Goal: Task Accomplishment & Management: Manage account settings

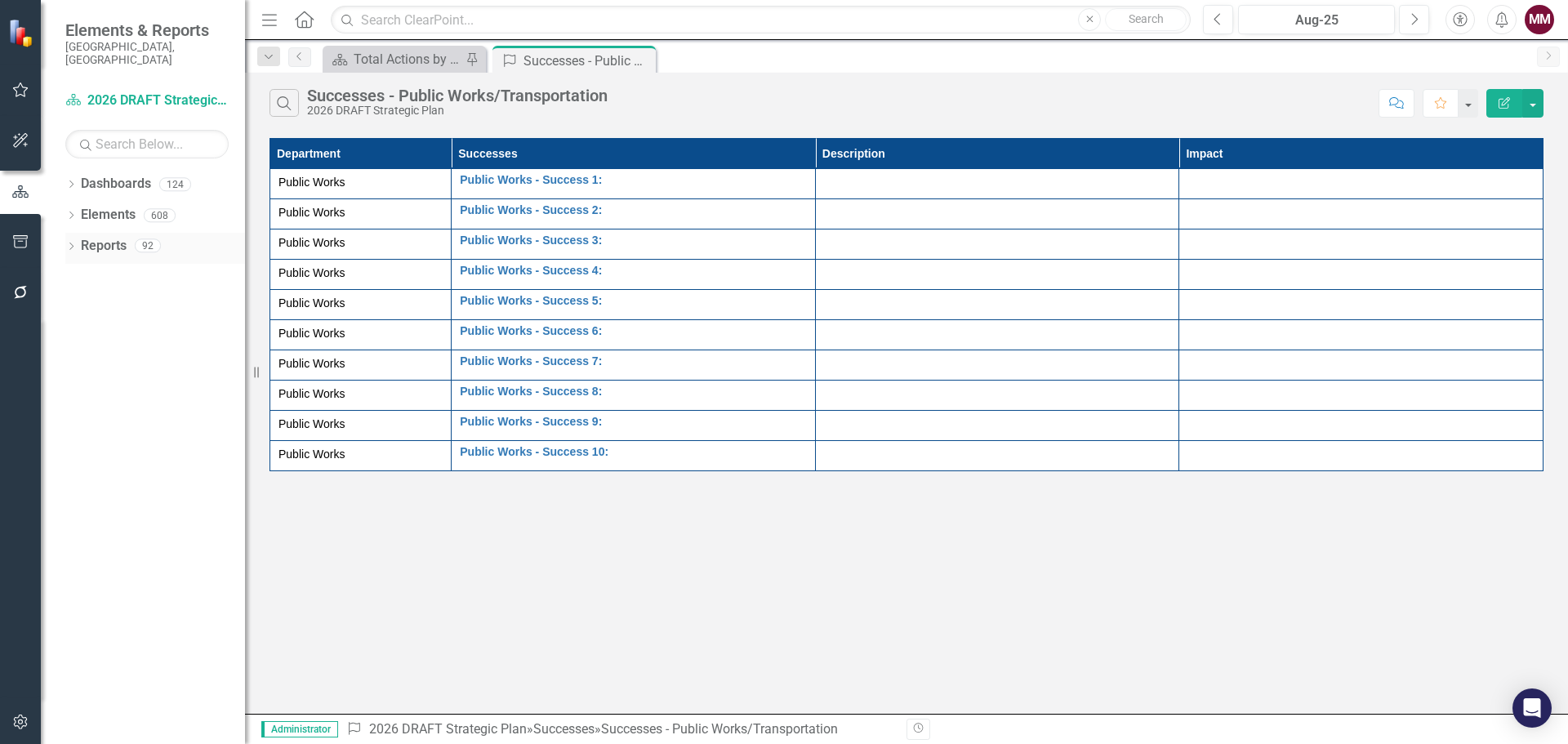
click at [71, 243] on icon "Dropdown" at bounding box center [71, 247] width 12 height 9
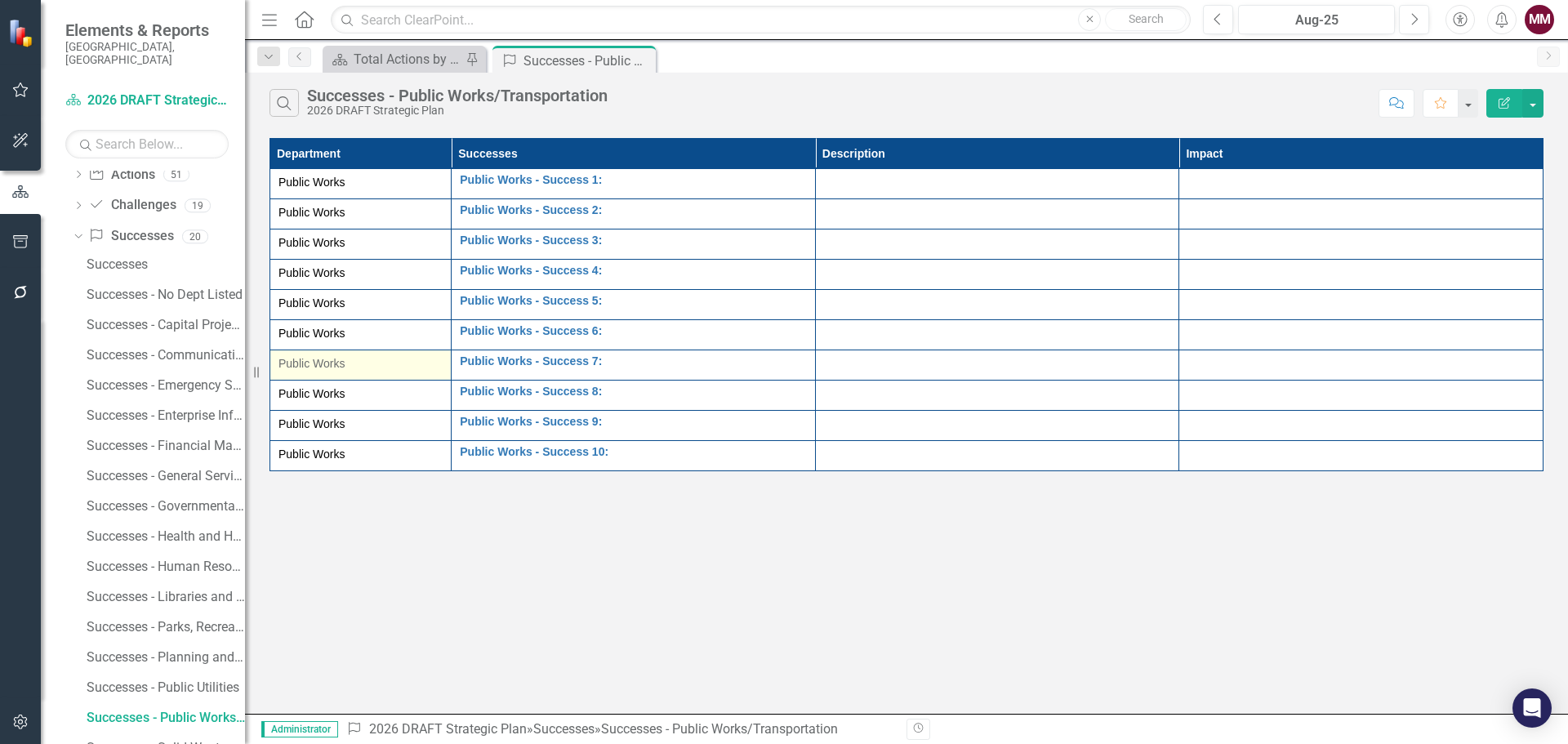
scroll to position [164, 0]
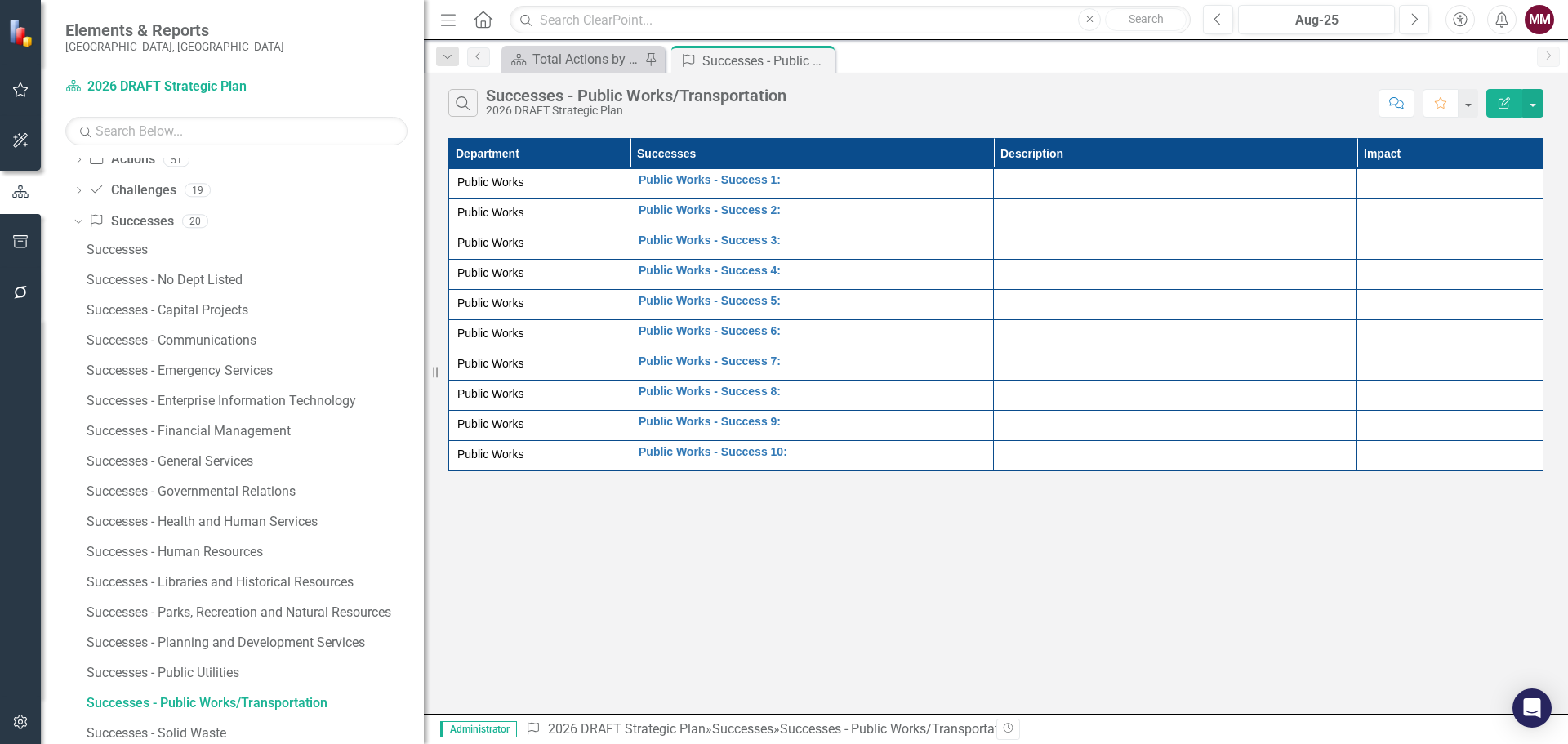
drag, startPoint x: 253, startPoint y: 371, endPoint x: 426, endPoint y: 374, distance: 173.0
click at [426, 374] on div "Resize" at bounding box center [430, 372] width 13 height 744
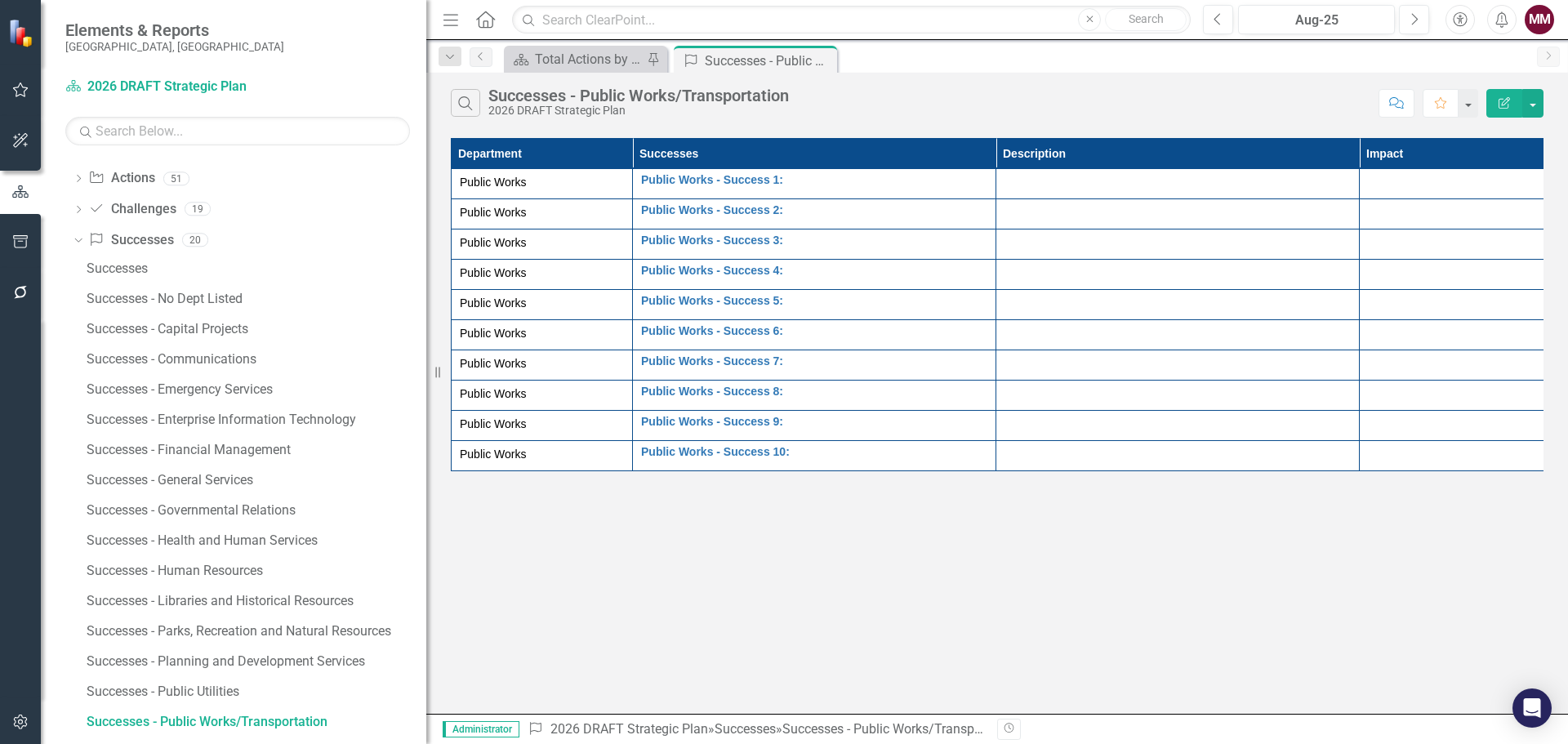
scroll to position [0, 0]
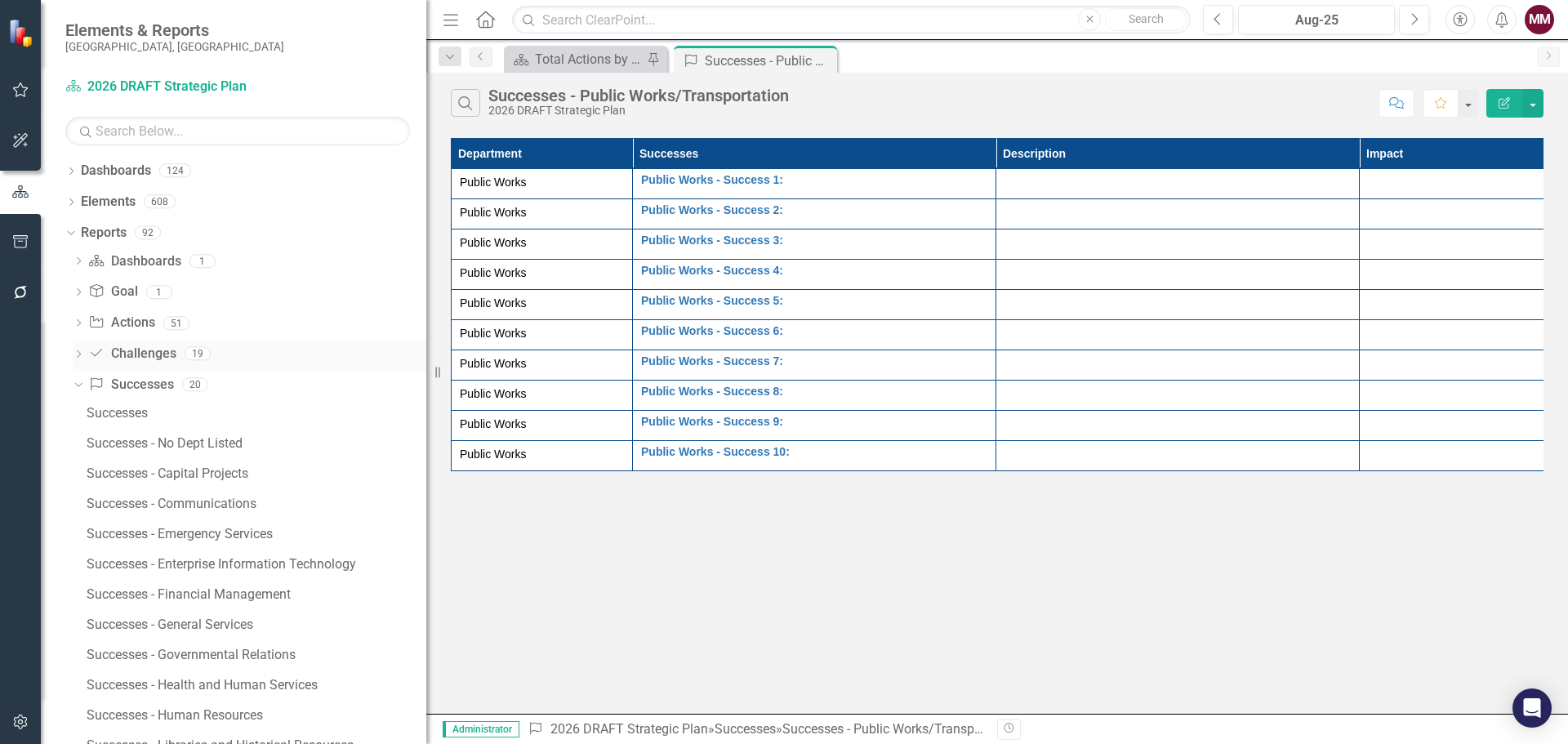
click at [77, 352] on icon "Dropdown" at bounding box center [78, 356] width 12 height 9
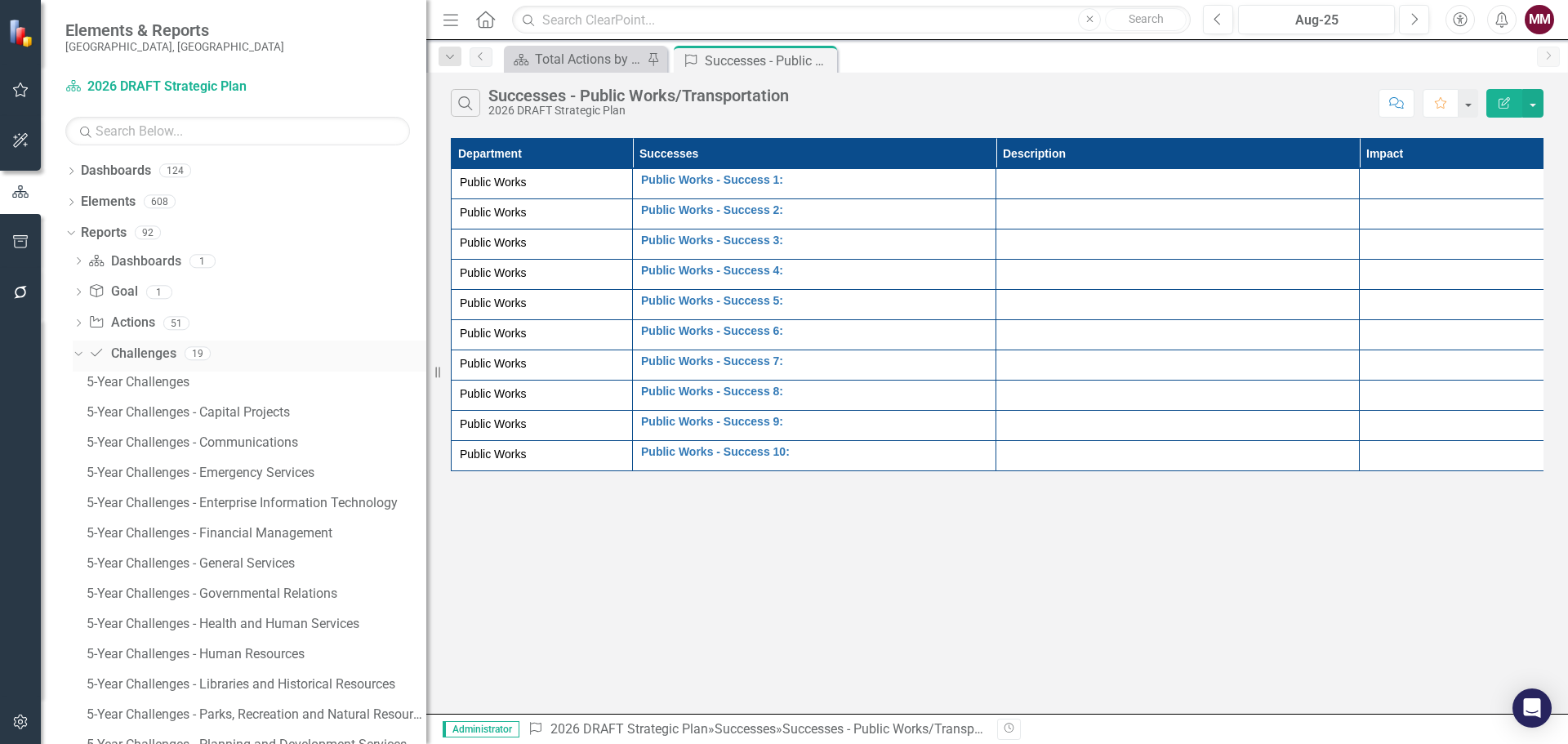
click at [77, 349] on icon "Dropdown" at bounding box center [76, 353] width 9 height 12
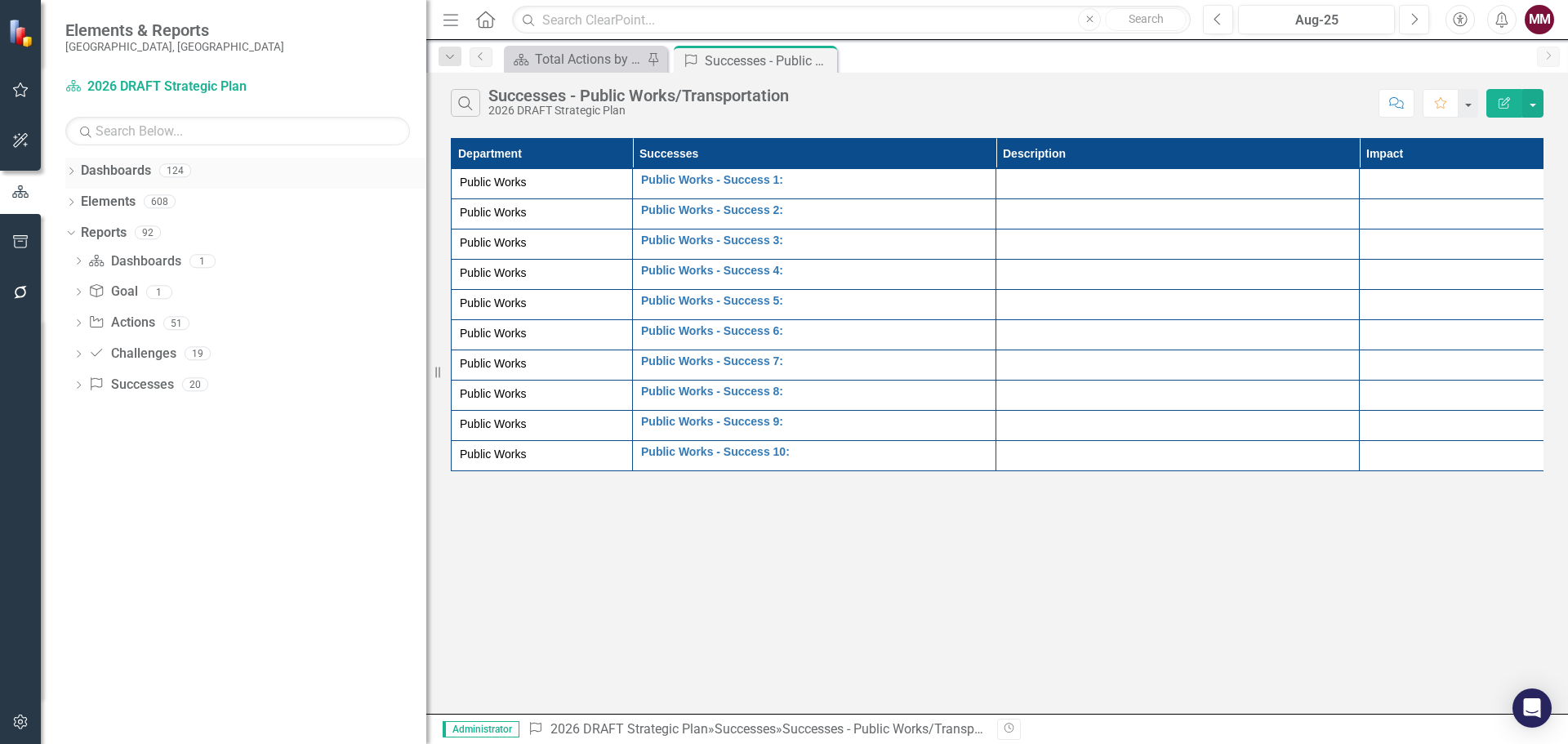
click at [71, 172] on icon "Dropdown" at bounding box center [71, 172] width 12 height 9
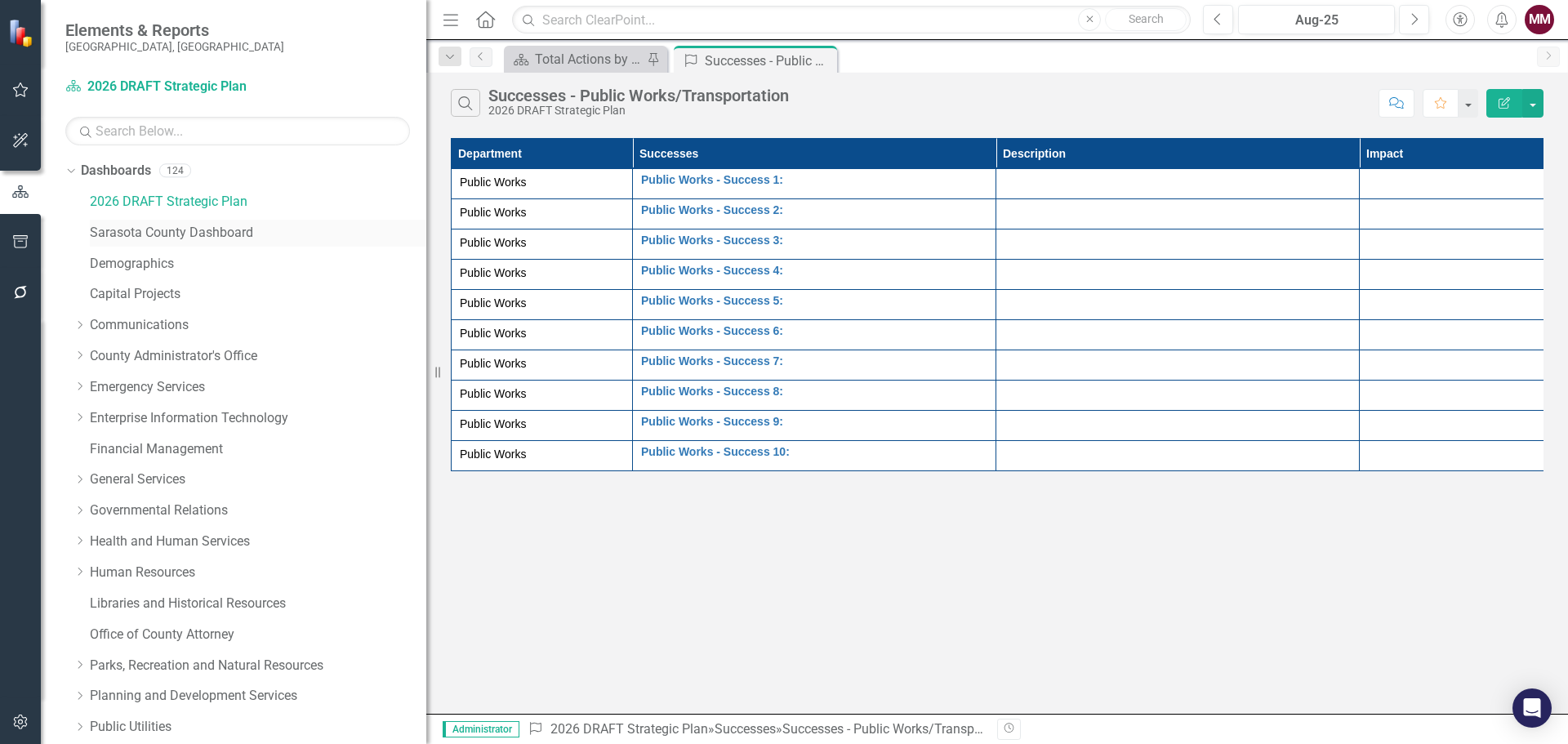
click at [128, 232] on link "Sarasota County Dashboard" at bounding box center [258, 232] width 336 height 18
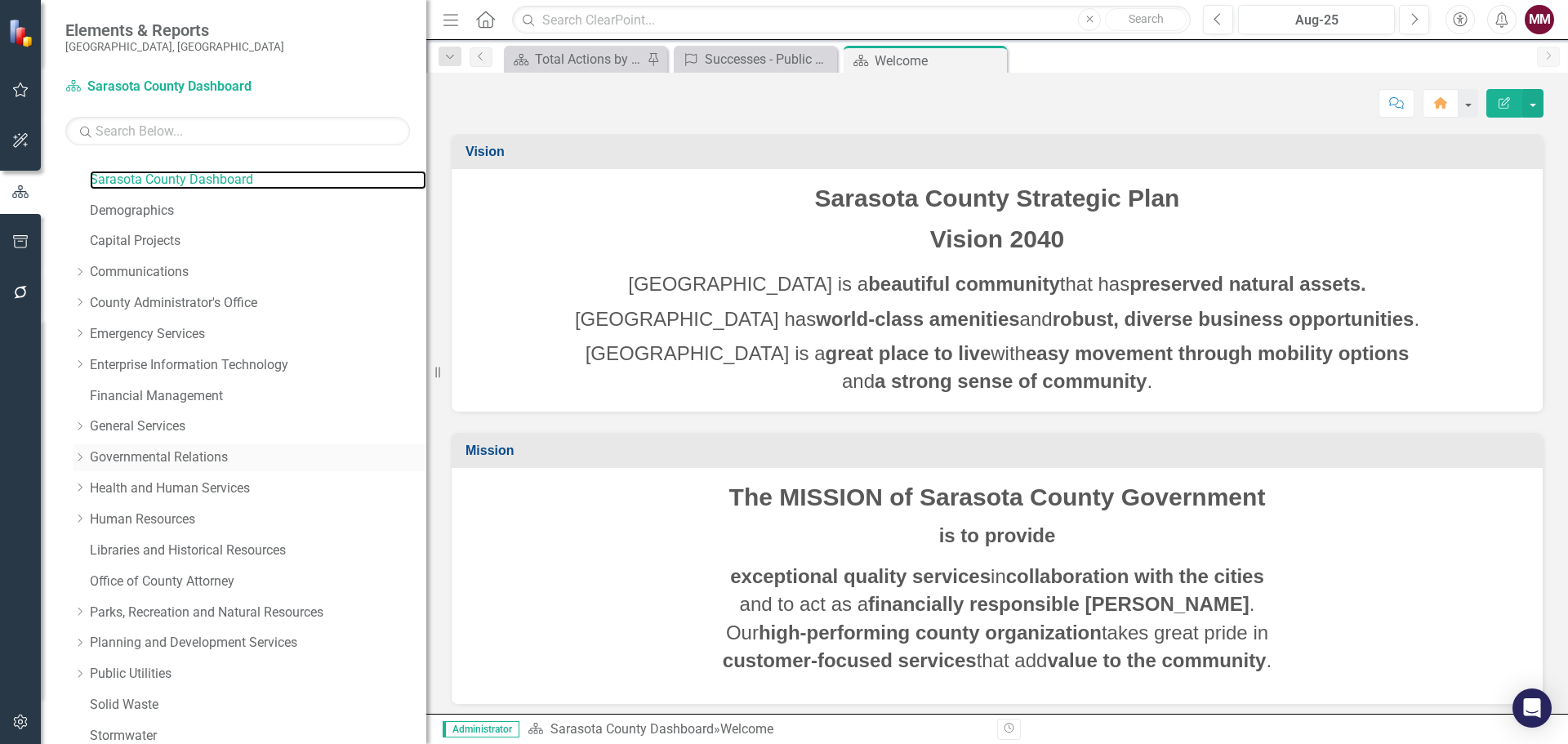
scroll to position [81, 0]
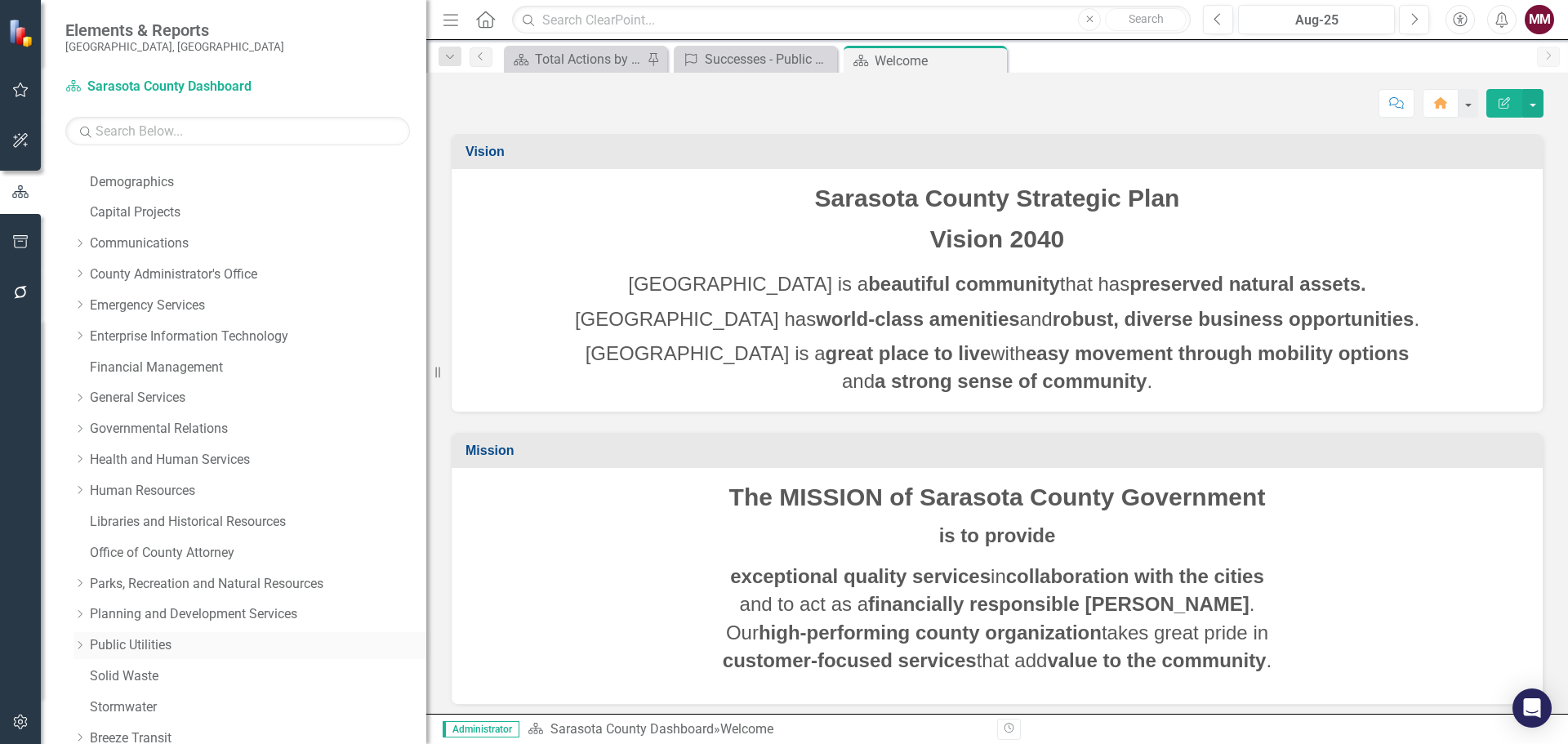
click at [118, 643] on link "Public Utilities" at bounding box center [258, 645] width 336 height 18
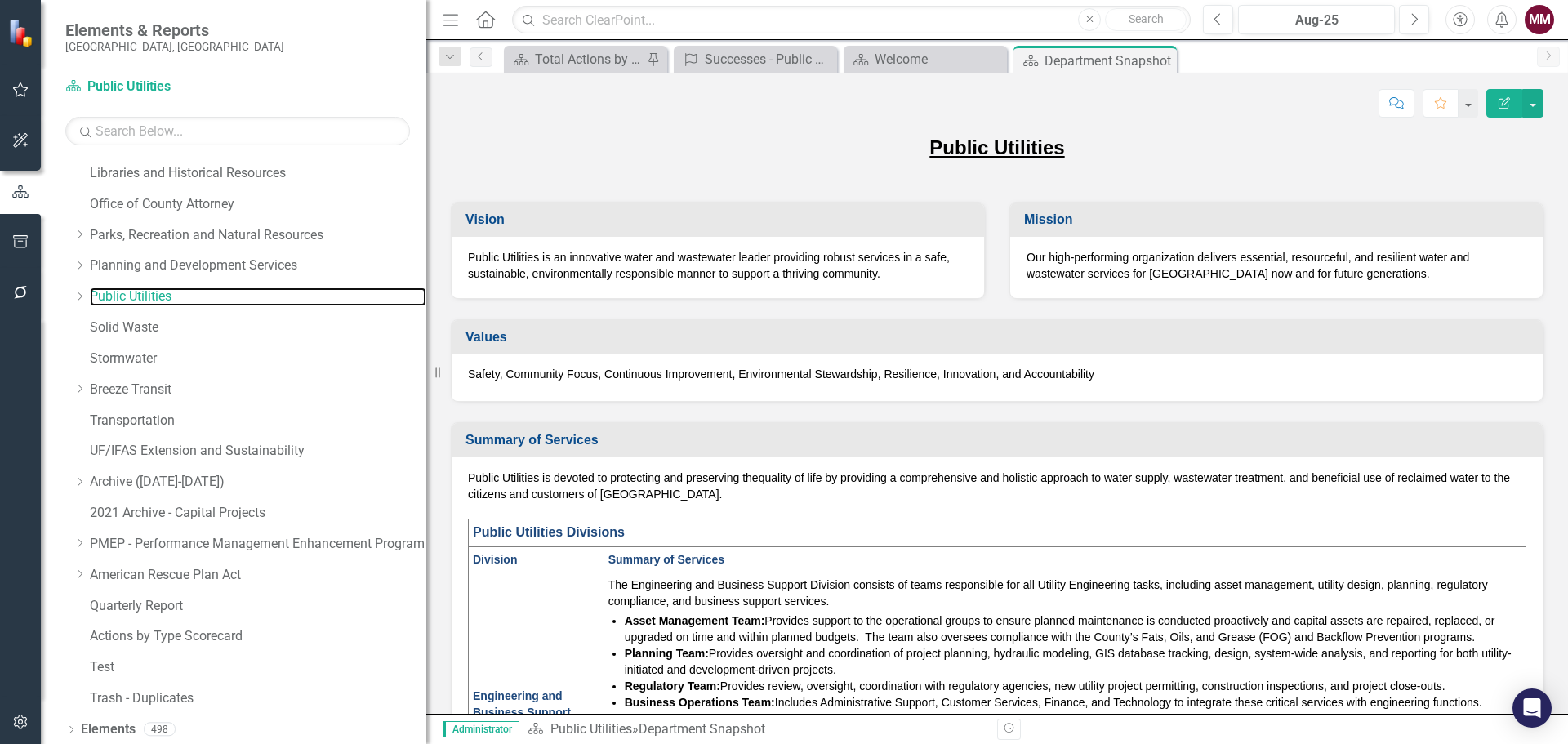
scroll to position [517, 0]
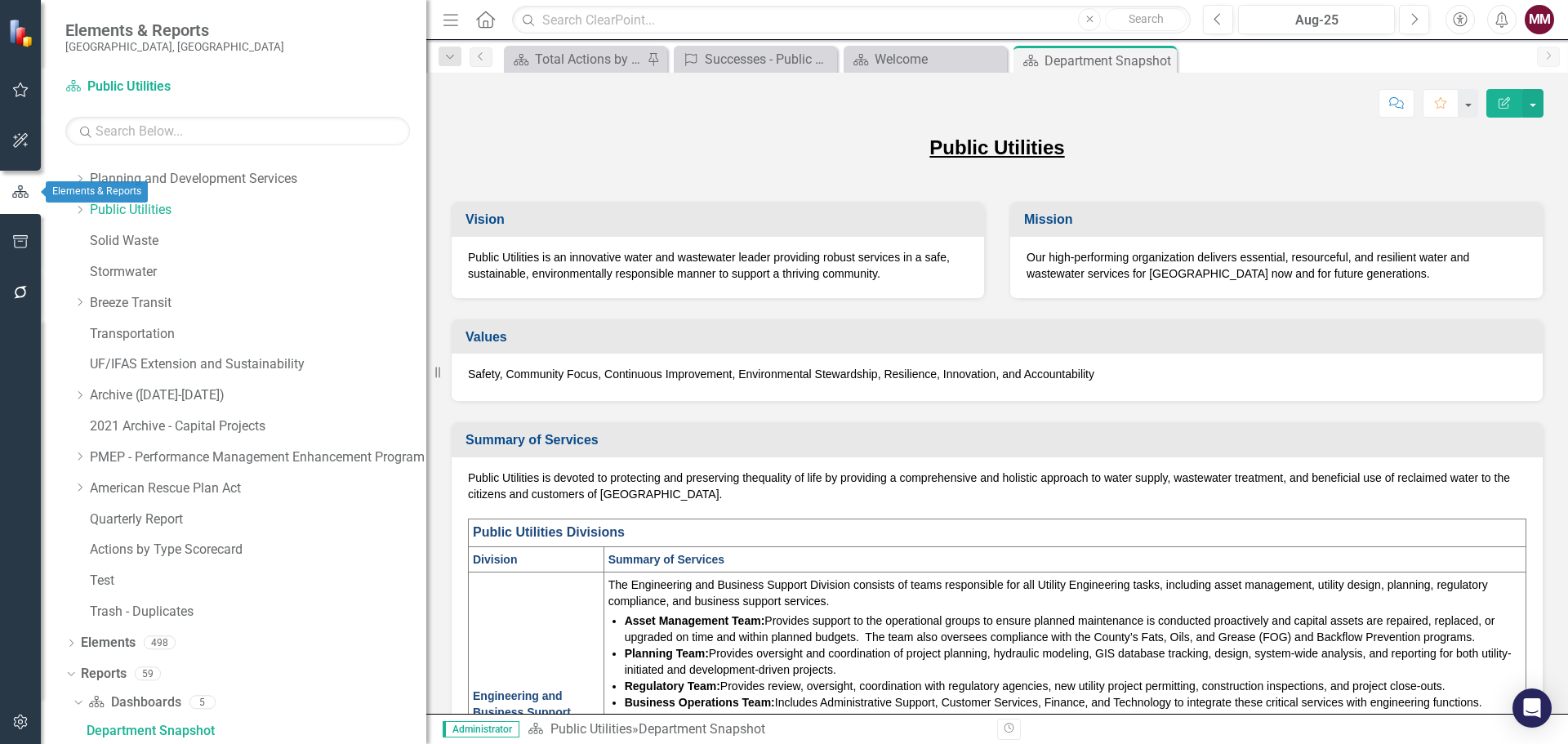
click at [23, 194] on icon "button" at bounding box center [20, 192] width 18 height 15
click at [15, 90] on icon "button" at bounding box center [20, 89] width 15 height 15
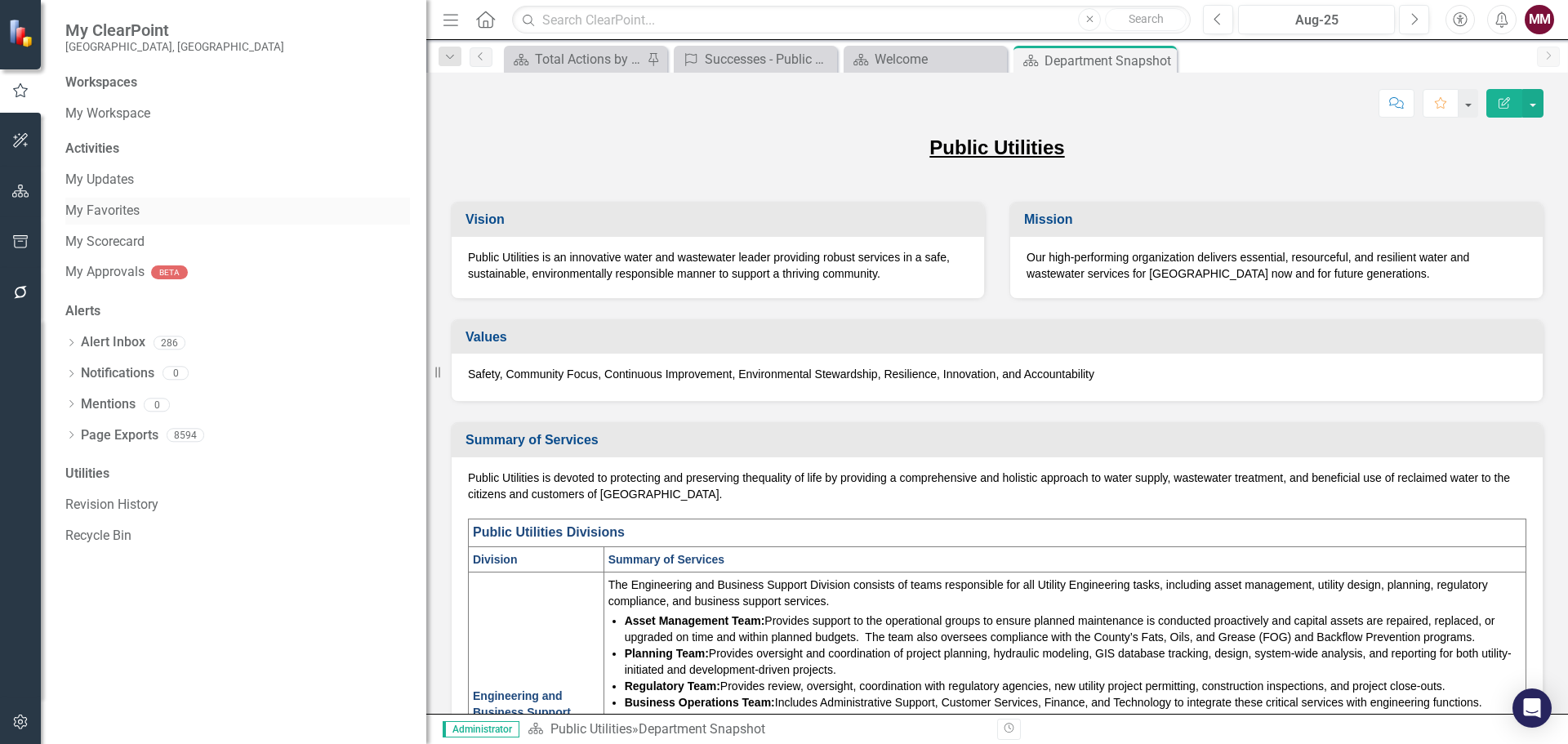
click at [108, 211] on link "My Favorites" at bounding box center [237, 210] width 345 height 18
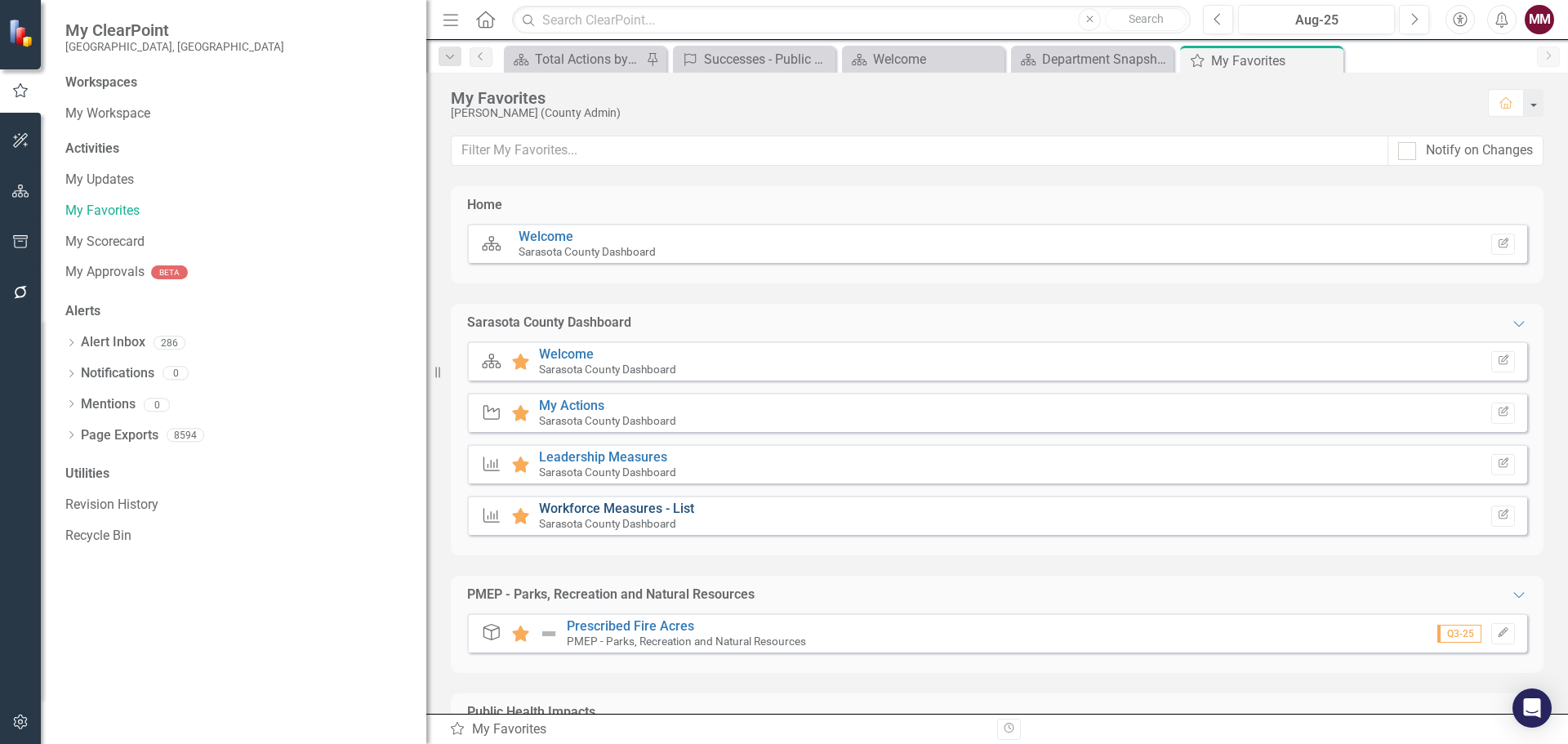
click at [634, 510] on link "Workforce Measures - List" at bounding box center [617, 509] width 155 height 16
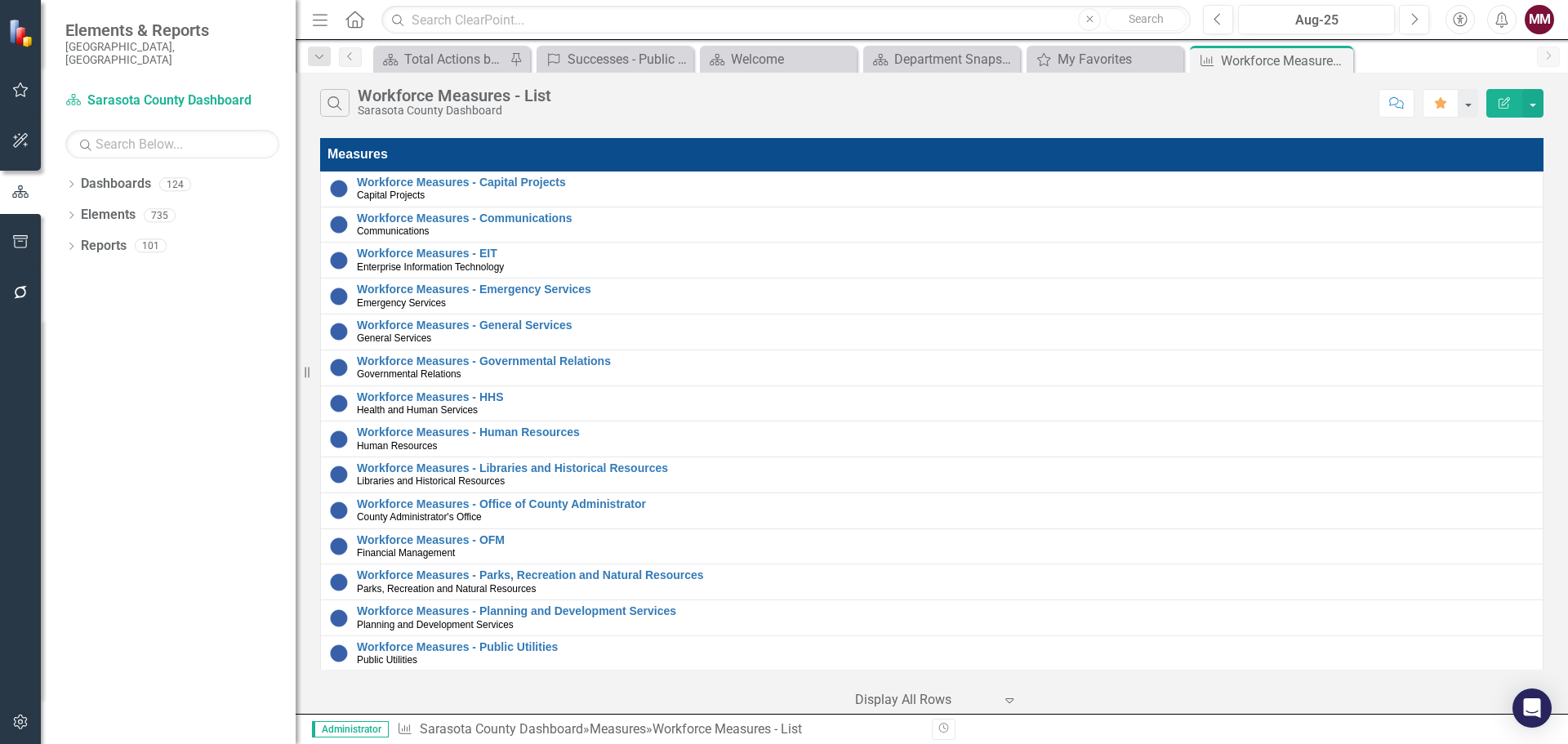
drag, startPoint x: 429, startPoint y: 96, endPoint x: 283, endPoint y: 107, distance: 146.4
click at [295, 105] on div "Resize" at bounding box center [301, 372] width 13 height 744
click at [19, 139] on icon "button" at bounding box center [19, 140] width 15 height 15
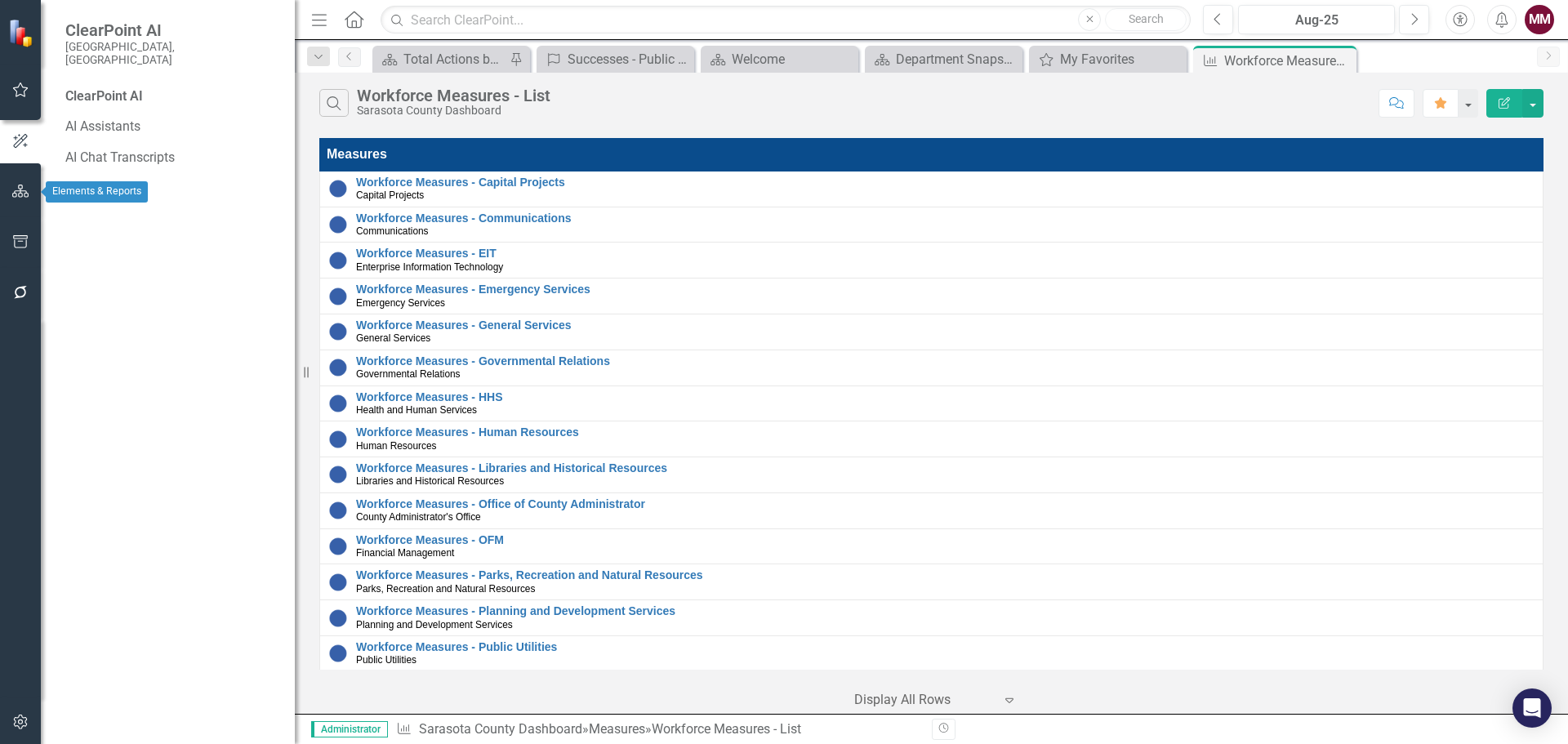
click at [25, 188] on icon "button" at bounding box center [21, 191] width 17 height 13
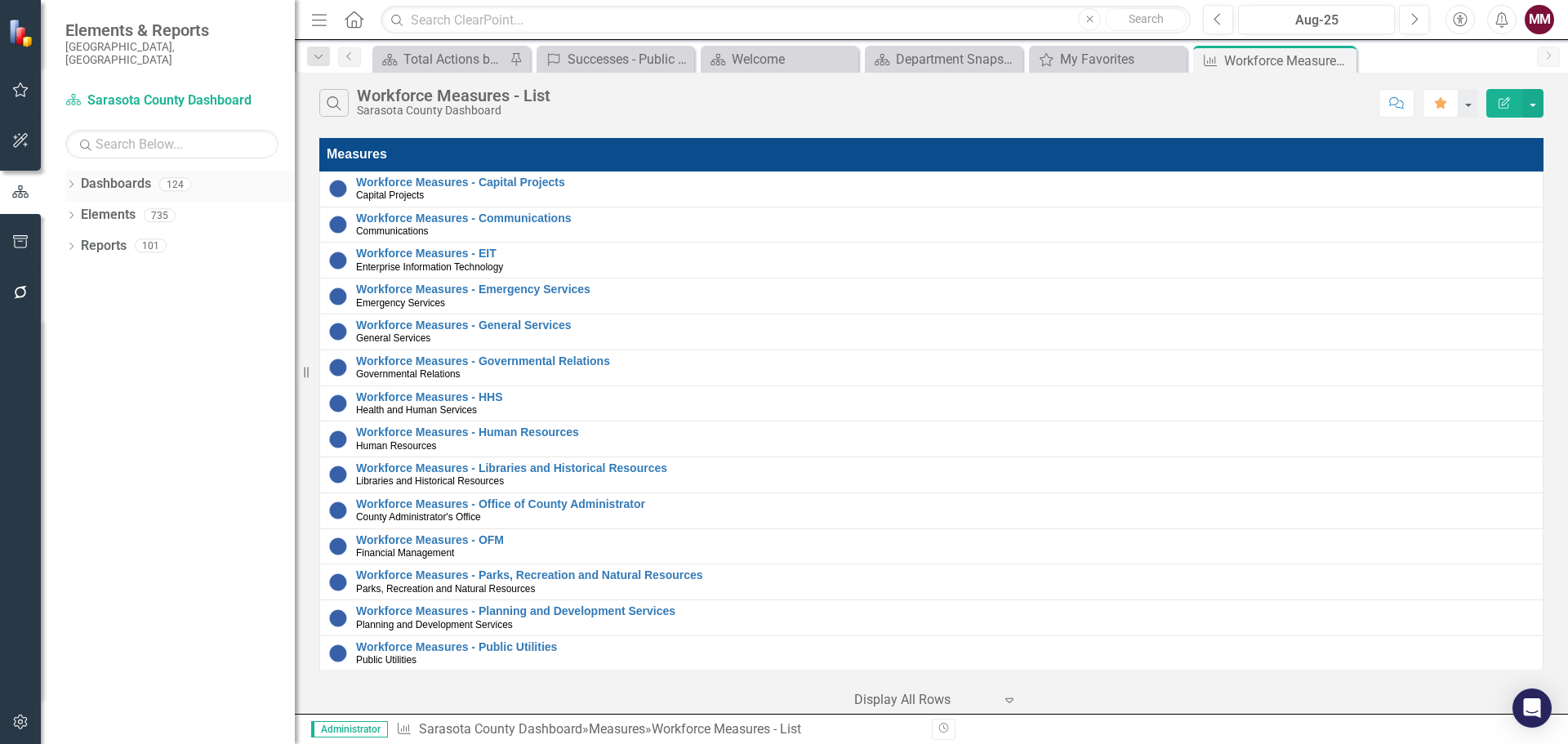
click at [73, 181] on icon "Dropdown" at bounding box center [71, 185] width 12 height 9
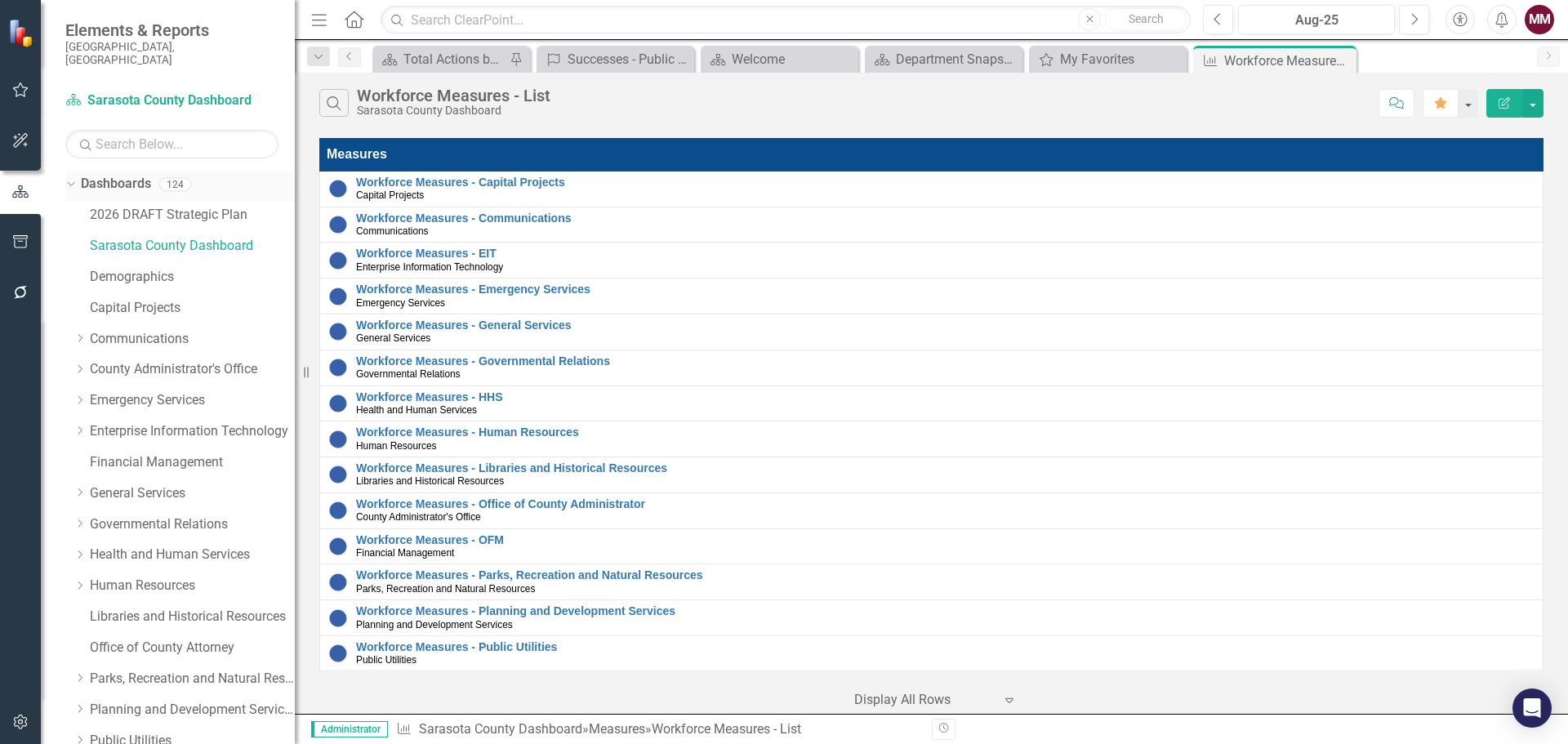
click at [67, 178] on icon "Dropdown" at bounding box center [69, 184] width 9 height 12
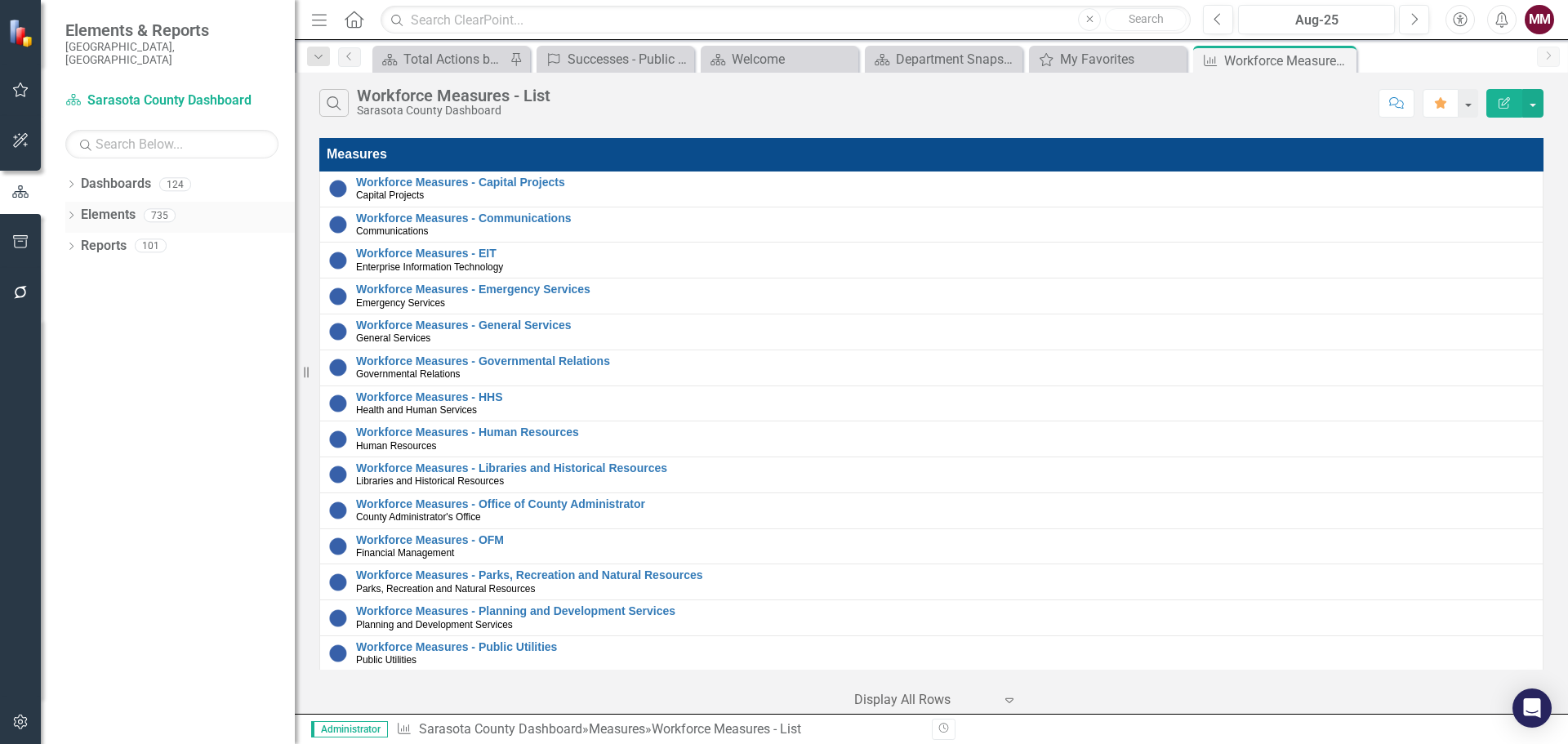
click at [71, 211] on icon at bounding box center [72, 215] width 4 height 8
click at [72, 181] on icon "Dropdown" at bounding box center [71, 185] width 12 height 9
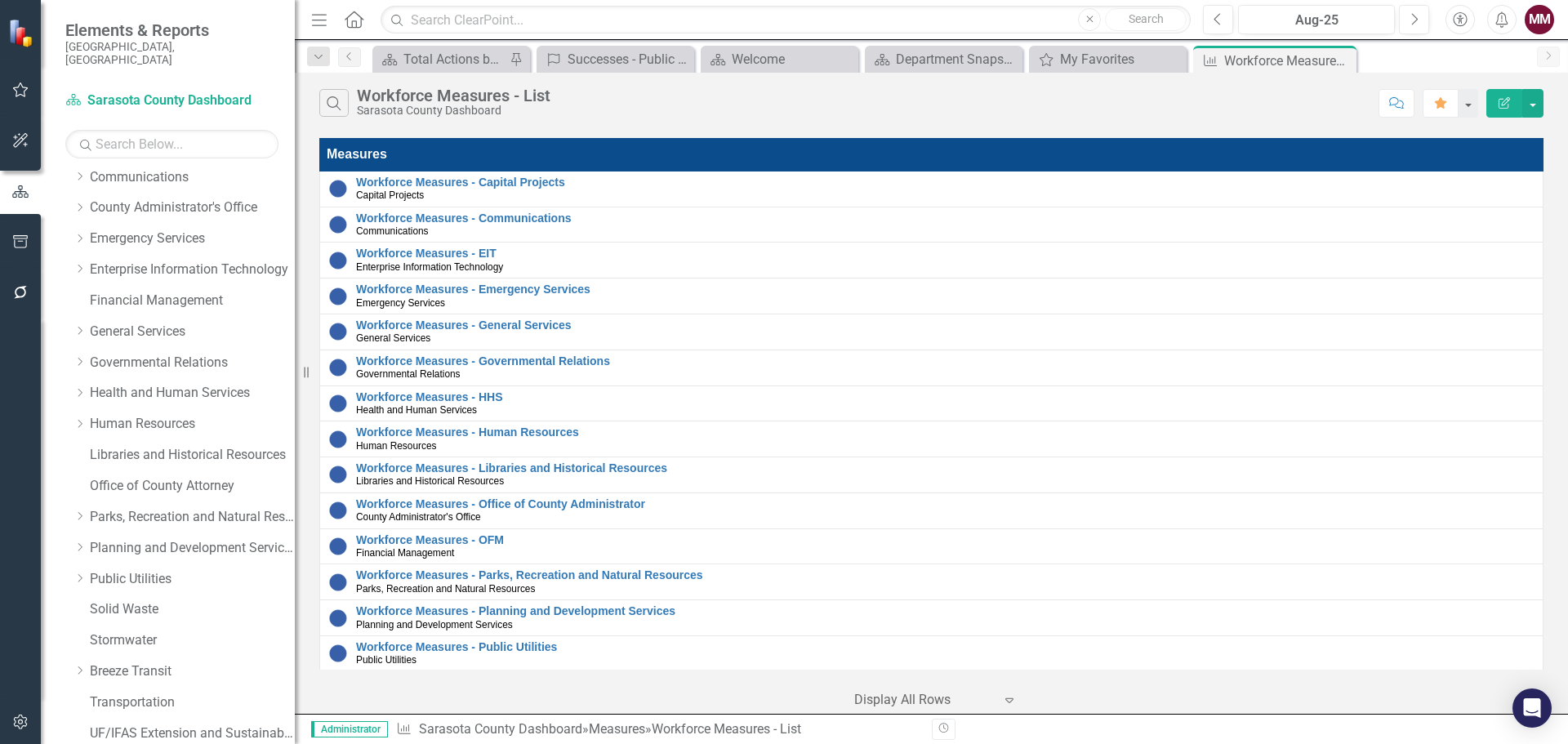
scroll to position [164, 0]
click at [113, 569] on link "Public Utilities" at bounding box center [193, 577] width 205 height 18
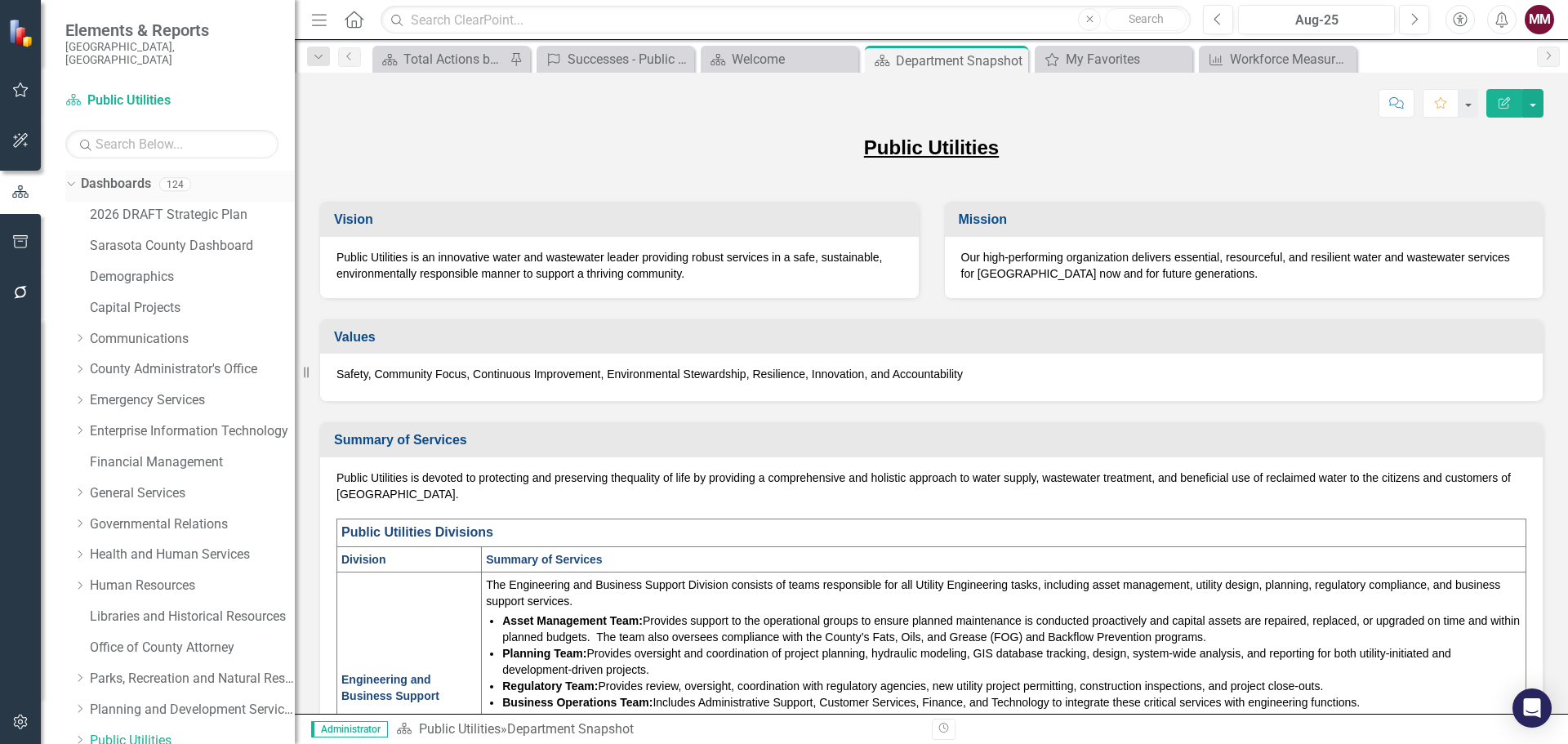
click at [69, 178] on icon "Dropdown" at bounding box center [69, 184] width 9 height 12
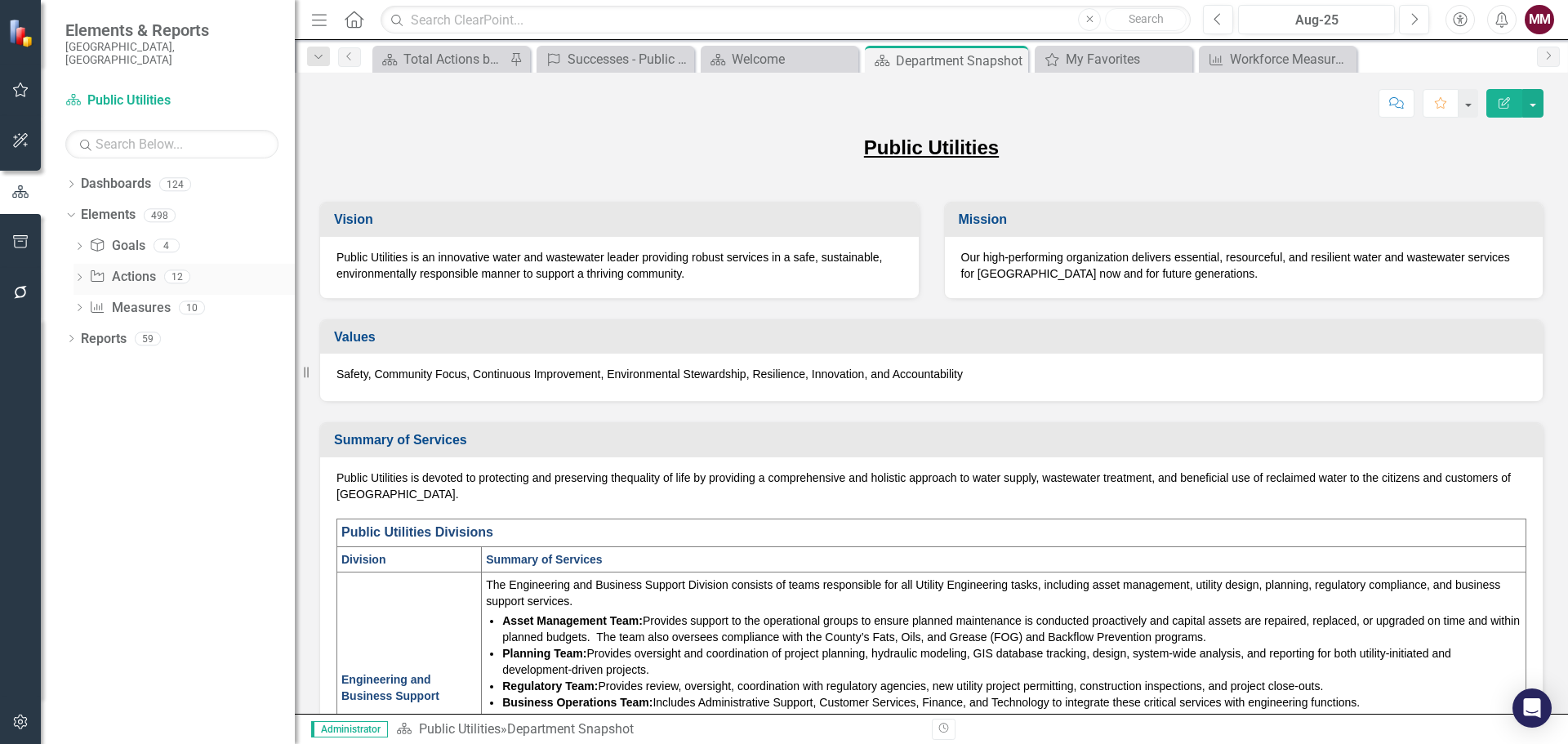
click at [78, 274] on icon "Dropdown" at bounding box center [79, 278] width 12 height 9
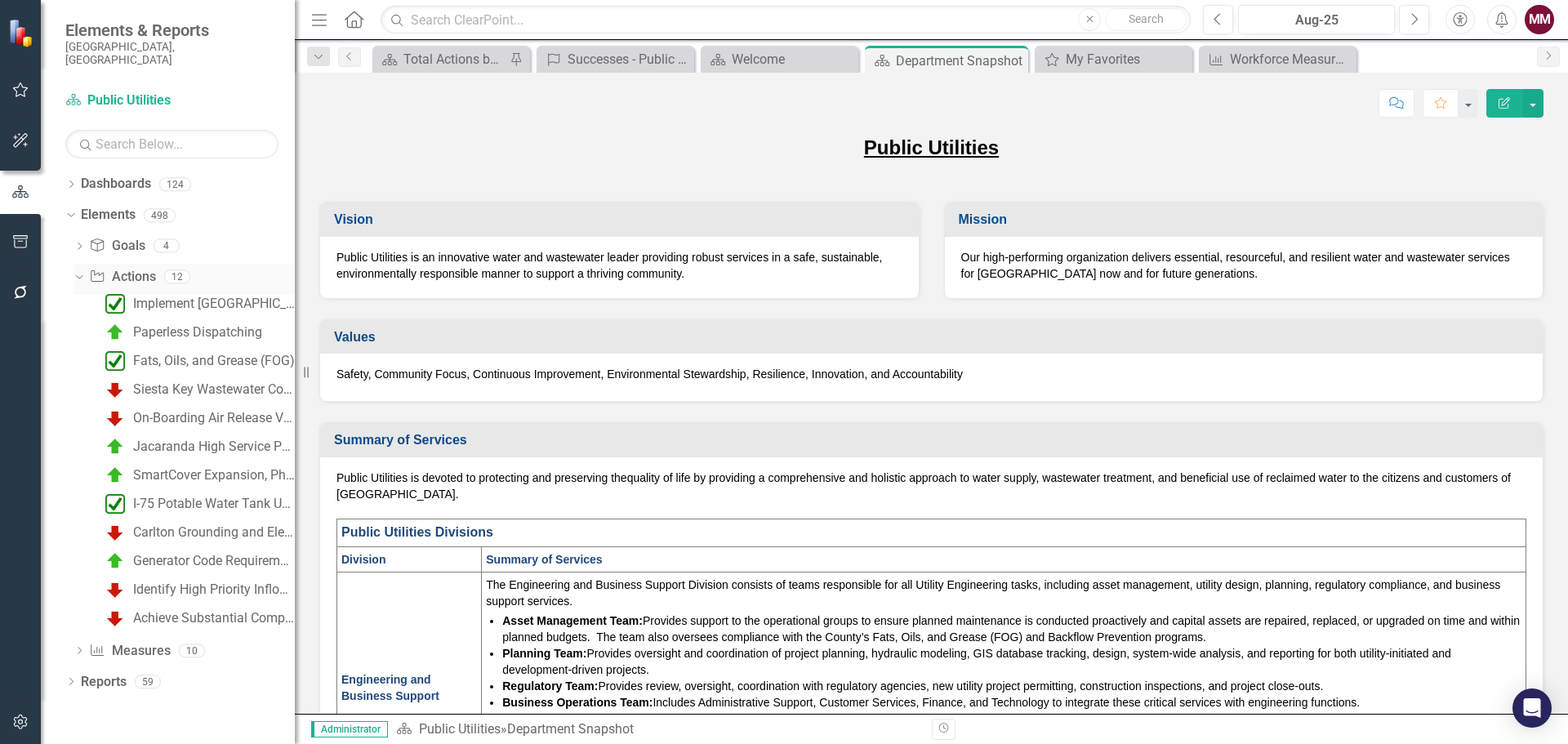
click at [127, 268] on link "Action Actions" at bounding box center [122, 277] width 66 height 18
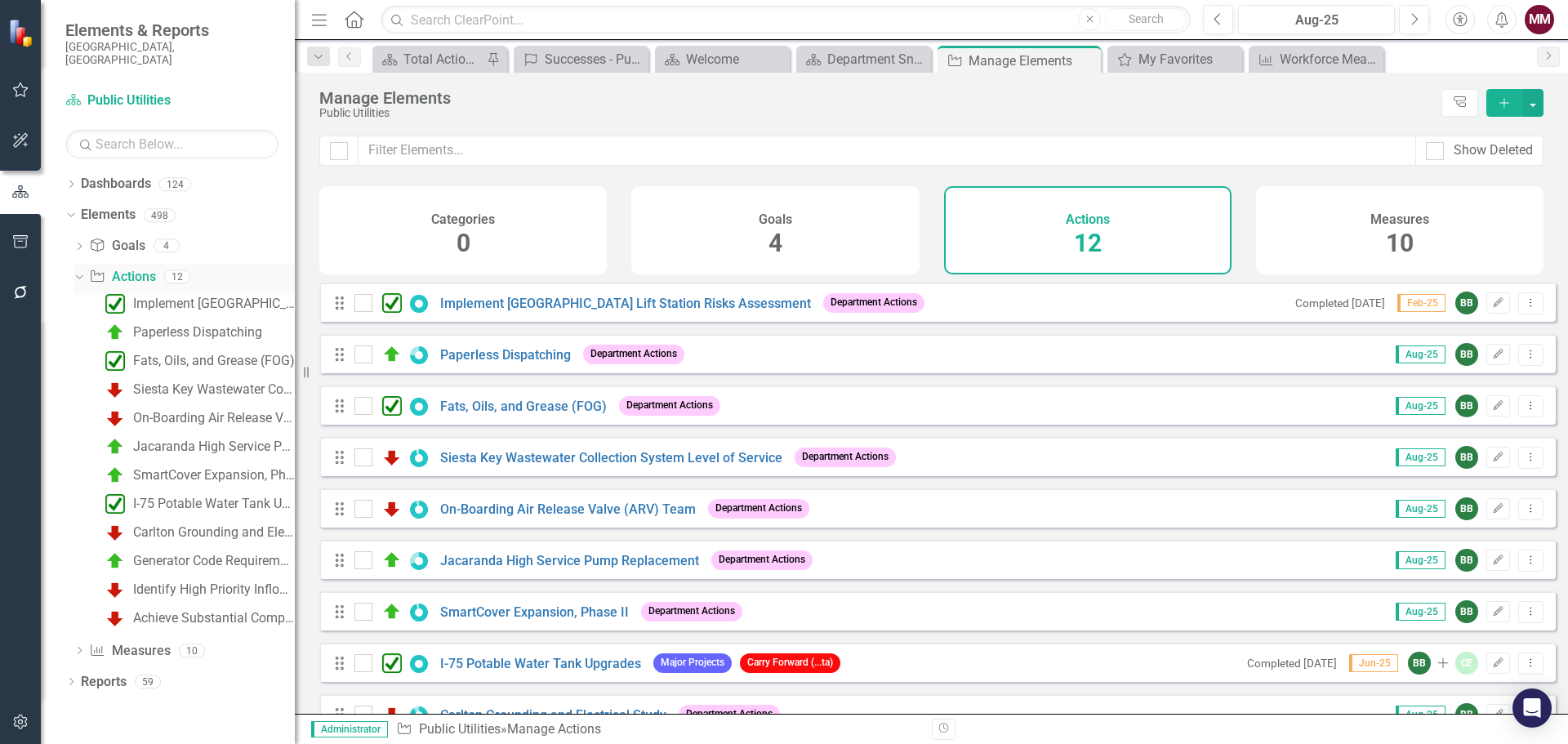
click at [80, 270] on icon "Dropdown" at bounding box center [77, 276] width 9 height 12
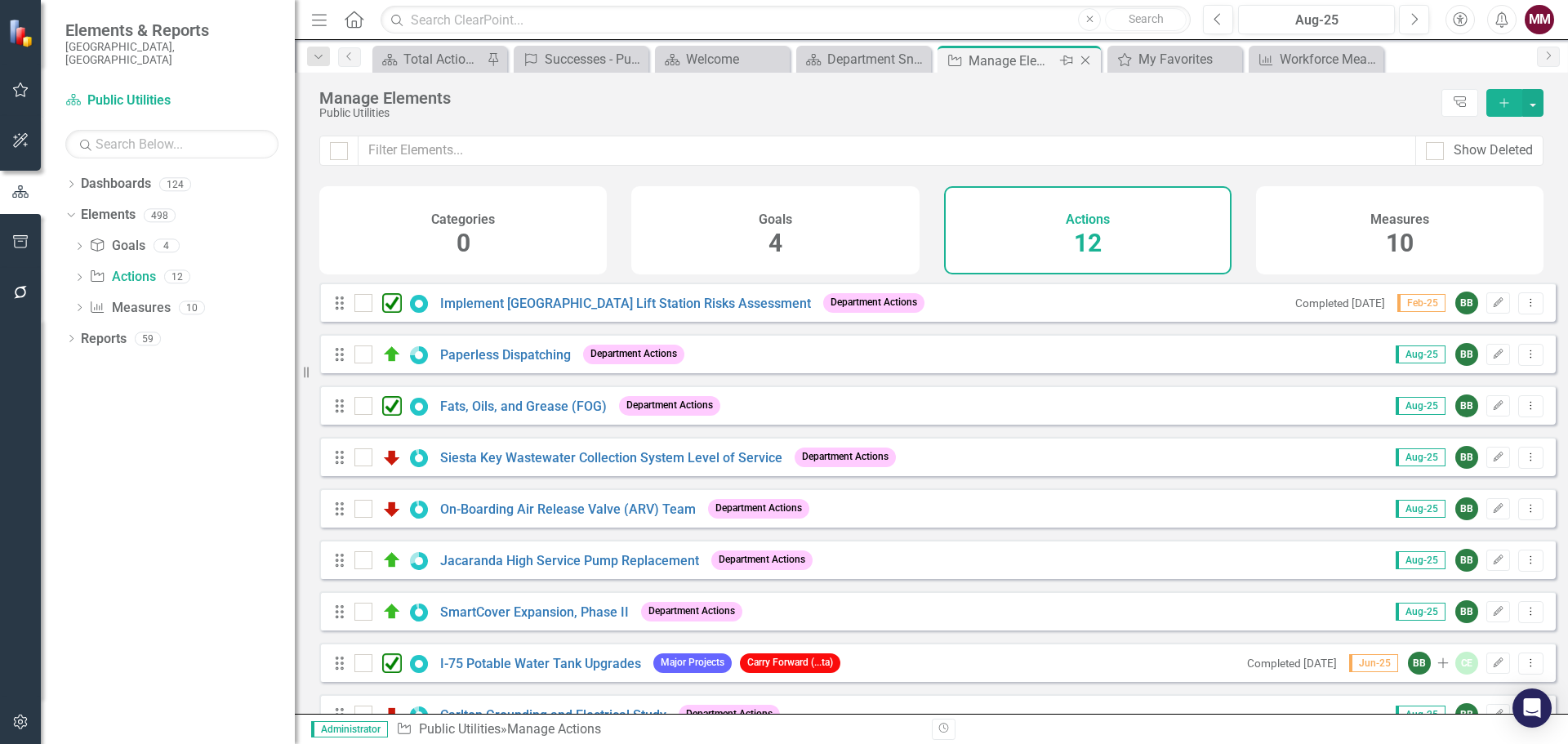
click at [1087, 59] on icon at bounding box center [1086, 60] width 9 height 9
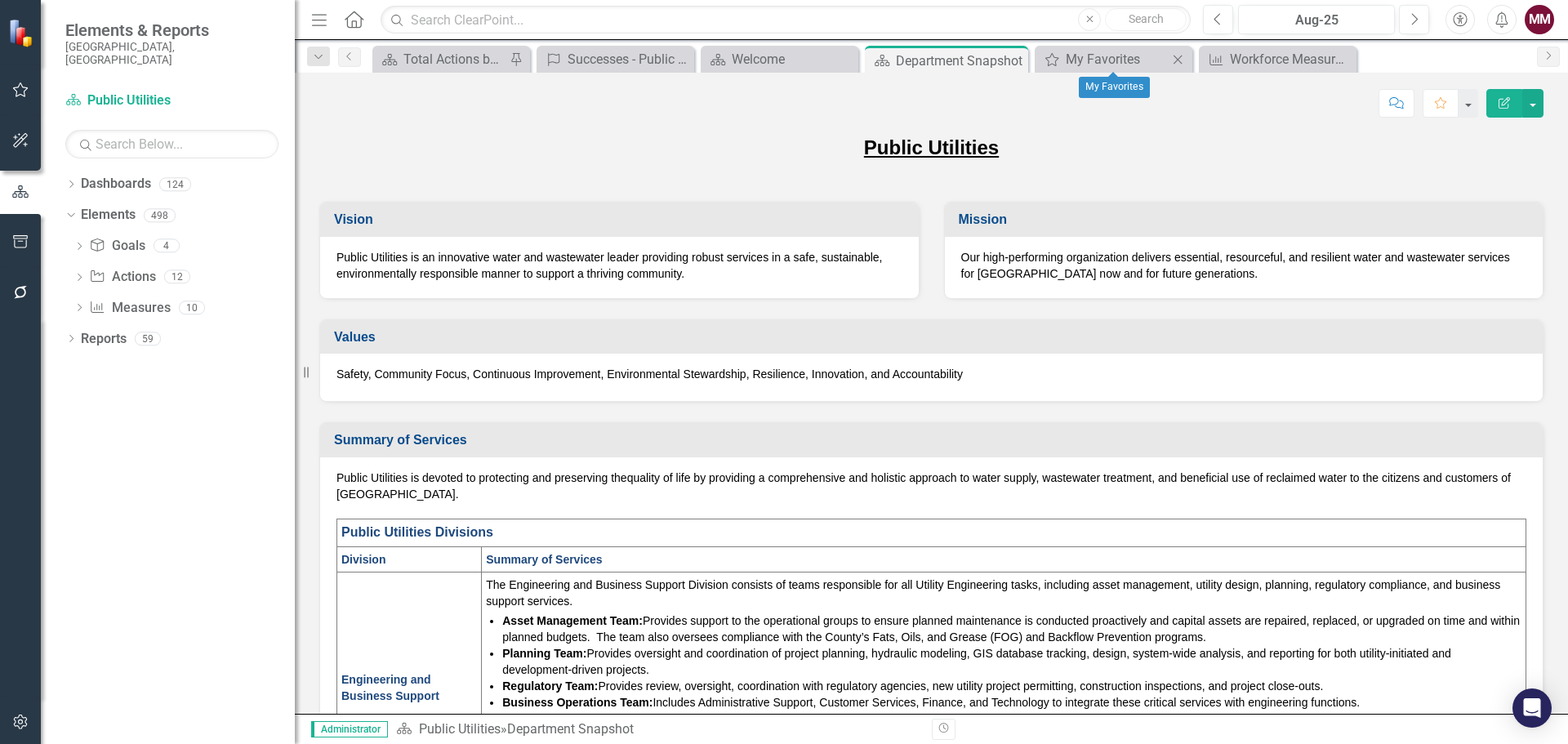
click at [1177, 57] on icon "Close" at bounding box center [1178, 59] width 16 height 13
click at [1060, 380] on p "Safety, Community Focus, Continuous Improvement, Environmental Stewardship, Res…" at bounding box center [931, 374] width 1190 height 16
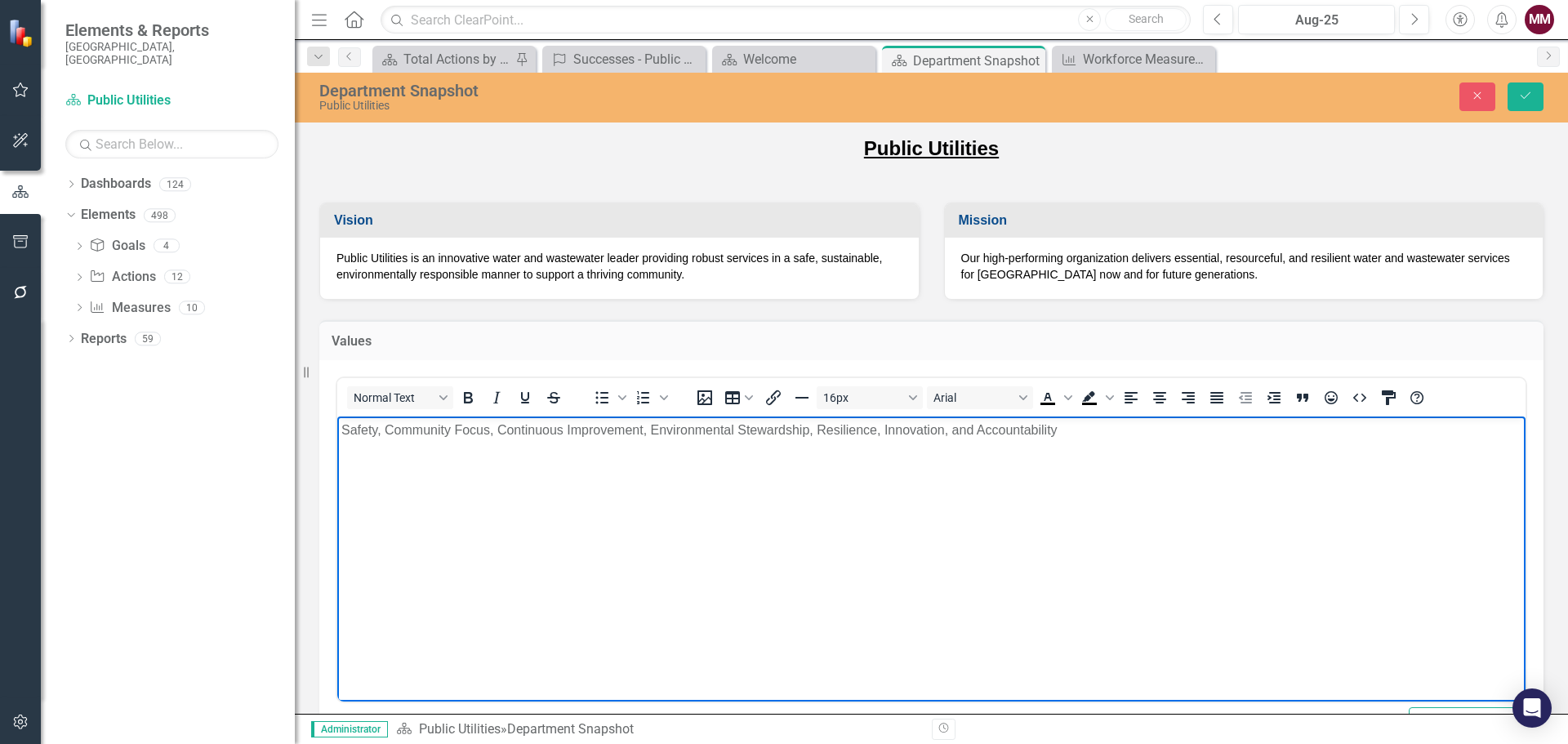
click at [1105, 444] on body "Safety, Community Focus, Continuous Improvement, Environmental Stewardship, Res…" at bounding box center [931, 538] width 1188 height 245
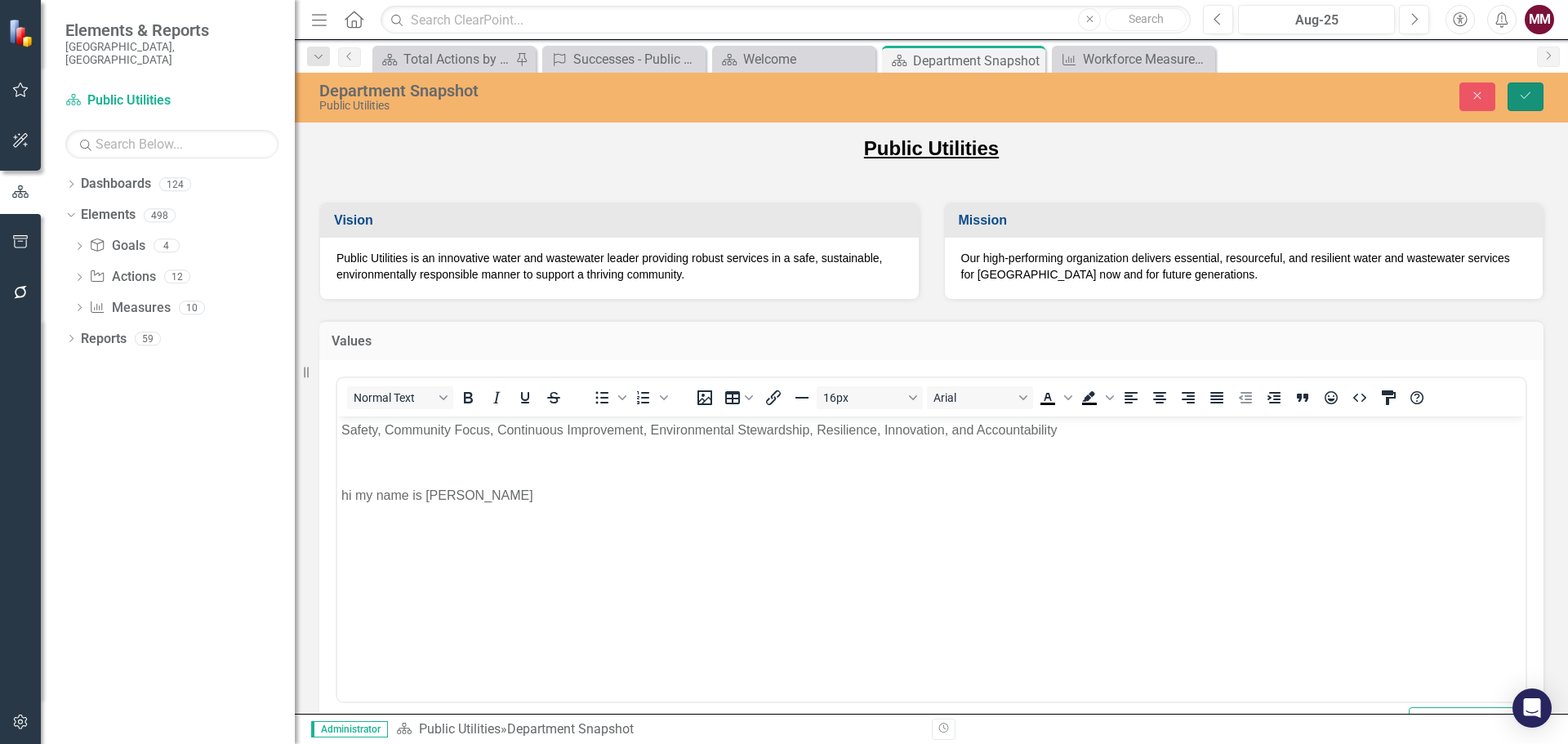
drag, startPoint x: 1525, startPoint y: 97, endPoint x: 1404, endPoint y: 285, distance: 223.6
click at [1525, 97] on icon "submit" at bounding box center [1525, 95] width 10 height 7
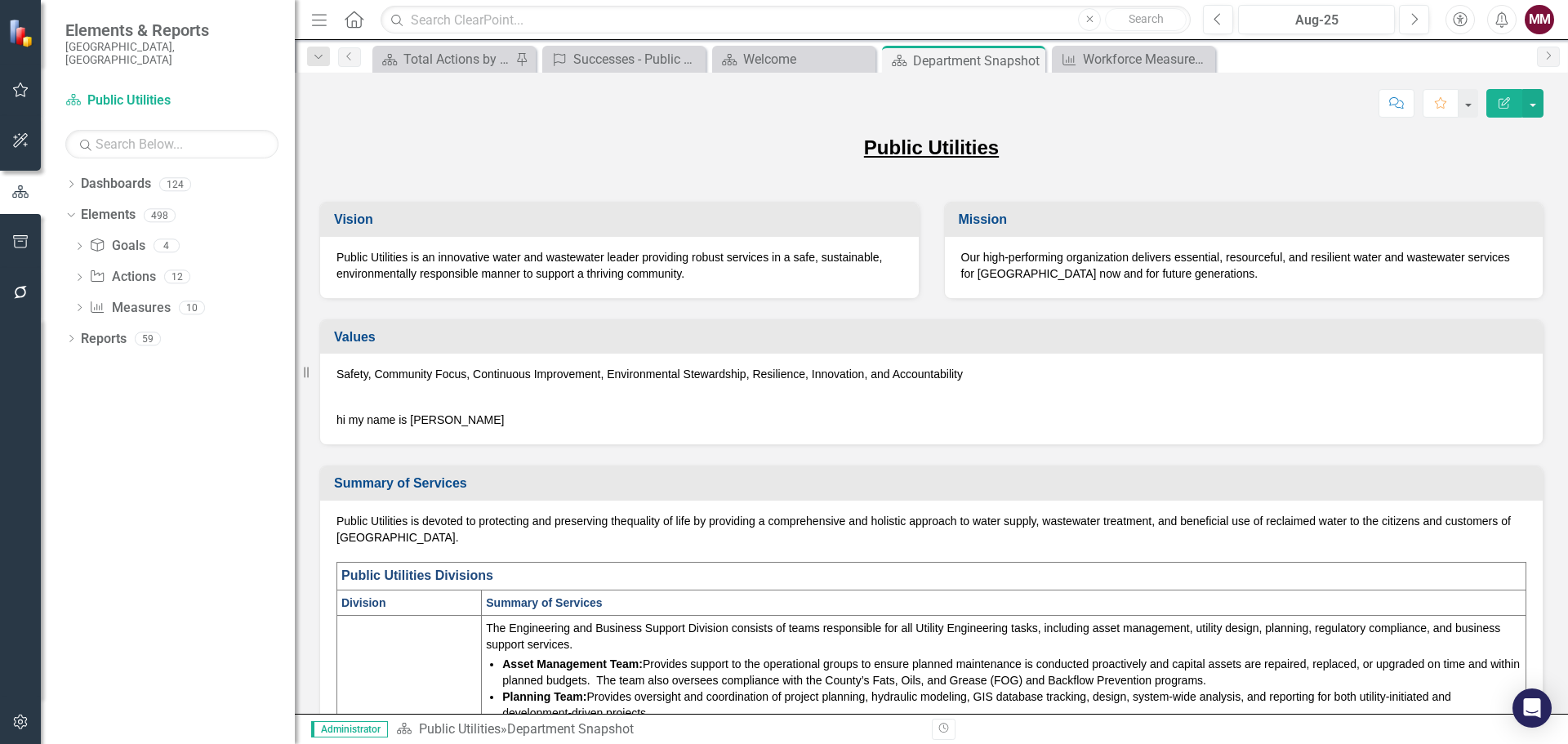
click at [458, 429] on div "Safety, Community Focus, Continuous Improvement, Environmental Stewardship, Res…" at bounding box center [932, 399] width 1222 height 91
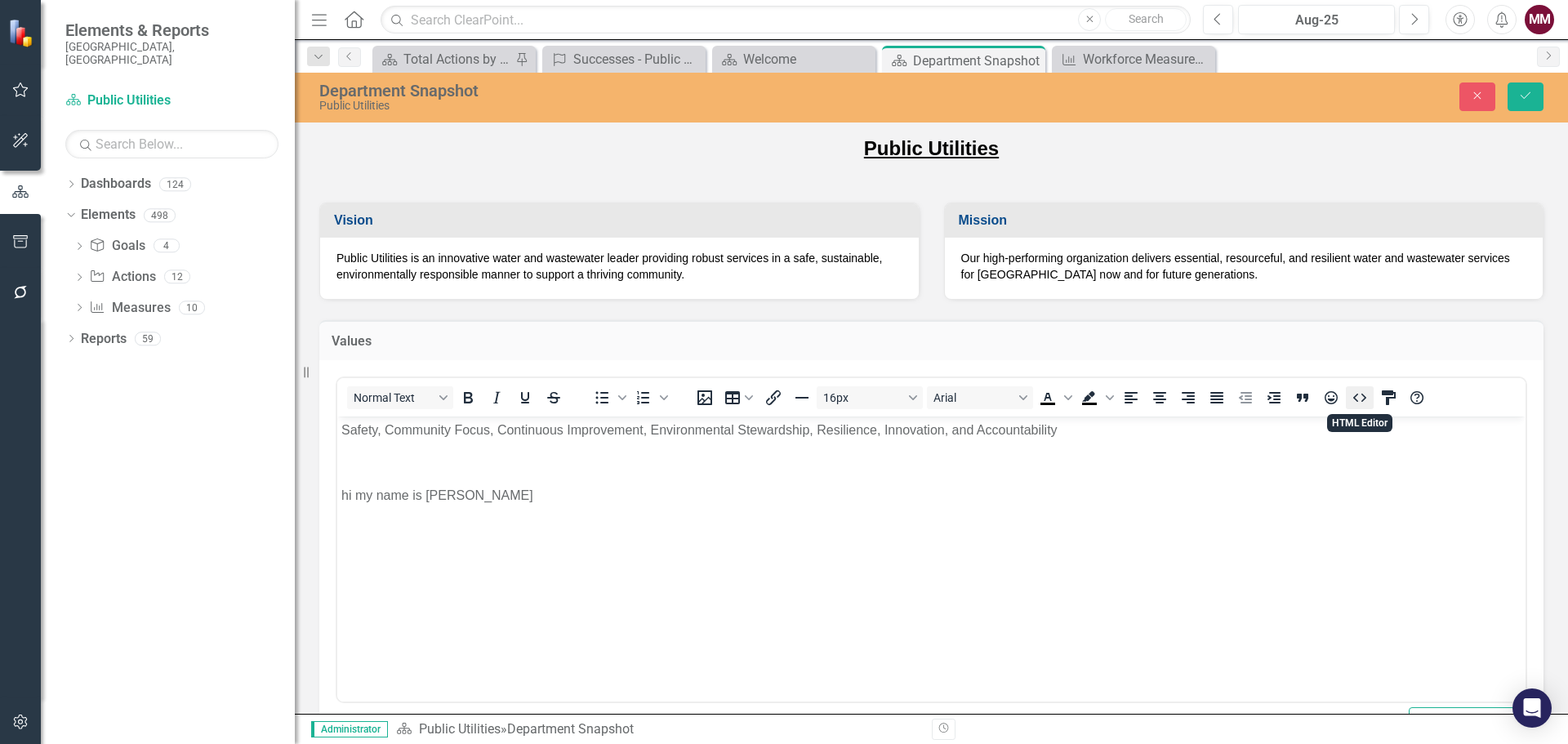
click at [1363, 404] on icon "HTML Editor" at bounding box center [1360, 398] width 19 height 19
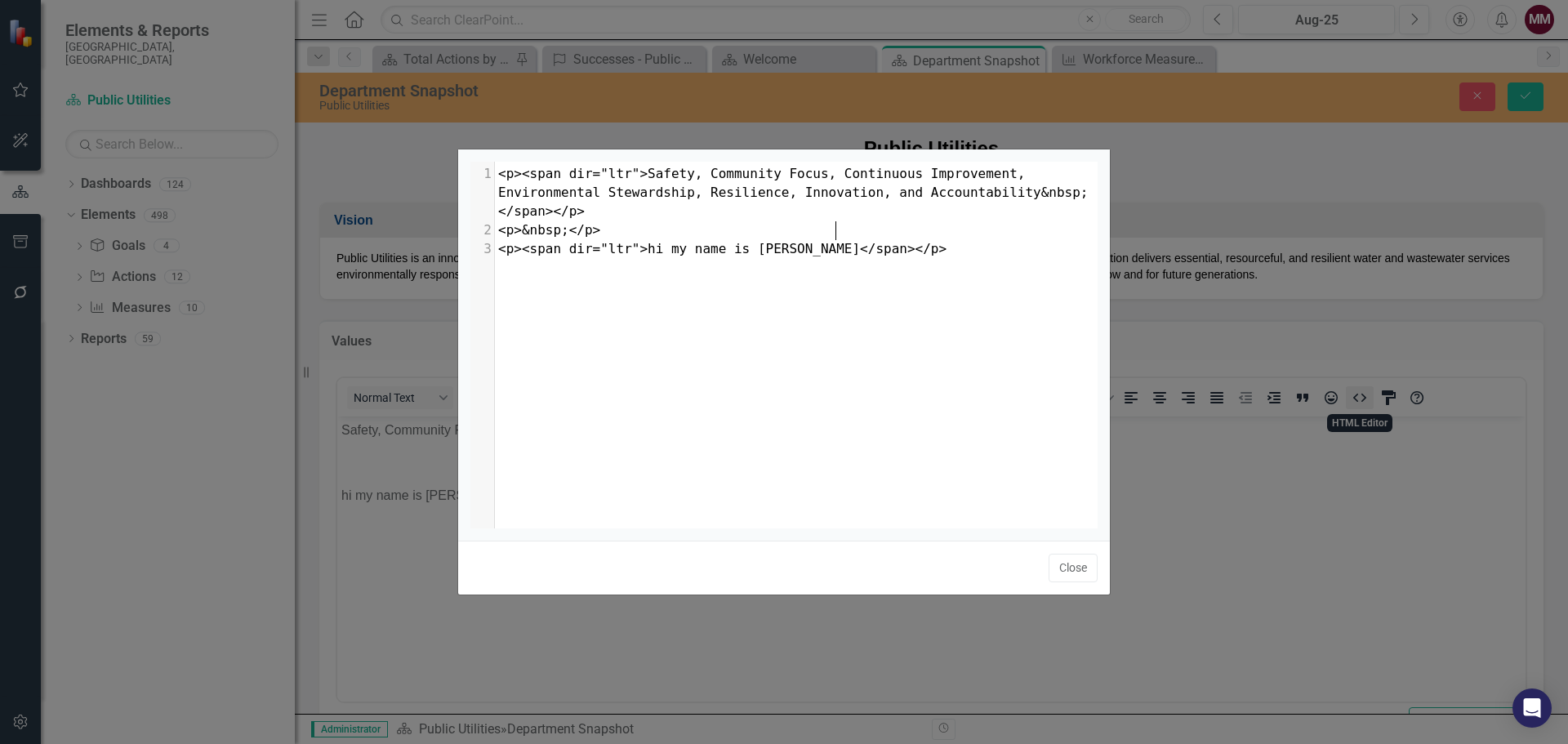
scroll to position [2, 0]
type textarea "<p><span dir="ltr">hi my name is joe</span></p>"
drag, startPoint x: 870, startPoint y: 231, endPoint x: 491, endPoint y: 232, distance: 379.0
click at [495, 240] on div "3 <p><span dir="ltr">hi my name is joe</span></p>" at bounding box center [802, 249] width 615 height 18
click at [1067, 572] on button "Close" at bounding box center [1073, 569] width 49 height 29
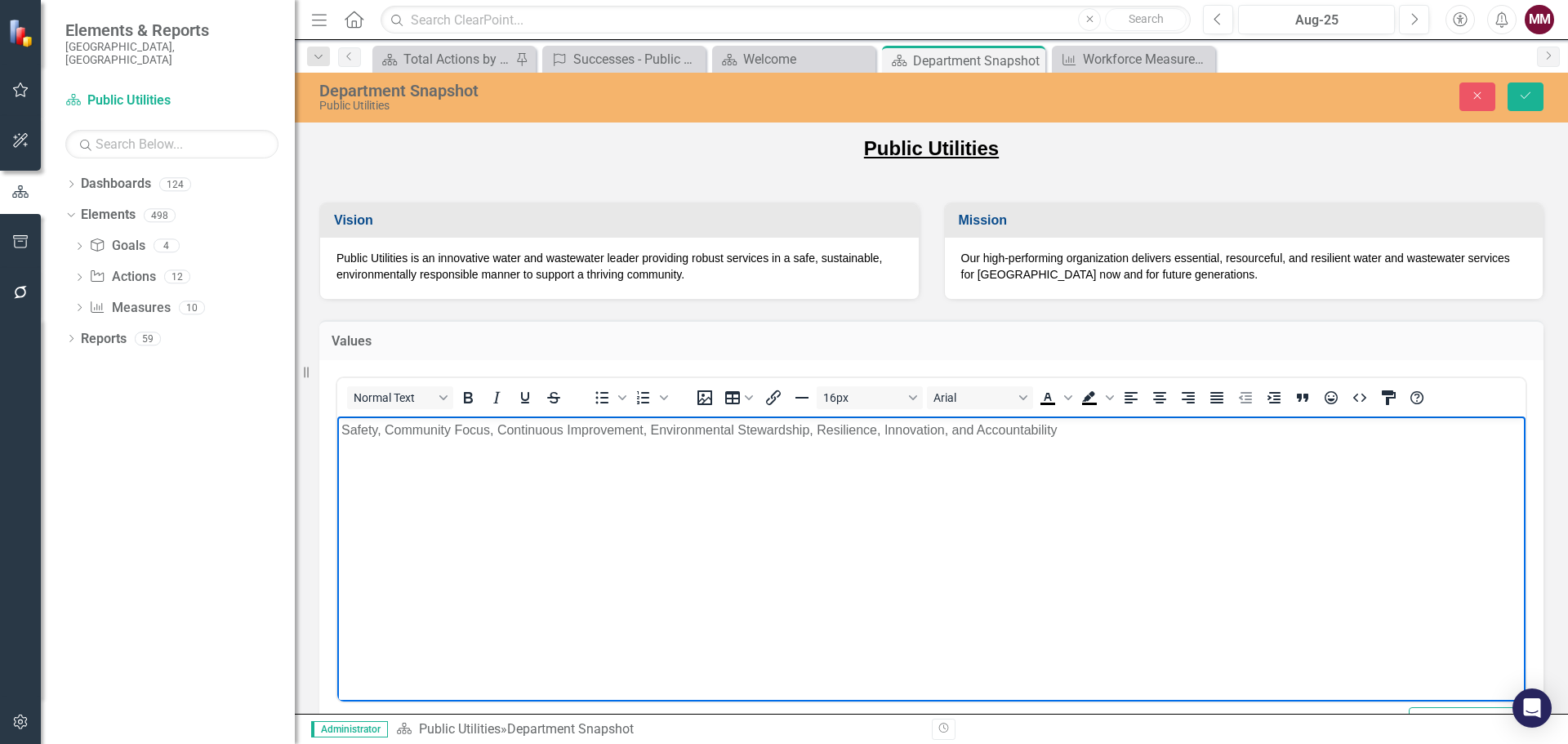
click at [992, 499] on body "Safety, Community Focus, Continuous Improvement, Environmental Stewardship, Res…" at bounding box center [931, 538] width 1188 height 245
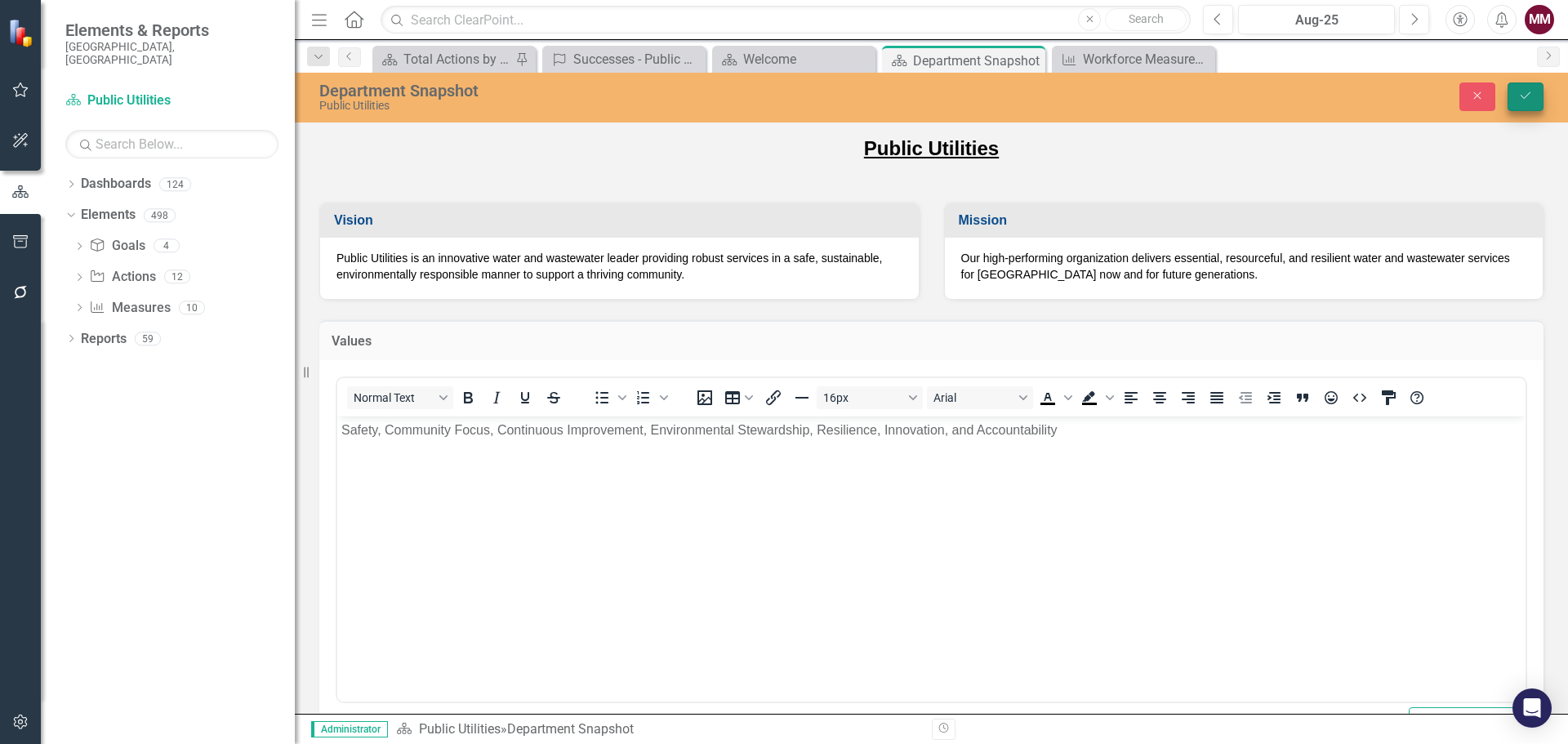
click at [1525, 98] on icon "submit" at bounding box center [1525, 95] width 10 height 7
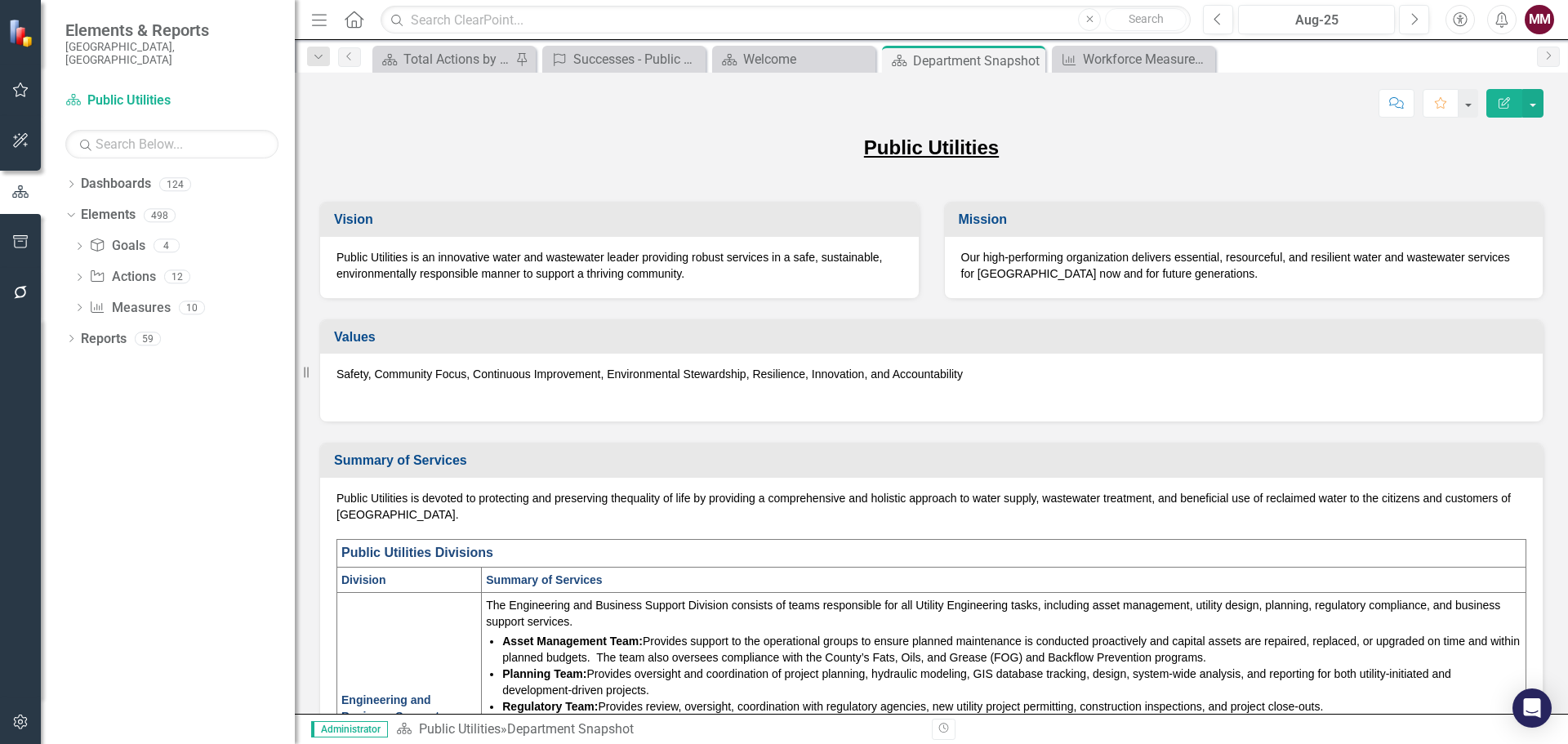
click at [609, 400] on p at bounding box center [931, 395] width 1190 height 19
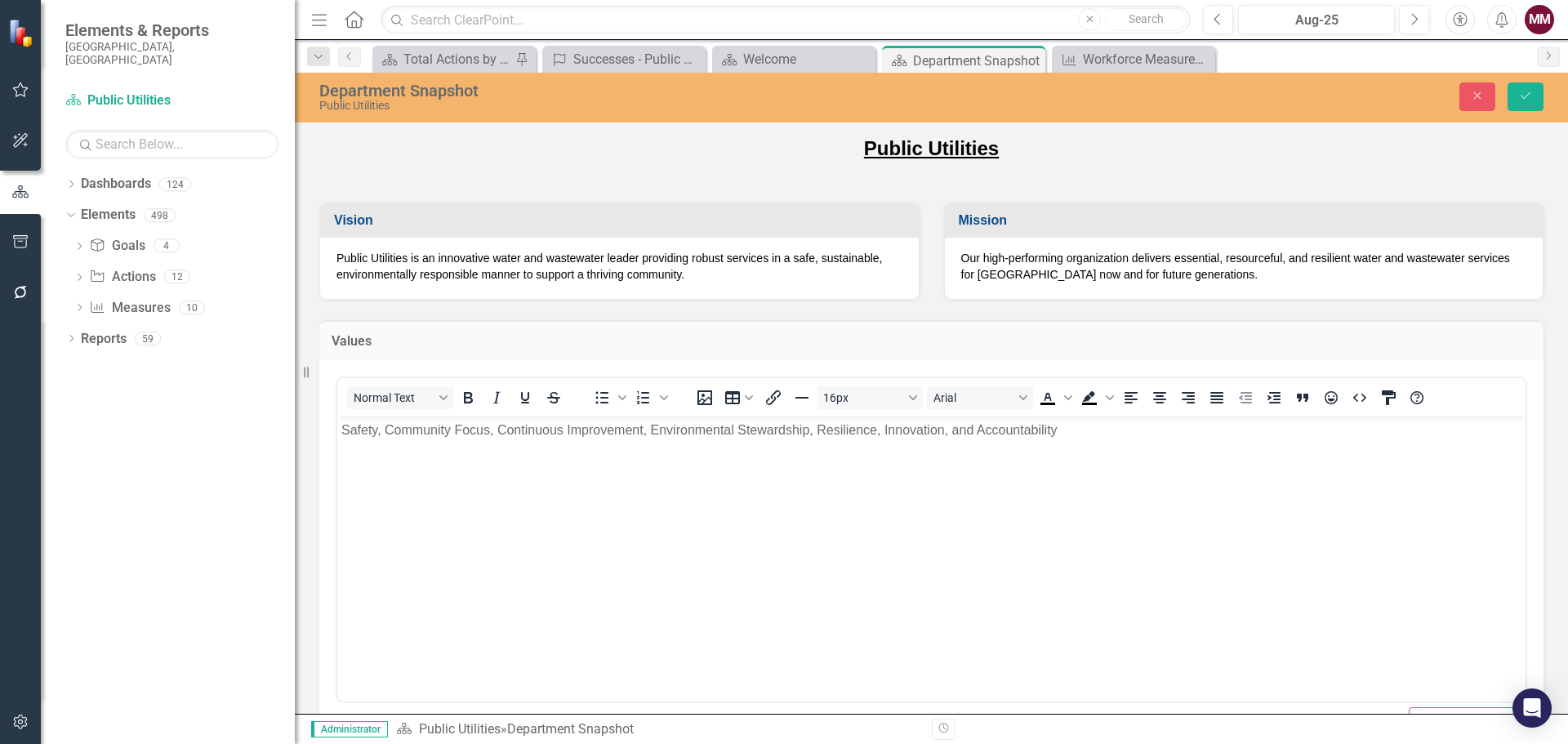
scroll to position [0, 0]
click at [1356, 389] on icon "HTML Editor" at bounding box center [1360, 398] width 19 height 19
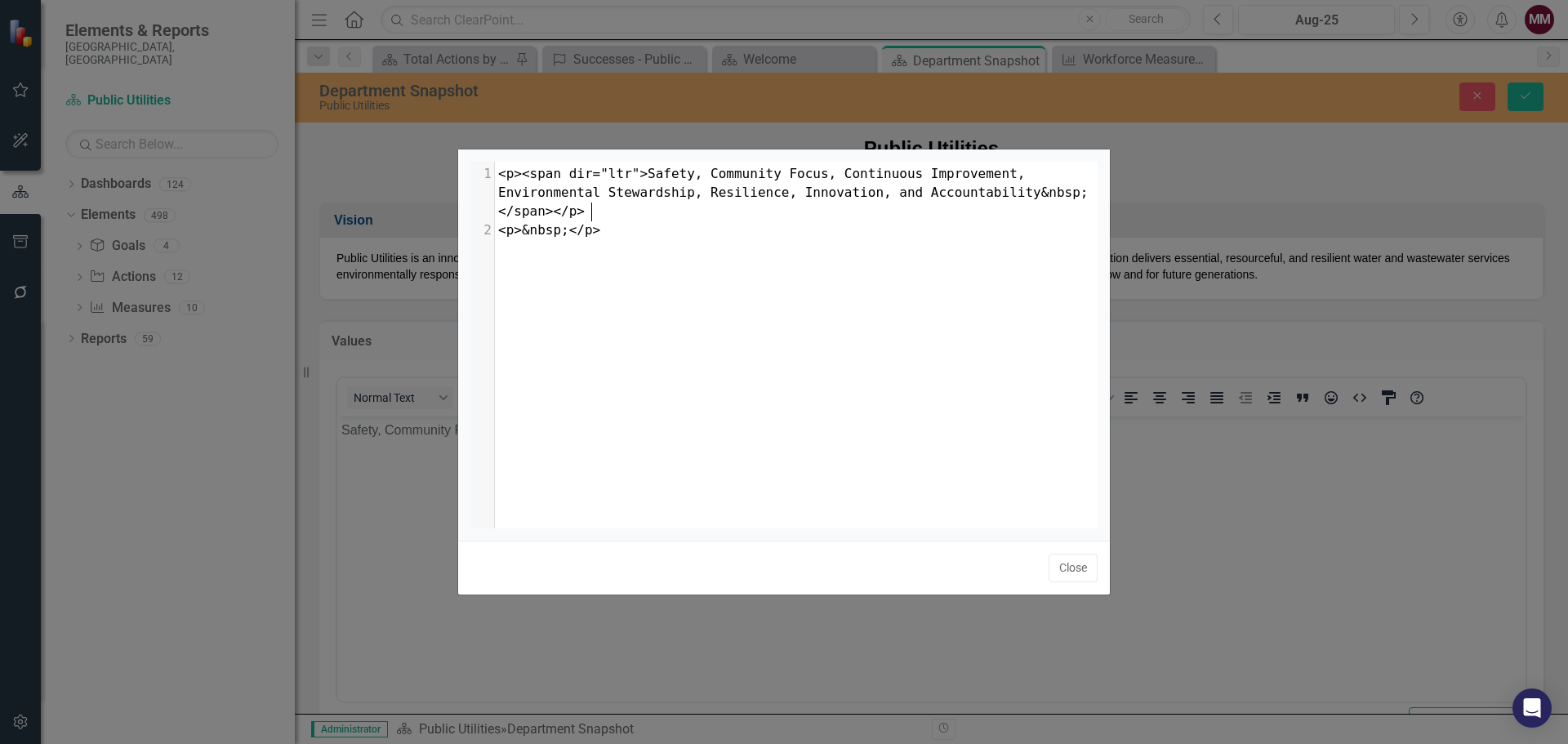
scroll to position [7, 0]
type textarea "<p>&nbsp;</p>"
drag, startPoint x: 800, startPoint y: 232, endPoint x: 502, endPoint y: 218, distance: 298.3
click at [502, 222] on pre "<p>&nbsp;</p>" at bounding box center [802, 231] width 615 height 18
drag, startPoint x: 1058, startPoint y: 566, endPoint x: 934, endPoint y: 34, distance: 546.3
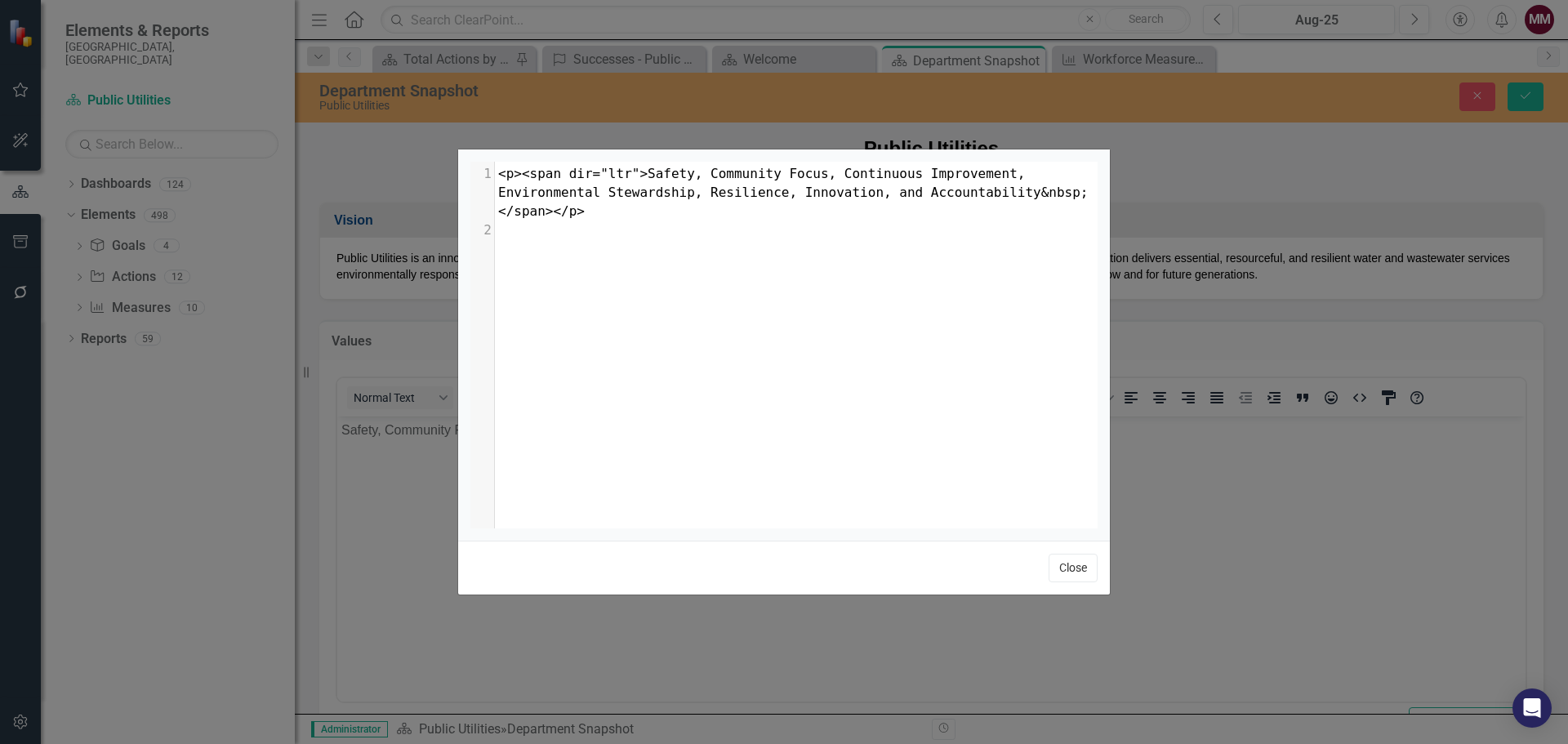
click at [1058, 566] on button "Close" at bounding box center [1073, 569] width 49 height 29
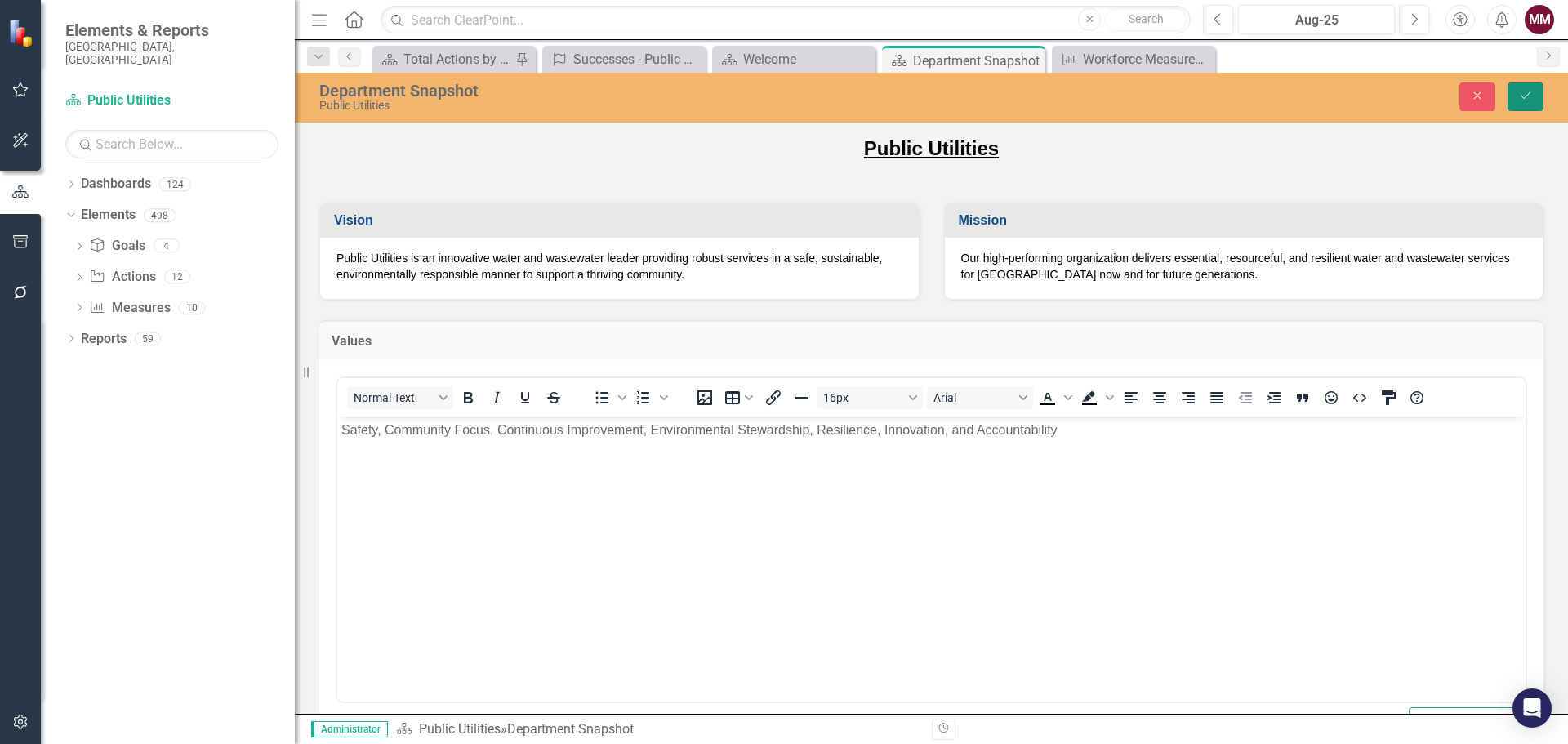
drag, startPoint x: 1522, startPoint y: 96, endPoint x: 1491, endPoint y: 102, distance: 31.6
click at [1522, 96] on icon "Save" at bounding box center [1525, 96] width 15 height 12
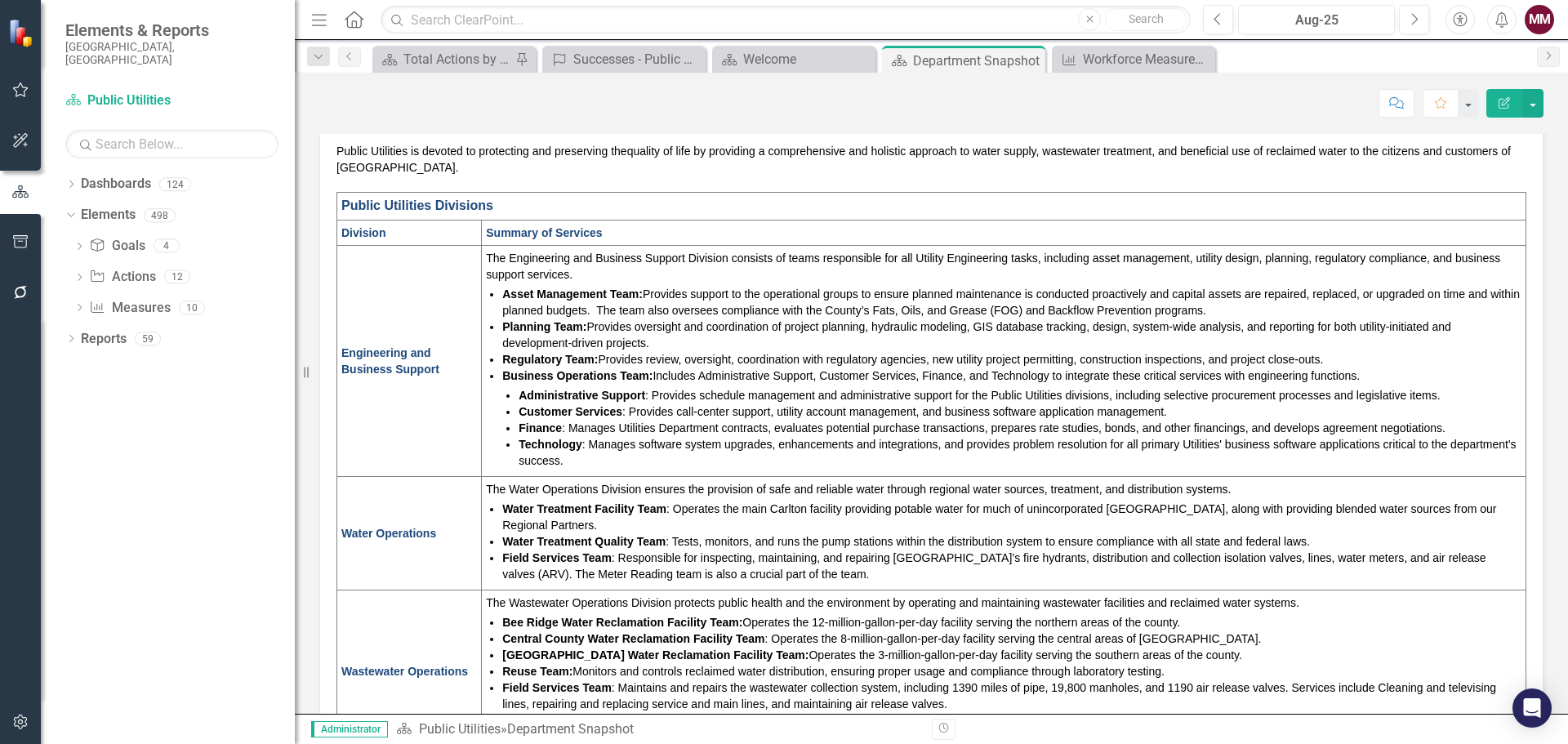
scroll to position [0, 0]
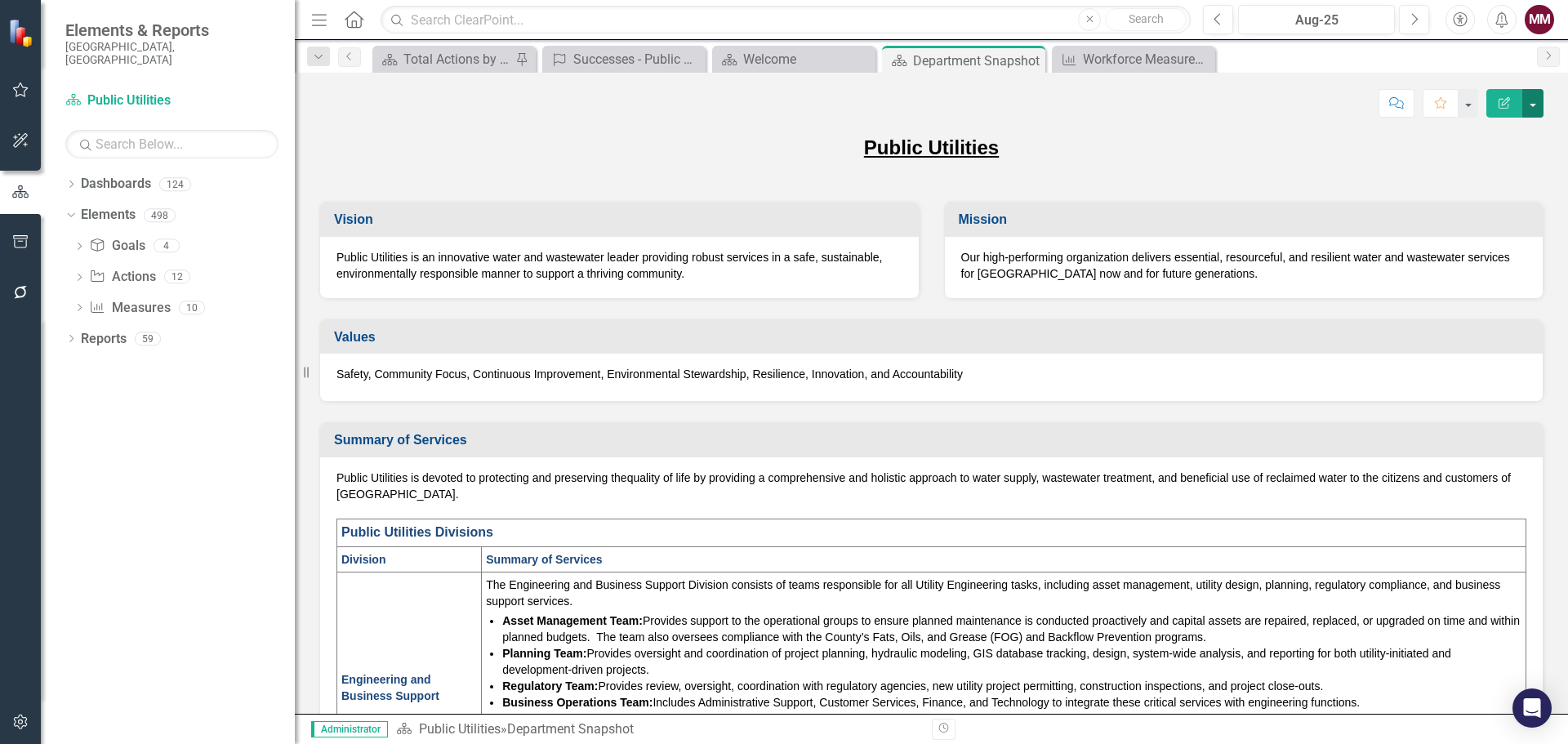
click at [1537, 103] on button "button" at bounding box center [1533, 104] width 21 height 29
click at [1497, 135] on link "Edit Edit Dashboard" at bounding box center [1476, 133] width 133 height 30
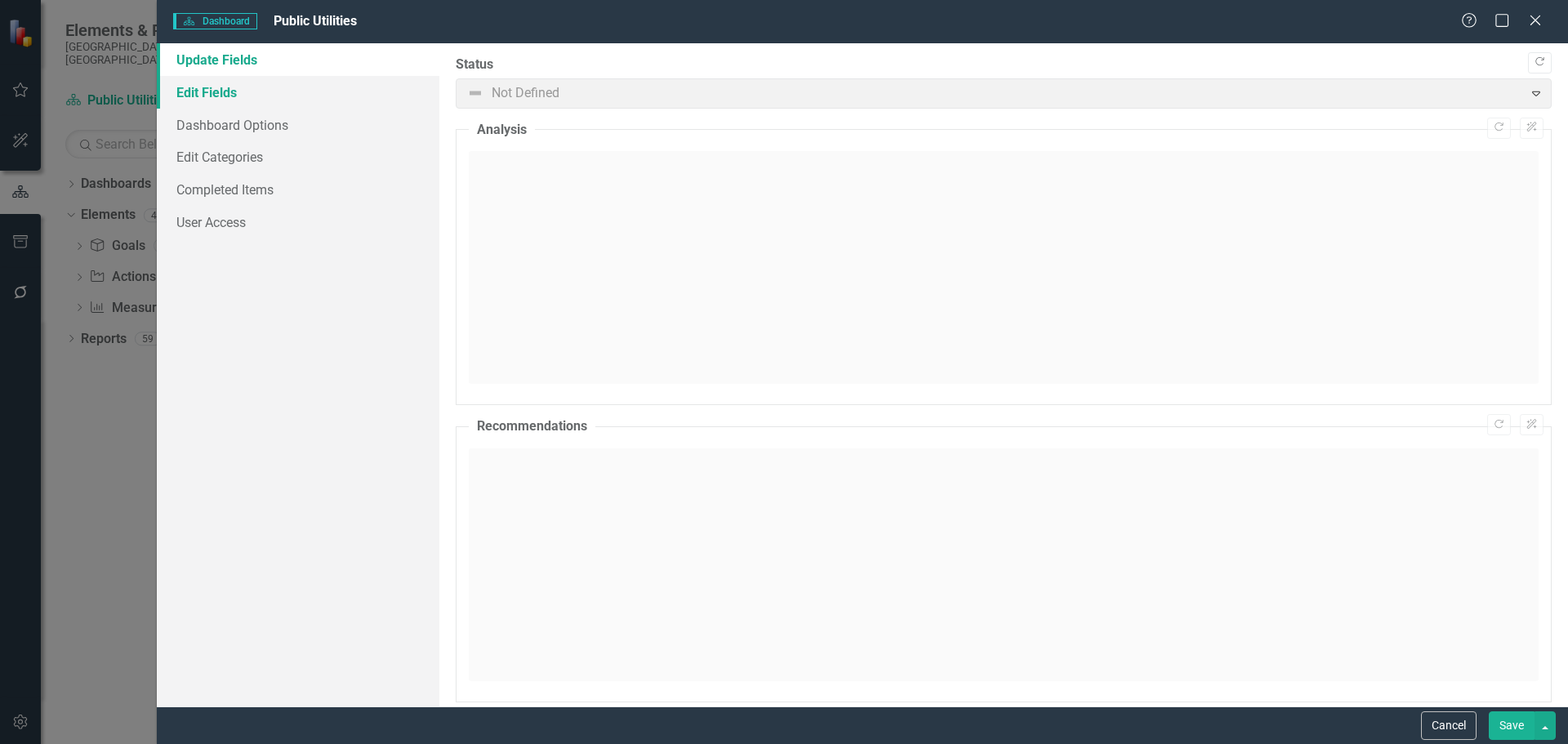
click at [185, 92] on link "Edit Fields" at bounding box center [298, 92] width 283 height 33
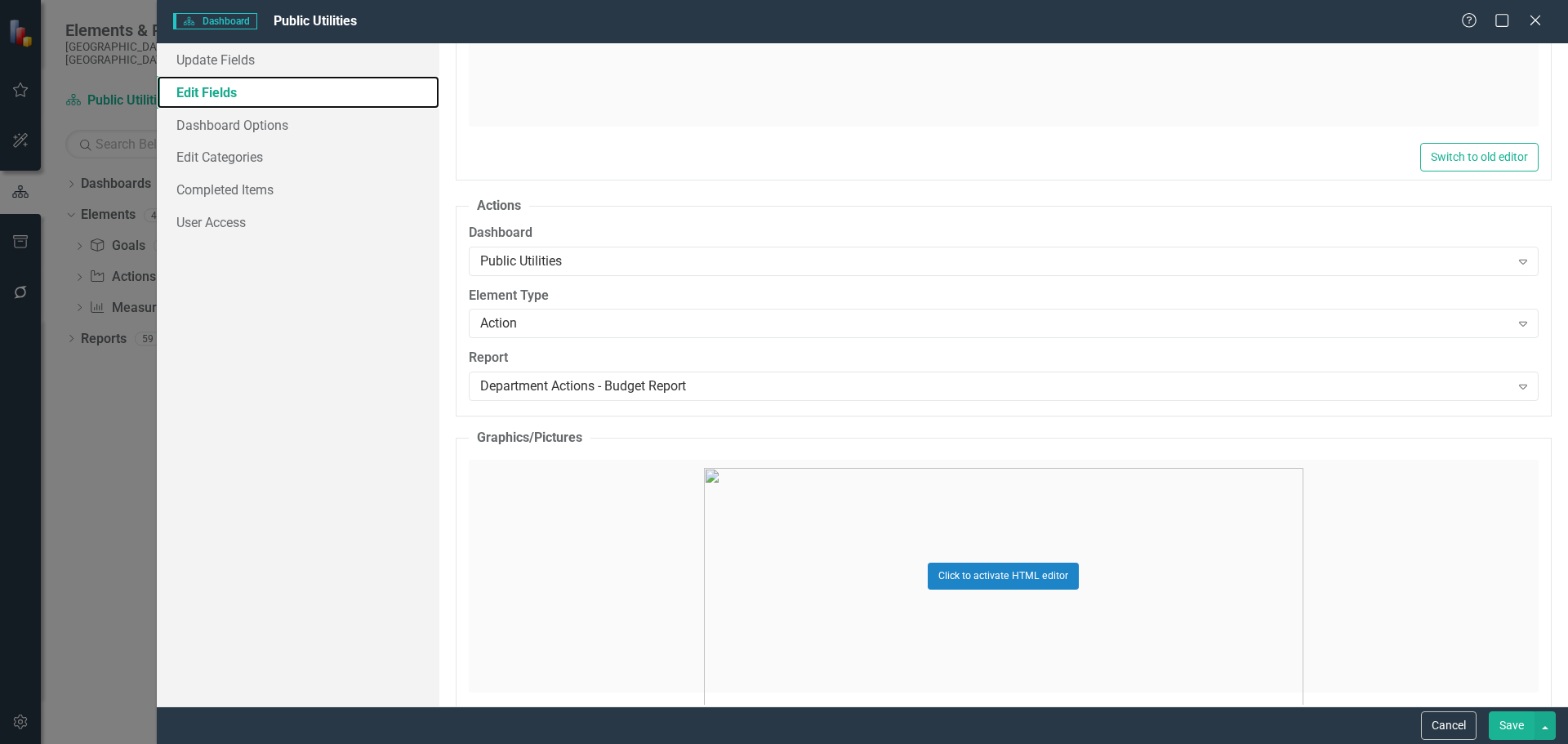
scroll to position [3922, 0]
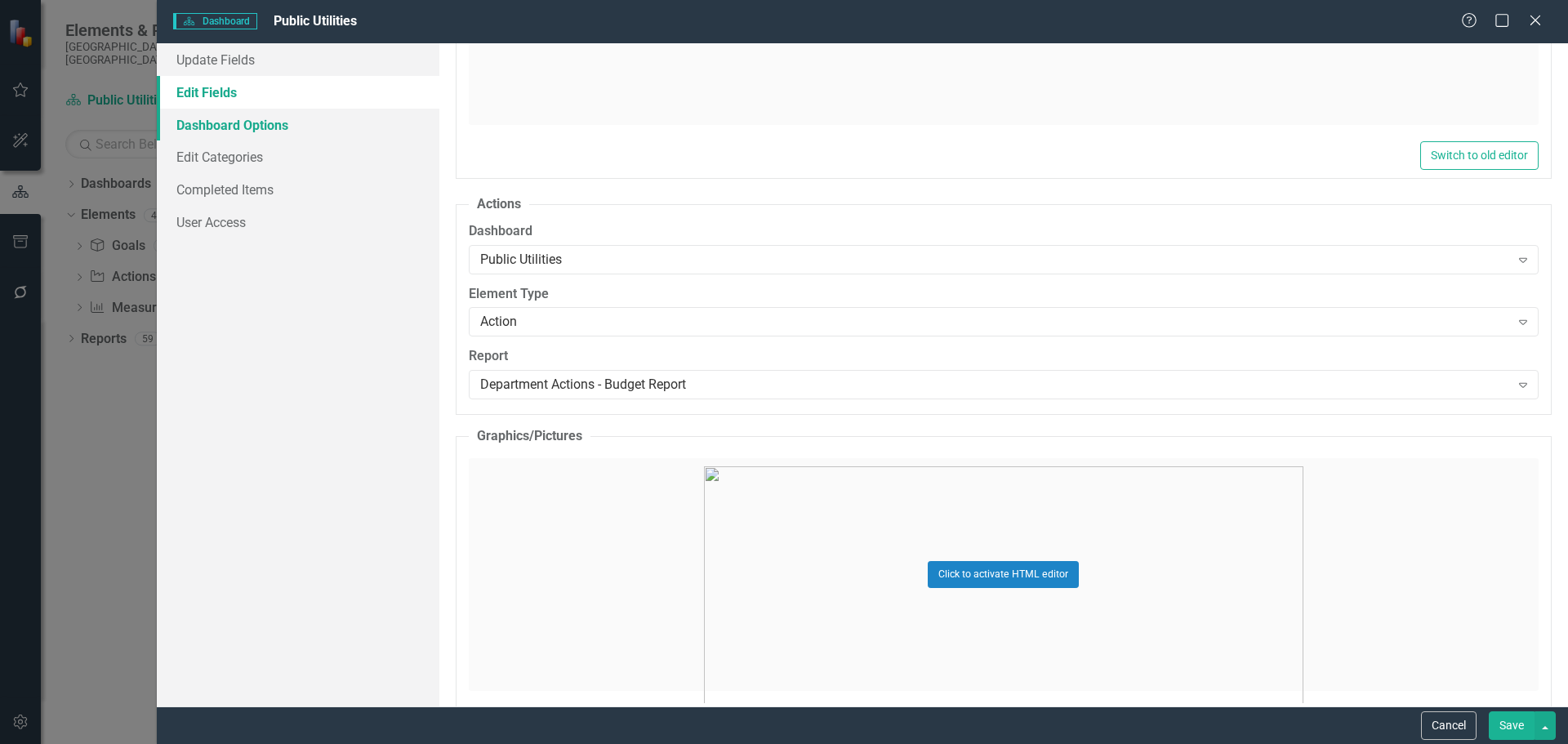
click at [212, 131] on link "Dashboard Options" at bounding box center [298, 125] width 283 height 33
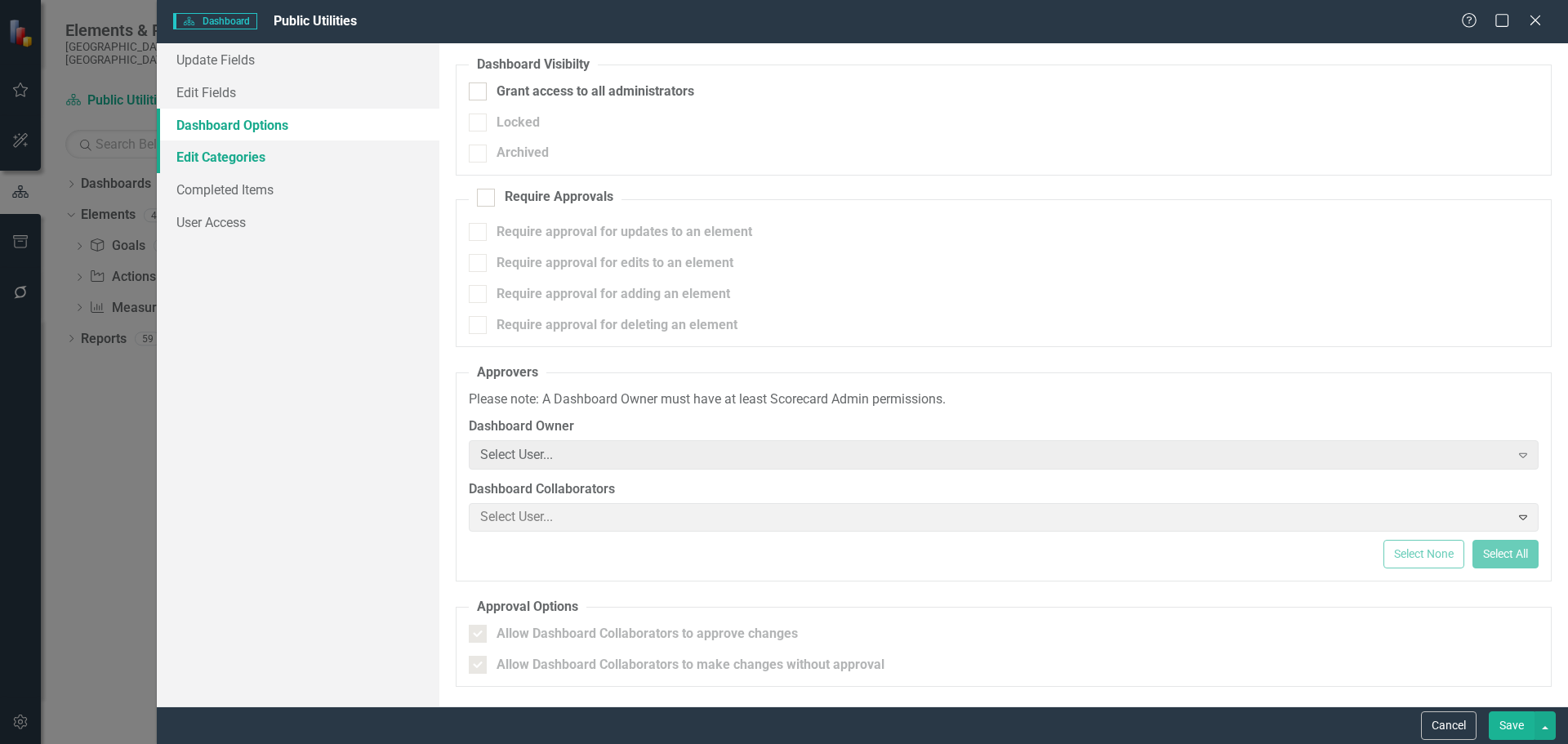
click at [221, 157] on link "Edit Categories" at bounding box center [298, 157] width 283 height 33
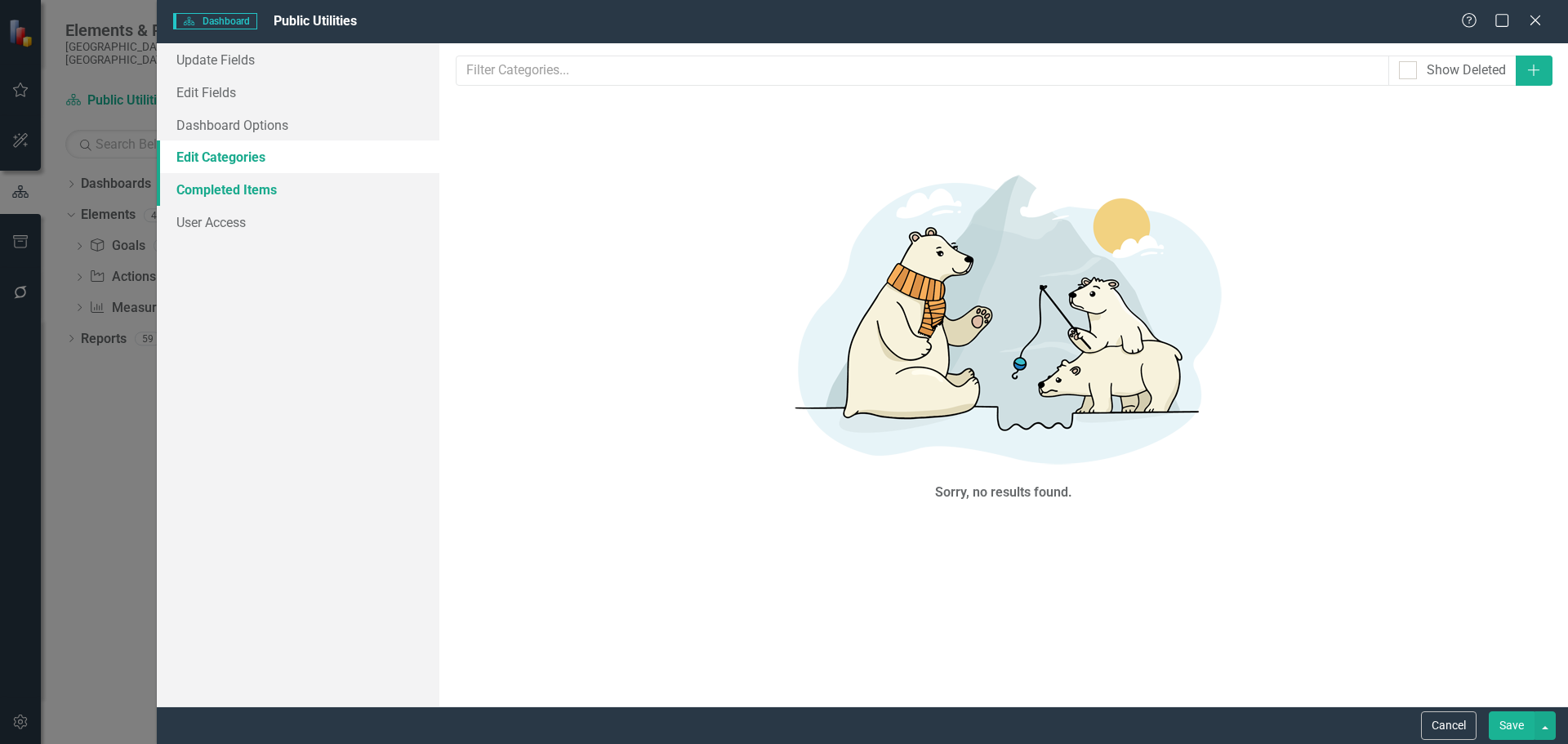
click at [237, 196] on link "Completed Items" at bounding box center [298, 190] width 283 height 33
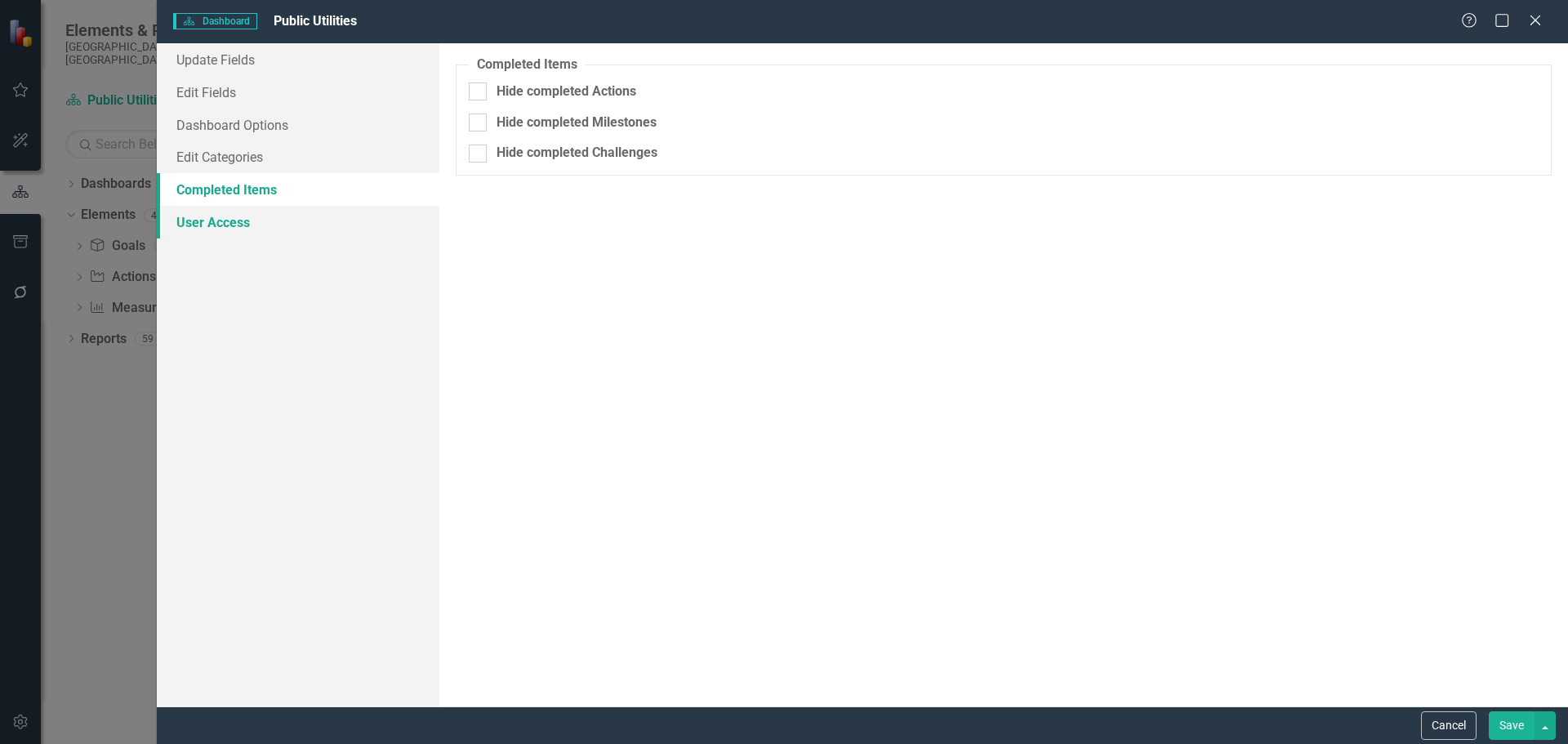
click at [217, 224] on link "User Access" at bounding box center [298, 223] width 283 height 33
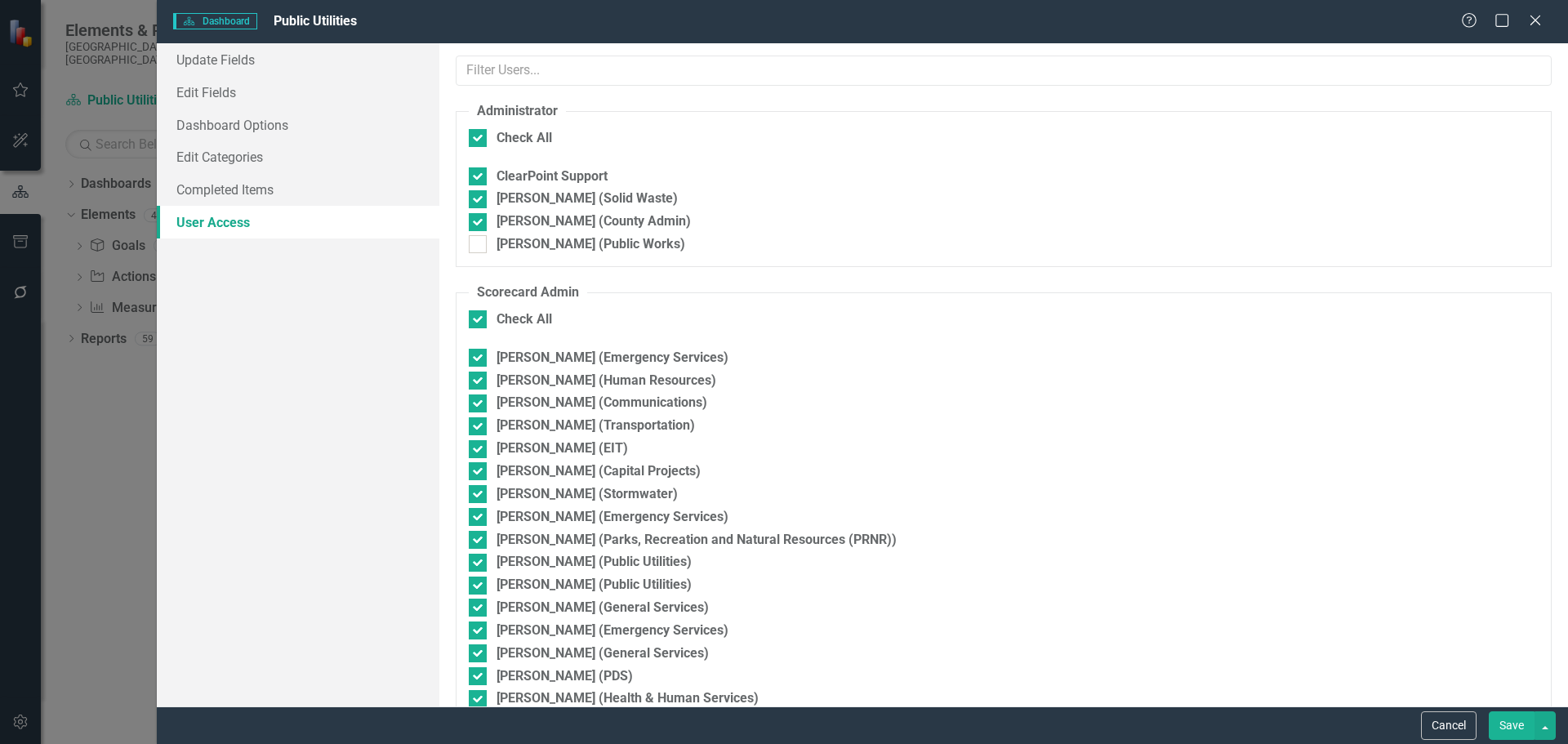
checkbox input "false"
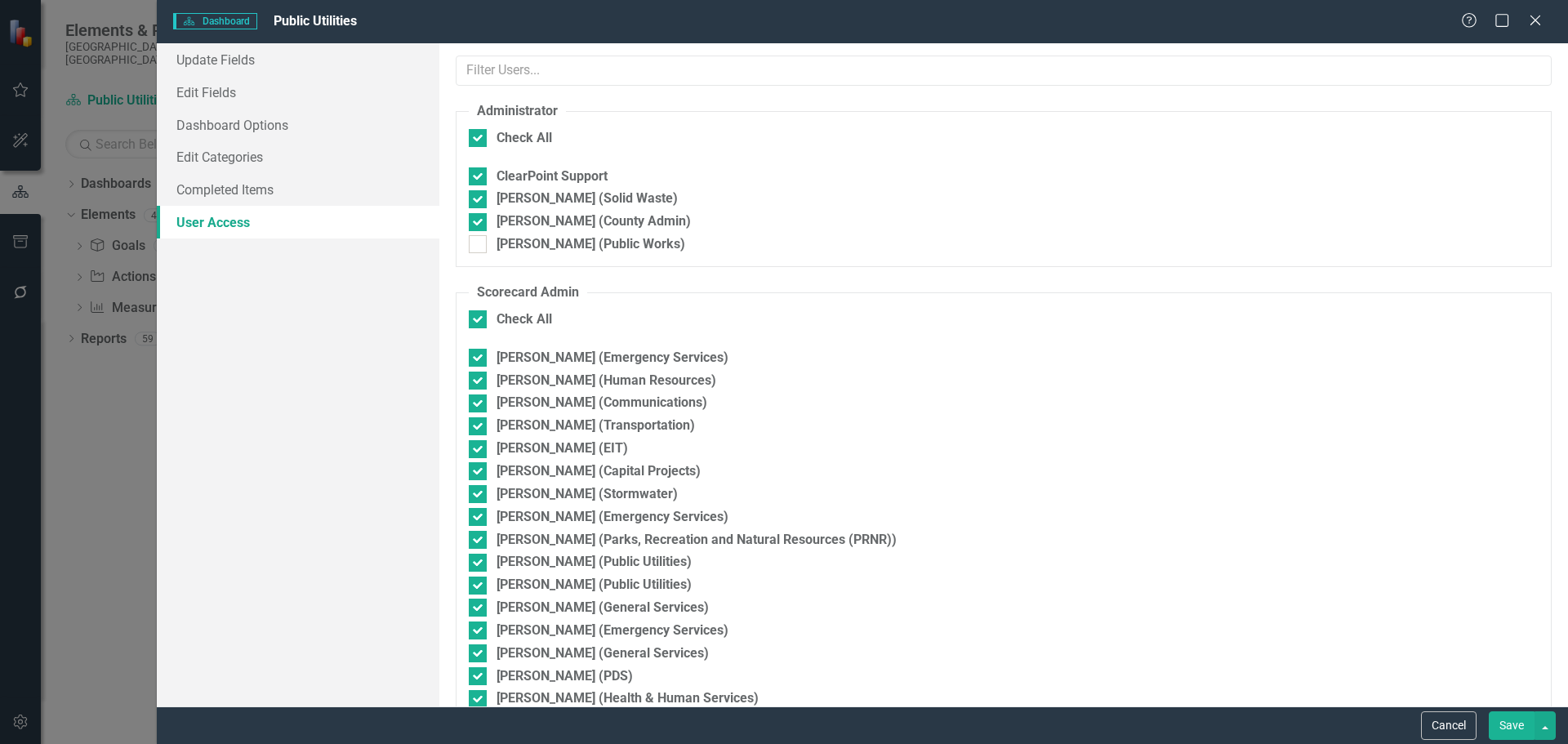
checkbox input "false"
click at [244, 94] on link "Edit Fields" at bounding box center [298, 92] width 283 height 33
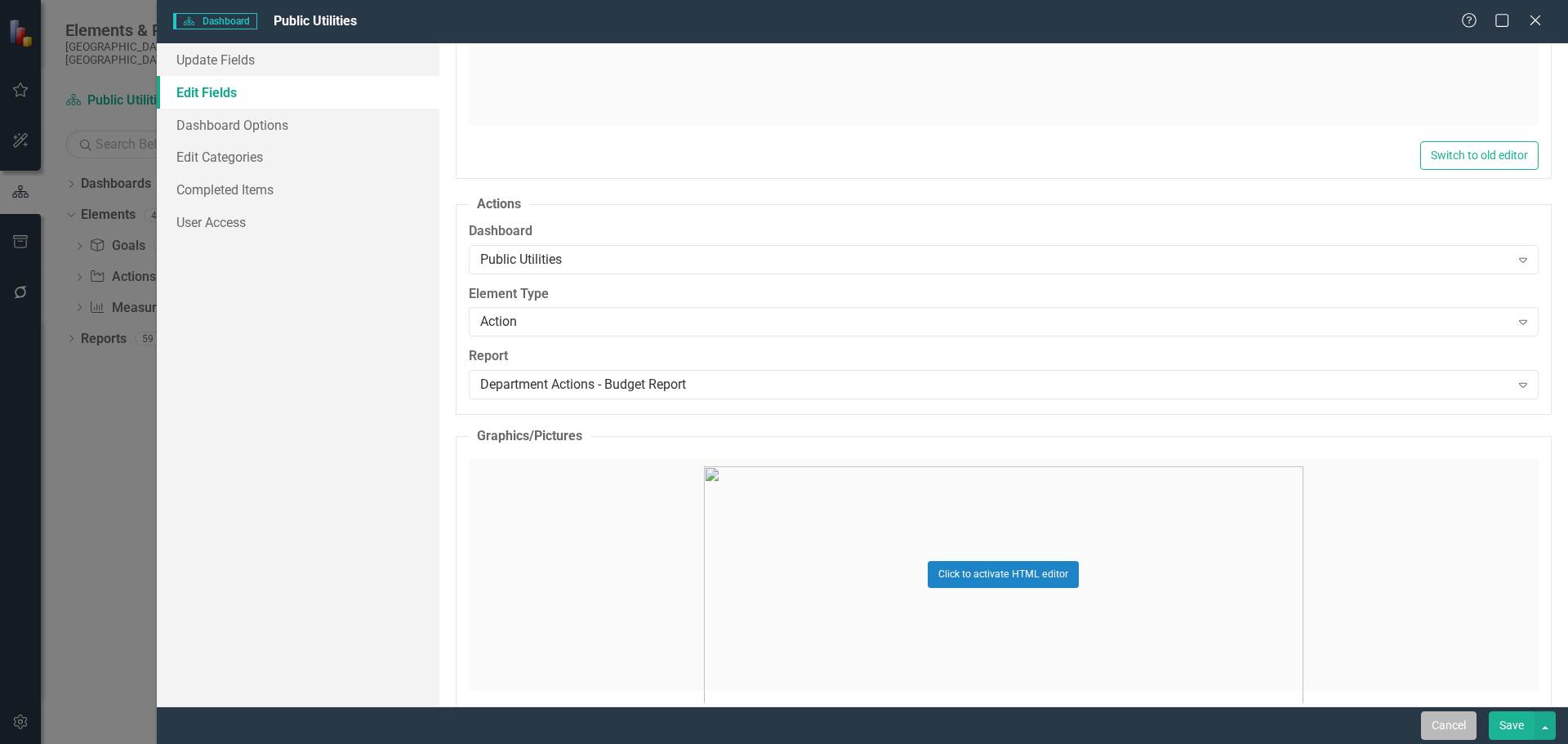
click at [1443, 728] on button "Cancel" at bounding box center [1448, 727] width 55 height 29
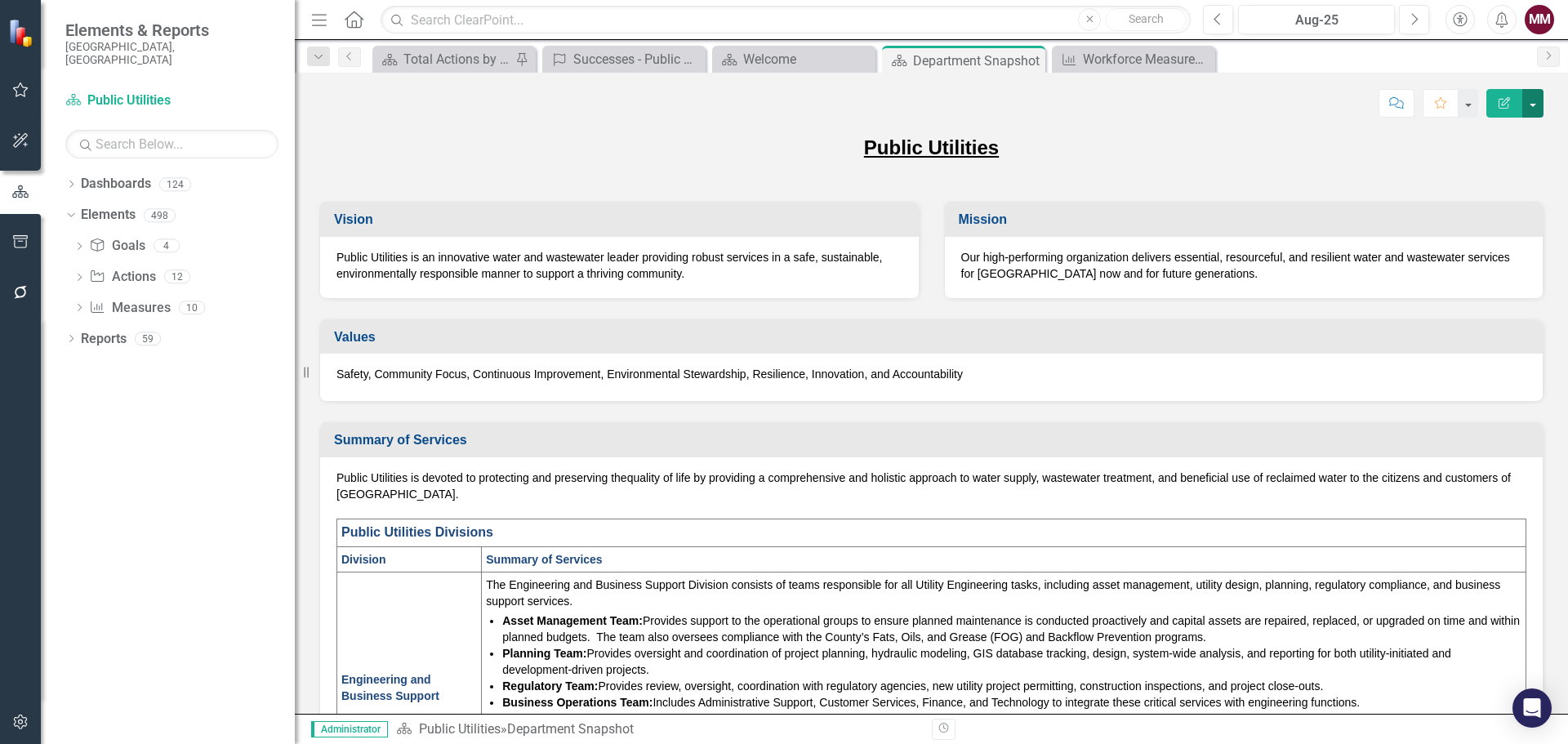
click at [1530, 112] on button "button" at bounding box center [1533, 104] width 21 height 29
click at [1496, 158] on link "Edit Report Edit Layout" at bounding box center [1476, 163] width 133 height 30
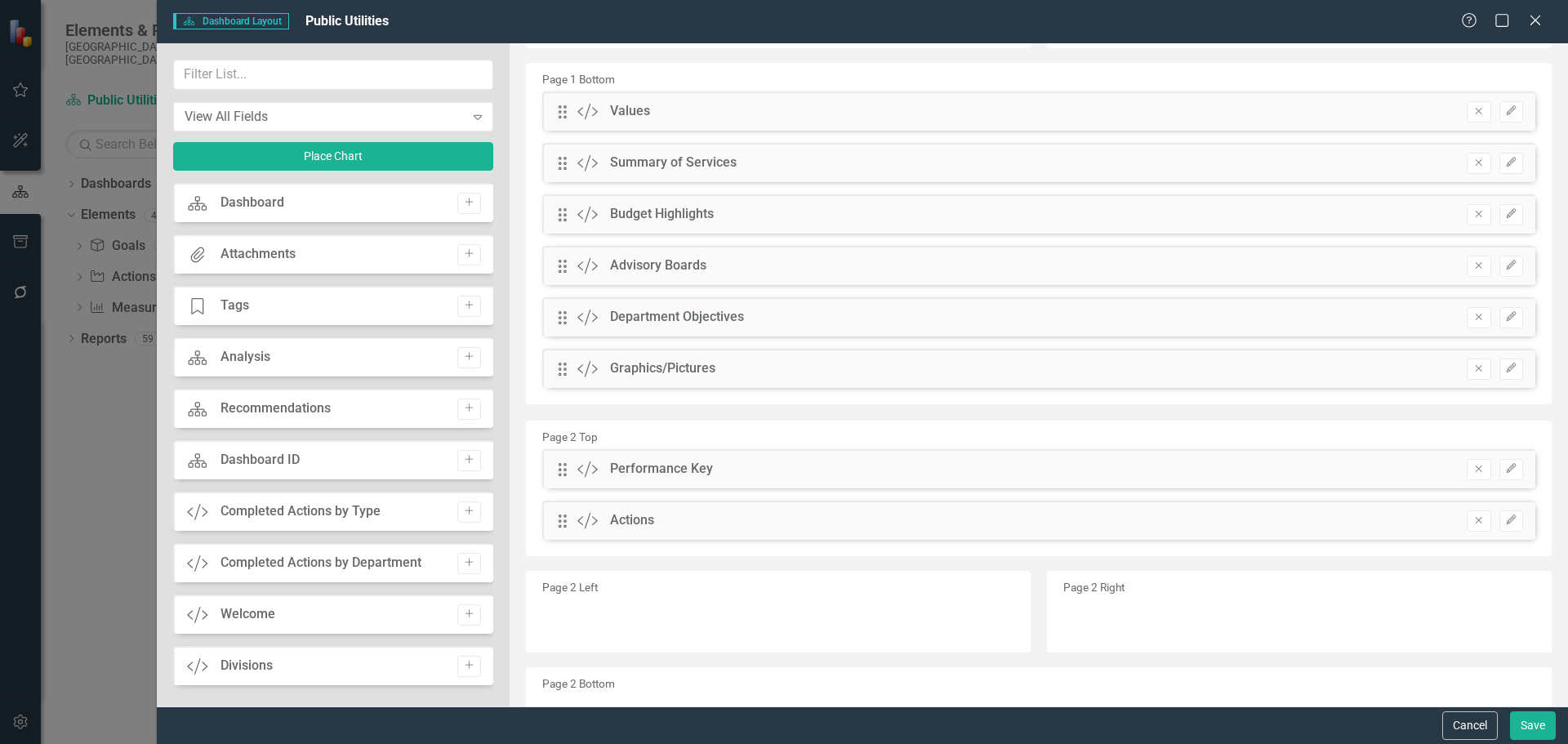
scroll to position [0, 0]
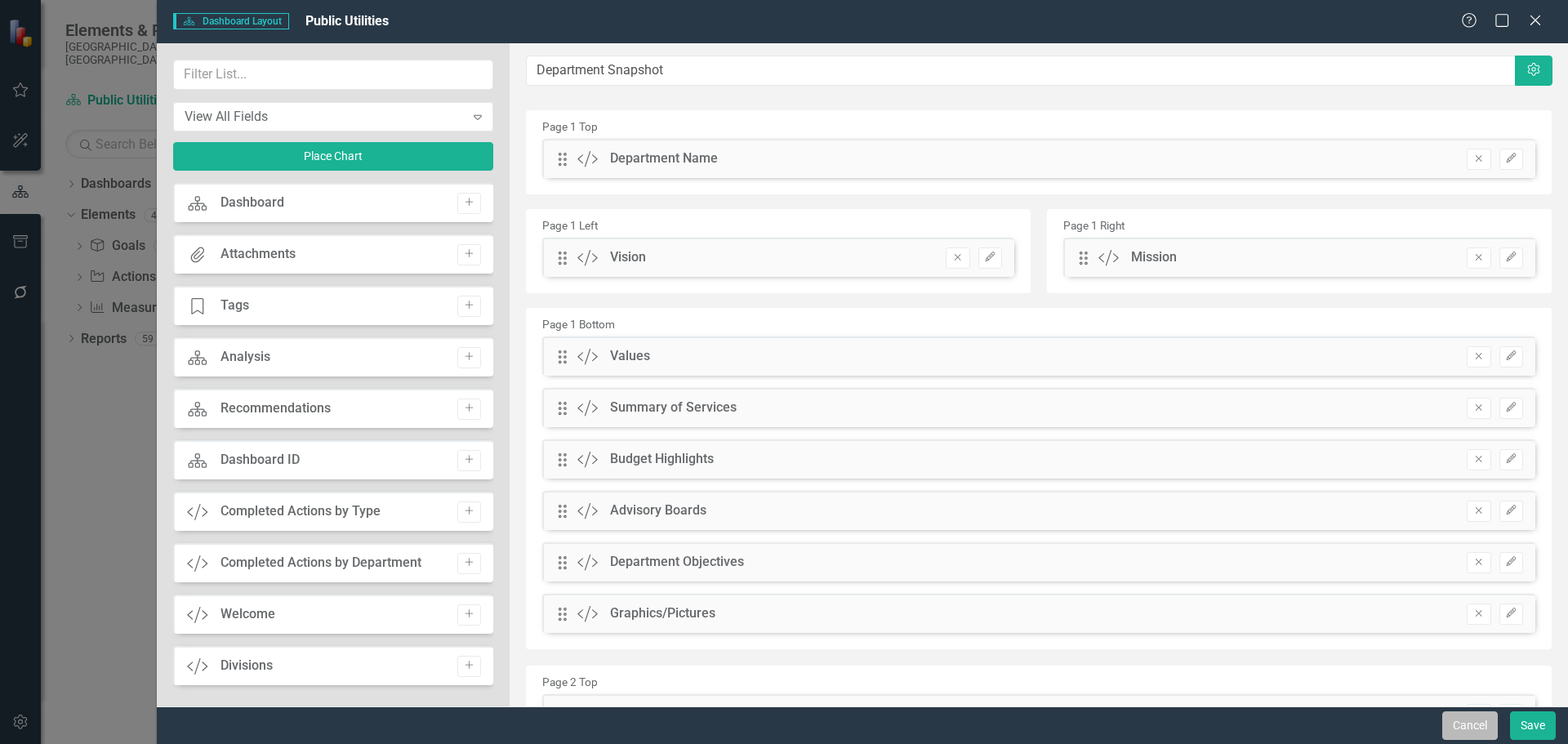
click at [1448, 724] on button "Cancel" at bounding box center [1469, 727] width 55 height 29
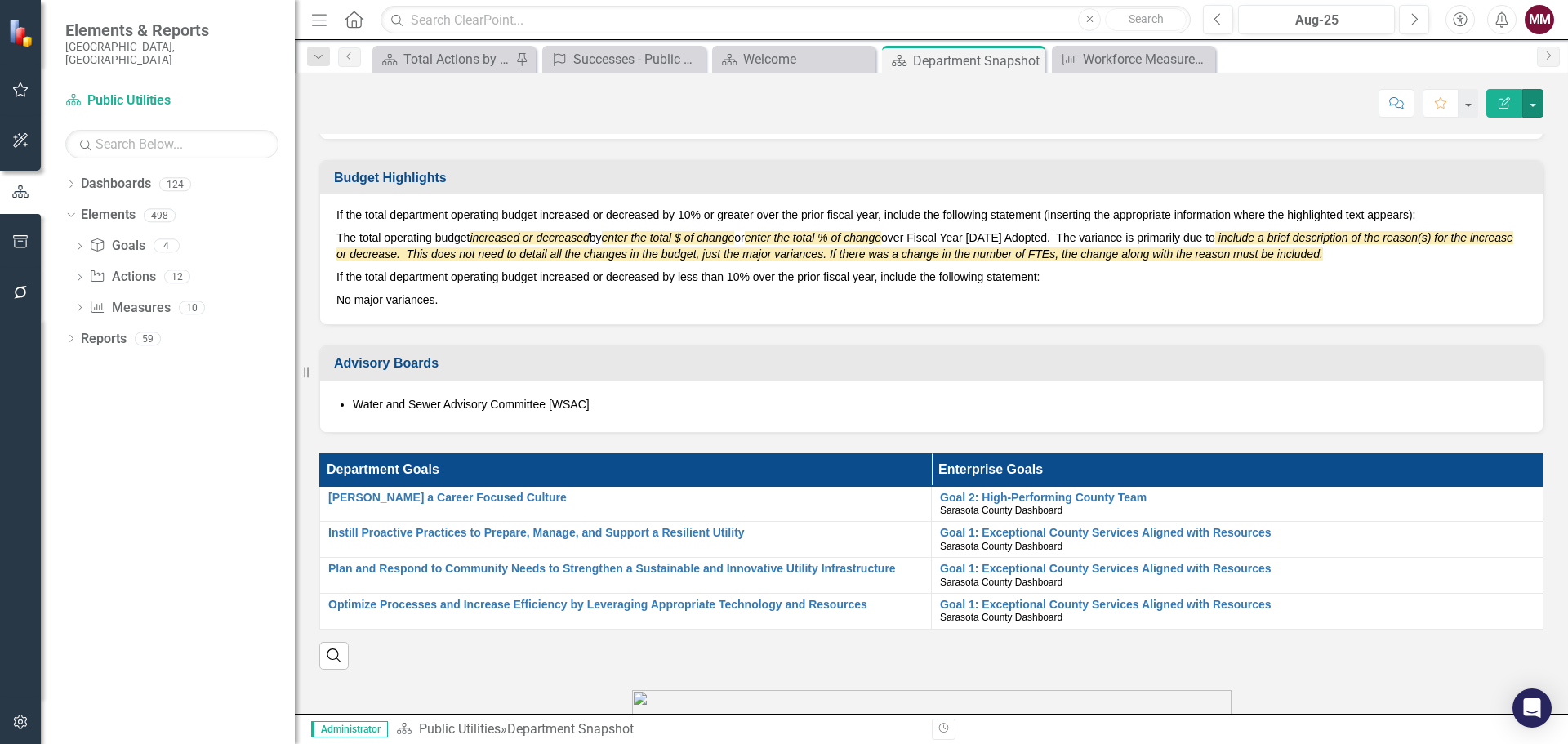
scroll to position [1062, 0]
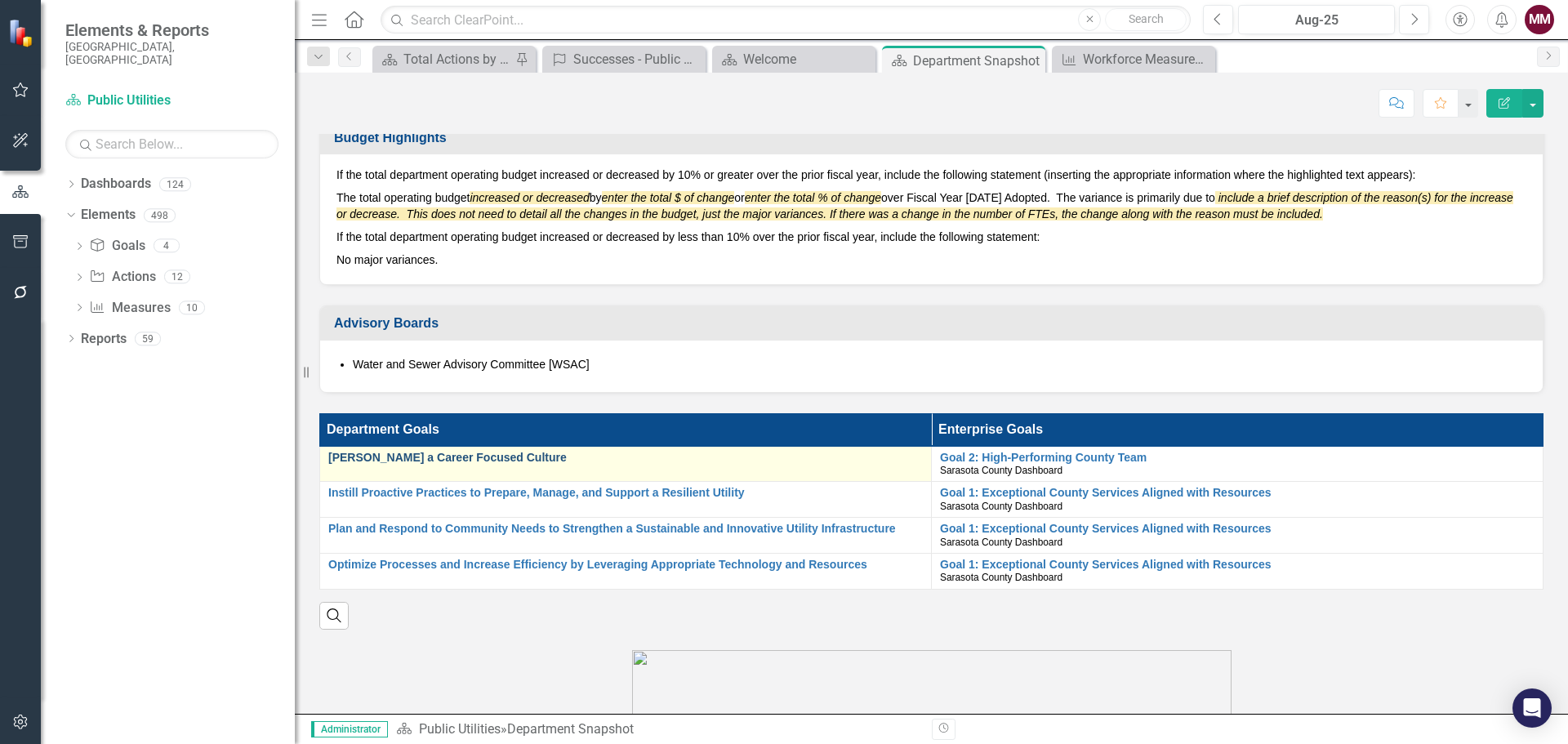
click at [411, 460] on link "[PERSON_NAME] a Career Focused Culture" at bounding box center [626, 457] width 595 height 13
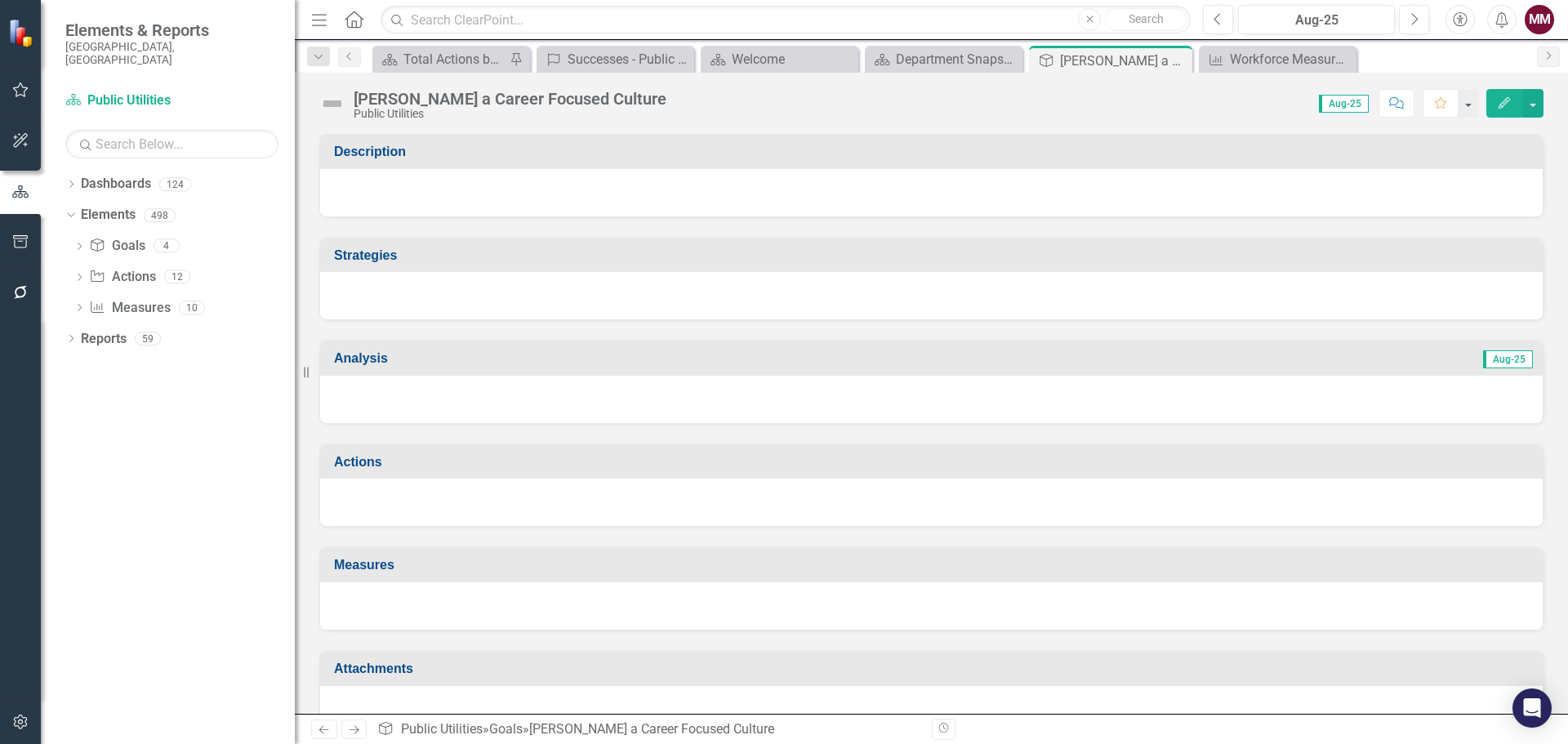
click at [535, 101] on div "[PERSON_NAME] a Career Focused Culture" at bounding box center [509, 99] width 313 height 18
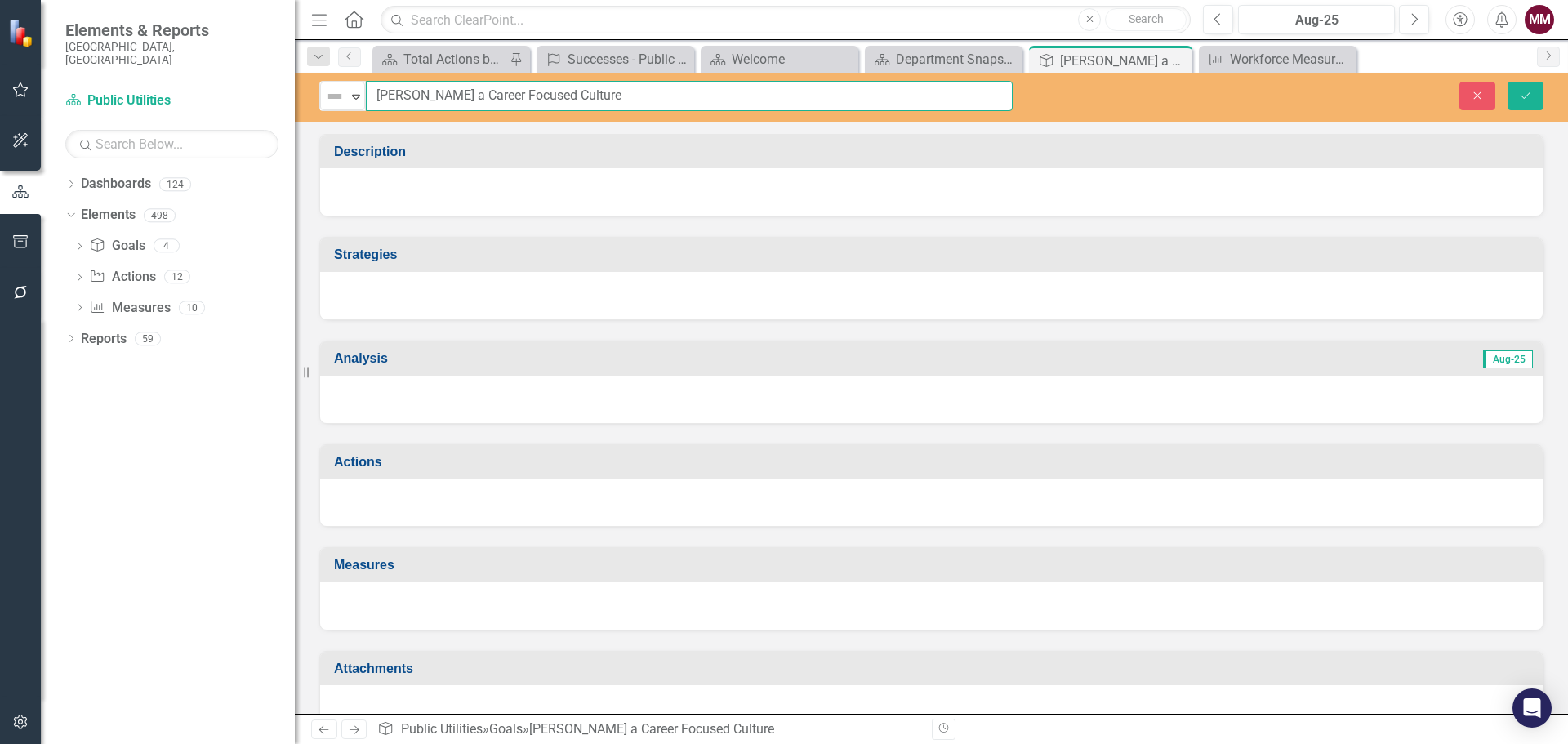
click at [571, 95] on input "[PERSON_NAME] a Career Focused Culture" at bounding box center [690, 95] width 647 height 30
click at [1470, 97] on icon "Close" at bounding box center [1477, 96] width 15 height 12
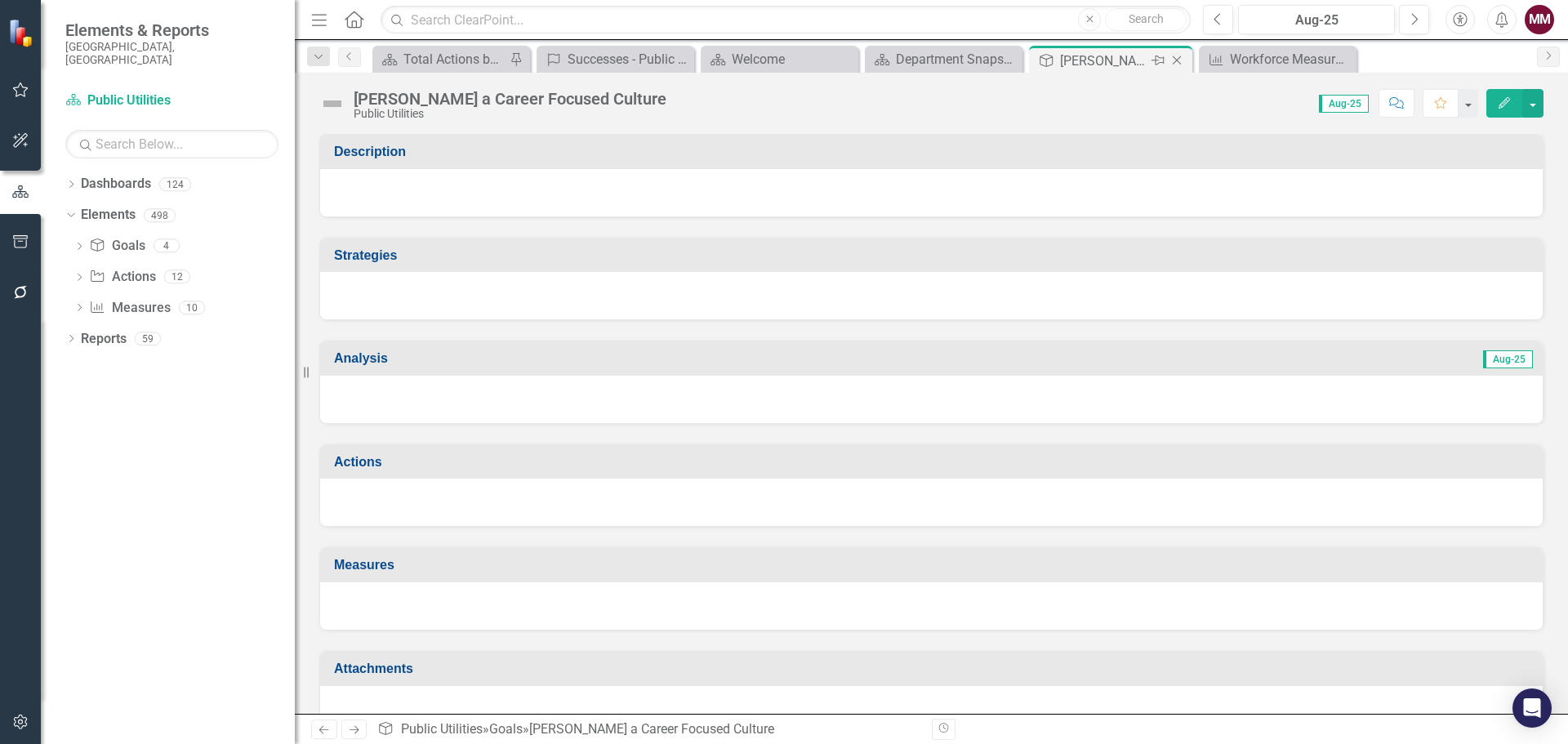
click at [1178, 61] on icon at bounding box center [1177, 60] width 9 height 9
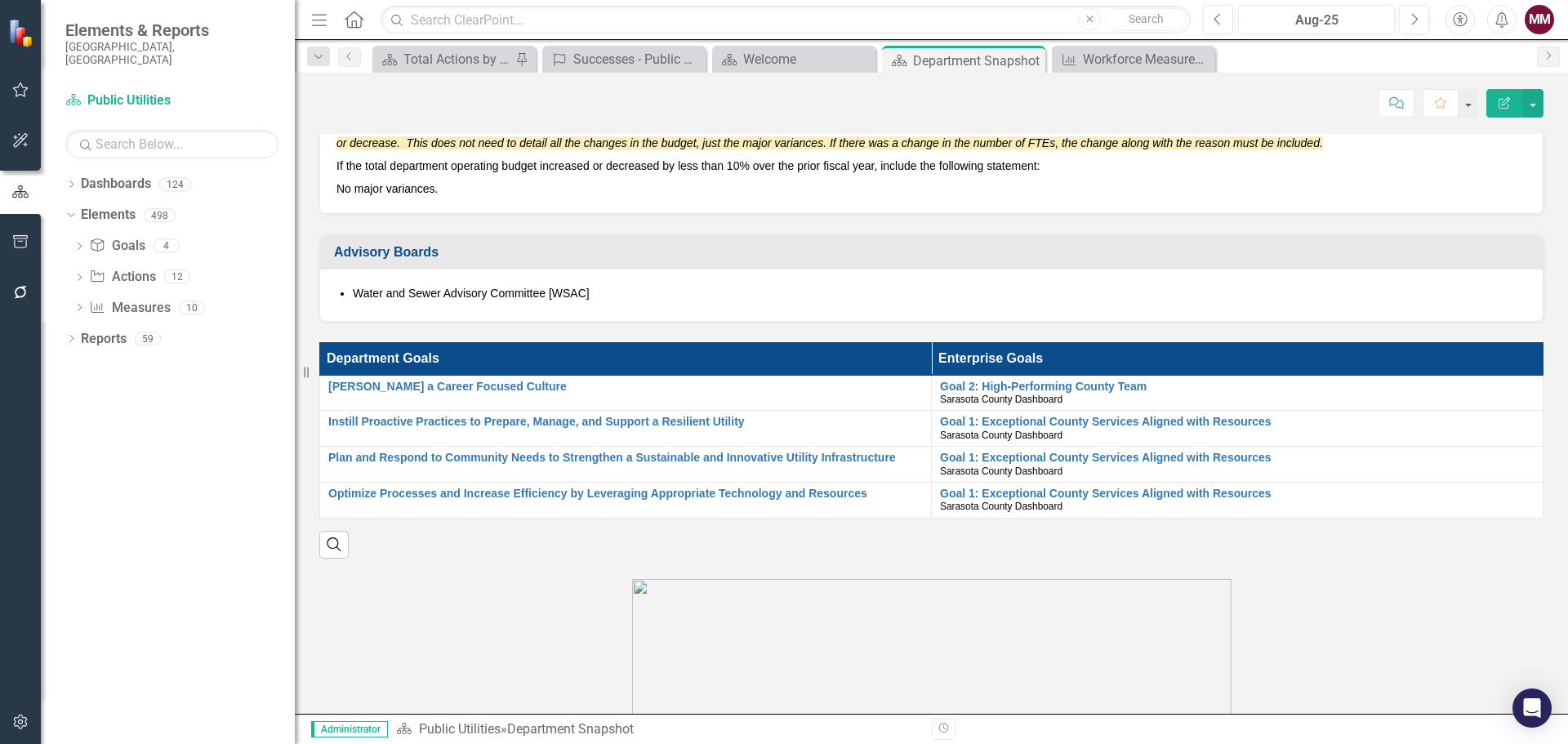
scroll to position [1144, 0]
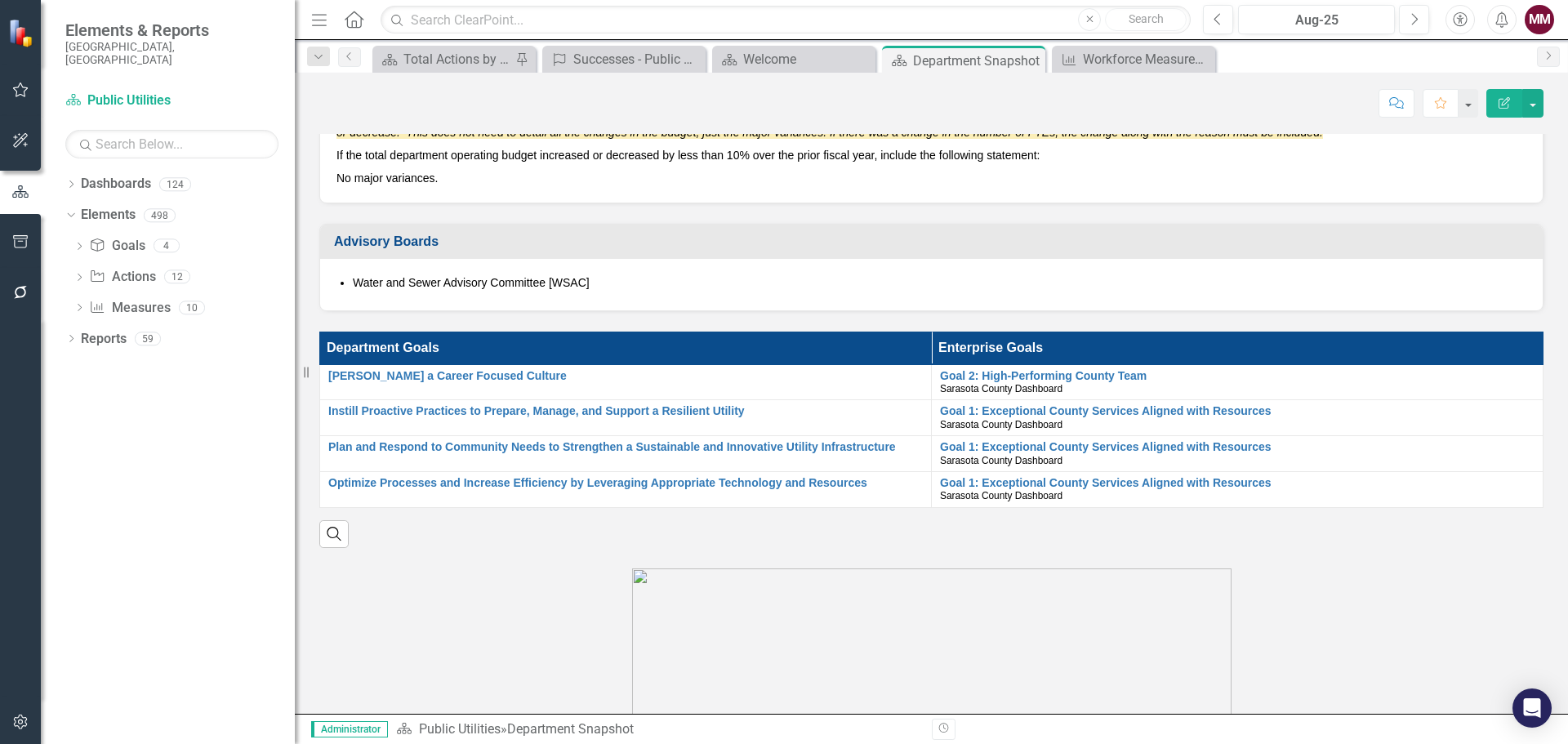
click at [64, 325] on div "Dropdown Dashboards 124 2026 DRAFT Strategic Plan Sarasota County Dashboard Dem…" at bounding box center [168, 457] width 254 height 574
click at [68, 336] on icon "Dropdown" at bounding box center [71, 340] width 12 height 9
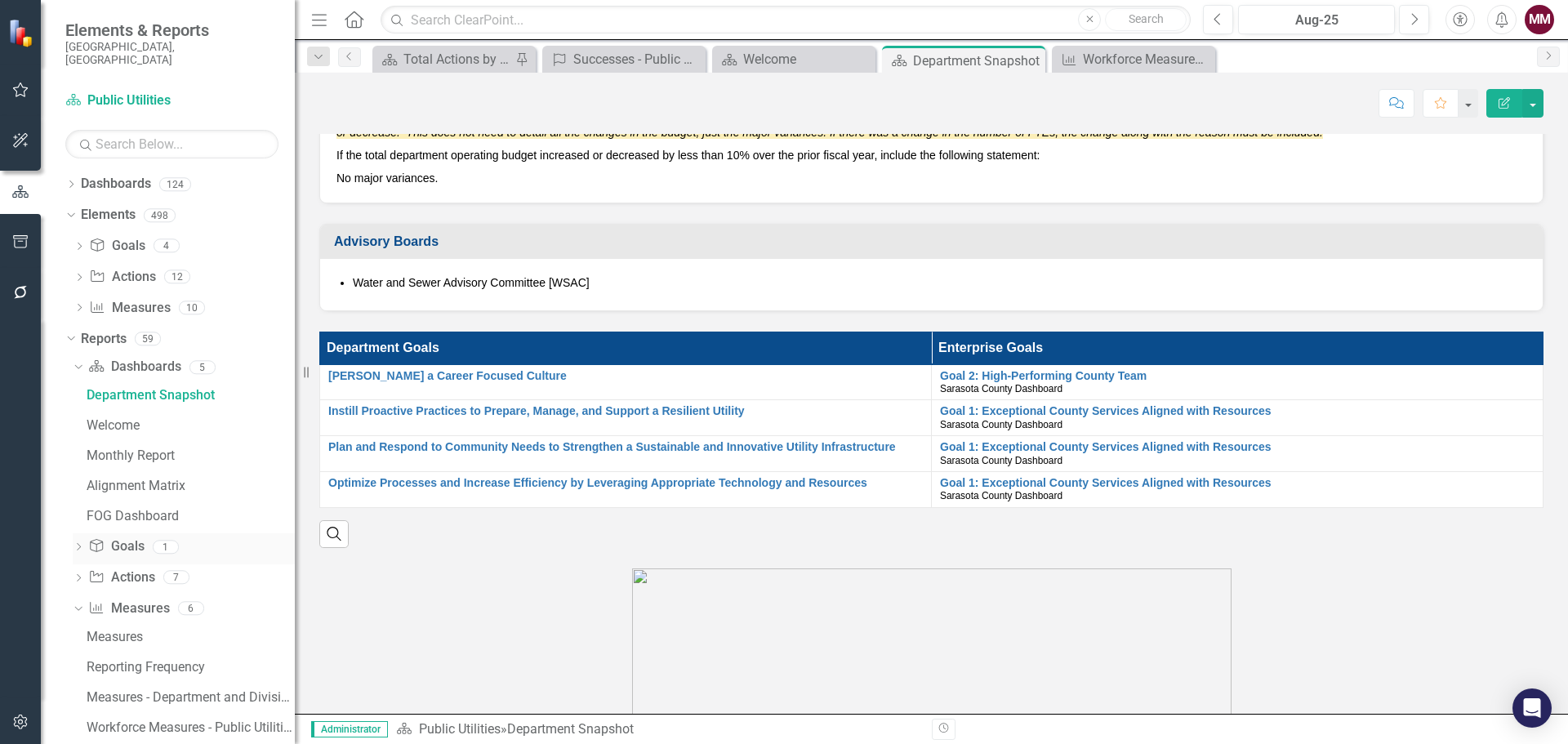
click at [80, 544] on icon "Dropdown" at bounding box center [78, 548] width 12 height 9
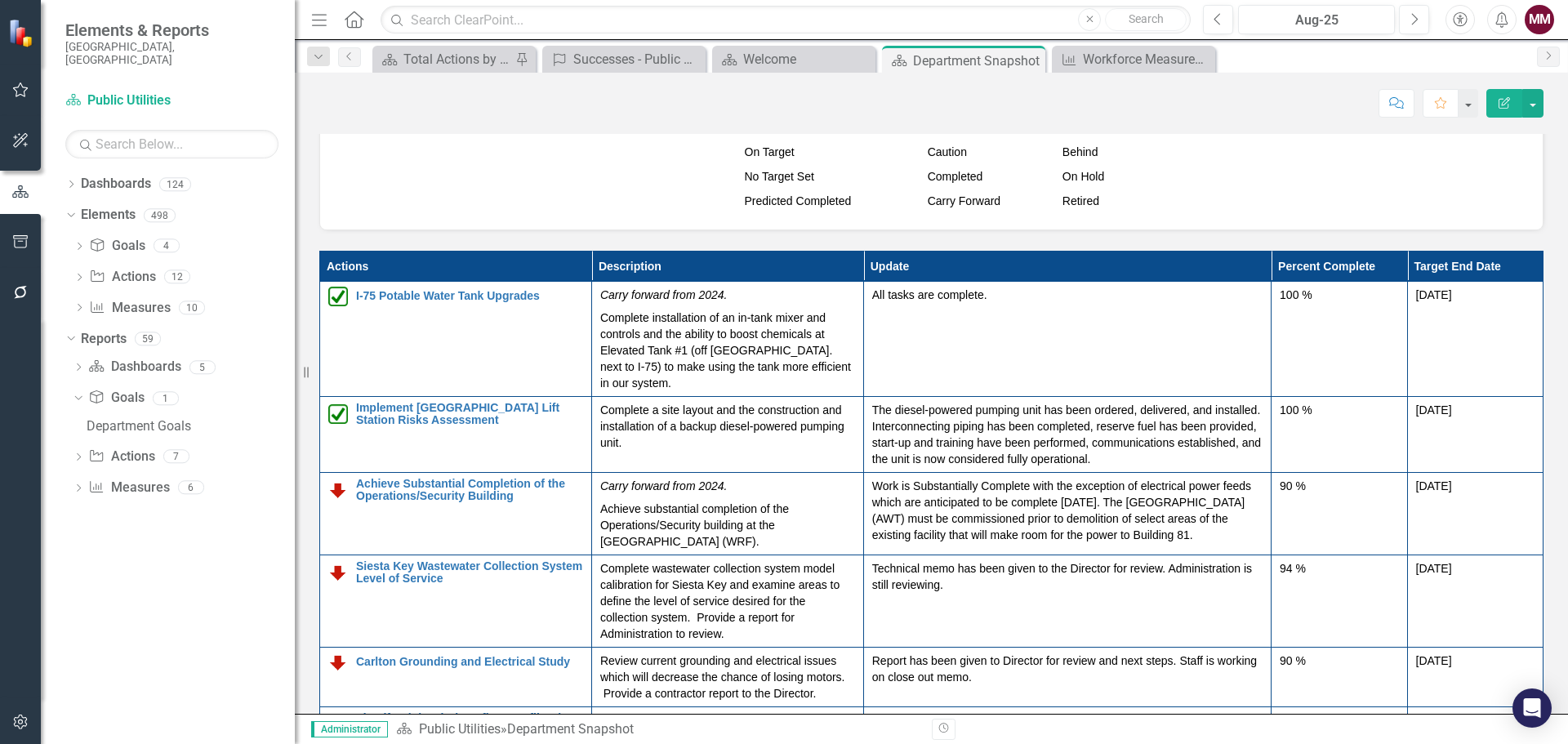
scroll to position [2042, 0]
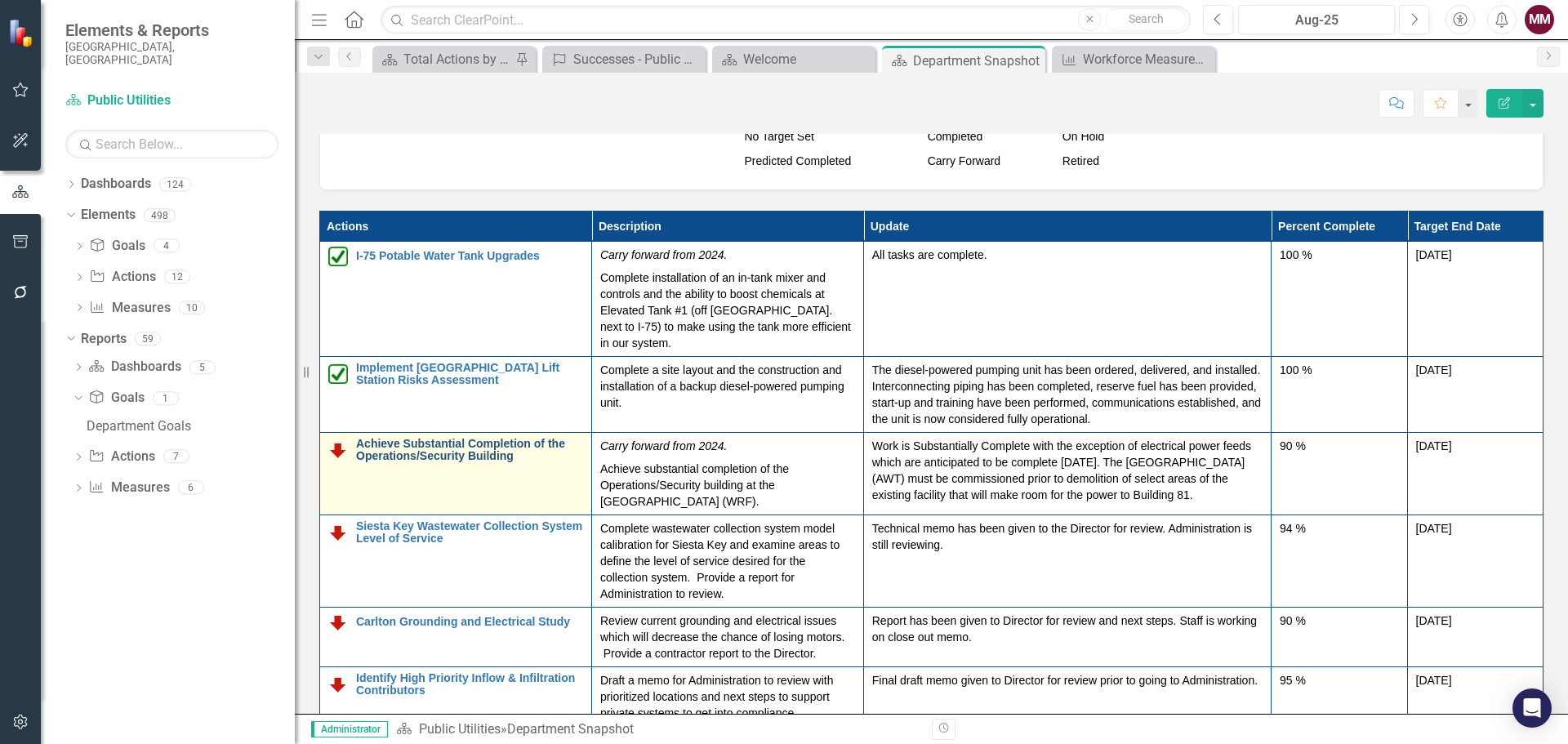
click at [421, 458] on link "Achieve Substantial Completion of the Operations/Security Building" at bounding box center [470, 450] width 227 height 25
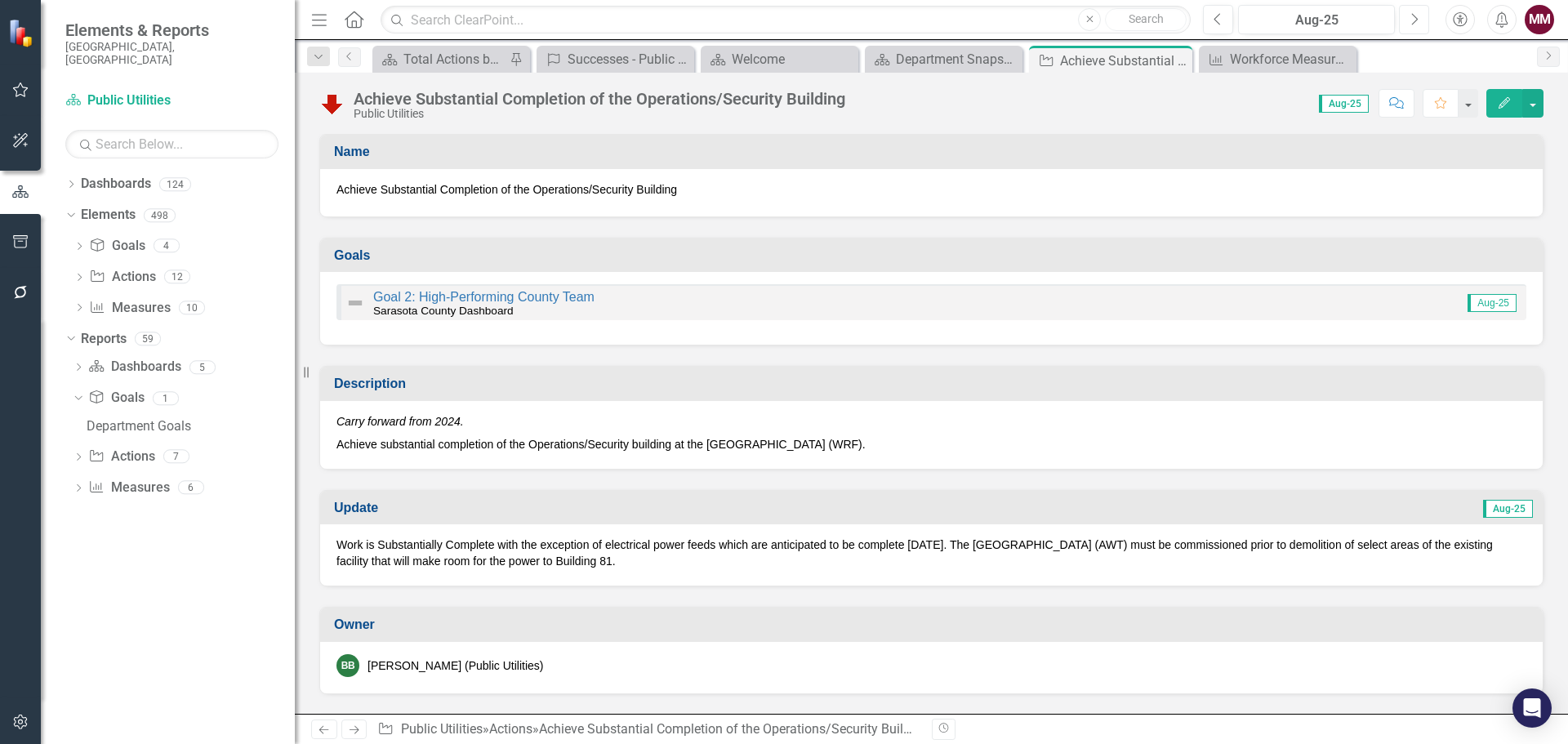
click at [1414, 22] on icon "Next" at bounding box center [1414, 19] width 9 height 15
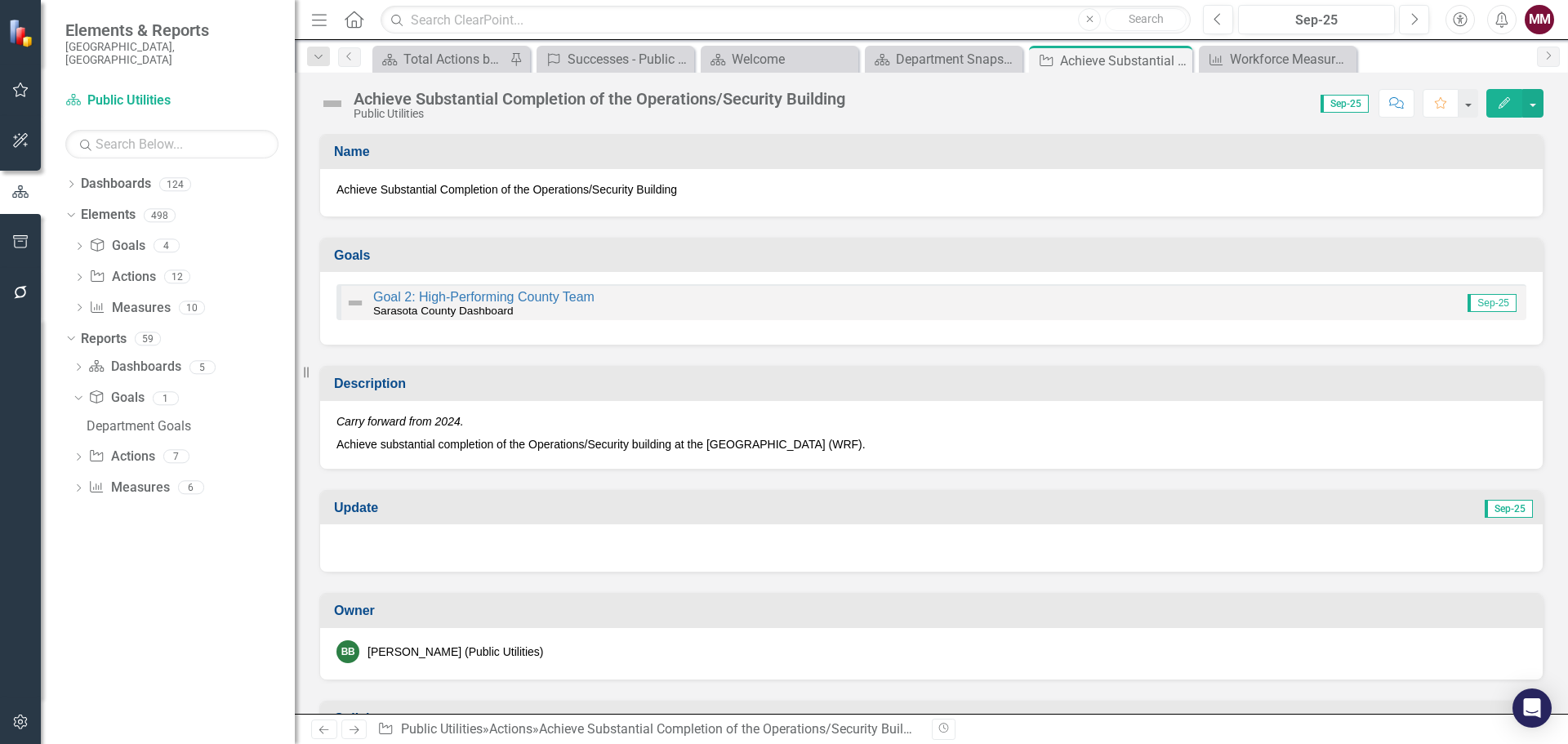
click at [1207, 542] on div at bounding box center [932, 547] width 1222 height 47
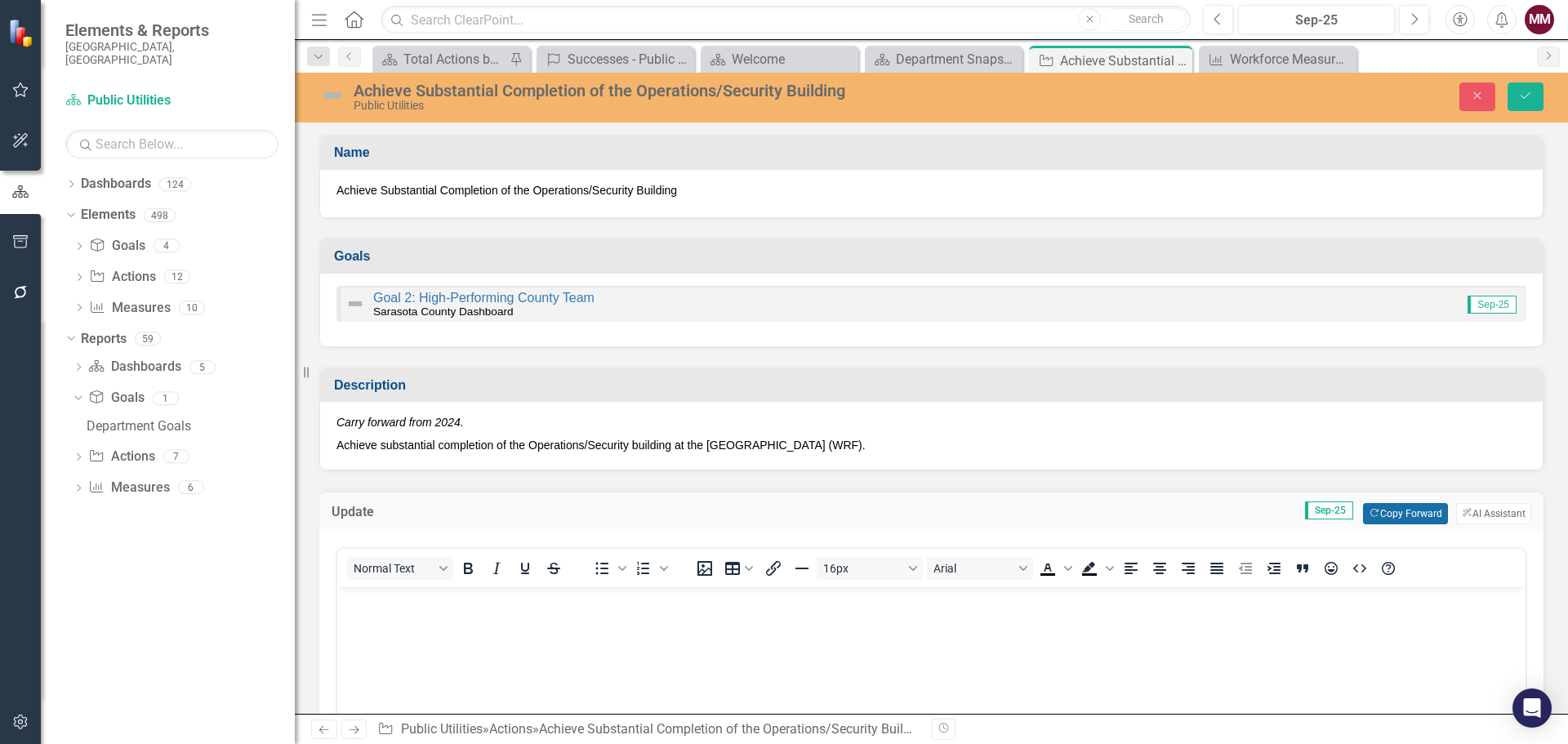
click at [1381, 520] on button "Copy Forward Copy Forward" at bounding box center [1405, 514] width 84 height 21
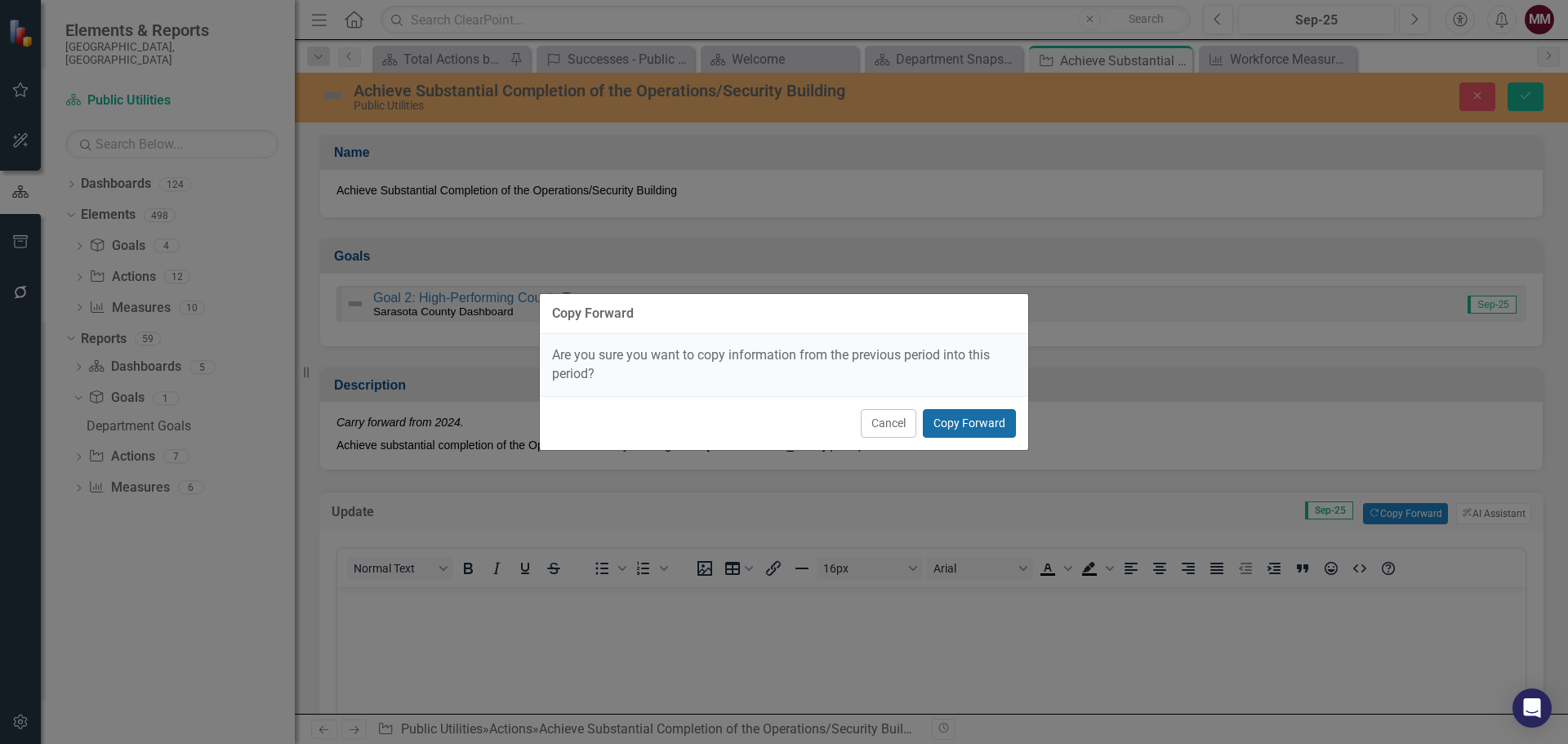
click at [976, 424] on button "Copy Forward" at bounding box center [969, 424] width 93 height 29
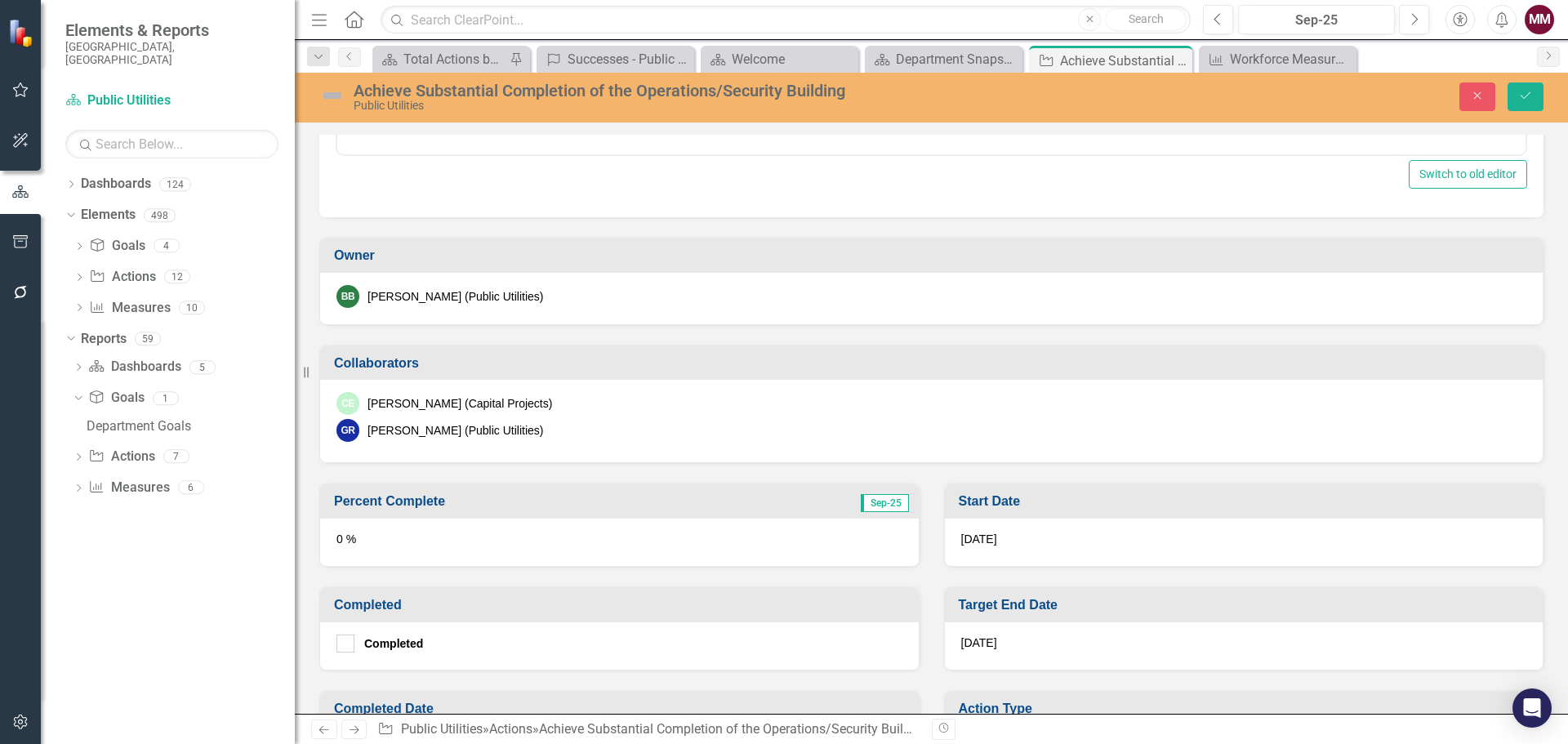
scroll to position [817, 0]
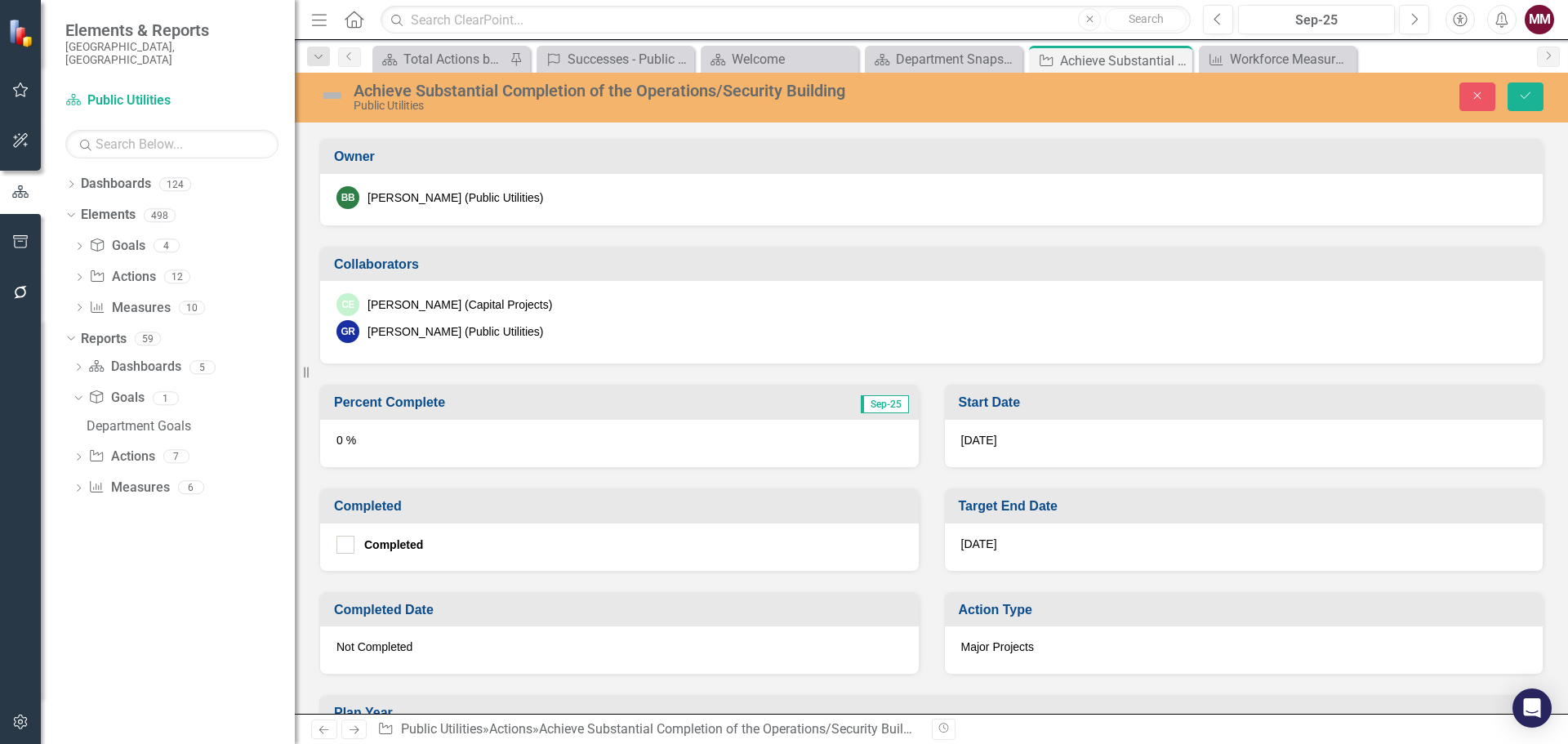
click at [704, 446] on div "0 %" at bounding box center [620, 443] width 599 height 47
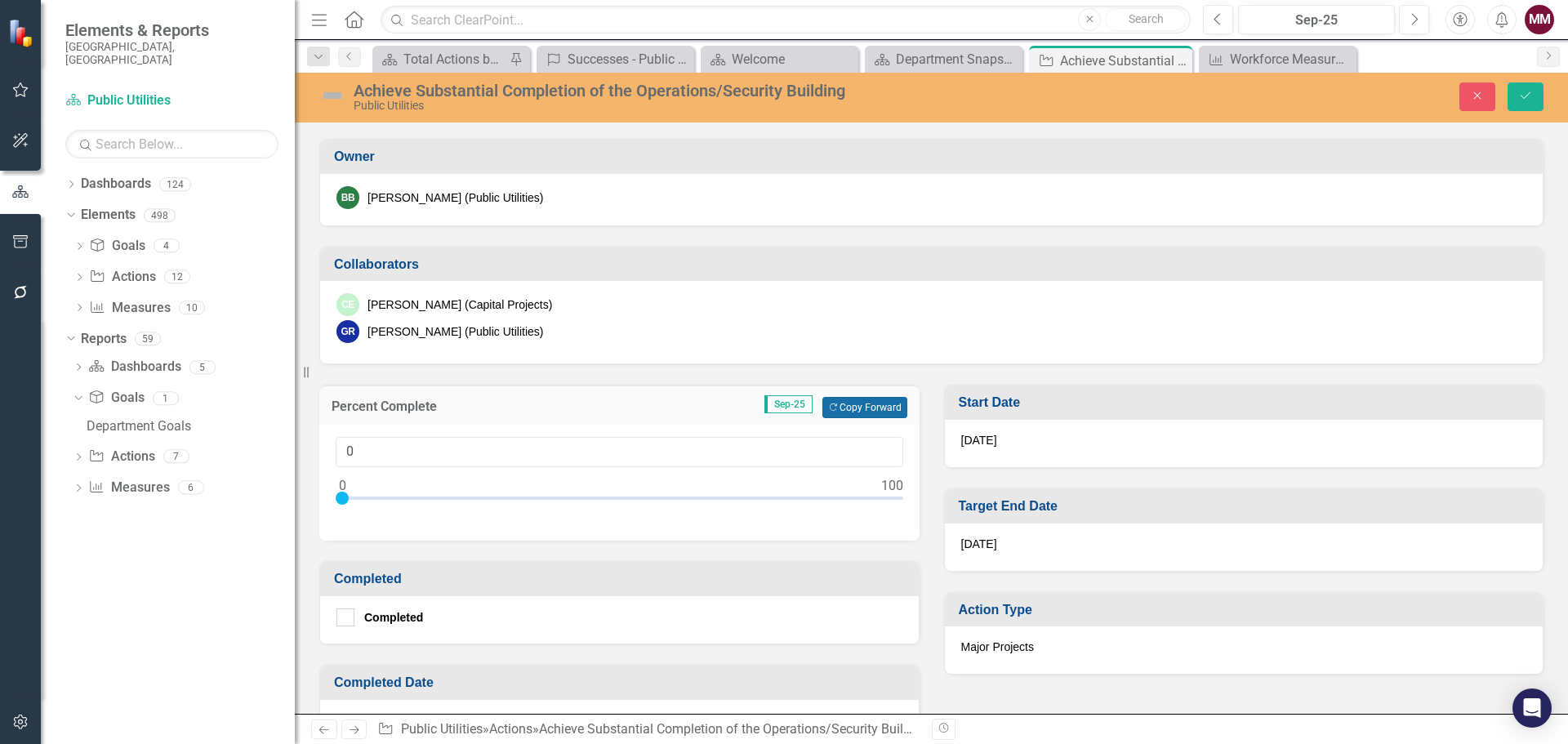
click at [841, 410] on button "Copy Forward Copy Forward" at bounding box center [864, 408] width 84 height 21
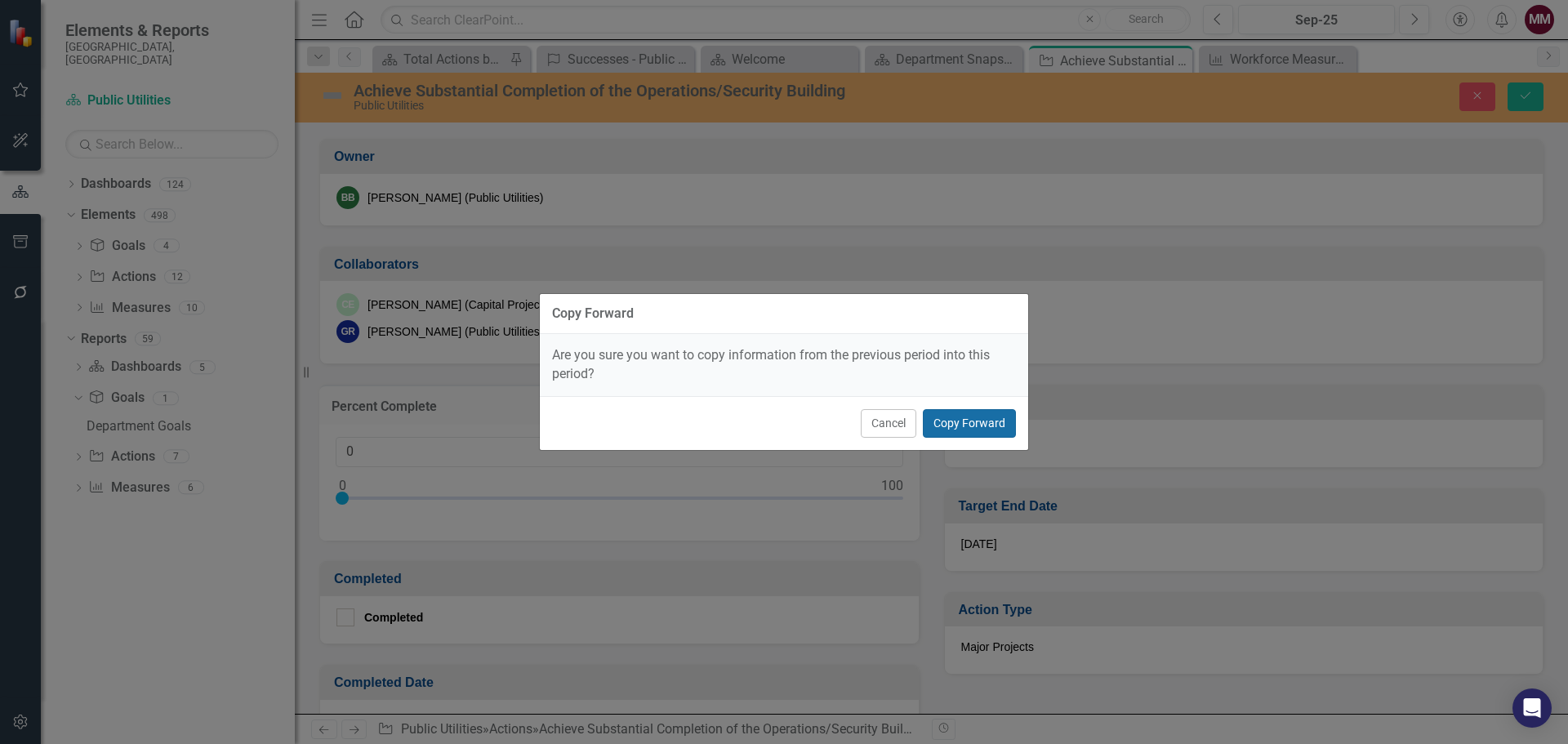
click at [957, 419] on button "Copy Forward" at bounding box center [969, 424] width 93 height 29
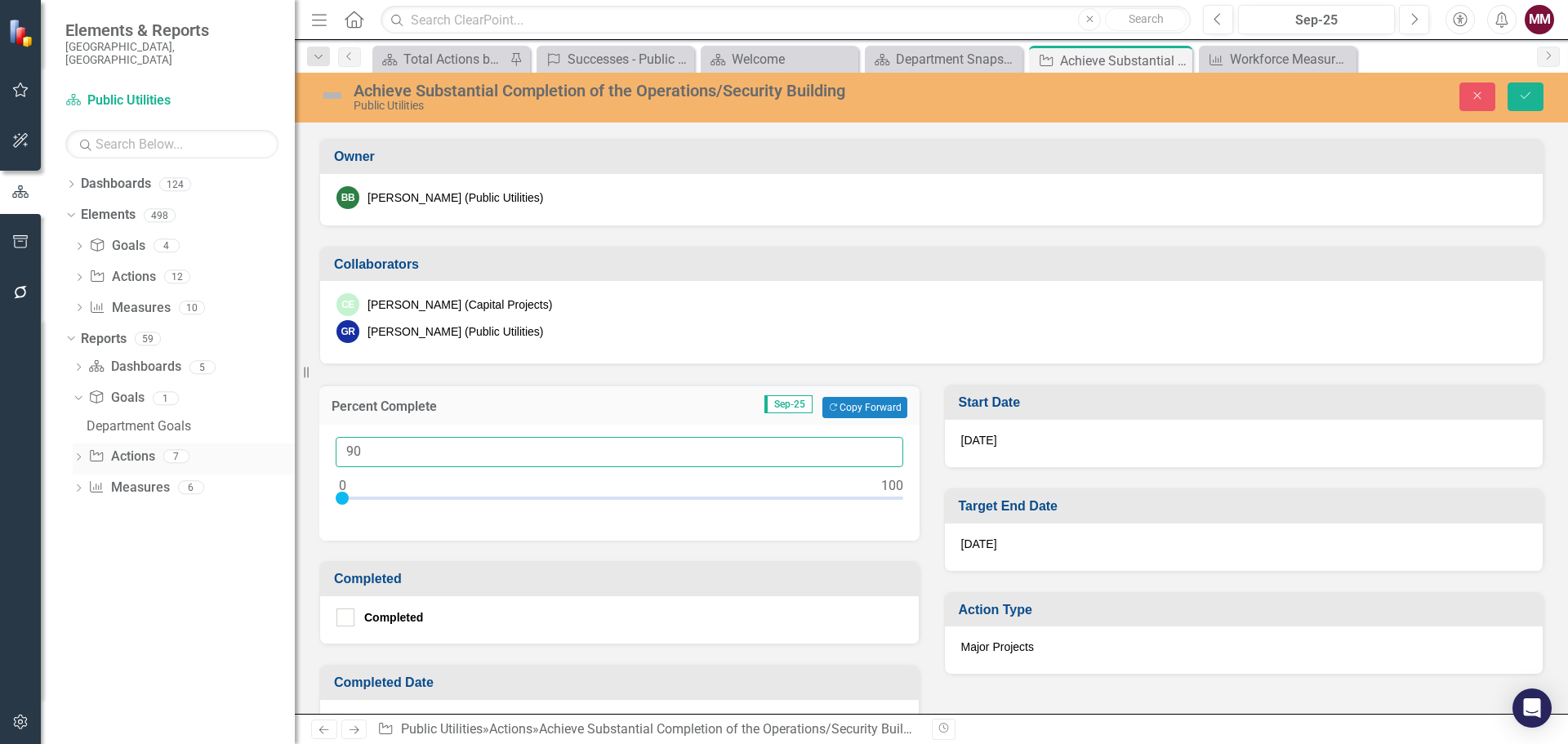
drag, startPoint x: 383, startPoint y: 451, endPoint x: 259, endPoint y: 442, distance: 124.3
click at [272, 445] on div "Elements & Reports Sarasota County, FL Dashboard Public Utilities Search Dropdo…" at bounding box center [784, 372] width 1568 height 744
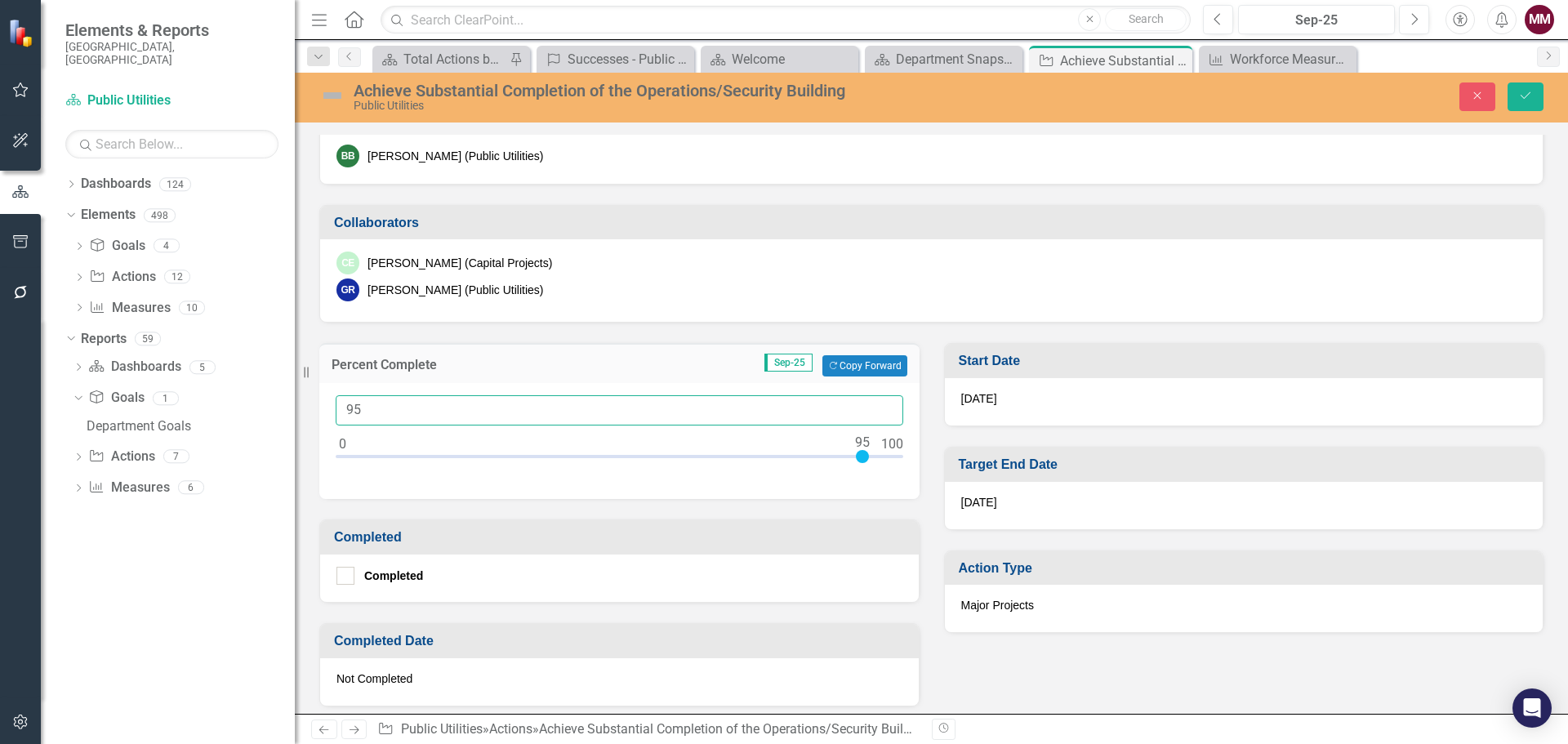
scroll to position [899, 0]
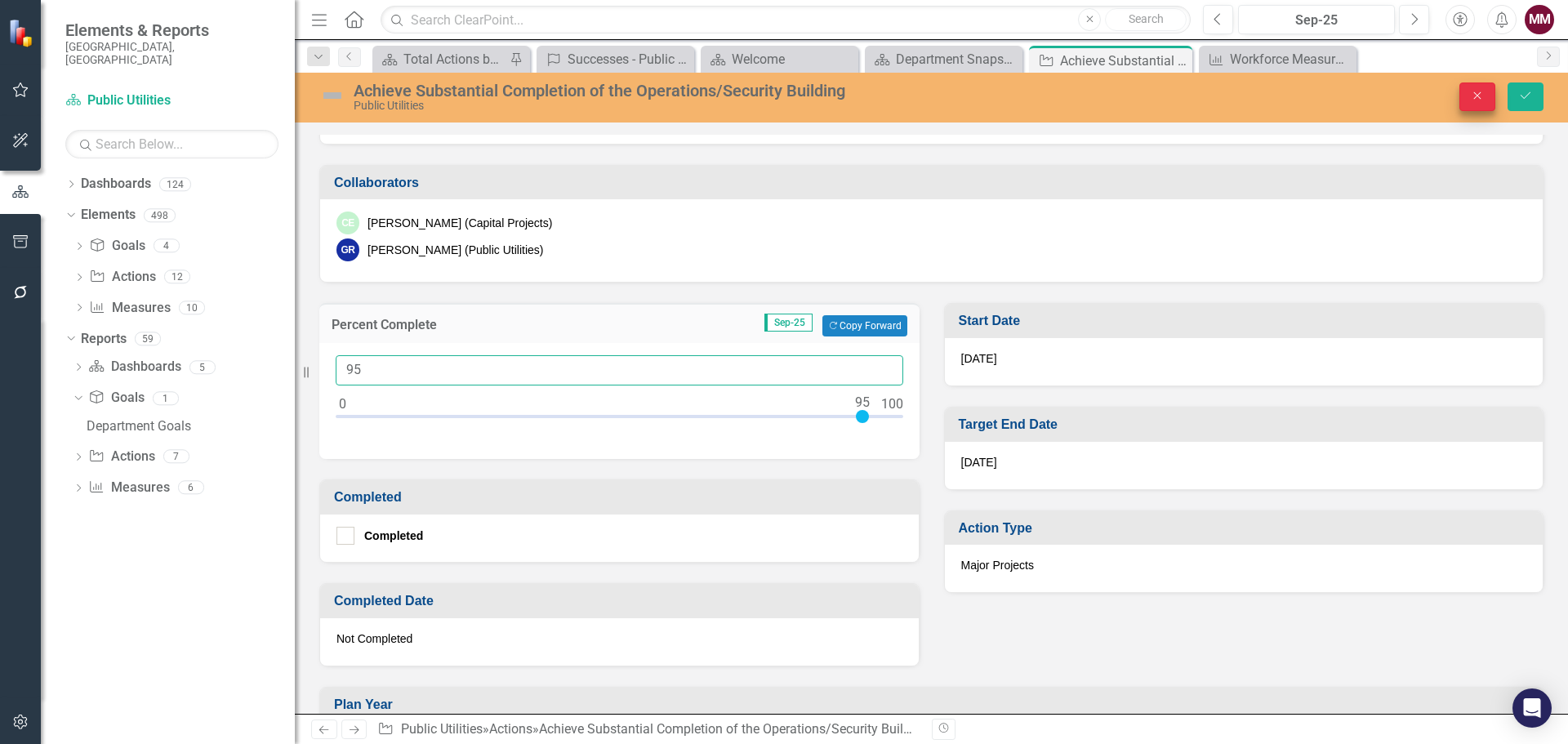
type input "95"
click at [1468, 102] on button "Close" at bounding box center [1477, 97] width 36 height 29
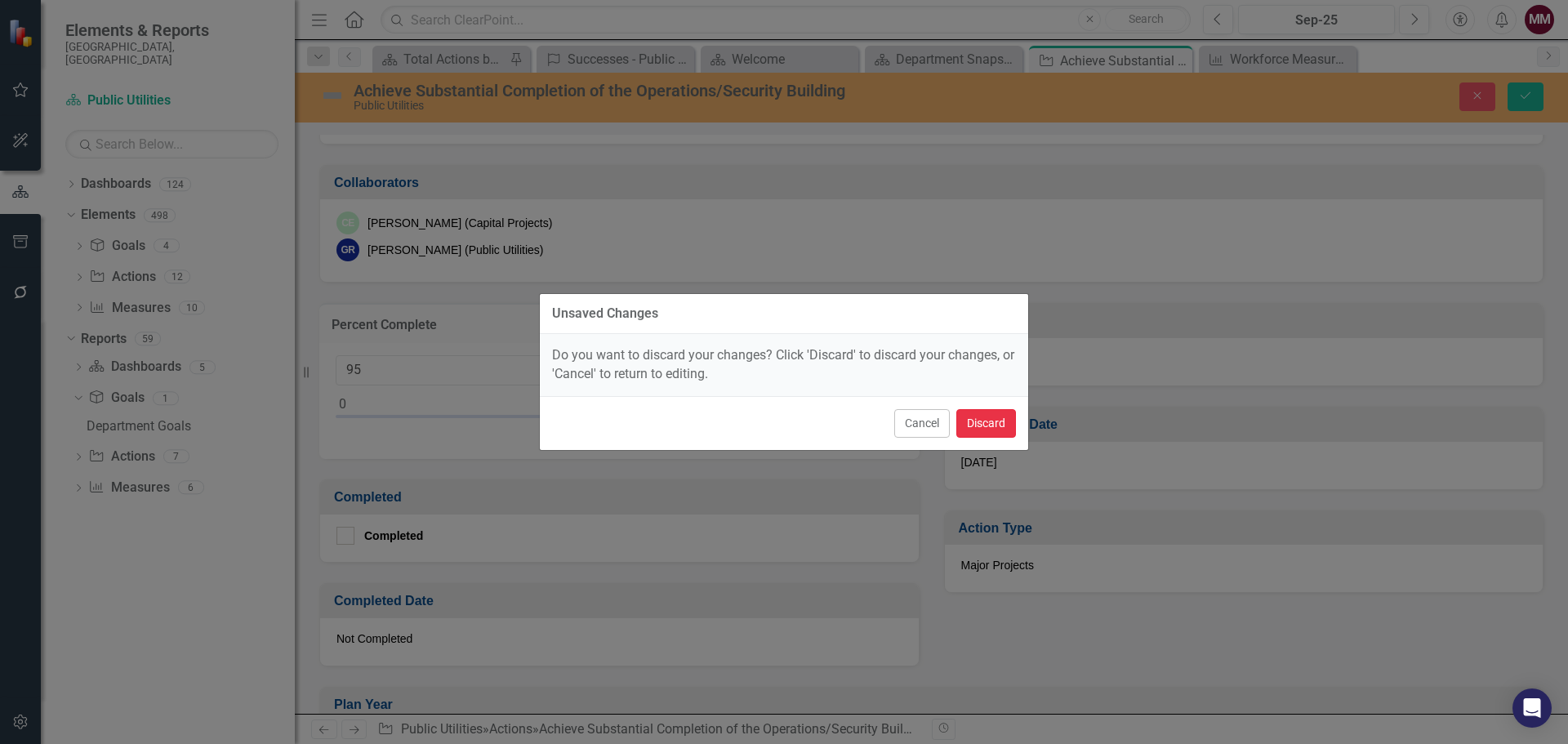
click at [999, 418] on button "Discard" at bounding box center [987, 424] width 60 height 29
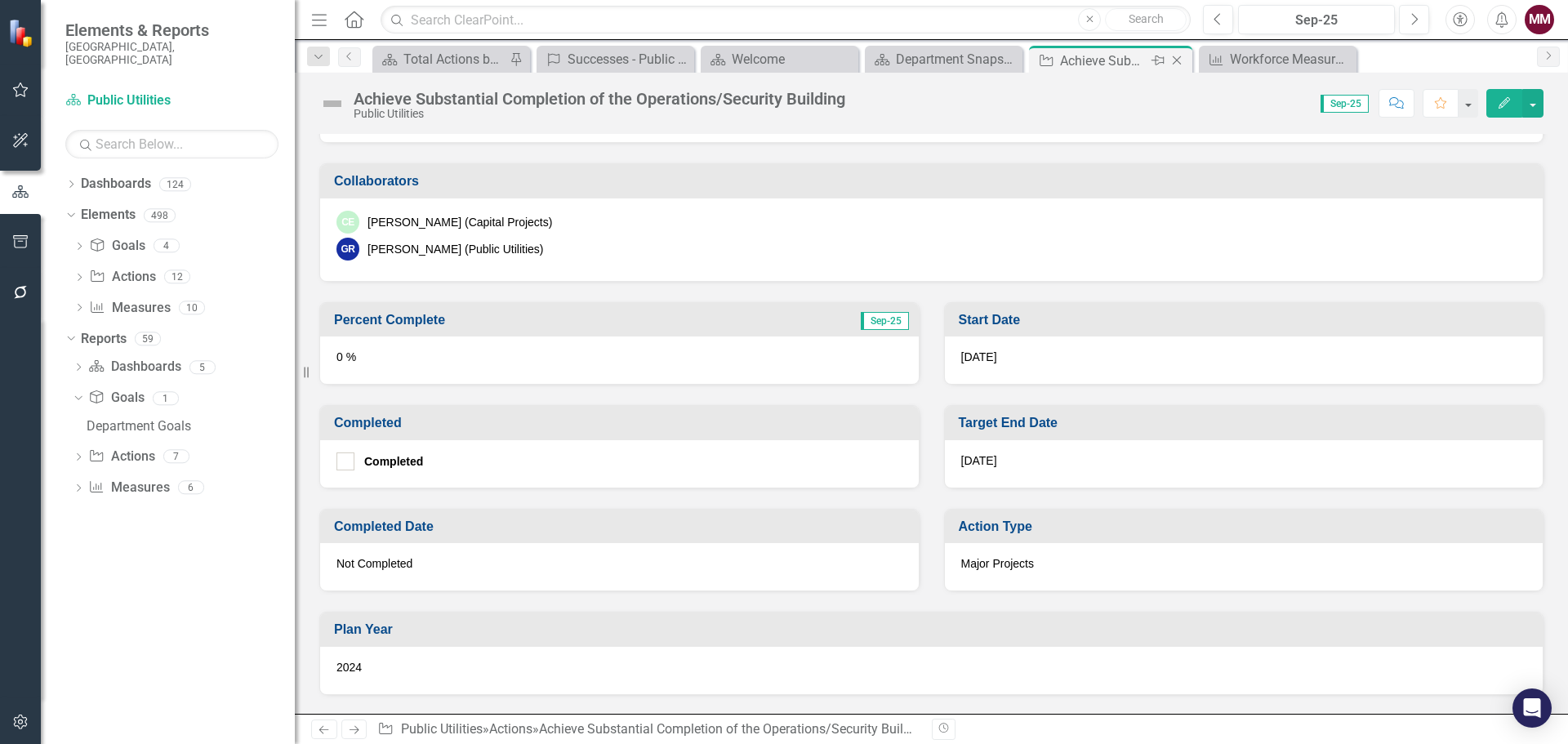
click at [1176, 63] on icon "Close" at bounding box center [1177, 60] width 16 height 13
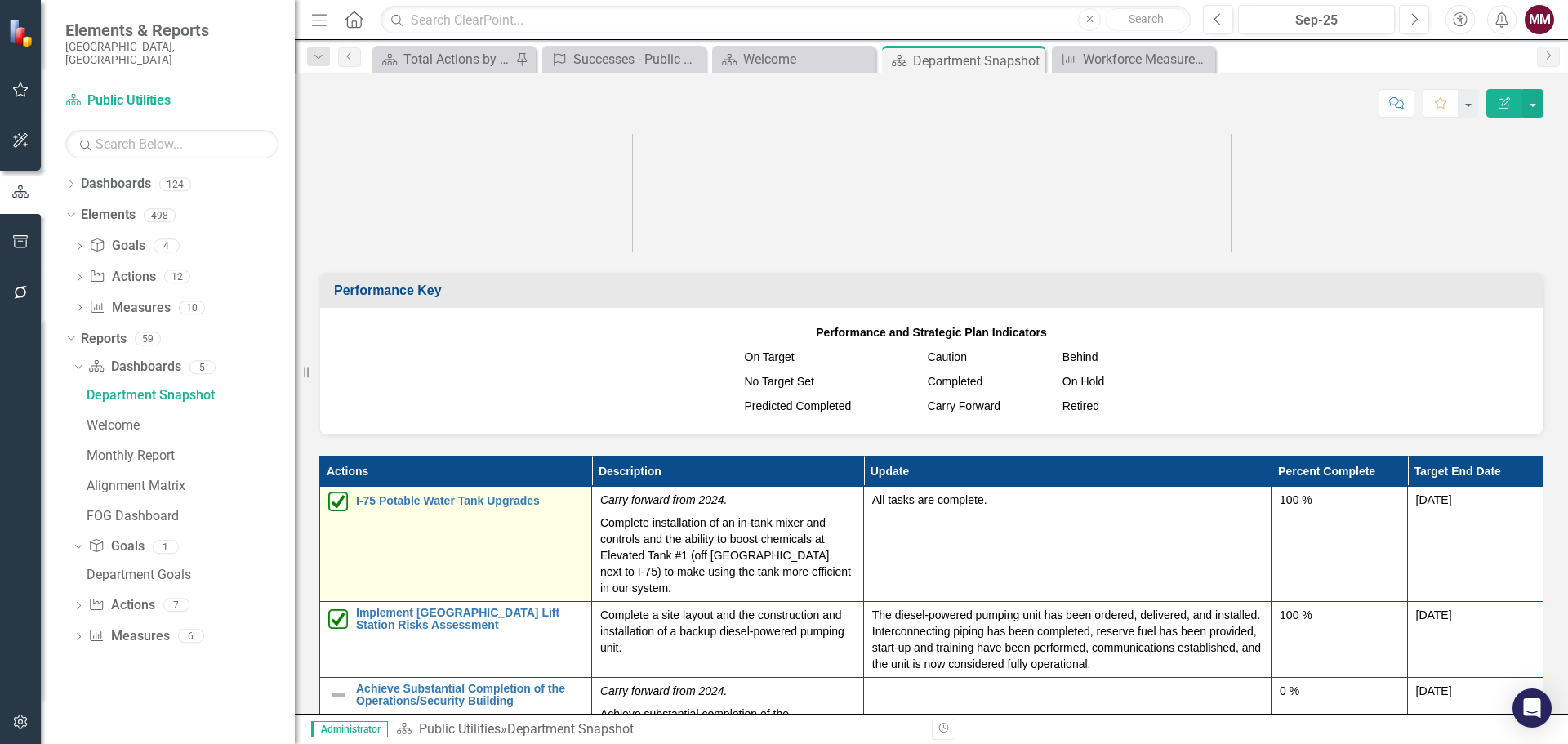
scroll to position [2042, 0]
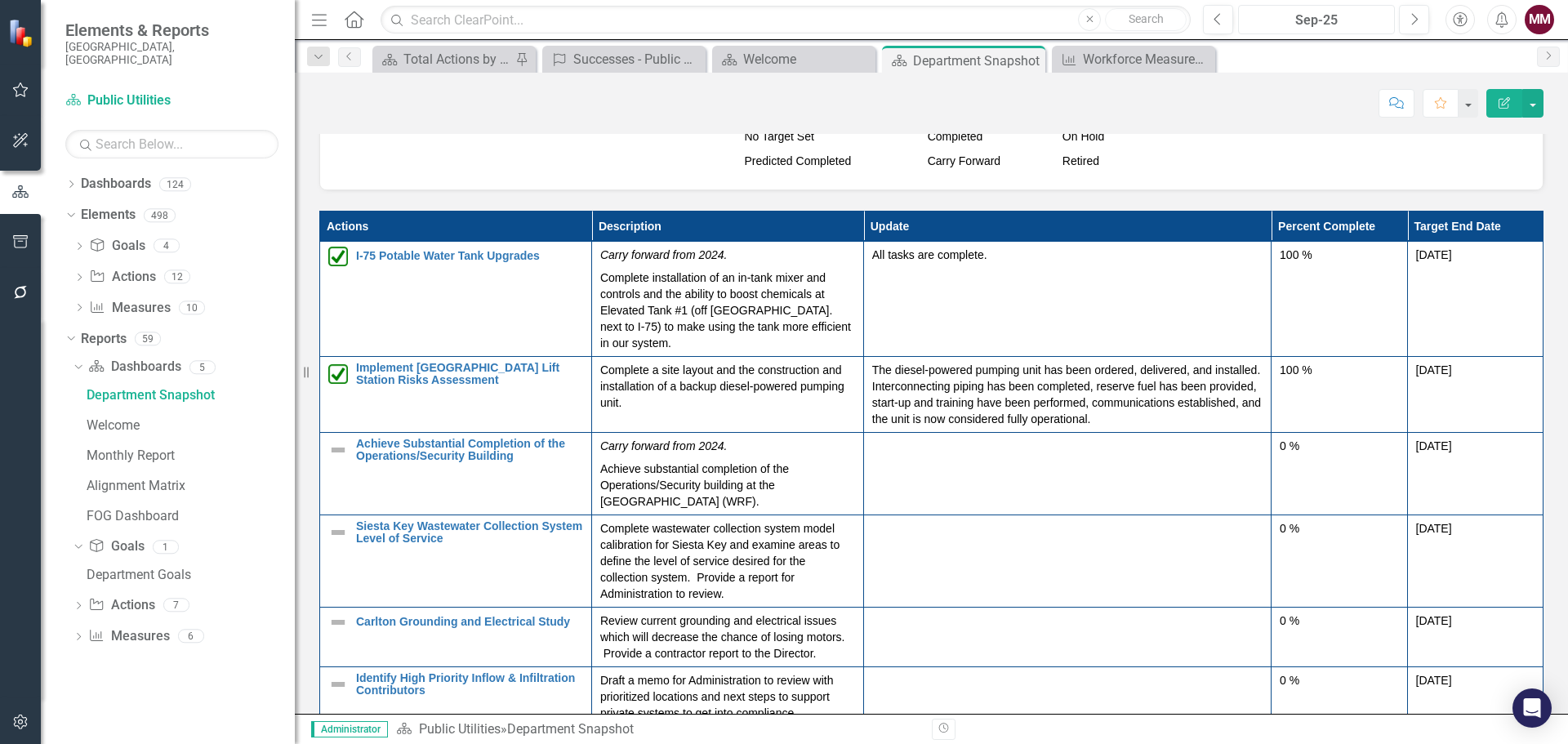
click at [1301, 19] on div "Sep-25" at bounding box center [1316, 20] width 145 height 19
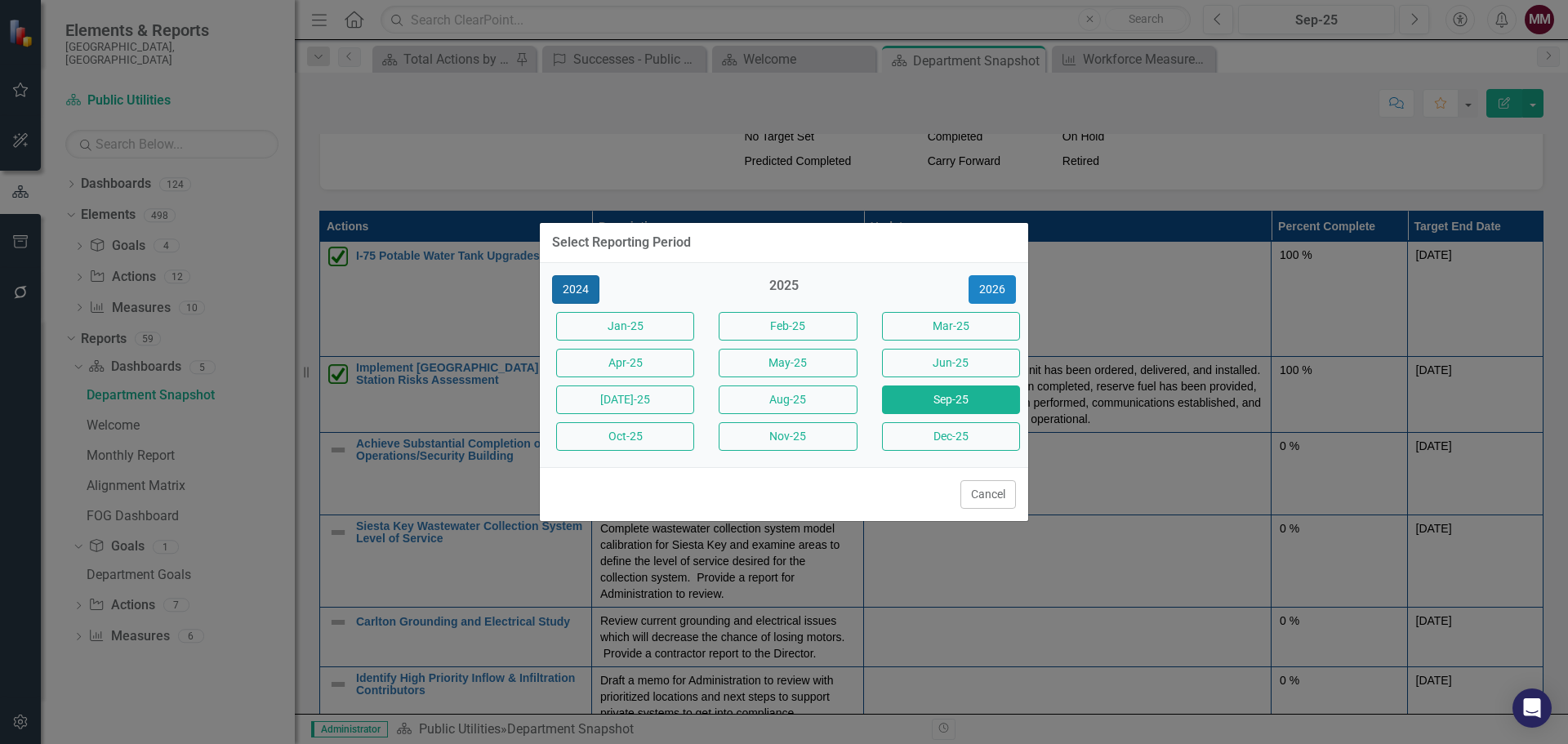
click at [579, 291] on button "2024" at bounding box center [575, 290] width 47 height 29
click at [990, 289] on button "2025" at bounding box center [992, 290] width 47 height 29
click at [810, 402] on button "Aug-25" at bounding box center [787, 400] width 138 height 29
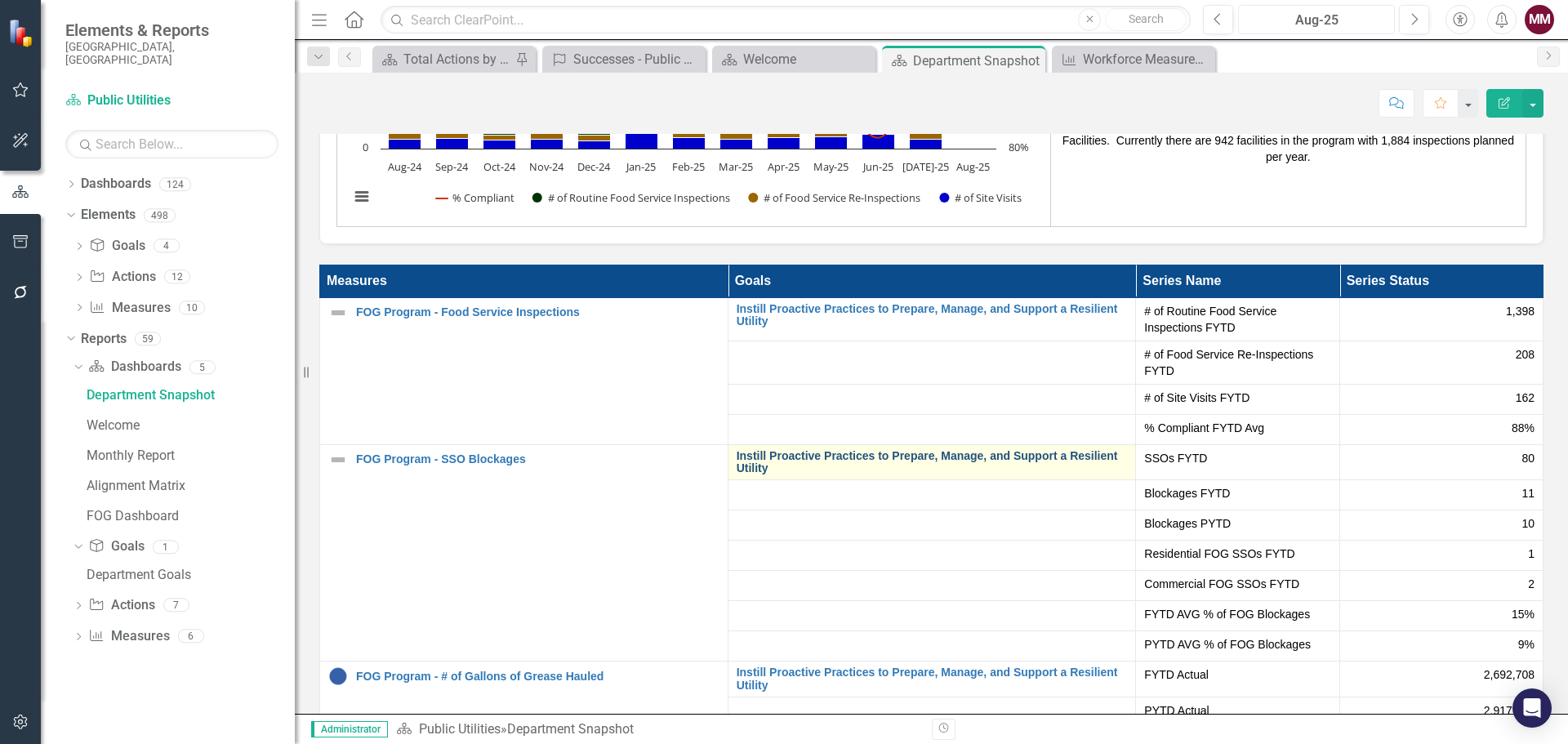
scroll to position [3268, 0]
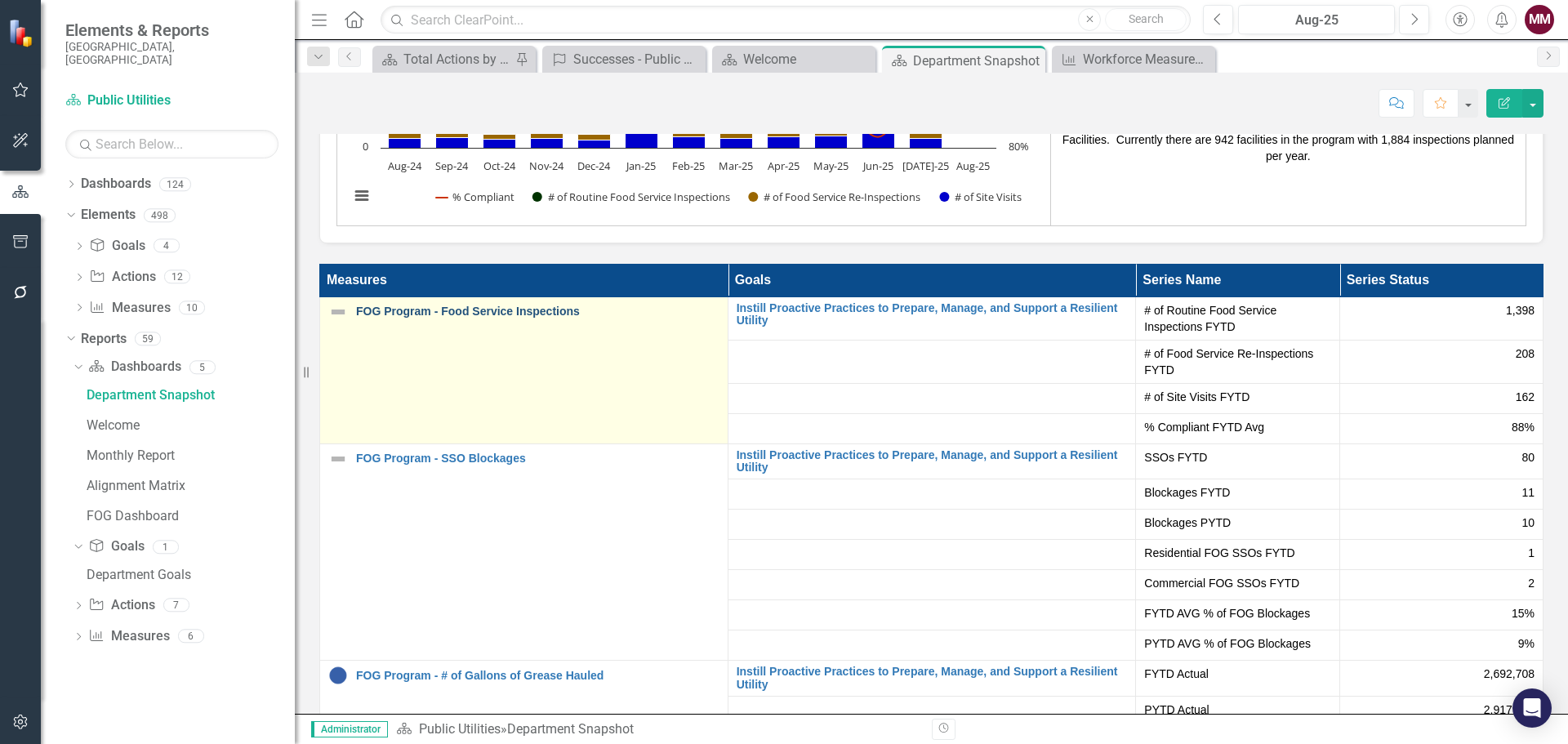
click at [519, 318] on link "FOG Program - Food Service Inspections" at bounding box center [538, 311] width 363 height 13
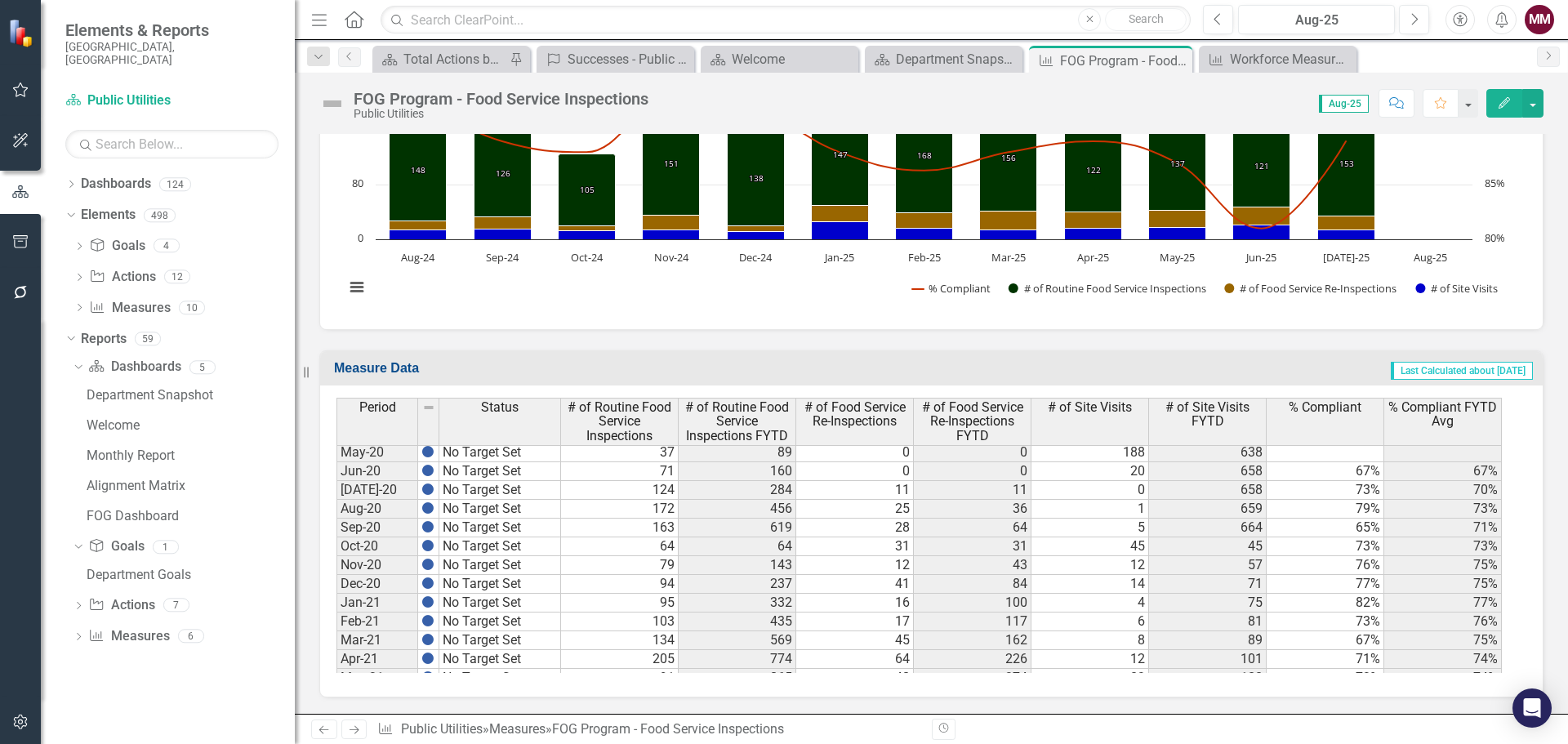
scroll to position [1552, 0]
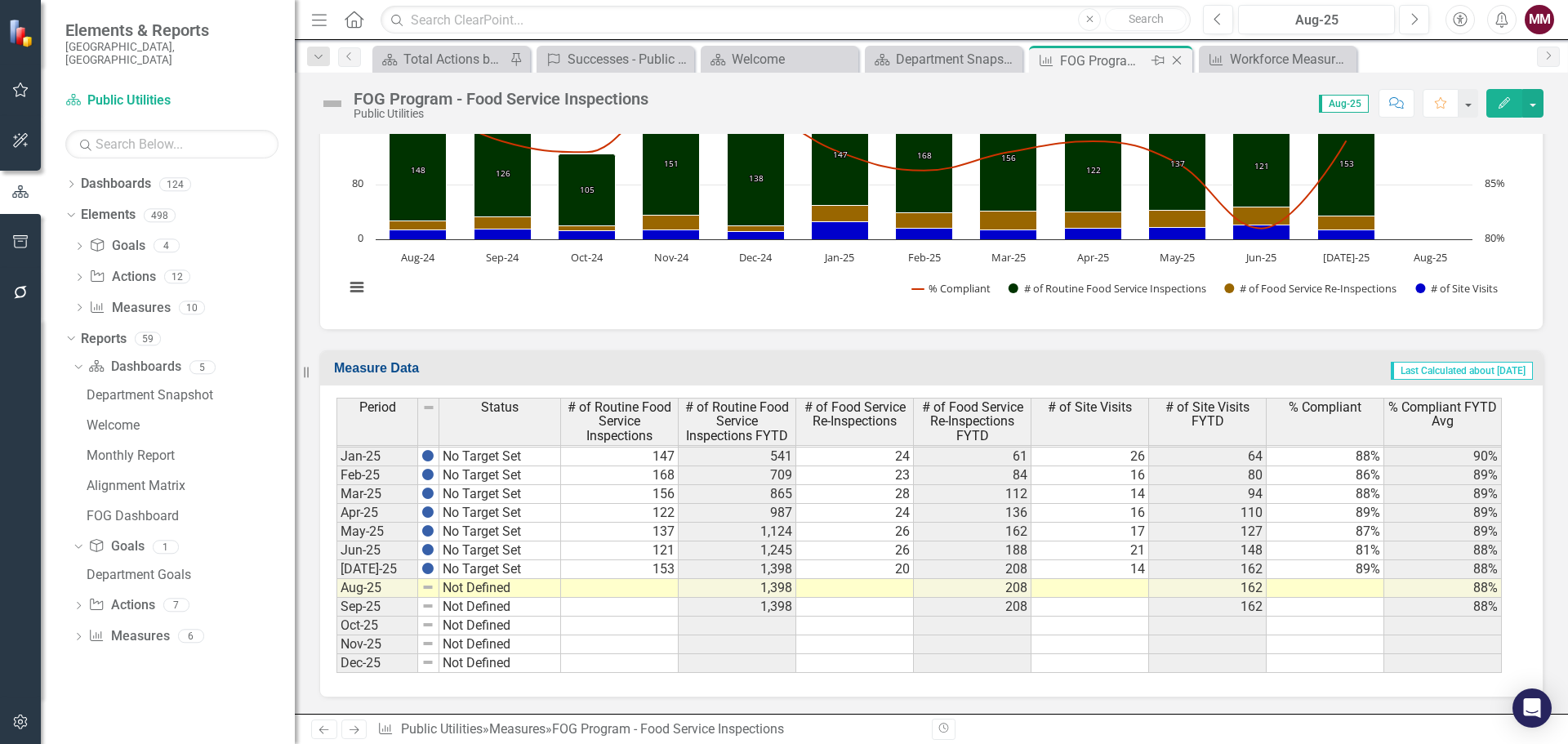
click at [1176, 64] on icon "Close" at bounding box center [1177, 60] width 16 height 13
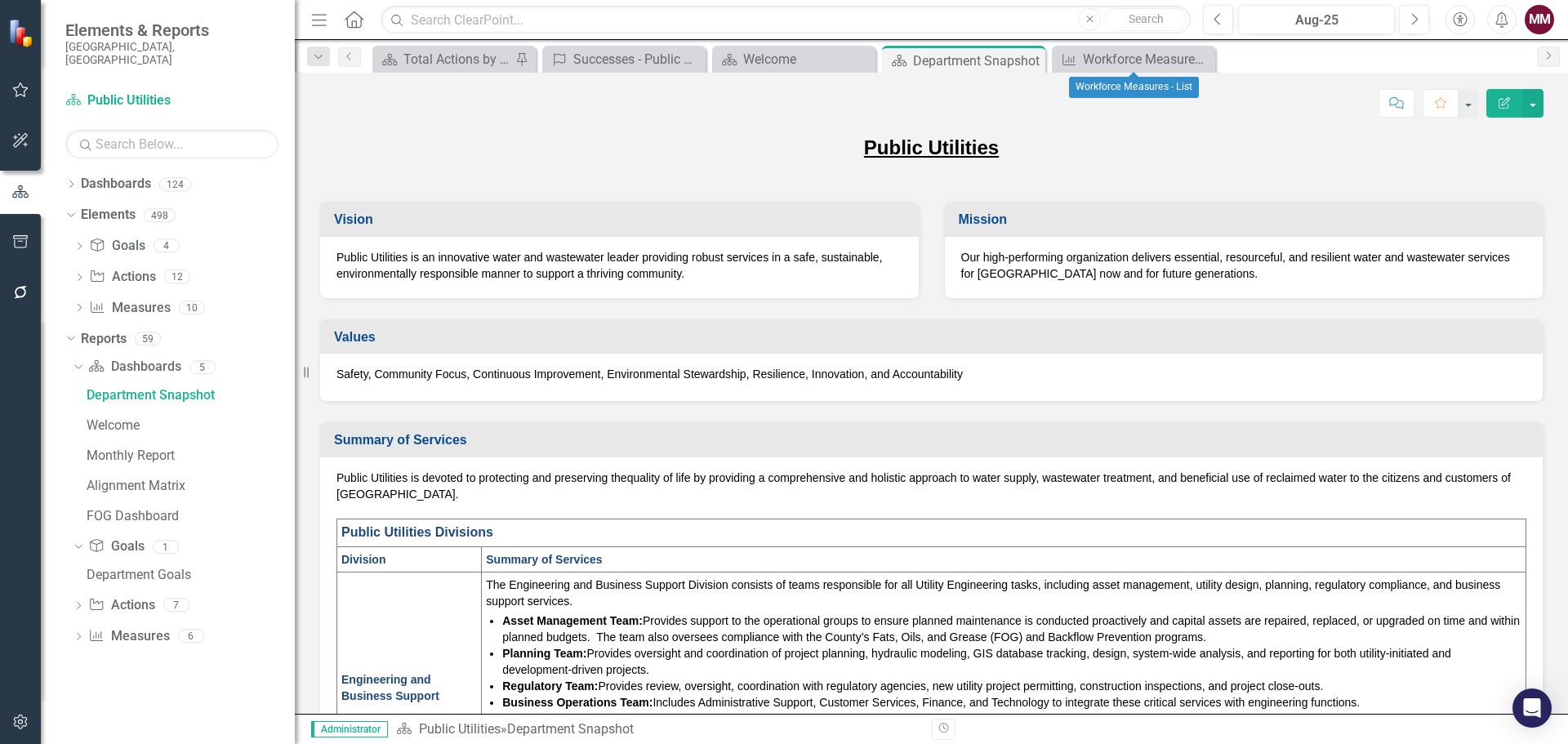
drag, startPoint x: 1201, startPoint y: 60, endPoint x: 1196, endPoint y: 74, distance: 14.9
click at [0, 0] on icon at bounding box center [0, 0] width 0 height 0
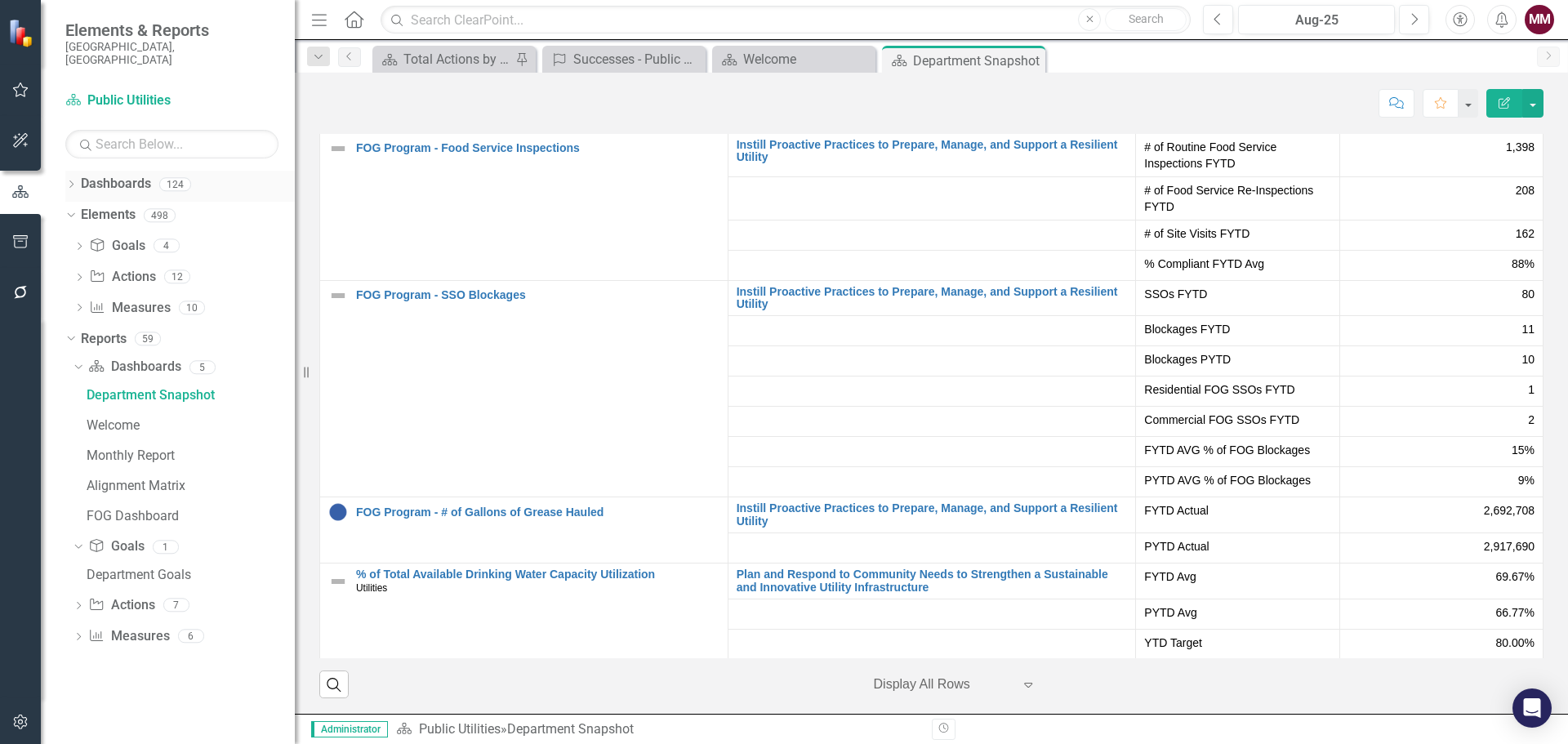
click at [67, 181] on icon "Dropdown" at bounding box center [71, 185] width 12 height 9
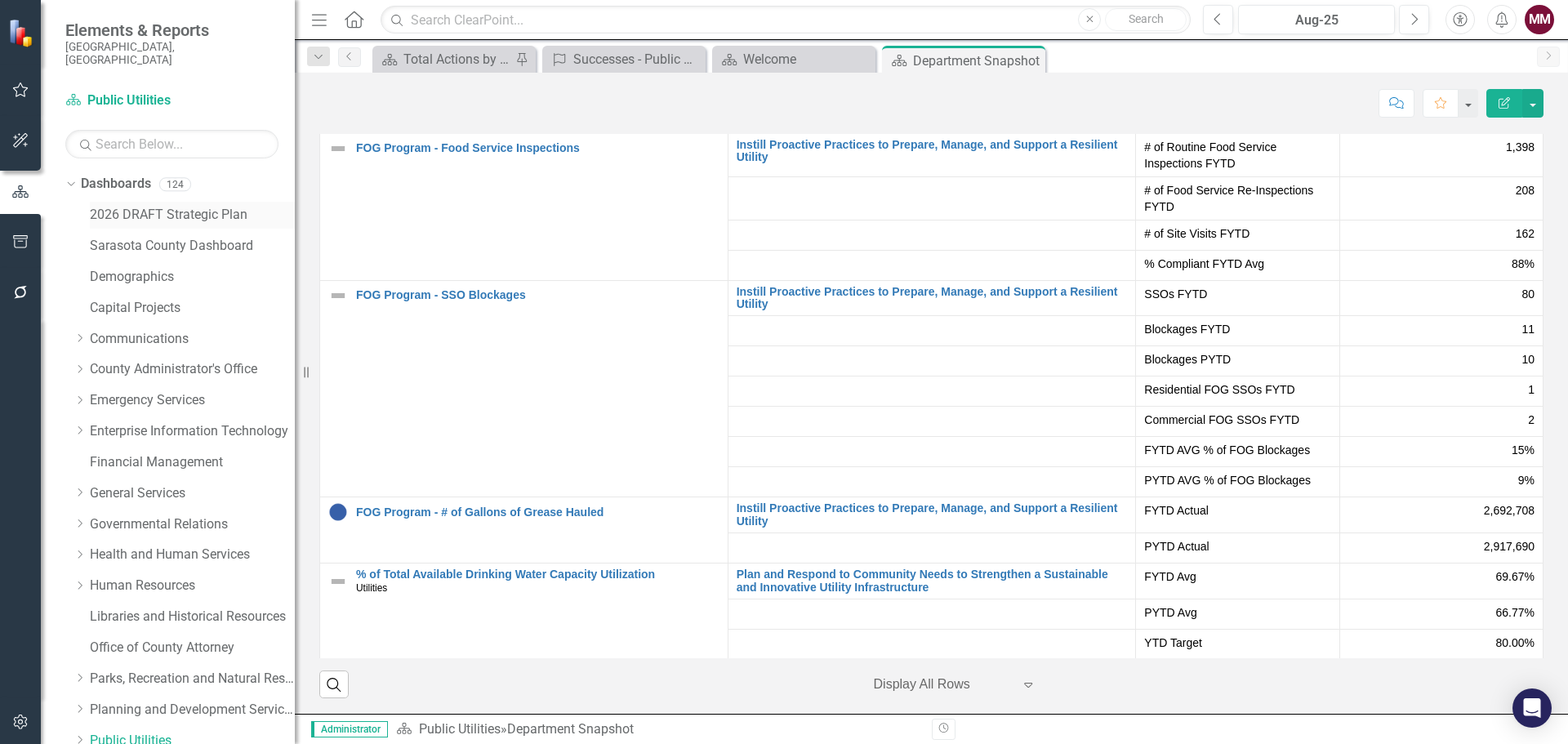
click at [150, 206] on link "2026 DRAFT Strategic Plan" at bounding box center [193, 215] width 205 height 18
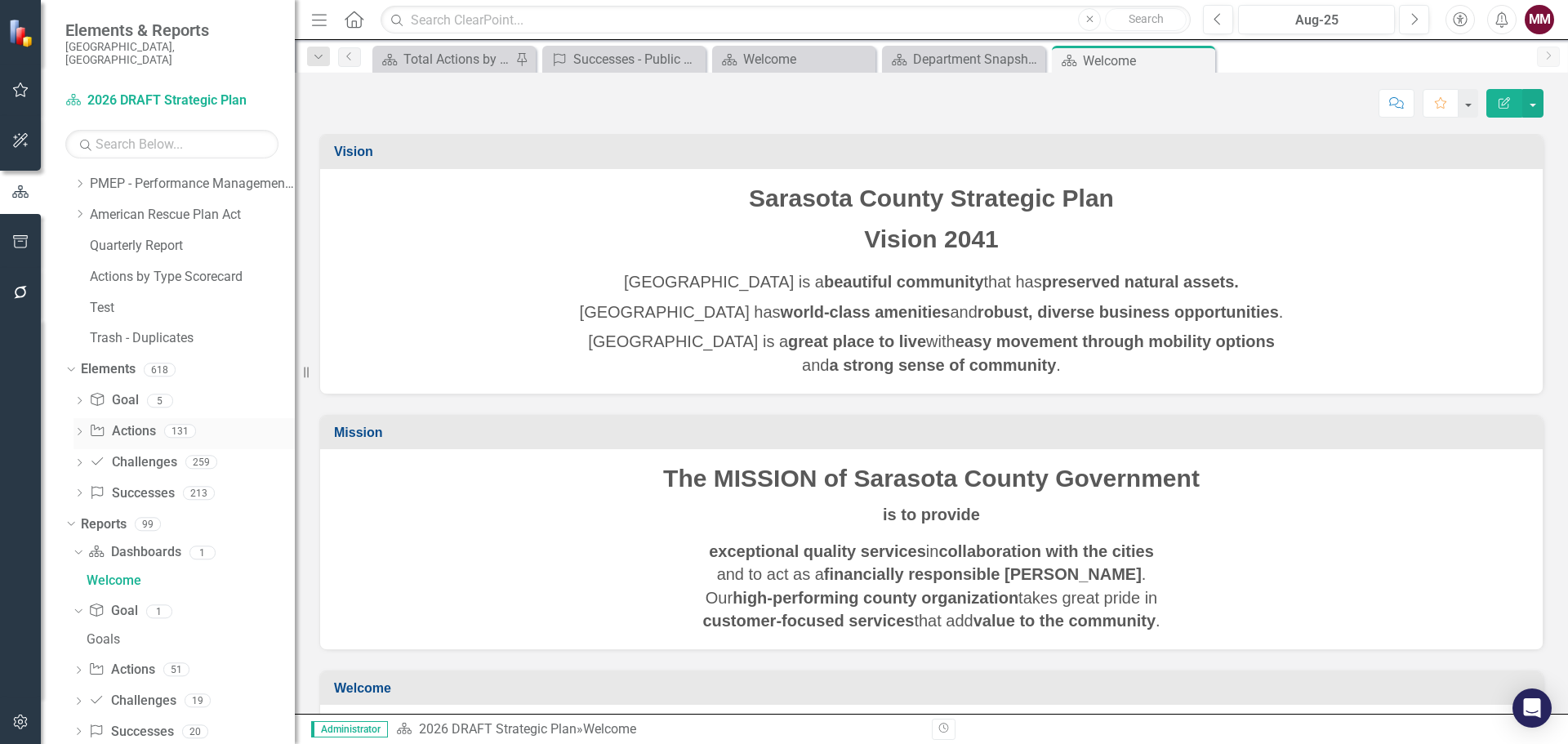
click at [130, 422] on link "Action Actions" at bounding box center [122, 431] width 66 height 18
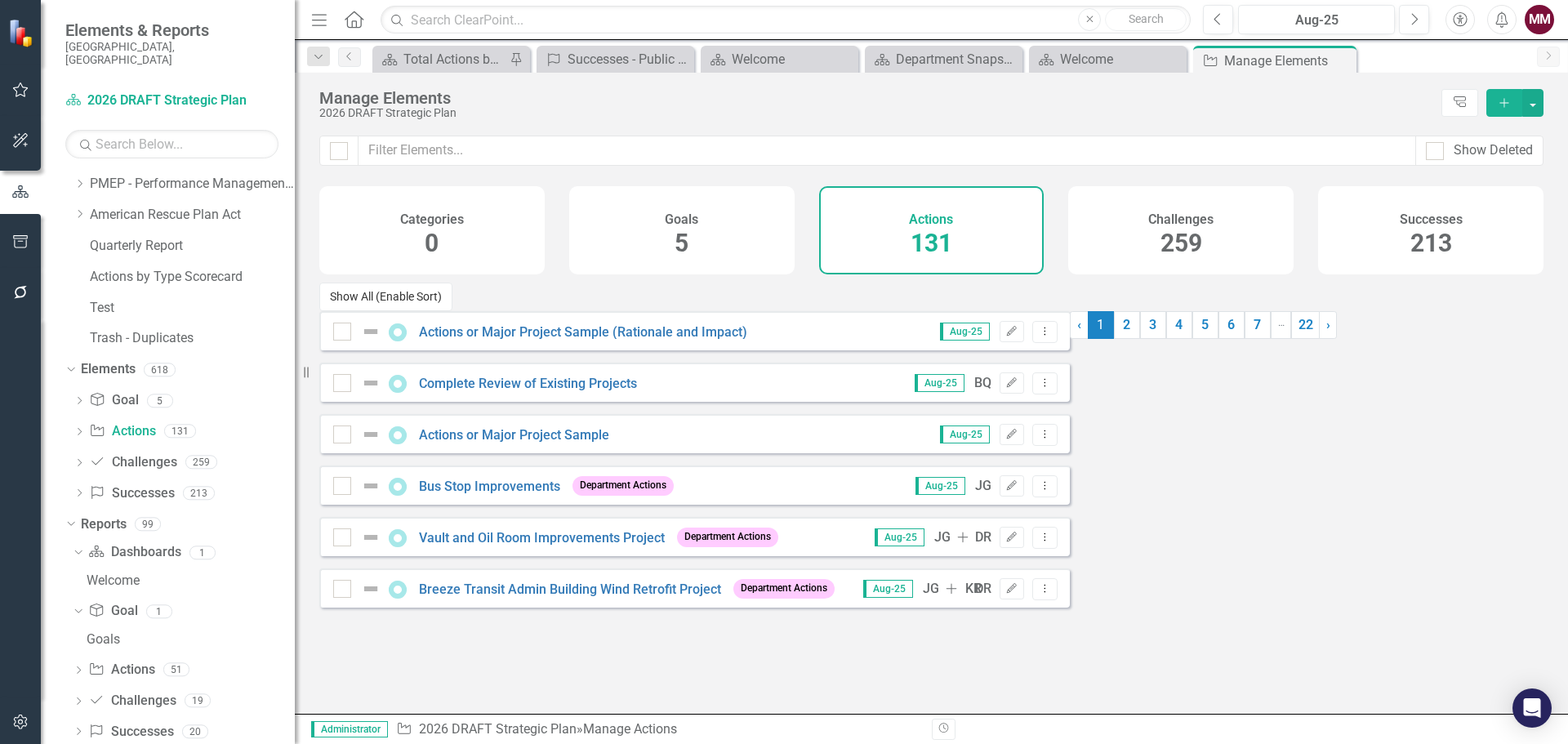
click at [415, 311] on button "Show All (Enable Sort)" at bounding box center [385, 297] width 133 height 29
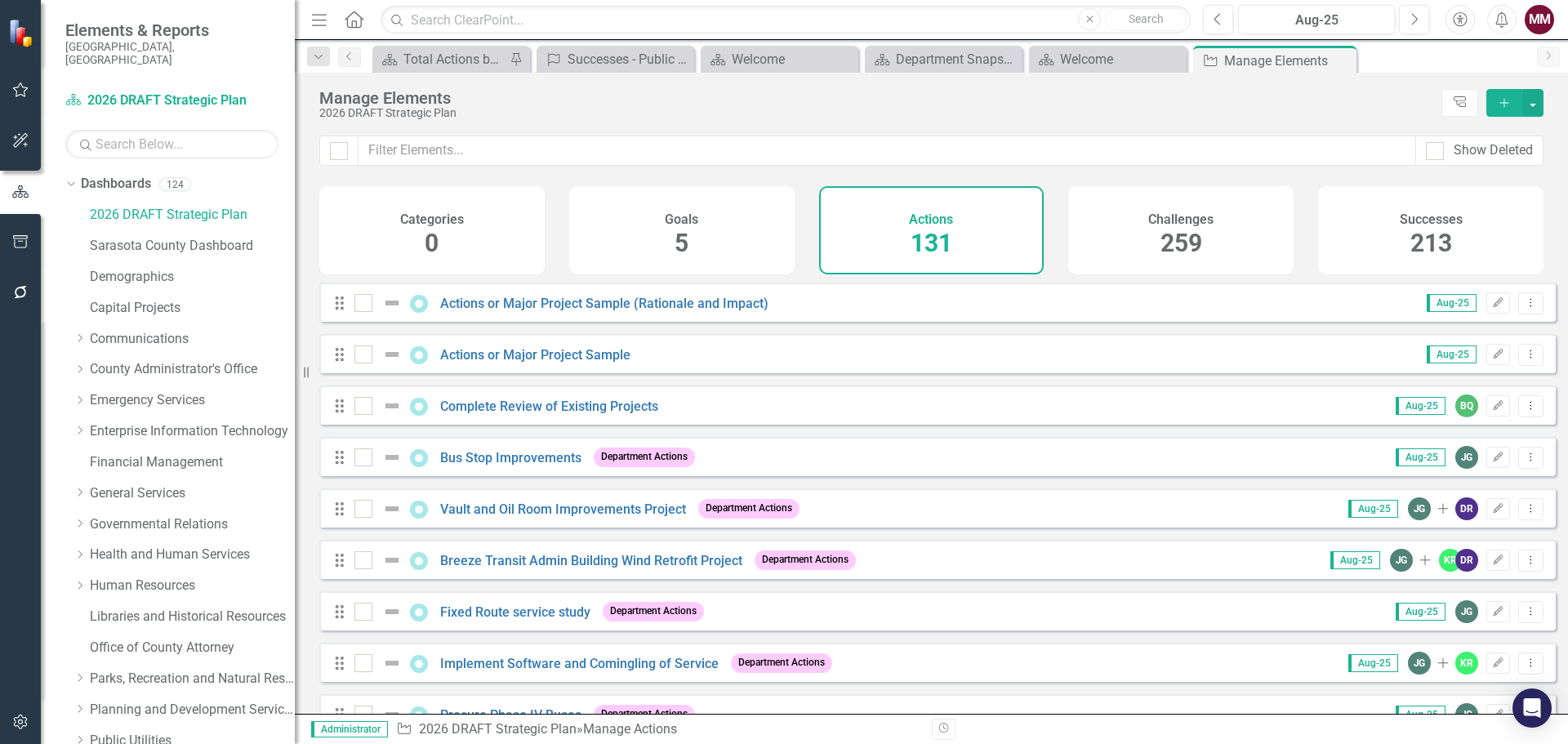
scroll to position [804, 0]
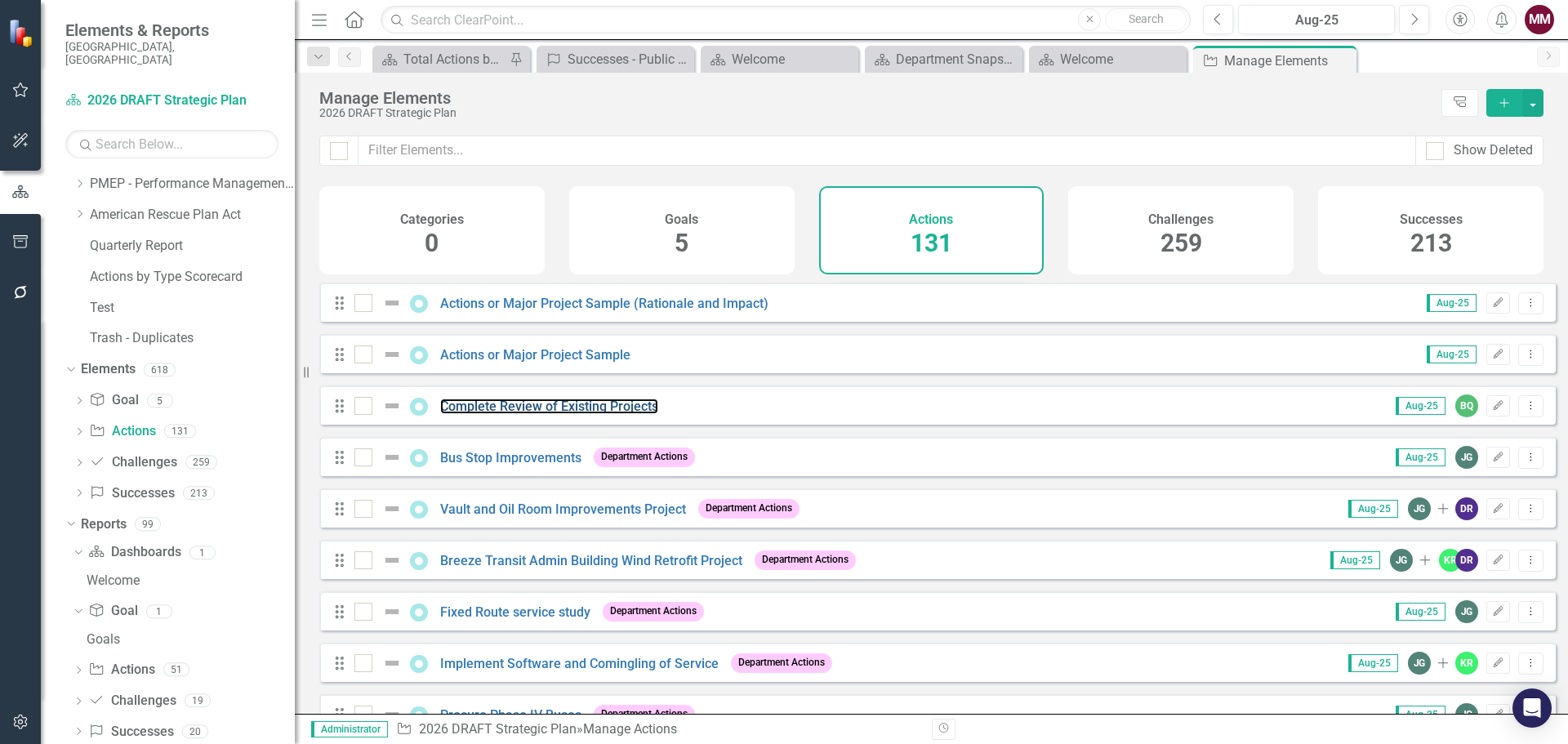
click at [526, 415] on link "Complete Review of Existing Projects" at bounding box center [549, 407] width 218 height 16
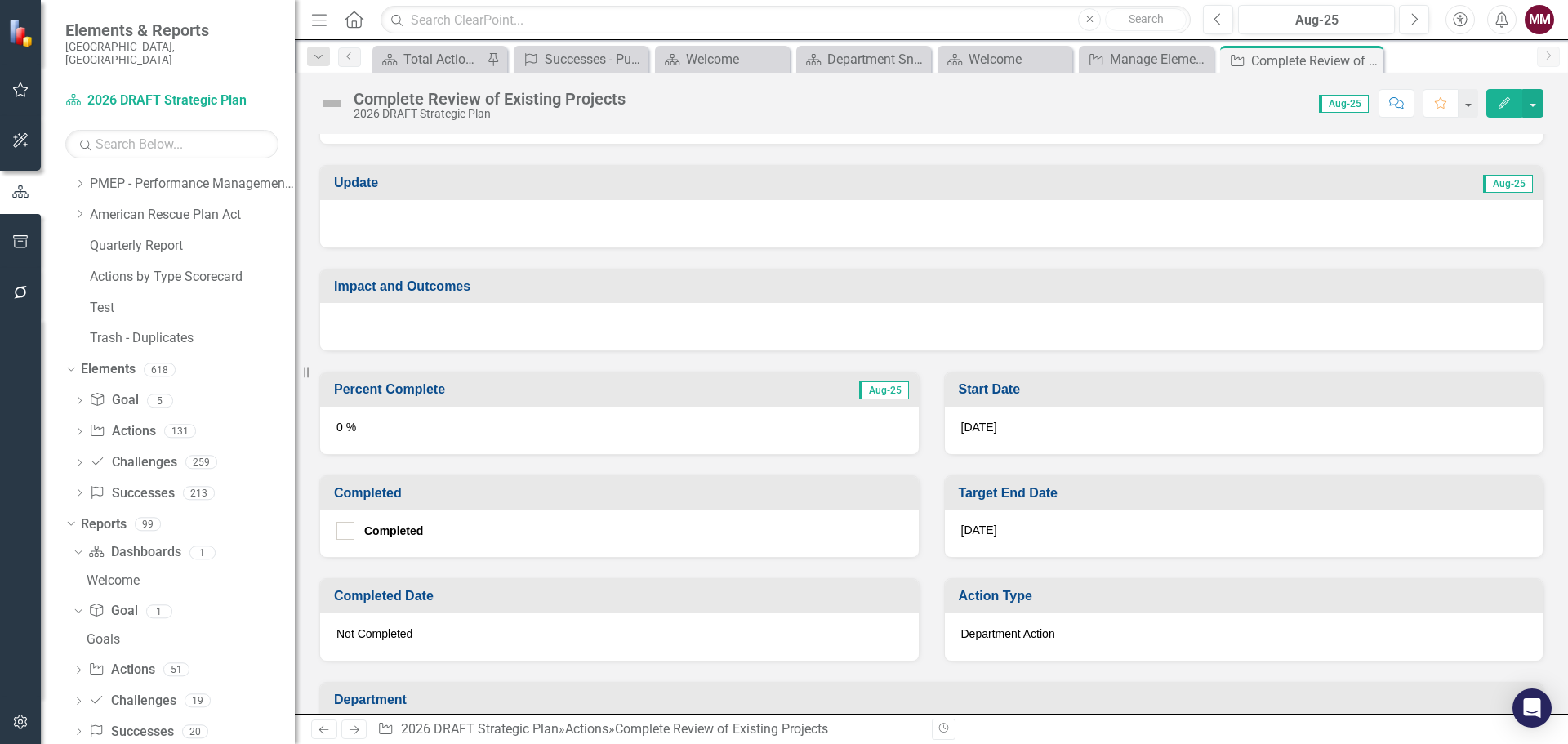
scroll to position [326, 0]
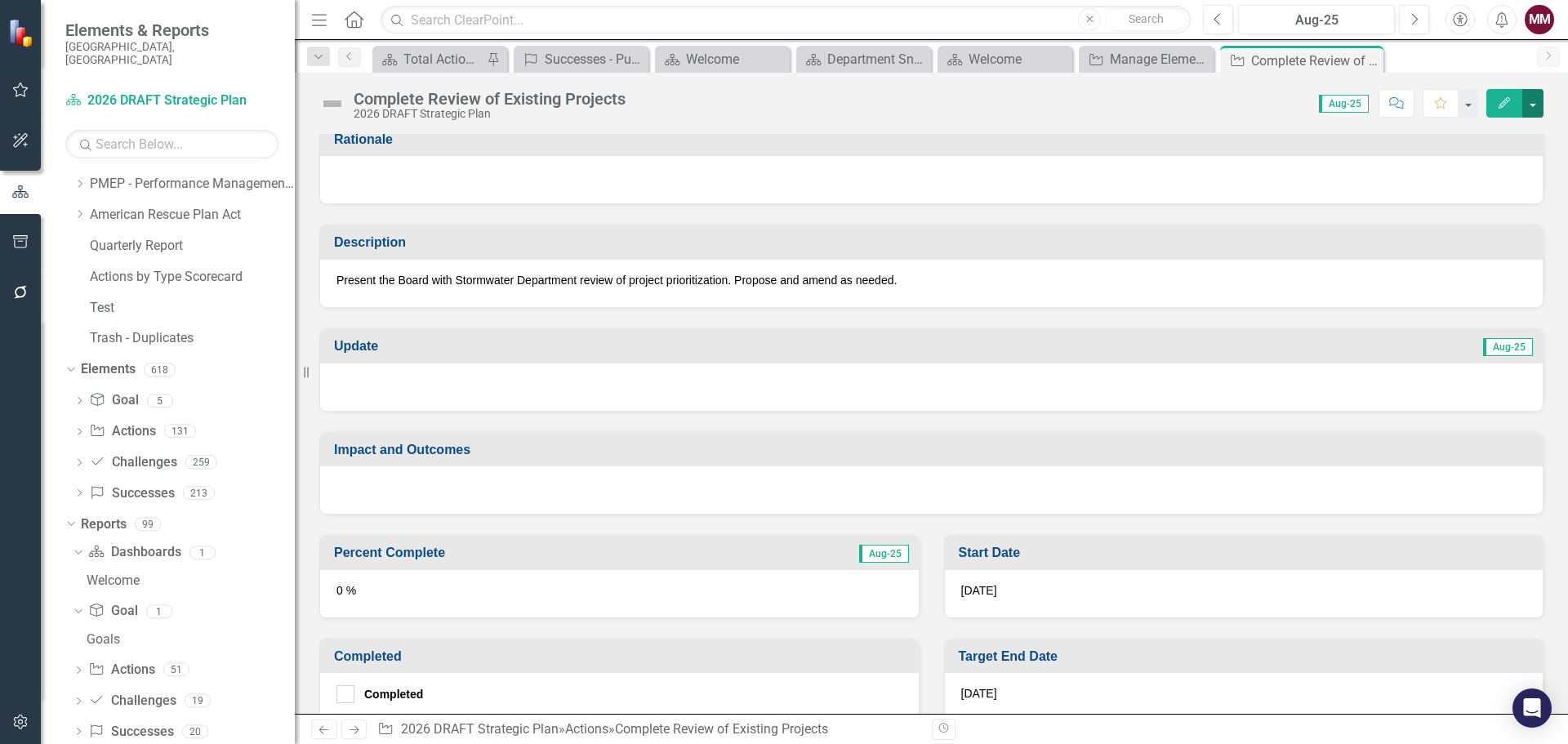
click at [1541, 108] on button "button" at bounding box center [1533, 104] width 21 height 29
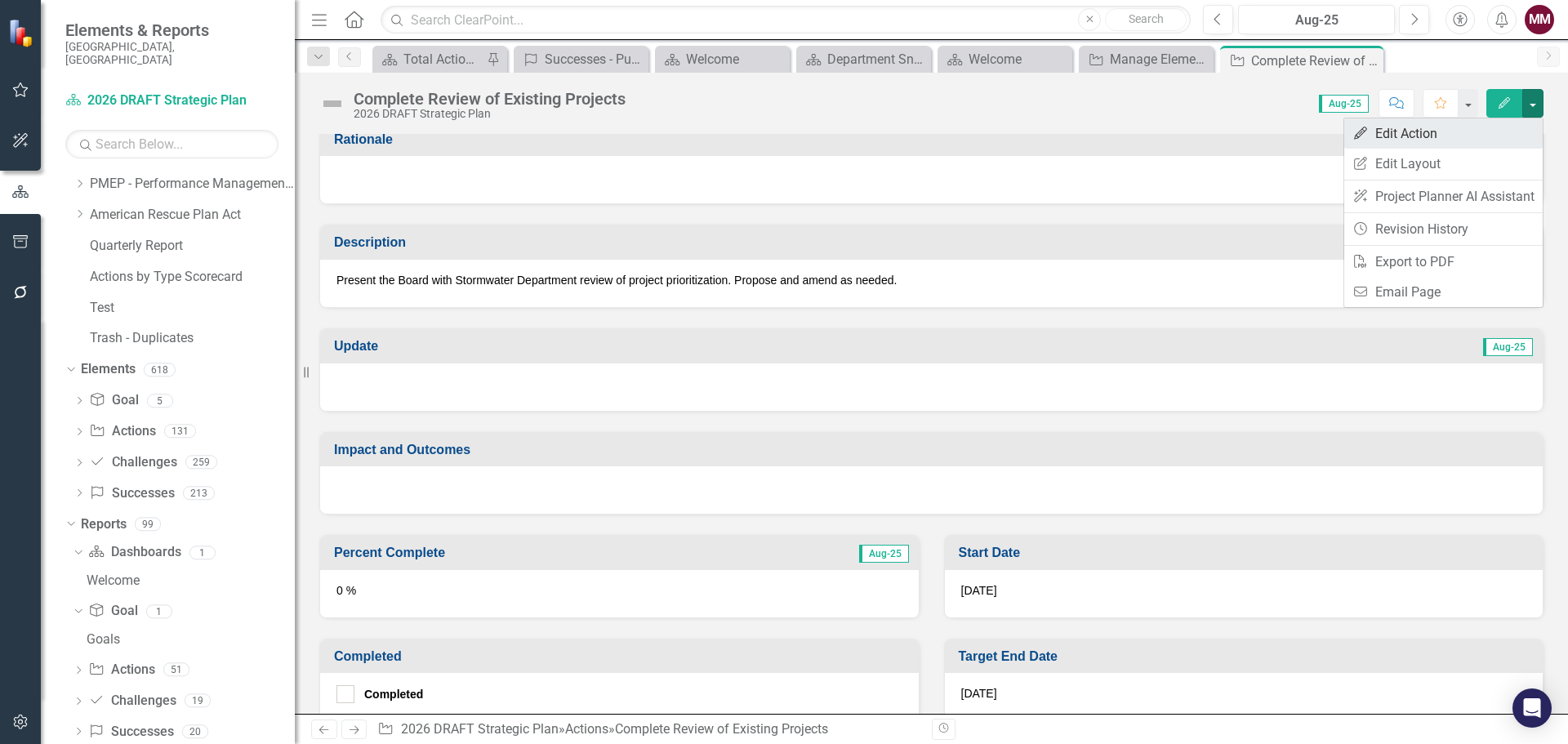
click at [1479, 129] on link "Edit Edit Action" at bounding box center [1443, 133] width 199 height 30
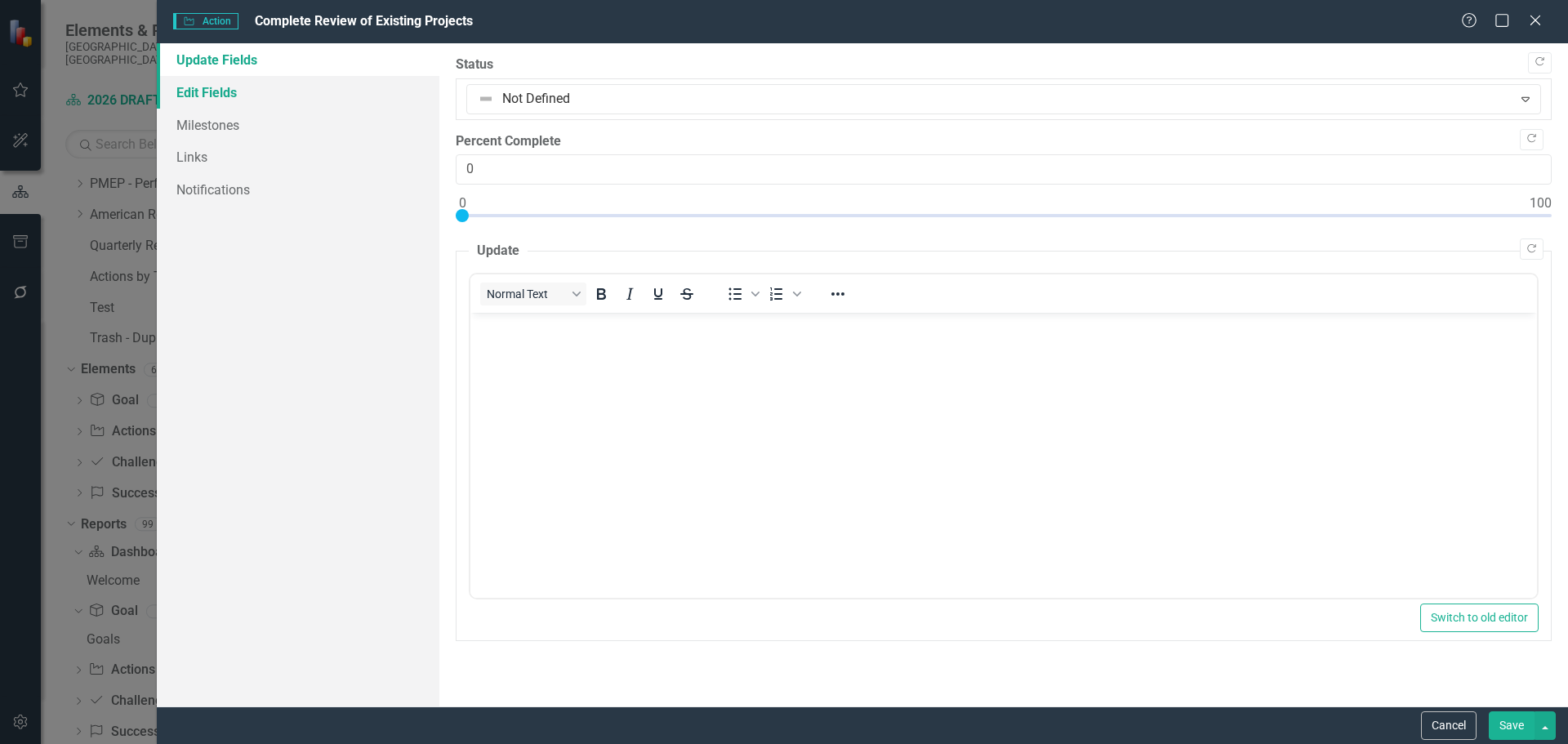
click at [242, 81] on link "Edit Fields" at bounding box center [298, 92] width 283 height 33
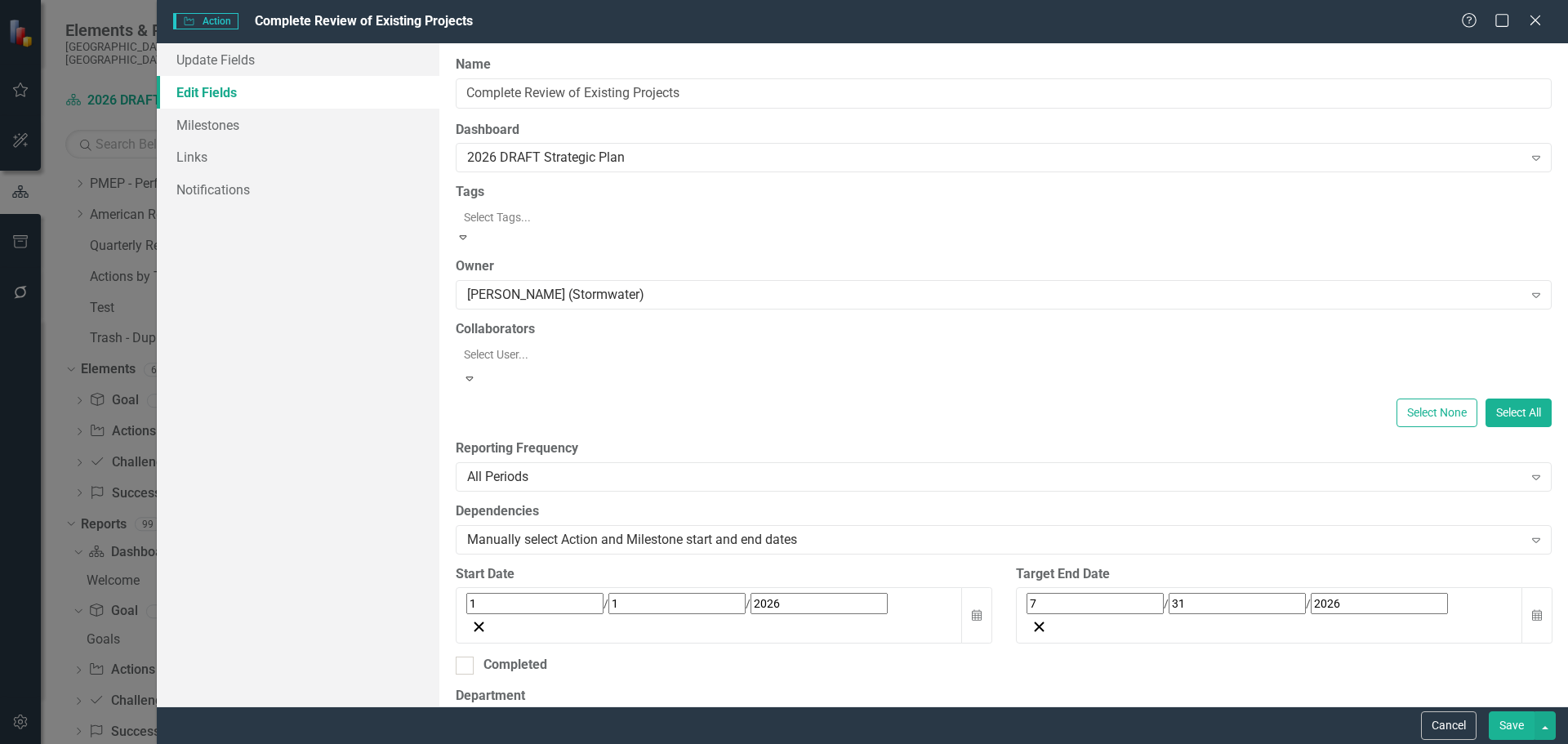
click at [593, 222] on div at bounding box center [1005, 217] width 1096 height 19
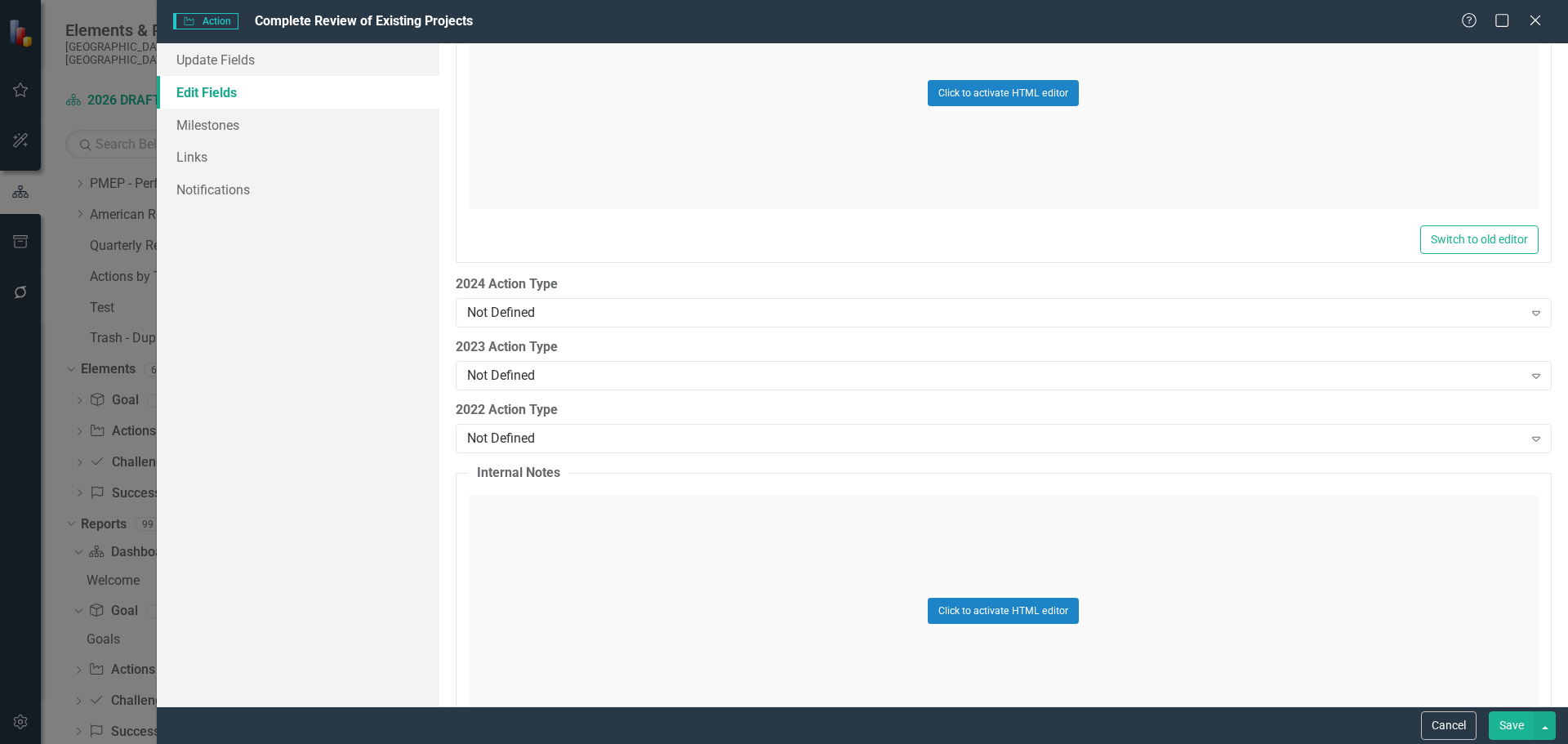
scroll to position [2344, 0]
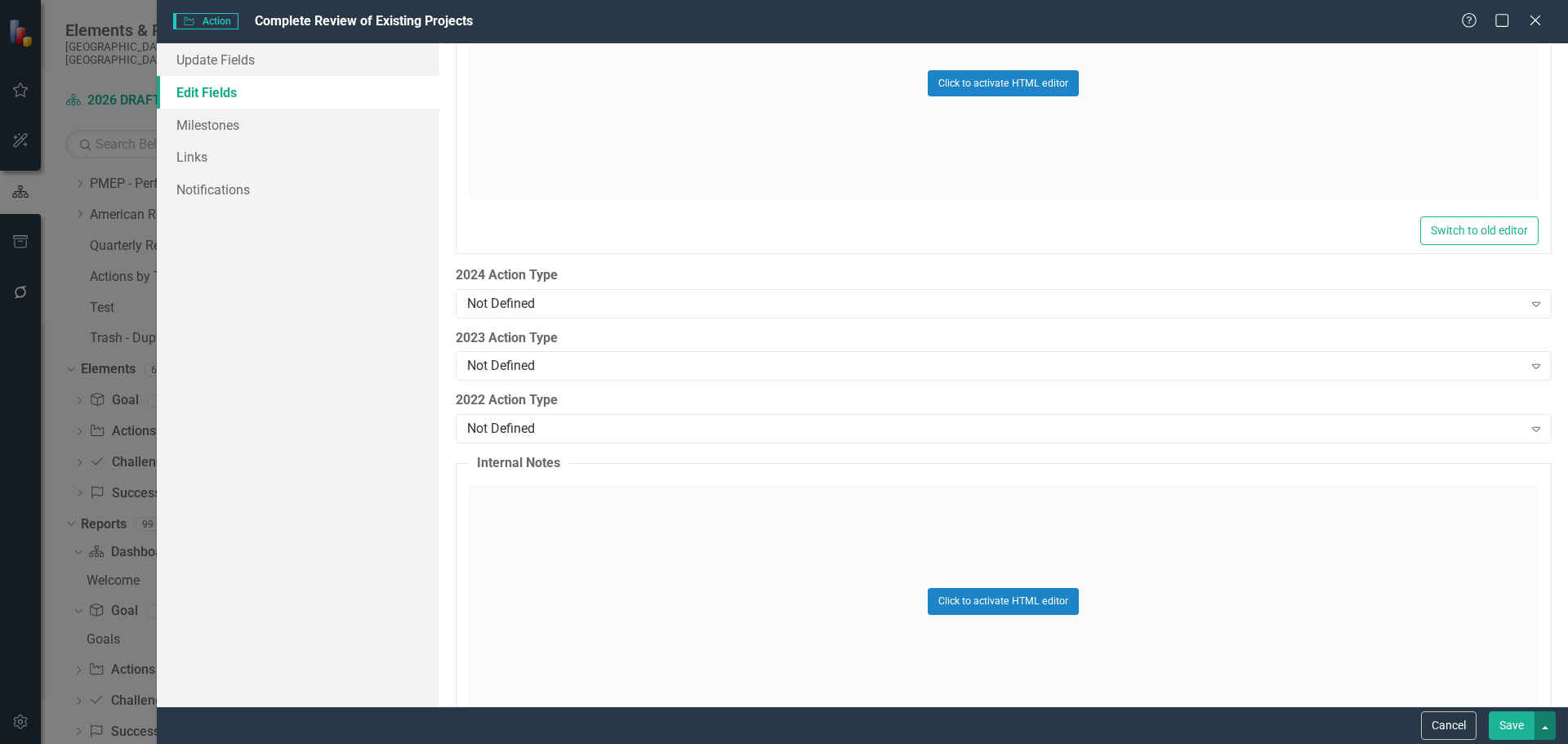
click at [1541, 728] on button "button" at bounding box center [1546, 727] width 21 height 29
click at [1473, 692] on link "Save and Continue" at bounding box center [1490, 696] width 129 height 30
click at [1499, 725] on button "Save" at bounding box center [1511, 727] width 46 height 29
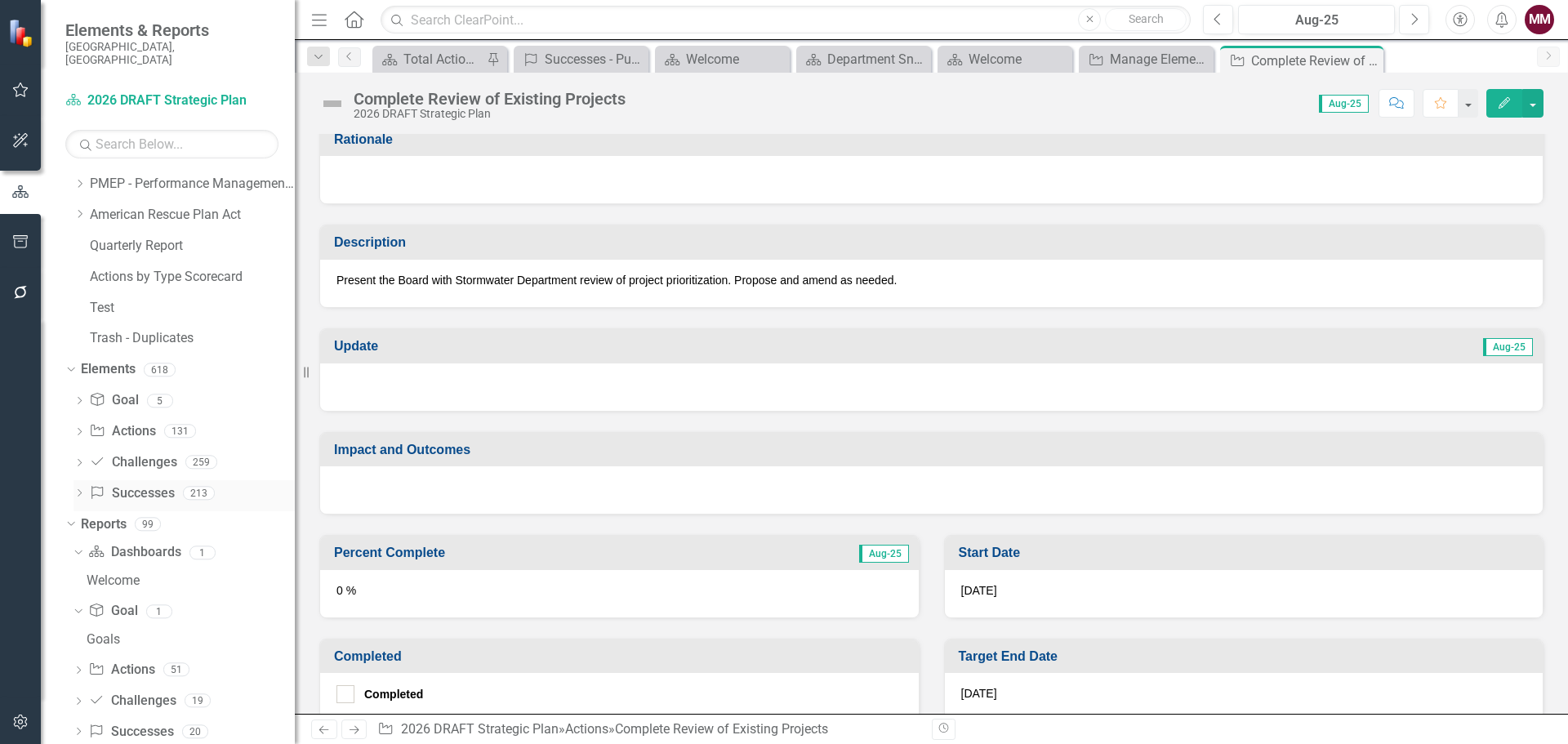
click at [77, 490] on icon "Dropdown" at bounding box center [79, 494] width 12 height 9
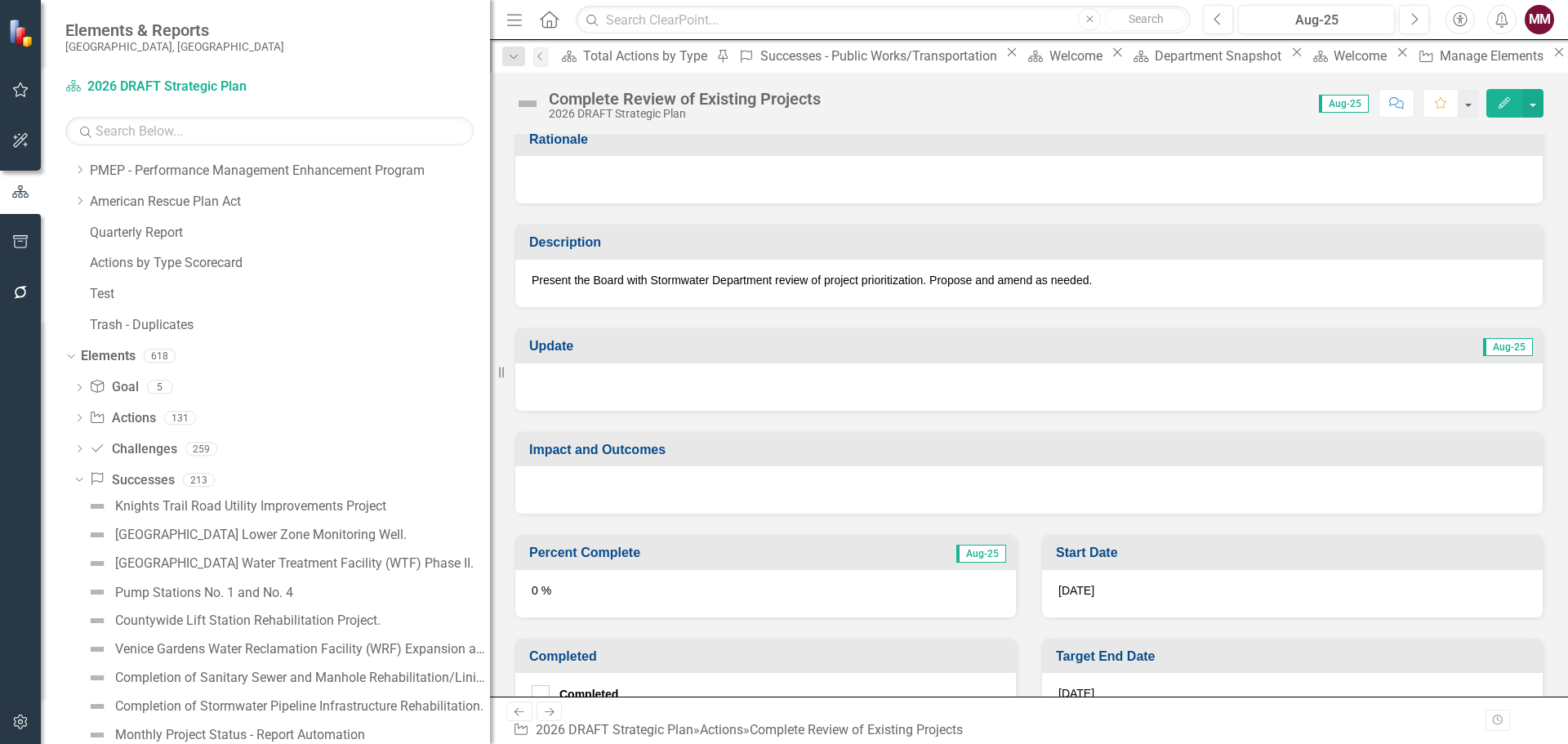
drag, startPoint x: 305, startPoint y: 375, endPoint x: 520, endPoint y: 375, distance: 215.0
click at [520, 375] on div "Elements & Reports Sarasota County, FL Dashboard 2026 DRAFT Strategic Plan Sear…" at bounding box center [784, 372] width 1568 height 744
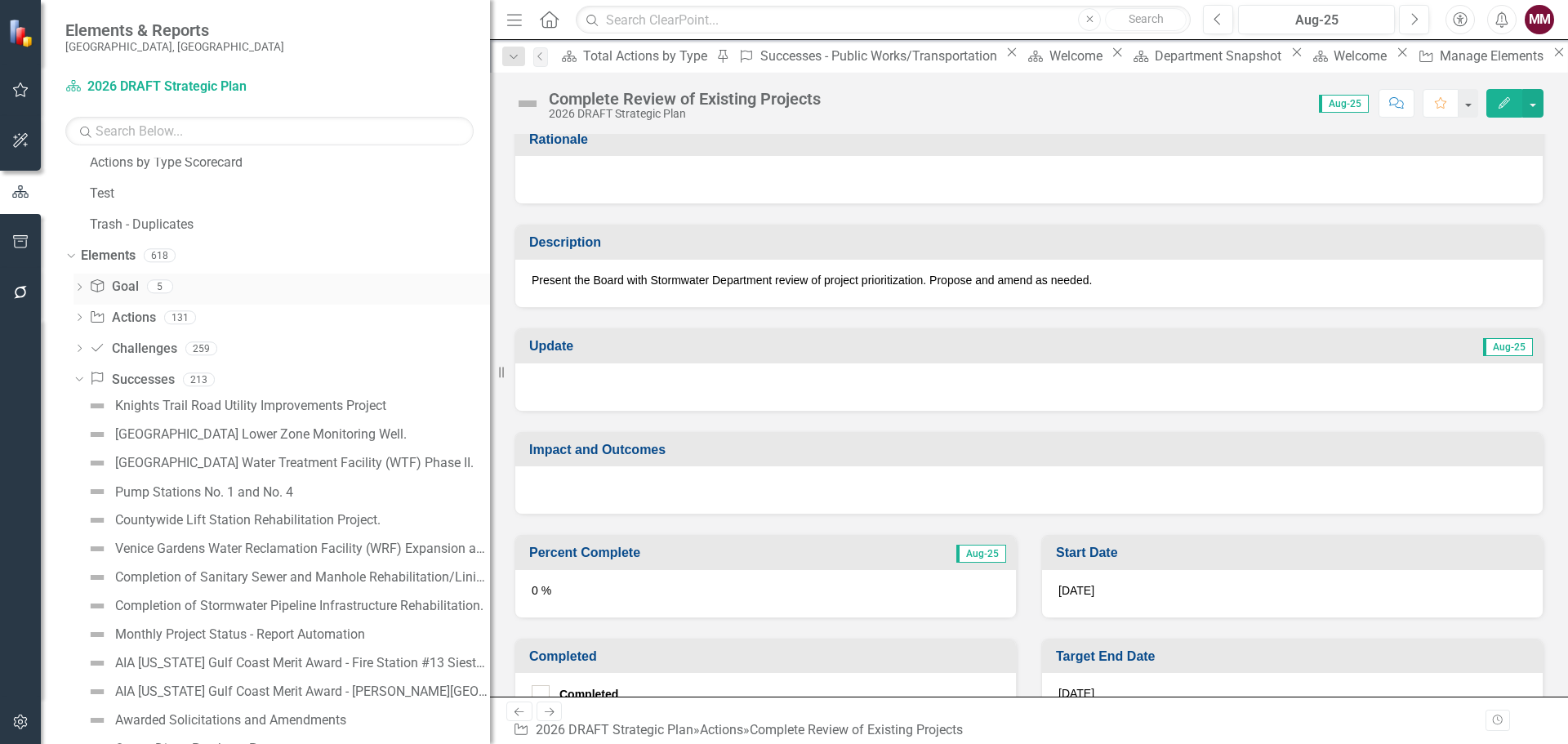
scroll to position [968, 0]
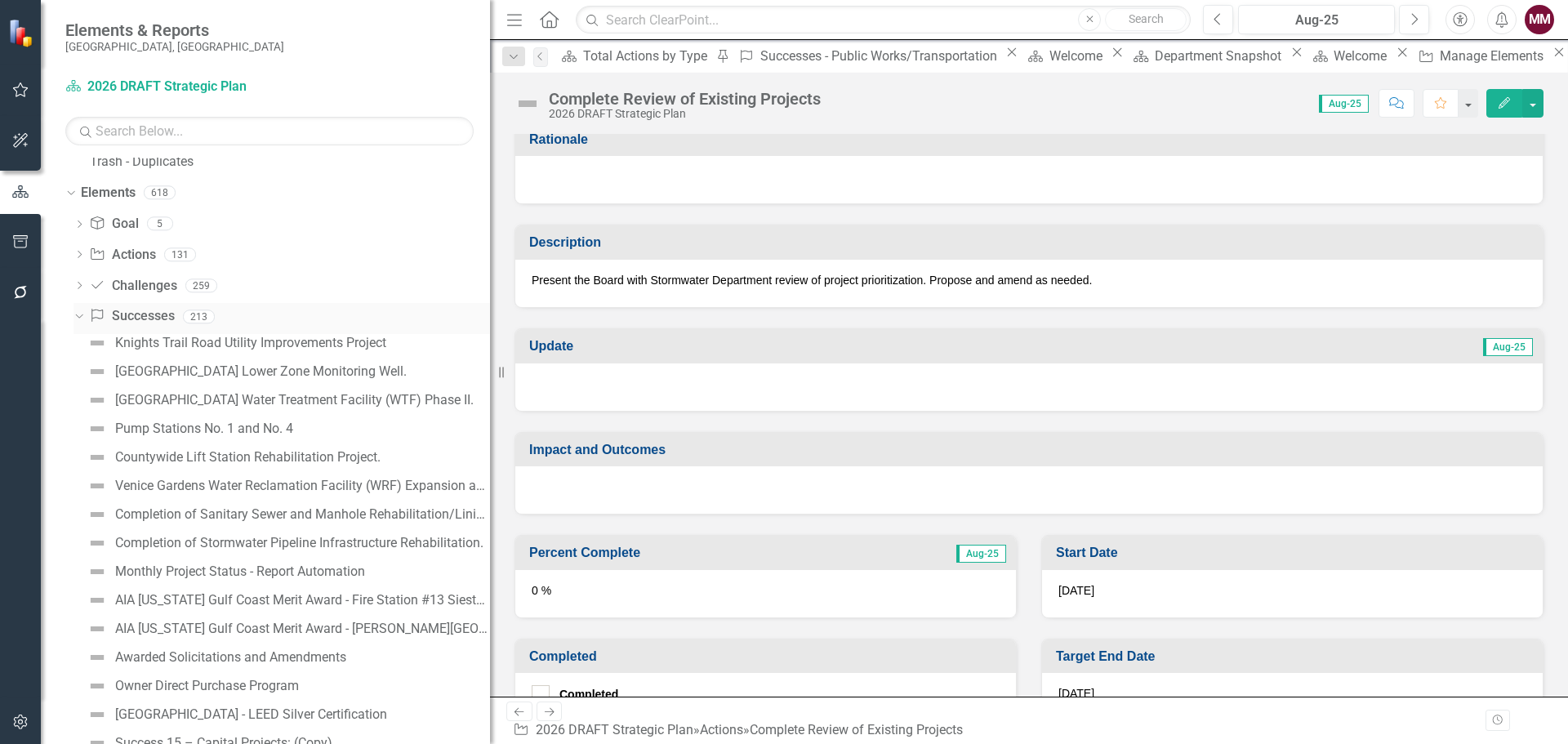
click at [131, 311] on link "Success Successes" at bounding box center [132, 316] width 85 height 18
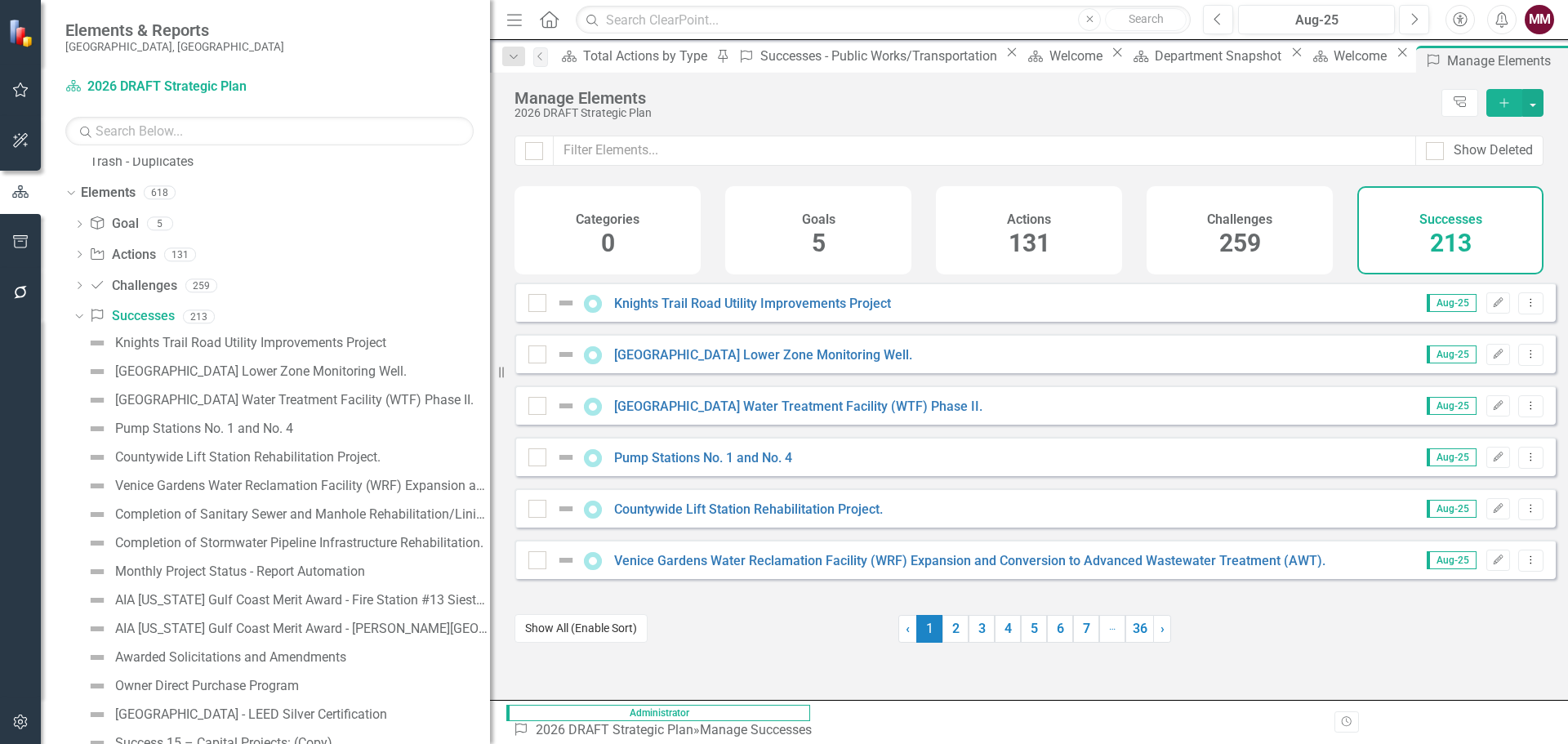
click at [608, 643] on button "Show All (Enable Sort)" at bounding box center [580, 629] width 133 height 29
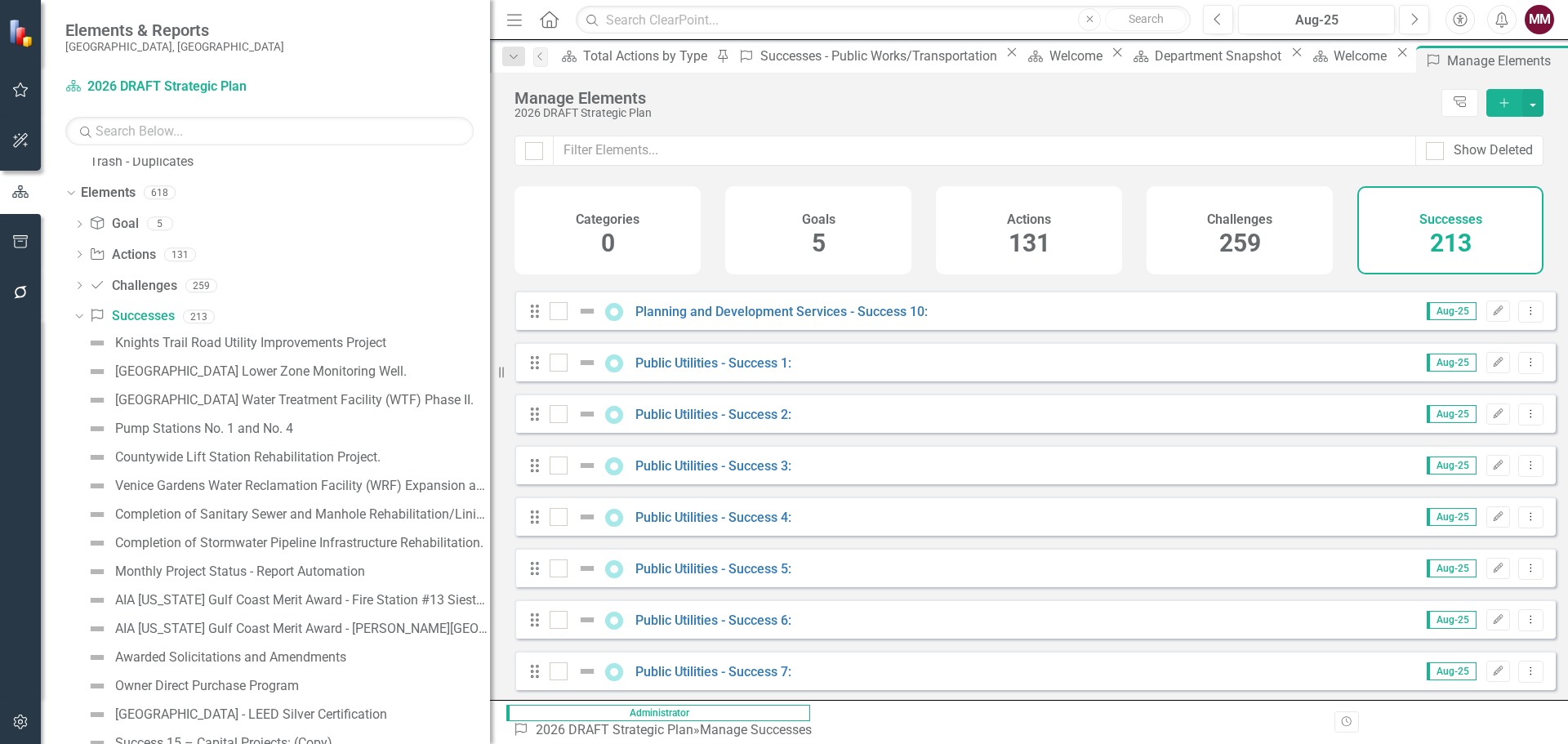
scroll to position [7843, 0]
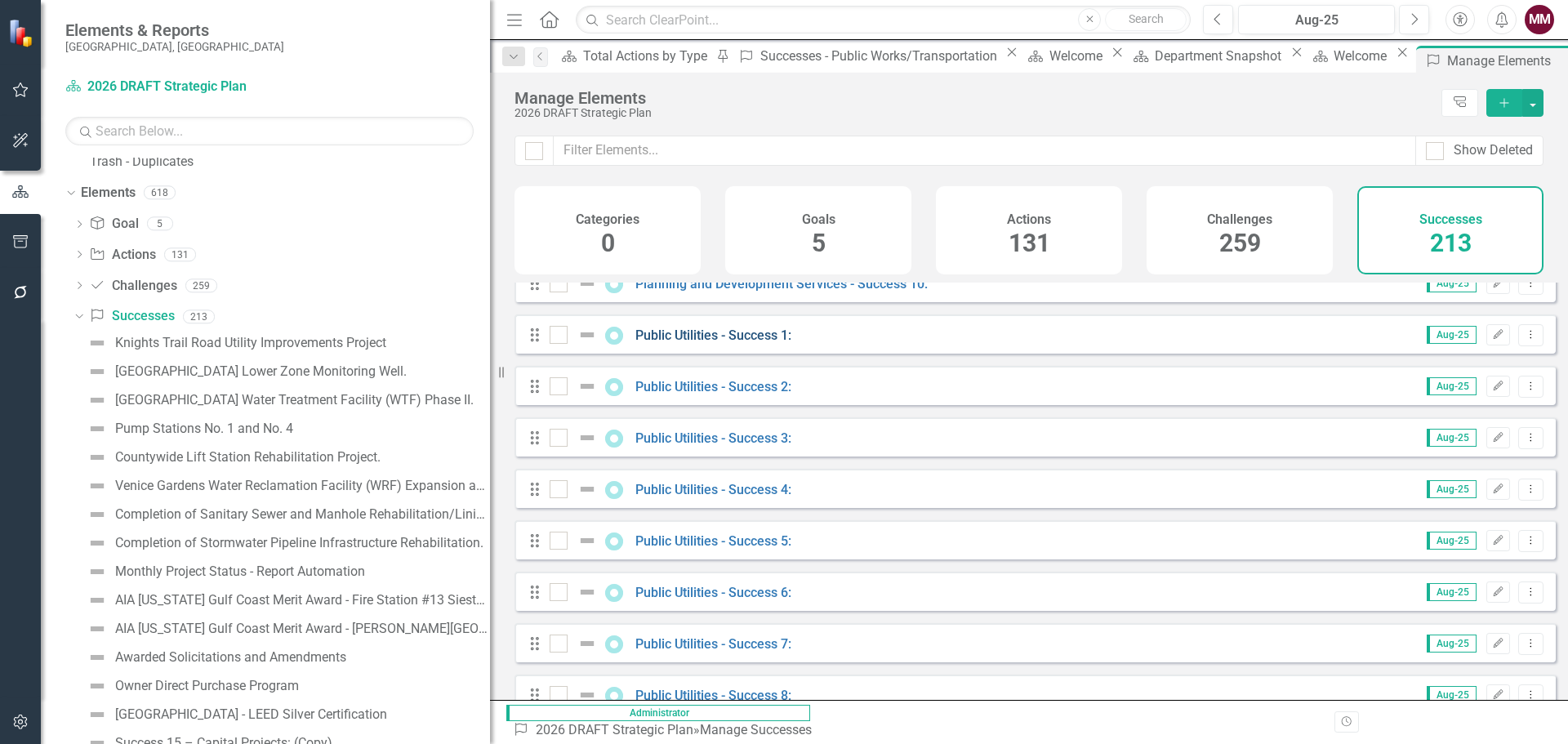
click at [673, 343] on link "Public Utilities - Success 1:" at bounding box center [713, 335] width 156 height 16
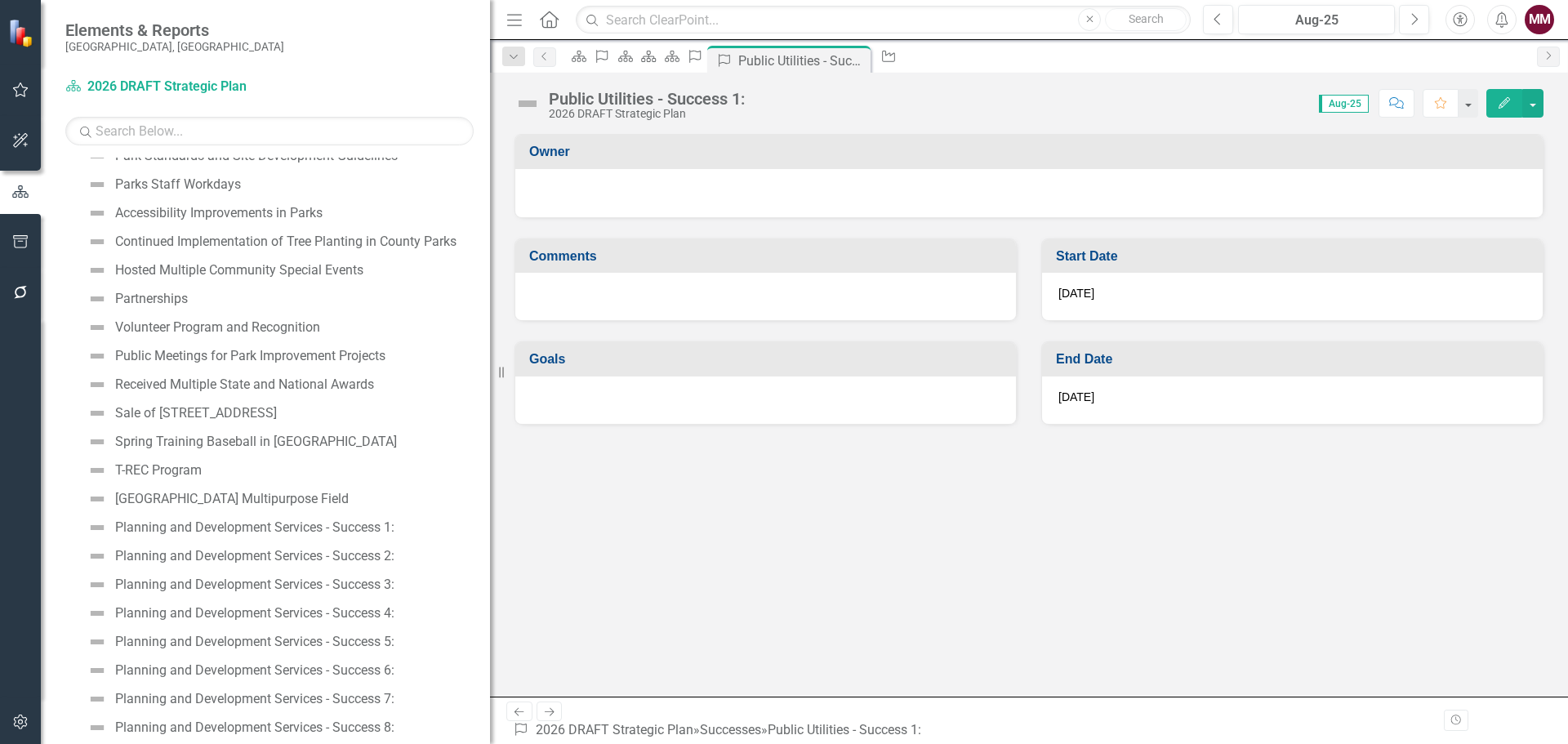
scroll to position [4954, 0]
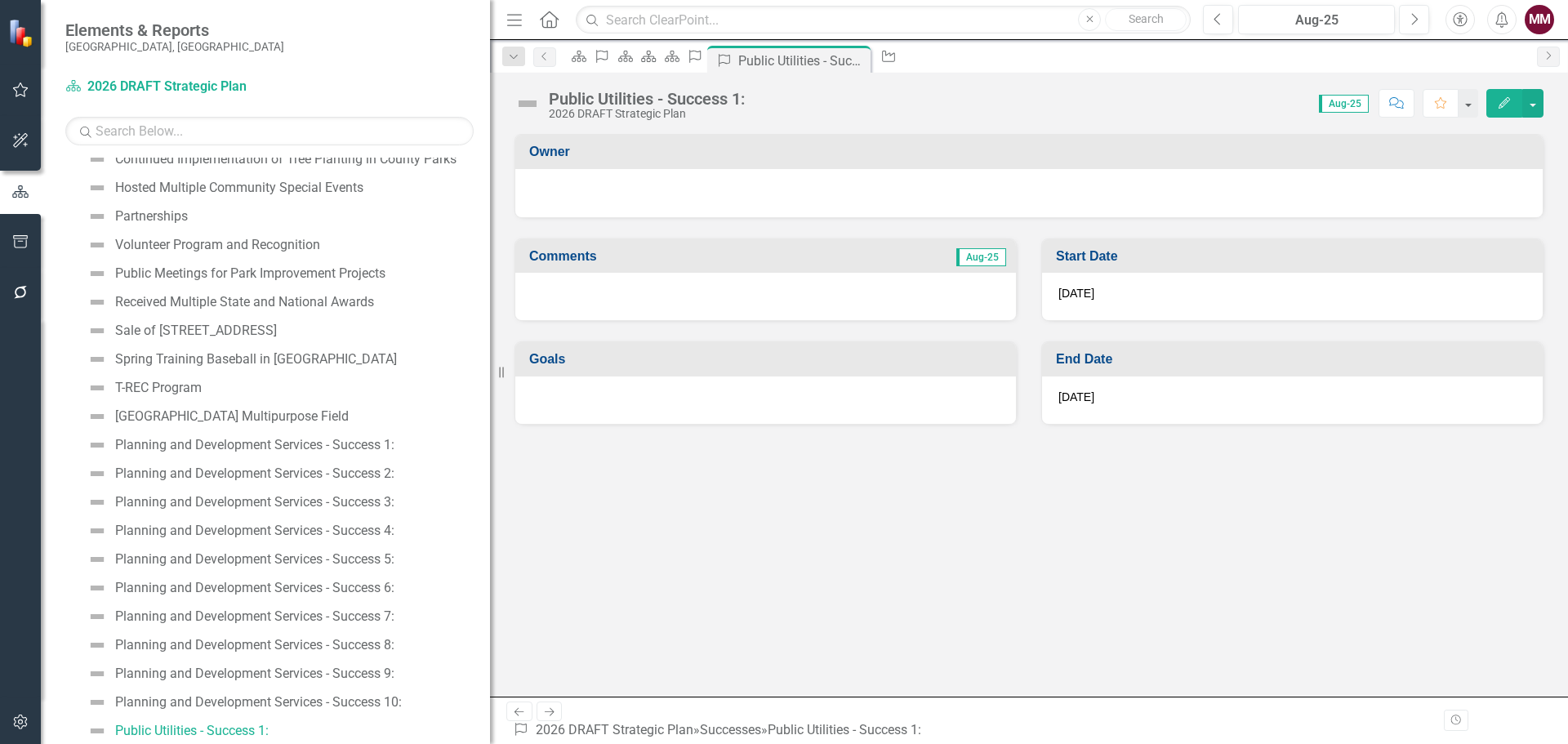
click at [683, 91] on div "Public Utilities - Success 1:" at bounding box center [647, 99] width 196 height 18
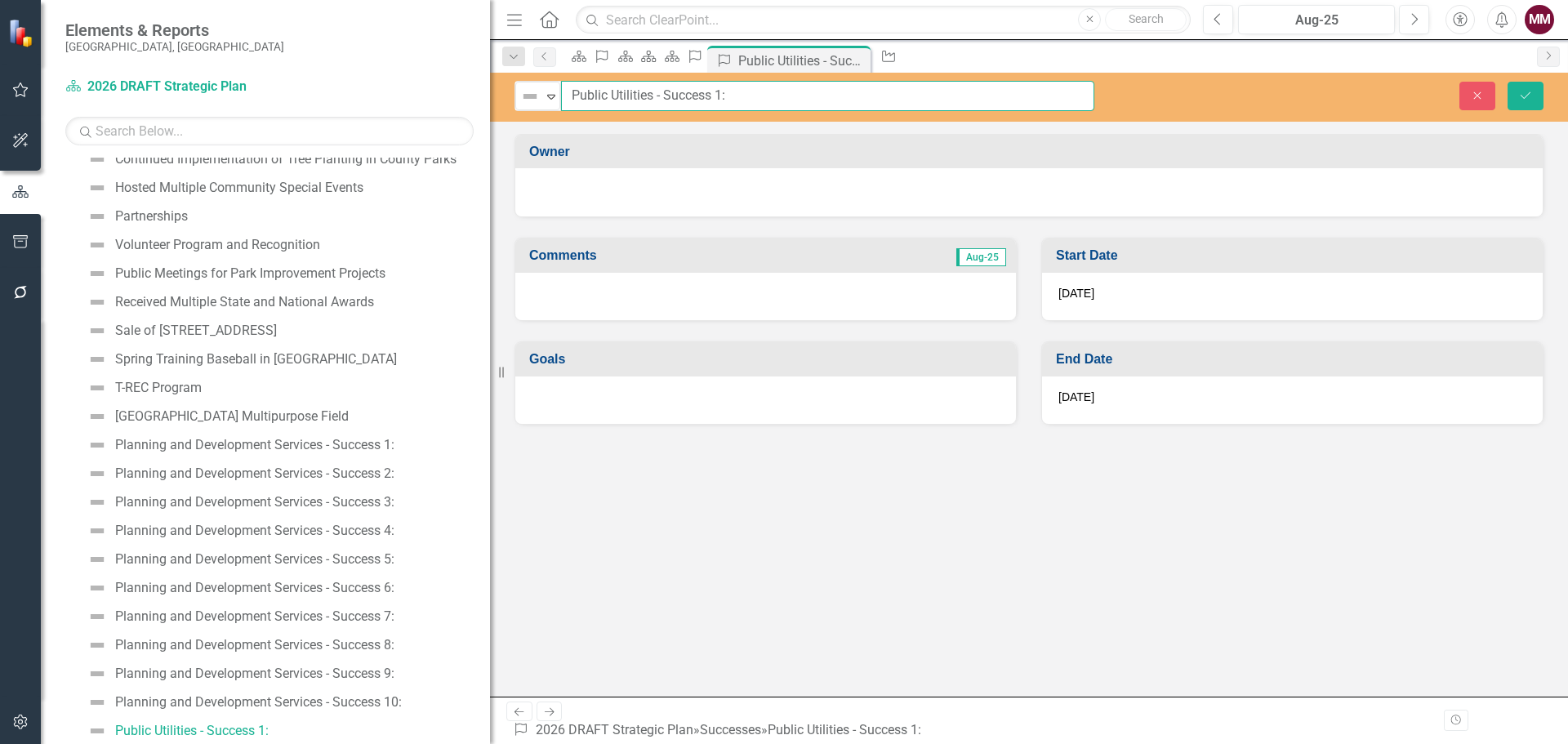
drag, startPoint x: 733, startPoint y: 90, endPoint x: 211, endPoint y: 110, distance: 522.4
click at [181, 91] on div "Elements & Reports Sarasota County, FL Dashboard 2026 DRAFT Strategic Plan Sear…" at bounding box center [784, 372] width 1568 height 744
click at [1480, 97] on icon "button" at bounding box center [1478, 95] width 8 height 8
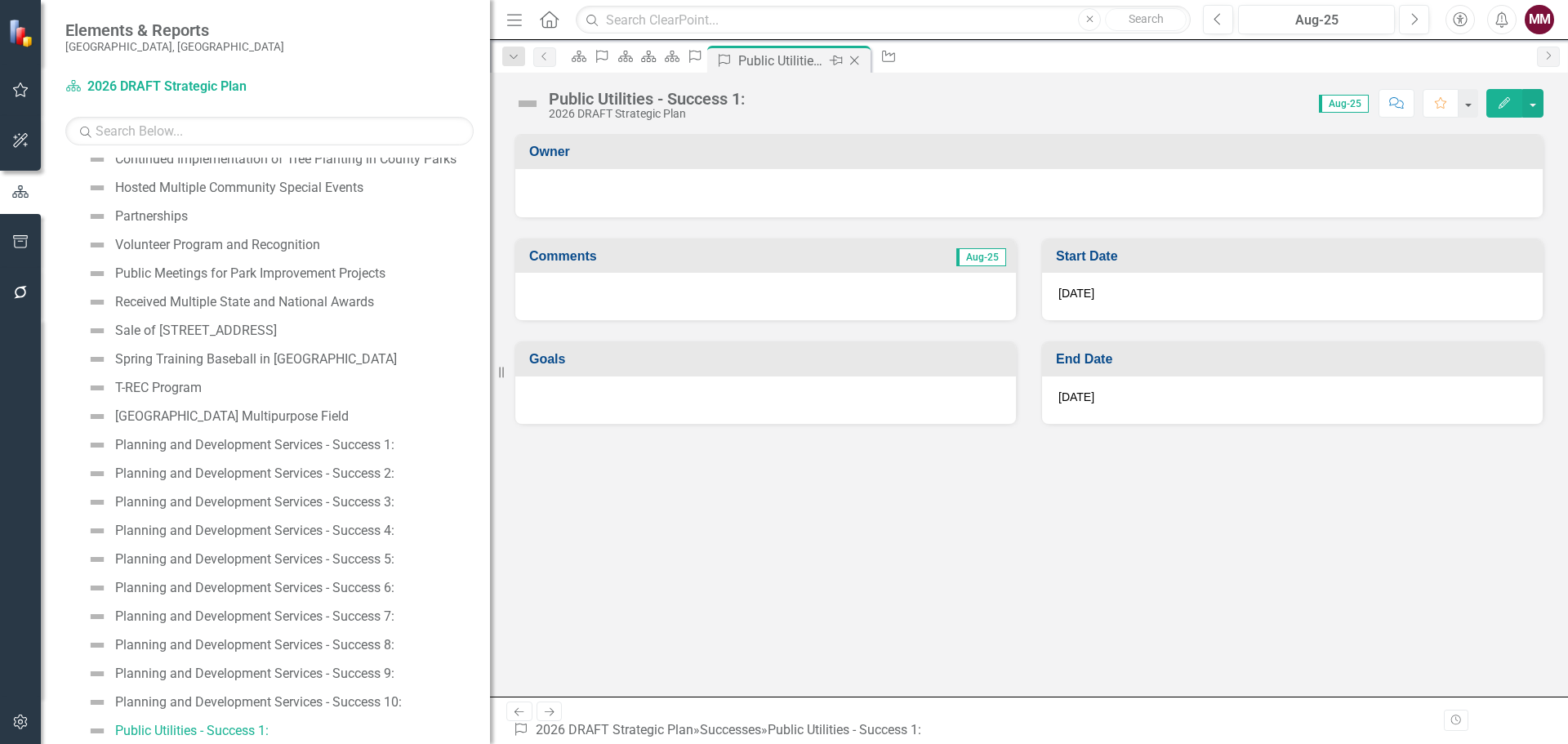
click at [859, 61] on icon at bounding box center [854, 60] width 9 height 9
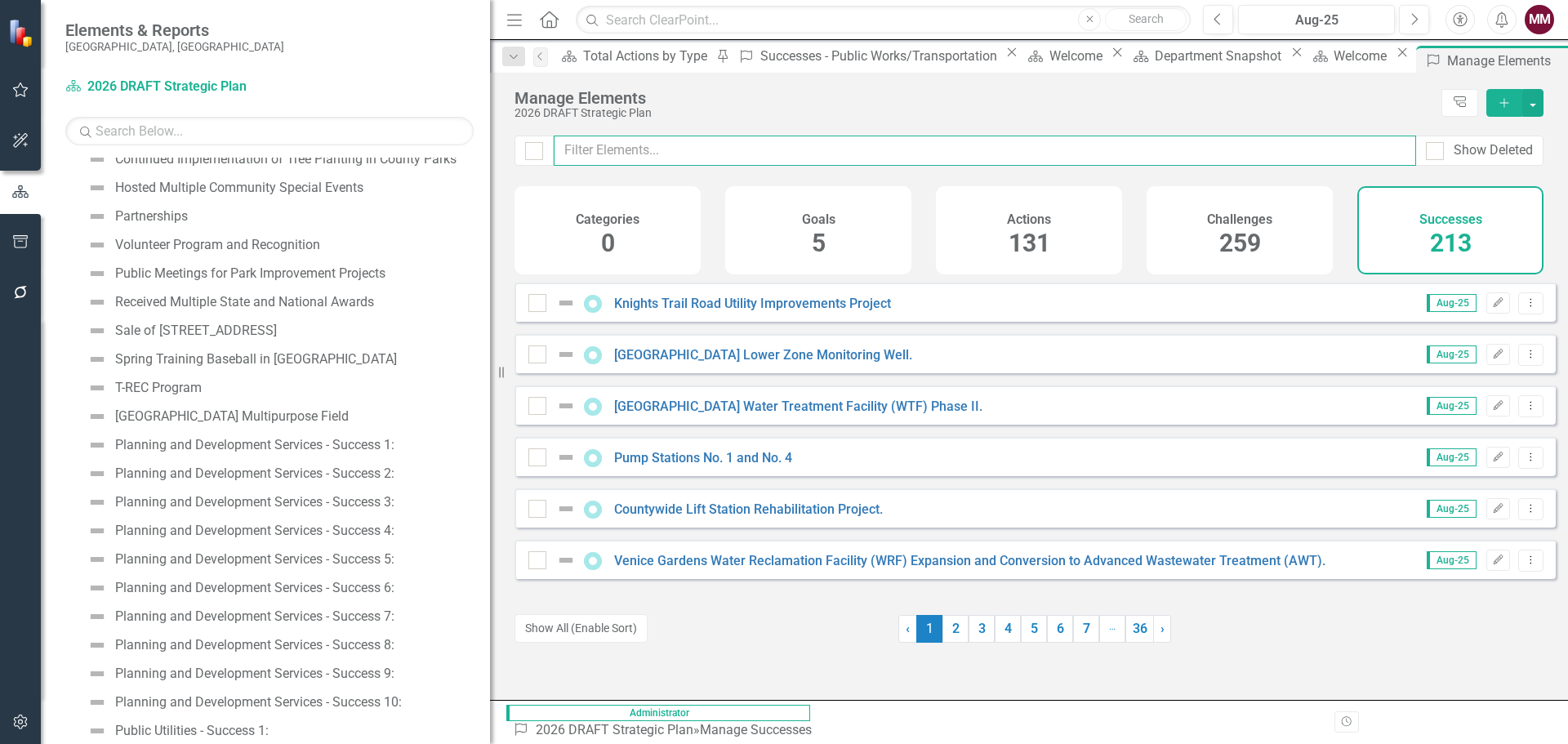
click at [606, 145] on input "text" at bounding box center [985, 150] width 863 height 30
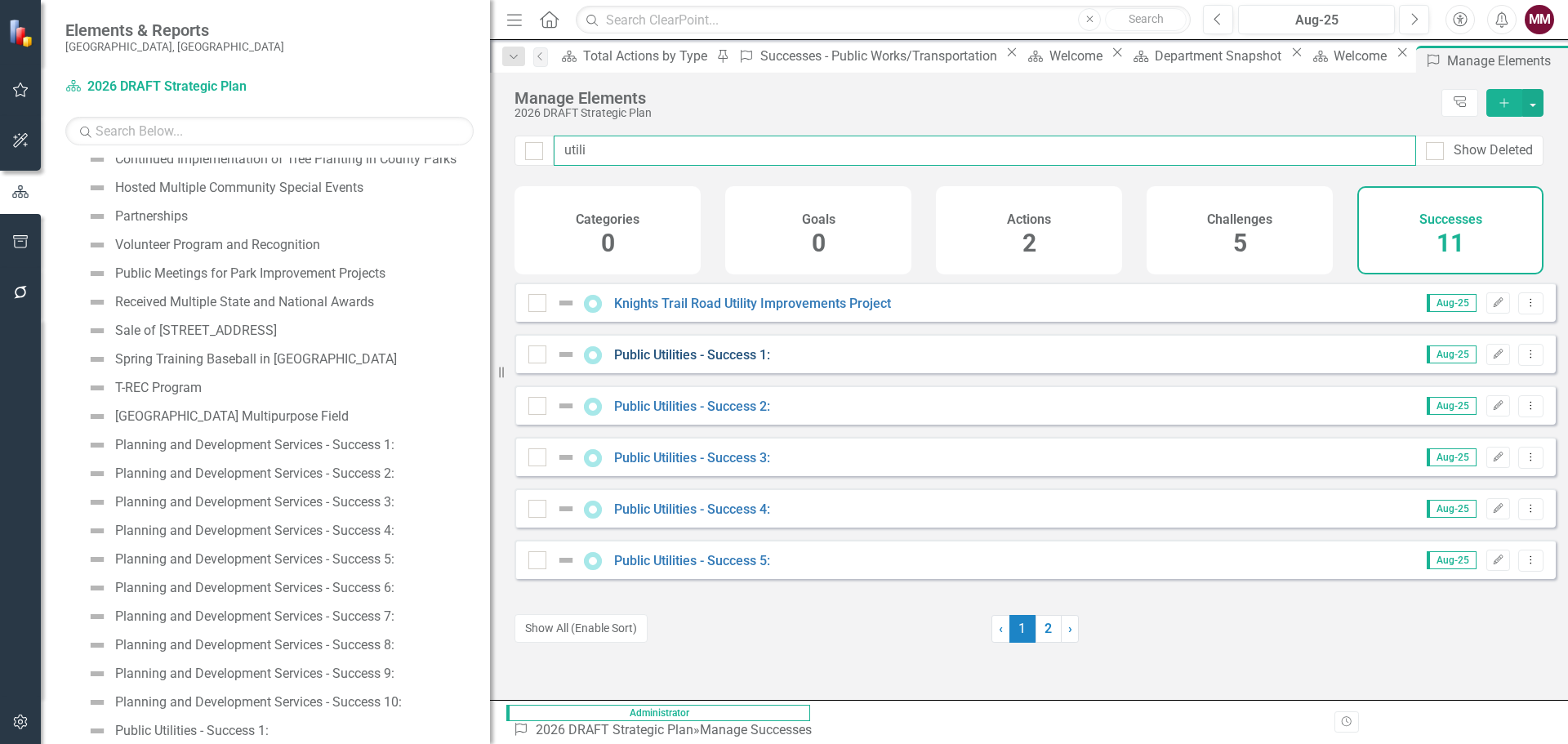
type input "utili"
click at [659, 362] on link "Public Utilities - Success 1:" at bounding box center [692, 355] width 156 height 16
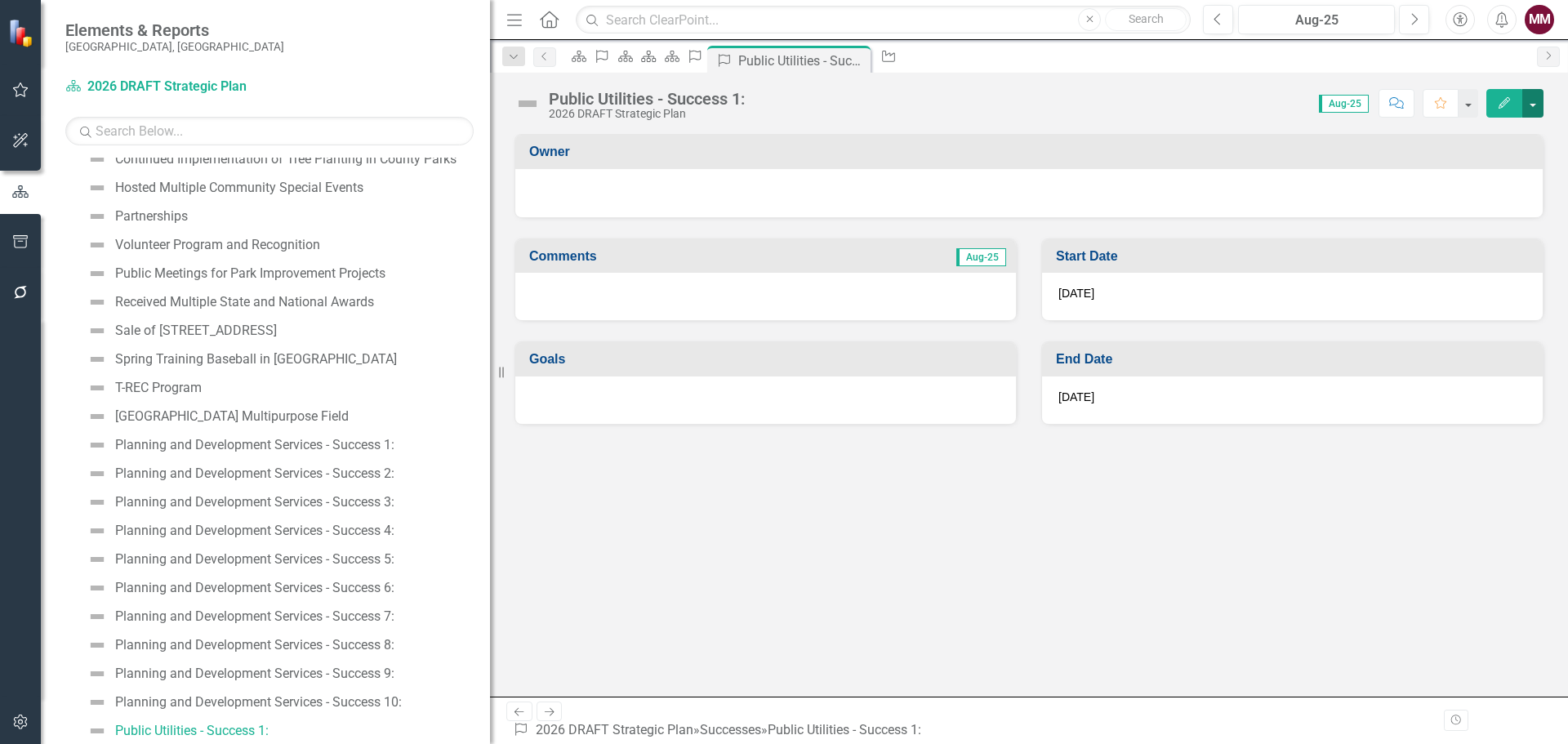
click at [1537, 107] on button "button" at bounding box center [1533, 104] width 21 height 29
click at [1463, 139] on link "Edit Edit Success" at bounding box center [1476, 133] width 133 height 30
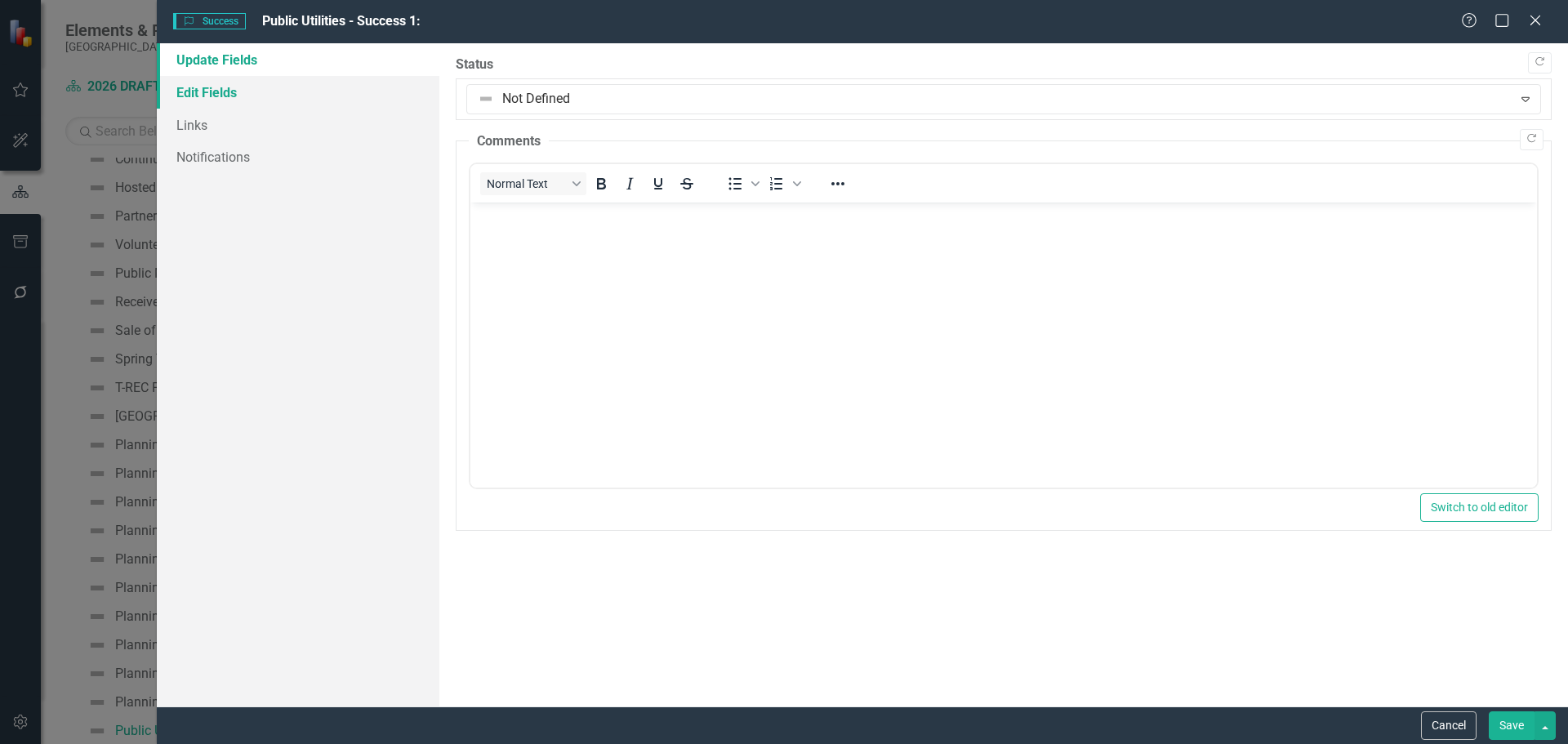
click at [212, 95] on link "Edit Fields" at bounding box center [298, 92] width 283 height 33
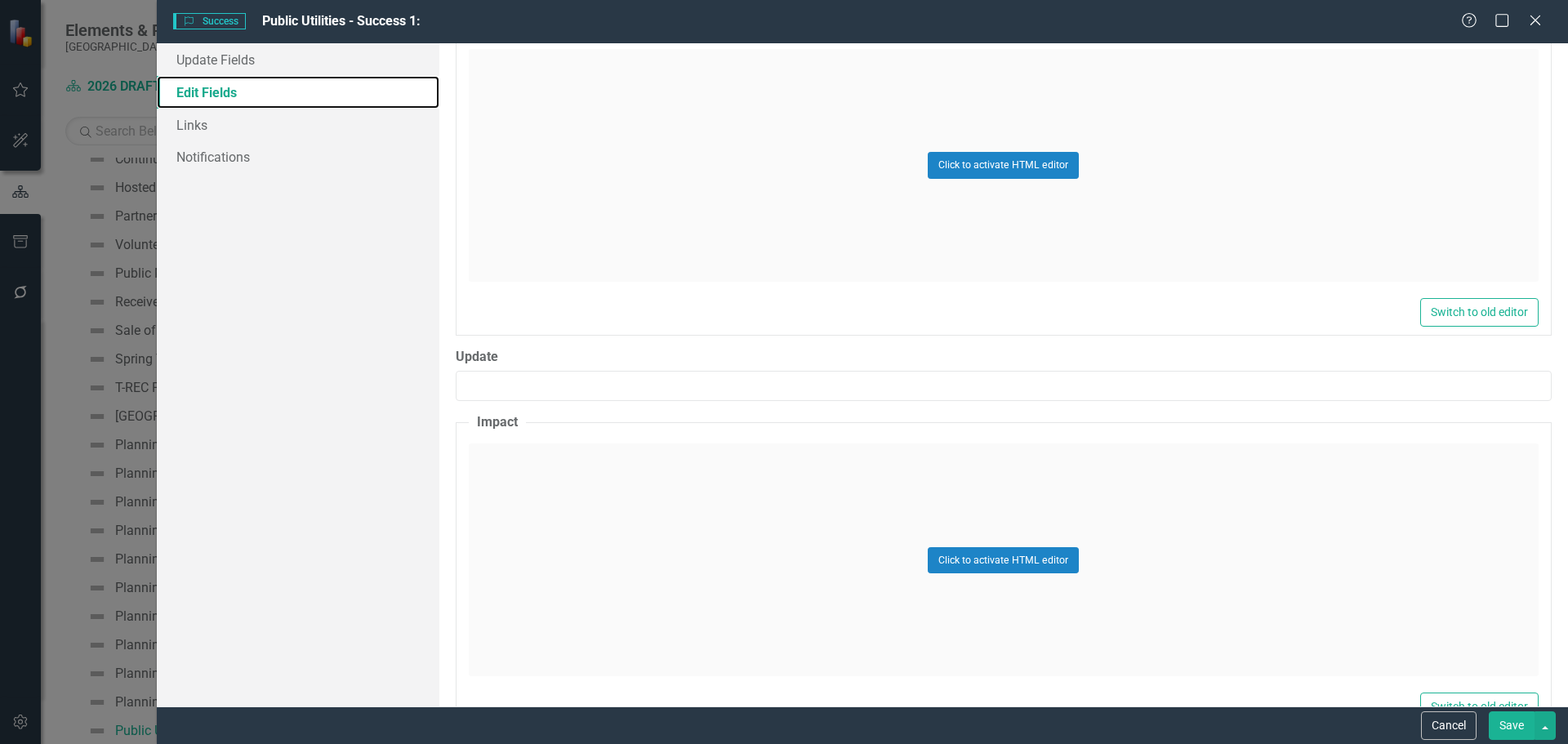
scroll to position [660, 0]
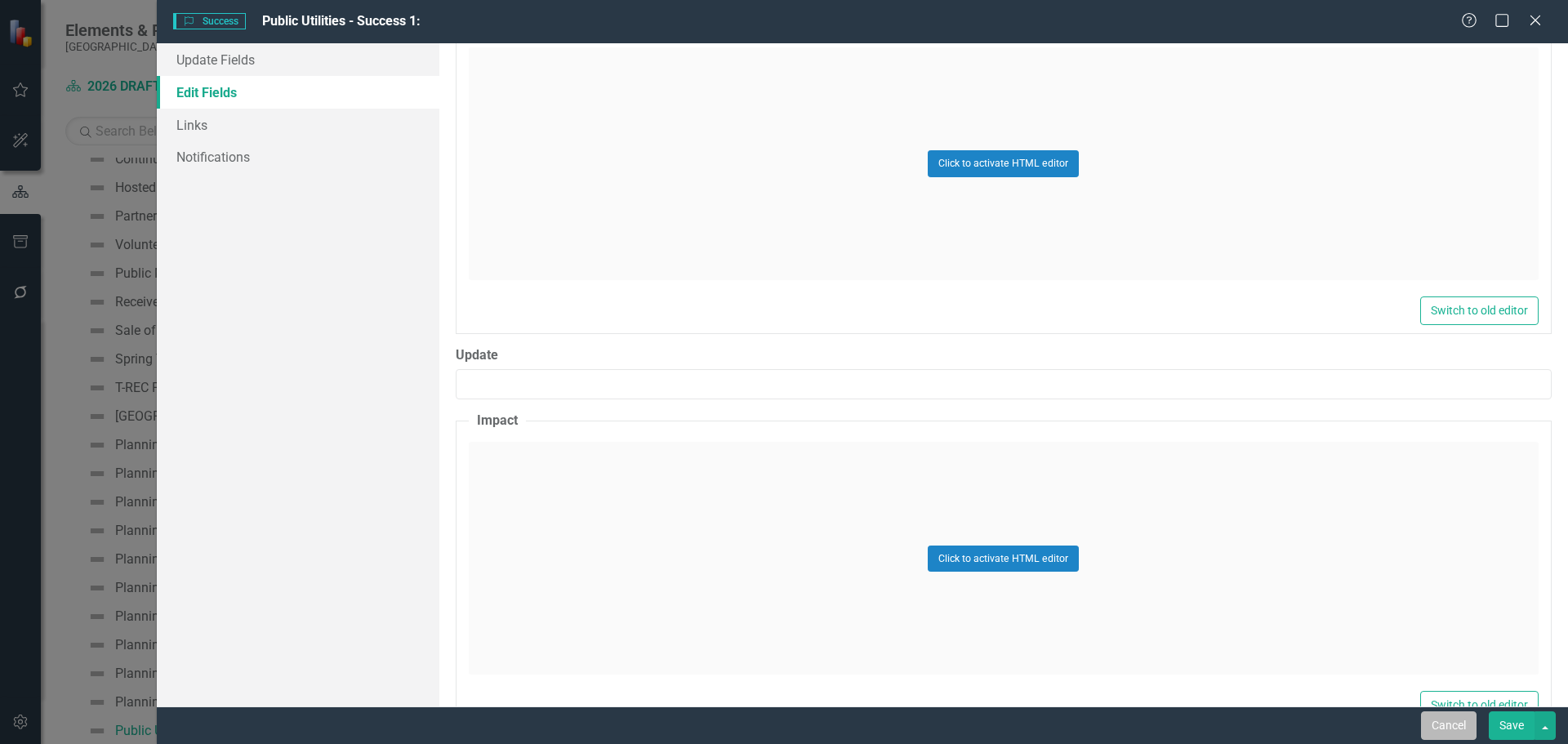
click at [1458, 730] on button "Cancel" at bounding box center [1448, 727] width 55 height 29
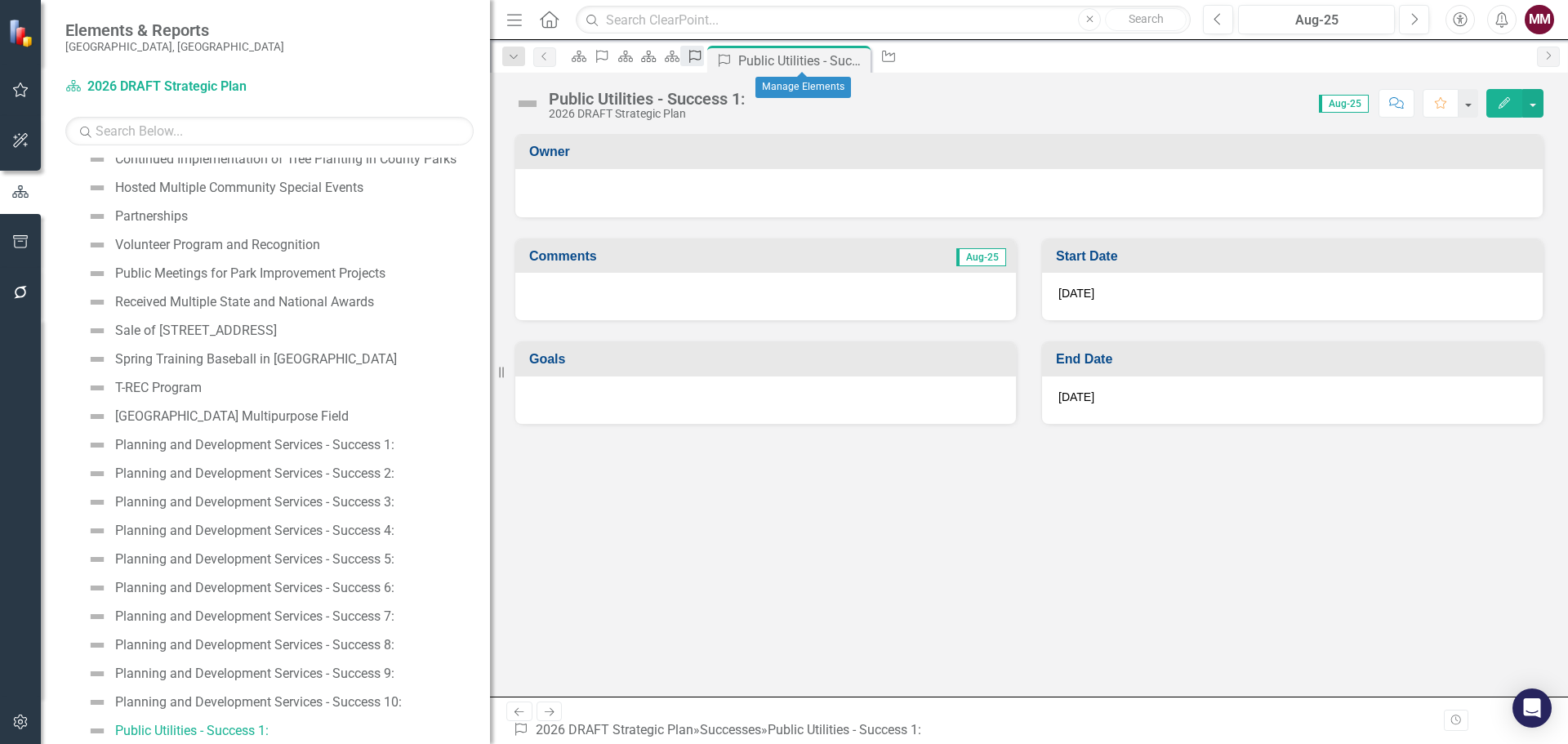
click at [703, 58] on icon "Success" at bounding box center [694, 55] width 16 height 13
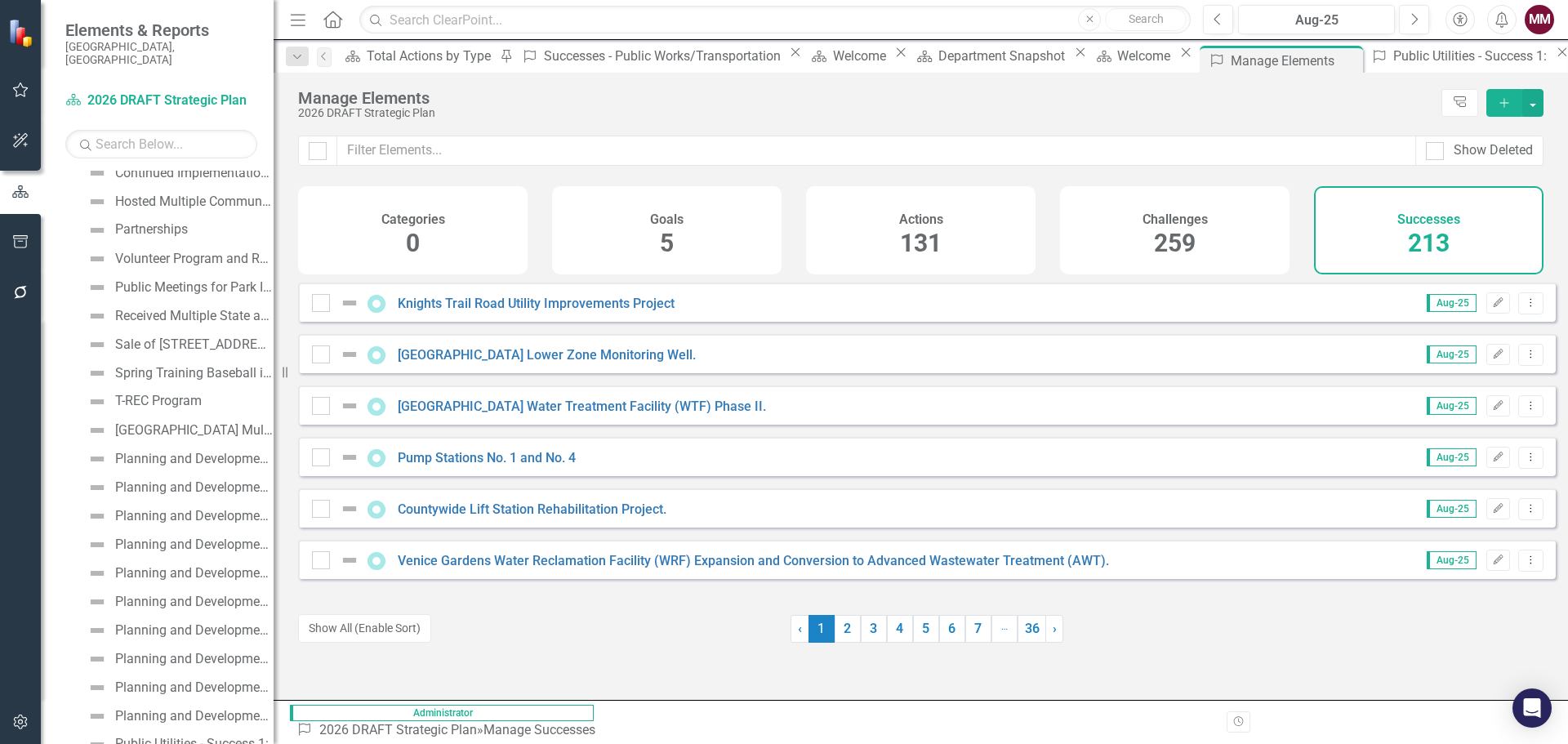
drag, startPoint x: 494, startPoint y: 368, endPoint x: 264, endPoint y: 360, distance: 230.1
click at [274, 360] on div "Resize" at bounding box center [280, 372] width 13 height 744
click at [1380, 250] on div "Successes 213" at bounding box center [1428, 230] width 231 height 88
click at [571, 311] on link "Knights Trail Road Utility Improvements Project" at bounding box center [527, 303] width 277 height 16
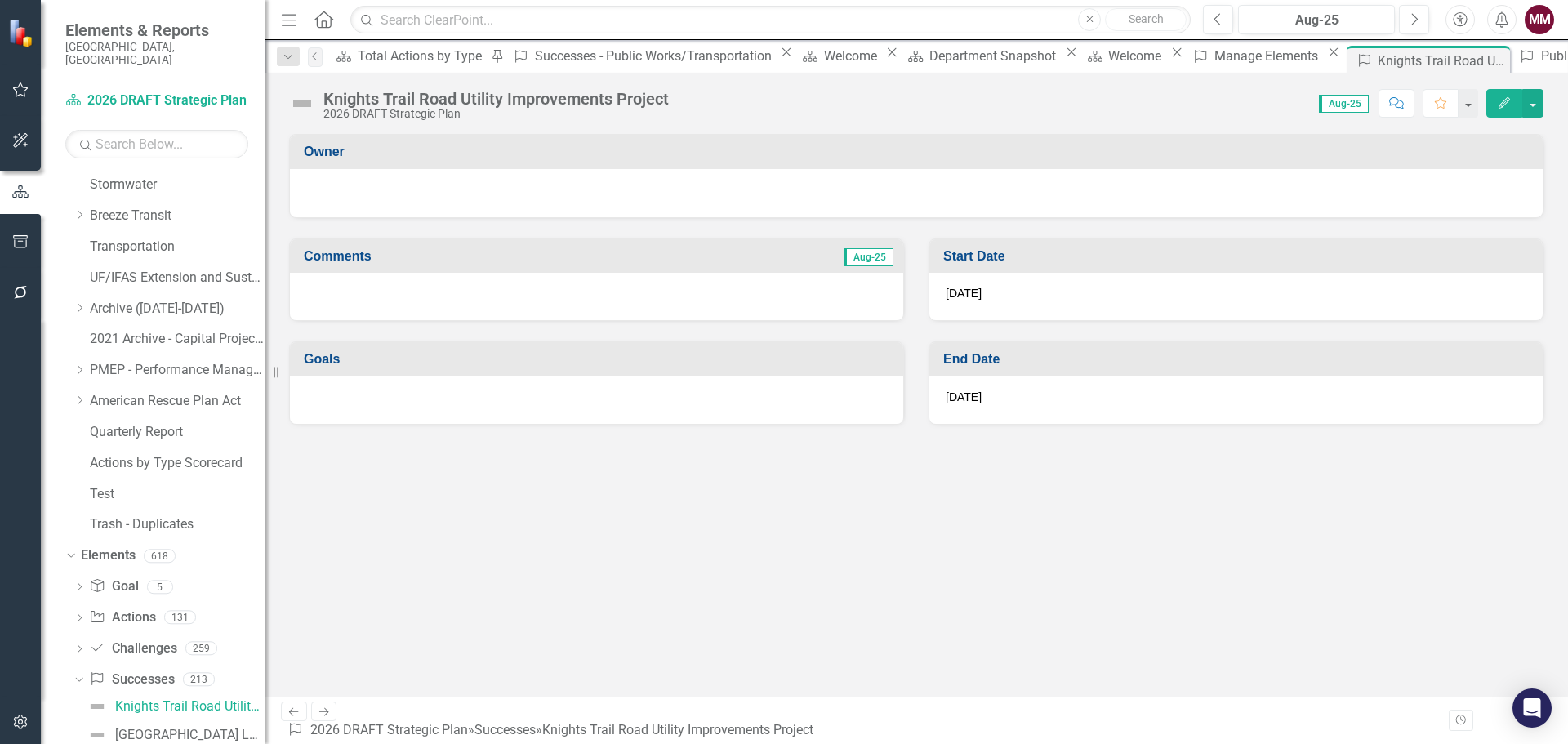
scroll to position [579, 0]
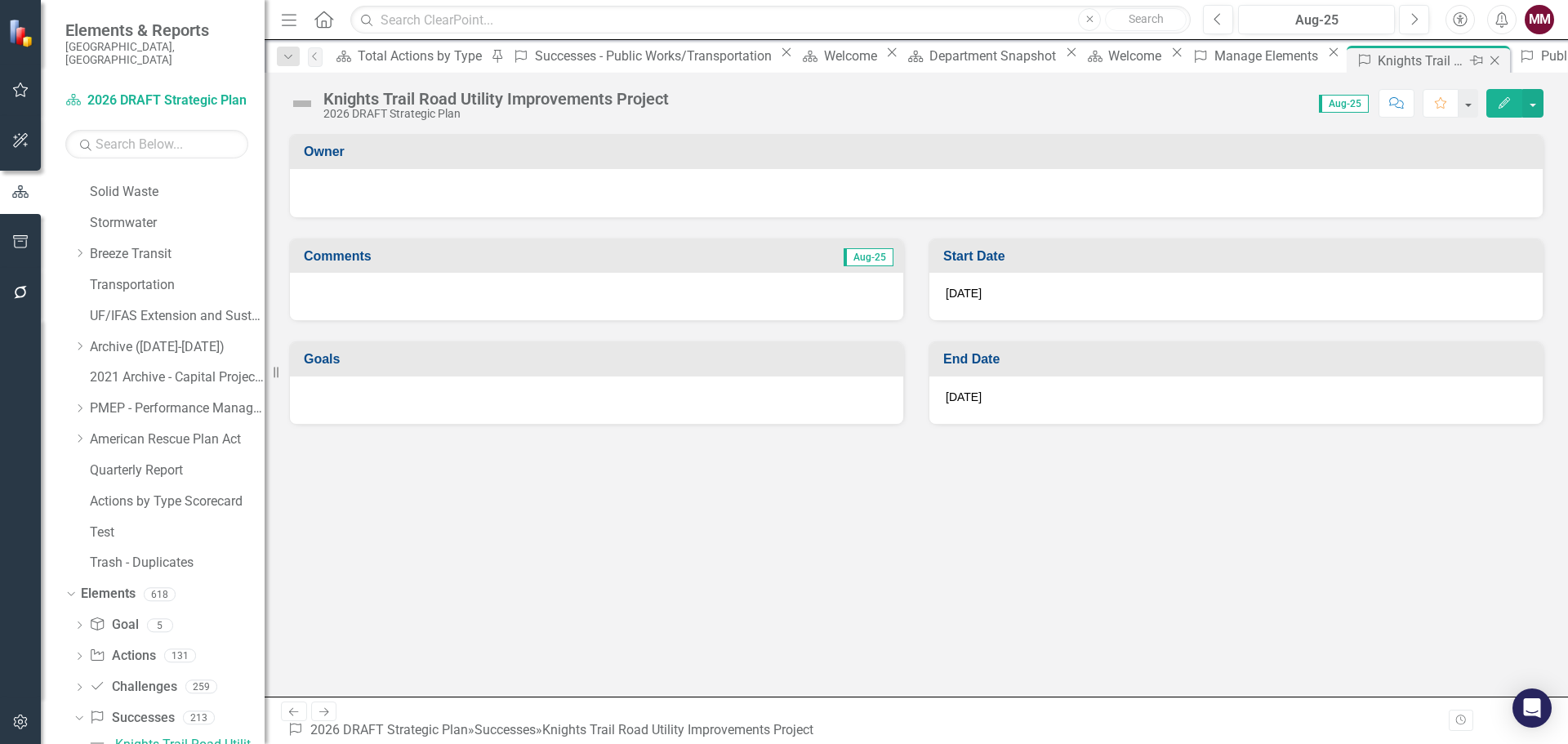
click at [1487, 60] on icon "Close" at bounding box center [1494, 60] width 16 height 13
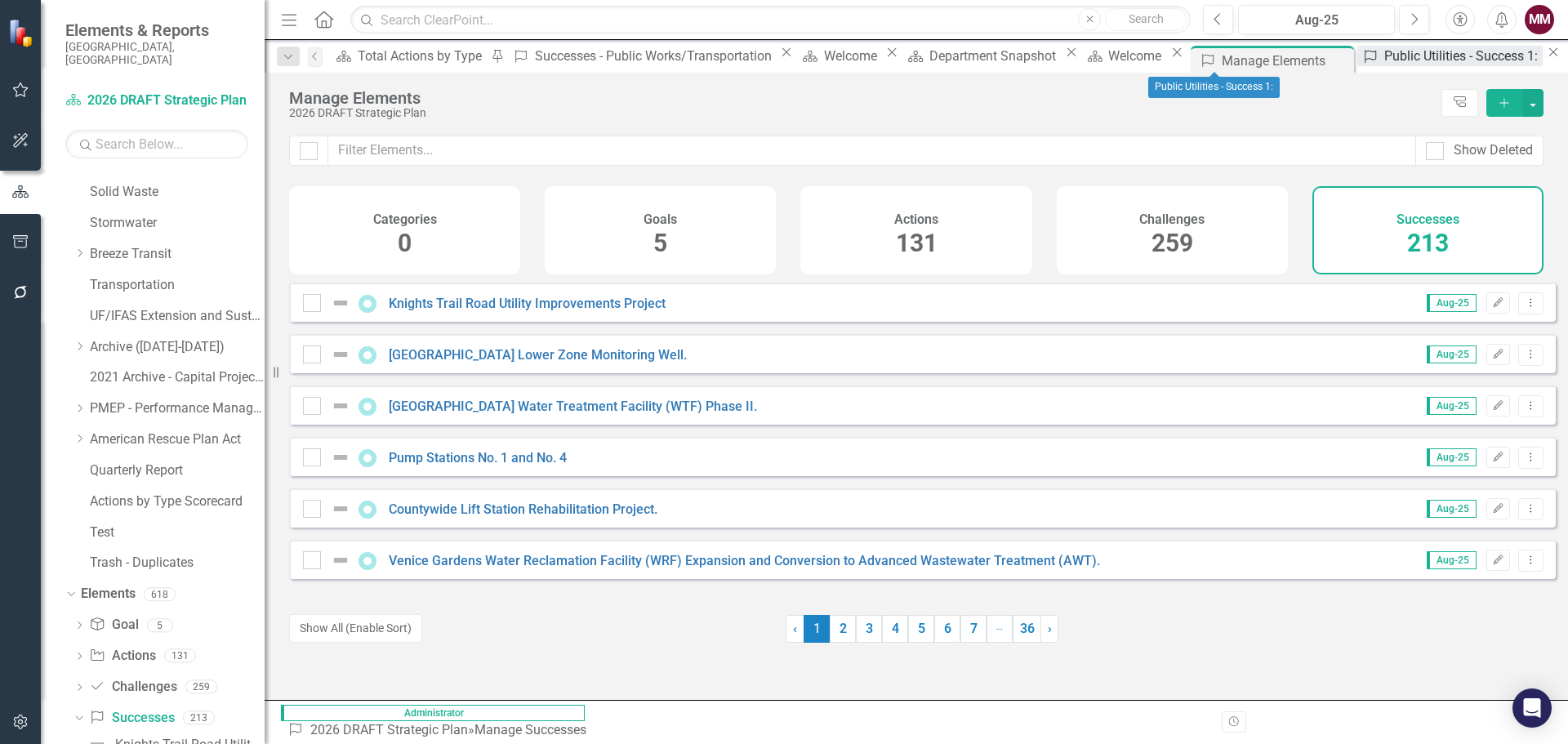
click at [1384, 58] on div "Public Utilities - Success 1:" at bounding box center [1463, 55] width 159 height 20
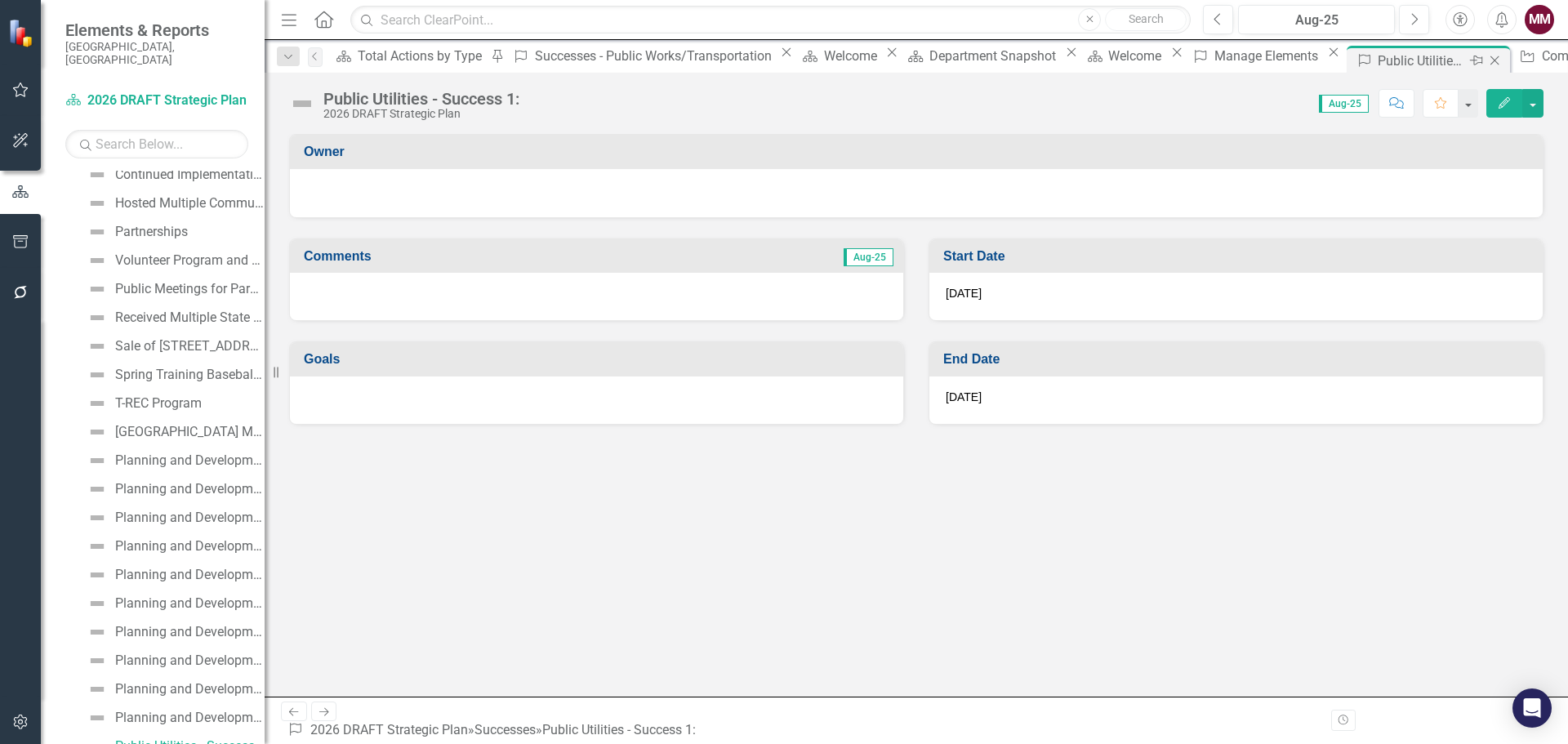
scroll to position [4954, 0]
click at [1487, 55] on icon "Close" at bounding box center [1494, 60] width 16 height 13
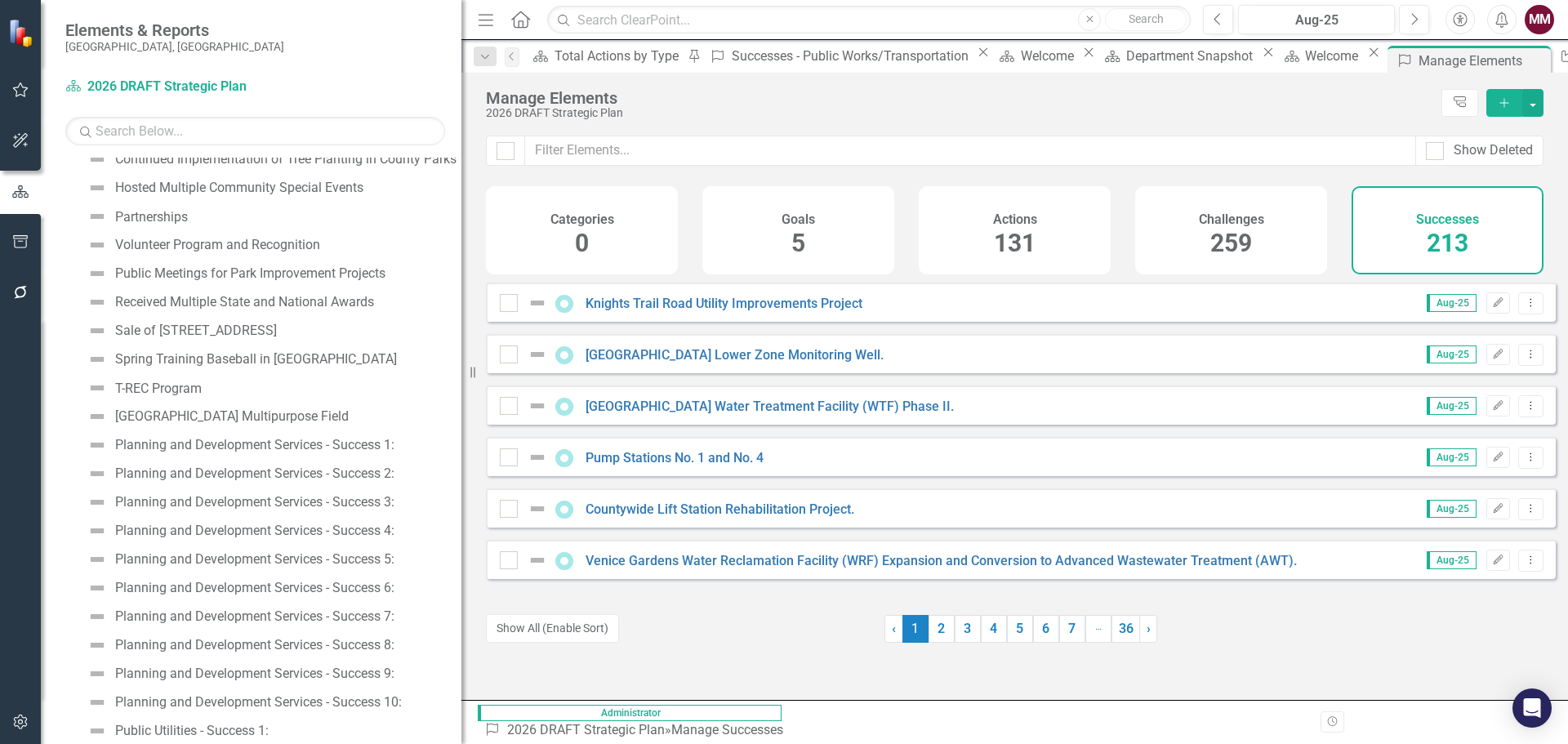
drag, startPoint x: 271, startPoint y: 376, endPoint x: 461, endPoint y: 376, distance: 190.0
click at [461, 376] on div "Resize" at bounding box center [467, 372] width 13 height 744
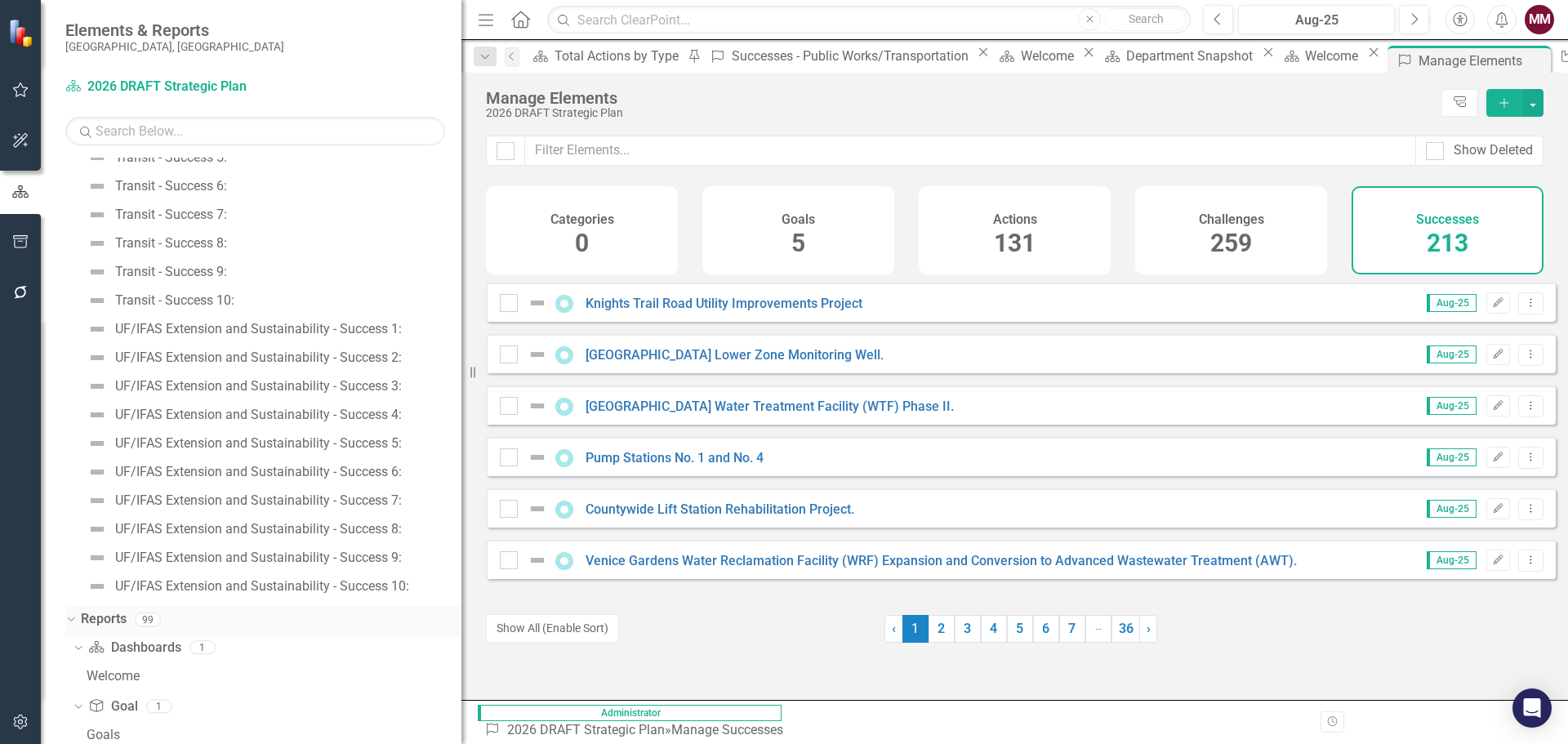
scroll to position [6911, 0]
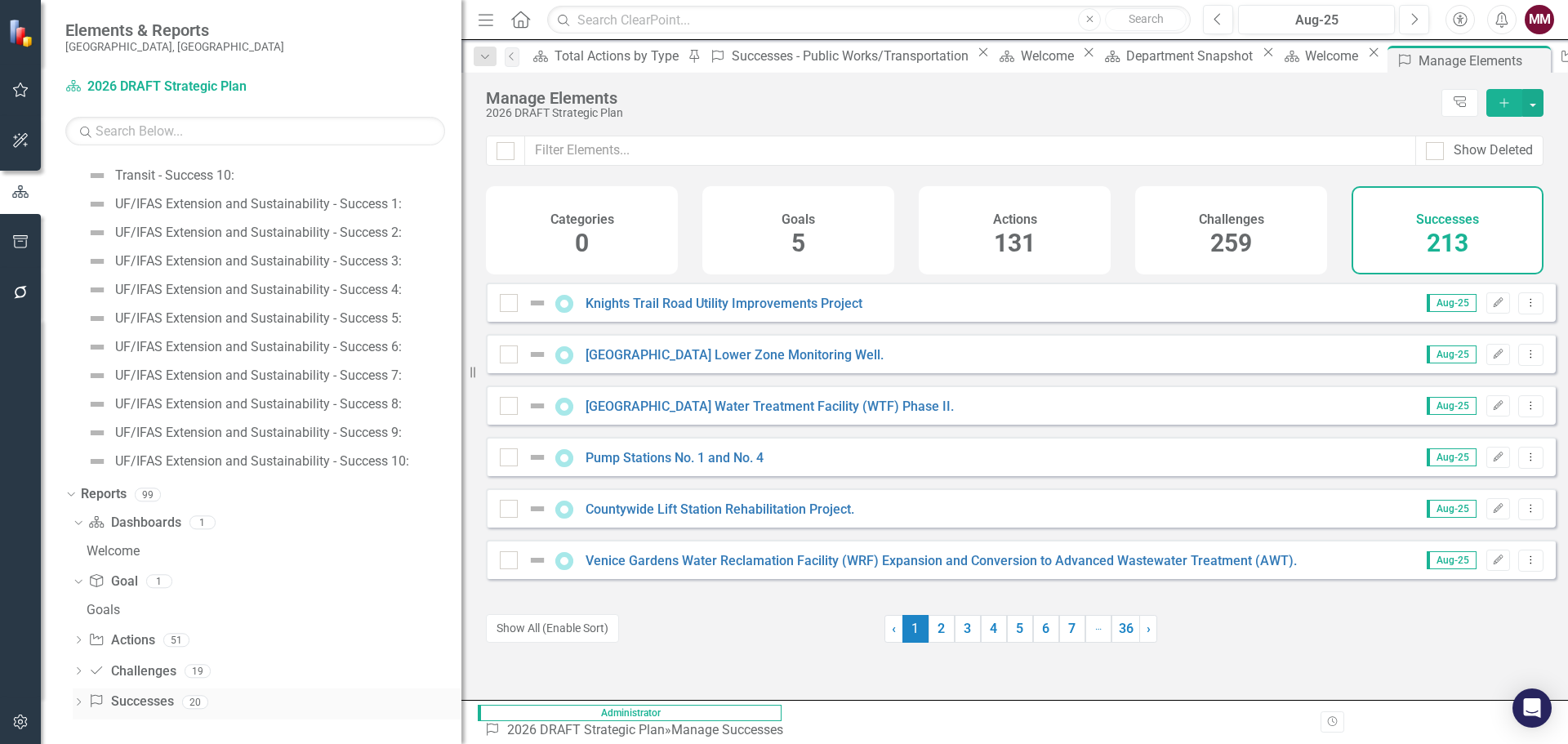
click at [73, 699] on icon "Dropdown" at bounding box center [78, 703] width 12 height 9
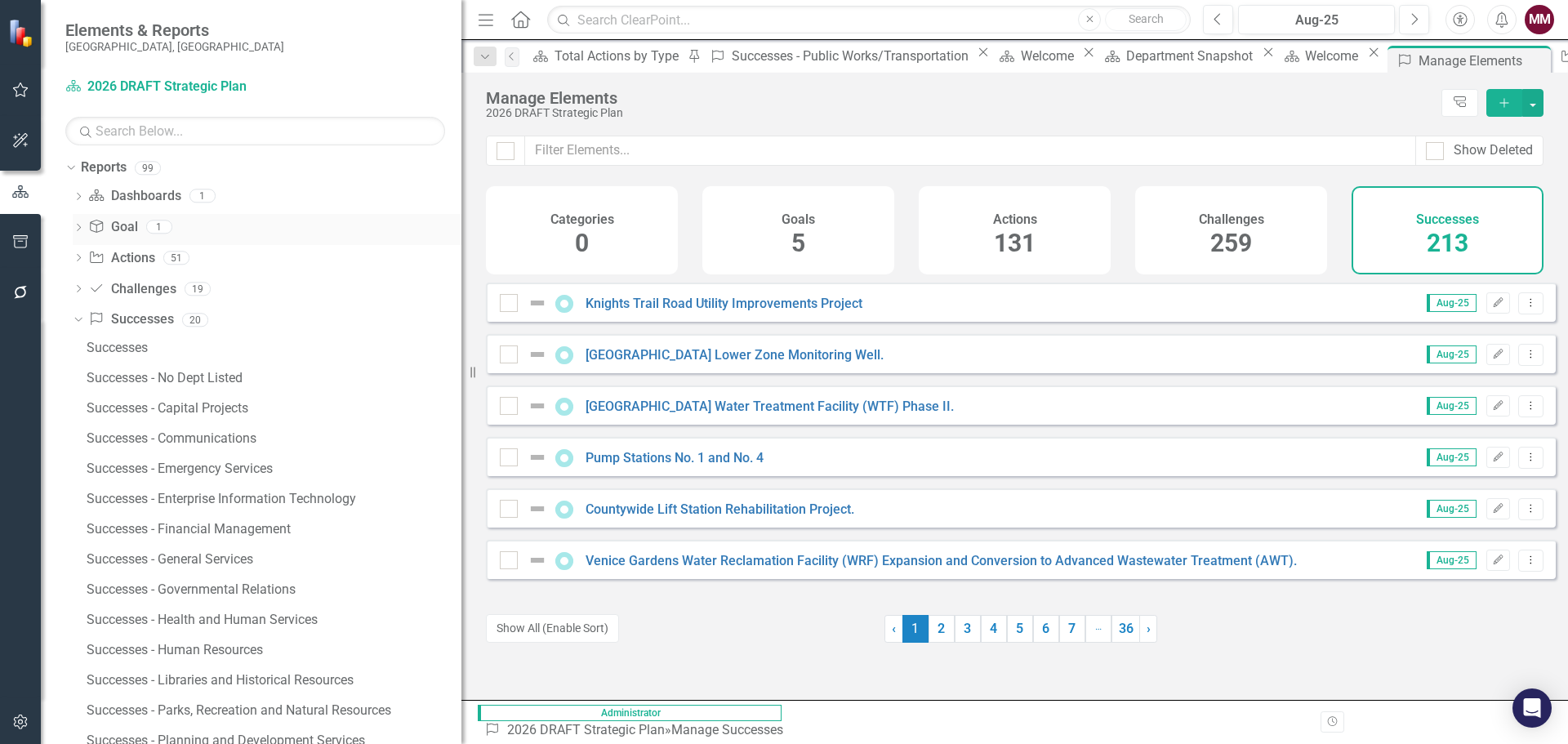
scroll to position [7457, 0]
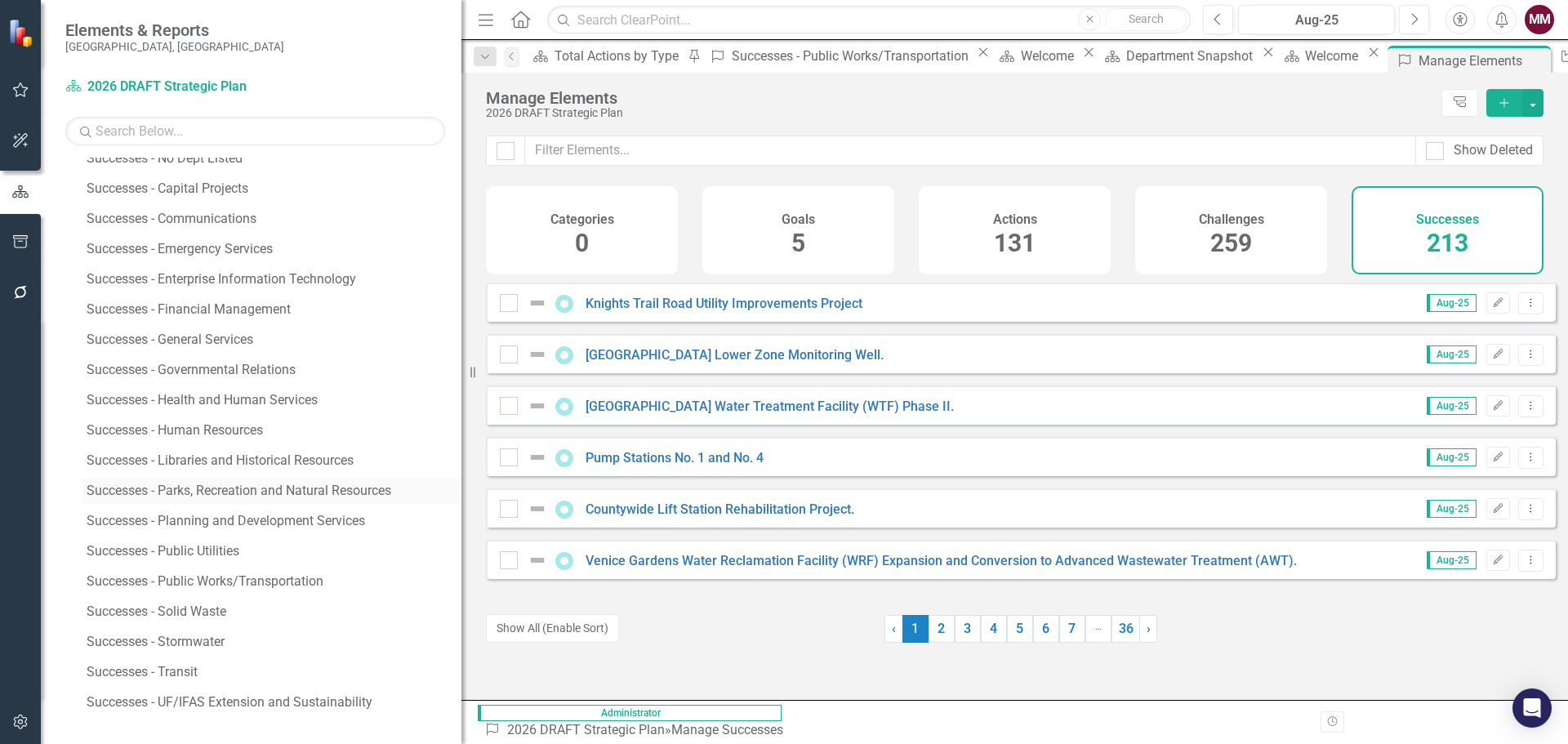
click at [162, 486] on div "Successes - Parks, Recreation and Natural Resources" at bounding box center [273, 490] width 375 height 15
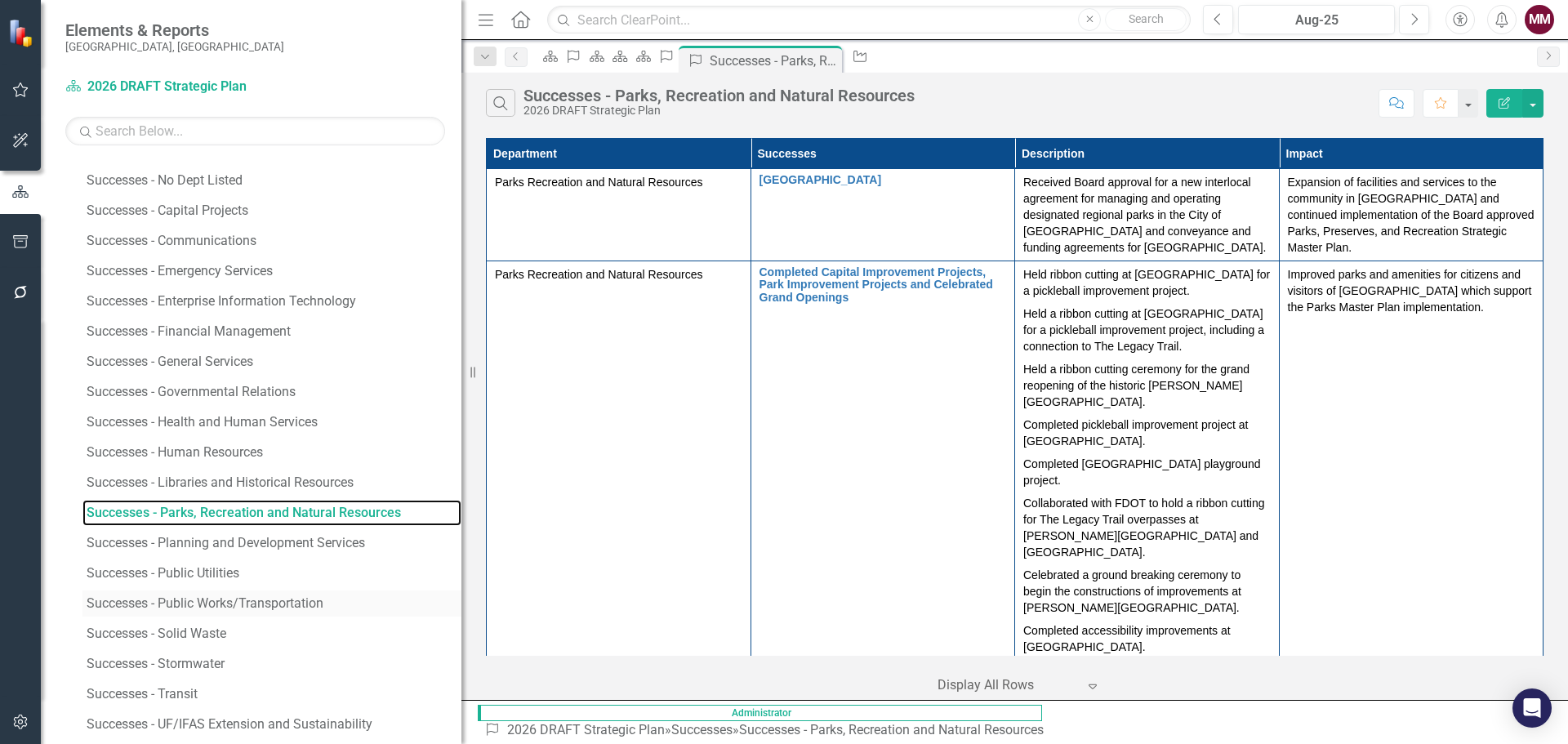
scroll to position [7457, 0]
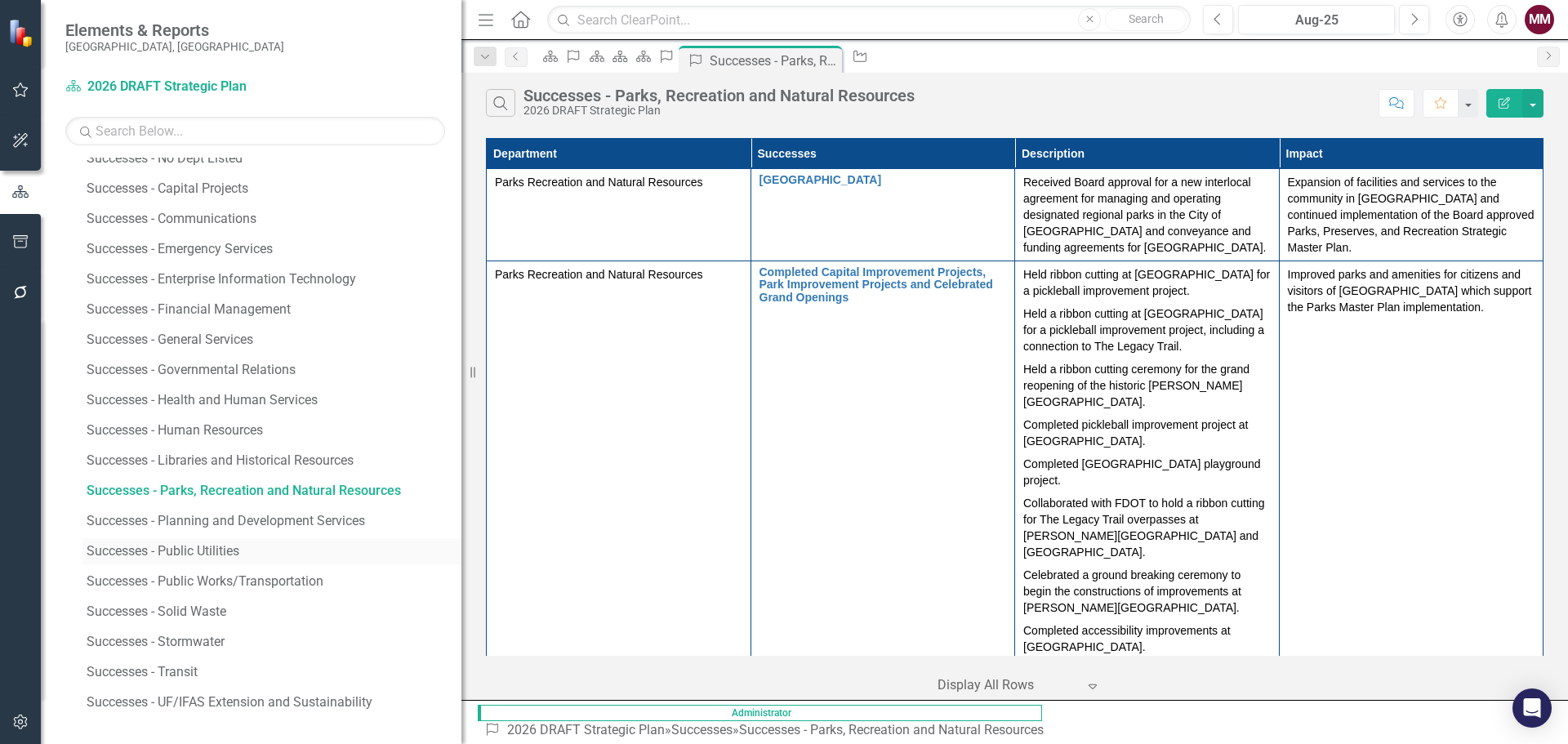
click at [174, 551] on div "Successes - Public Utilities" at bounding box center [273, 551] width 375 height 15
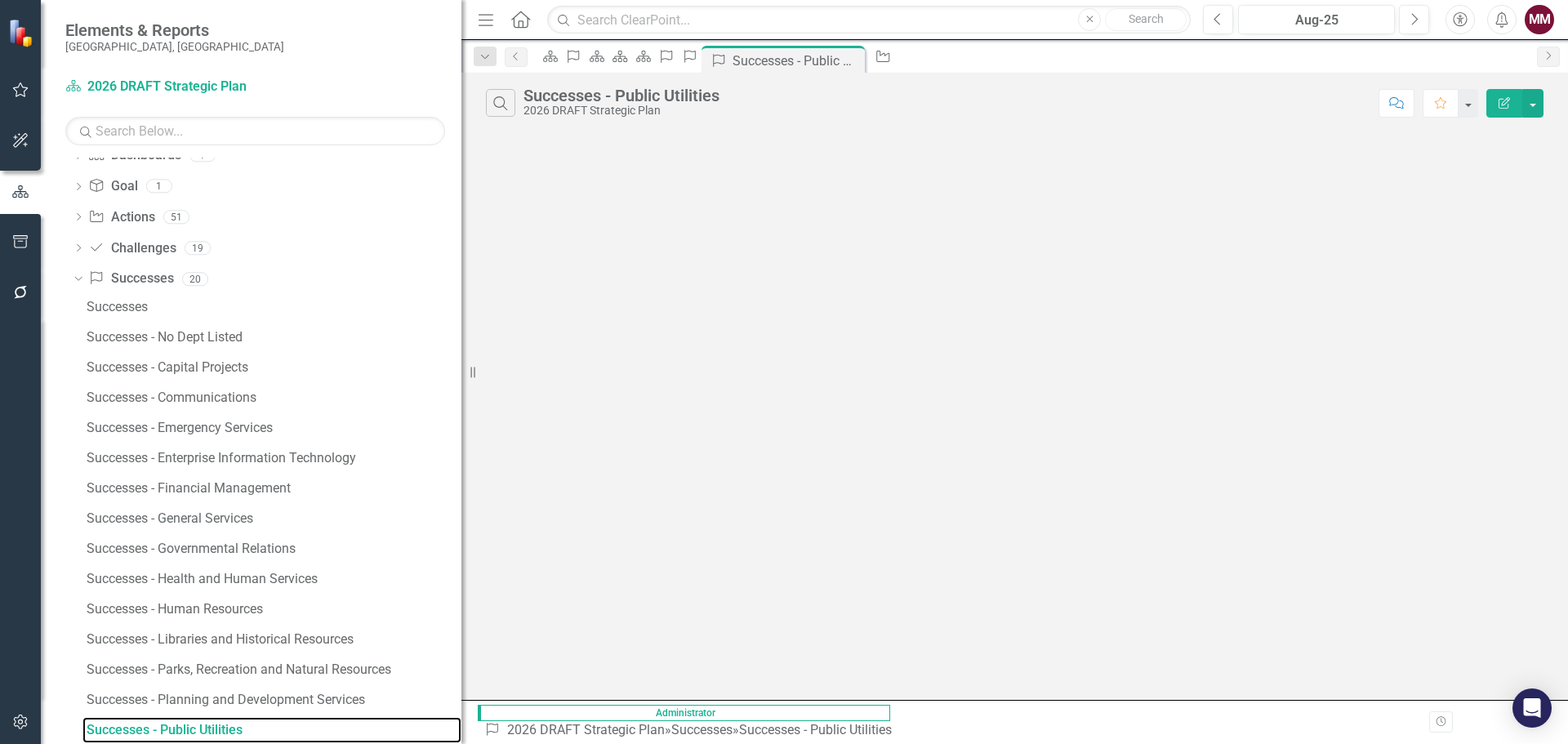
scroll to position [7278, 0]
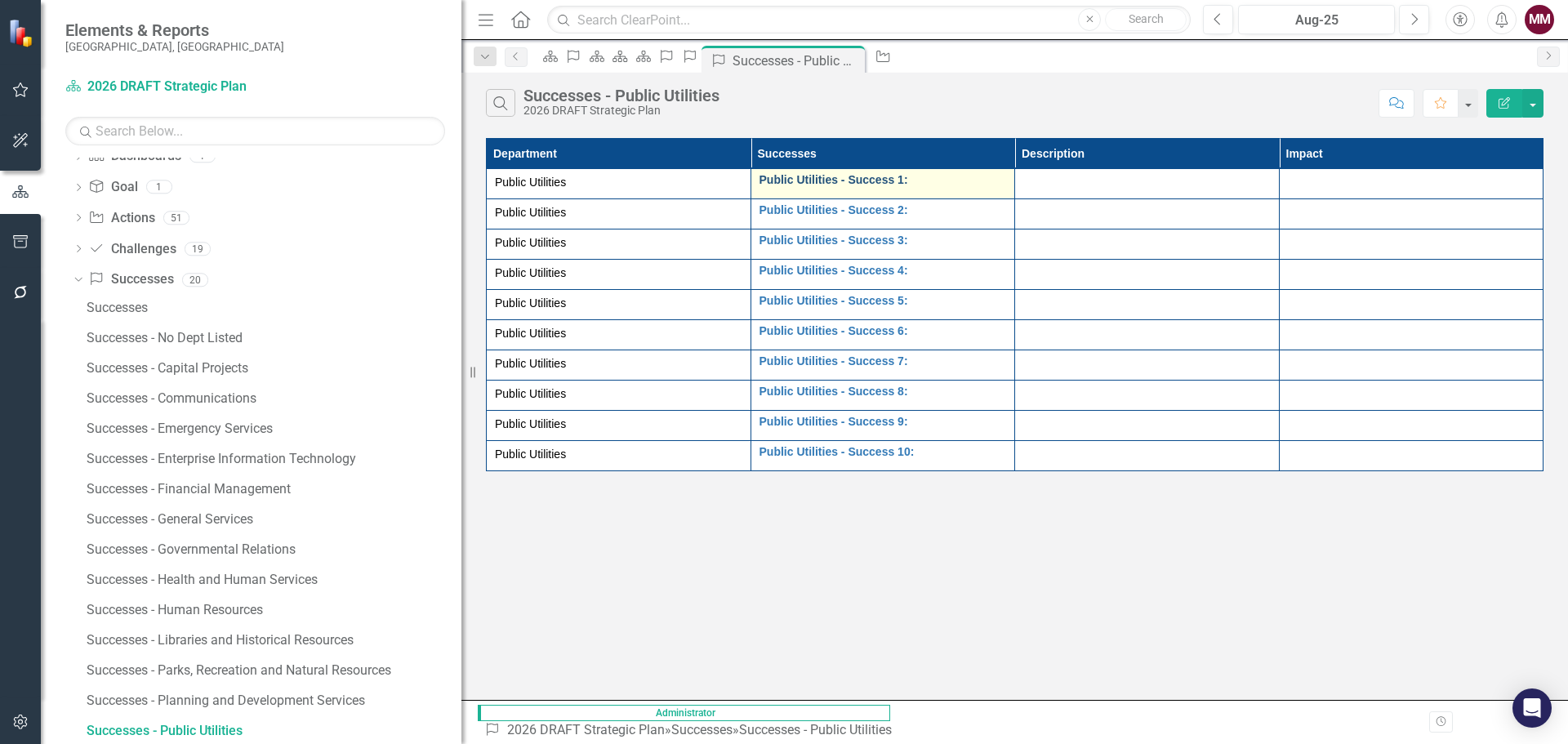
click at [759, 174] on link "Public Utilities - Success 1:" at bounding box center [883, 180] width 248 height 13
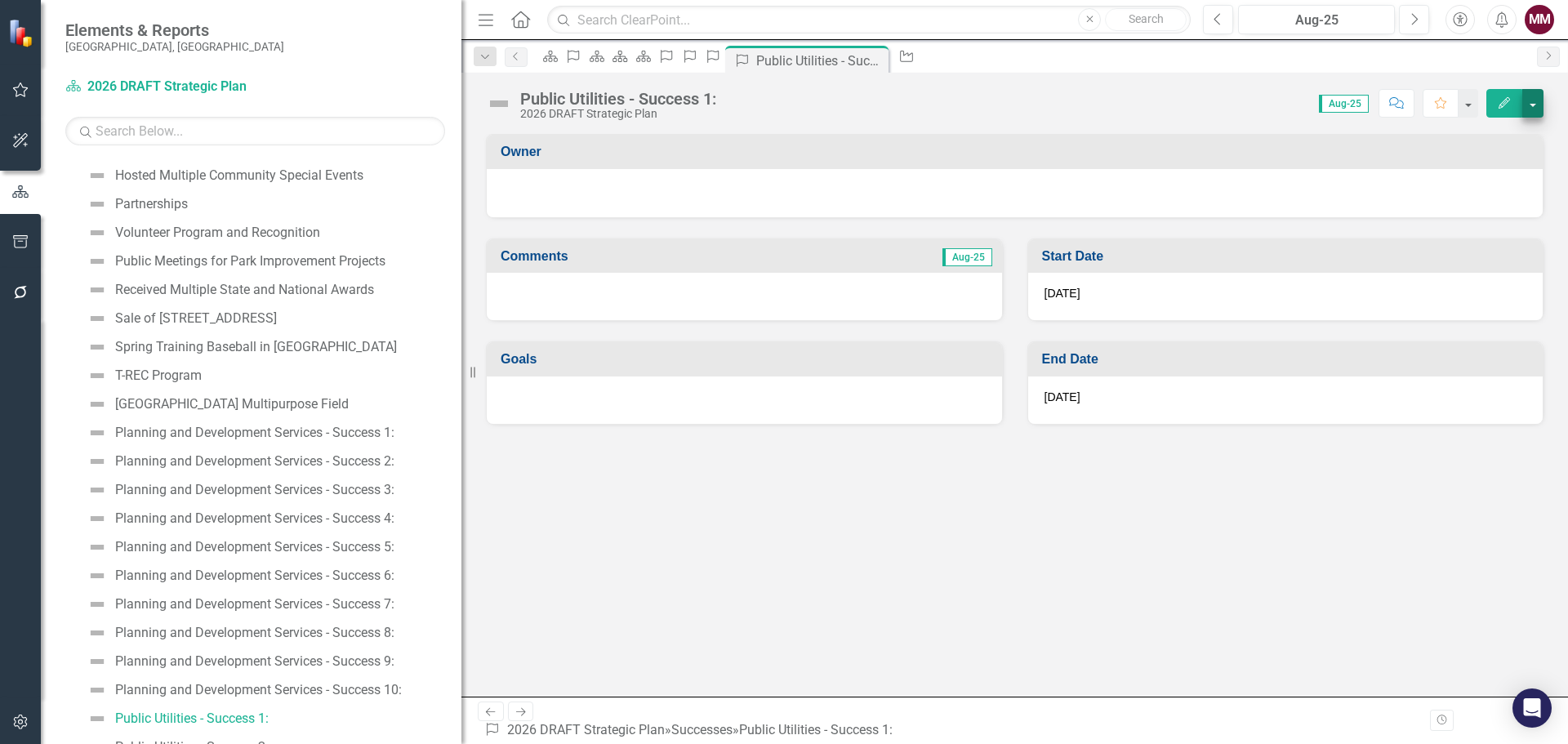
scroll to position [4954, 0]
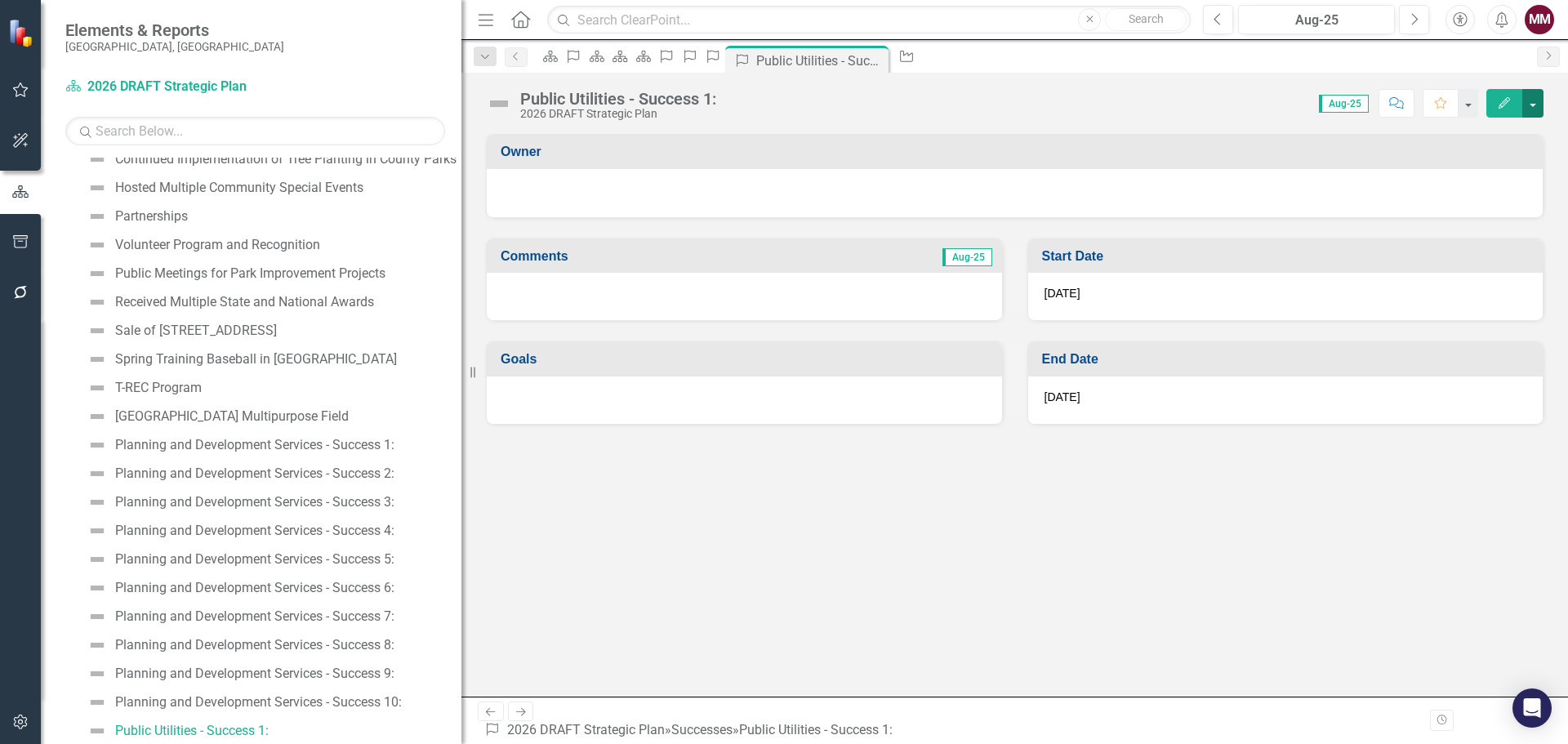
click at [1534, 102] on button "button" at bounding box center [1533, 104] width 21 height 29
click at [1472, 170] on link "Edit Report Edit Layout" at bounding box center [1476, 163] width 133 height 30
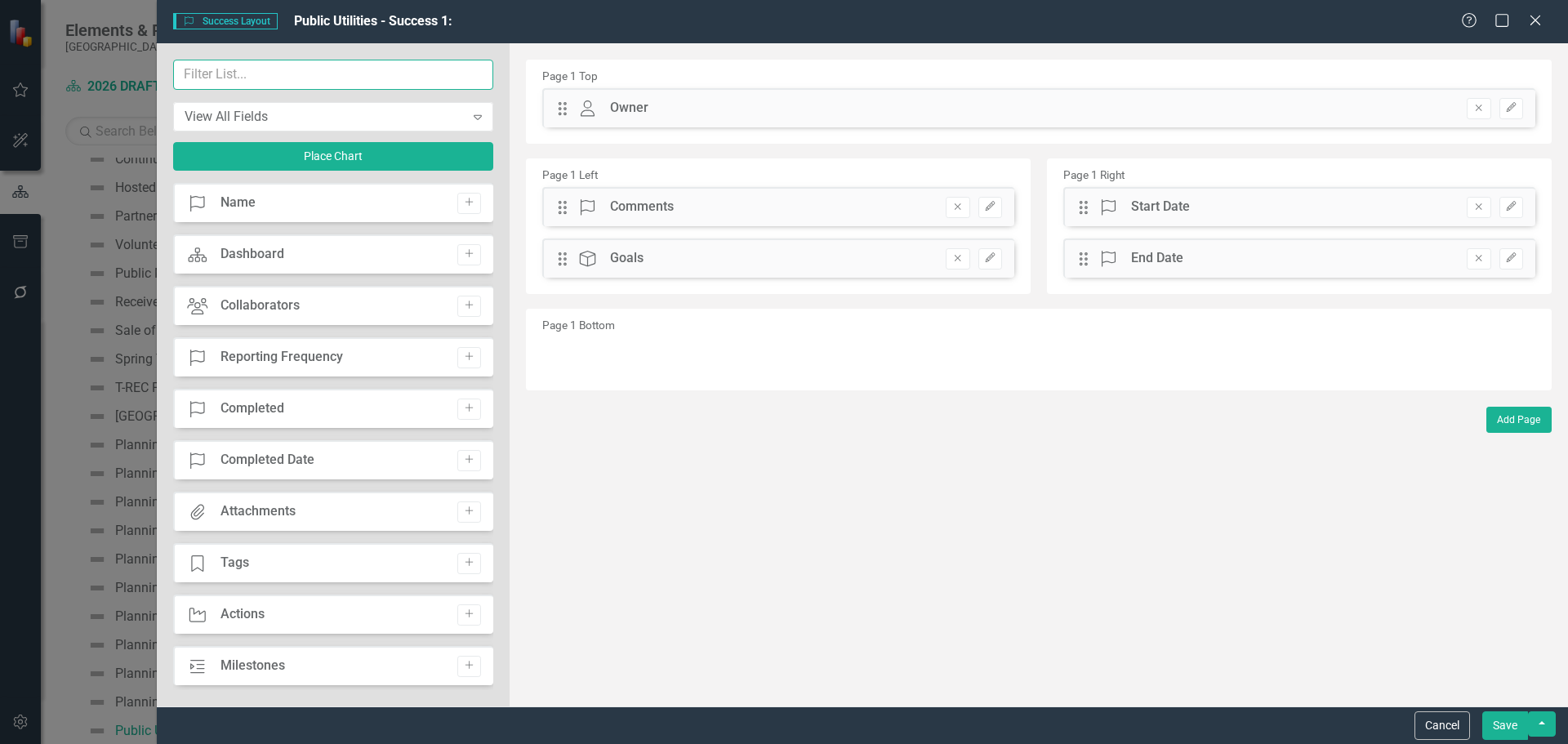
click at [261, 75] on input "text" at bounding box center [333, 75] width 321 height 30
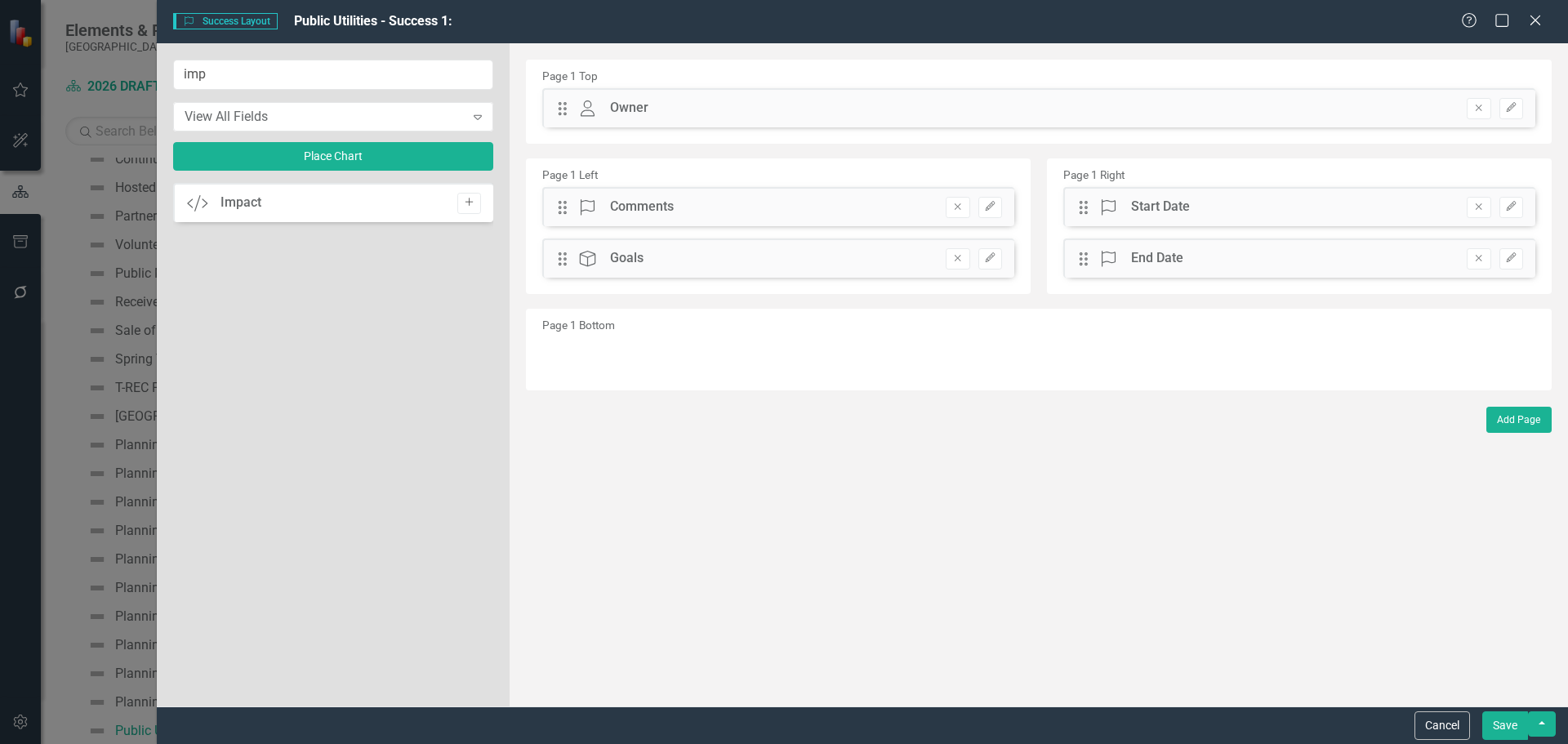
click at [472, 206] on icon "Add" at bounding box center [469, 202] width 13 height 10
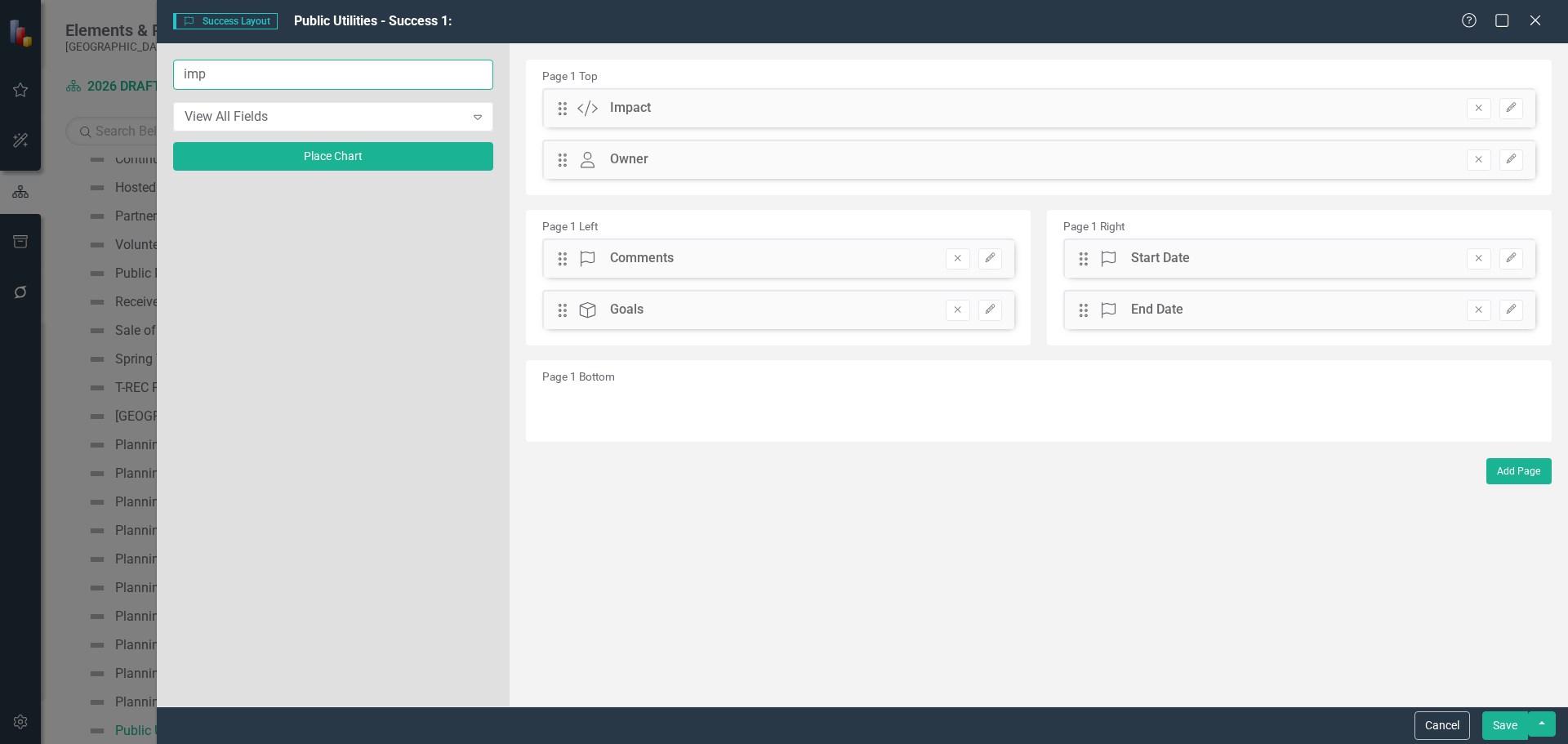
drag, startPoint x: 284, startPoint y: 79, endPoint x: -147, endPoint y: 77, distance: 431.0
click at [0, 77] on html "Accessibility Screen-Reader Guide, Feedback, and Issue Reporting | New window E…" at bounding box center [784, 372] width 1568 height 744
type input "des"
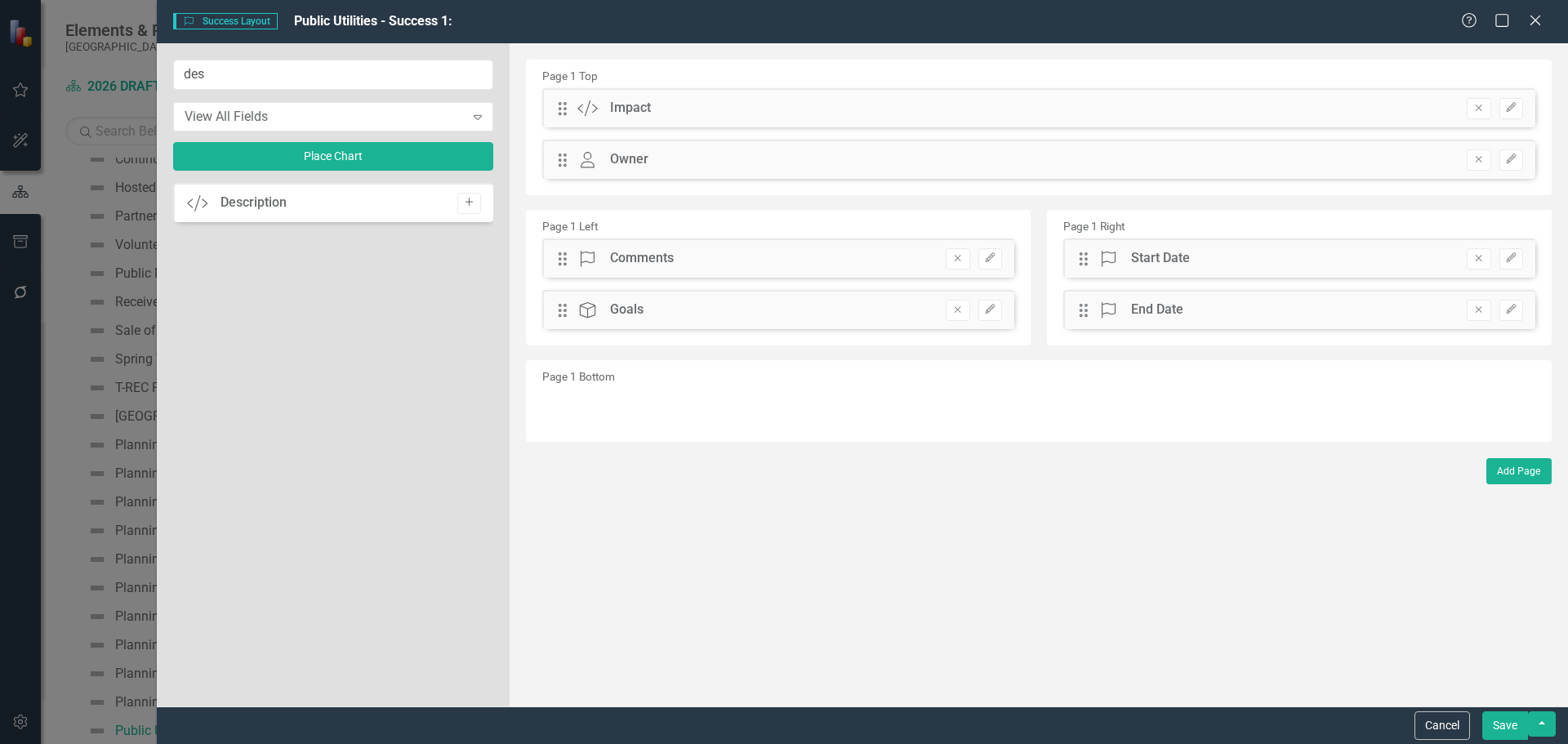
click at [477, 209] on button "Add" at bounding box center [469, 203] width 23 height 21
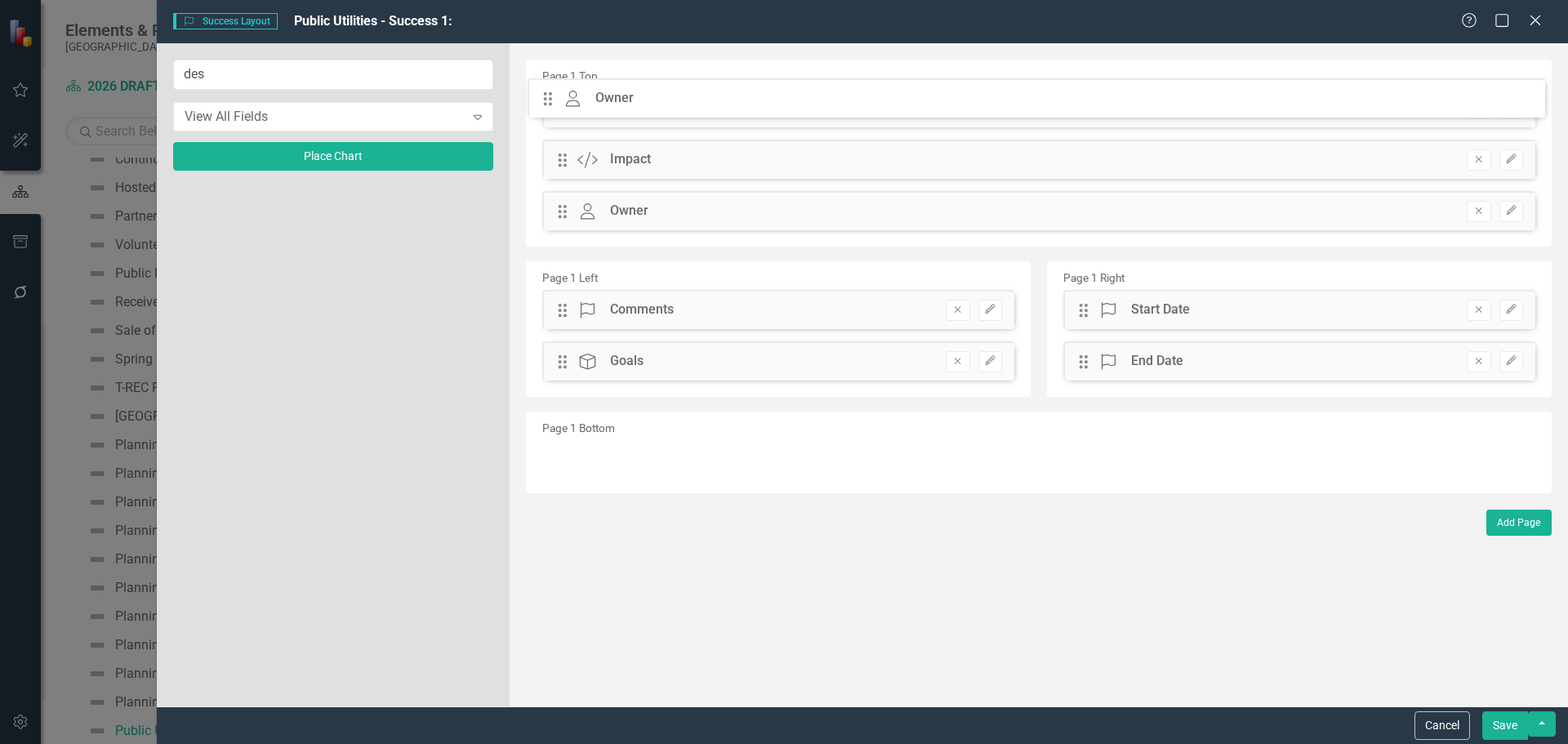
drag, startPoint x: 567, startPoint y: 206, endPoint x: 565, endPoint y: 93, distance: 113.0
click at [565, 93] on div "The fields (or pods) that are available for you to include on the detail page a…" at bounding box center [1038, 375] width 1059 height 664
click at [1508, 728] on button "Save" at bounding box center [1505, 727] width 46 height 29
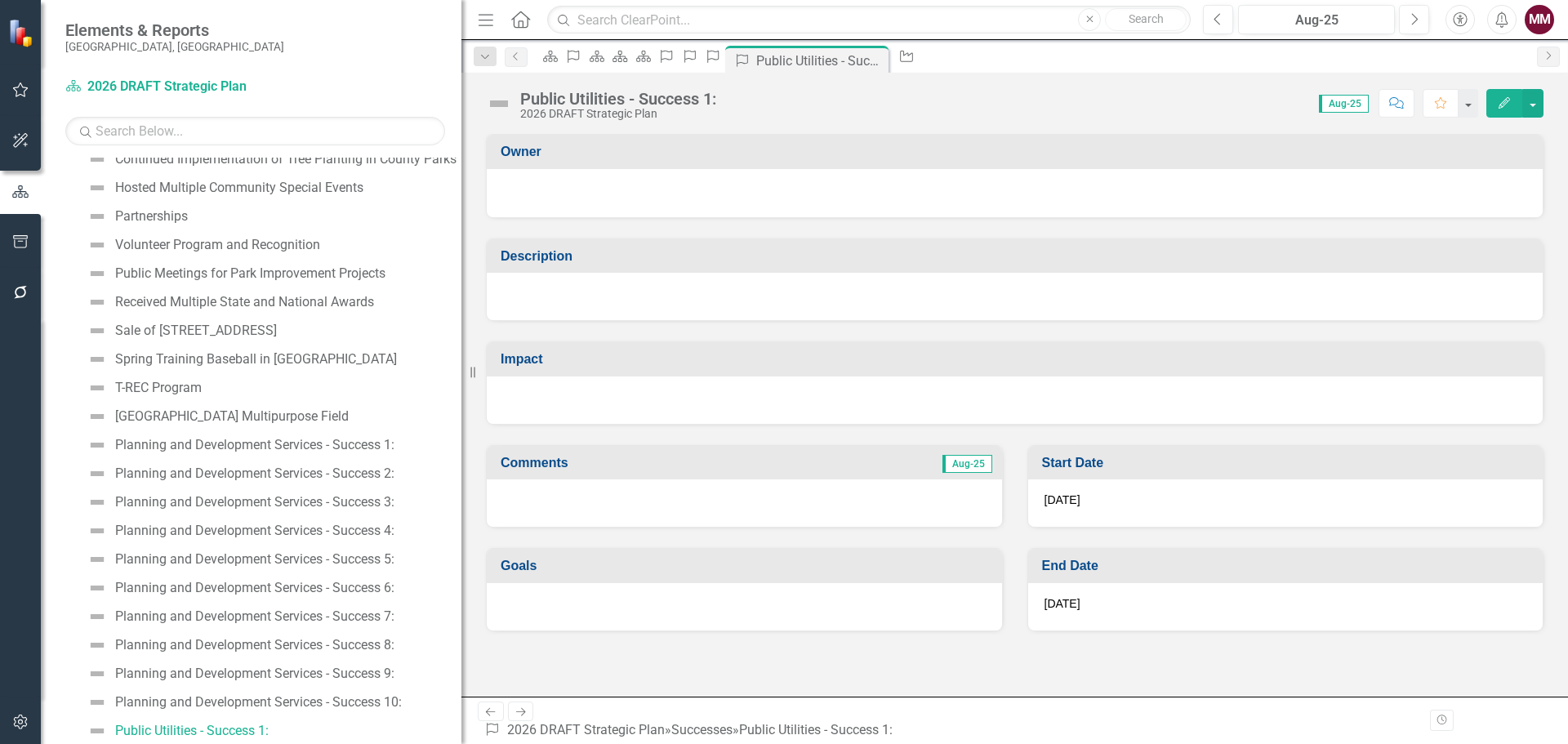
click at [873, 304] on div at bounding box center [1015, 296] width 1056 height 47
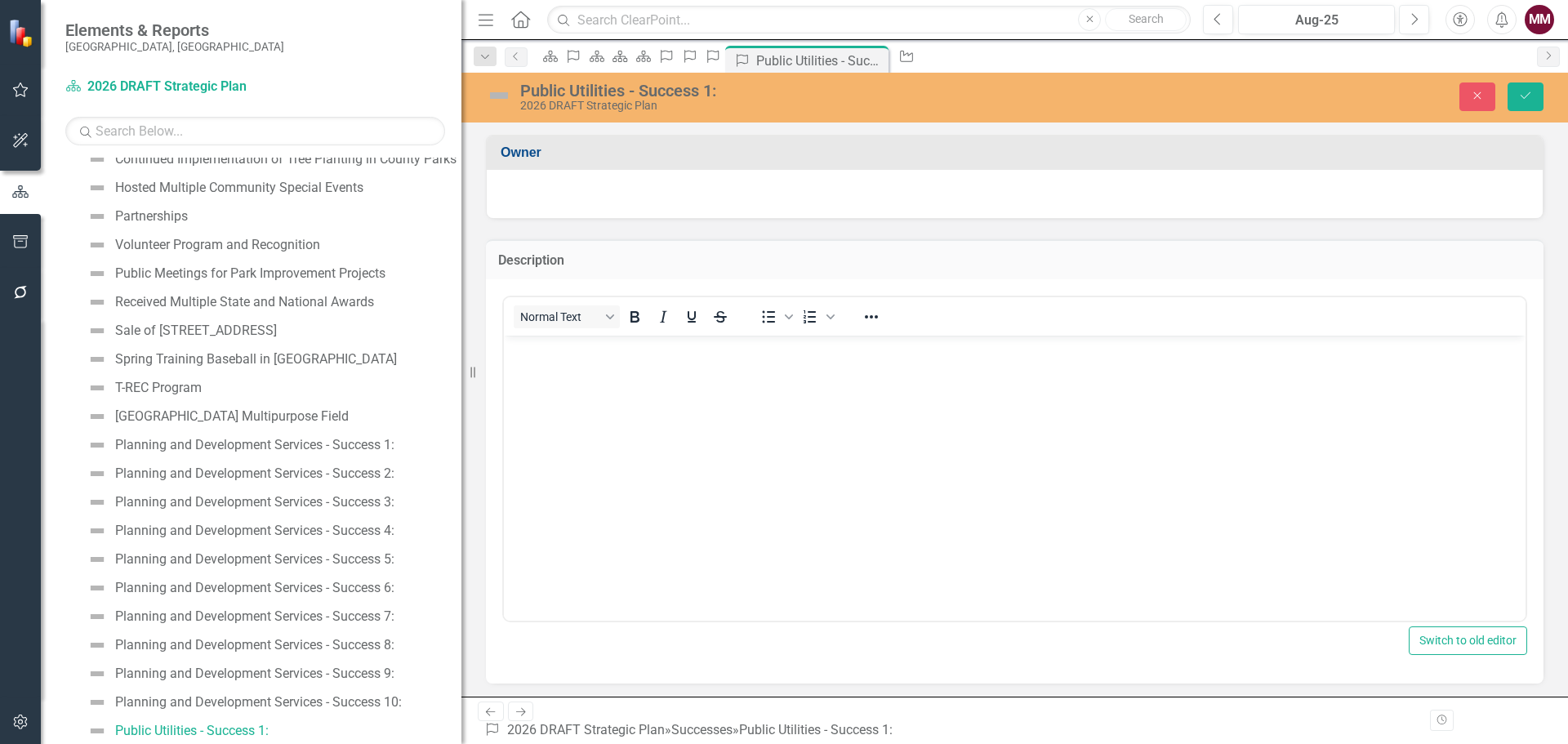
scroll to position [0, 0]
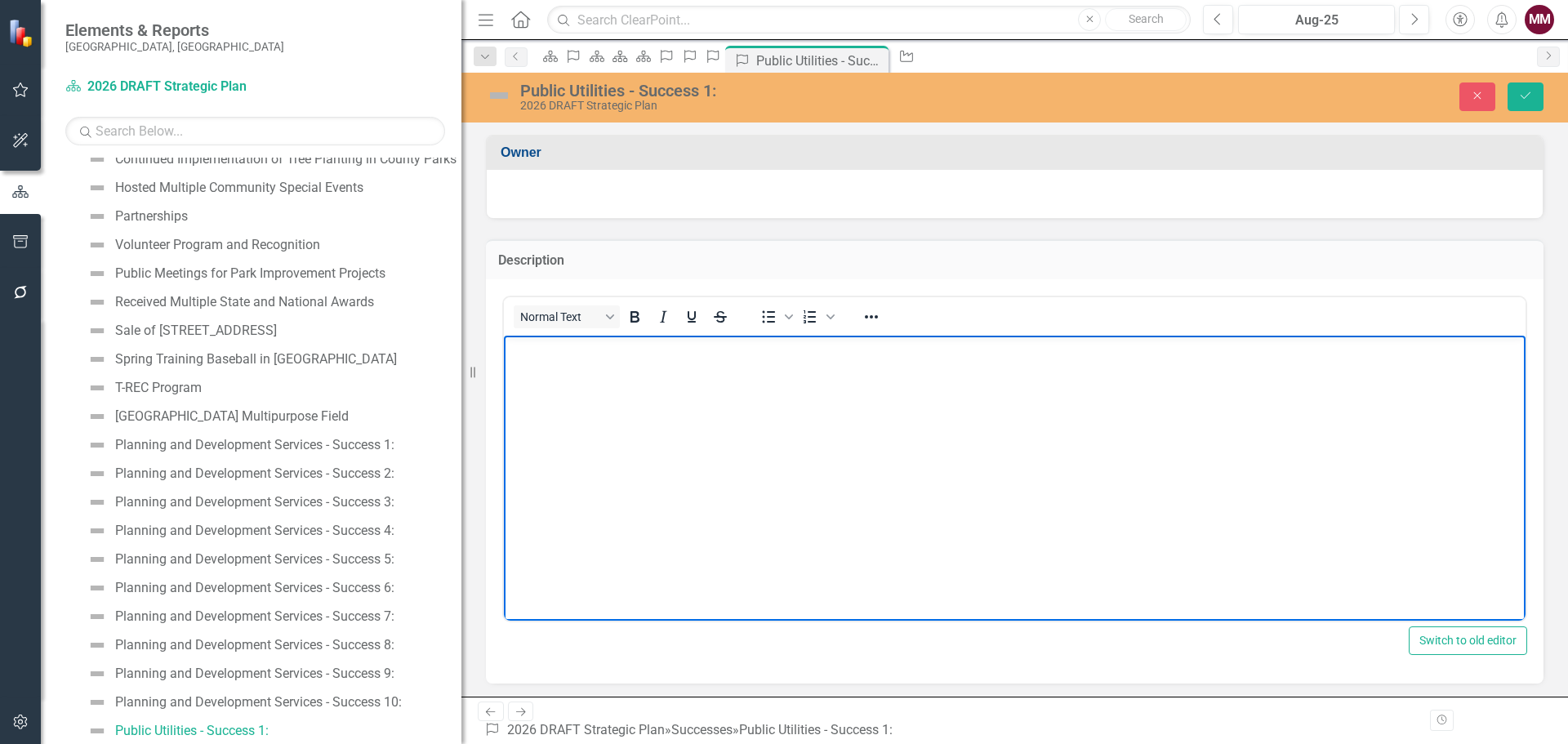
click at [878, 360] on body "Rich Text Area. Press ALT-0 for help." at bounding box center [1014, 457] width 1022 height 245
click at [1468, 98] on button "Close" at bounding box center [1477, 97] width 36 height 29
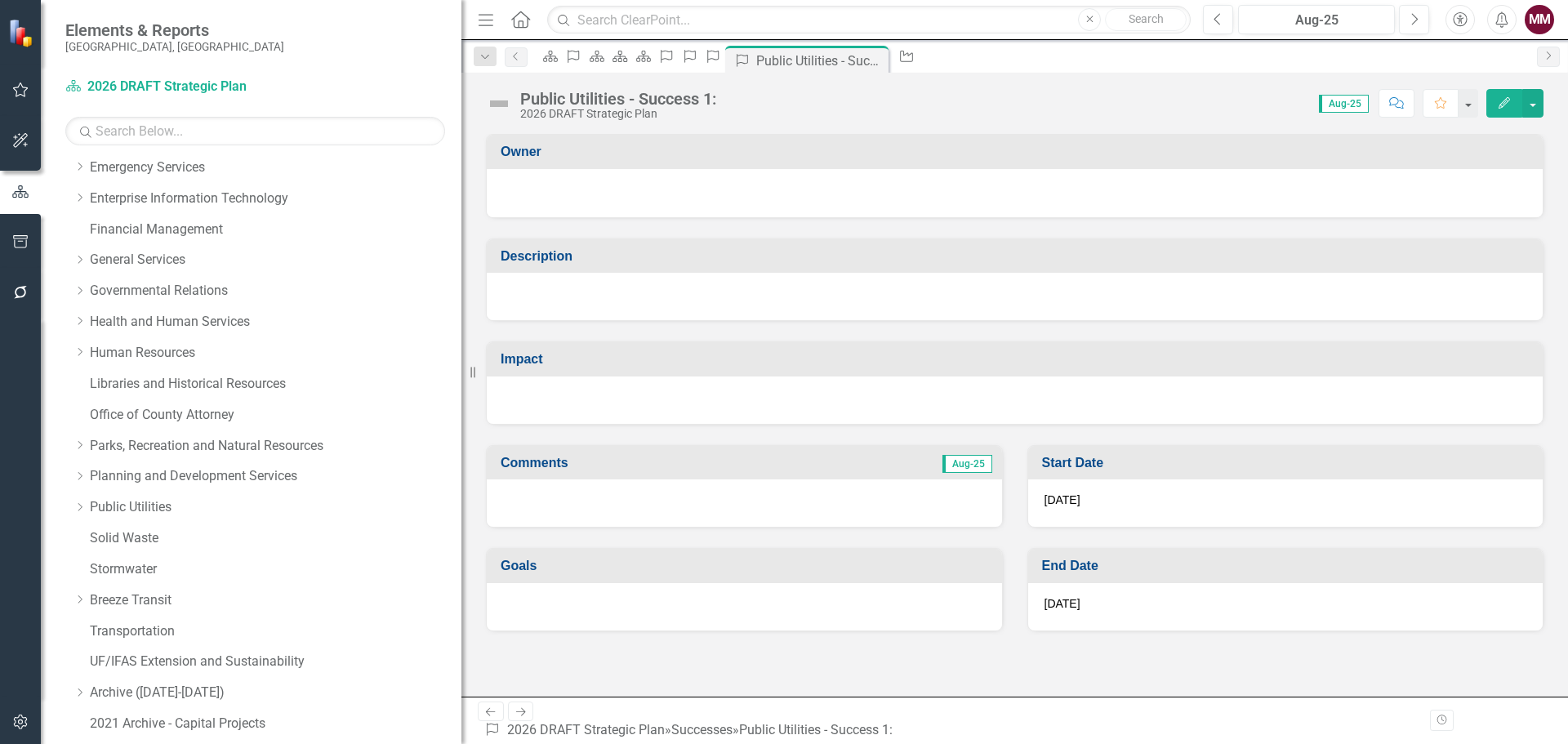
scroll to position [216, 0]
click at [132, 510] on link "Public Utilities" at bounding box center [276, 512] width 372 height 18
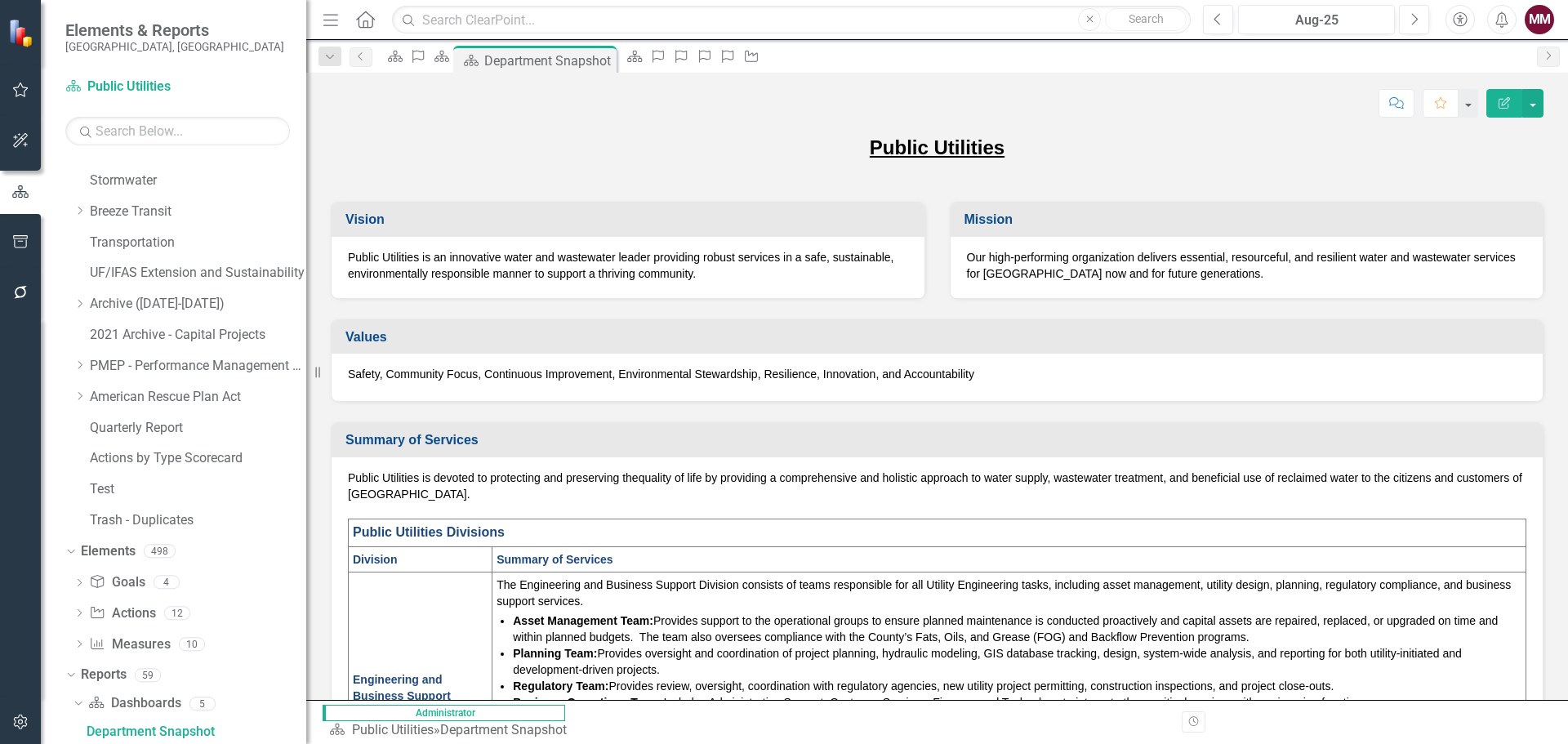
drag, startPoint x: 474, startPoint y: 369, endPoint x: 828, endPoint y: 395, distance: 355.0
click at [306, 380] on div "Resize" at bounding box center [312, 372] width 13 height 744
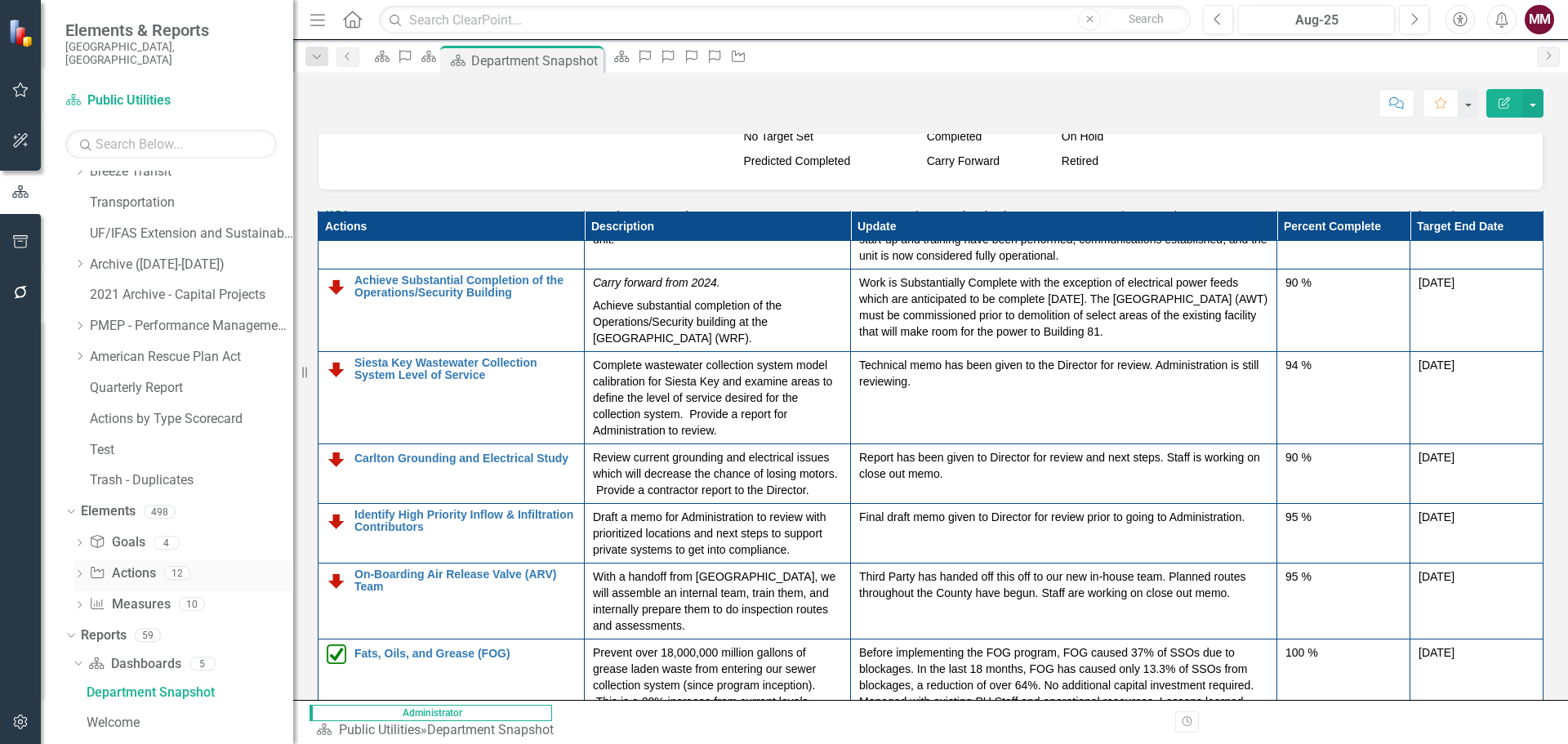
scroll to position [691, 0]
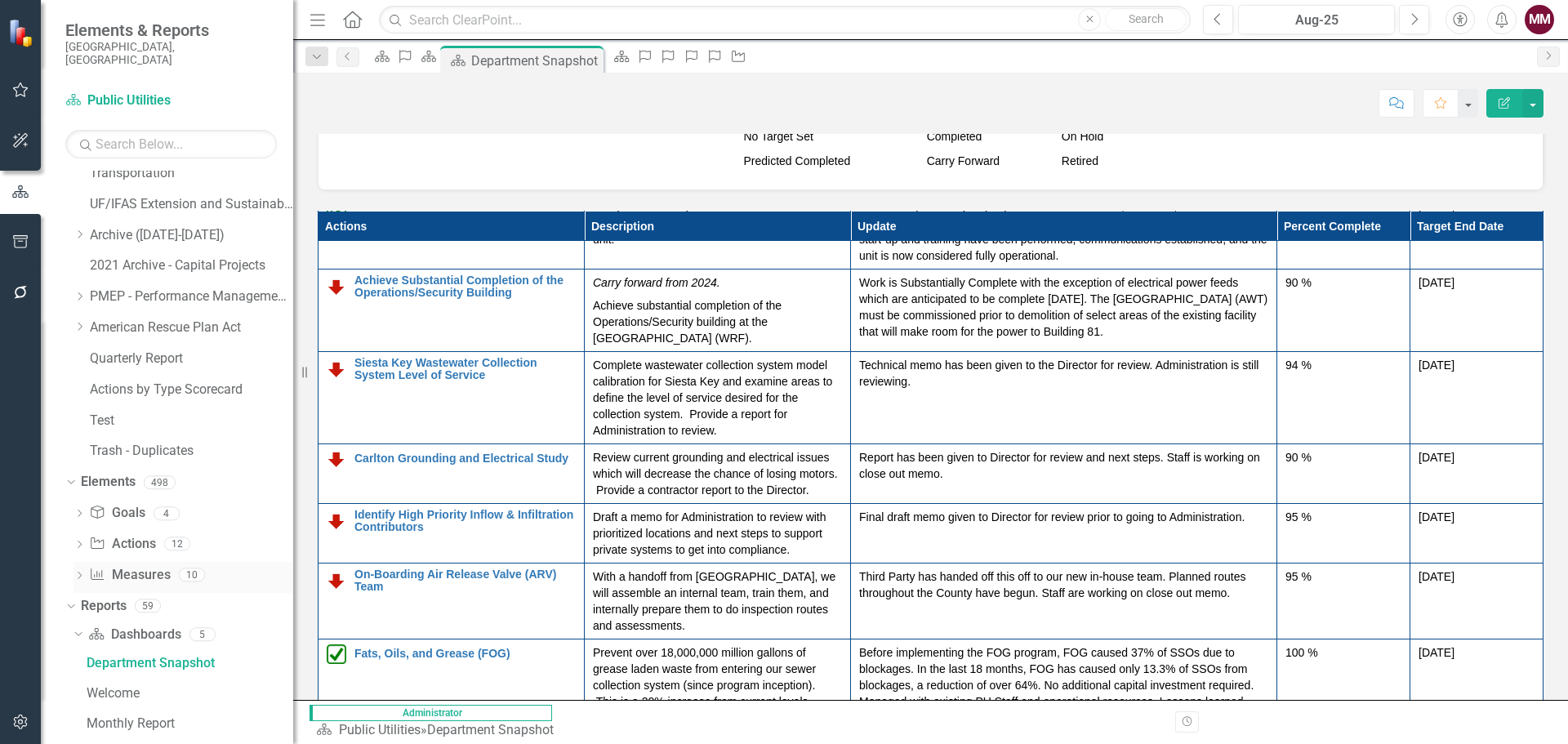
click at [139, 566] on link "Measure Measures" at bounding box center [129, 574] width 80 height 18
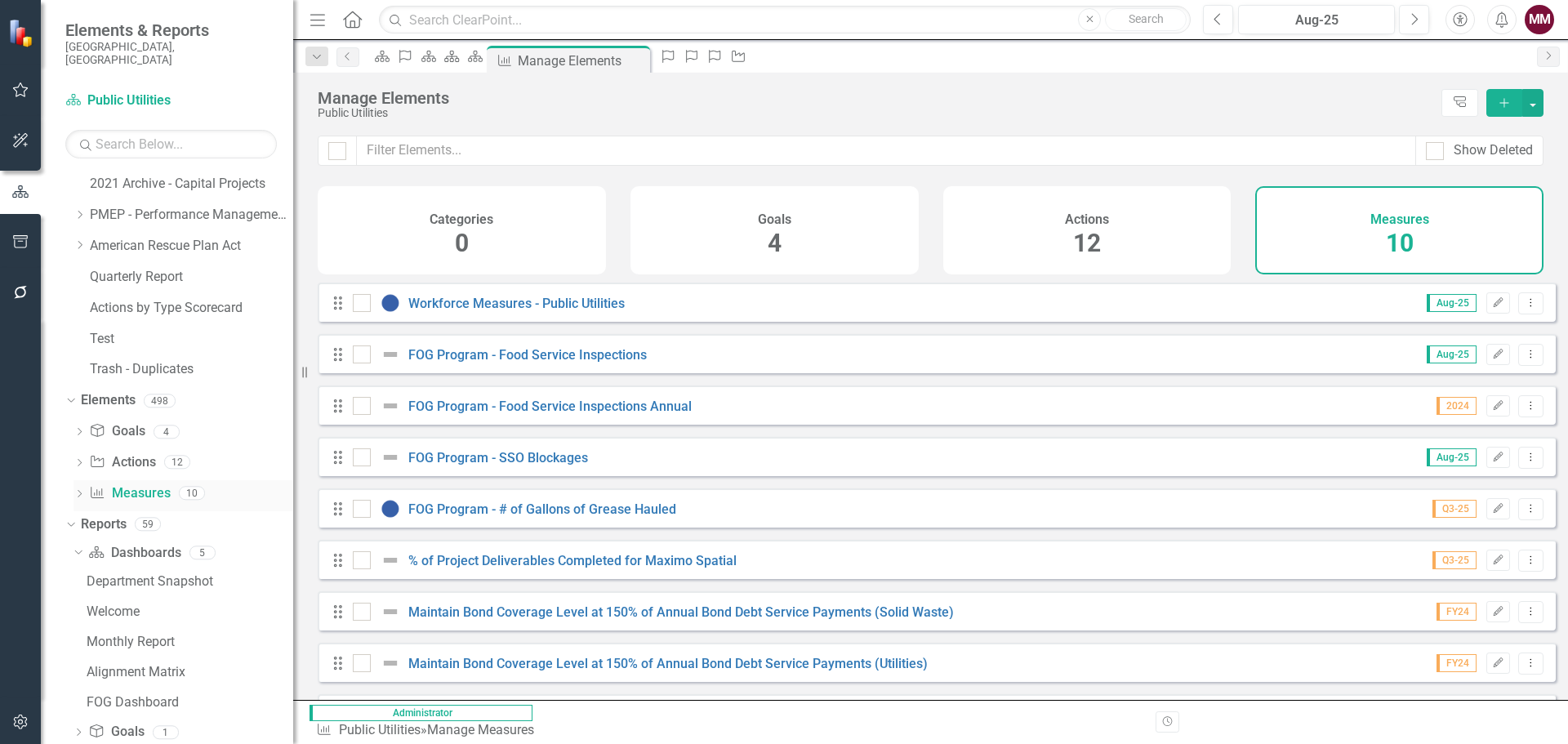
scroll to position [852, 0]
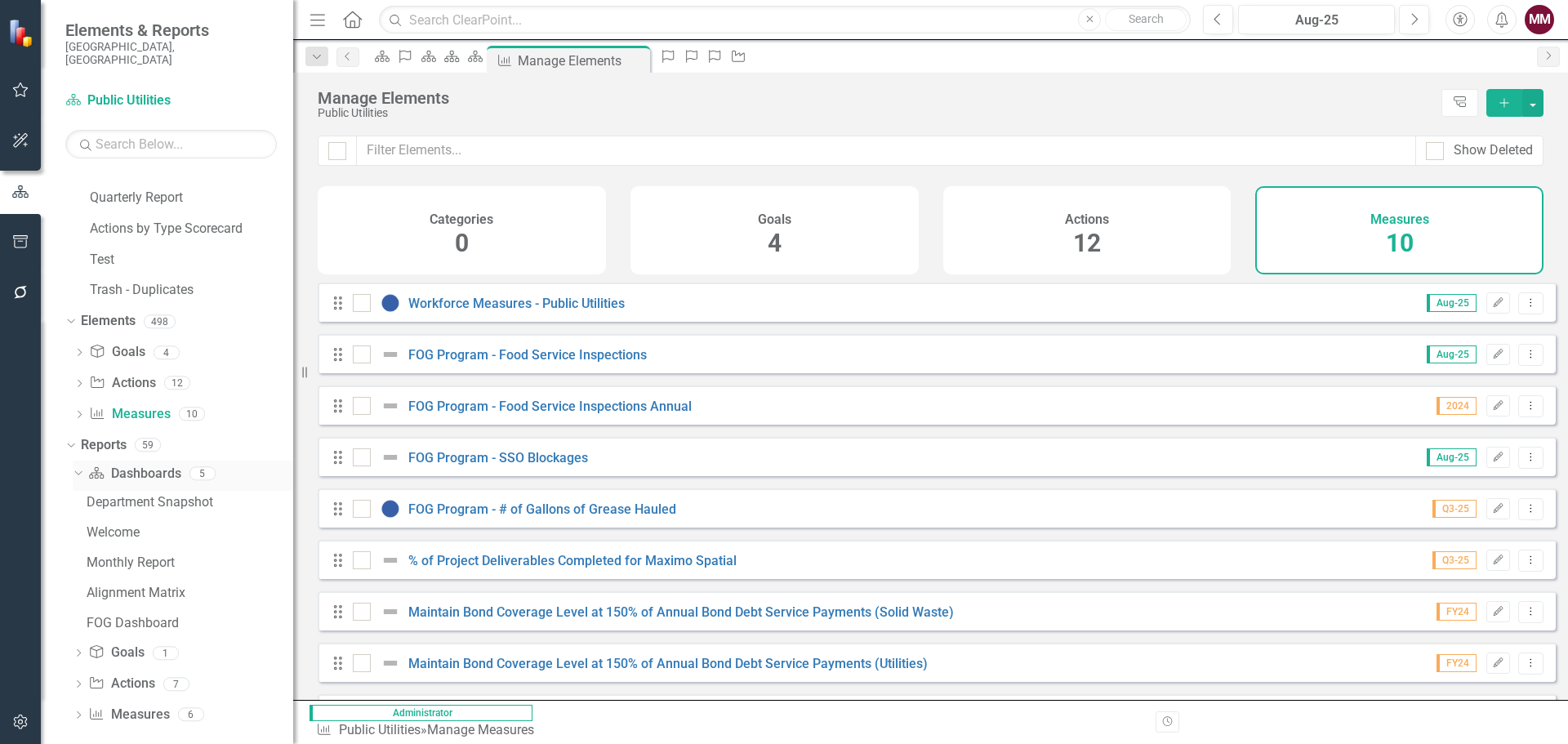
click at [76, 467] on icon "Dropdown" at bounding box center [76, 473] width 9 height 12
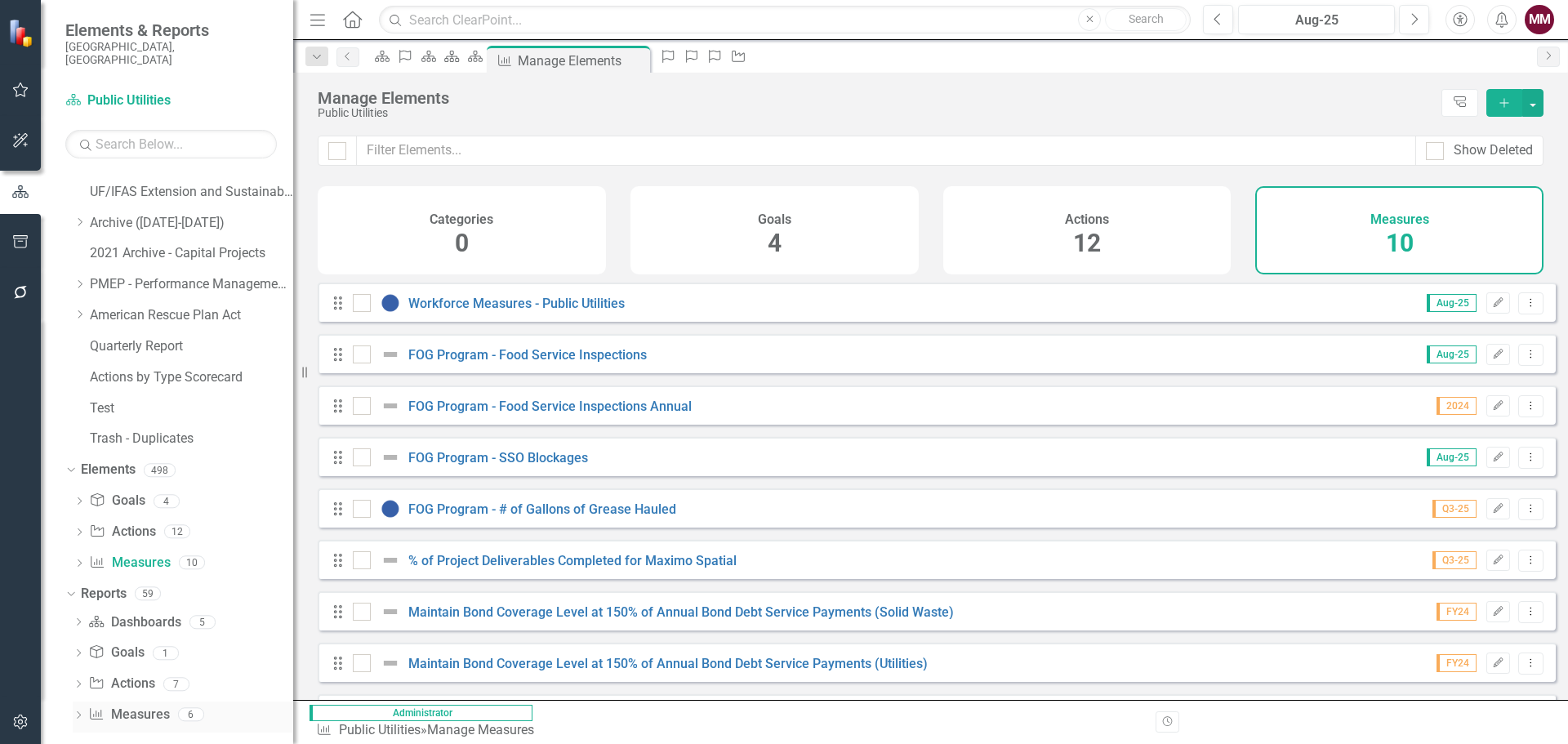
click at [77, 712] on icon "Dropdown" at bounding box center [78, 716] width 12 height 9
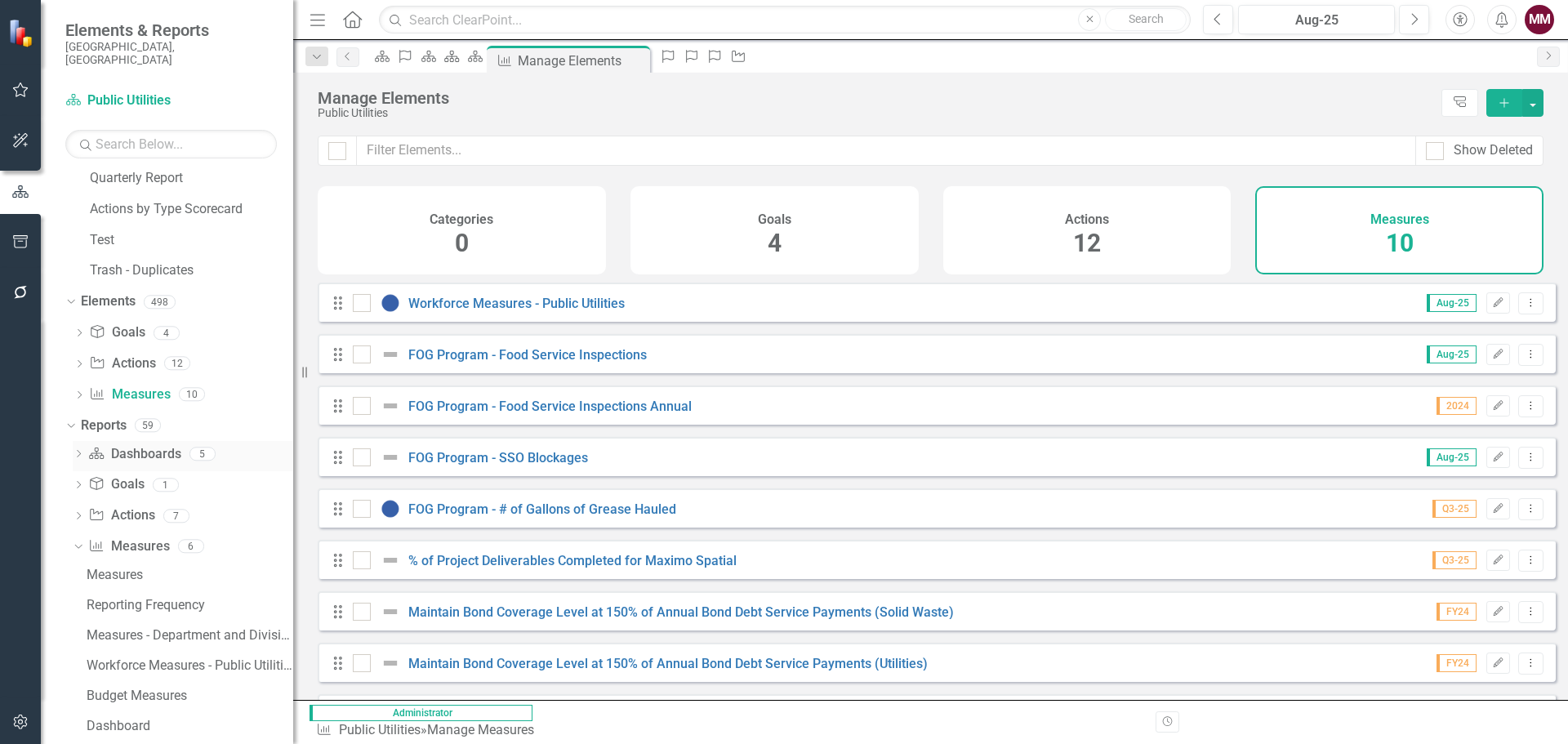
scroll to position [883, 0]
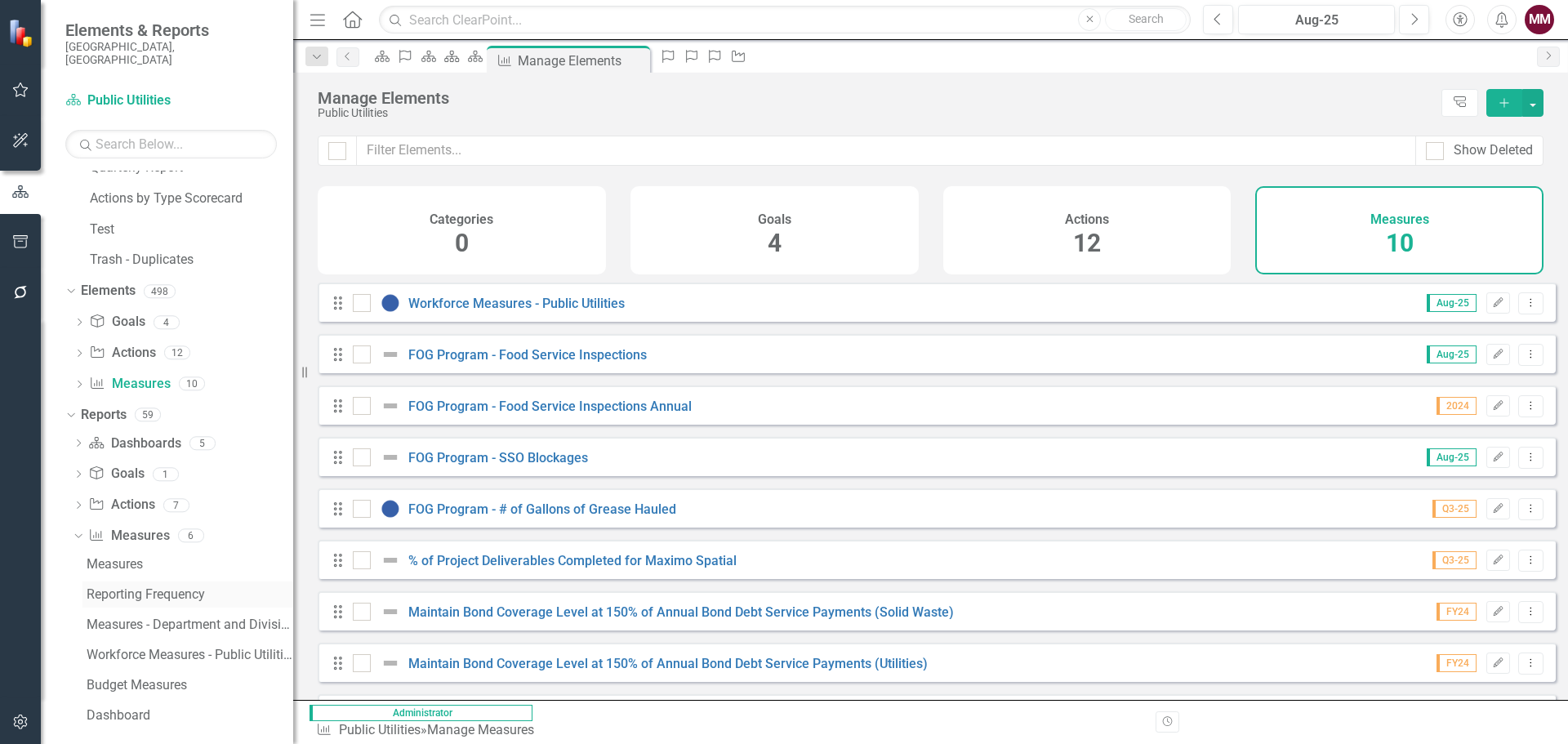
click at [165, 587] on div "Reporting Frequency" at bounding box center [189, 594] width 206 height 15
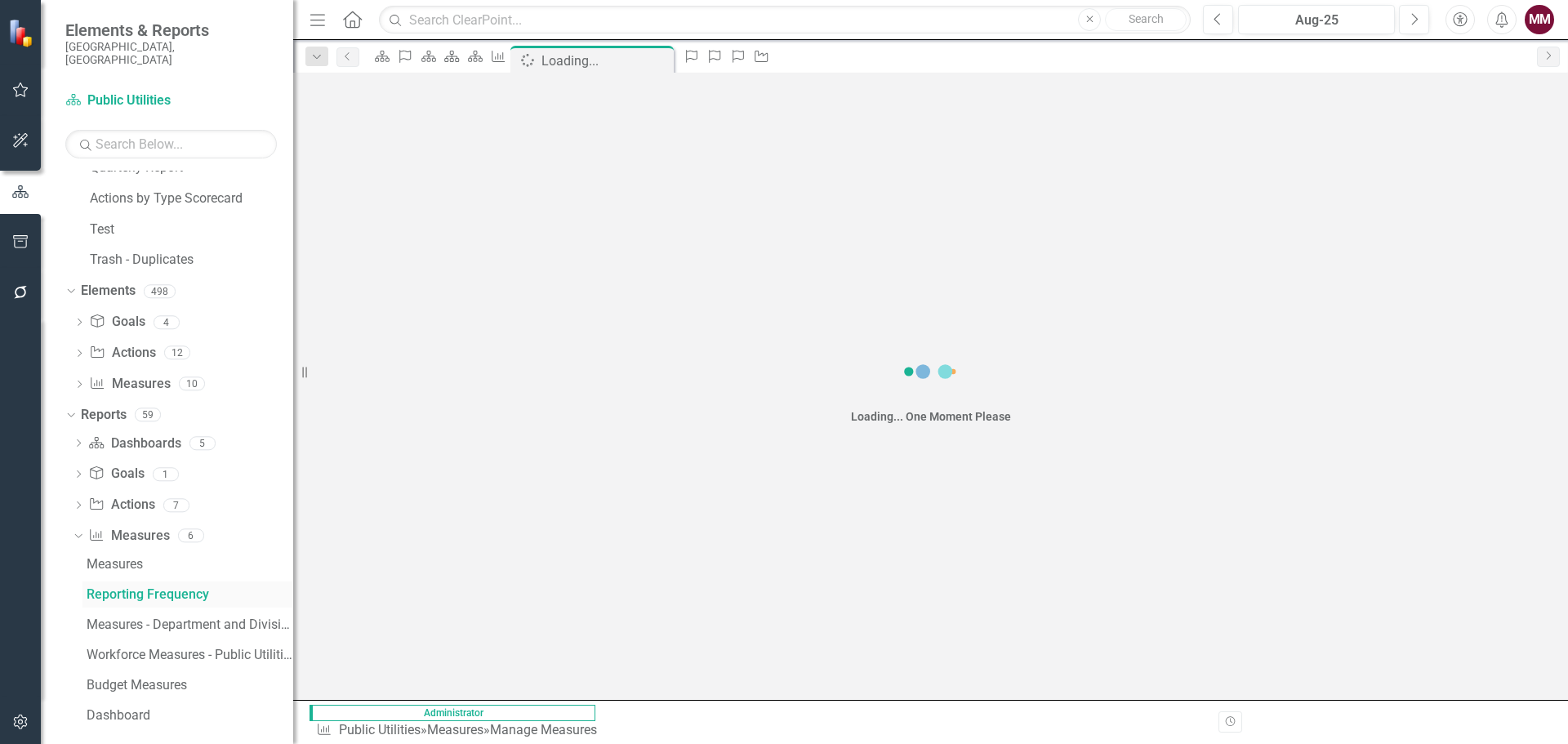
scroll to position [732, 0]
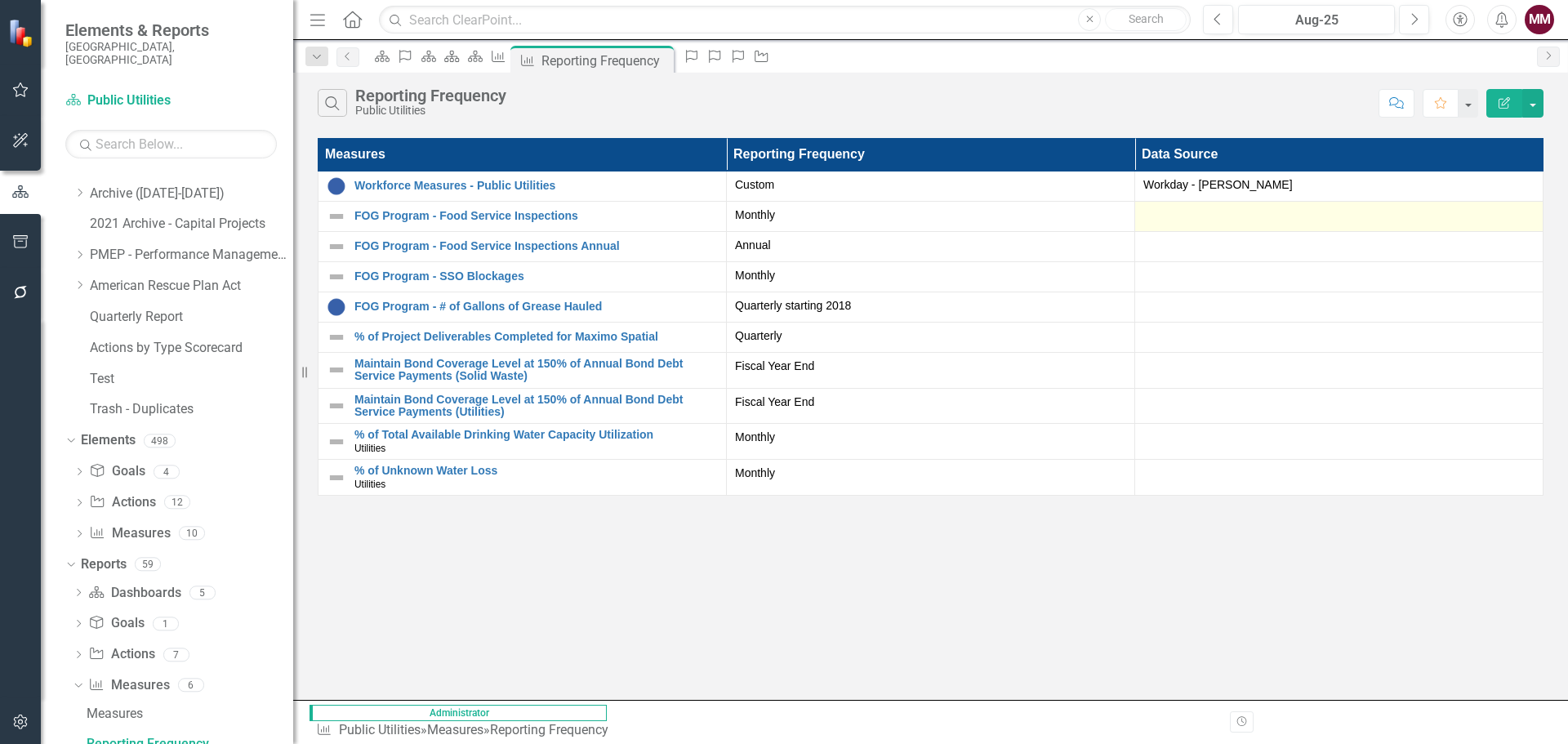
click at [1179, 211] on div at bounding box center [1339, 216] width 391 height 19
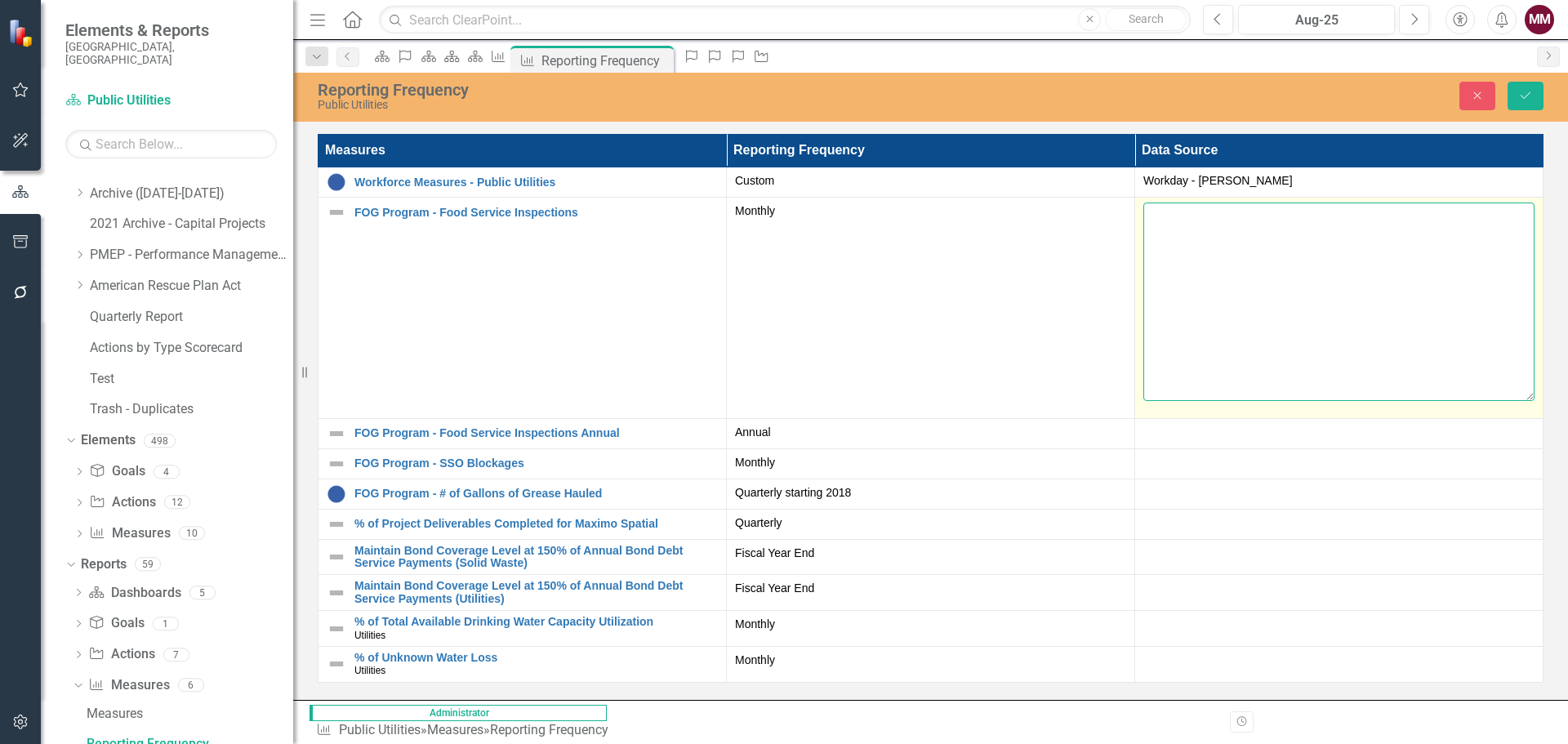
click at [1186, 240] on textarea at bounding box center [1339, 301] width 391 height 198
drag, startPoint x: 1246, startPoint y: 211, endPoint x: 1148, endPoint y: 222, distance: 98.6
click at [1149, 222] on textarea "[PERSON_NAME]" at bounding box center [1339, 301] width 391 height 198
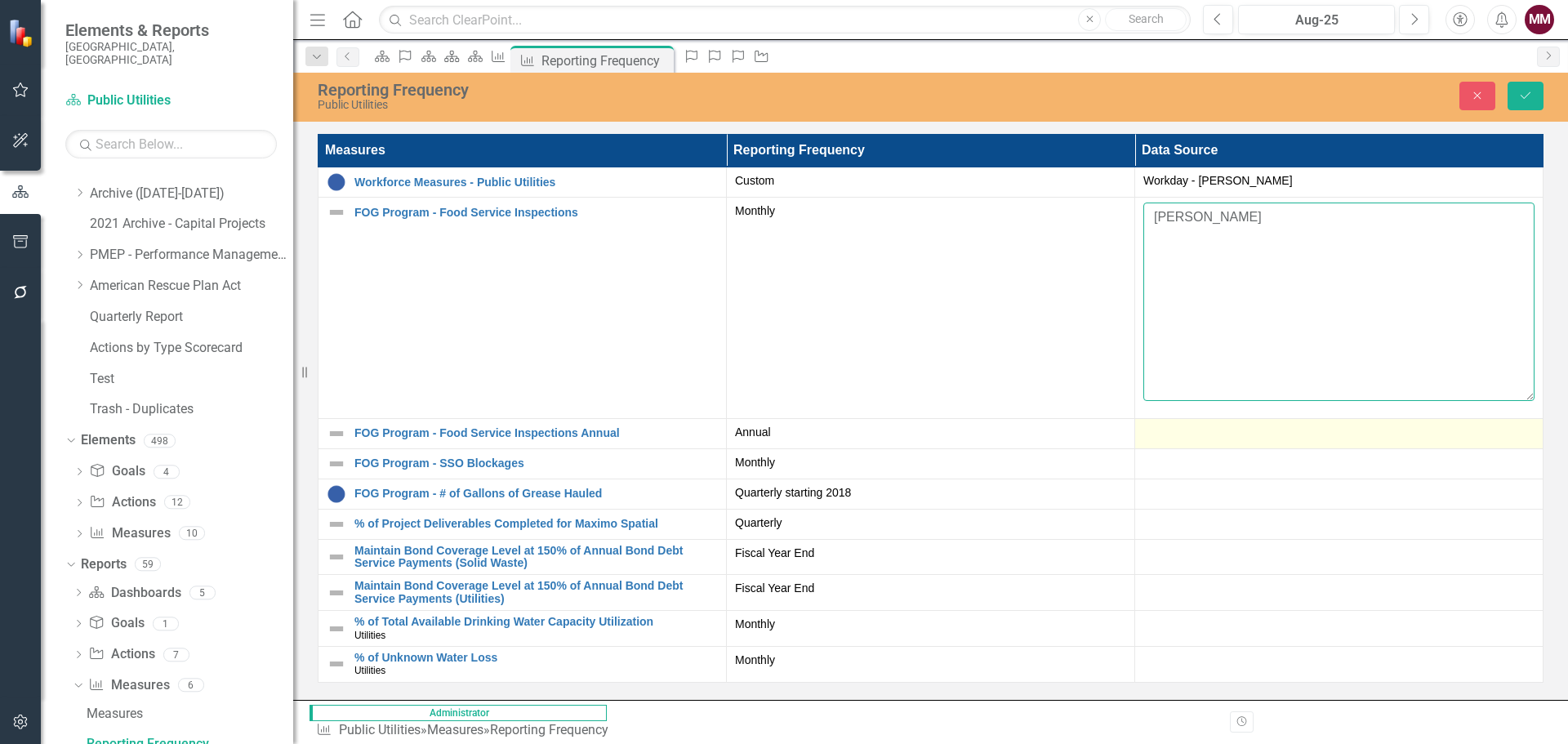
type textarea "[PERSON_NAME]"
click at [1160, 433] on div at bounding box center [1339, 434] width 391 height 19
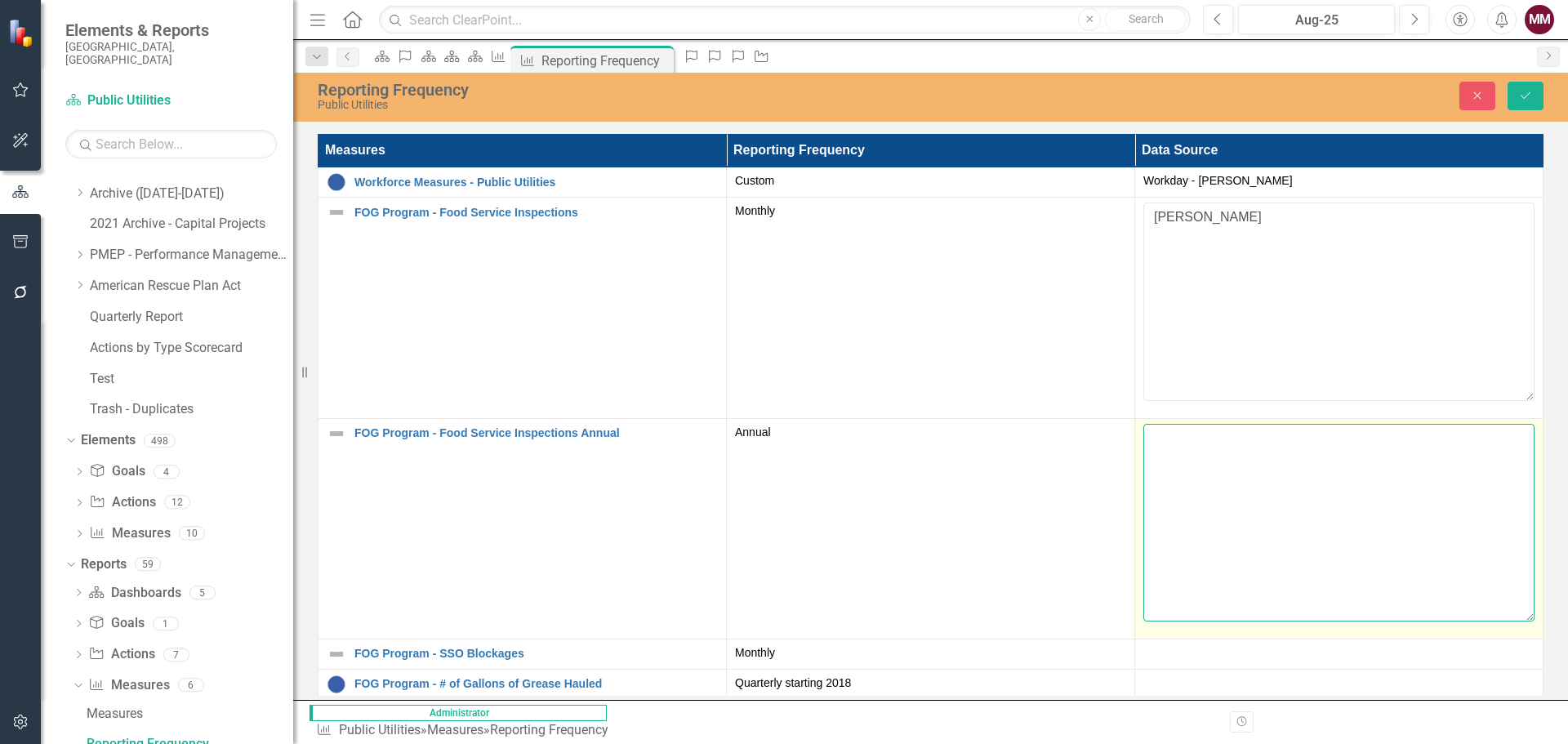
click at [1163, 438] on textarea at bounding box center [1339, 523] width 391 height 198
paste textarea "[PERSON_NAME]"
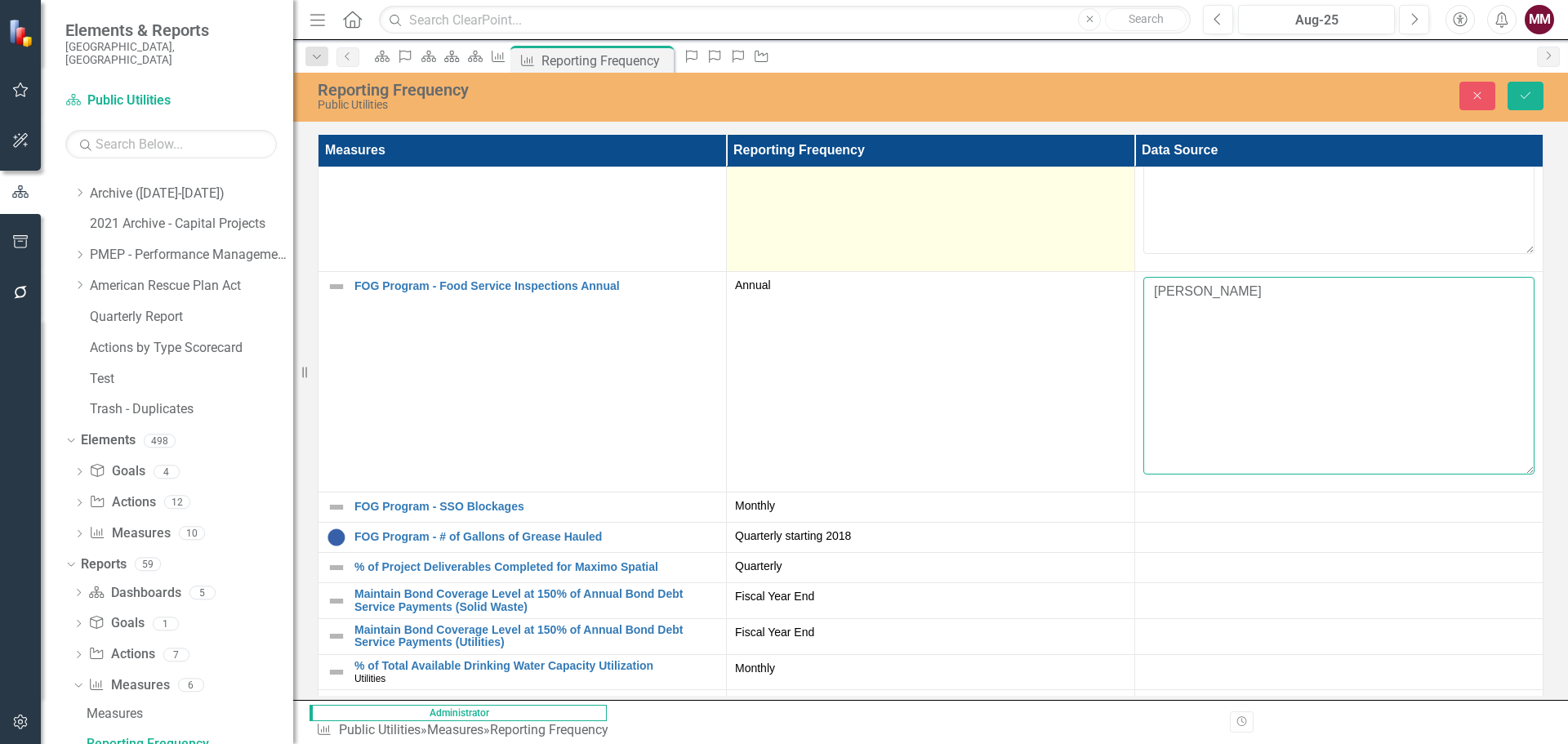
scroll to position [164, 0]
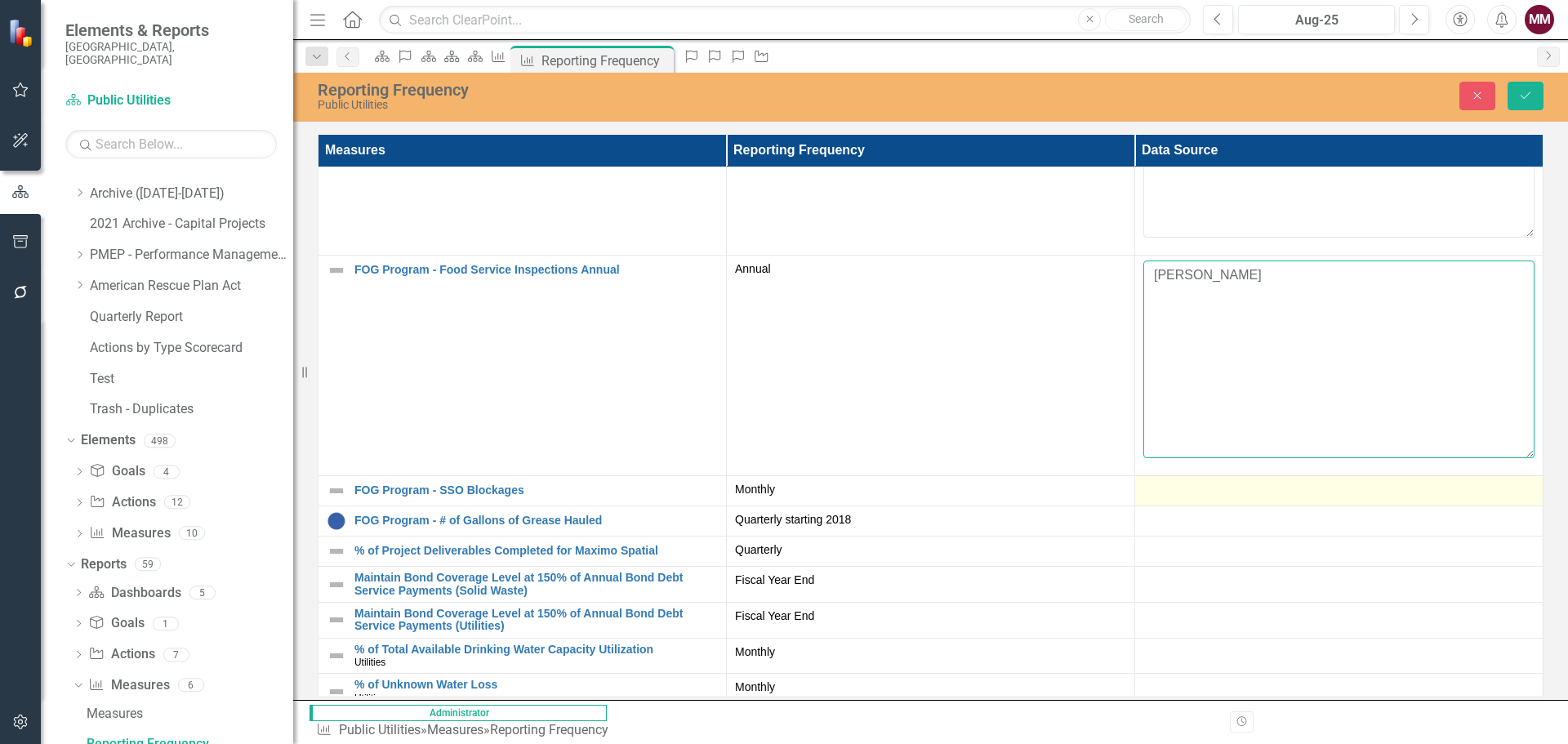
type textarea "[PERSON_NAME]"
click at [1171, 497] on div at bounding box center [1339, 491] width 391 height 19
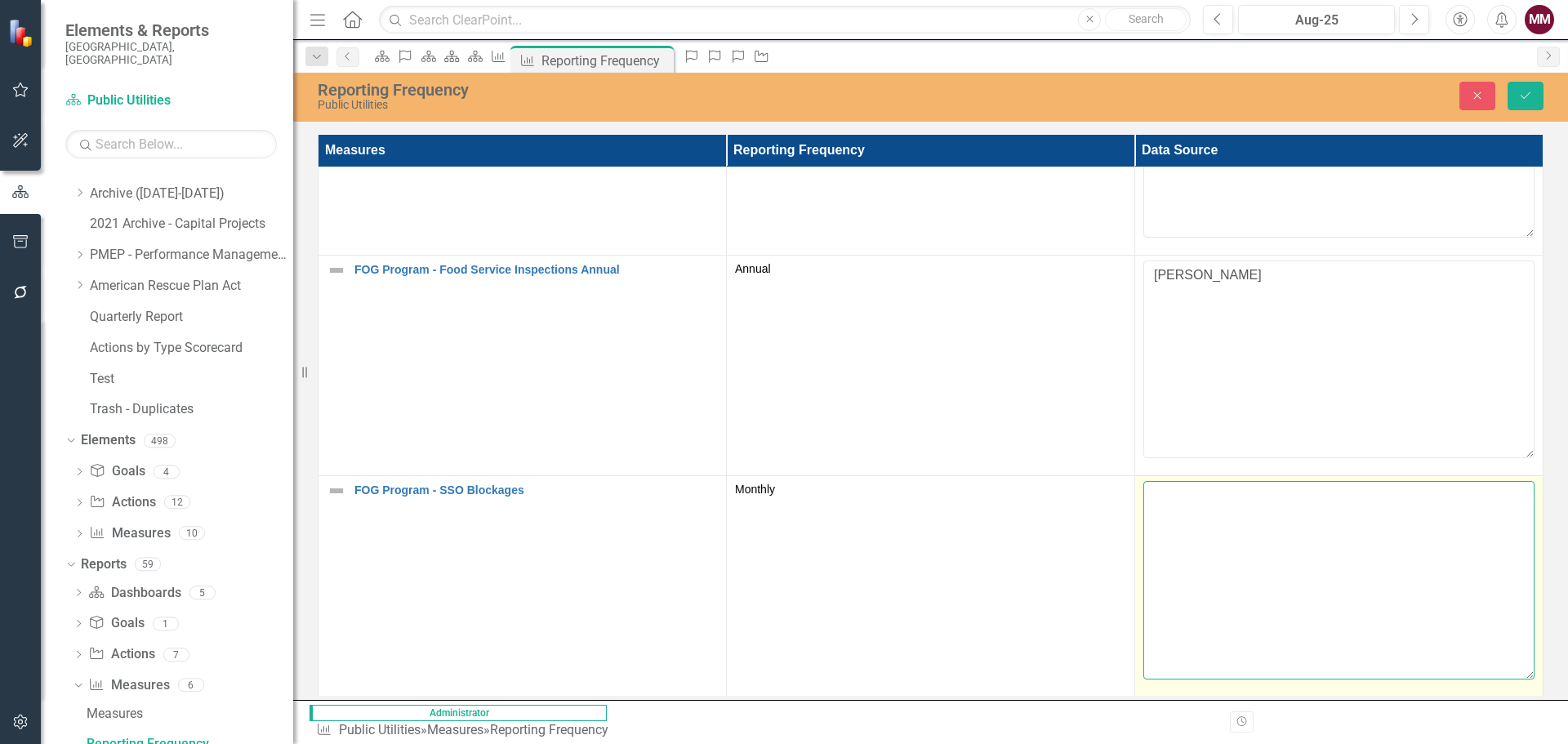
click at [1173, 512] on textarea at bounding box center [1339, 580] width 391 height 198
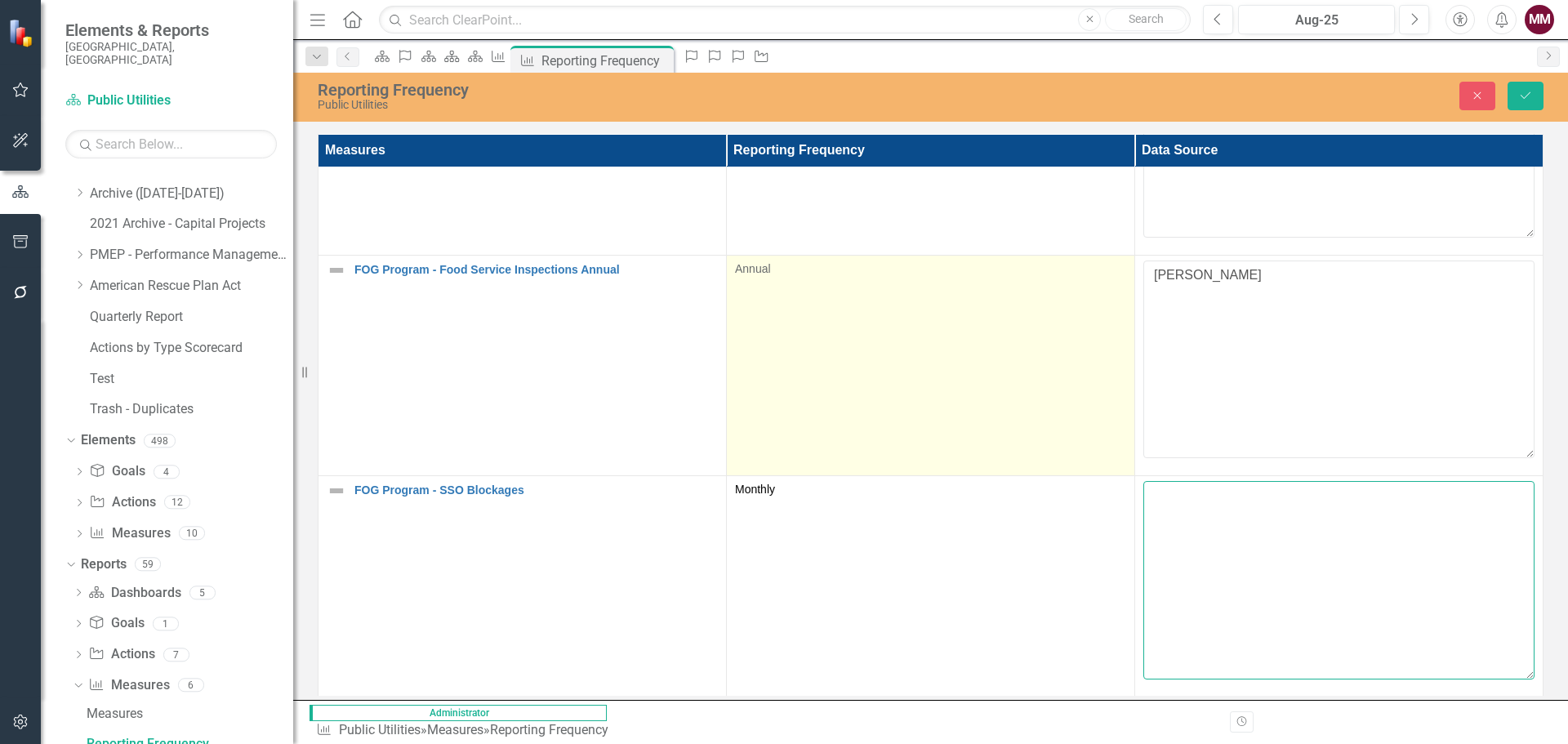
paste textarea "[PERSON_NAME]"
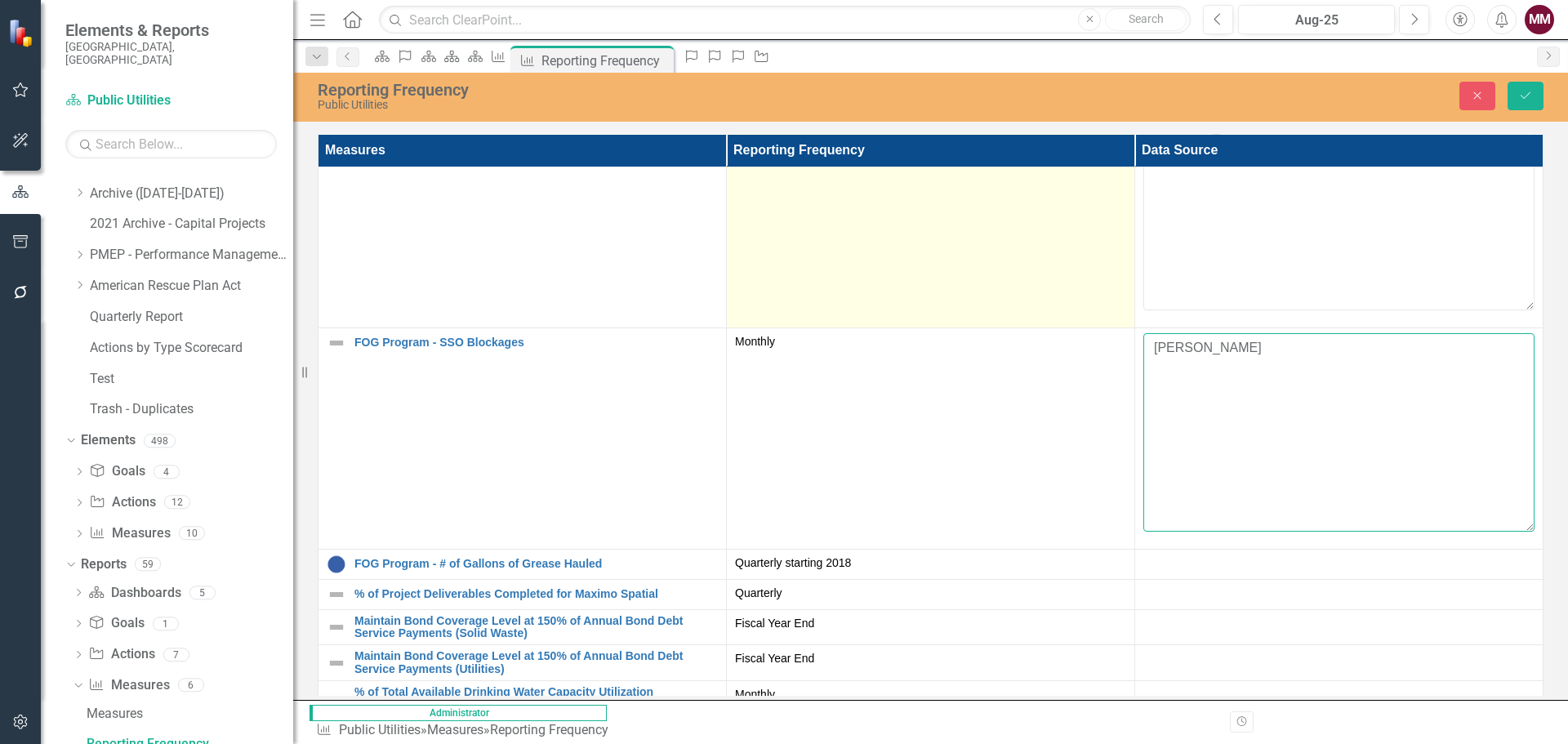
scroll to position [369, 0]
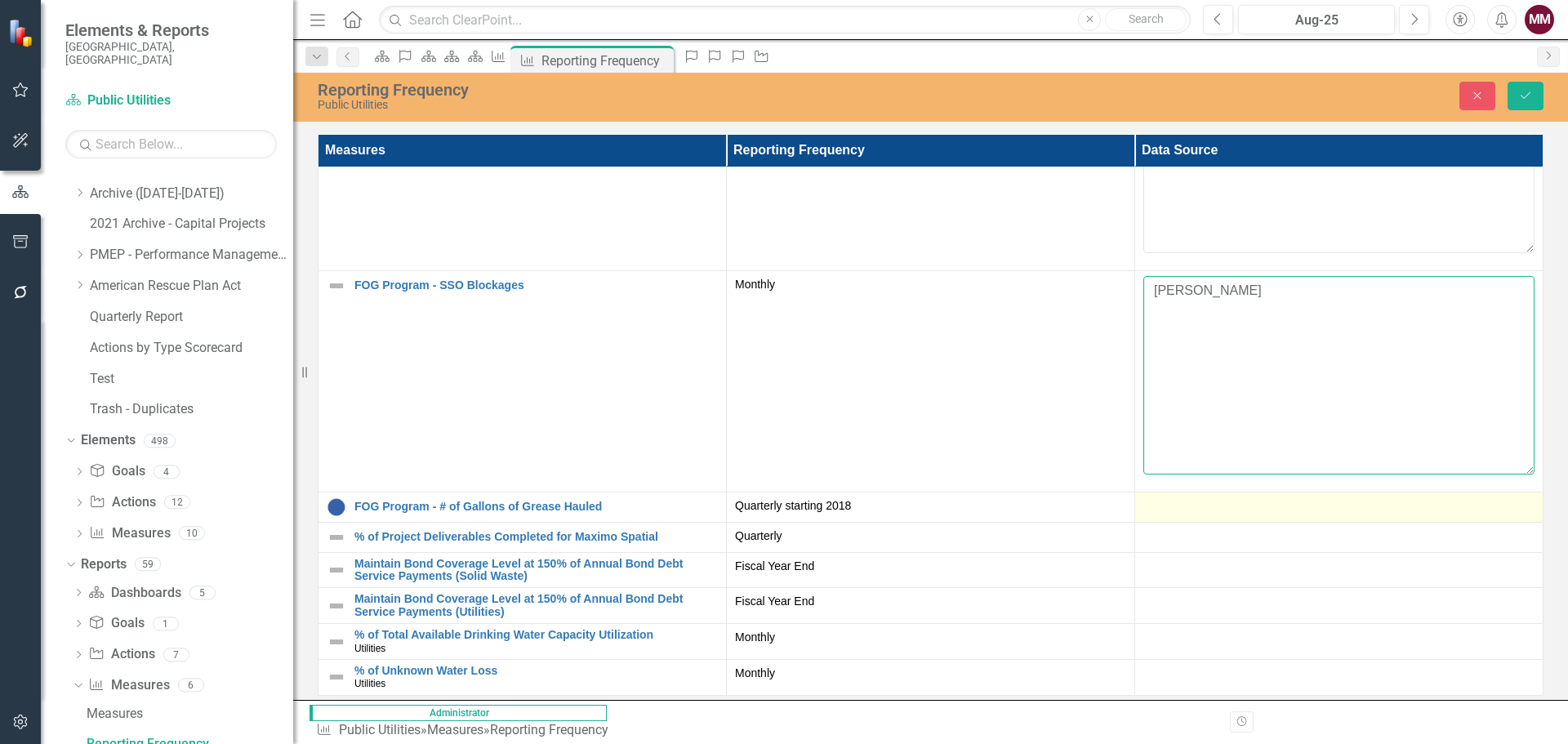
type textarea "David Pouso"
click at [1182, 515] on div at bounding box center [1339, 508] width 391 height 19
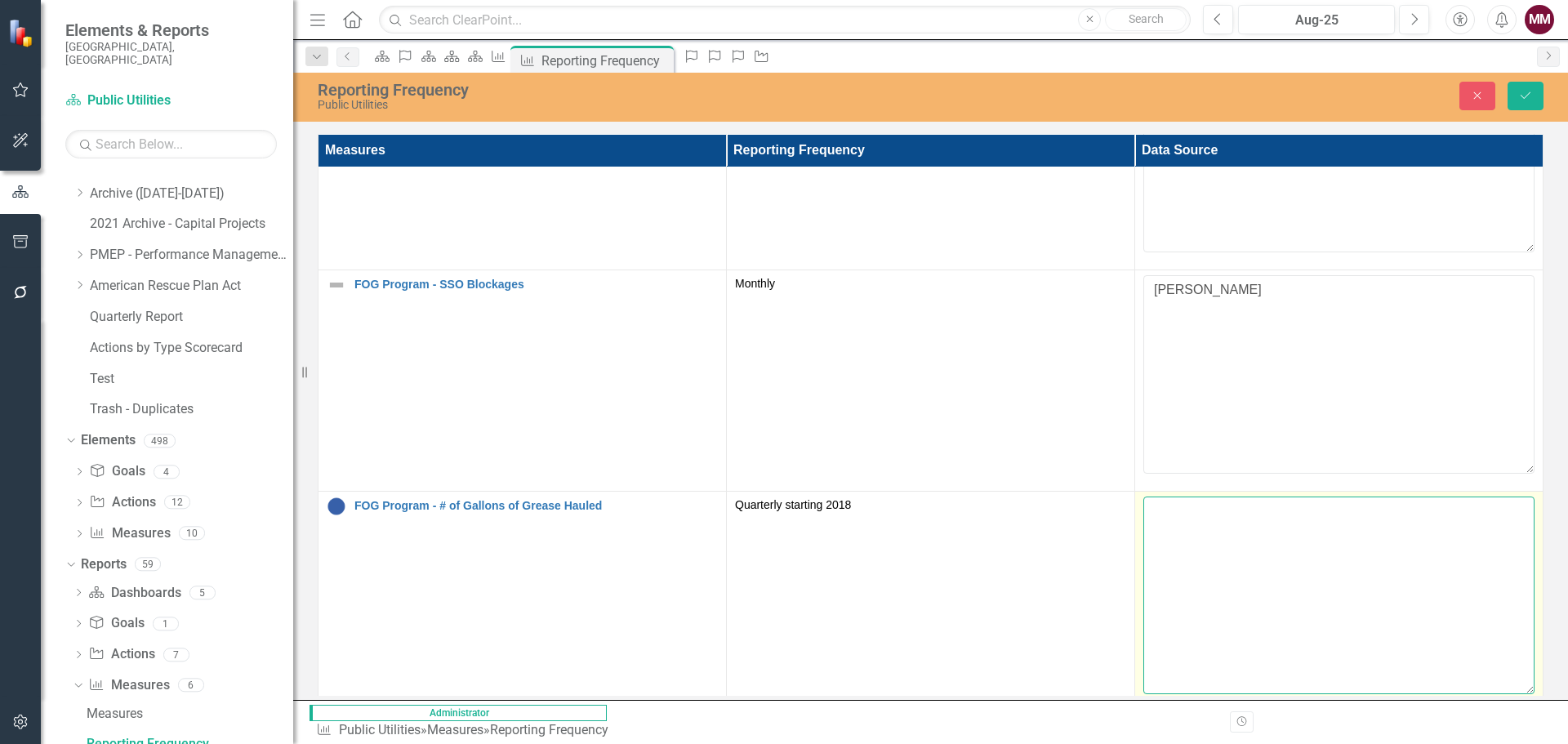
click at [1182, 520] on textarea at bounding box center [1339, 596] width 391 height 198
paste textarea "David Pouso"
type textarea "David Pouso"
click at [1527, 96] on icon "Save" at bounding box center [1525, 96] width 15 height 12
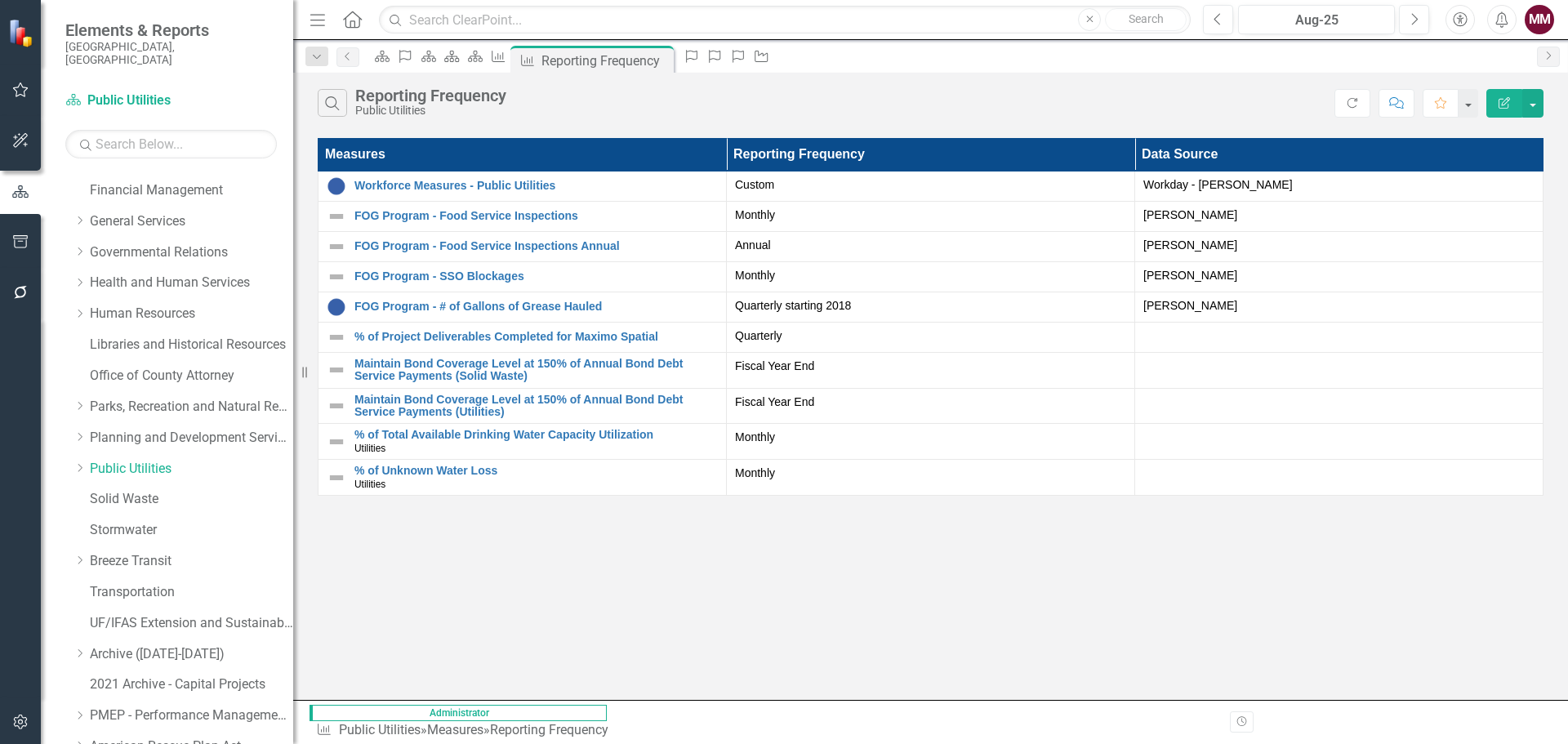
scroll to position [242, 0]
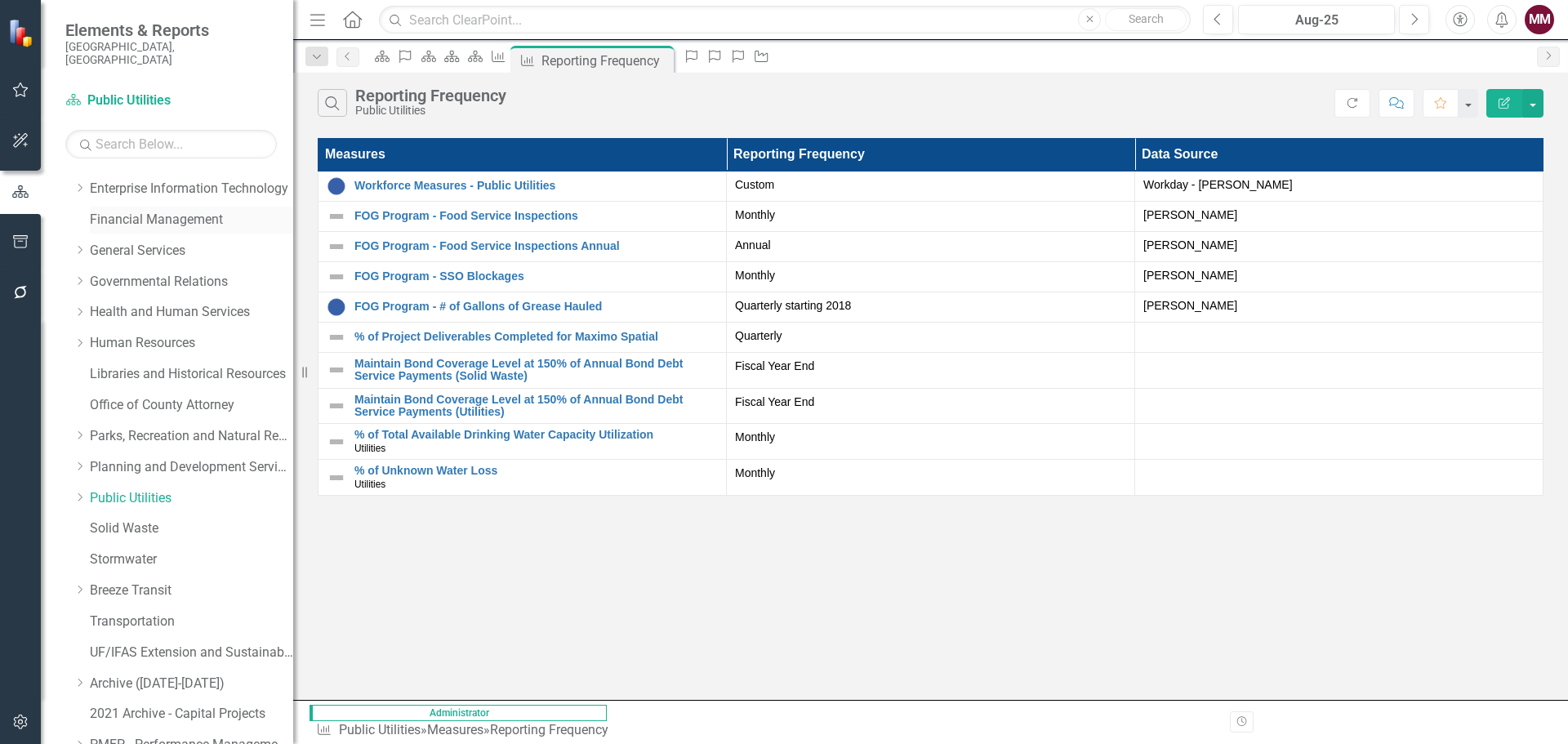
click at [114, 211] on link "Financial Management" at bounding box center [192, 220] width 203 height 18
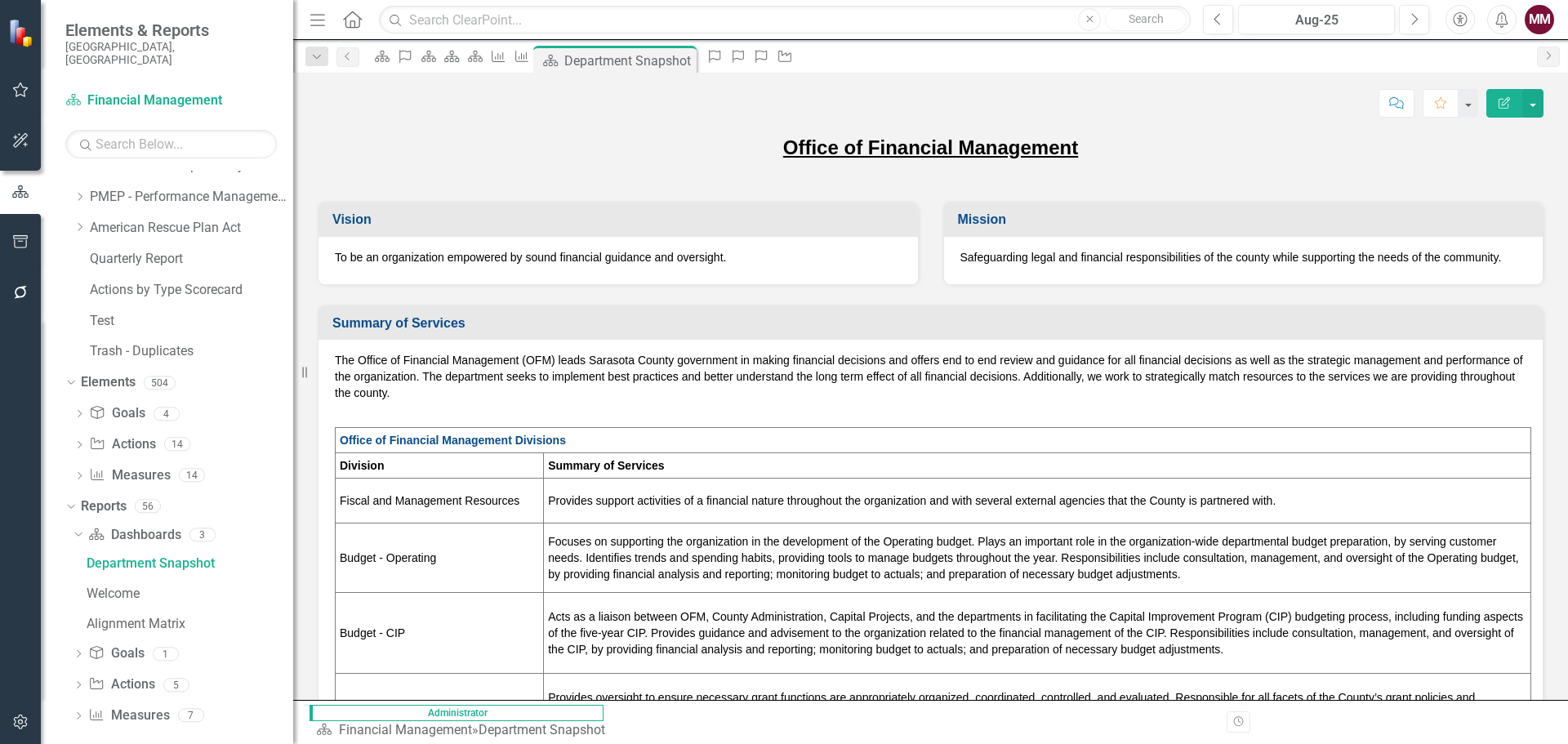
scroll to position [791, 0]
click at [80, 712] on icon "Dropdown" at bounding box center [78, 716] width 12 height 9
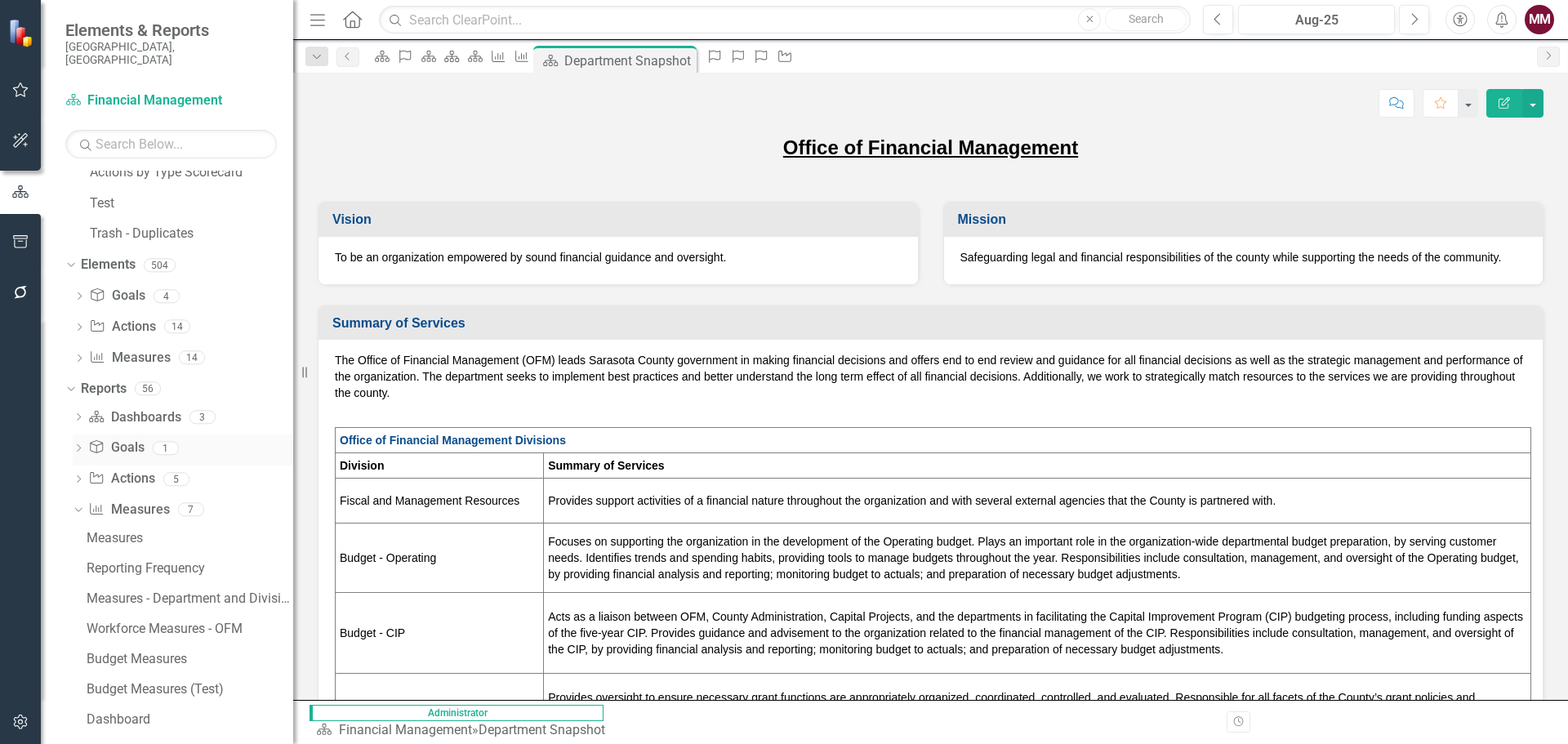
scroll to position [913, 0]
click at [150, 557] on div "Reporting Frequency" at bounding box center [189, 564] width 206 height 15
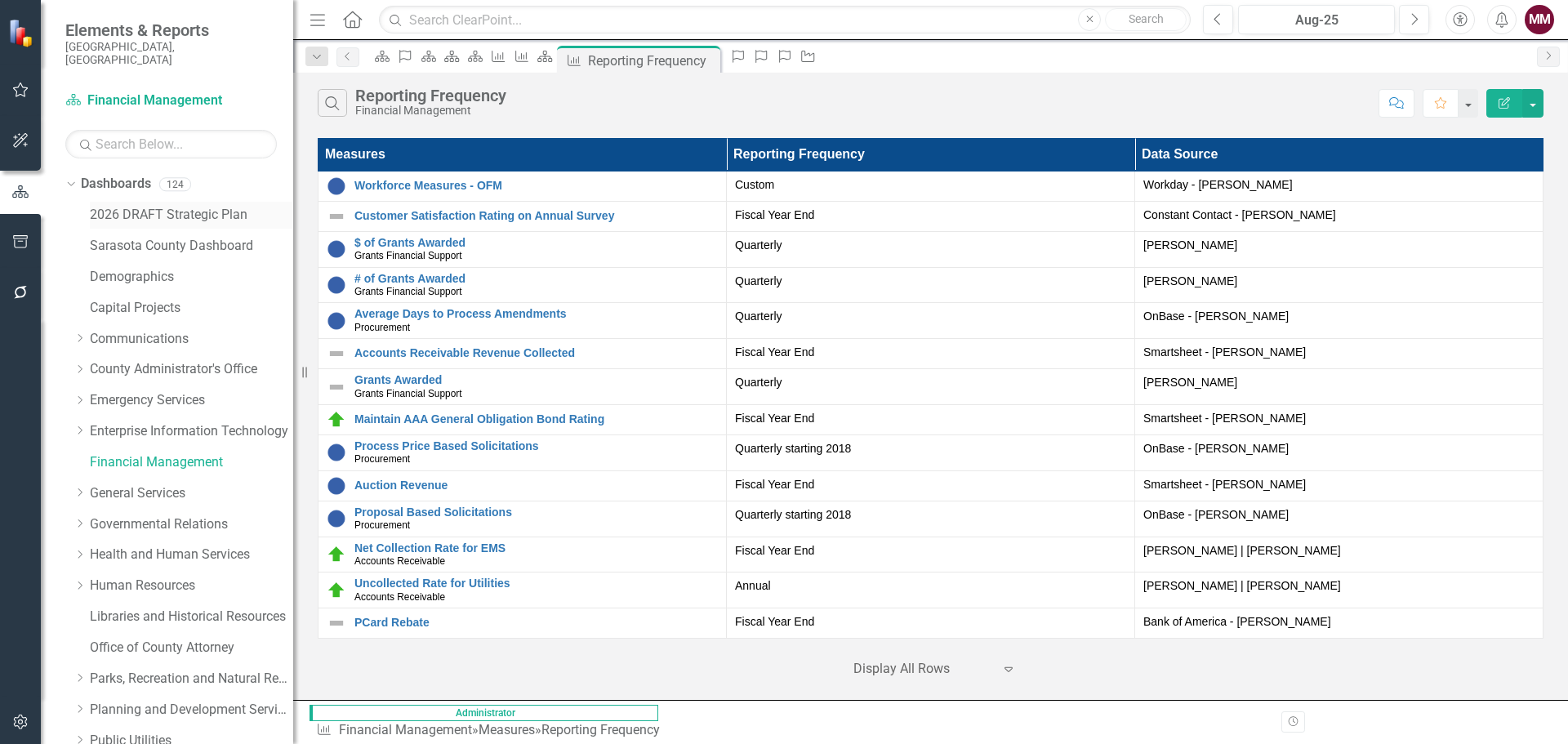
click at [135, 206] on link "2026 DRAFT Strategic Plan" at bounding box center [192, 215] width 203 height 18
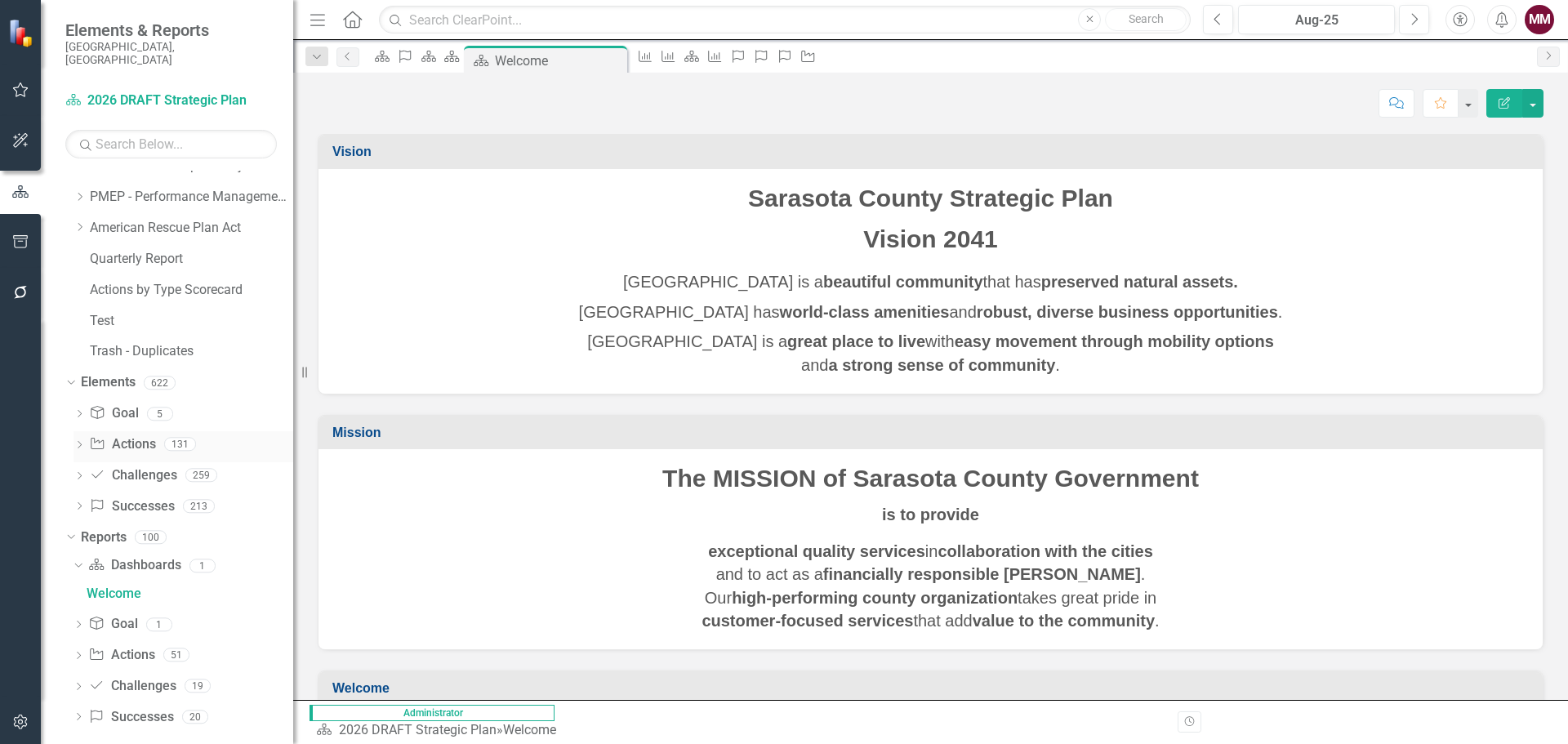
scroll to position [792, 0]
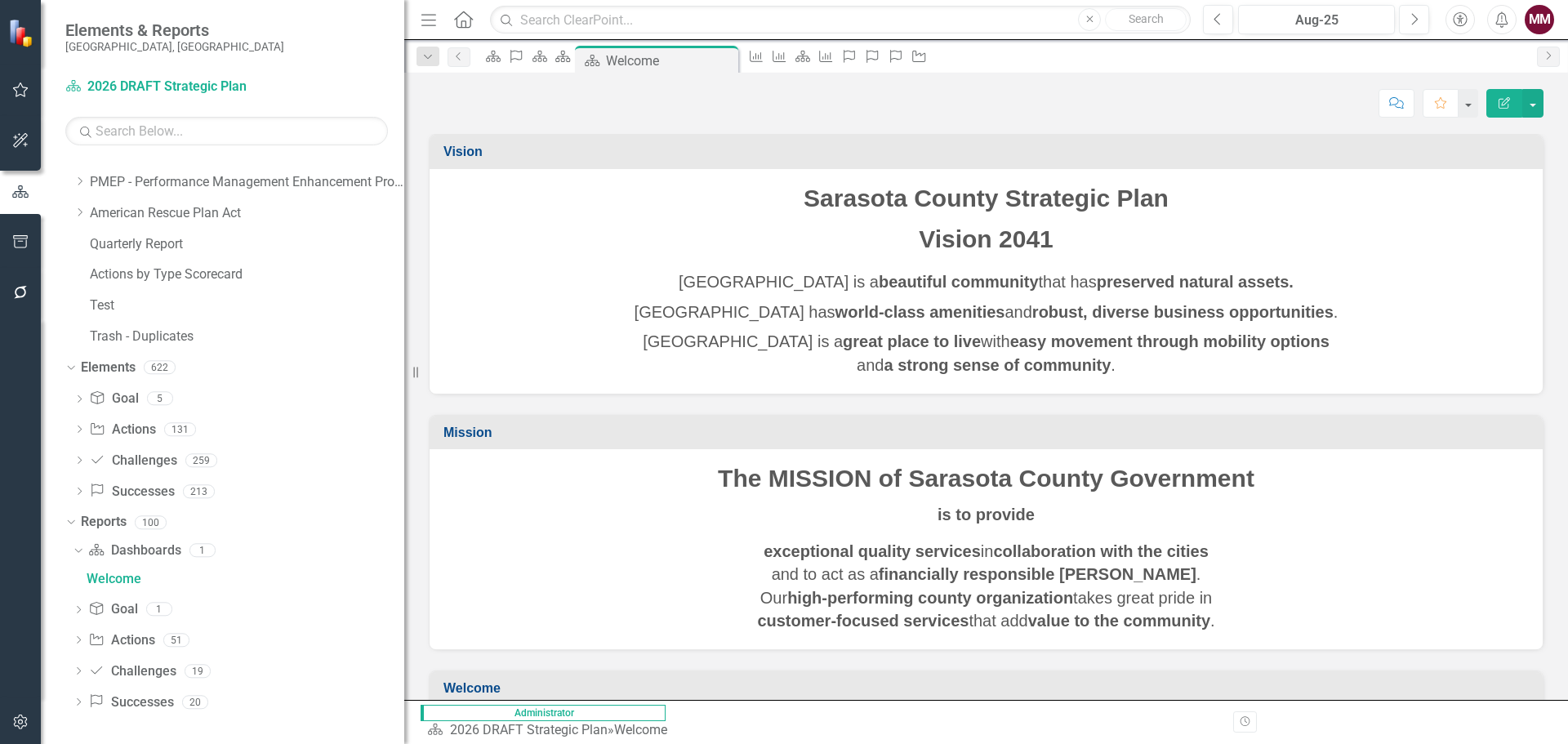
drag, startPoint x: 304, startPoint y: 369, endPoint x: 404, endPoint y: 376, distance: 100.2
click at [404, 376] on div "Resize" at bounding box center [410, 372] width 13 height 744
click at [133, 488] on link "Success Successes" at bounding box center [132, 491] width 85 height 18
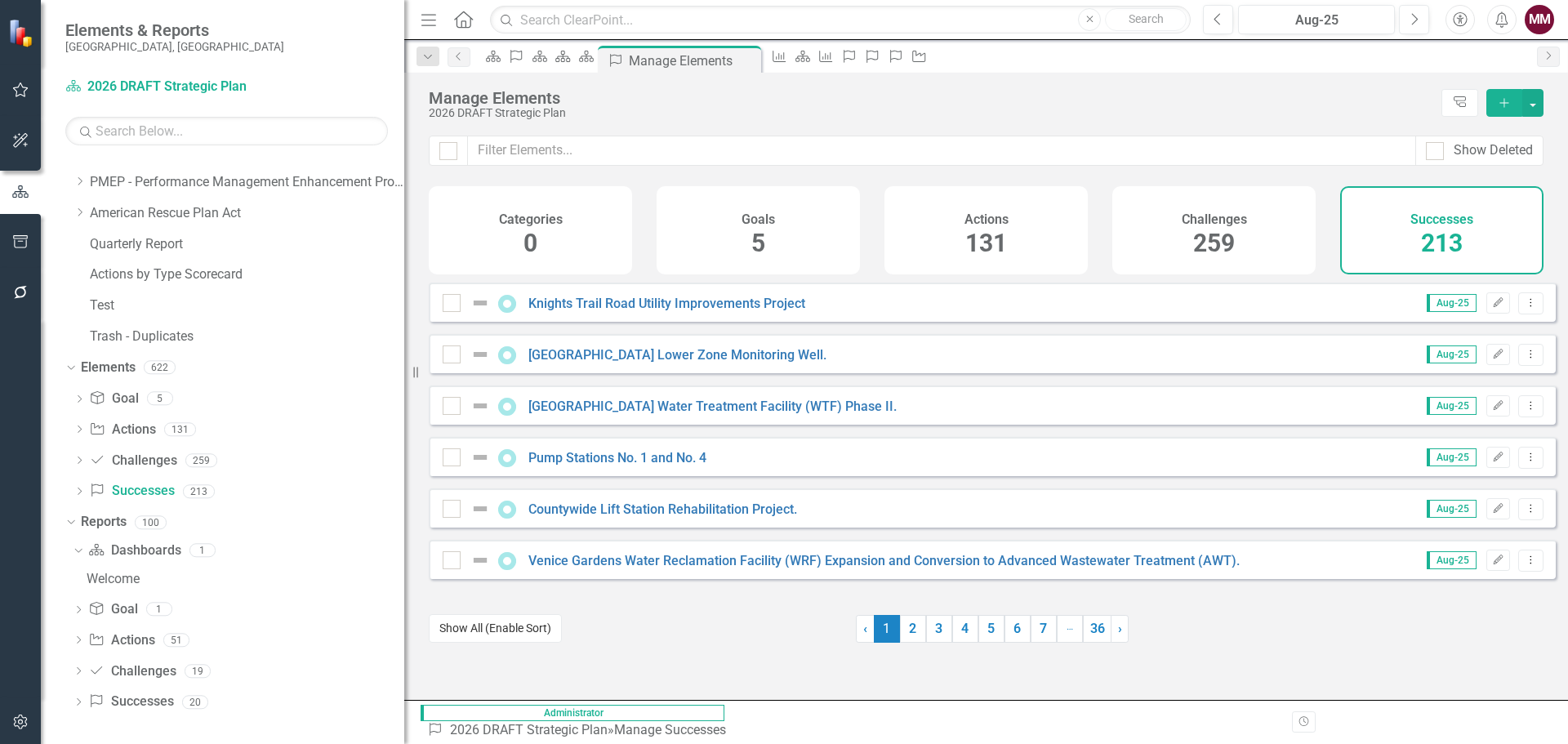
click at [507, 643] on button "Show All (Enable Sort)" at bounding box center [495, 629] width 133 height 29
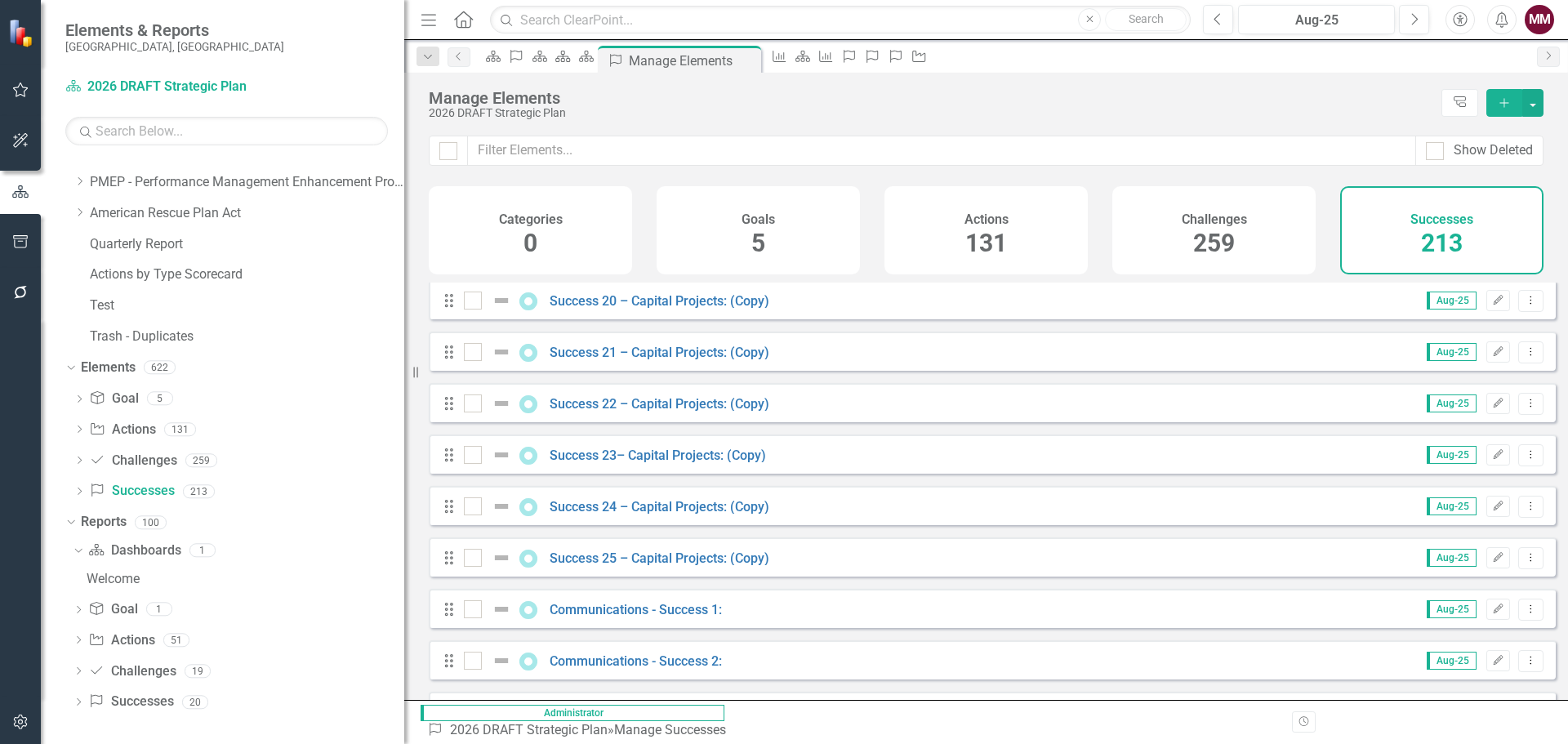
scroll to position [1062, 0]
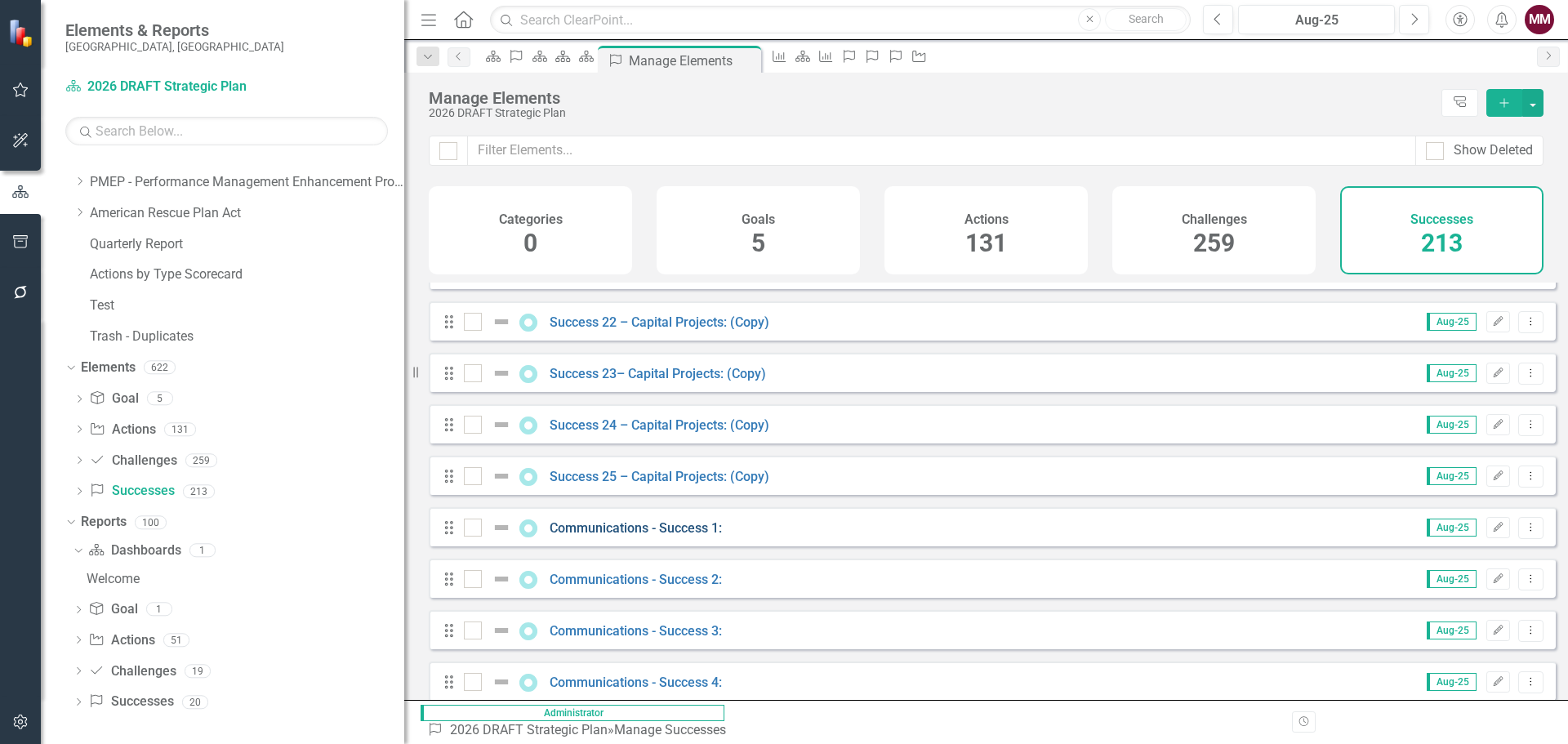
click at [662, 536] on link "Communications - Success 1:" at bounding box center [636, 528] width 172 height 16
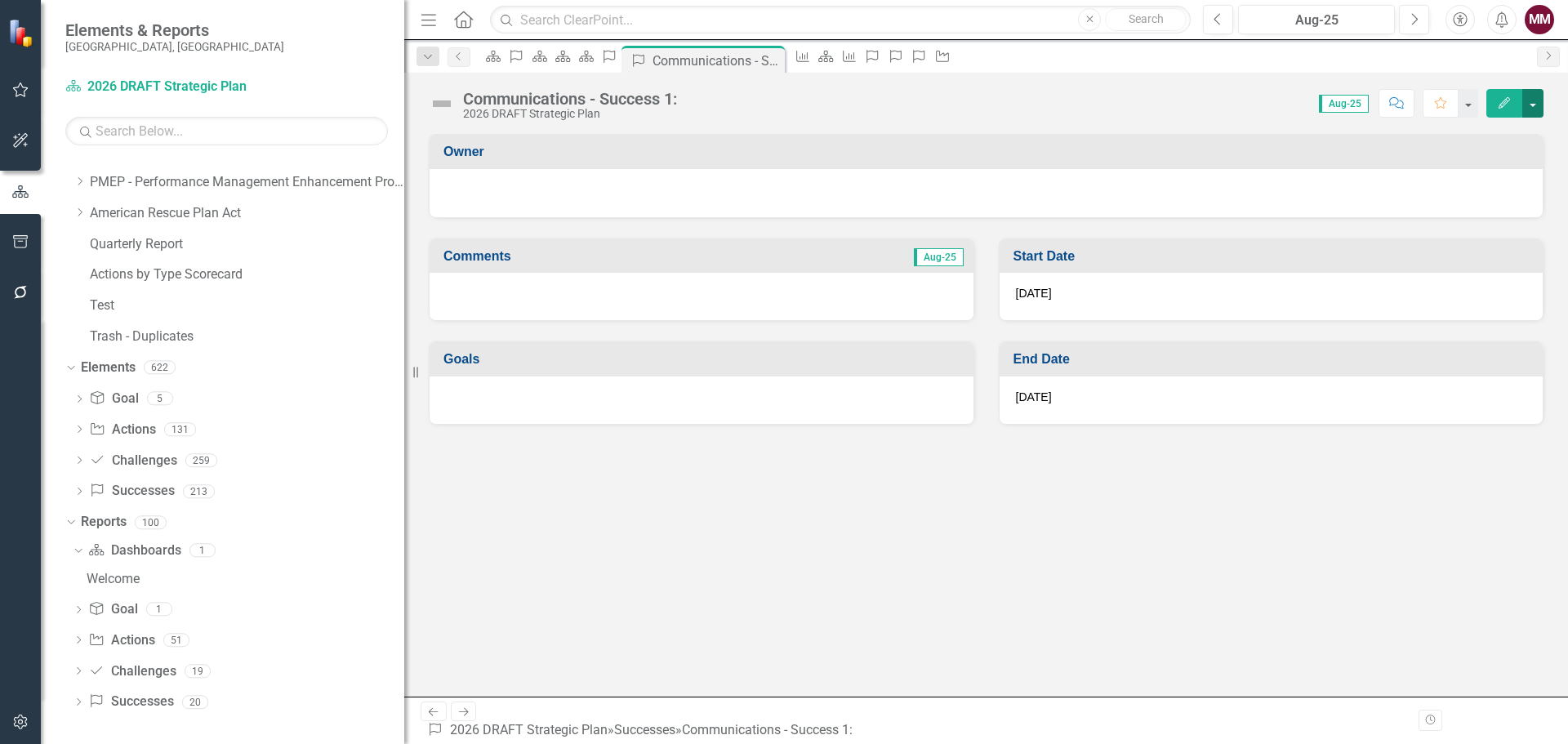
click at [1530, 97] on button "button" at bounding box center [1533, 104] width 21 height 29
click at [1490, 165] on link "Edit Report Edit Layout" at bounding box center [1476, 163] width 133 height 30
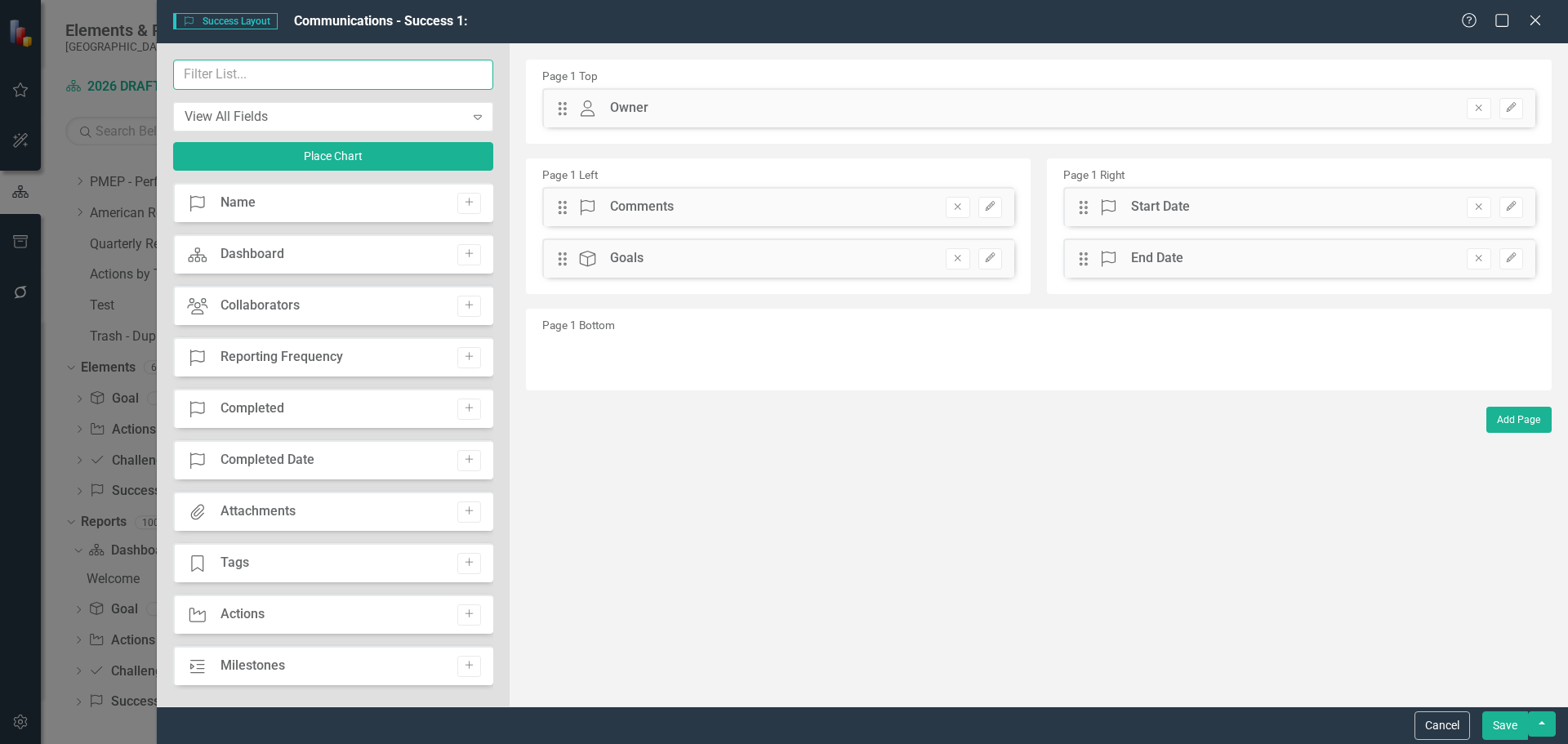
click at [279, 78] on input "text" at bounding box center [333, 75] width 321 height 30
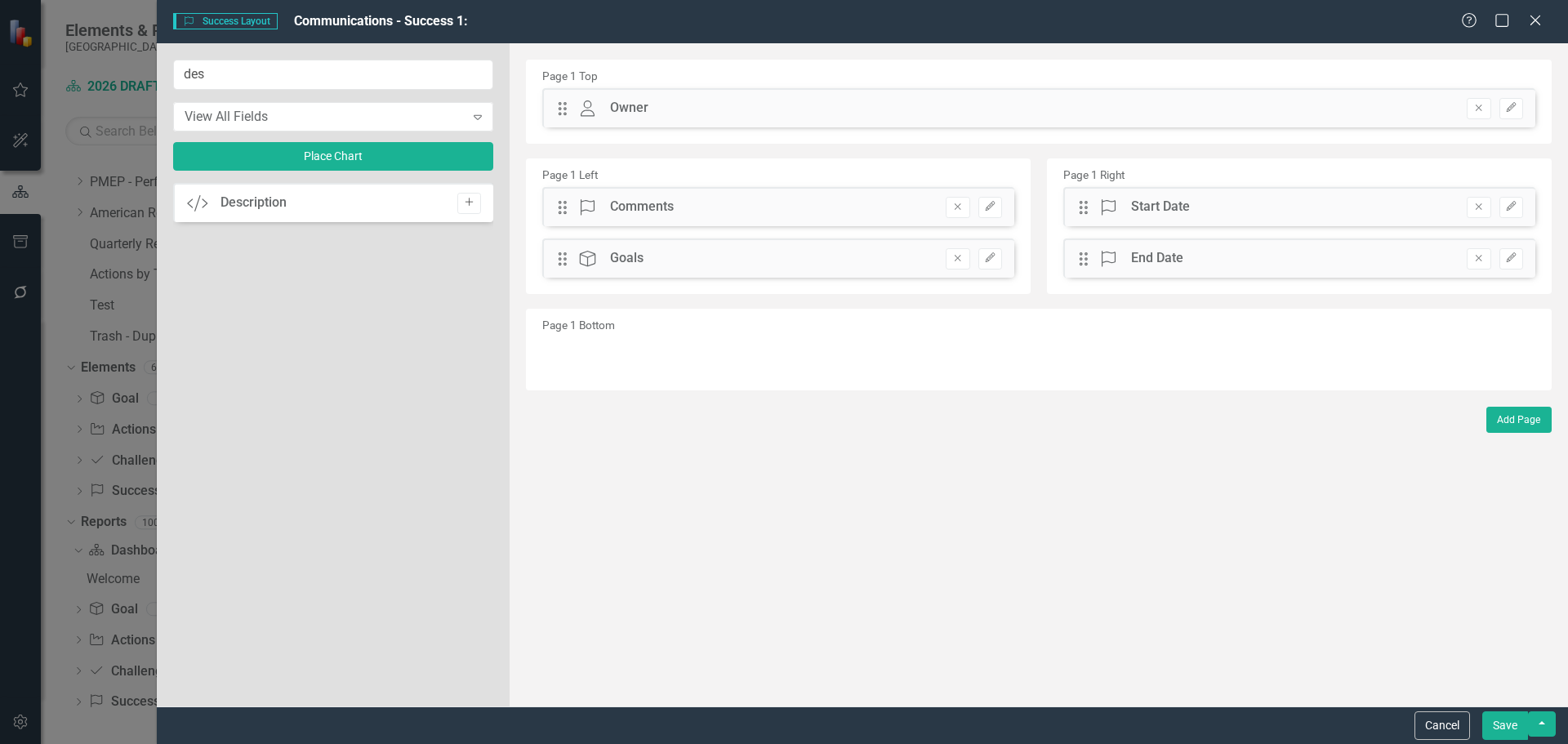
click at [476, 209] on button "Add" at bounding box center [469, 203] width 23 height 21
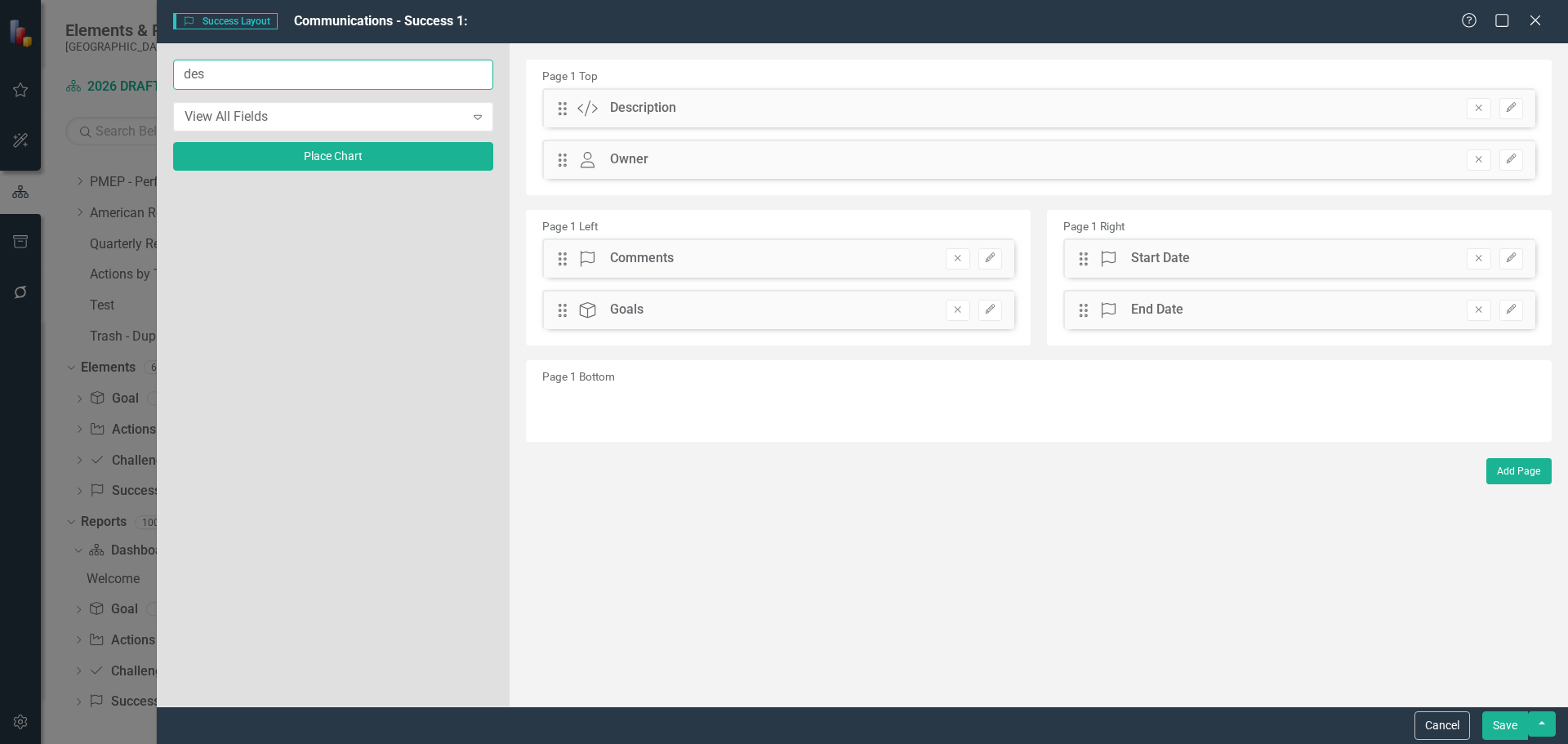
drag, startPoint x: 264, startPoint y: 80, endPoint x: -76, endPoint y: 52, distance: 341.2
click at [0, 52] on html "Accessibility Screen-Reader Guide, Feedback, and Issue Reporting | New window E…" at bounding box center [784, 372] width 1568 height 744
type input "imp"
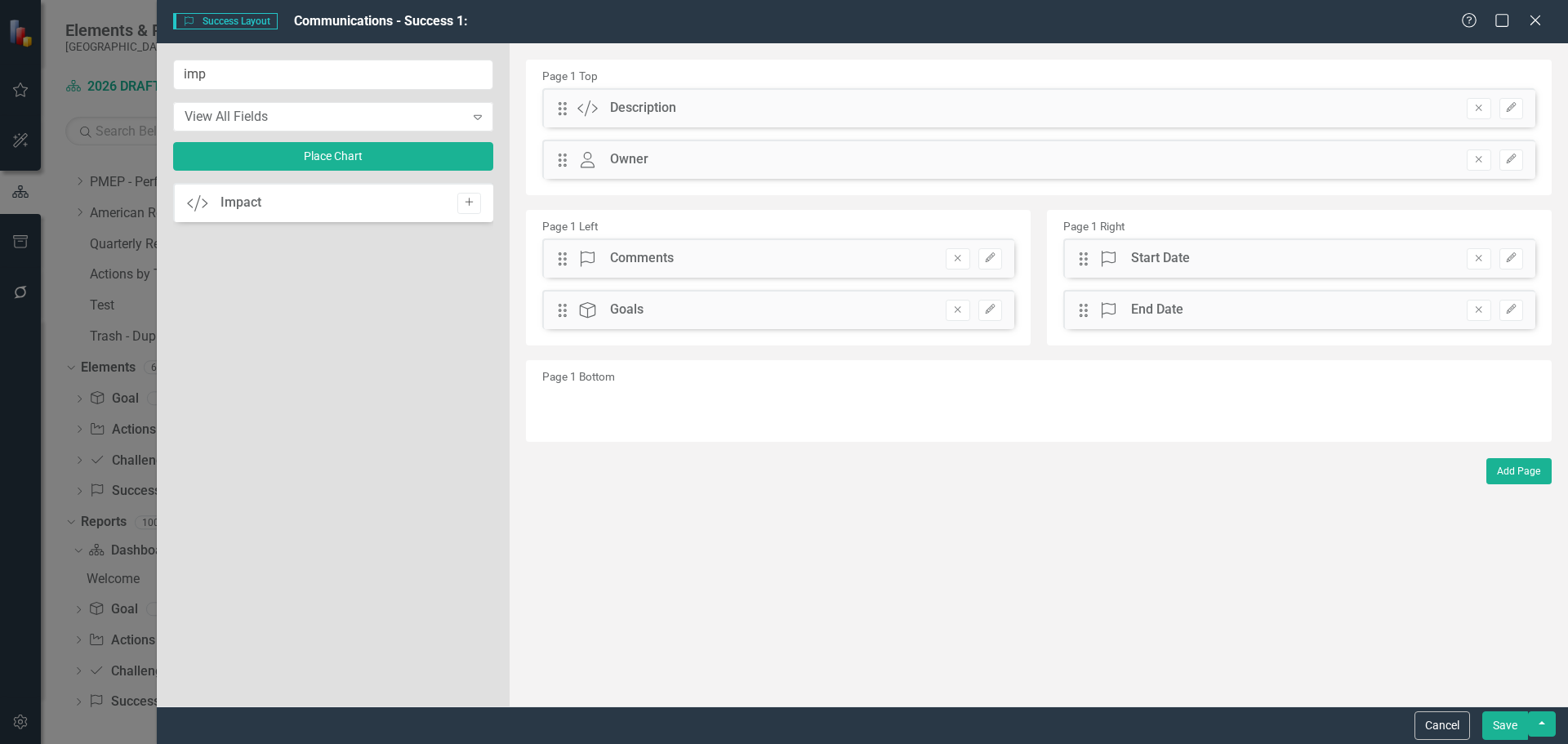
click at [467, 200] on icon "Add" at bounding box center [469, 202] width 13 height 10
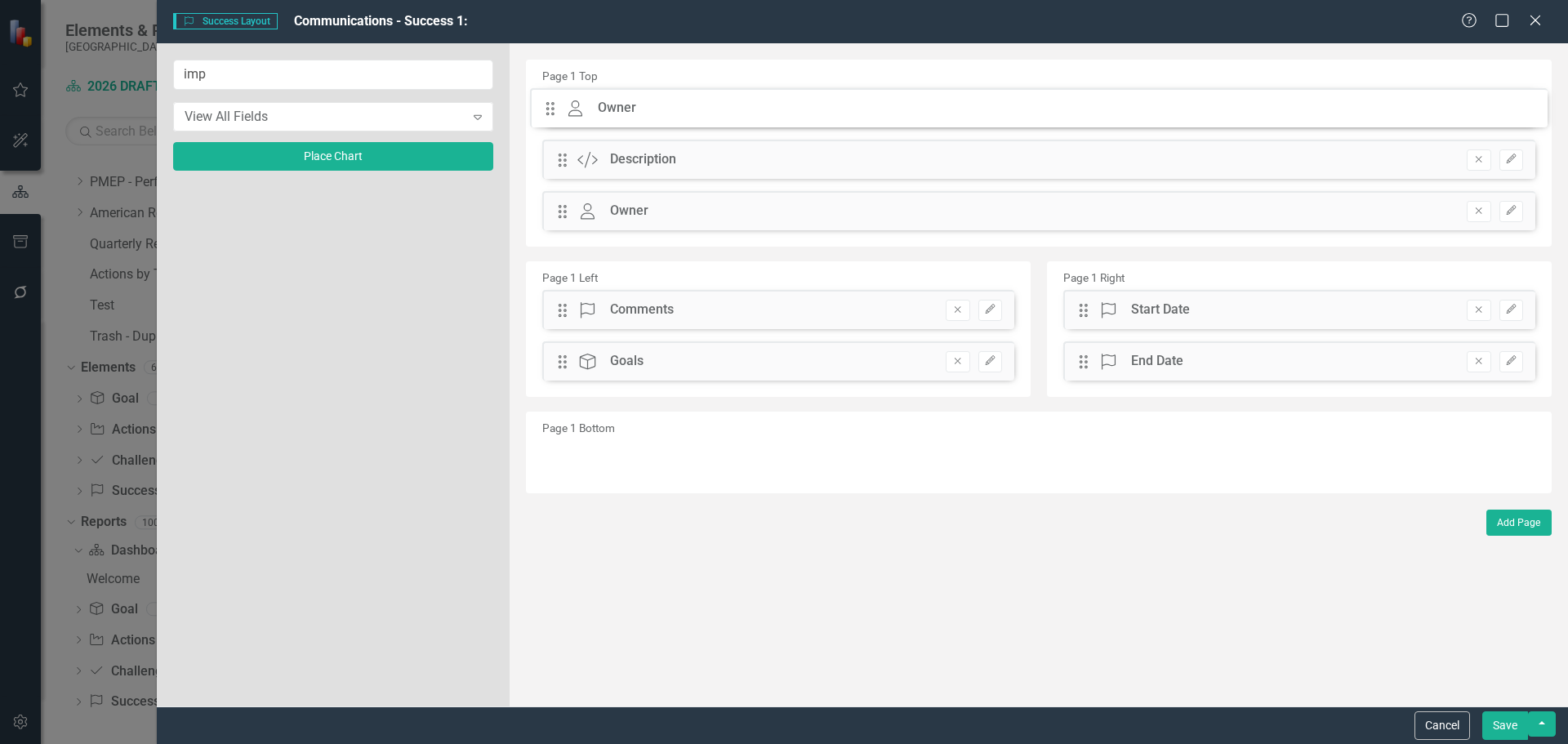
drag, startPoint x: 563, startPoint y: 212, endPoint x: 563, endPoint y: 109, distance: 103.0
drag, startPoint x: 564, startPoint y: 204, endPoint x: 566, endPoint y: 156, distance: 48.0
click at [566, 156] on div "The fields (or pods) that are available for you to include on the detail page a…" at bounding box center [1038, 375] width 1059 height 664
click at [1508, 722] on button "Save" at bounding box center [1505, 727] width 46 height 29
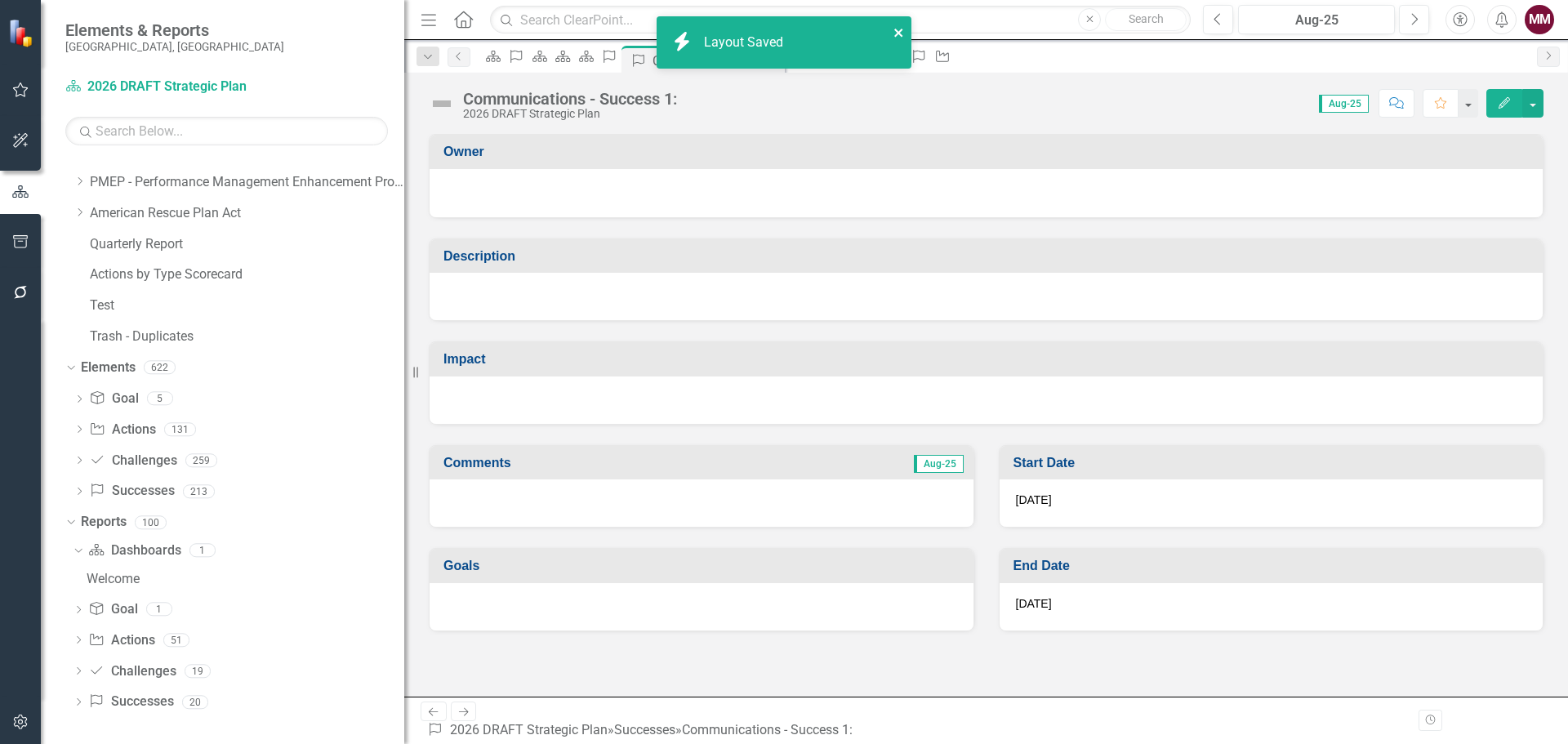
click at [900, 30] on icon "close" at bounding box center [898, 33] width 8 height 8
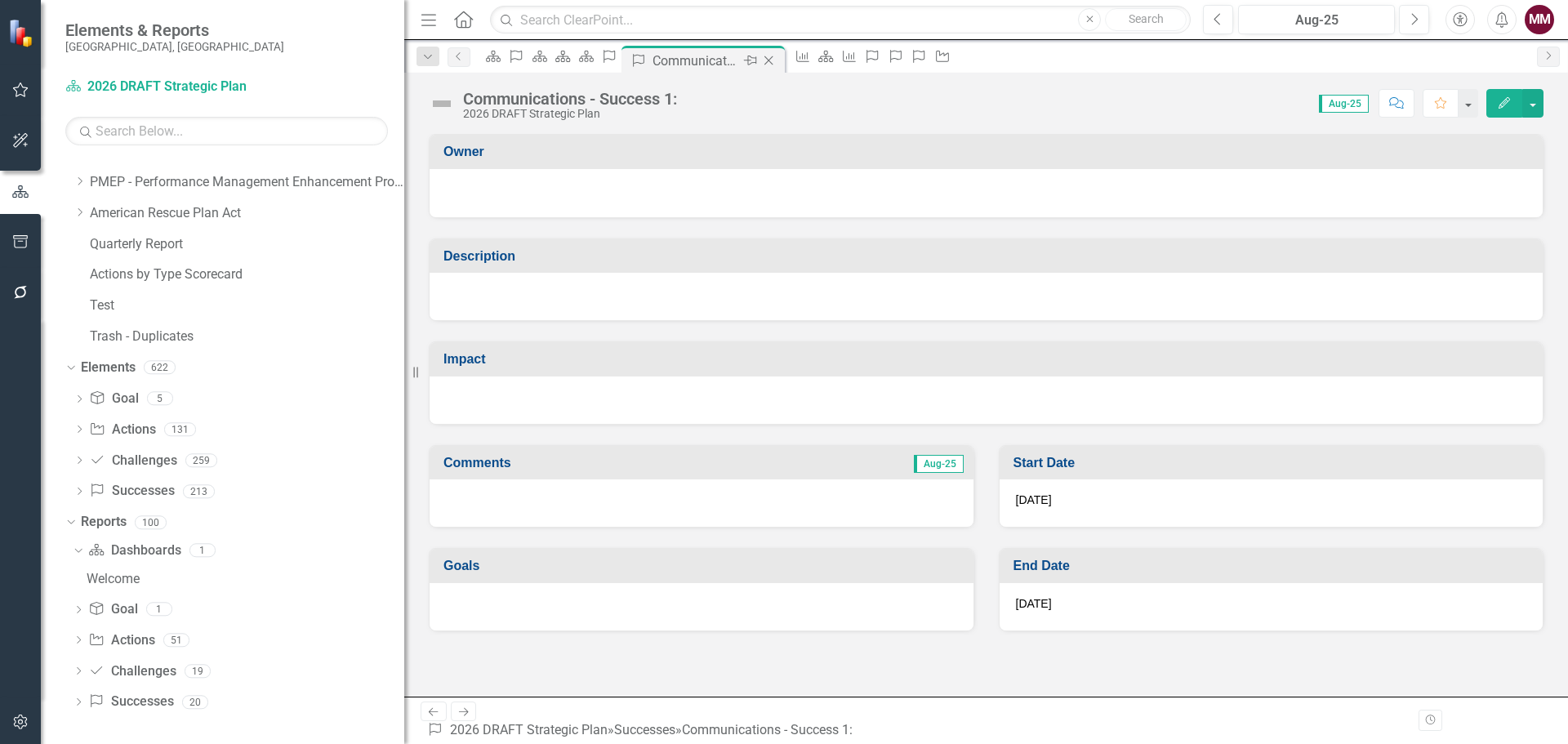
click at [777, 63] on icon "Close" at bounding box center [768, 60] width 16 height 13
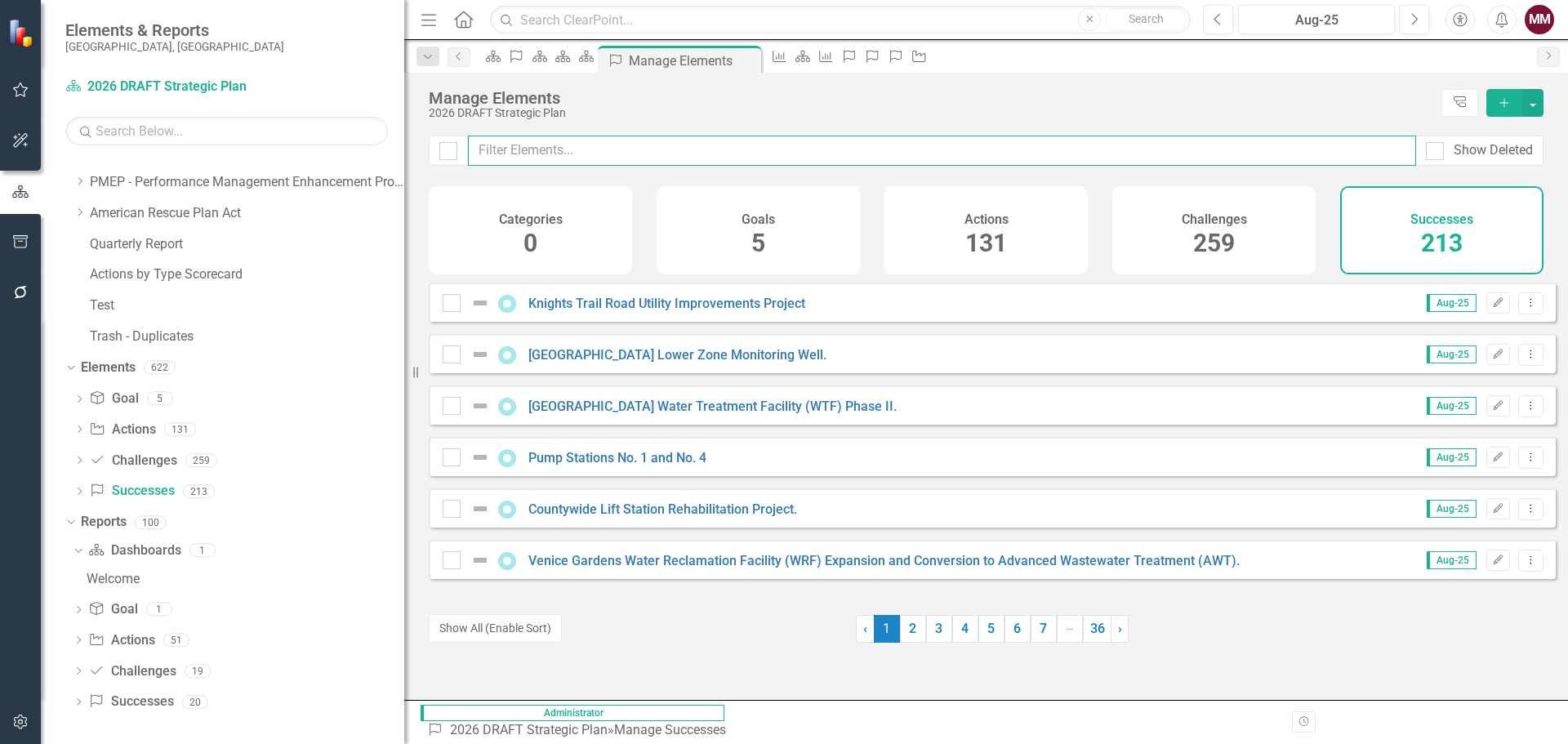
click at [493, 157] on input "text" at bounding box center [941, 150] width 948 height 30
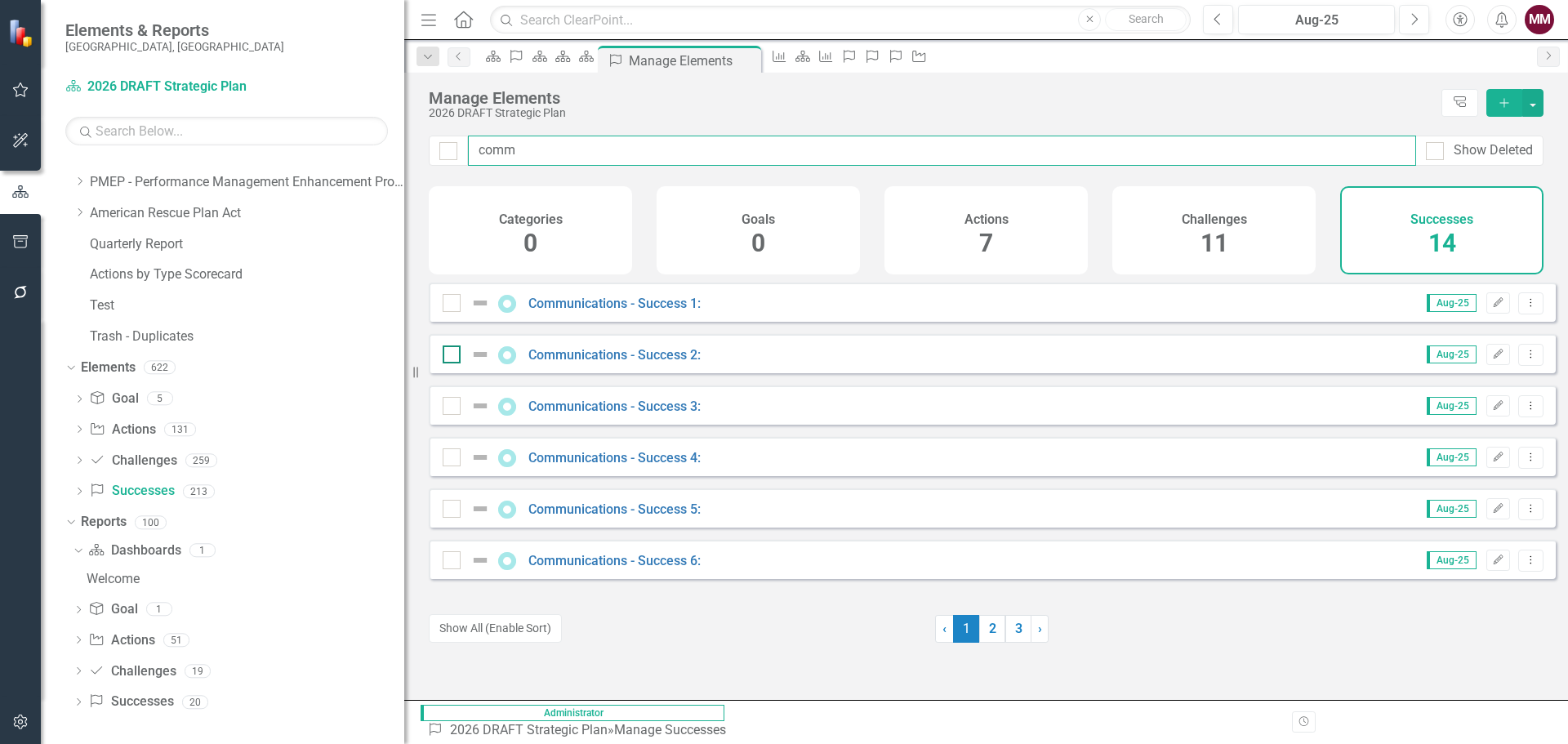
type input "comm"
click at [447, 356] on input "checkbox" at bounding box center [447, 351] width 11 height 11
checkbox input "true"
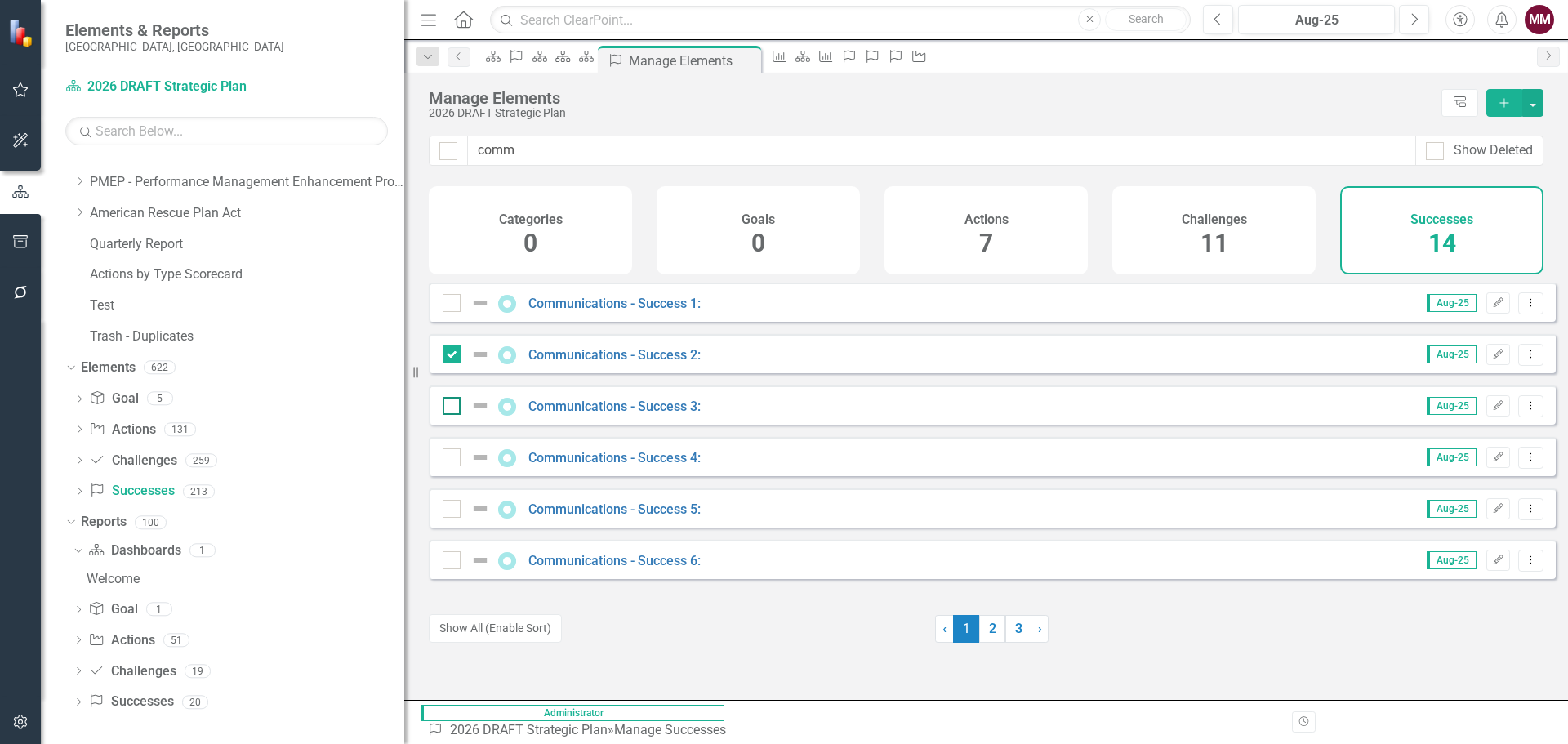
click at [451, 408] on input "checkbox" at bounding box center [447, 402] width 11 height 11
checkbox input "true"
click at [446, 467] on div at bounding box center [451, 457] width 18 height 18
click at [446, 459] on input "checkbox" at bounding box center [447, 453] width 11 height 11
checkbox input "true"
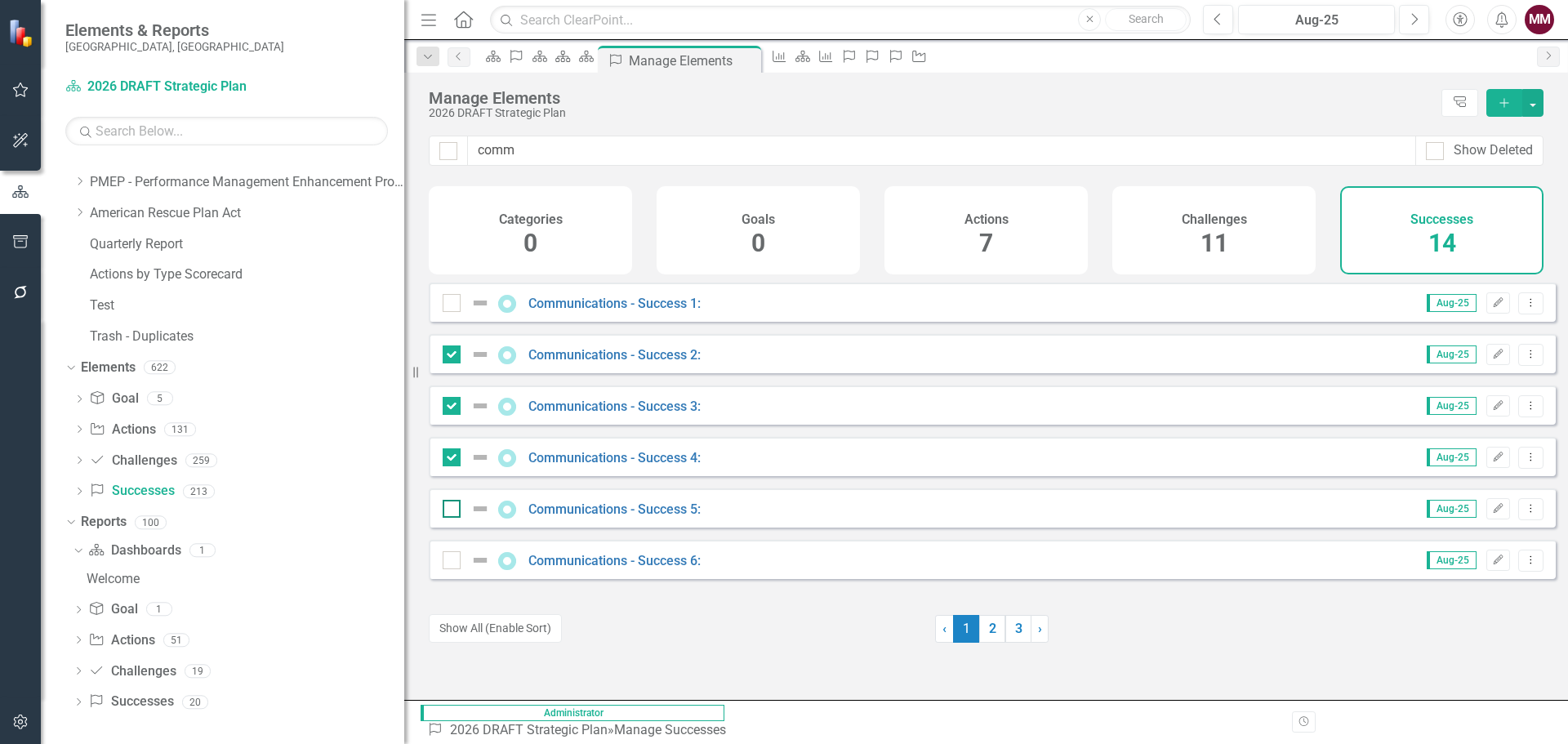
click at [446, 518] on div at bounding box center [451, 509] width 18 height 18
click at [446, 511] on input "checkbox" at bounding box center [447, 505] width 11 height 11
checkbox input "true"
click at [451, 562] on input "checkbox" at bounding box center [447, 556] width 11 height 11
checkbox input "true"
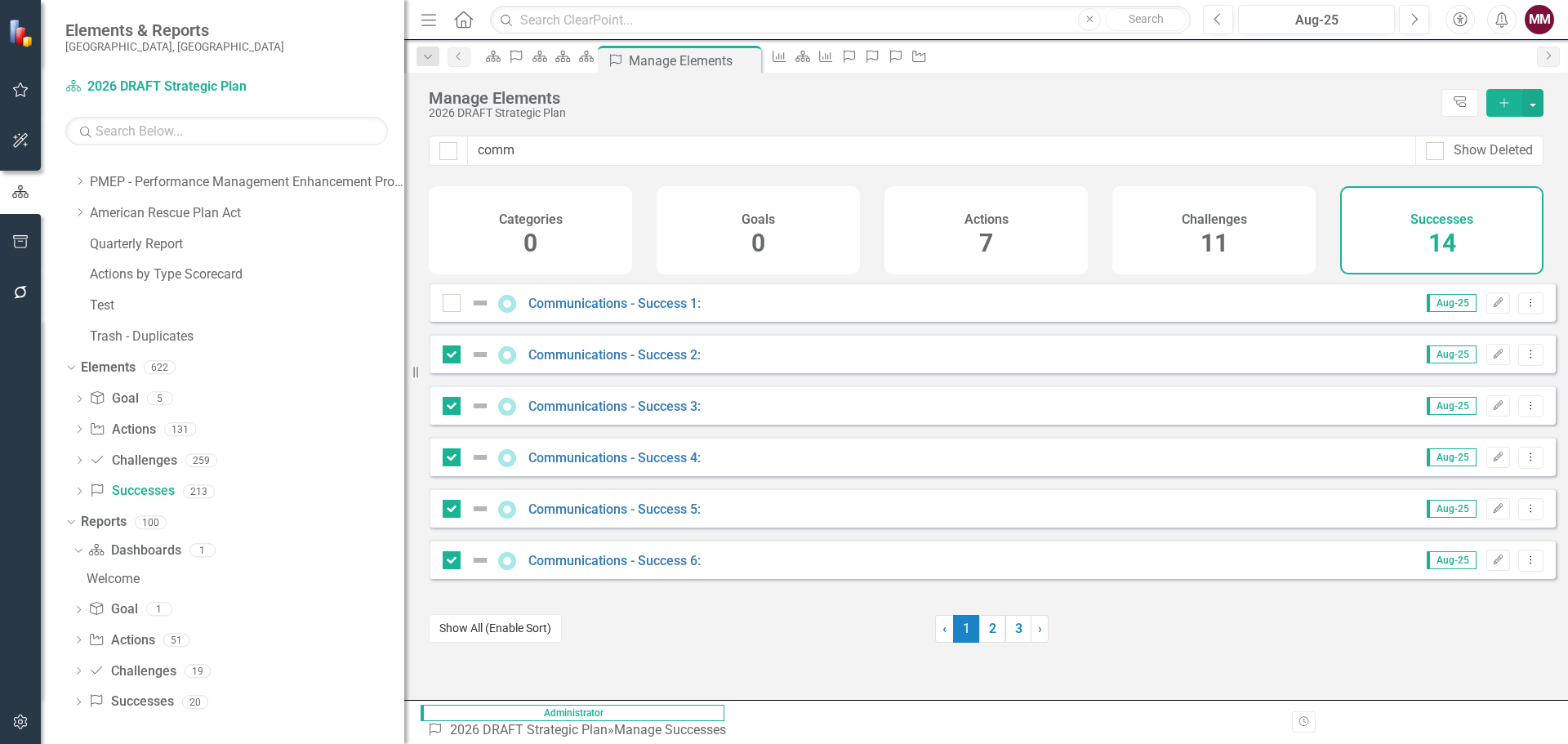
click at [512, 643] on button "Show All (Enable Sort)" at bounding box center [495, 629] width 133 height 29
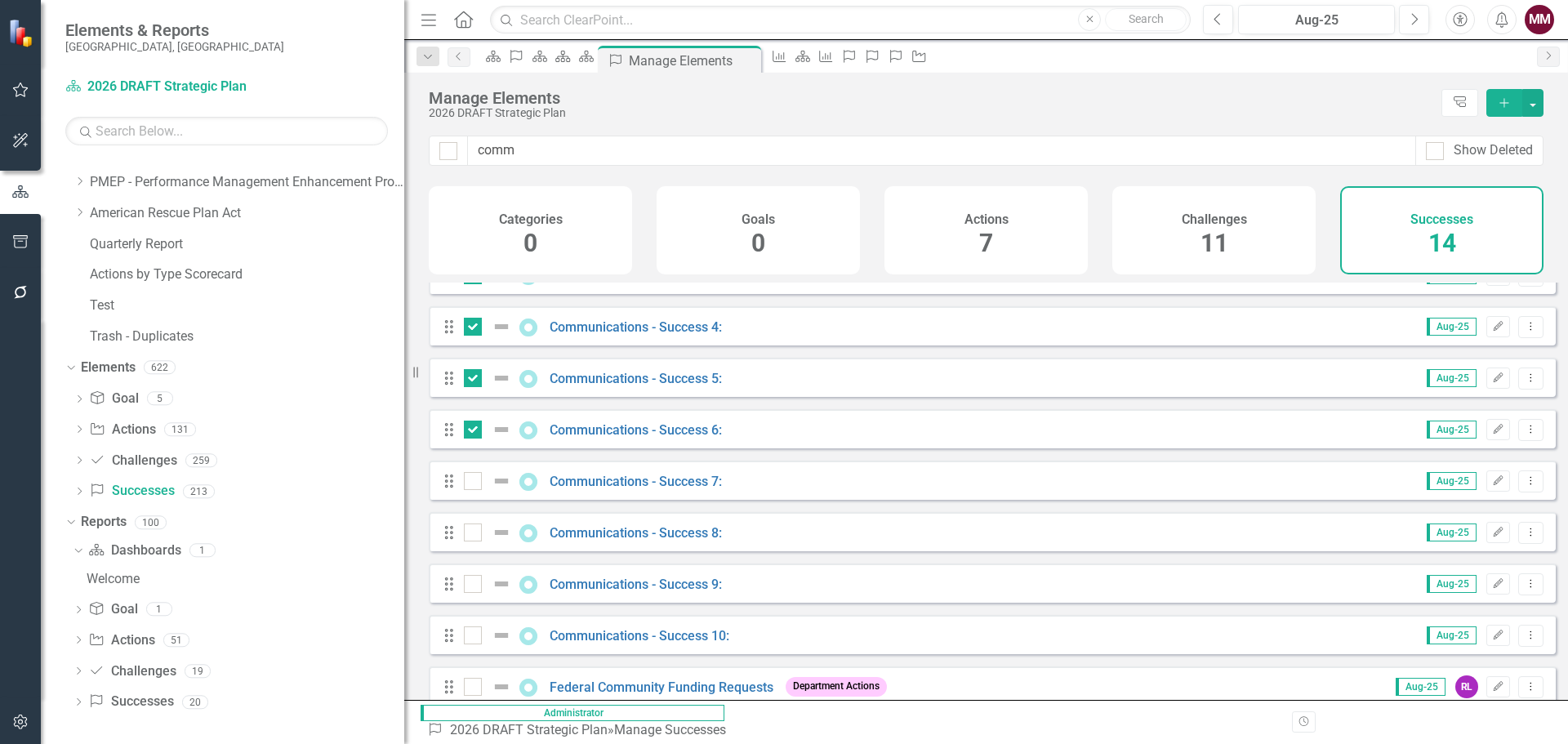
scroll to position [164, 0]
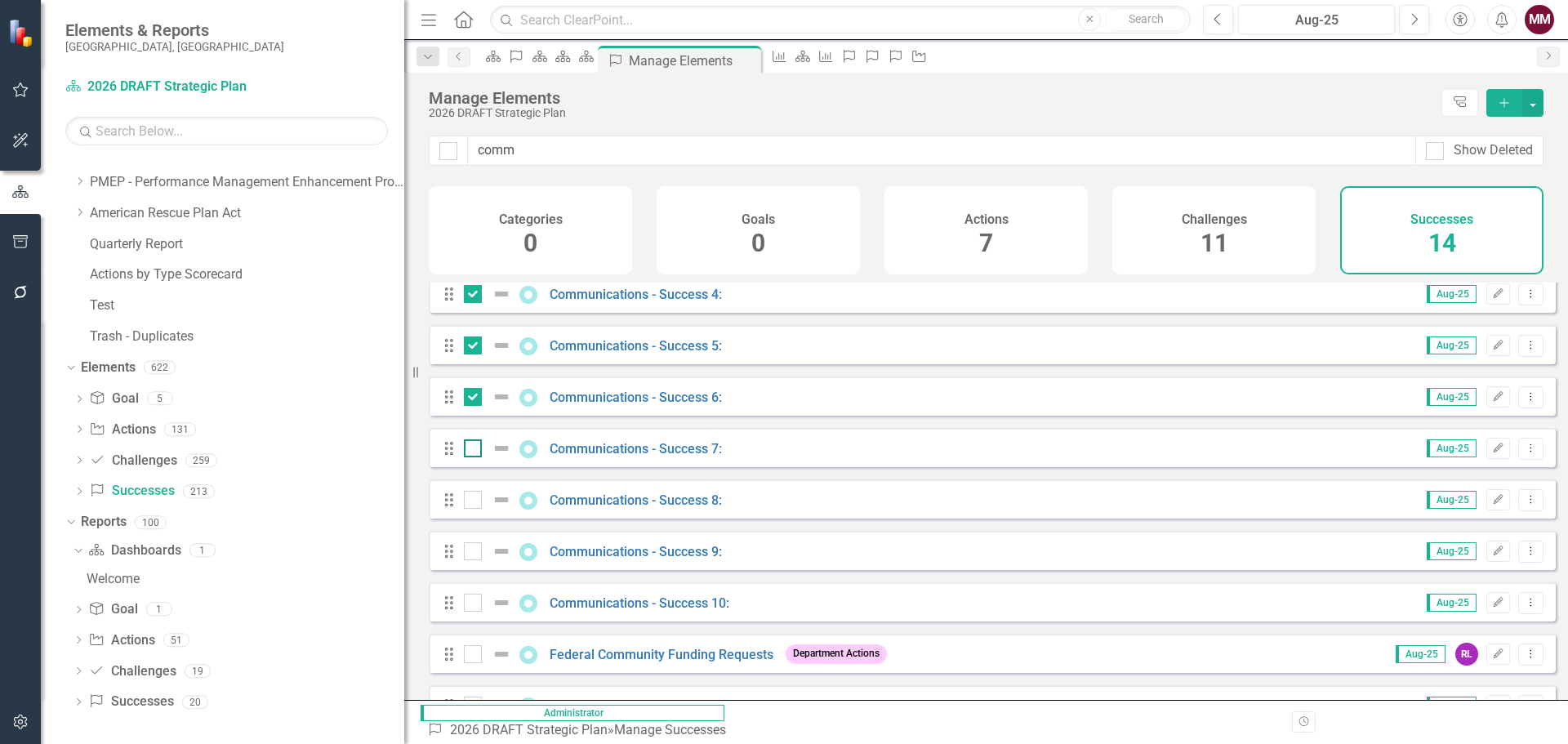
click at [467, 457] on div at bounding box center [473, 449] width 18 height 18
click at [467, 450] on input "checkbox" at bounding box center [469, 445] width 11 height 11
checkbox input "true"
click at [467, 502] on input "checkbox" at bounding box center [469, 496] width 11 height 11
checkbox input "true"
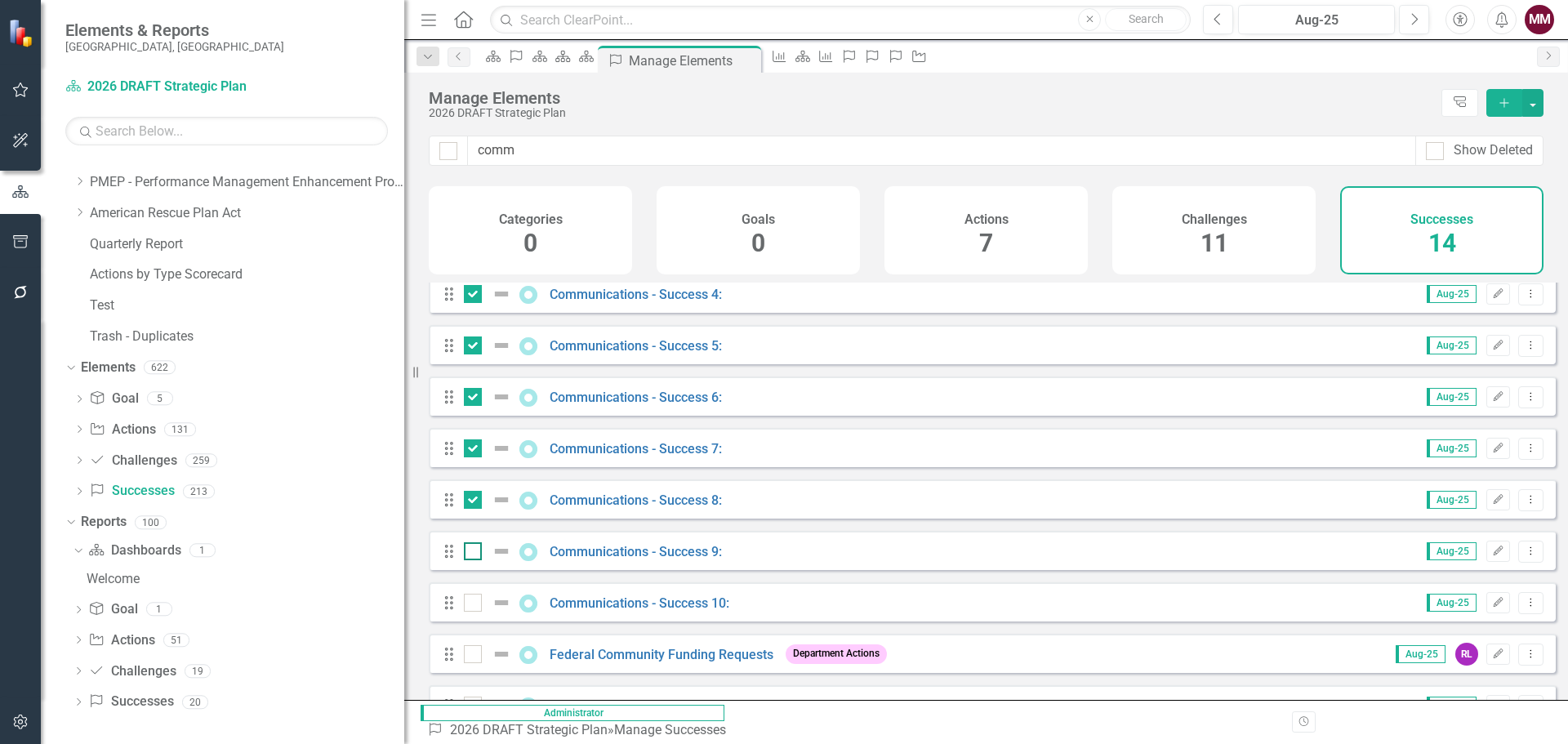
click at [472, 553] on input "checkbox" at bounding box center [469, 547] width 11 height 11
checkbox input "true"
click at [470, 604] on input "checkbox" at bounding box center [469, 599] width 11 height 11
checkbox input "true"
click at [1527, 112] on button "button" at bounding box center [1533, 103] width 21 height 28
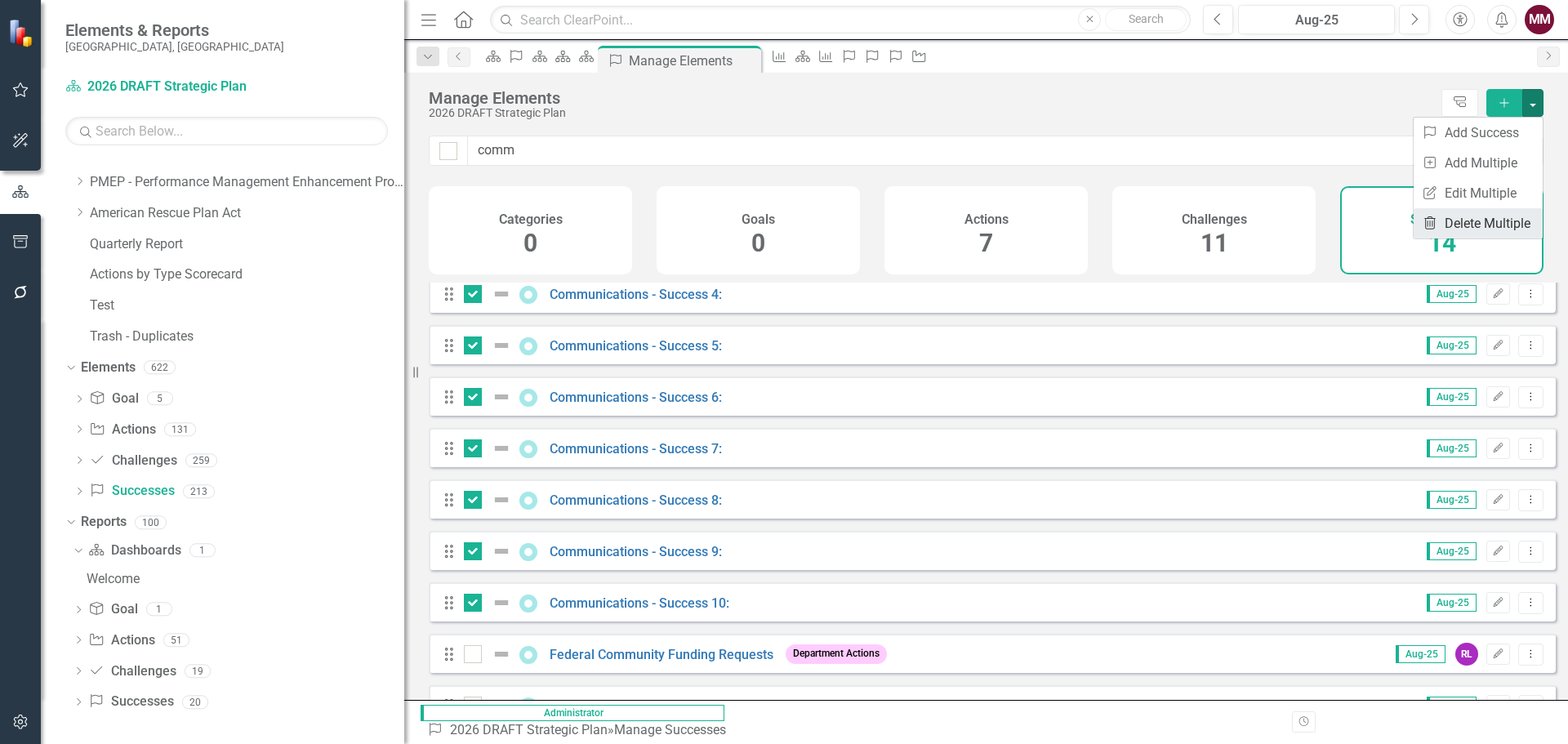
click at [1491, 223] on link "Trash Delete Multiple" at bounding box center [1478, 223] width 129 height 30
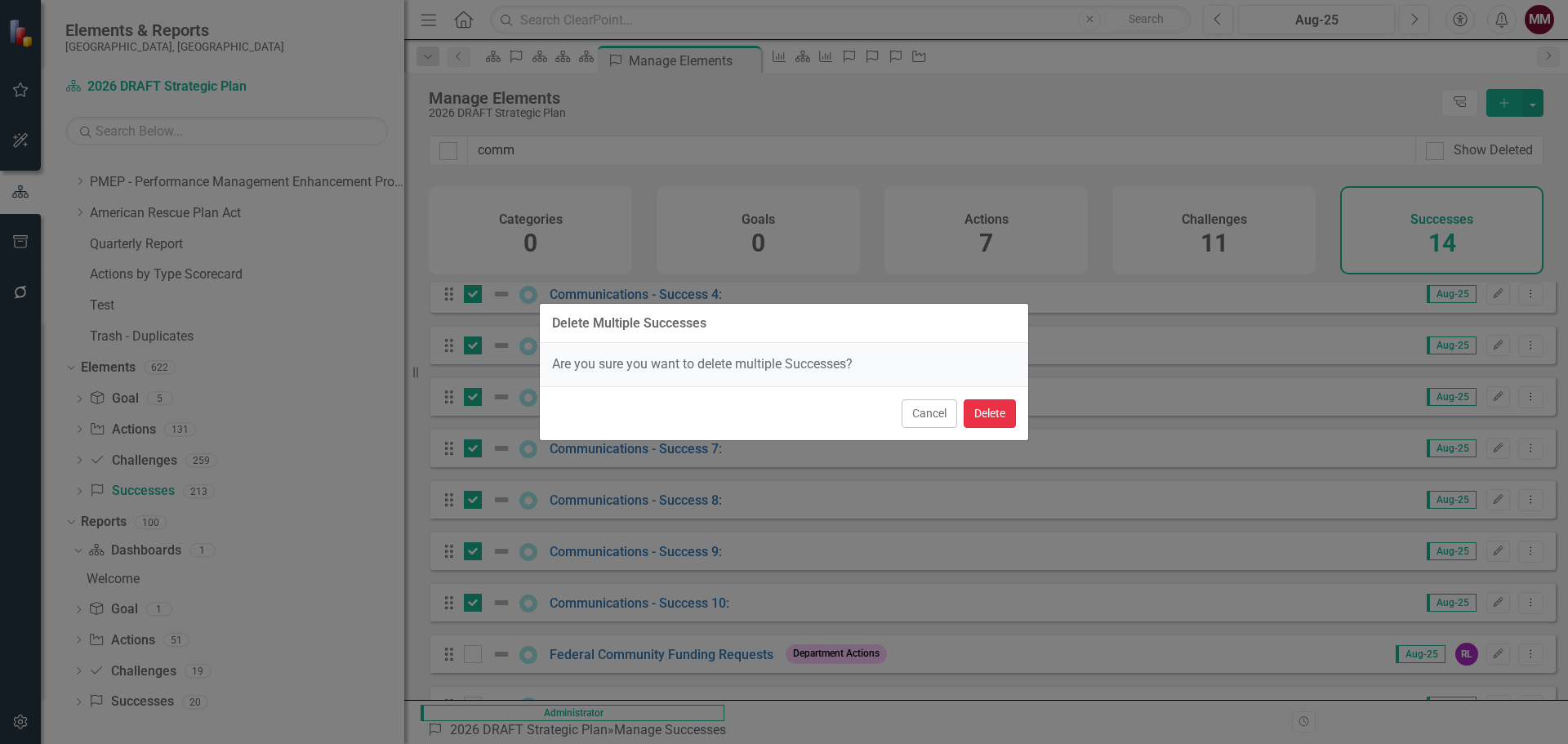
click at [996, 410] on button "Delete" at bounding box center [990, 414] width 52 height 29
checkbox input "false"
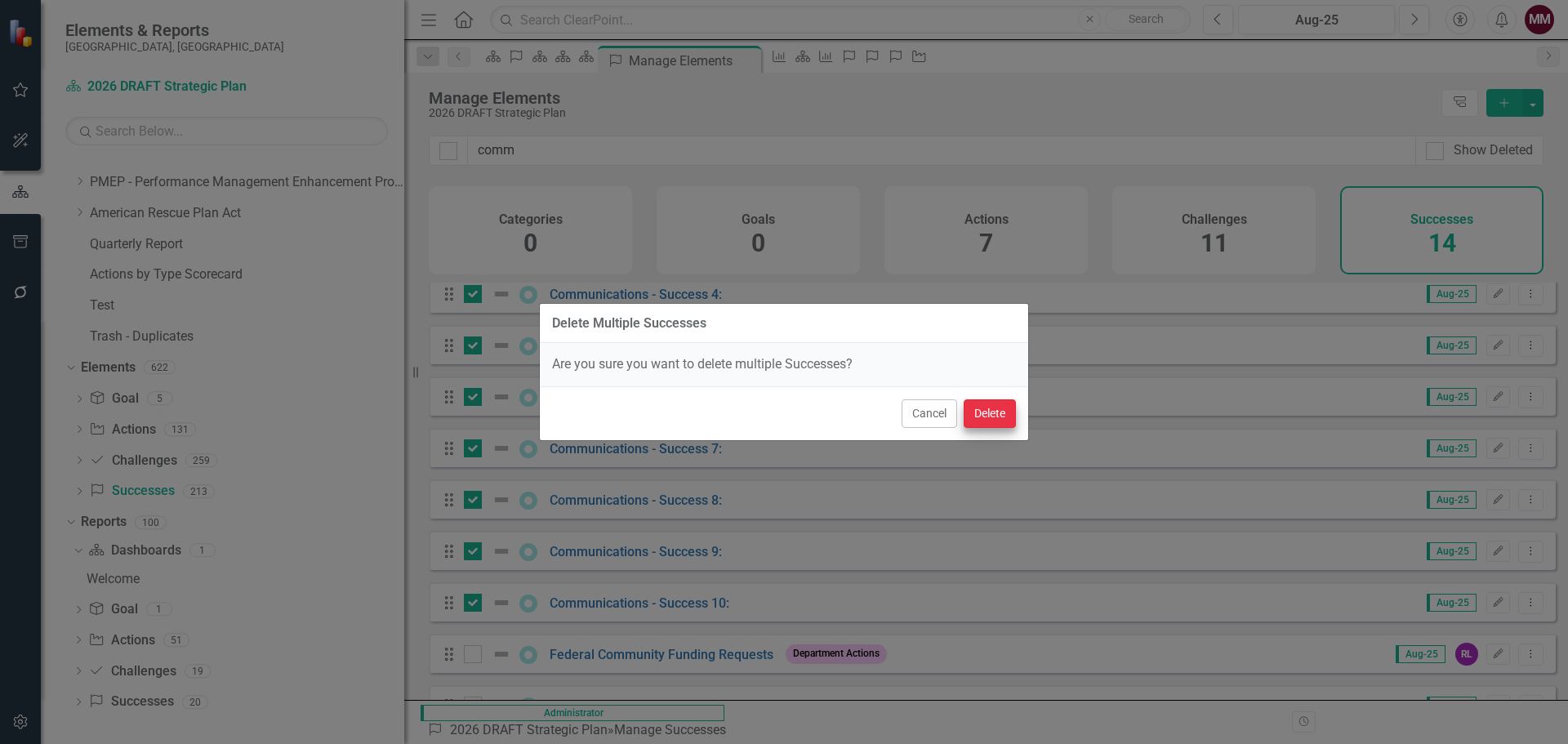
checkbox input "false"
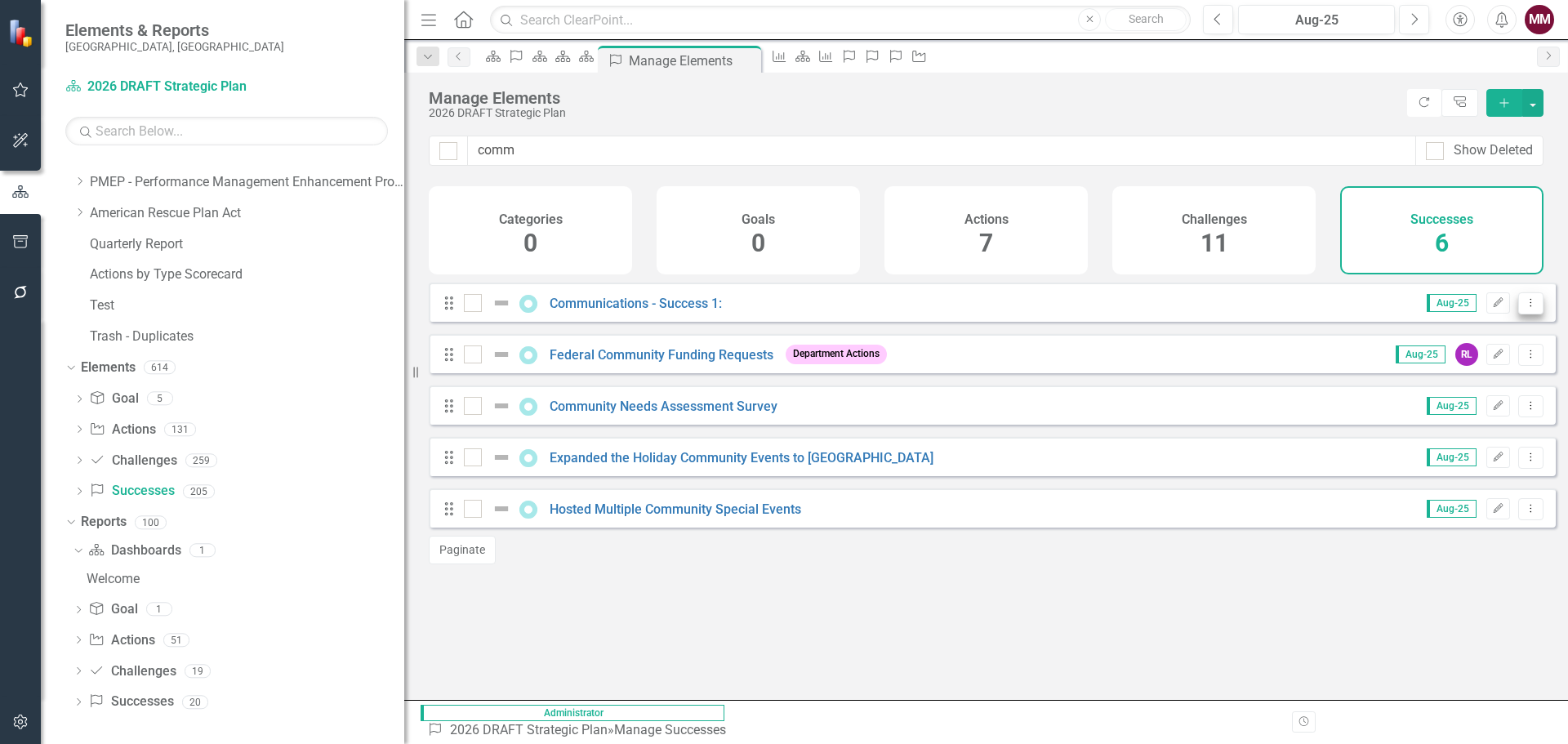
click at [1524, 308] on icon "Dropdown Menu" at bounding box center [1531, 302] width 14 height 11
click at [1483, 397] on link "Copy Duplicate Success" at bounding box center [1458, 403] width 145 height 30
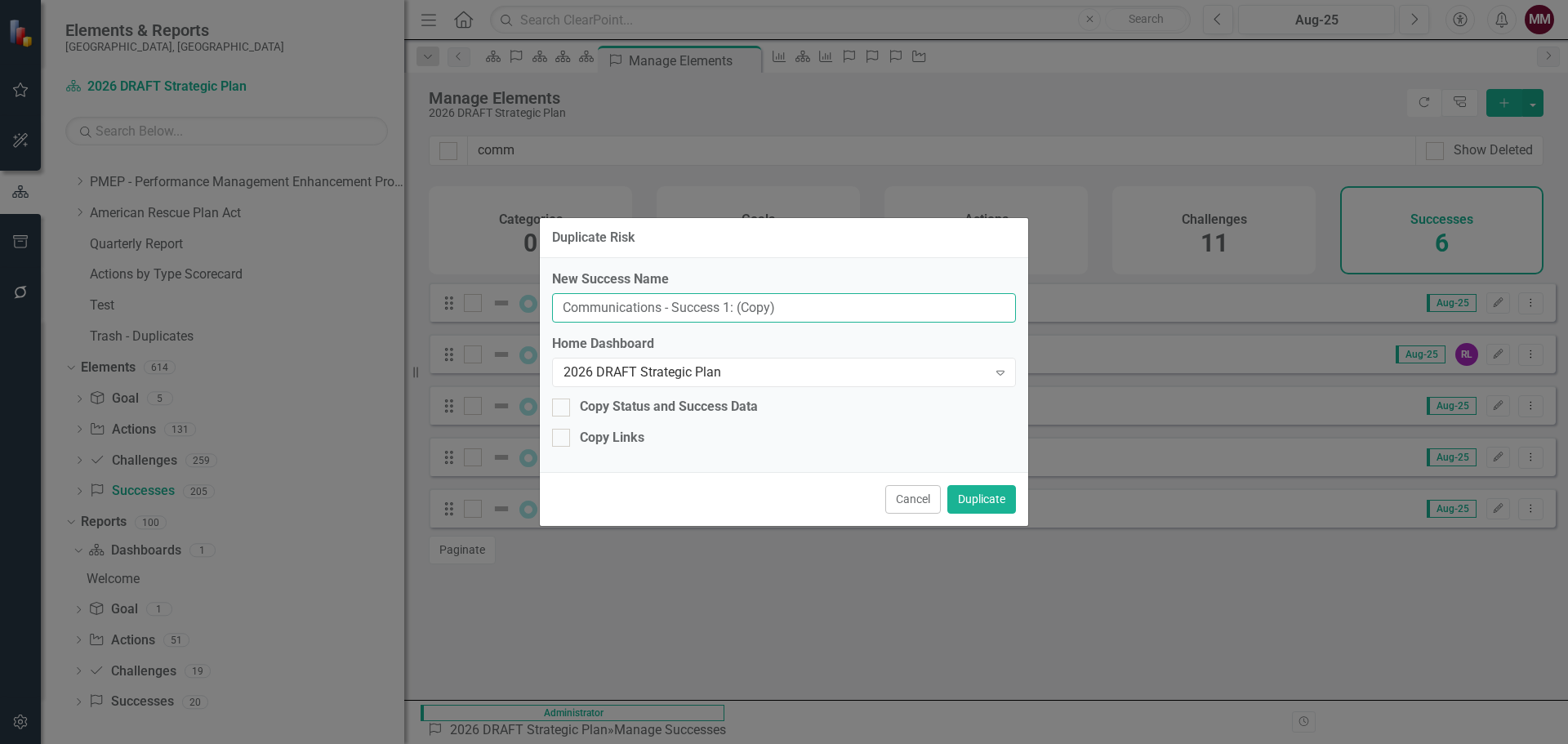
drag, startPoint x: 787, startPoint y: 308, endPoint x: 724, endPoint y: 311, distance: 63.1
click at [724, 311] on input "Communications - Success 1: (Copy)" at bounding box center [784, 308] width 464 height 30
type input "Communications - Success 2:"
click at [969, 495] on button "Duplicate" at bounding box center [981, 500] width 69 height 29
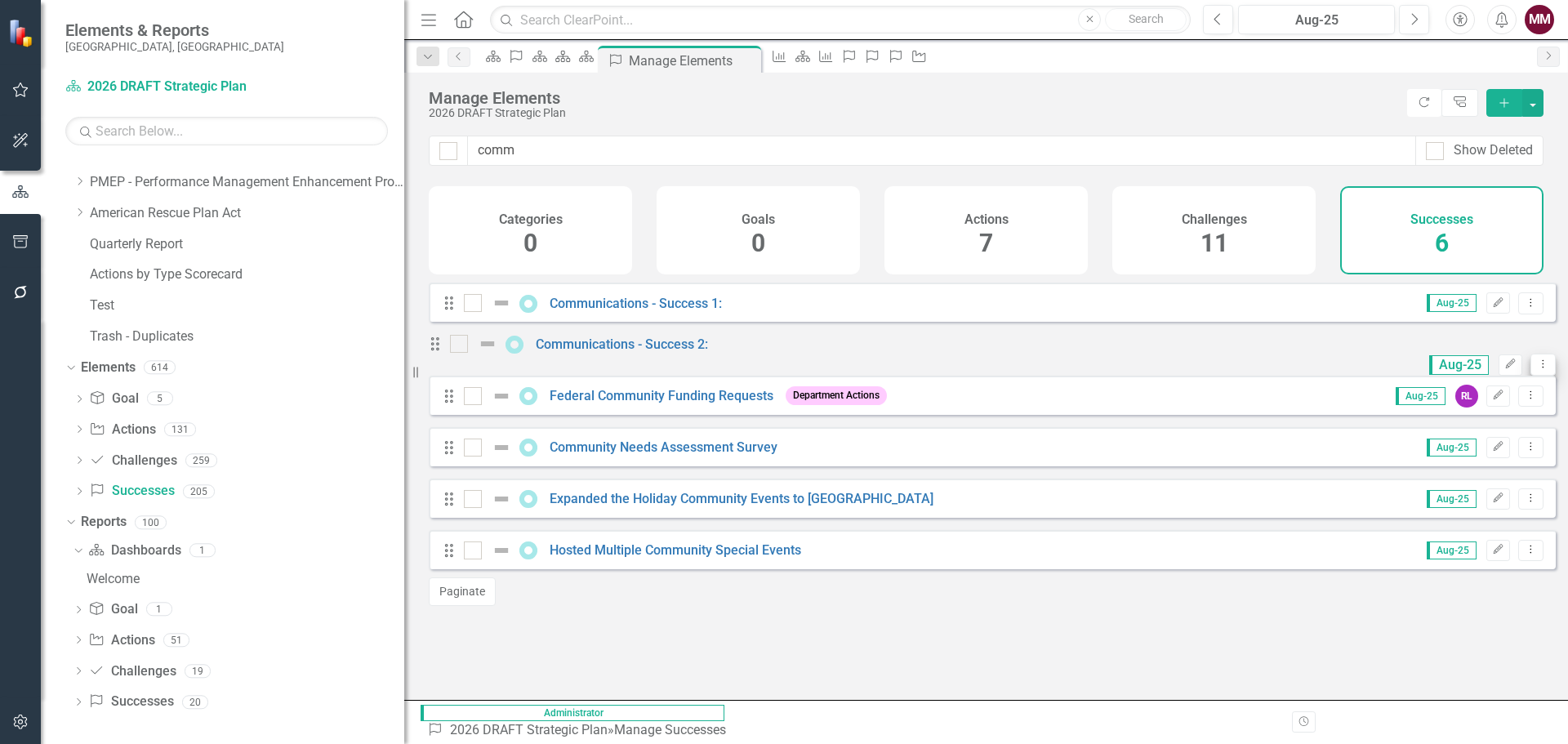
click at [1536, 369] on icon "Dropdown Menu" at bounding box center [1543, 363] width 14 height 11
click at [1449, 450] on link "Copy Duplicate Success" at bounding box center [1458, 454] width 145 height 30
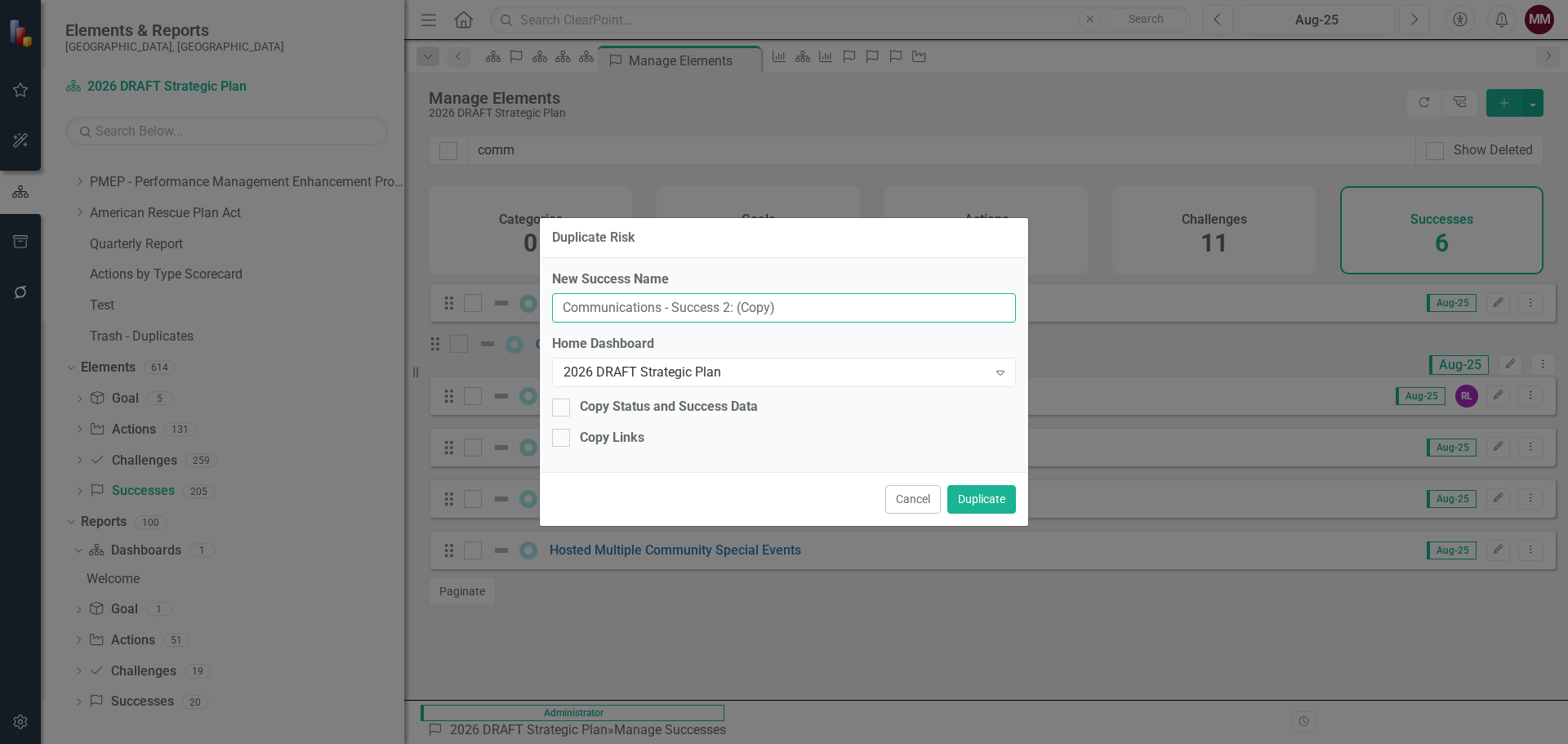
click at [727, 302] on input "Communications - Success 2: (Copy)" at bounding box center [784, 308] width 464 height 30
type input "Communications - Success 3:"
click at [972, 493] on button "Duplicate" at bounding box center [981, 500] width 69 height 29
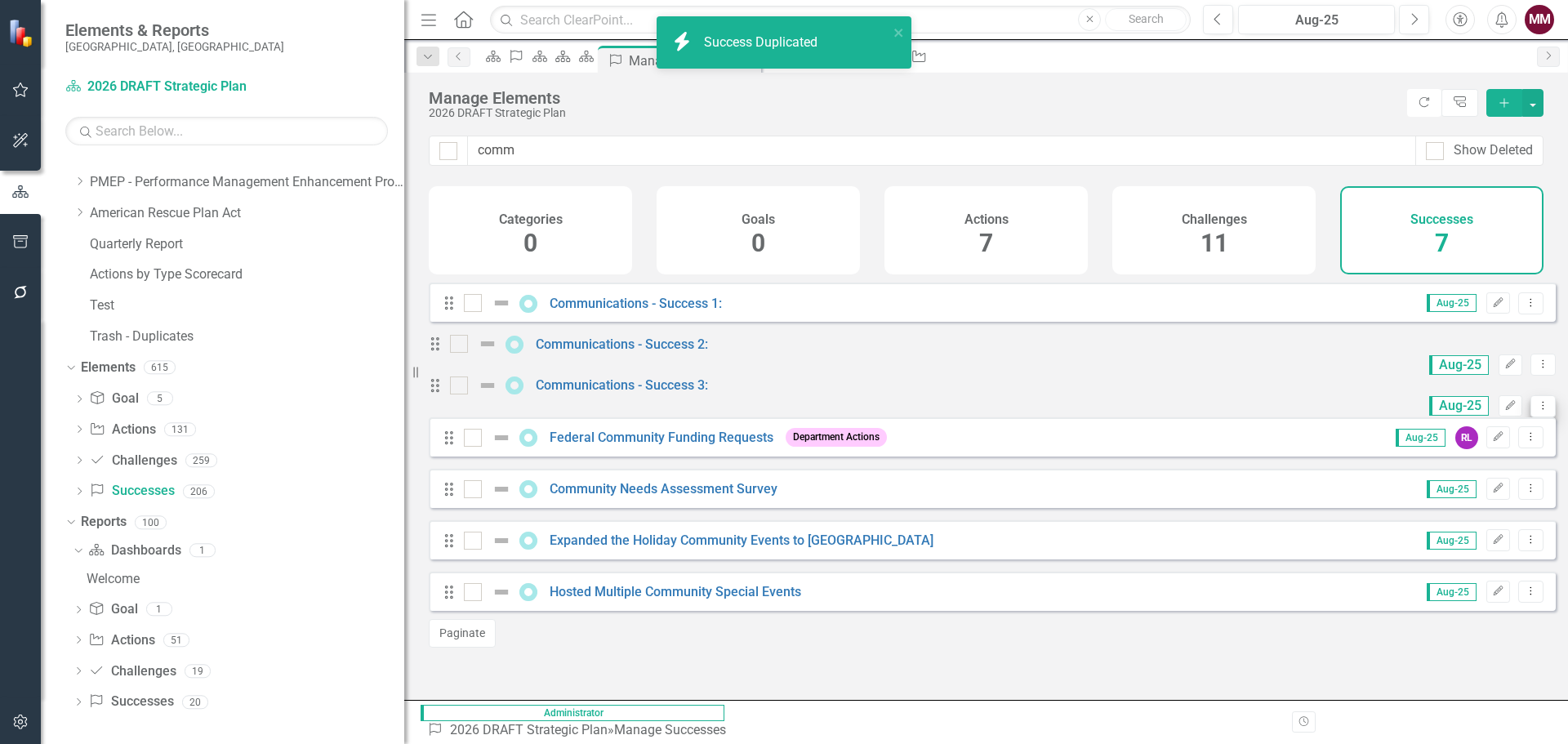
click at [1536, 411] on icon "Dropdown Menu" at bounding box center [1543, 405] width 14 height 11
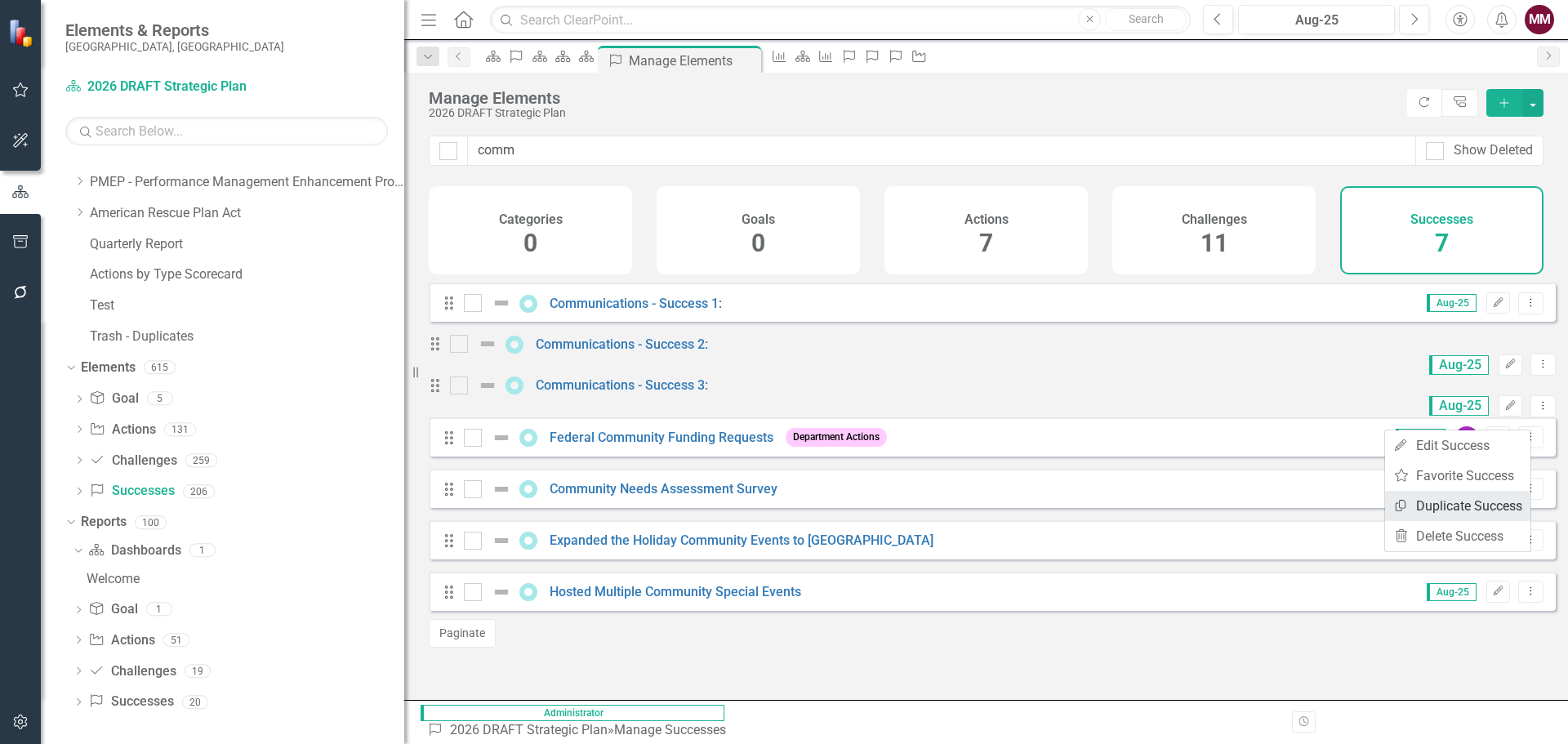
click at [1471, 505] on link "Copy Duplicate Success" at bounding box center [1458, 506] width 145 height 30
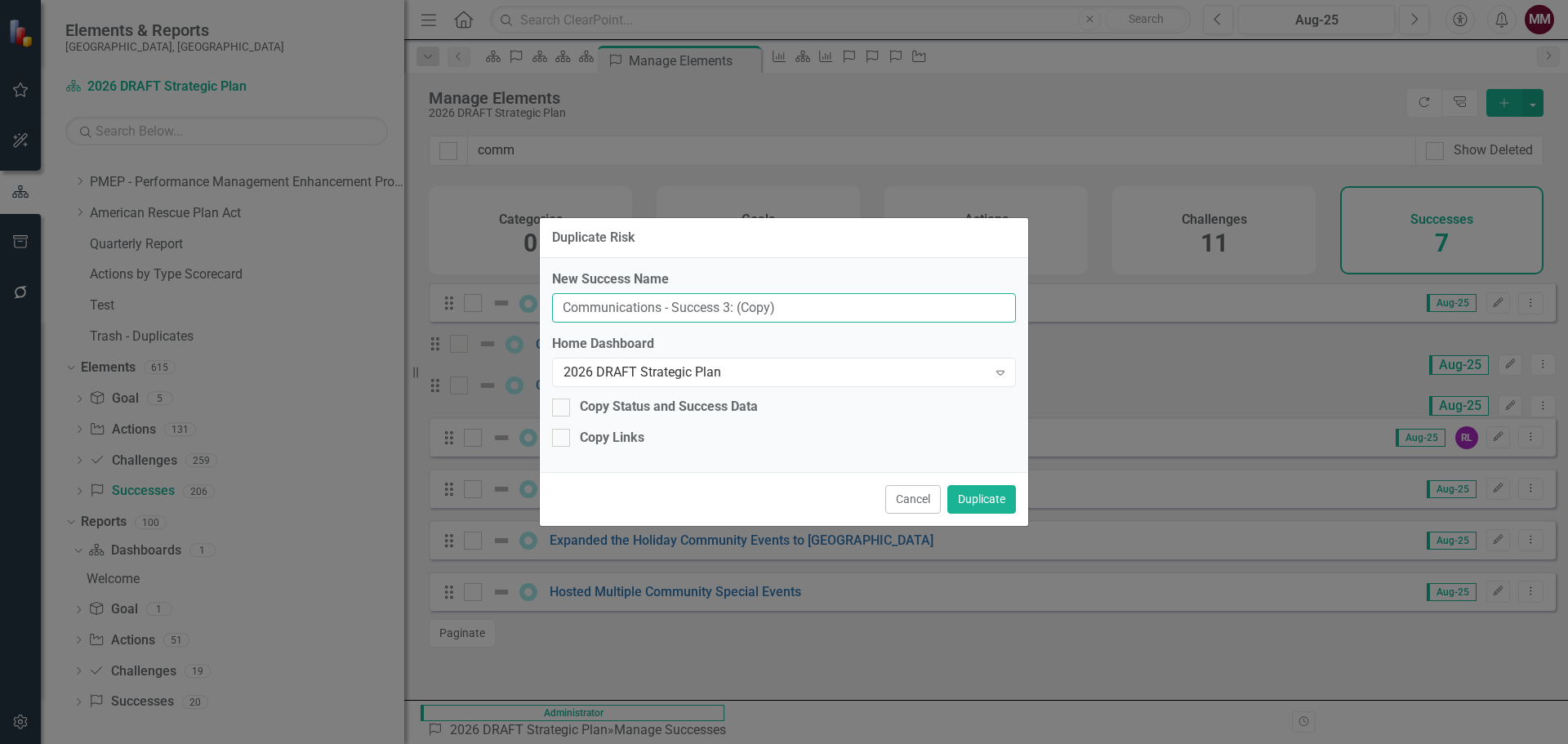
click at [726, 306] on input "Communications - Success 3: (Copy)" at bounding box center [784, 308] width 464 height 30
type input "Communications - Success 4:"
click at [976, 490] on button "Duplicate" at bounding box center [981, 500] width 69 height 29
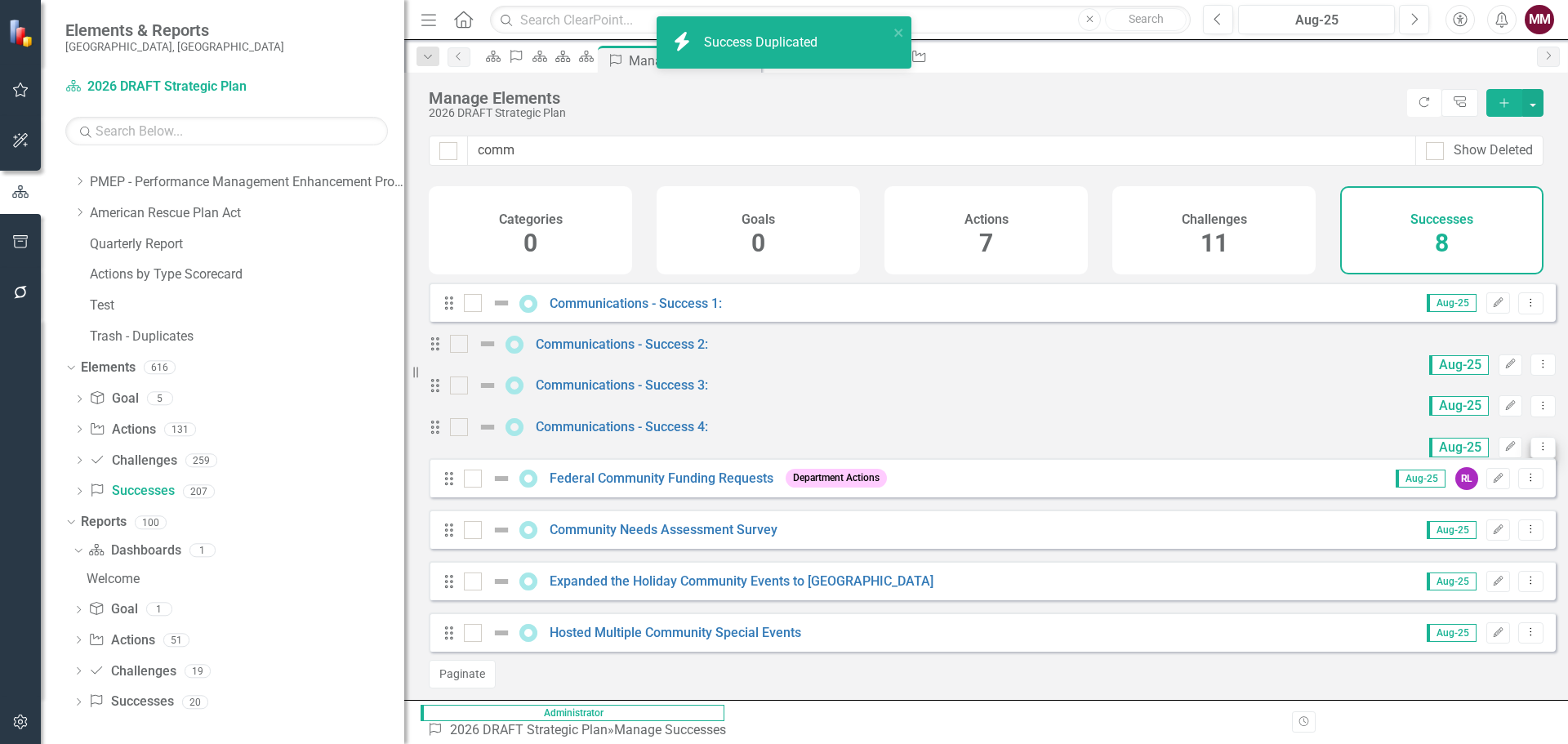
click at [1530, 459] on button "Dropdown Menu" at bounding box center [1543, 448] width 25 height 22
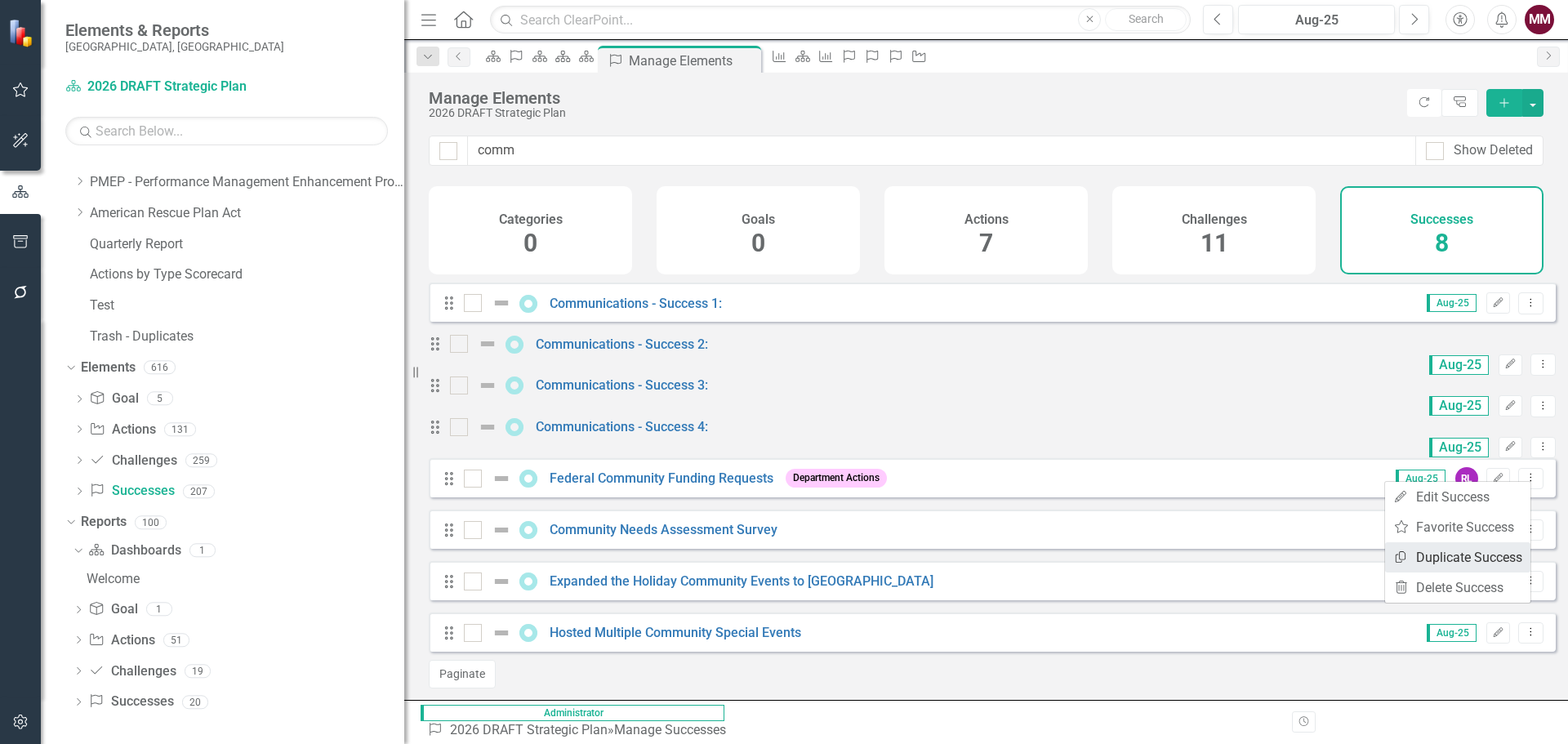
click at [1483, 556] on link "Copy Duplicate Success" at bounding box center [1458, 557] width 145 height 30
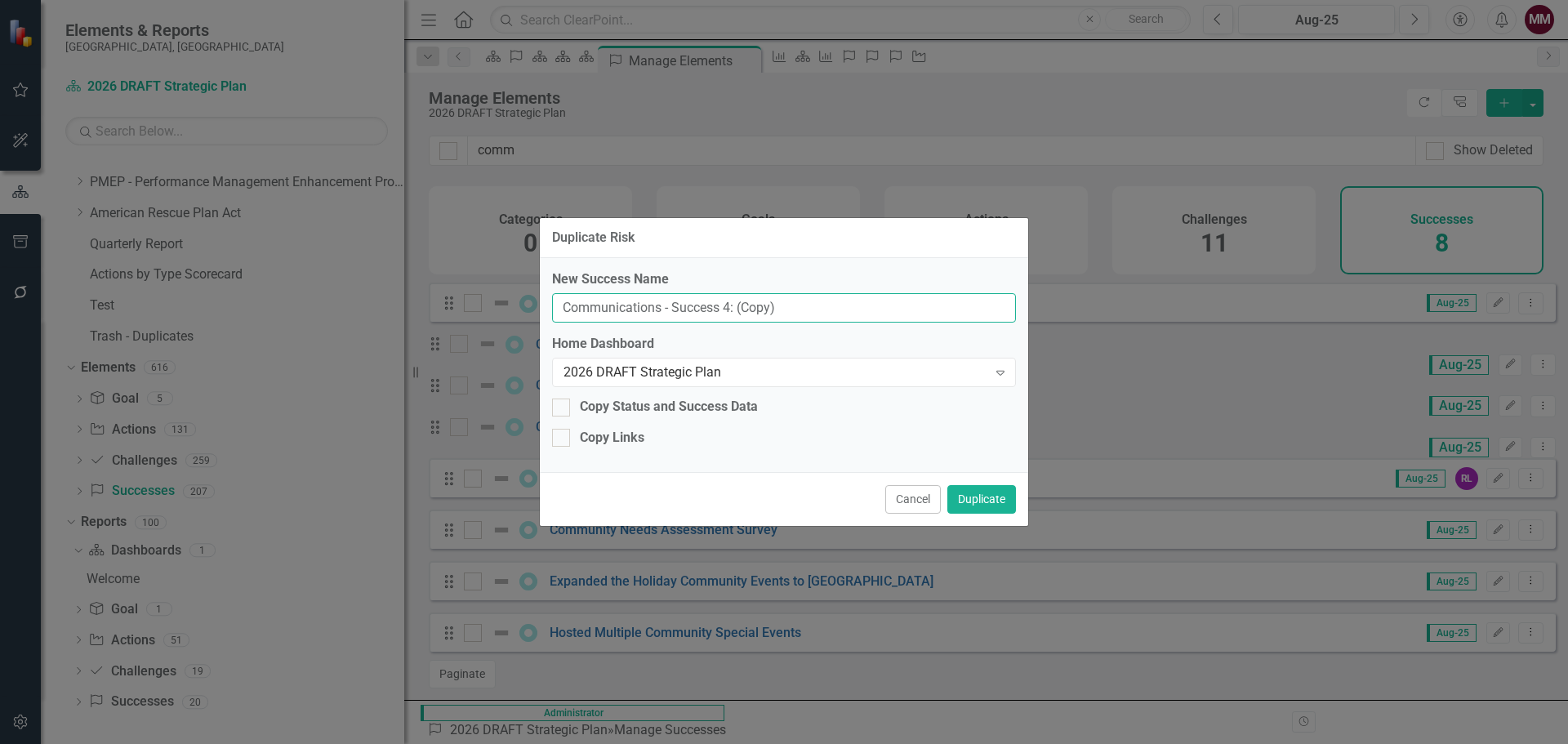
click at [726, 306] on input "Communications - Success 4: (Copy)" at bounding box center [784, 308] width 464 height 30
type input "Communications - Success 5:"
click at [978, 493] on button "Duplicate" at bounding box center [981, 500] width 69 height 29
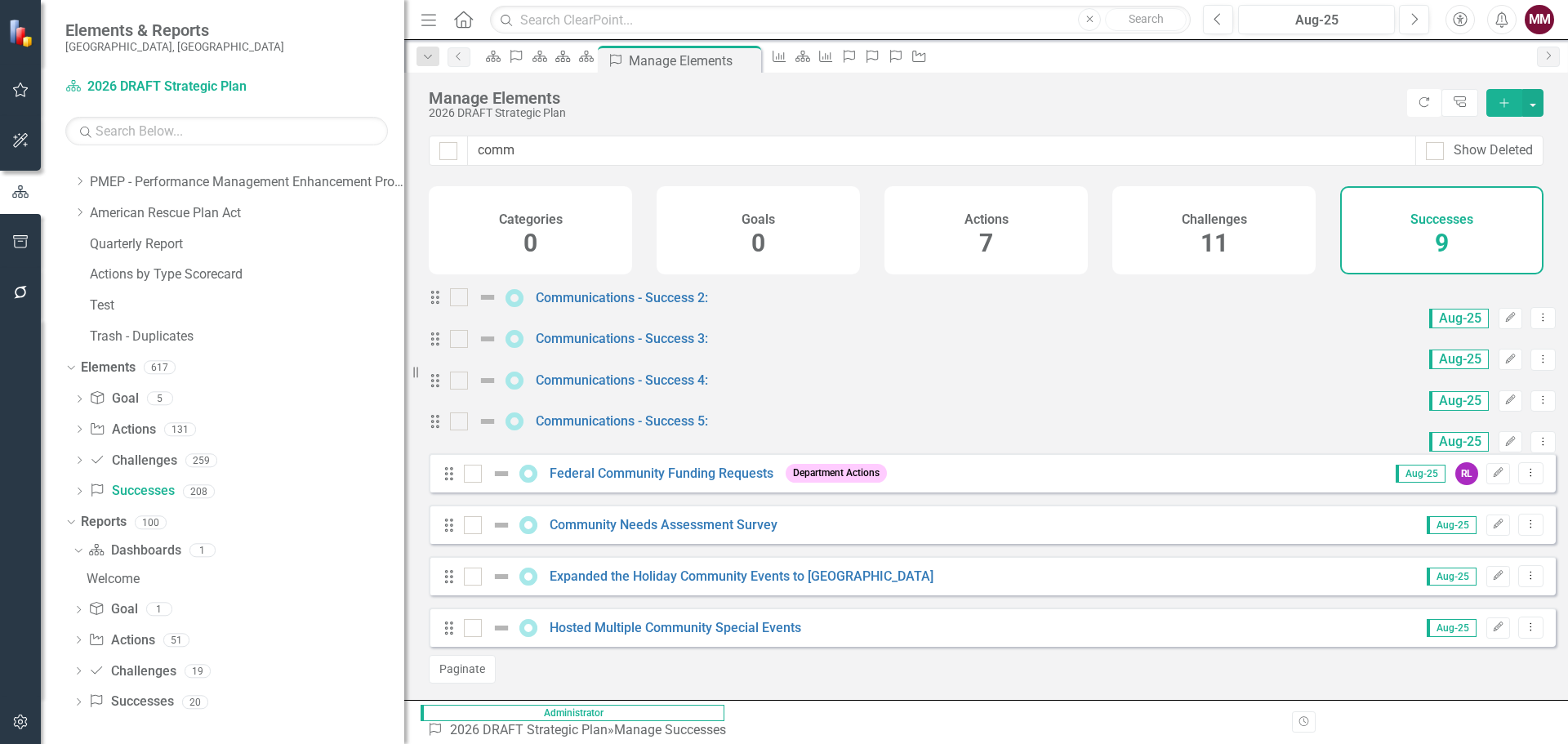
scroll to position [85, 0]
click at [1536, 440] on icon "Dropdown Menu" at bounding box center [1543, 441] width 14 height 11
click at [1464, 518] on link "Copy Duplicate Success" at bounding box center [1458, 523] width 145 height 30
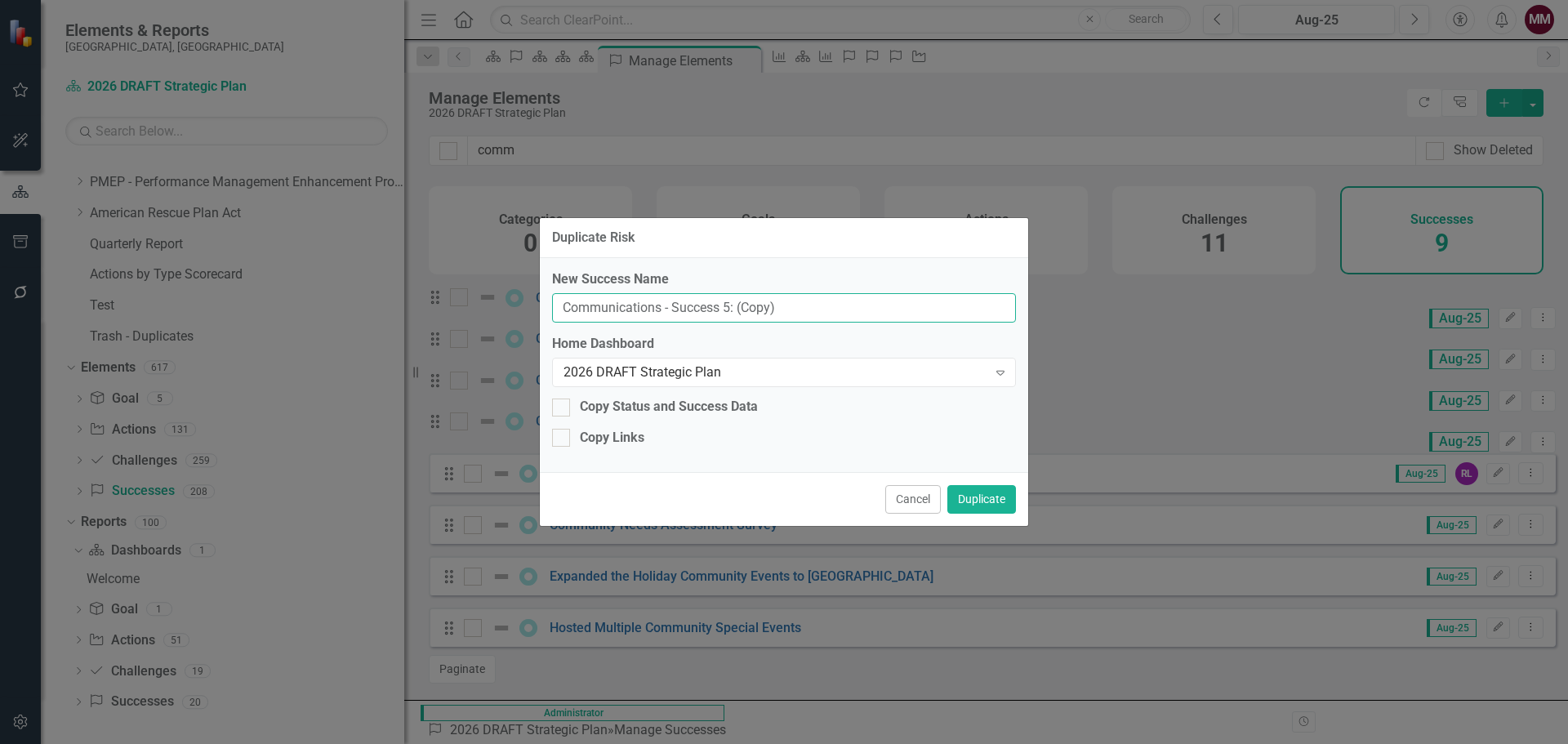
click at [727, 305] on input "Communications - Success 5: (Copy)" at bounding box center [784, 308] width 464 height 30
type input "Communications - Success 6:"
click at [977, 494] on button "Duplicate" at bounding box center [981, 500] width 69 height 29
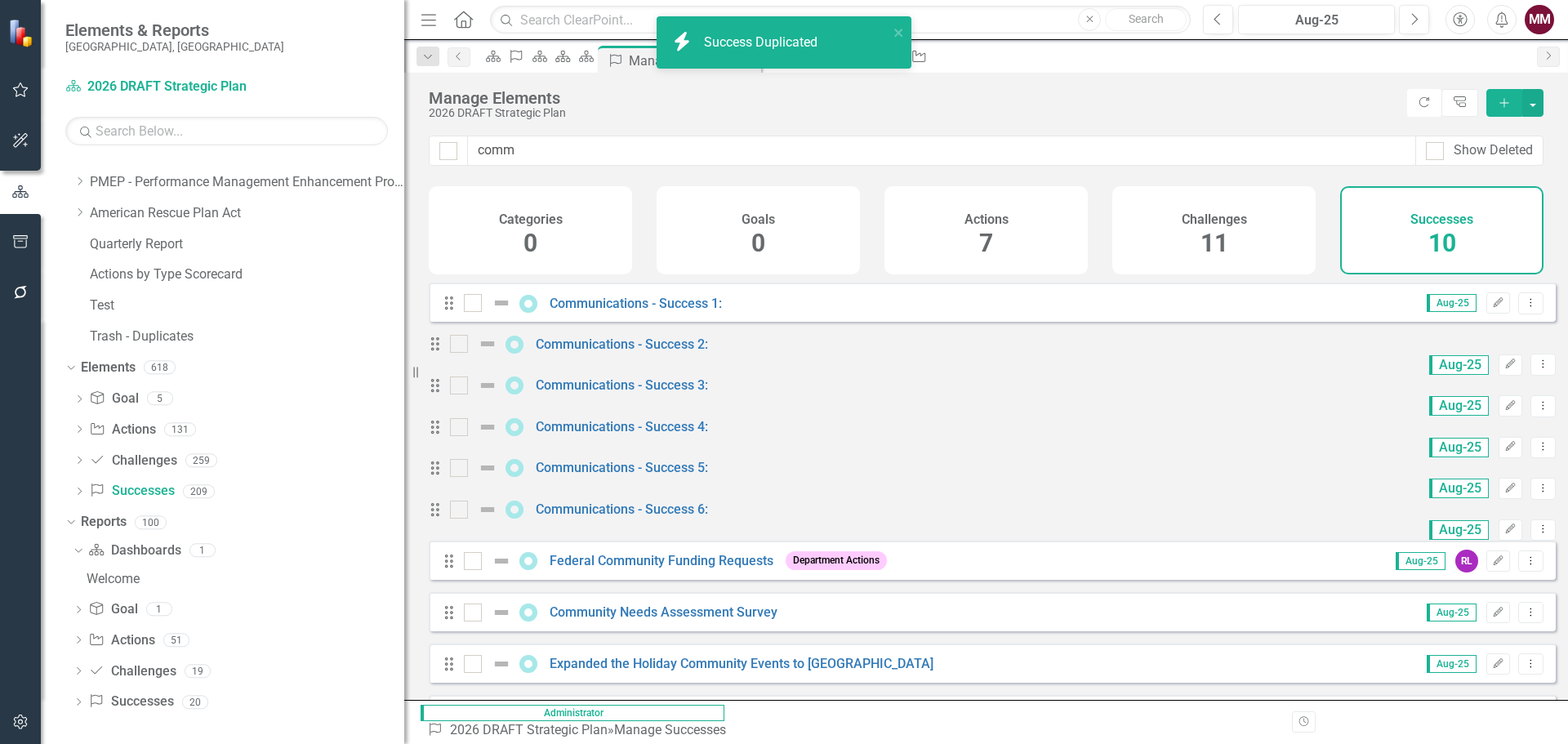
scroll to position [81, 0]
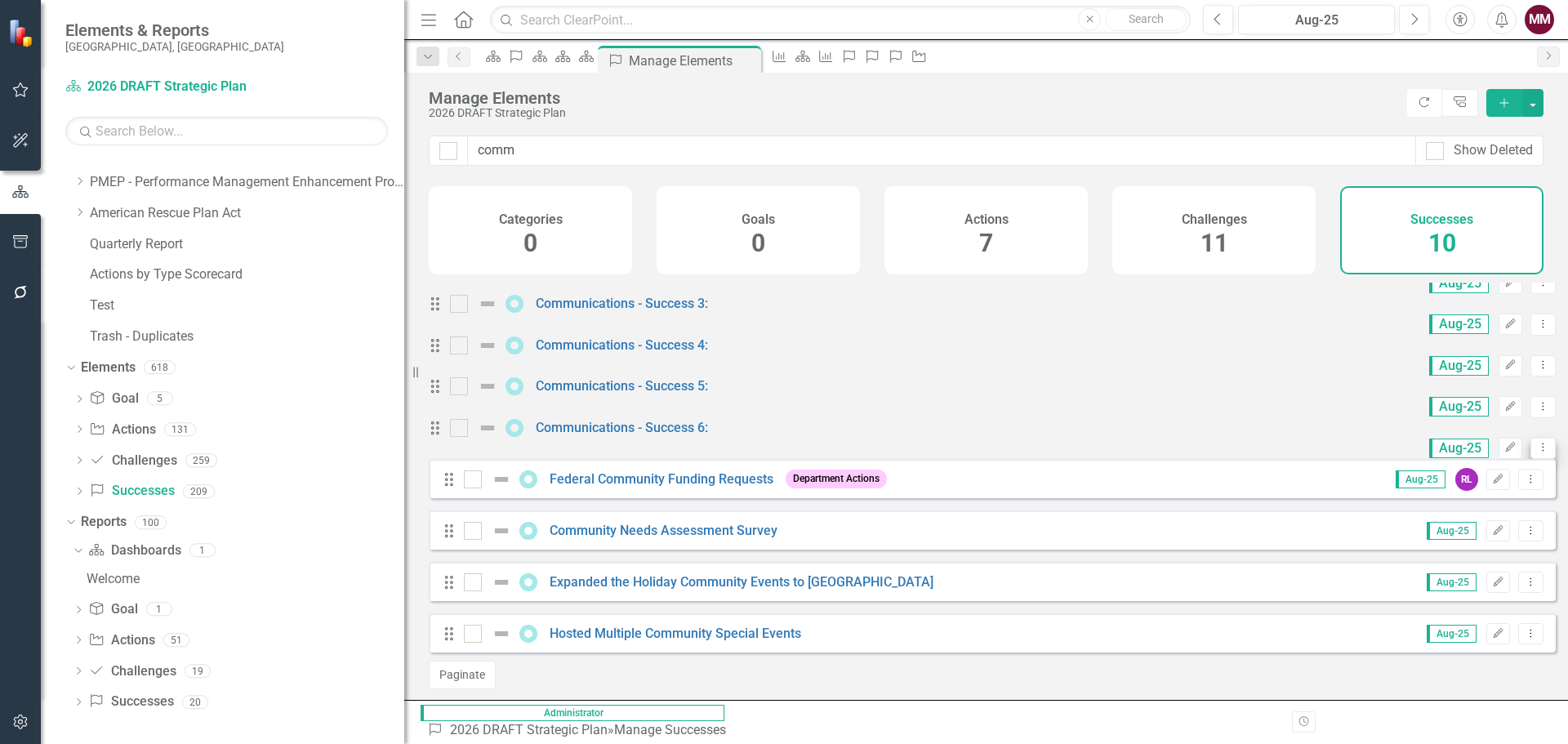
click at [1536, 452] on icon "Dropdown Menu" at bounding box center [1543, 447] width 14 height 11
click at [1473, 569] on link "Copy Duplicate Success" at bounding box center [1458, 578] width 145 height 30
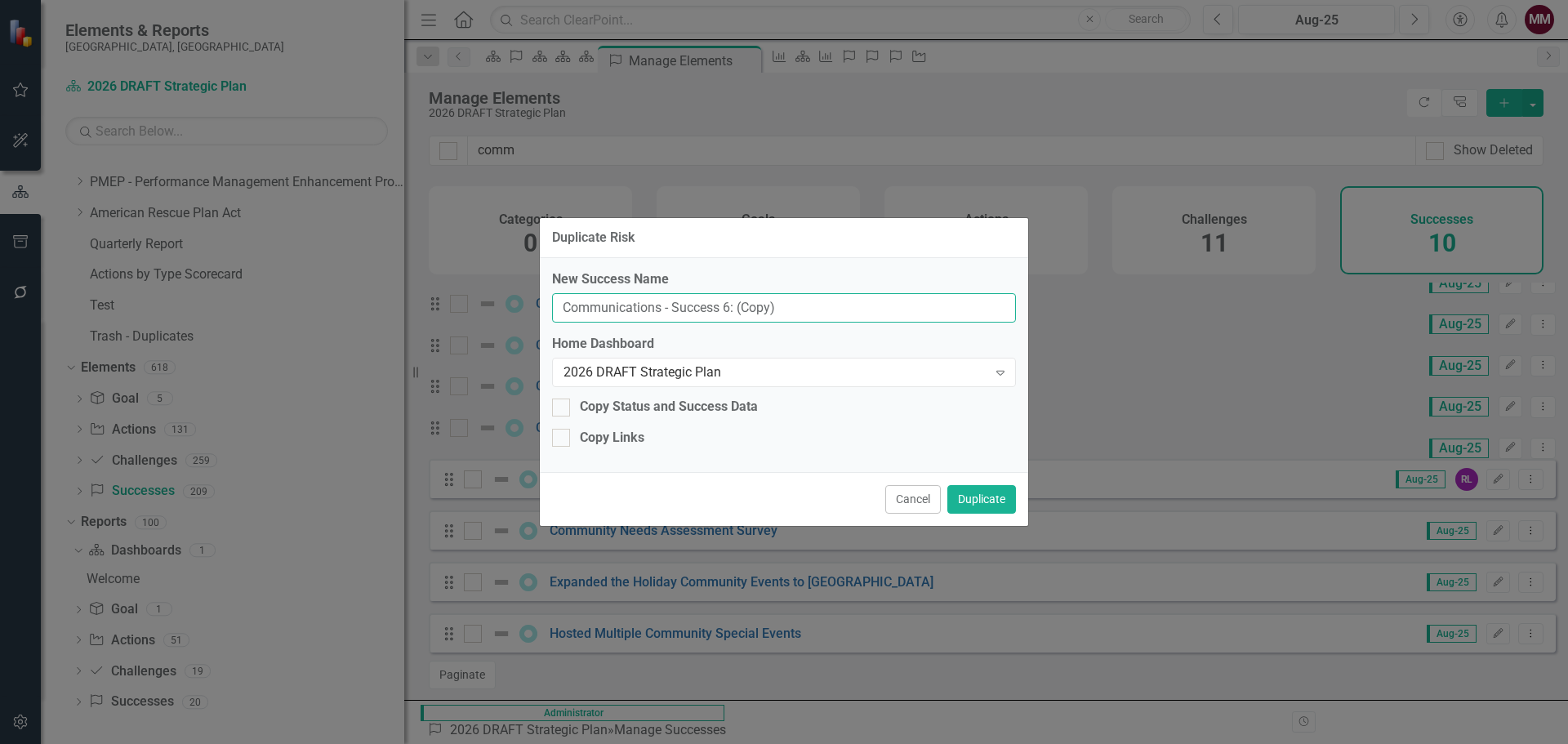
click at [723, 305] on input "Communications - Success 6: (Copy)" at bounding box center [784, 308] width 464 height 30
type input "Communications - Success 7:"
click at [987, 497] on button "Duplicate" at bounding box center [981, 500] width 69 height 29
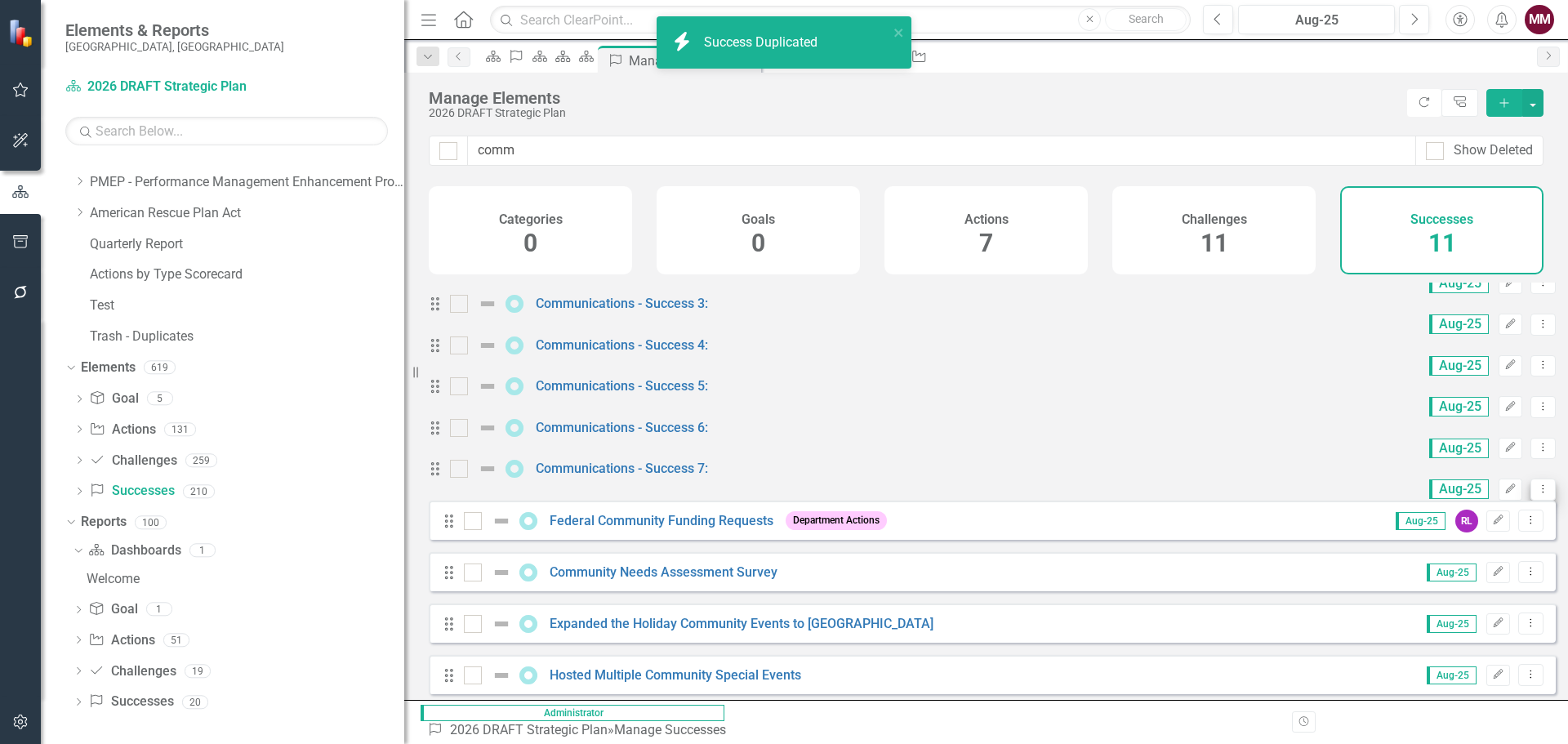
click at [1536, 494] on icon "Dropdown Menu" at bounding box center [1543, 488] width 14 height 11
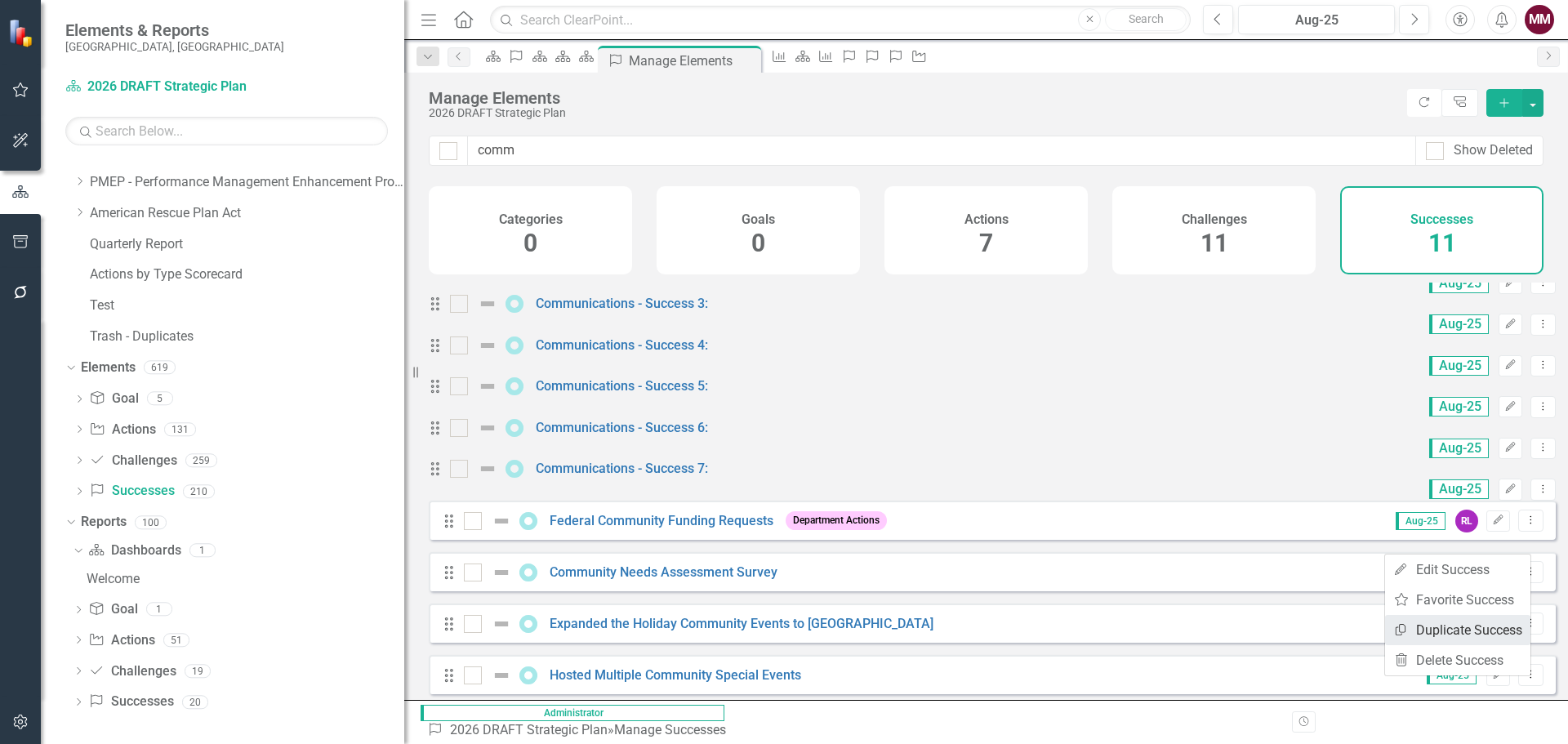
click at [1462, 631] on link "Copy Duplicate Success" at bounding box center [1458, 630] width 145 height 30
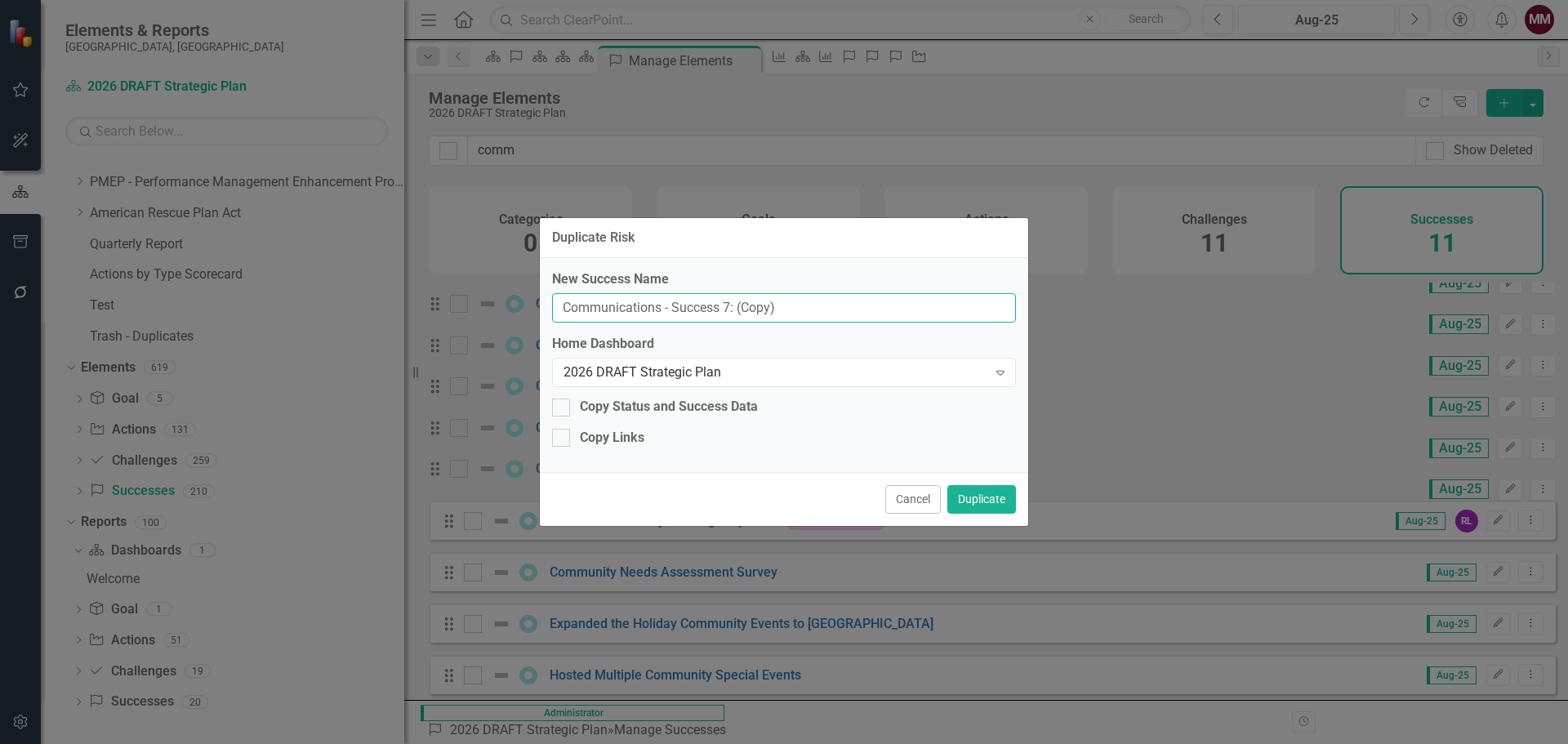
click at [727, 310] on input "Communications - Success 7: (Copy)" at bounding box center [784, 308] width 464 height 30
type input "Communications - Success 8:"
click at [982, 502] on button "Duplicate" at bounding box center [981, 500] width 69 height 29
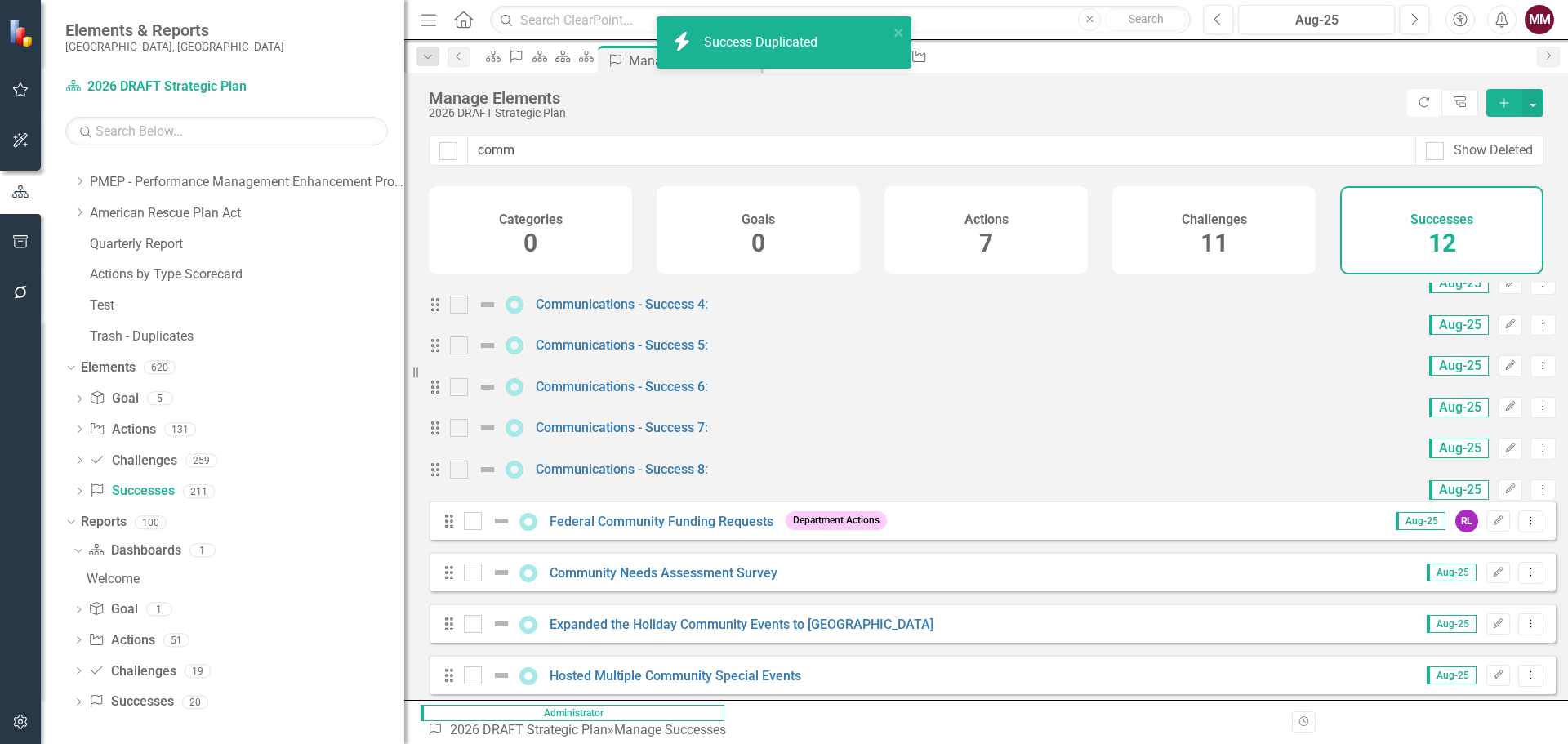
scroll to position [164, 0]
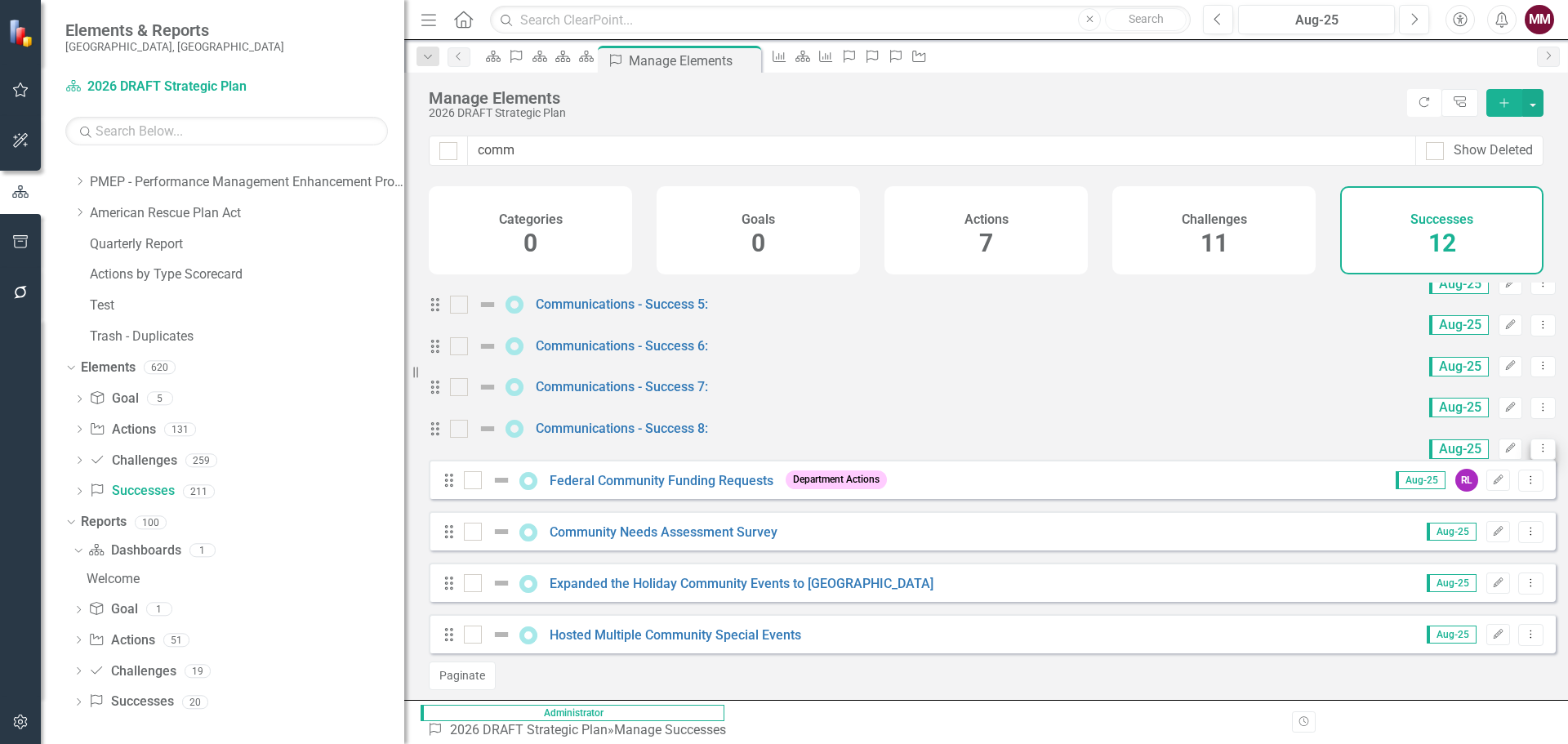
click at [1530, 461] on button "Dropdown Menu" at bounding box center [1543, 450] width 25 height 22
click at [1475, 592] on link "Copy Duplicate Success" at bounding box center [1458, 600] width 145 height 30
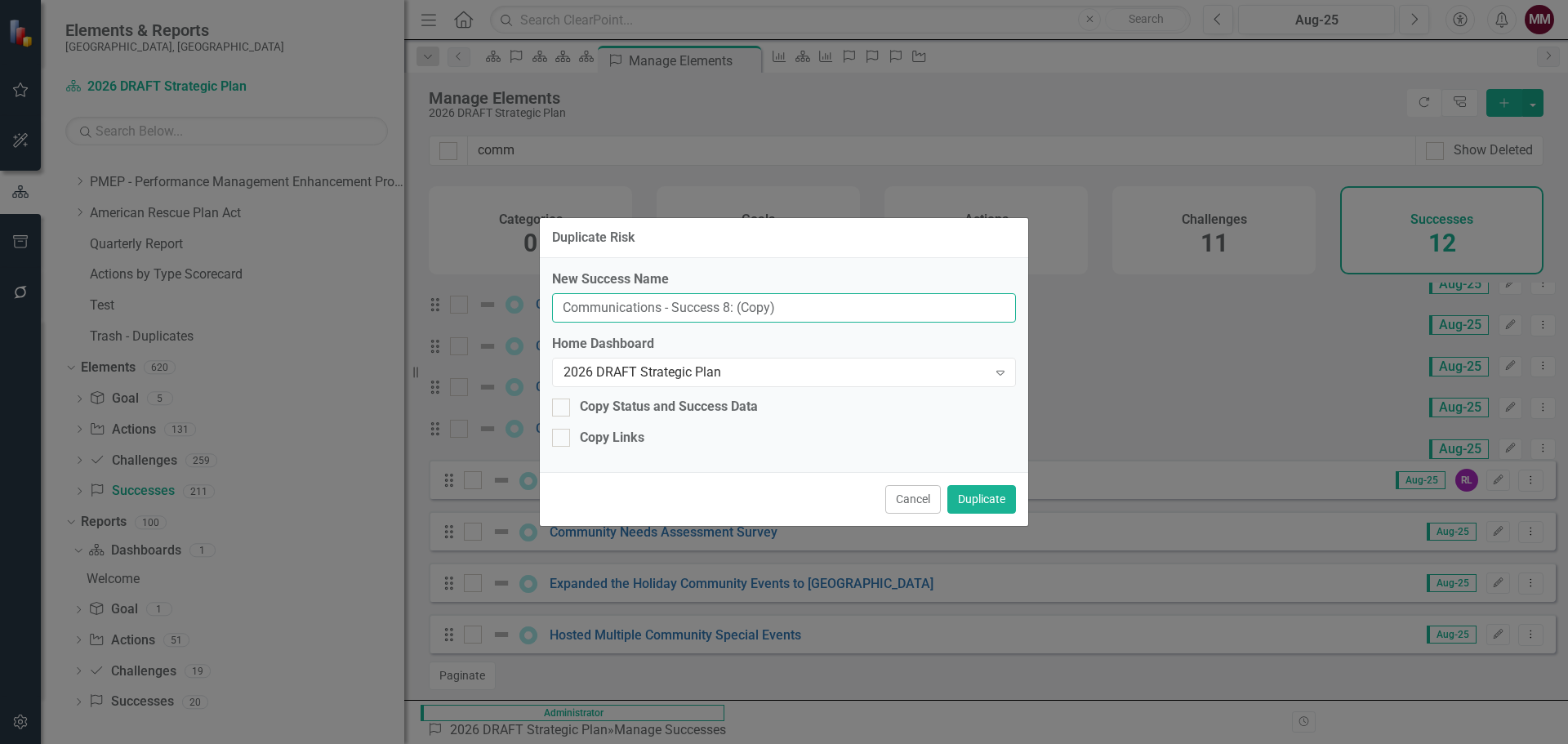
click at [726, 307] on input "Communications - Success 8: (Copy)" at bounding box center [784, 308] width 464 height 30
type input "Communications - Success 9:"
click at [973, 493] on button "Duplicate" at bounding box center [981, 500] width 69 height 29
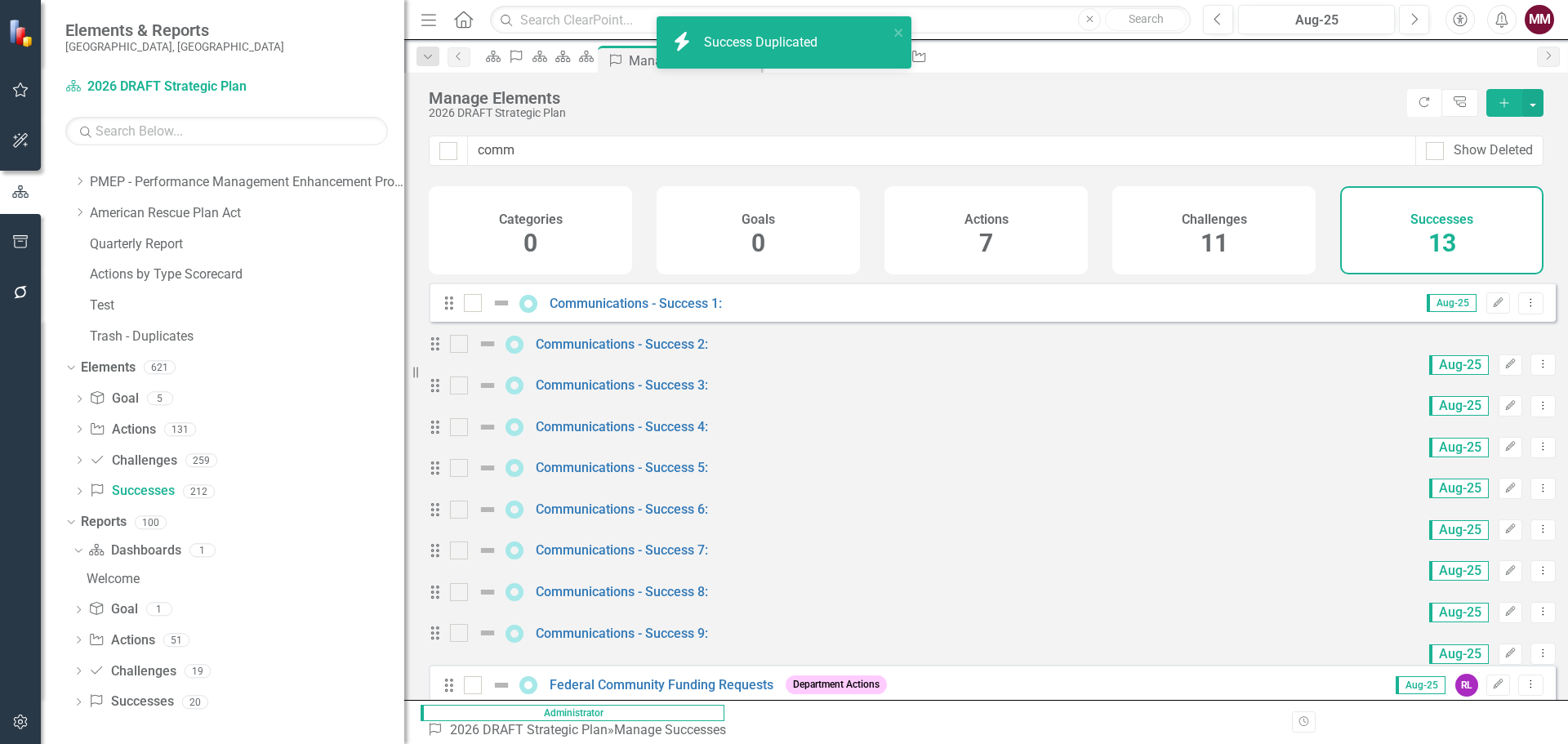
checkbox input "false"
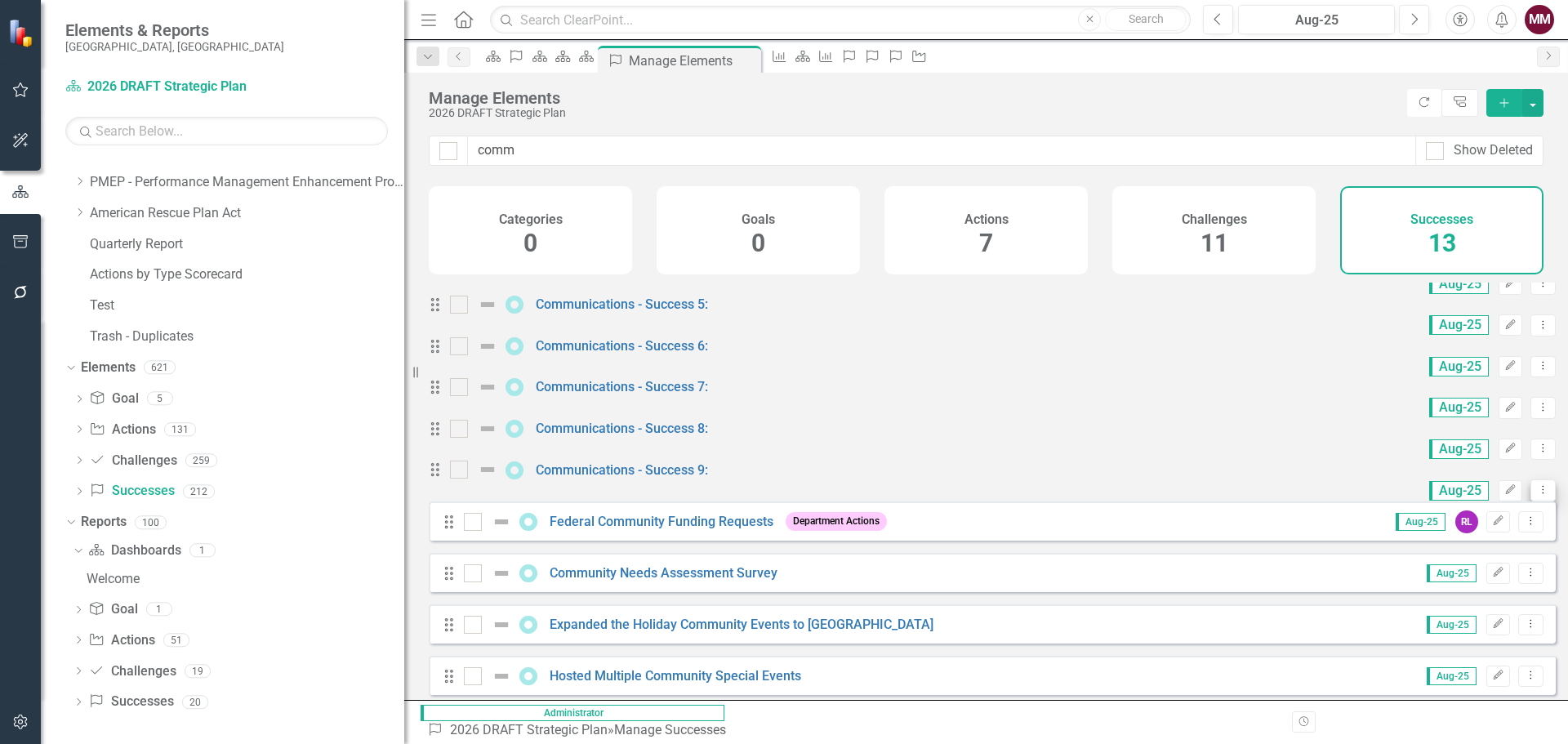
click at [1536, 495] on icon "Dropdown Menu" at bounding box center [1543, 489] width 14 height 11
click at [1457, 649] on link "Copy Duplicate Success" at bounding box center [1458, 651] width 145 height 30
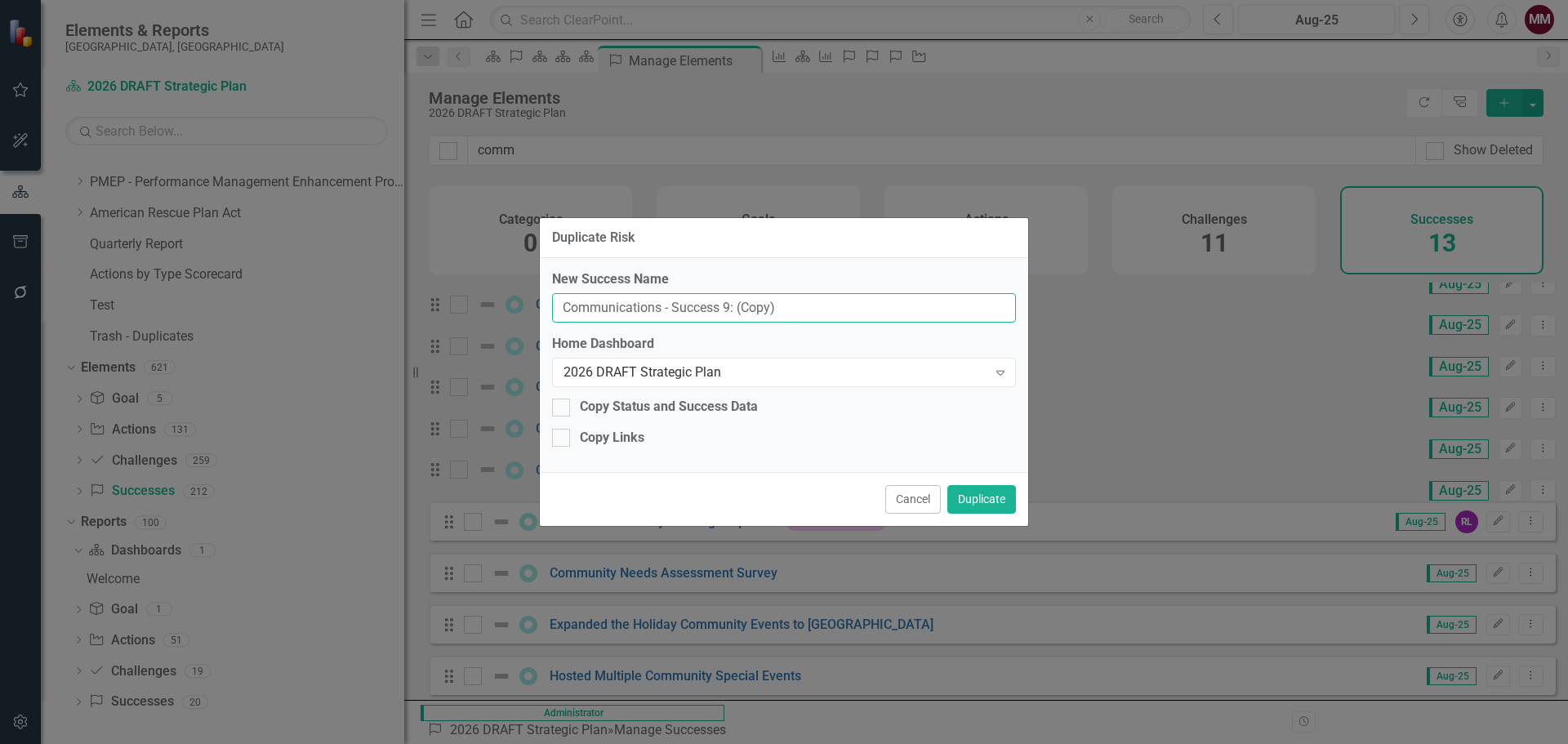
click at [725, 305] on input "Communications - Success 9: (Copy)" at bounding box center [784, 308] width 464 height 30
type input "Communications - Success 10:"
click at [968, 506] on button "Duplicate" at bounding box center [981, 500] width 69 height 29
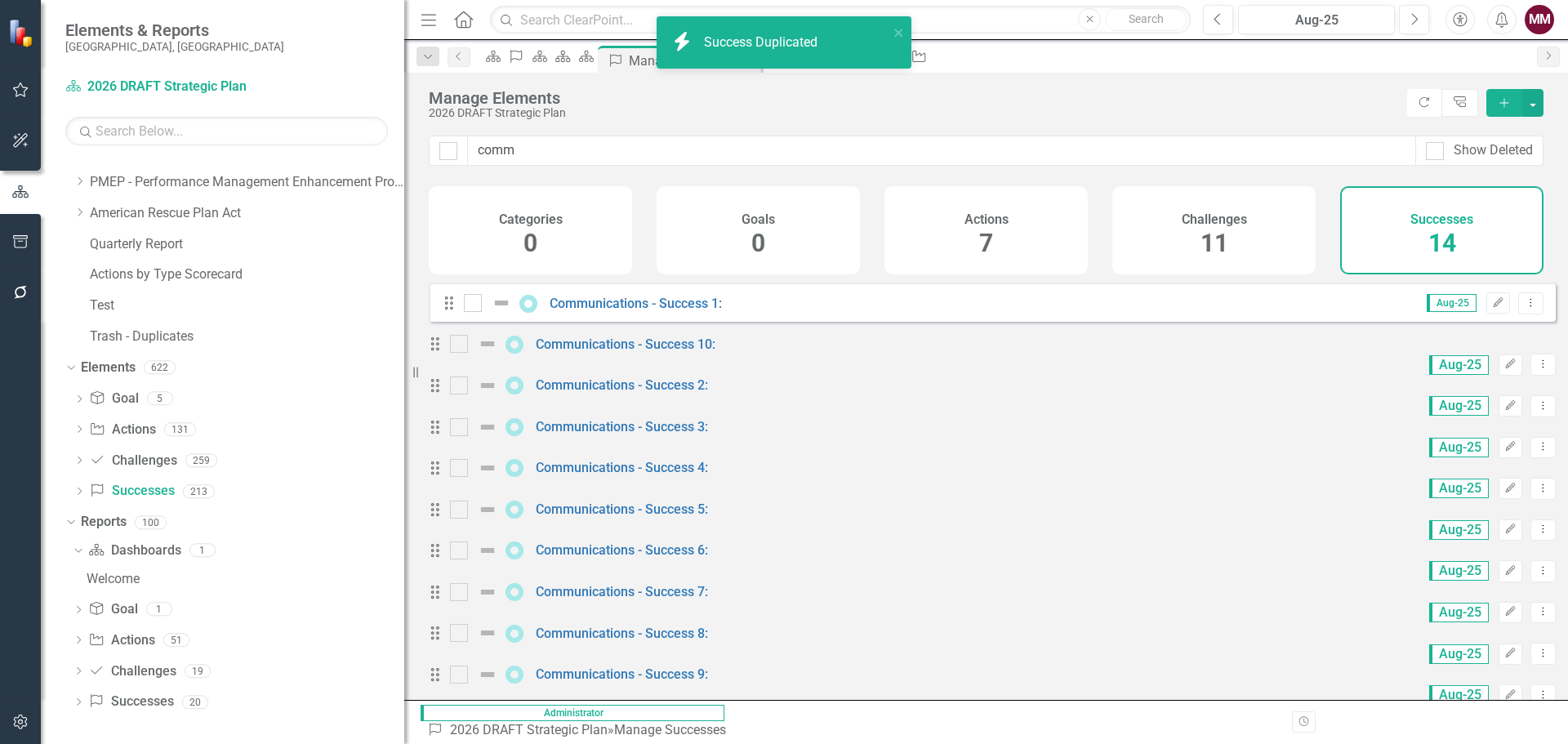
checkbox input "false"
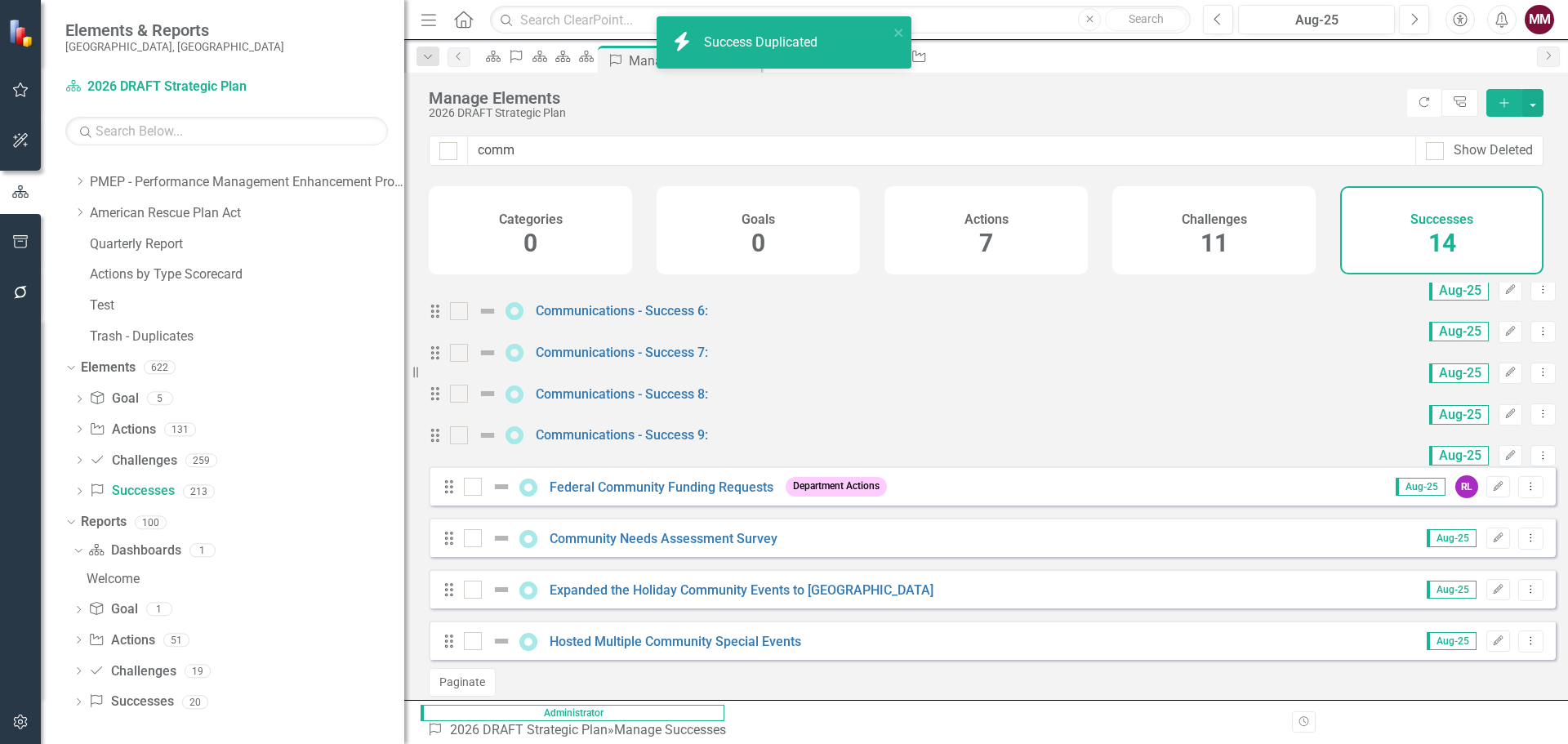
scroll to position [245, 0]
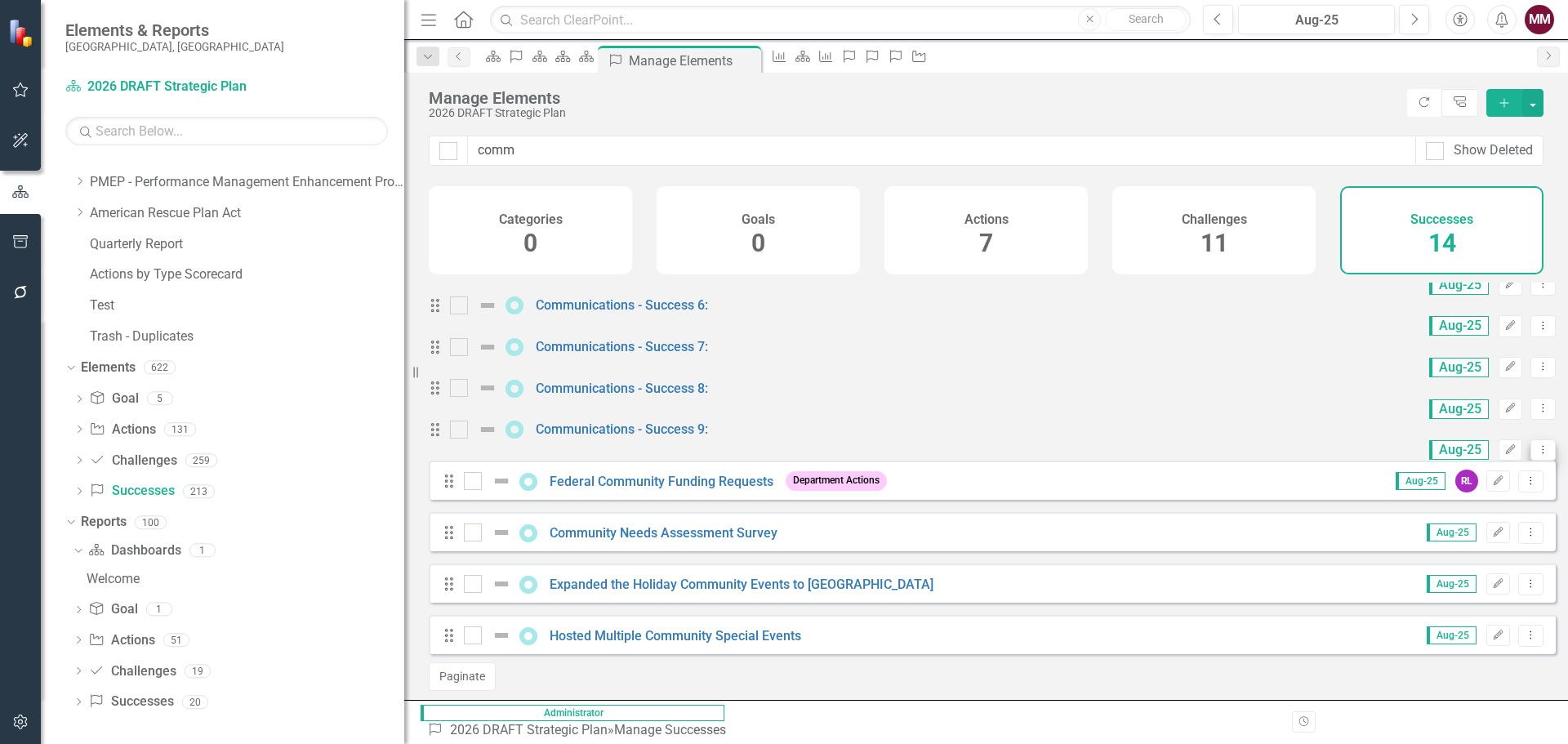
click at [1543, 453] on icon at bounding box center [1544, 450] width 2 height 8
click at [1462, 616] on link "Copy Duplicate Success" at bounding box center [1458, 621] width 145 height 30
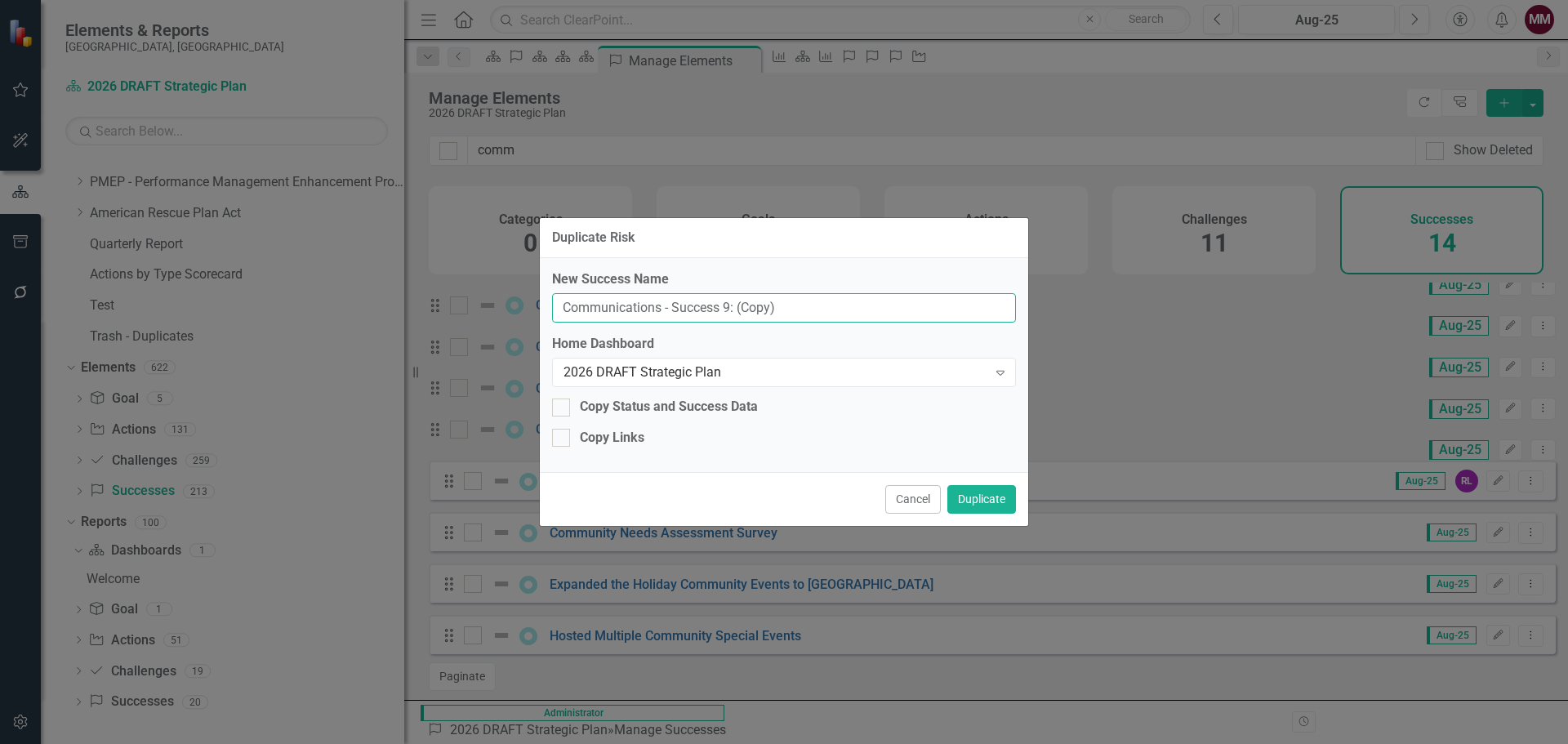
click at [727, 307] on input "Communications - Success 9: (Copy)" at bounding box center [784, 308] width 464 height 30
type input "Communications - Success 10:"
click at [983, 498] on button "Duplicate" at bounding box center [981, 500] width 69 height 29
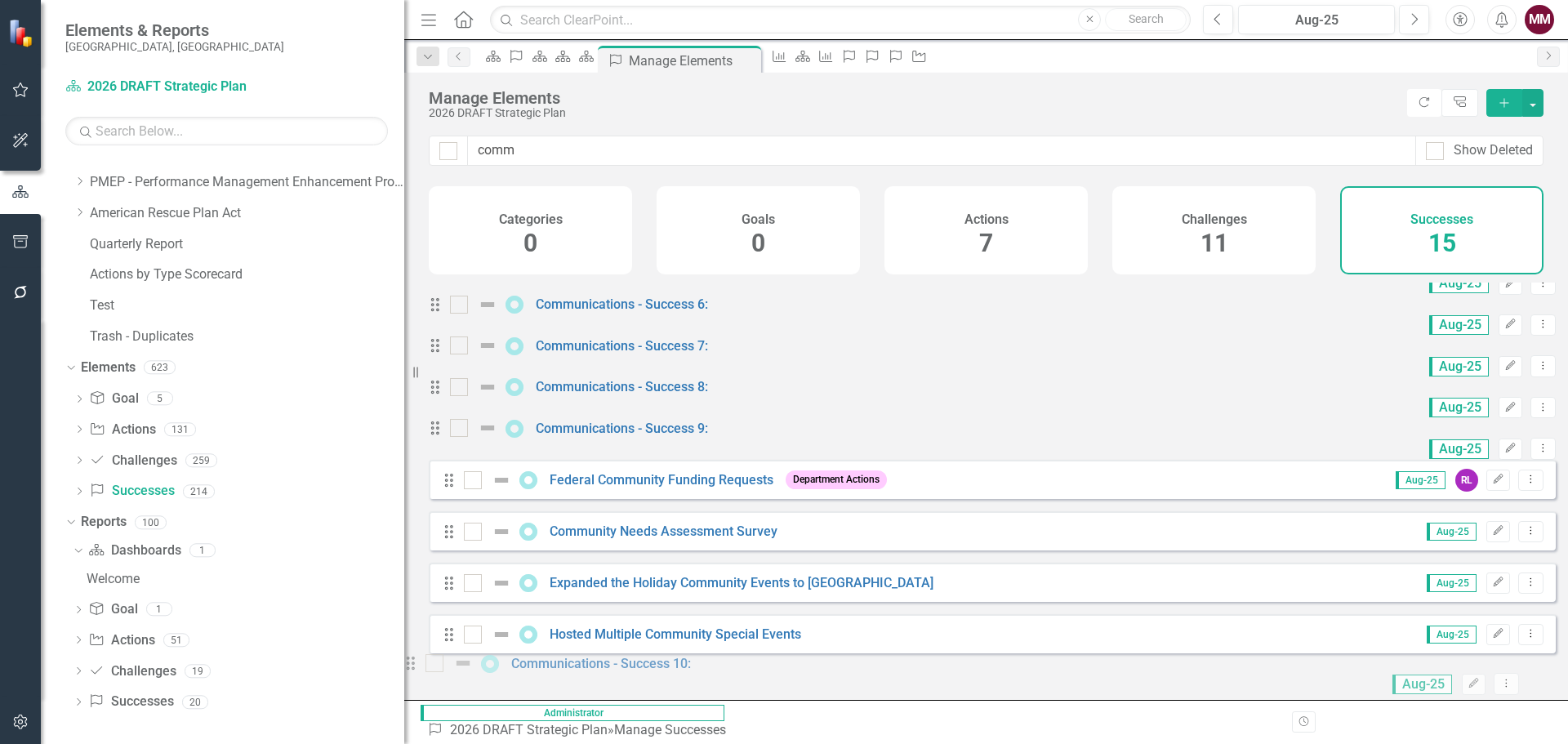
scroll to position [266, 0]
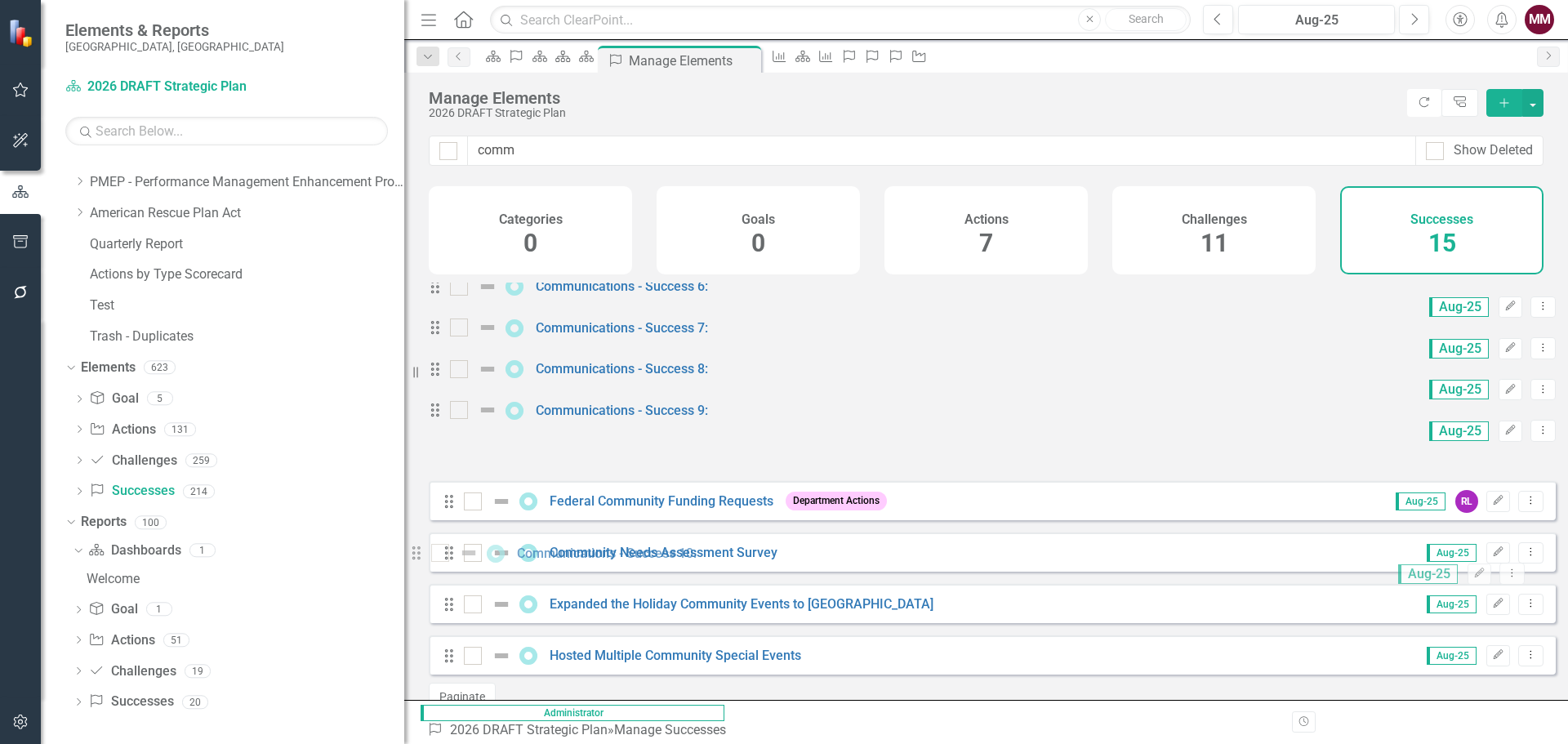
drag, startPoint x: 450, startPoint y: 335, endPoint x: 431, endPoint y: 562, distance: 227.8
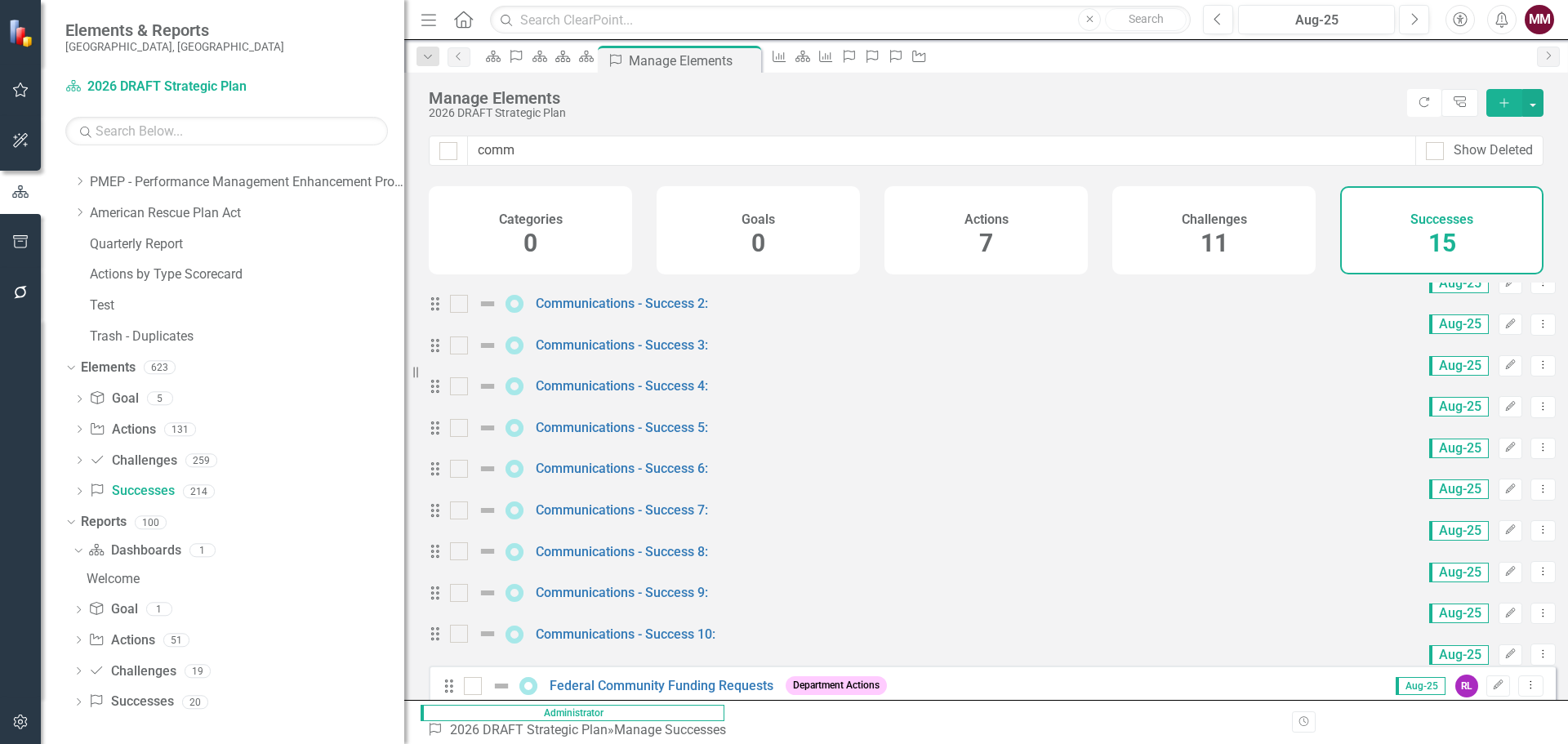
scroll to position [0, 0]
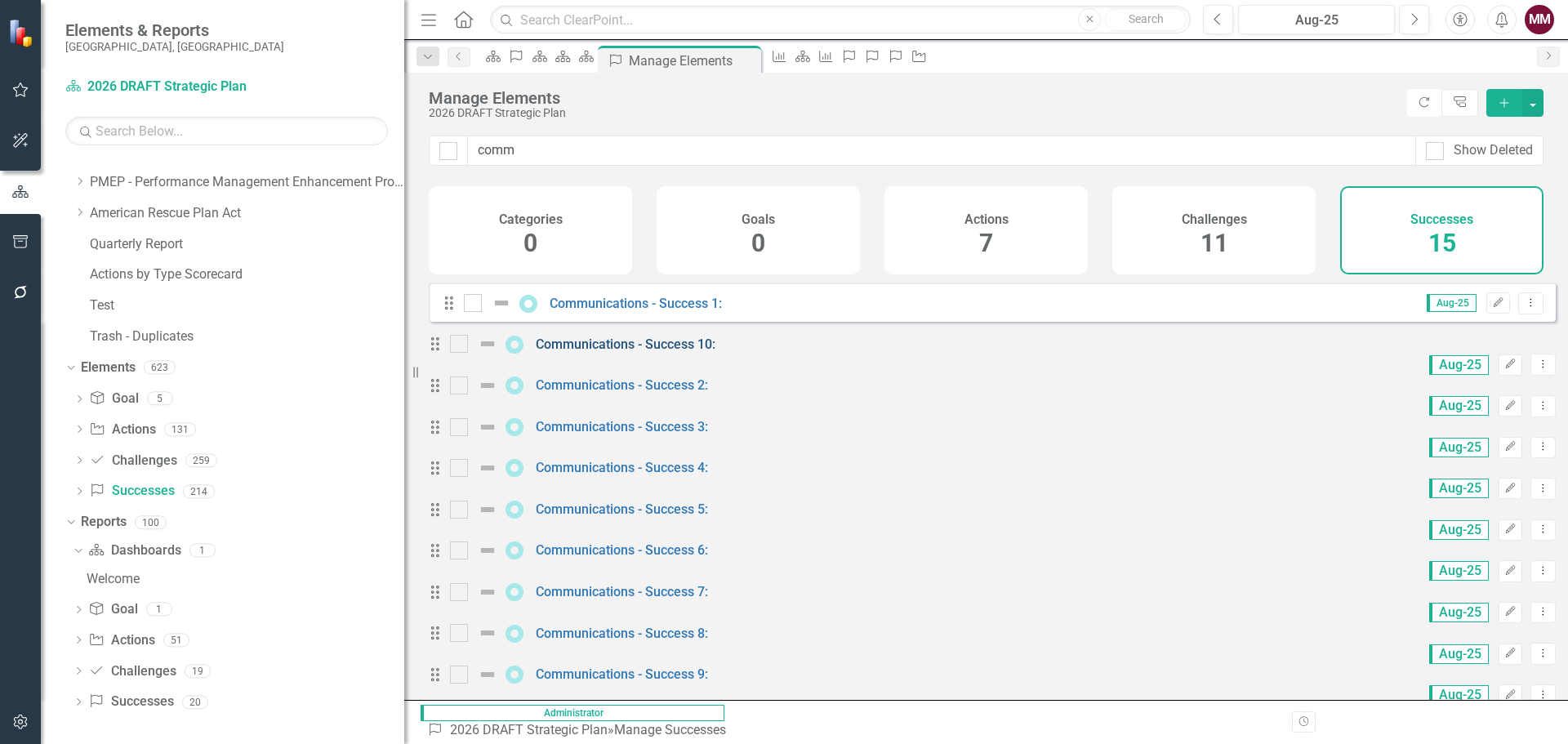
click at [638, 352] on link "Communications - Success 10:" at bounding box center [626, 344] width 180 height 16
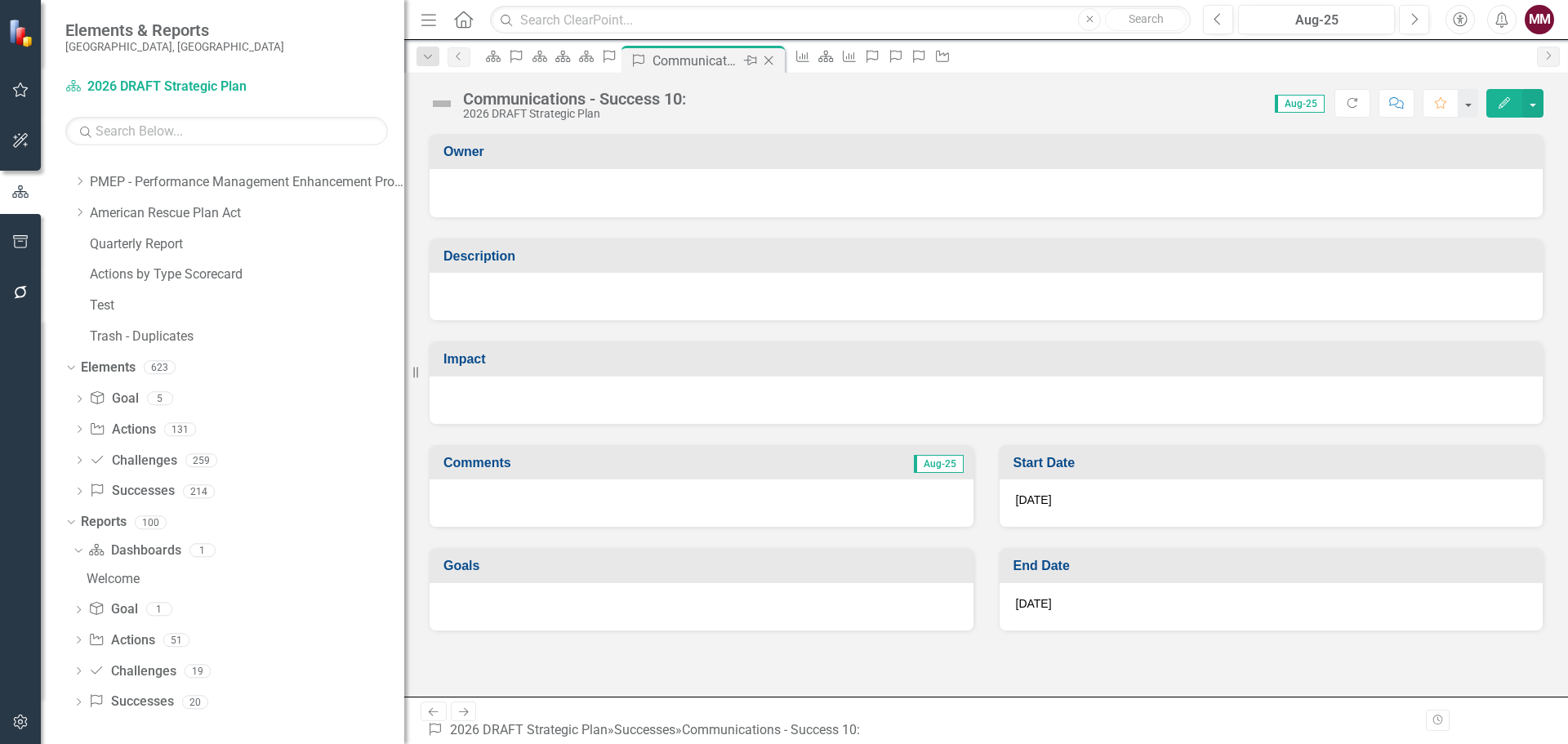
click at [774, 61] on icon at bounding box center [768, 60] width 9 height 9
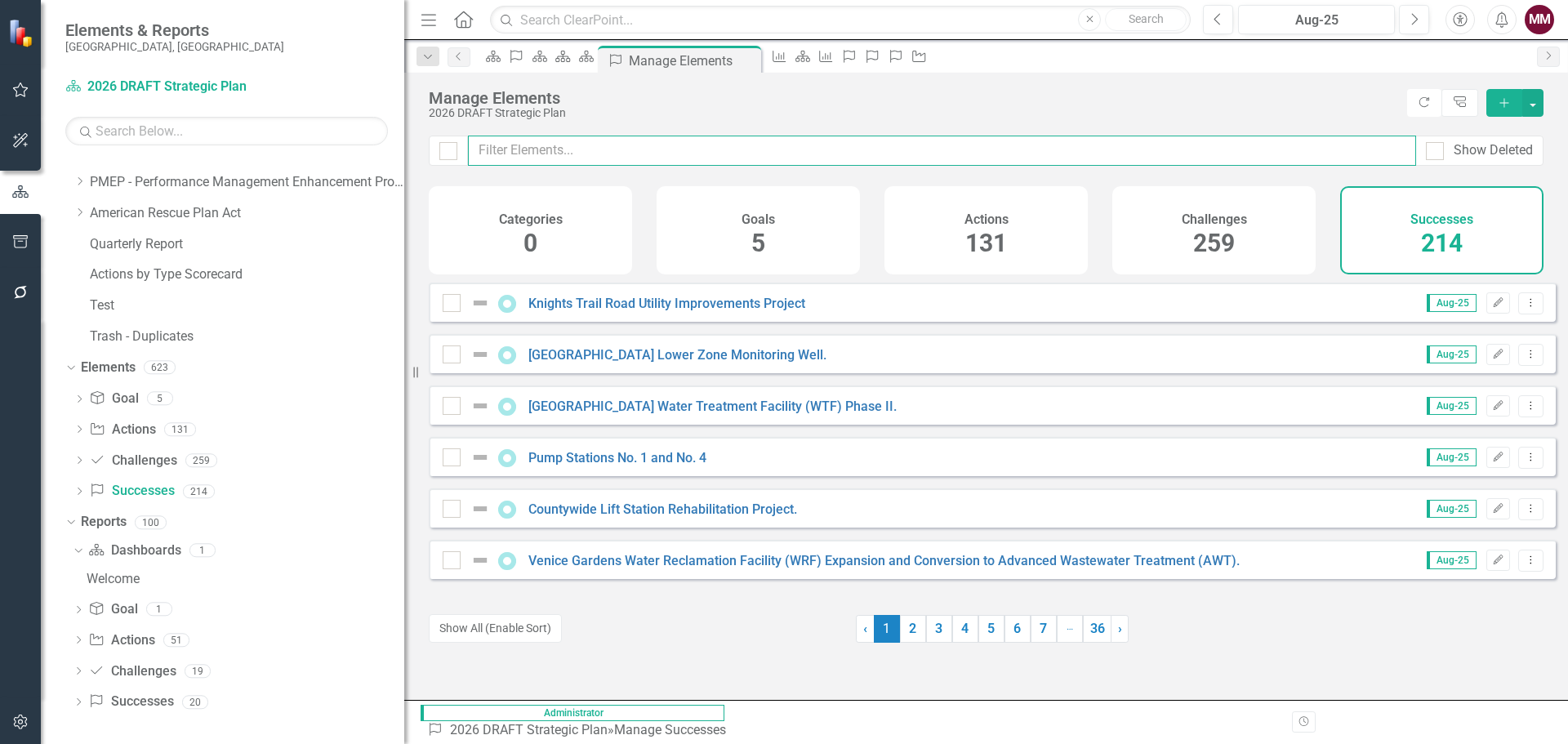
click at [535, 154] on input "text" at bounding box center [941, 150] width 948 height 30
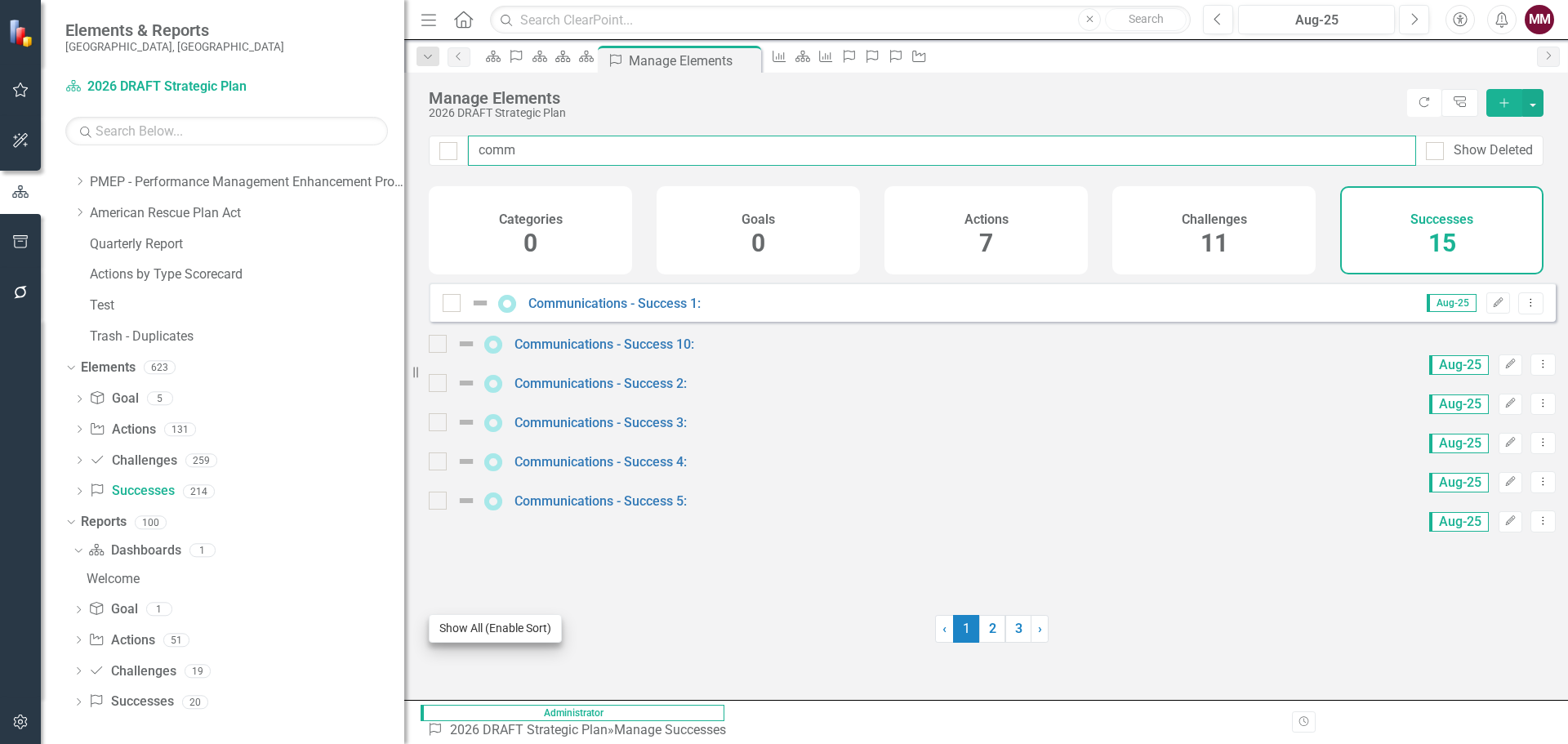
type input "comm"
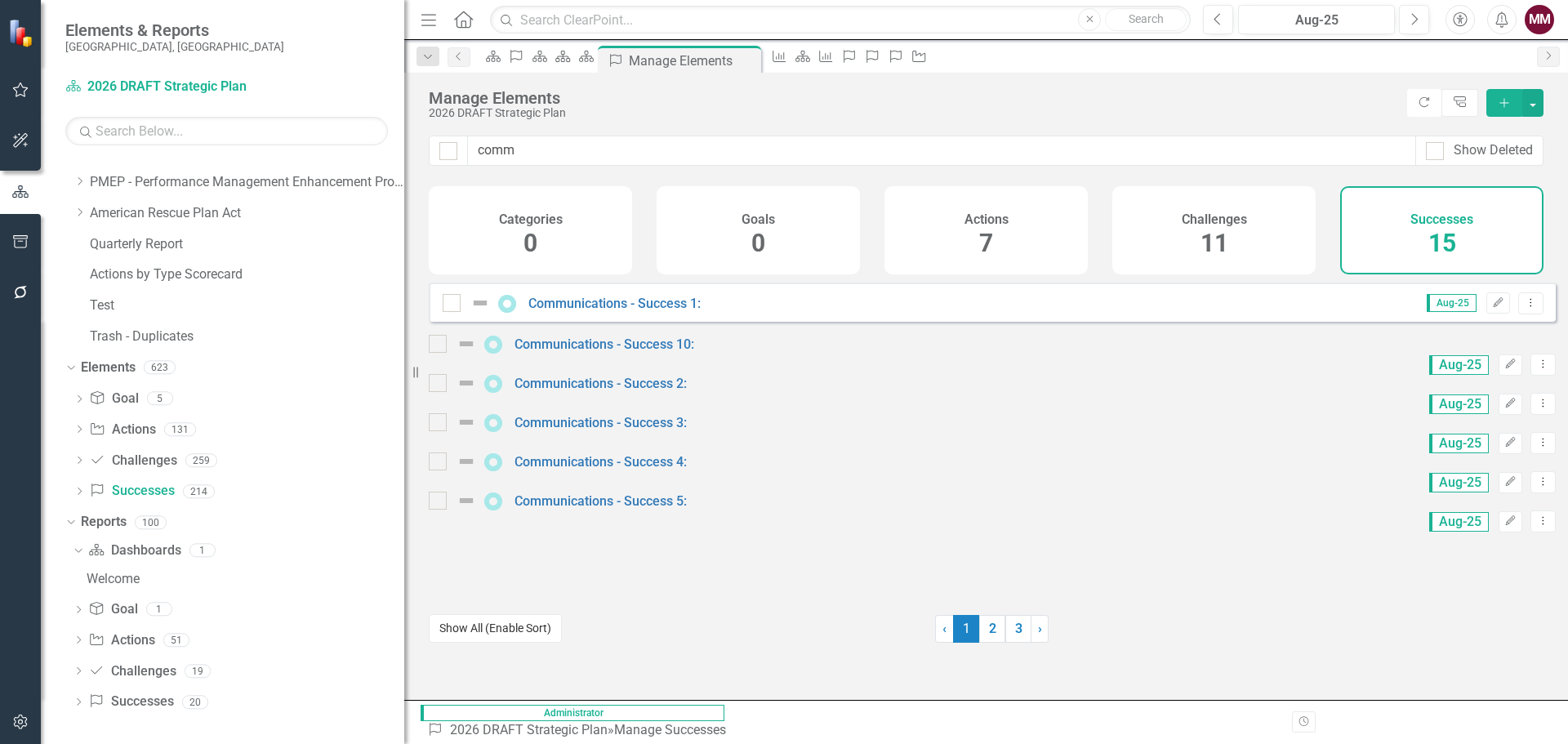
click at [513, 636] on button "Show All (Enable Sort)" at bounding box center [495, 629] width 133 height 29
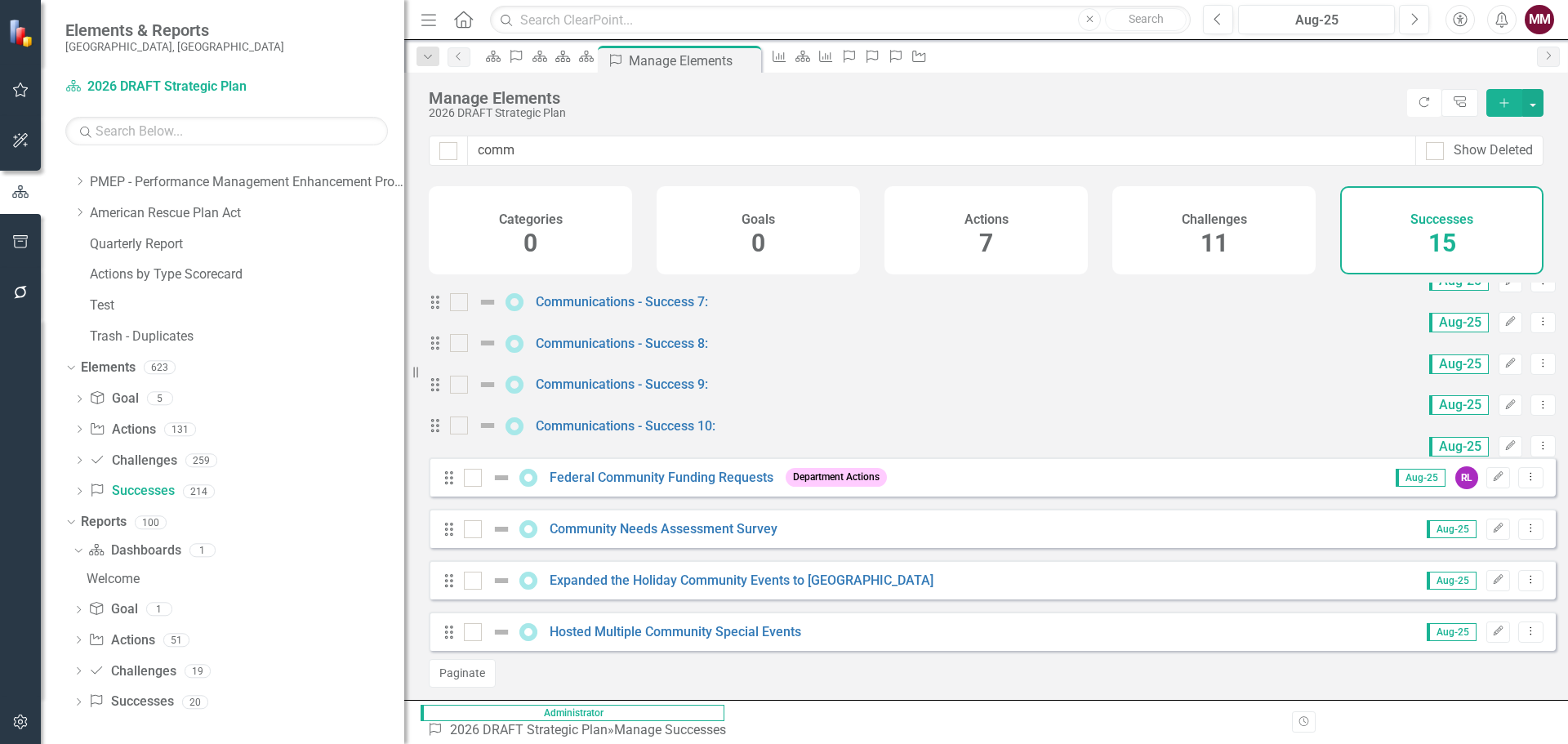
scroll to position [326, 0]
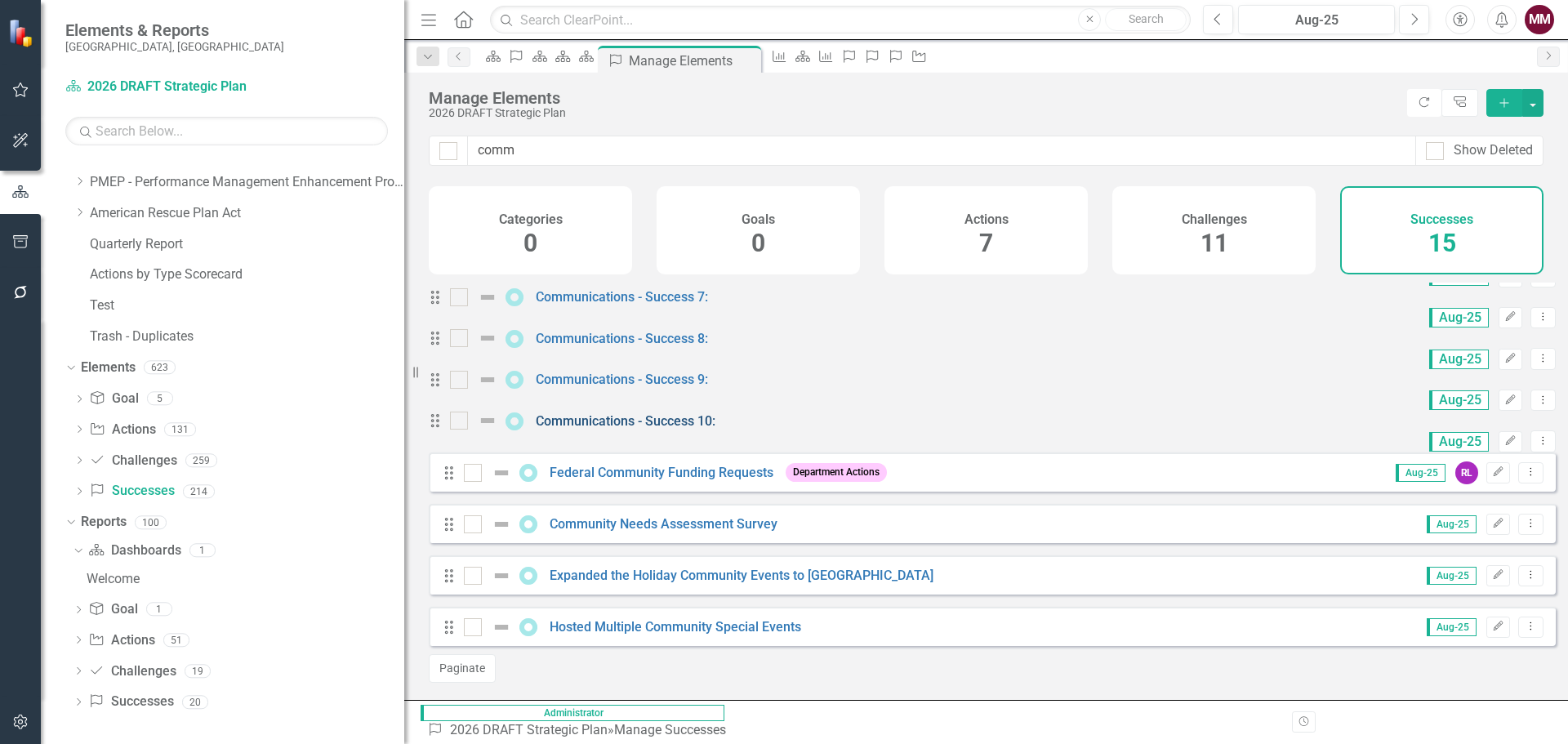
click at [648, 429] on link "Communications - Success 10:" at bounding box center [626, 421] width 180 height 16
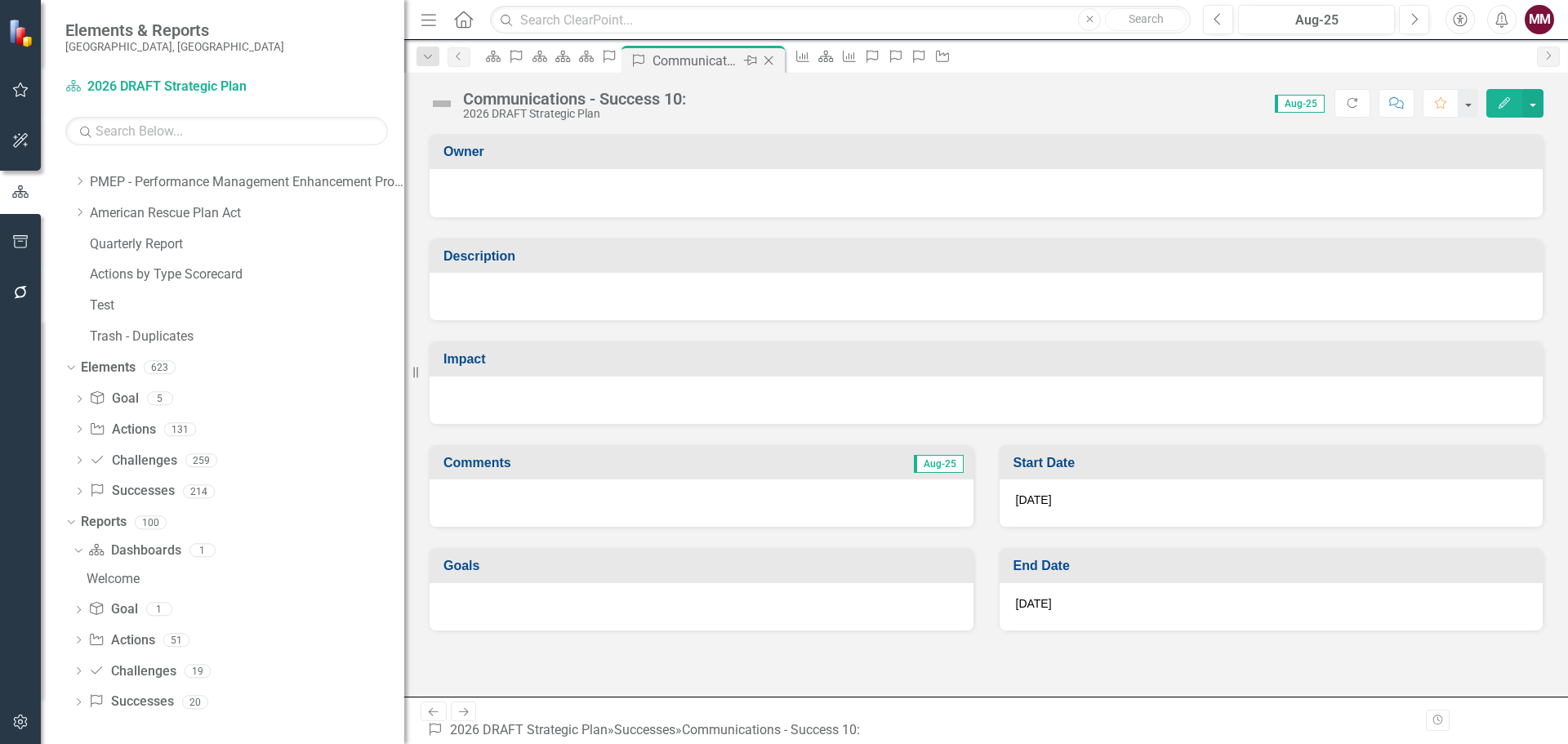
click at [777, 63] on icon "Close" at bounding box center [768, 60] width 16 height 13
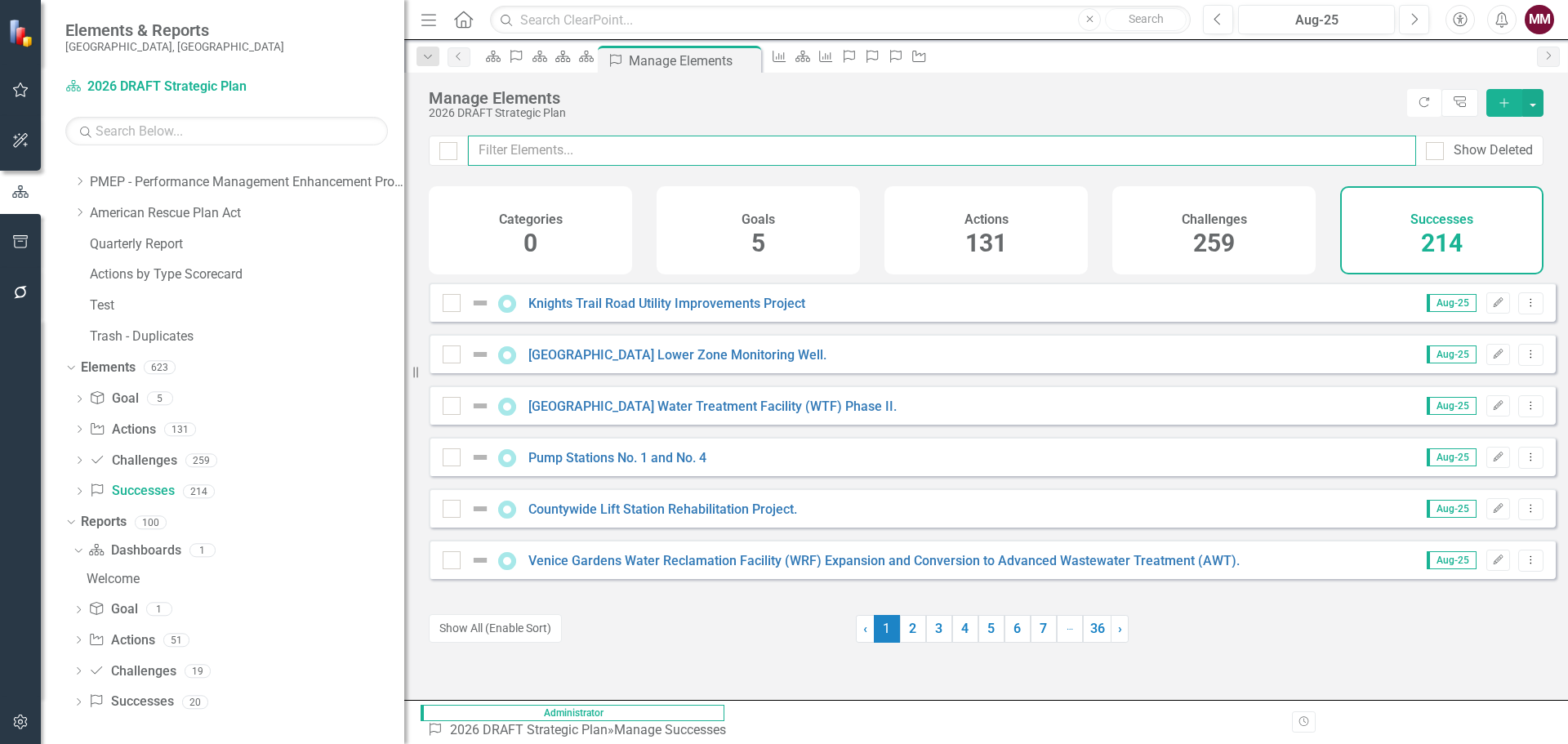
click at [493, 150] on input "text" at bounding box center [941, 150] width 948 height 30
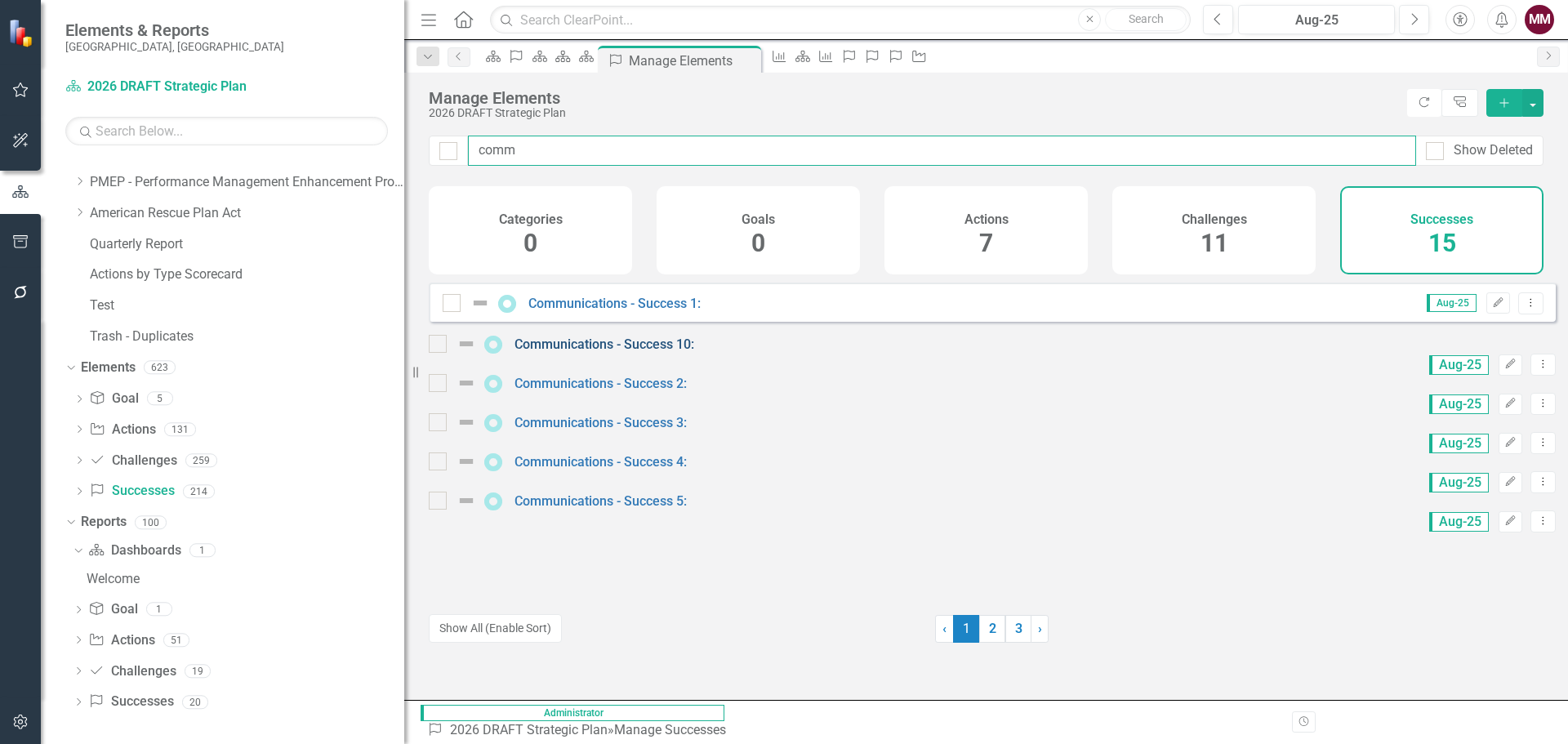
type input "comm"
click at [612, 352] on link "Communications - Success 10:" at bounding box center [604, 344] width 180 height 16
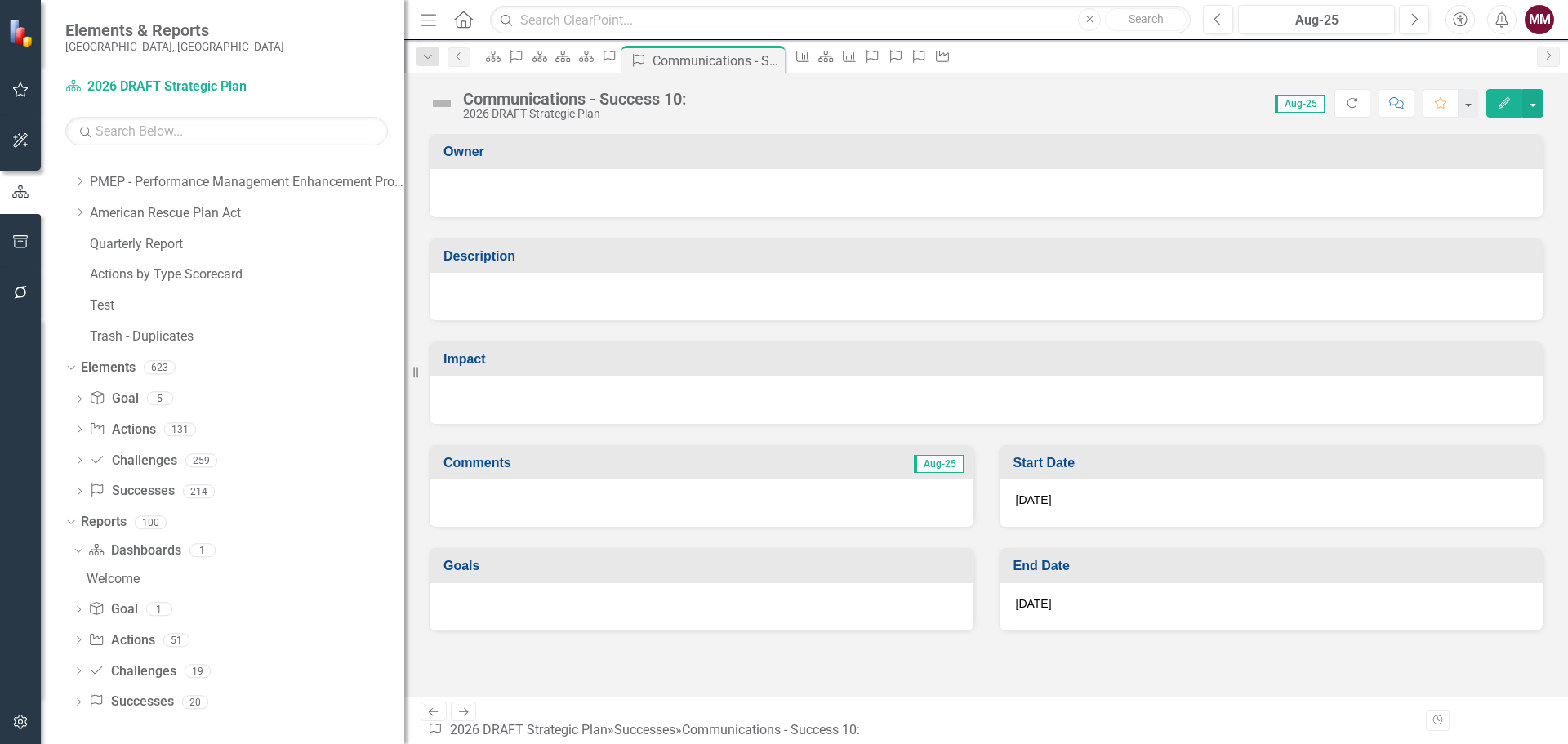
click at [671, 94] on div "Communications - Success 10:" at bounding box center [574, 99] width 223 height 18
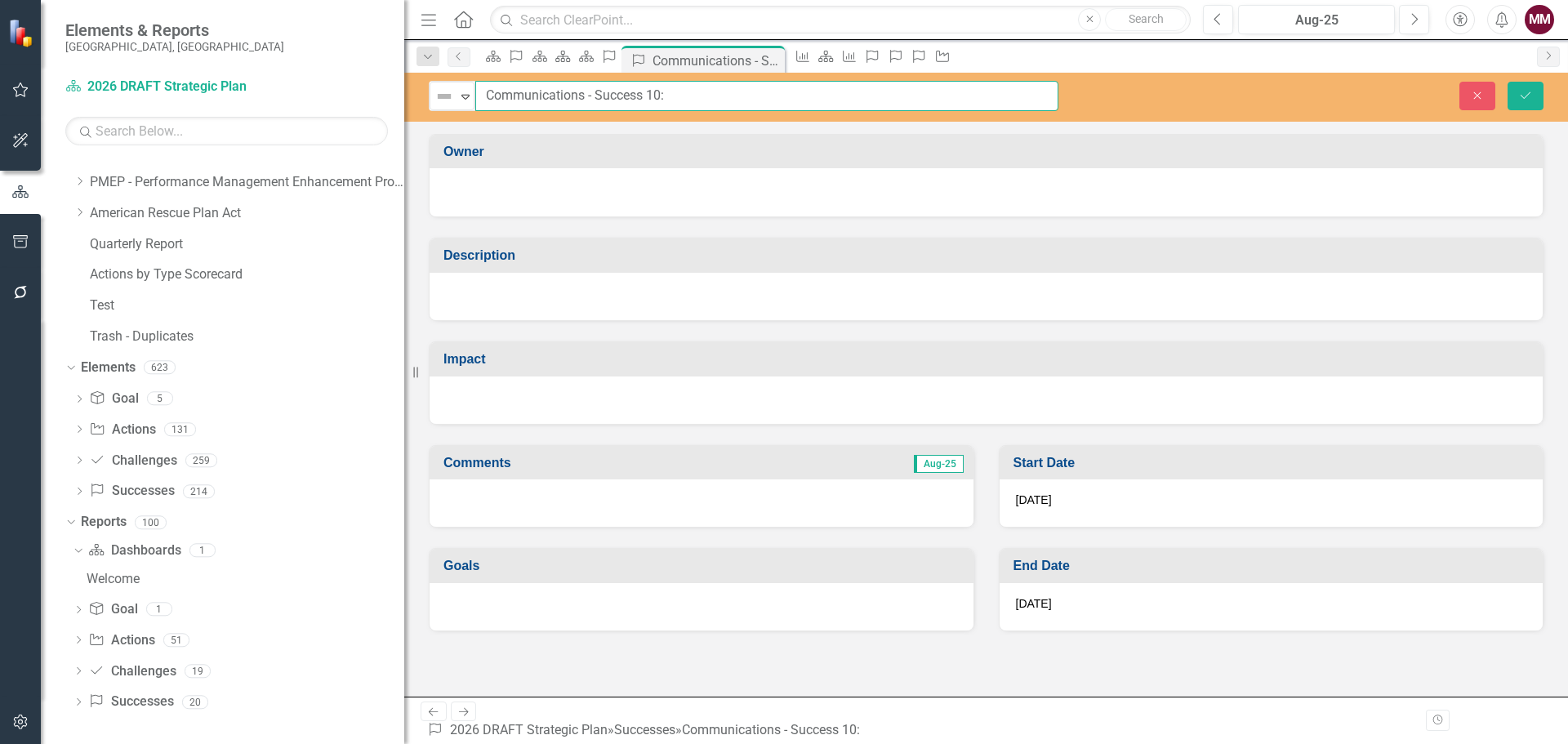
click at [652, 94] on input "Communications - Success 10:" at bounding box center [767, 95] width 583 height 30
type input "Communications - Success 11:"
click at [1525, 93] on icon "Save" at bounding box center [1525, 96] width 15 height 12
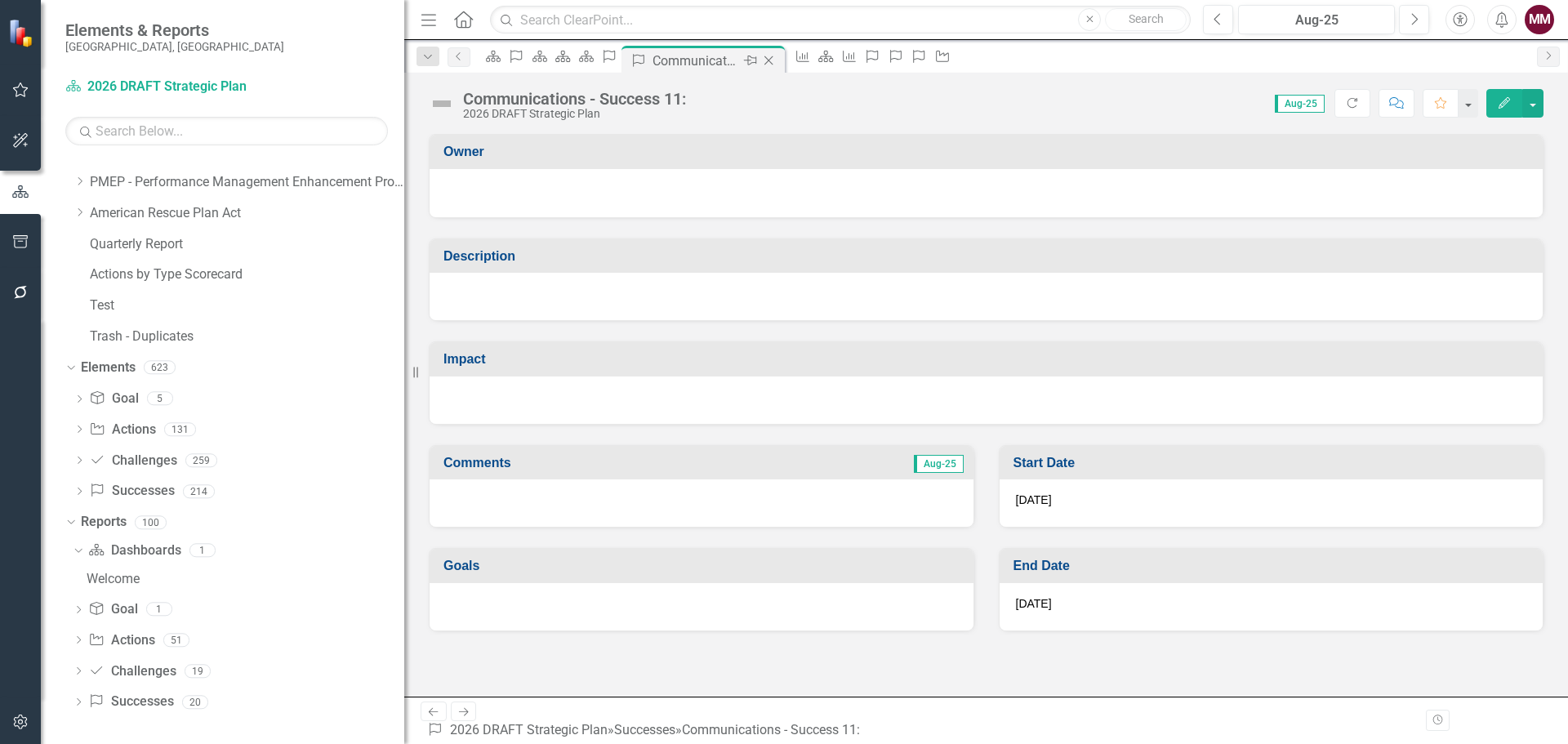
click at [777, 61] on icon "Close" at bounding box center [768, 60] width 16 height 13
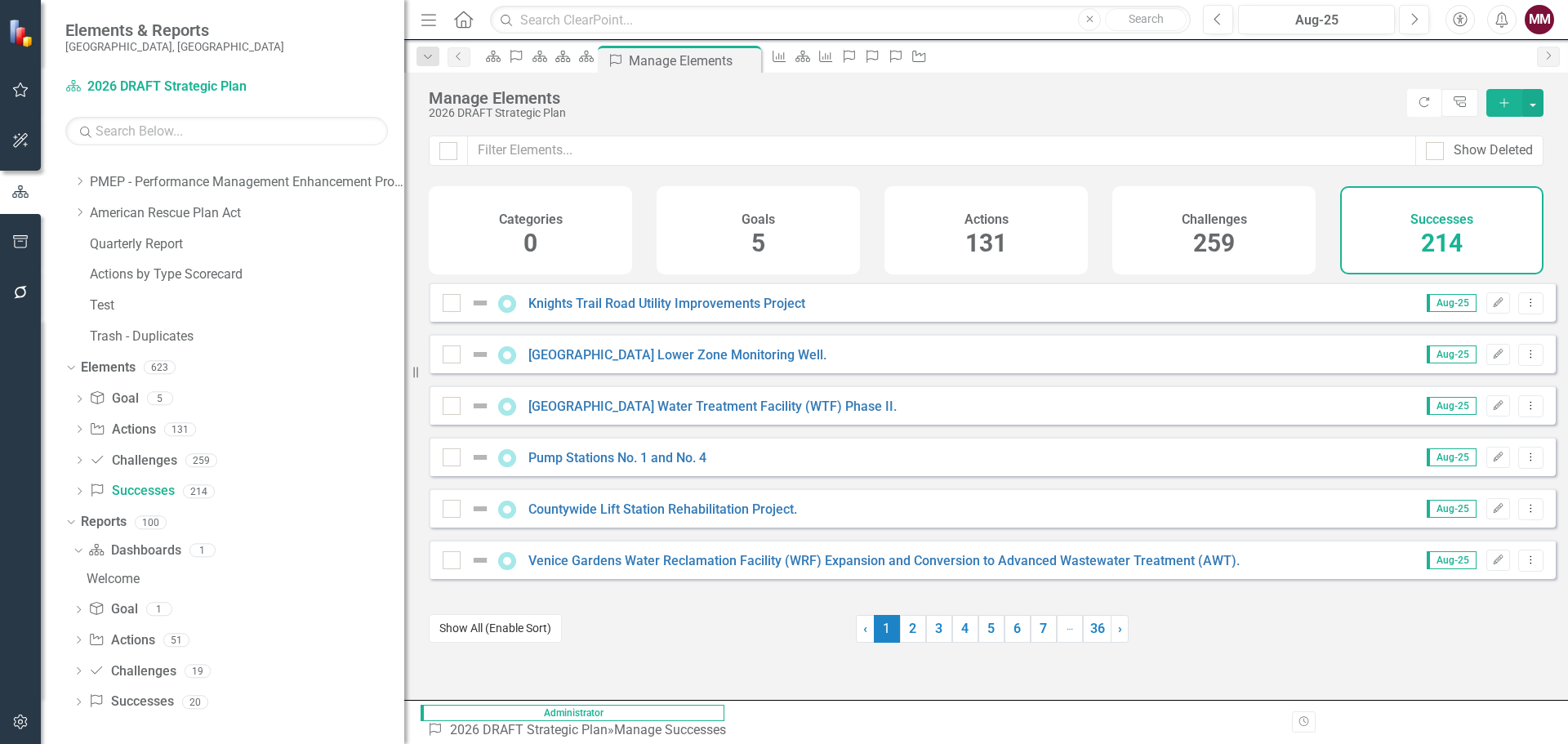
click at [472, 643] on button "Show All (Enable Sort)" at bounding box center [495, 629] width 133 height 29
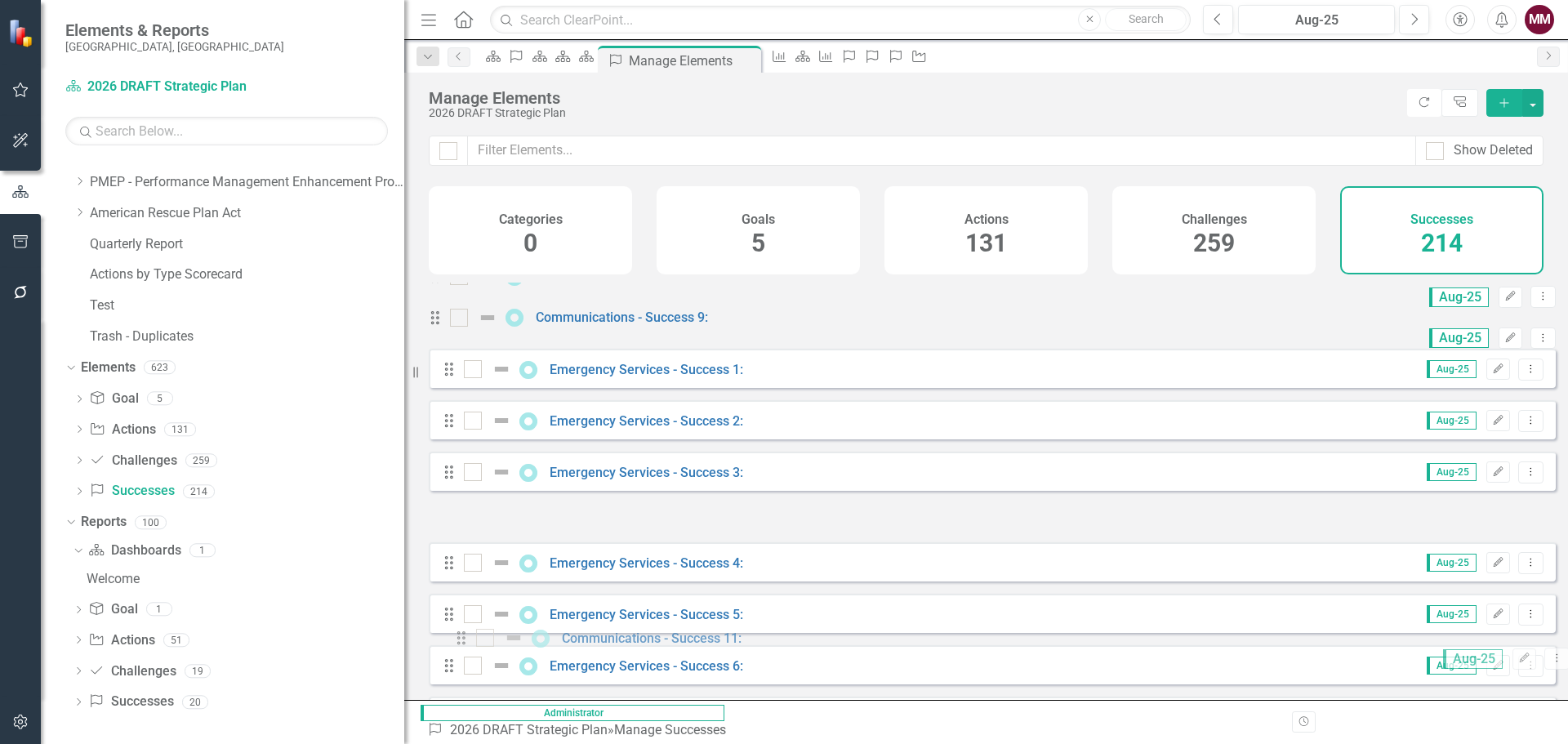
scroll to position [1614, 0]
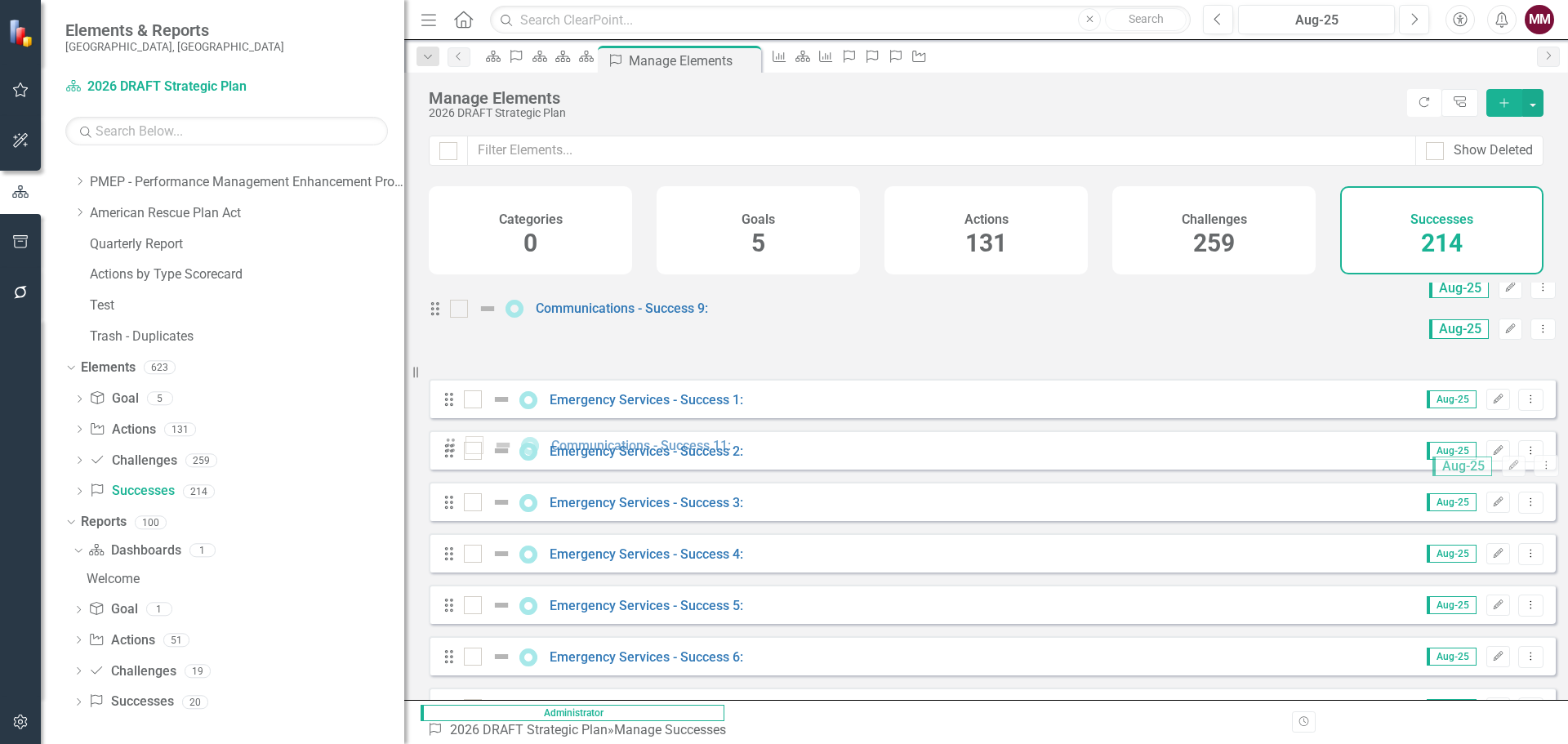
drag, startPoint x: 446, startPoint y: 429, endPoint x: 462, endPoint y: 456, distance: 31.4
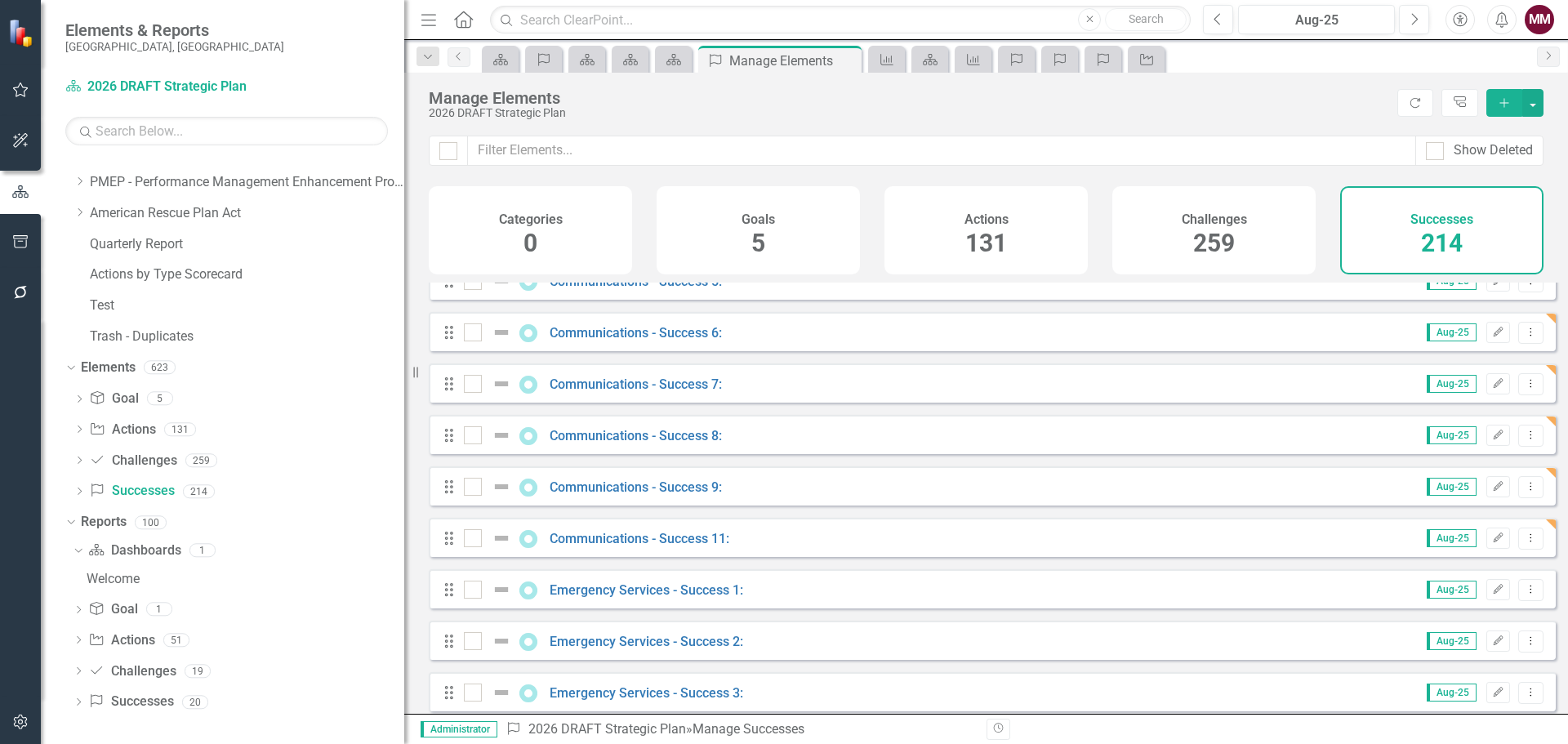
scroll to position [1552, 0]
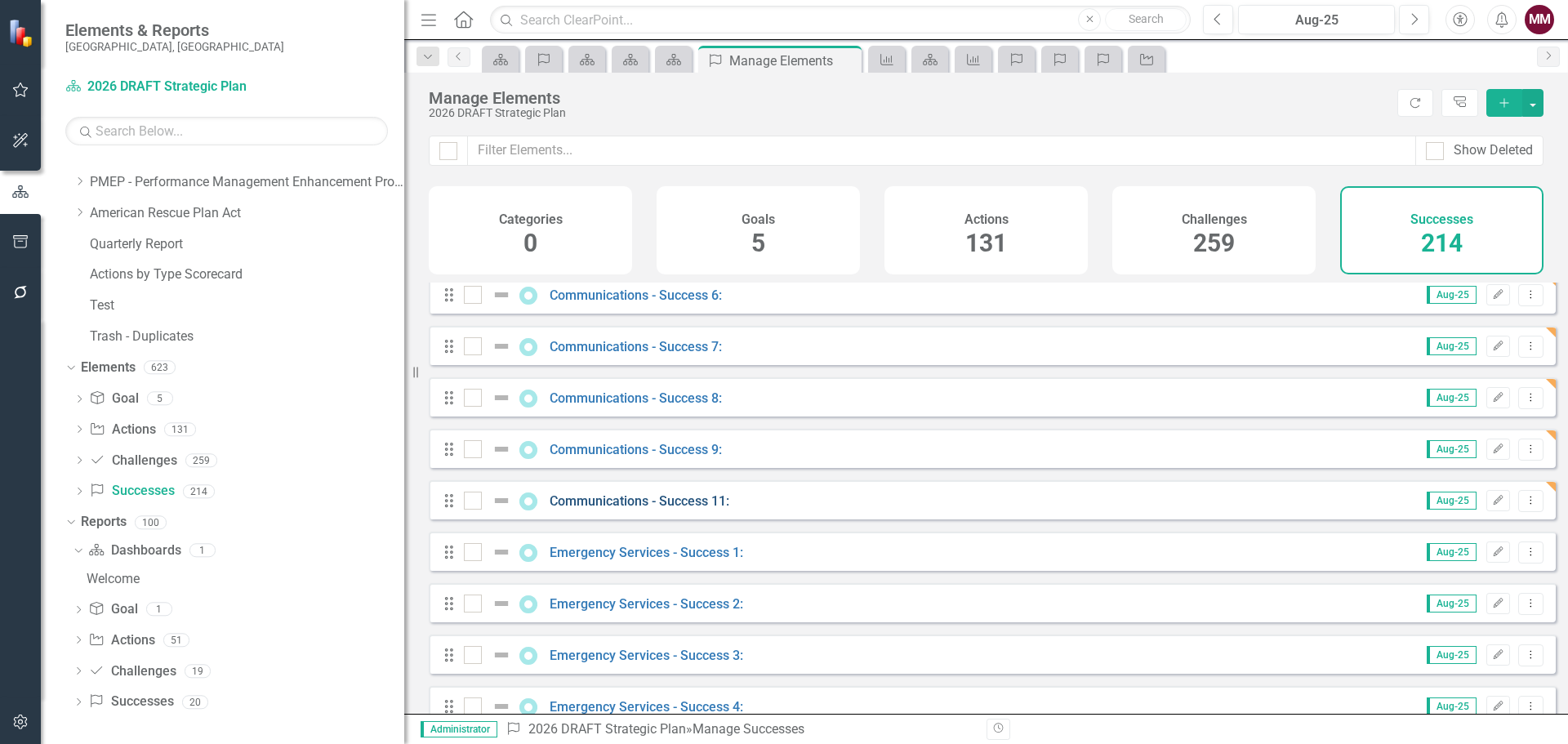
click at [666, 509] on link "Communications - Success 11:" at bounding box center [640, 501] width 180 height 16
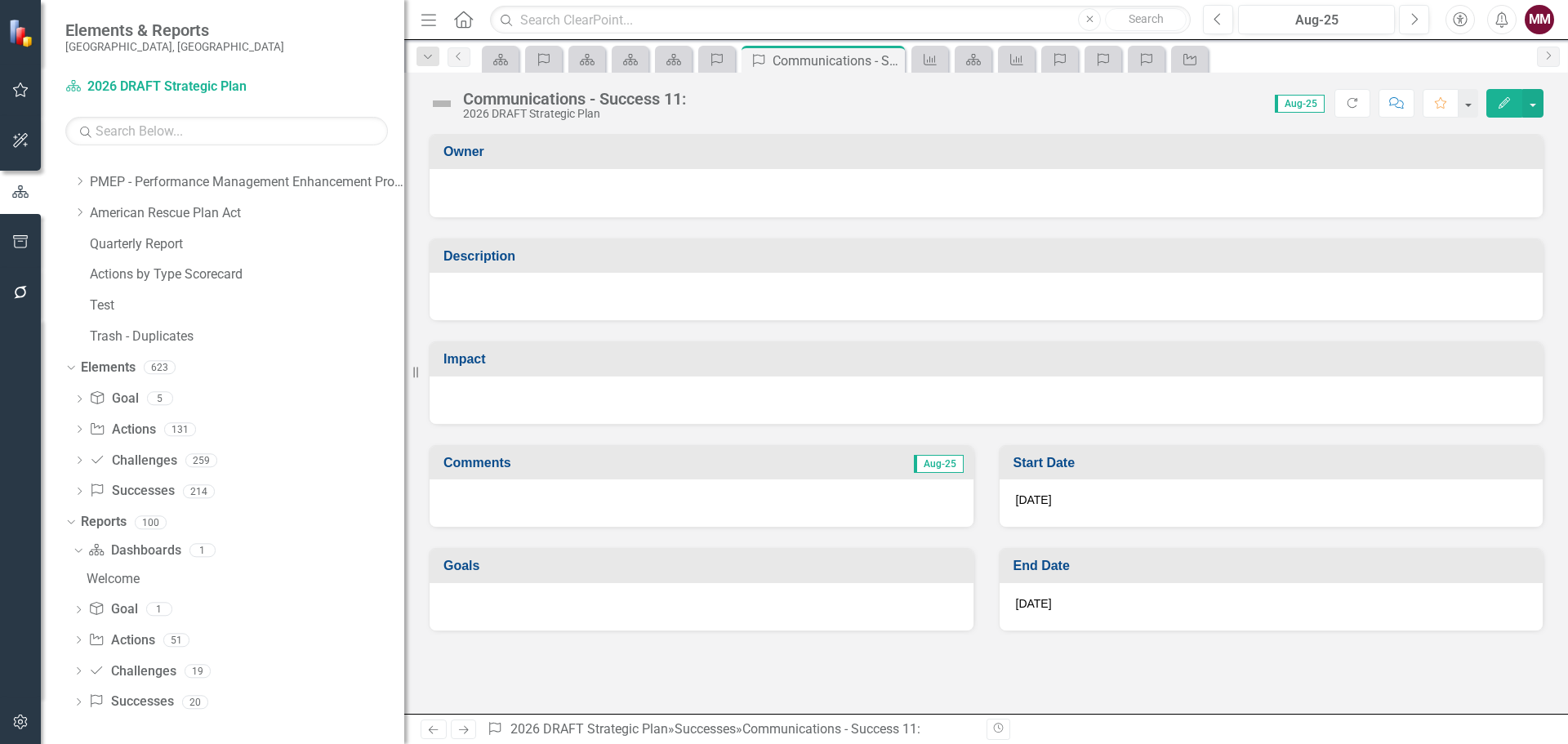
click at [653, 99] on div "Communications - Success 11:" at bounding box center [574, 99] width 223 height 18
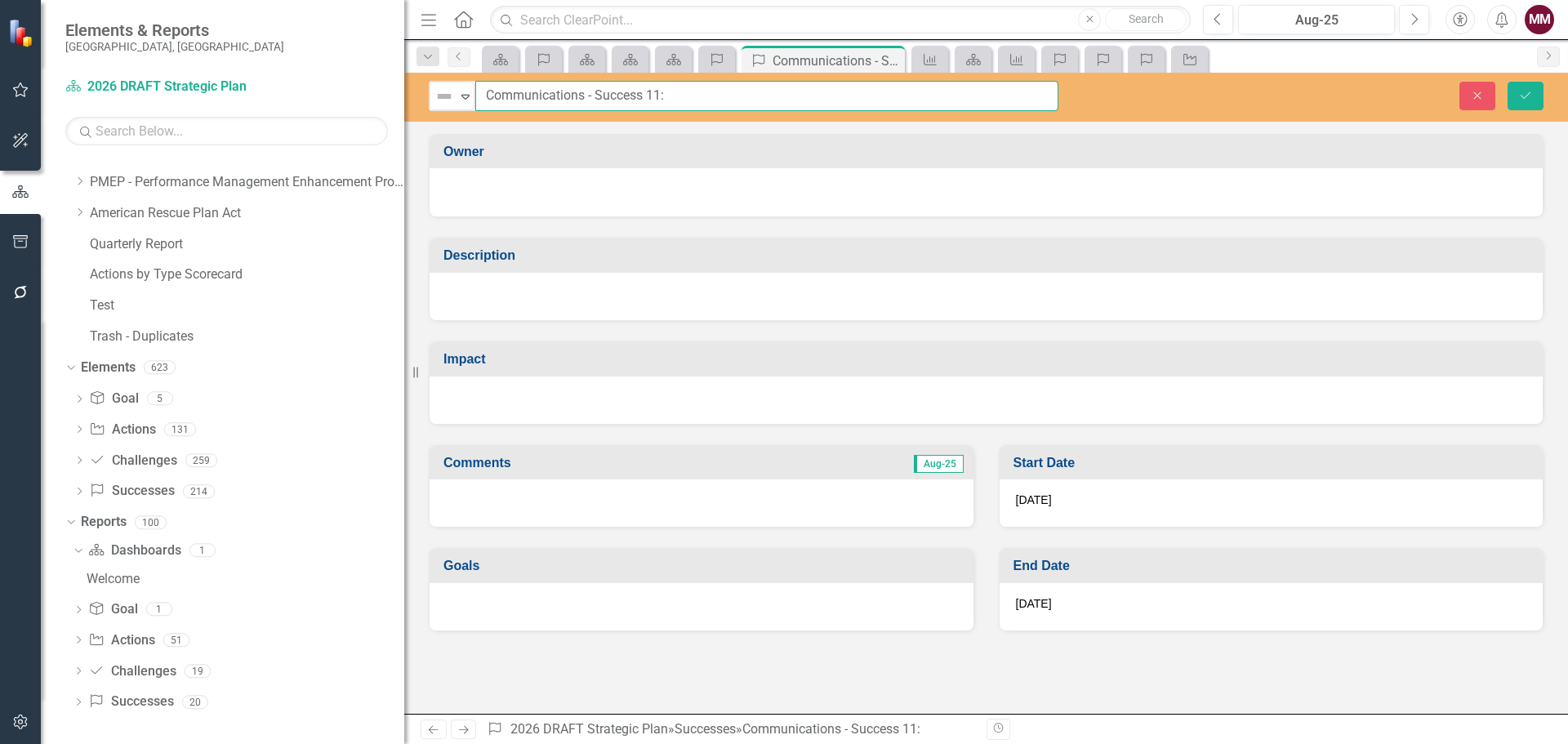
click at [658, 91] on input "Communications - Success 11:" at bounding box center [767, 95] width 583 height 30
type input "Communications - Success 10:"
click at [1535, 98] on button "Save" at bounding box center [1525, 96] width 36 height 29
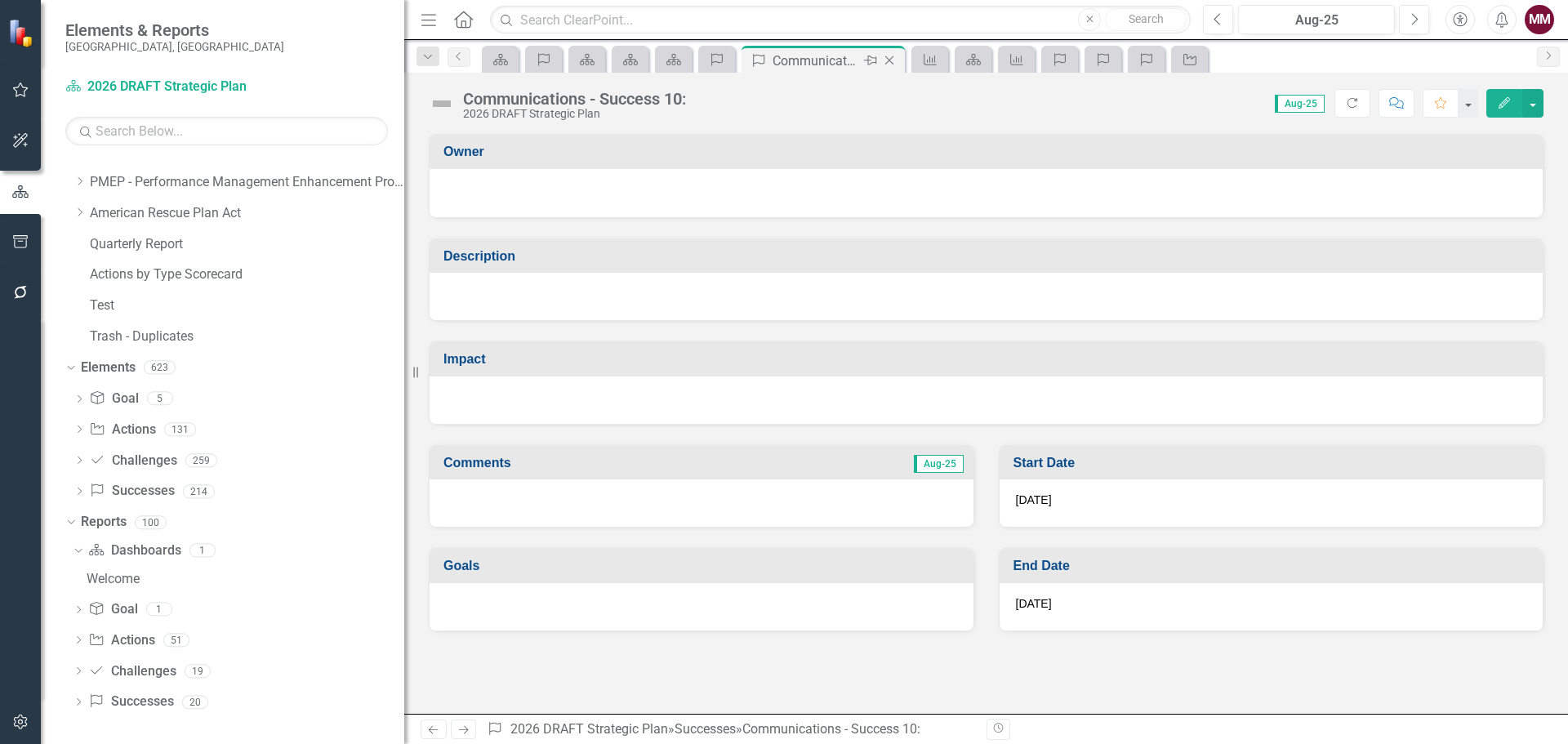
click at [888, 62] on icon at bounding box center [889, 60] width 9 height 9
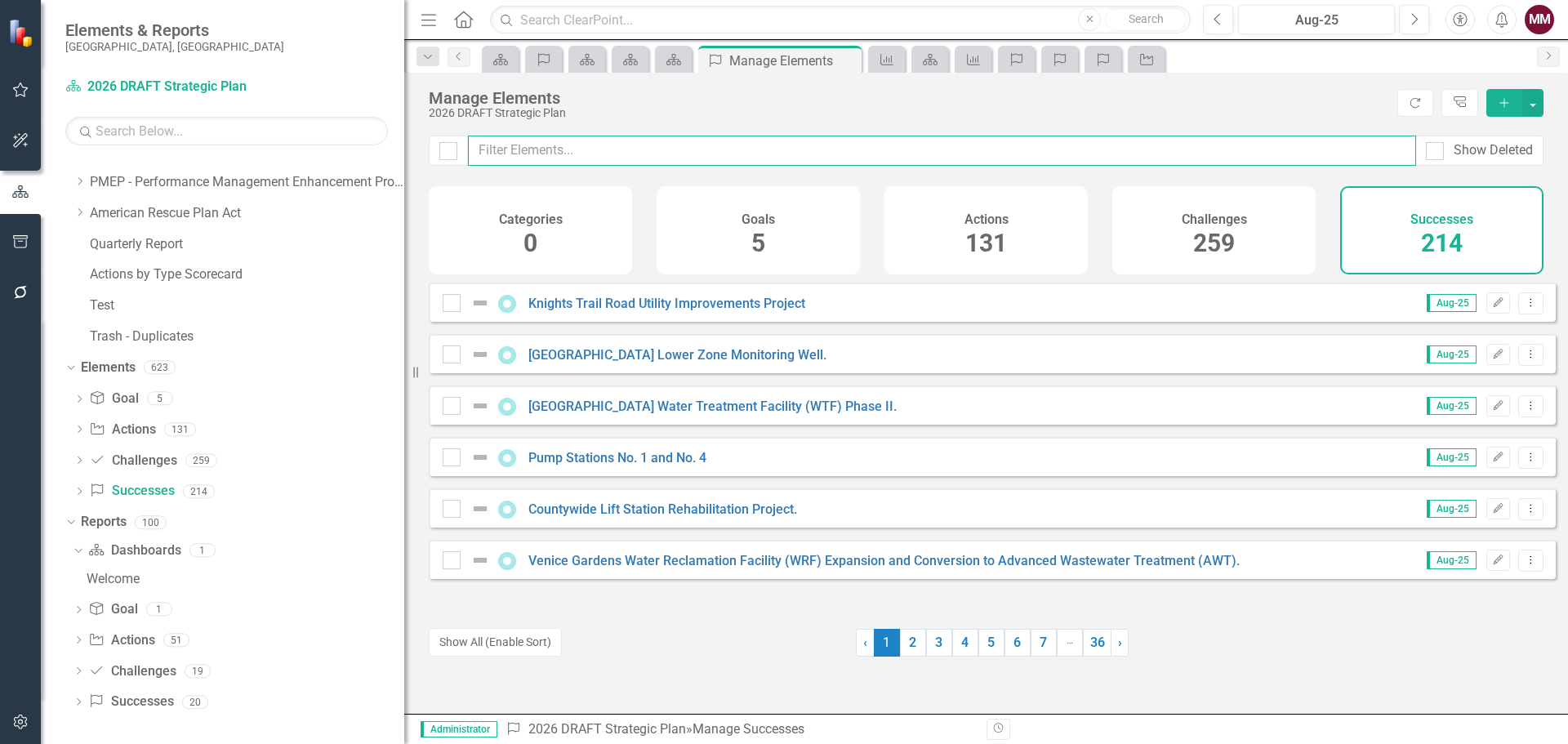
click at [510, 147] on input "text" at bounding box center [941, 150] width 948 height 30
click at [513, 641] on button "Show All (Enable Sort)" at bounding box center [495, 643] width 133 height 29
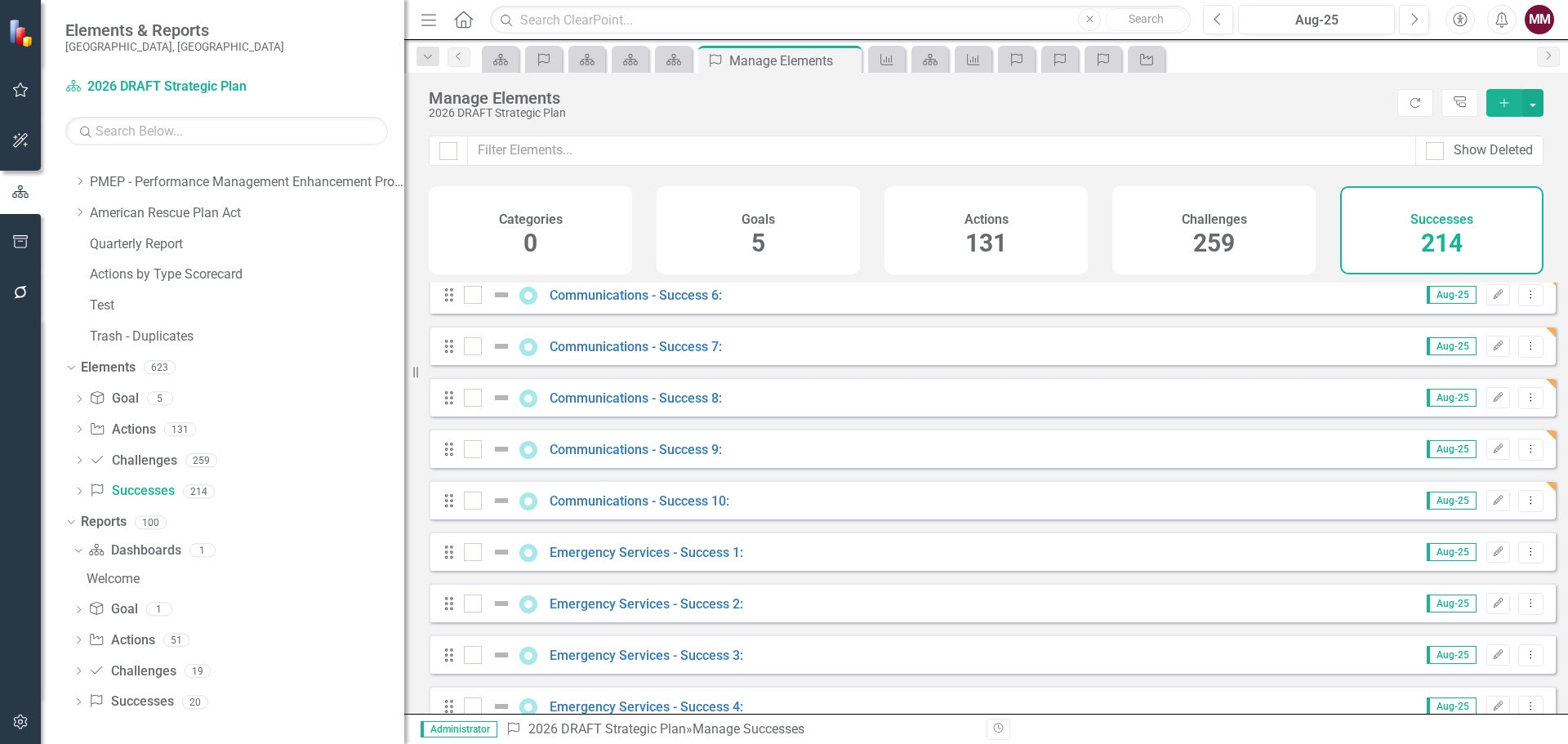
scroll to position [1634, 0]
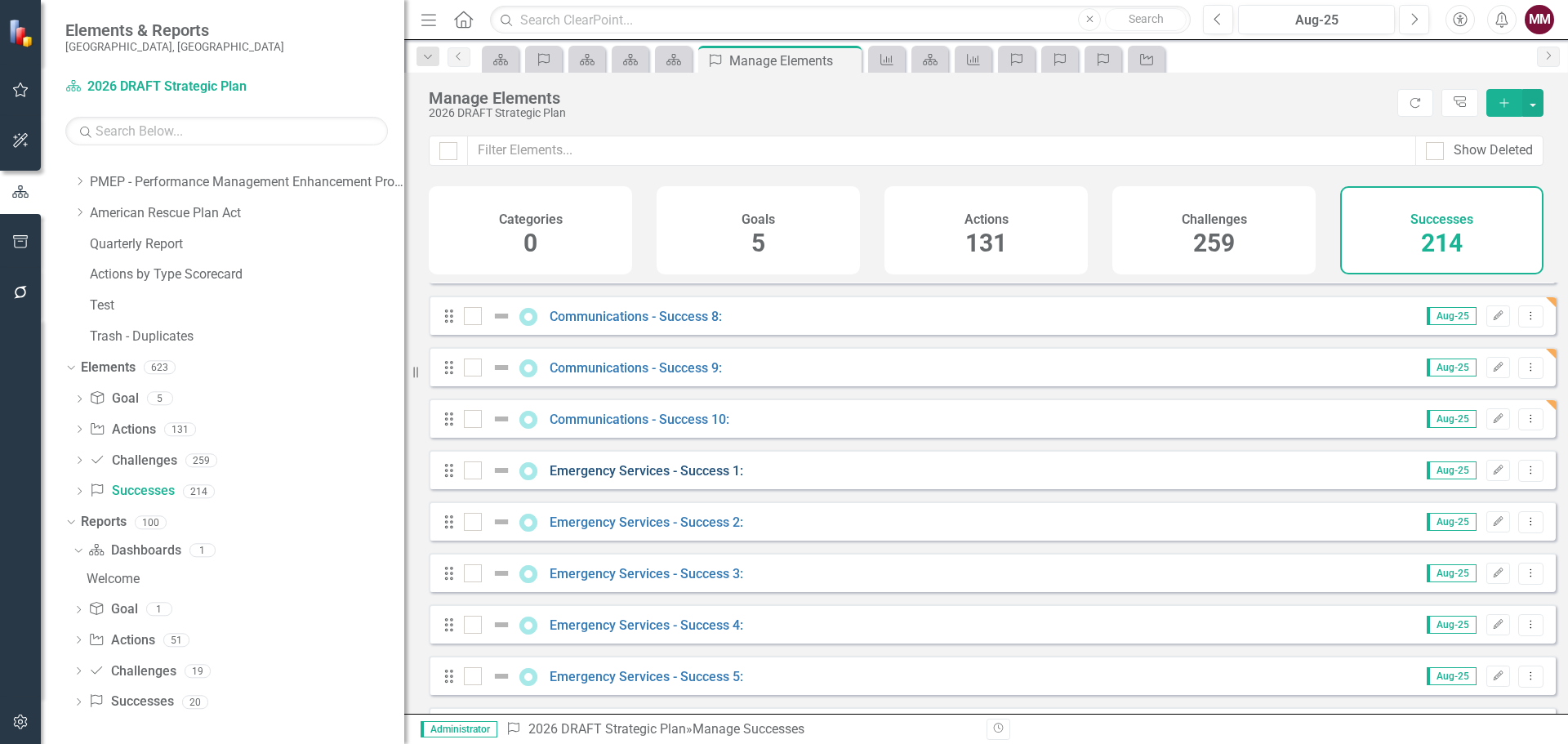
click at [636, 479] on link "Emergency Services - Success 1:" at bounding box center [647, 471] width 194 height 16
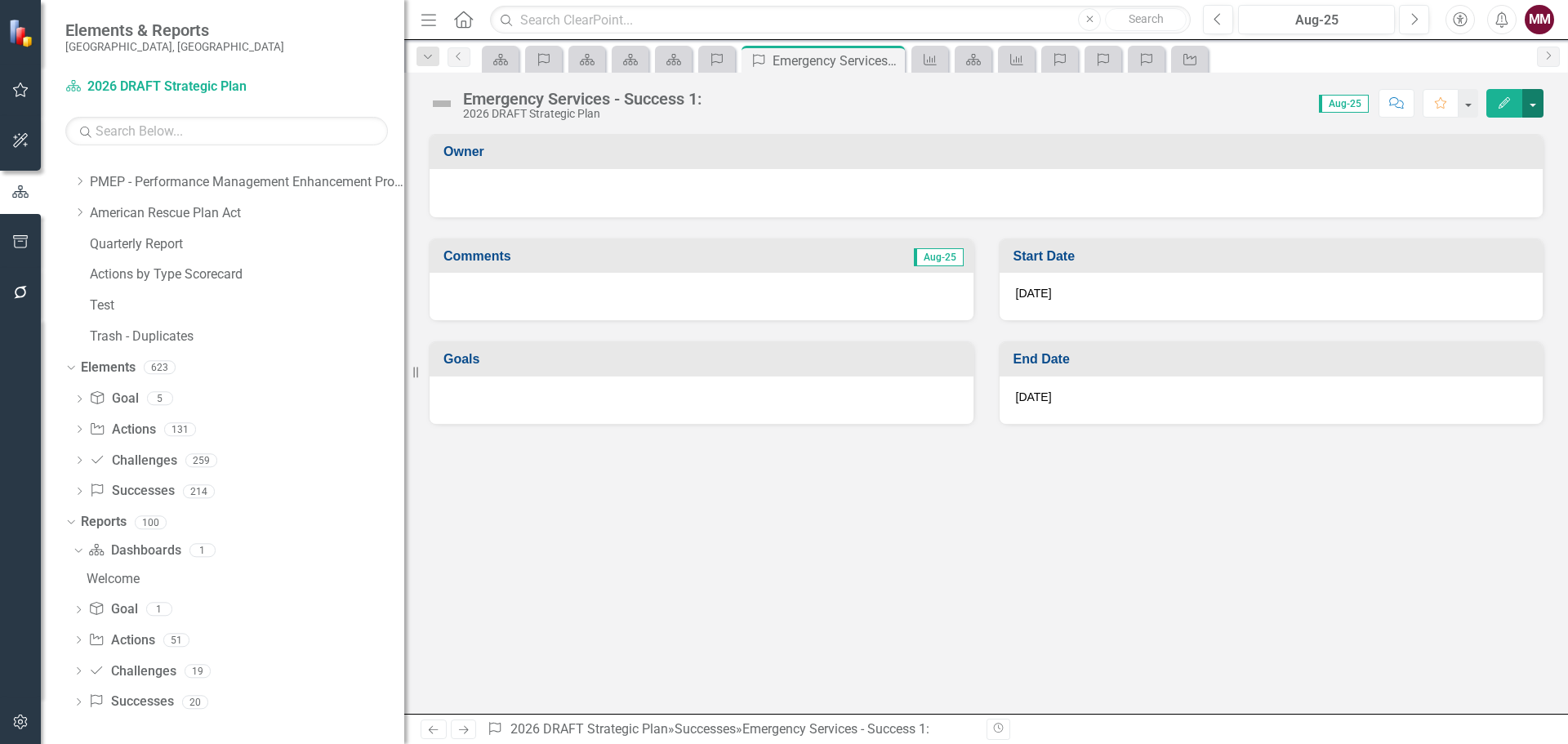
click at [1537, 102] on button "button" at bounding box center [1533, 104] width 21 height 29
click at [1487, 158] on link "Edit Report Edit Layout" at bounding box center [1476, 163] width 133 height 30
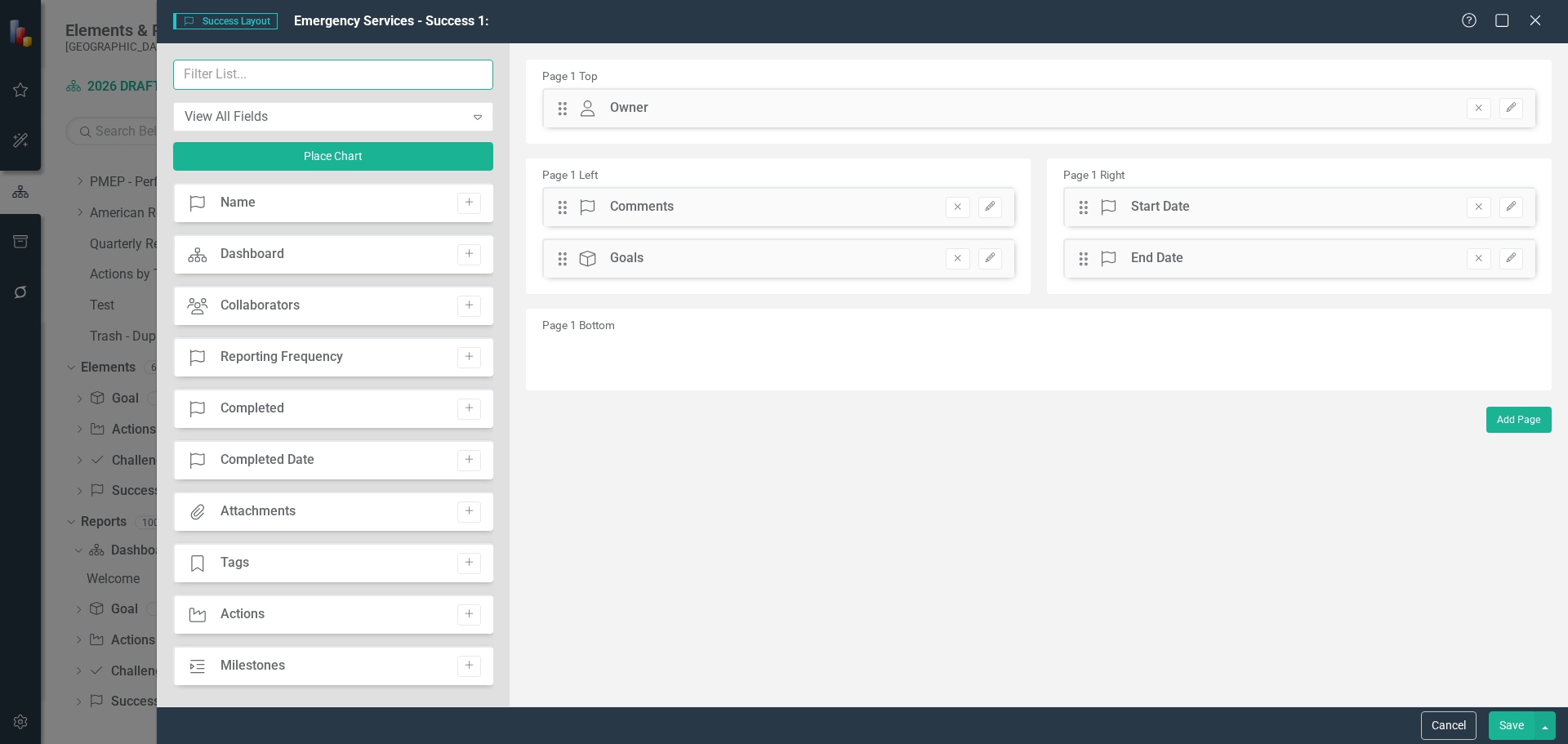
click at [279, 80] on input "text" at bounding box center [333, 75] width 321 height 30
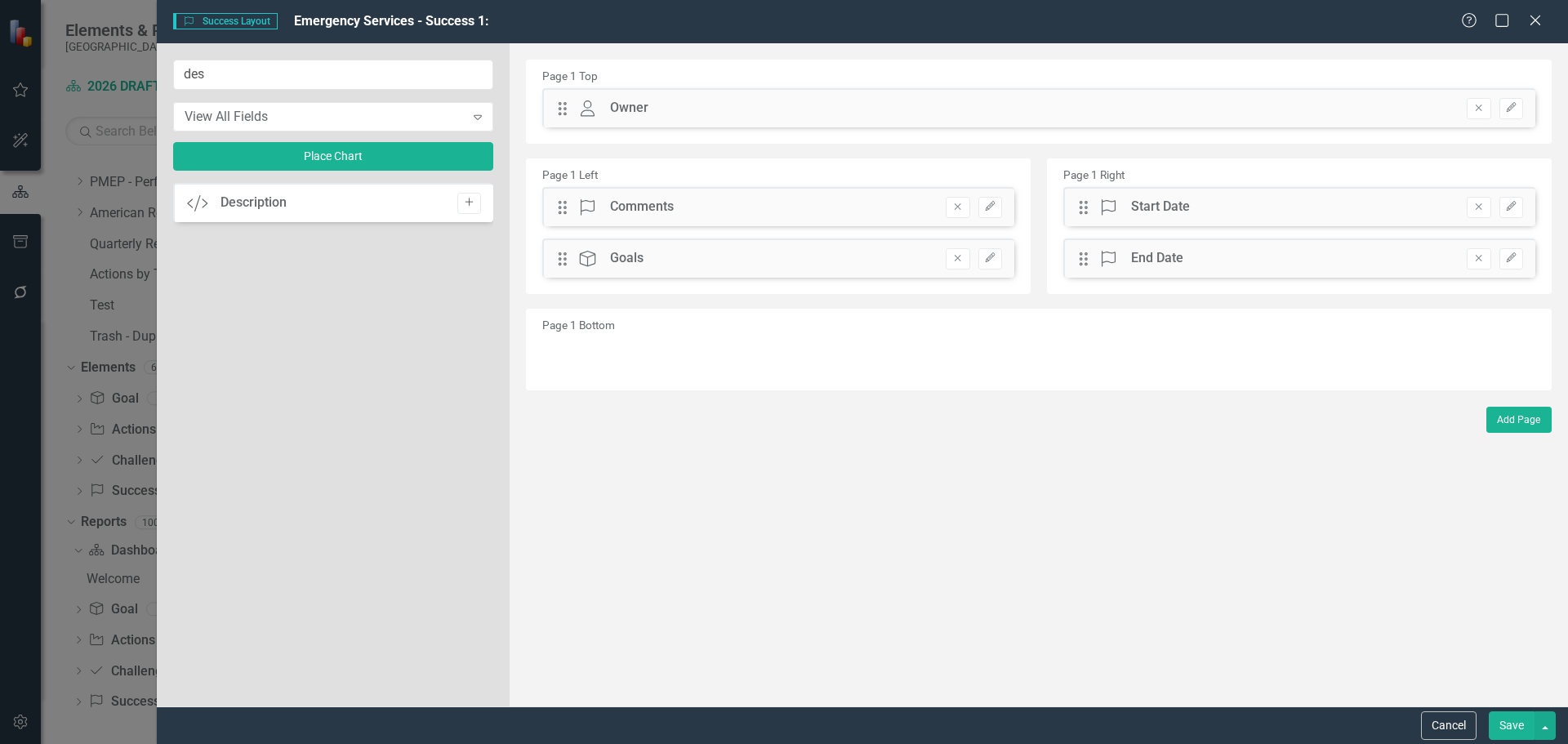
click at [470, 202] on icon "Add" at bounding box center [469, 202] width 13 height 10
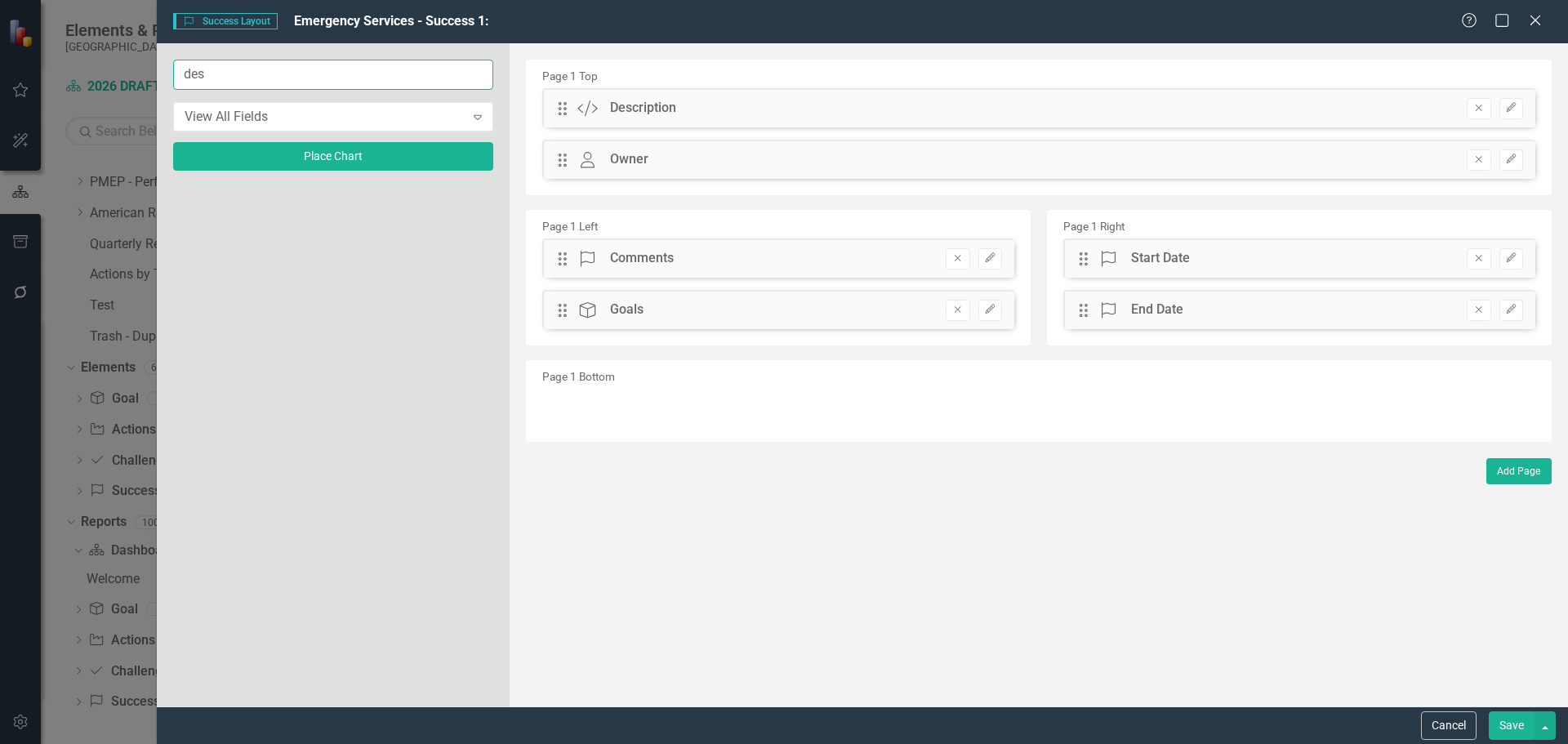
drag, startPoint x: 245, startPoint y: 76, endPoint x: -333, endPoint y: -14, distance: 585.0
click at [0, 0] on html "Accessibility Screen-Reader Guide, Feedback, and Issue Reporting | New window E…" at bounding box center [784, 372] width 1568 height 744
type input "imp"
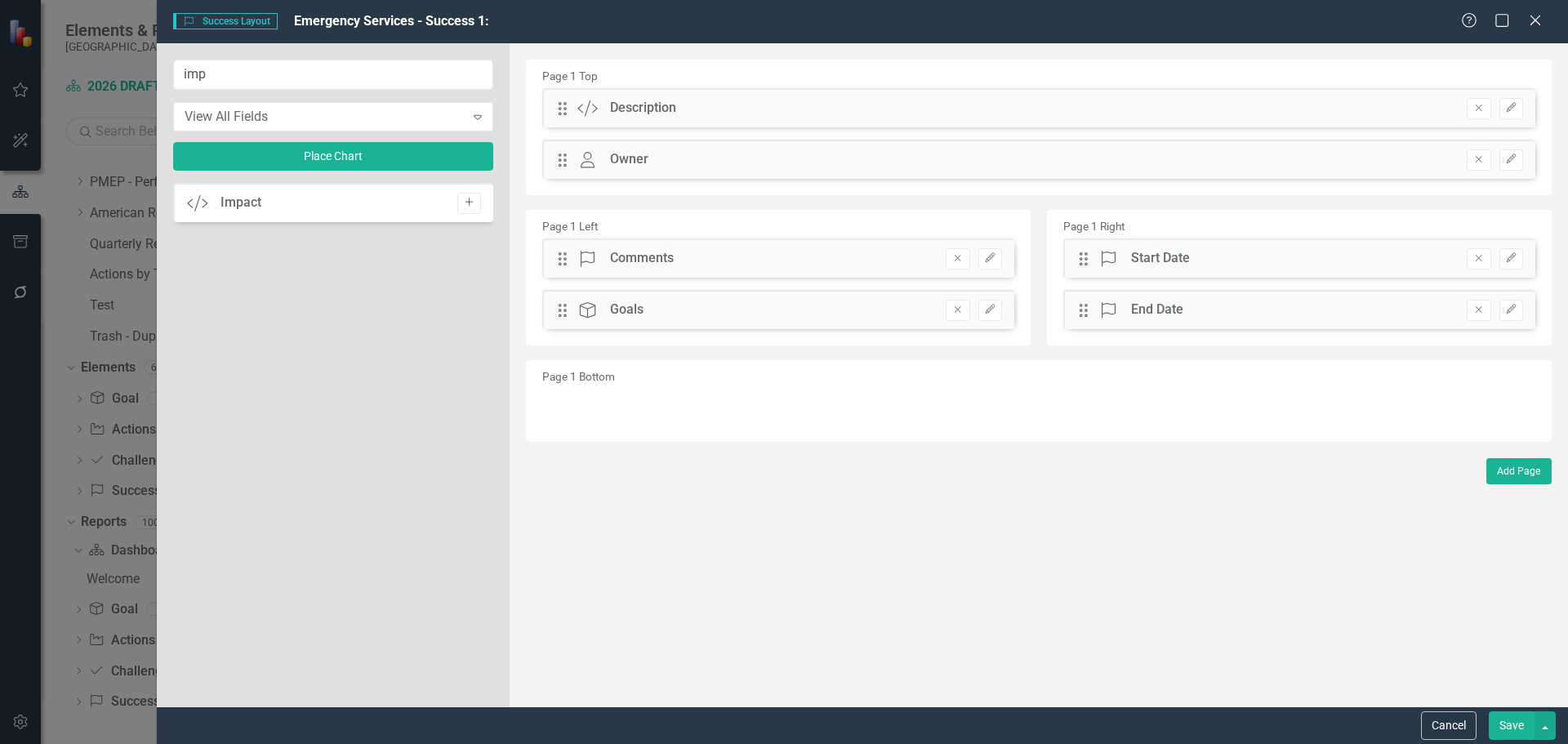
click at [479, 201] on button "Add" at bounding box center [469, 203] width 23 height 21
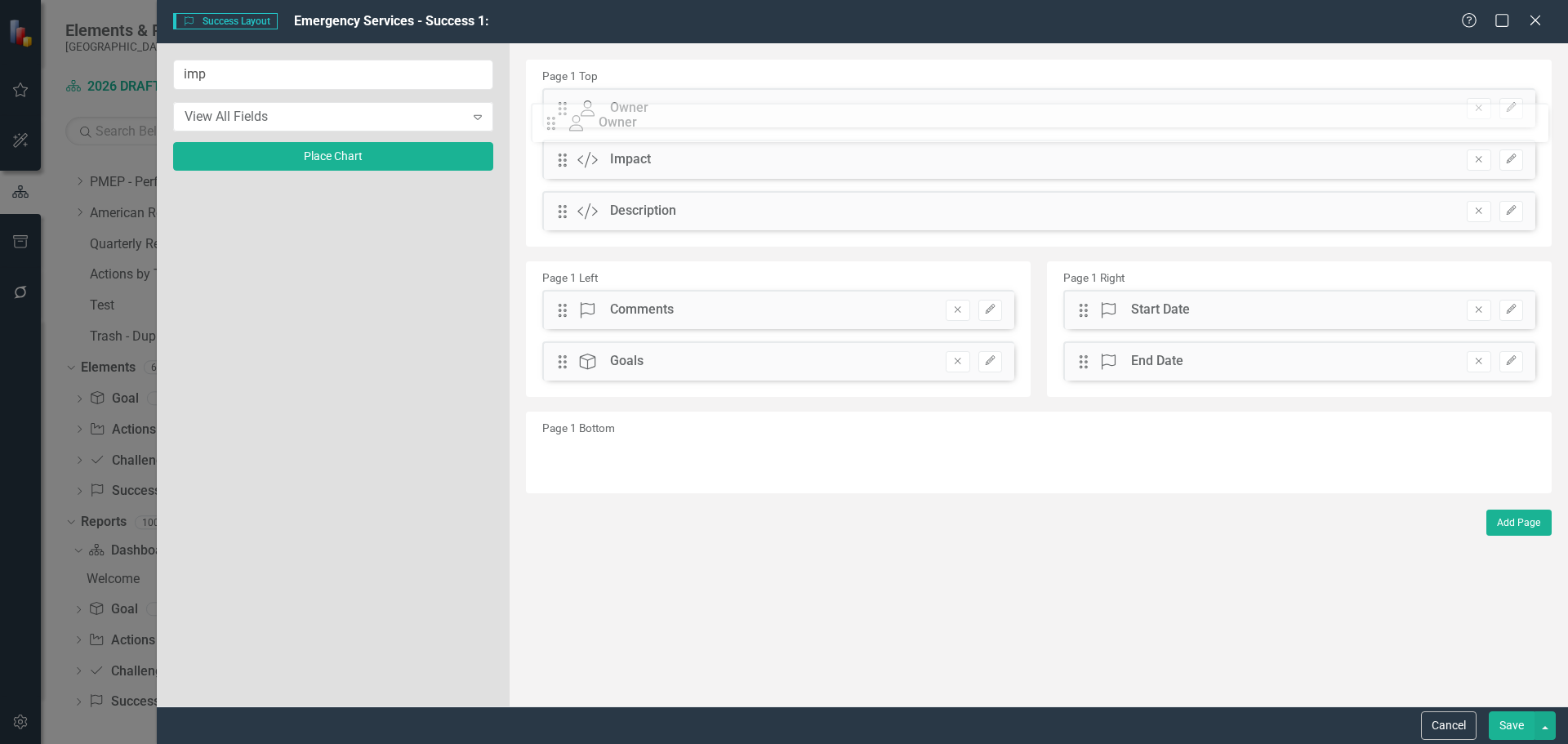
drag, startPoint x: 563, startPoint y: 212, endPoint x: 563, endPoint y: 115, distance: 97.0
click at [563, 115] on div "The fields (or pods) that are available for you to include on the detail page a…" at bounding box center [1038, 375] width 1059 height 664
drag, startPoint x: 564, startPoint y: 205, endPoint x: 561, endPoint y: 165, distance: 40.1
click at [561, 165] on div "The fields (or pods) that are available for you to include on the detail page a…" at bounding box center [1038, 375] width 1059 height 664
click at [1512, 727] on button "Save" at bounding box center [1511, 727] width 46 height 29
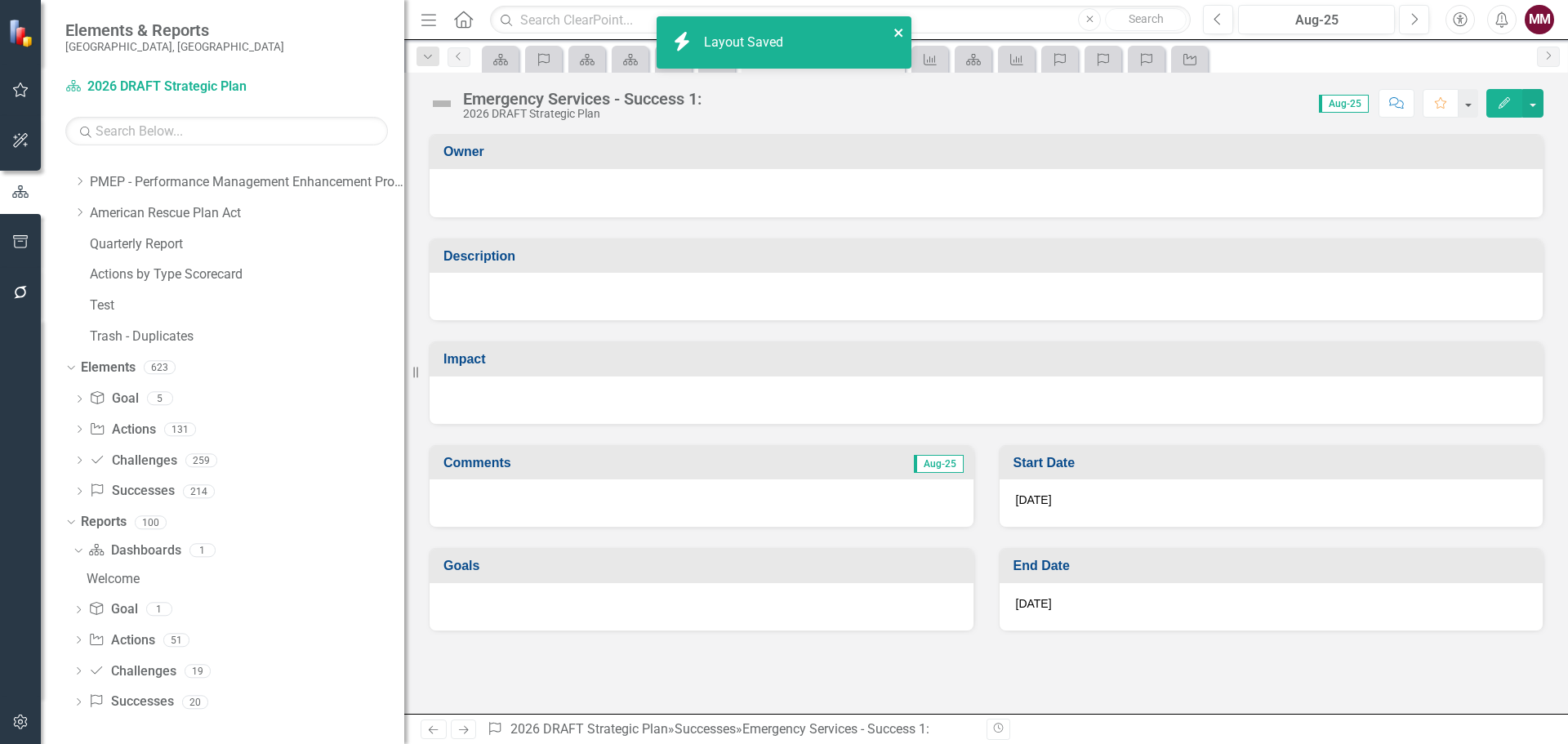
click at [896, 33] on icon "close" at bounding box center [900, 32] width 12 height 13
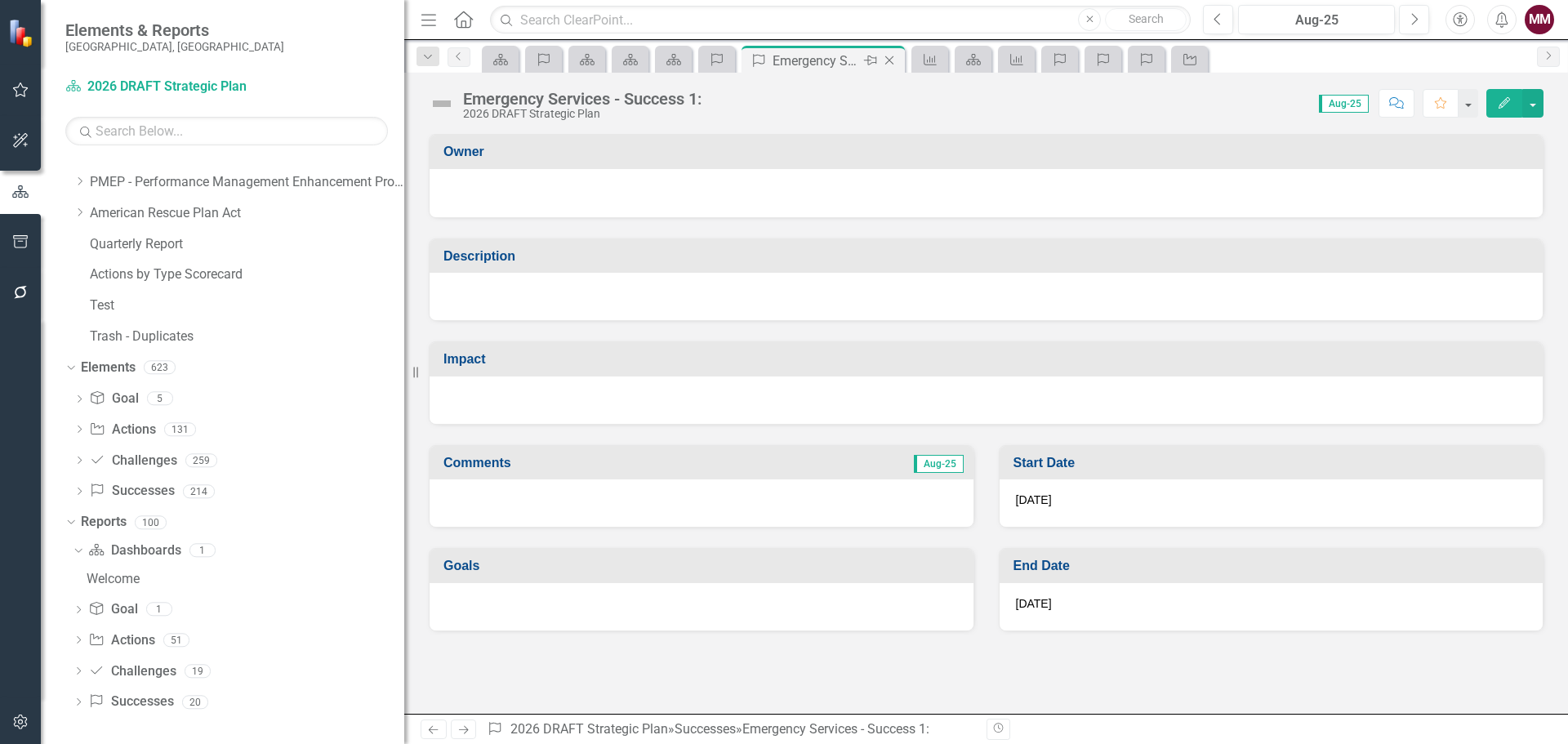
click at [894, 62] on icon "Close" at bounding box center [889, 60] width 16 height 13
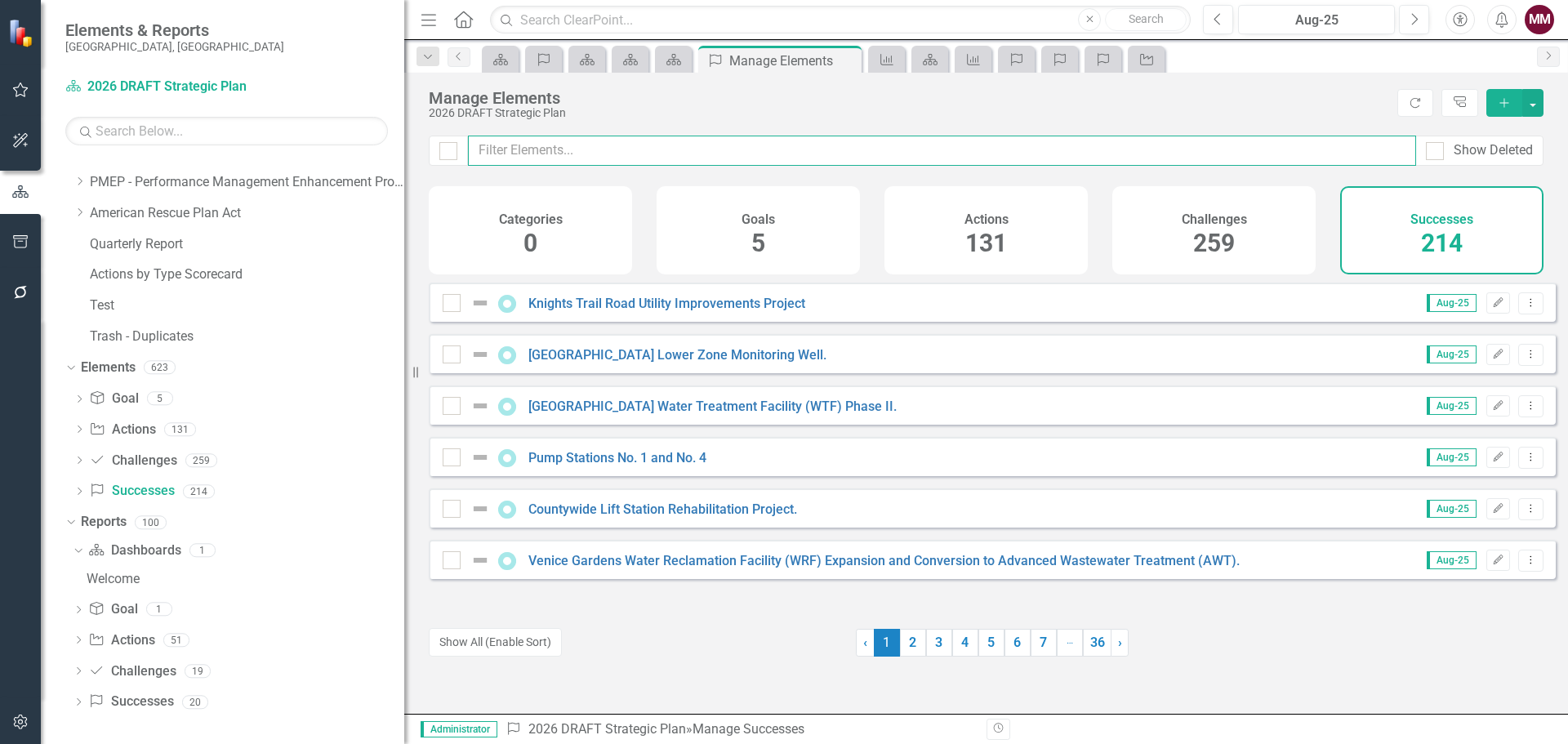
click at [551, 147] on input "text" at bounding box center [941, 150] width 948 height 30
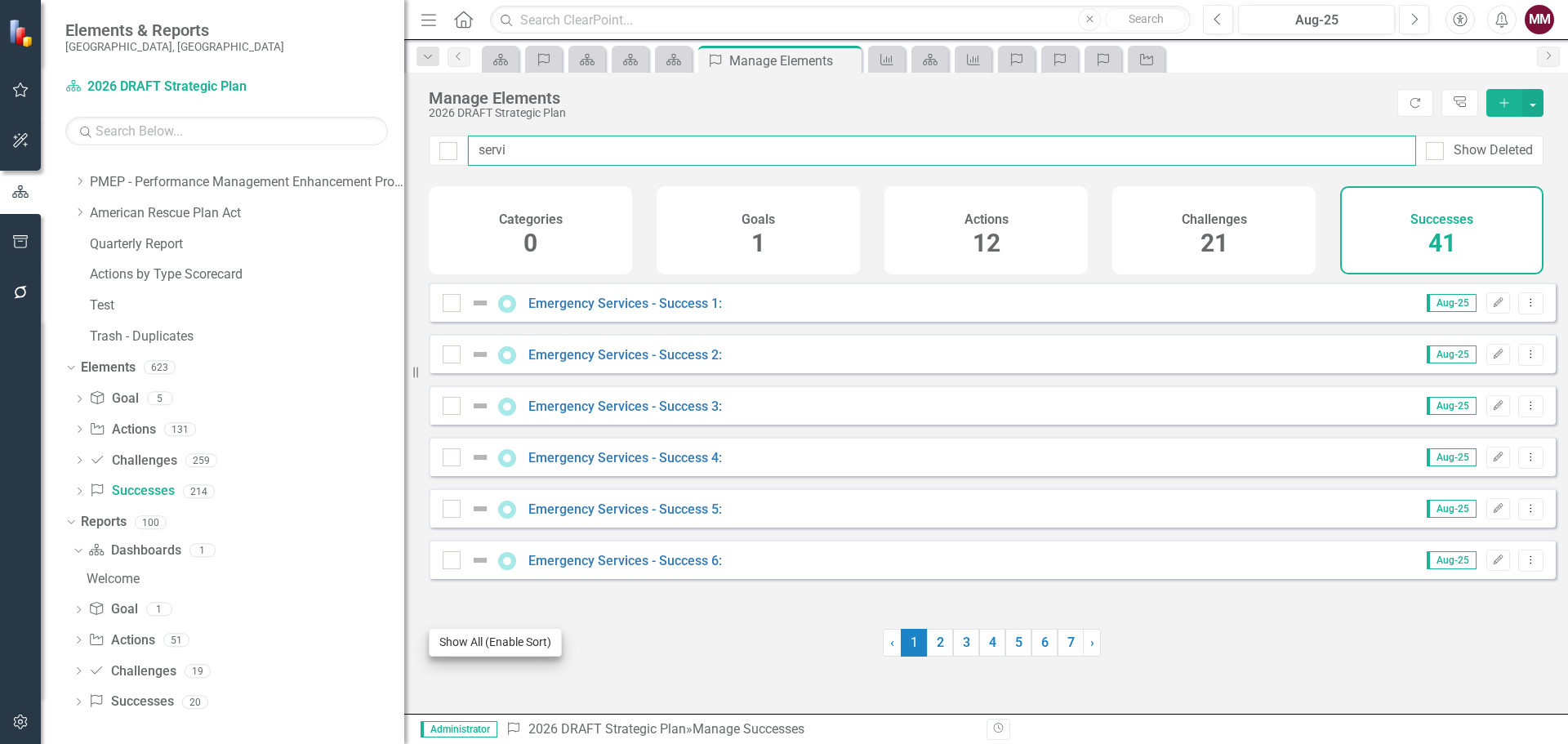
type input "servi"
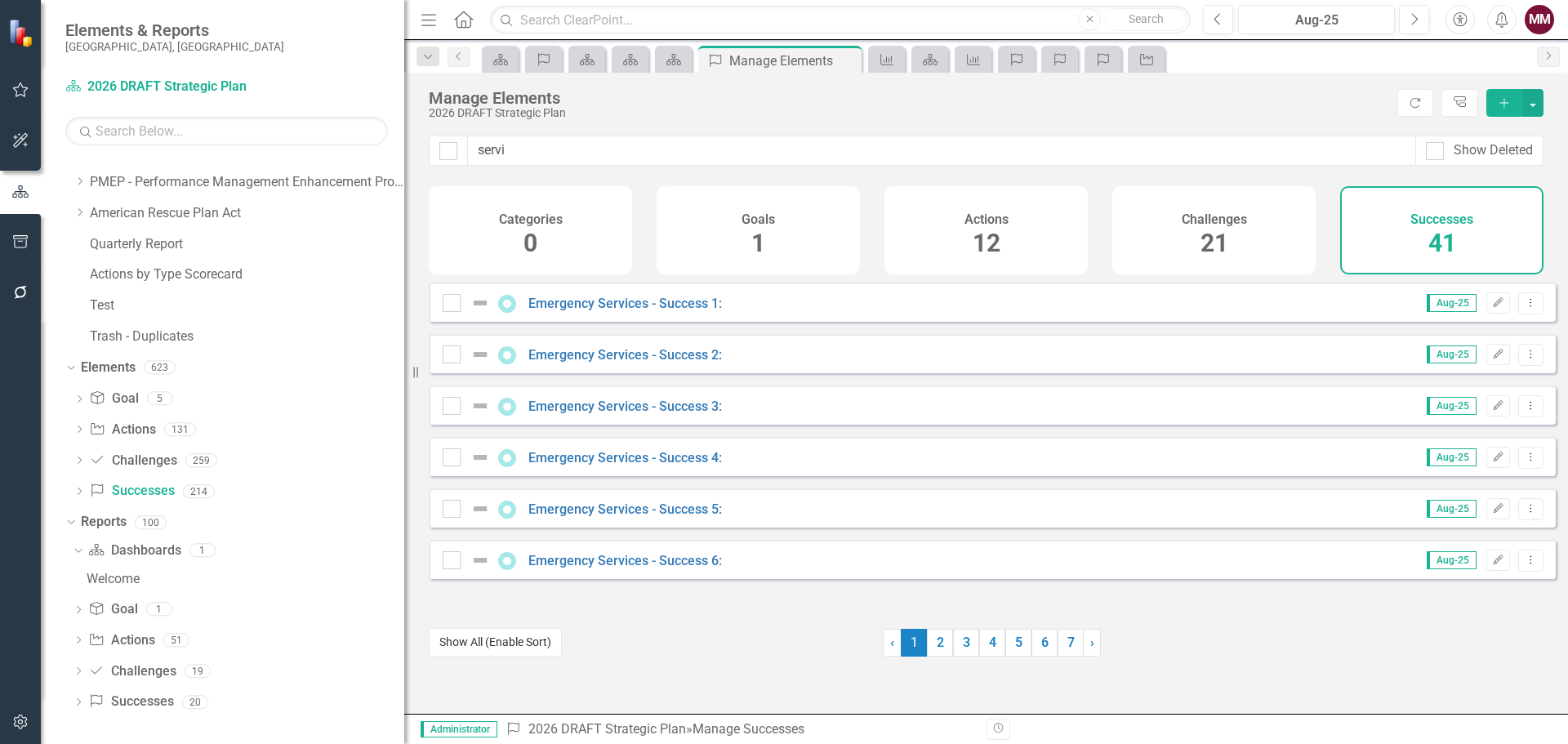
click at [500, 649] on button "Show All (Enable Sort)" at bounding box center [495, 643] width 133 height 29
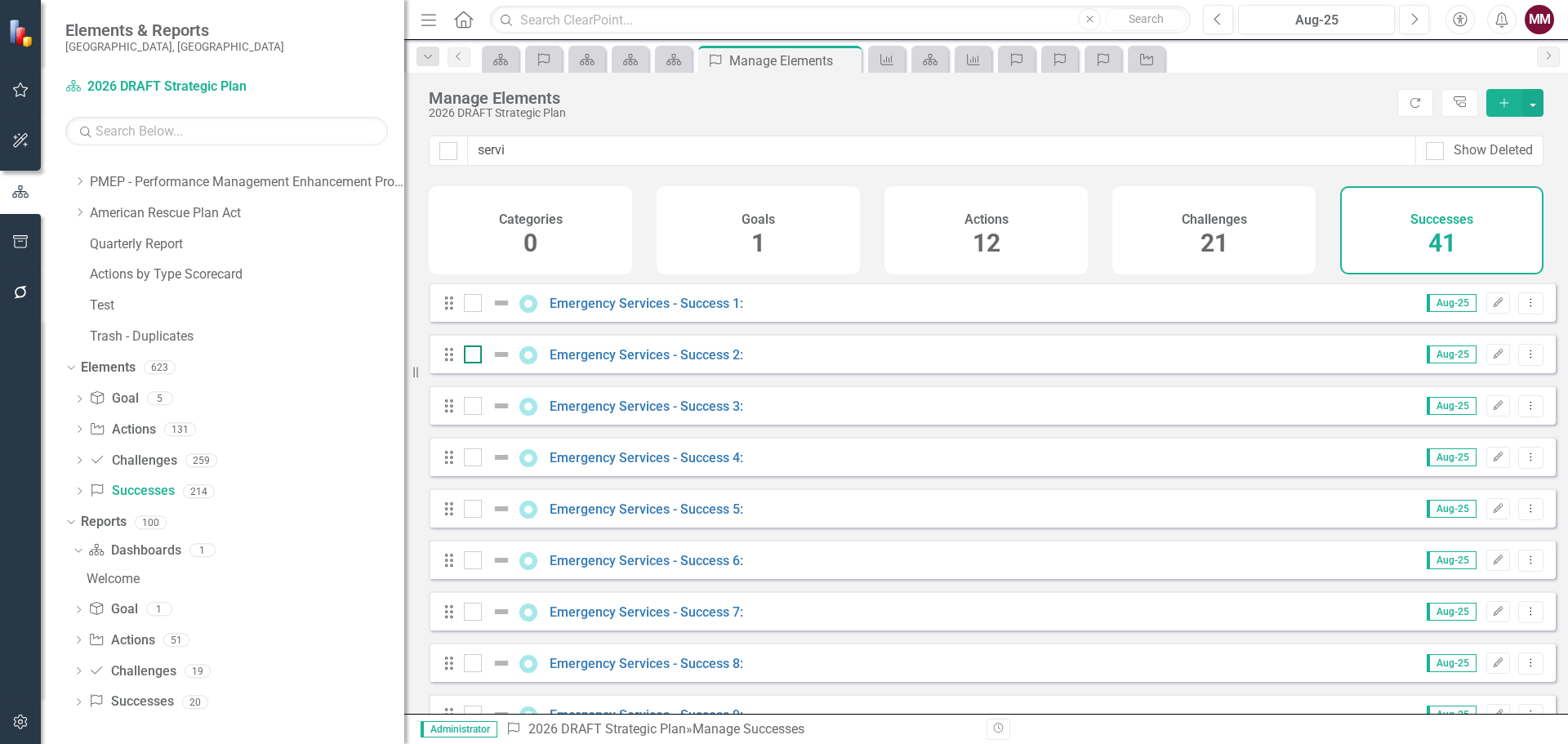
click at [472, 363] on div at bounding box center [473, 355] width 18 height 18
click at [472, 356] on input "checkbox" at bounding box center [469, 351] width 11 height 11
checkbox input "true"
click at [474, 408] on input "checkbox" at bounding box center [469, 402] width 11 height 11
checkbox input "true"
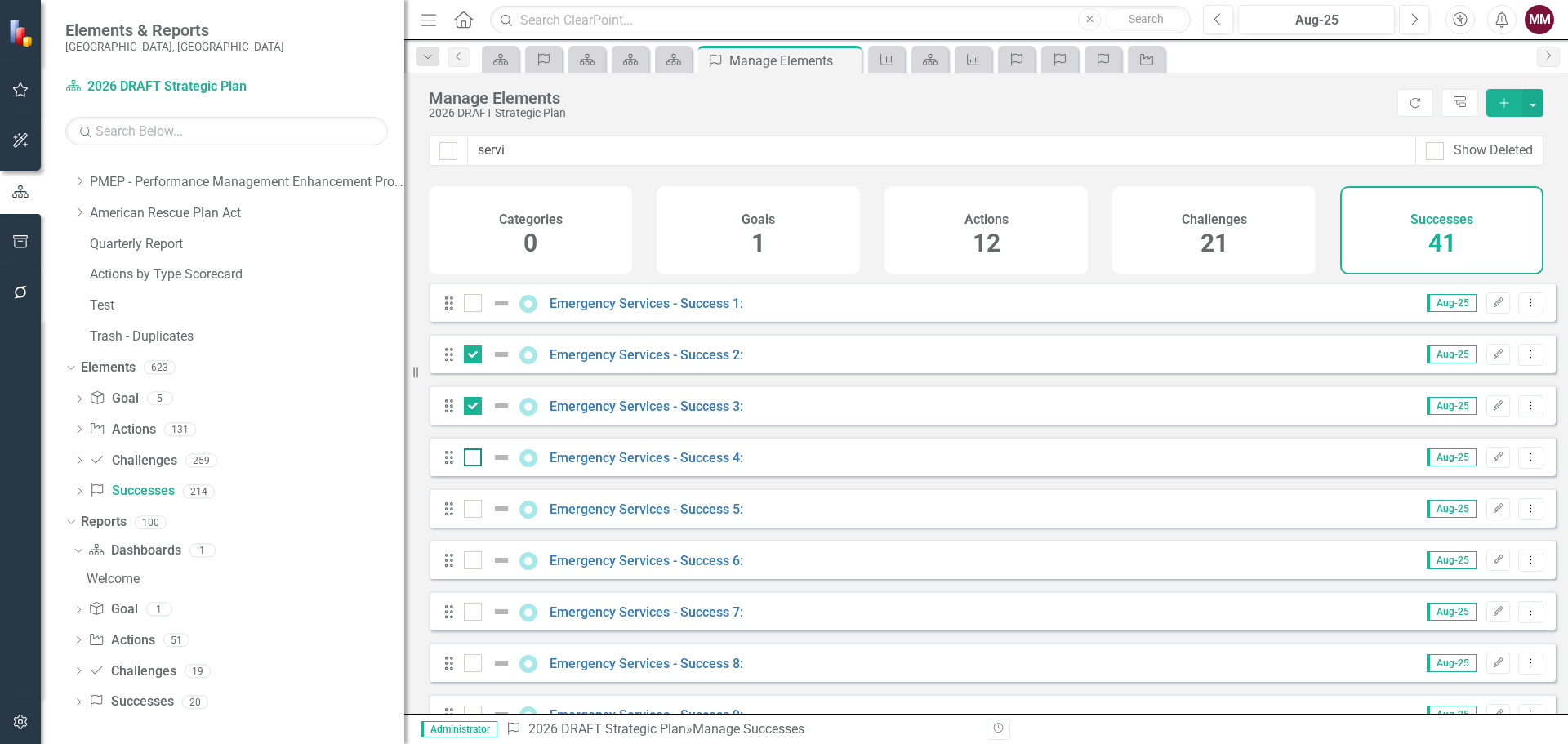
click at [474, 459] on input "checkbox" at bounding box center [469, 453] width 11 height 11
checkbox input "true"
click at [468, 511] on input "checkbox" at bounding box center [469, 505] width 11 height 11
checkbox input "true"
click at [472, 562] on input "checkbox" at bounding box center [469, 556] width 11 height 11
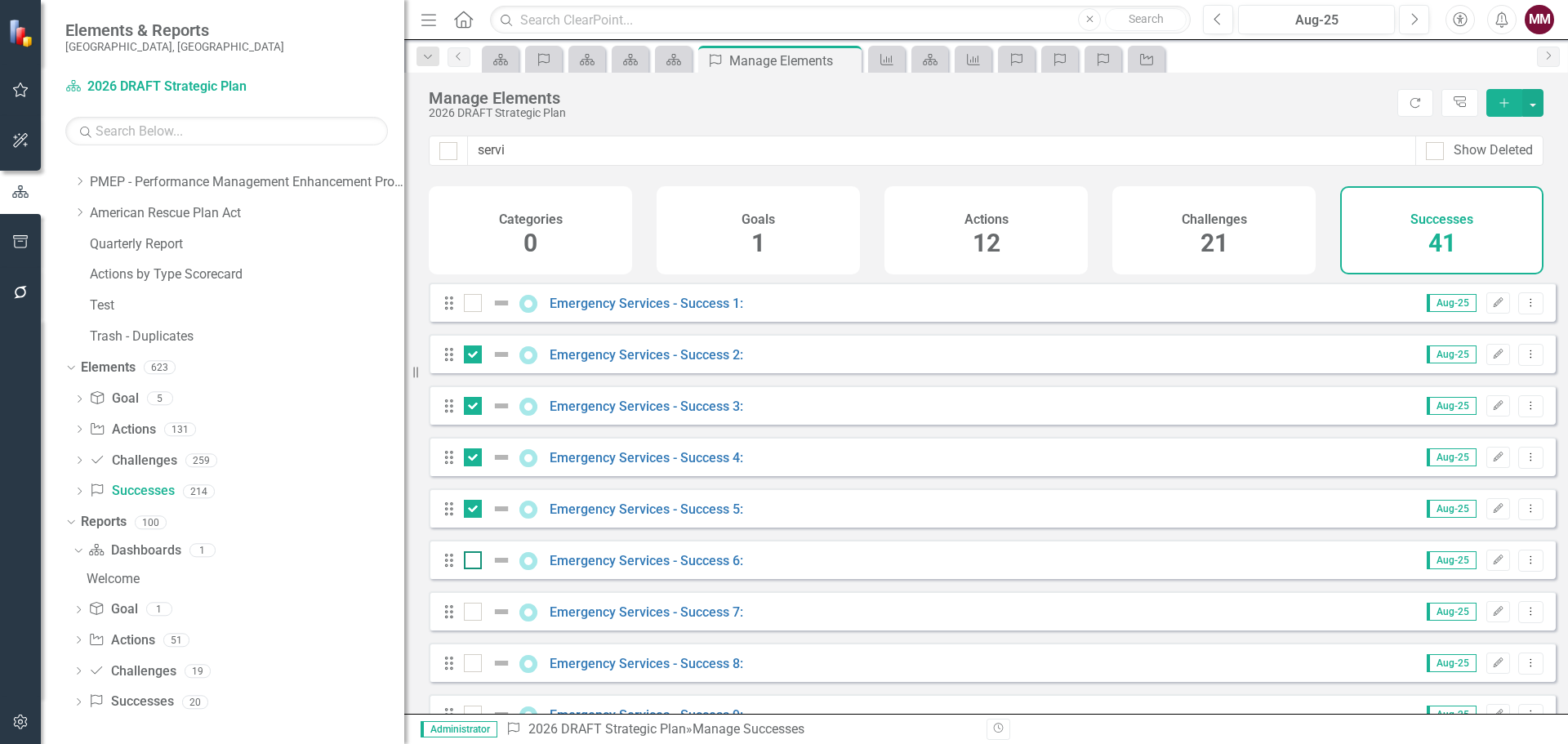
checkbox input "true"
click at [474, 613] on input "checkbox" at bounding box center [469, 607] width 11 height 11
checkbox input "true"
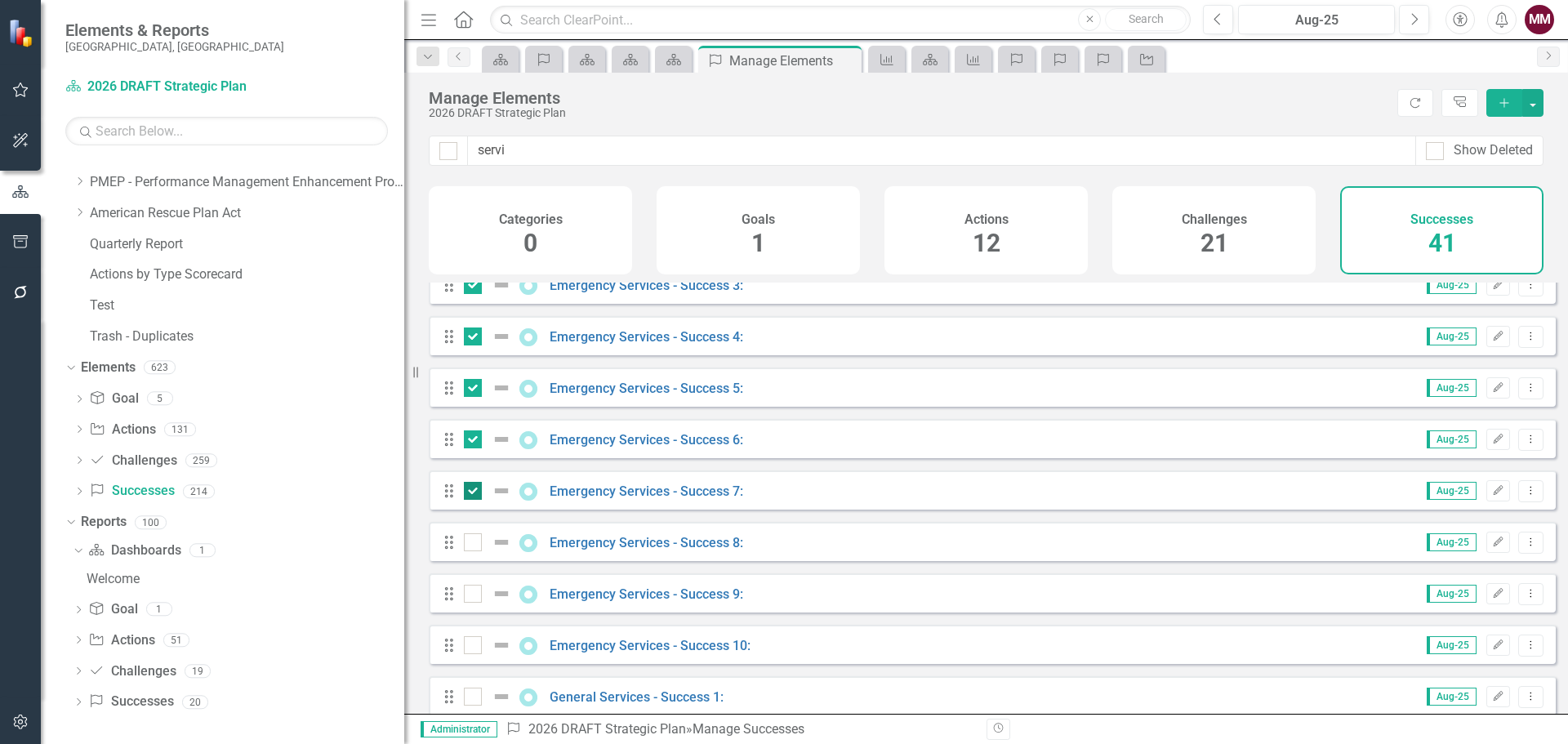
scroll to position [164, 0]
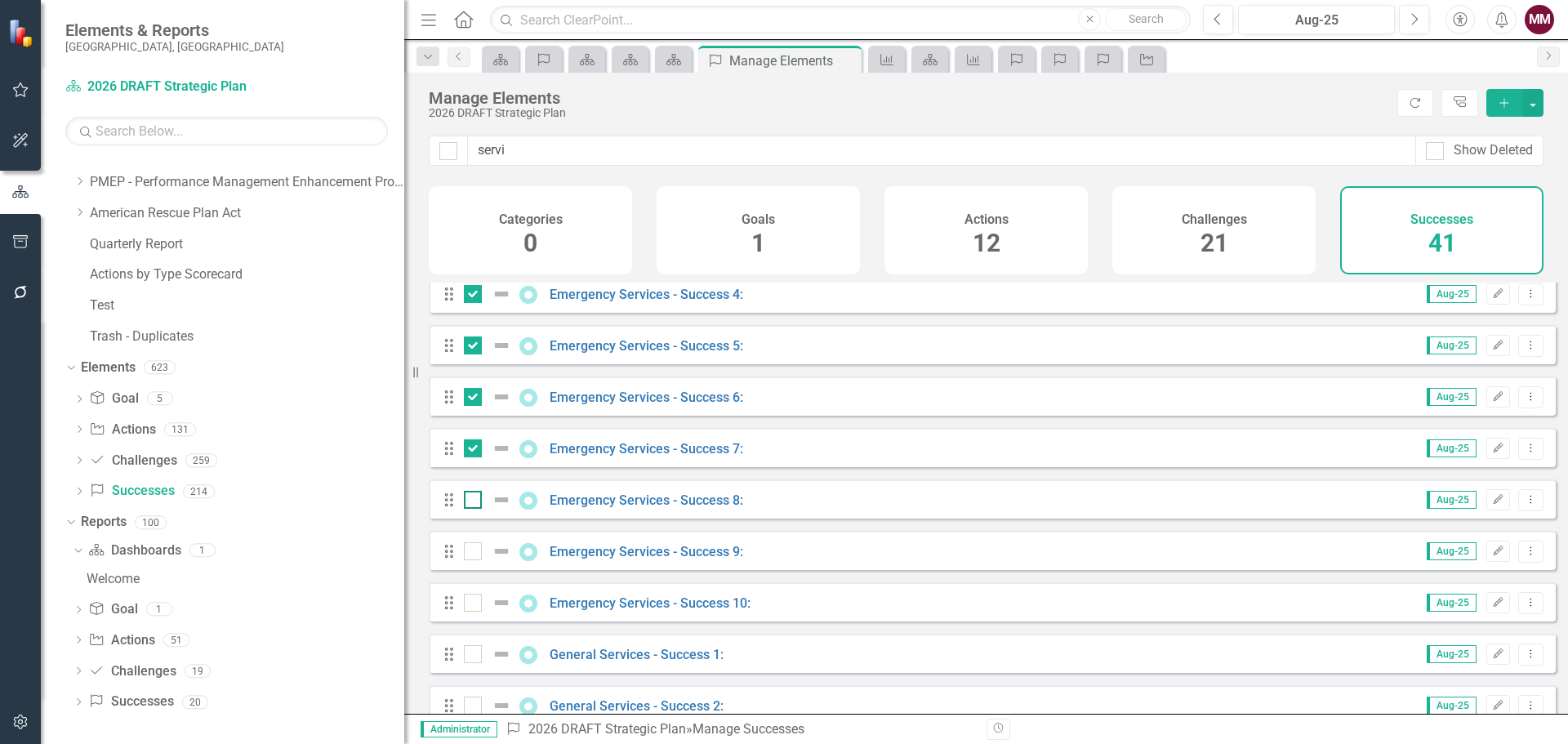
click at [472, 509] on div at bounding box center [473, 500] width 18 height 18
click at [472, 502] on input "checkbox" at bounding box center [469, 496] width 11 height 11
checkbox input "true"
click at [472, 553] on input "checkbox" at bounding box center [469, 547] width 11 height 11
checkbox input "true"
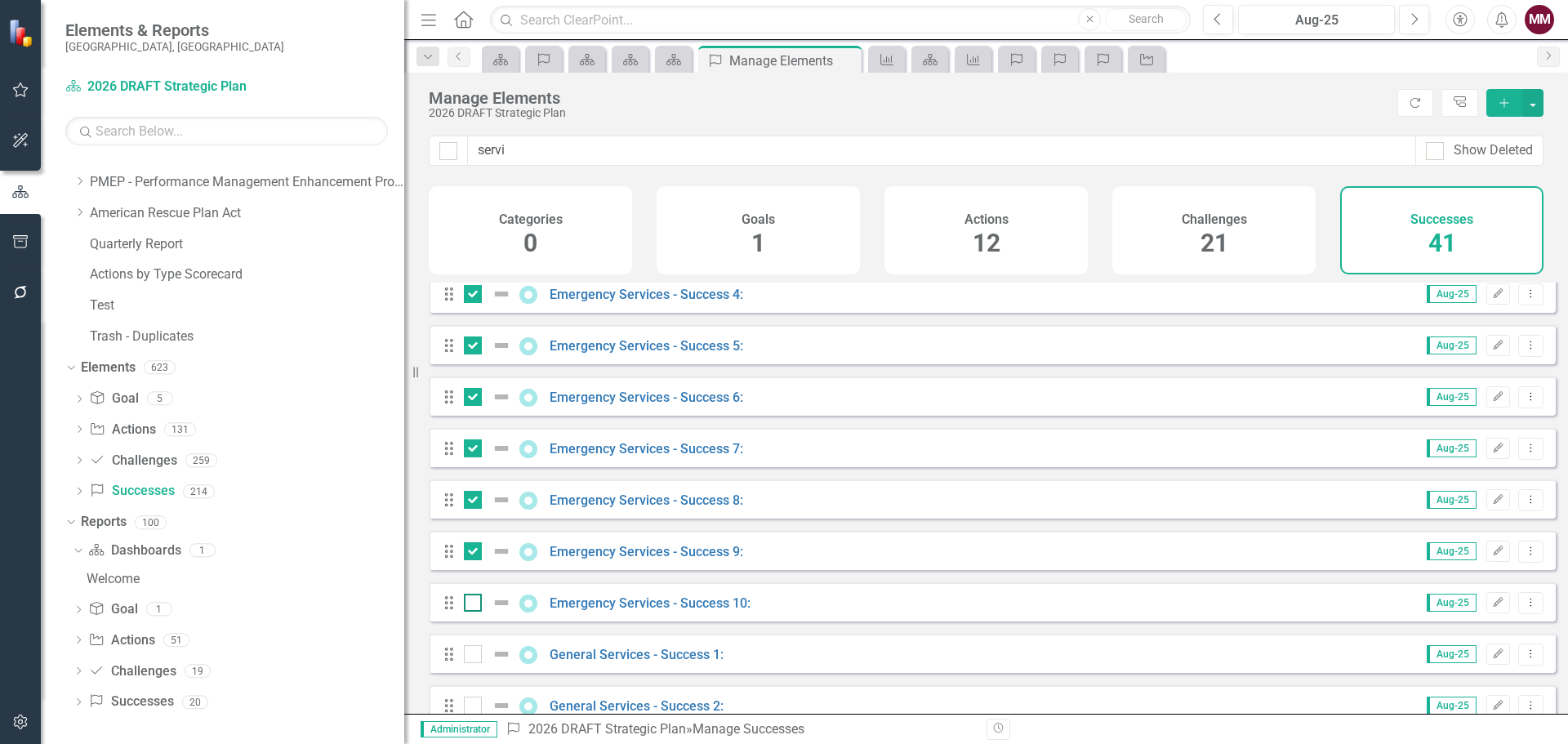
click at [477, 608] on div at bounding box center [473, 603] width 18 height 18
click at [475, 604] on input "checkbox" at bounding box center [469, 599] width 11 height 11
checkbox input "true"
click at [1540, 110] on button "button" at bounding box center [1533, 103] width 21 height 28
click at [1479, 218] on link "Trash Delete Multiple" at bounding box center [1478, 223] width 129 height 30
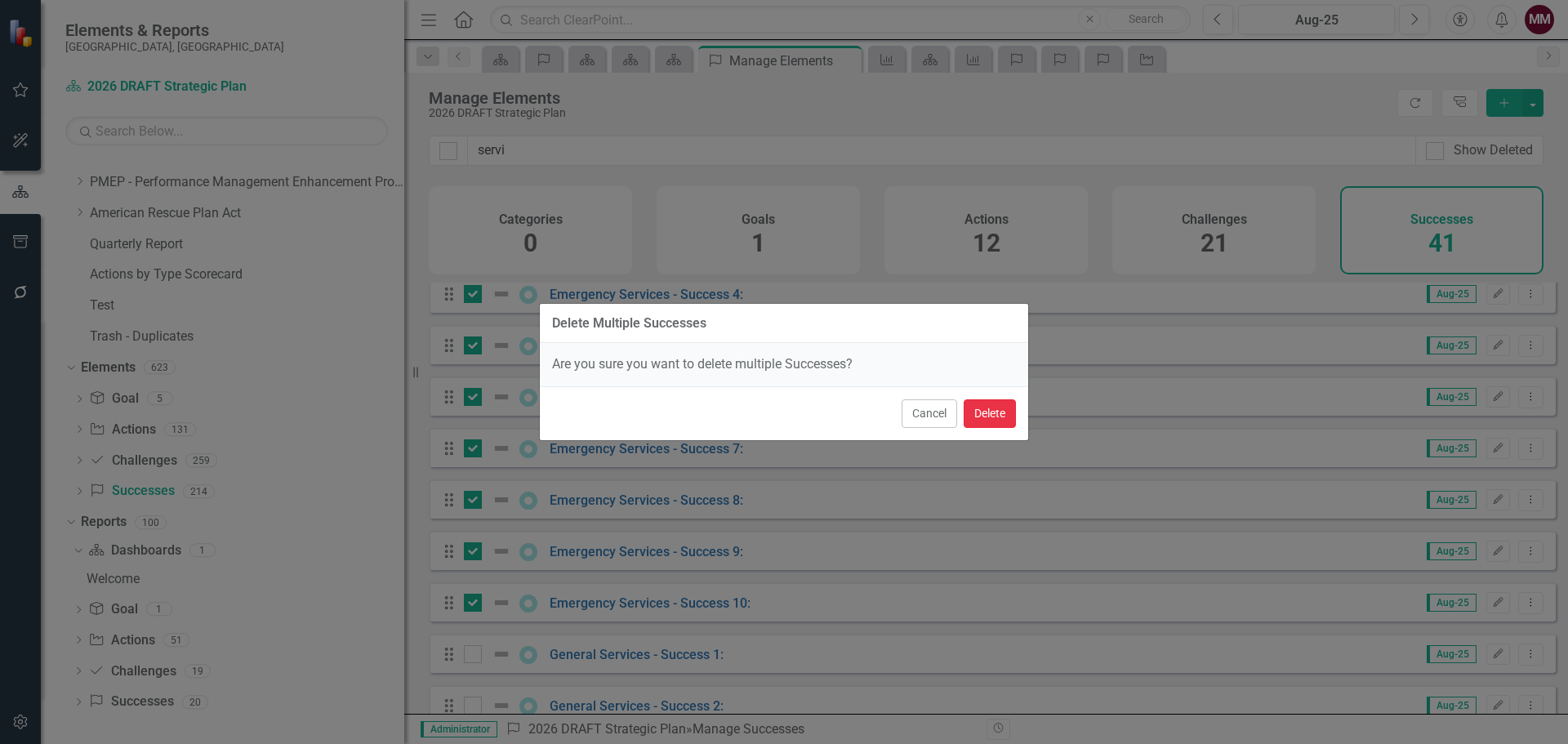
click at [1007, 419] on button "Delete" at bounding box center [990, 414] width 52 height 29
checkbox input "false"
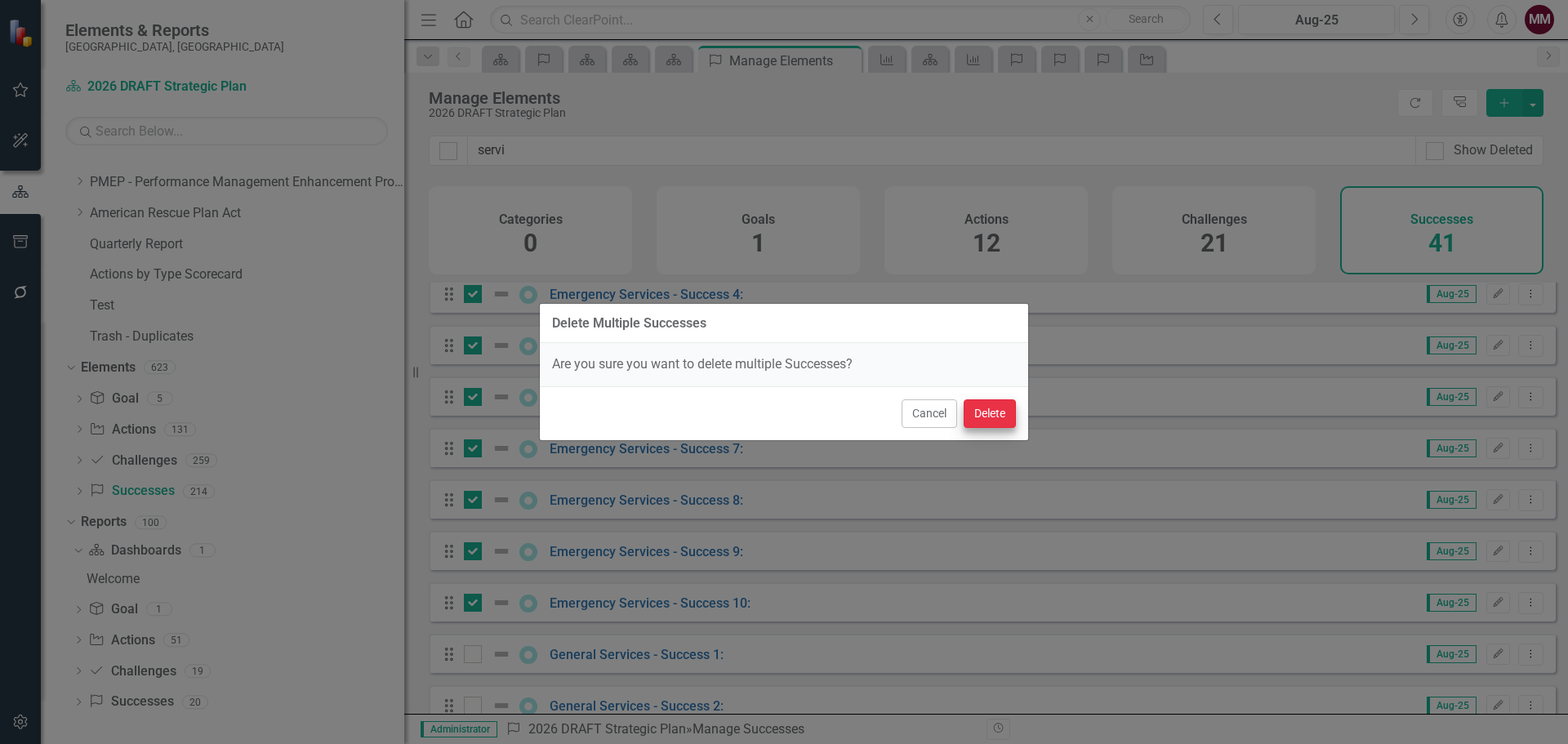
checkbox input "false"
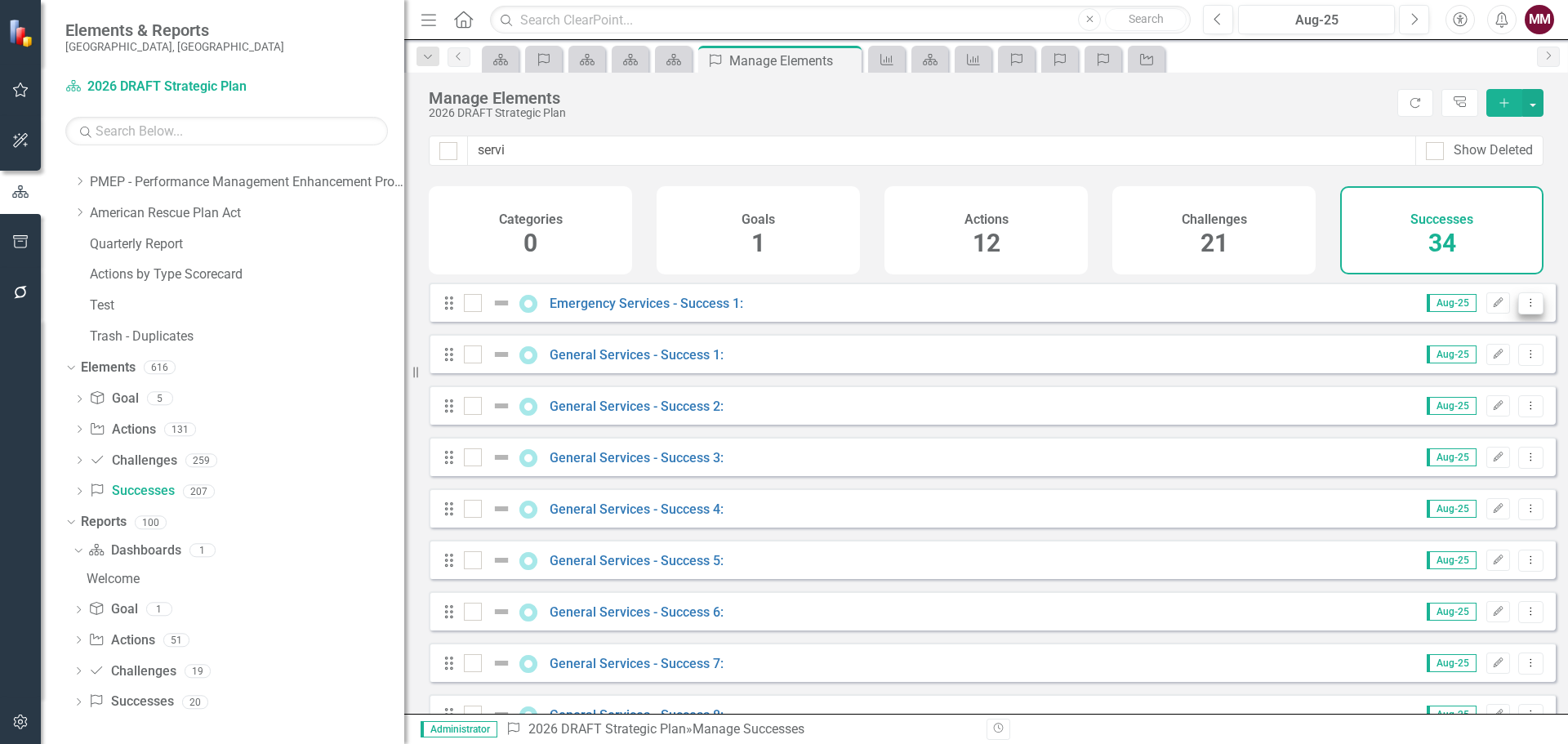
click at [1524, 308] on icon "Dropdown Menu" at bounding box center [1531, 302] width 14 height 11
click at [1492, 404] on link "Copy Duplicate Success" at bounding box center [1458, 403] width 145 height 30
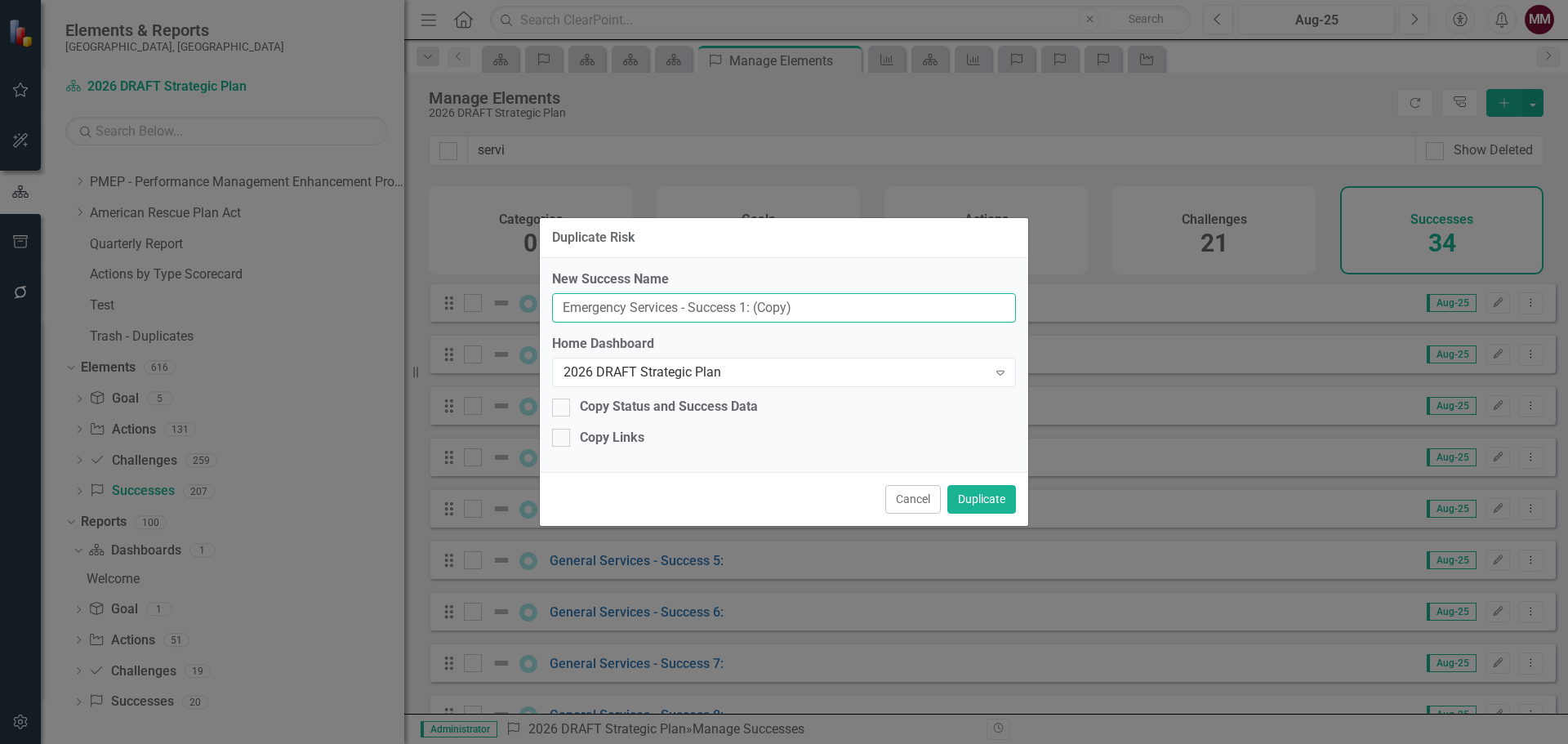
click at [746, 308] on input "Emergency Services - Success 1: (Copy)" at bounding box center [784, 308] width 464 height 30
type input "Emergency Services - Success 2:"
click at [974, 495] on button "Duplicate" at bounding box center [981, 500] width 69 height 29
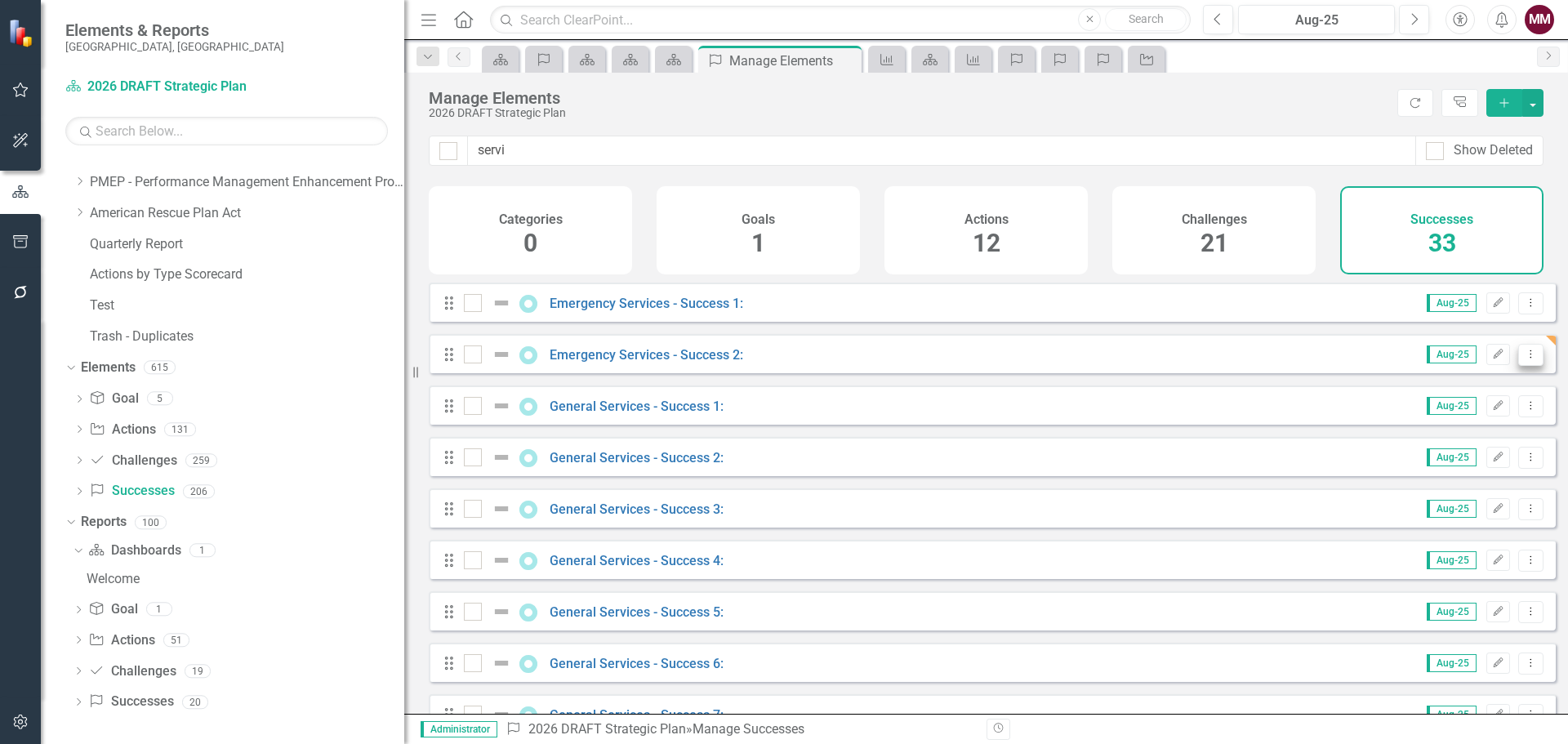
click at [1526, 366] on button "Dropdown Menu" at bounding box center [1531, 355] width 25 height 22
click at [1488, 452] on link "Copy Duplicate Success" at bounding box center [1458, 454] width 145 height 30
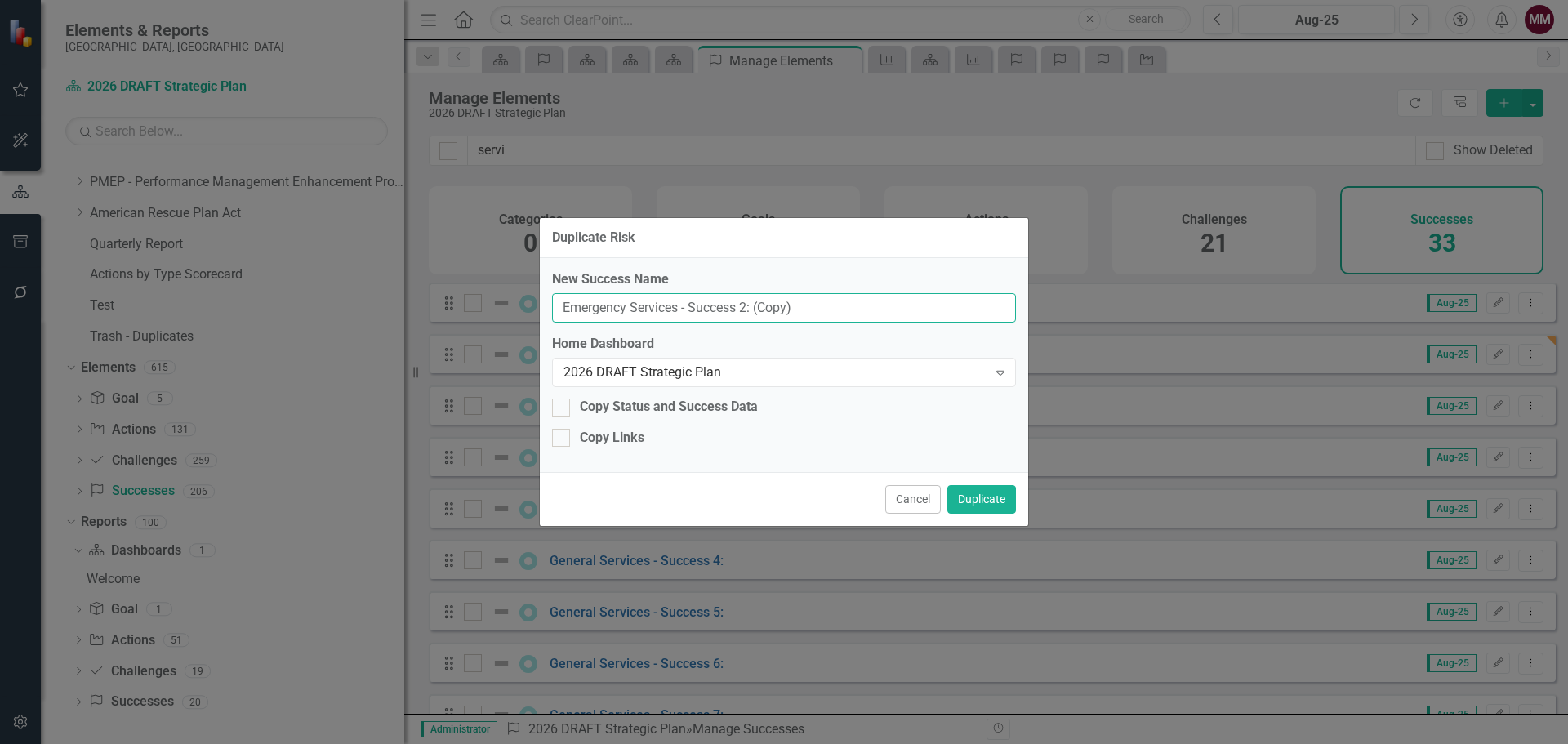
click at [746, 302] on input "Emergency Services - Success 2: (Copy)" at bounding box center [784, 308] width 464 height 30
type input "Emergency Services - Success 3:"
click at [977, 504] on button "Duplicate" at bounding box center [981, 500] width 69 height 29
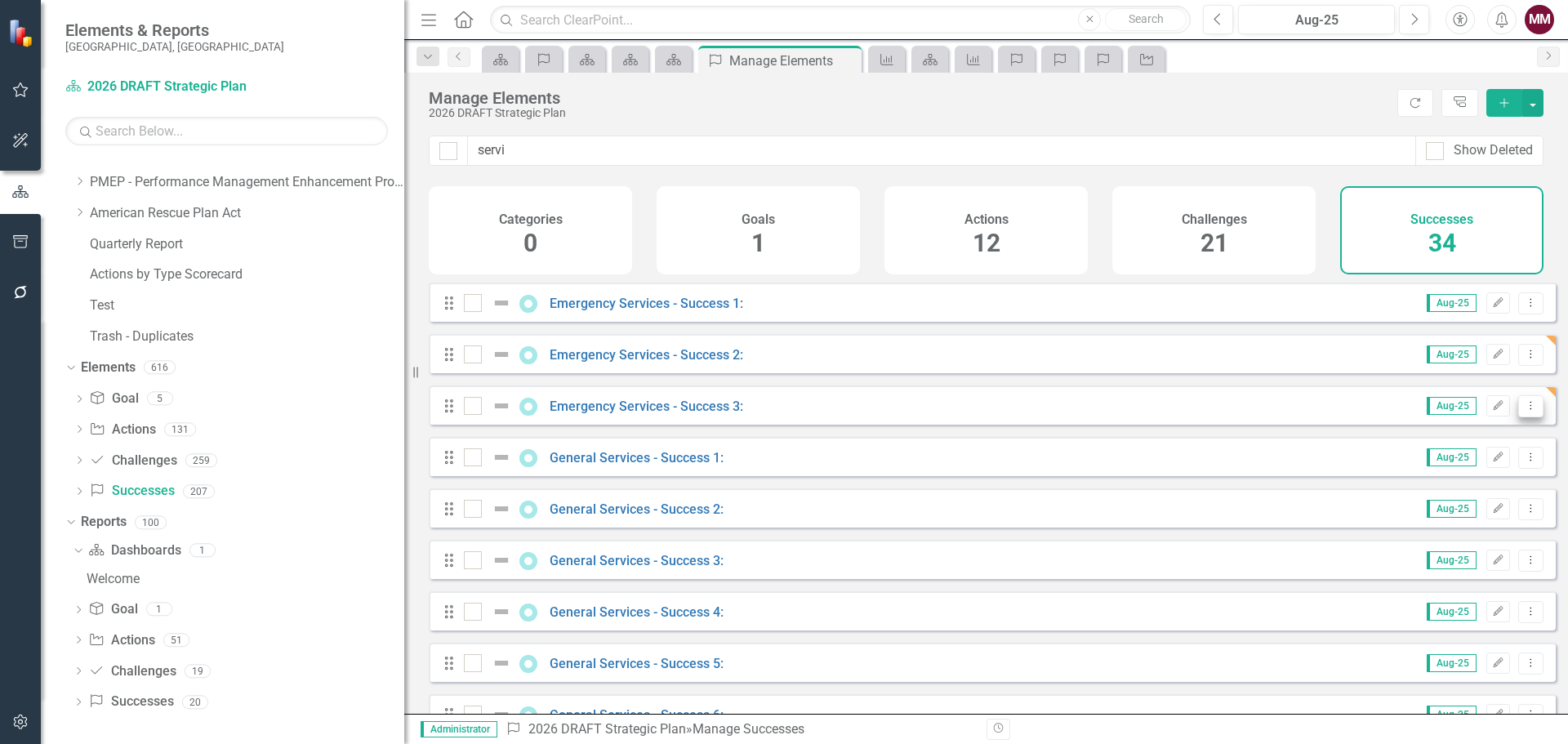
click at [1525, 411] on icon "Dropdown Menu" at bounding box center [1531, 405] width 14 height 11
click at [1465, 497] on link "Copy Duplicate Success" at bounding box center [1458, 506] width 145 height 30
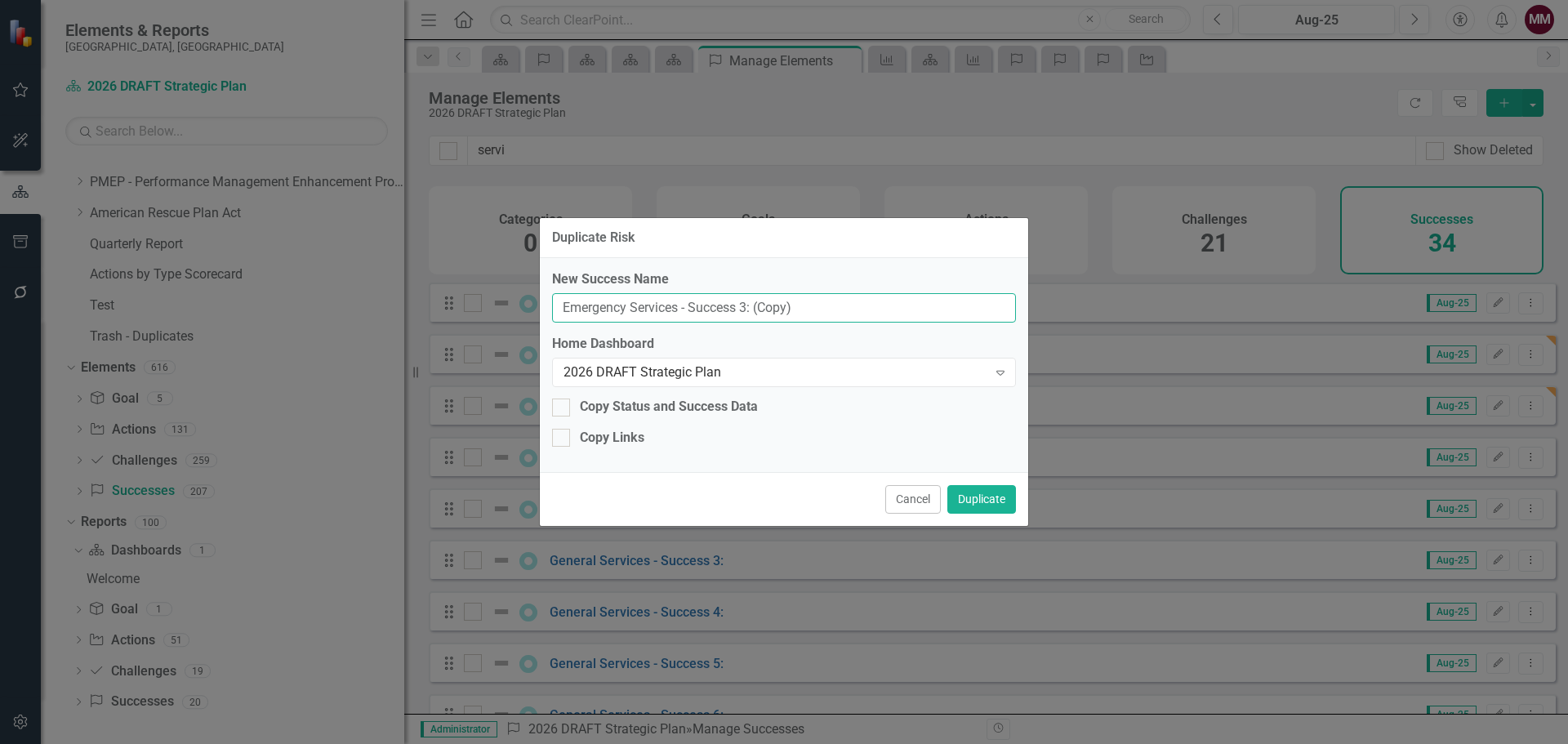
click at [744, 307] on input "Emergency Services - Success 3: (Copy)" at bounding box center [784, 308] width 464 height 30
type input "Emergency Services - Success 4:"
click at [963, 490] on button "Duplicate" at bounding box center [981, 500] width 69 height 29
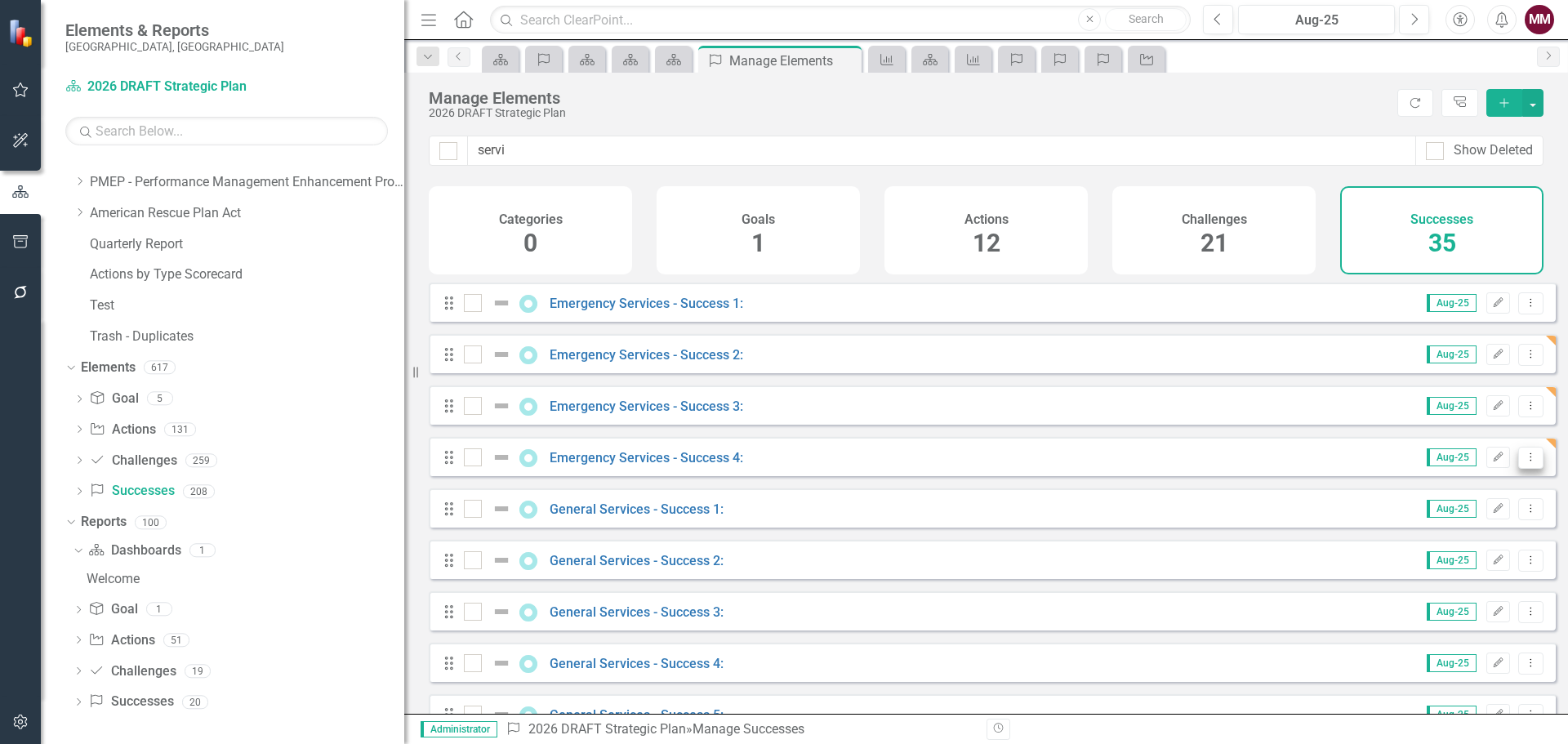
click at [1524, 462] on icon "Dropdown Menu" at bounding box center [1531, 456] width 14 height 11
click at [1453, 552] on link "Copy Duplicate Success" at bounding box center [1458, 557] width 145 height 30
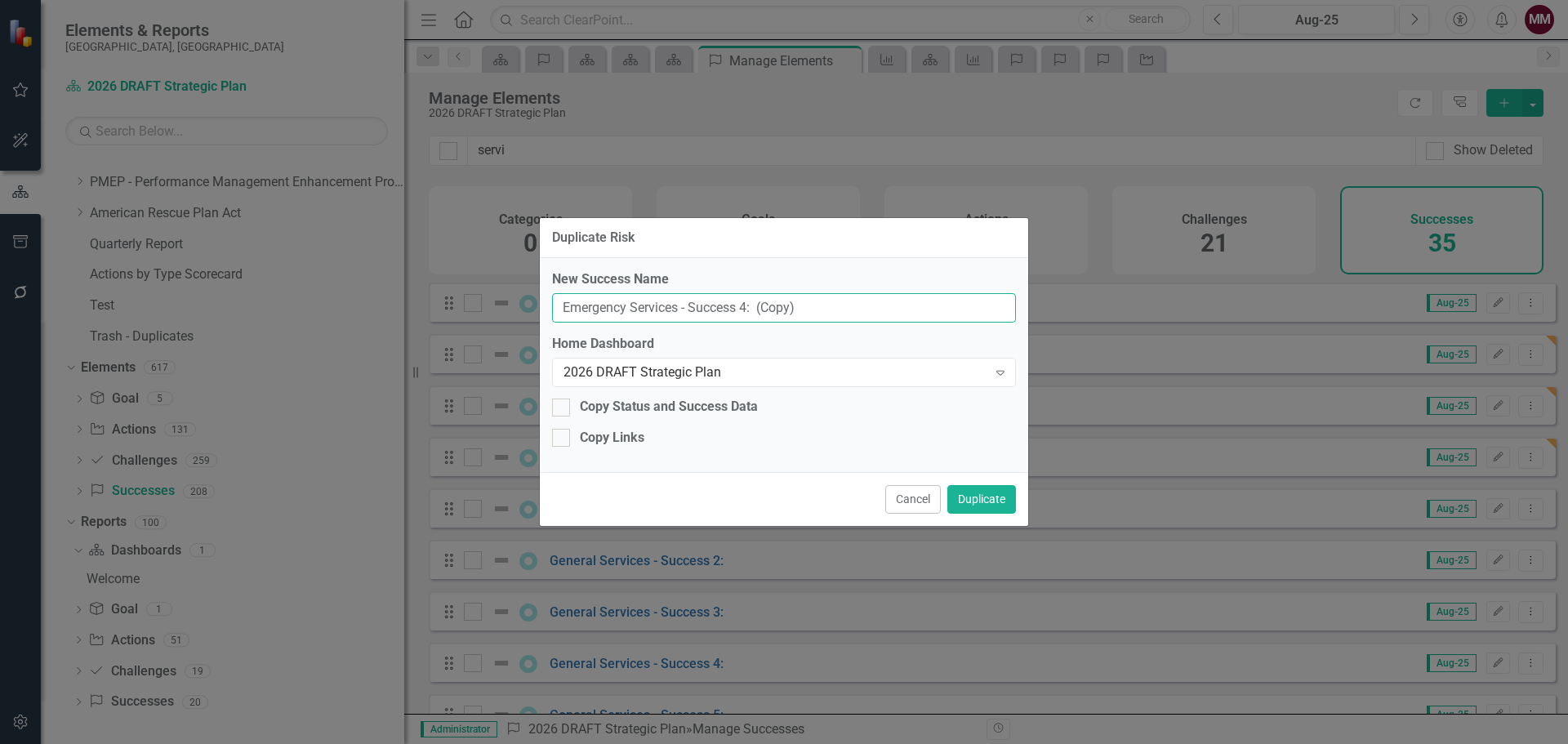
click at [743, 305] on input "Emergency Services - Success 4: (Copy)" at bounding box center [784, 308] width 464 height 30
drag, startPoint x: 759, startPoint y: 305, endPoint x: 839, endPoint y: 316, distance: 80.8
click at [839, 316] on input "Emergency Services - Success 5: (Copy)" at bounding box center [784, 308] width 464 height 30
type input "Emergency Services - Success 5:"
click at [975, 494] on button "Duplicate" at bounding box center [981, 500] width 69 height 29
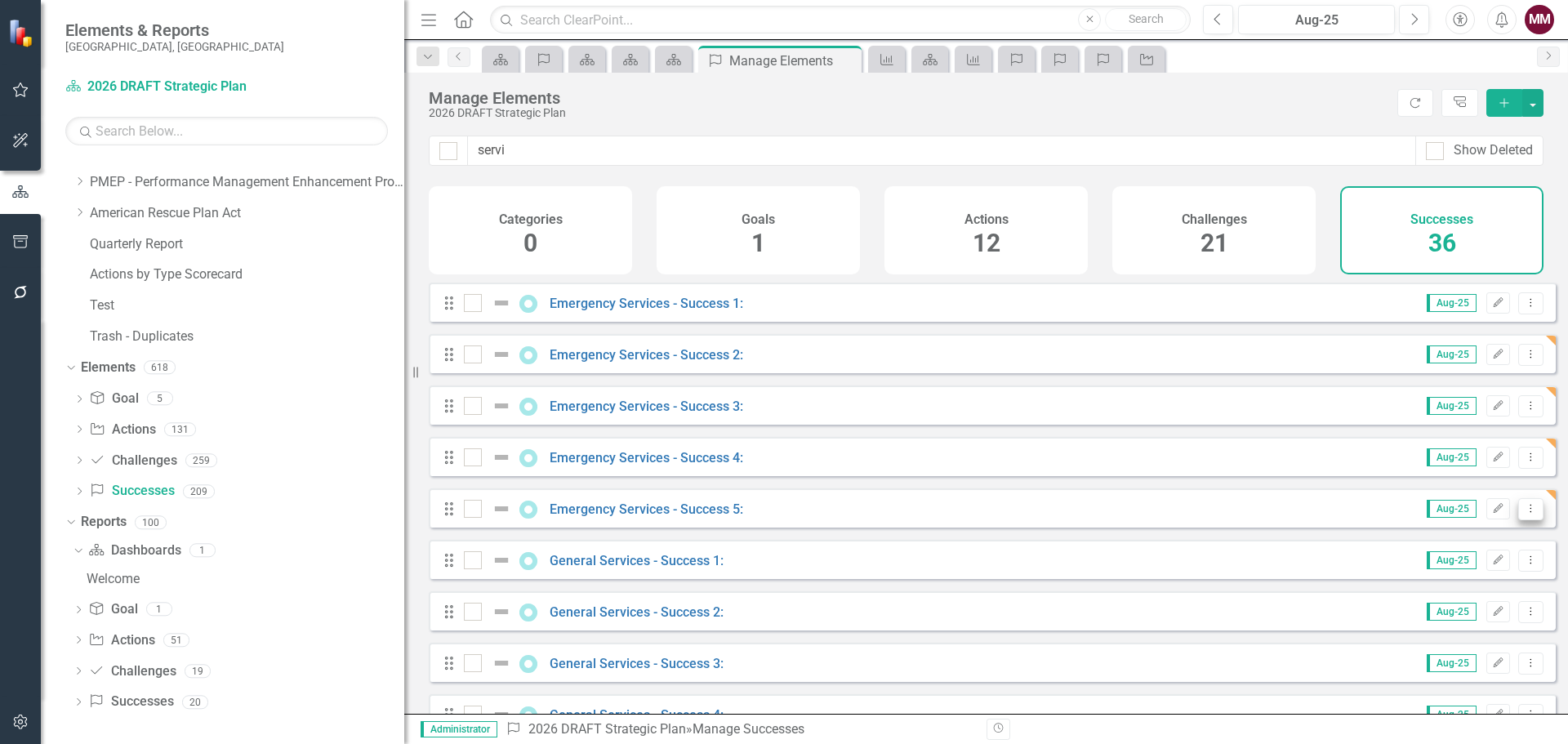
click at [1527, 520] on button "Dropdown Menu" at bounding box center [1531, 509] width 25 height 22
click at [1455, 609] on link "Copy Duplicate Success" at bounding box center [1458, 608] width 145 height 30
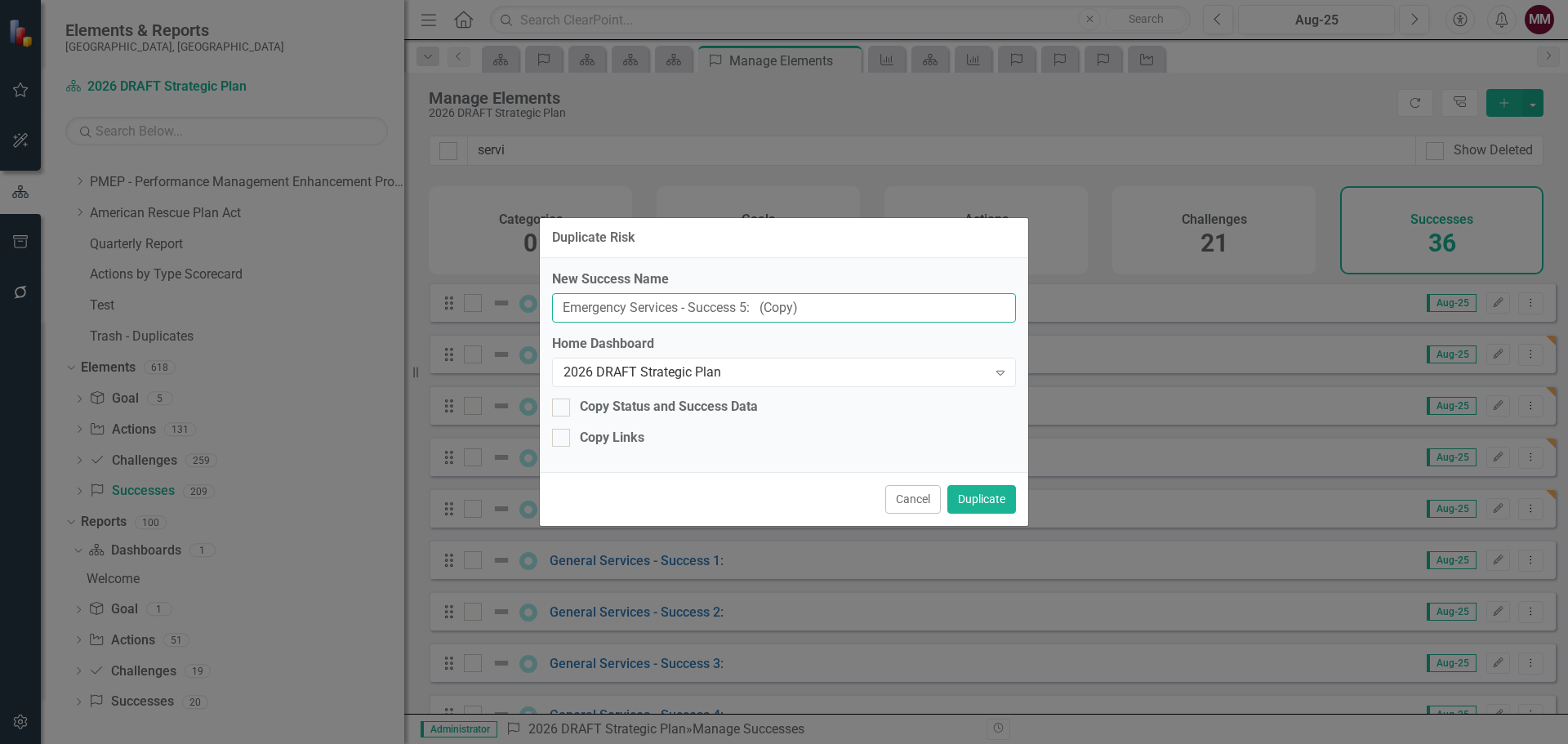
click at [741, 305] on input "Emergency Services - Success 5: (Copy)" at bounding box center [784, 308] width 464 height 30
type input "Emergency Services - Success 6:"
click at [977, 491] on button "Duplicate" at bounding box center [981, 500] width 69 height 29
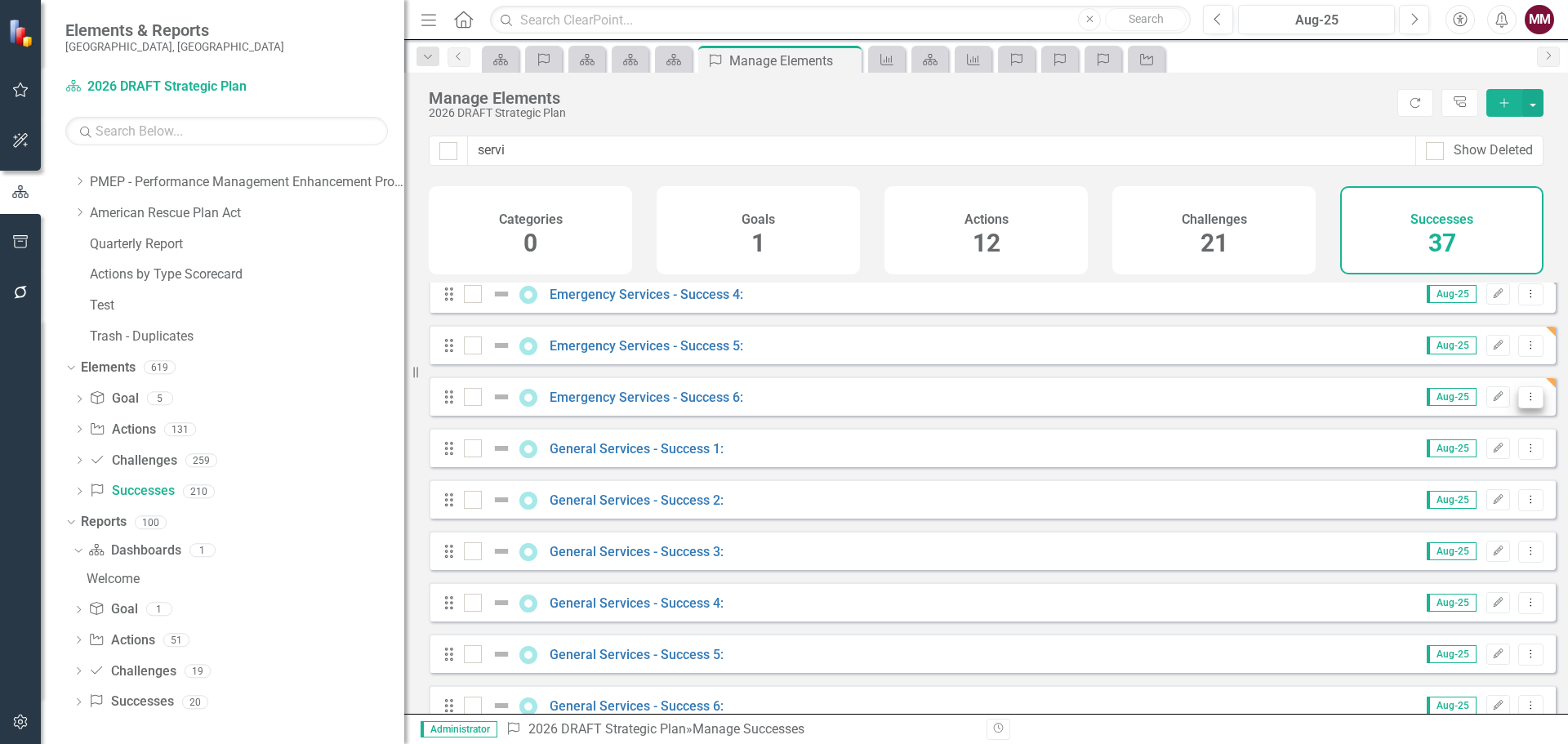
click at [1524, 402] on icon "Dropdown Menu" at bounding box center [1531, 396] width 14 height 11
click at [1484, 490] on link "Copy Duplicate Success" at bounding box center [1458, 497] width 145 height 30
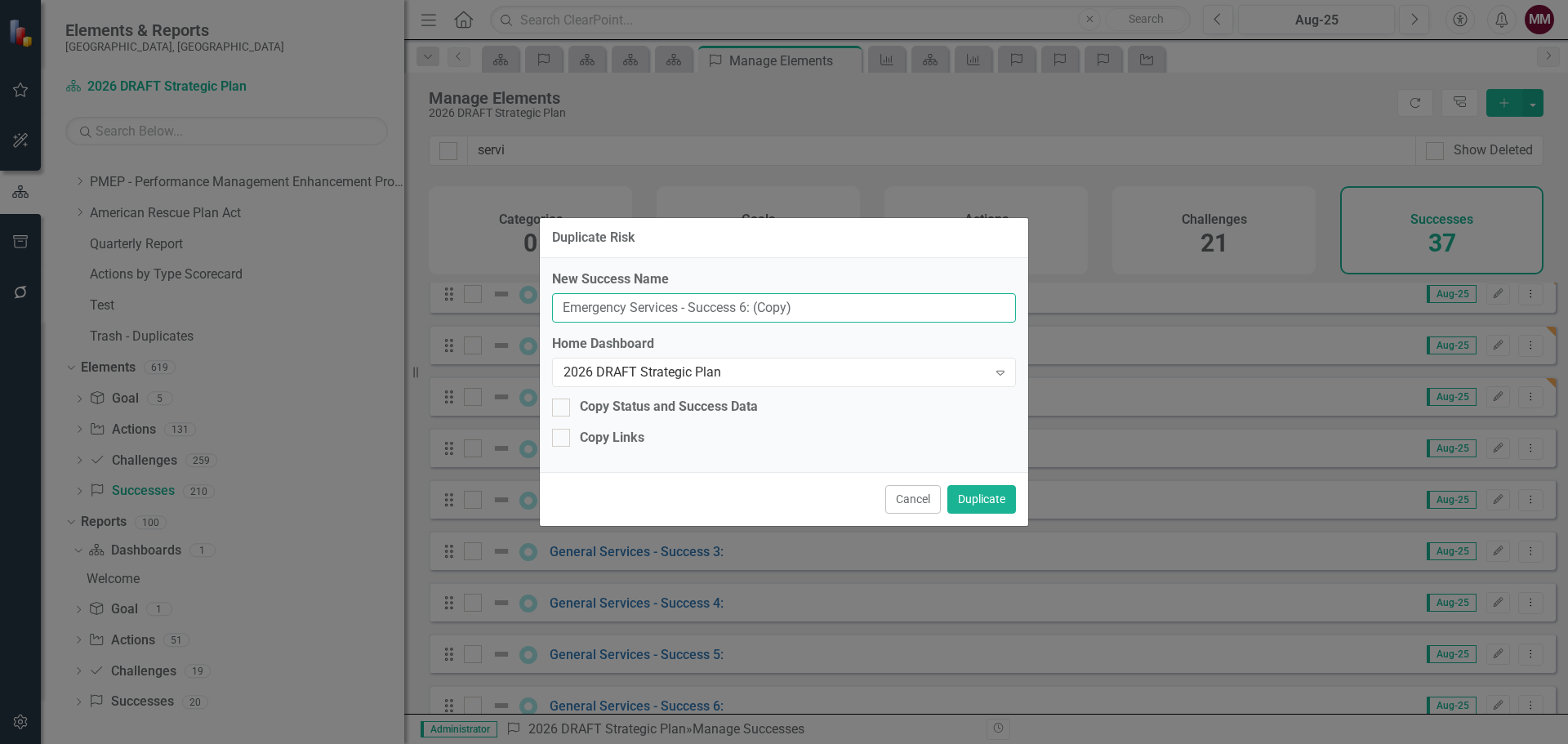
click at [745, 307] on input "Emergency Services - Success 6: (Copy)" at bounding box center [784, 308] width 464 height 30
type input "Emergency Services - Success 7:"
click at [999, 506] on button "Duplicate" at bounding box center [981, 500] width 69 height 29
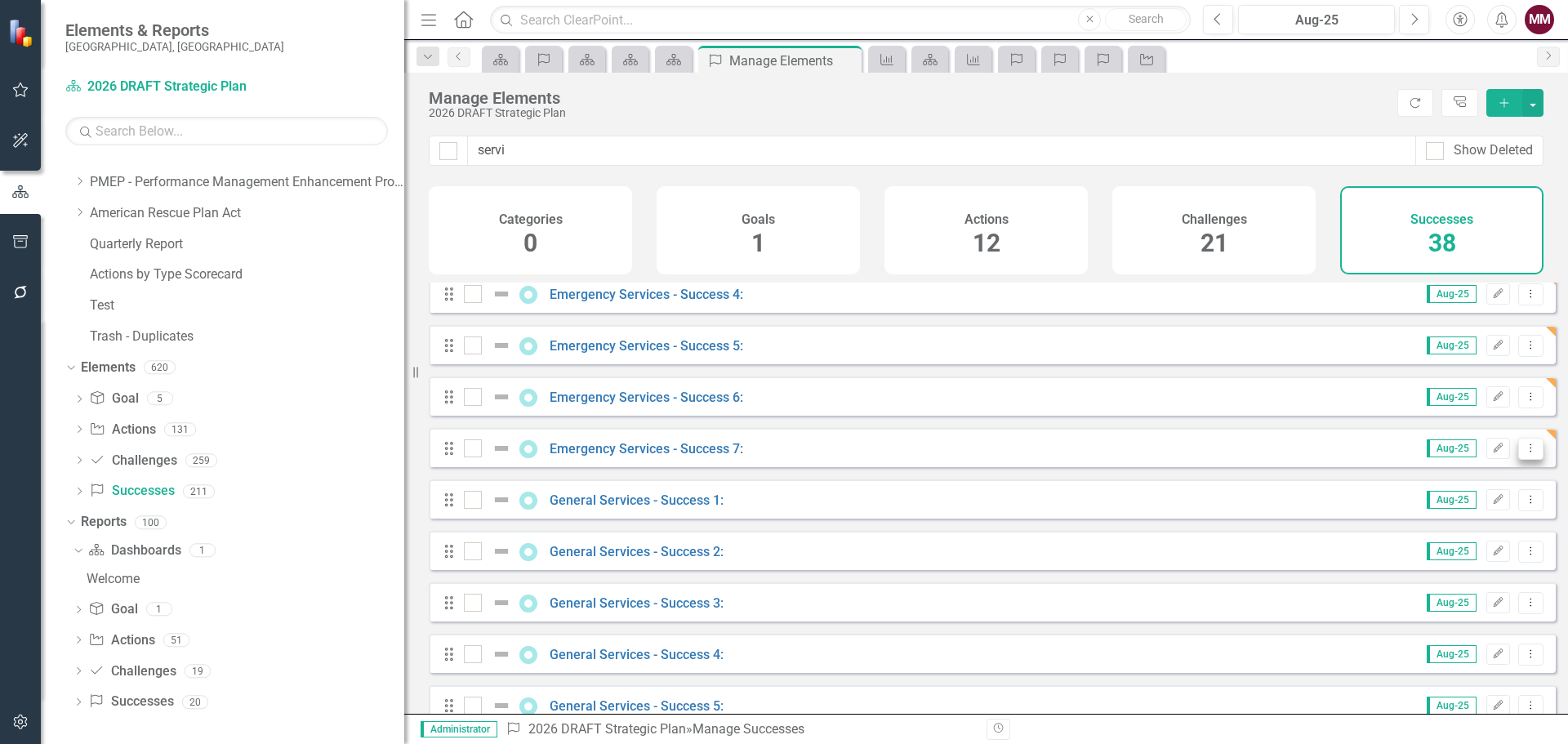
click at [1530, 451] on icon at bounding box center [1531, 448] width 2 height 8
click at [1486, 548] on link "Copy Duplicate Success" at bounding box center [1458, 548] width 145 height 30
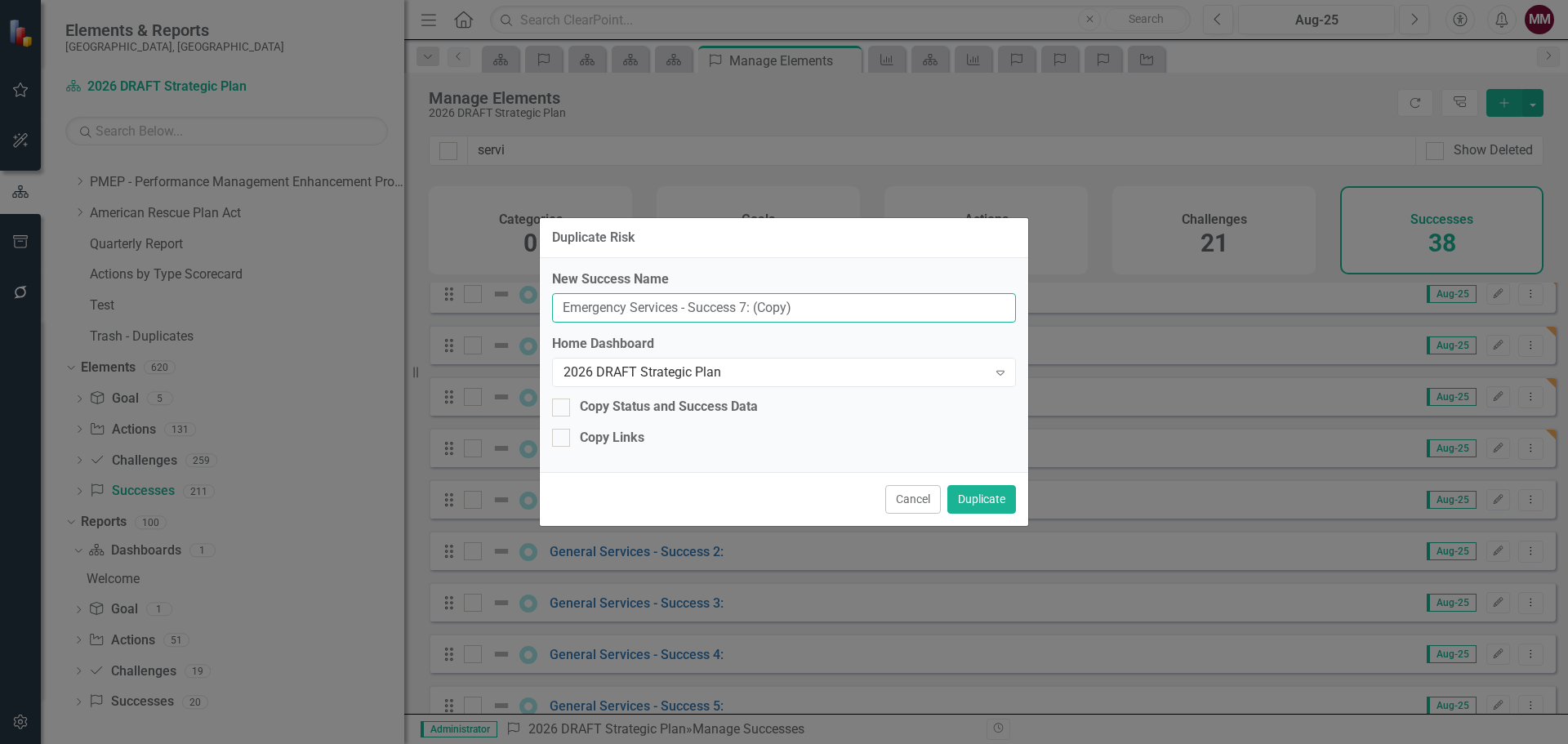
click at [747, 306] on input "Emergency Services - Success 7: (Copy)" at bounding box center [784, 308] width 464 height 30
type input "Emergency Services - Success 8:"
click at [985, 494] on button "Duplicate" at bounding box center [981, 500] width 69 height 29
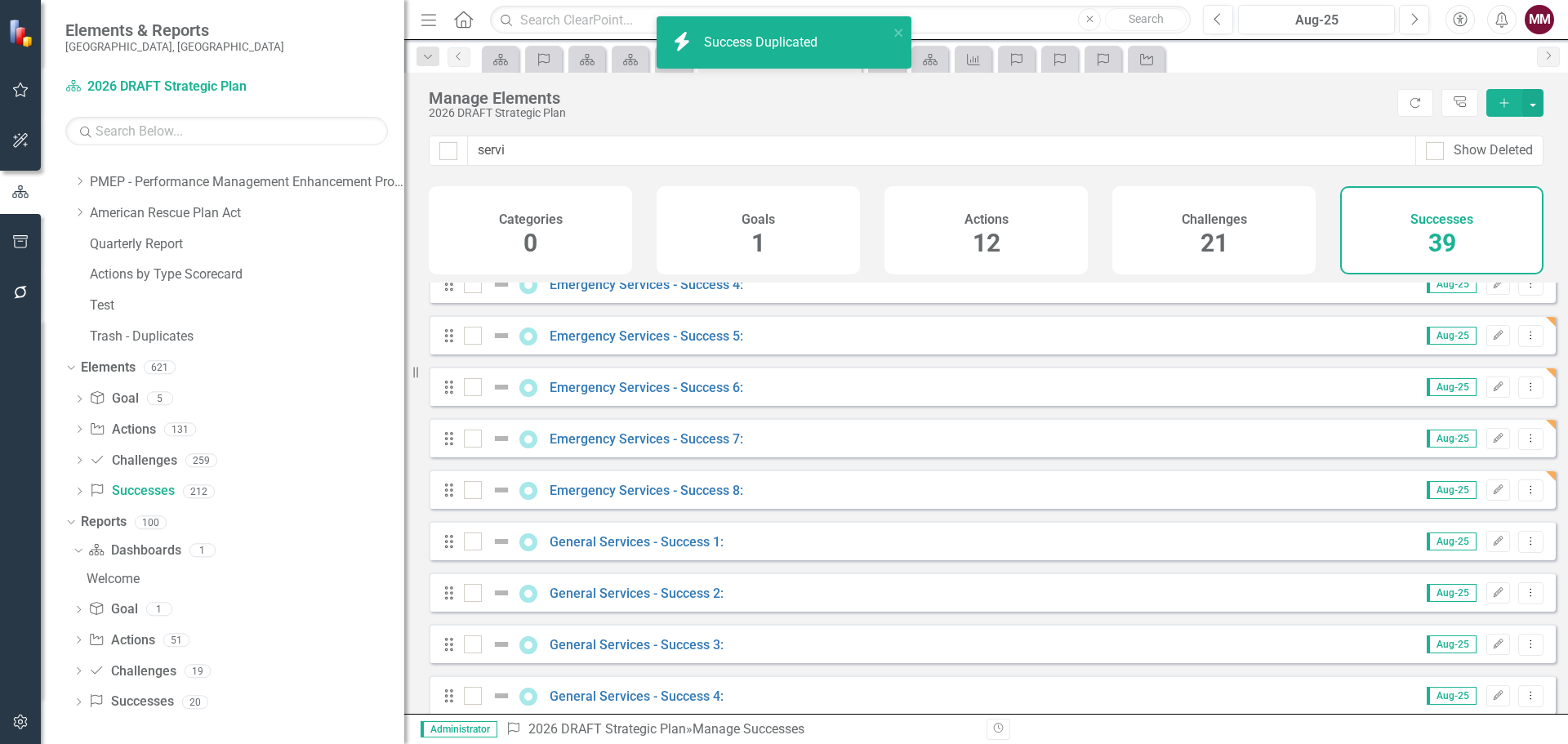
scroll to position [245, 0]
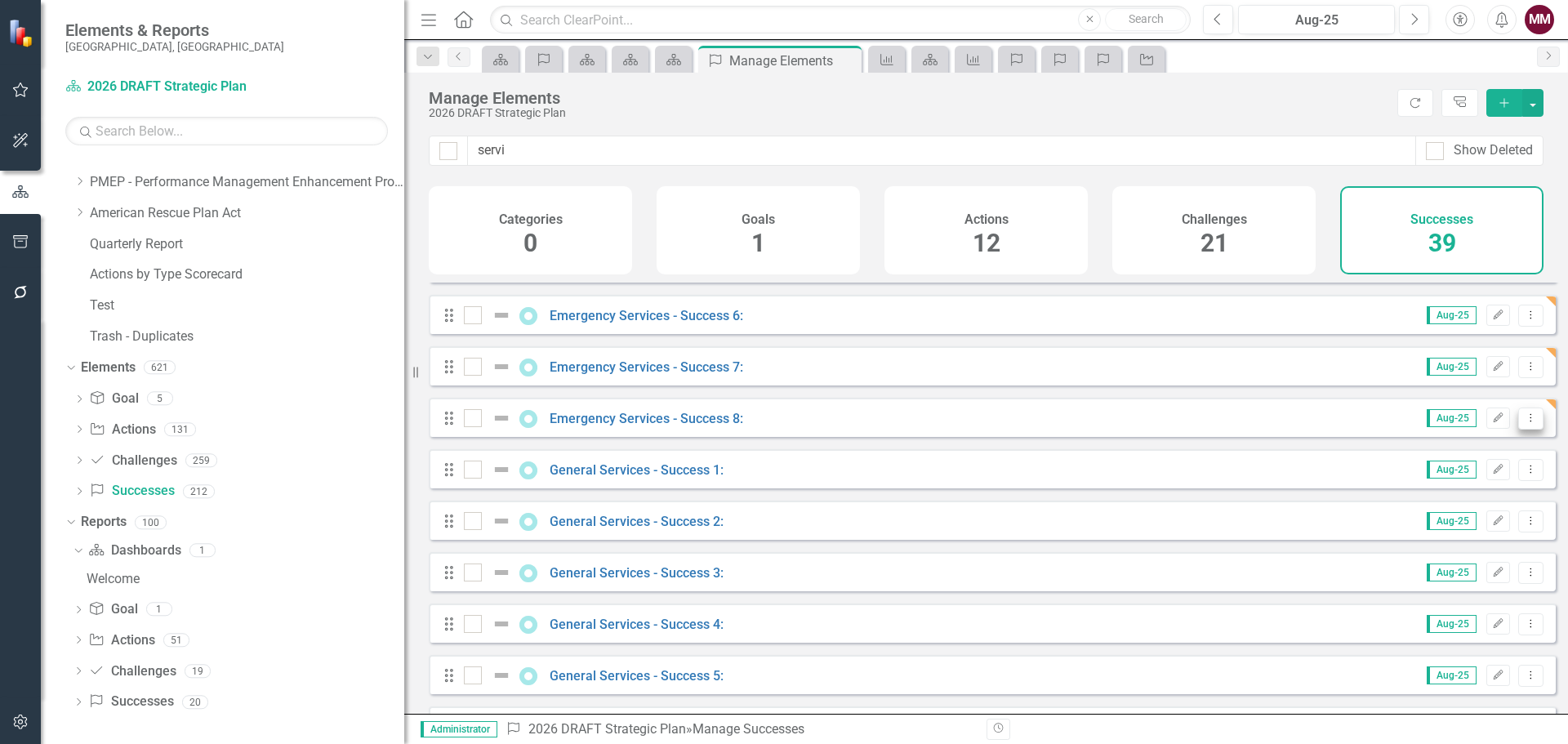
click at [1524, 423] on icon "Dropdown Menu" at bounding box center [1531, 418] width 14 height 11
click at [1473, 515] on link "Copy Duplicate Success" at bounding box center [1458, 518] width 145 height 30
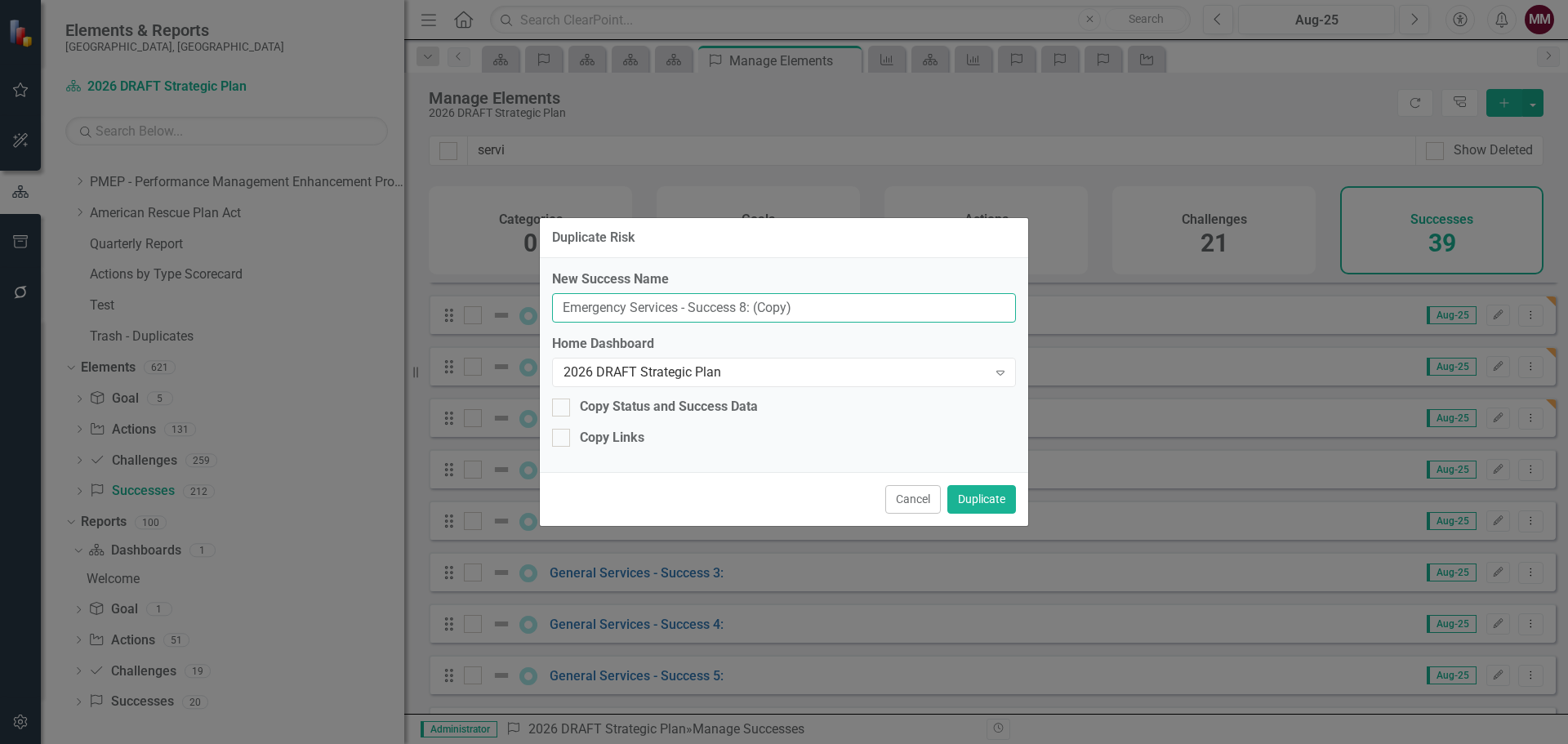
click at [743, 303] on input "Emergency Services - Success 8: (Copy)" at bounding box center [784, 308] width 464 height 30
type input "Emergency Services - Success 9:"
click at [982, 508] on button "Duplicate" at bounding box center [981, 500] width 69 height 29
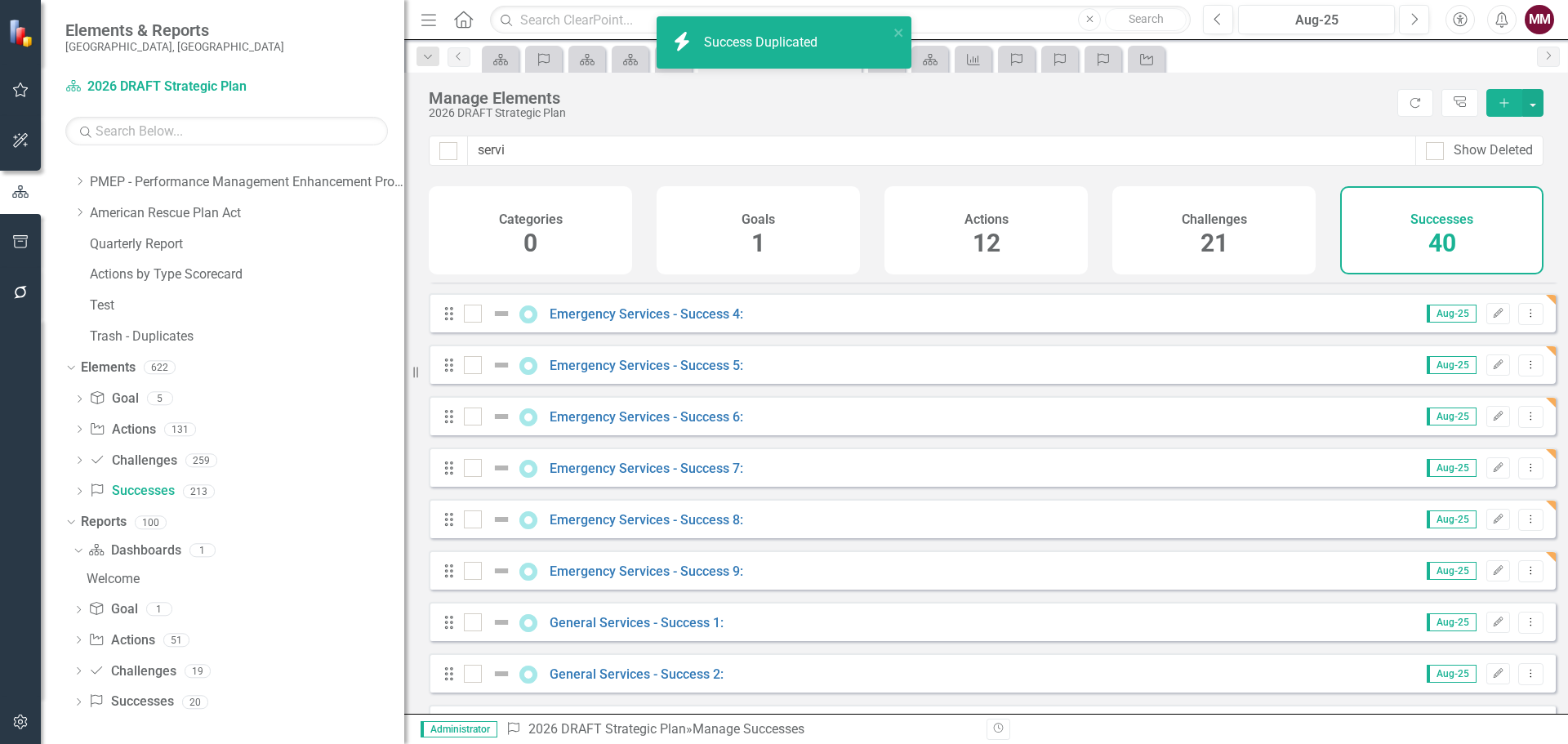
scroll to position [164, 0]
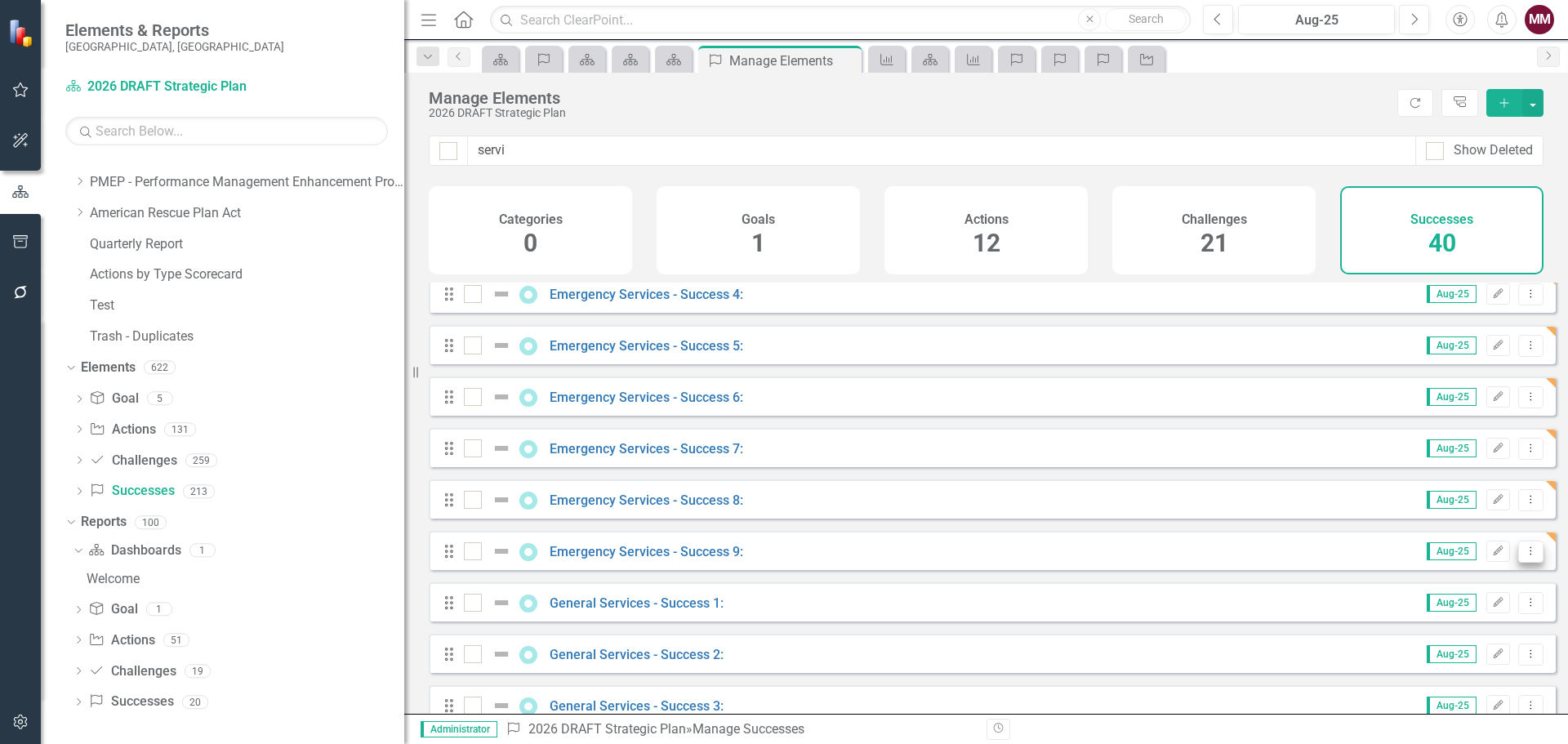
click at [1524, 556] on icon "Dropdown Menu" at bounding box center [1531, 550] width 14 height 11
click at [1479, 649] on link "Copy Duplicate Success" at bounding box center [1458, 651] width 145 height 30
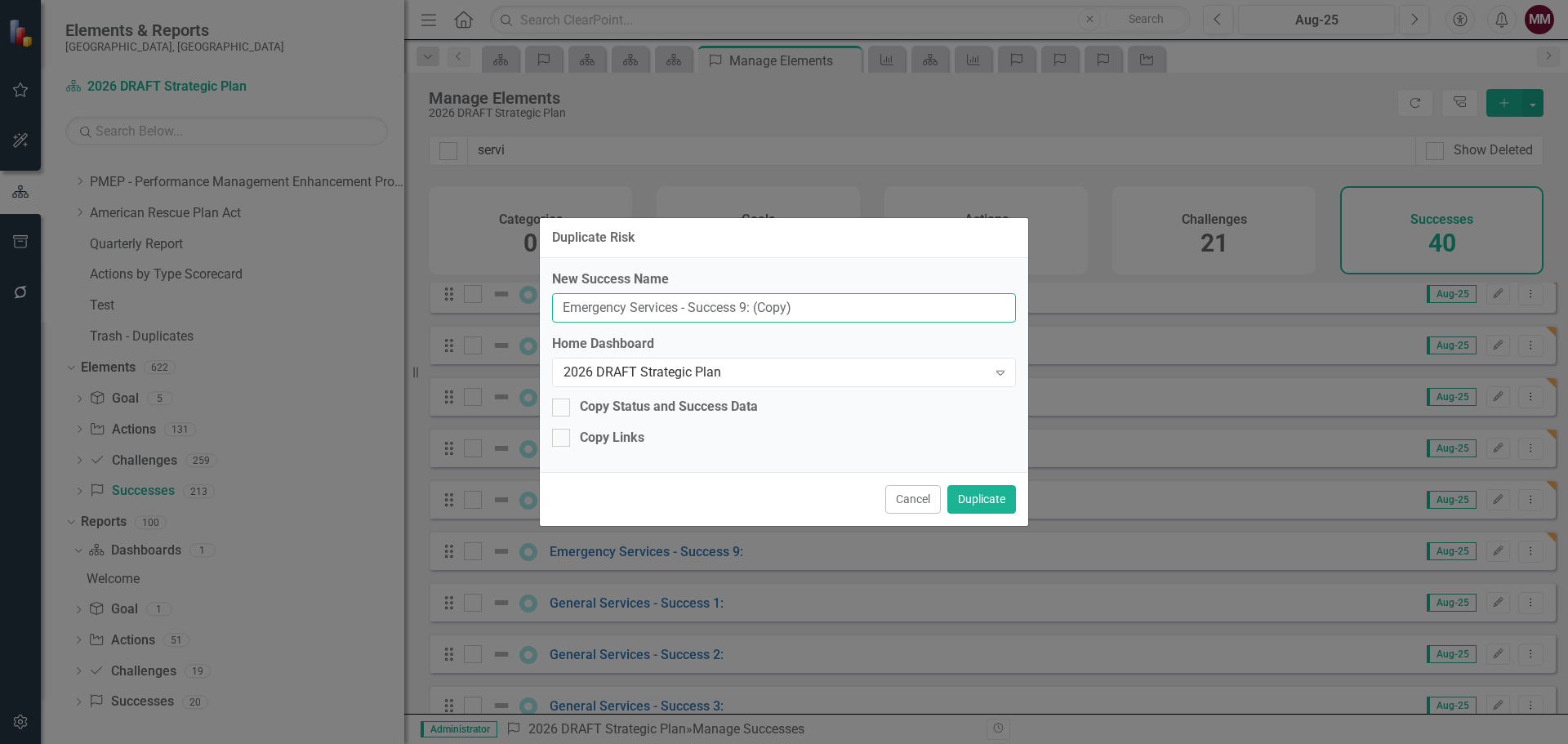
click at [744, 304] on input "Emergency Services - Success 9: (Copy)" at bounding box center [784, 308] width 464 height 30
type input "Emergency Services - Success 10:"
click at [972, 503] on button "Duplicate" at bounding box center [981, 500] width 69 height 29
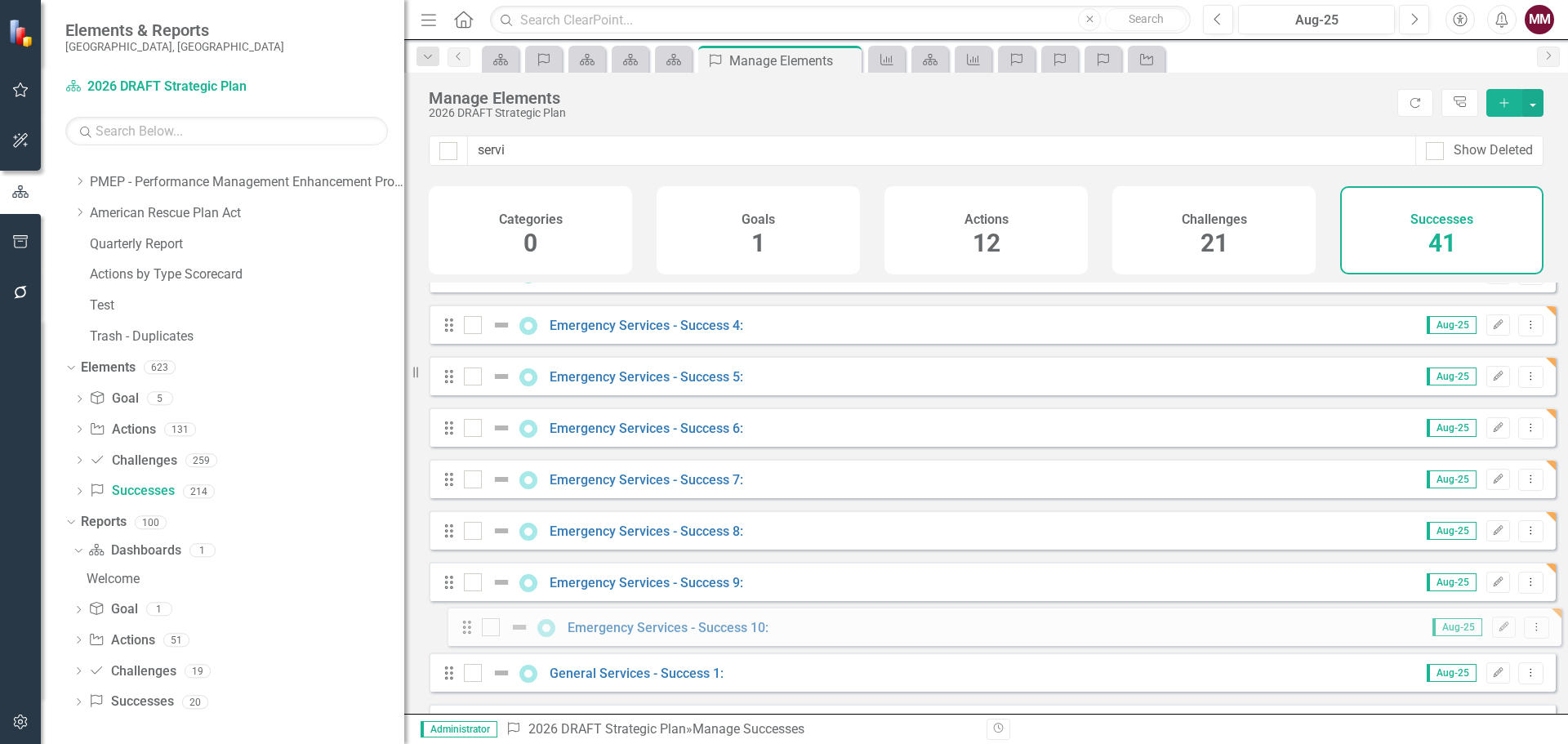
scroll to position [180, 0]
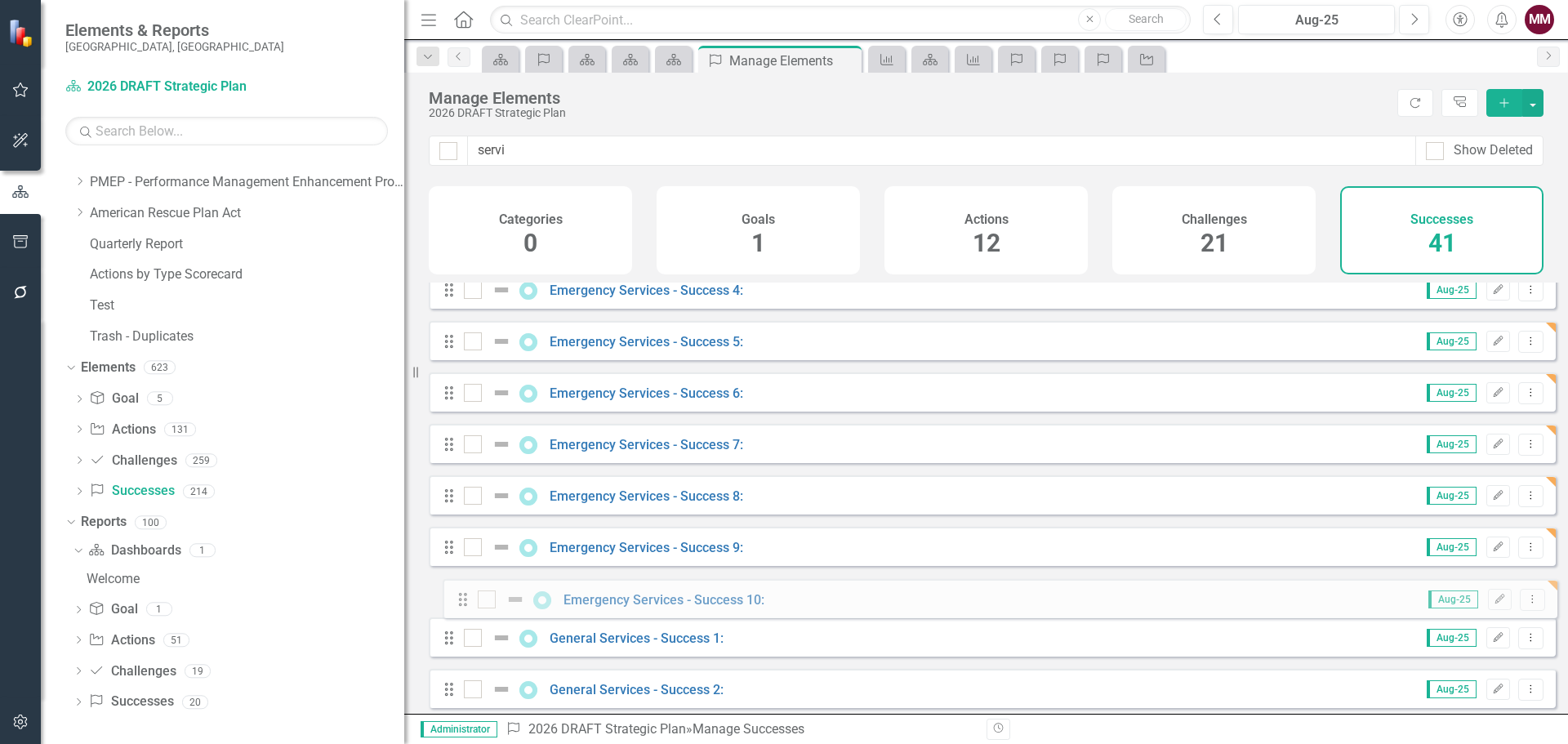
drag, startPoint x: 446, startPoint y: 371, endPoint x: 460, endPoint y: 604, distance: 233.4
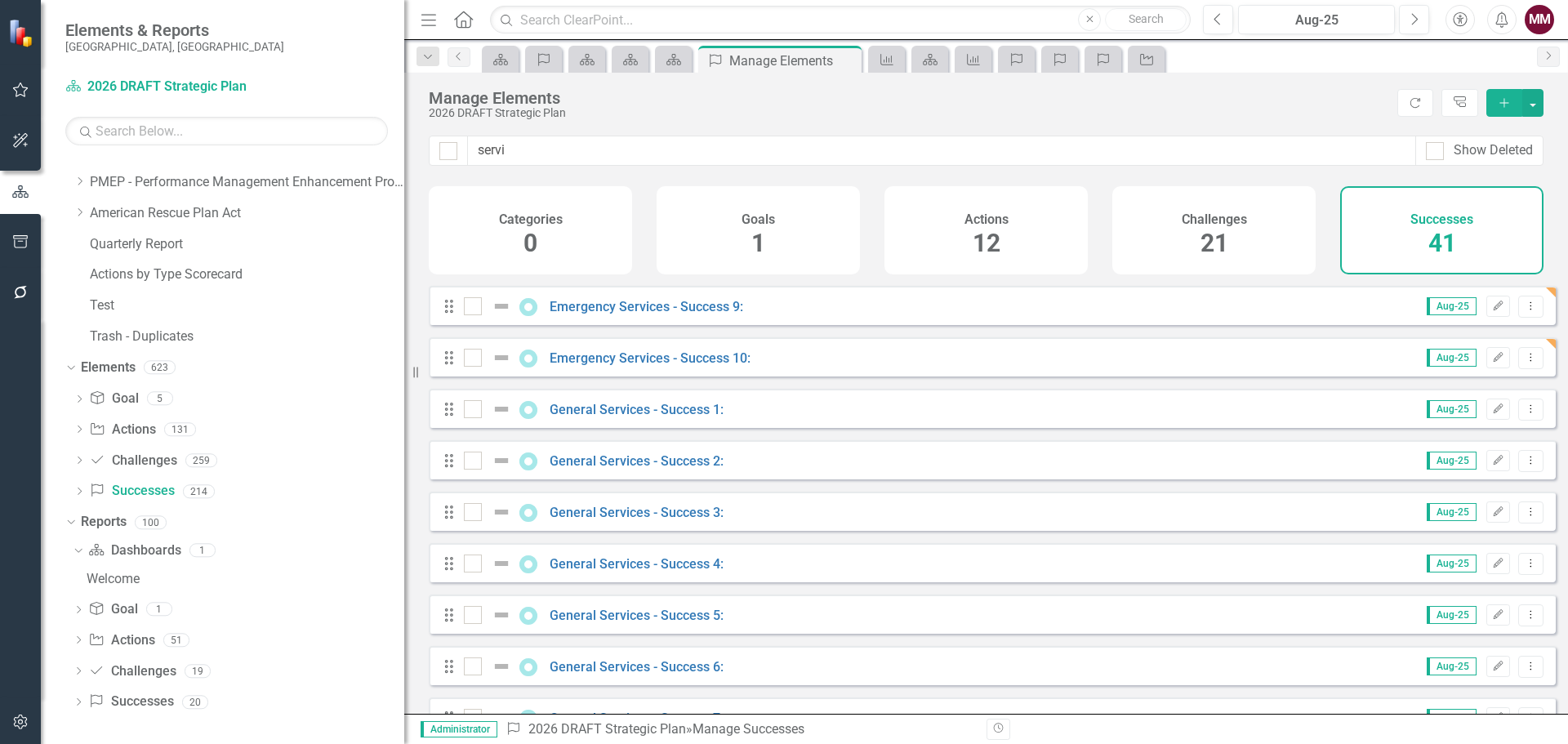
scroll to position [490, 0]
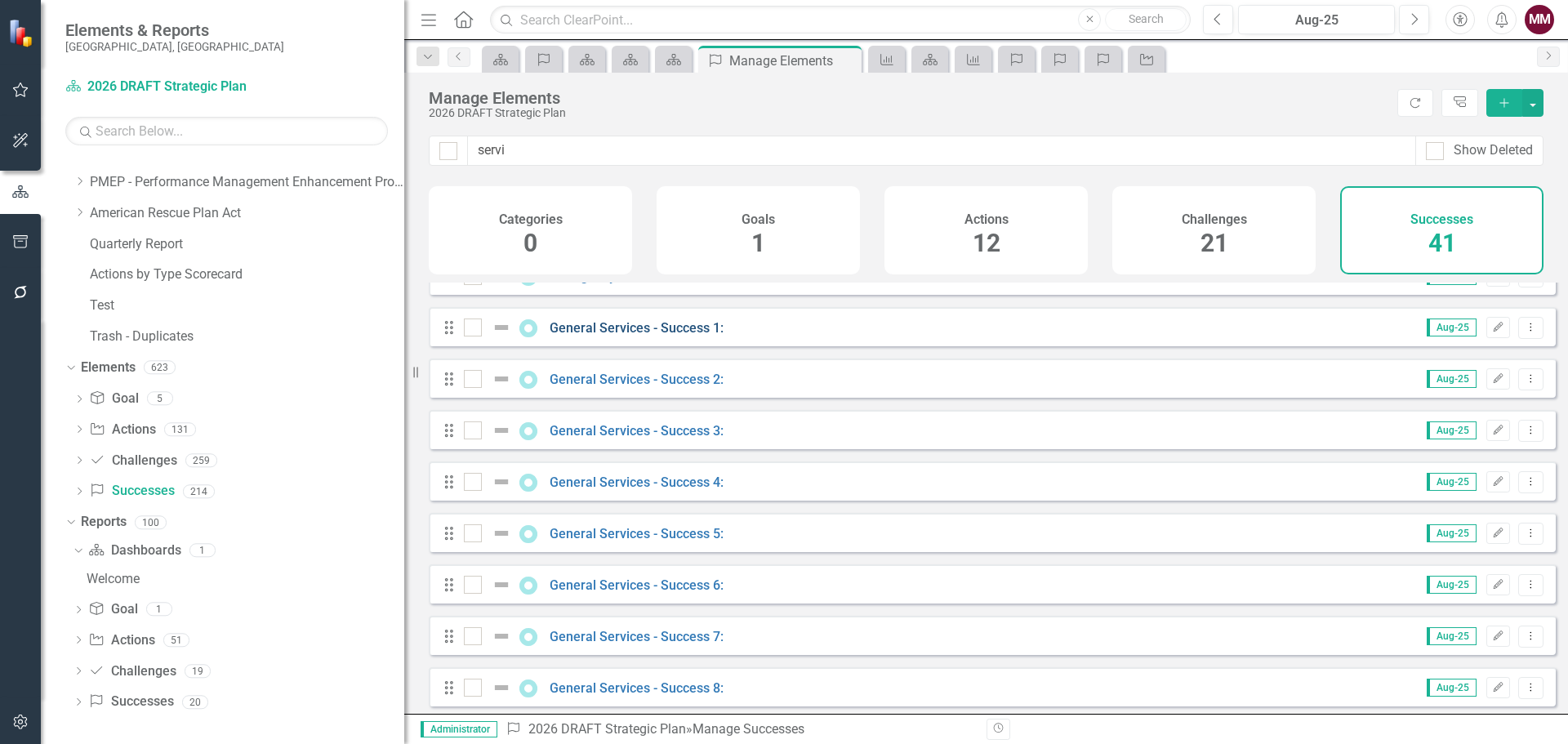
click at [647, 335] on link "General Services - Success 1:" at bounding box center [637, 328] width 174 height 16
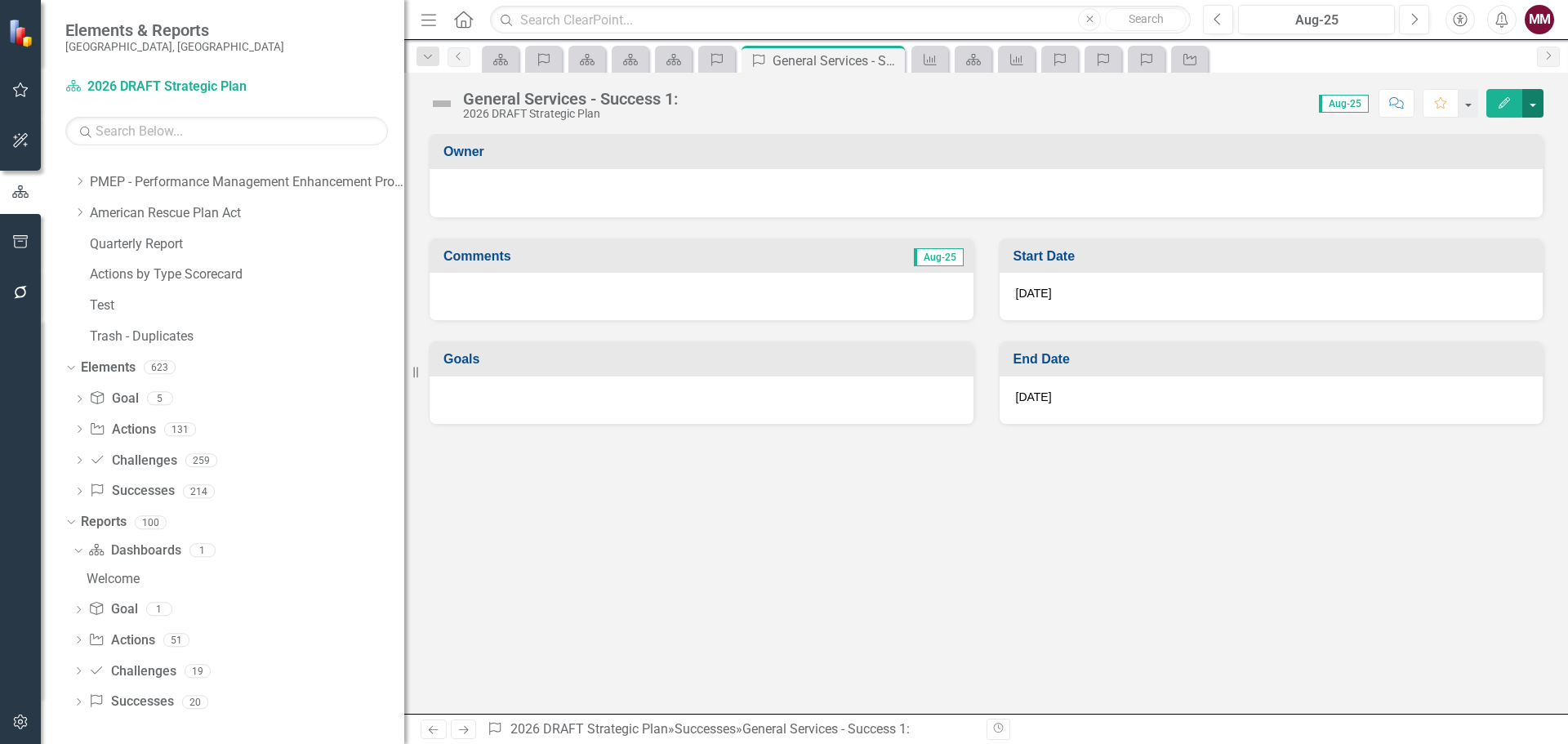
click at [1537, 94] on button "button" at bounding box center [1533, 104] width 21 height 29
click at [1494, 154] on link "Edit Report Edit Layout" at bounding box center [1476, 163] width 133 height 30
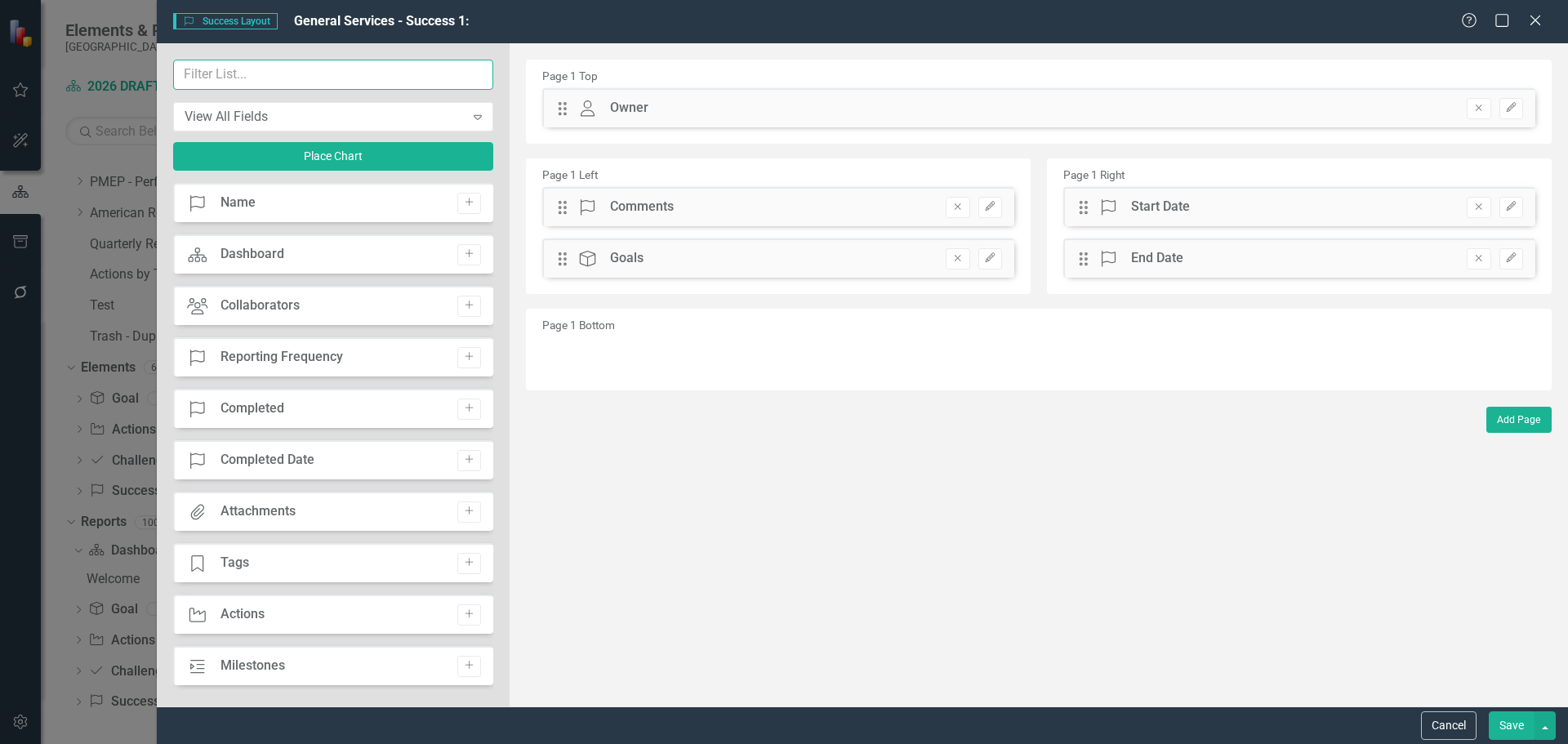
click at [305, 79] on input "text" at bounding box center [333, 75] width 321 height 30
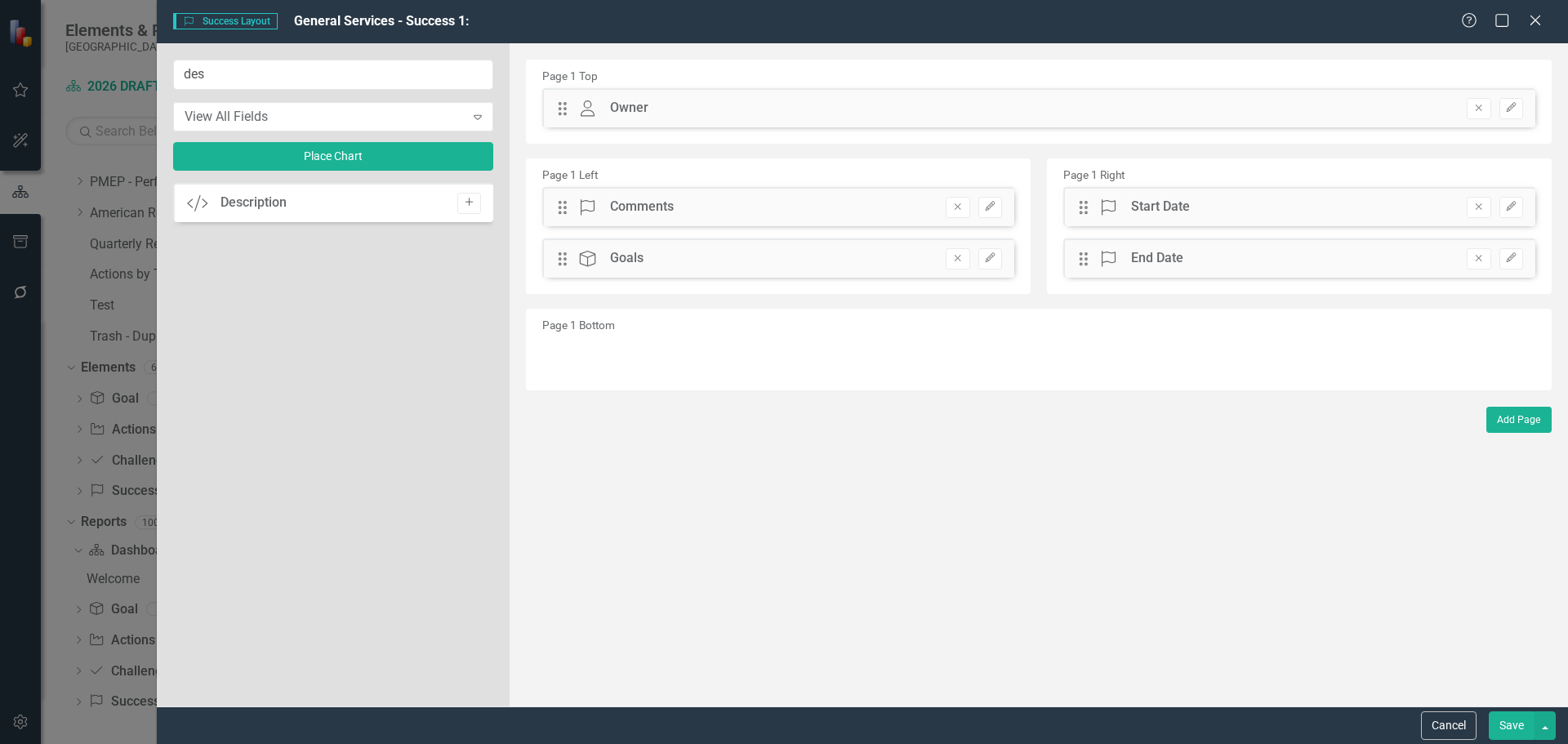
click at [467, 205] on icon "Add" at bounding box center [469, 202] width 13 height 10
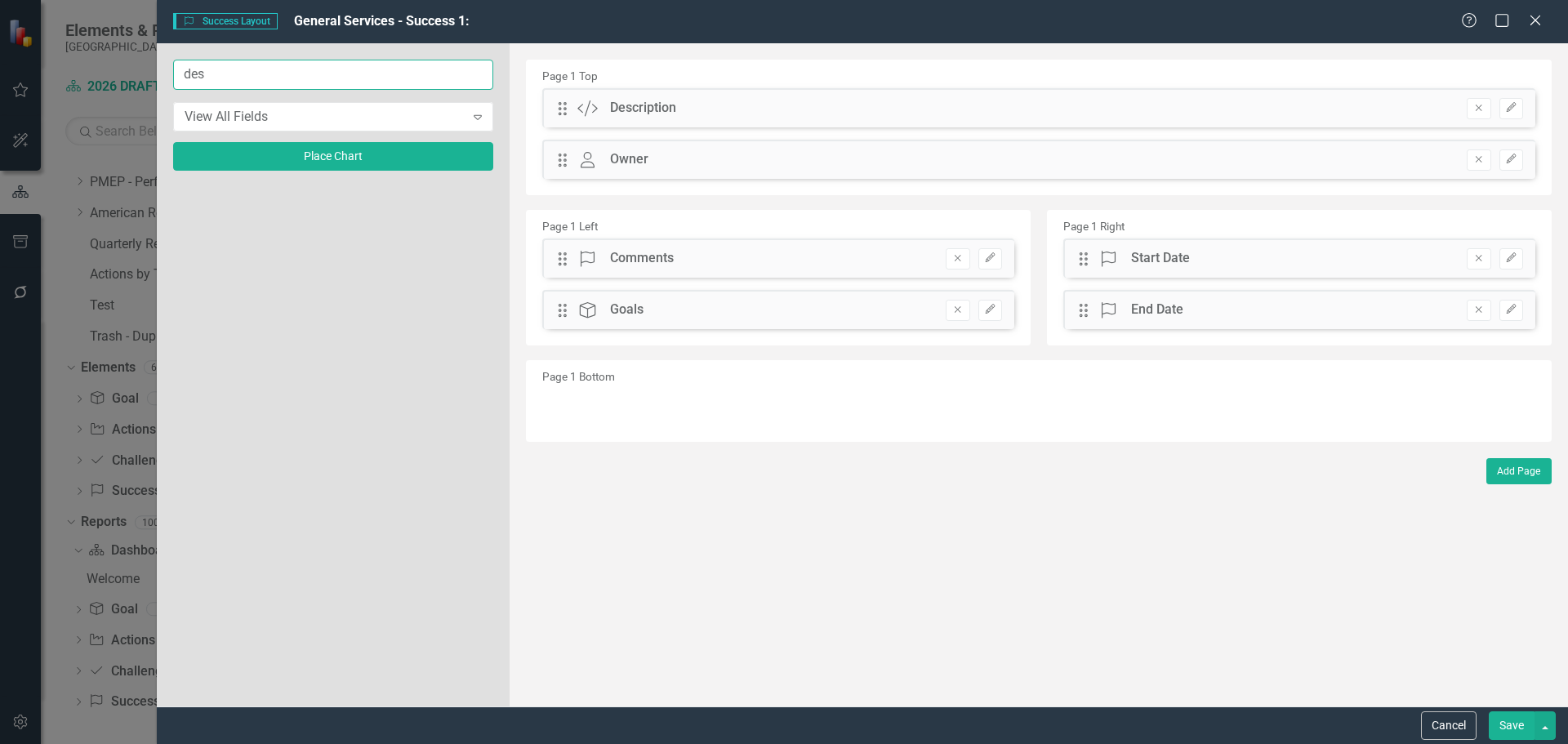
drag, startPoint x: 279, startPoint y: 81, endPoint x: 14, endPoint y: 51, distance: 266.7
click at [23, 51] on div "Success Success Layout General Services - Success 1: Help Maximize Close des Vi…" at bounding box center [784, 372] width 1568 height 744
type input "imp"
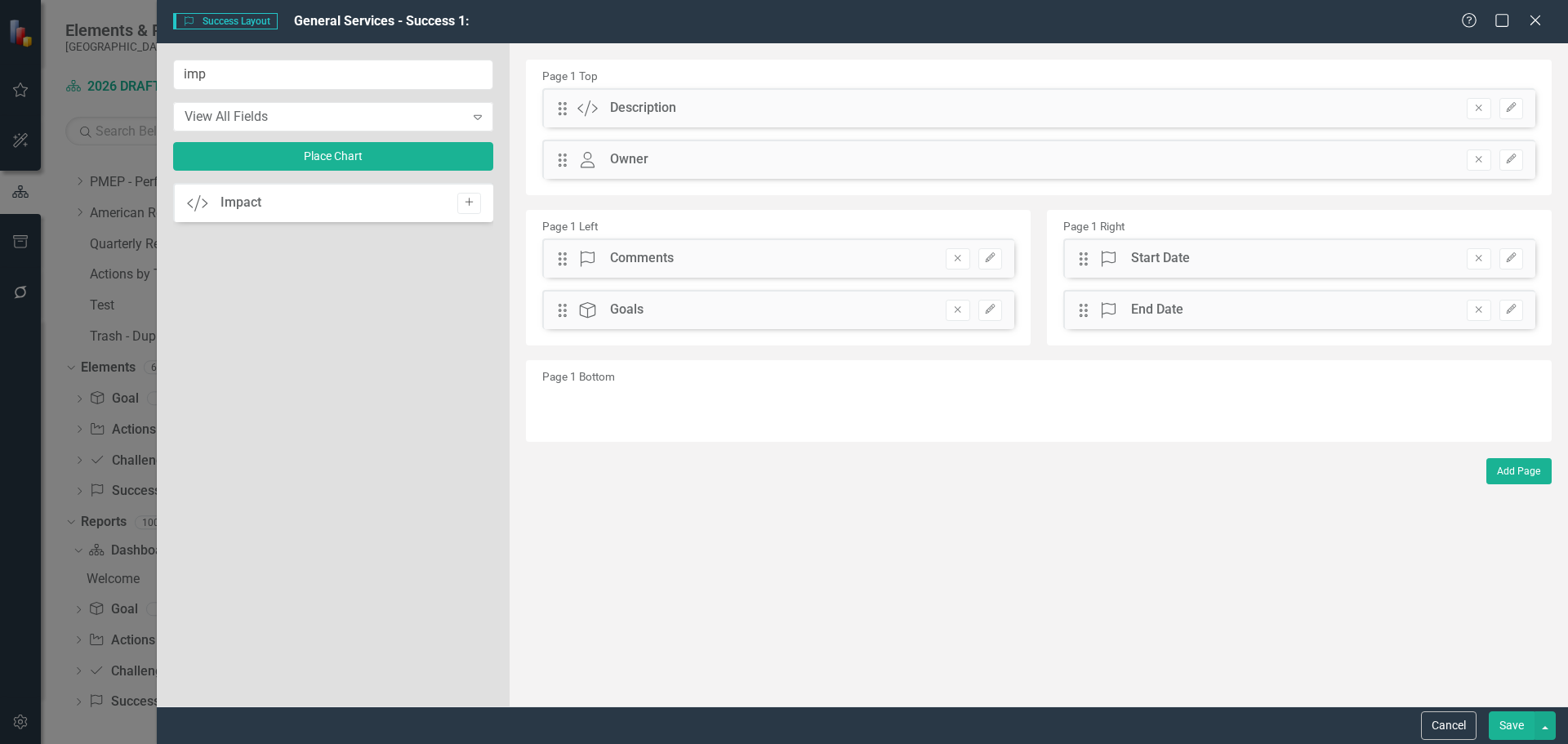
click at [463, 202] on icon "Add" at bounding box center [469, 202] width 13 height 10
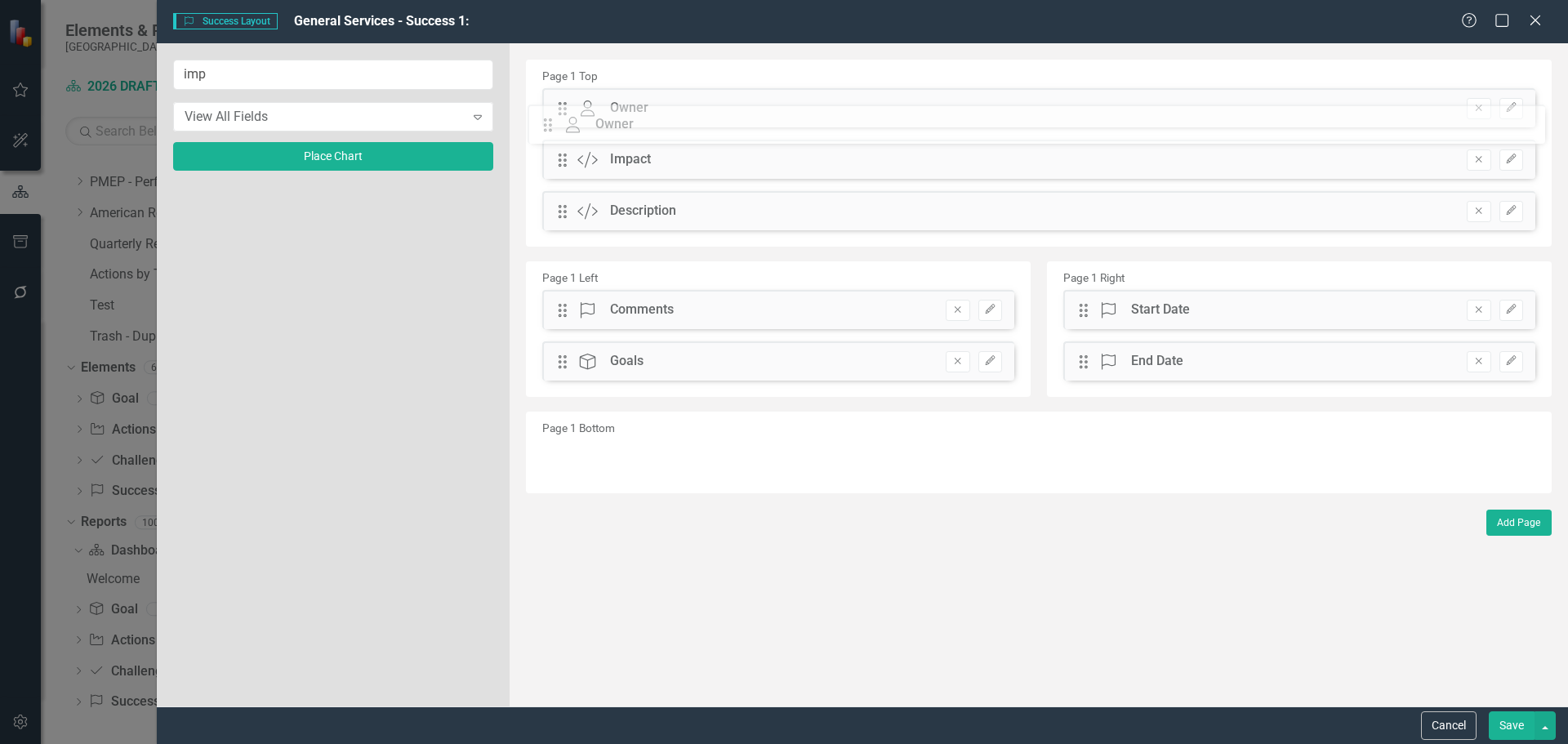
drag, startPoint x: 568, startPoint y: 210, endPoint x: 566, endPoint y: 123, distance: 87.0
click at [566, 123] on div "The fields (or pods) that are available for you to include on the detail page a…" at bounding box center [1038, 375] width 1059 height 664
drag, startPoint x: 561, startPoint y: 209, endPoint x: 558, endPoint y: 170, distance: 39.1
click at [558, 170] on div "The fields (or pods) that are available for you to include on the detail page a…" at bounding box center [1038, 375] width 1059 height 664
click at [1514, 732] on button "Save" at bounding box center [1511, 727] width 46 height 29
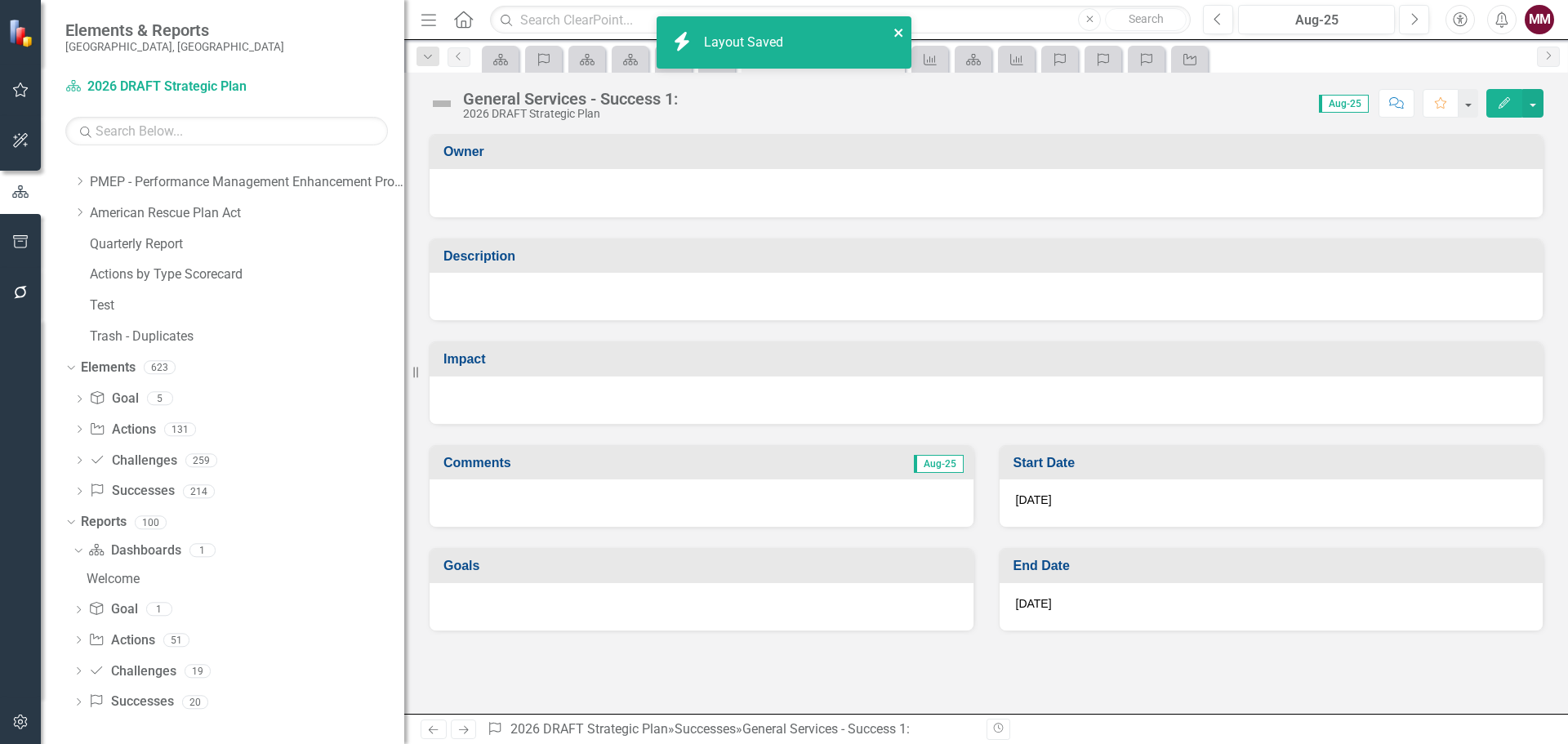
click at [895, 29] on icon "close" at bounding box center [898, 33] width 8 height 8
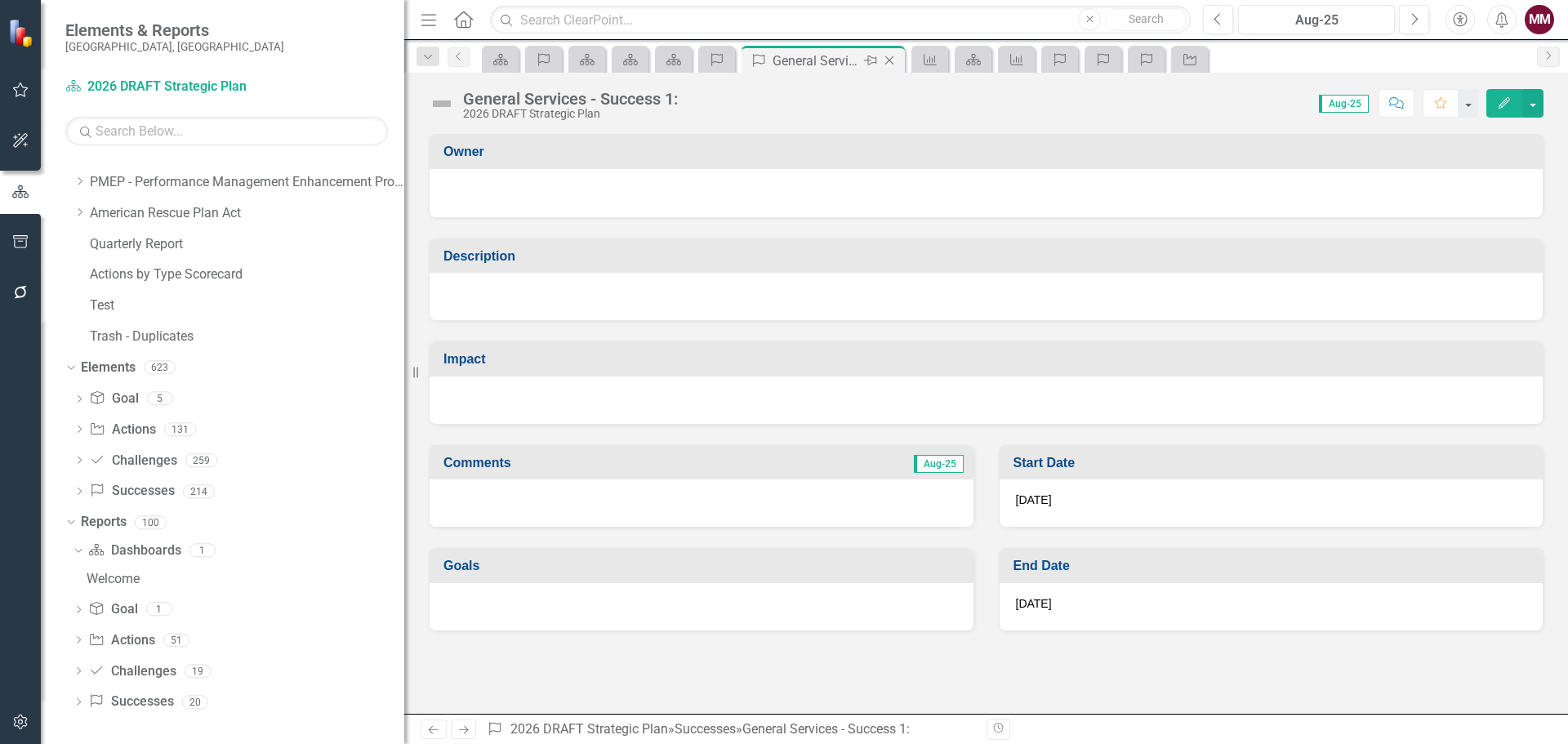
click at [894, 62] on icon "Close" at bounding box center [889, 60] width 16 height 13
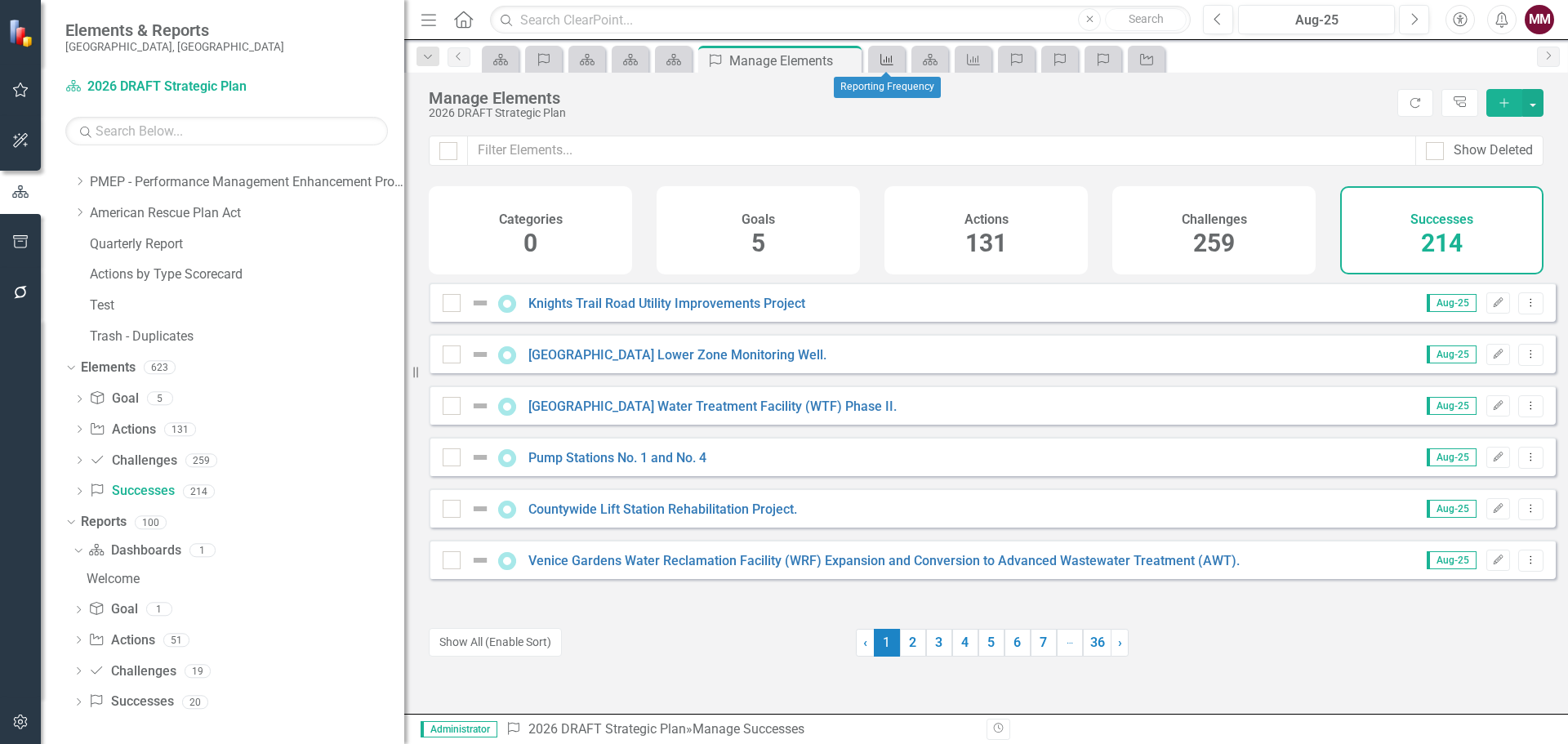
click at [887, 62] on icon at bounding box center [886, 60] width 13 height 12
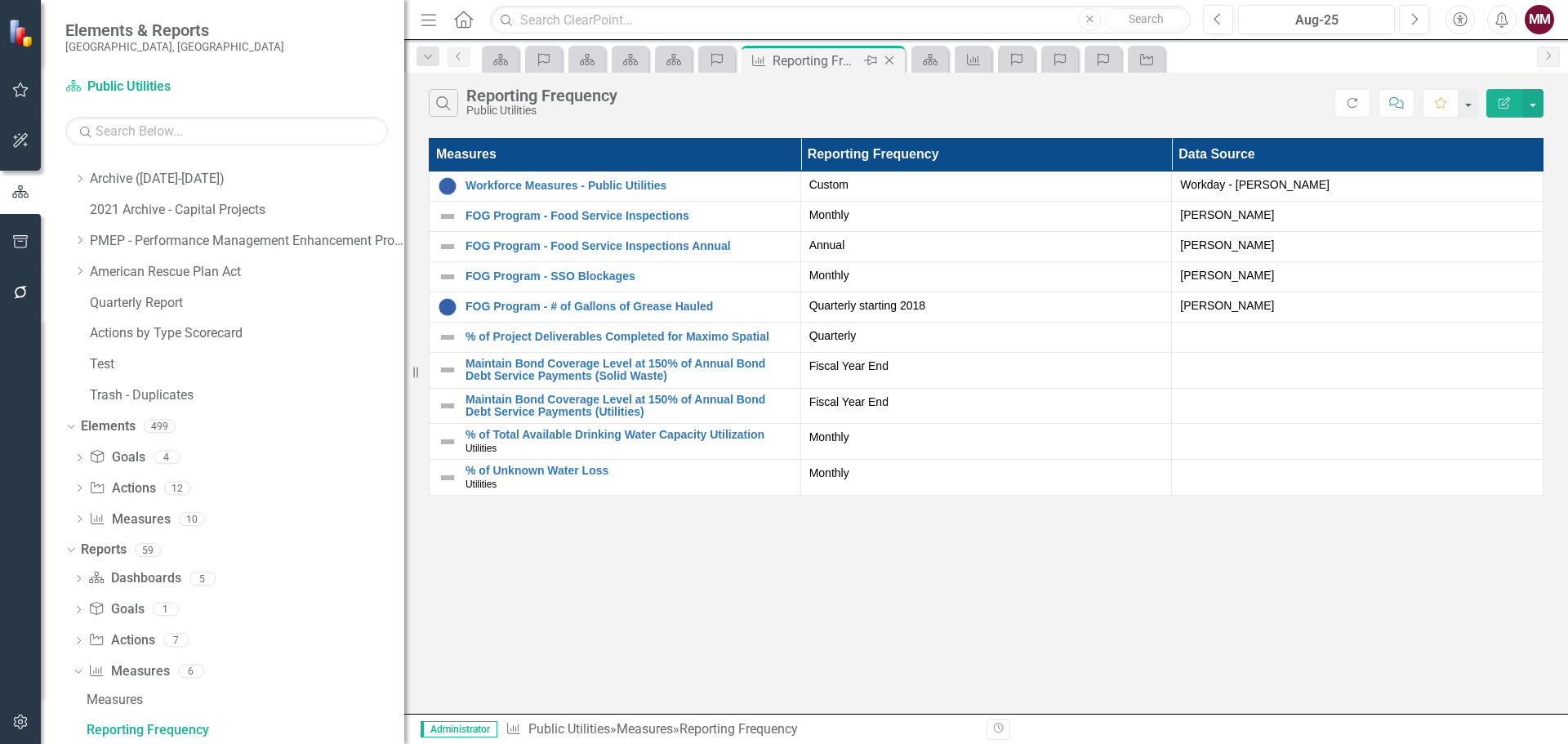
scroll to position [732, 0]
click at [893, 60] on icon "Close" at bounding box center [889, 60] width 16 height 13
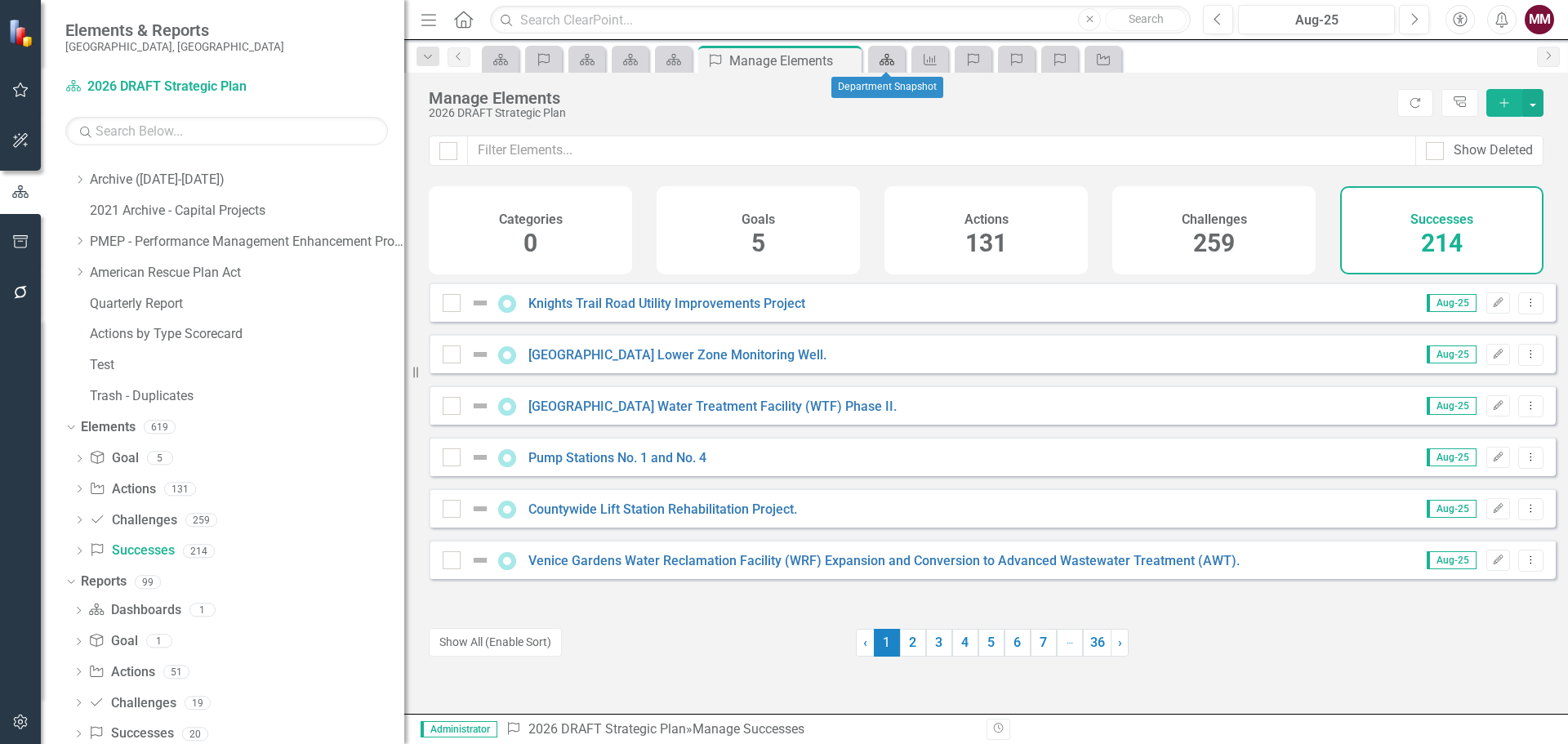
click at [886, 59] on icon at bounding box center [886, 60] width 15 height 12
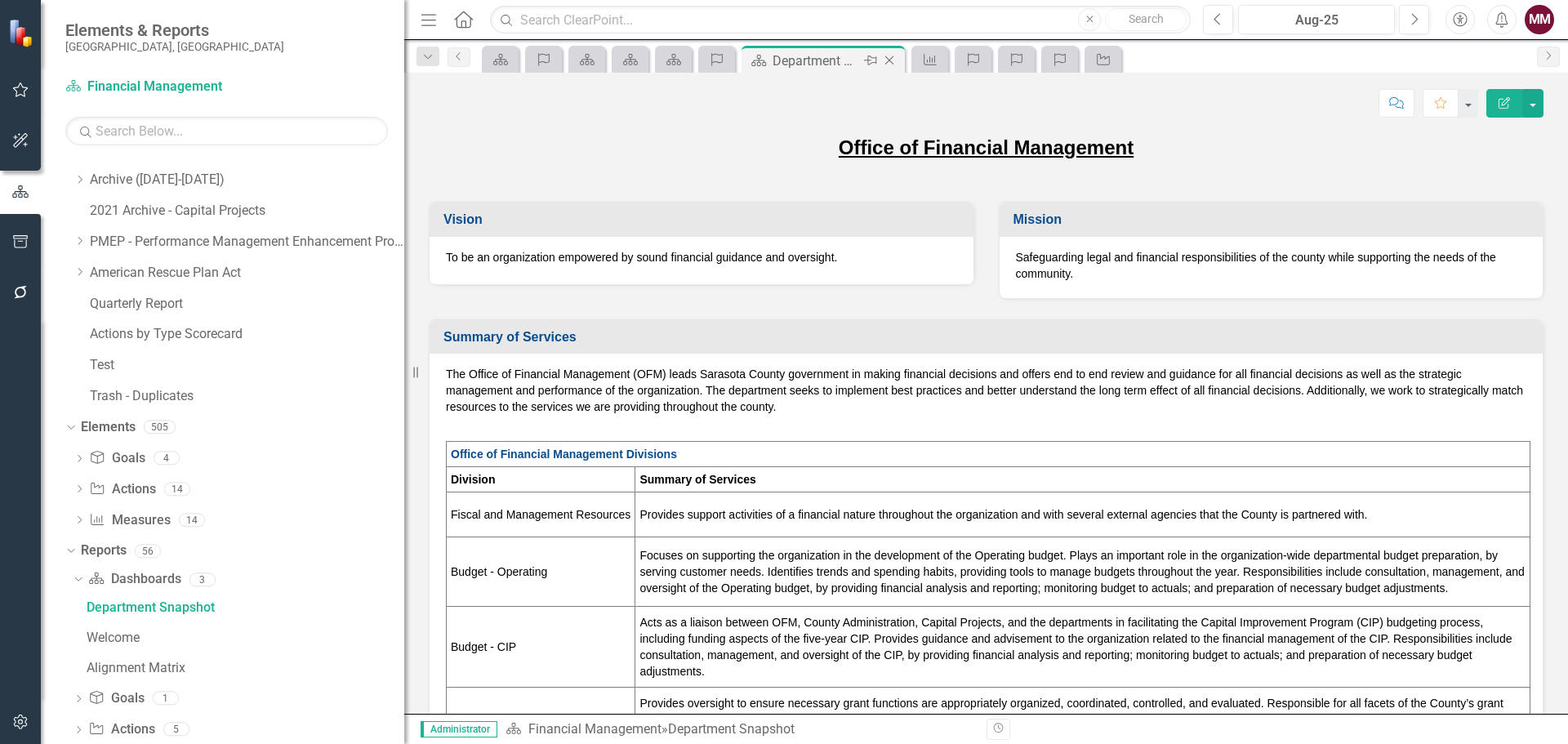
click at [886, 59] on icon "Close" at bounding box center [889, 60] width 16 height 13
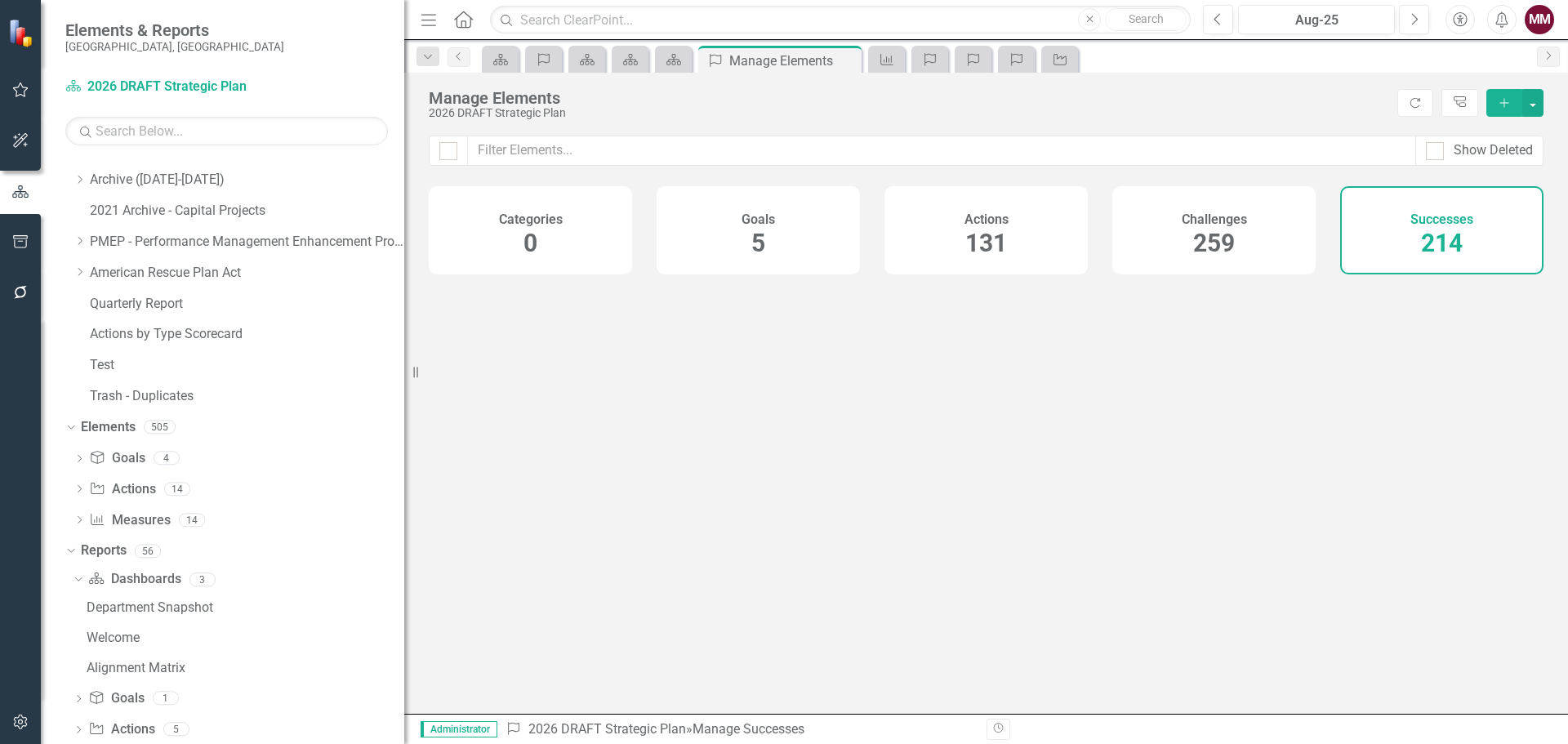
scroll to position [609, 0]
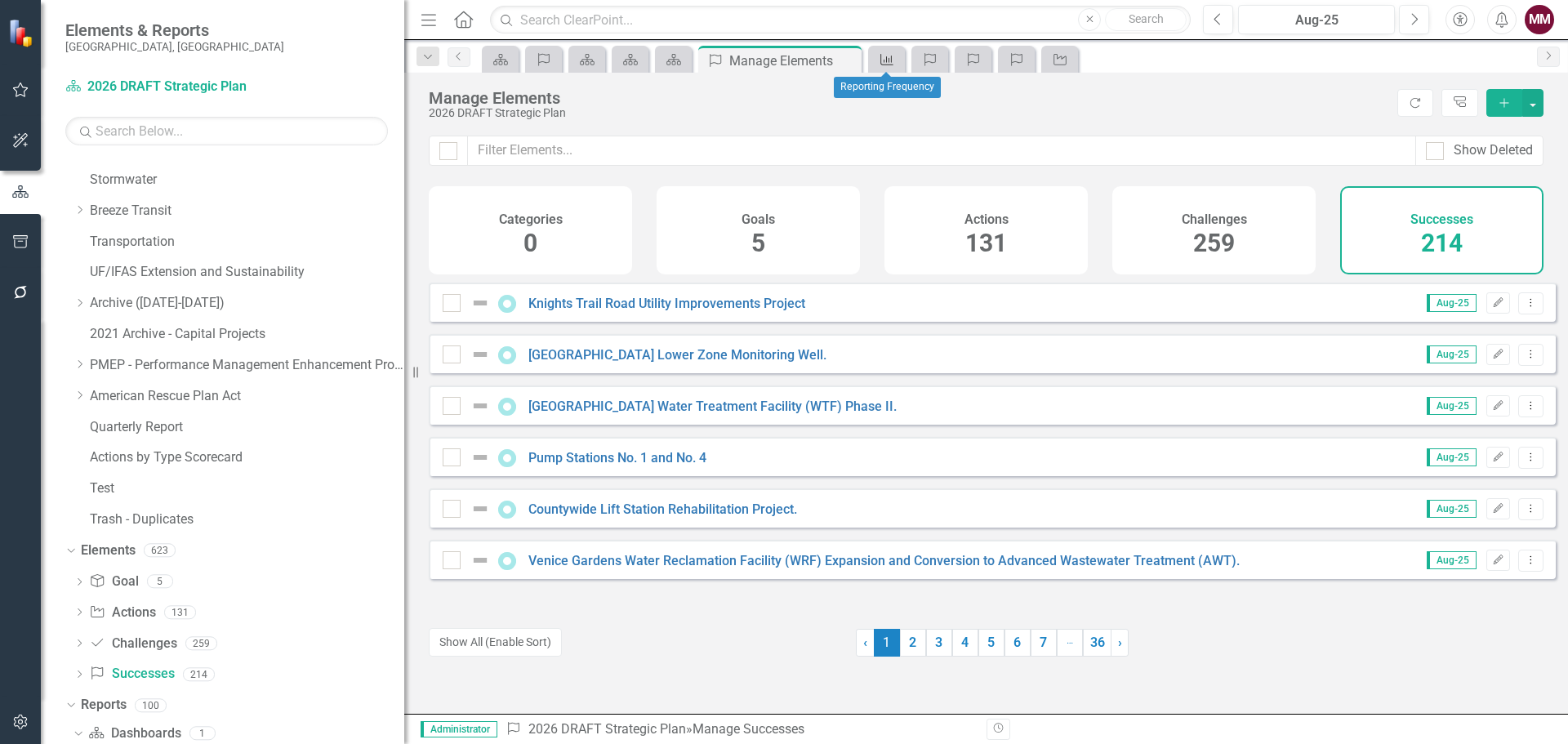
click at [886, 59] on icon "Measure" at bounding box center [886, 59] width 16 height 13
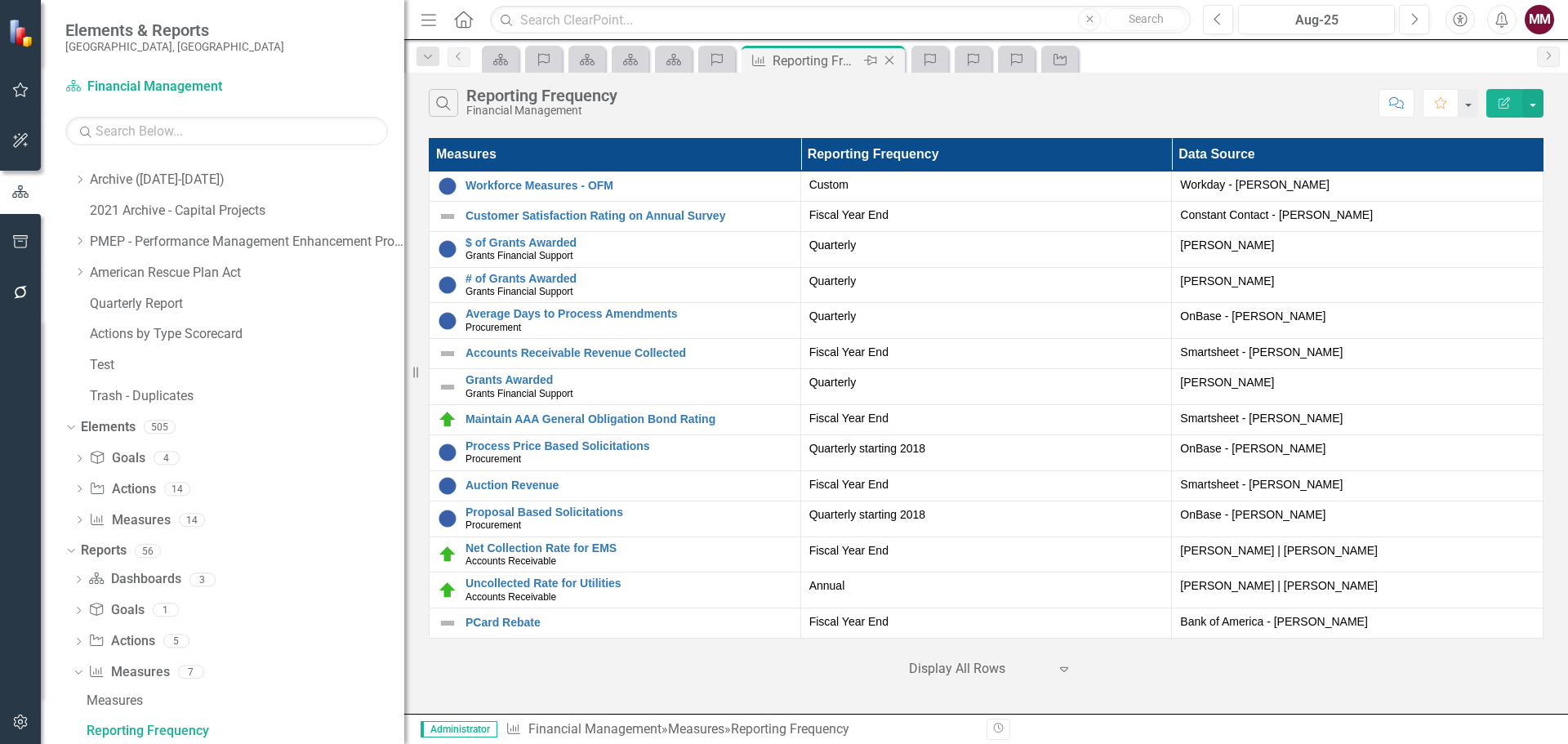
click at [894, 59] on icon "Close" at bounding box center [889, 60] width 16 height 13
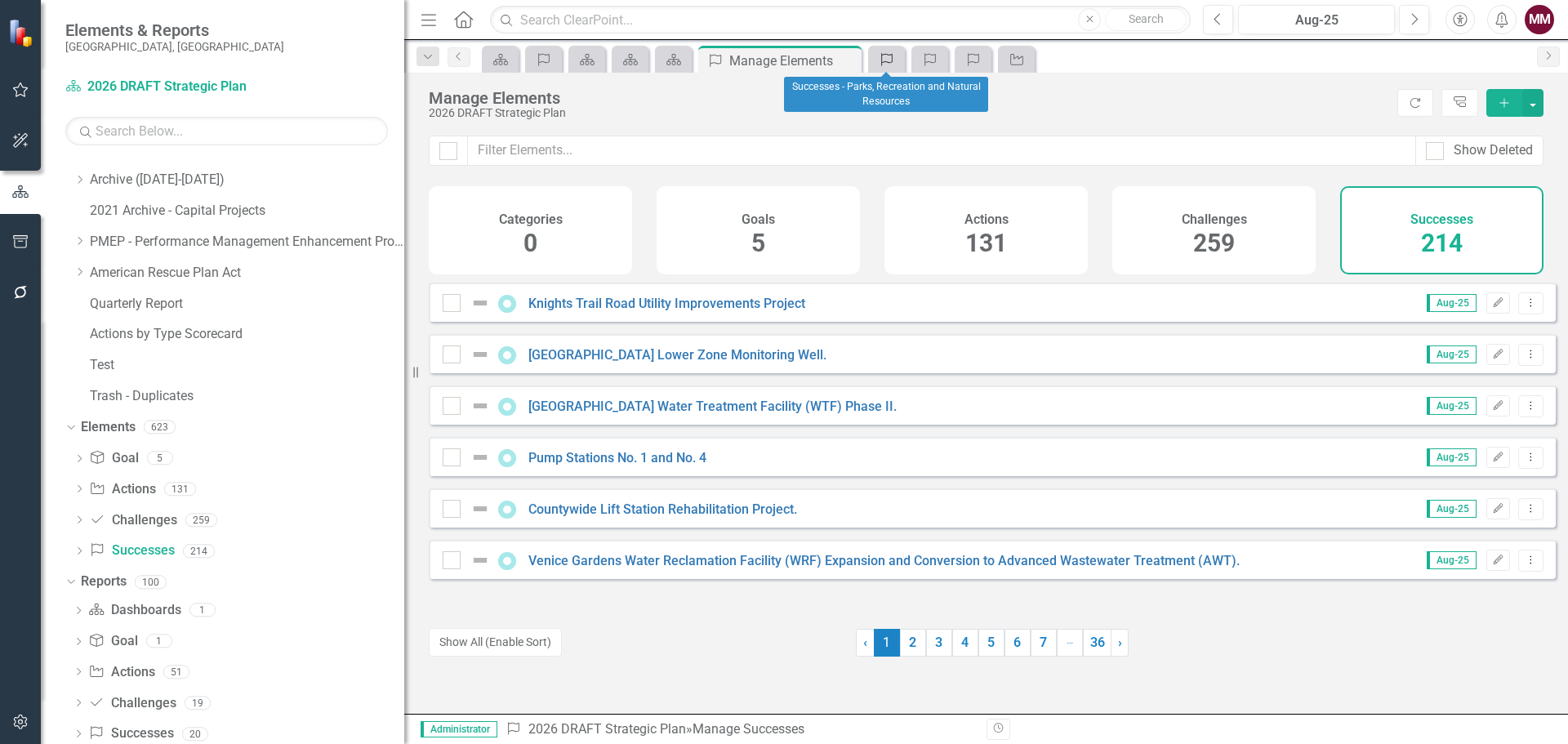
click at [894, 59] on icon "Success" at bounding box center [886, 59] width 16 height 13
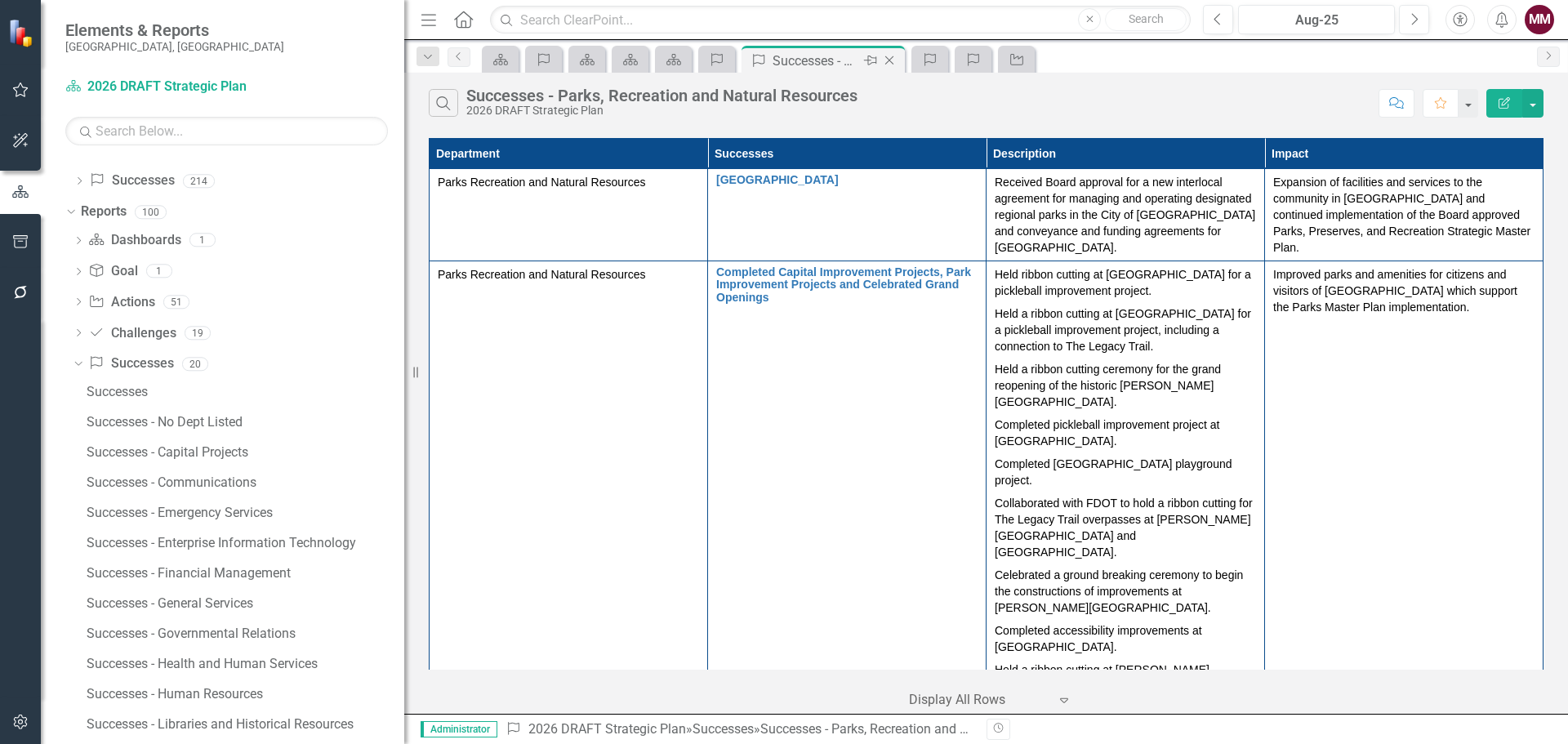
scroll to position [1127, 0]
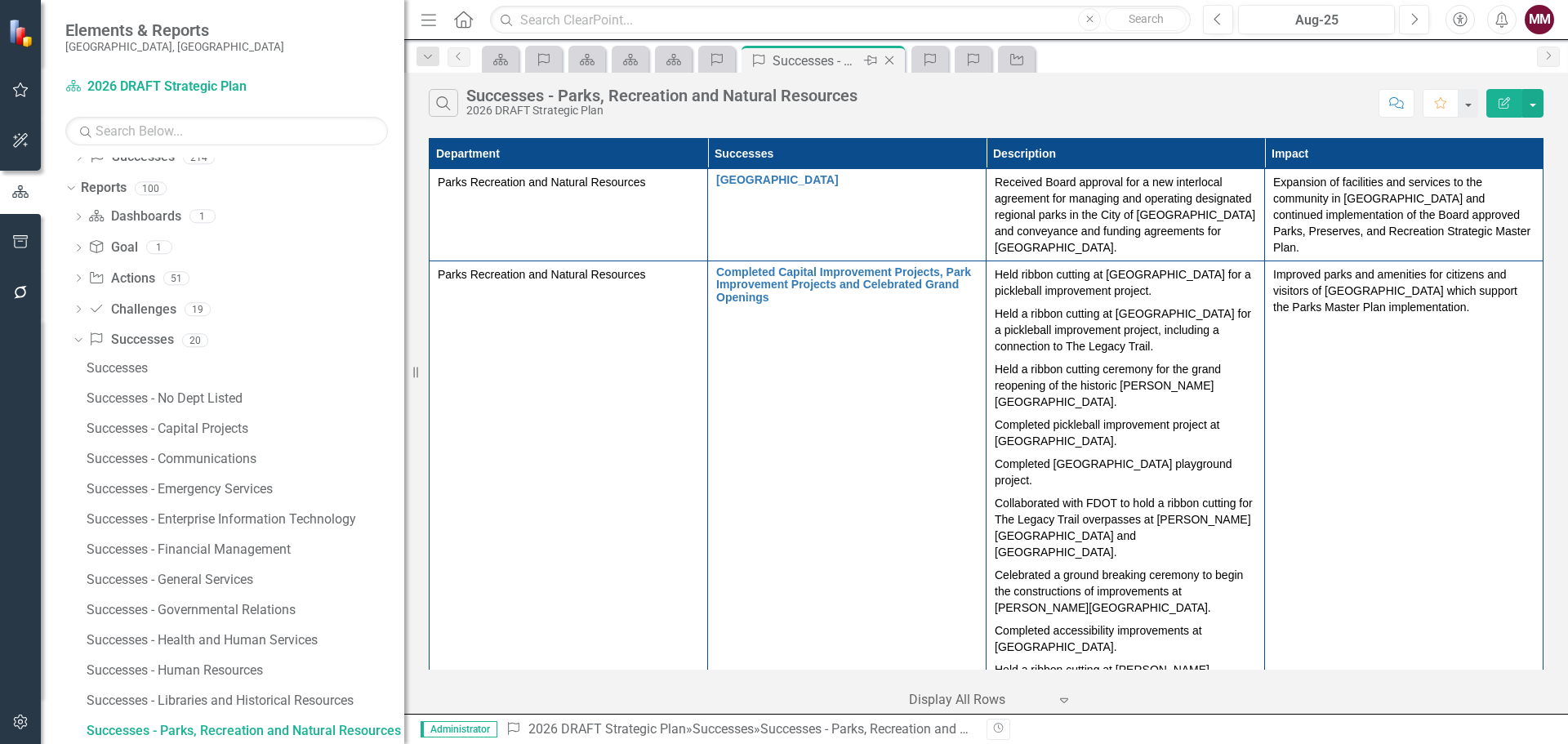
click at [894, 59] on icon "Close" at bounding box center [889, 60] width 16 height 13
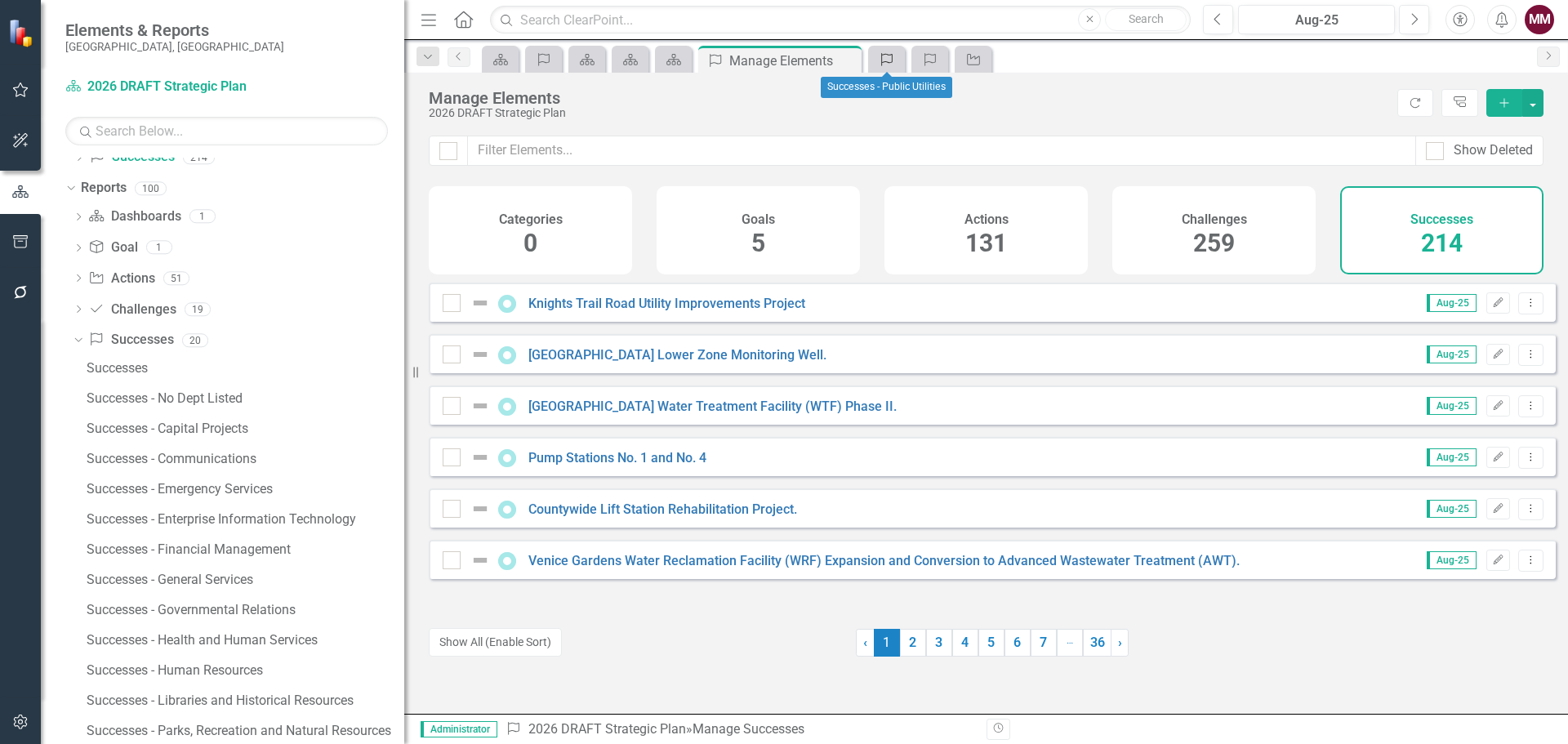
click at [894, 59] on icon "Success" at bounding box center [886, 59] width 16 height 13
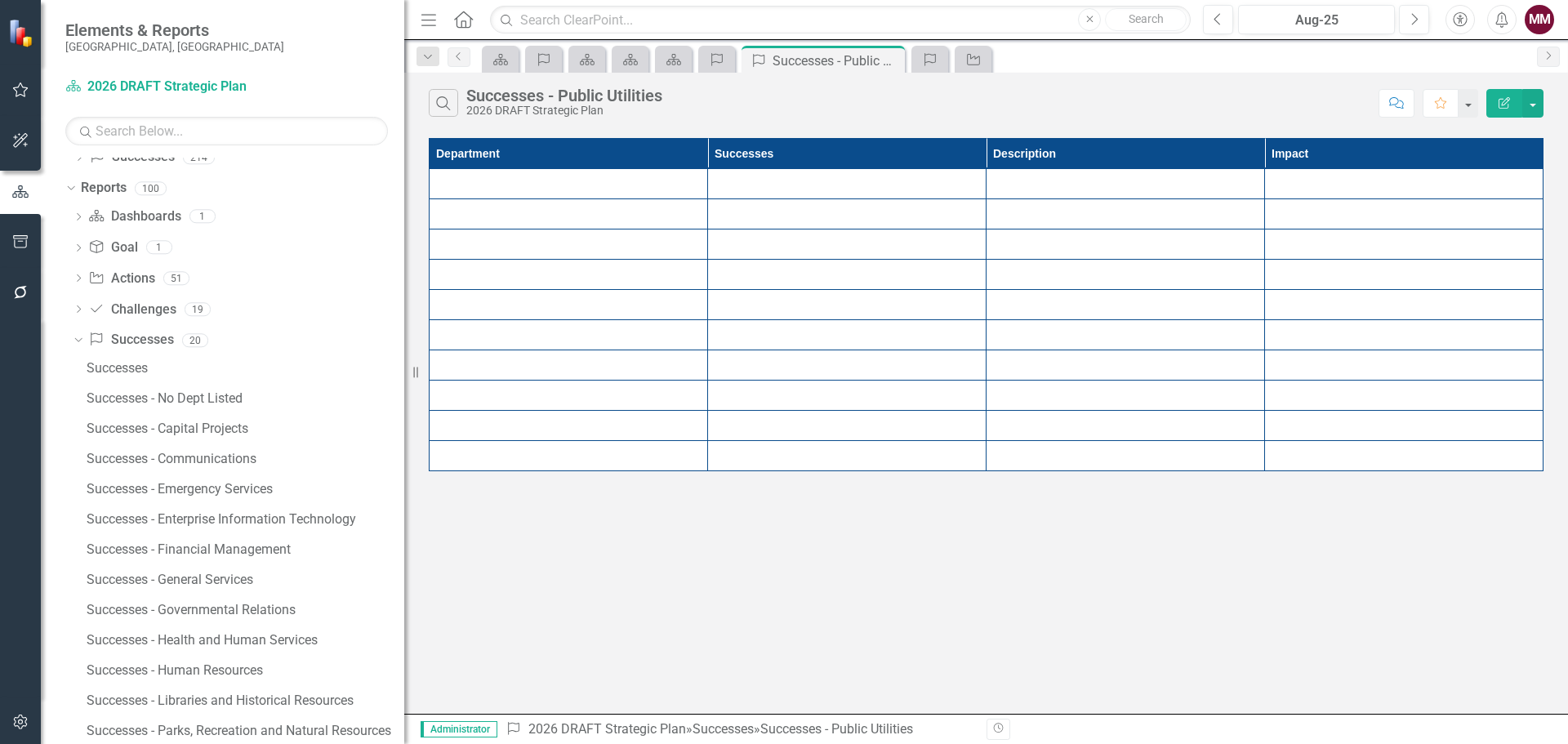
scroll to position [1187, 0]
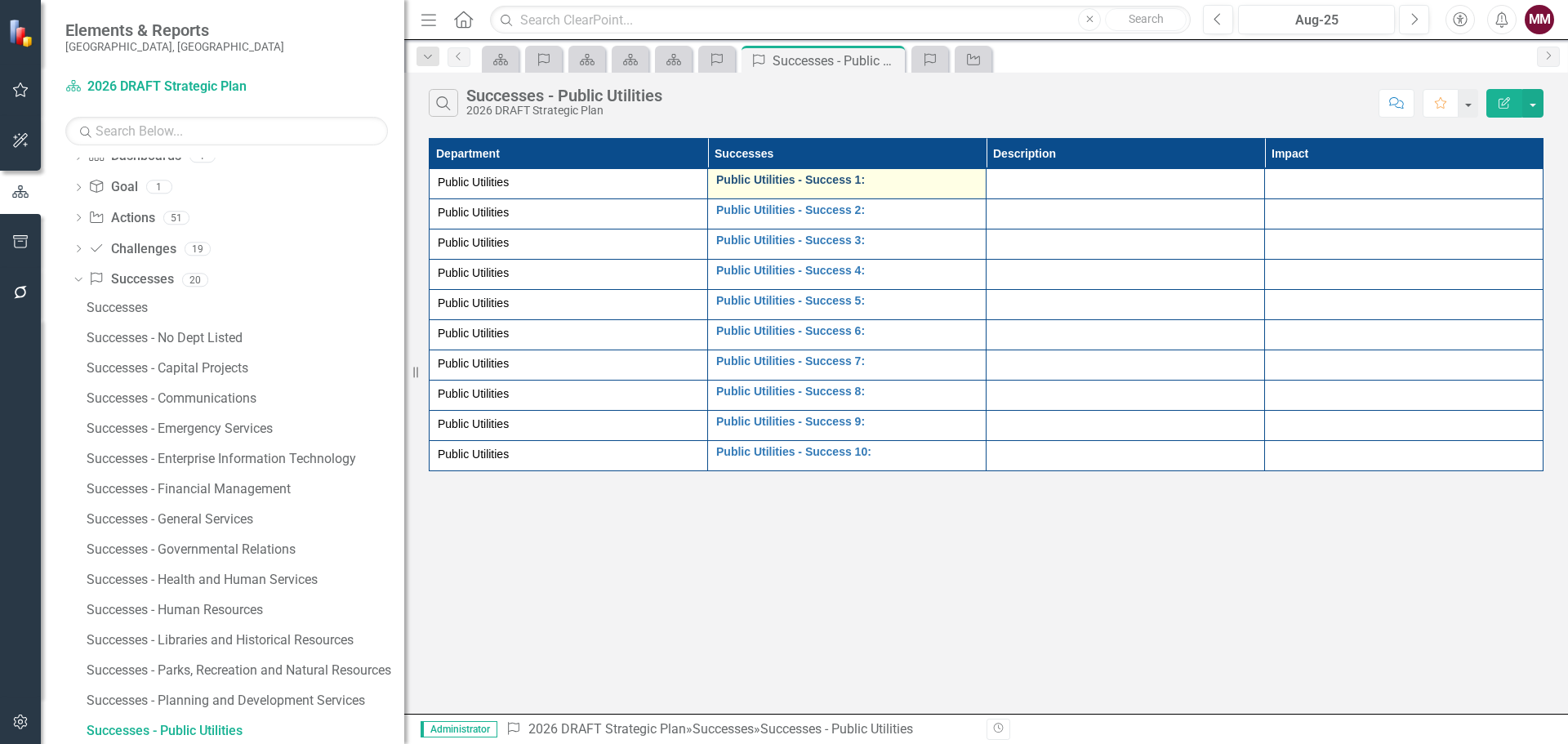
click at [717, 175] on link "Public Utilities - Success 1:" at bounding box center [847, 180] width 261 height 13
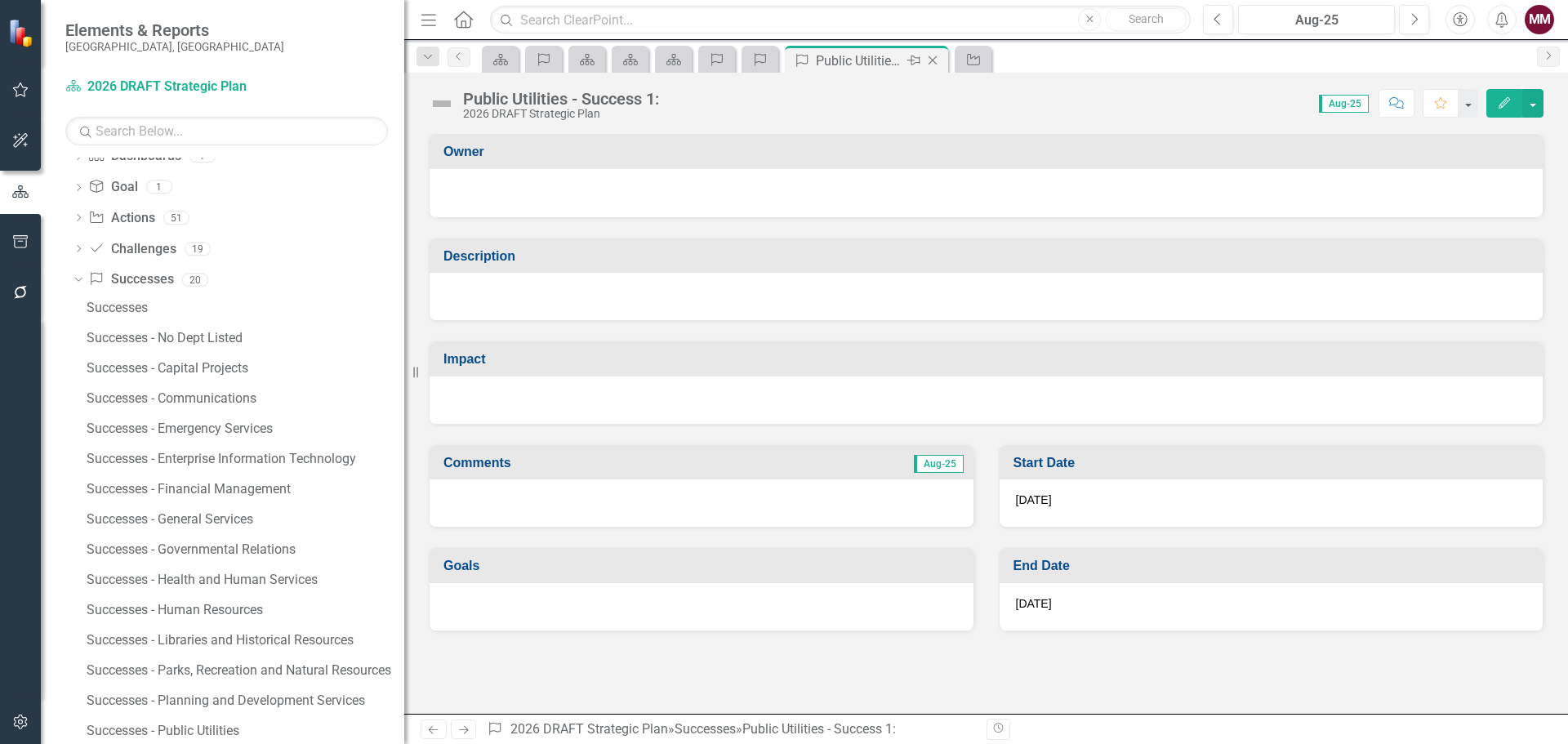
click at [930, 65] on icon "Close" at bounding box center [933, 60] width 16 height 13
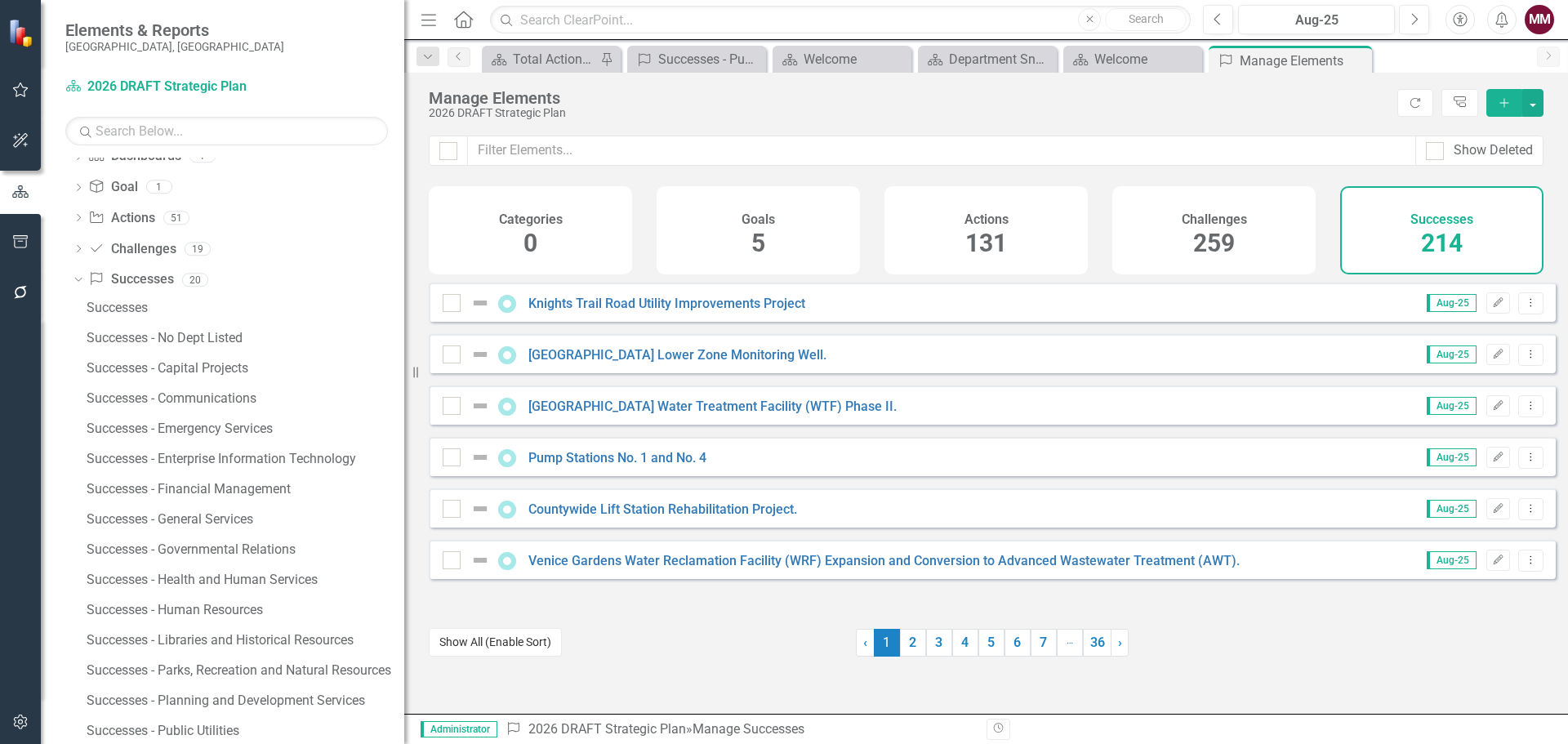
click at [487, 643] on button "Show All (Enable Sort)" at bounding box center [495, 643] width 133 height 29
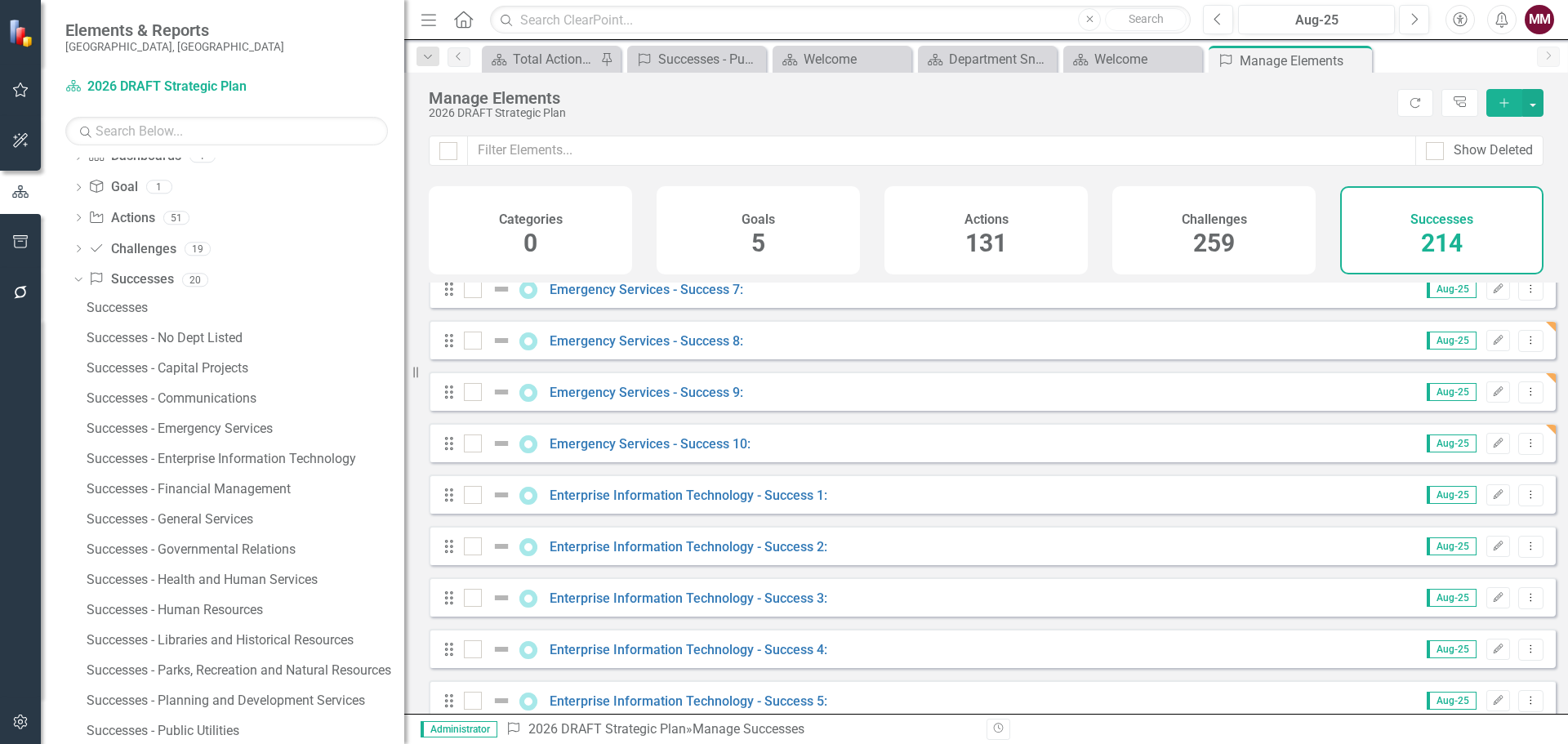
scroll to position [2042, 0]
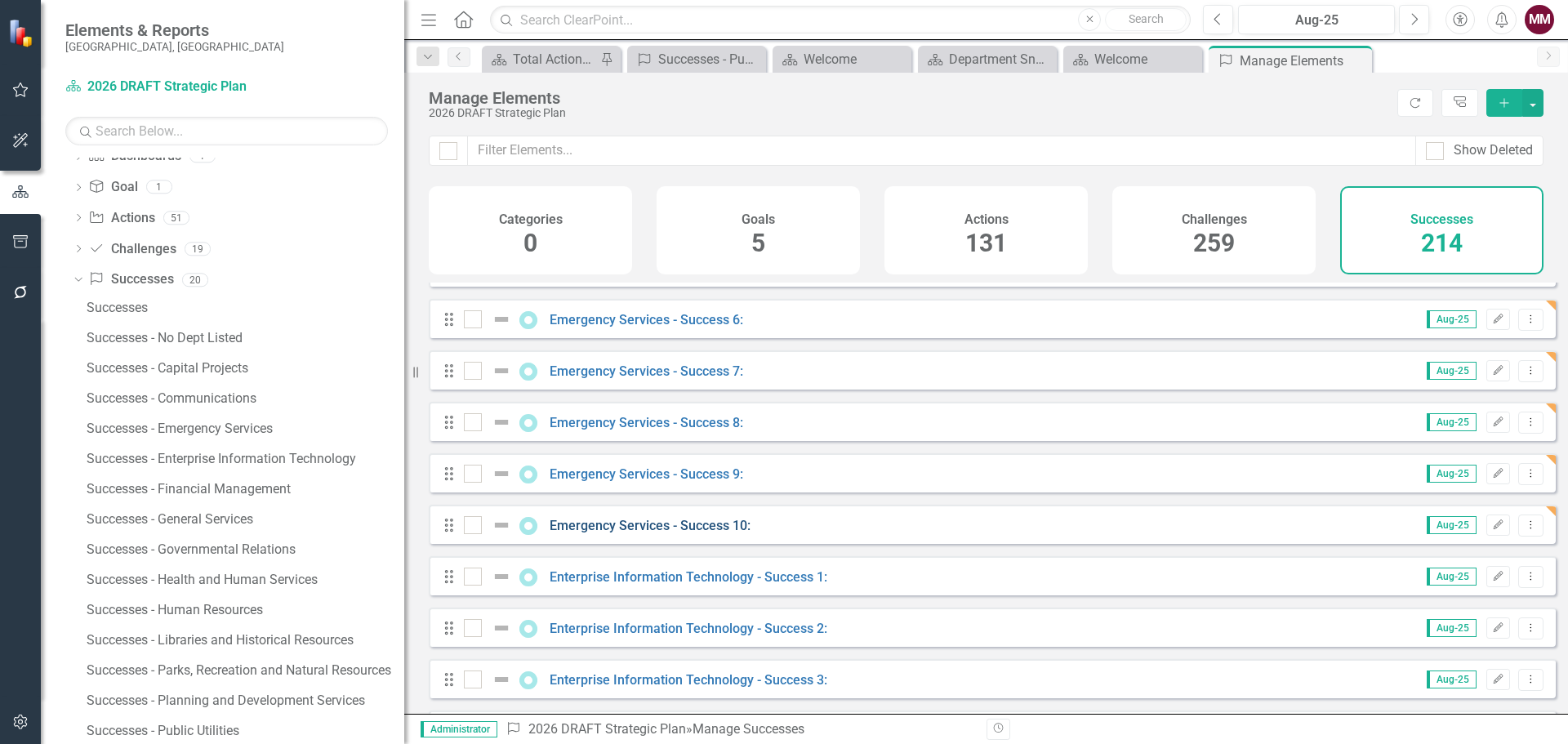
click at [717, 534] on link "Emergency Services - Success 10:" at bounding box center [650, 526] width 200 height 16
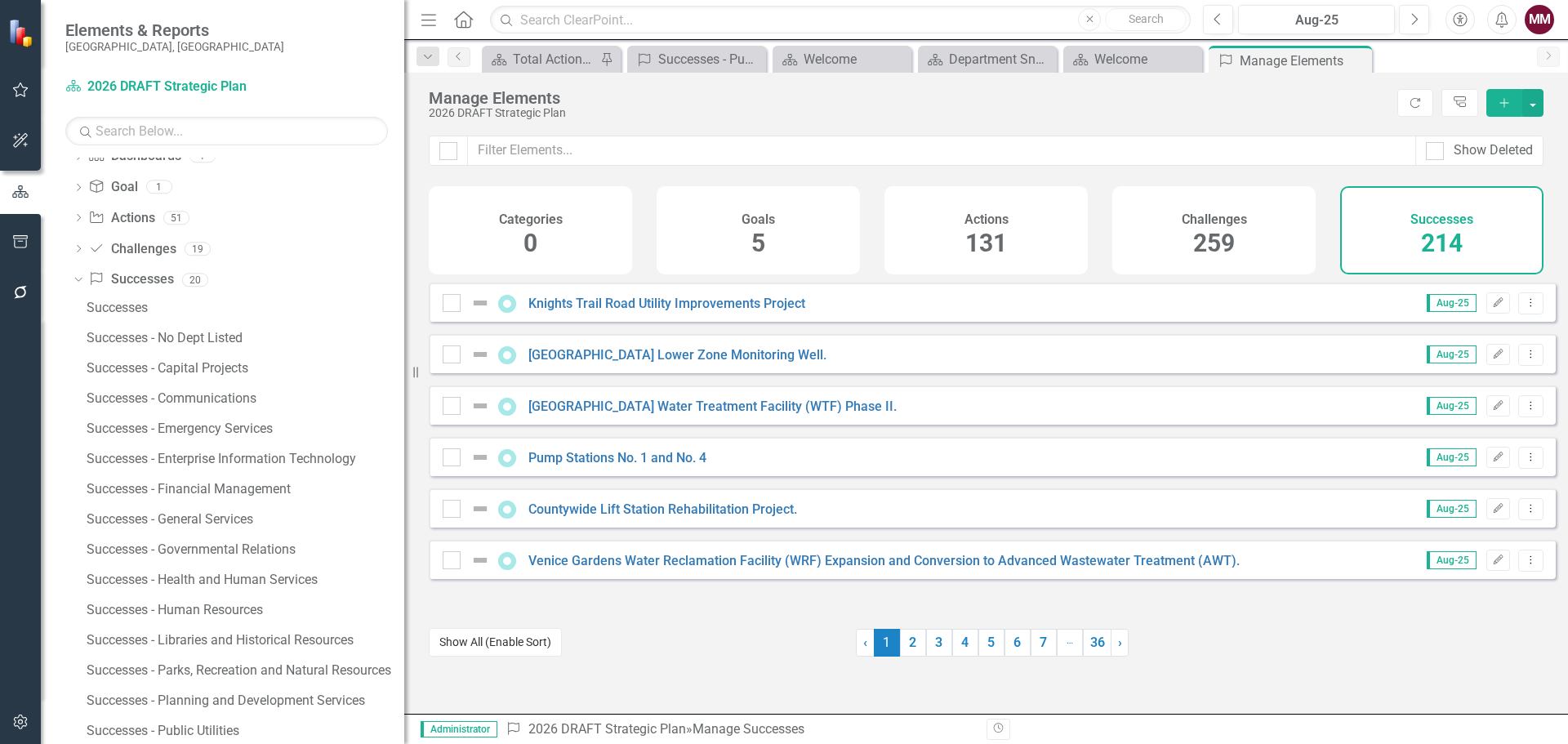
click at [488, 642] on button "Show All (Enable Sort)" at bounding box center [495, 643] width 133 height 29
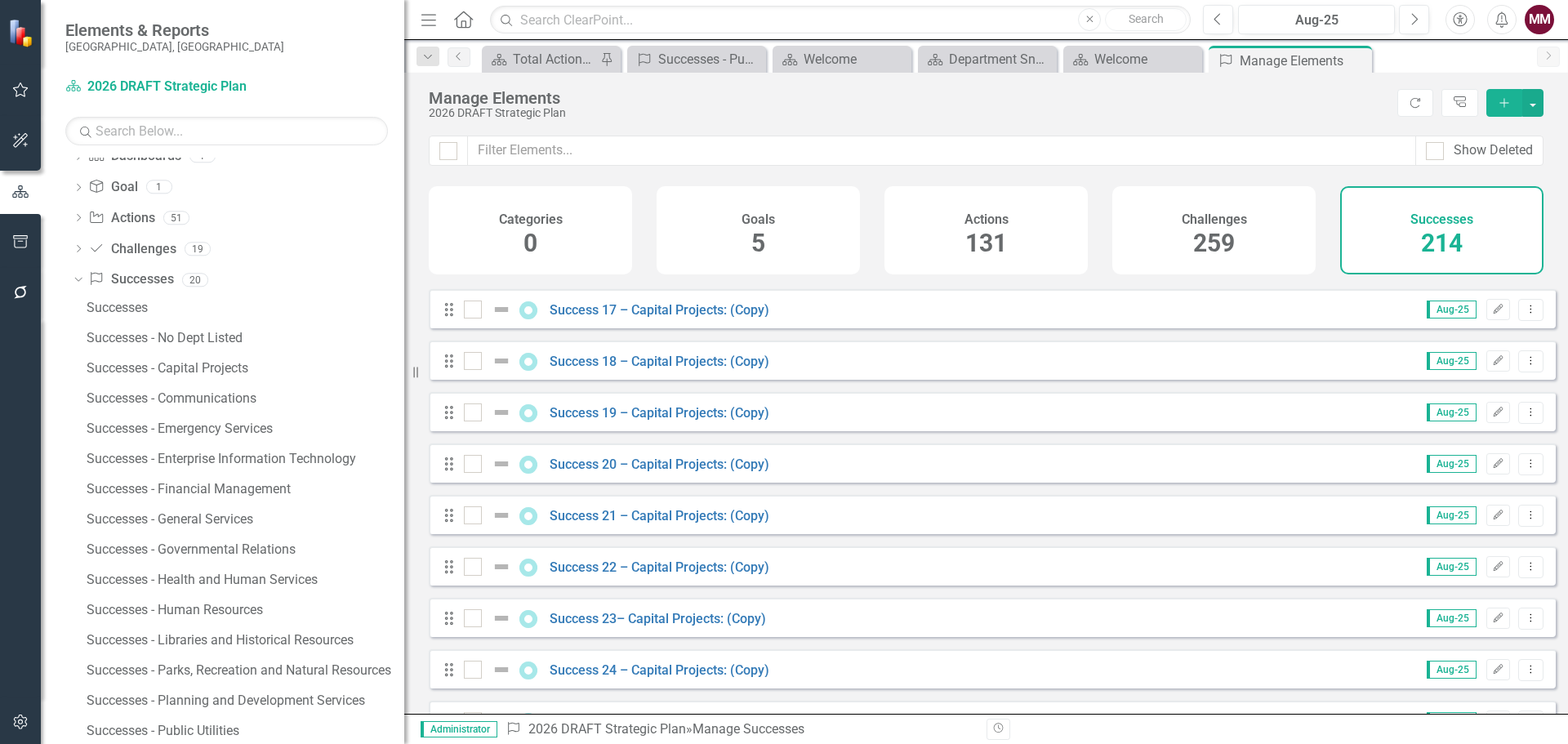
scroll to position [841, 0]
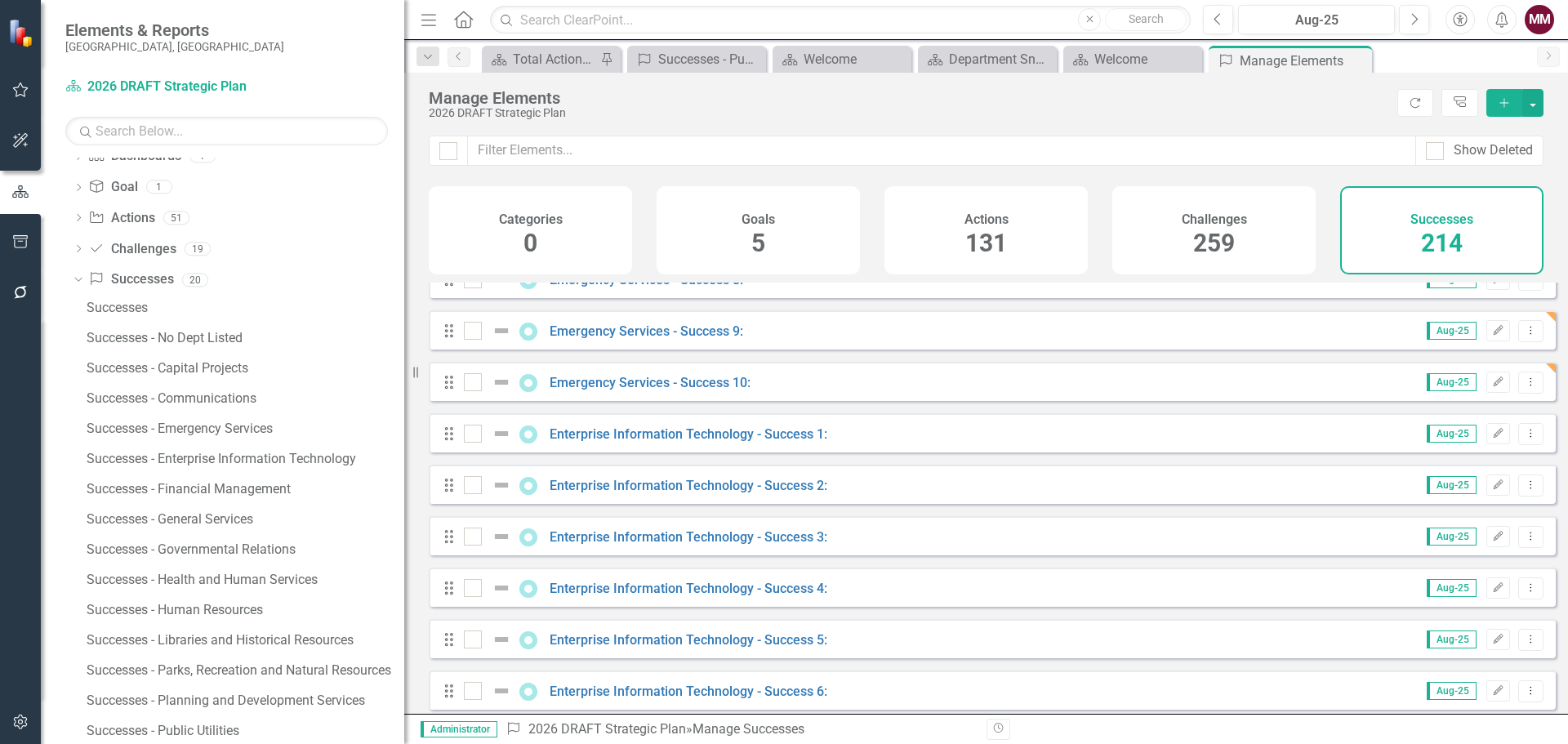
scroll to position [2206, 0]
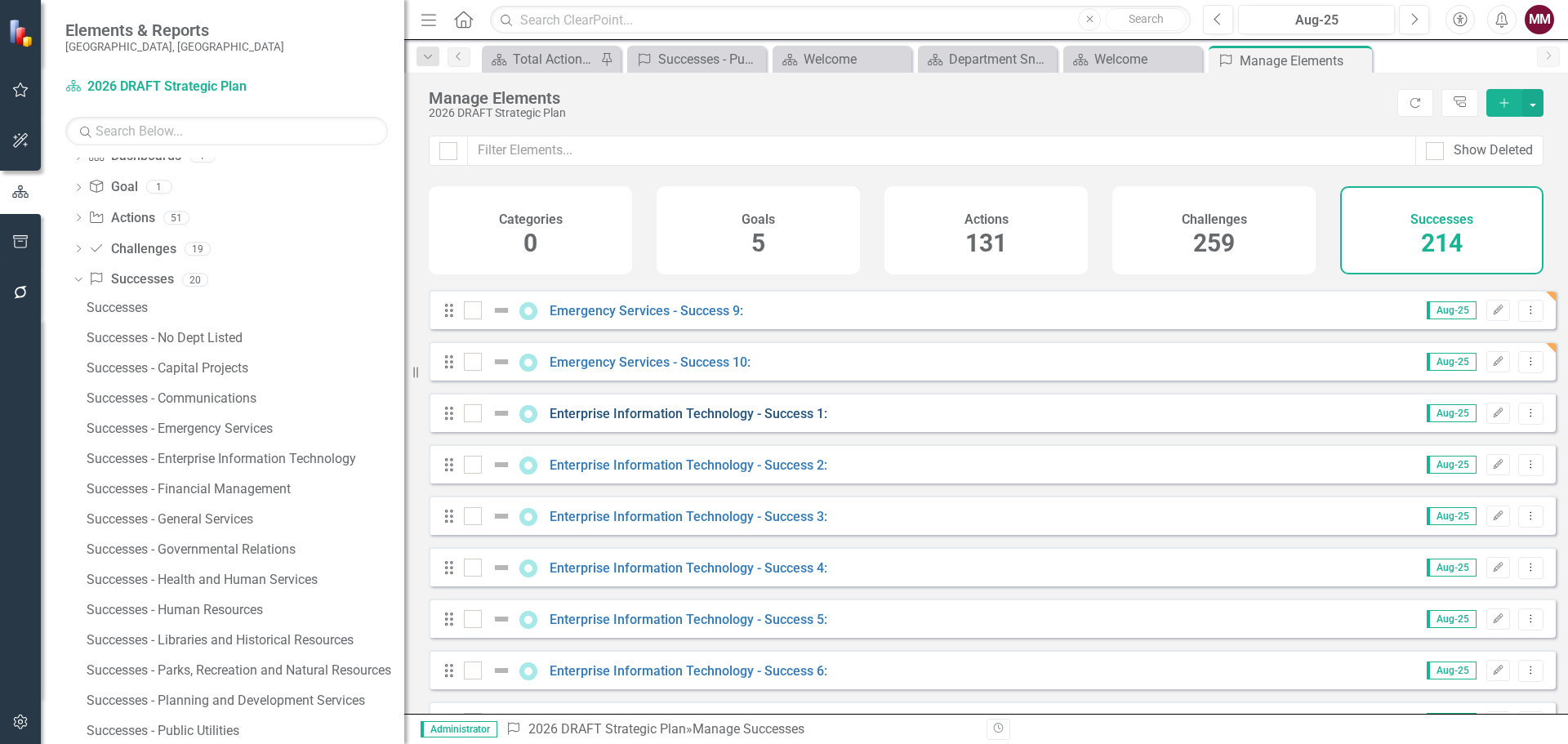
click at [734, 421] on link "Enterprise Information Technology - Success 1:" at bounding box center [689, 414] width 278 height 16
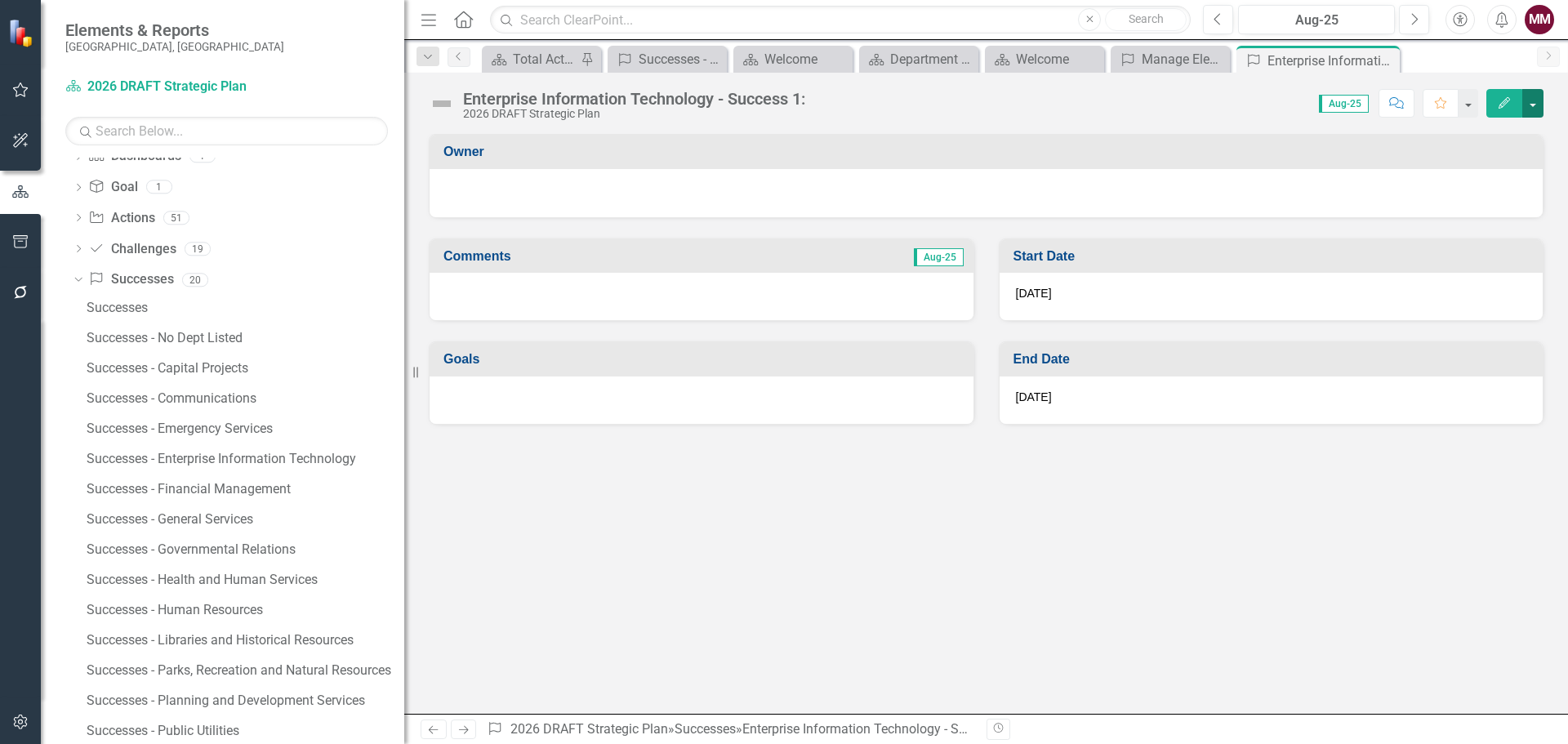
click at [1529, 98] on button "button" at bounding box center [1533, 104] width 21 height 29
click at [1478, 160] on link "Edit Report Edit Layout" at bounding box center [1476, 163] width 133 height 30
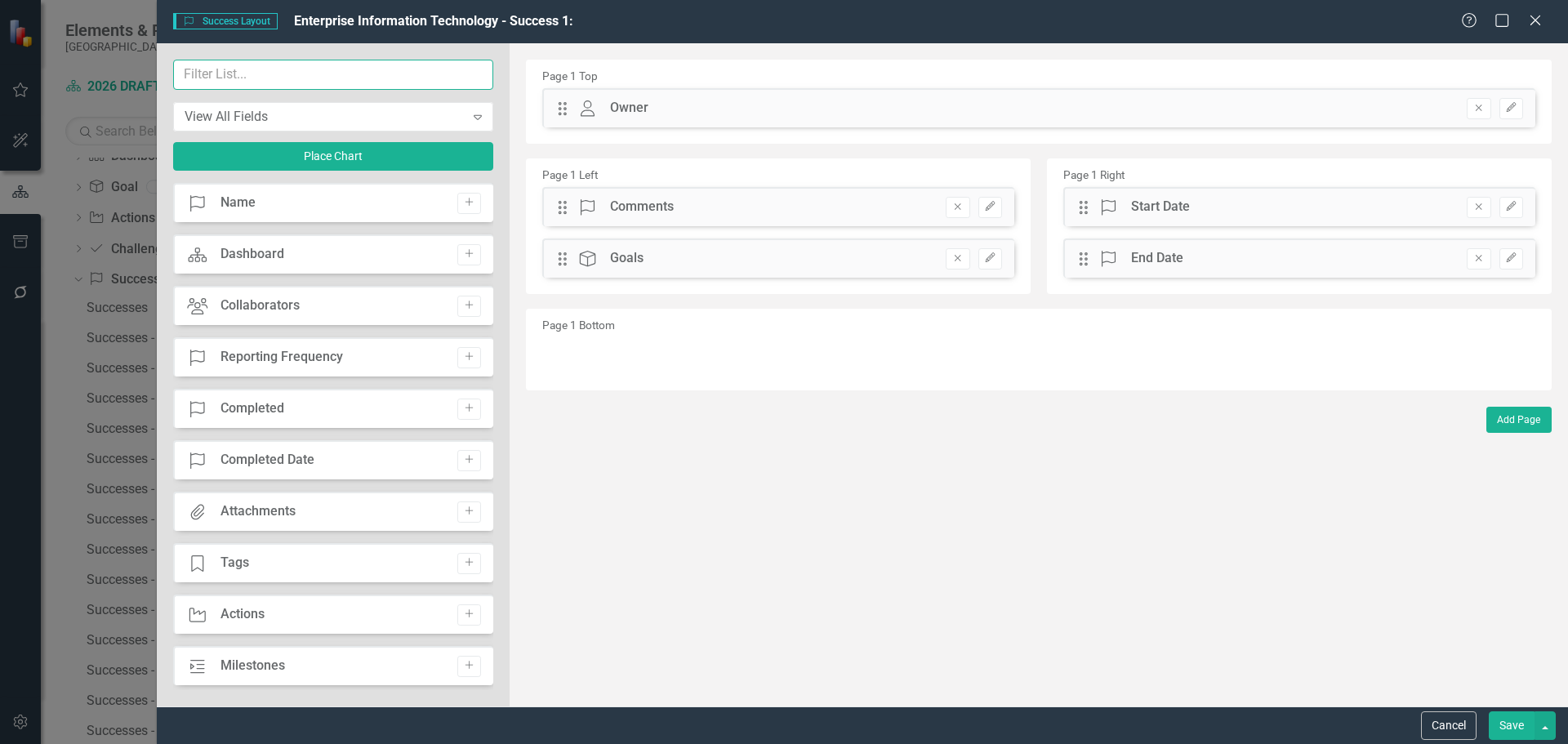
click at [365, 81] on input "text" at bounding box center [333, 75] width 321 height 30
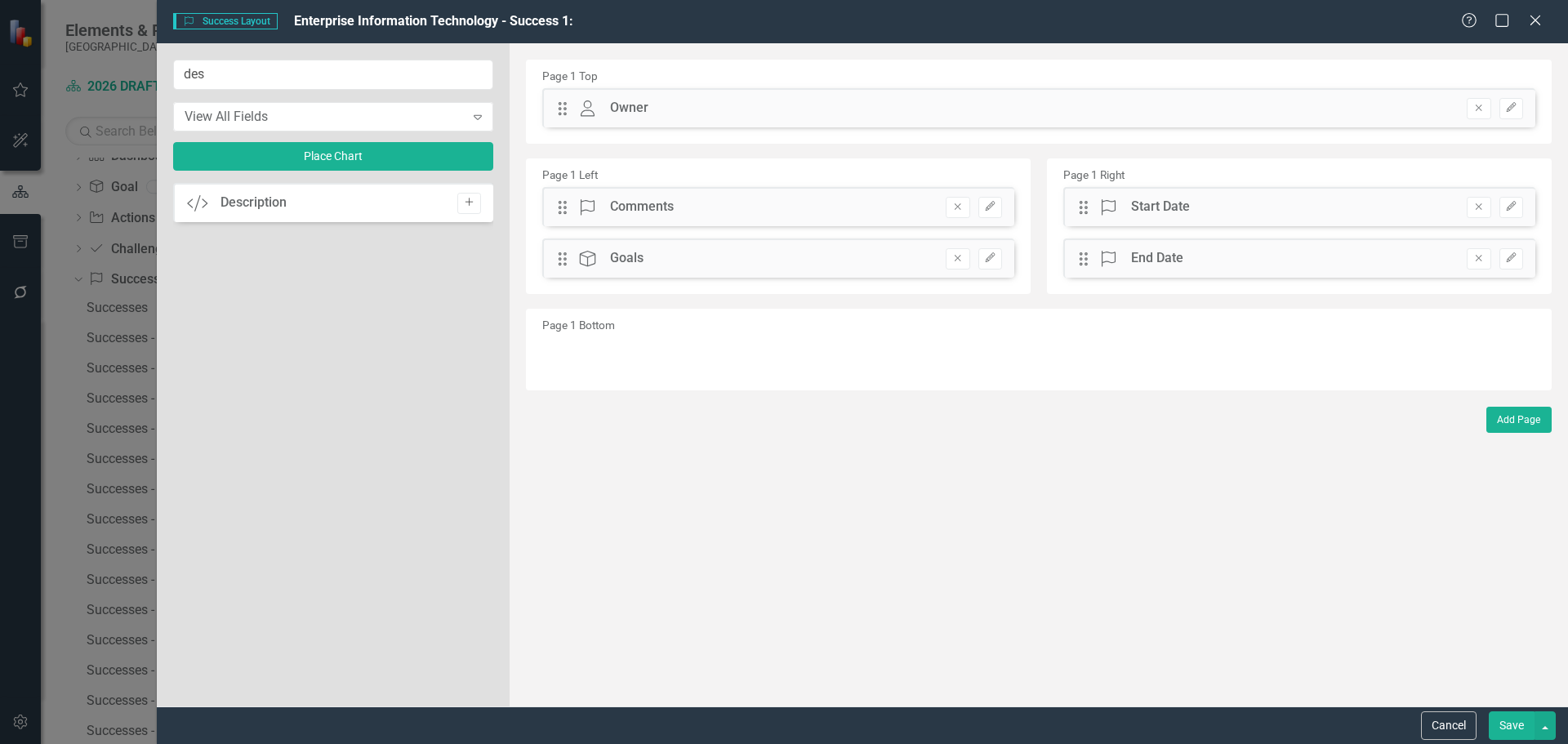
click at [474, 203] on icon "Add" at bounding box center [469, 202] width 13 height 10
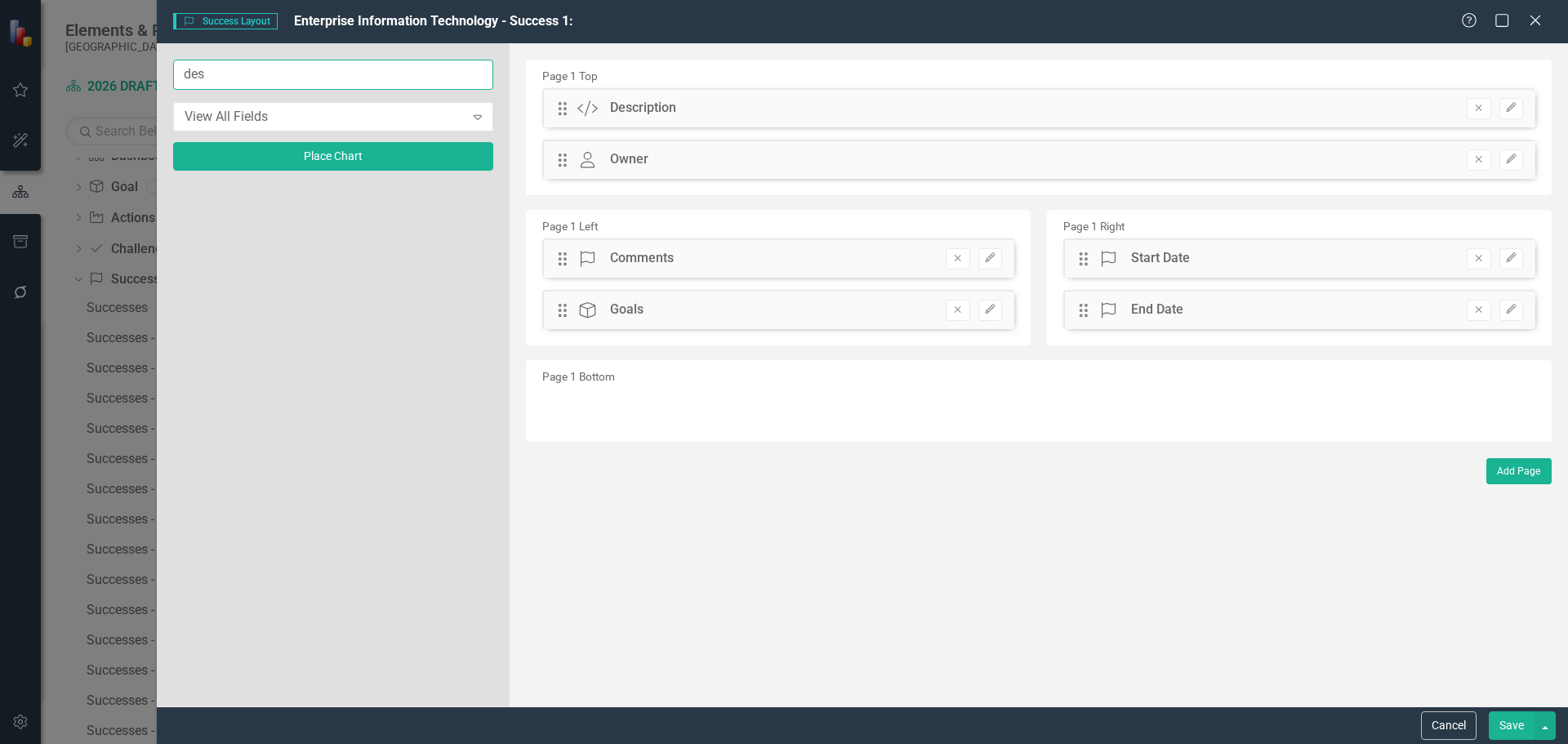
drag, startPoint x: 214, startPoint y: 81, endPoint x: 151, endPoint y: 71, distance: 63.8
click at [175, 77] on input "des" at bounding box center [333, 75] width 321 height 30
type input "imp"
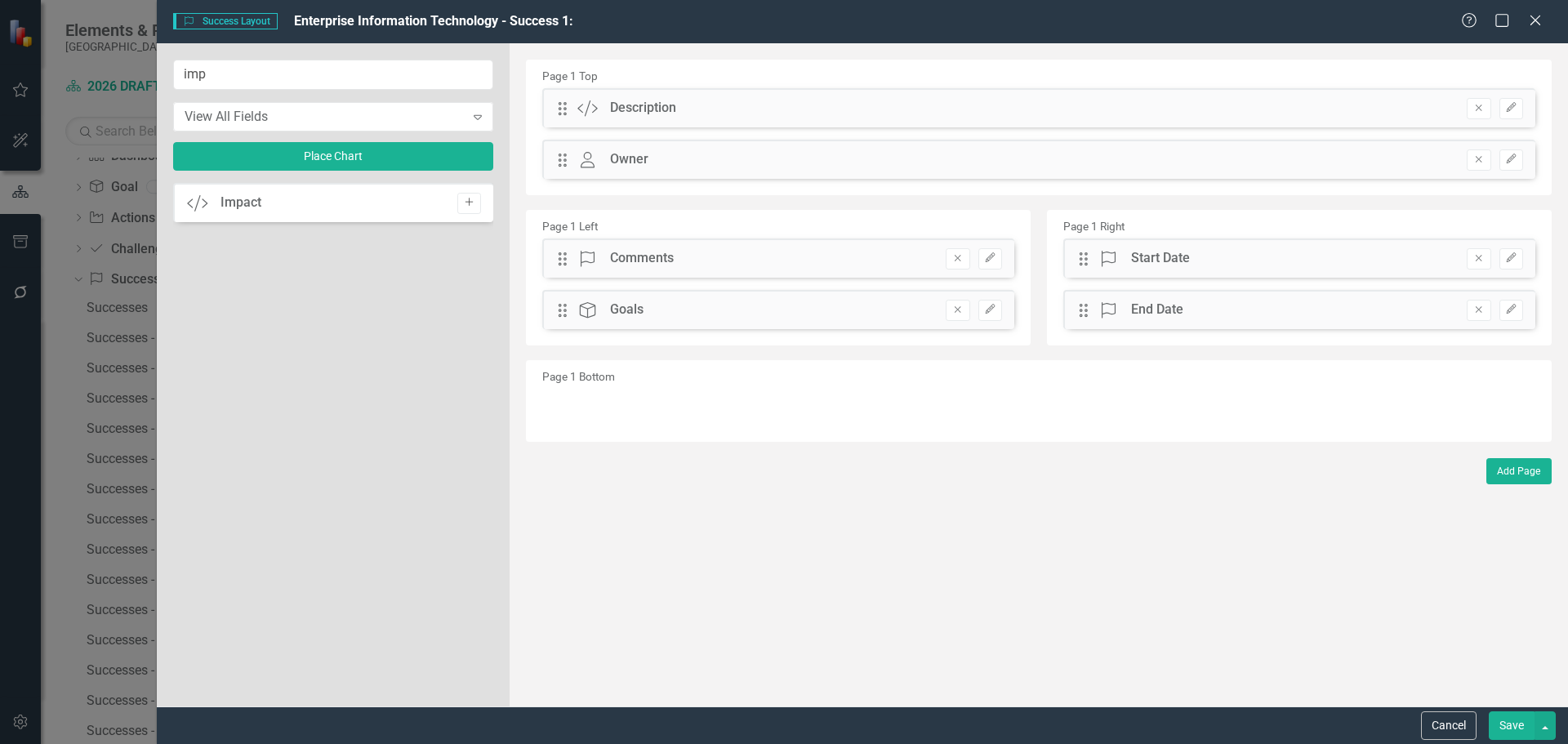
click at [463, 205] on icon "Add" at bounding box center [469, 202] width 13 height 10
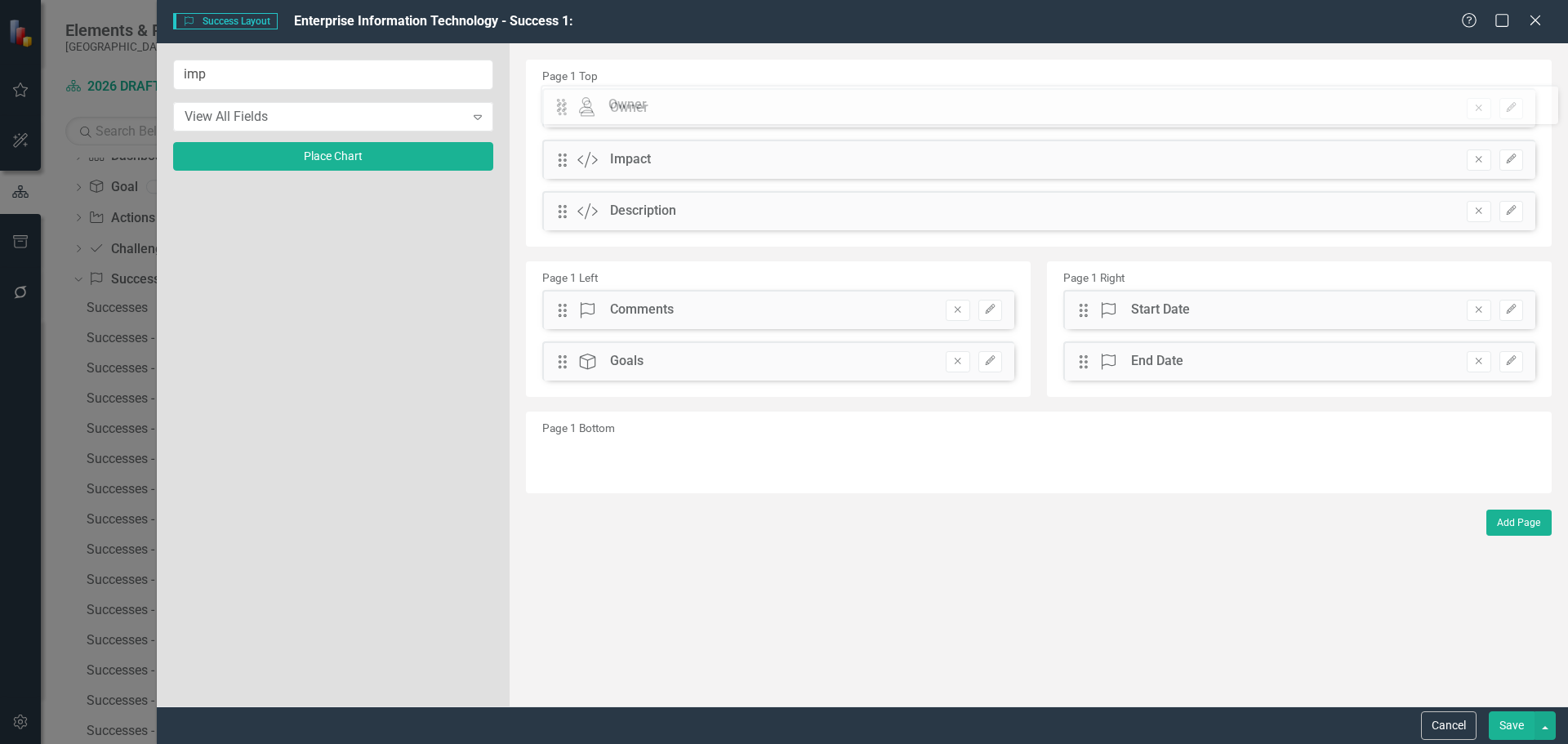
drag, startPoint x: 559, startPoint y: 216, endPoint x: 569, endPoint y: 108, distance: 108.5
click at [569, 108] on div "The fields (or pods) that are available for you to include on the detail page a…" at bounding box center [1038, 375] width 1059 height 664
drag, startPoint x: 572, startPoint y: 213, endPoint x: 567, endPoint y: 159, distance: 54.2
click at [567, 159] on div "The fields (or pods) that are available for you to include on the detail page a…" at bounding box center [1038, 375] width 1059 height 664
click at [1511, 723] on button "Save" at bounding box center [1511, 727] width 46 height 29
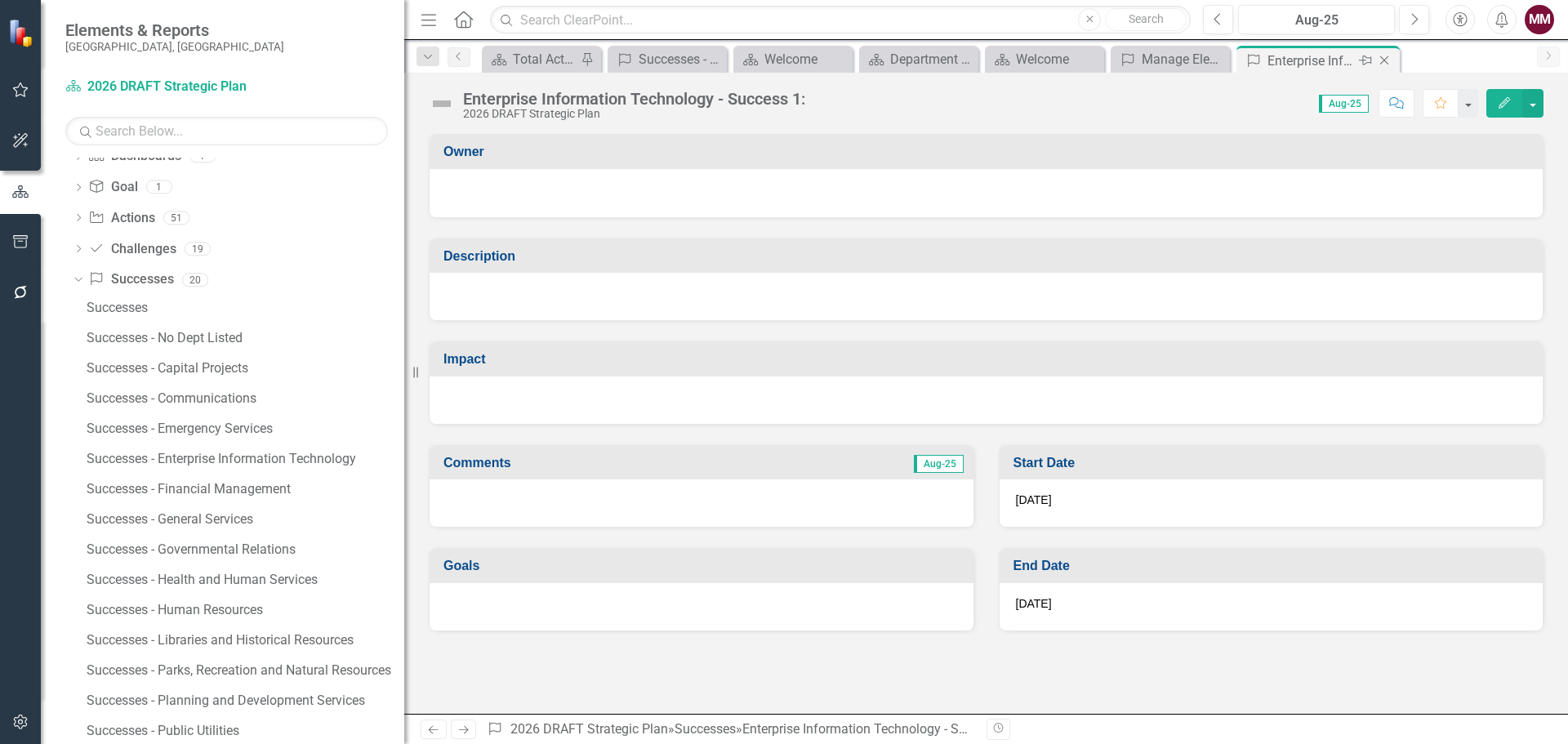
click at [1386, 55] on icon "Close" at bounding box center [1384, 60] width 16 height 13
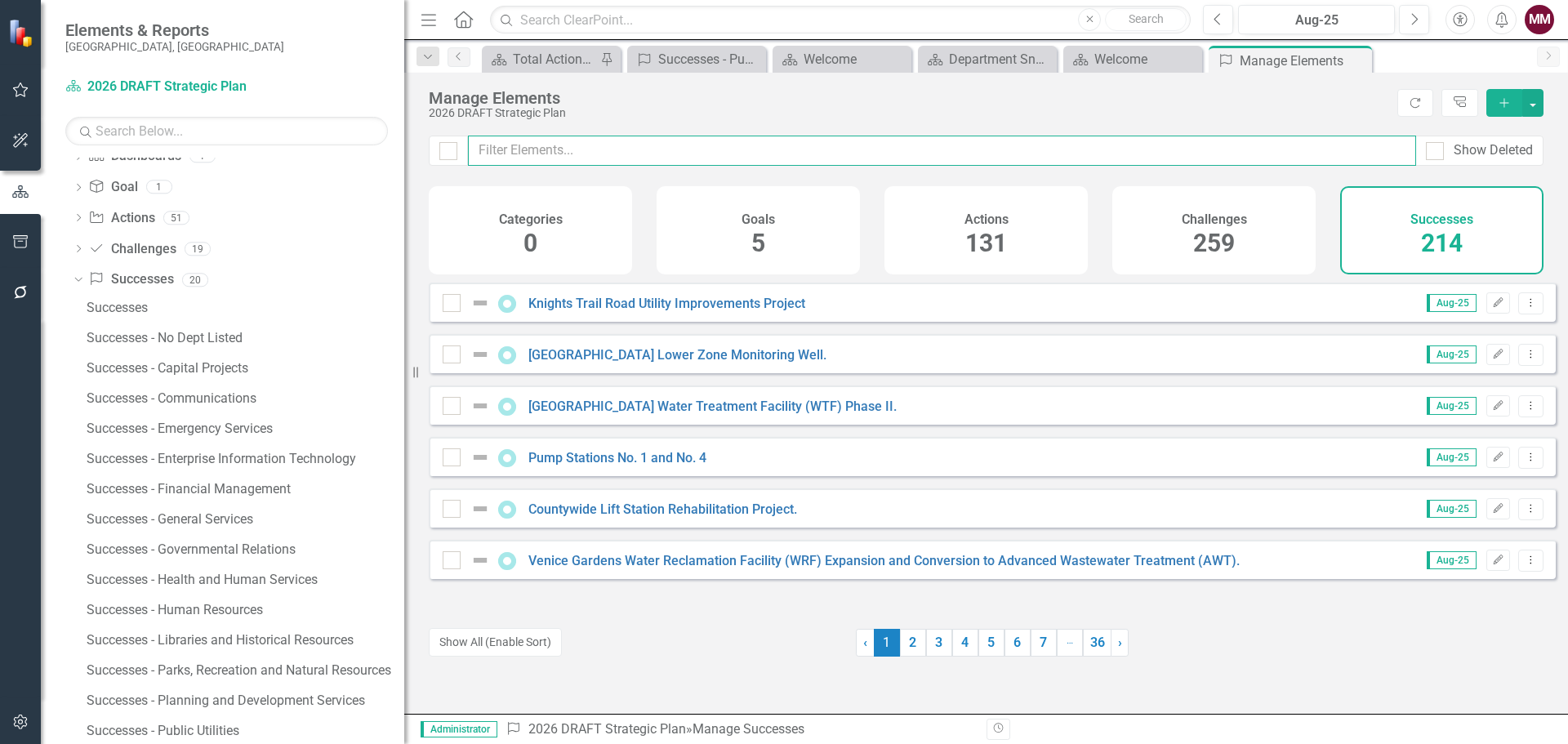
click at [550, 147] on input "text" at bounding box center [941, 150] width 948 height 30
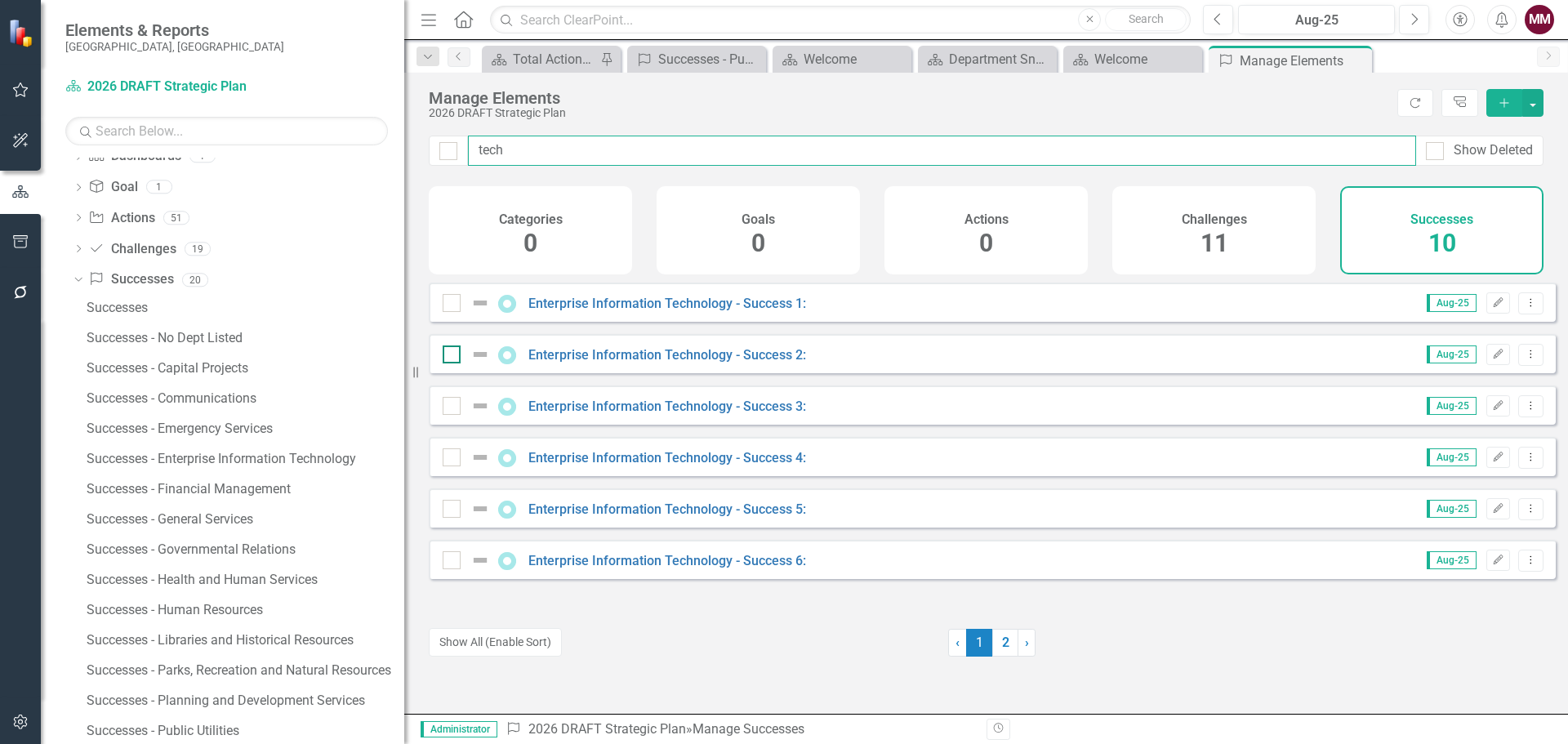
type input "tech"
click at [447, 356] on input "checkbox" at bounding box center [447, 351] width 11 height 11
checkbox input "true"
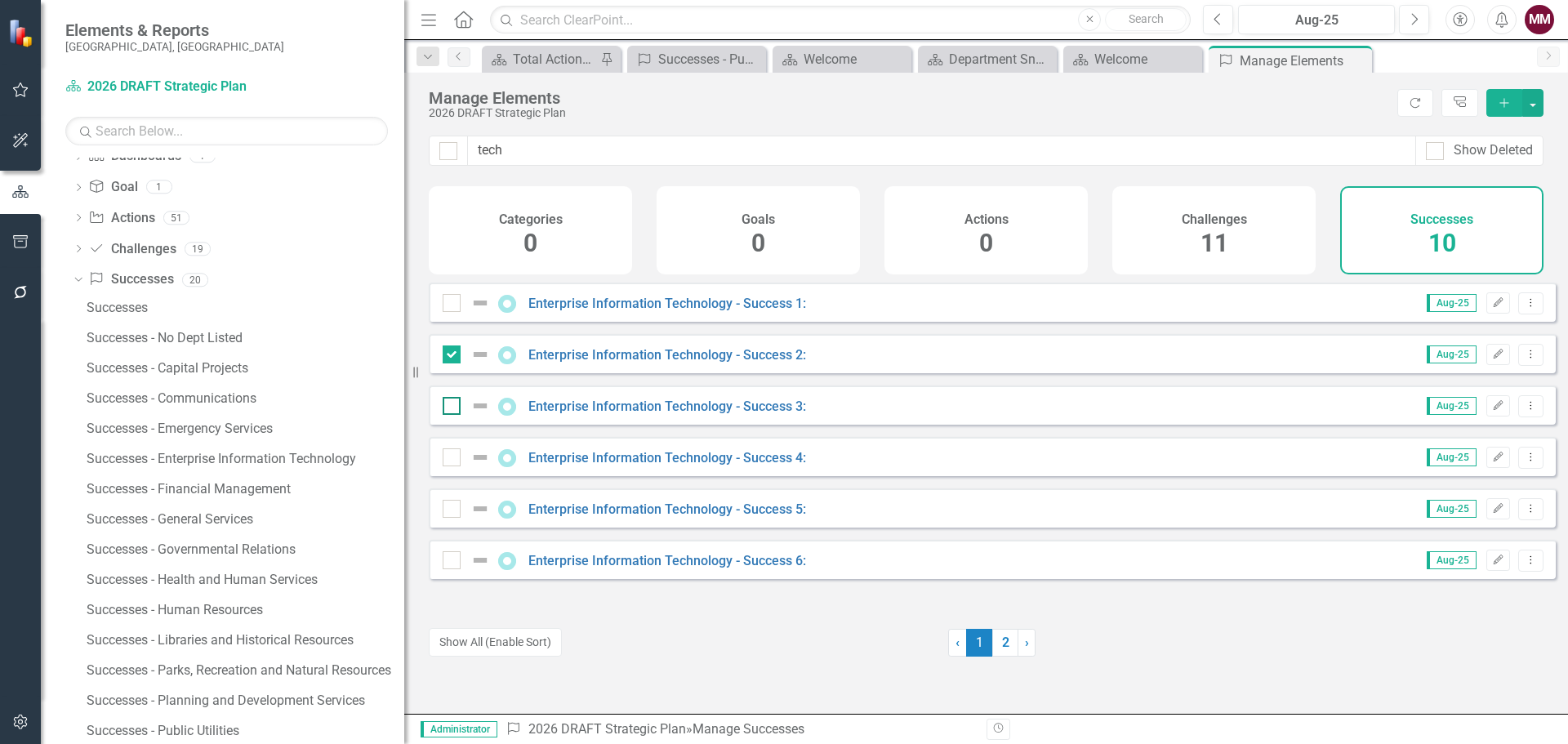
click at [449, 408] on input "checkbox" at bounding box center [447, 402] width 11 height 11
checkbox input "true"
click at [456, 467] on div at bounding box center [451, 457] width 18 height 18
click at [453, 459] on input "checkbox" at bounding box center [447, 453] width 11 height 11
checkbox input "true"
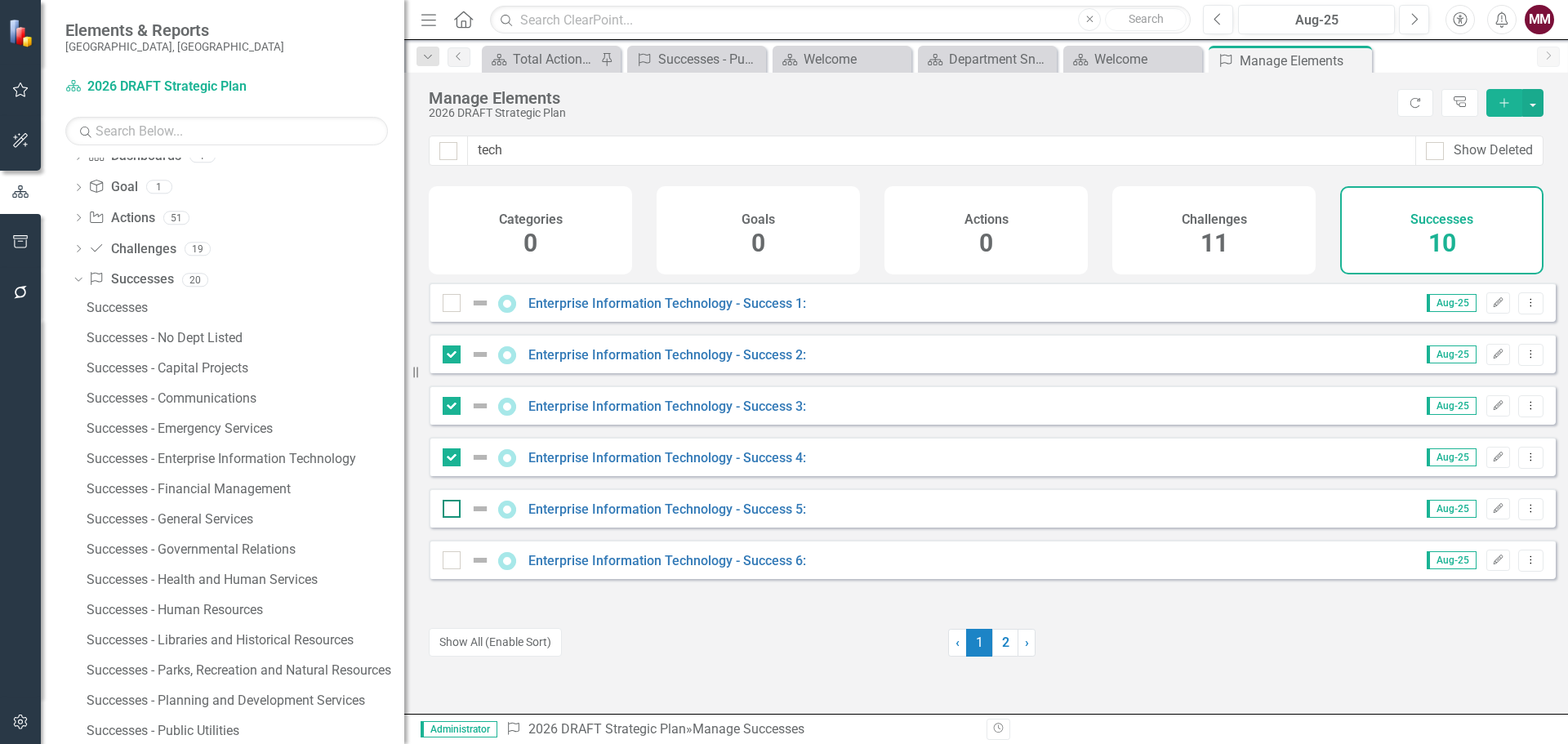
click at [454, 518] on div at bounding box center [451, 509] width 18 height 18
click at [453, 511] on input "checkbox" at bounding box center [447, 505] width 11 height 11
checkbox input "true"
click at [451, 570] on div at bounding box center [451, 560] width 18 height 18
click at [451, 562] on input "checkbox" at bounding box center [447, 556] width 11 height 11
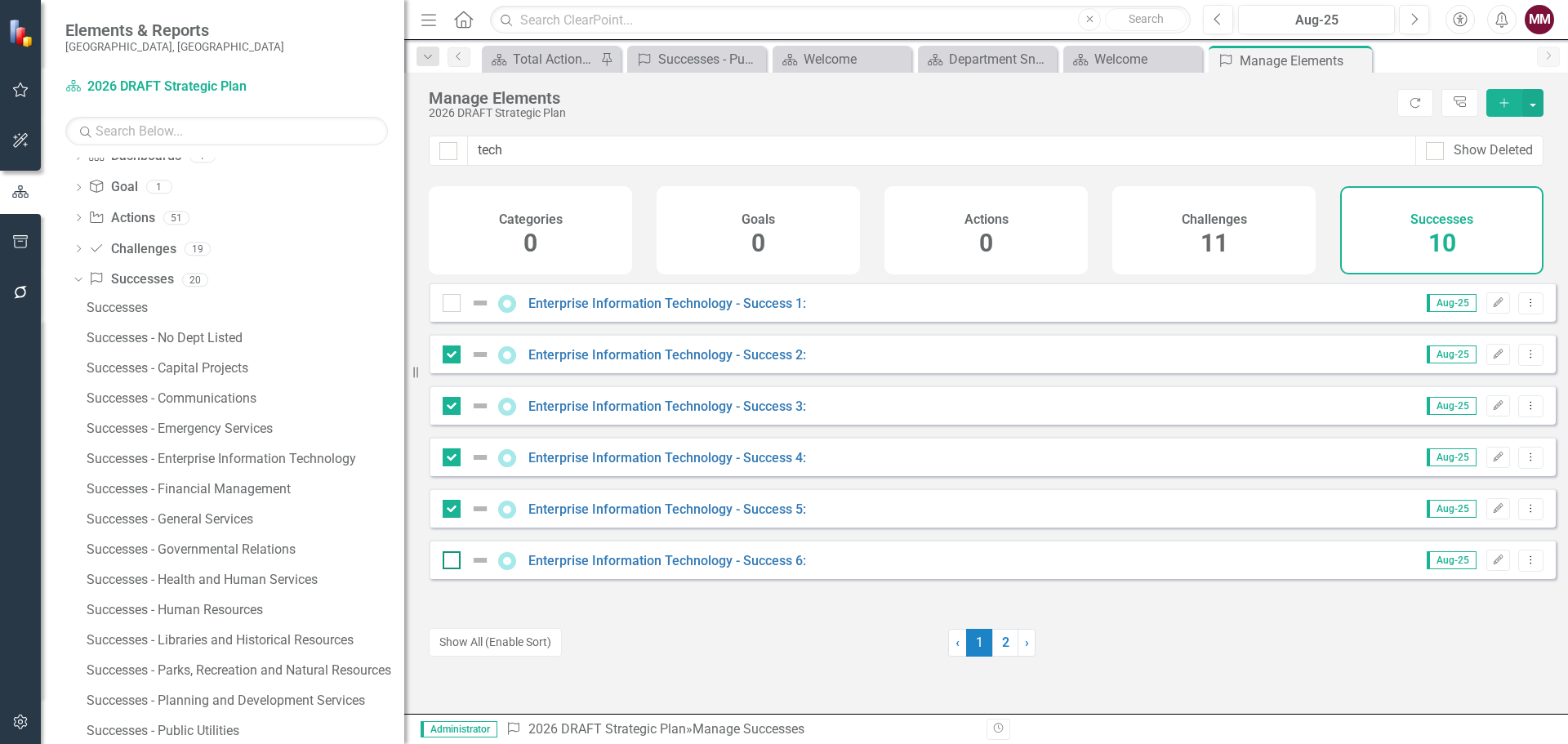
checkbox input "true"
click at [466, 642] on button "Show All (Enable Sort)" at bounding box center [495, 643] width 133 height 29
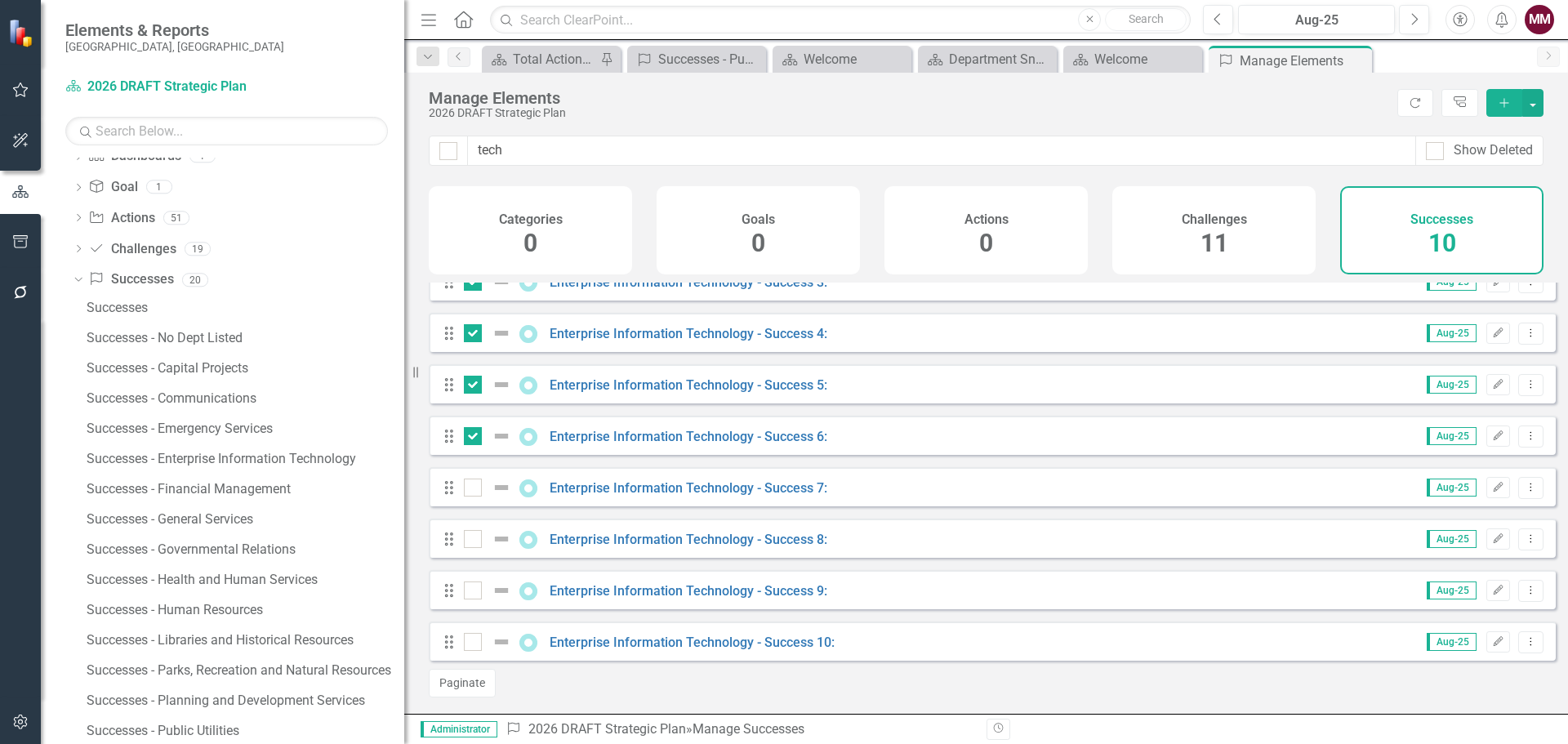
scroll to position [137, 0]
click at [467, 647] on div at bounding box center [473, 642] width 18 height 18
click at [467, 644] on input "checkbox" at bounding box center [469, 638] width 11 height 11
checkbox input "true"
click at [467, 592] on input "checkbox" at bounding box center [469, 586] width 11 height 11
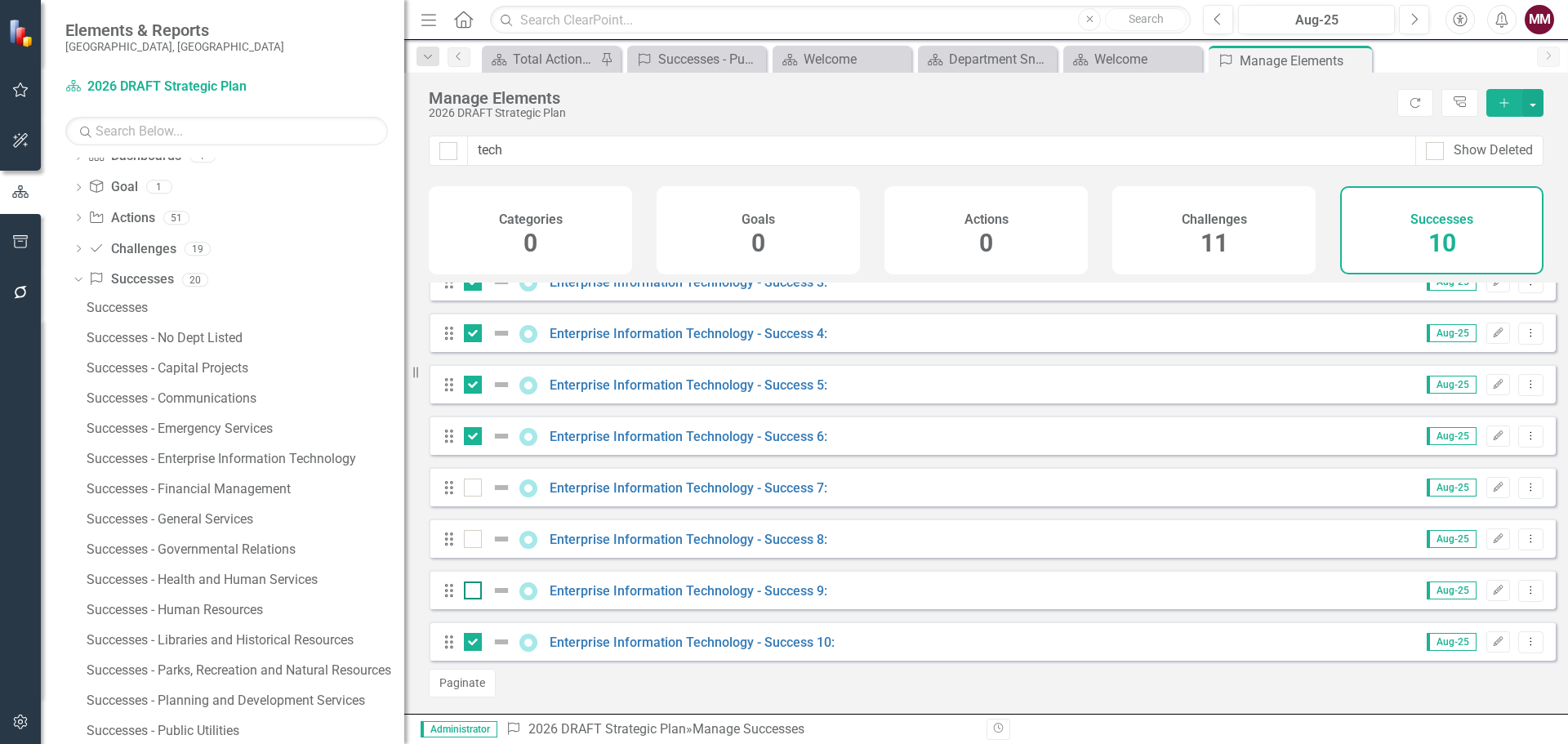
checkbox input "true"
click at [473, 540] on input "checkbox" at bounding box center [469, 535] width 11 height 11
checkbox input "true"
click at [467, 482] on input "checkbox" at bounding box center [469, 483] width 11 height 11
checkbox input "true"
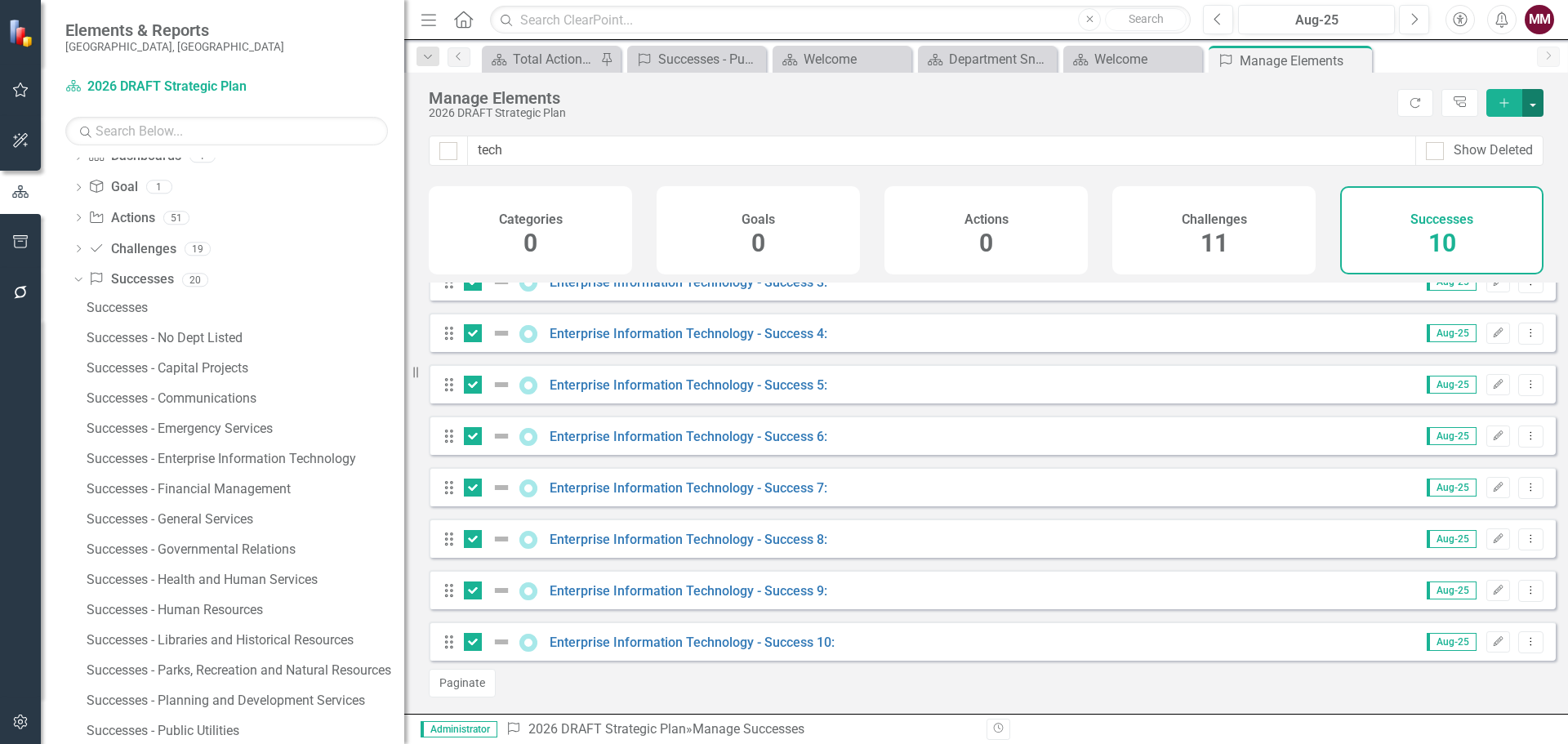
click at [1538, 108] on button "button" at bounding box center [1533, 103] width 21 height 28
click at [1499, 222] on link "Trash Delete Multiple" at bounding box center [1478, 223] width 129 height 30
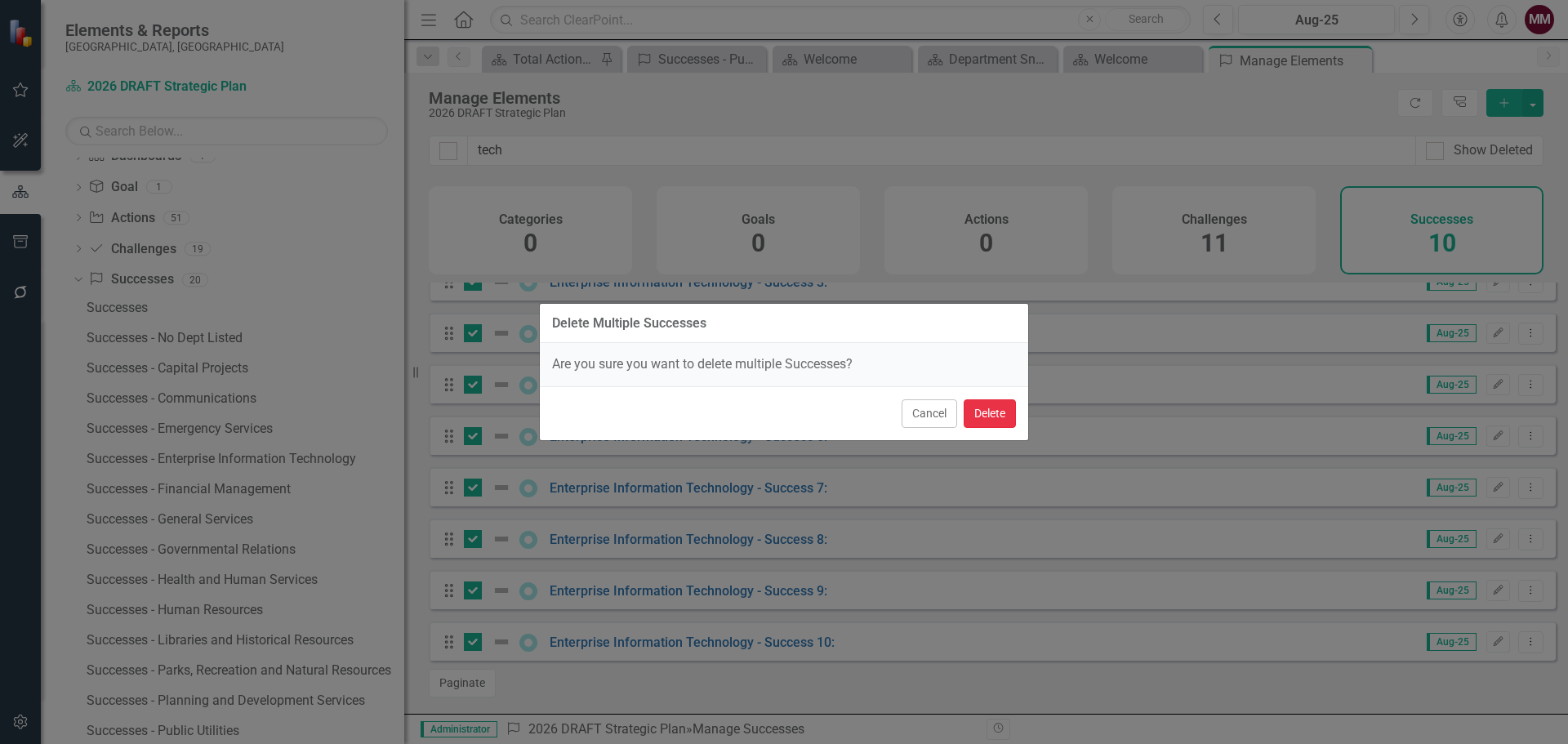
click at [988, 414] on button "Delete" at bounding box center [990, 414] width 52 height 29
checkbox input "false"
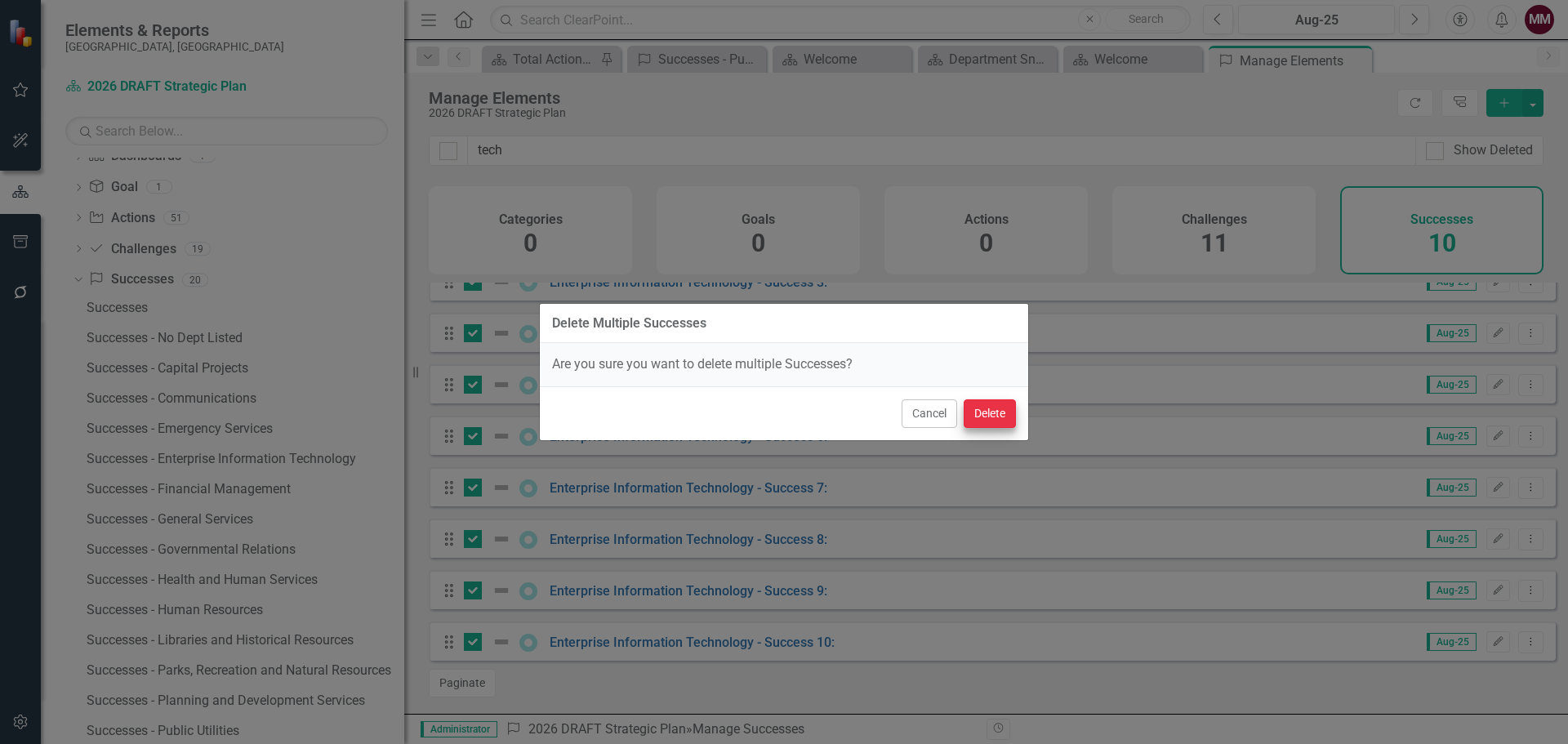
checkbox input "false"
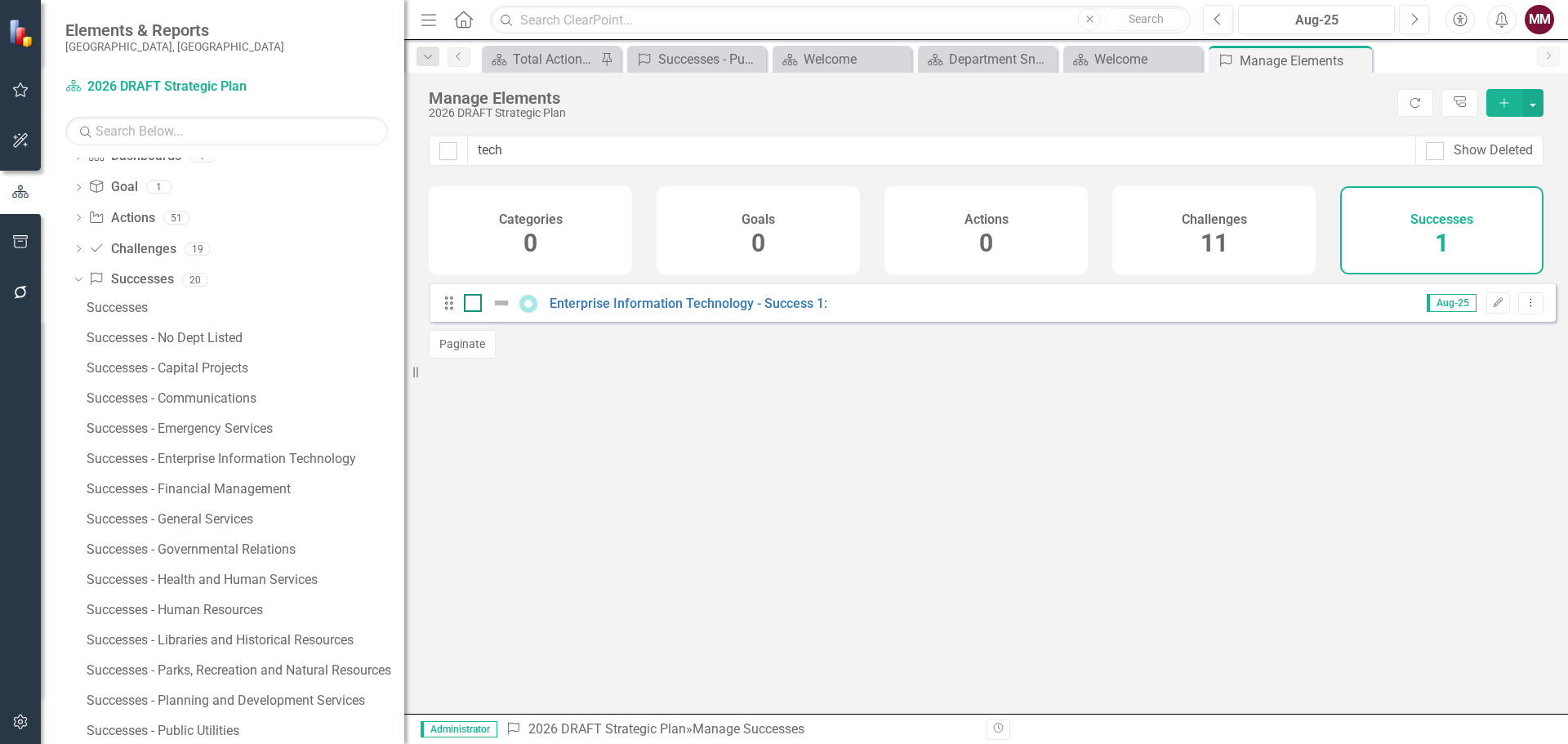
click at [476, 312] on div at bounding box center [473, 303] width 18 height 18
click at [475, 305] on input "checkbox" at bounding box center [469, 299] width 11 height 11
checkbox input "true"
click at [1539, 108] on button "button" at bounding box center [1533, 103] width 21 height 28
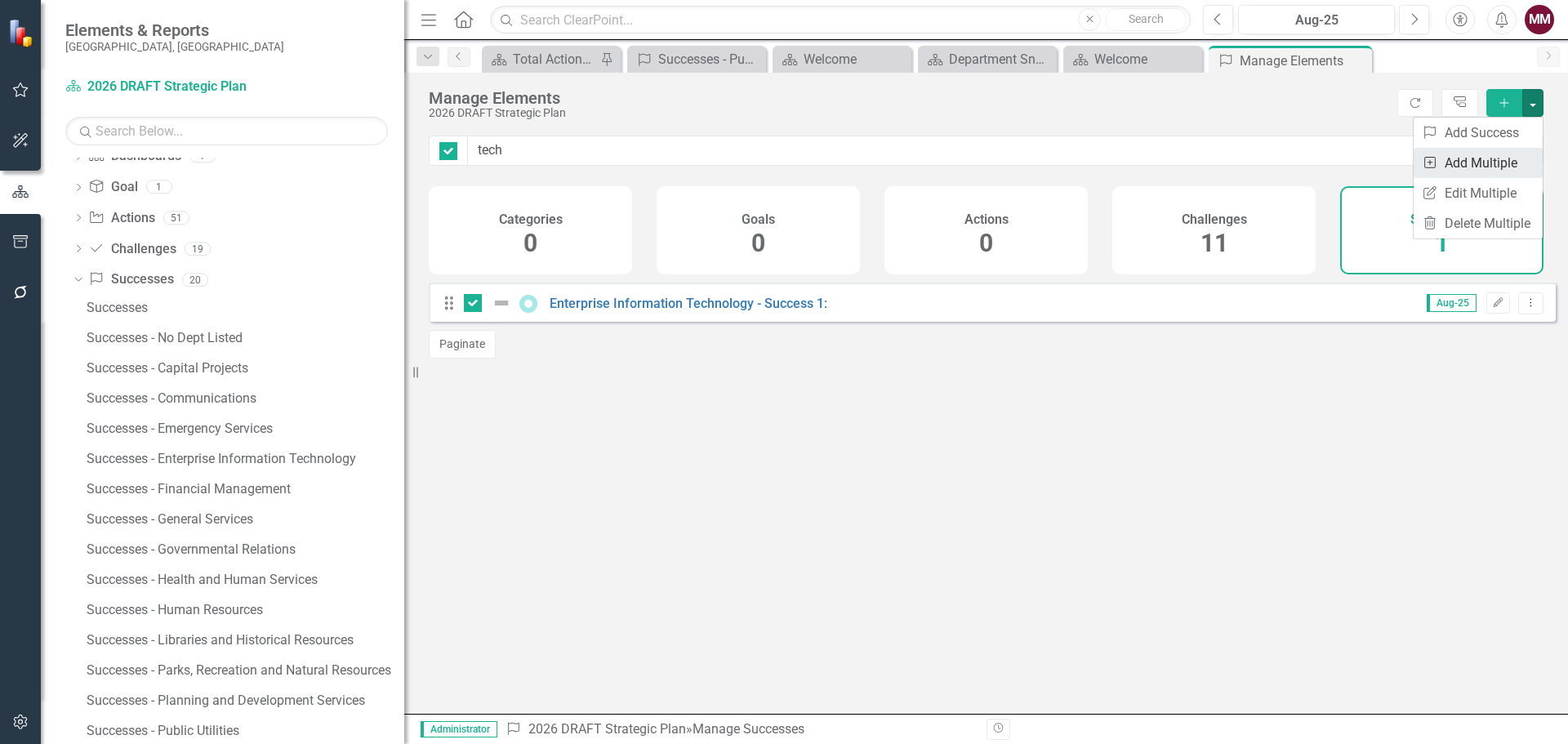
click at [1493, 158] on link "Add Multiple Add Multiple" at bounding box center [1478, 163] width 129 height 30
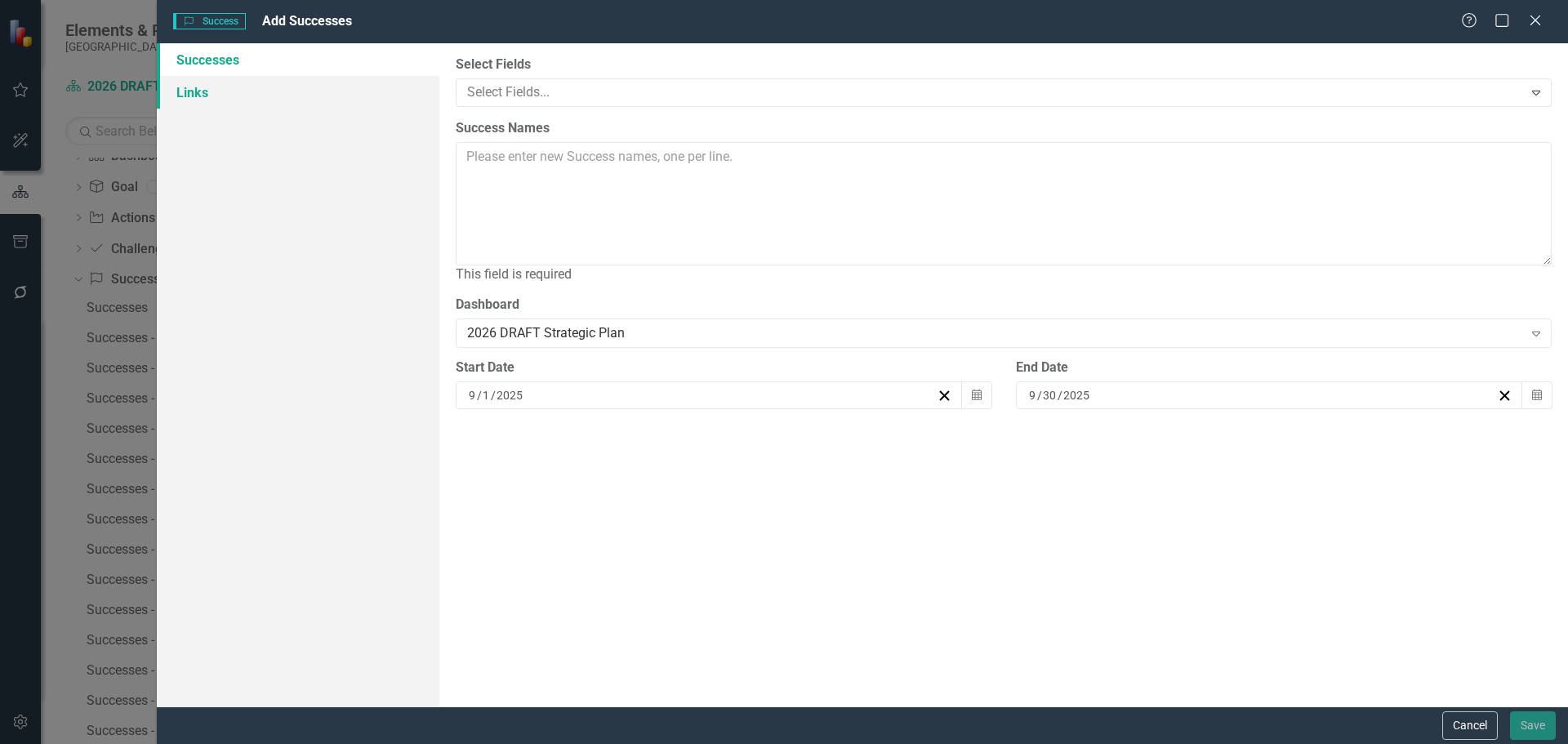
click at [183, 89] on link "Links" at bounding box center [298, 92] width 283 height 33
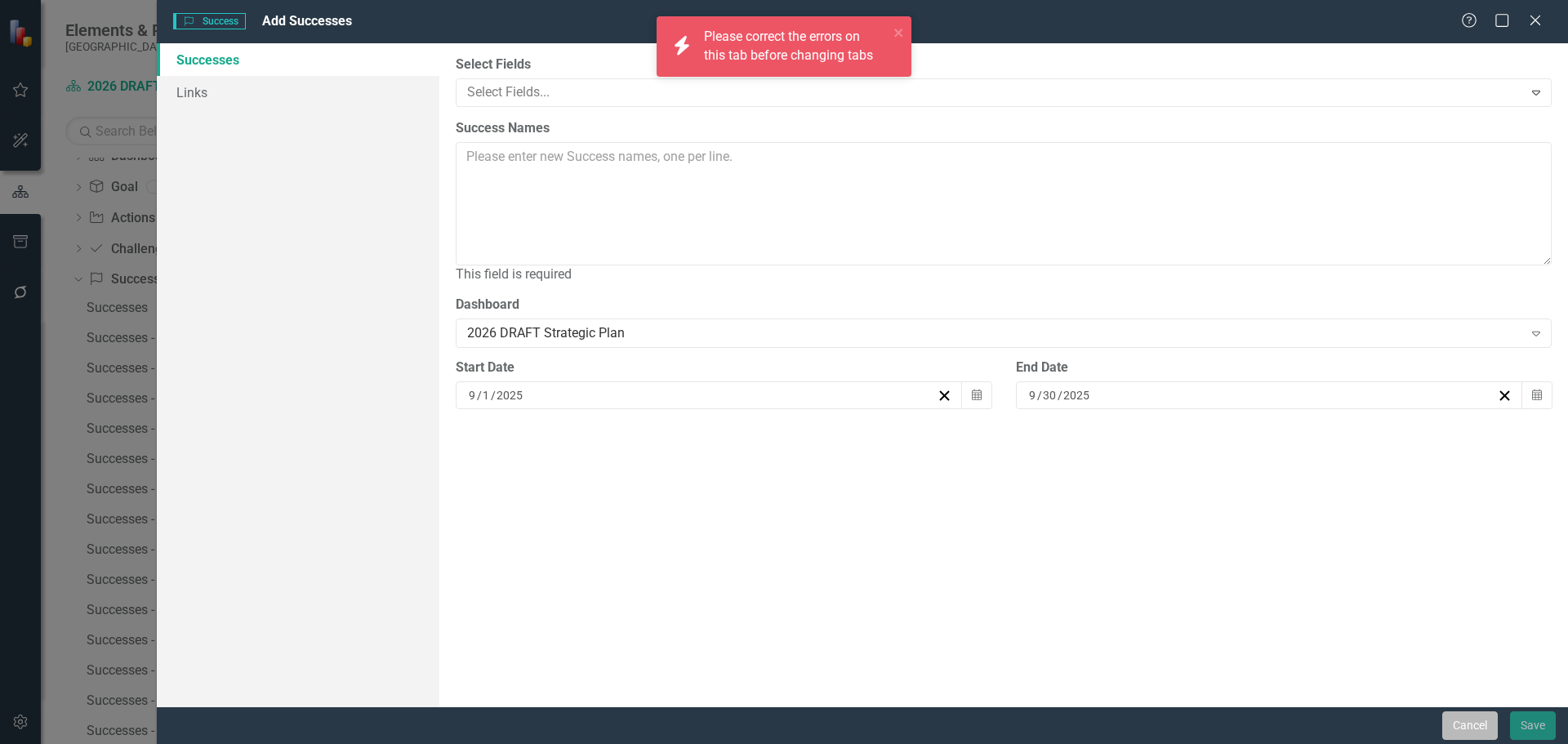
click at [1448, 719] on button "Cancel" at bounding box center [1469, 727] width 55 height 29
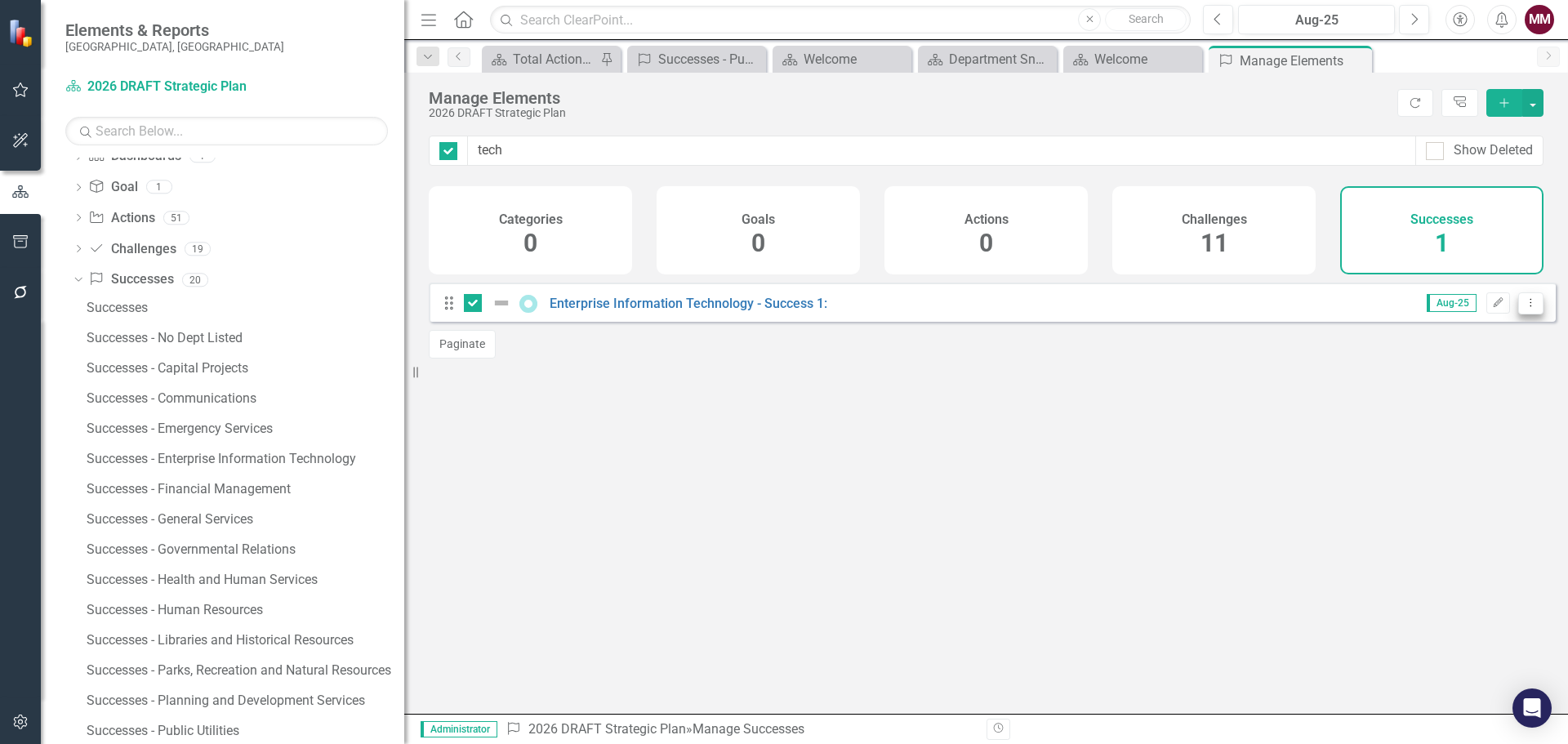
click at [1524, 308] on icon "Dropdown Menu" at bounding box center [1531, 302] width 14 height 11
click at [1460, 405] on link "Copy Duplicate Success" at bounding box center [1458, 403] width 145 height 30
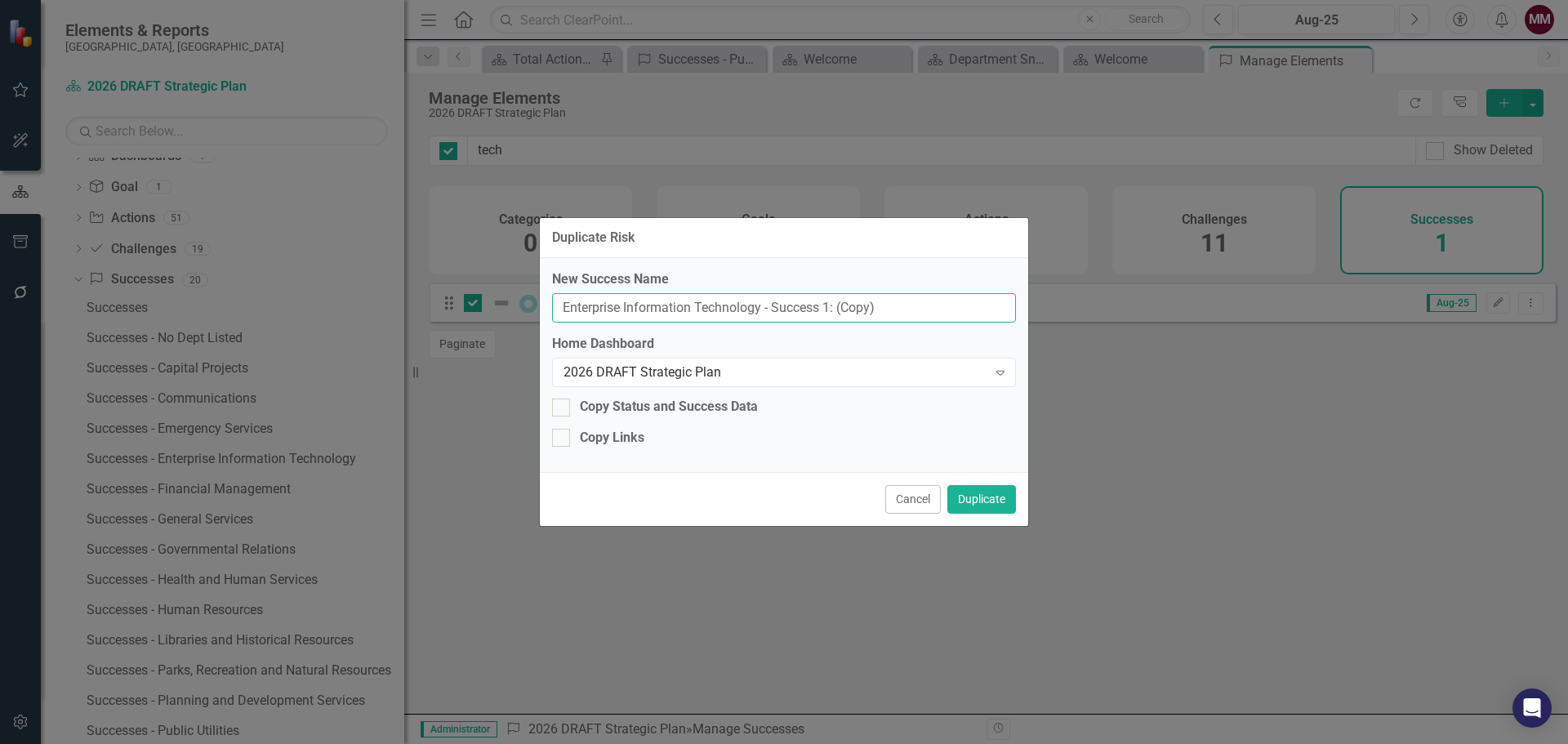
click at [829, 304] on input "Enterprise Information Technology - Success 1: (Copy)" at bounding box center [784, 308] width 464 height 30
click at [885, 307] on input "Enterprise Information Technology - Success 2: (Copy)" at bounding box center [784, 308] width 464 height 30
type input "Enterprise Information Technology - Success 2:"
click at [980, 504] on button "Duplicate" at bounding box center [981, 500] width 69 height 29
checkbox input "false"
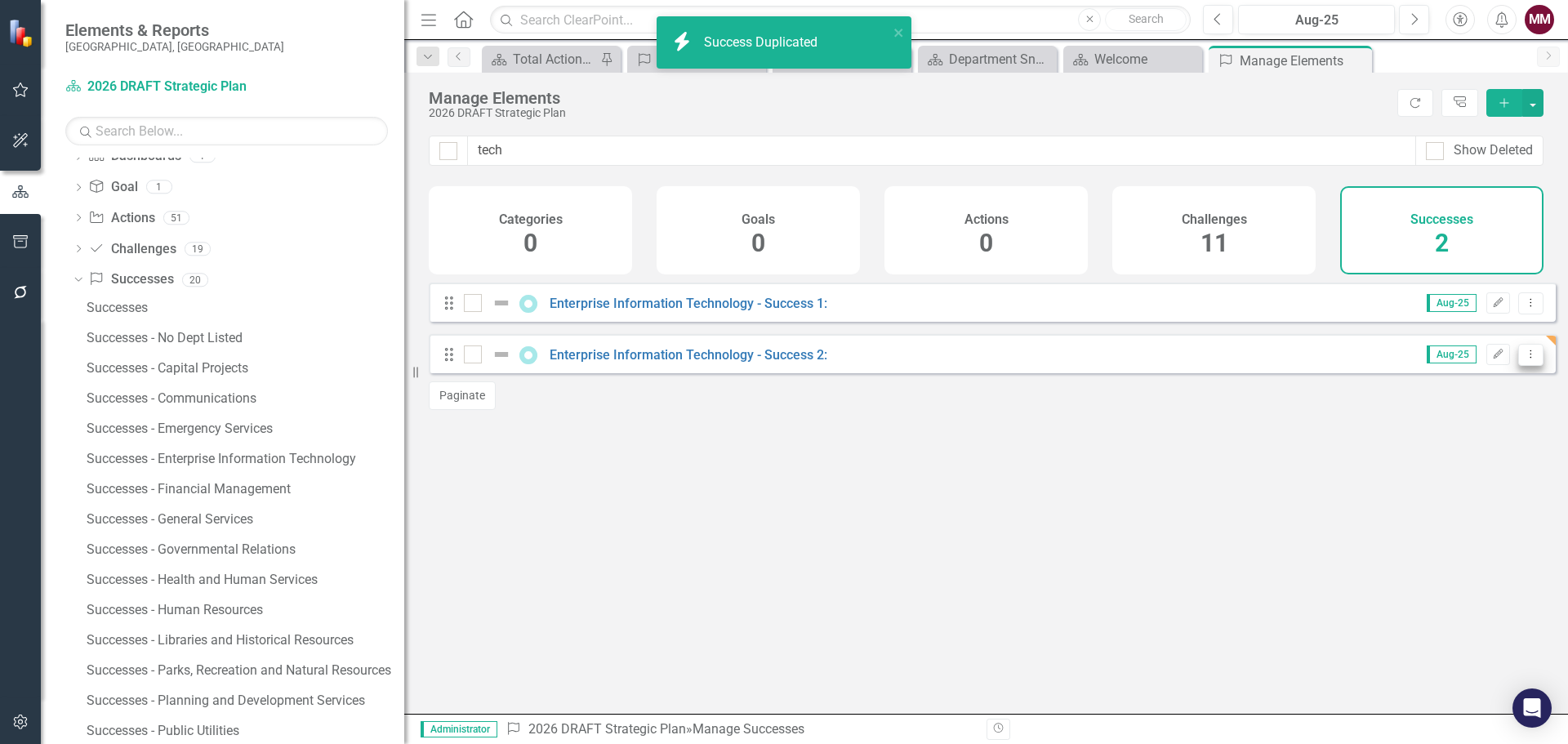
click at [1524, 359] on icon "Dropdown Menu" at bounding box center [1531, 354] width 14 height 11
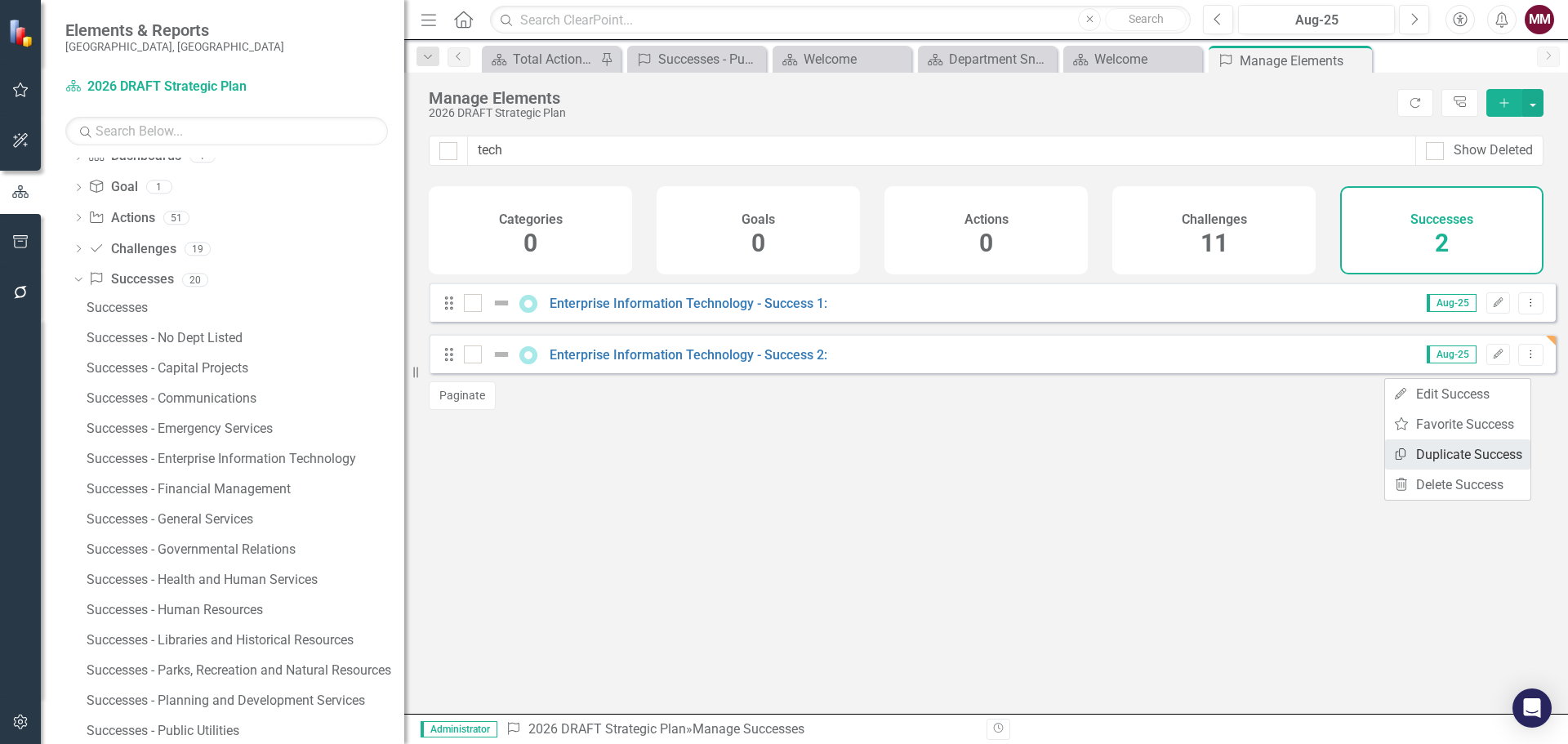
click at [1478, 456] on link "Copy Duplicate Success" at bounding box center [1458, 454] width 145 height 30
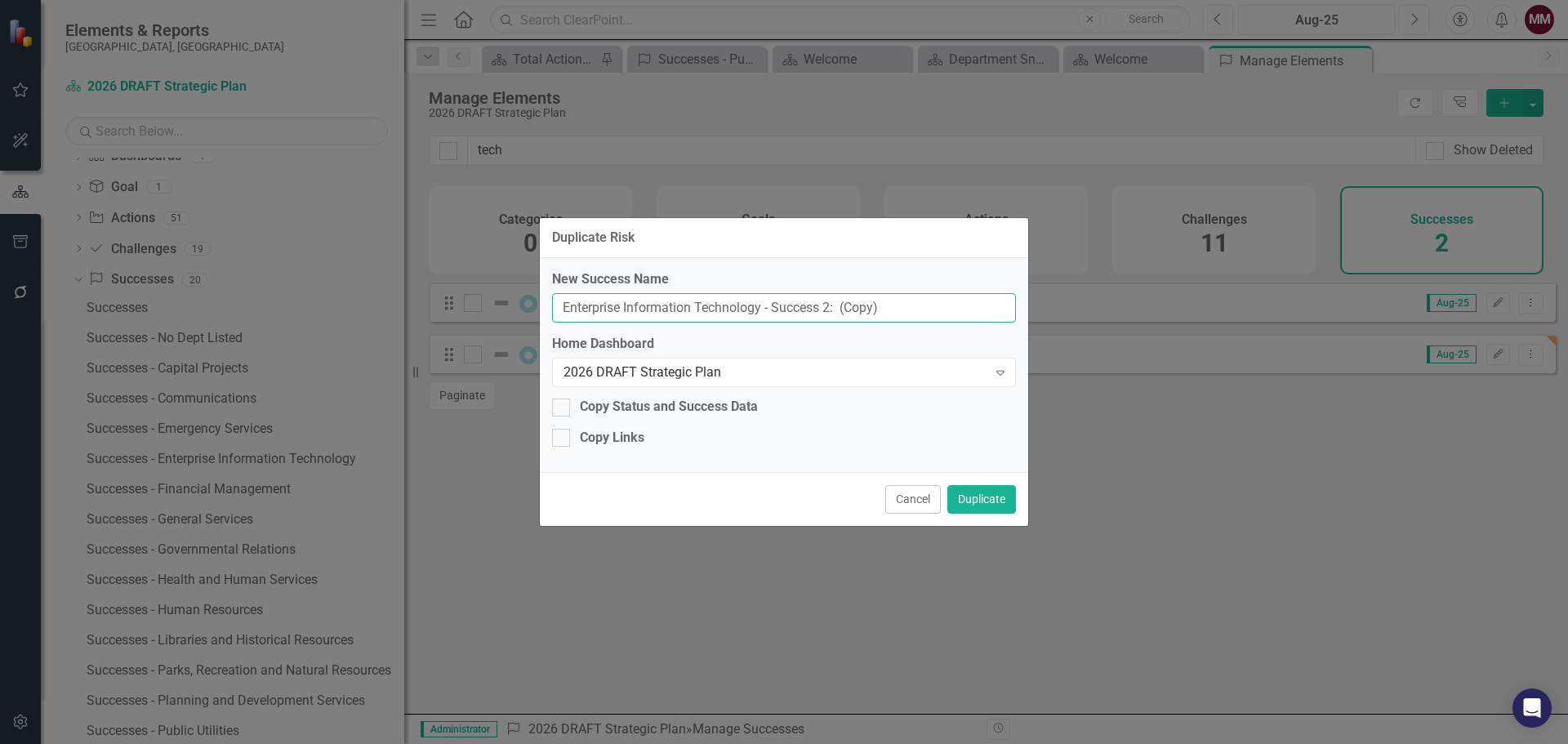
click at [827, 305] on input "Enterprise Information Technology - Success 2: (Copy)" at bounding box center [784, 308] width 464 height 30
click at [907, 308] on input "Enterprise Information Technology - Success 3: (Copy)" at bounding box center [784, 308] width 464 height 30
type input "Enterprise Information Technology - Success 3:"
click at [983, 503] on button "Duplicate" at bounding box center [981, 500] width 69 height 29
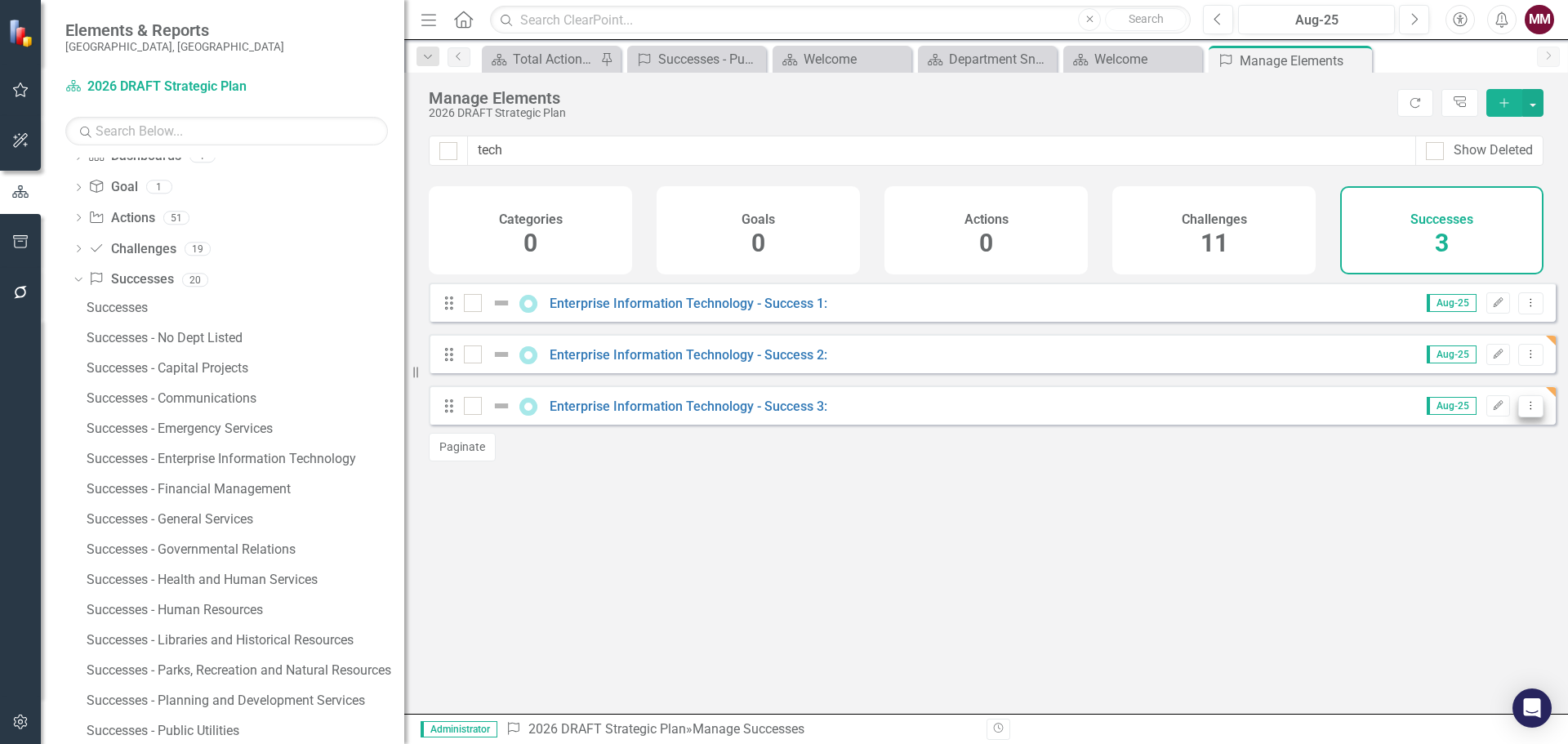
click at [1524, 411] on icon "Dropdown Menu" at bounding box center [1531, 405] width 14 height 11
click at [1452, 502] on link "Copy Duplicate Success" at bounding box center [1458, 506] width 145 height 30
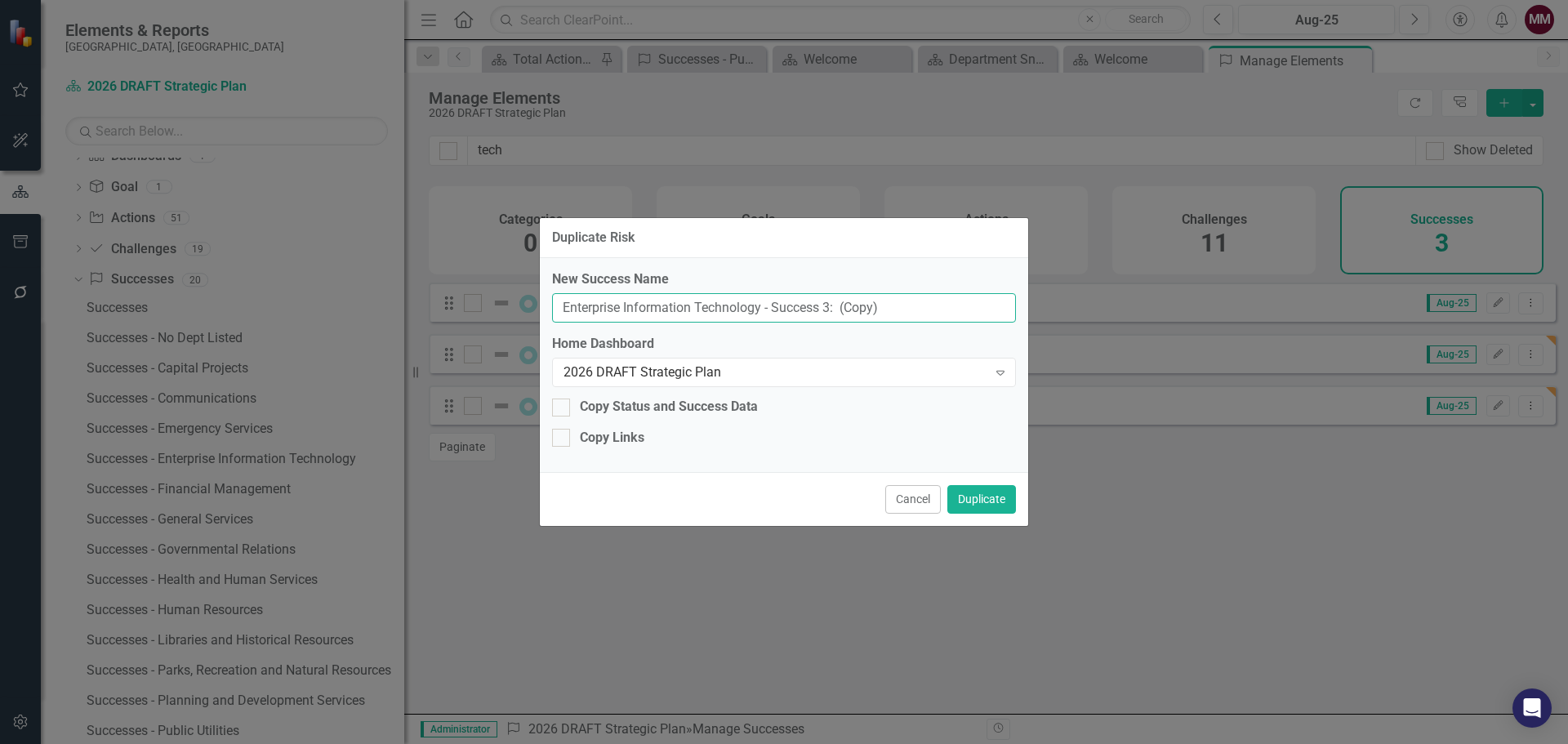
click at [826, 308] on input "Enterprise Information Technology - Success 3: (Copy)" at bounding box center [784, 308] width 464 height 30
type input "Enterprise Information Technology - Success 4:"
click at [972, 490] on button "Duplicate" at bounding box center [981, 500] width 69 height 29
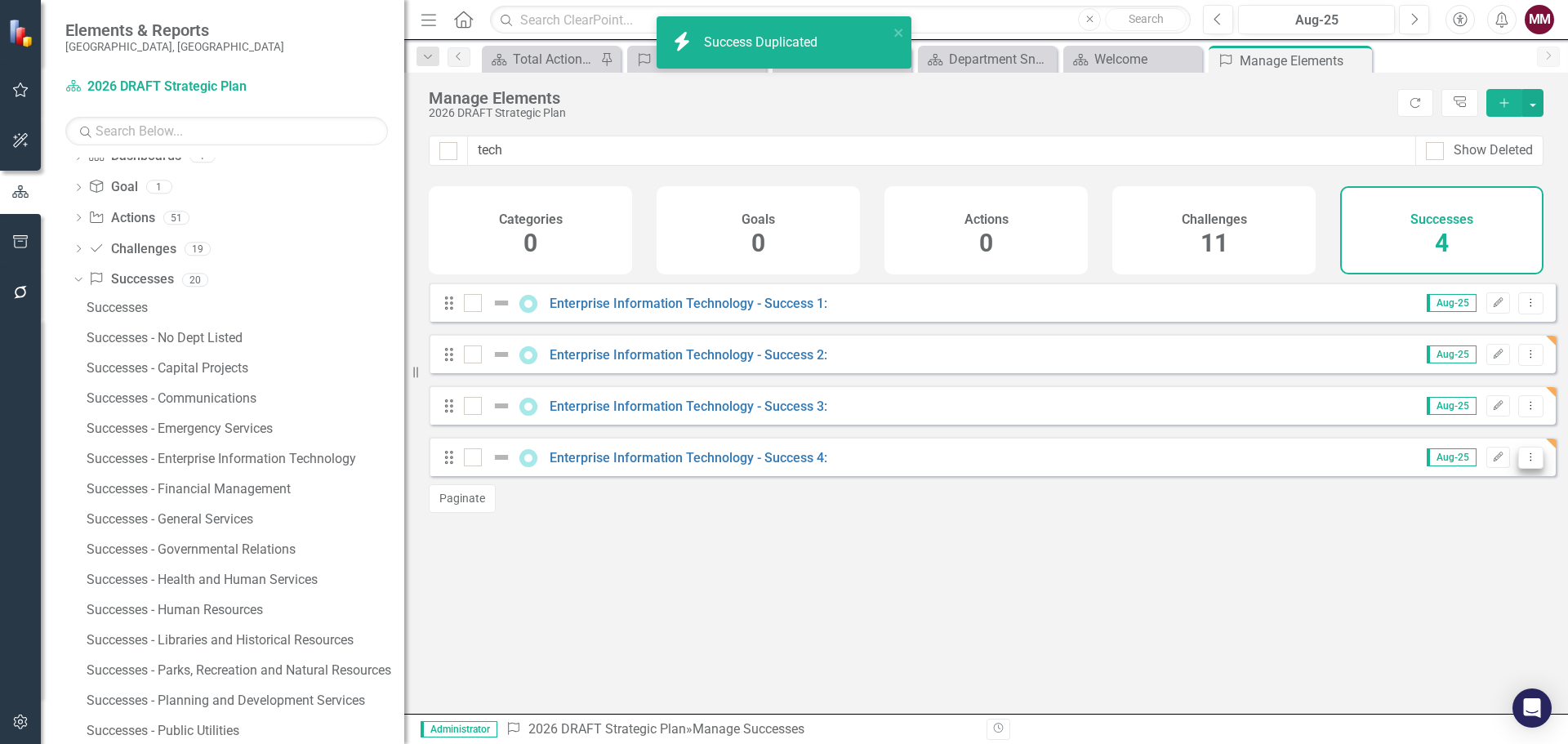
click at [1524, 462] on icon "Dropdown Menu" at bounding box center [1531, 456] width 14 height 11
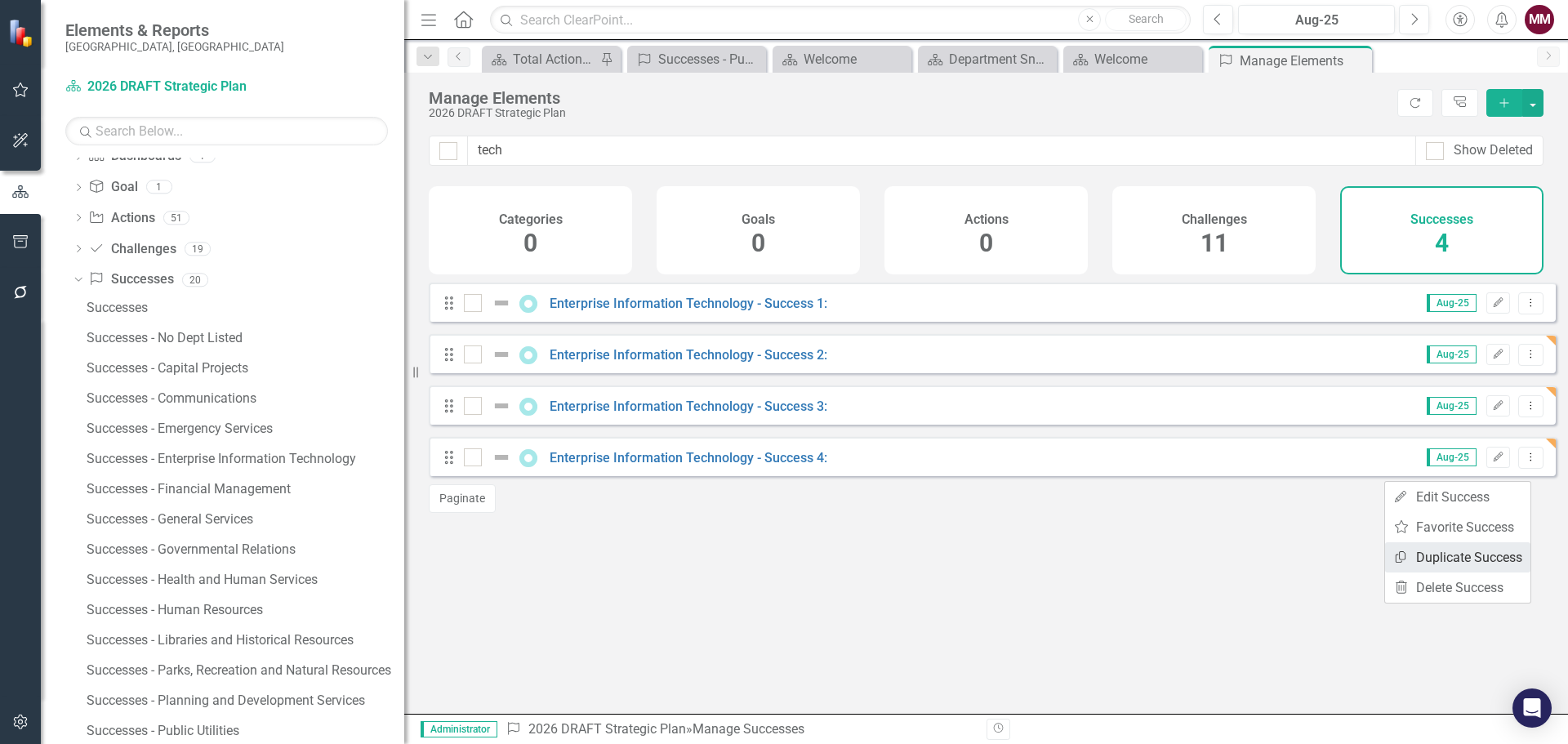
click at [1484, 550] on link "Copy Duplicate Success" at bounding box center [1458, 557] width 145 height 30
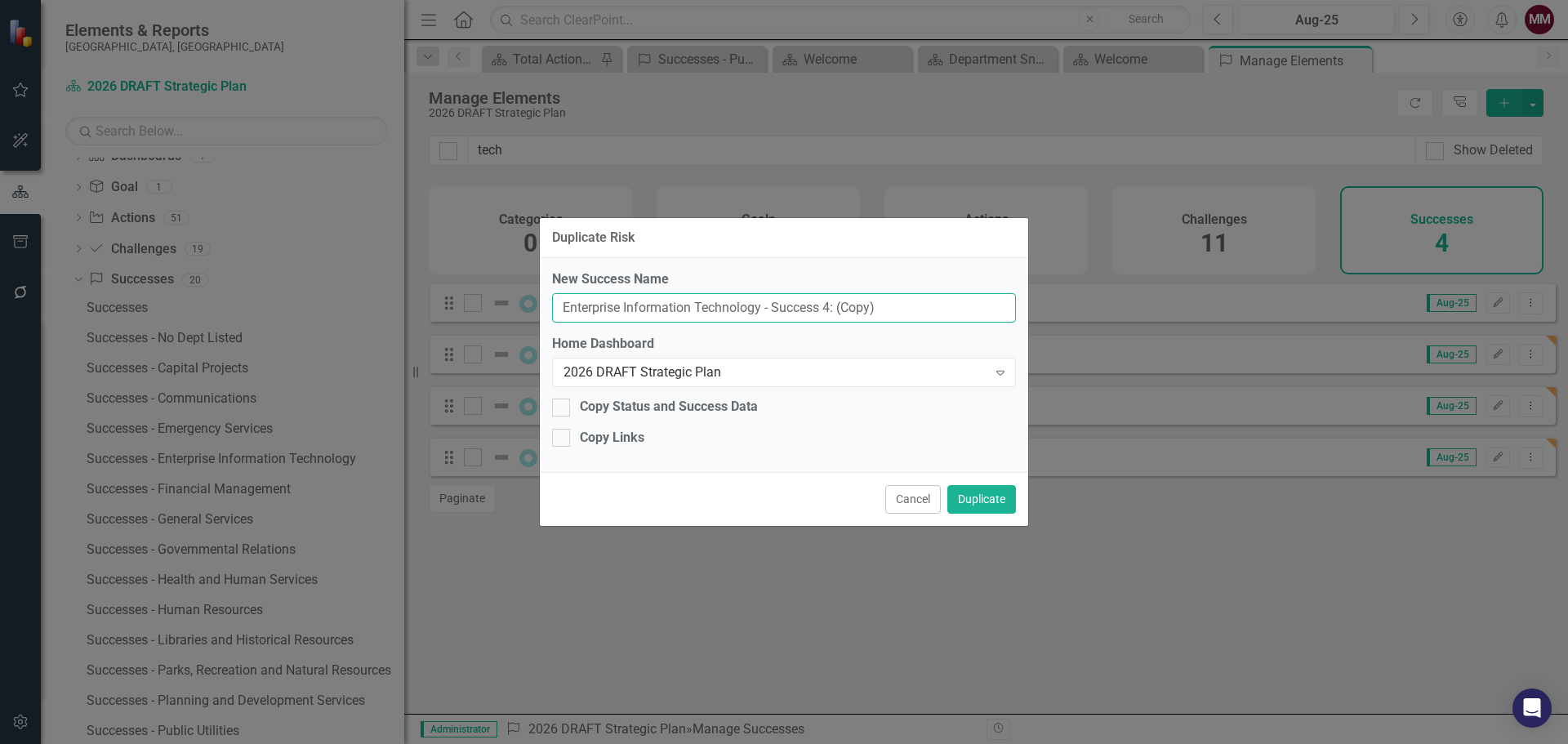
click at [823, 304] on input "Enterprise Information Technology - Success 4: (Copy)" at bounding box center [784, 308] width 464 height 30
type input "Enterprise Information Technology - Success 5:)"
click at [988, 491] on button "Duplicate" at bounding box center [981, 500] width 69 height 29
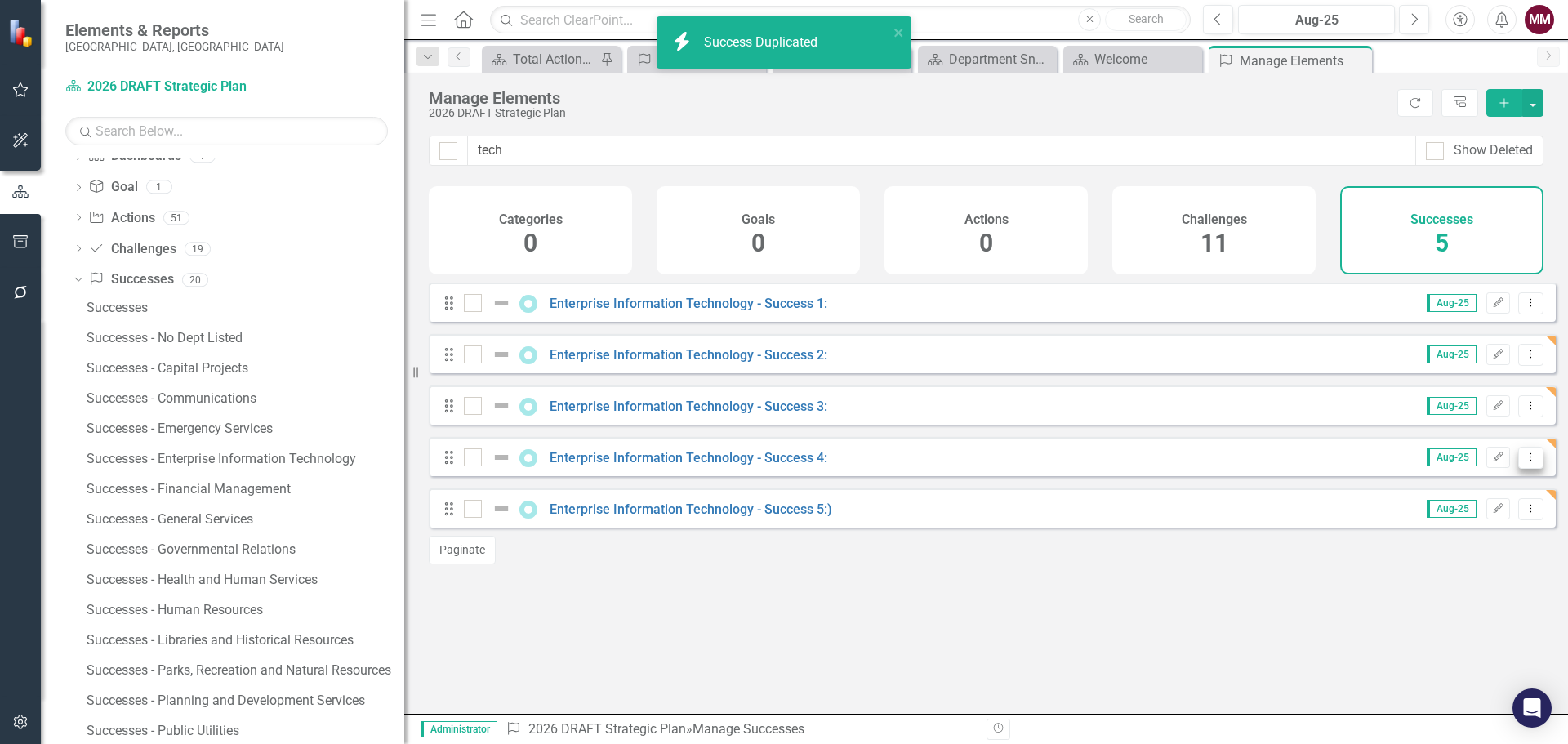
click at [1525, 462] on icon "Dropdown Menu" at bounding box center [1531, 456] width 14 height 11
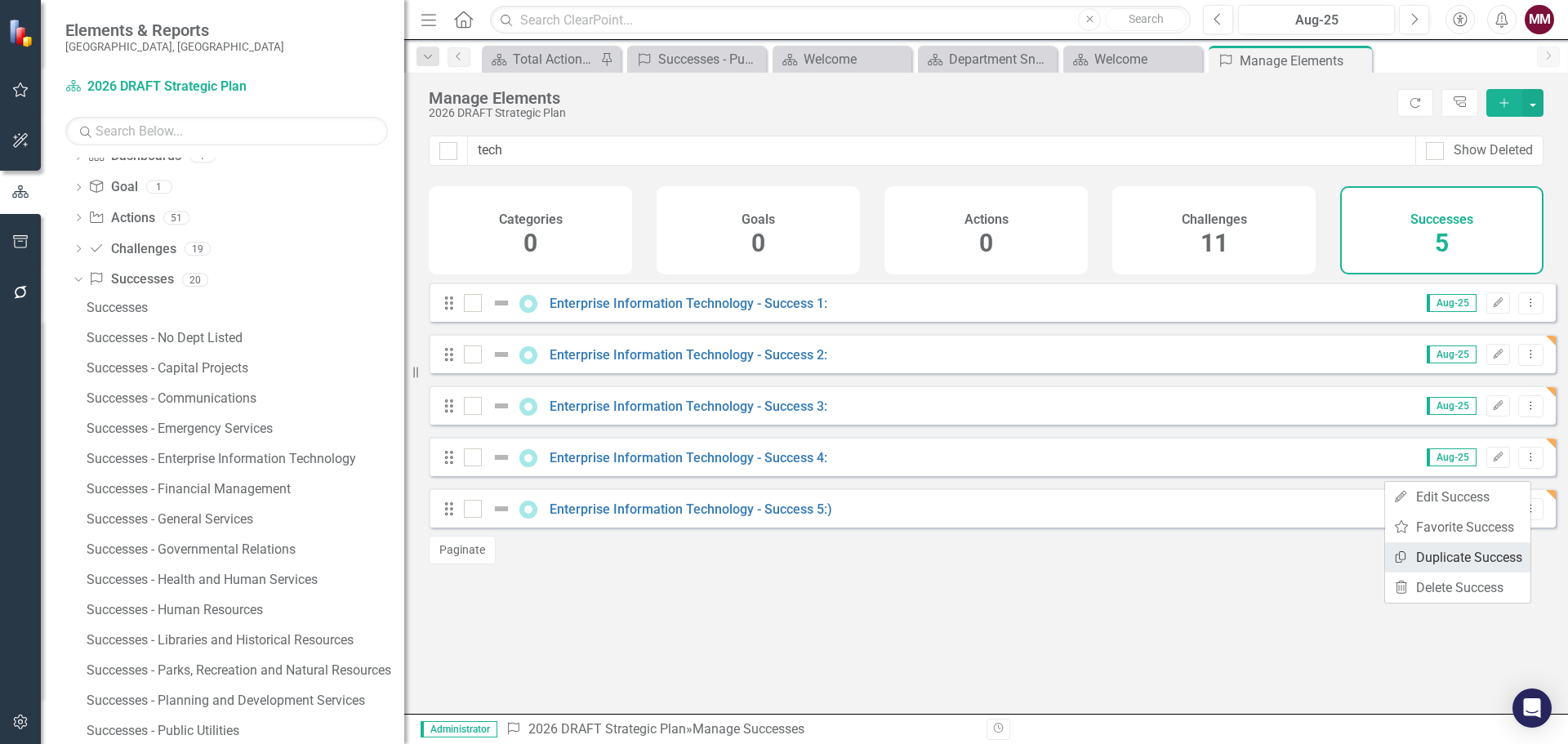
click at [1471, 555] on link "Copy Duplicate Success" at bounding box center [1458, 557] width 145 height 30
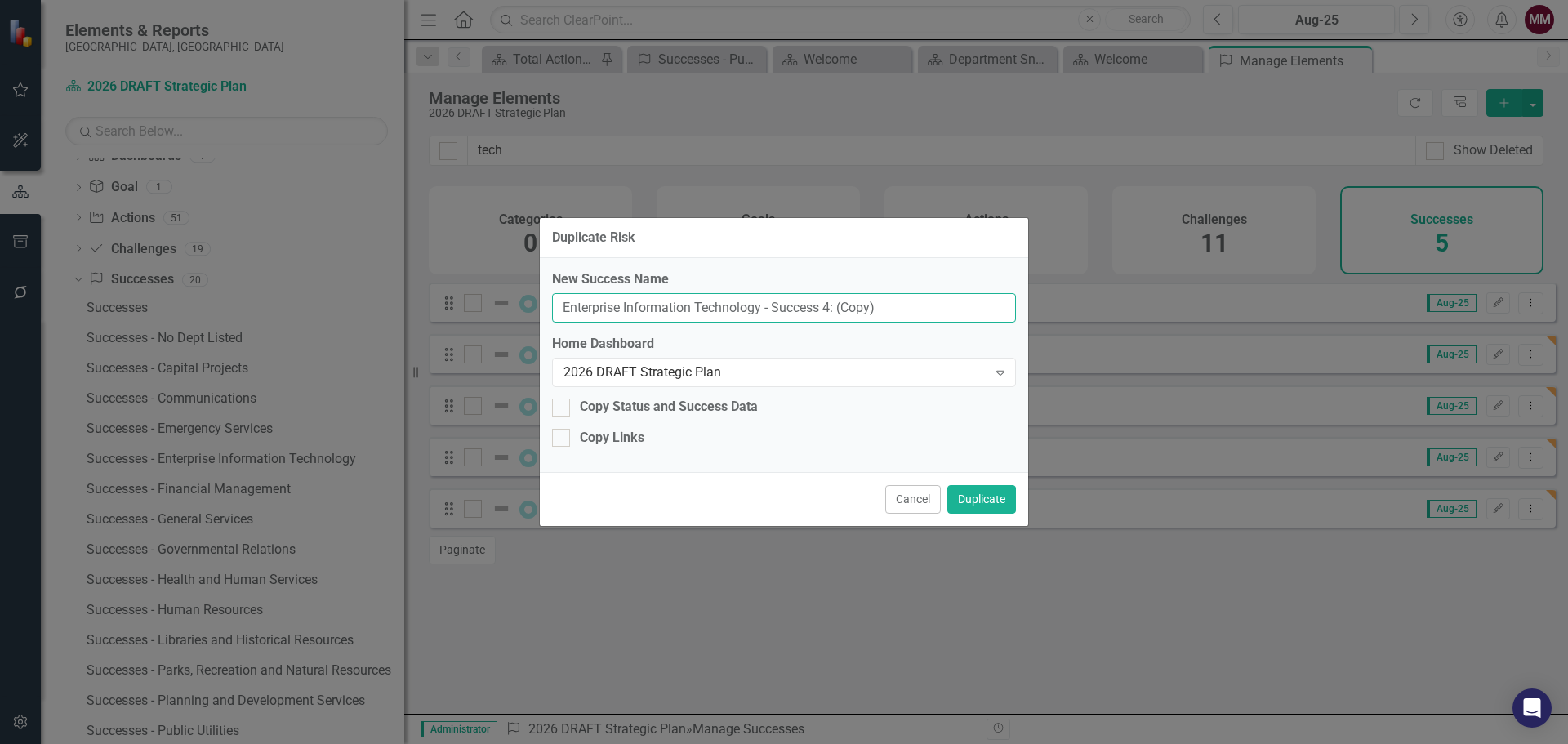
click at [826, 303] on input "Enterprise Information Technology - Success 4: (Copy)" at bounding box center [784, 308] width 464 height 30
type input "Enterprise Information Technology - Success 6:"
click at [988, 498] on button "Duplicate" at bounding box center [981, 500] width 69 height 29
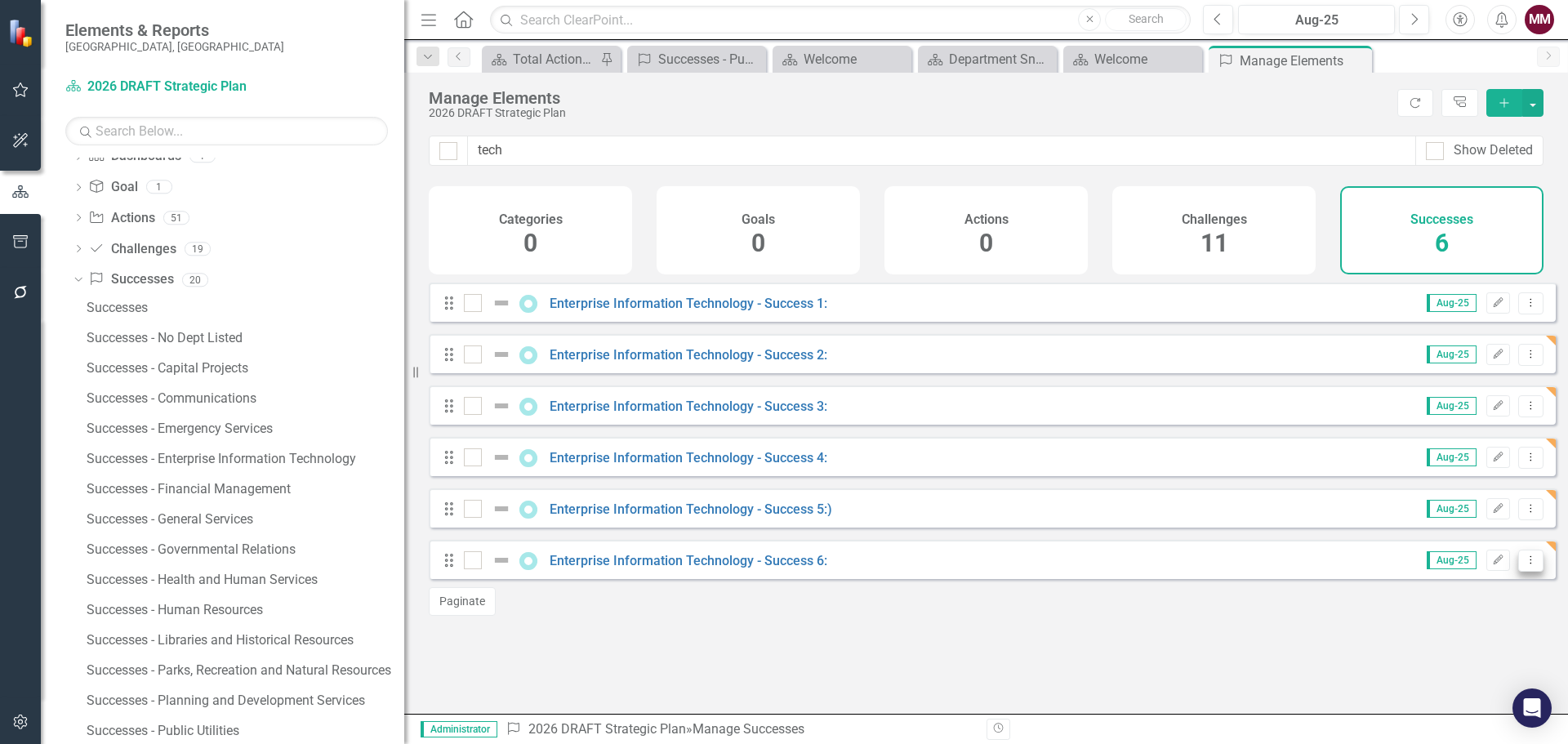
click at [1524, 566] on icon "Dropdown Menu" at bounding box center [1531, 560] width 14 height 11
click at [1466, 660] on link "Copy Duplicate Success" at bounding box center [1458, 660] width 145 height 30
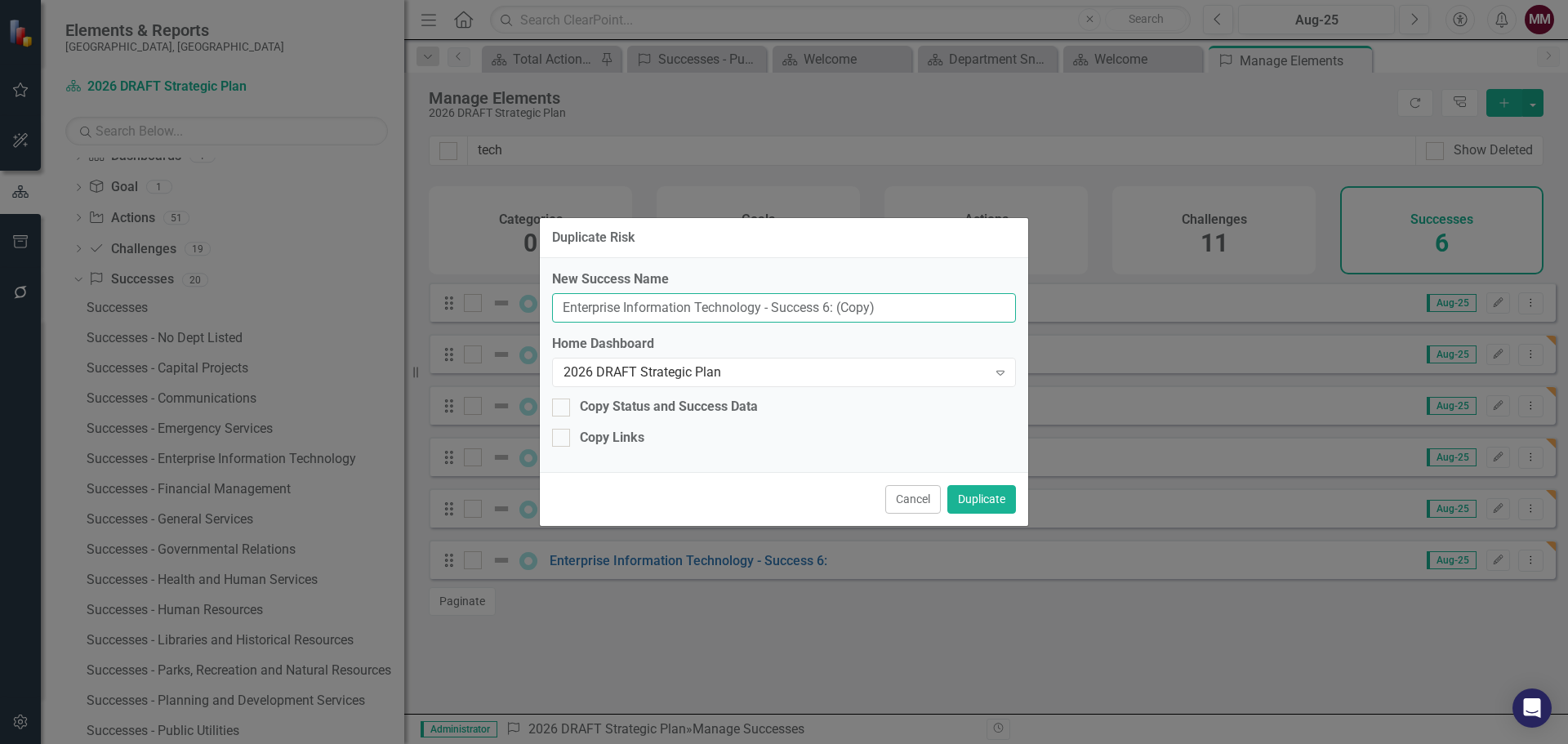
click at [826, 302] on input "Enterprise Information Technology - Success 6: (Copy)" at bounding box center [784, 308] width 464 height 30
type input "Enterprise Information Technology - Success 7:"
click at [988, 501] on button "Duplicate" at bounding box center [981, 500] width 69 height 29
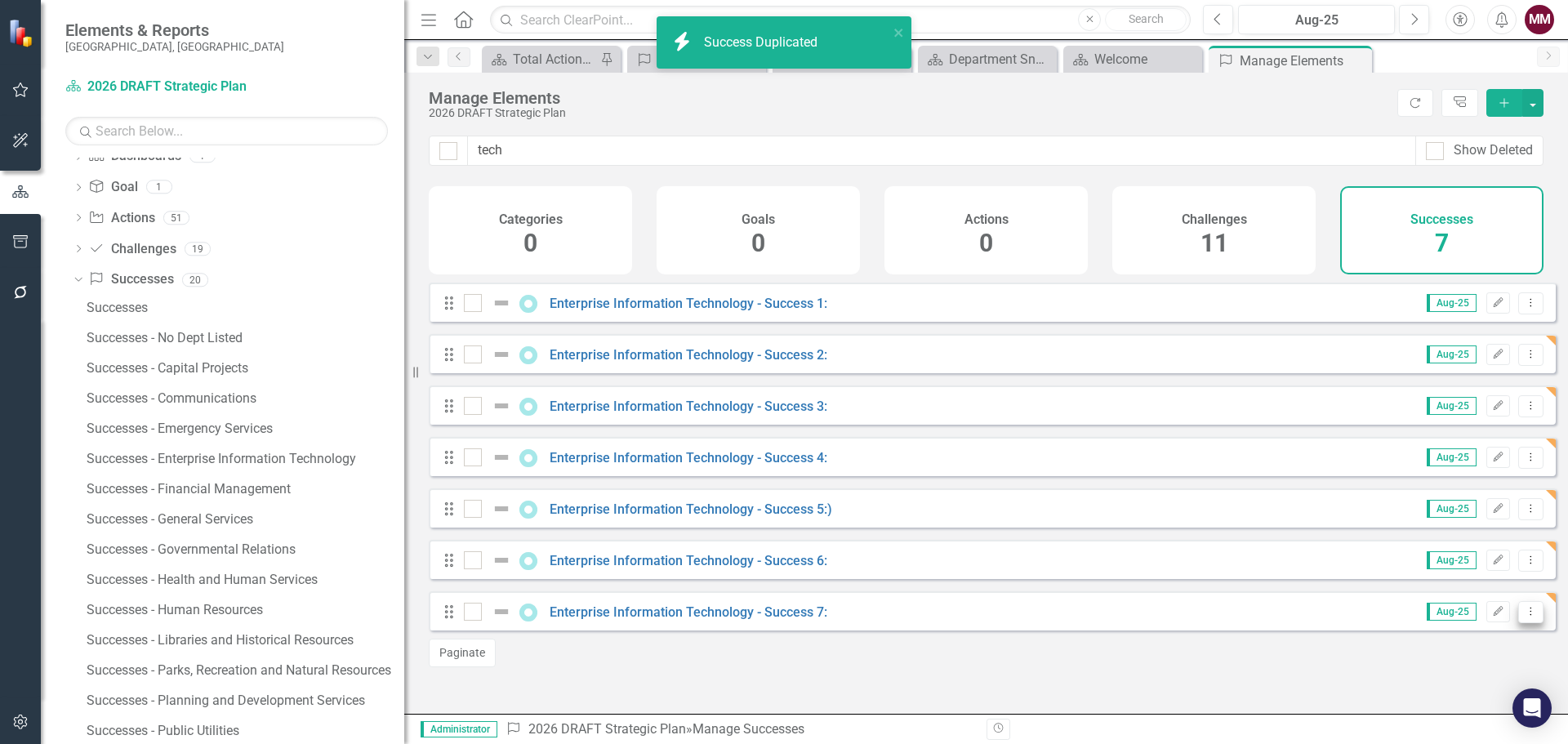
click at [1524, 617] on icon "Dropdown Menu" at bounding box center [1531, 611] width 14 height 11
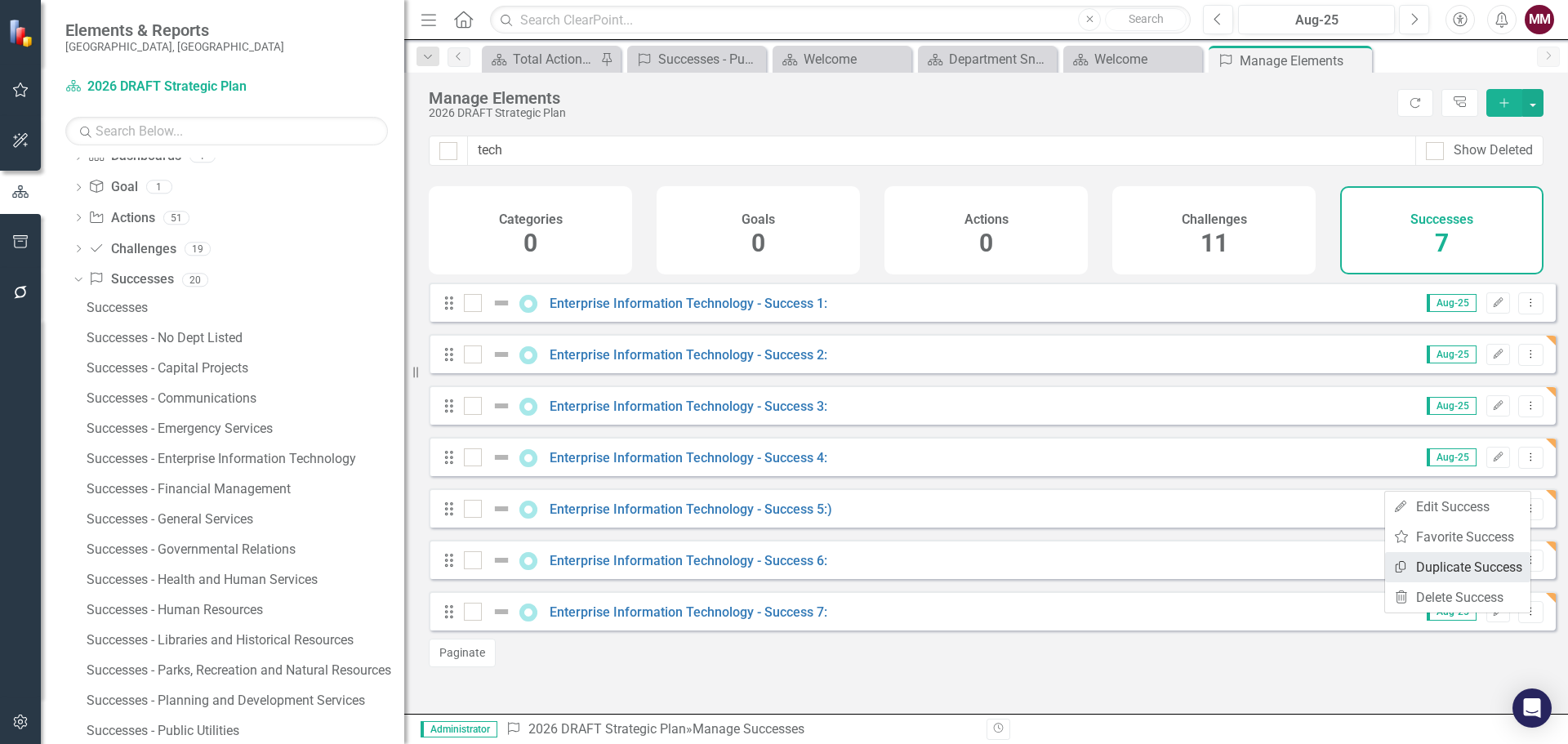
click at [1434, 574] on link "Copy Duplicate Success" at bounding box center [1458, 567] width 145 height 30
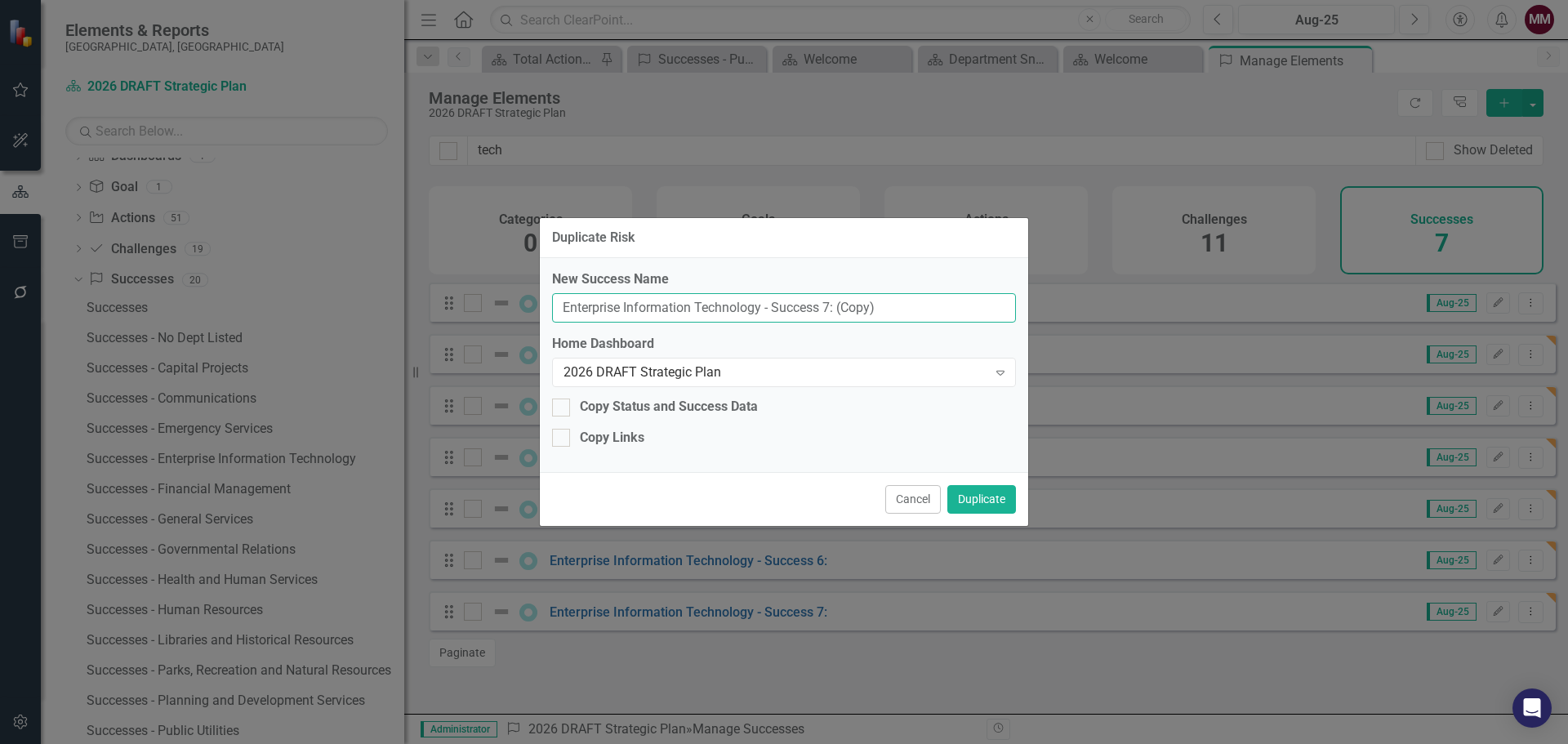
click at [827, 305] on input "Enterprise Information Technology - Success 7: (Copy)" at bounding box center [784, 308] width 464 height 30
type input "Enterprise Information Technology - Success 8:"
click at [993, 496] on button "Duplicate" at bounding box center [981, 500] width 69 height 29
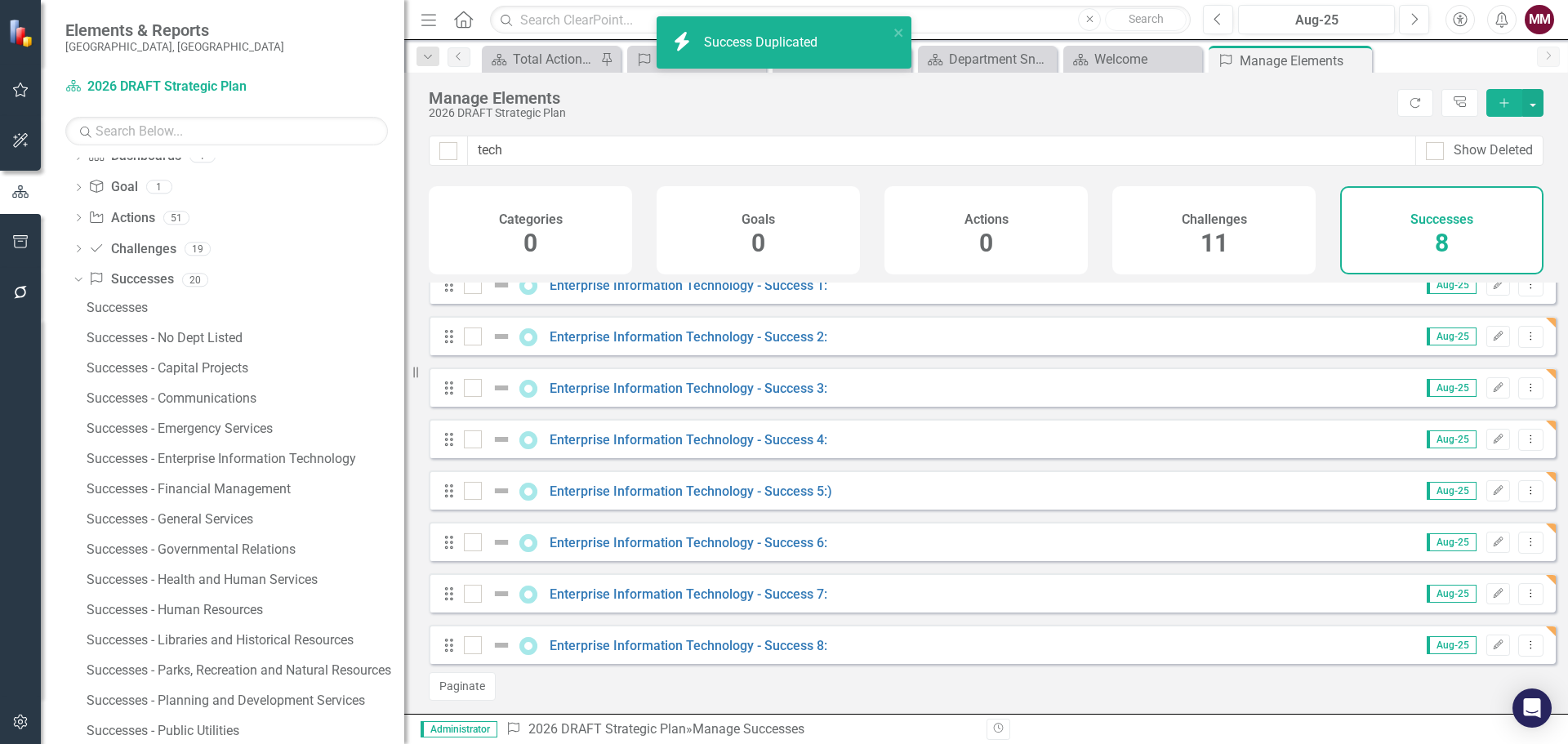
scroll to position [34, 0]
click at [1524, 641] on icon "Dropdown Menu" at bounding box center [1531, 641] width 14 height 11
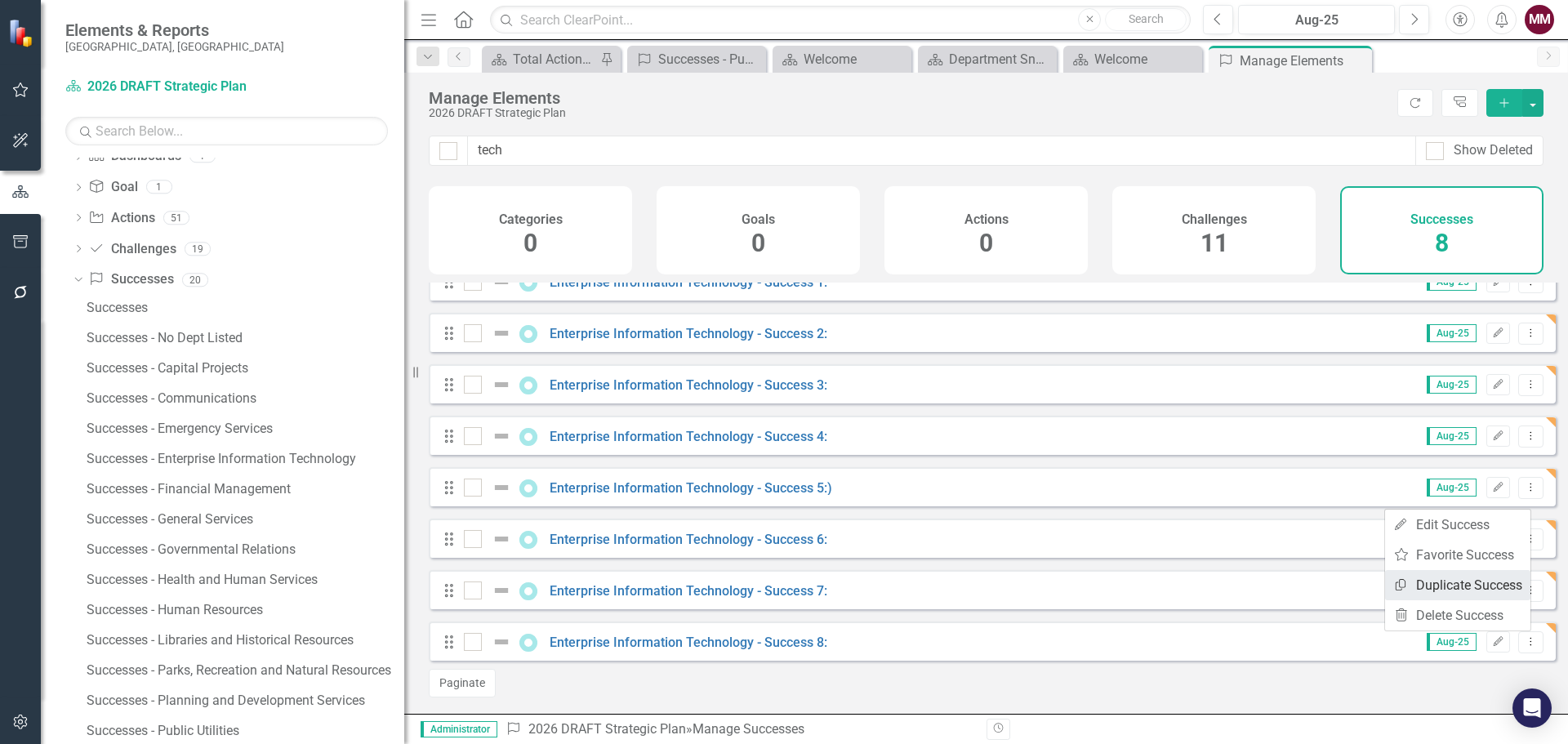
click at [1471, 587] on link "Copy Duplicate Success" at bounding box center [1458, 585] width 145 height 30
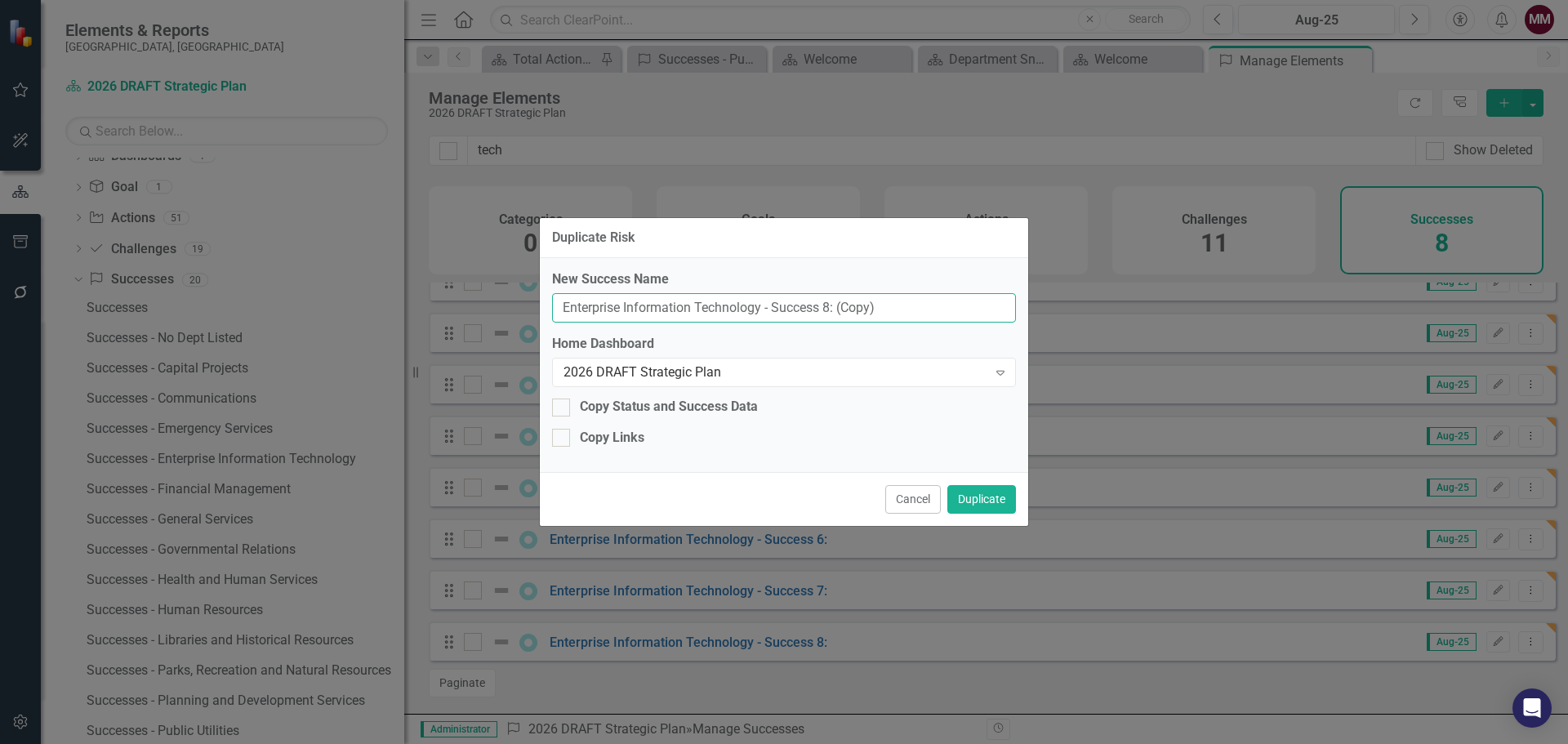
drag, startPoint x: 826, startPoint y: 306, endPoint x: 893, endPoint y: 306, distance: 67.0
click at [828, 306] on input "Enterprise Information Technology - Success 8: (Copy)" at bounding box center [784, 308] width 464 height 30
type input "Enterprise Information Technology - Success 9:"
click at [997, 496] on button "Duplicate" at bounding box center [981, 500] width 69 height 29
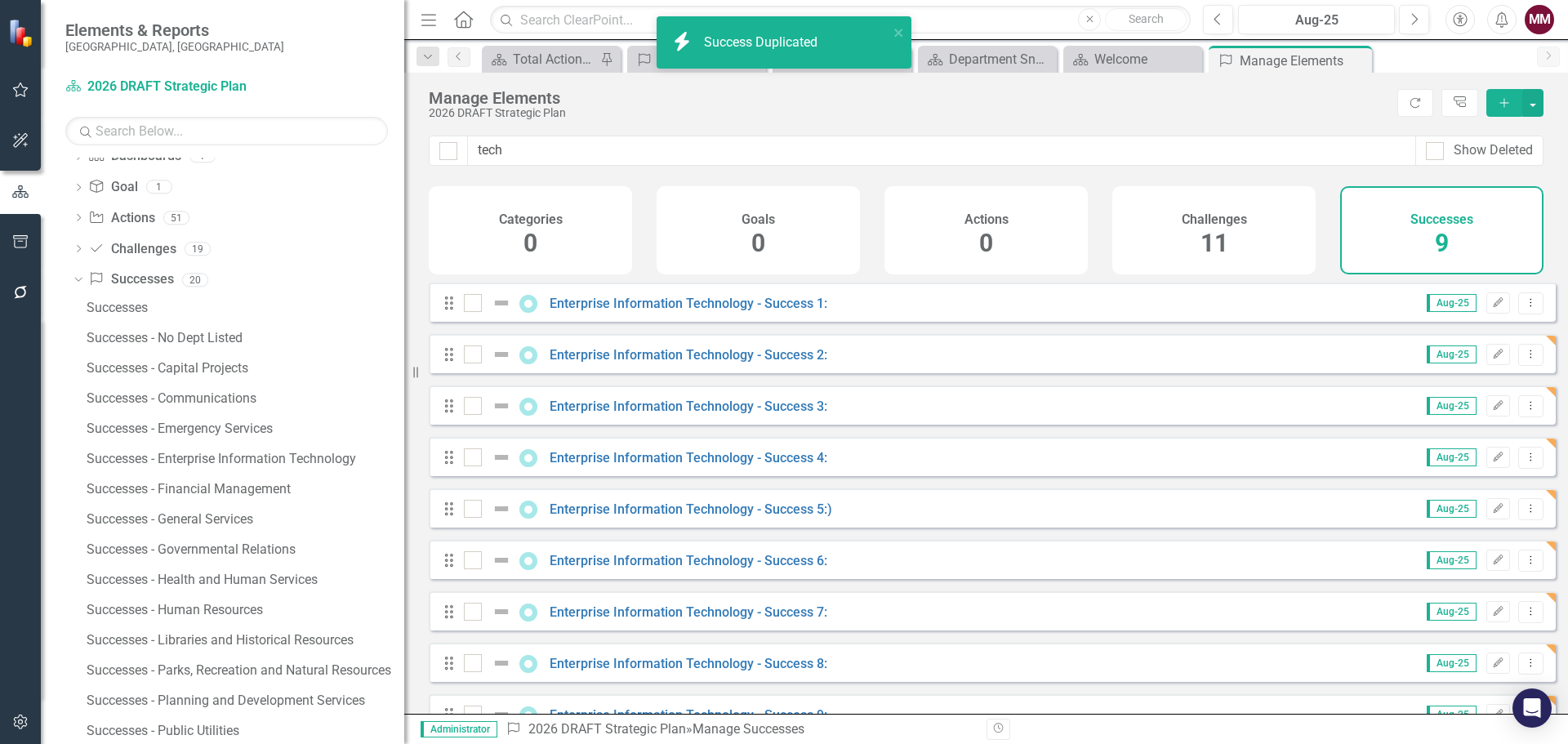
scroll to position [85, 0]
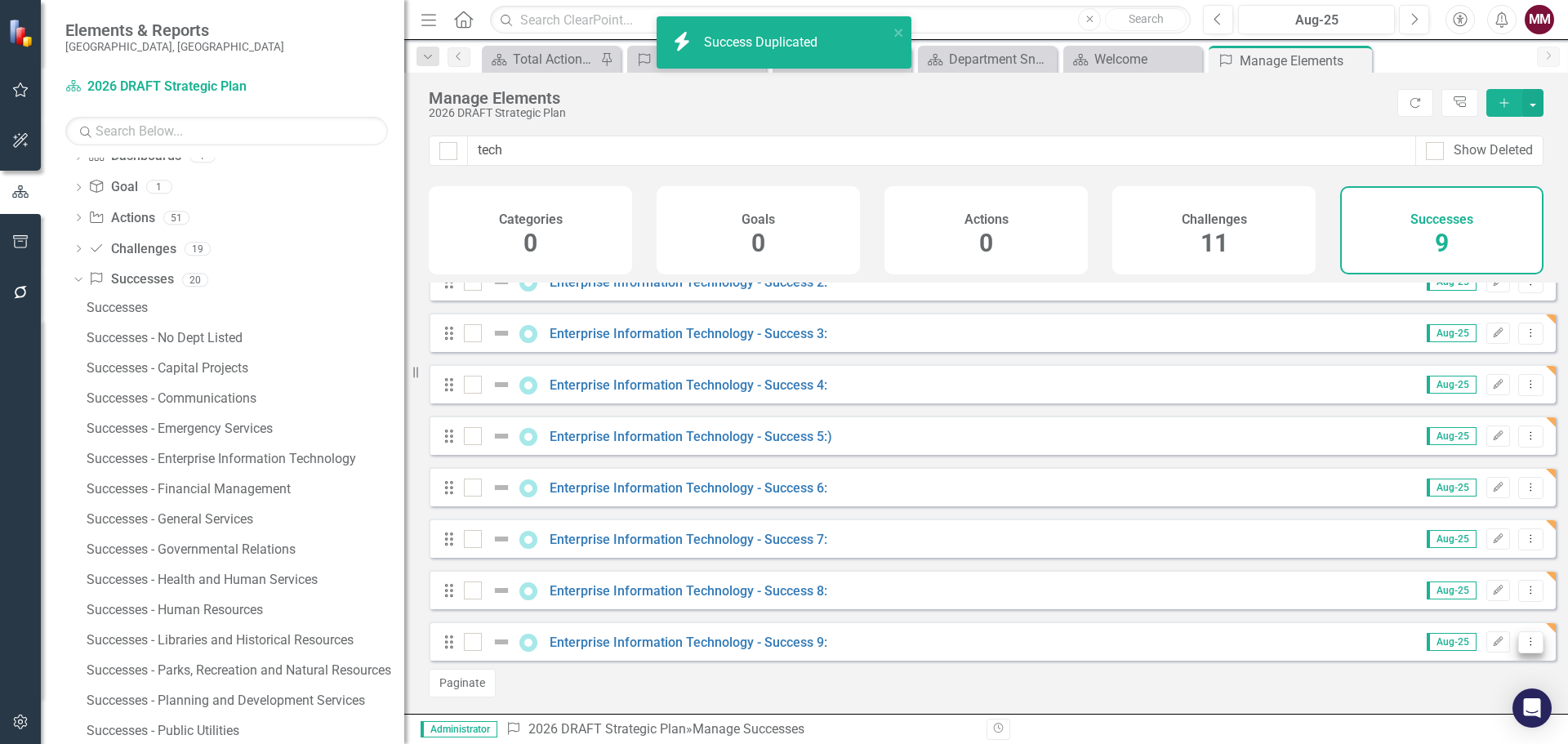
click at [1524, 641] on icon "Dropdown Menu" at bounding box center [1531, 641] width 14 height 11
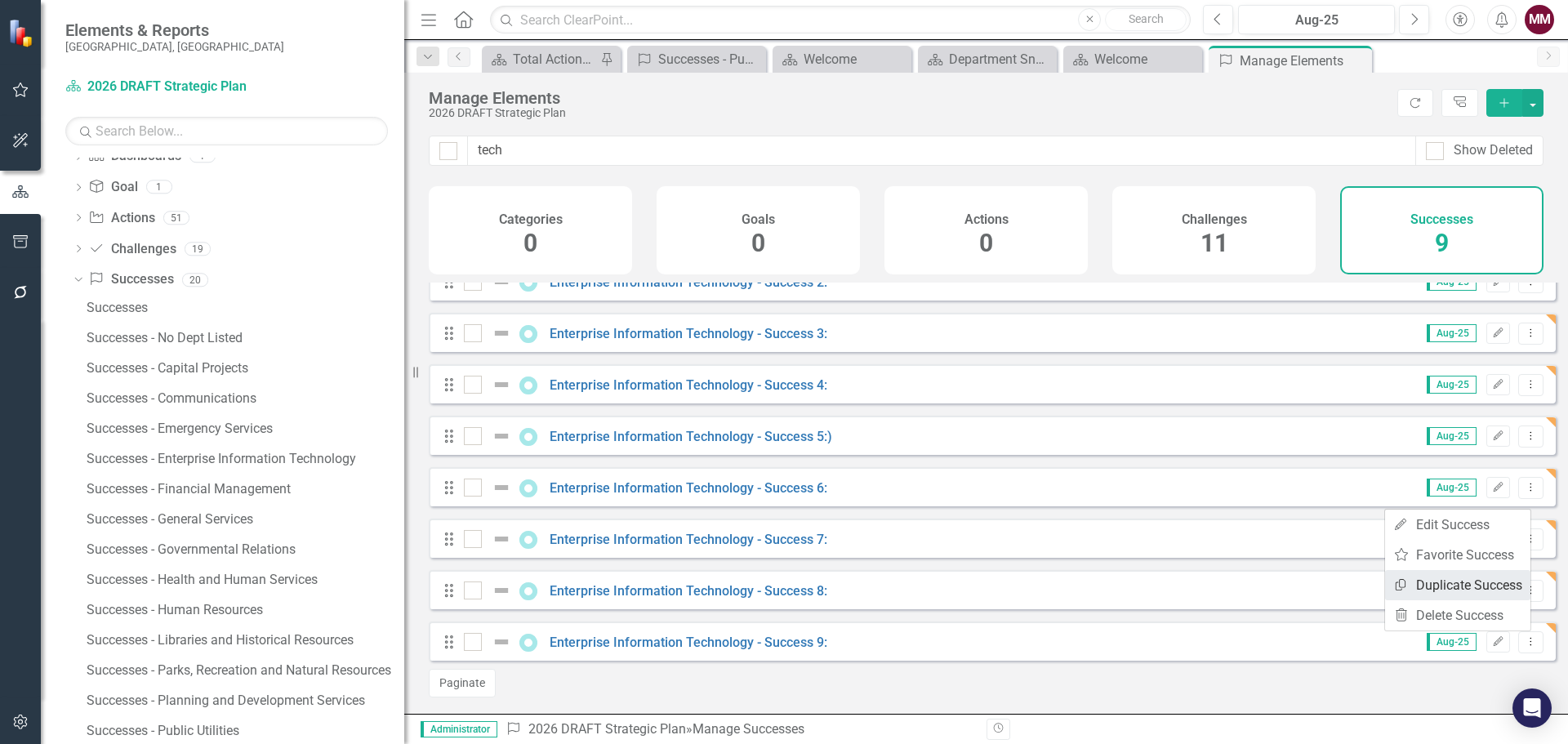
click at [1463, 588] on link "Copy Duplicate Success" at bounding box center [1458, 585] width 145 height 30
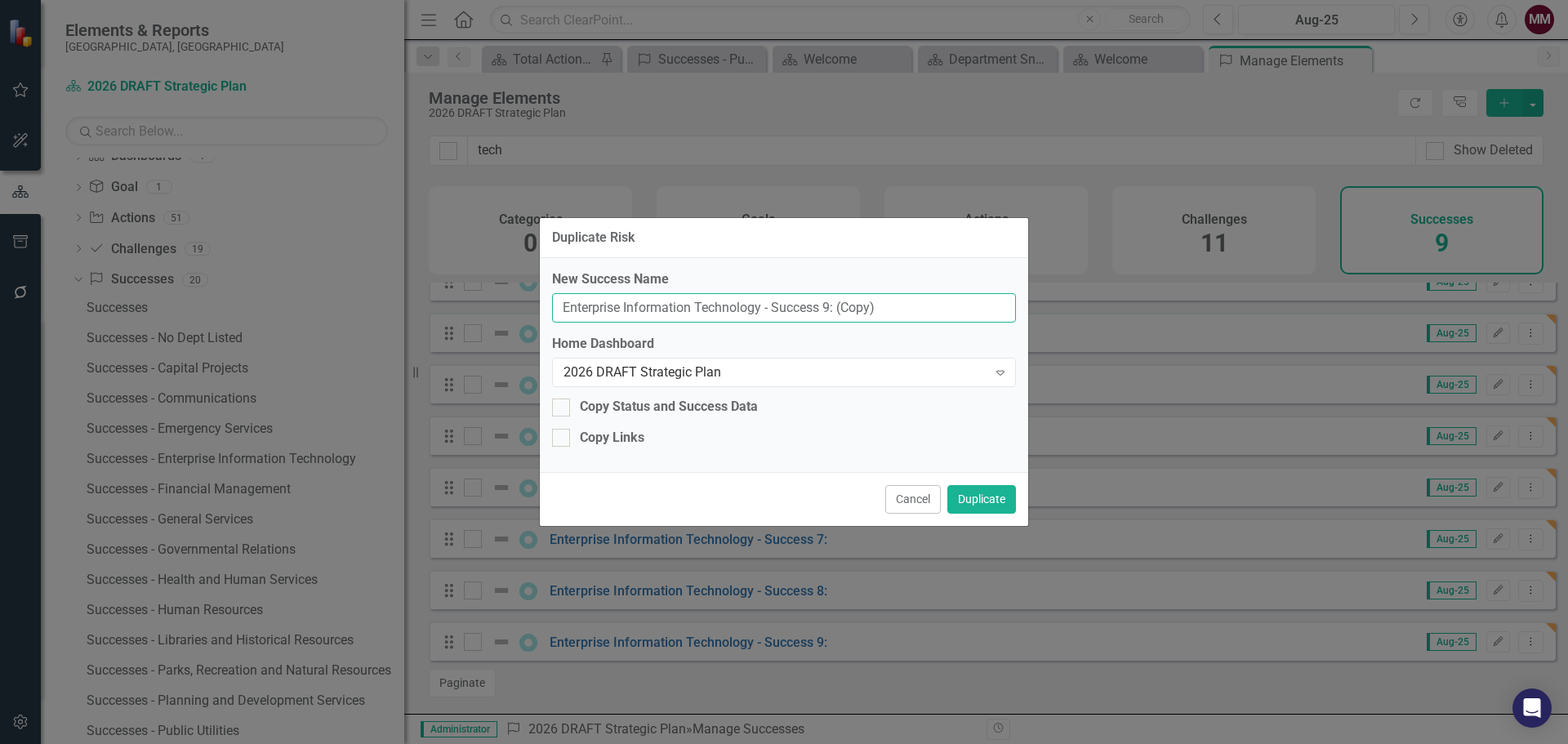
click at [826, 310] on input "Enterprise Information Technology - Success 9: (Copy)" at bounding box center [784, 308] width 464 height 30
type input "Enterprise Information Technology - Success 10:"
click at [969, 498] on button "Duplicate" at bounding box center [981, 500] width 69 height 29
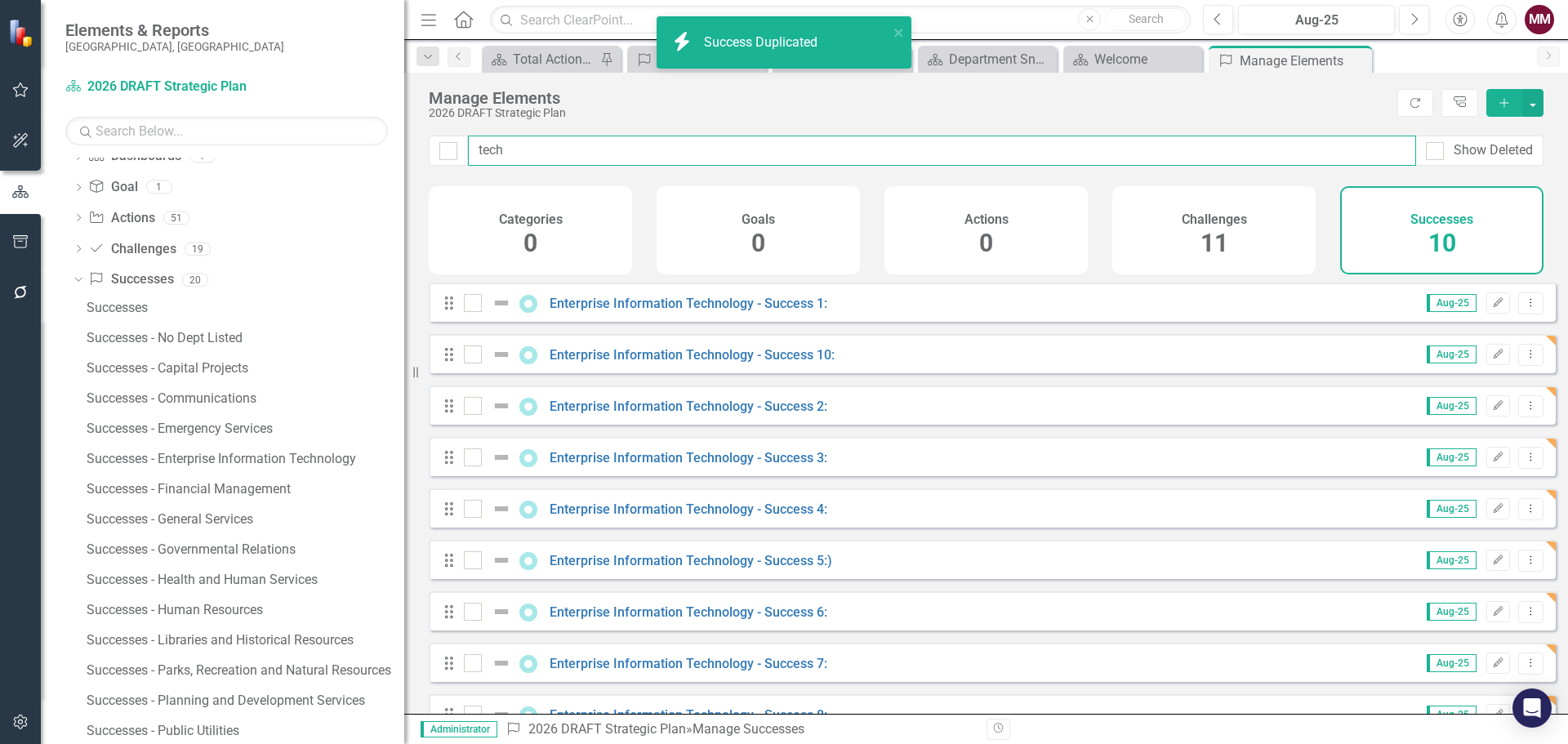
drag, startPoint x: 510, startPoint y: 151, endPoint x: 329, endPoint y: 130, distance: 182.2
click at [329, 130] on div "Elements & Reports Sarasota County, FL Dashboard 2026 DRAFT Strategic Plan Sear…" at bounding box center [784, 372] width 1568 height 744
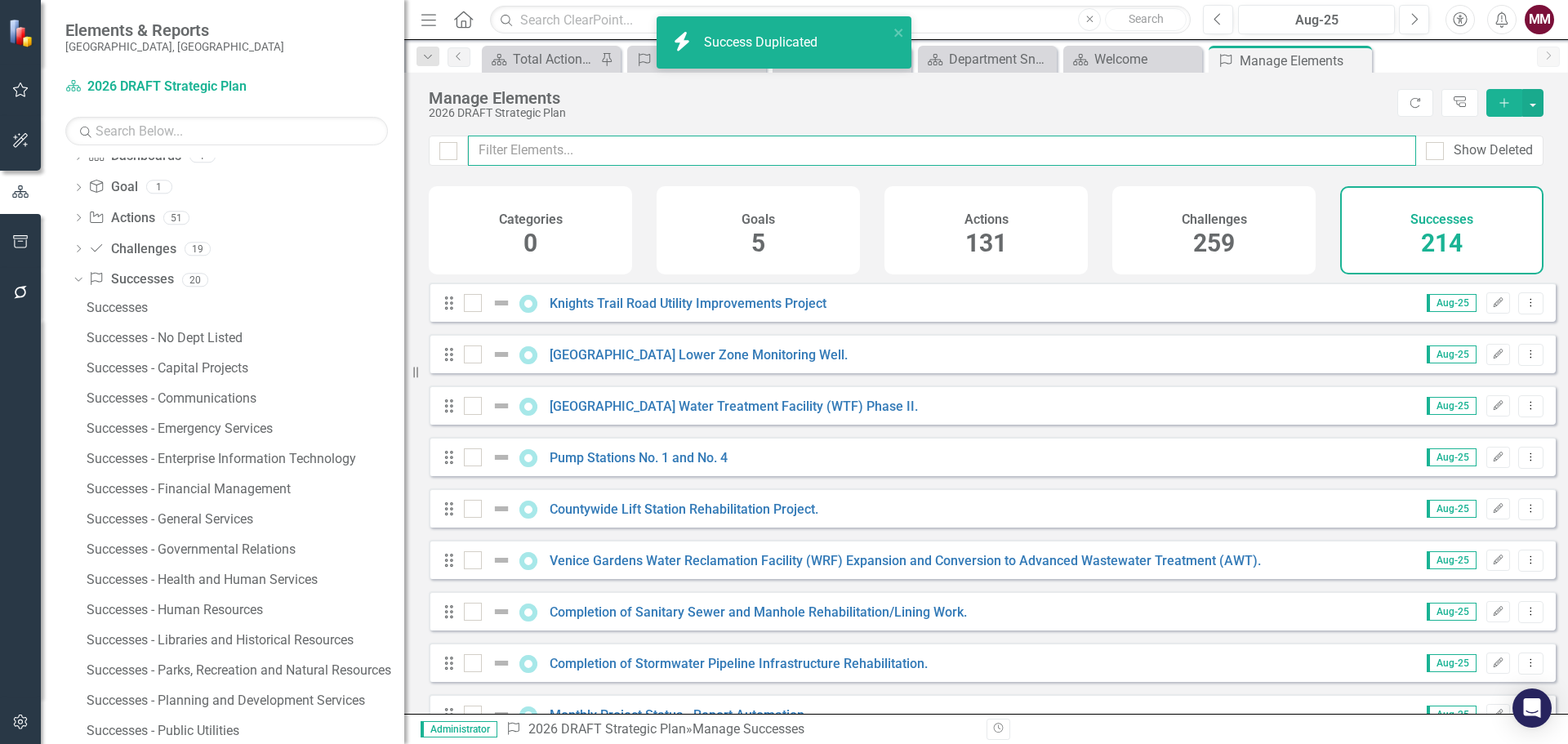
checkbox input "false"
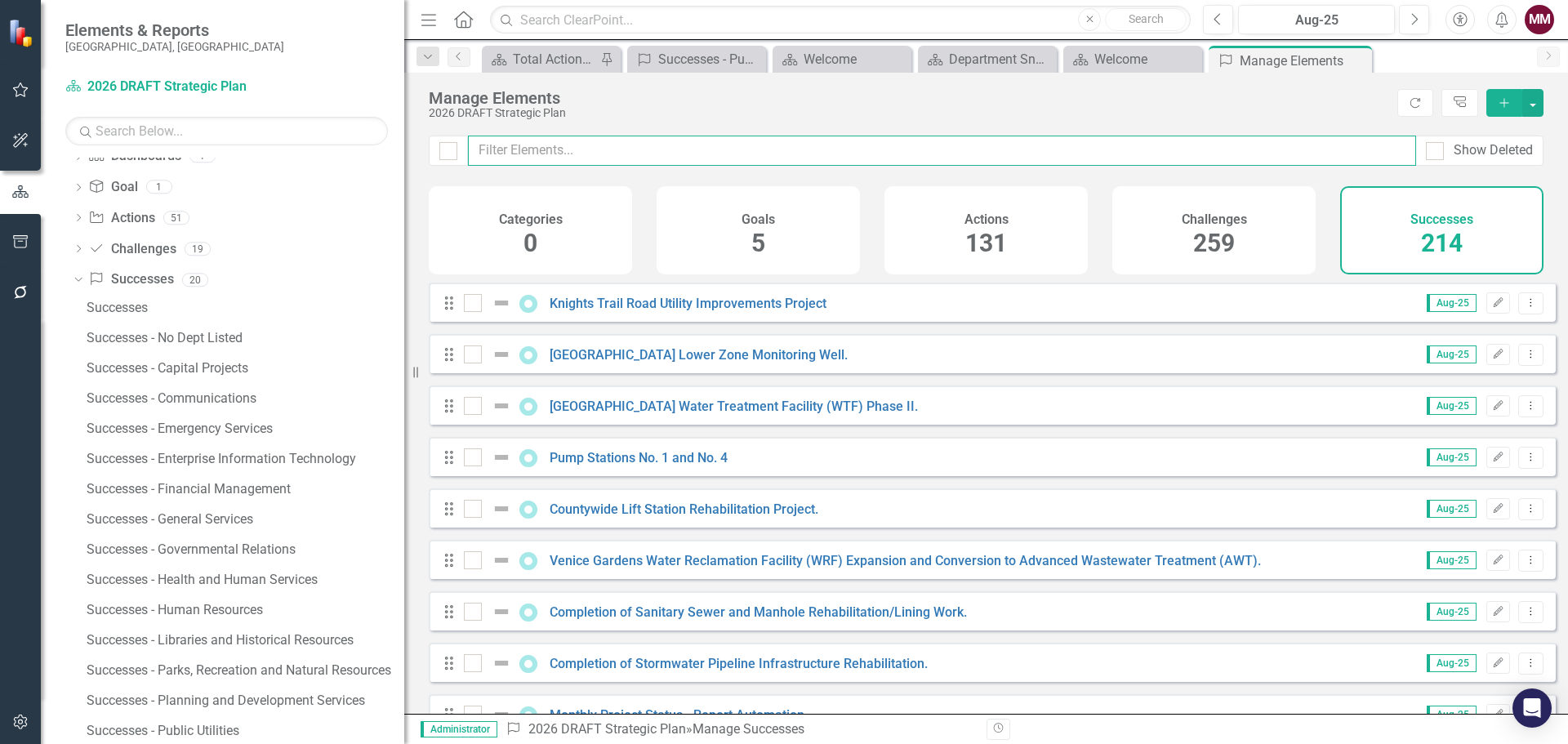
click at [551, 155] on input "text" at bounding box center [941, 150] width 948 height 30
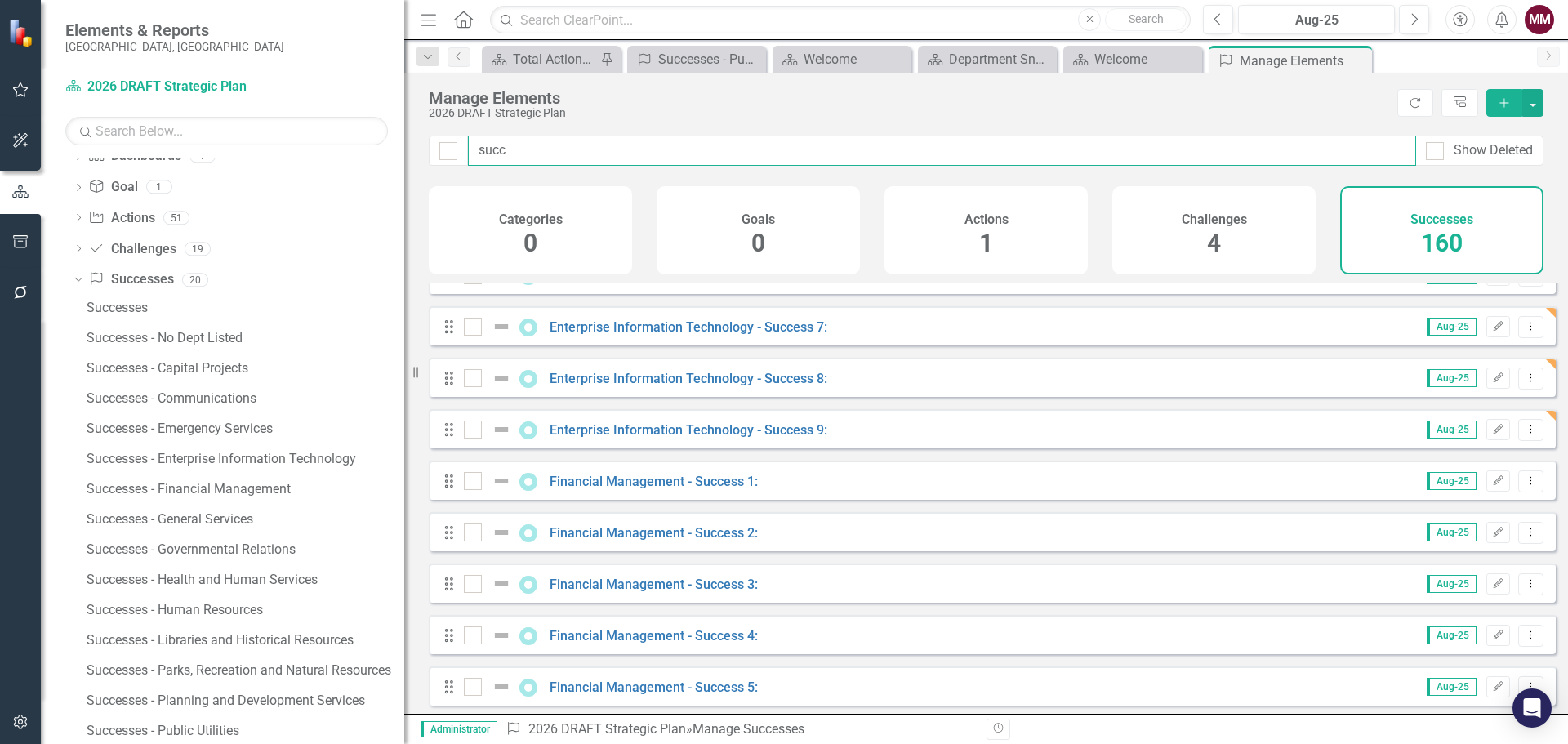
scroll to position [1961, 0]
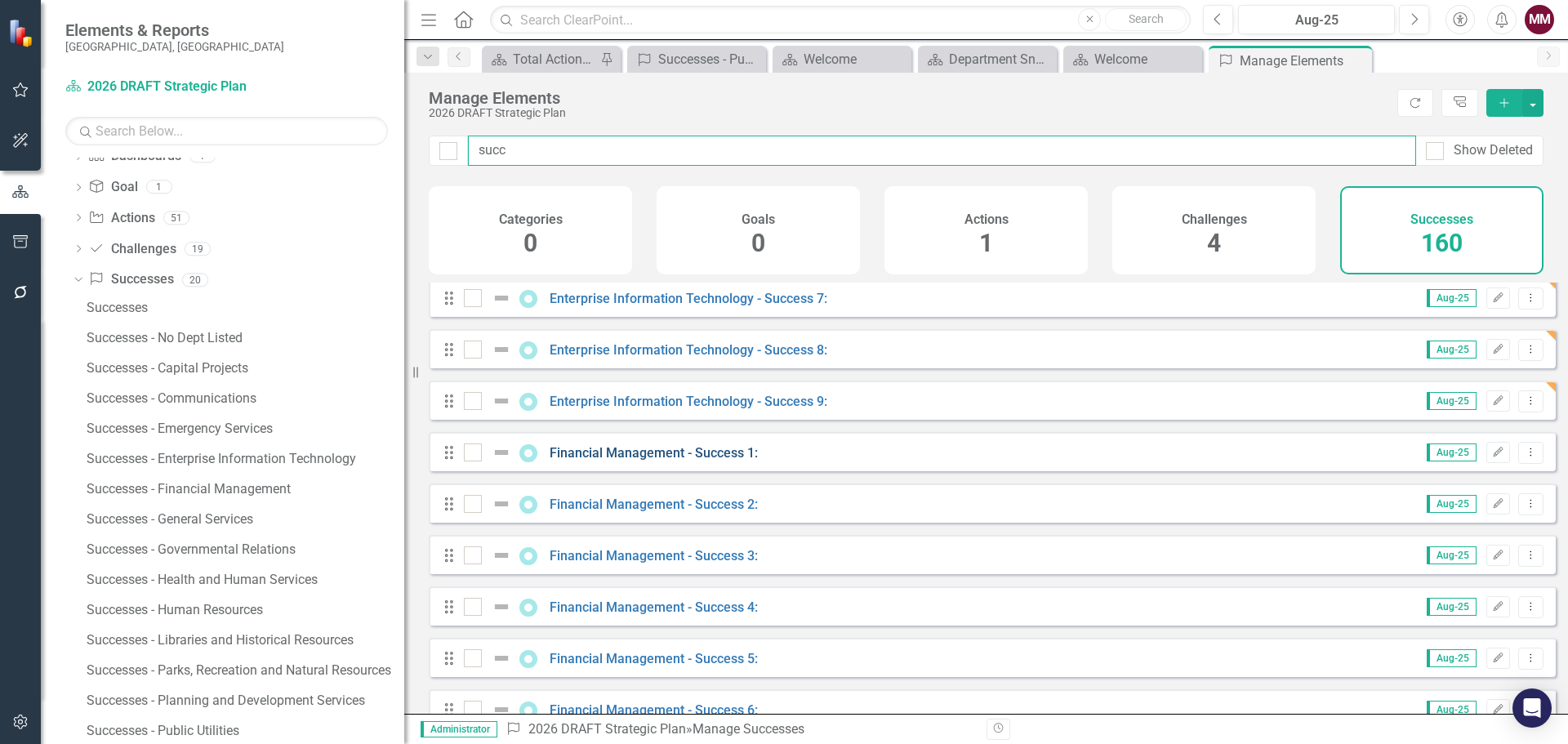
type input "succ"
click at [696, 461] on link "Financial Management - Success 1:" at bounding box center [654, 453] width 208 height 16
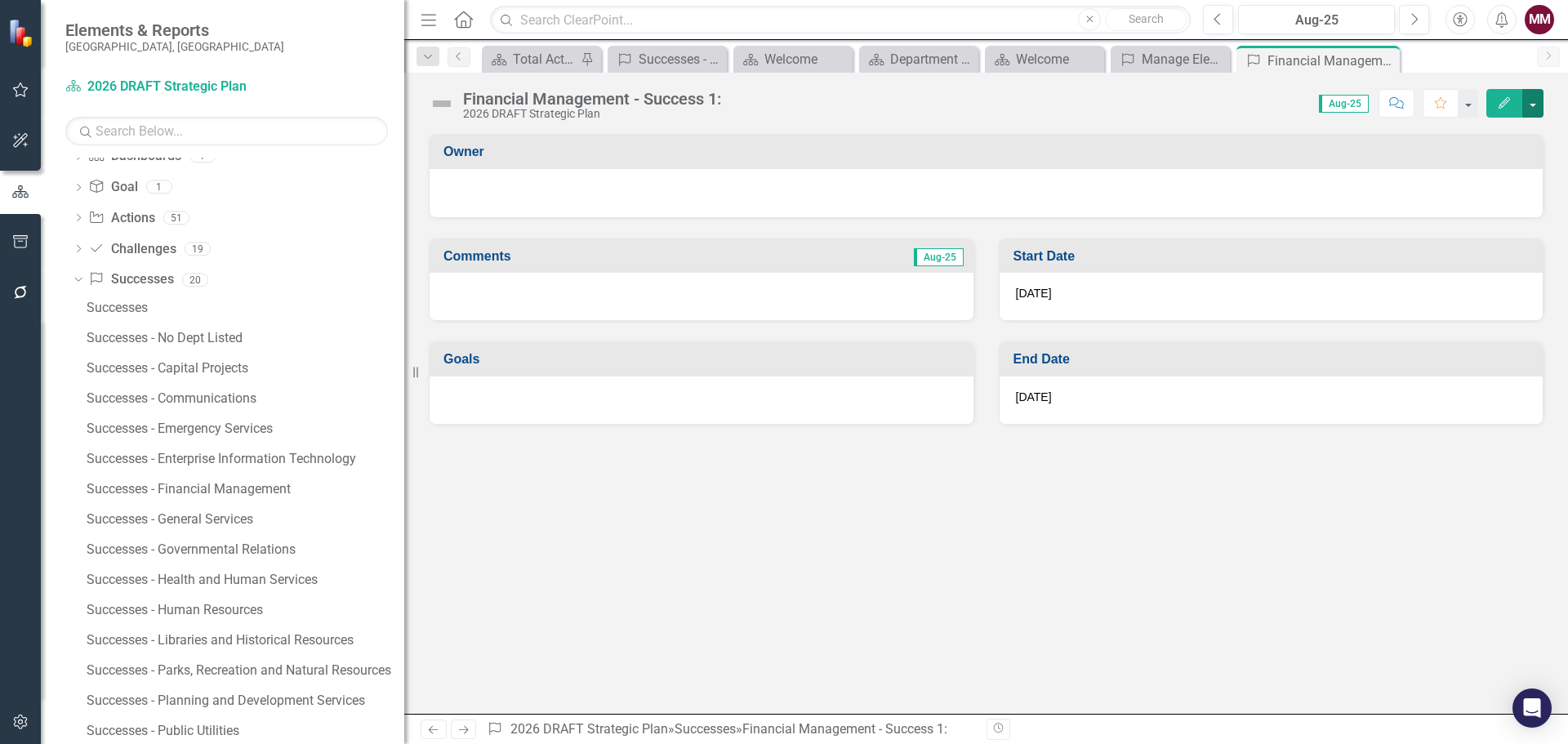
click at [1530, 108] on button "button" at bounding box center [1533, 104] width 21 height 29
click at [1496, 162] on link "Edit Report Edit Layout" at bounding box center [1476, 163] width 133 height 30
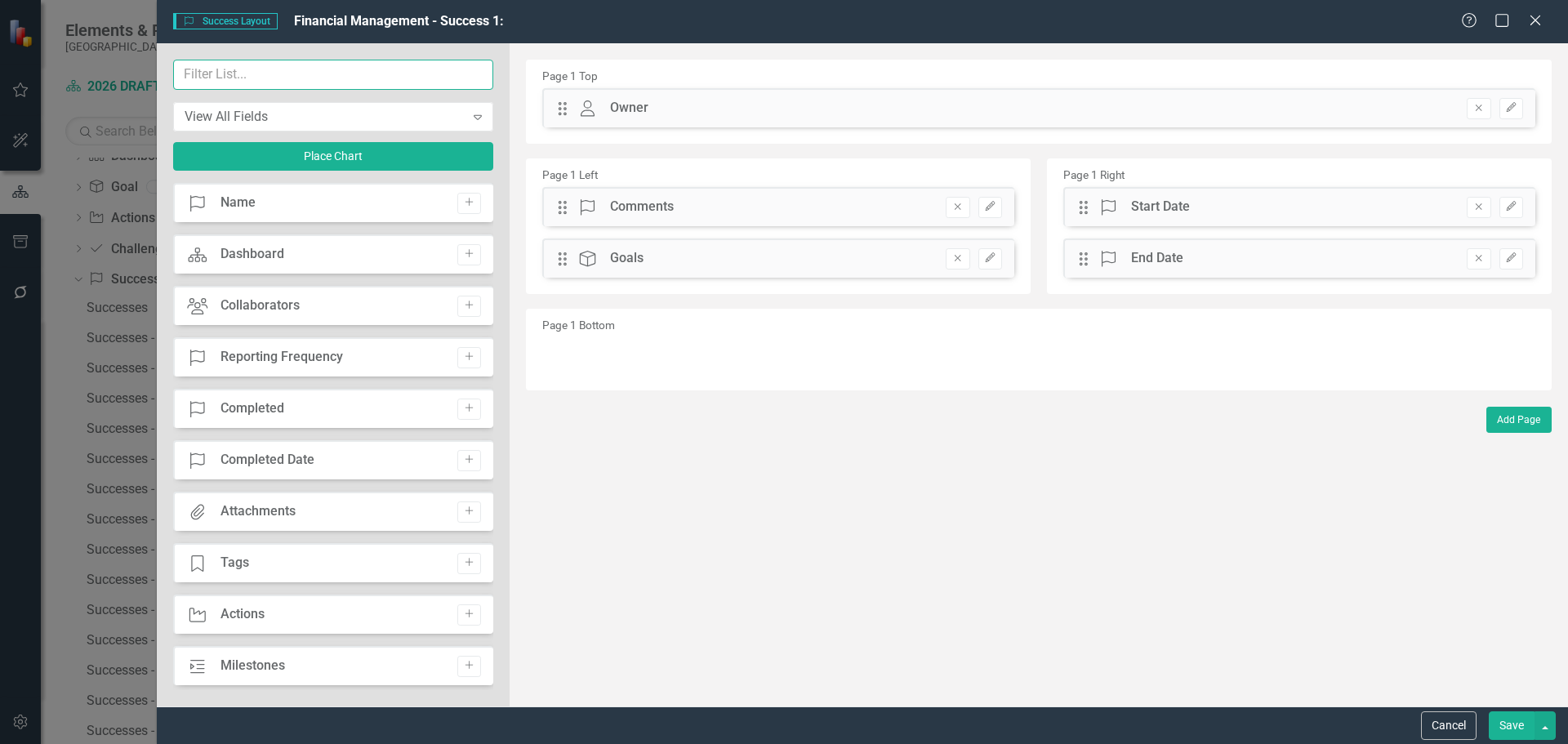
click at [212, 76] on input "text" at bounding box center [333, 75] width 321 height 30
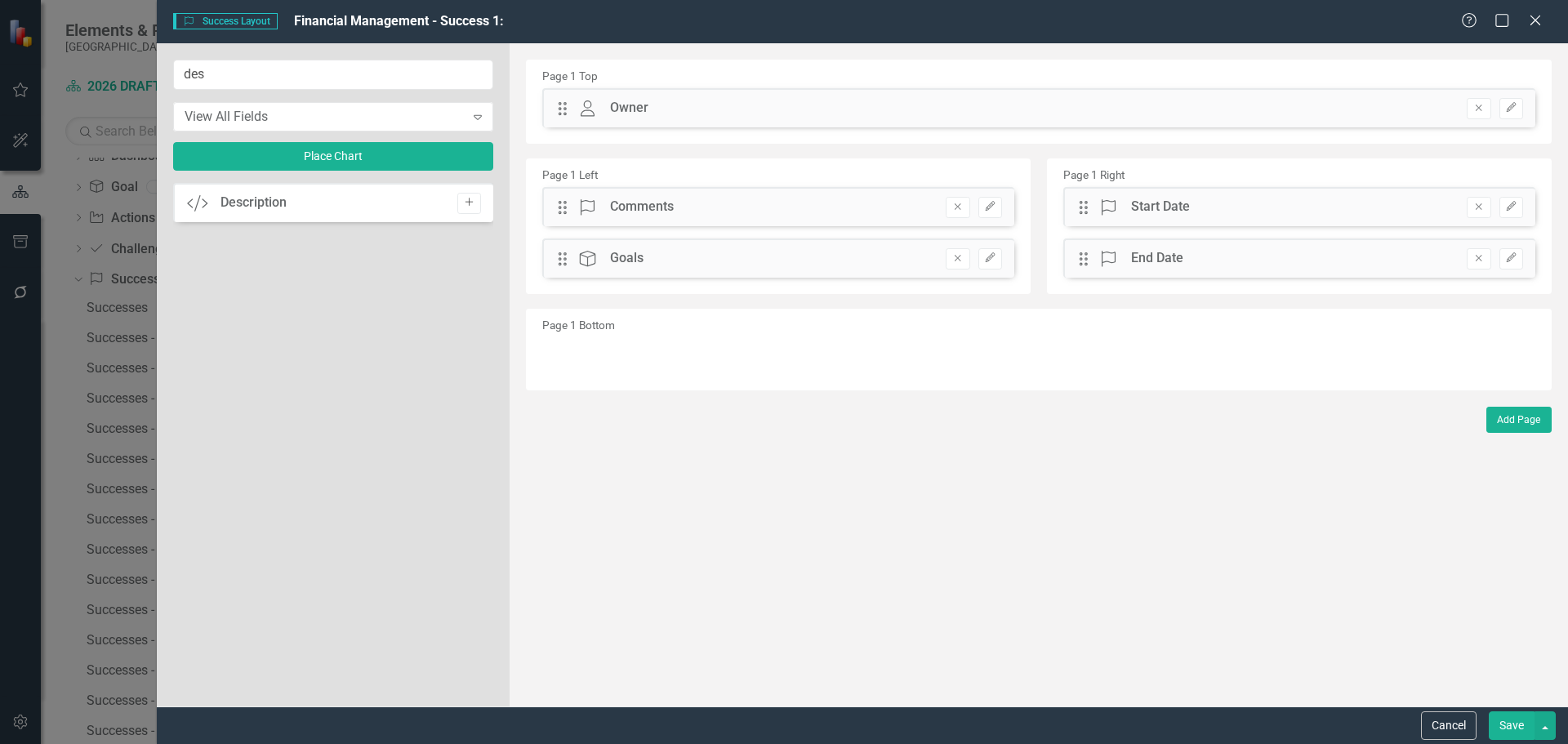
click at [461, 200] on button "Add" at bounding box center [469, 203] width 23 height 21
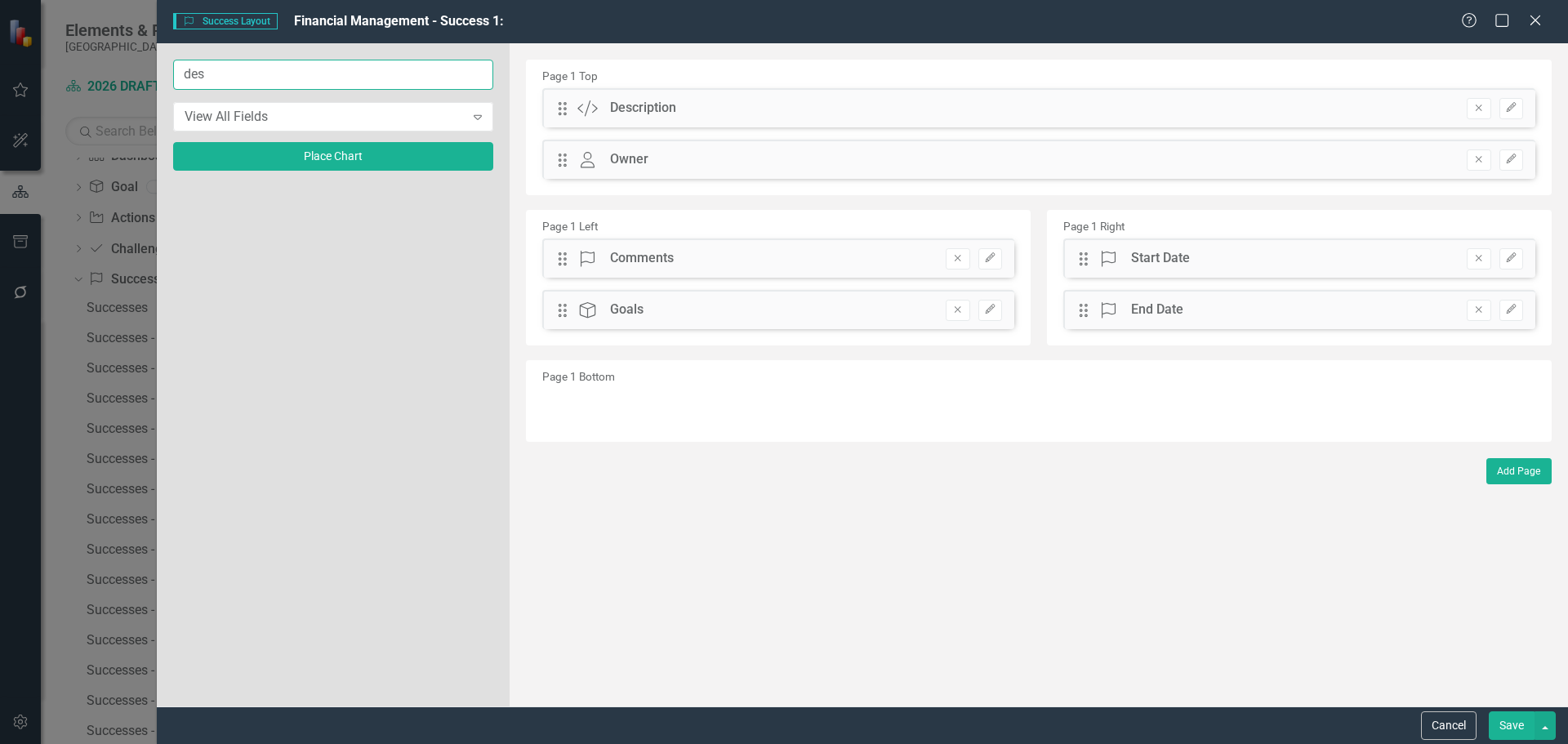
drag, startPoint x: 253, startPoint y: 75, endPoint x: 152, endPoint y: 77, distance: 101.0
click at [152, 77] on div "Success Success Layout Financial Management - Success 1: Help Maximize Close de…" at bounding box center [784, 372] width 1568 height 744
type input "imp"
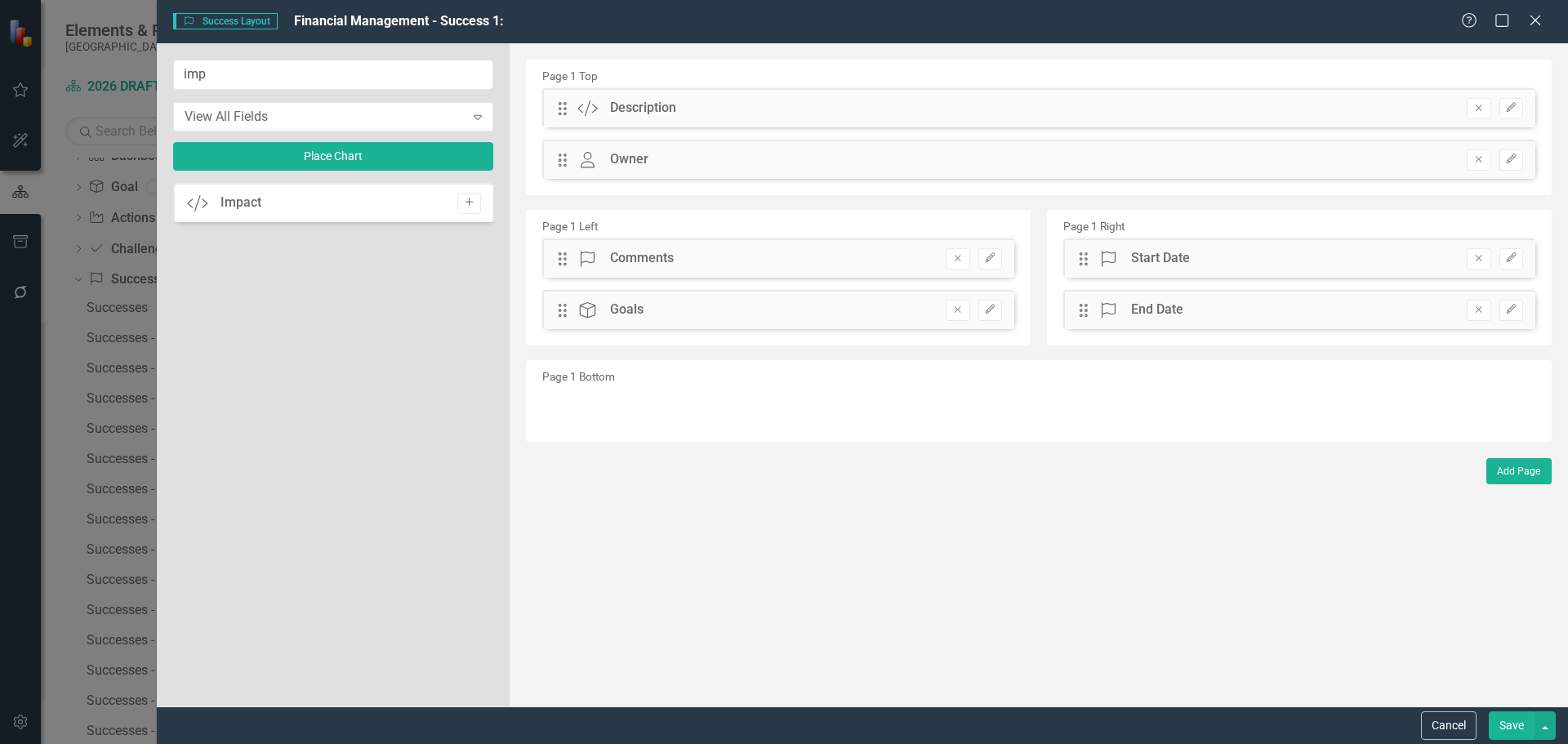
click at [471, 206] on icon "Add" at bounding box center [469, 202] width 13 height 10
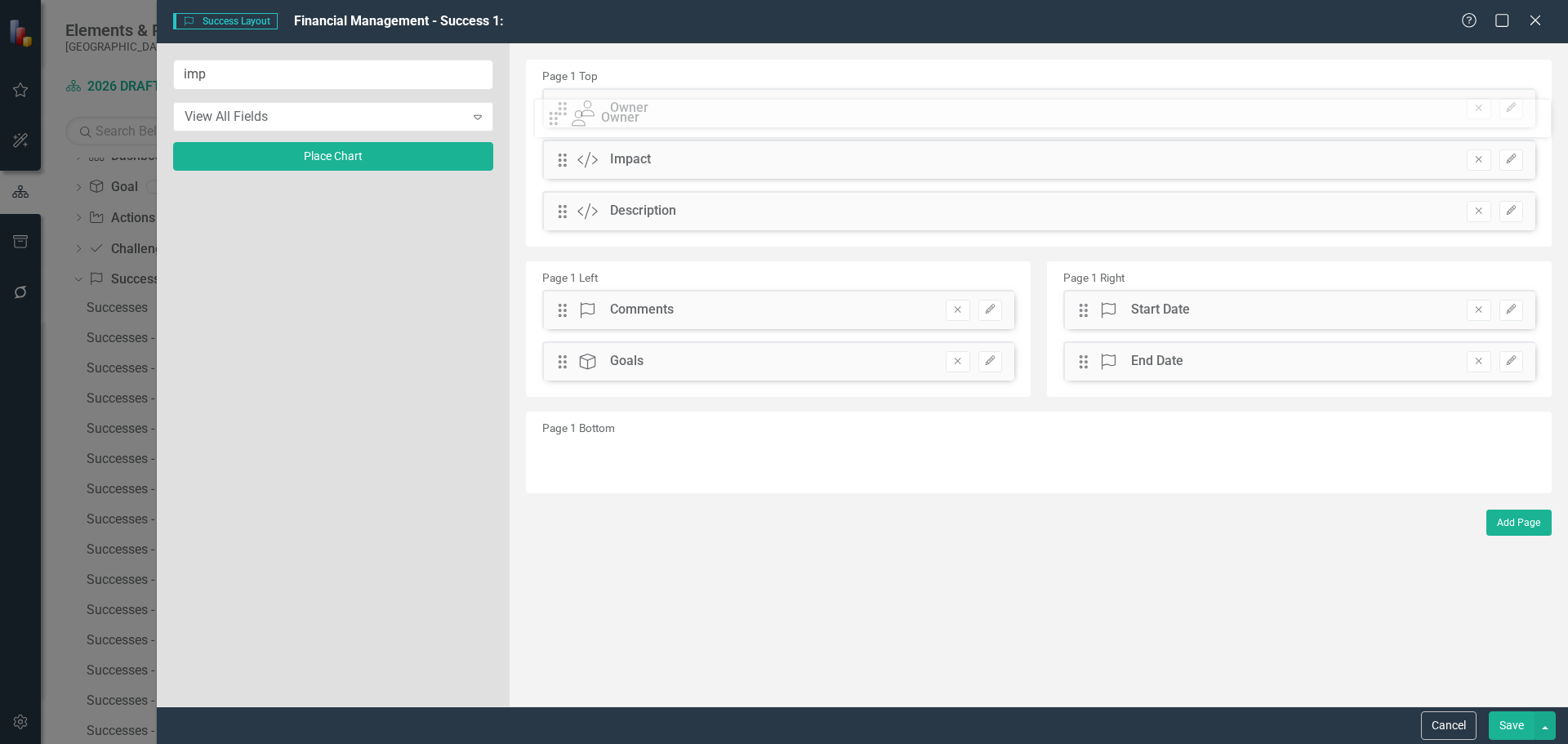
drag, startPoint x: 564, startPoint y: 211, endPoint x: 567, endPoint y: 117, distance: 94.0
click at [567, 117] on div "The fields (or pods) that are available for you to include on the detail page a…" at bounding box center [1038, 375] width 1059 height 664
drag, startPoint x: 564, startPoint y: 214, endPoint x: 569, endPoint y: 168, distance: 46.3
click at [569, 168] on div "The fields (or pods) that are available for you to include on the detail page a…" at bounding box center [1038, 375] width 1059 height 664
click at [1520, 728] on button "Save" at bounding box center [1511, 727] width 46 height 29
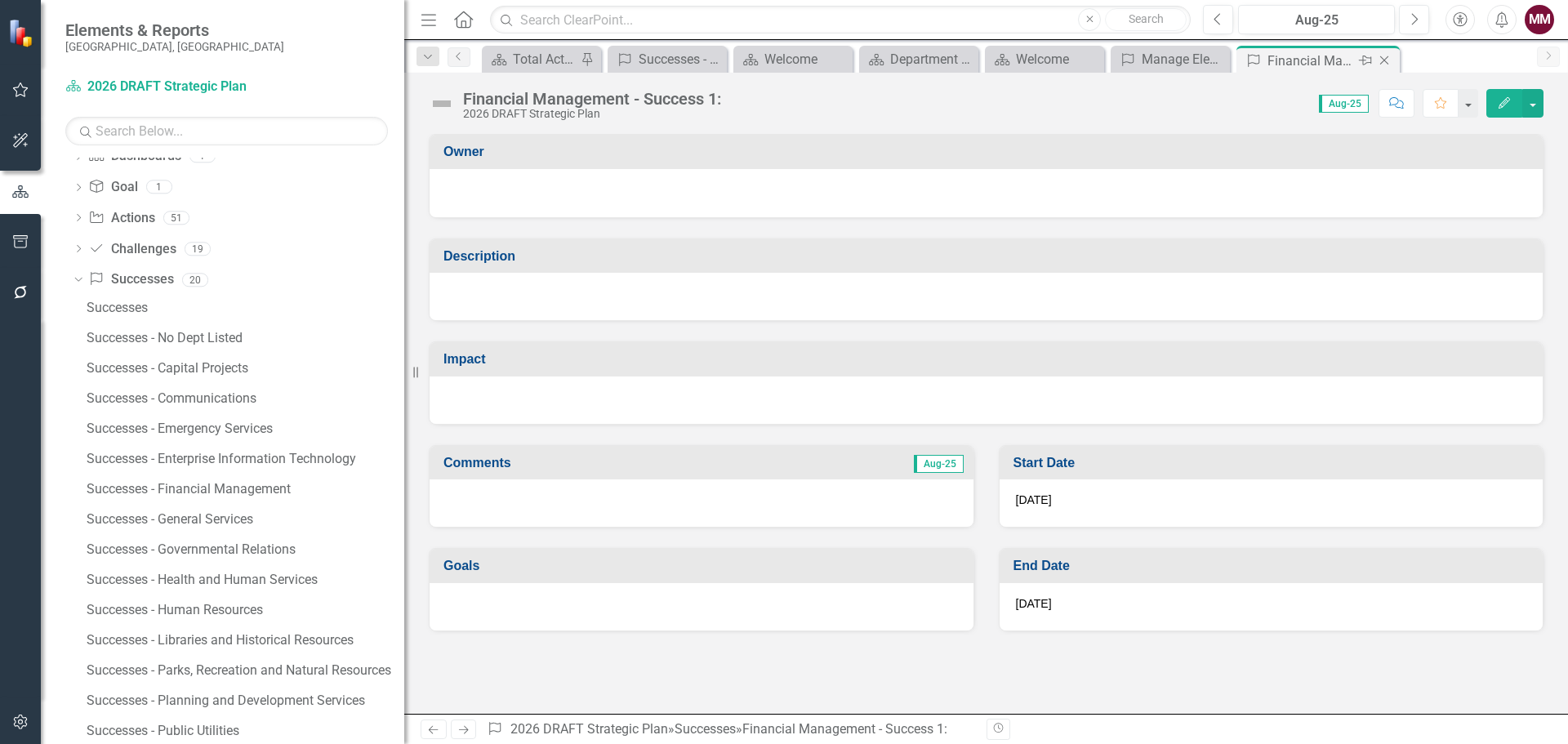
click at [1379, 60] on icon "Close" at bounding box center [1384, 60] width 16 height 13
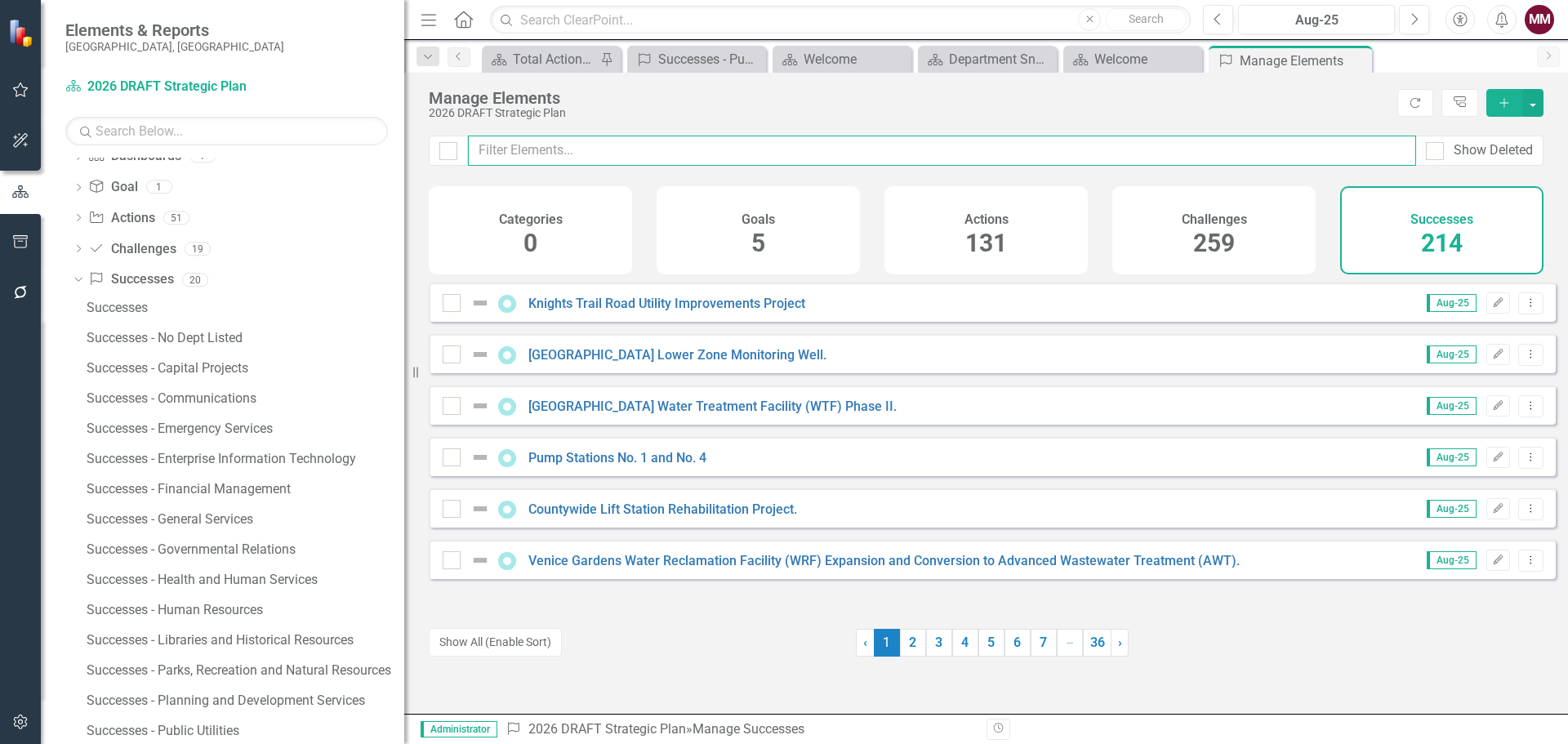
click at [524, 154] on input "text" at bounding box center [941, 150] width 948 height 30
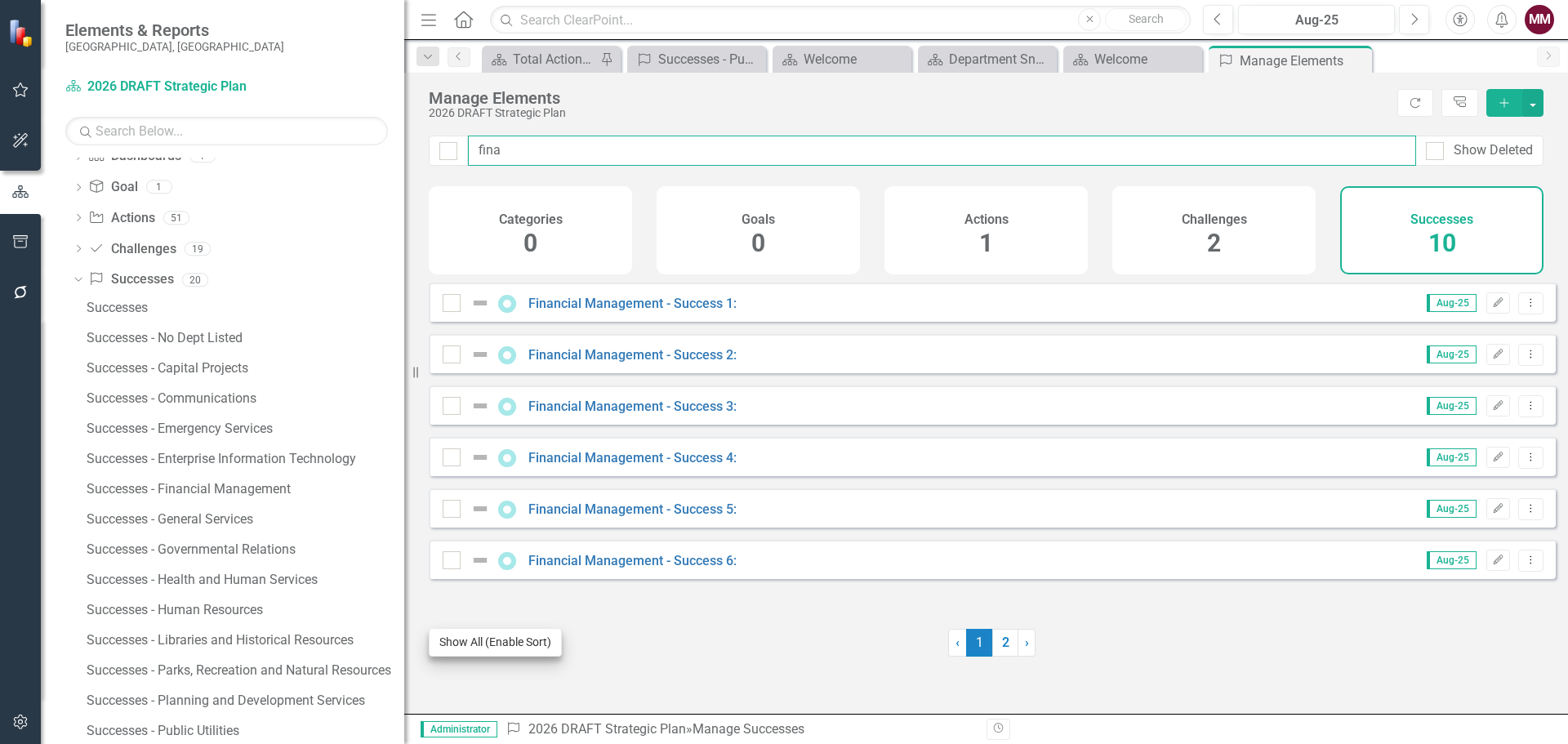
type input "fina"
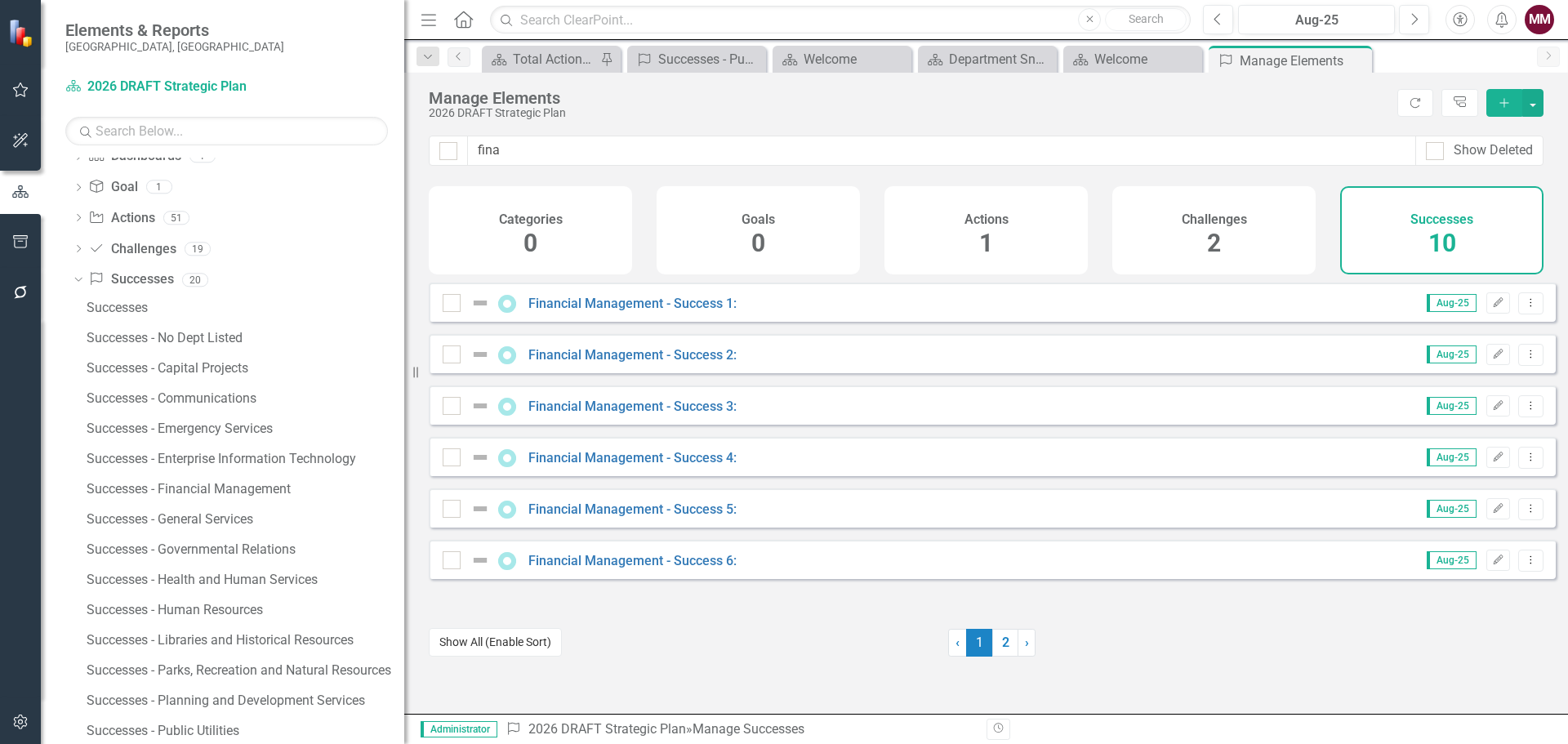
click at [484, 635] on button "Show All (Enable Sort)" at bounding box center [495, 643] width 133 height 29
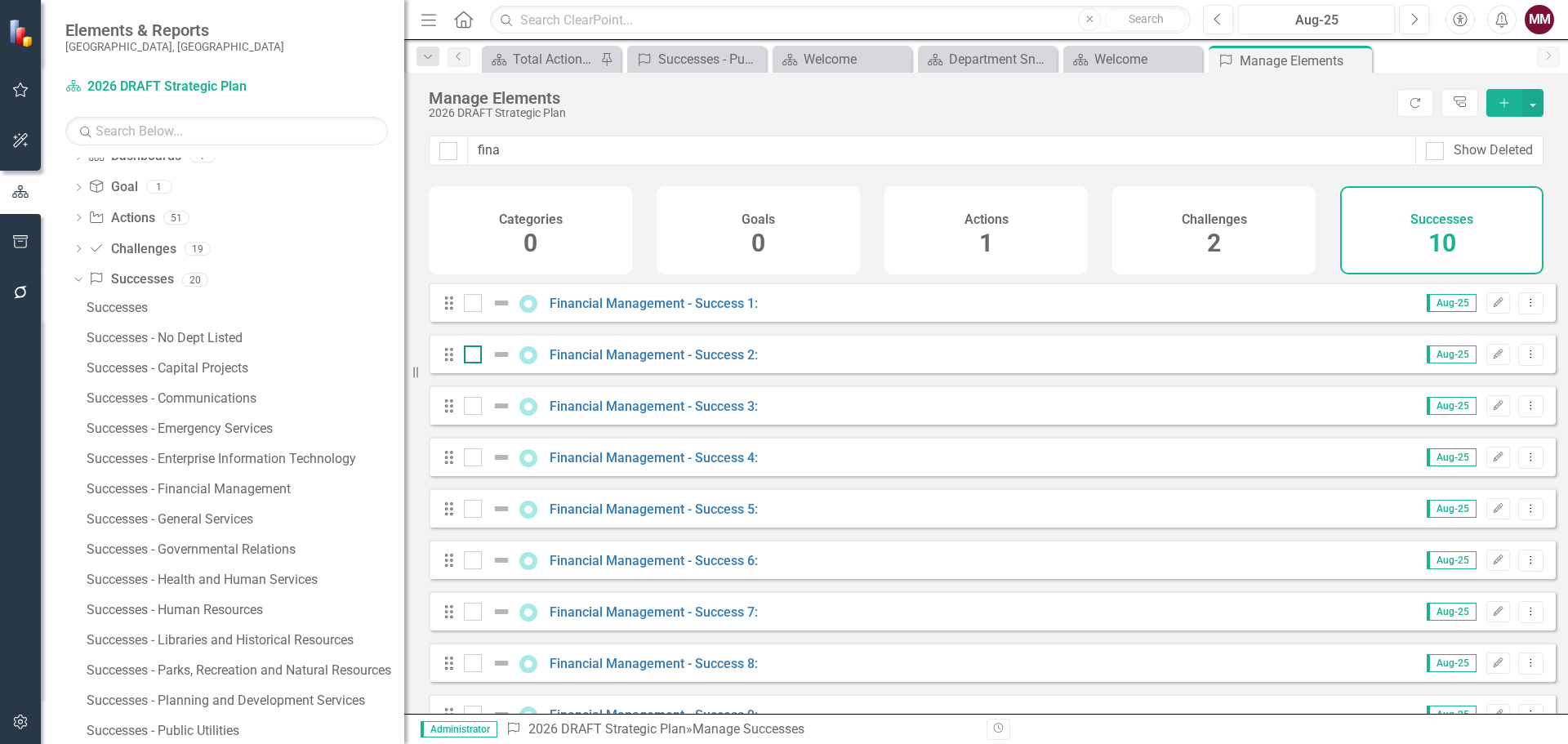
click at [474, 356] on input "checkbox" at bounding box center [469, 351] width 11 height 11
checkbox input "true"
click at [467, 408] on input "checkbox" at bounding box center [469, 402] width 11 height 11
checkbox input "true"
click at [475, 467] on div at bounding box center [473, 457] width 18 height 18
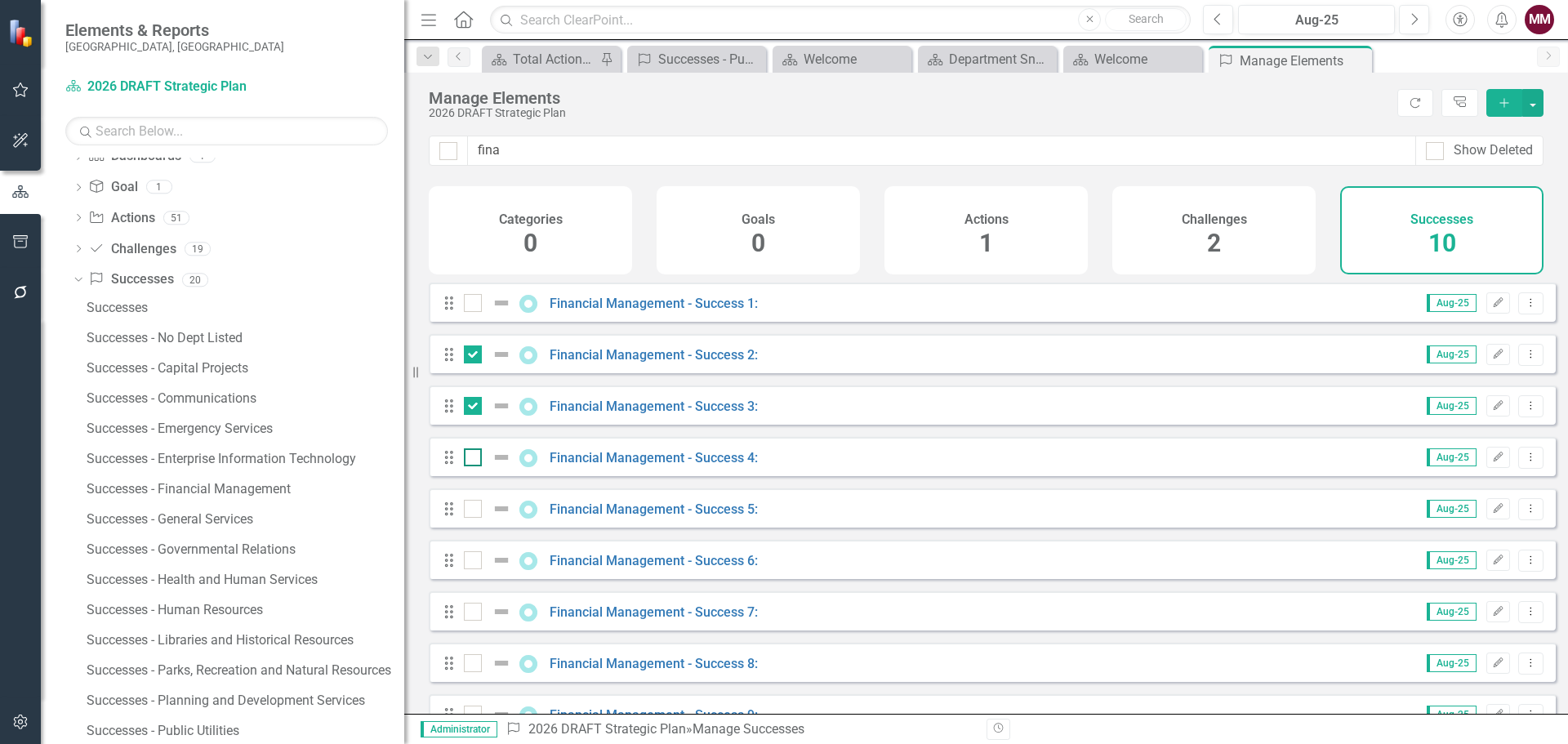
click at [475, 459] on input "checkbox" at bounding box center [469, 453] width 11 height 11
checkbox input "true"
click at [472, 511] on input "checkbox" at bounding box center [469, 505] width 11 height 11
checkbox input "true"
click at [472, 570] on div at bounding box center [473, 560] width 18 height 18
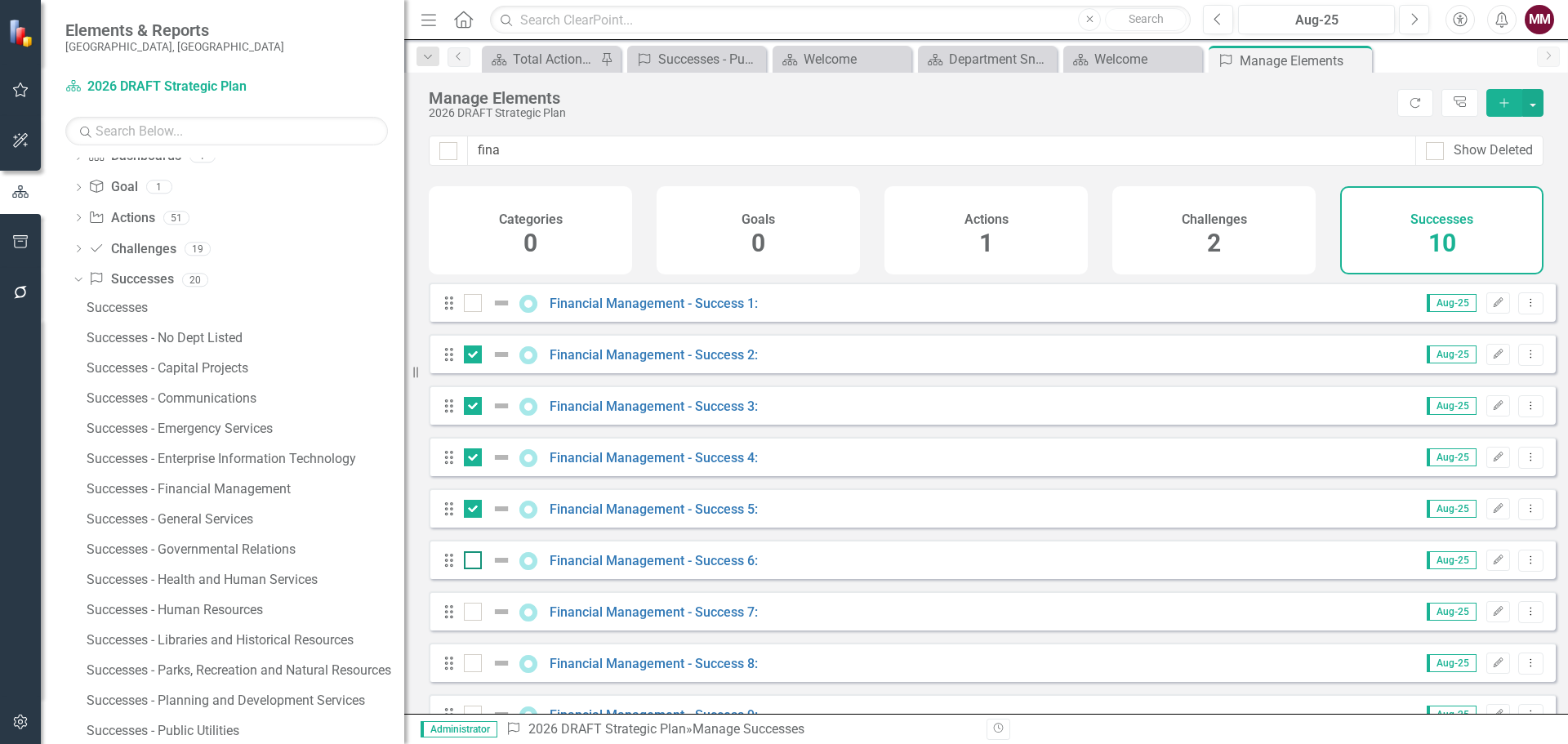
click at [472, 562] on input "checkbox" at bounding box center [469, 556] width 11 height 11
checkbox input "true"
click at [472, 621] on div at bounding box center [473, 611] width 18 height 18
click at [472, 613] on input "checkbox" at bounding box center [469, 607] width 11 height 11
checkbox input "true"
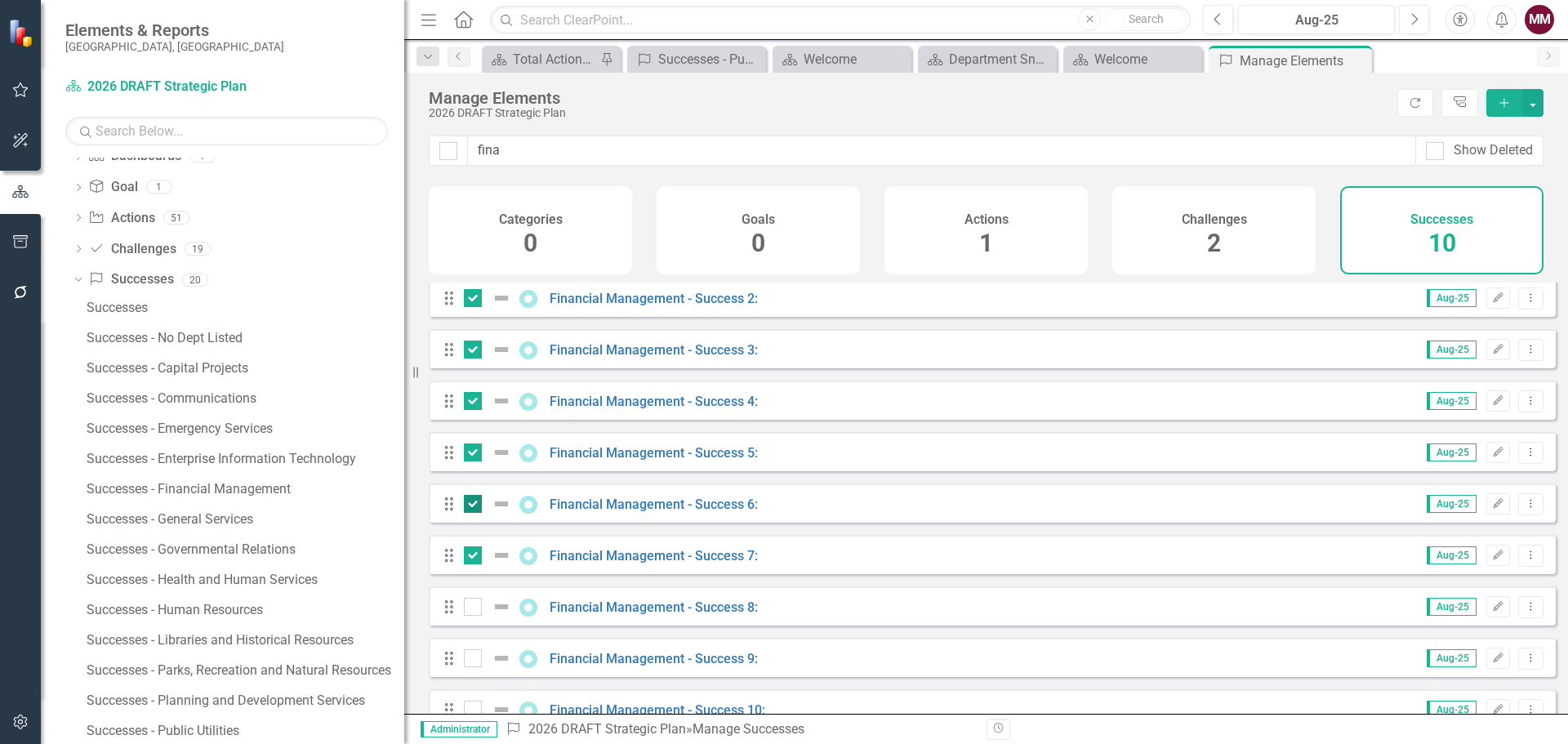
scroll to position [81, 0]
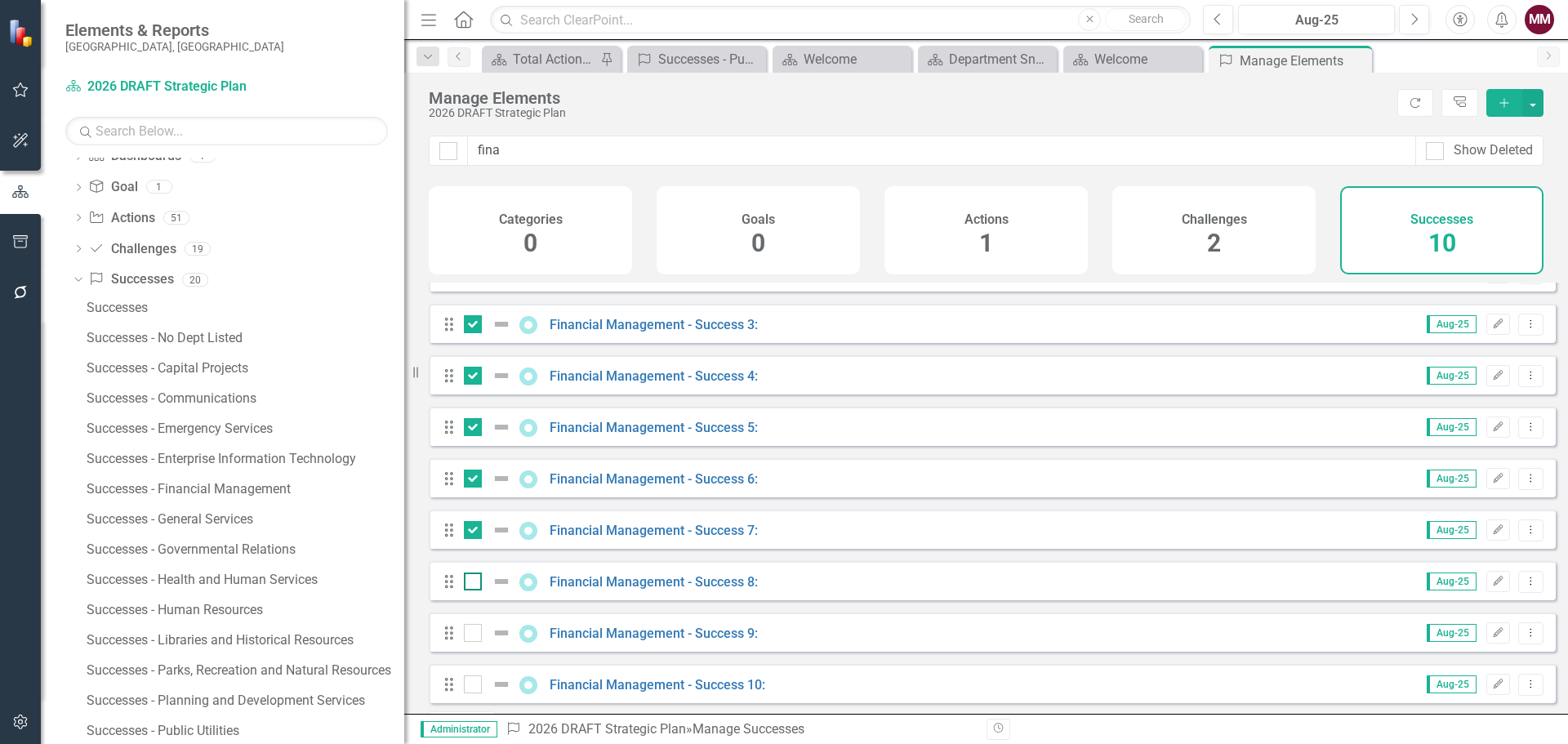
click at [477, 591] on div at bounding box center [473, 581] width 18 height 18
click at [475, 583] on input "checkbox" at bounding box center [469, 577] width 11 height 11
checkbox input "true"
click at [468, 642] on div at bounding box center [473, 633] width 18 height 18
click at [468, 635] on input "checkbox" at bounding box center [469, 629] width 11 height 11
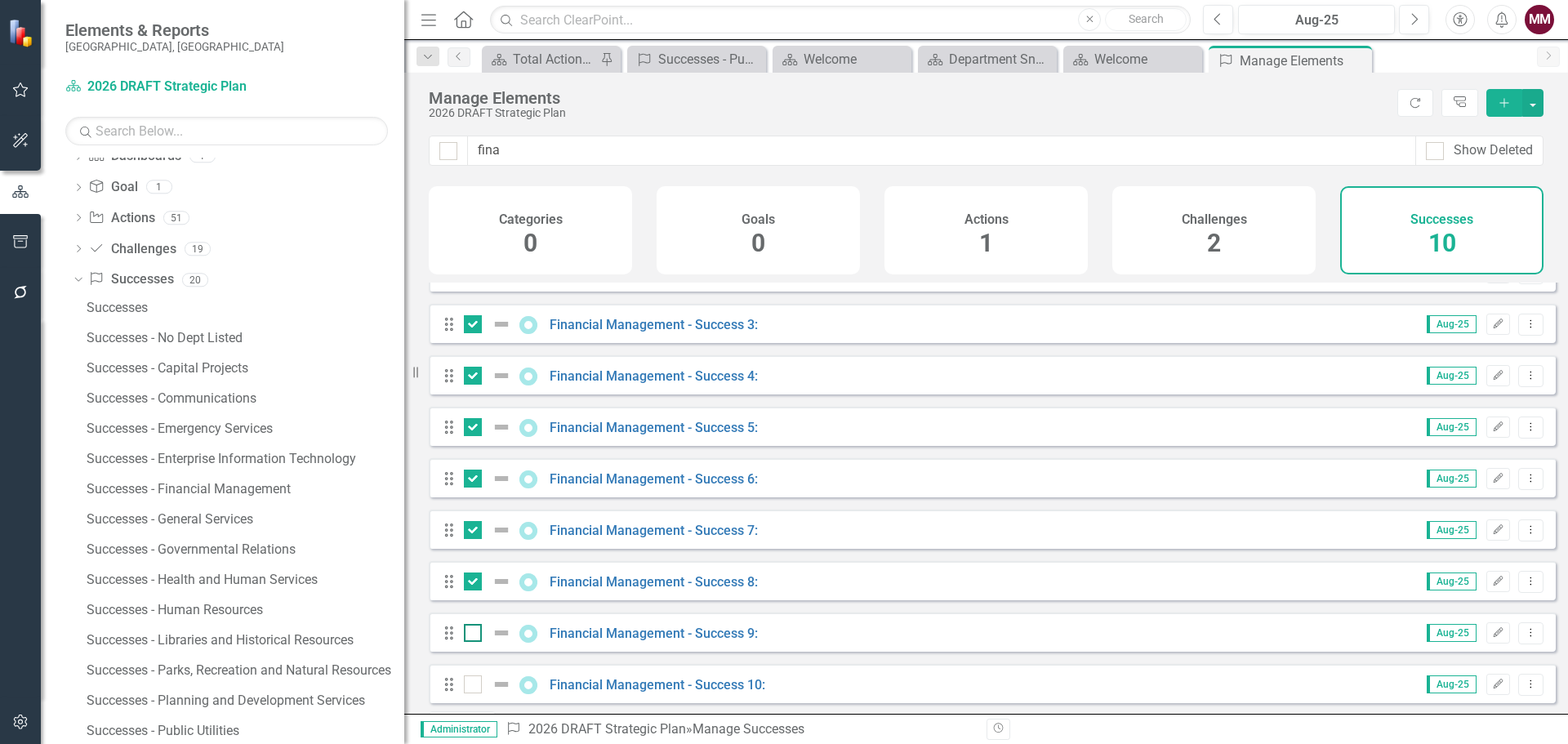
checkbox input "true"
click at [472, 686] on input "checkbox" at bounding box center [469, 680] width 11 height 11
checkbox input "true"
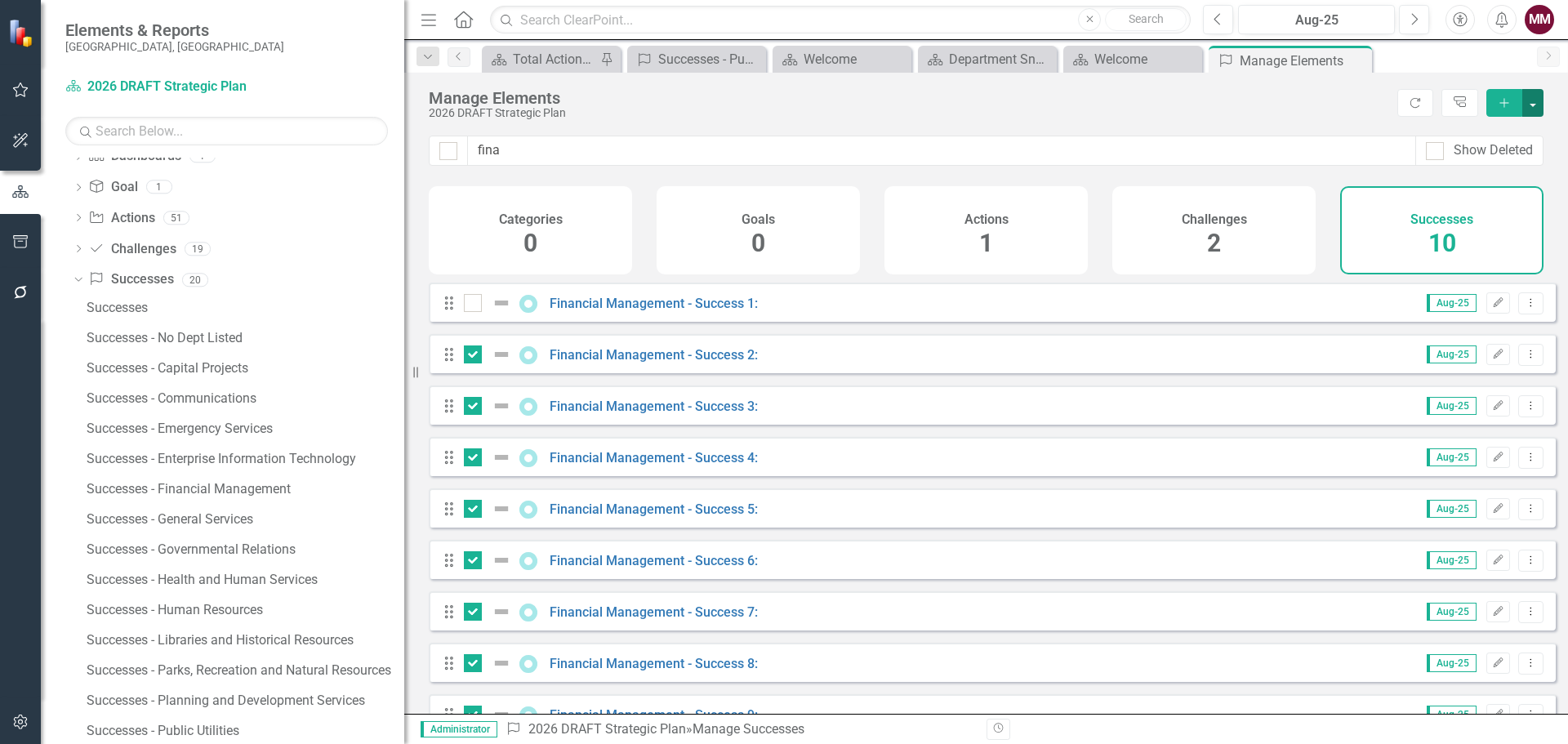
click at [1533, 104] on button "button" at bounding box center [1533, 103] width 21 height 28
click at [1504, 221] on link "Trash Delete Multiple" at bounding box center [1478, 223] width 129 height 30
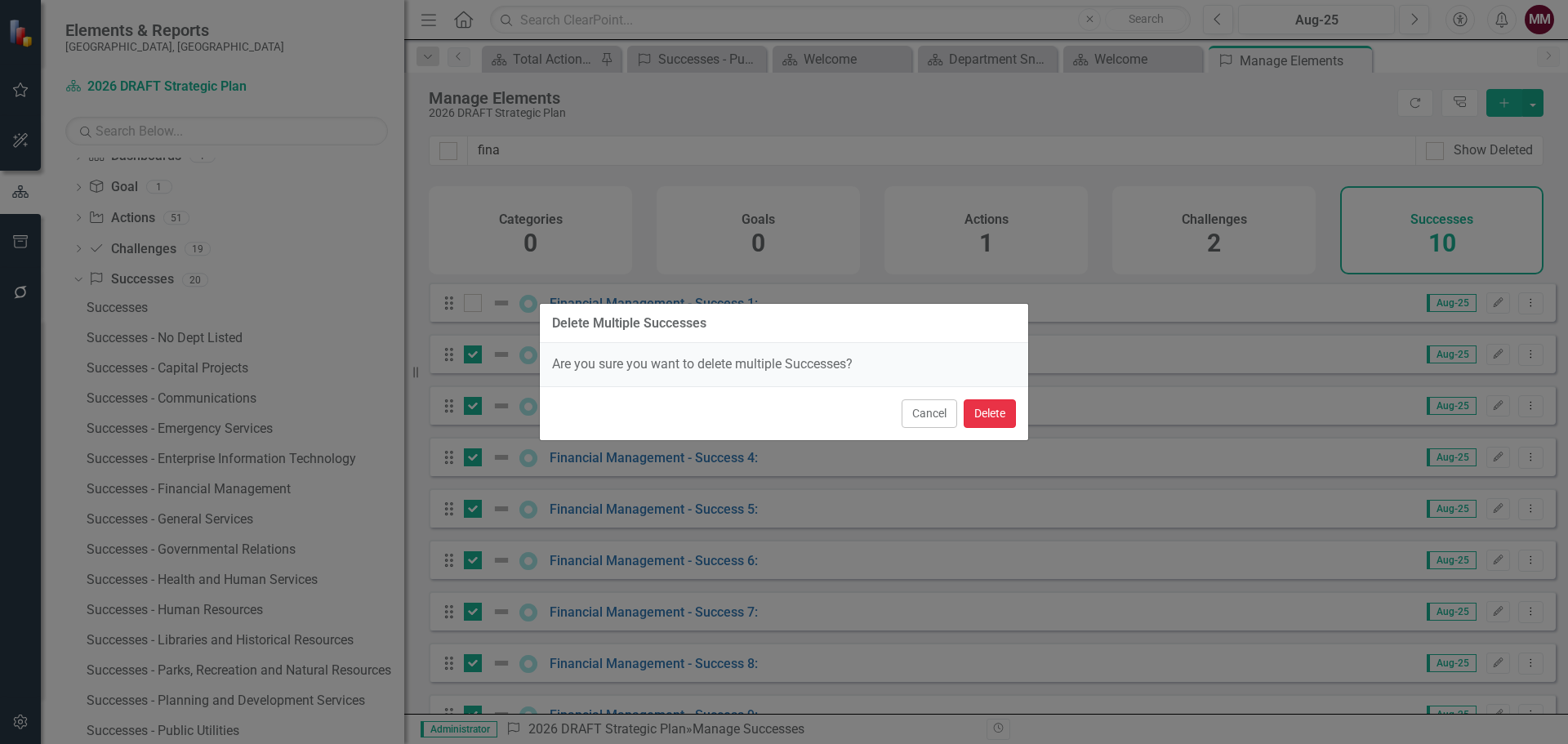
click at [983, 415] on button "Delete" at bounding box center [990, 414] width 52 height 29
checkbox input "false"
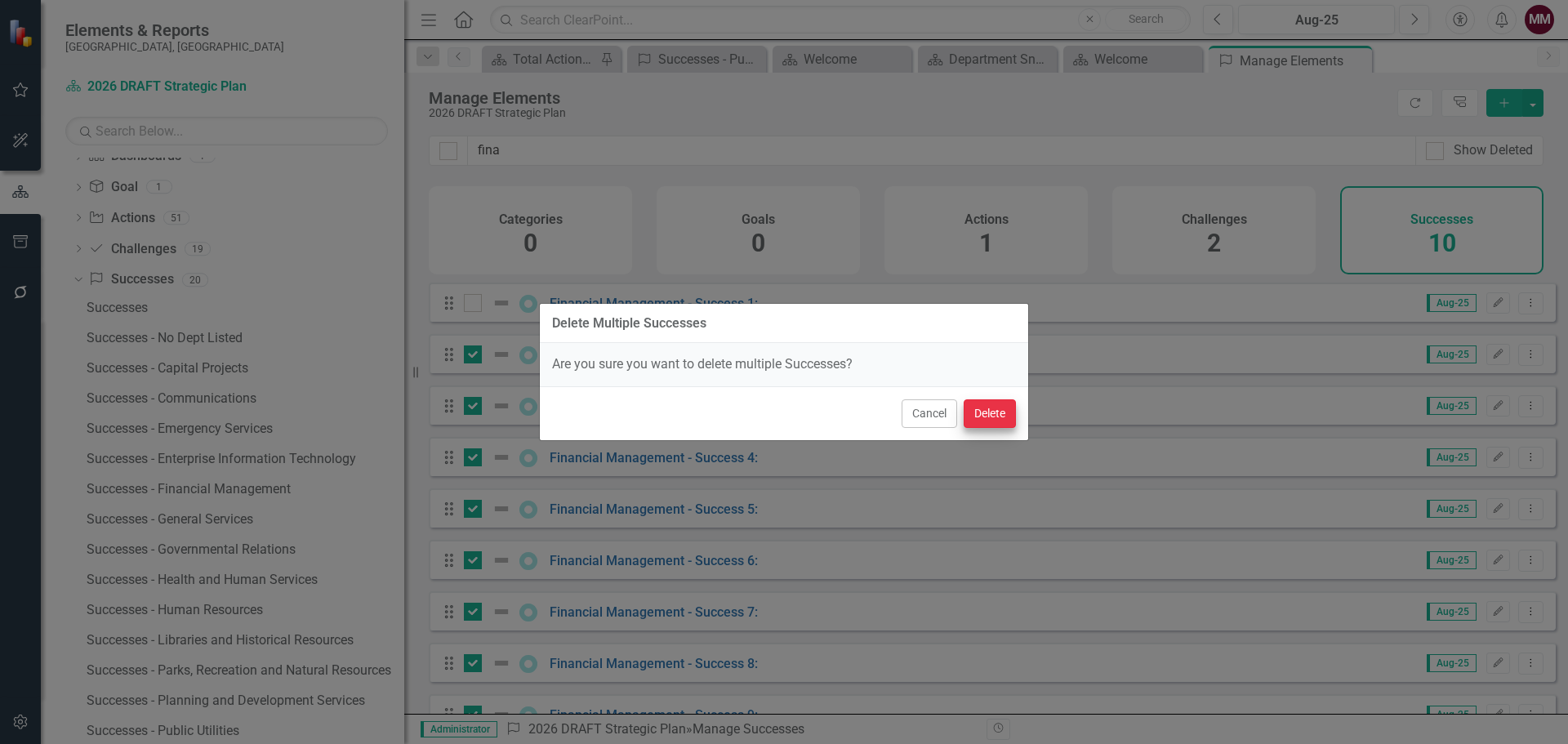
checkbox input "false"
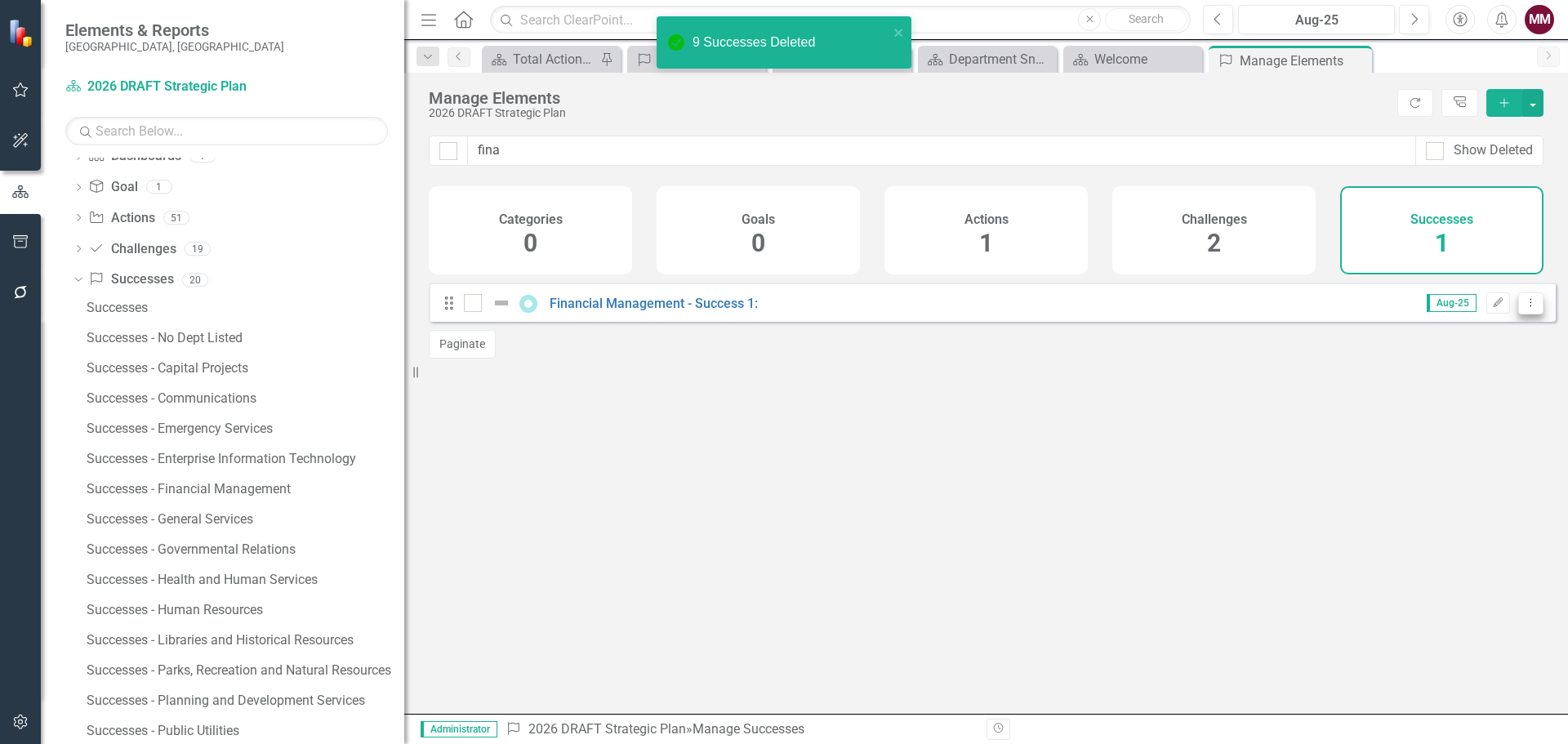
click at [1524, 308] on icon "Dropdown Menu" at bounding box center [1531, 302] width 14 height 11
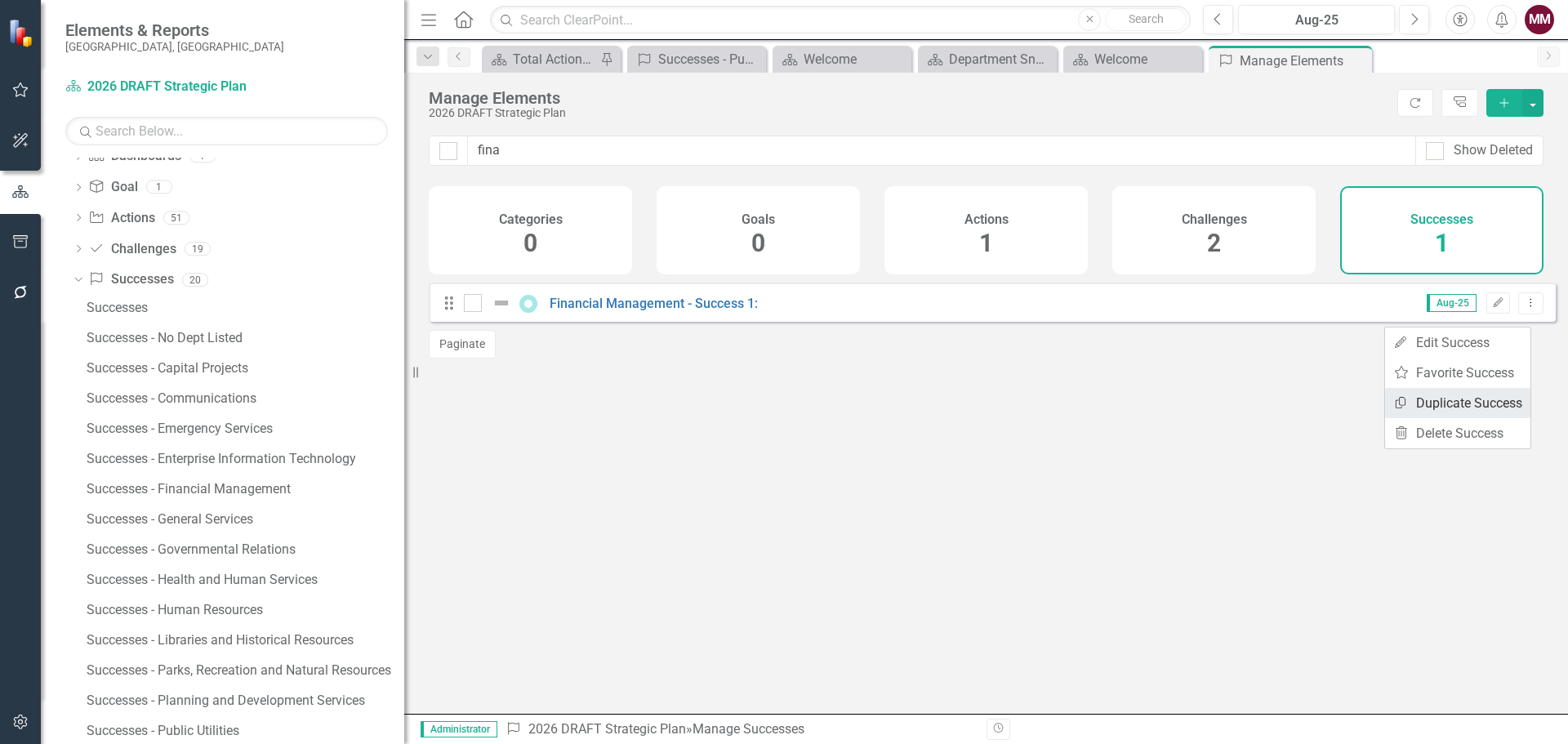
click at [1496, 399] on link "Copy Duplicate Success" at bounding box center [1458, 403] width 145 height 30
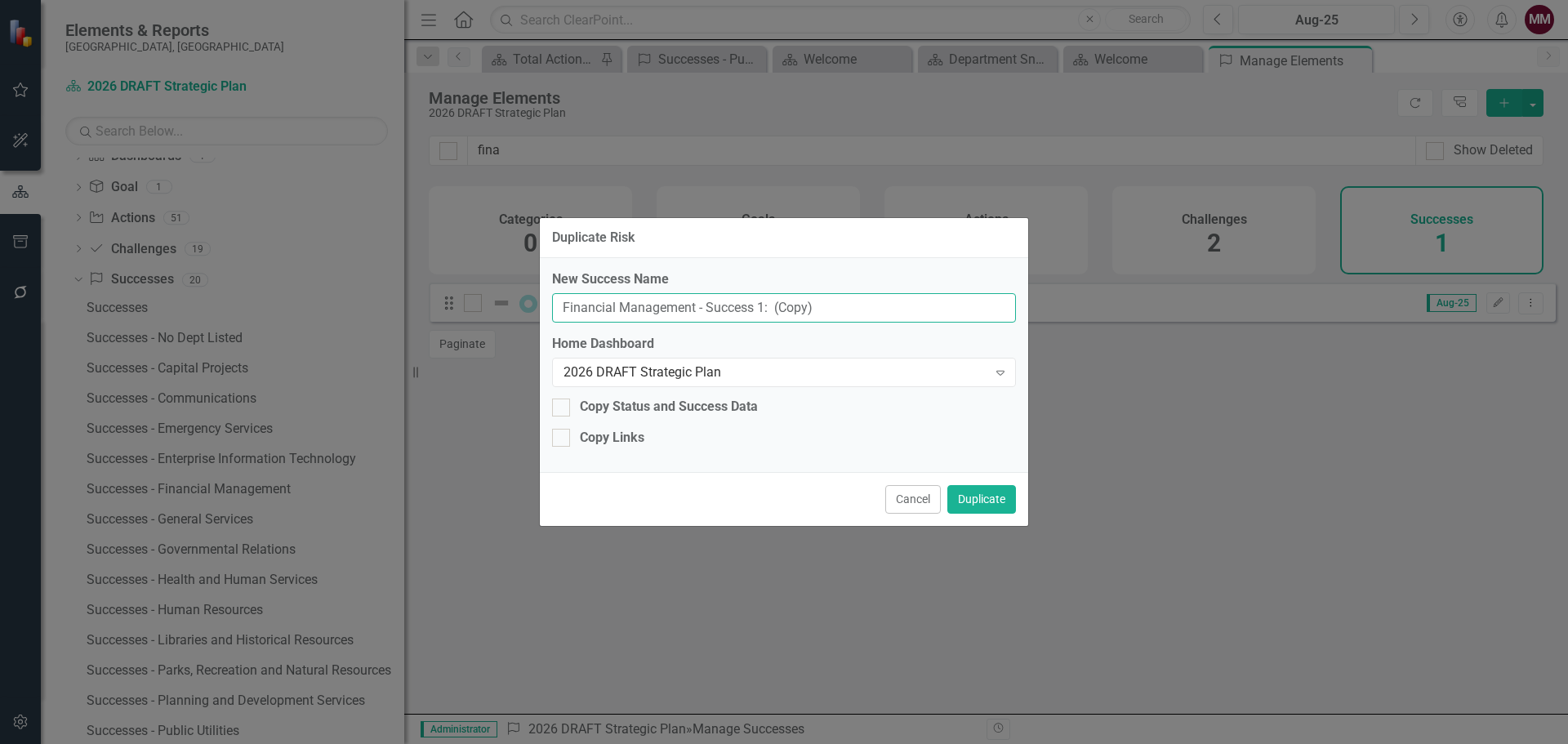
click at [757, 304] on input "Financial Management - Success 1: (Copy)" at bounding box center [784, 308] width 464 height 30
type input "Financial Management - Success 2:"
click at [988, 495] on button "Duplicate" at bounding box center [981, 500] width 69 height 29
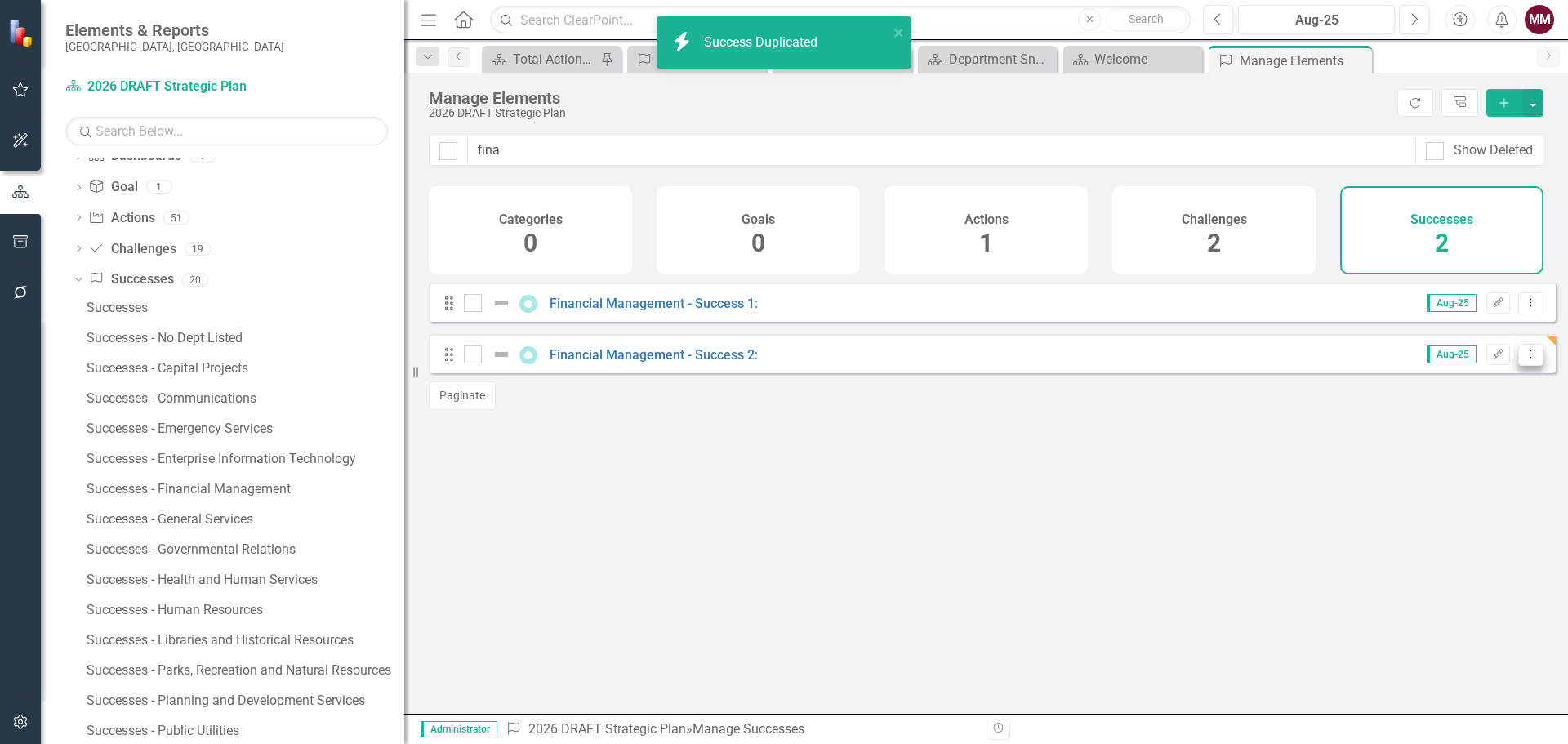
click at [1525, 366] on button "Dropdown Menu" at bounding box center [1531, 355] width 25 height 22
click at [1485, 452] on link "Copy Duplicate Success" at bounding box center [1458, 454] width 145 height 30
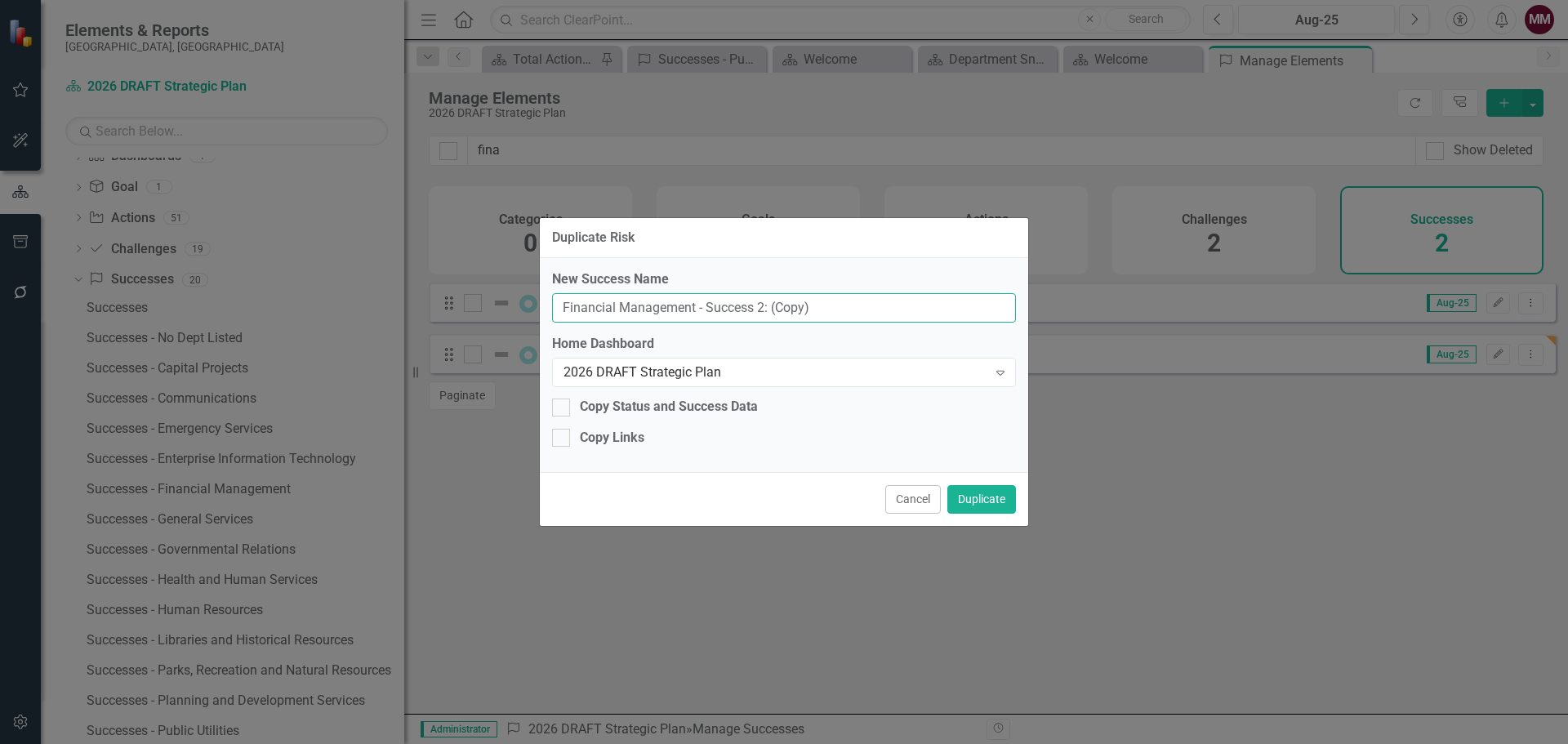
click at [758, 307] on input "Financial Management - Success 2: (Copy)" at bounding box center [784, 308] width 464 height 30
type input "Financial Management - Success 3:"
click at [968, 498] on button "Duplicate" at bounding box center [981, 500] width 69 height 29
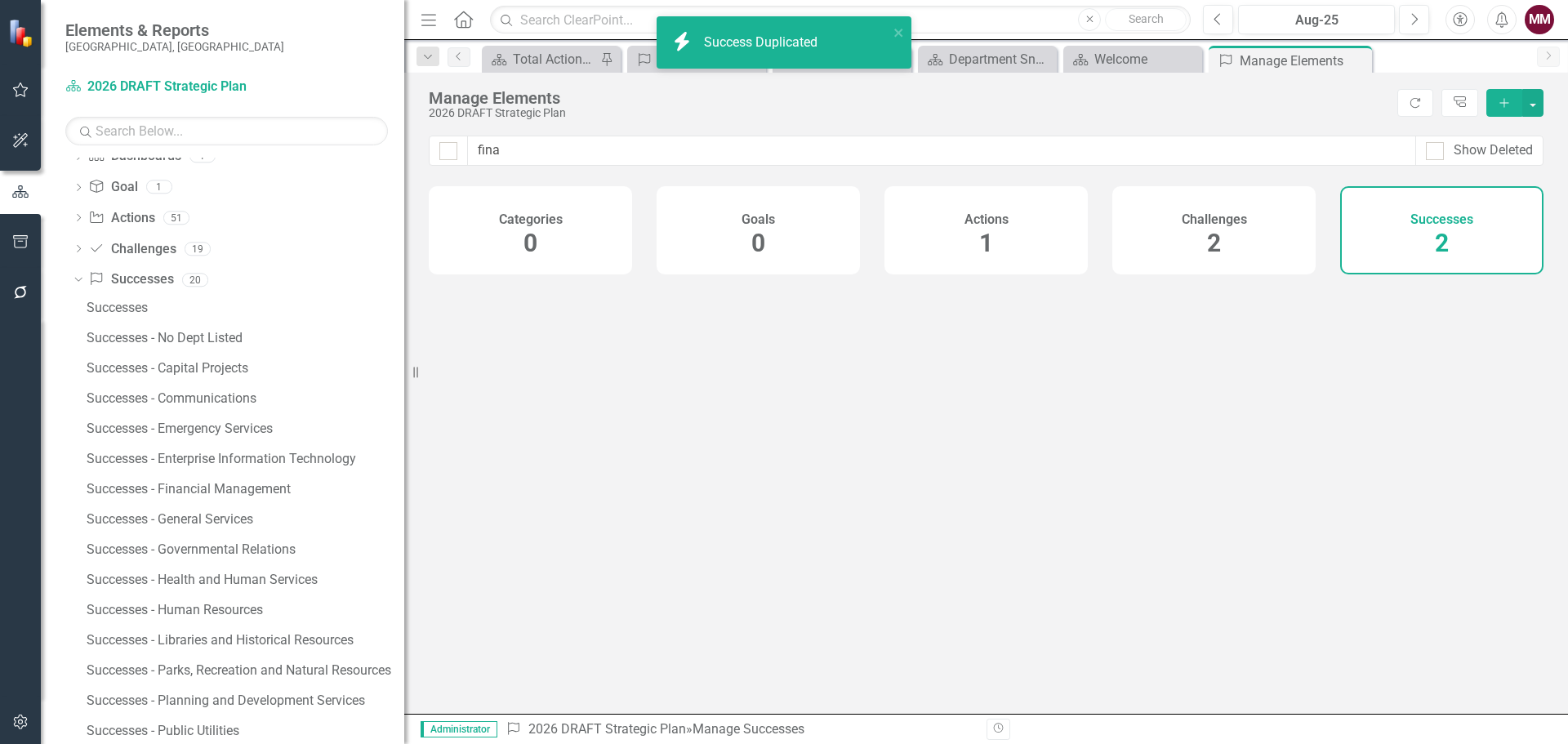
checkbox input "false"
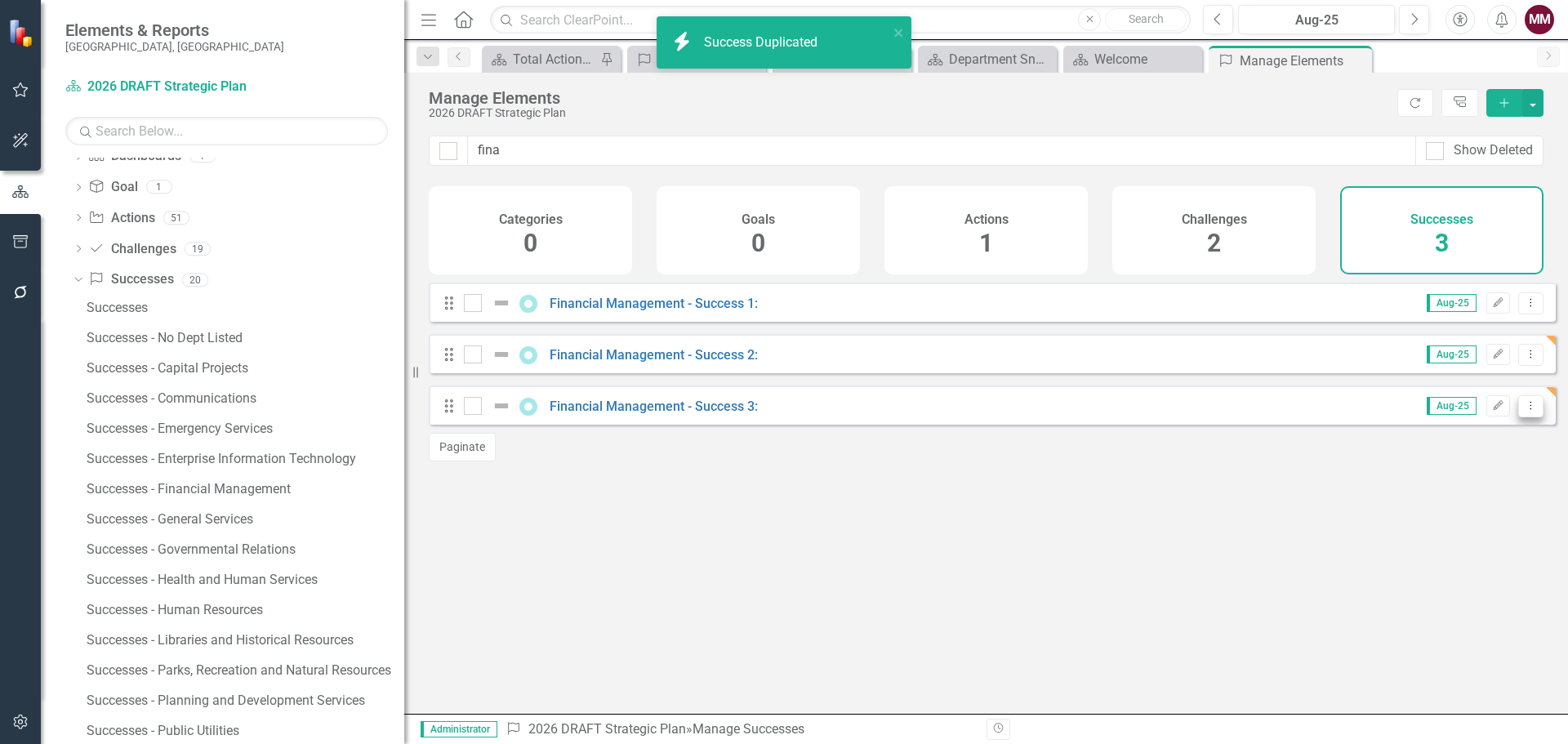
click at [1525, 418] on button "Dropdown Menu" at bounding box center [1531, 406] width 25 height 22
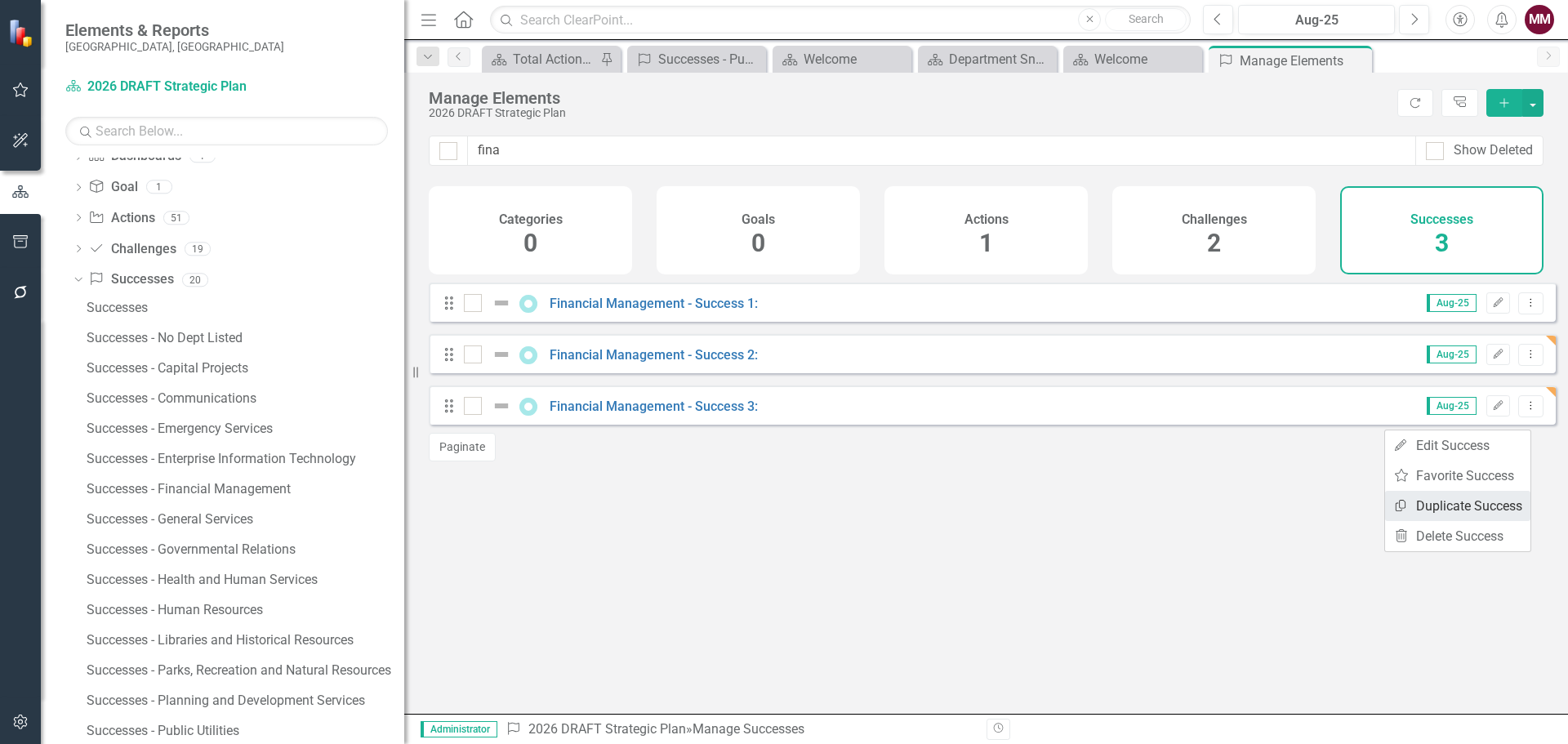
click at [1477, 508] on link "Copy Duplicate Success" at bounding box center [1458, 506] width 145 height 30
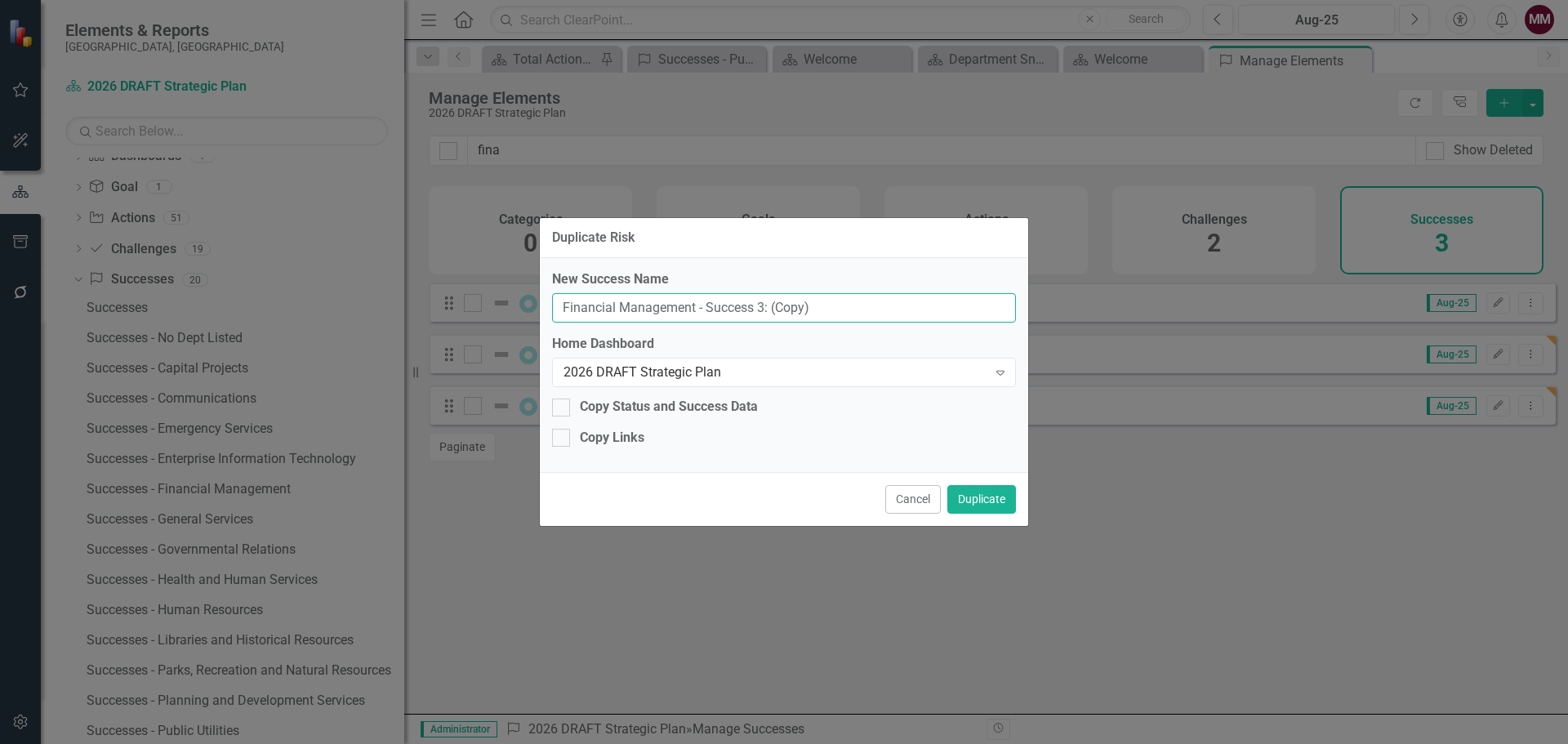
click at [759, 305] on input "Financial Management - Success 3: (Copy)" at bounding box center [784, 308] width 464 height 30
type input "Financial Management - Success 4:"
click at [968, 493] on button "Duplicate" at bounding box center [981, 500] width 69 height 29
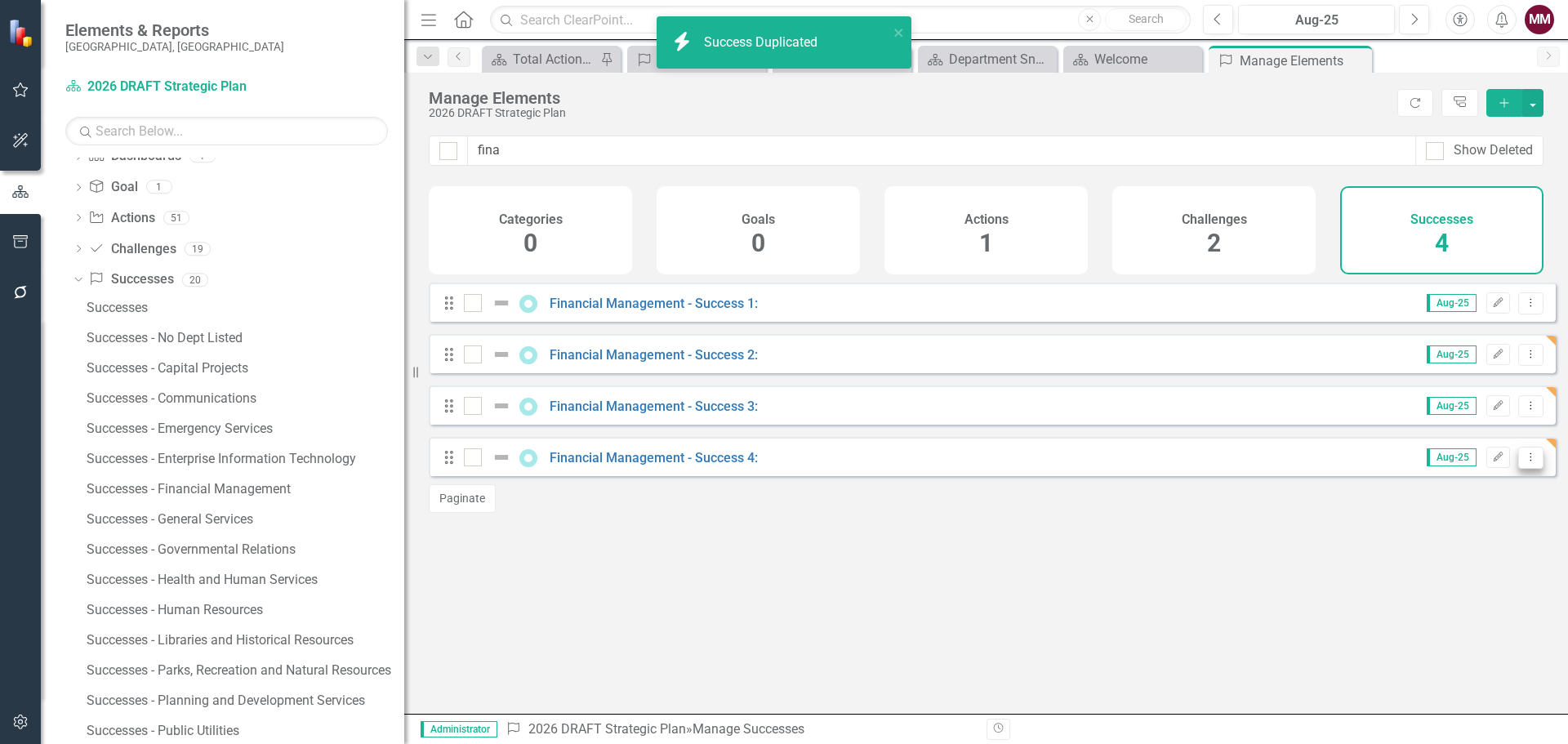
click at [1530, 461] on icon at bounding box center [1531, 456] width 2 height 8
click at [1467, 555] on link "Copy Duplicate Success" at bounding box center [1458, 557] width 145 height 30
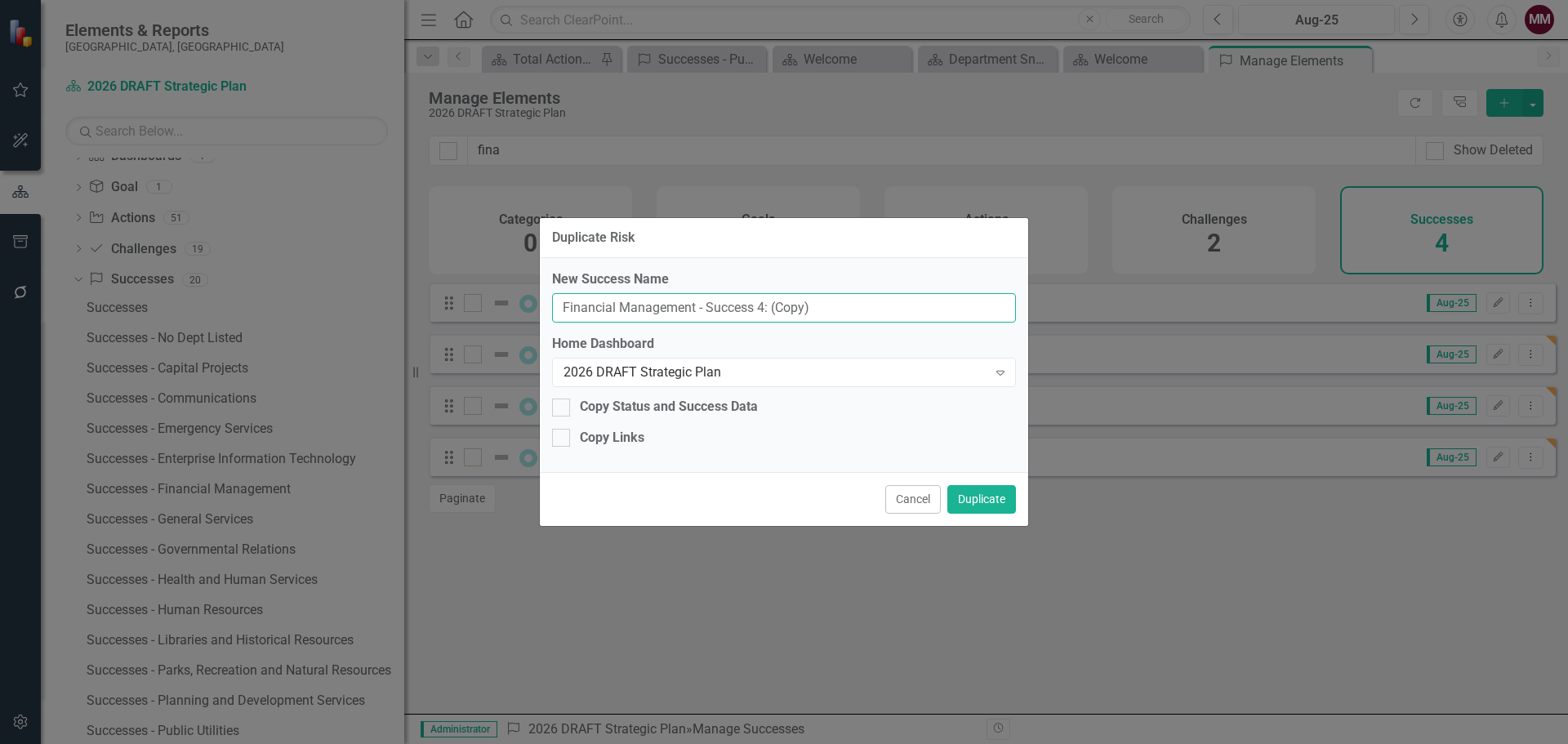
click at [760, 306] on input "Financial Management - Success 4: (Copy)" at bounding box center [784, 308] width 464 height 30
type input "Financial Management - Success 5:"
click at [990, 505] on button "Duplicate" at bounding box center [981, 500] width 69 height 29
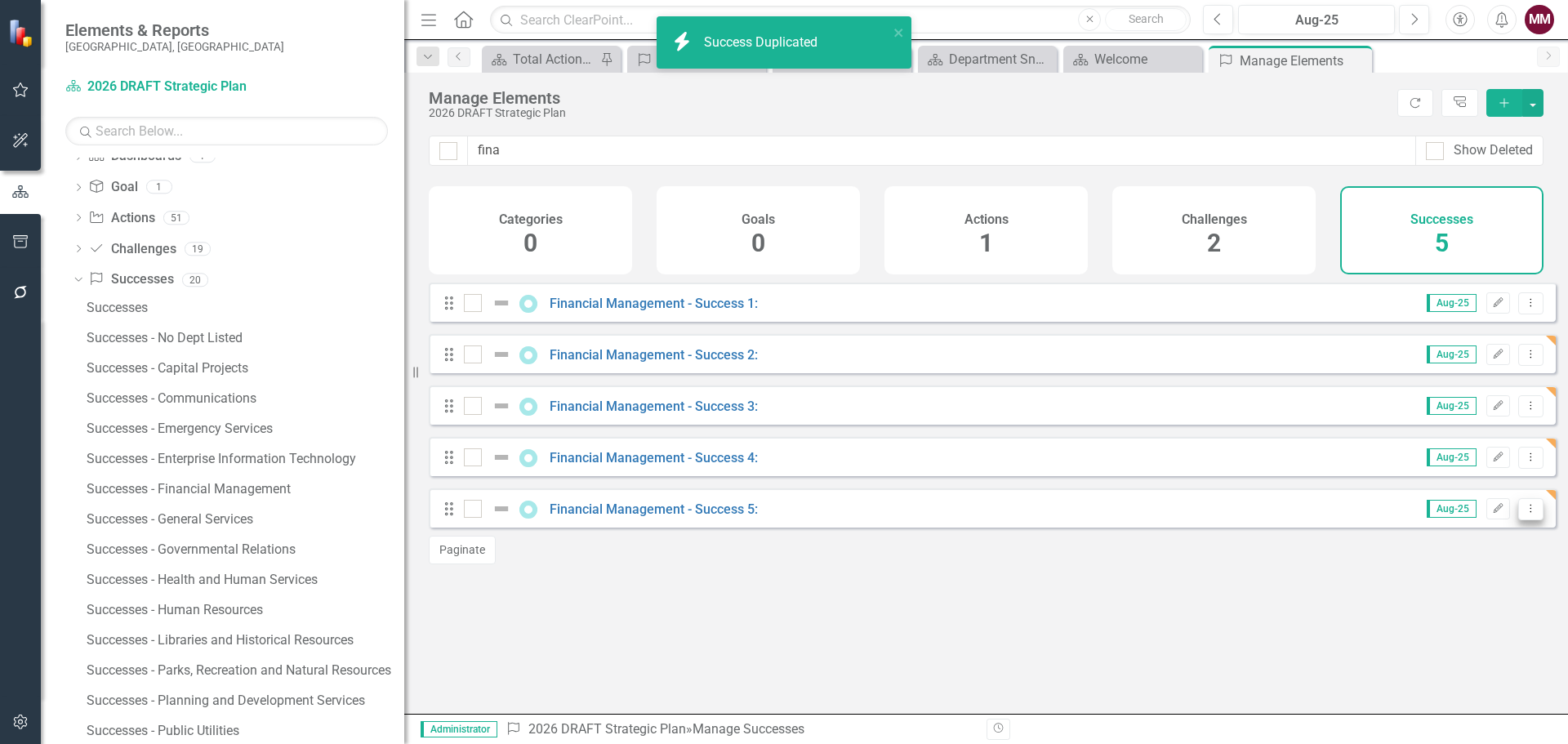
click at [1524, 513] on icon "Dropdown Menu" at bounding box center [1531, 509] width 14 height 11
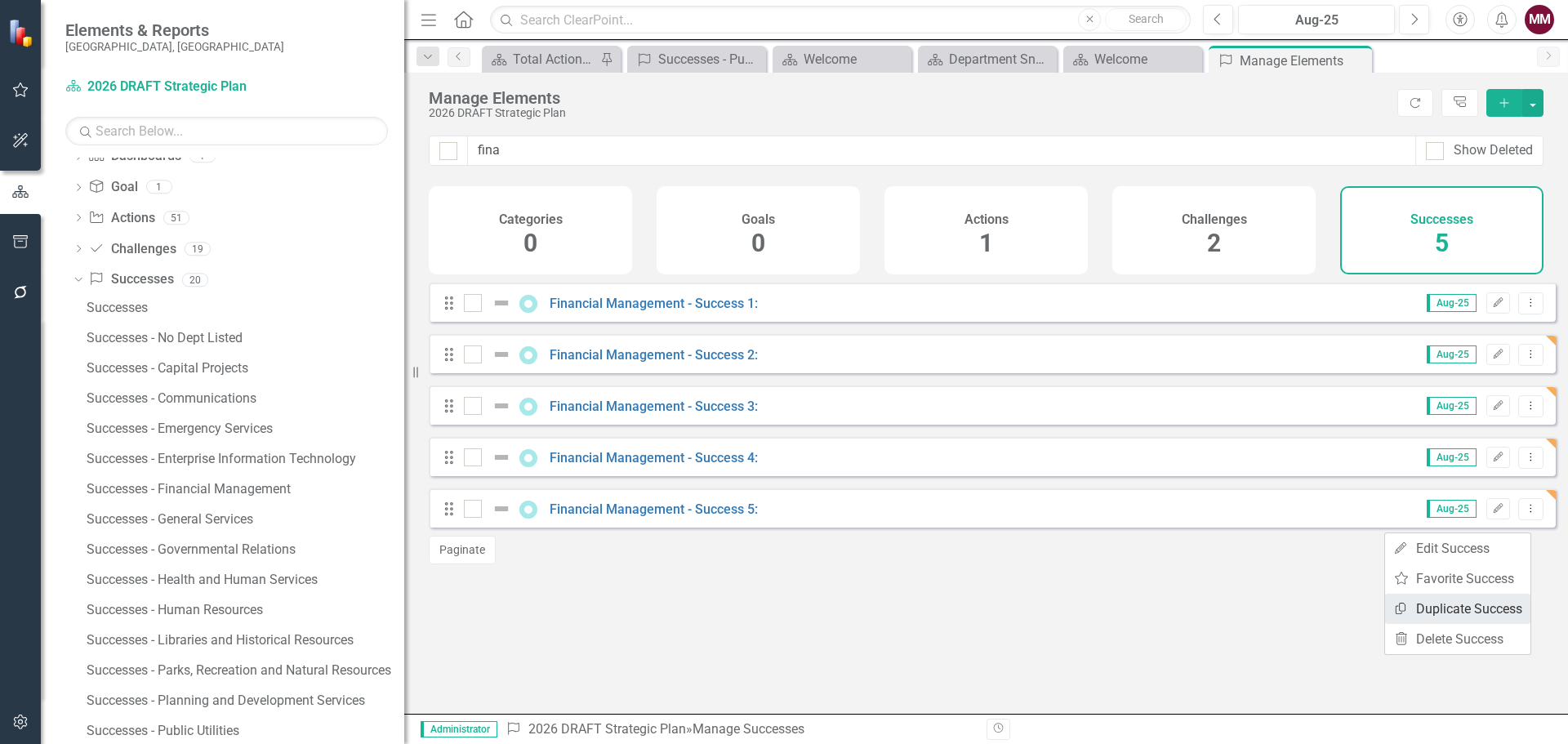
click at [1489, 609] on link "Copy Duplicate Success" at bounding box center [1458, 608] width 145 height 30
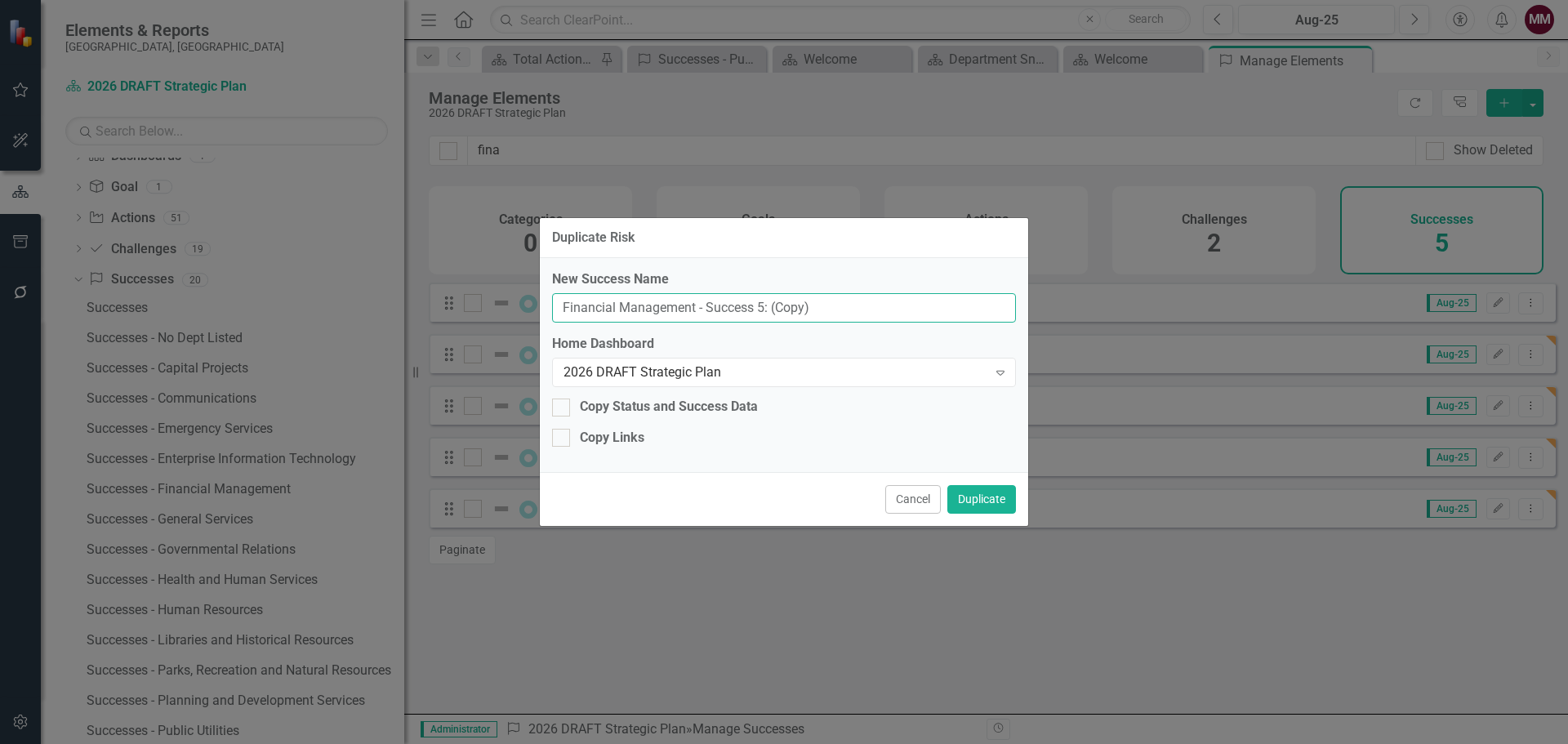
click at [757, 305] on input "Financial Management - Success 5: (Copy)" at bounding box center [784, 308] width 464 height 30
type input "Financial Management - Success 6:"
click at [969, 504] on button "Duplicate" at bounding box center [981, 500] width 69 height 29
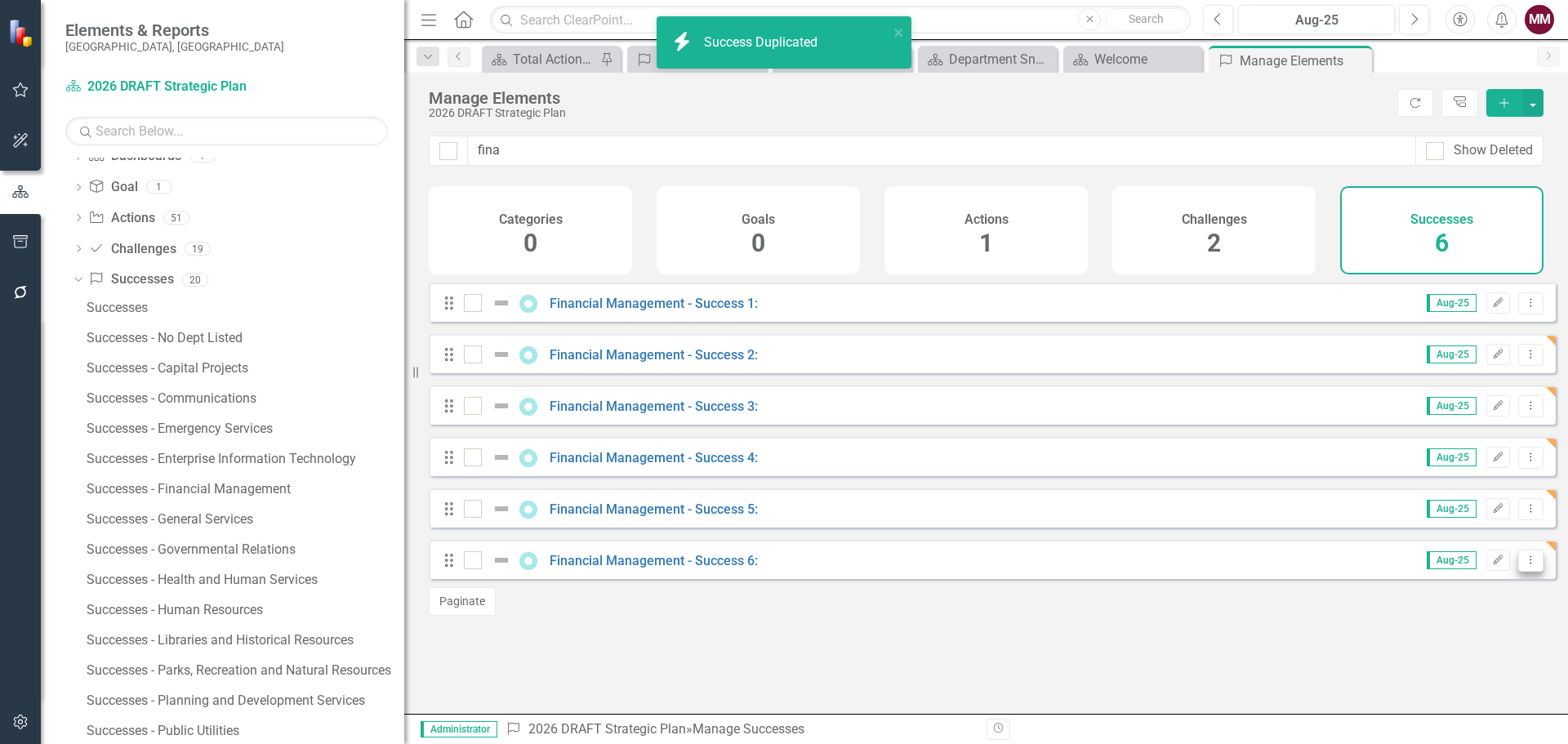
click at [1519, 572] on button "Dropdown Menu" at bounding box center [1531, 561] width 25 height 22
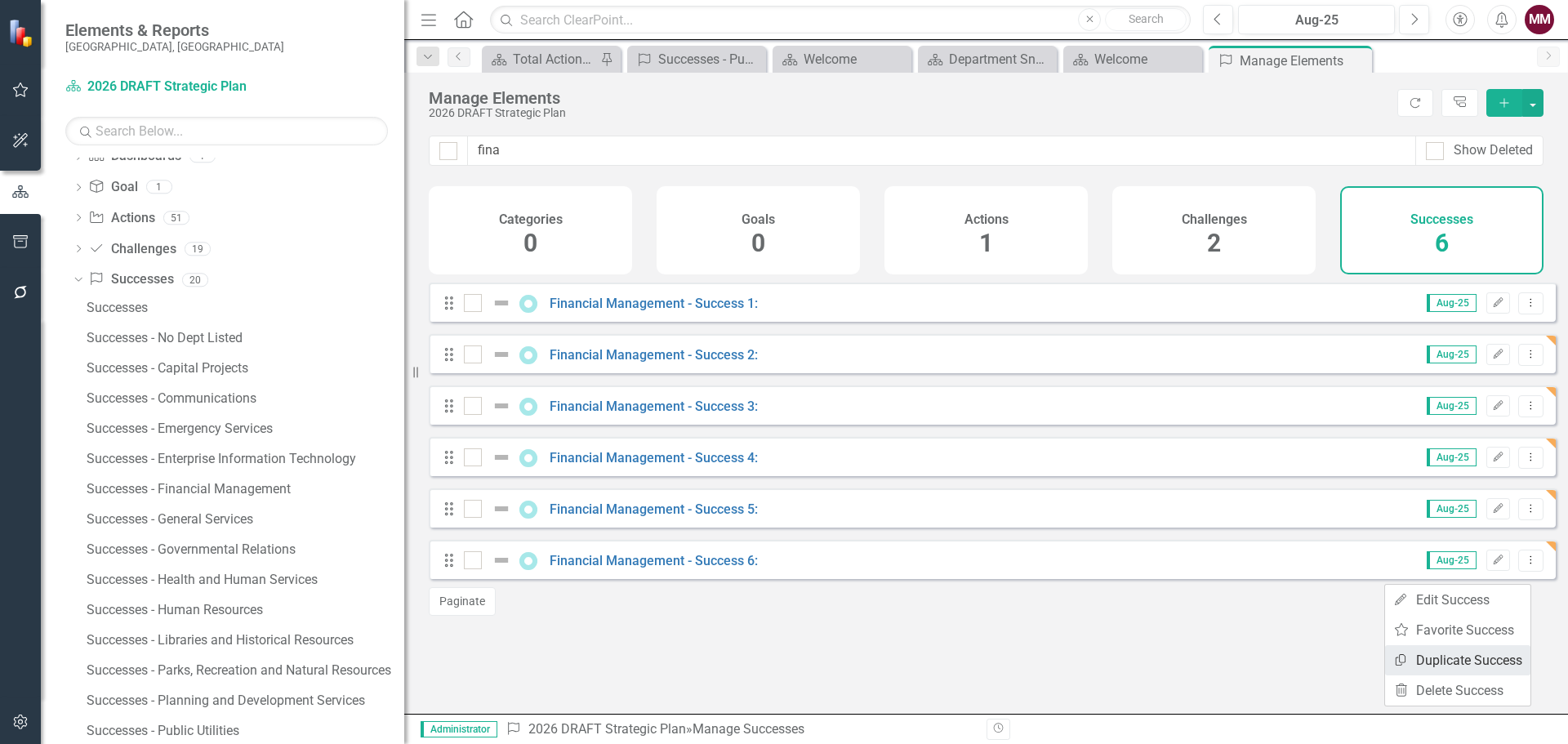
click at [1467, 655] on link "Copy Duplicate Success" at bounding box center [1458, 660] width 145 height 30
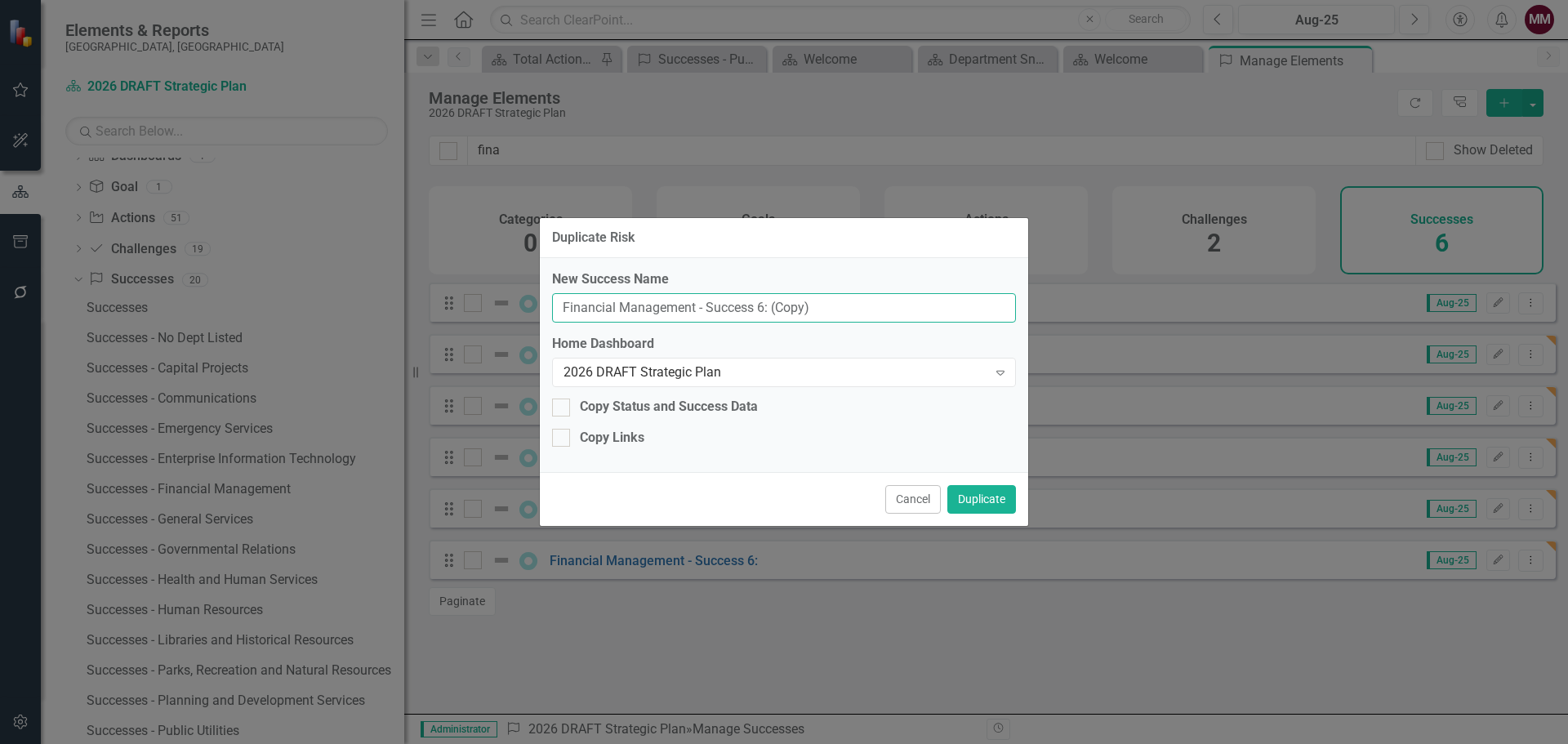
drag, startPoint x: 757, startPoint y: 306, endPoint x: 894, endPoint y: 303, distance: 137.0
click at [758, 306] on input "Financial Management - Success 6: (Copy)" at bounding box center [784, 308] width 464 height 30
type input "Financial Management - Success 7:"
click at [991, 504] on button "Duplicate" at bounding box center [981, 500] width 69 height 29
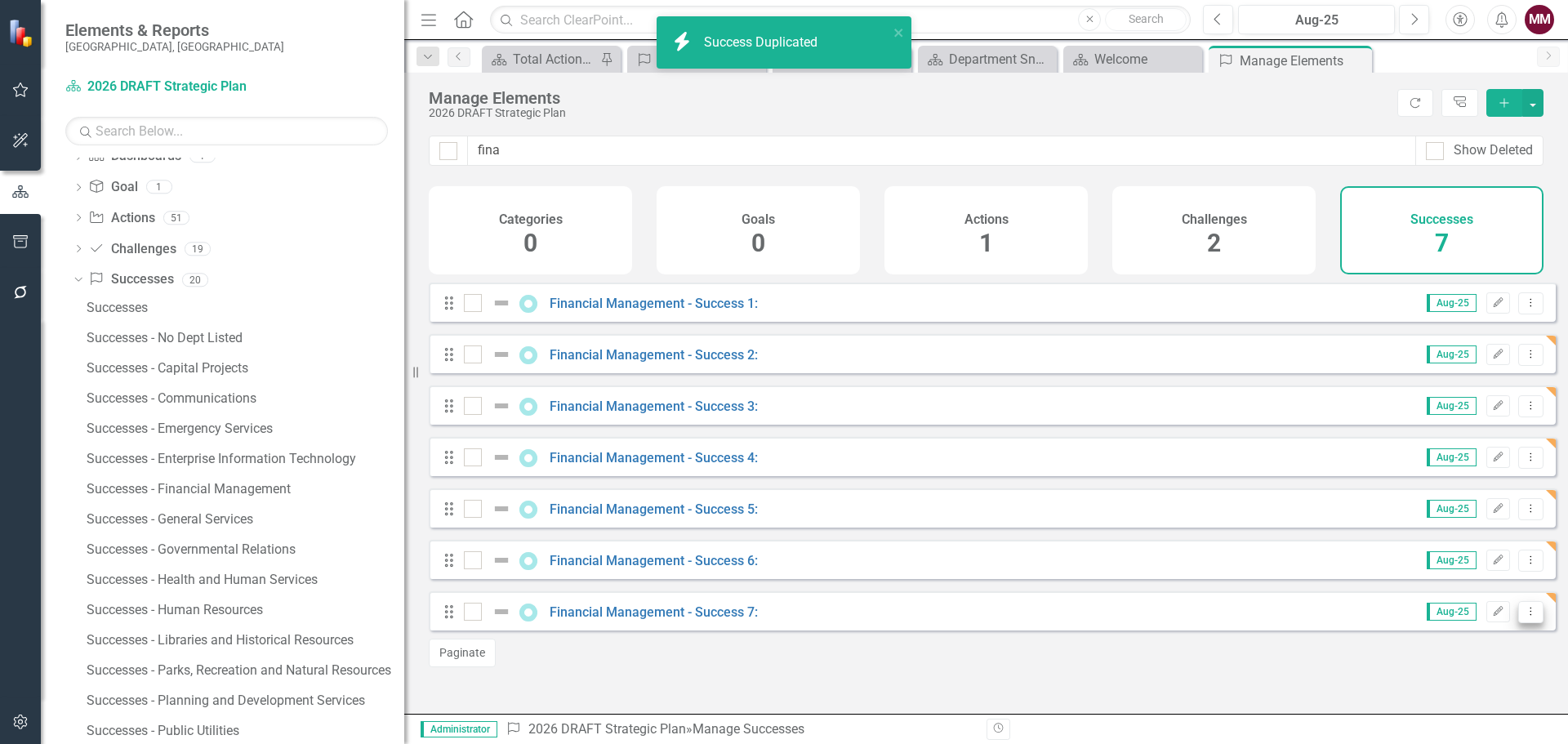
click at [1524, 617] on icon "Dropdown Menu" at bounding box center [1531, 611] width 14 height 11
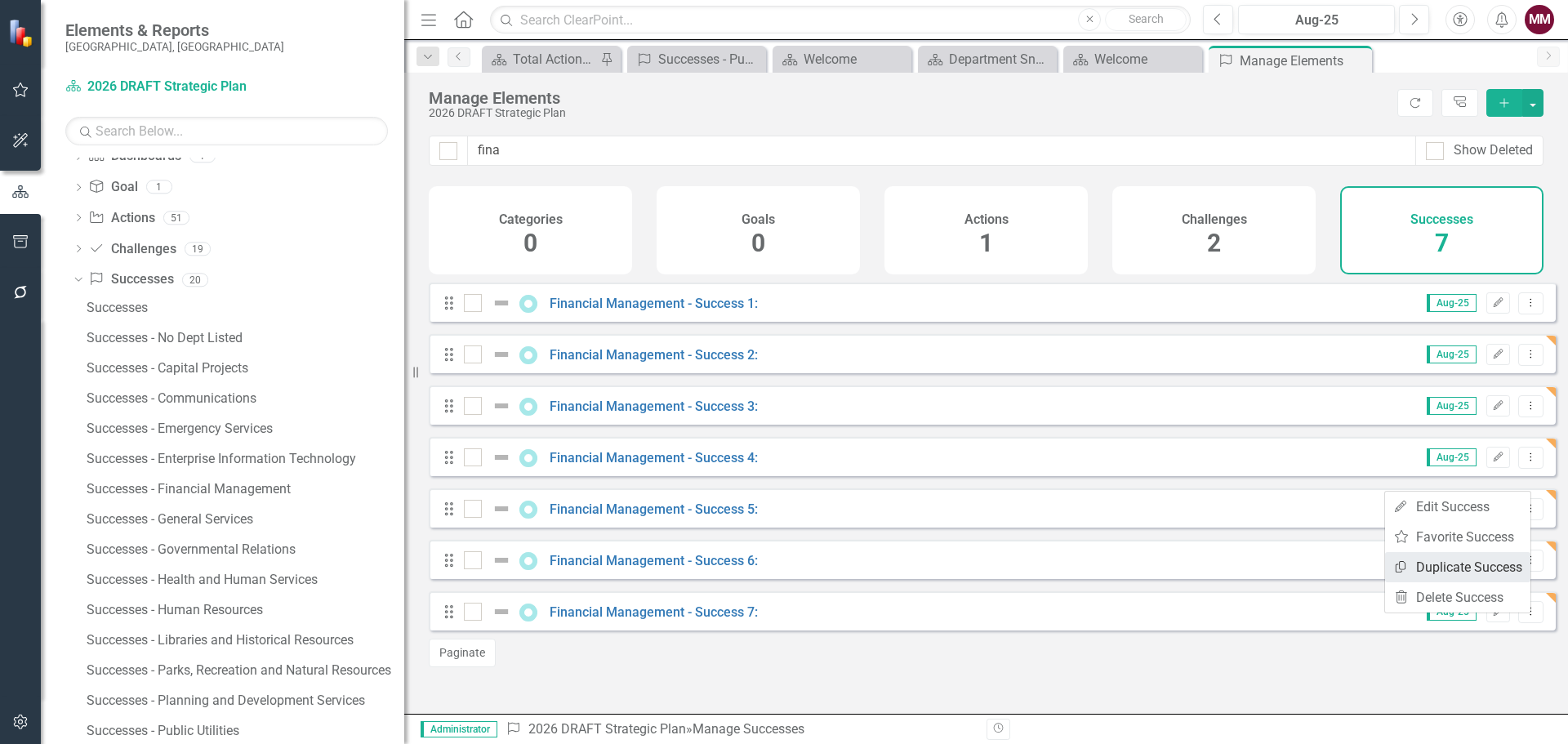
click at [1465, 573] on link "Copy Duplicate Success" at bounding box center [1458, 567] width 145 height 30
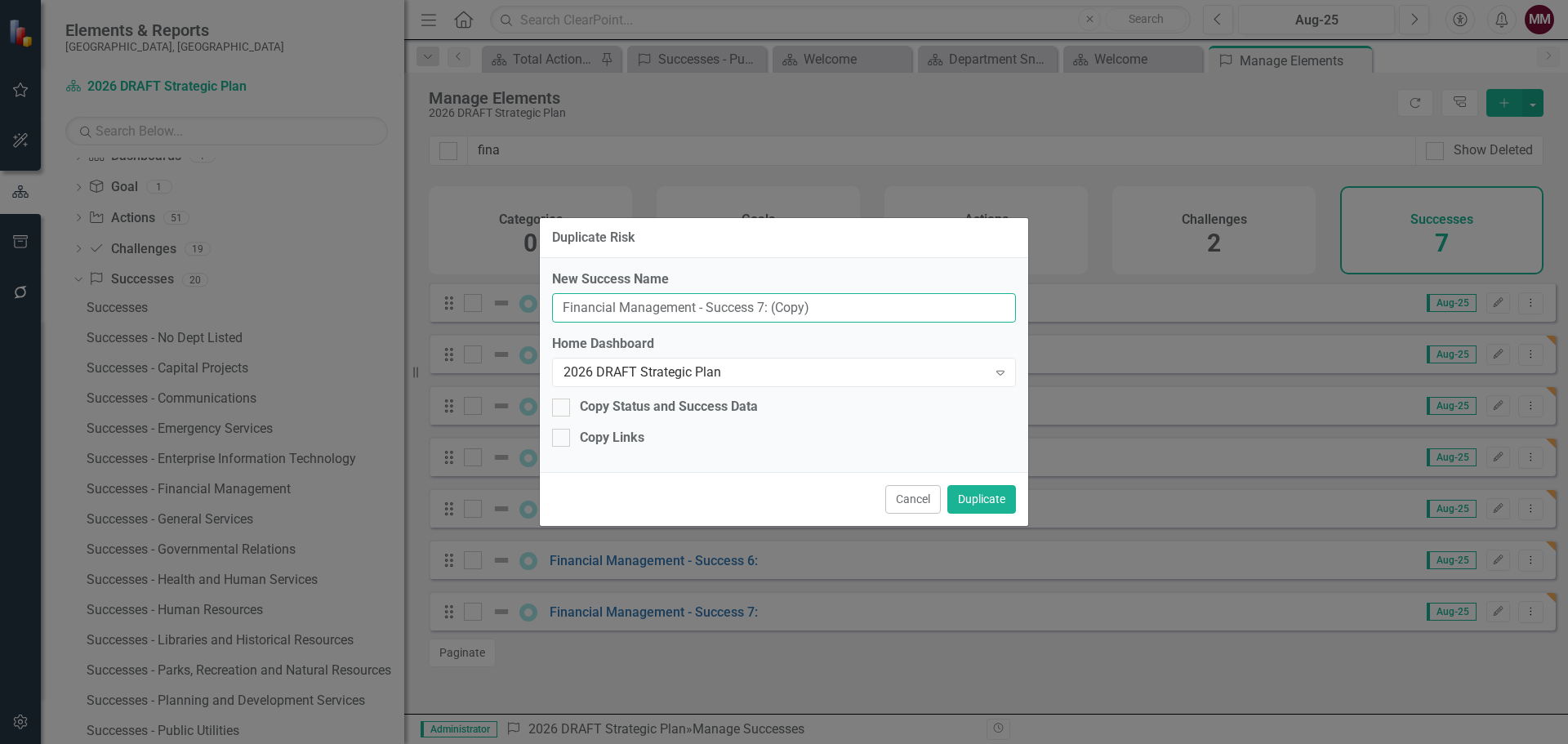
click at [758, 307] on input "Financial Management - Success 7: (Copy)" at bounding box center [784, 308] width 464 height 30
type input "Financial Management - Success 8:"
click at [986, 498] on button "Duplicate" at bounding box center [981, 500] width 69 height 29
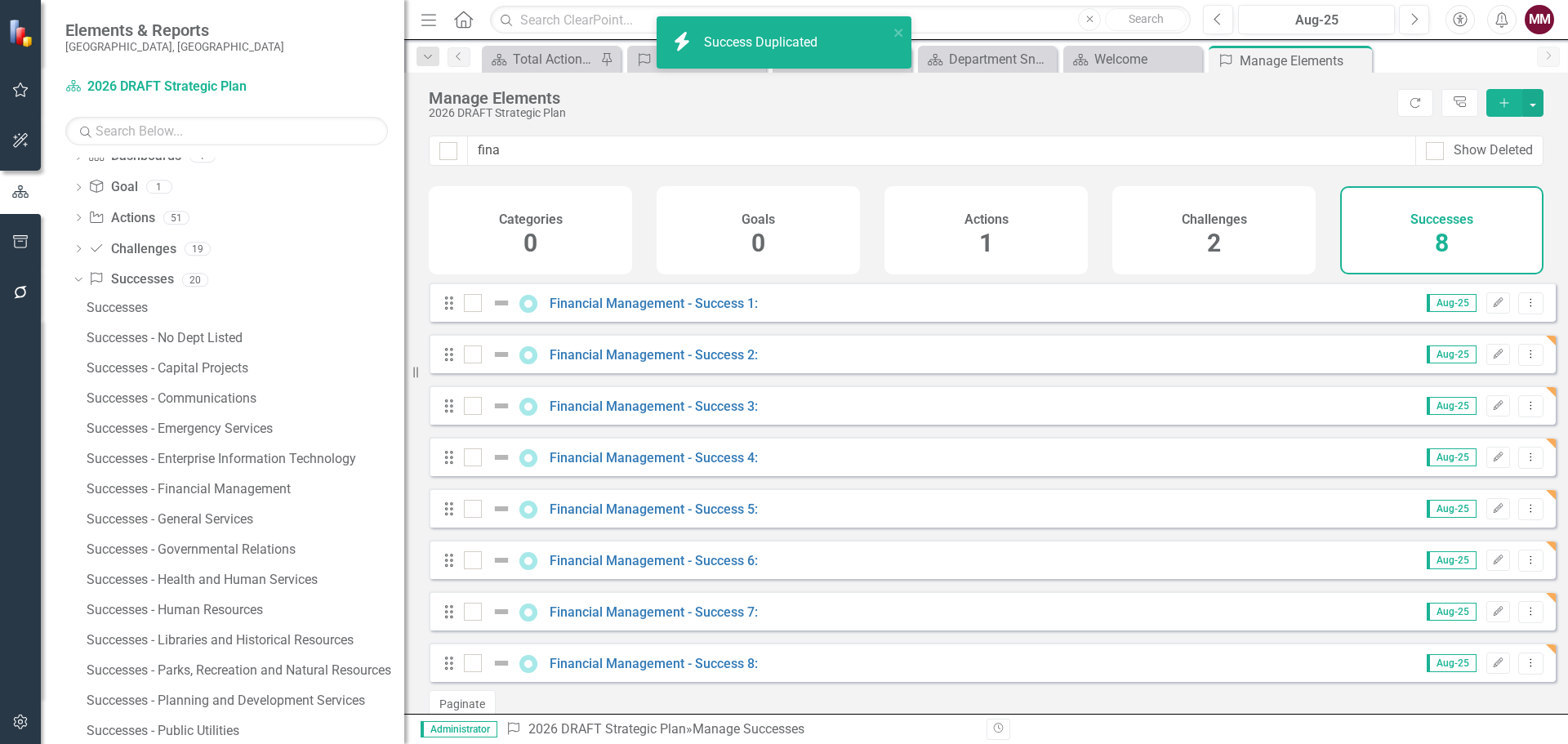
scroll to position [34, 0]
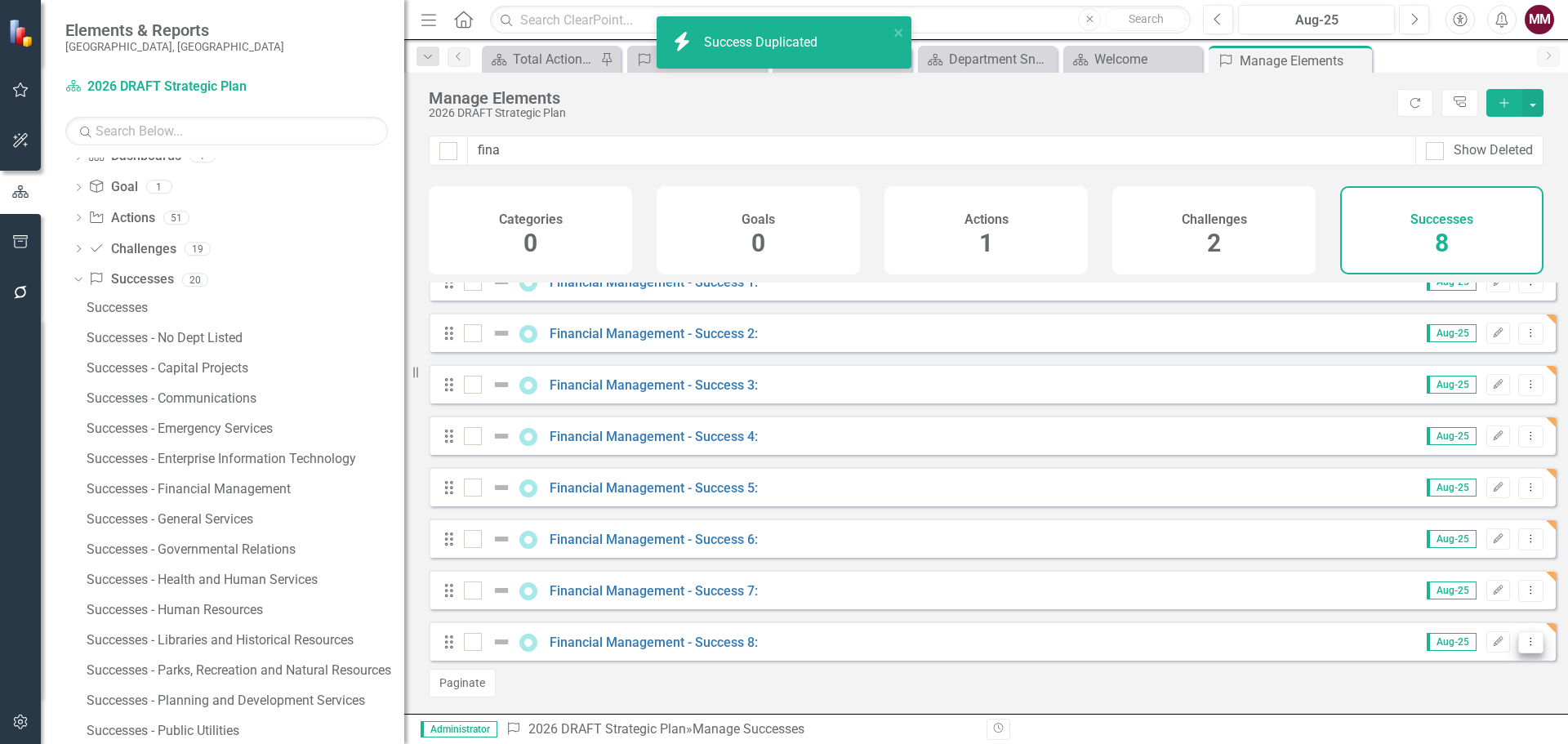
click at [1524, 640] on icon "Dropdown Menu" at bounding box center [1531, 641] width 14 height 11
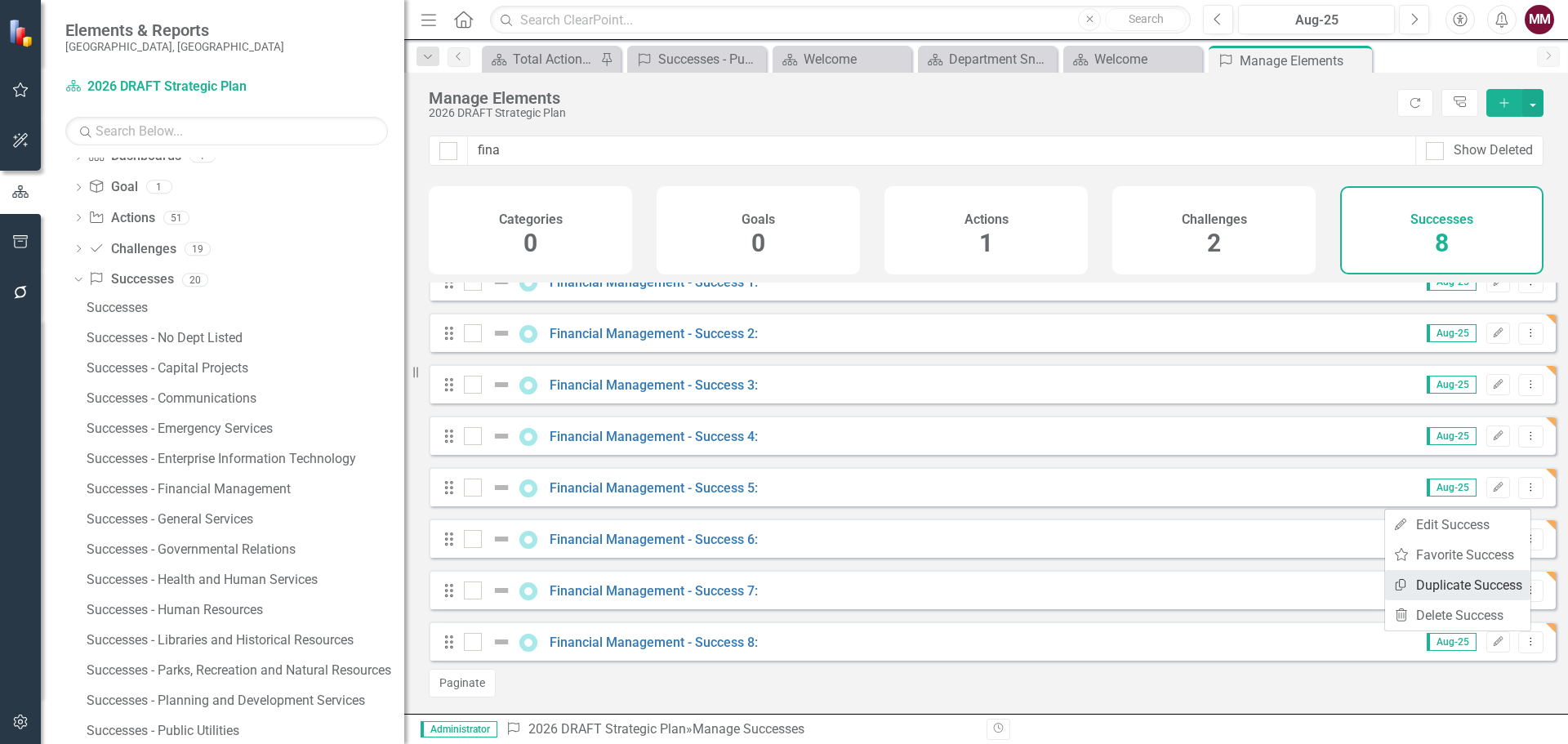
click at [1430, 587] on link "Copy Duplicate Success" at bounding box center [1458, 585] width 145 height 30
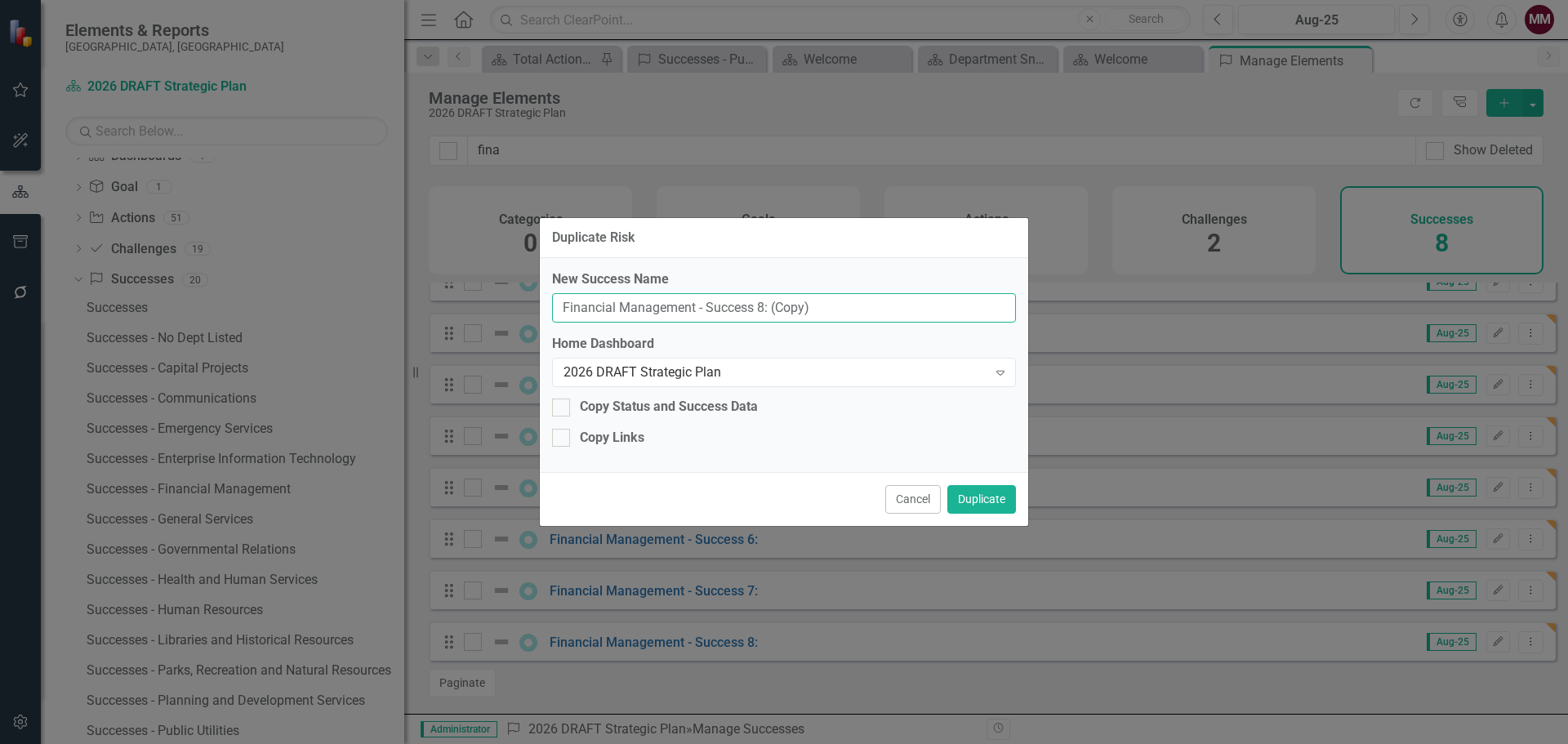
click at [759, 305] on input "Financial Management - Success 8: (Copy)" at bounding box center [784, 308] width 464 height 30
type input "Financial Management - Success 9:"
click at [969, 498] on button "Duplicate" at bounding box center [981, 500] width 69 height 29
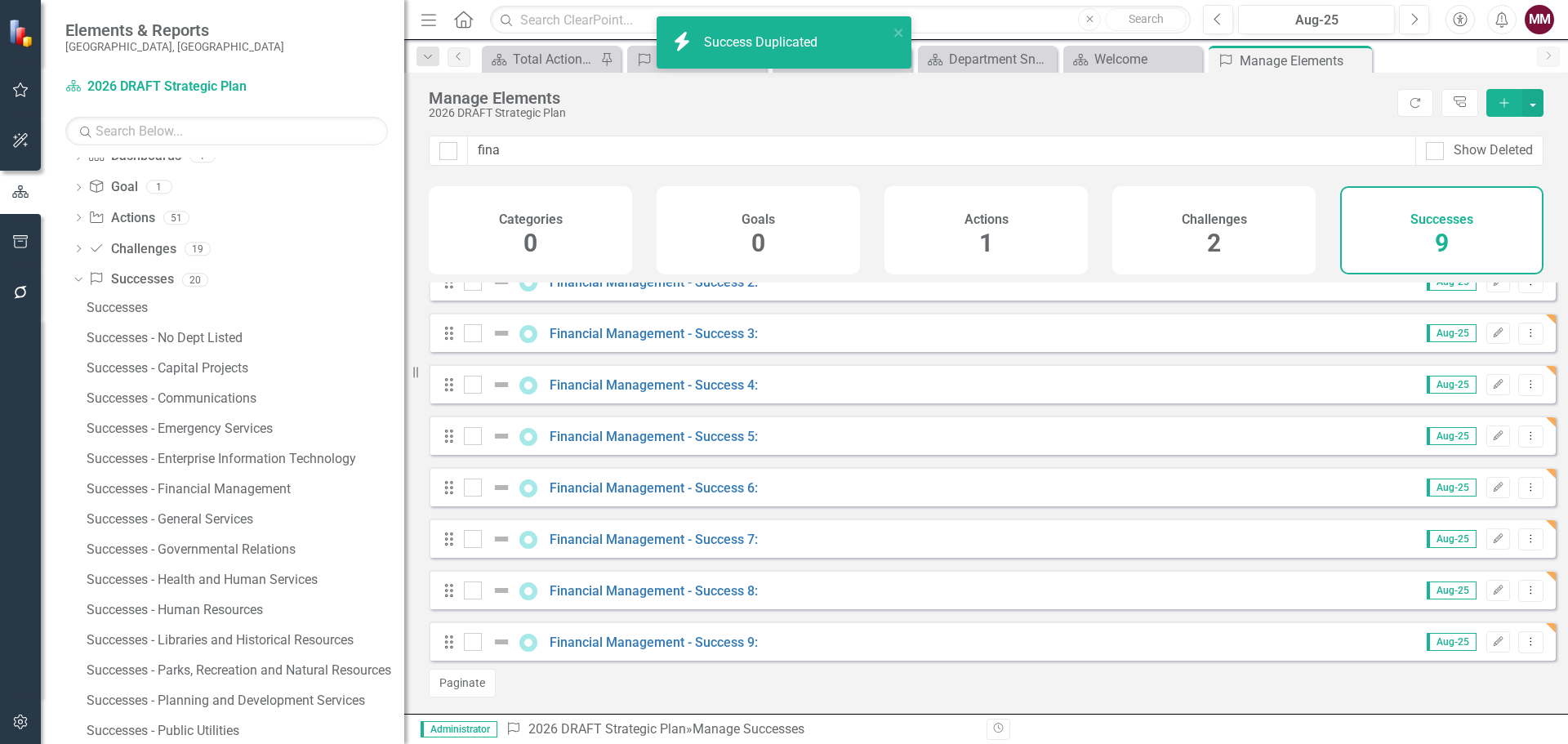
scroll to position [85, 0]
click at [1524, 644] on icon "Dropdown Menu" at bounding box center [1531, 641] width 14 height 11
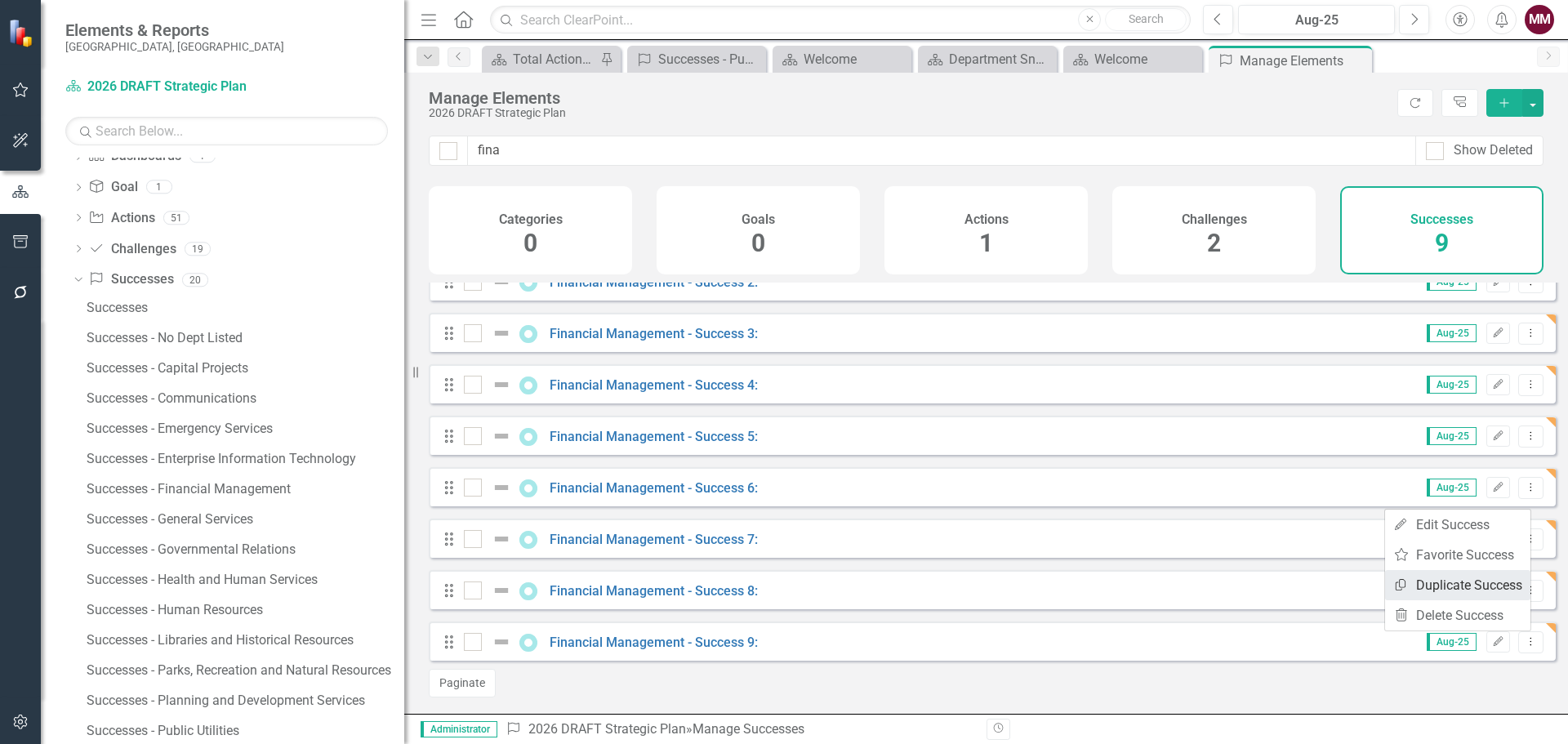
click at [1466, 592] on link "Copy Duplicate Success" at bounding box center [1458, 585] width 145 height 30
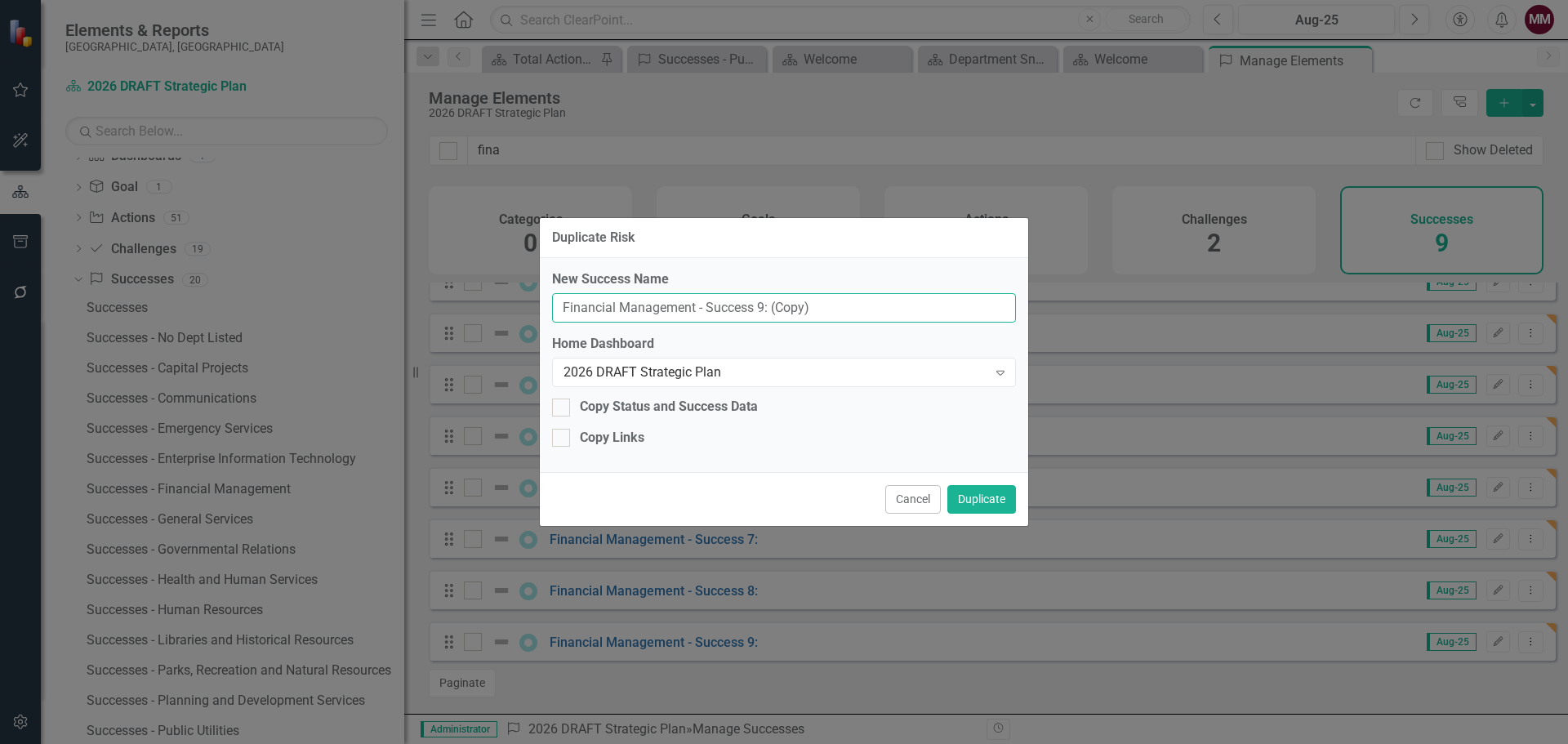
click at [758, 305] on input "Financial Management - Success 9: (Copy)" at bounding box center [784, 308] width 464 height 30
type input "Financial Management - Success 10:"
click at [999, 500] on button "Duplicate" at bounding box center [981, 500] width 69 height 29
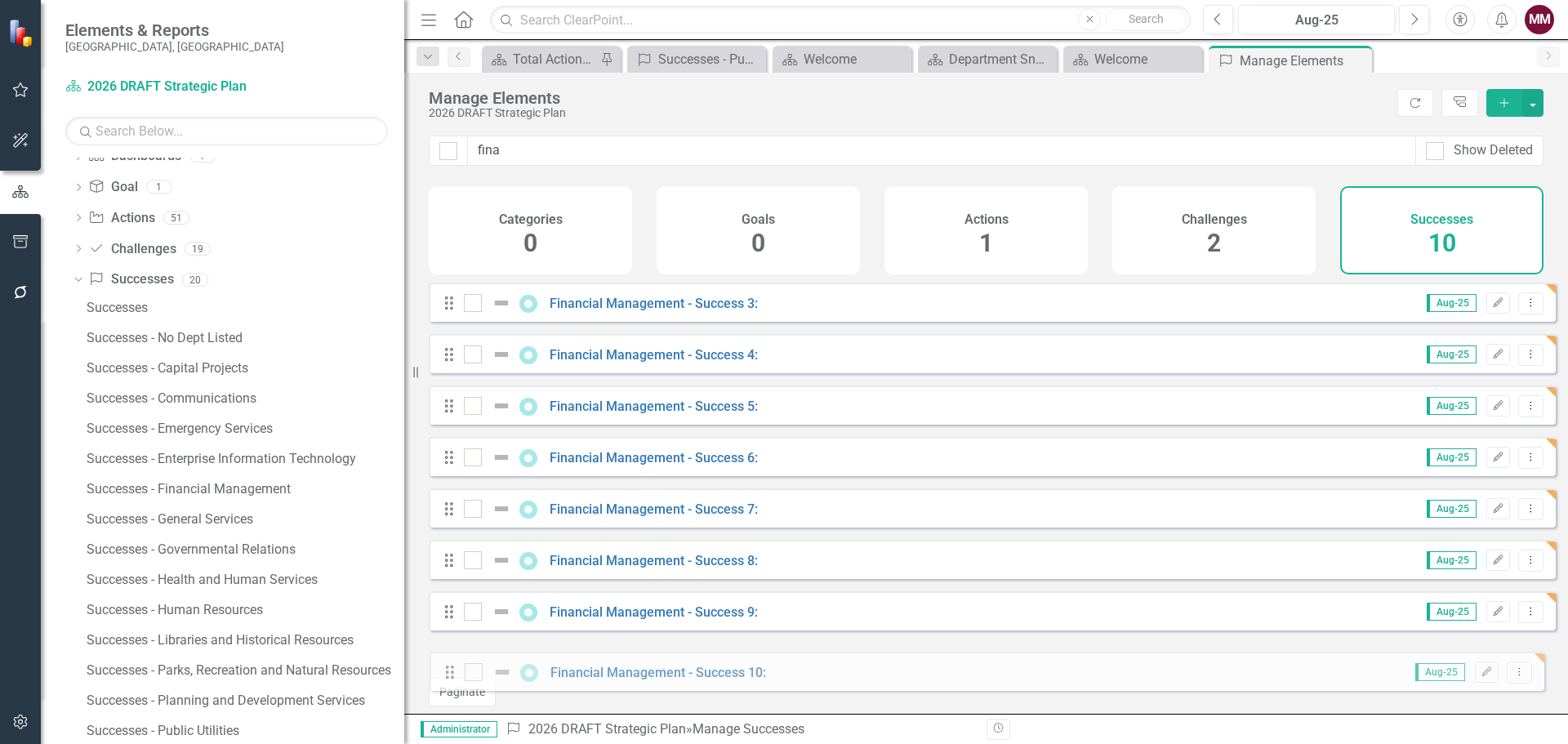
scroll to position [137, 0]
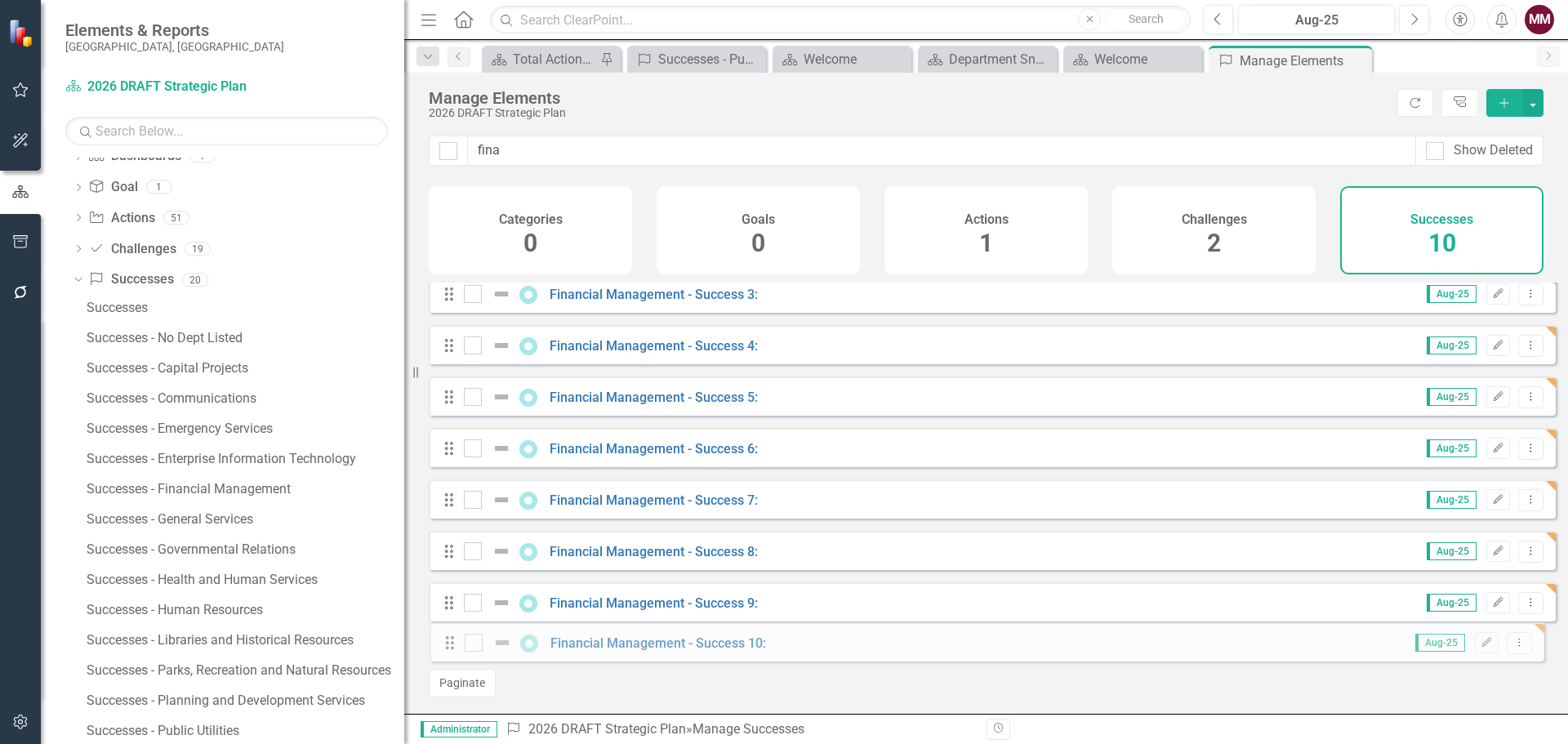
drag, startPoint x: 452, startPoint y: 362, endPoint x: 453, endPoint y: 638, distance: 276.0
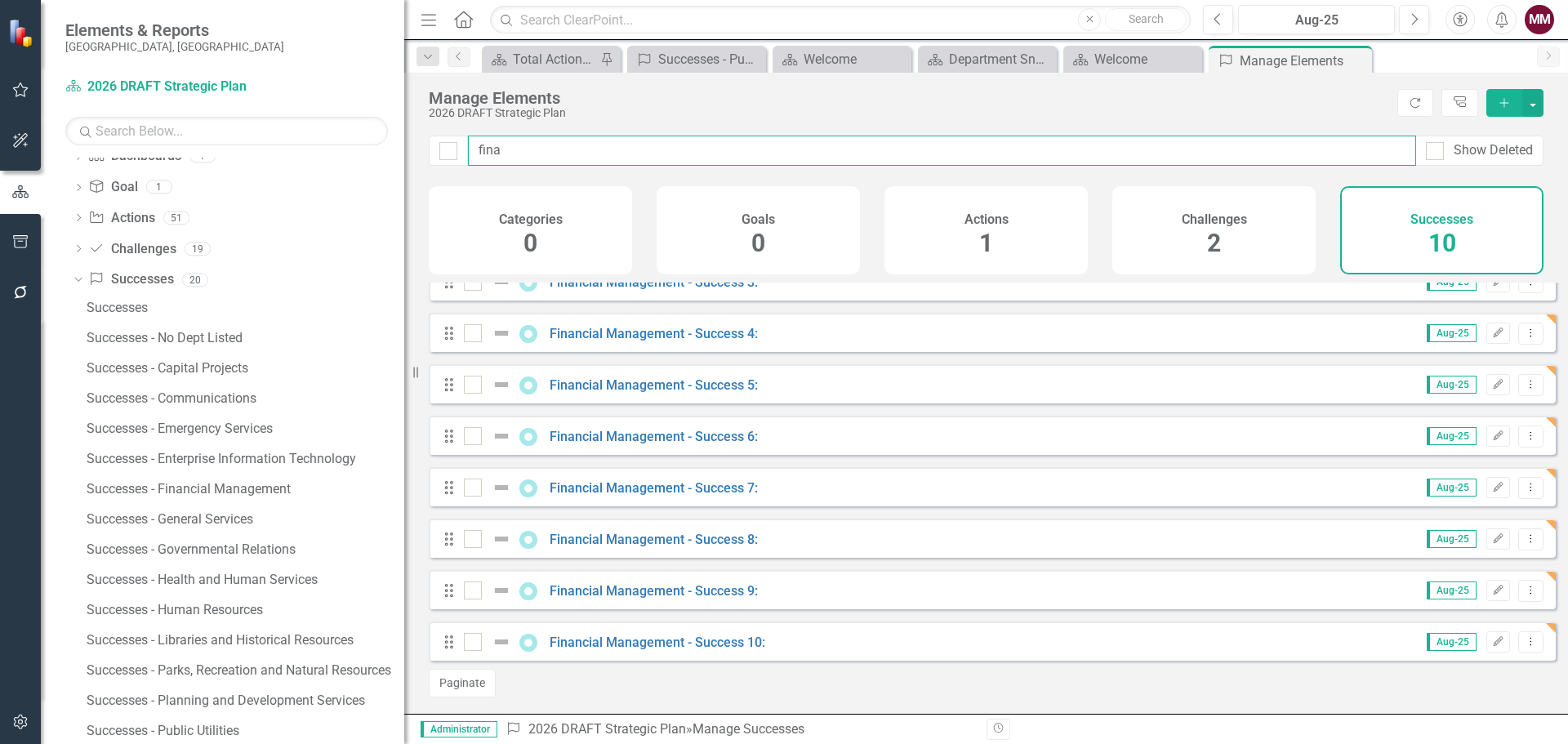
drag, startPoint x: 501, startPoint y: 148, endPoint x: 389, endPoint y: 134, distance: 112.9
click at [401, 138] on div "Elements & Reports [GEOGRAPHIC_DATA], [GEOGRAPHIC_DATA] Dashboard 2026 DRAFT St…" at bounding box center [784, 372] width 1568 height 744
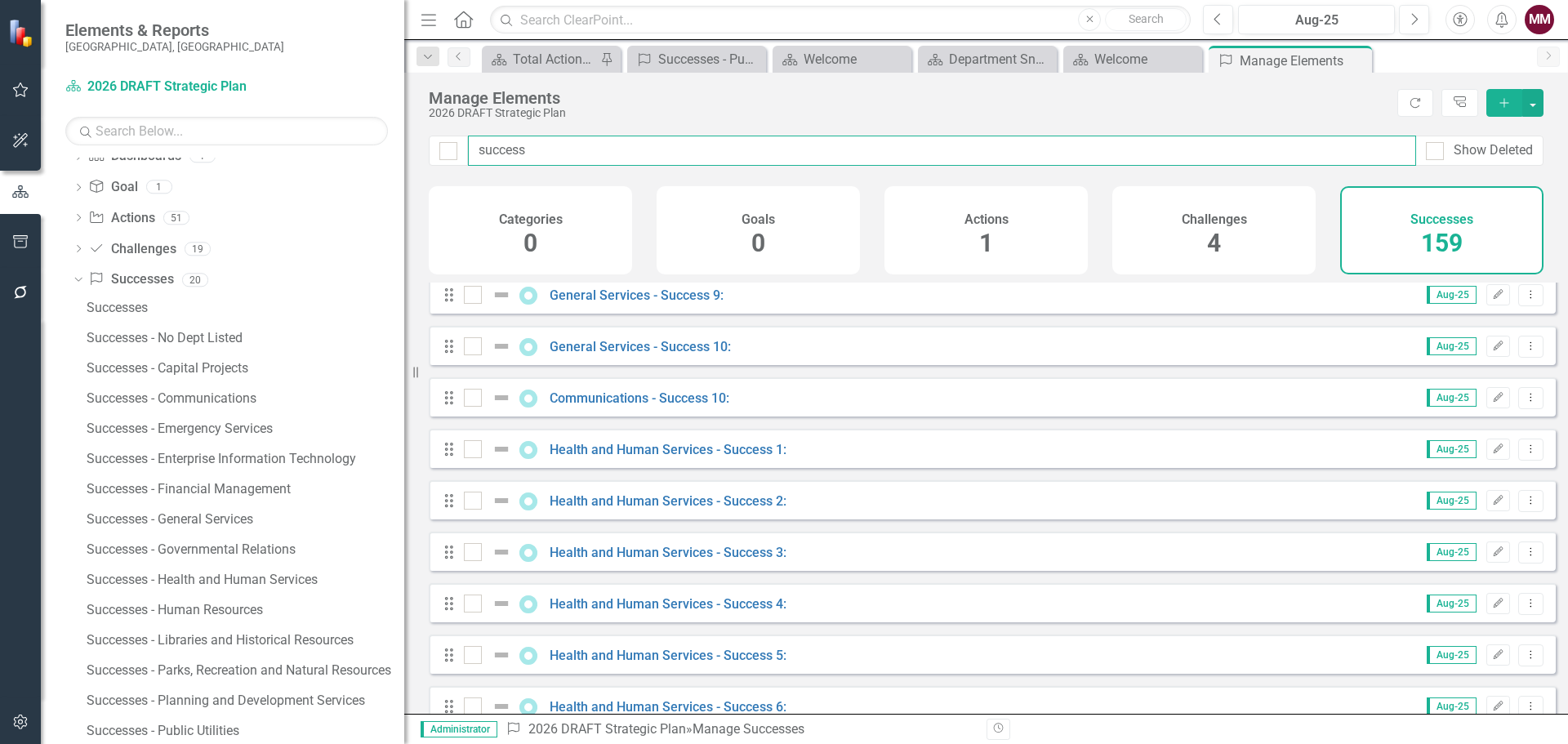
scroll to position [3022, 0]
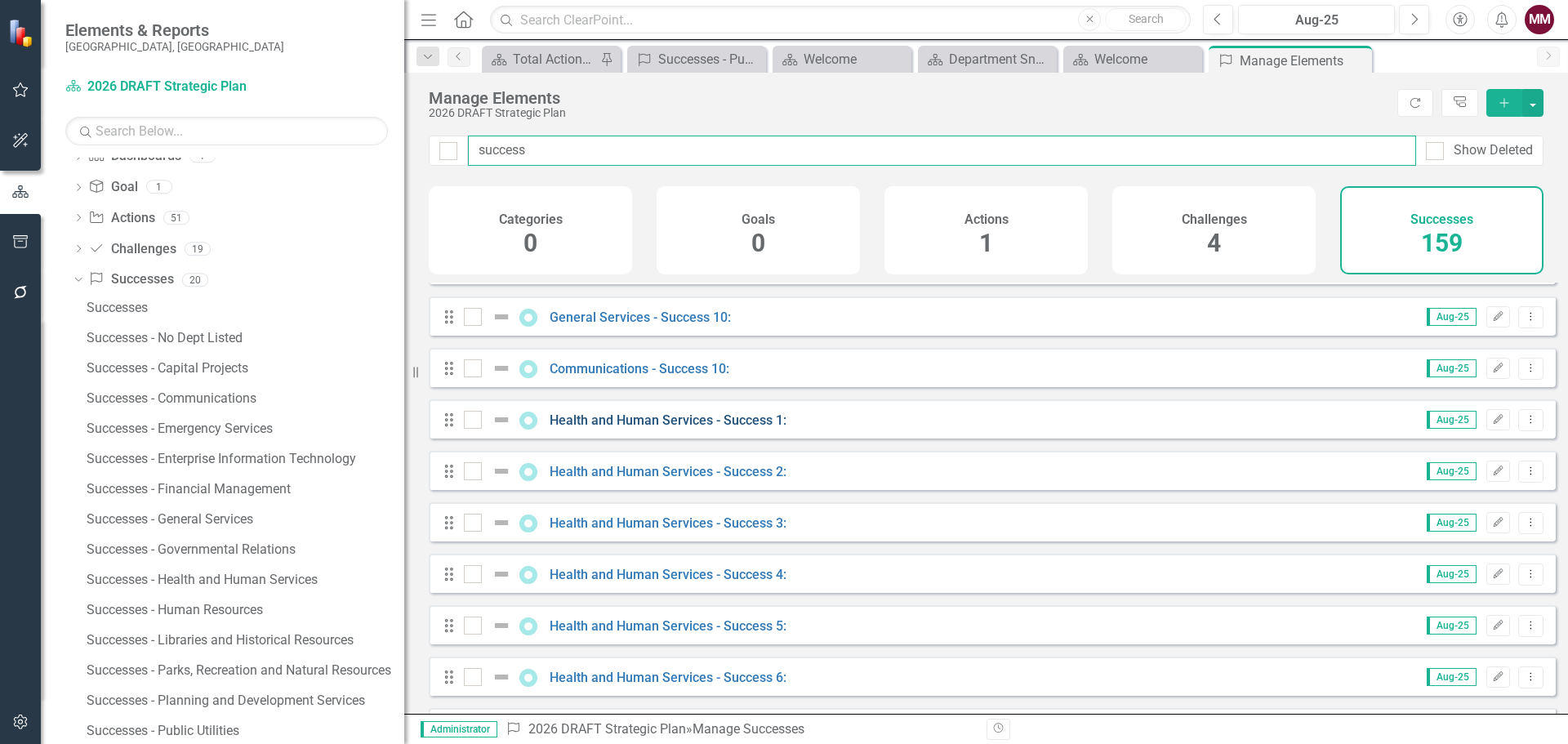
type input "success"
click at [714, 428] on link "Health and Human Services - Success 1:" at bounding box center [668, 420] width 237 height 16
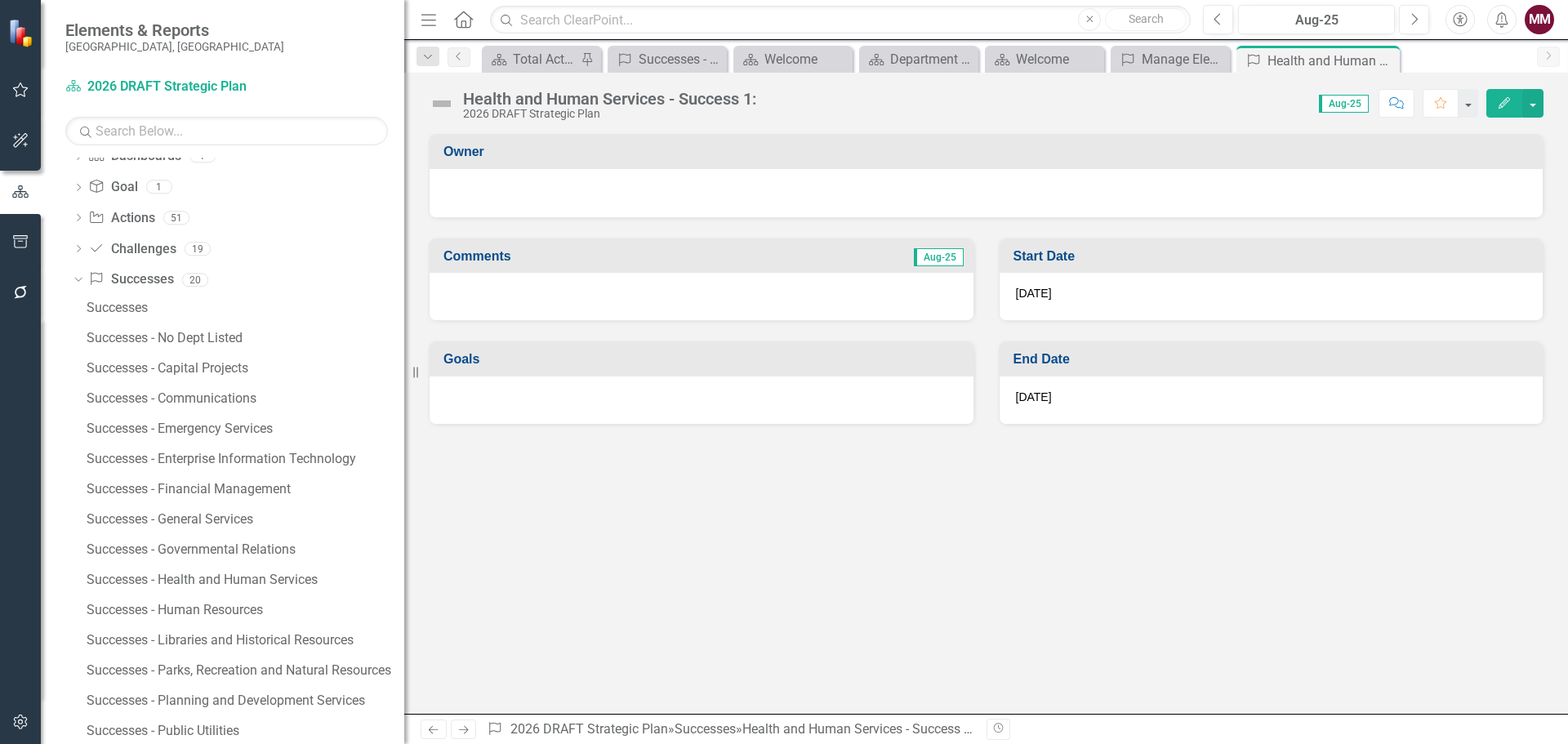
click at [1544, 102] on div "Health and Human Services - Success 1: 2026 DRAFT Strategic Plan Score: N/A Aug…" at bounding box center [986, 97] width 1164 height 49
click at [1535, 103] on button "button" at bounding box center [1533, 104] width 21 height 29
click at [1496, 170] on link "Edit Report Edit Layout" at bounding box center [1476, 163] width 133 height 30
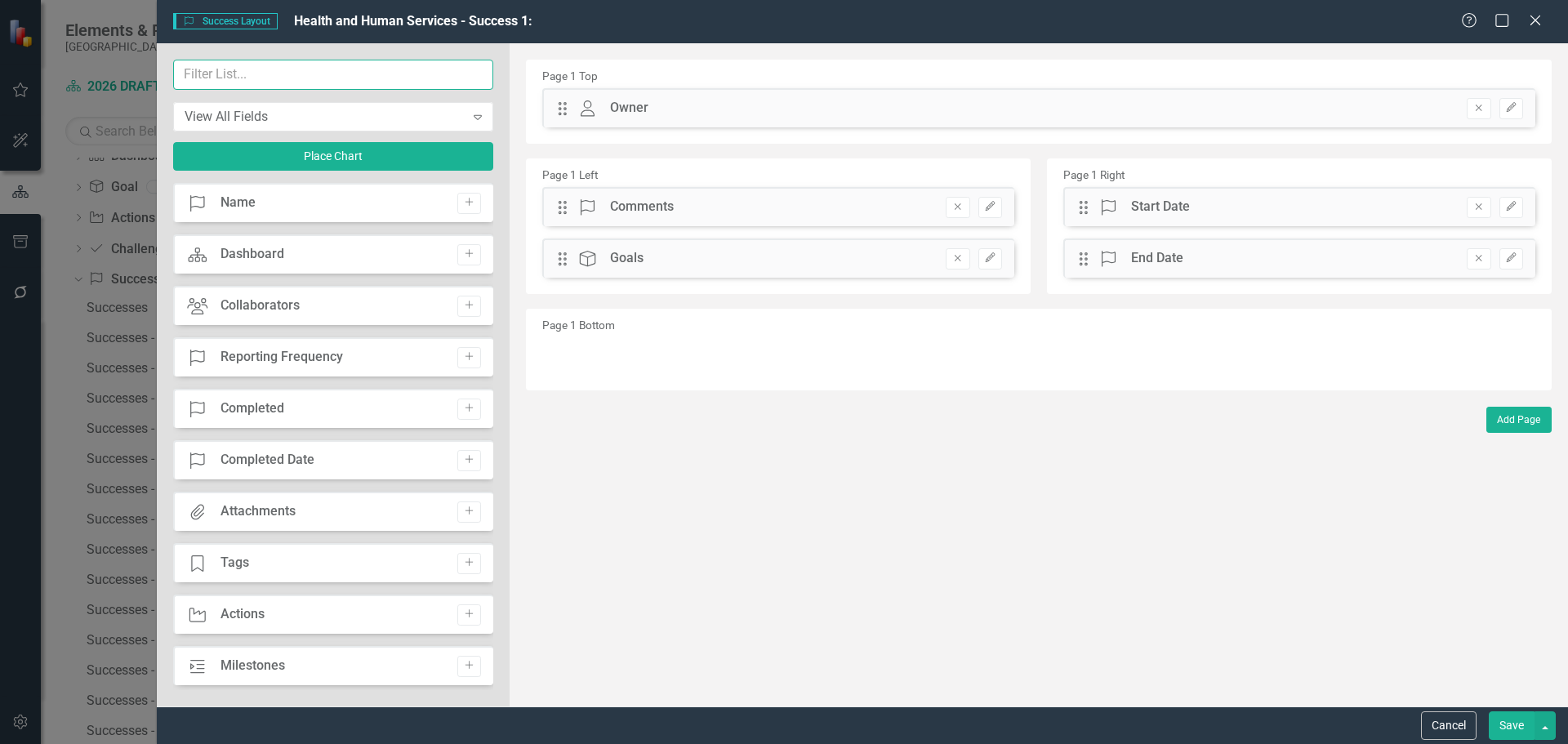
click at [284, 72] on input "text" at bounding box center [333, 75] width 321 height 30
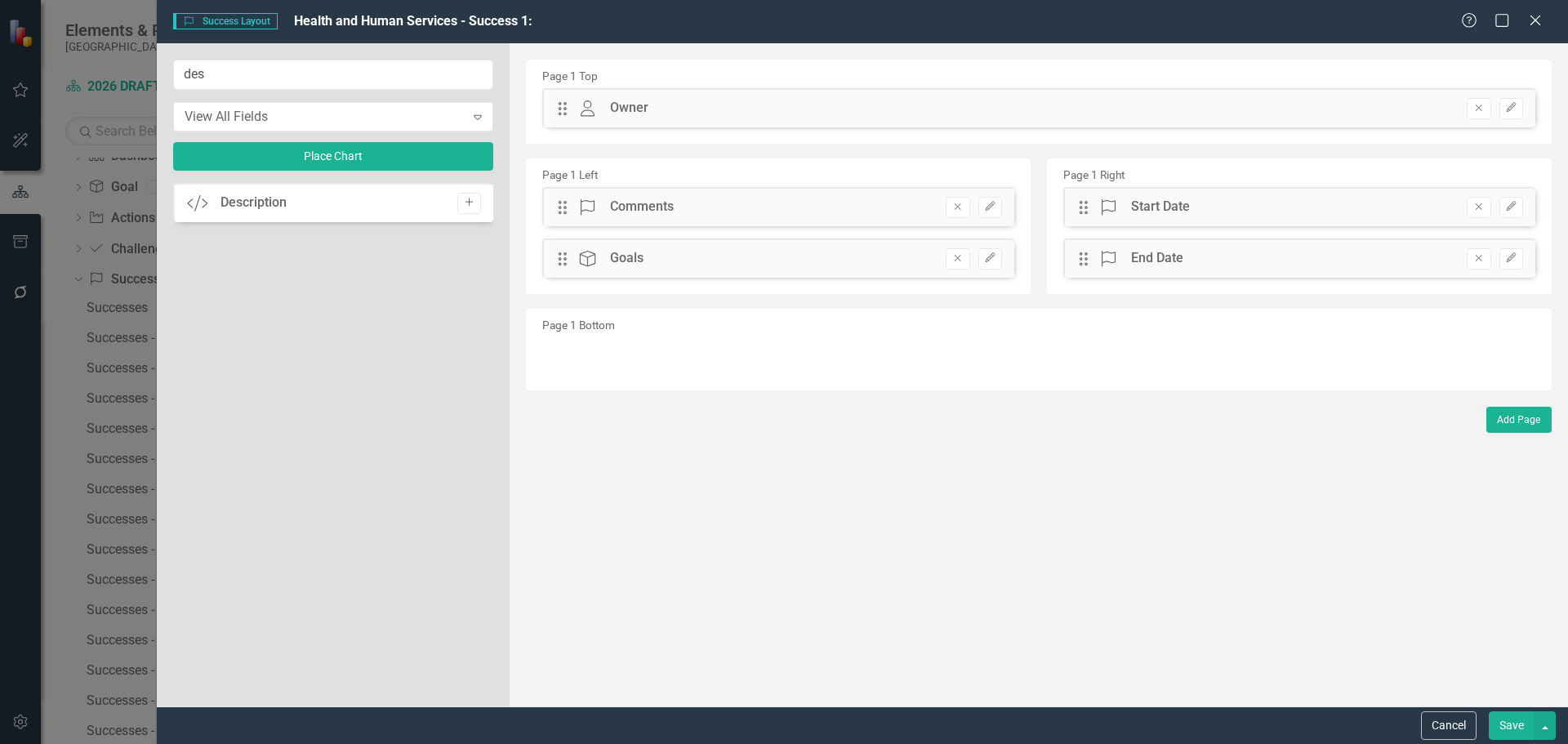
click at [461, 205] on button "Add" at bounding box center [469, 203] width 23 height 21
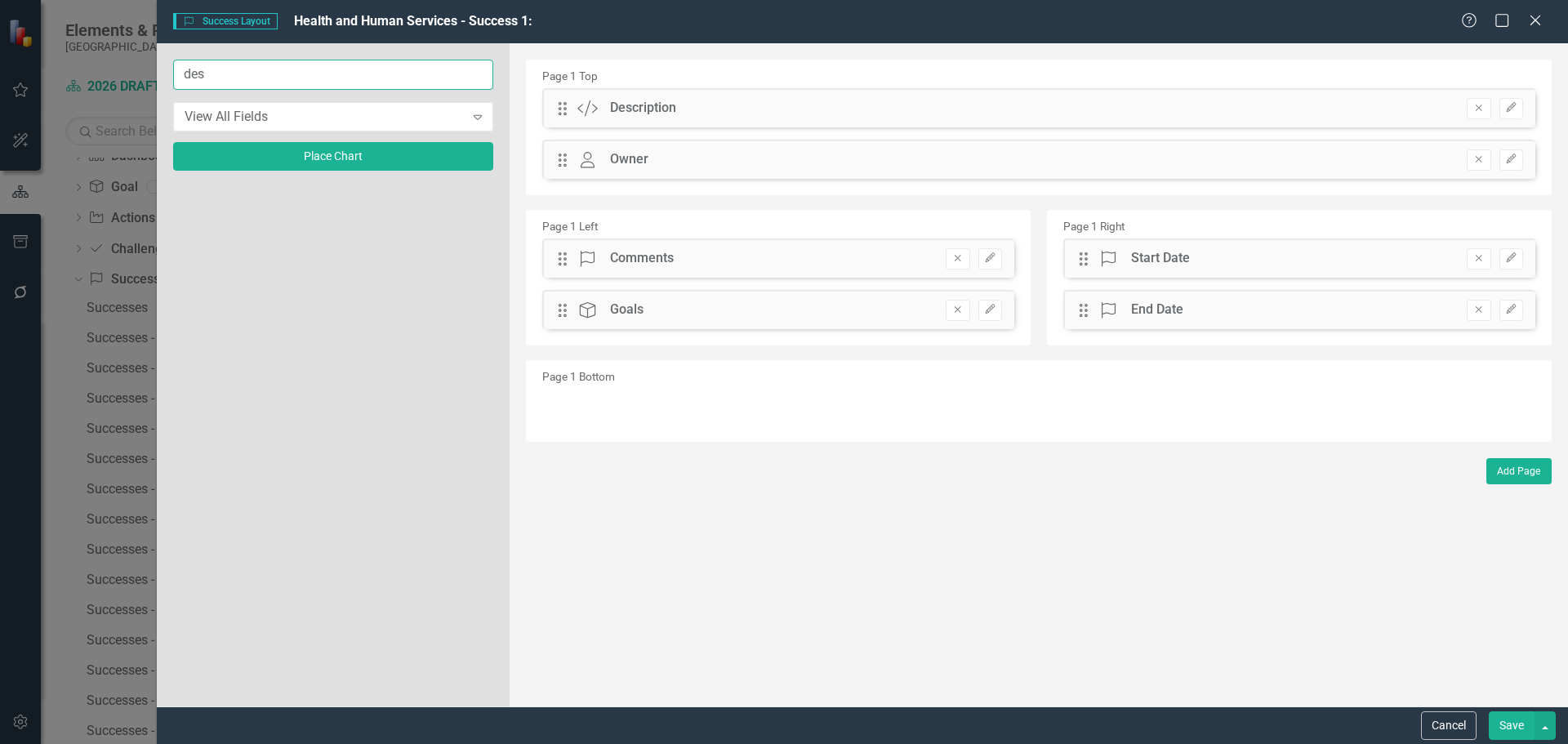
drag, startPoint x: 229, startPoint y: 81, endPoint x: 12, endPoint y: 78, distance: 217.0
click at [87, 78] on div "Success Success Layout Health and Human Services - Success 1: Help Maximize Clo…" at bounding box center [784, 372] width 1568 height 744
type input "imp"
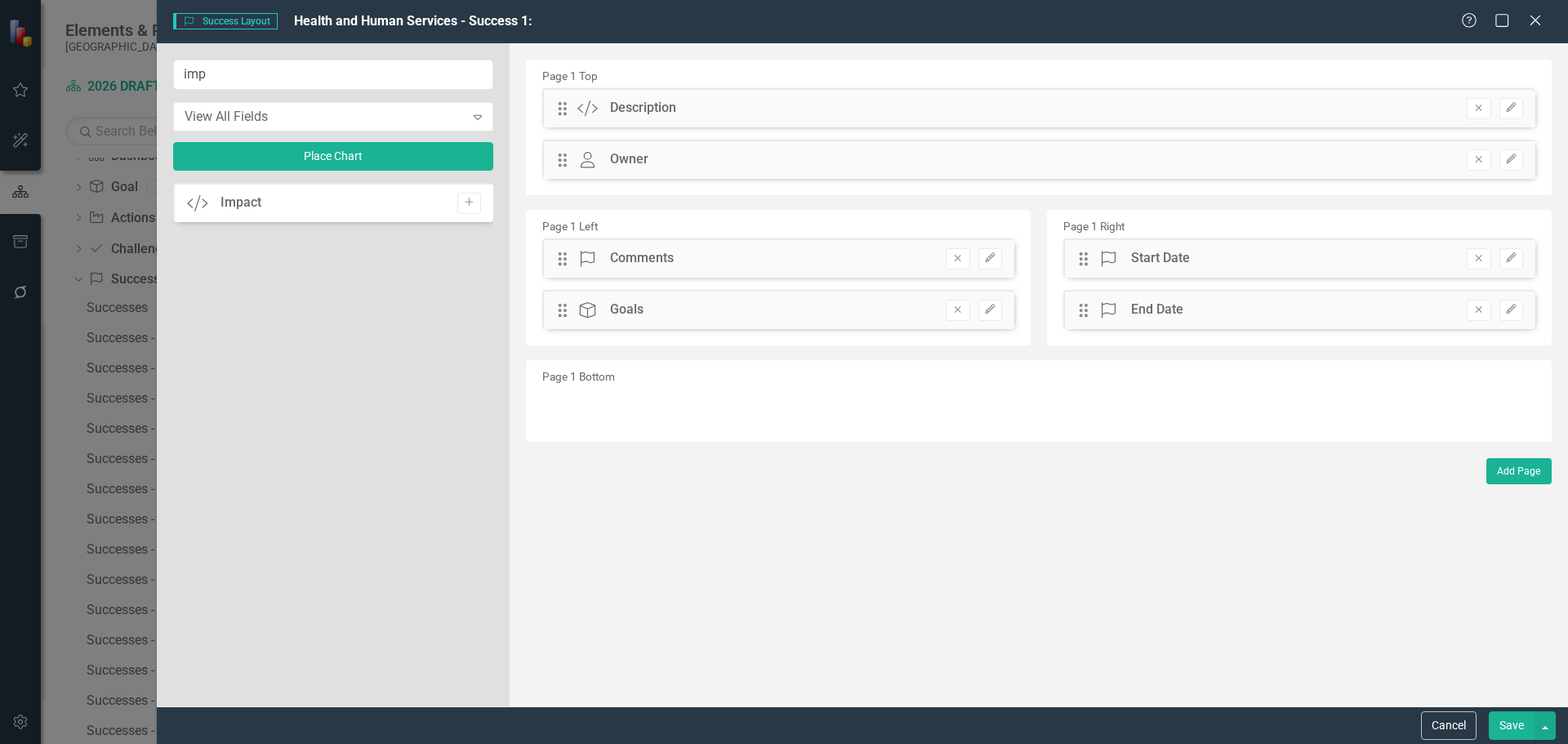
click at [464, 207] on icon "Add" at bounding box center [469, 202] width 13 height 10
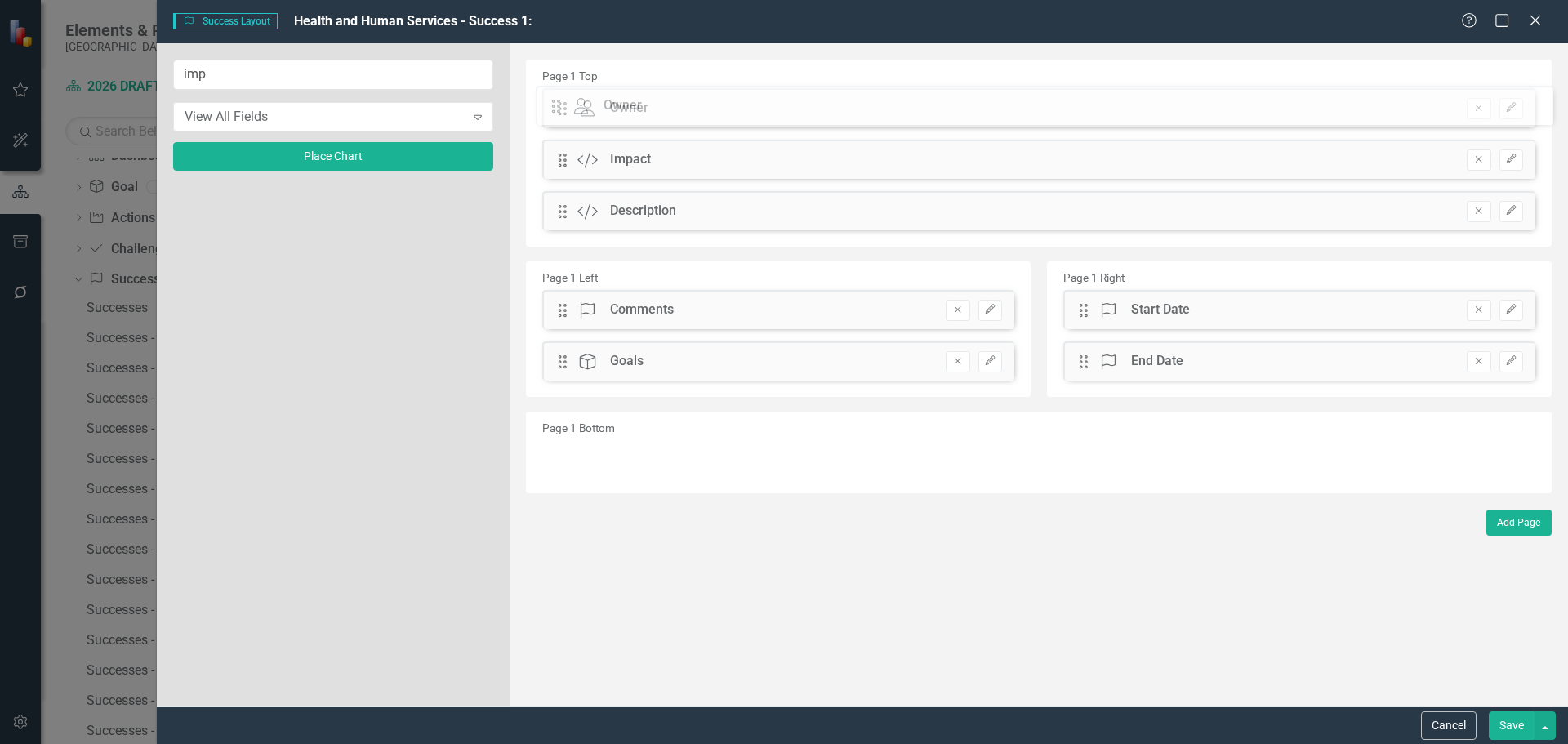
drag, startPoint x: 566, startPoint y: 216, endPoint x: 571, endPoint y: 110, distance: 106.1
click at [571, 110] on div "The fields (or pods) that are available for you to include on the detail page a…" at bounding box center [1038, 375] width 1059 height 664
drag, startPoint x: 569, startPoint y: 213, endPoint x: 569, endPoint y: 171, distance: 42.0
click at [569, 171] on div "The fields (or pods) that are available for you to include on the detail page a…" at bounding box center [1038, 375] width 1059 height 664
click at [1502, 719] on button "Save" at bounding box center [1511, 727] width 46 height 29
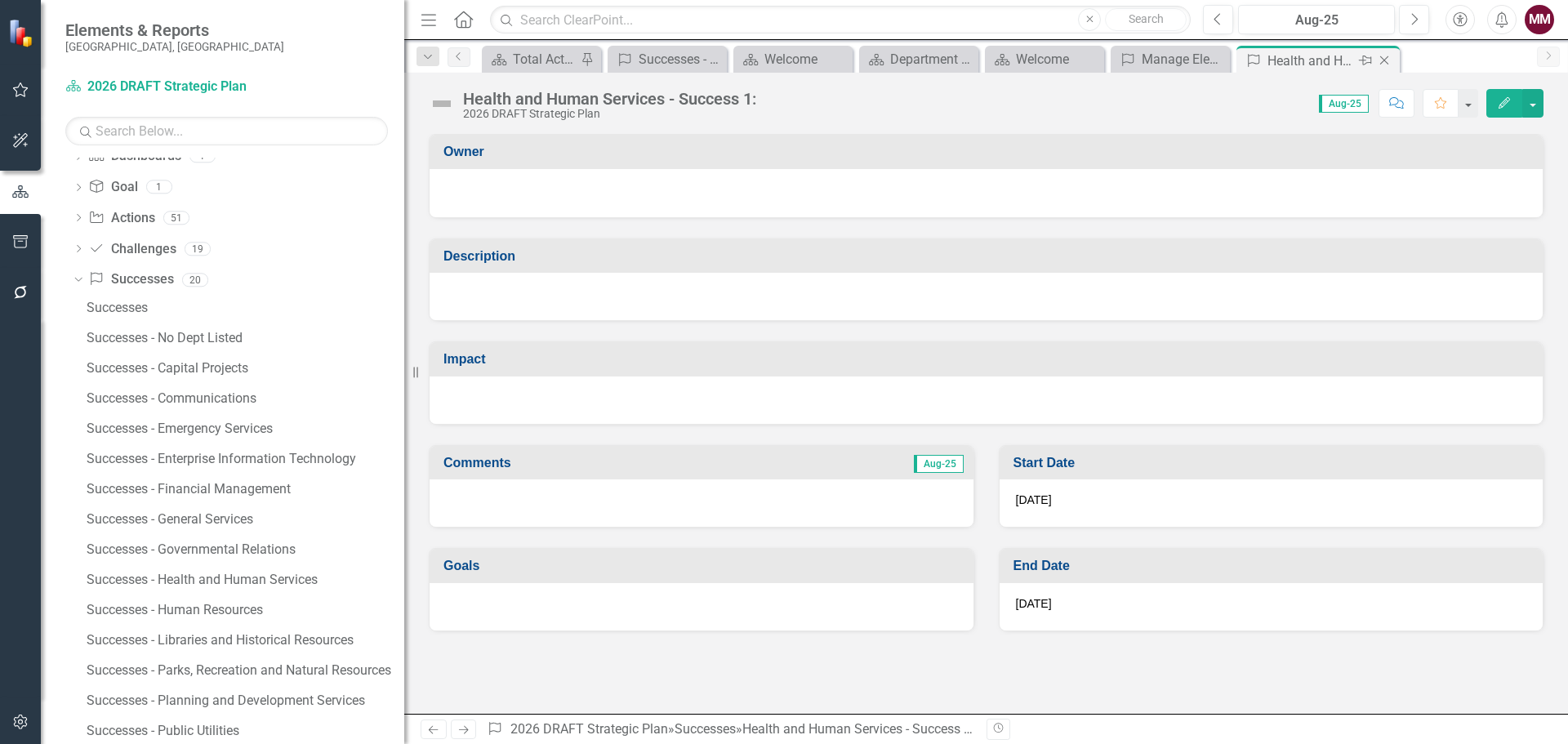
click at [1381, 61] on icon "Close" at bounding box center [1384, 60] width 16 height 13
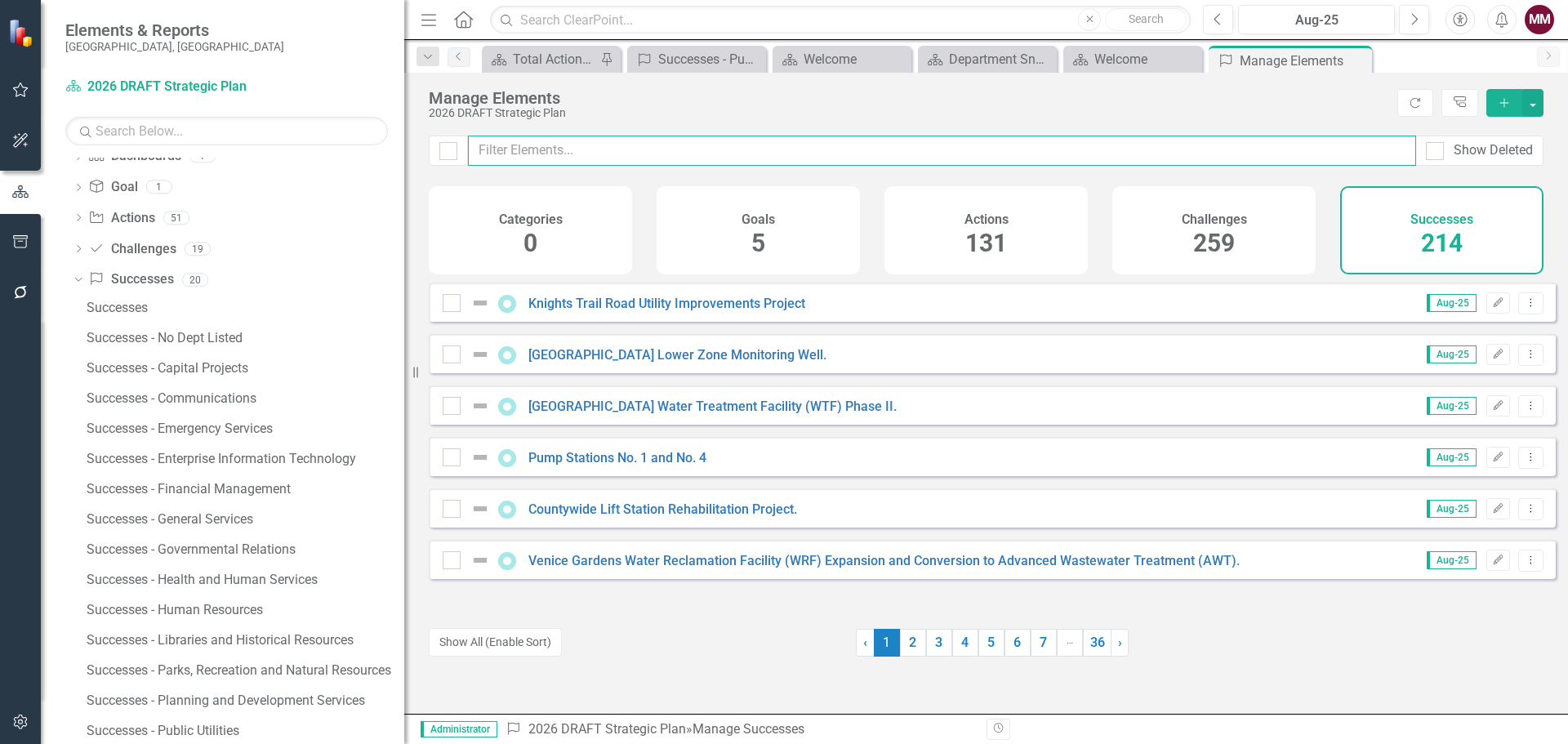
click at [567, 148] on input "text" at bounding box center [941, 150] width 948 height 30
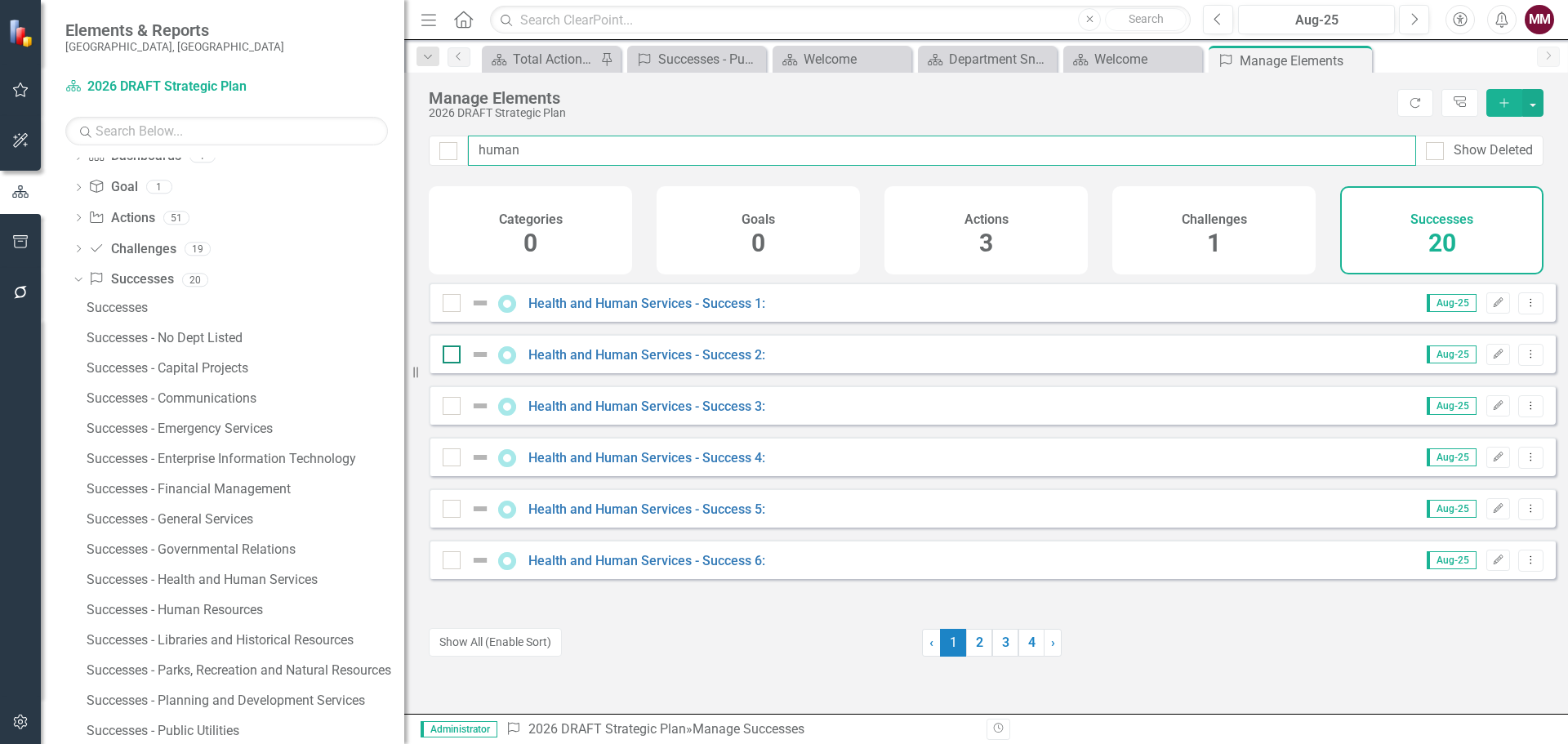
type input "human"
click at [449, 363] on div at bounding box center [451, 355] width 18 height 18
click at [449, 356] on input "checkbox" at bounding box center [447, 351] width 11 height 11
checkbox input "true"
click at [469, 644] on button "Show All (Enable Sort)" at bounding box center [495, 643] width 133 height 29
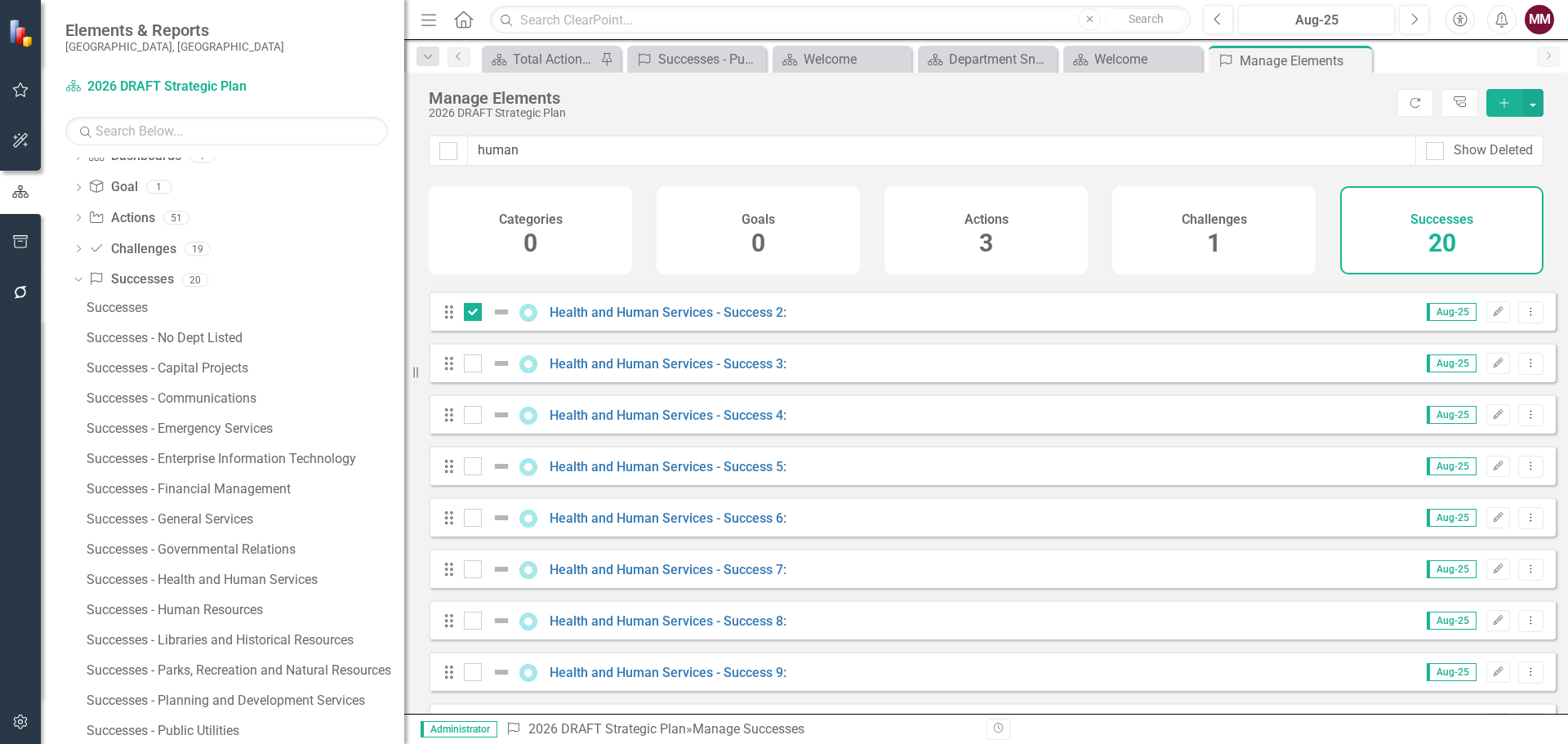
scroll to position [81, 0]
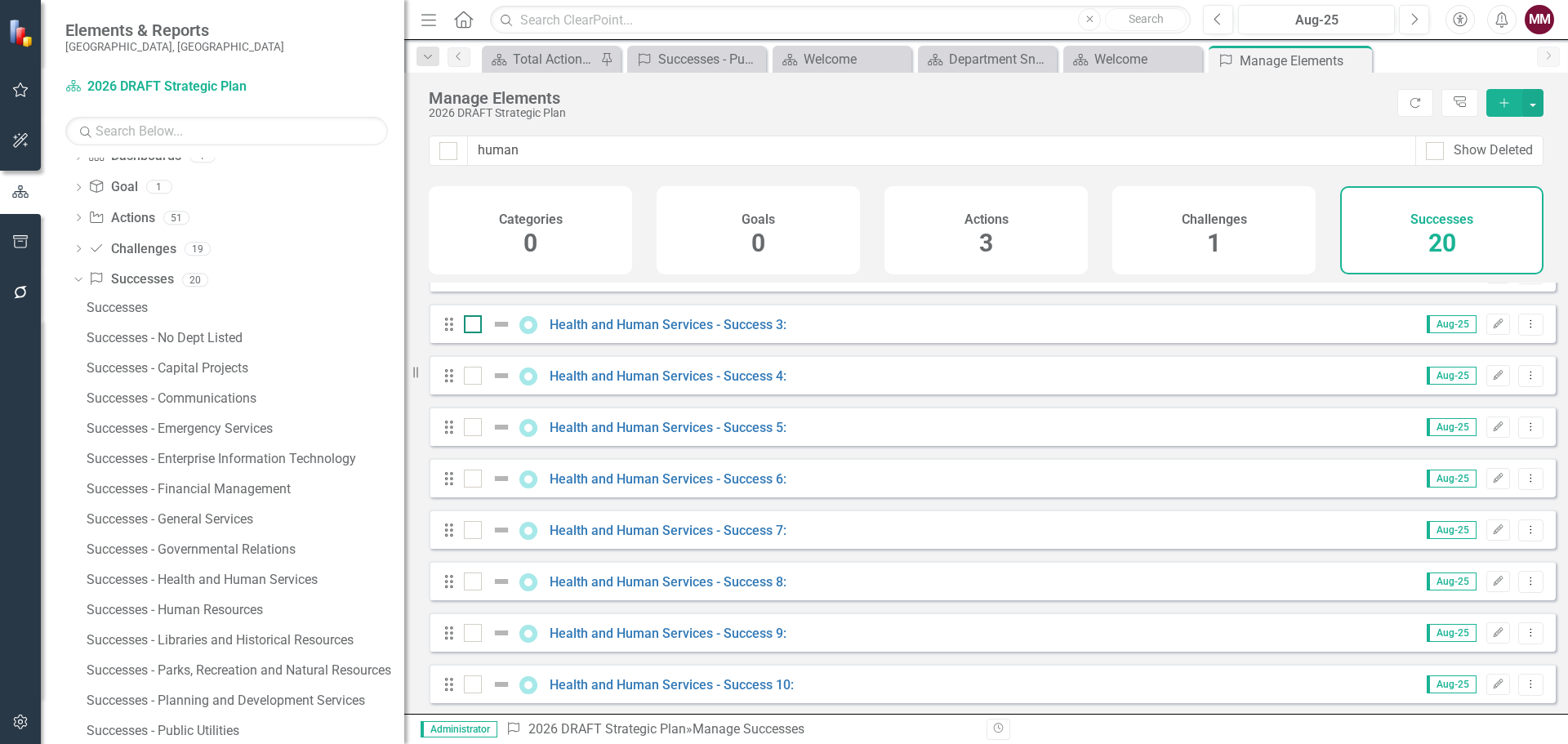
click at [472, 333] on div at bounding box center [473, 325] width 18 height 18
click at [472, 326] on input "checkbox" at bounding box center [469, 321] width 11 height 11
checkbox input "true"
click at [470, 385] on div at bounding box center [473, 376] width 18 height 18
click at [470, 378] on input "checkbox" at bounding box center [469, 372] width 11 height 11
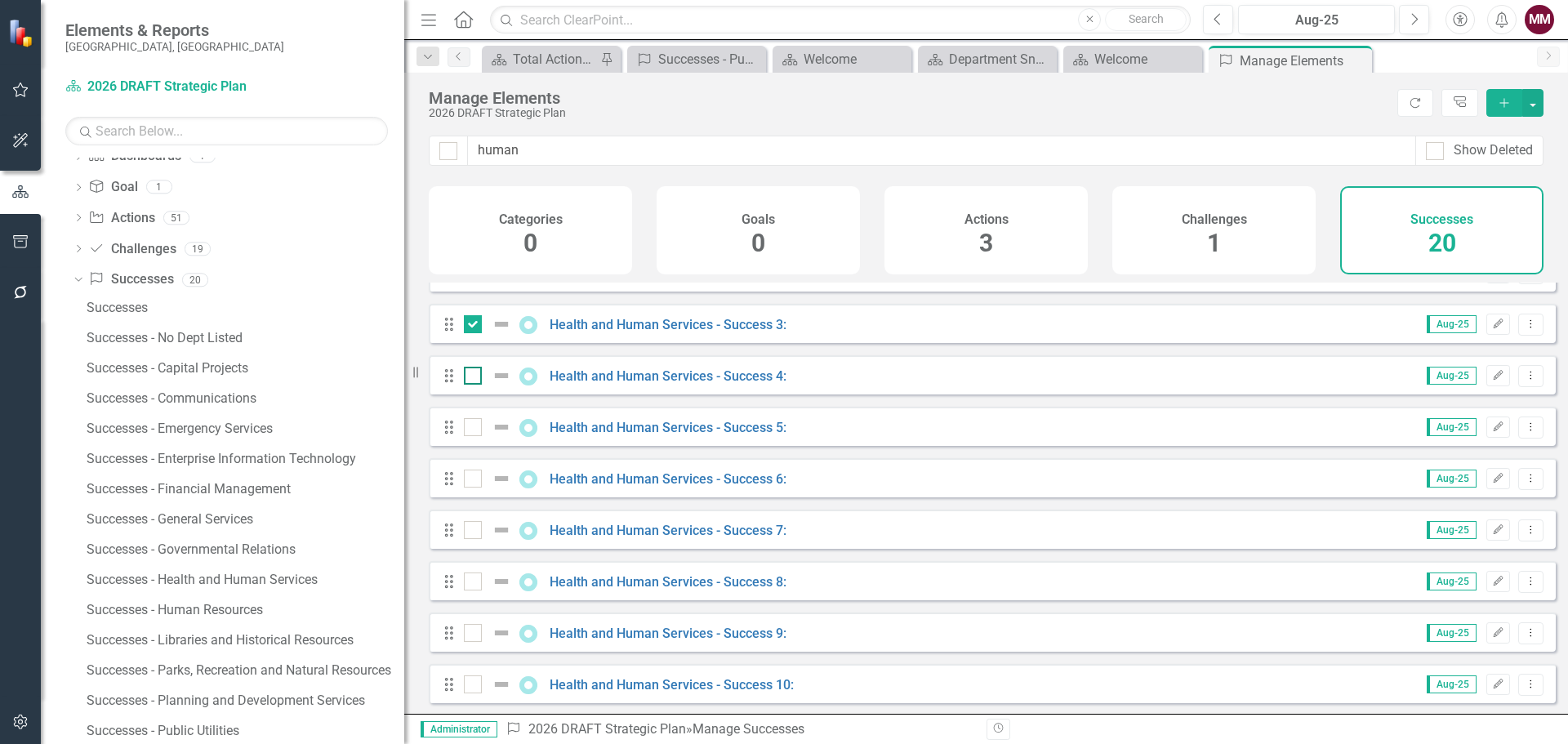
checkbox input "true"
click at [468, 429] on input "checkbox" at bounding box center [469, 423] width 11 height 11
checkbox input "true"
click at [472, 480] on input "checkbox" at bounding box center [469, 475] width 11 height 11
checkbox input "true"
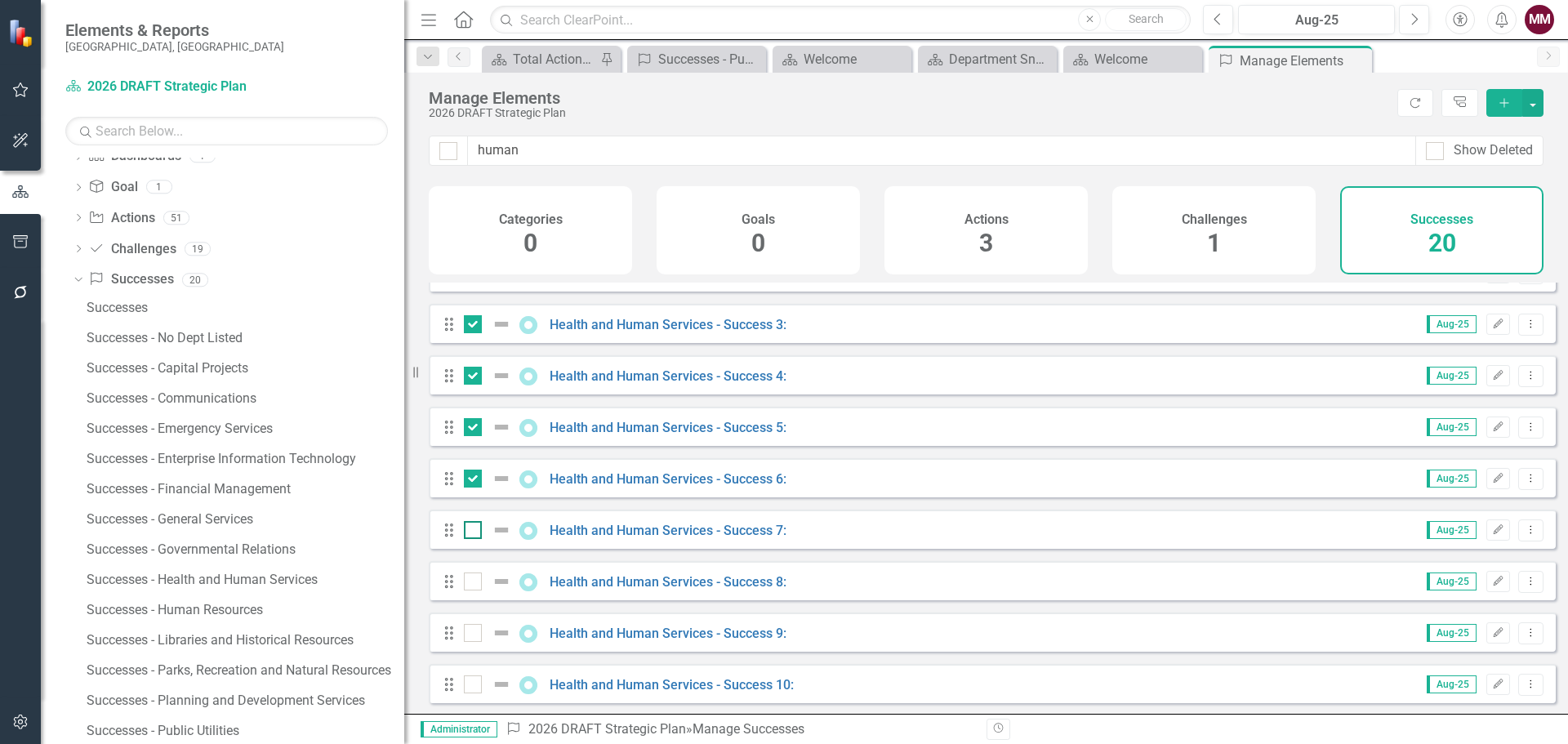
click at [476, 540] on div at bounding box center [473, 530] width 18 height 18
click at [475, 532] on input "checkbox" at bounding box center [469, 526] width 11 height 11
checkbox input "true"
click at [470, 591] on div at bounding box center [473, 581] width 18 height 18
click at [470, 583] on input "checkbox" at bounding box center [469, 577] width 11 height 11
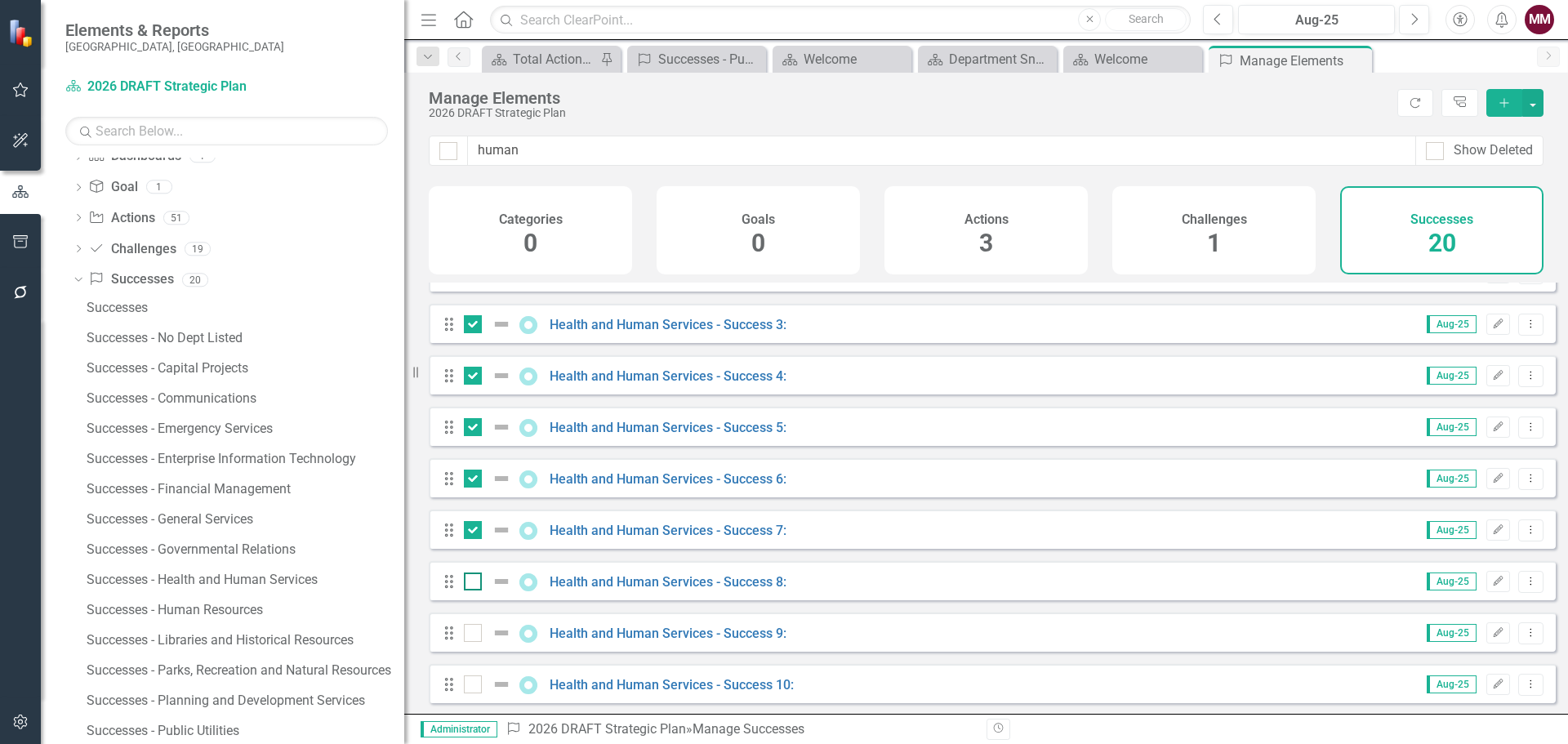
checkbox input "true"
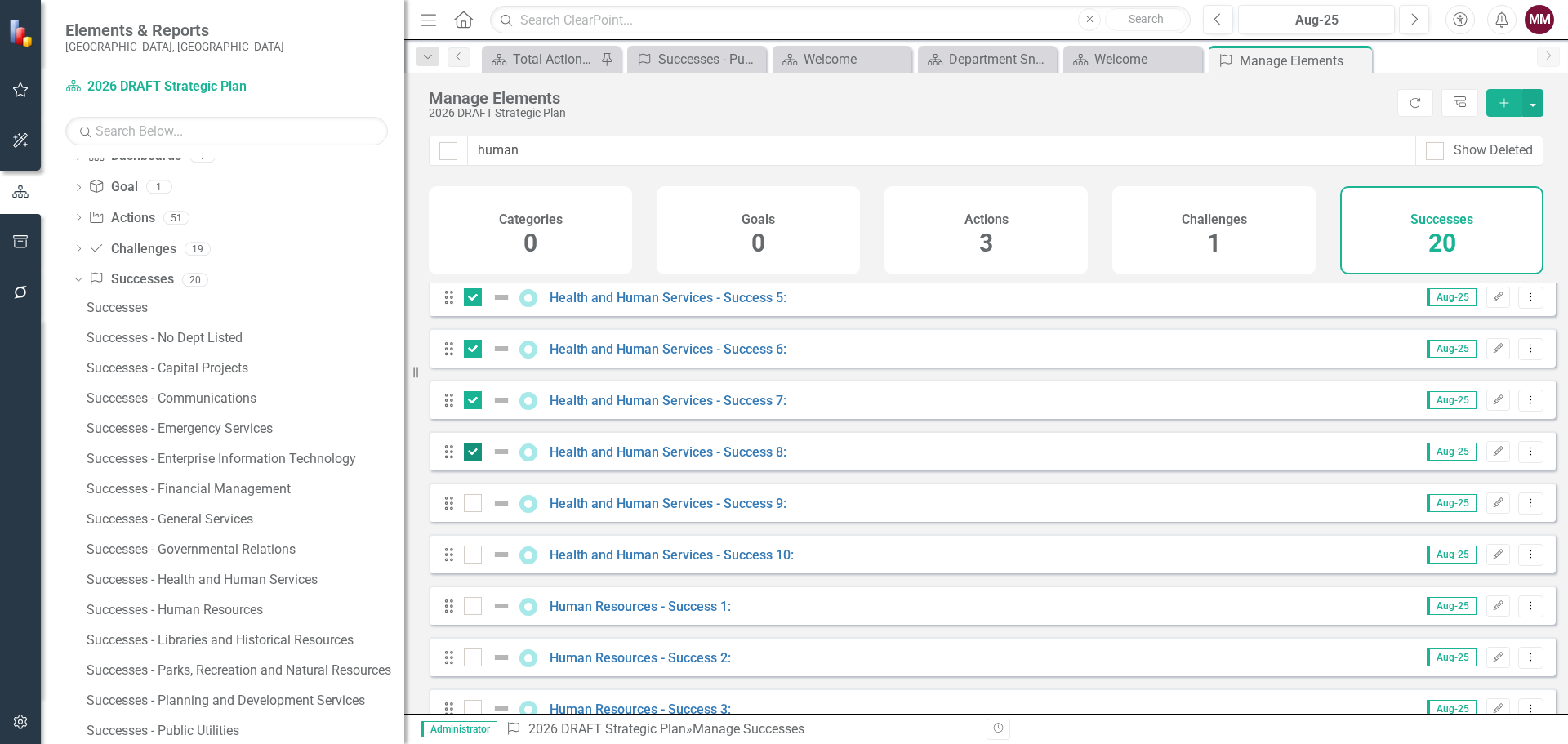
scroll to position [245, 0]
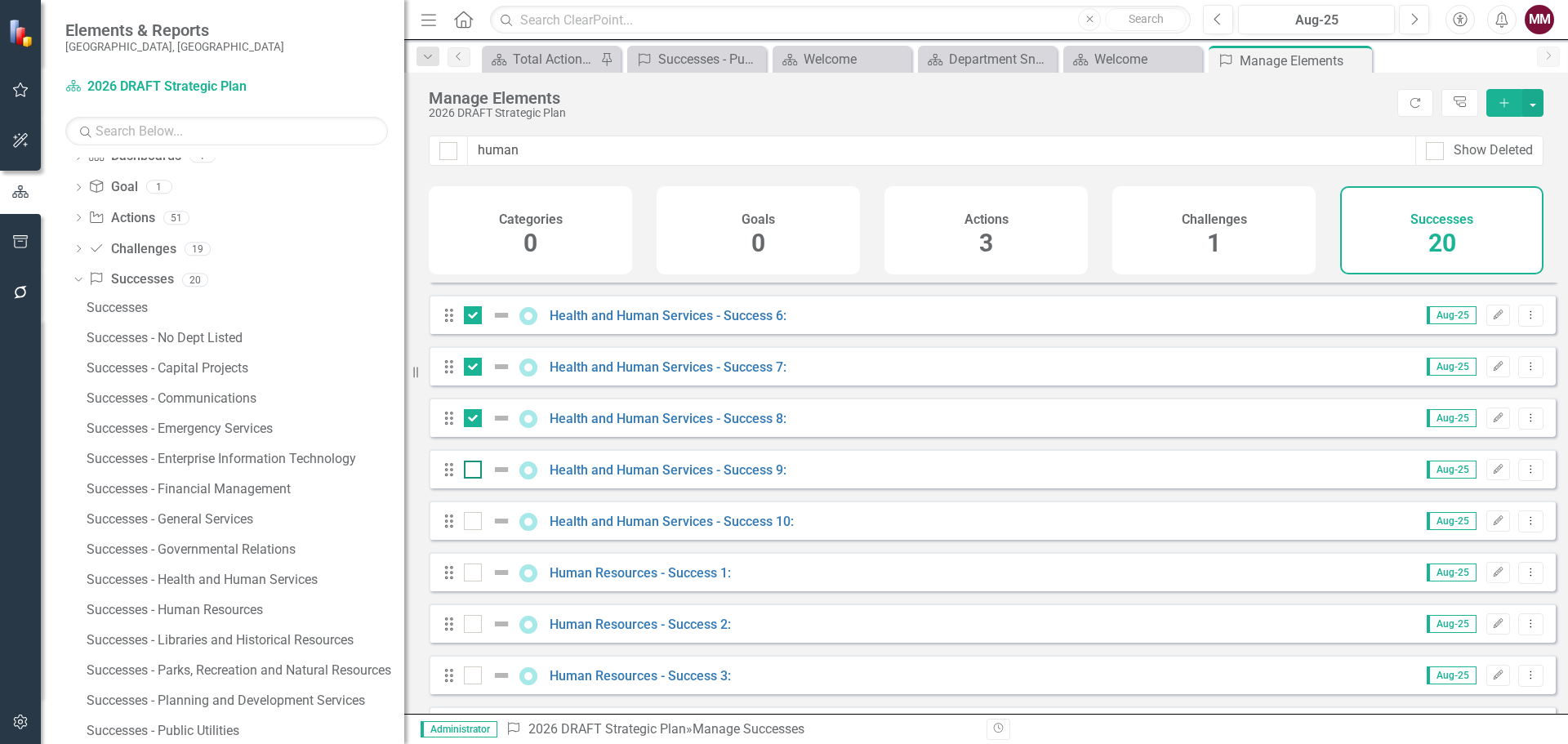
click at [472, 472] on input "checkbox" at bounding box center [469, 466] width 11 height 11
checkbox input "true"
click at [470, 523] on input "checkbox" at bounding box center [469, 517] width 11 height 11
checkbox input "true"
click at [1530, 102] on button "button" at bounding box center [1533, 103] width 21 height 28
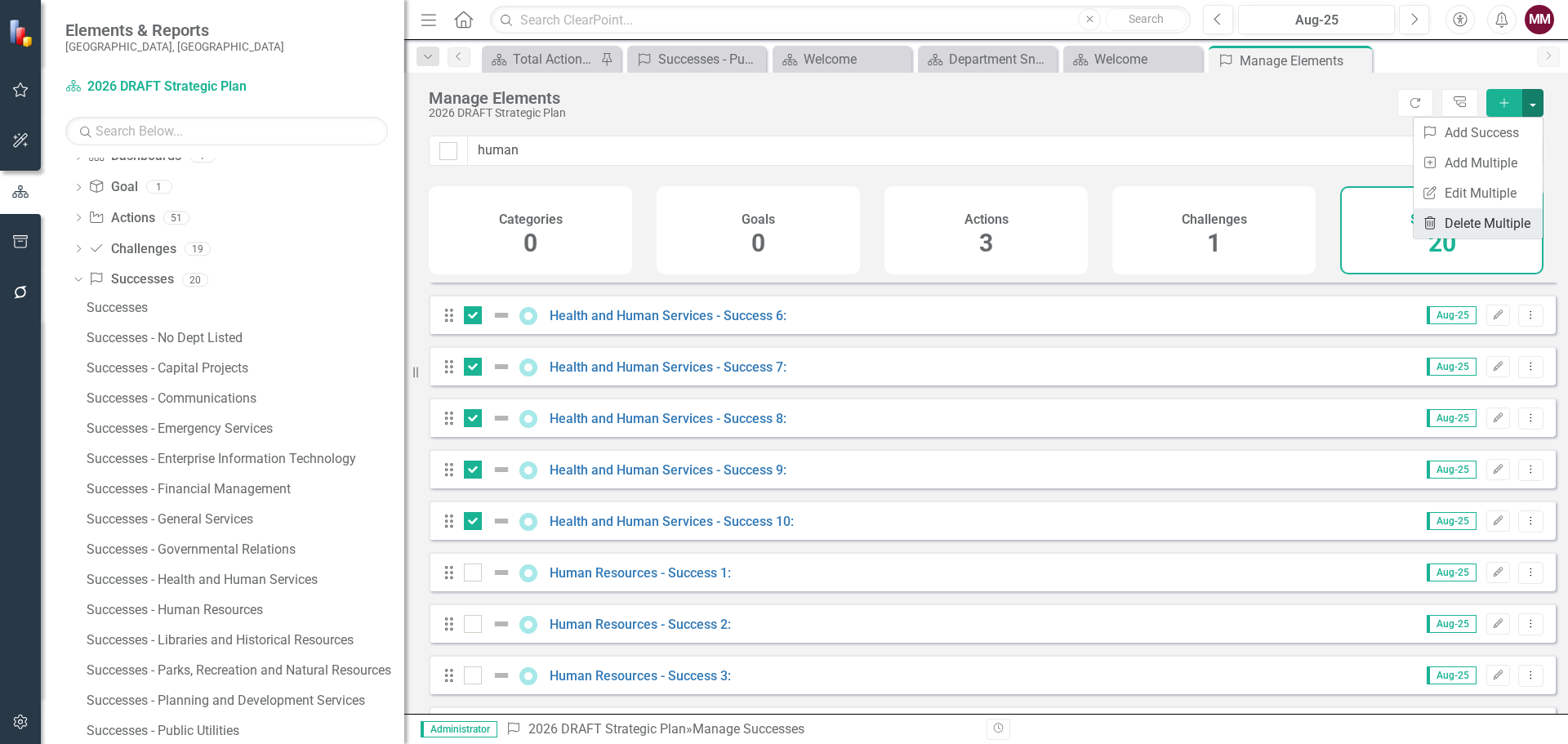
click at [1515, 216] on link "Trash Delete Multiple" at bounding box center [1478, 223] width 129 height 30
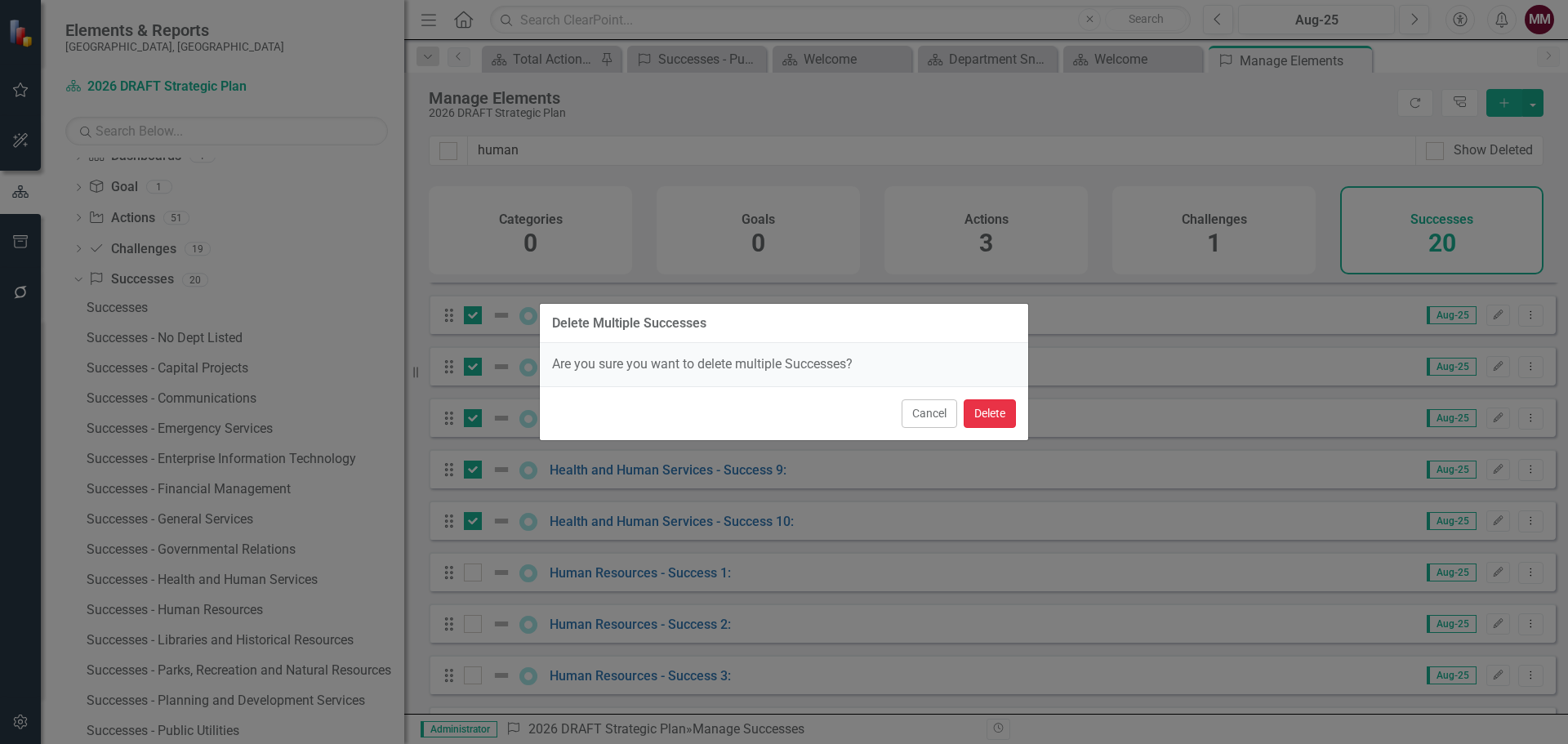
click at [985, 409] on button "Delete" at bounding box center [990, 414] width 52 height 29
checkbox input "false"
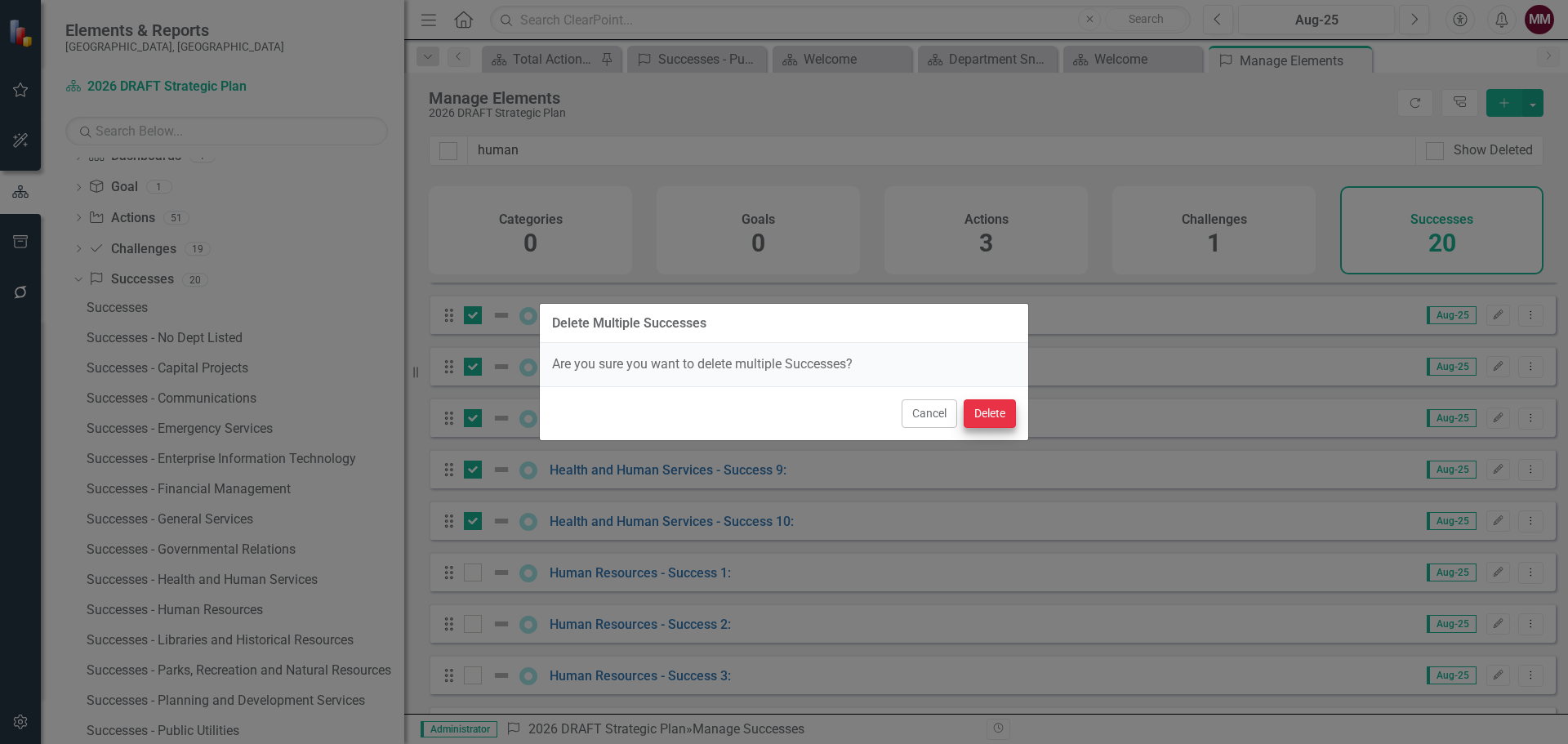
checkbox input "false"
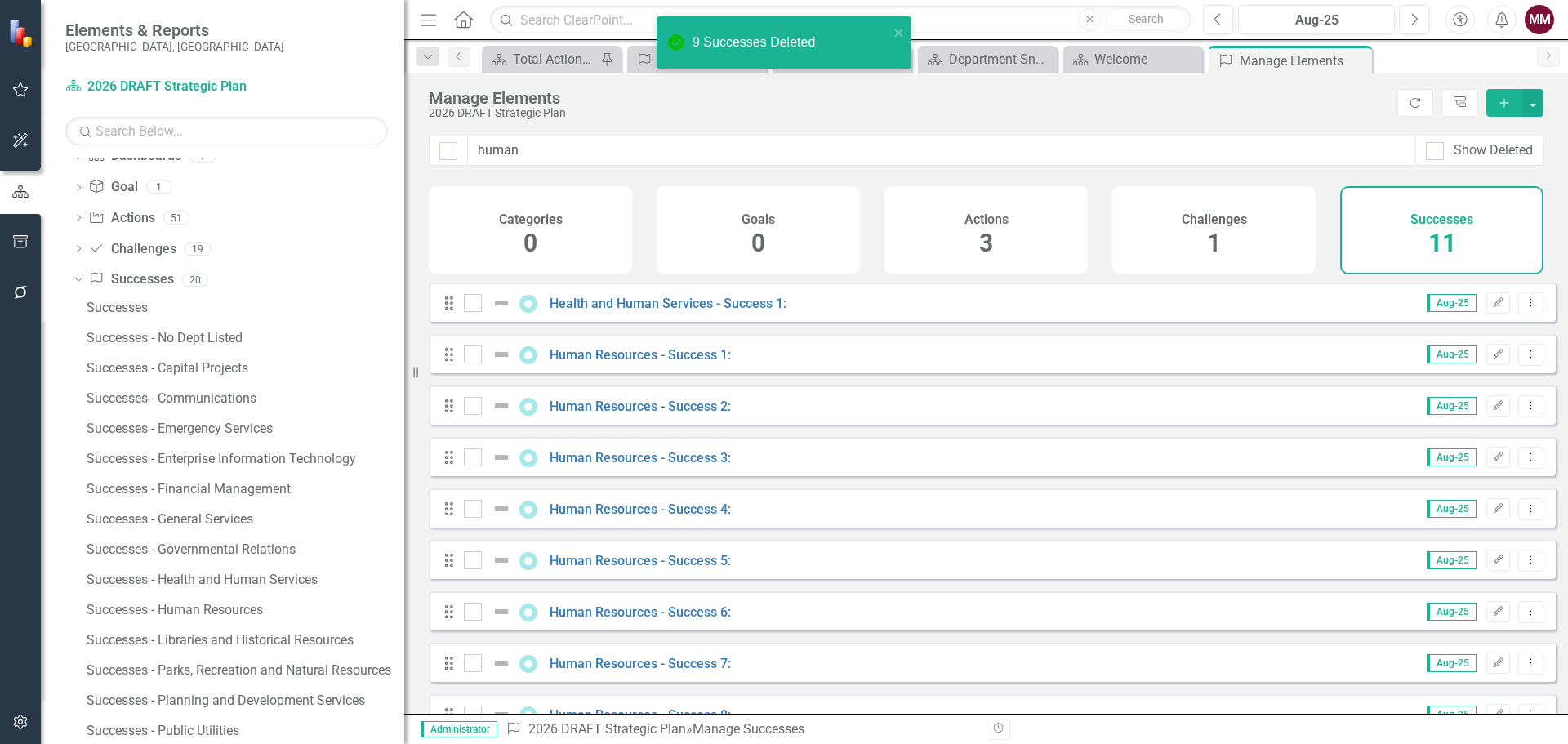
checkbox input "false"
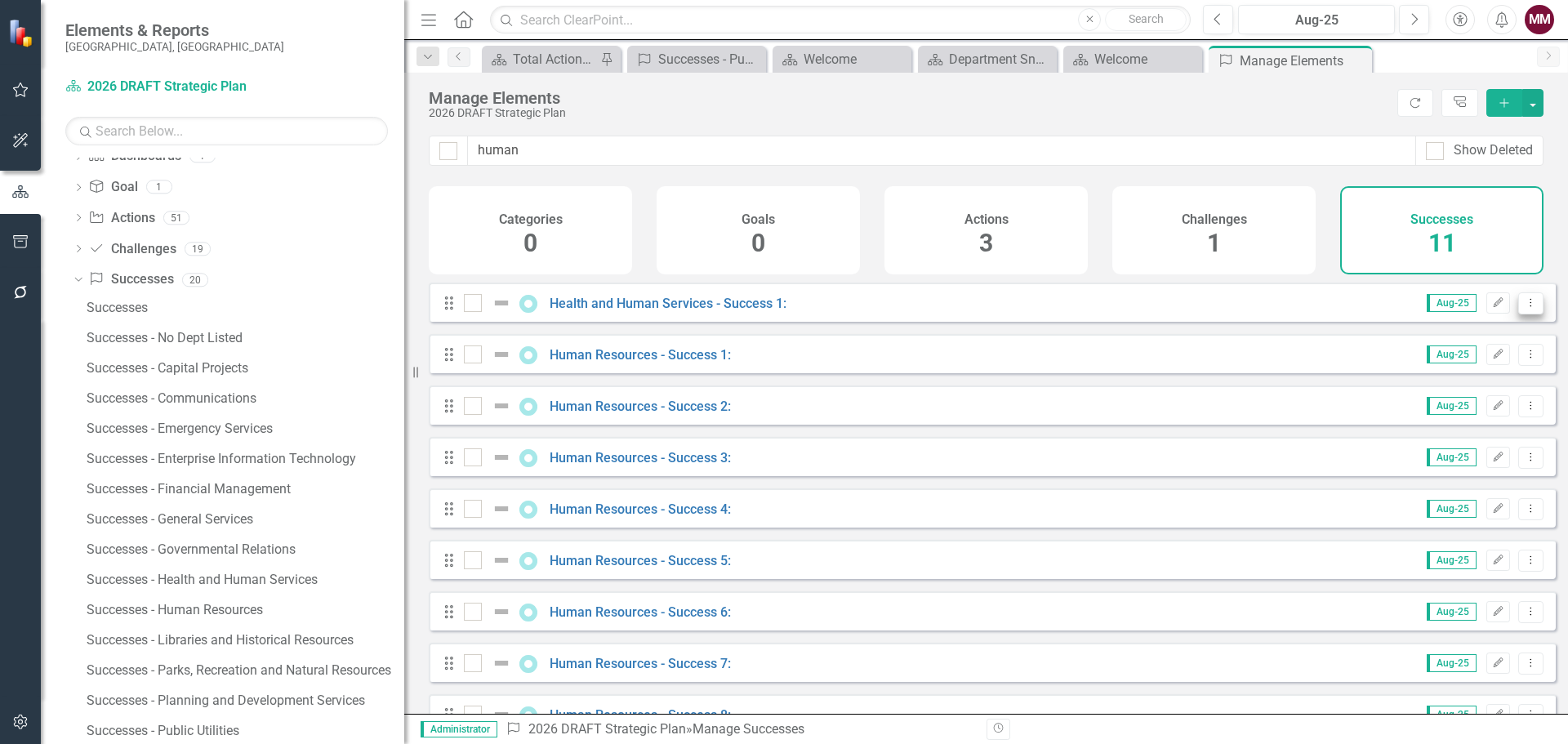
click at [1524, 308] on icon "Dropdown Menu" at bounding box center [1531, 302] width 14 height 11
click at [1473, 400] on link "Copy Duplicate Success" at bounding box center [1458, 403] width 145 height 30
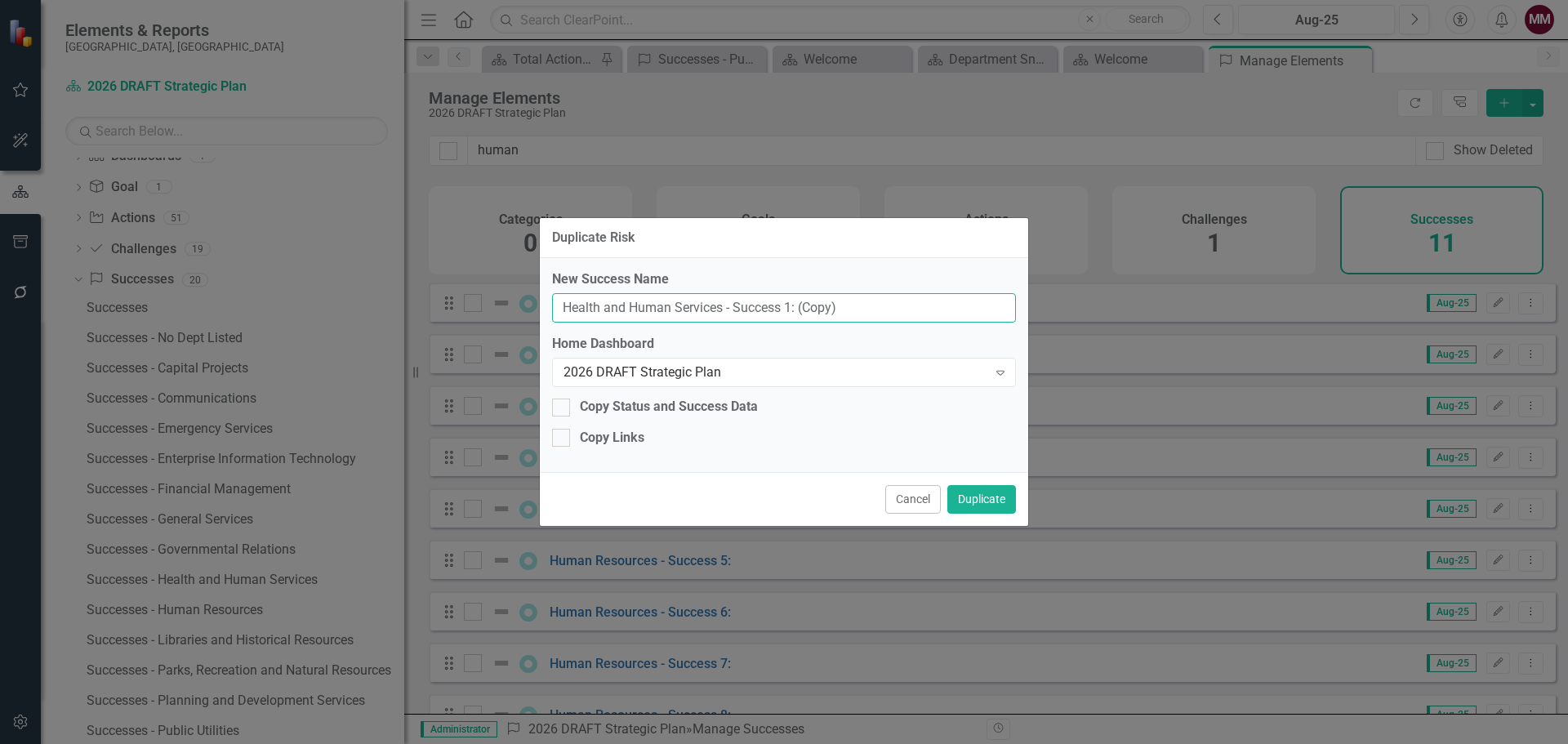
click at [787, 305] on input "Health and Human Services - Success 1: (Copy)" at bounding box center [784, 308] width 464 height 30
type input "Health and Human Services - Success 2:"
click at [974, 498] on button "Duplicate" at bounding box center [981, 500] width 69 height 29
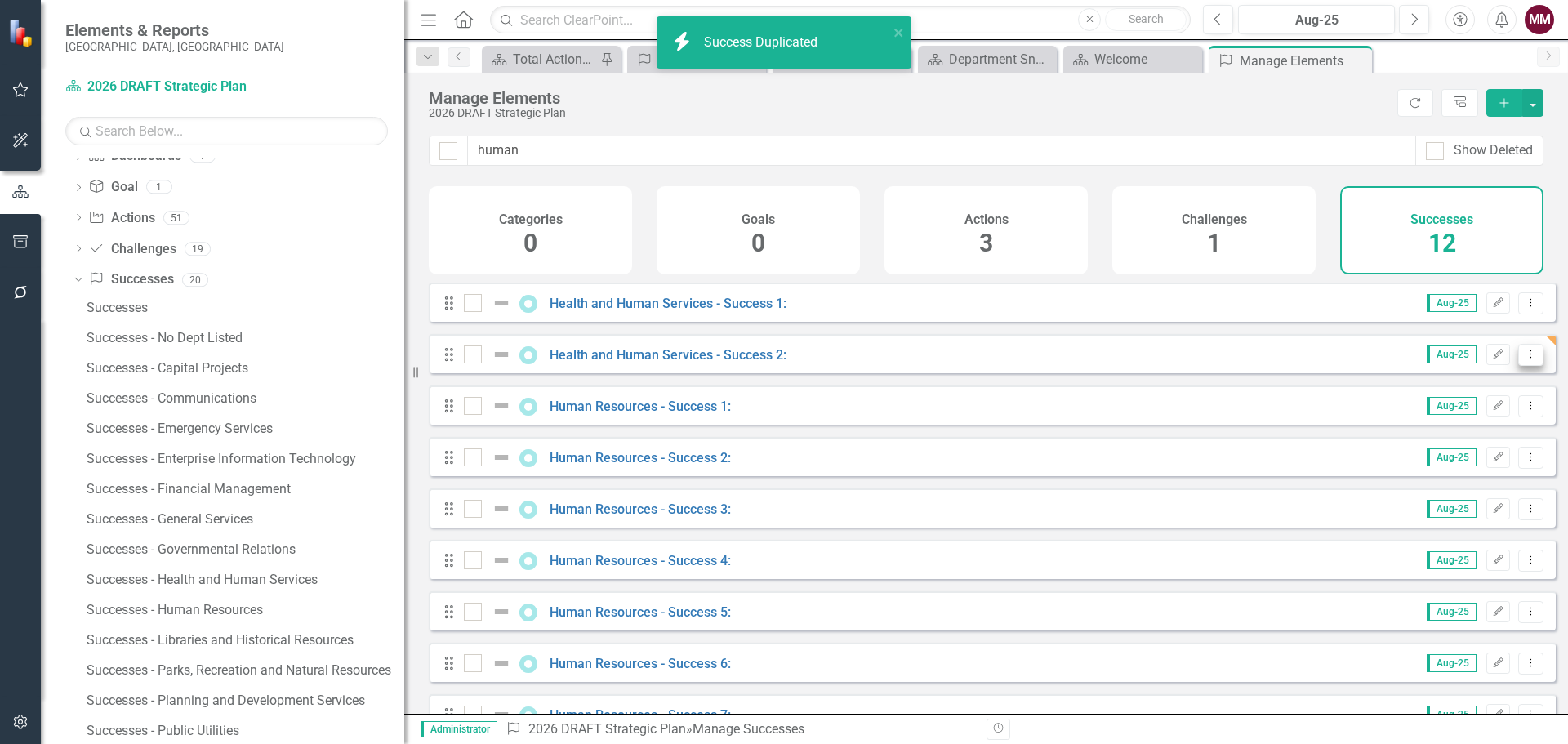
click at [1525, 366] on button "Dropdown Menu" at bounding box center [1531, 355] width 25 height 22
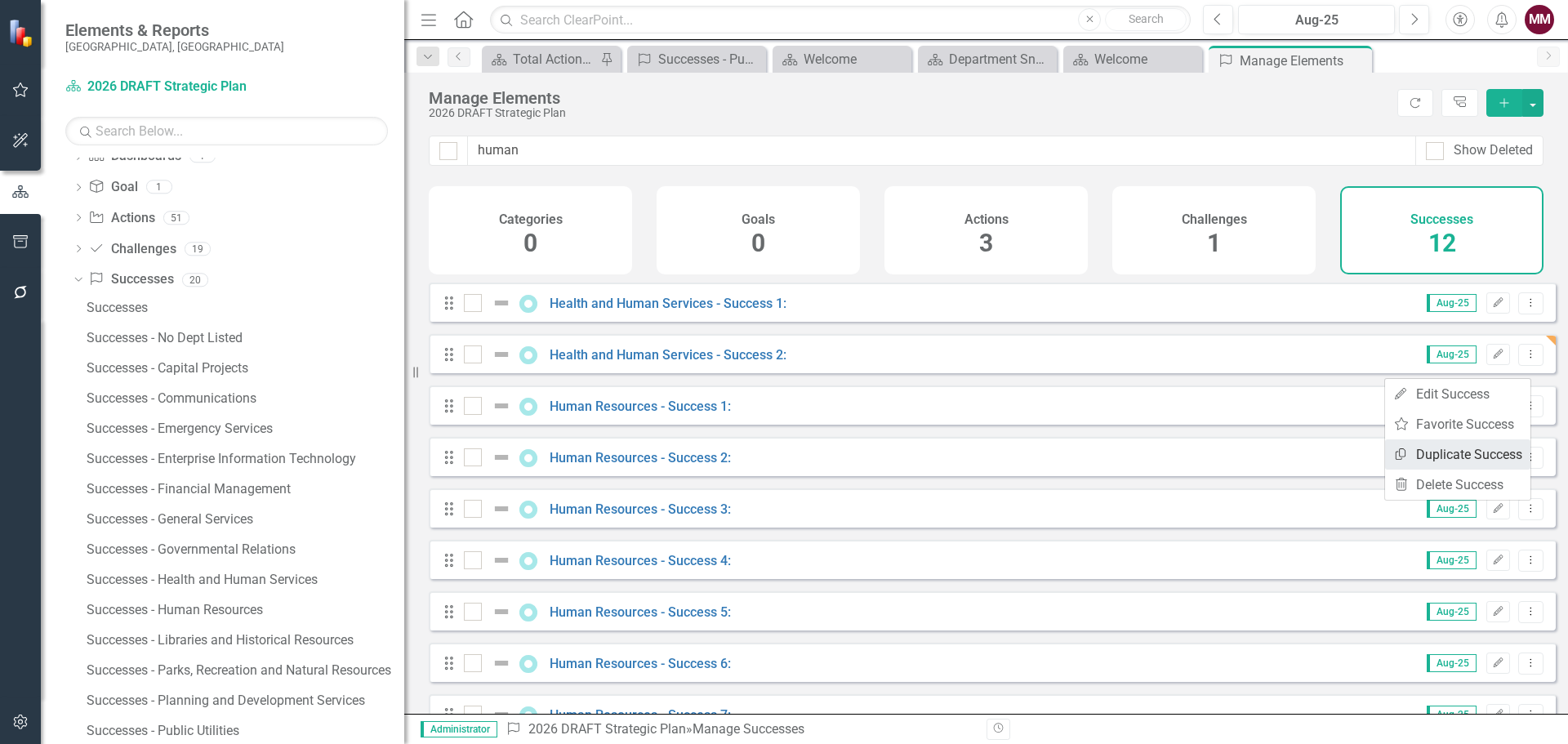
click at [1481, 452] on link "Copy Duplicate Success" at bounding box center [1458, 454] width 145 height 30
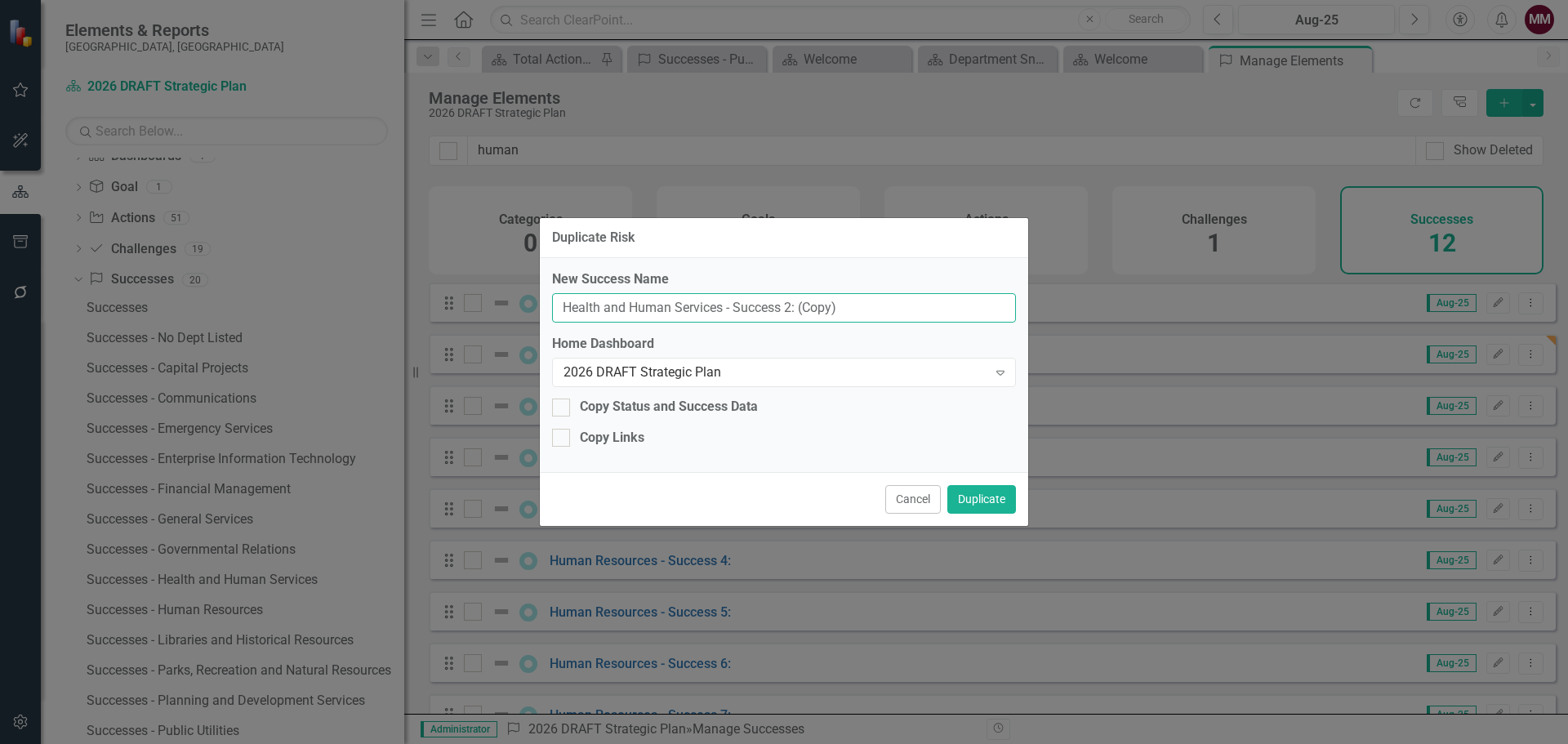
click at [788, 308] on input "Health and Human Services - Success 2: (Copy)" at bounding box center [784, 308] width 464 height 30
type input "Health and Human Services - Success 3:"
click at [997, 496] on button "Duplicate" at bounding box center [981, 500] width 69 height 29
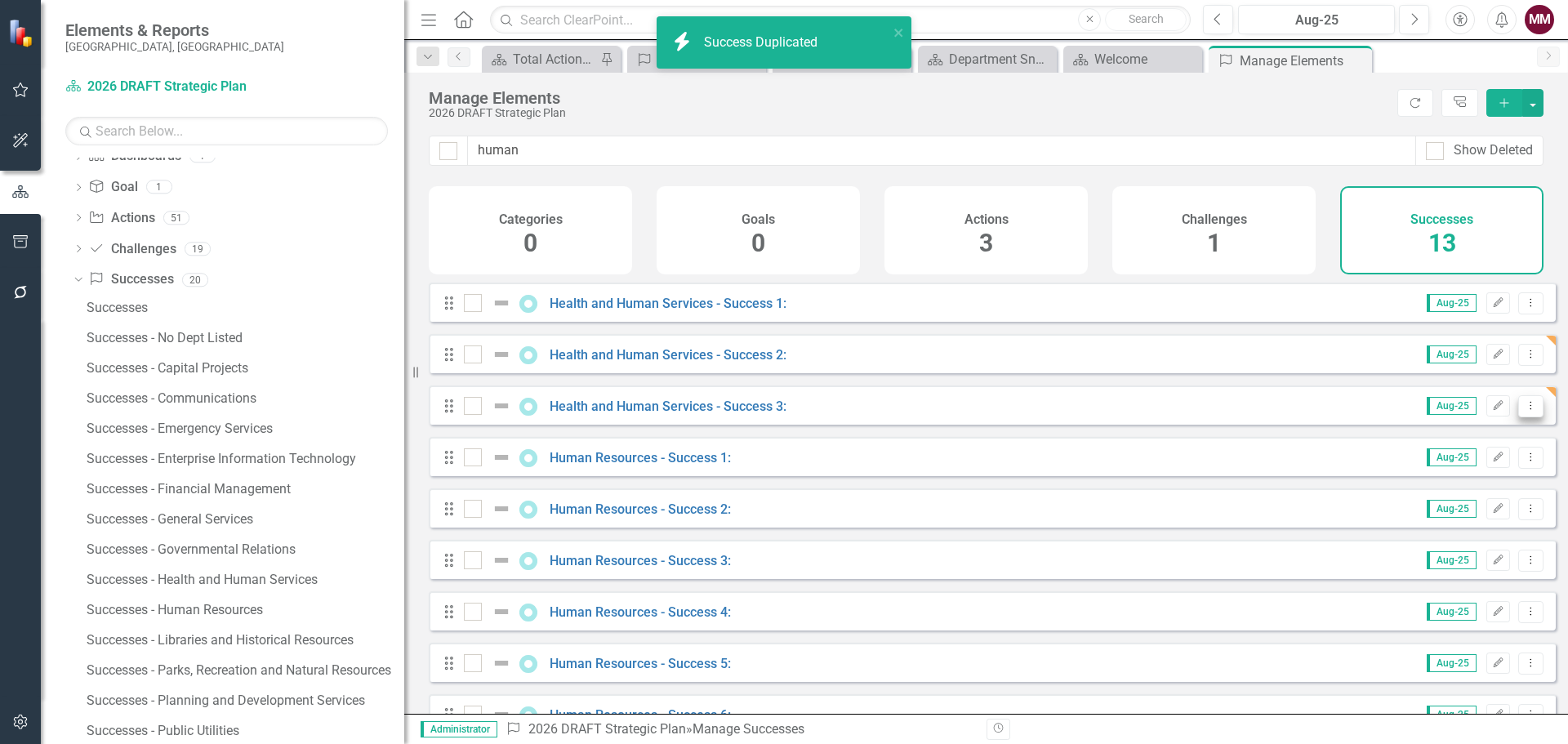
click at [1524, 411] on icon "Dropdown Menu" at bounding box center [1531, 405] width 14 height 11
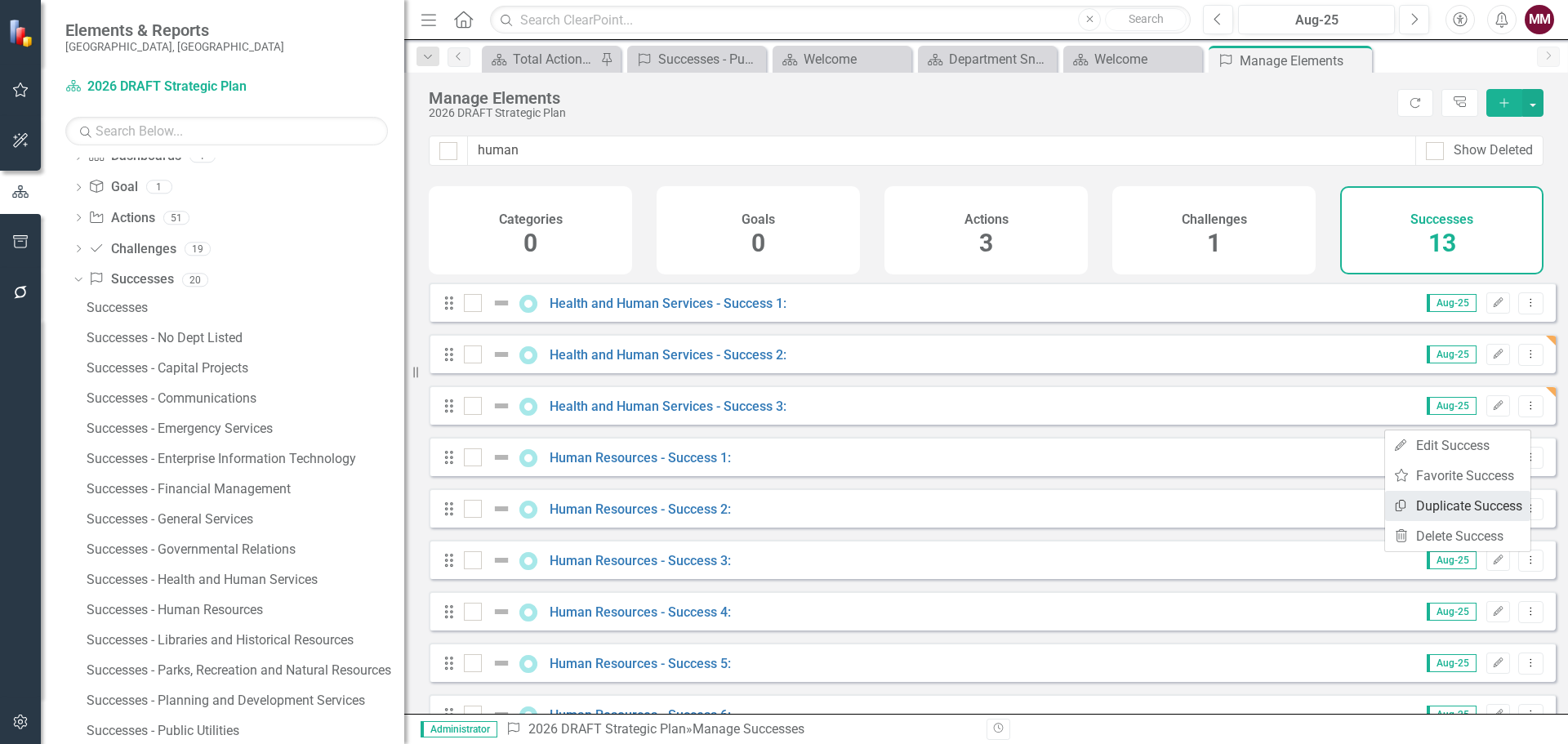
click at [1481, 495] on link "Copy Duplicate Success" at bounding box center [1458, 506] width 145 height 30
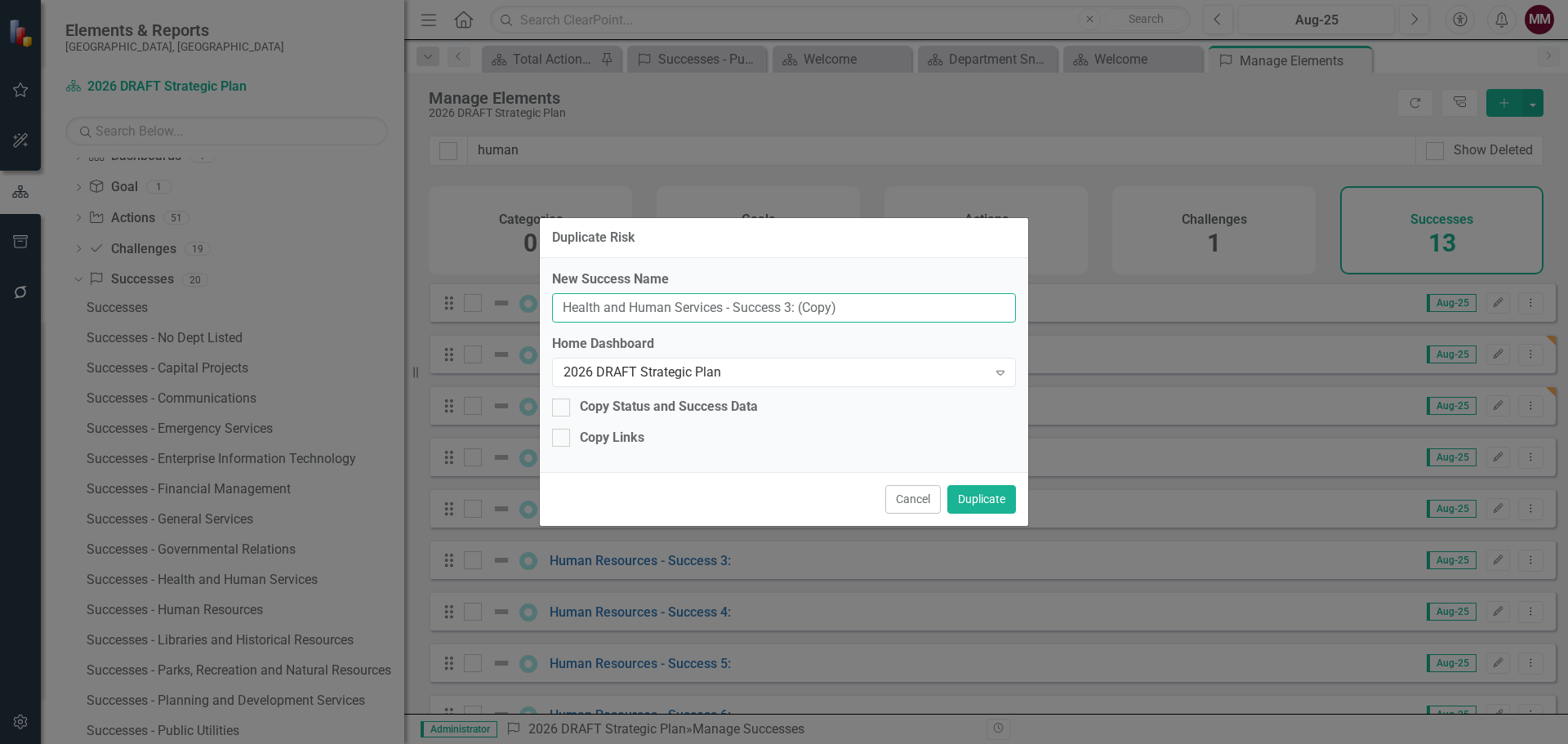
click at [786, 305] on input "Health and Human Services - Success 3: (Copy)" at bounding box center [784, 308] width 464 height 30
type input "Health and Human Services - Success 4:"
click at [986, 497] on button "Duplicate" at bounding box center [981, 500] width 69 height 29
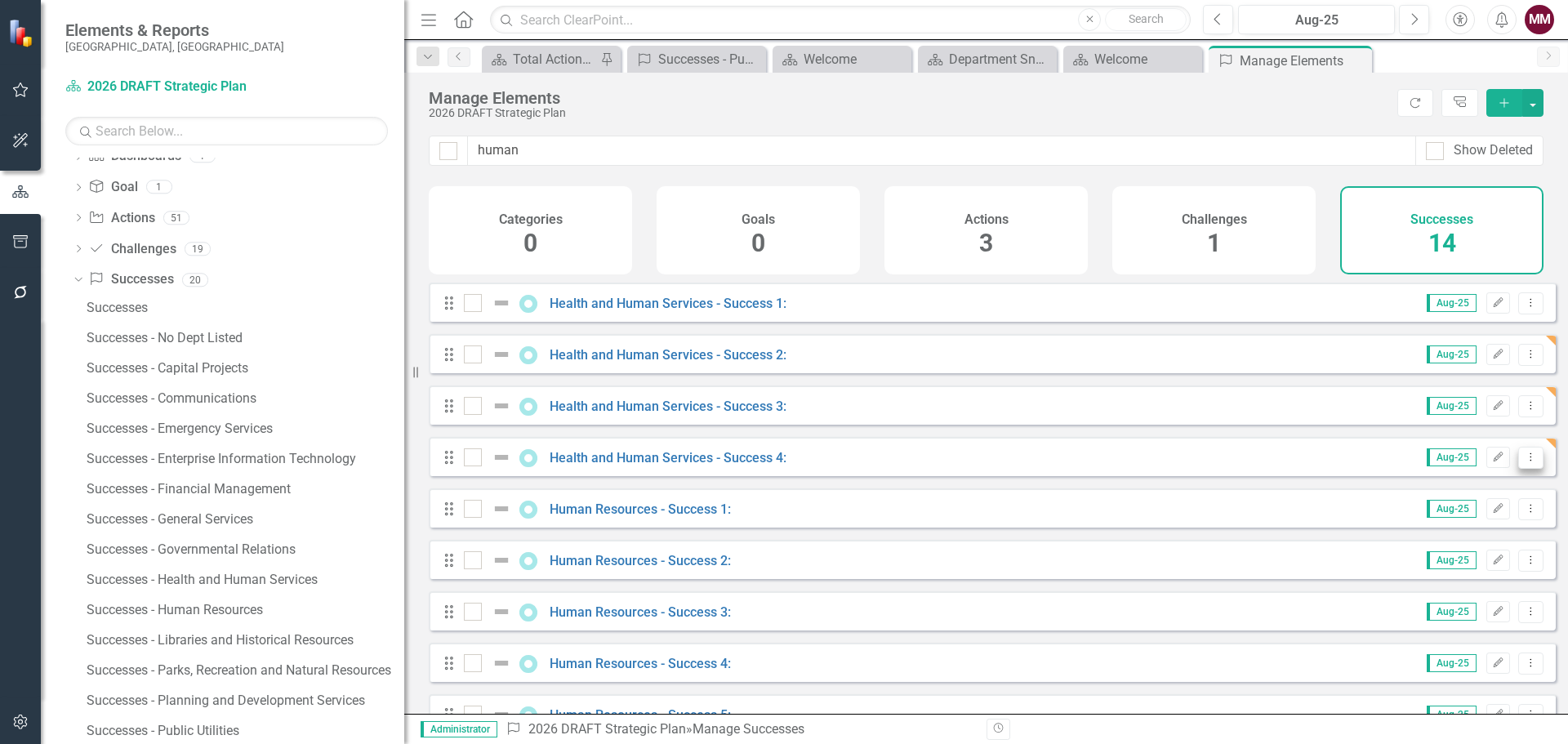
click at [1524, 462] on icon "Dropdown Menu" at bounding box center [1531, 456] width 14 height 11
click at [1493, 547] on link "Copy Duplicate Success" at bounding box center [1458, 557] width 145 height 30
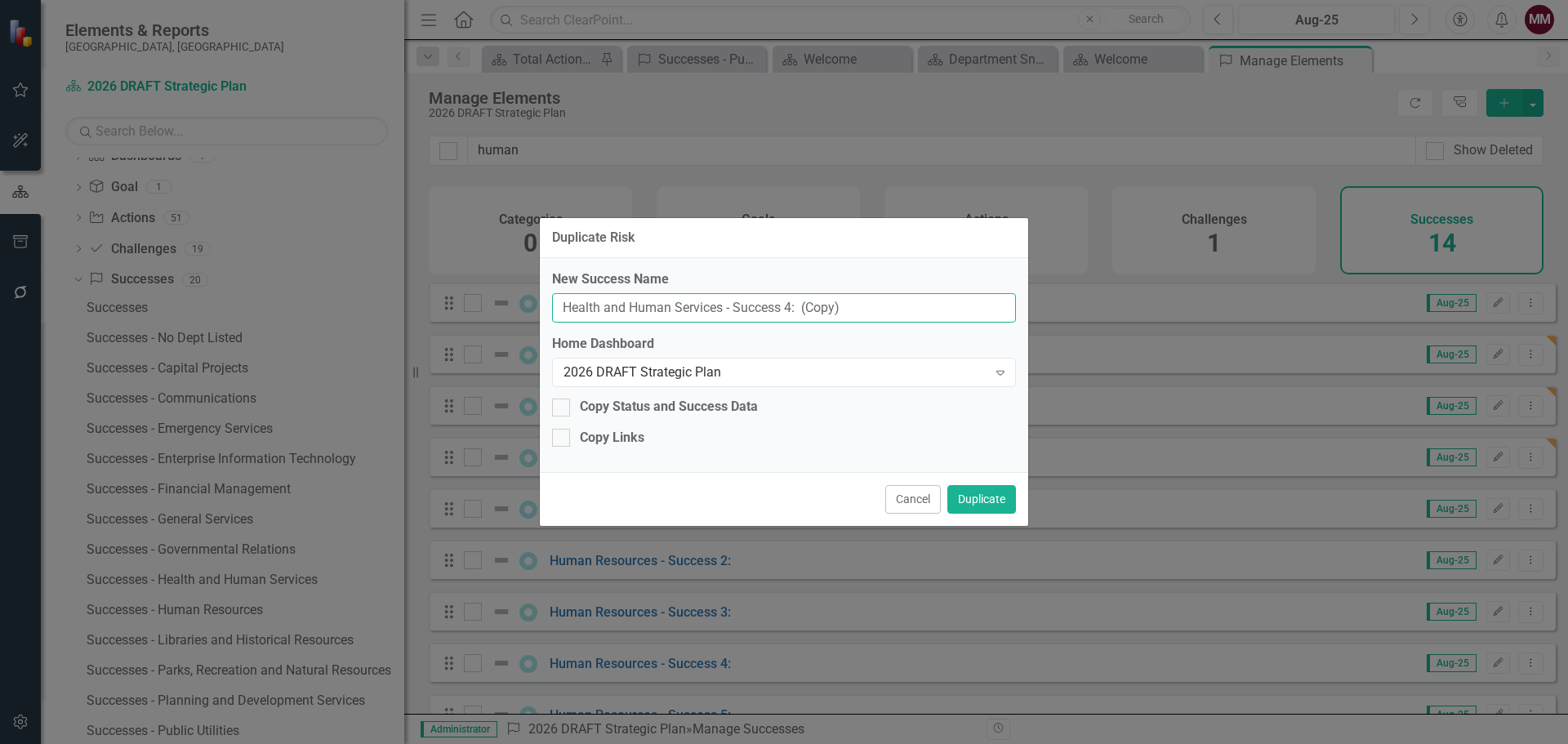
click at [784, 306] on input "Health and Human Services - Success 4: (Copy)" at bounding box center [784, 308] width 464 height 30
type input "Health and Human Services - Success 5:"
click at [984, 498] on button "Duplicate" at bounding box center [981, 500] width 69 height 29
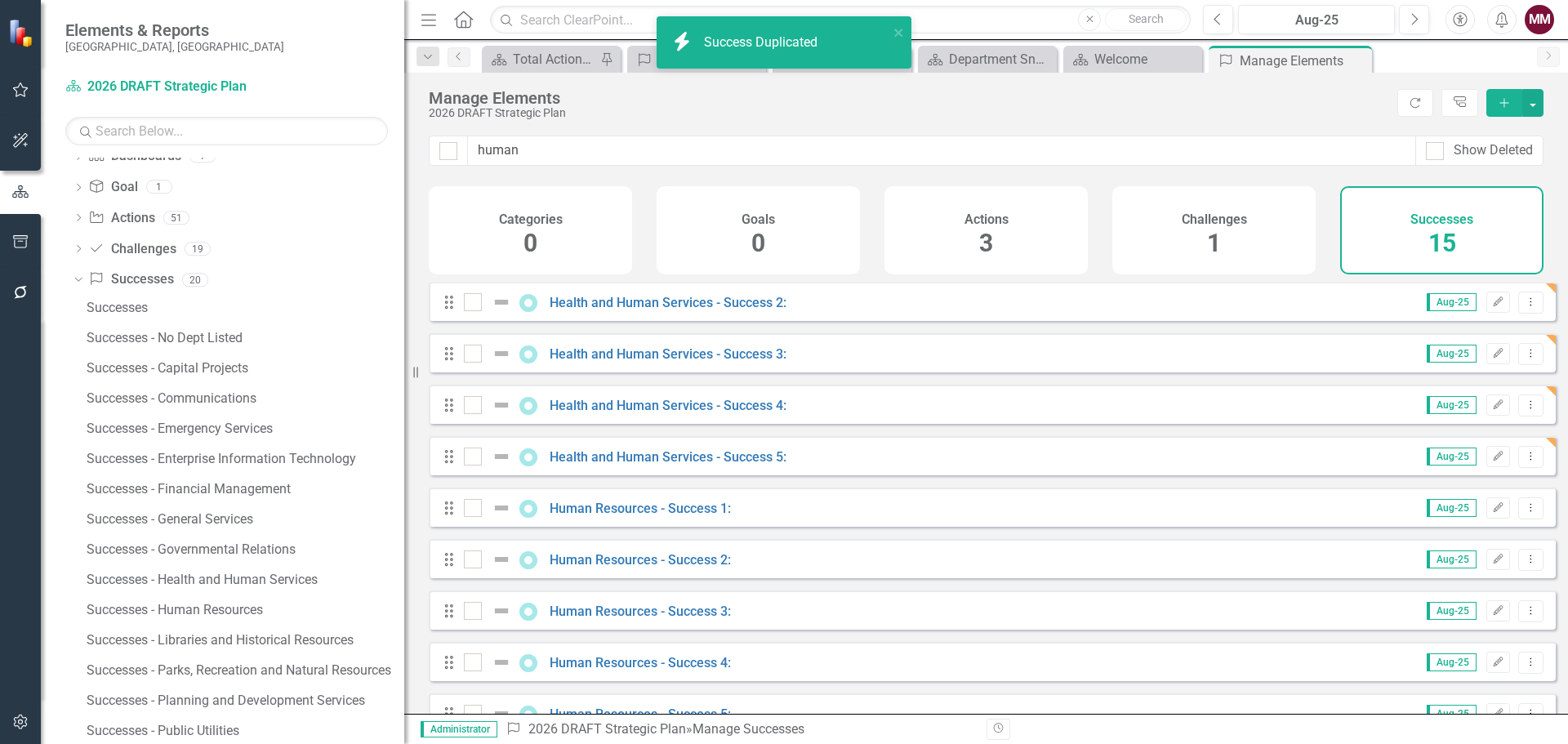
scroll to position [81, 0]
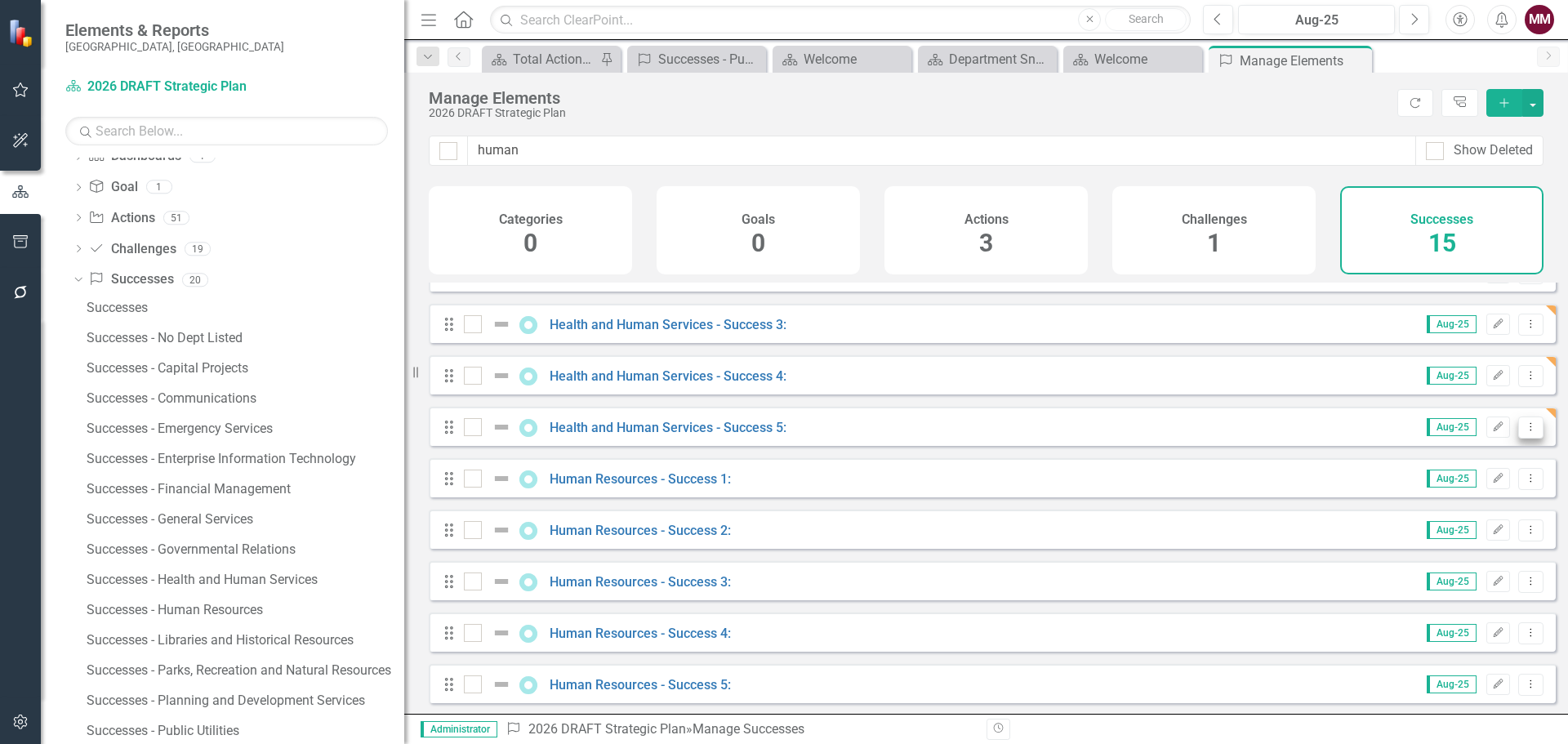
click at [1525, 438] on button "Dropdown Menu" at bounding box center [1531, 427] width 25 height 22
click at [1455, 522] on link "Copy Duplicate Success" at bounding box center [1458, 527] width 145 height 30
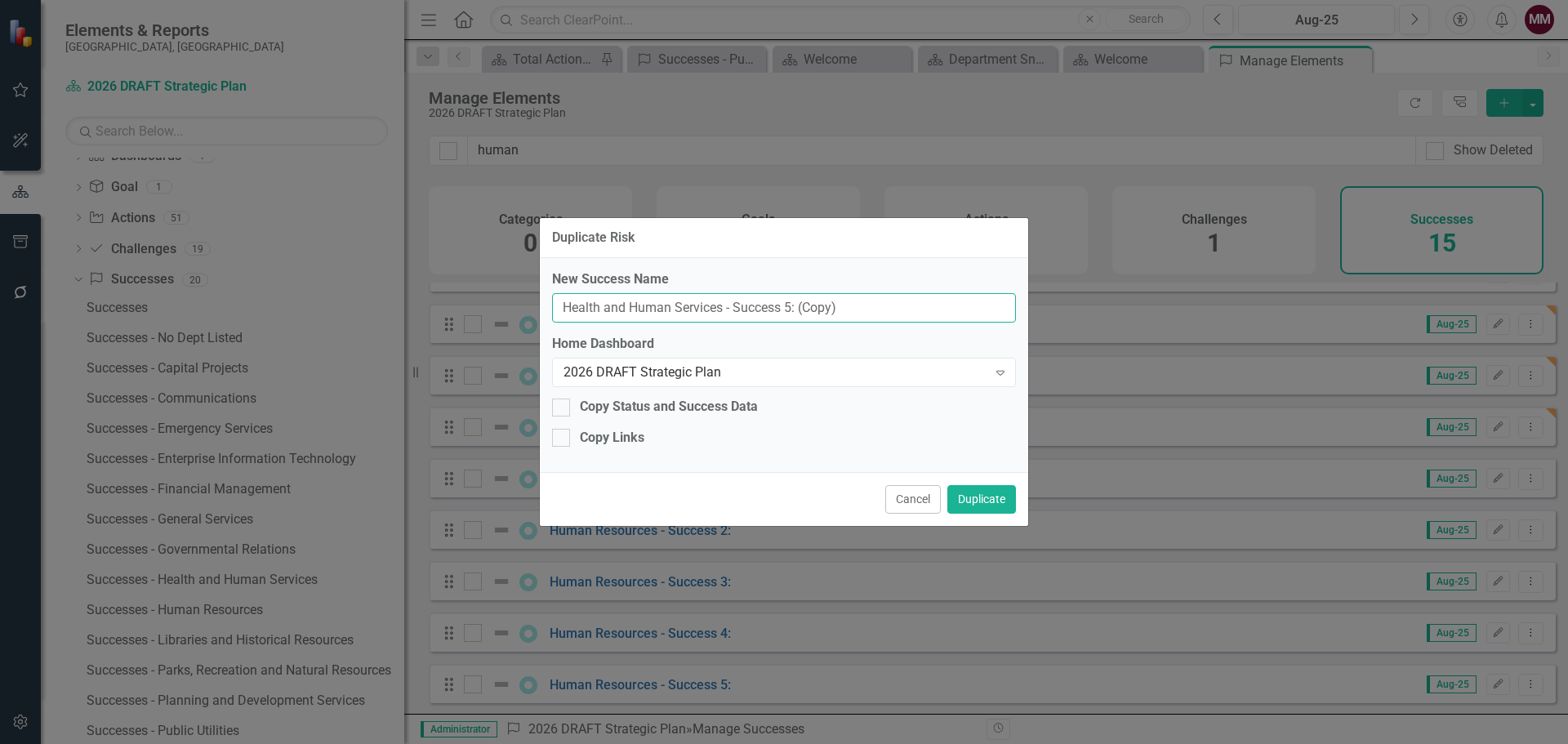
click at [789, 305] on input "Health and Human Services - Success 5: (Copy)" at bounding box center [784, 308] width 464 height 30
type input "Health and Human Services - Success 6:"
click at [968, 504] on button "Duplicate" at bounding box center [981, 500] width 69 height 29
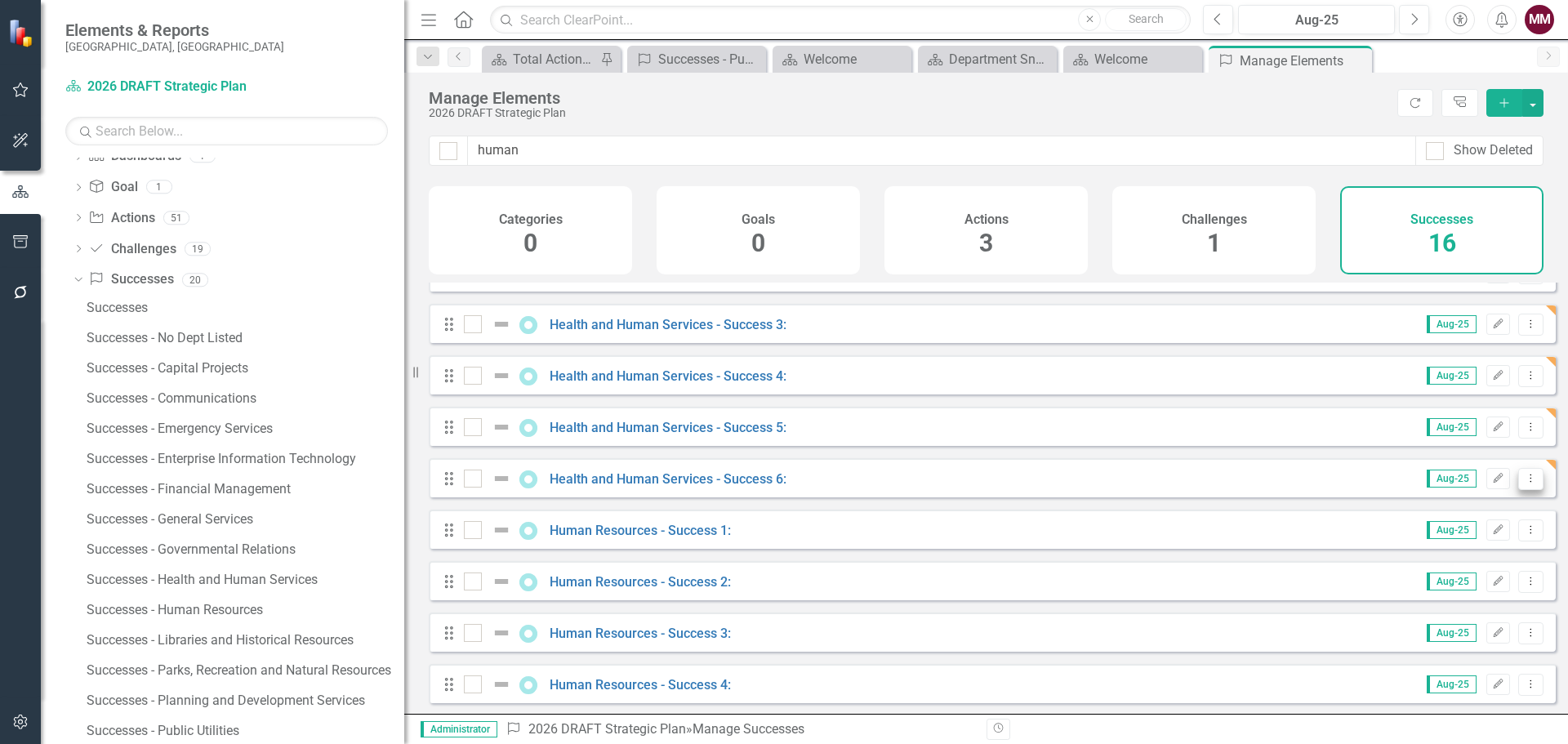
click at [1524, 483] on icon "Dropdown Menu" at bounding box center [1531, 478] width 14 height 11
click at [1467, 570] on link "Copy Duplicate Success" at bounding box center [1458, 578] width 145 height 30
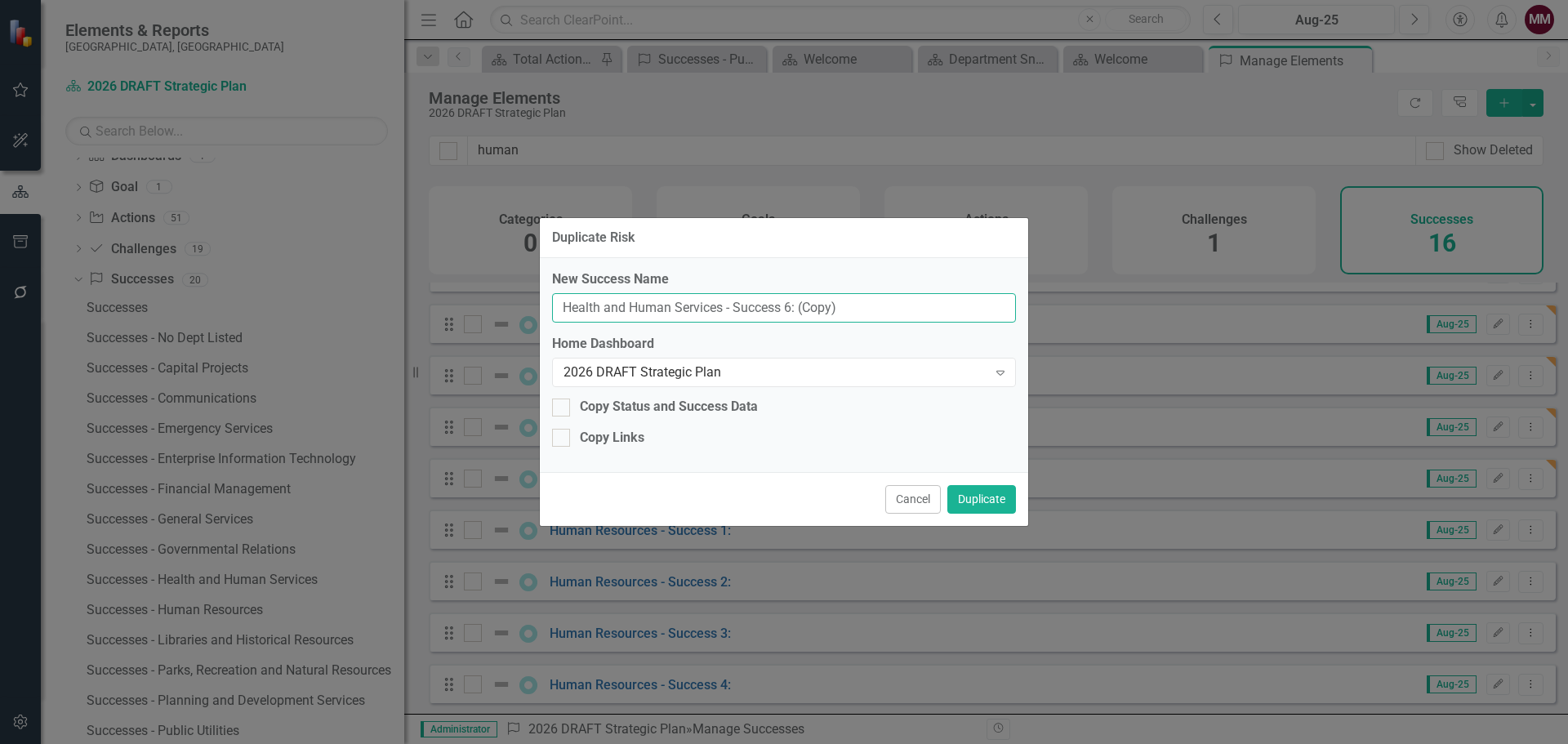
click at [786, 305] on input "Health and Human Services - Success 6: (Copy)" at bounding box center [784, 308] width 464 height 30
type input "Health and Human Services - Success 7:"
click at [982, 497] on button "Duplicate" at bounding box center [981, 500] width 69 height 29
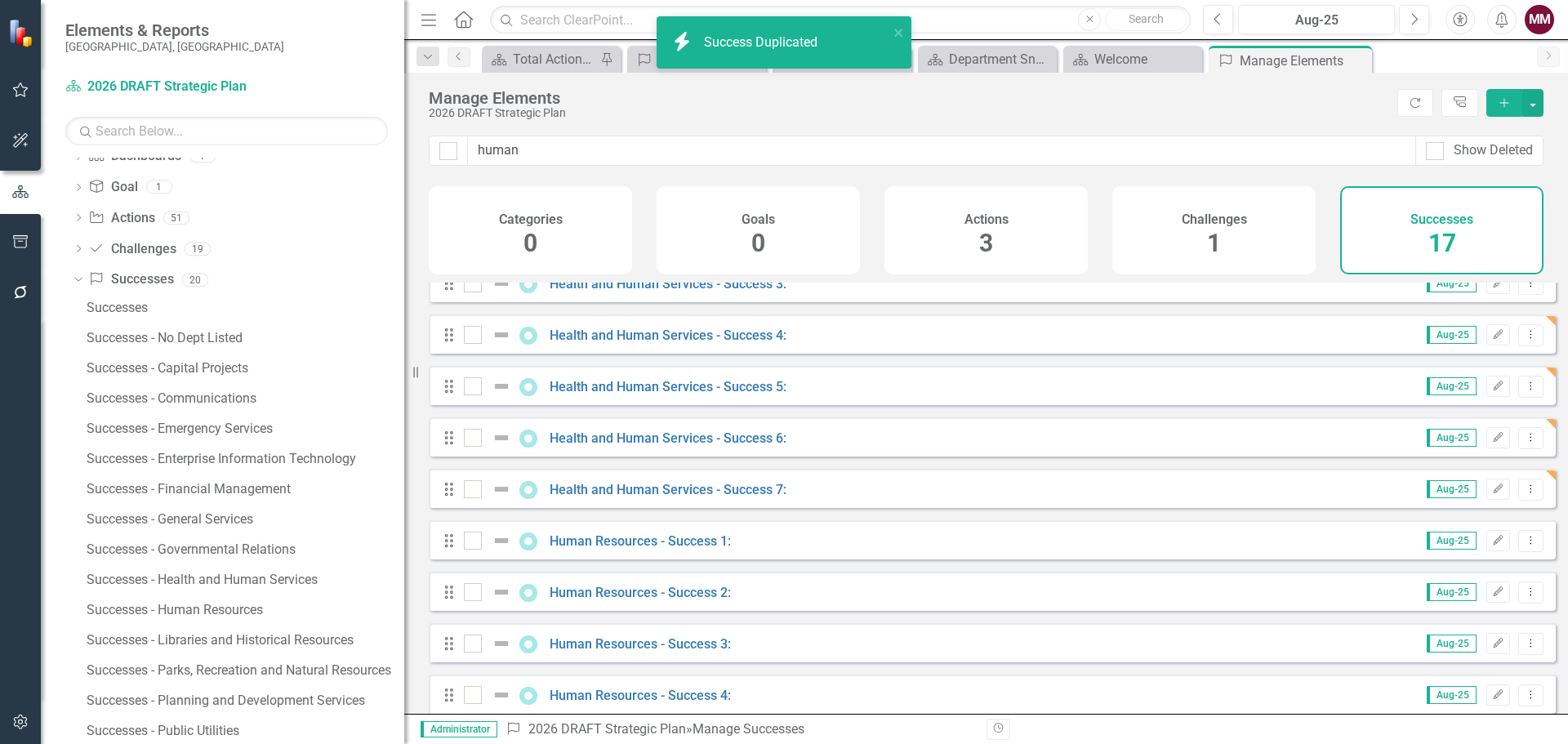
scroll to position [164, 0]
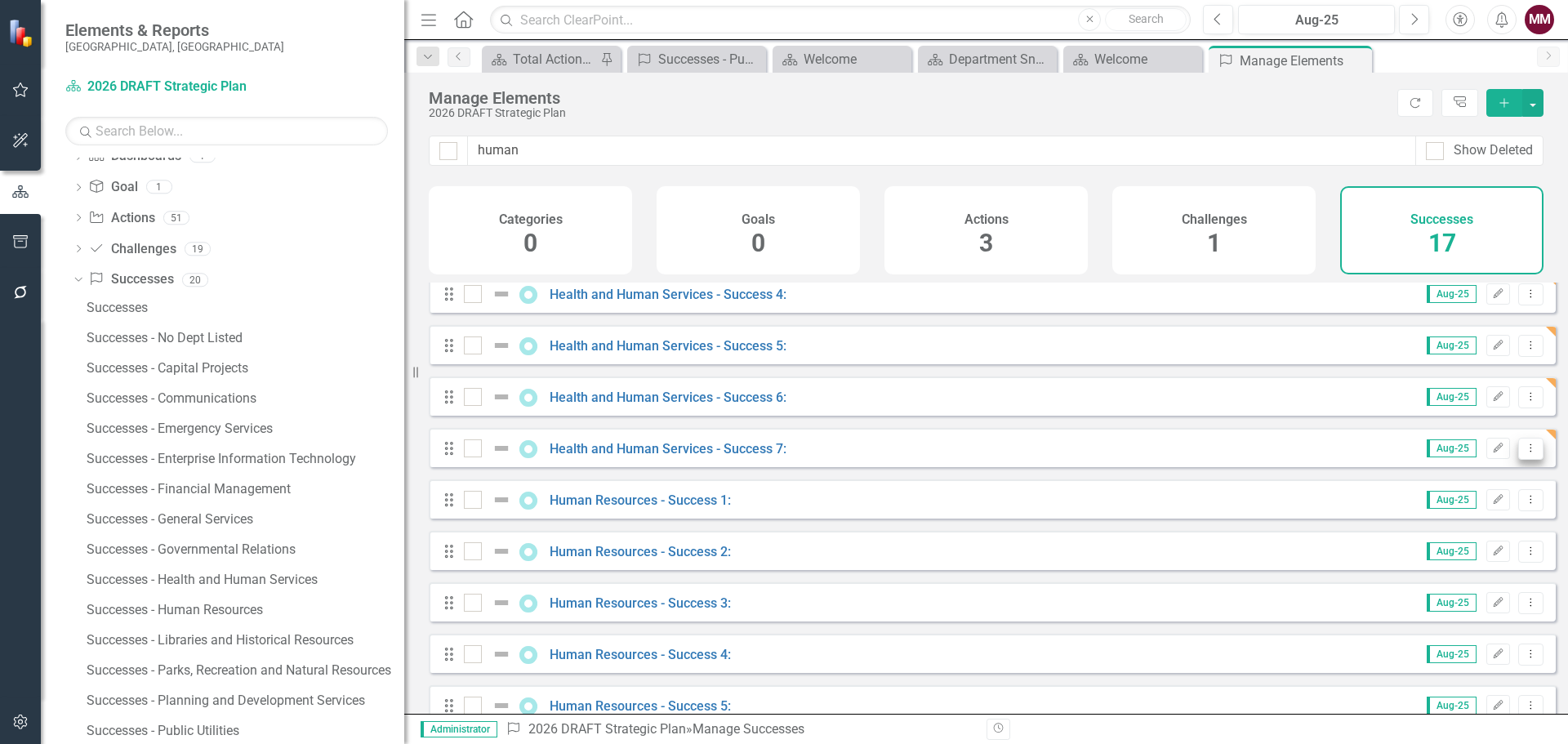
click at [1524, 453] on icon "Dropdown Menu" at bounding box center [1531, 448] width 14 height 11
click at [1484, 555] on link "Copy Duplicate Success" at bounding box center [1458, 548] width 145 height 30
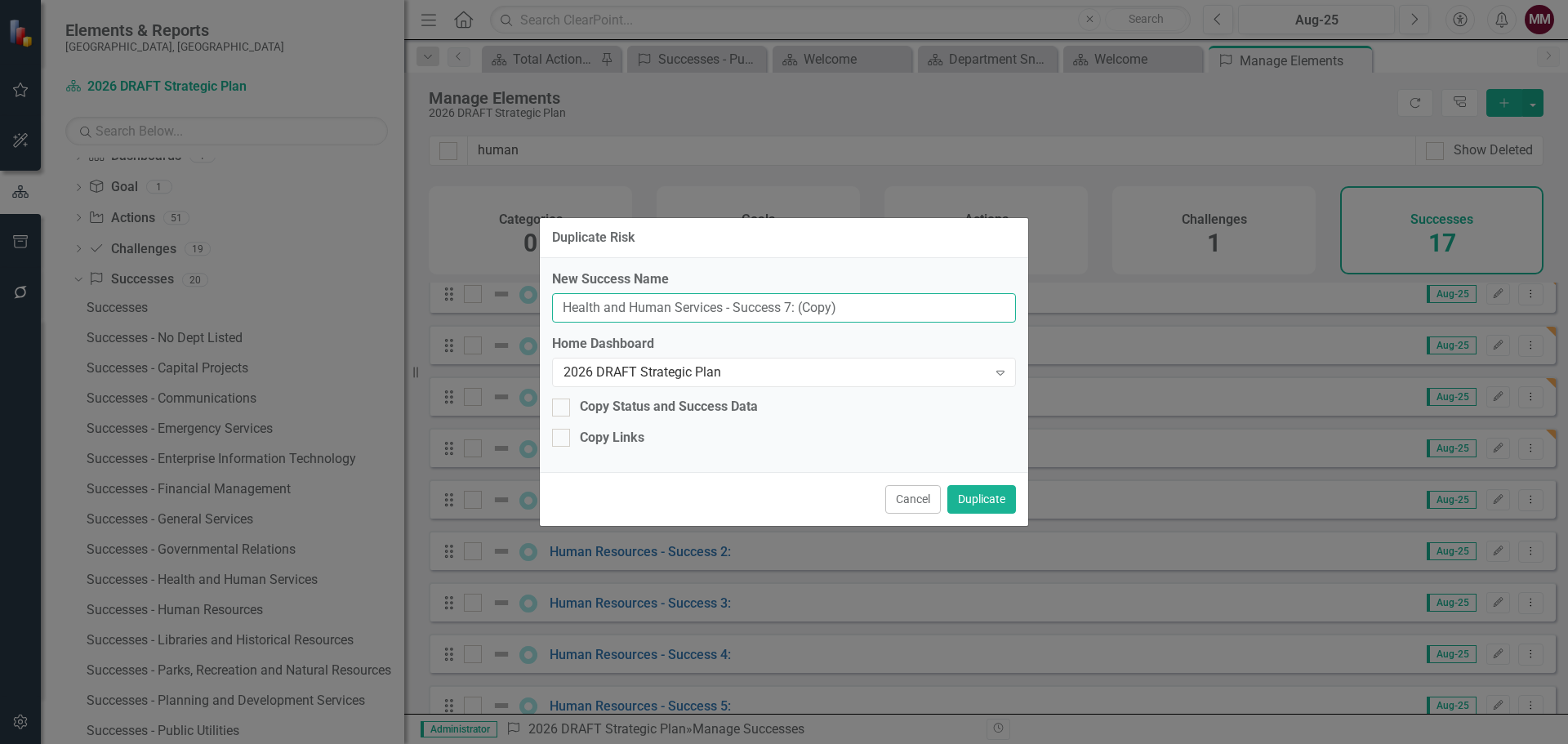
click at [790, 304] on input "Health and Human Services - Success 7: (Copy)" at bounding box center [784, 308] width 464 height 30
type input "Health and Human Services - Success 8:"
click at [994, 502] on button "Duplicate" at bounding box center [981, 500] width 69 height 29
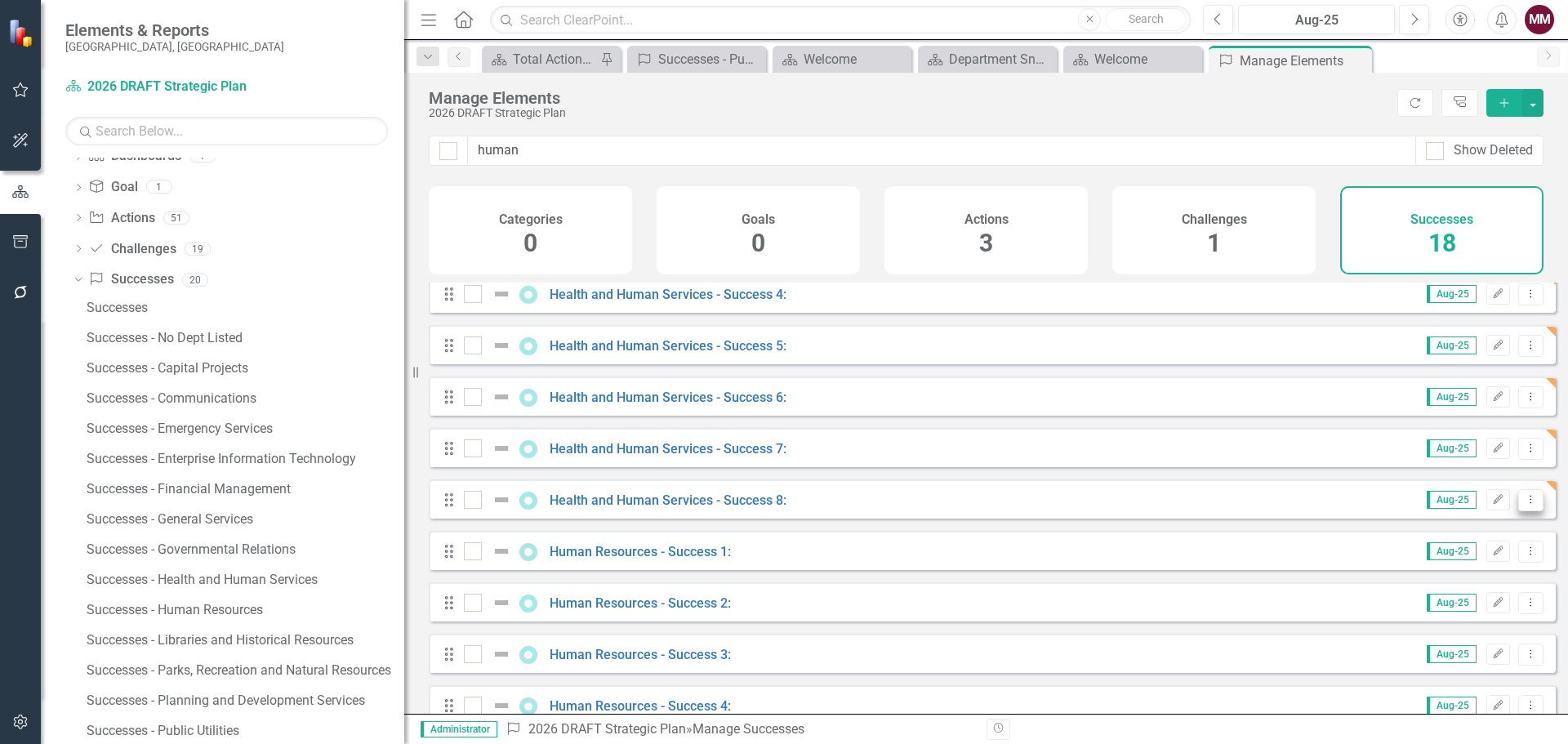
click at [1524, 505] on icon "Dropdown Menu" at bounding box center [1531, 499] width 14 height 11
click at [1464, 603] on link "Copy Duplicate Success" at bounding box center [1458, 600] width 145 height 30
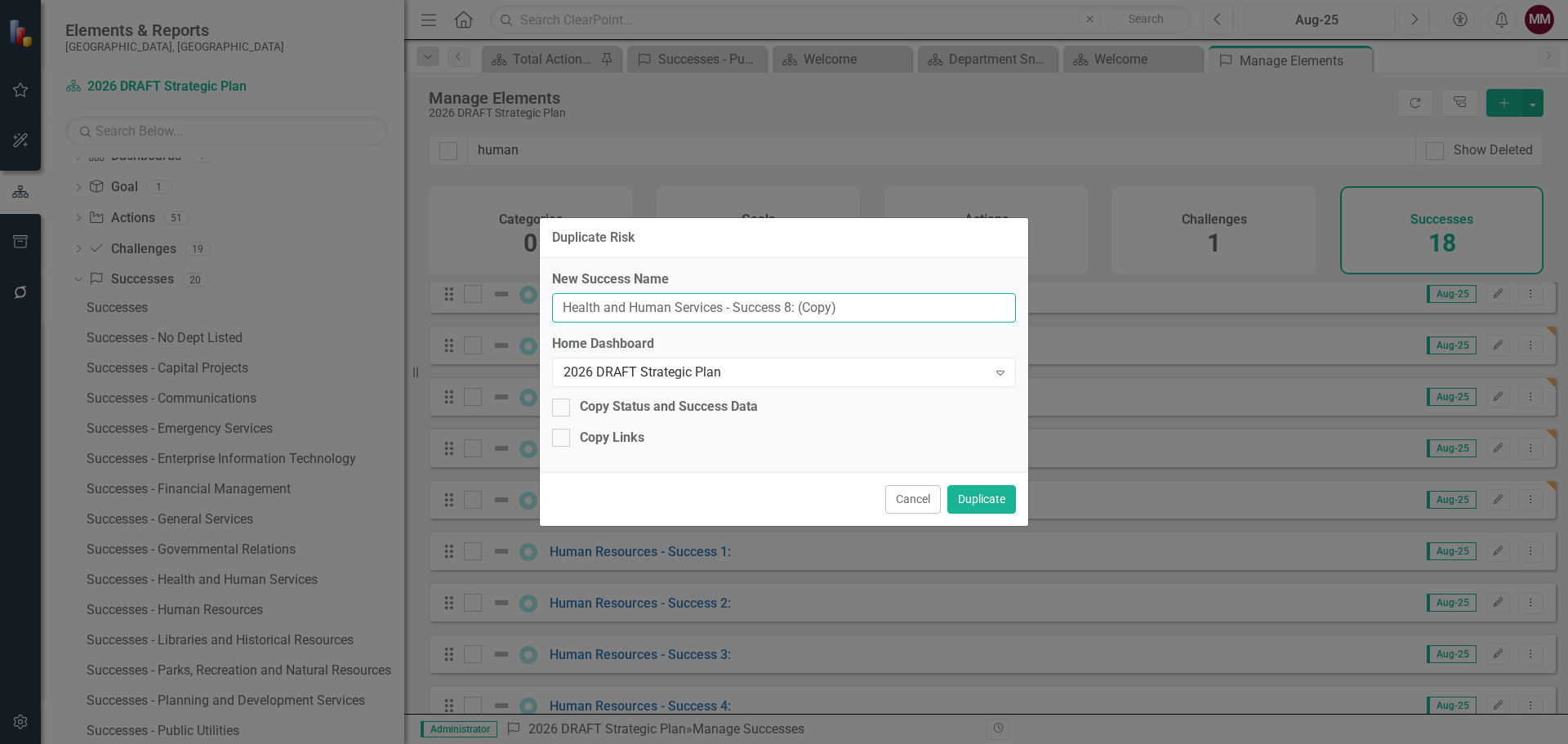
click at [787, 308] on input "Health and Human Services - Success 8: (Copy)" at bounding box center [784, 308] width 464 height 30
type input "Health and Human Services - Success 9:"
click at [982, 497] on button "Duplicate" at bounding box center [981, 500] width 69 height 29
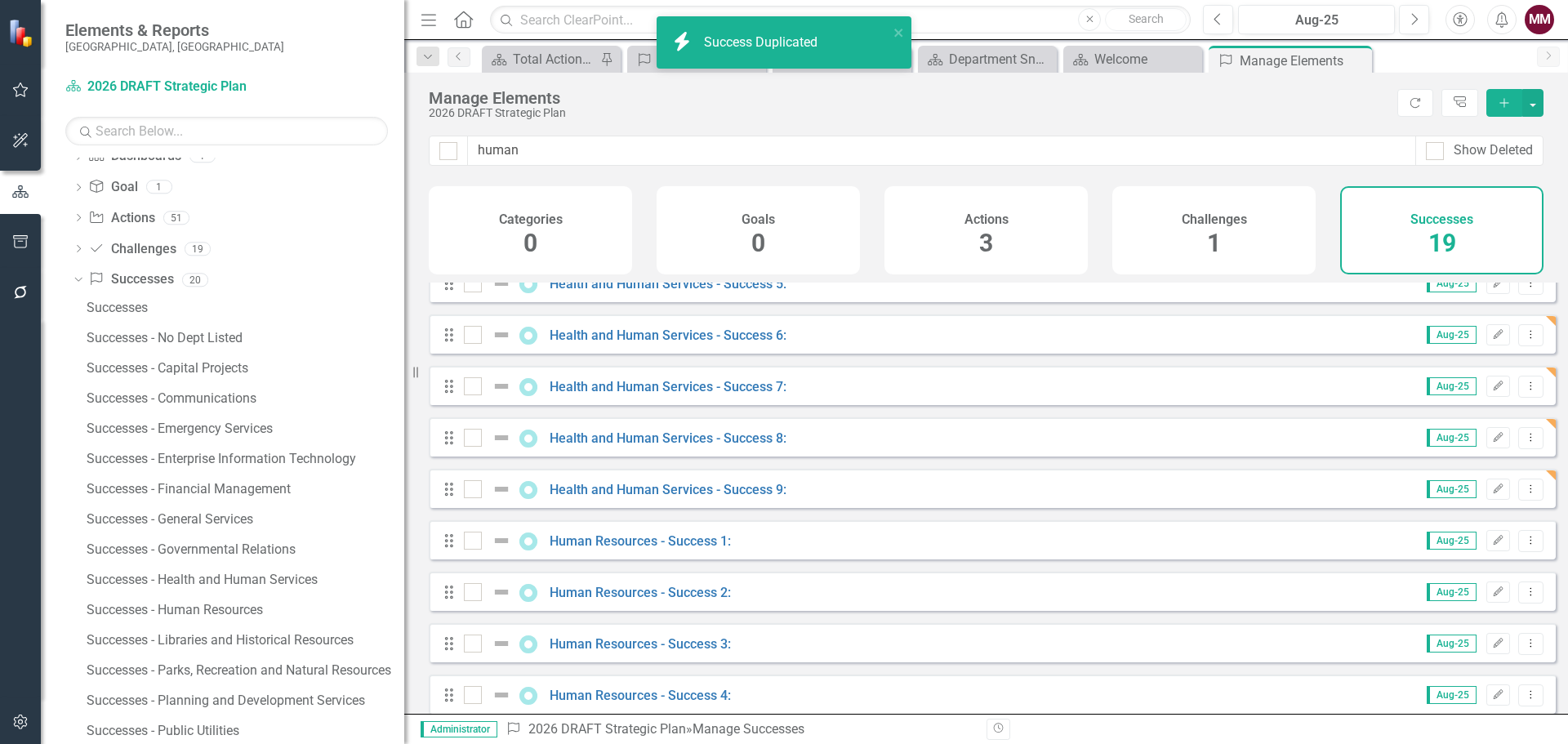
scroll to position [245, 0]
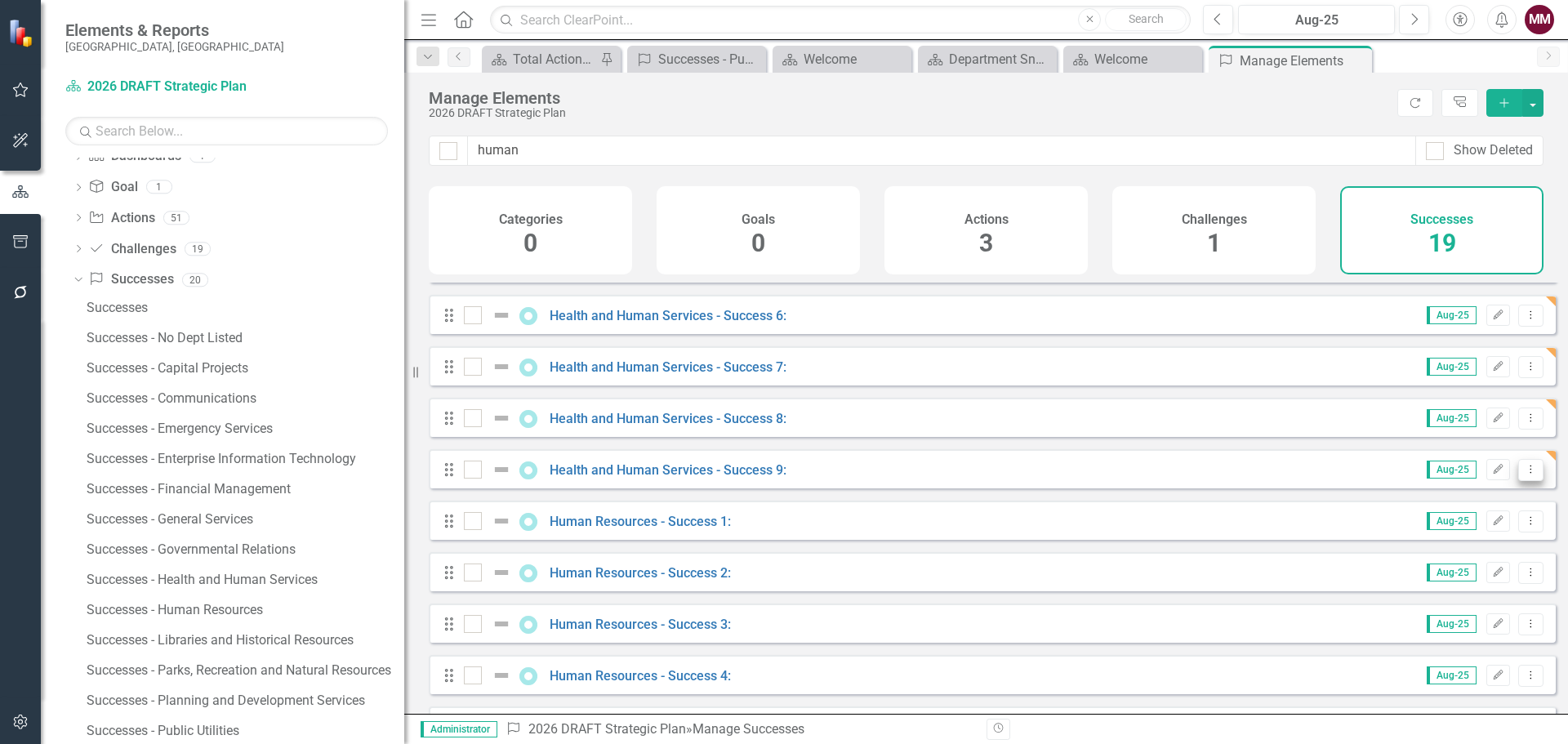
click at [1524, 475] on icon "Dropdown Menu" at bounding box center [1531, 469] width 14 height 11
click at [1470, 560] on link "Copy Duplicate Success" at bounding box center [1458, 570] width 145 height 30
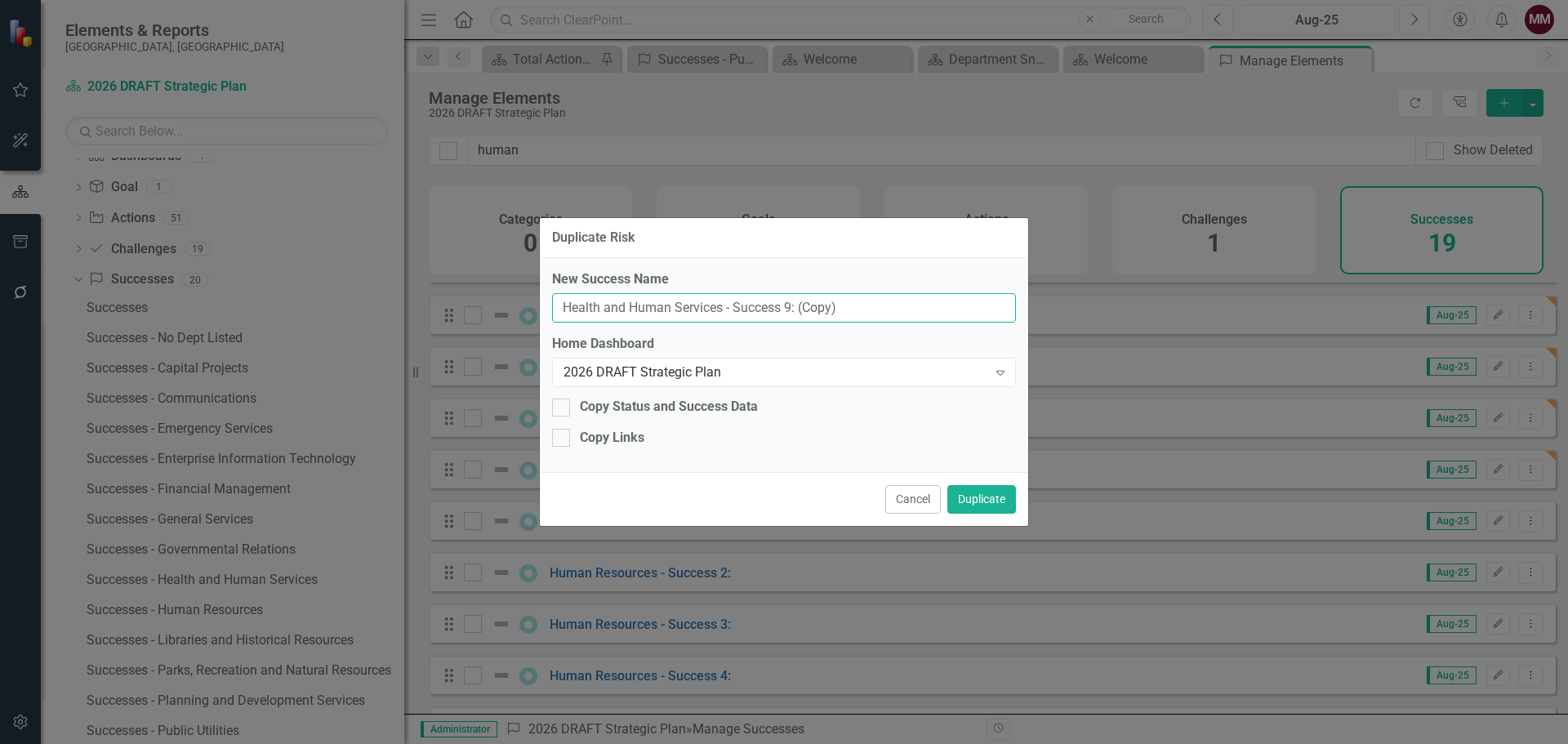
click at [784, 301] on input "Health and Human Services - Success 9: (Copy)" at bounding box center [784, 308] width 464 height 30
type input "Health and Human Services - Success 10:"
click at [979, 502] on button "Duplicate" at bounding box center [981, 500] width 69 height 29
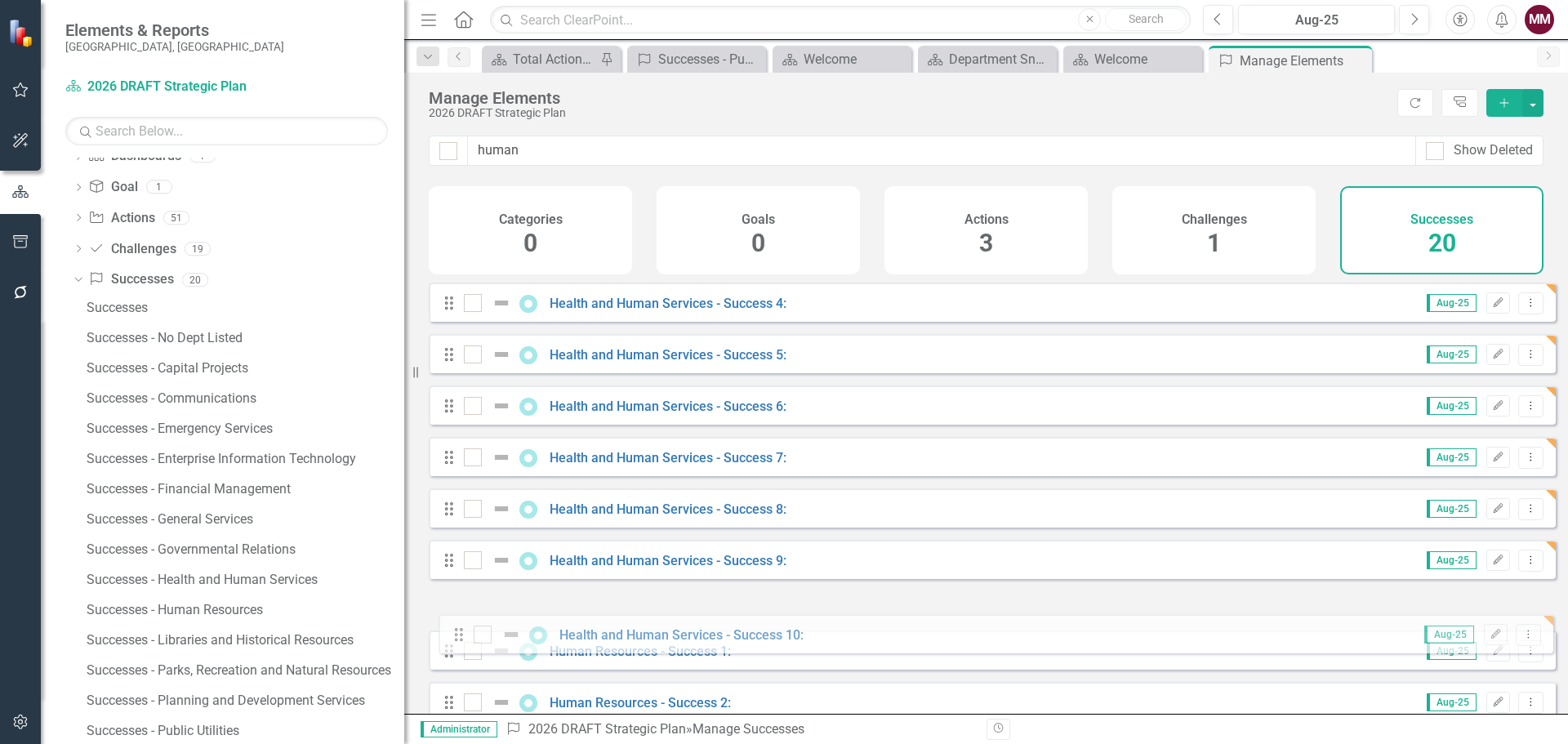
scroll to position [167, 0]
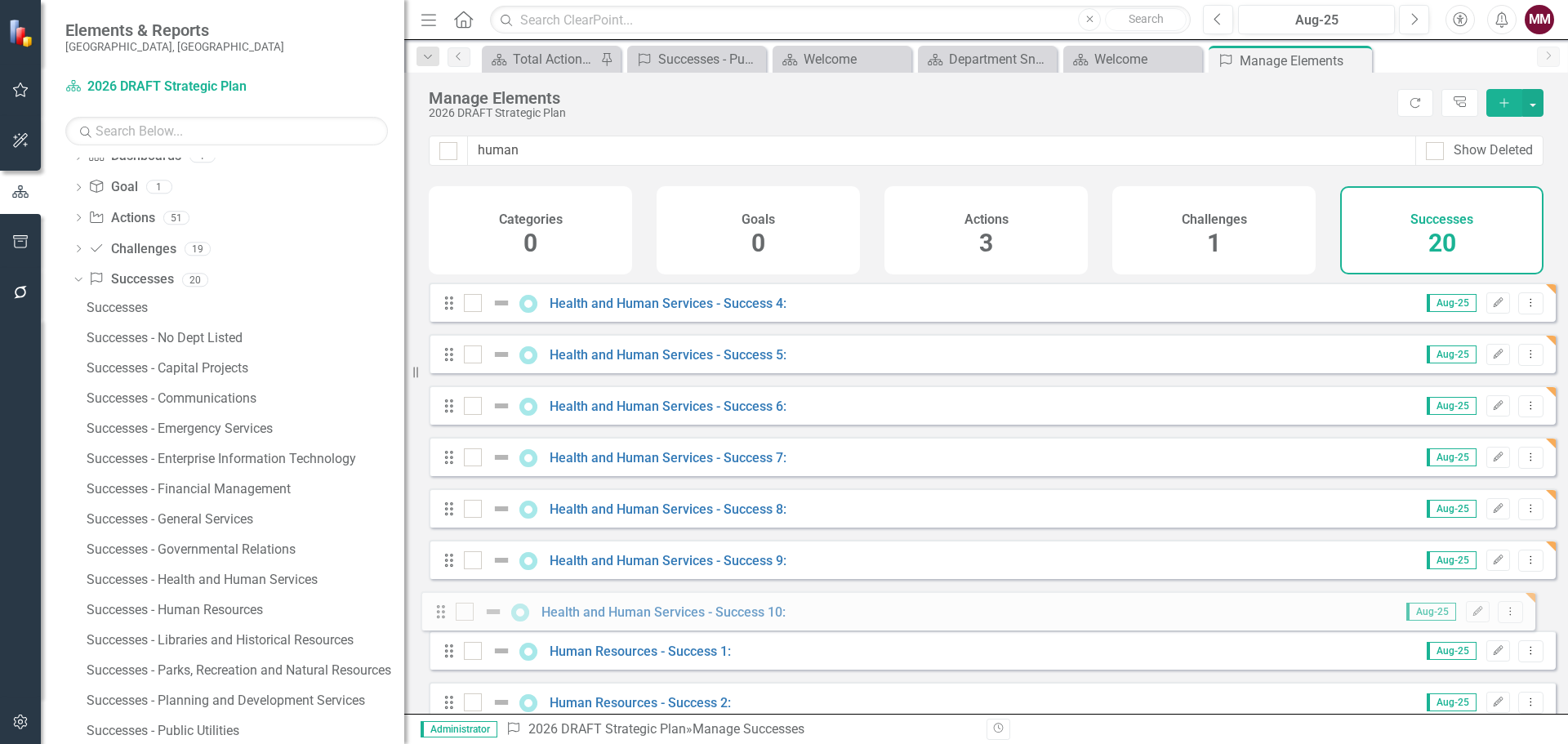
drag, startPoint x: 451, startPoint y: 364, endPoint x: 444, endPoint y: 609, distance: 245.1
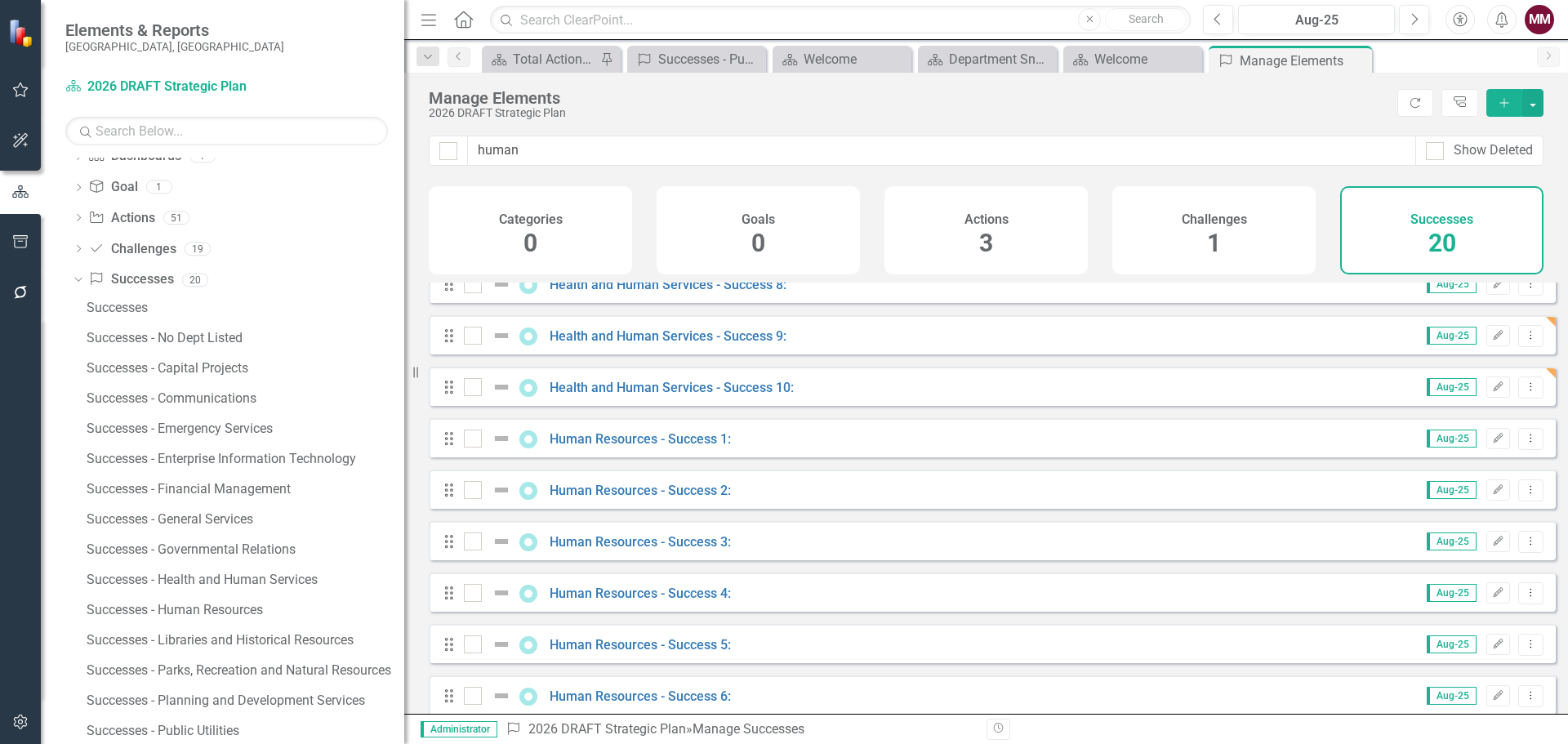
scroll to position [409, 0]
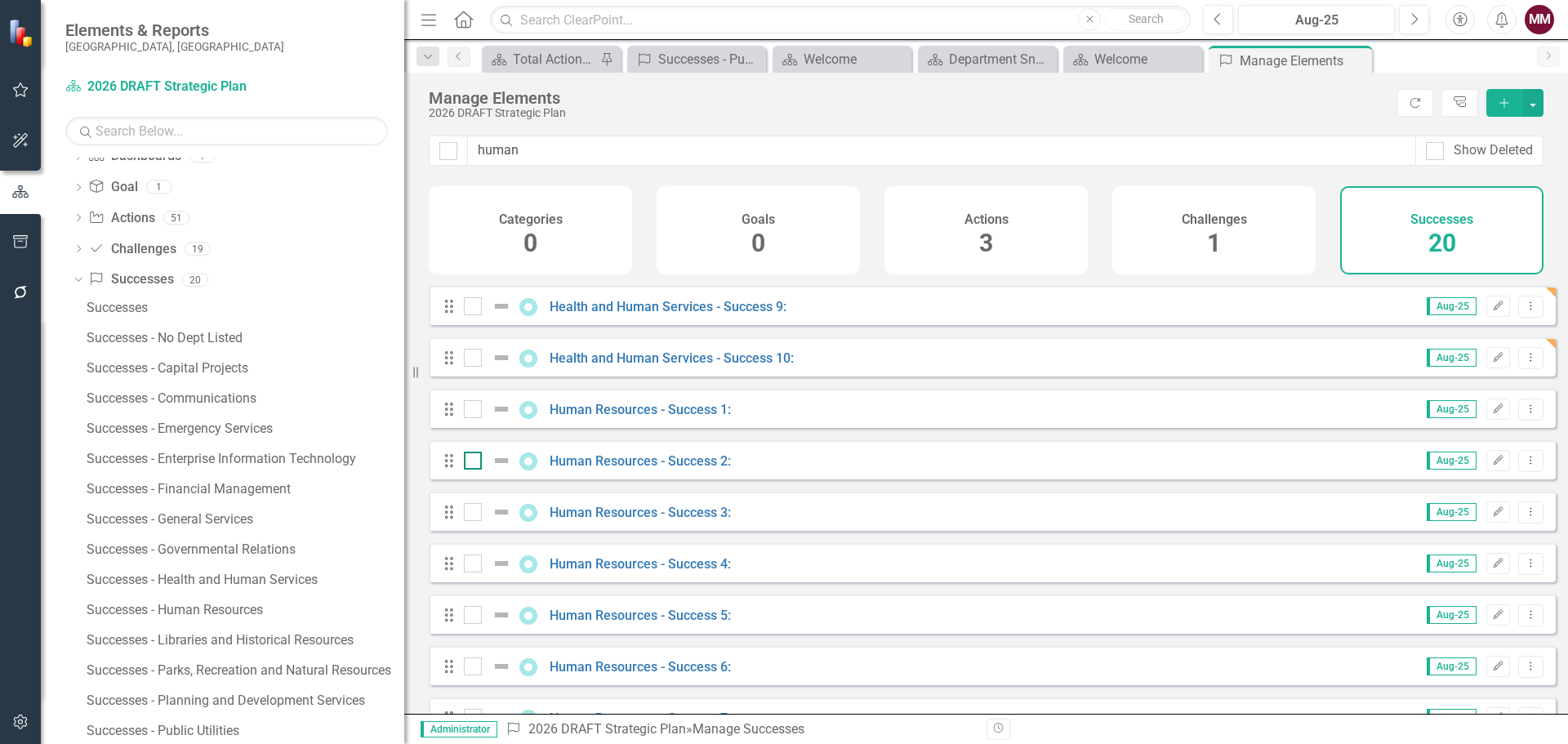
click at [466, 462] on input "checkbox" at bounding box center [469, 456] width 11 height 11
checkbox input "true"
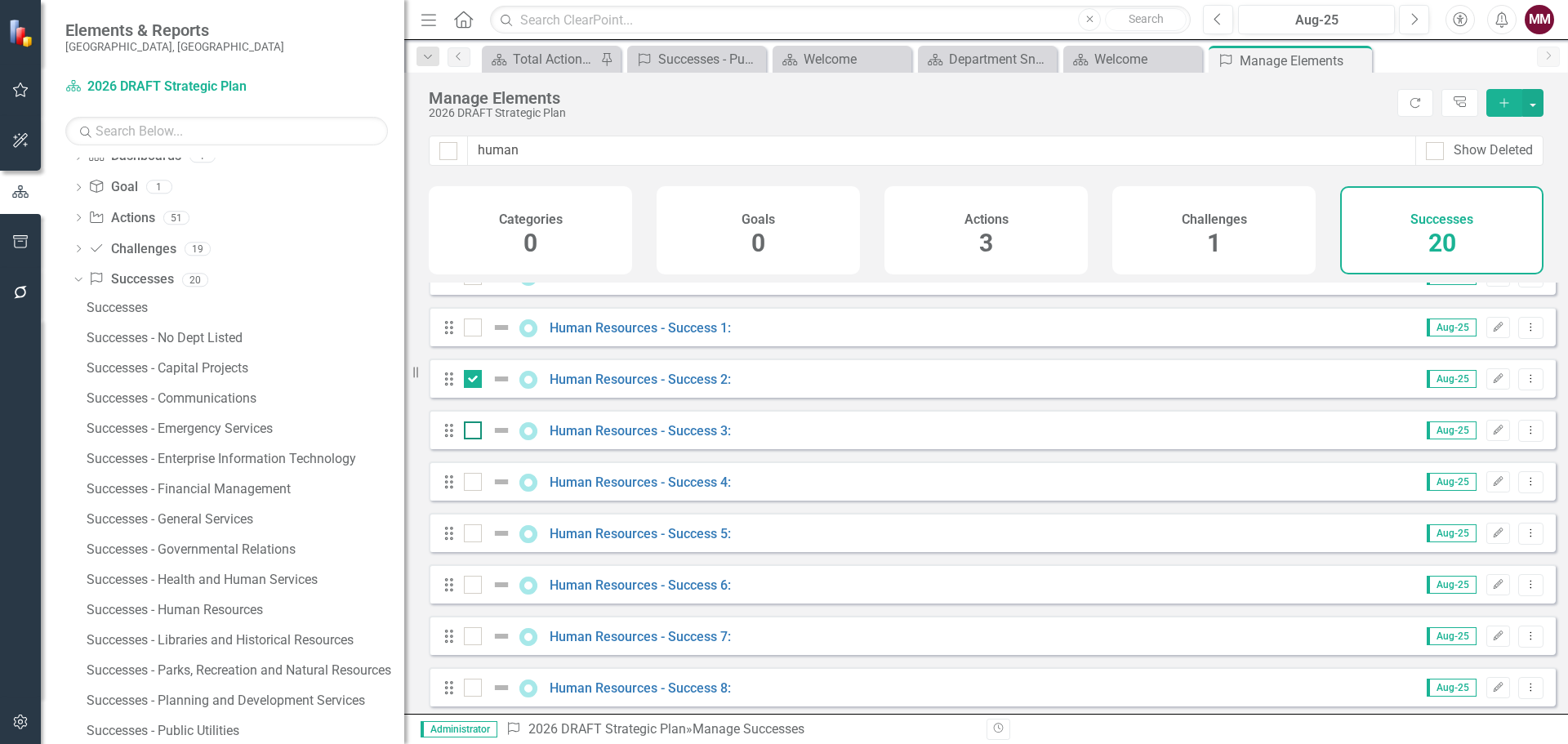
click at [477, 440] on div at bounding box center [473, 430] width 18 height 18
click at [475, 432] on input "checkbox" at bounding box center [469, 426] width 11 height 11
checkbox input "true"
click at [472, 491] on div at bounding box center [473, 481] width 18 height 18
click at [472, 483] on input "checkbox" at bounding box center [469, 478] width 11 height 11
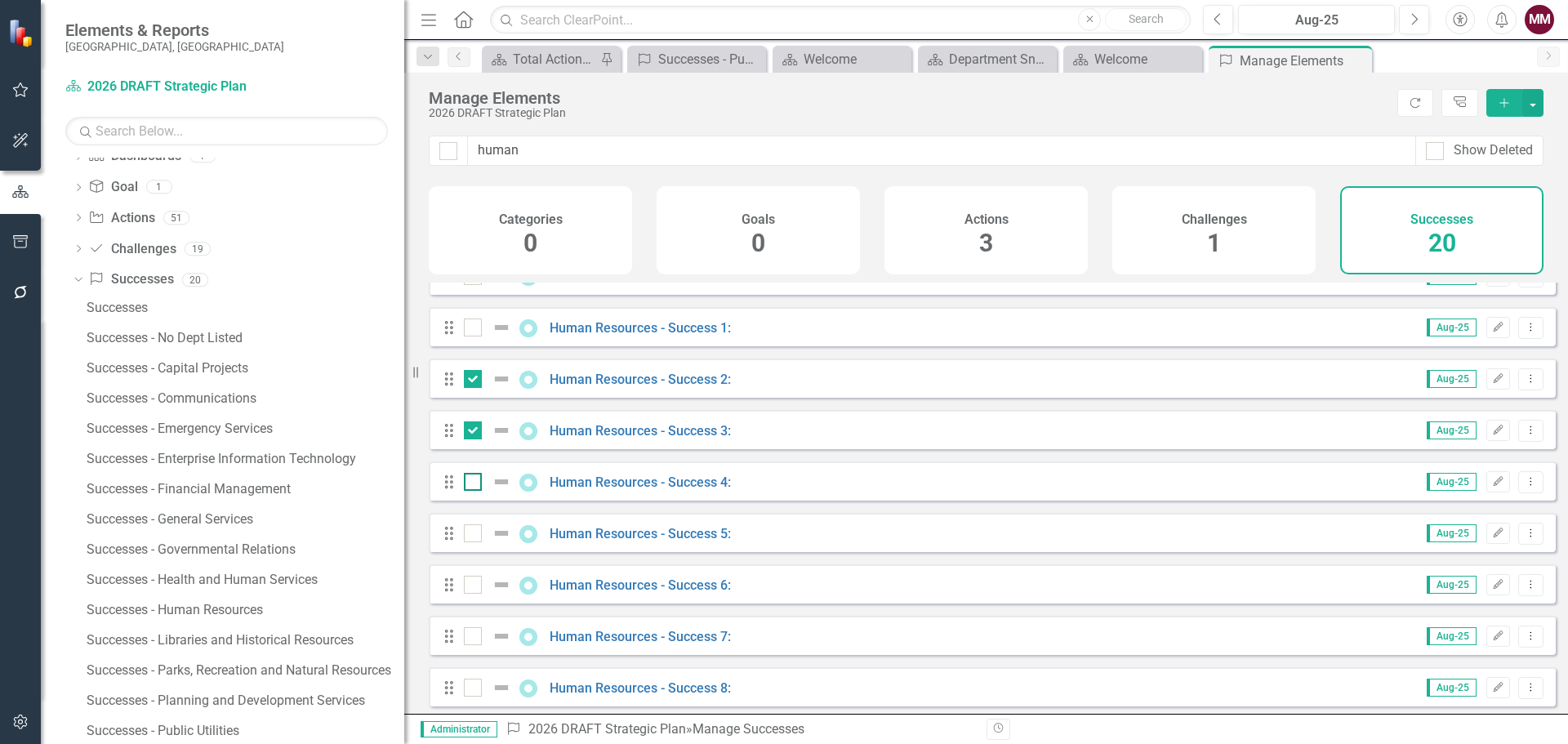
checkbox input "true"
click at [475, 542] on div at bounding box center [473, 533] width 18 height 18
click at [475, 535] on input "checkbox" at bounding box center [469, 529] width 11 height 11
checkbox input "true"
click at [471, 594] on div at bounding box center [473, 585] width 18 height 18
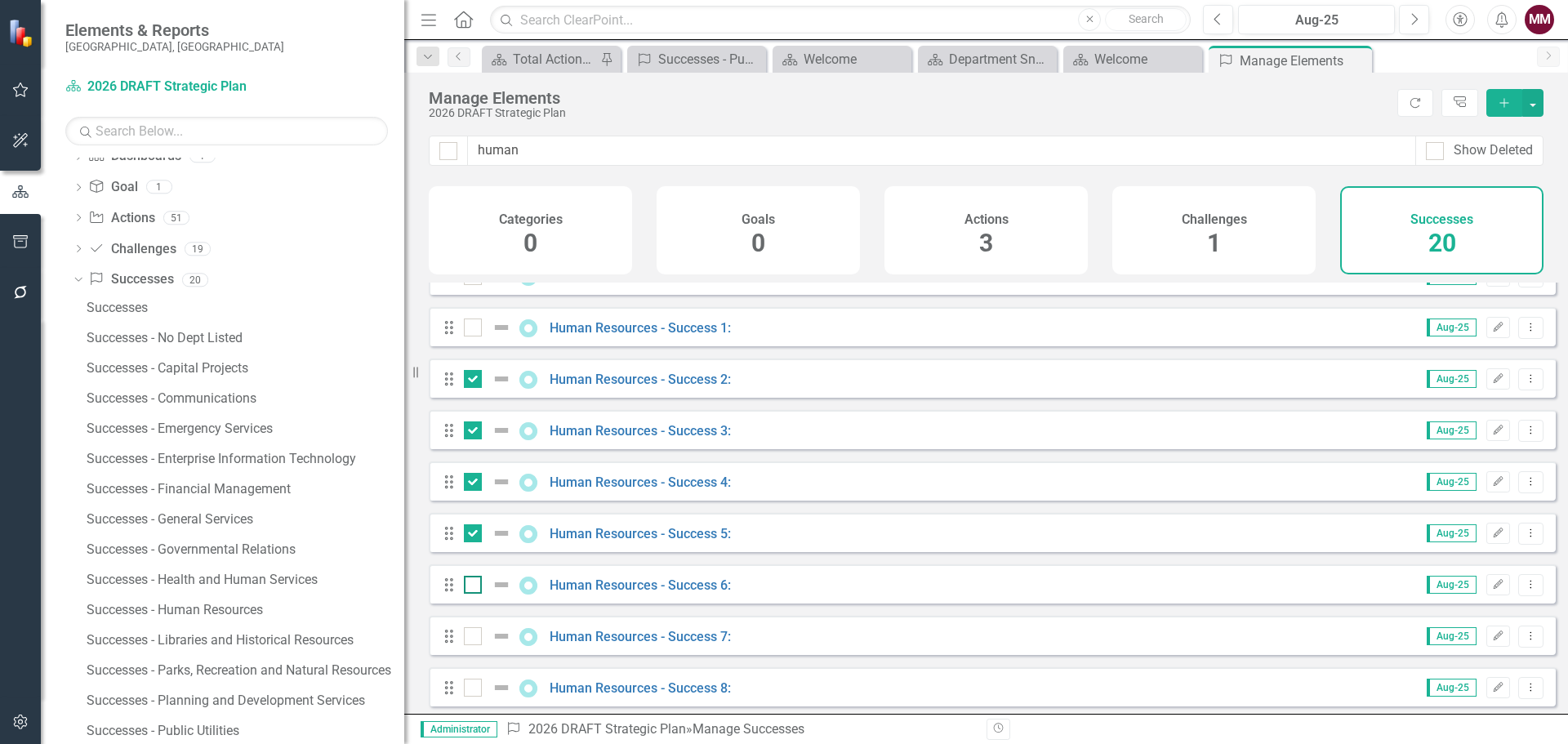
click at [471, 587] on input "checkbox" at bounding box center [469, 581] width 11 height 11
checkbox input "true"
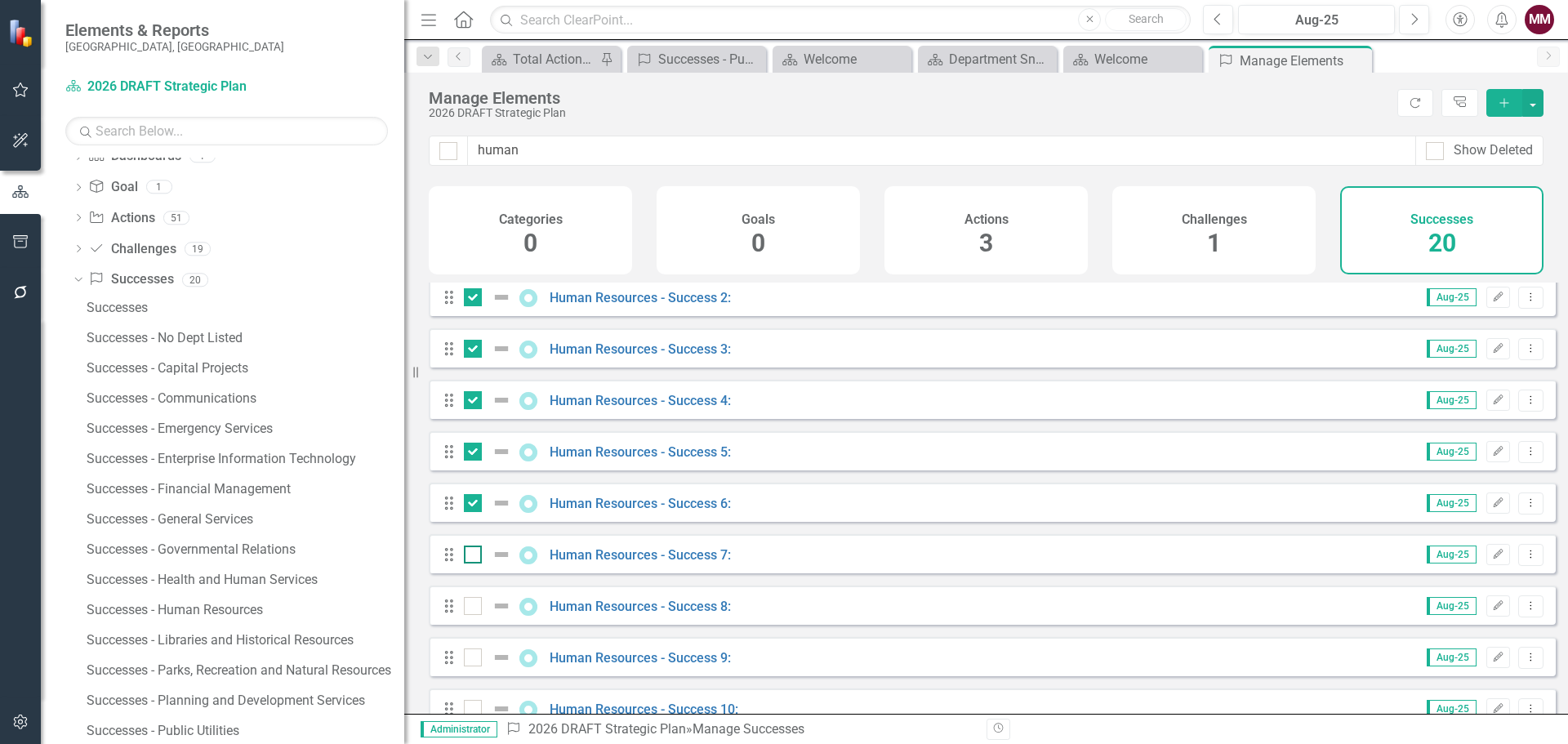
click at [471, 556] on input "checkbox" at bounding box center [469, 550] width 11 height 11
checkbox input "true"
click at [473, 607] on input "checkbox" at bounding box center [469, 602] width 11 height 11
checkbox input "true"
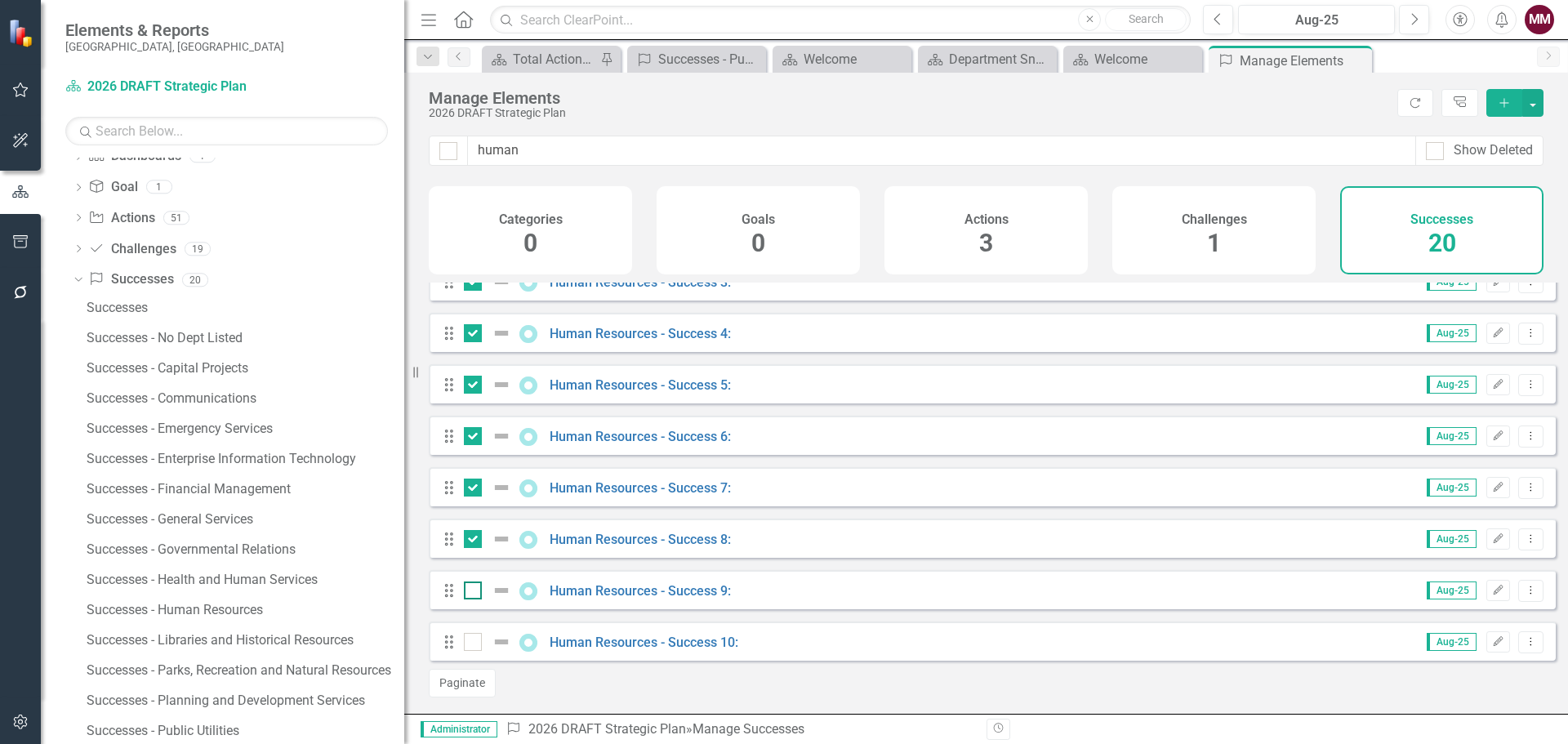
click at [474, 590] on input "checkbox" at bounding box center [469, 586] width 11 height 11
checkbox input "true"
click at [473, 636] on input "checkbox" at bounding box center [469, 638] width 11 height 11
checkbox input "true"
click at [1533, 107] on button "button" at bounding box center [1533, 103] width 21 height 28
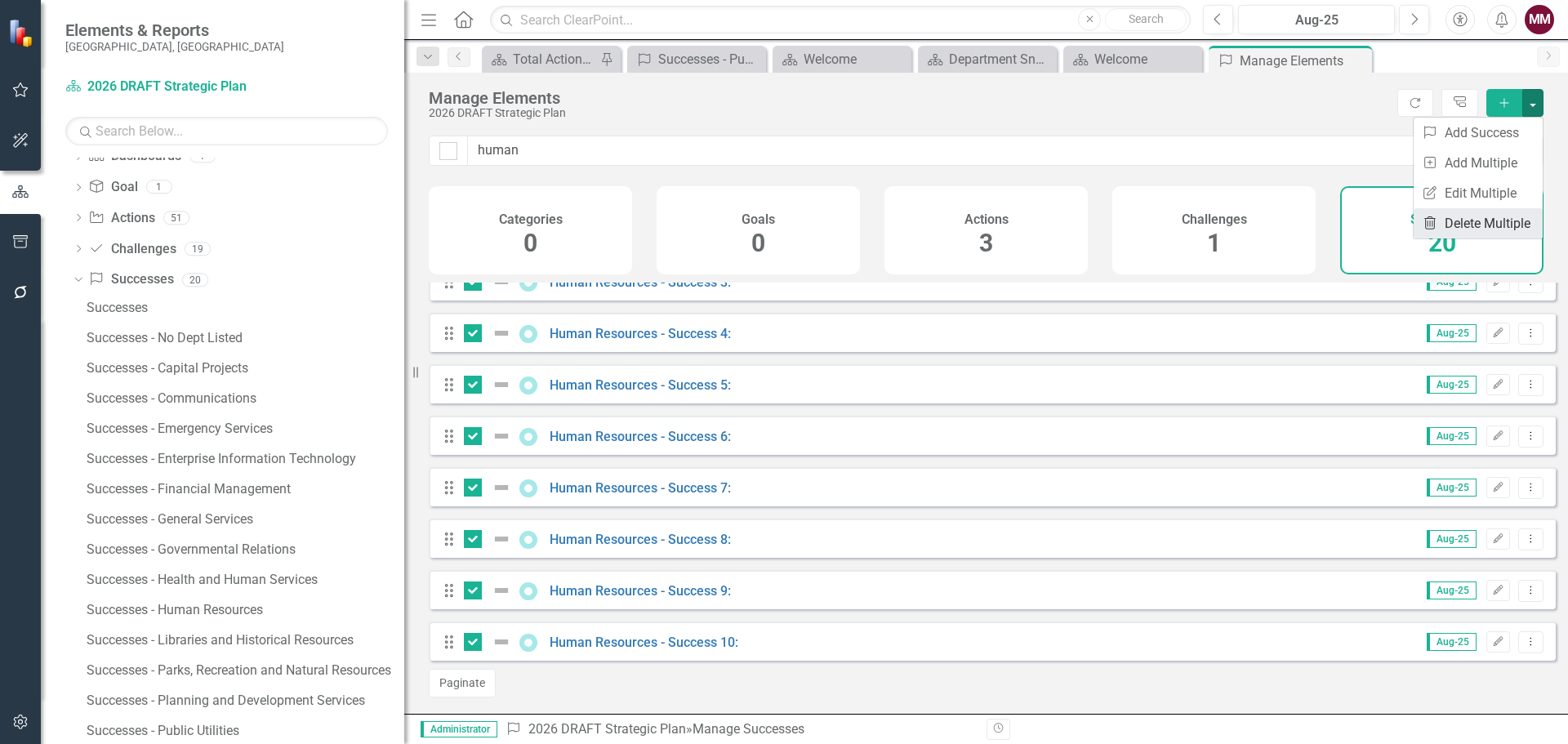
click at [1493, 217] on link "Trash Delete Multiple" at bounding box center [1478, 223] width 129 height 30
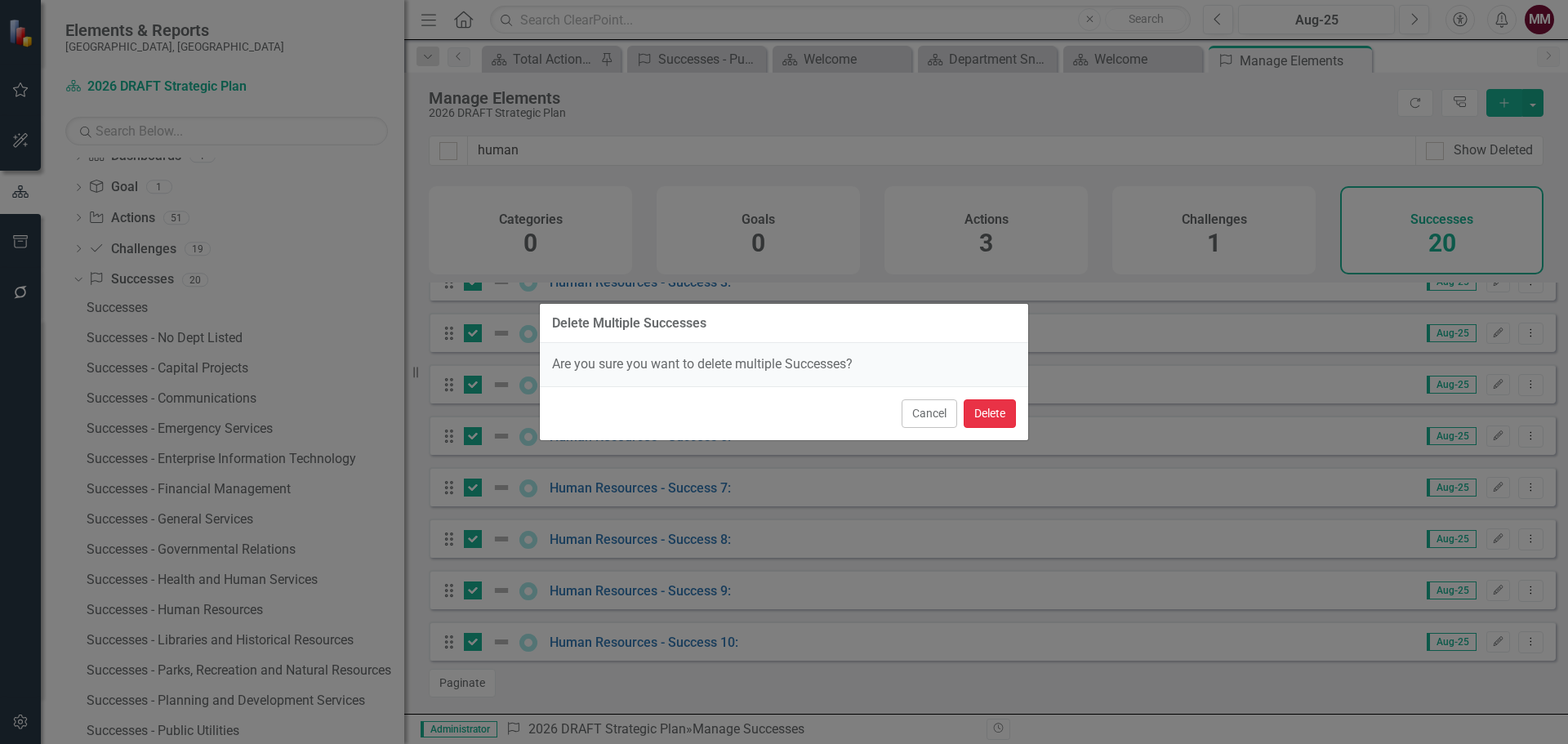
click at [998, 408] on button "Delete" at bounding box center [990, 414] width 52 height 29
checkbox input "false"
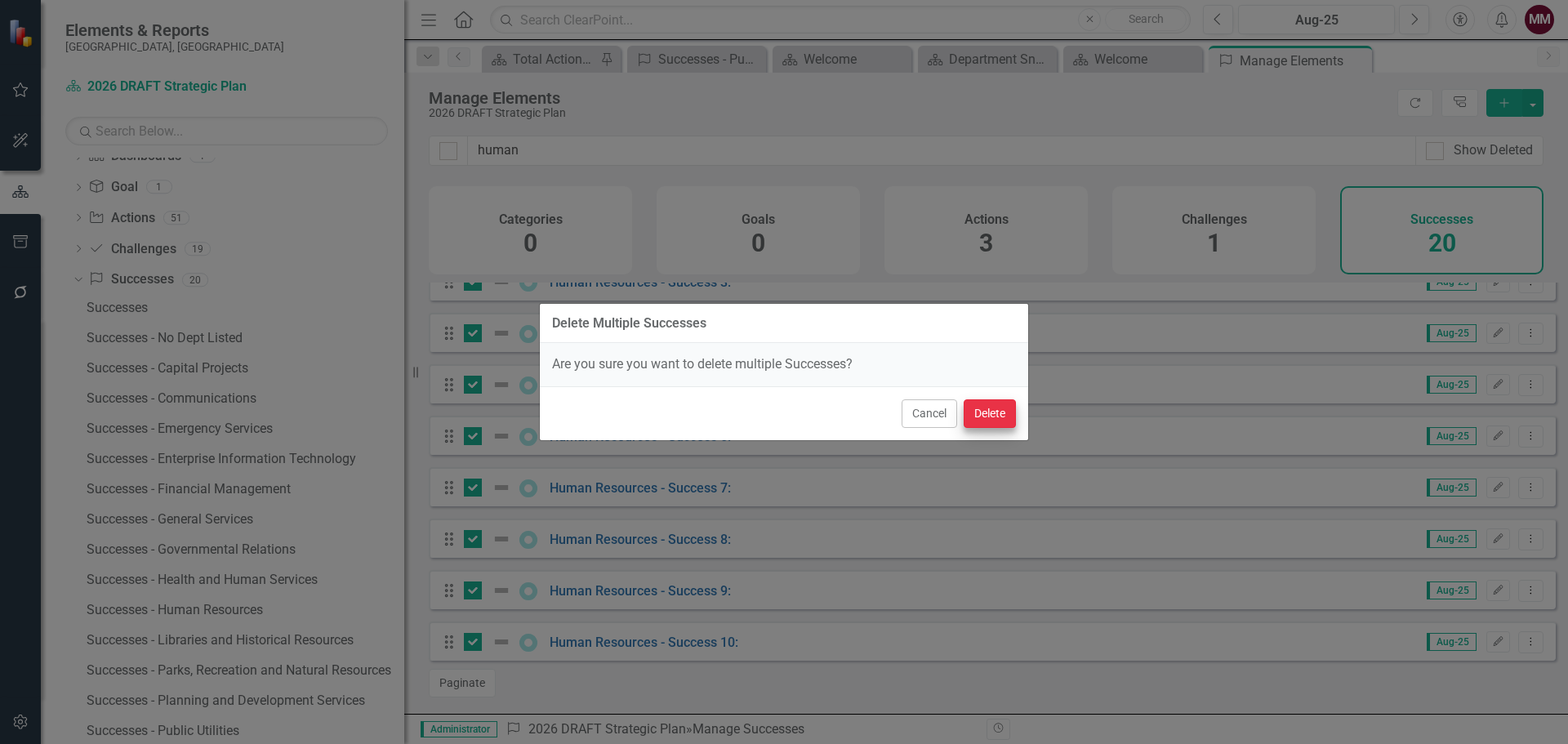
checkbox input "false"
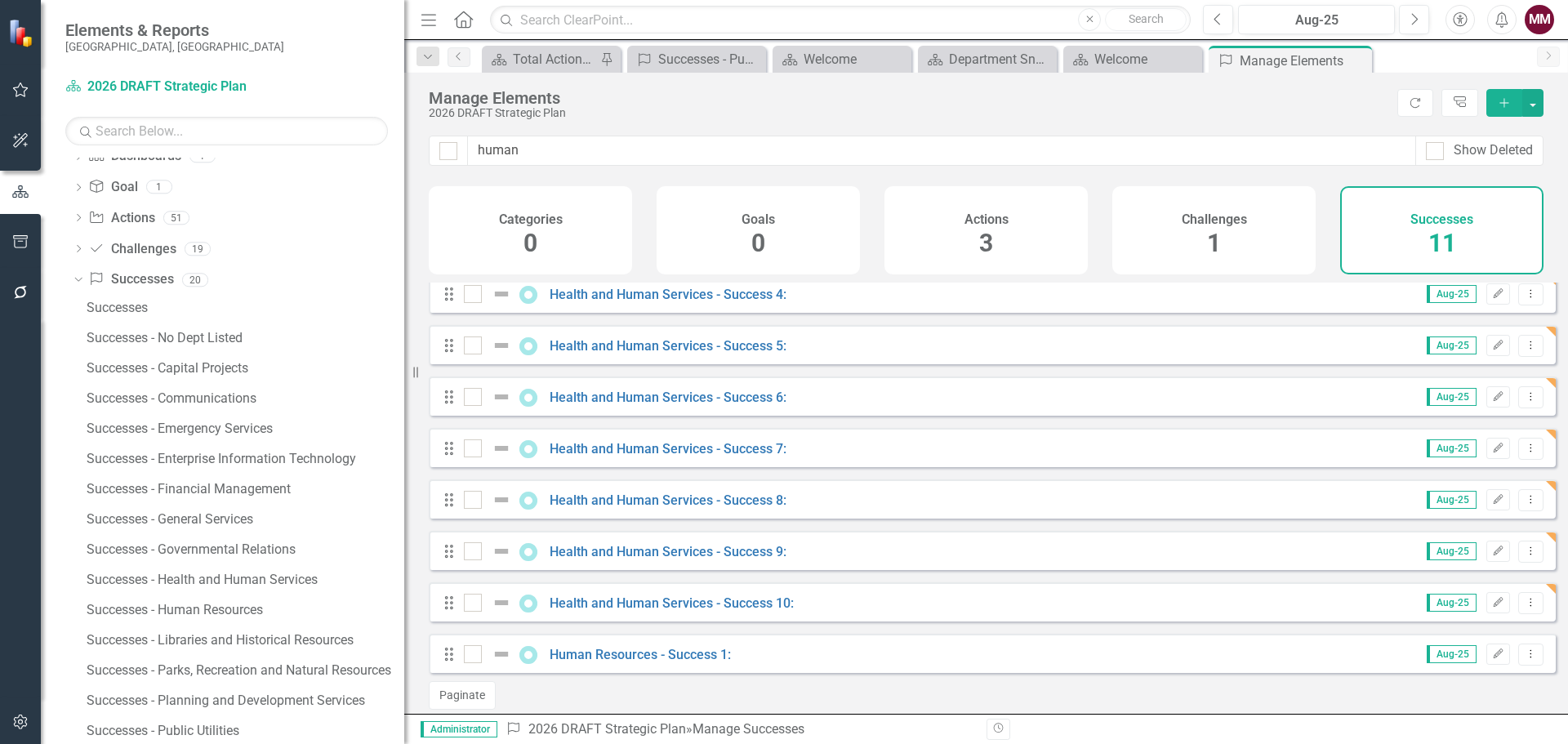
scroll to position [188, 0]
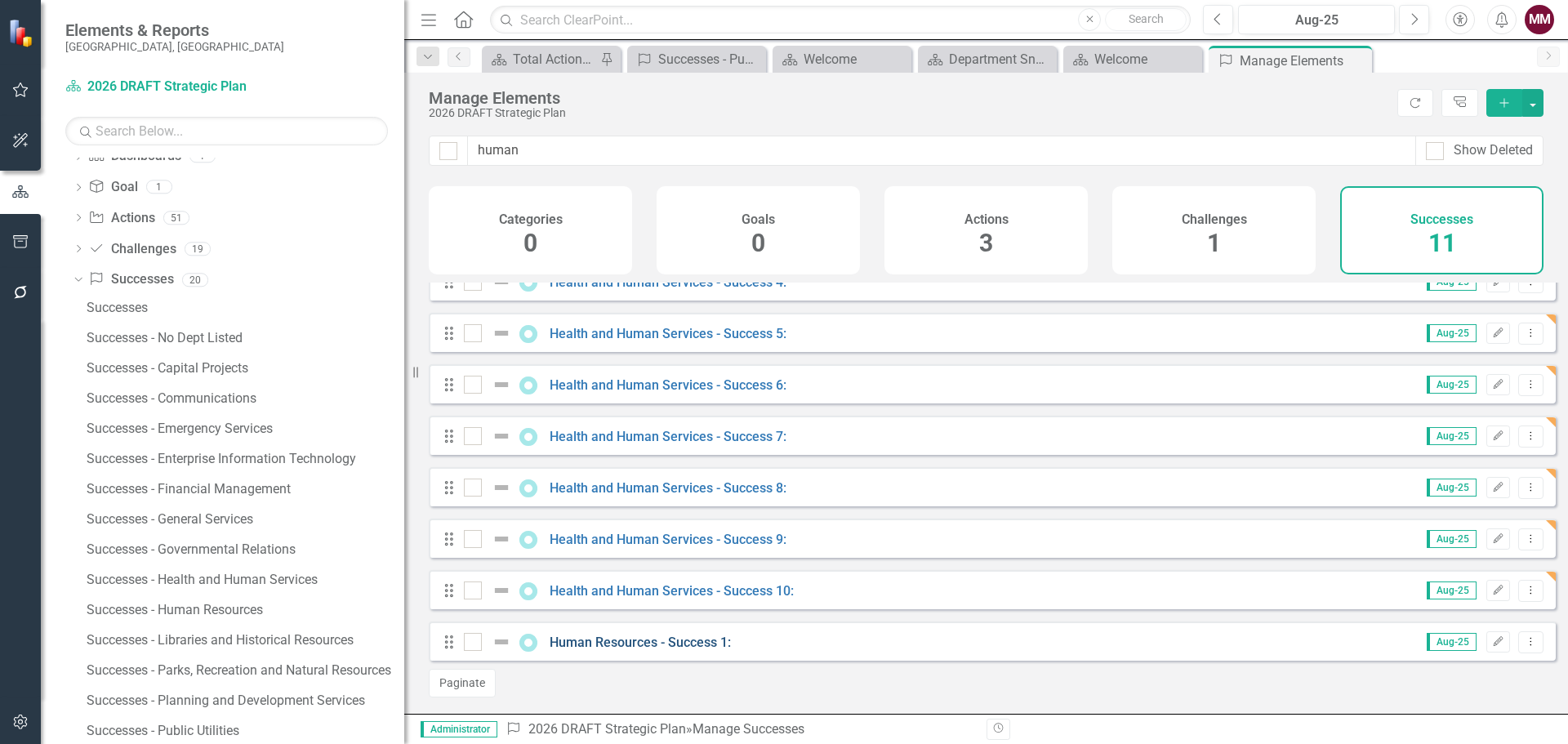
click at [647, 639] on link "Human Resources - Success 1:" at bounding box center [640, 642] width 181 height 16
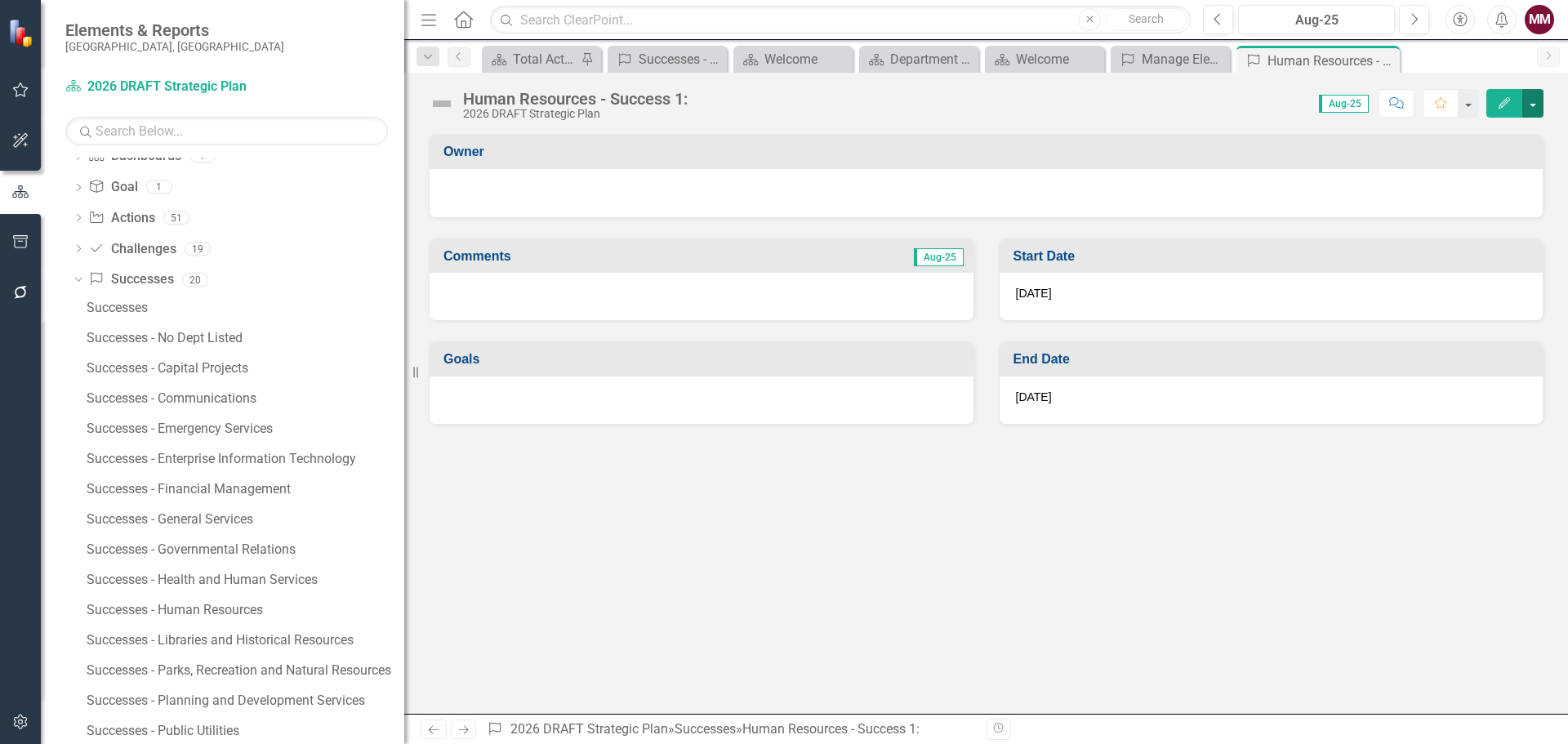
click at [1536, 99] on button "button" at bounding box center [1533, 104] width 21 height 29
click at [1508, 158] on link "Edit Report Edit Layout" at bounding box center [1476, 163] width 133 height 30
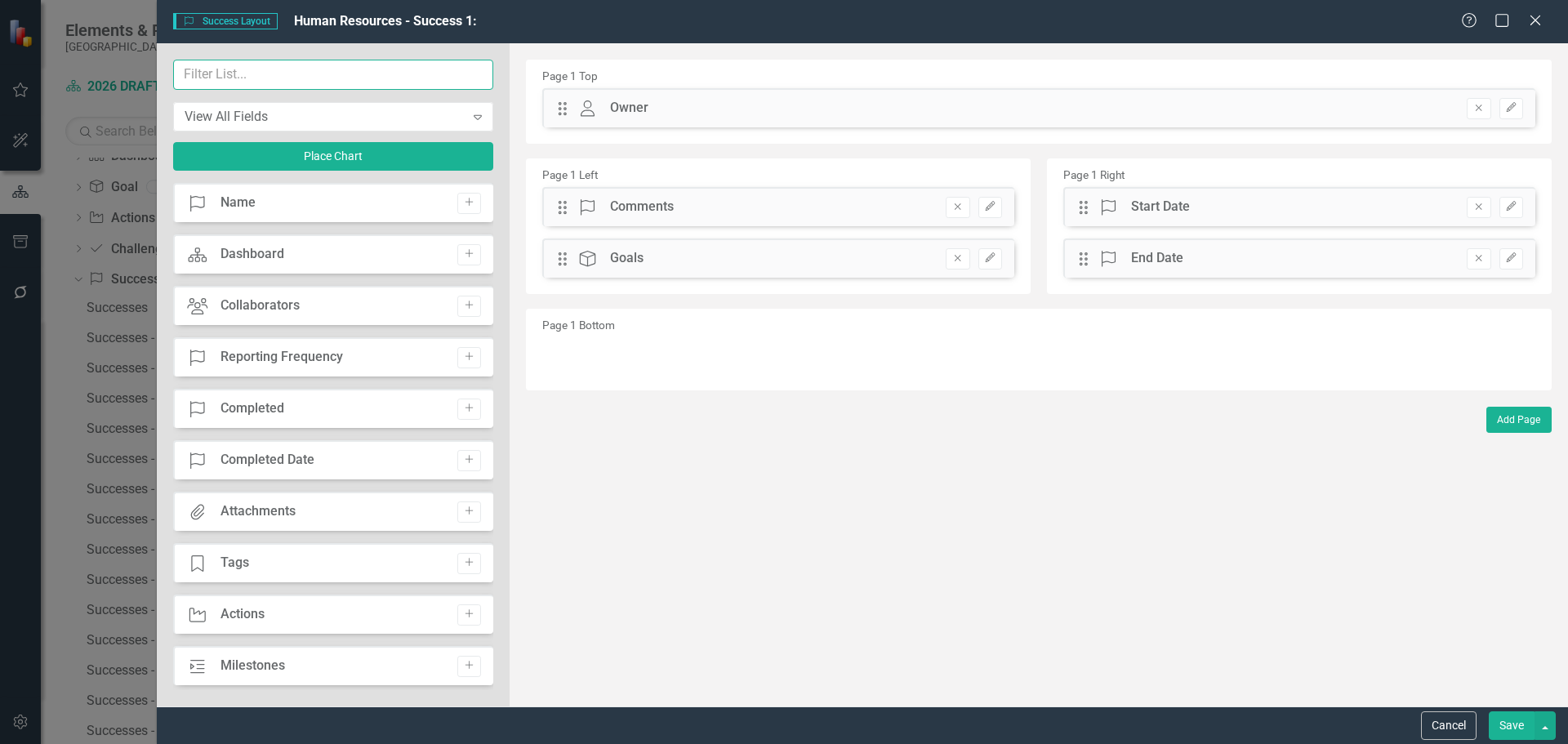
click at [232, 77] on input "text" at bounding box center [333, 75] width 321 height 30
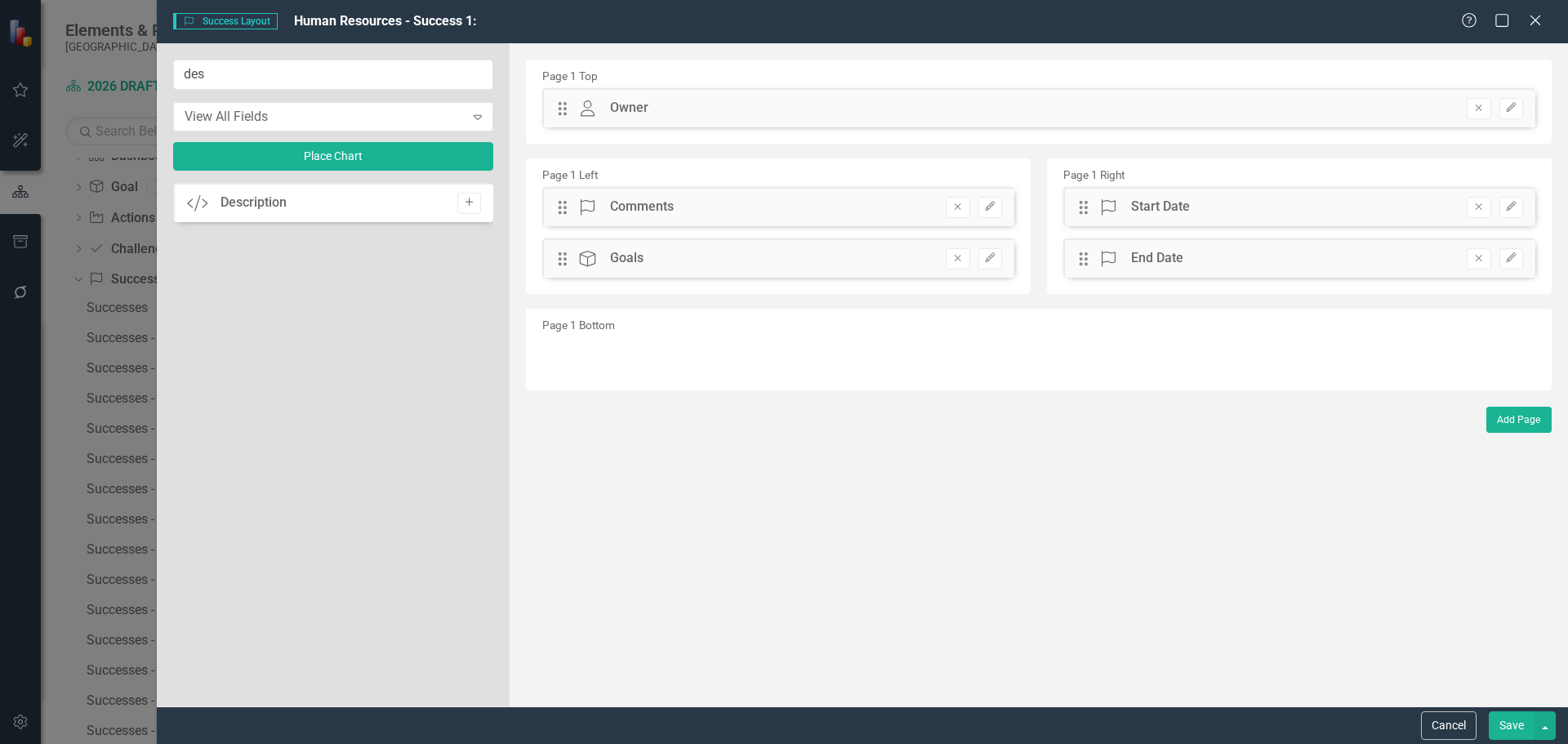
click at [472, 207] on icon "Add" at bounding box center [469, 202] width 13 height 10
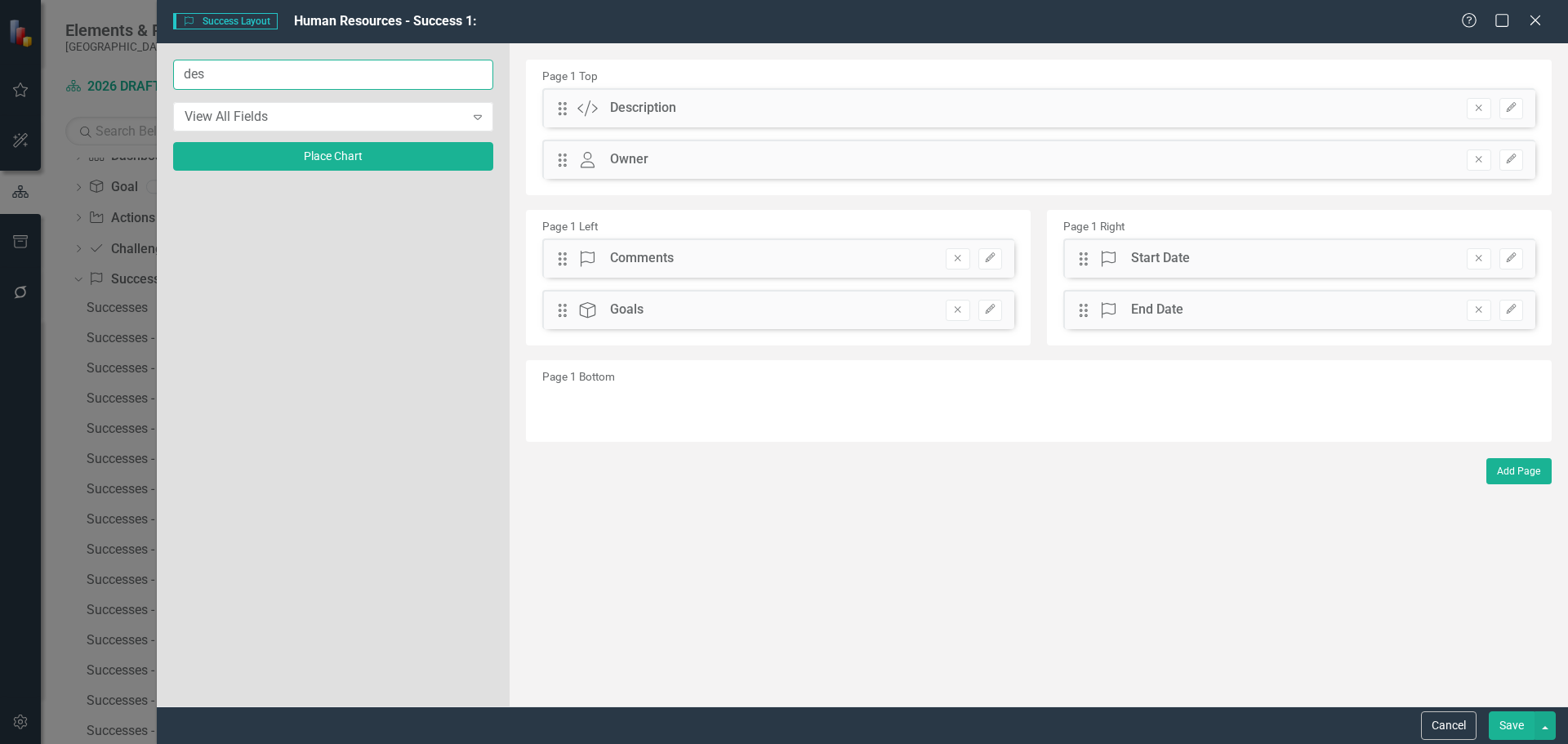
drag, startPoint x: 276, startPoint y: 81, endPoint x: 44, endPoint y: 21, distance: 239.6
click at [86, 37] on div "Success Success Layout Human Resources - Success 1: Help Maximize Close des Vie…" at bounding box center [784, 372] width 1568 height 744
type input "imp"
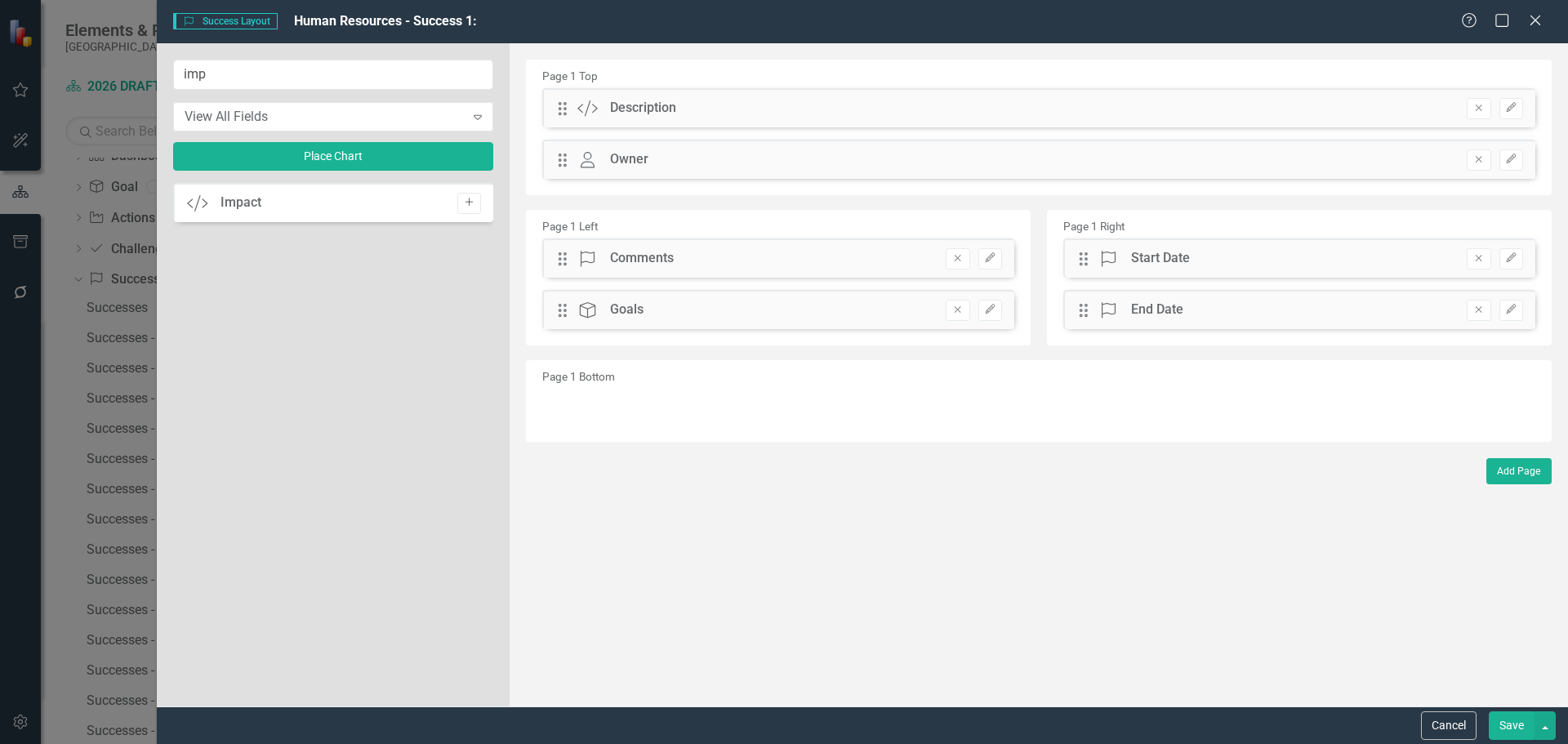
click at [468, 202] on icon "Add" at bounding box center [469, 202] width 13 height 10
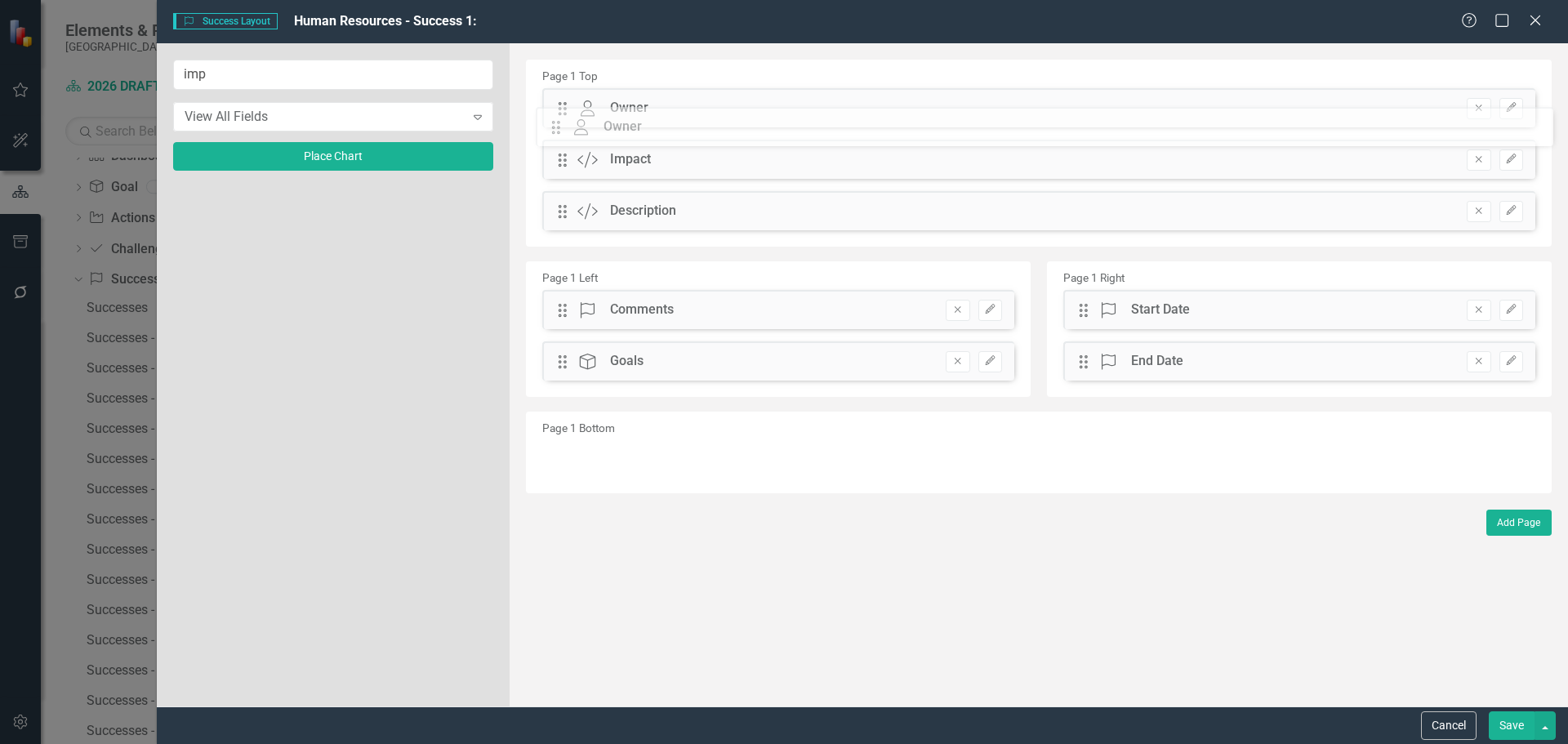
drag, startPoint x: 564, startPoint y: 214, endPoint x: 569, endPoint y: 130, distance: 84.1
click at [569, 130] on div "The fields (or pods) that are available for you to include on the detail page a…" at bounding box center [1038, 375] width 1059 height 664
drag, startPoint x: 566, startPoint y: 211, endPoint x: 566, endPoint y: 171, distance: 40.0
click at [566, 171] on div "The fields (or pods) that are available for you to include on the detail page a…" at bounding box center [1038, 375] width 1059 height 664
click at [1507, 719] on button "Save" at bounding box center [1511, 727] width 46 height 29
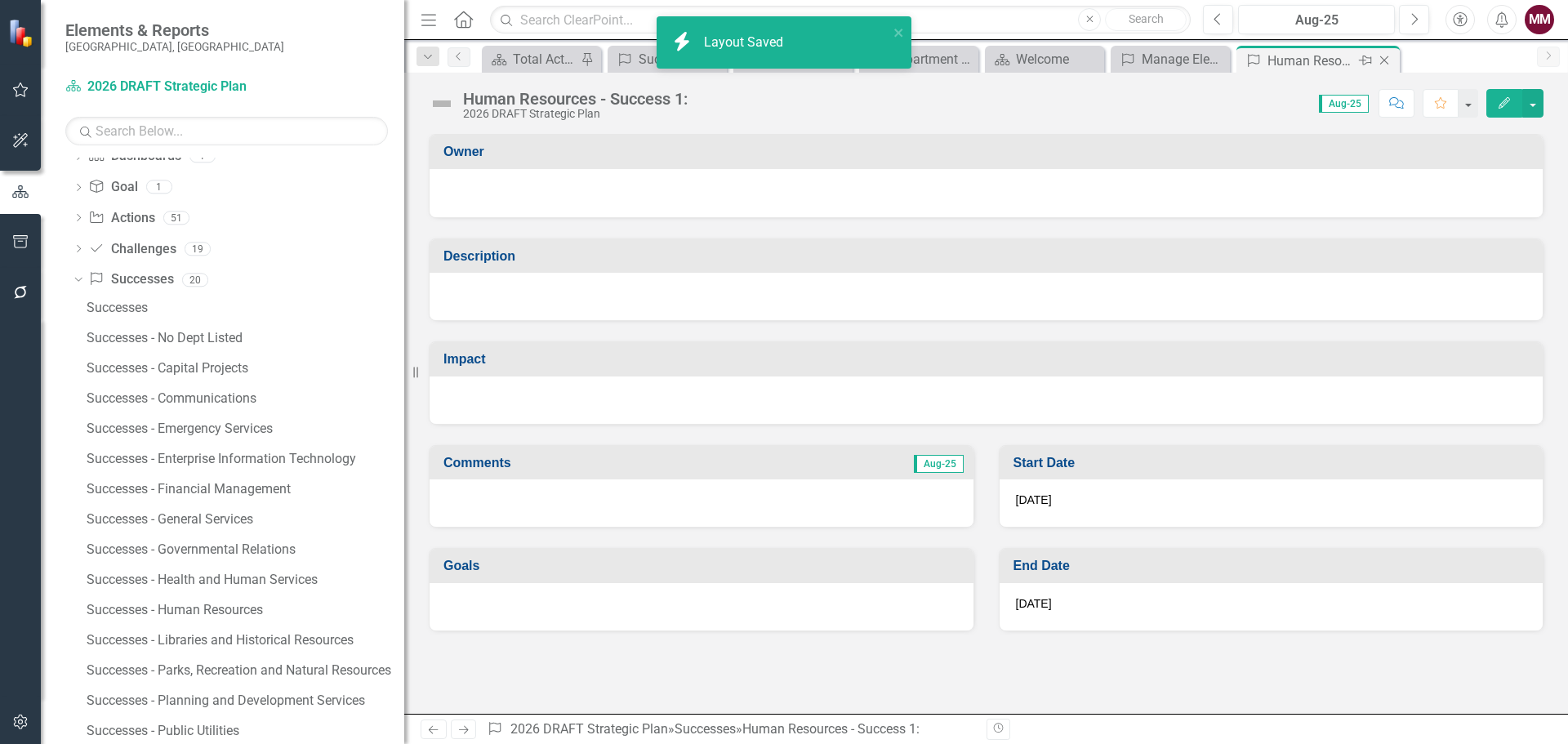
click at [1383, 63] on icon "Close" at bounding box center [1384, 60] width 16 height 13
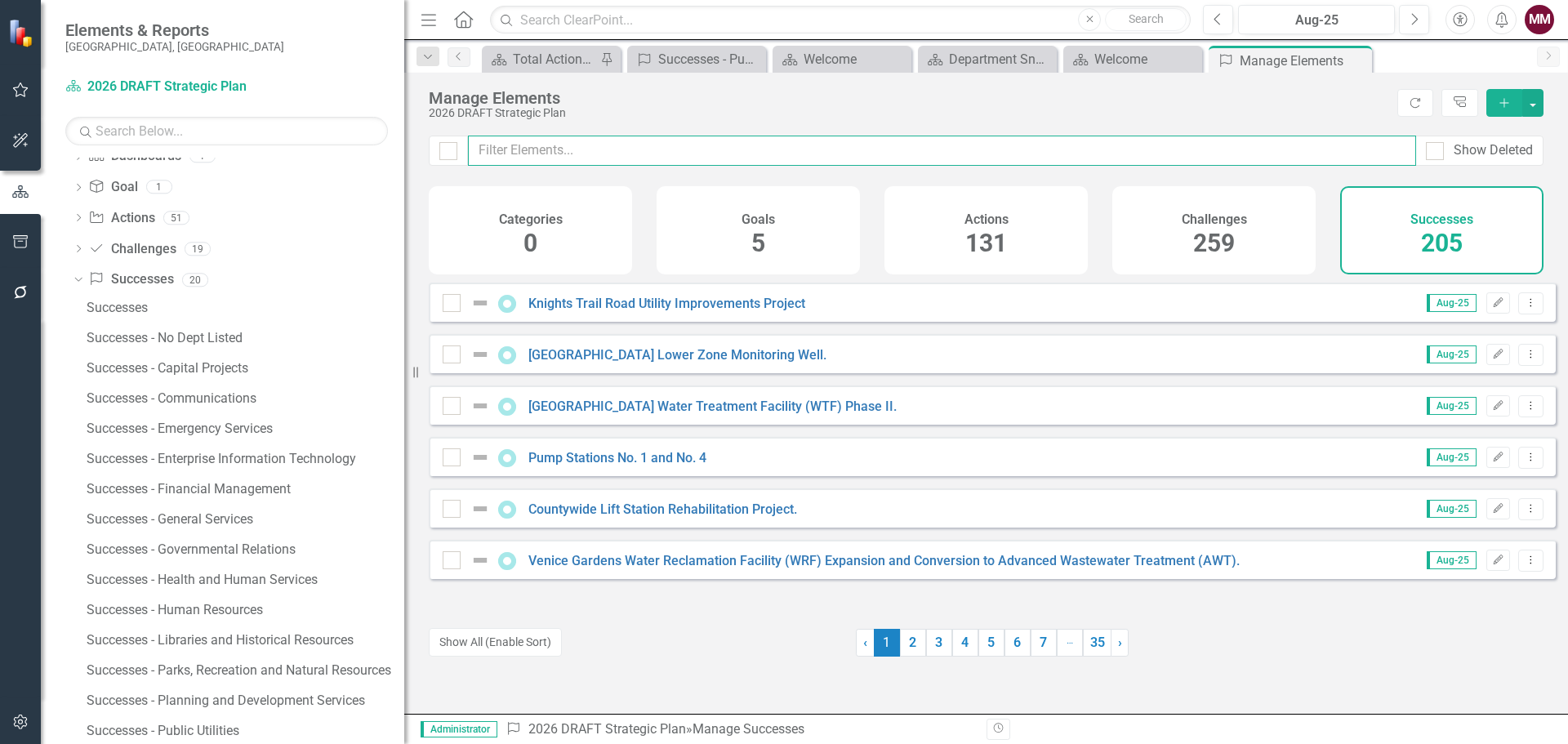
click at [539, 150] on input "text" at bounding box center [941, 150] width 948 height 30
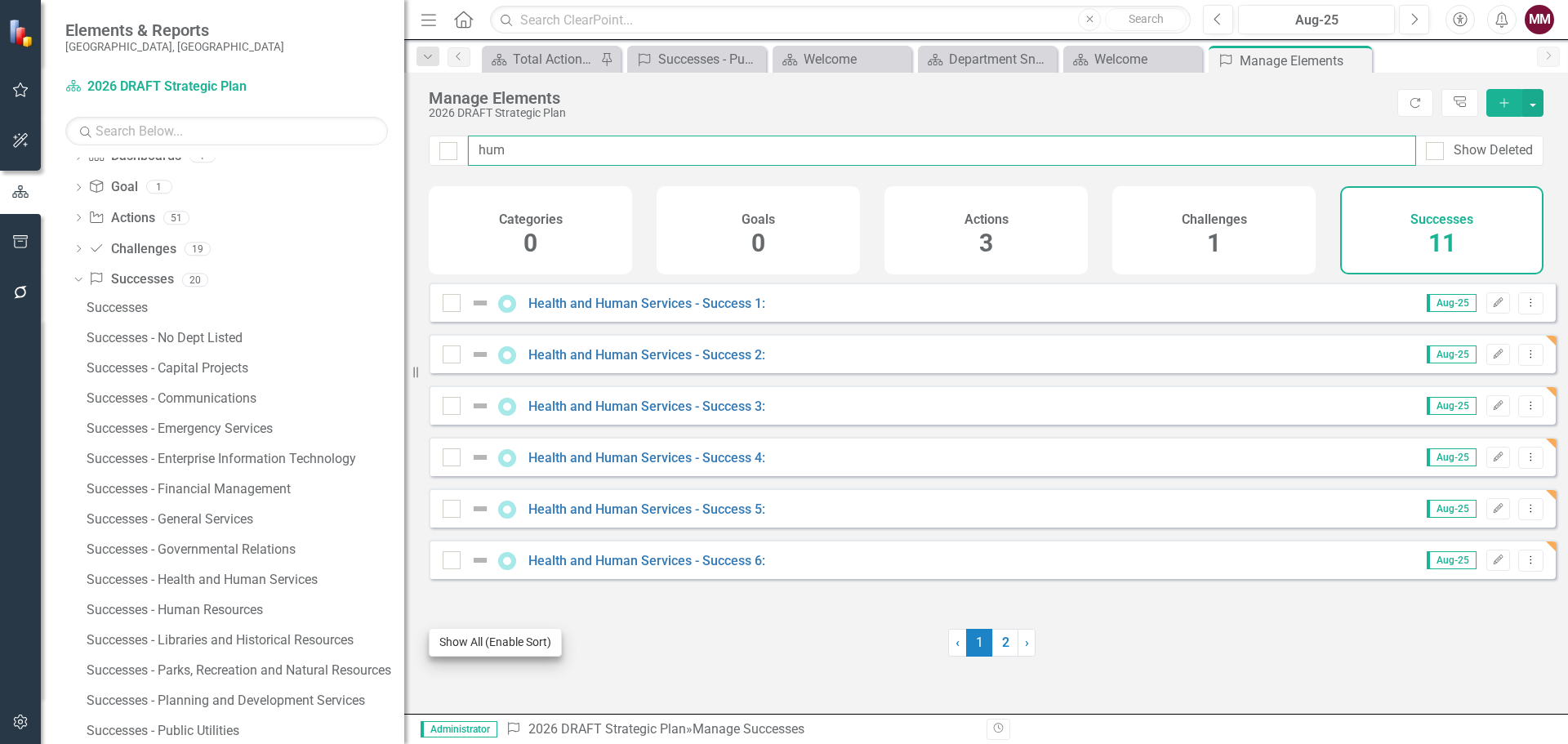
type input "hum"
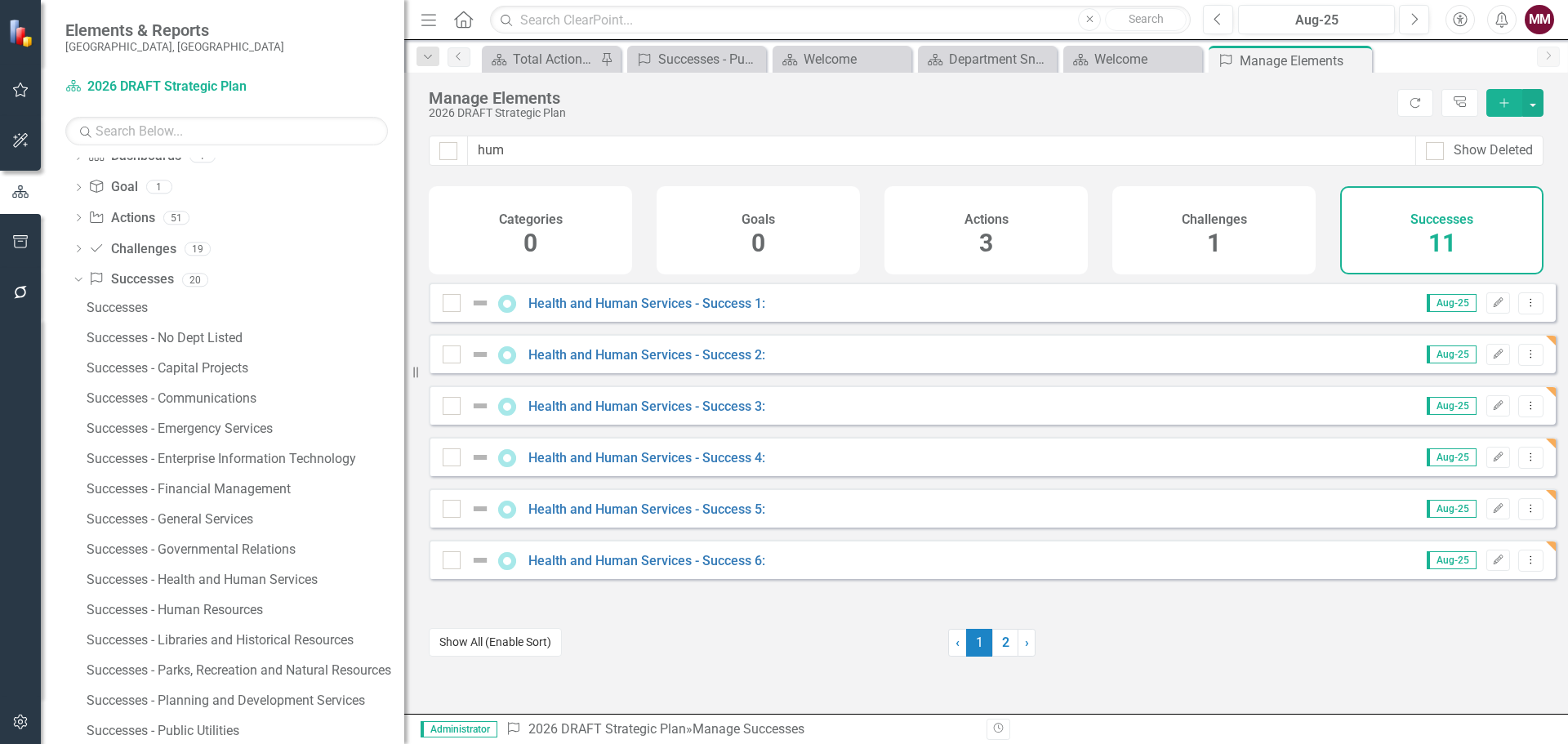
click at [515, 642] on button "Show All (Enable Sort)" at bounding box center [495, 643] width 133 height 29
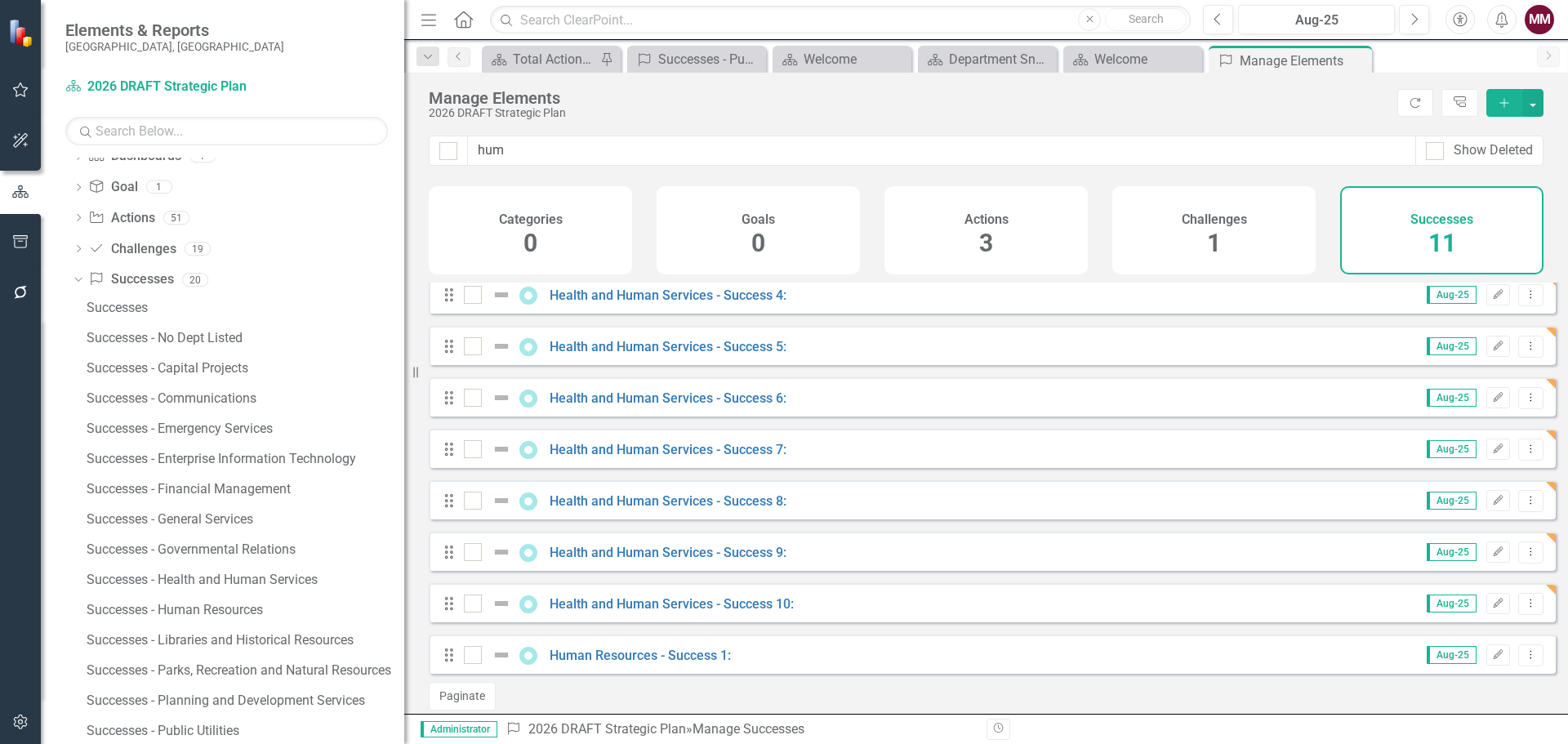
scroll to position [188, 0]
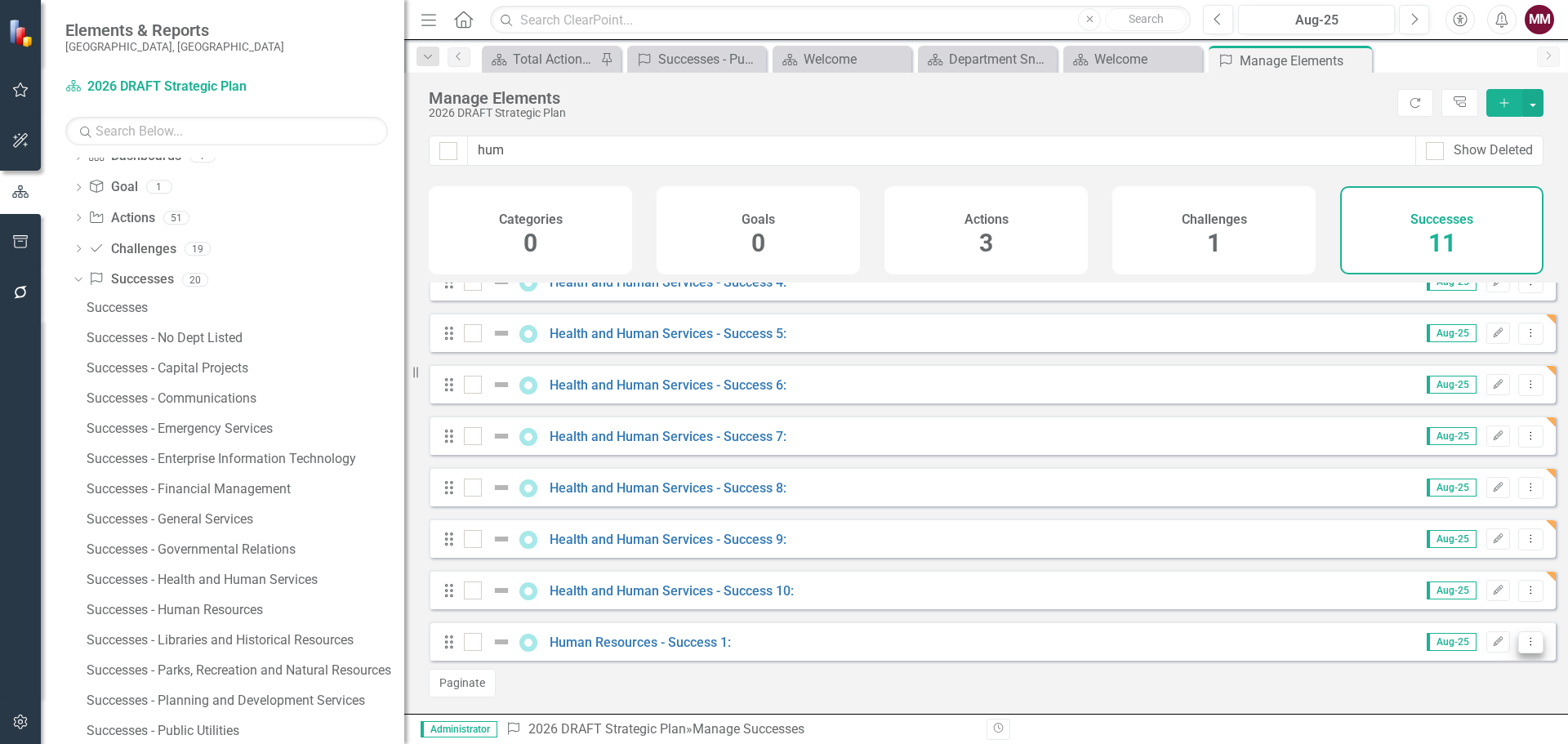
click at [1524, 643] on icon "Dropdown Menu" at bounding box center [1531, 641] width 14 height 11
click at [1467, 593] on link "Copy Duplicate Success" at bounding box center [1458, 585] width 145 height 30
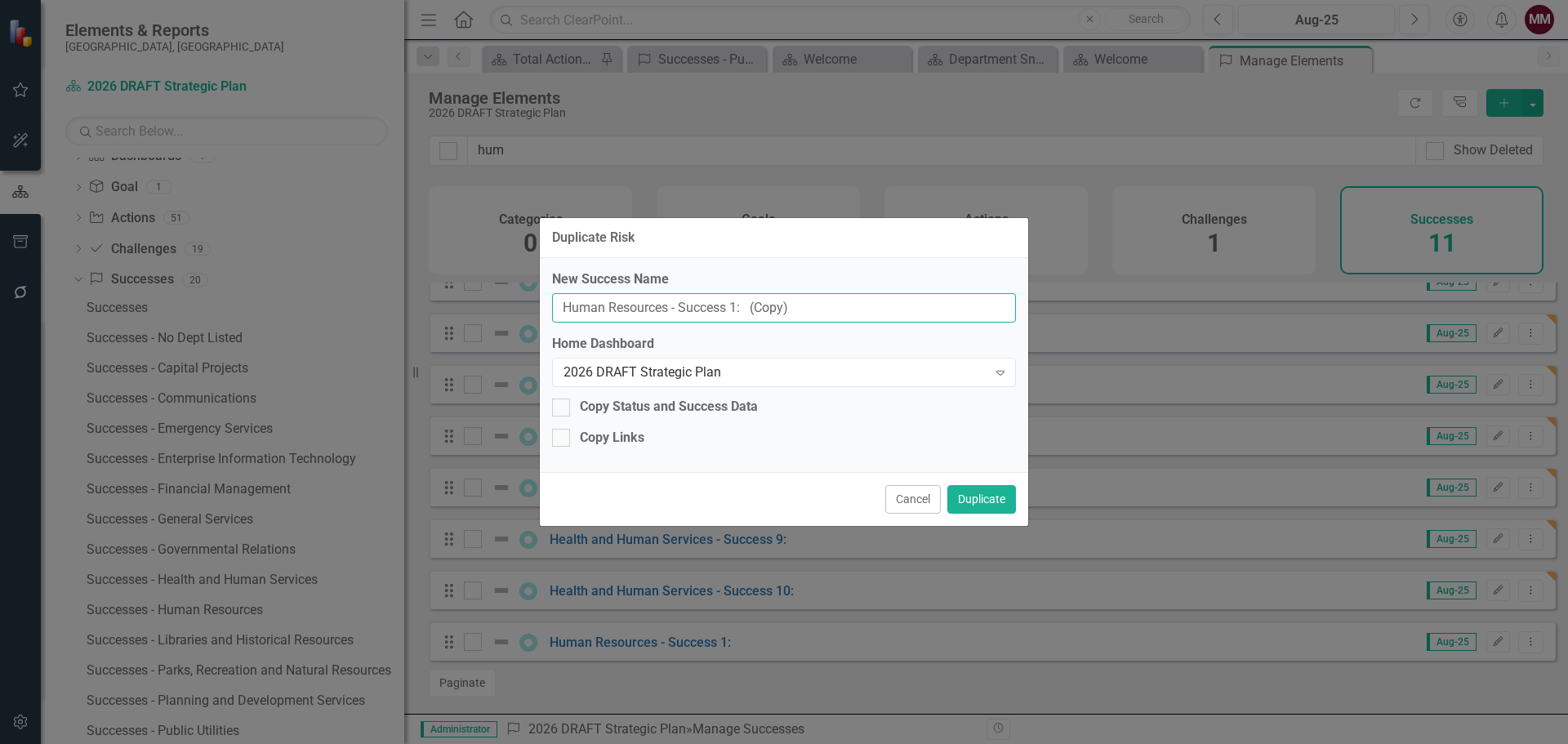
click at [733, 304] on input "Human Resources - Success 1: (Copy)" at bounding box center [784, 308] width 464 height 30
drag, startPoint x: 819, startPoint y: 307, endPoint x: 753, endPoint y: 309, distance: 66.0
click at [753, 309] on input "Human Resources - Success 2: (Copy)" at bounding box center [784, 308] width 464 height 30
type input "Human Resources - Success 2:"
click at [985, 503] on button "Duplicate" at bounding box center [981, 500] width 69 height 29
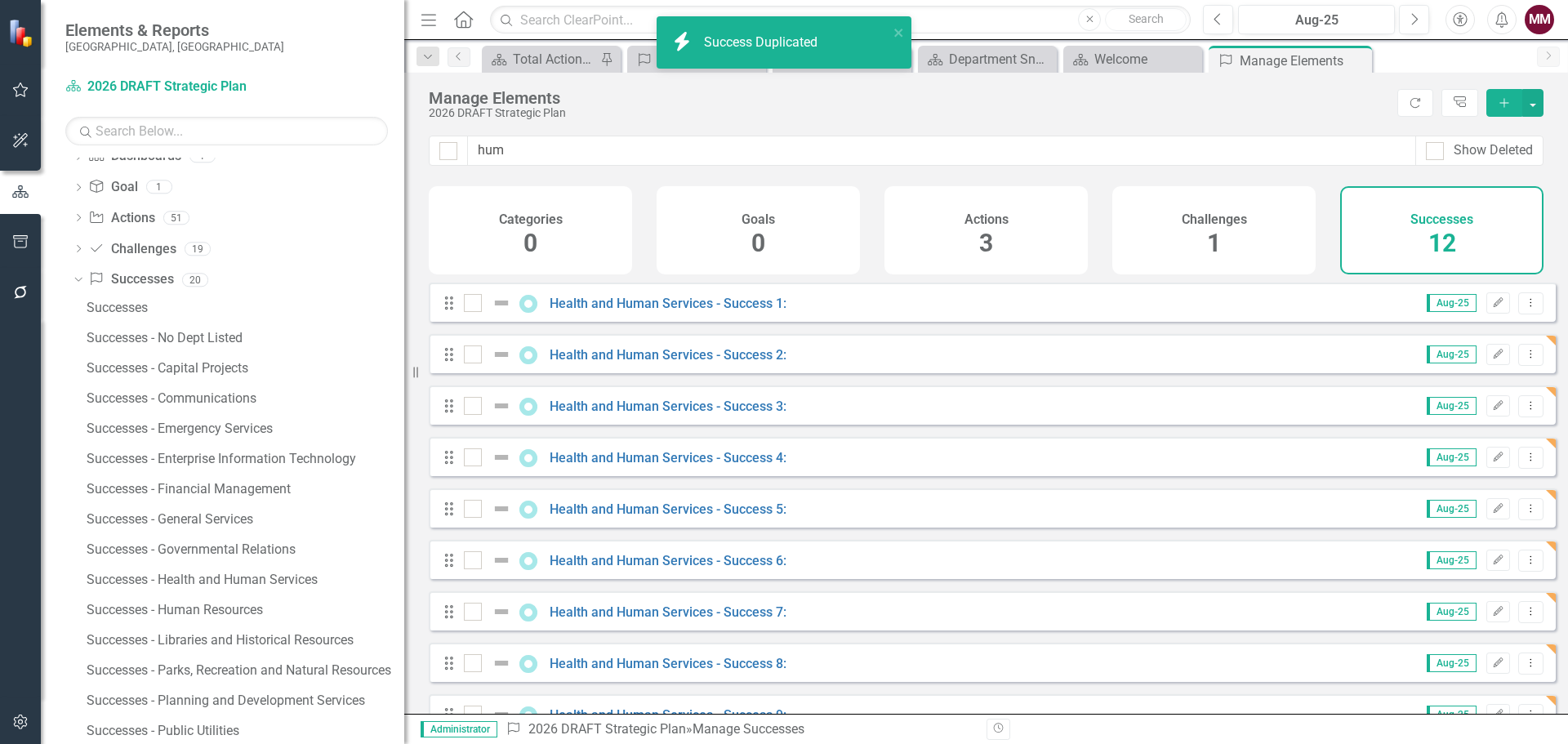
click at [897, 34] on div "icon.bolt Success Duplicated" at bounding box center [784, 48] width 261 height 72
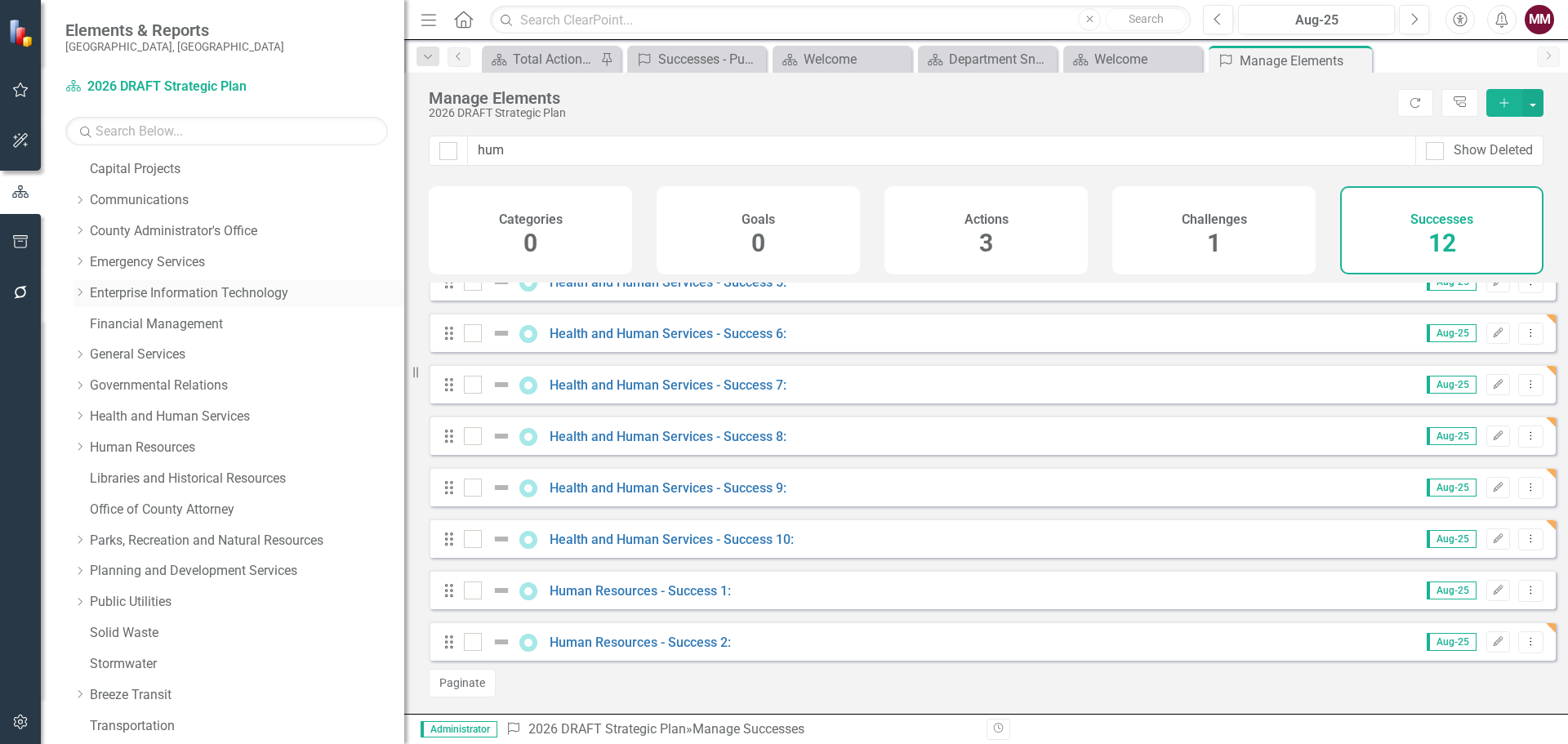
scroll to position [0, 0]
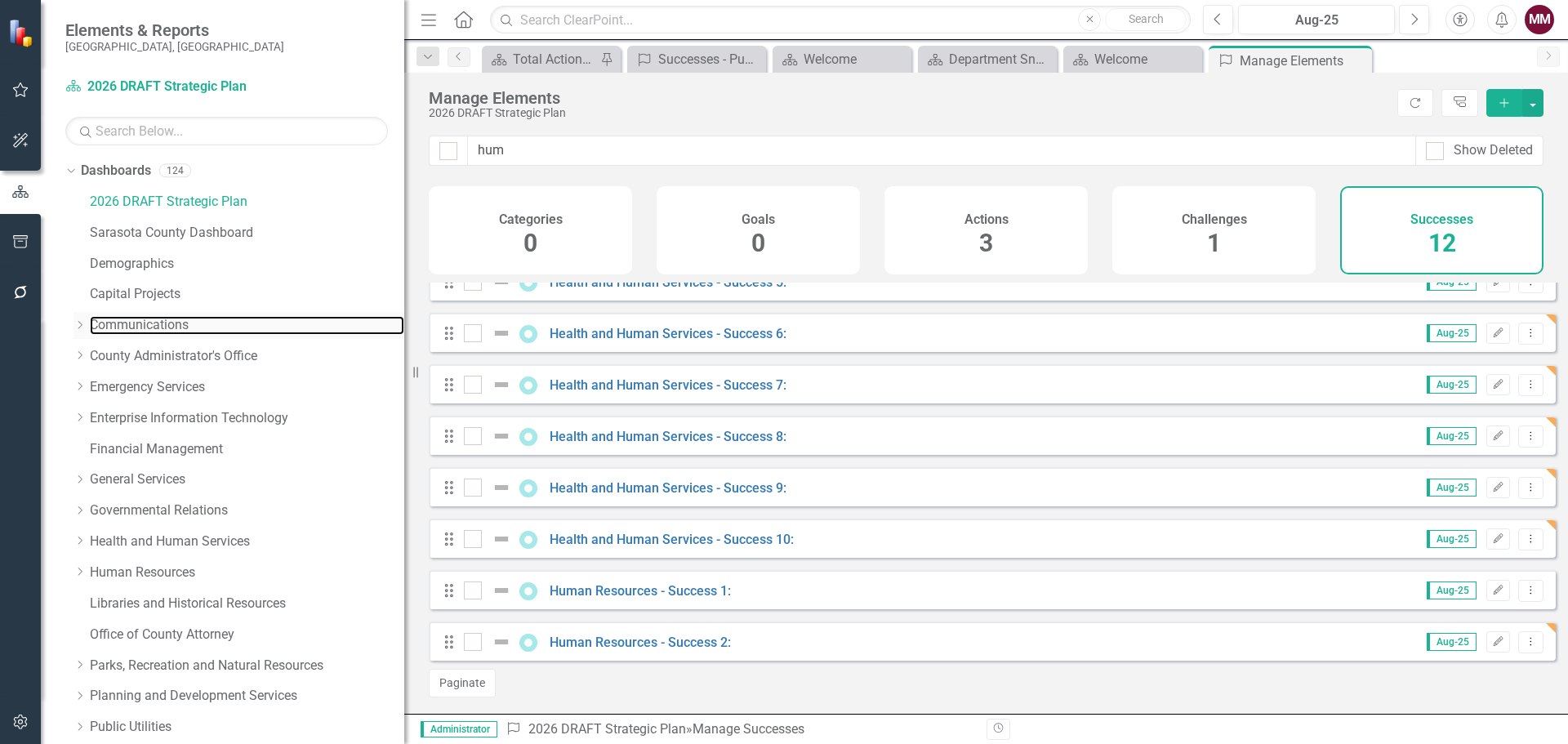
drag, startPoint x: 157, startPoint y: 319, endPoint x: 359, endPoint y: 338, distance: 202.9
click at [157, 319] on link "Communications" at bounding box center [247, 325] width 315 height 18
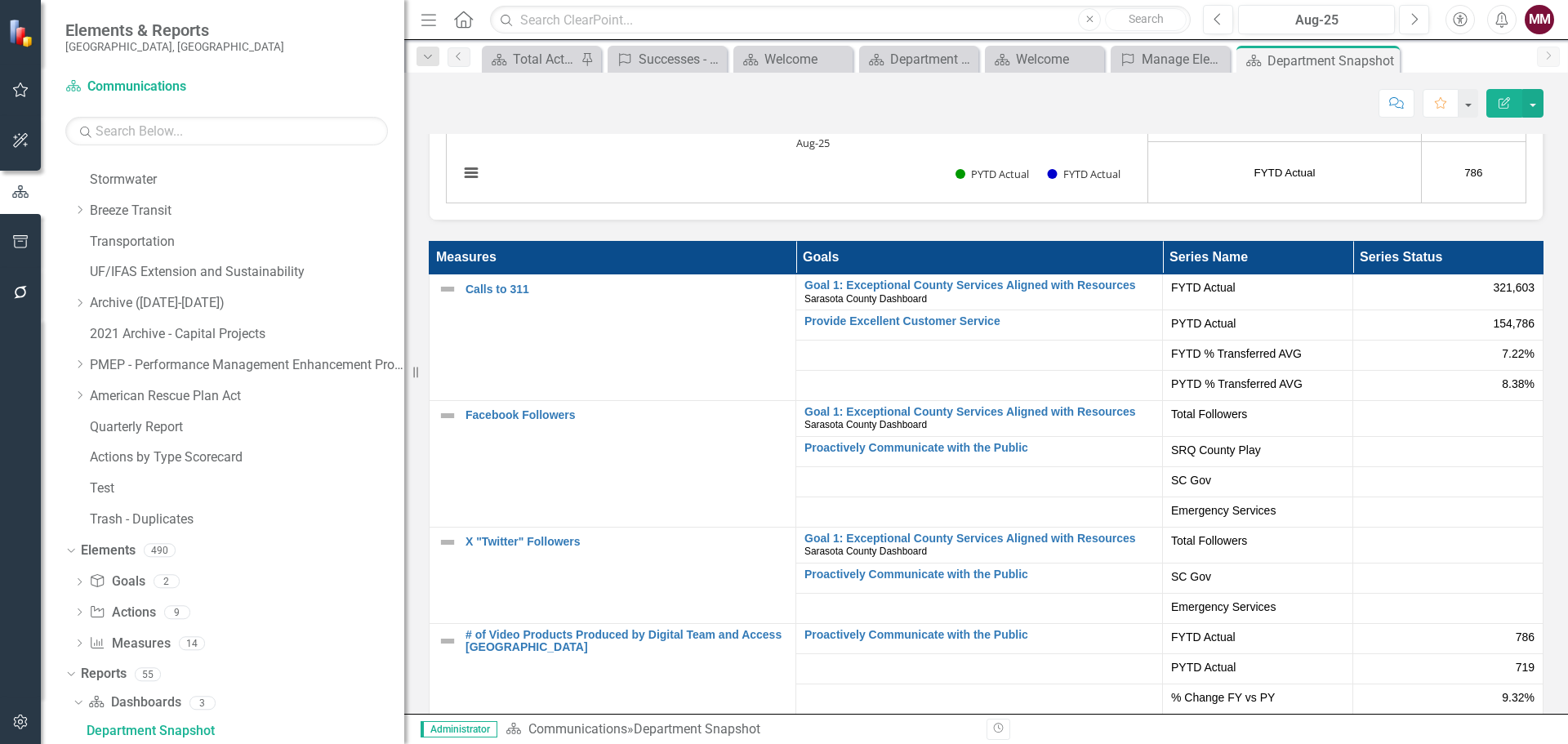
scroll to position [3513, 0]
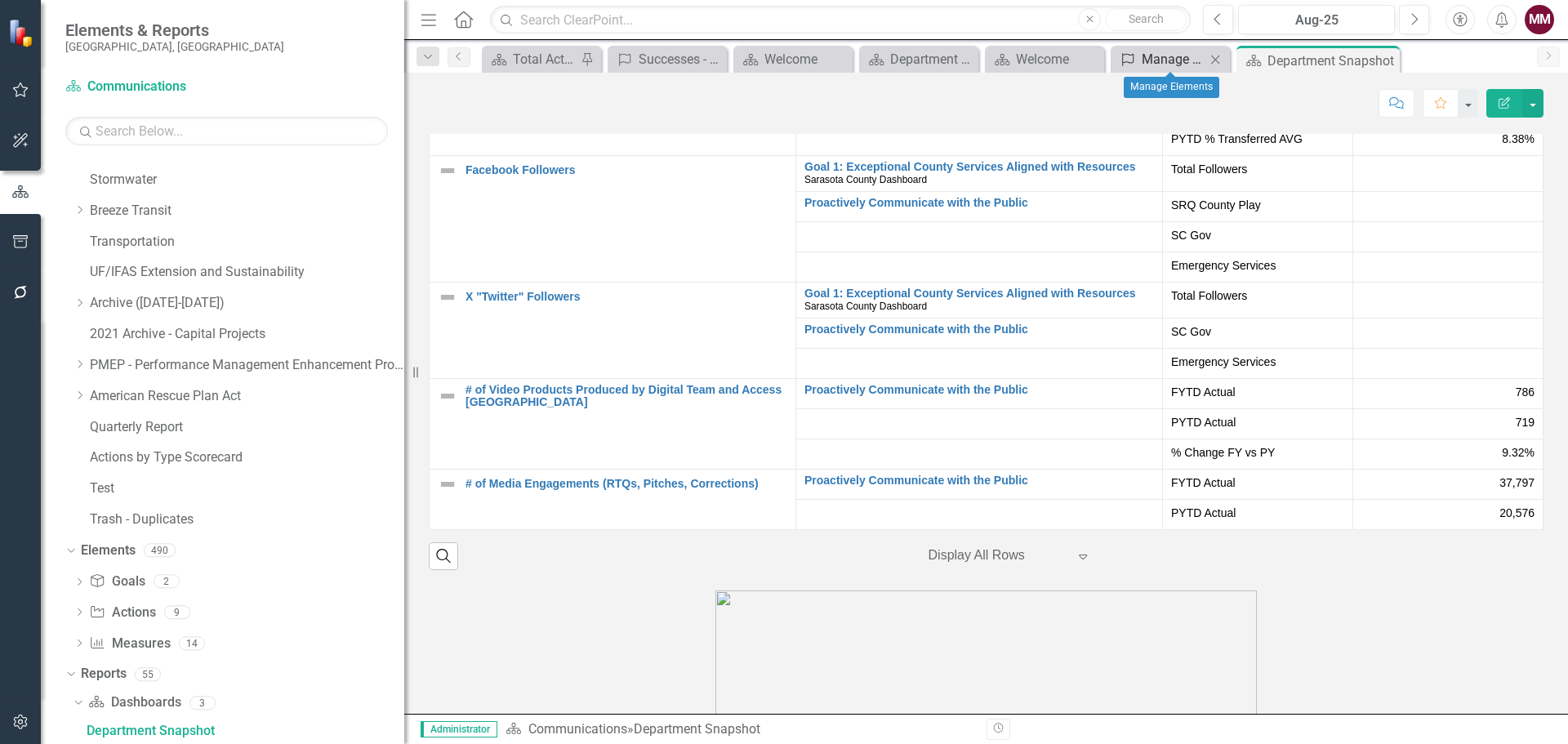
click at [1152, 61] on div "Manage Elements" at bounding box center [1174, 59] width 64 height 20
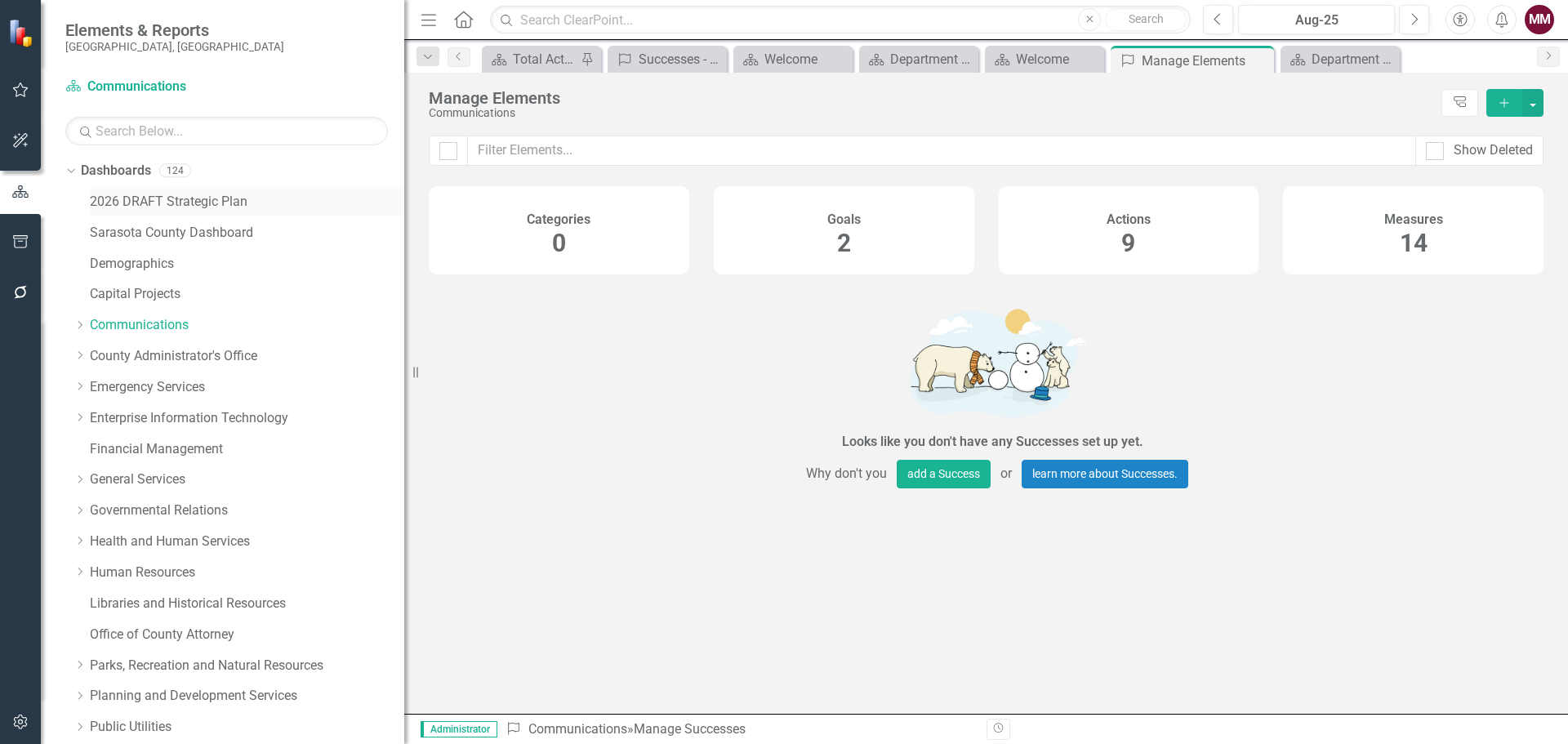
click at [153, 203] on link "2026 DRAFT Strategic Plan" at bounding box center [247, 202] width 315 height 18
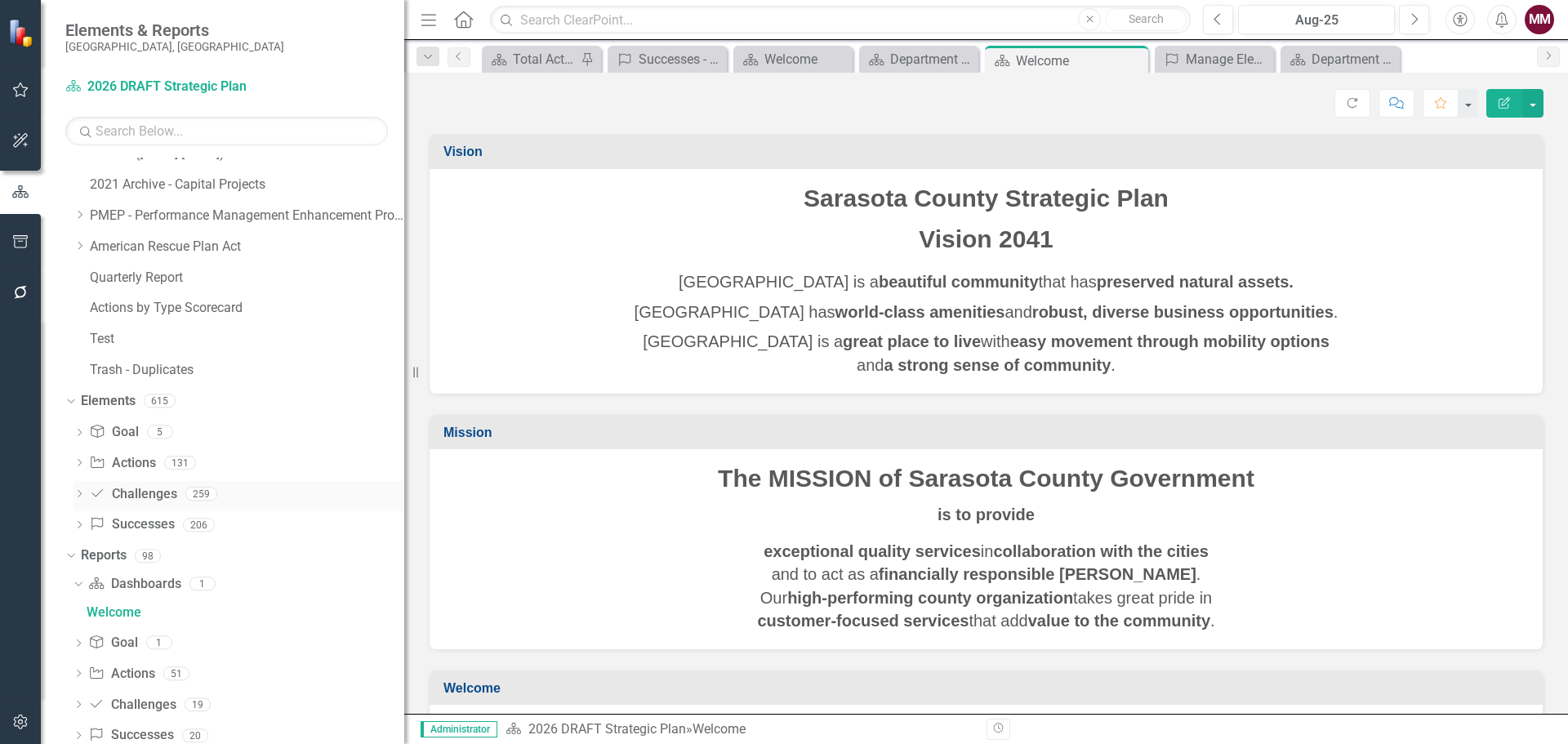
scroll to position [792, 0]
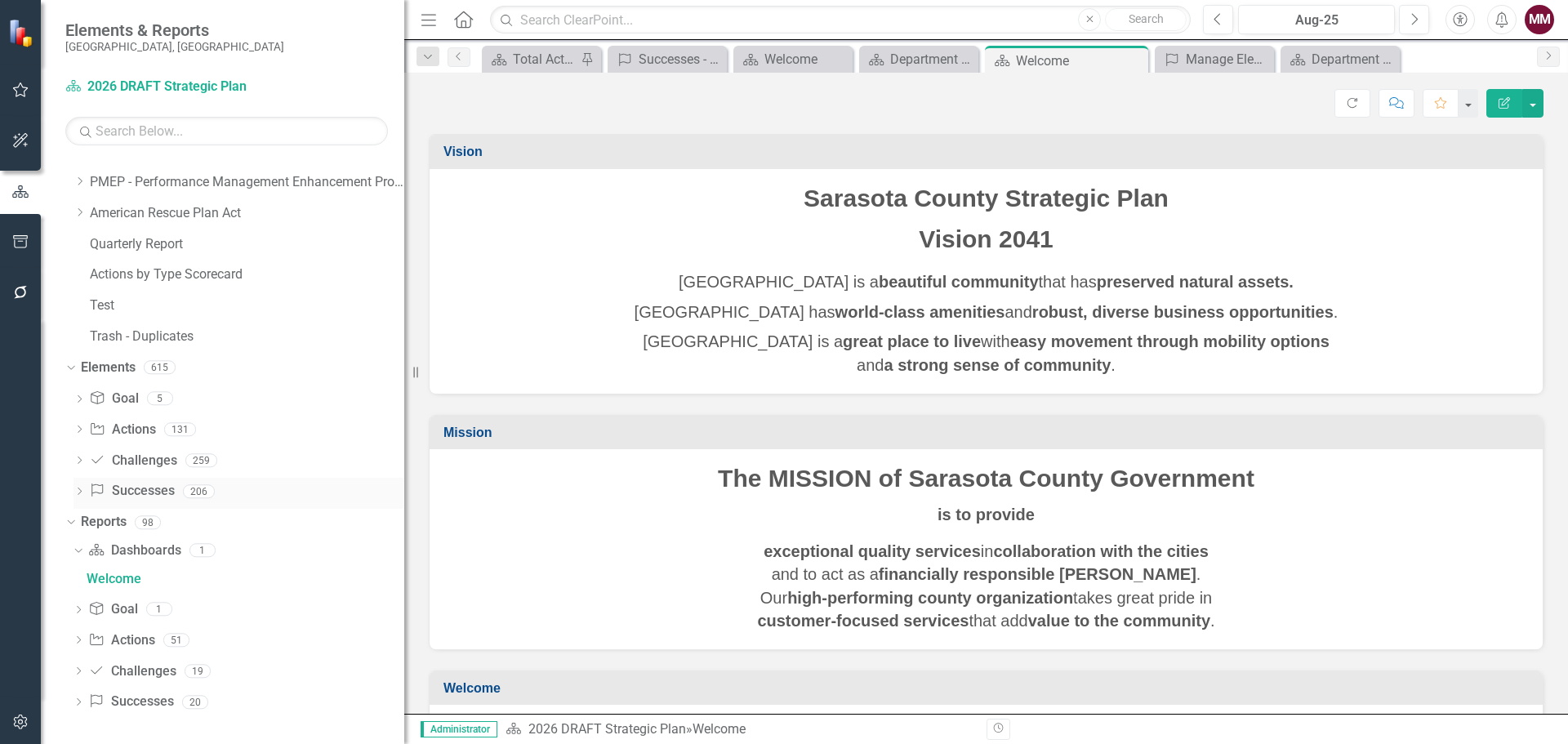
click at [132, 485] on link "Success Successes" at bounding box center [132, 491] width 85 height 18
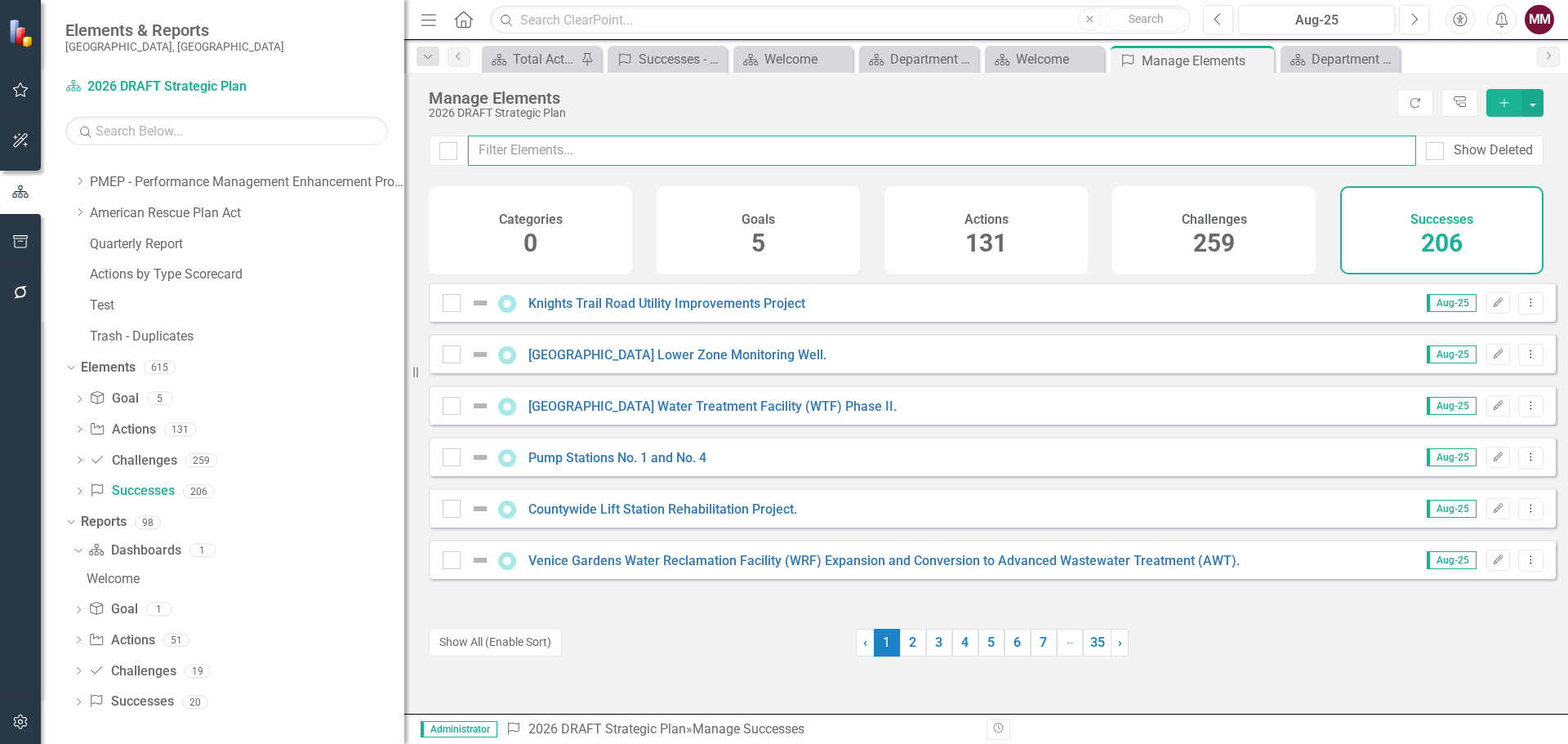
click at [546, 157] on input "text" at bounding box center [941, 150] width 948 height 30
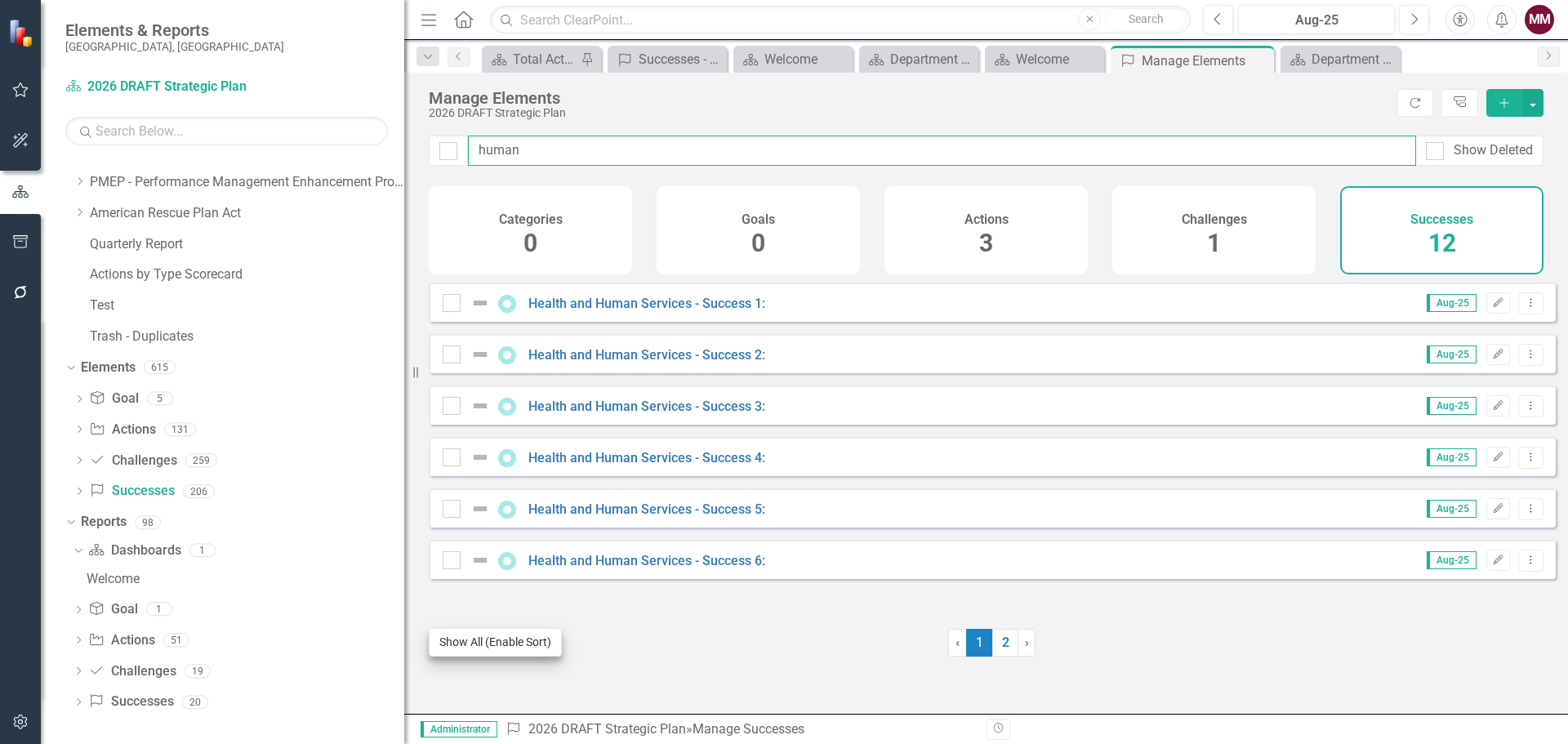
type input "human"
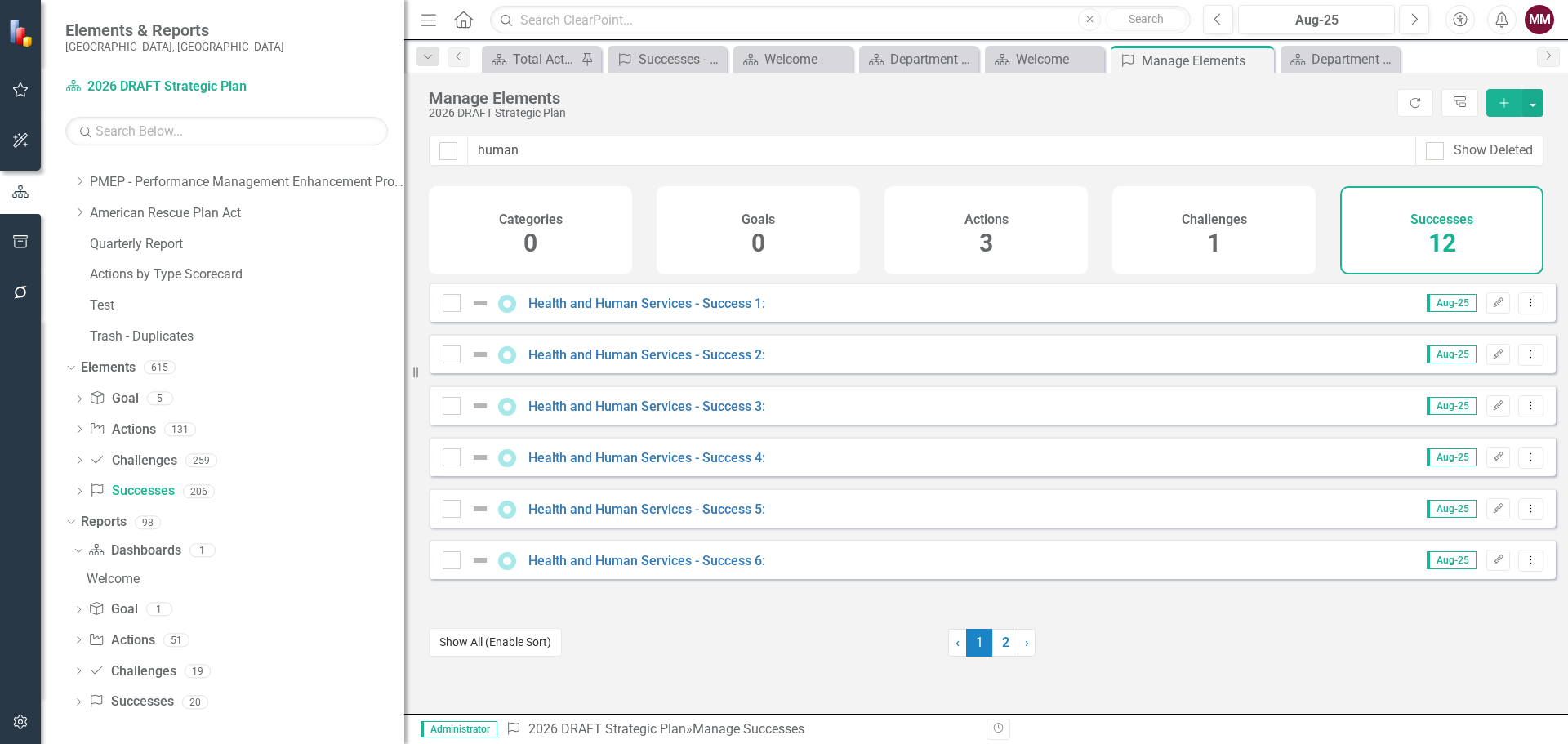
click at [497, 650] on button "Show All (Enable Sort)" at bounding box center [495, 643] width 133 height 29
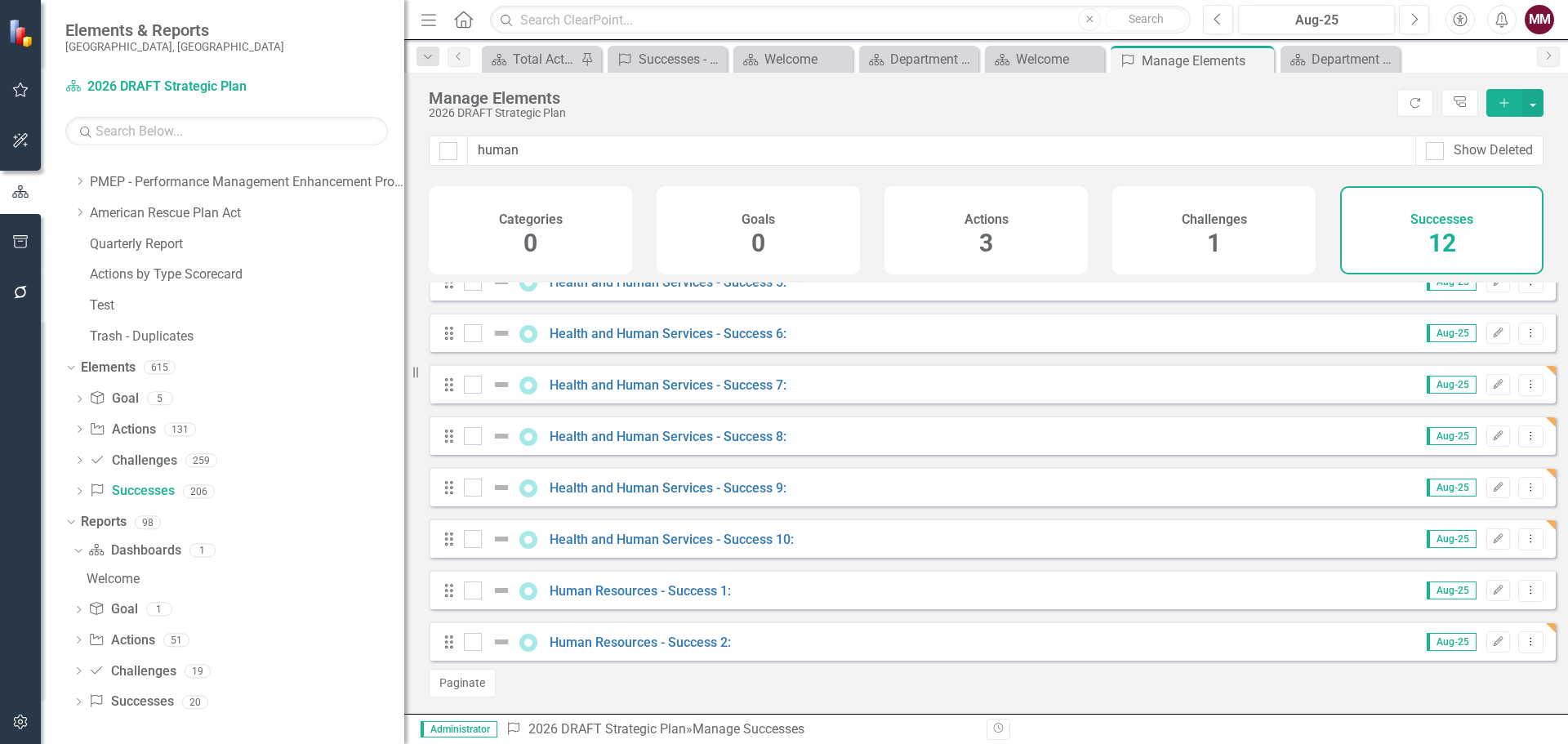
scroll to position [239, 0]
click at [1524, 644] on icon "Dropdown Menu" at bounding box center [1531, 641] width 14 height 11
click at [1475, 594] on link "Copy Duplicate Success" at bounding box center [1458, 585] width 145 height 30
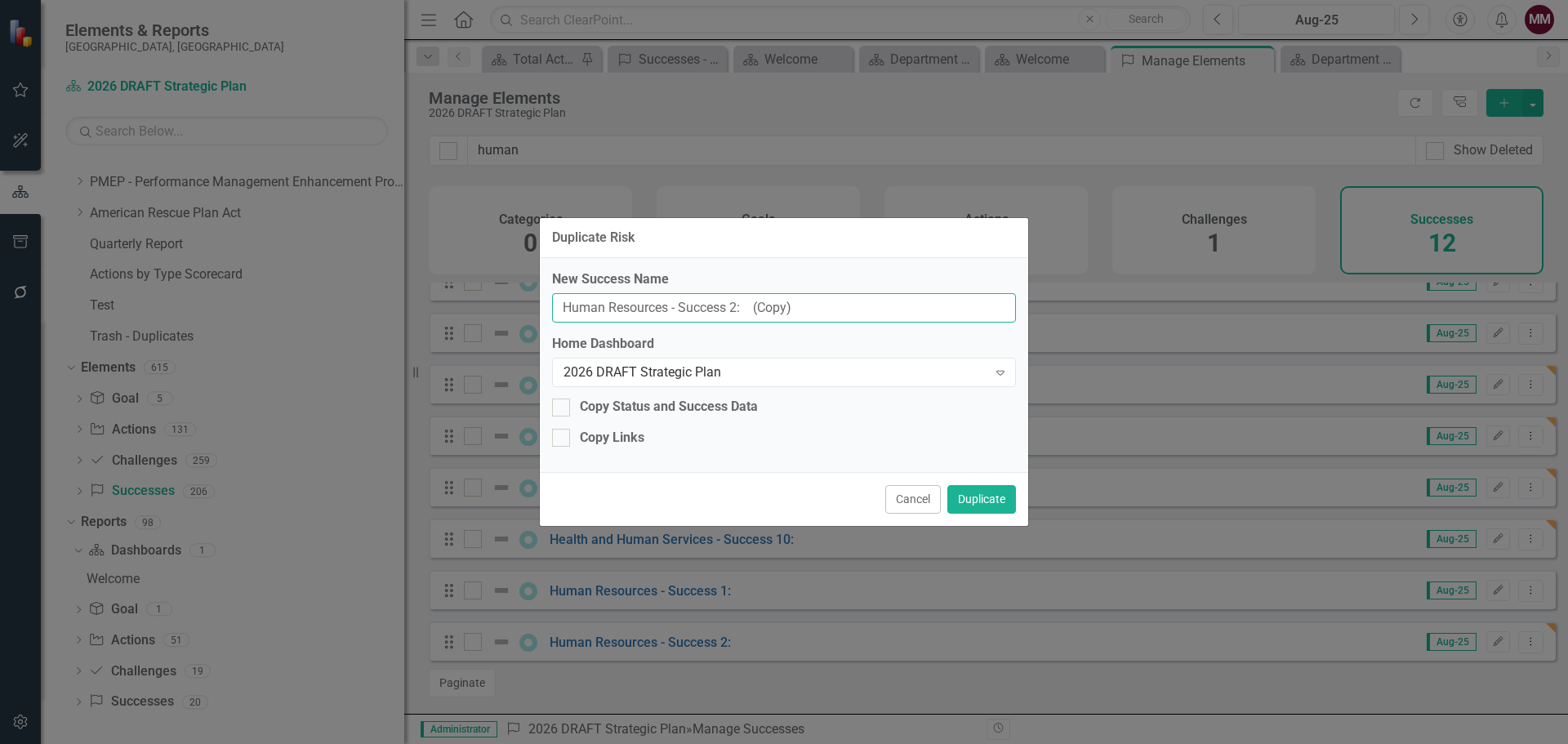
click at [732, 304] on input "Human Resources - Success 2: (Copy)" at bounding box center [784, 308] width 464 height 30
type input "Human Resources - Success 3:"
click at [995, 502] on button "Duplicate" at bounding box center [981, 500] width 69 height 29
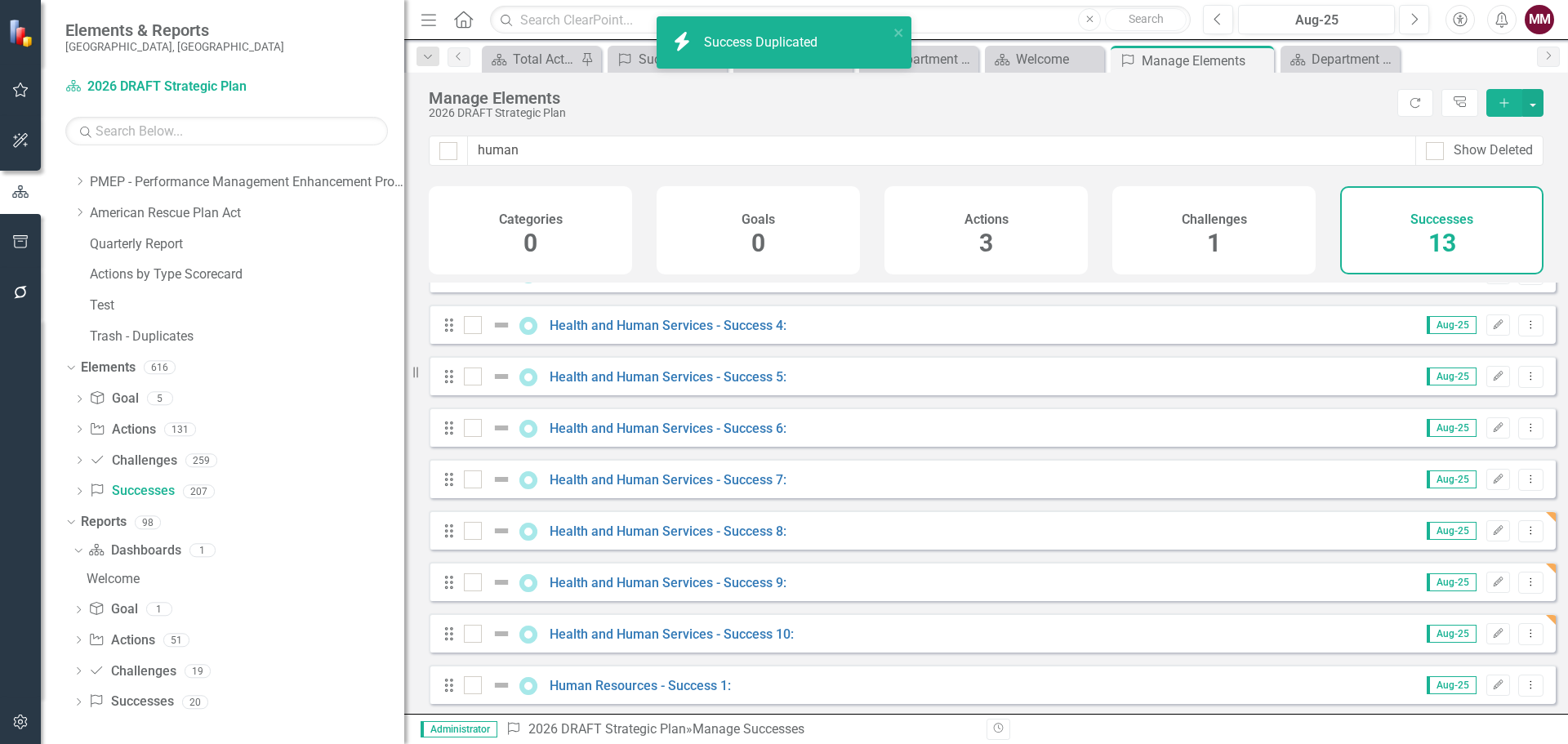
scroll to position [291, 0]
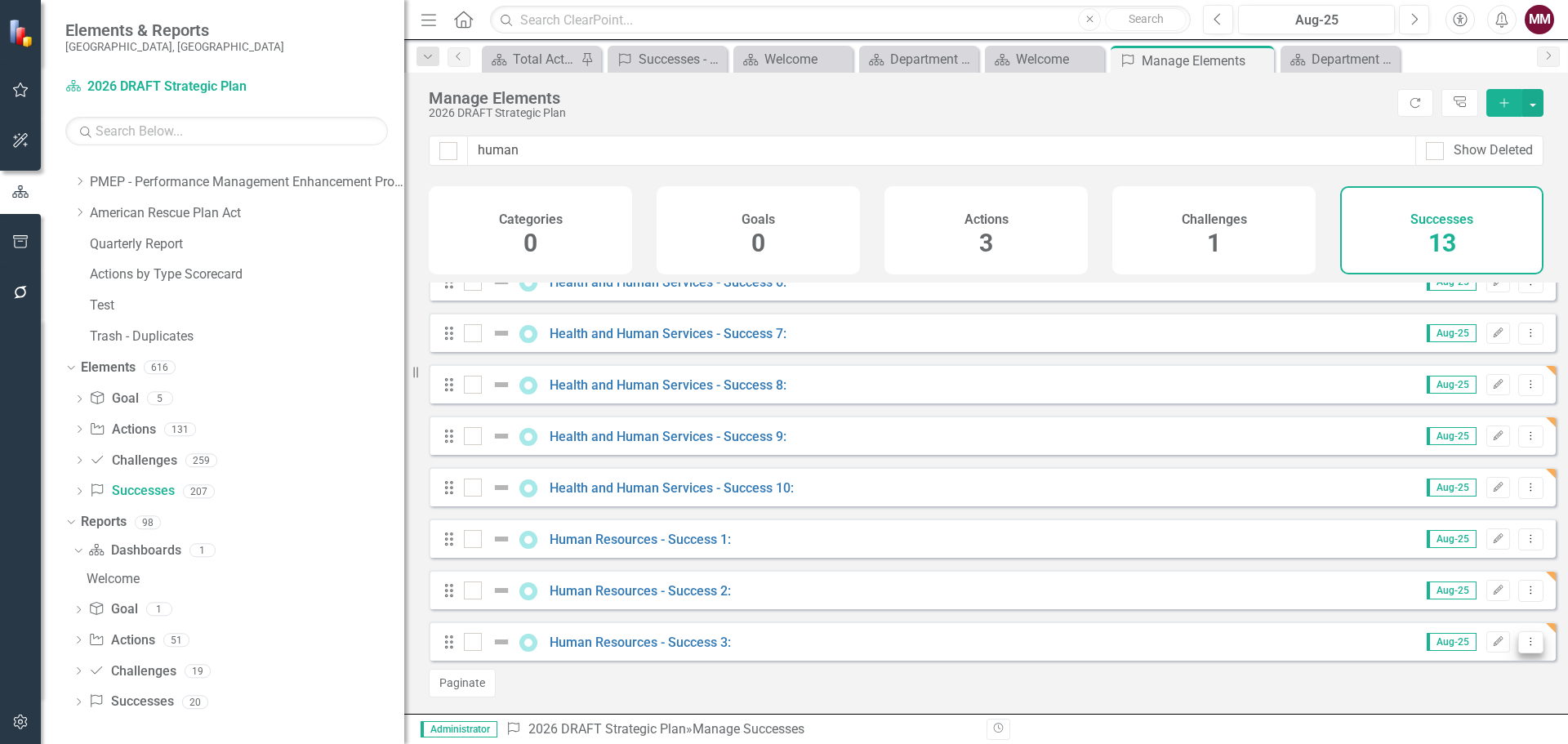
click at [1524, 644] on icon "Dropdown Menu" at bounding box center [1531, 641] width 14 height 11
click at [1457, 585] on link "Copy Duplicate Success" at bounding box center [1458, 585] width 145 height 30
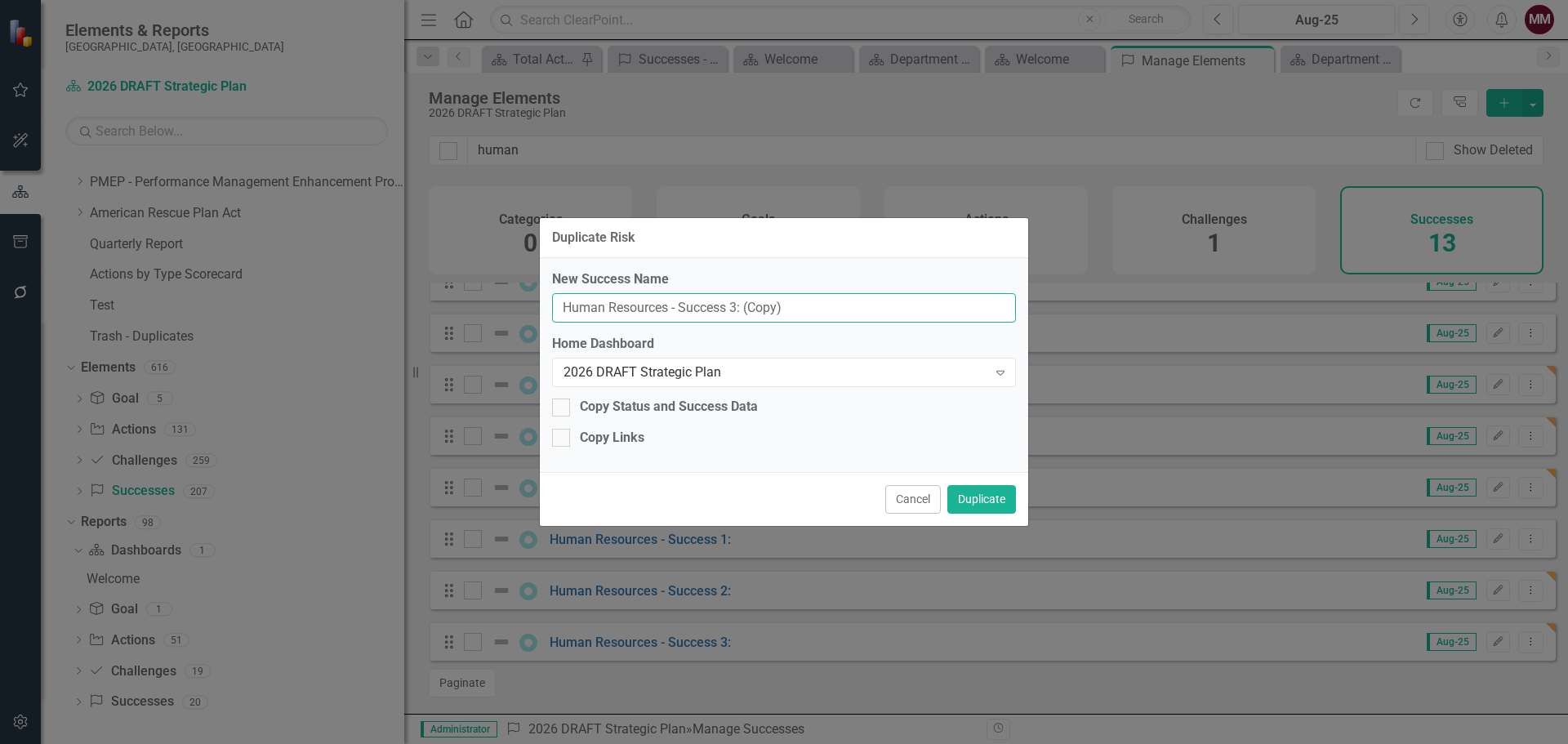
drag, startPoint x: 733, startPoint y: 308, endPoint x: 800, endPoint y: 277, distance: 73.8
click at [733, 307] on input "Human Resources - Success 3: (Copy)" at bounding box center [784, 308] width 464 height 30
type input "Human Resources - Success 4:"
click at [968, 493] on button "Duplicate" at bounding box center [981, 500] width 69 height 29
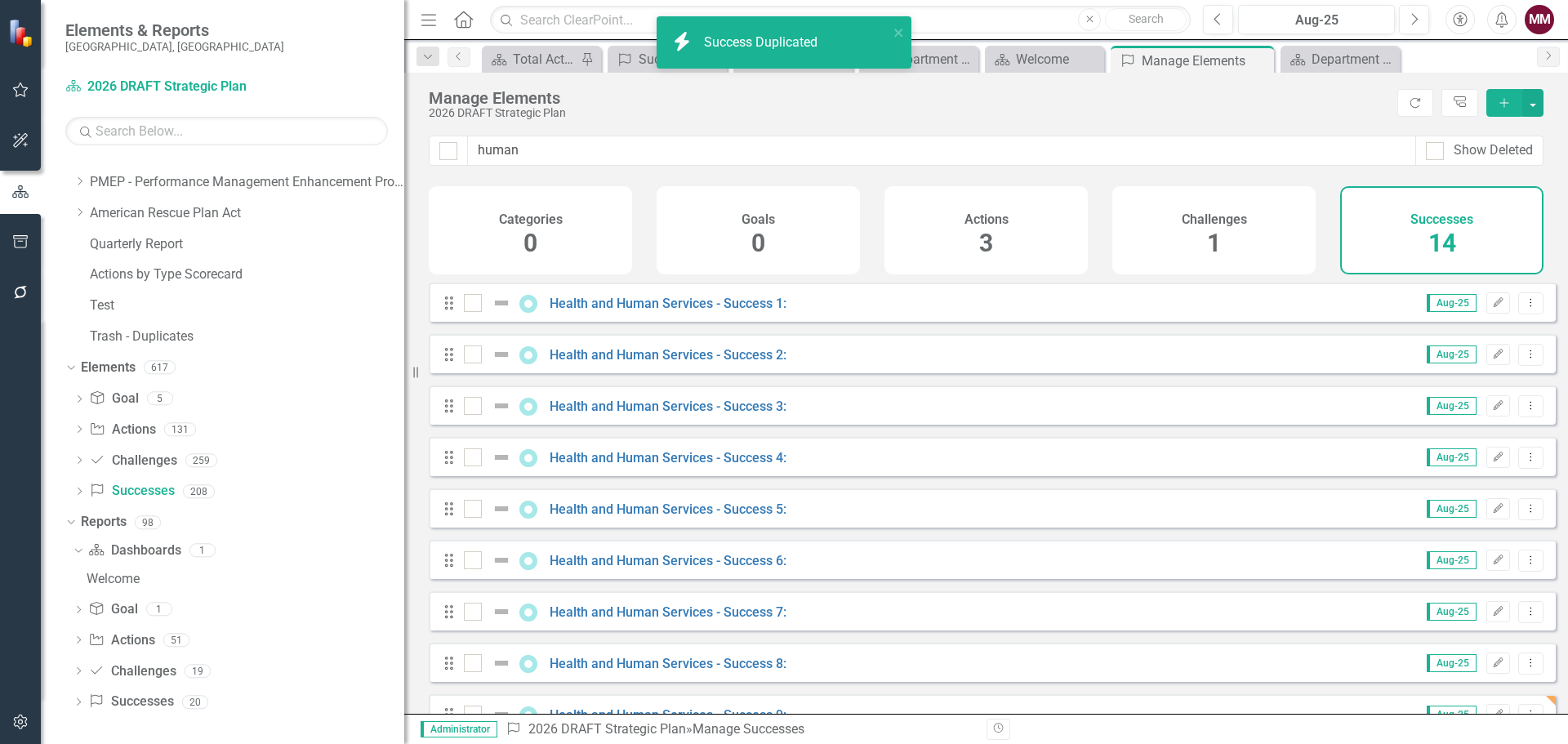
scroll to position [342, 0]
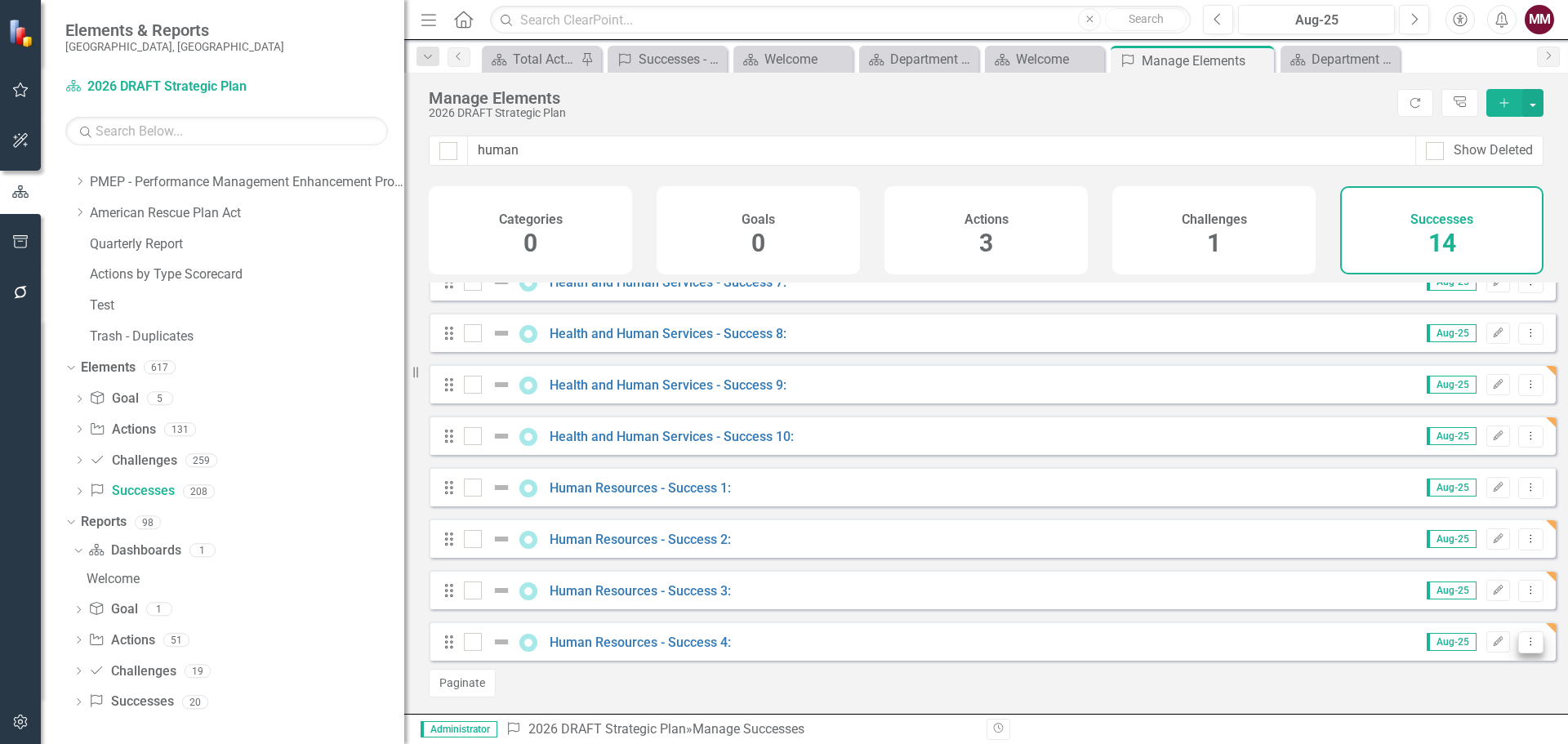
click at [1524, 642] on icon "Dropdown Menu" at bounding box center [1531, 641] width 14 height 11
click at [1435, 586] on link "Copy Duplicate Success" at bounding box center [1458, 585] width 145 height 30
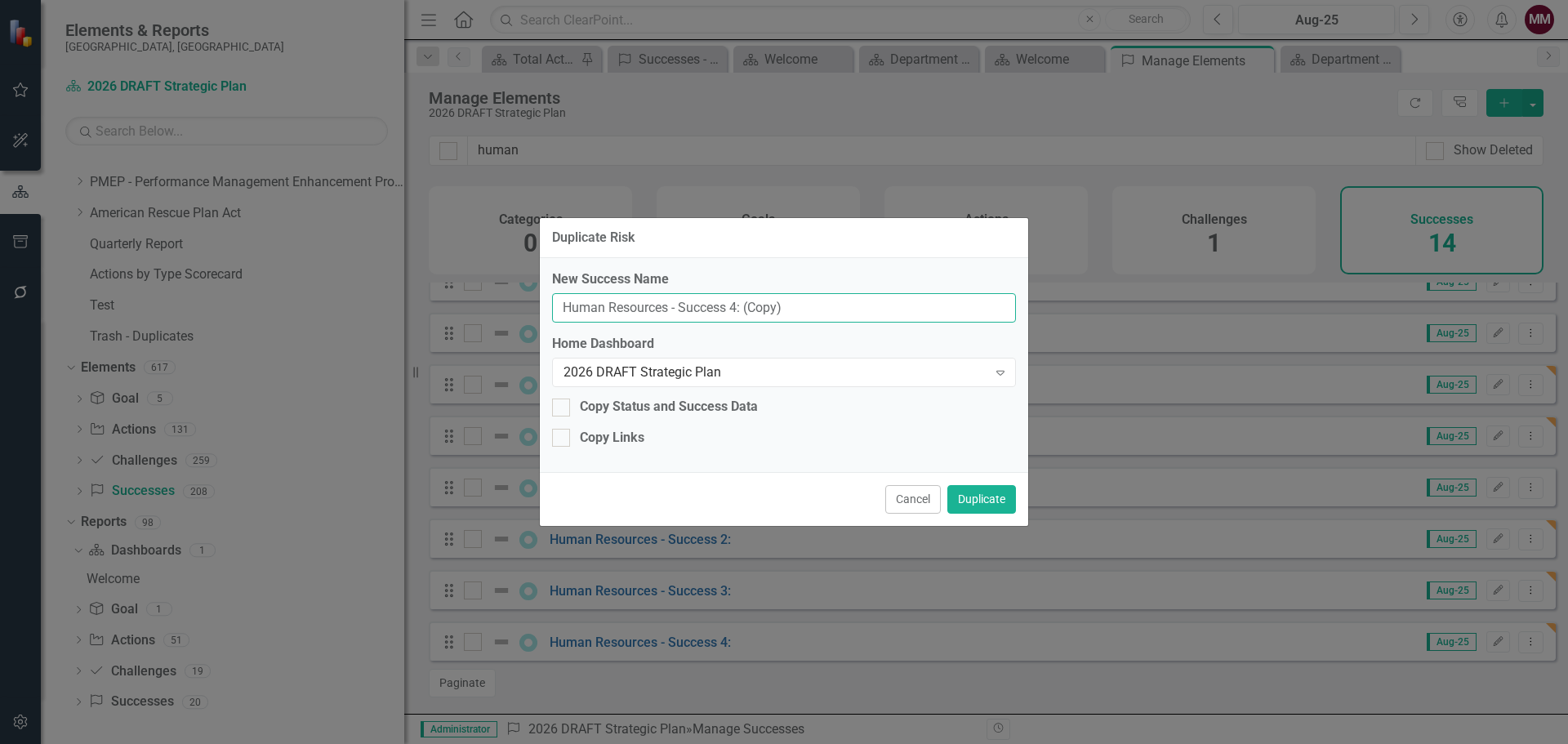
click at [733, 304] on input "Human Resources - Success 4: (Copy)" at bounding box center [784, 308] width 464 height 30
type input "Human Resources - Success 5:"
click at [982, 502] on button "Duplicate" at bounding box center [981, 500] width 69 height 29
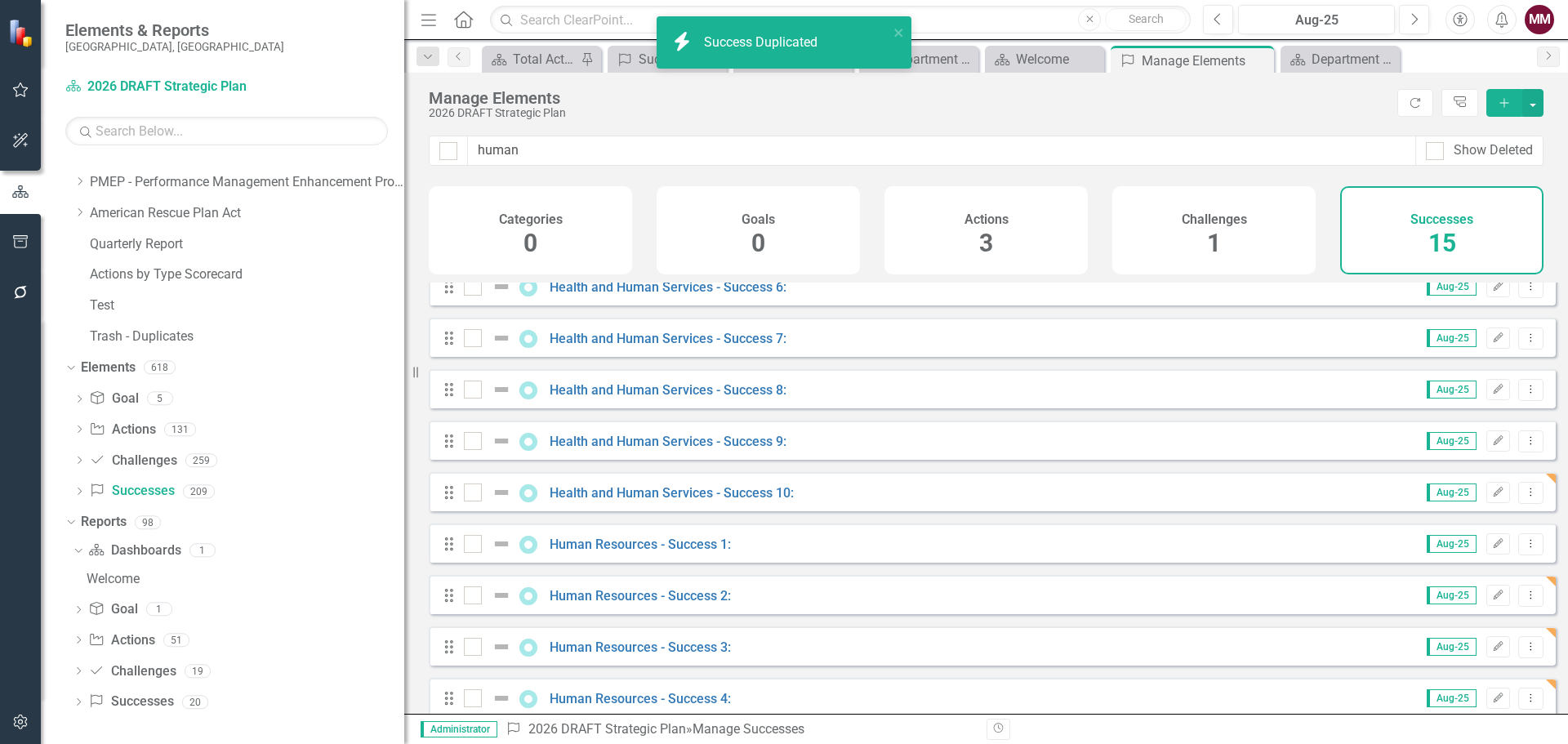
scroll to position [393, 0]
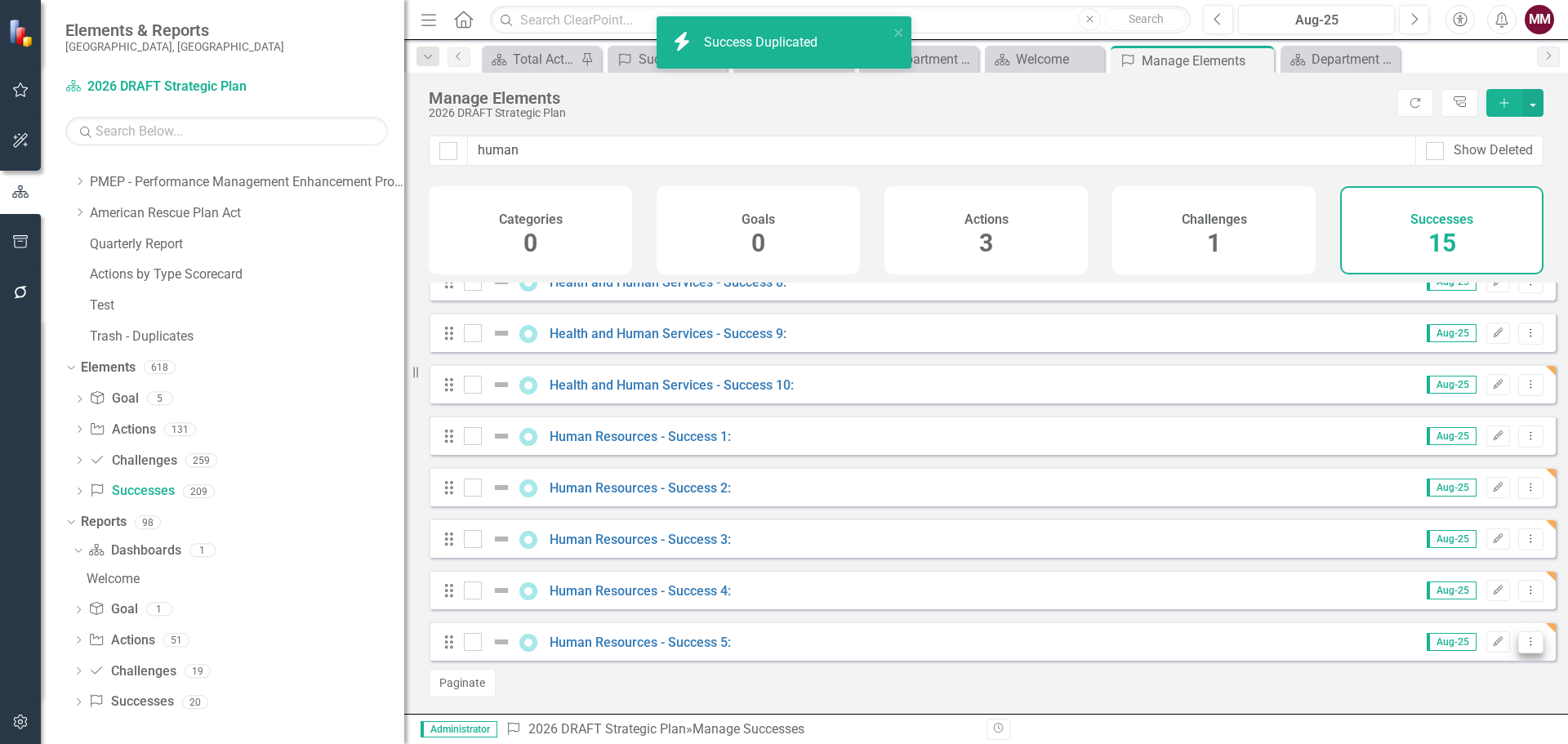
click at [1524, 645] on icon "Dropdown Menu" at bounding box center [1531, 641] width 14 height 11
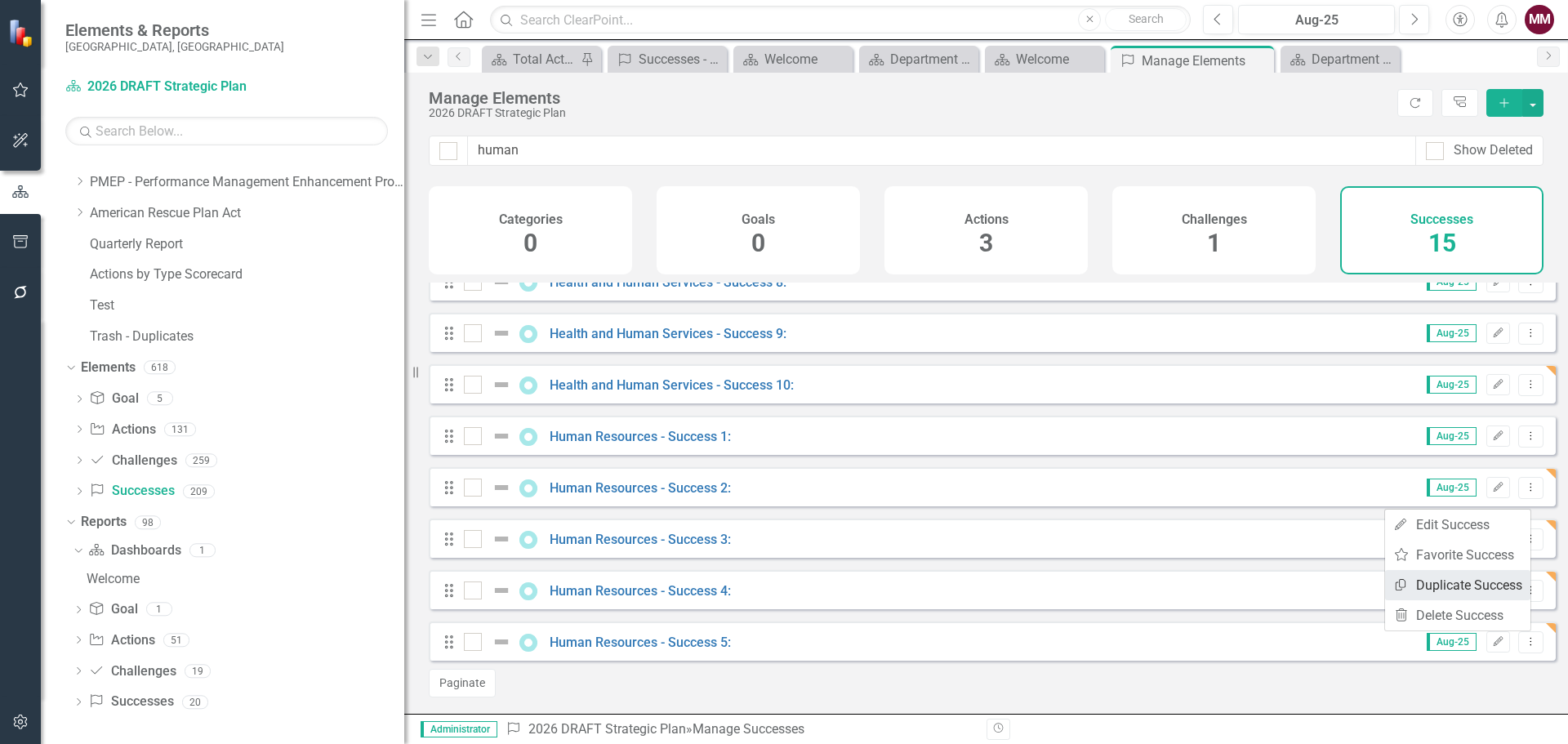
click at [1438, 578] on link "Copy Duplicate Success" at bounding box center [1458, 585] width 145 height 30
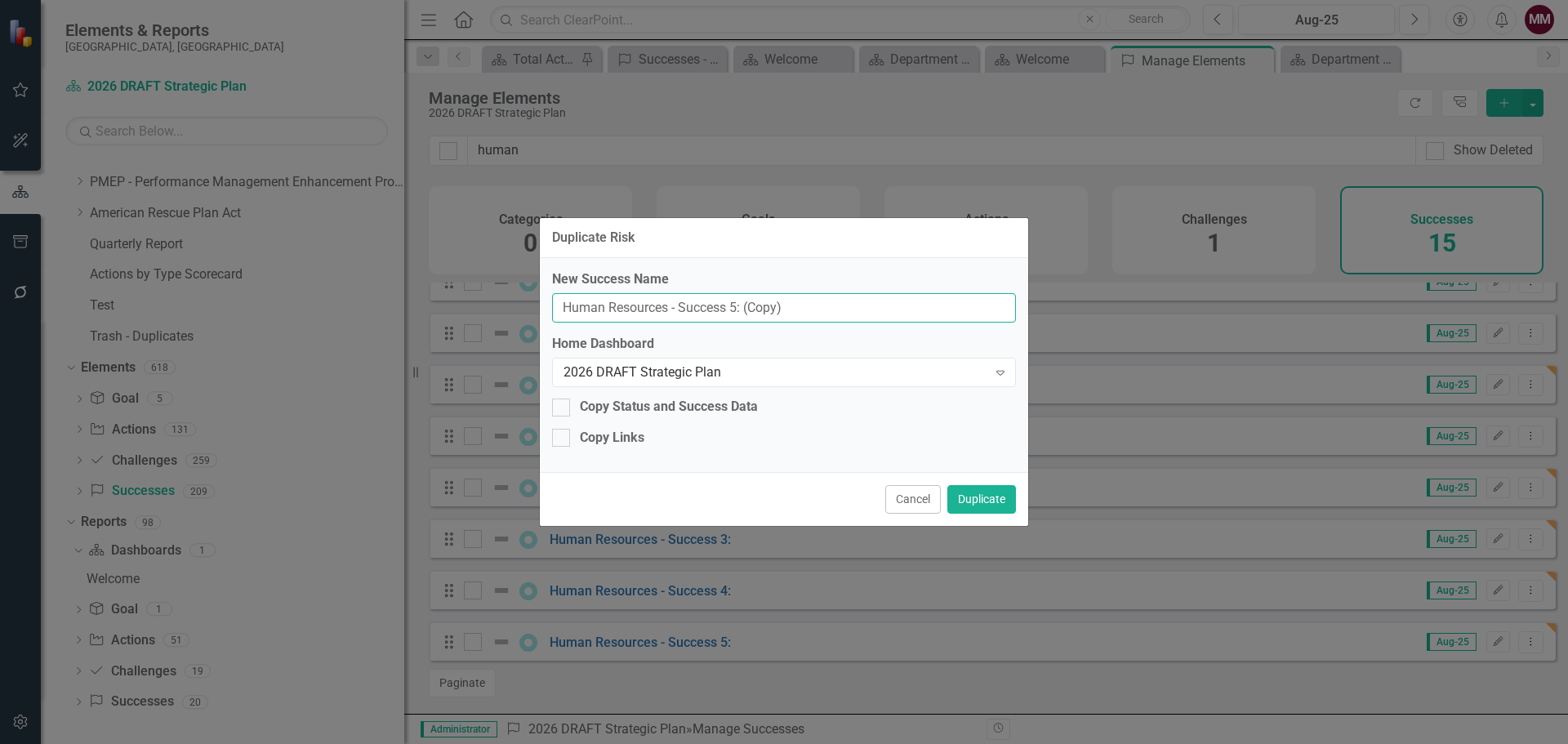
click at [732, 305] on input "Human Resources - Success 5: (Copy)" at bounding box center [784, 308] width 464 height 30
type input "Human Resources - Success 6:"
click at [973, 496] on button "Duplicate" at bounding box center [981, 500] width 69 height 29
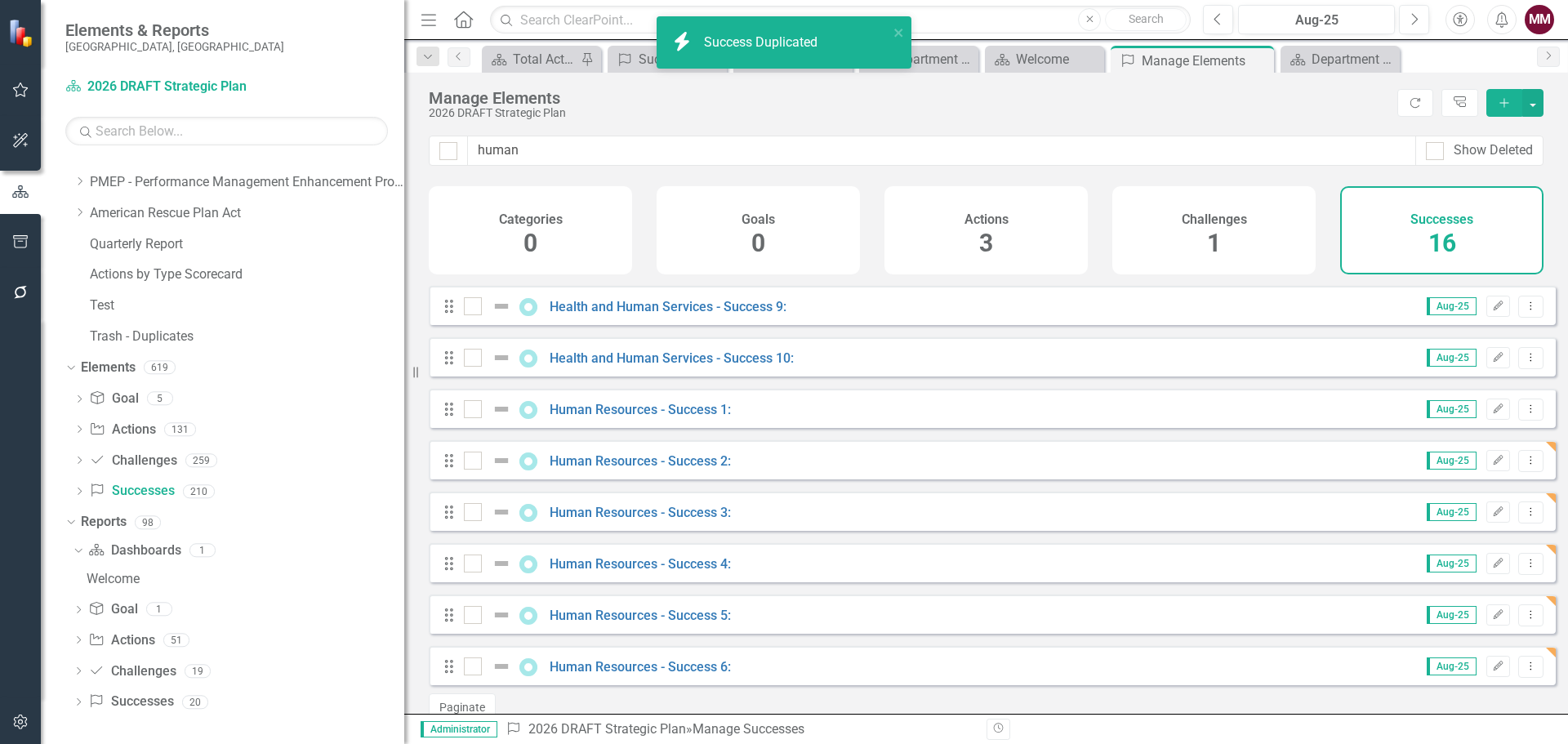
scroll to position [446, 0]
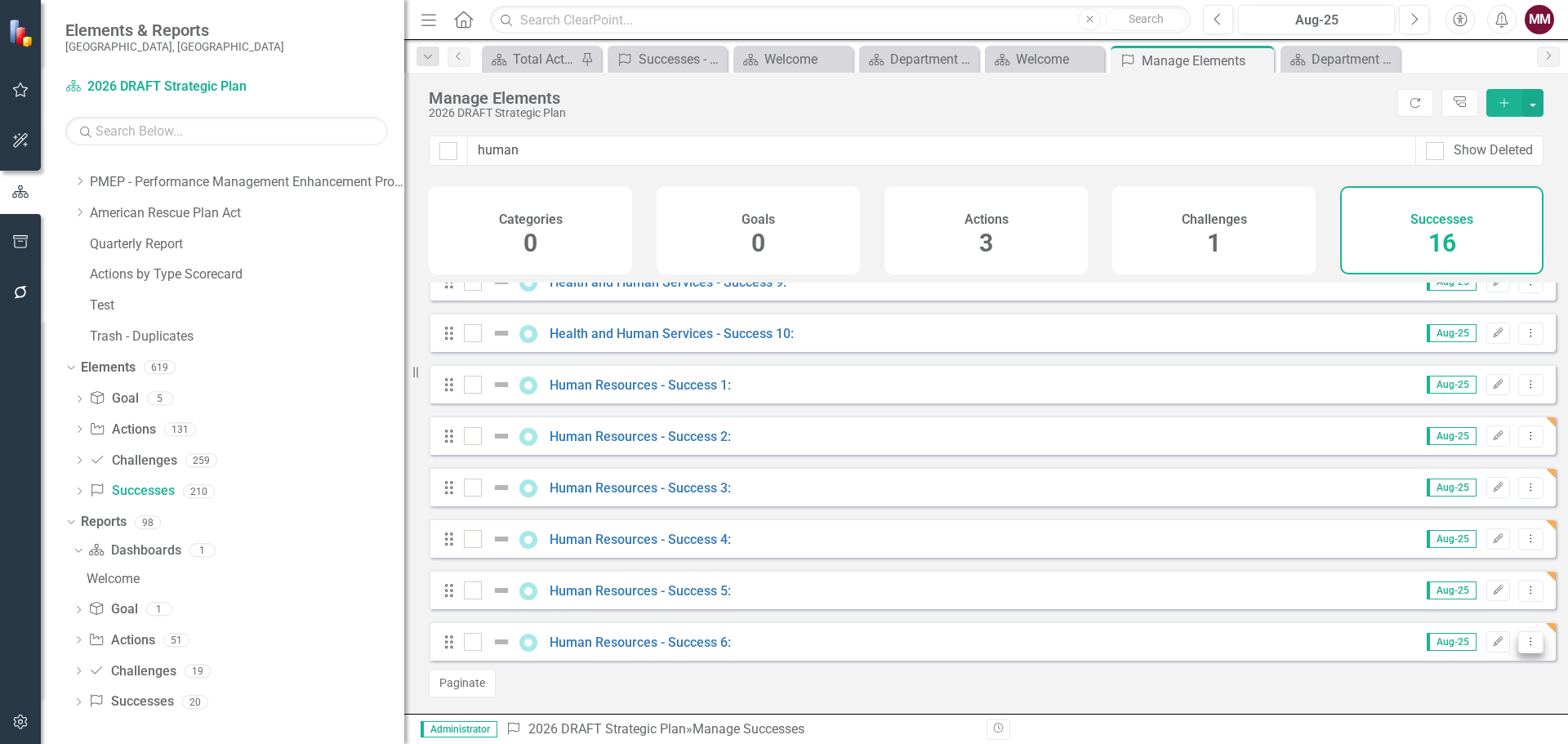
click at [1524, 645] on icon "Dropdown Menu" at bounding box center [1531, 641] width 14 height 11
click at [1471, 587] on link "Copy Duplicate Success" at bounding box center [1458, 585] width 145 height 30
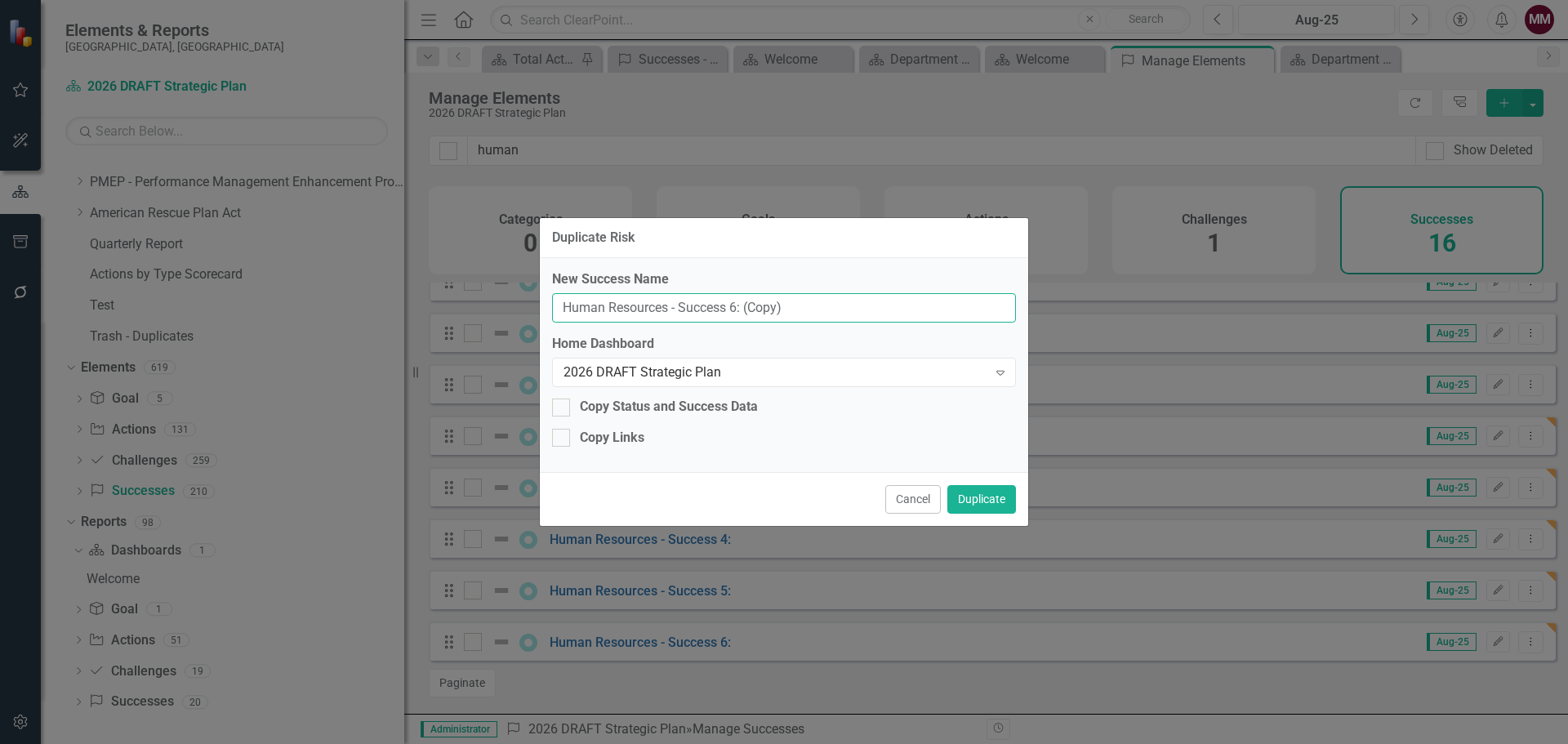
click at [729, 307] on input "Human Resources - Success 6: (Copy)" at bounding box center [784, 308] width 464 height 30
type input "Human Resources - Success 7:"
click at [976, 493] on button "Duplicate" at bounding box center [981, 500] width 69 height 29
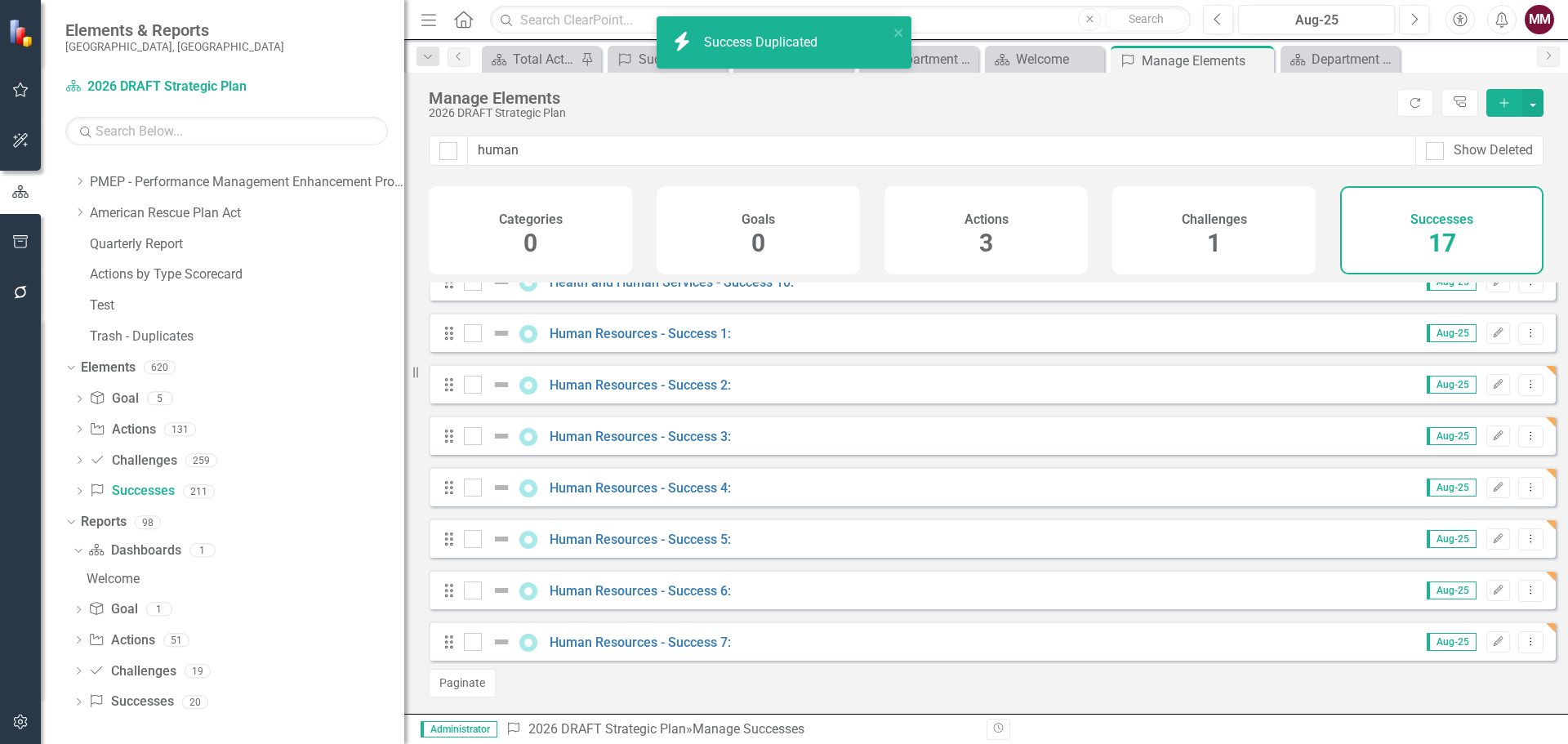
scroll to position [497, 0]
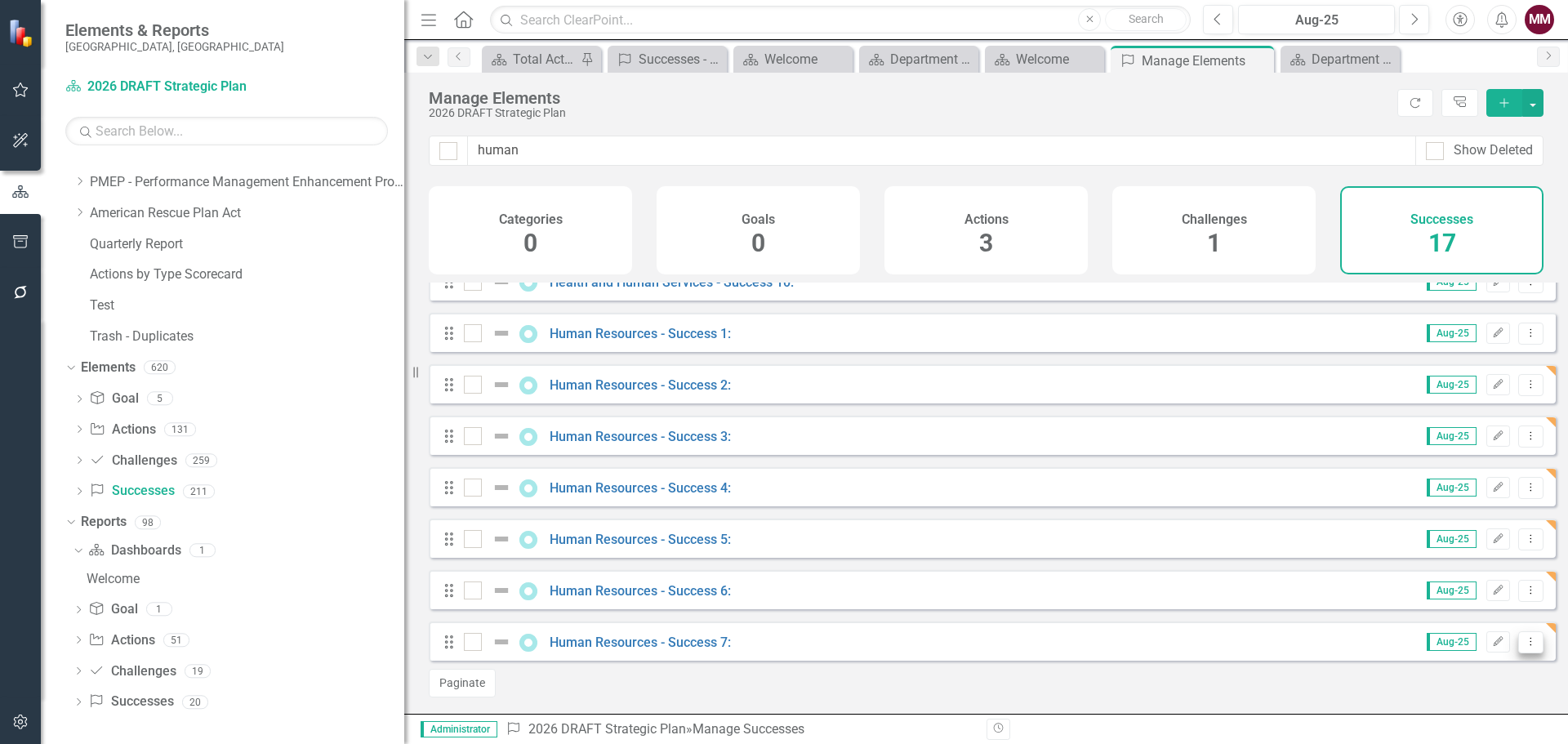
click at [1524, 644] on icon "Dropdown Menu" at bounding box center [1531, 641] width 14 height 11
click at [1458, 592] on link "Copy Duplicate Success" at bounding box center [1458, 585] width 145 height 30
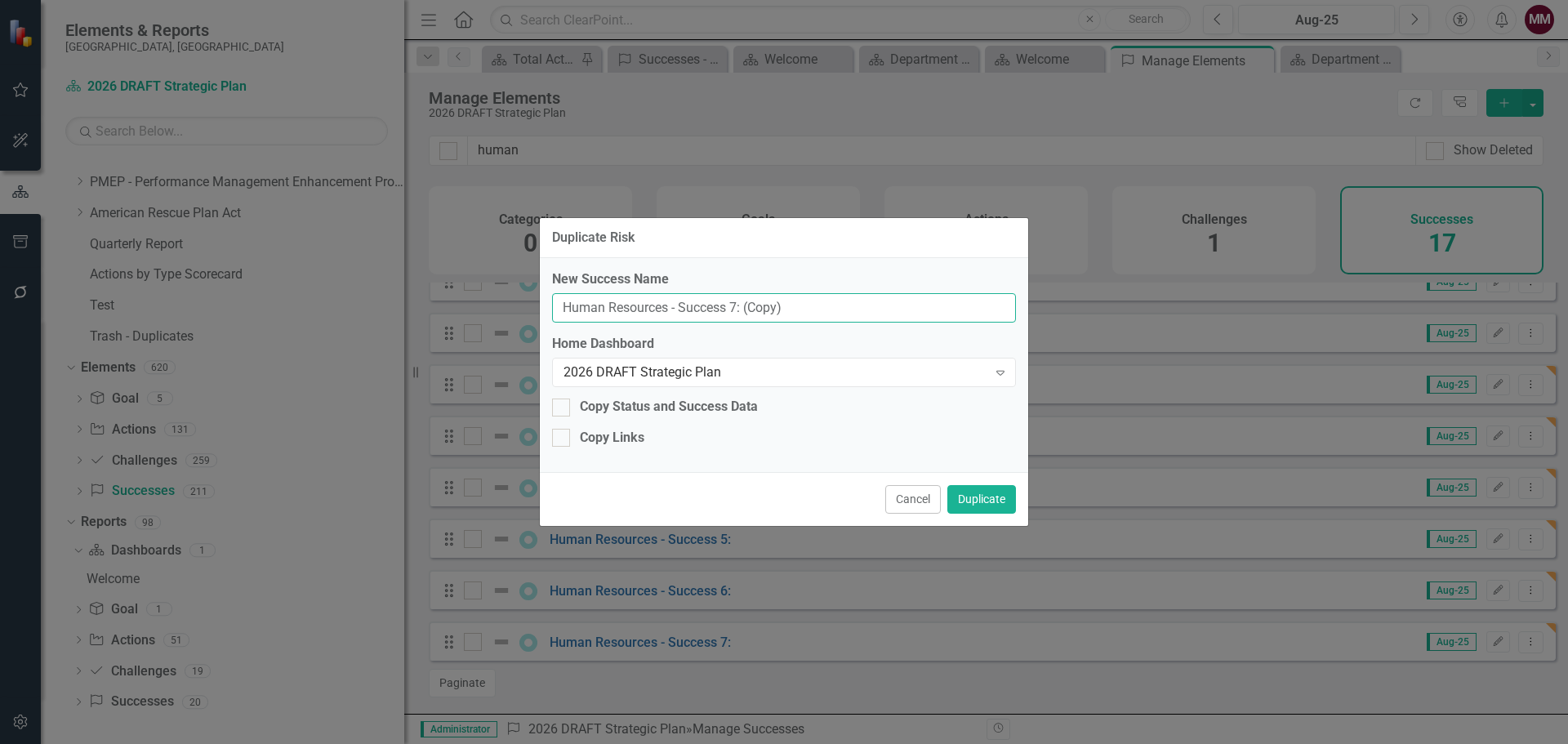
click at [736, 307] on input "Human Resources - Success 7: (Copy)" at bounding box center [784, 308] width 464 height 30
type input "Human Resources - Success 8:"
click at [986, 506] on button "Duplicate" at bounding box center [981, 500] width 69 height 29
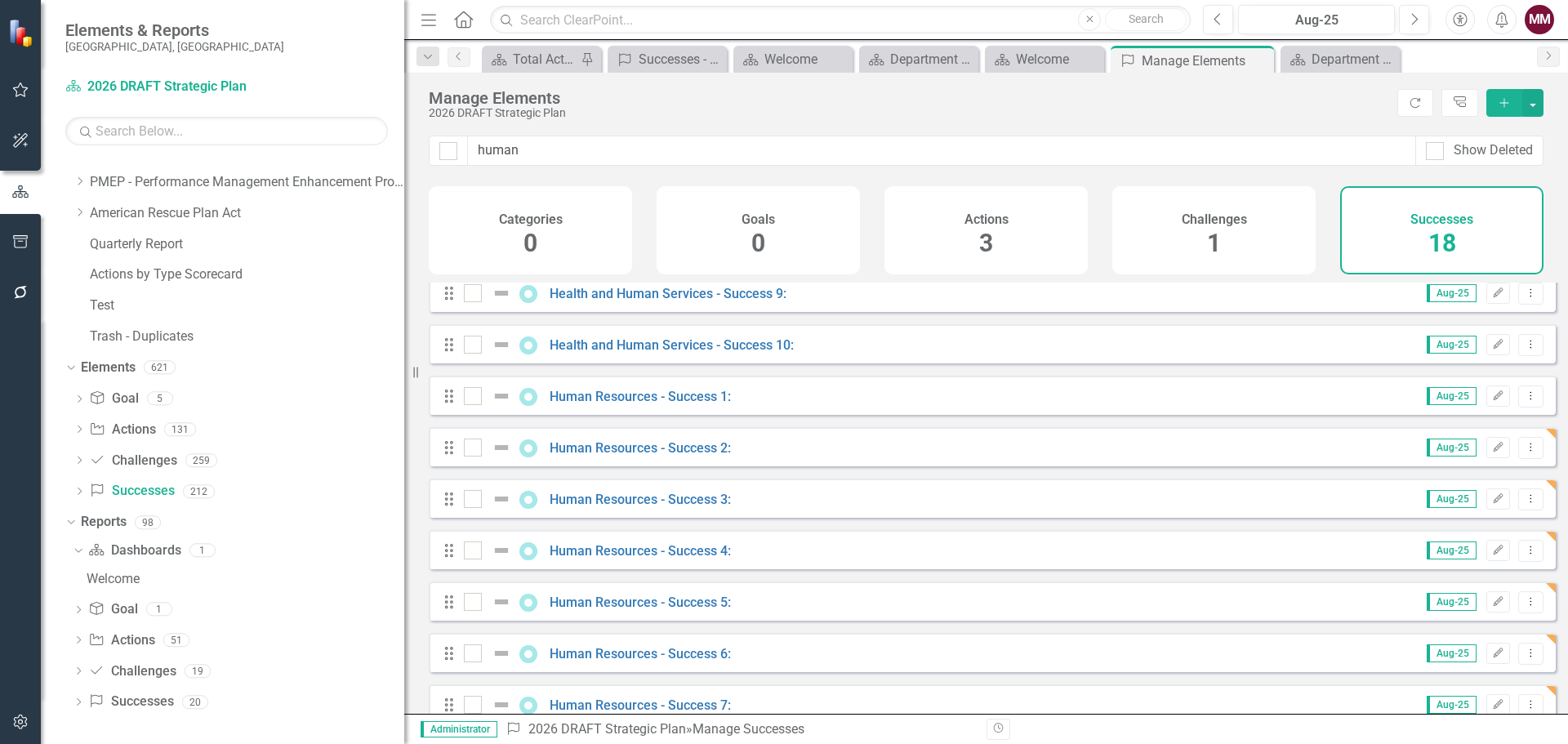
scroll to position [548, 0]
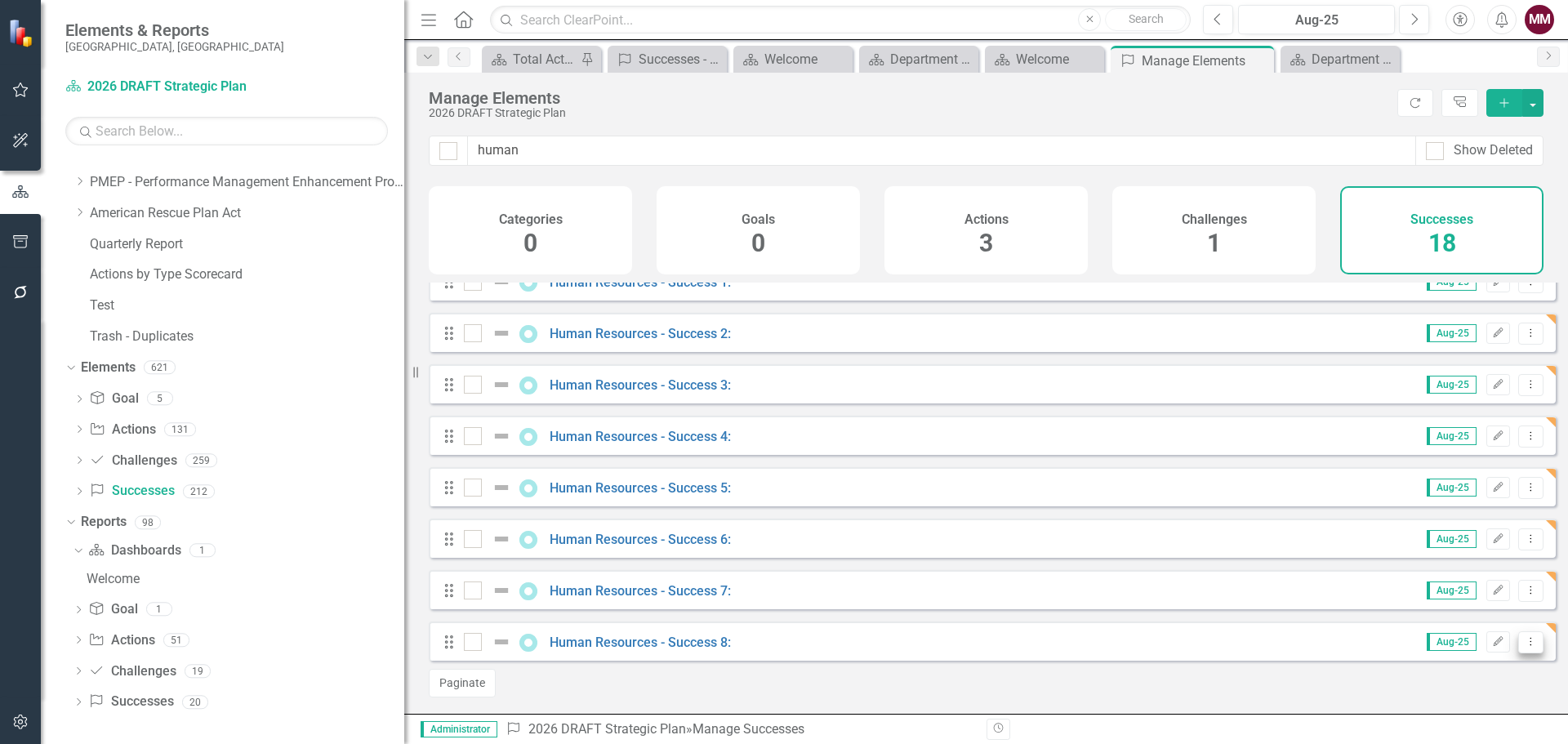
click at [1524, 644] on icon "Dropdown Menu" at bounding box center [1531, 641] width 14 height 11
click at [1456, 574] on link "Copy Duplicate Success" at bounding box center [1458, 585] width 145 height 30
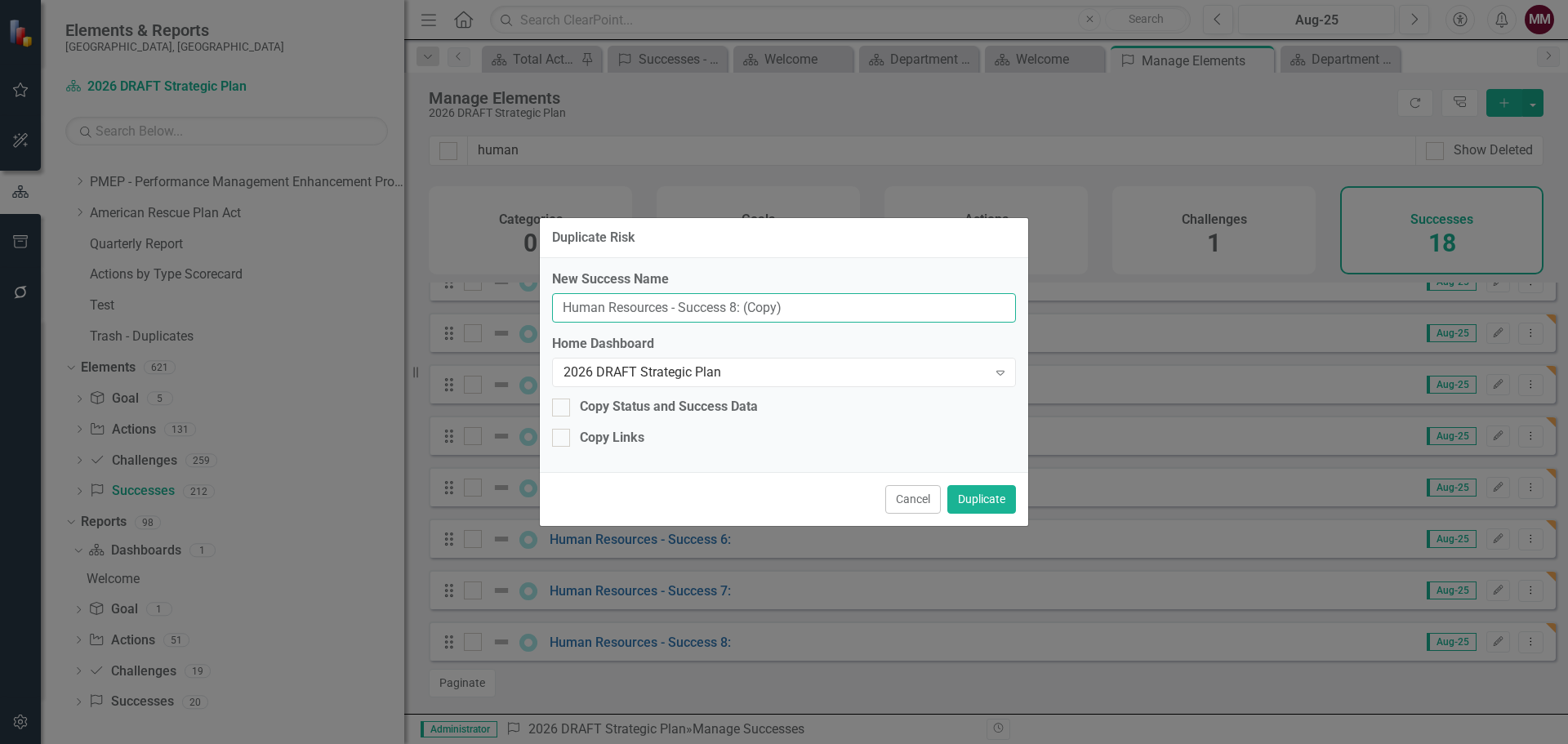
drag, startPoint x: 735, startPoint y: 306, endPoint x: 786, endPoint y: 263, distance: 66.7
click at [735, 305] on input "Human Resources - Success 8: (Copy)" at bounding box center [784, 308] width 464 height 30
type input "Human Resources - Success 9:"
click at [973, 503] on button "Duplicate" at bounding box center [981, 500] width 69 height 29
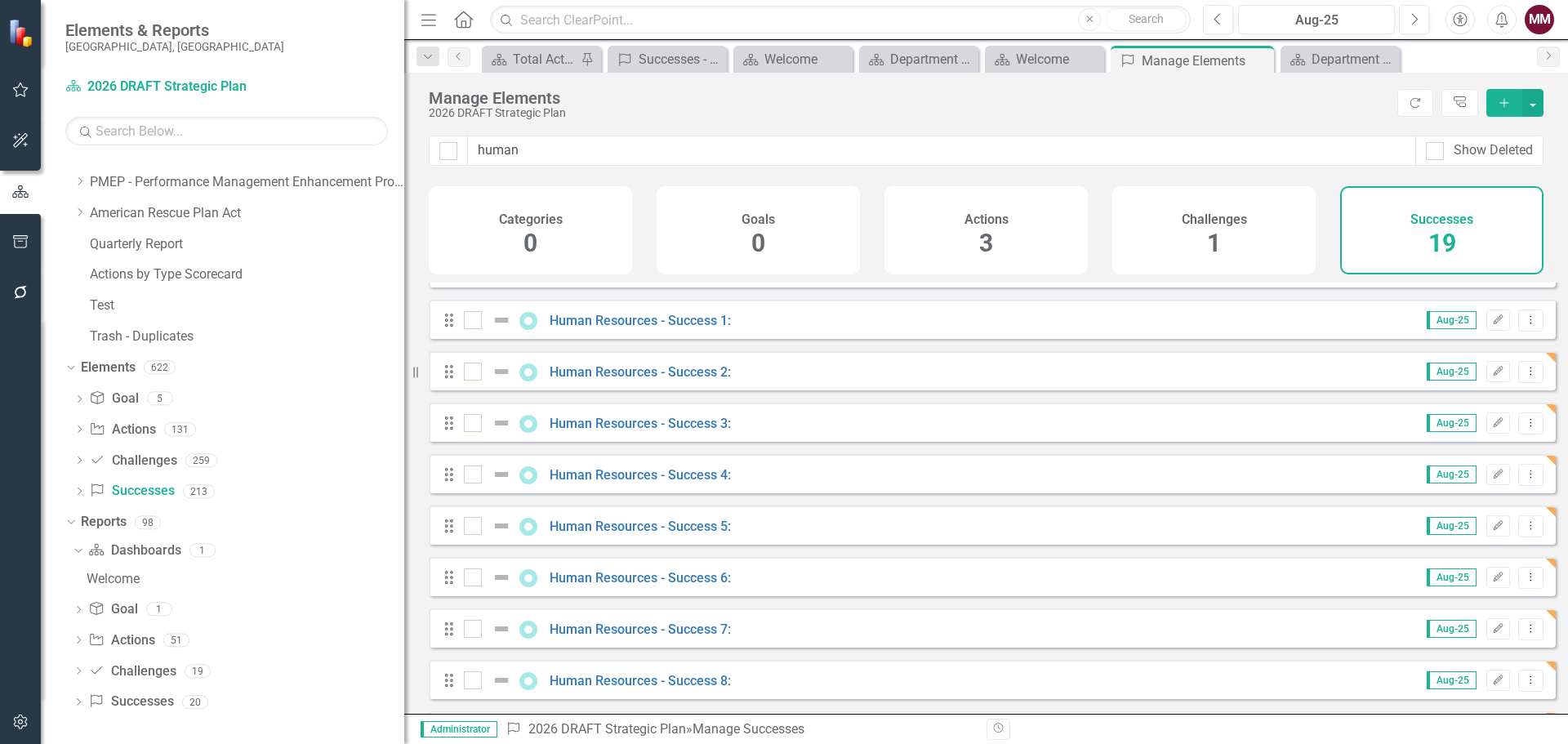
scroll to position [600, 0]
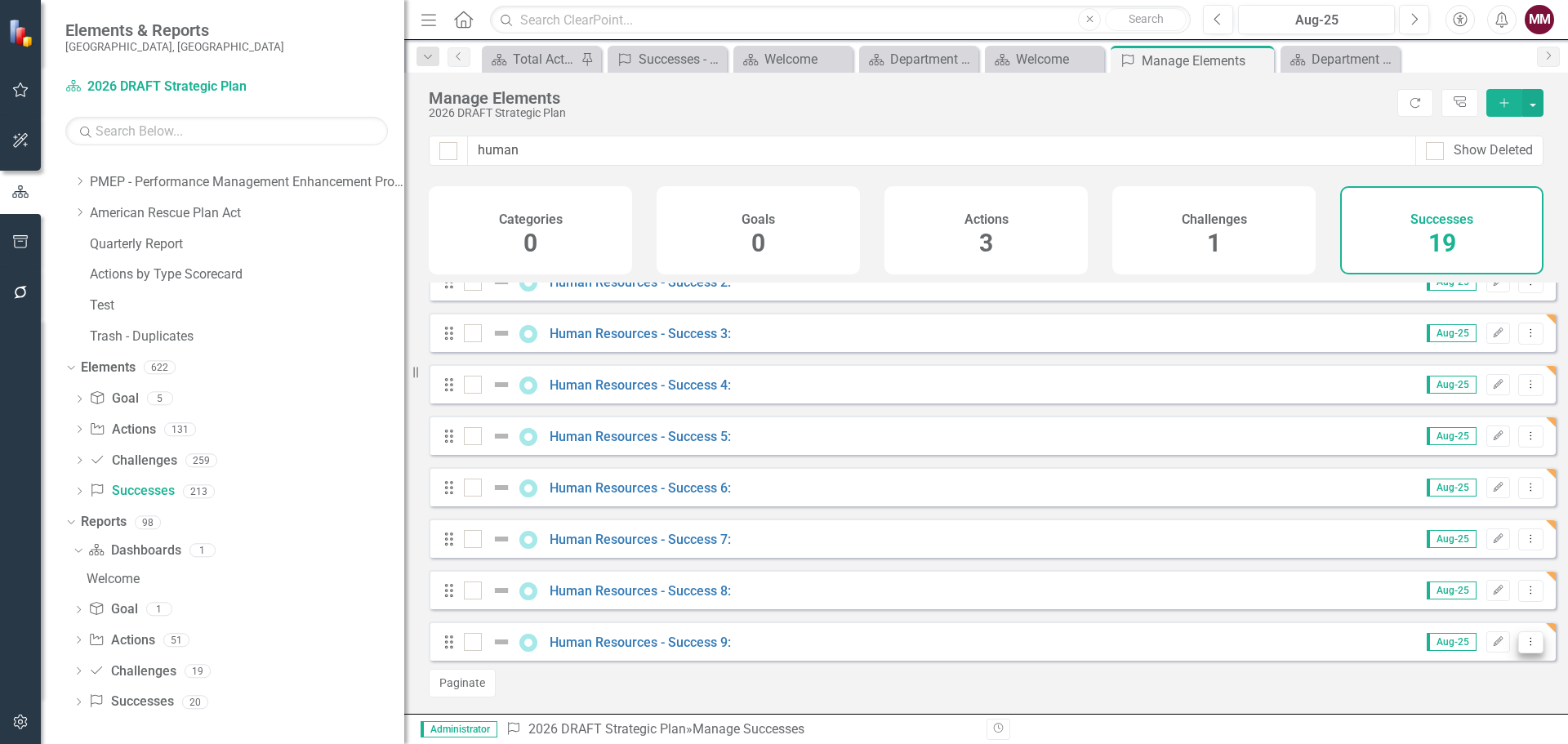
click at [1524, 646] on icon "Dropdown Menu" at bounding box center [1531, 641] width 14 height 11
click at [1478, 593] on link "Copy Duplicate Success" at bounding box center [1458, 585] width 145 height 30
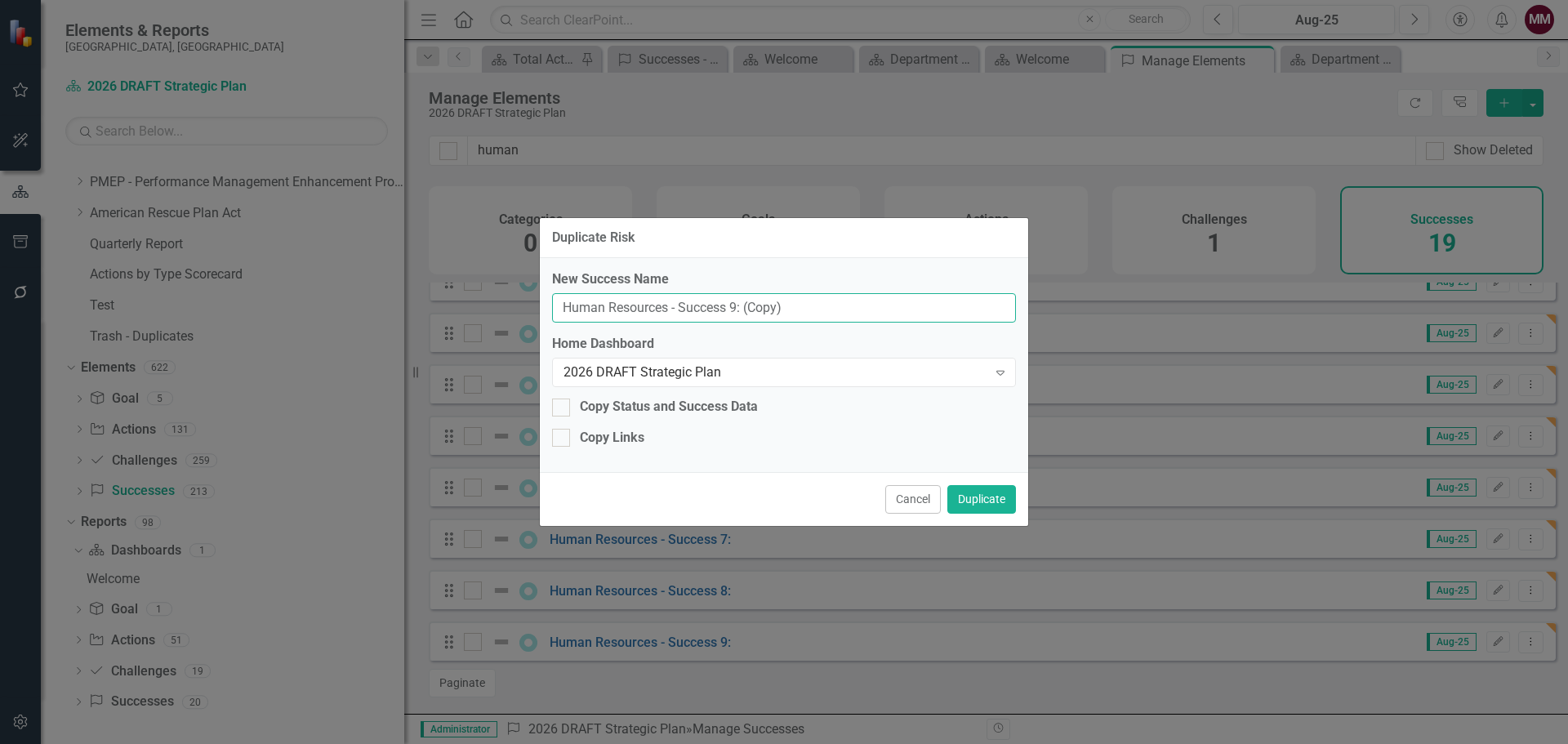
click at [732, 310] on input "Human Resources - Success 9: (Copy)" at bounding box center [784, 308] width 464 height 30
type input "Human Resources - Success 10:"
click at [988, 491] on button "Duplicate" at bounding box center [981, 500] width 69 height 29
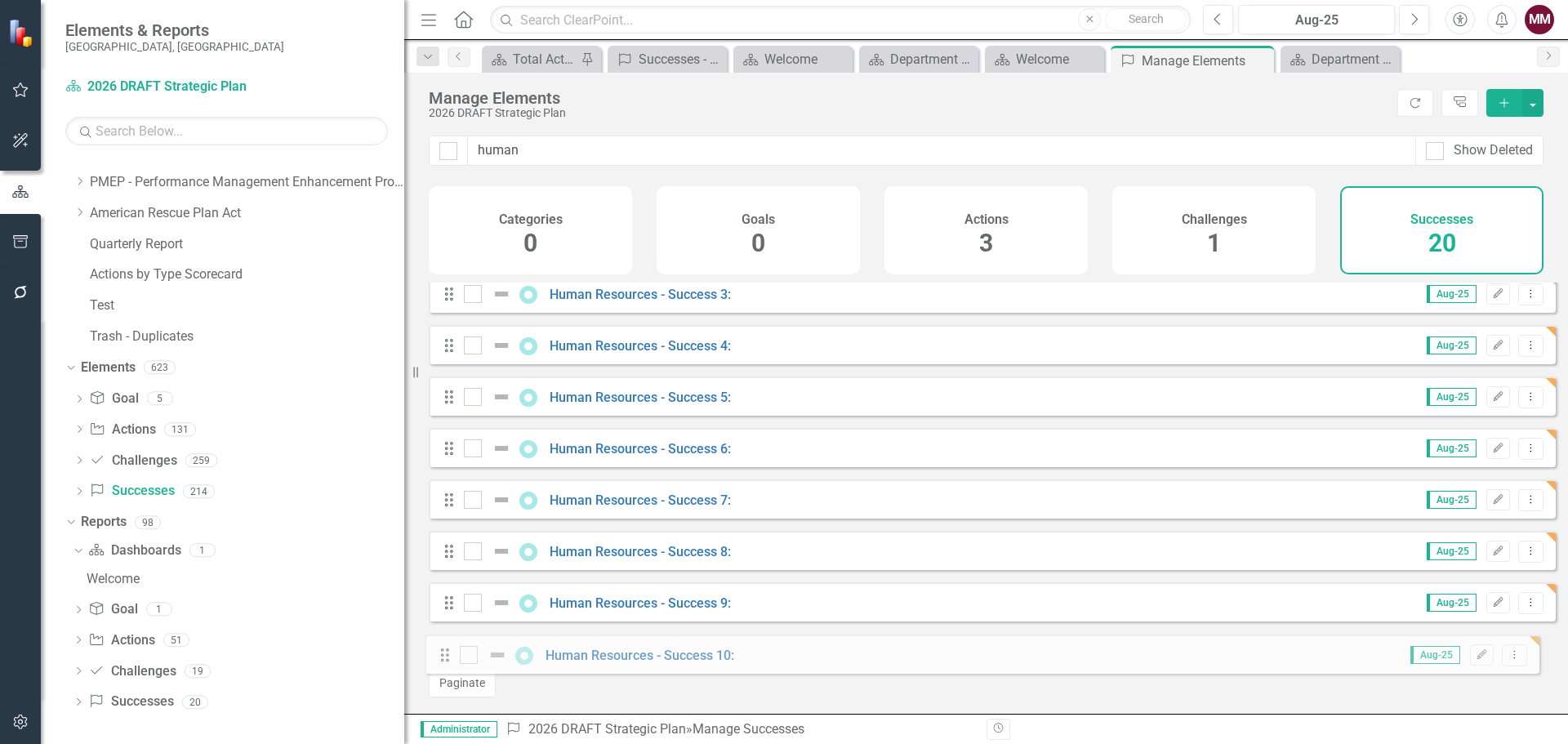
scroll to position [651, 0]
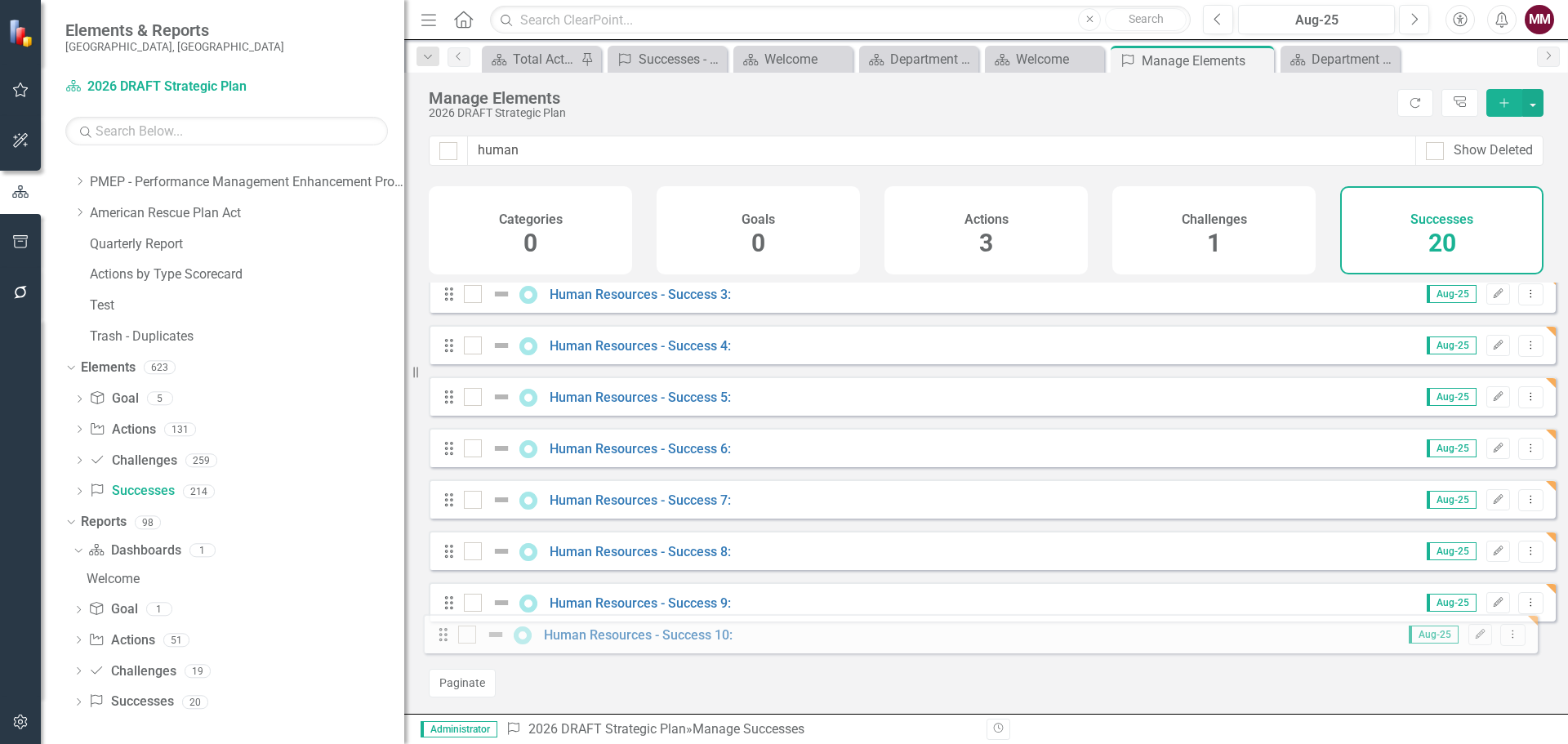
drag, startPoint x: 448, startPoint y: 392, endPoint x: 443, endPoint y: 634, distance: 242.1
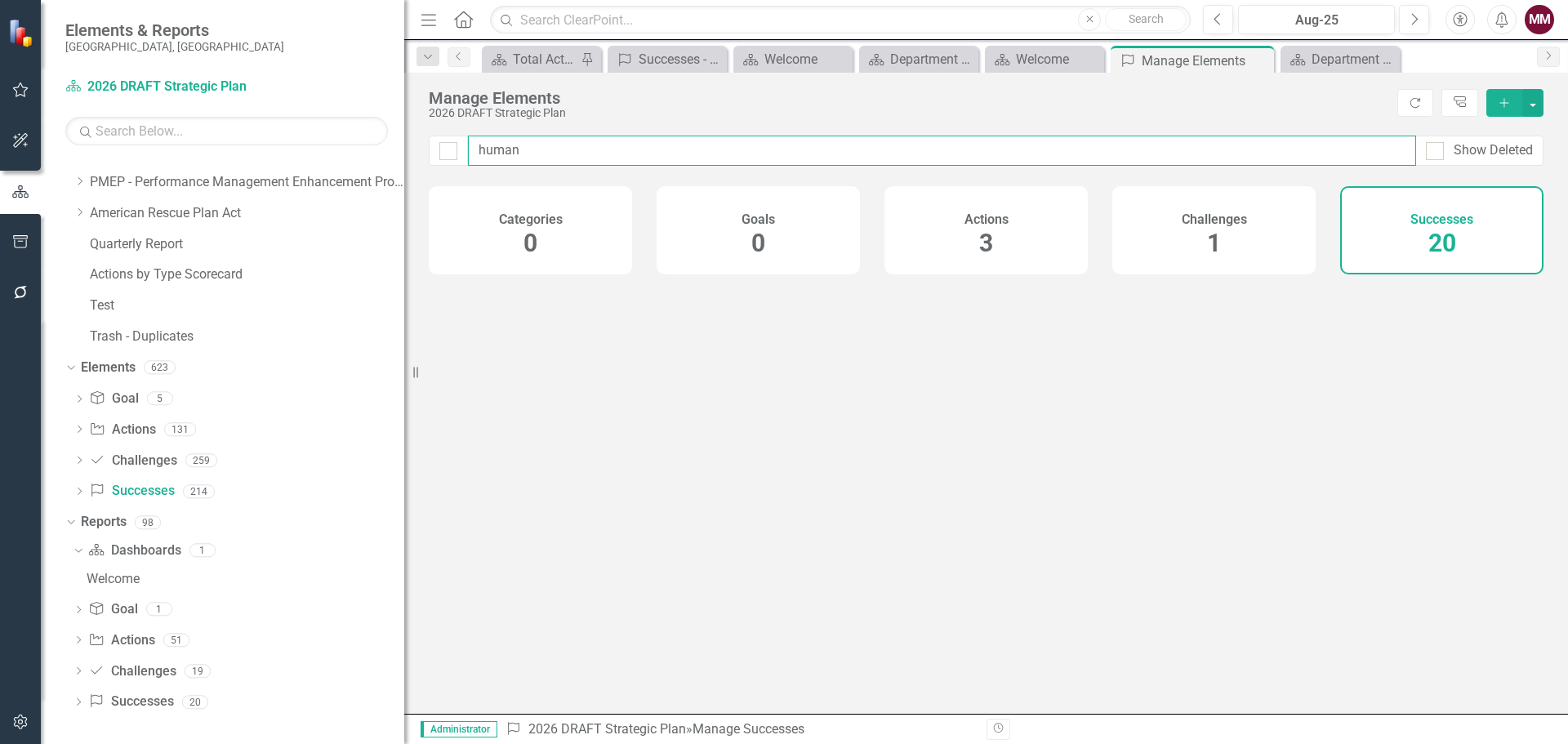
drag, startPoint x: 535, startPoint y: 148, endPoint x: 220, endPoint y: 138, distance: 315.2
click at [216, 139] on div "Elements & Reports [GEOGRAPHIC_DATA], [GEOGRAPHIC_DATA] Dashboard 2026 DRAFT St…" at bounding box center [784, 372] width 1568 height 744
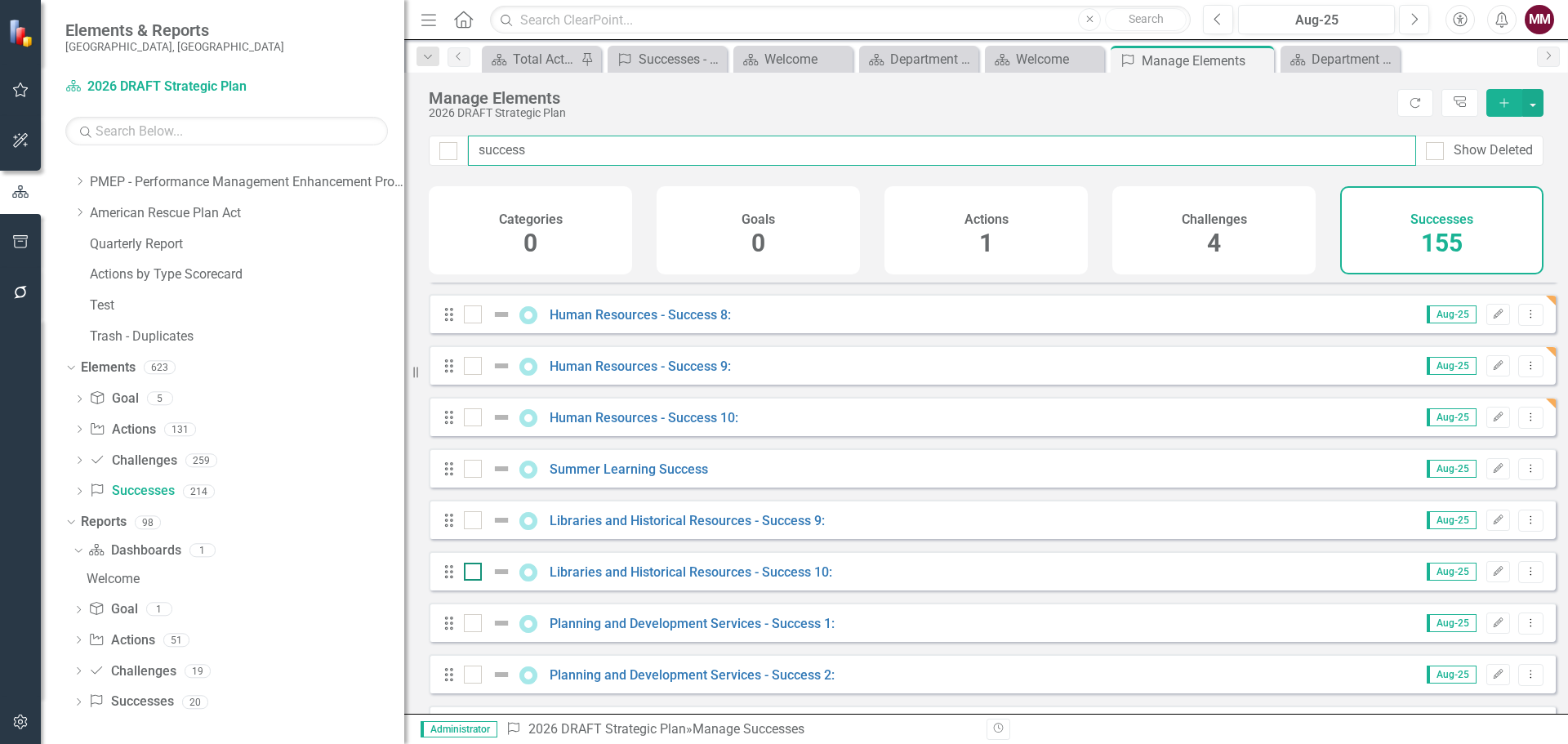
scroll to position [4085, 0]
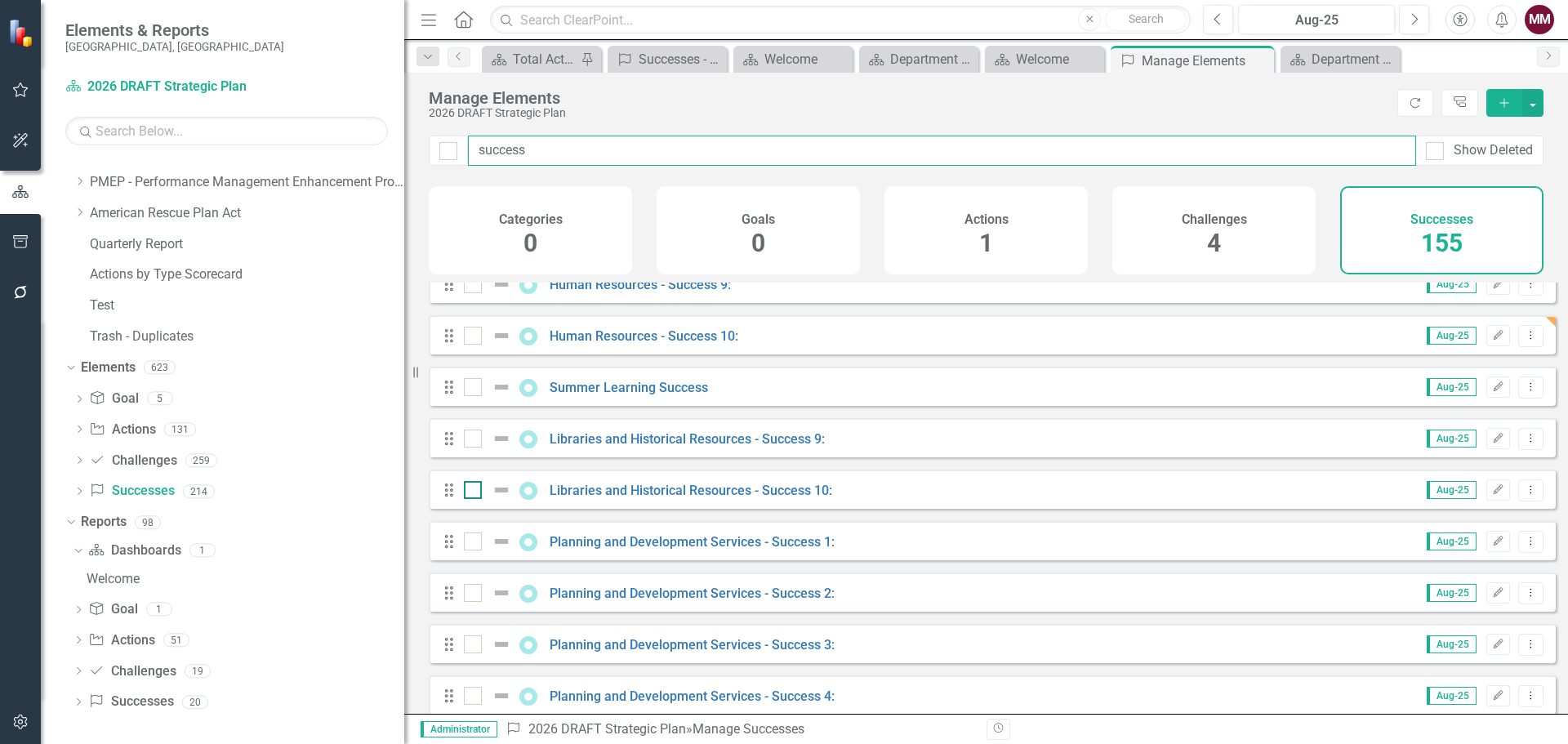
type input "success"
click at [470, 492] on input "checkbox" at bounding box center [469, 486] width 11 height 11
click at [466, 492] on input "checkbox" at bounding box center [469, 486] width 11 height 11
checkbox input "false"
click at [76, 701] on icon "Dropdown" at bounding box center [78, 703] width 12 height 9
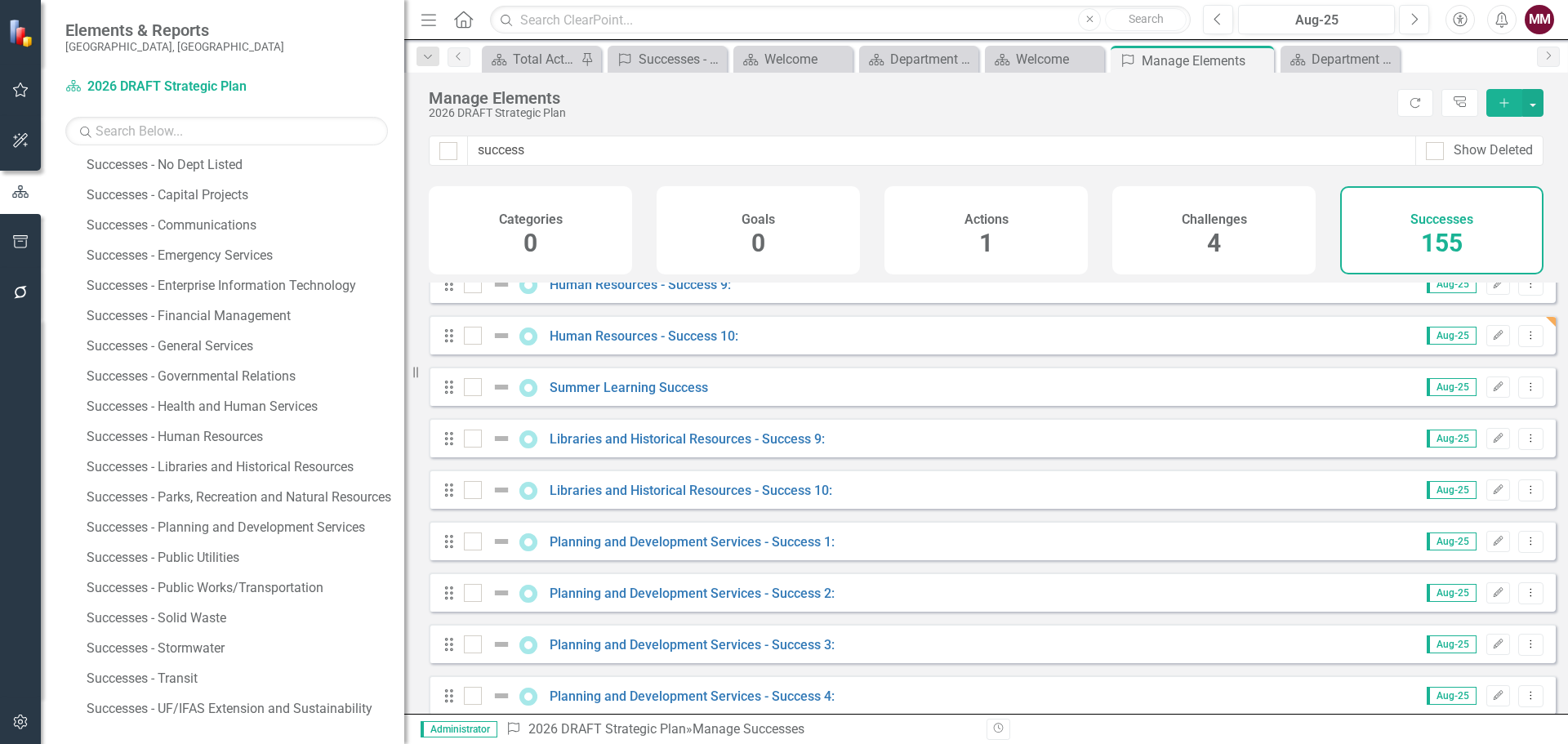
scroll to position [1367, 0]
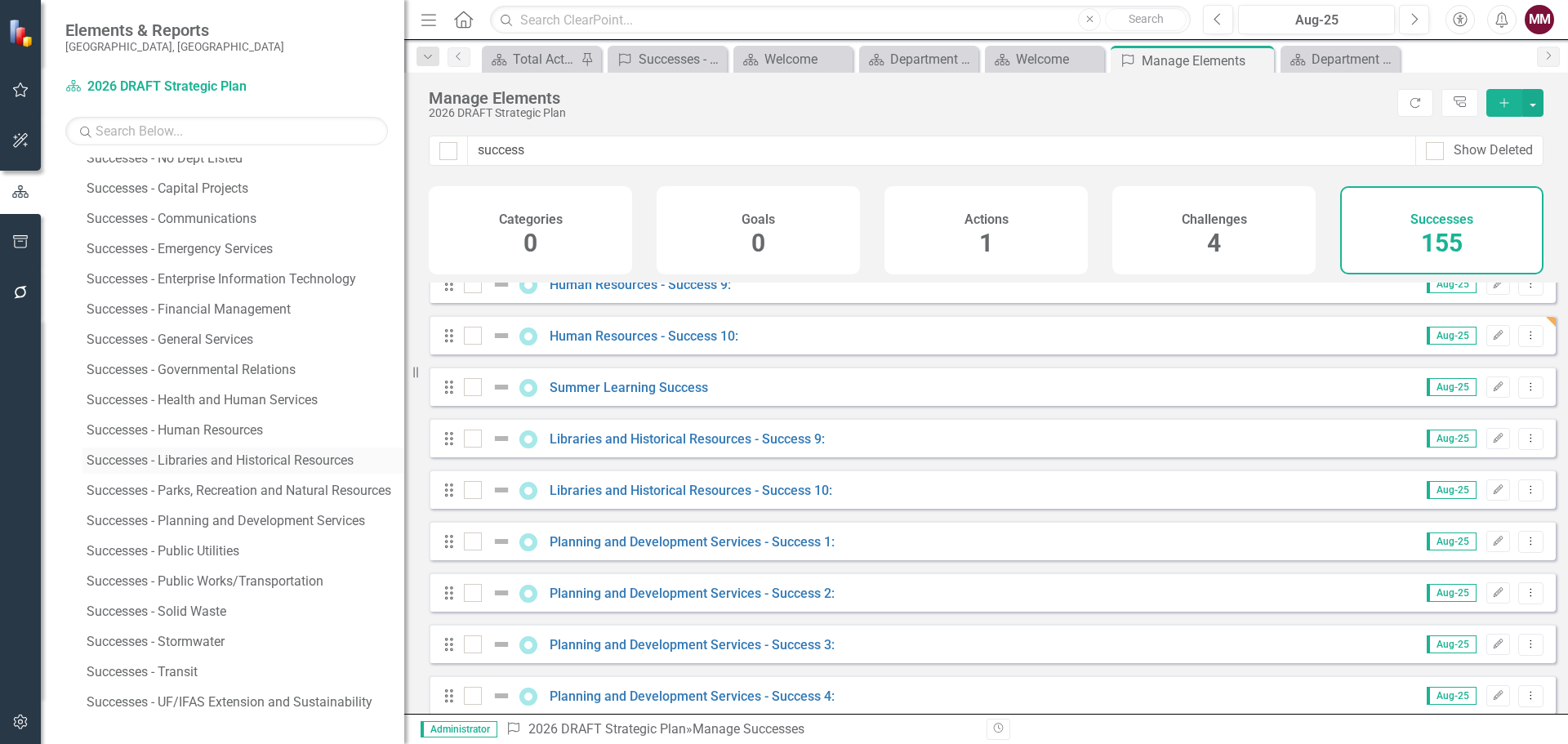
click at [212, 461] on div "Successes - Libraries and Historical Resources" at bounding box center [245, 460] width 318 height 15
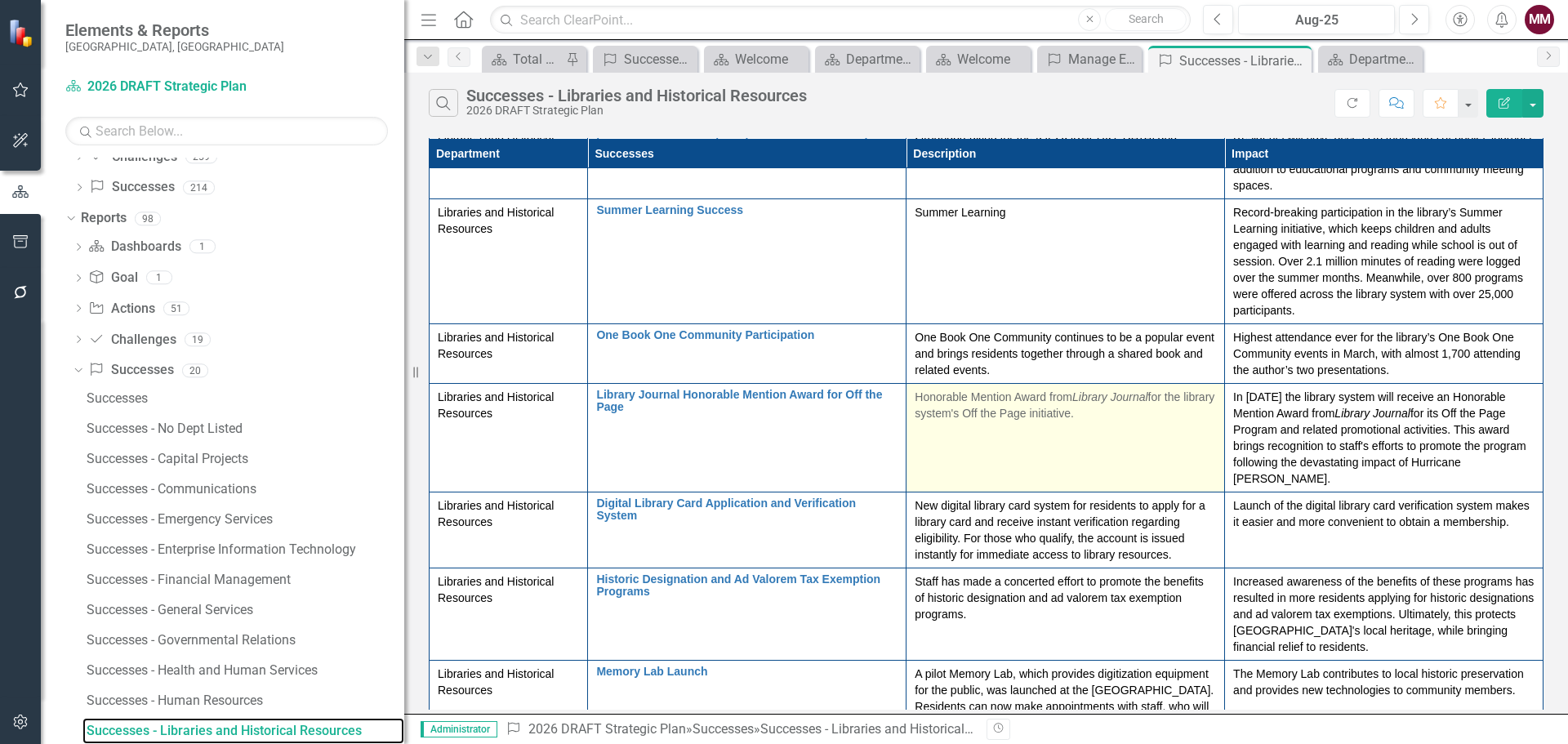
scroll to position [280, 0]
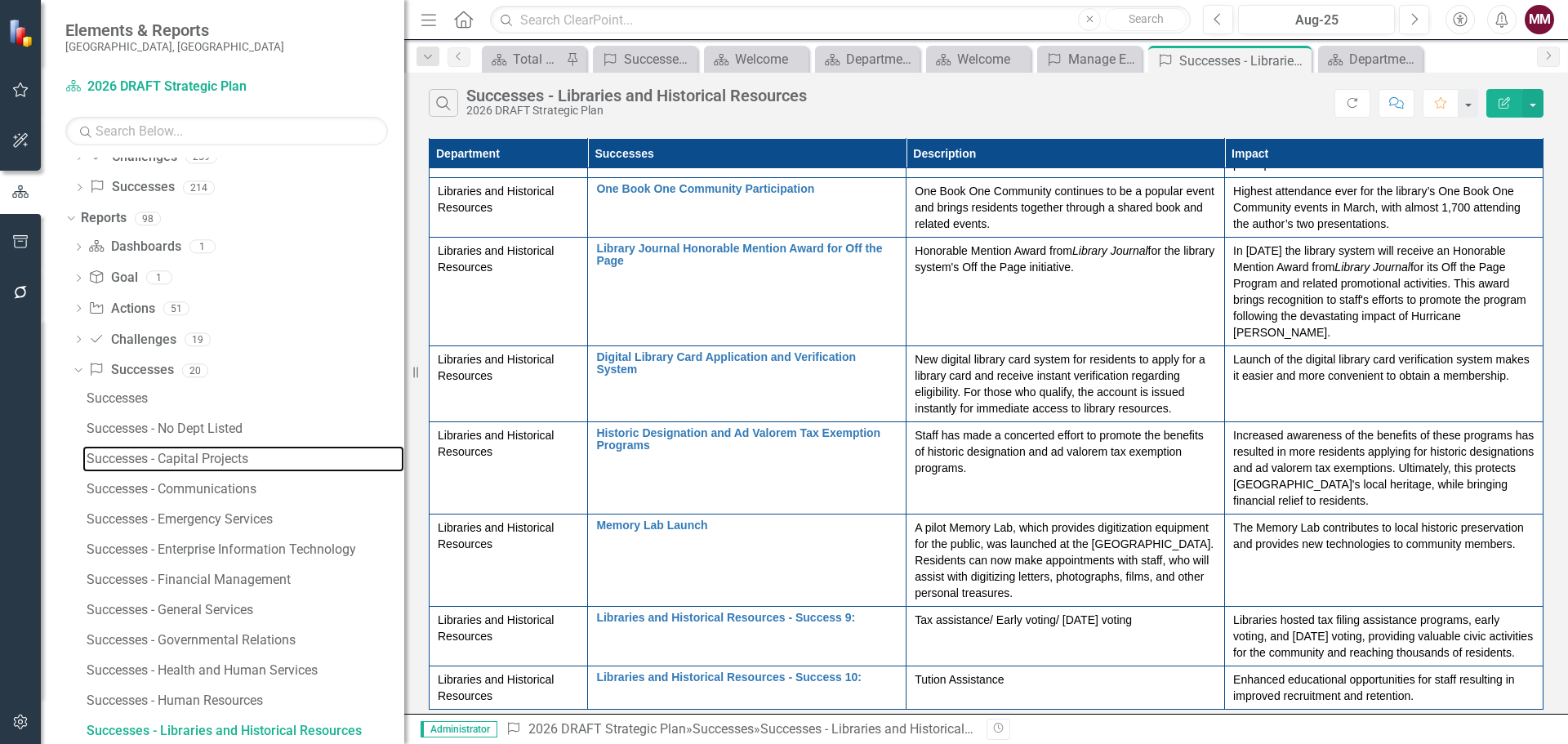
click at [189, 466] on div "Successes - Capital Projects" at bounding box center [245, 458] width 318 height 15
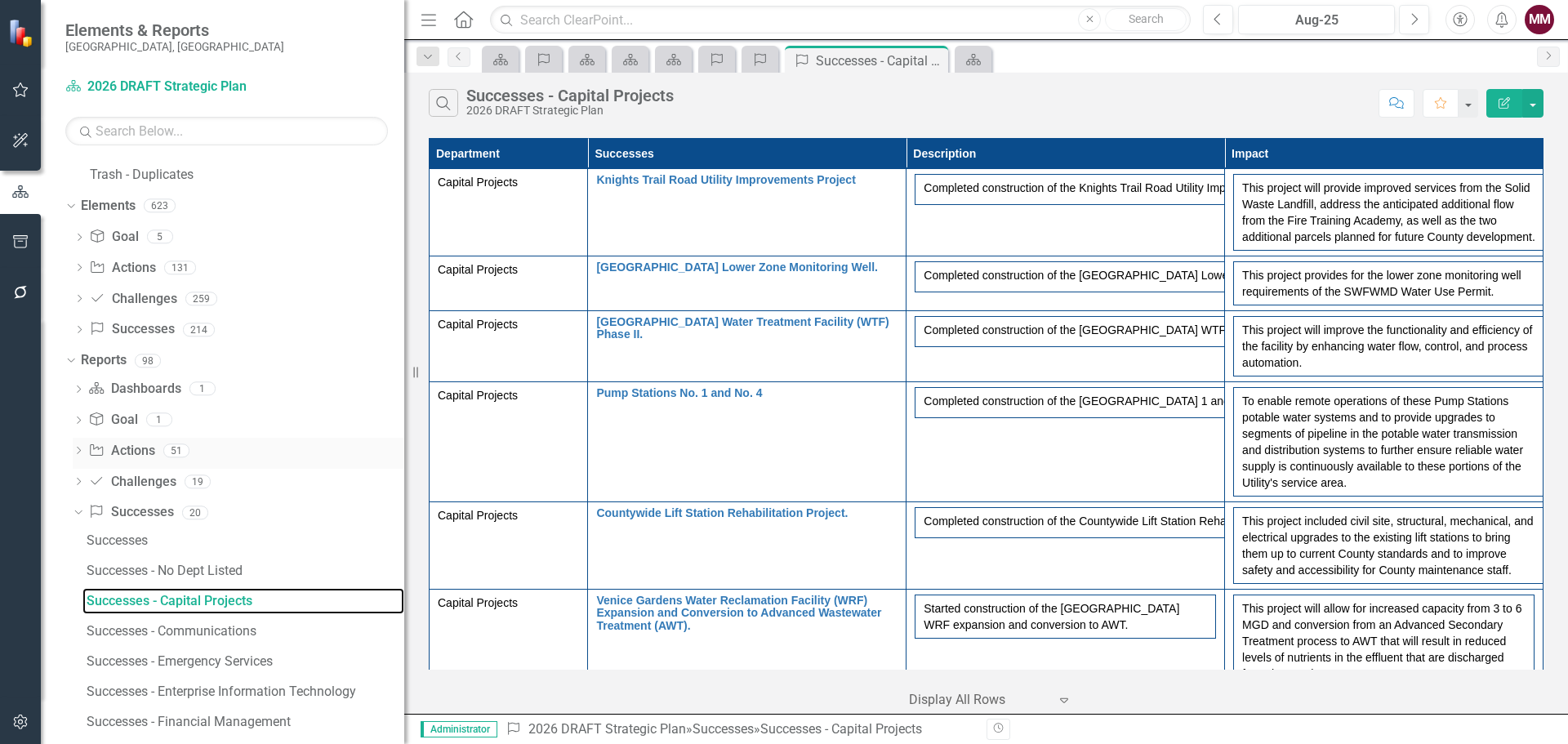
scroll to position [988, 0]
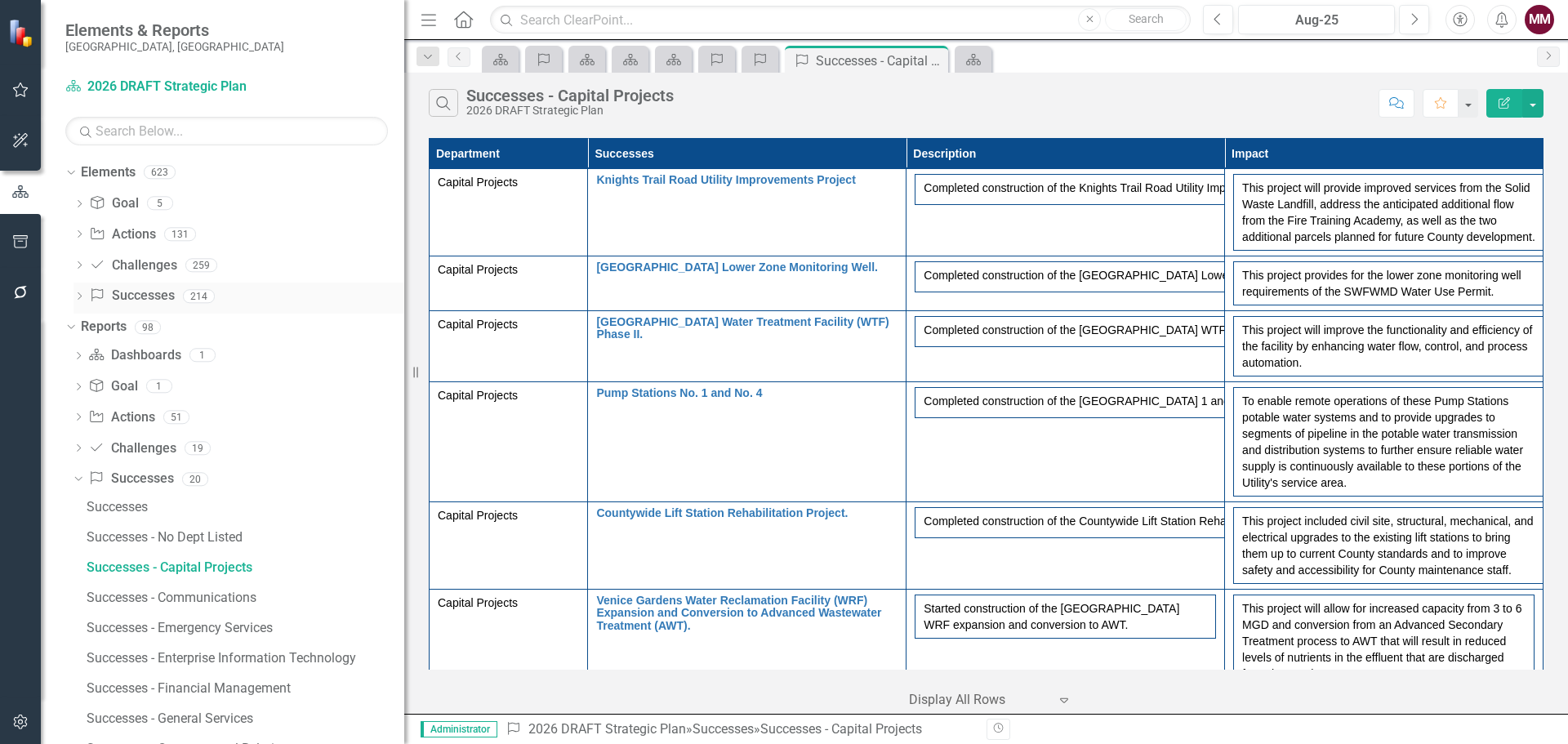
click at [161, 300] on link "Success Successes" at bounding box center [132, 295] width 85 height 18
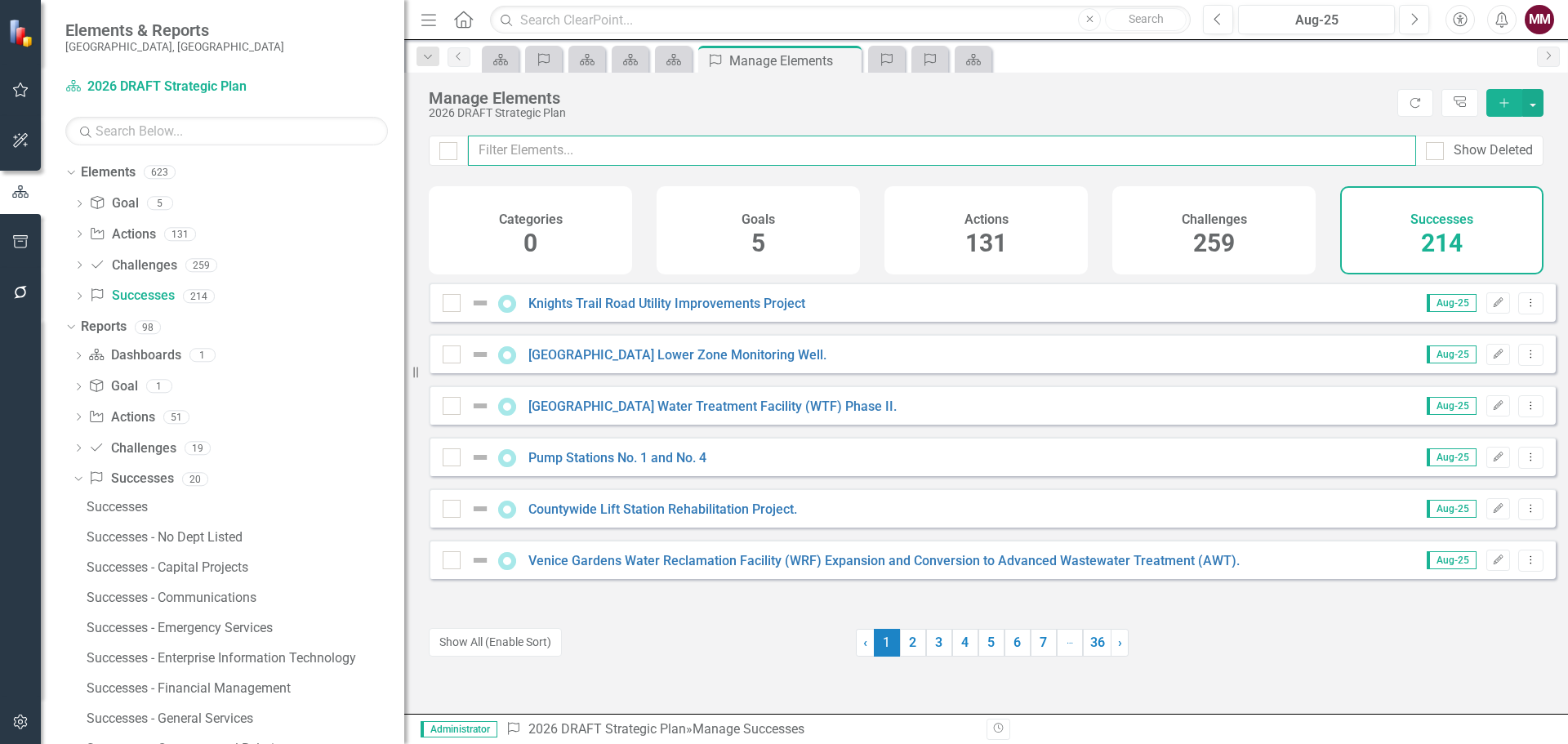
click at [537, 158] on input "text" at bounding box center [941, 150] width 948 height 30
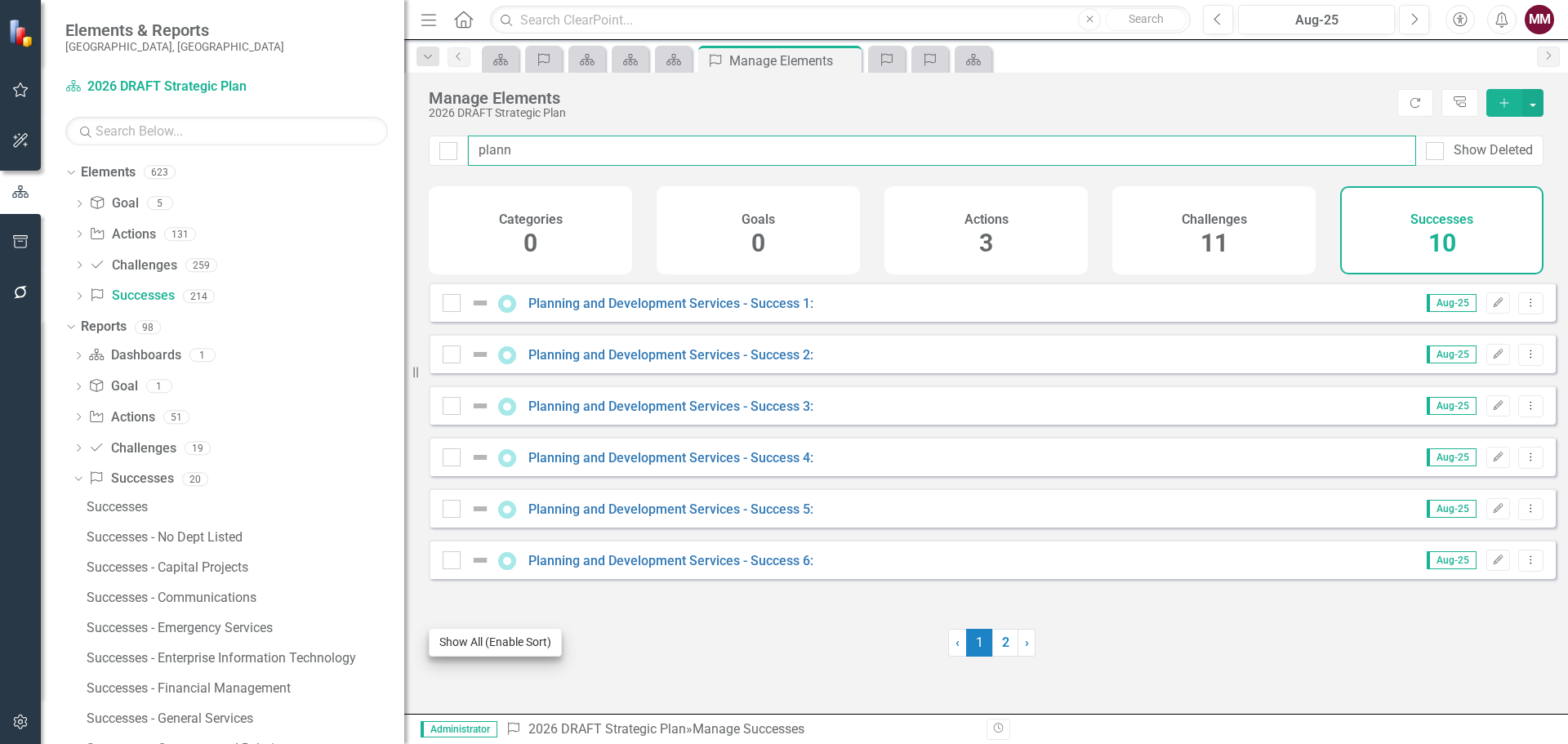
type input "plann"
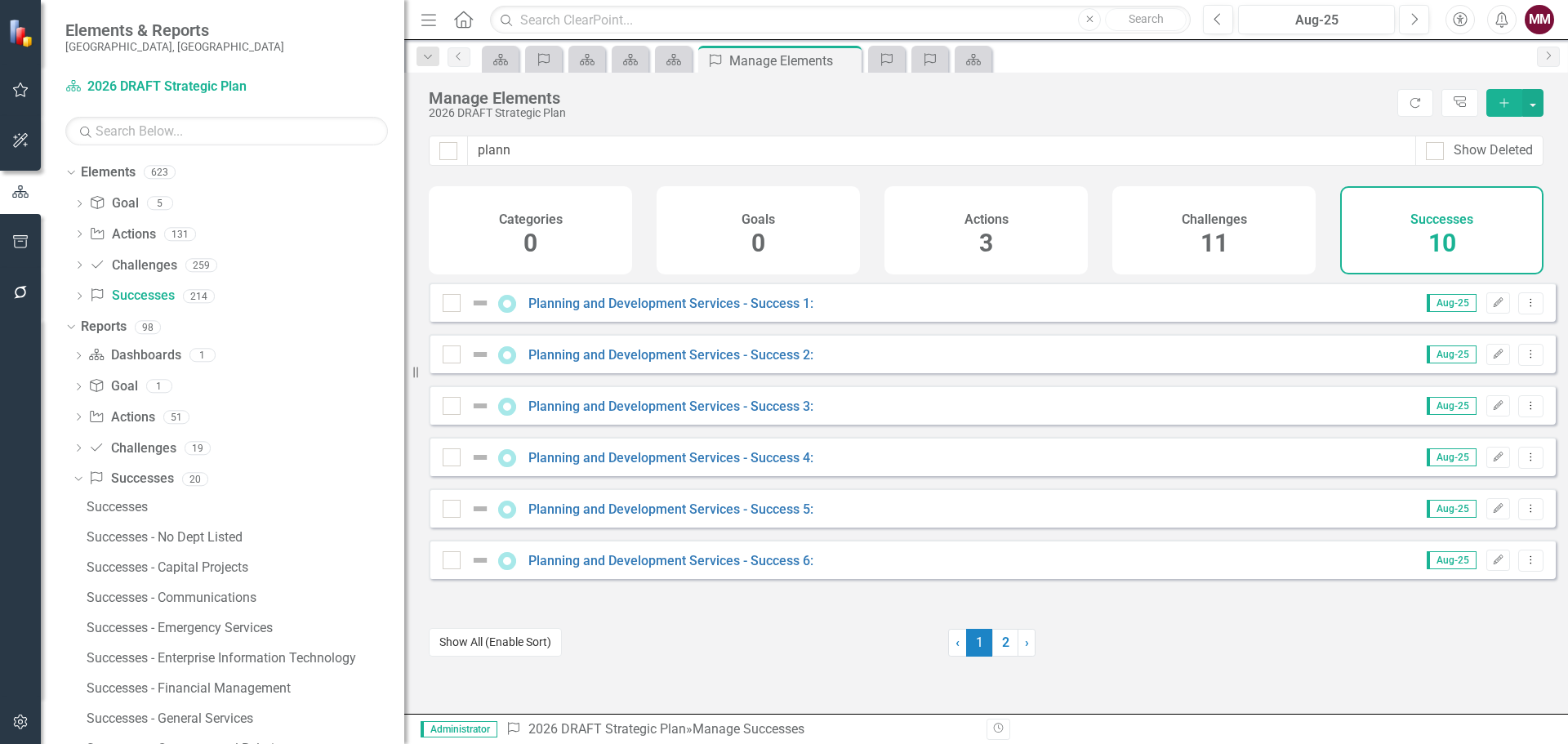
click at [463, 645] on button "Show All (Enable Sort)" at bounding box center [495, 643] width 133 height 29
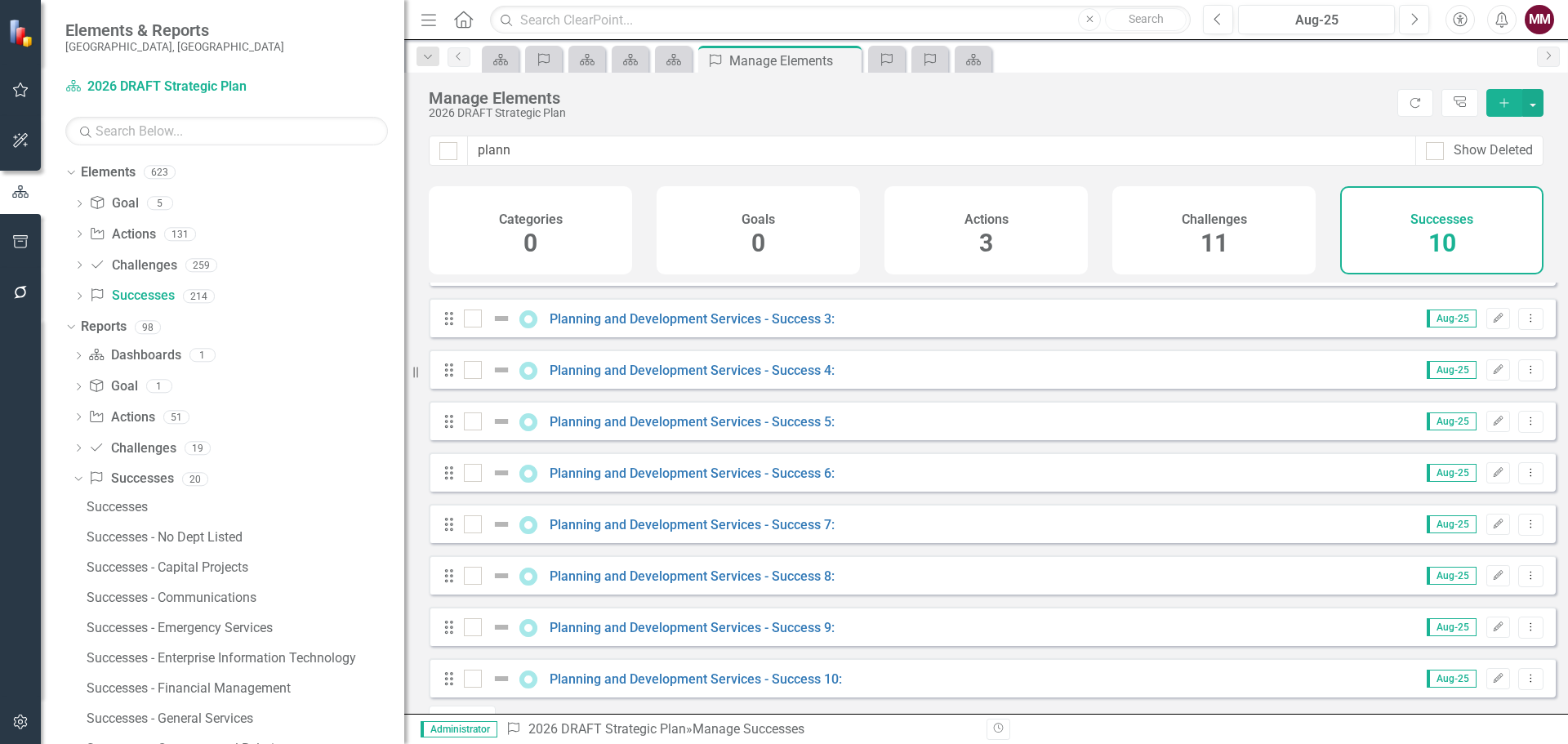
scroll to position [137, 0]
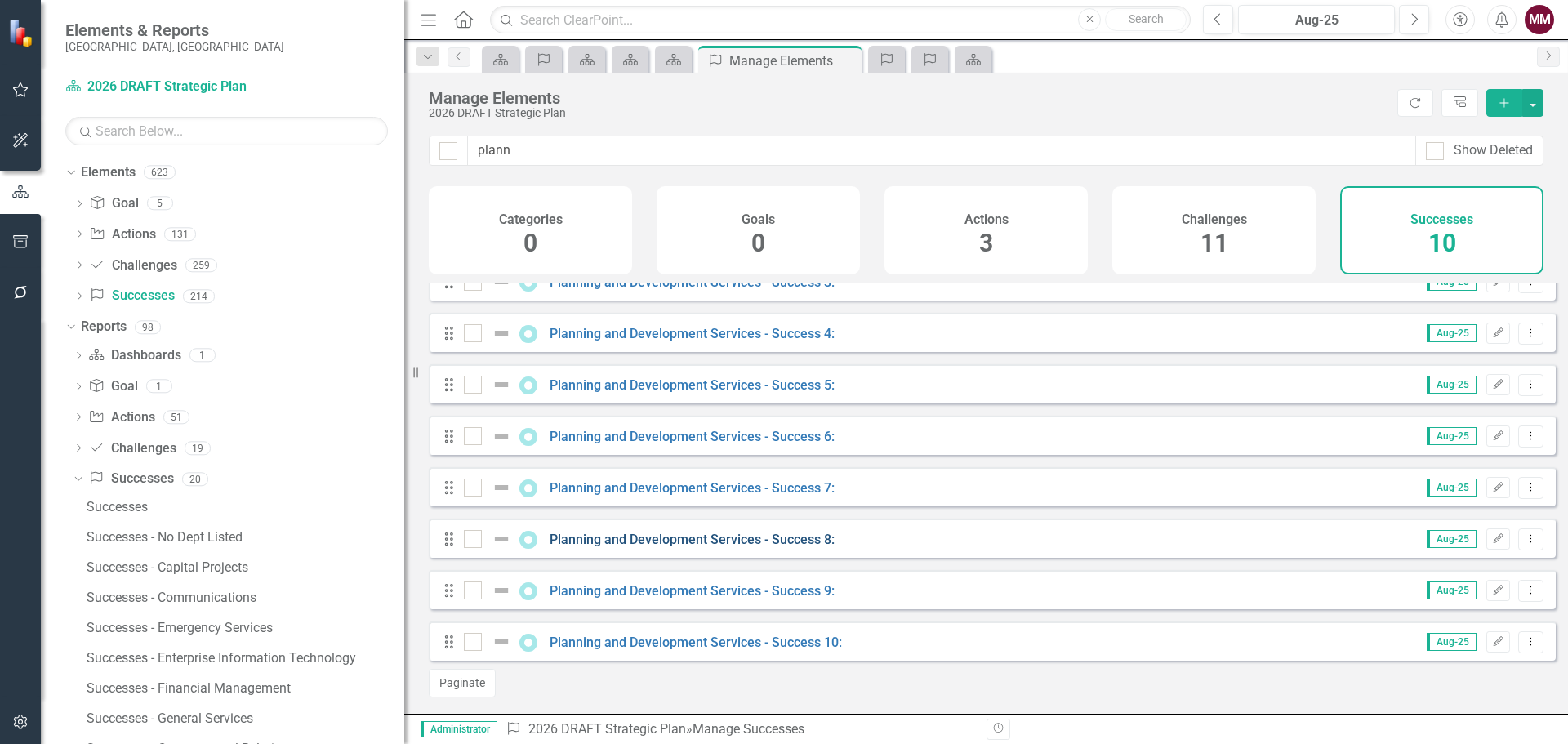
click at [738, 543] on link "Planning and Development Services - Success 8:" at bounding box center [692, 540] width 285 height 16
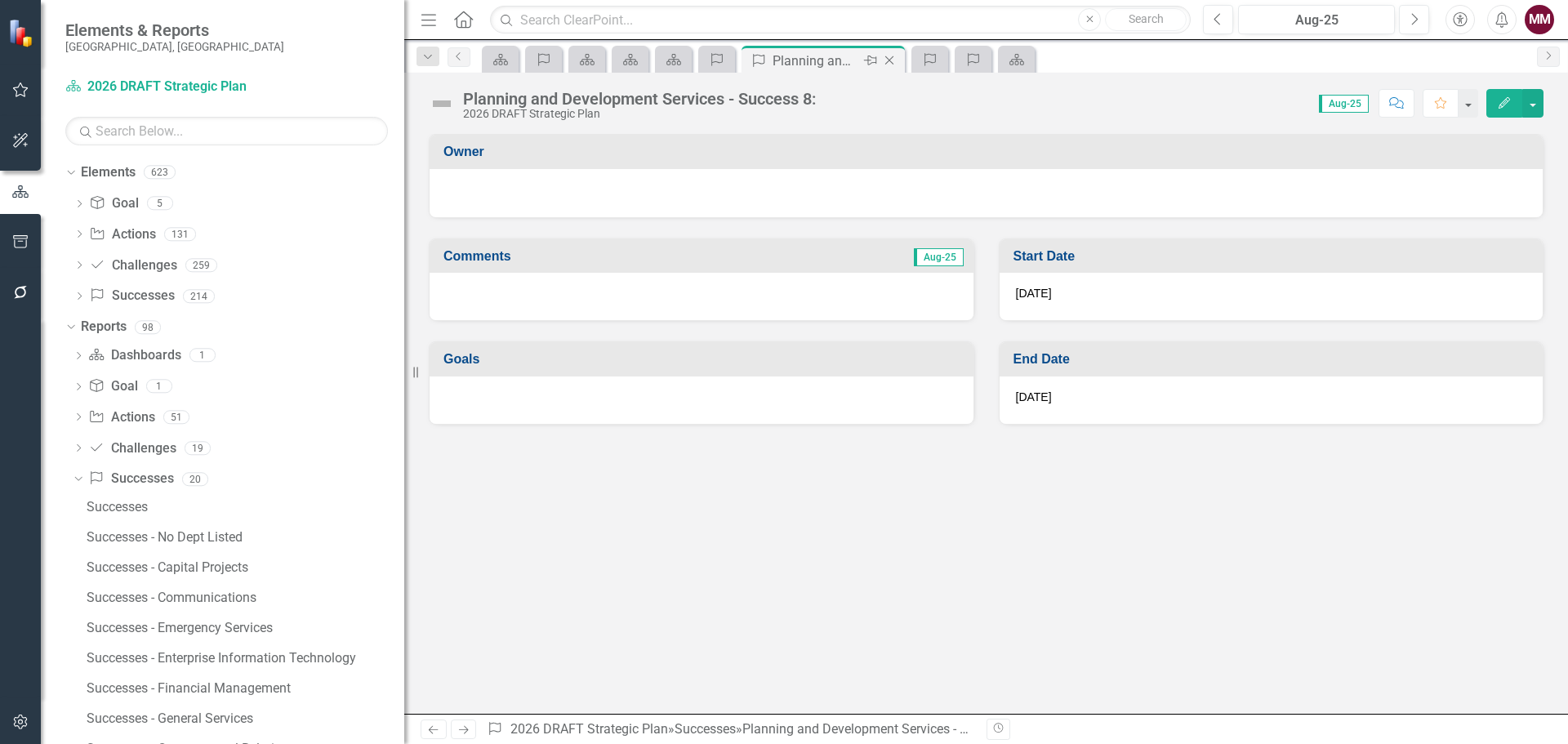
click at [887, 60] on icon "Close" at bounding box center [889, 60] width 16 height 13
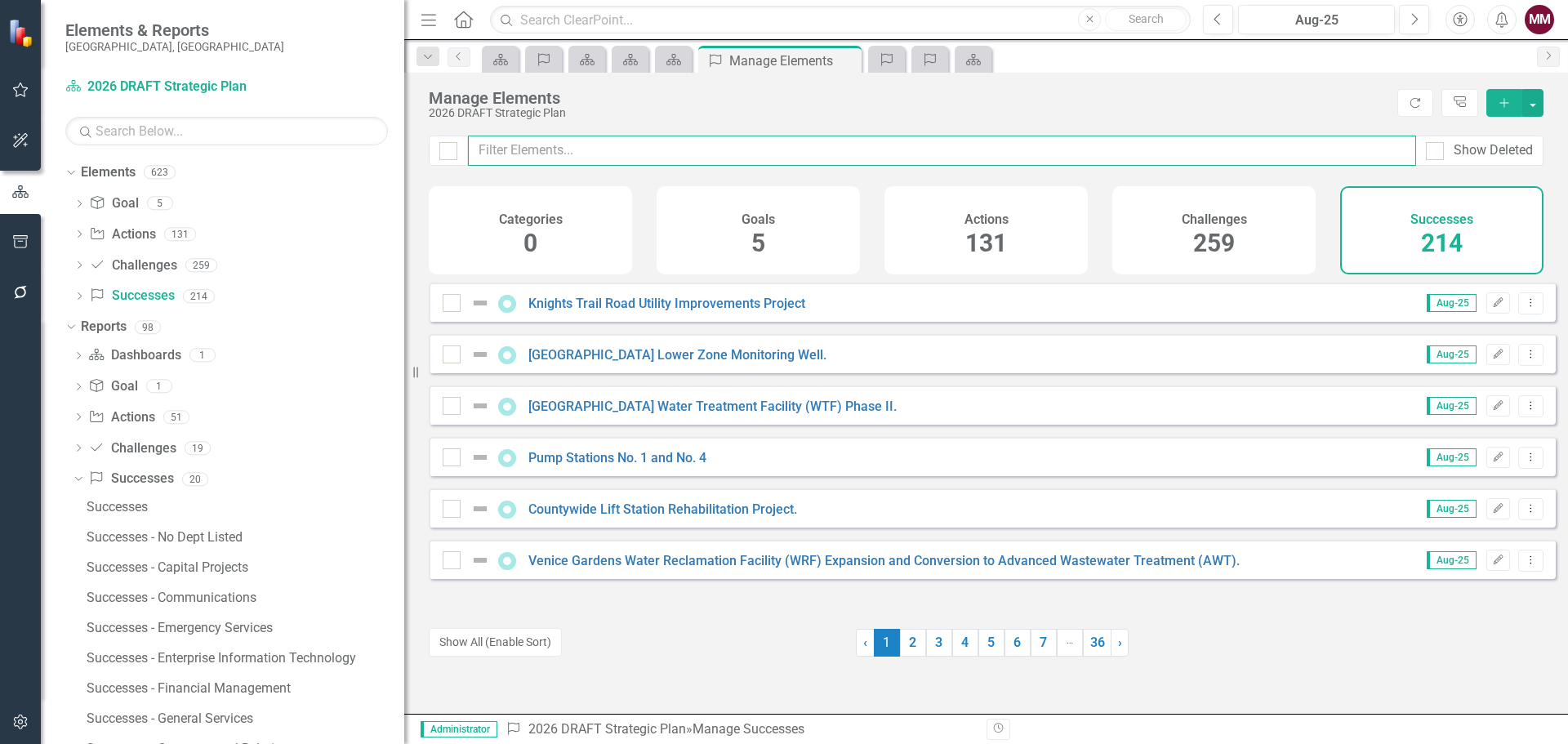
click at [525, 138] on input "text" at bounding box center [941, 150] width 948 height 30
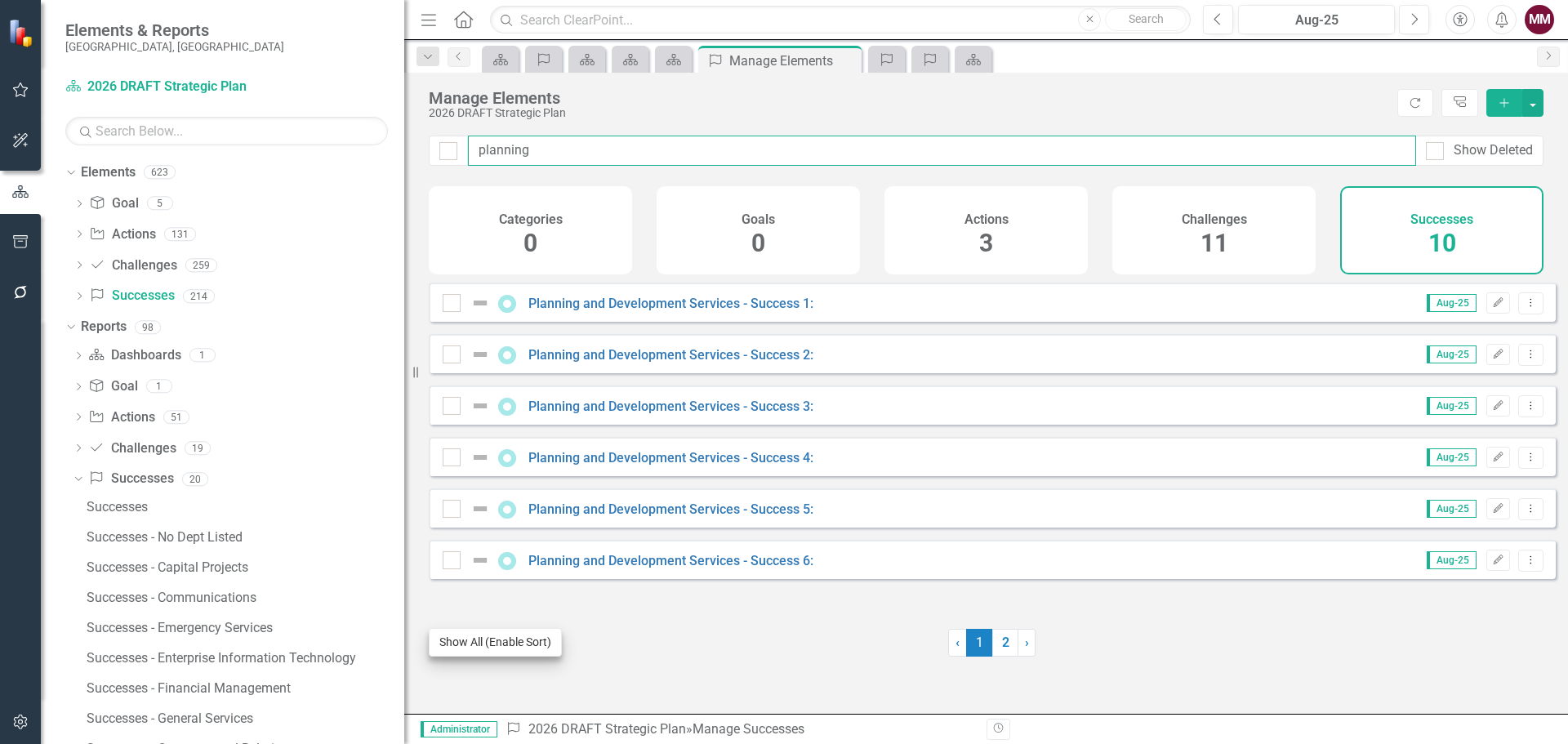
type input "planning"
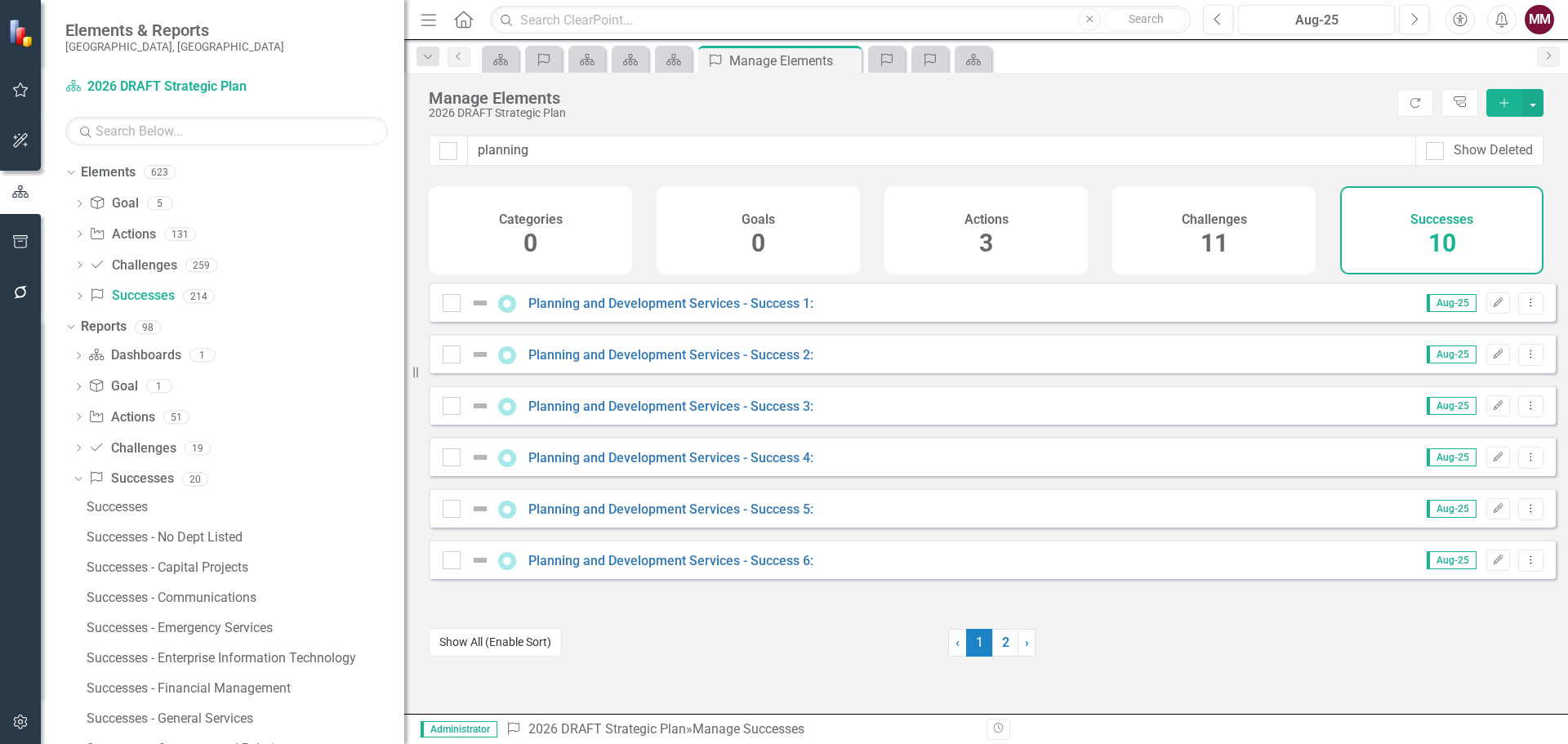
click at [493, 636] on button "Show All (Enable Sort)" at bounding box center [495, 643] width 133 height 29
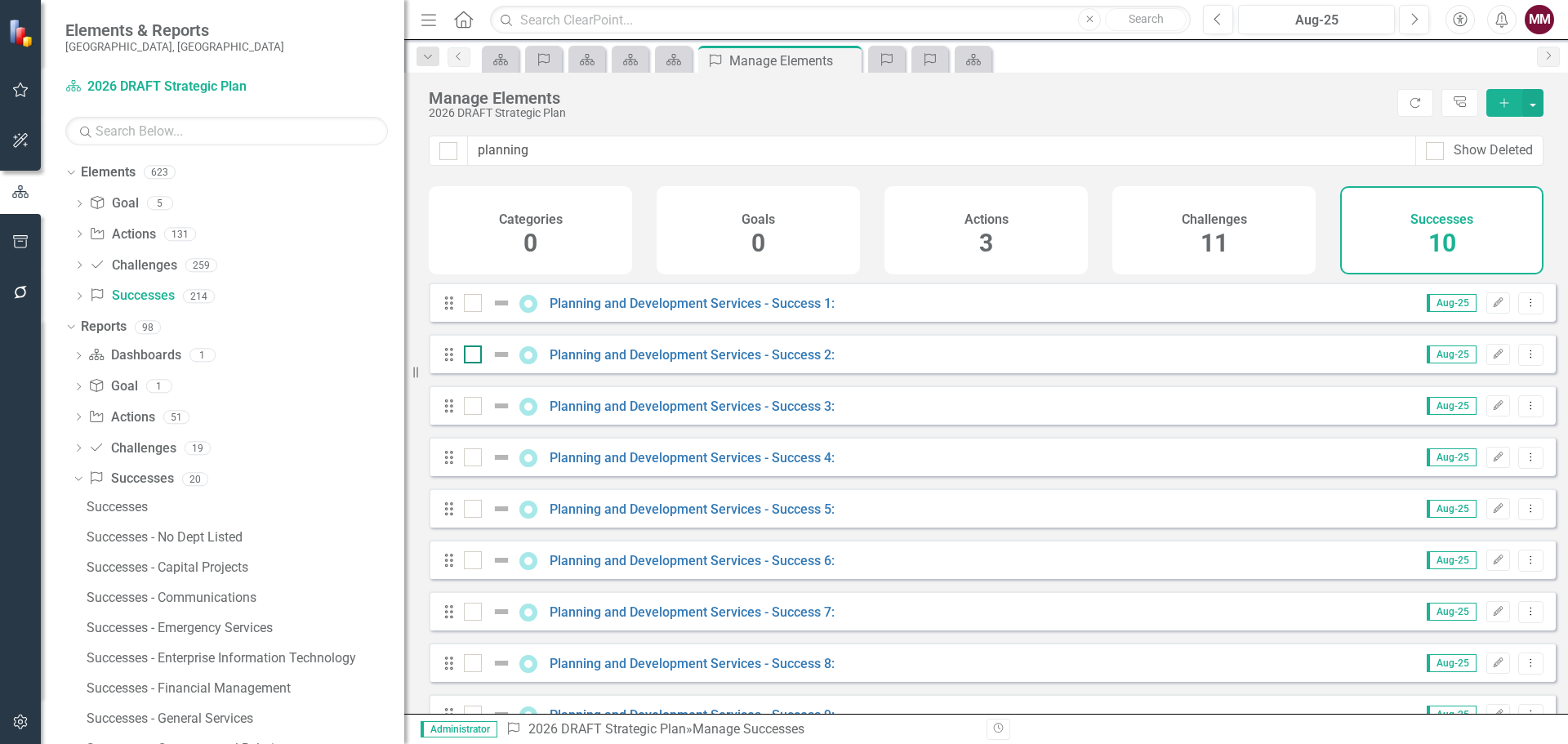
click at [467, 363] on div at bounding box center [473, 355] width 18 height 18
click at [467, 356] on input "checkbox" at bounding box center [469, 351] width 11 height 11
checkbox input "true"
click at [472, 408] on input "checkbox" at bounding box center [469, 402] width 11 height 11
checkbox input "true"
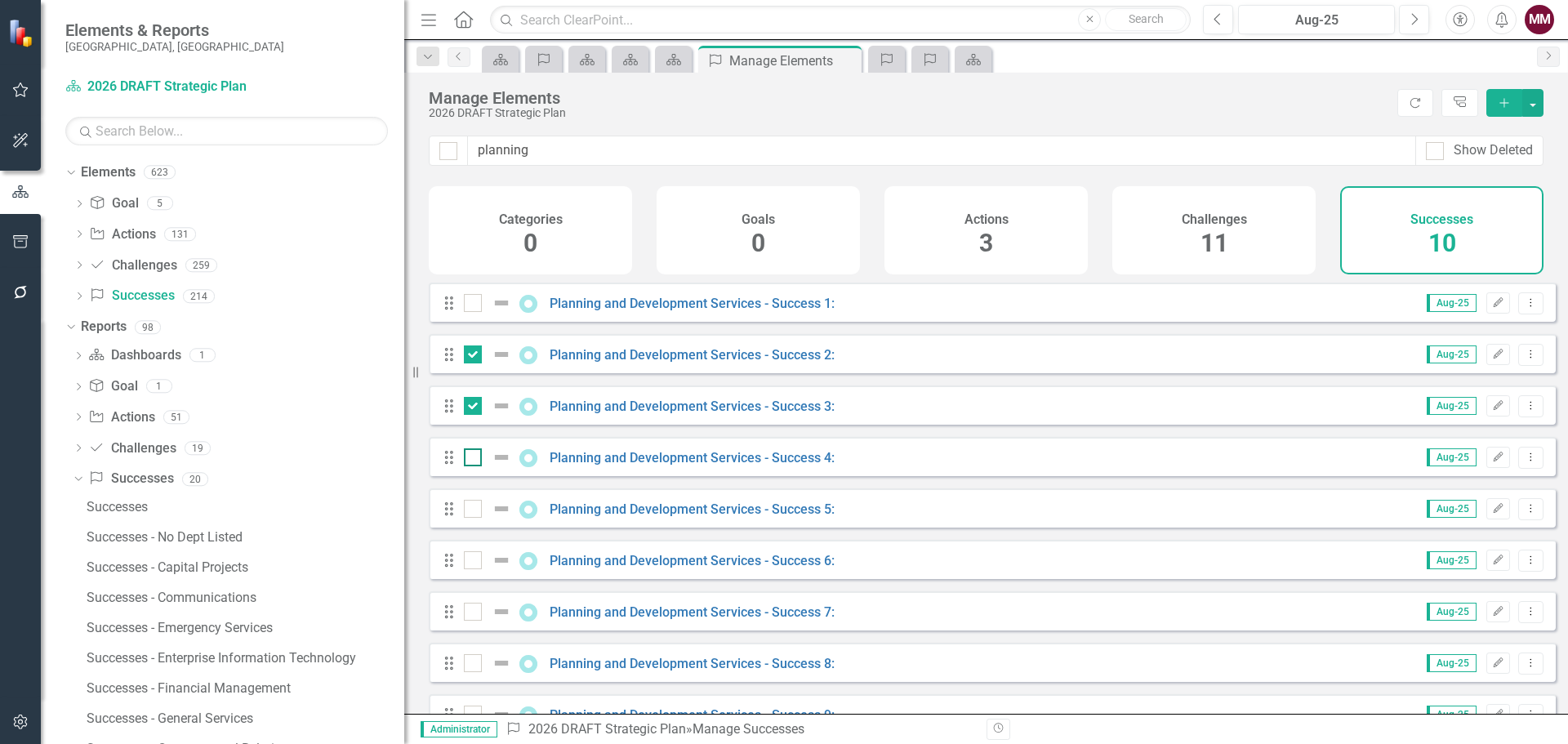
click at [472, 459] on input "checkbox" at bounding box center [469, 453] width 11 height 11
checkbox input "true"
click at [469, 518] on div at bounding box center [473, 509] width 18 height 18
click at [469, 511] on input "checkbox" at bounding box center [469, 505] width 11 height 11
checkbox input "true"
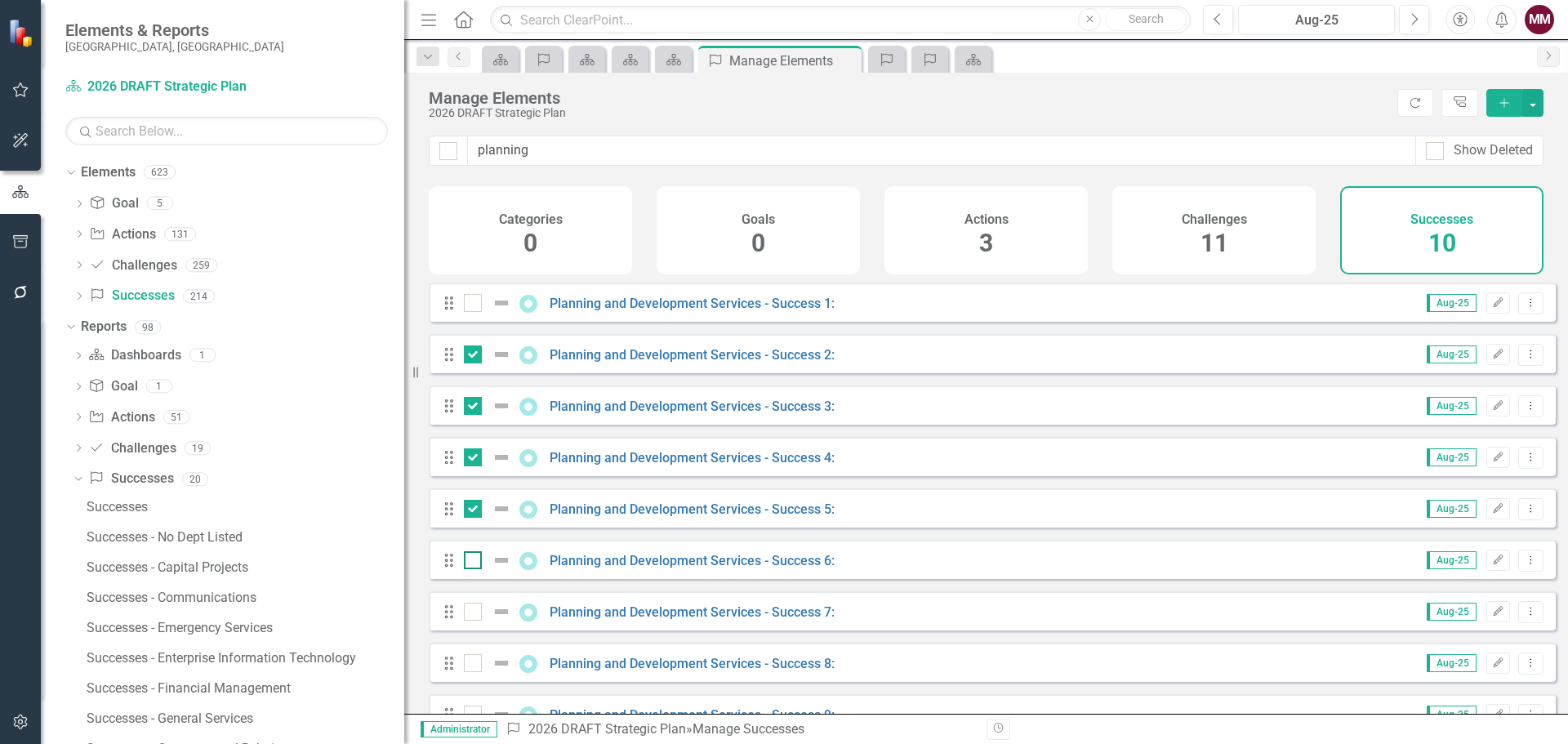
click at [469, 562] on input "checkbox" at bounding box center [469, 556] width 11 height 11
checkbox input "true"
click at [477, 621] on div at bounding box center [473, 611] width 18 height 18
click at [475, 613] on input "checkbox" at bounding box center [469, 607] width 11 height 11
checkbox input "true"
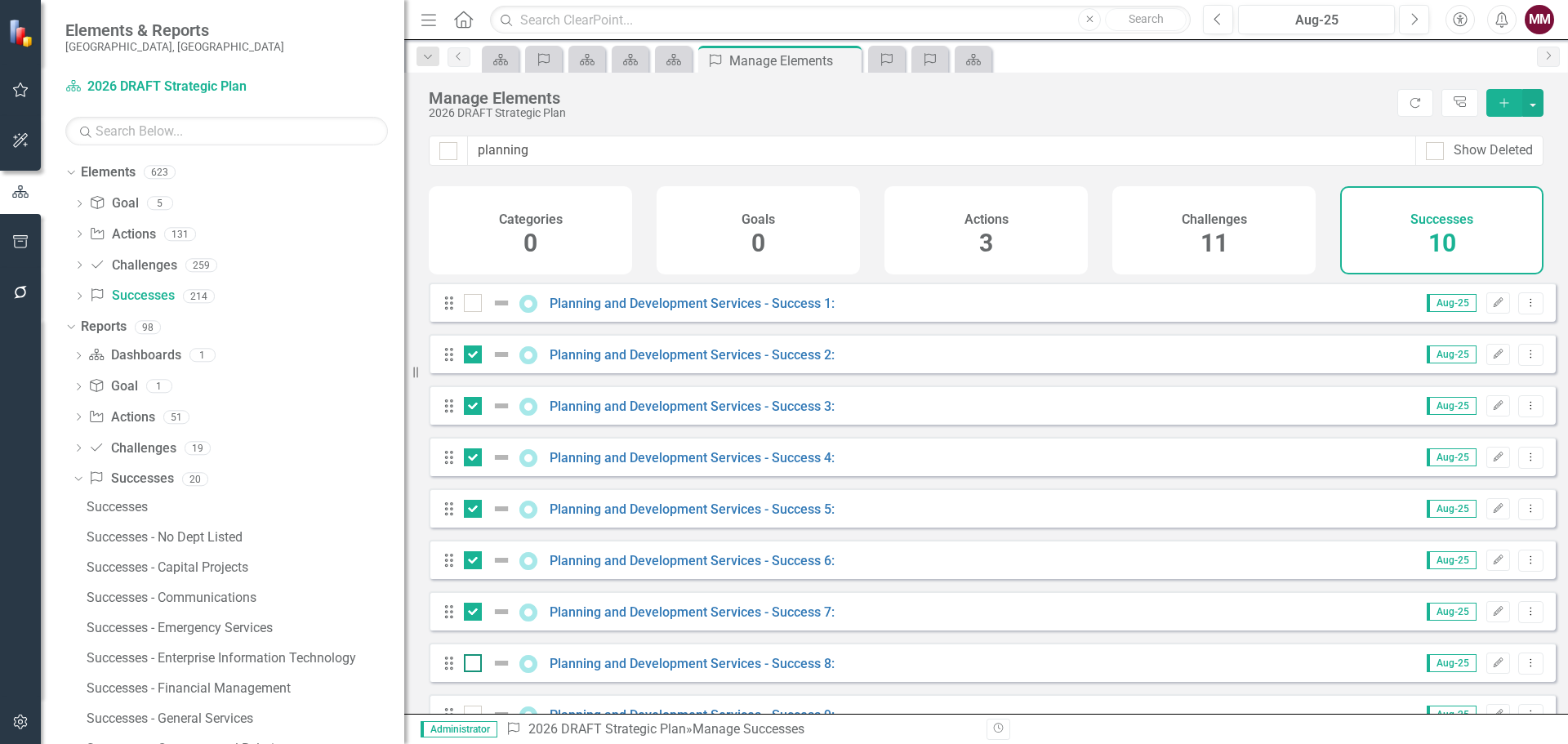
click at [474, 672] on div at bounding box center [473, 664] width 18 height 18
click at [474, 665] on input "checkbox" at bounding box center [469, 660] width 11 height 11
checkbox input "true"
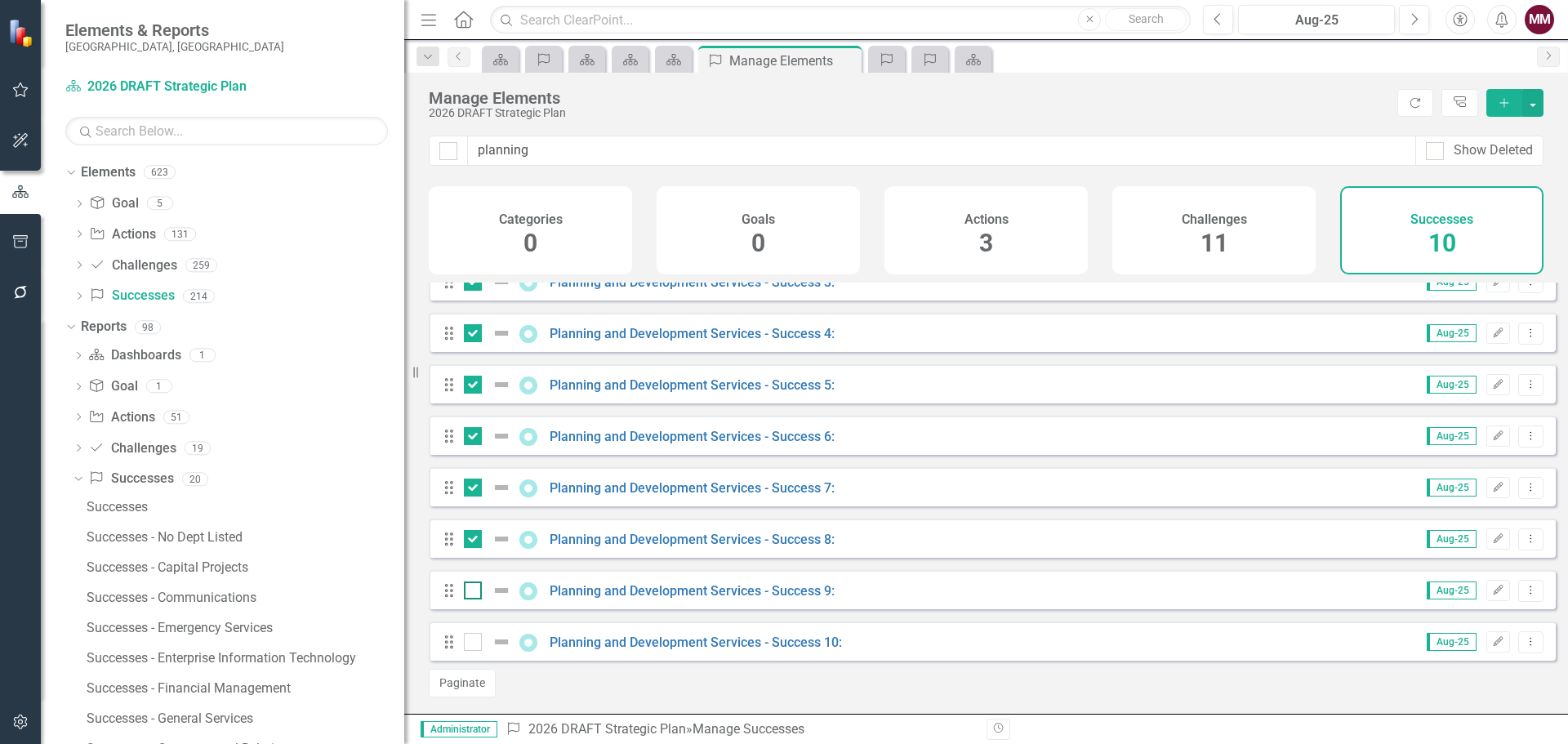
click at [475, 589] on div at bounding box center [473, 590] width 18 height 18
click at [475, 589] on input "checkbox" at bounding box center [469, 586] width 11 height 11
checkbox input "true"
click at [474, 639] on input "checkbox" at bounding box center [469, 638] width 11 height 11
checkbox input "true"
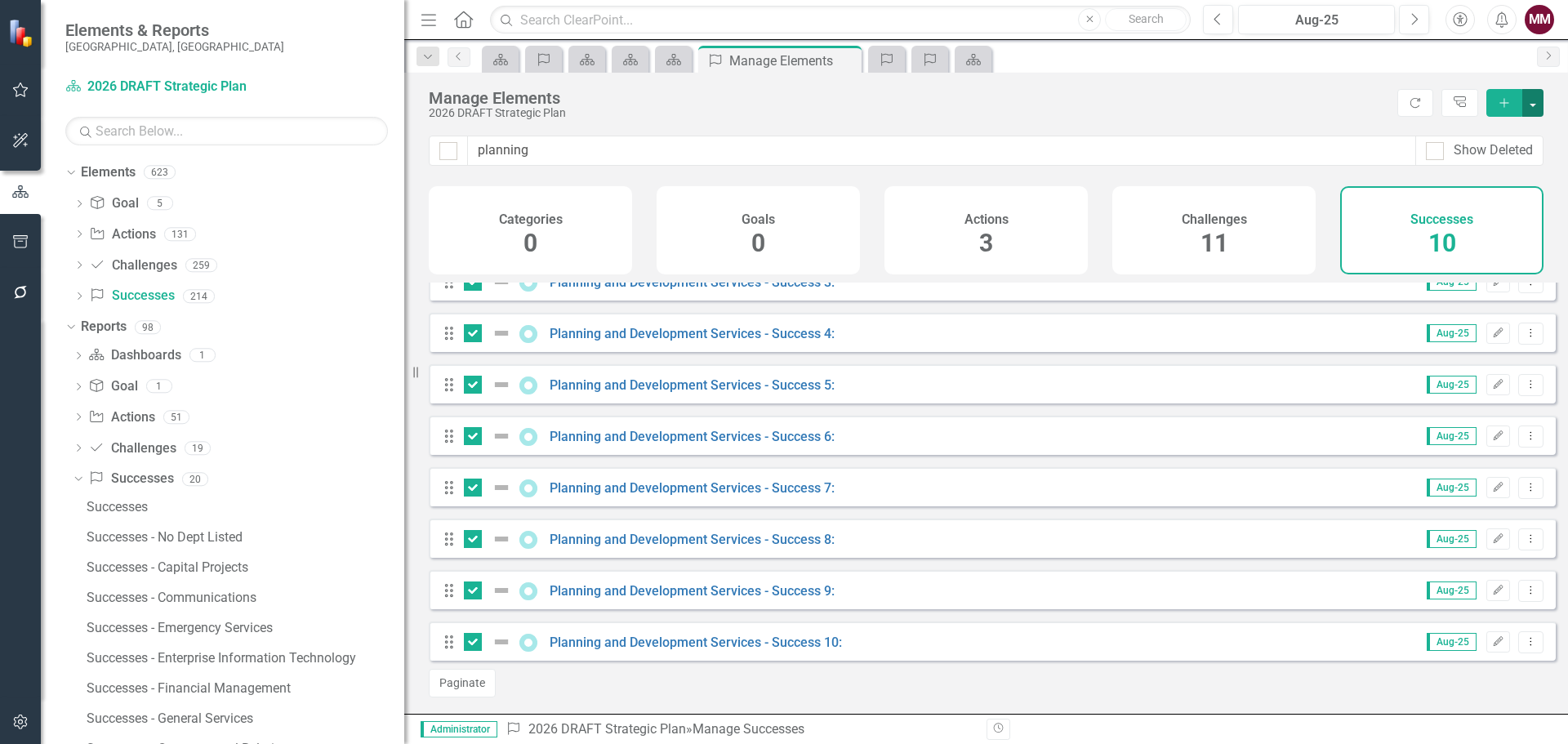
click at [1534, 108] on button "button" at bounding box center [1533, 103] width 21 height 28
click at [1483, 221] on link "Trash Delete Multiple" at bounding box center [1478, 223] width 129 height 30
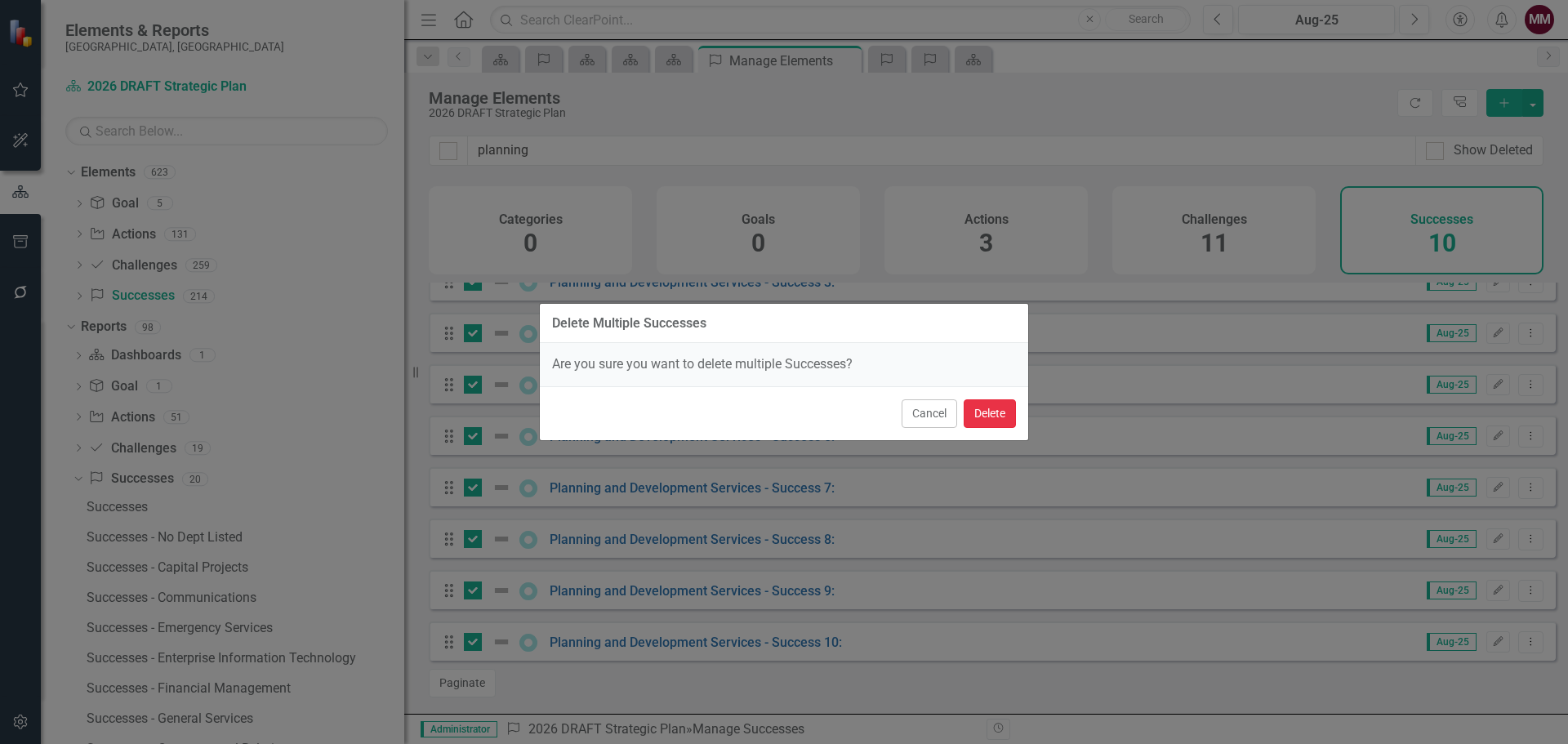
click at [985, 409] on button "Delete" at bounding box center [990, 414] width 52 height 29
checkbox input "false"
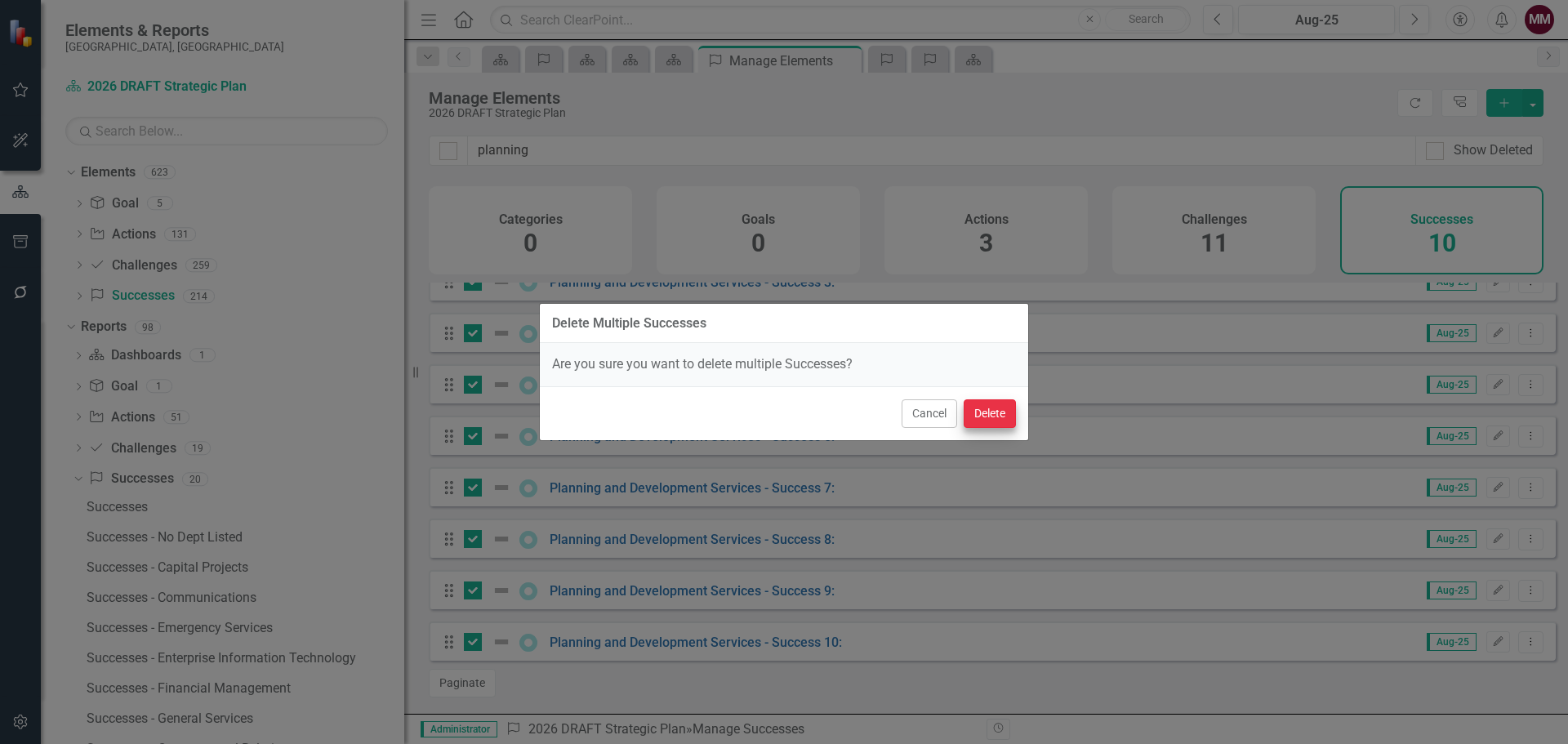
checkbox input "false"
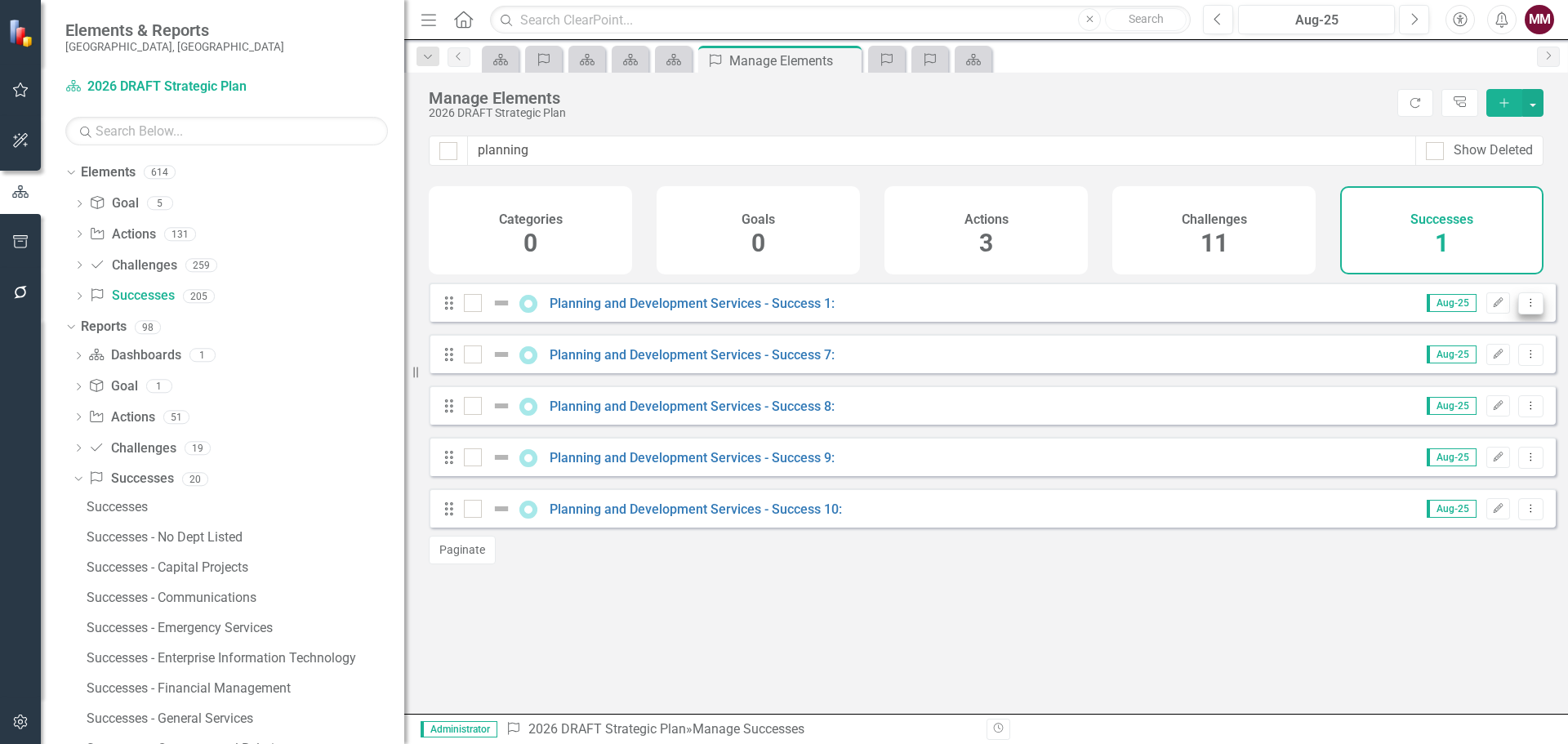
click at [1524, 308] on icon "Dropdown Menu" at bounding box center [1531, 302] width 14 height 11
click at [1452, 348] on link "Edit Edit Success" at bounding box center [1458, 342] width 145 height 30
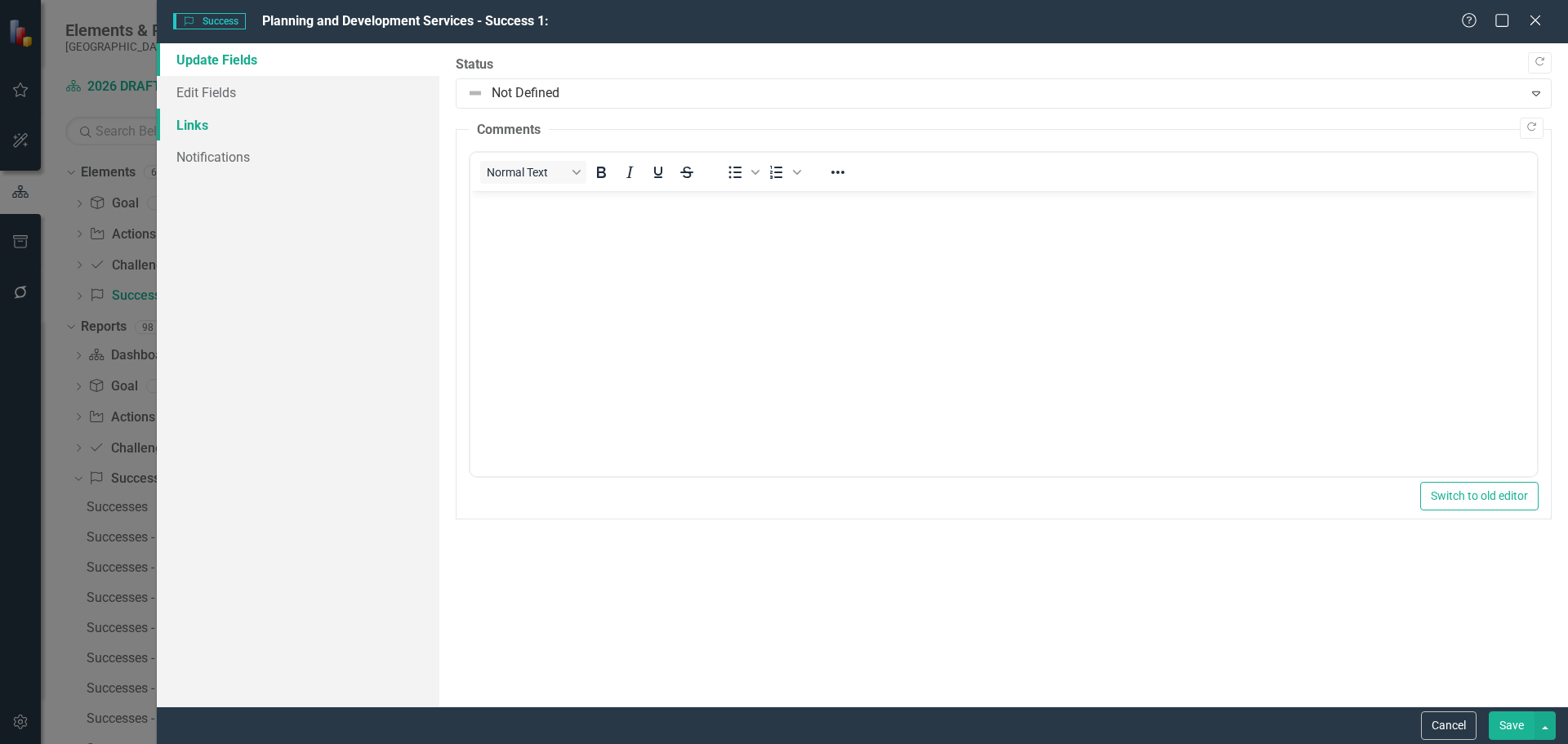
scroll to position [0, 0]
click at [1436, 720] on button "Cancel" at bounding box center [1448, 727] width 55 height 29
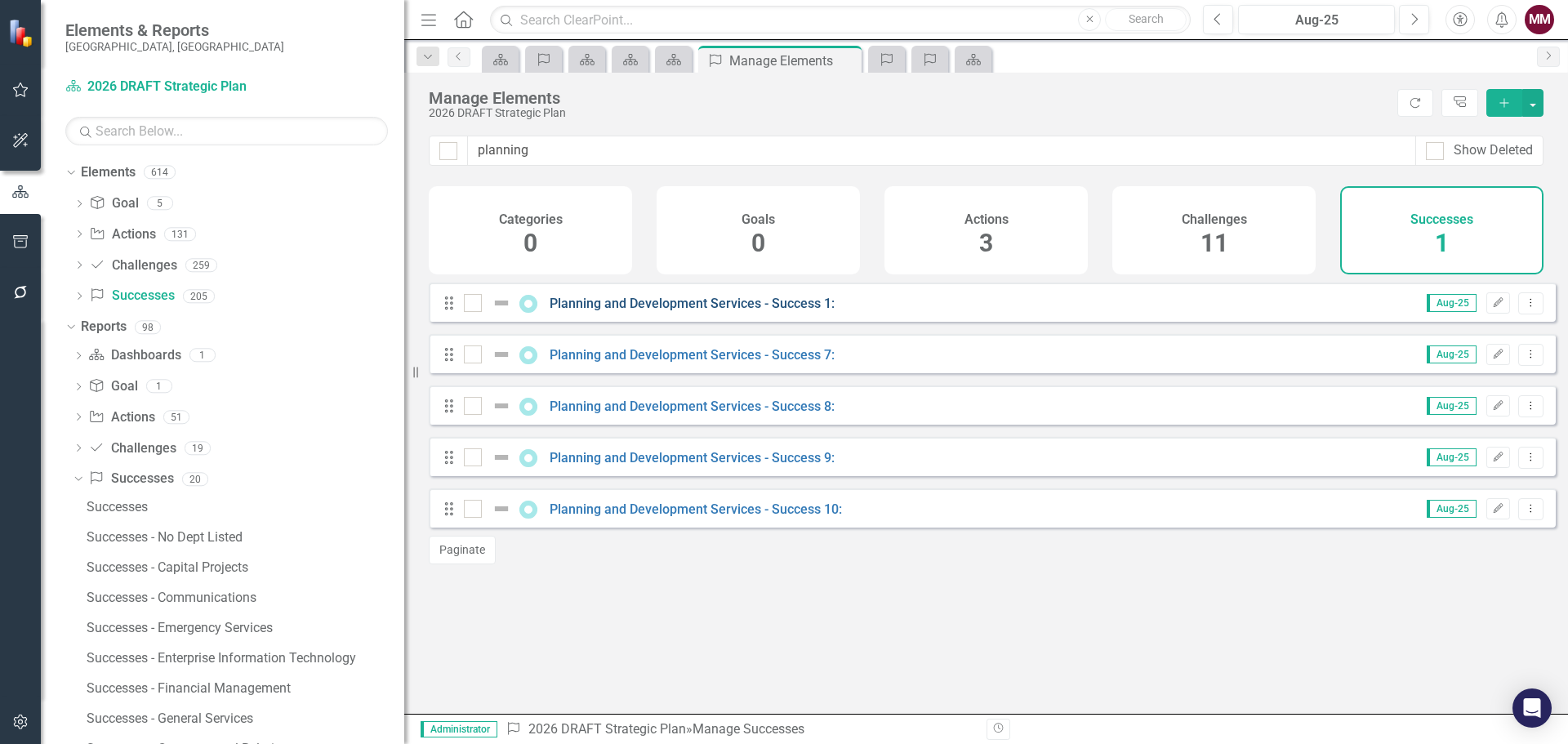
click at [603, 311] on link "Planning and Development Services - Success 1:" at bounding box center [692, 303] width 285 height 16
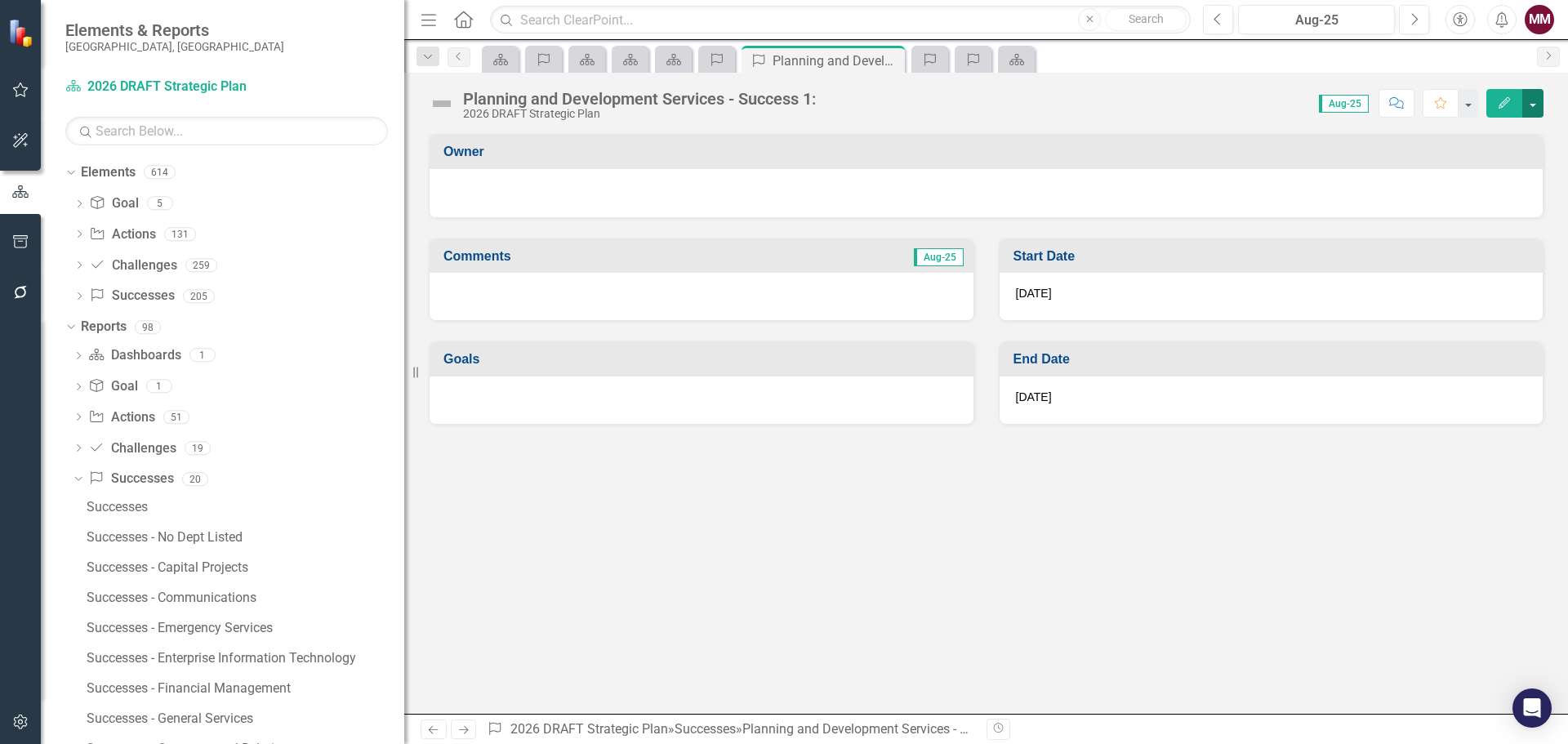
click at [1535, 103] on button "button" at bounding box center [1533, 104] width 21 height 29
click at [1472, 165] on link "Edit Report Edit Layout" at bounding box center [1476, 163] width 133 height 30
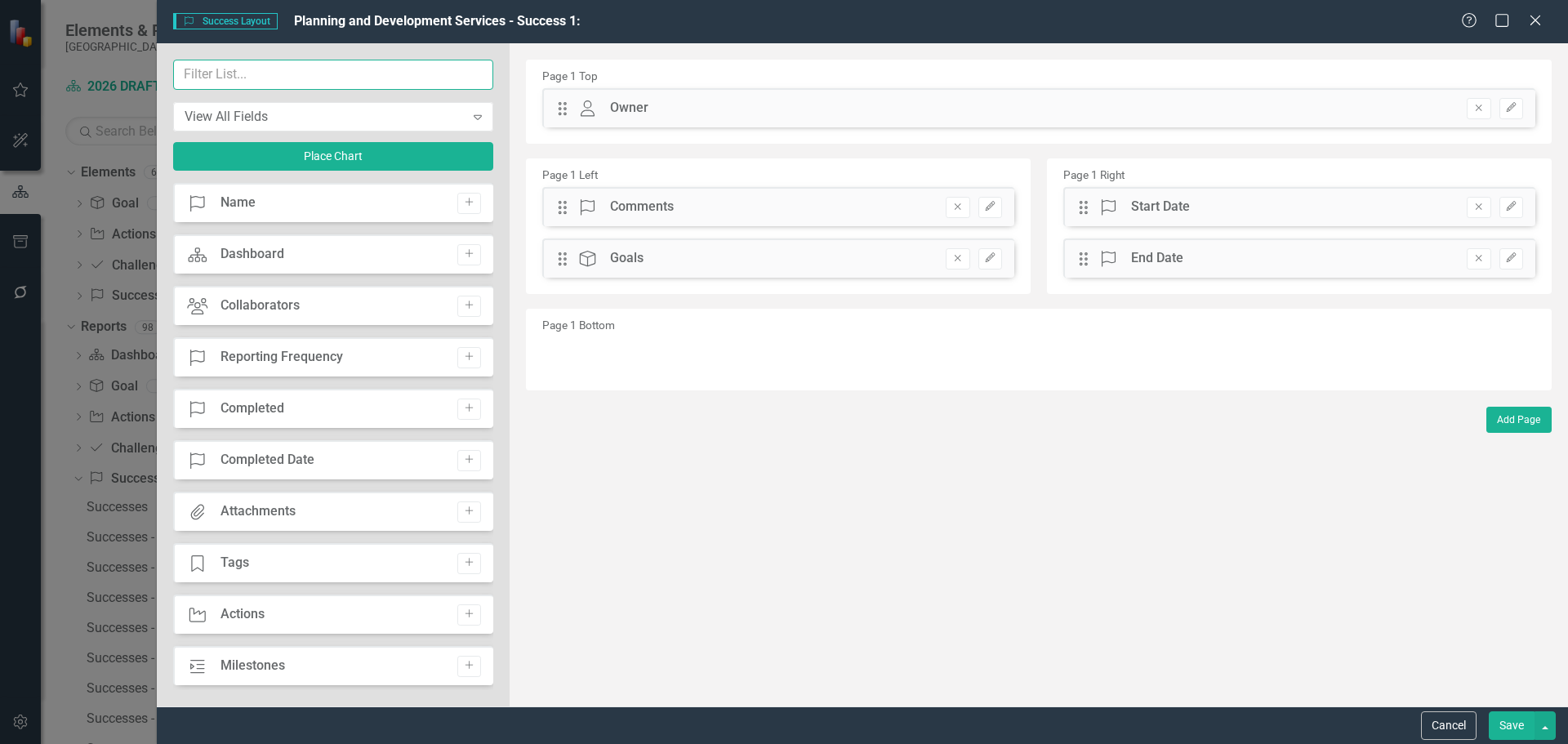
click at [372, 73] on input "text" at bounding box center [333, 75] width 321 height 30
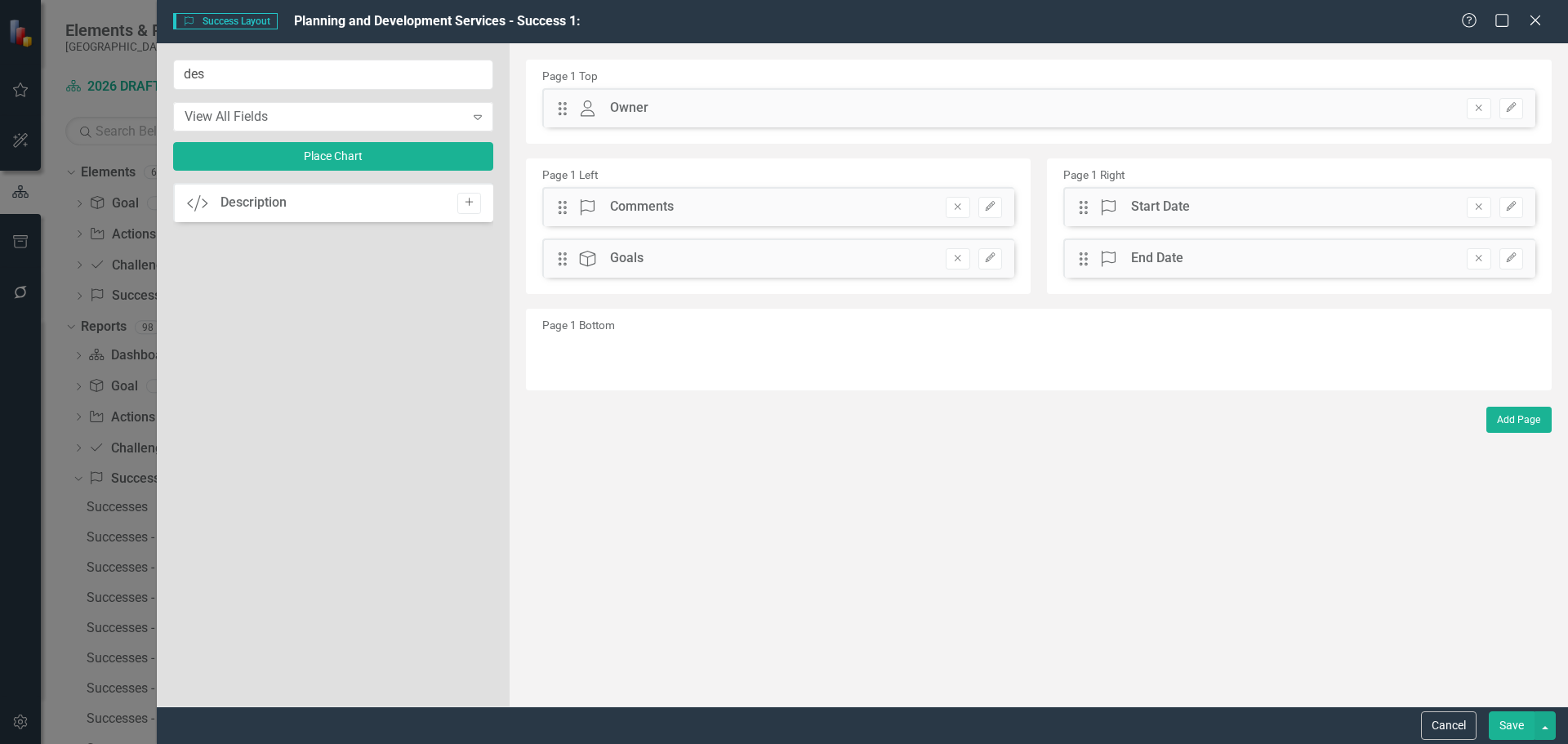
click at [471, 202] on icon "Add" at bounding box center [469, 202] width 13 height 10
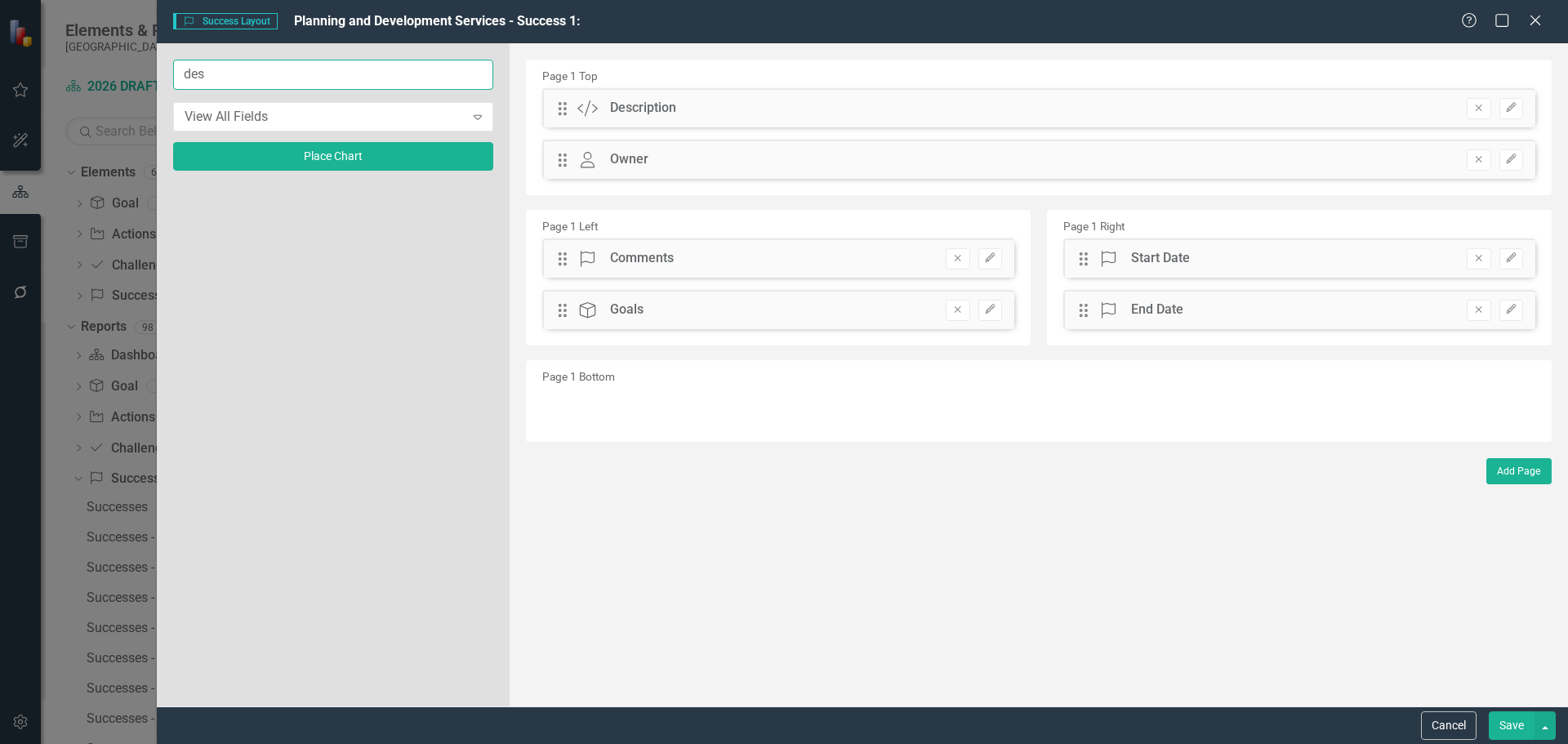
drag, startPoint x: 173, startPoint y: 75, endPoint x: 83, endPoint y: 60, distance: 91.2
click at [108, 71] on div "Success Success Layout Planning and Development Services - Success 1: Help Maxi…" at bounding box center [784, 372] width 1568 height 744
type input "imp"
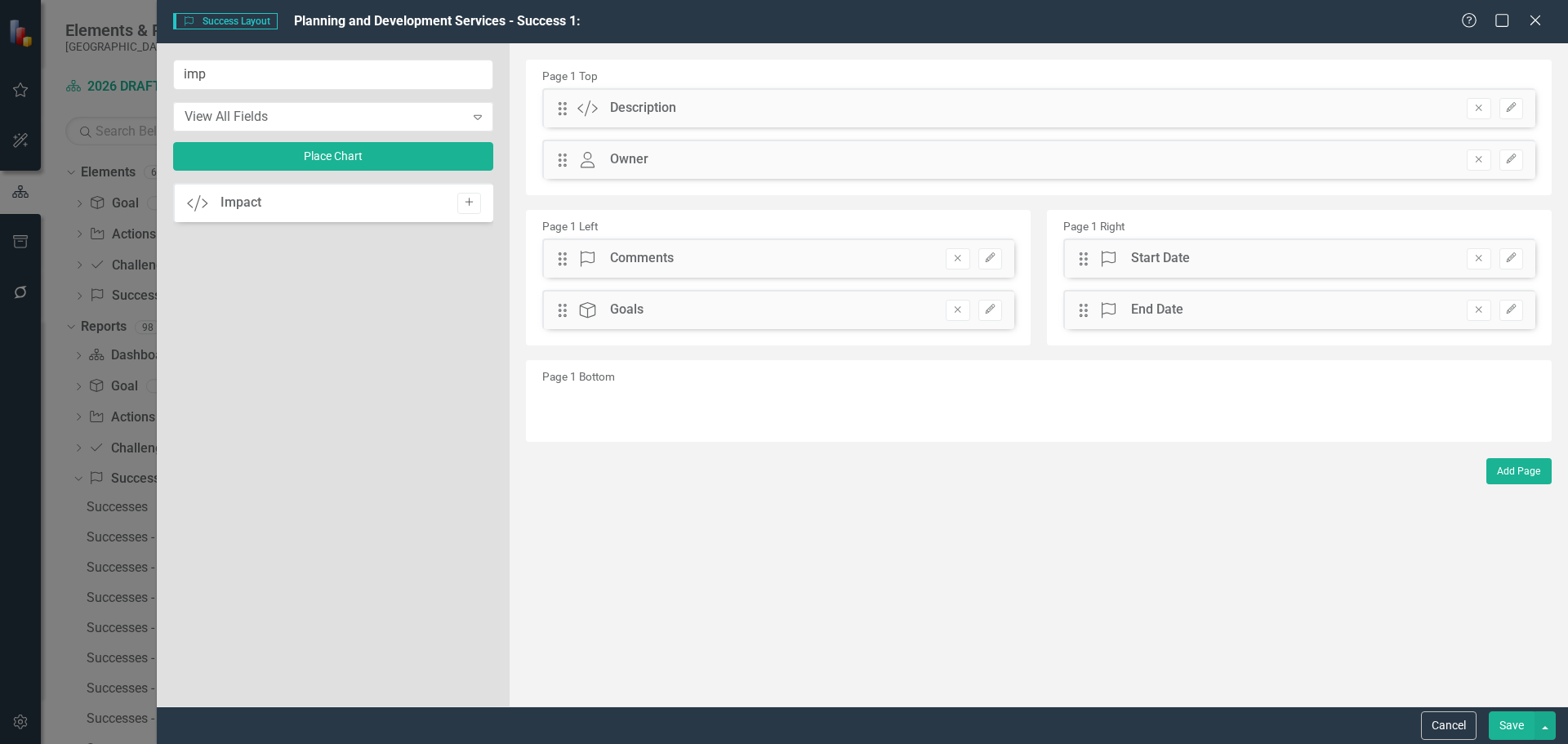
click at [472, 211] on button "Add" at bounding box center [469, 203] width 23 height 21
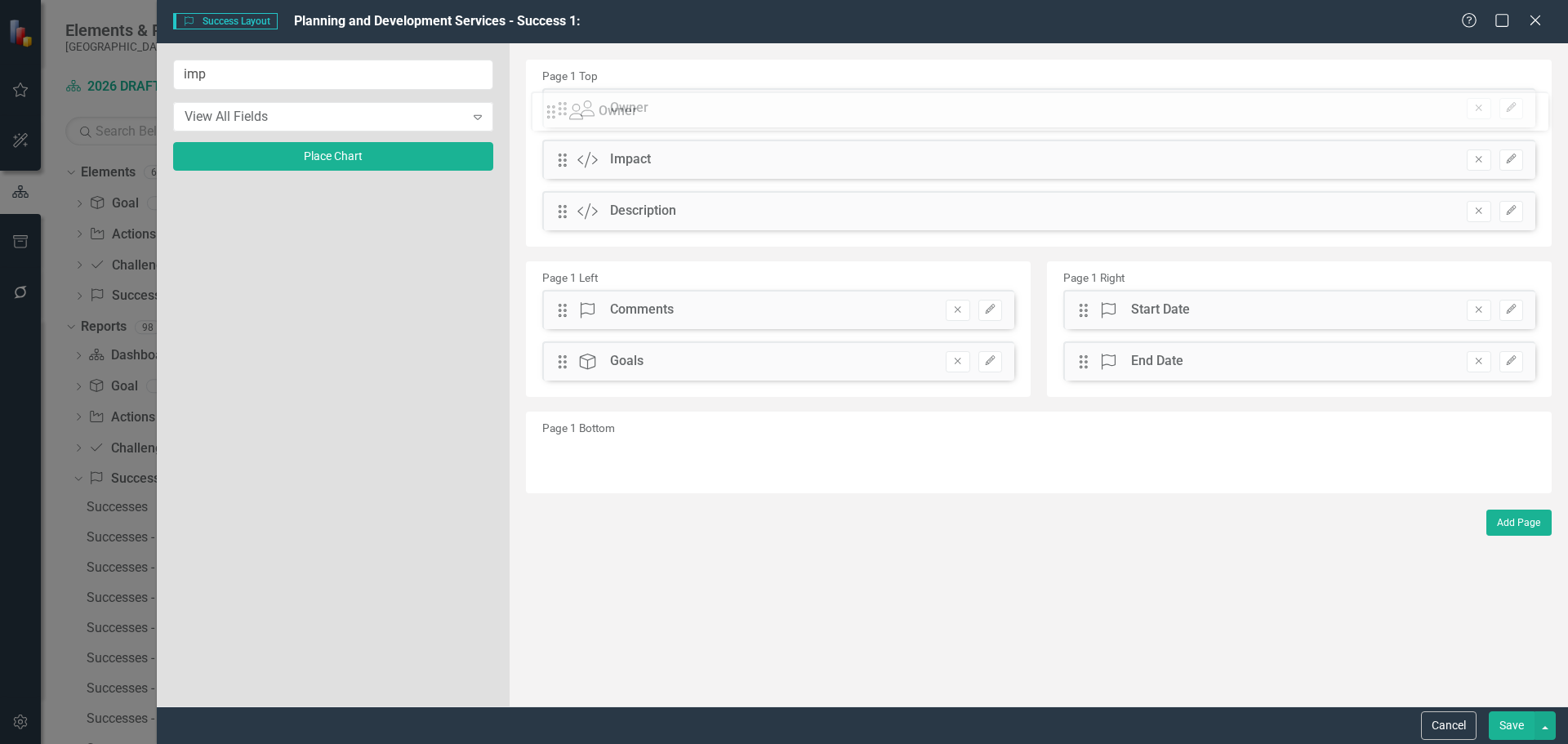
drag, startPoint x: 559, startPoint y: 216, endPoint x: 560, endPoint y: 116, distance: 100.0
click at [560, 116] on div "The fields (or pods) that are available for you to include on the detail page a…" at bounding box center [1038, 375] width 1059 height 664
drag, startPoint x: 566, startPoint y: 211, endPoint x: 565, endPoint y: 165, distance: 46.0
click at [565, 165] on div "The fields (or pods) that are available for you to include on the detail page a…" at bounding box center [1038, 375] width 1059 height 664
click at [1505, 723] on button "Save" at bounding box center [1511, 727] width 46 height 29
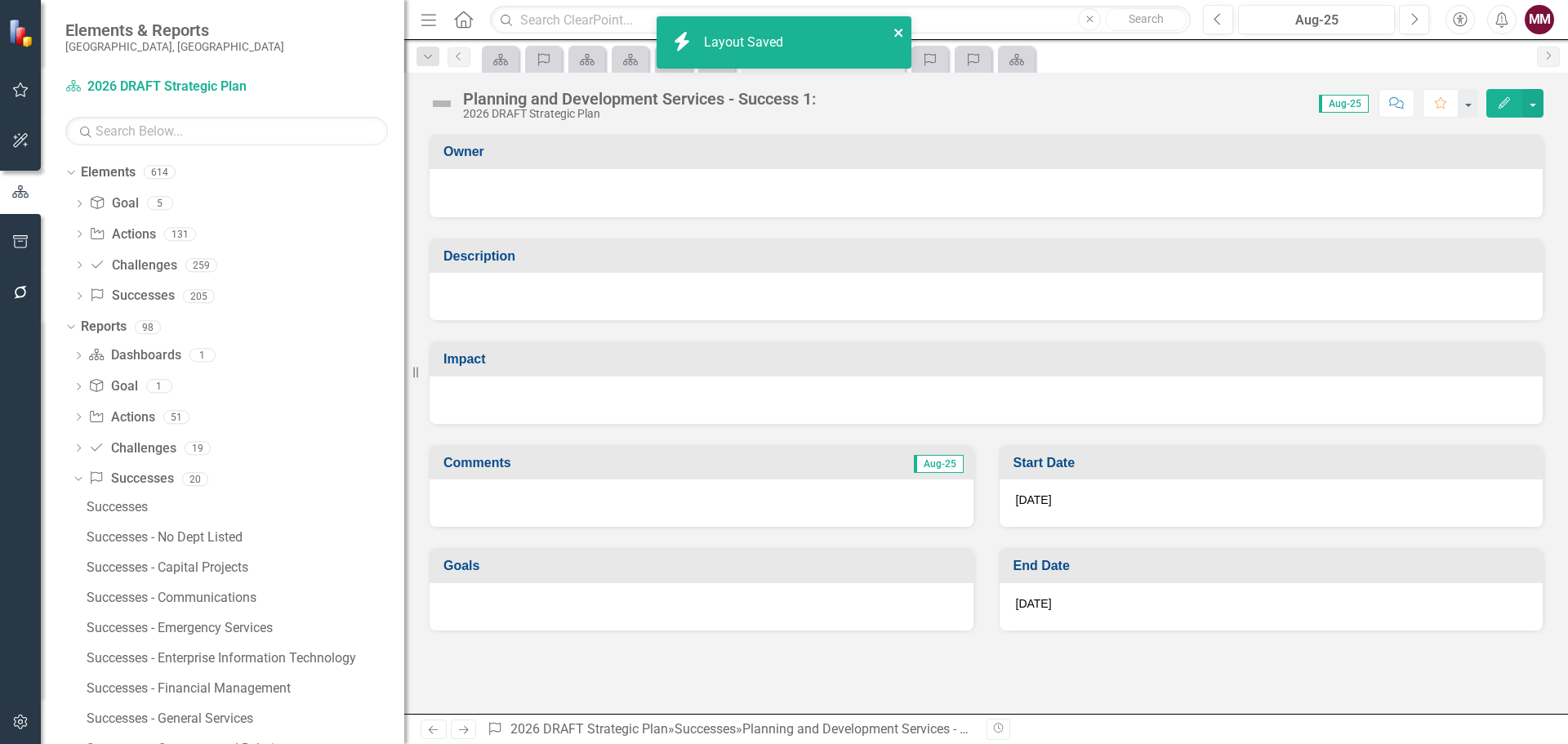
click at [897, 29] on icon "close" at bounding box center [900, 32] width 12 height 13
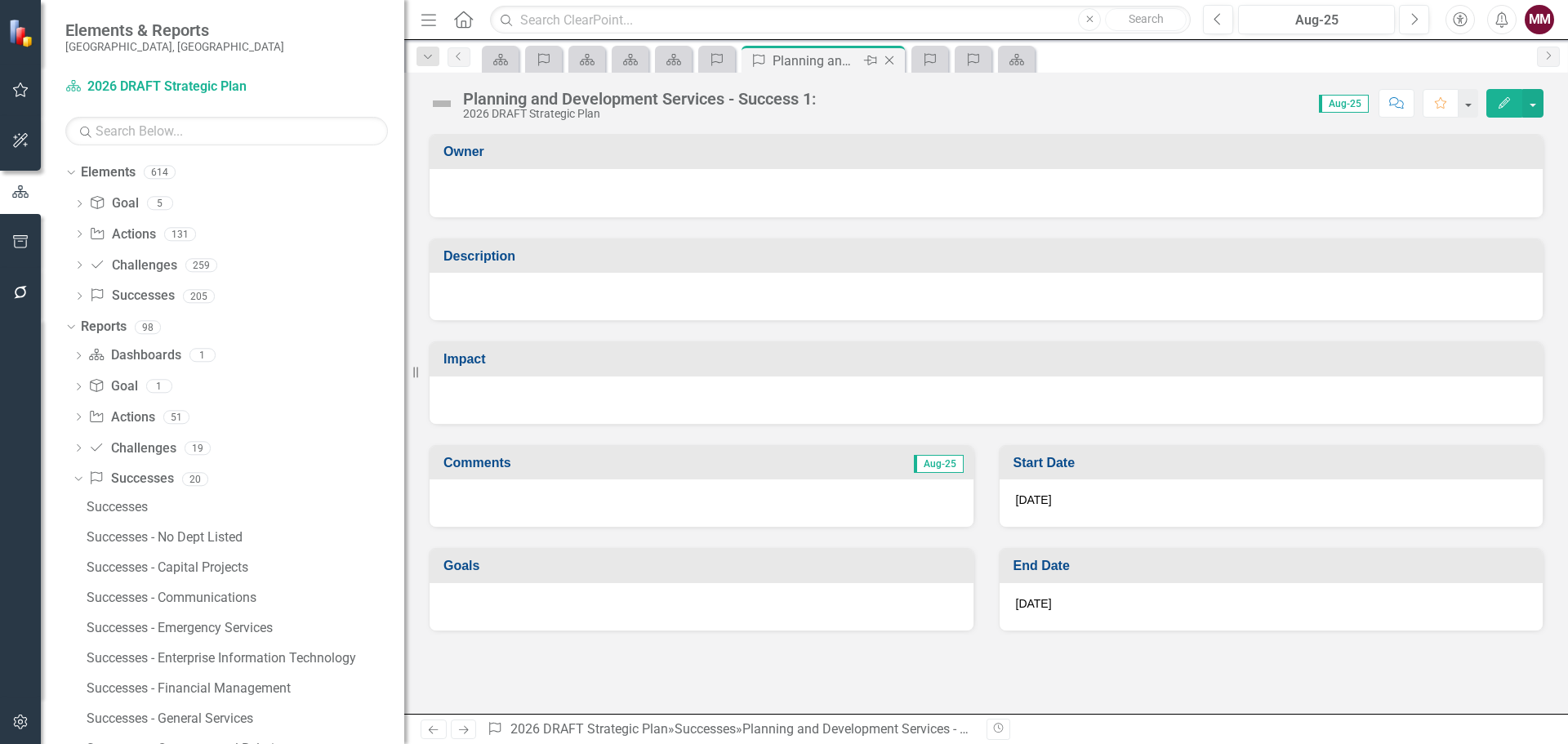
click at [890, 58] on icon "Close" at bounding box center [889, 60] width 16 height 13
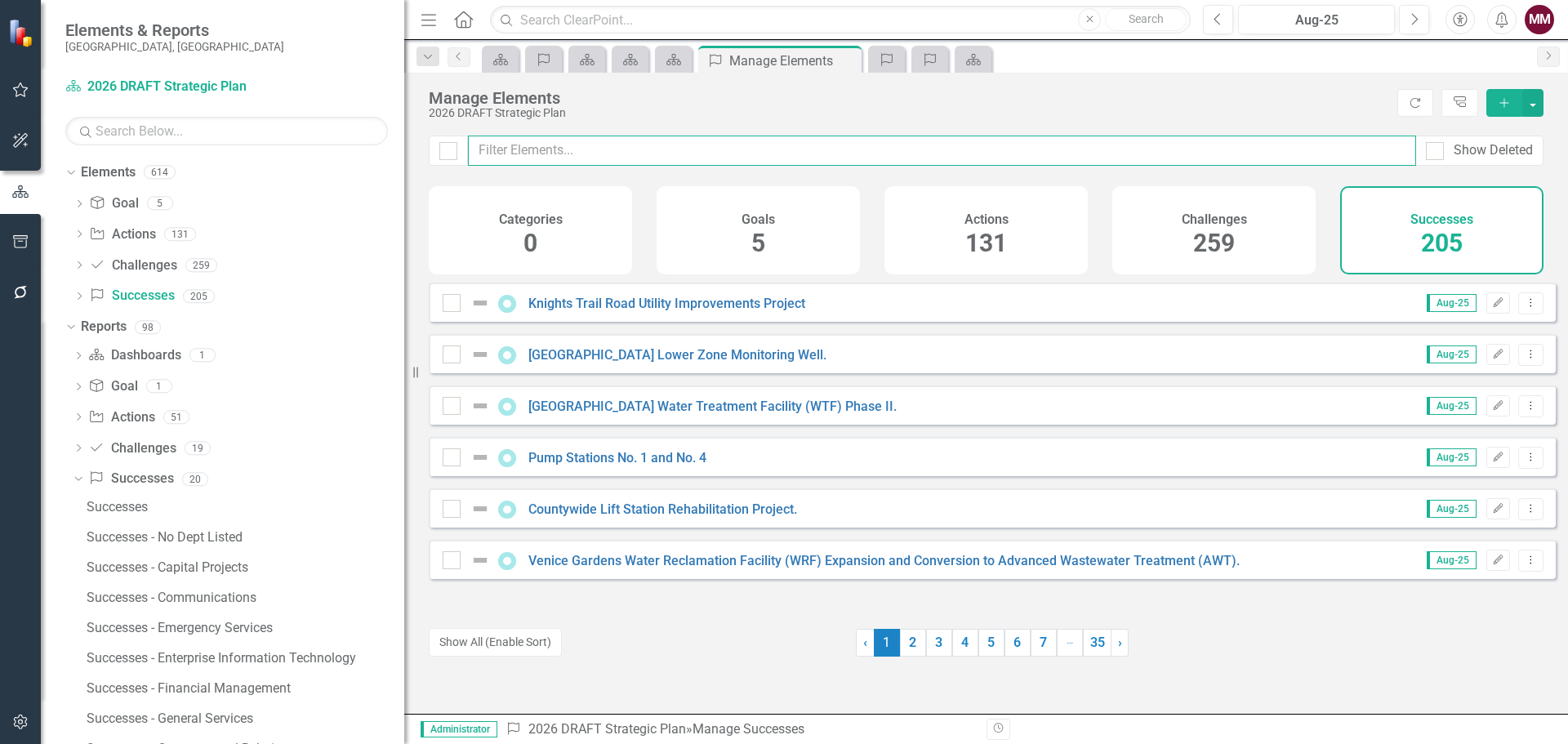
click at [596, 152] on input "text" at bounding box center [941, 150] width 948 height 30
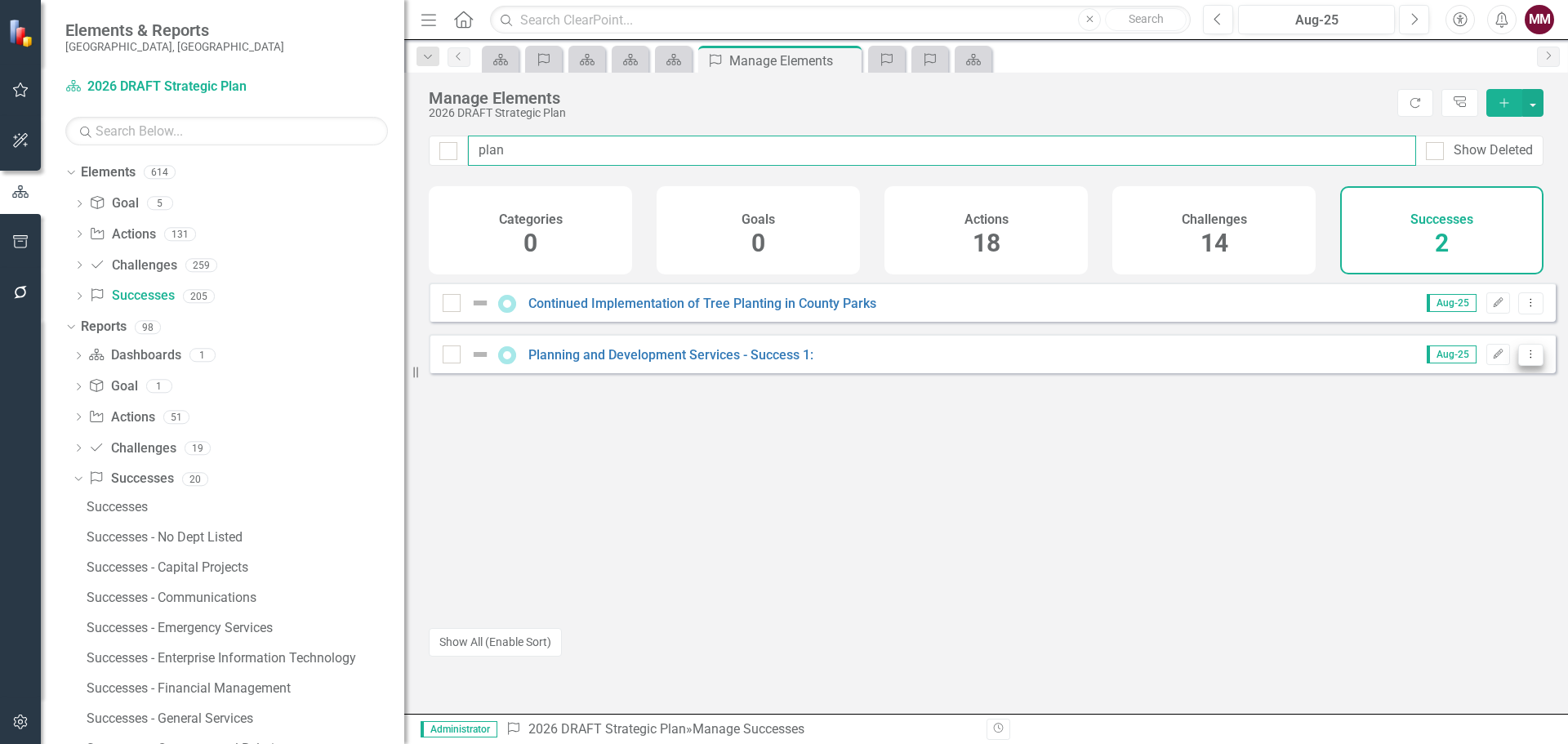
type input "plan"
click at [1525, 366] on button "Dropdown Menu" at bounding box center [1531, 355] width 25 height 22
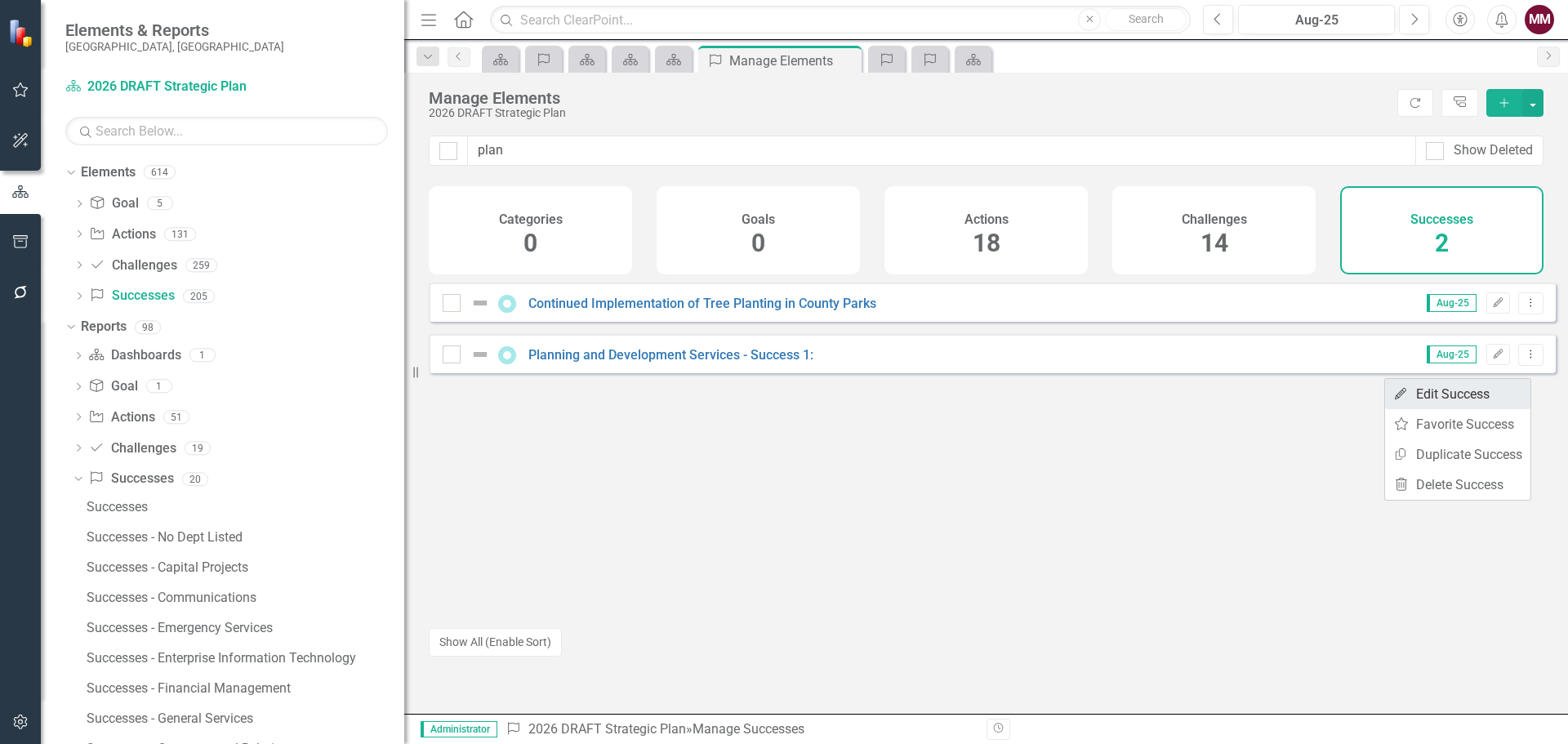
click at [1467, 399] on link "Edit Edit Success" at bounding box center [1458, 393] width 145 height 30
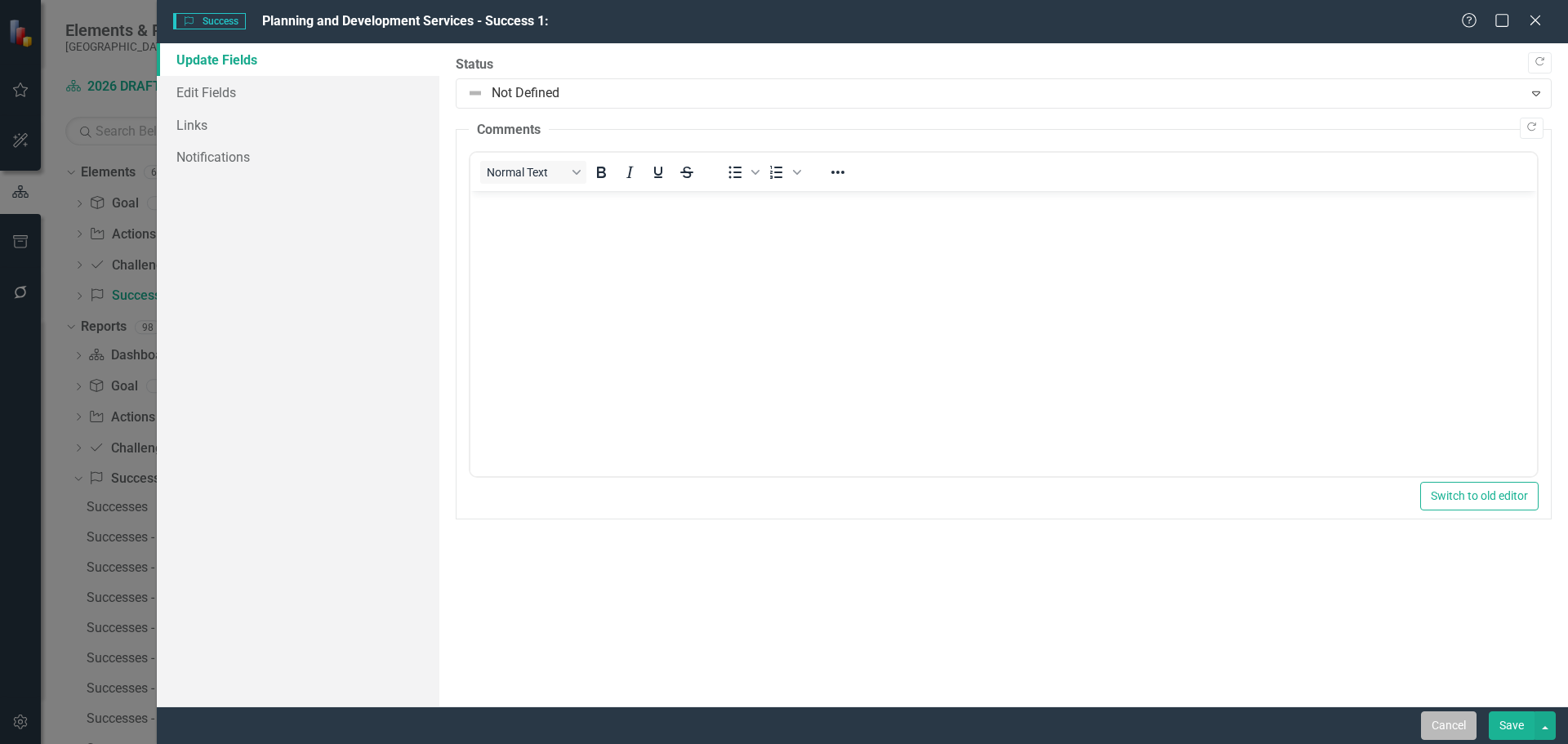
click at [1446, 721] on button "Cancel" at bounding box center [1448, 727] width 55 height 29
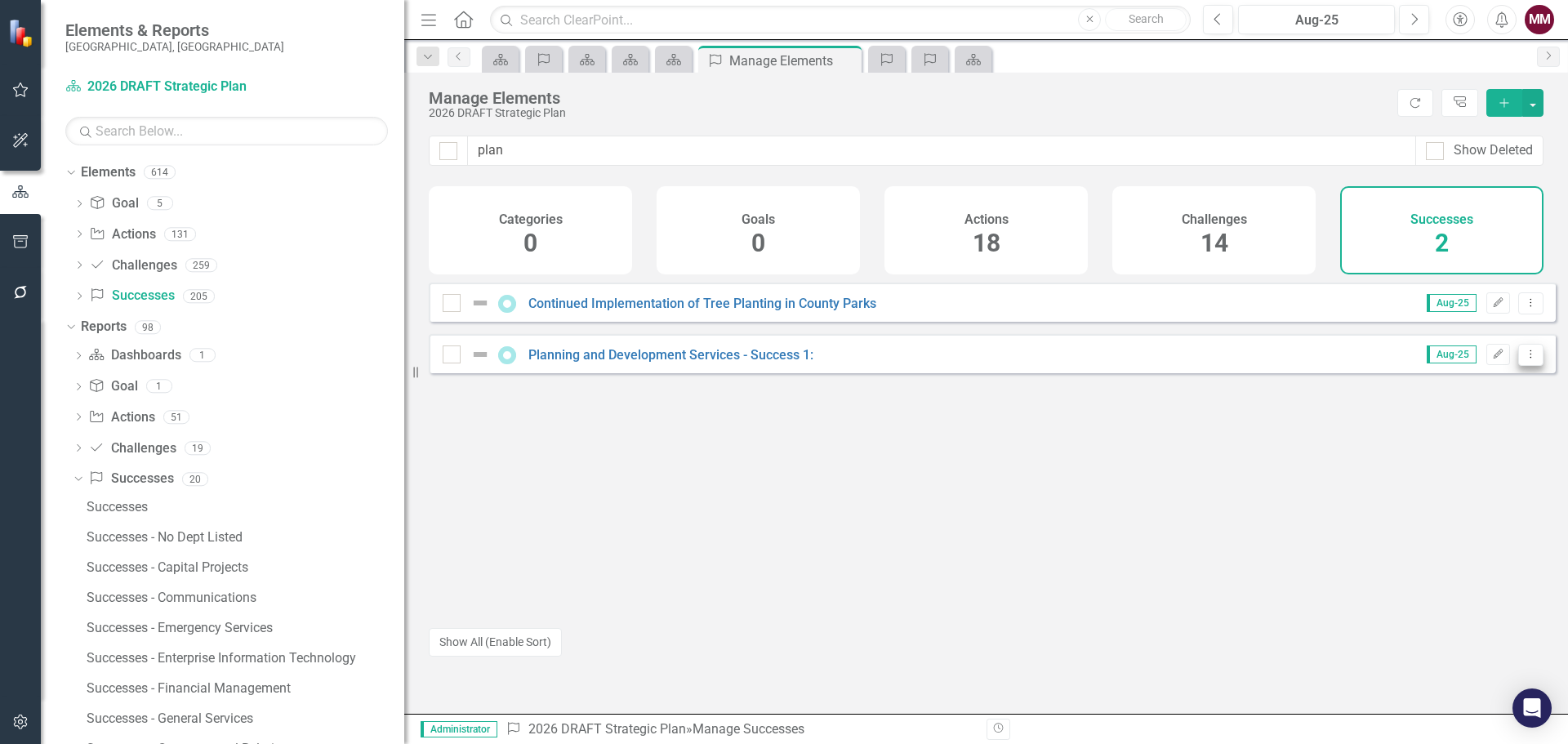
click at [1524, 359] on icon "Dropdown Menu" at bounding box center [1531, 354] width 14 height 11
click at [1470, 456] on link "Copy Duplicate Success" at bounding box center [1458, 454] width 145 height 30
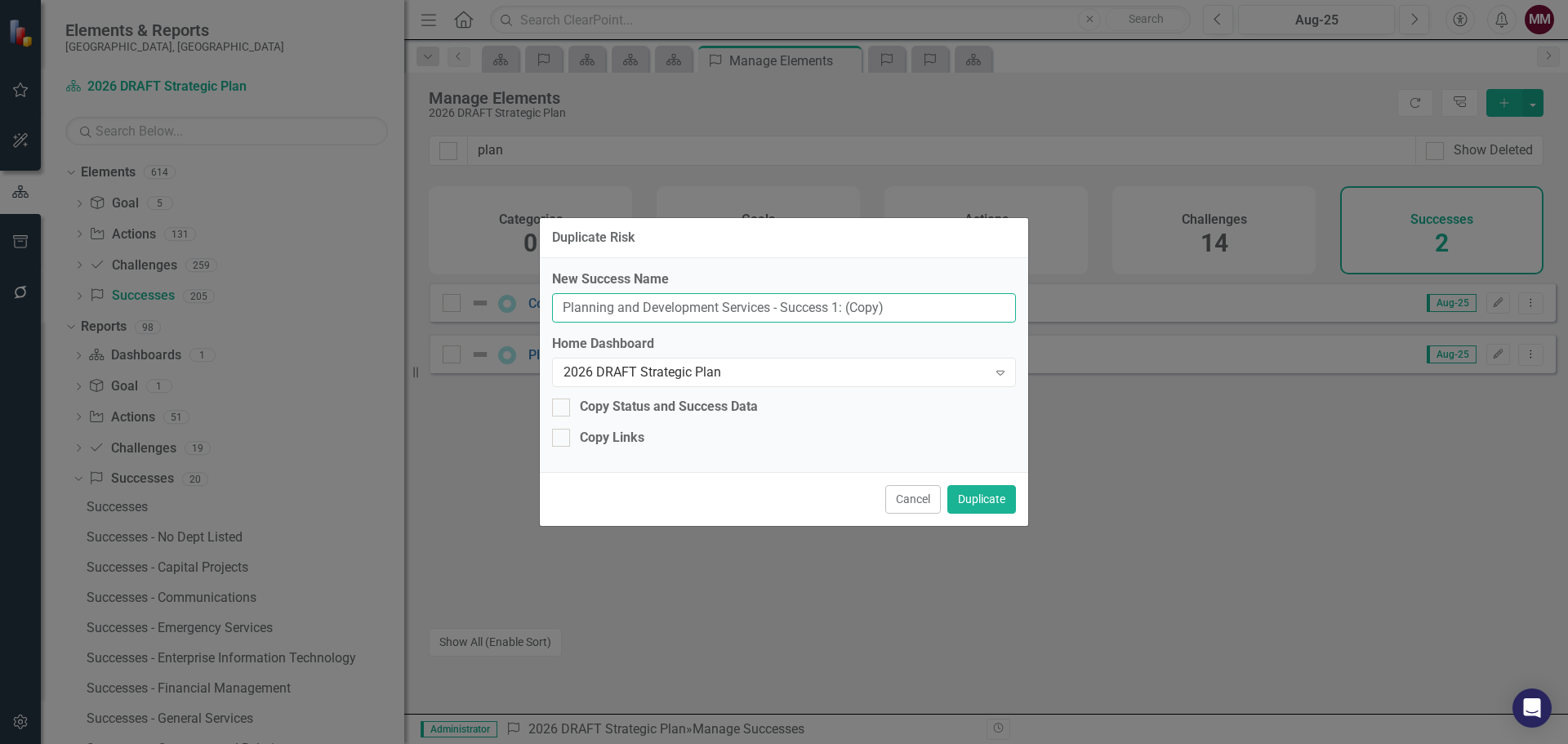
click at [833, 304] on input "Planning and Development Services - Success 1: (Copy)" at bounding box center [784, 308] width 464 height 30
type input "Planning and Development Services - Success 2:"
click at [980, 501] on button "Duplicate" at bounding box center [981, 500] width 69 height 29
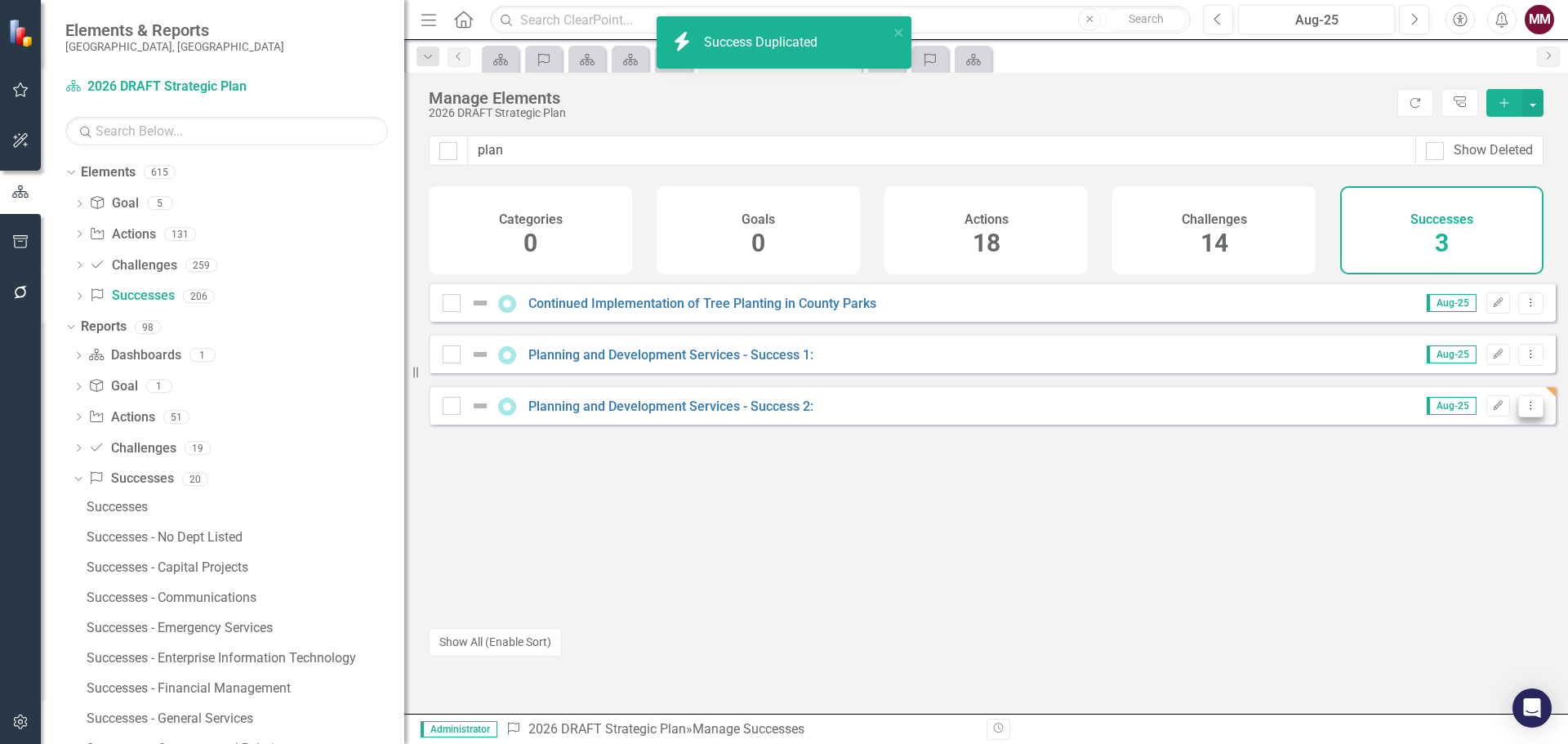
click at [1524, 411] on icon "Dropdown Menu" at bounding box center [1531, 405] width 14 height 11
click at [1462, 502] on link "Copy Duplicate Success" at bounding box center [1458, 506] width 145 height 30
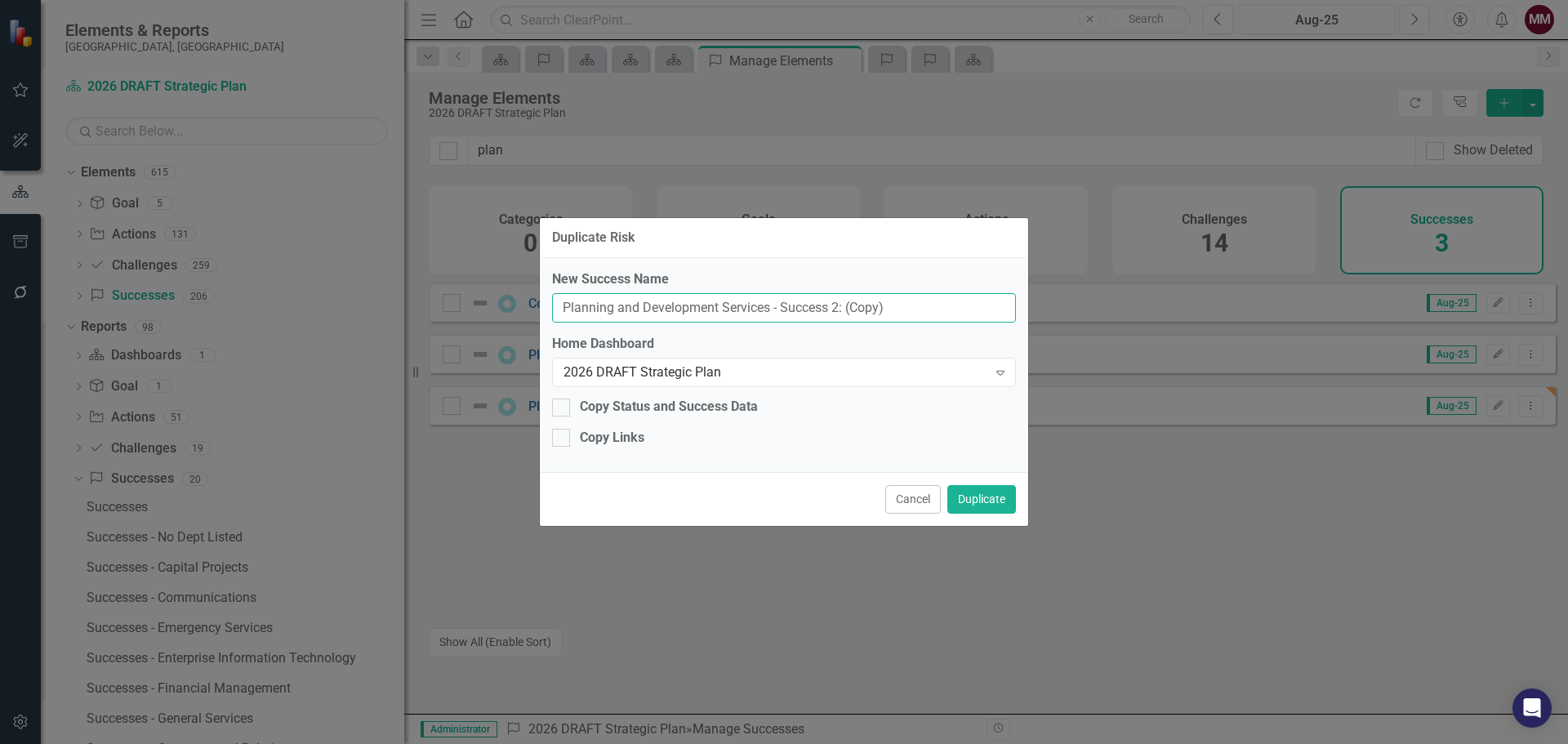
click at [836, 305] on input "Planning and Development Services - Success 2: (Copy)" at bounding box center [784, 308] width 464 height 30
type input "Planning and Development Services - Success 3:"
click at [988, 502] on button "Duplicate" at bounding box center [981, 500] width 69 height 29
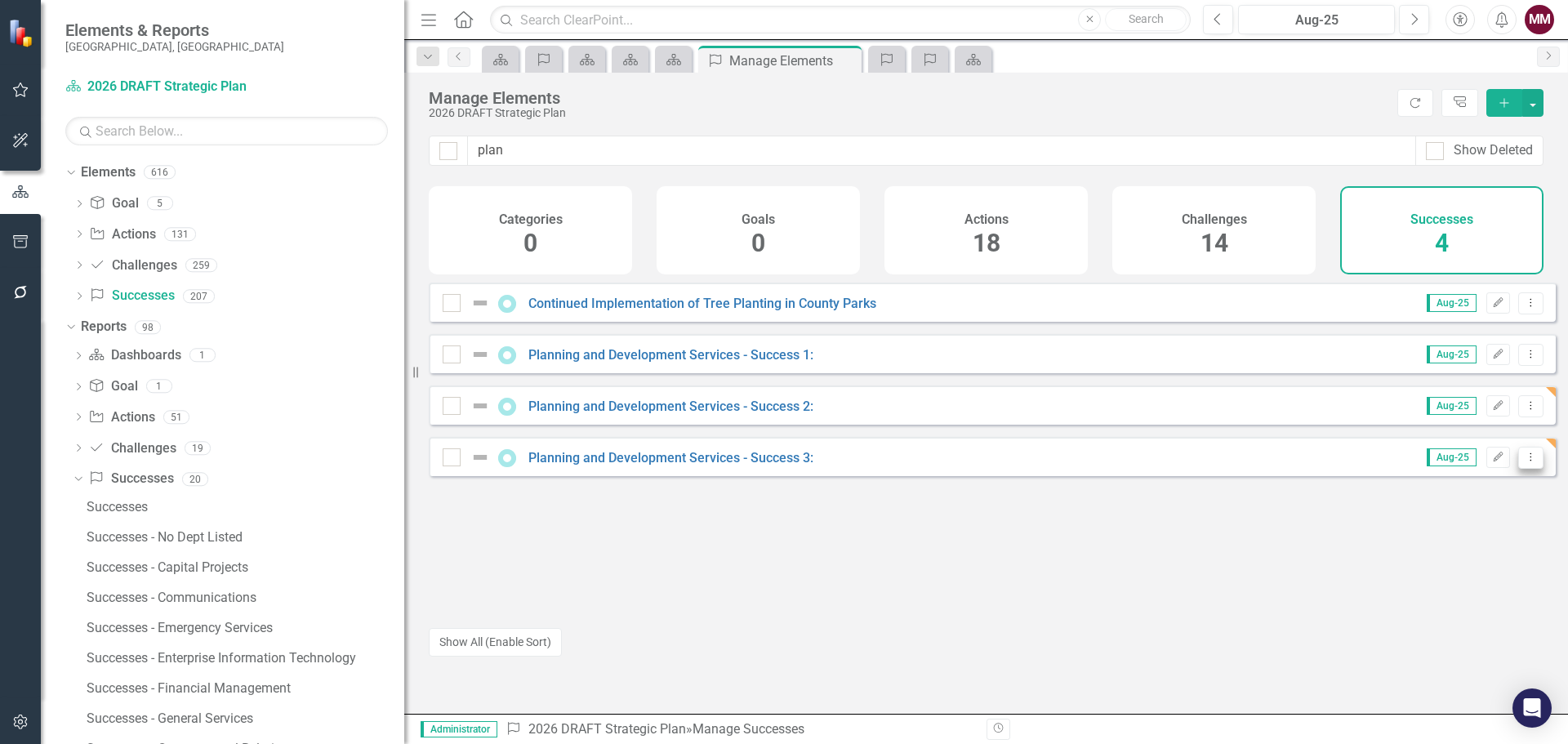
click at [1524, 462] on icon "Dropdown Menu" at bounding box center [1531, 456] width 14 height 11
click at [1453, 555] on link "Copy Duplicate Success" at bounding box center [1458, 557] width 145 height 30
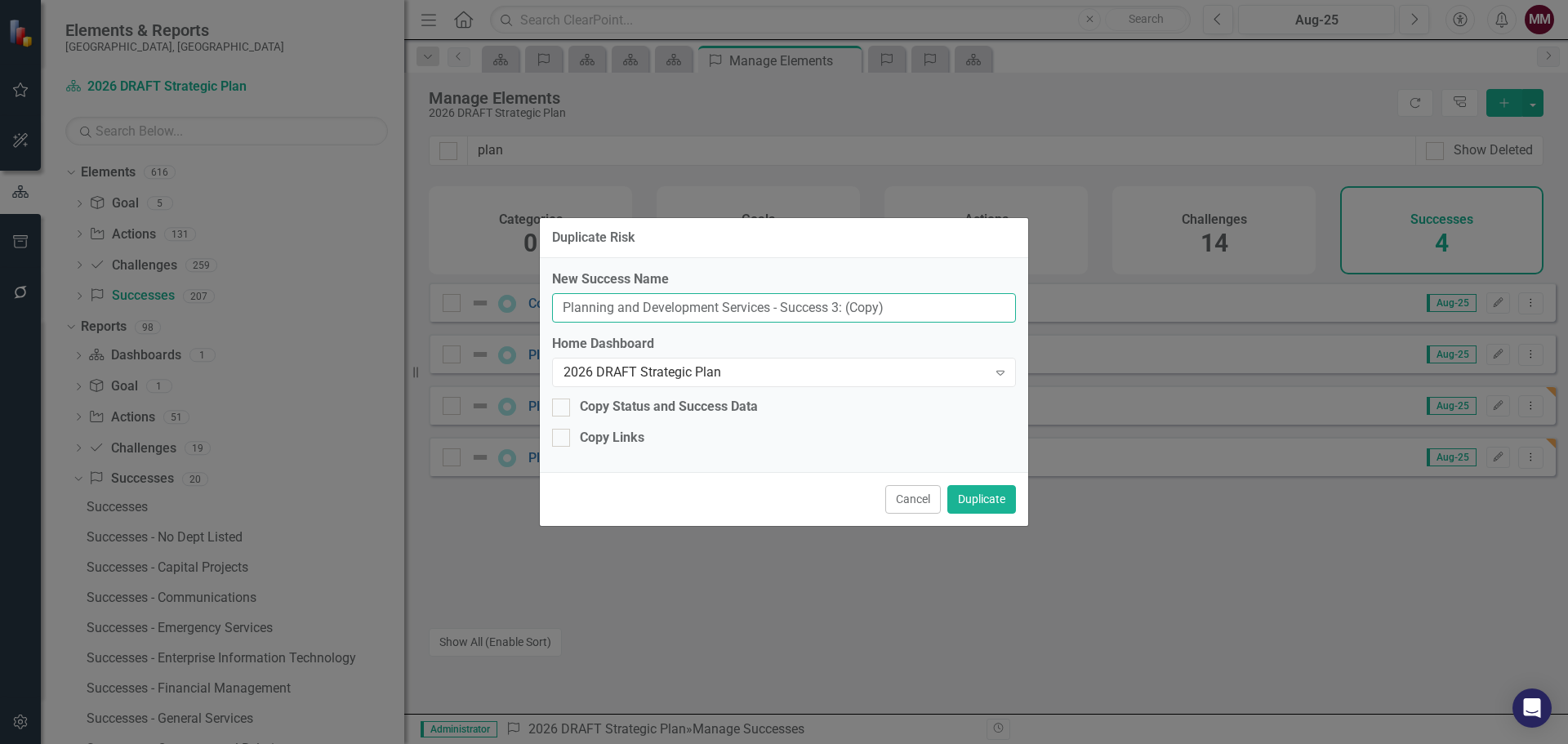
click at [834, 306] on input "Planning and Development Services - Success 3: (Copy)" at bounding box center [784, 308] width 464 height 30
click at [915, 314] on input "Planning and Development Services - Success 4: (Copy)" at bounding box center [784, 308] width 464 height 30
type input "Planning and Development Services - Success 4:"
click at [983, 506] on button "Duplicate" at bounding box center [981, 500] width 69 height 29
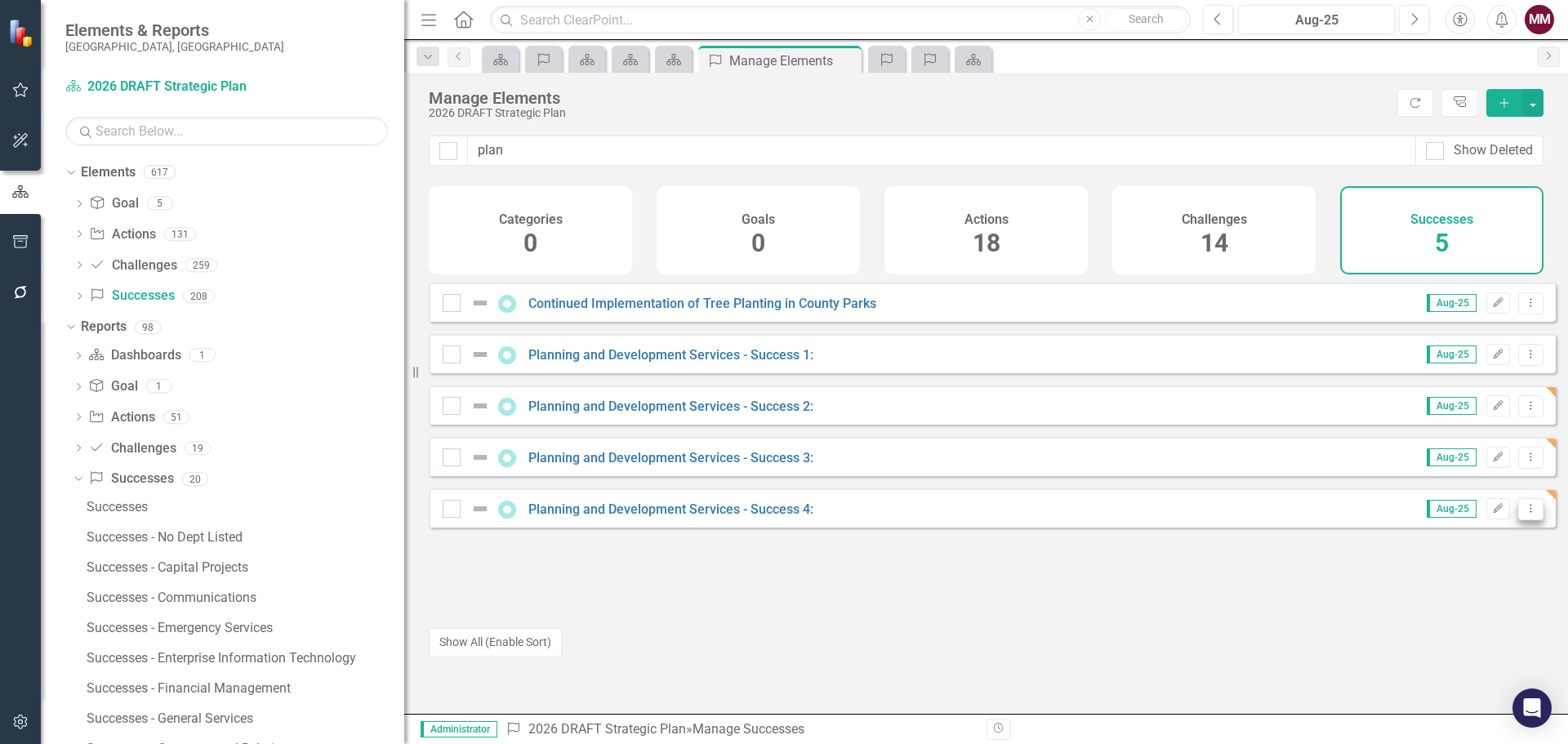
click at [1519, 520] on button "Dropdown Menu" at bounding box center [1531, 509] width 25 height 22
click at [1460, 599] on link "Copy Duplicate Success" at bounding box center [1458, 608] width 145 height 30
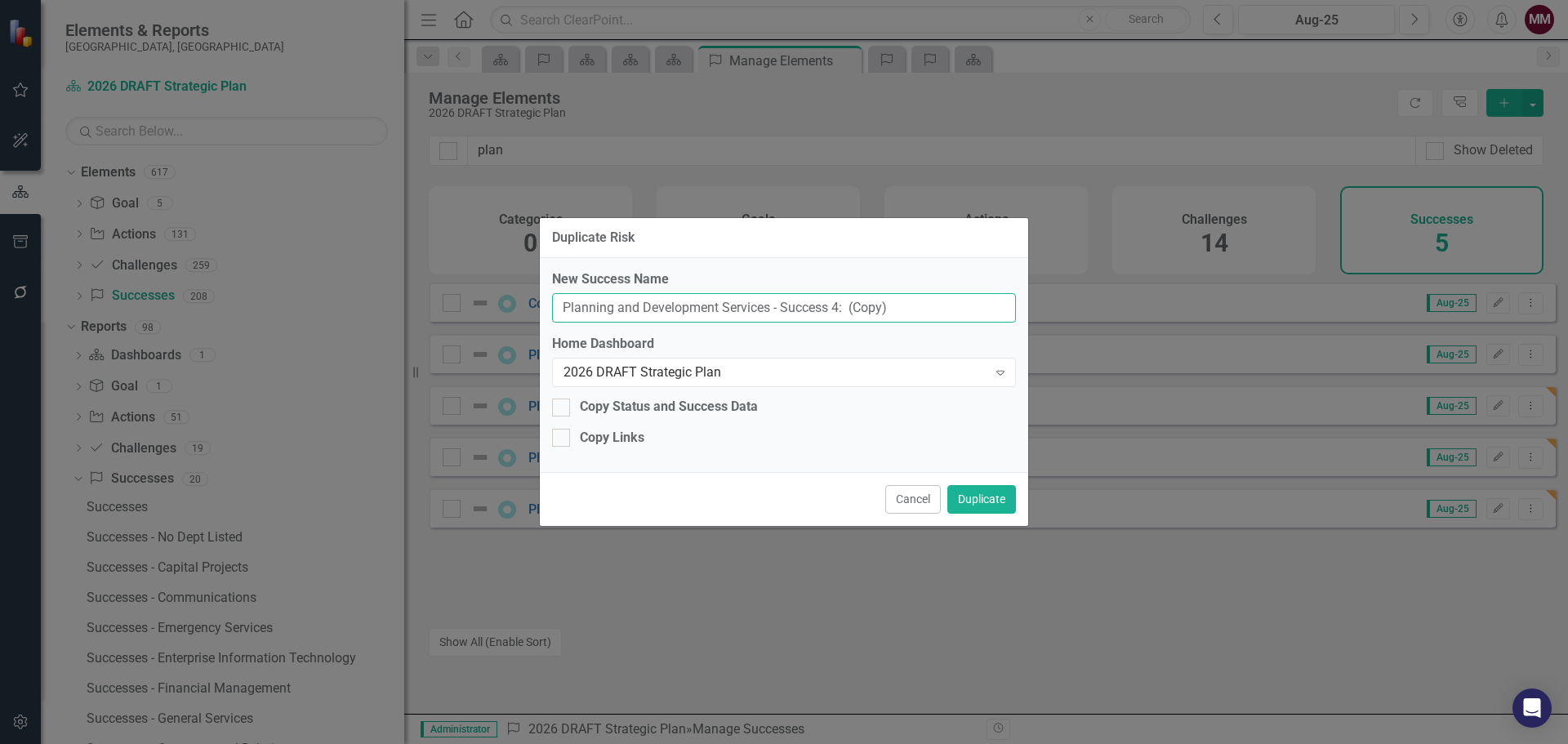
click at [834, 304] on input "Planning and Development Services - Success 4: (Copy)" at bounding box center [784, 308] width 464 height 30
type input "Planning and Development Services - Success 5:"
click at [983, 499] on button "Duplicate" at bounding box center [981, 500] width 69 height 29
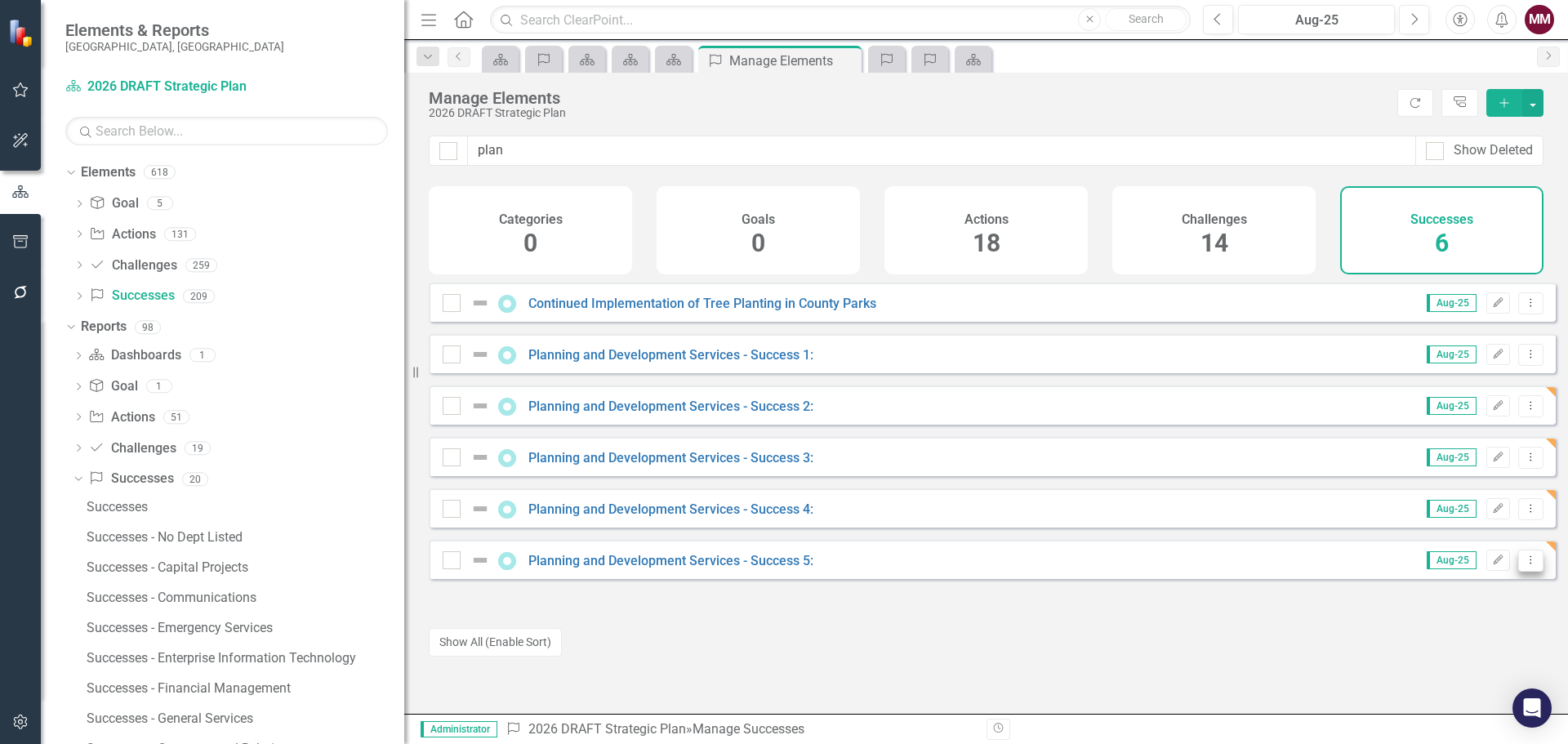
click at [1524, 566] on icon "Dropdown Menu" at bounding box center [1531, 560] width 14 height 11
click at [1446, 655] on link "Copy Duplicate Success" at bounding box center [1458, 660] width 145 height 30
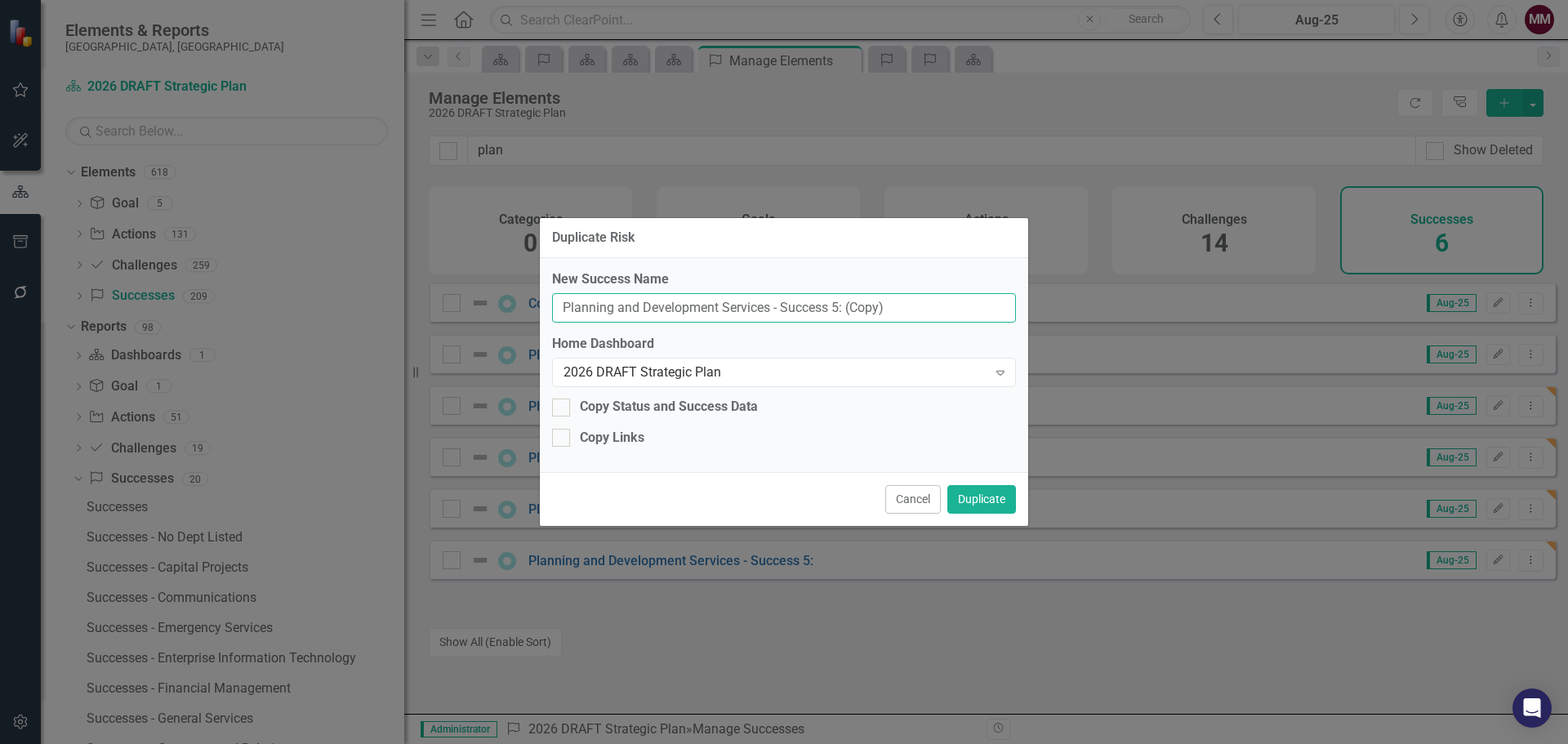
click at [835, 309] on input "Planning and Development Services - Success 5: (Copy)" at bounding box center [784, 308] width 464 height 30
type input "Planning and Development Services - Success 6:"
click at [980, 504] on button "Duplicate" at bounding box center [981, 500] width 69 height 29
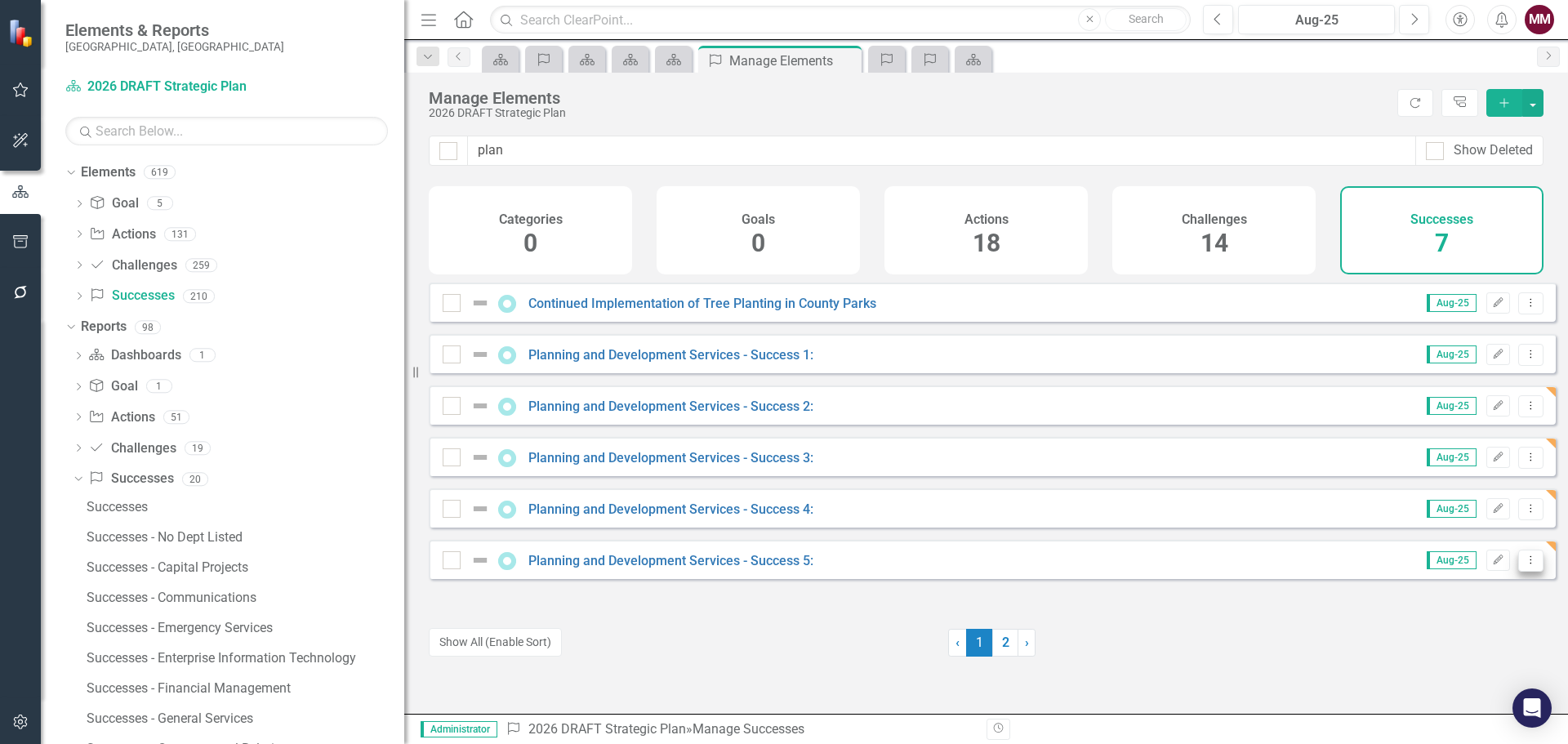
click at [1524, 566] on icon "Dropdown Menu" at bounding box center [1531, 560] width 14 height 11
click at [1410, 649] on link "Copy Duplicate Success" at bounding box center [1458, 660] width 145 height 30
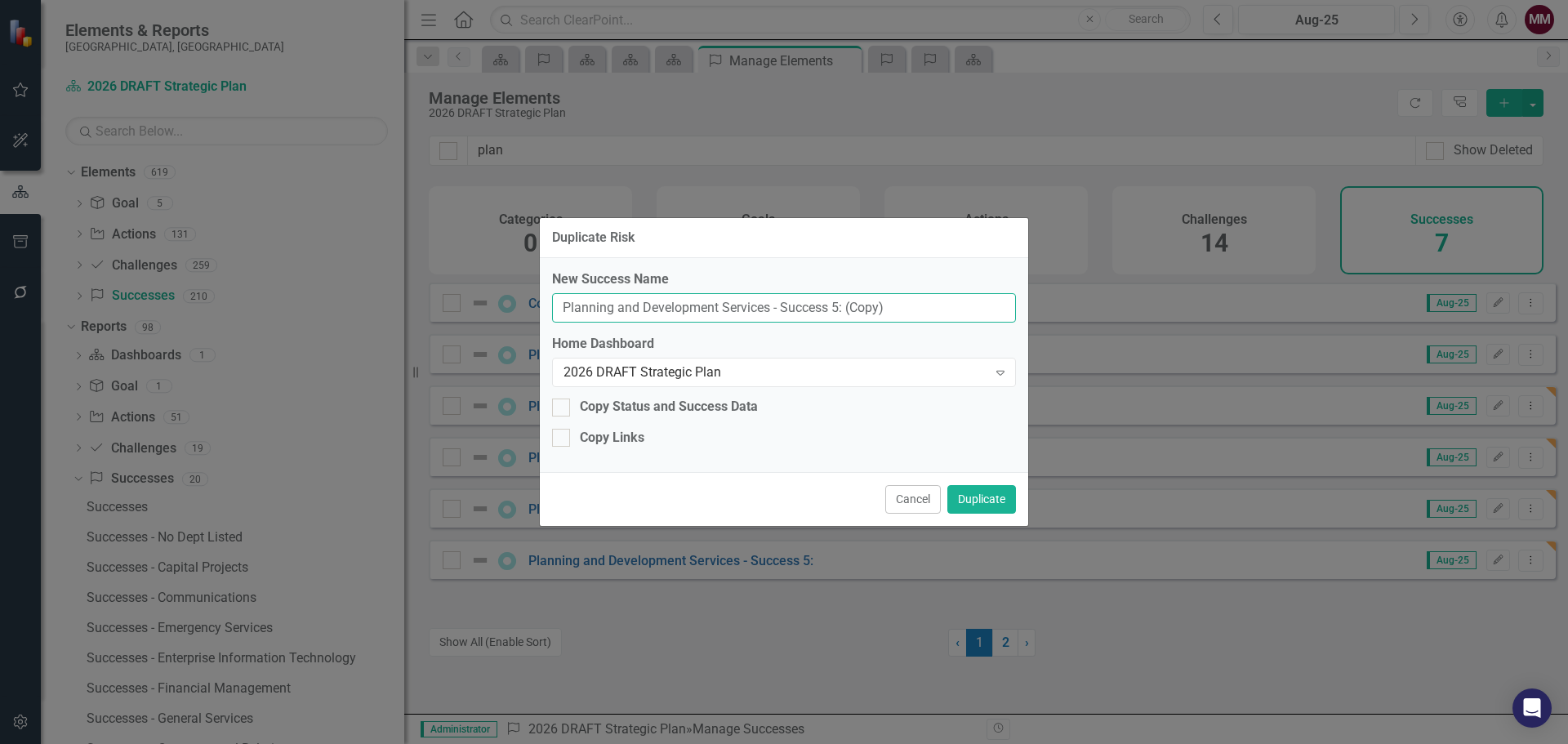
click at [833, 305] on input "Planning and Development Services - Success 5: (Copy)" at bounding box center [784, 308] width 464 height 30
type input "Planning and Development Services - Success 6:"
click at [966, 497] on button "Duplicate" at bounding box center [981, 500] width 69 height 29
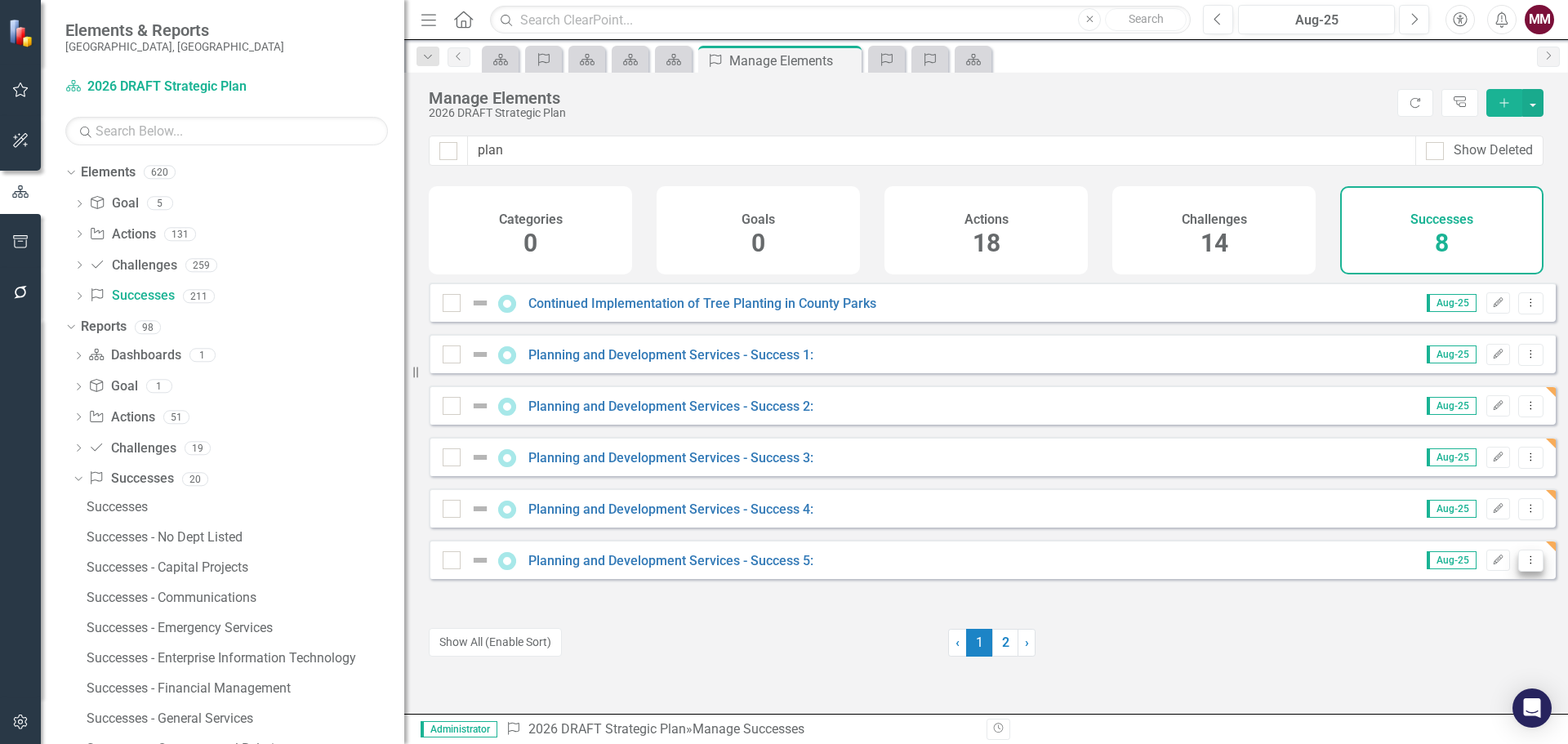
click at [1530, 564] on icon at bounding box center [1531, 559] width 2 height 8
click at [1447, 656] on link "Copy Duplicate Success" at bounding box center [1458, 660] width 145 height 30
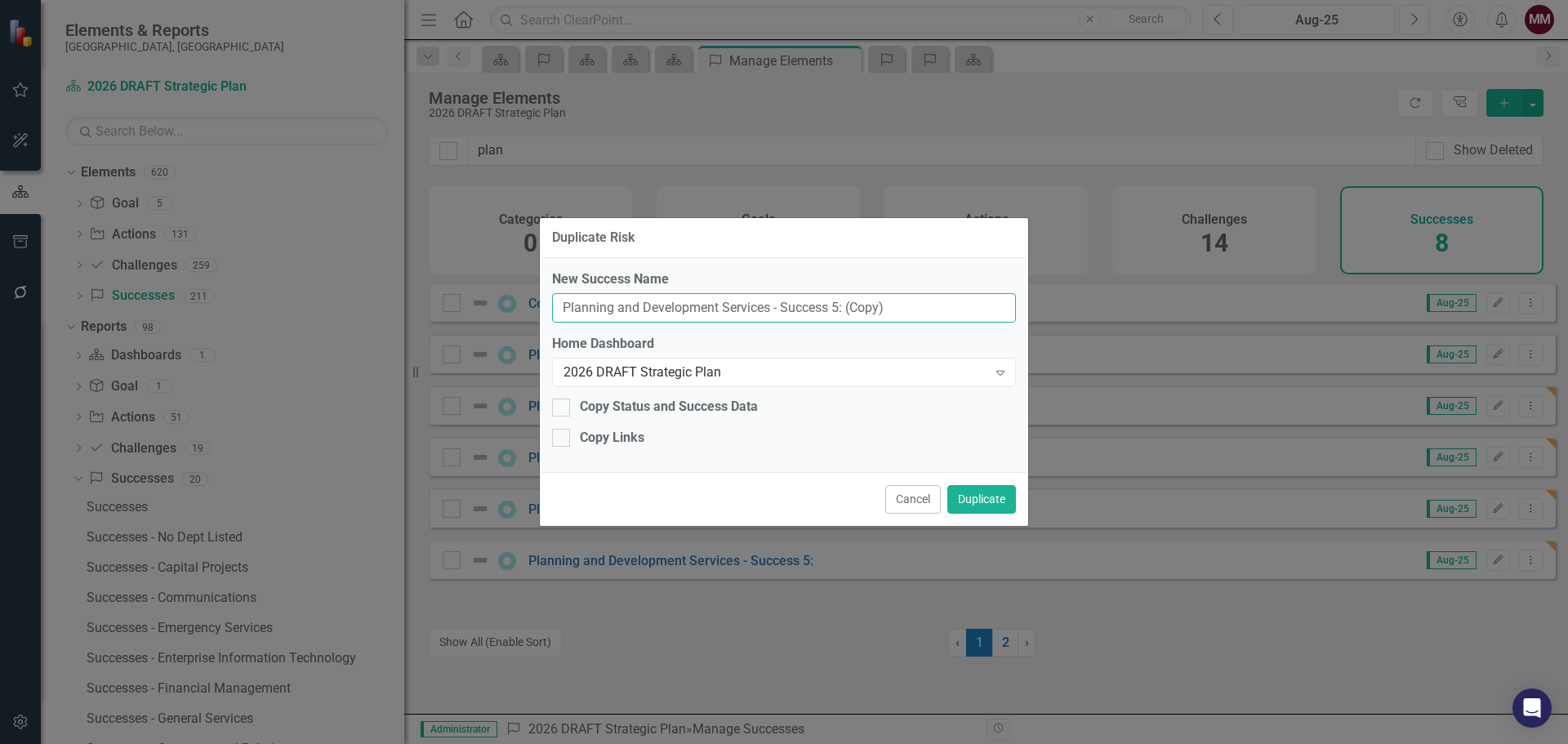
click at [837, 307] on input "Planning and Development Services - Success 5: (Copy)" at bounding box center [784, 308] width 464 height 30
type input "Planning and Development Services - Success 7:"
click at [968, 495] on button "Duplicate" at bounding box center [981, 500] width 69 height 29
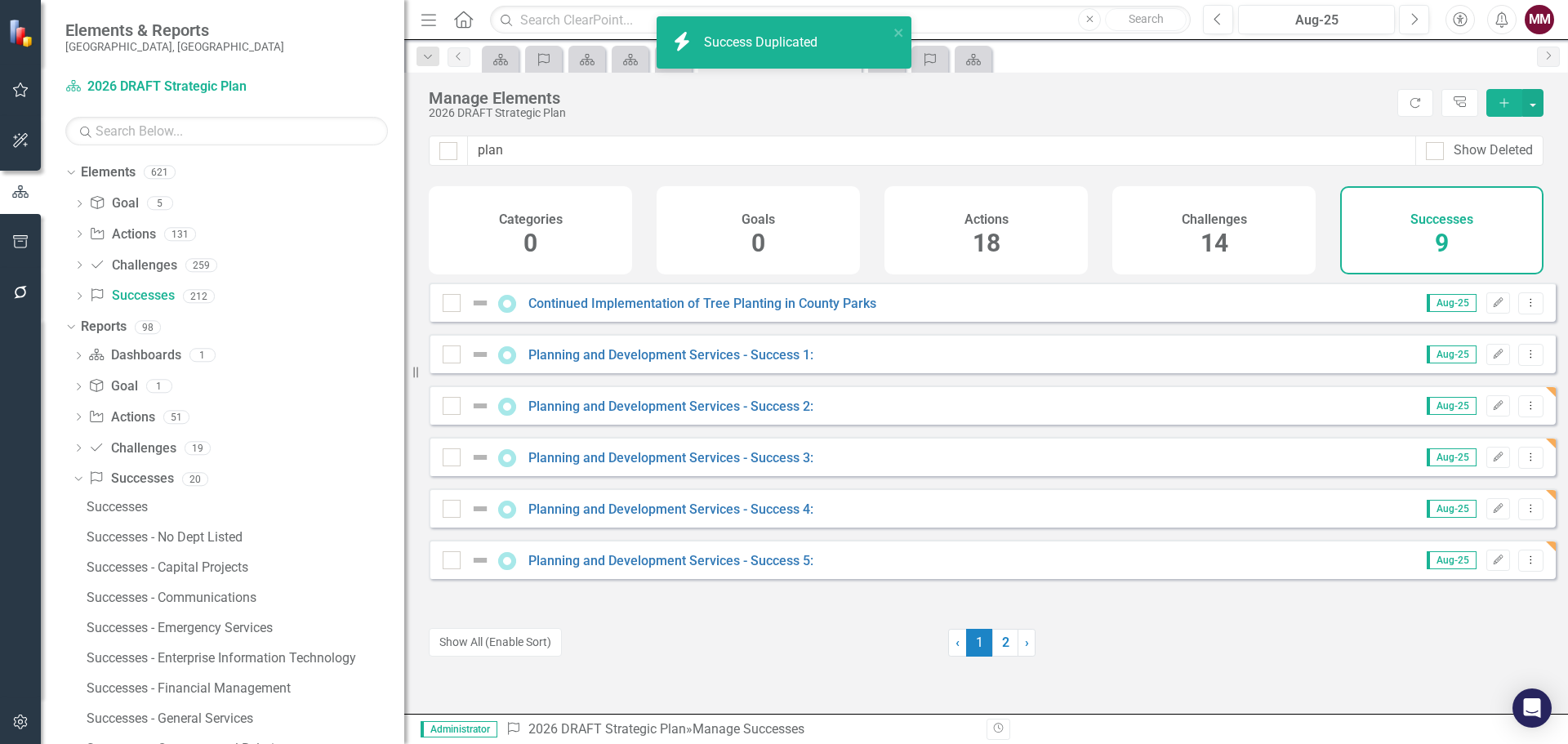
click at [507, 640] on button "Show All (Enable Sort)" at bounding box center [495, 643] width 133 height 29
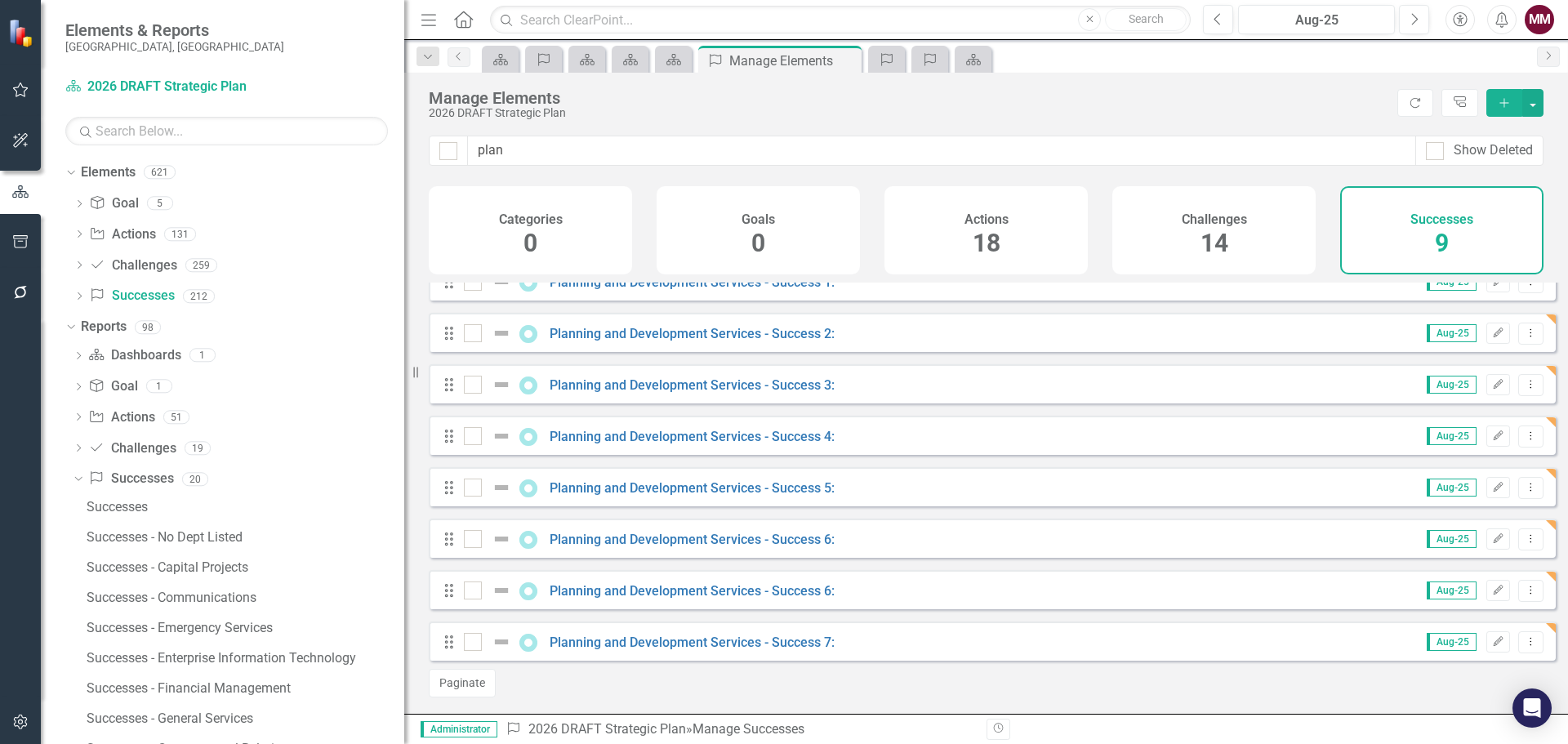
scroll to position [85, 0]
click at [785, 592] on link "Planning and Development Services - Success 6:" at bounding box center [692, 591] width 285 height 16
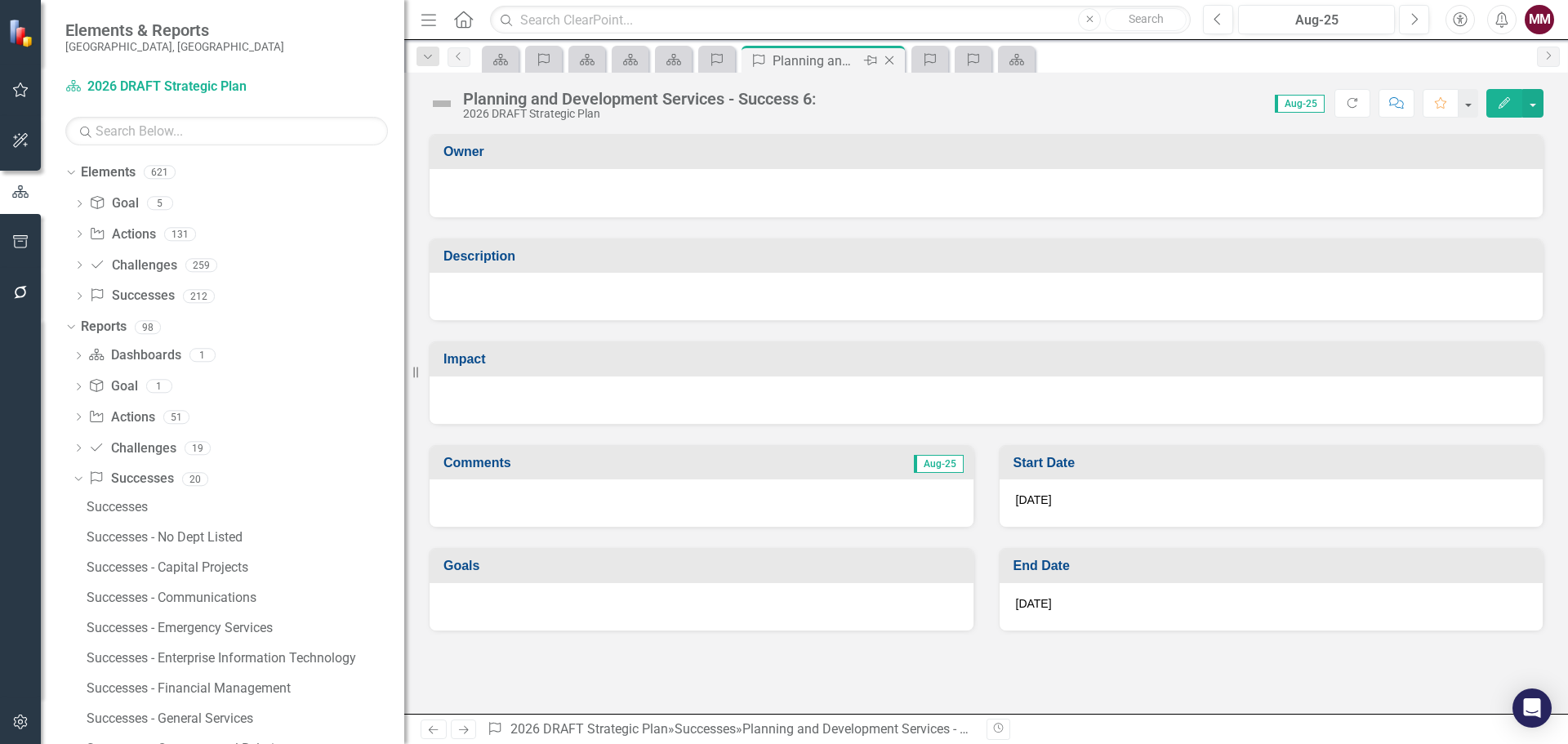
click at [894, 58] on icon "Close" at bounding box center [889, 60] width 16 height 13
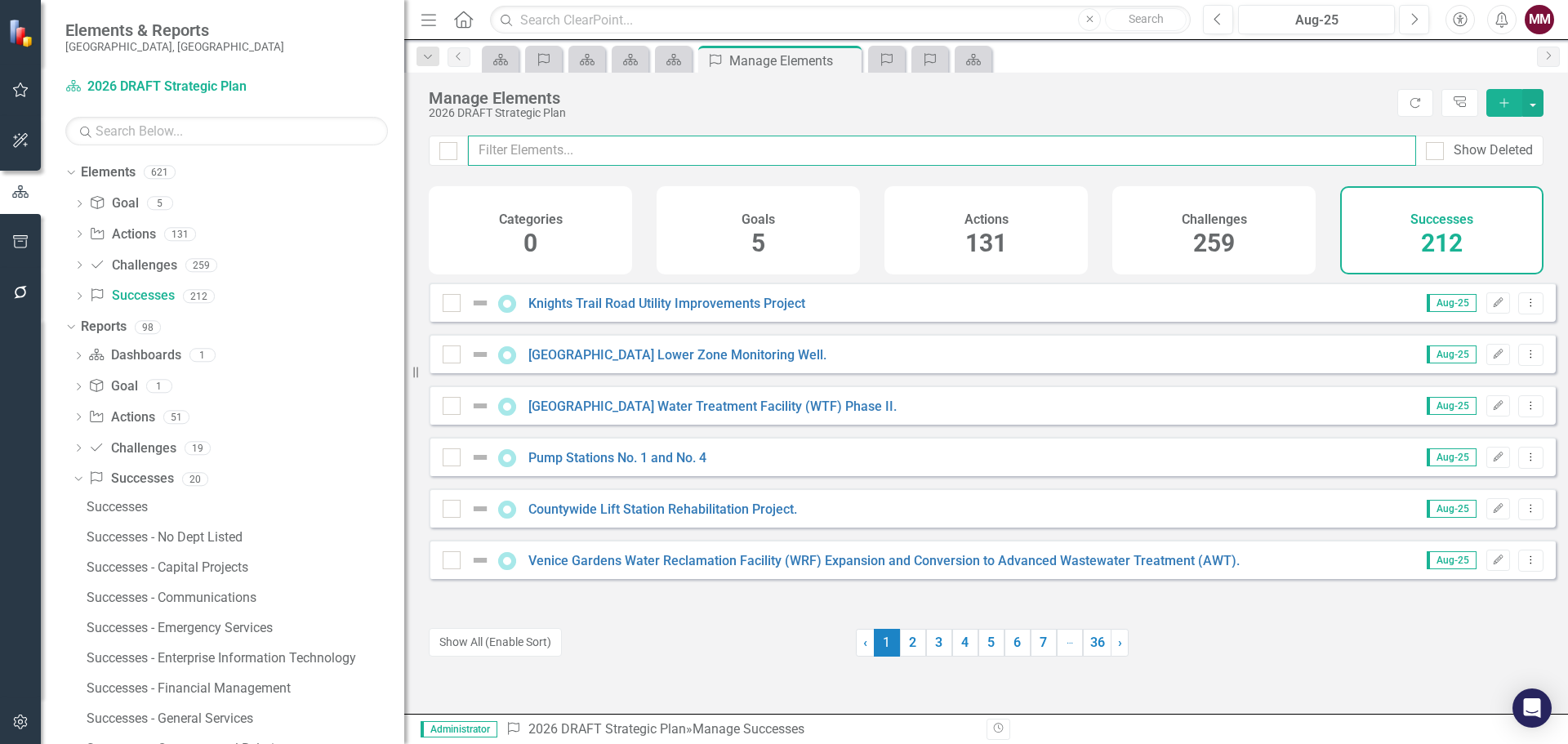
click at [528, 144] on input "text" at bounding box center [941, 150] width 948 height 30
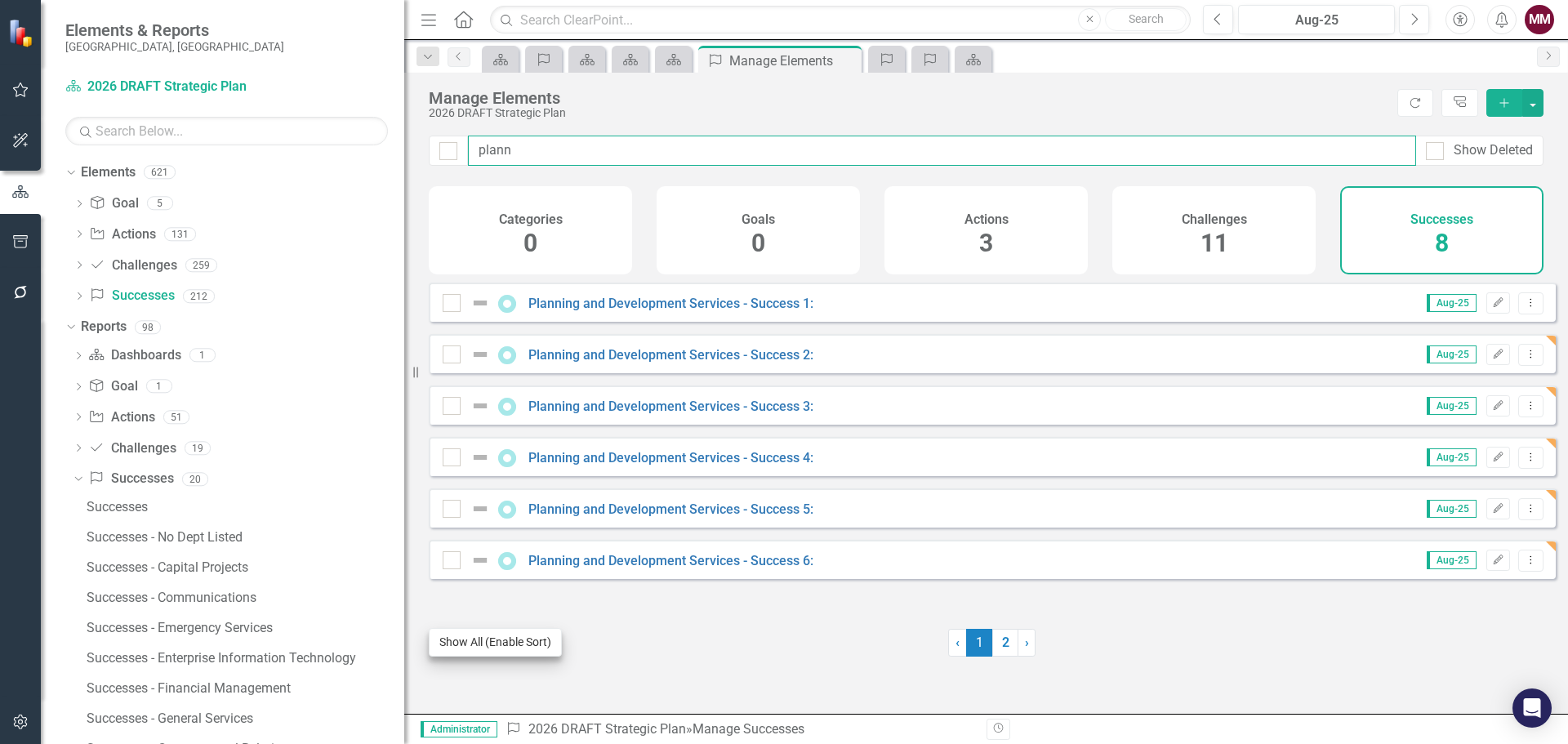
type input "plann"
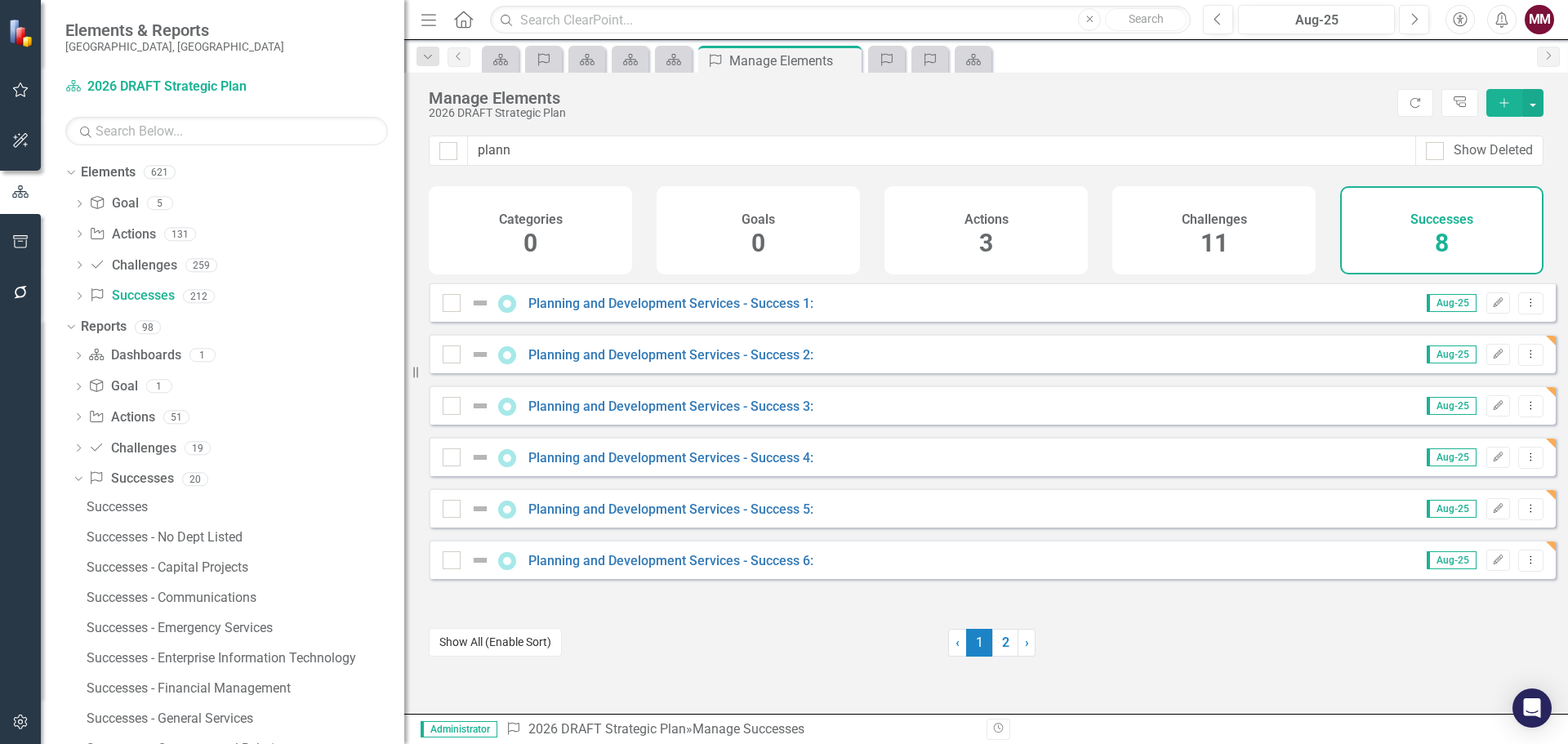
click at [493, 640] on button "Show All (Enable Sort)" at bounding box center [495, 643] width 133 height 29
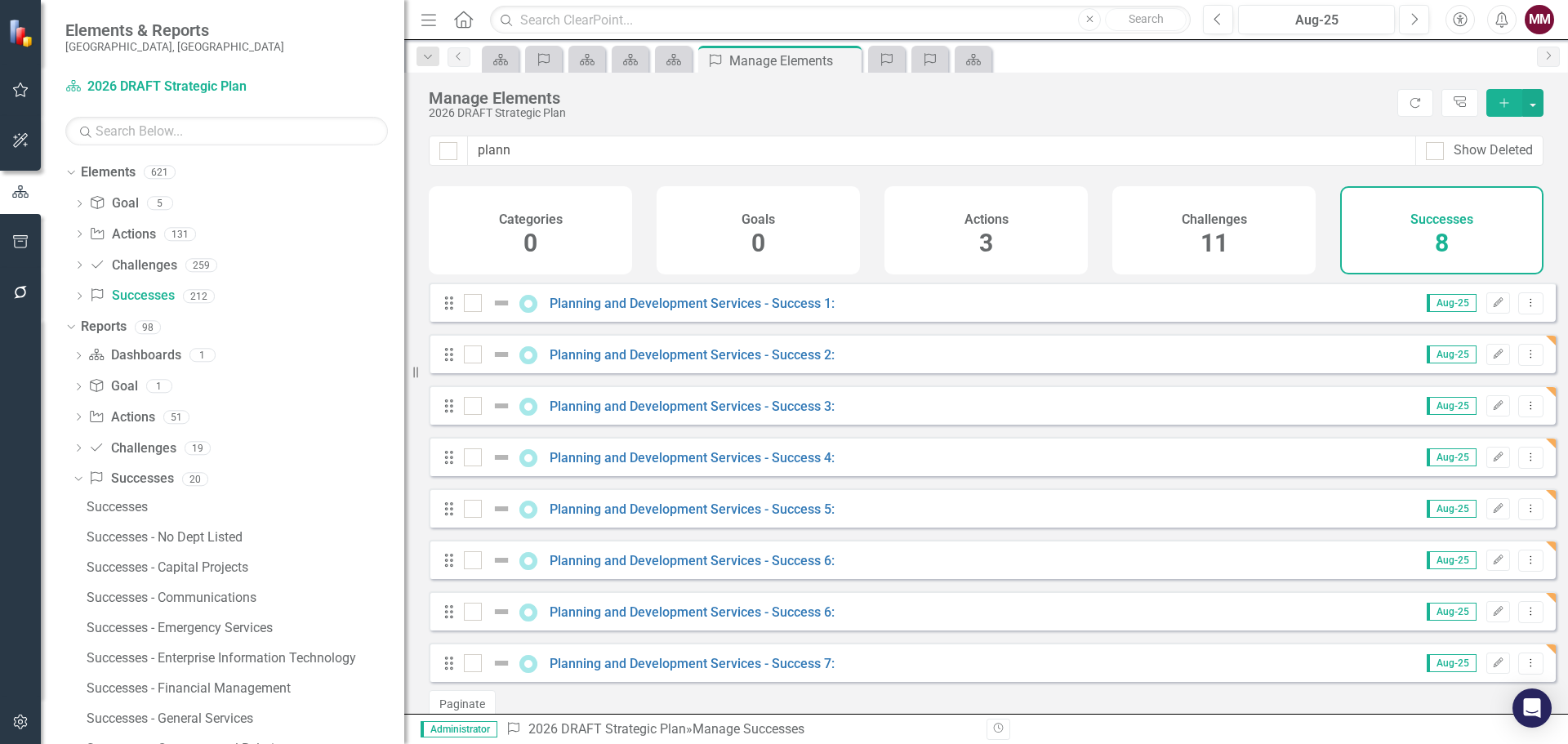
scroll to position [34, 0]
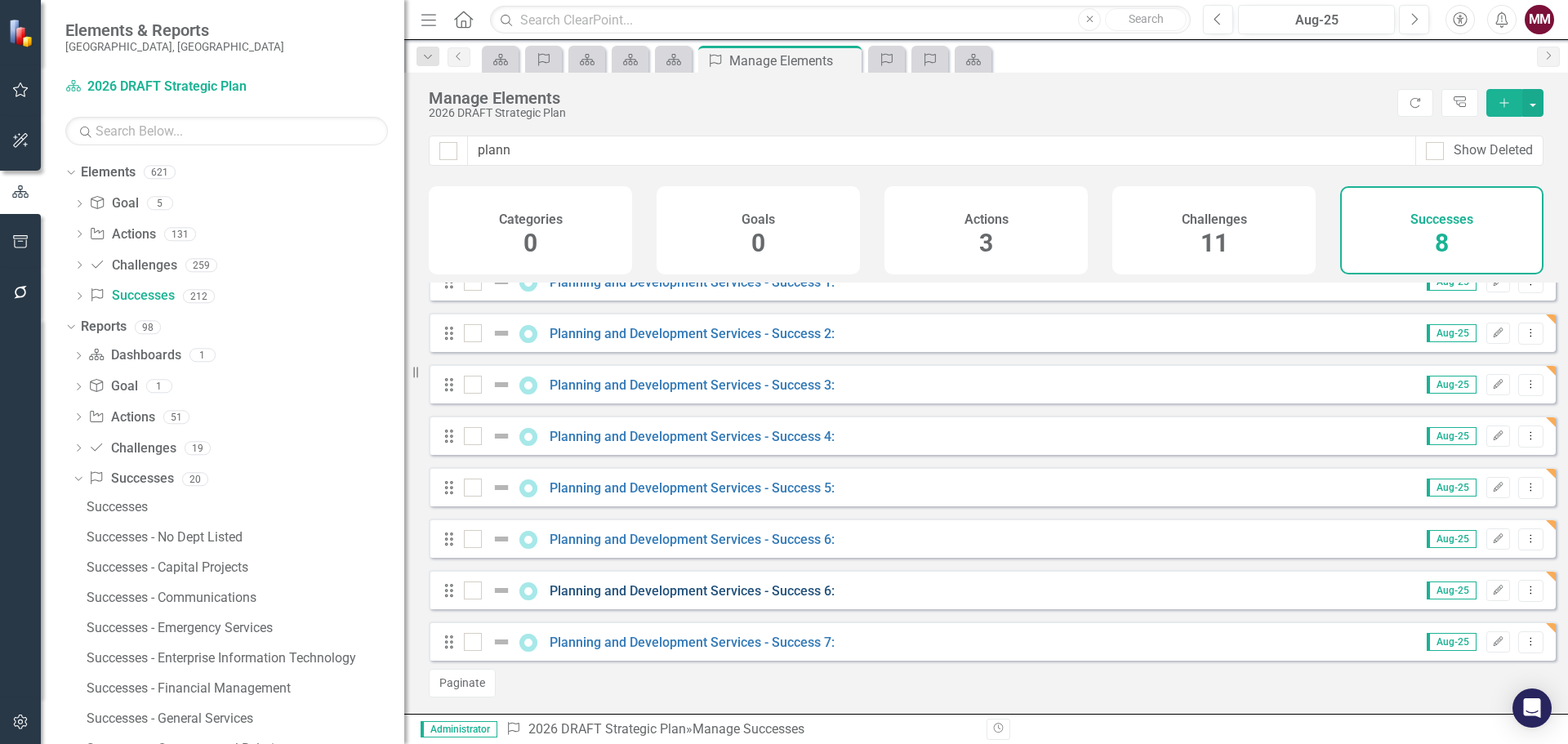
click at [784, 589] on link "Planning and Development Services - Success 6:" at bounding box center [692, 591] width 285 height 16
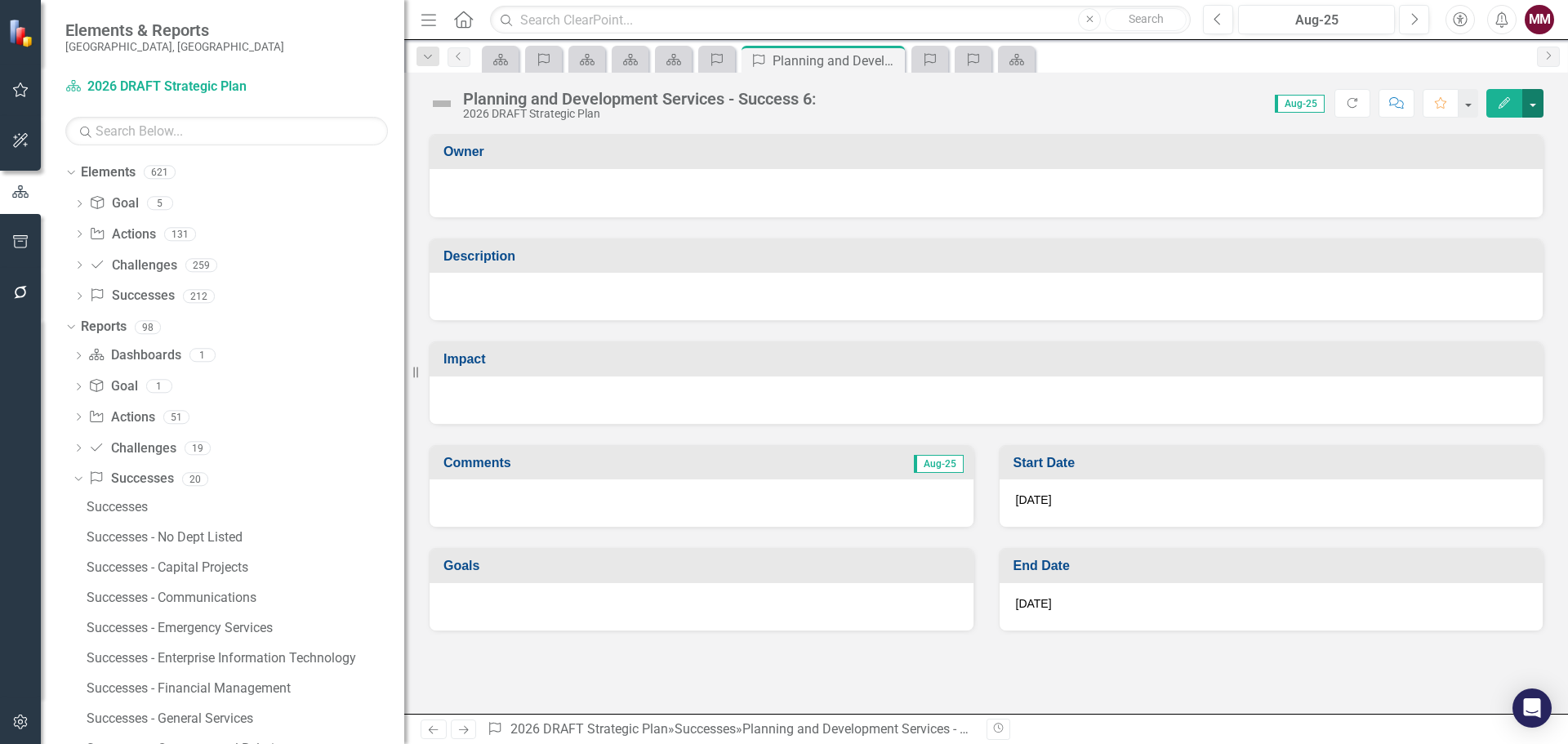
click at [1530, 102] on button "button" at bounding box center [1533, 104] width 21 height 29
click at [1469, 139] on link "Edit Edit Success" at bounding box center [1476, 133] width 133 height 30
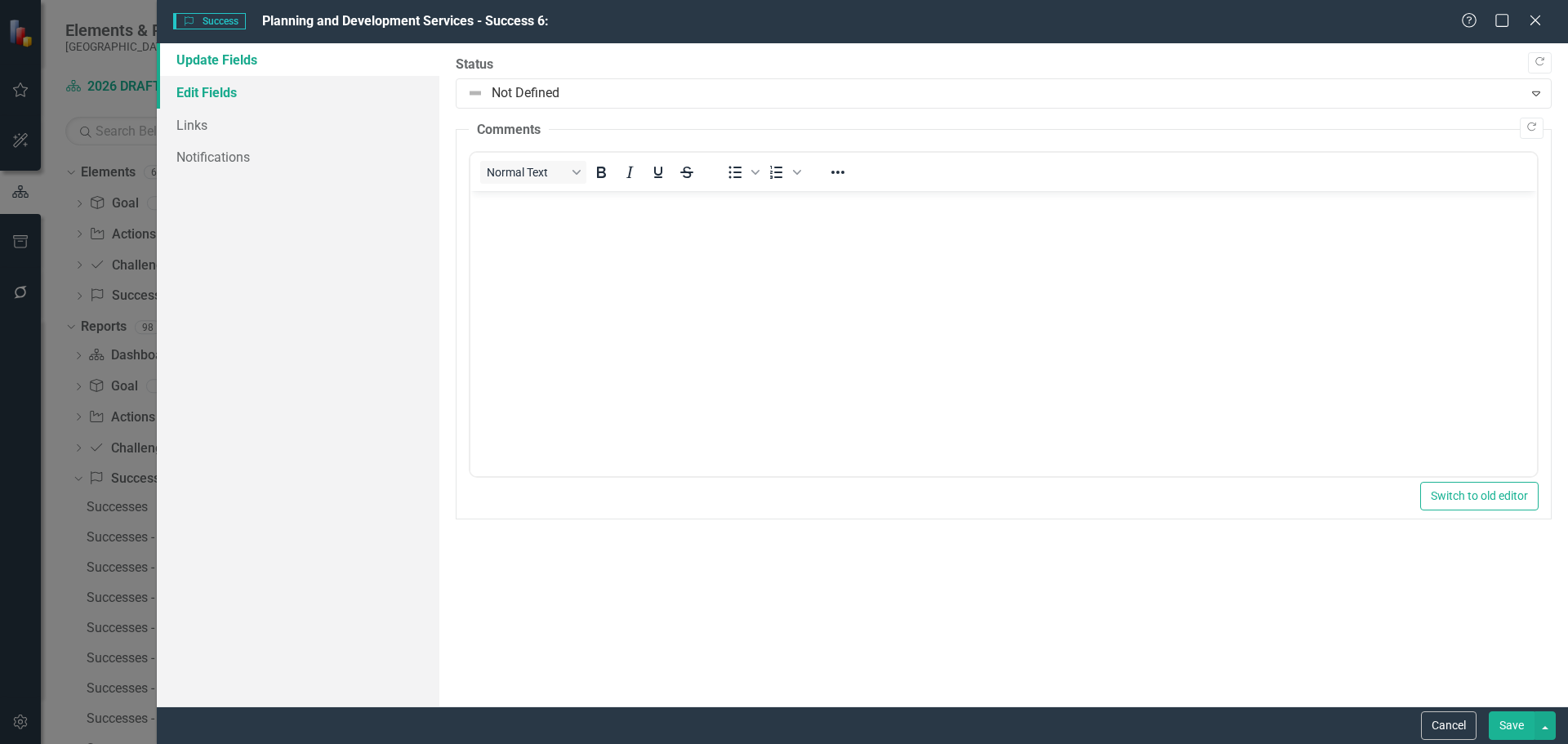
click at [235, 86] on link "Edit Fields" at bounding box center [298, 92] width 283 height 33
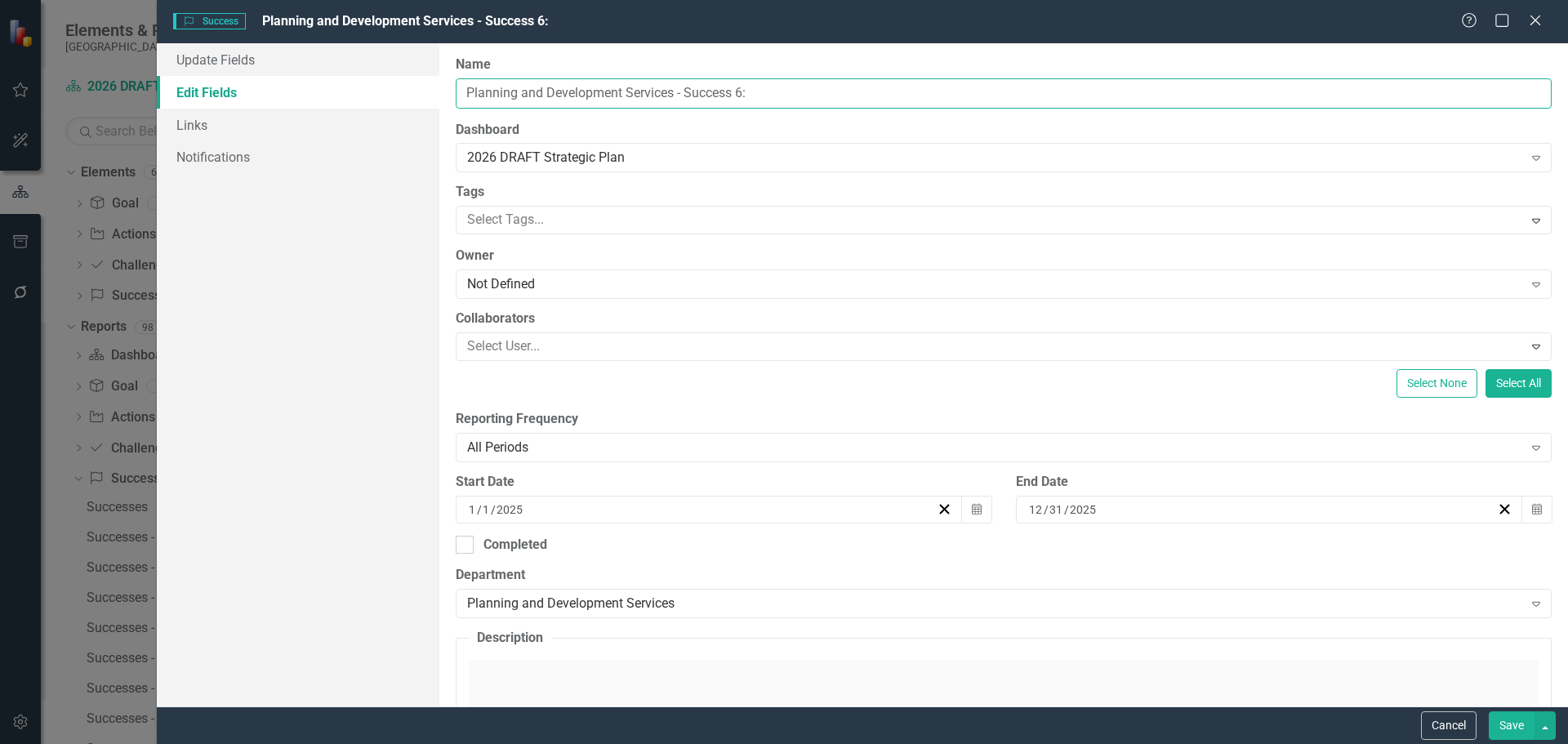
click at [738, 87] on input "Planning and Development Services - Success 6:" at bounding box center [1004, 93] width 1096 height 30
type input "Planning and Development Services - Success 8:"
click at [1514, 728] on button "Save" at bounding box center [1511, 727] width 46 height 29
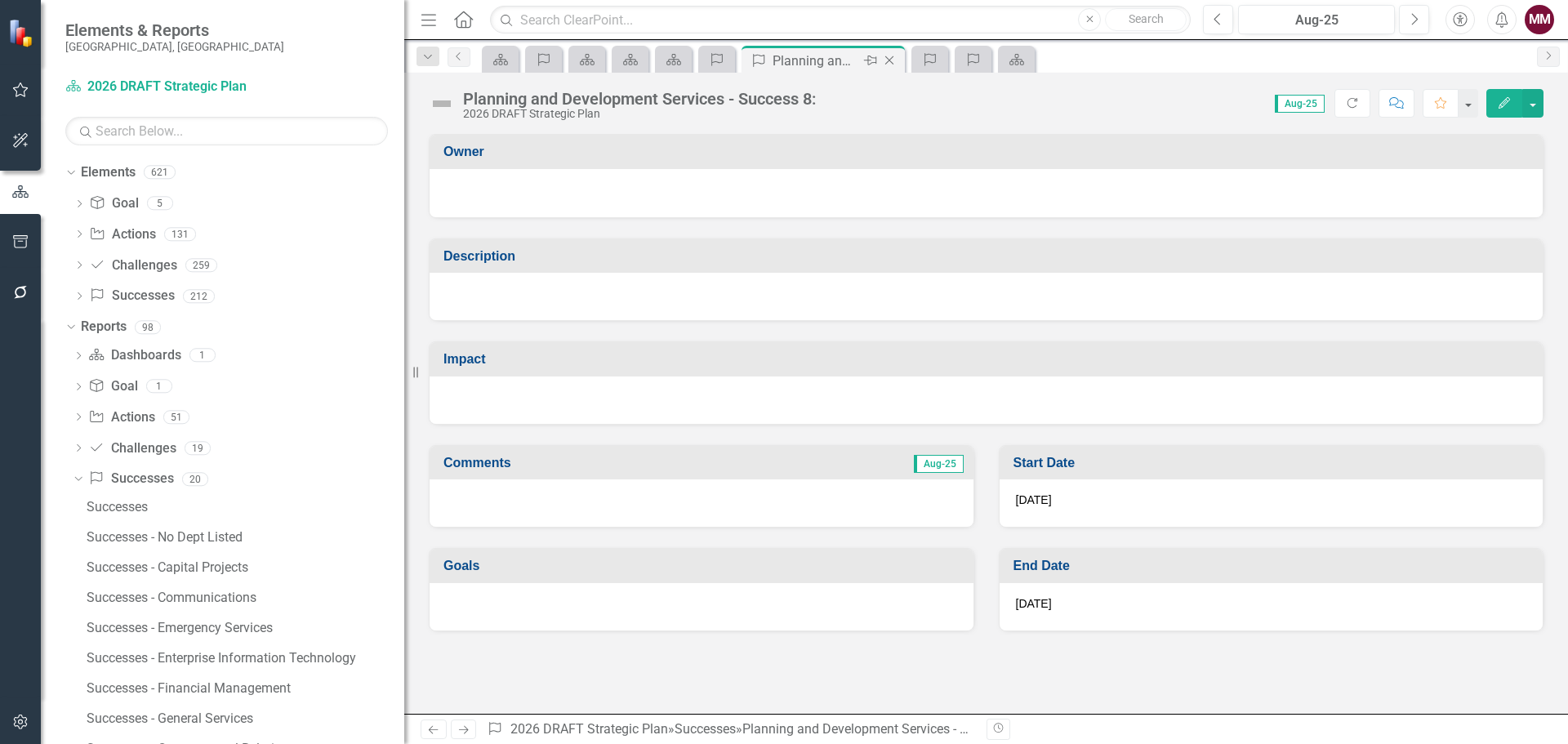
click at [888, 60] on icon "Close" at bounding box center [889, 60] width 16 height 13
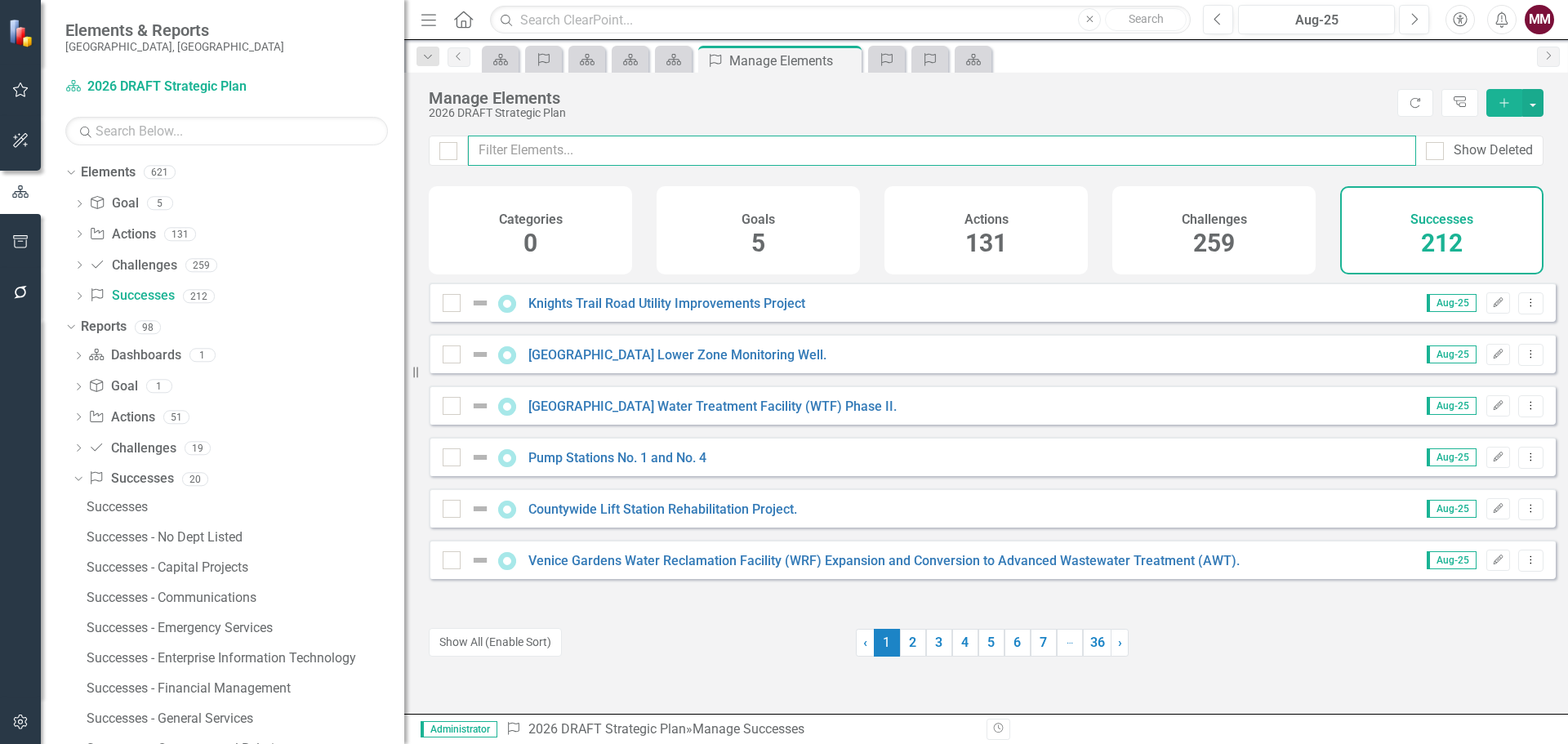
click at [610, 141] on input "text" at bounding box center [941, 150] width 948 height 30
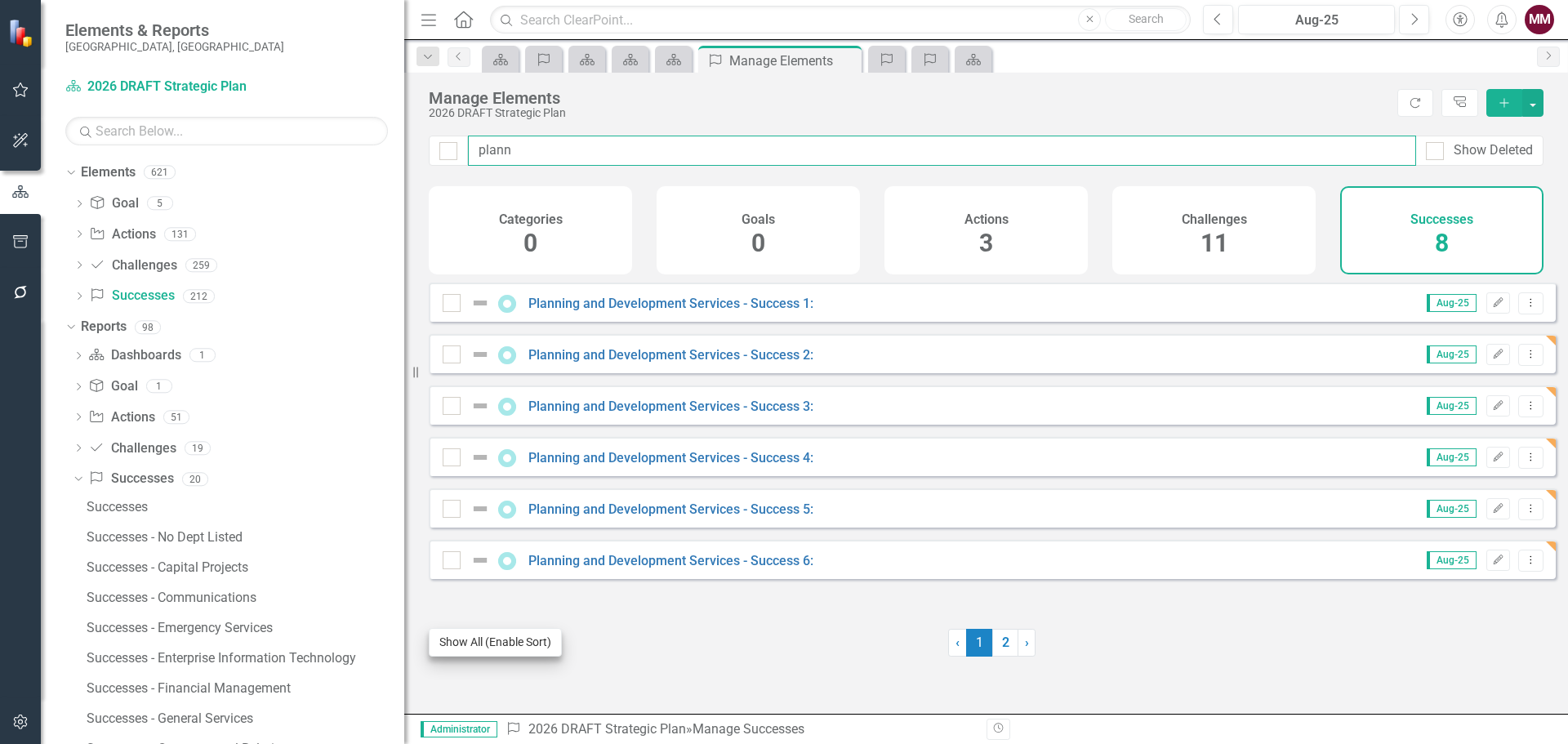
type input "plann"
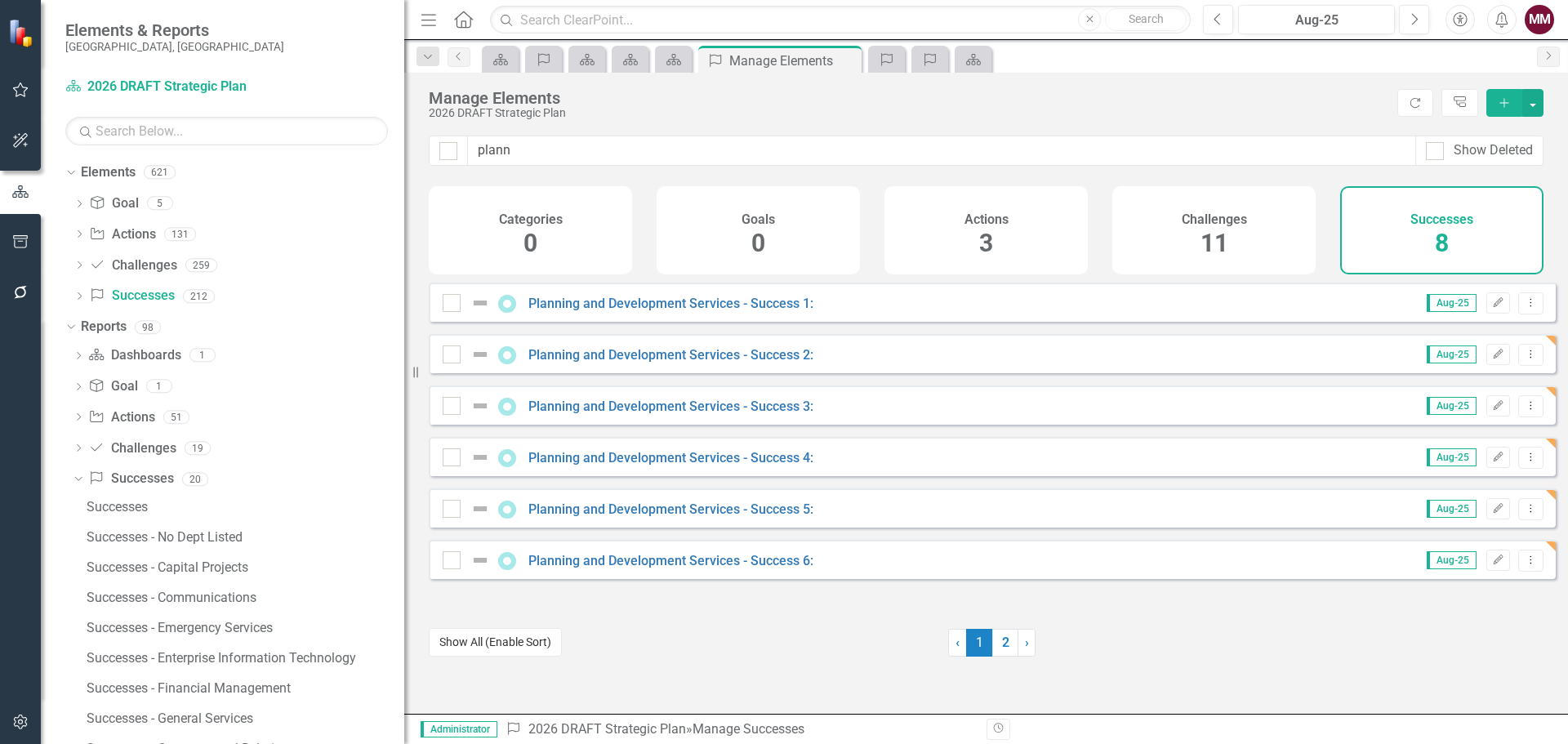
click at [492, 641] on button "Show All (Enable Sort)" at bounding box center [495, 643] width 133 height 29
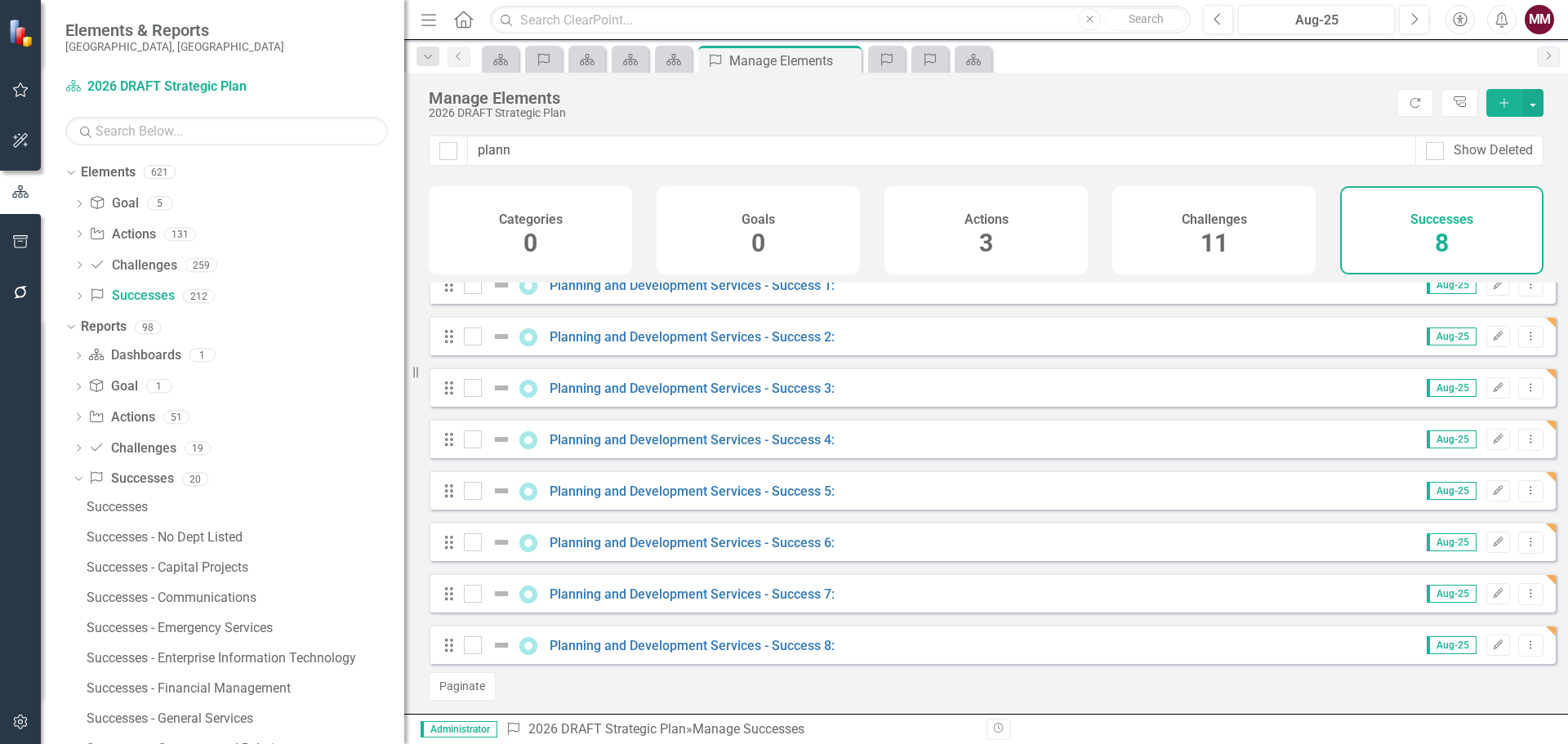
scroll to position [34, 0]
click at [1525, 639] on icon "Dropdown Menu" at bounding box center [1531, 641] width 14 height 11
click at [1447, 583] on link "Copy Duplicate Success" at bounding box center [1458, 585] width 145 height 30
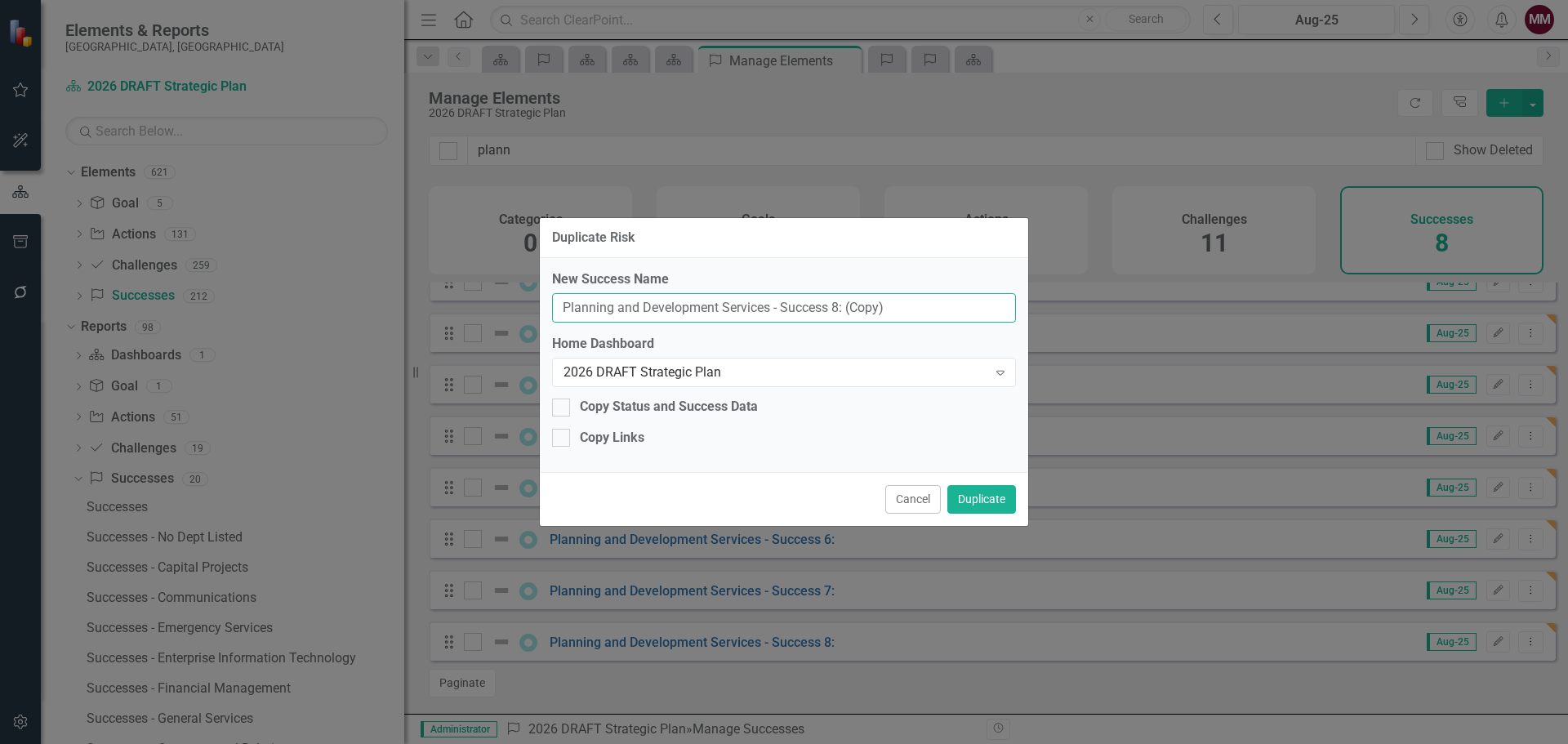
click at [836, 309] on input "Planning and Development Services - Success 8: (Copy)" at bounding box center [784, 308] width 464 height 30
click at [902, 309] on input "Planning and Development Services - Success 9: (Copy)" at bounding box center [784, 308] width 464 height 30
type input "Planning and Development Services - Success 9:"
click at [968, 499] on button "Duplicate" at bounding box center [981, 500] width 69 height 29
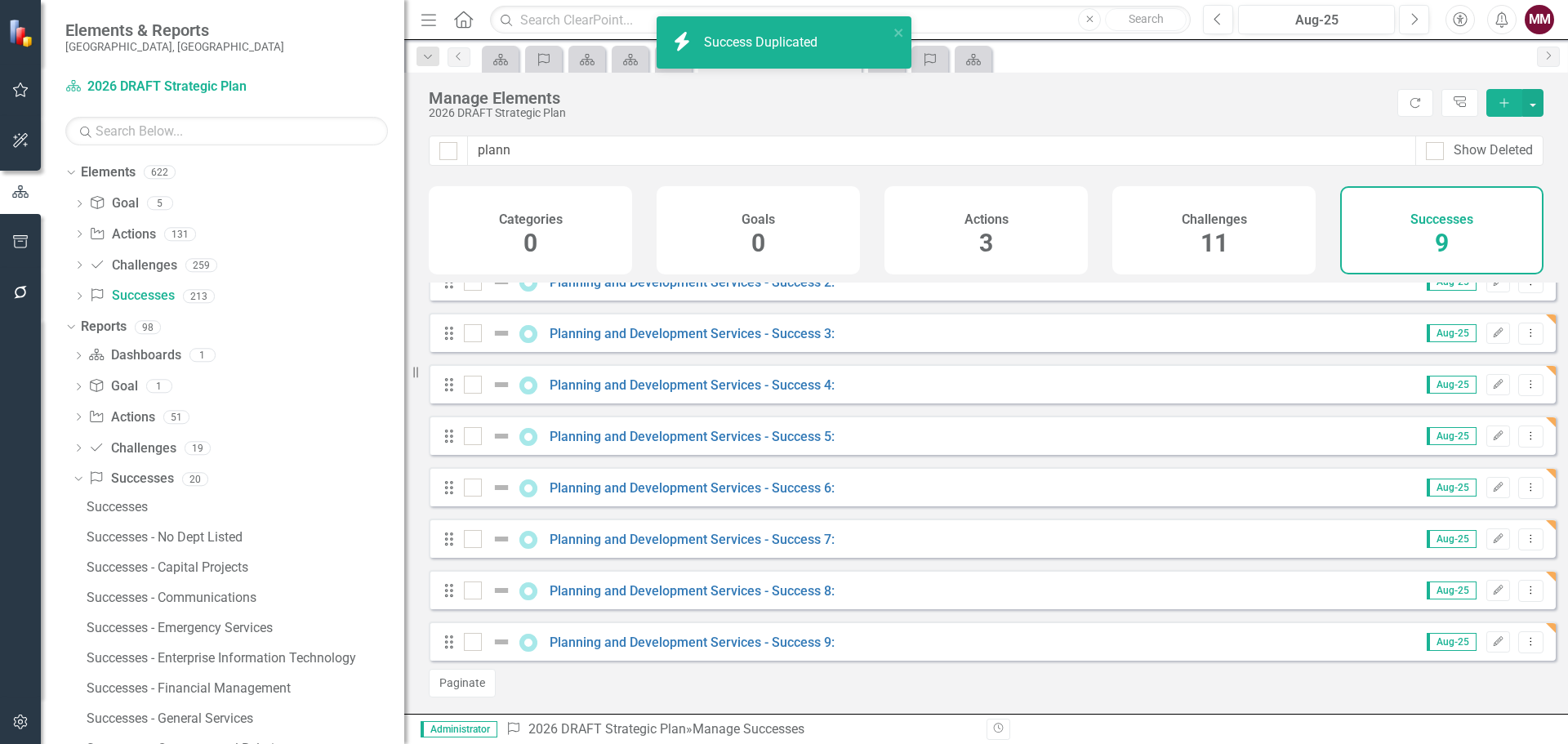
scroll to position [85, 0]
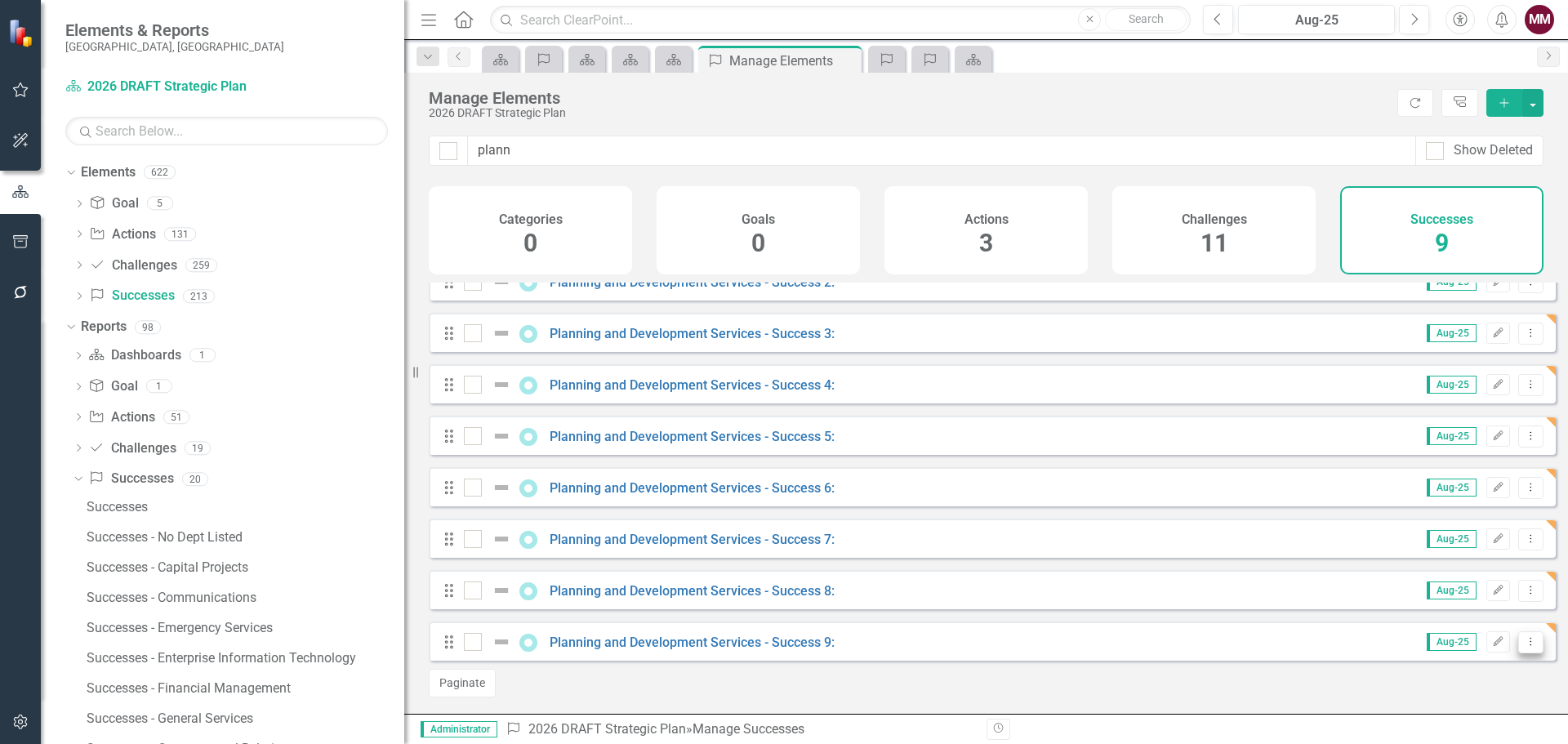
click at [1524, 644] on icon "Dropdown Menu" at bounding box center [1531, 641] width 14 height 11
click at [1465, 587] on link "Copy Duplicate Success" at bounding box center [1458, 585] width 145 height 30
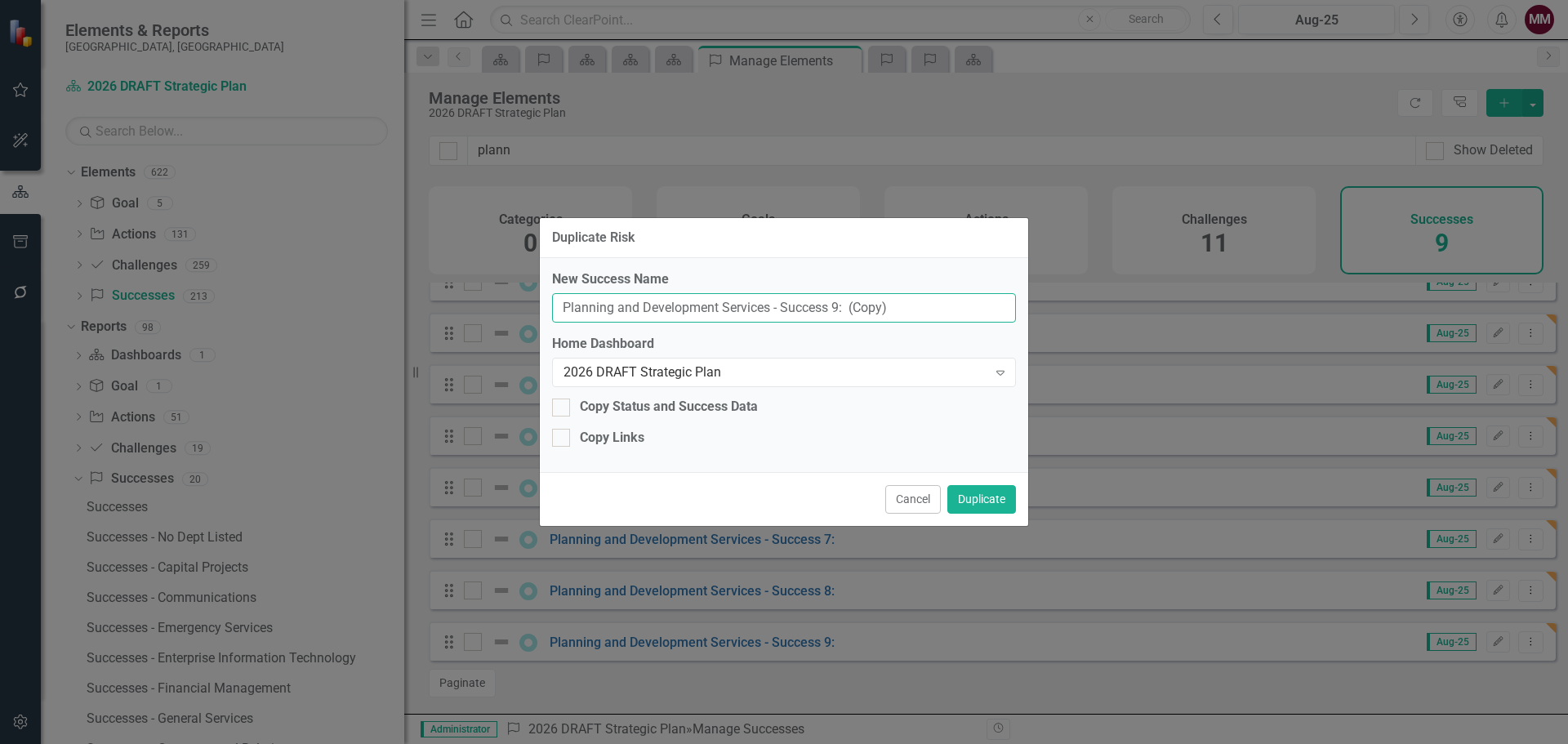
click at [834, 303] on input "Planning and Development Services - Success 9: (Copy)" at bounding box center [784, 308] width 464 height 30
type input "Planning and Development Services - Success 10:"
click at [983, 490] on button "Duplicate" at bounding box center [981, 500] width 69 height 29
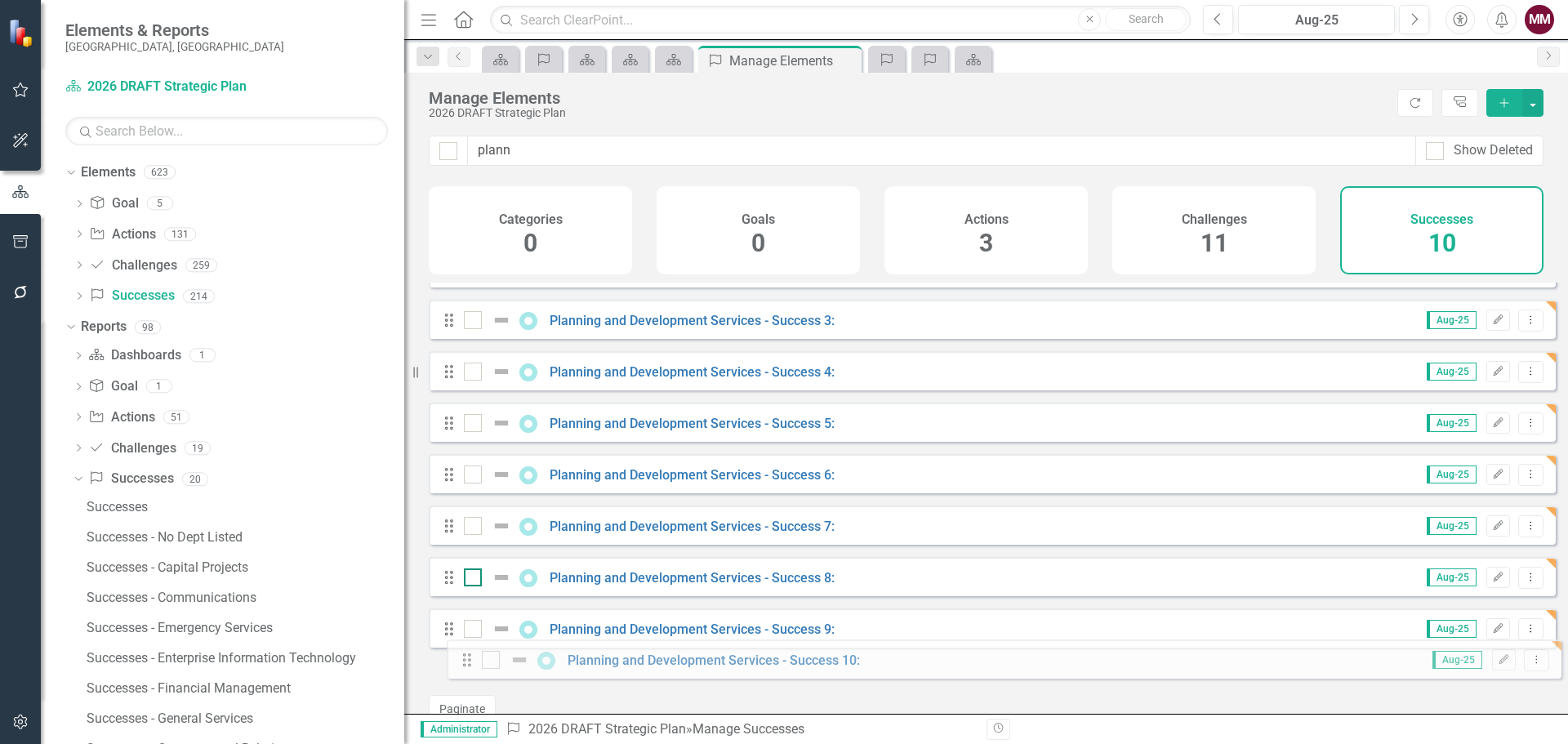
scroll to position [137, 0]
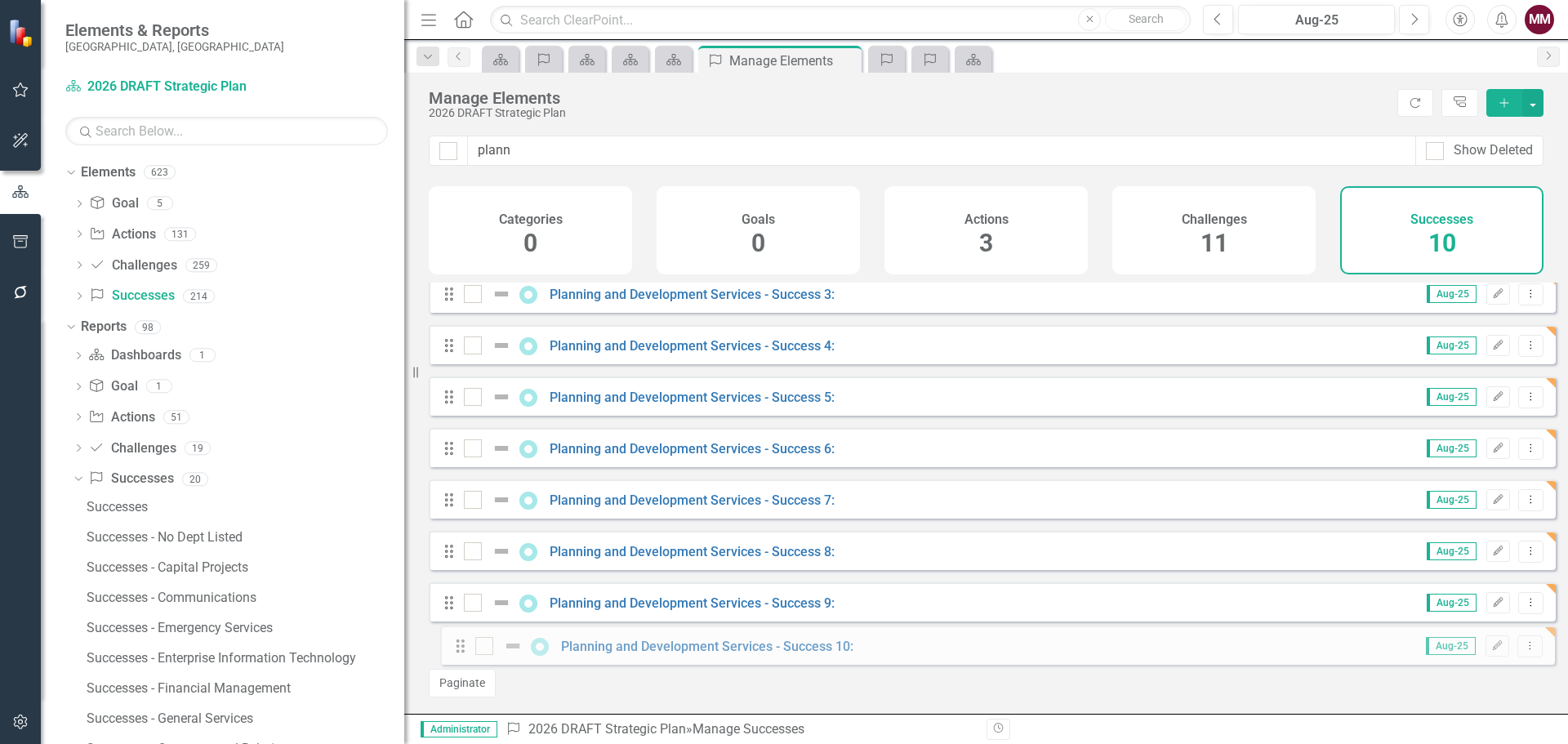
drag, startPoint x: 451, startPoint y: 363, endPoint x: 463, endPoint y: 643, distance: 280.3
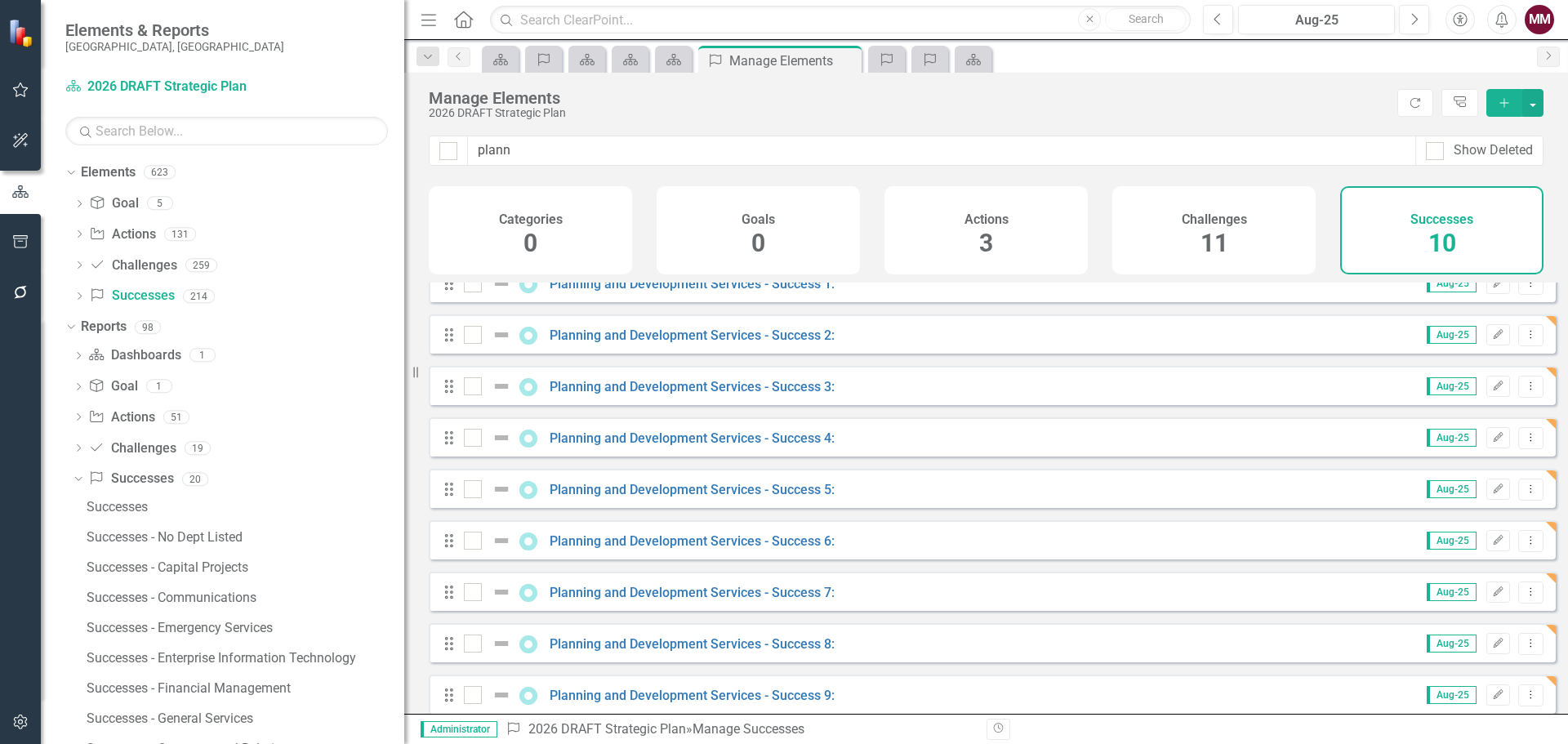
scroll to position [0, 0]
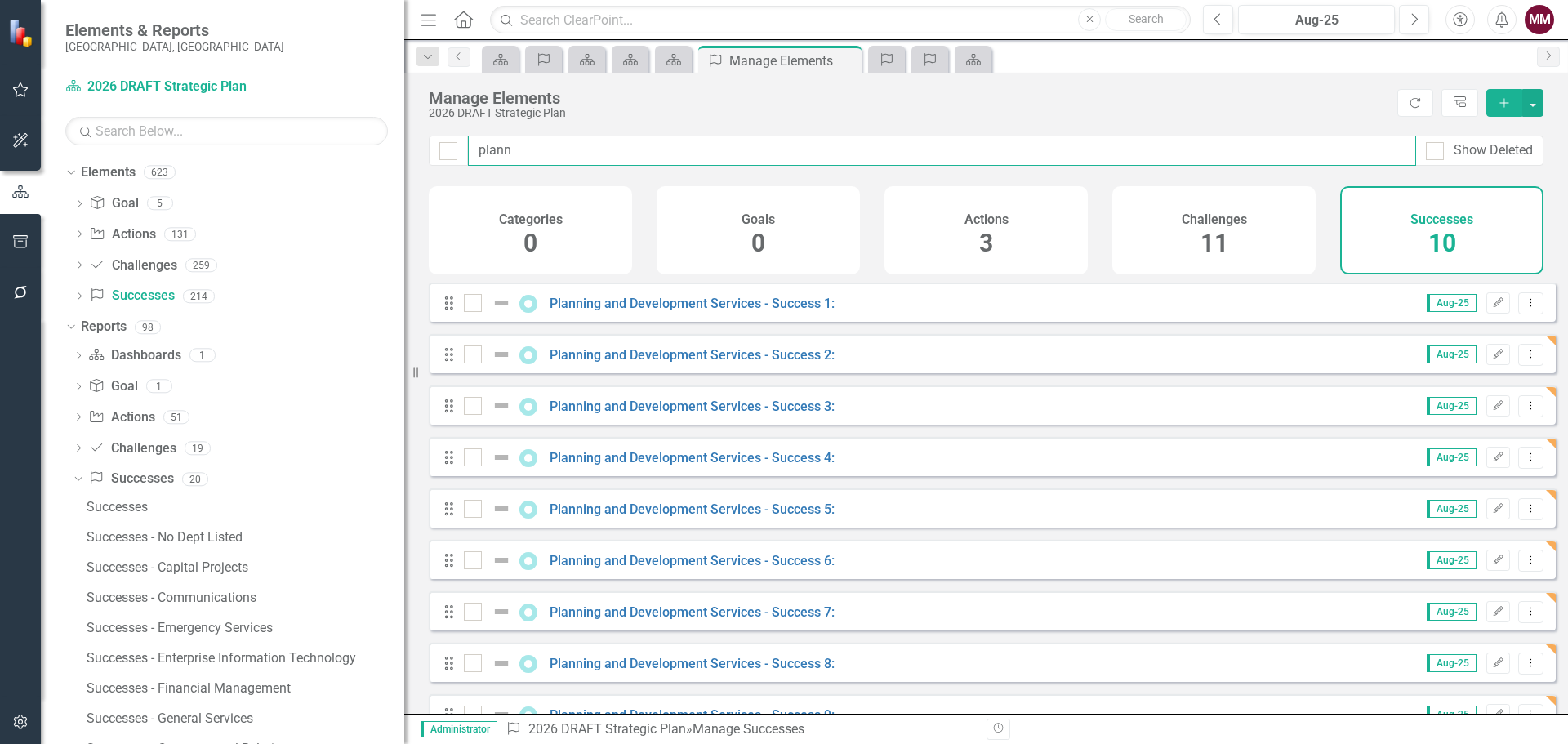
drag, startPoint x: 549, startPoint y: 152, endPoint x: 236, endPoint y: 128, distance: 313.9
click at [313, 142] on div "Elements & Reports Sarasota County, FL Dashboard 2026 DRAFT Strategic Plan Sear…" at bounding box center [784, 372] width 1568 height 744
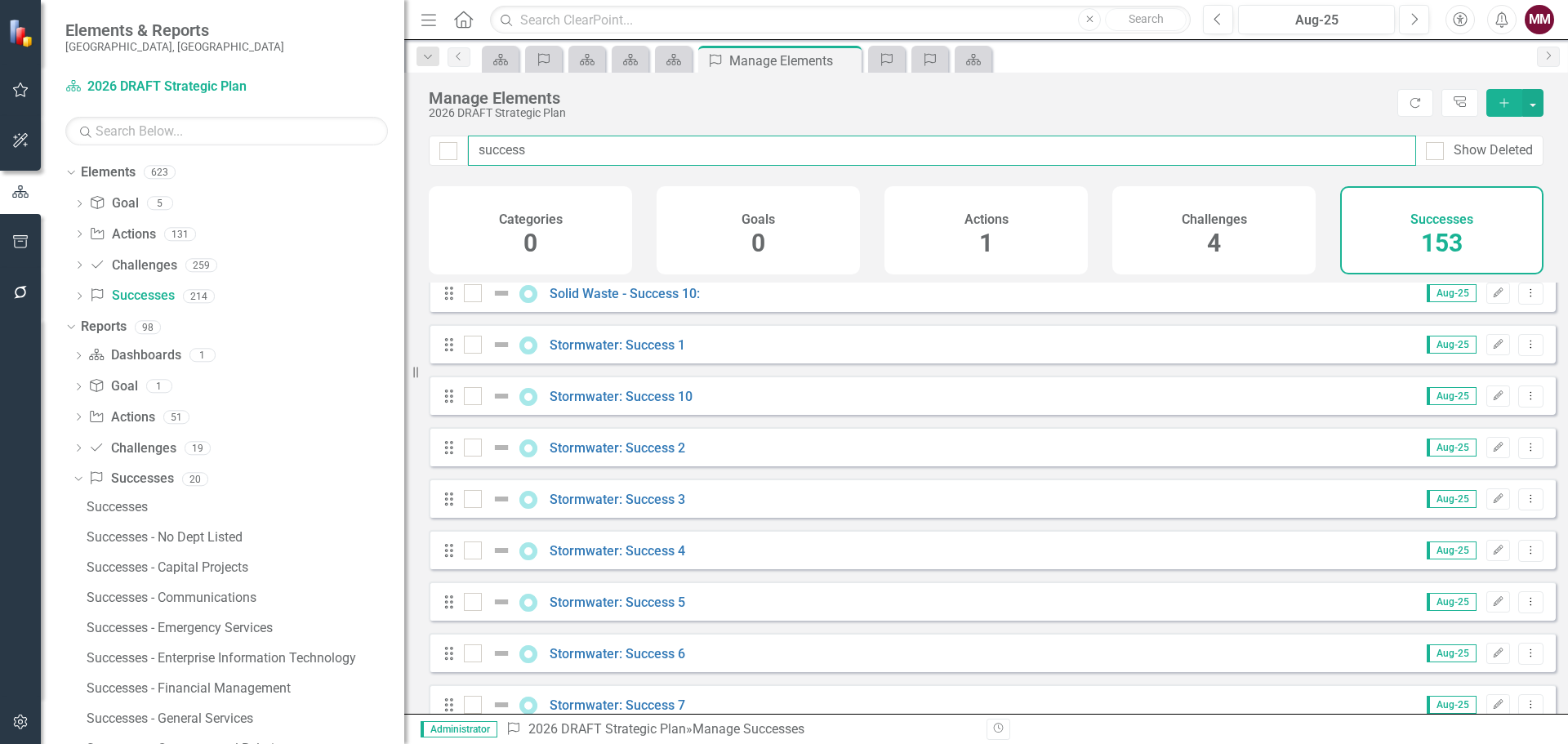
scroll to position [6209, 0]
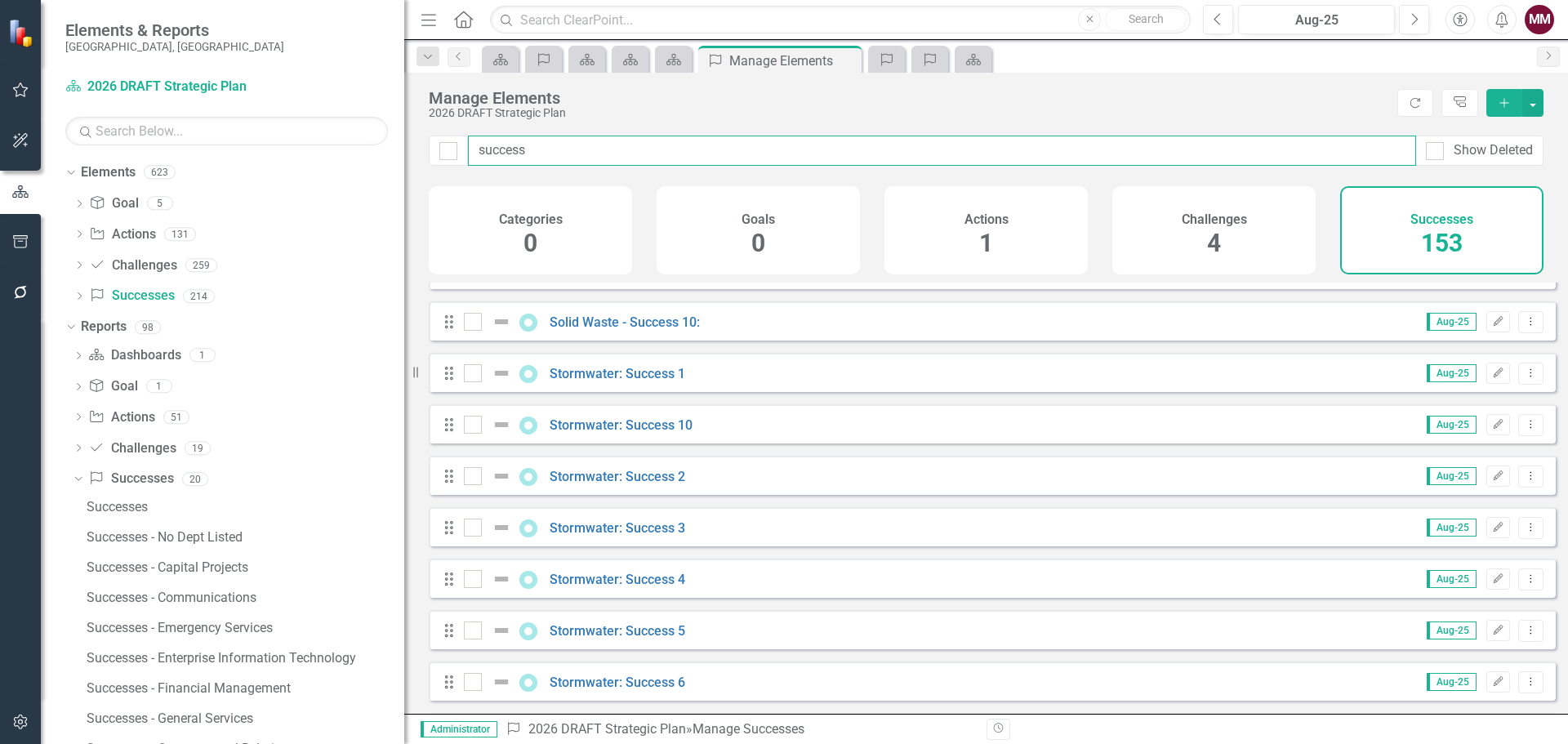
type input "success"
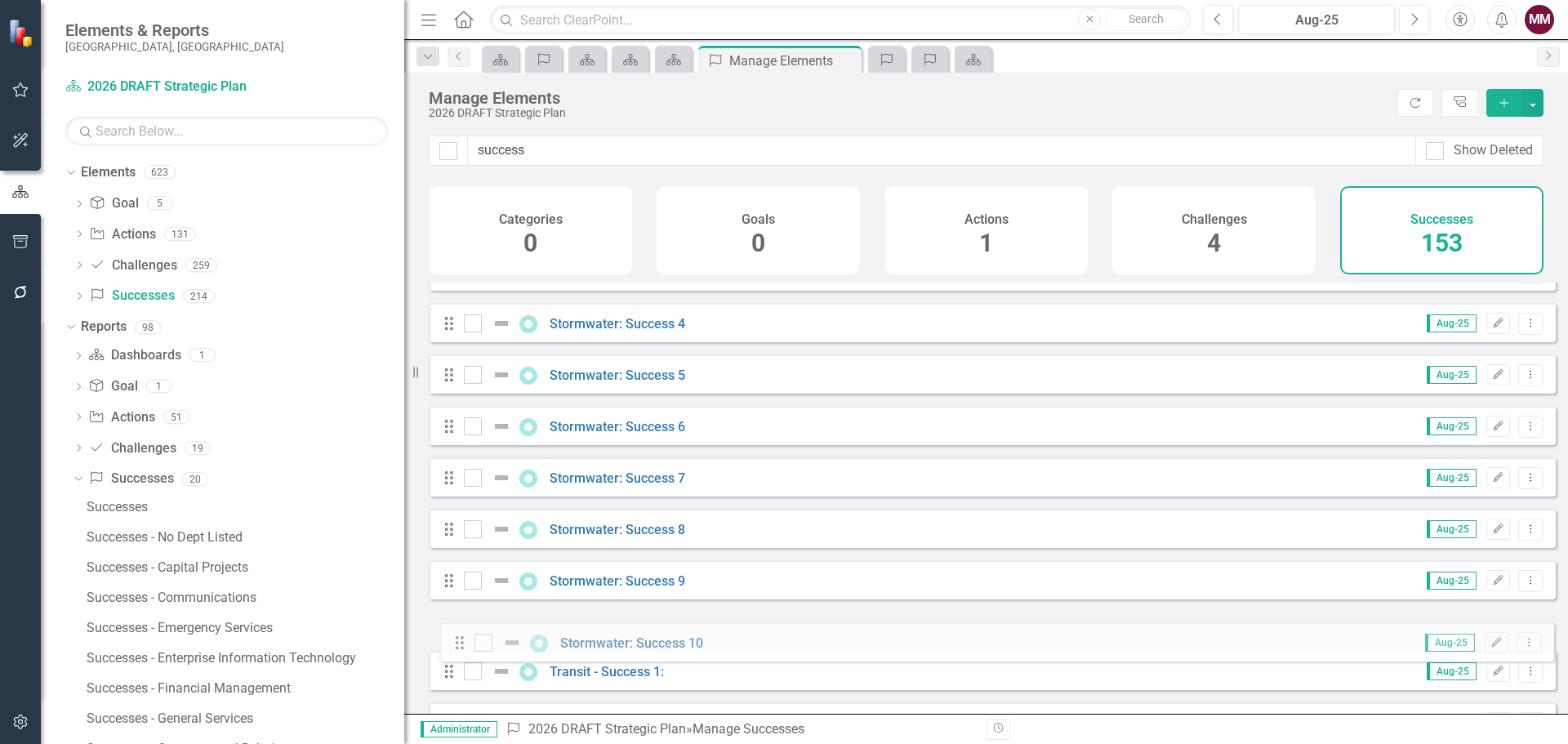
scroll to position [6452, 0]
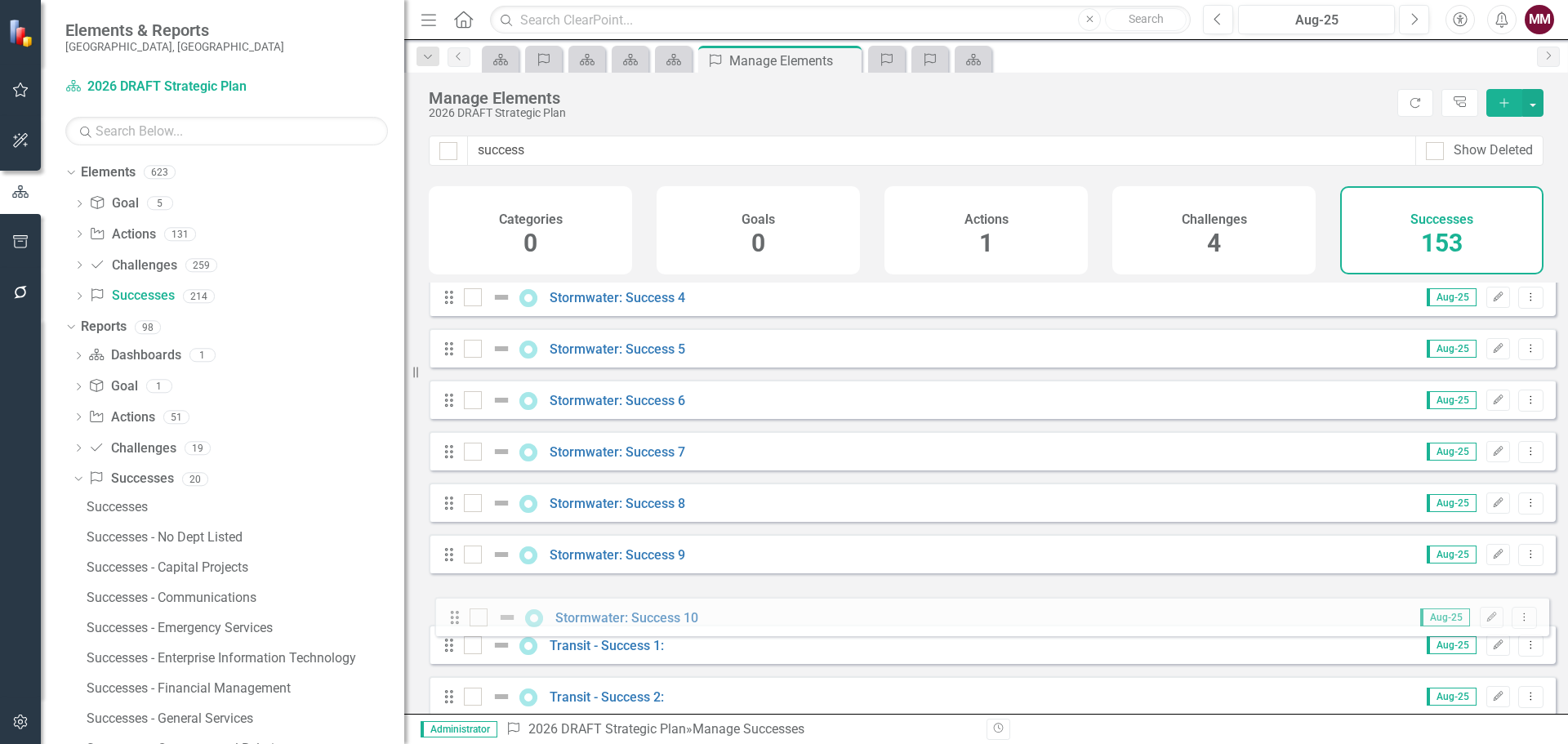
drag, startPoint x: 446, startPoint y: 436, endPoint x: 452, endPoint y: 617, distance: 181.1
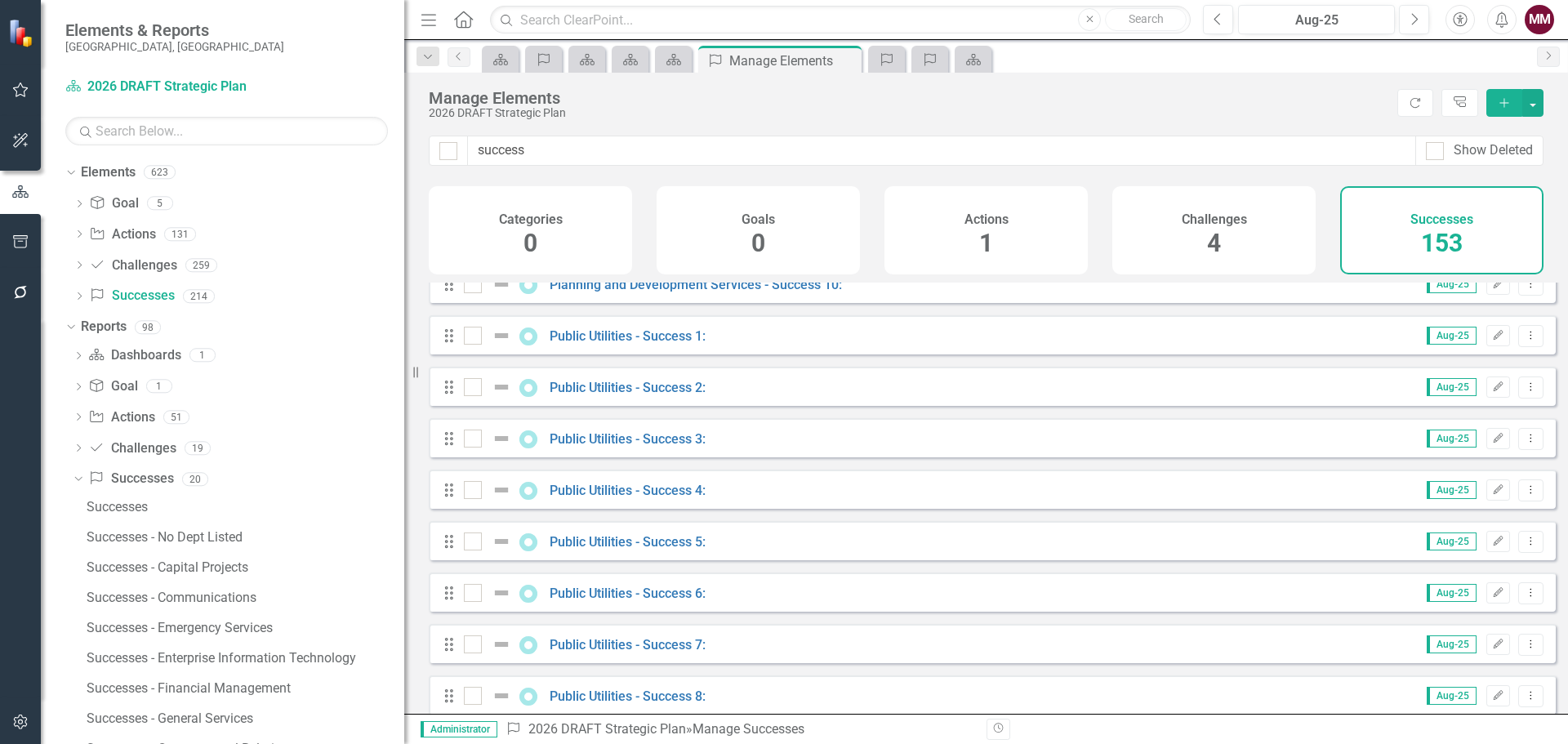
scroll to position [4738, 0]
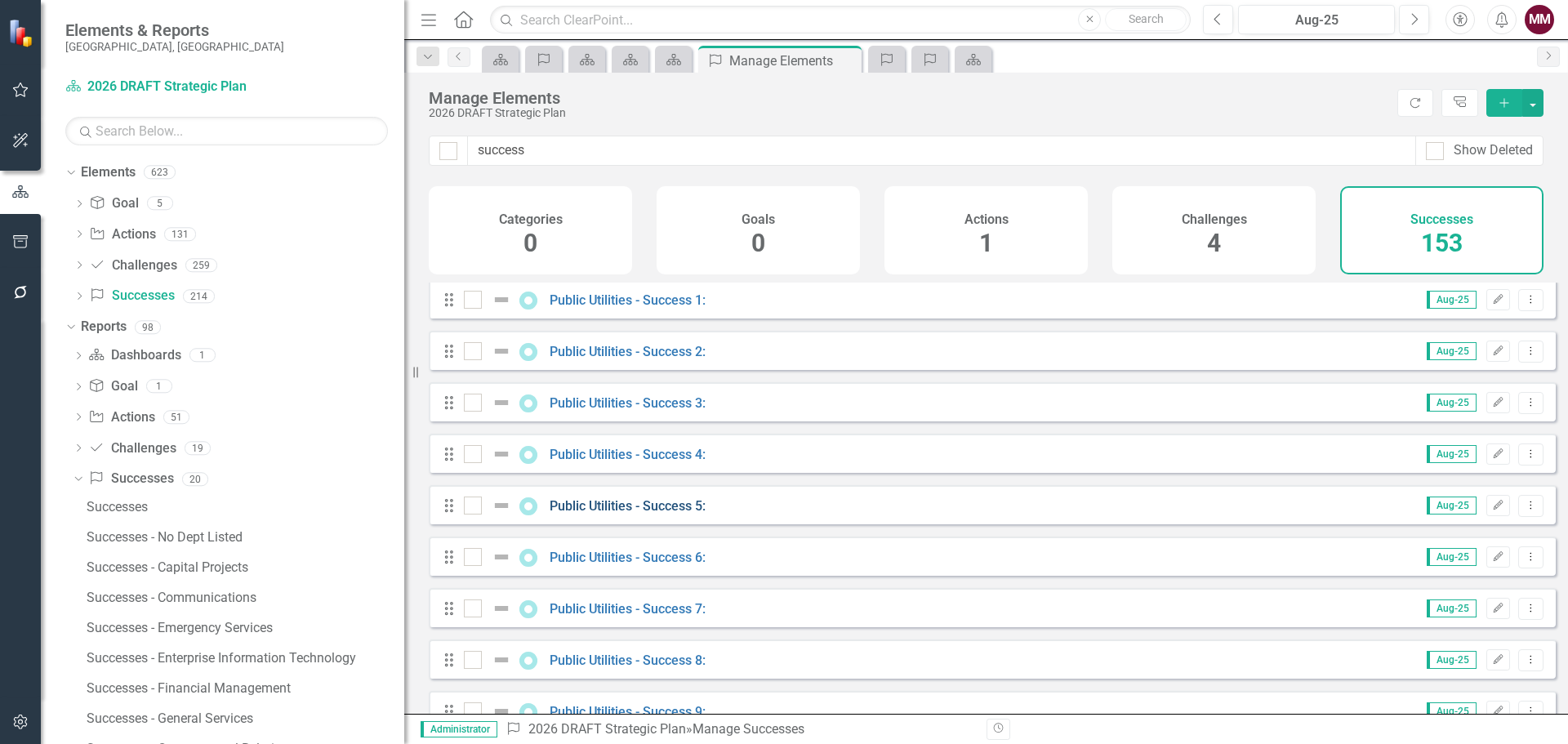
click at [644, 513] on link "Public Utilities - Success 5:" at bounding box center [628, 506] width 156 height 16
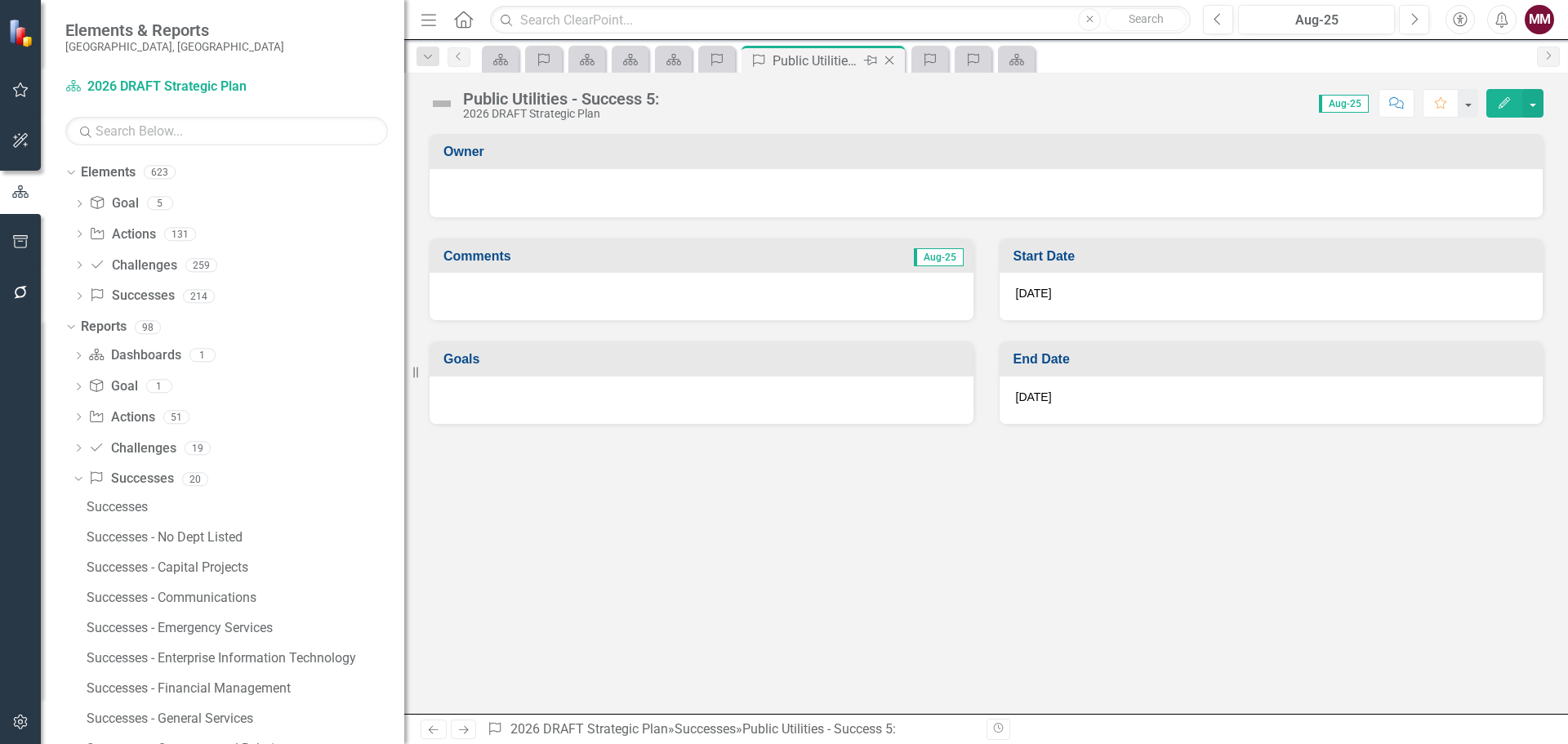
click at [888, 64] on icon "Close" at bounding box center [889, 60] width 16 height 13
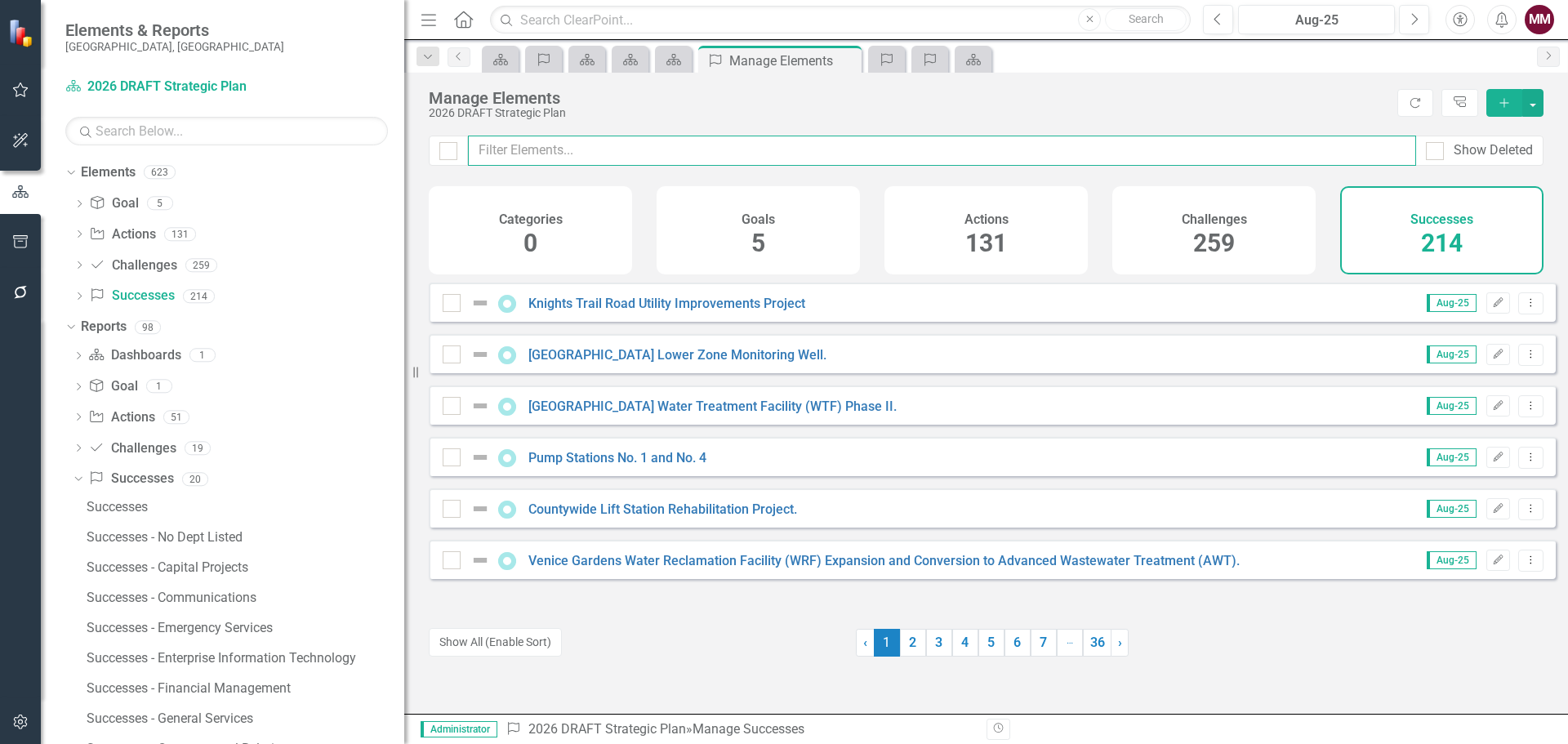
click at [517, 150] on input "text" at bounding box center [941, 150] width 948 height 30
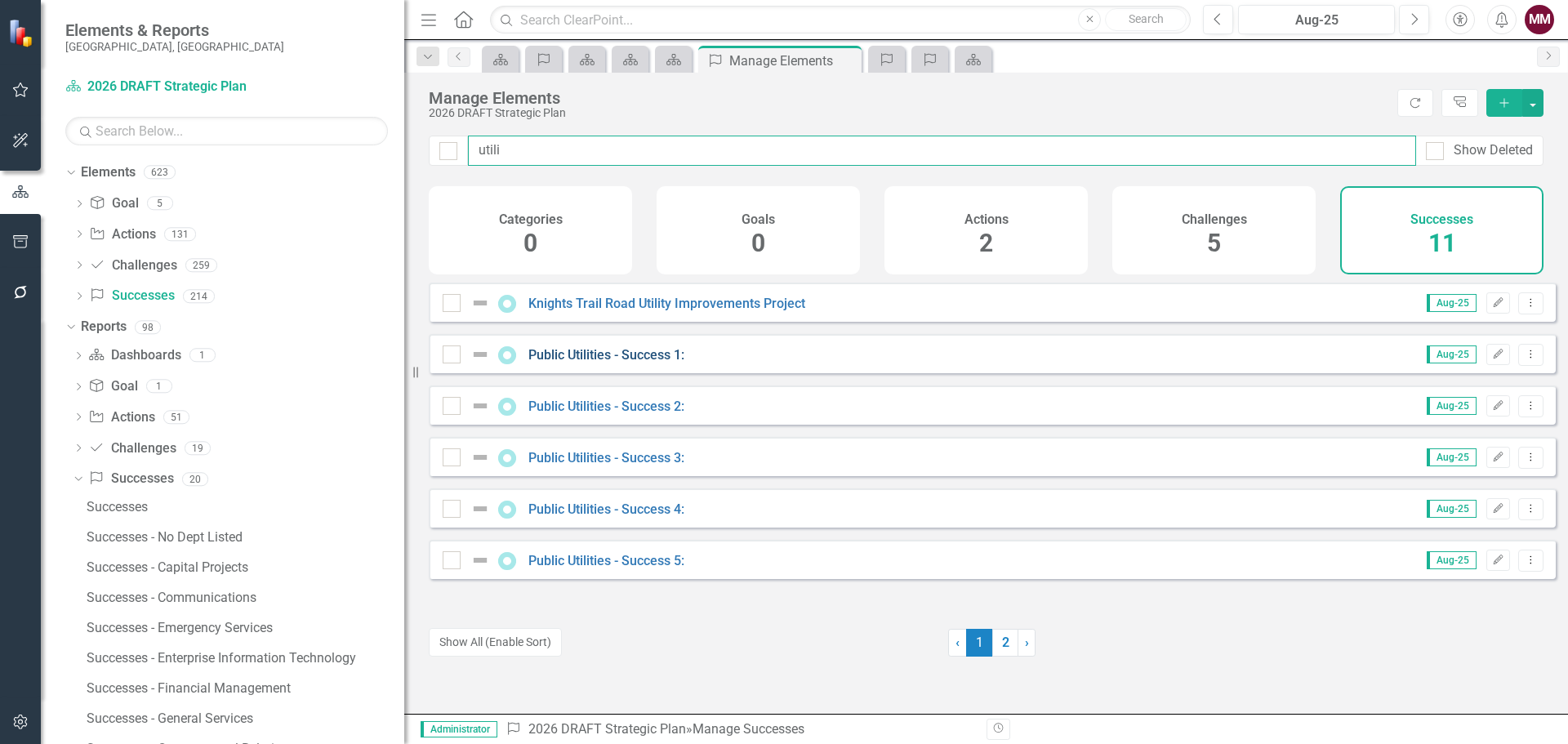
type input "utili"
click at [566, 362] on link "Public Utilities - Success 1:" at bounding box center [606, 355] width 156 height 16
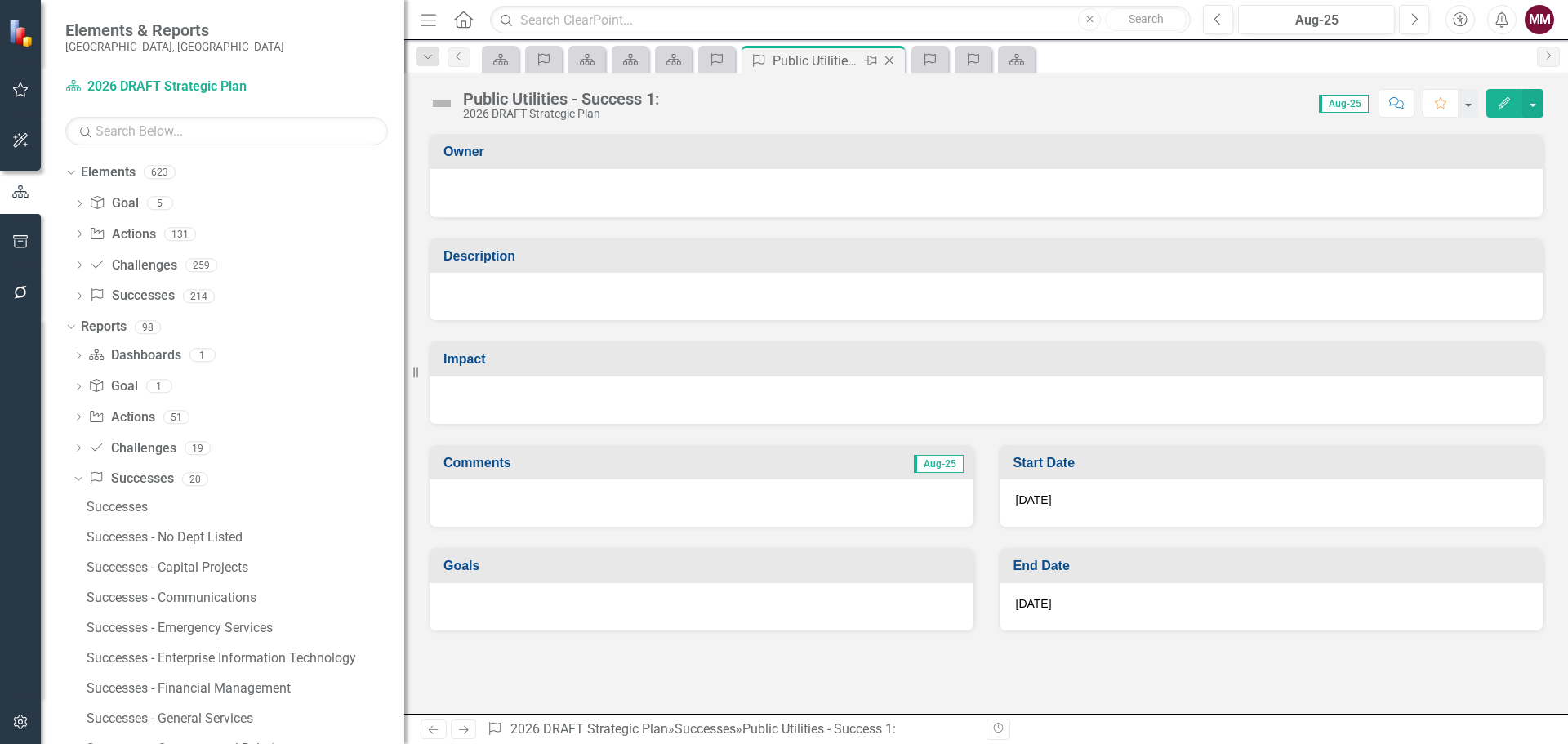
click at [889, 58] on icon "Close" at bounding box center [889, 60] width 16 height 13
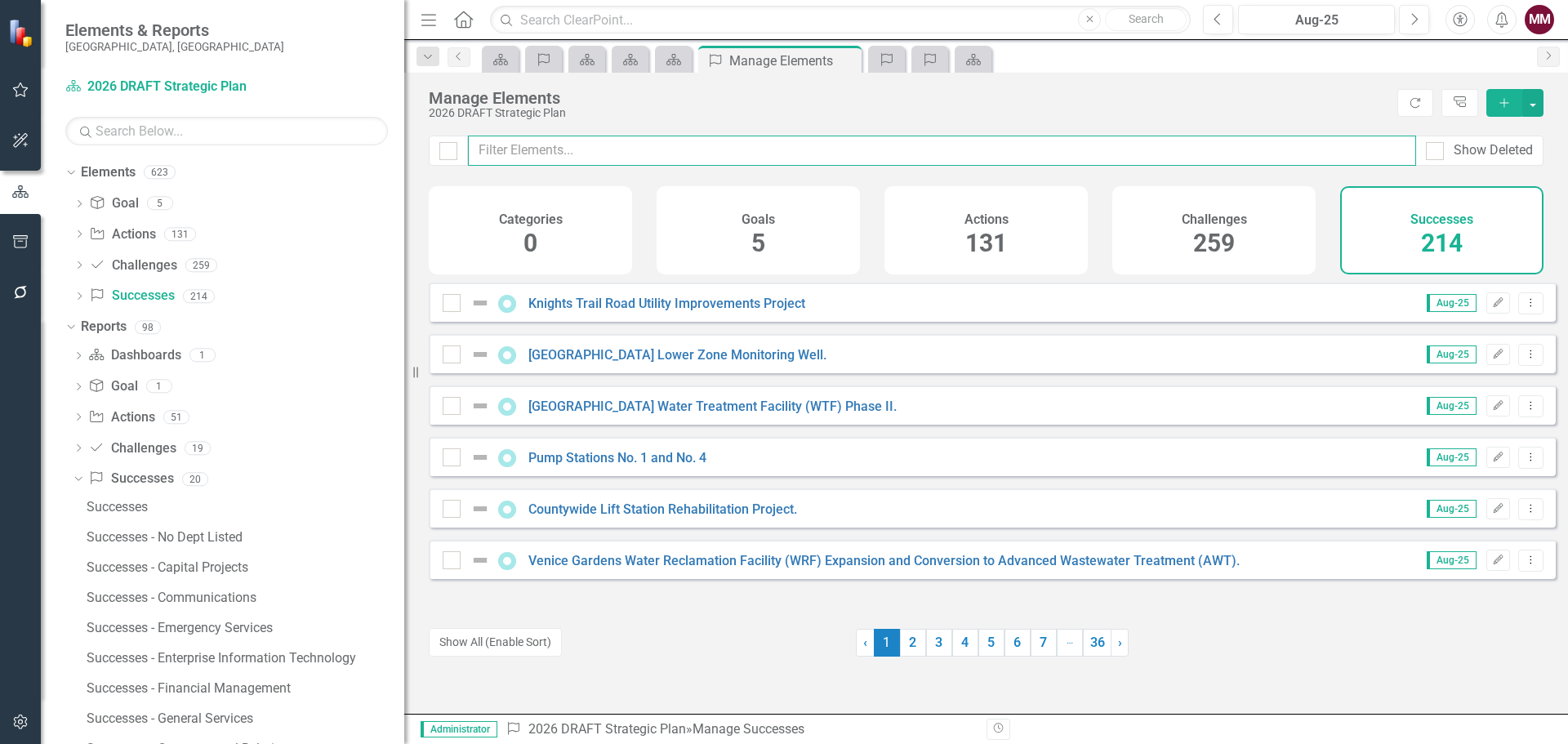
click at [559, 159] on input "text" at bounding box center [941, 150] width 948 height 30
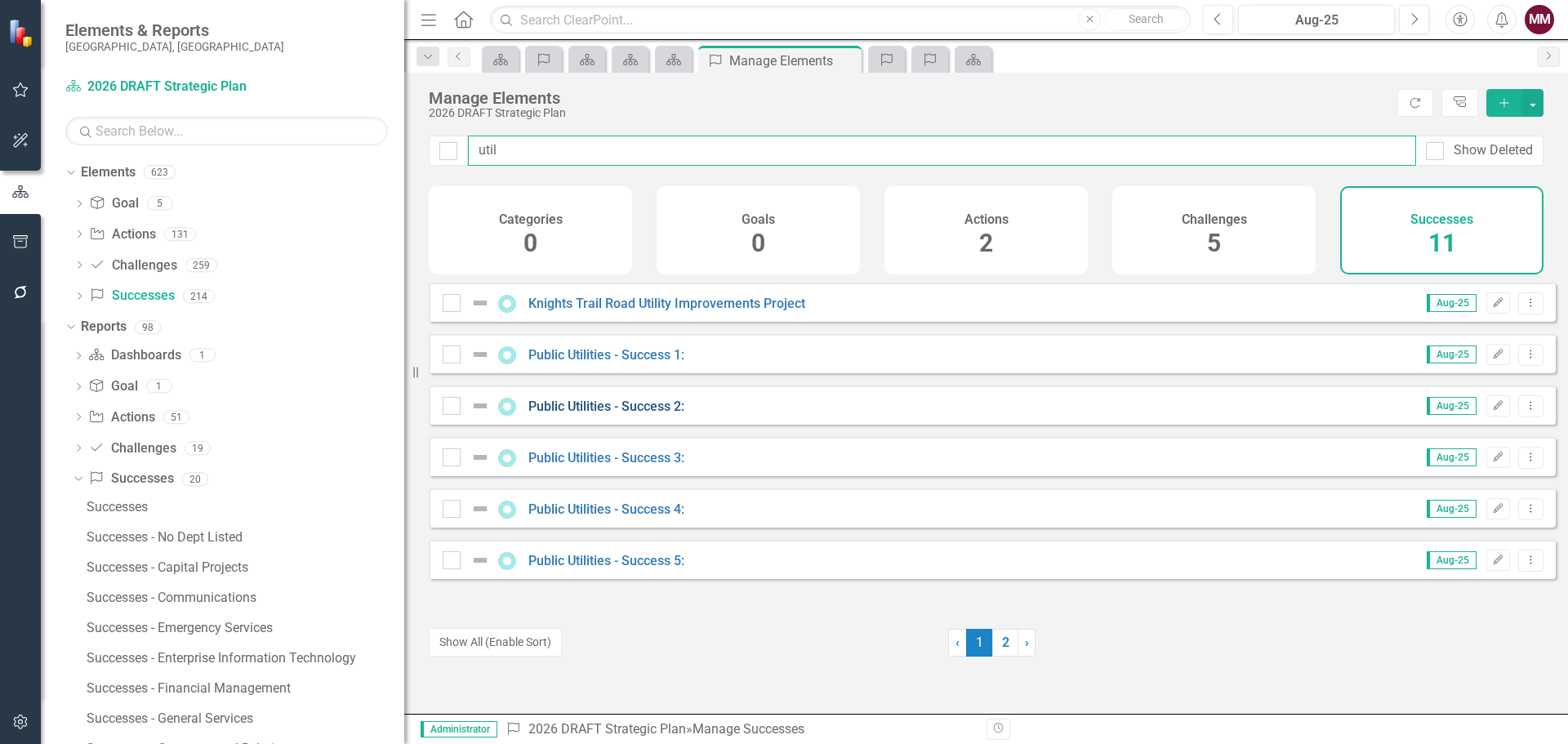
type input "util"
click at [614, 415] on link "Public Utilities - Success 2:" at bounding box center [606, 407] width 156 height 16
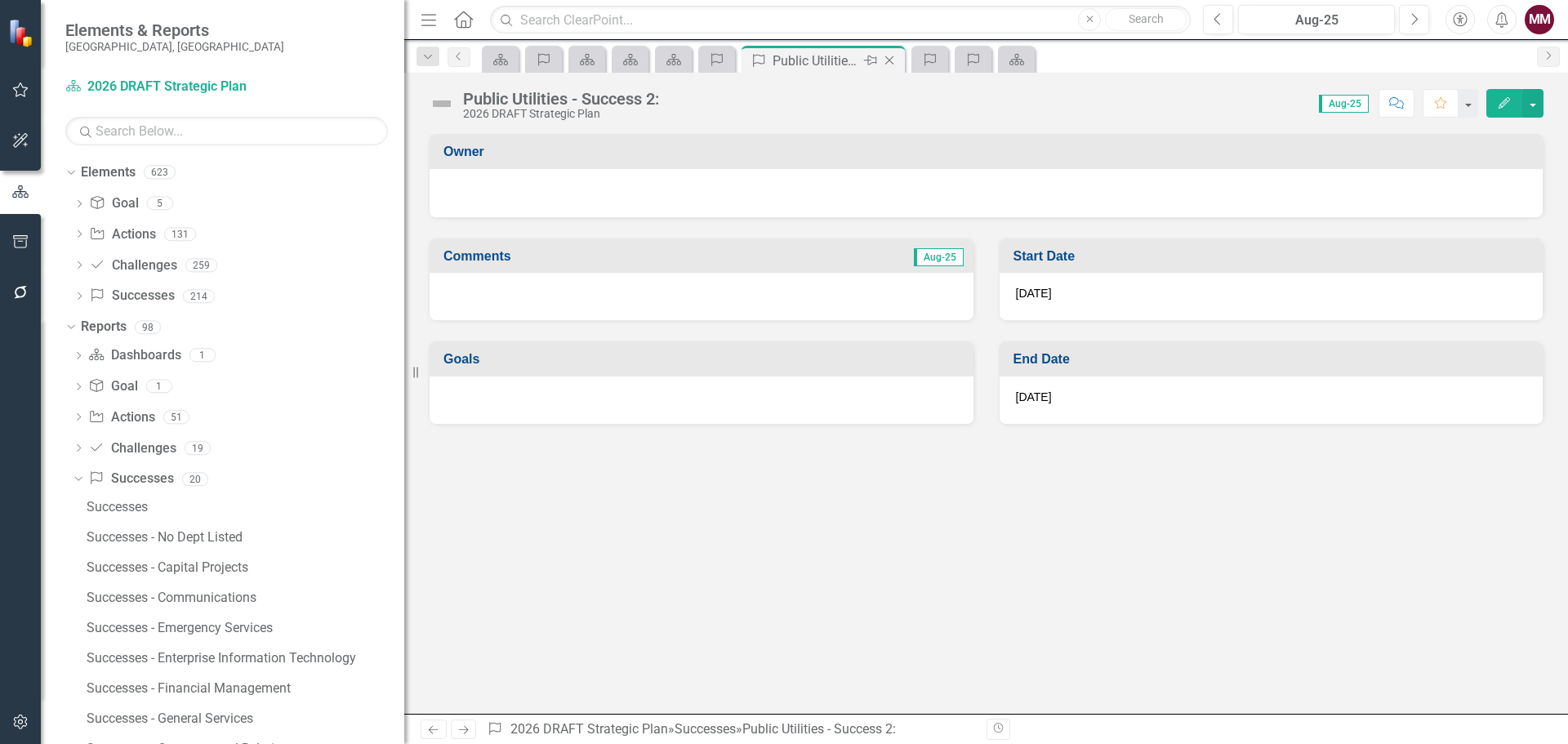
click at [887, 61] on icon "Close" at bounding box center [889, 60] width 16 height 13
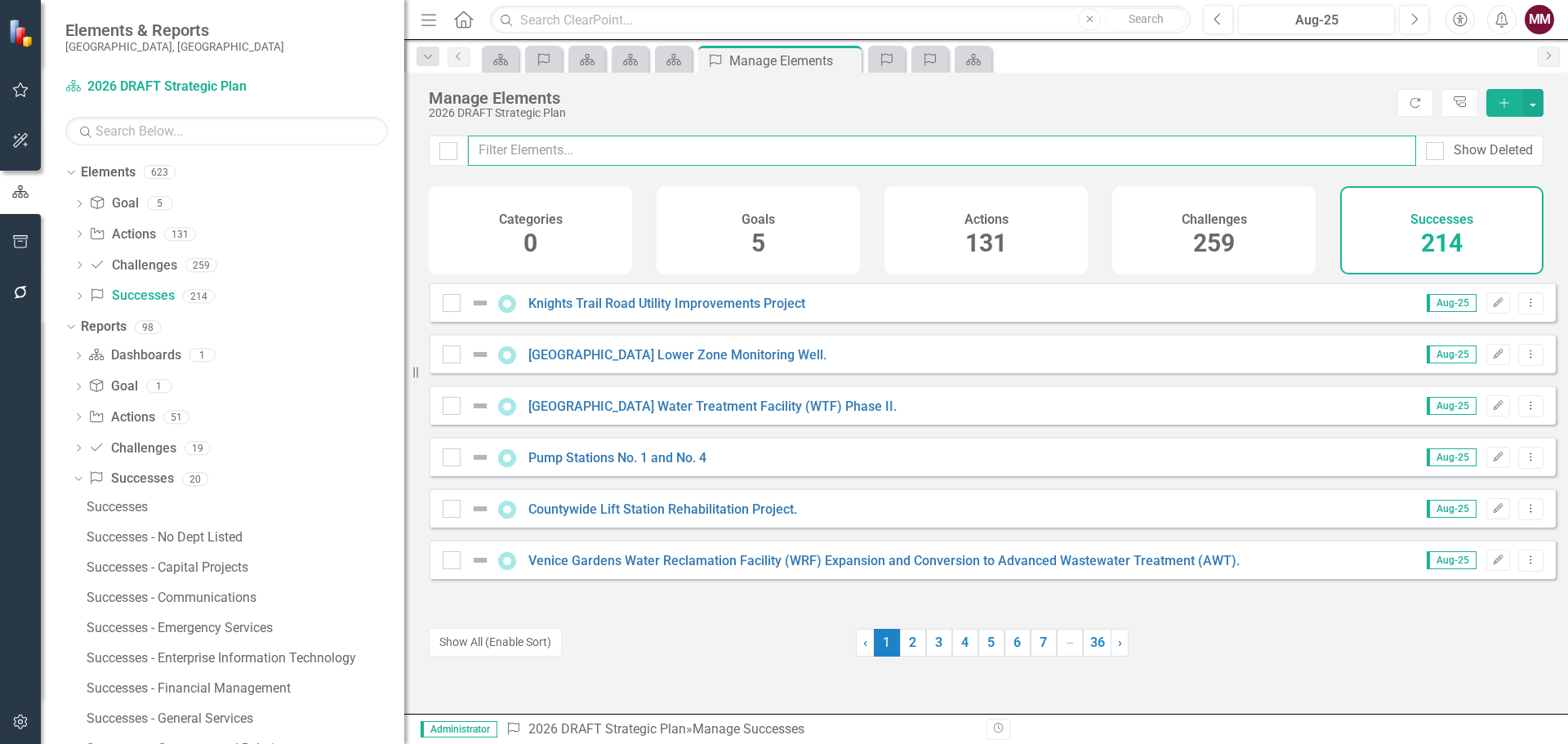
click at [572, 142] on input "text" at bounding box center [941, 150] width 948 height 30
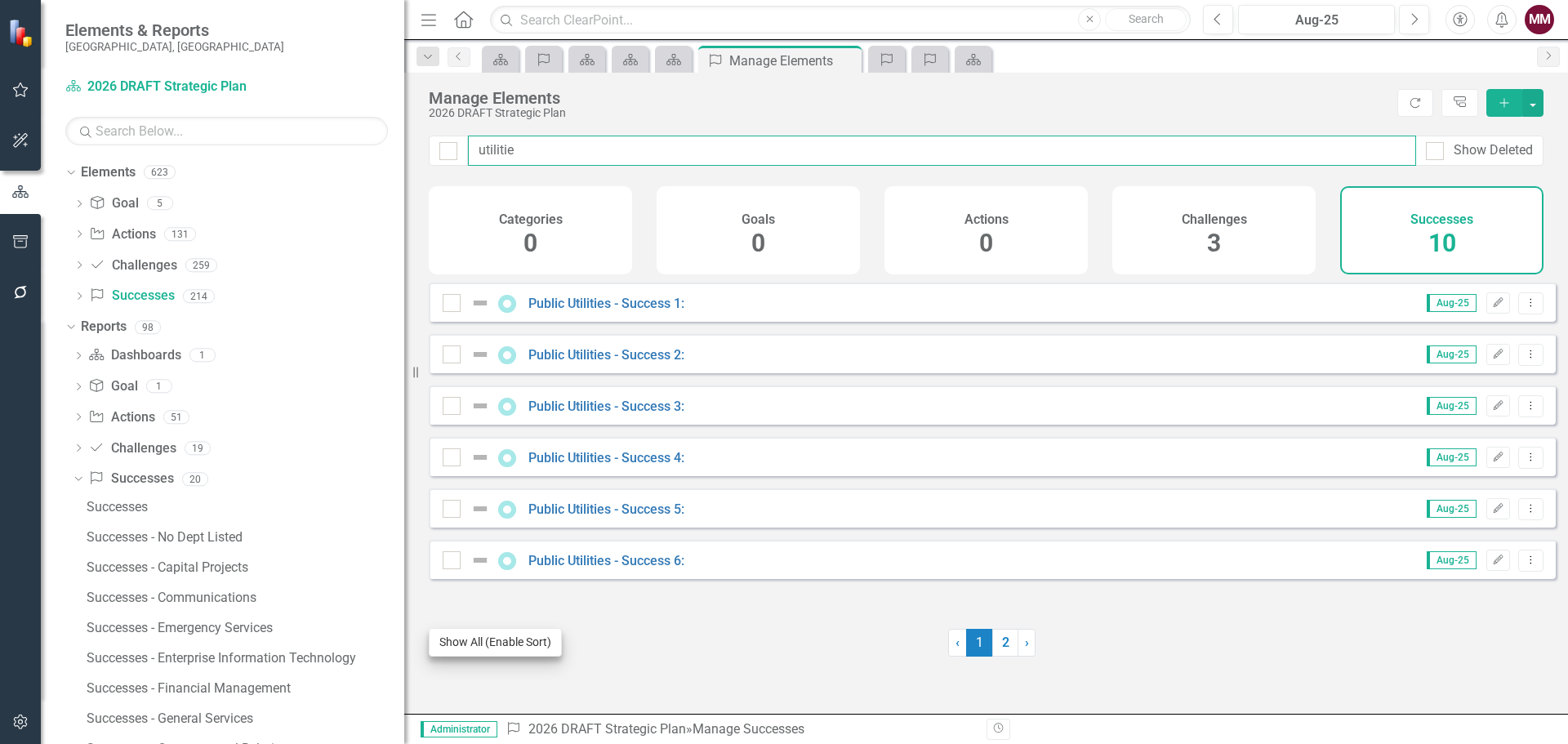
type input "utilitie"
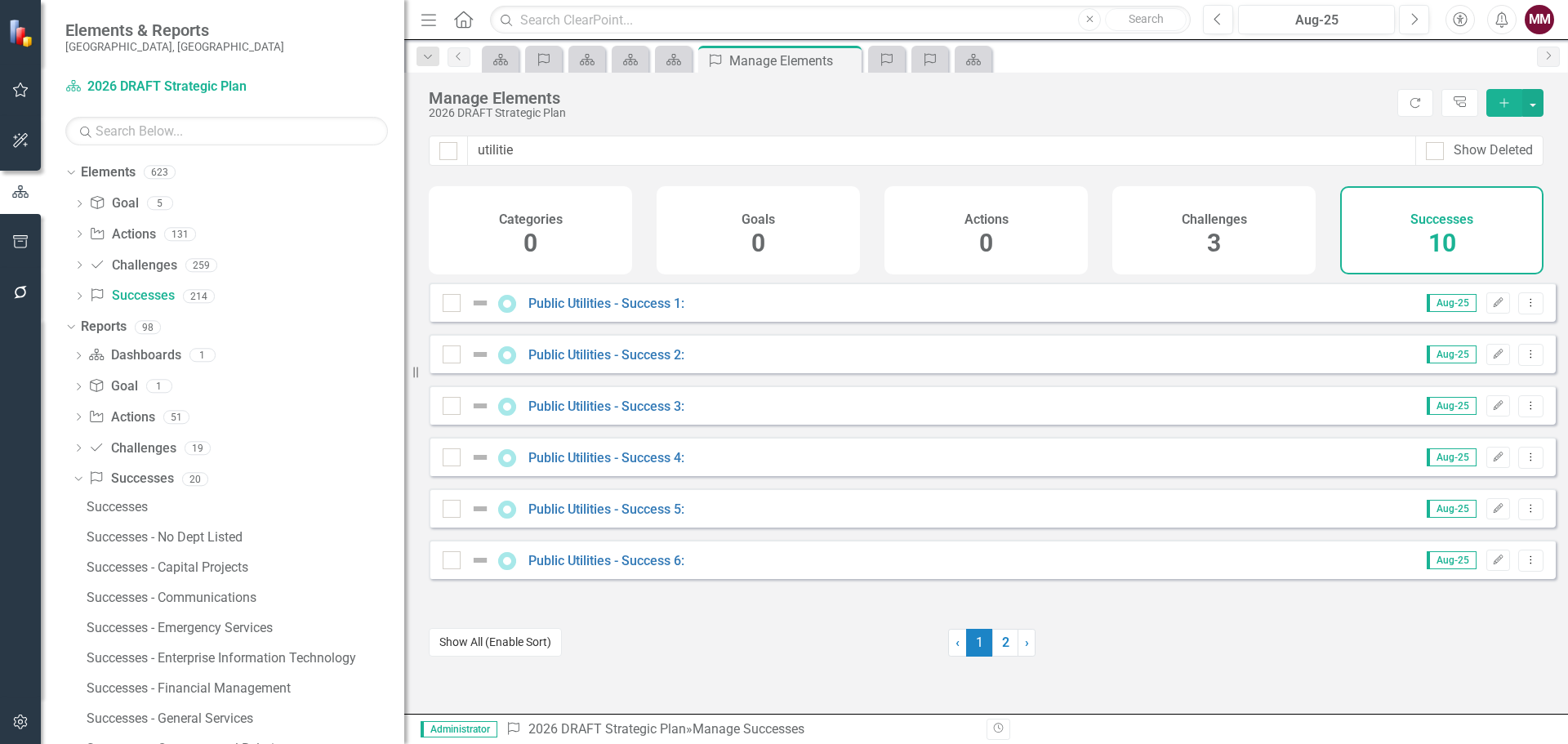
click at [482, 640] on button "Show All (Enable Sort)" at bounding box center [495, 643] width 133 height 29
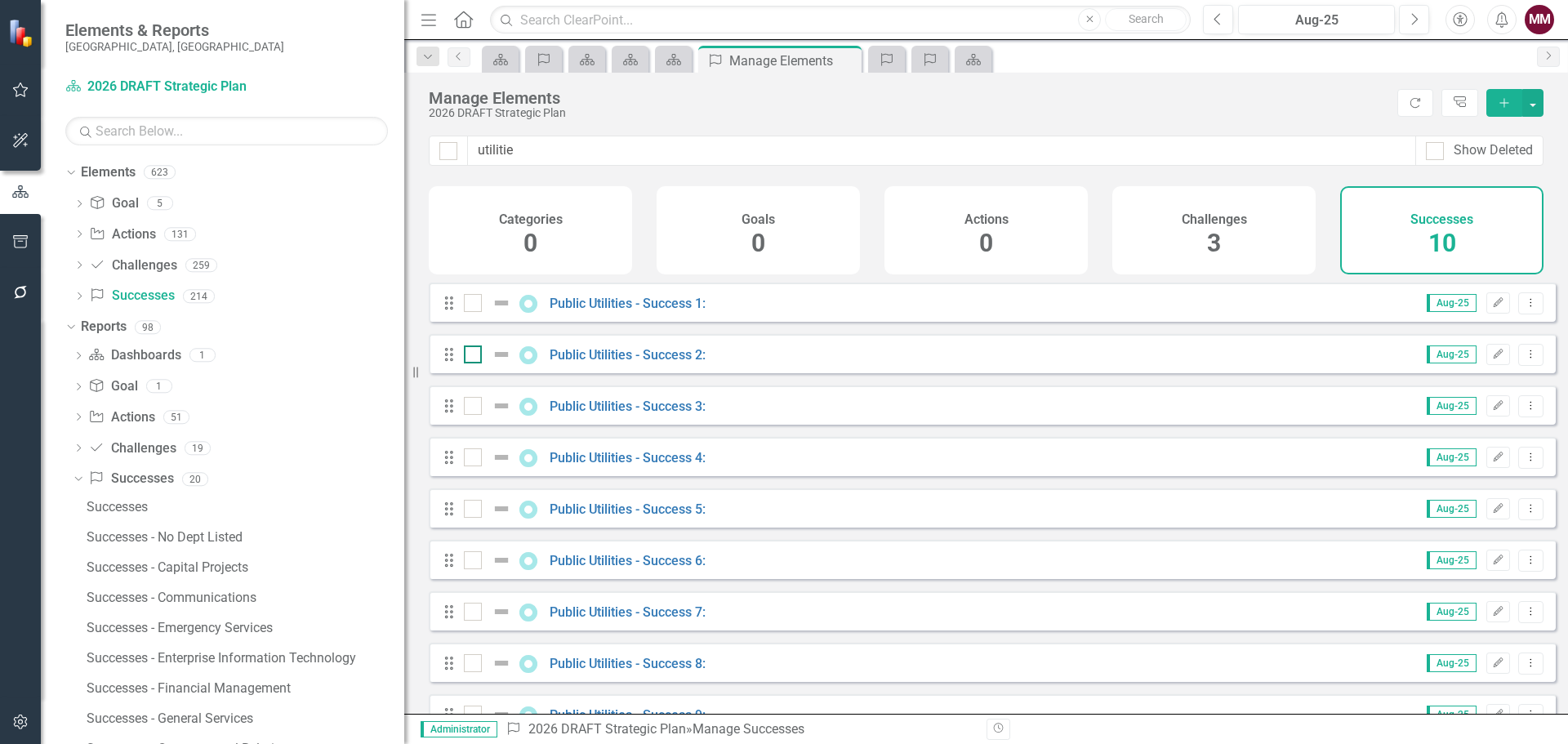
click at [465, 356] on input "checkbox" at bounding box center [469, 351] width 11 height 11
checkbox input "true"
click at [468, 408] on input "checkbox" at bounding box center [469, 402] width 11 height 11
checkbox input "true"
click at [468, 459] on input "checkbox" at bounding box center [469, 453] width 11 height 11
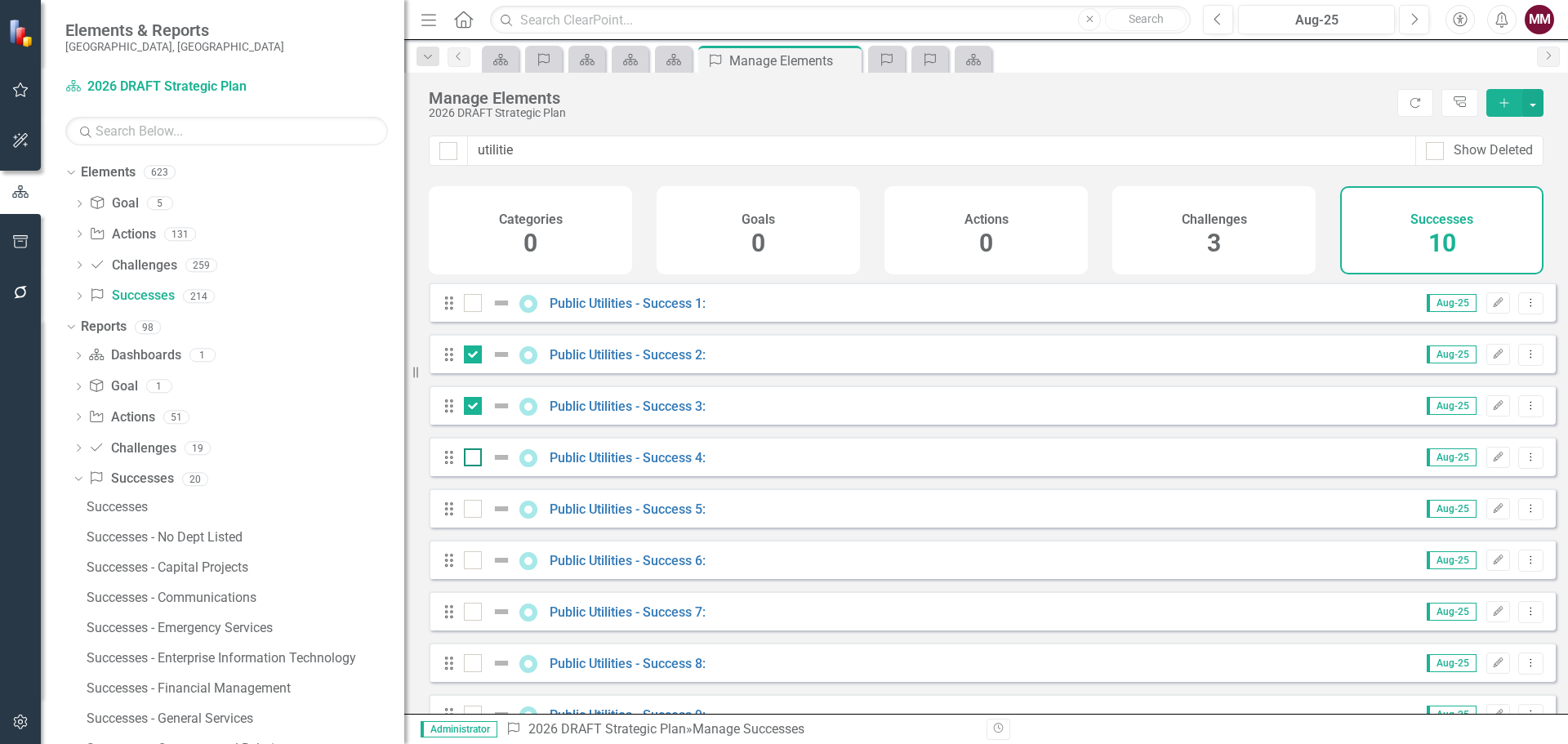
checkbox input "true"
click at [467, 511] on input "checkbox" at bounding box center [469, 505] width 11 height 11
checkbox input "true"
click at [474, 570] on div at bounding box center [473, 560] width 18 height 18
click at [474, 562] on input "checkbox" at bounding box center [469, 556] width 11 height 11
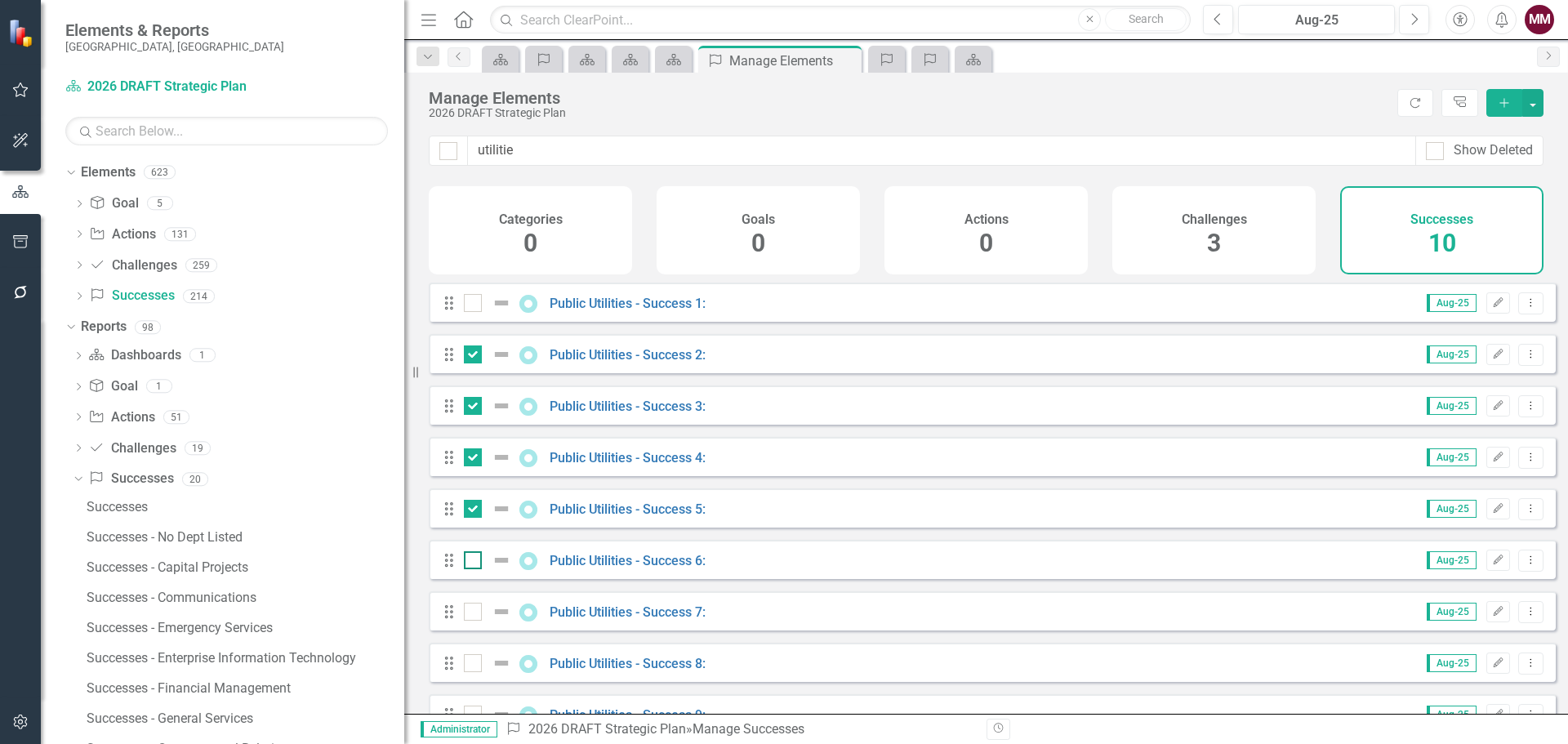
checkbox input "true"
click at [469, 622] on div at bounding box center [491, 612] width 55 height 19
click at [469, 613] on input "checkbox" at bounding box center [469, 607] width 11 height 11
checkbox input "true"
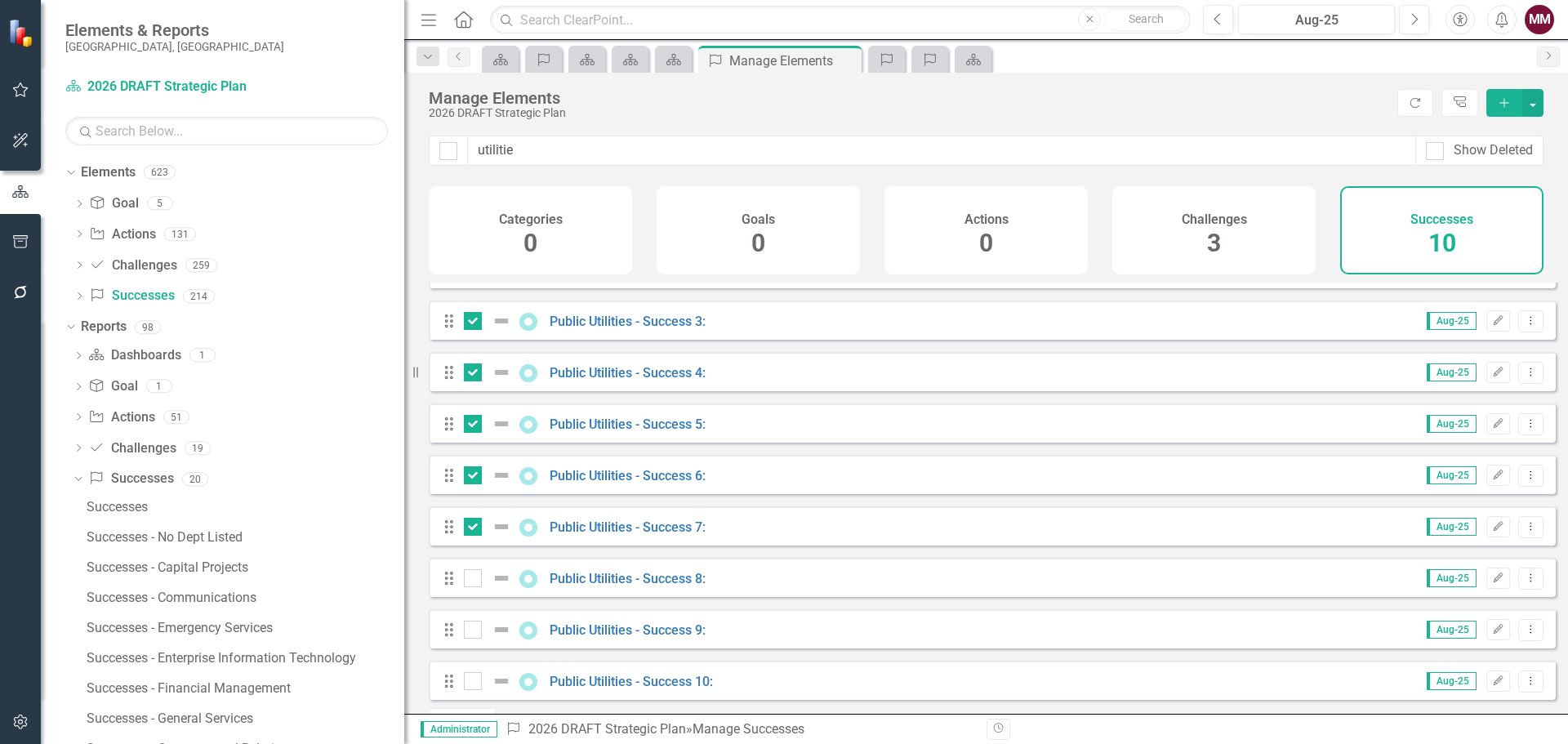
scroll to position [137, 0]
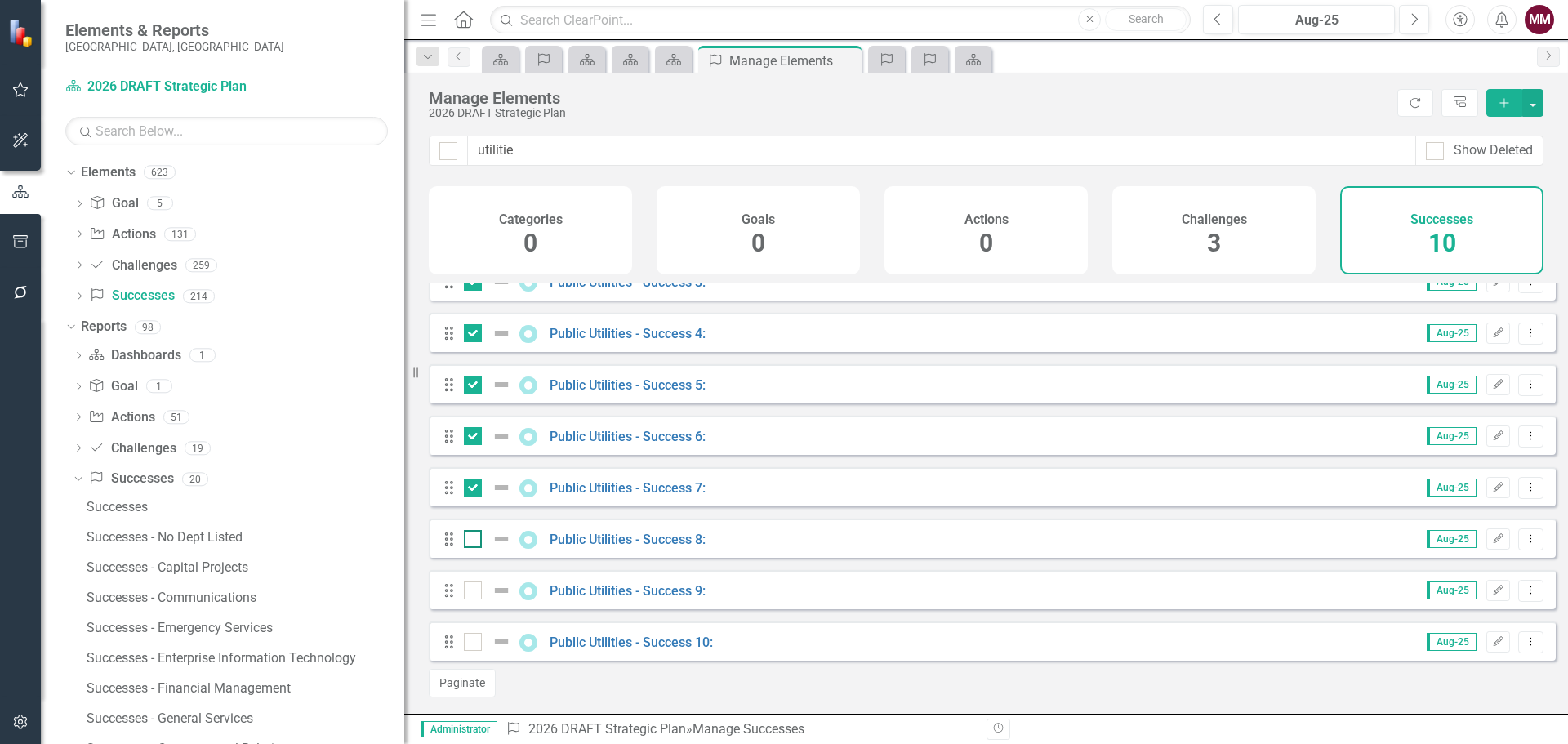
click at [477, 540] on div at bounding box center [473, 539] width 18 height 18
click at [475, 540] on input "checkbox" at bounding box center [469, 535] width 11 height 11
checkbox input "true"
click at [471, 603] on div "Drag Public Utilities - Success 9: Aug-25 Edit Dropdown Menu" at bounding box center [993, 590] width 1127 height 39
click at [474, 594] on div at bounding box center [473, 590] width 18 height 18
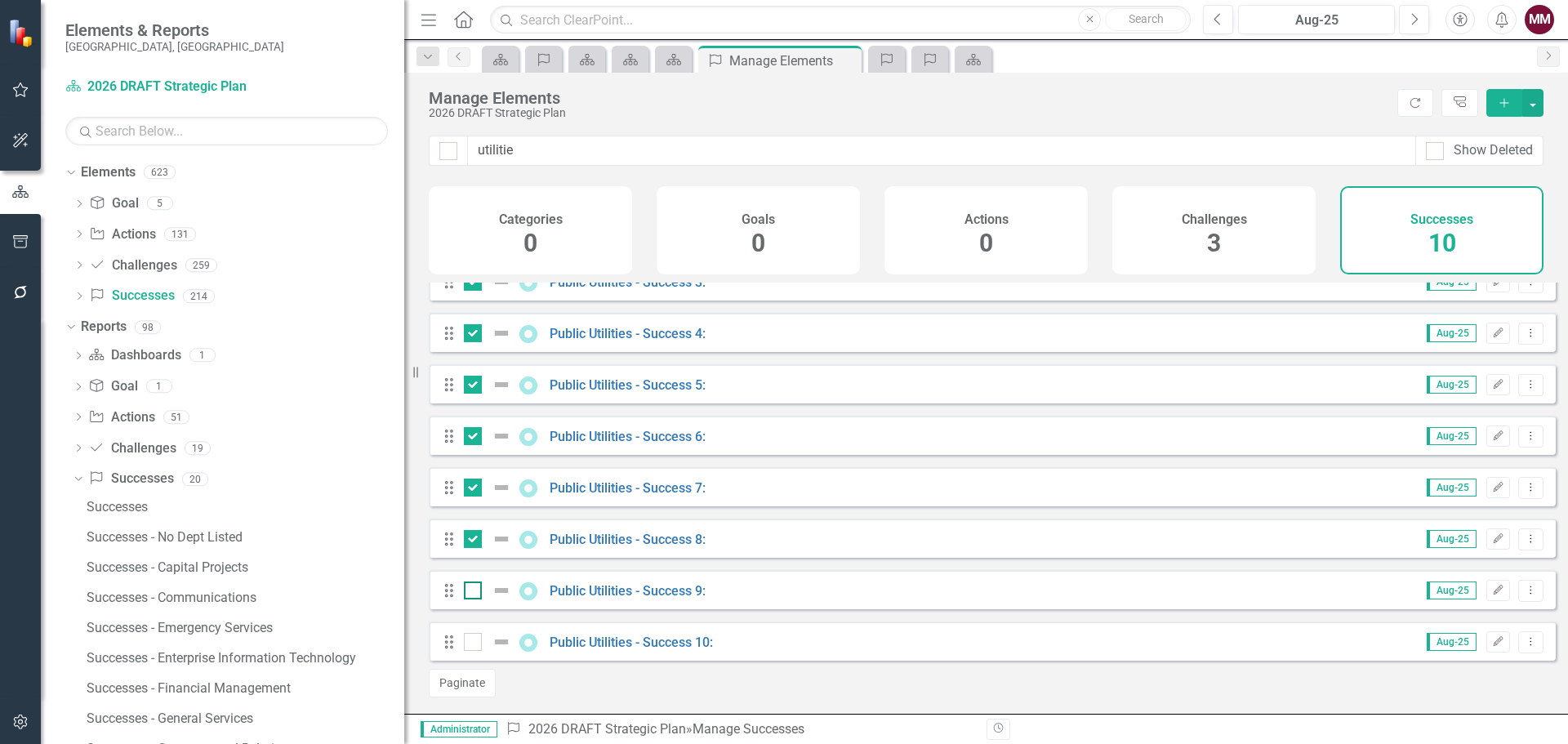
click at [474, 592] on input "checkbox" at bounding box center [469, 586] width 11 height 11
checkbox input "true"
click at [472, 642] on input "checkbox" at bounding box center [469, 638] width 11 height 11
checkbox input "true"
click at [1532, 111] on button "button" at bounding box center [1533, 103] width 21 height 28
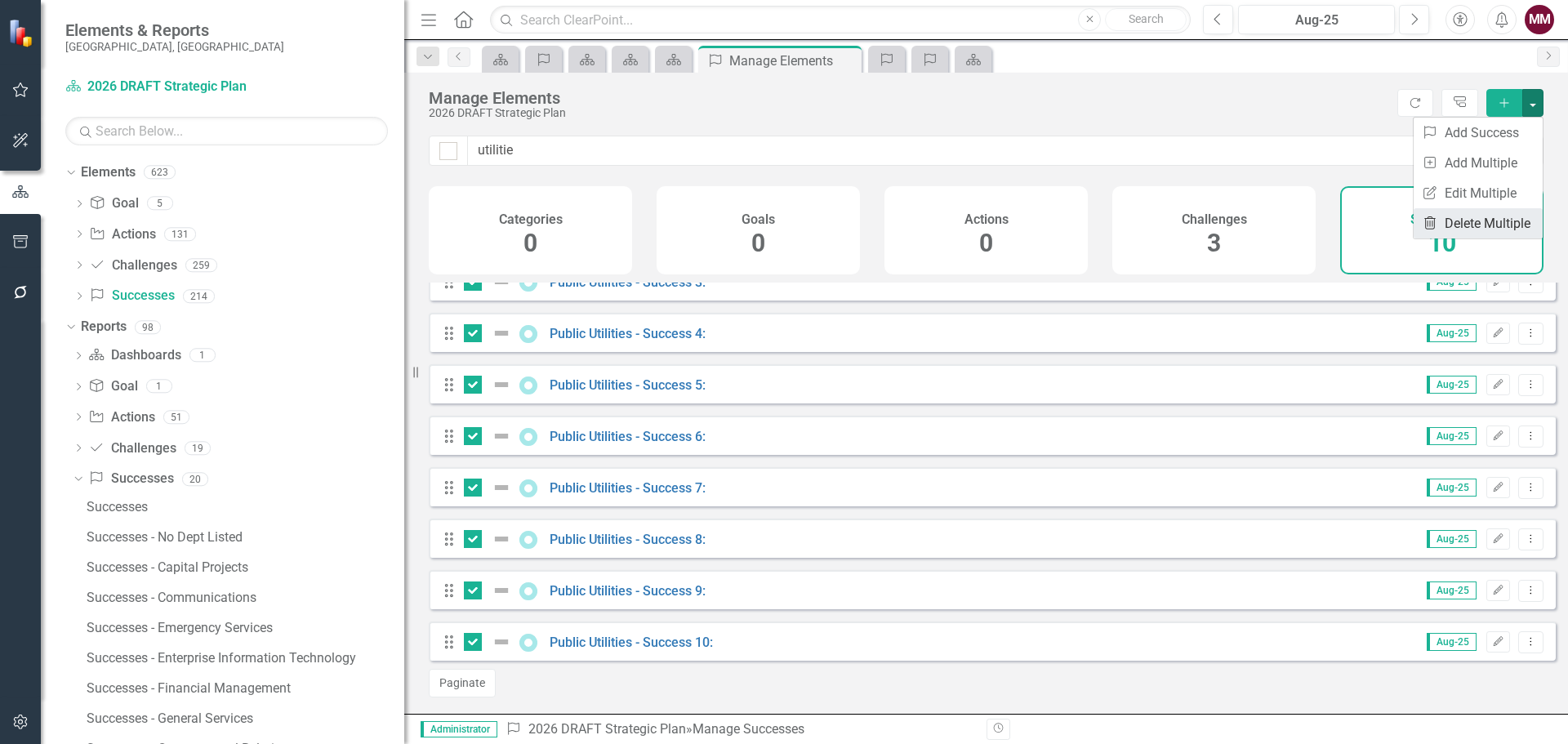
click at [1492, 223] on link "Trash Delete Multiple" at bounding box center [1478, 223] width 129 height 30
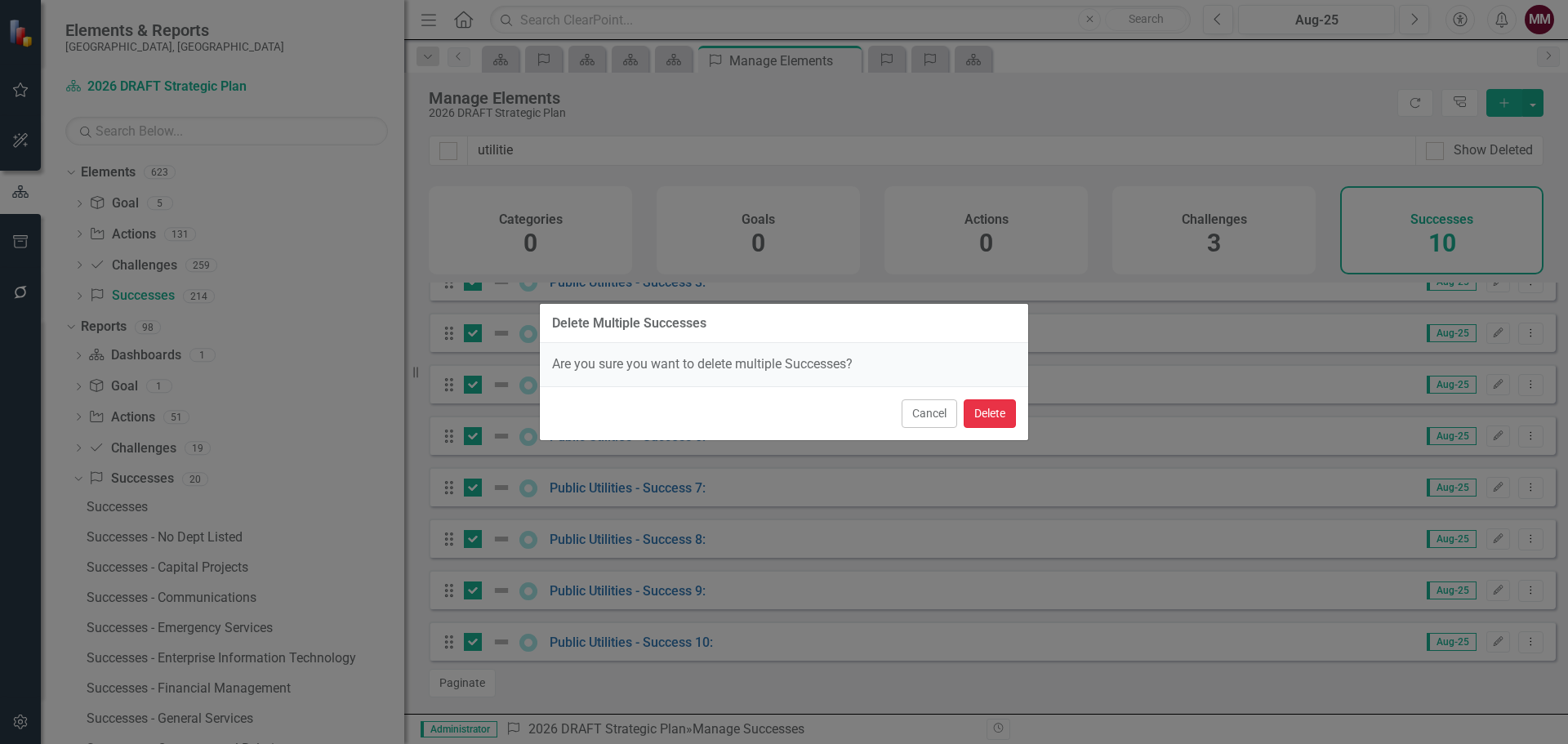
click at [999, 418] on button "Delete" at bounding box center [990, 414] width 52 height 29
checkbox input "false"
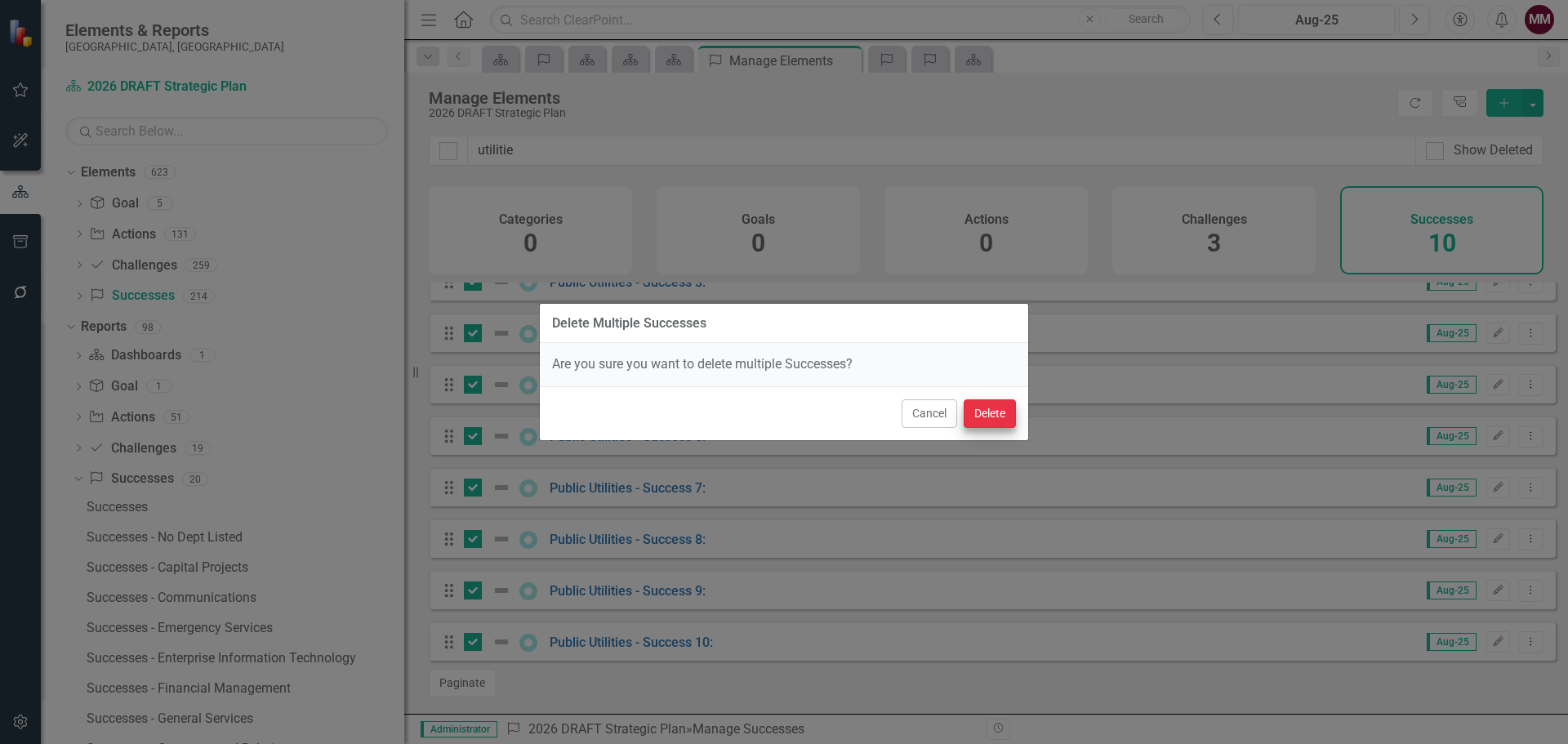
checkbox input "false"
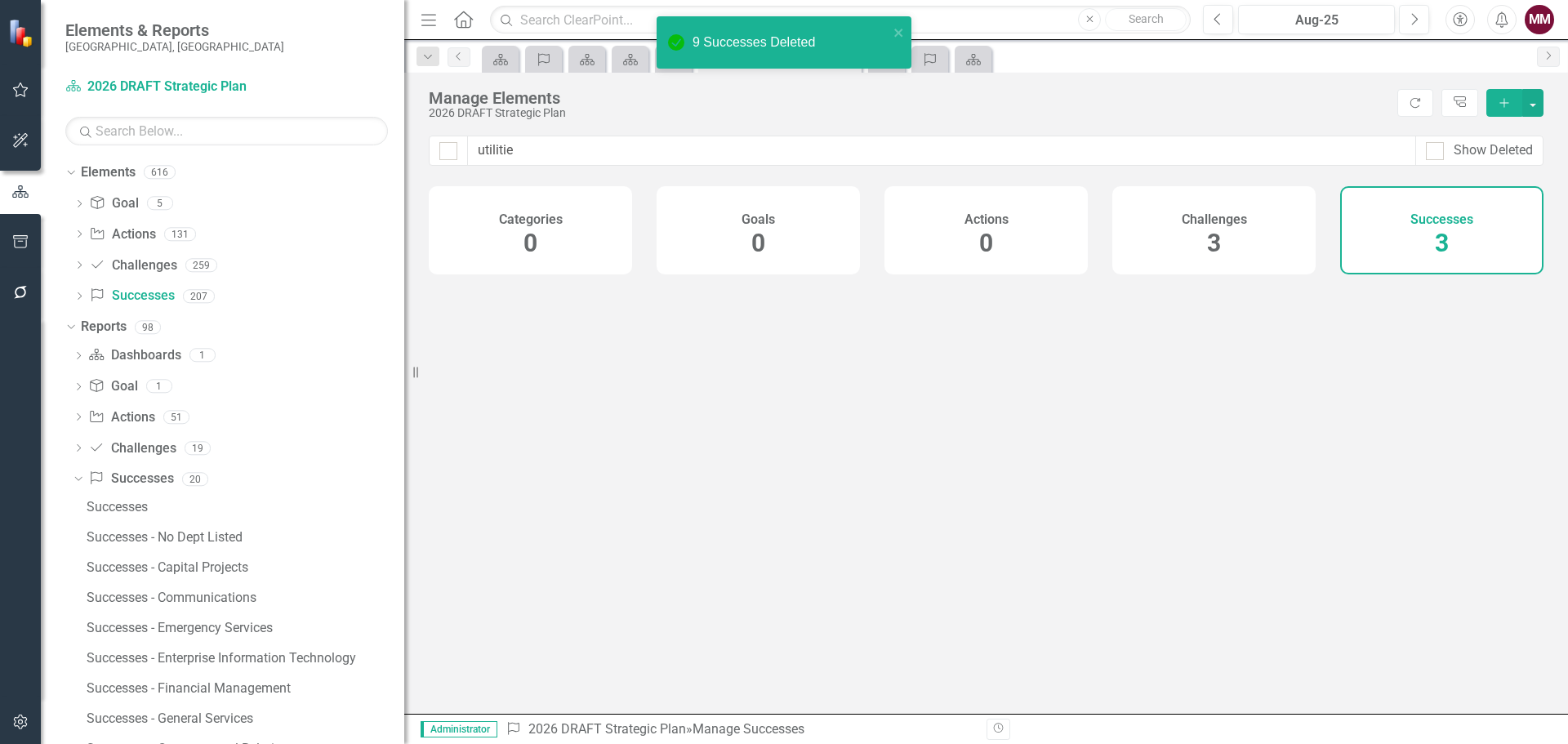
click at [1516, 313] on div "utilitie Show Deleted Categories 0 Goals 0 Actions 0 Challenges 3 Successes 3" at bounding box center [986, 424] width 1164 height 578
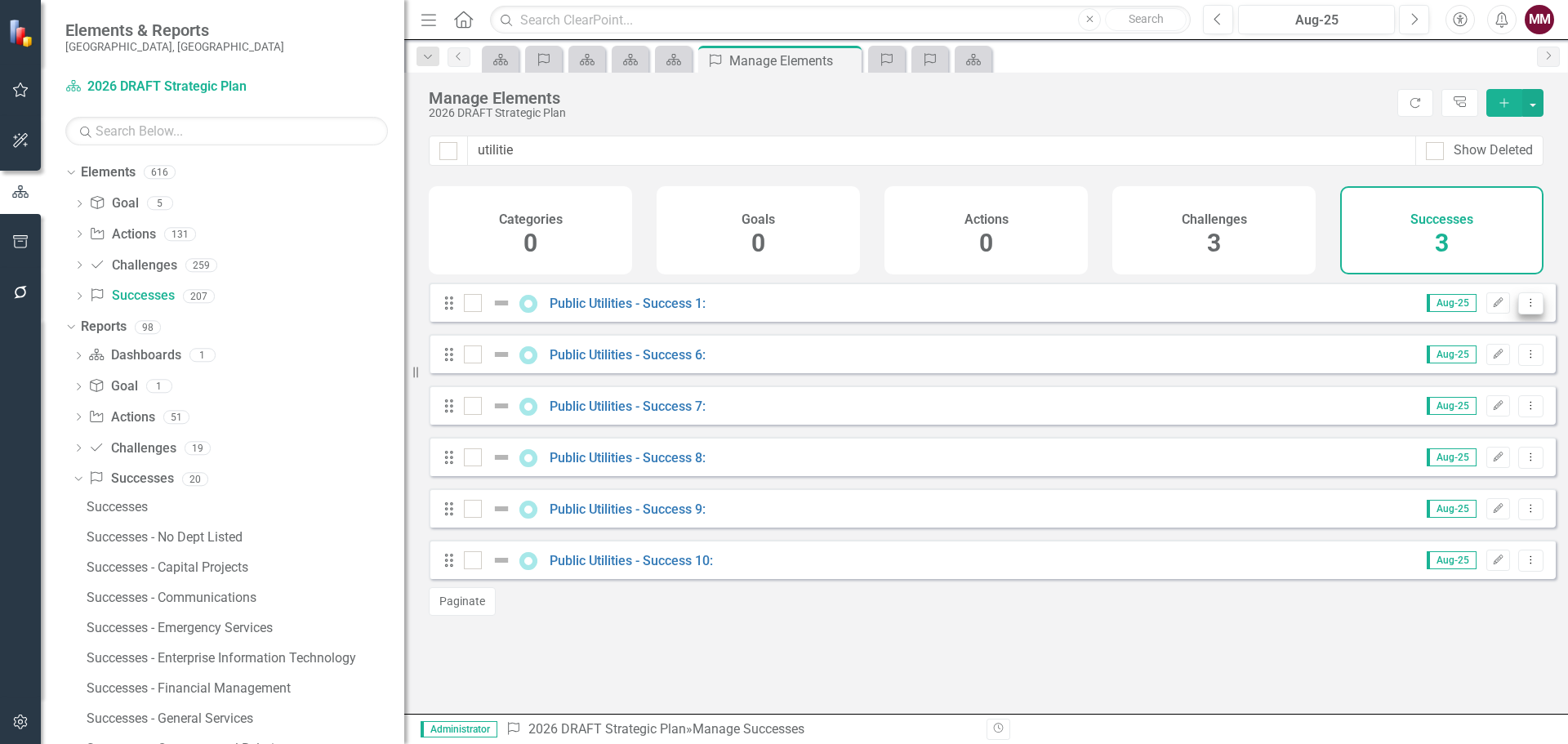
click at [1525, 308] on icon "Dropdown Menu" at bounding box center [1531, 302] width 14 height 11
click at [1457, 404] on link "Copy Duplicate Success" at bounding box center [1458, 403] width 145 height 30
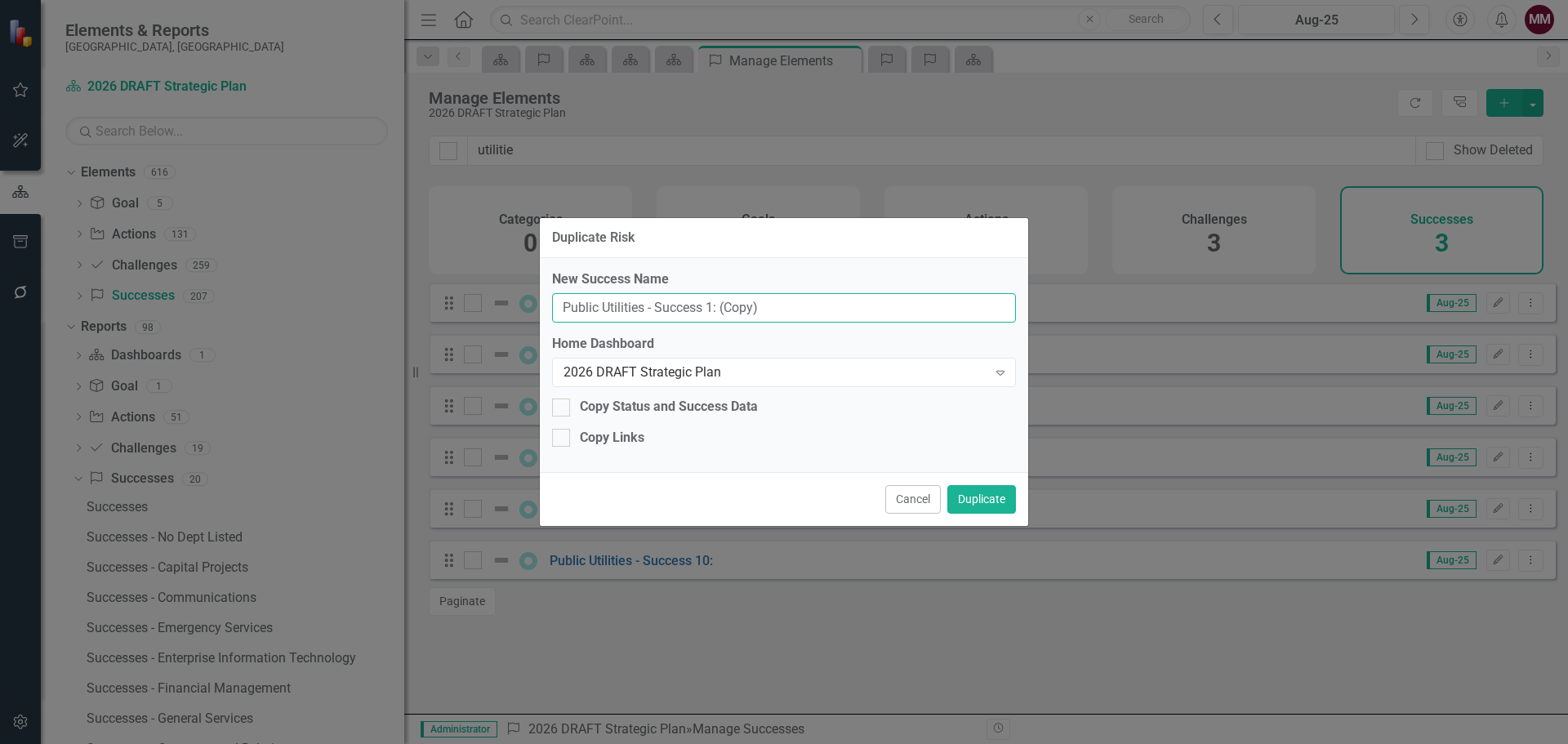
click at [710, 305] on input "Public Utilities - Success 1: (Copy)" at bounding box center [784, 308] width 464 height 30
type input "Public Utilities - Success 2:"
click at [994, 495] on button "Duplicate" at bounding box center [981, 500] width 69 height 29
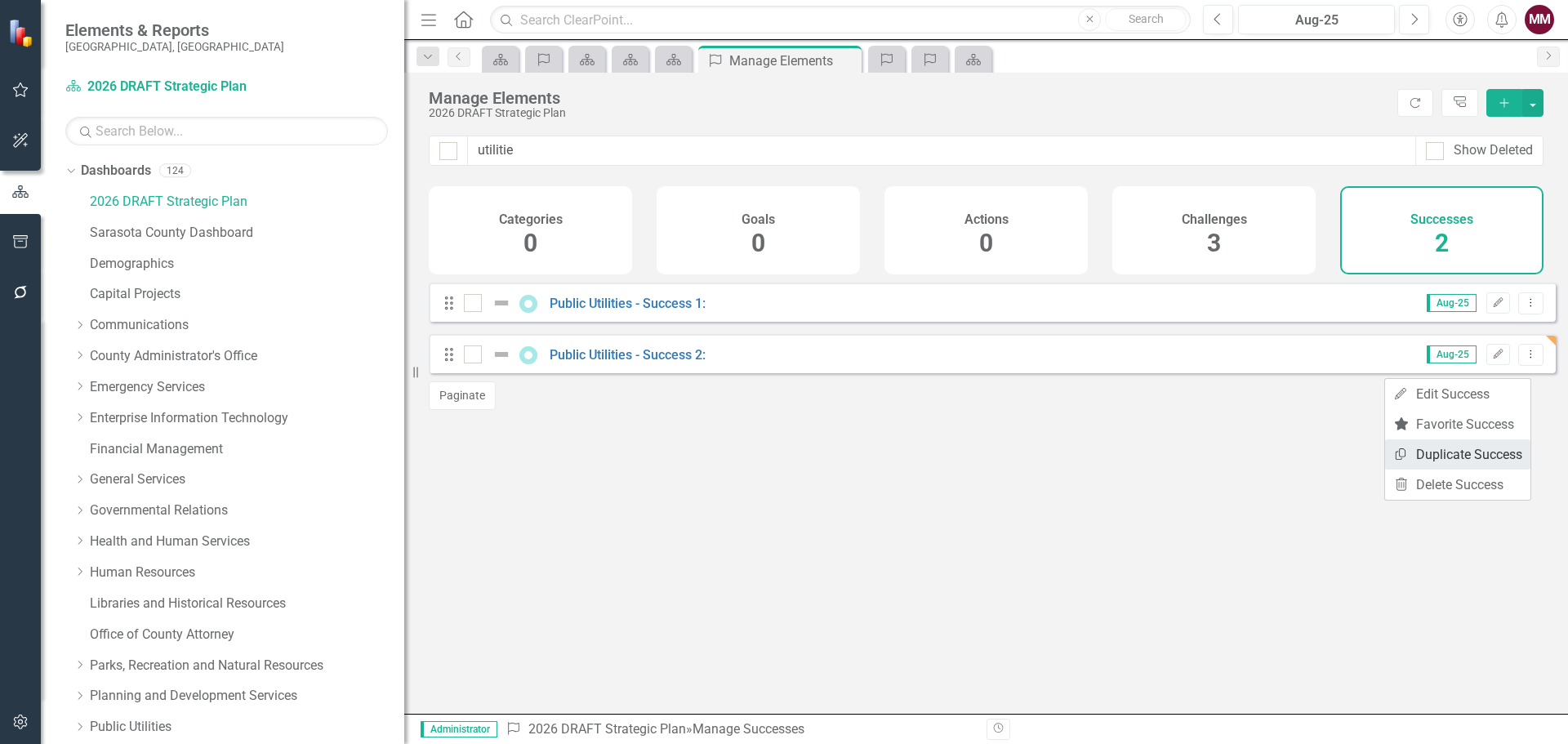
scroll to position [988, 0]
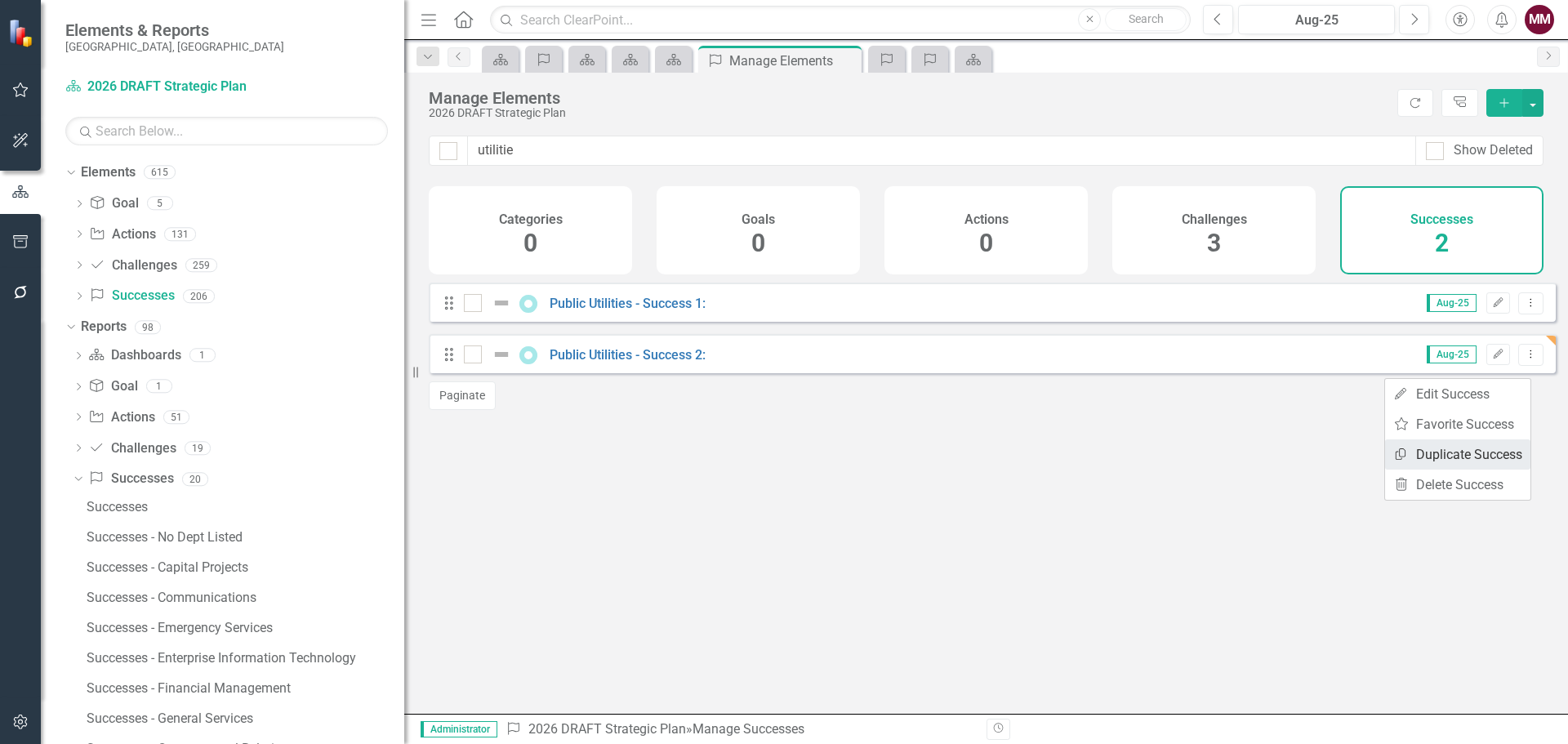
click at [1454, 447] on link "Copy Duplicate Success" at bounding box center [1458, 454] width 145 height 30
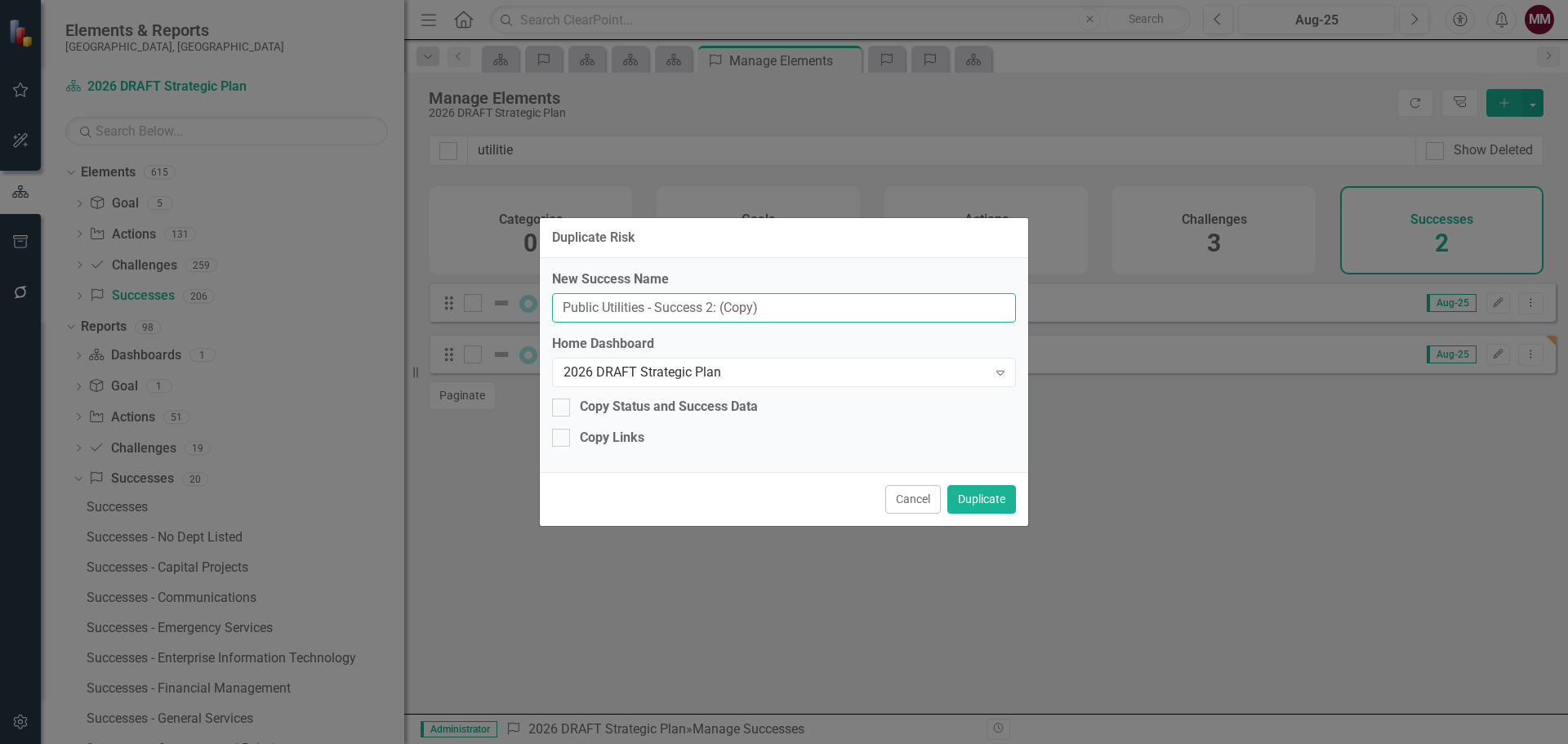
drag, startPoint x: 713, startPoint y: 306, endPoint x: 713, endPoint y: 232, distance: 74.0
click at [713, 305] on input "Public Utilities - Success 2: (Copy)" at bounding box center [784, 308] width 464 height 30
type input "Public Utilities - Success 3:"
click at [996, 502] on button "Duplicate" at bounding box center [981, 500] width 69 height 29
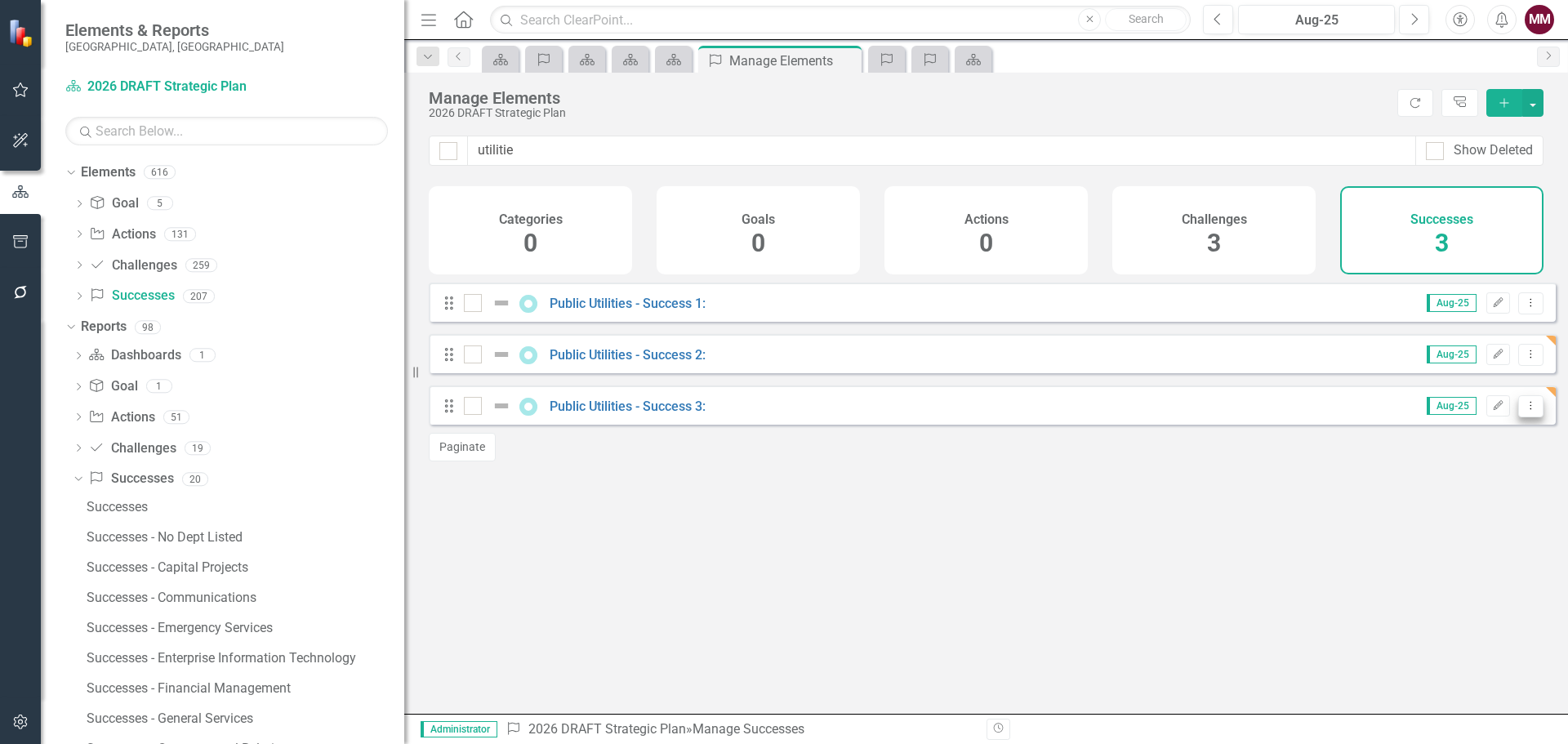
click at [1524, 411] on icon "Dropdown Menu" at bounding box center [1531, 405] width 14 height 11
click at [1495, 511] on link "Copy Duplicate Success" at bounding box center [1458, 506] width 145 height 30
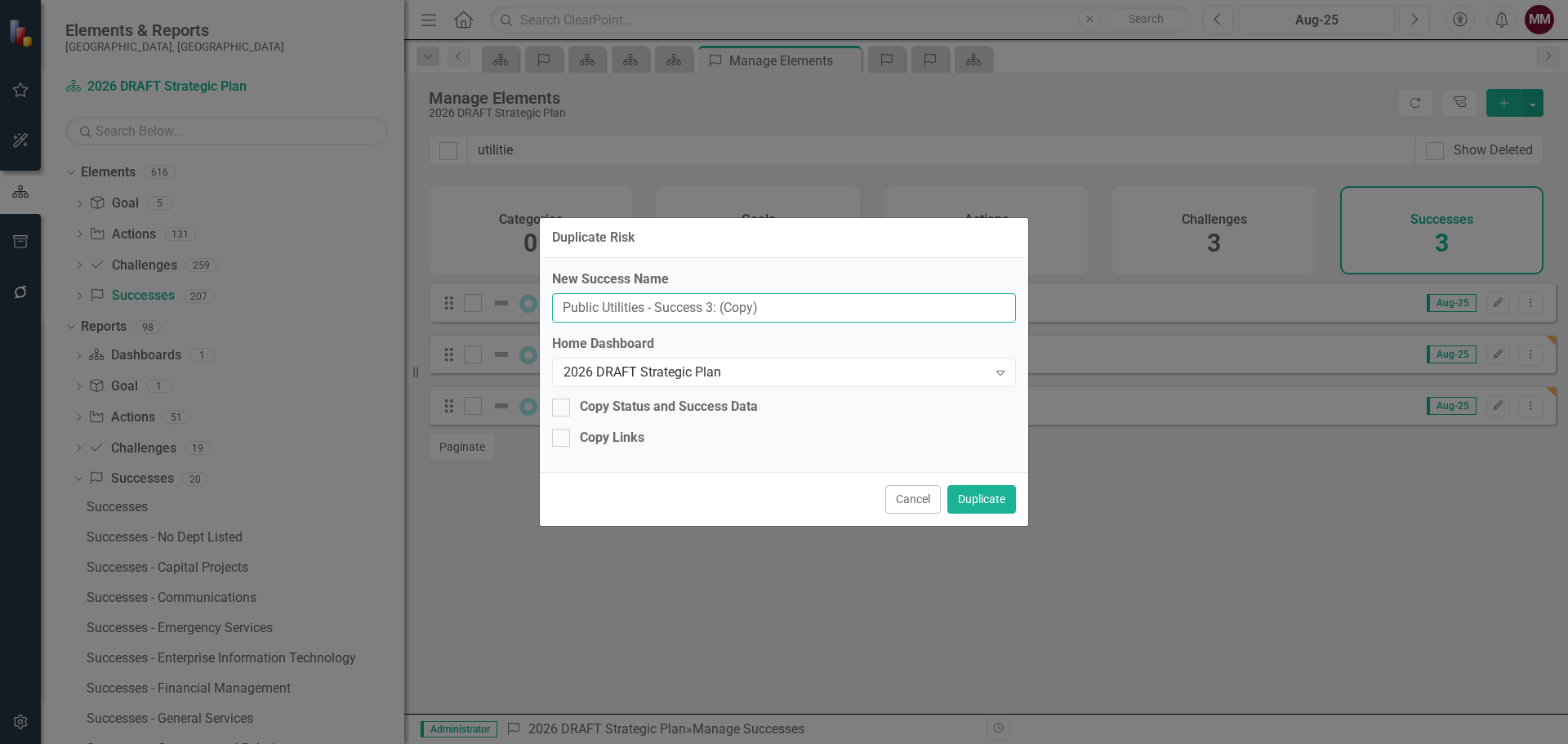
click at [711, 305] on input "Public Utilities - Success 3: (Copy)" at bounding box center [784, 308] width 464 height 30
type input "Public Utilities - Success 4:"
click at [972, 502] on button "Duplicate" at bounding box center [981, 500] width 69 height 29
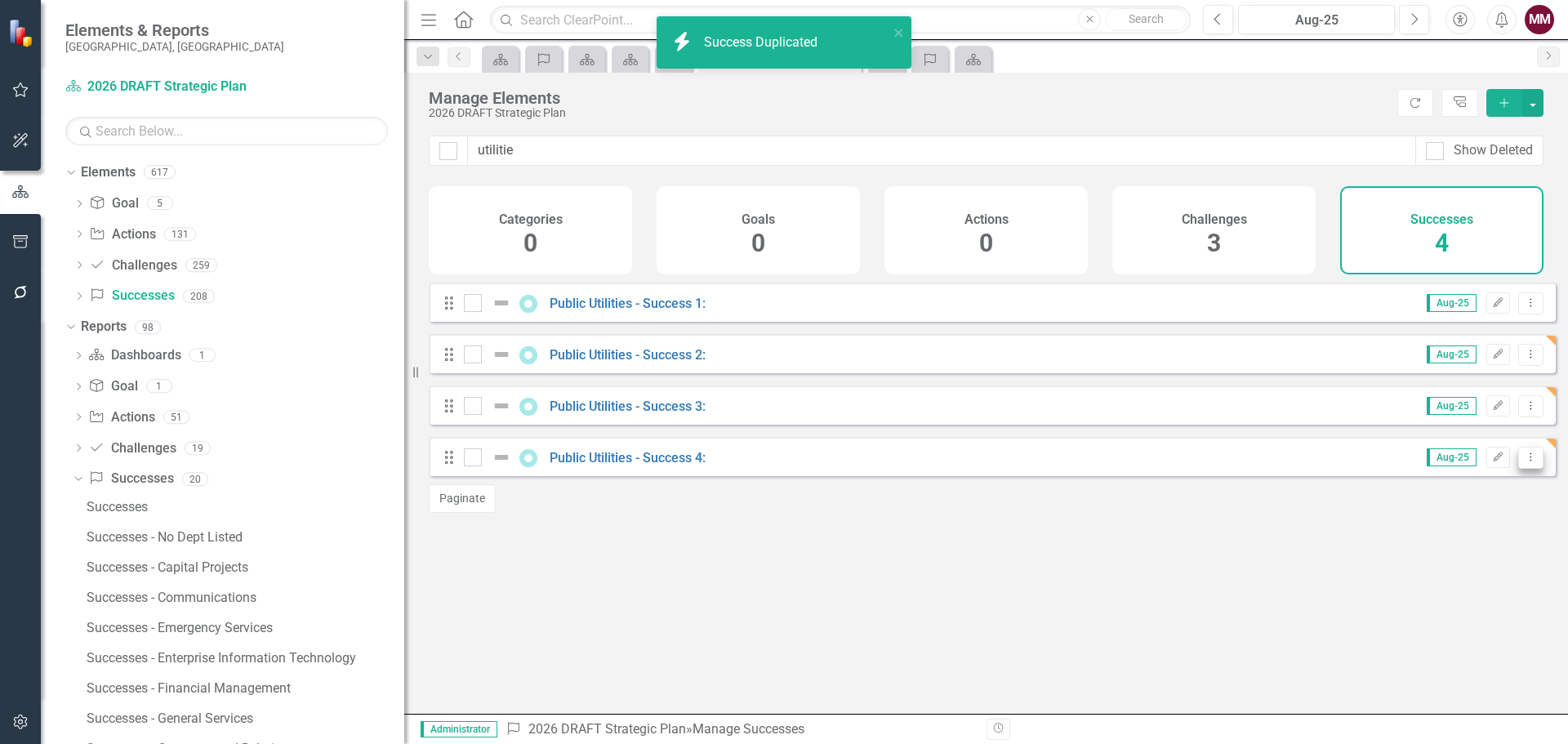
click at [1524, 462] on icon "Dropdown Menu" at bounding box center [1531, 456] width 14 height 11
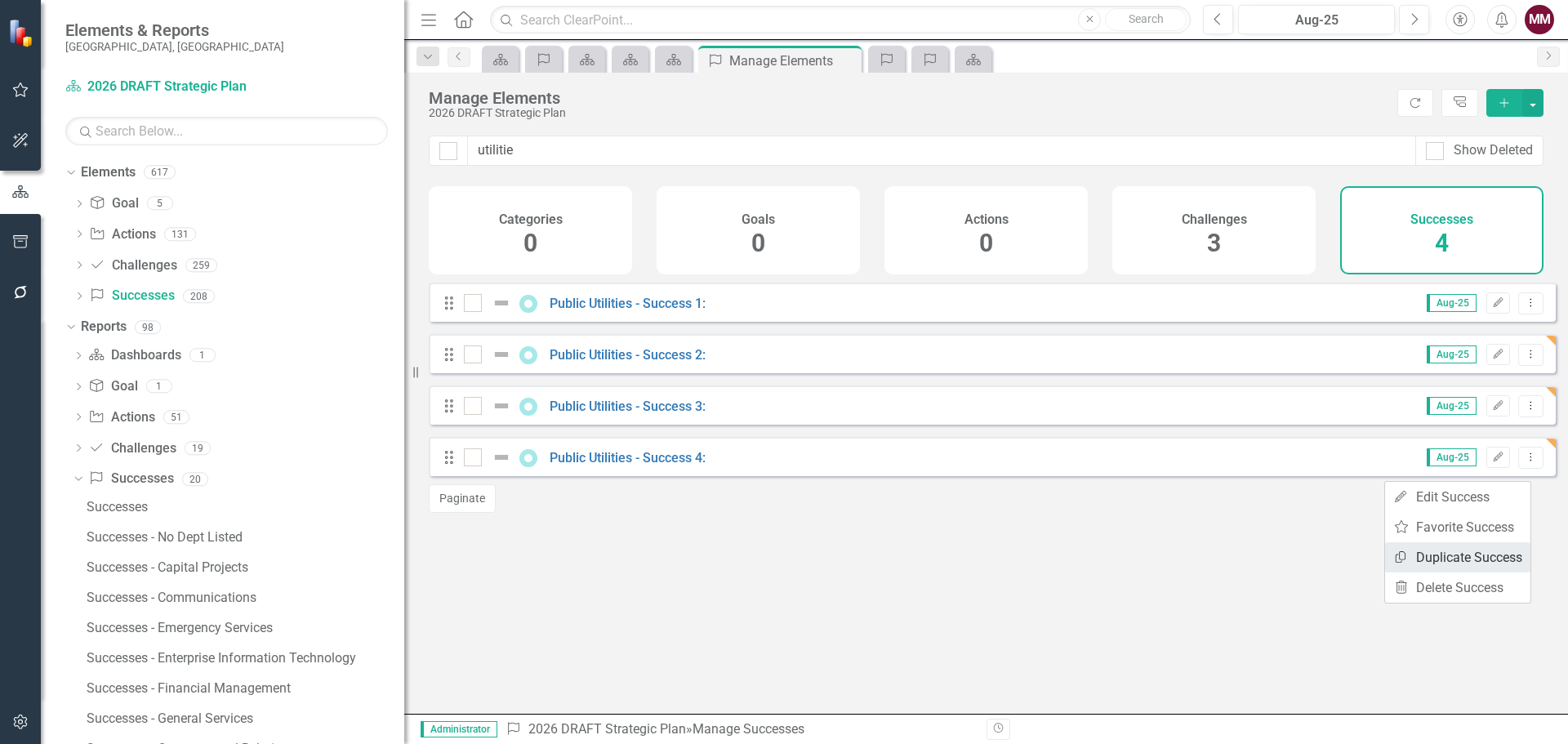
click at [1458, 548] on link "Copy Duplicate Success" at bounding box center [1458, 557] width 145 height 30
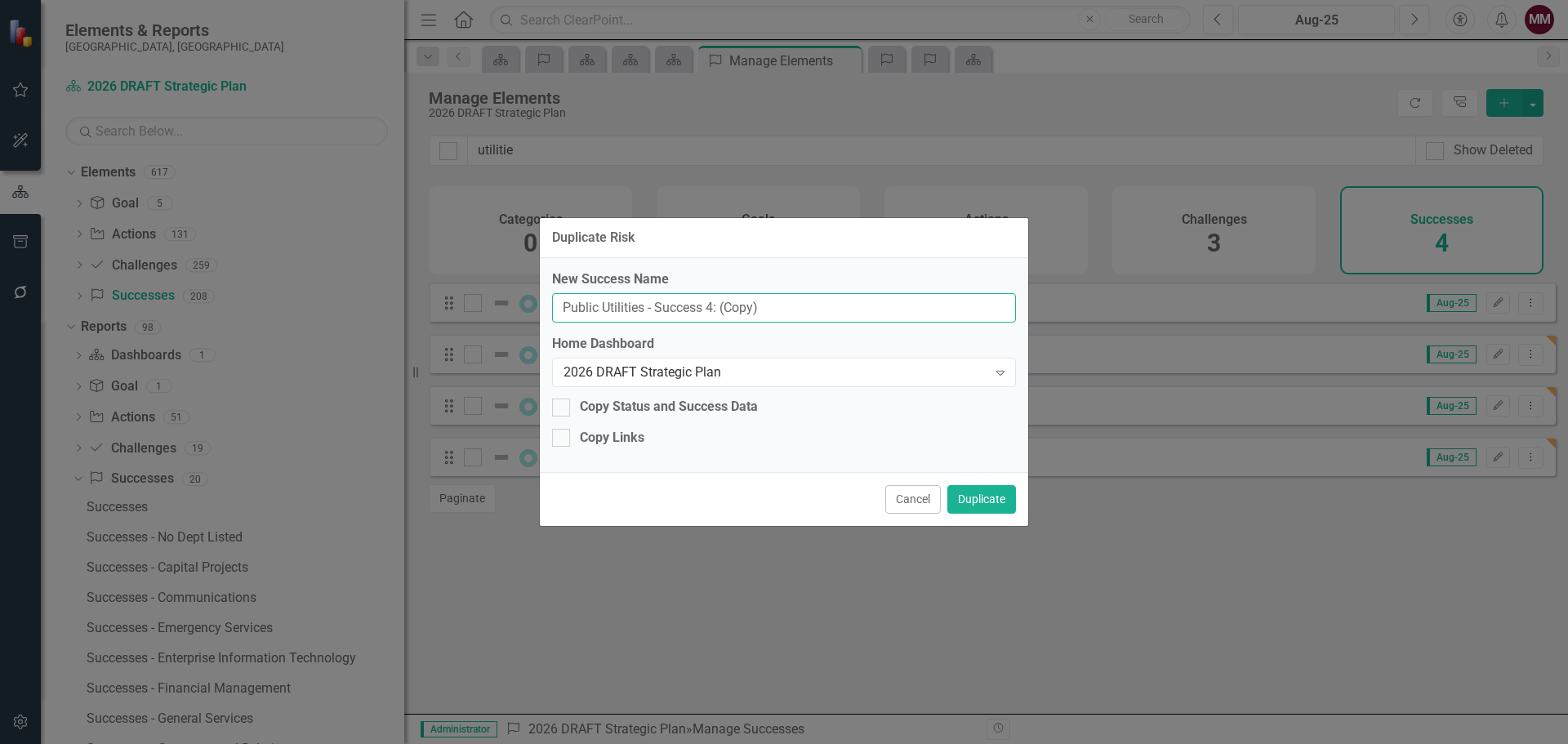
click at [708, 303] on input "Public Utilities - Success 4: (Copy)" at bounding box center [784, 308] width 464 height 30
type input "Public Utilities - Success 5:"
click at [963, 493] on button "Duplicate" at bounding box center [981, 500] width 69 height 29
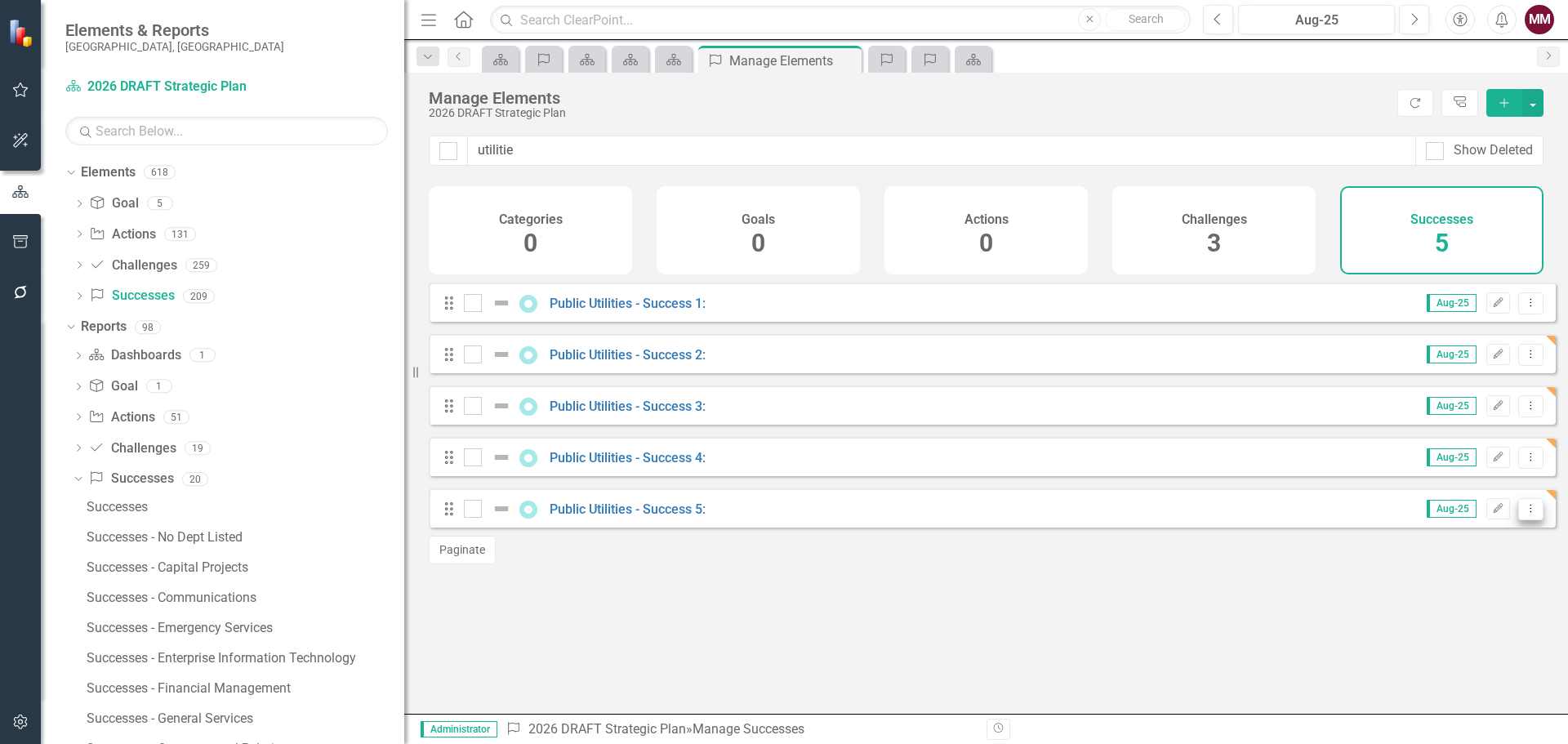
click at [1524, 513] on icon "Dropdown Menu" at bounding box center [1531, 509] width 14 height 11
click at [1481, 603] on link "Copy Duplicate Success" at bounding box center [1458, 608] width 145 height 30
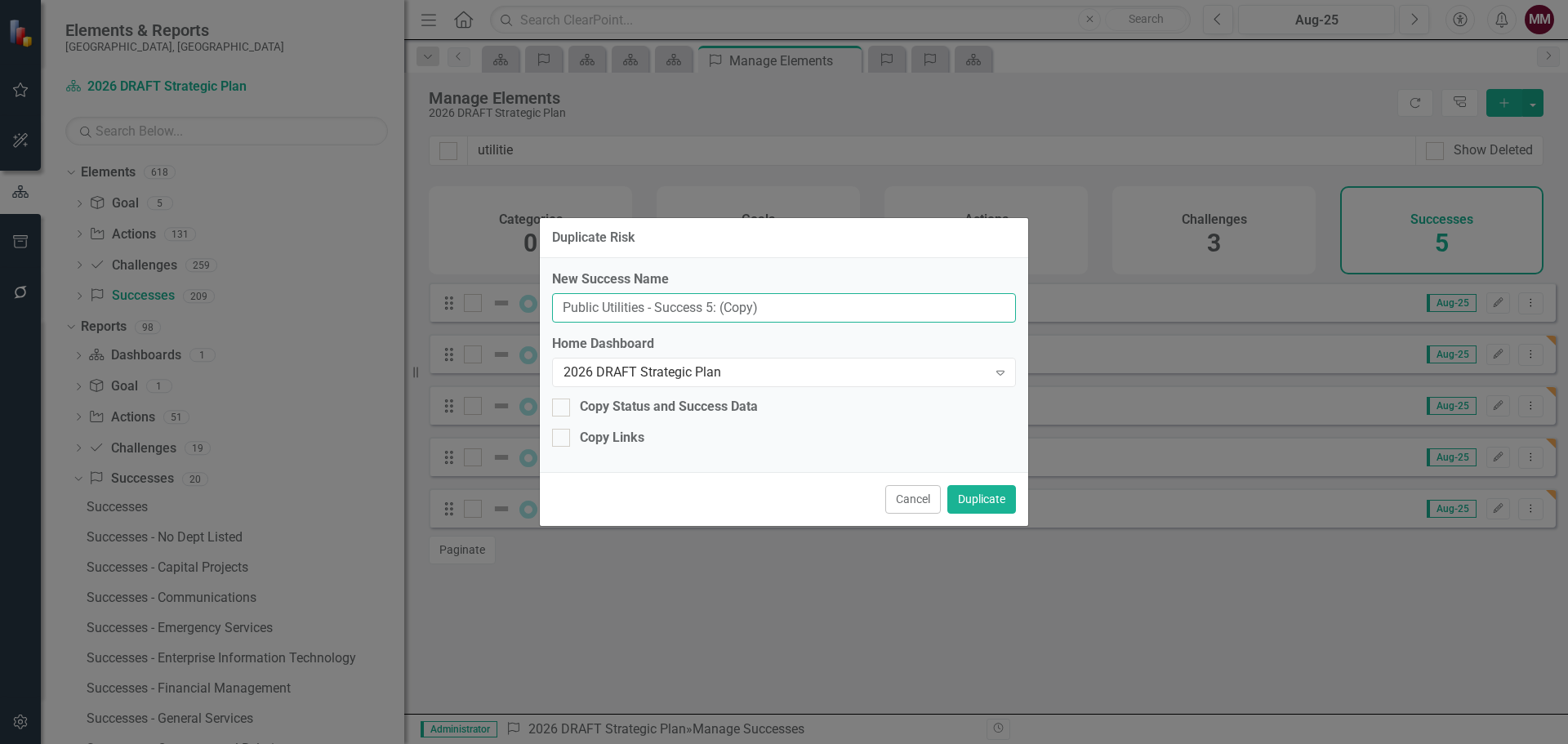
click at [709, 304] on input "Public Utilities - Success 5: (Copy)" at bounding box center [784, 308] width 464 height 30
type input "Public Utilities - Success 6:"
click at [970, 490] on button "Duplicate" at bounding box center [981, 500] width 69 height 29
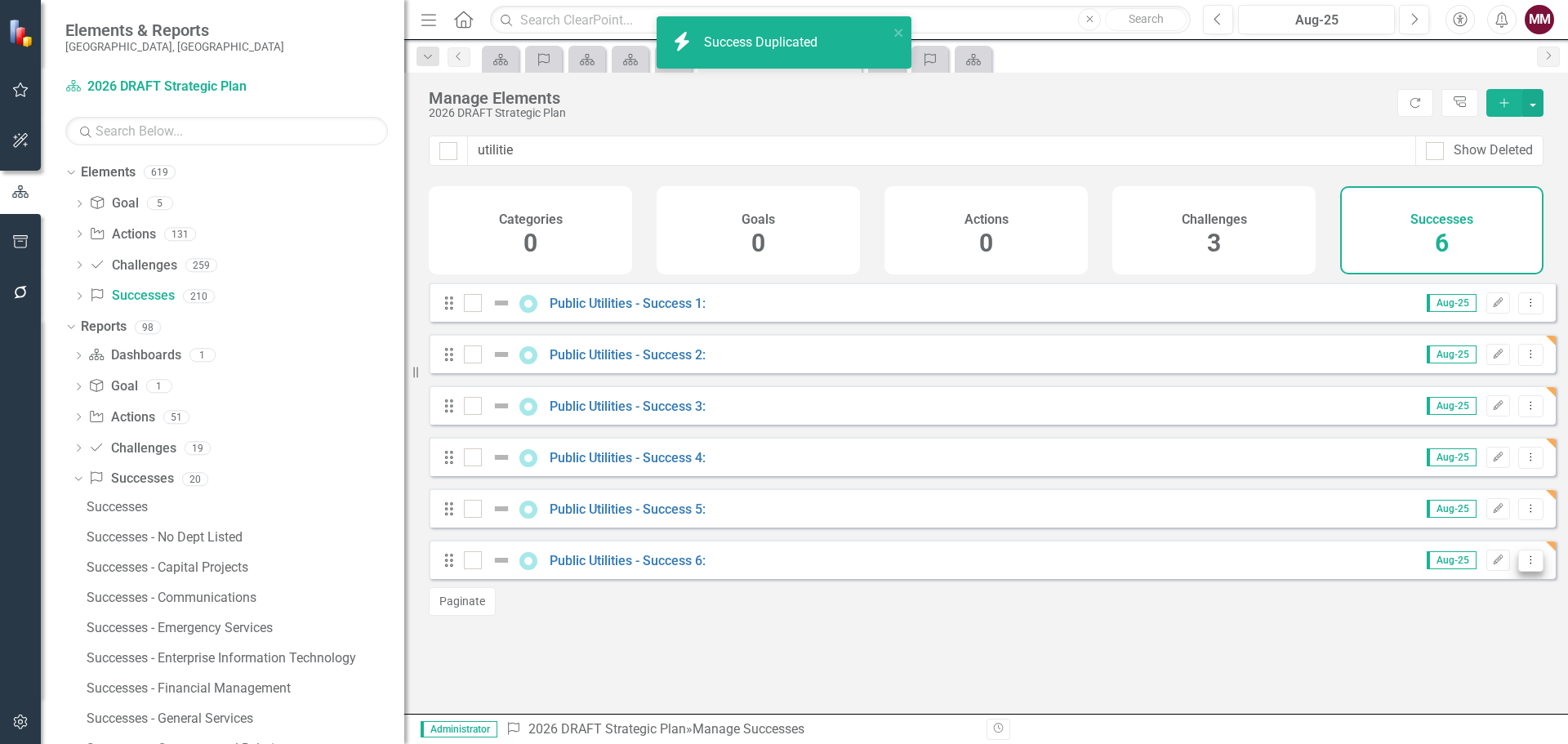
click at [1524, 566] on icon "Dropdown Menu" at bounding box center [1531, 560] width 14 height 11
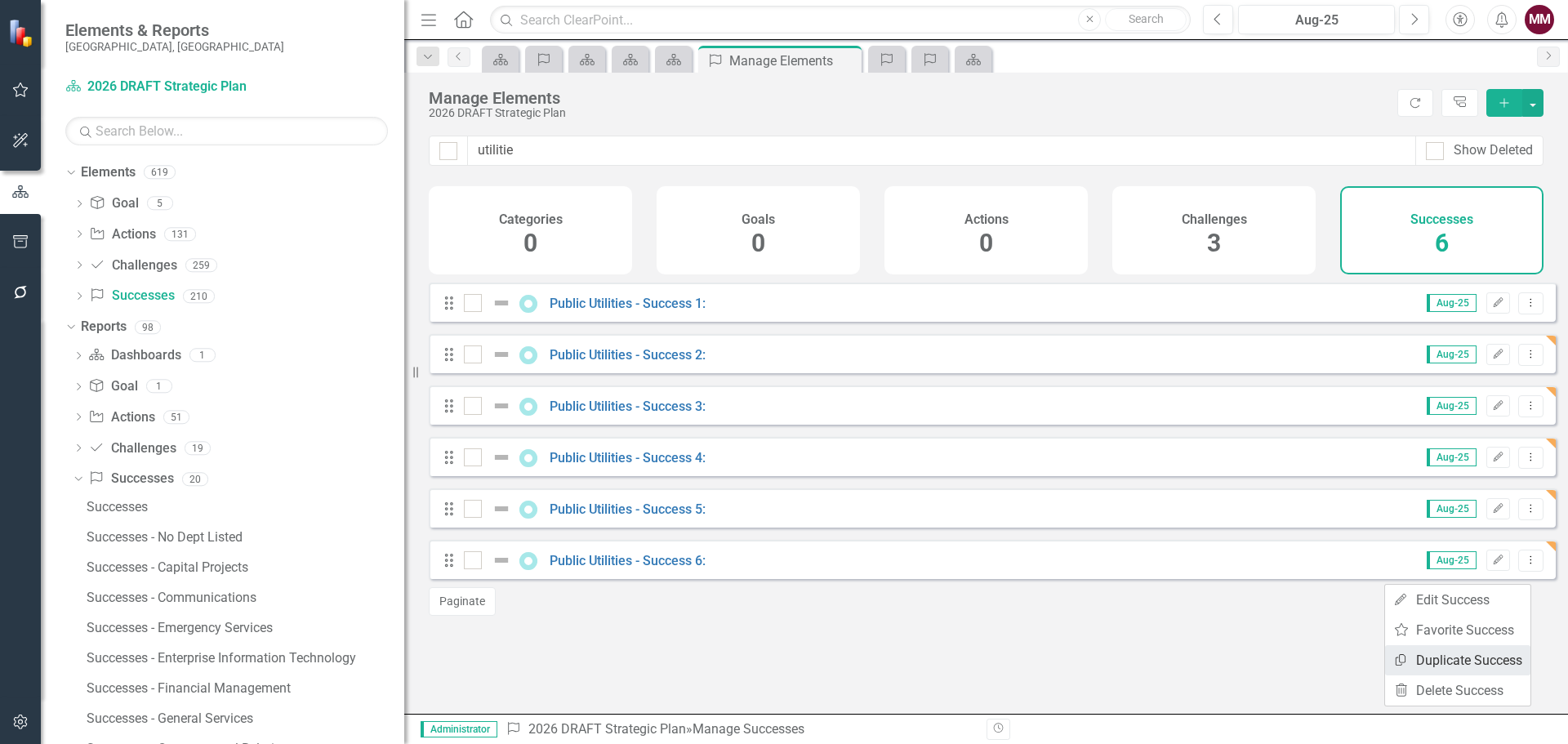
click at [1474, 665] on link "Copy Duplicate Success" at bounding box center [1458, 660] width 145 height 30
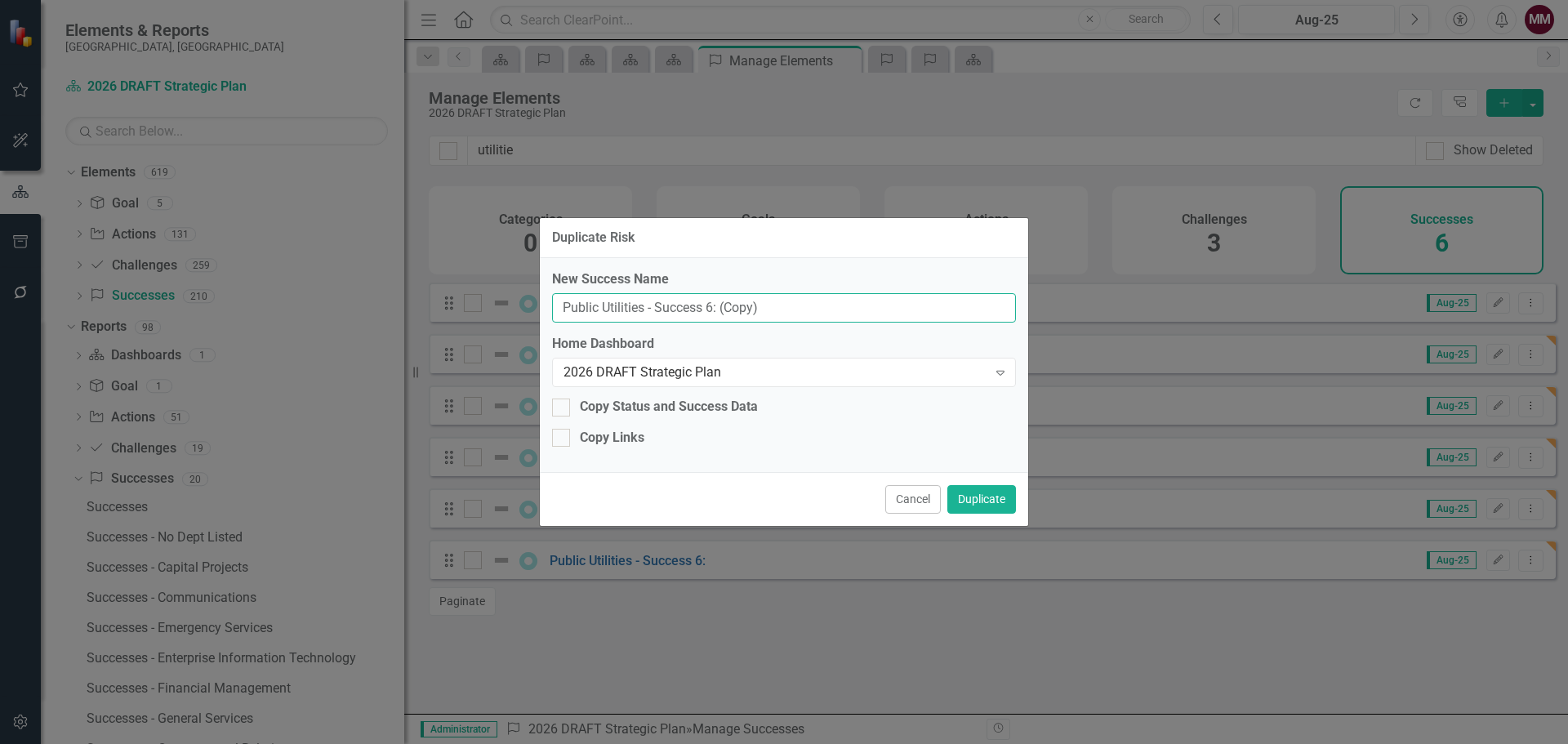
click at [712, 305] on input "Public Utilities - Success 6: (Copy)" at bounding box center [784, 308] width 464 height 30
type input "Public Utilities - Success 7:"
click at [992, 498] on button "Duplicate" at bounding box center [981, 500] width 69 height 29
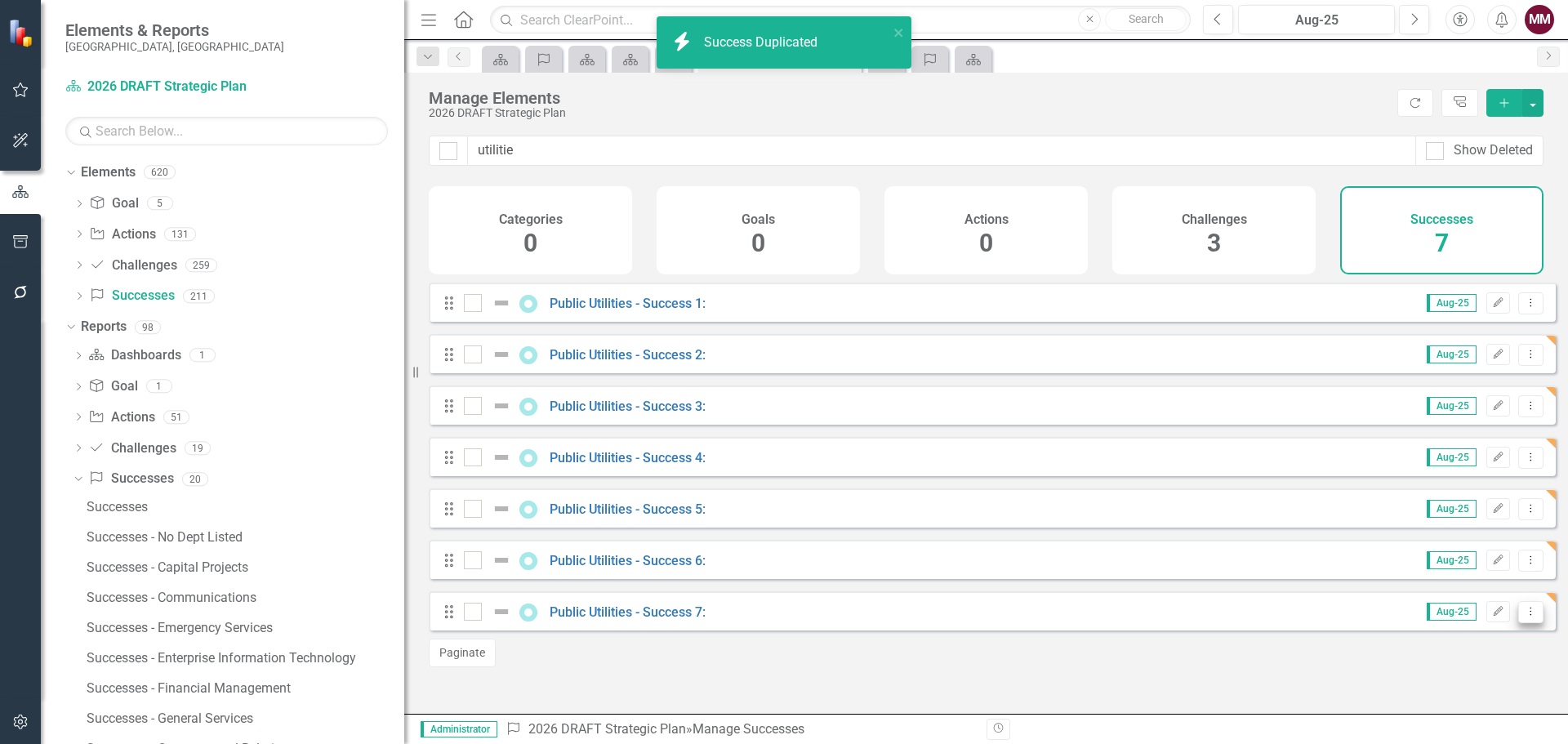
click at [1524, 617] on icon "Dropdown Menu" at bounding box center [1531, 611] width 14 height 11
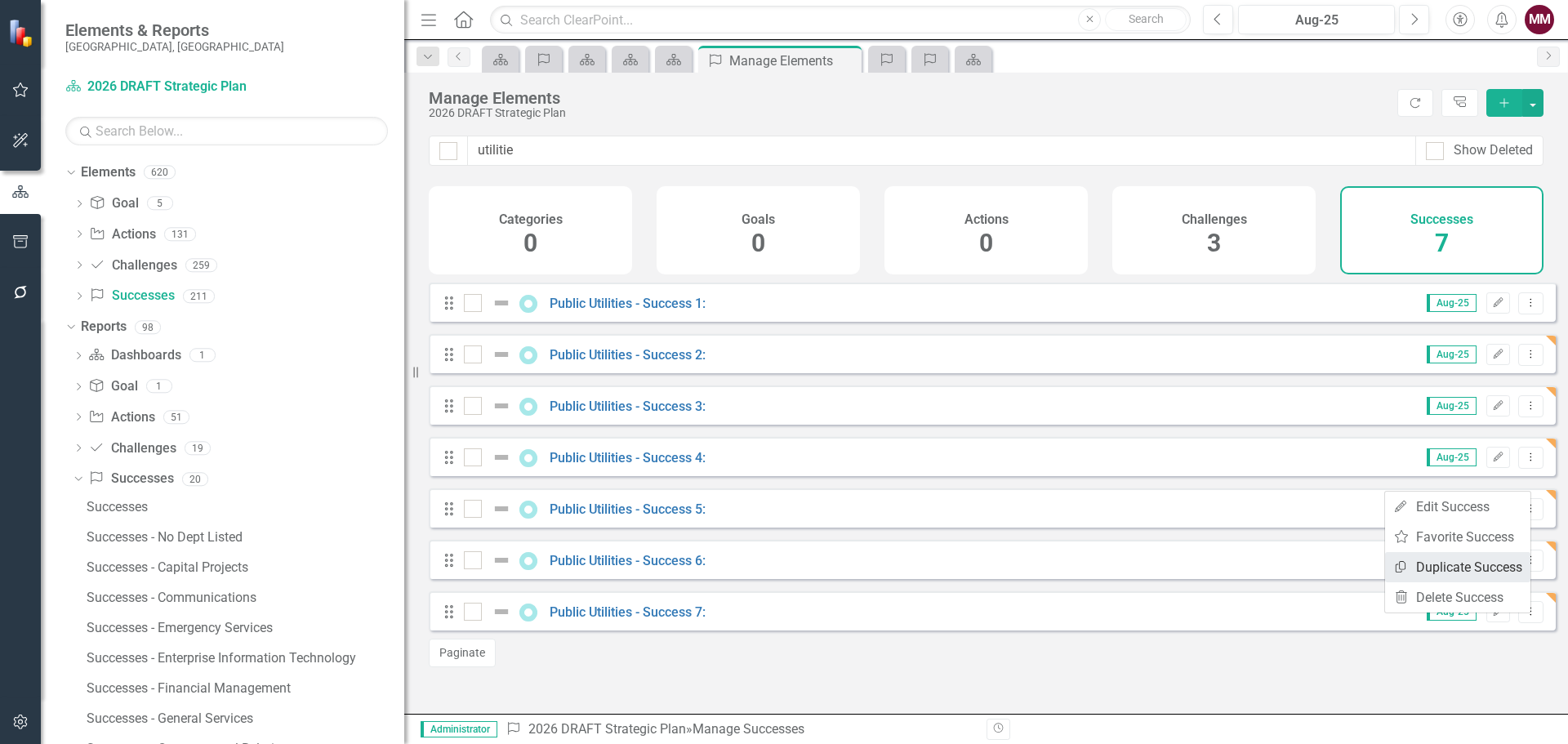
click at [1452, 570] on link "Copy Duplicate Success" at bounding box center [1458, 567] width 145 height 30
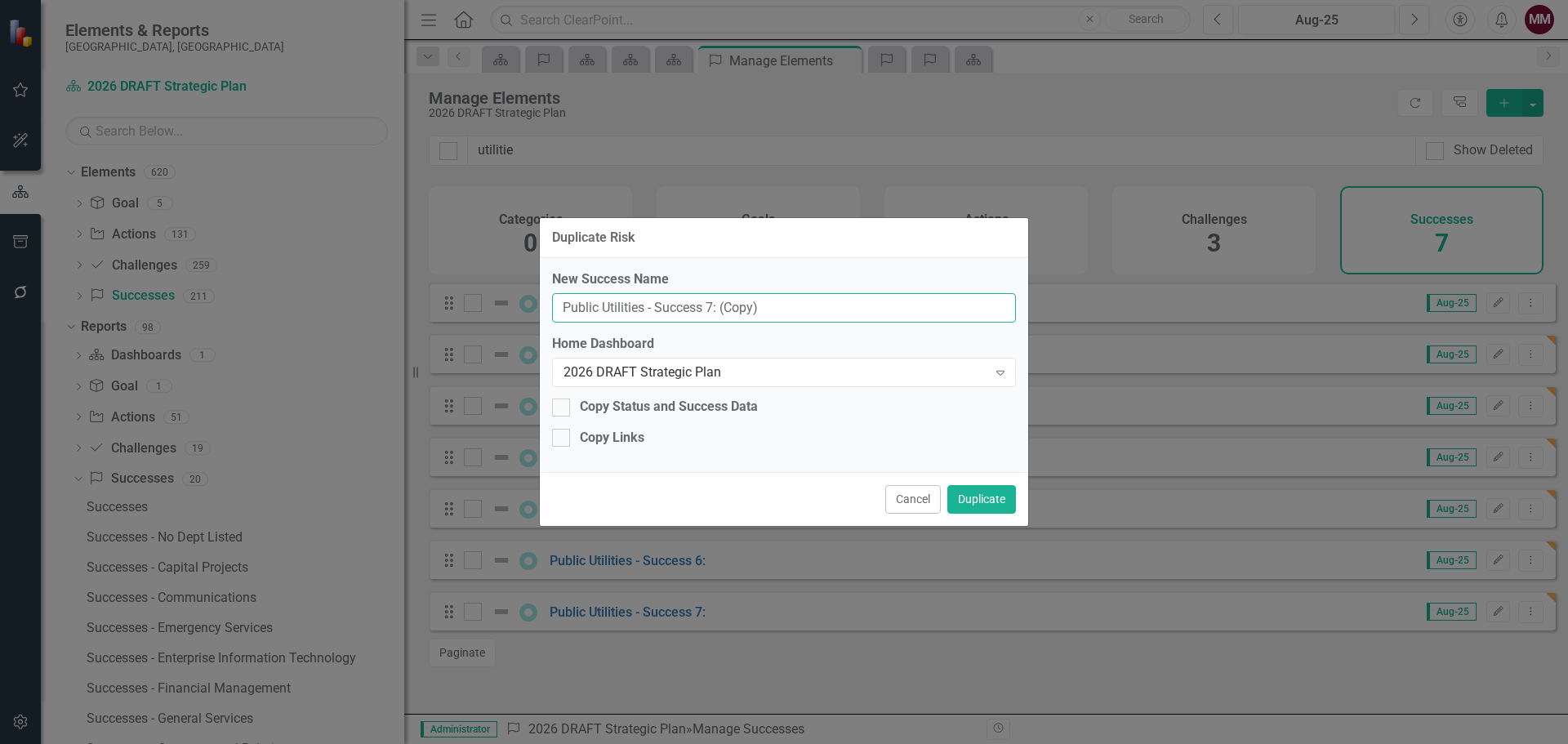
click at [709, 310] on input "Public Utilities - Success 7: (Copy)" at bounding box center [784, 308] width 464 height 30
type input "Public Utilities - Success 8:"
click at [967, 494] on button "Duplicate" at bounding box center [981, 500] width 69 height 29
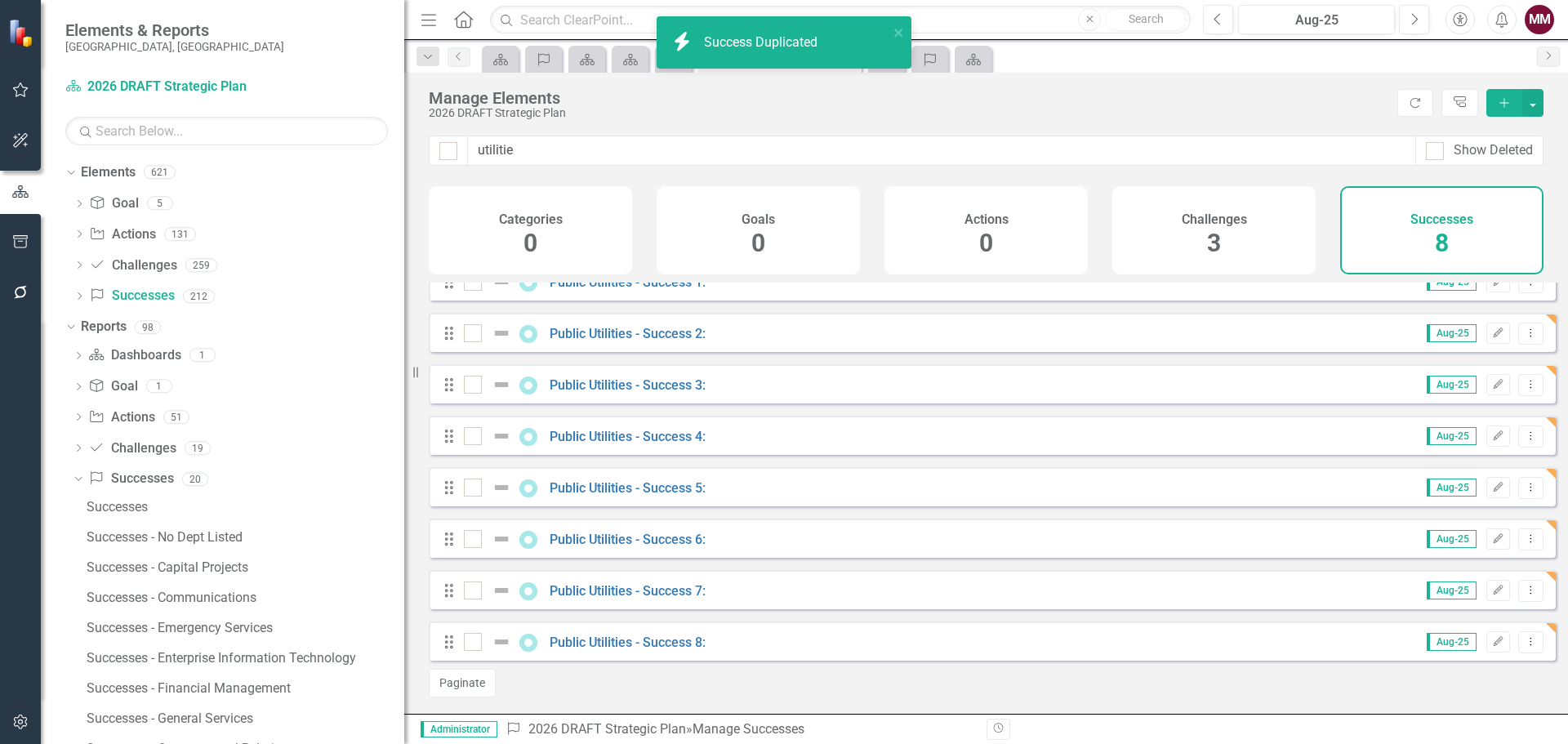
scroll to position [34, 0]
click at [1524, 640] on icon "Dropdown Menu" at bounding box center [1531, 641] width 14 height 11
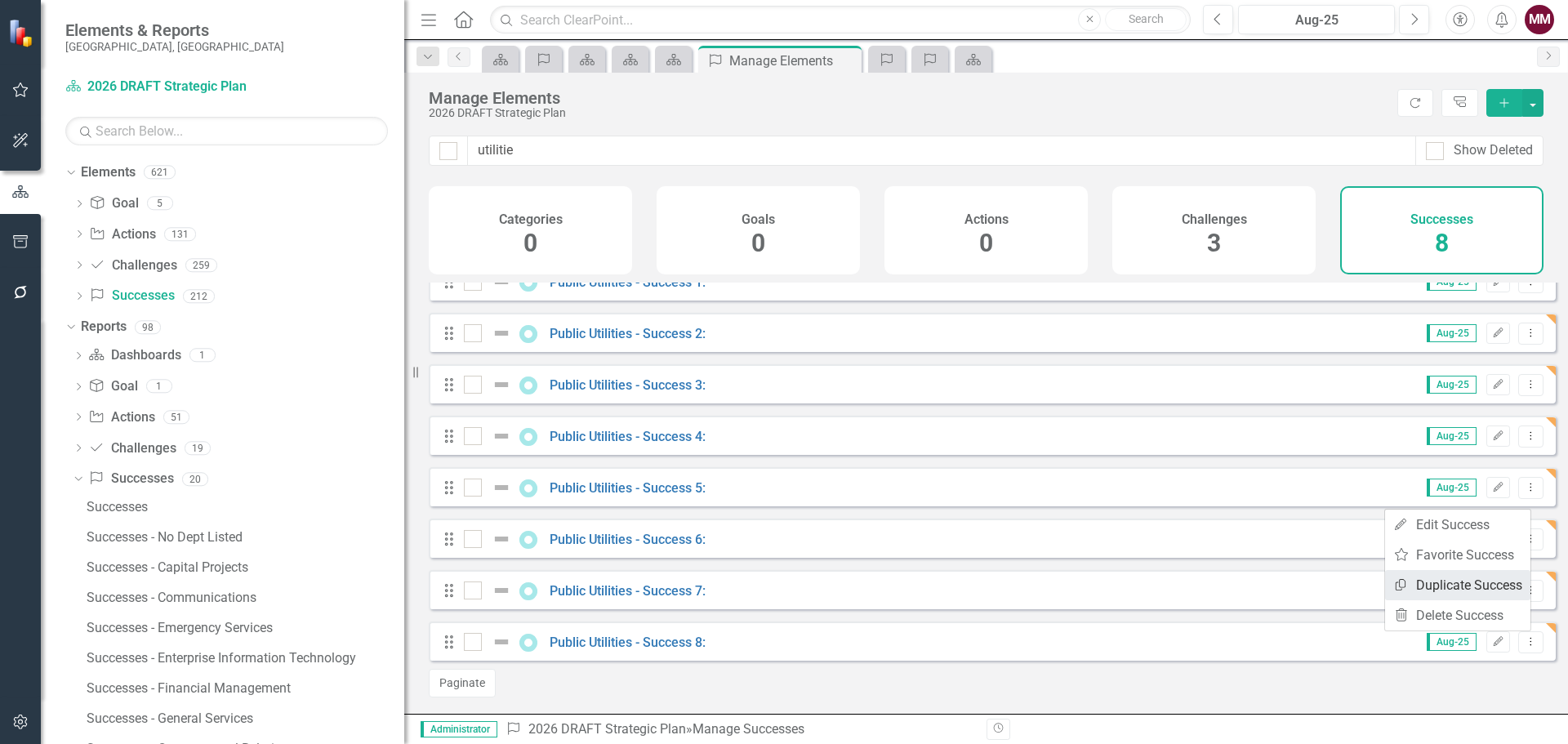
click at [1476, 586] on link "Copy Duplicate Success" at bounding box center [1458, 585] width 145 height 30
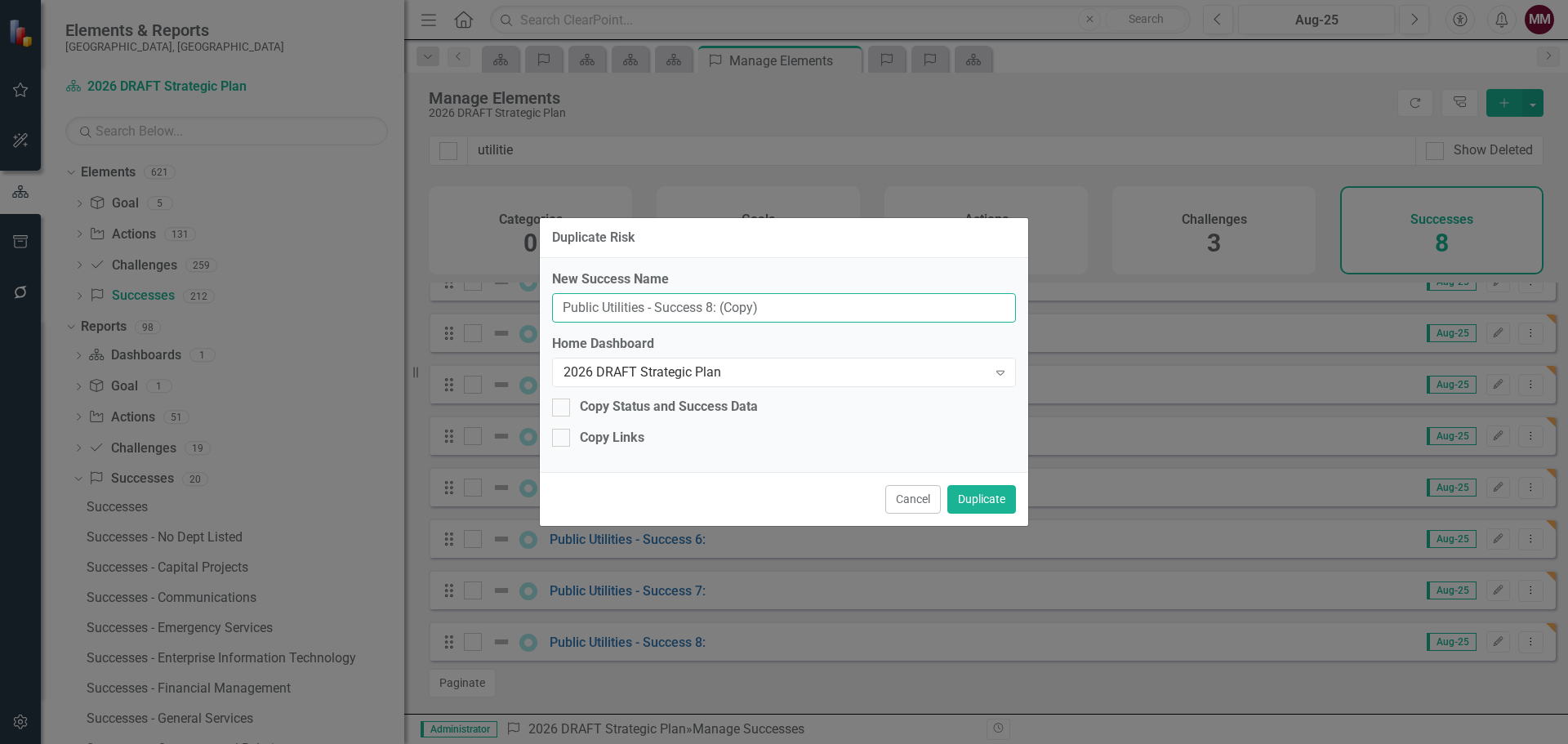
click at [709, 310] on input "Public Utilities - Success 8: (Copy)" at bounding box center [784, 308] width 464 height 30
type input "Public Utilities - Success 9:"
click at [981, 504] on button "Duplicate" at bounding box center [981, 500] width 69 height 29
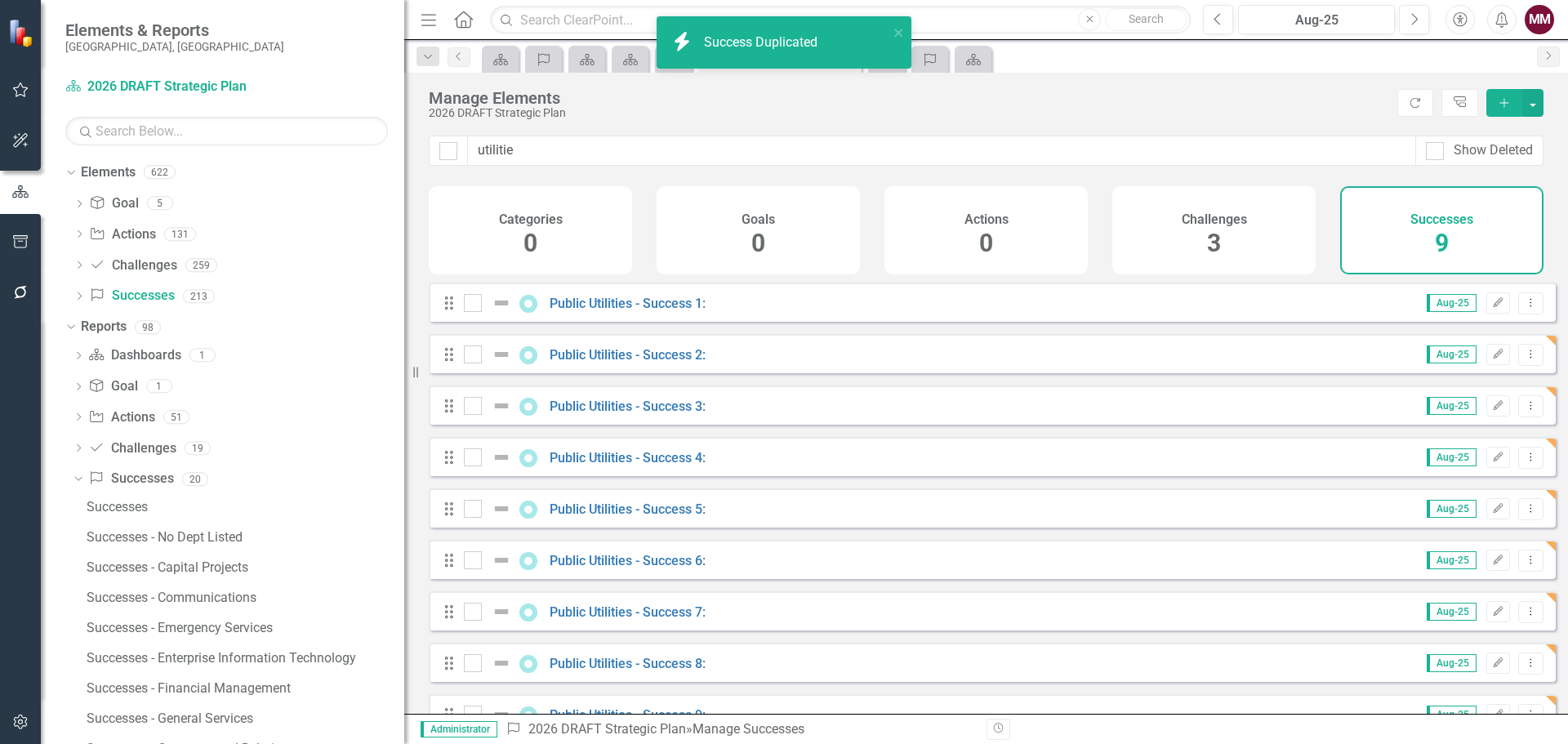
scroll to position [85, 0]
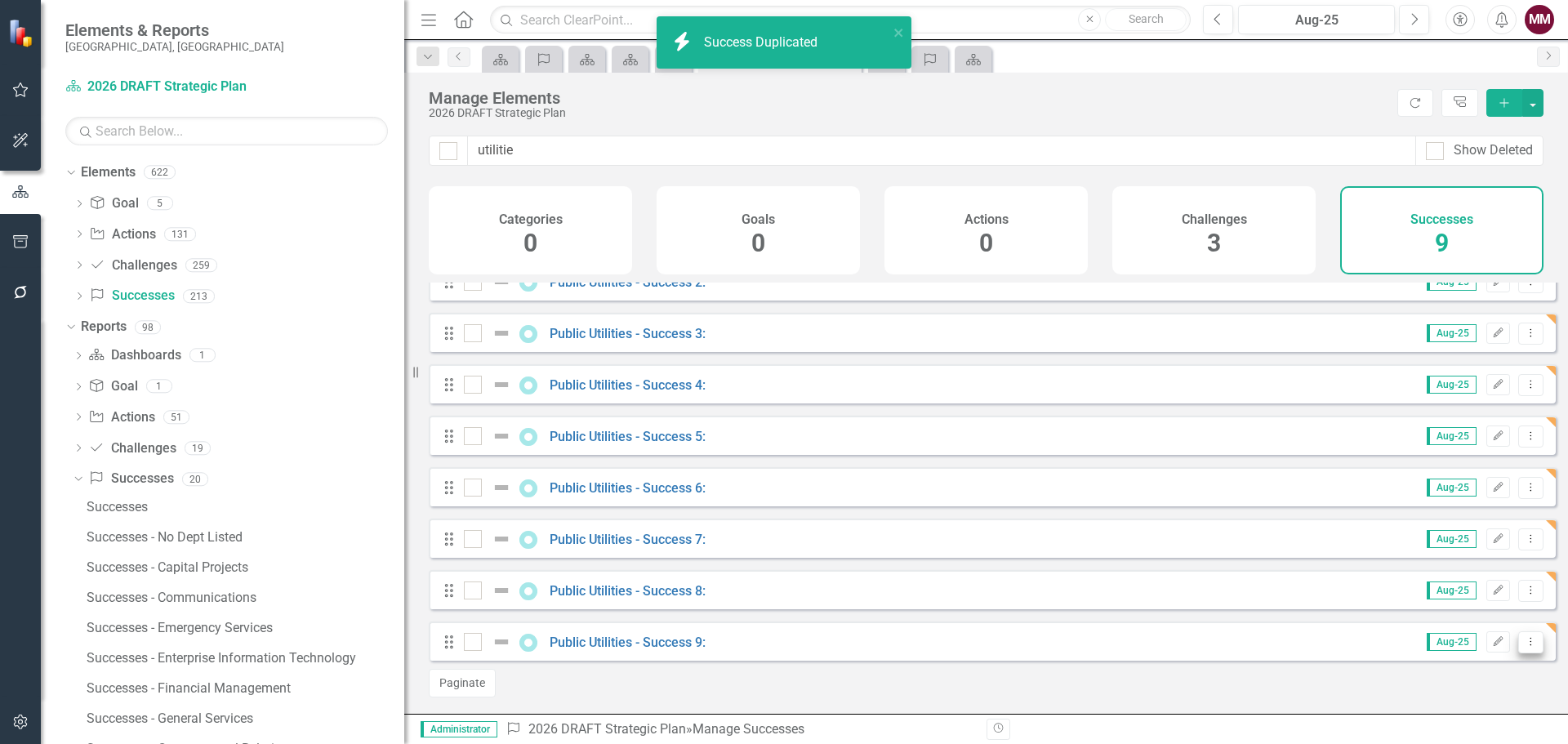
click at [1524, 644] on icon "Dropdown Menu" at bounding box center [1531, 641] width 14 height 11
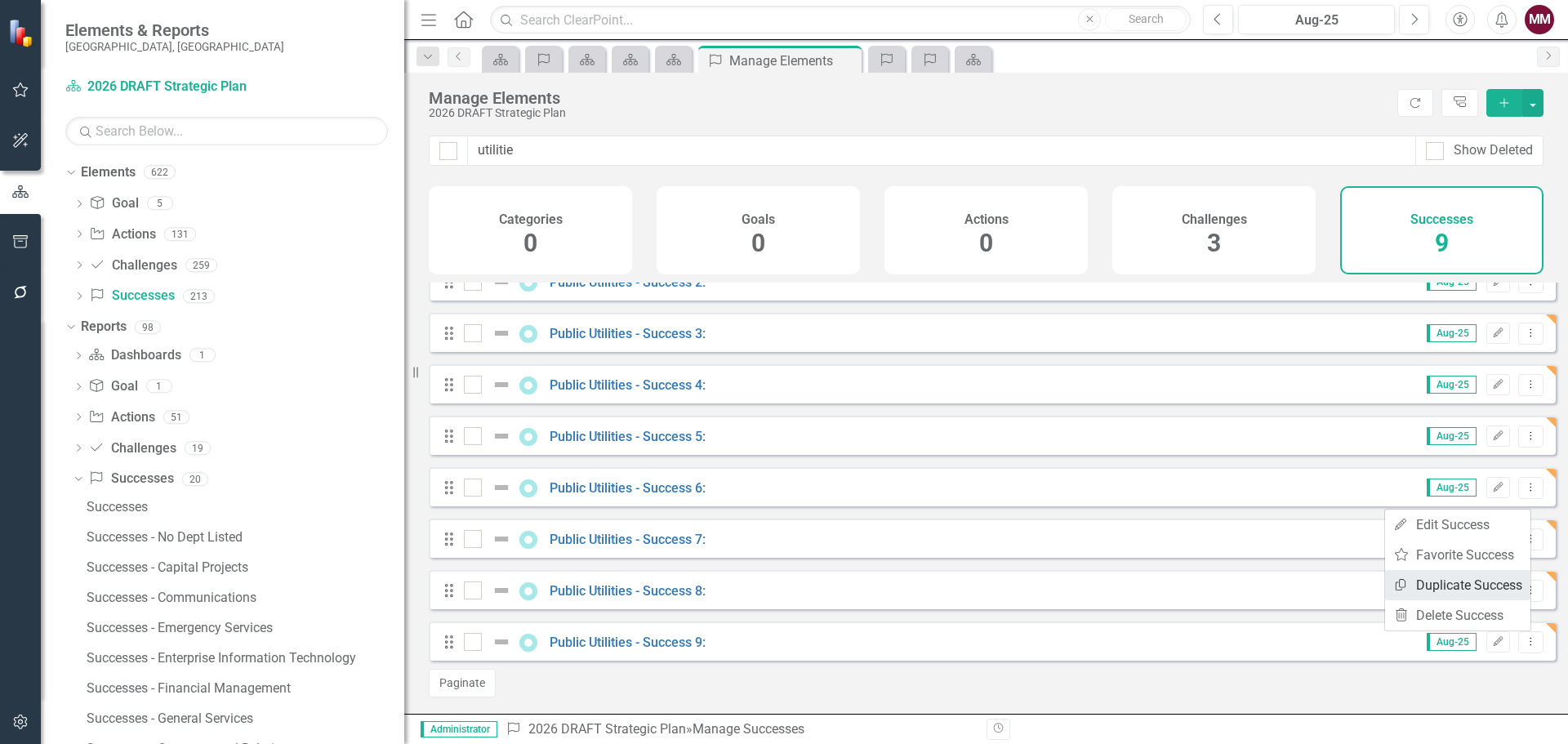
click at [1469, 592] on link "Copy Duplicate Success" at bounding box center [1458, 585] width 145 height 30
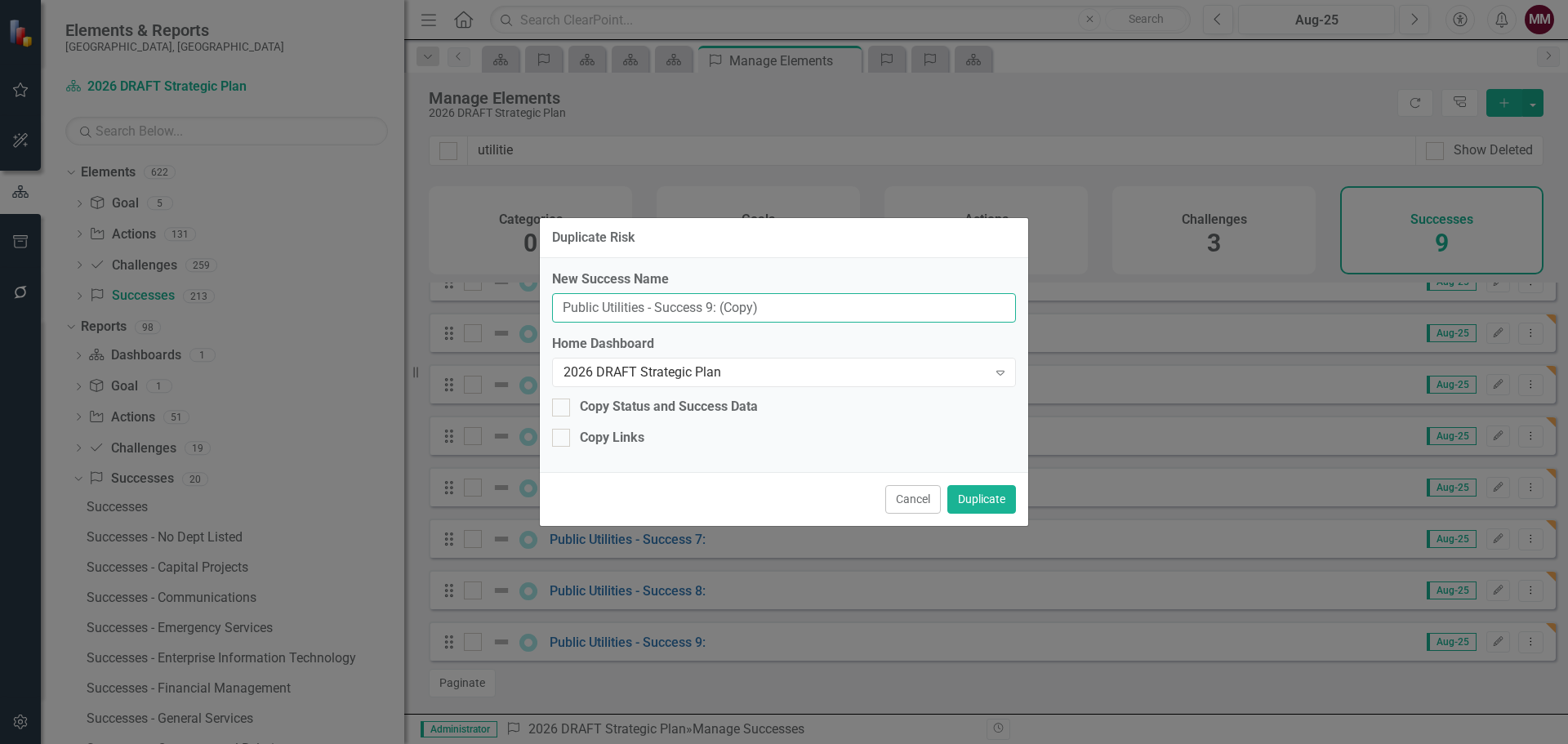
click at [707, 305] on input "Public Utilities - Success 9: (Copy)" at bounding box center [784, 308] width 464 height 30
type input "Public Utilities - Success 10:"
click at [976, 501] on button "Duplicate" at bounding box center [981, 500] width 69 height 29
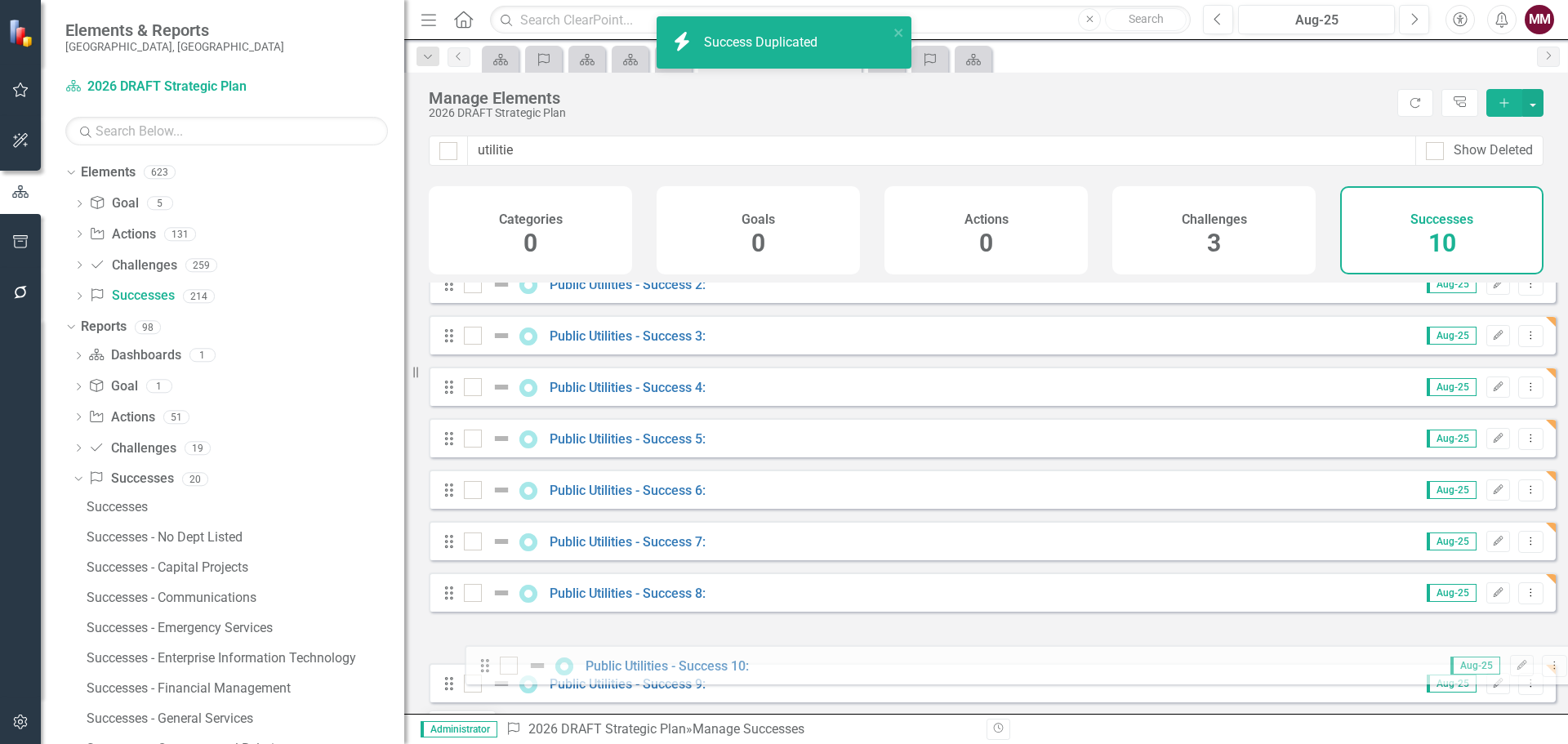
scroll to position [137, 0]
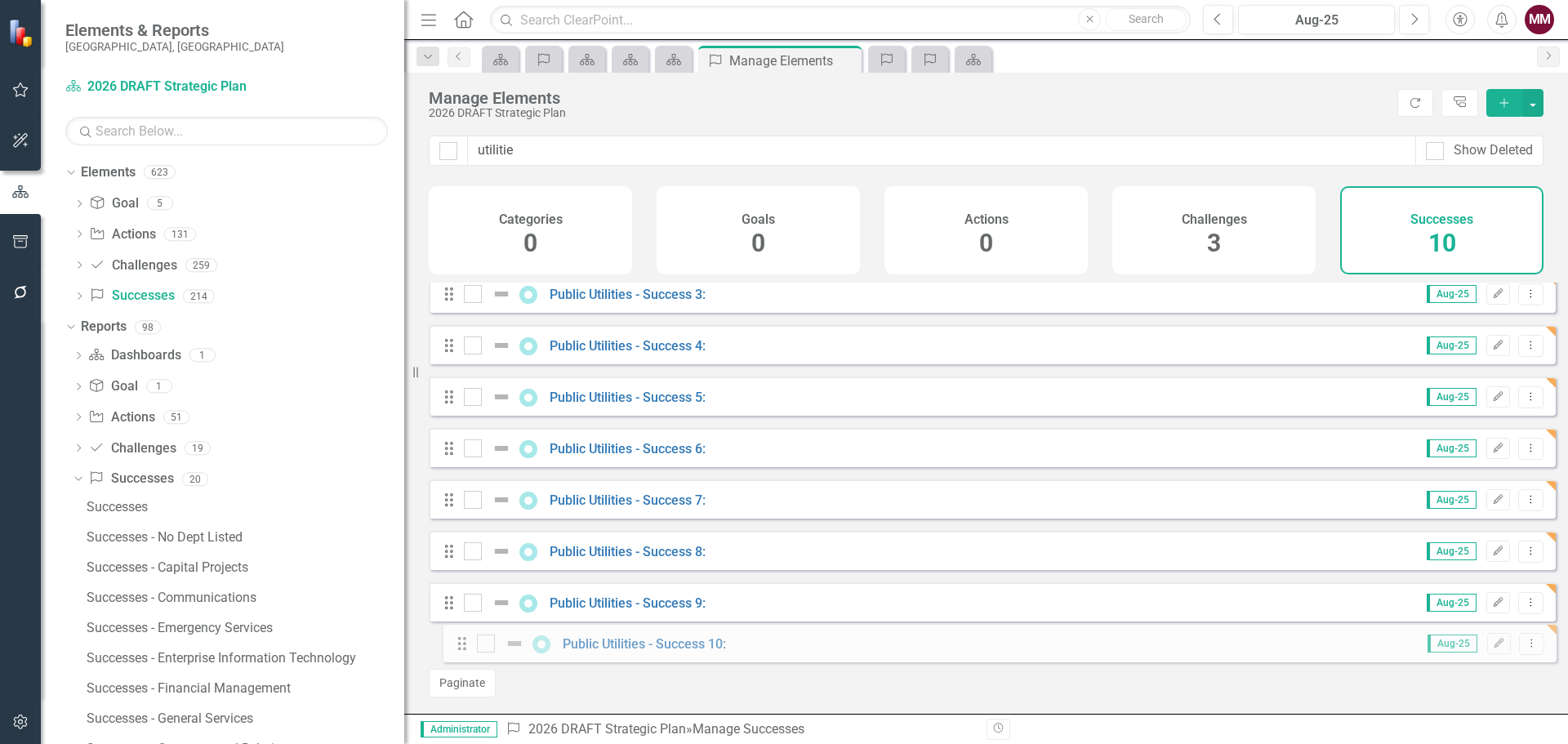
drag, startPoint x: 449, startPoint y: 370, endPoint x: 461, endPoint y: 649, distance: 279.3
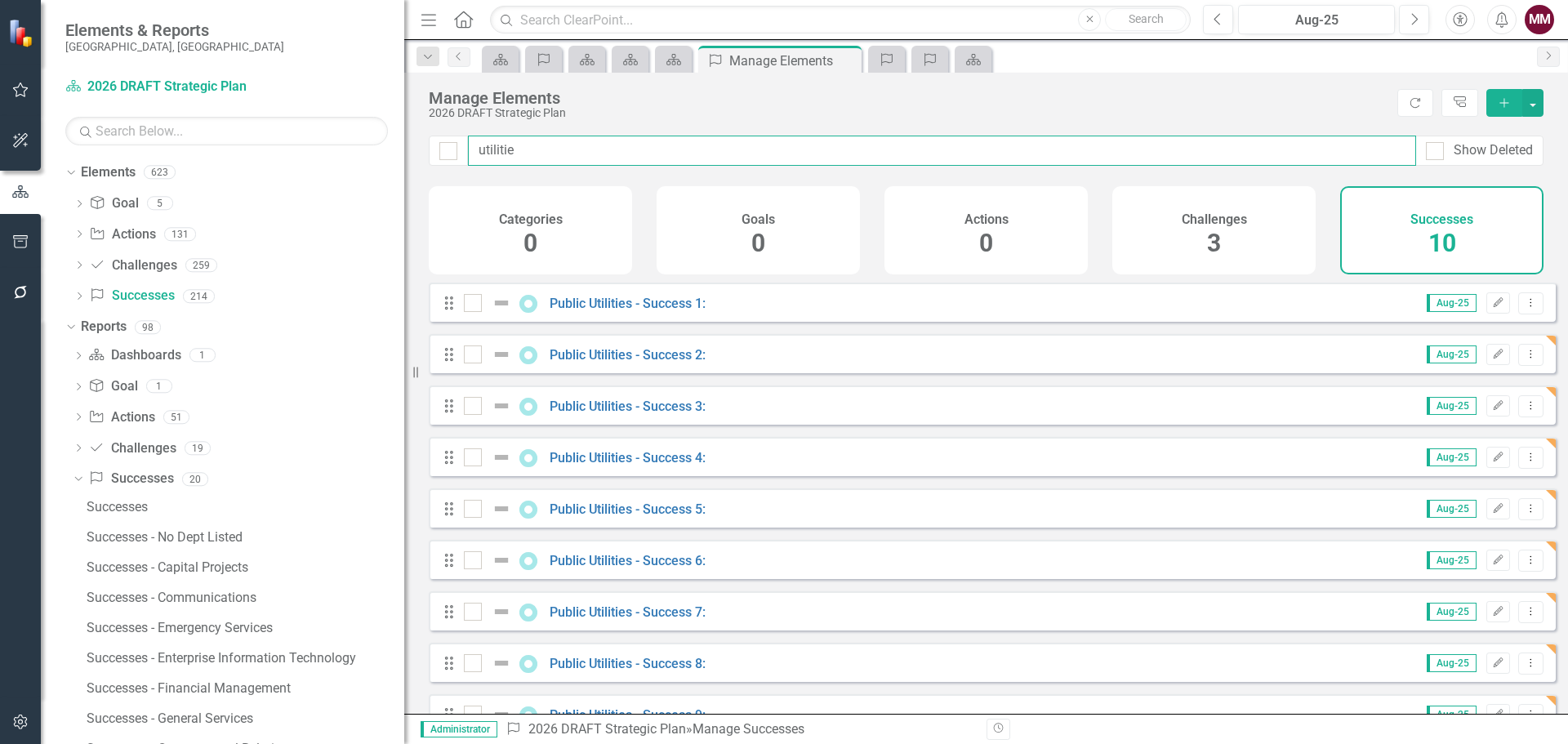
drag, startPoint x: 599, startPoint y: 150, endPoint x: 217, endPoint y: 150, distance: 382.0
click at [226, 150] on div "Elements & Reports Sarasota County, FL Dashboard 2026 DRAFT Strategic Plan Sear…" at bounding box center [784, 372] width 1568 height 744
type input "work"
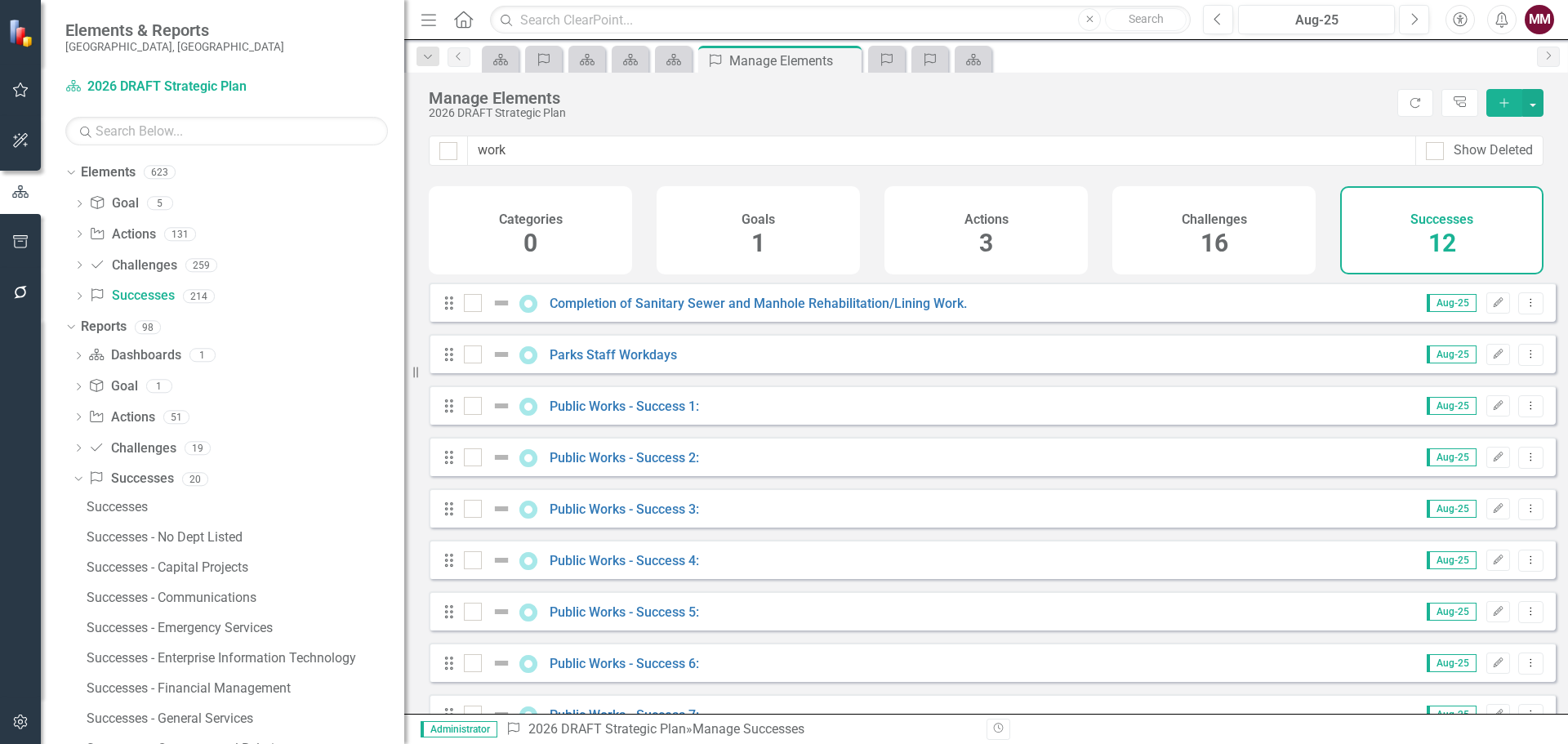
scroll to position [81, 0]
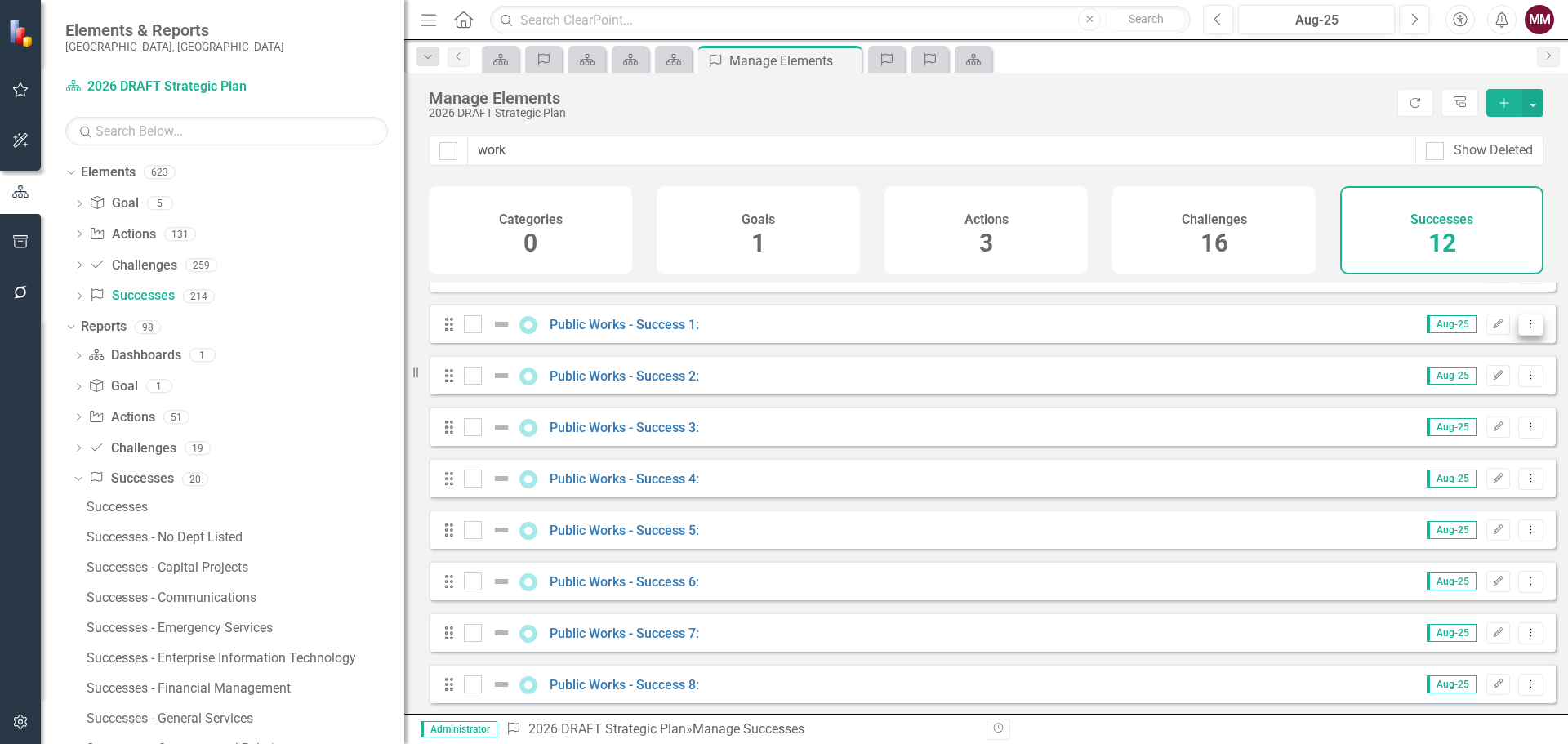
click at [1525, 336] on button "Dropdown Menu" at bounding box center [1531, 325] width 25 height 22
click at [1457, 357] on link "Edit Edit Success" at bounding box center [1458, 363] width 145 height 30
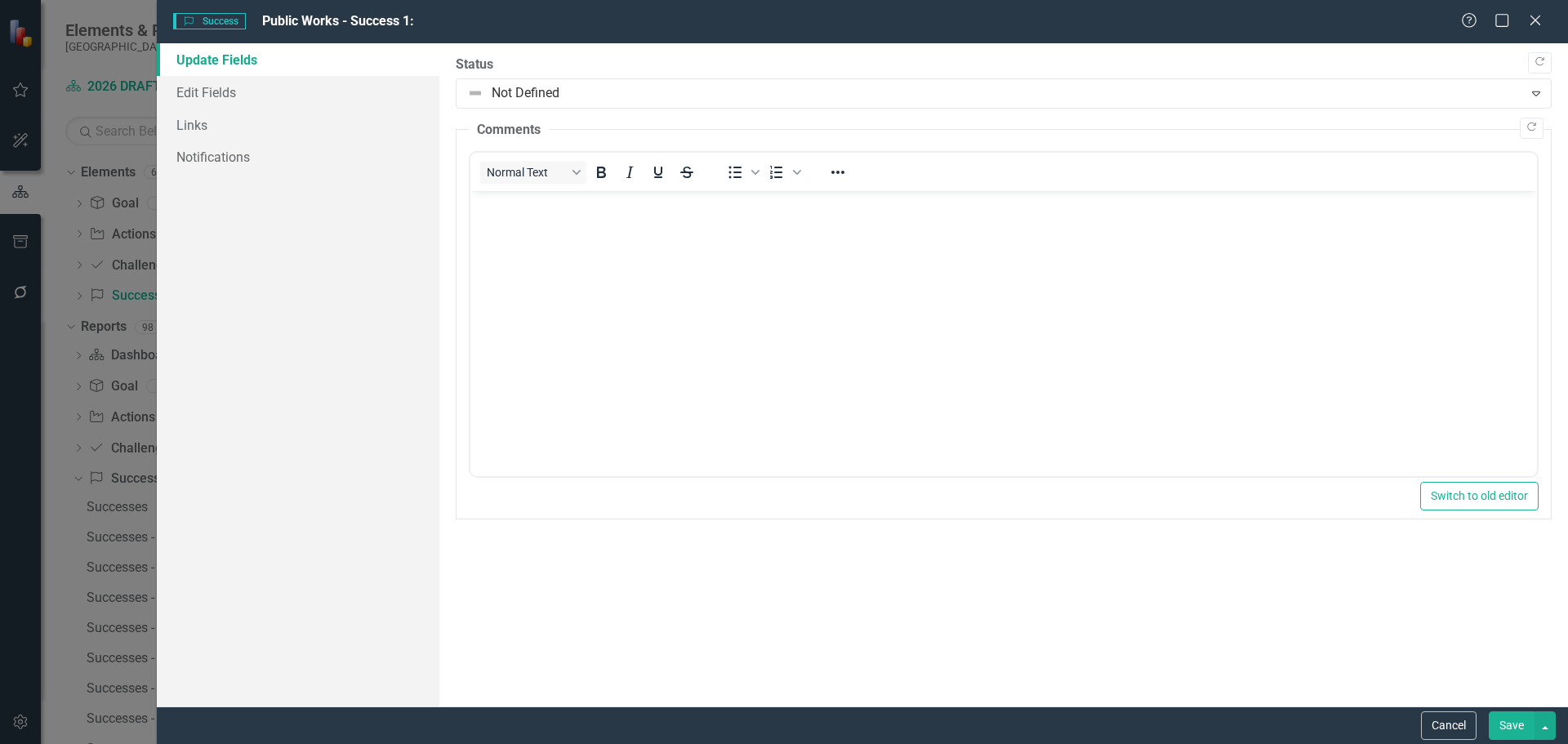
scroll to position [0, 0]
click at [195, 86] on link "Edit Fields" at bounding box center [298, 92] width 283 height 33
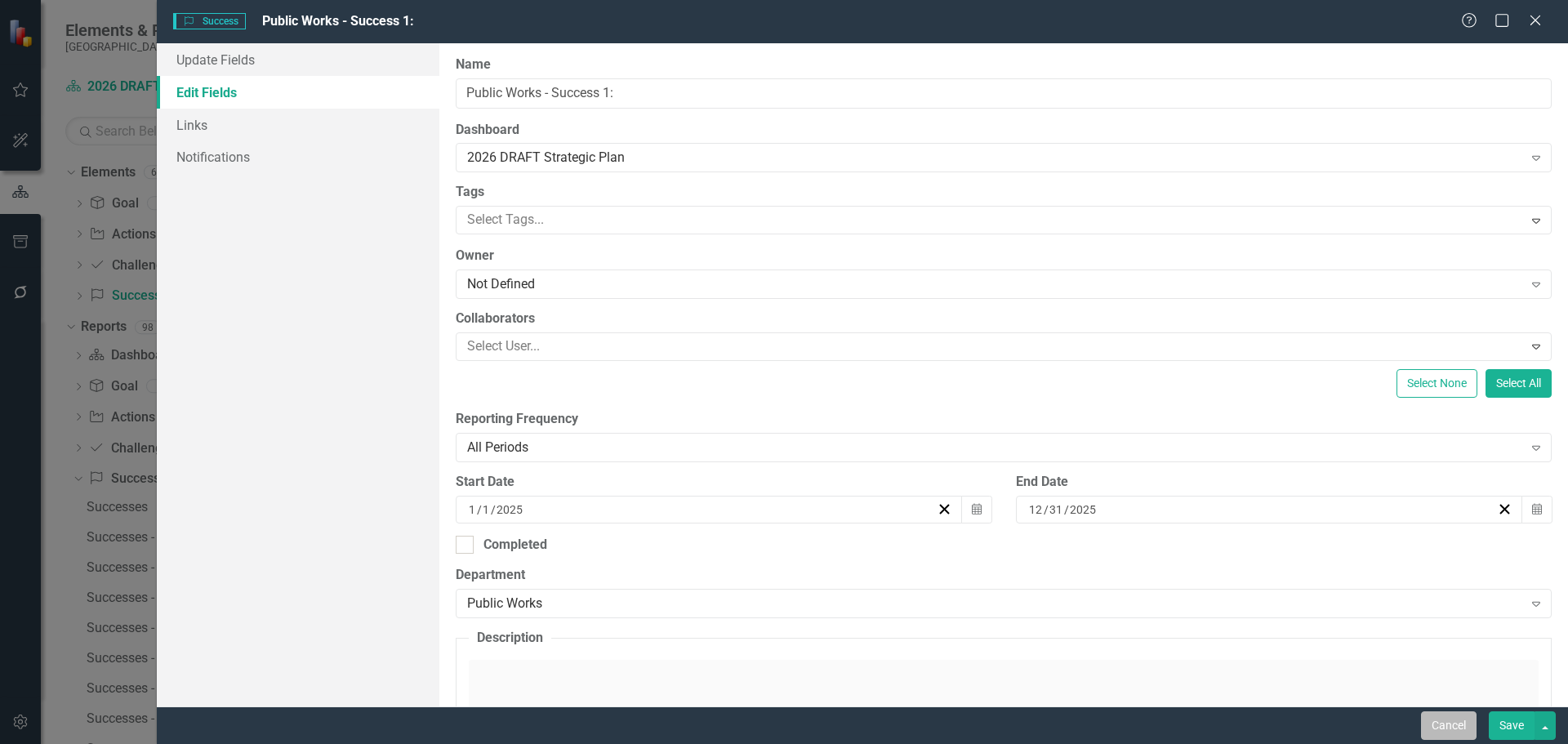
click at [1445, 724] on button "Cancel" at bounding box center [1448, 727] width 55 height 29
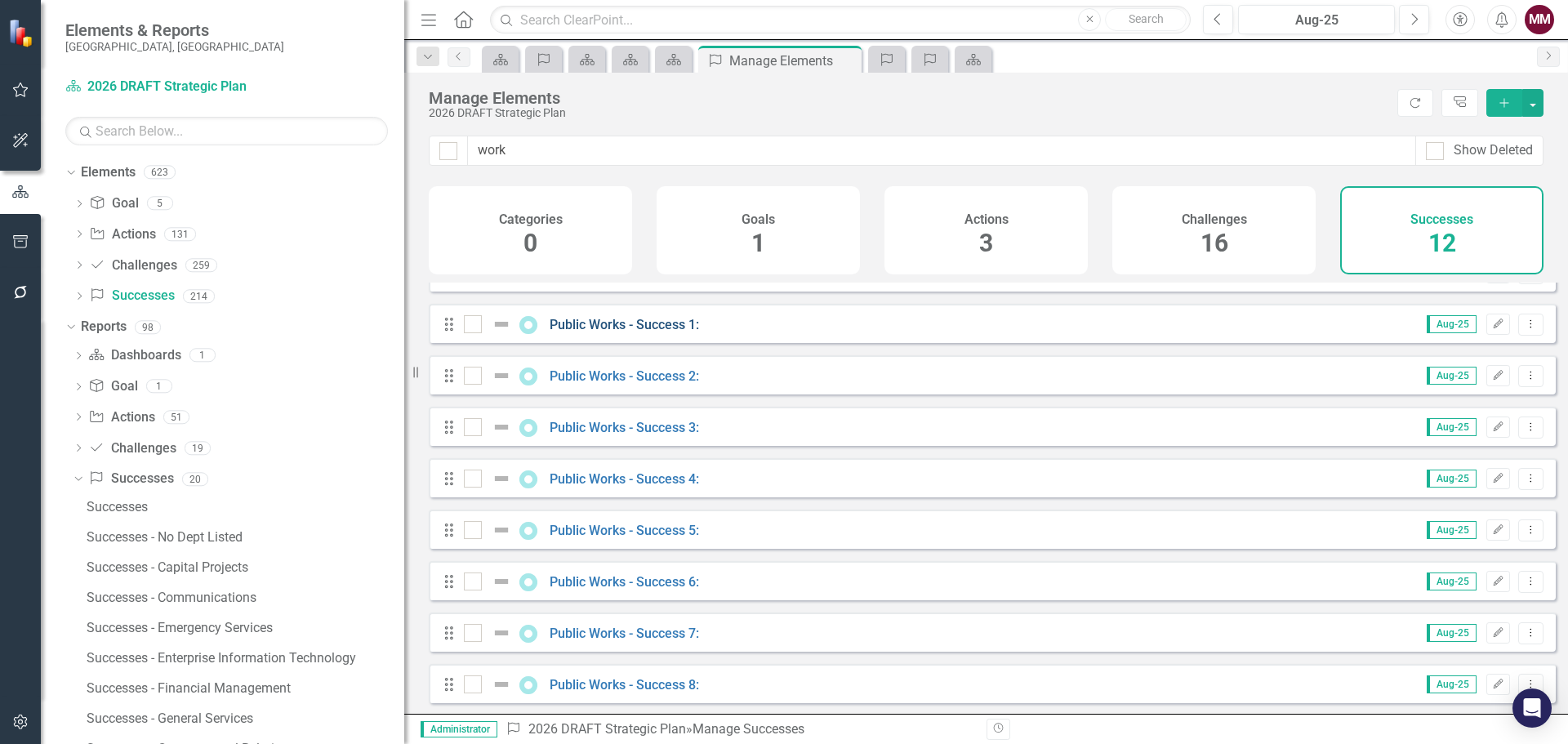
click at [638, 332] on link "Public Works - Success 1:" at bounding box center [625, 325] width 149 height 16
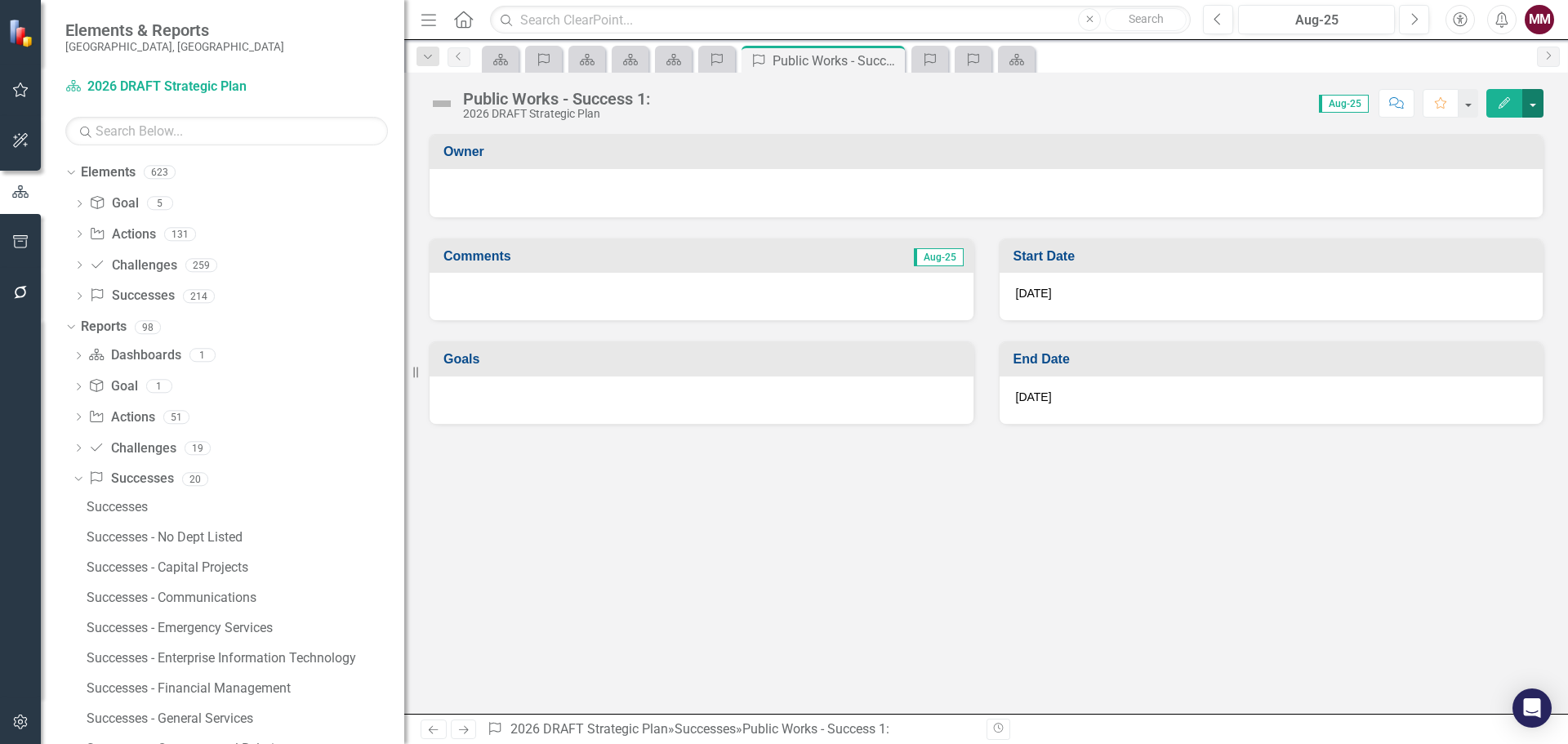
click at [1530, 103] on button "button" at bounding box center [1533, 104] width 21 height 29
click at [1508, 161] on link "Edit Report Edit Layout" at bounding box center [1476, 163] width 133 height 30
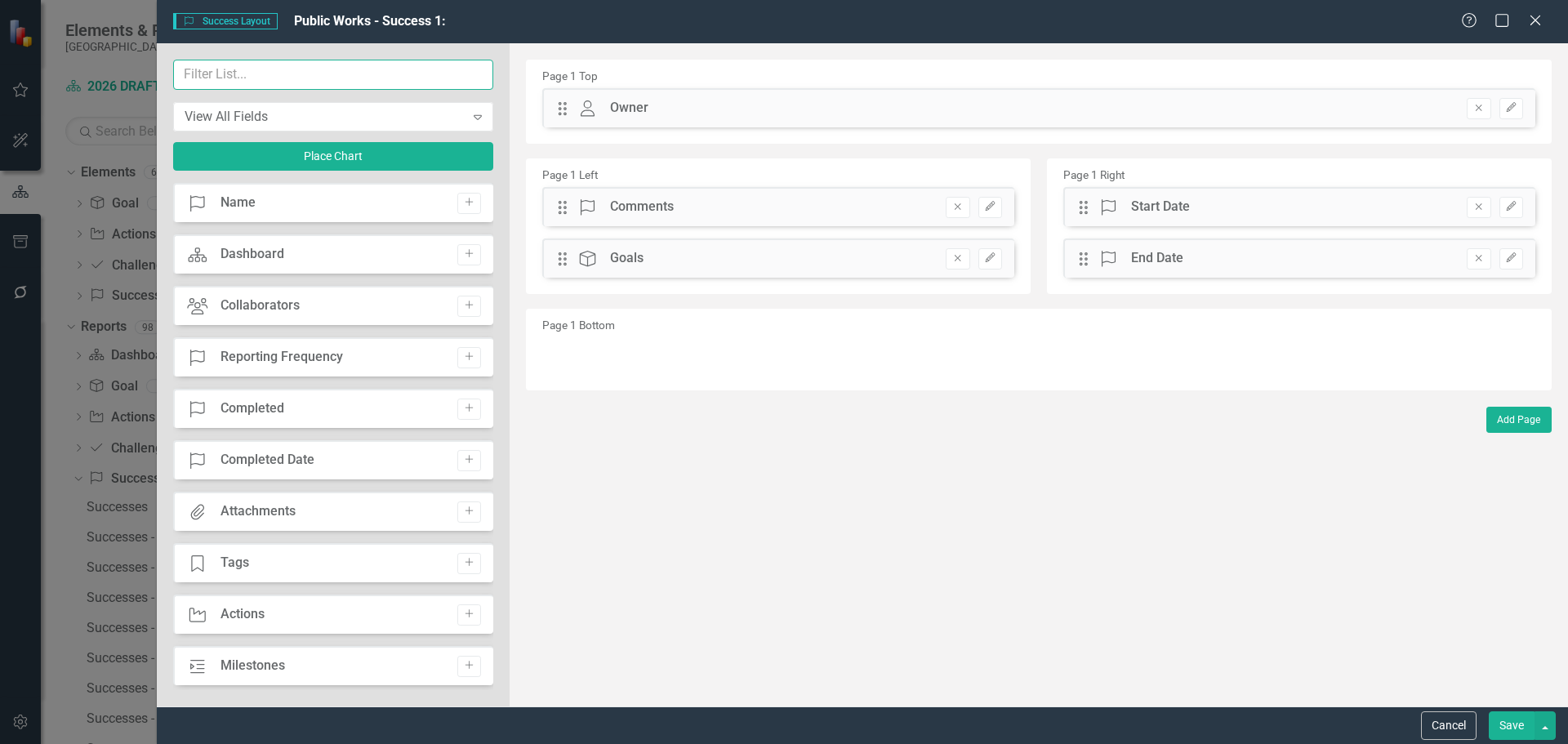
click at [256, 76] on input "text" at bounding box center [333, 75] width 321 height 30
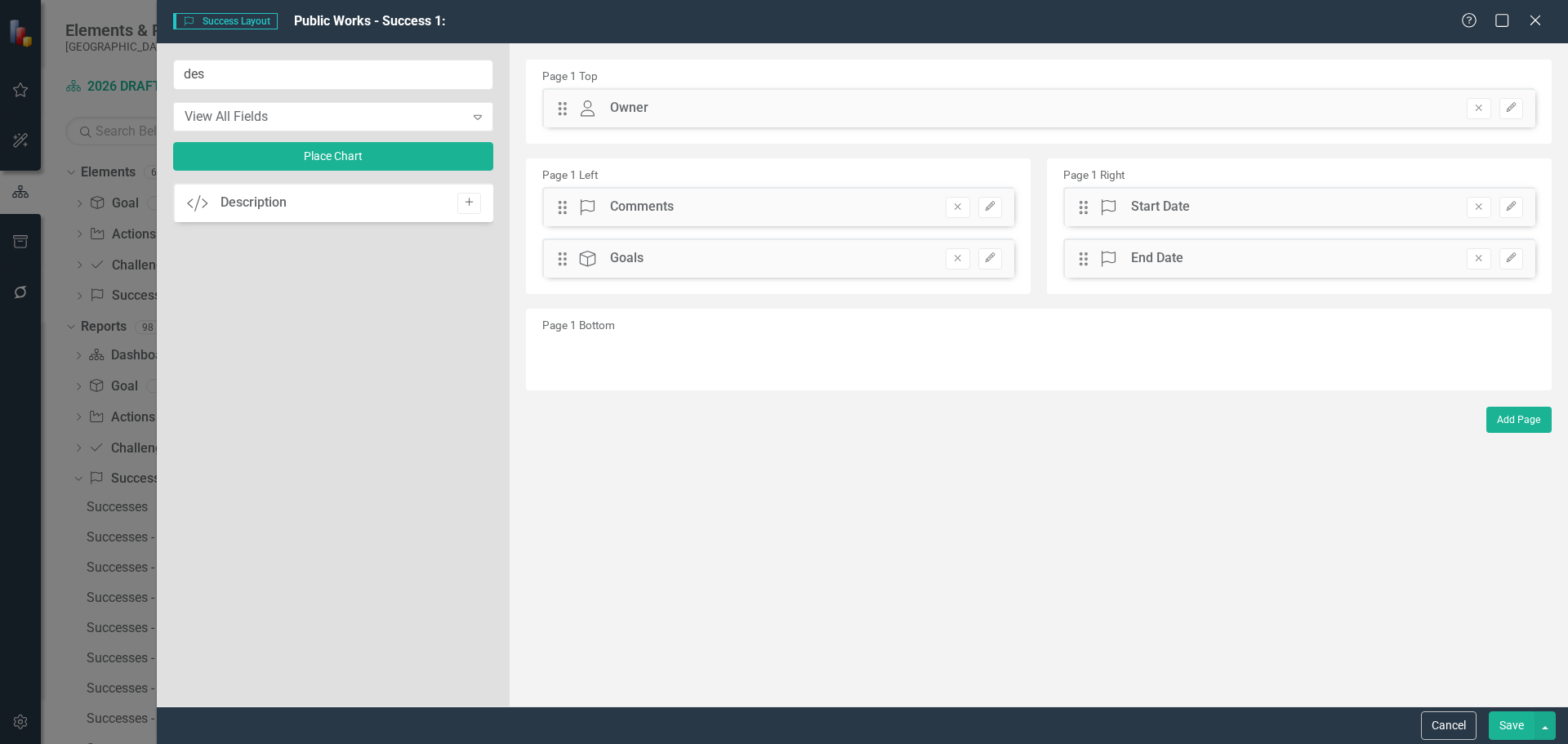
click at [467, 202] on icon "Add" at bounding box center [469, 202] width 13 height 10
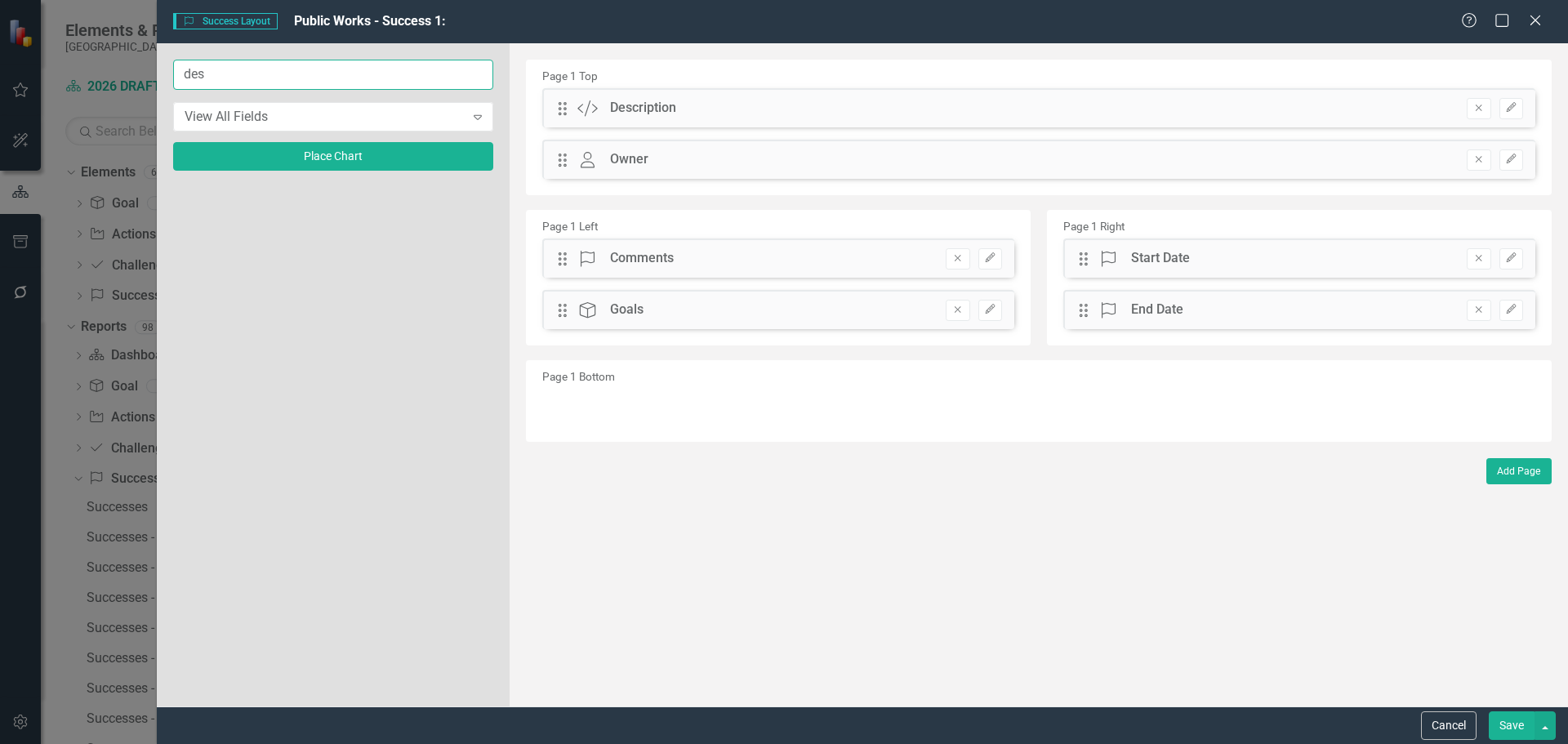
drag, startPoint x: 175, startPoint y: 69, endPoint x: 45, endPoint y: 38, distance: 133.6
click at [76, 45] on div "Success Success Layout Public Works - Success 1: Help Maximize Close des View A…" at bounding box center [784, 372] width 1568 height 744
type input "imp"
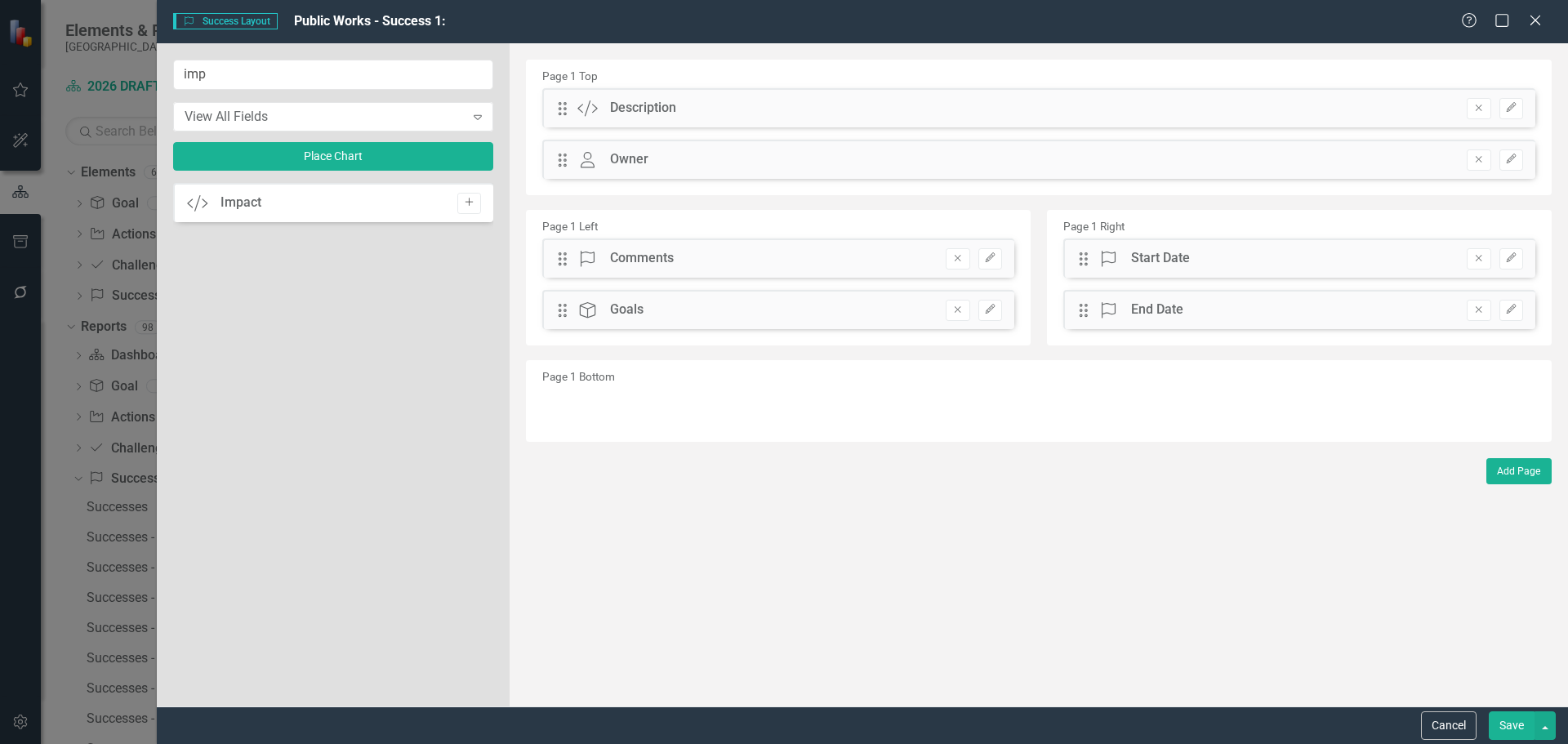
click at [469, 200] on icon "button" at bounding box center [469, 202] width 8 height 8
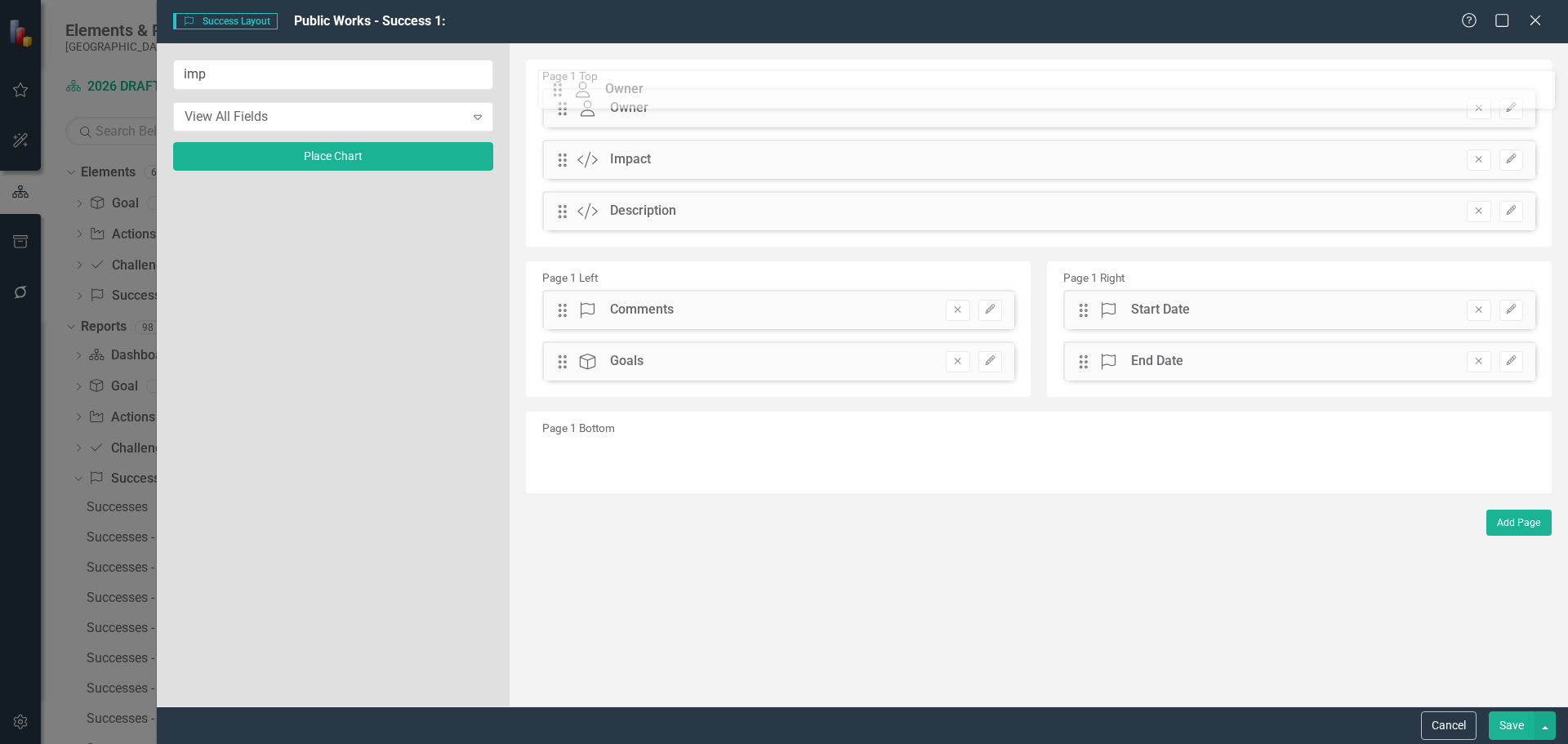
drag, startPoint x: 566, startPoint y: 216, endPoint x: 572, endPoint y: 94, distance: 122.1
click at [572, 94] on div "The fields (or pods) that are available for you to include on the detail page a…" at bounding box center [1038, 375] width 1059 height 664
drag, startPoint x: 565, startPoint y: 210, endPoint x: 564, endPoint y: 154, distance: 56.0
click at [564, 154] on div "The fields (or pods) that are available for you to include on the detail page a…" at bounding box center [1038, 375] width 1059 height 664
click at [1510, 724] on button "Save" at bounding box center [1511, 727] width 46 height 29
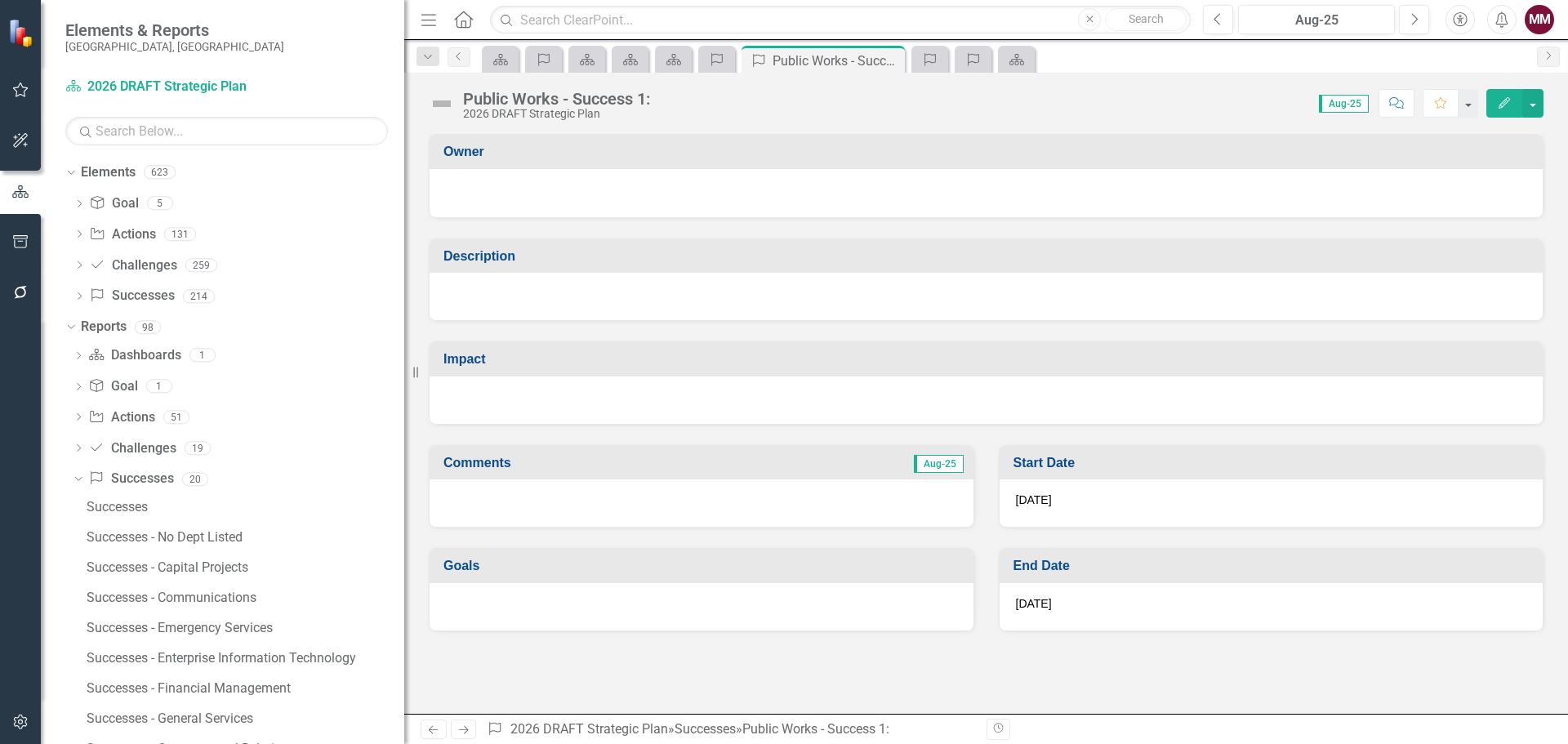
drag, startPoint x: 889, startPoint y: 60, endPoint x: 46, endPoint y: 159, distance: 848.8
click at [0, 0] on icon at bounding box center [0, 0] width 0 height 0
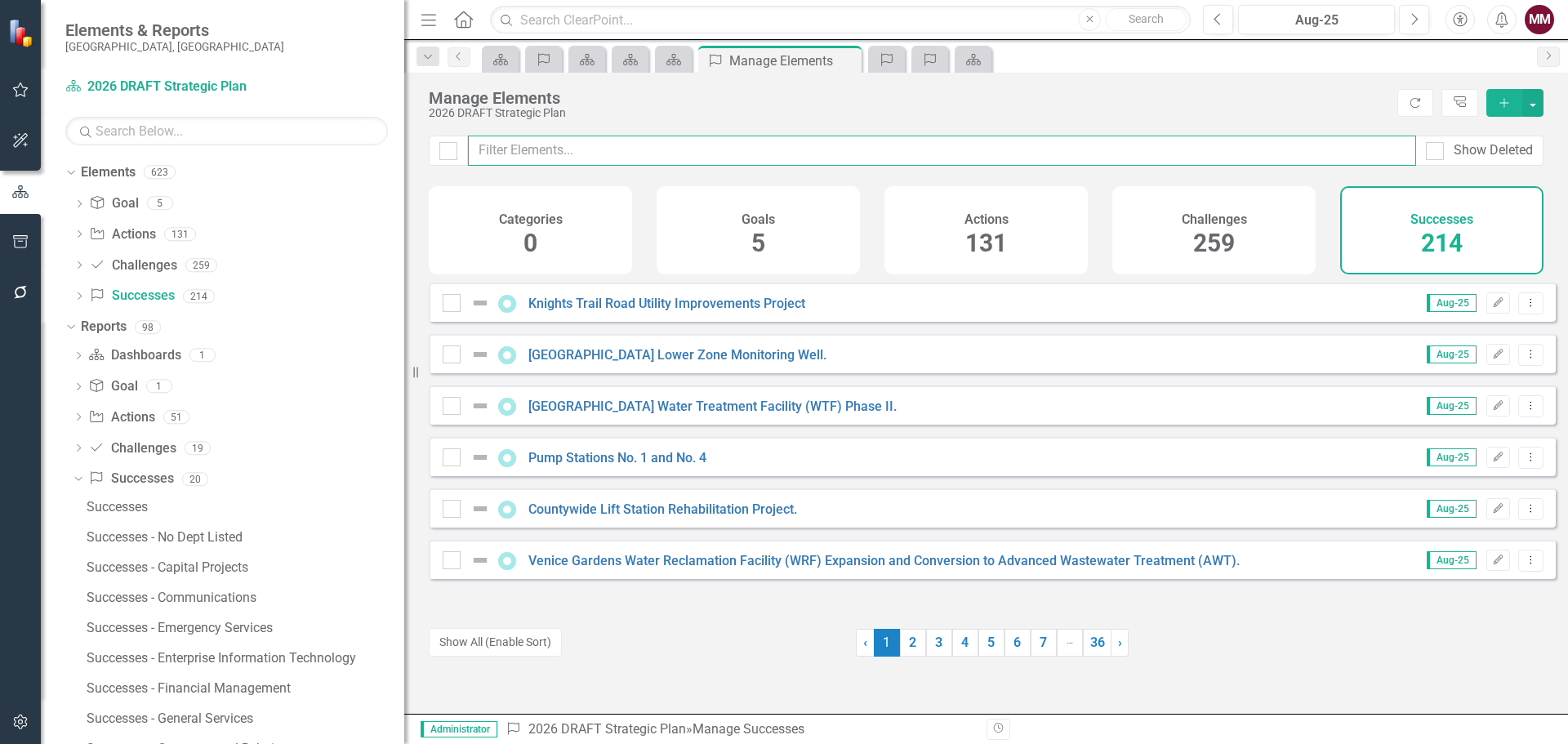
click at [549, 155] on input "text" at bounding box center [941, 150] width 948 height 30
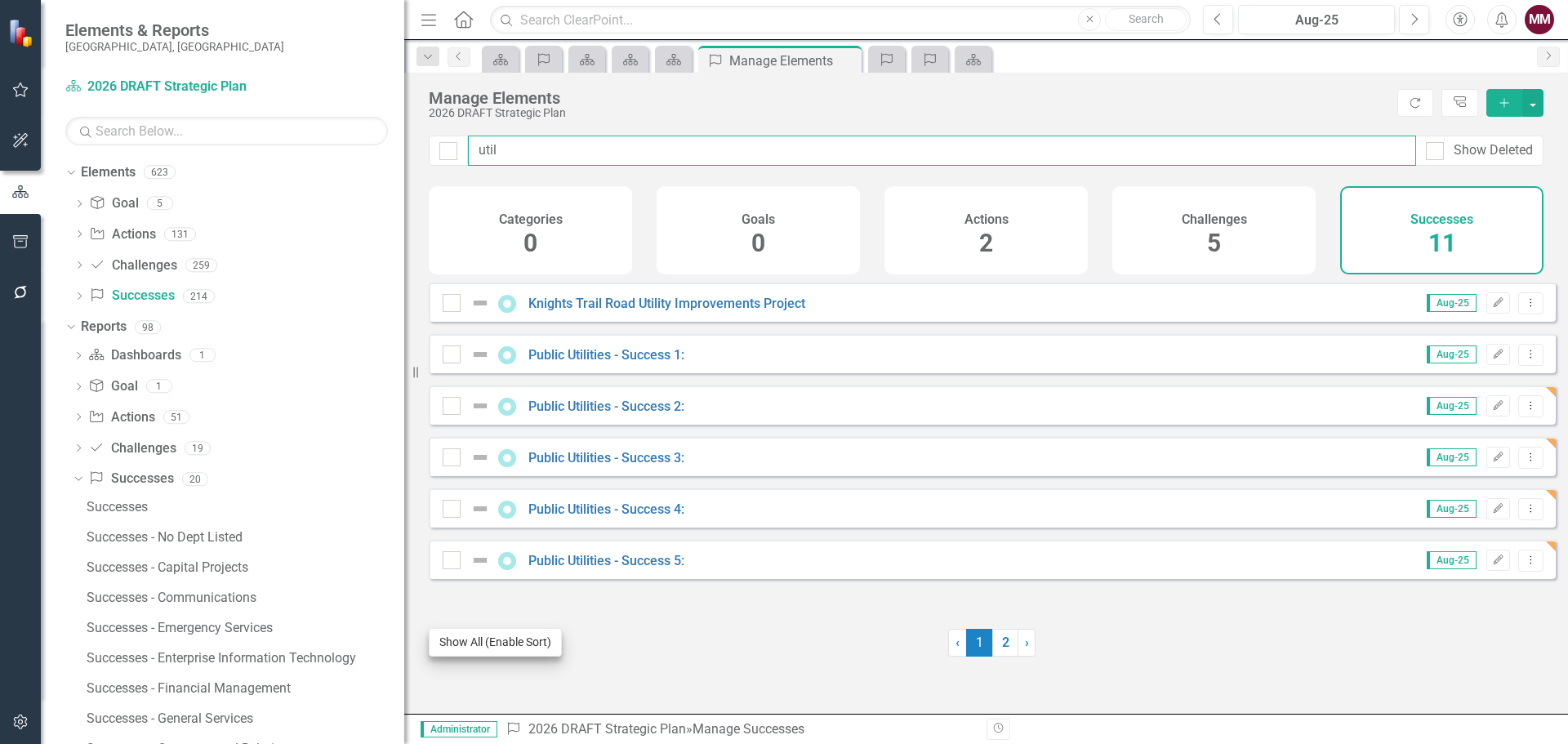
type input "util"
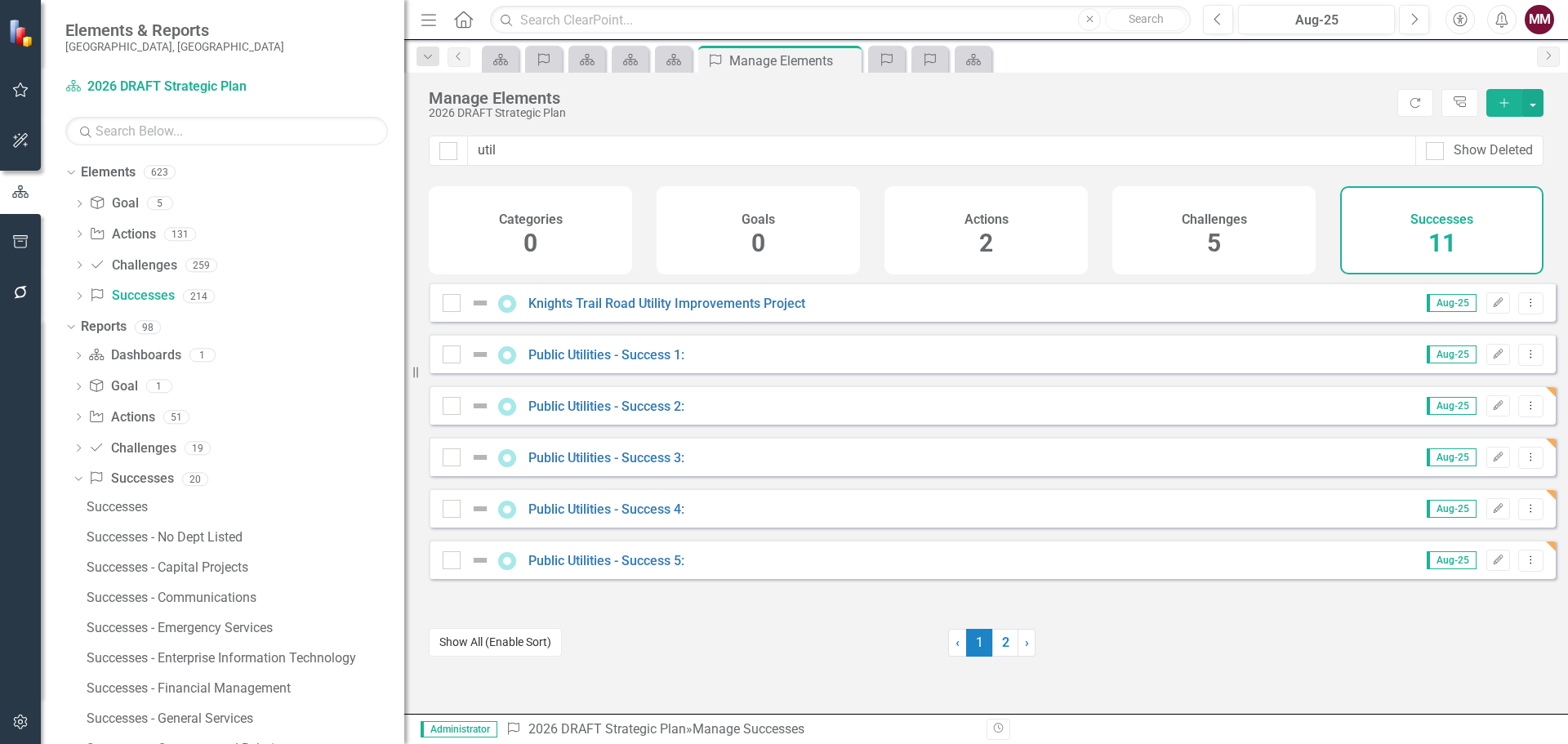
click at [533, 642] on button "Show All (Enable Sort)" at bounding box center [495, 643] width 133 height 29
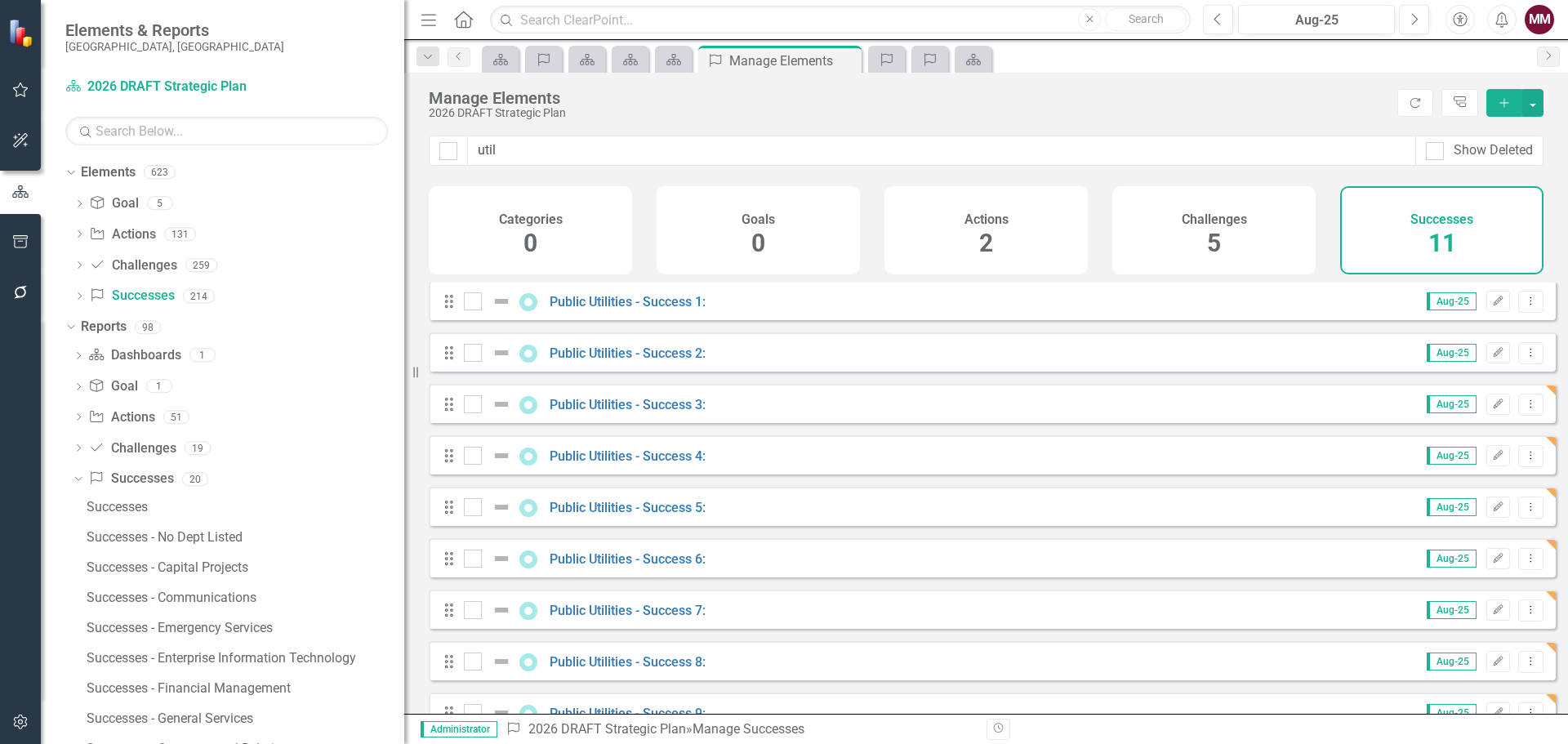
scroll to position [24, 0]
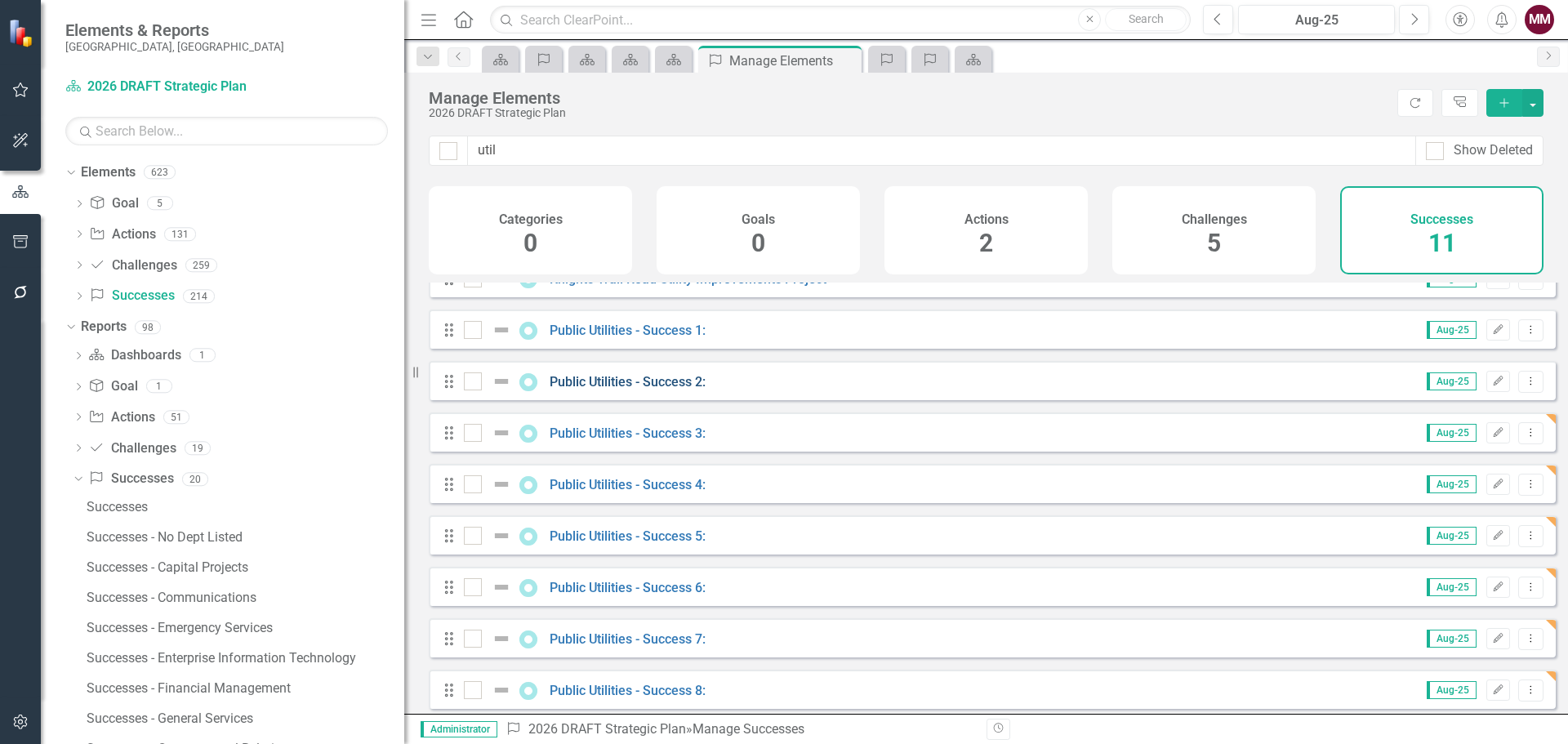
click at [661, 389] on link "Public Utilities - Success 2:" at bounding box center [628, 382] width 156 height 16
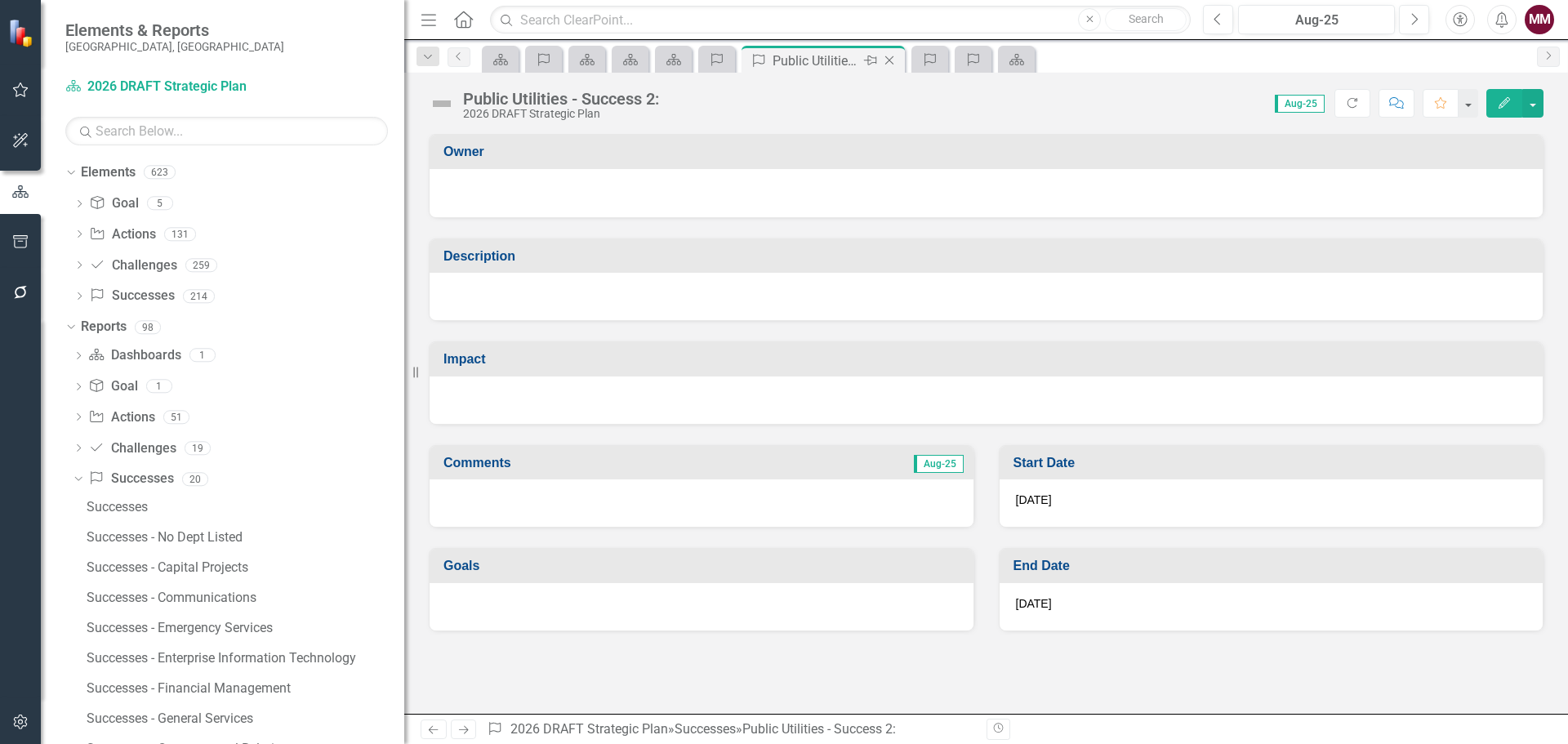
click at [892, 61] on icon "Close" at bounding box center [889, 60] width 16 height 13
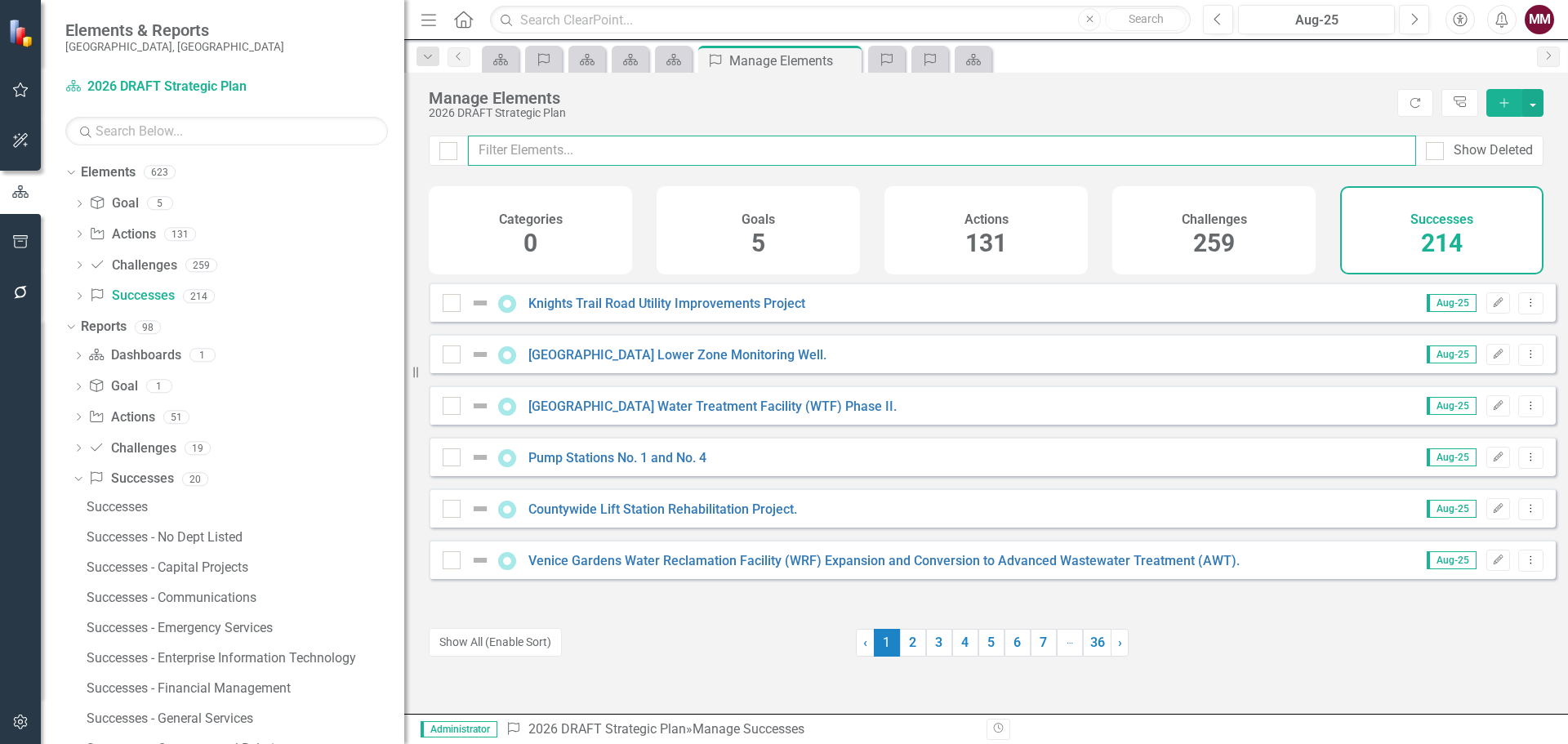
click at [552, 154] on input "text" at bounding box center [941, 150] width 948 height 30
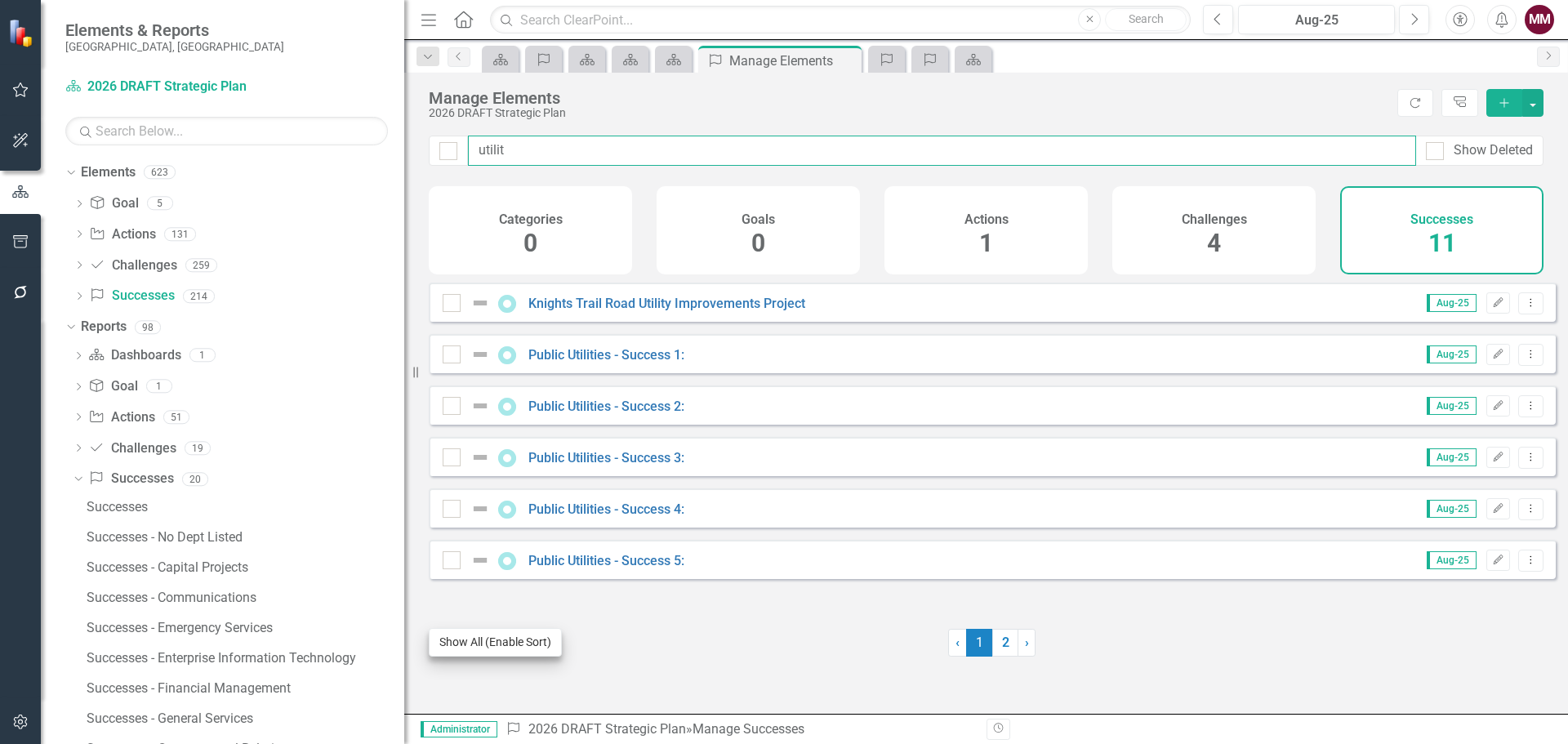
type input "utilit"
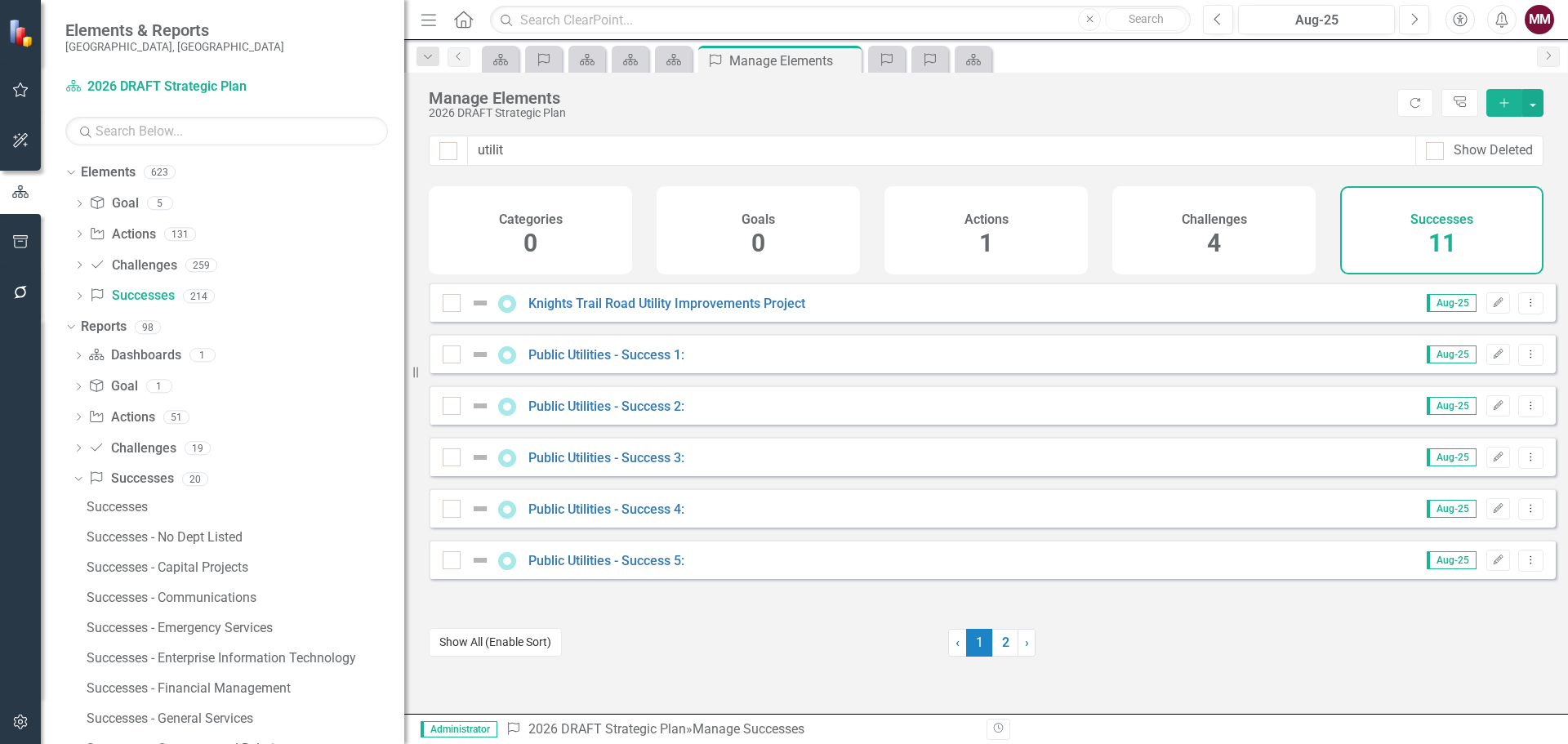
click at [498, 635] on button "Show All (Enable Sort)" at bounding box center [495, 643] width 133 height 29
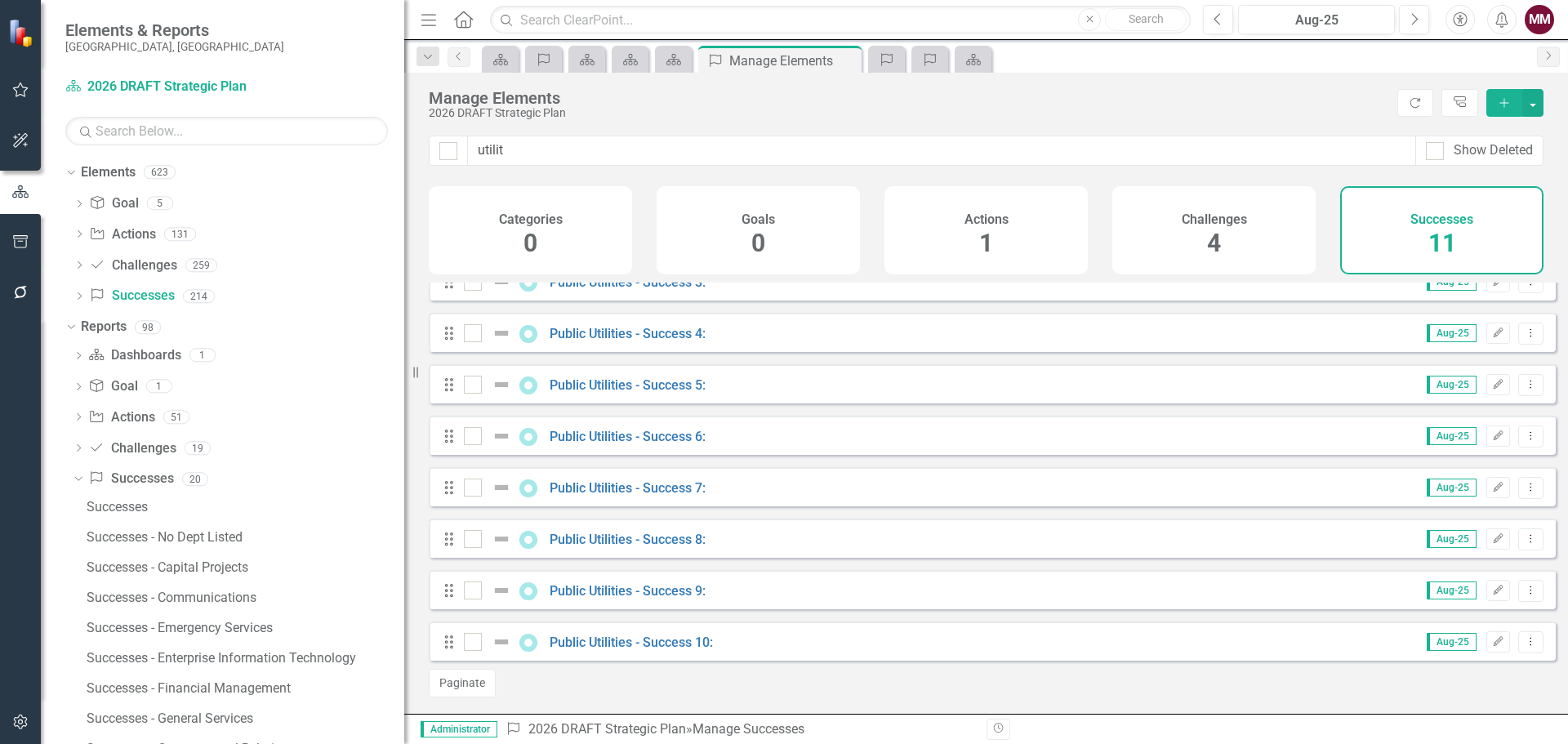
scroll to position [188, 0]
click at [683, 641] on link "Public Utilities - Success 10:" at bounding box center [631, 642] width 164 height 16
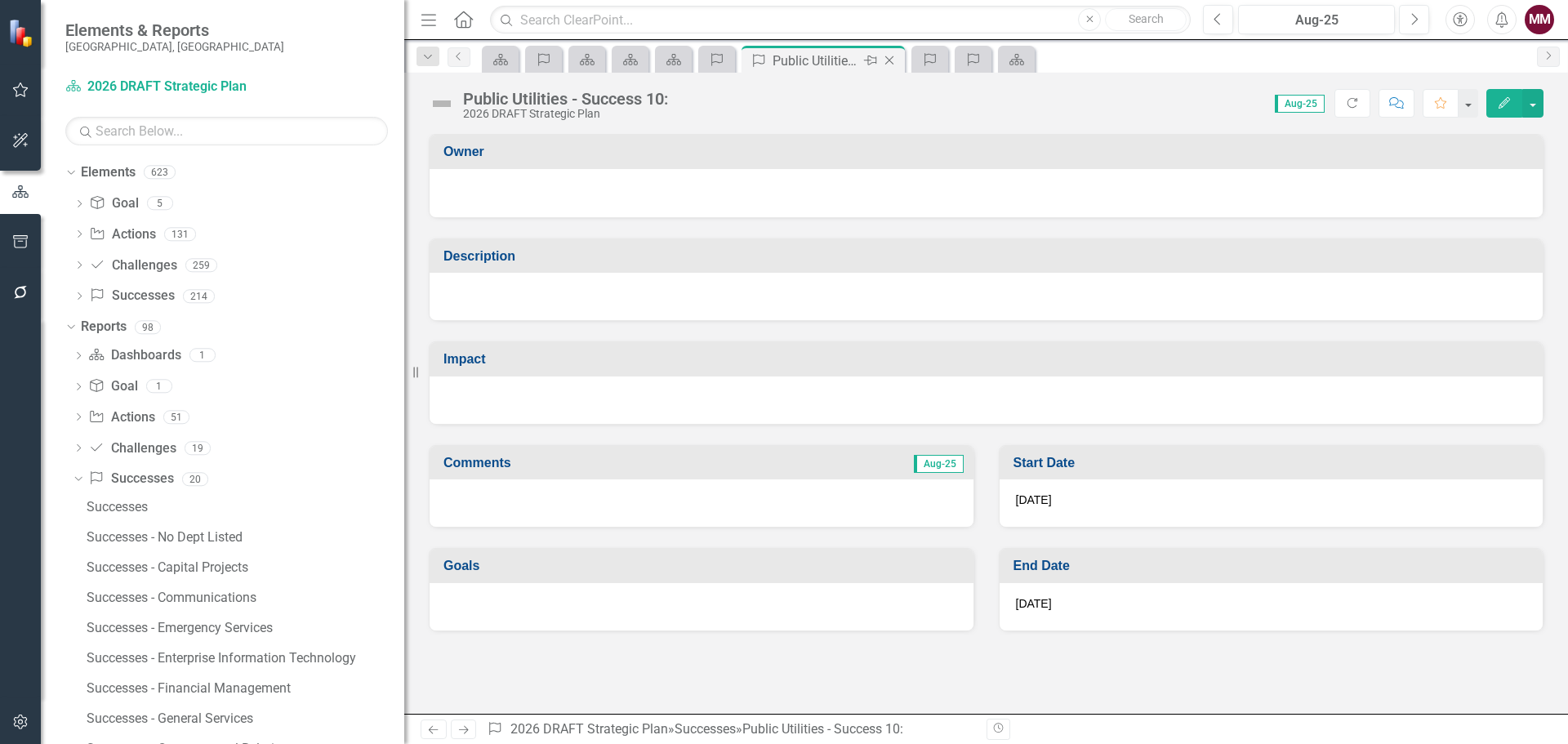
click at [889, 65] on icon "Close" at bounding box center [889, 60] width 16 height 13
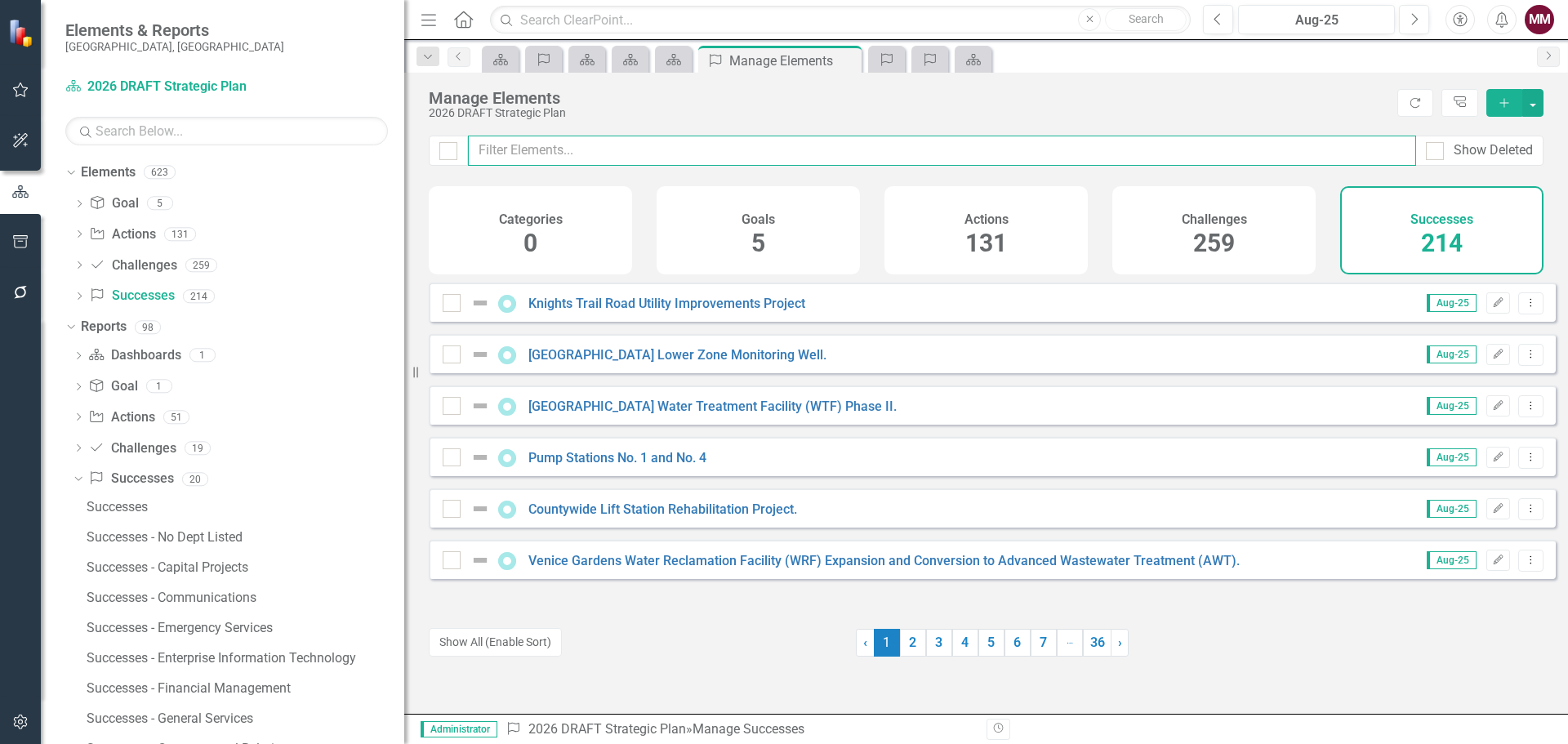
click at [529, 144] on input "text" at bounding box center [941, 150] width 948 height 30
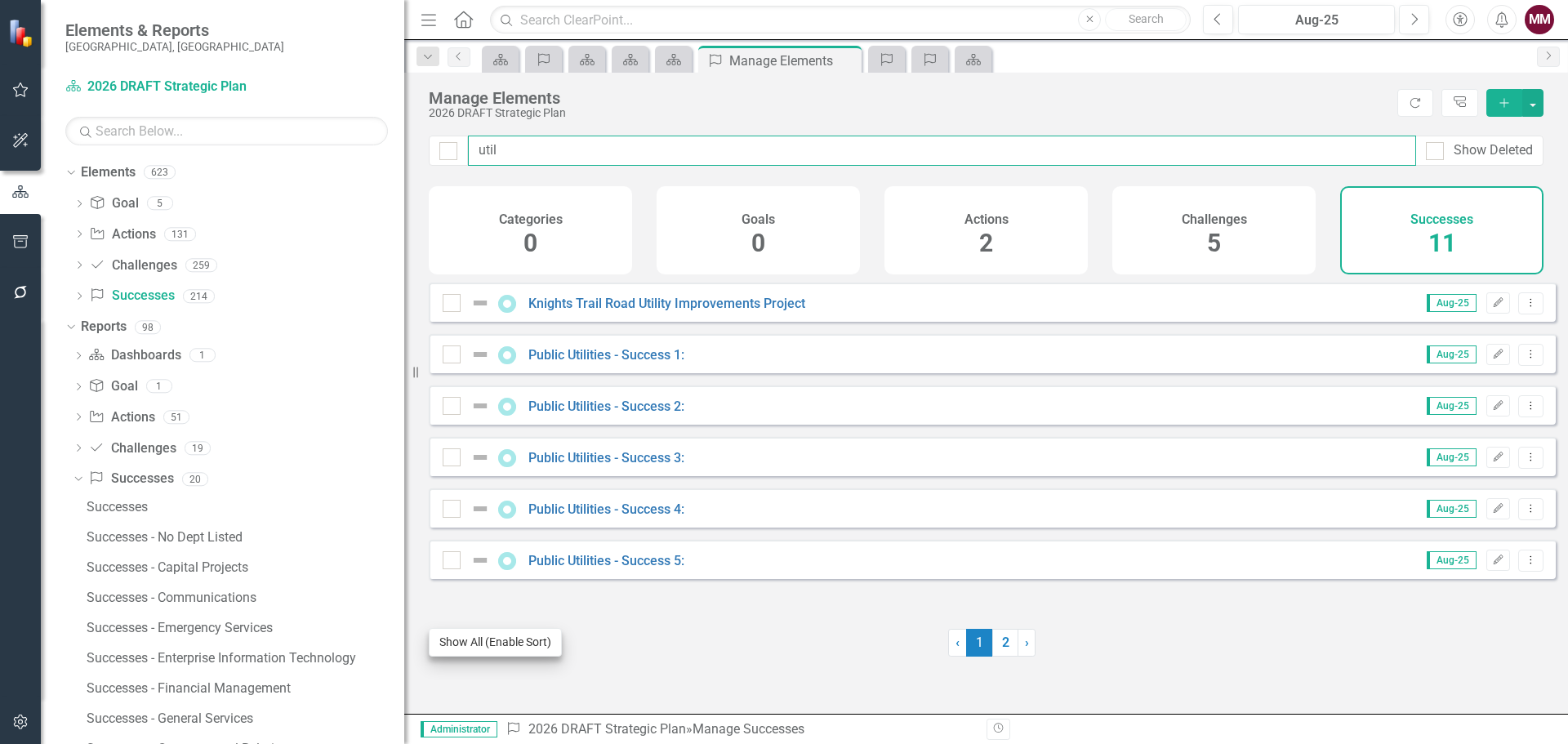
type input "util"
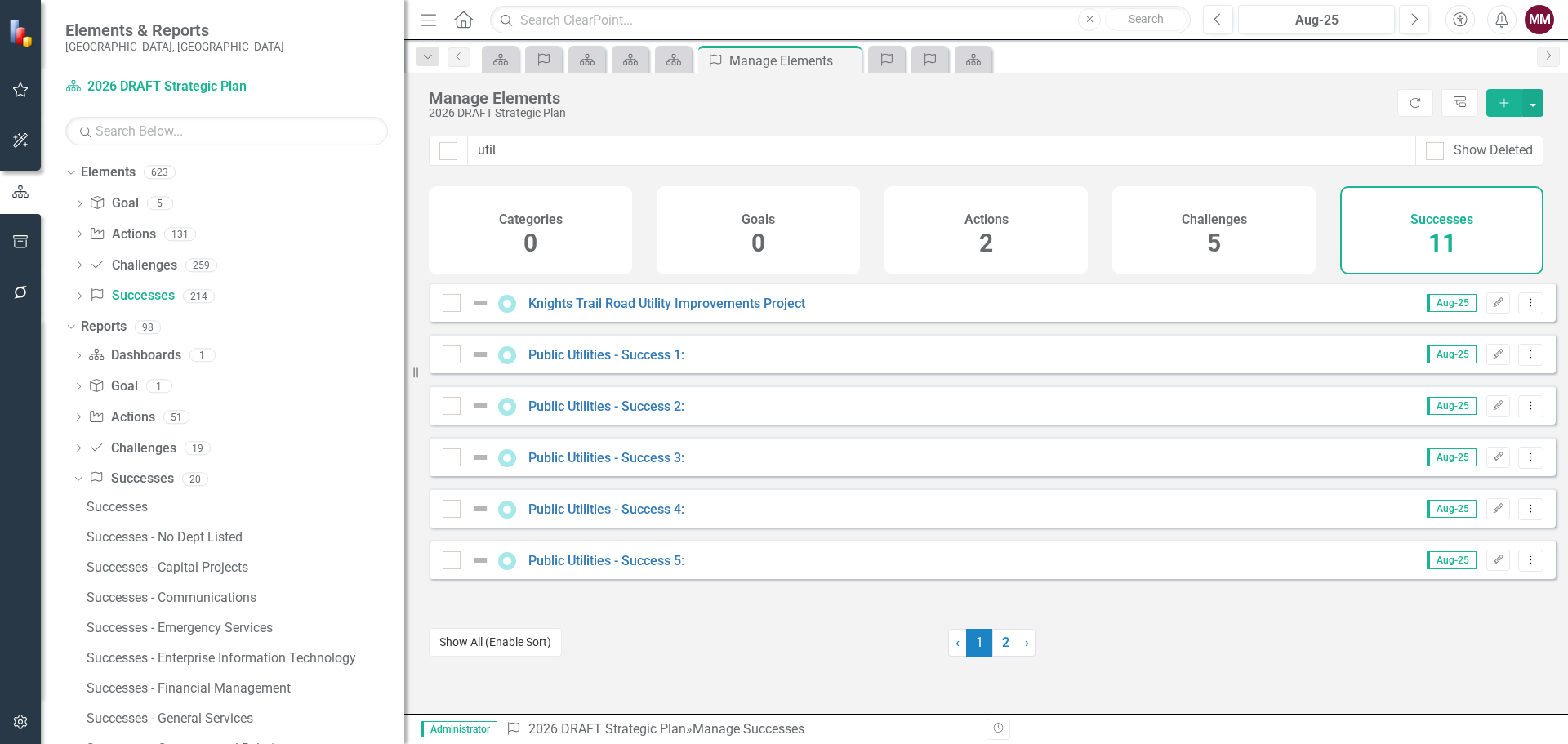
click at [508, 643] on button "Show All (Enable Sort)" at bounding box center [495, 643] width 133 height 29
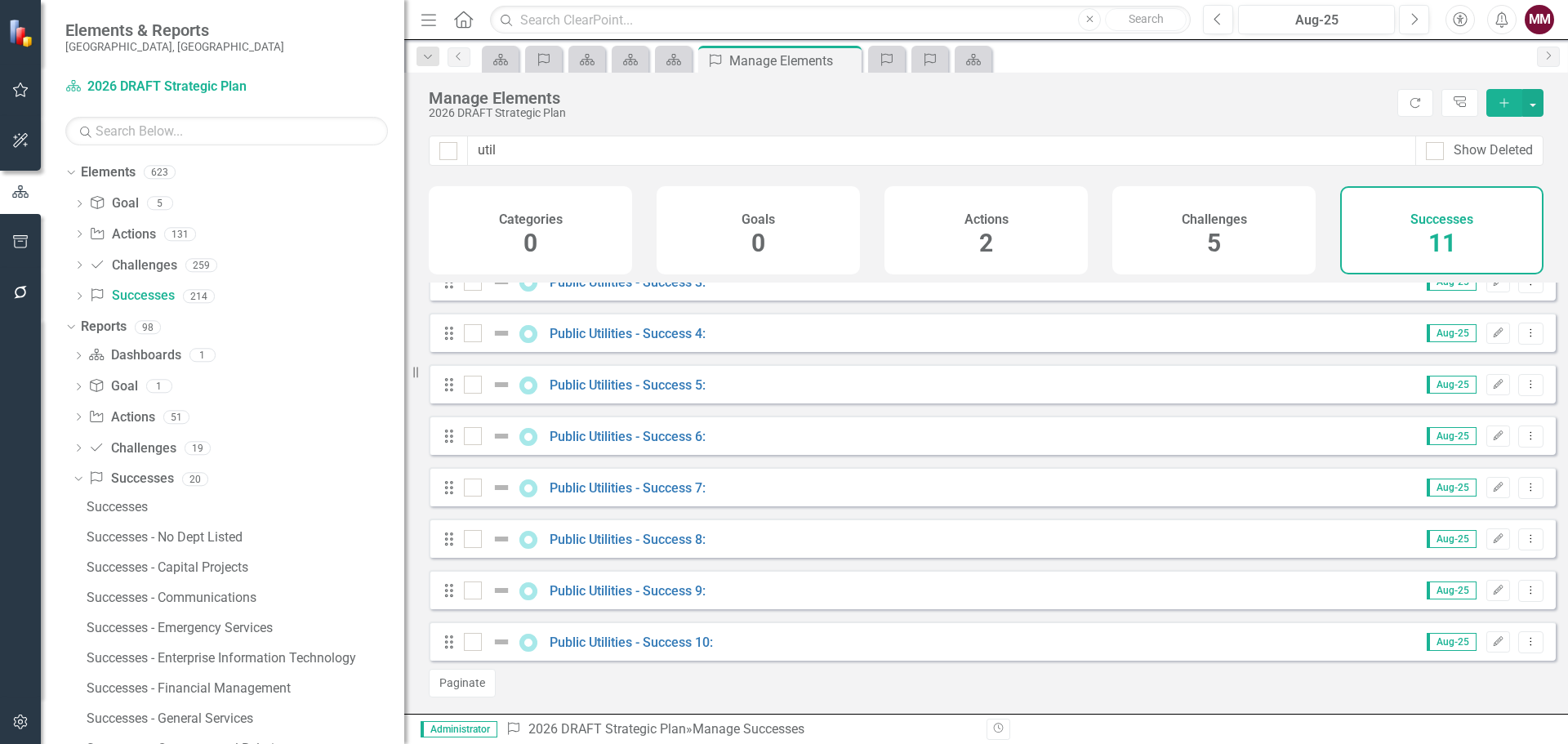
scroll to position [188, 0]
click at [672, 592] on link "Public Utilities - Success 9:" at bounding box center [628, 591] width 156 height 16
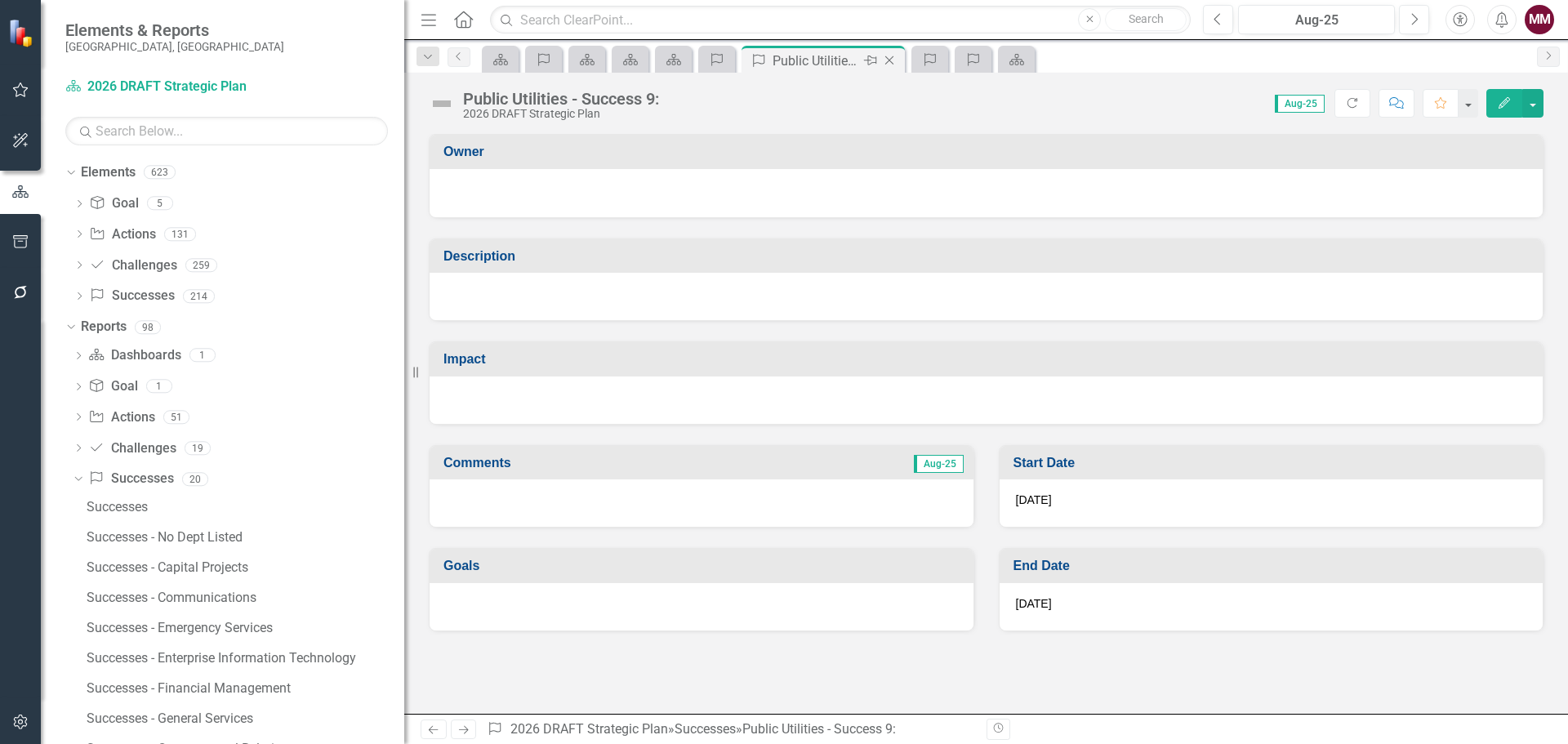
click at [894, 56] on icon "Close" at bounding box center [889, 60] width 16 height 13
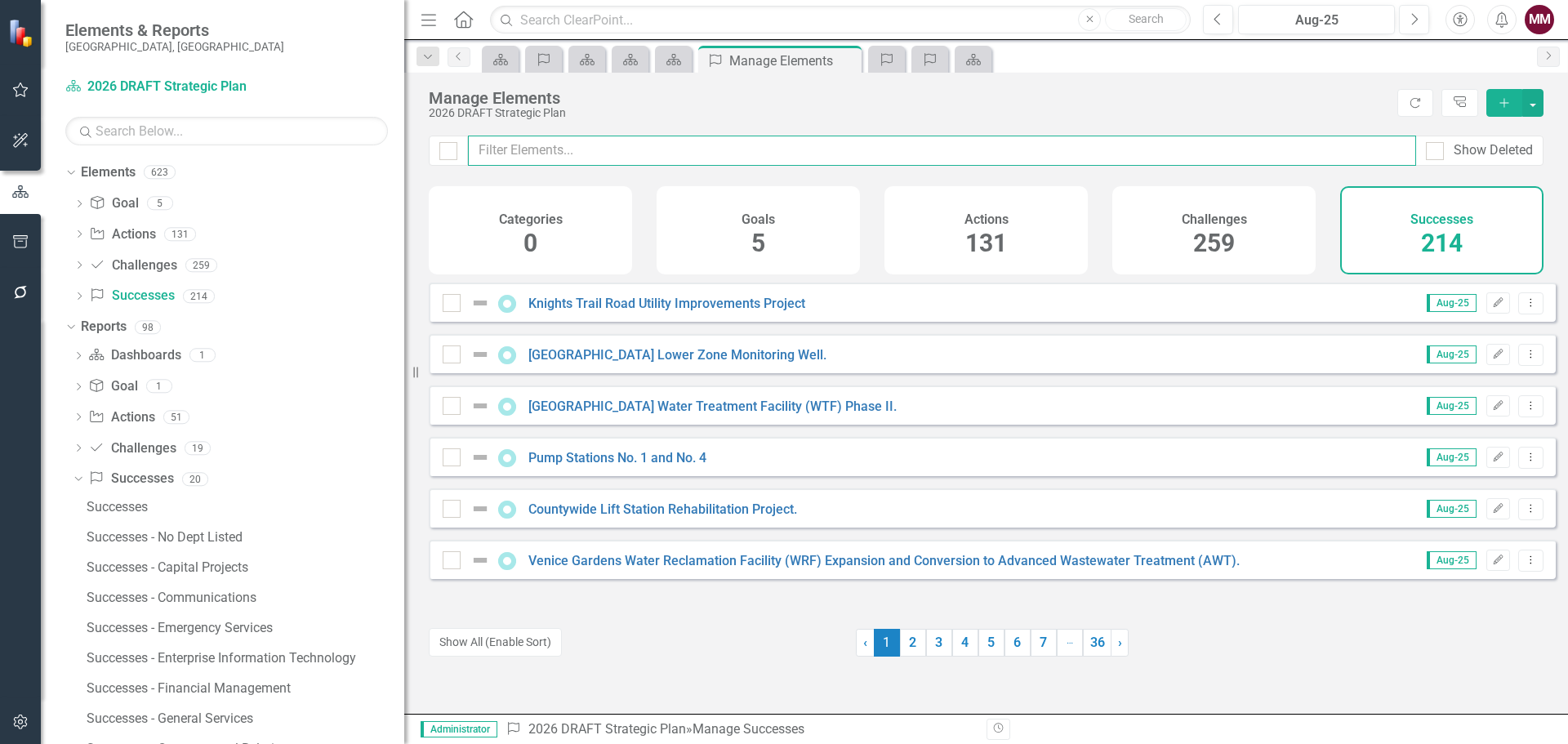
click at [635, 151] on input "text" at bounding box center [941, 150] width 948 height 30
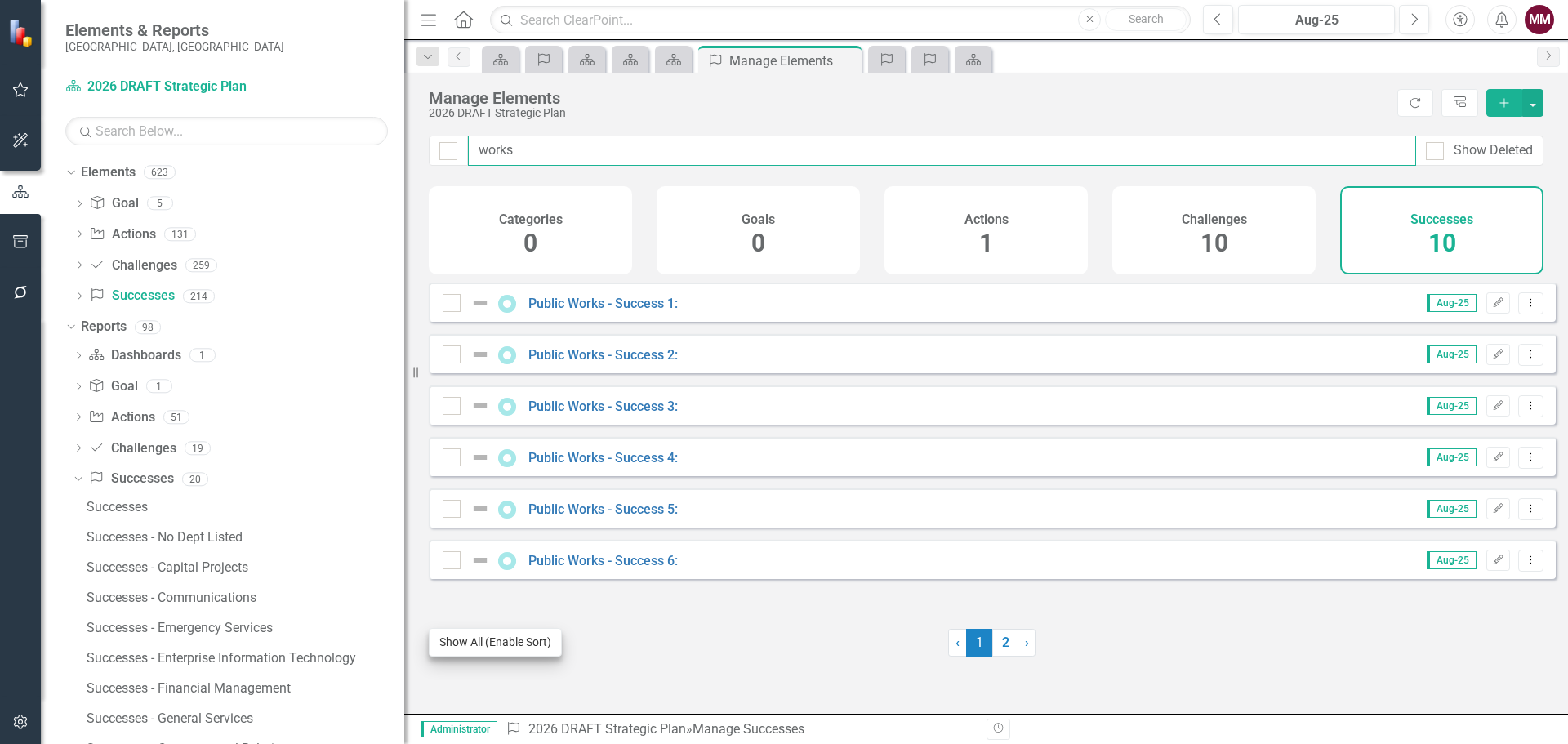
type input "works"
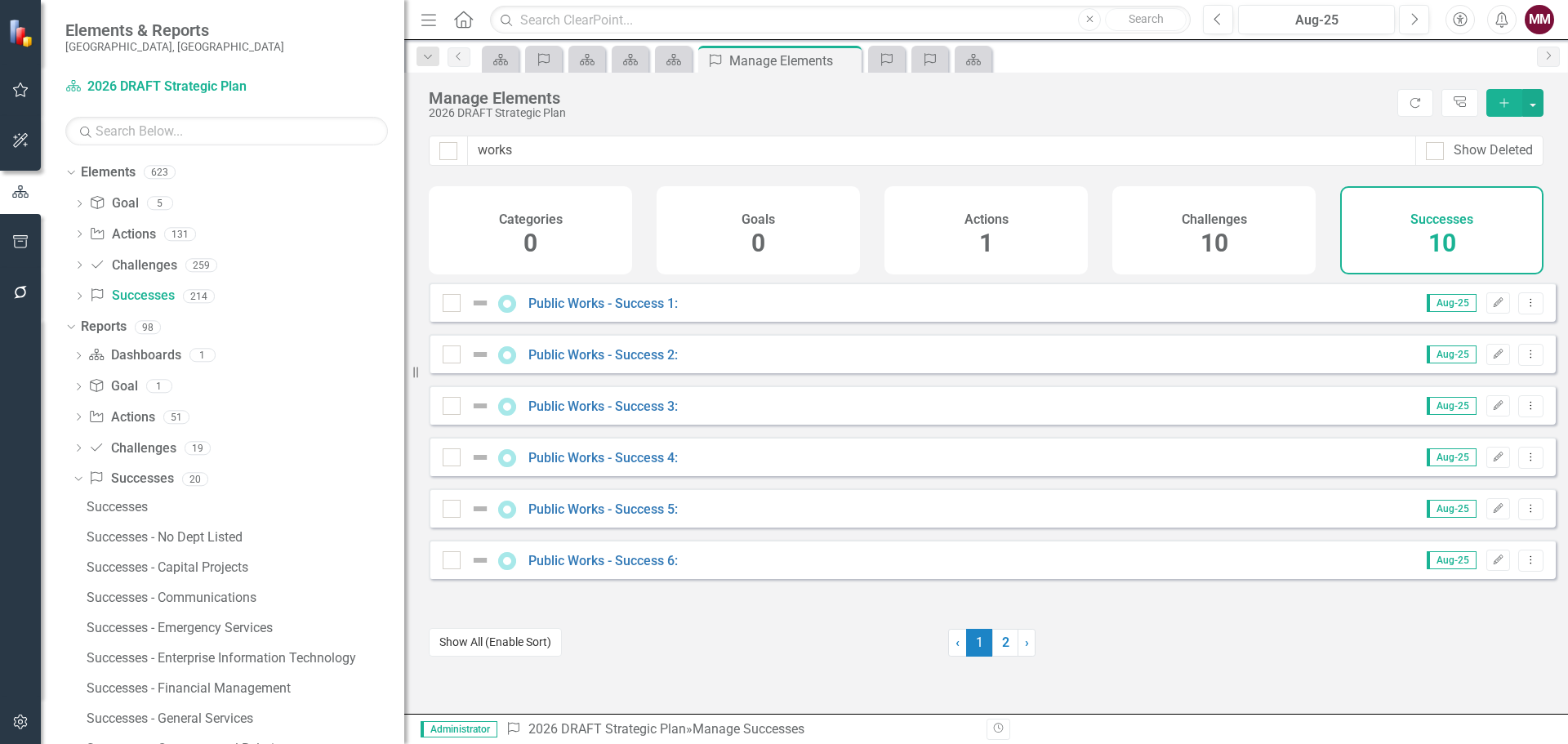
click at [508, 638] on button "Show All (Enable Sort)" at bounding box center [495, 643] width 133 height 29
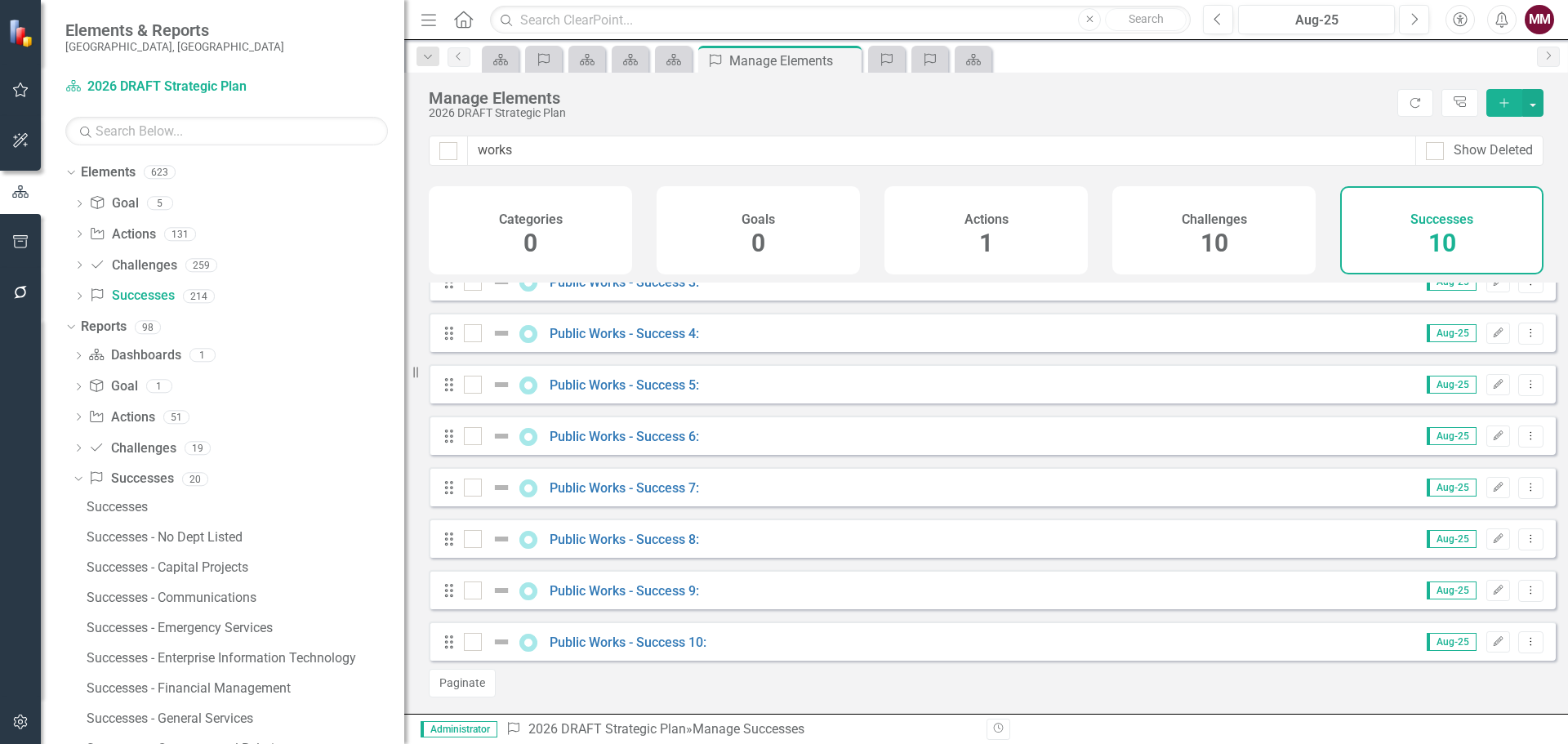
scroll to position [137, 0]
click at [660, 640] on link "Public Works - Success 10:" at bounding box center [629, 642] width 157 height 16
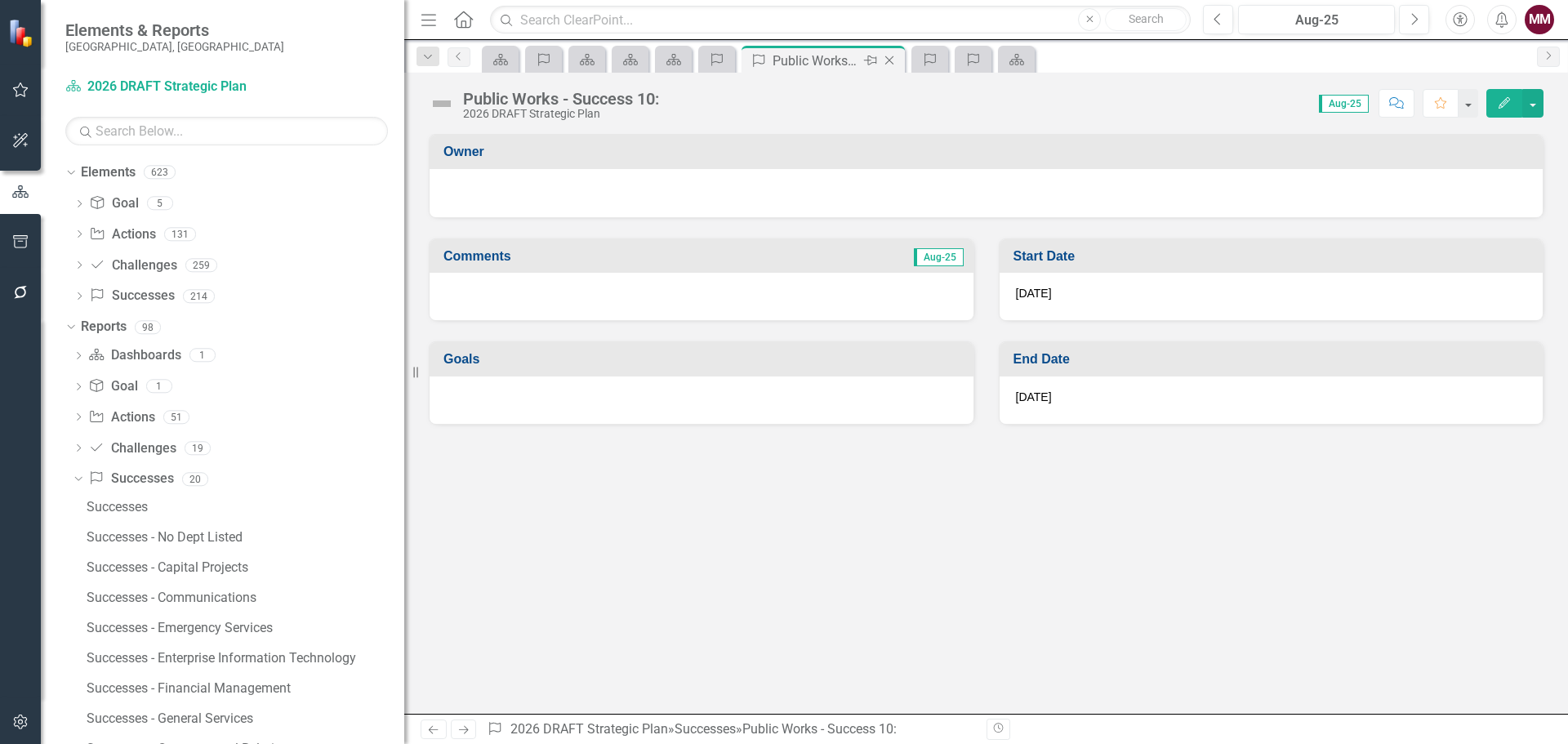
click at [892, 60] on icon "Close" at bounding box center [889, 60] width 16 height 13
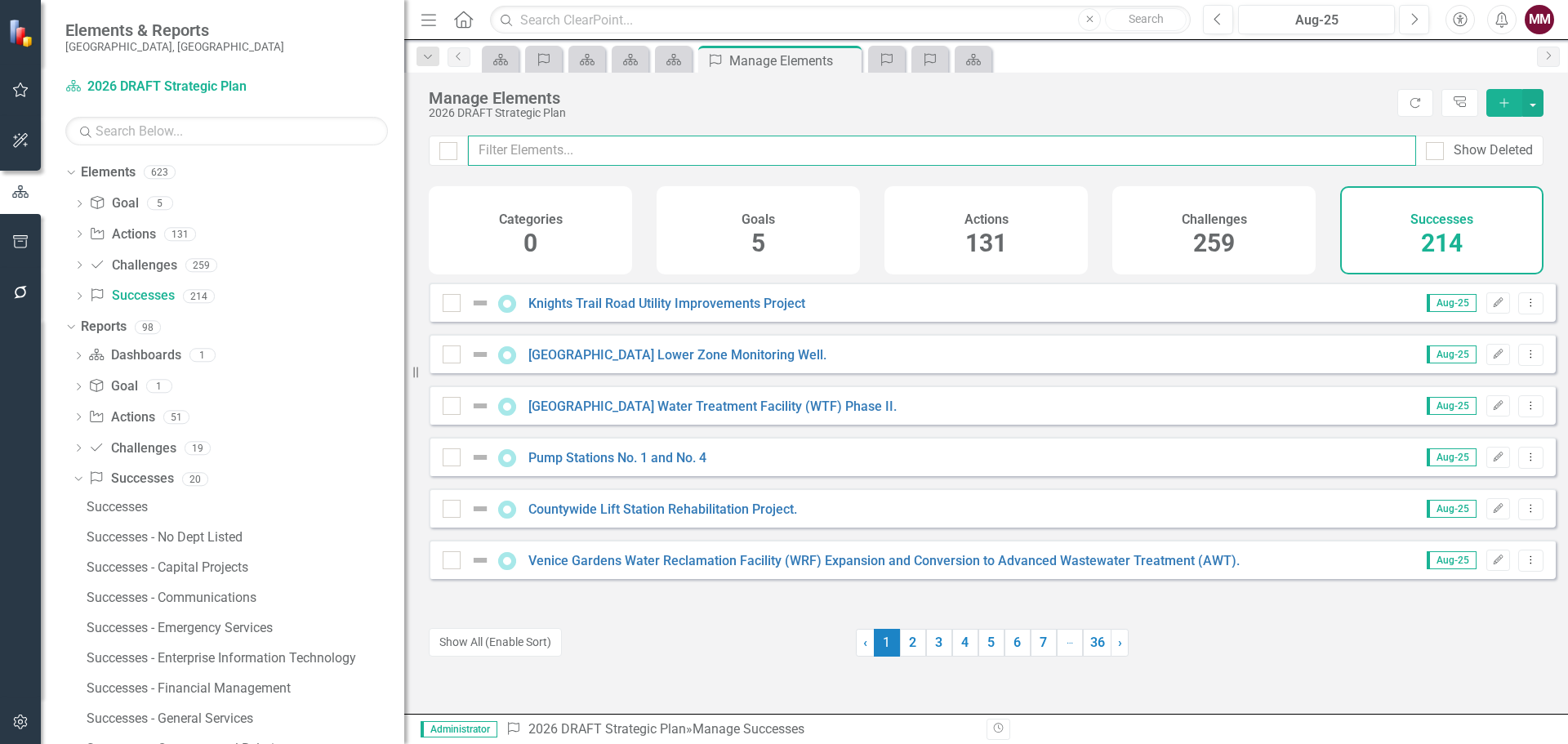
click at [529, 142] on input "text" at bounding box center [941, 150] width 948 height 30
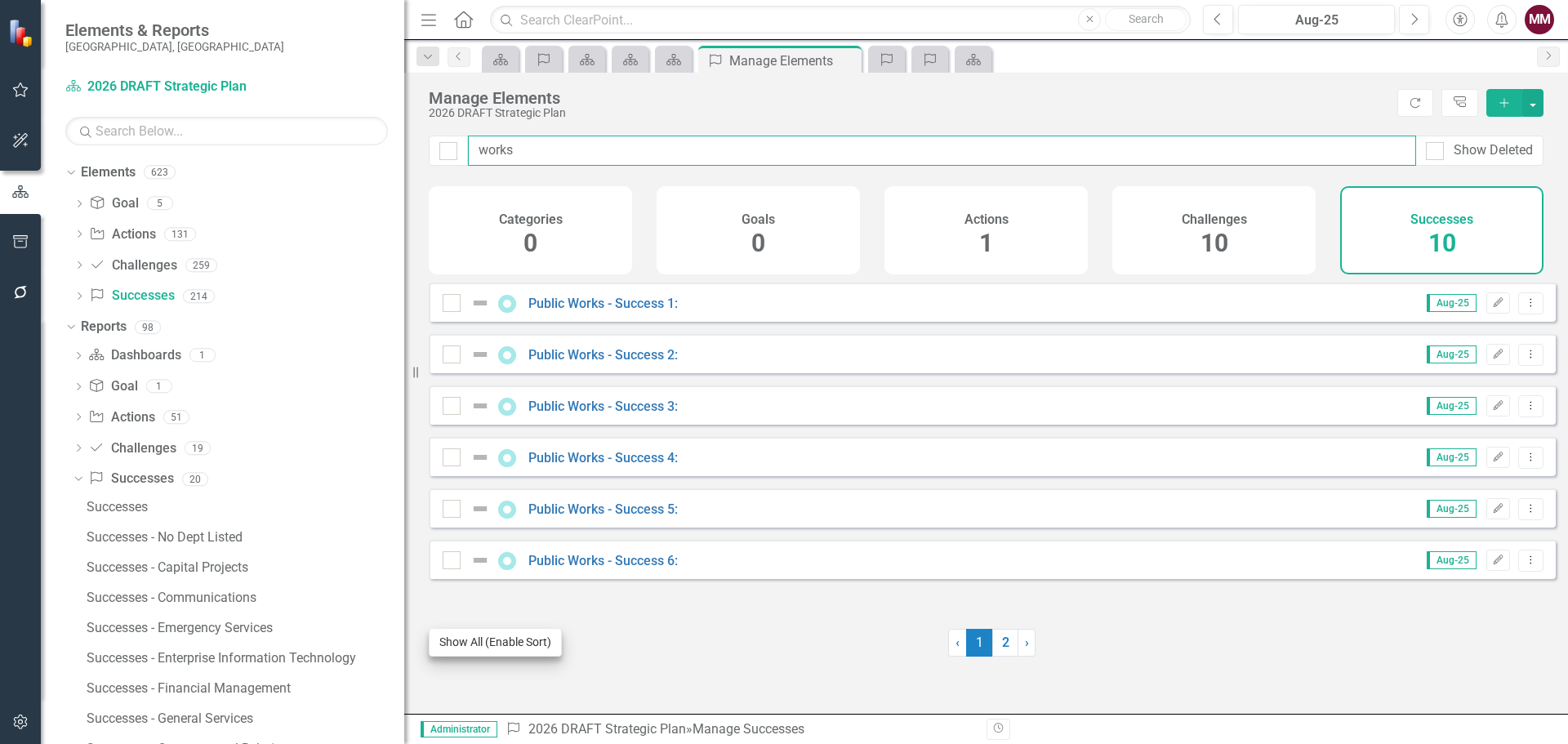
type input "works"
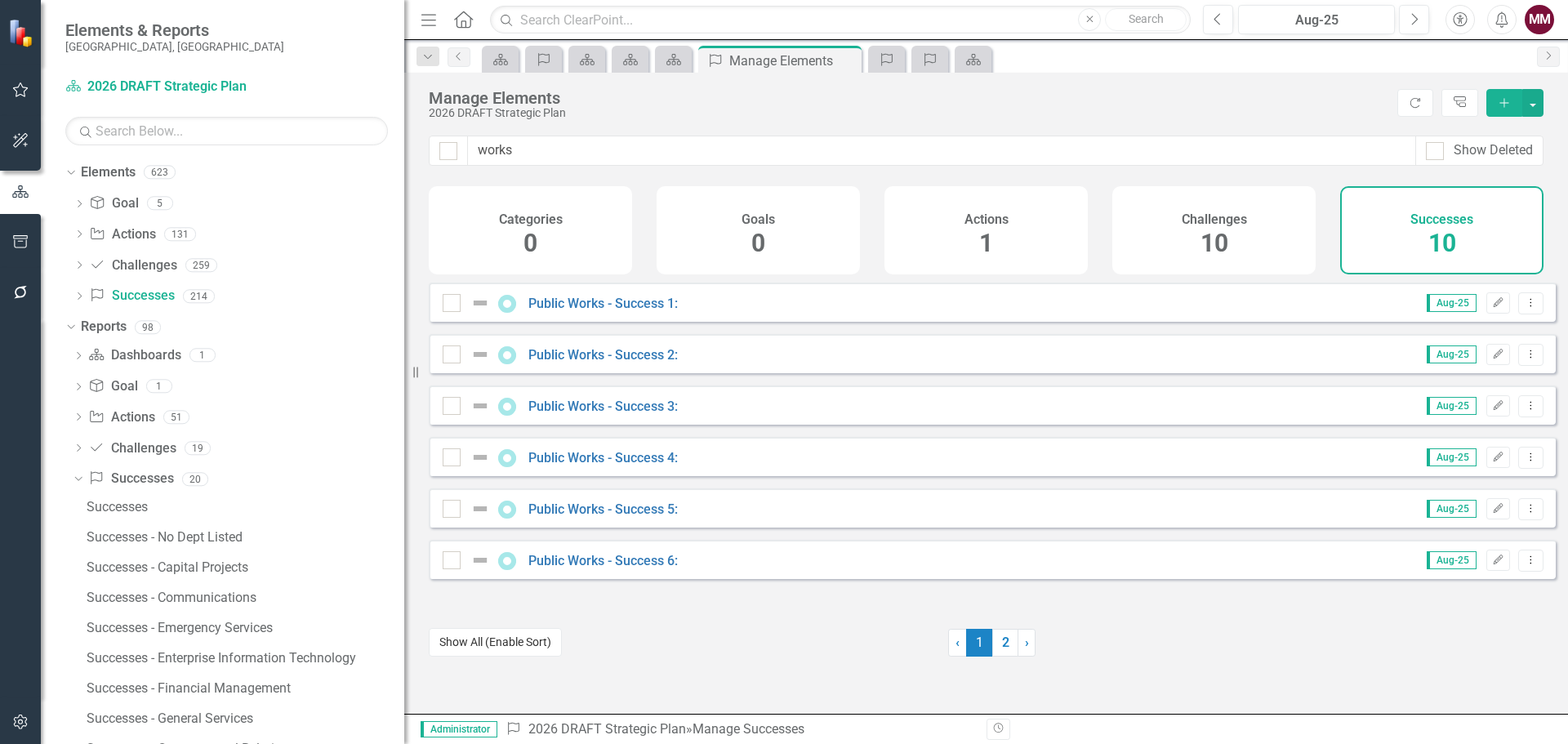
click at [473, 642] on button "Show All (Enable Sort)" at bounding box center [495, 643] width 133 height 29
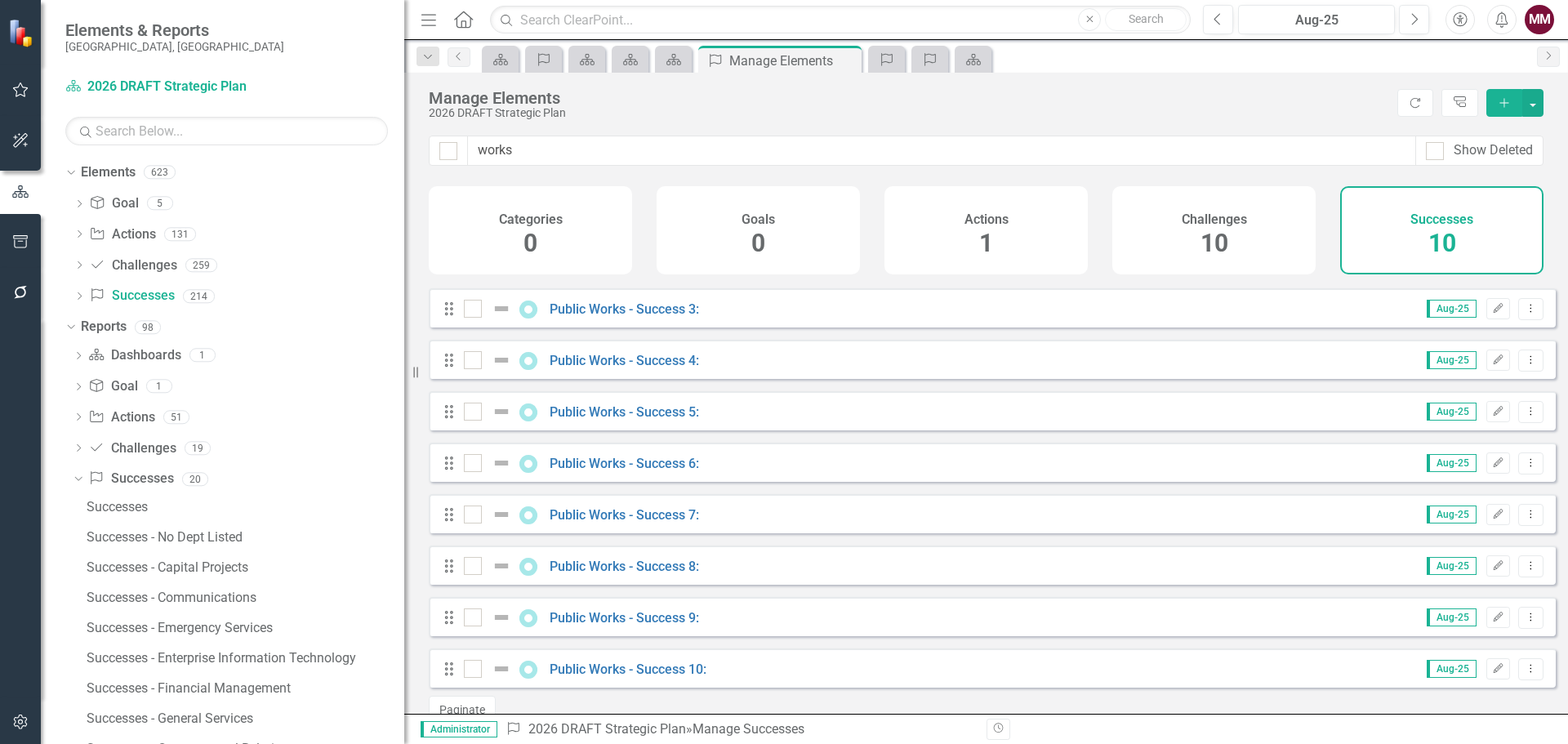
scroll to position [137, 0]
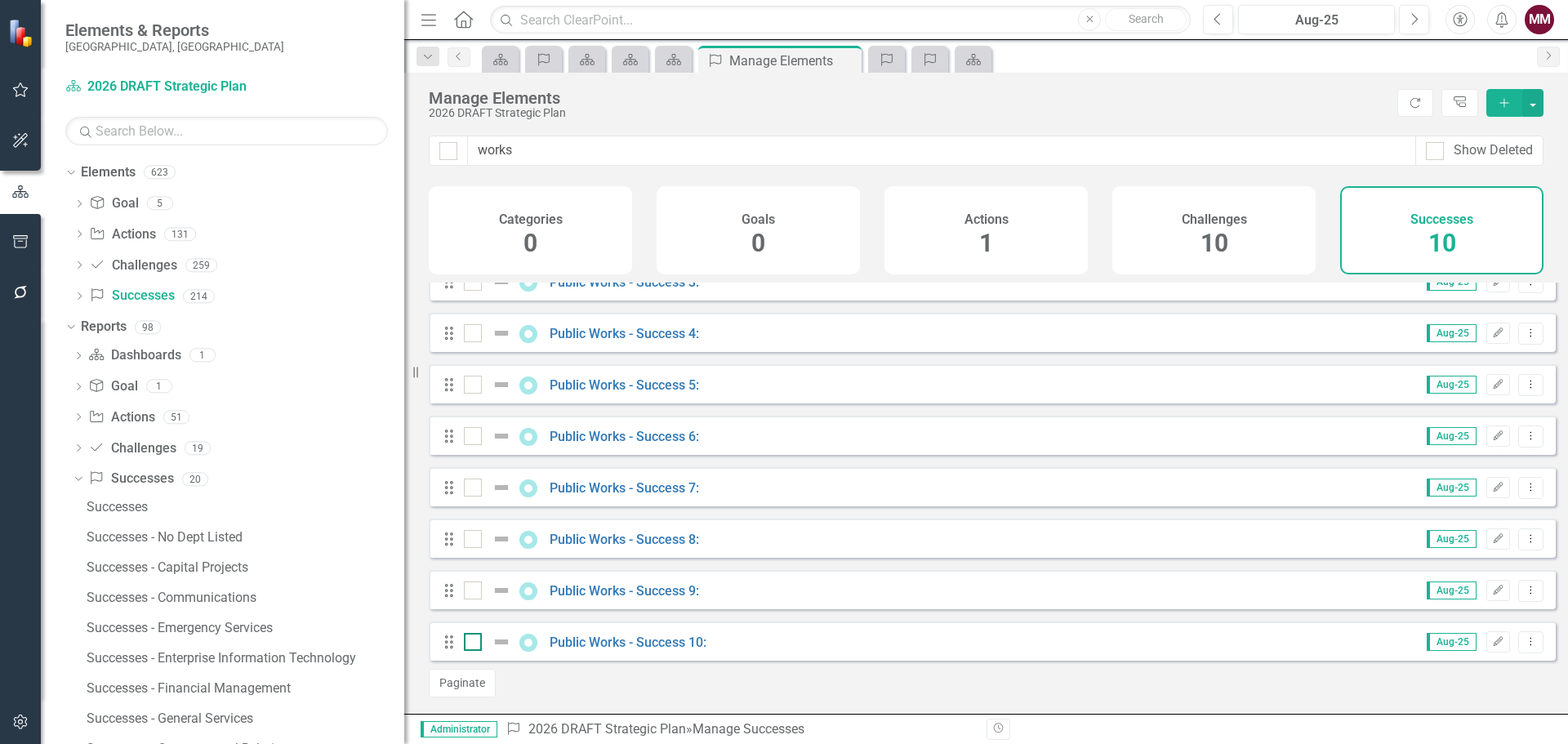
click at [470, 642] on input "checkbox" at bounding box center [469, 638] width 11 height 11
checkbox input "true"
click at [469, 592] on input "checkbox" at bounding box center [469, 586] width 11 height 11
checkbox input "true"
drag, startPoint x: 471, startPoint y: 542, endPoint x: 466, endPoint y: 507, distance: 35.4
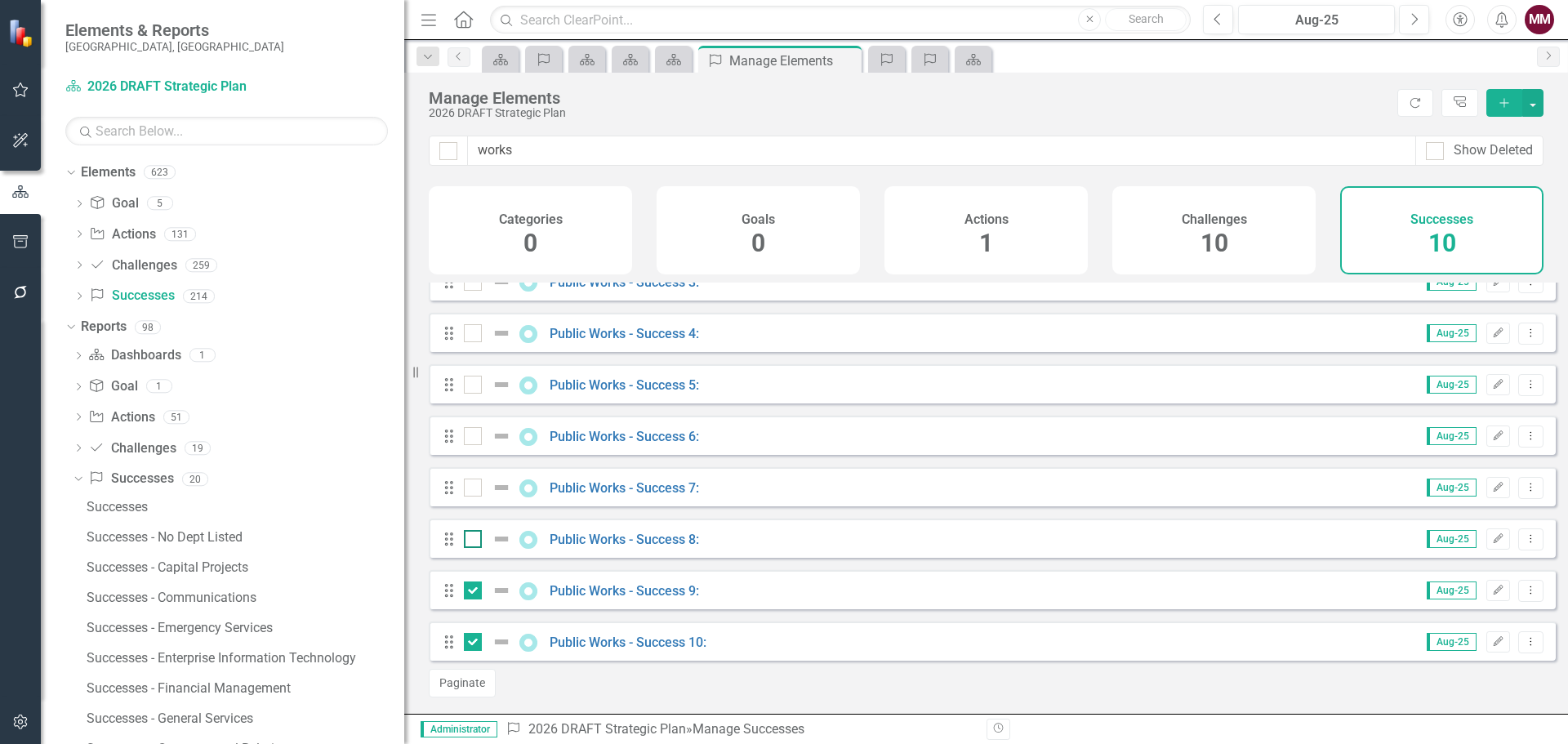
click at [469, 540] on div at bounding box center [473, 539] width 18 height 18
click at [469, 540] on input "checkbox" at bounding box center [469, 535] width 11 height 11
checkbox input "true"
click at [464, 485] on input "checkbox" at bounding box center [469, 483] width 11 height 11
checkbox input "true"
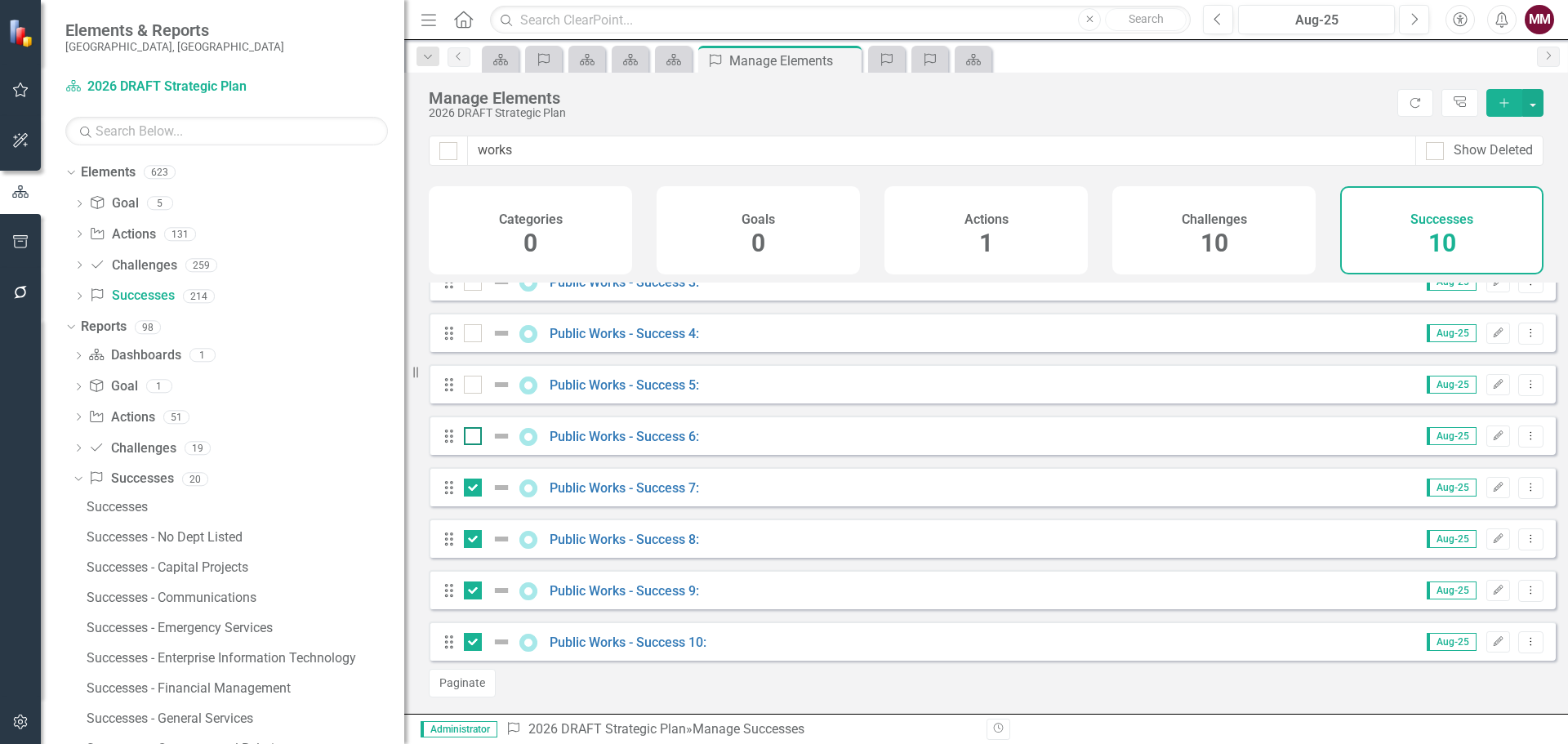
click at [469, 438] on input "checkbox" at bounding box center [469, 432] width 11 height 11
checkbox input "true"
click at [479, 383] on div at bounding box center [473, 385] width 18 height 18
click at [475, 383] on input "checkbox" at bounding box center [469, 381] width 11 height 11
checkbox input "true"
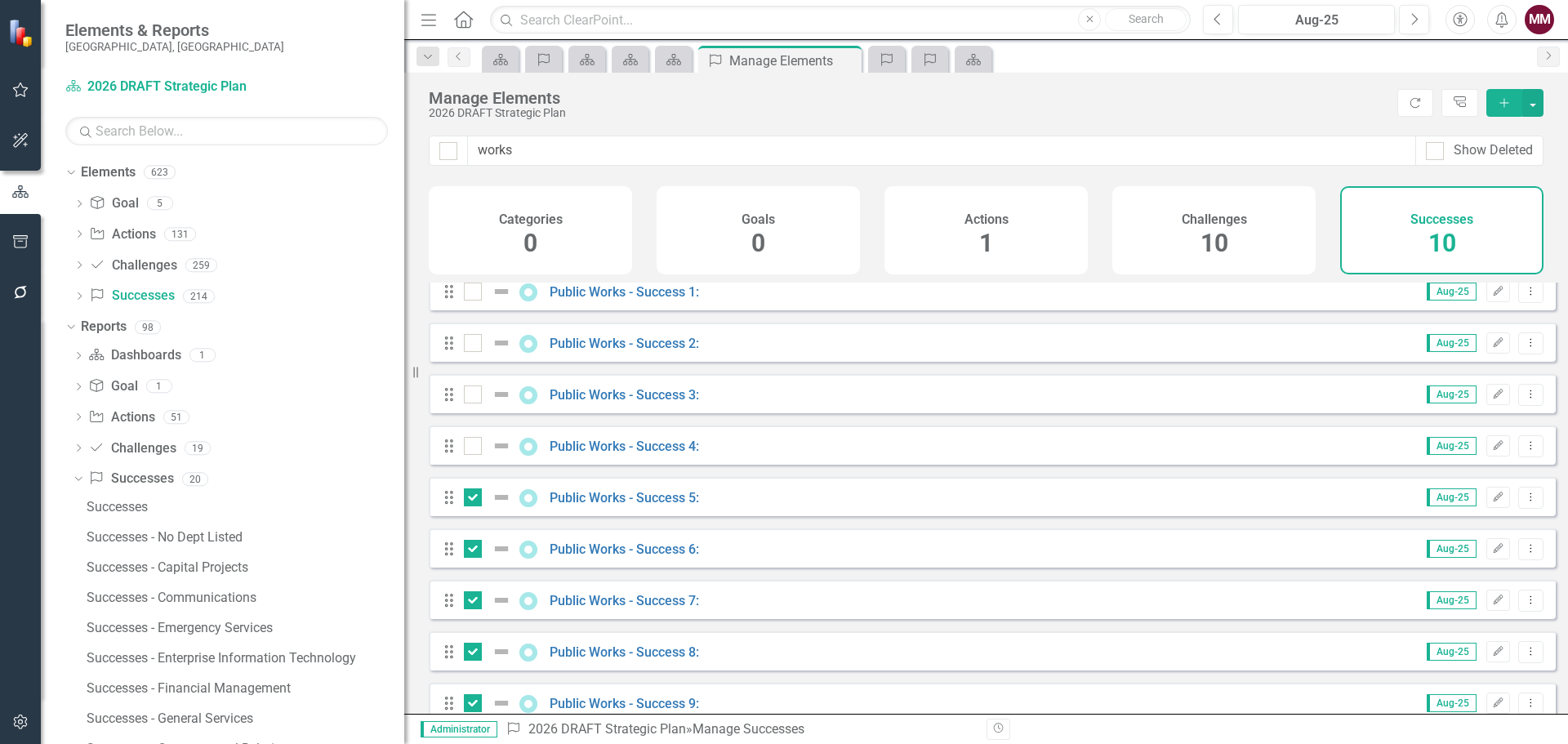
scroll to position [0, 0]
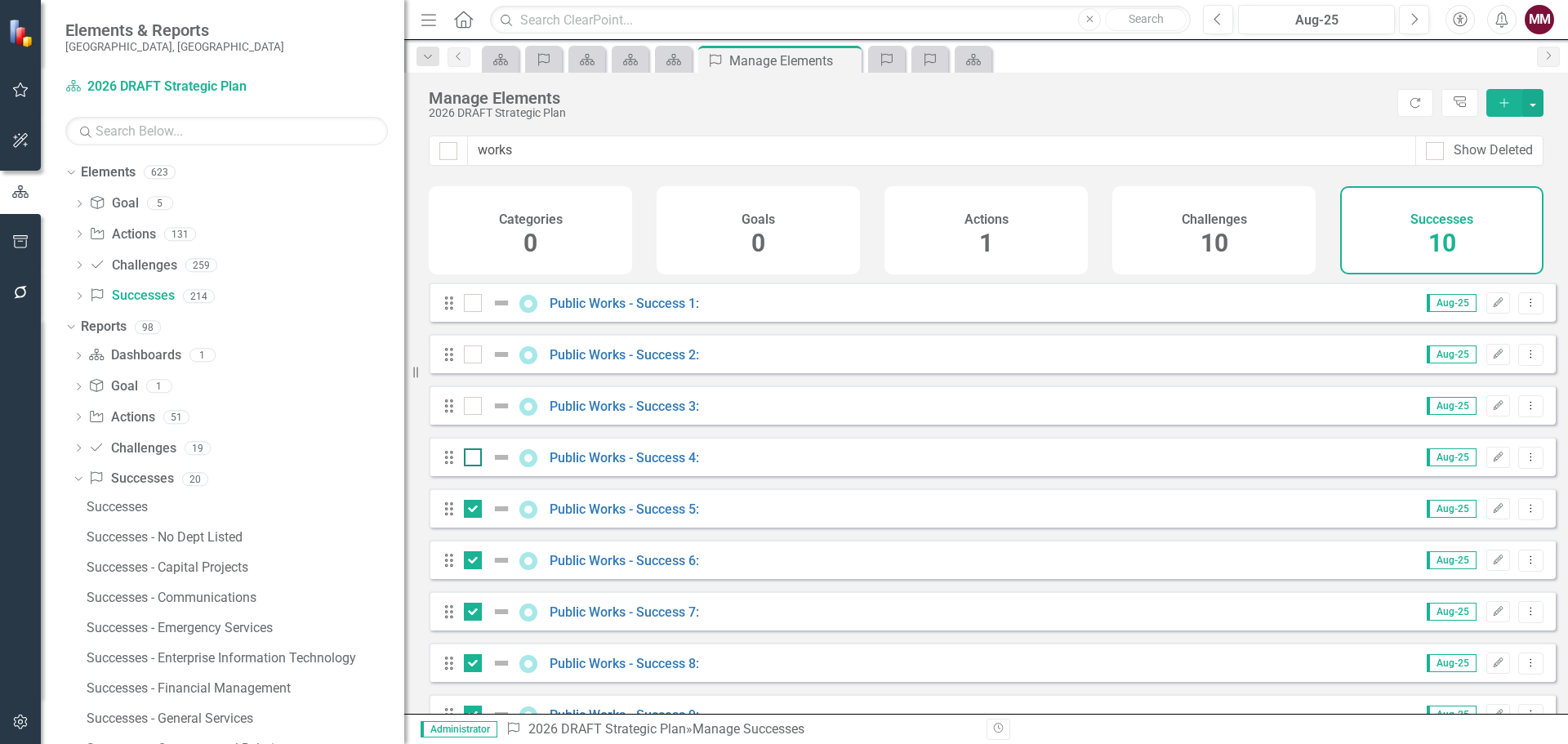
click at [470, 467] on div at bounding box center [473, 457] width 18 height 18
click at [470, 459] on input "checkbox" at bounding box center [469, 453] width 11 height 11
checkbox input "true"
drag, startPoint x: 465, startPoint y: 415, endPoint x: 472, endPoint y: 382, distance: 33.7
click at [466, 408] on input "checkbox" at bounding box center [469, 402] width 11 height 11
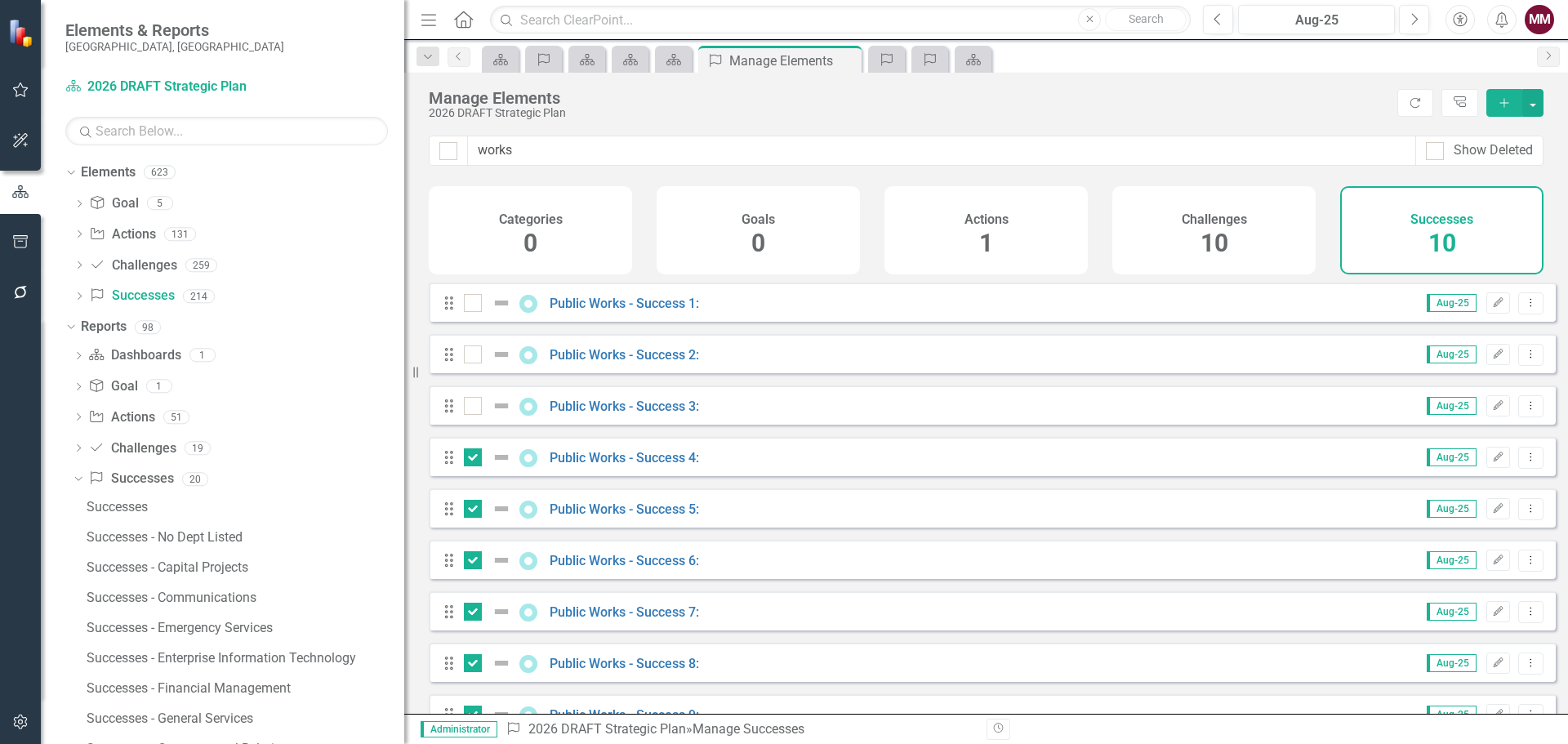
checkbox input "true"
click at [472, 356] on input "checkbox" at bounding box center [469, 351] width 11 height 11
click at [1531, 105] on button "button" at bounding box center [1533, 103] width 21 height 28
click at [1483, 220] on link "Trash Delete Multiple" at bounding box center [1478, 223] width 129 height 30
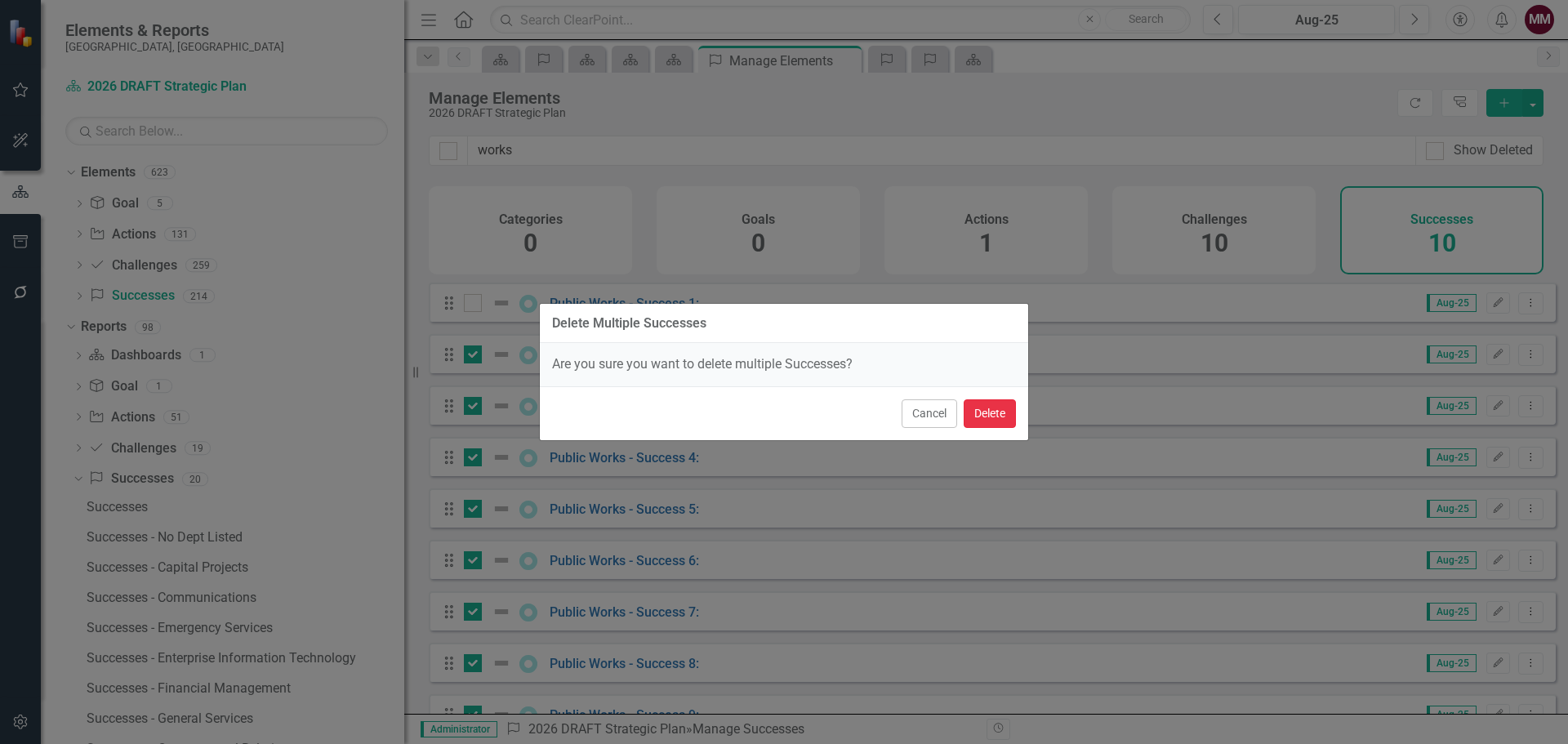
click at [991, 406] on button "Delete" at bounding box center [990, 414] width 52 height 29
checkbox input "false"
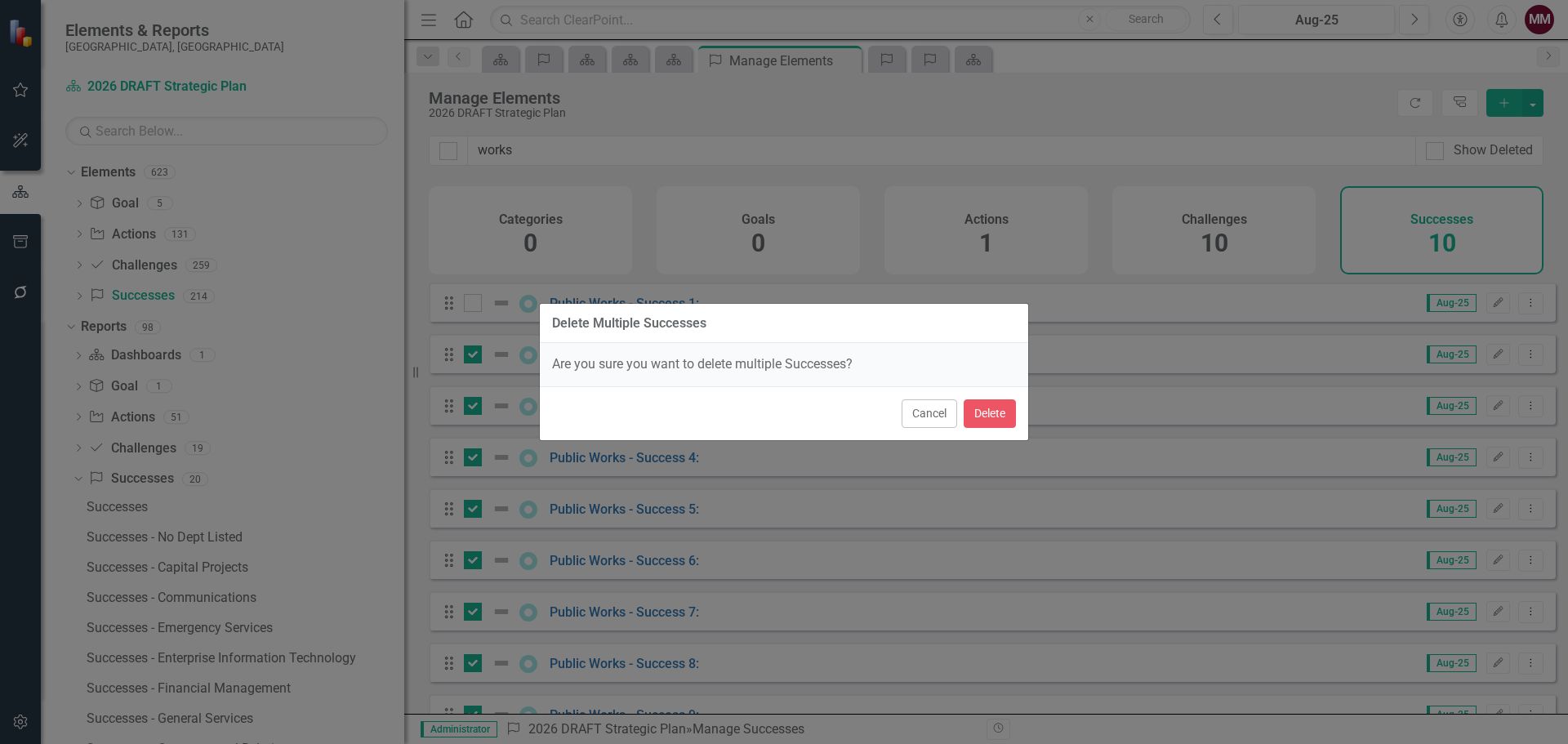
checkbox input "false"
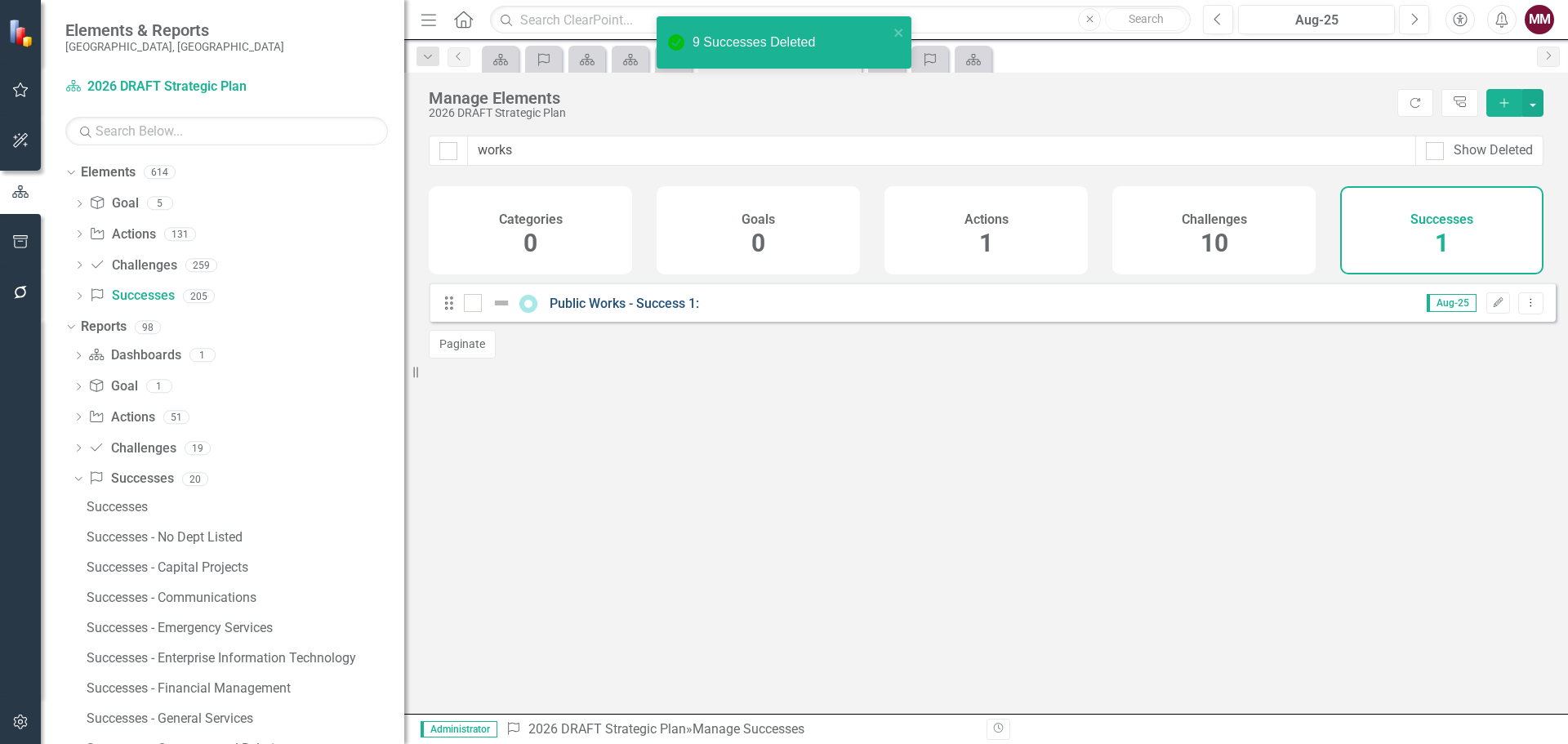
click at [610, 311] on link "Public Works - Success 1:" at bounding box center [625, 303] width 149 height 16
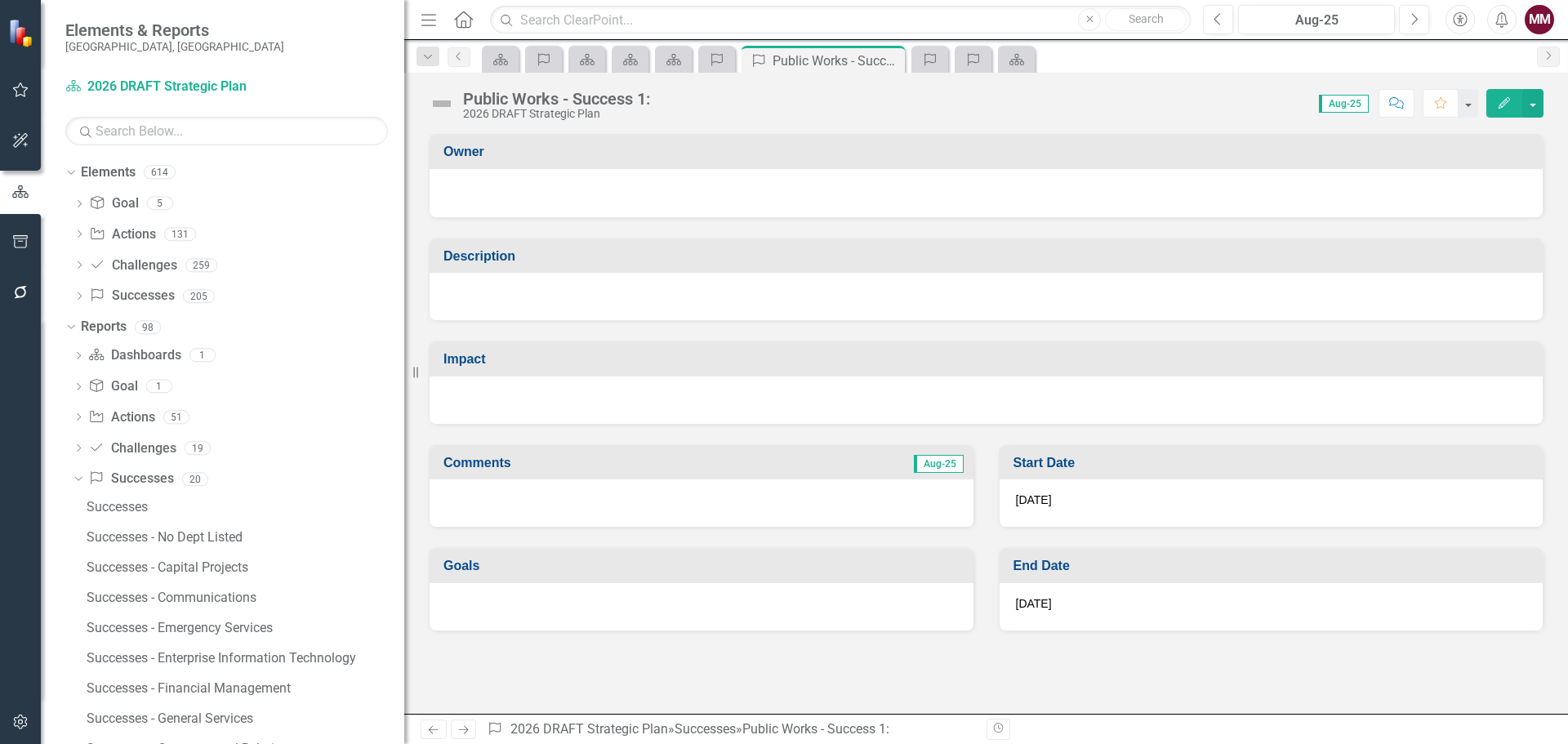
click at [567, 111] on div "2026 DRAFT Strategic Plan" at bounding box center [556, 113] width 187 height 13
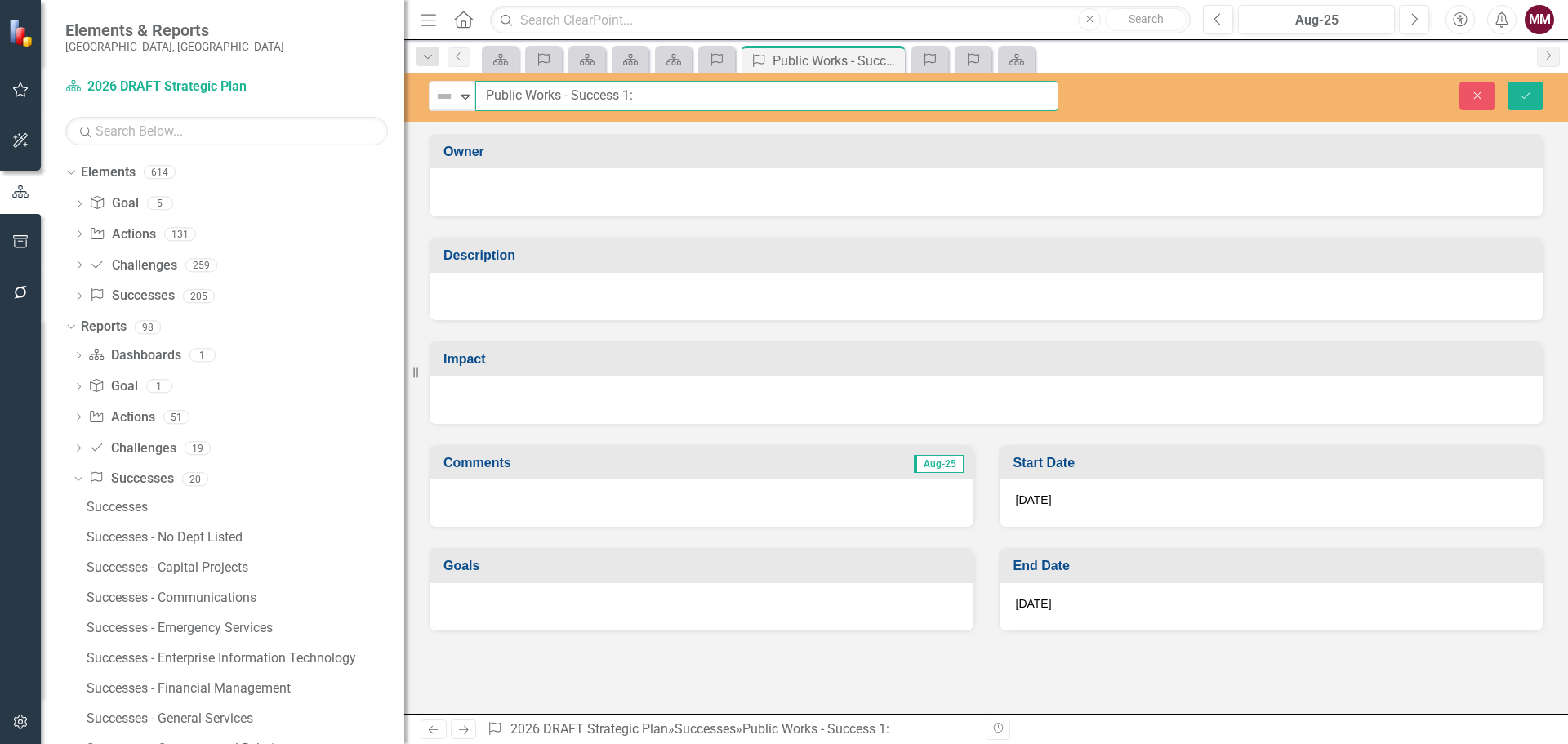
drag, startPoint x: 483, startPoint y: 91, endPoint x: 620, endPoint y: 65, distance: 139.4
click at [485, 91] on input "Public Works - Success 1:" at bounding box center [767, 95] width 583 height 30
type input "Transportation - Public Works - Success 1:"
click at [1526, 101] on icon "Save" at bounding box center [1525, 96] width 15 height 12
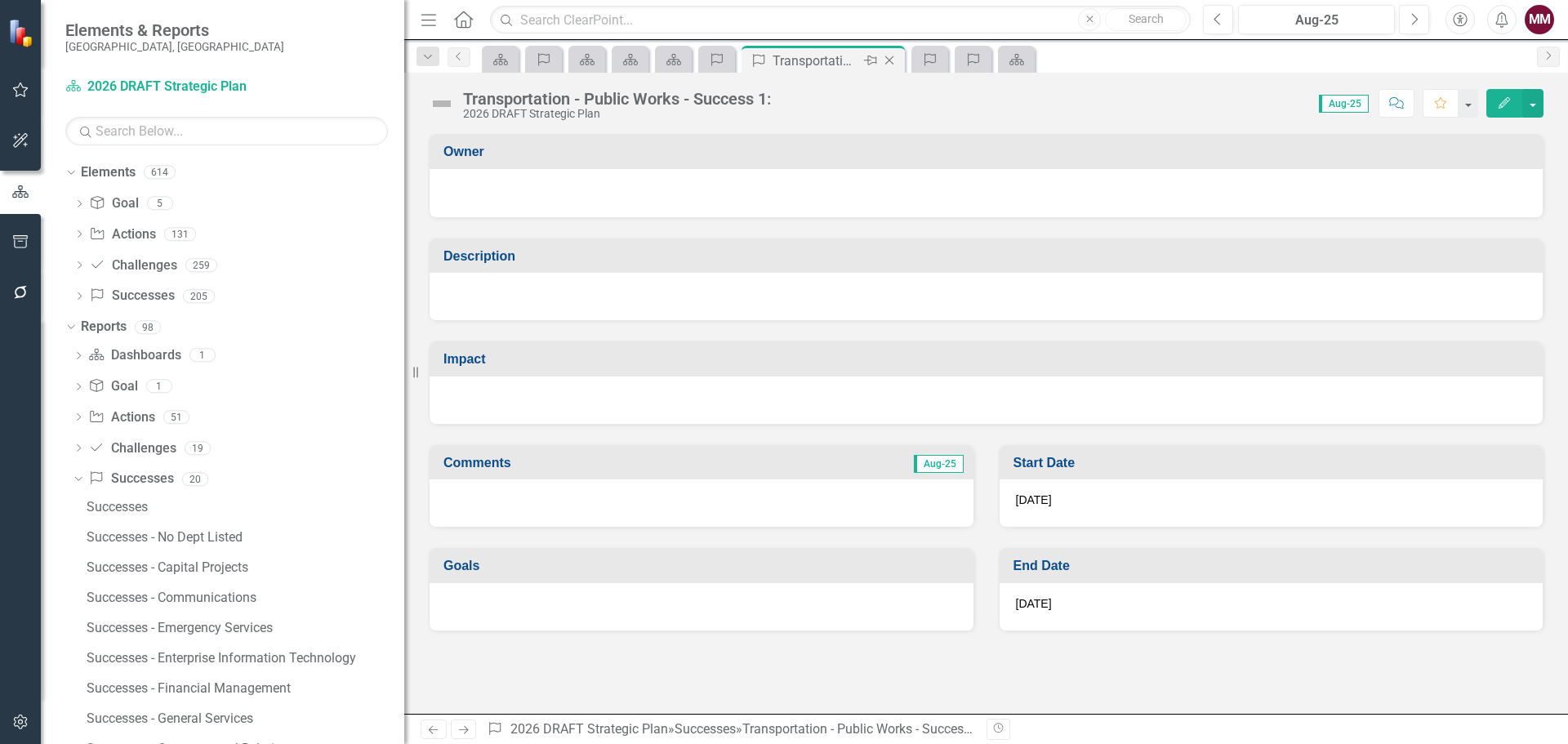
click at [889, 62] on icon "Close" at bounding box center [889, 60] width 16 height 13
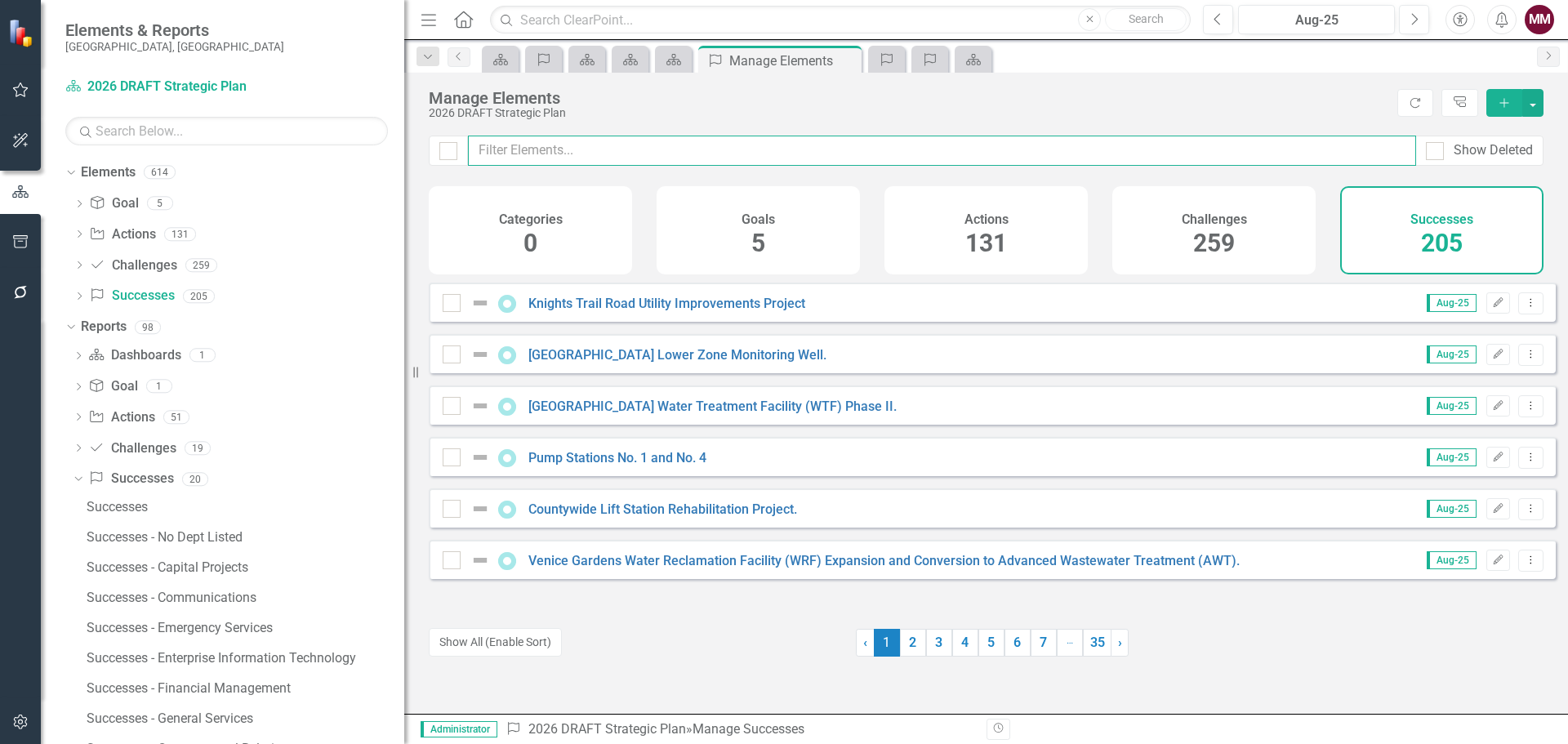
click at [540, 148] on input "text" at bounding box center [941, 150] width 948 height 30
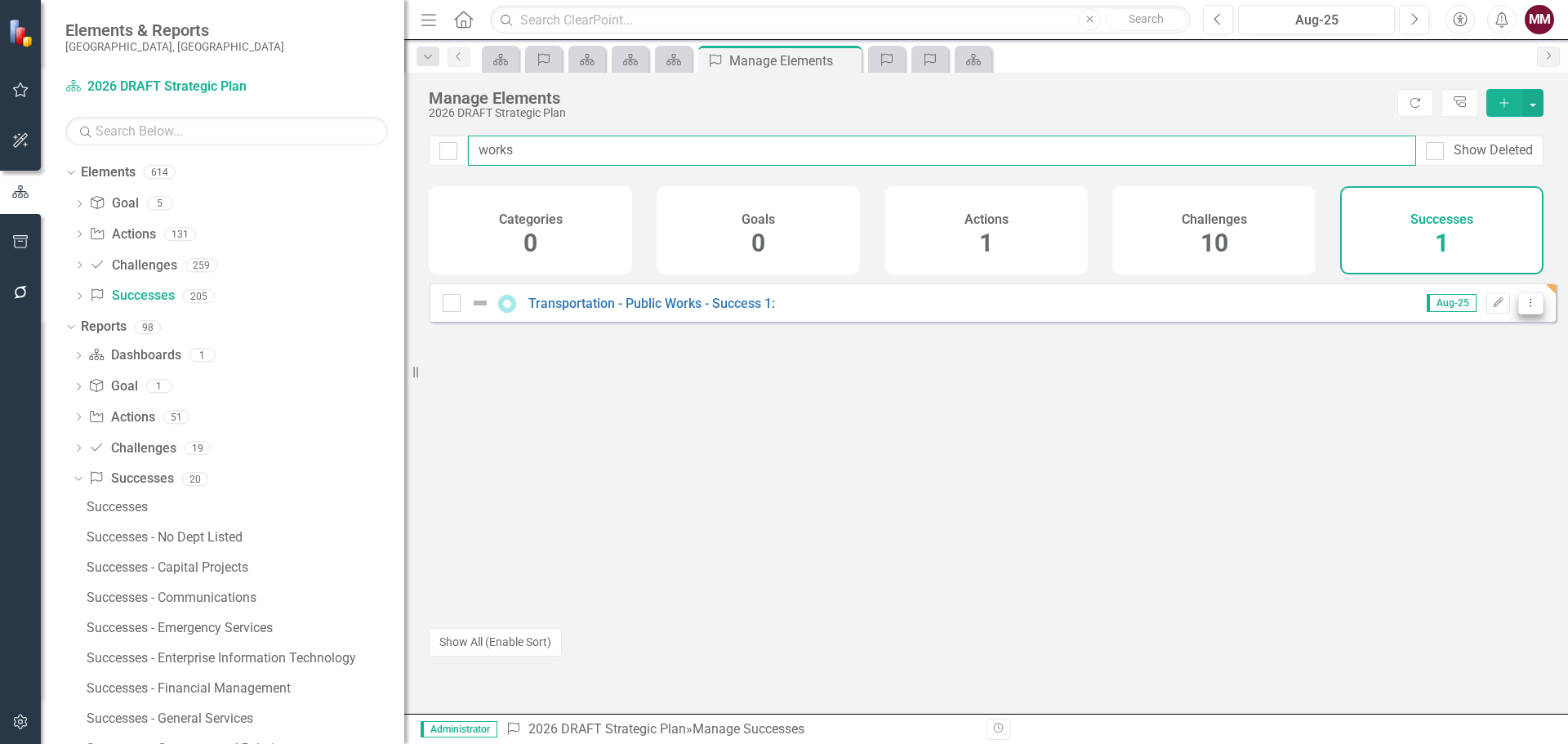
type input "works"
click at [1524, 308] on icon "Dropdown Menu" at bounding box center [1531, 302] width 14 height 11
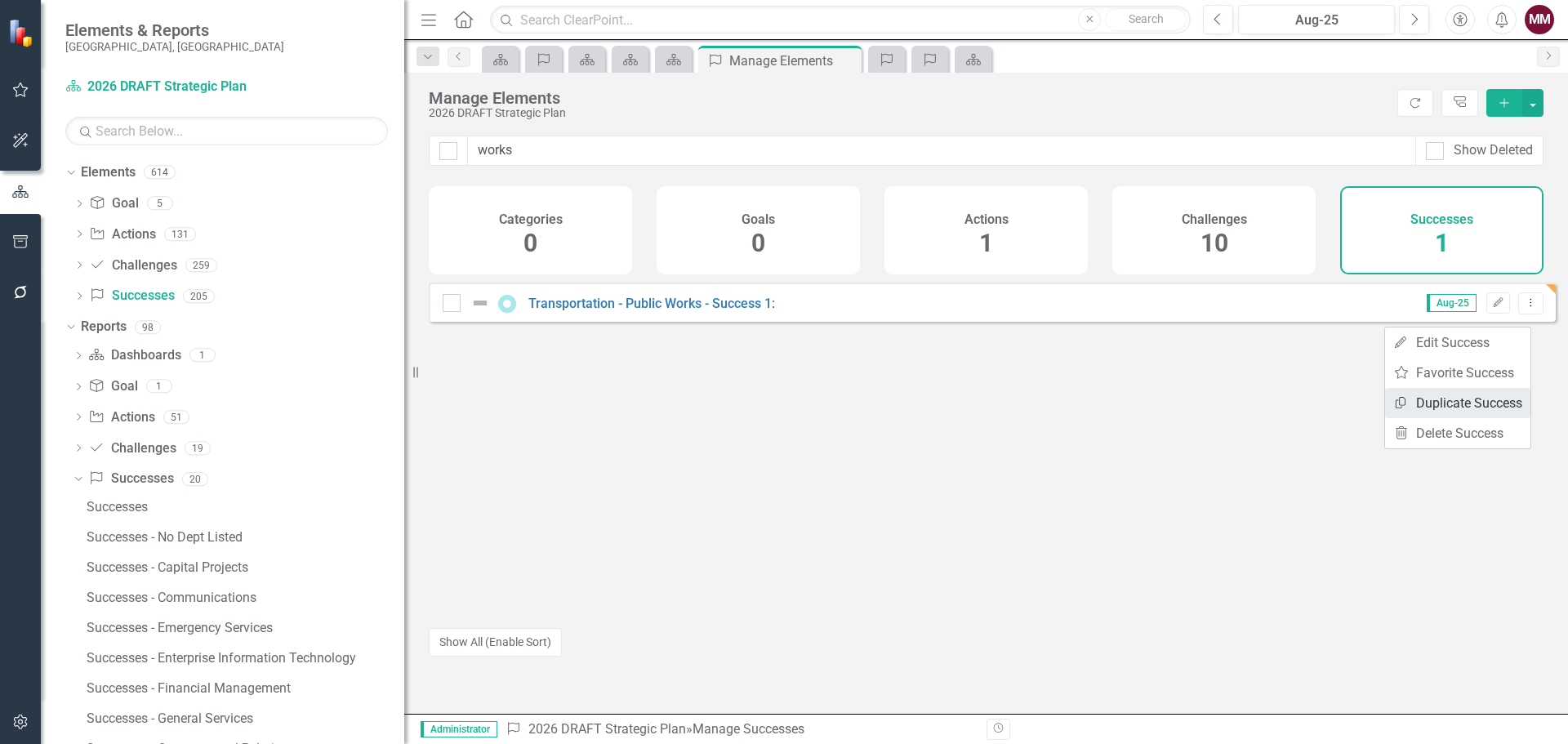
click at [1491, 398] on link "Copy Duplicate Success" at bounding box center [1458, 403] width 145 height 30
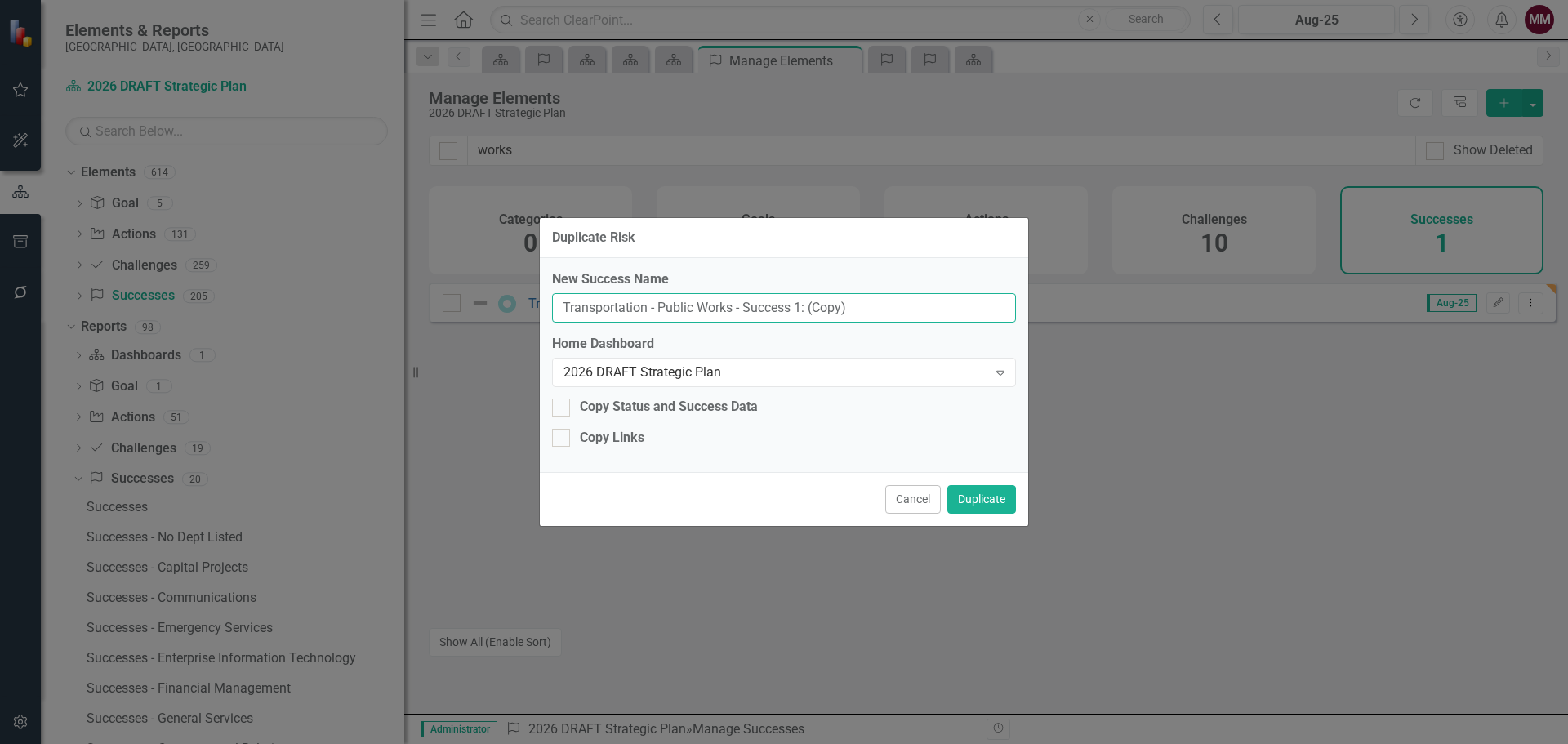
click at [800, 301] on input "Transportation - Public Works - Success 1: (Copy)" at bounding box center [784, 308] width 464 height 30
type input "Transportation - Public Works - Success 2:"
click at [974, 497] on button "Duplicate" at bounding box center [981, 500] width 69 height 29
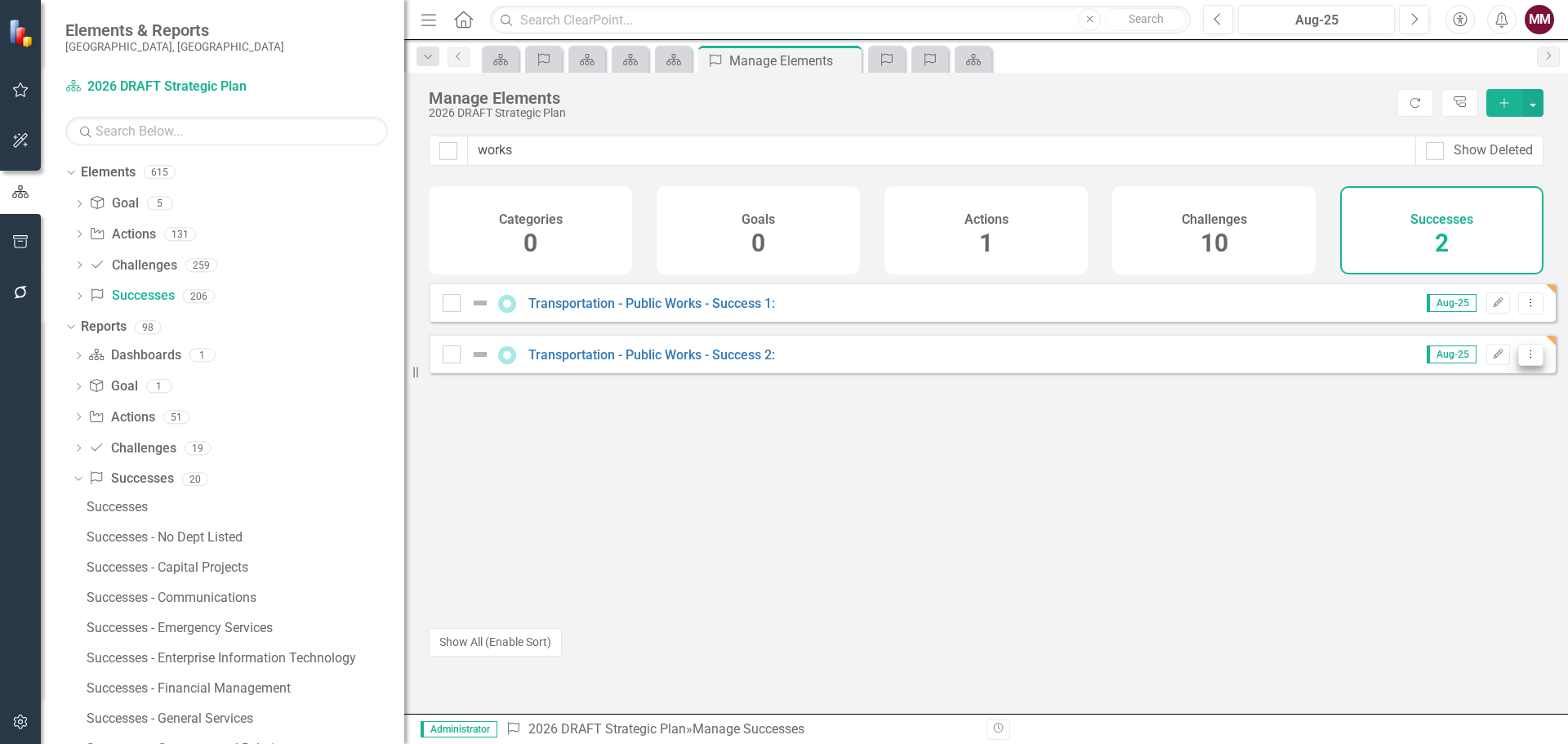
click at [1530, 357] on icon at bounding box center [1531, 354] width 2 height 8
click at [1470, 447] on link "Copy Duplicate Success" at bounding box center [1458, 454] width 145 height 30
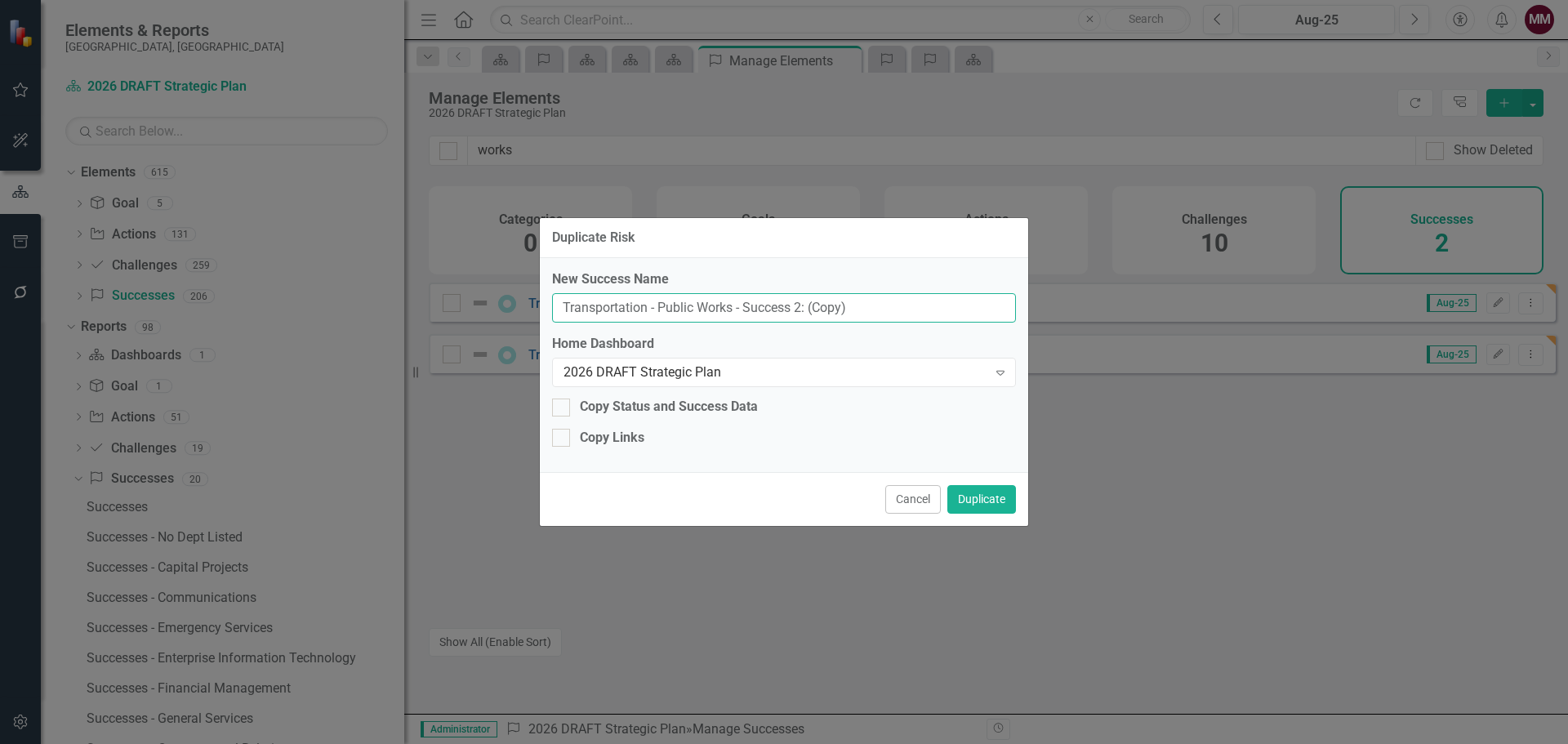
click at [796, 307] on input "Transportation - Public Works - Success 2: (Copy)" at bounding box center [784, 308] width 464 height 30
type input "Transportation - Public Works - Success 3:"
click at [969, 495] on button "Duplicate" at bounding box center [981, 500] width 69 height 29
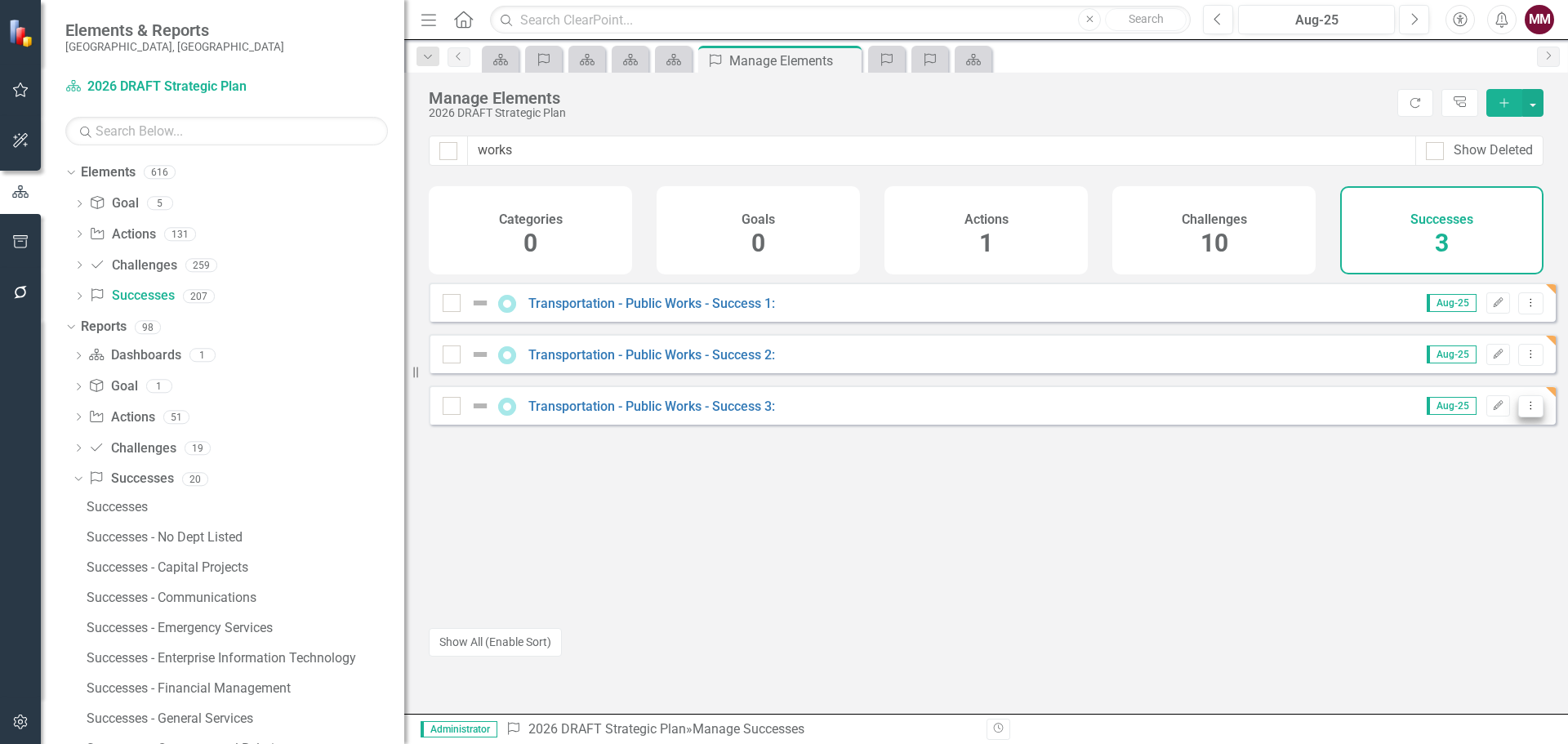
click at [1525, 411] on icon "Dropdown Menu" at bounding box center [1531, 405] width 14 height 11
click at [1468, 508] on link "Copy Duplicate Success" at bounding box center [1458, 506] width 145 height 30
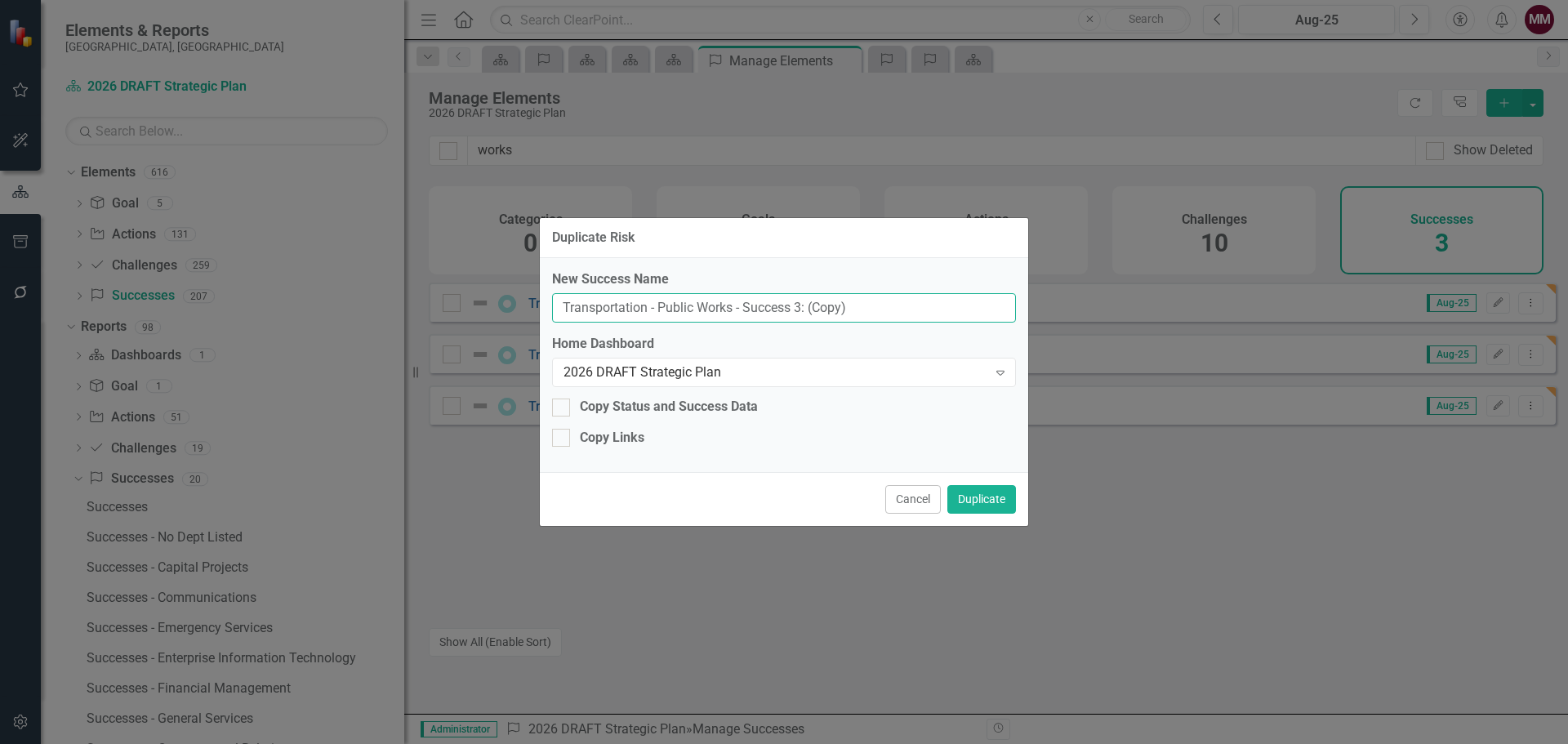
click at [800, 308] on input "Transportation - Public Works - Success 3: (Copy)" at bounding box center [784, 308] width 464 height 30
type input "Transportation - Public Works - Success 4:"
click at [982, 489] on button "Duplicate" at bounding box center [981, 500] width 69 height 29
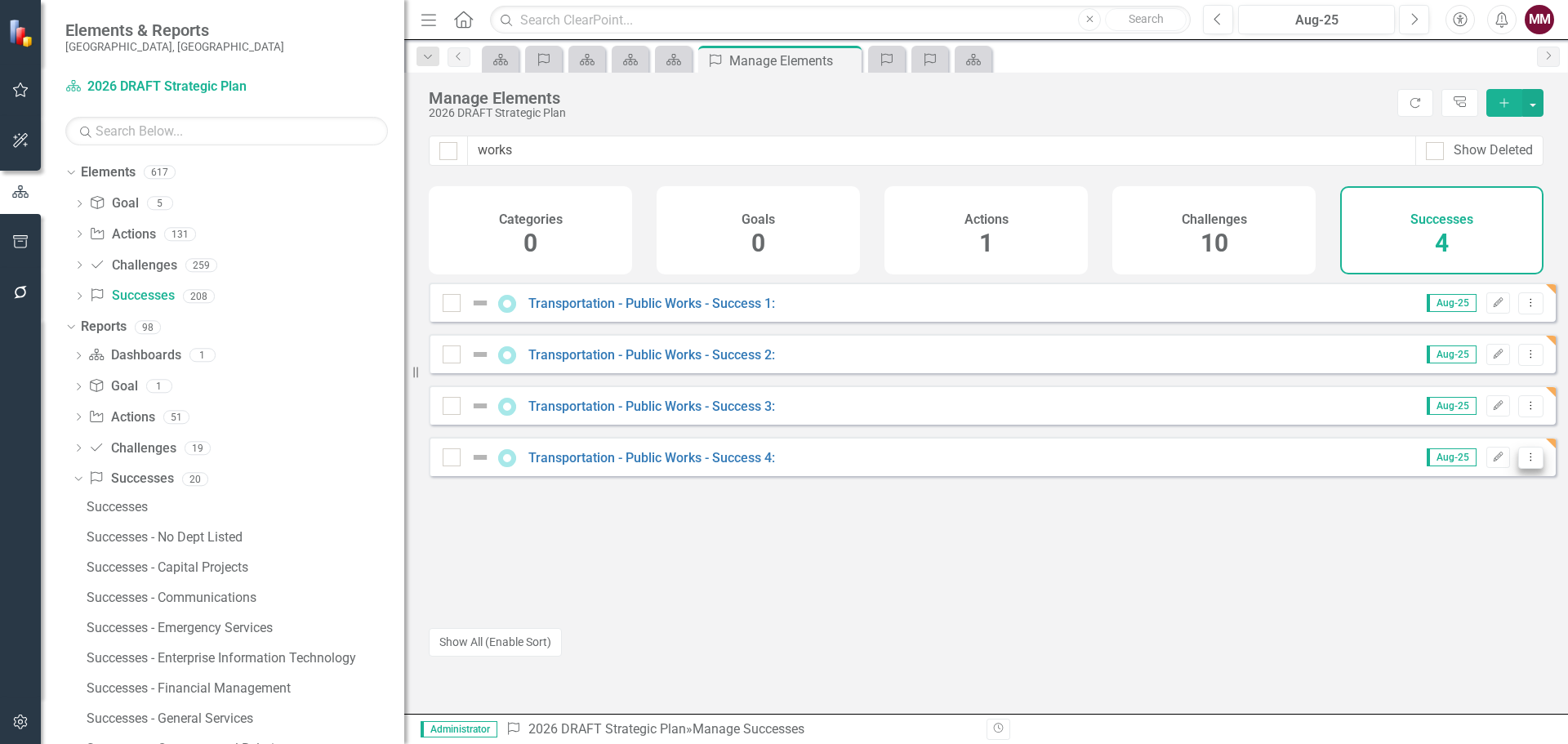
click at [1521, 469] on button "Dropdown Menu" at bounding box center [1531, 457] width 25 height 22
click at [1451, 552] on link "Copy Duplicate Success" at bounding box center [1458, 557] width 145 height 30
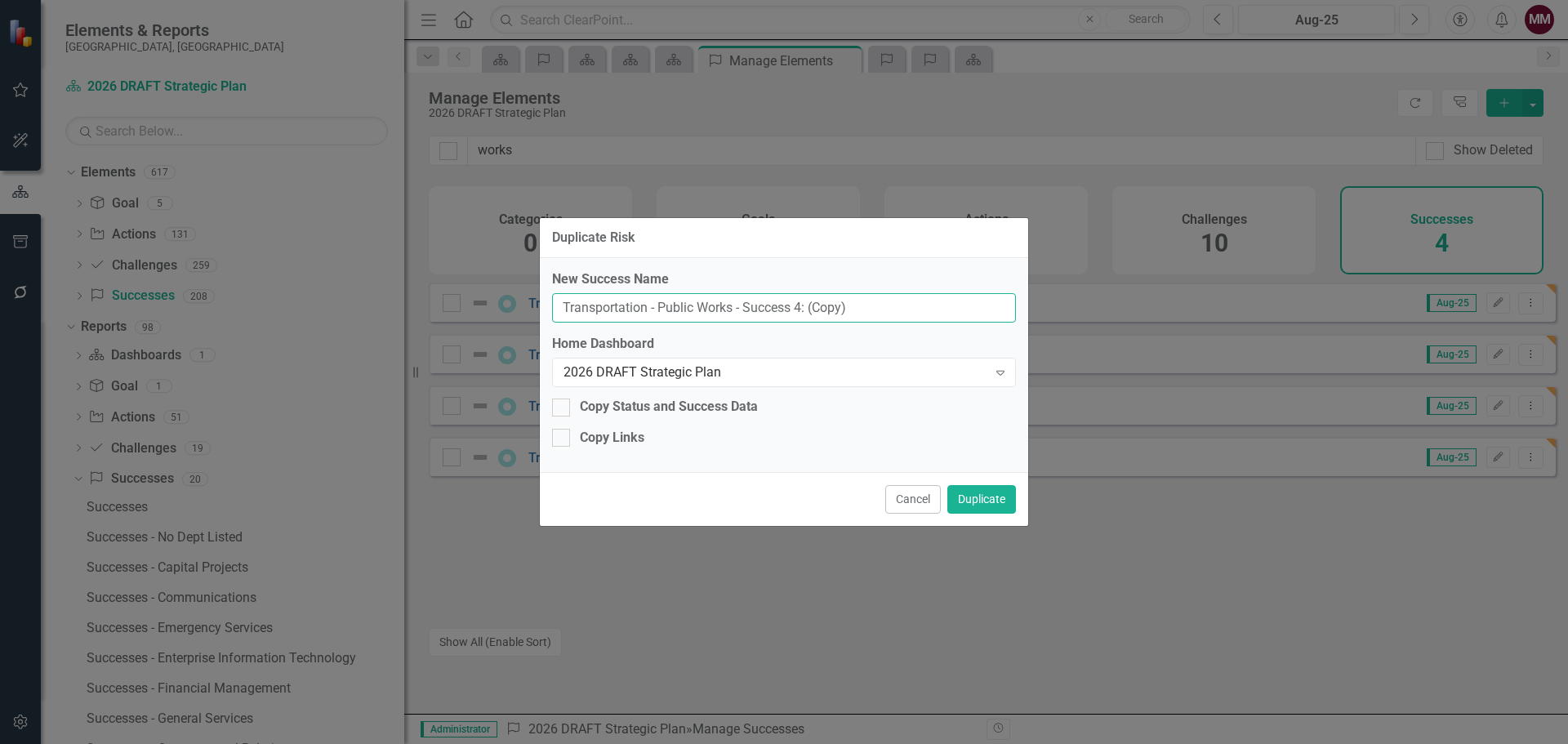
click at [799, 305] on input "Transportation - Public Works - Success 4: (Copy)" at bounding box center [784, 308] width 464 height 30
type input "Transportation - Public Works - Success 5:"
click at [973, 500] on button "Duplicate" at bounding box center [981, 500] width 69 height 29
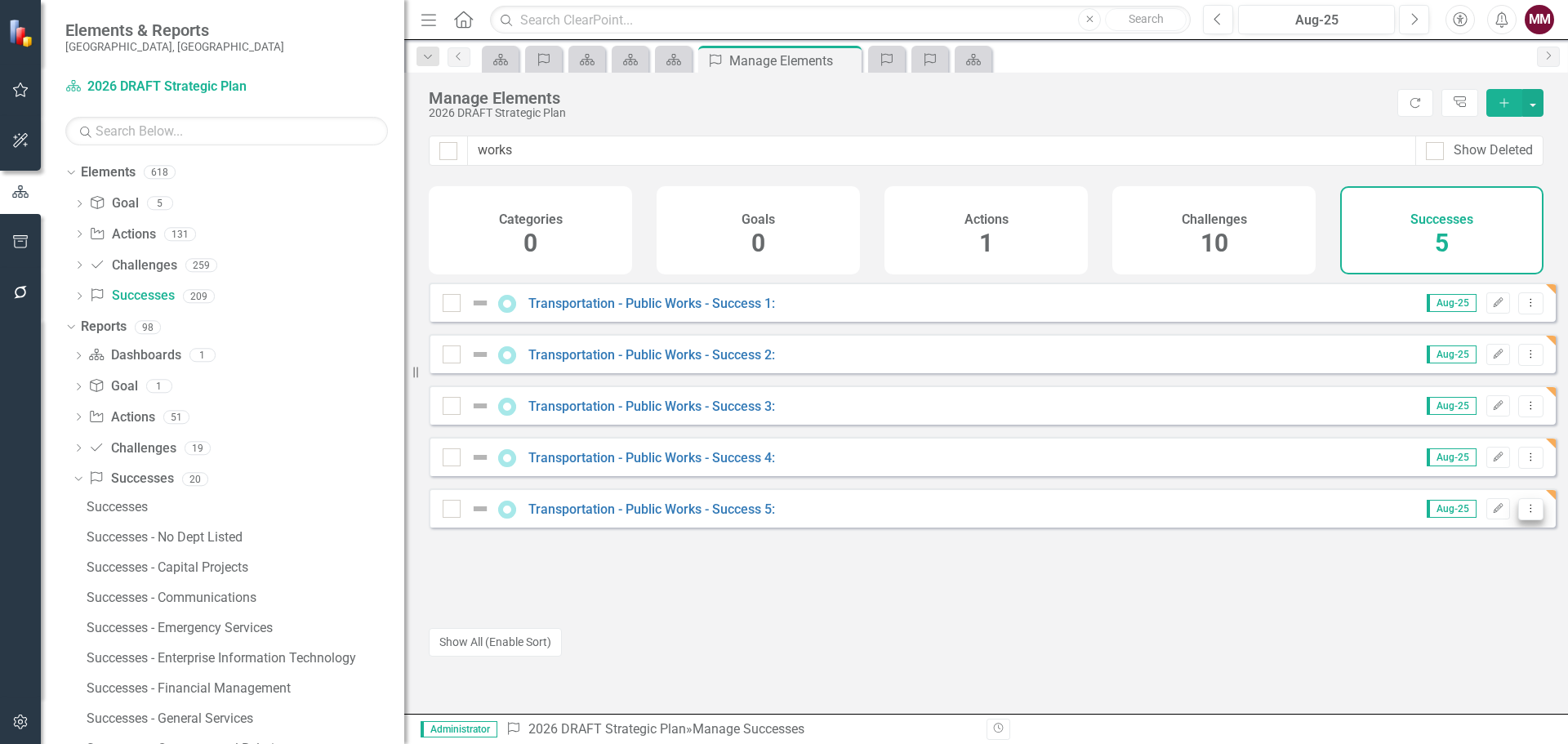
click at [1525, 520] on button "Dropdown Menu" at bounding box center [1531, 509] width 25 height 22
click at [1467, 607] on link "Copy Duplicate Success" at bounding box center [1458, 608] width 145 height 30
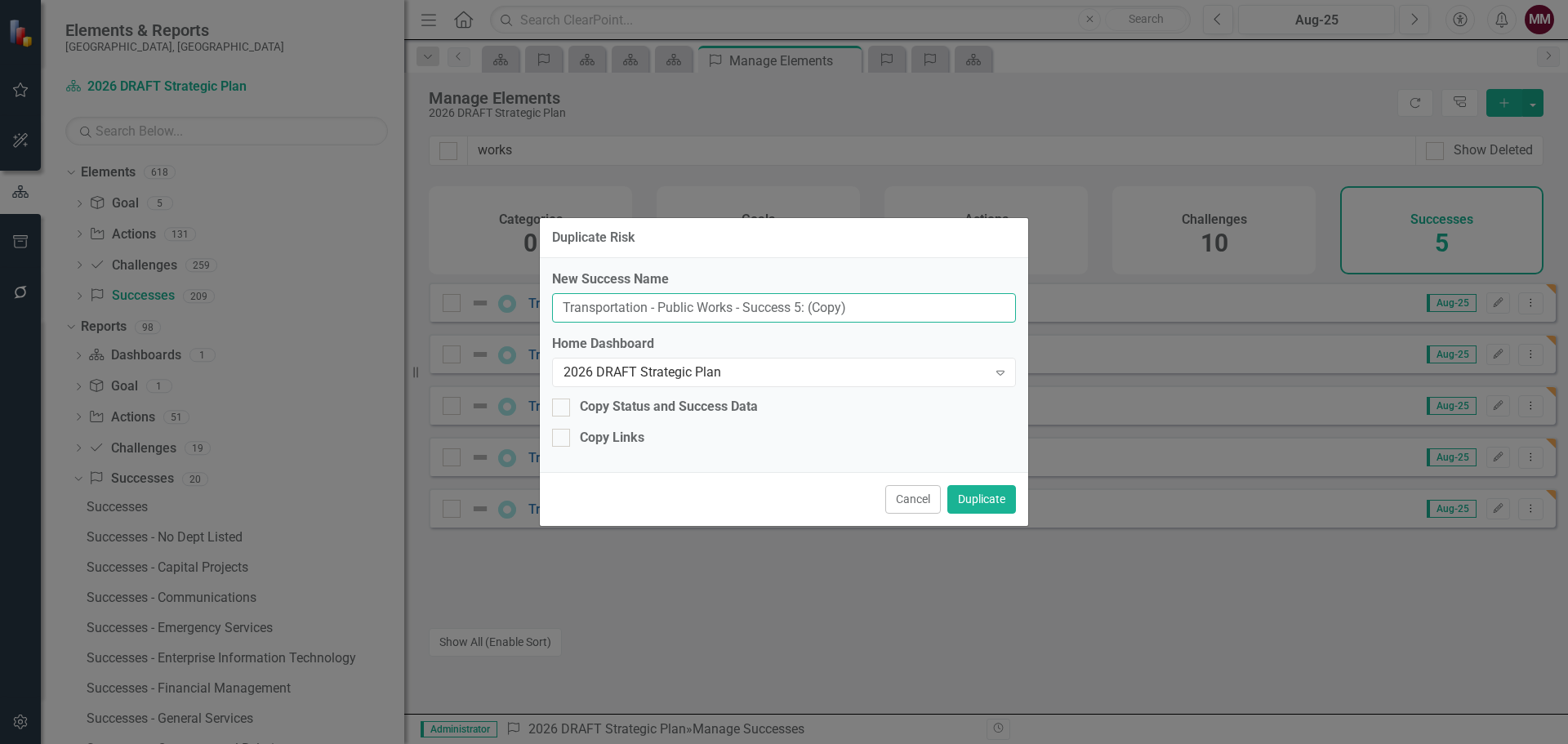
click at [797, 304] on input "Transportation - Public Works - Success 5: (Copy)" at bounding box center [784, 308] width 464 height 30
type input "Transportation - Public Works - Success 6:"
click at [987, 504] on button "Duplicate" at bounding box center [981, 500] width 69 height 29
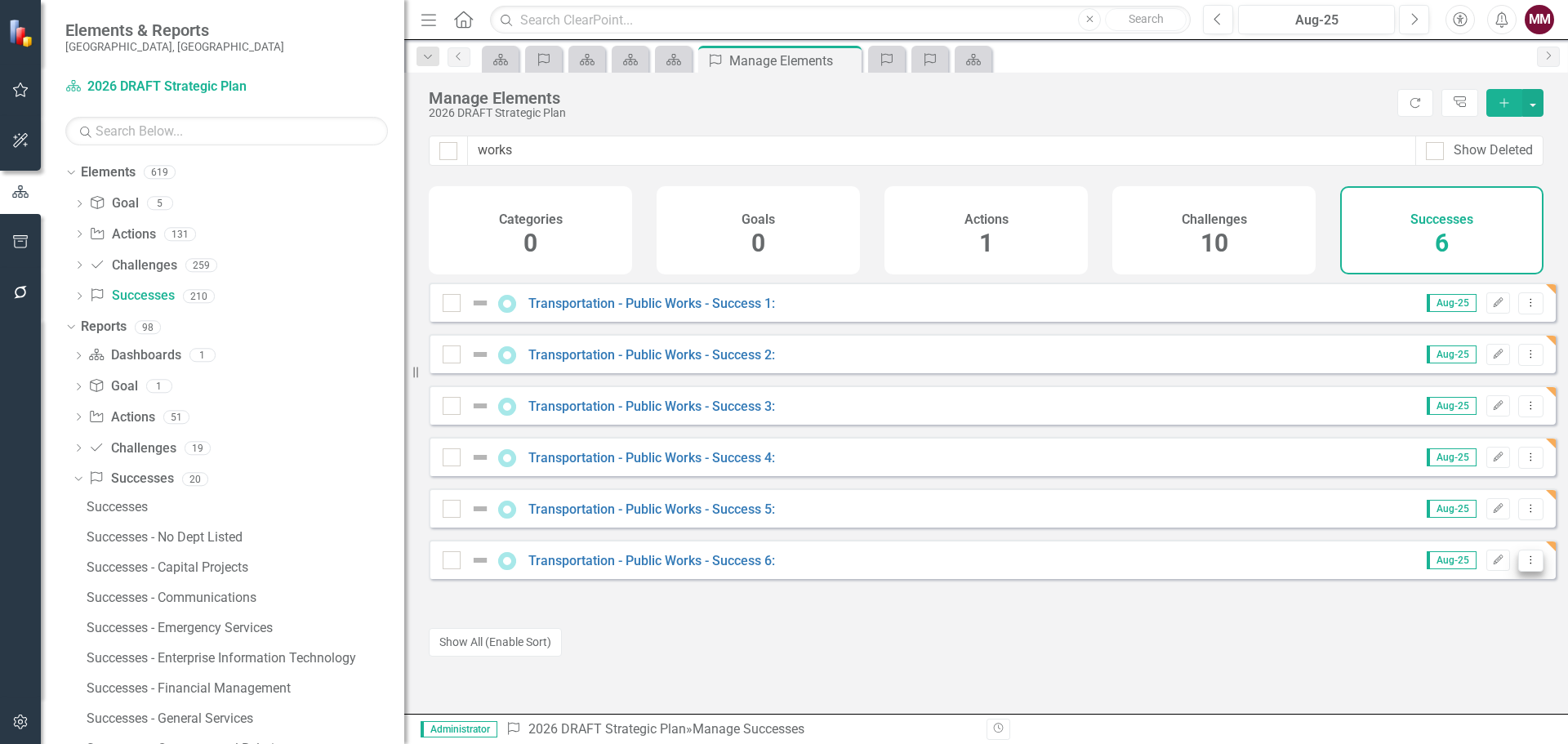
click at [1524, 566] on icon "Dropdown Menu" at bounding box center [1531, 560] width 14 height 11
click at [1478, 659] on link "Copy Duplicate Success" at bounding box center [1458, 660] width 145 height 30
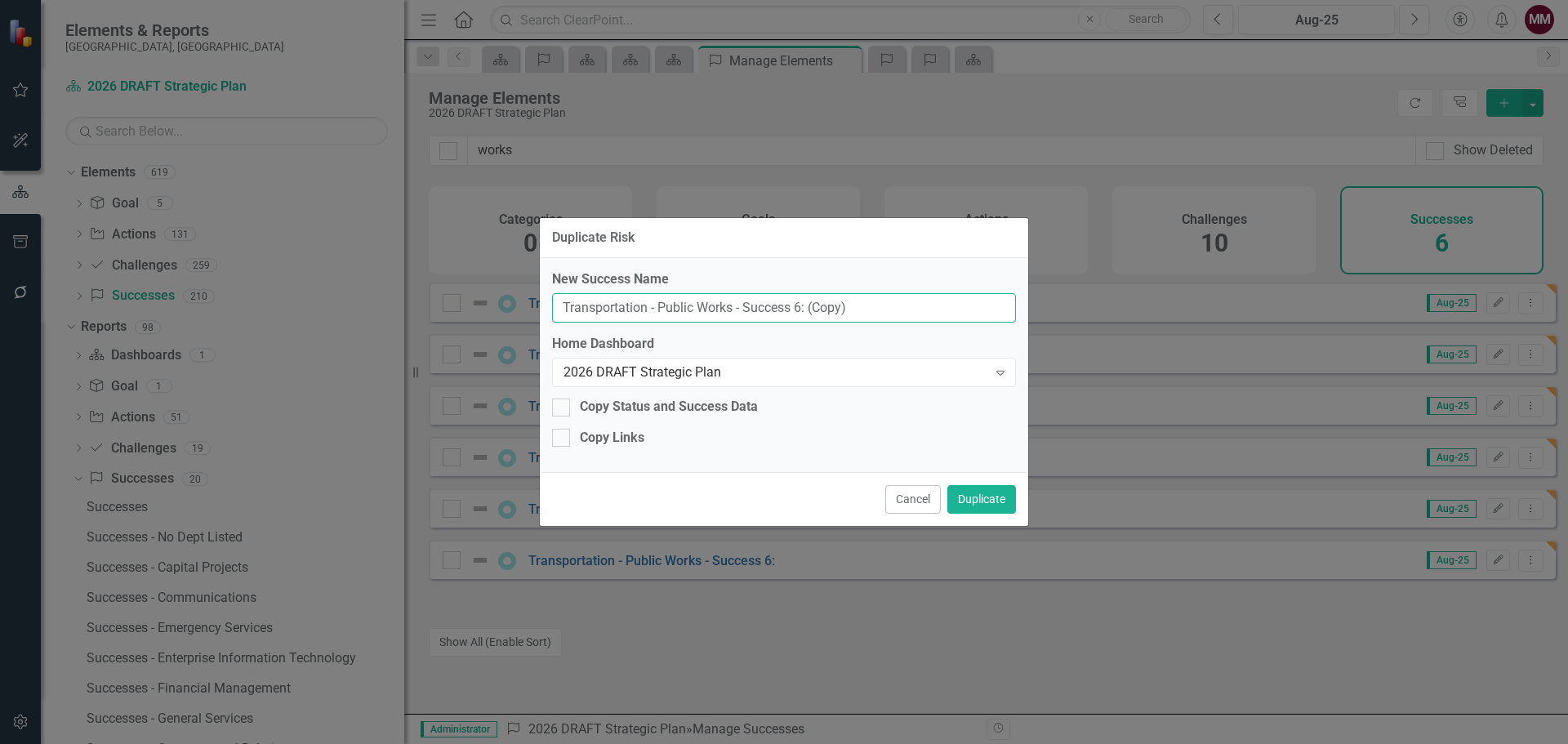
click at [797, 305] on input "Transportation - Public Works - Success 6: (Copy)" at bounding box center [784, 308] width 464 height 30
type input "Transportation - Public Works - Success 7:"
click at [994, 508] on button "Duplicate" at bounding box center [981, 500] width 69 height 29
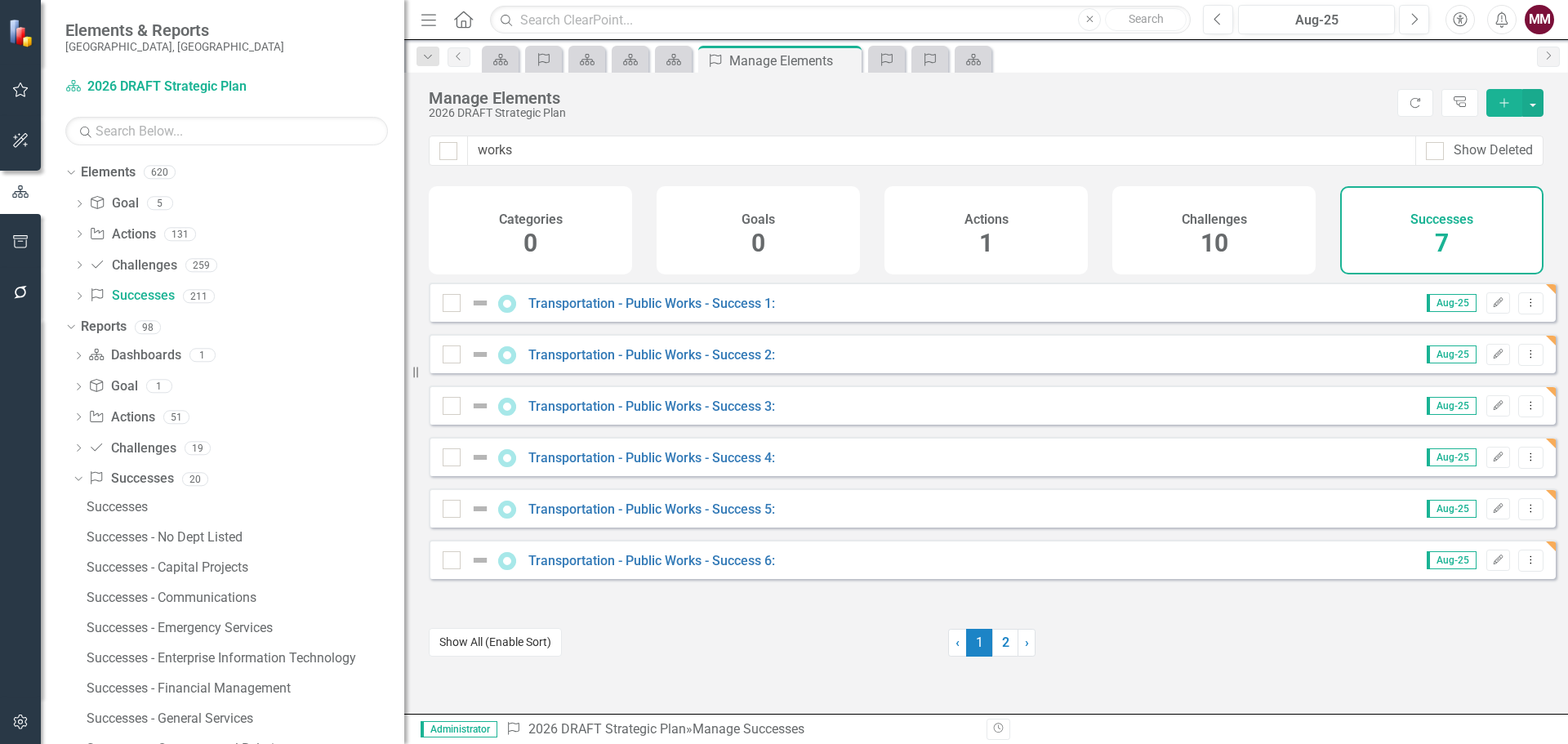
click at [529, 638] on button "Show All (Enable Sort)" at bounding box center [495, 643] width 133 height 29
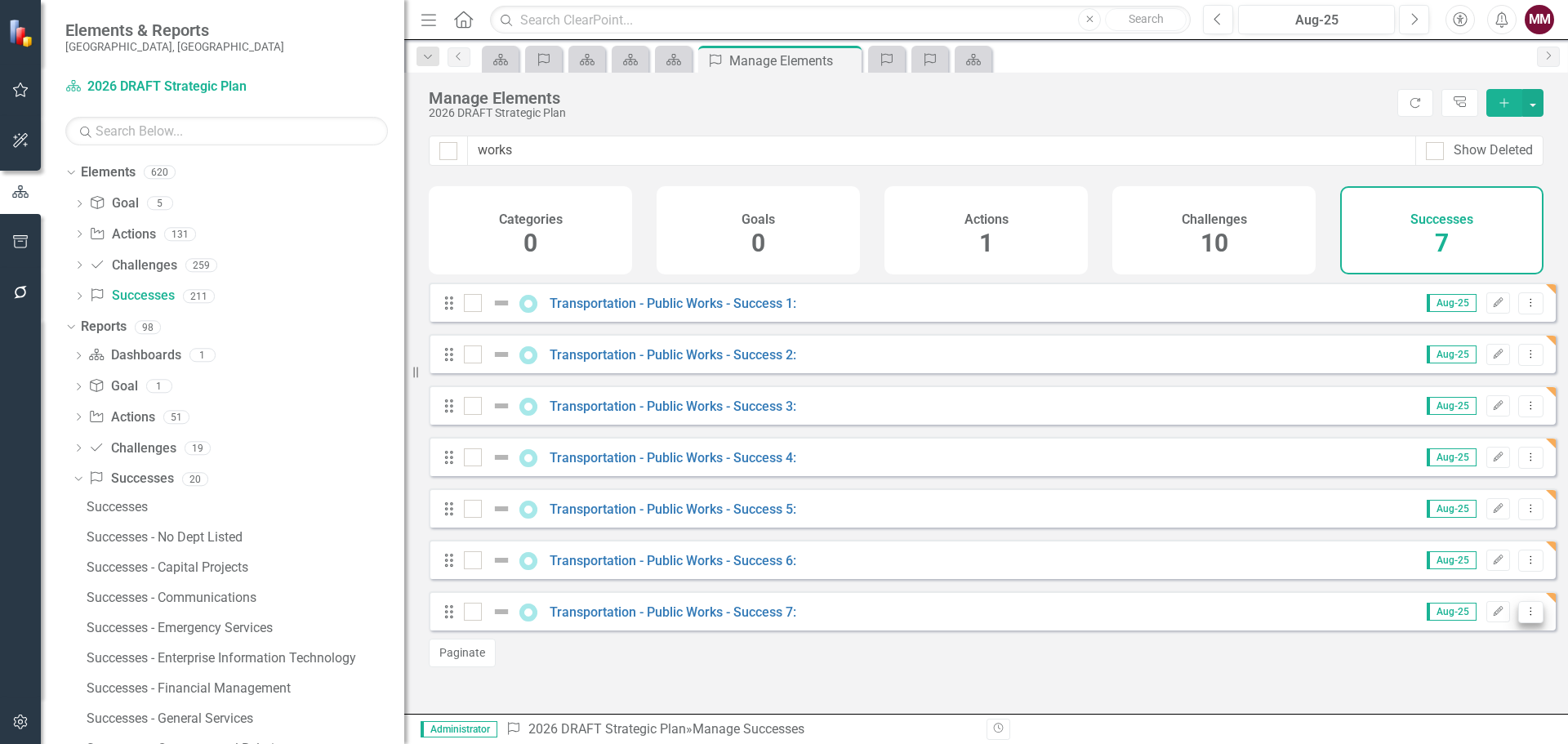
click at [1524, 617] on icon "Dropdown Menu" at bounding box center [1531, 611] width 14 height 11
click at [1434, 568] on link "Copy Duplicate Success" at bounding box center [1458, 567] width 145 height 30
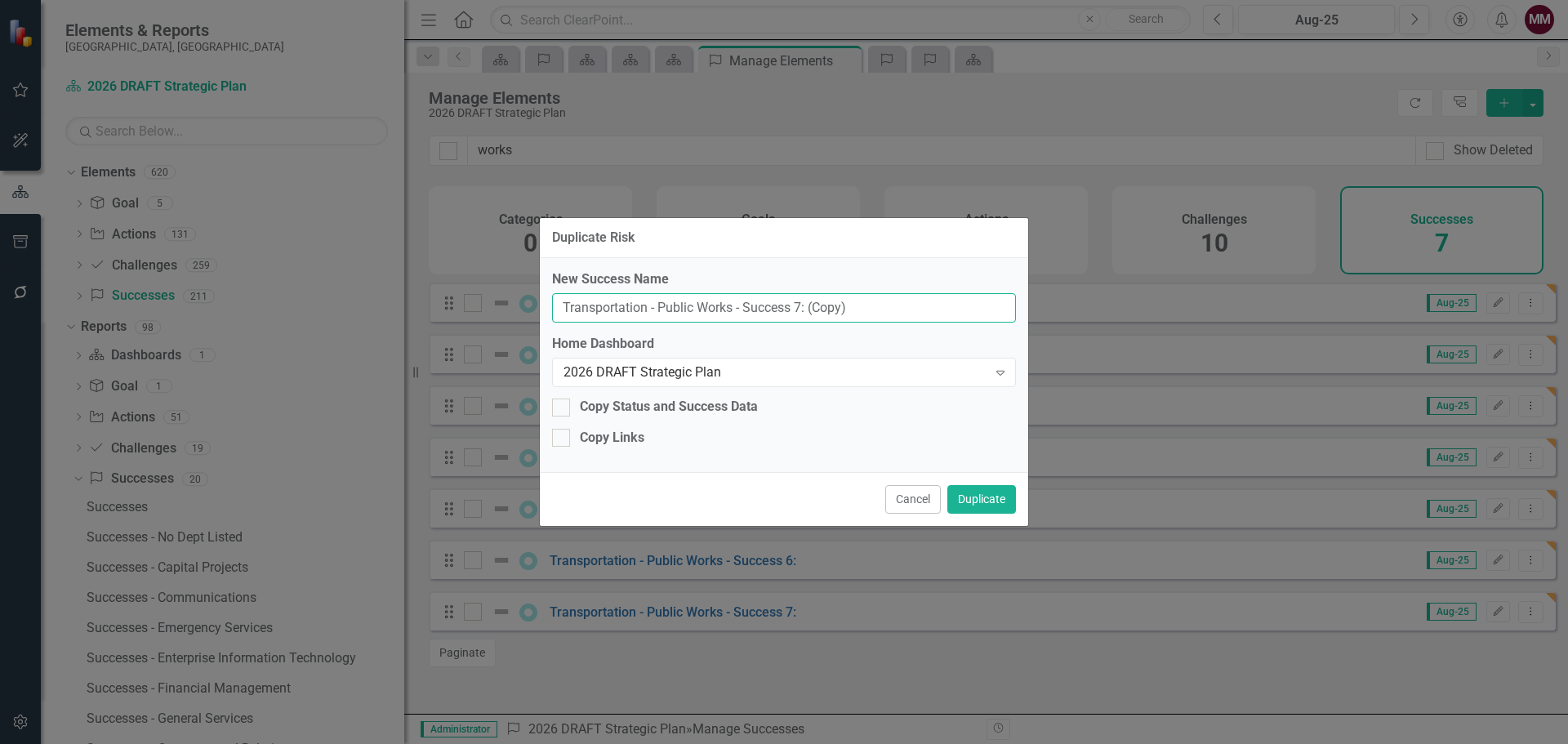
click at [798, 305] on input "Transportation - Public Works - Success 7: (Copy)" at bounding box center [784, 308] width 464 height 30
type input "Transportation - Public Works - Success 8:"
click at [977, 496] on button "Duplicate" at bounding box center [981, 500] width 69 height 29
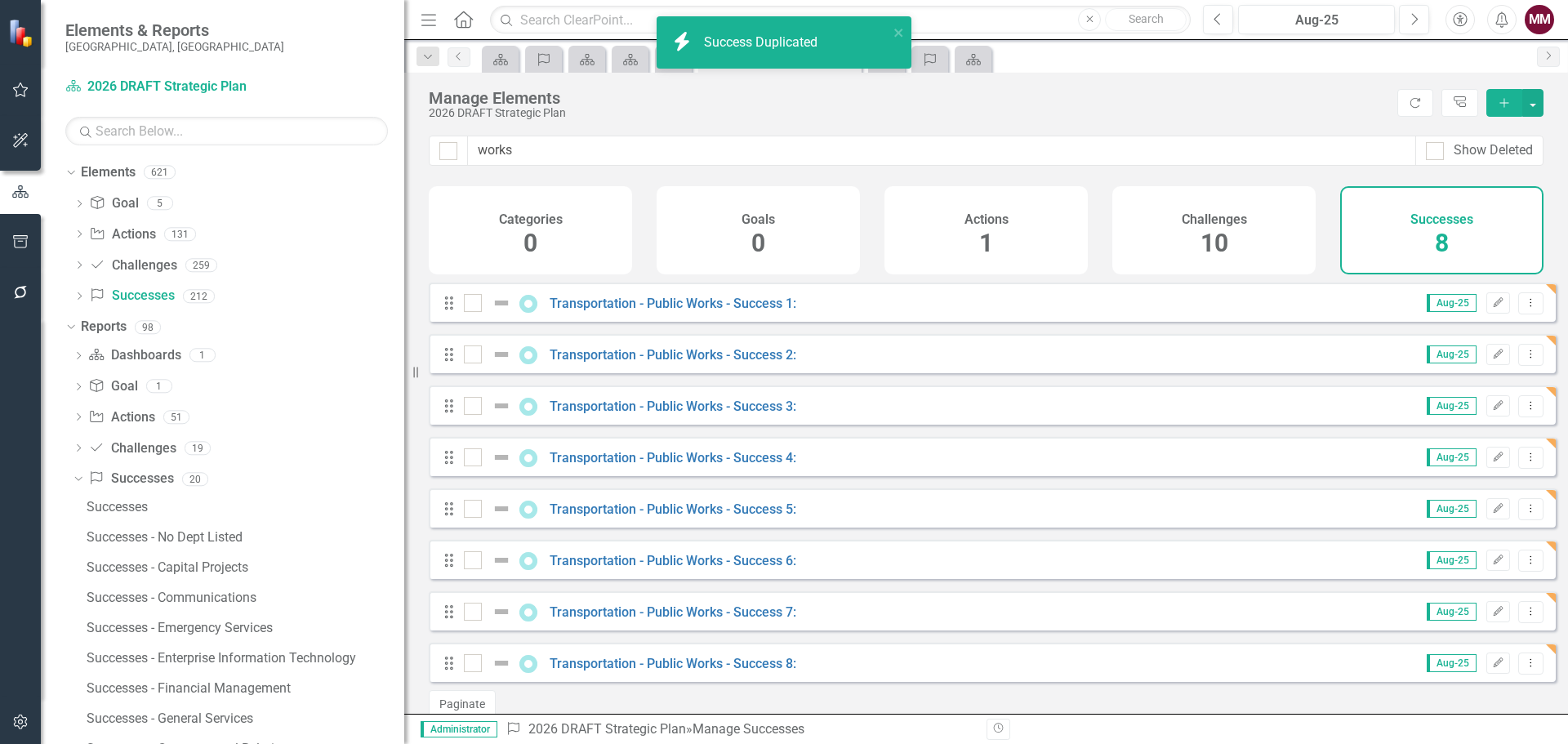
scroll to position [34, 0]
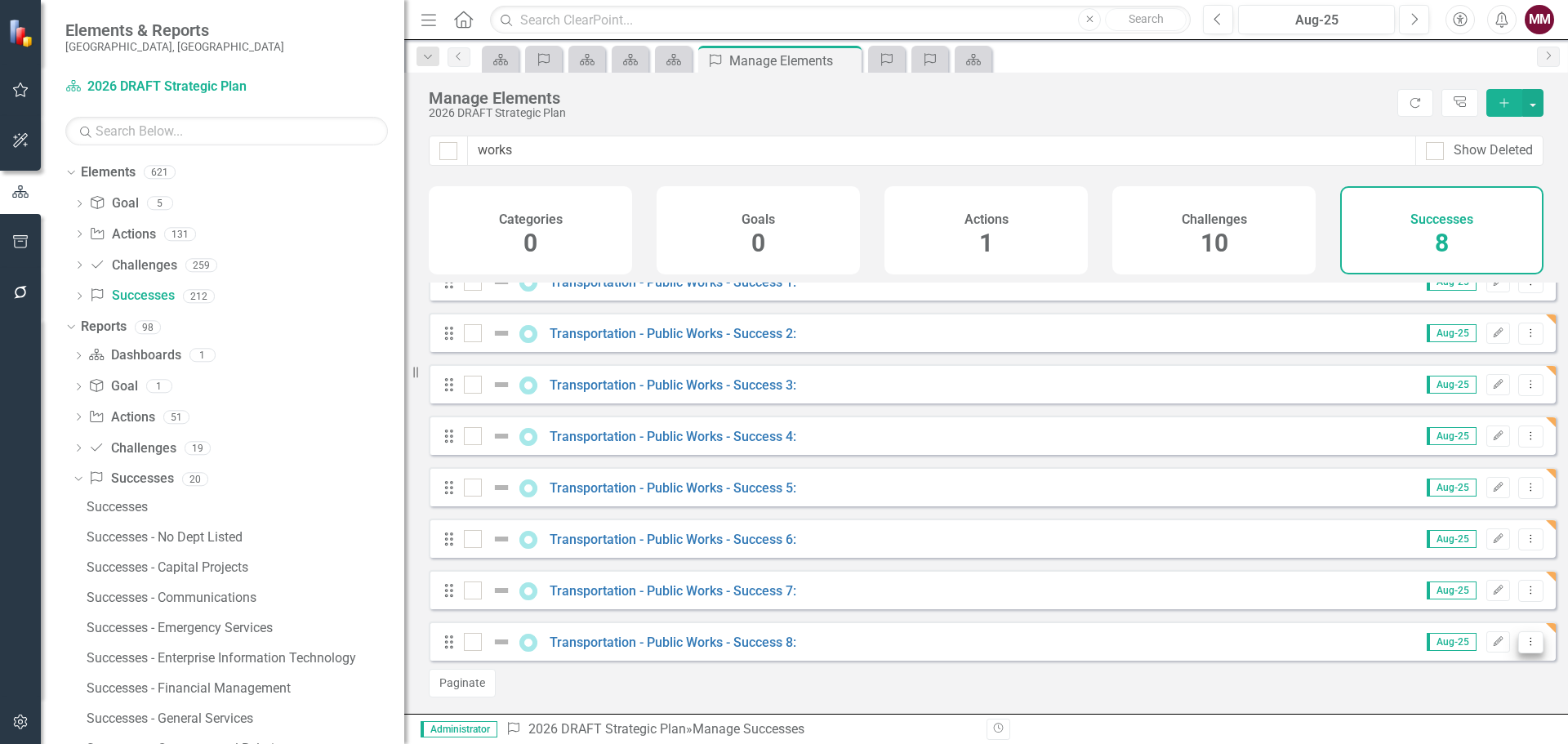
click at [1524, 641] on icon "Dropdown Menu" at bounding box center [1531, 641] width 14 height 11
click at [1473, 582] on link "Copy Duplicate Success" at bounding box center [1458, 585] width 145 height 30
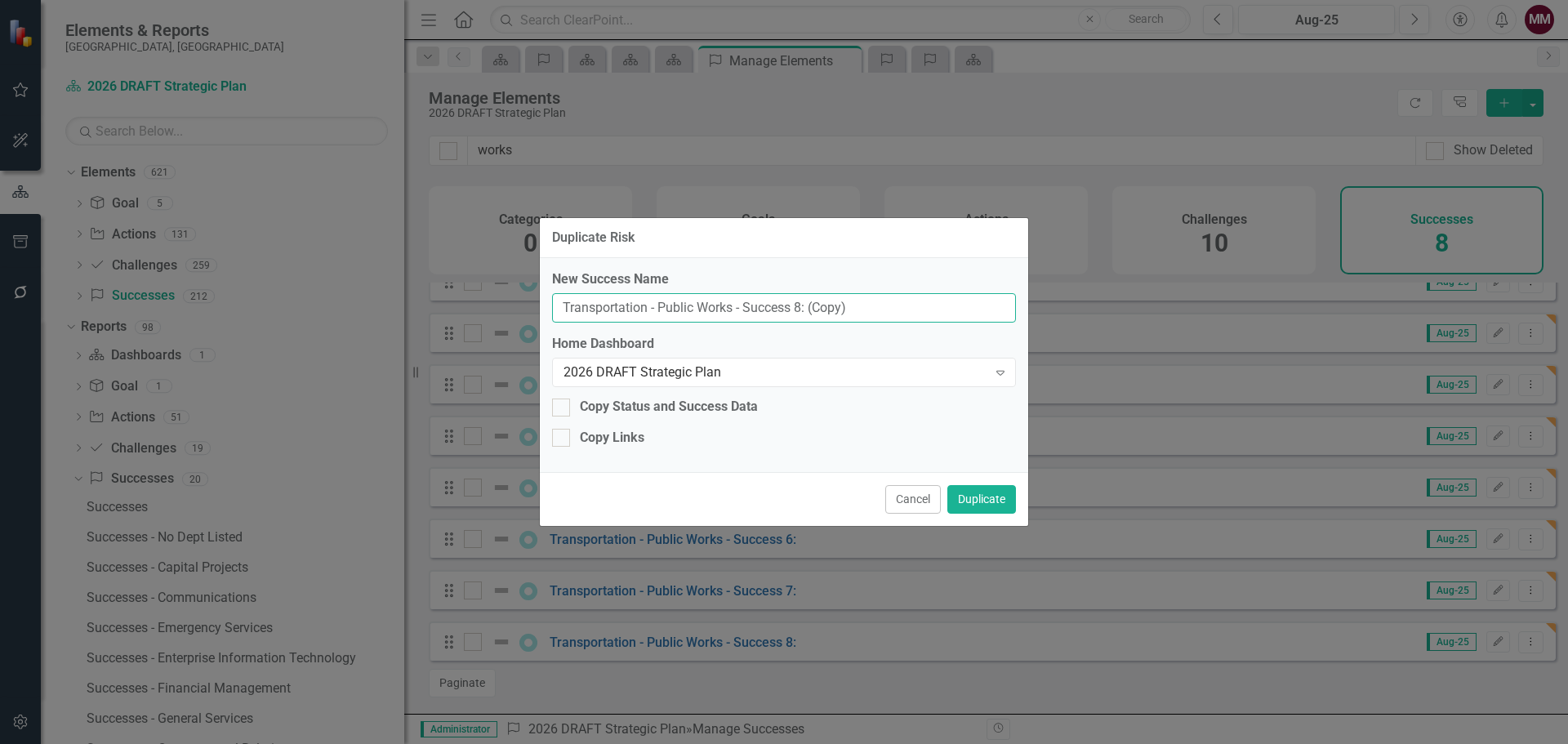
click at [795, 305] on input "Transportation - Public Works - Success 8: (Copy)" at bounding box center [784, 308] width 464 height 30
type input "Transportation - Public Works - Success 9:"
click at [980, 498] on button "Duplicate" at bounding box center [981, 500] width 69 height 29
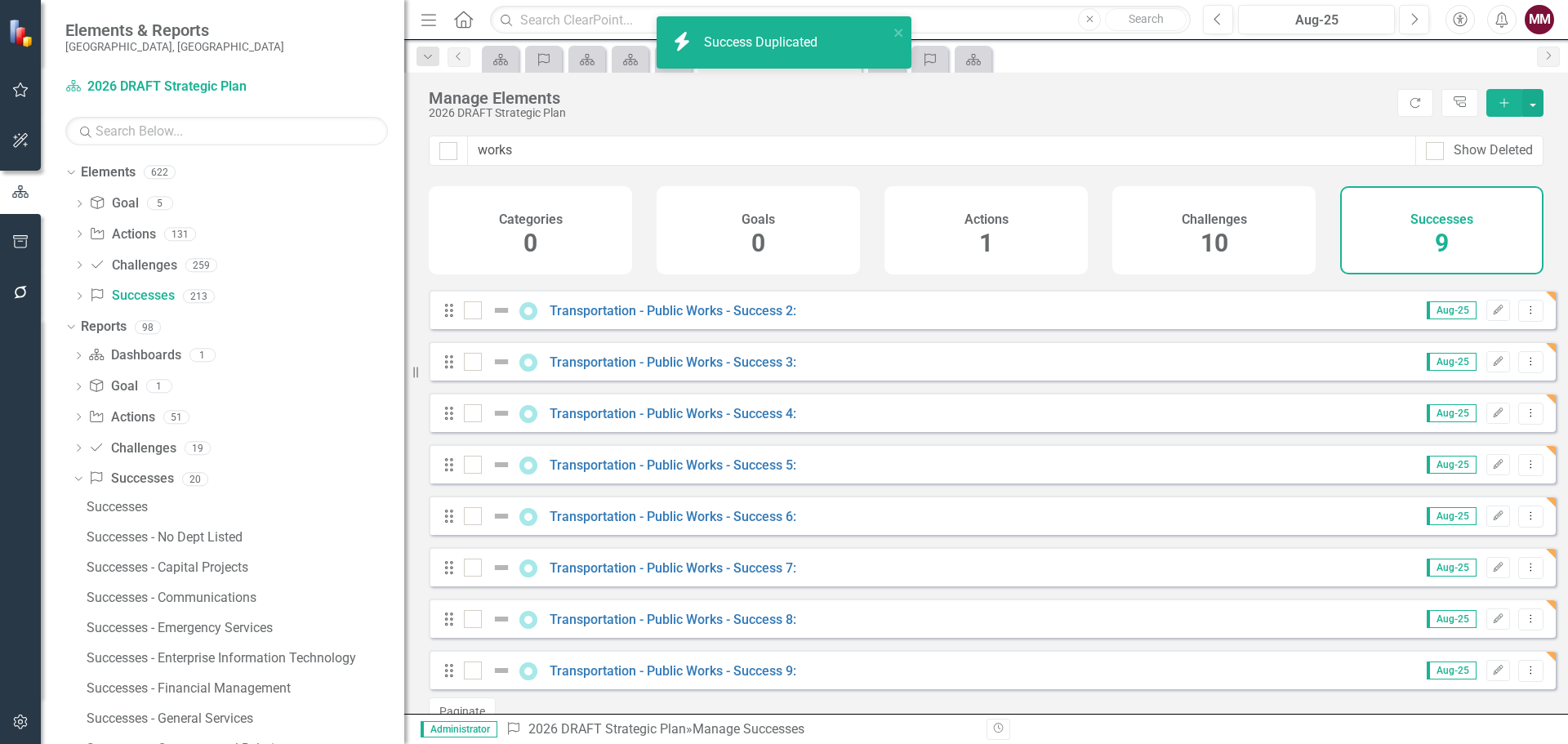
scroll to position [85, 0]
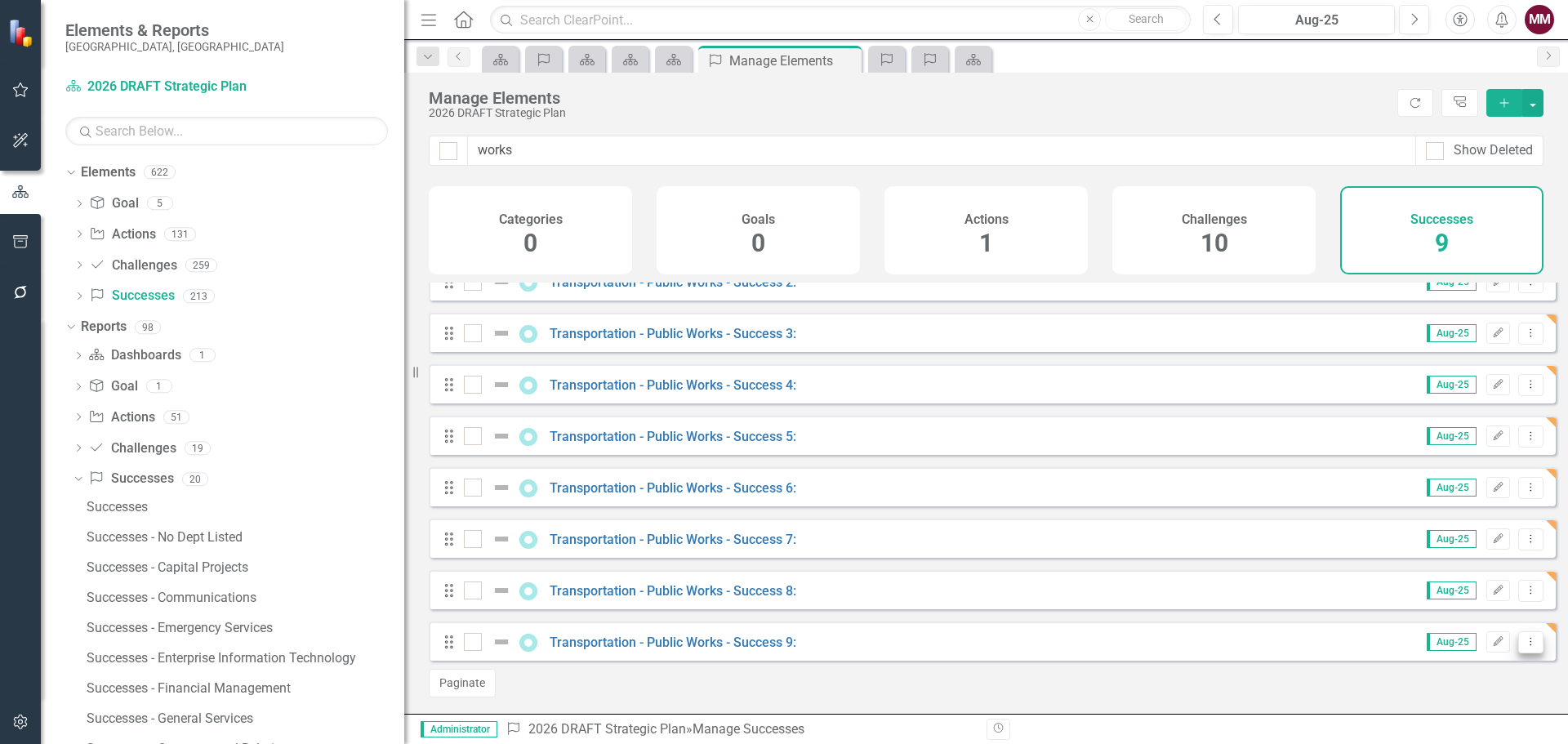
click at [1524, 643] on icon "Dropdown Menu" at bounding box center [1531, 641] width 14 height 11
click at [1468, 592] on link "Copy Duplicate Success" at bounding box center [1458, 585] width 145 height 30
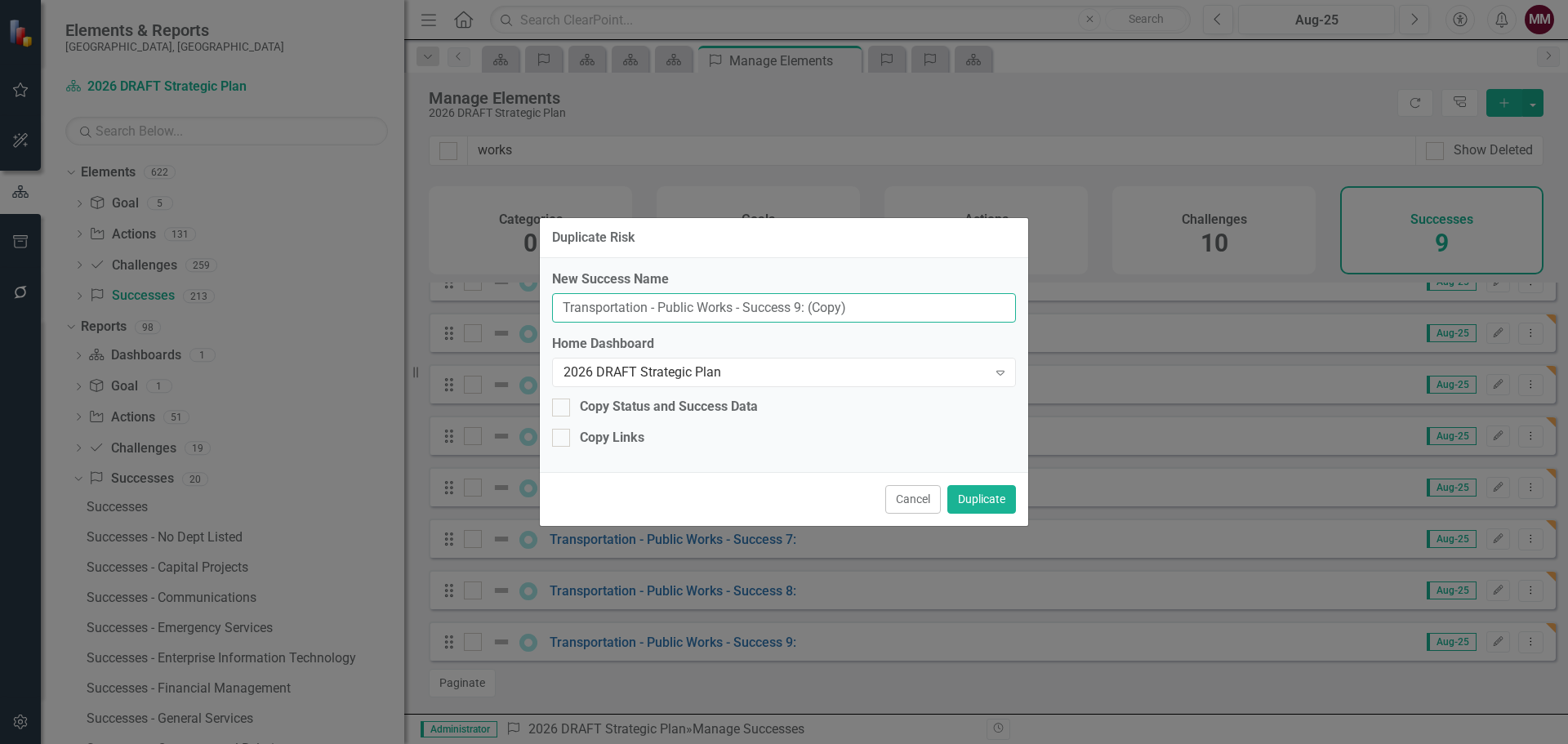
click at [798, 303] on input "Transportation - Public Works - Success 9: (Copy)" at bounding box center [784, 308] width 464 height 30
click at [886, 307] on input "Transportation - Public Works - Success 10: (Copy)" at bounding box center [784, 308] width 464 height 30
type input "Transportation - Public Works - Success 10:"
click at [992, 506] on button "Duplicate" at bounding box center [981, 500] width 69 height 29
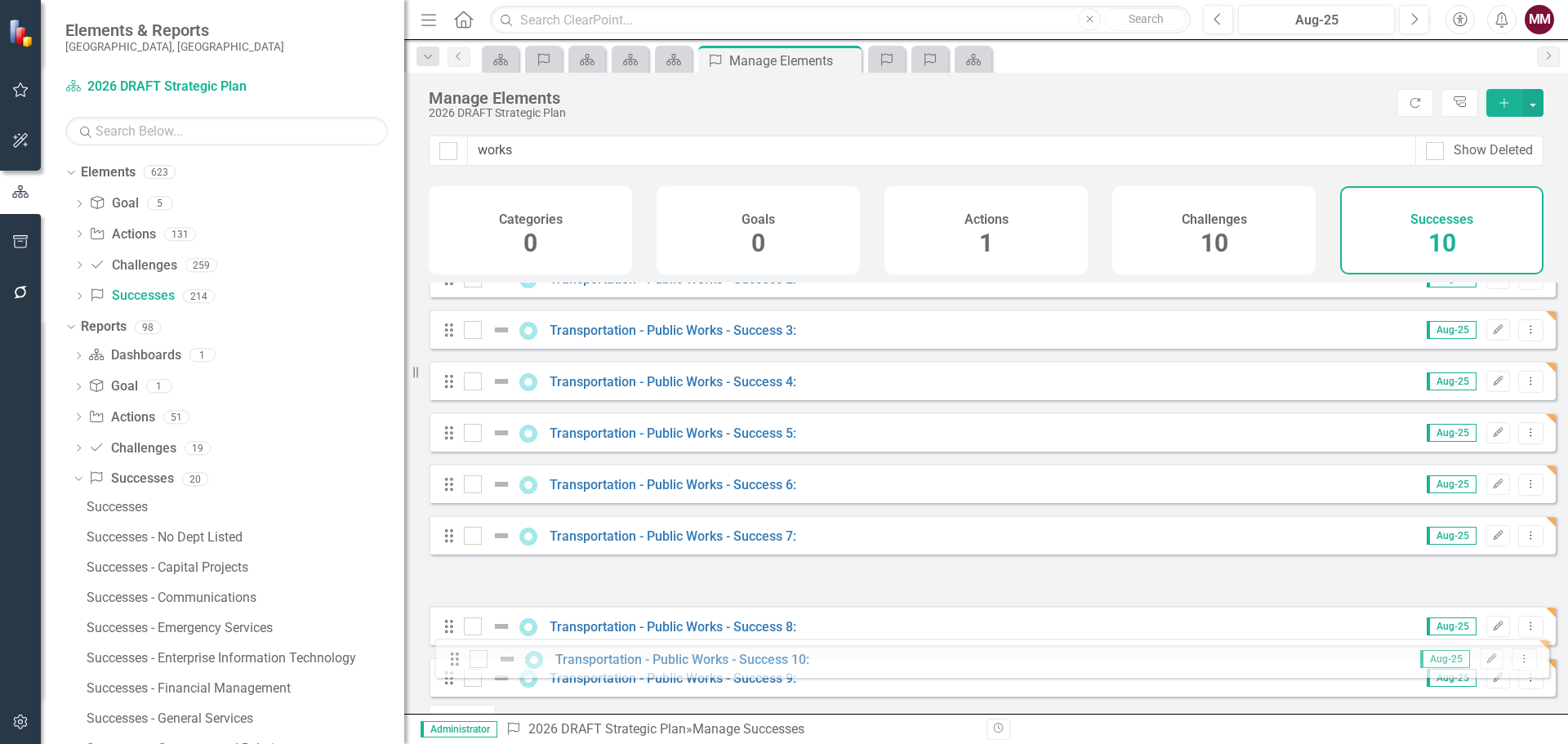
scroll to position [137, 0]
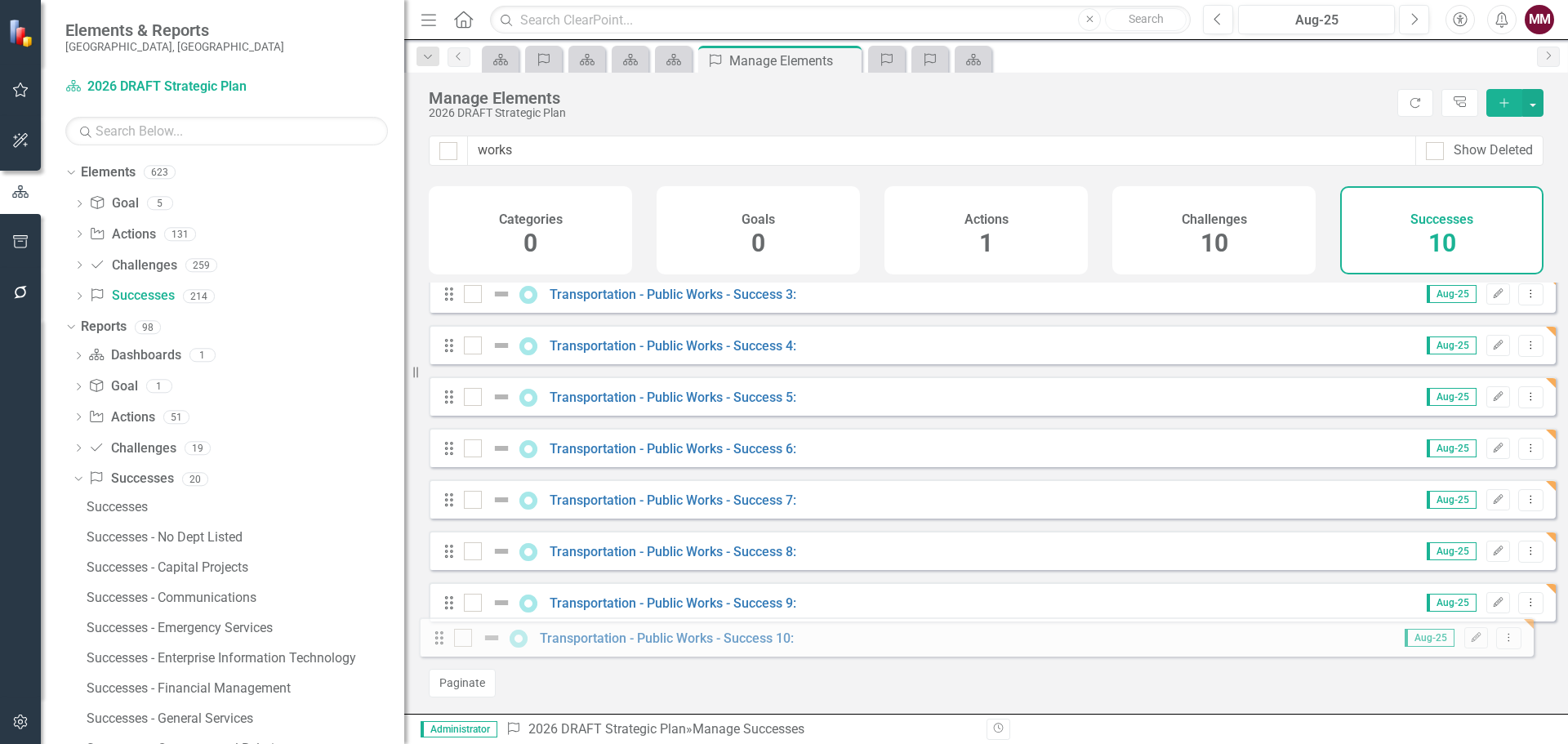
drag, startPoint x: 448, startPoint y: 368, endPoint x: 439, endPoint y: 638, distance: 270.1
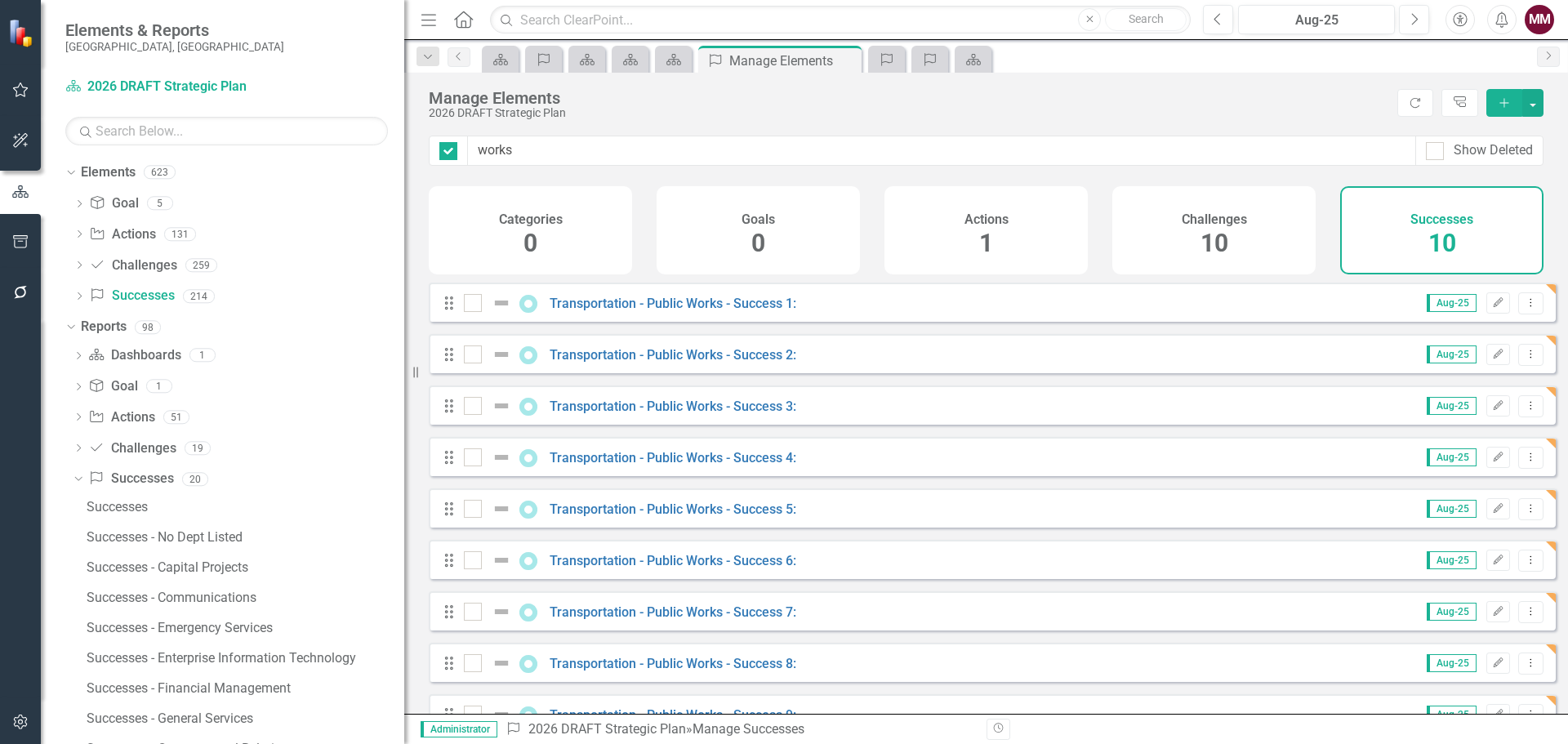
checkbox input "false"
drag, startPoint x: 652, startPoint y: 151, endPoint x: 135, endPoint y: 139, distance: 517.1
click at [139, 139] on div "Elements & Reports Sarasota County, FL Dashboard 2026 DRAFT Strategic Plan Sear…" at bounding box center [784, 372] width 1568 height 744
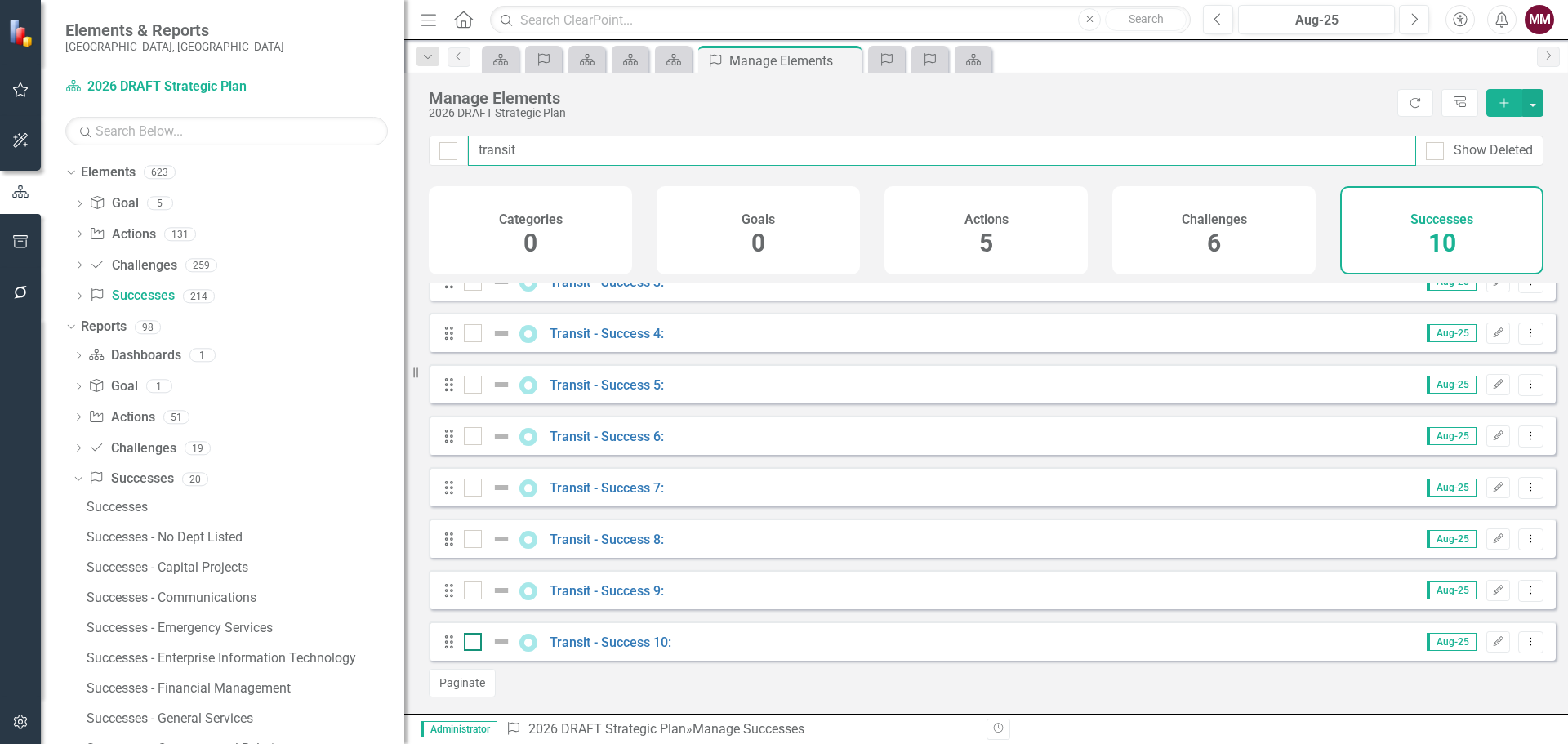
type input "transit"
click at [464, 637] on input "checkbox" at bounding box center [469, 638] width 11 height 11
checkbox input "true"
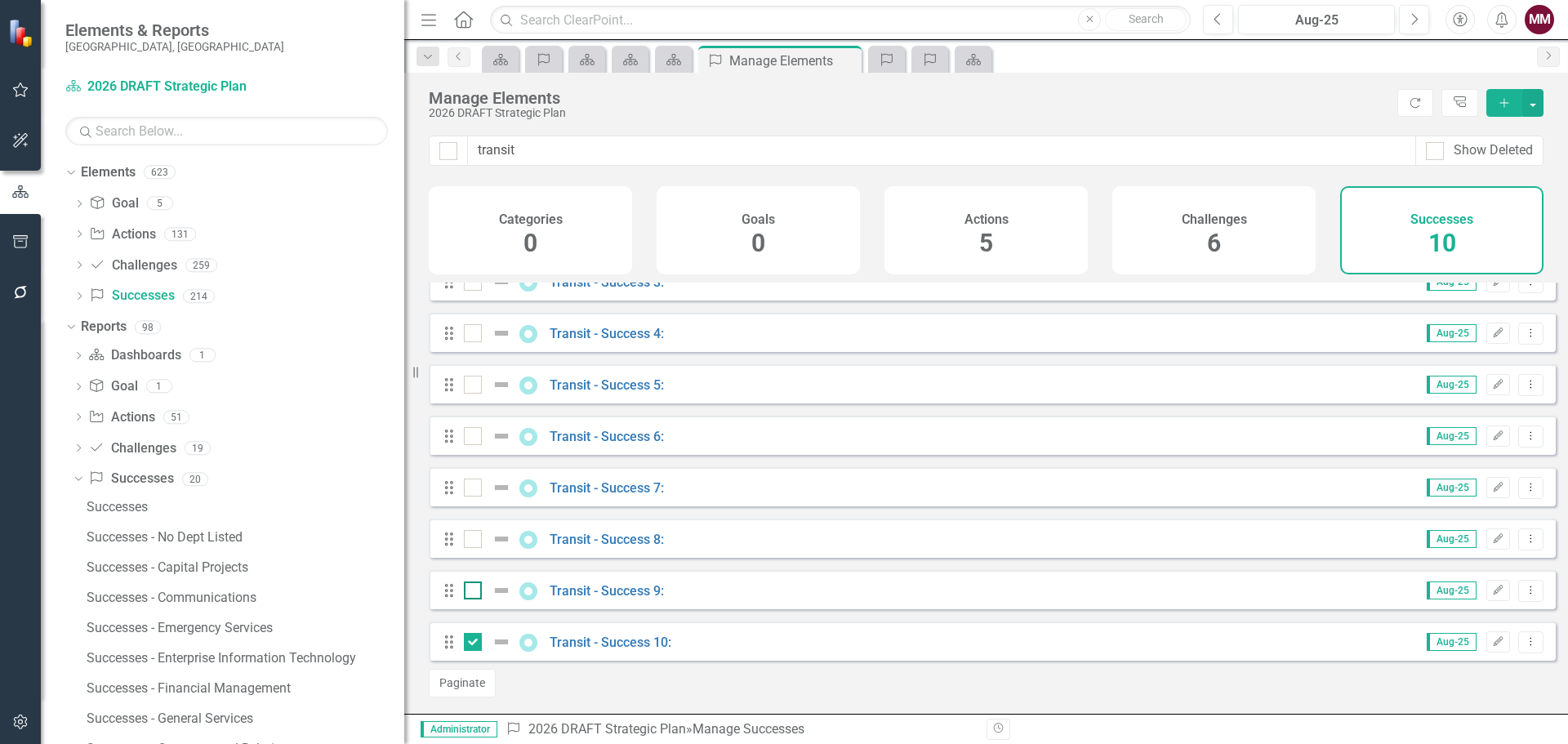
click at [466, 592] on input "checkbox" at bounding box center [469, 586] width 11 height 11
checkbox input "true"
click at [477, 540] on div at bounding box center [473, 539] width 18 height 18
click at [475, 540] on input "checkbox" at bounding box center [469, 535] width 11 height 11
checkbox input "true"
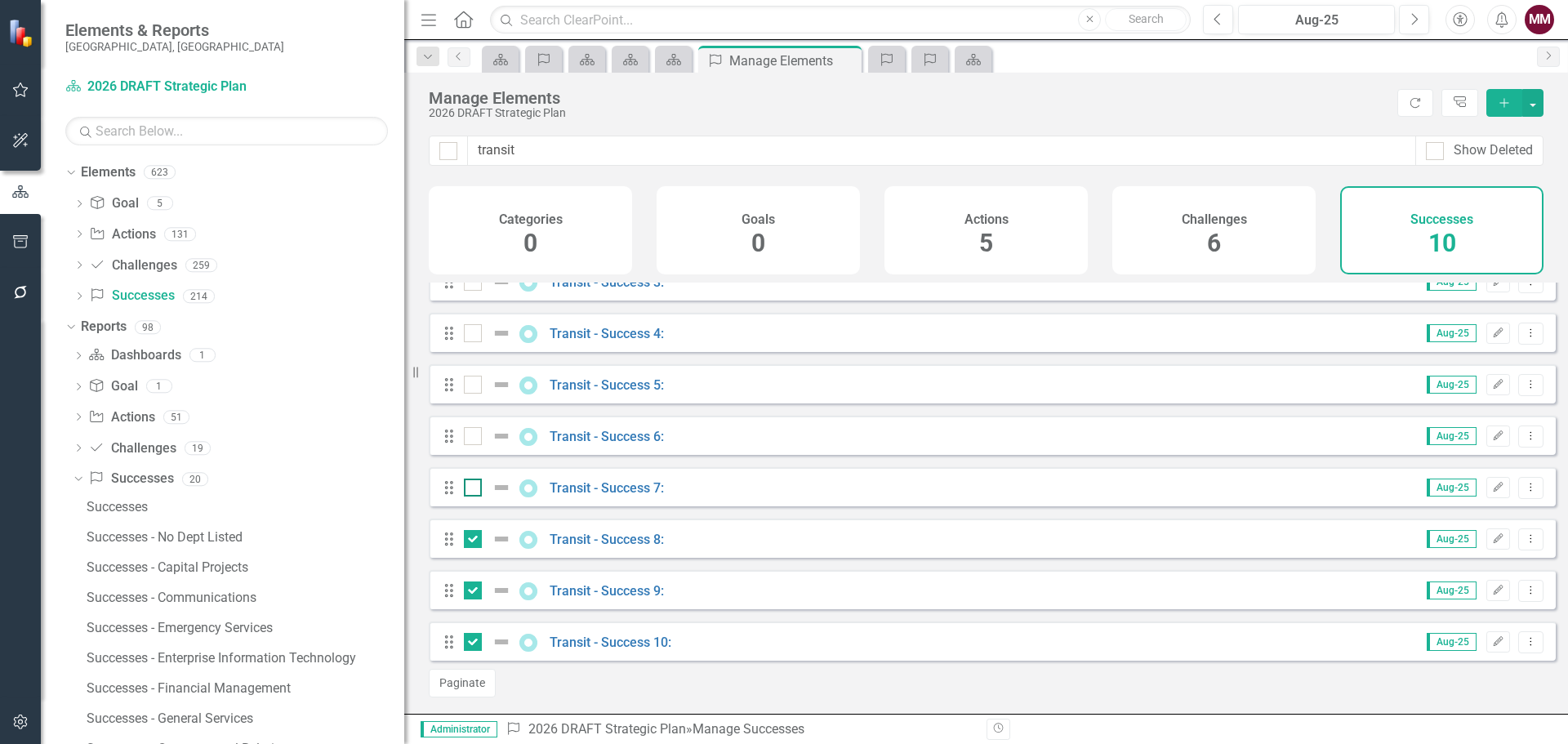
click at [470, 488] on input "checkbox" at bounding box center [469, 483] width 11 height 11
checkbox input "true"
click at [471, 436] on input "checkbox" at bounding box center [469, 432] width 11 height 11
checkbox input "true"
click at [471, 379] on input "checkbox" at bounding box center [469, 381] width 11 height 11
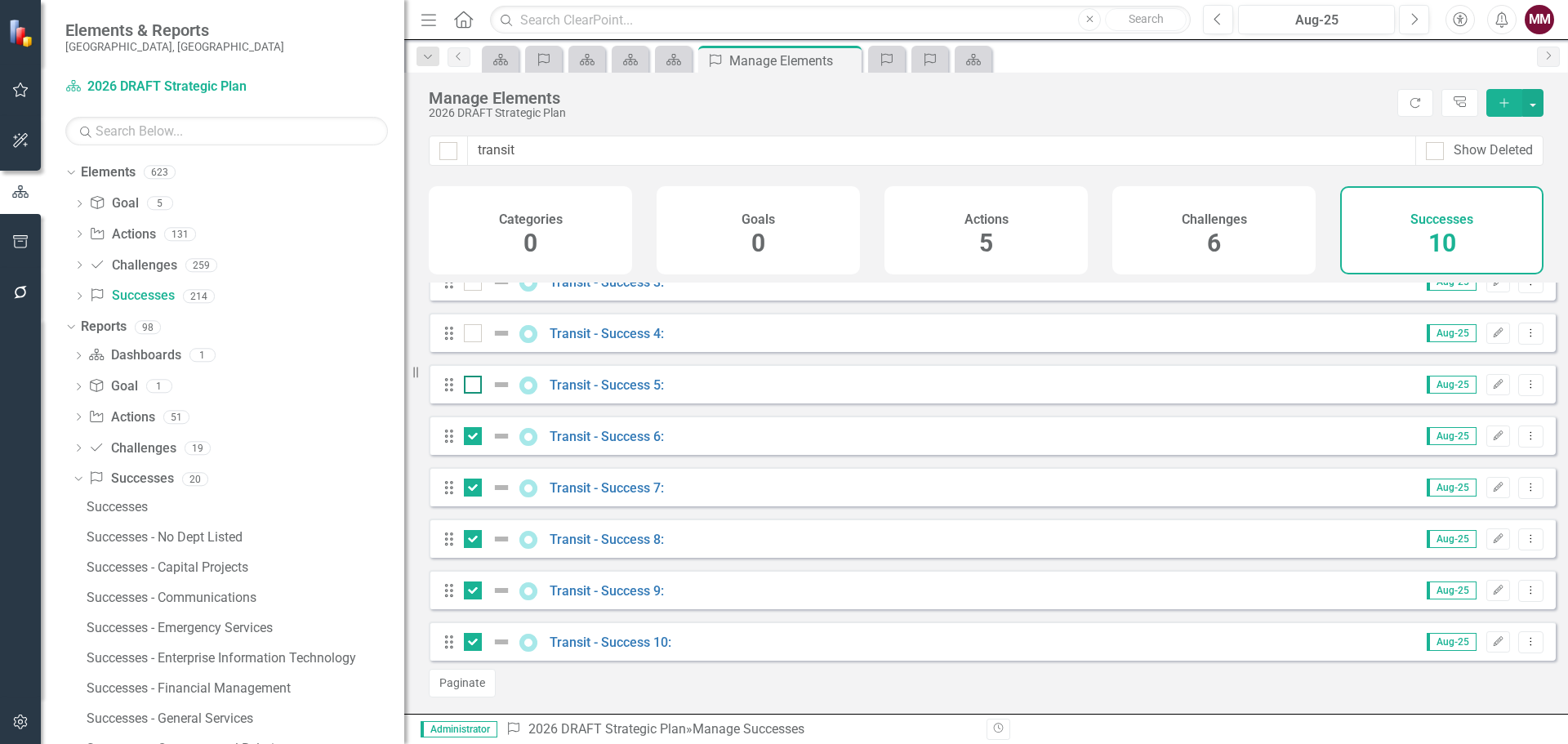
checkbox input "true"
click at [476, 335] on div at bounding box center [473, 333] width 18 height 18
click at [475, 335] on input "checkbox" at bounding box center [469, 329] width 11 height 11
checkbox input "true"
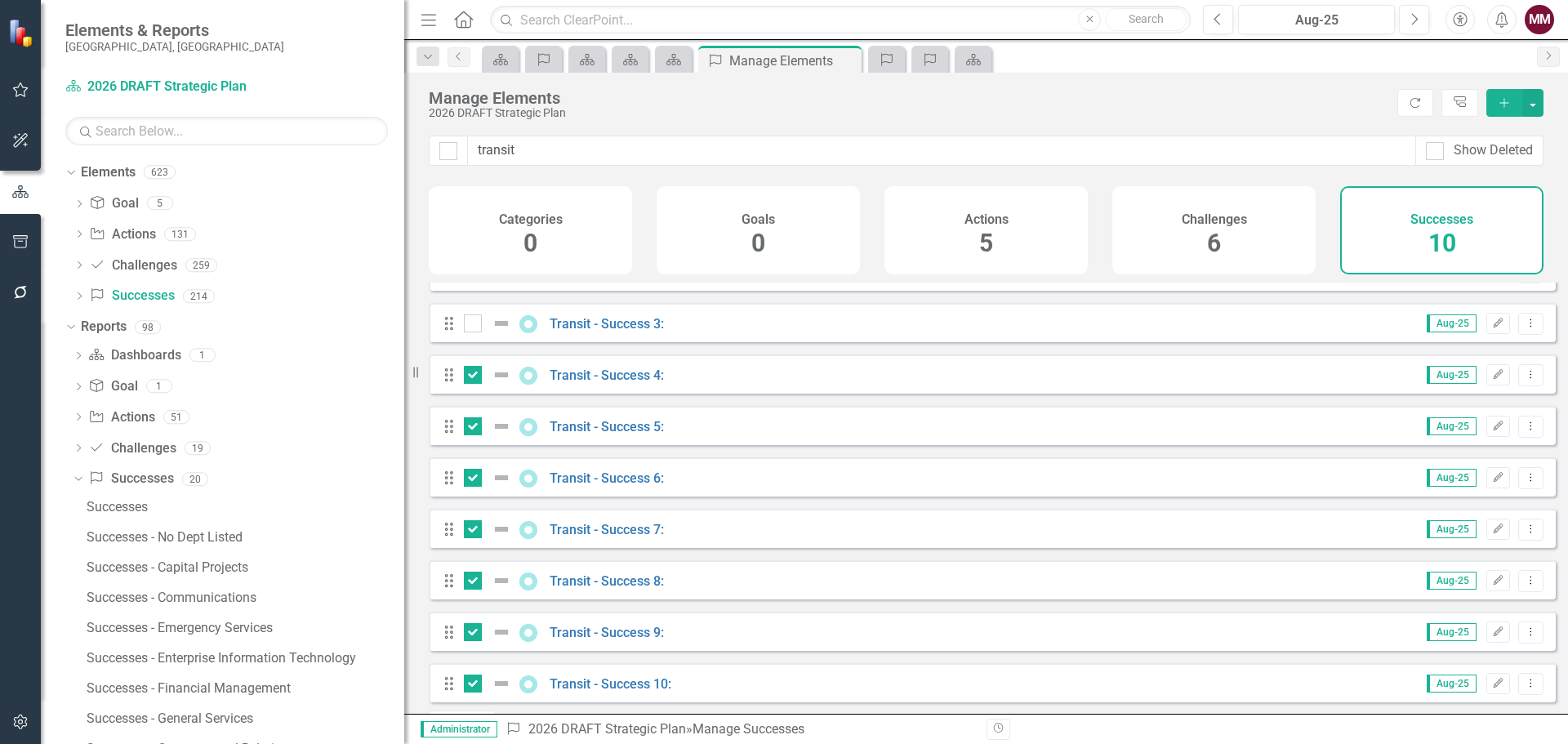
scroll to position [55, 0]
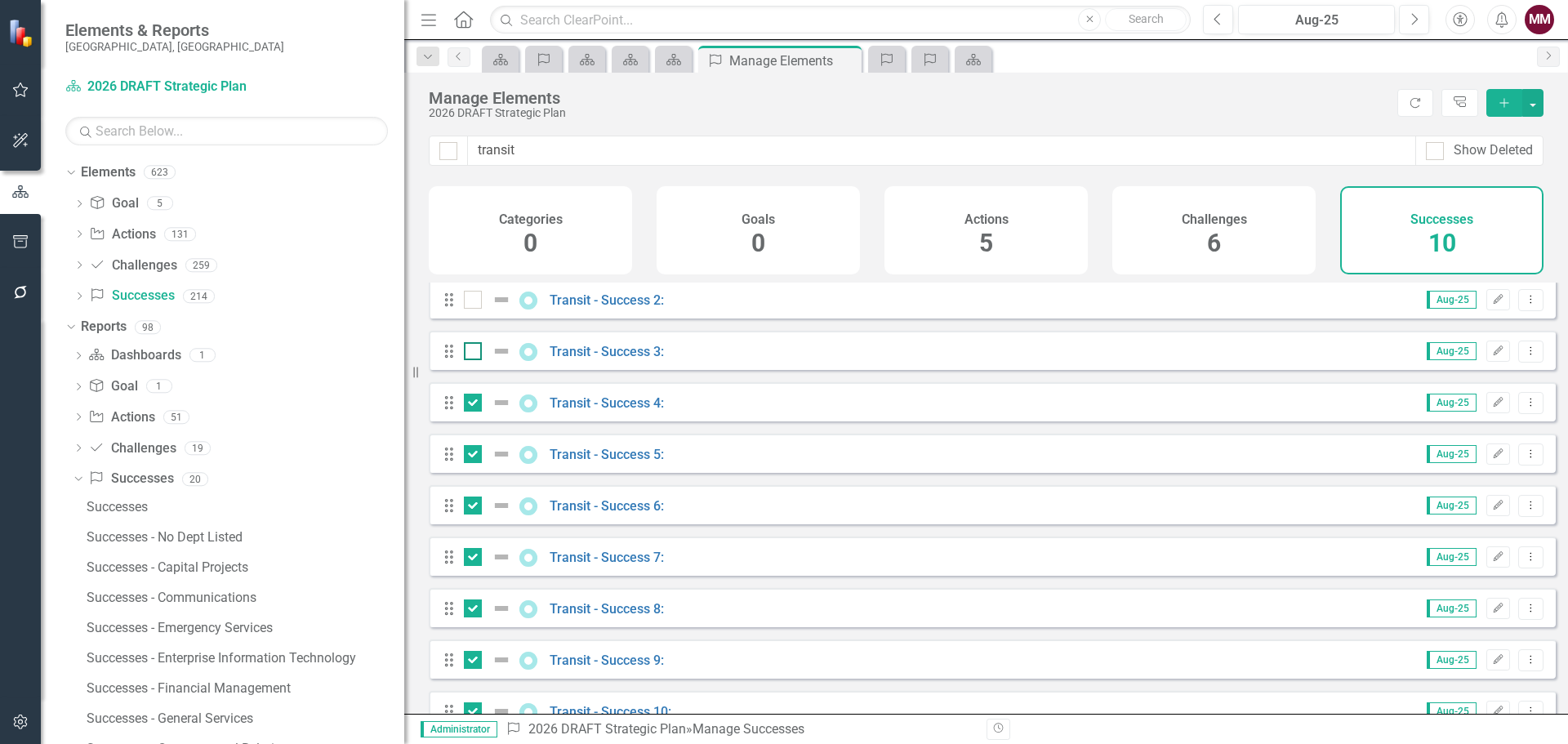
click at [472, 360] on div at bounding box center [473, 351] width 18 height 18
click at [472, 353] on input "checkbox" at bounding box center [469, 347] width 11 height 11
checkbox input "true"
click at [472, 301] on input "checkbox" at bounding box center [469, 295] width 11 height 11
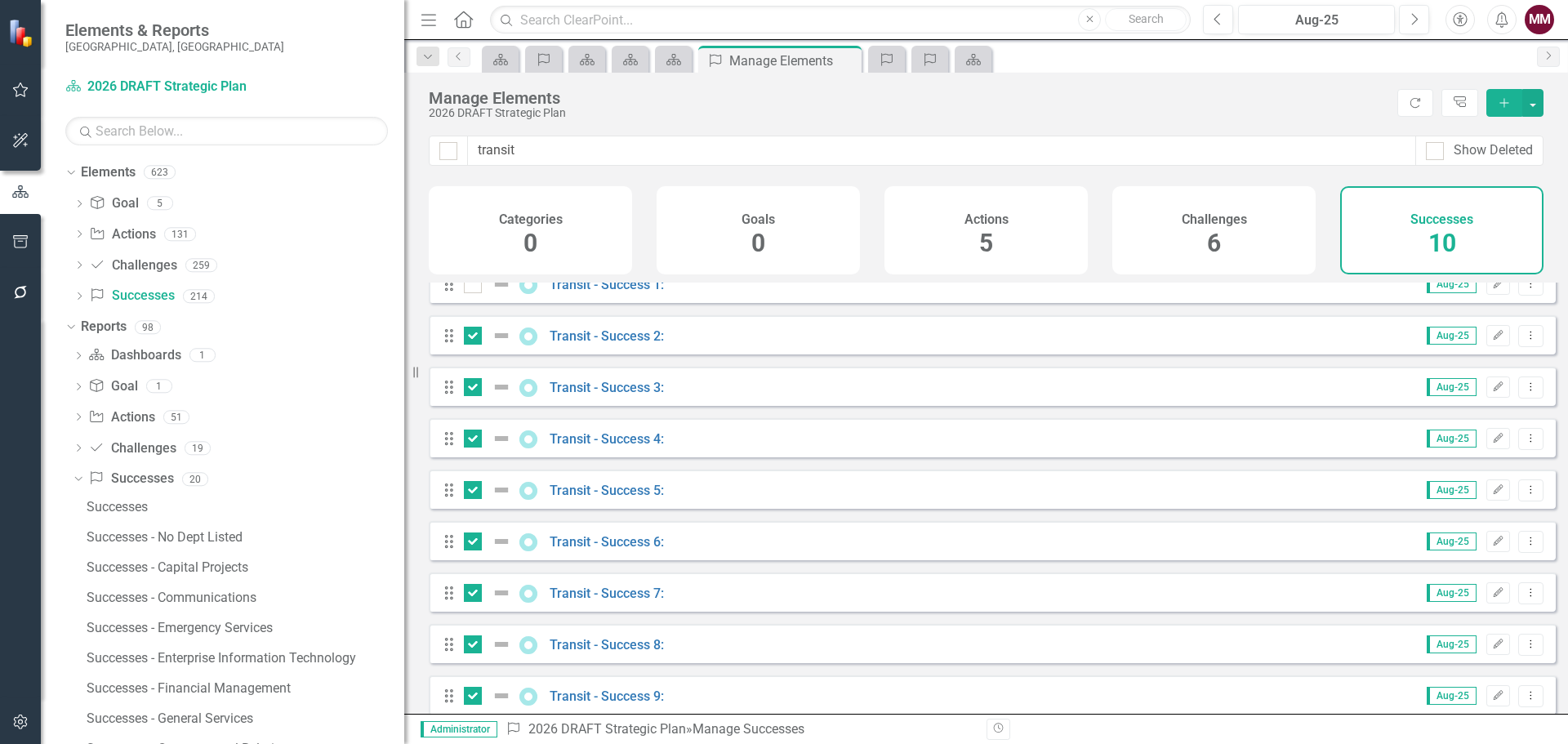
scroll to position [0, 0]
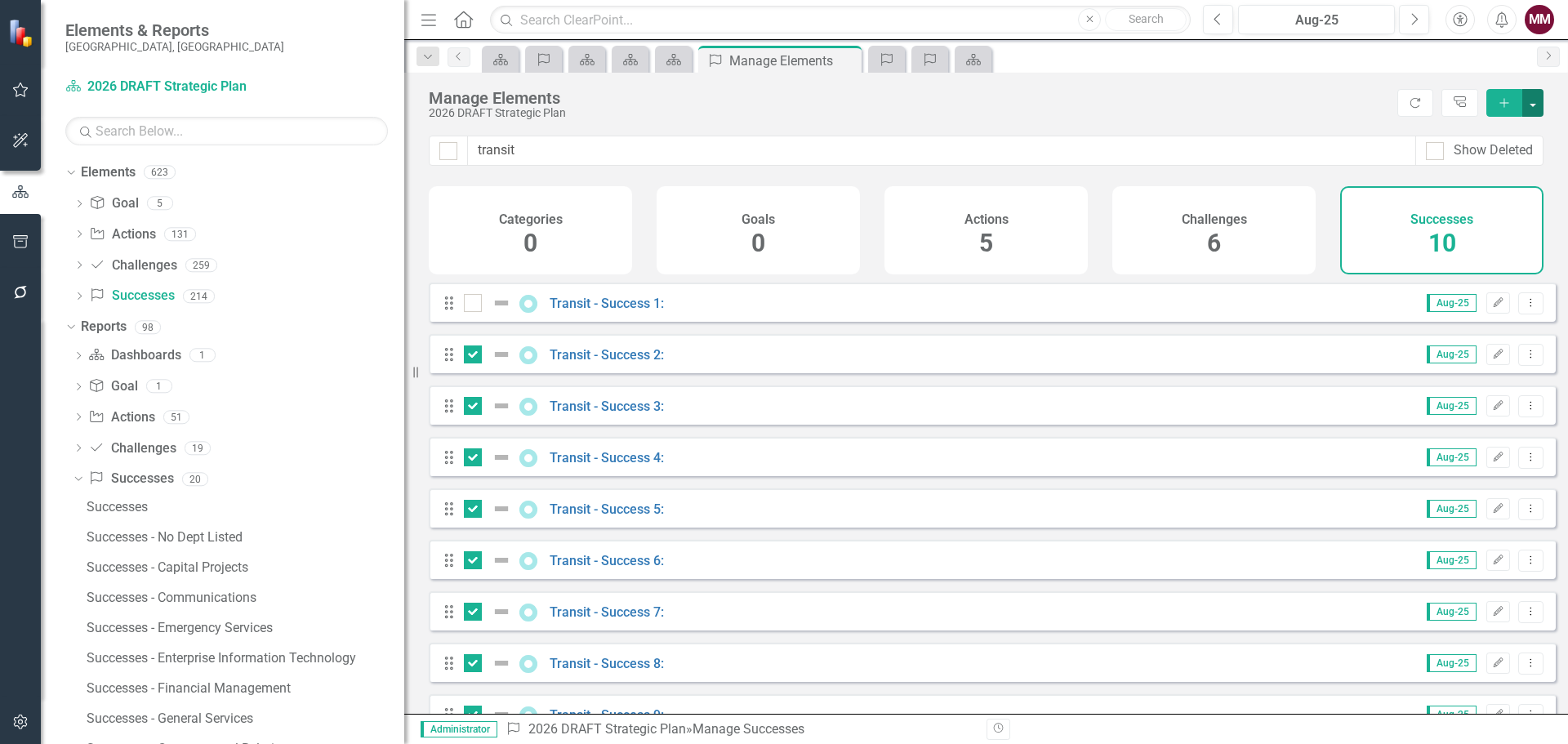
click at [1535, 110] on button "button" at bounding box center [1533, 103] width 21 height 28
click at [1482, 224] on link "Trash Delete Multiple" at bounding box center [1478, 223] width 129 height 30
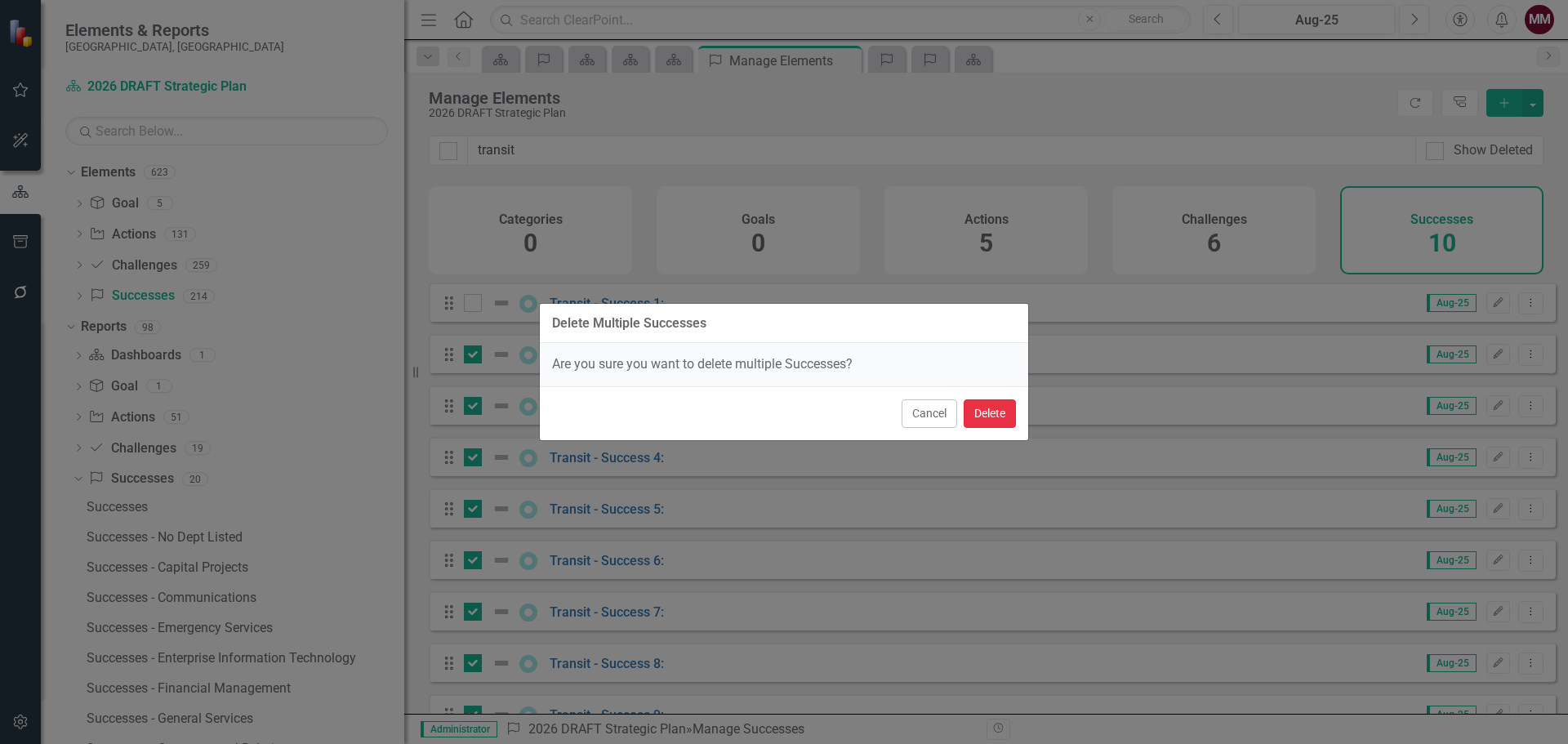
click at [986, 415] on button "Delete" at bounding box center [990, 414] width 52 height 29
checkbox input "false"
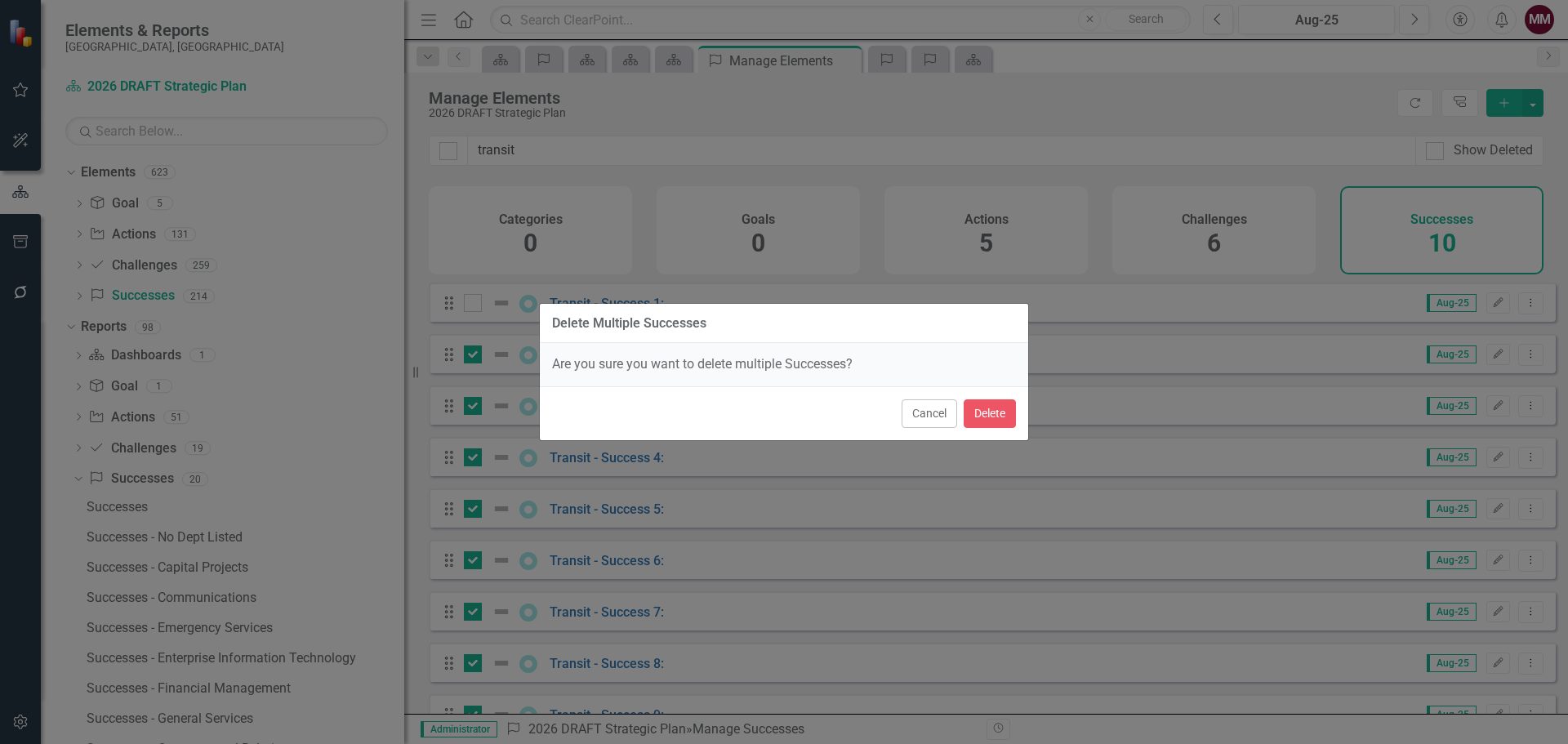
checkbox input "false"
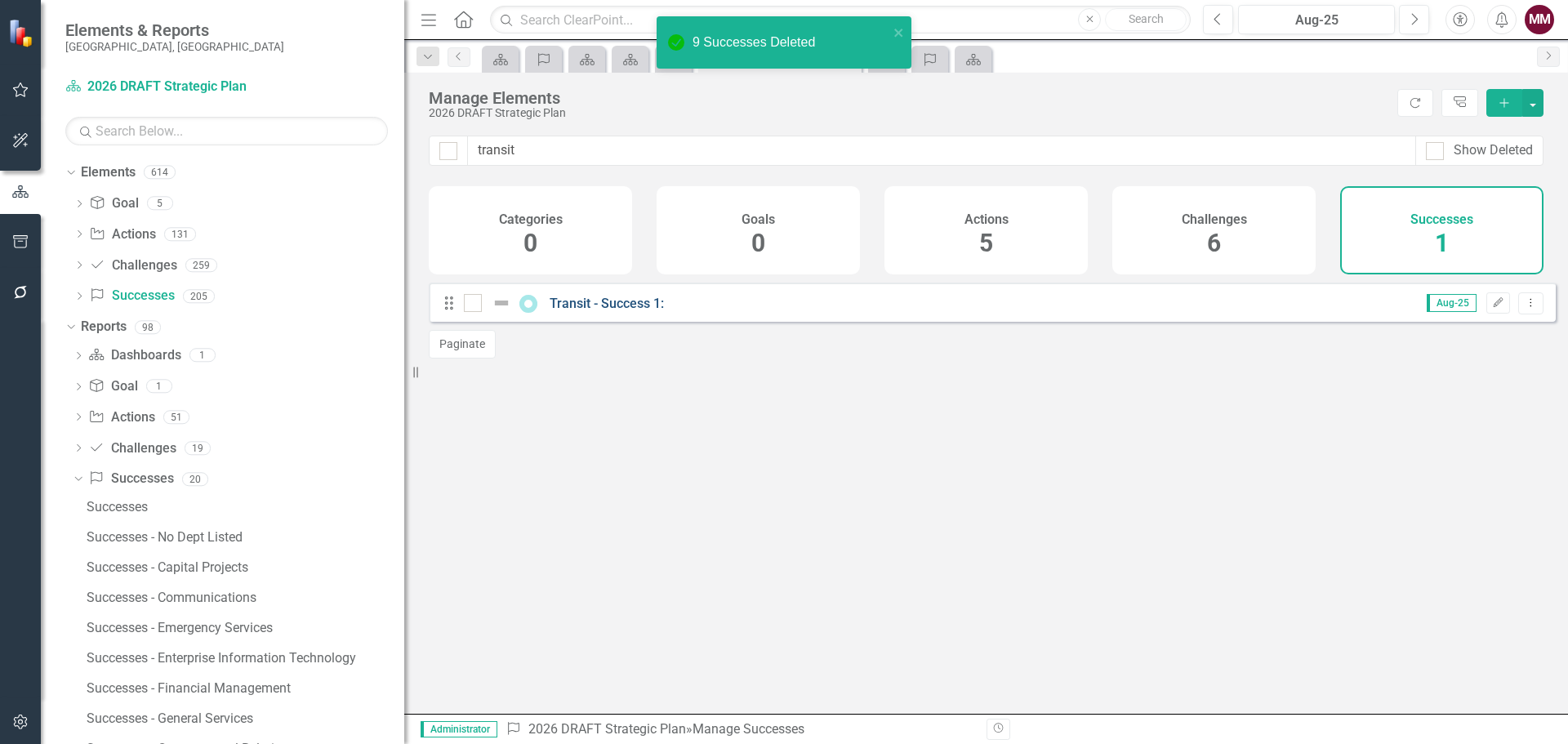
click at [580, 311] on link "Transit - Success 1:" at bounding box center [607, 303] width 114 height 16
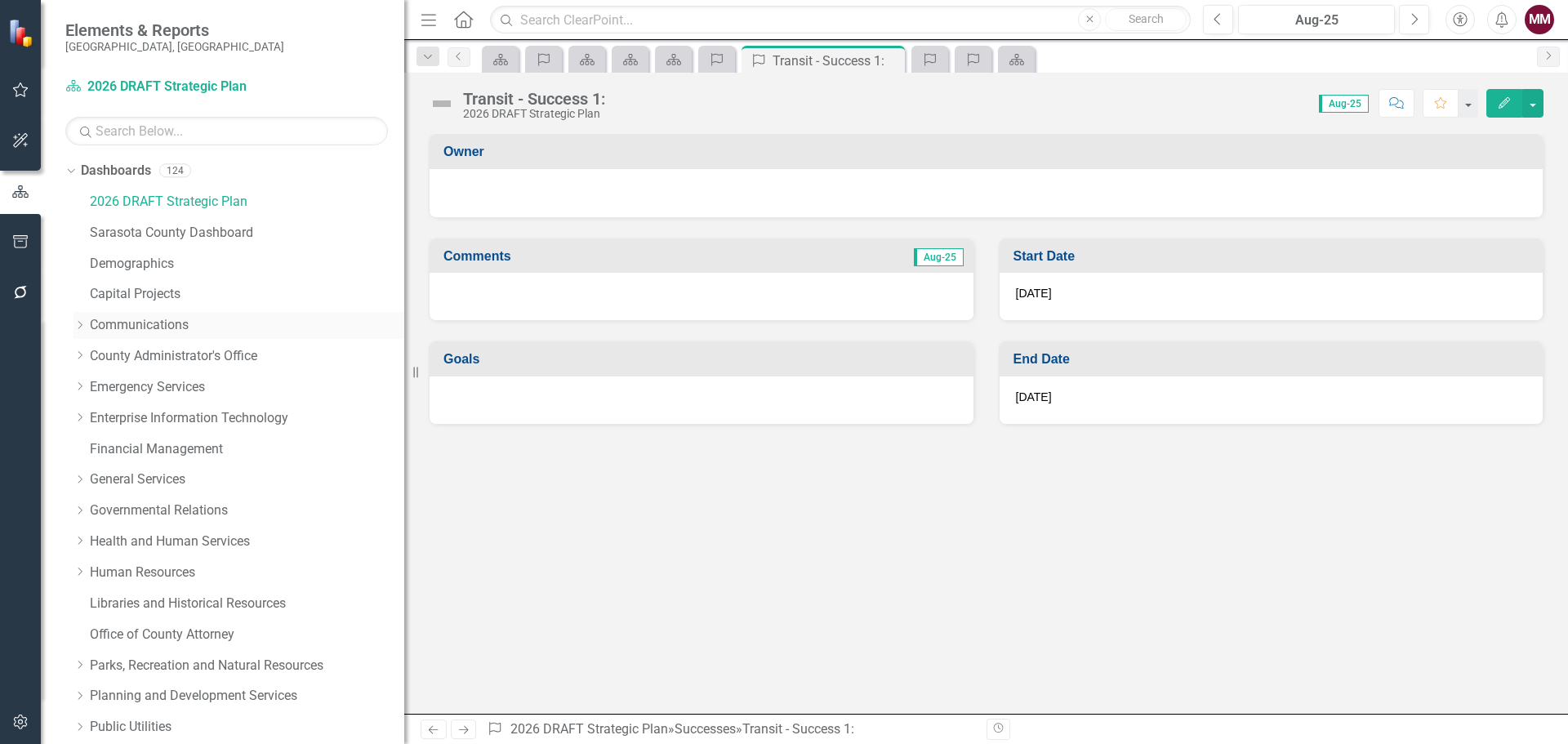
click at [132, 331] on link "Communications" at bounding box center [247, 325] width 315 height 18
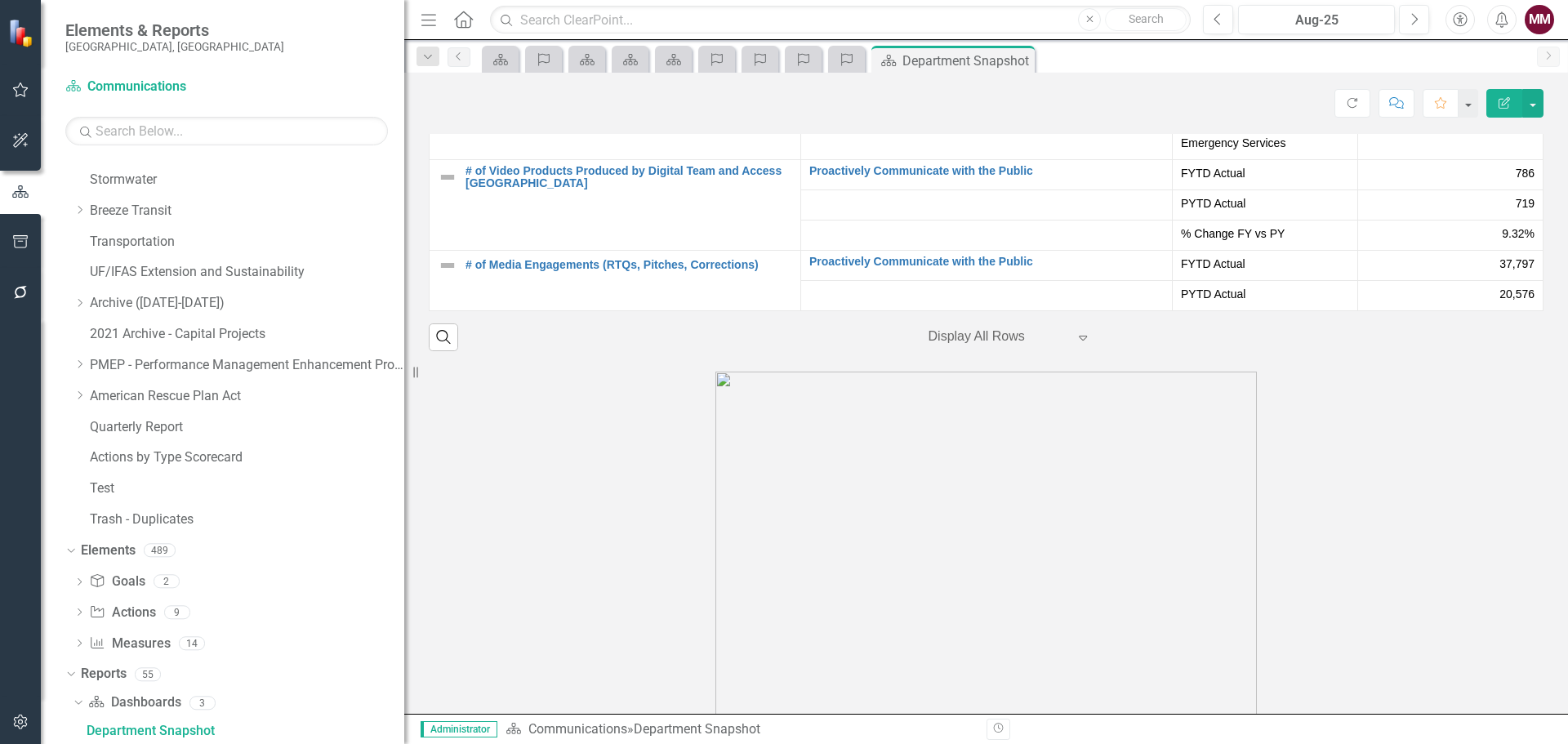
scroll to position [3640, 0]
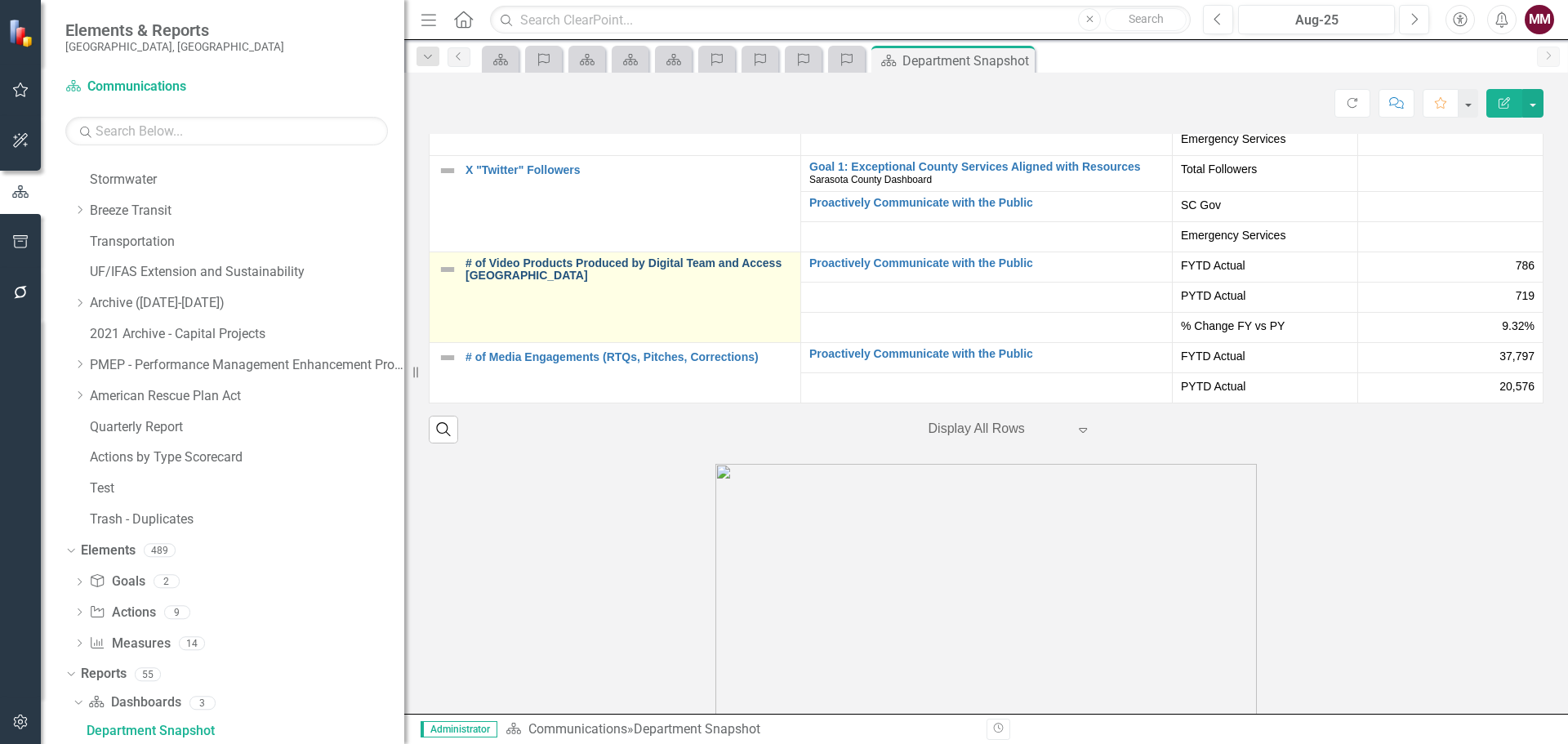
click at [569, 283] on link "# of Video Products Produced by Digital Team and Access Sarasota" at bounding box center [629, 270] width 326 height 25
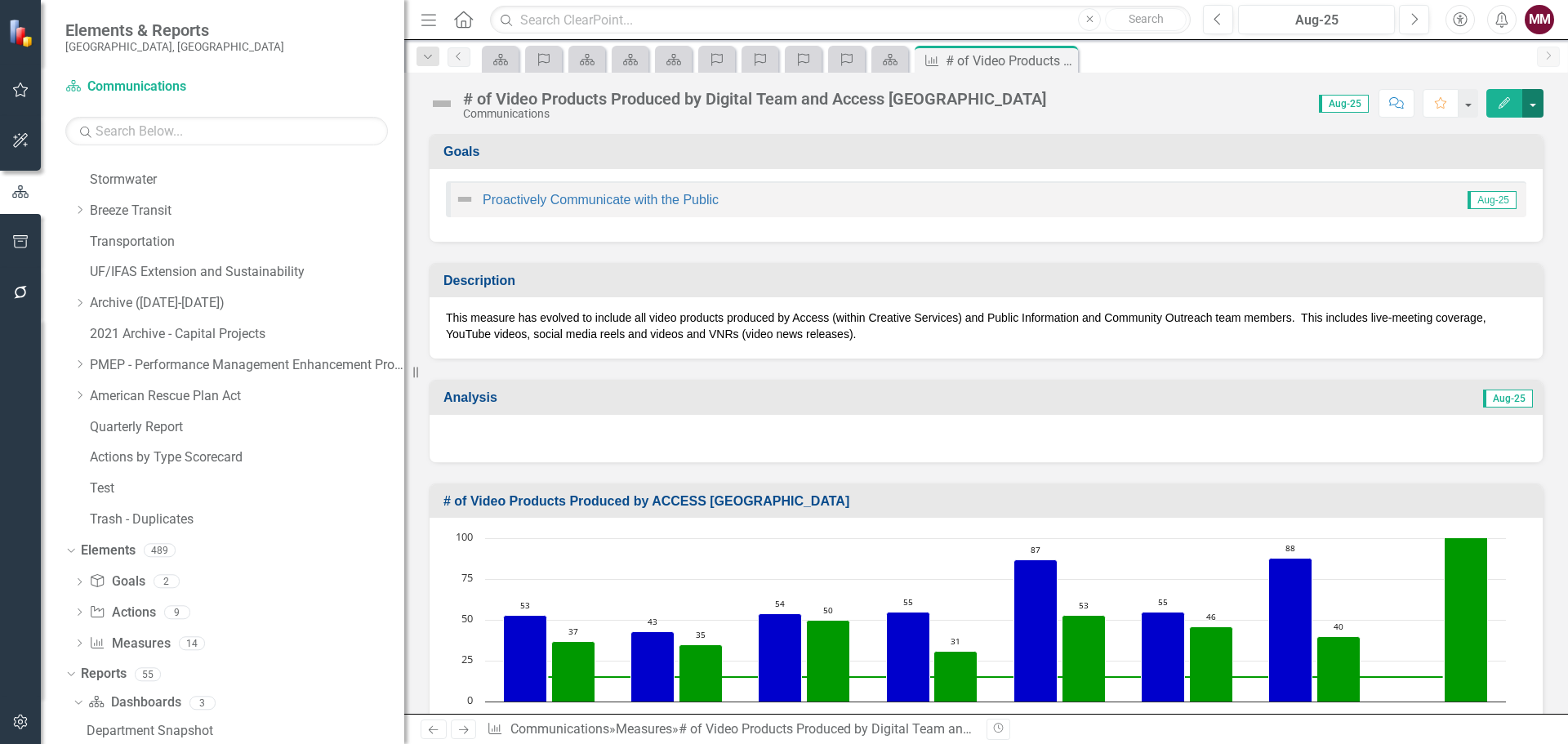
click at [1538, 105] on button "button" at bounding box center [1533, 104] width 21 height 29
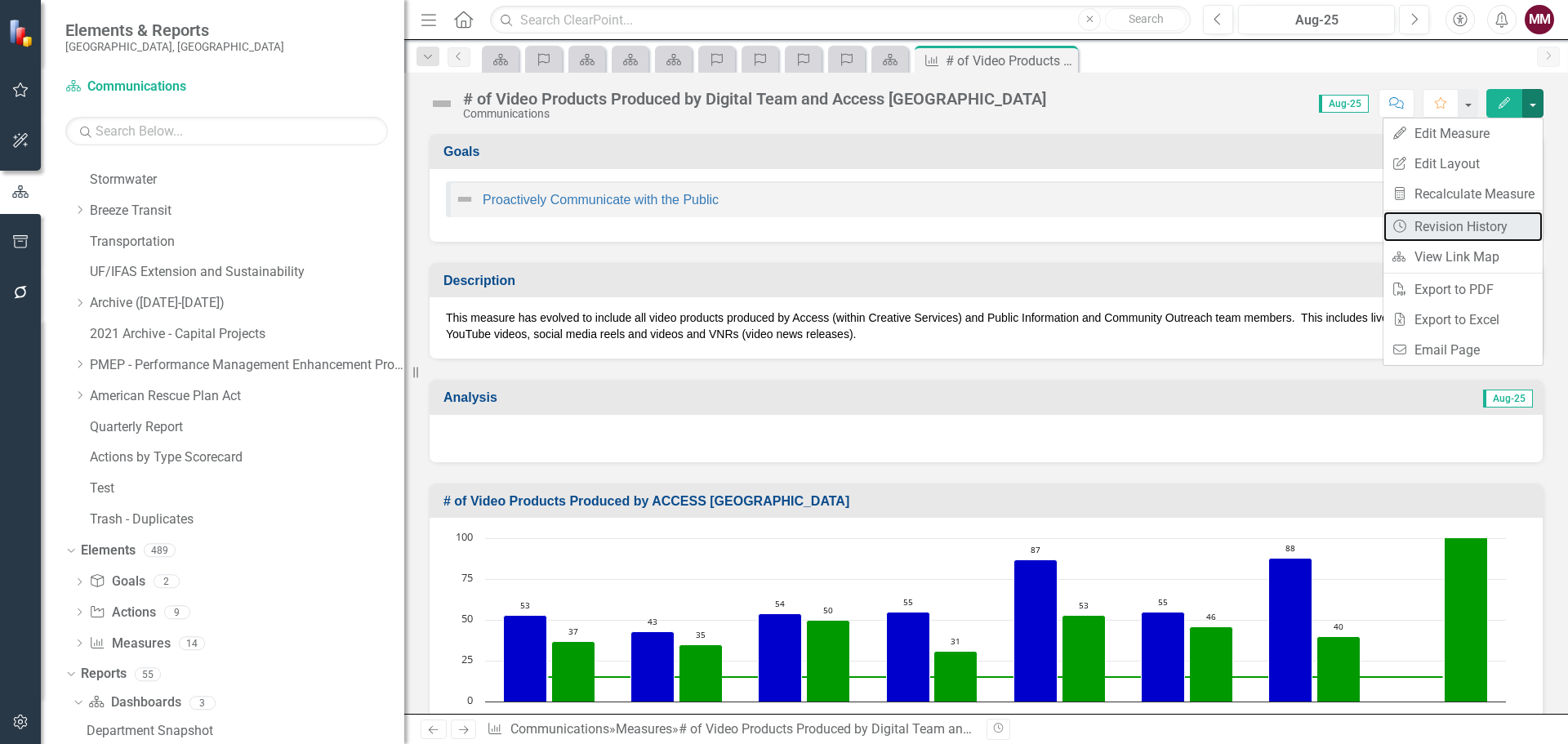
click at [1490, 229] on link "Revision History Revision History" at bounding box center [1463, 226] width 159 height 30
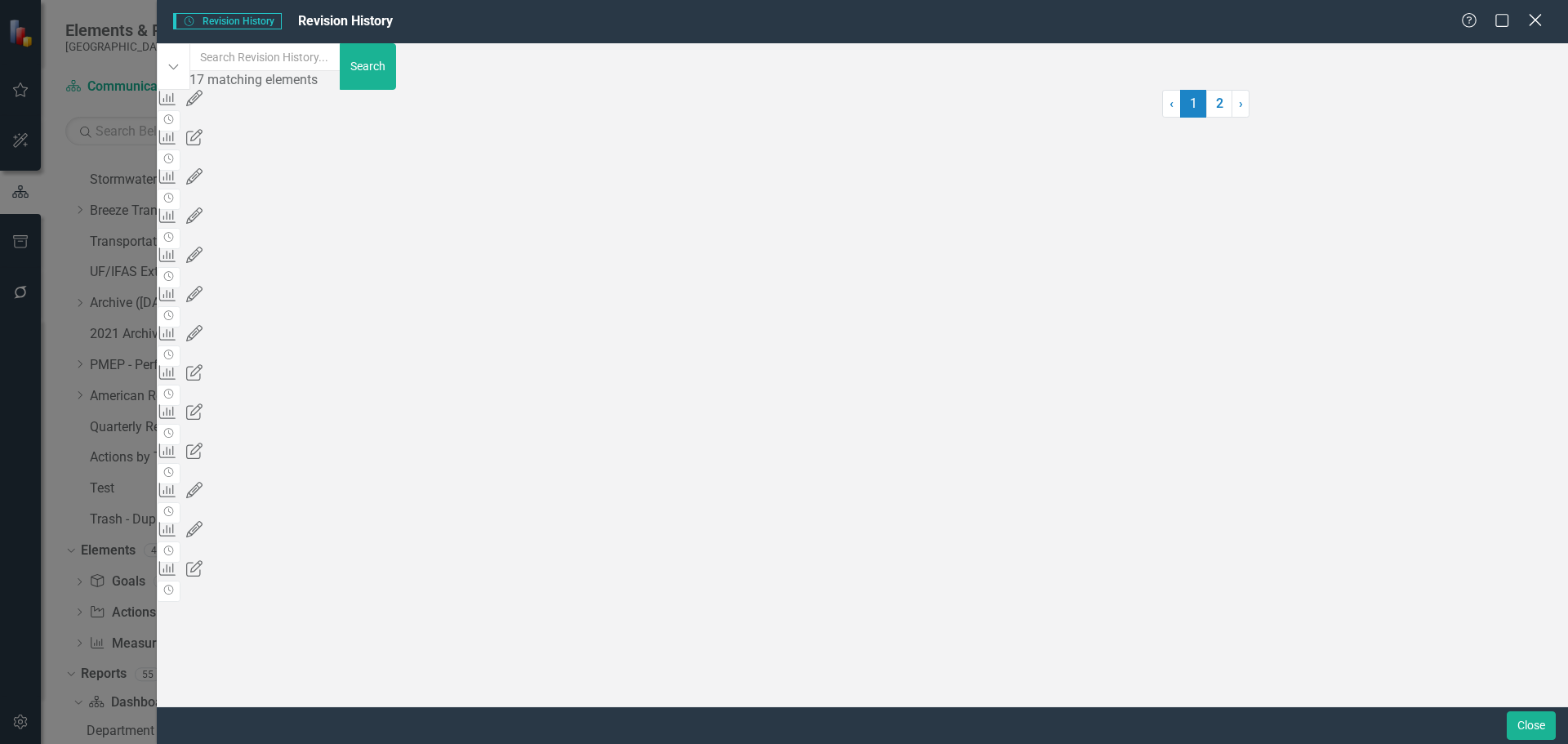
click at [1543, 17] on icon "Close" at bounding box center [1535, 20] width 20 height 16
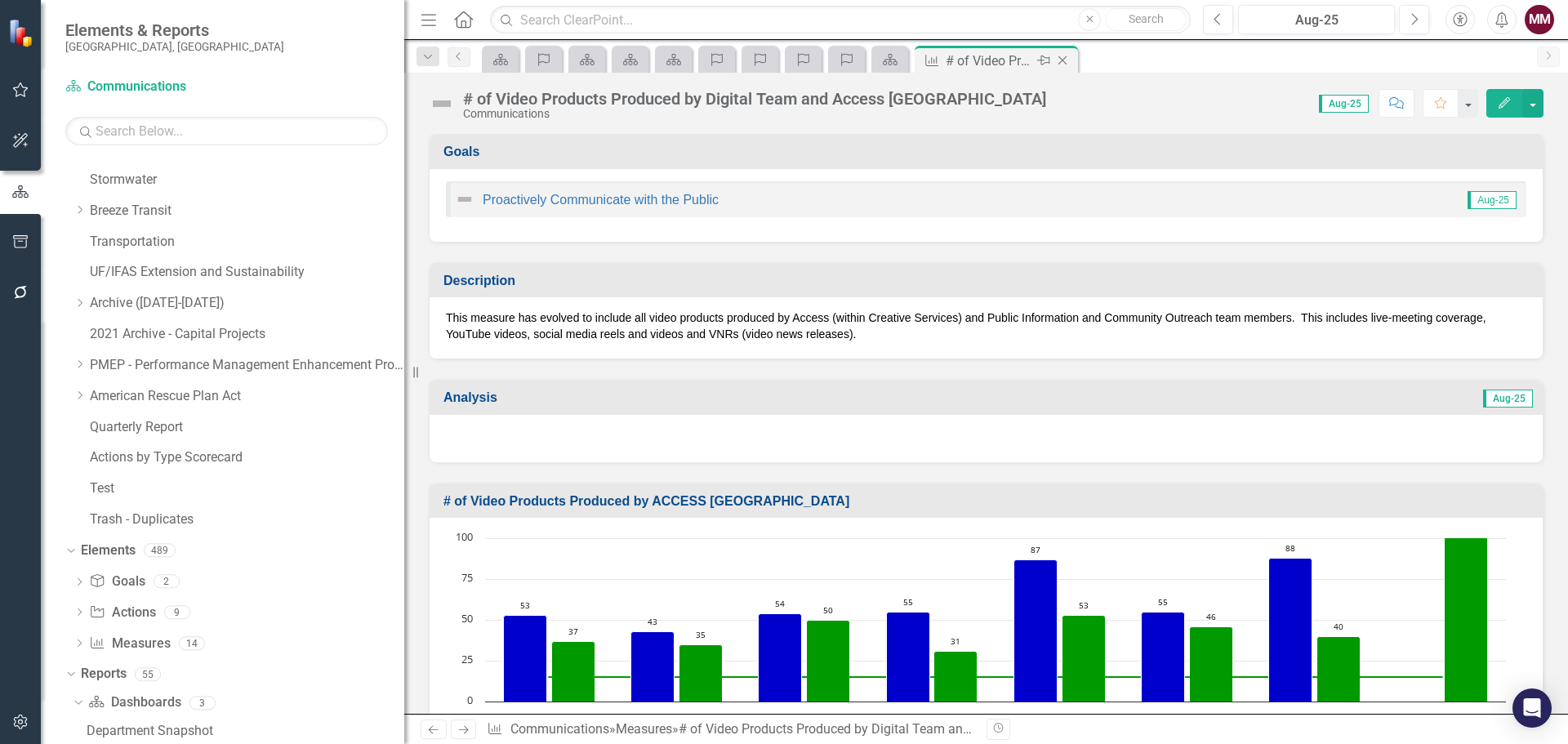
click at [1062, 56] on icon "Close" at bounding box center [1062, 60] width 16 height 13
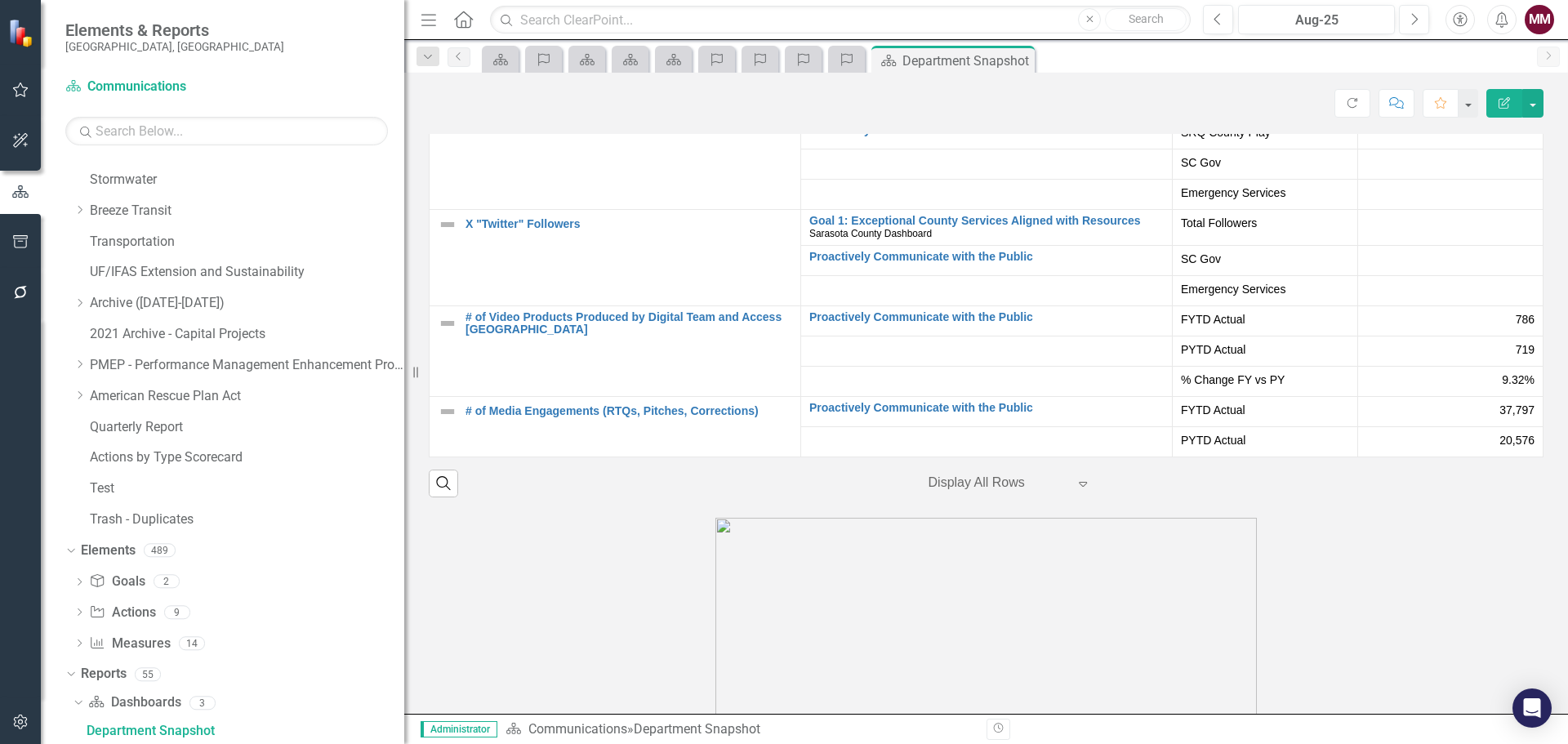
scroll to position [3513, 0]
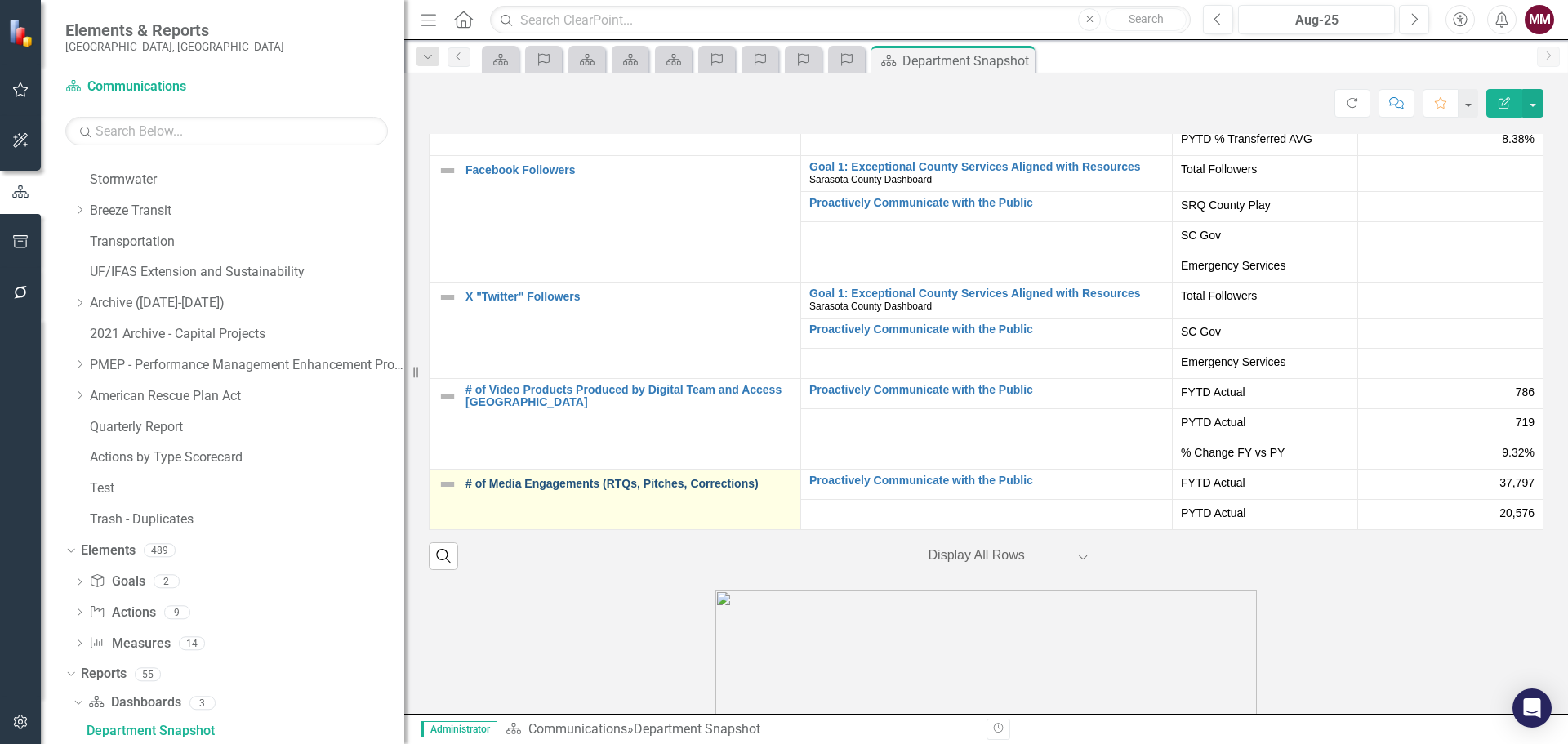
click at [620, 490] on link "# of Media Engagements (RTQs, Pitches, Corrections)" at bounding box center [629, 483] width 326 height 13
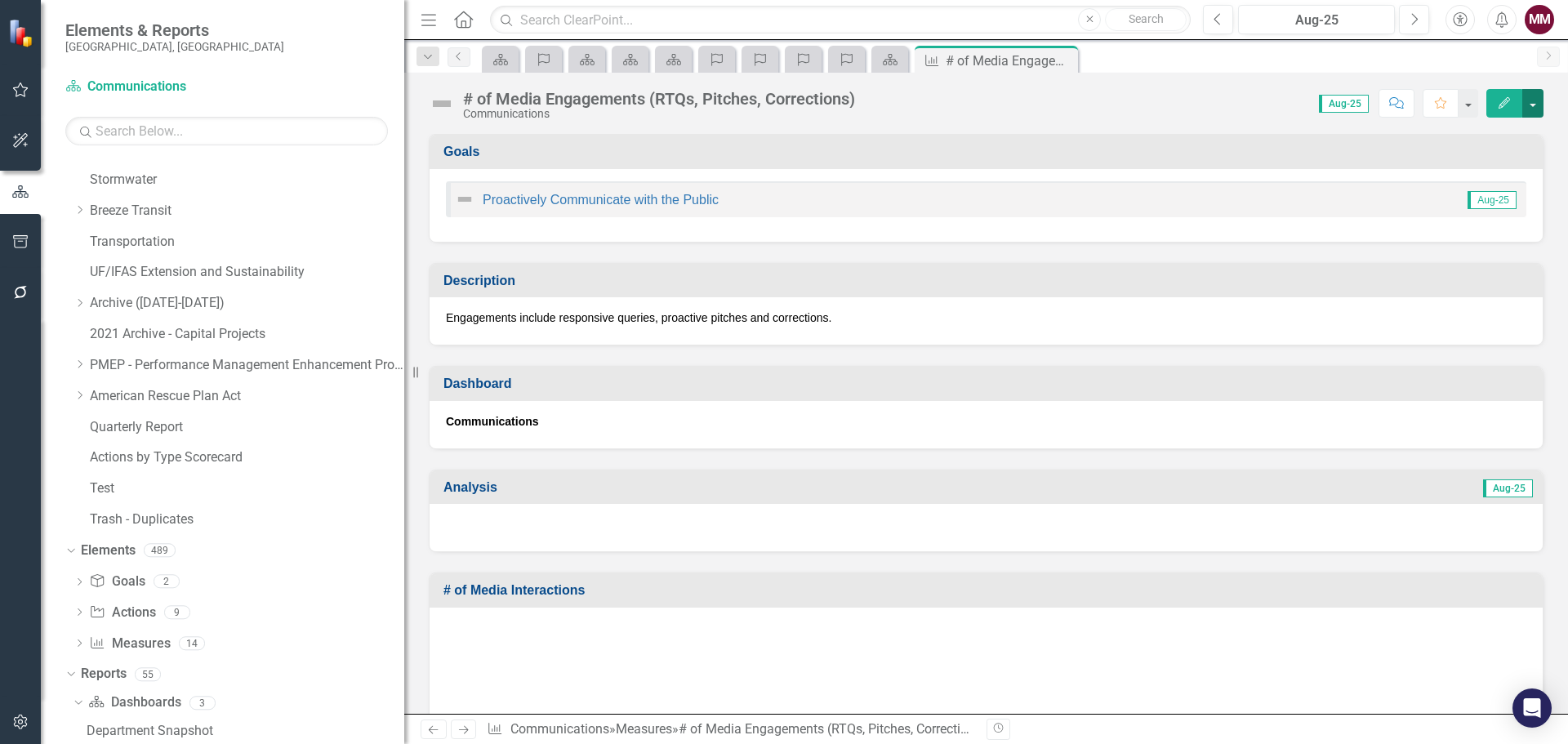
click at [1527, 105] on button "button" at bounding box center [1533, 104] width 21 height 29
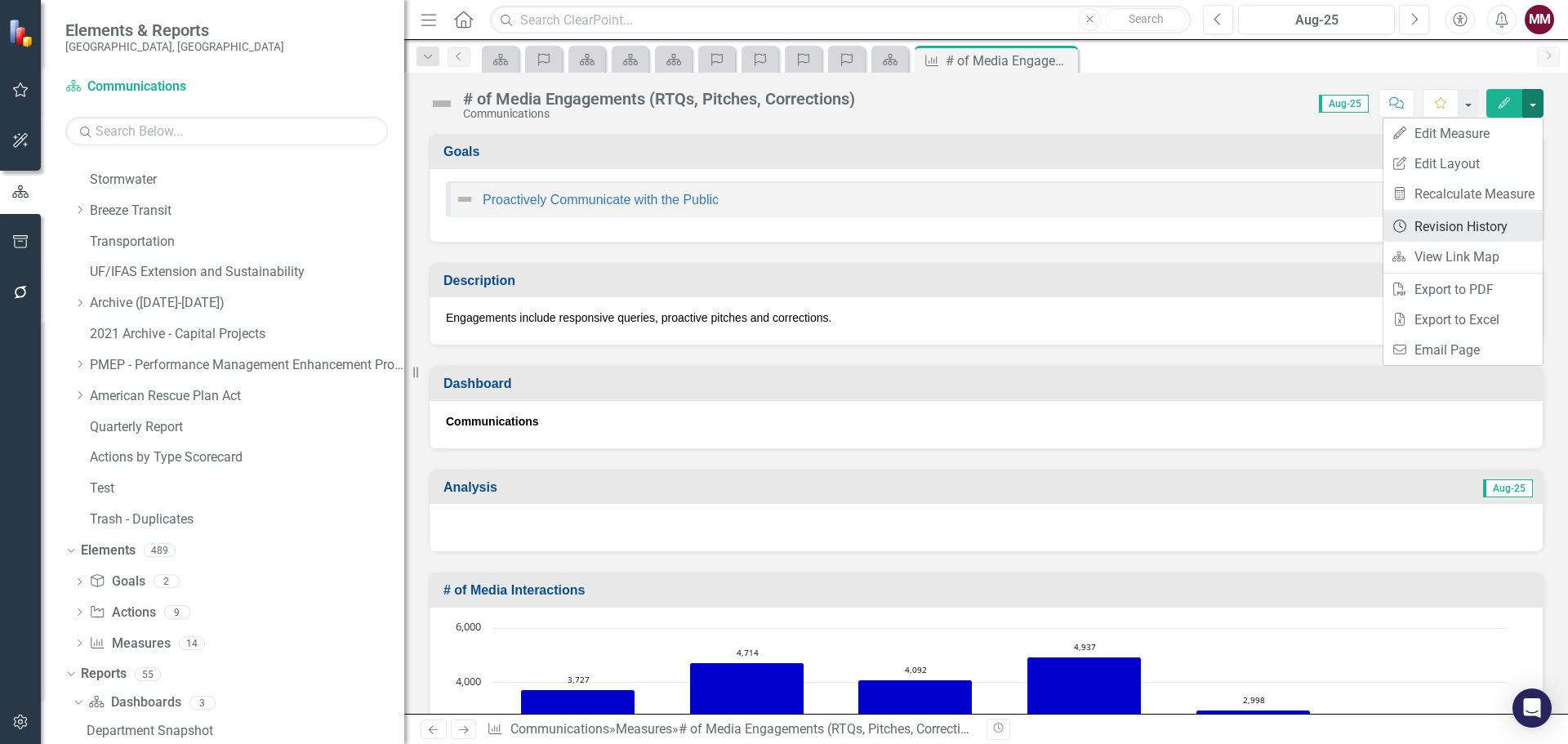
click at [1482, 215] on link "Revision History Revision History" at bounding box center [1463, 226] width 159 height 30
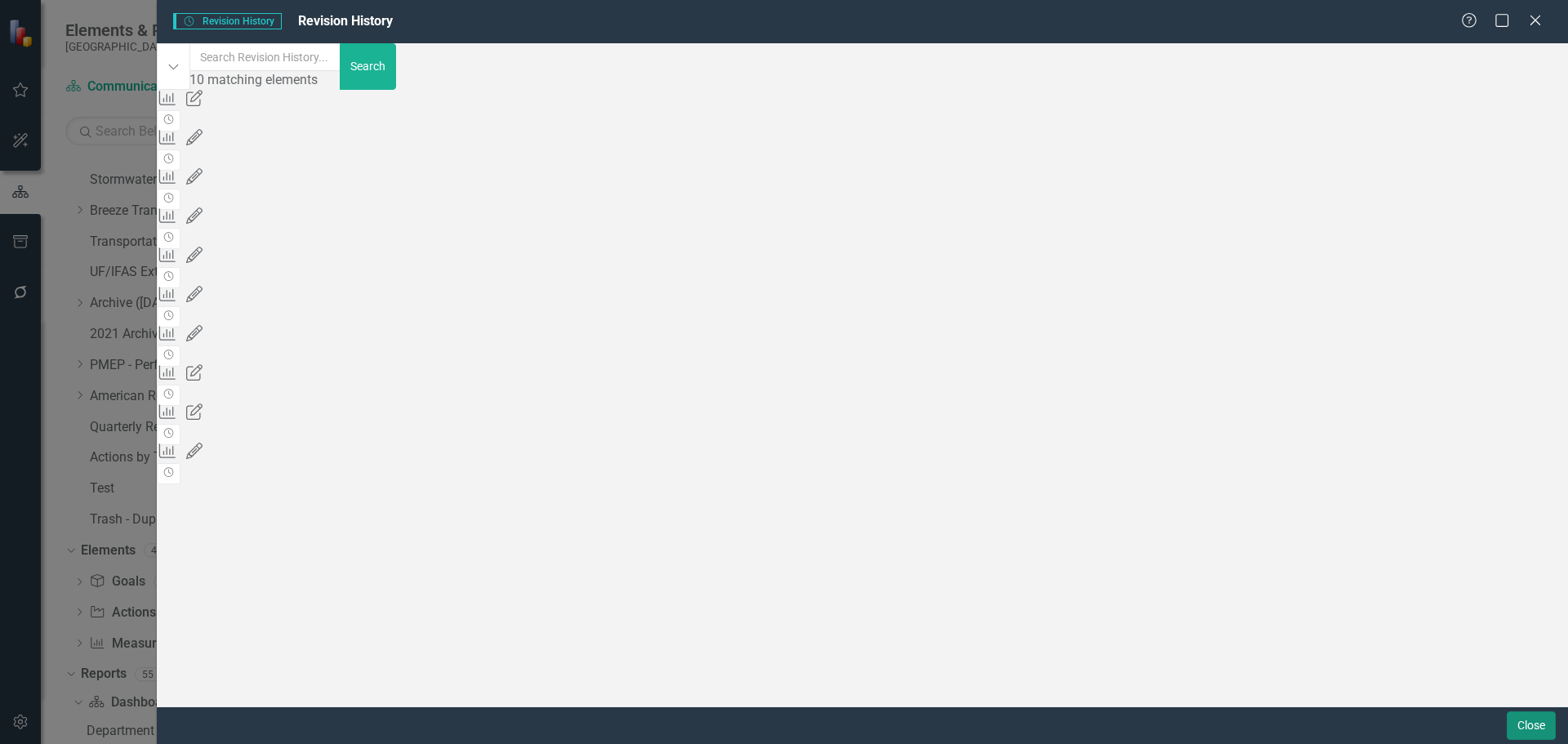
click at [1520, 719] on button "Close" at bounding box center [1531, 727] width 49 height 29
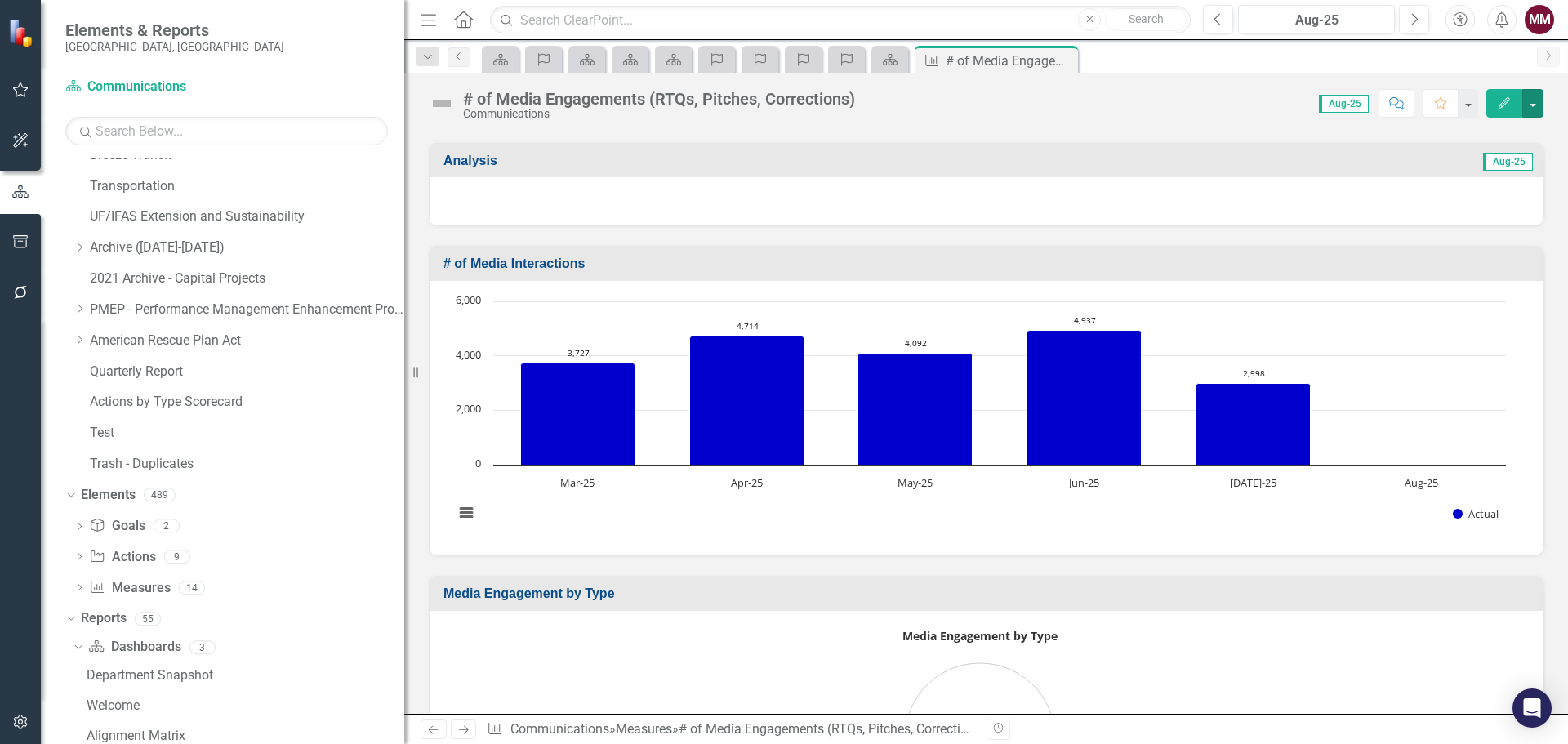
scroll to position [691, 0]
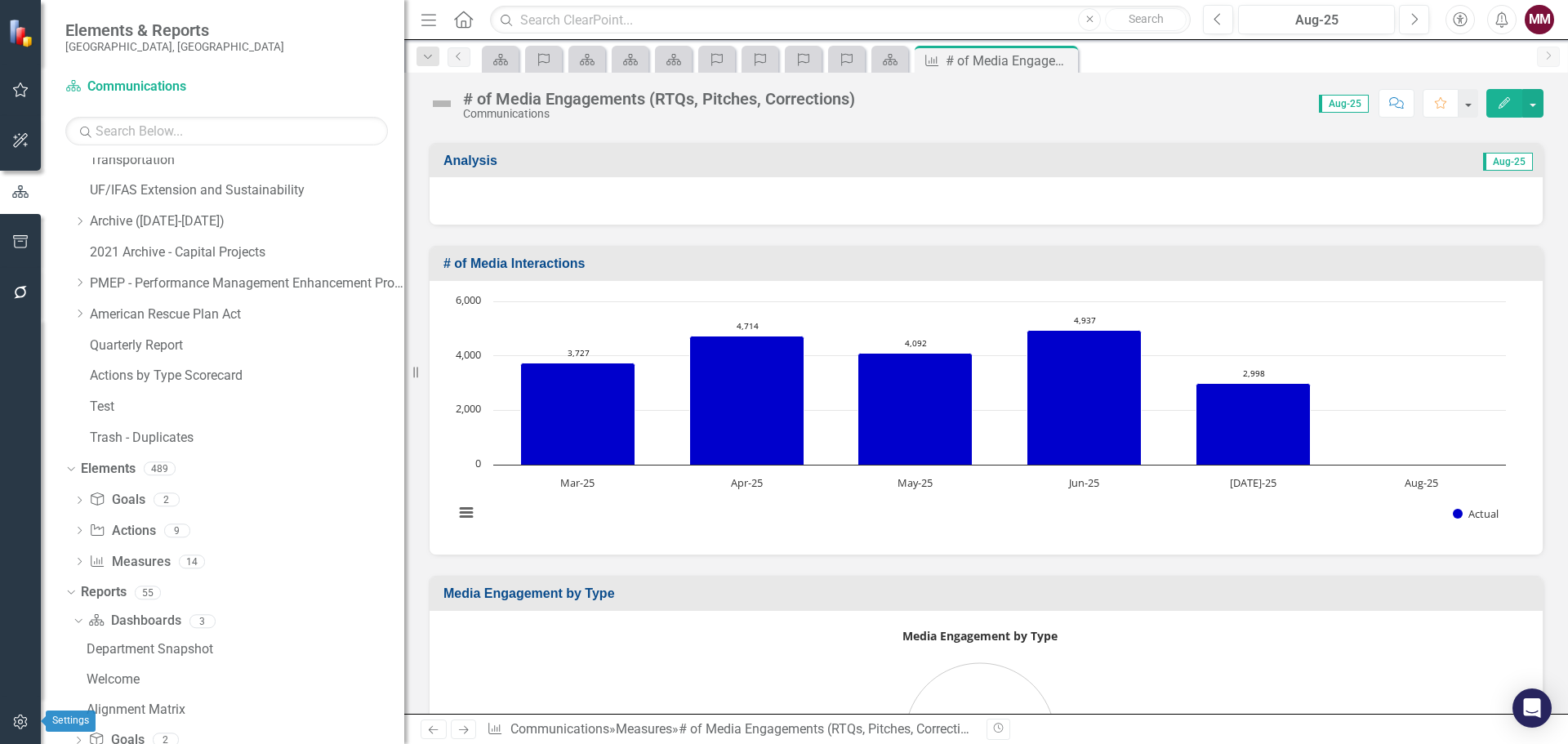
click at [15, 726] on icon "button" at bounding box center [21, 722] width 17 height 13
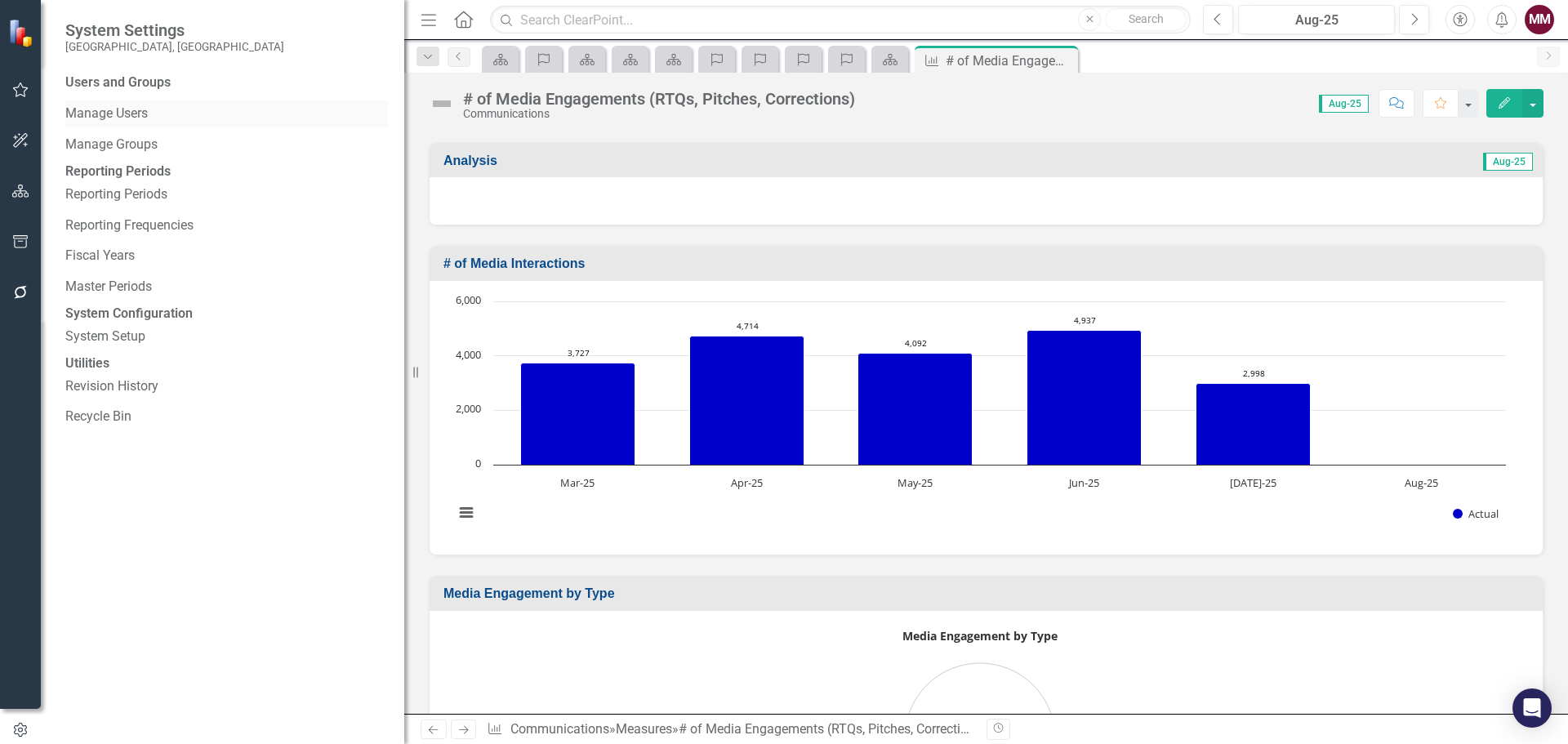
click at [97, 120] on link "Manage Users" at bounding box center [226, 113] width 323 height 18
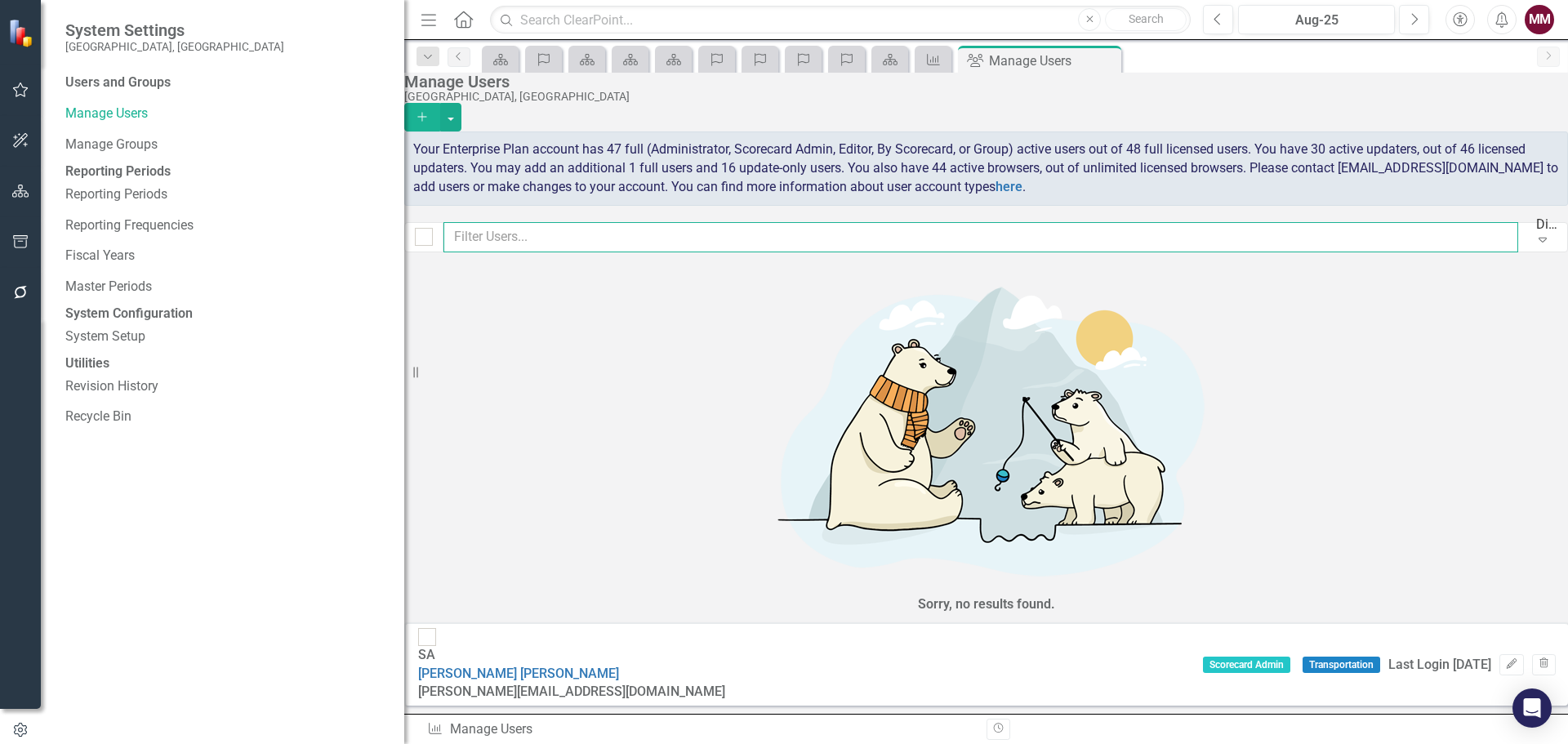
click at [581, 244] on input "text" at bounding box center [981, 236] width 1075 height 30
type input "gene"
click at [1505, 660] on icon "Edit" at bounding box center [1511, 665] width 13 height 10
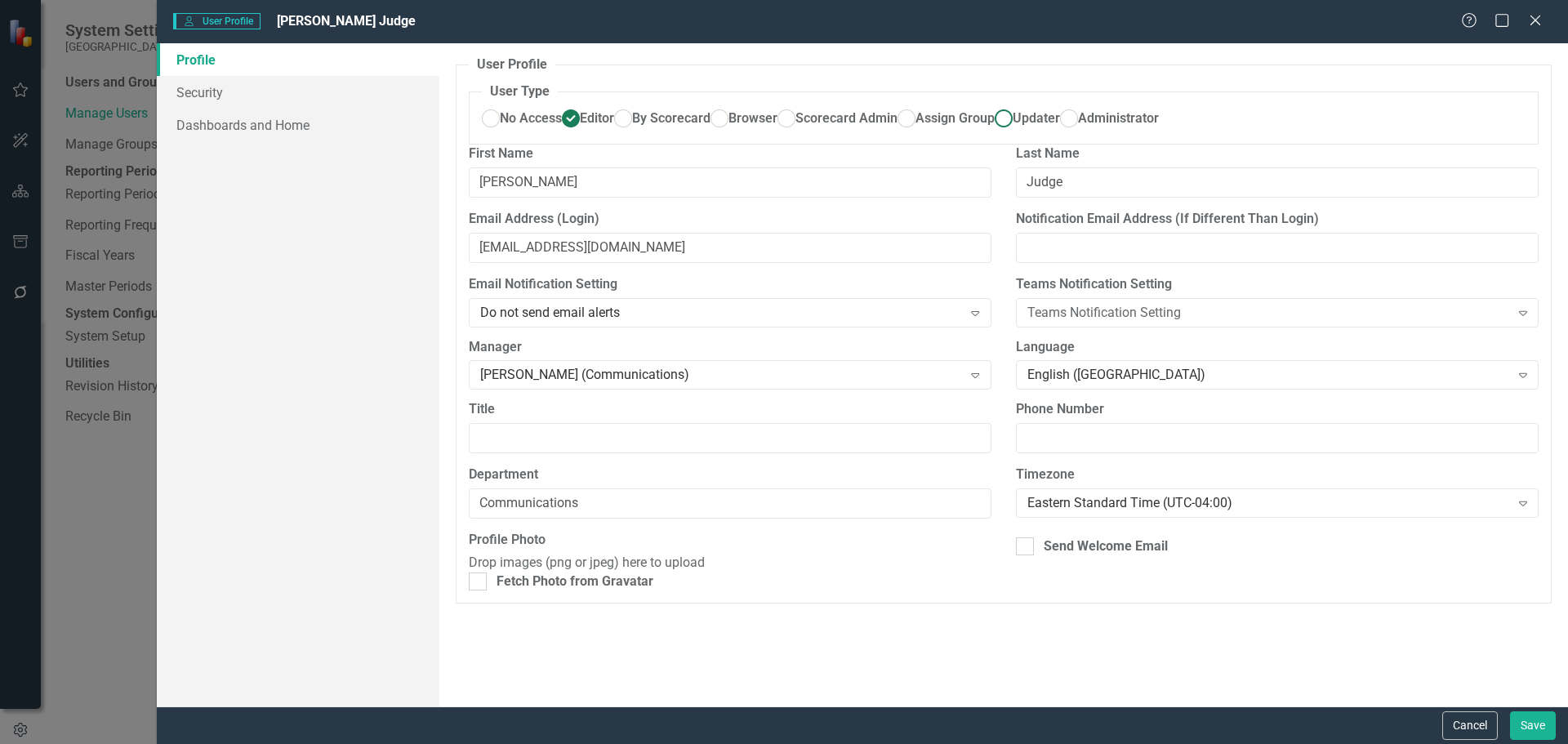
click at [991, 132] on ins at bounding box center [1003, 119] width 25 height 25
click at [991, 132] on input "Updater" at bounding box center [1003, 119] width 25 height 25
radio input "true"
click at [1526, 719] on button "Save" at bounding box center [1532, 727] width 46 height 29
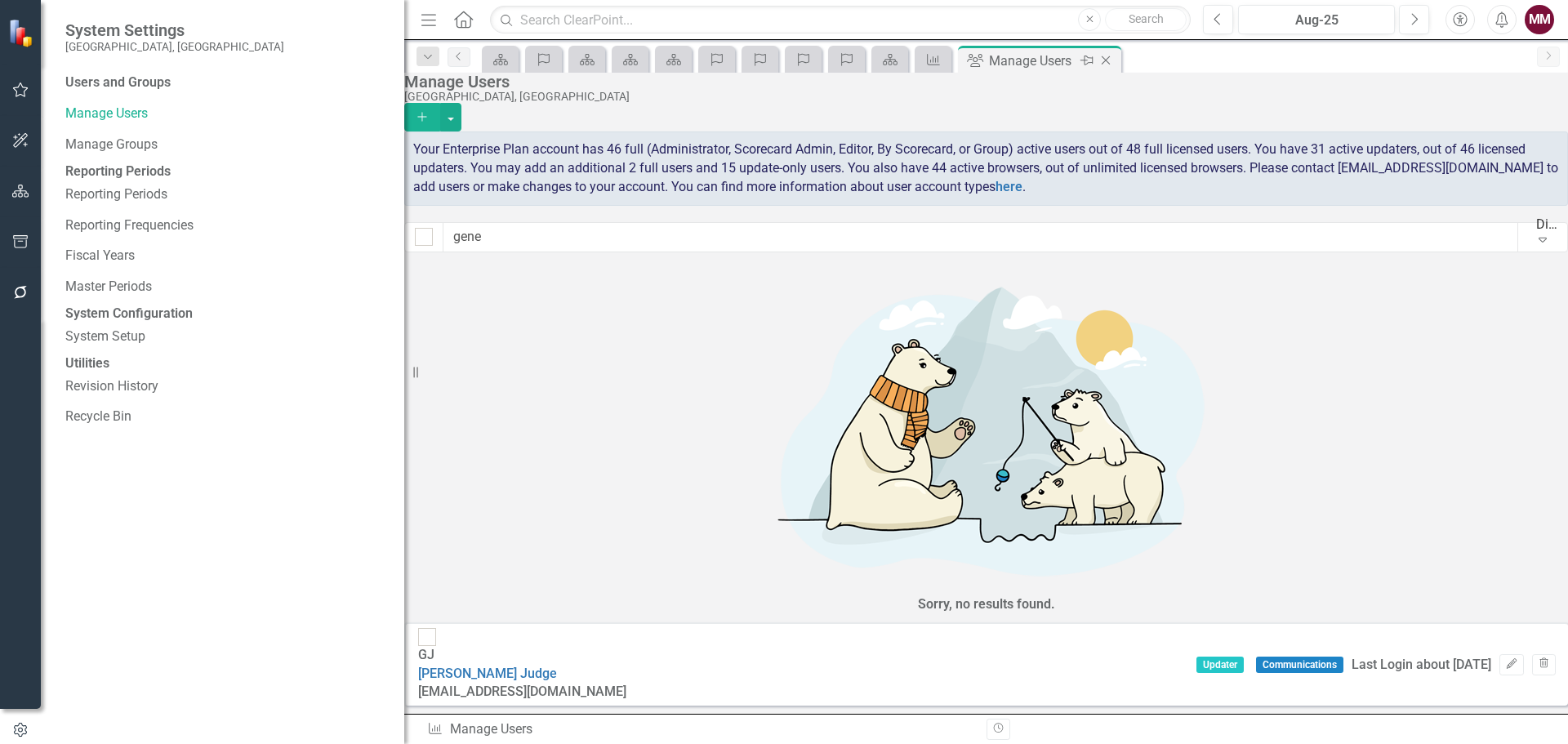
click at [1101, 59] on icon "Close" at bounding box center [1105, 60] width 16 height 13
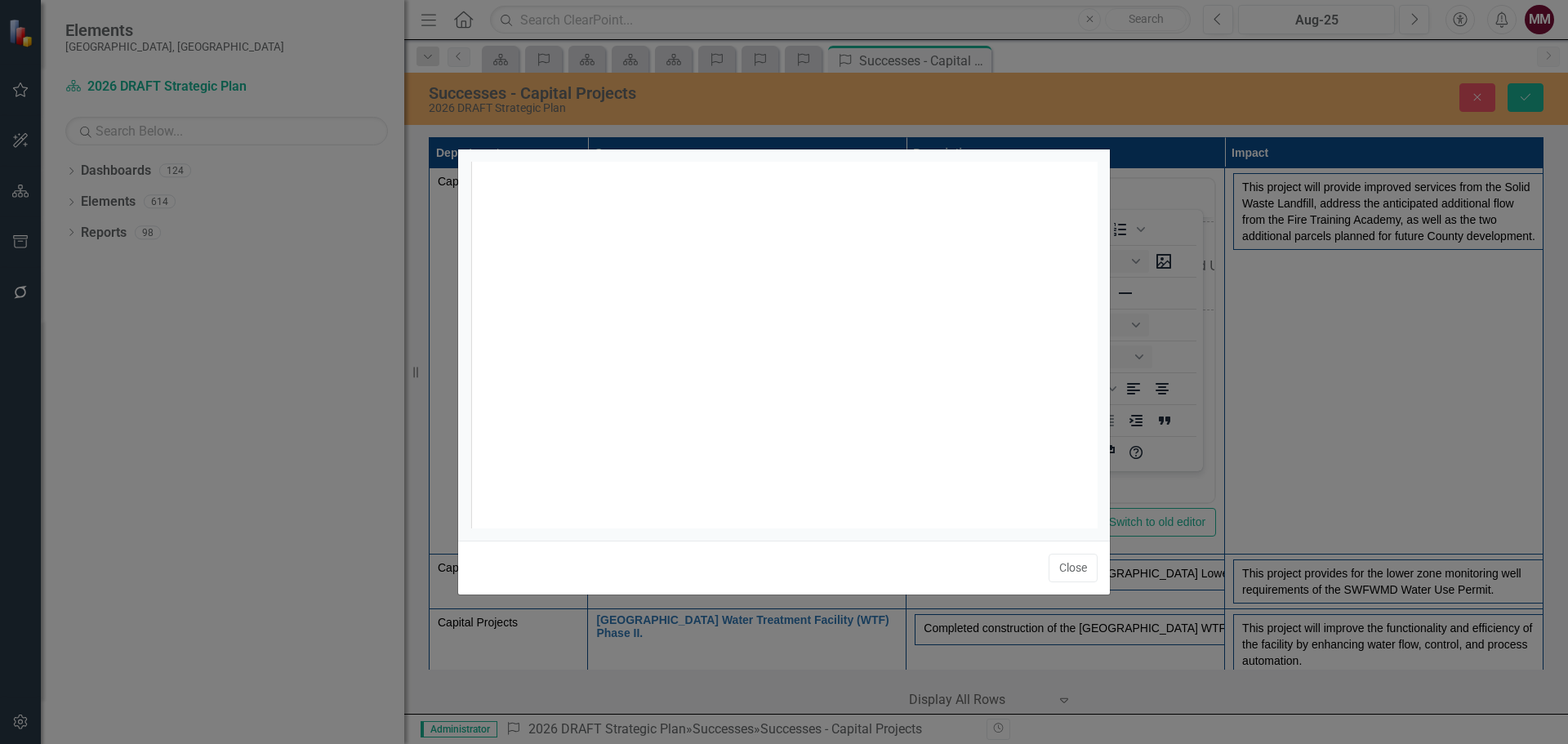
scroll to position [7, 0]
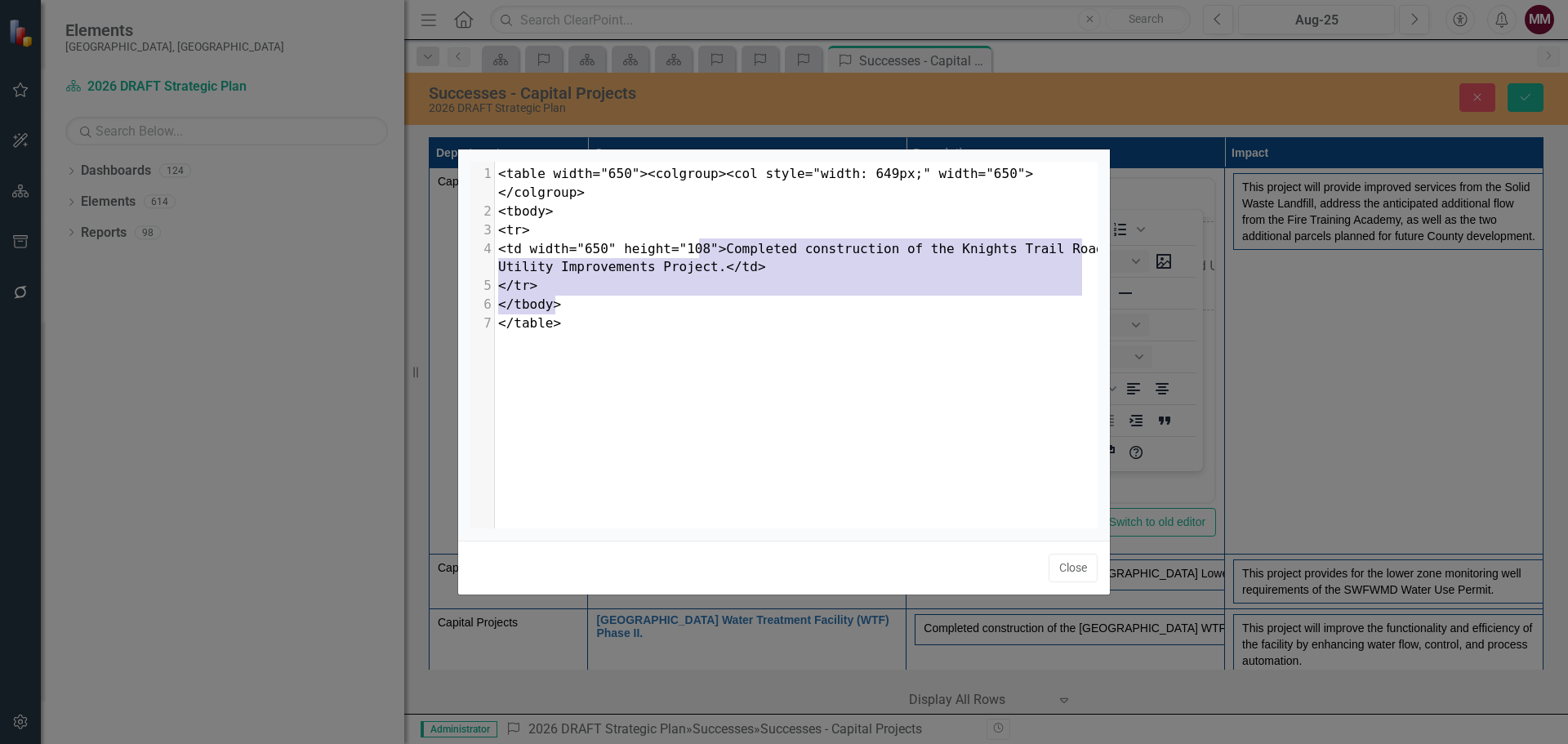
type textarea "</td> </tr> </tbody> </table>"
drag, startPoint x: 622, startPoint y: 307, endPoint x: 707, endPoint y: 248, distance: 103.5
click at [707, 248] on div "1 <table width="650"><colgroup><col style="width: 649px;" width="650"></colgrou…" at bounding box center [802, 249] width 615 height 169
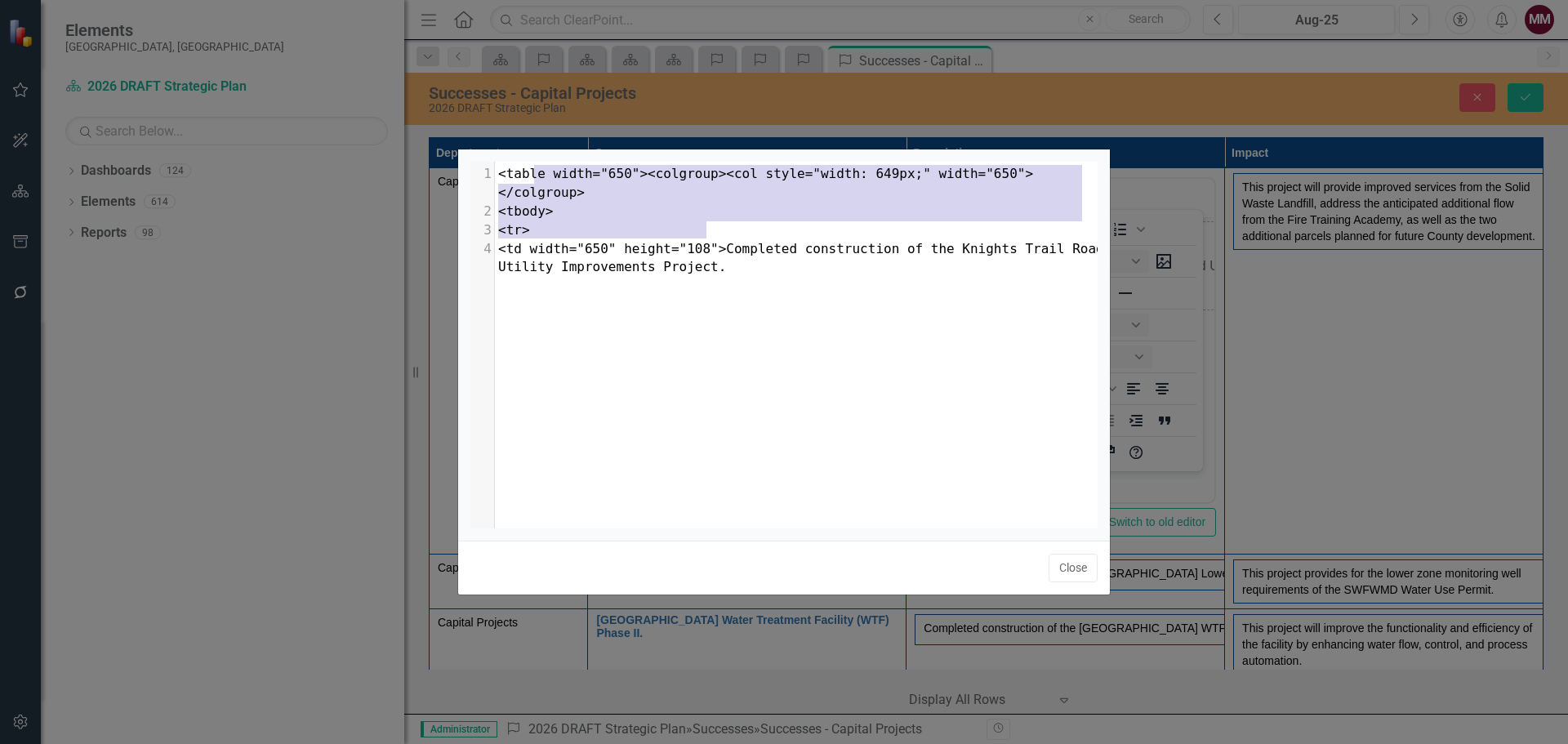
type textarea "<table width="650"><colgroup><col style="width: 649px;" width="650"></colgroup>…"
drag, startPoint x: 704, startPoint y: 227, endPoint x: 489, endPoint y: 165, distance: 223.8
click at [495, 165] on div "1 <table width="650"><colgroup><col style="width: 649px;" width="650"></colgrou…" at bounding box center [802, 221] width 615 height 112
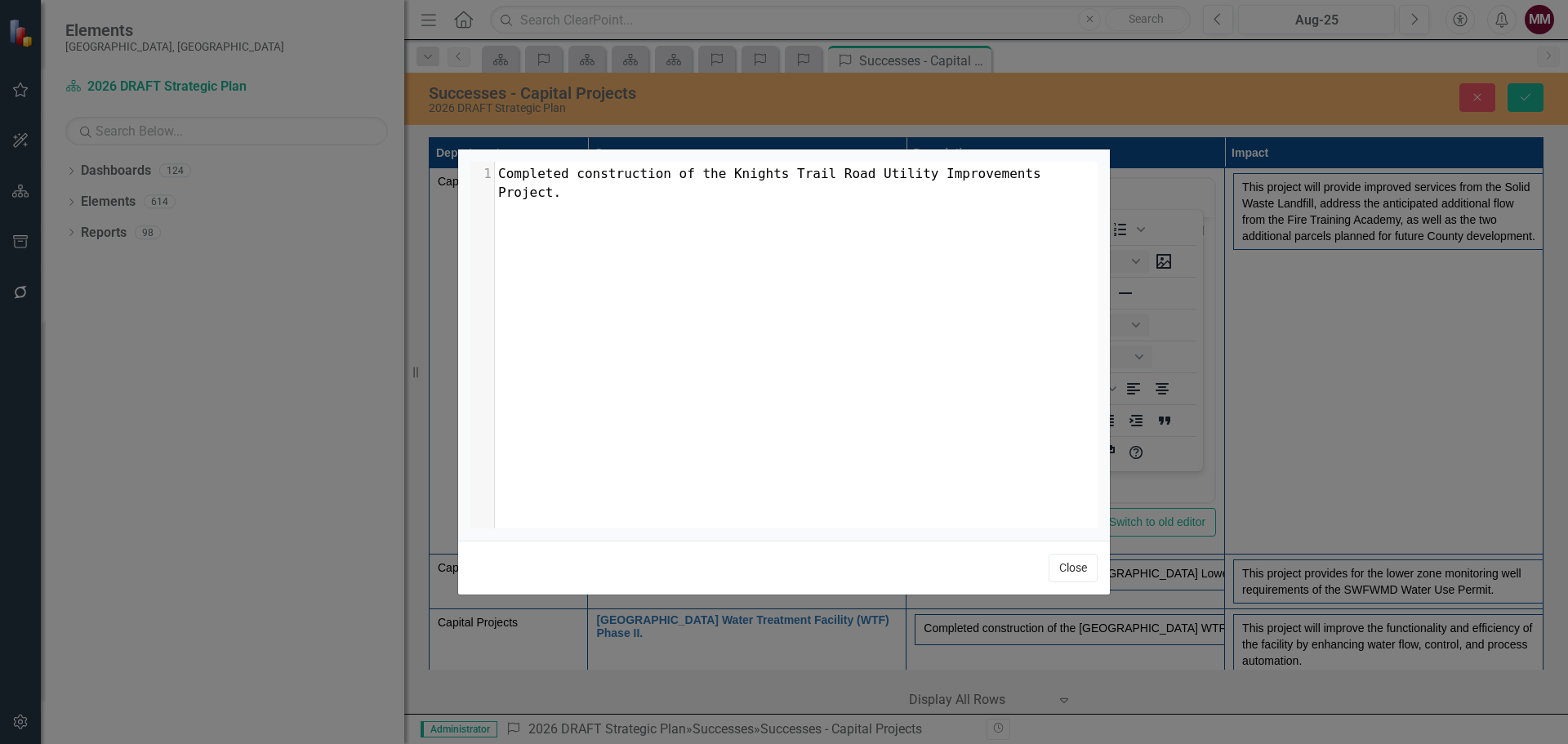
click at [1054, 563] on button "Close" at bounding box center [1073, 569] width 49 height 29
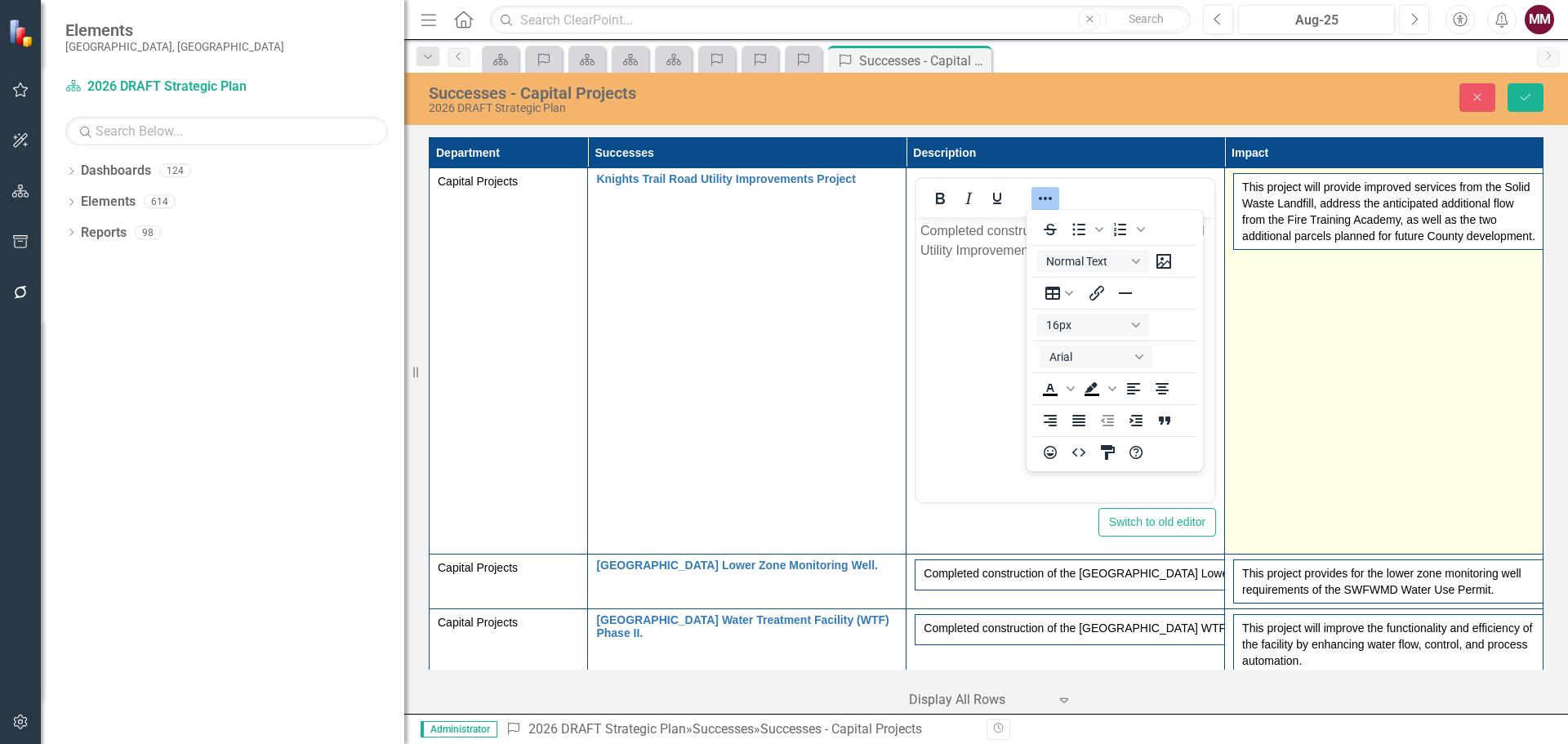
click at [1298, 336] on td "This project will provide improved services from the Solid Waste Landfill, addr…" at bounding box center [1384, 361] width 319 height 387
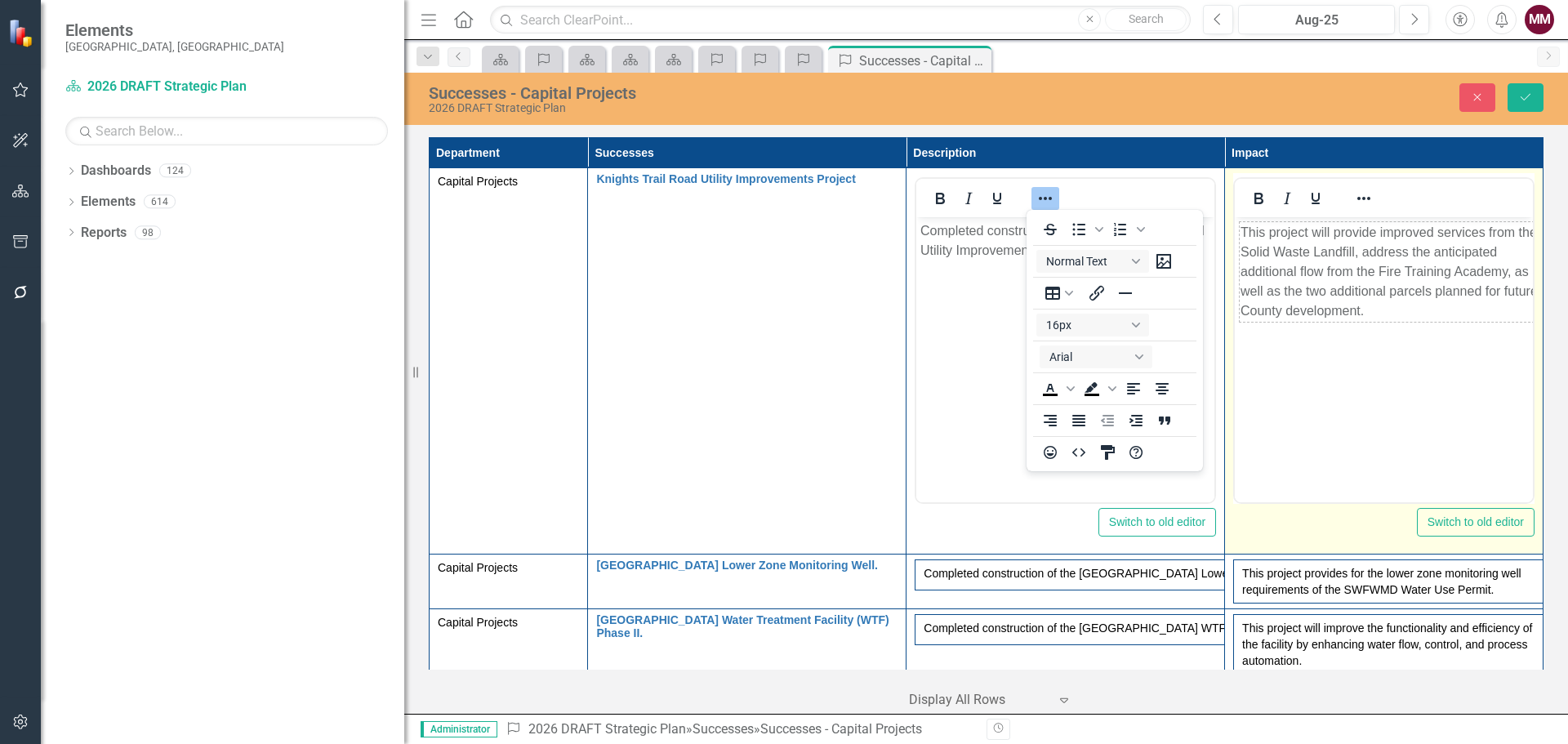
scroll to position [0, 0]
click at [1358, 202] on icon "Reveal or hide additional toolbar items" at bounding box center [1364, 199] width 19 height 19
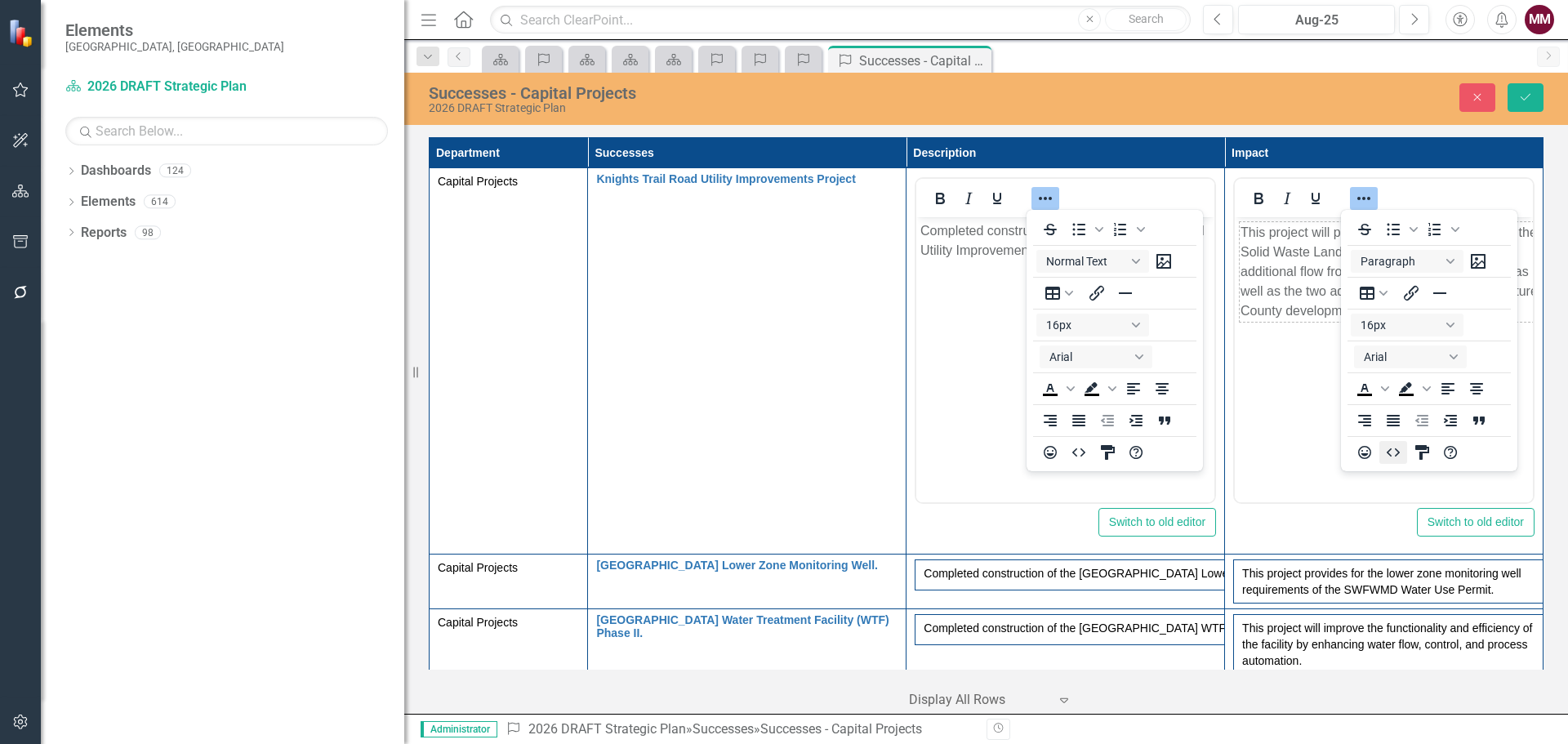
click at [1395, 454] on icon "HTML Editor" at bounding box center [1394, 452] width 19 height 19
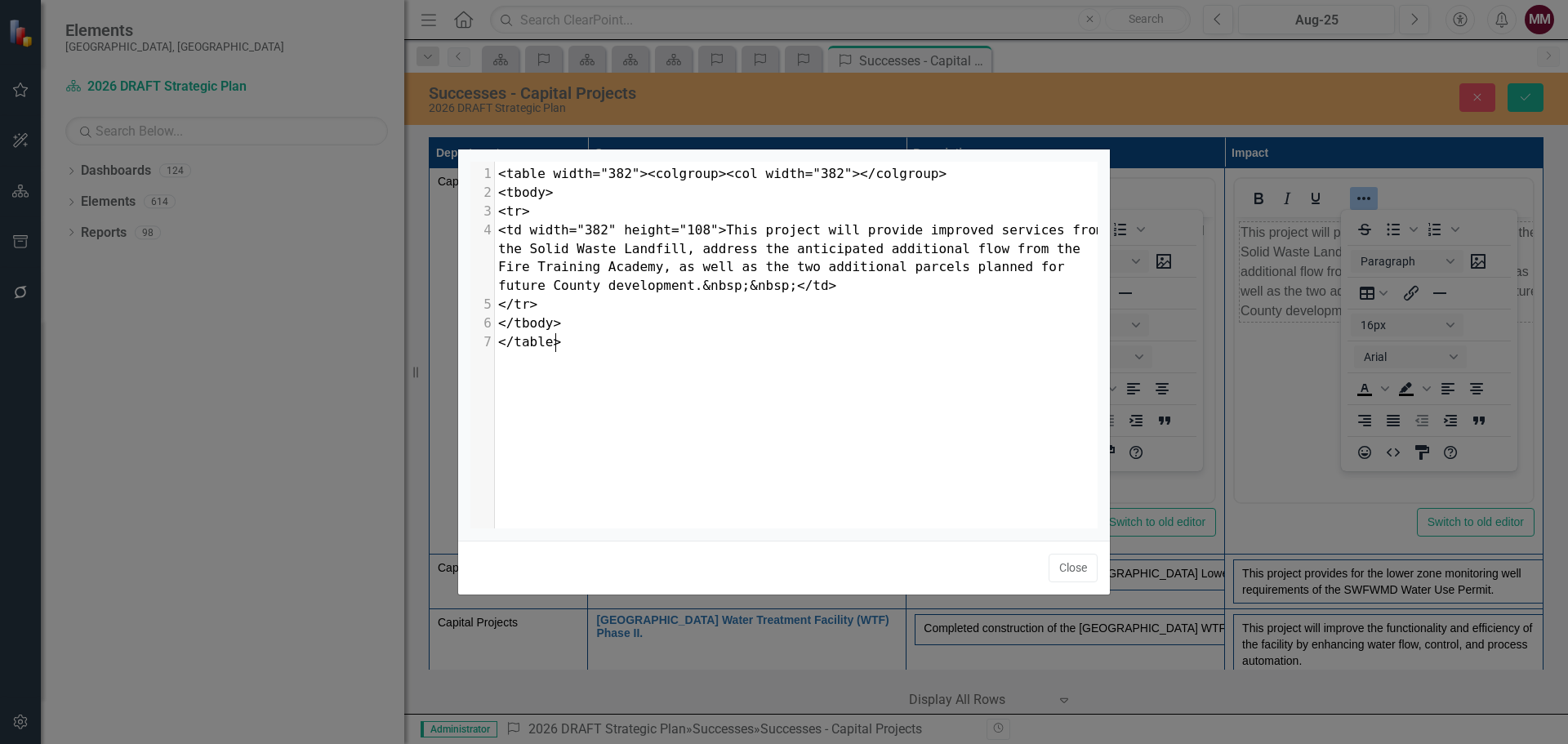
scroll to position [7, 0]
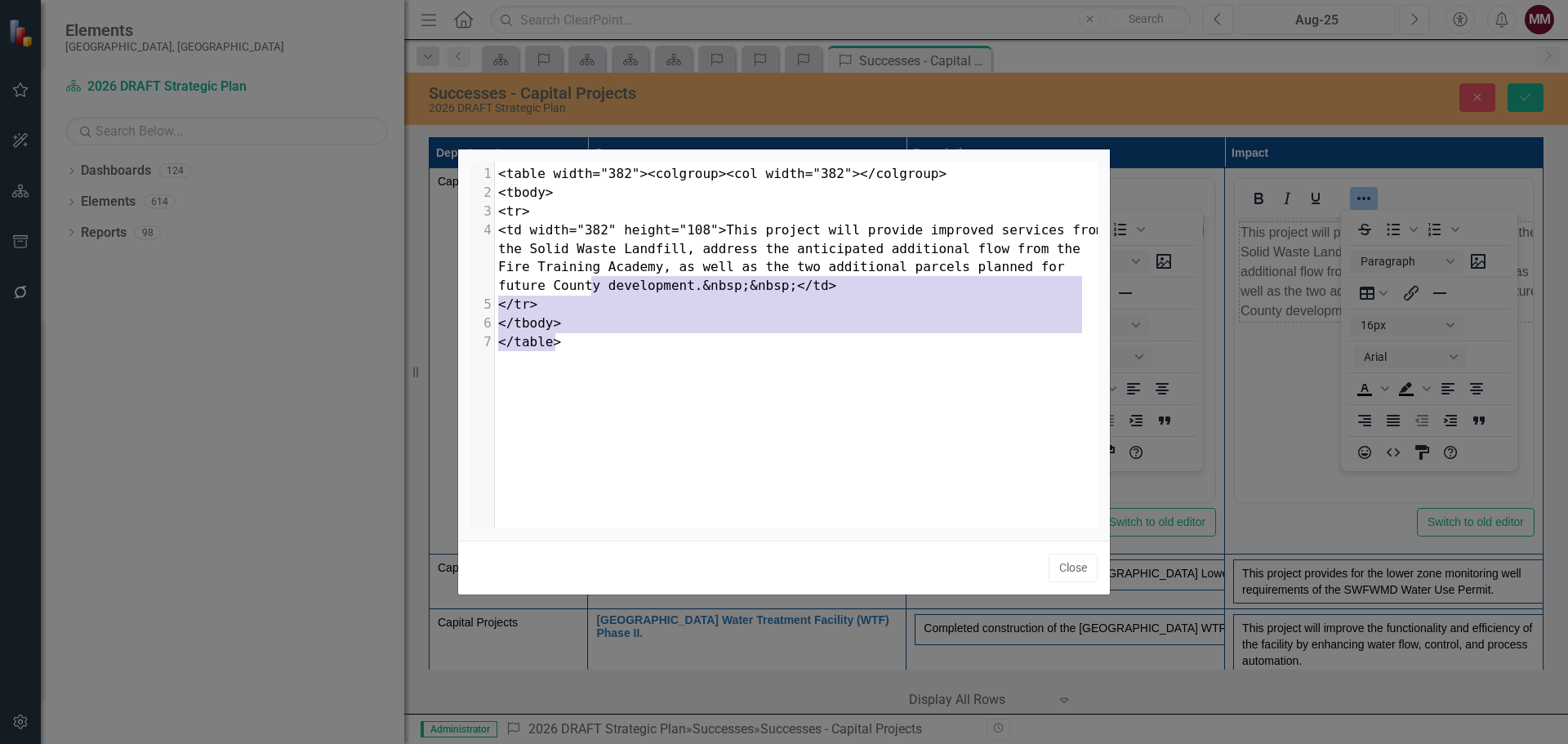
type textarea "&nbsp;&nbsp;</td> </tr> </tbody> </table>"
drag, startPoint x: 732, startPoint y: 327, endPoint x: 584, endPoint y: 288, distance: 153.1
click at [584, 288] on div "1 <table width="382"><colgroup><col width="382"></colgroup> 2 <tbody> 3 <tr> 4 …" at bounding box center [802, 258] width 615 height 186
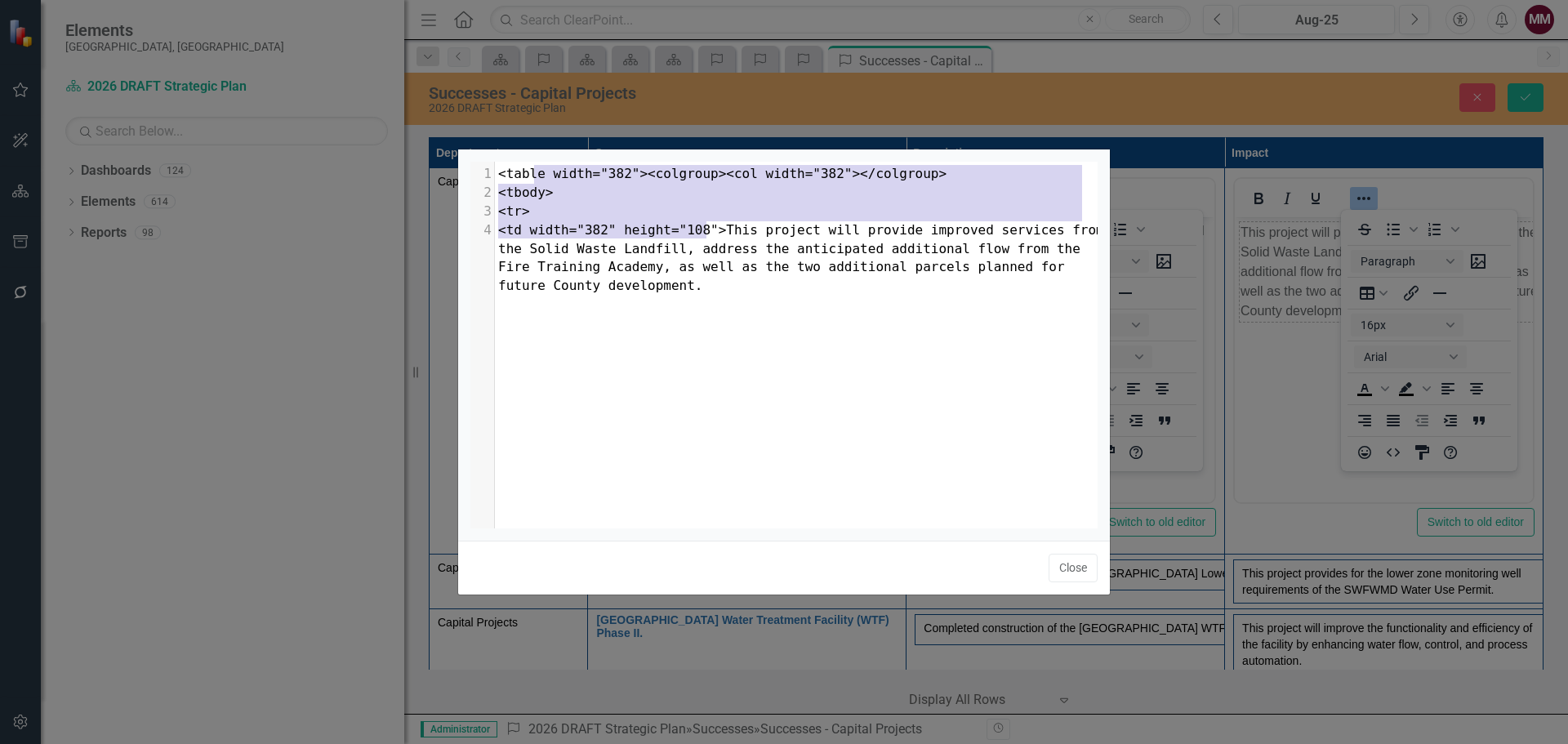
type textarea "<table width="382"><colgroup><col width="382"></colgroup> <tbody> <tr> <td widt…"
drag, startPoint x: 706, startPoint y: 229, endPoint x: 498, endPoint y: 170, distance: 216.2
click at [498, 170] on div "1 <table width="382"><colgroup><col width="382"></colgroup> 2 <tbody> 3 <tr> 4 …" at bounding box center [802, 230] width 615 height 131
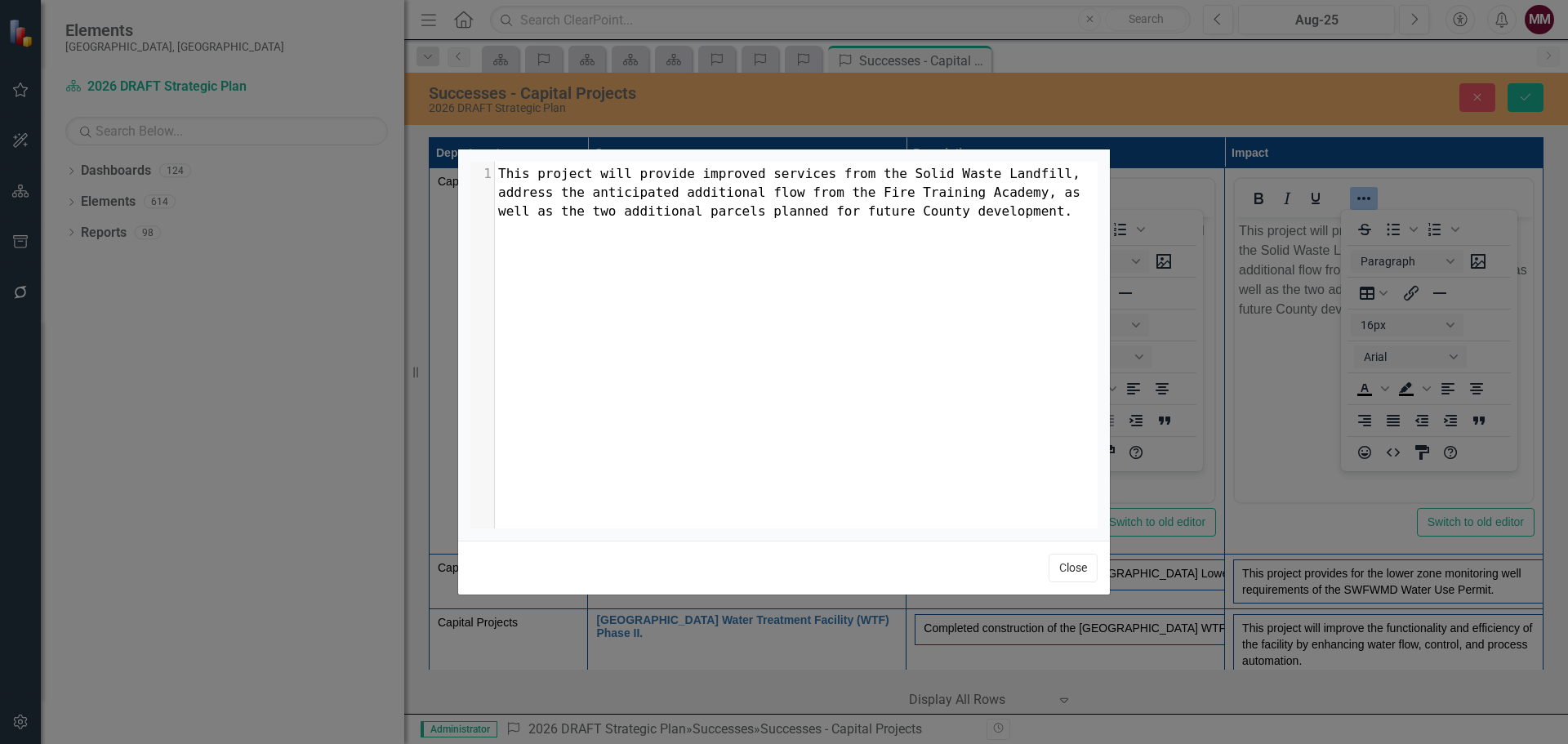
click at [1066, 566] on button "Close" at bounding box center [1073, 569] width 49 height 29
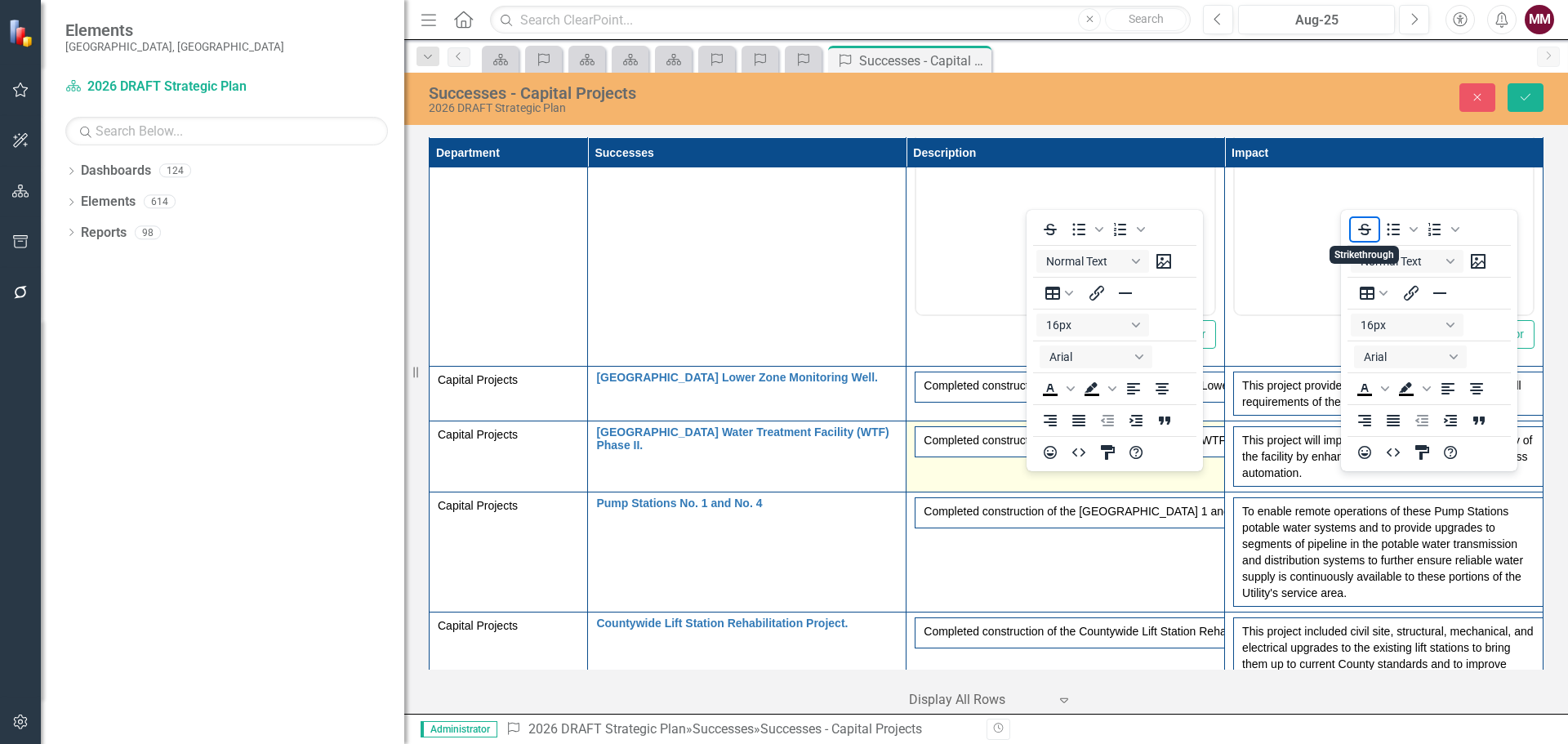
scroll to position [245, 0]
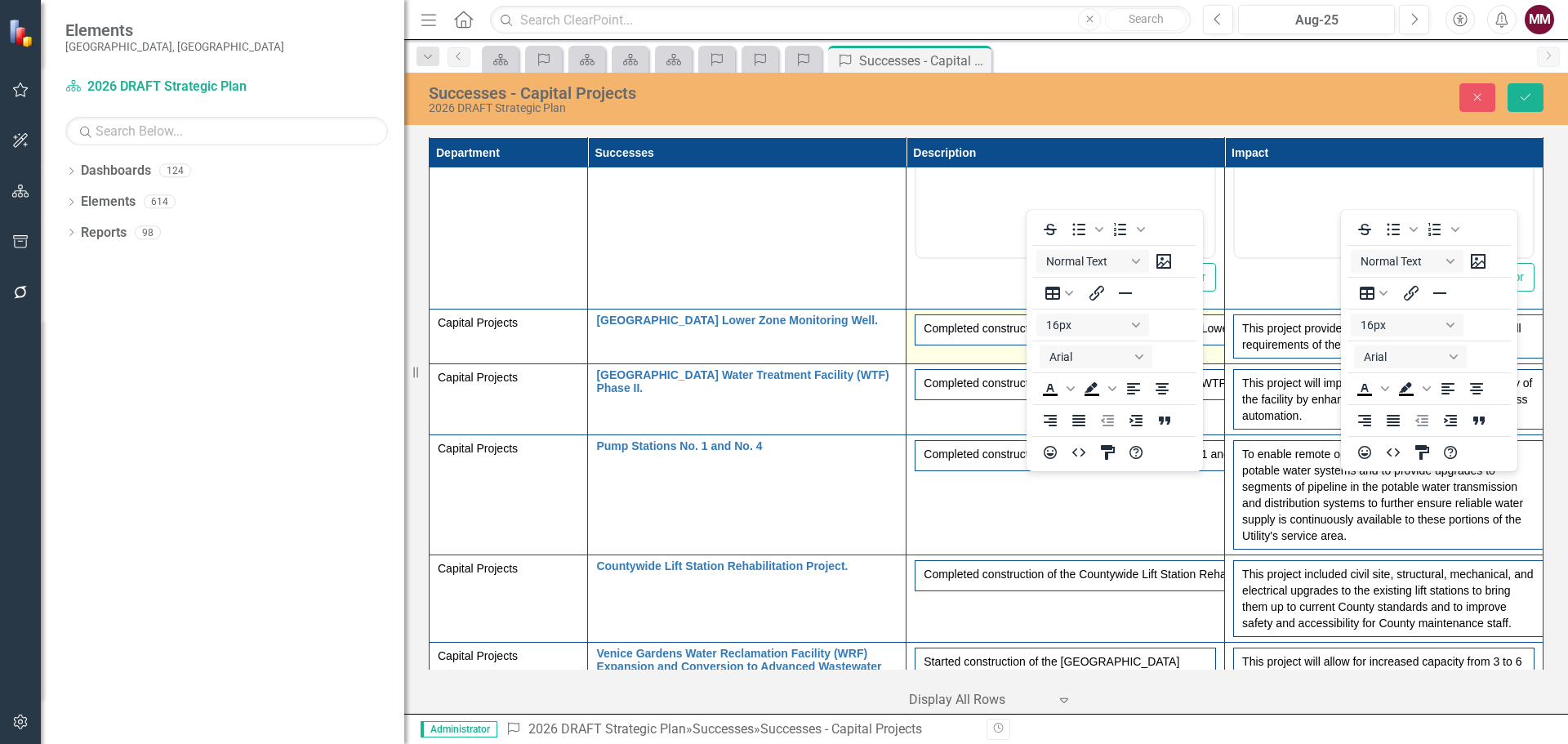
click at [926, 355] on td "Completed construction of the [GEOGRAPHIC_DATA] Lower Zone Monitoring Well Proj…" at bounding box center [1065, 337] width 319 height 55
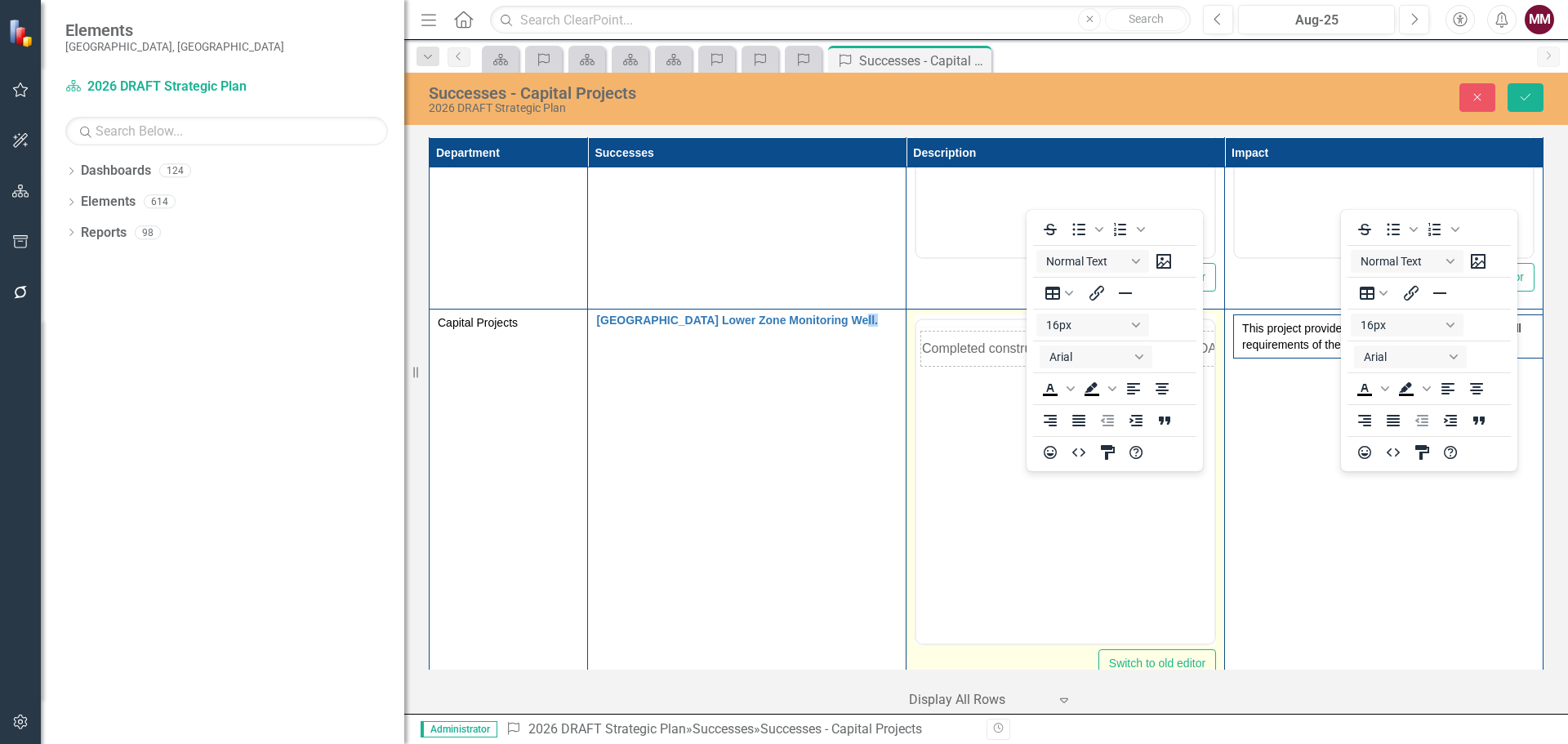
scroll to position [0, 0]
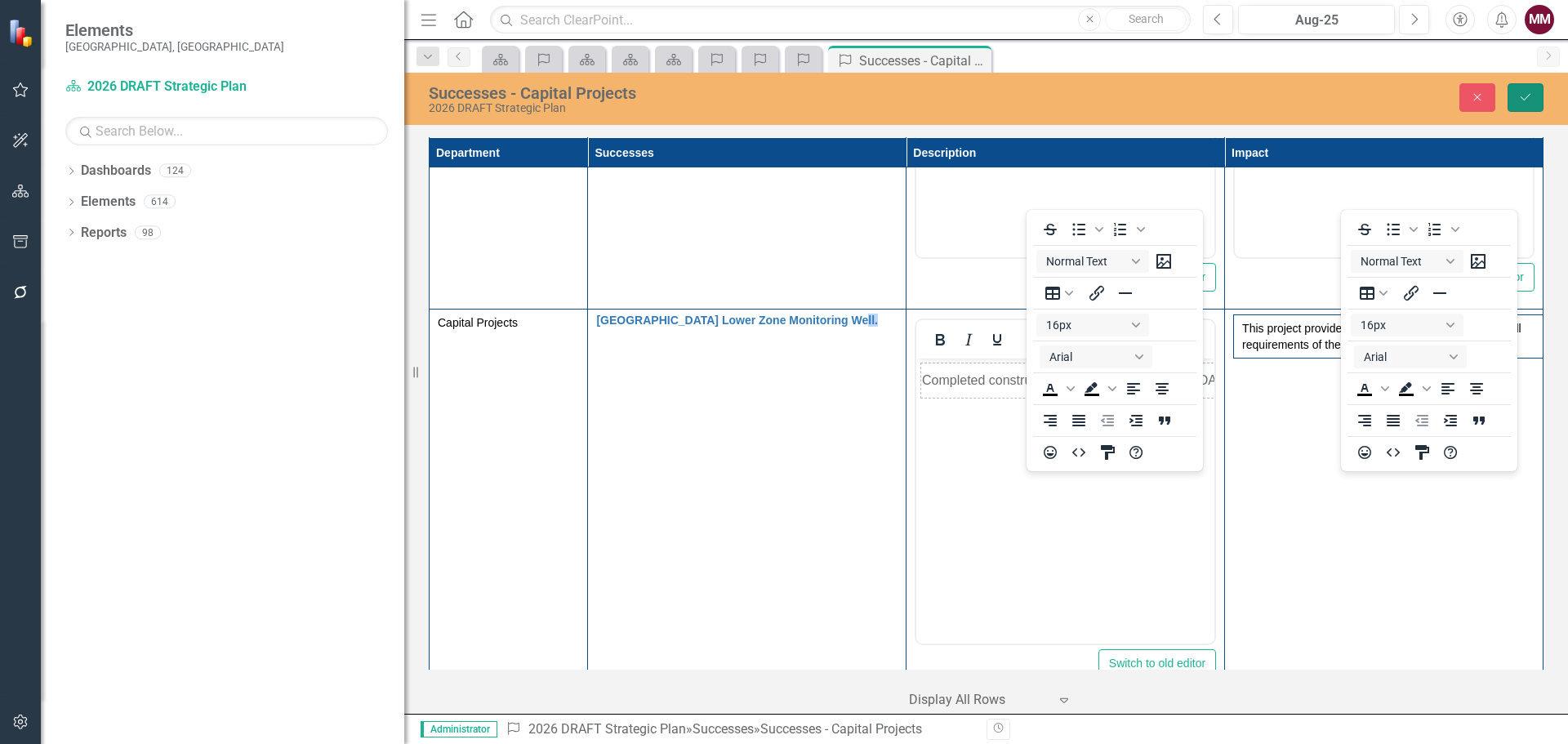
click at [1525, 89] on button "Save" at bounding box center [1525, 98] width 36 height 29
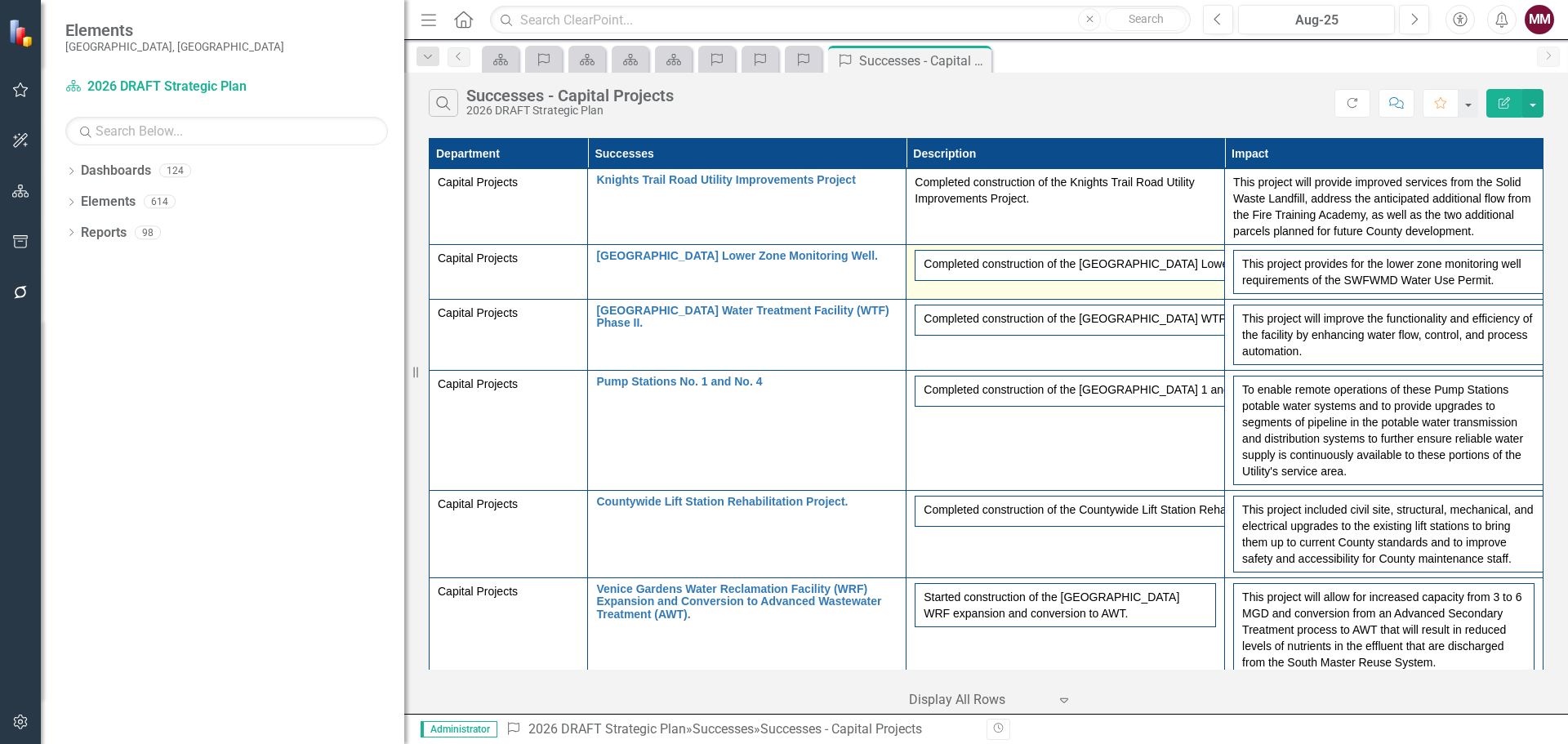
click at [1038, 288] on td "Completed construction of the [GEOGRAPHIC_DATA] Lower Zone Monitoring Well Proj…" at bounding box center [1065, 272] width 319 height 55
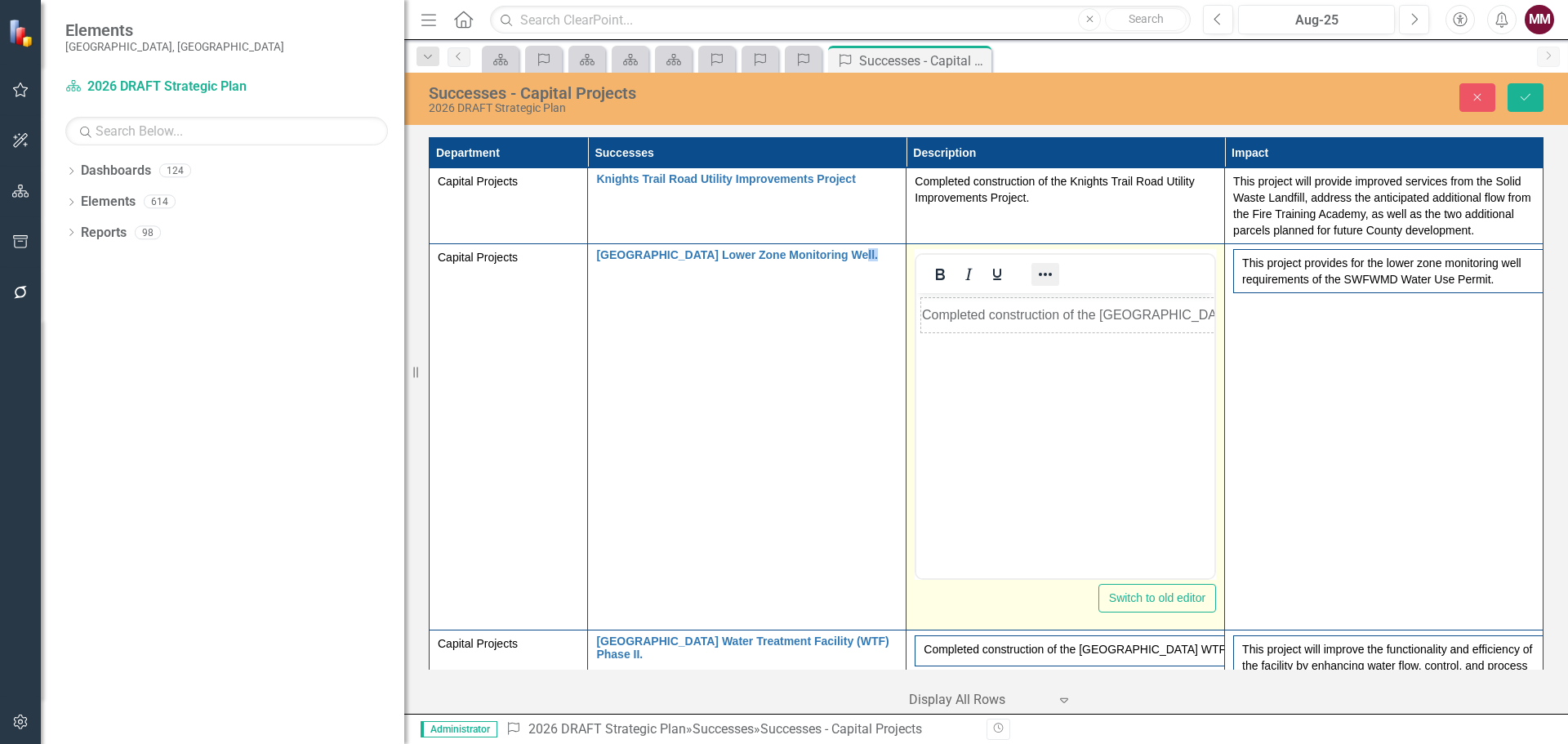
click at [1045, 275] on icon "Reveal or hide additional toolbar items" at bounding box center [1045, 274] width 13 height 3
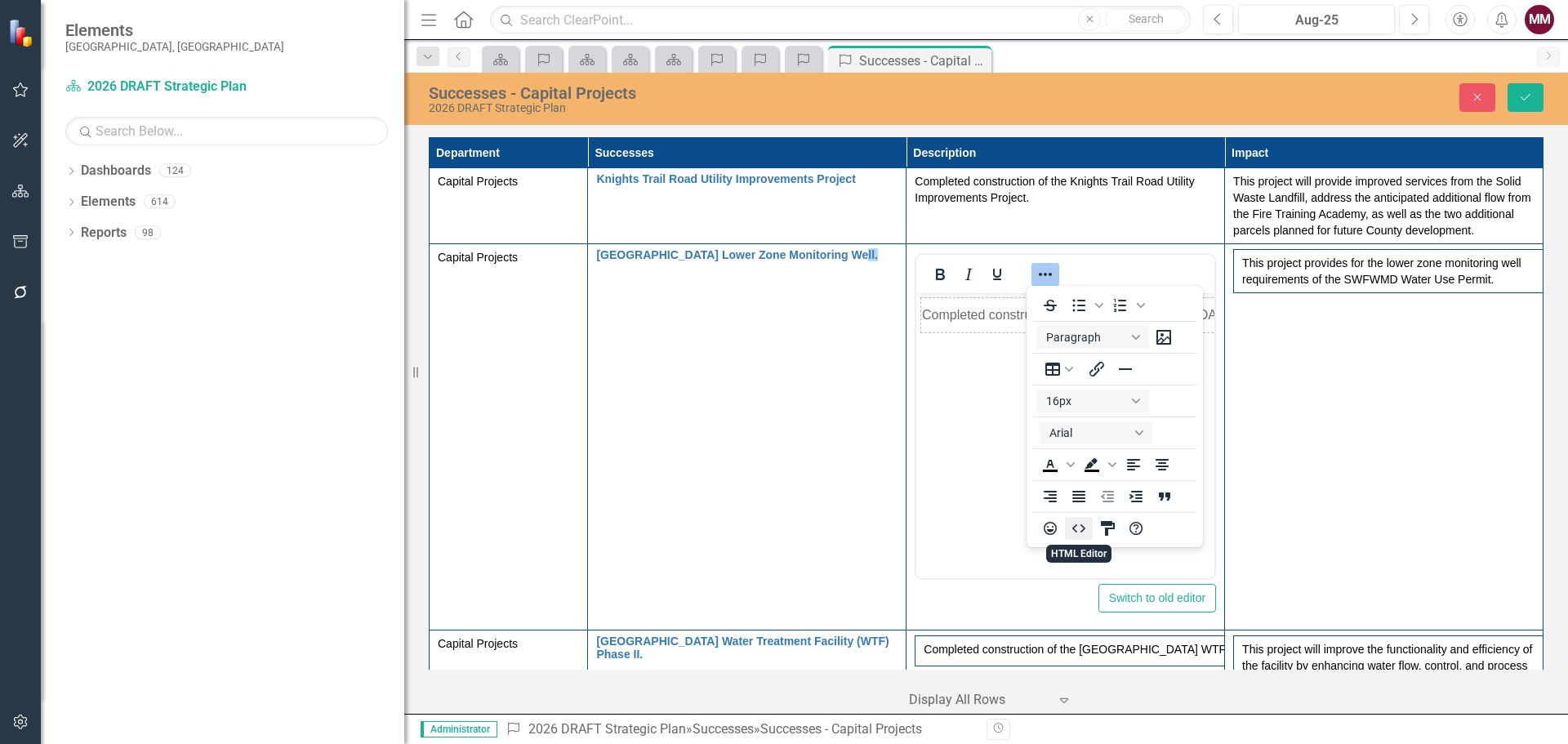
click at [1082, 536] on icon "HTML Editor" at bounding box center [1079, 529] width 19 height 19
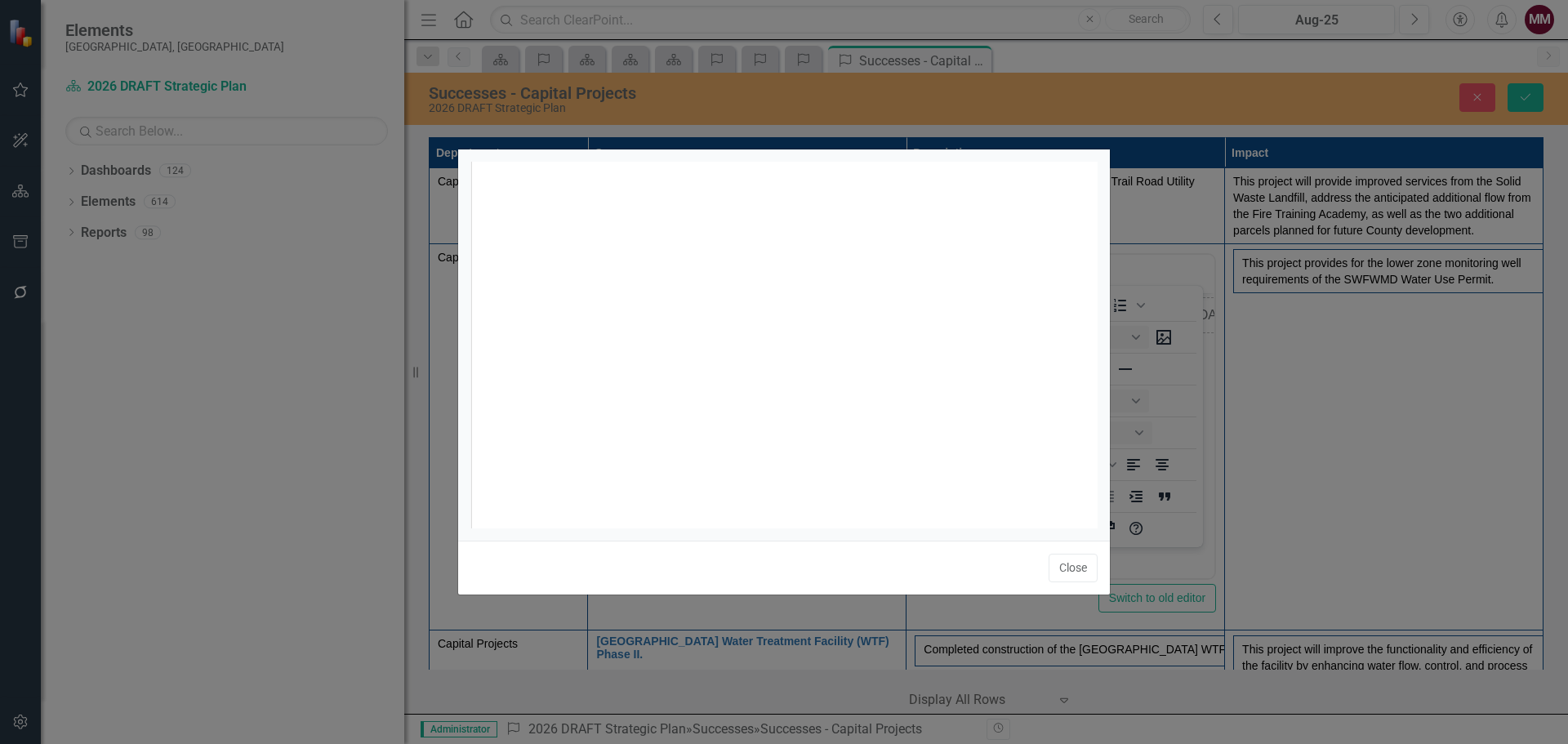
scroll to position [7, 0]
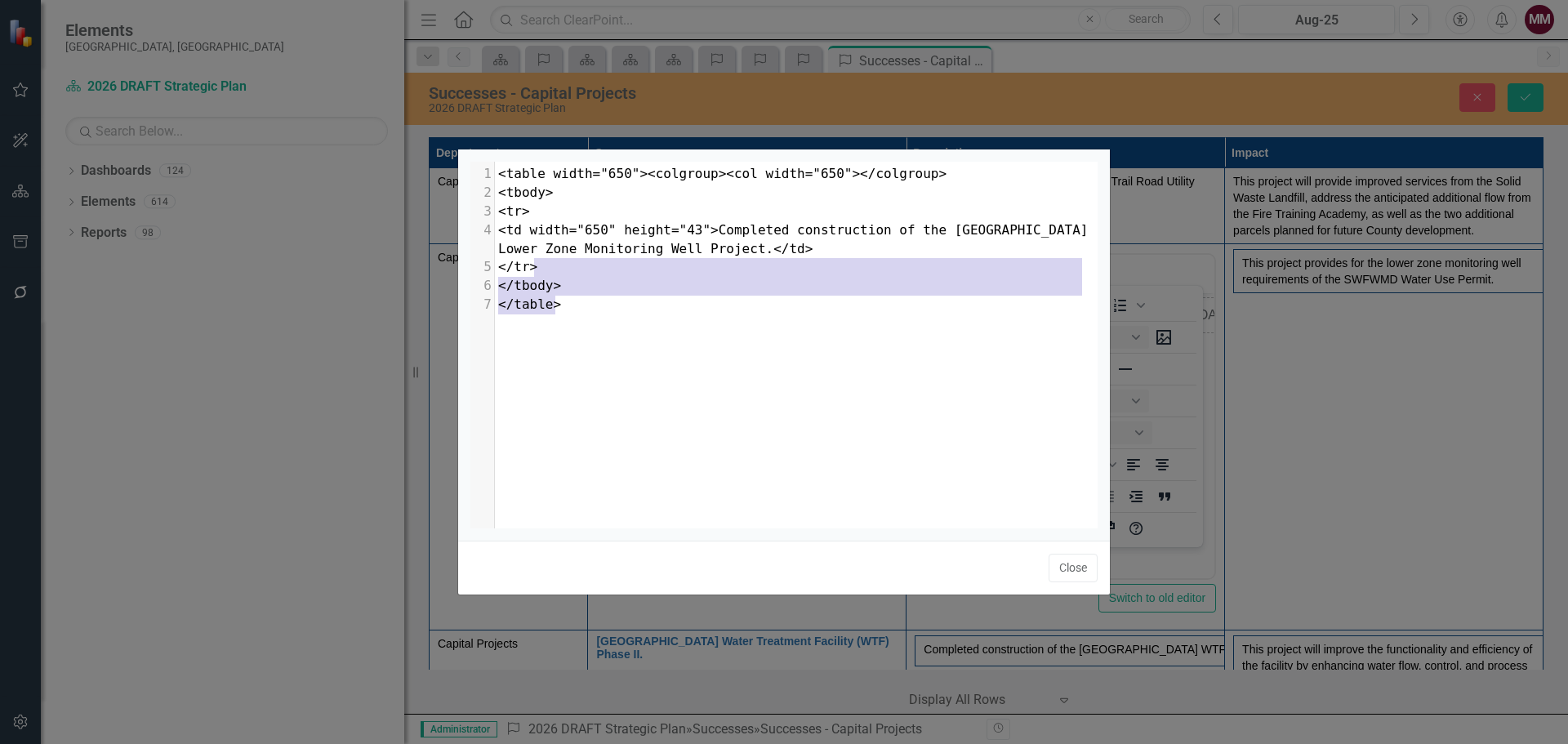
type textarea "</td> </tr> </tbody> </table>"
drag, startPoint x: 719, startPoint y: 322, endPoint x: 707, endPoint y: 253, distance: 70.0
click at [707, 253] on div "x 1 <table width="650"><colgroup><col width="650"></colgroup> 2 <tbody> 3 <tr> …" at bounding box center [805, 365] width 668 height 408
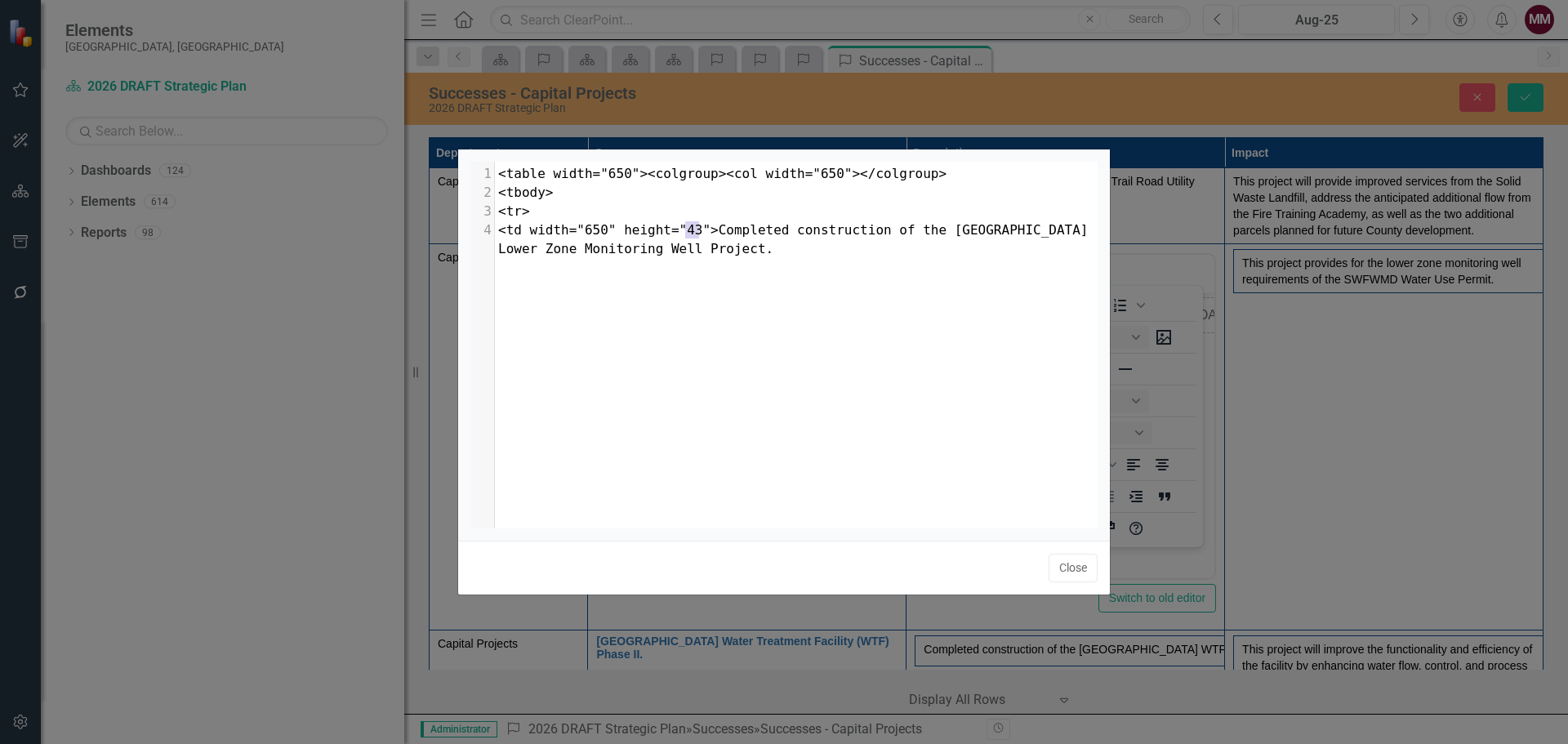
type textarea "<table width="650"><colgroup><col width="650"></colgroup> <tbody> <tr> <td widt…"
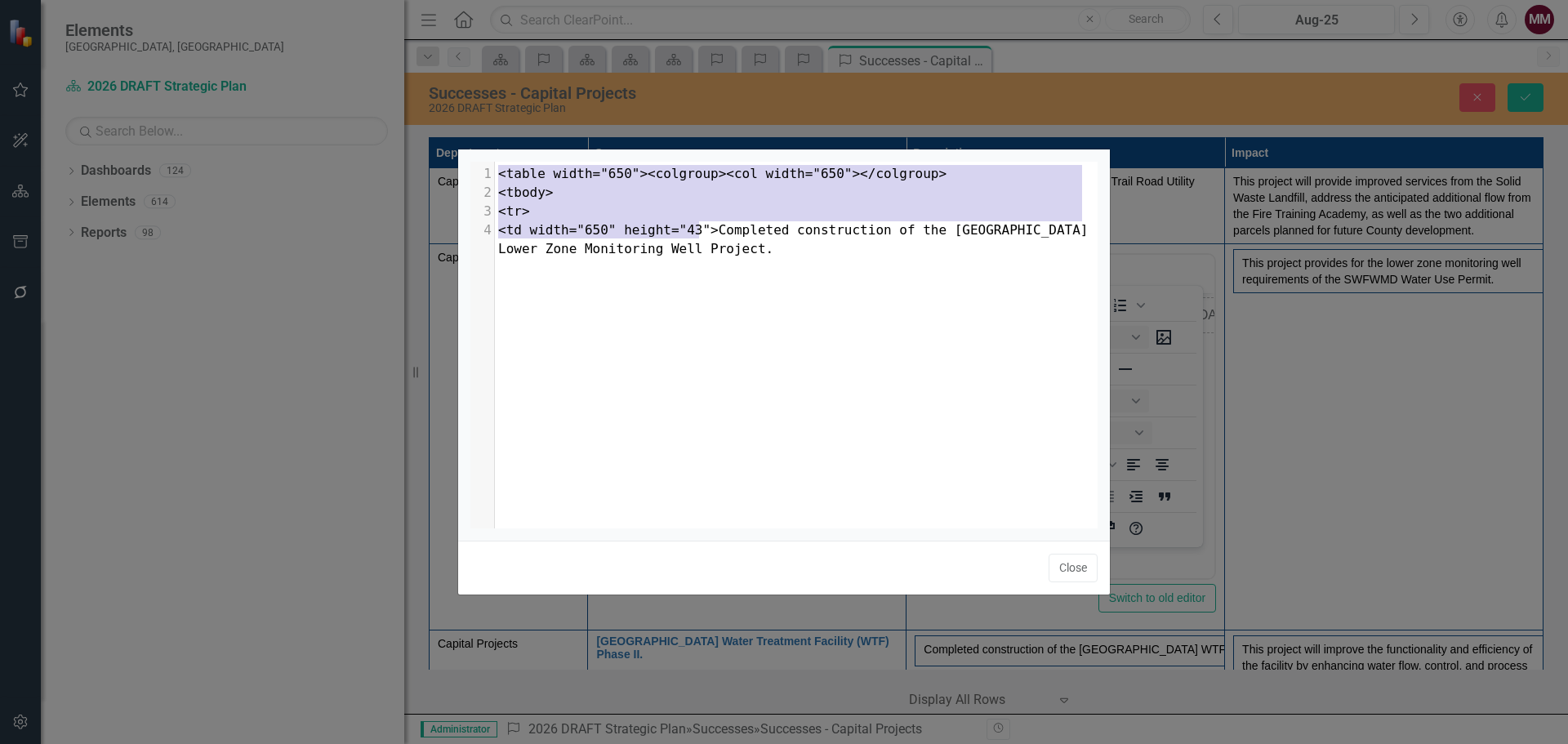
drag, startPoint x: 699, startPoint y: 231, endPoint x: 489, endPoint y: 163, distance: 220.7
click at [489, 163] on div "x 1 <table width="650"><colgroup><col width="650"></colgroup> 2 <tbody> 3 <tr> …" at bounding box center [805, 365] width 668 height 408
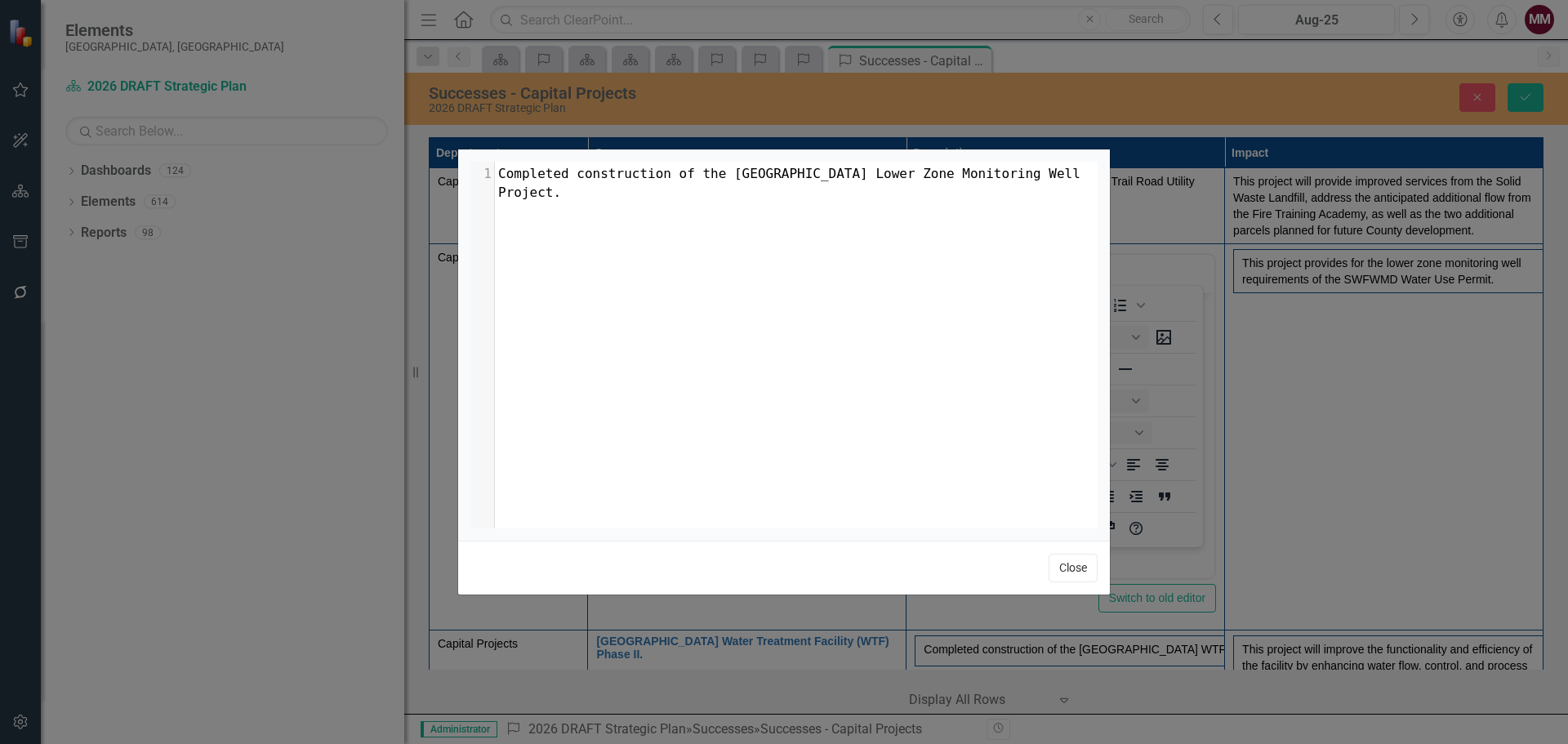
click at [1086, 567] on button "Close" at bounding box center [1073, 569] width 49 height 29
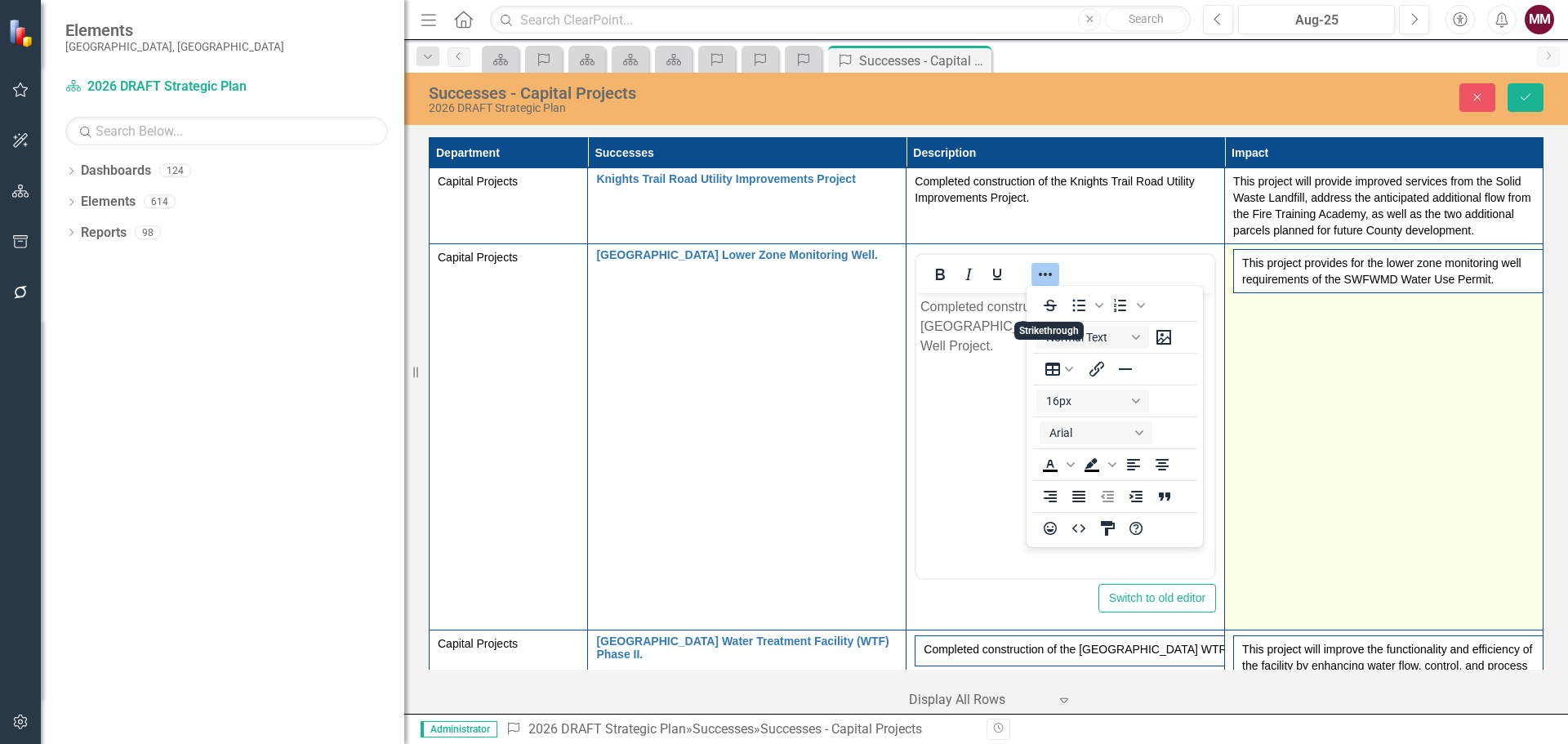
click at [1338, 407] on td "This project provides for the lower zone monitoring well requirements of the SW…" at bounding box center [1384, 437] width 319 height 387
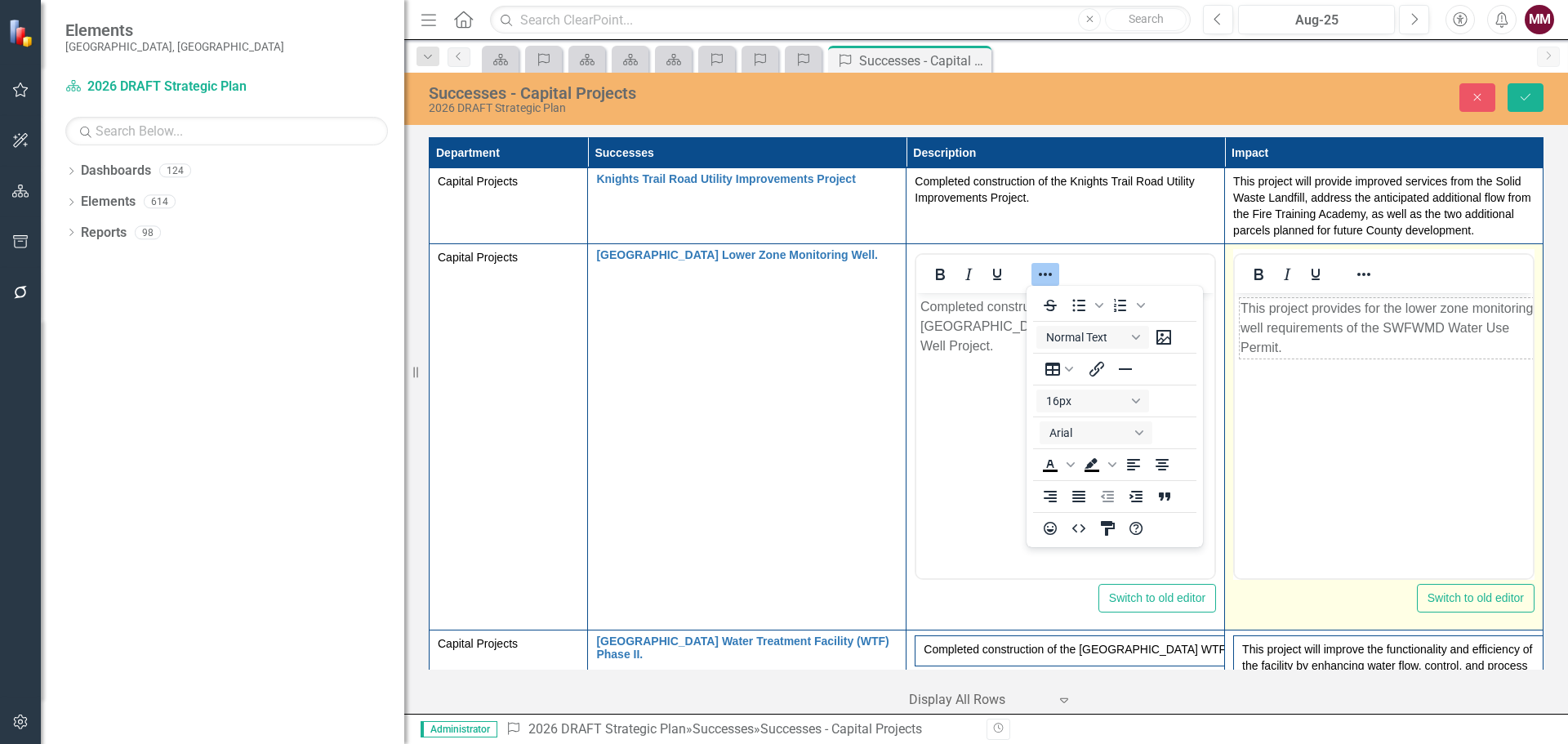
scroll to position [0, 0]
click at [1363, 277] on icon "Reveal or hide additional toolbar items" at bounding box center [1364, 274] width 19 height 19
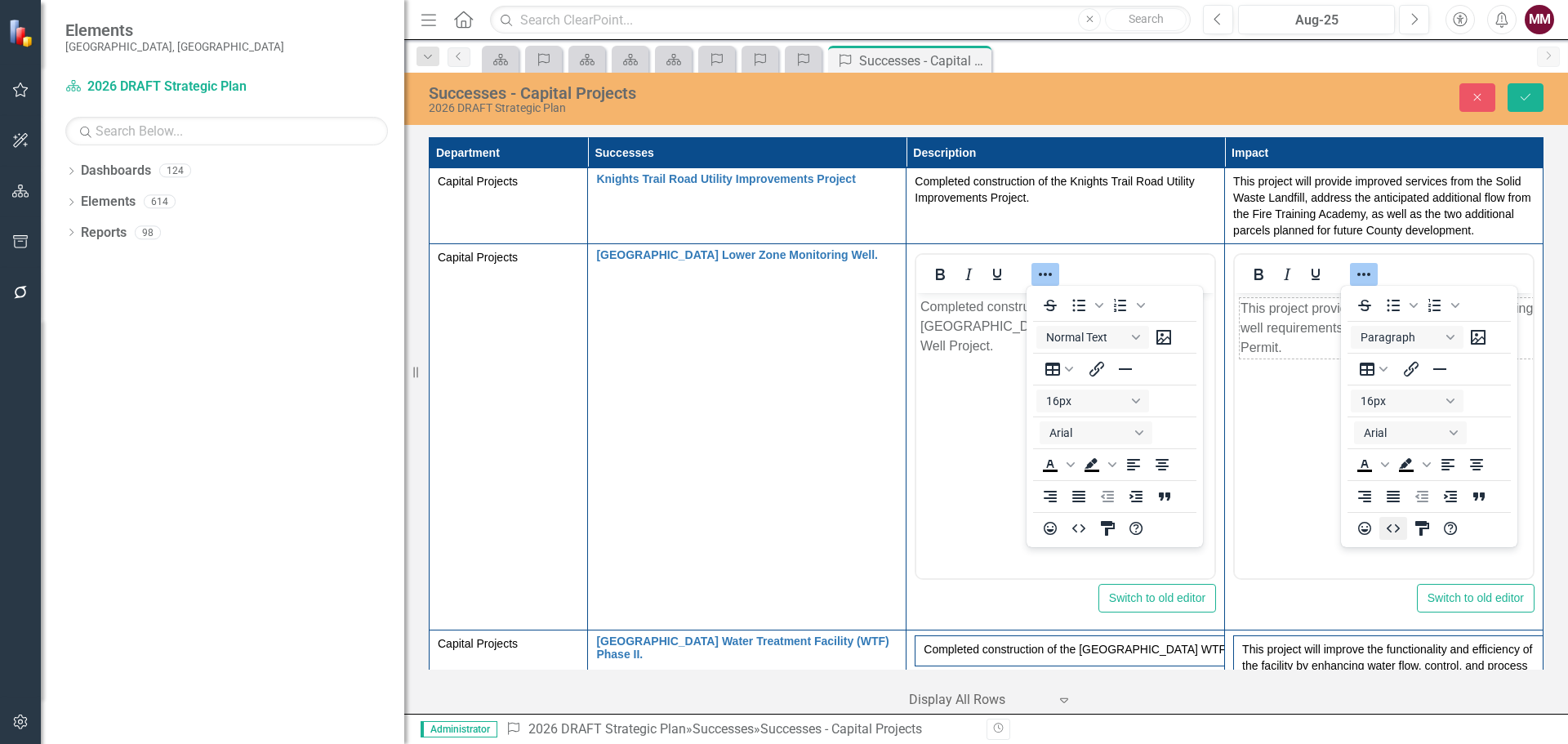
click at [1399, 536] on icon "HTML Editor" at bounding box center [1394, 529] width 19 height 19
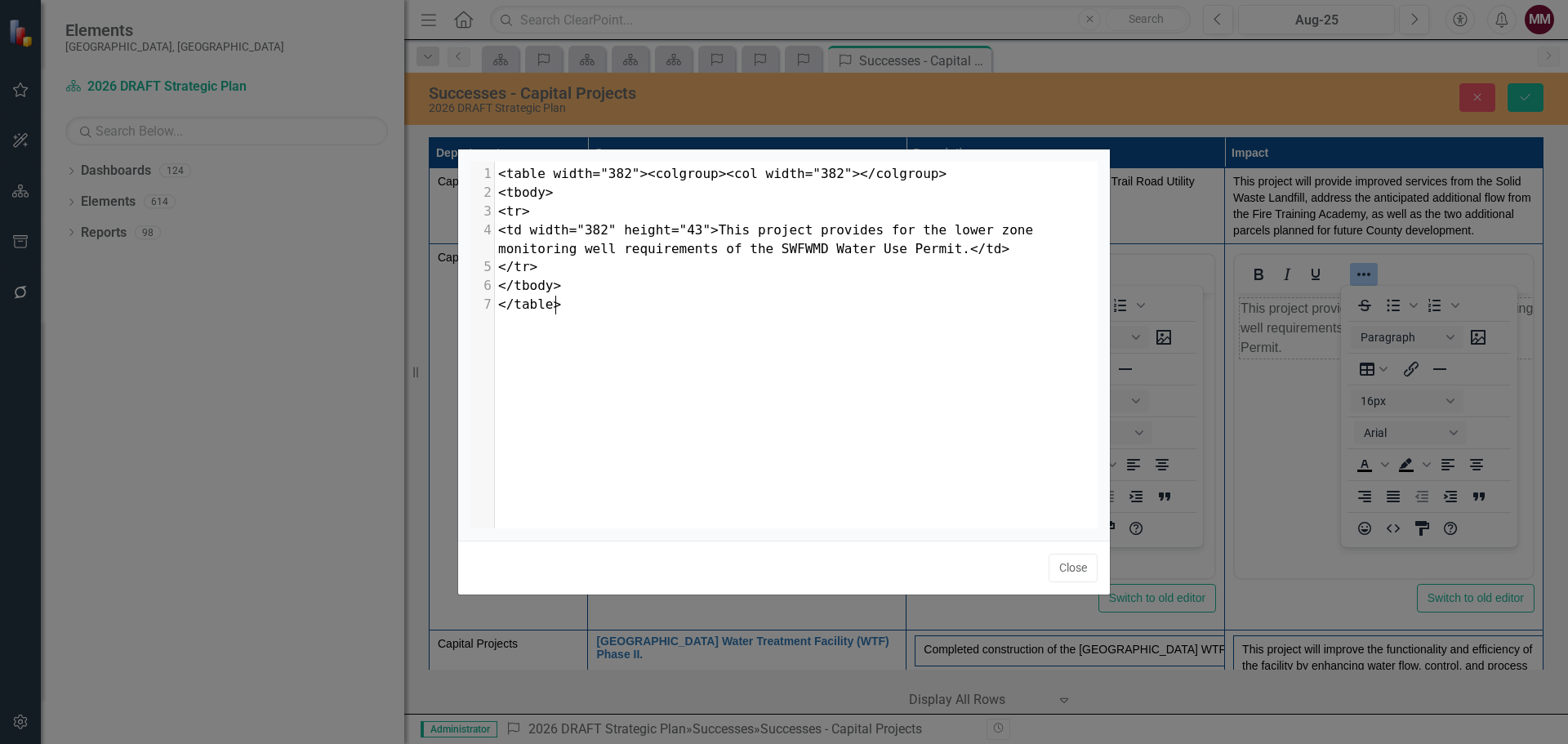
scroll to position [7, 0]
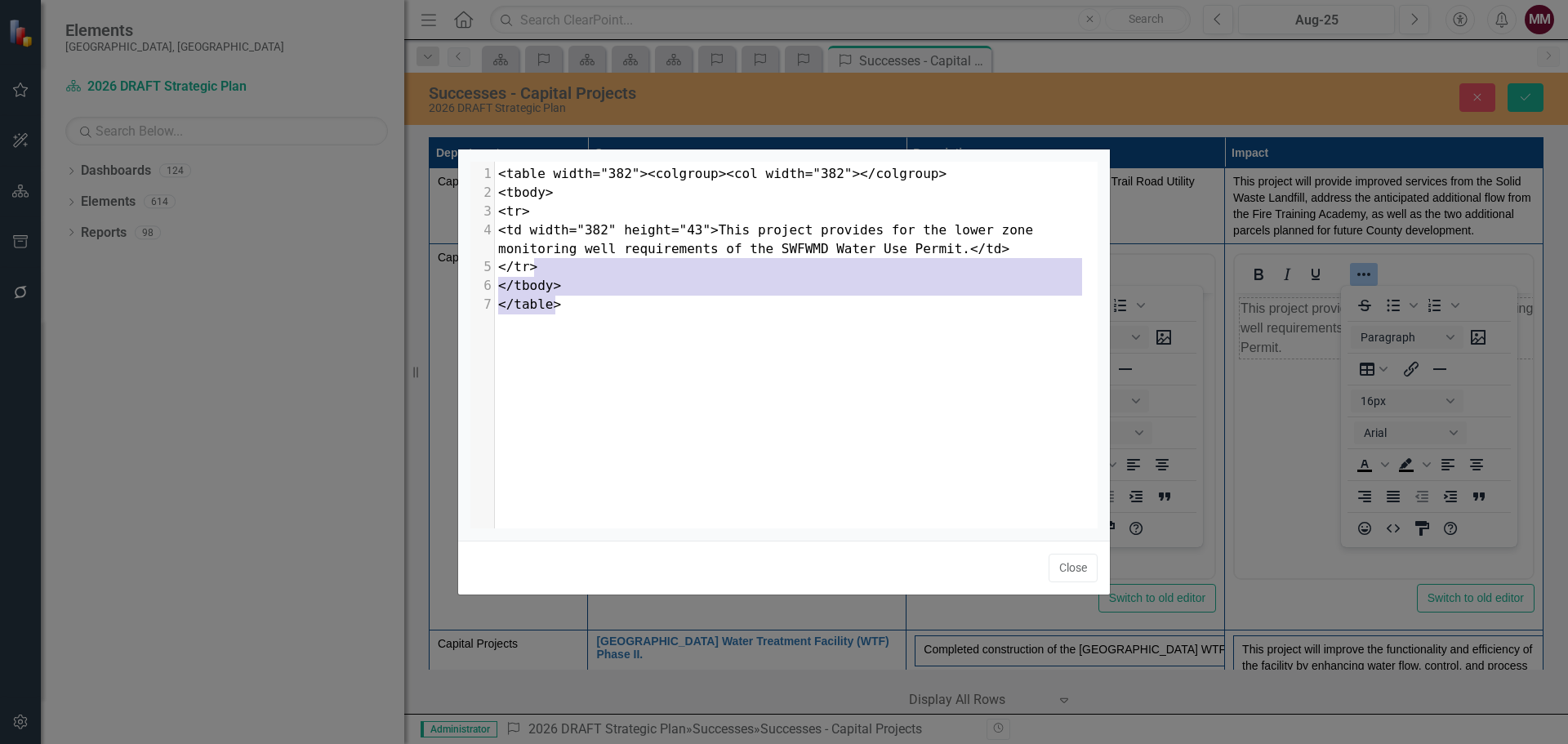
type textarea "</td> </tr> </tbody> </table>"
drag, startPoint x: 814, startPoint y: 316, endPoint x: 852, endPoint y: 254, distance: 72.7
click at [852, 254] on div "x 1 <table width="382"><colgroup><col width="382"></colgroup> 2 <tbody> 3 <tr> …" at bounding box center [802, 239] width 615 height 156
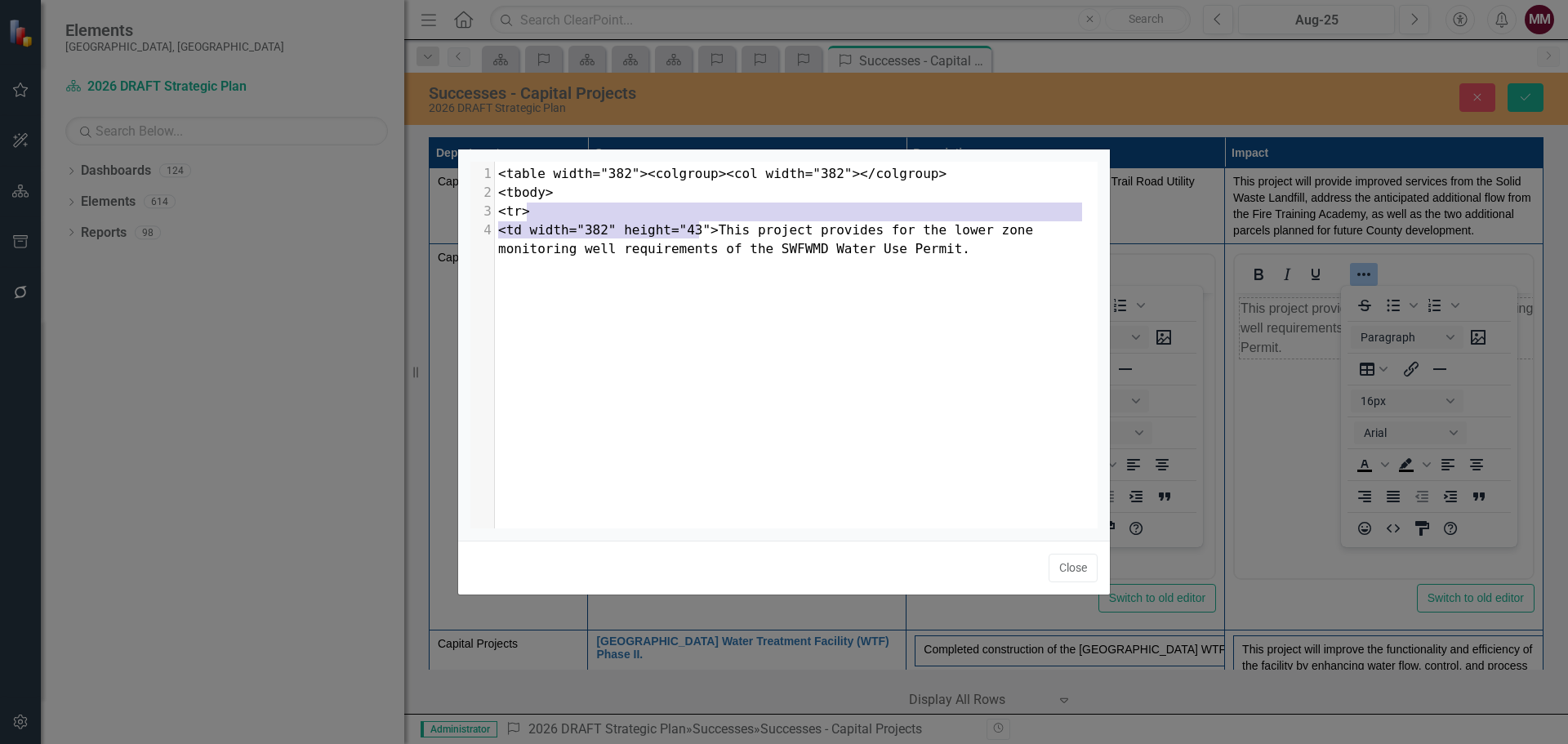
type textarea "<table width="382"><colgroup><col width="382"></colgroup> <tbody> <tr> <td widt…"
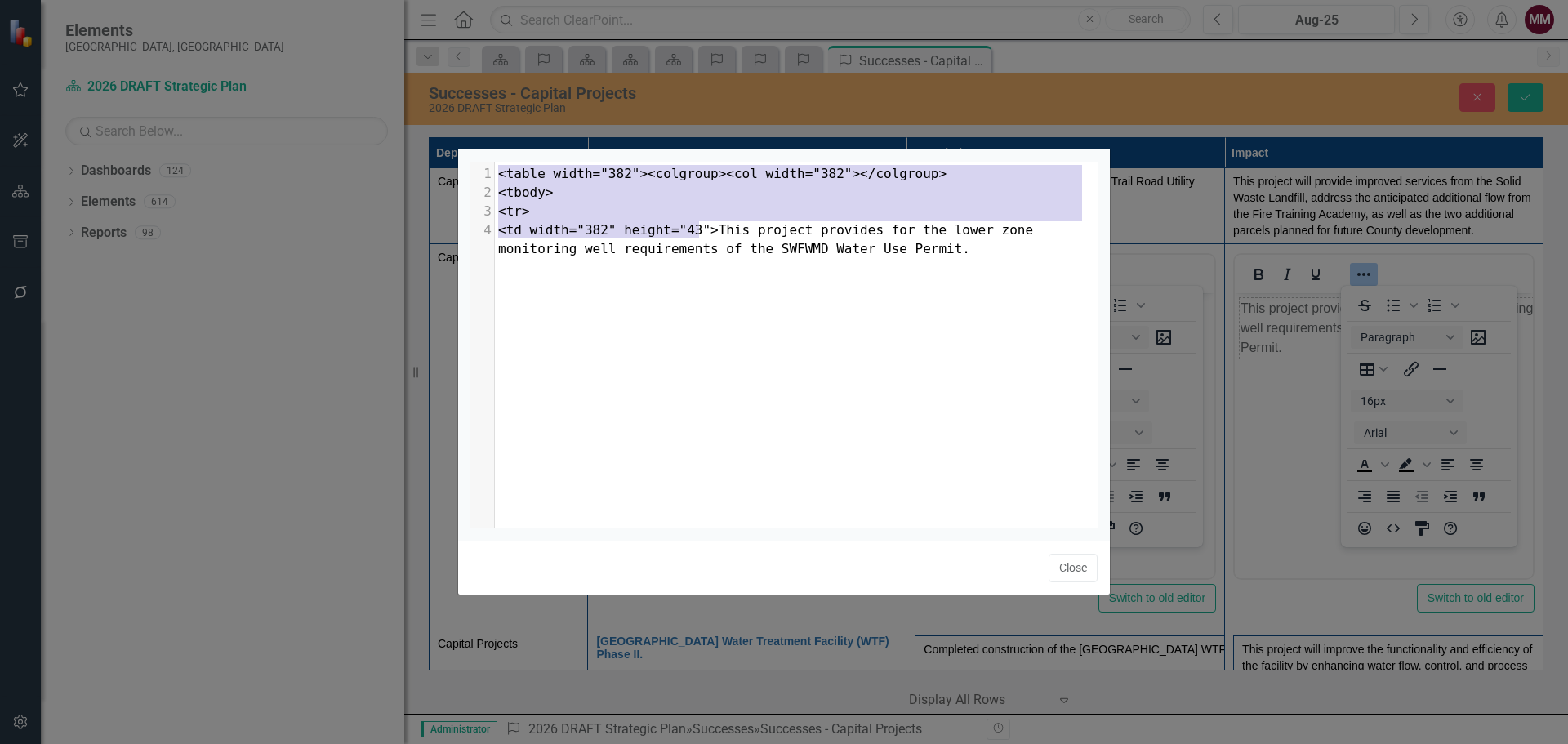
drag, startPoint x: 697, startPoint y: 227, endPoint x: 493, endPoint y: 165, distance: 213.2
click at [493, 165] on div "x 1 <table width="382"><colgroup><col width="382"></colgroup> 2 <tbody> 3 <tr> …" at bounding box center [805, 365] width 668 height 408
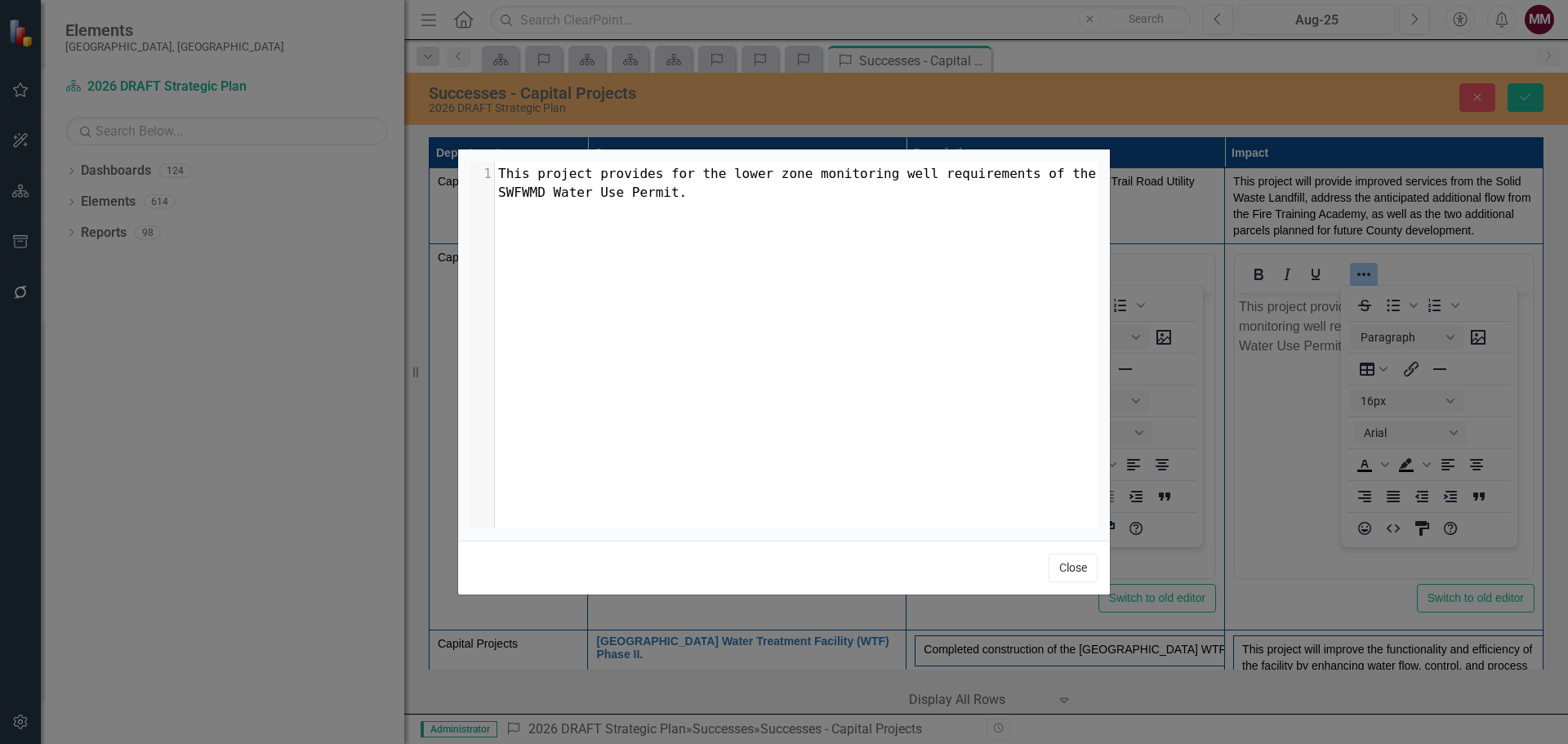
click at [1061, 562] on button "Close" at bounding box center [1073, 569] width 49 height 29
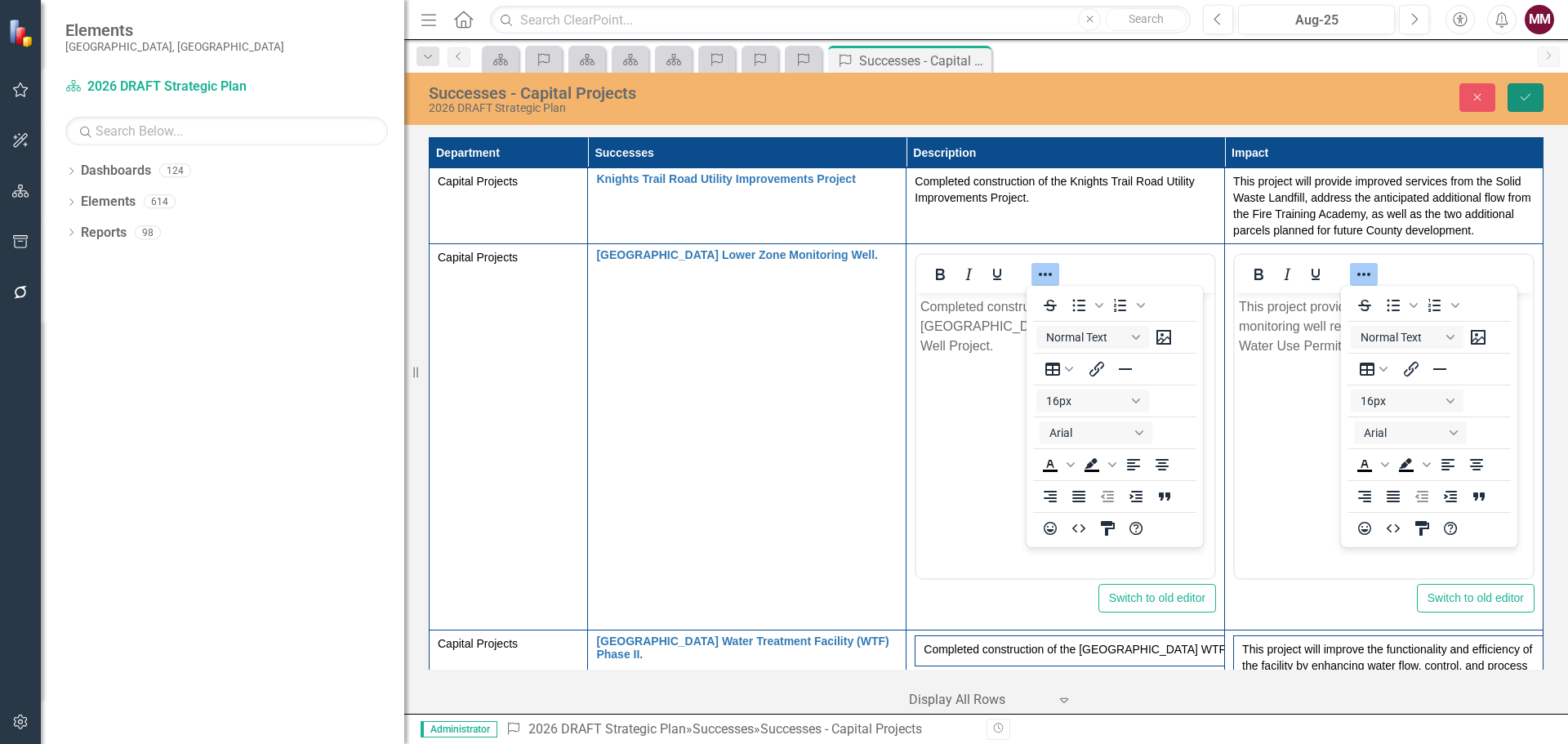
click at [1525, 100] on icon "Save" at bounding box center [1525, 97] width 15 height 12
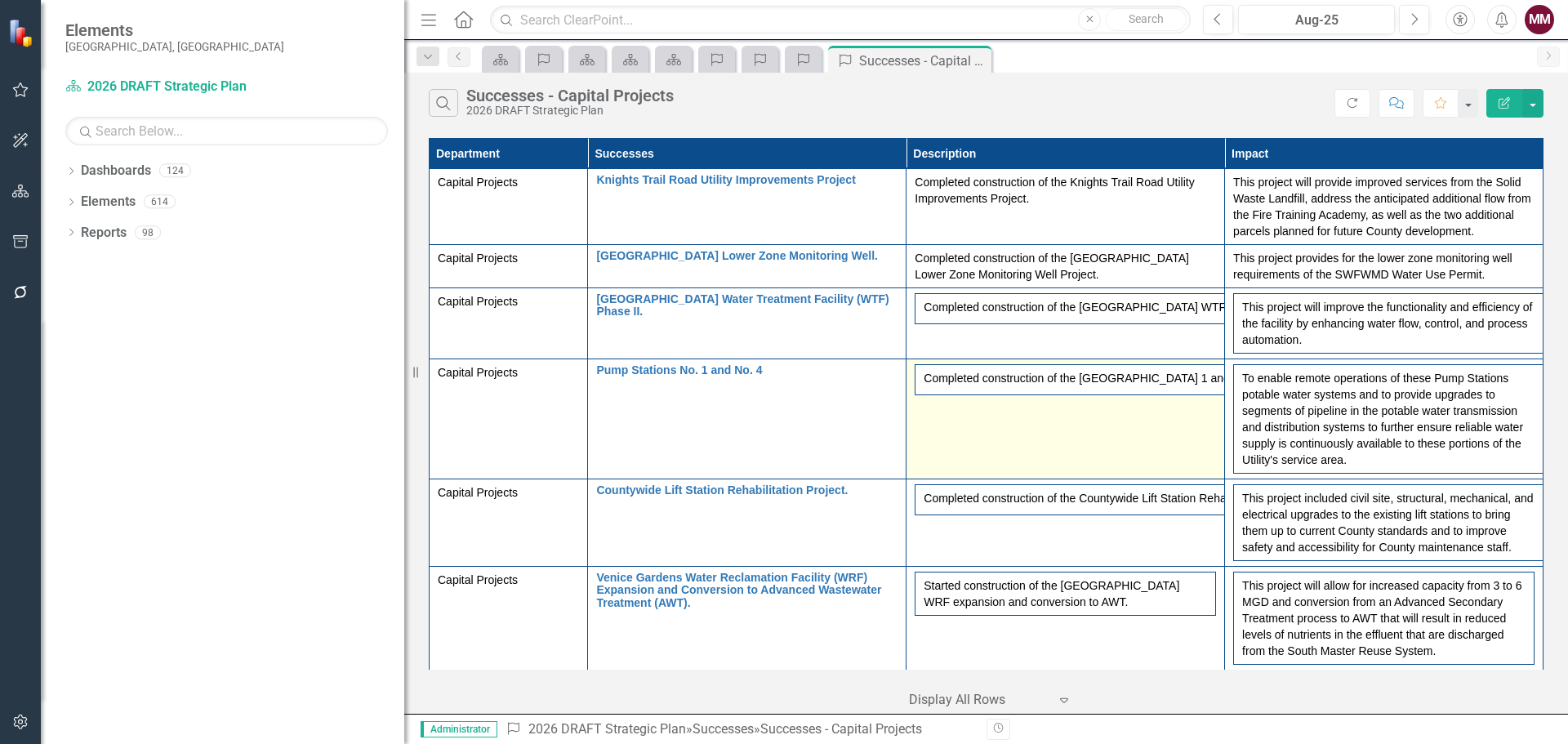
click at [999, 453] on td "Completed construction of the [GEOGRAPHIC_DATA] 1 and 4 Rehabilitation Project." at bounding box center [1065, 419] width 319 height 120
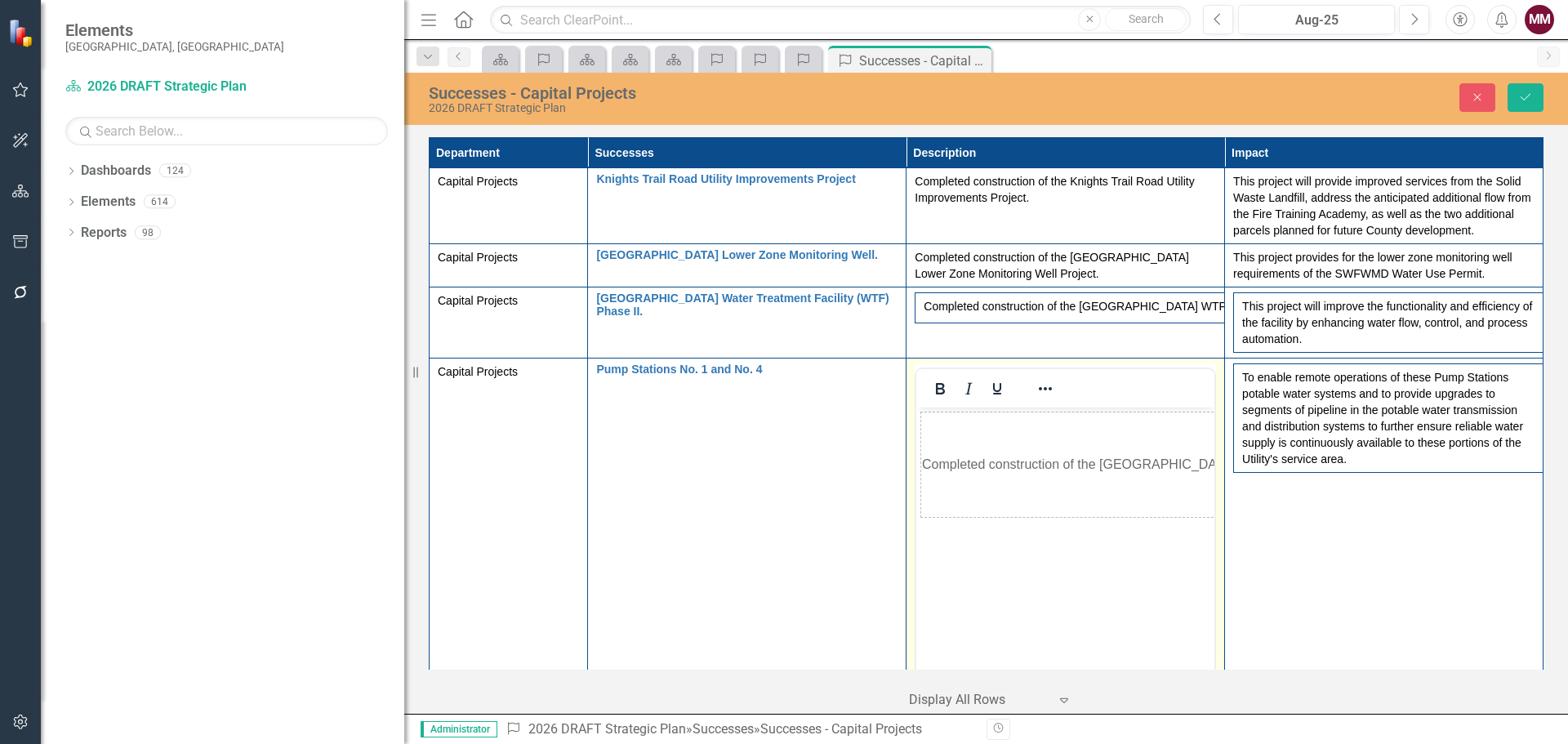
scroll to position [0, 0]
click at [1045, 389] on icon "Reveal or hide additional toolbar items" at bounding box center [1045, 388] width 13 height 3
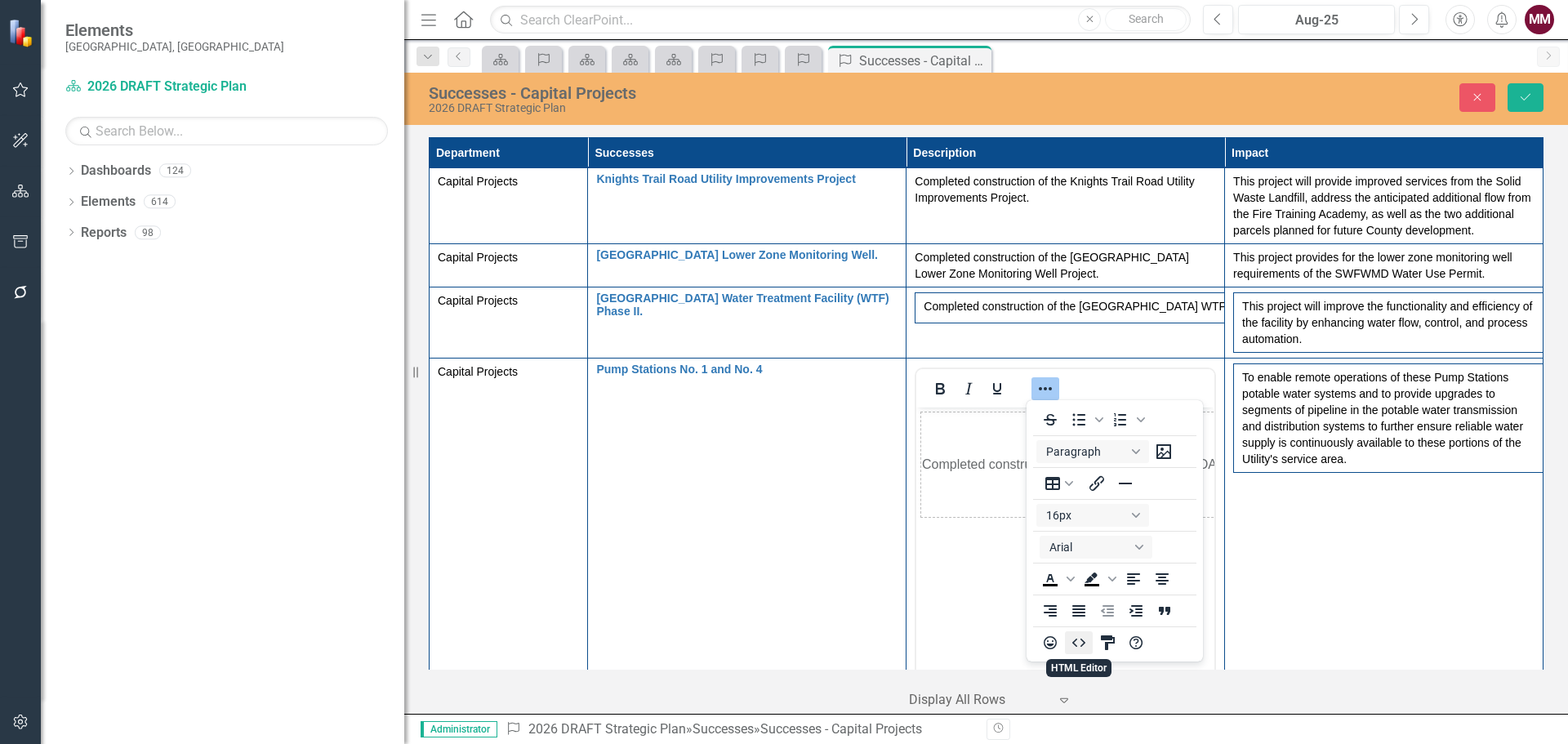
click at [1082, 644] on icon "HTML Editor" at bounding box center [1079, 643] width 19 height 19
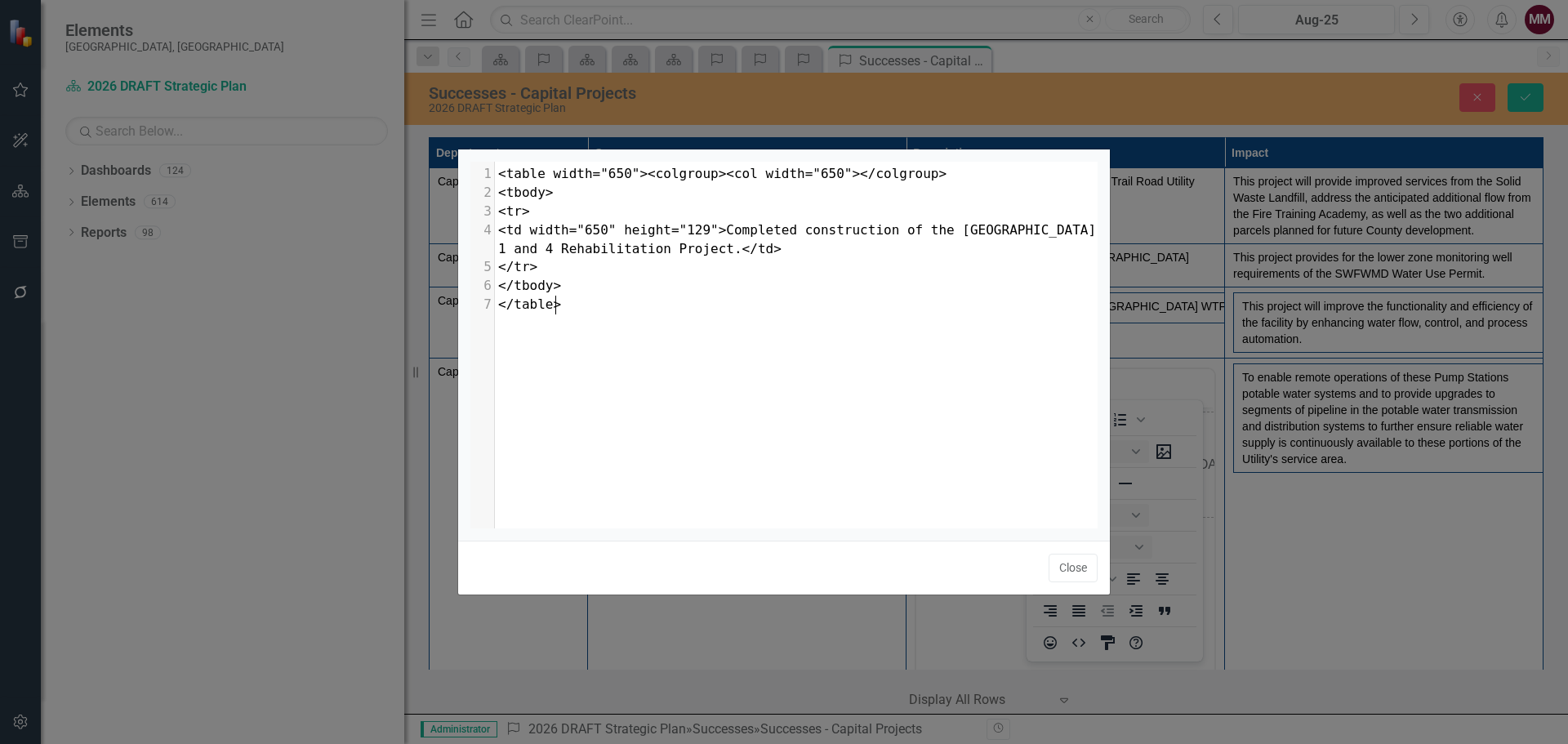
scroll to position [7, 0]
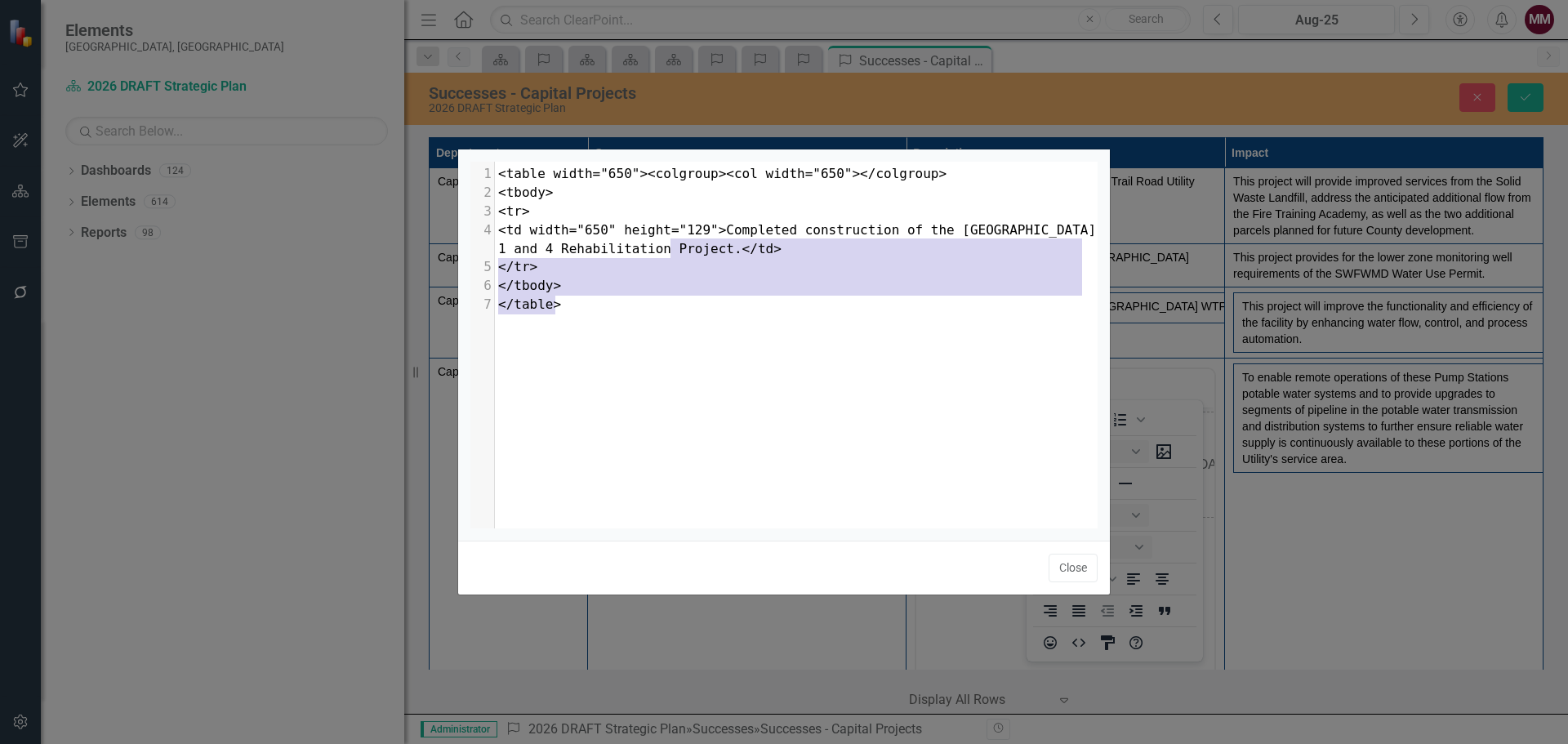
type textarea "</td> </tr> </tbody> </table>"
drag, startPoint x: 732, startPoint y: 312, endPoint x: 661, endPoint y: 250, distance: 94.3
click at [661, 250] on div "x 1 <table width="650"><colgroup><col width="650"></colgroup> 2 <tbody> 3 <tr> …" at bounding box center [802, 239] width 615 height 156
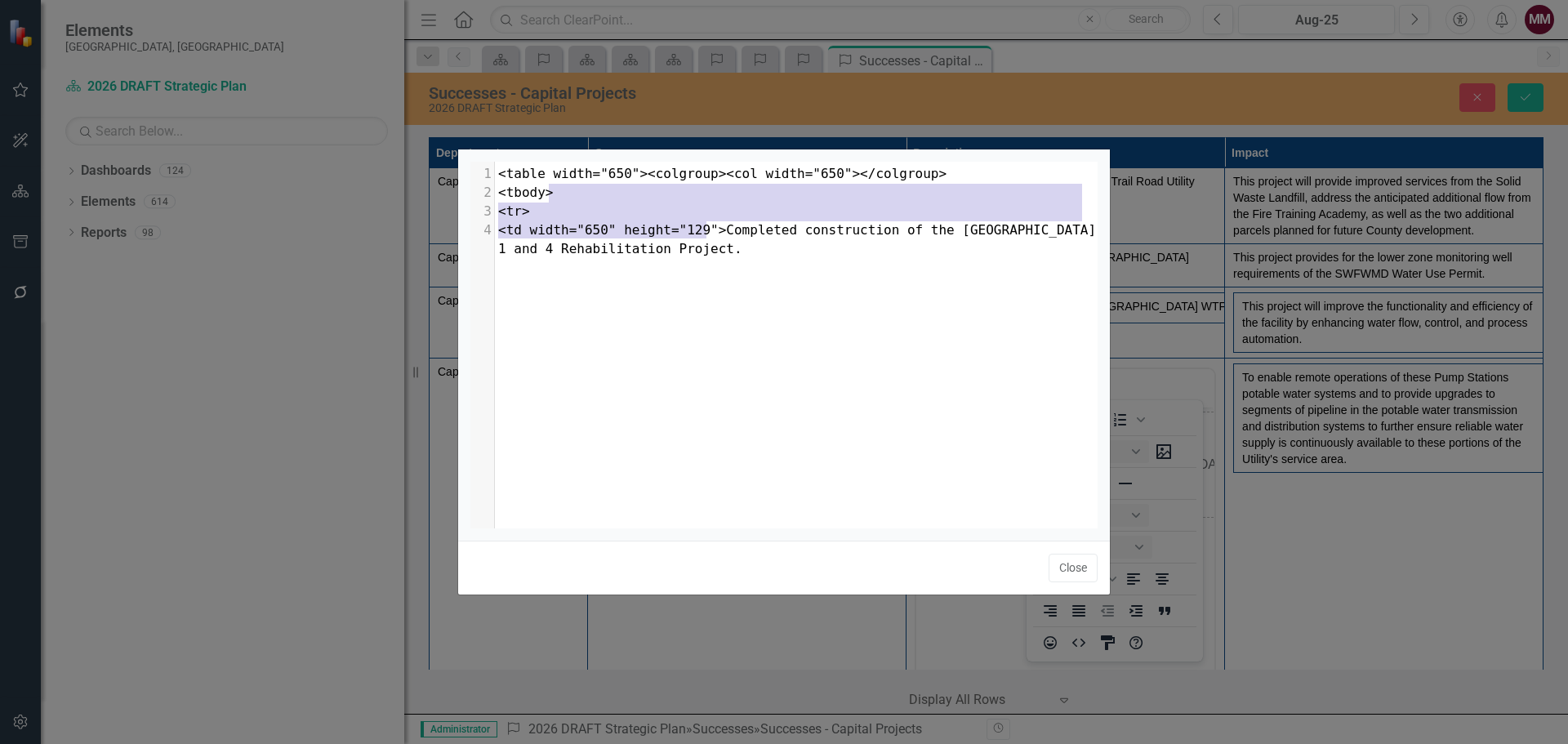
type textarea "<table width="650"><colgroup><col width="650"></colgroup> <tbody> <tr> <td widt…"
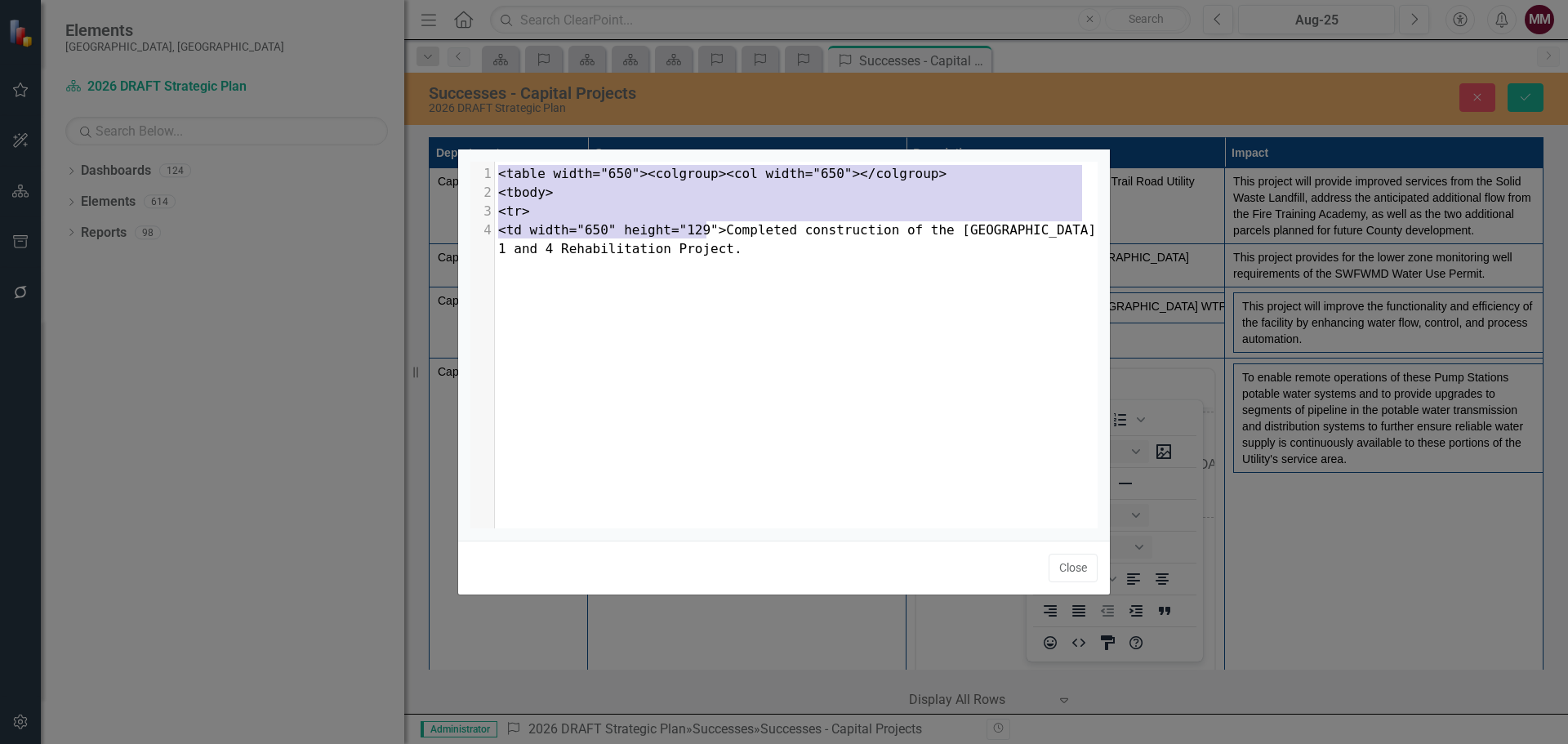
drag, startPoint x: 706, startPoint y: 229, endPoint x: 487, endPoint y: 158, distance: 230.2
click at [487, 158] on div "<table width="650"><colgroup><col width="650"></colgroup> <tbody> <tr> <td widt…" at bounding box center [784, 345] width 652 height 391
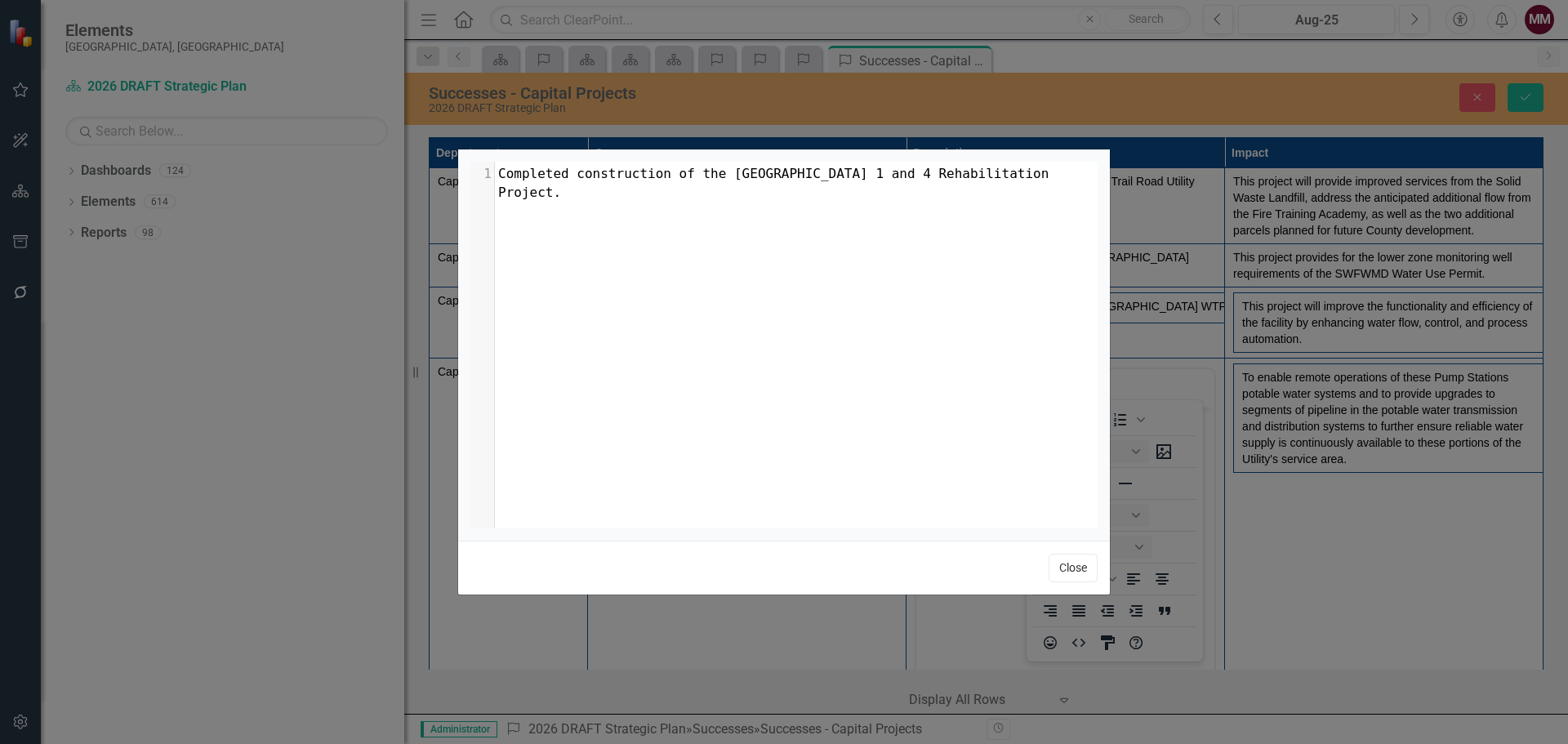
click at [1073, 566] on button "Close" at bounding box center [1073, 569] width 49 height 29
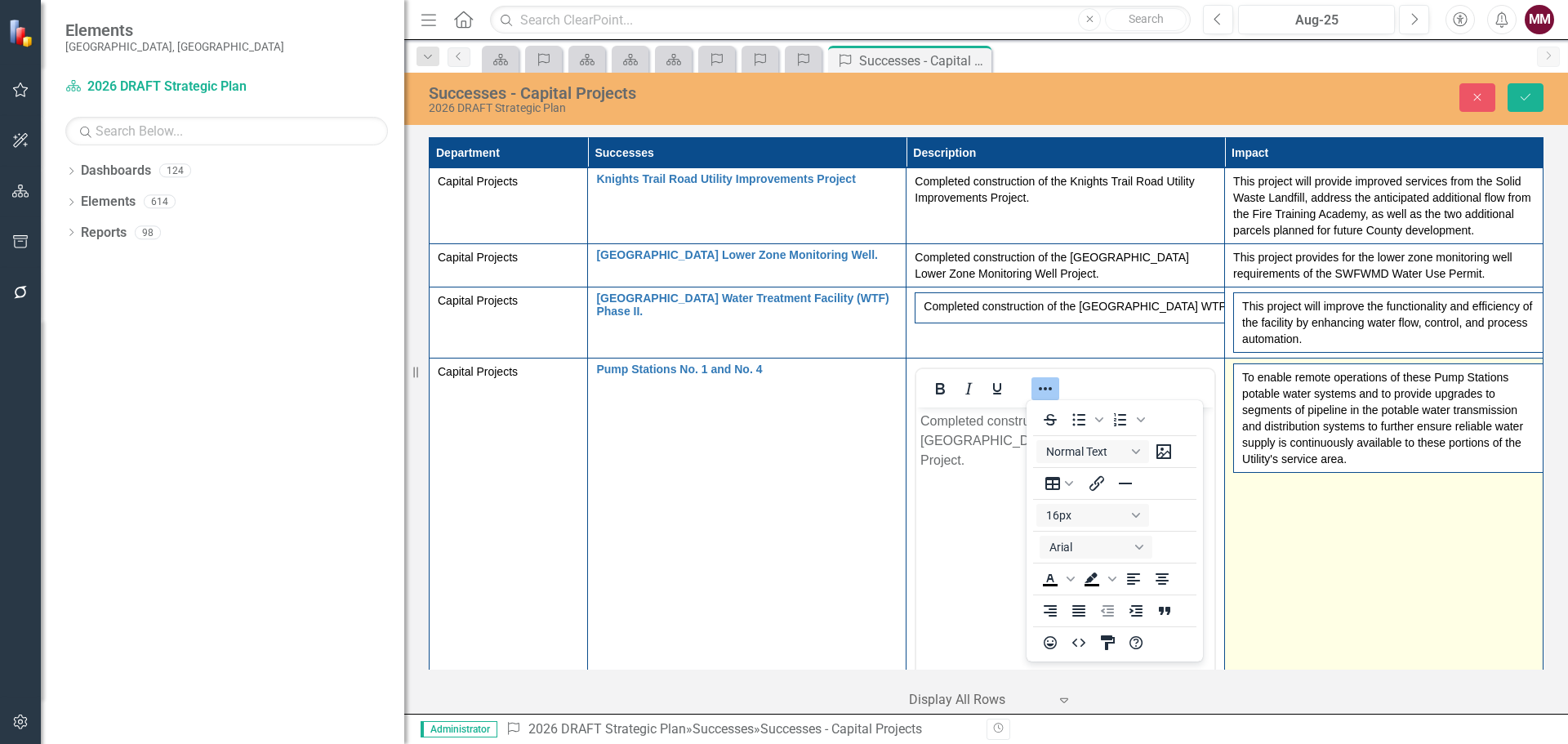
click at [1320, 573] on td "To enable remote operations of these Pump Stations potable water systems and to…" at bounding box center [1384, 551] width 319 height 387
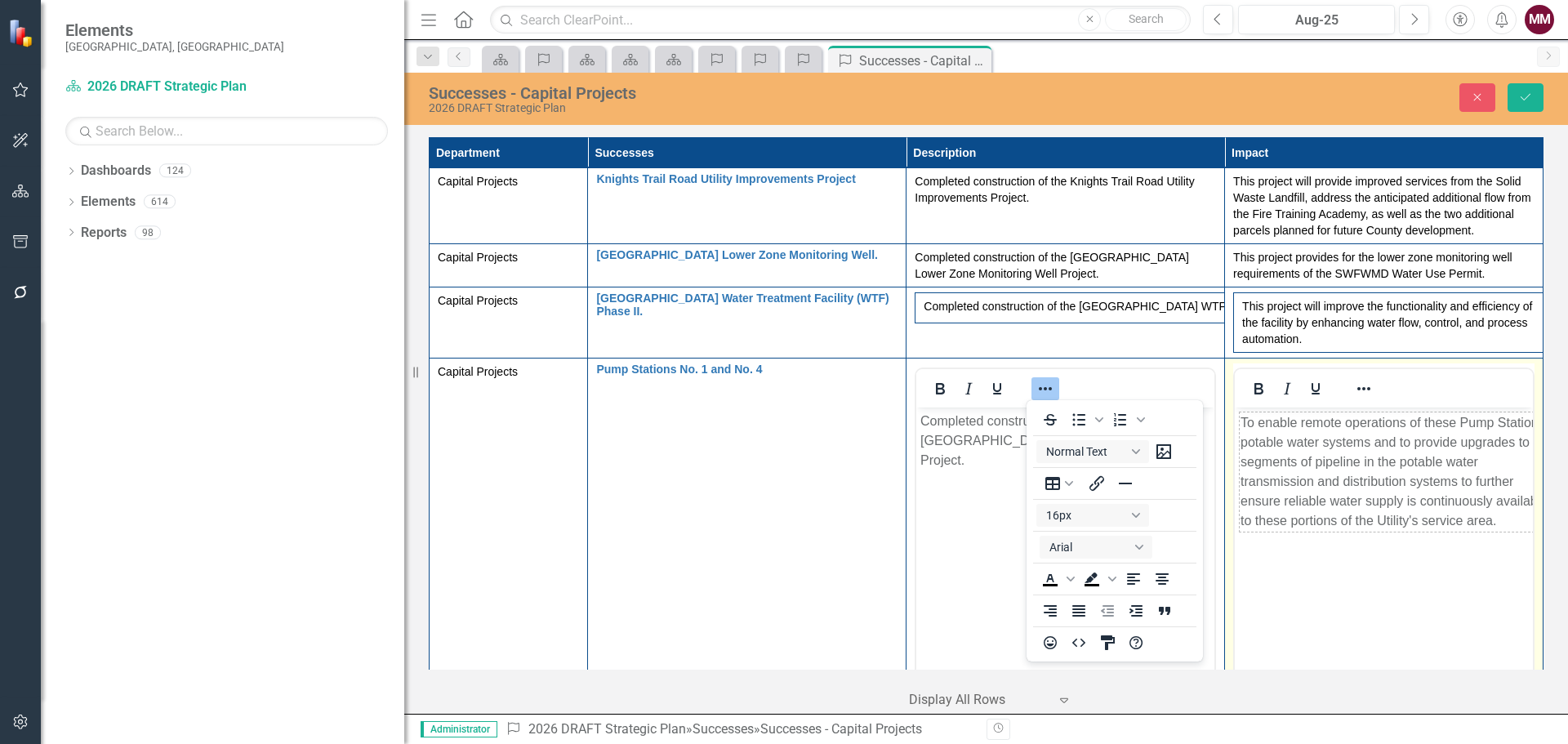
scroll to position [0, 0]
click at [1354, 393] on icon "Reveal or hide additional toolbar items" at bounding box center [1364, 388] width 19 height 19
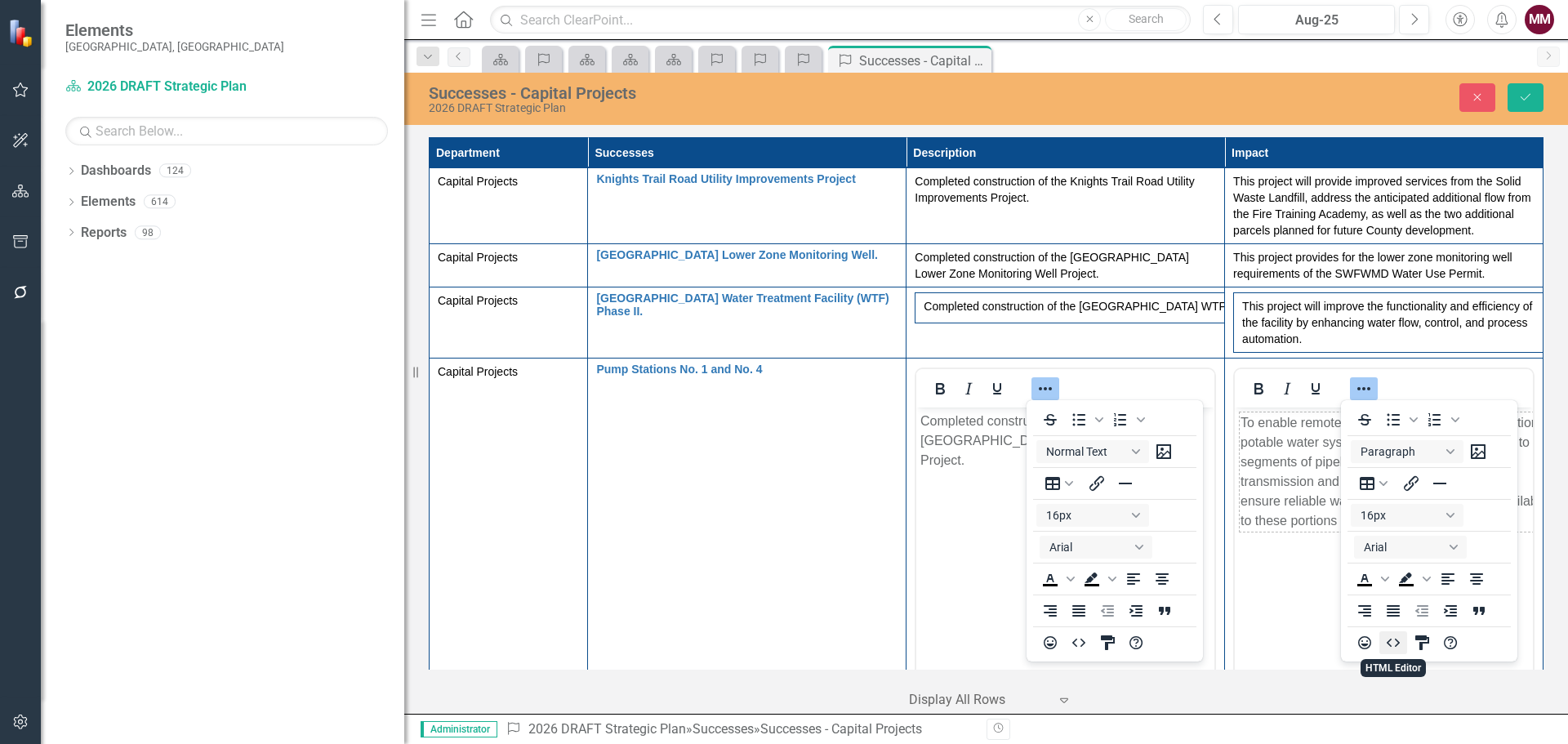
click at [1397, 643] on icon "HTML Editor" at bounding box center [1394, 643] width 19 height 19
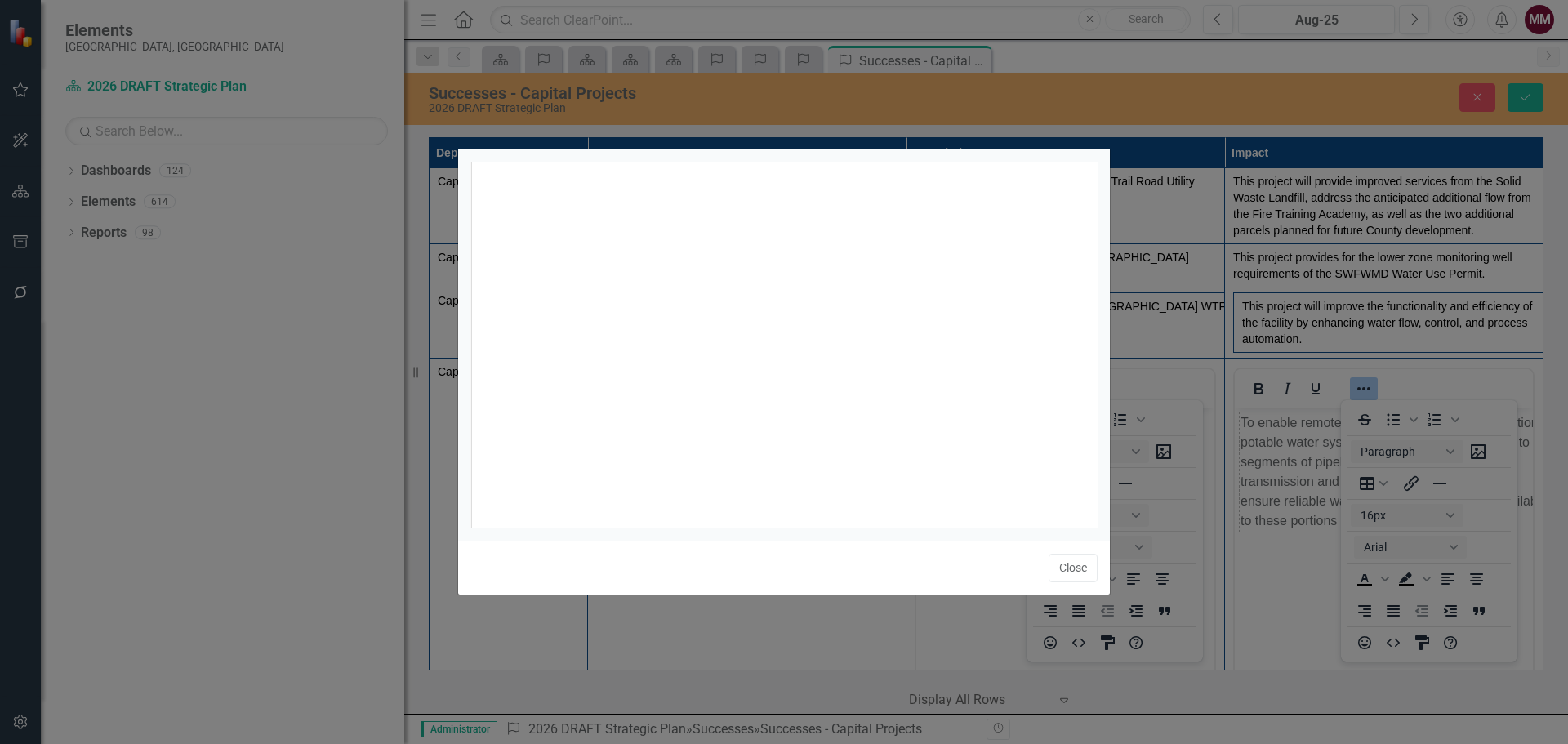
scroll to position [7, 0]
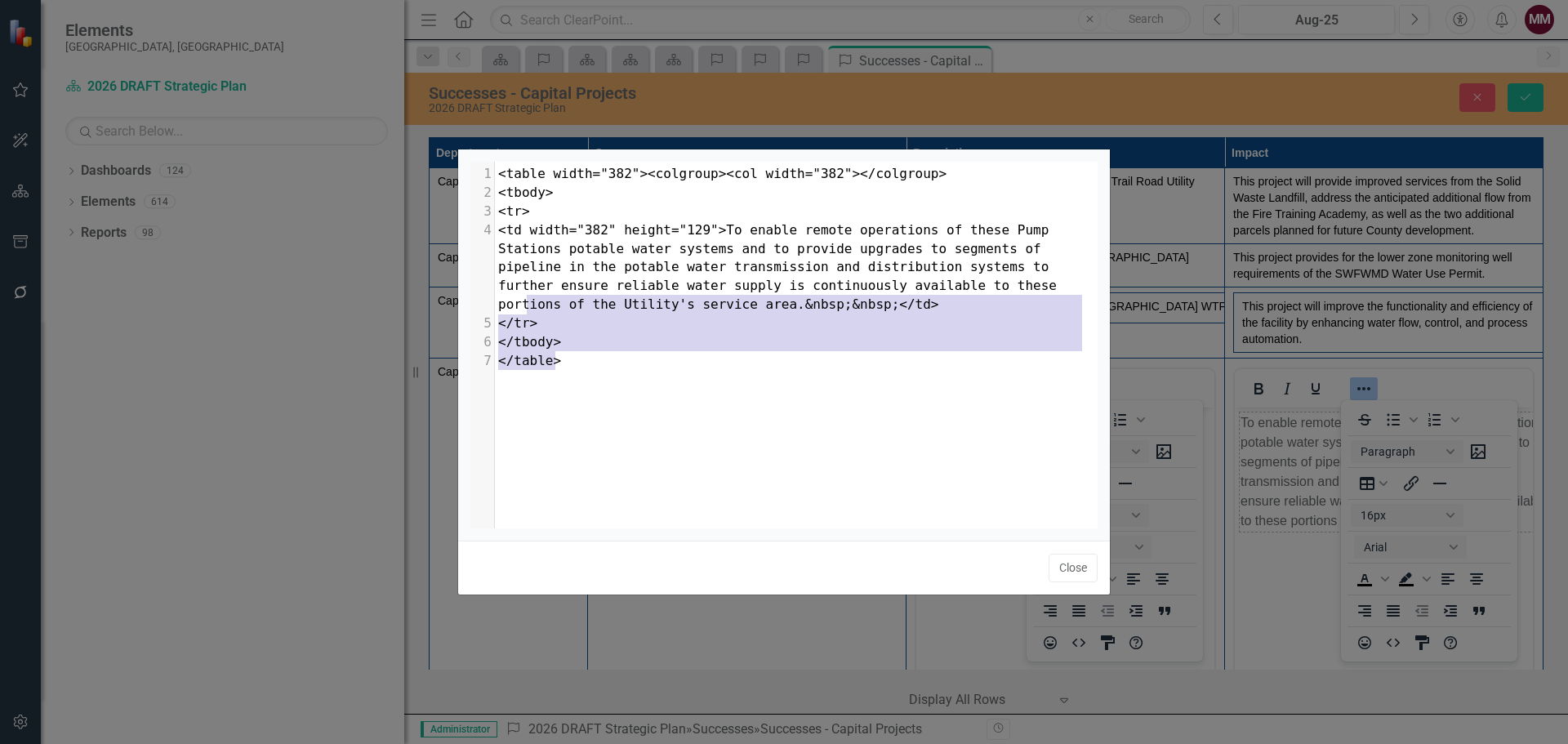
type textarea "&nbsp;&nbsp;</td> </tr> </tbody> </table>"
drag, startPoint x: 715, startPoint y: 366, endPoint x: 535, endPoint y: 307, distance: 189.4
click at [535, 307] on div "1 <table width="382"><colgroup><col width="382"></colgroup> 2 <tbody> 3 <tr> 4 …" at bounding box center [802, 267] width 615 height 205
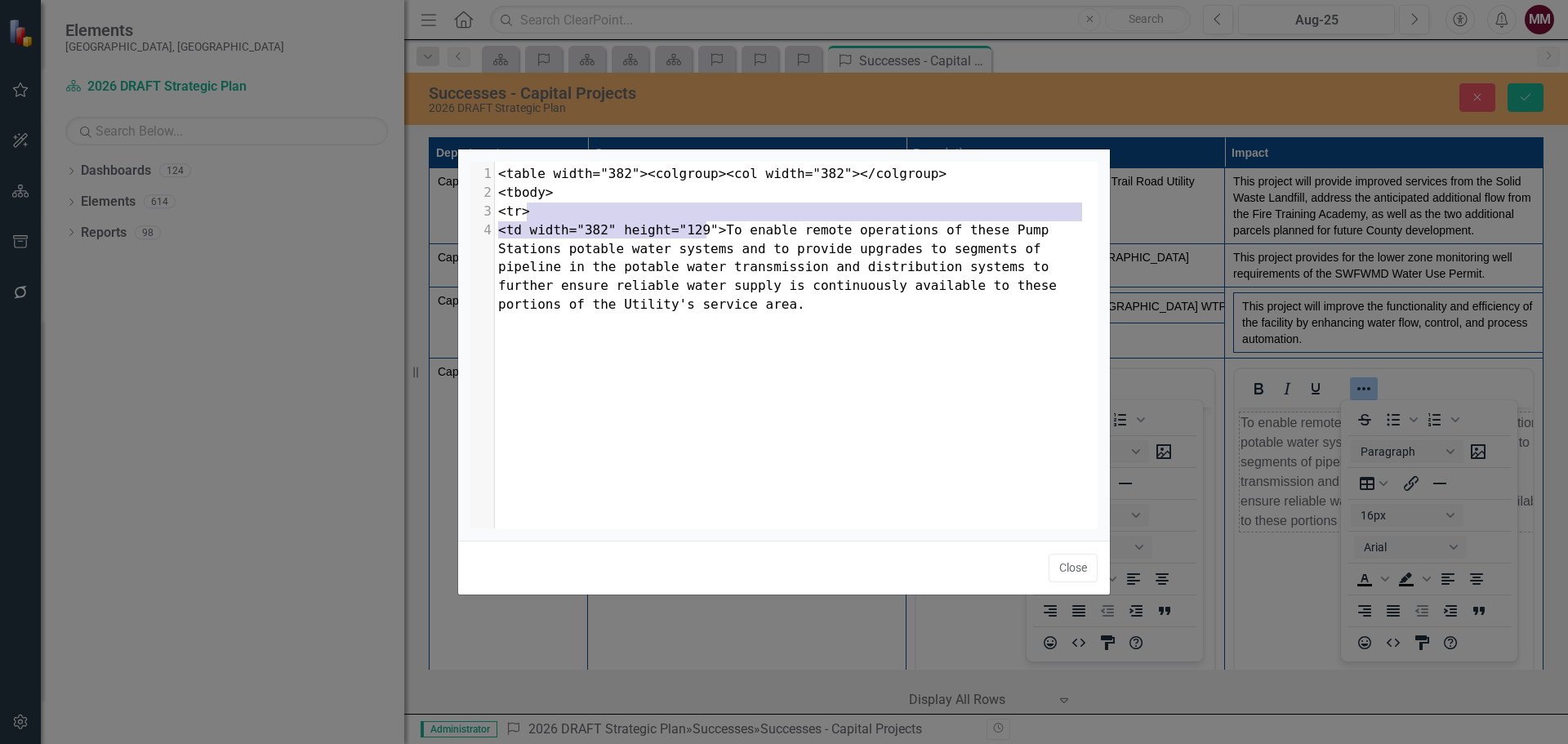
type textarea "<table width="382"><colgroup><col width="382"></colgroup> <tbody> <tr> <td widt…"
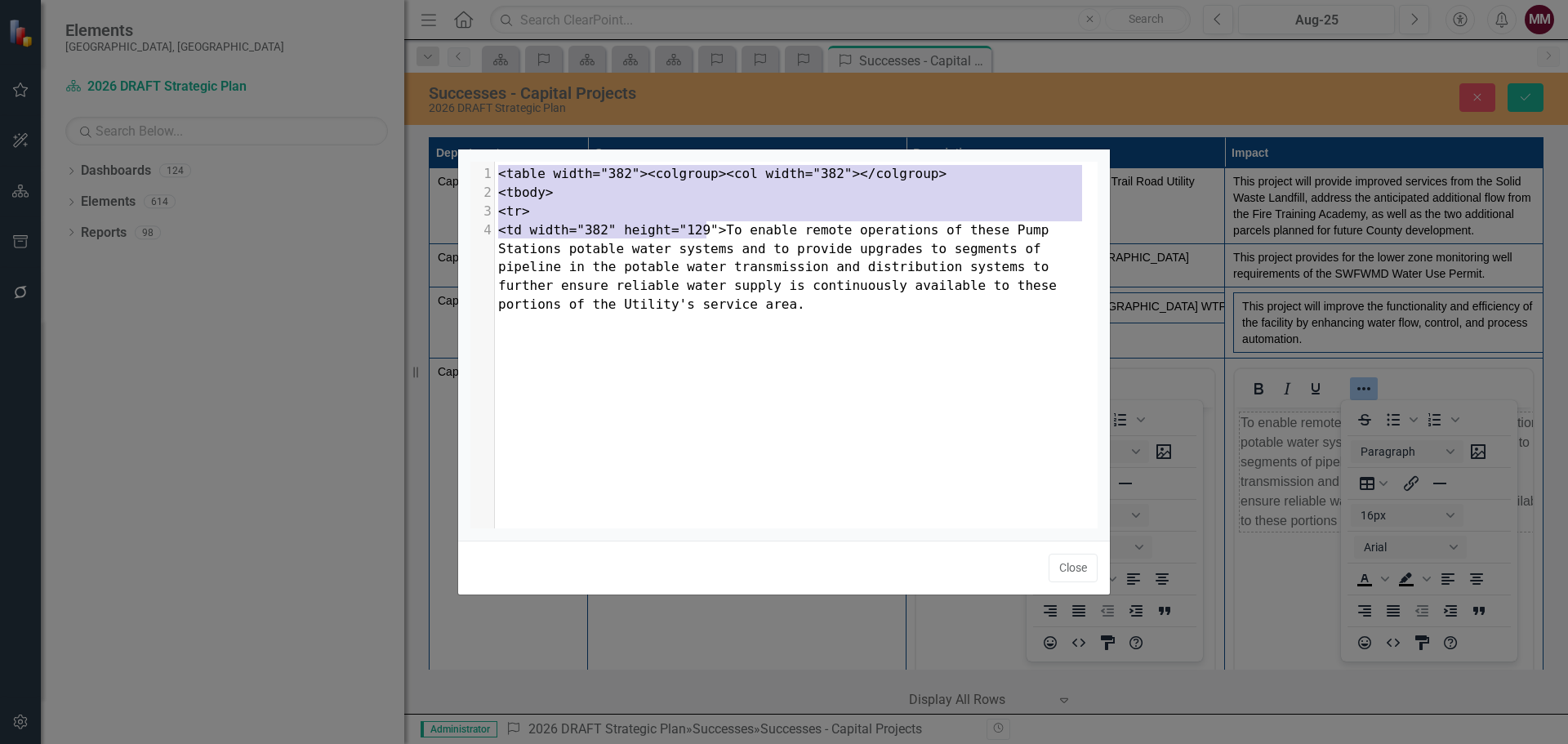
drag, startPoint x: 705, startPoint y: 231, endPoint x: 498, endPoint y: 152, distance: 221.6
click at [498, 152] on div "<table width="382"><colgroup><col width="382"></colgroup> <tbody> <tr> <td widt…" at bounding box center [784, 345] width 652 height 391
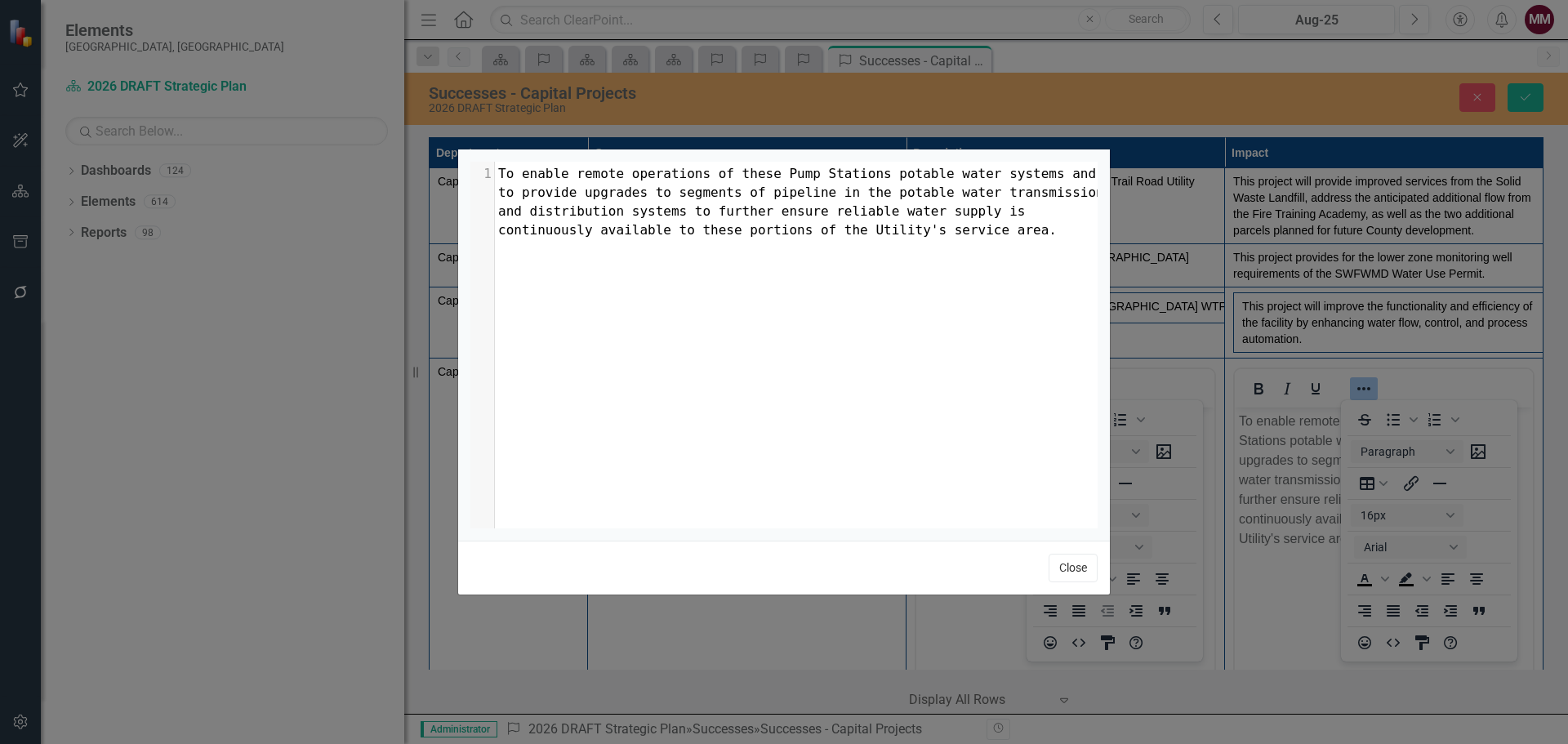
click at [1074, 572] on button "Close" at bounding box center [1073, 569] width 49 height 29
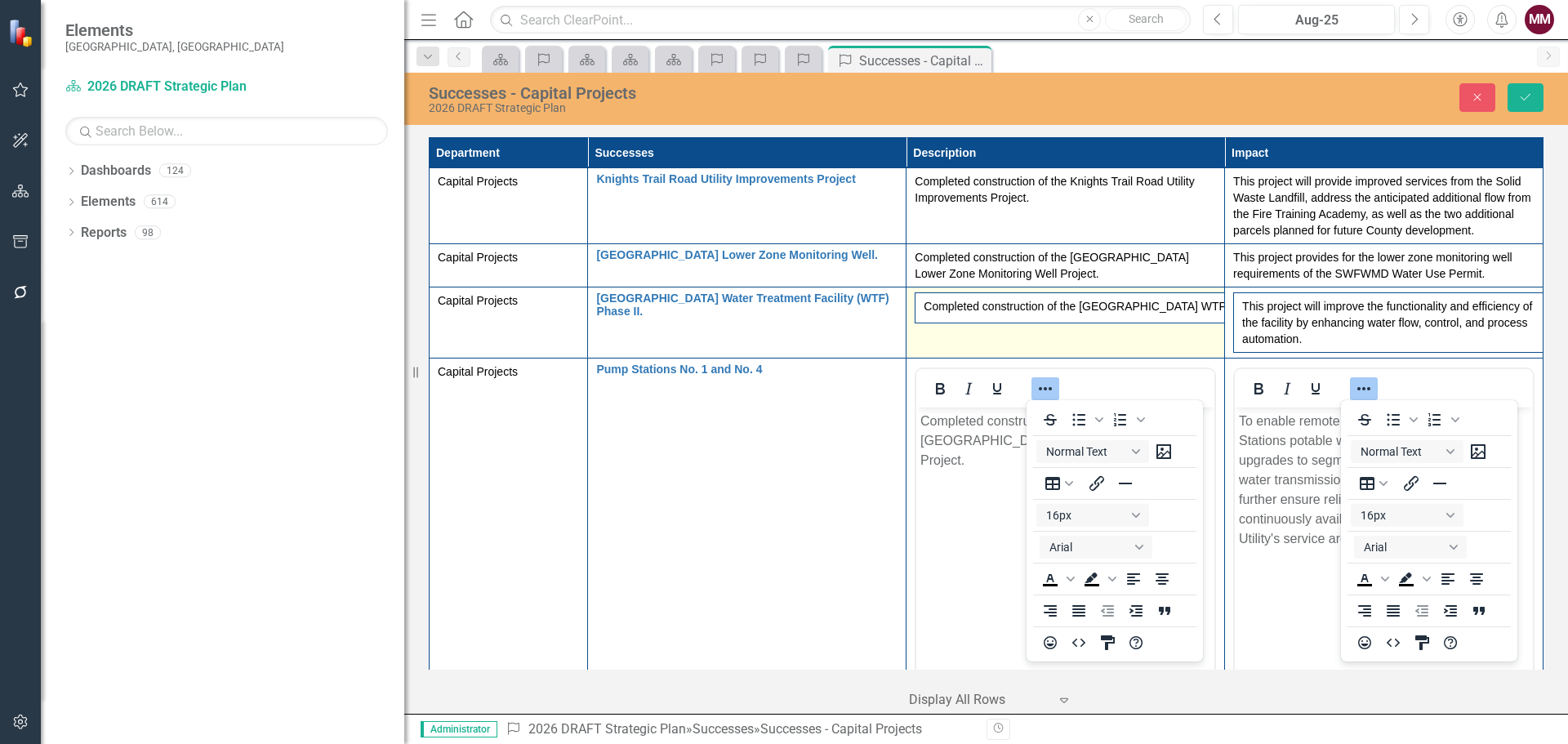
click at [1096, 347] on td "Completed construction of the [GEOGRAPHIC_DATA] WTF Phase II Project." at bounding box center [1065, 323] width 319 height 71
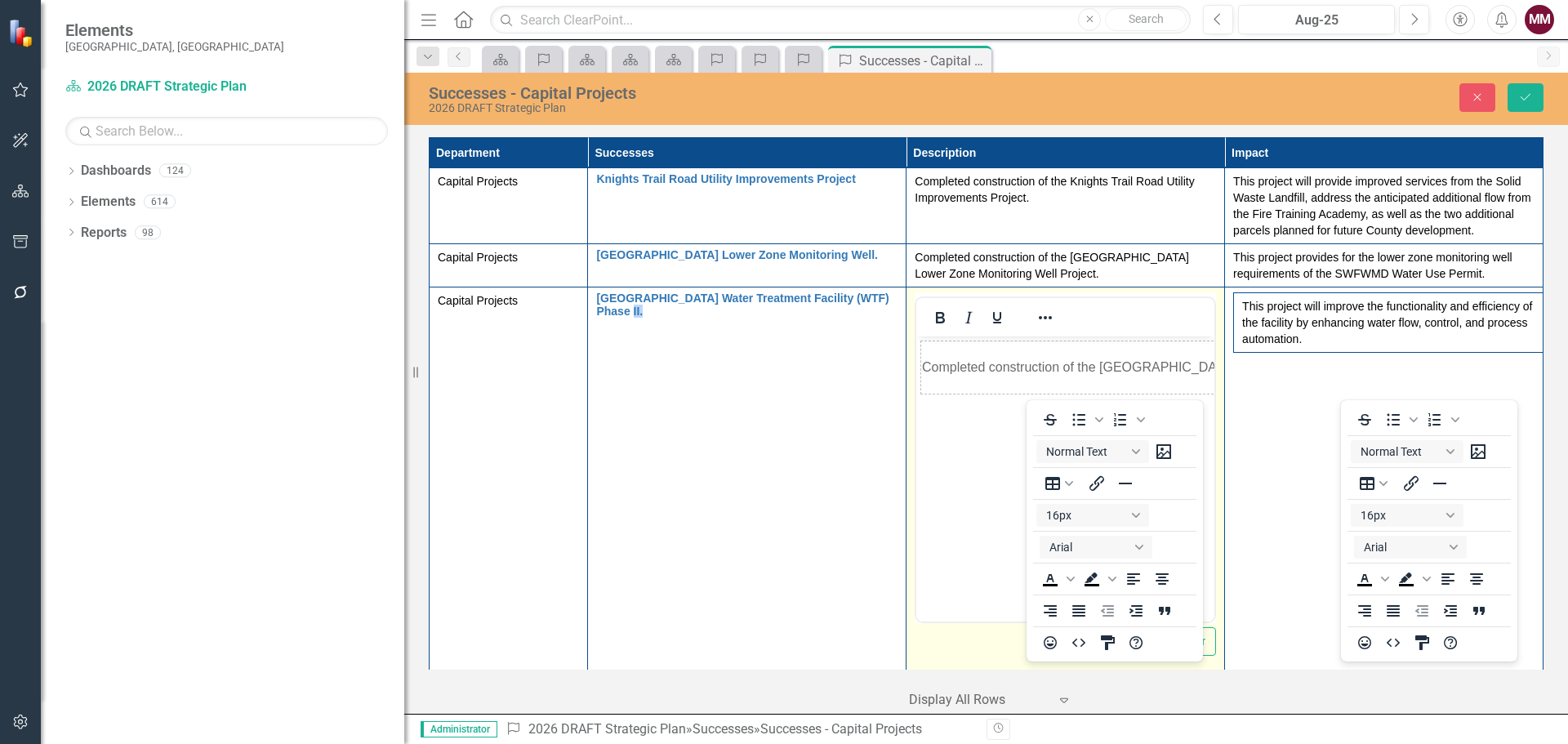
scroll to position [0, 0]
click at [1056, 311] on div at bounding box center [1045, 317] width 47 height 32
click at [1048, 313] on icon "Reveal or hide additional toolbar items" at bounding box center [1045, 318] width 19 height 19
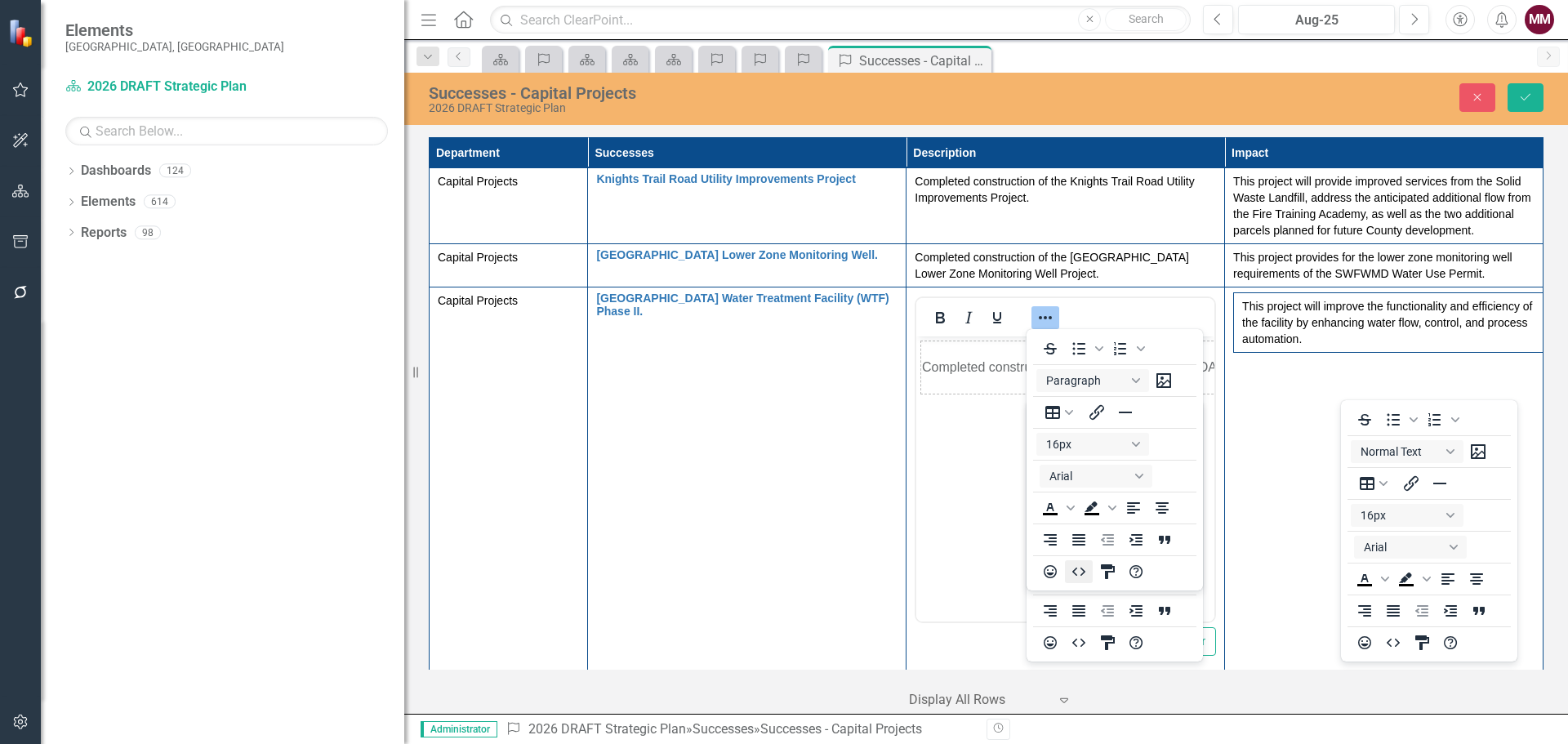
click at [1078, 574] on icon "HTML Editor" at bounding box center [1079, 572] width 19 height 19
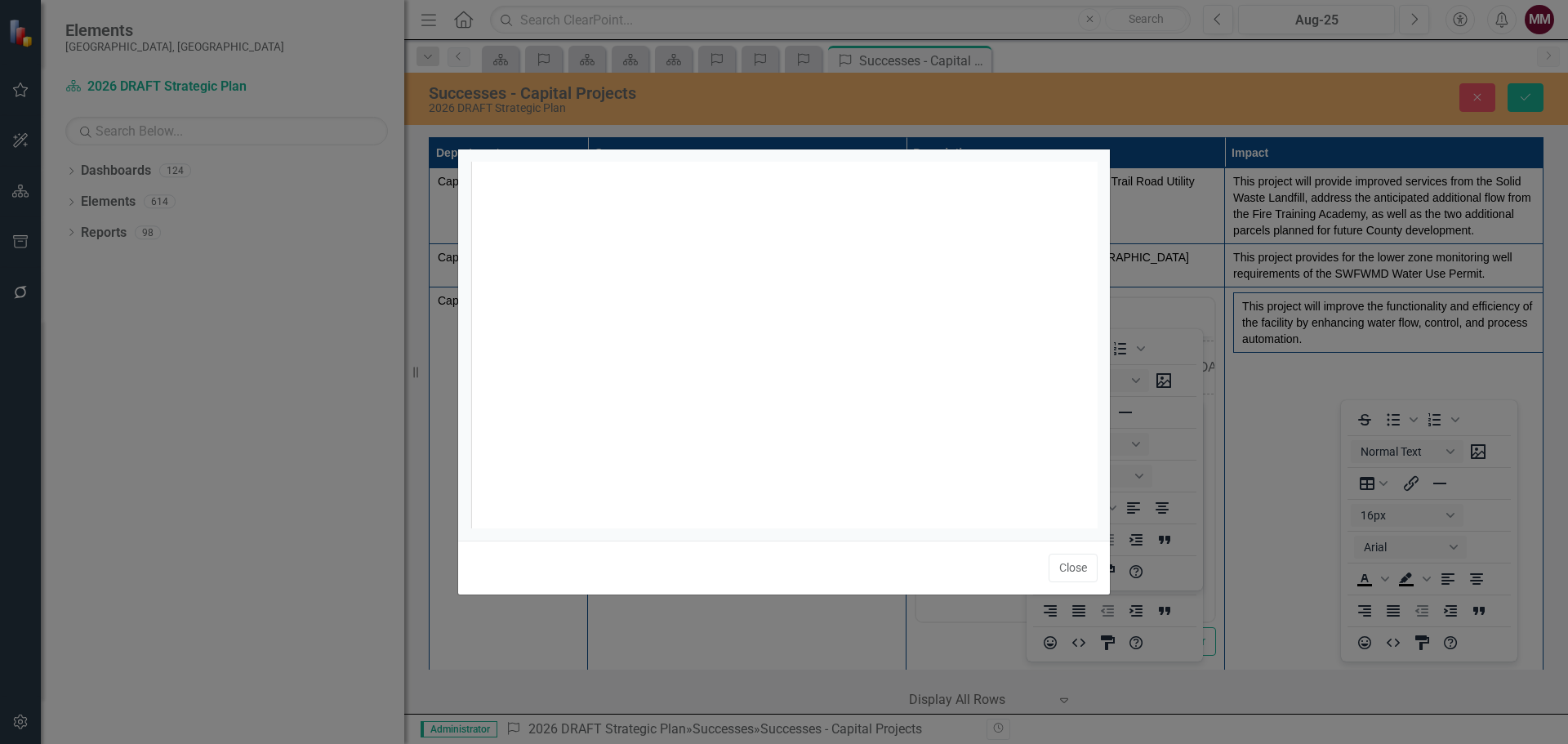
scroll to position [7, 0]
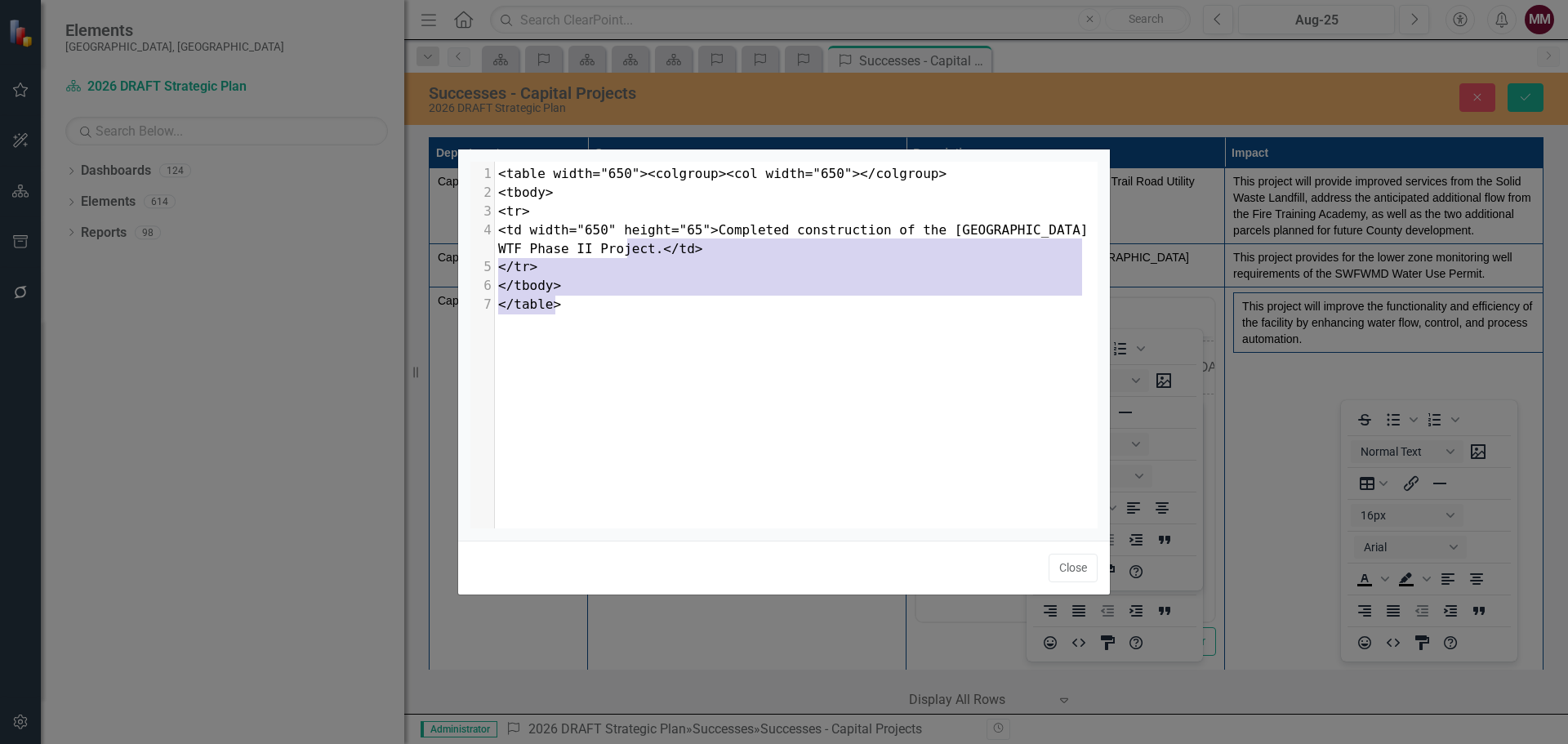
type textarea "</td> </tr> </tbody> </table>"
drag, startPoint x: 671, startPoint y: 297, endPoint x: 621, endPoint y: 248, distance: 70.0
click at [621, 248] on div "1 <table width="650"><colgroup><col width="650"></colgroup> 2 <tbody> 3 <tr> 4 …" at bounding box center [802, 239] width 615 height 149
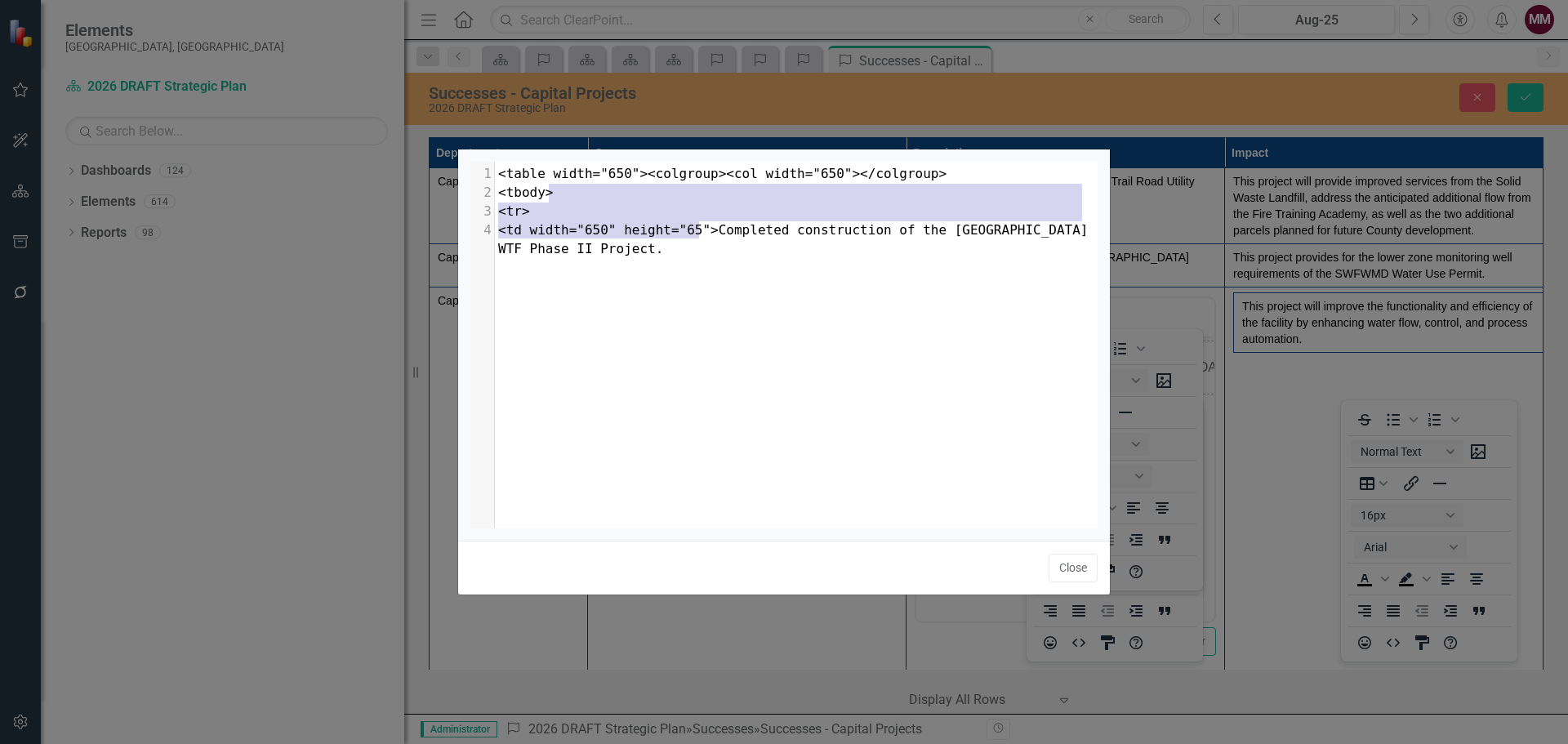
type textarea "<table width="650"><colgroup><col width="650"></colgroup> <tbody> <tr> <td widt…"
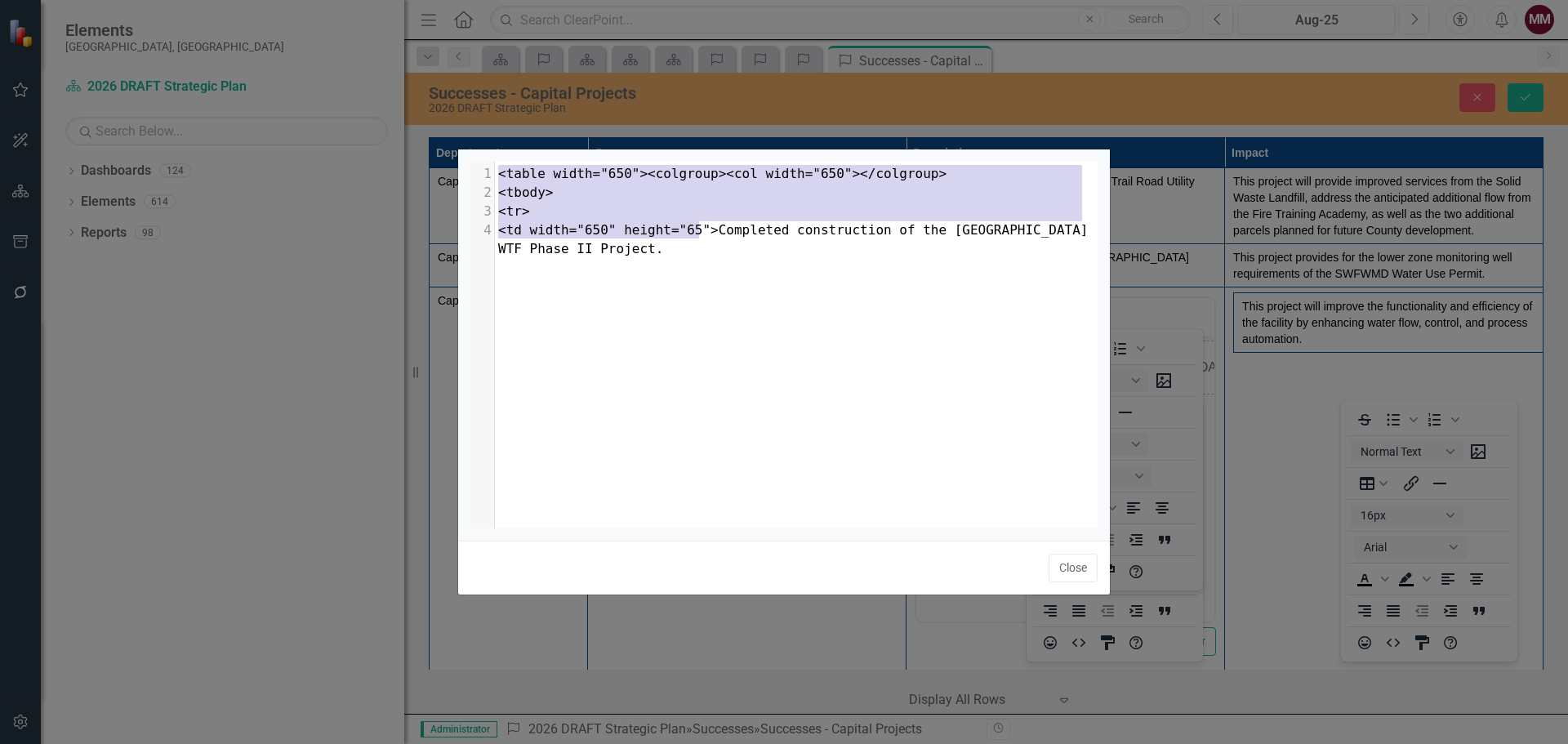
drag, startPoint x: 697, startPoint y: 232, endPoint x: 490, endPoint y: 151, distance: 222.3
click at [490, 151] on div "<table width="650"><colgroup><col width="650"></colgroup> <tbody> <tr> <td widt…" at bounding box center [784, 345] width 652 height 391
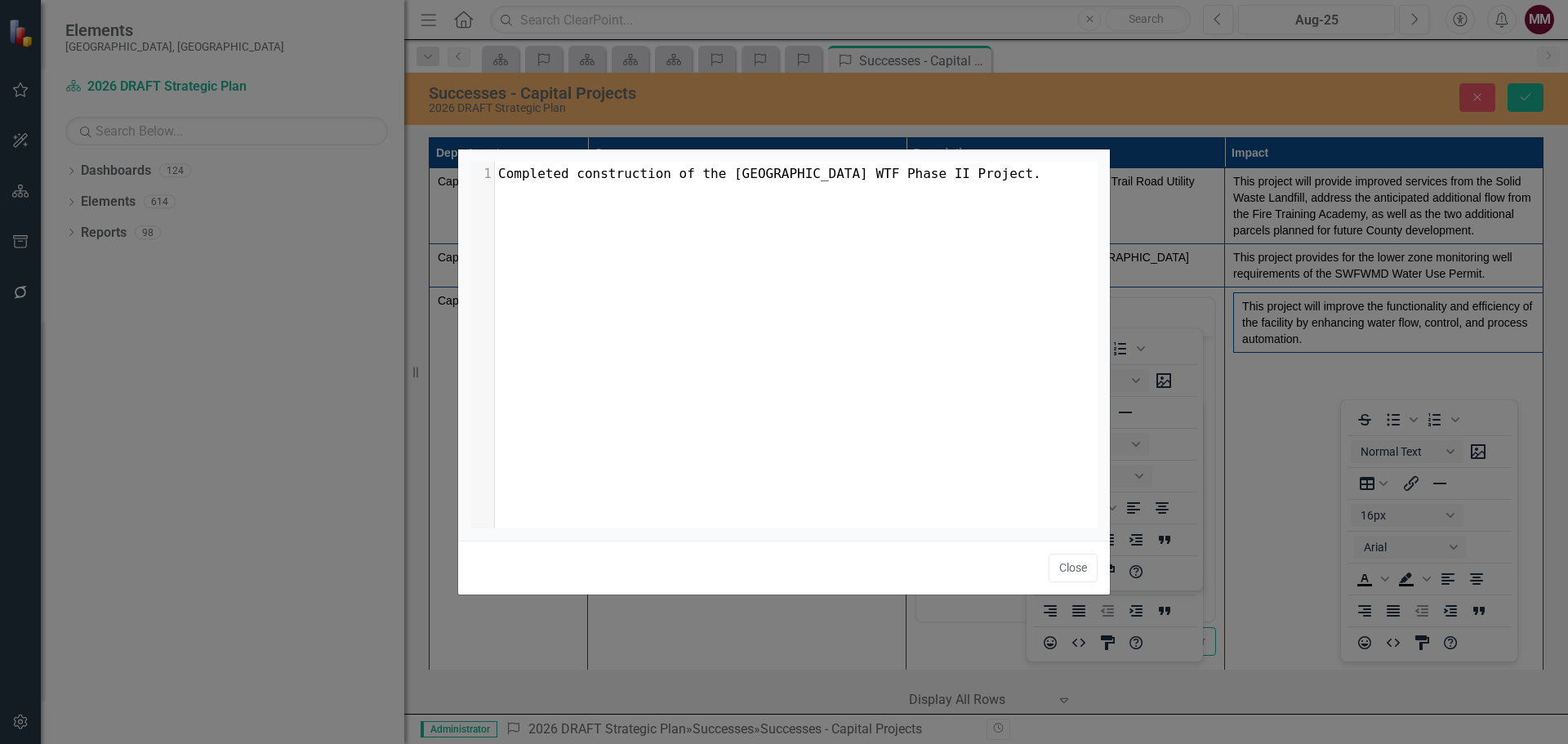
click at [1297, 384] on div "x 1 Completed construction of the Venice Gardens WTF Phase II Project. Close" at bounding box center [784, 372] width 1568 height 744
click at [1078, 562] on button "Close" at bounding box center [1073, 569] width 49 height 29
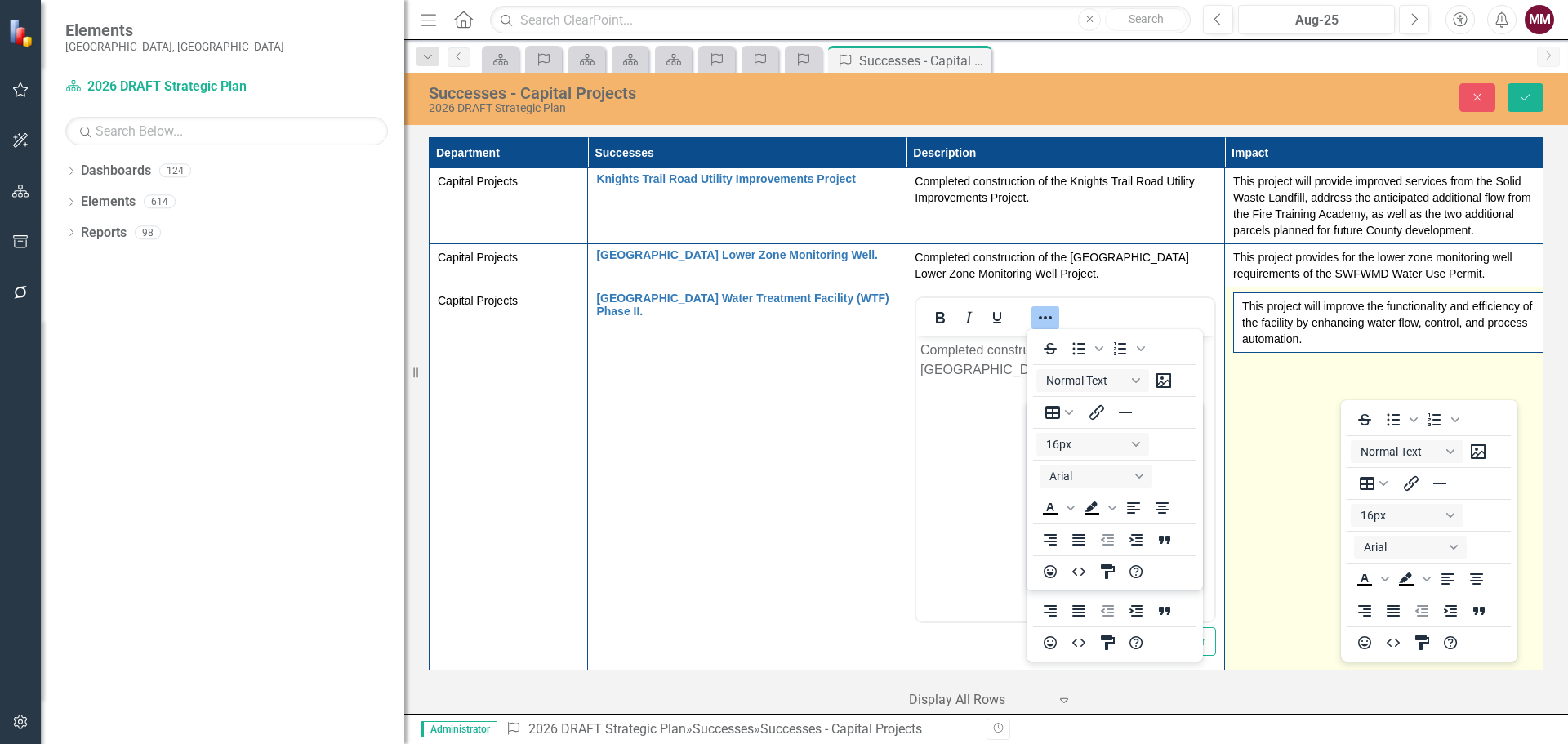
click at [1273, 380] on td "This project will improve the functionality and efficiency of the facility by e…" at bounding box center [1384, 480] width 319 height 387
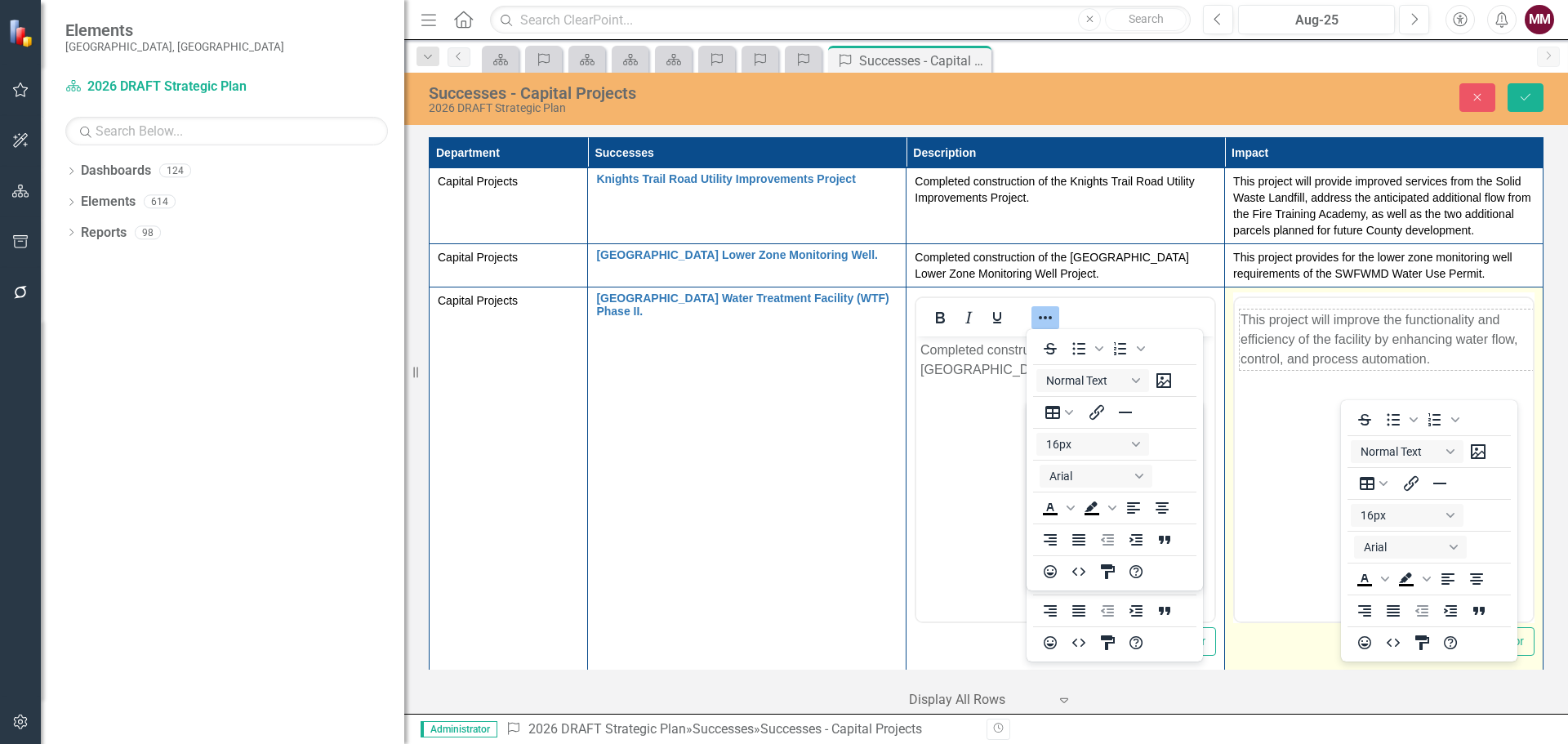
scroll to position [0, 0]
click at [1354, 315] on icon "Reveal or hide additional toolbar items" at bounding box center [1364, 318] width 19 height 19
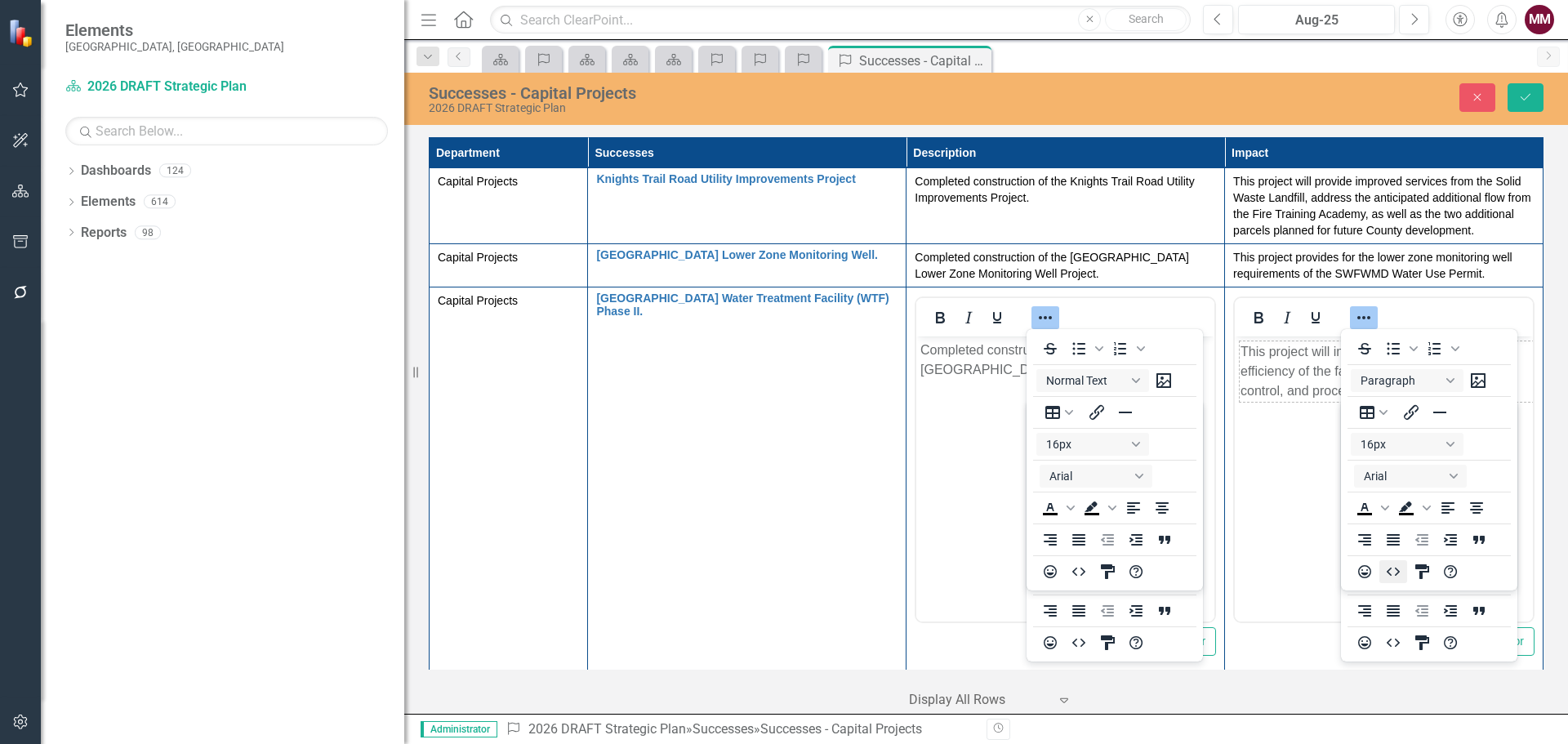
click at [1392, 571] on icon "HTML Editor" at bounding box center [1394, 572] width 19 height 19
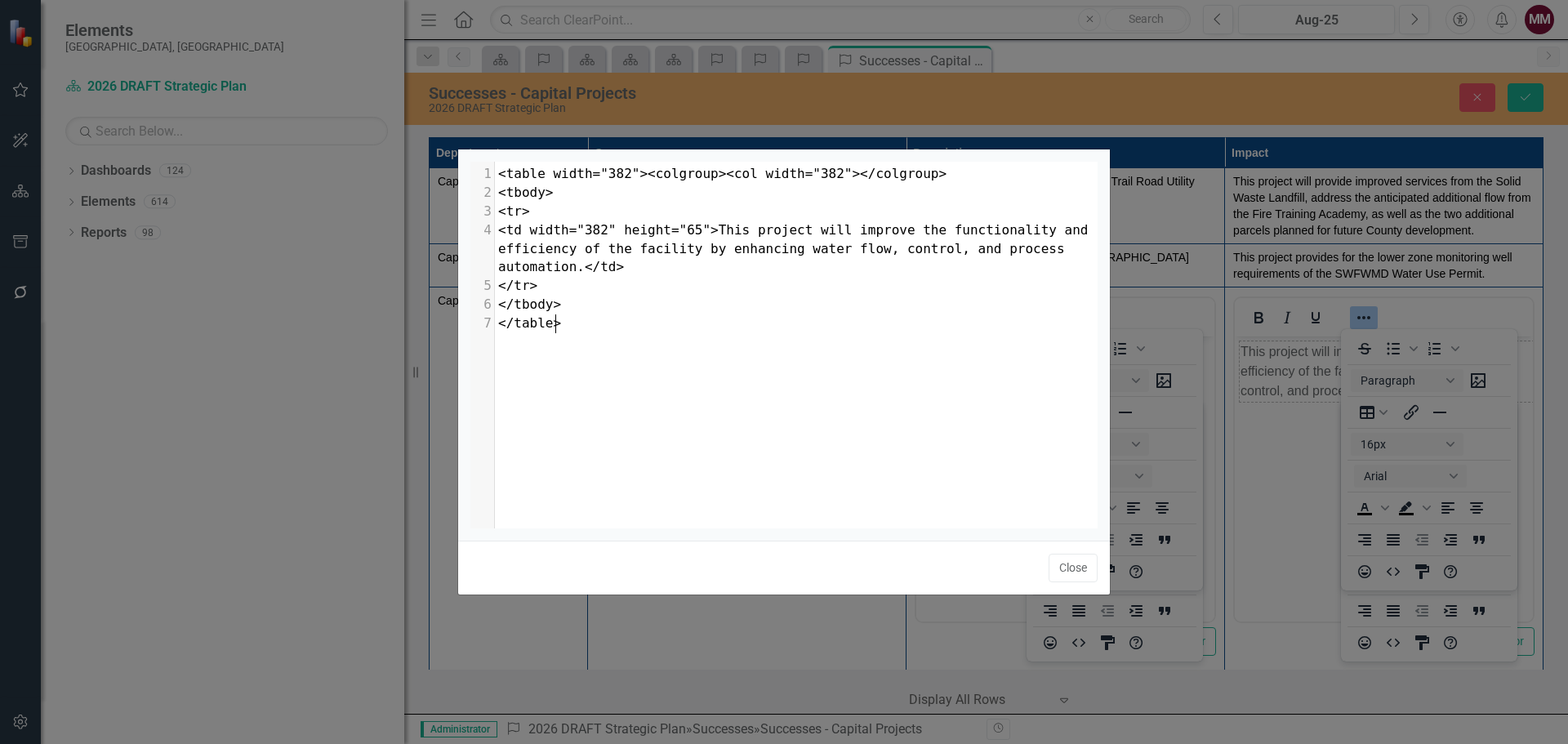
scroll to position [7, 0]
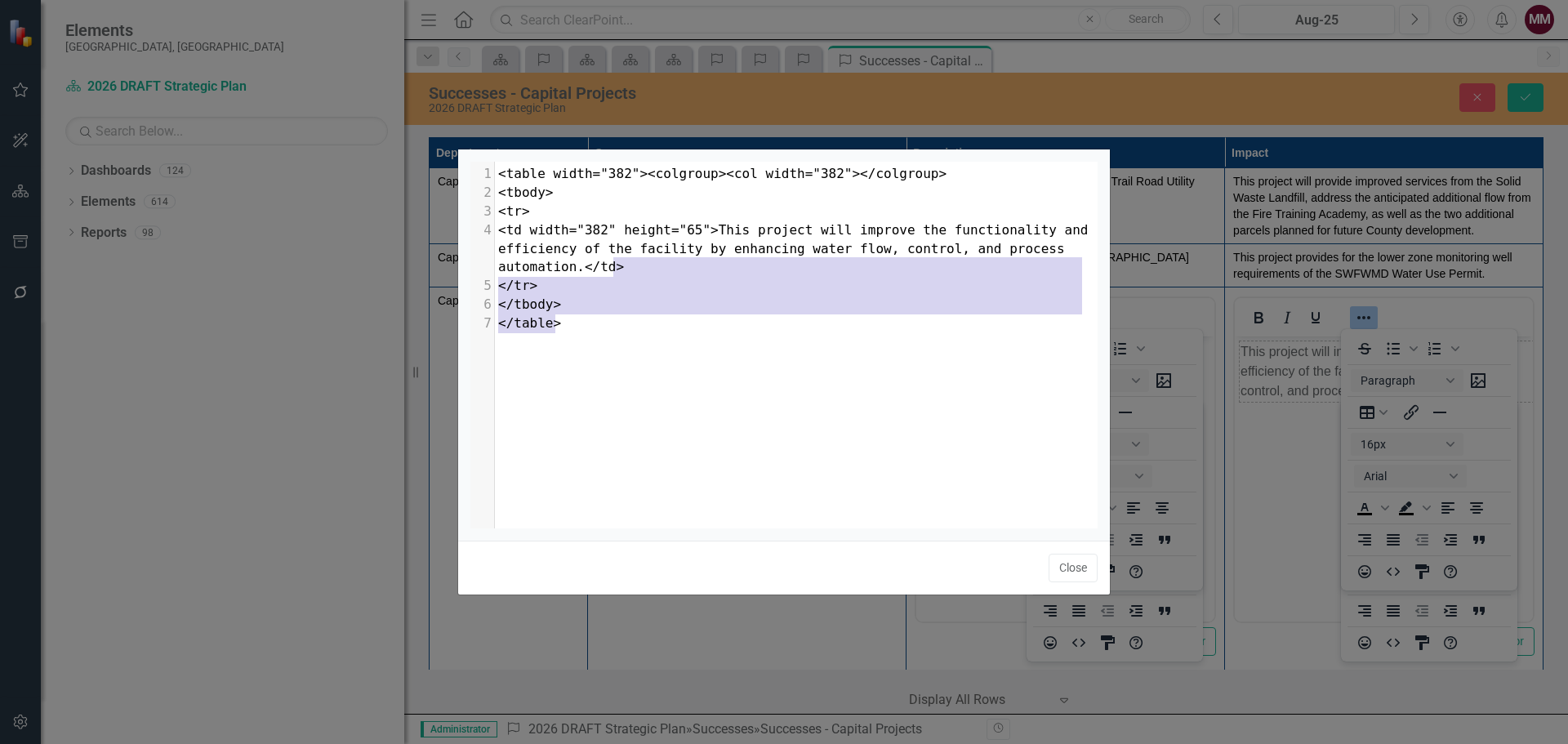
type textarea "td> </tr> </tbody> </table>"
drag, startPoint x: 749, startPoint y: 346, endPoint x: 587, endPoint y: 270, distance: 178.9
click at [590, 270] on div "x 1 <table width="382"><colgroup><col width="382"></colgroup> 2 <tbody> 3 <tr> …" at bounding box center [805, 365] width 668 height 408
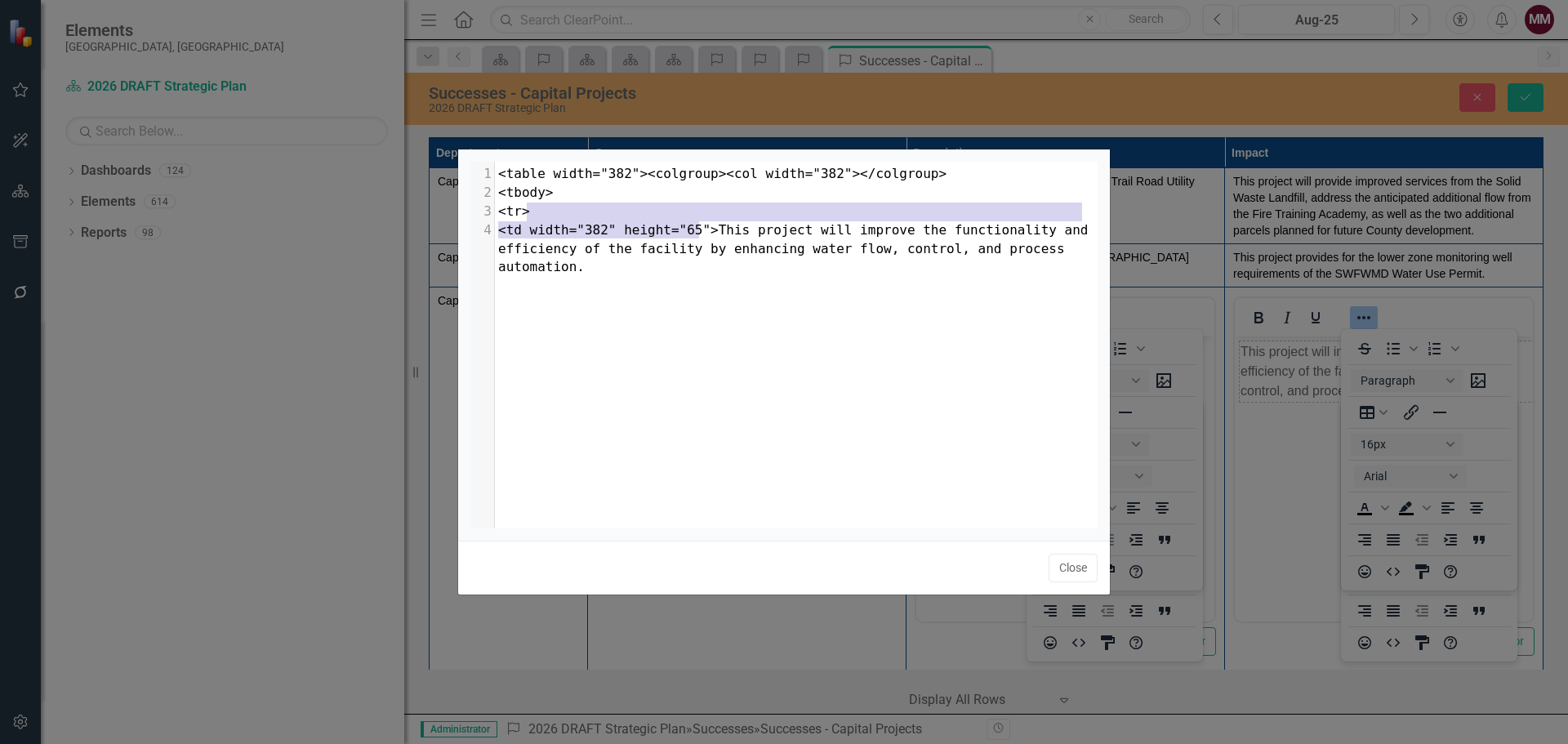
type textarea "<table width="382"><colgroup><col width="382"></colgroup> <tbody> <tr> <td widt…"
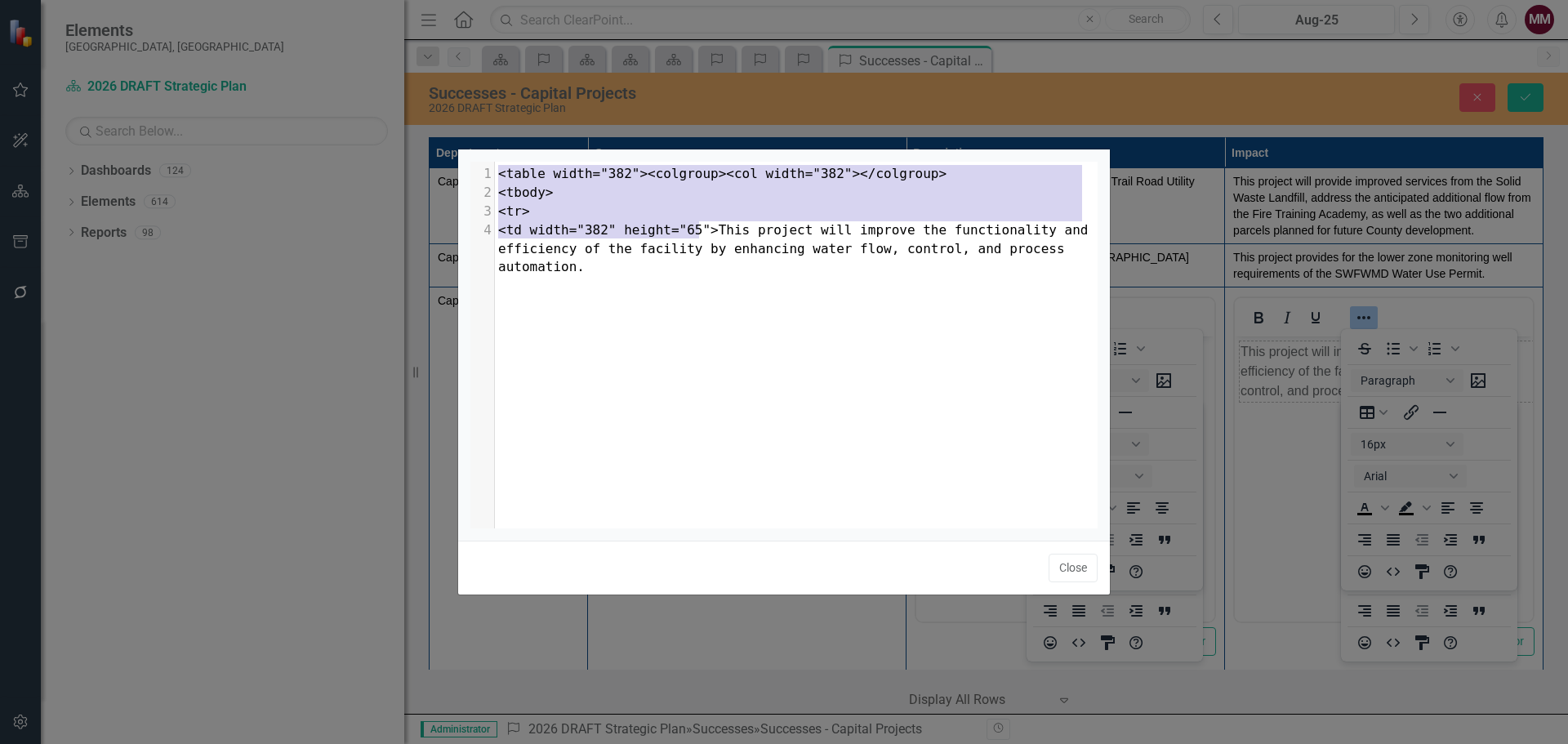
drag, startPoint x: 698, startPoint y: 231, endPoint x: 469, endPoint y: 159, distance: 240.1
click at [469, 159] on div "<table width="382"><colgroup><col width="382"></colgroup> <tbody> <tr> <td widt…" at bounding box center [784, 345] width 652 height 391
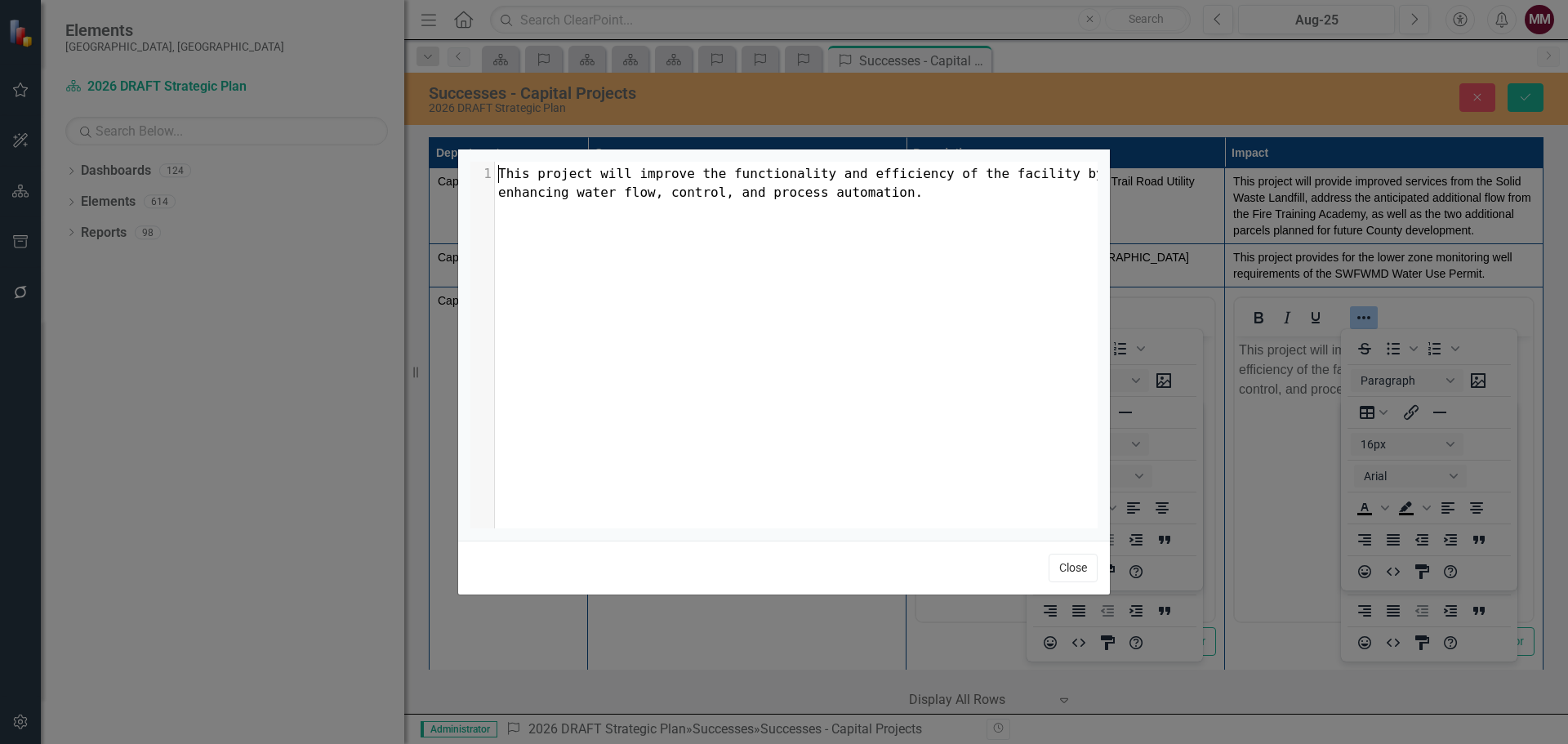
click at [1082, 570] on button "Close" at bounding box center [1073, 569] width 49 height 29
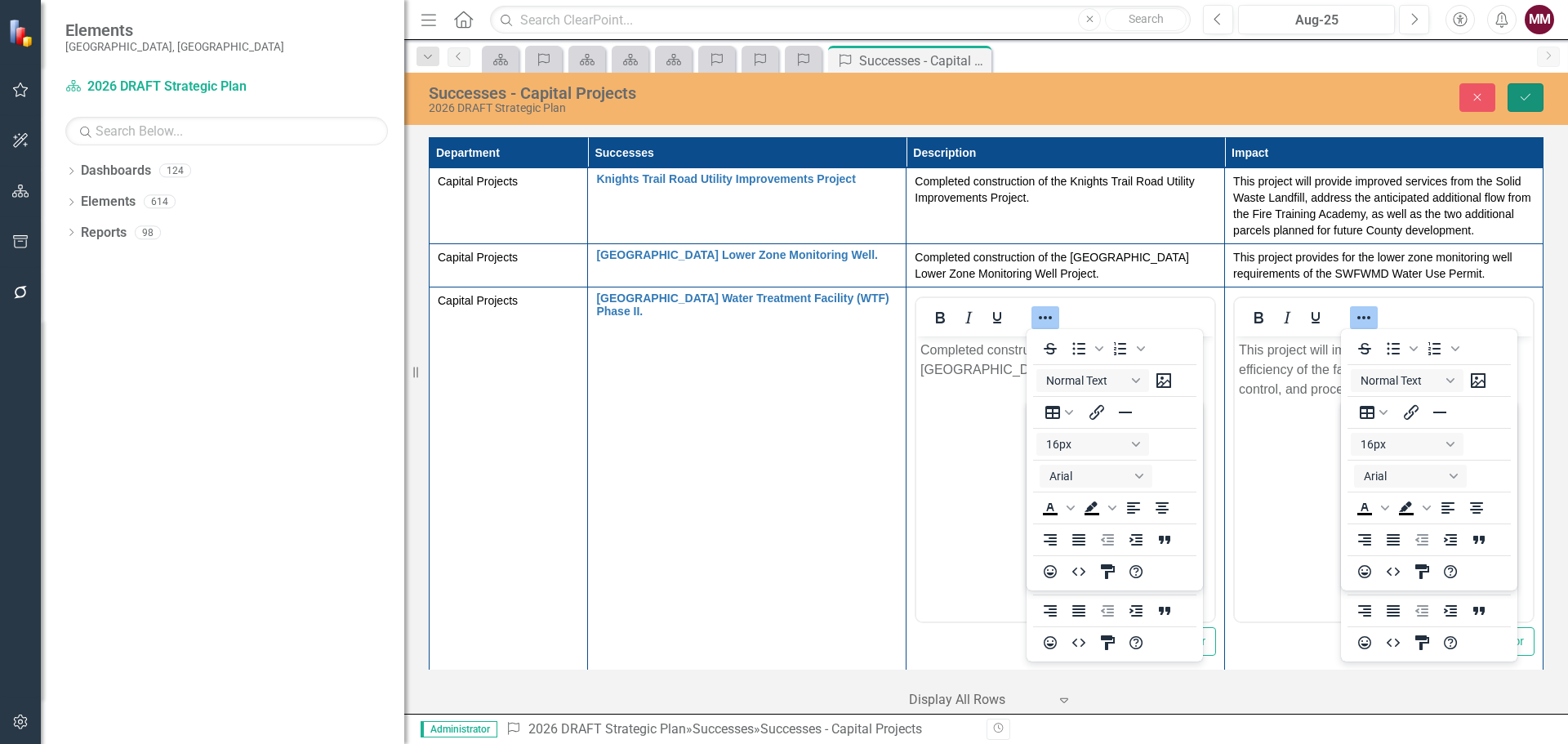
click at [1515, 94] on button "Save" at bounding box center [1525, 98] width 36 height 29
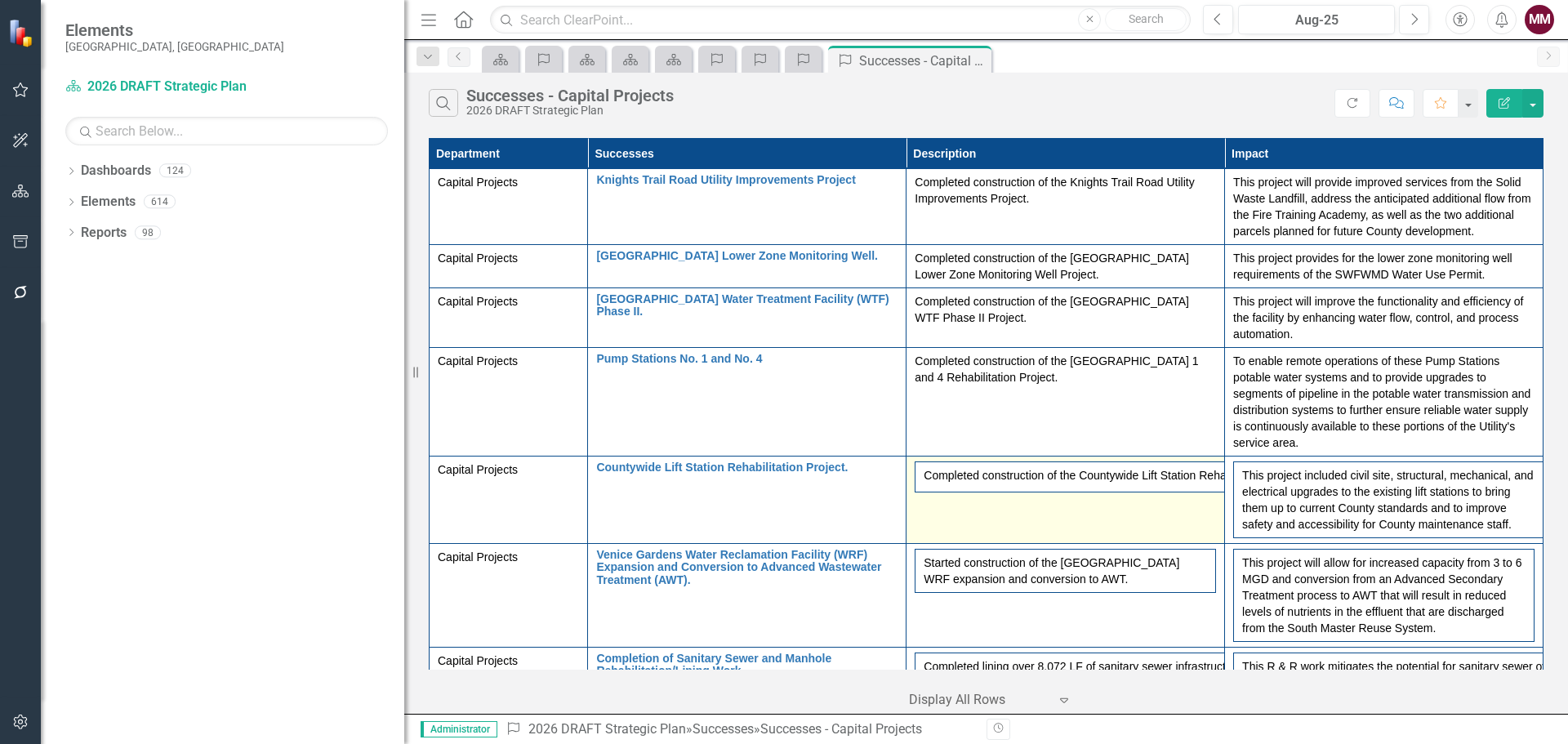
click at [1028, 510] on td "Completed construction of the Countywide Lift Station Rehabilitation Project." at bounding box center [1065, 500] width 319 height 87
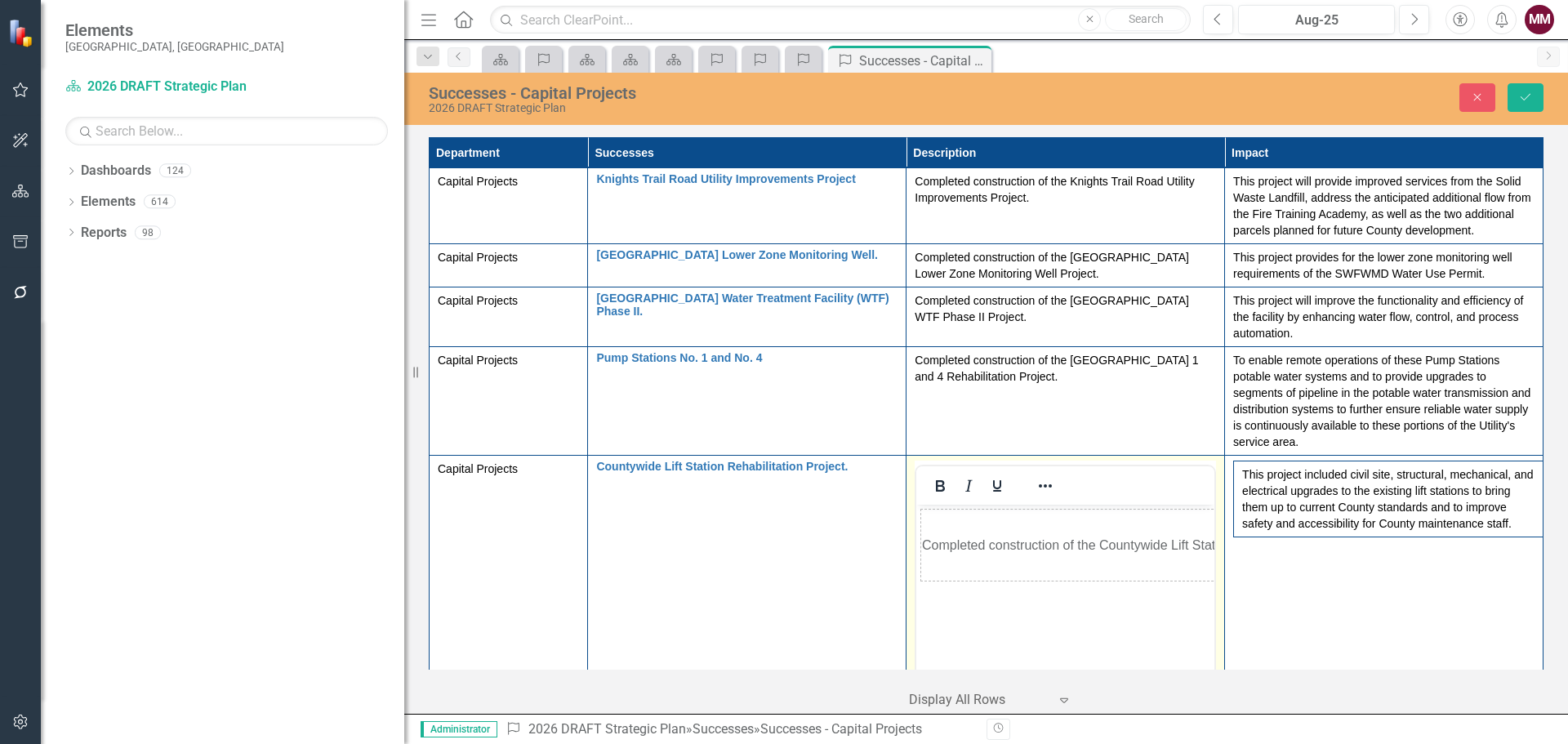
scroll to position [0, 0]
click at [1035, 487] on icon "Reveal or hide additional toolbar items" at bounding box center [1045, 486] width 19 height 19
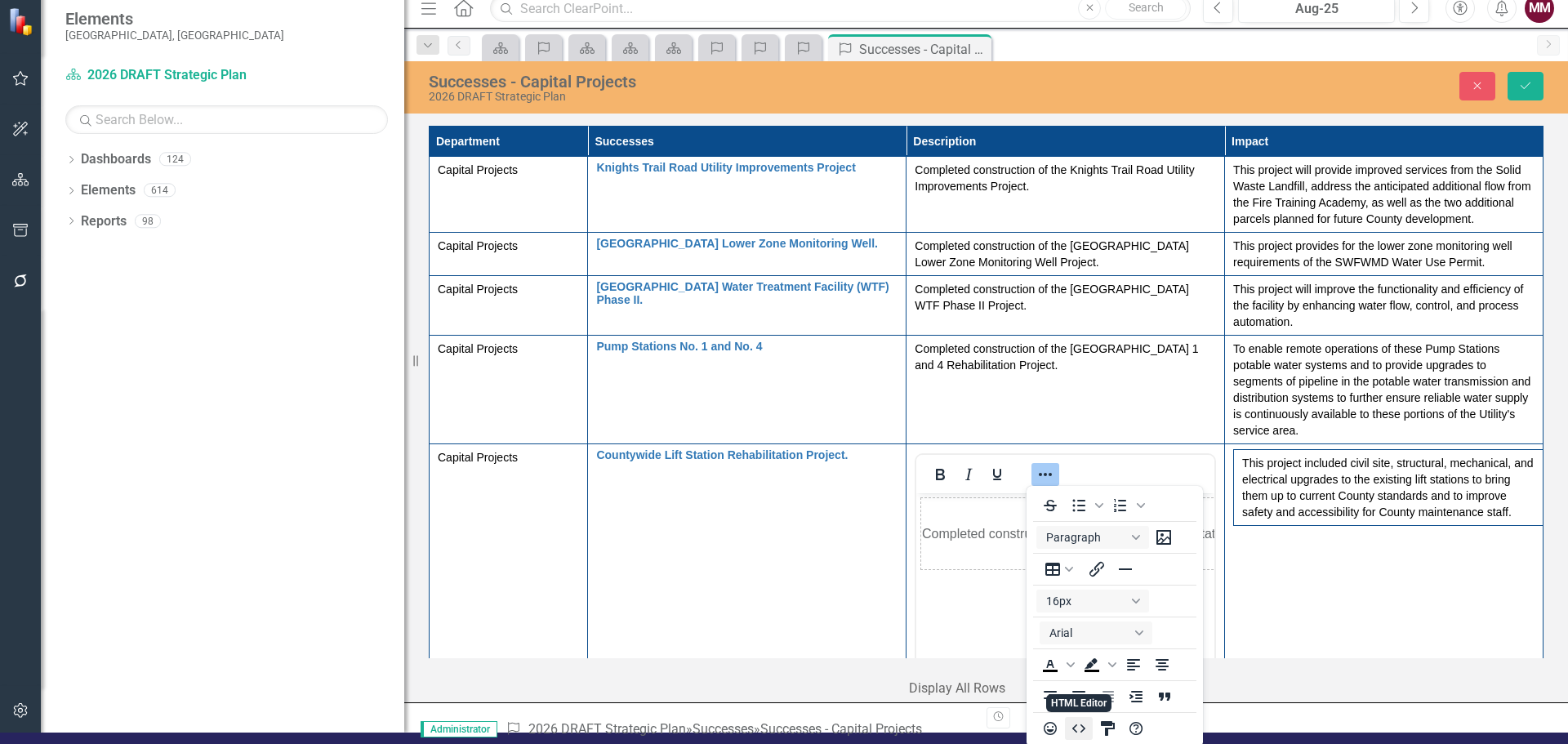
click at [1077, 728] on icon "HTML Editor" at bounding box center [1079, 728] width 19 height 19
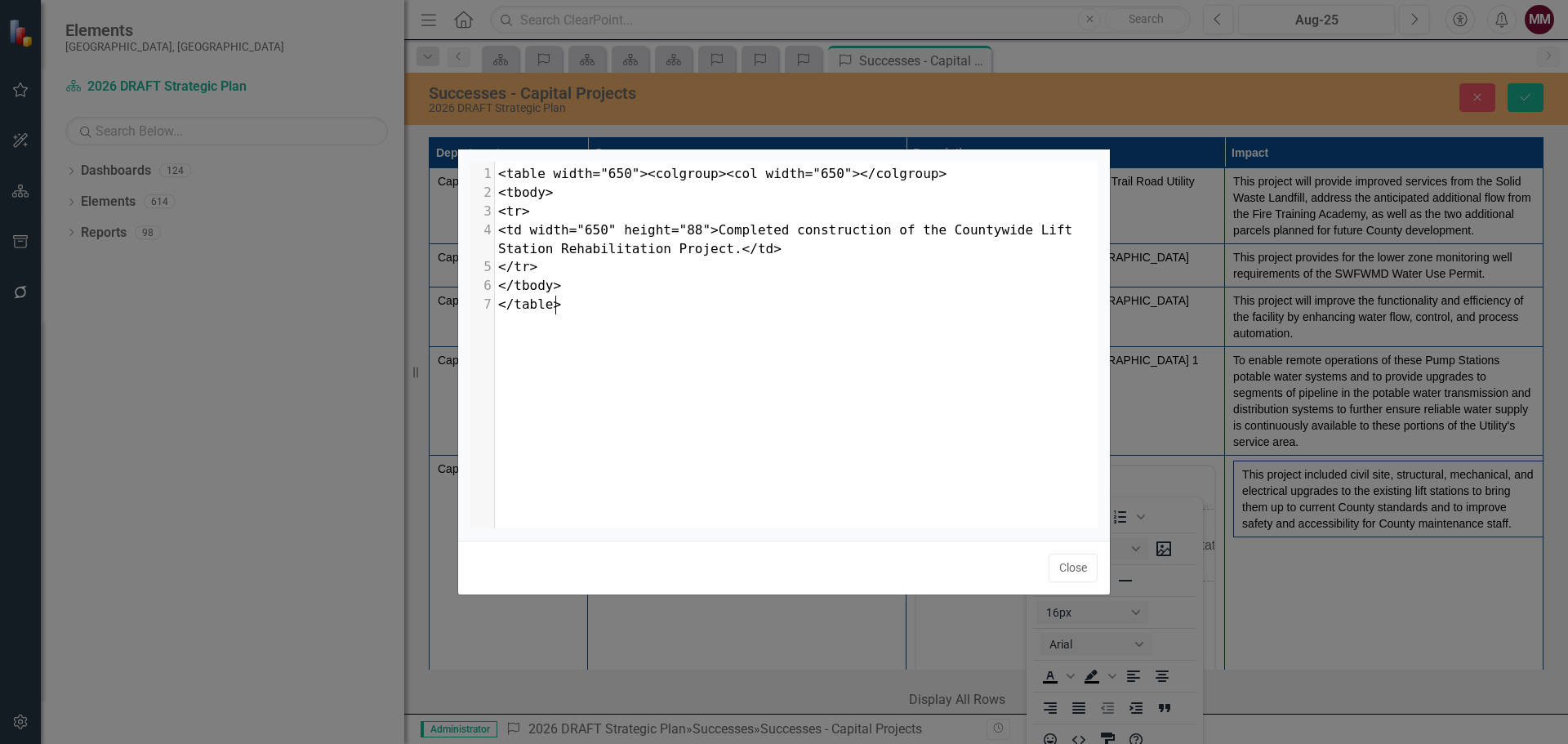
scroll to position [7, 0]
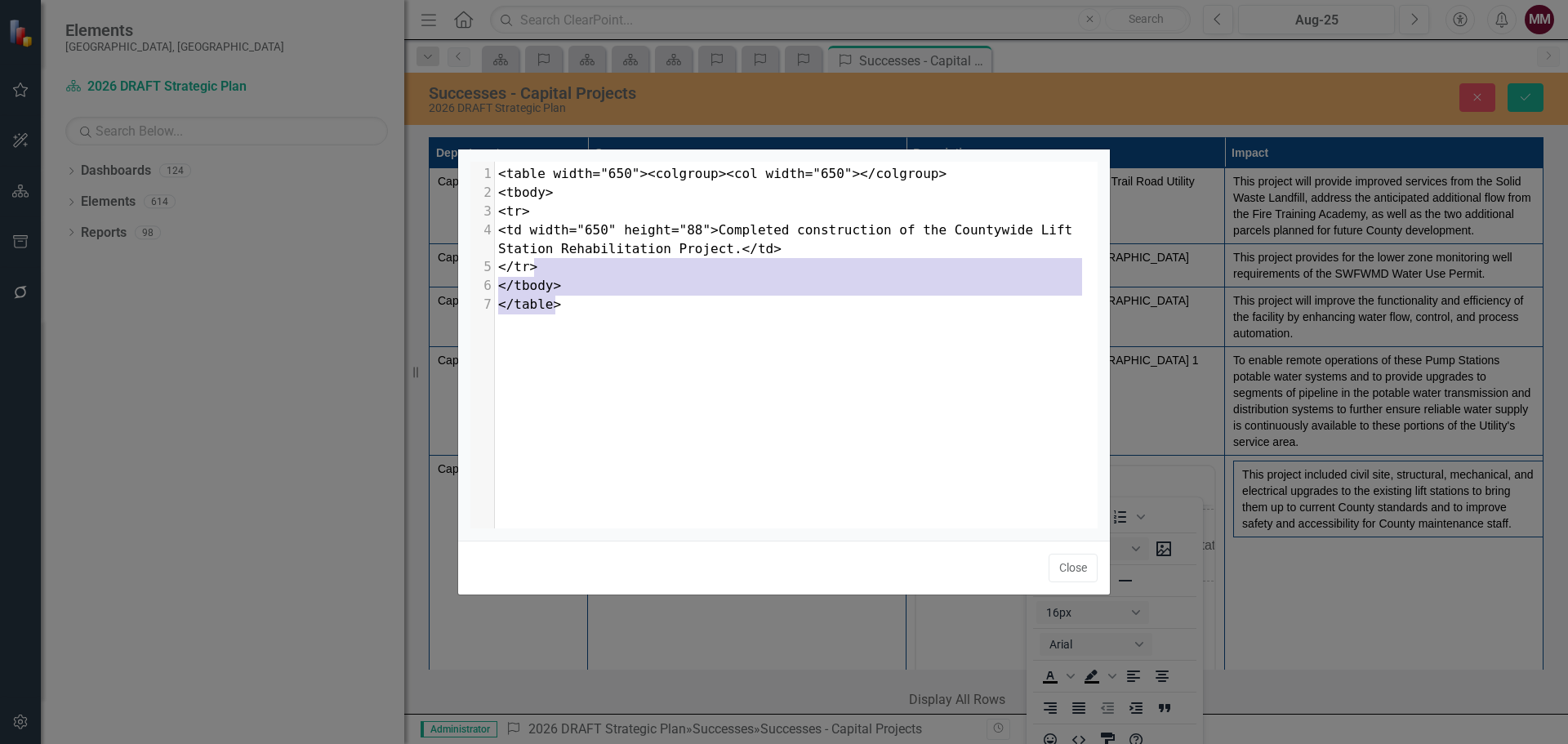
type textarea "</td> </tr> </tbody> </table>"
drag, startPoint x: 711, startPoint y: 305, endPoint x: 661, endPoint y: 252, distance: 72.9
click at [661, 252] on div "1 <table width="650"><colgroup><col width="650"></colgroup> 2 <tbody> 3 <tr> 4 …" at bounding box center [802, 239] width 615 height 149
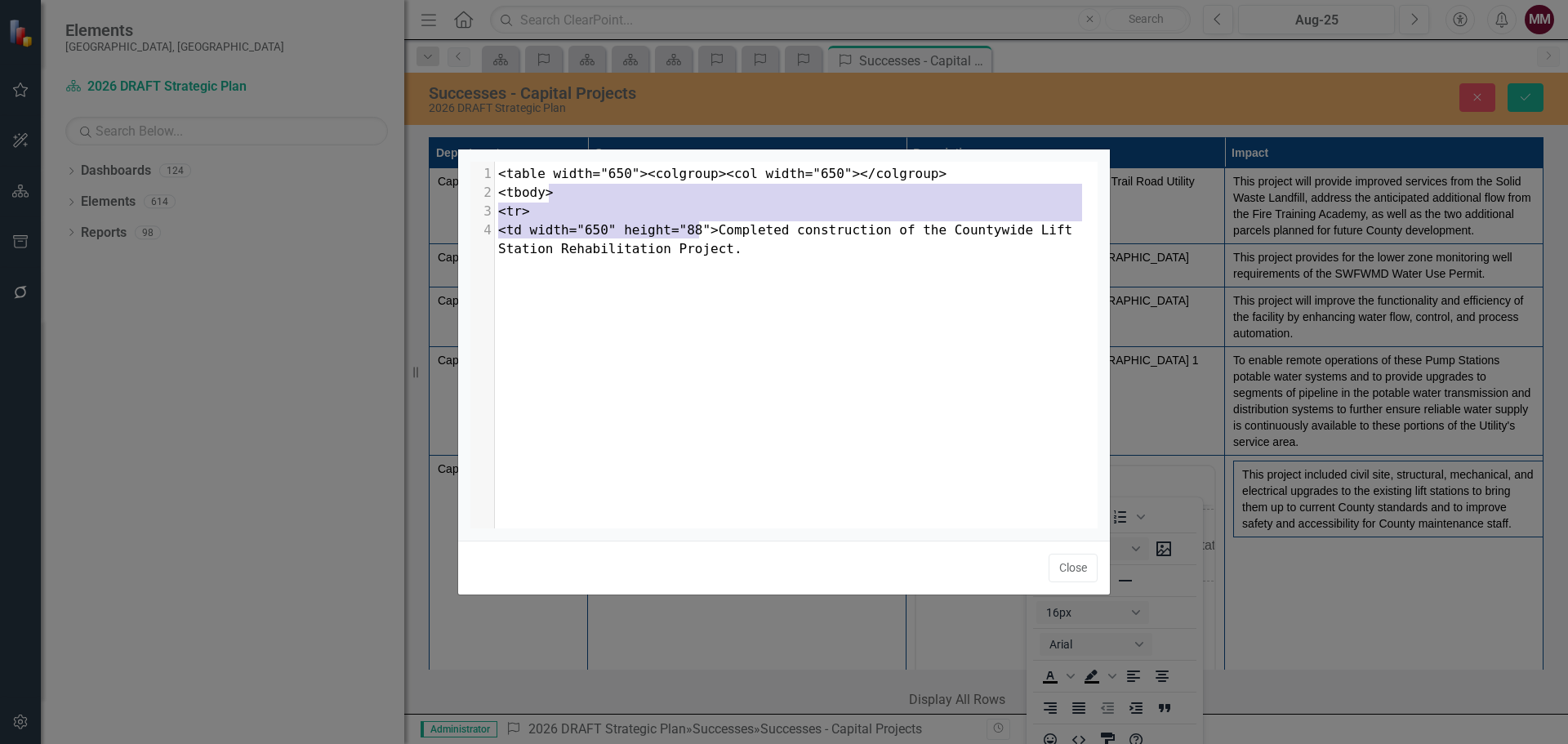
type textarea "<table width="650"><colgroup><col width="650"></colgroup> <tbody> <tr> <td widt…"
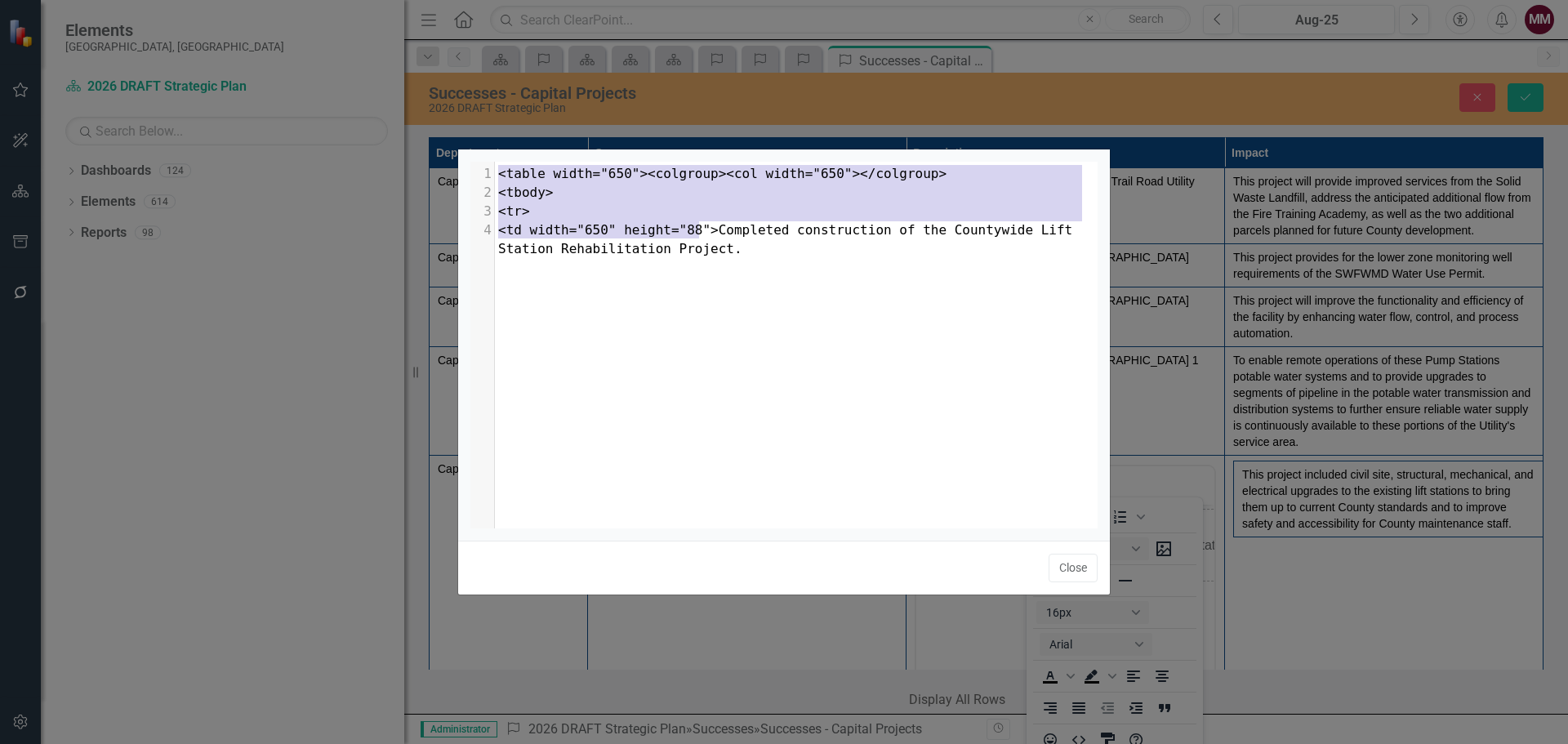
drag, startPoint x: 690, startPoint y: 220, endPoint x: 485, endPoint y: 139, distance: 220.4
click at [485, 139] on div "<table width="650"><colgroup><col width="650"></colgroup> <tbody> <tr> <td widt…" at bounding box center [784, 372] width 654 height 744
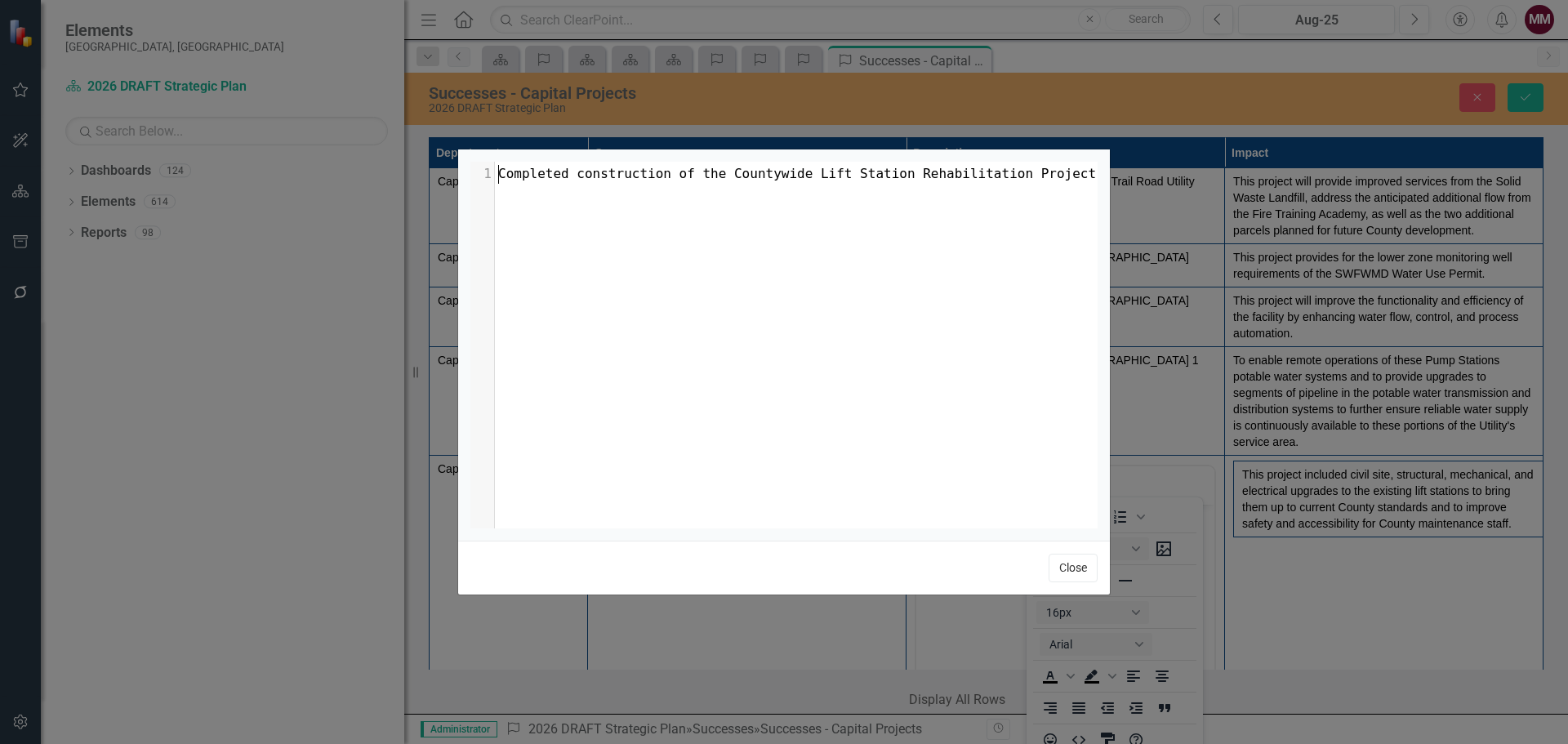
click at [1078, 570] on button "Close" at bounding box center [1073, 569] width 49 height 29
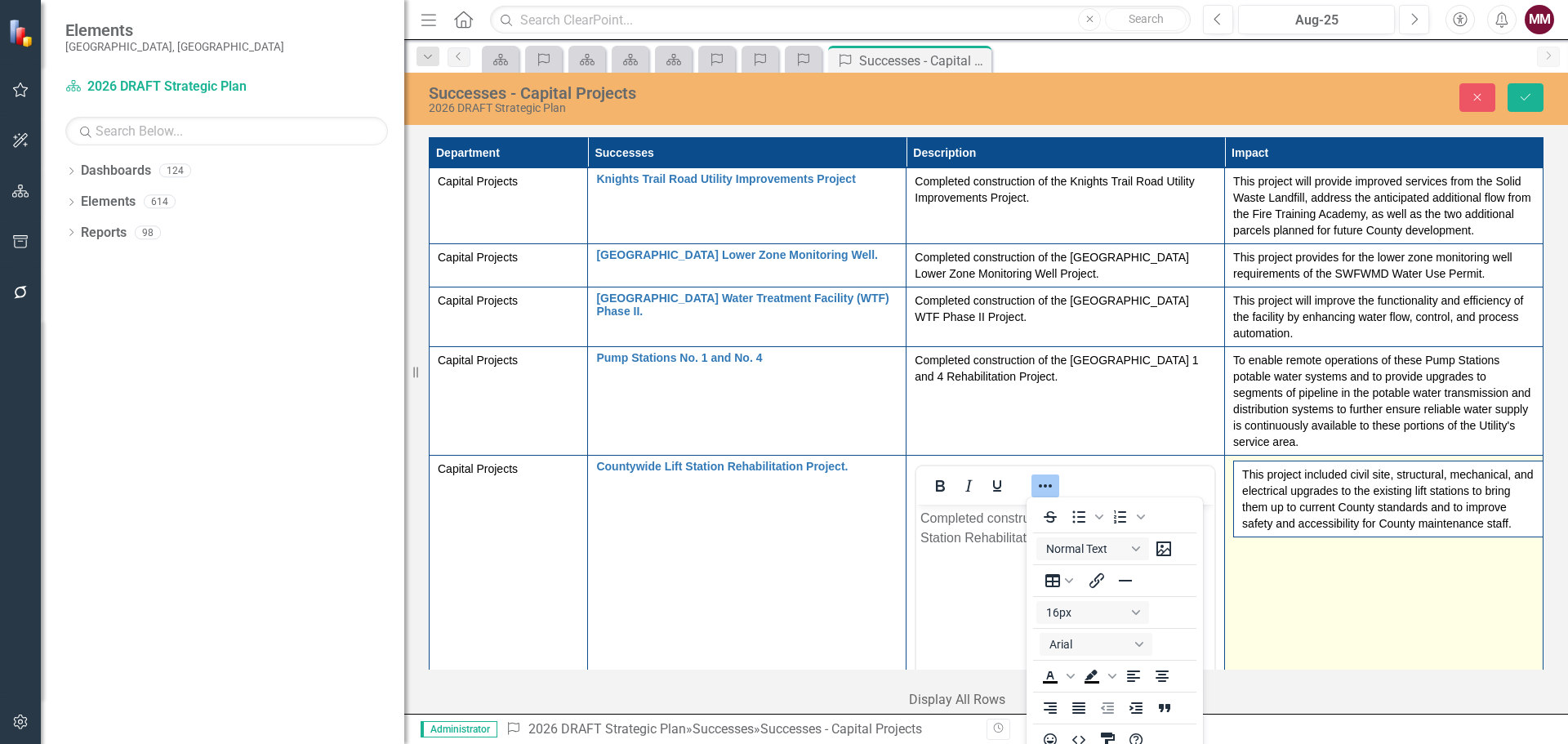
click at [1314, 608] on td "This project included civil site, structural, mechanical, and electrical upgrad…" at bounding box center [1384, 649] width 319 height 387
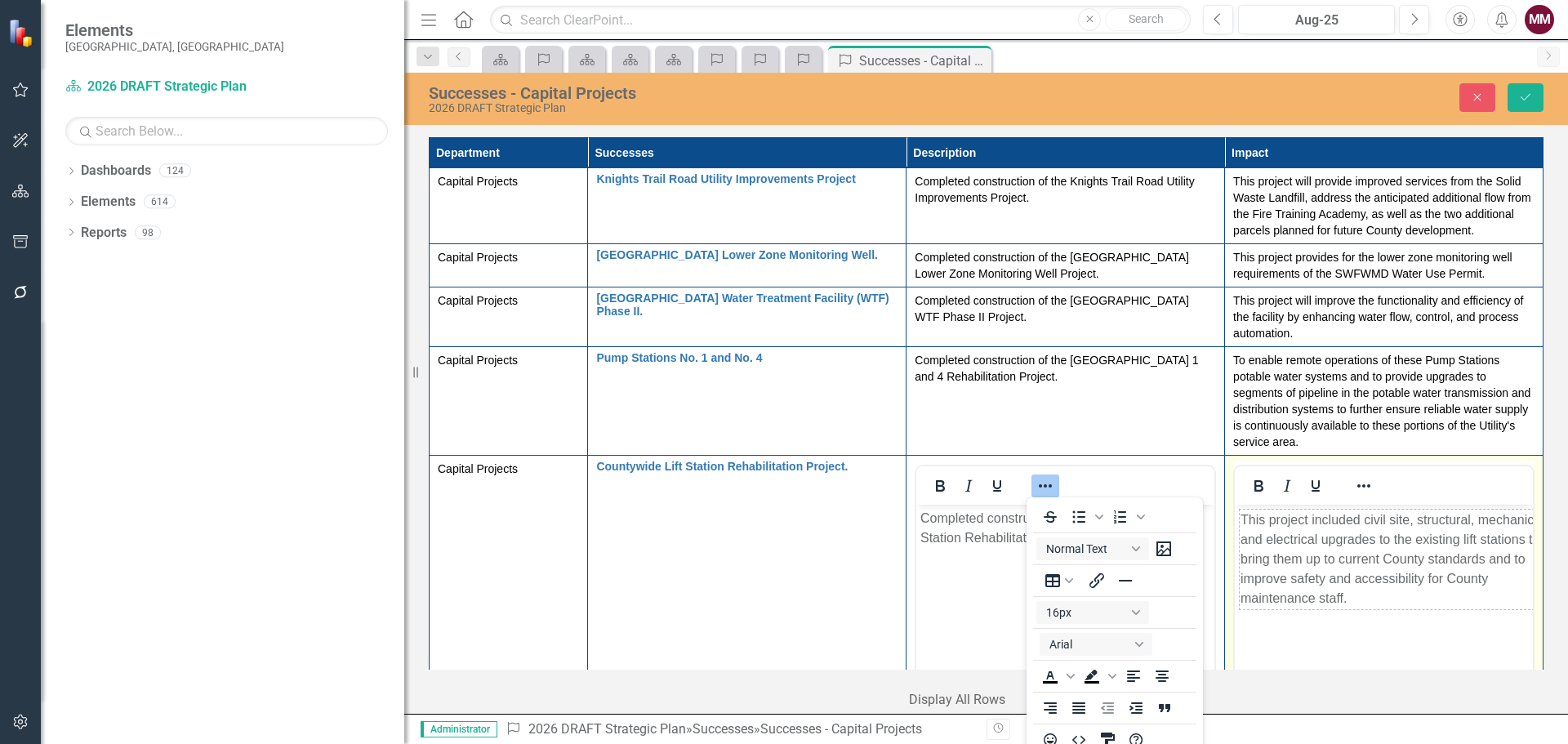
scroll to position [0, 0]
click at [1354, 482] on icon "Reveal or hide additional toolbar items" at bounding box center [1364, 486] width 19 height 19
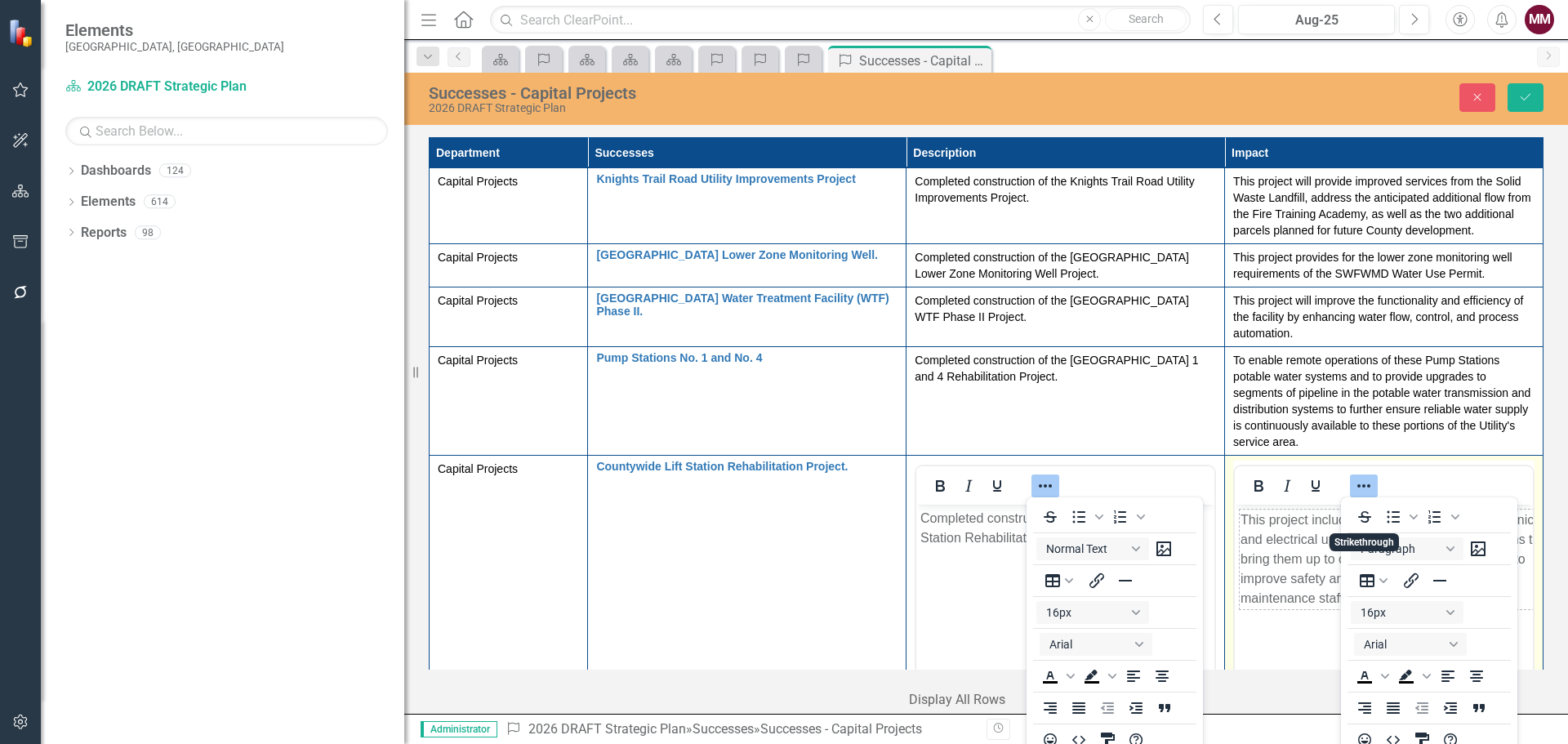
scroll to position [12, 0]
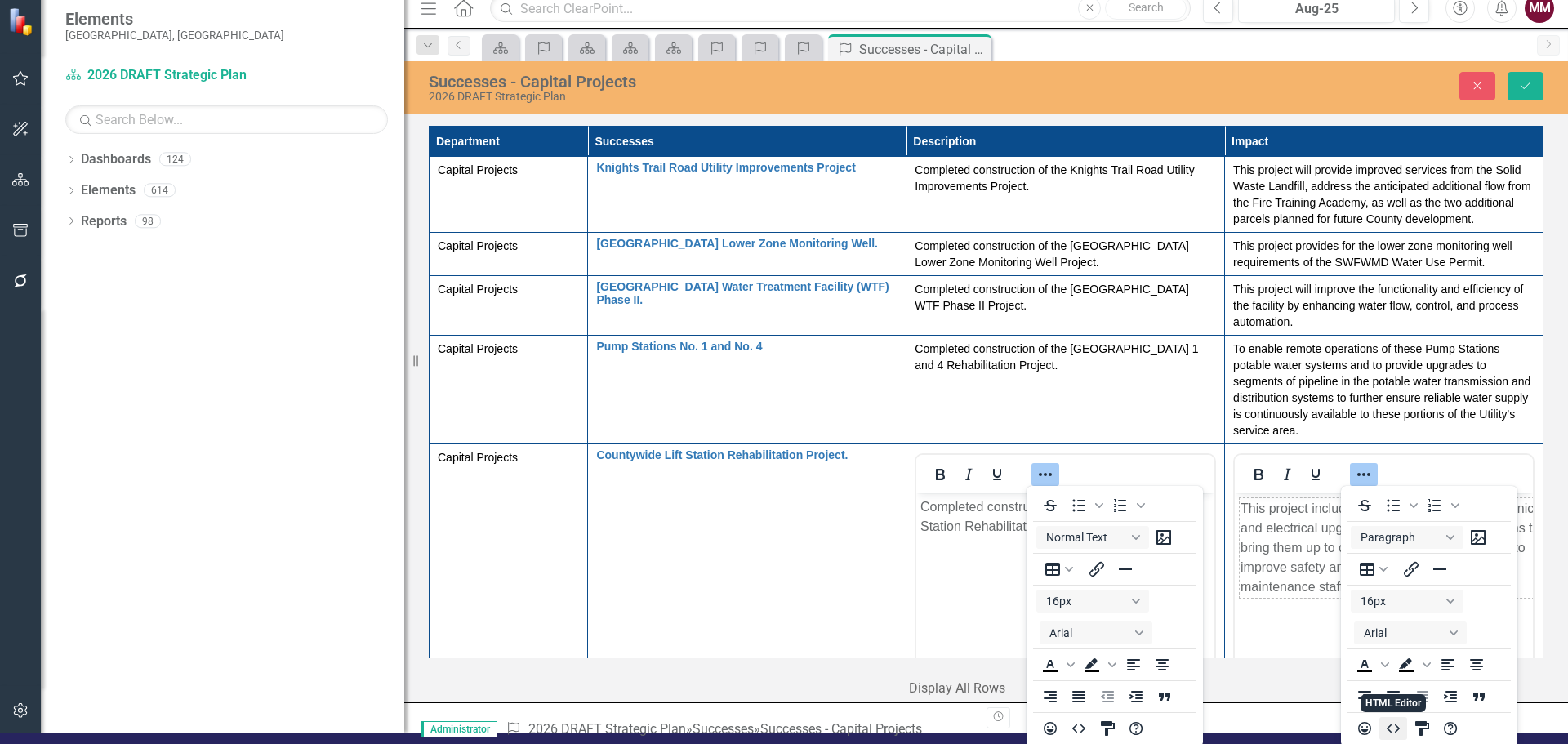
click at [1391, 730] on icon "HTML Editor" at bounding box center [1394, 728] width 19 height 19
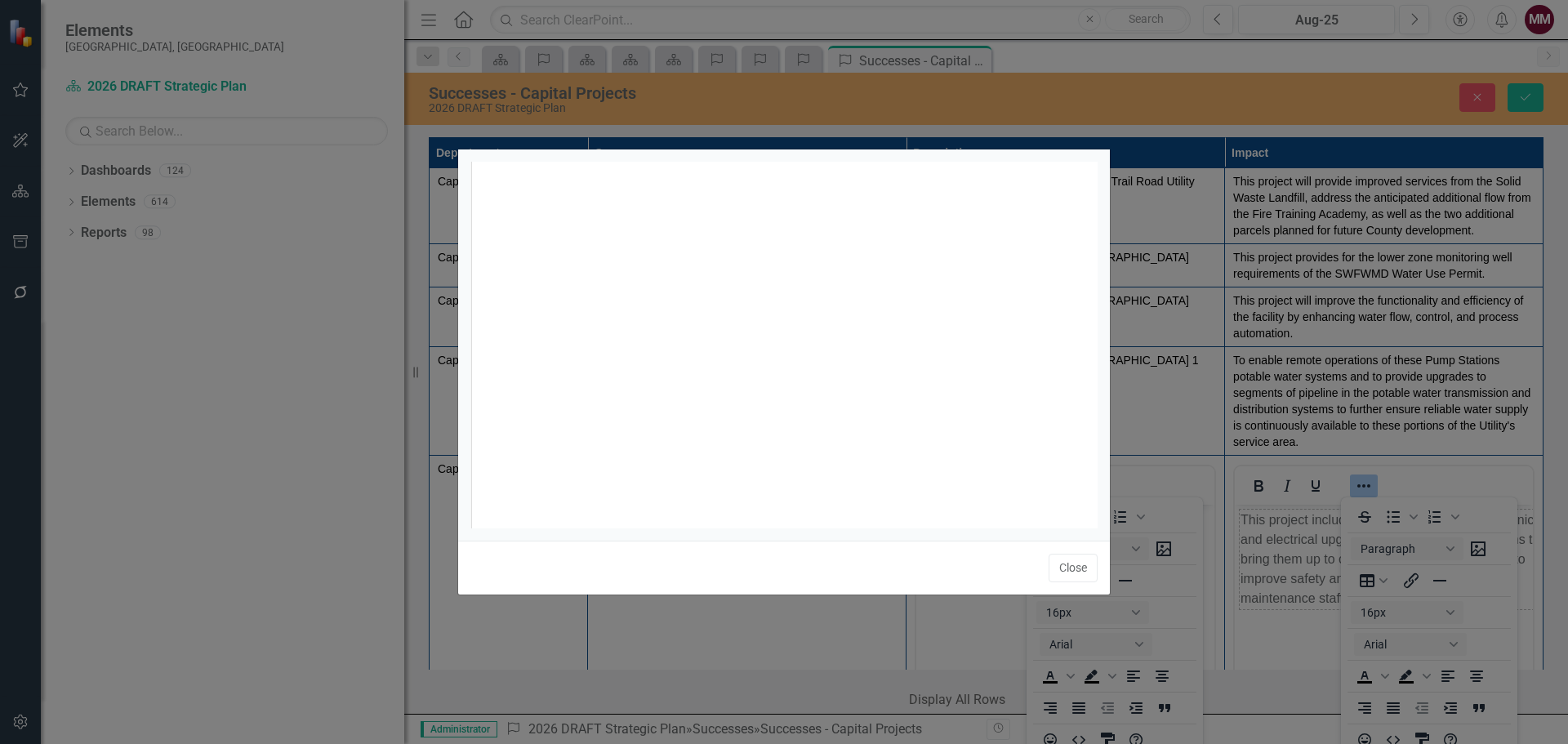
scroll to position [7, 0]
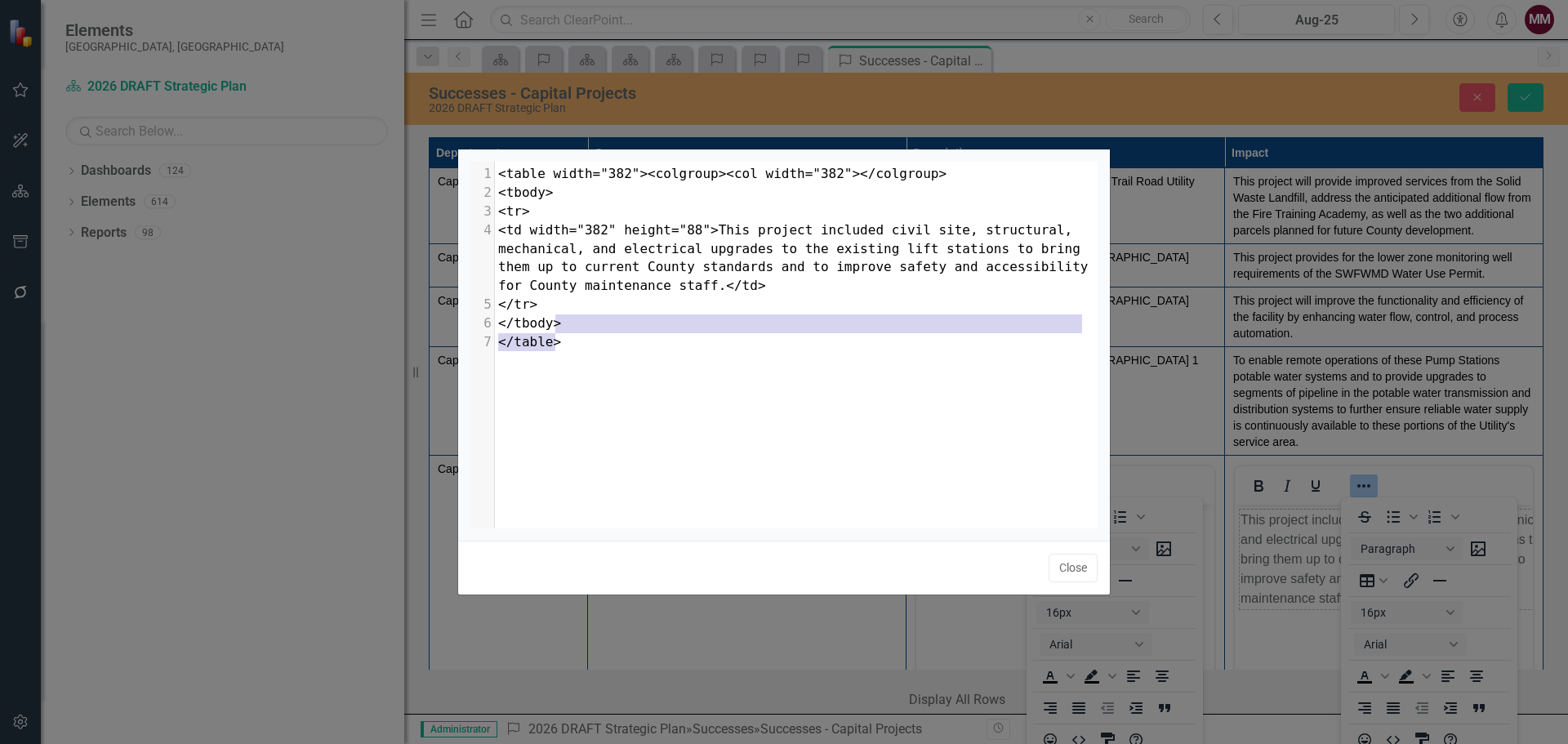
type textarea "</td> </tr> </tbody> </table>"
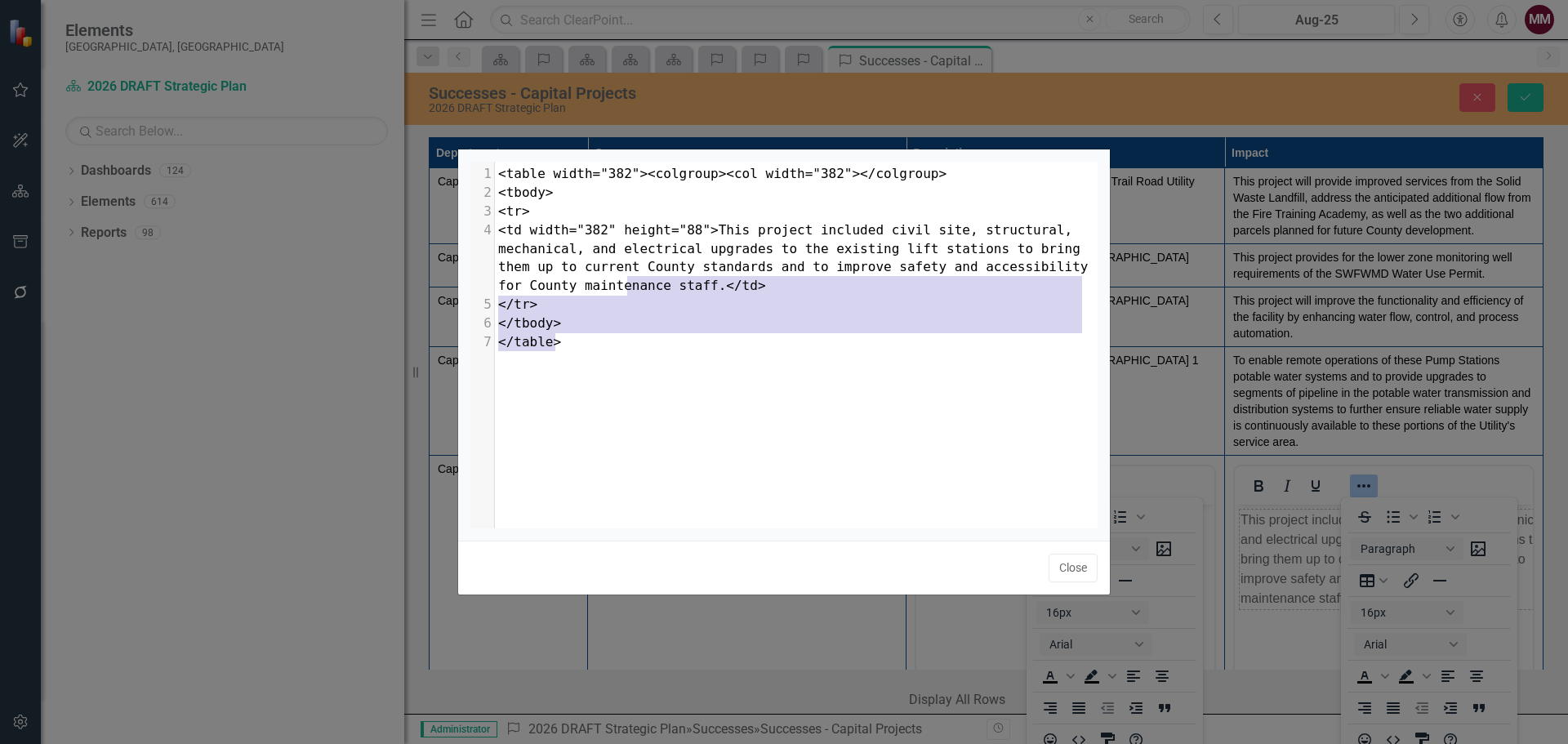
drag, startPoint x: 757, startPoint y: 347, endPoint x: 624, endPoint y: 294, distance: 143.2
click at [624, 294] on div "x 1 <table width="382"><colgroup><col width="382"></colgroup> 2 <tbody> 3 <tr> …" at bounding box center [805, 365] width 668 height 408
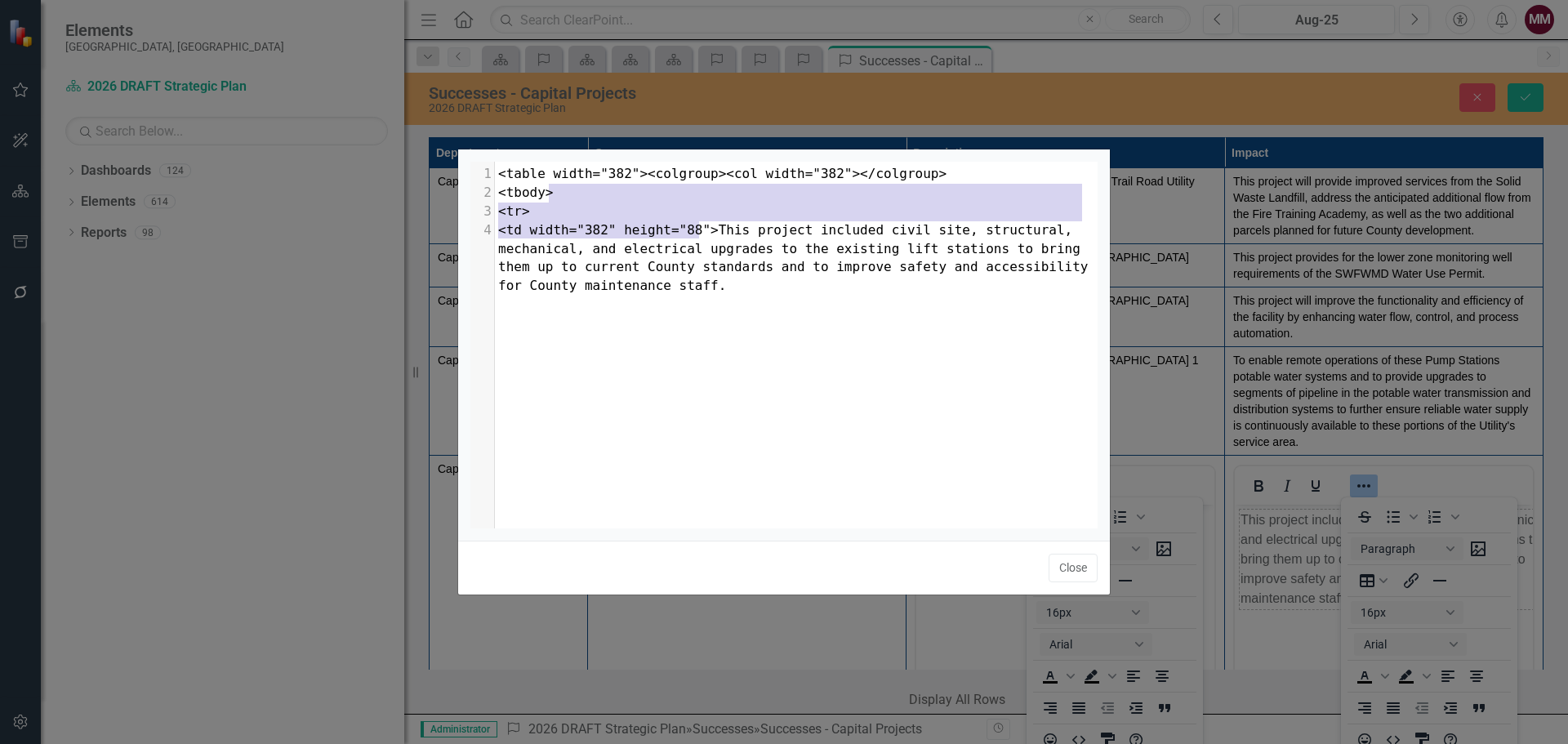
type textarea "<table width="382"><colgroup><col width="382"></colgroup> <tbody> <tr> <td widt…"
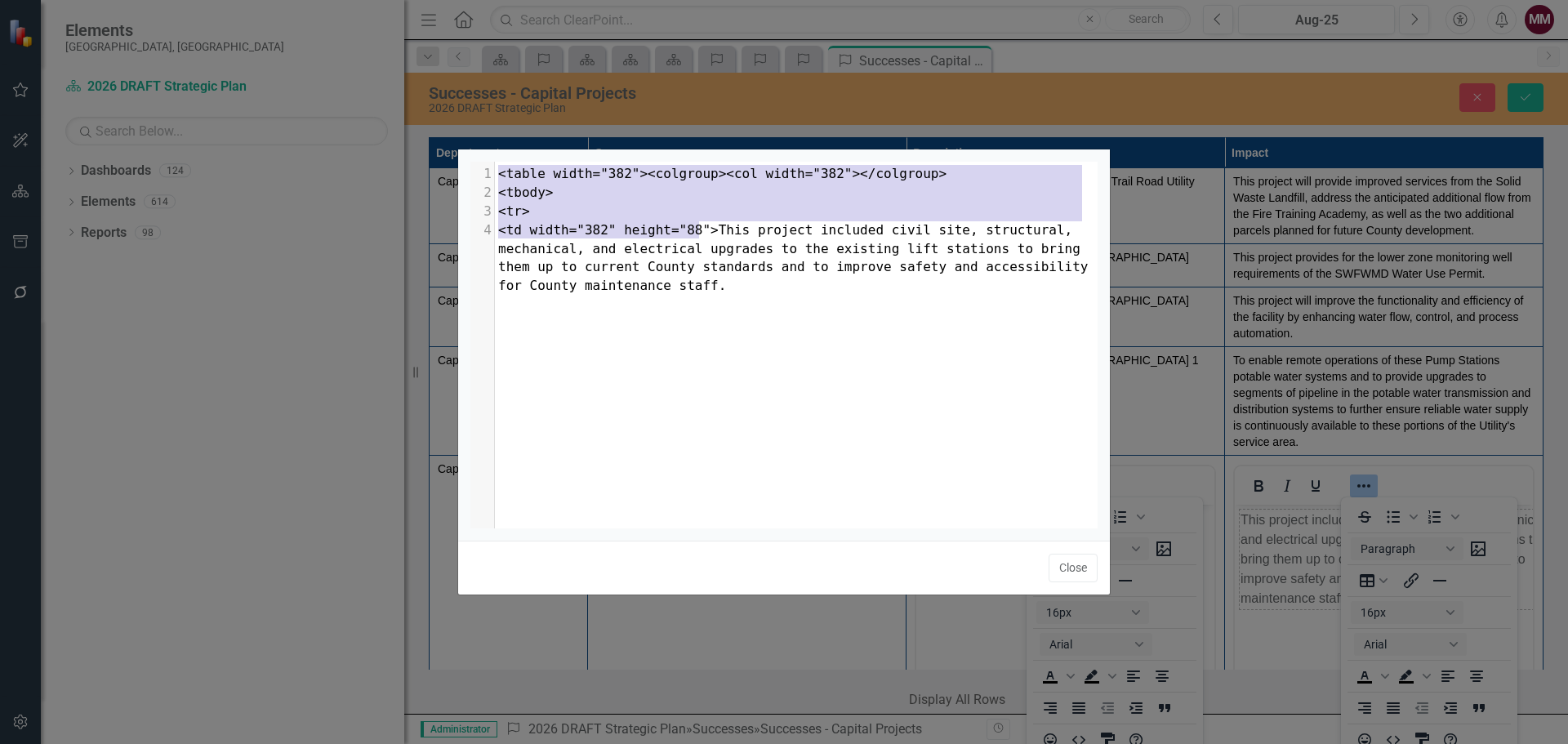
drag, startPoint x: 698, startPoint y: 227, endPoint x: 489, endPoint y: 168, distance: 217.2
click at [495, 168] on div "1 <table width="382"><colgroup><col width="382"></colgroup> 2 <tbody> 3 <tr> 4 …" at bounding box center [802, 230] width 615 height 131
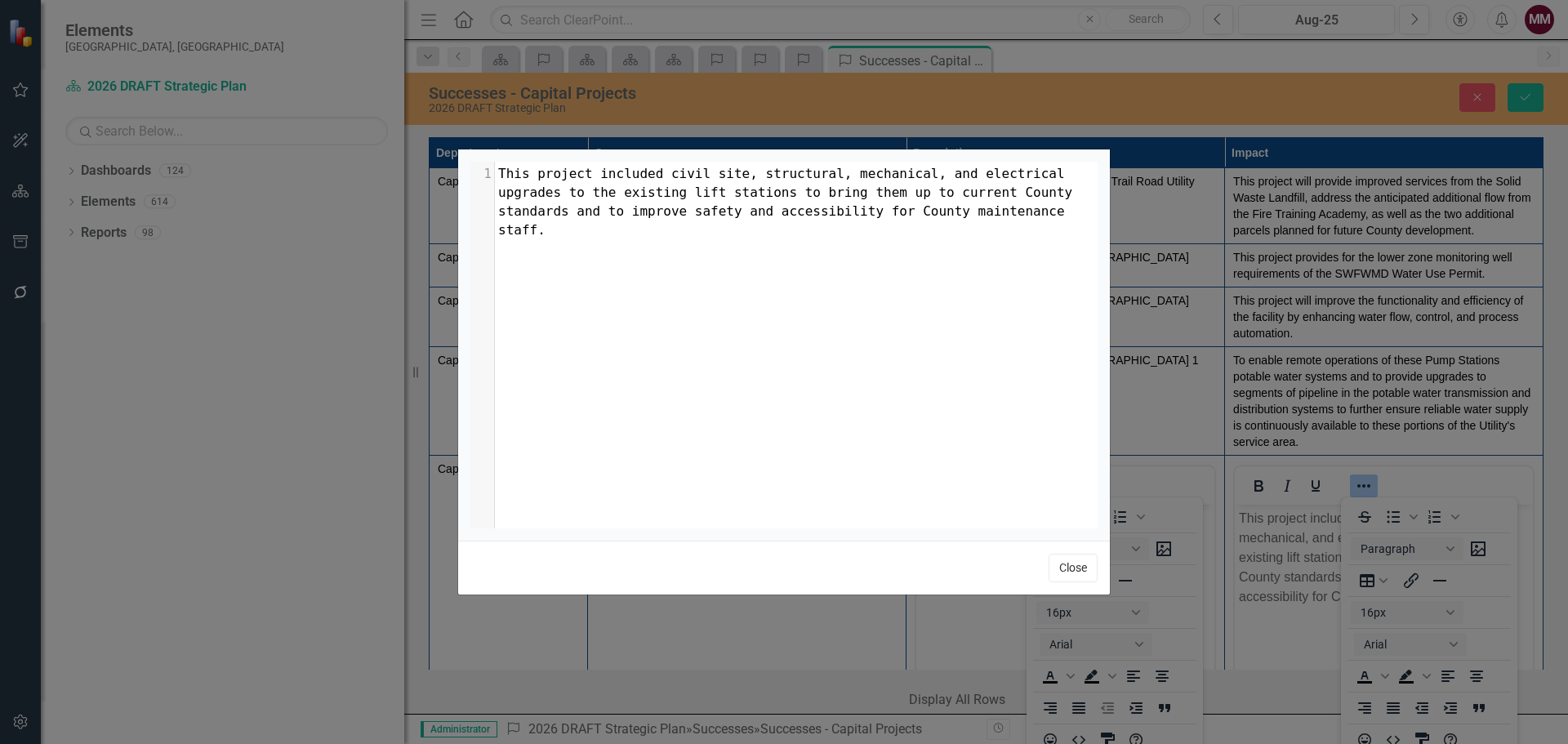
click at [1064, 566] on button "Close" at bounding box center [1073, 569] width 49 height 29
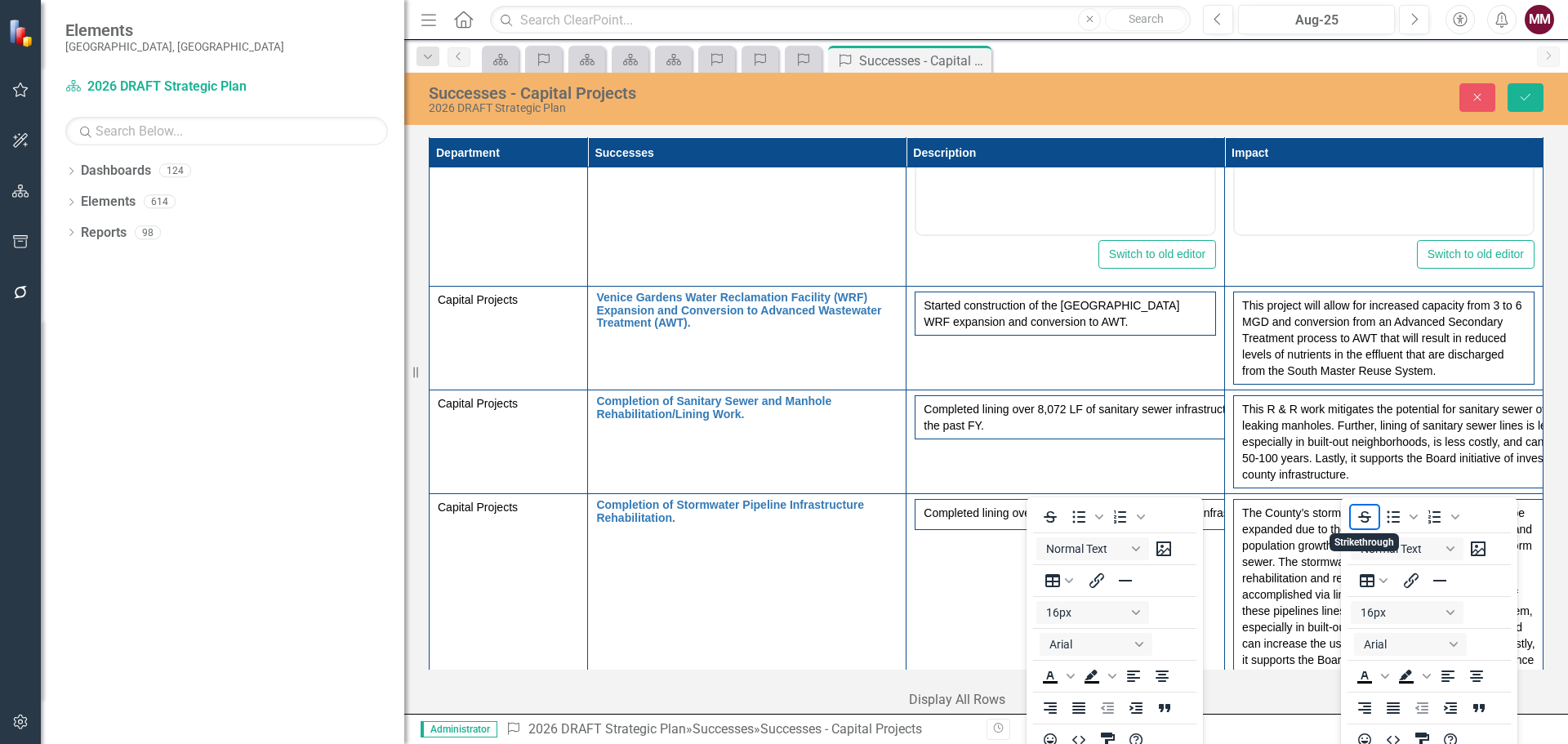
scroll to position [572, 0]
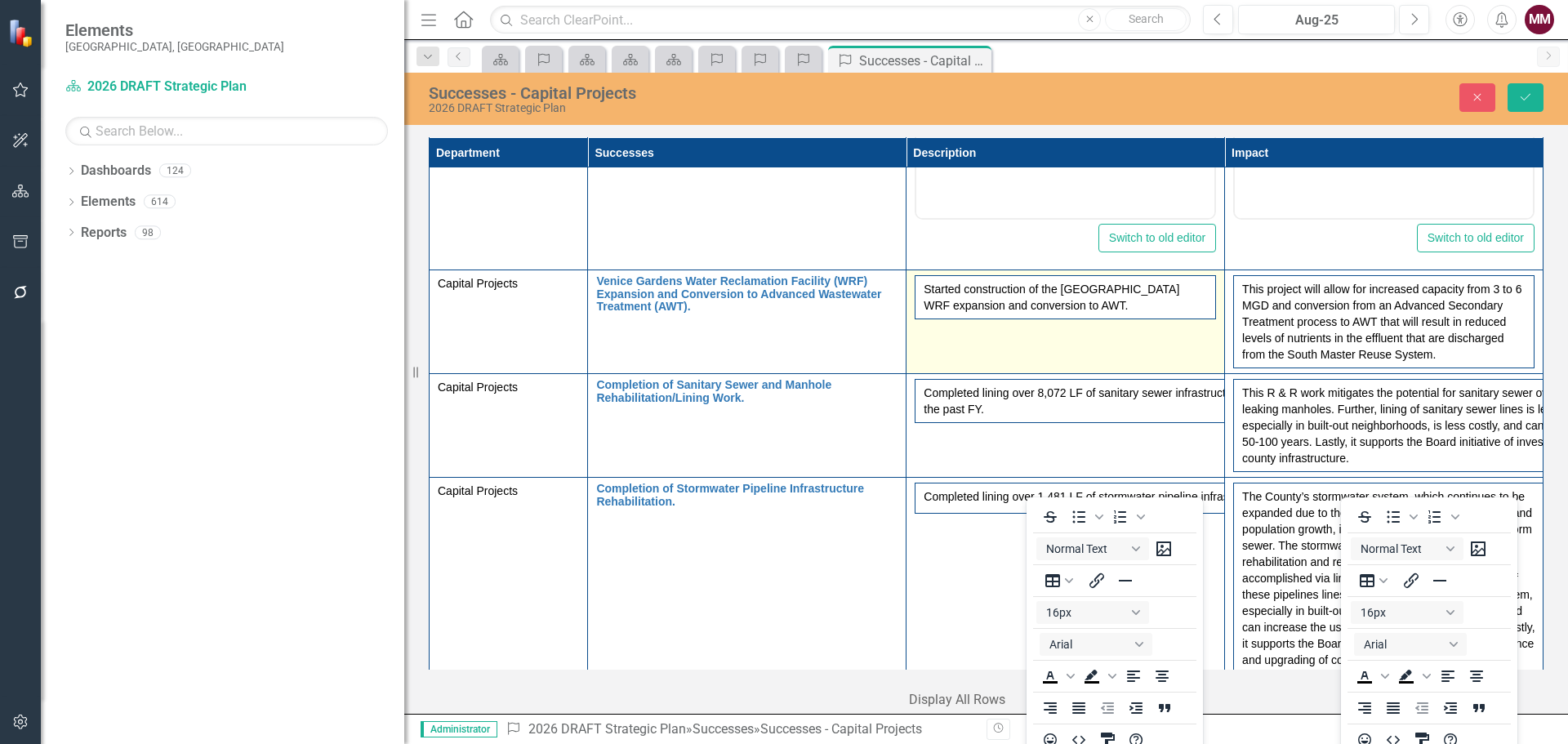
click at [955, 343] on td "Started construction of the [GEOGRAPHIC_DATA] WRF expansion and conversion to A…" at bounding box center [1065, 322] width 319 height 104
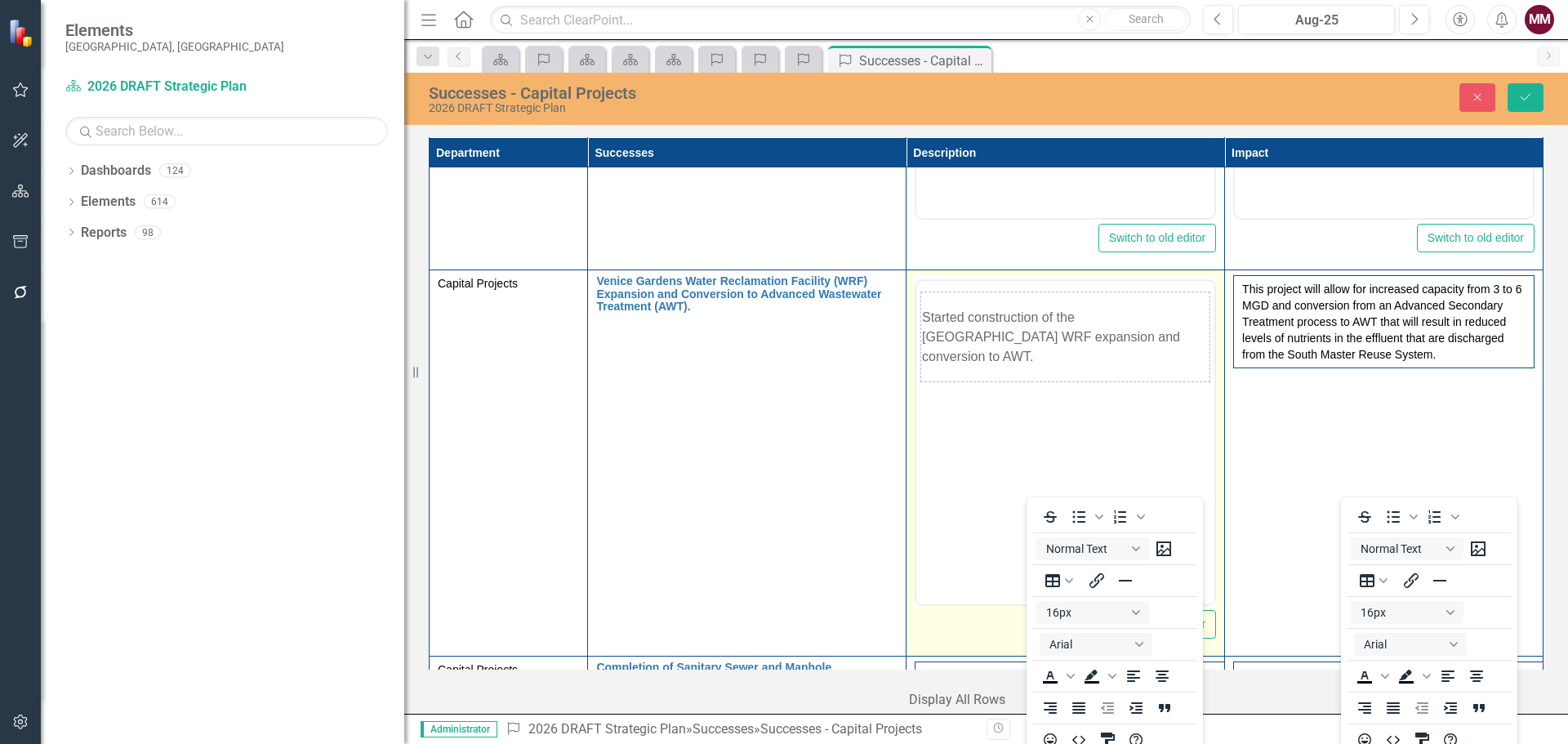
scroll to position [0, 0]
click at [1037, 302] on icon "Reveal or hide additional toolbar items" at bounding box center [1045, 300] width 19 height 19
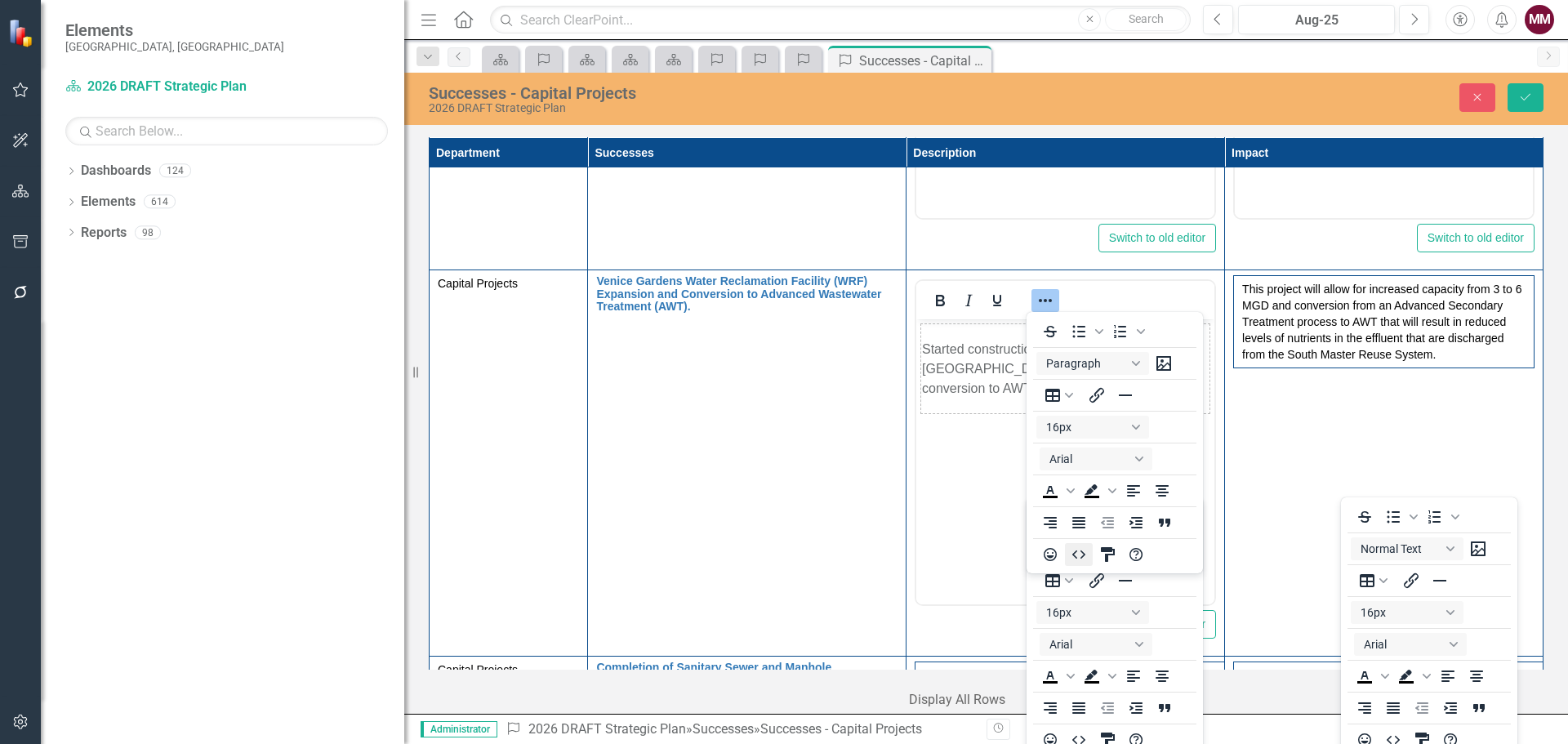
click at [1076, 553] on icon "HTML Editor" at bounding box center [1078, 554] width 13 height 8
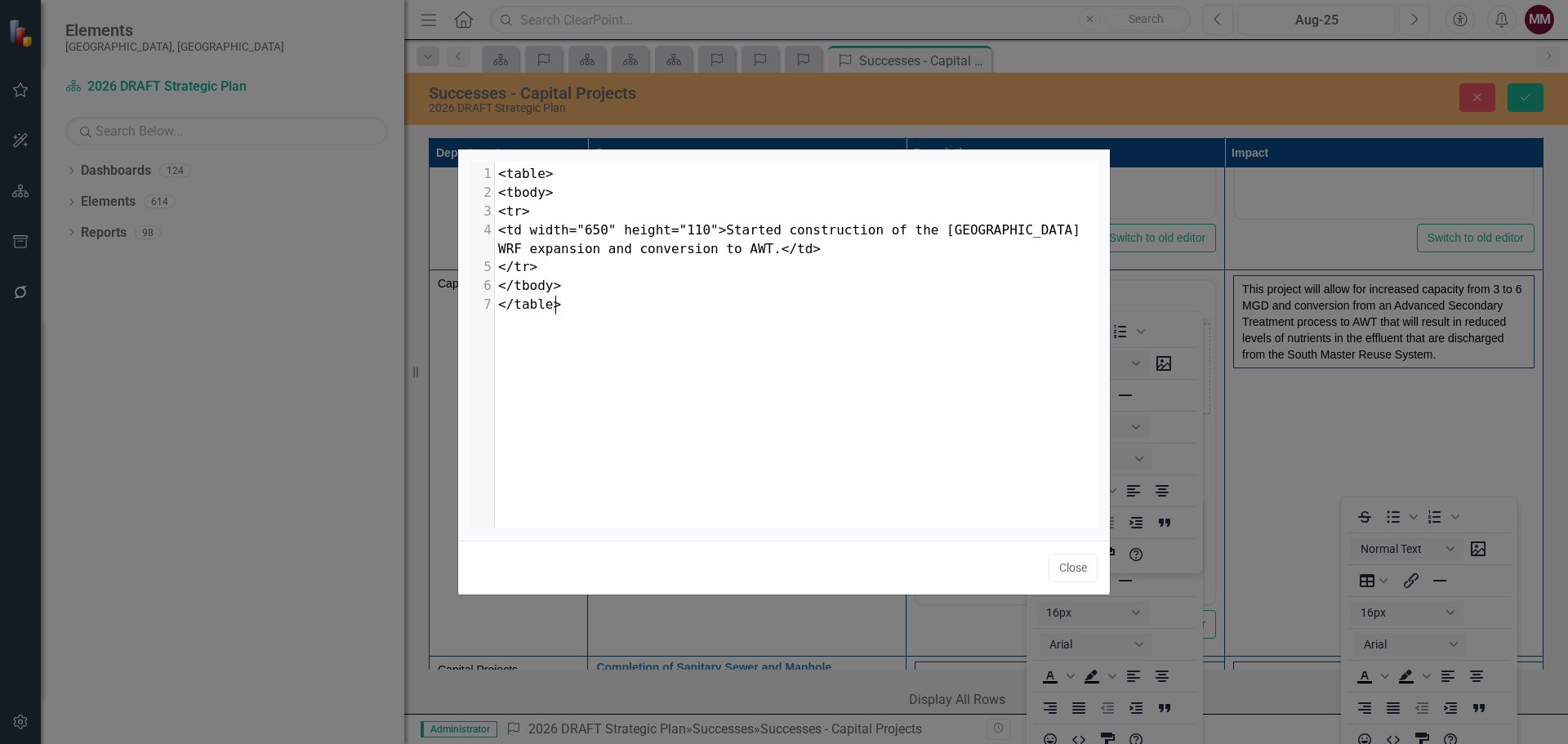
scroll to position [7, 0]
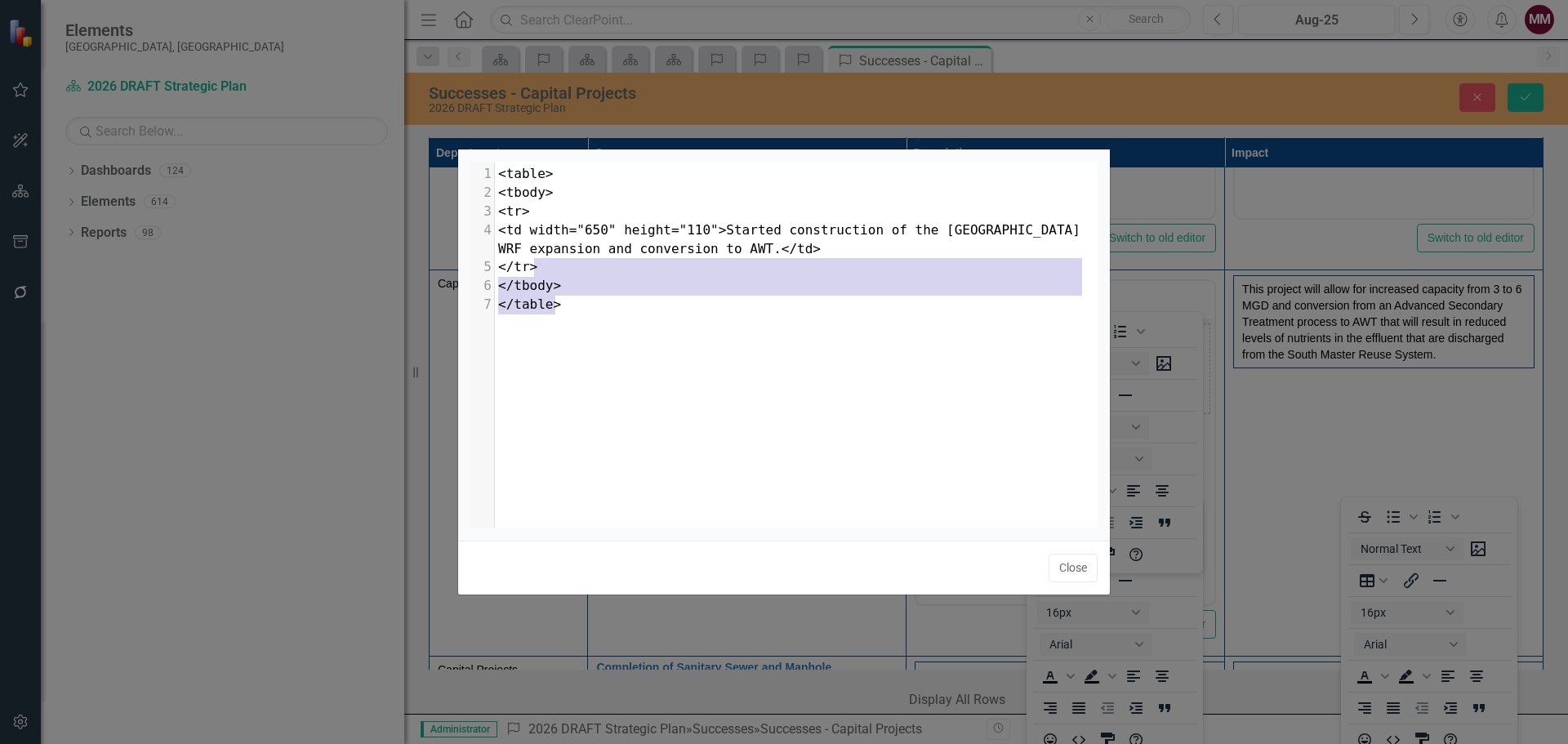
type textarea "</td> </tr> </tbody> </table>"
drag, startPoint x: 768, startPoint y: 332, endPoint x: 731, endPoint y: 253, distance: 87.2
click at [731, 253] on div "x 1 <table> 2 <tbody> 3 <tr> 4 <td width="650" height="110">Started constructio…" at bounding box center [805, 365] width 668 height 408
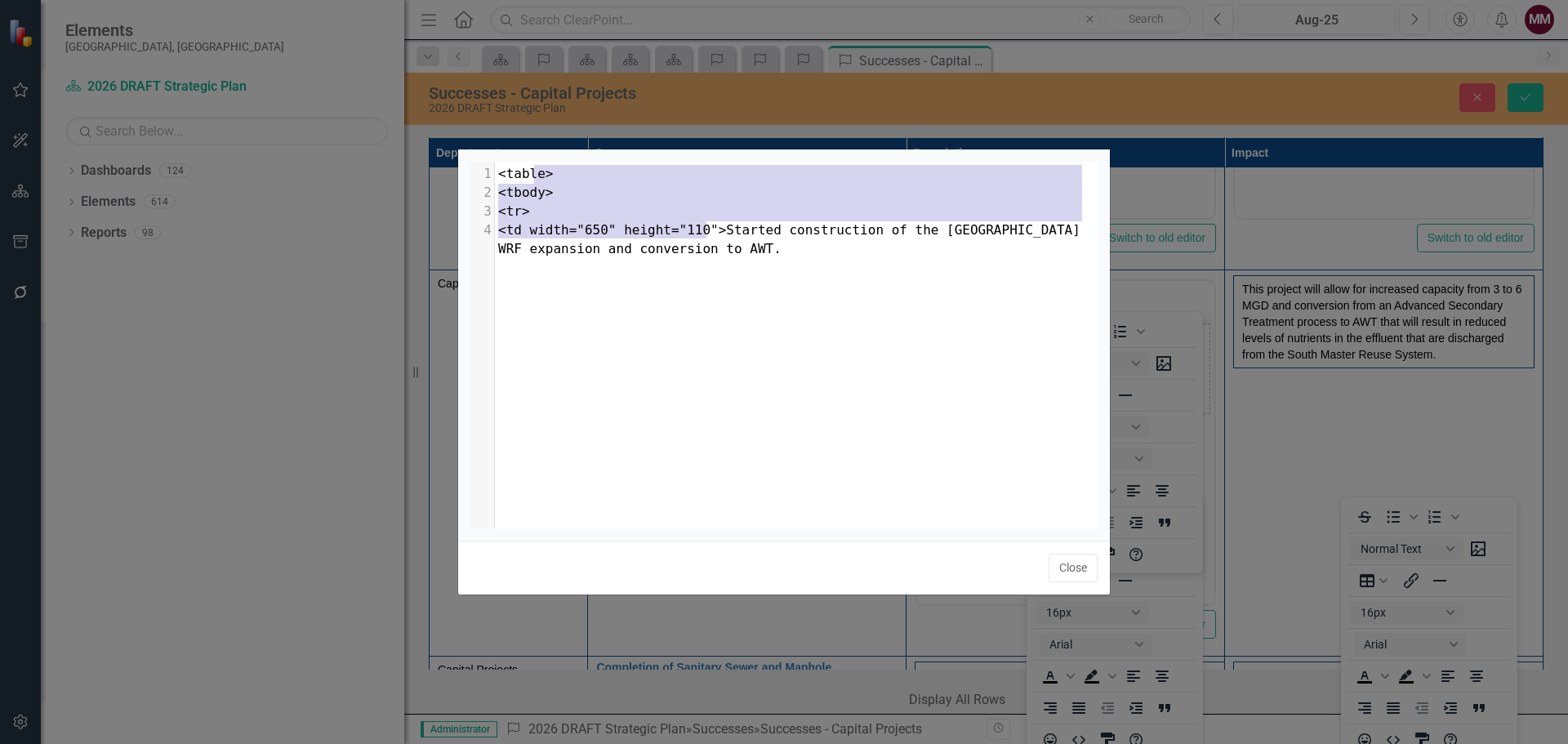
type textarea "<table> <tbody> <tr> <td width="650" height="110">"
drag, startPoint x: 705, startPoint y: 226, endPoint x: 468, endPoint y: 169, distance: 243.8
click at [468, 169] on div "<table> <tbody> <tr> <td width="650" height="110"> x 1 <table> 2 <tbody> 3 <tr>…" at bounding box center [784, 345] width 652 height 391
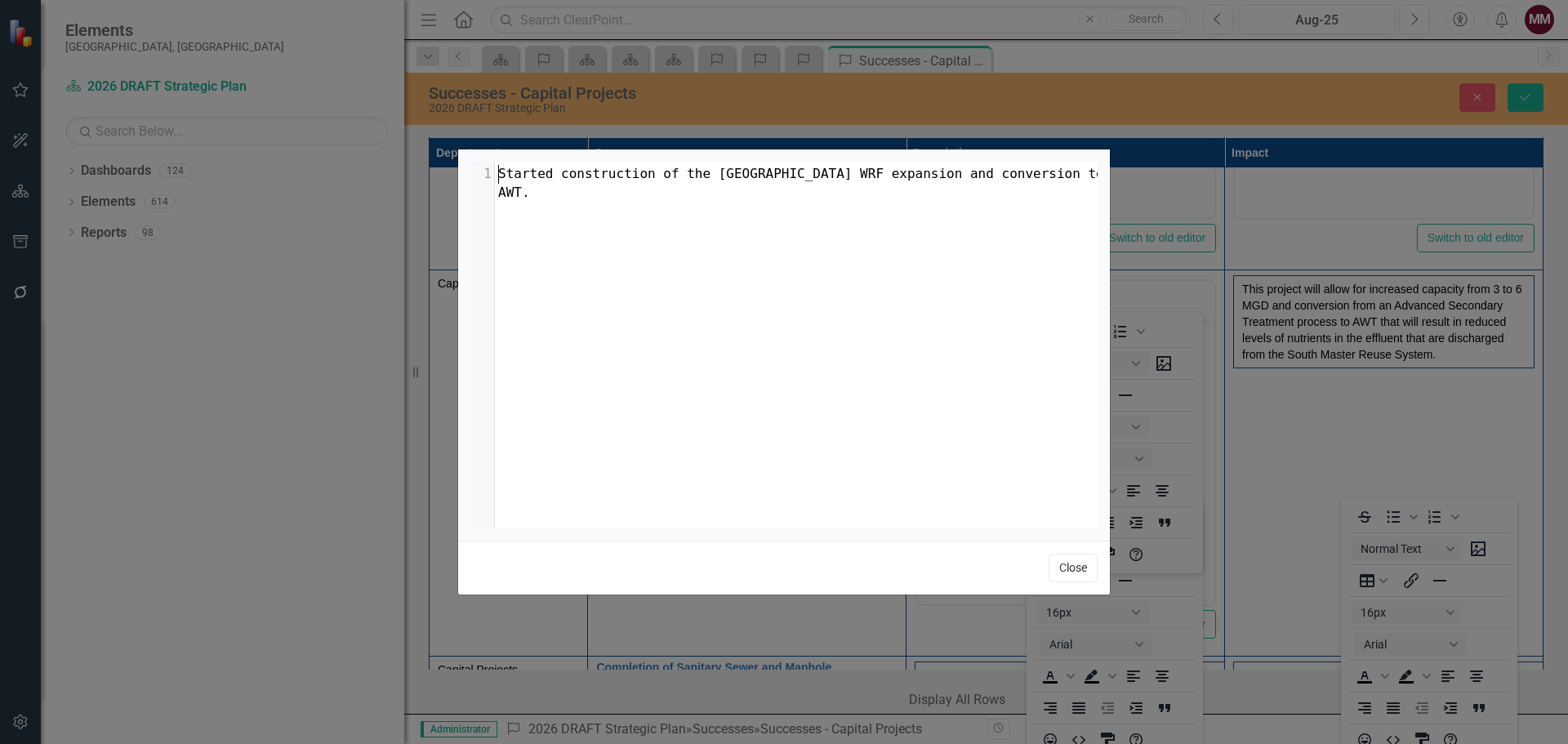
click at [1064, 572] on button "Close" at bounding box center [1073, 569] width 49 height 29
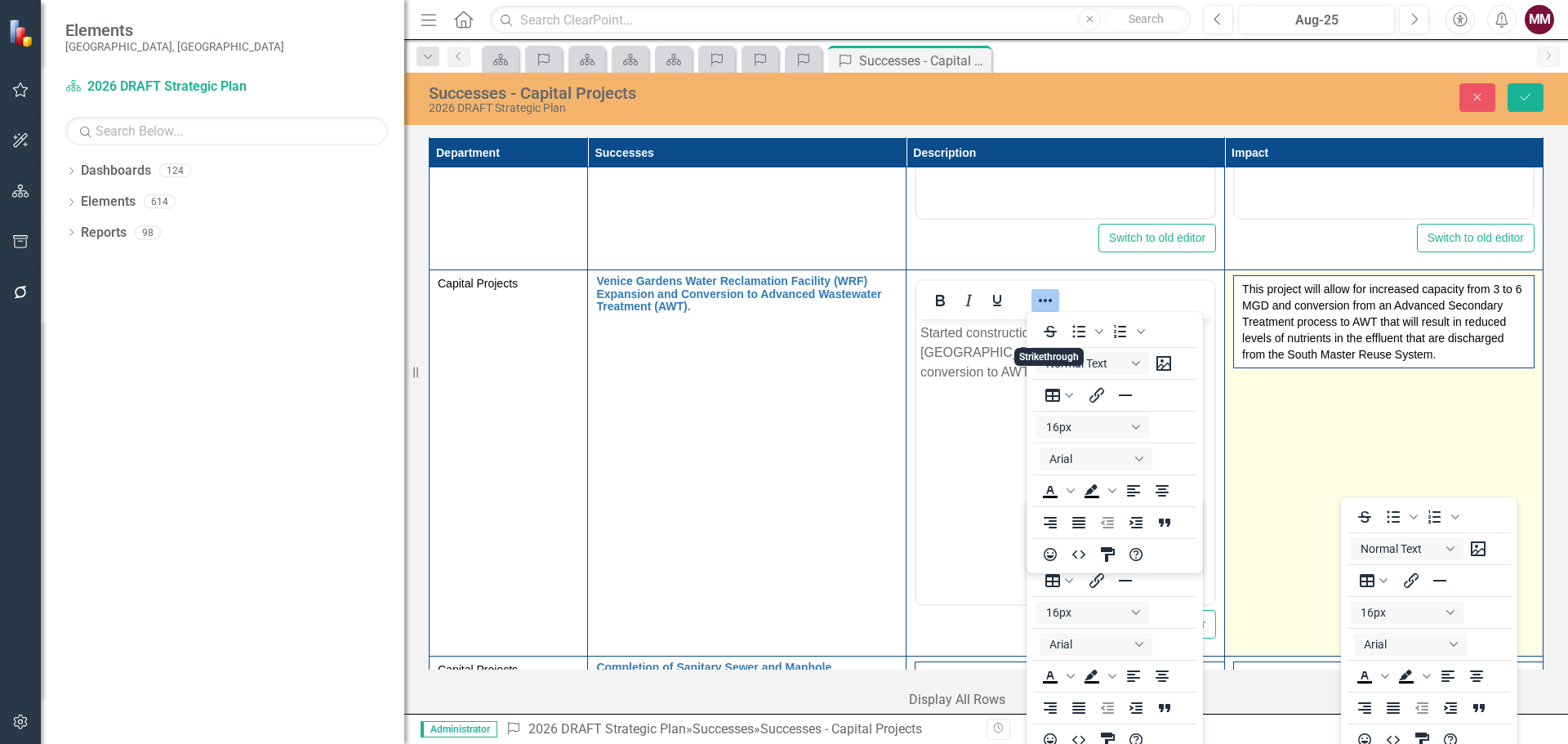
click at [1316, 428] on td "This project will allow for increased capacity from 3 to 6 MGD and conversion f…" at bounding box center [1384, 463] width 319 height 387
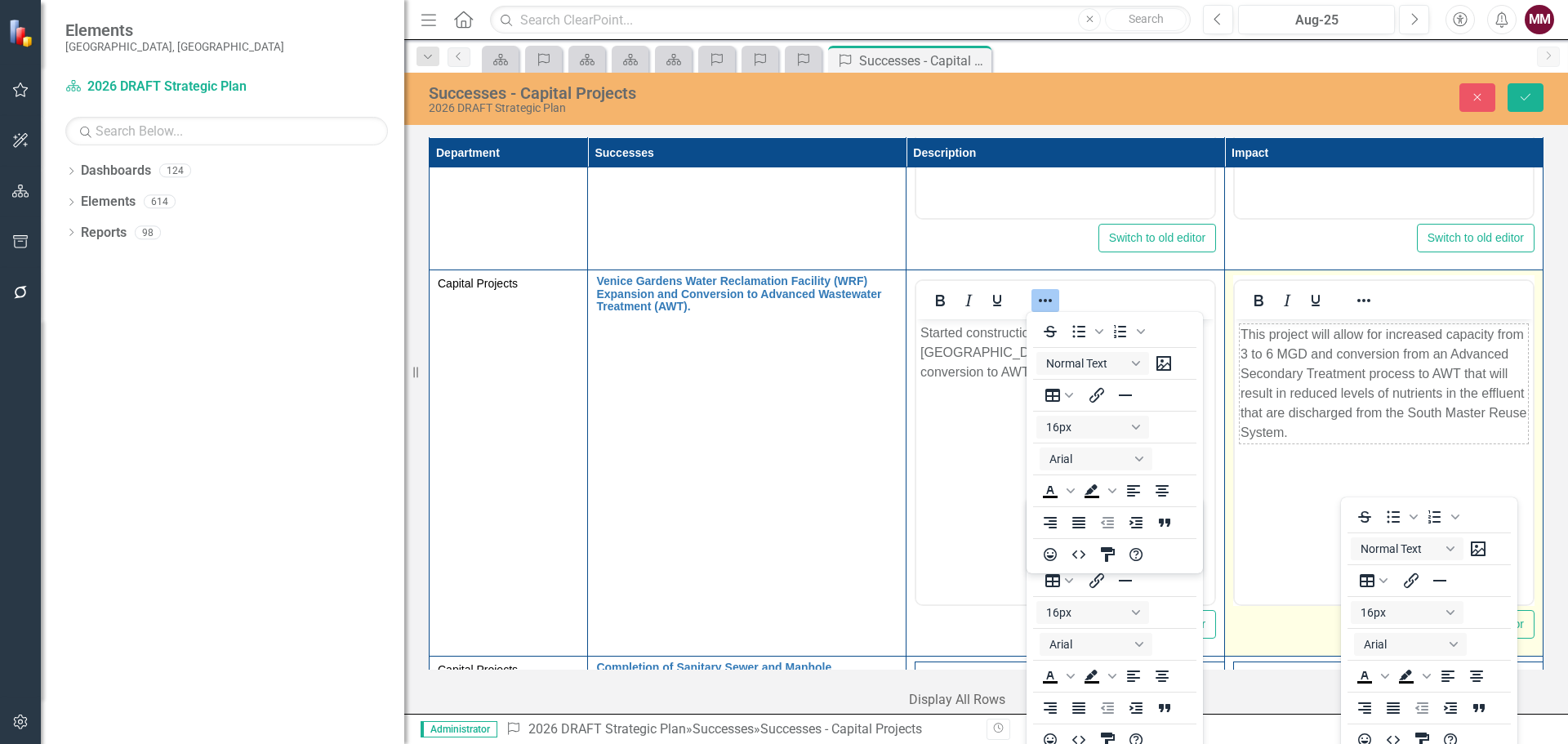
scroll to position [0, 0]
click at [1354, 296] on icon "Reveal or hide additional toolbar items" at bounding box center [1364, 300] width 19 height 19
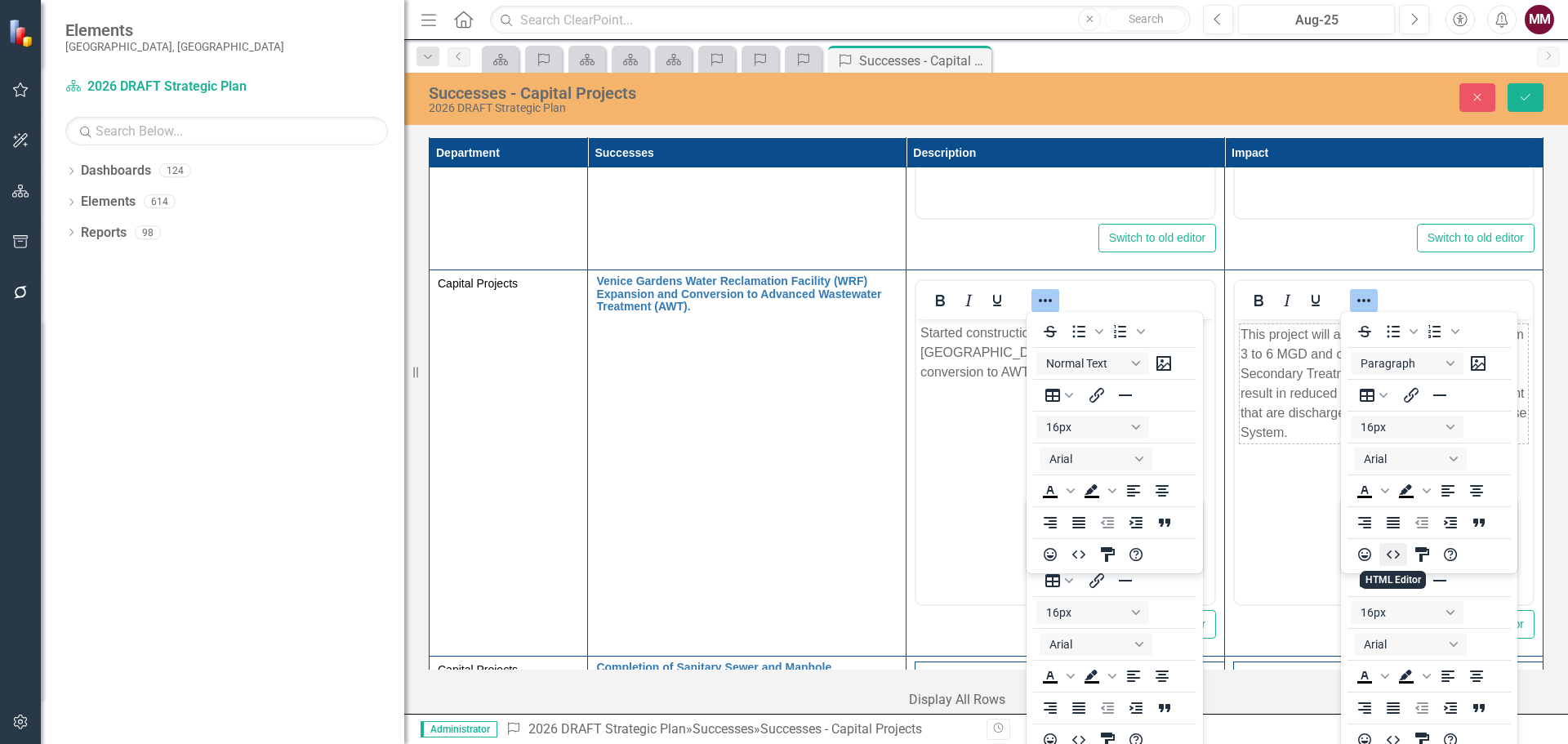
click at [1399, 555] on icon "HTML Editor" at bounding box center [1393, 554] width 13 height 8
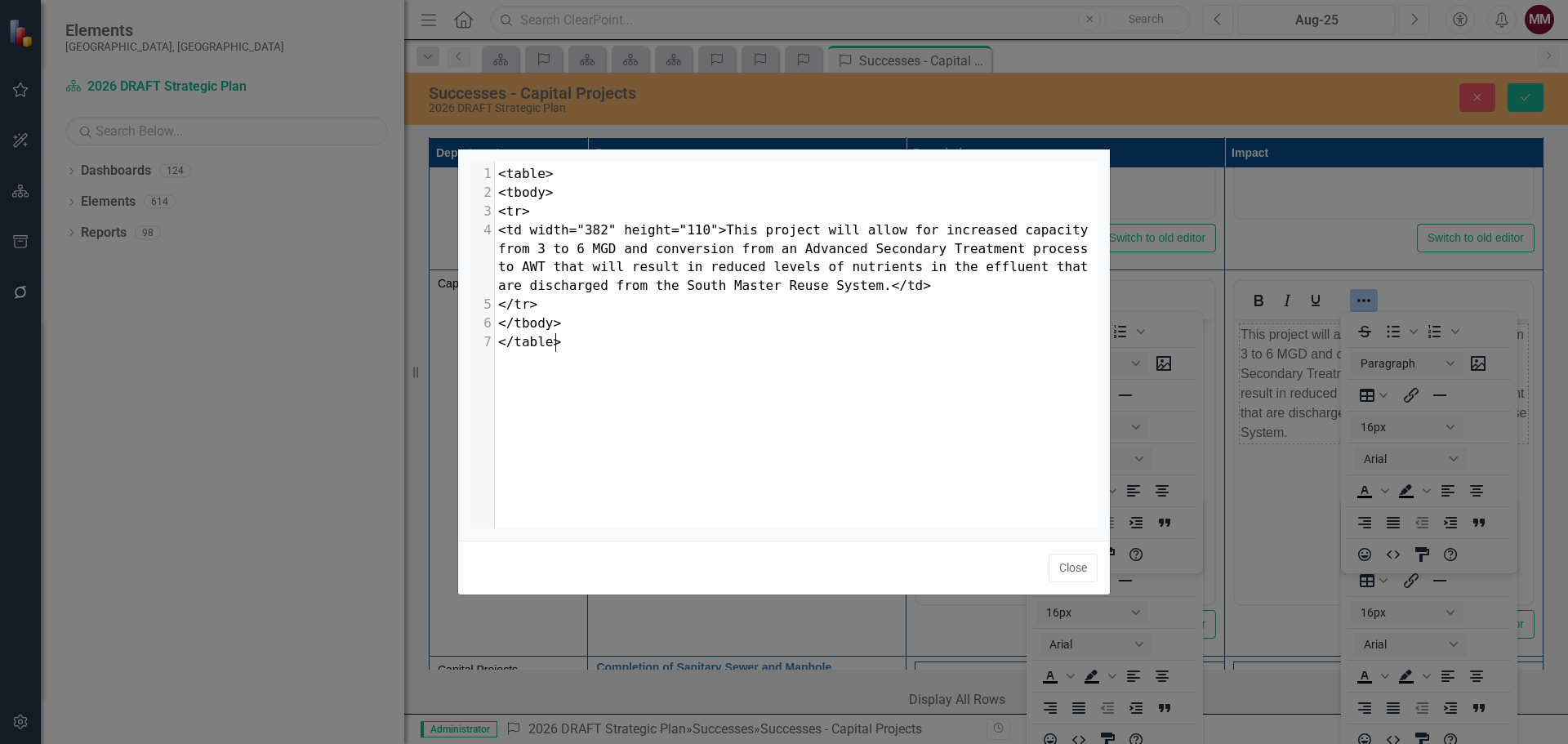
scroll to position [7, 0]
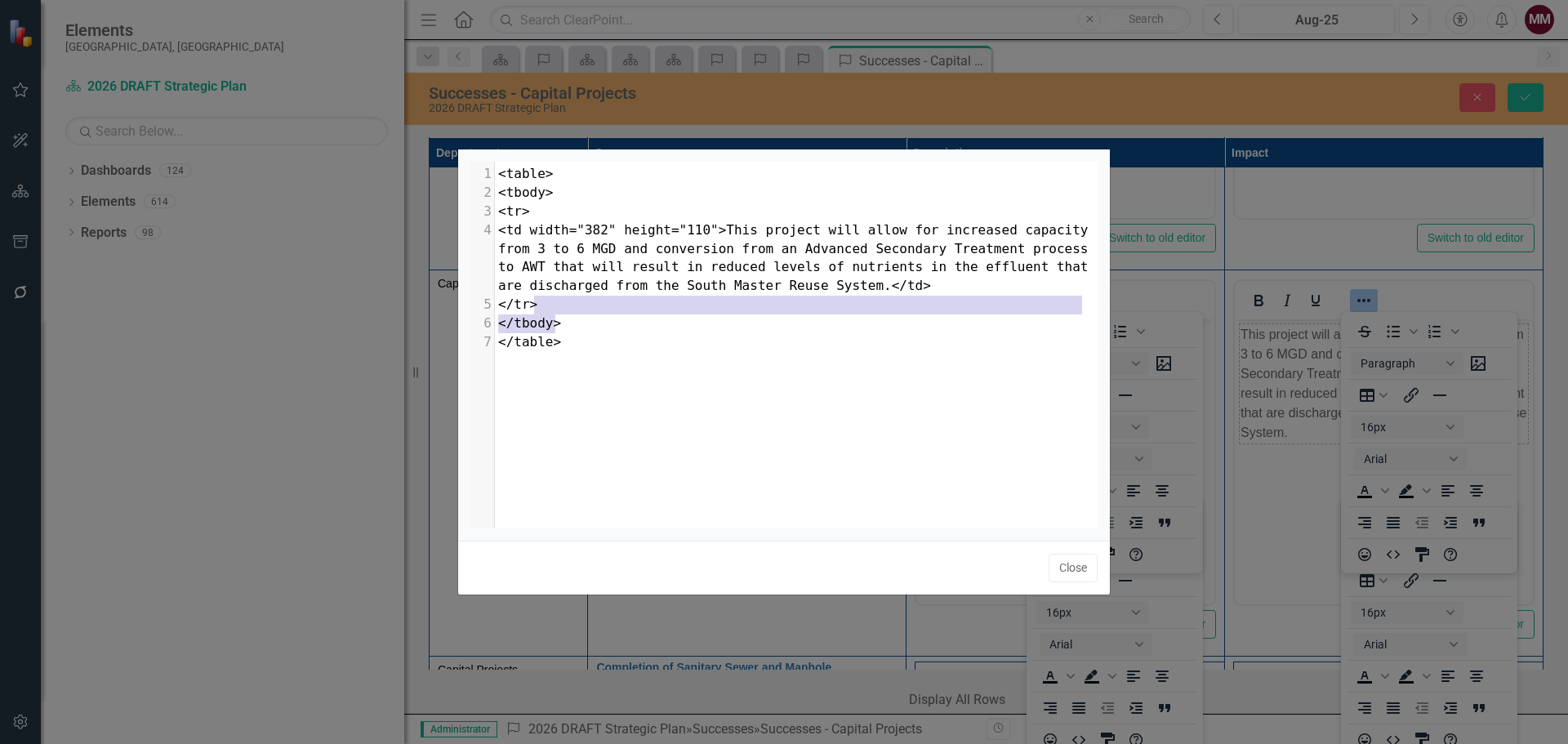
type textarea "</td> </tr> </tbody>"
drag, startPoint x: 810, startPoint y: 316, endPoint x: 831, endPoint y: 292, distance: 31.9
click at [831, 292] on div "1 <table> 2 <tbody> 3 <tr> 4 <td width="382" height="110">This project will all…" at bounding box center [802, 258] width 615 height 186
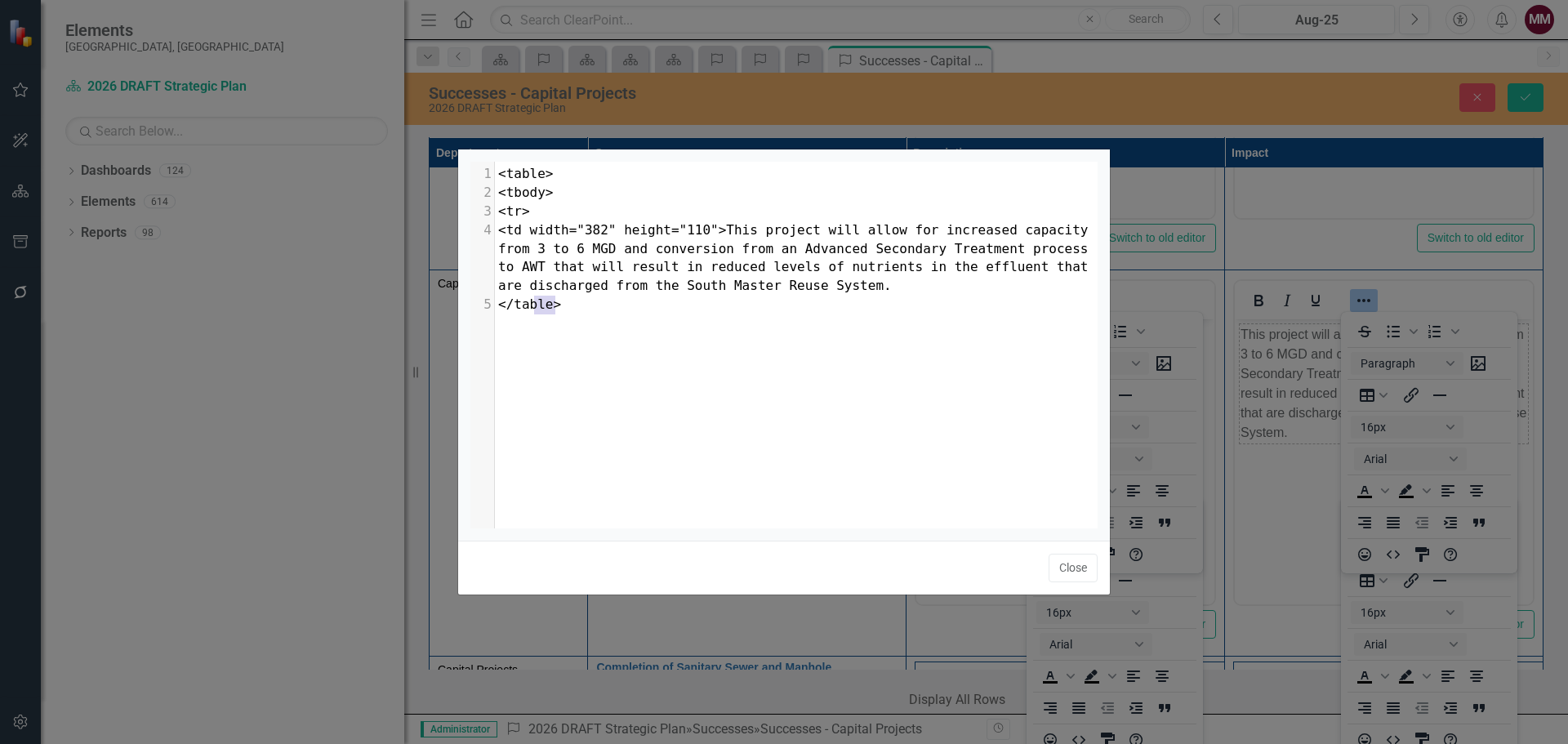
type textarea "</table>"
drag, startPoint x: 610, startPoint y: 315, endPoint x: 500, endPoint y: 305, distance: 110.5
click at [500, 305] on div "x 1 <table> 2 <tbody> 3 <tr> 4 <td width="382" height="110">This project will a…" at bounding box center [802, 239] width 615 height 156
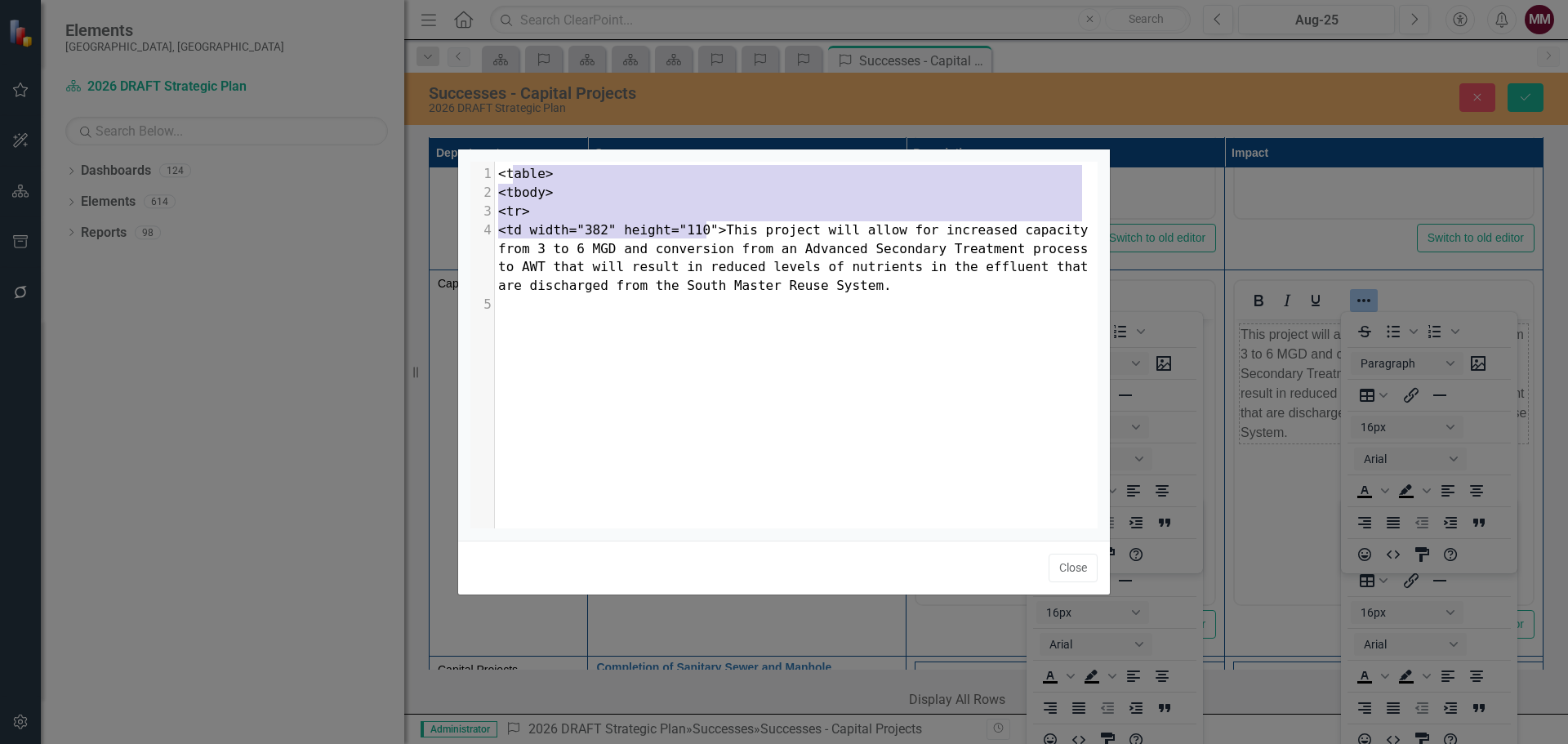
type textarea "<table> <tbody> <tr> <td width="382" height="110">"
drag, startPoint x: 707, startPoint y: 229, endPoint x: 492, endPoint y: 164, distance: 224.6
click at [492, 164] on div "x 1 <table> 2 <tbody> 3 <tr> 4 <td width="382" height="110">This project will a…" at bounding box center [805, 365] width 668 height 408
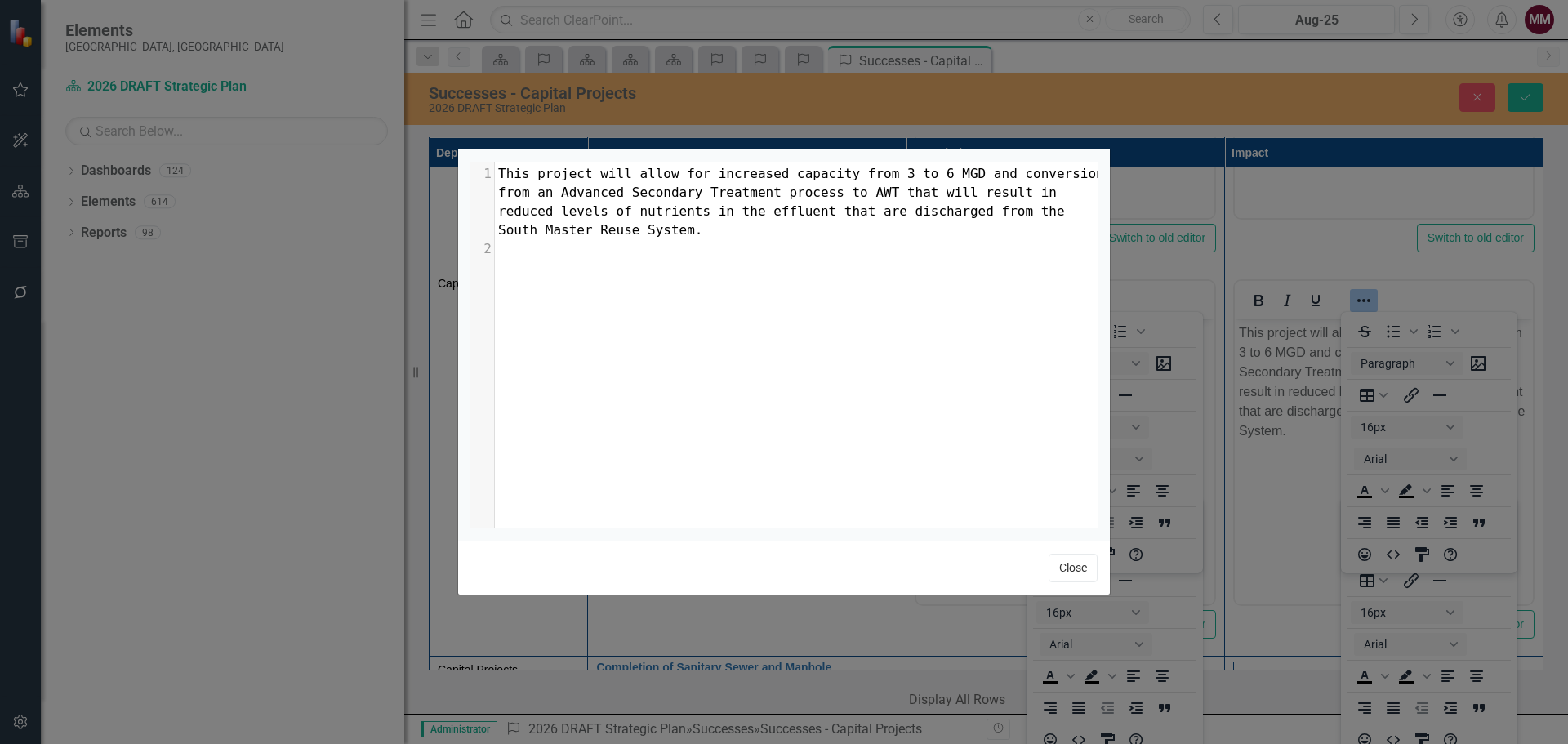
click at [1074, 565] on button "Close" at bounding box center [1073, 569] width 49 height 29
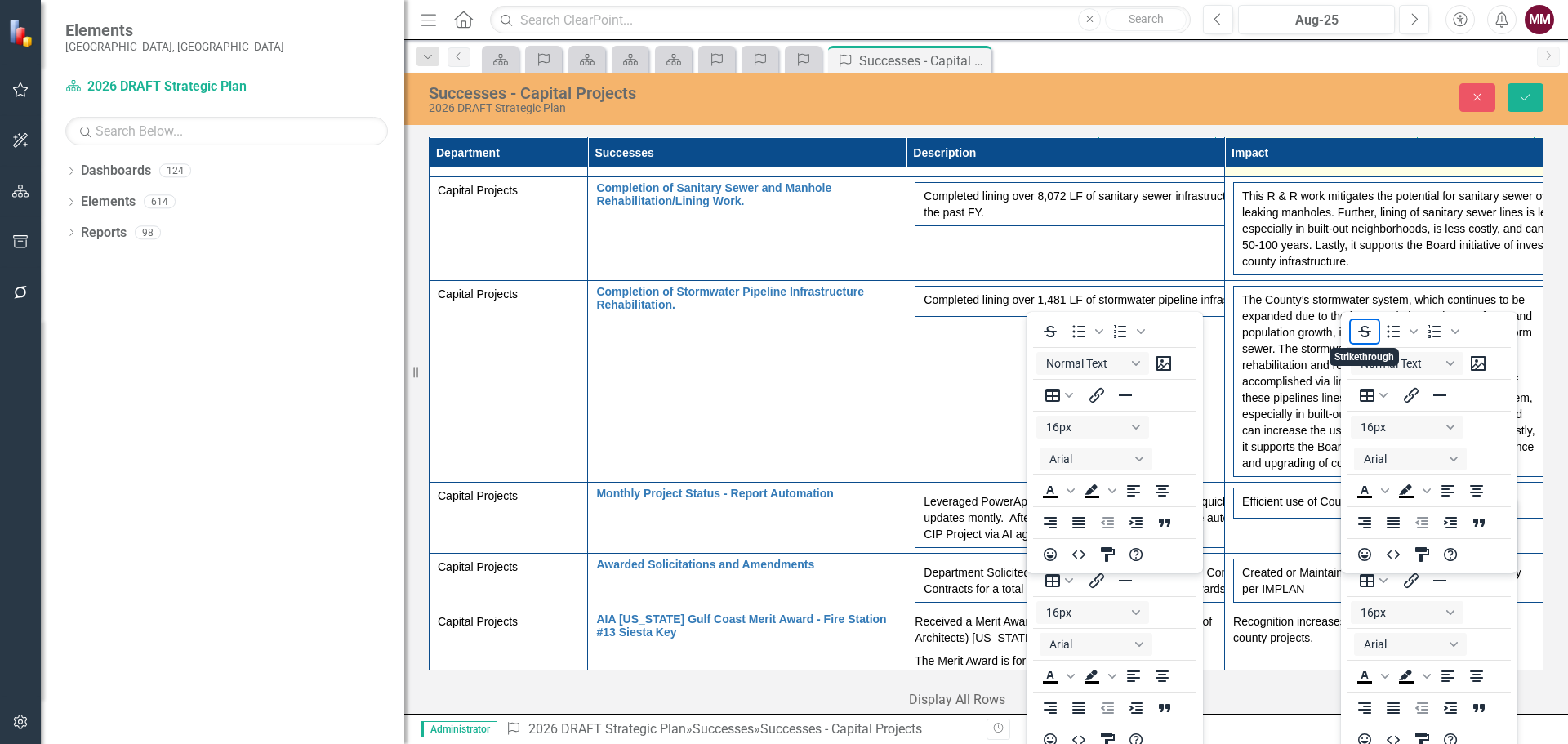
scroll to position [1062, 0]
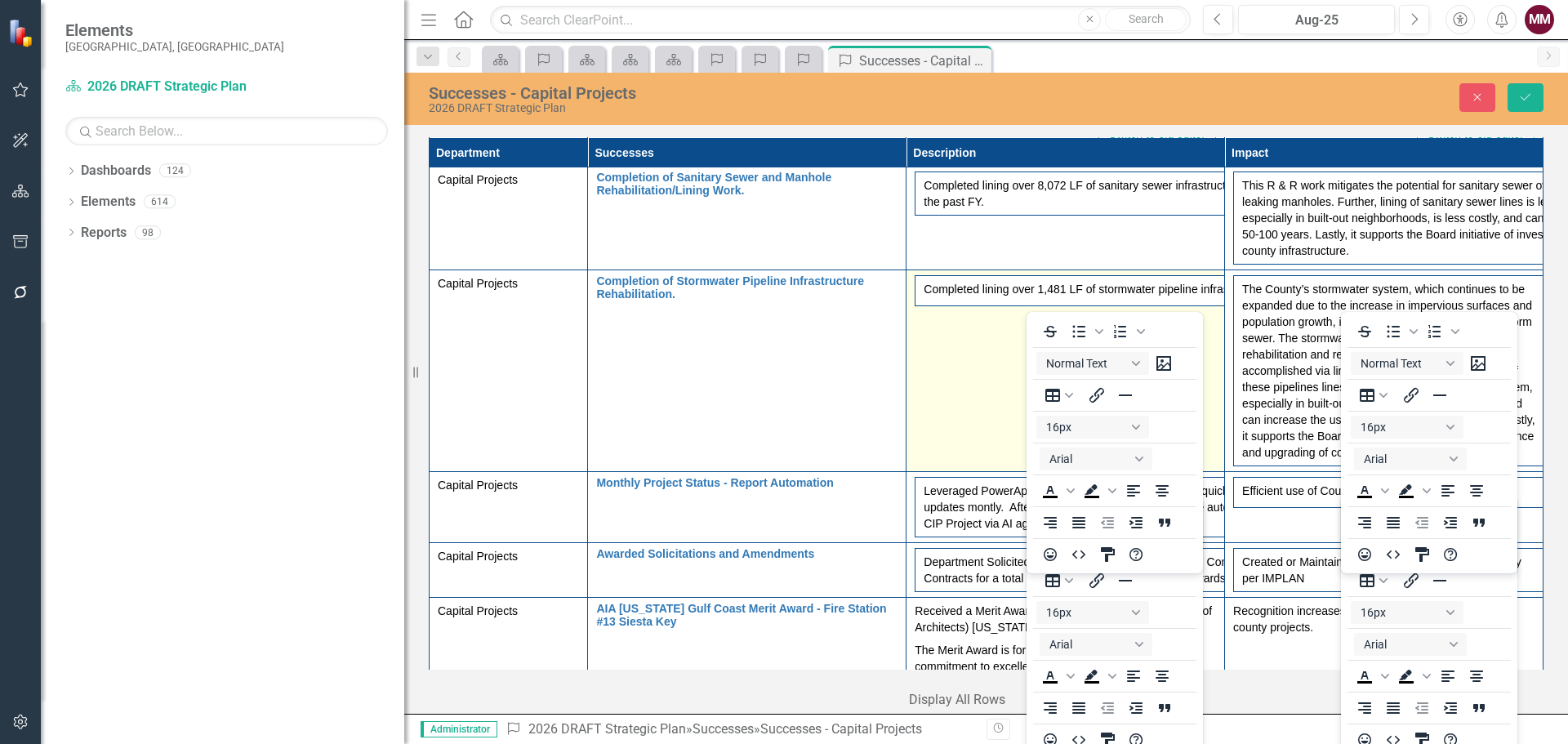
click at [949, 384] on td "Completed lining over 1,481 LF of stormwater pipeline infrastructure over the p…" at bounding box center [1065, 371] width 319 height 202
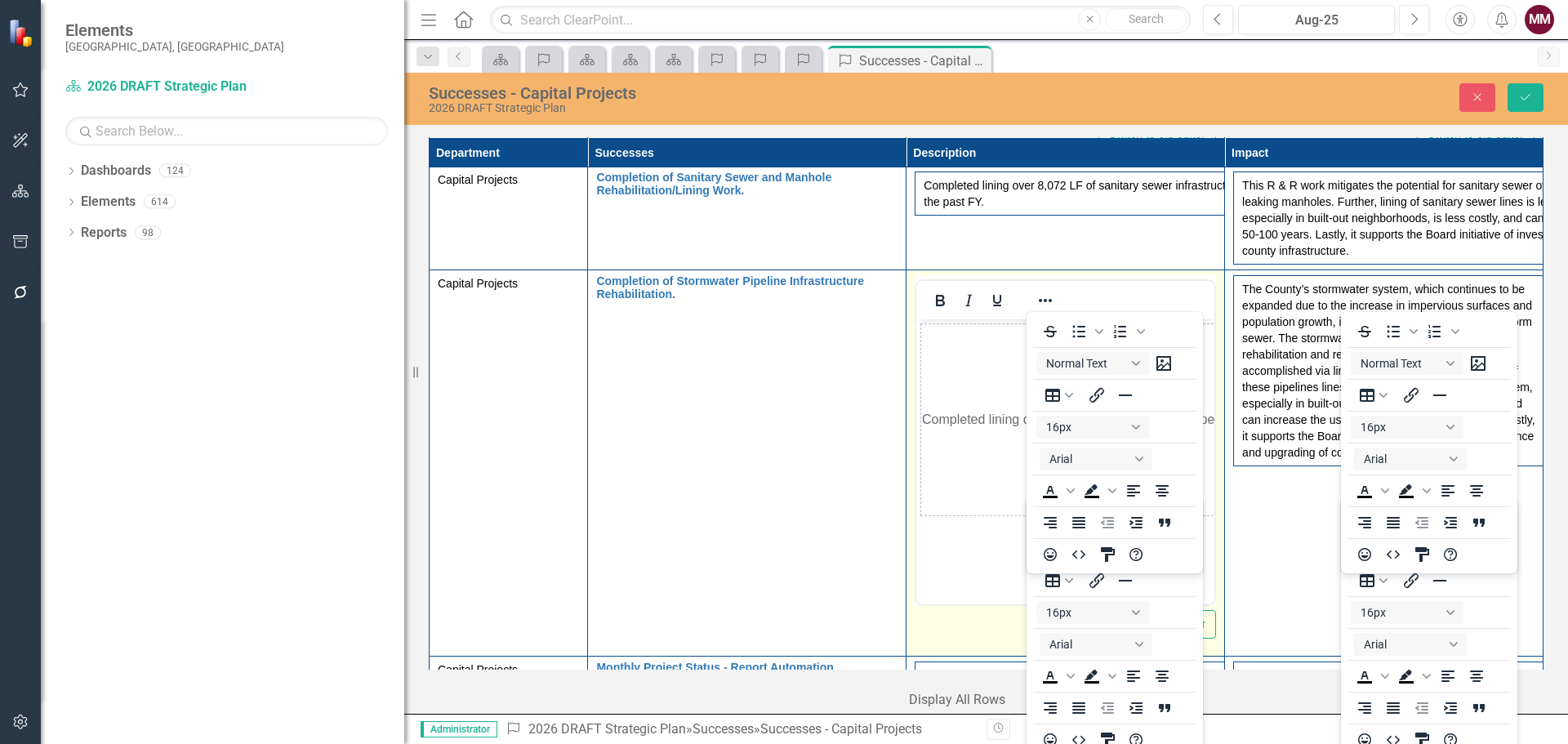
scroll to position [0, 0]
click at [1035, 298] on icon "Reveal or hide additional toolbar items" at bounding box center [1045, 300] width 19 height 19
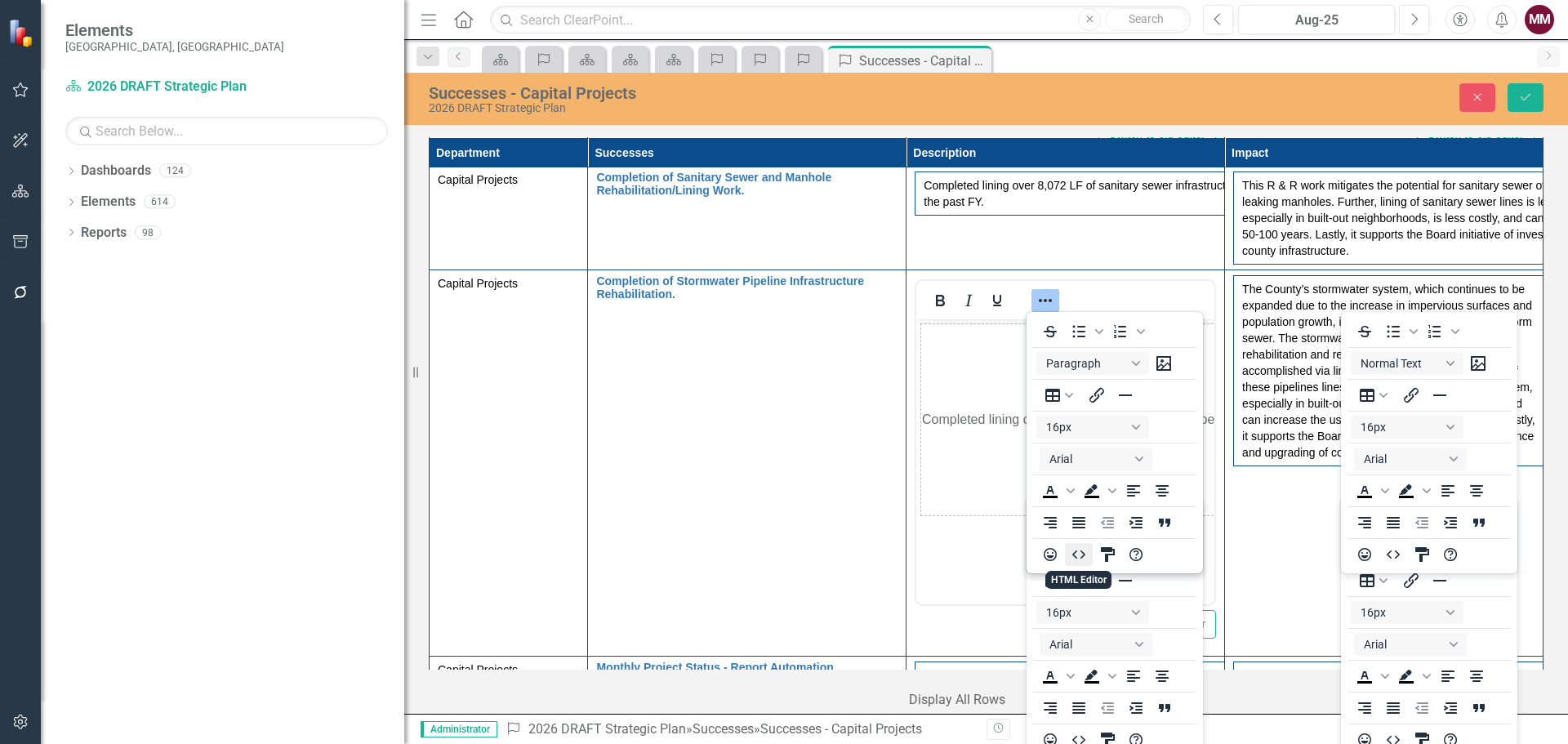
click at [1070, 556] on icon "HTML Editor" at bounding box center [1079, 555] width 19 height 19
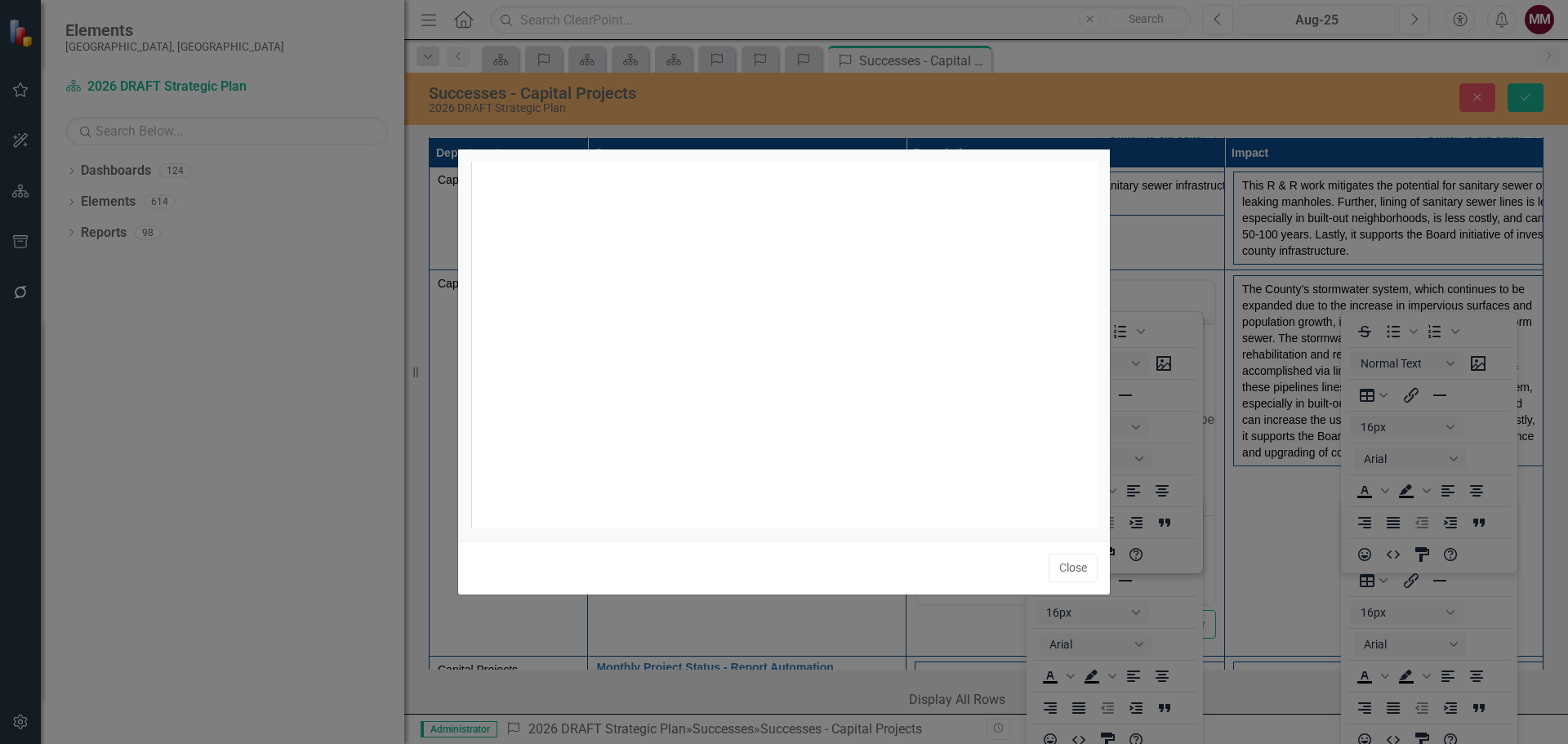
scroll to position [7, 0]
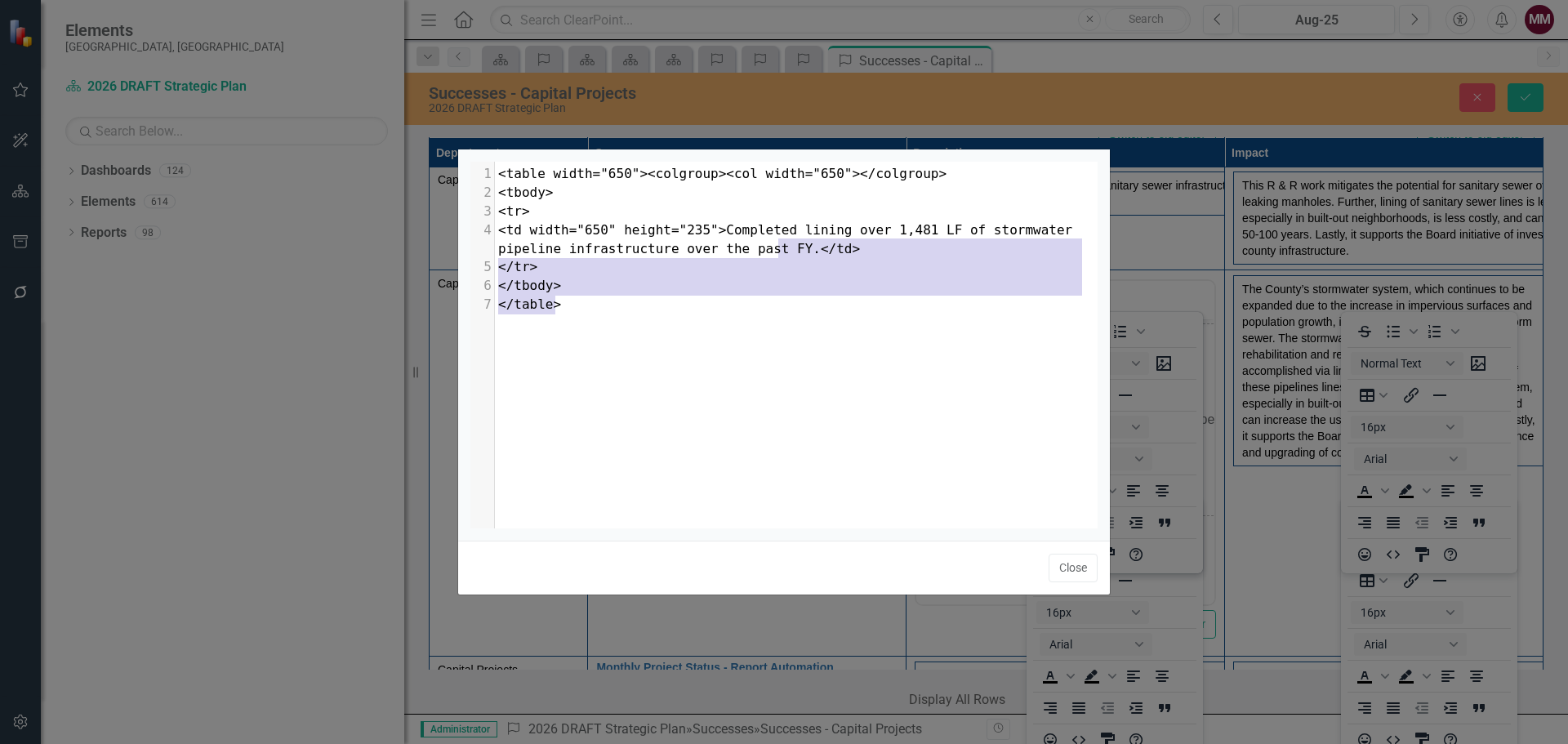
type textarea "</td> </tr> </tbody> </table>"
drag, startPoint x: 633, startPoint y: 304, endPoint x: 790, endPoint y: 253, distance: 165.1
click at [790, 253] on div "1 <table width="650"><colgroup><col width="650"></colgroup> 2 <tbody> 3 <tr> 4 …" at bounding box center [802, 239] width 615 height 149
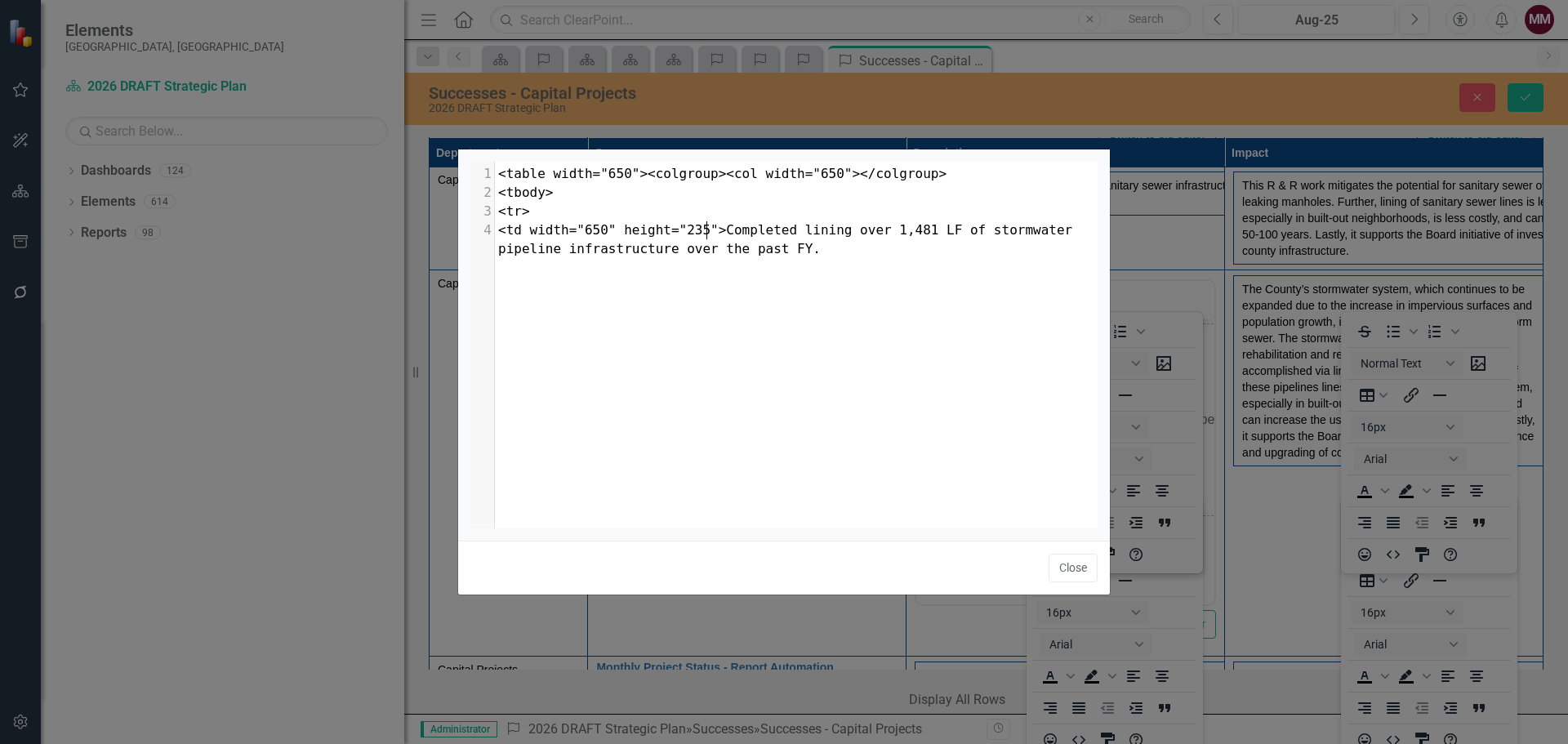
type textarea "<table width="650"><colgroup><col width="650"></colgroup> <tbody> <tr> <td widt…"
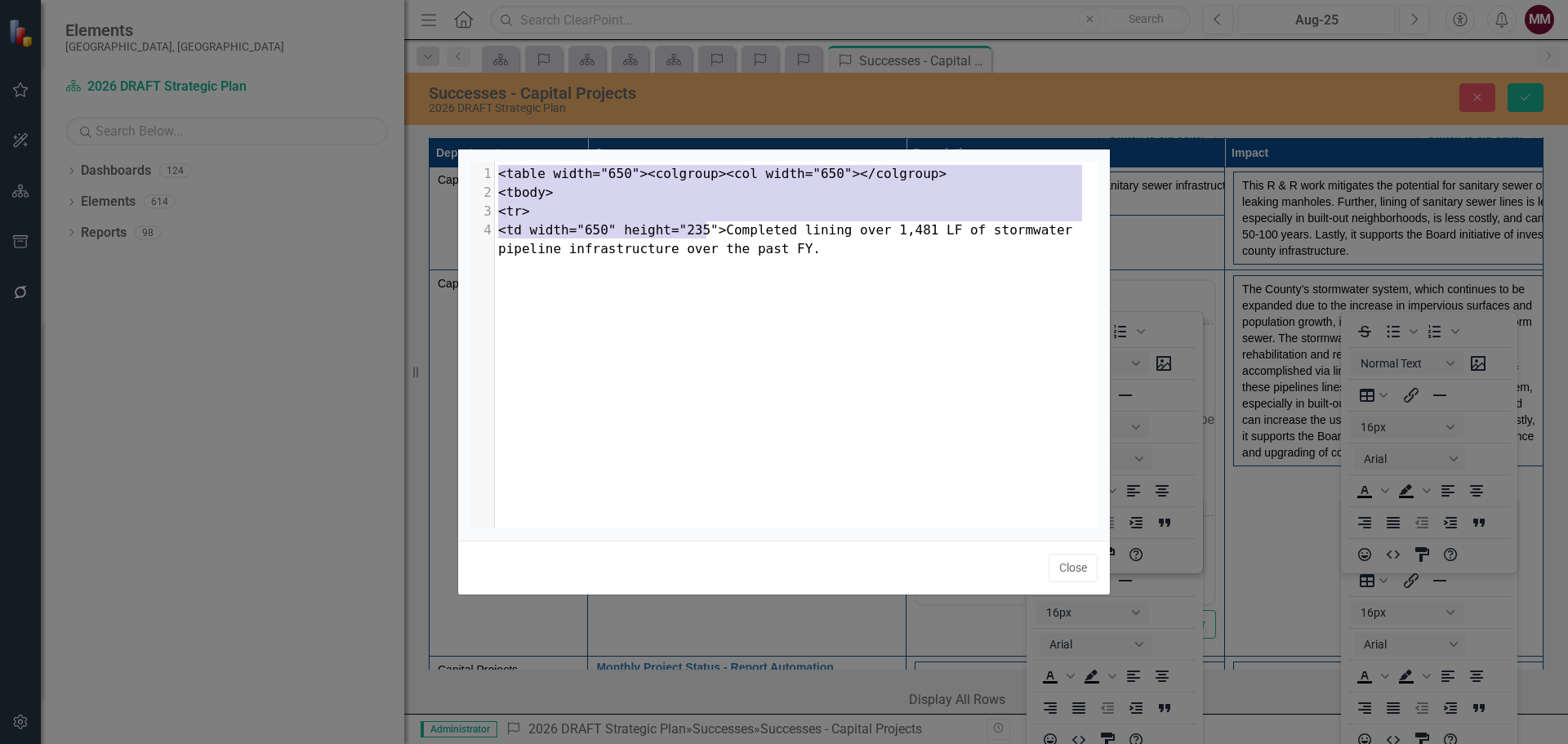
drag, startPoint x: 706, startPoint y: 232, endPoint x: 683, endPoint y: 242, distance: 25.1
click at [448, 147] on div "<table width="650"><colgroup><col width="650"></colgroup> <tbody> <tr> <td widt…" at bounding box center [784, 372] width 1568 height 744
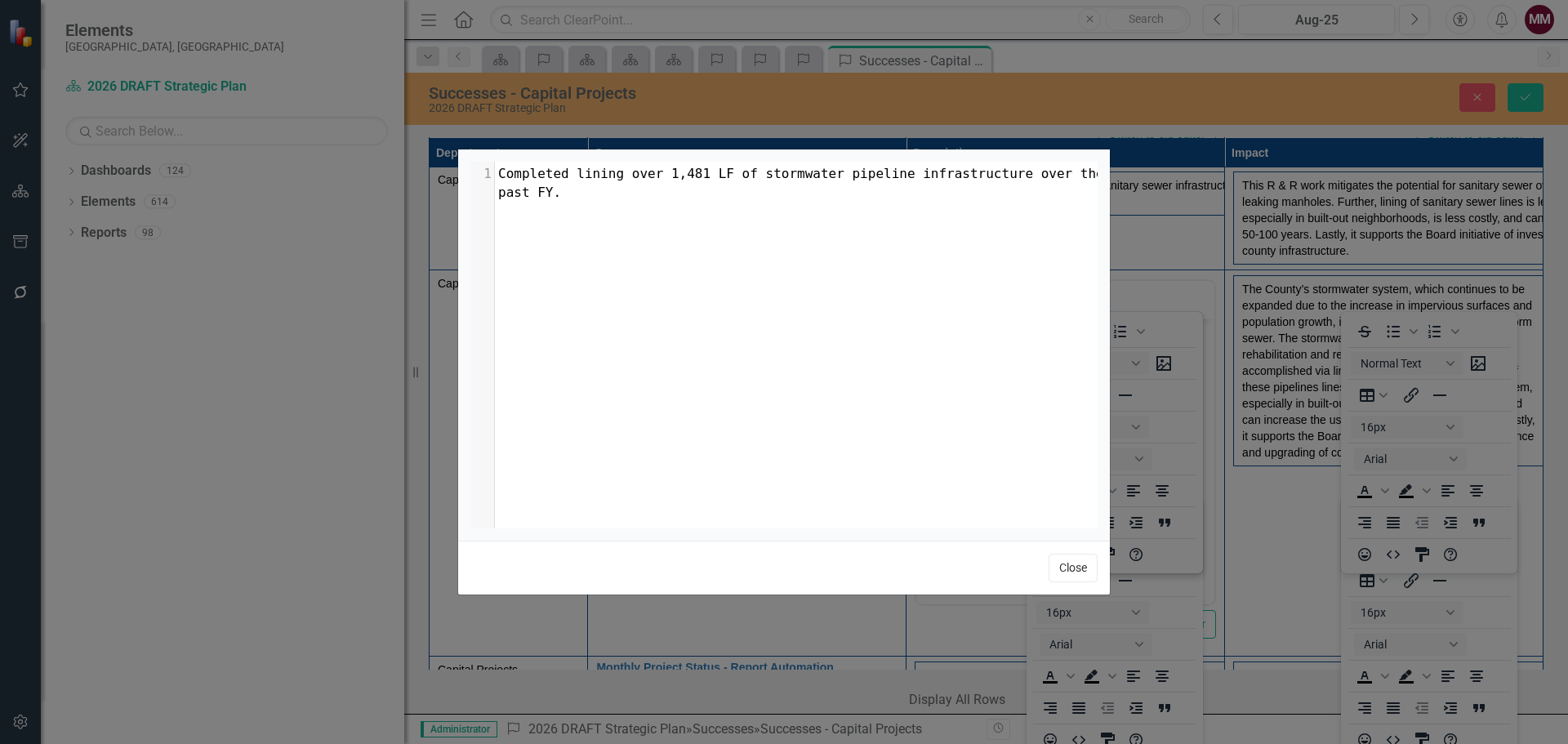
click at [1067, 572] on button "Close" at bounding box center [1073, 569] width 49 height 29
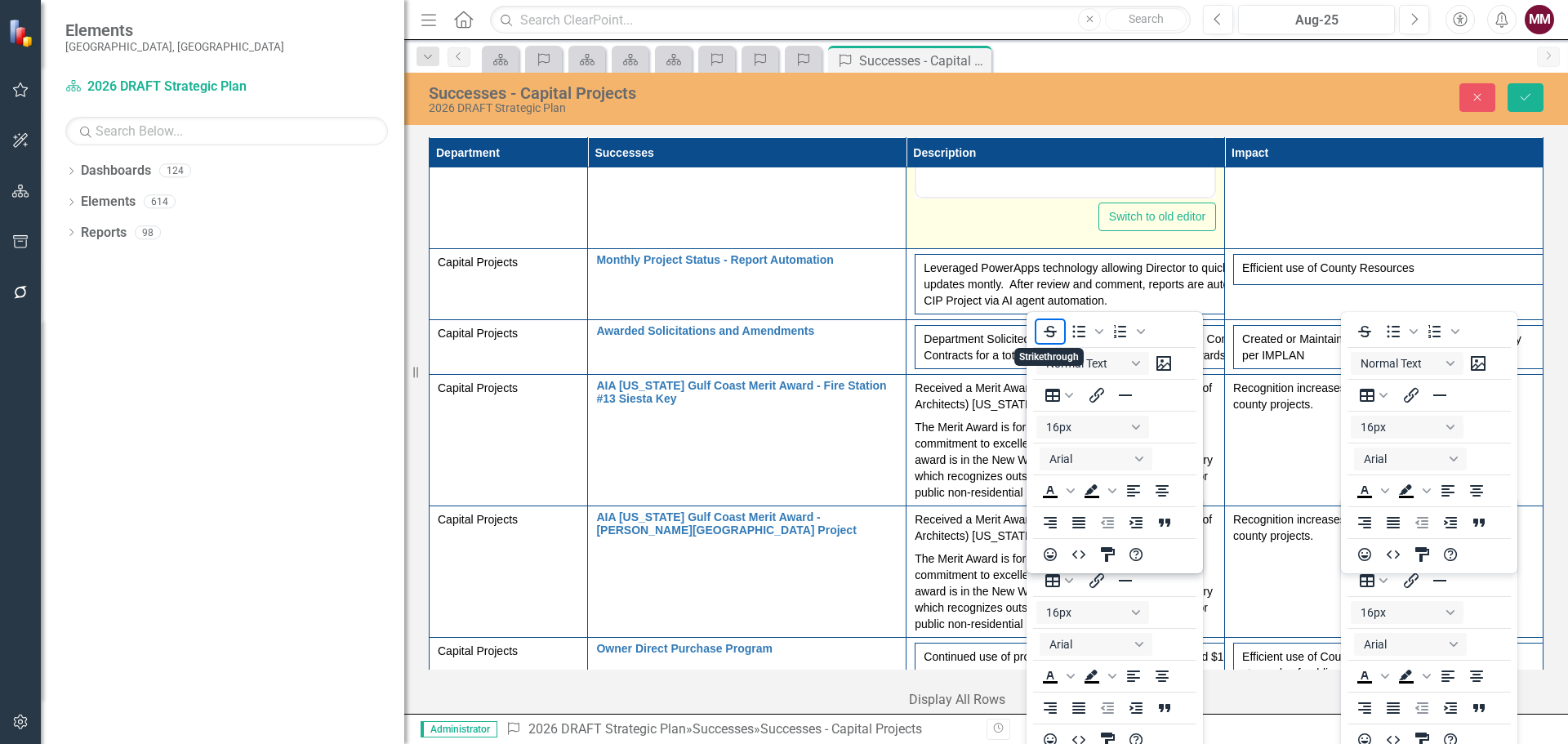
scroll to position [1471, 0]
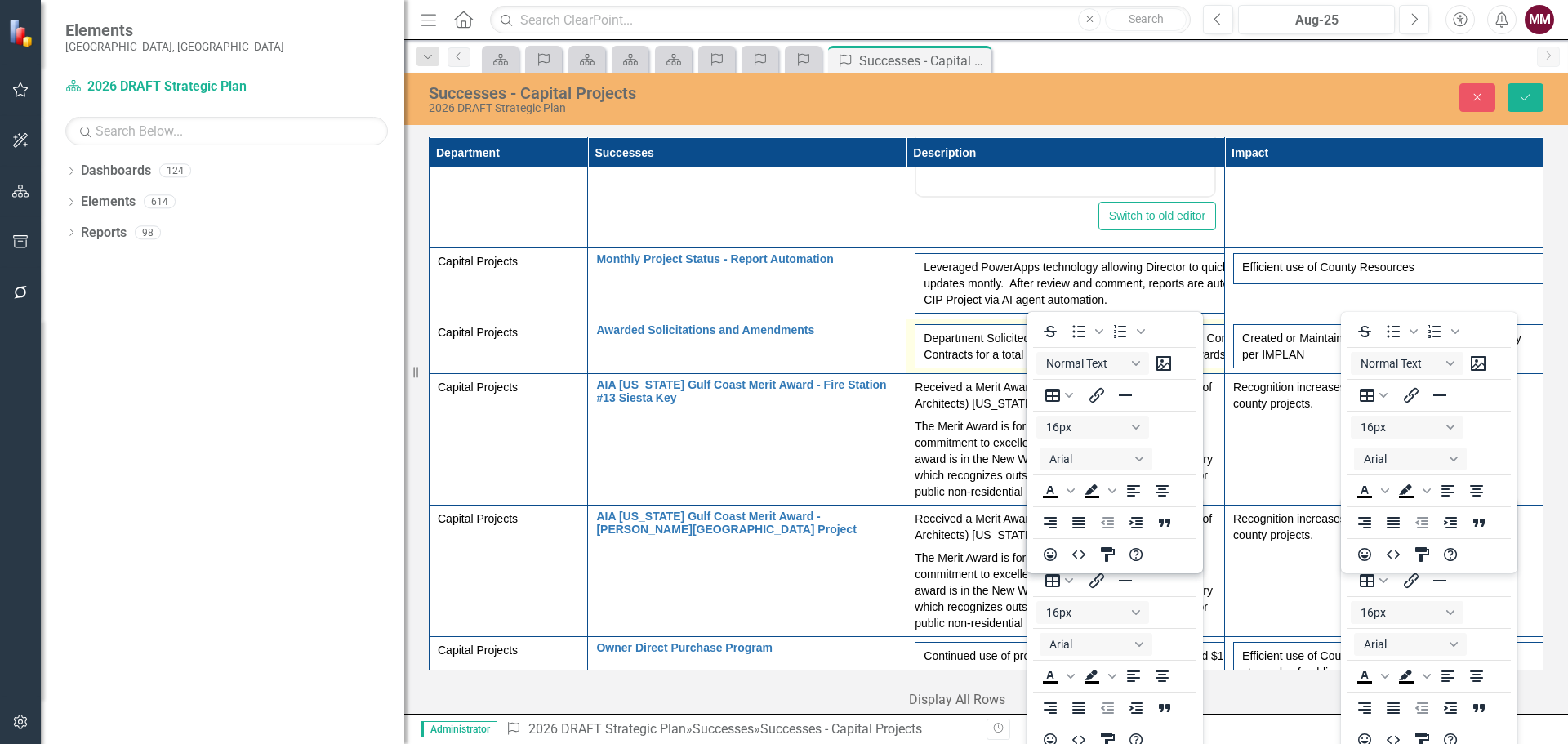
click at [907, 342] on td "Department Solicited or Amended $10 Million in Design Contracts and $170 Millio…" at bounding box center [1065, 347] width 319 height 55
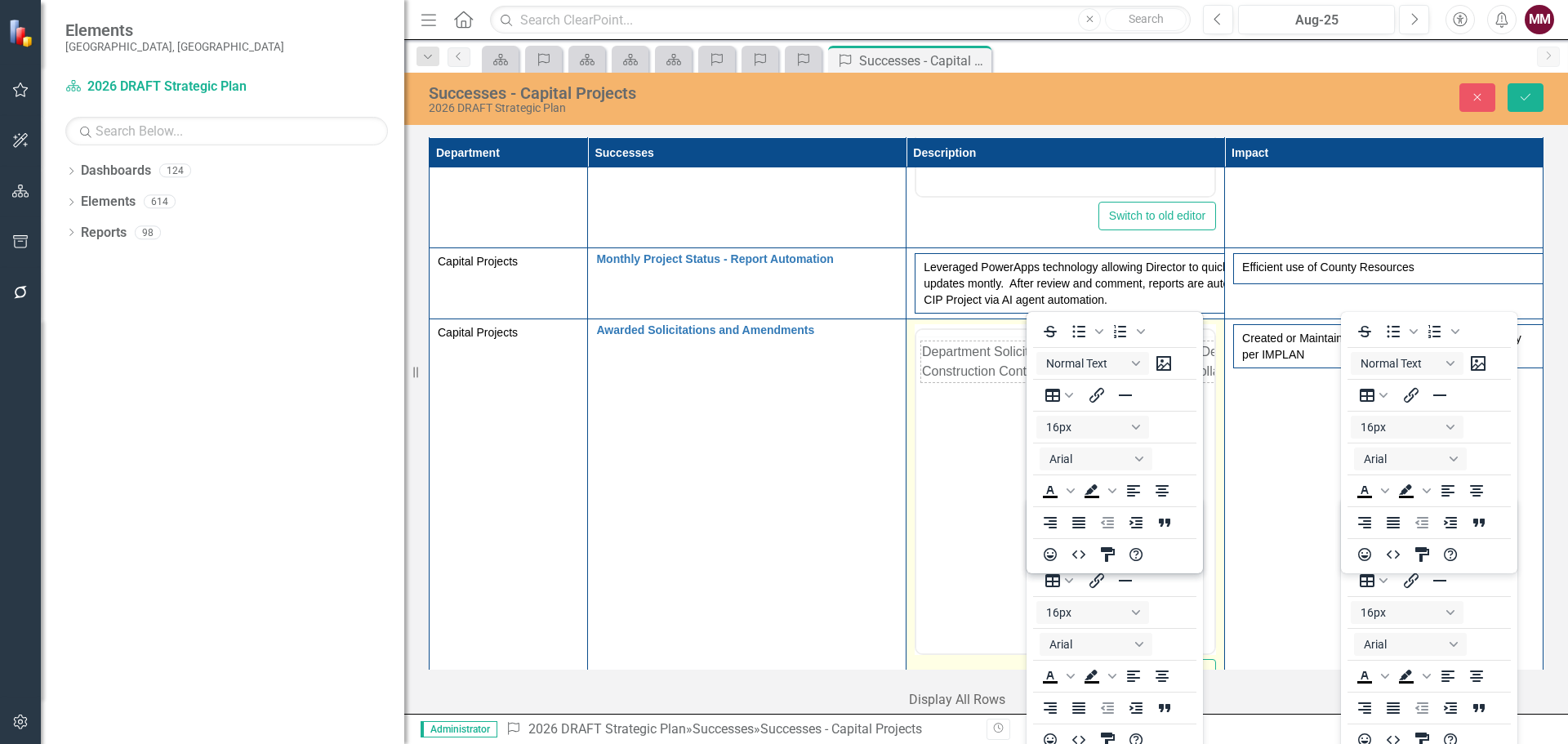
scroll to position [0, 0]
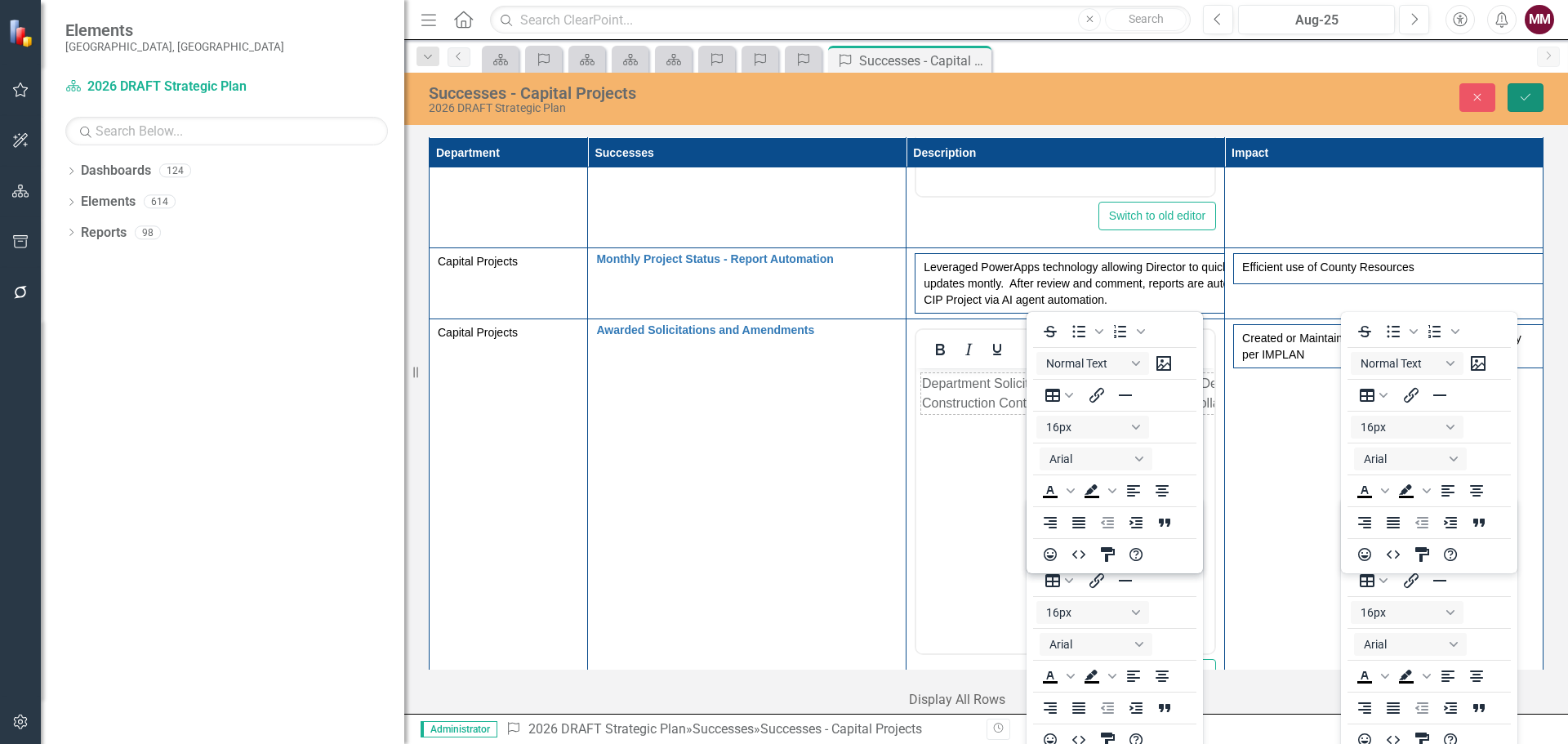
click at [1535, 95] on button "Save" at bounding box center [1525, 98] width 36 height 29
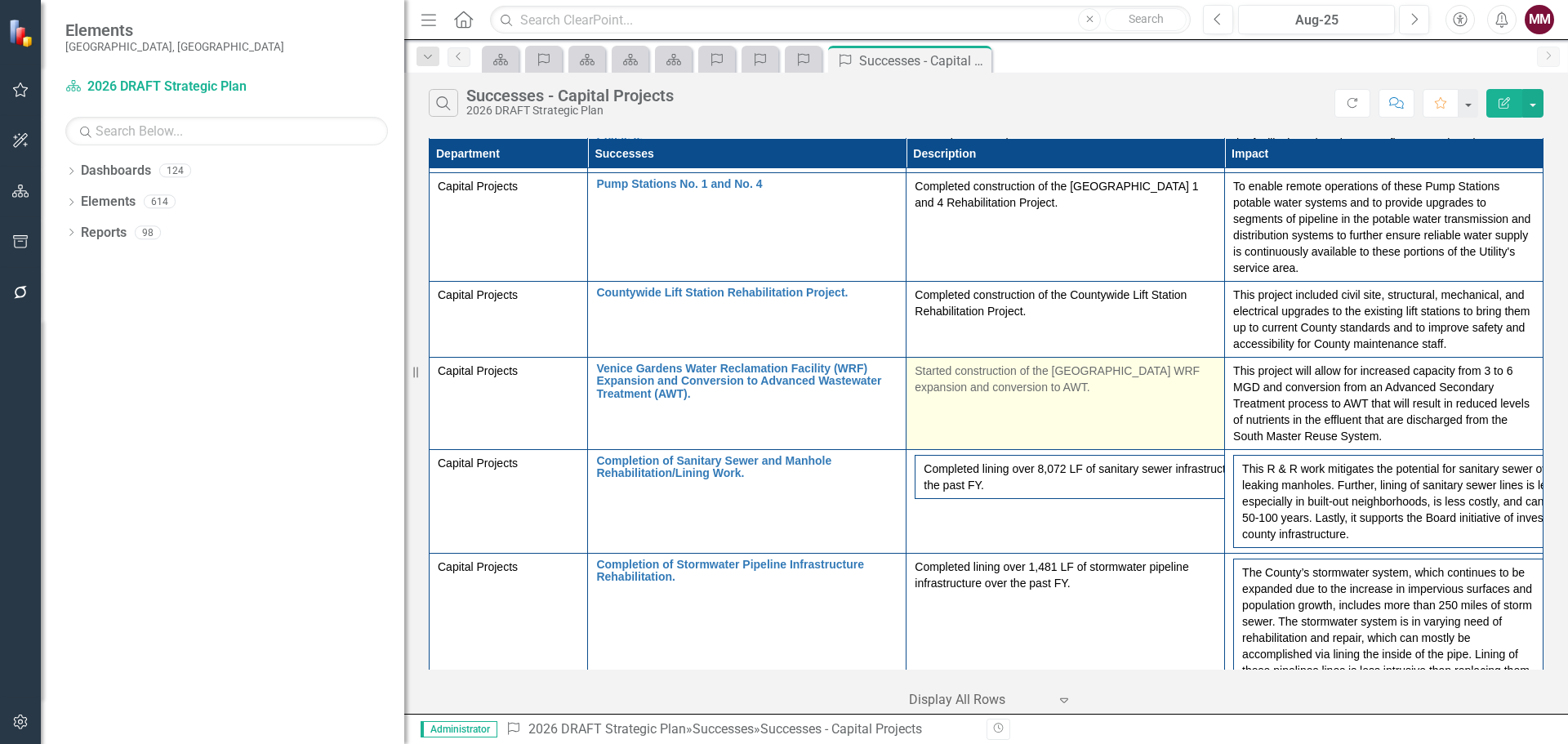
scroll to position [245, 0]
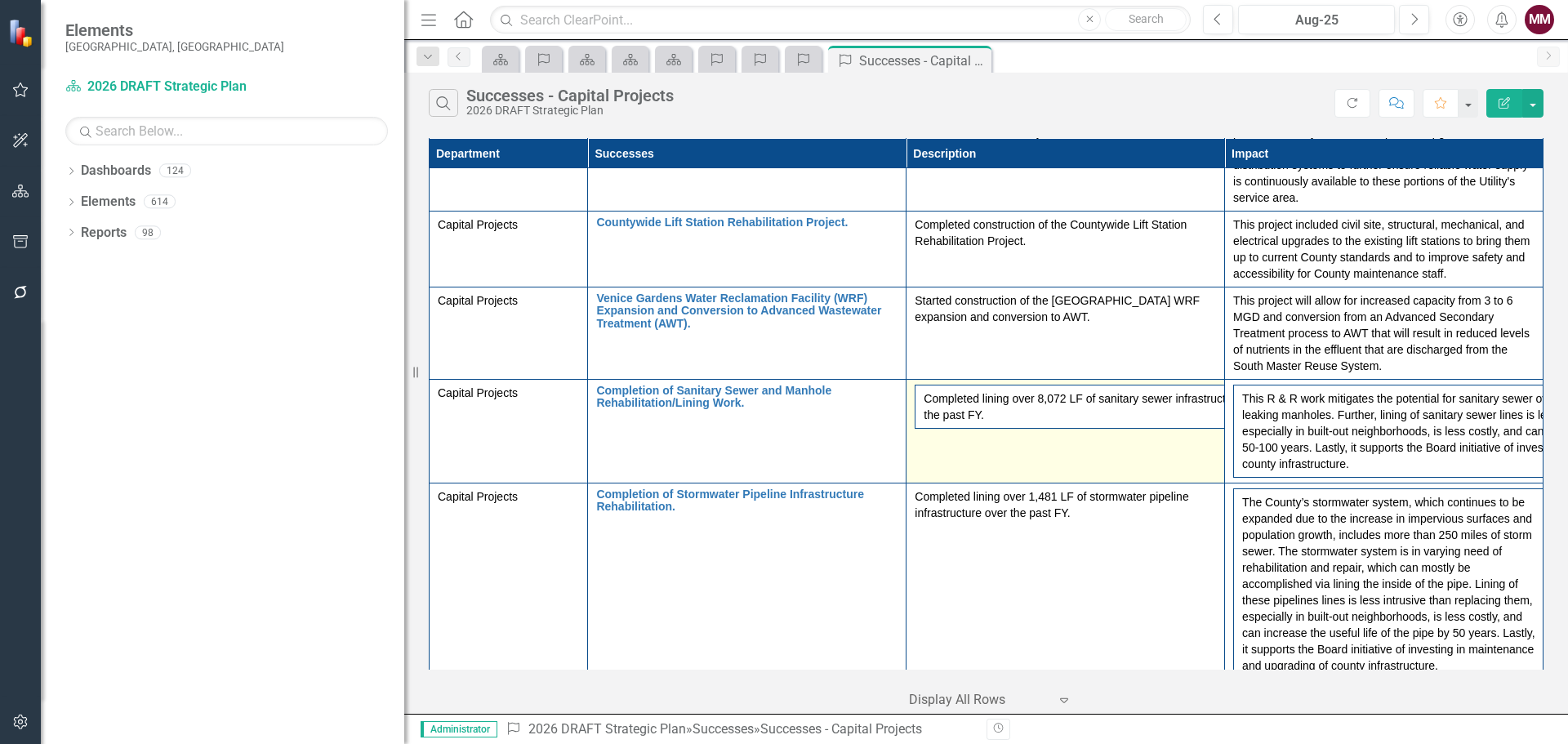
click at [1122, 439] on td "Completed lining over 8,072 LF of sanitary sewer infrastructure, 53 Manholes an…" at bounding box center [1065, 431] width 319 height 104
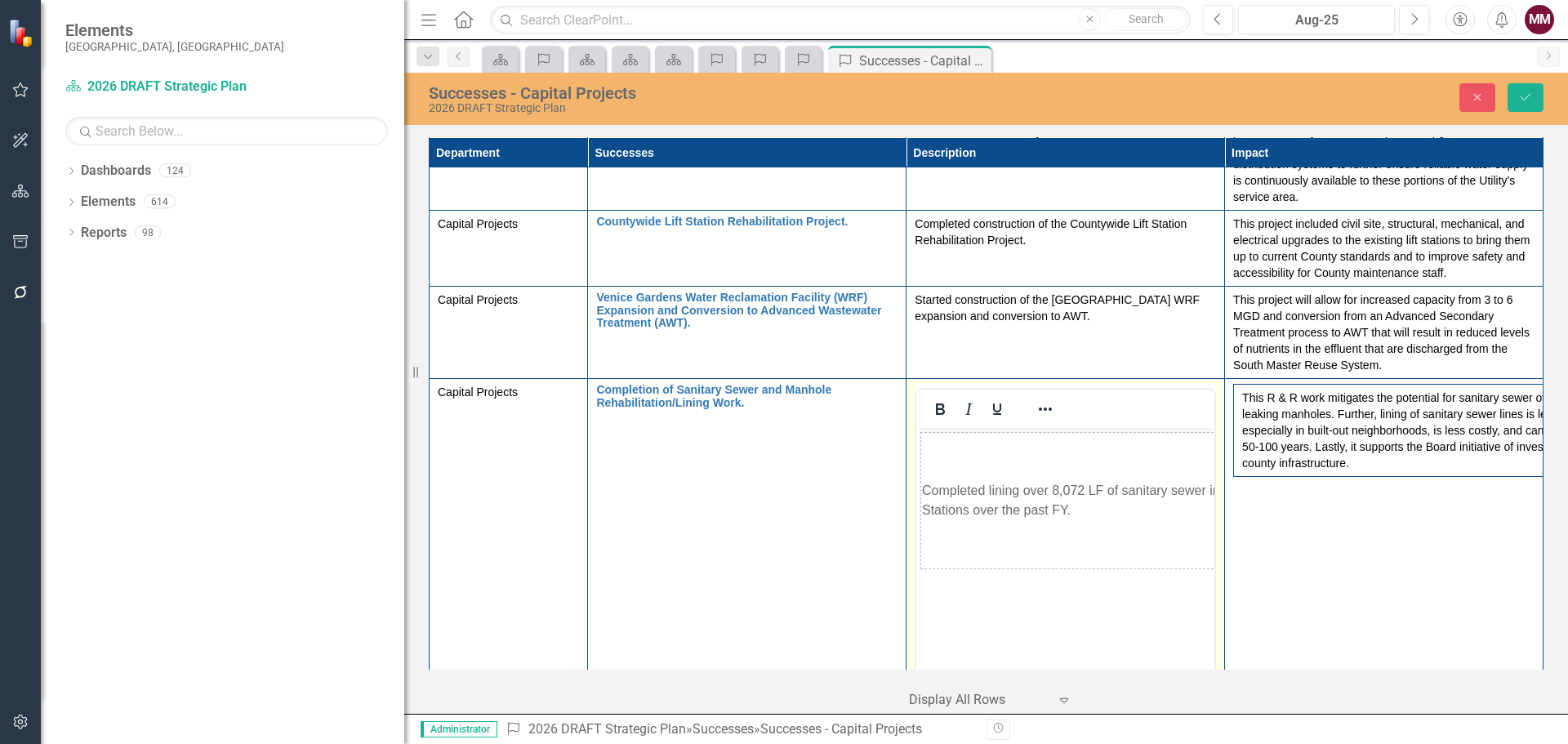
scroll to position [0, 0]
click at [1045, 407] on icon "Reveal or hide additional toolbar items" at bounding box center [1045, 409] width 19 height 19
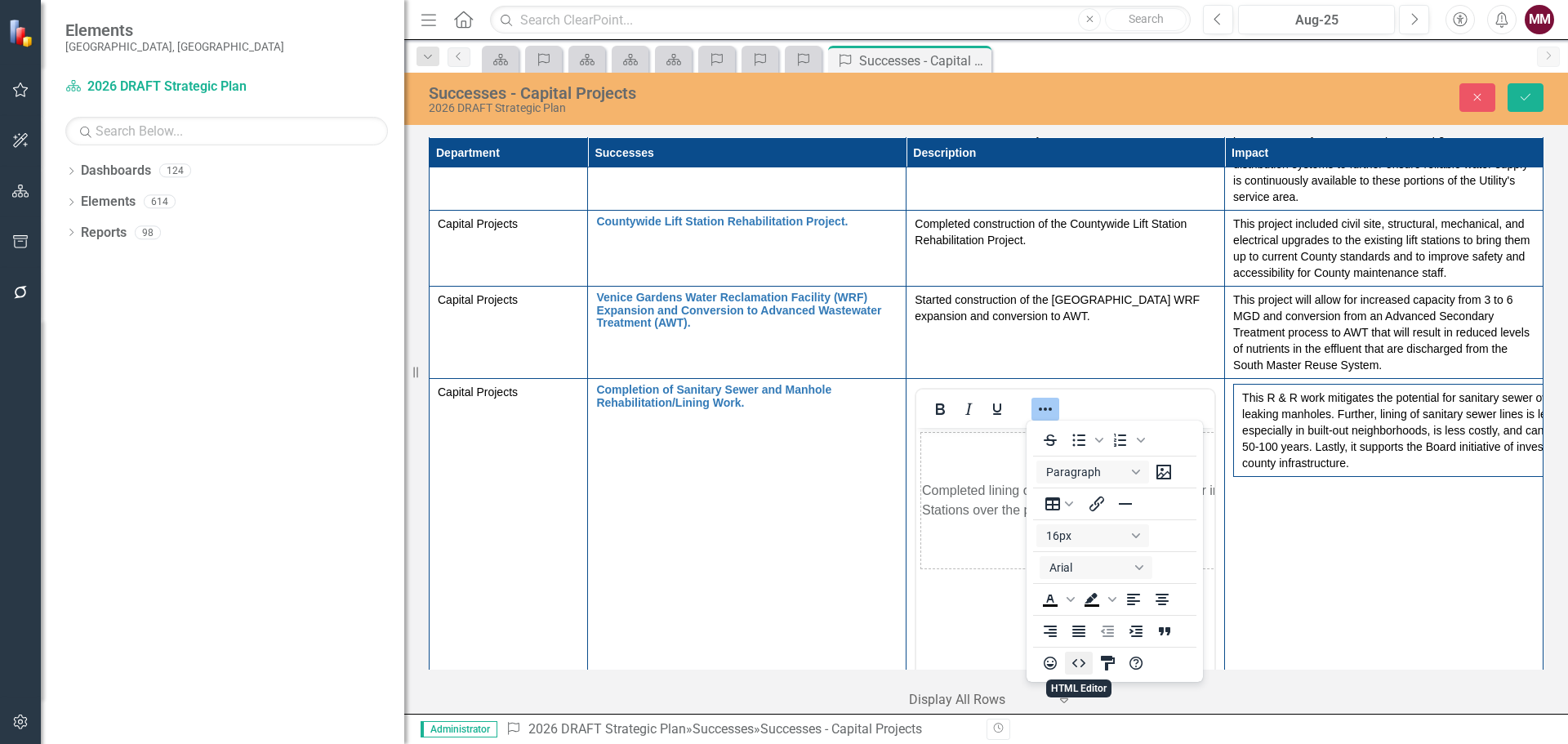
click at [1076, 662] on icon "HTML Editor" at bounding box center [1078, 664] width 13 height 8
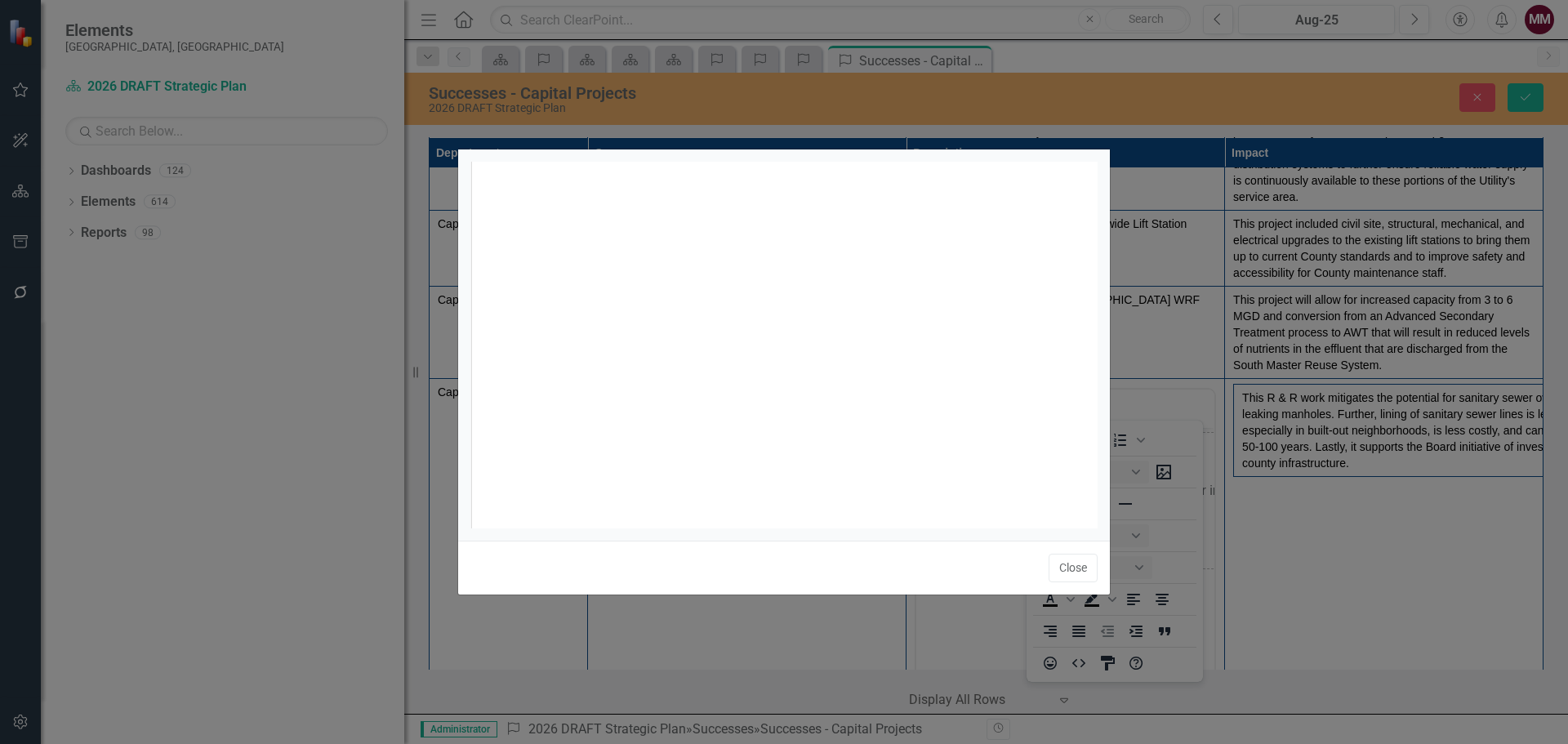
scroll to position [7, 0]
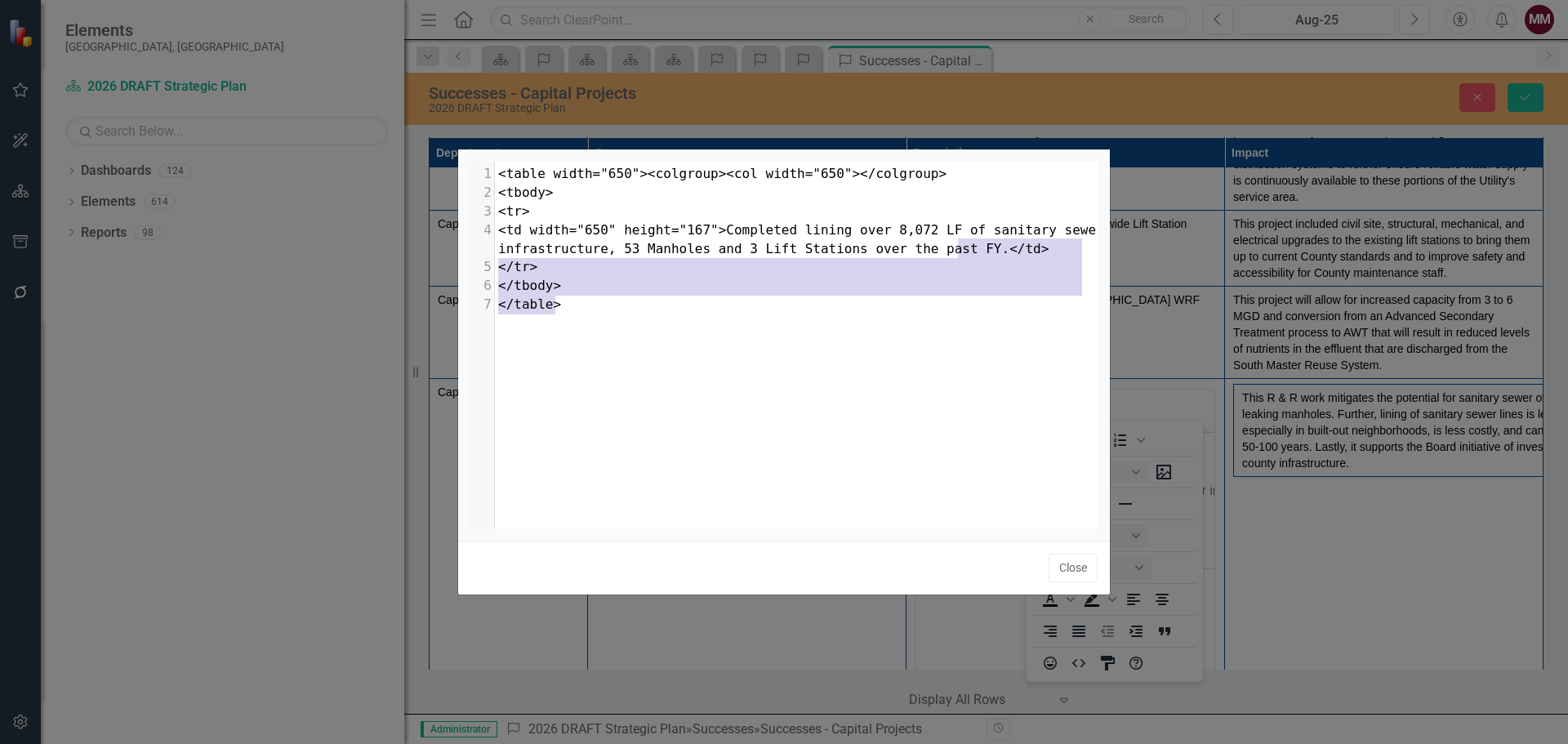
type textarea "</td> </tr> </tbody> </table>"
drag, startPoint x: 700, startPoint y: 340, endPoint x: 967, endPoint y: 251, distance: 281.4
click at [967, 251] on div "x 1 <table width="650"><colgroup><col width="650"></colgroup> 2 <tbody> 3 <tr> …" at bounding box center [805, 365] width 668 height 408
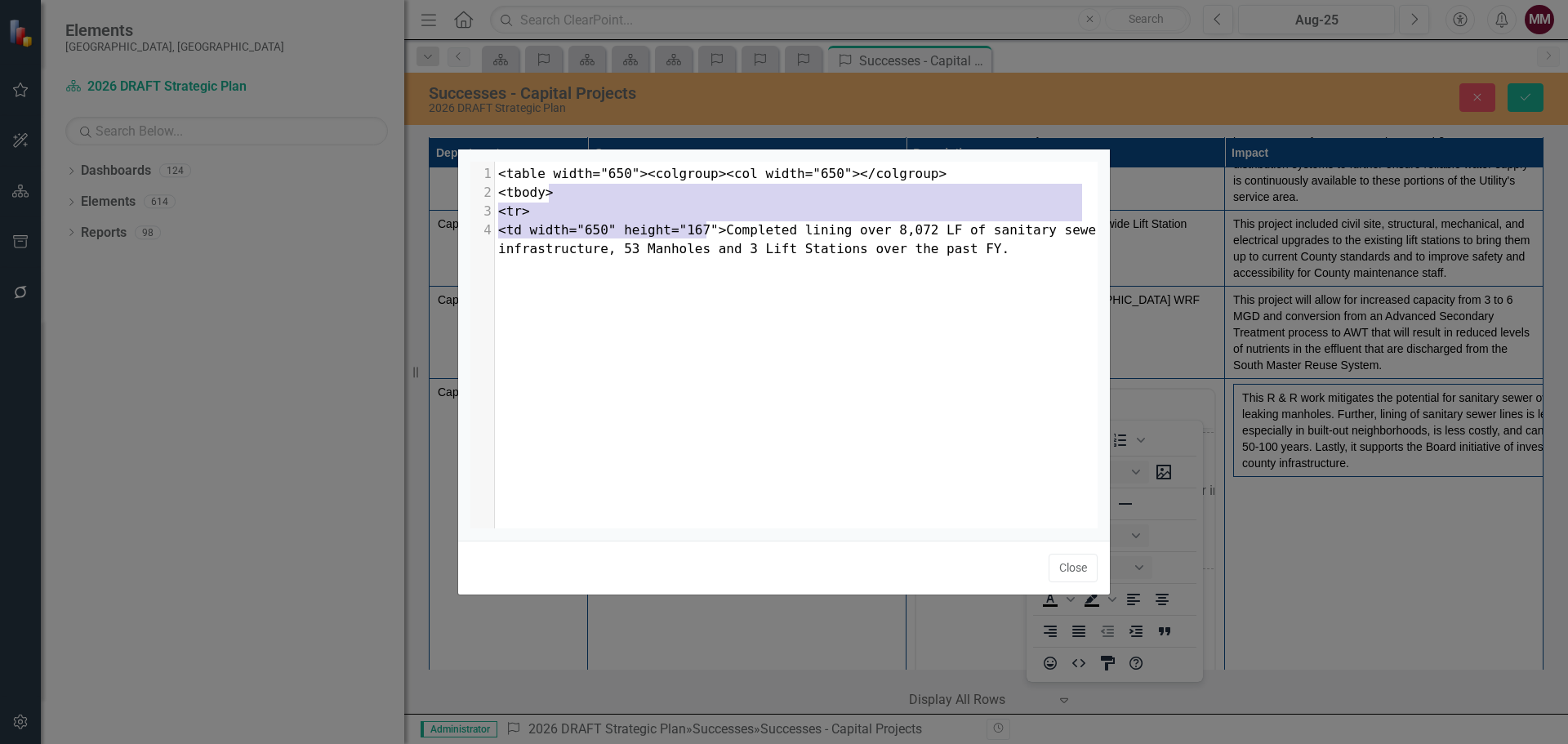
type textarea "<table width="650"><colgroup><col width="650"></colgroup> <tbody> <tr> <td widt…"
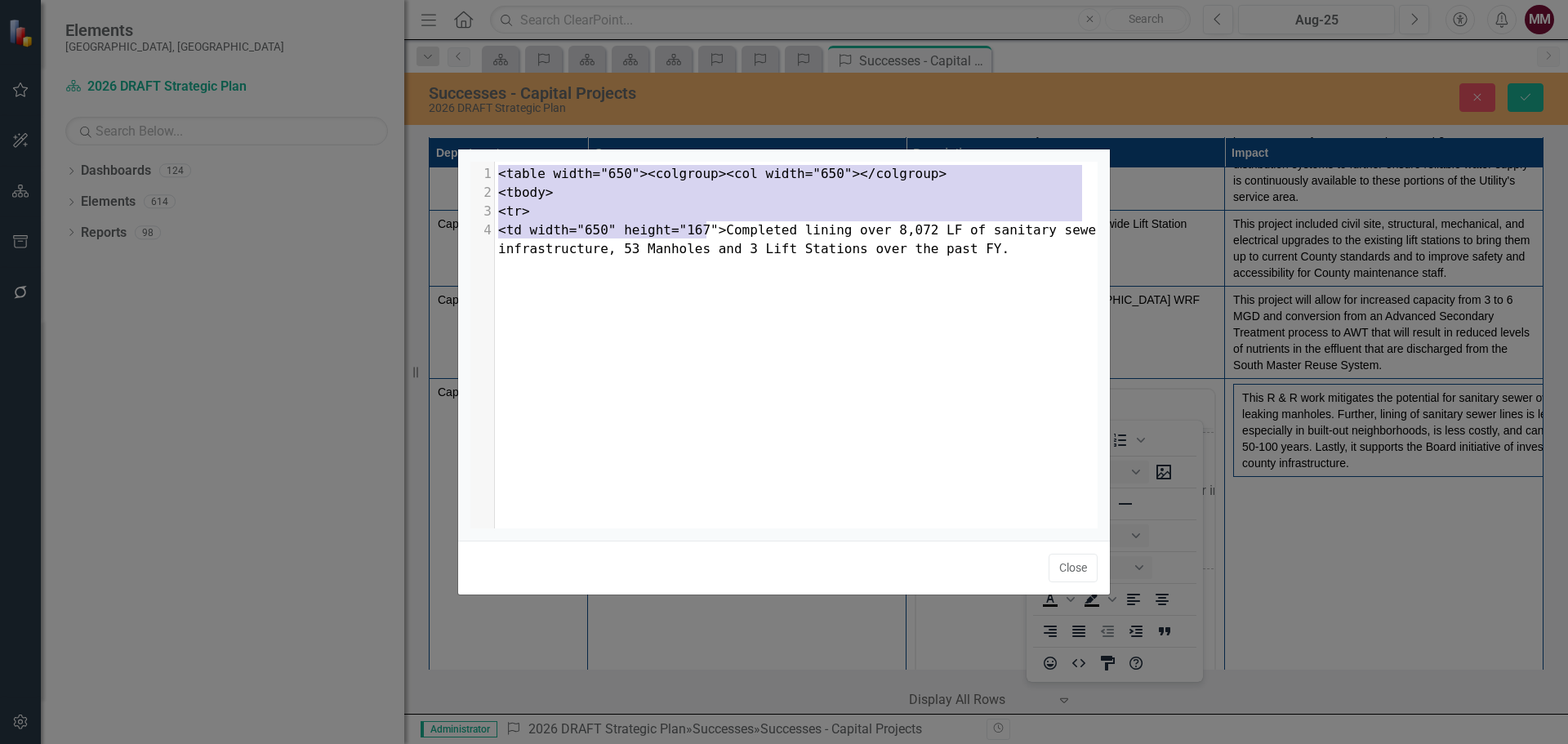
drag, startPoint x: 707, startPoint y: 228, endPoint x: 498, endPoint y: 159, distance: 220.1
click at [498, 159] on div "<table width="650"><colgroup><col width="650"></colgroup> <tbody> <tr> <td widt…" at bounding box center [784, 345] width 652 height 391
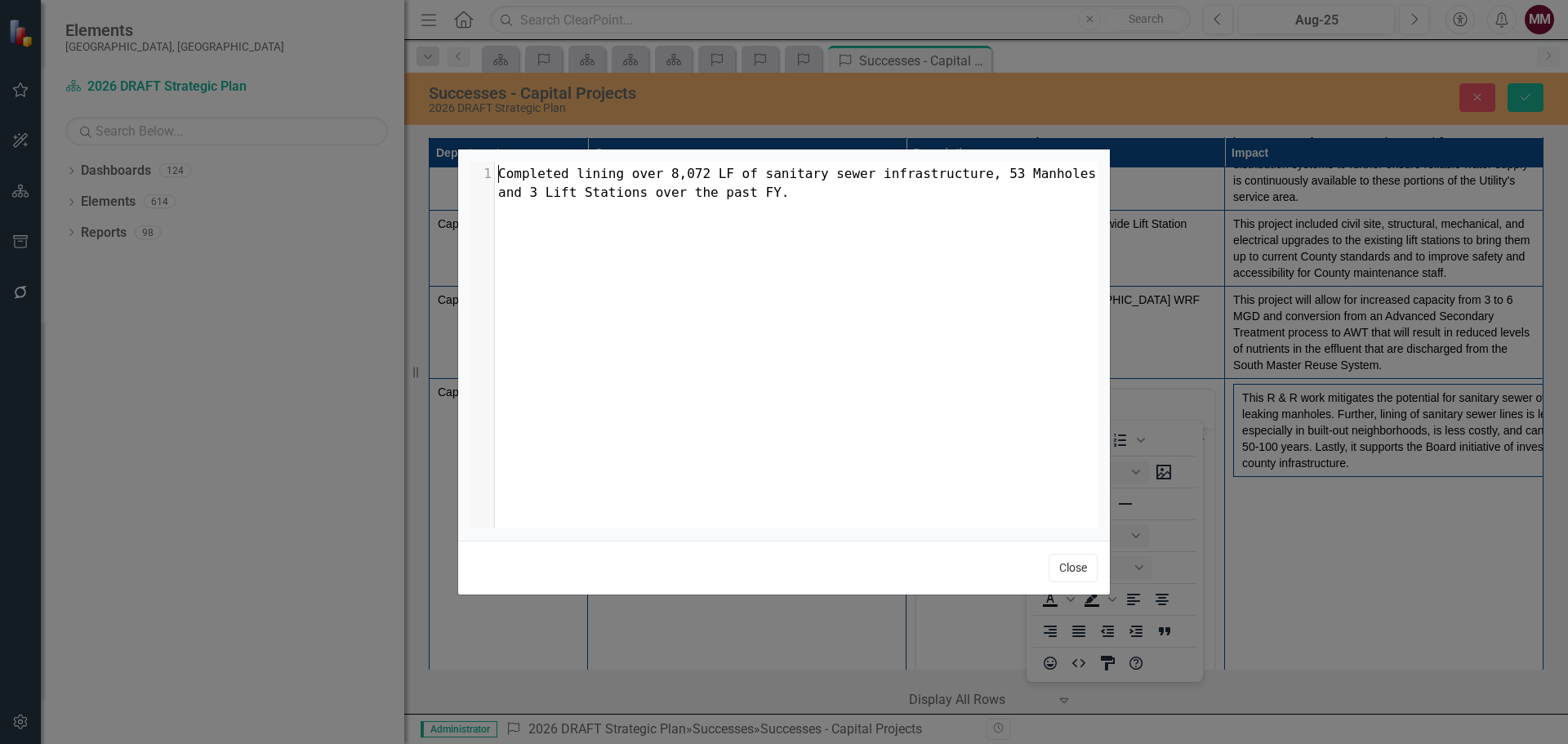
click at [1070, 570] on button "Close" at bounding box center [1073, 569] width 49 height 29
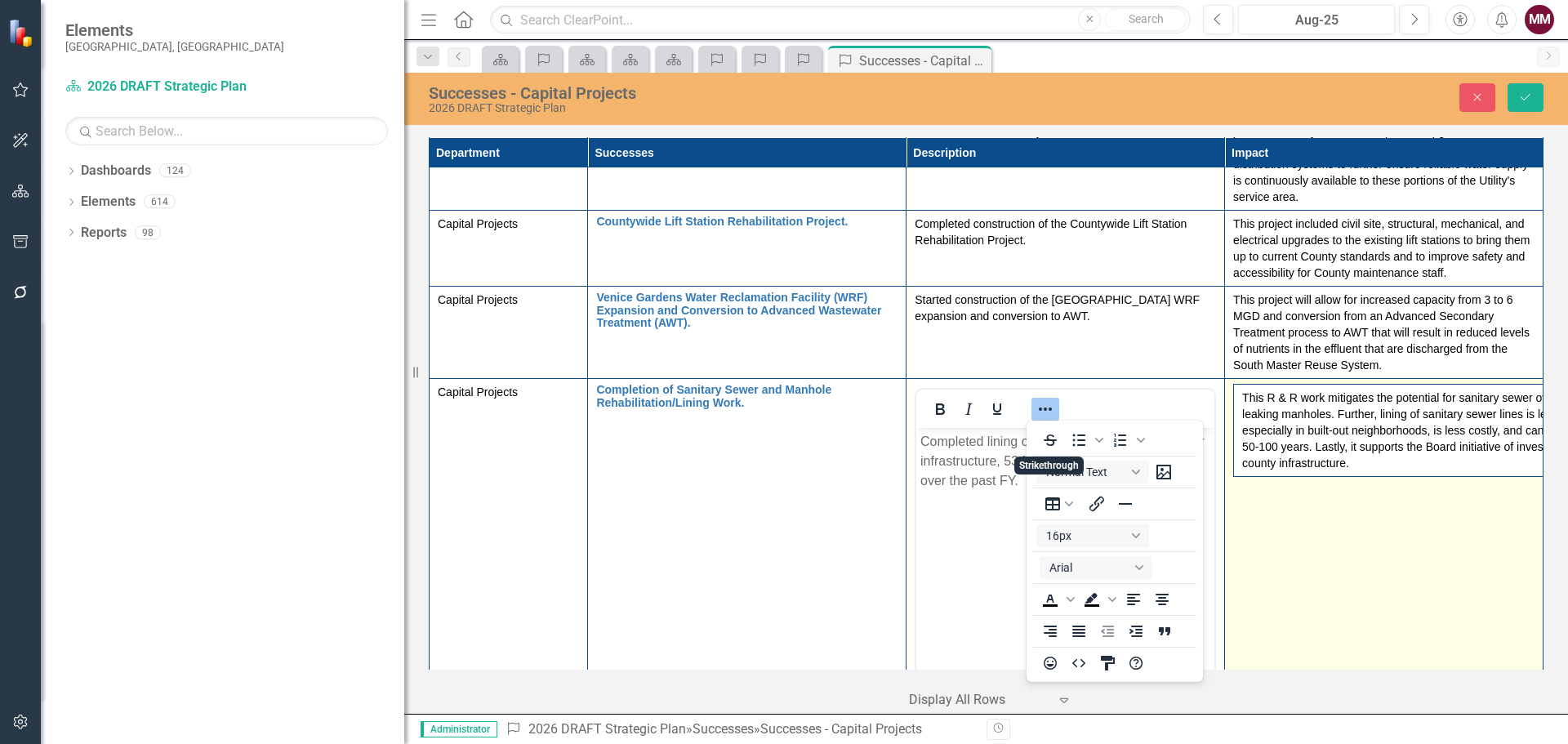
click at [1325, 594] on td "This R & R work mitigates the potential for sanitary sewer overflows, pipeline …" at bounding box center [1384, 572] width 319 height 387
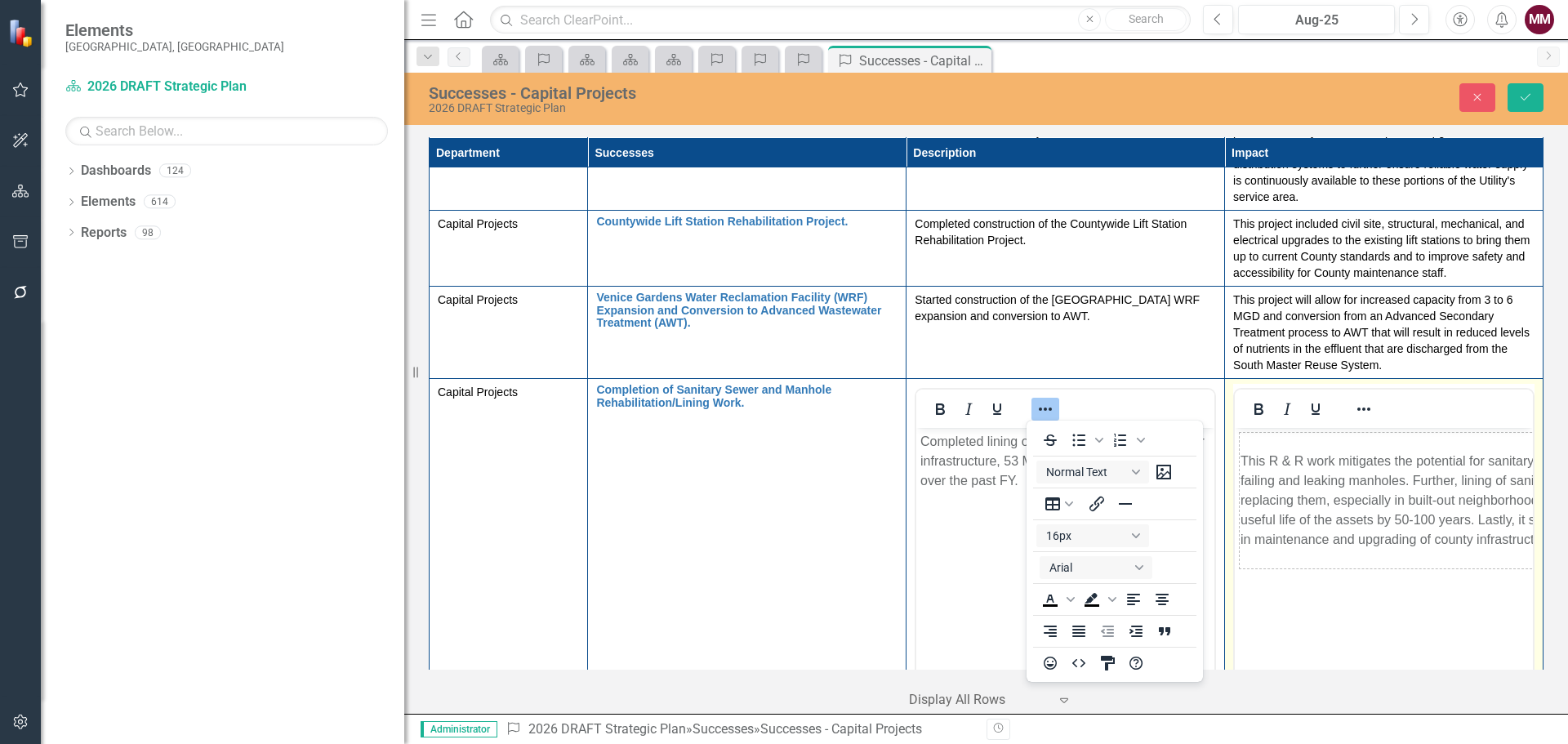
scroll to position [0, 0]
click at [1354, 405] on icon "Reveal or hide additional toolbar items" at bounding box center [1364, 409] width 19 height 19
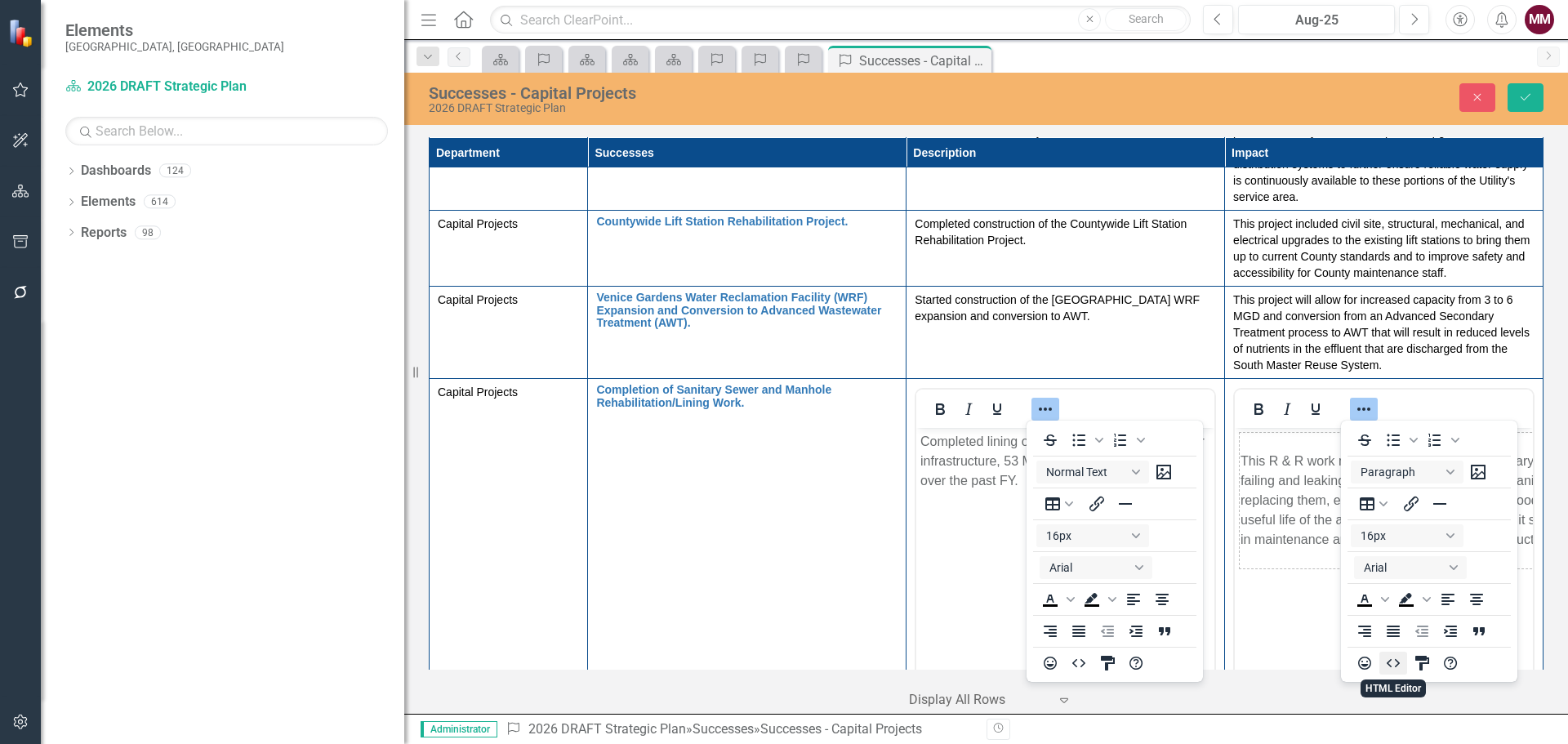
click at [1396, 663] on icon "HTML Editor" at bounding box center [1394, 664] width 19 height 19
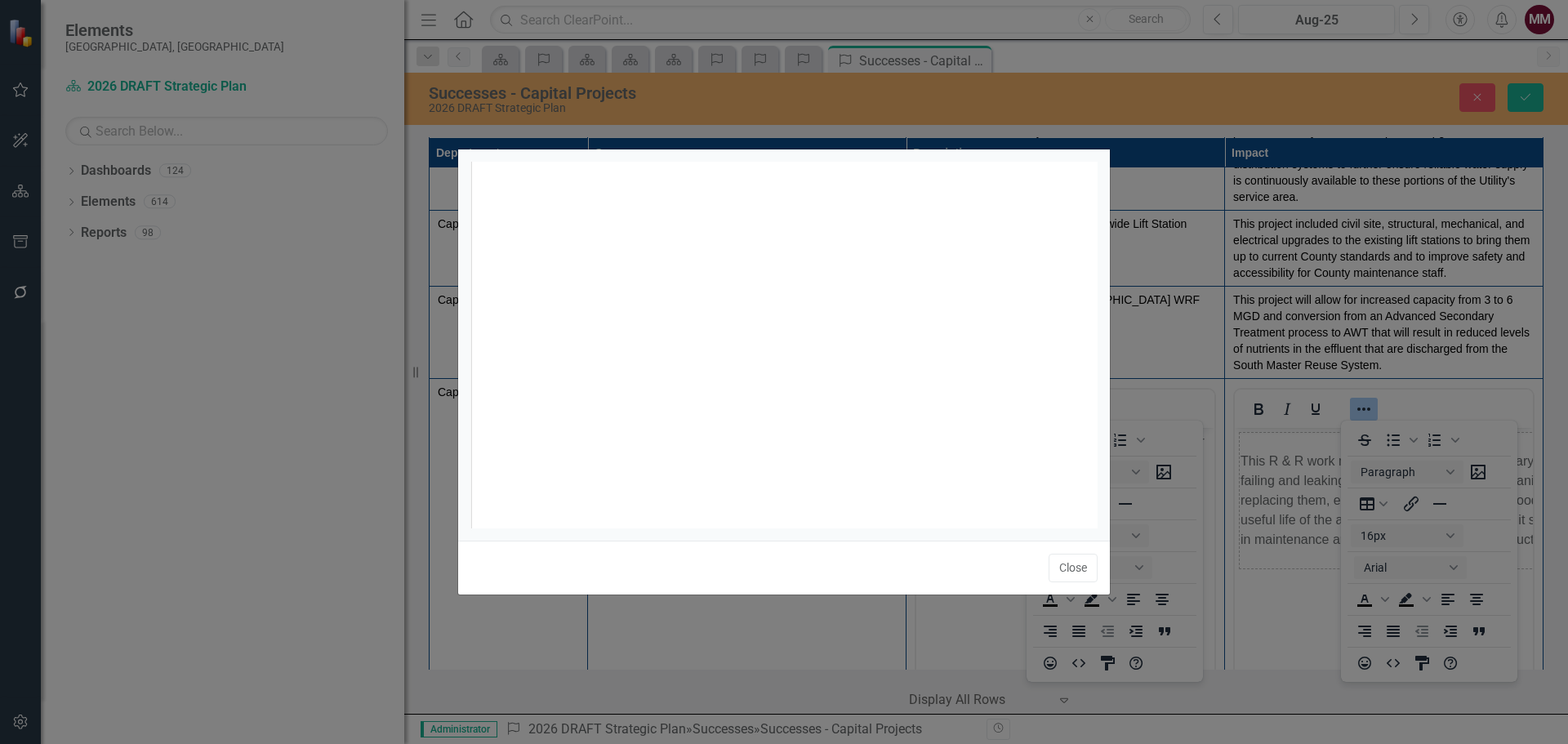
scroll to position [7, 0]
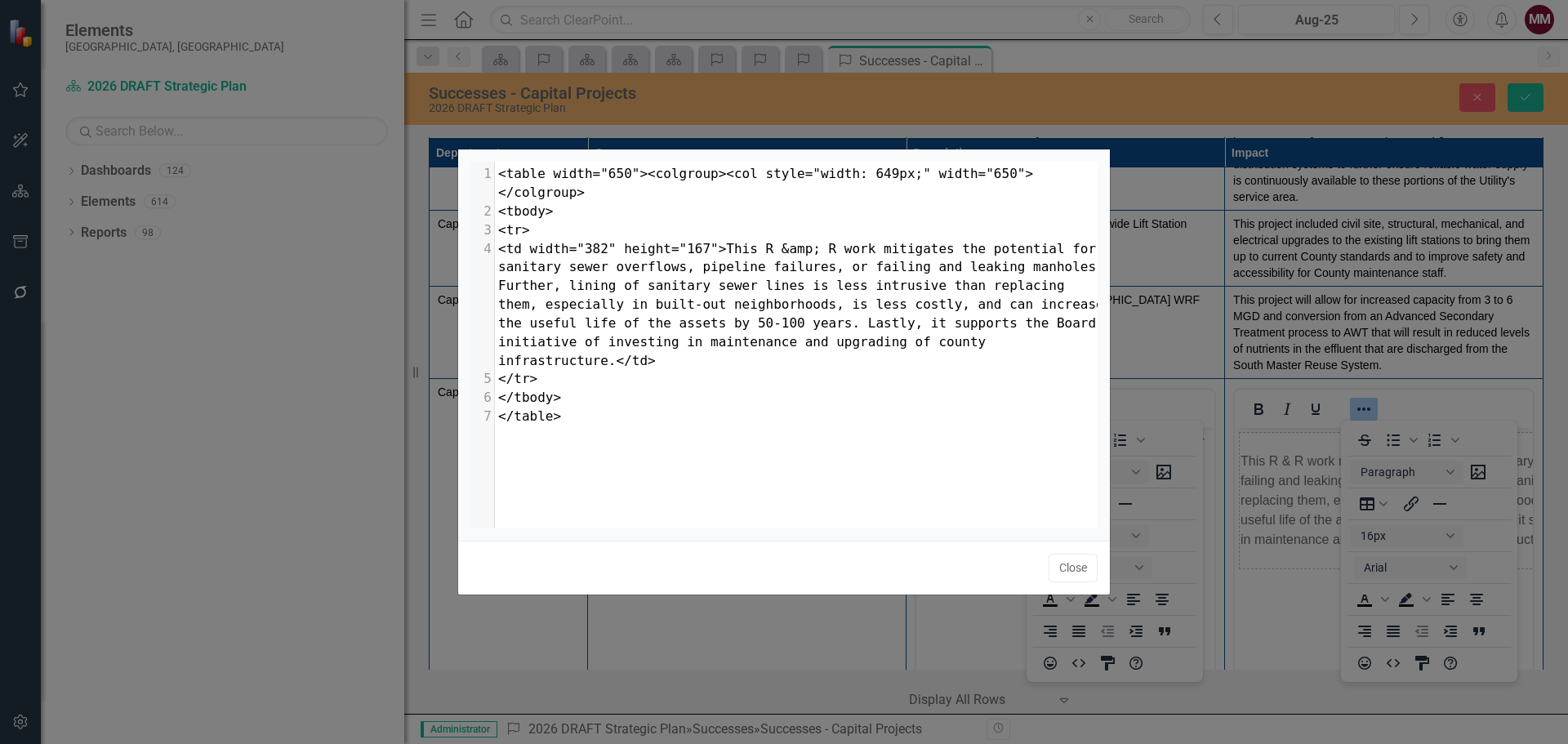
type textarea ">"
drag, startPoint x: 900, startPoint y: 384, endPoint x: 551, endPoint y: 374, distance: 349.1
click at [551, 388] on pre "</tbody>" at bounding box center [802, 397] width 615 height 18
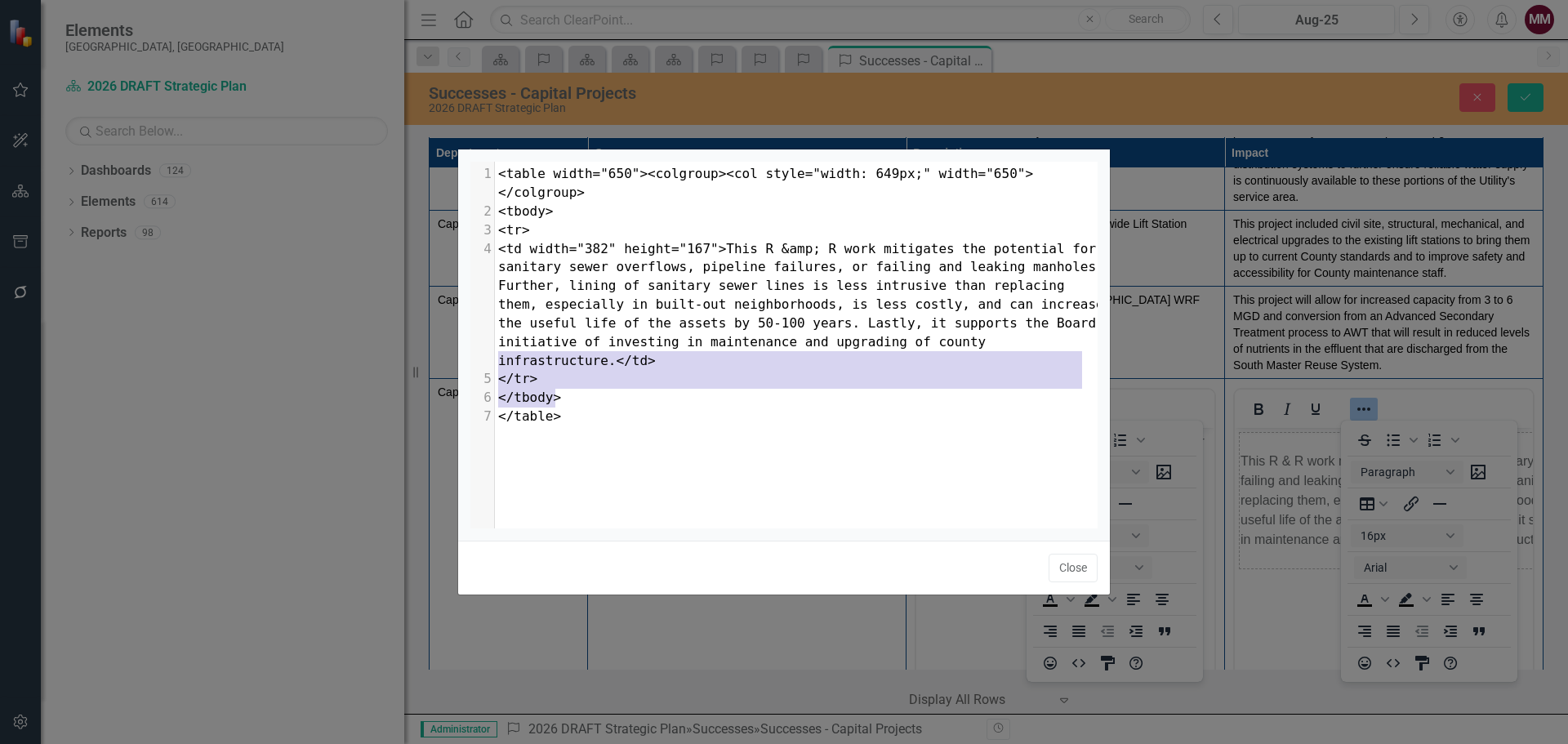
type textarea "</td> </tr> </tbody> </table>"
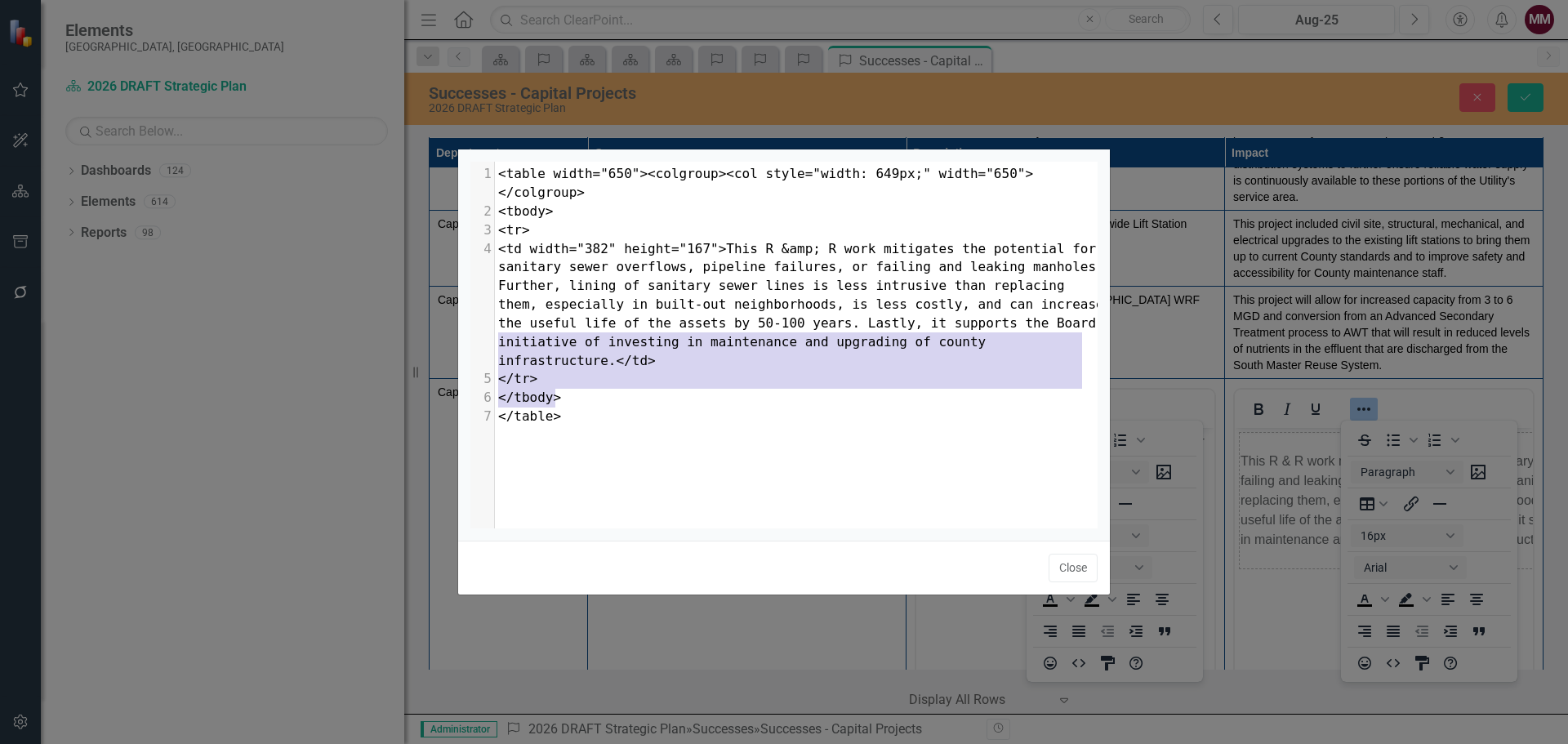
drag, startPoint x: 563, startPoint y: 394, endPoint x: 481, endPoint y: 346, distance: 95.0
click at [481, 346] on div "x 1 <table width="650"><colgroup><col style="width: 649px;" width="650"></colgr…" at bounding box center [805, 365] width 668 height 408
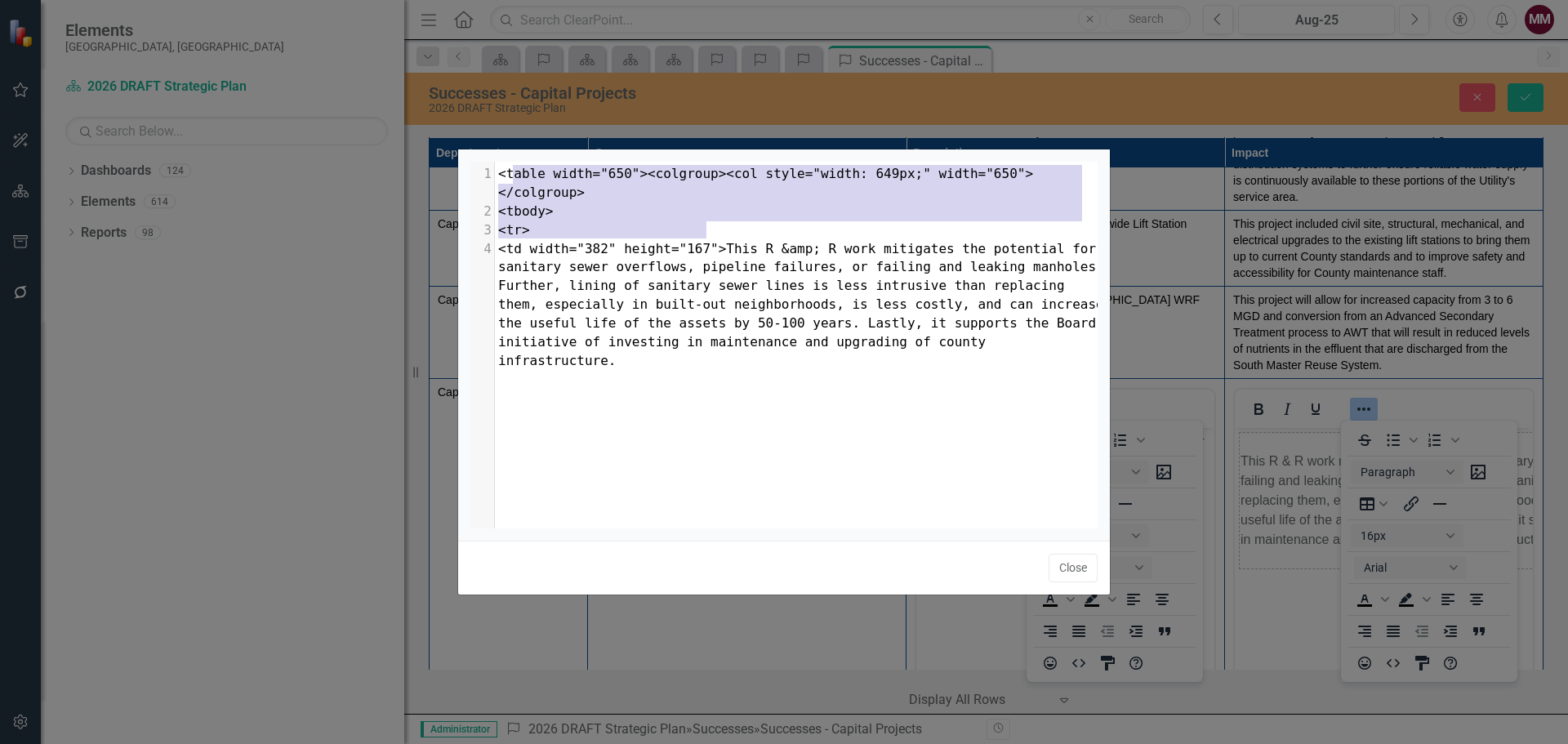
type textarea "<table width="650"><colgroup><col style="width: 649px;" width="650"></colgroup>…"
drag, startPoint x: 706, startPoint y: 225, endPoint x: 477, endPoint y: 156, distance: 239.2
click at [477, 156] on div "<table width="650"><colgroup><col style="width: 649px;" width="650"></colgroup>…" at bounding box center [784, 345] width 652 height 391
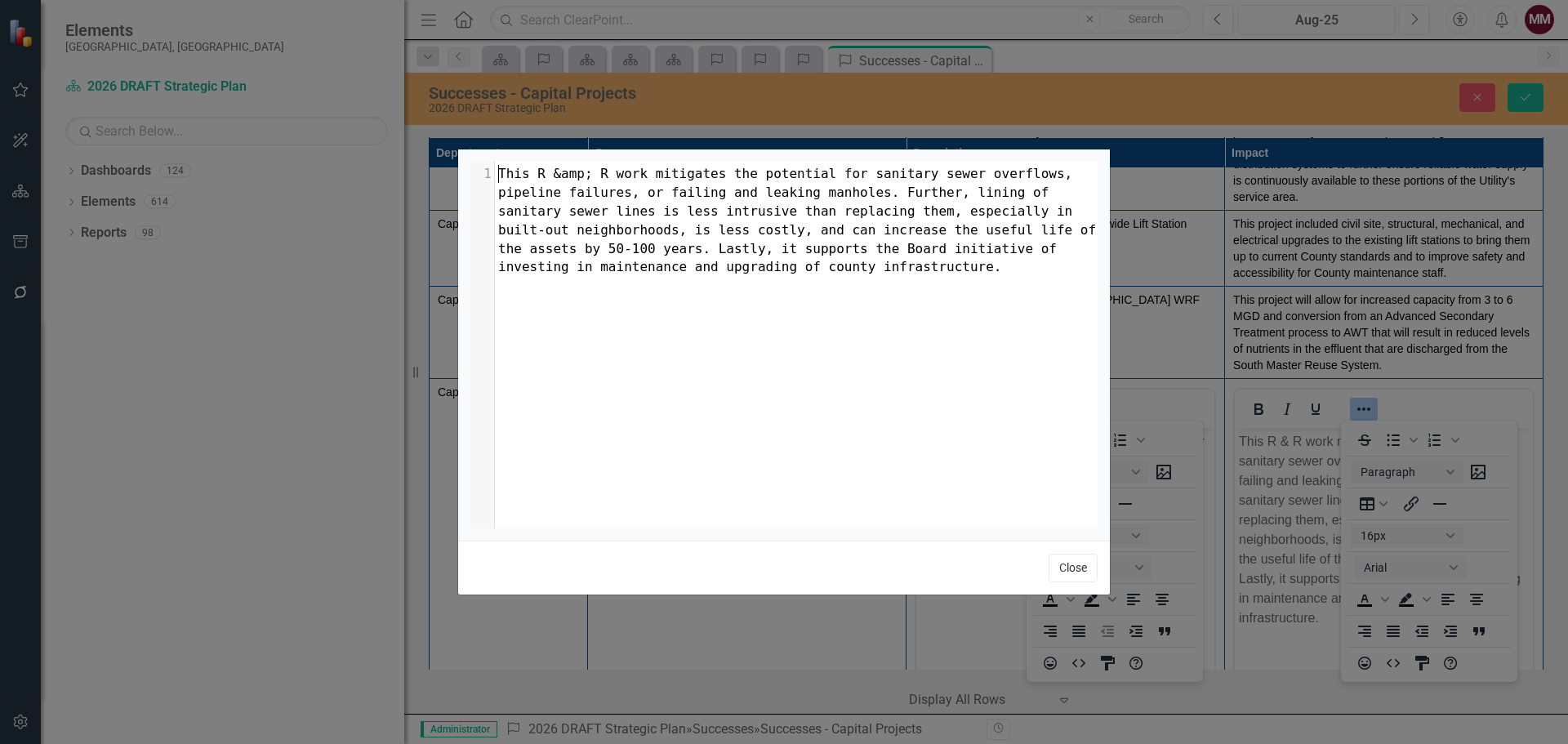
click at [1070, 569] on button "Close" at bounding box center [1073, 569] width 49 height 29
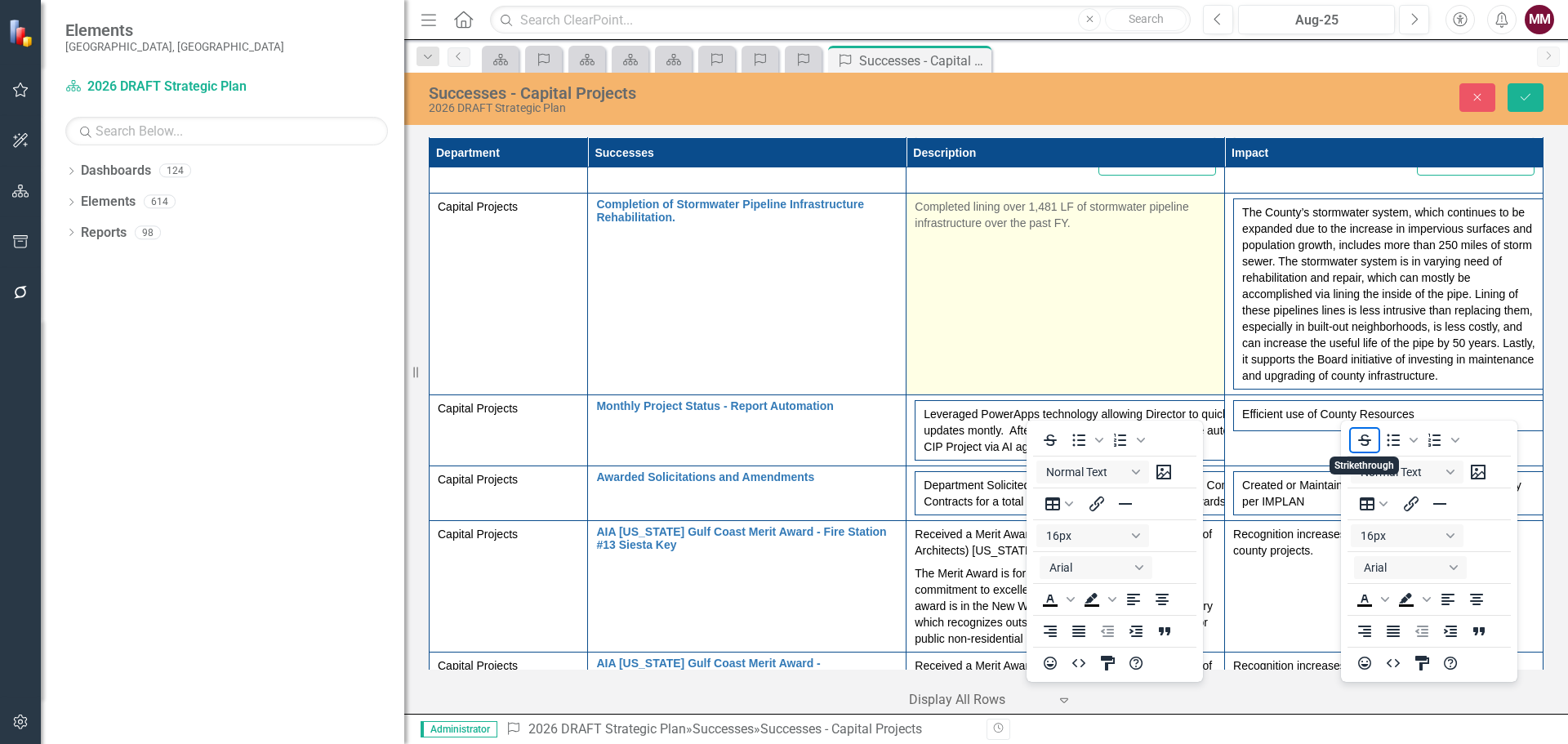
scroll to position [980, 0]
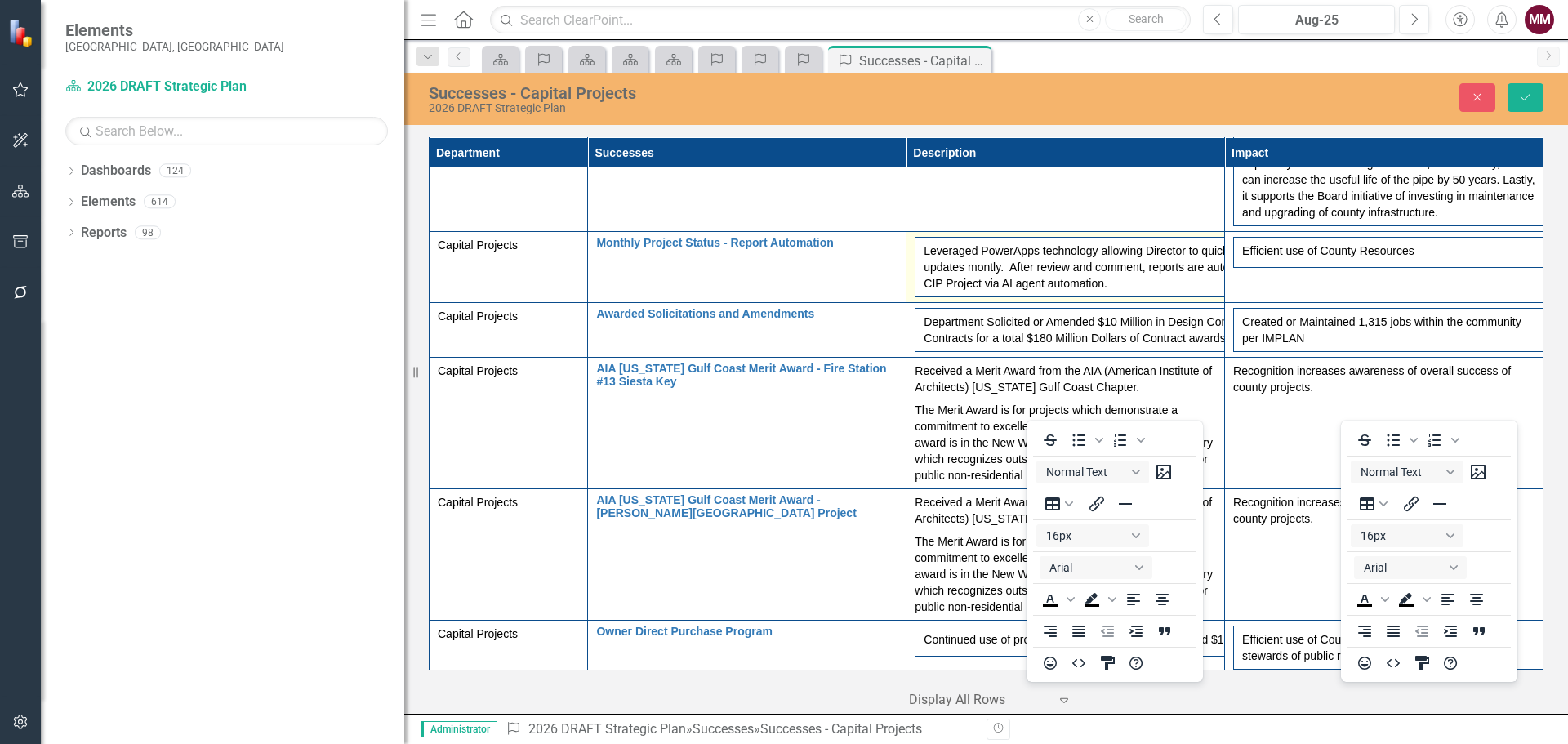
click at [962, 279] on td "Leveraged PowerApps technology allowing Director to quickly review an comment o…" at bounding box center [1180, 267] width 530 height 60
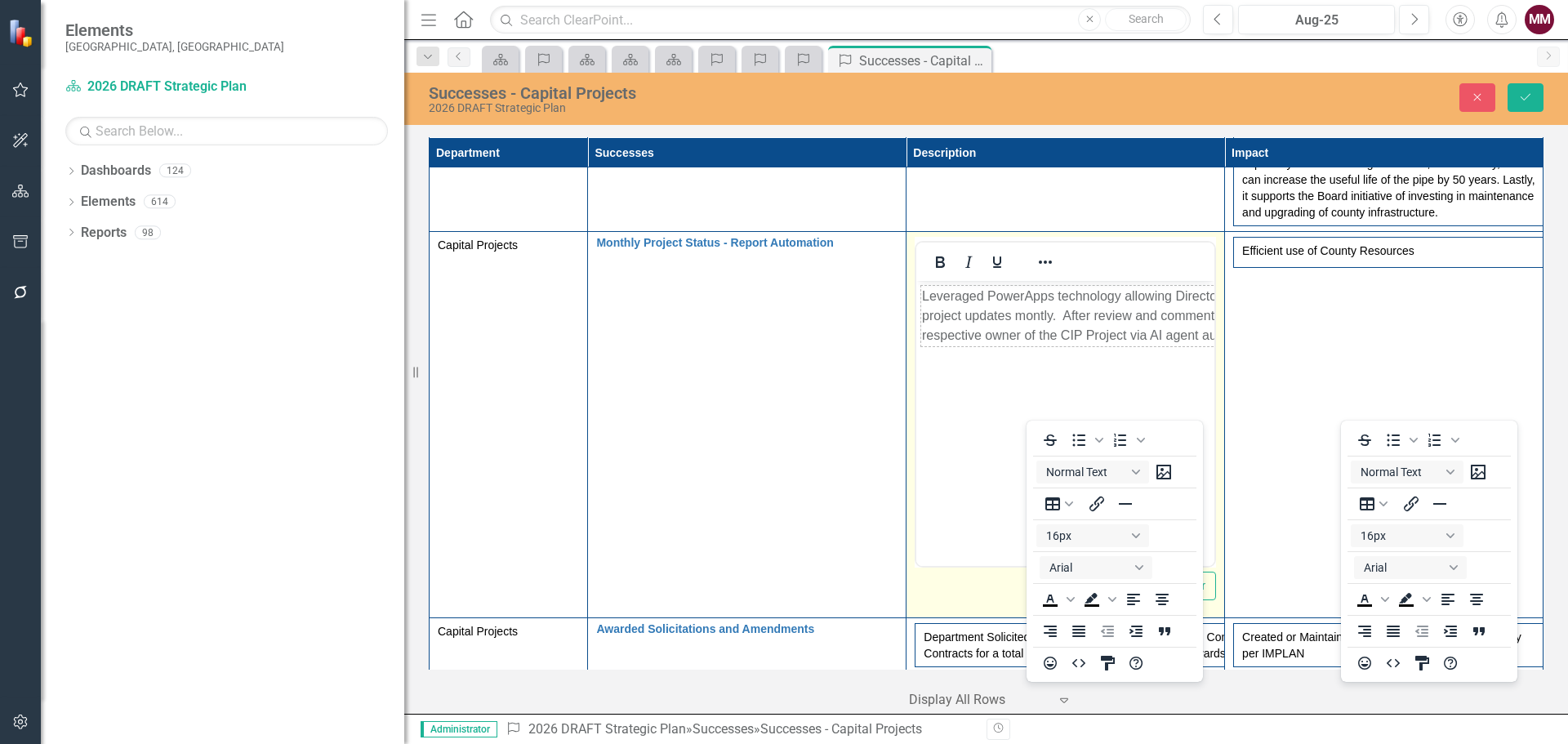
scroll to position [0, 0]
click at [1041, 260] on icon "Reveal or hide additional toolbar items" at bounding box center [1045, 263] width 19 height 19
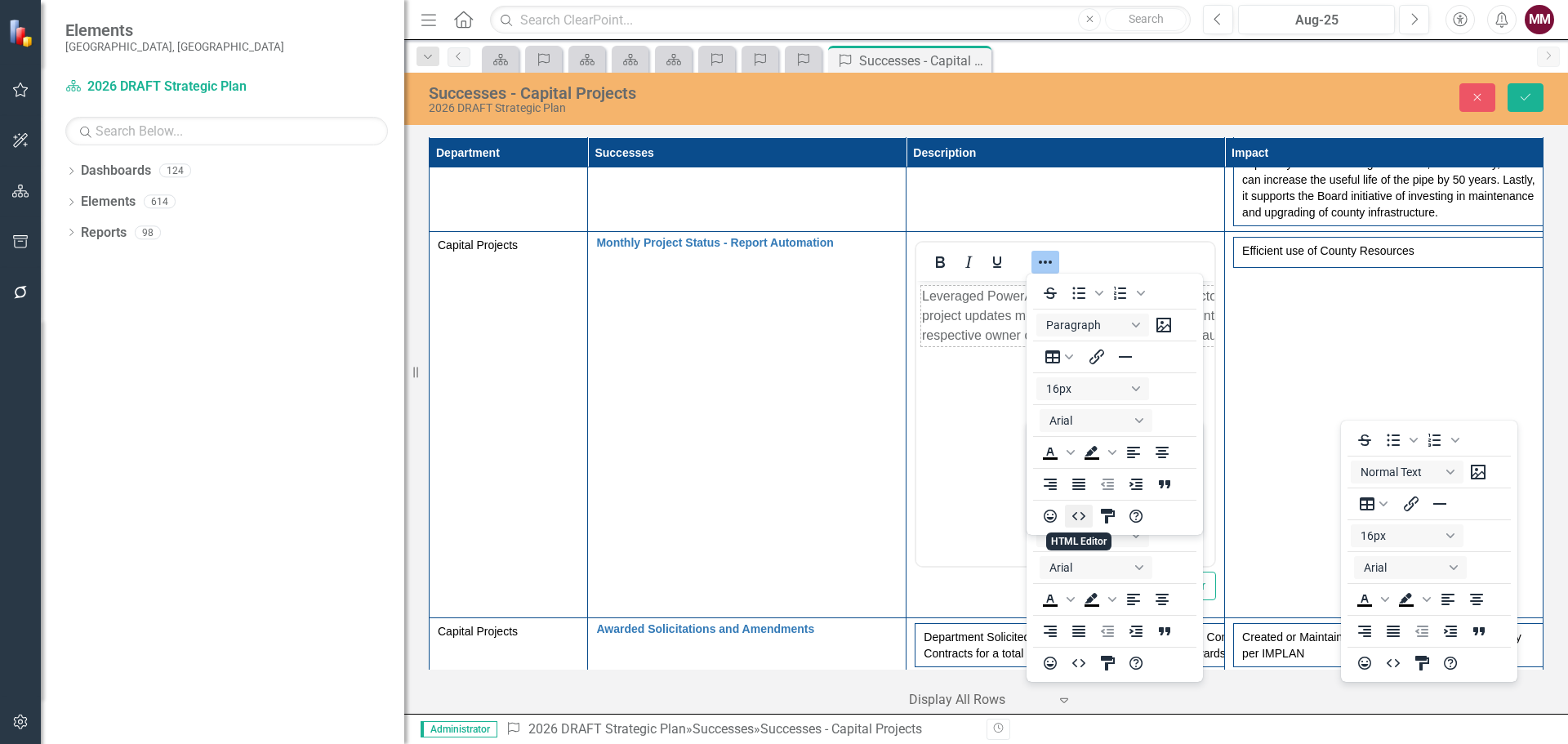
click at [1077, 515] on icon "HTML Editor" at bounding box center [1079, 516] width 19 height 19
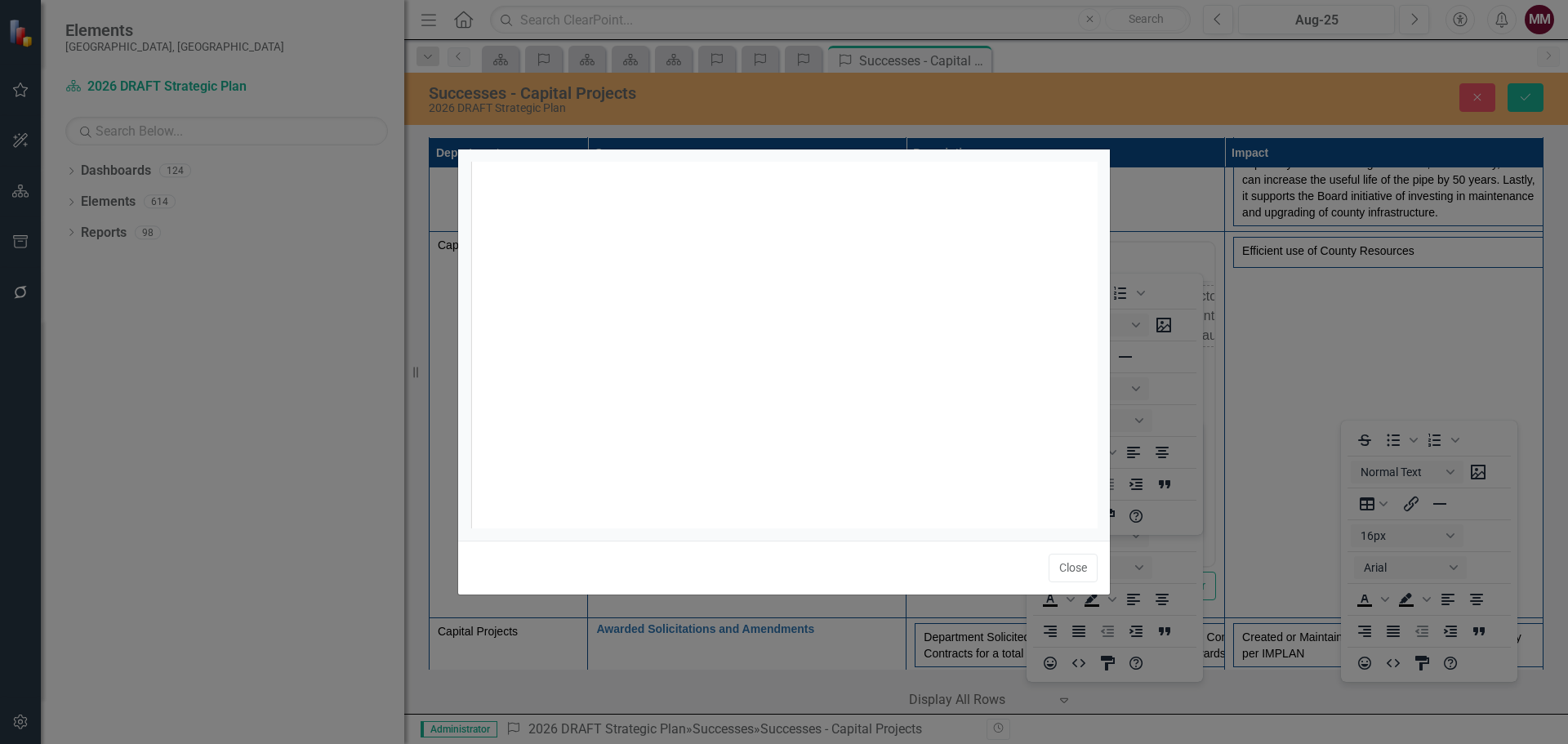
scroll to position [7, 0]
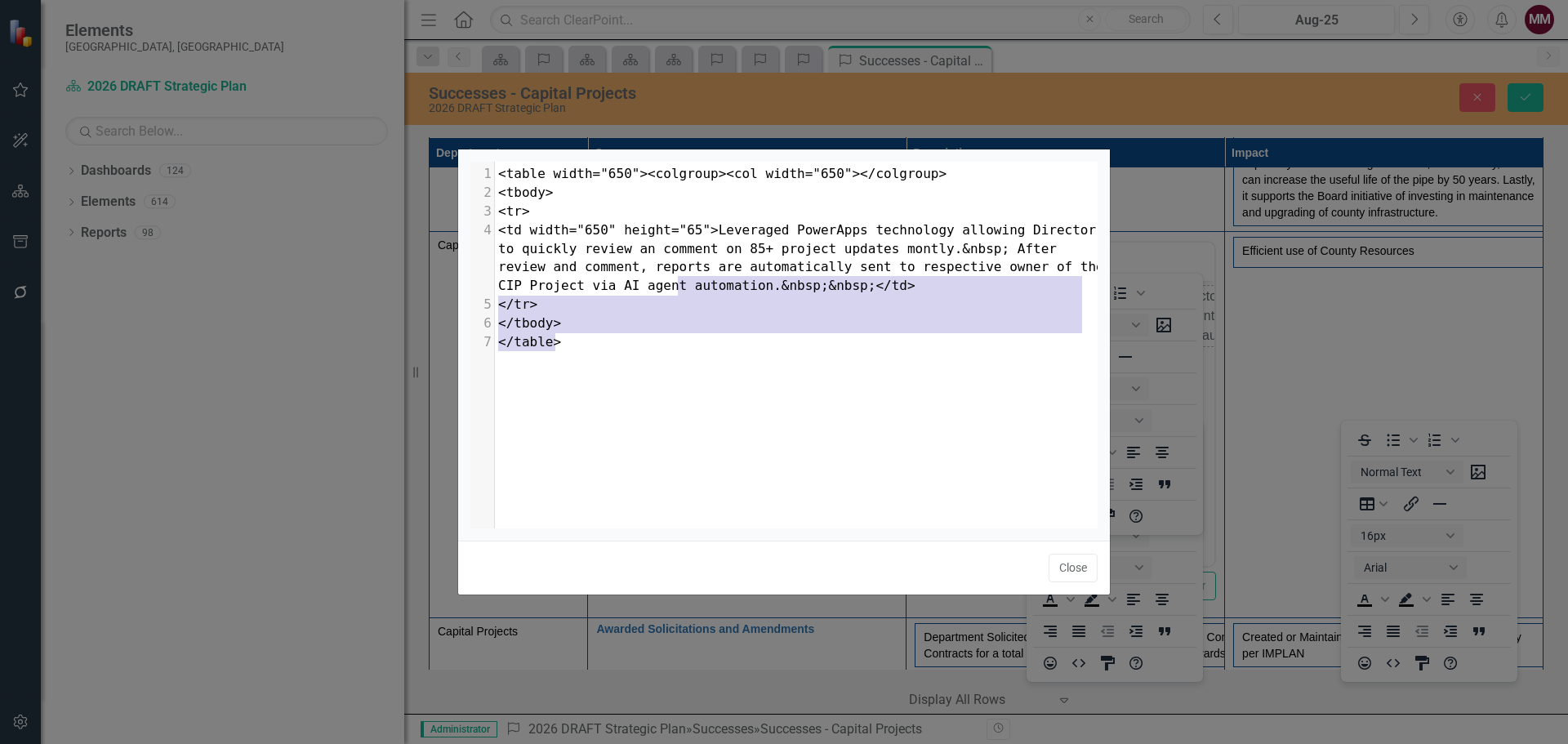
type textarea "&nbsp;&nbsp;</td> </tr> </tbody> </table>"
drag, startPoint x: 720, startPoint y: 362, endPoint x: 672, endPoint y: 285, distance: 90.7
click at [672, 285] on div "x 1 <table width="650"><colgroup><col width="650"></colgroup> 2 <tbody> 3 <tr> …" at bounding box center [805, 365] width 668 height 408
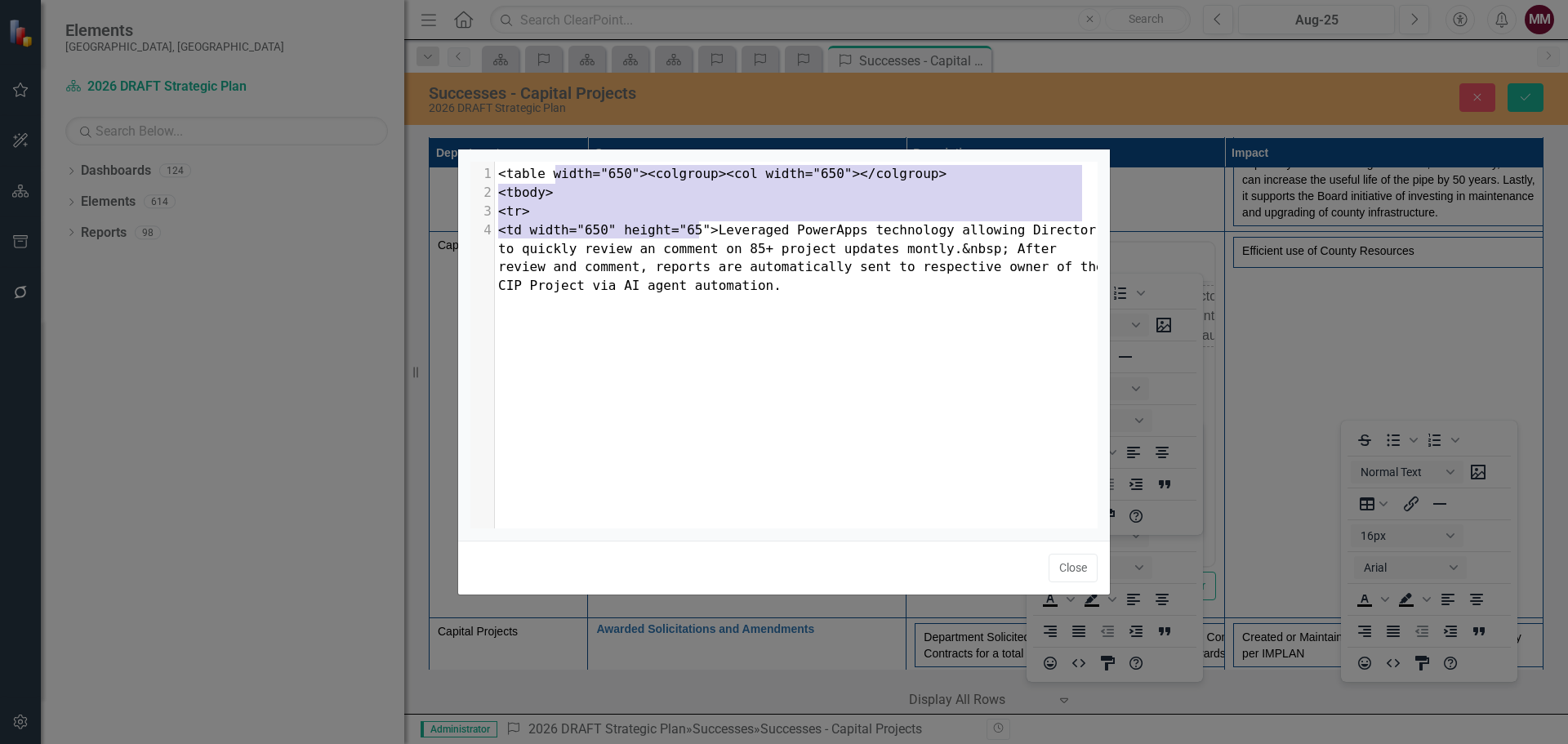
type textarea "<table width="650"><colgroup><col width="650"></colgroup> <tbody> <tr> <td widt…"
drag, startPoint x: 618, startPoint y: 187, endPoint x: 282, endPoint y: 106, distance: 345.6
click at [282, 106] on div "<table width="650"><colgroup><col width="650"></colgroup> <tbody> <tr> <td widt…" at bounding box center [784, 372] width 1568 height 744
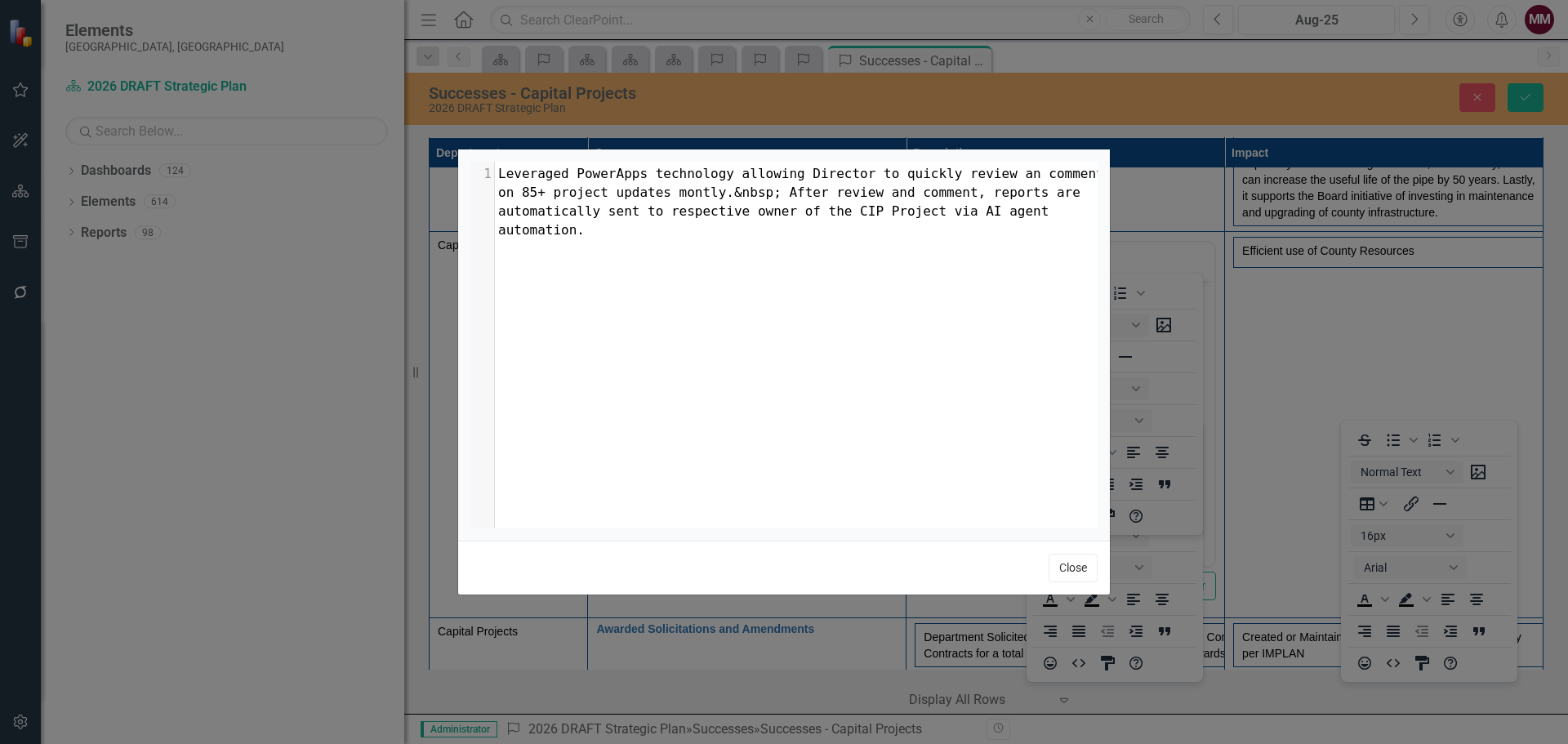
click at [1058, 569] on button "Close" at bounding box center [1073, 569] width 49 height 29
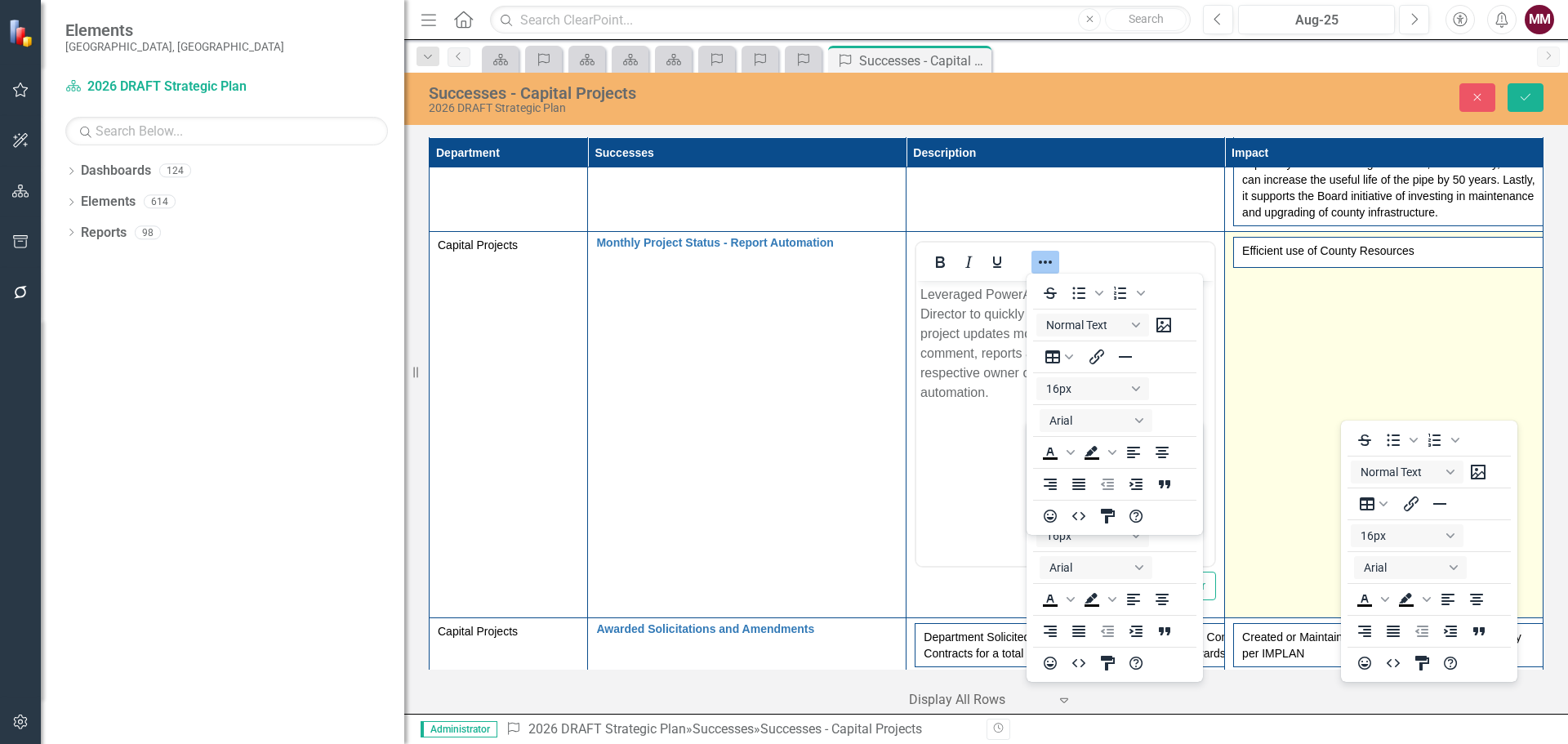
click at [1284, 356] on td "Efficient use of County Resources" at bounding box center [1384, 425] width 319 height 387
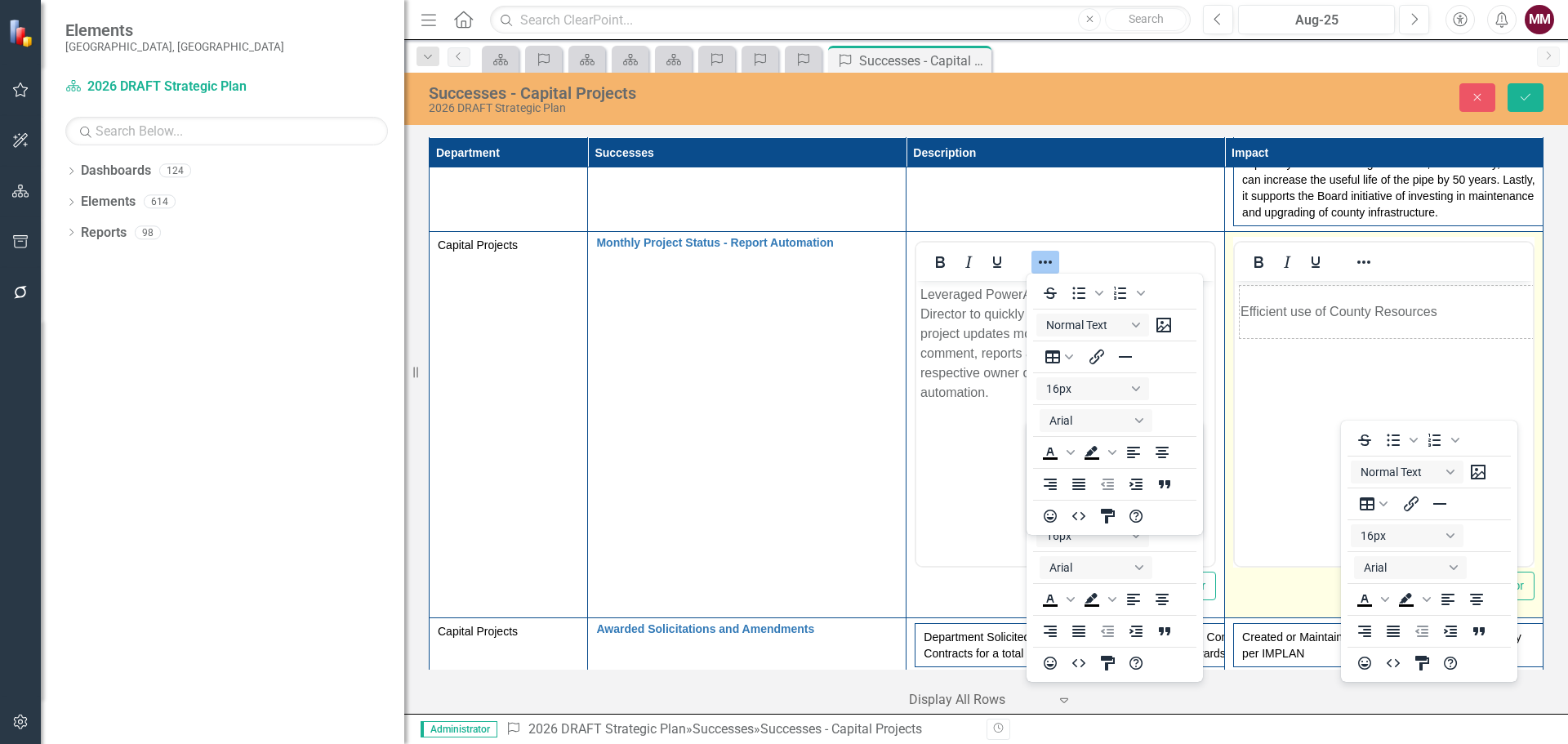
scroll to position [0, 0]
click at [1357, 258] on icon "Reveal or hide additional toolbar items" at bounding box center [1364, 263] width 19 height 19
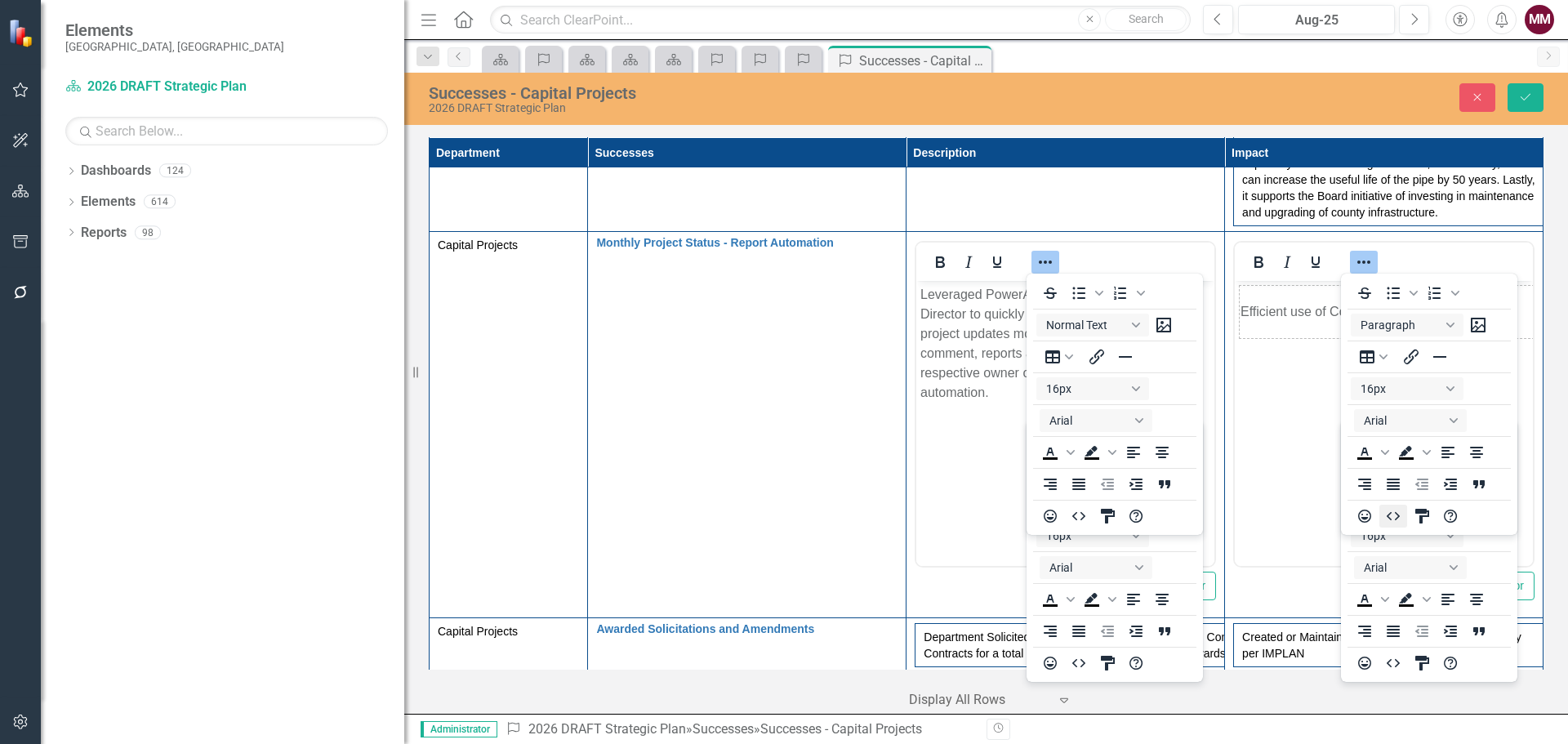
click at [1391, 519] on icon "HTML Editor" at bounding box center [1393, 516] width 13 height 8
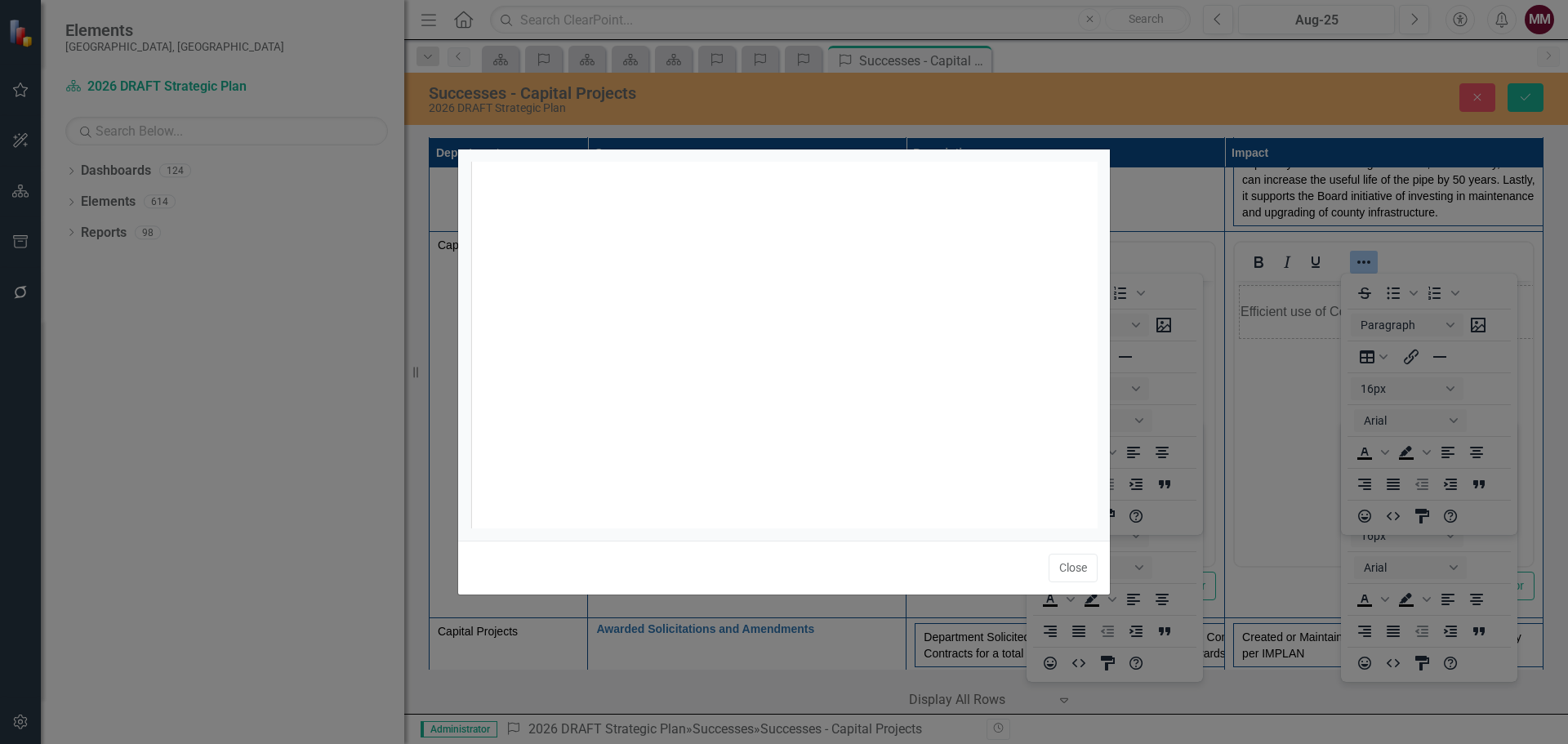
scroll to position [7, 0]
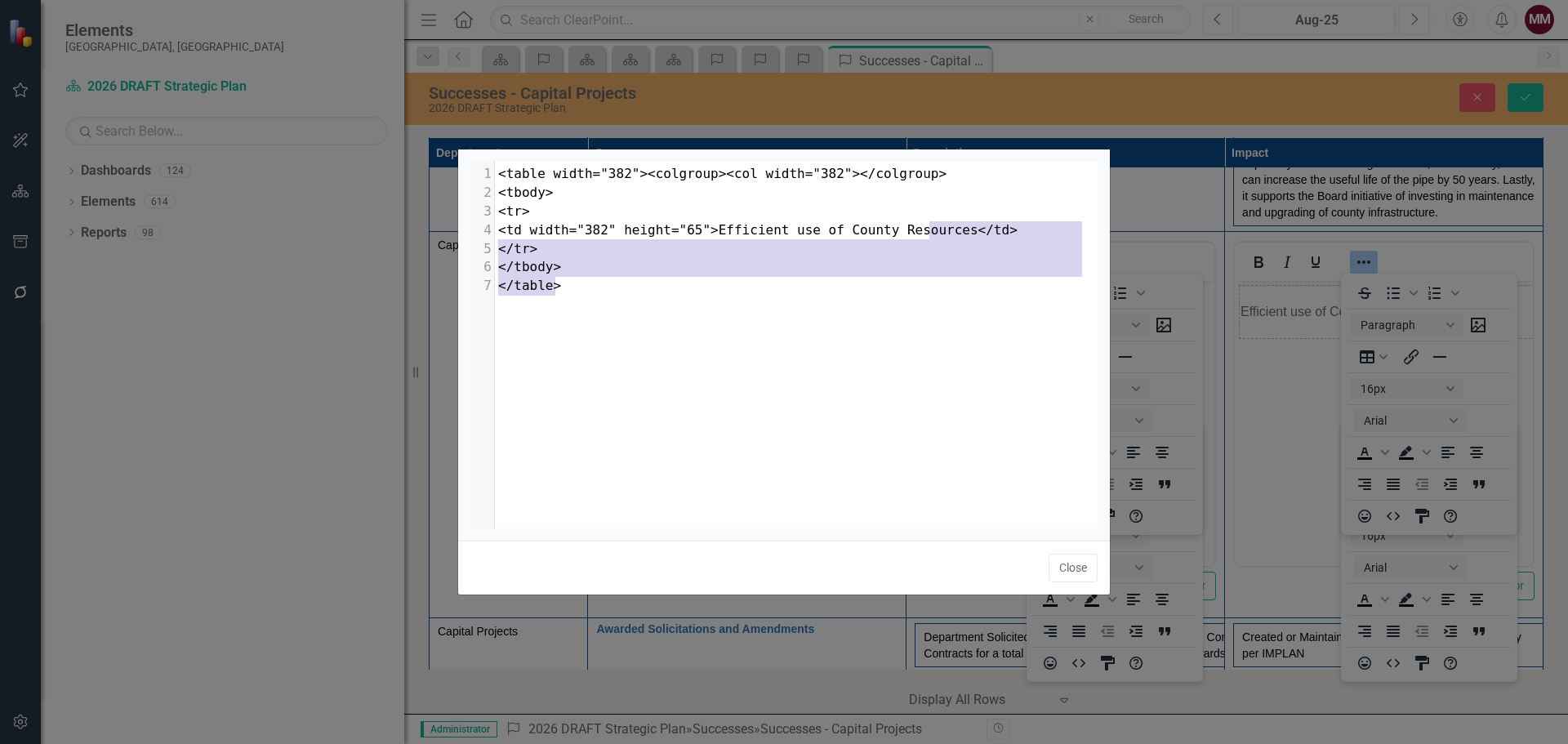
type textarea "</td> </tr> </tbody> </table>"
drag, startPoint x: 785, startPoint y: 313, endPoint x: 938, endPoint y: 232, distance: 173.1
click at [938, 232] on div "x 1 <table width="382"><colgroup><col width="382"></colgroup> 2 <tbody> 3 <tr> …" at bounding box center [805, 365] width 668 height 408
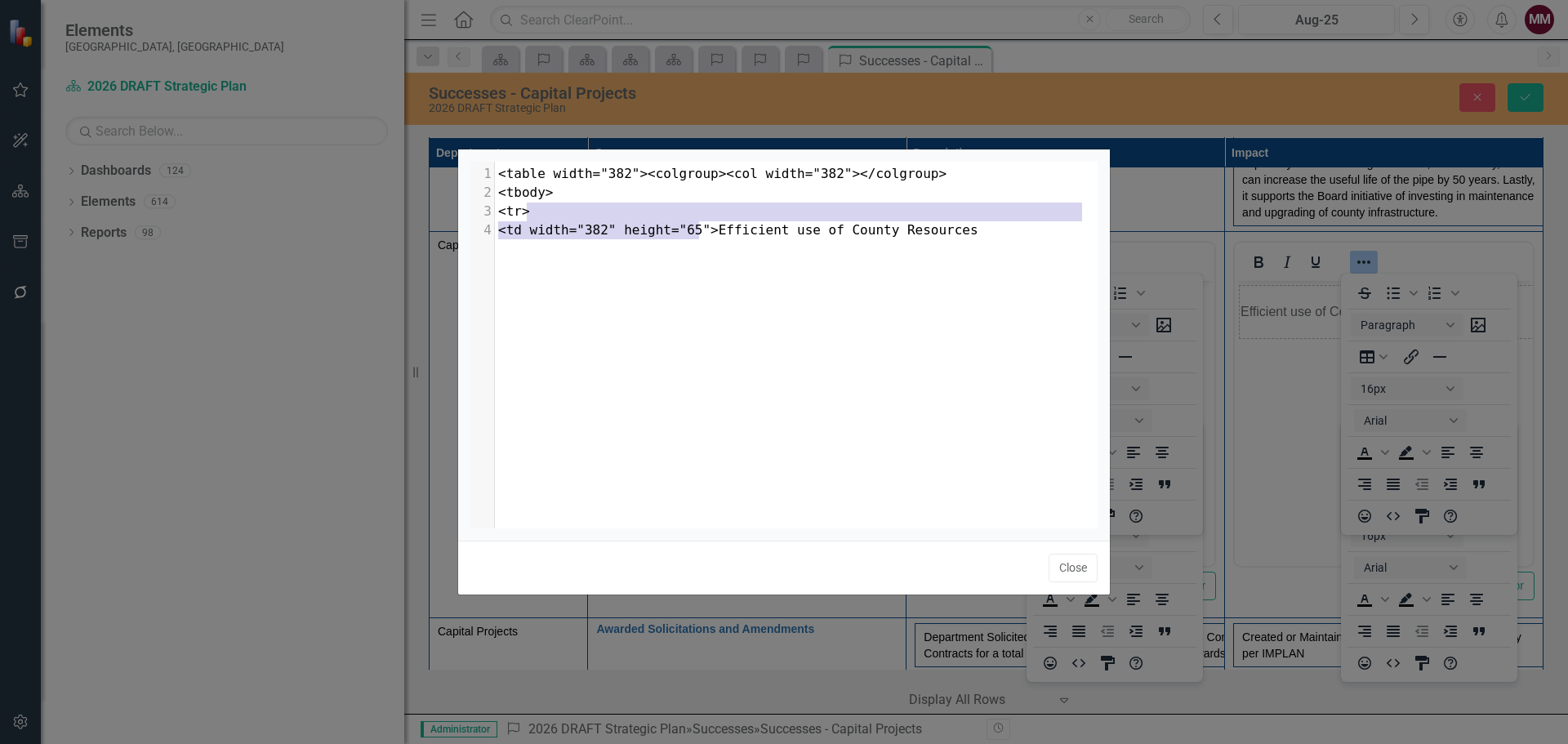
type textarea "<table width="382"><colgroup><col width="382"></colgroup> <tbody> <tr> <td widt…"
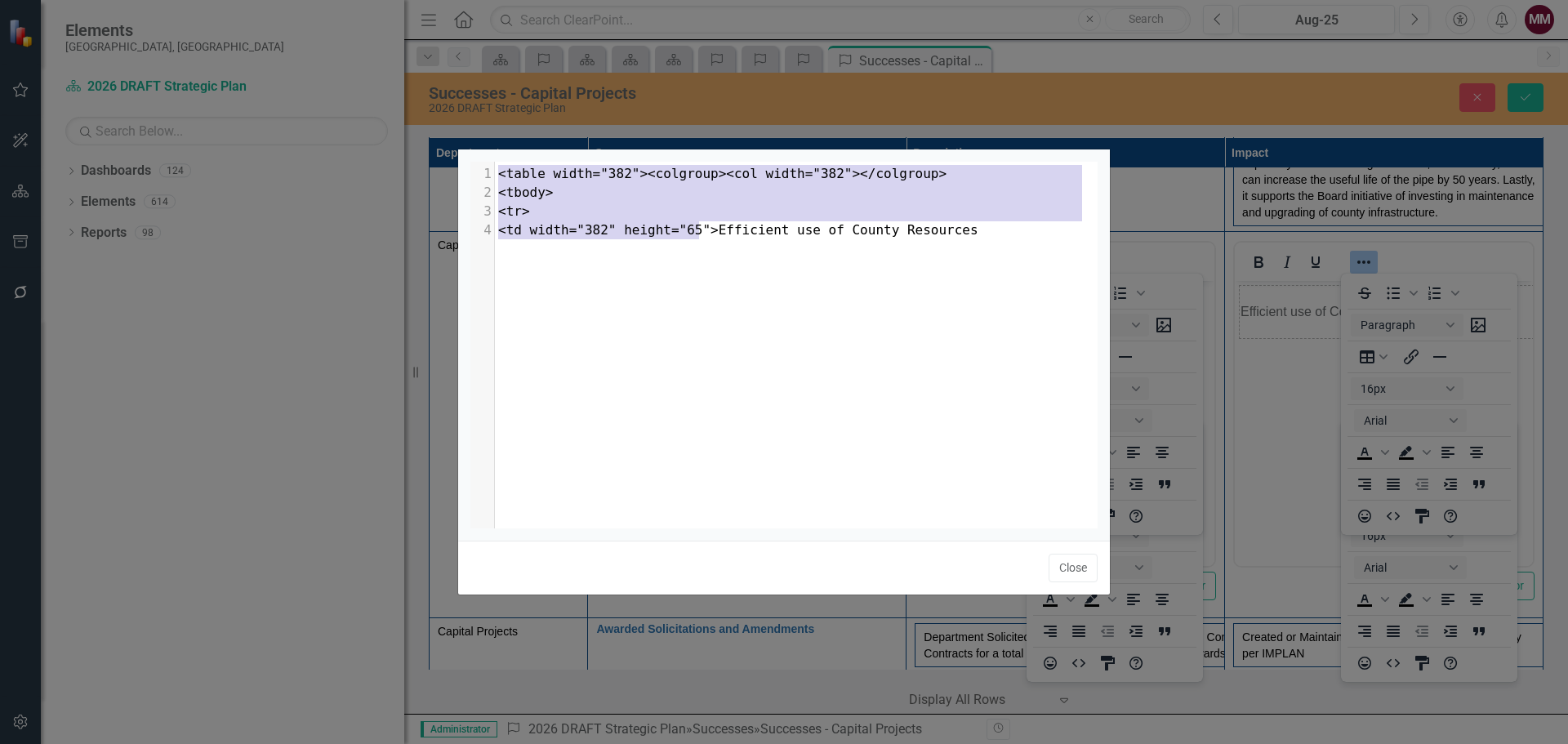
drag, startPoint x: 698, startPoint y: 230, endPoint x: 439, endPoint y: 159, distance: 268.6
click at [439, 159] on div "<table width="382"><colgroup><col width="382"></colgroup> <tbody> <tr> <td widt…" at bounding box center [784, 372] width 1568 height 744
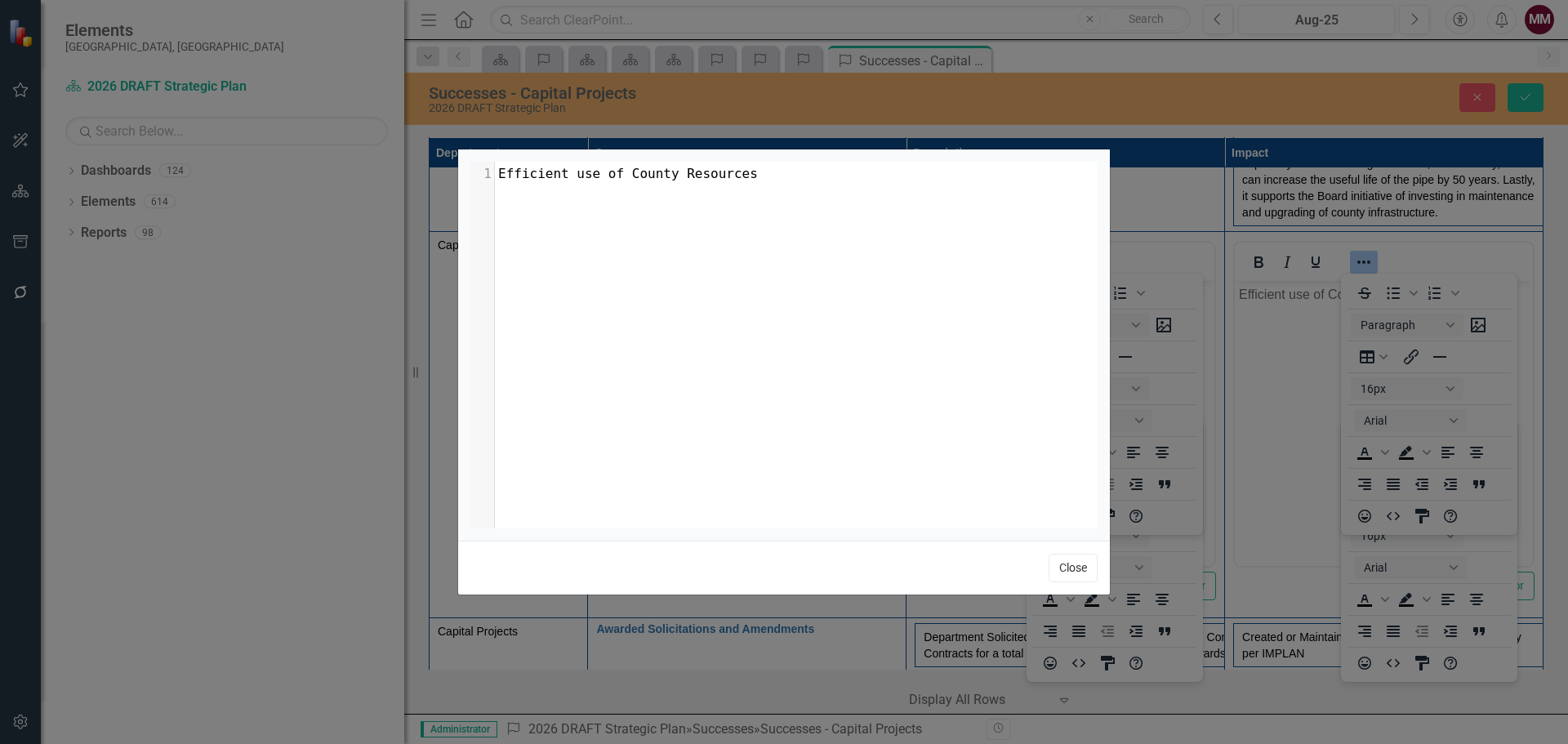
click at [1073, 563] on button "Close" at bounding box center [1073, 569] width 49 height 29
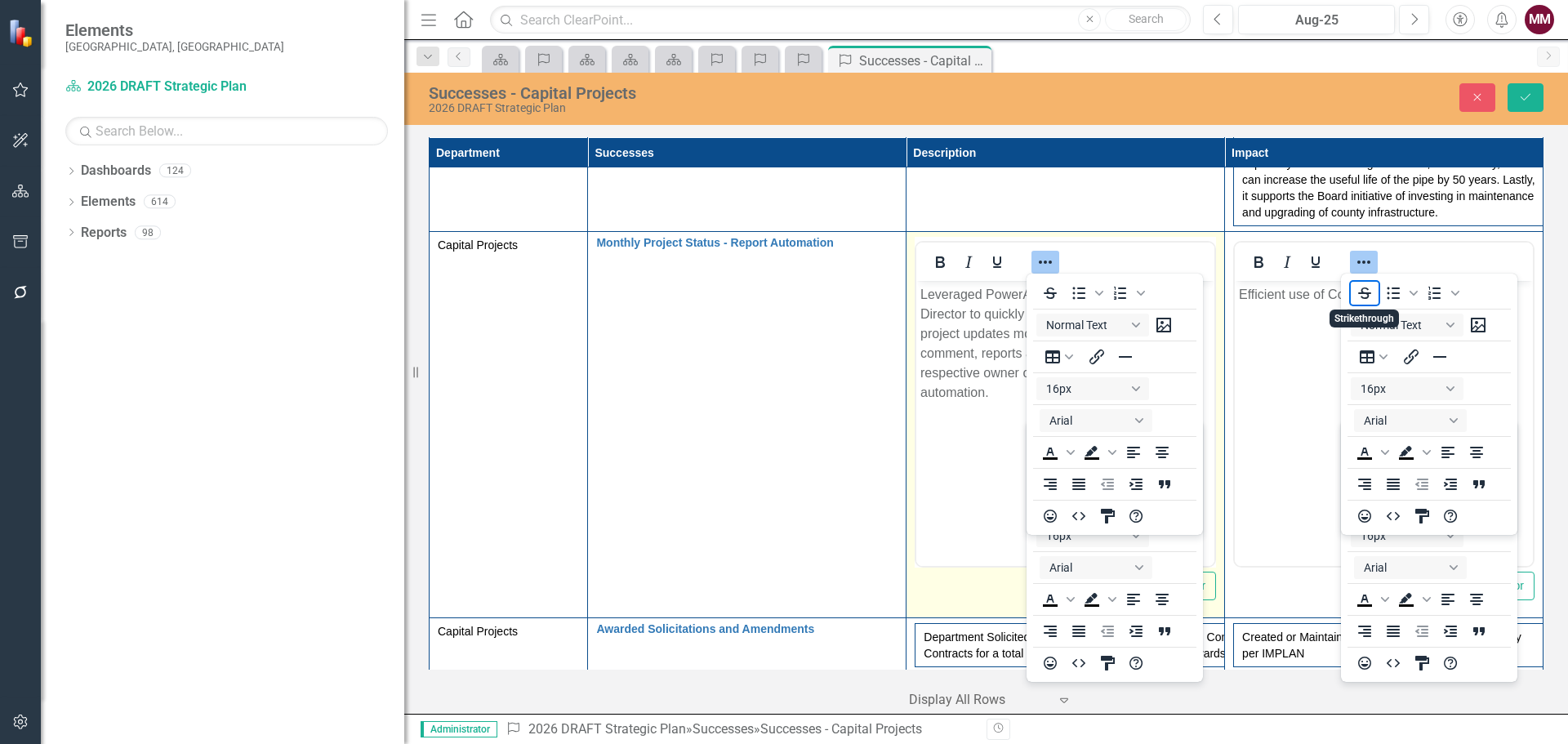
scroll to position [1062, 0]
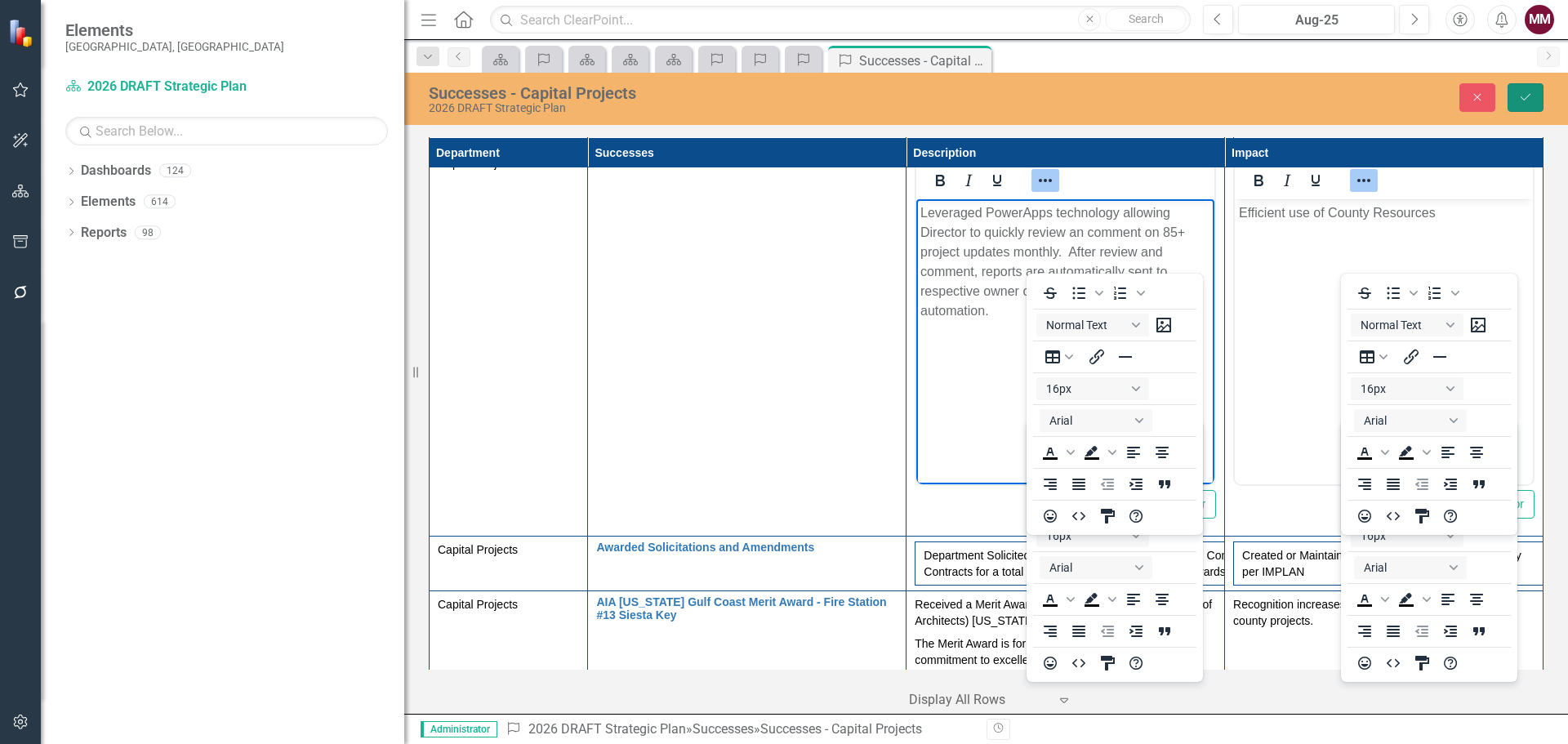
click at [1525, 102] on icon "Save" at bounding box center [1525, 97] width 15 height 12
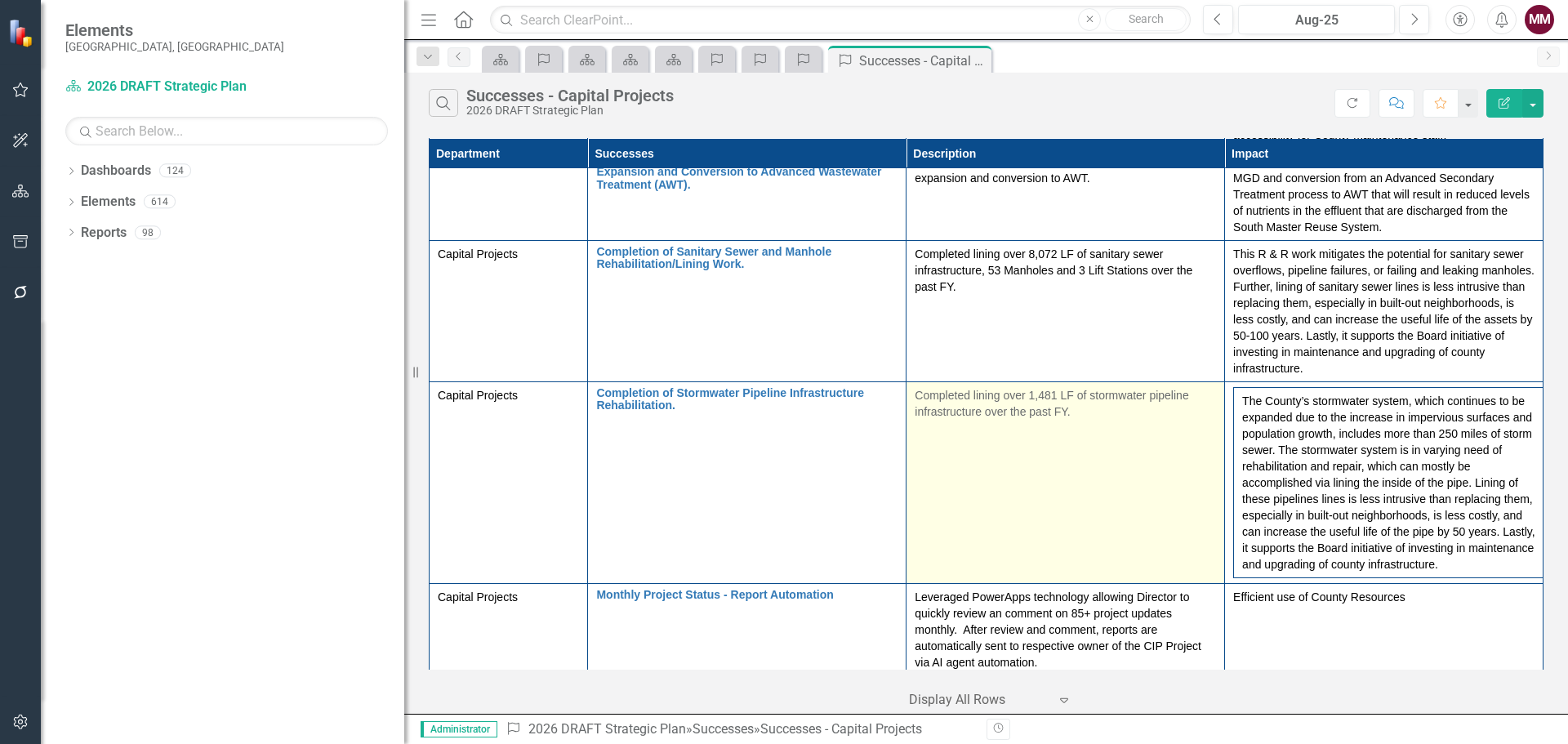
scroll to position [409, 0]
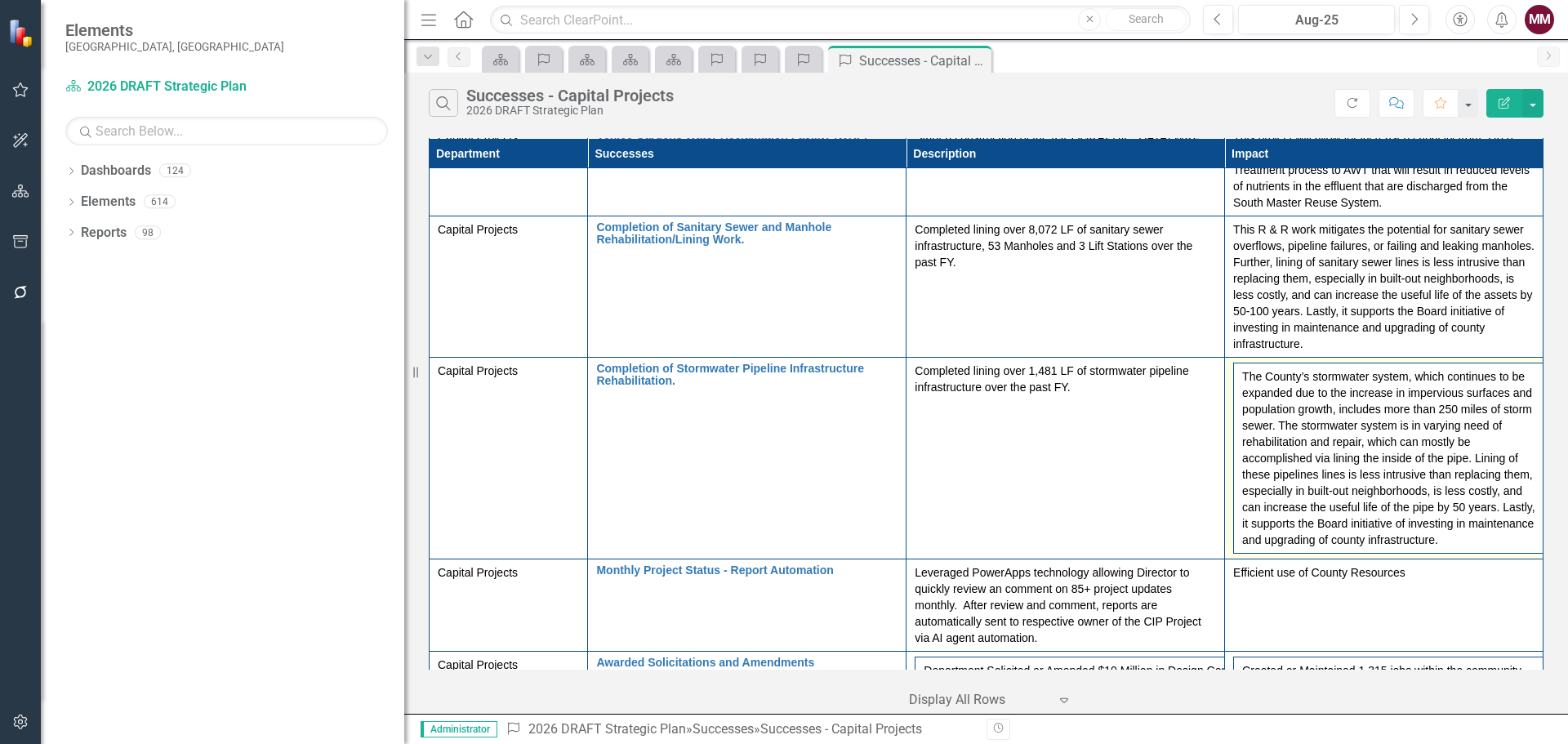
click at [1337, 465] on td "The County’s stormwater system, which continues to be expanded due to the incre…" at bounding box center [1389, 458] width 311 height 191
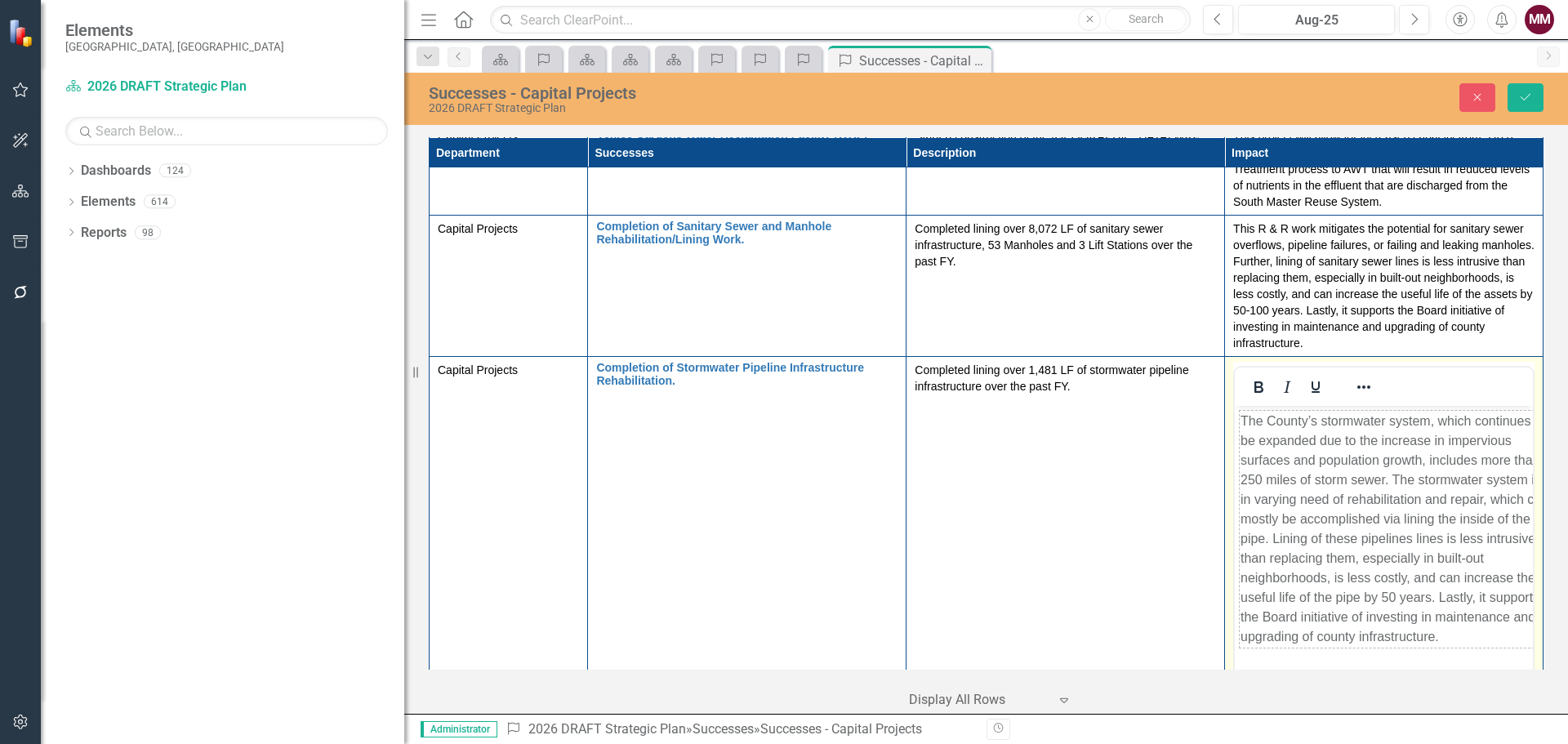
scroll to position [0, 0]
click at [1358, 388] on icon "Reveal or hide additional toolbar items" at bounding box center [1364, 387] width 13 height 3
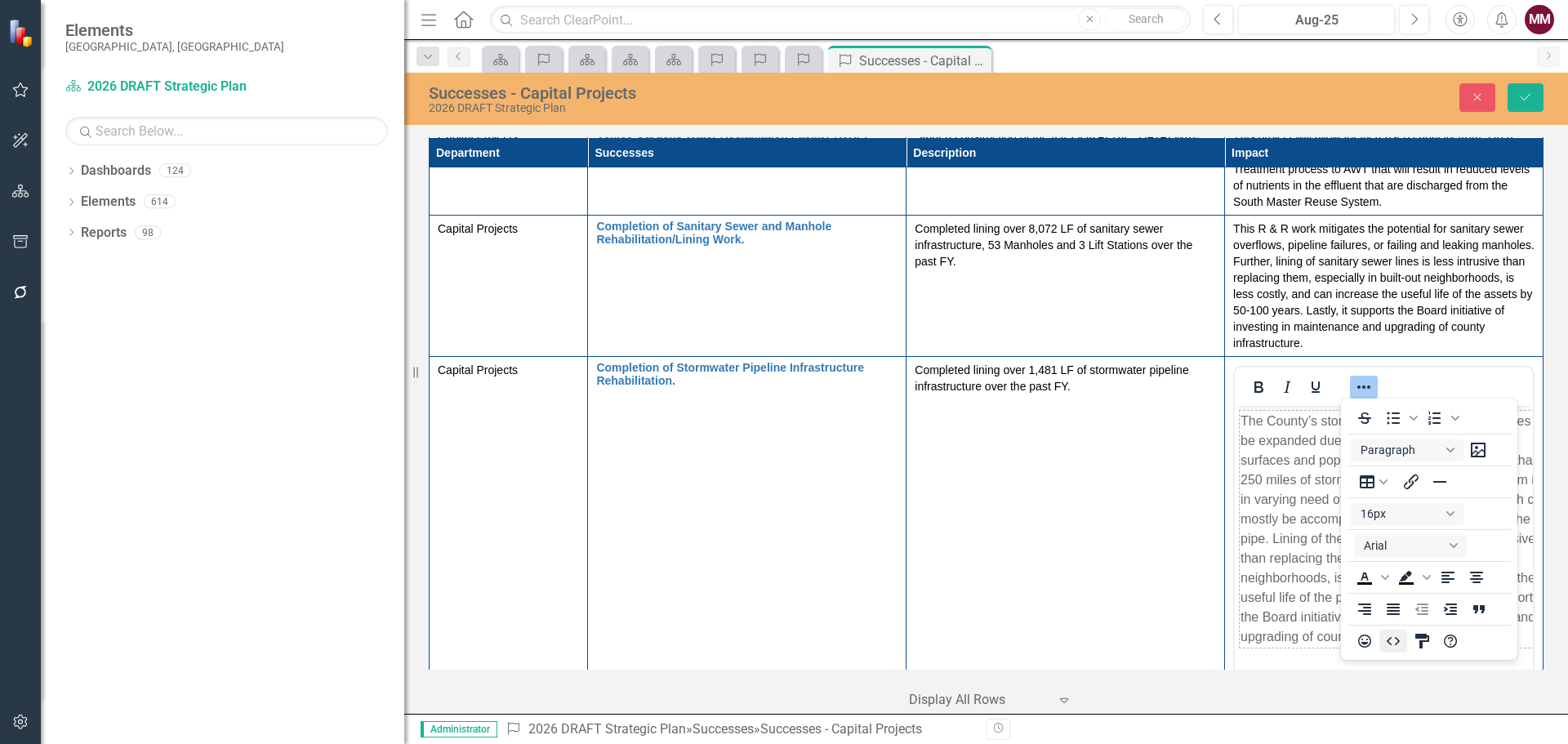
click at [1392, 640] on icon "HTML Editor" at bounding box center [1394, 641] width 19 height 19
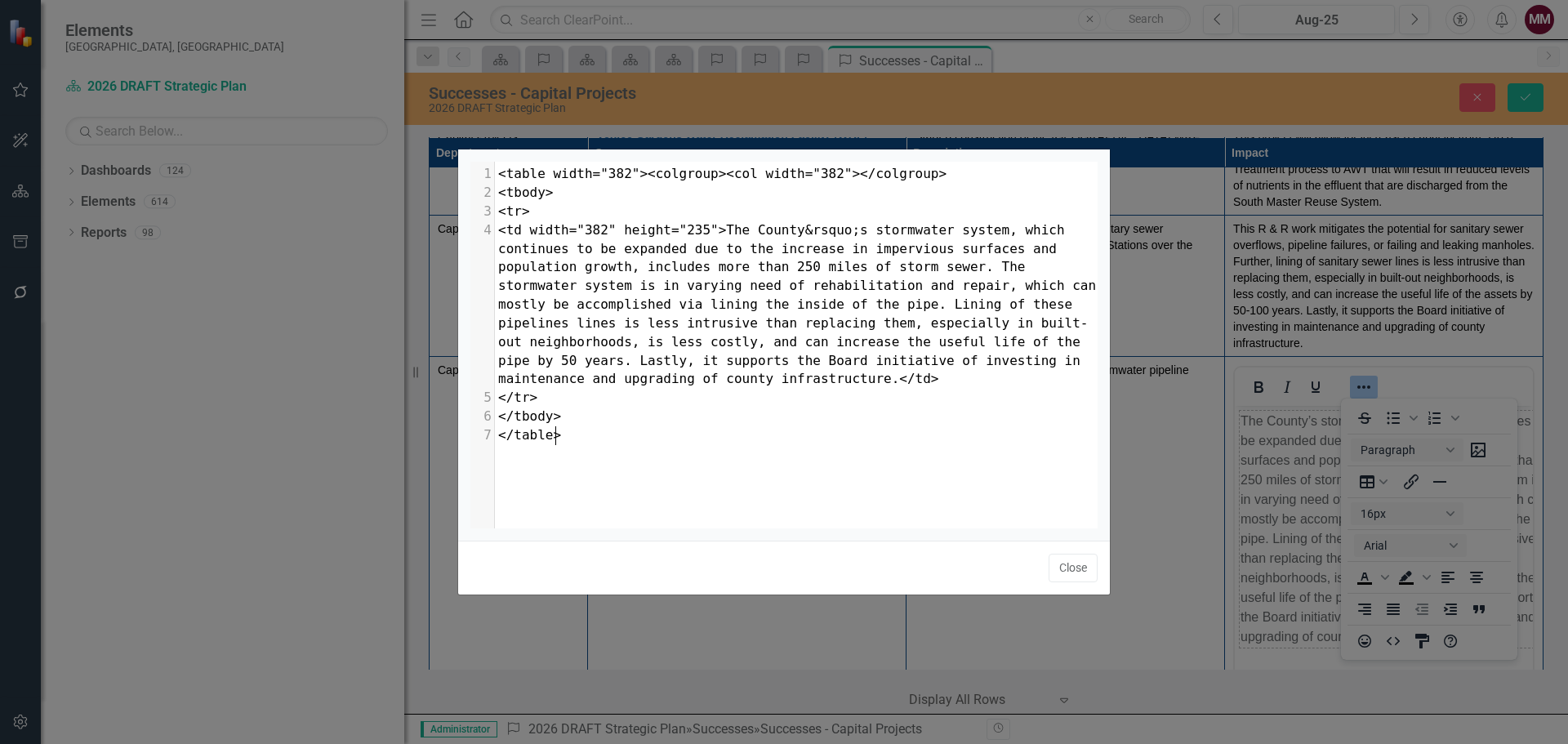
scroll to position [7, 0]
drag, startPoint x: 730, startPoint y: 414, endPoint x: 719, endPoint y: 424, distance: 14.9
click at [729, 415] on pre "</tbody>" at bounding box center [802, 417] width 615 height 18
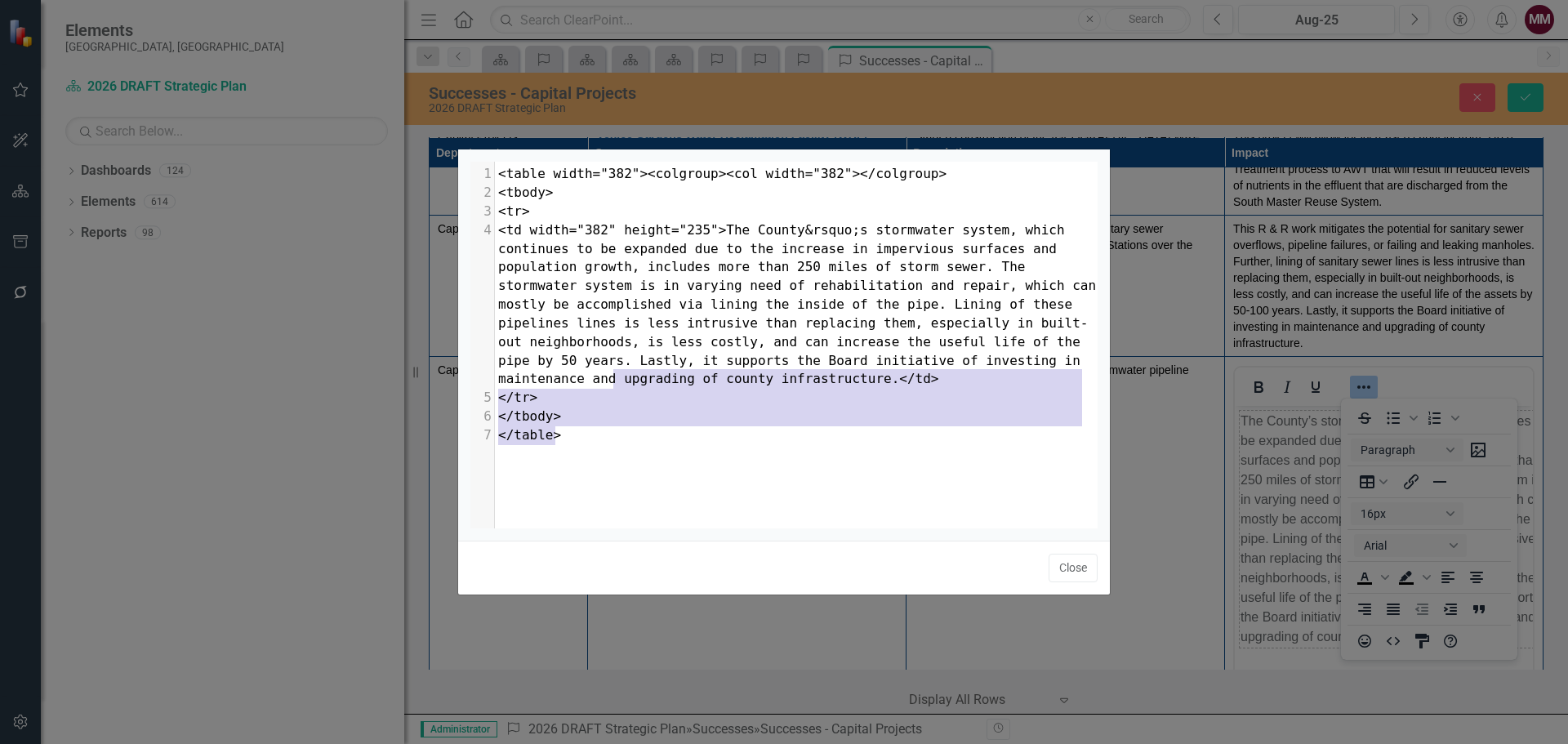
type textarea "</td> </tr> </tbody> </table>"
drag, startPoint x: 663, startPoint y: 418, endPoint x: 606, endPoint y: 378, distance: 69.6
click at [606, 378] on div "x 1 <table width="382"><colgroup><col width="382"></colgroup> 2 <tbody> 3 <tr> …" at bounding box center [805, 365] width 668 height 408
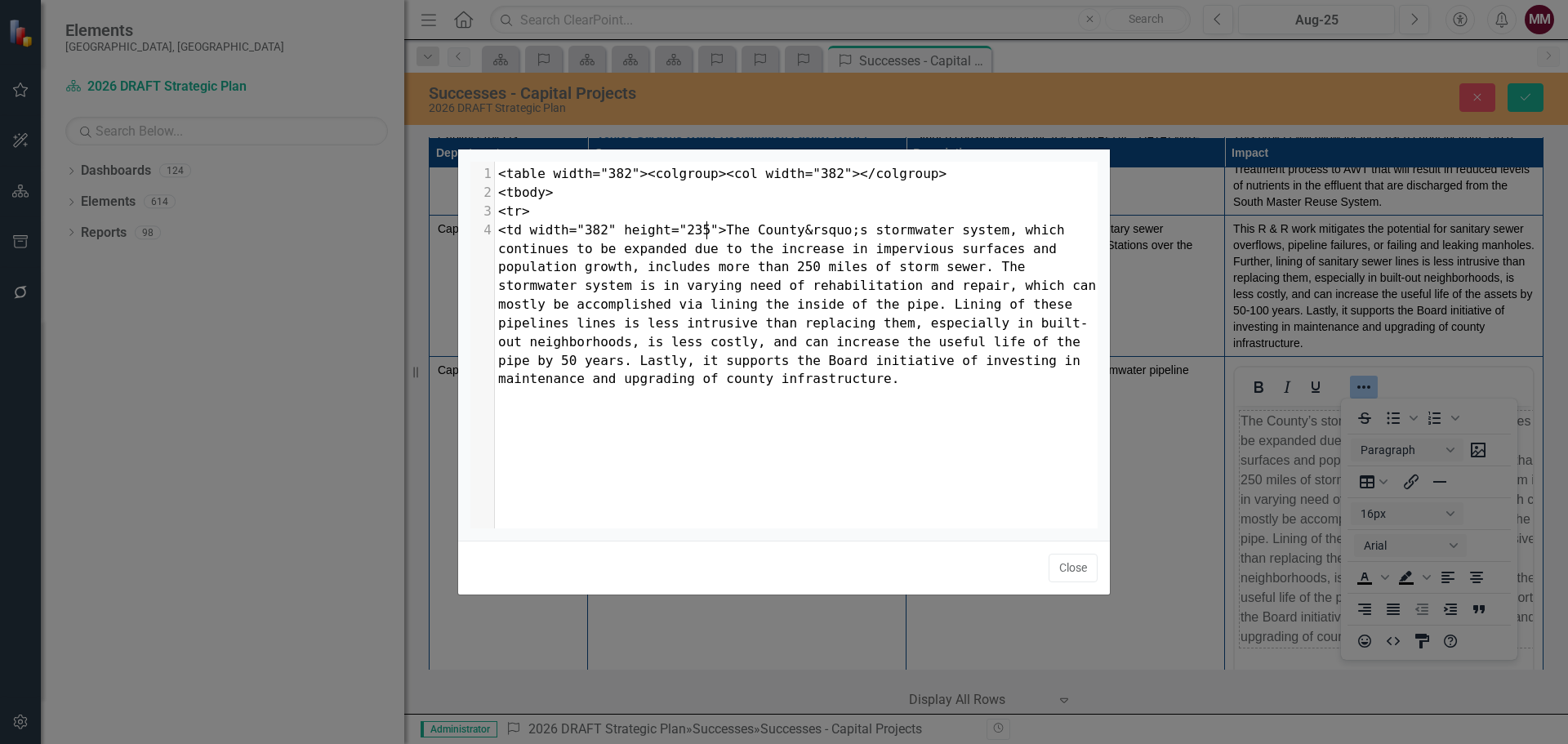
type textarea "<table width="382"><colgroup><col width="382"></colgroup> <tbody> <tr> <td widt…"
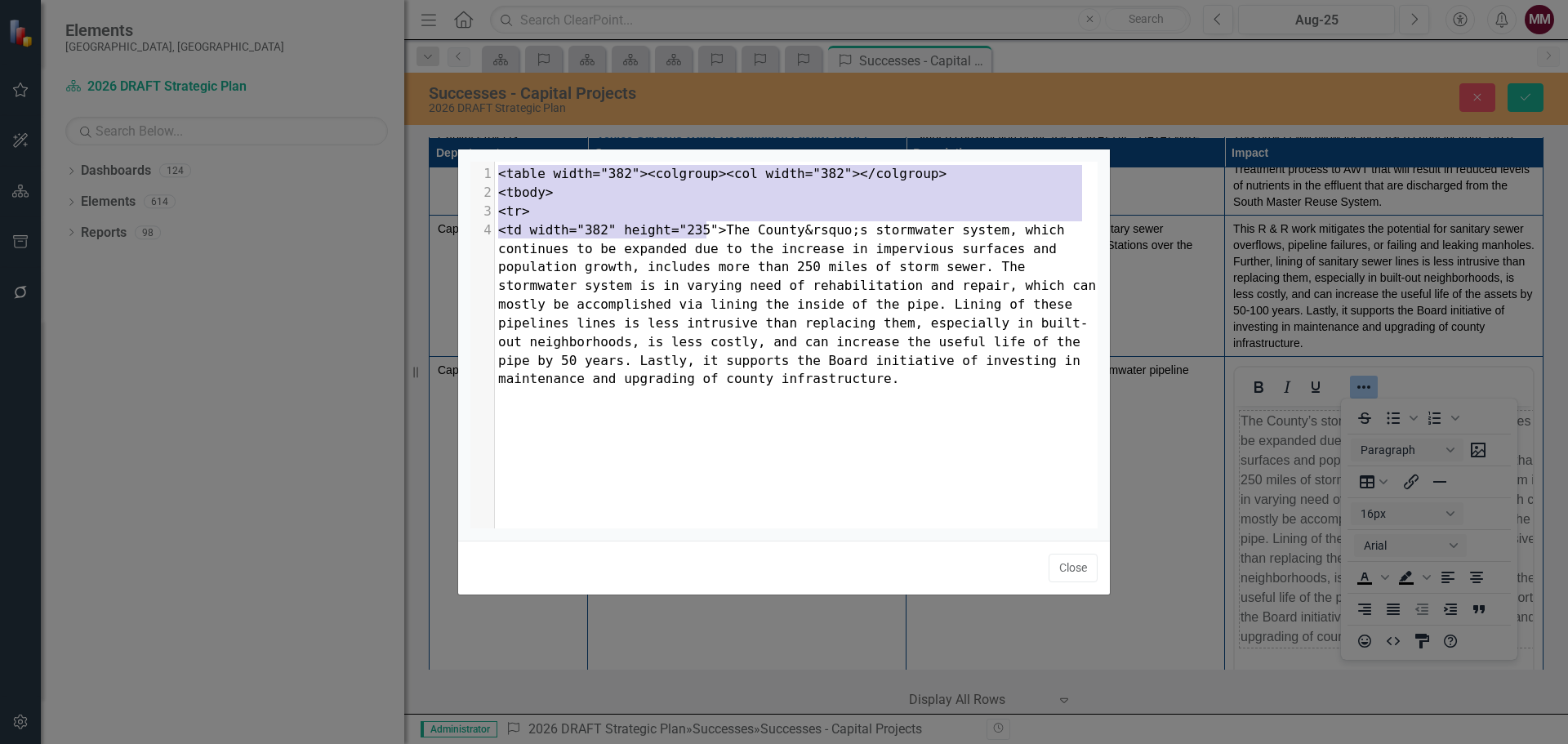
drag, startPoint x: 705, startPoint y: 231, endPoint x: 381, endPoint y: 152, distance: 333.5
click at [381, 152] on div "<table width="382"><colgroup><col width="382"></colgroup> <tbody> <tr> <td widt…" at bounding box center [784, 372] width 1568 height 744
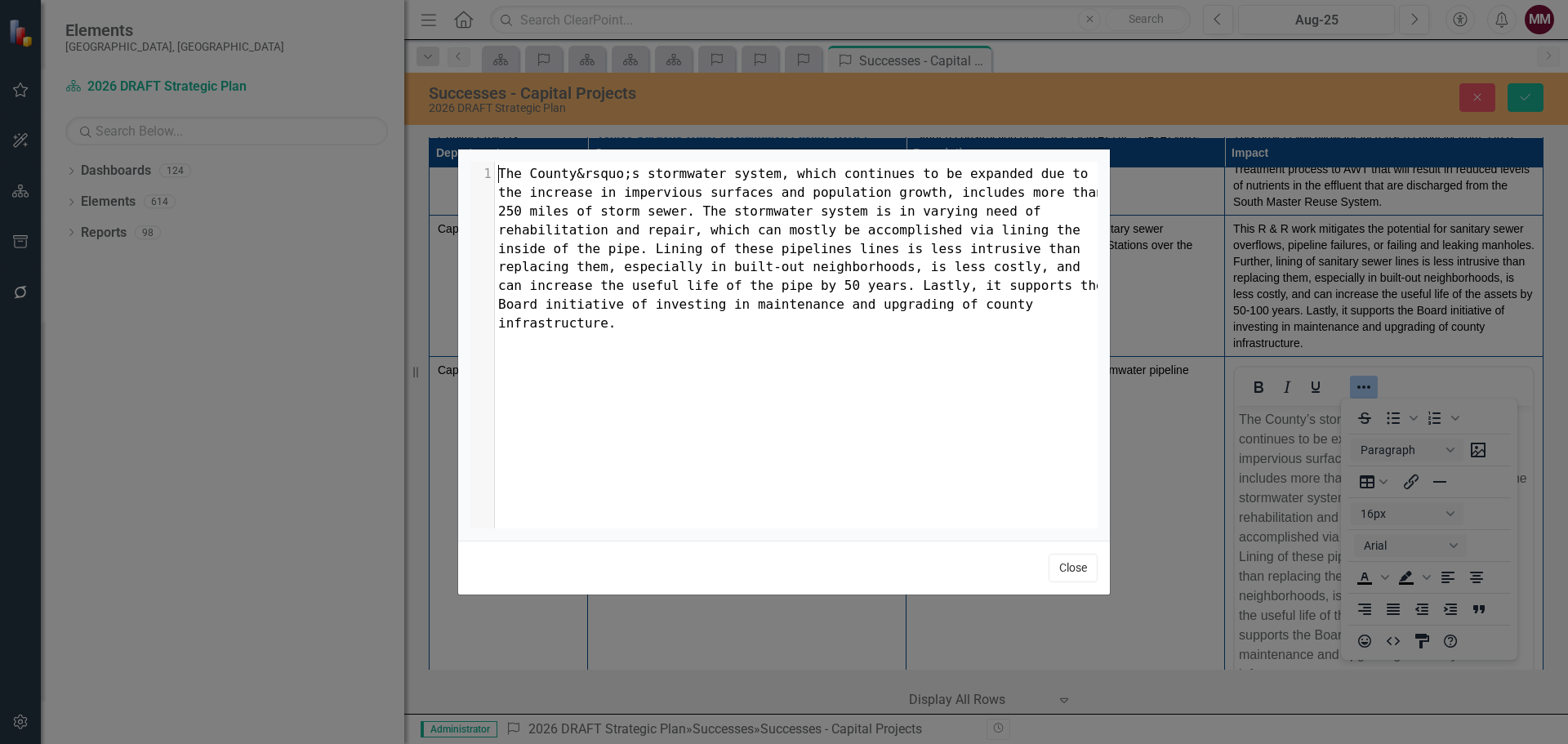
click at [1071, 565] on button "Close" at bounding box center [1073, 569] width 49 height 29
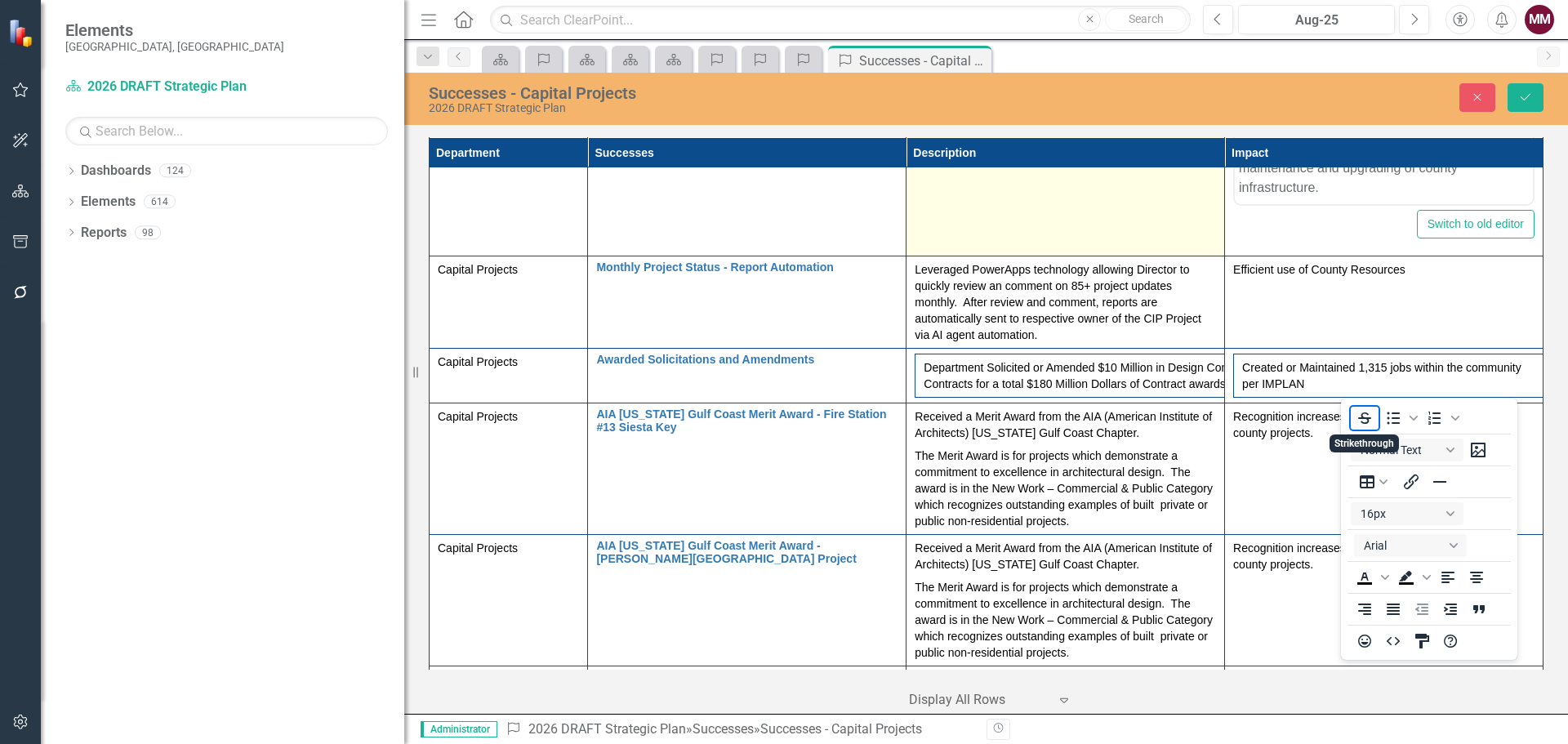
scroll to position [899, 0]
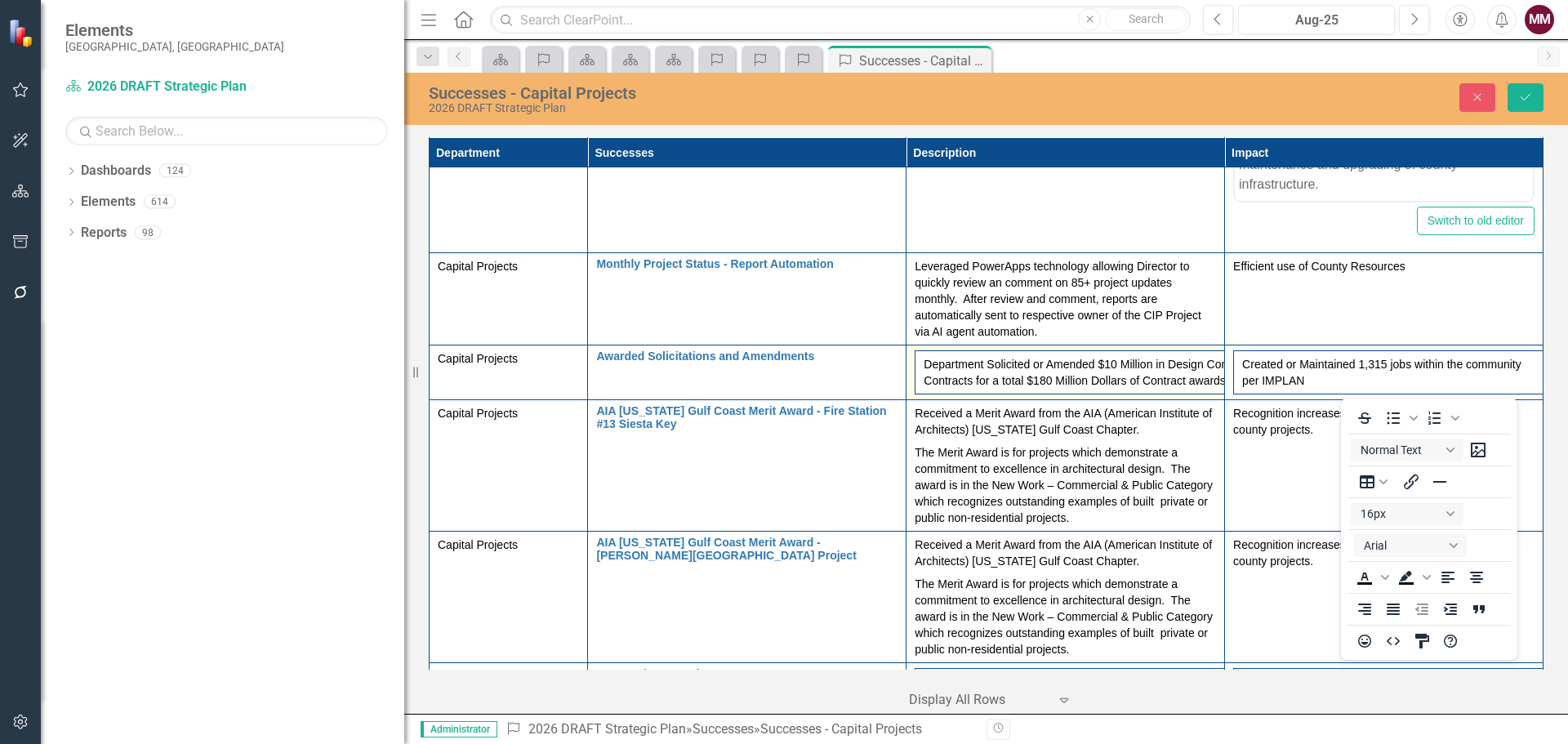
click at [1071, 378] on td "Department Solicited or Amended $10 Million in Design Contracts and $170 Millio…" at bounding box center [1180, 373] width 530 height 44
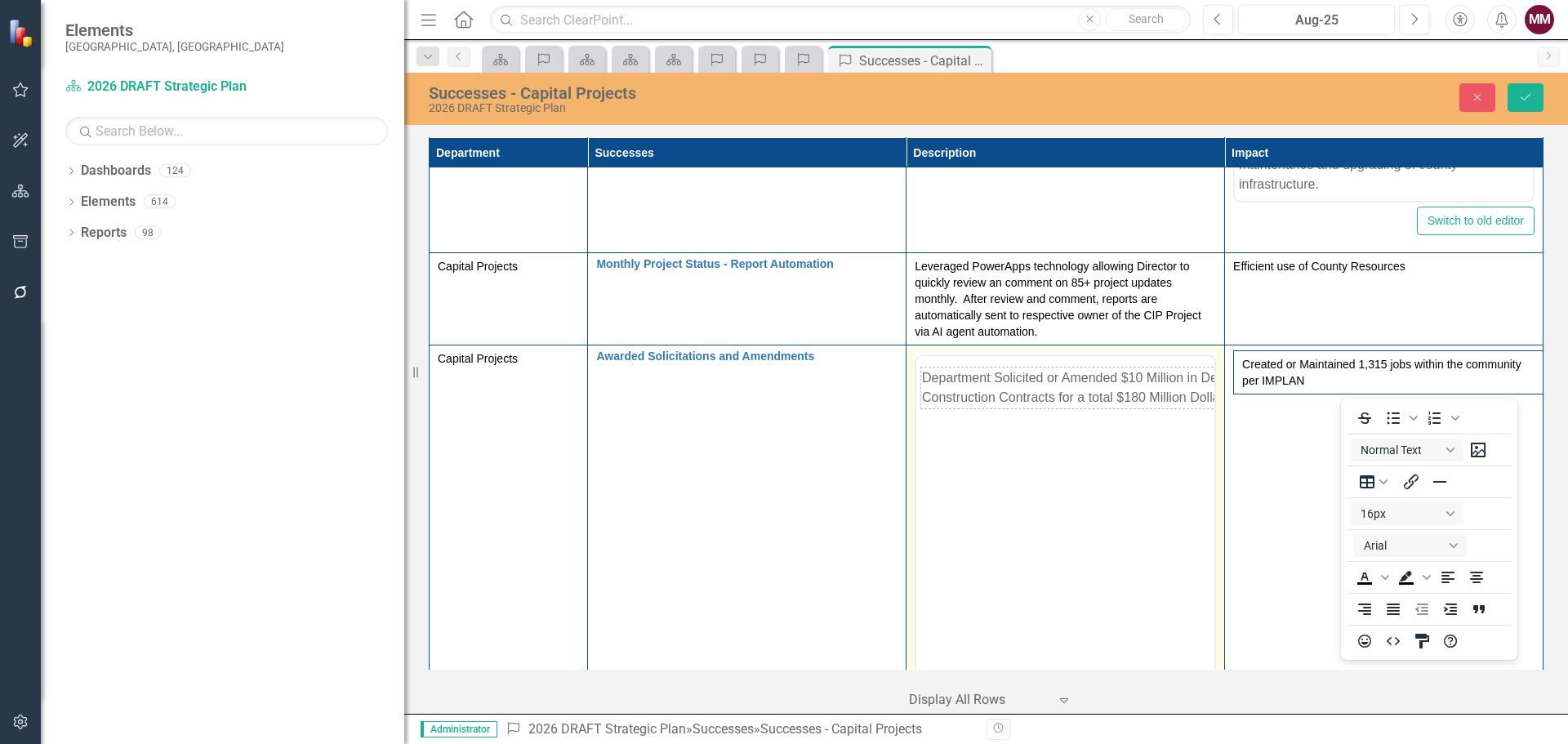
scroll to position [0, 0]
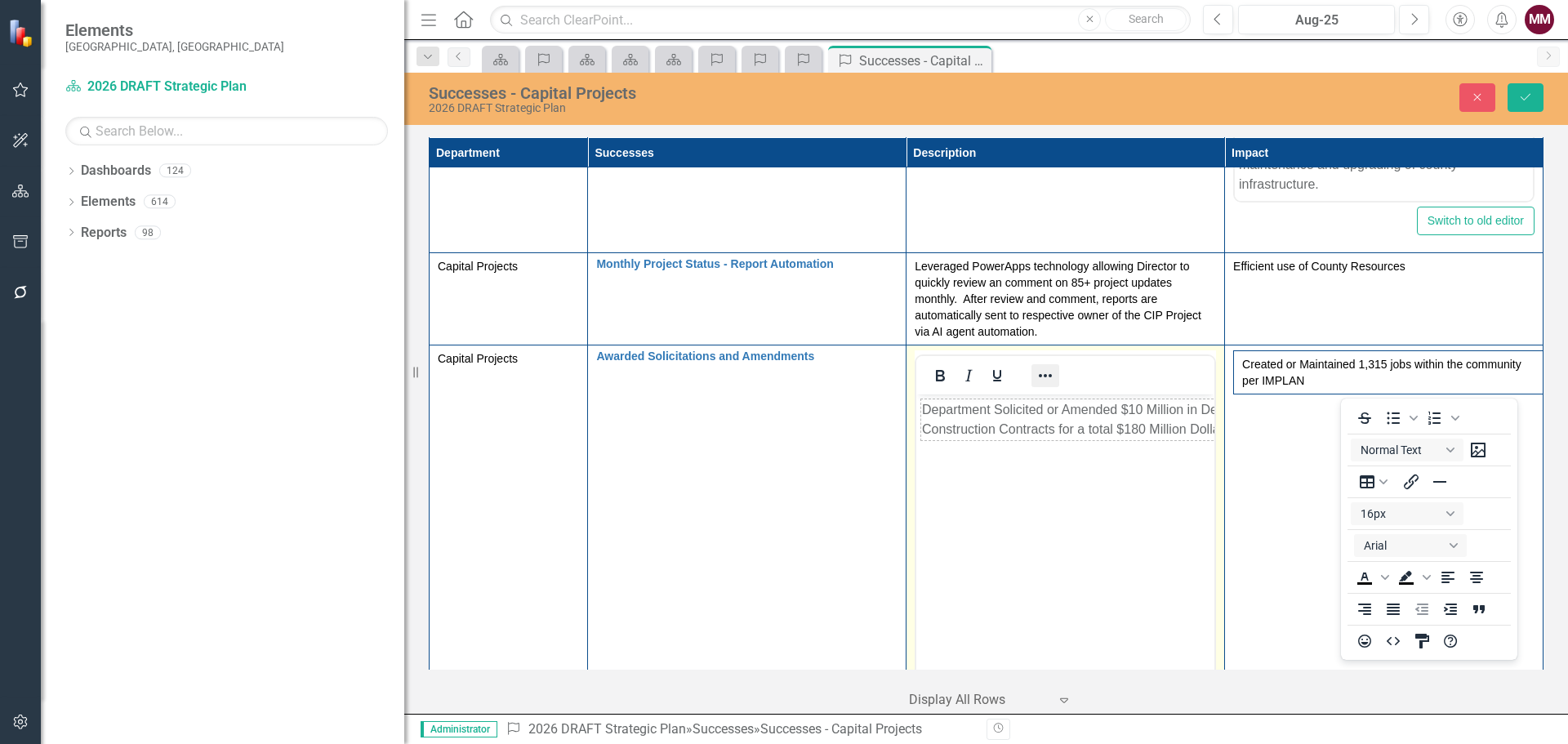
click at [1036, 378] on icon "Reveal or hide additional toolbar items" at bounding box center [1045, 376] width 19 height 19
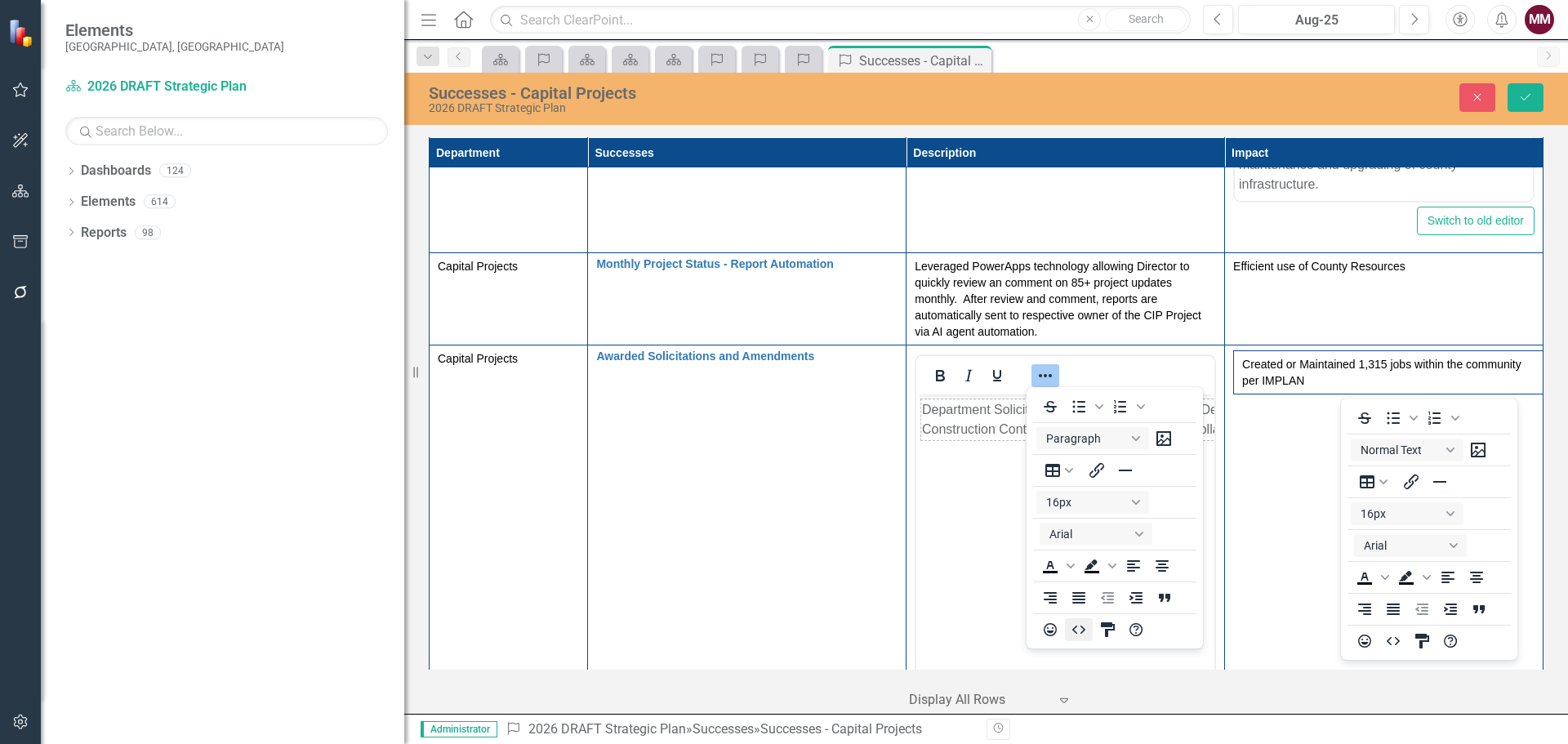
click at [1084, 634] on icon "HTML Editor" at bounding box center [1079, 630] width 19 height 19
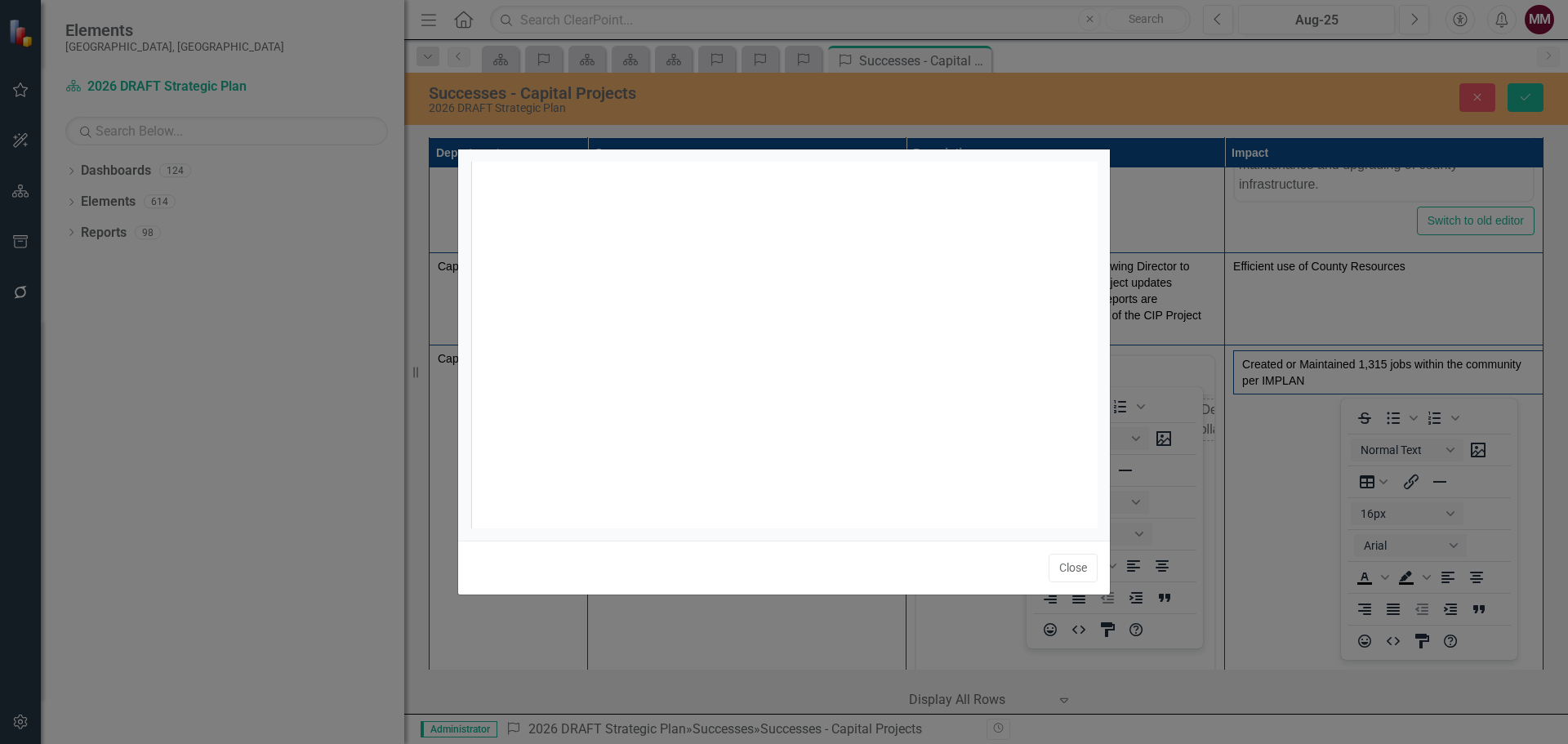
scroll to position [7, 0]
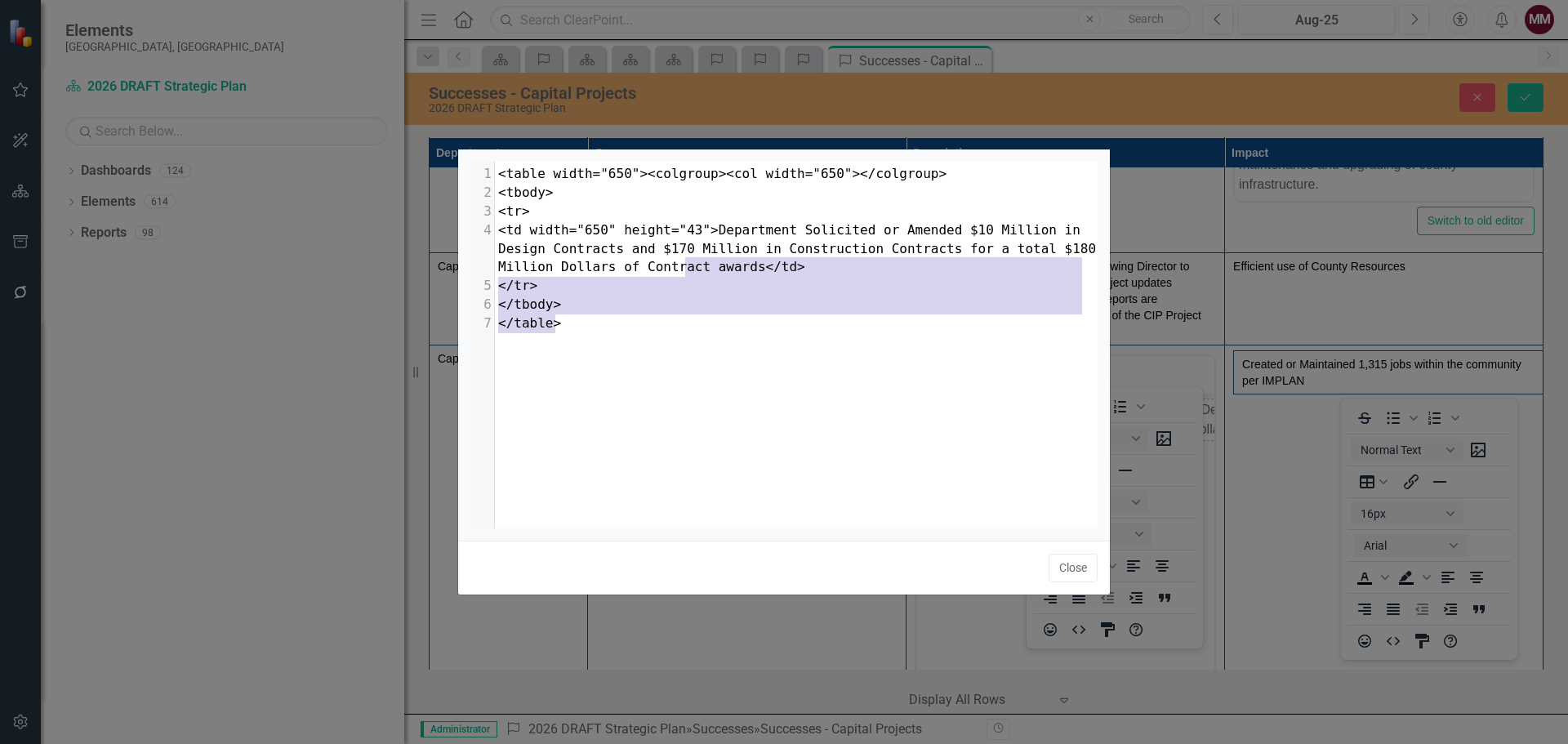
drag, startPoint x: 820, startPoint y: 373, endPoint x: 686, endPoint y: 265, distance: 172.1
click at [686, 265] on div "x 1 <table width="650"><colgroup><col width="650"></colgroup> 2 <tbody> 3 <tr> …" at bounding box center [805, 365] width 668 height 408
type textarea "."
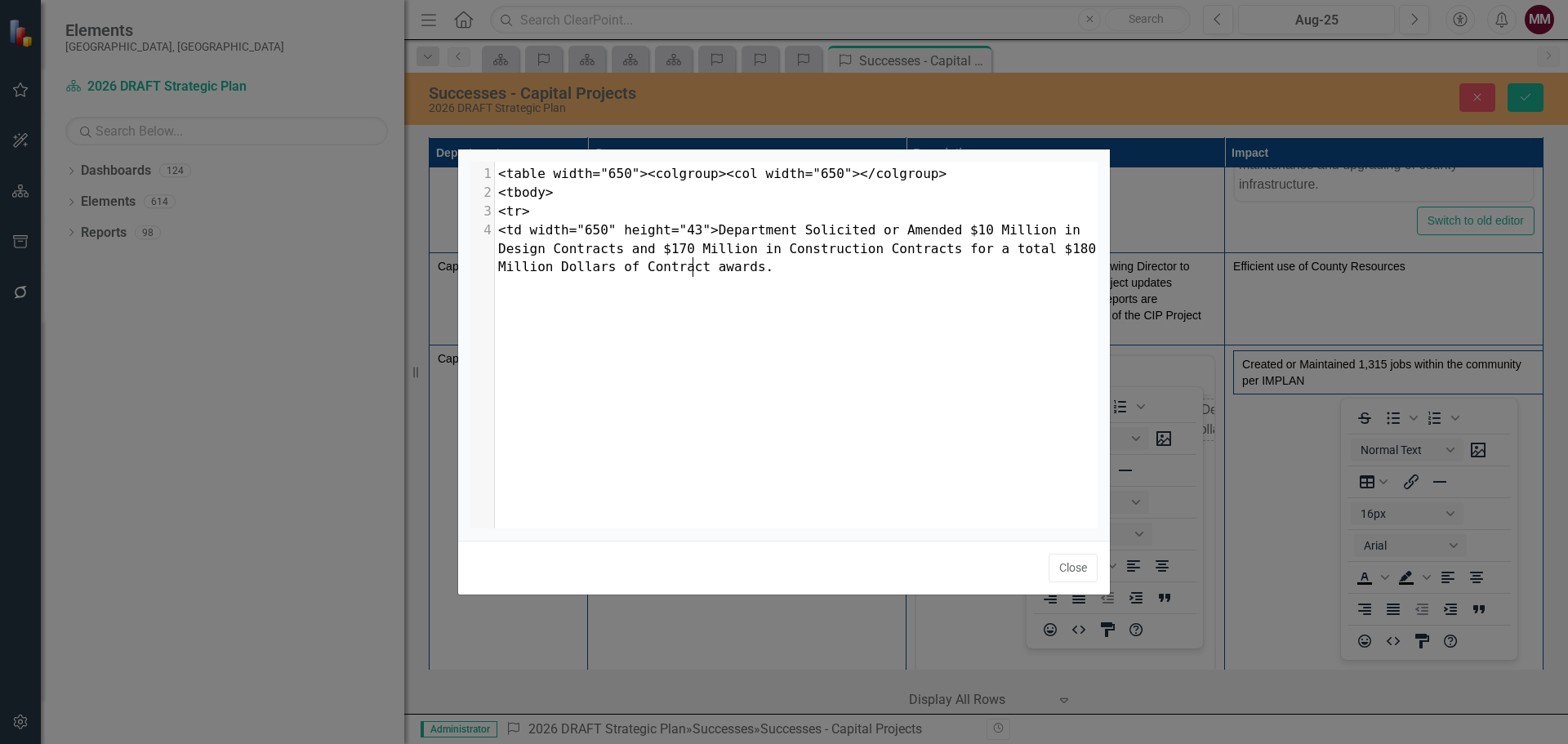
scroll to position [7, 6]
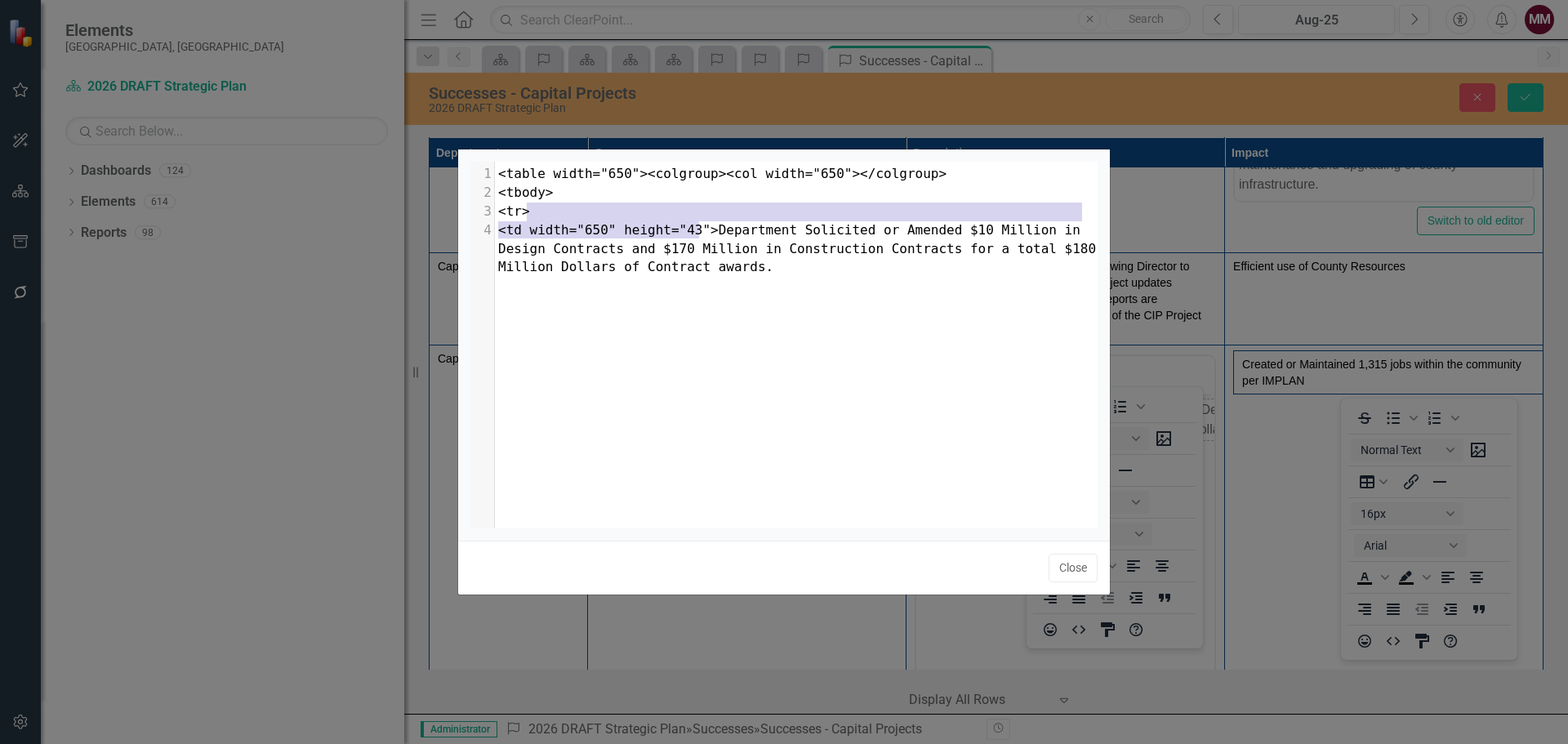
type textarea "<table width="650"><colgroup><col width="650"></colgroup> <tbody> <tr> <td widt…"
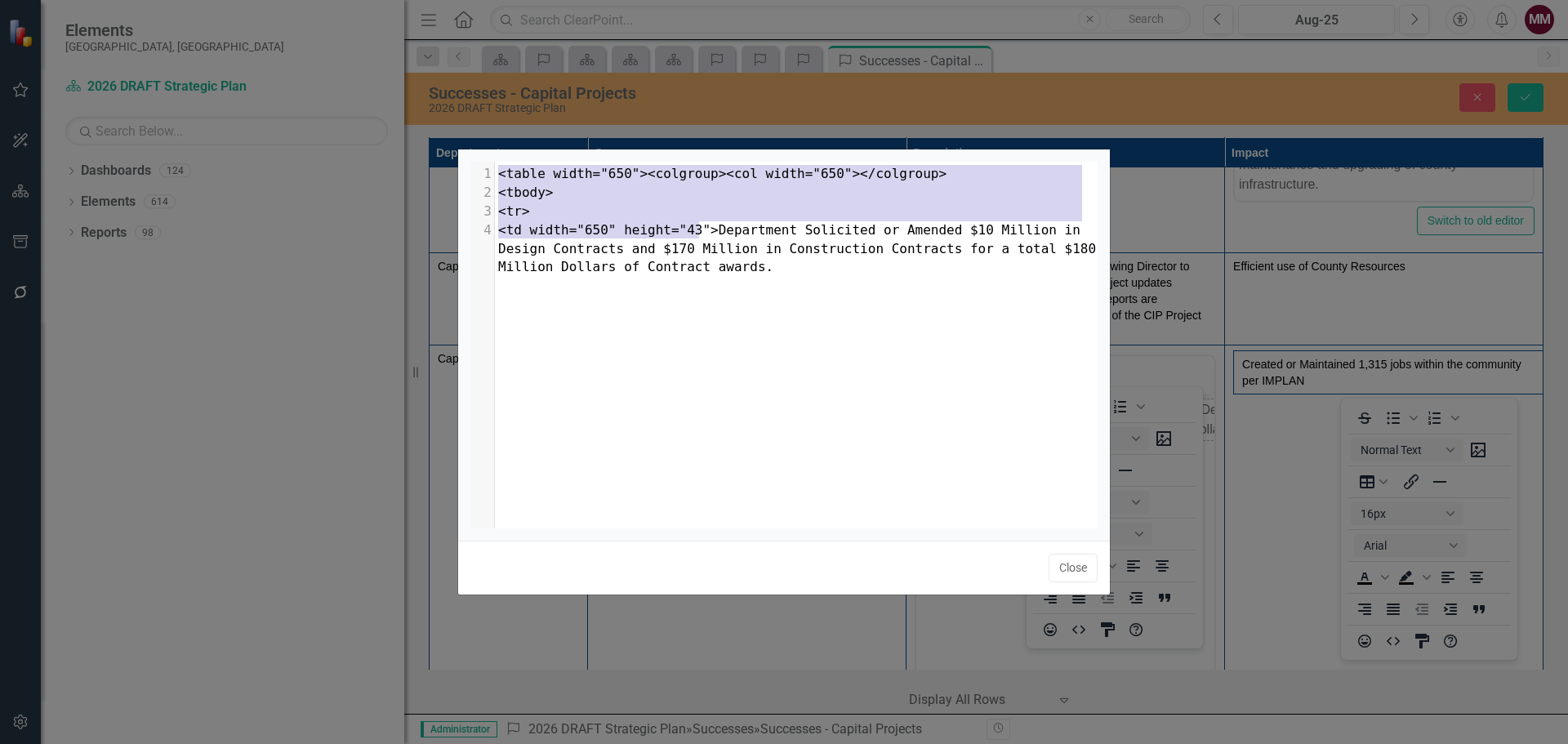
drag, startPoint x: 698, startPoint y: 227, endPoint x: 375, endPoint y: 151, distance: 331.8
click at [375, 151] on div "<table width="650"><colgroup><col width="650"></colgroup> <tbody> <tr> <td widt…" at bounding box center [784, 372] width 1568 height 744
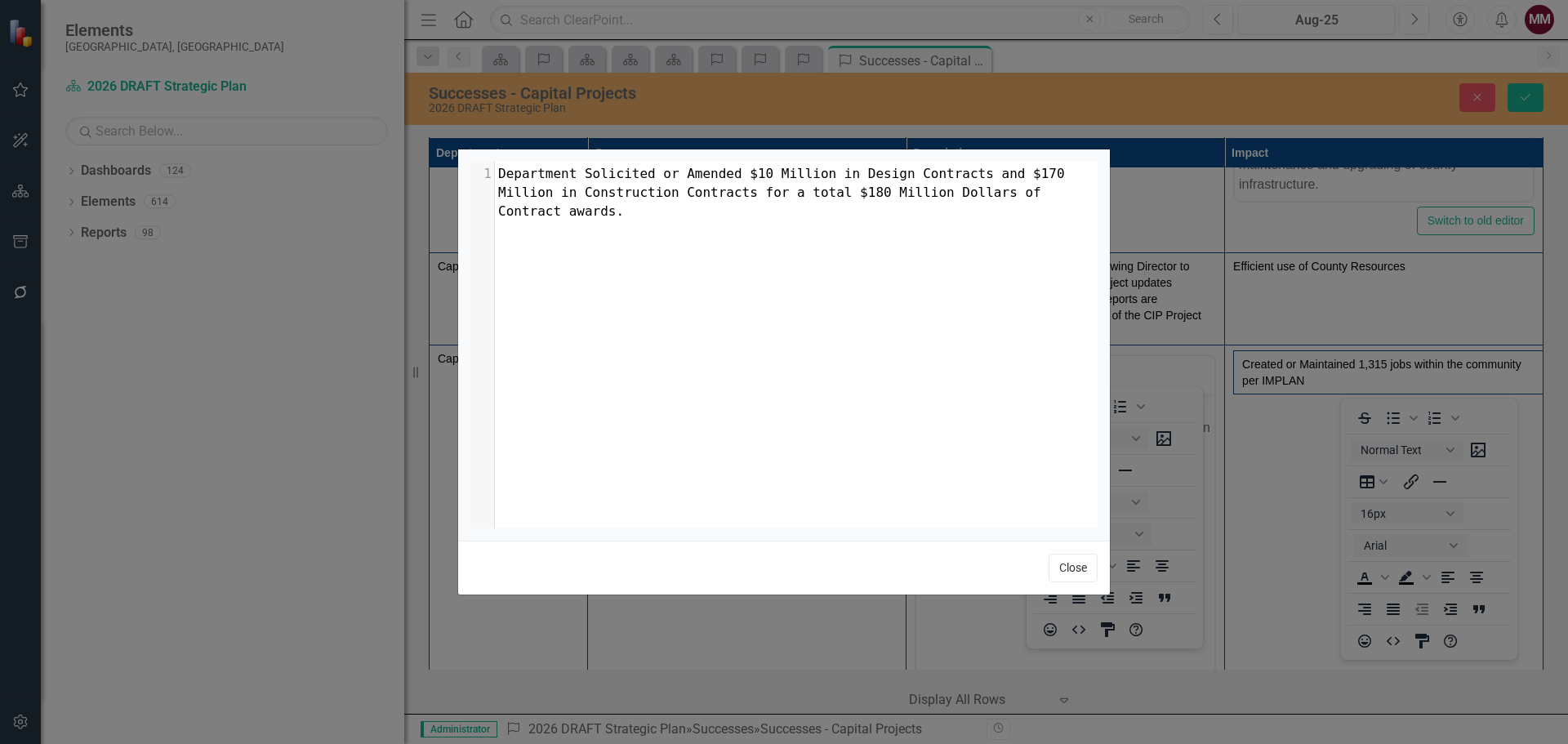
click at [1089, 571] on button "Close" at bounding box center [1073, 569] width 49 height 29
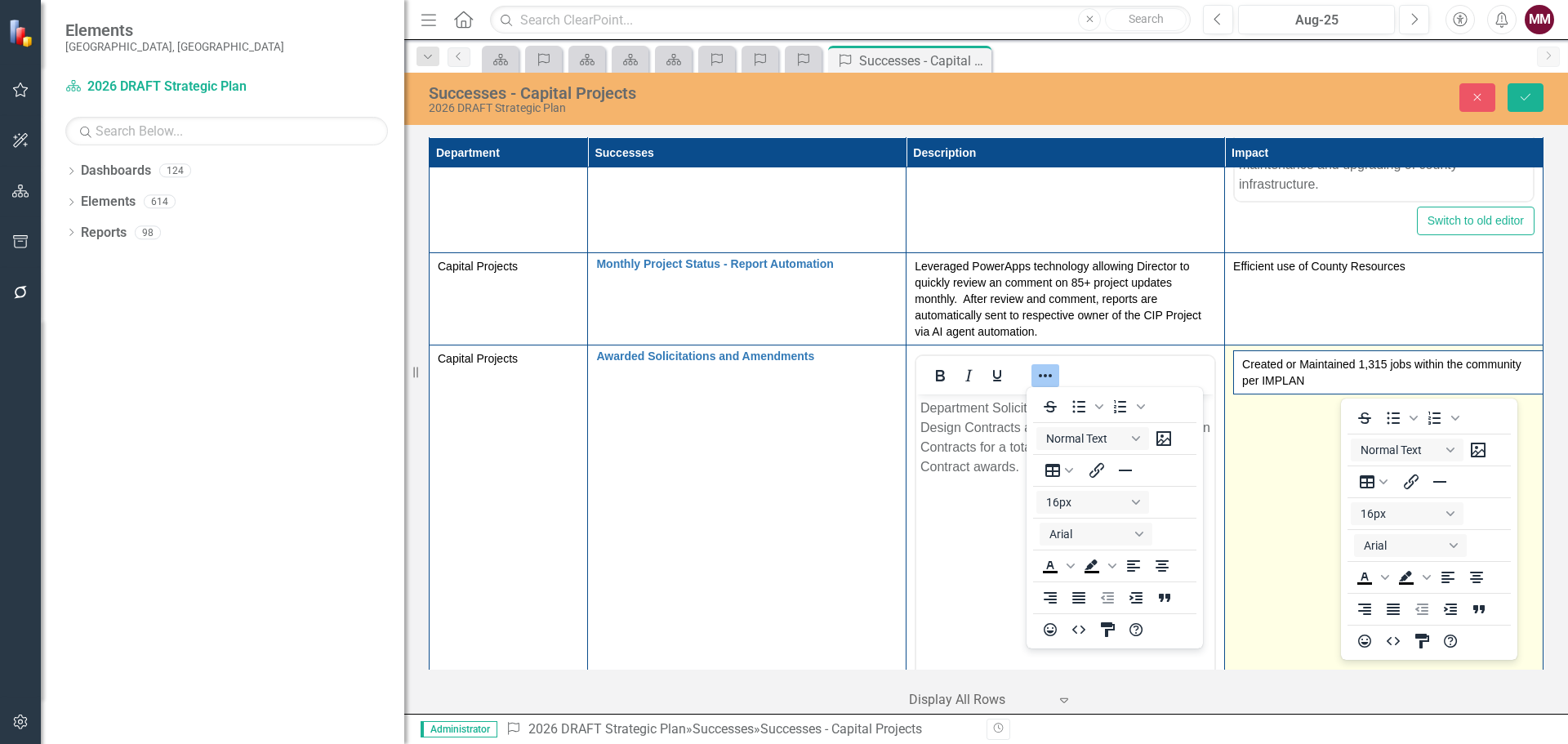
click at [1267, 447] on td "Created or Maintained 1,315 jobs within the community per IMPLAN" at bounding box center [1384, 539] width 319 height 387
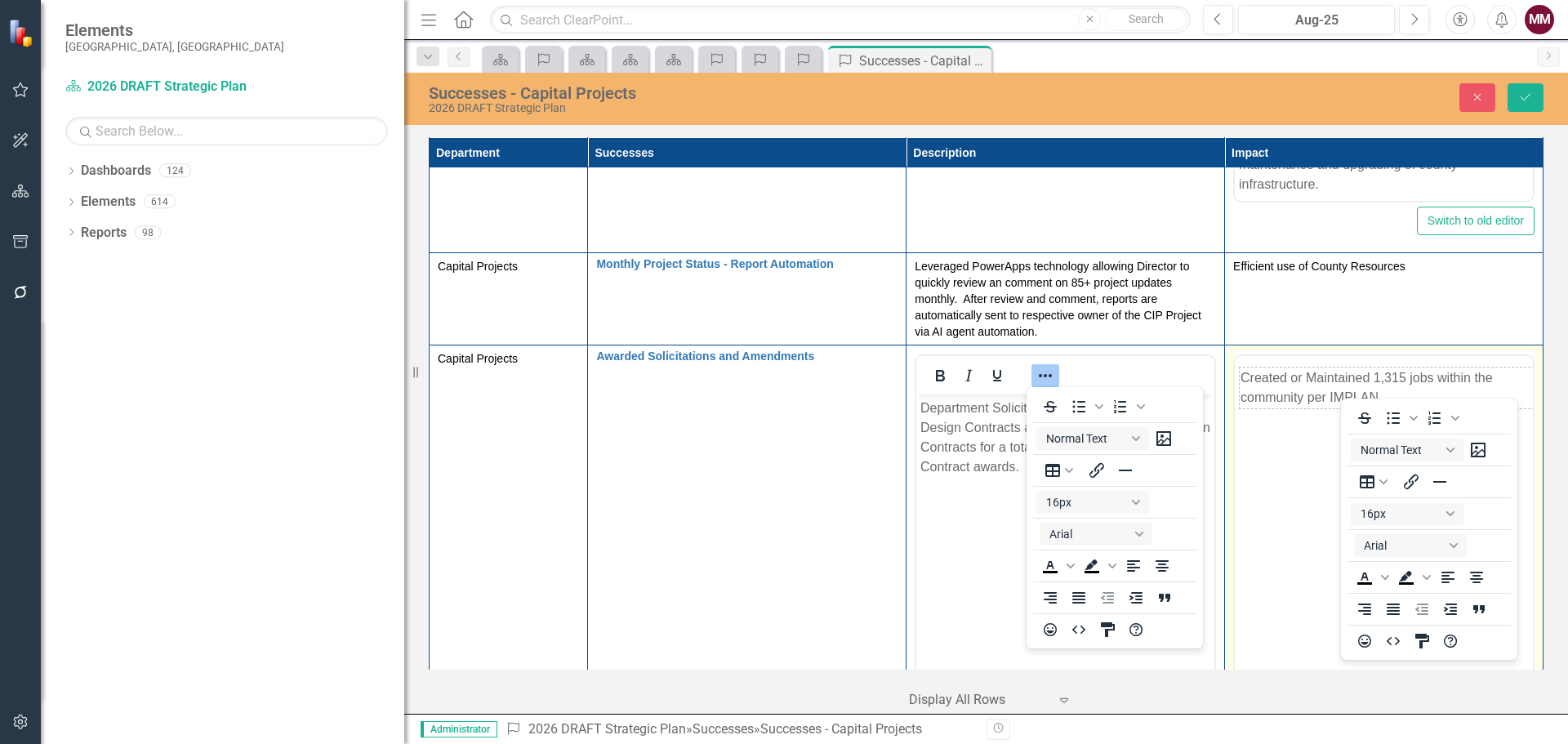
scroll to position [0, 0]
click at [1354, 377] on icon "Reveal or hide additional toolbar items" at bounding box center [1364, 376] width 19 height 19
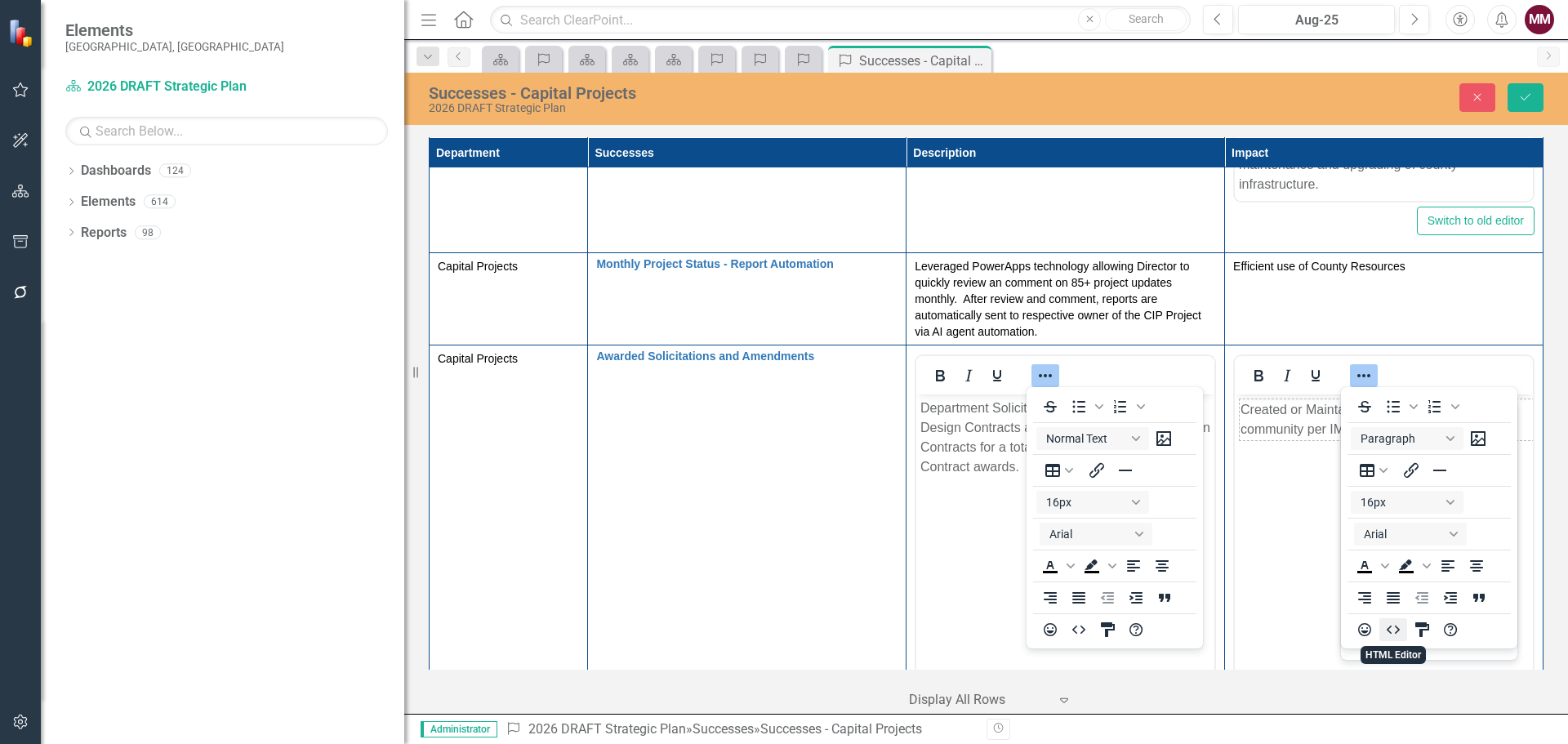
click at [1396, 626] on icon "HTML Editor" at bounding box center [1393, 630] width 13 height 8
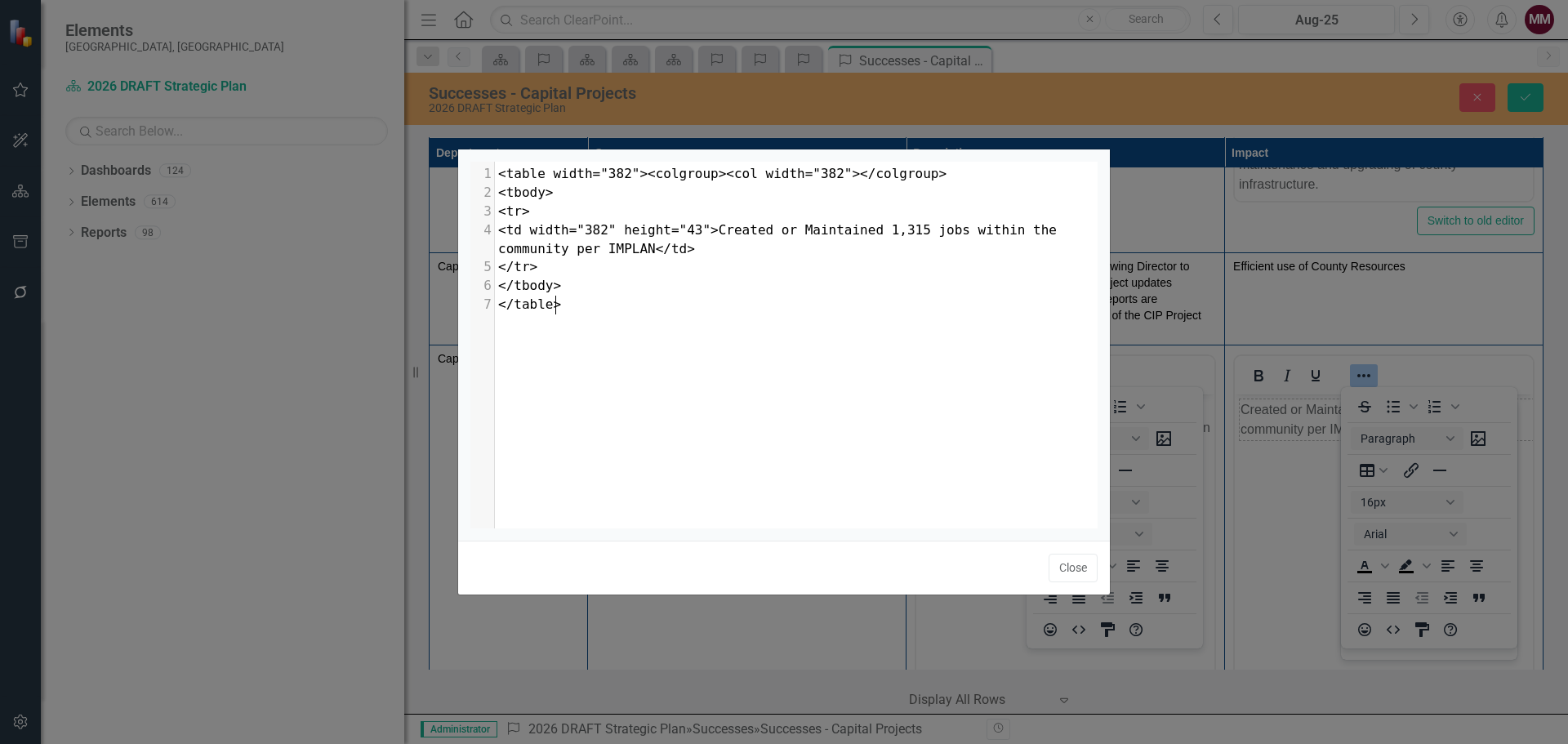
scroll to position [7, 0]
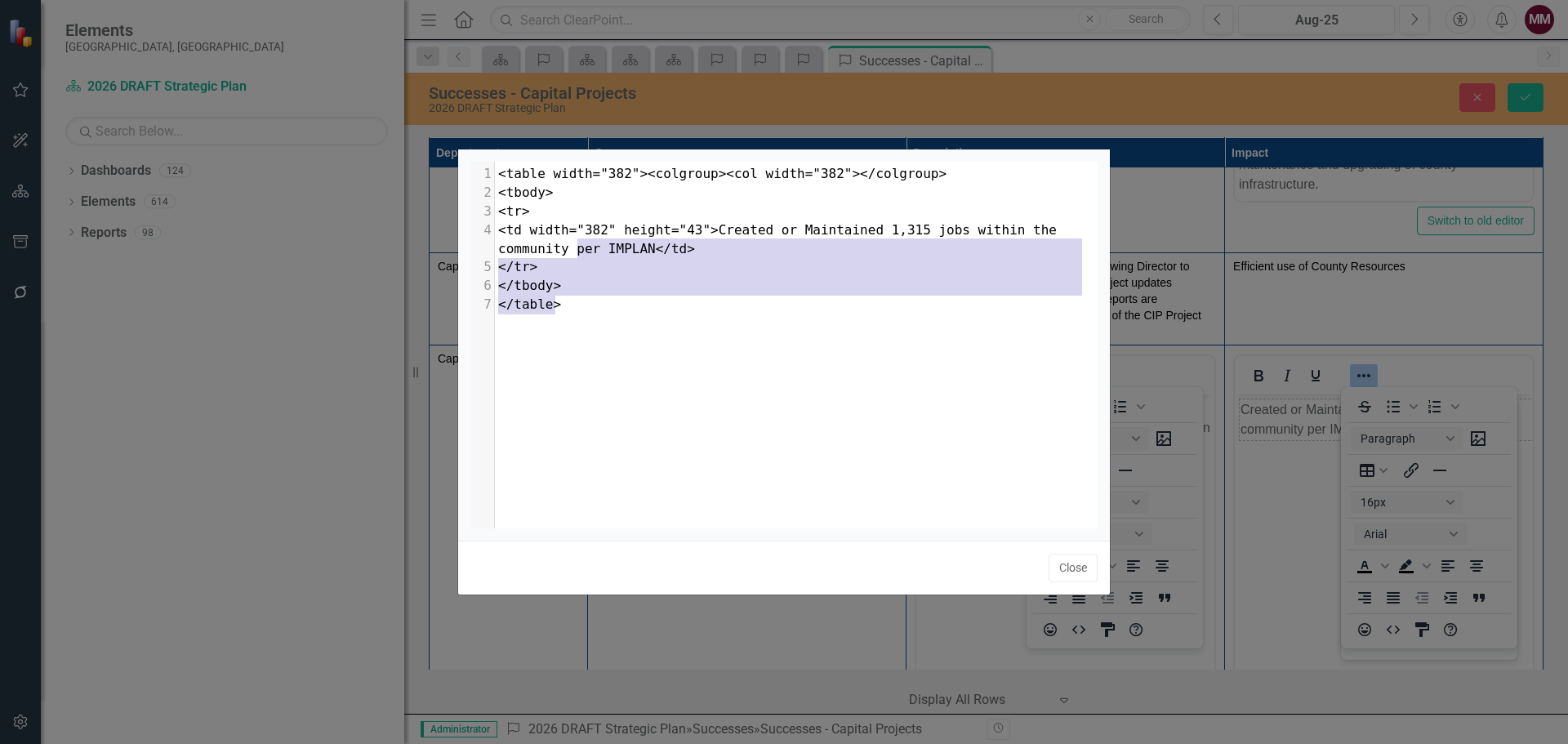
type textarea "</td> </tr> </tbody> </table>"
drag, startPoint x: 706, startPoint y: 323, endPoint x: 571, endPoint y: 248, distance: 154.4
click at [571, 248] on div "x 1 <table width="382"><colgroup><col width="382"></colgroup> 2 <tbody> 3 <tr> …" at bounding box center [805, 365] width 668 height 408
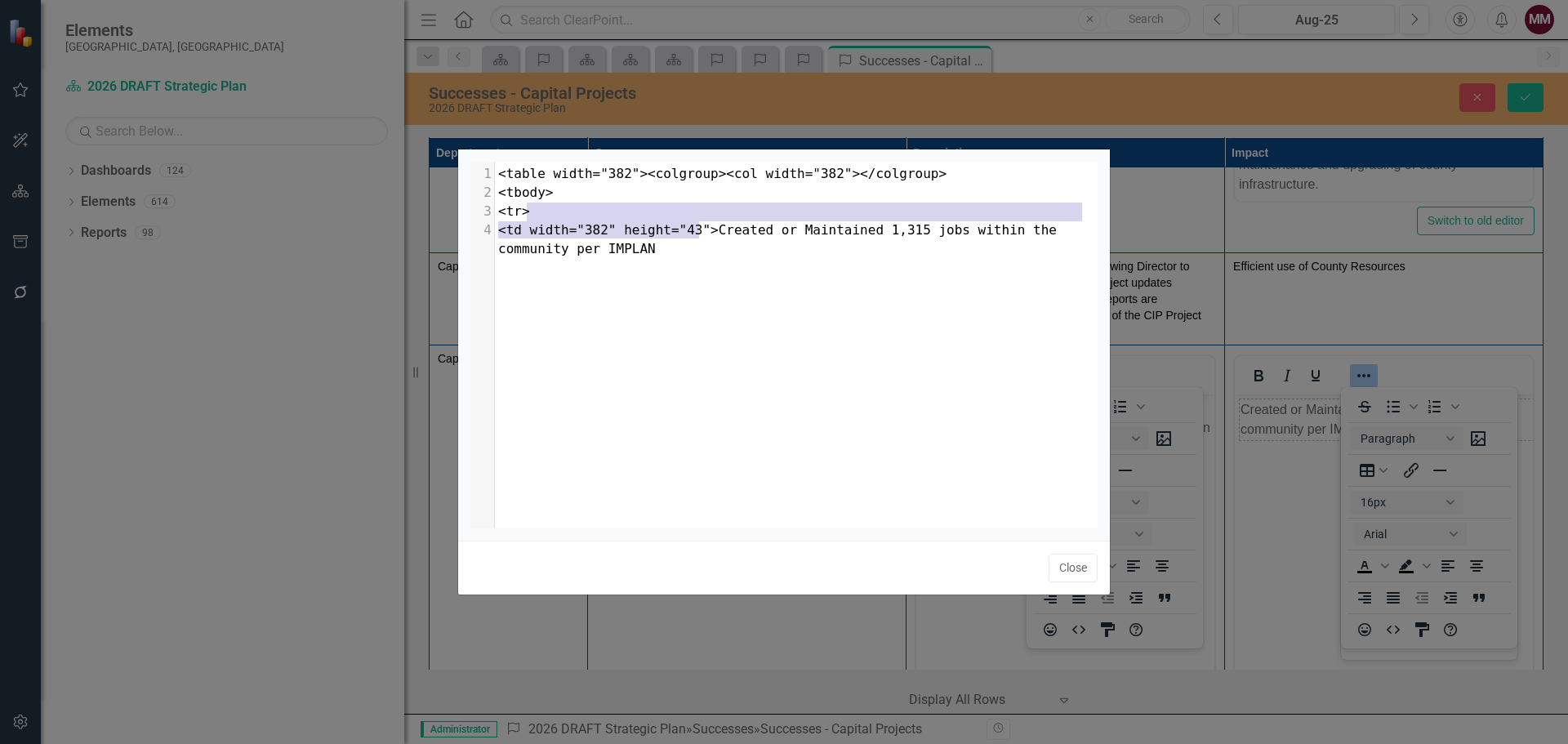
type textarea "<table width="382"><colgroup><col width="382"></colgroup> <tbody> <tr> <td widt…"
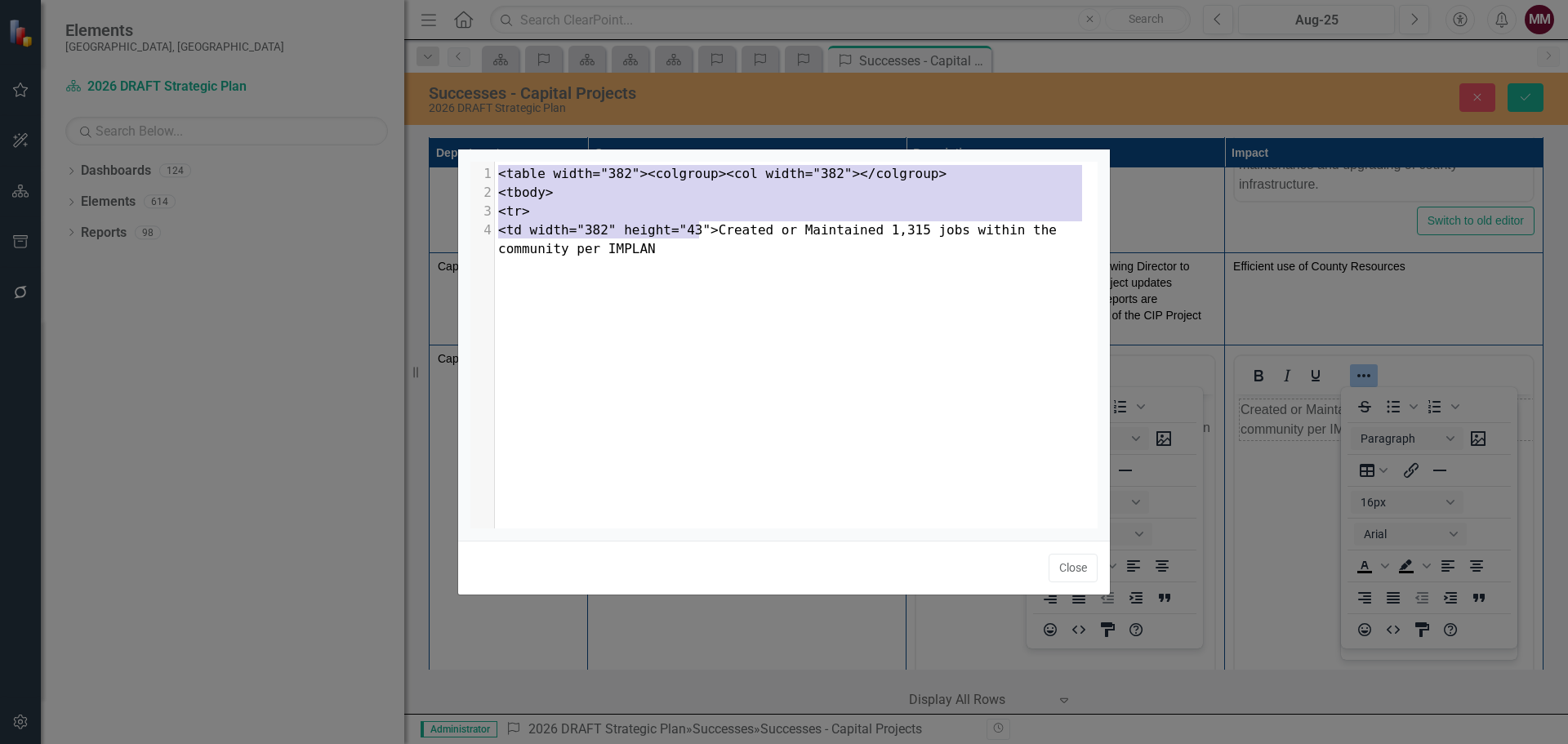
drag, startPoint x: 696, startPoint y: 233, endPoint x: 503, endPoint y: 162, distance: 205.6
click at [503, 162] on div "<table width="382"><colgroup><col width="382"></colgroup> <tbody> <tr> <td widt…" at bounding box center [784, 345] width 628 height 367
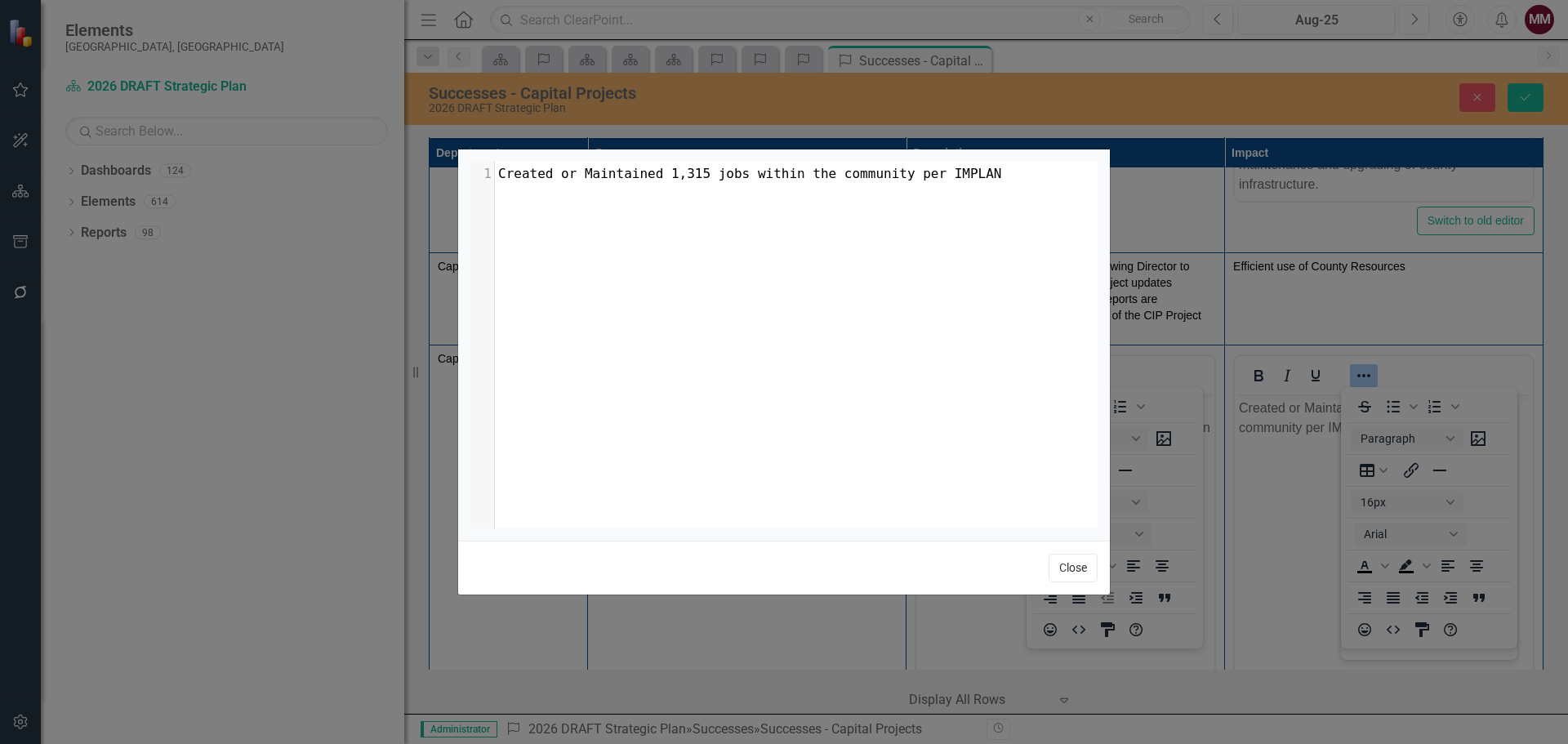
click at [1077, 570] on button "Close" at bounding box center [1073, 569] width 49 height 29
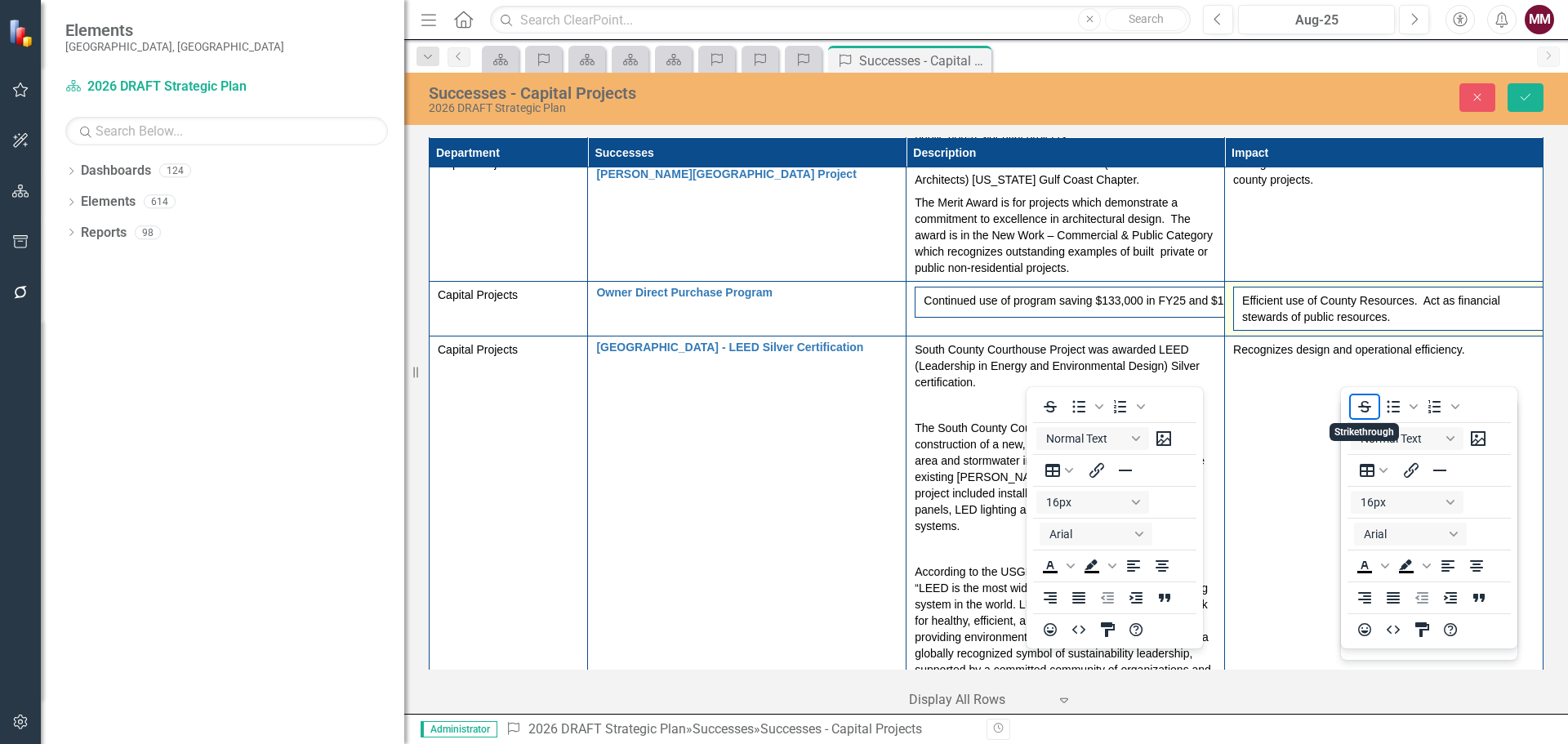
scroll to position [1634, 0]
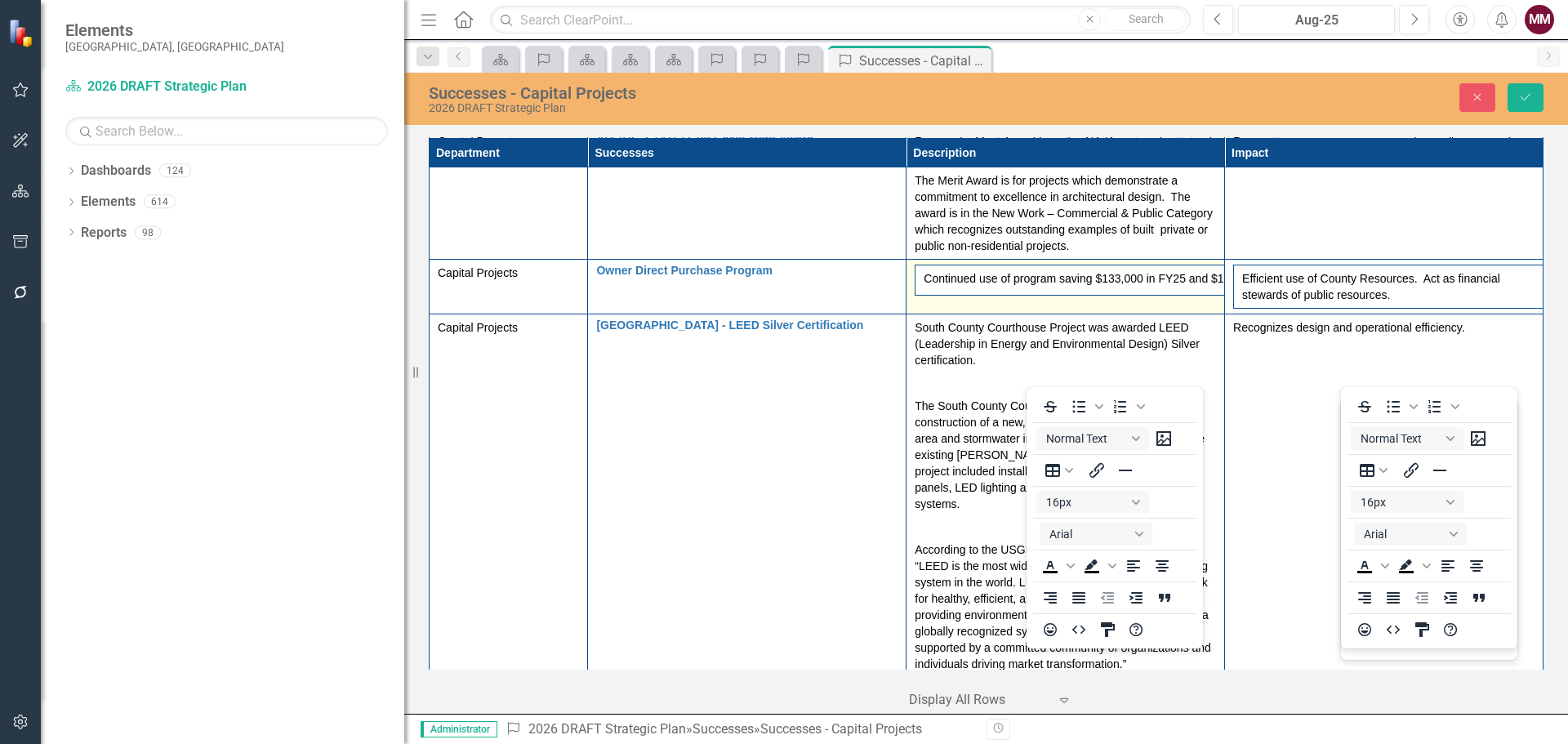
click at [922, 301] on td "Continued use of program saving $133,000 in FY25 and $1.9 Million since project…" at bounding box center [1065, 287] width 319 height 55
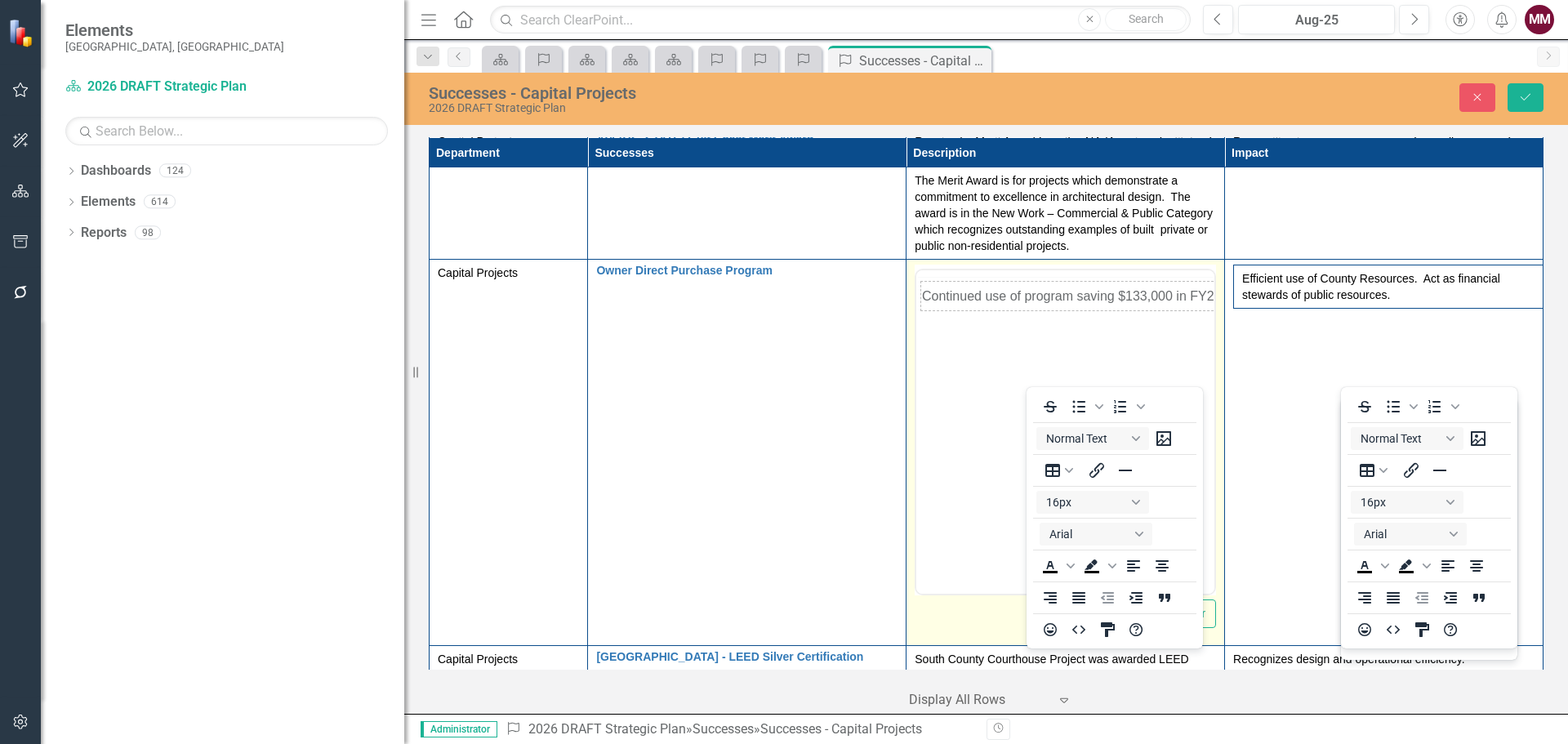
scroll to position [0, 0]
click at [1054, 287] on button "Reveal or hide additional toolbar items" at bounding box center [1045, 291] width 28 height 23
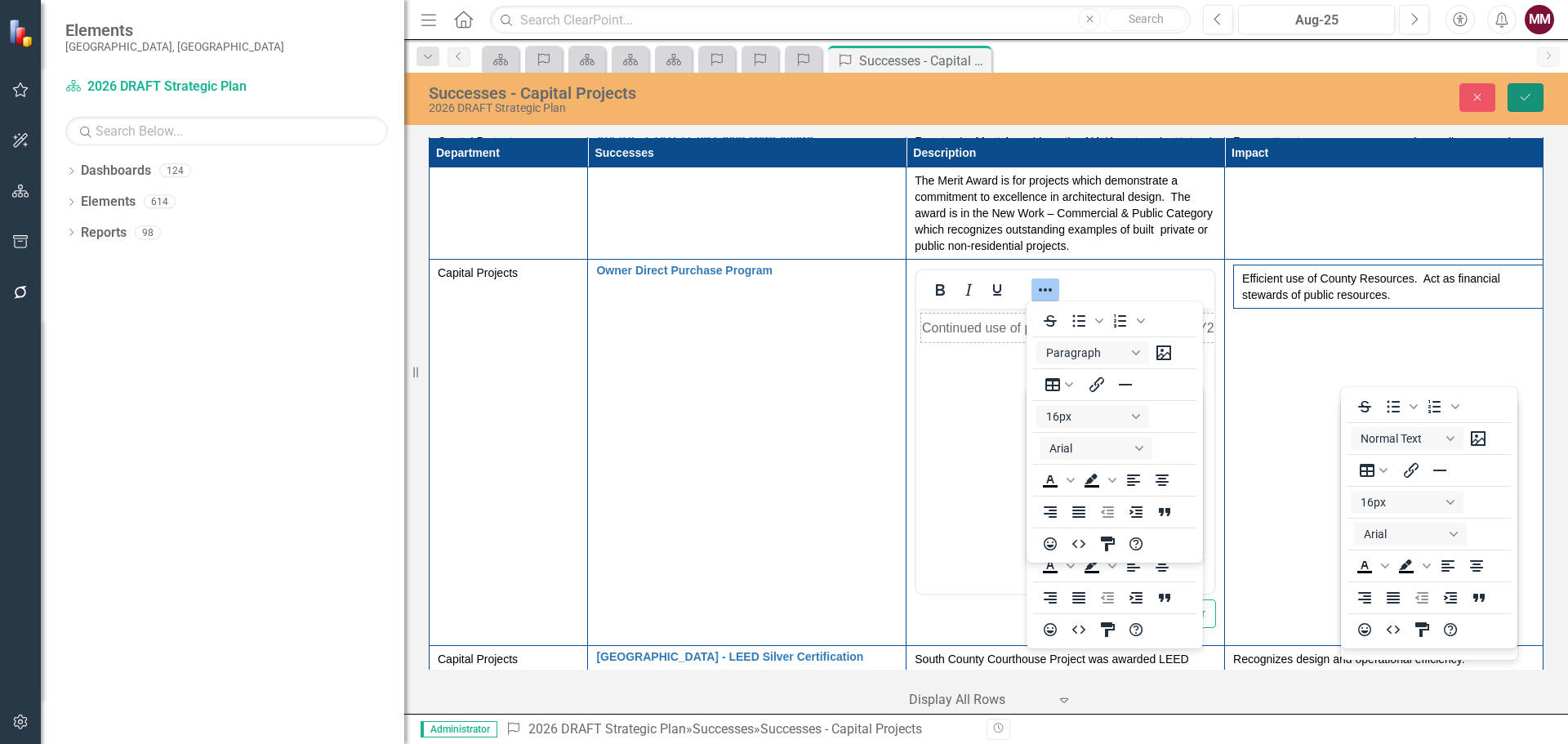
click at [1529, 87] on button "Save" at bounding box center [1525, 98] width 36 height 29
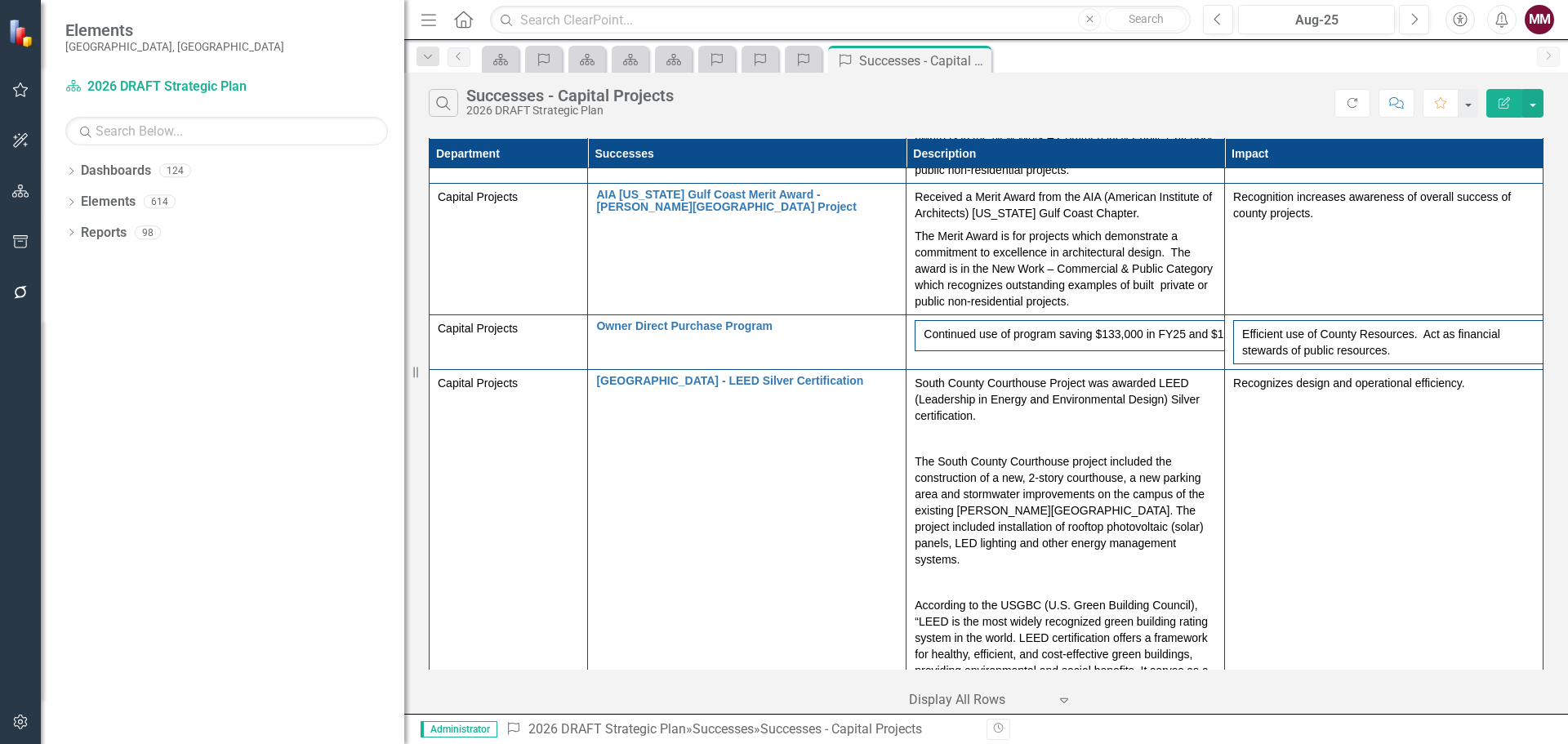
scroll to position [1062, 0]
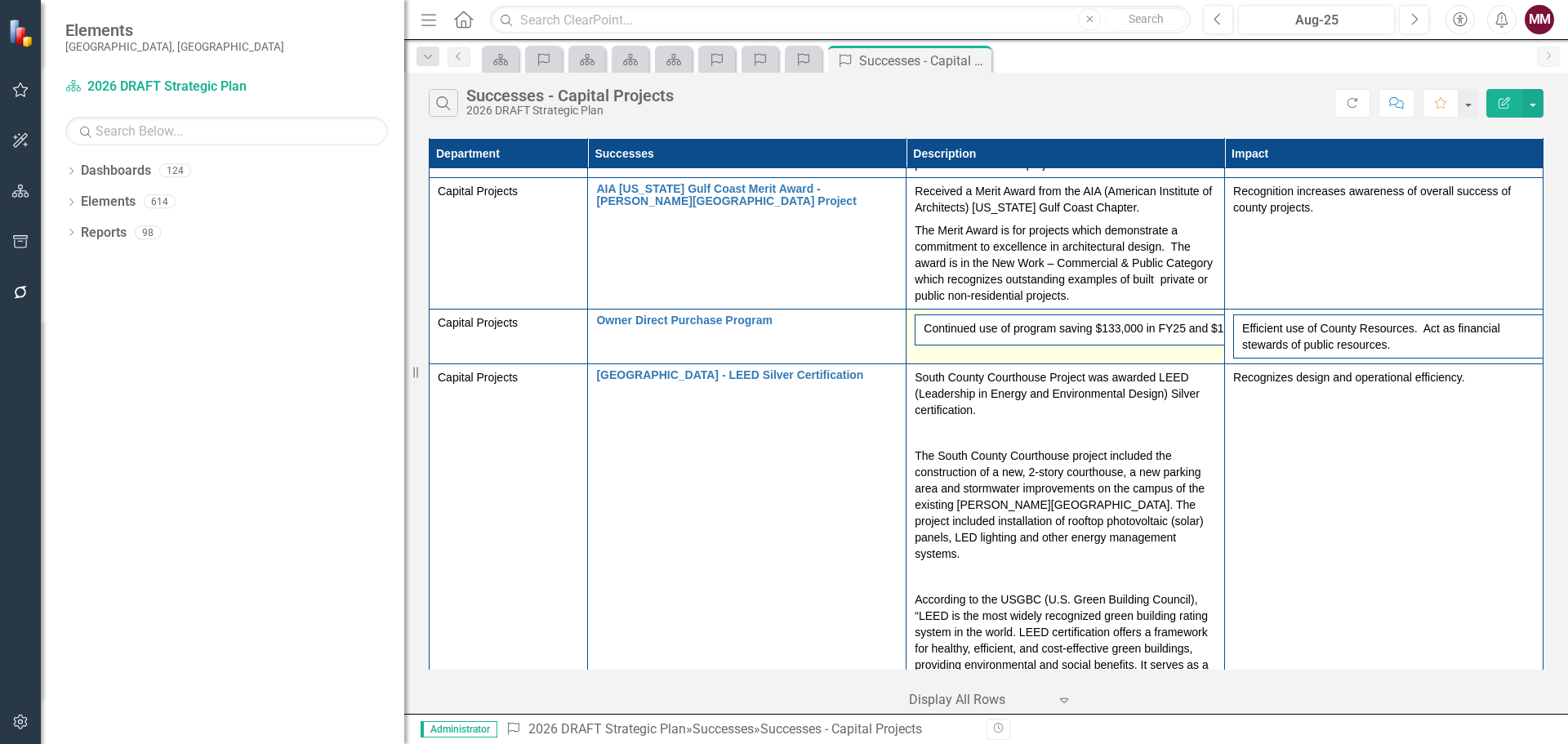
click at [1075, 357] on td "Continued use of program saving $133,000 in FY25 and $1.9 Million since project…" at bounding box center [1065, 337] width 319 height 55
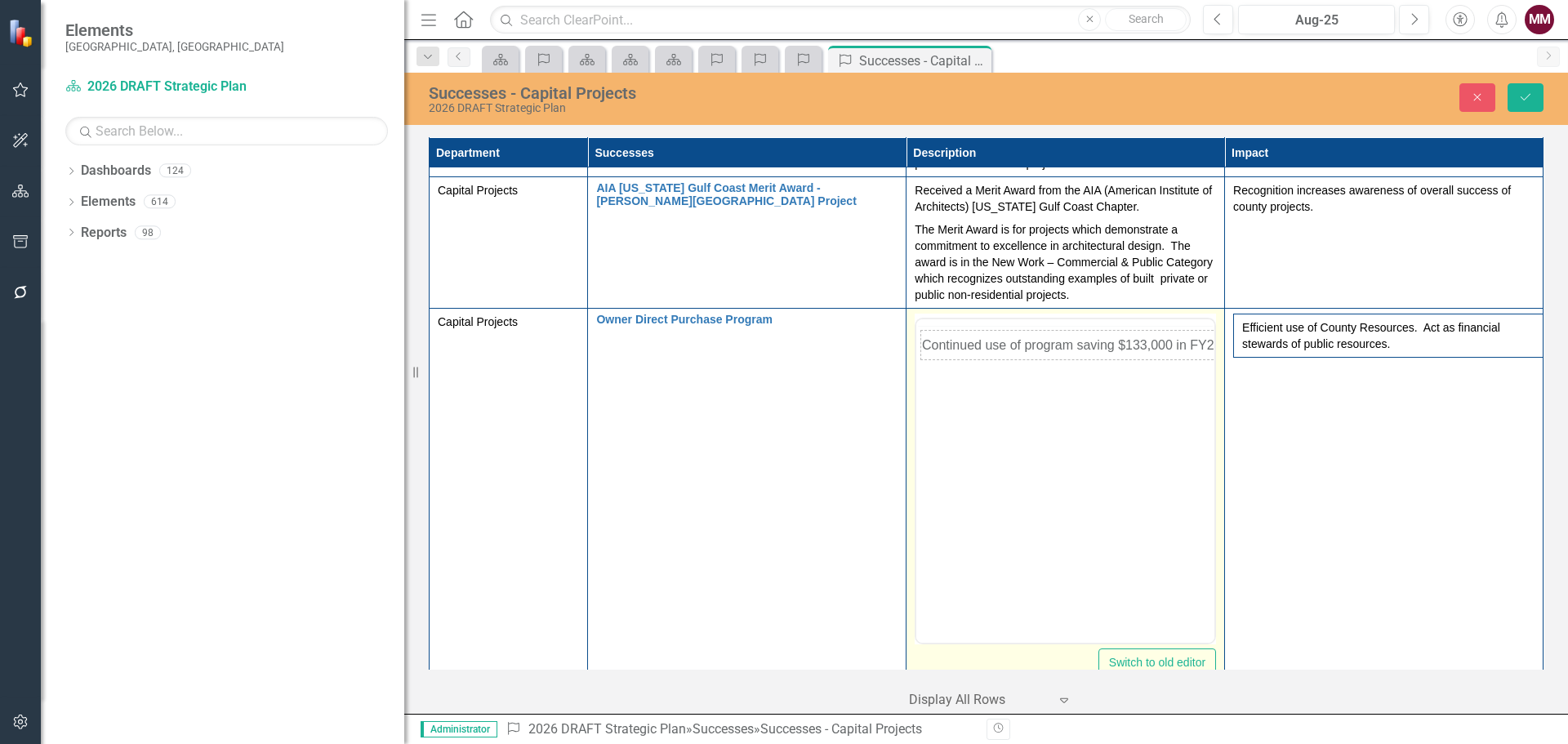
scroll to position [0, 0]
click at [1035, 336] on icon "Reveal or hide additional toolbar items" at bounding box center [1045, 339] width 19 height 19
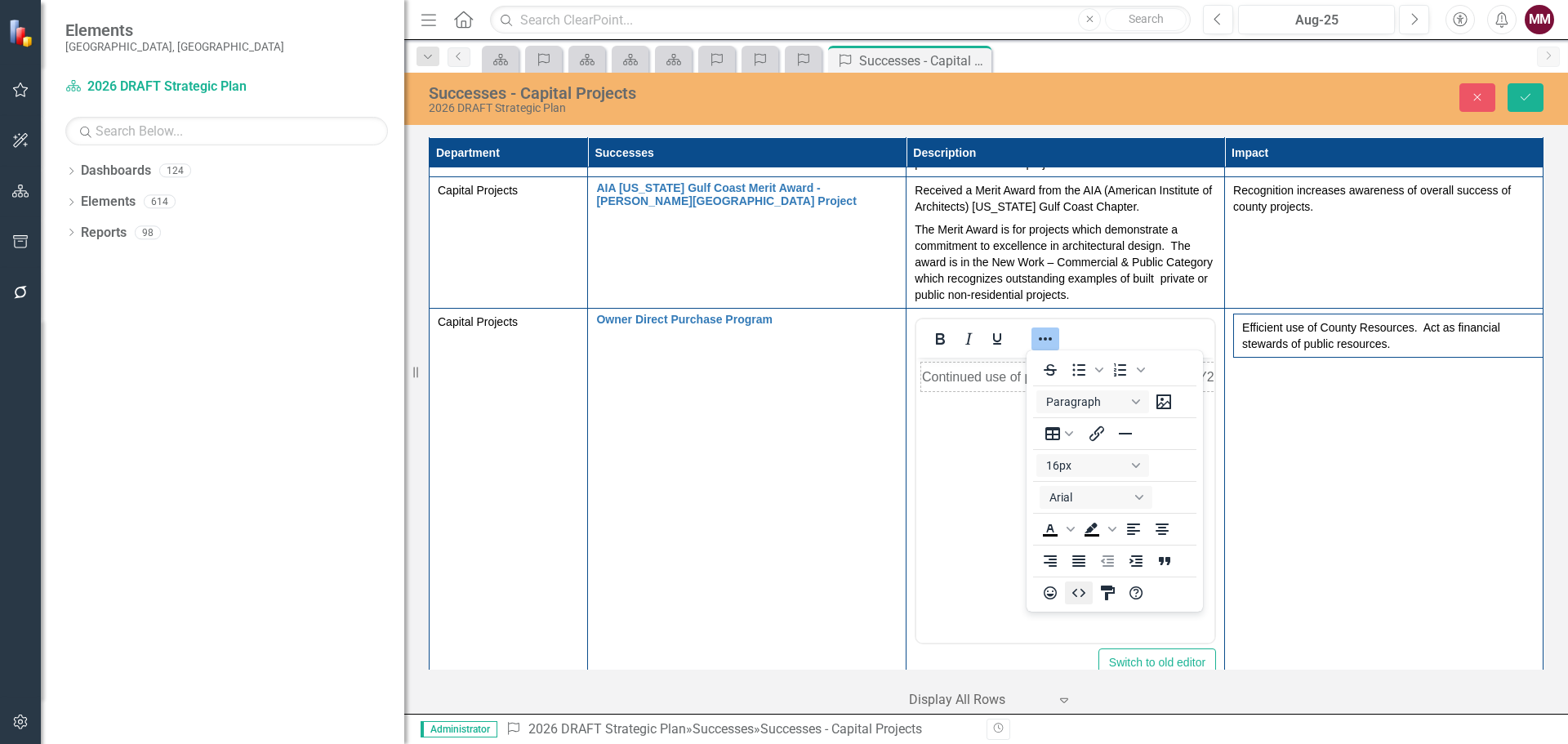
click at [1076, 600] on icon "HTML Editor" at bounding box center [1079, 593] width 19 height 19
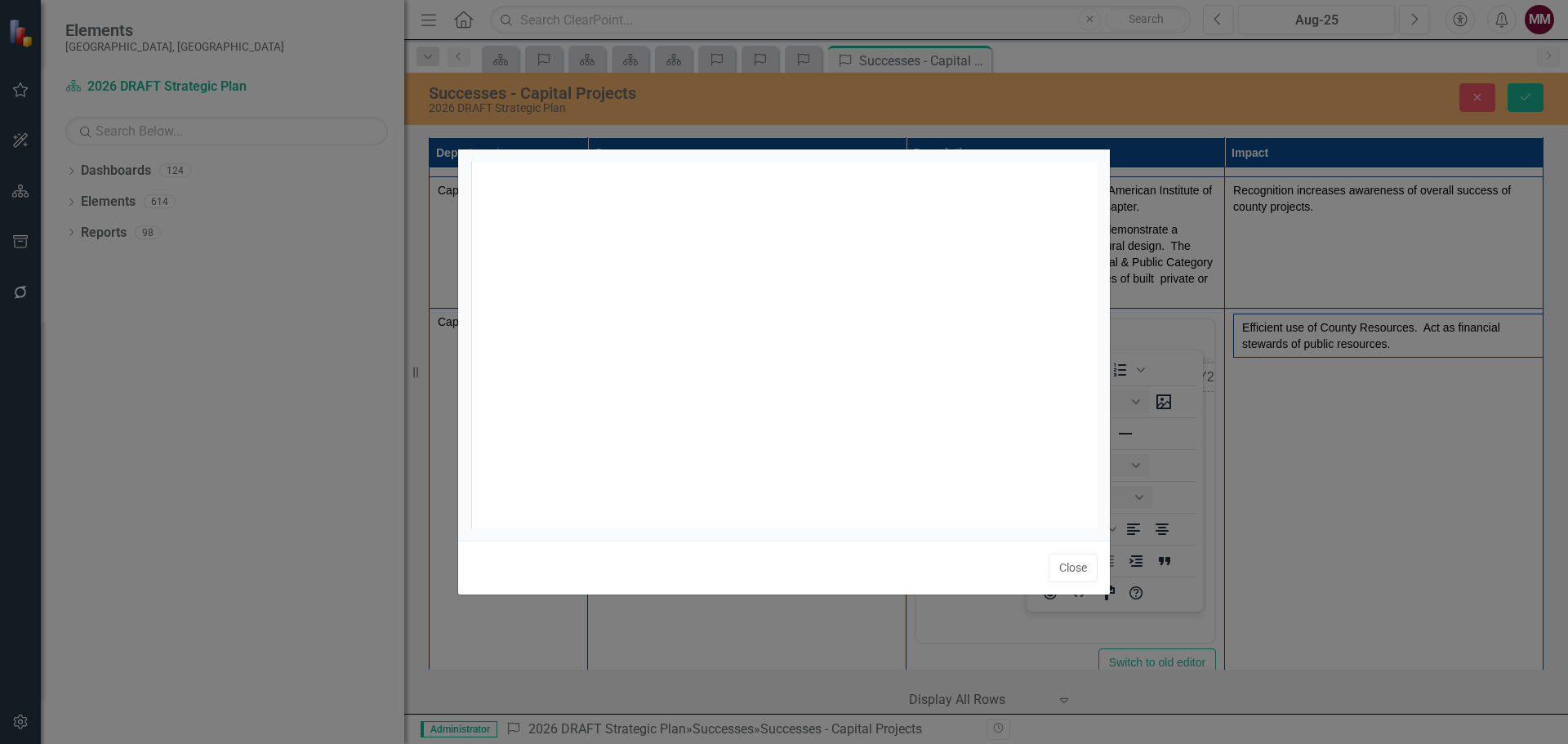
scroll to position [7, 0]
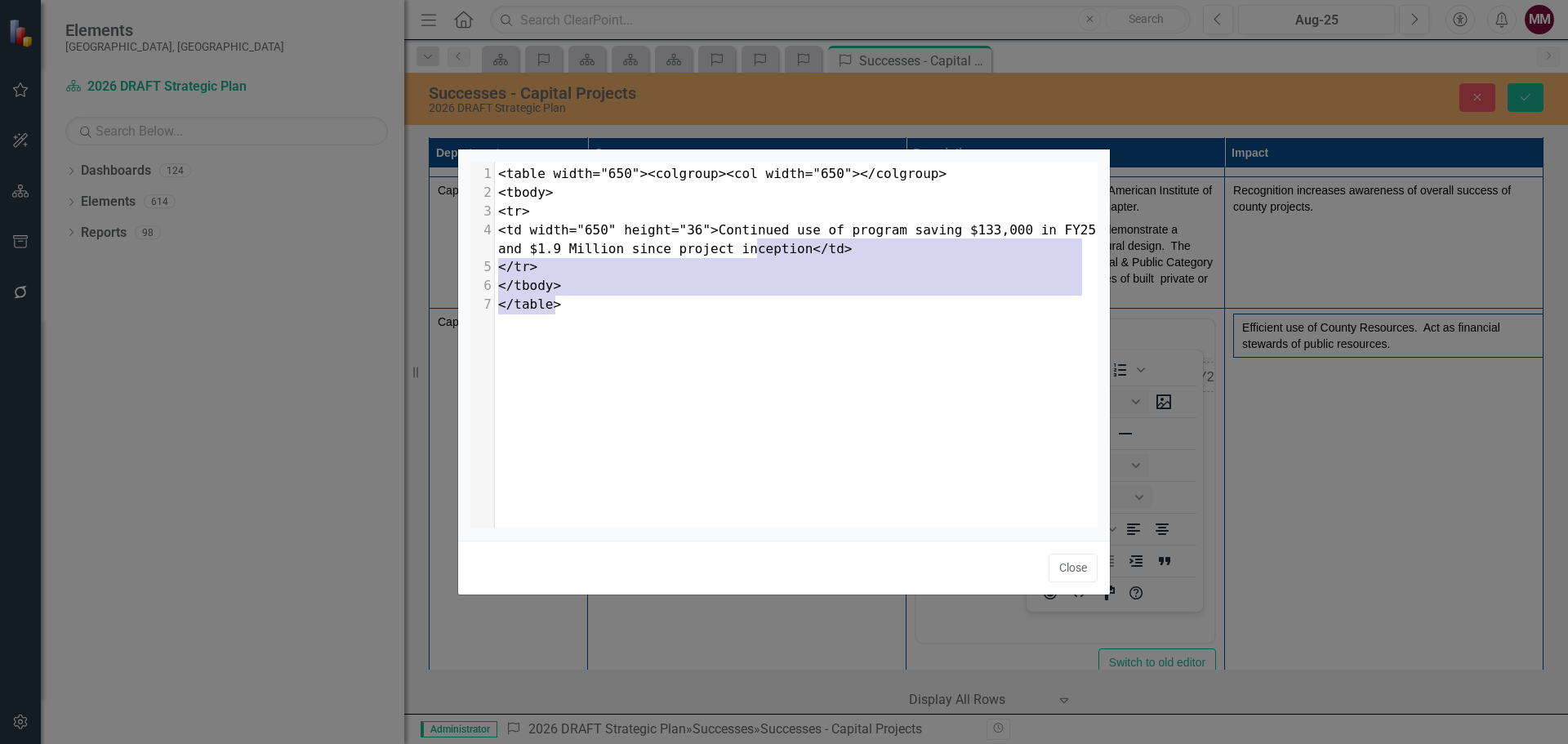
drag, startPoint x: 738, startPoint y: 336, endPoint x: 759, endPoint y: 248, distance: 90.5
click at [759, 248] on div "x 1 <table width="650"><colgroup><col width="650"></colgroup> 2 <tbody> 3 <tr> …" at bounding box center [805, 365] width 668 height 408
type textarea "."
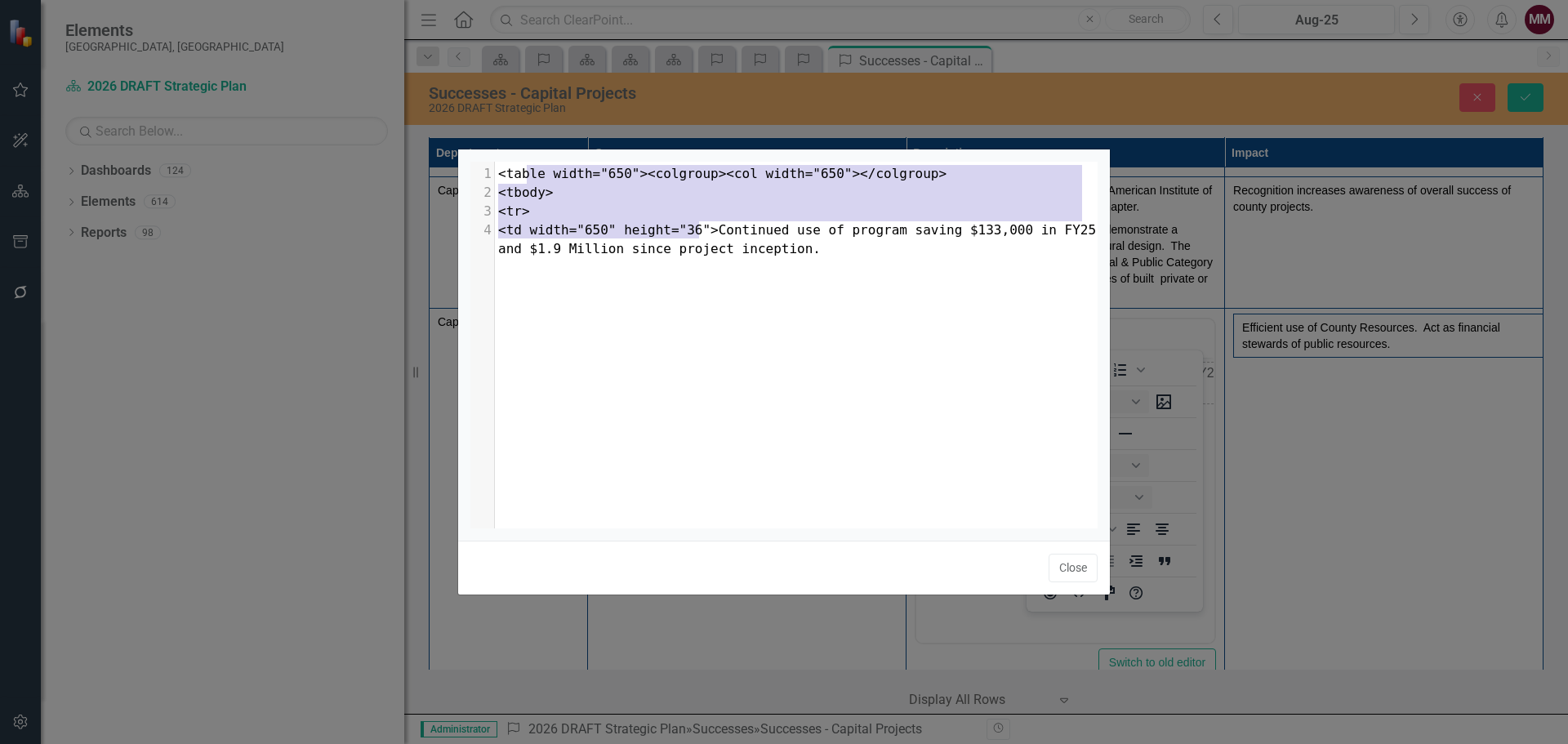
type textarea "<table width="650"><colgroup><col width="650"></colgroup> <tbody> <tr> <td widt…"
drag, startPoint x: 699, startPoint y: 234, endPoint x: 493, endPoint y: 176, distance: 214.0
click at [495, 178] on div "1 <table width="650"><colgroup><col width="650"></colgroup> 2 <tbody> 3 <tr> 4 …" at bounding box center [802, 211] width 615 height 93
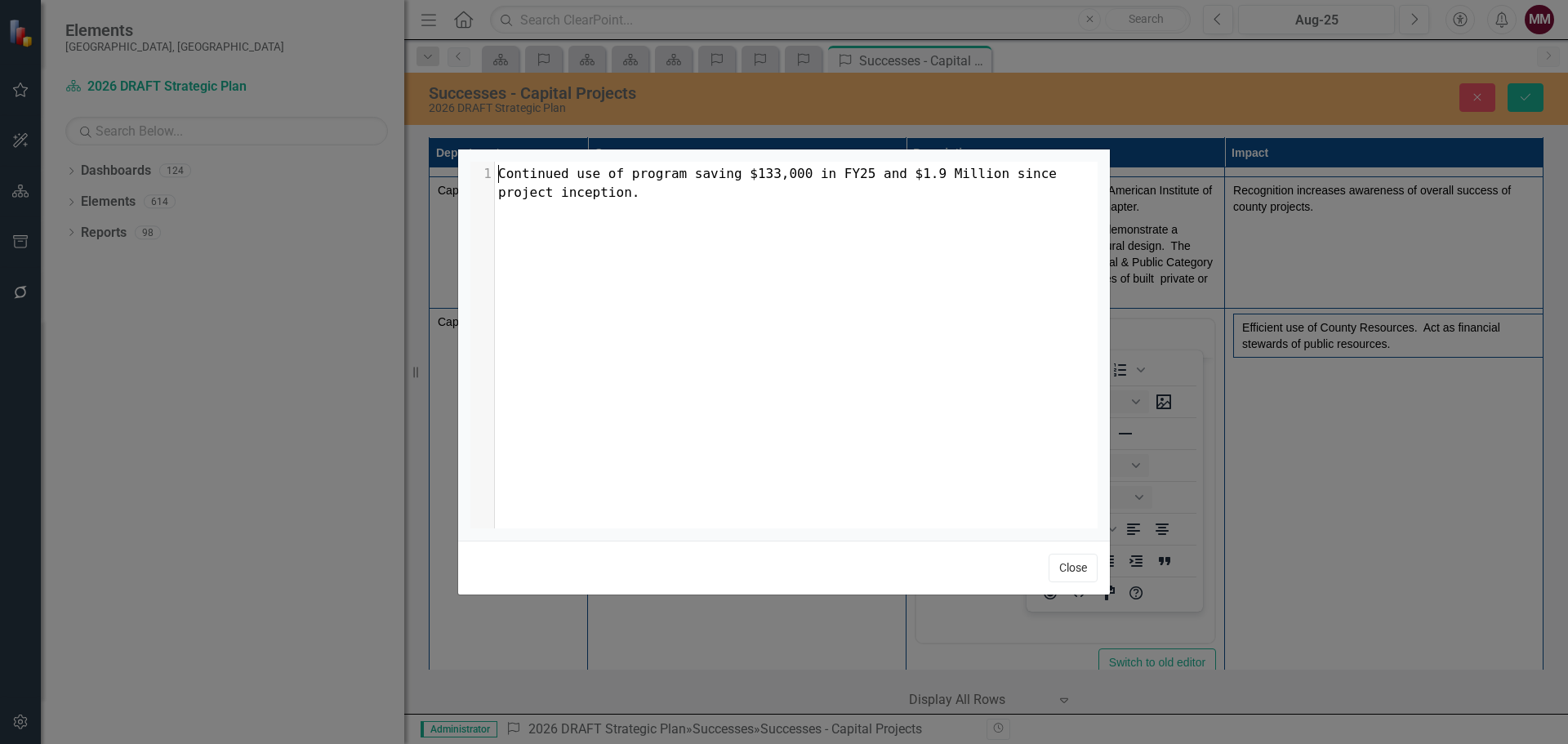
click at [1064, 571] on button "Close" at bounding box center [1073, 569] width 49 height 29
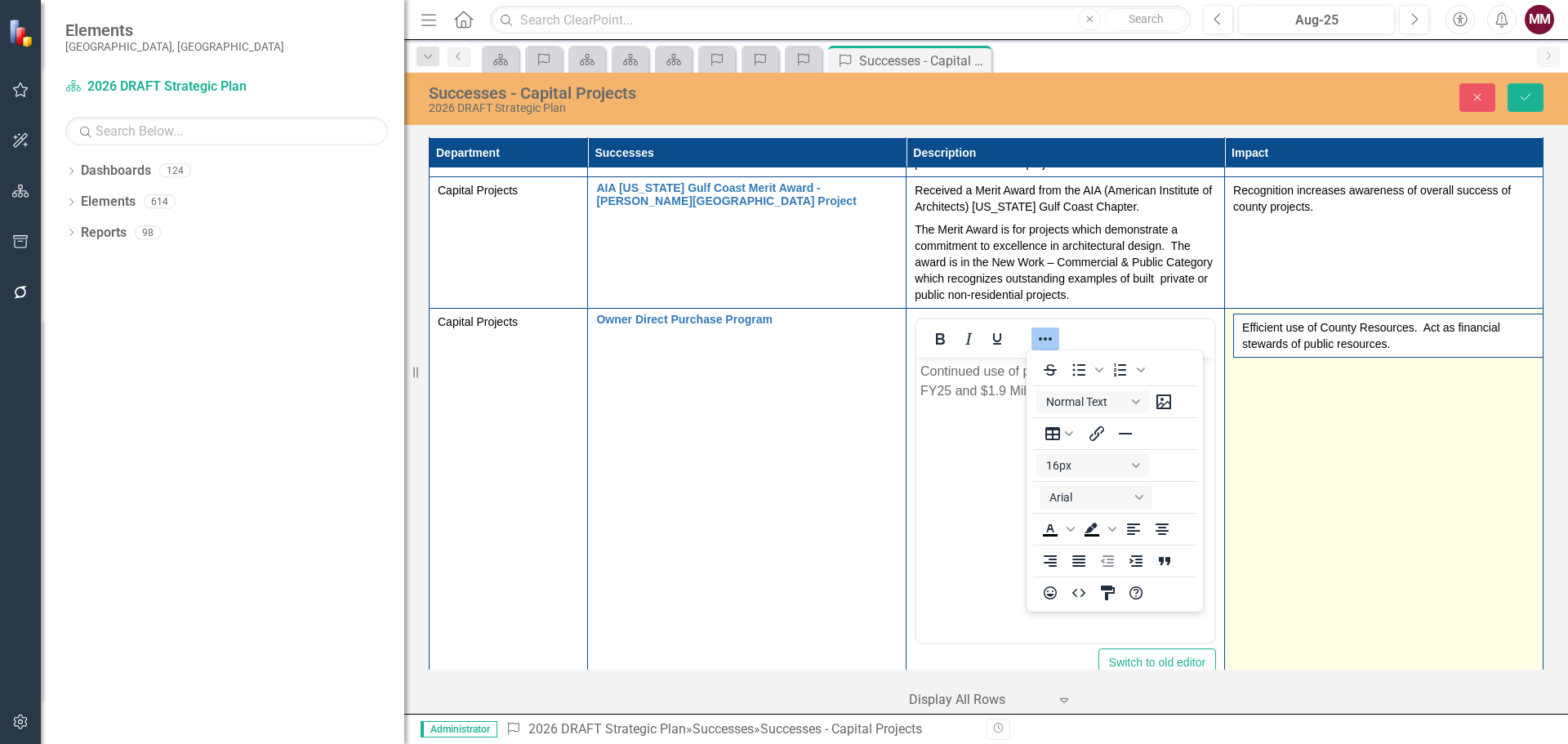
click at [1322, 462] on td "Efficient use of County Resources. Act as financial stewards of public resource…" at bounding box center [1384, 502] width 319 height 387
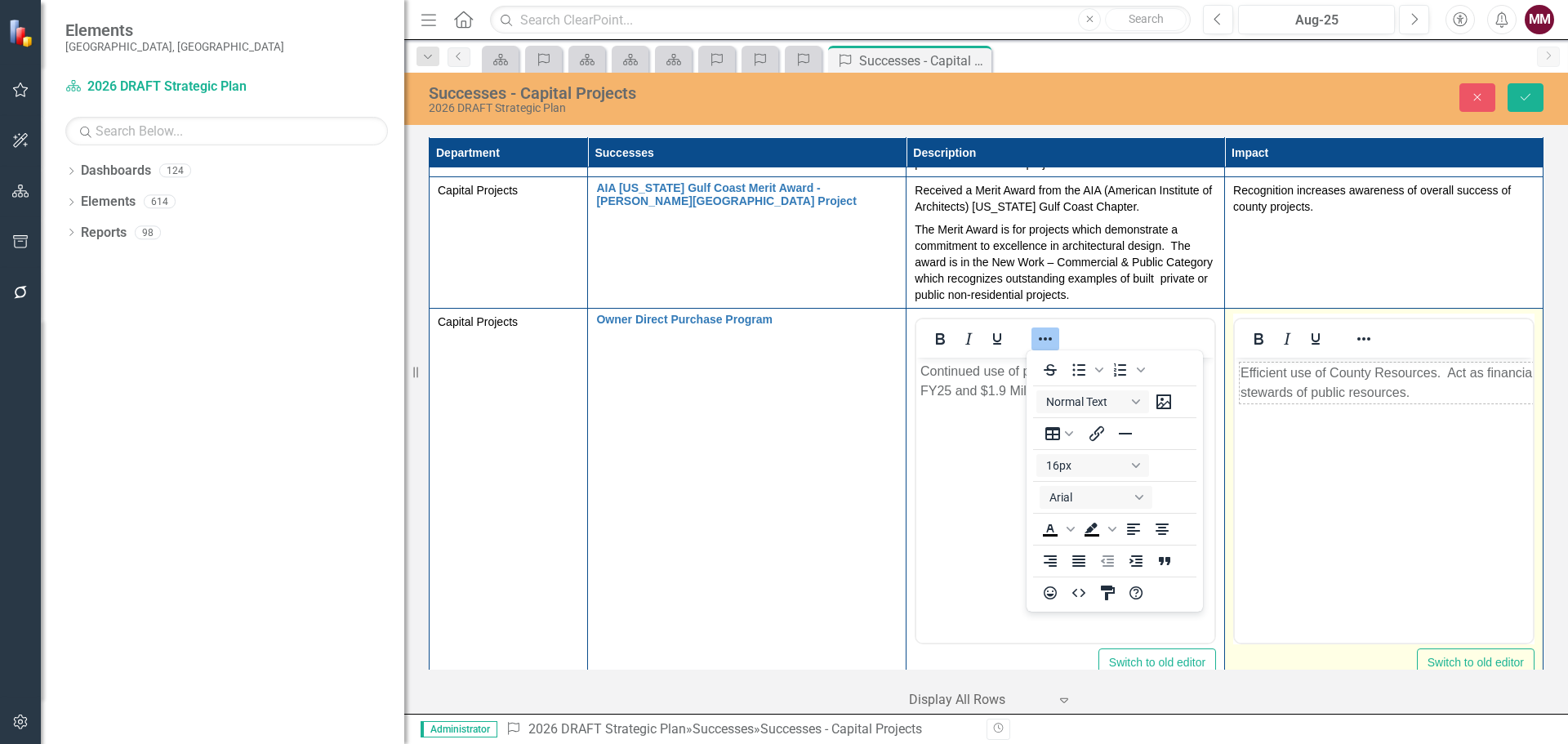
scroll to position [0, 0]
click at [1354, 343] on icon "Reveal or hide additional toolbar items" at bounding box center [1364, 339] width 19 height 19
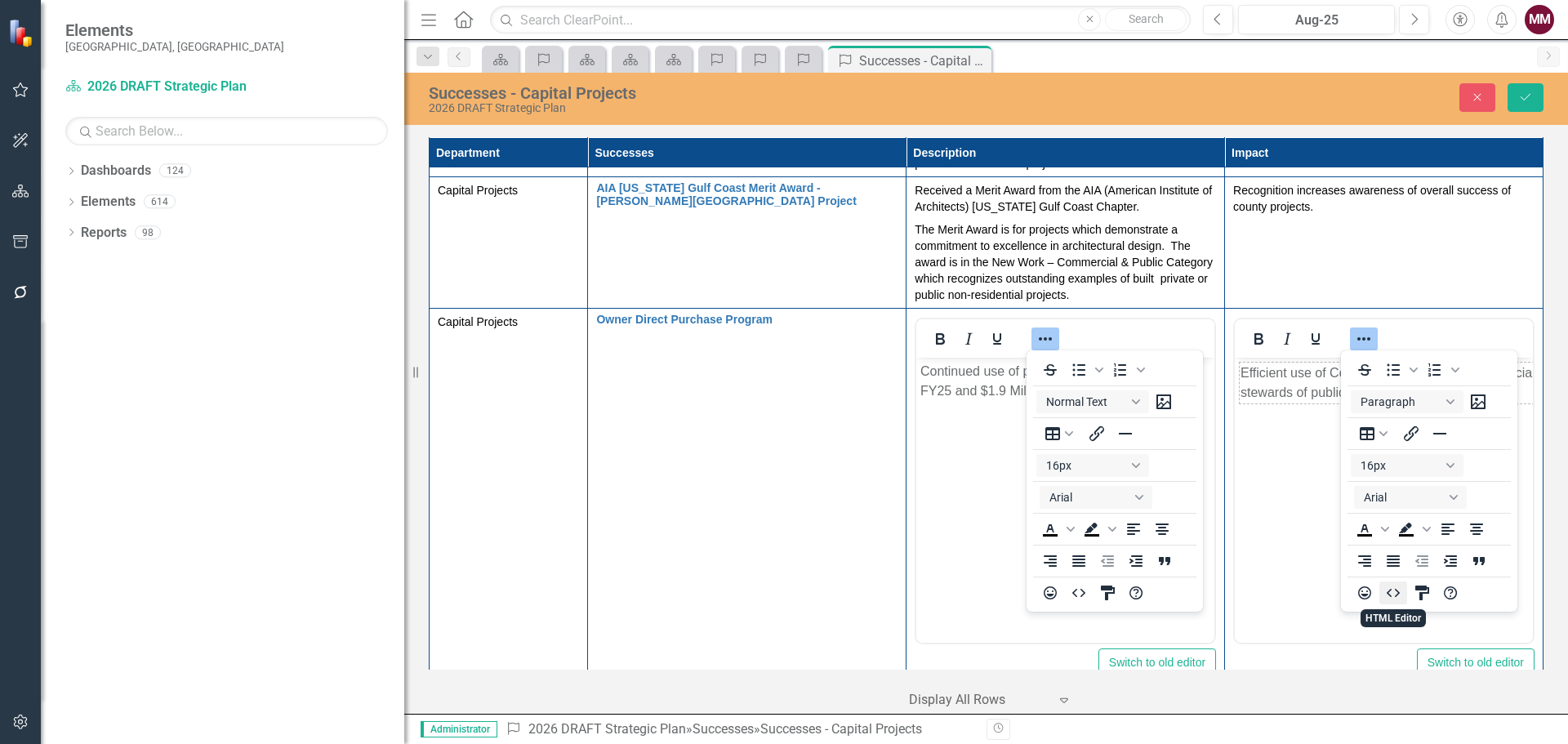
click at [1391, 595] on icon "HTML Editor" at bounding box center [1394, 593] width 19 height 19
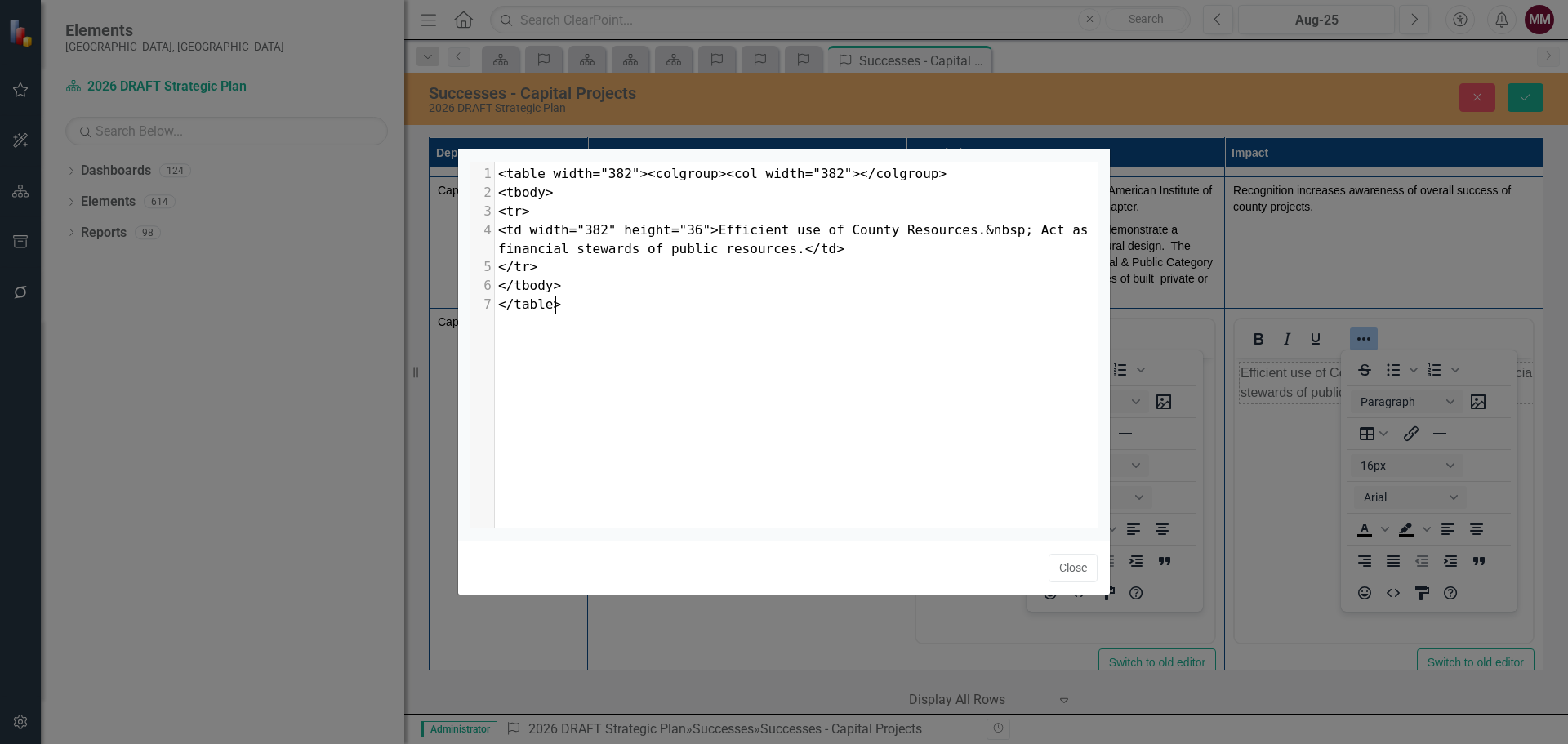
scroll to position [7, 0]
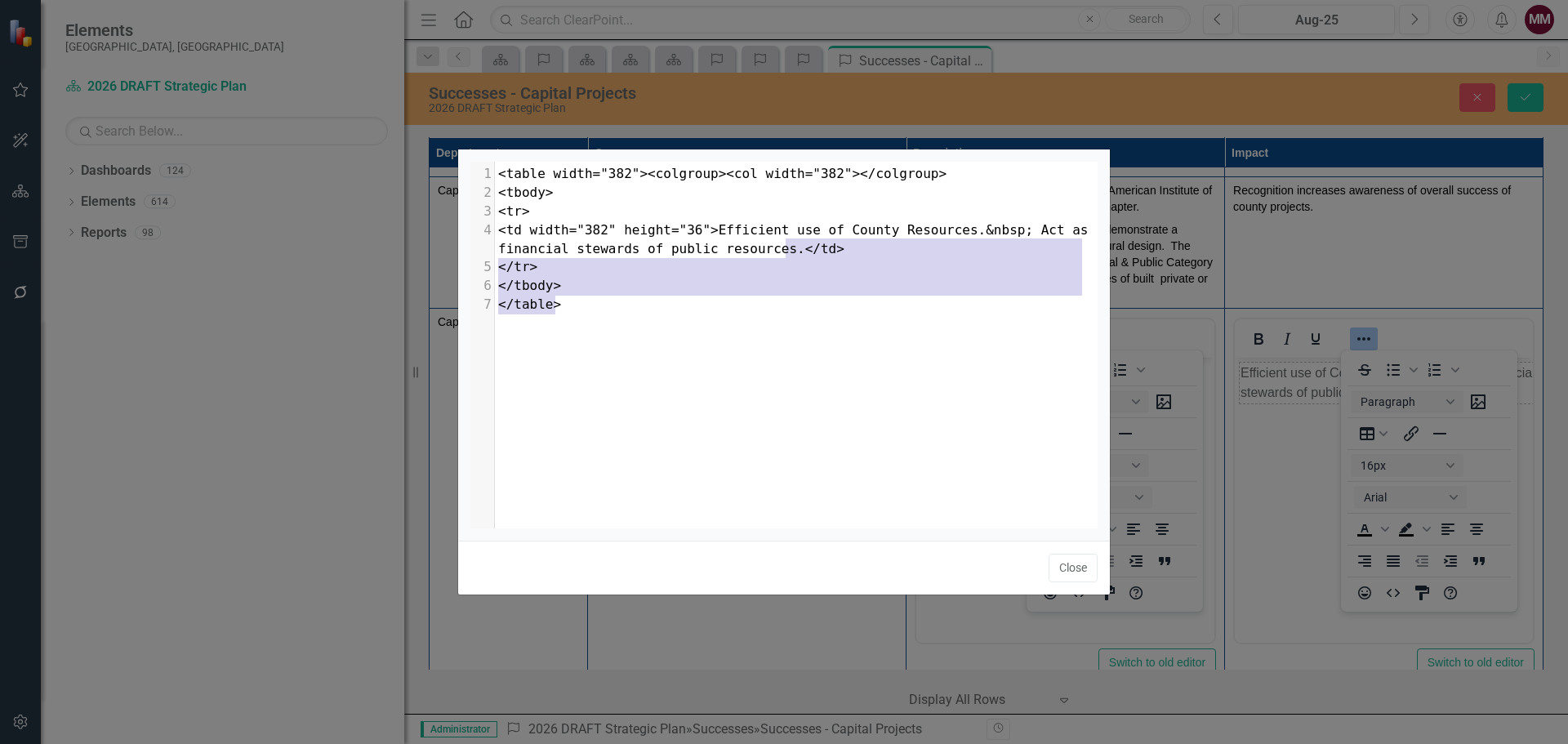
type textarea "</td> </tr> </tbody> </table>"
drag, startPoint x: 673, startPoint y: 303, endPoint x: 780, endPoint y: 253, distance: 118.1
click at [780, 253] on div "1 <table width="382"><colgroup><col width="382"></colgroup> 2 <tbody> 3 <tr> 4 …" at bounding box center [802, 239] width 615 height 149
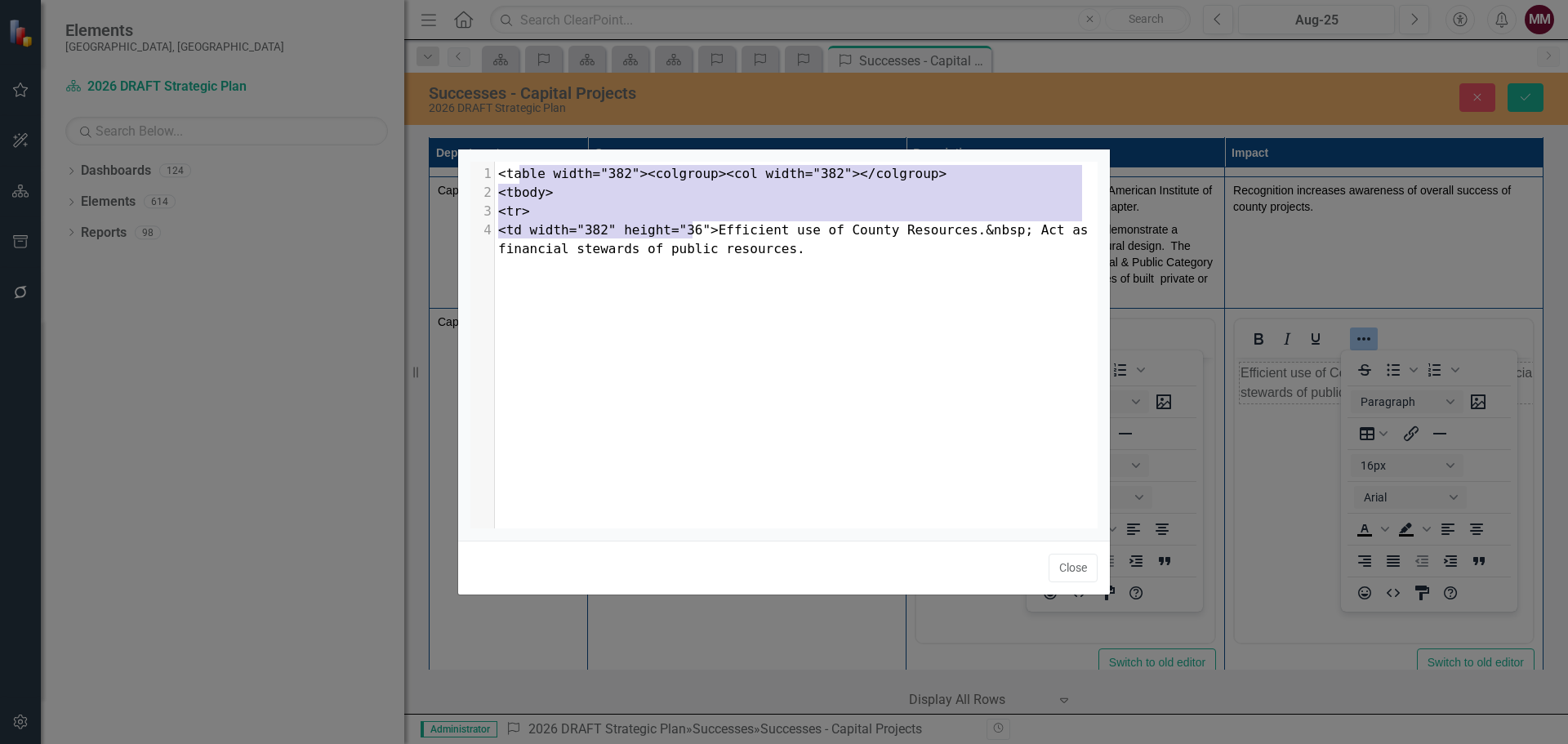
type textarea "<table width="382"><colgroup><col width="382"></colgroup> <tbody> <tr> <td widt…"
drag, startPoint x: 695, startPoint y: 231, endPoint x: 701, endPoint y: 250, distance: 19.9
click at [496, 174] on div "1 <table width="382"><colgroup><col width="382"></colgroup> 2 <tbody> 3 <tr> 4 …" at bounding box center [802, 211] width 615 height 93
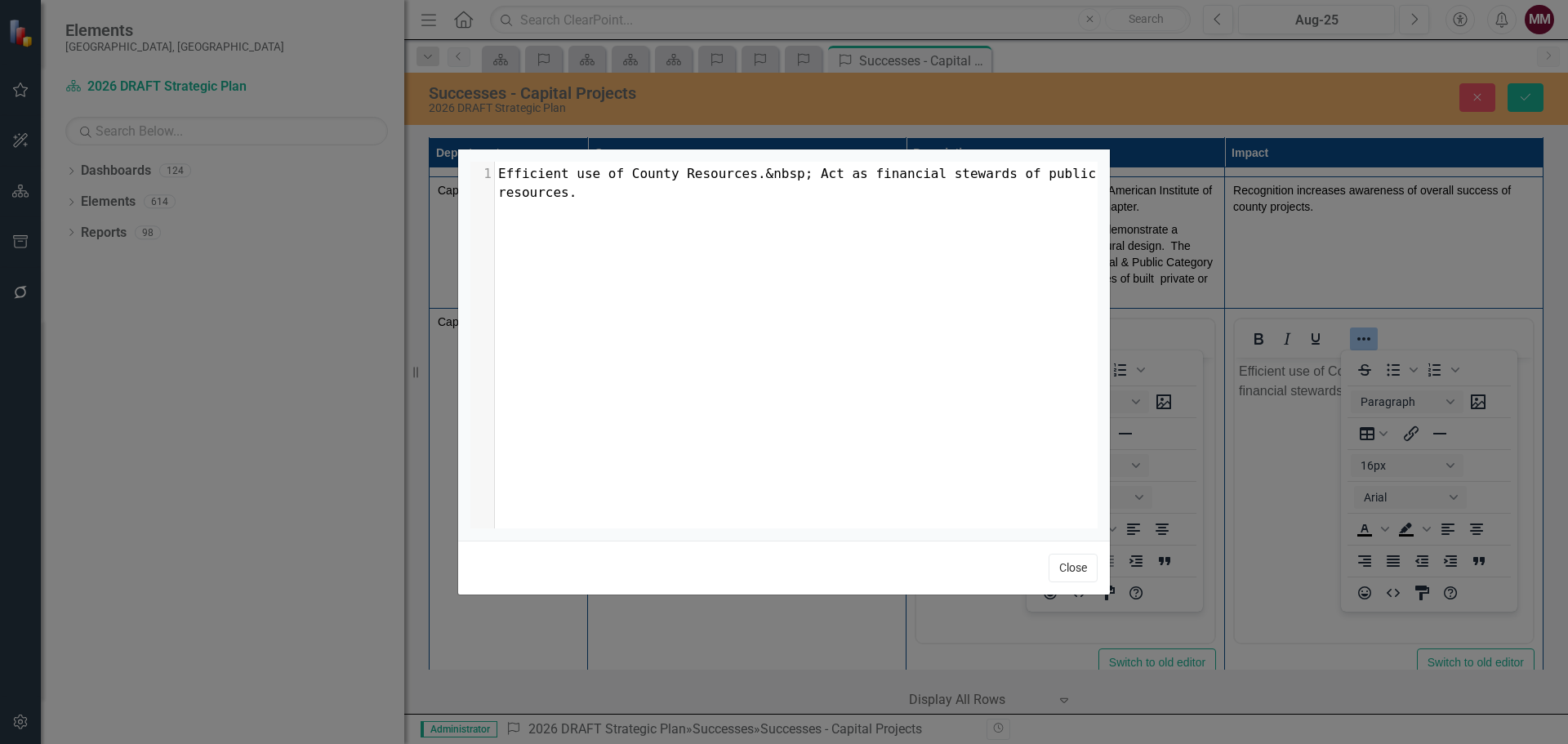
click at [1072, 568] on button "Close" at bounding box center [1073, 569] width 49 height 29
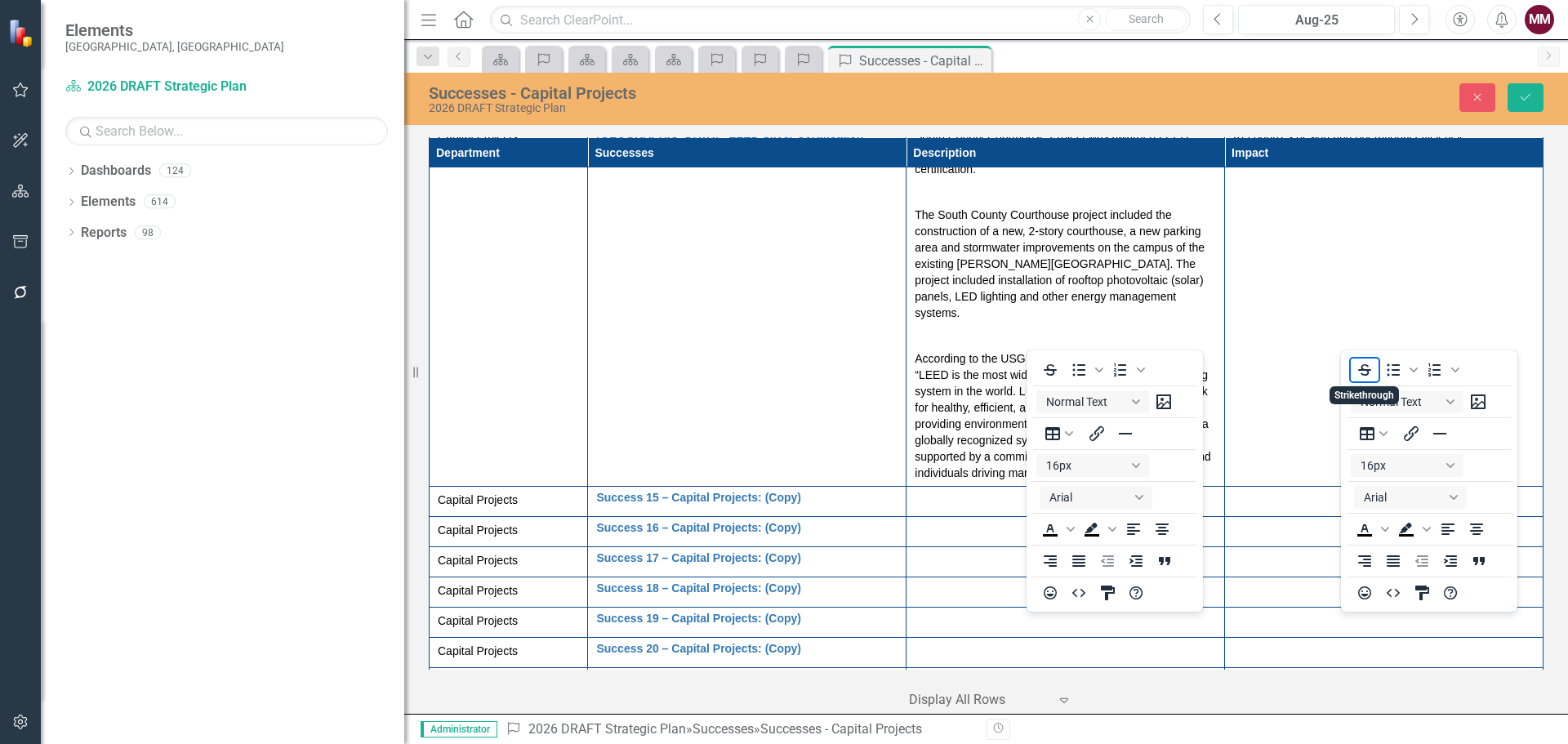
scroll to position [1767, 0]
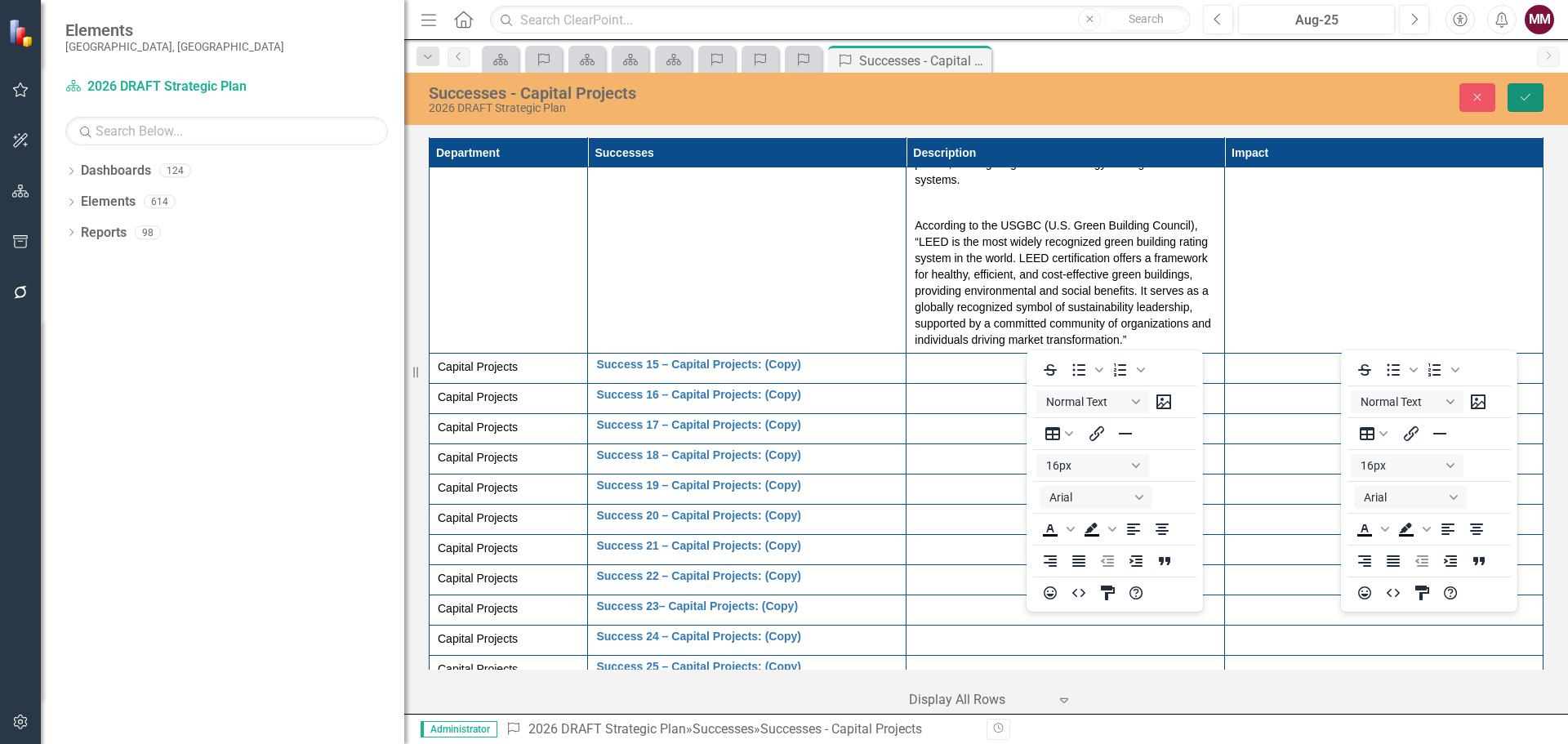
click at [1531, 98] on icon "Save" at bounding box center [1525, 97] width 15 height 12
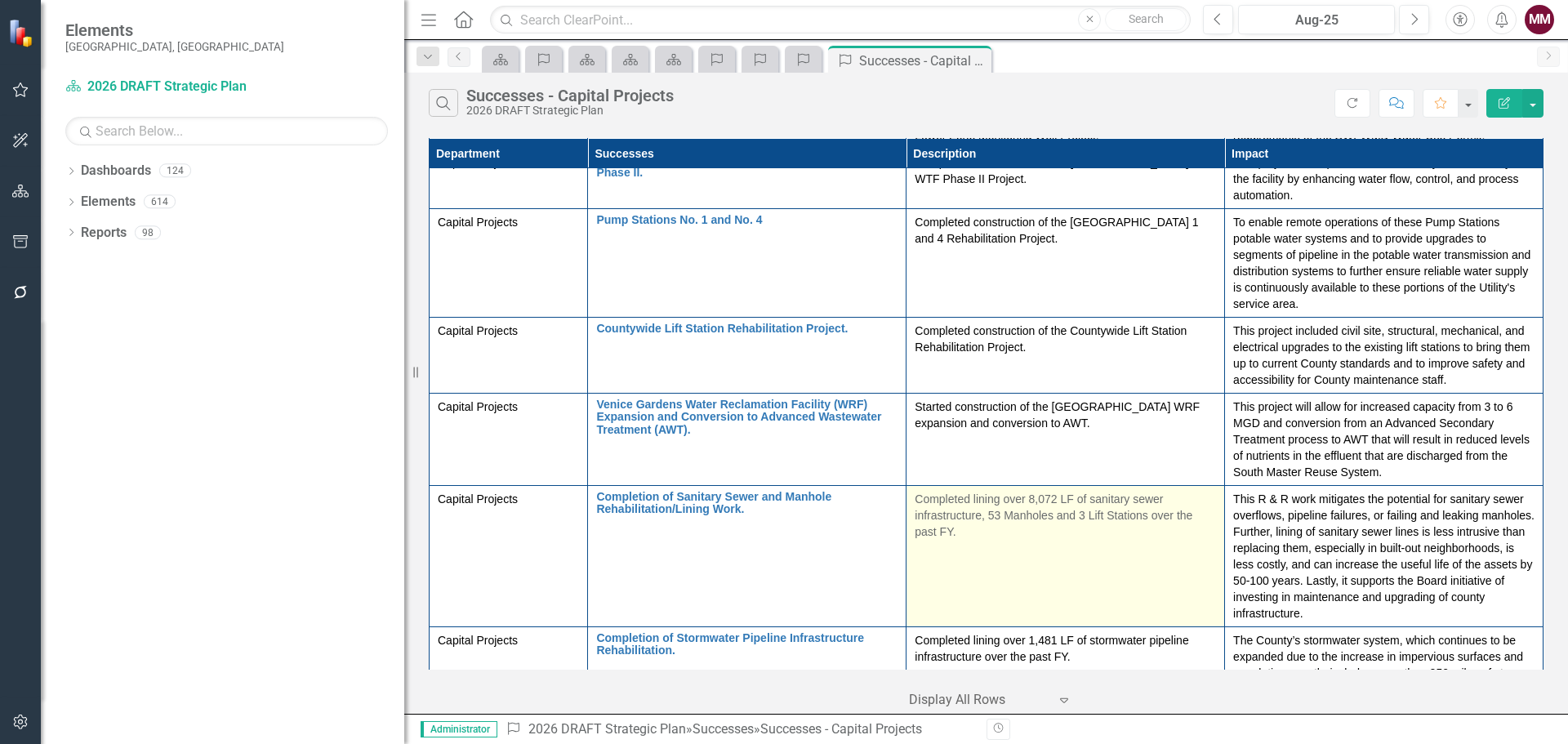
scroll to position [0, 0]
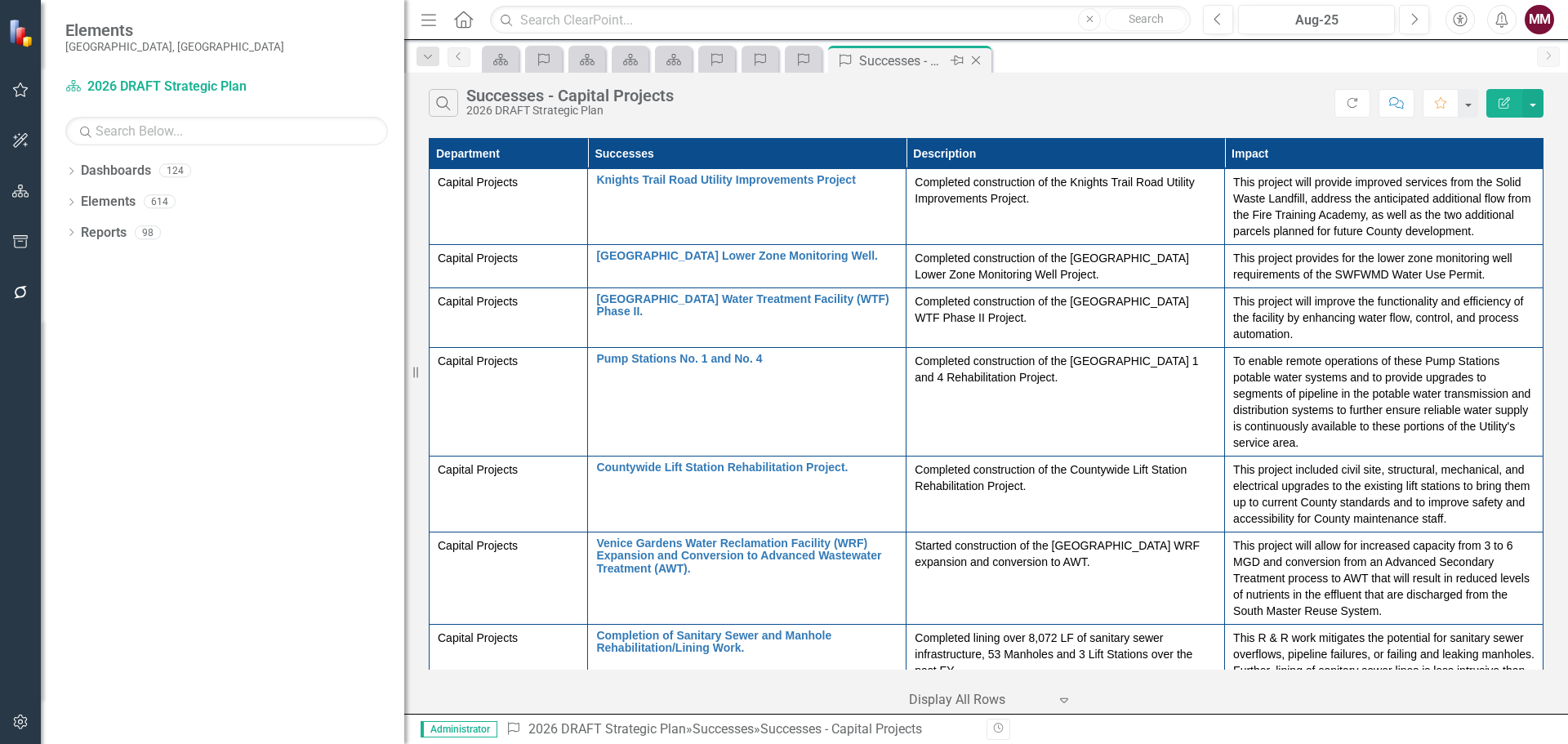
click at [974, 58] on icon "Close" at bounding box center [975, 60] width 16 height 13
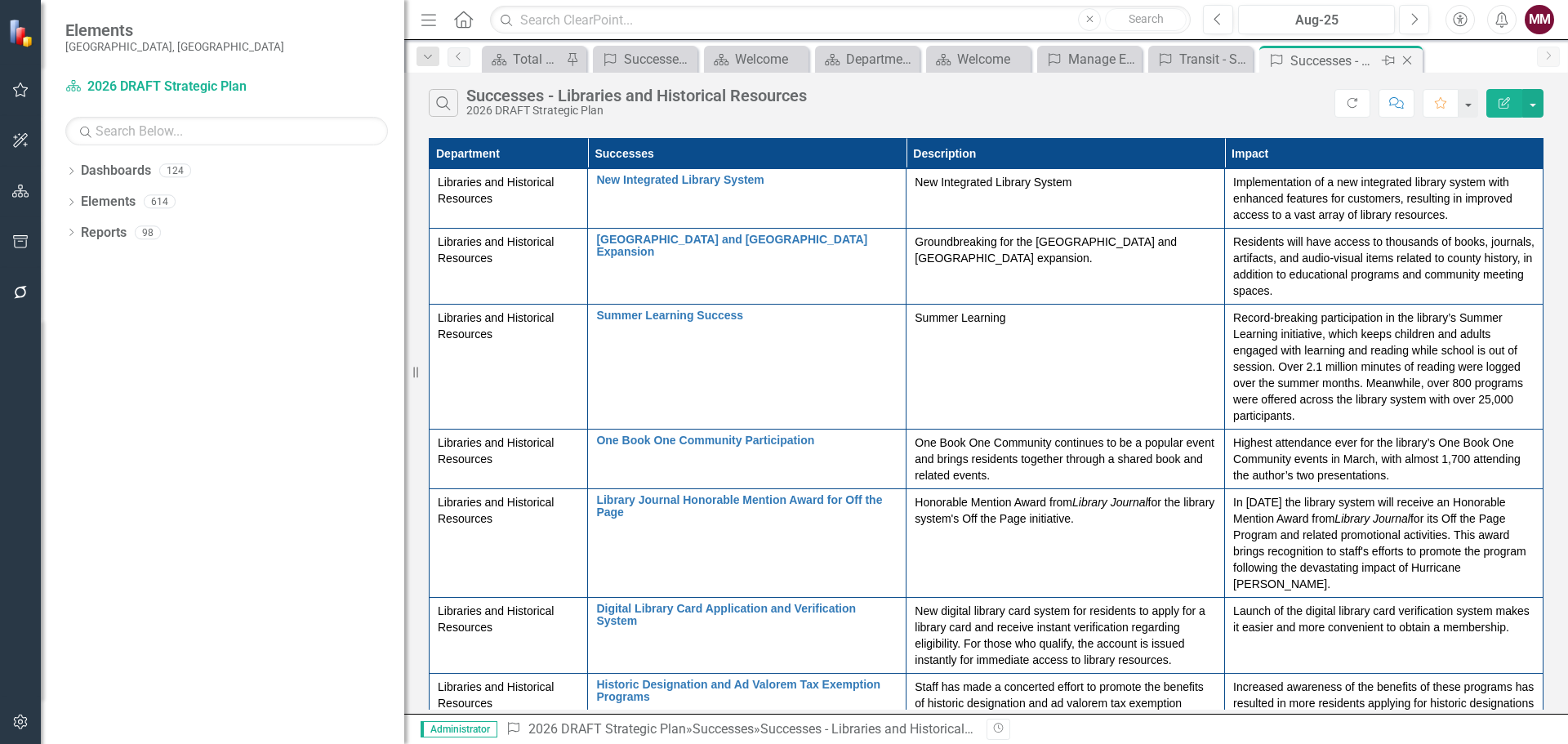
click at [1407, 58] on icon "Close" at bounding box center [1407, 60] width 16 height 13
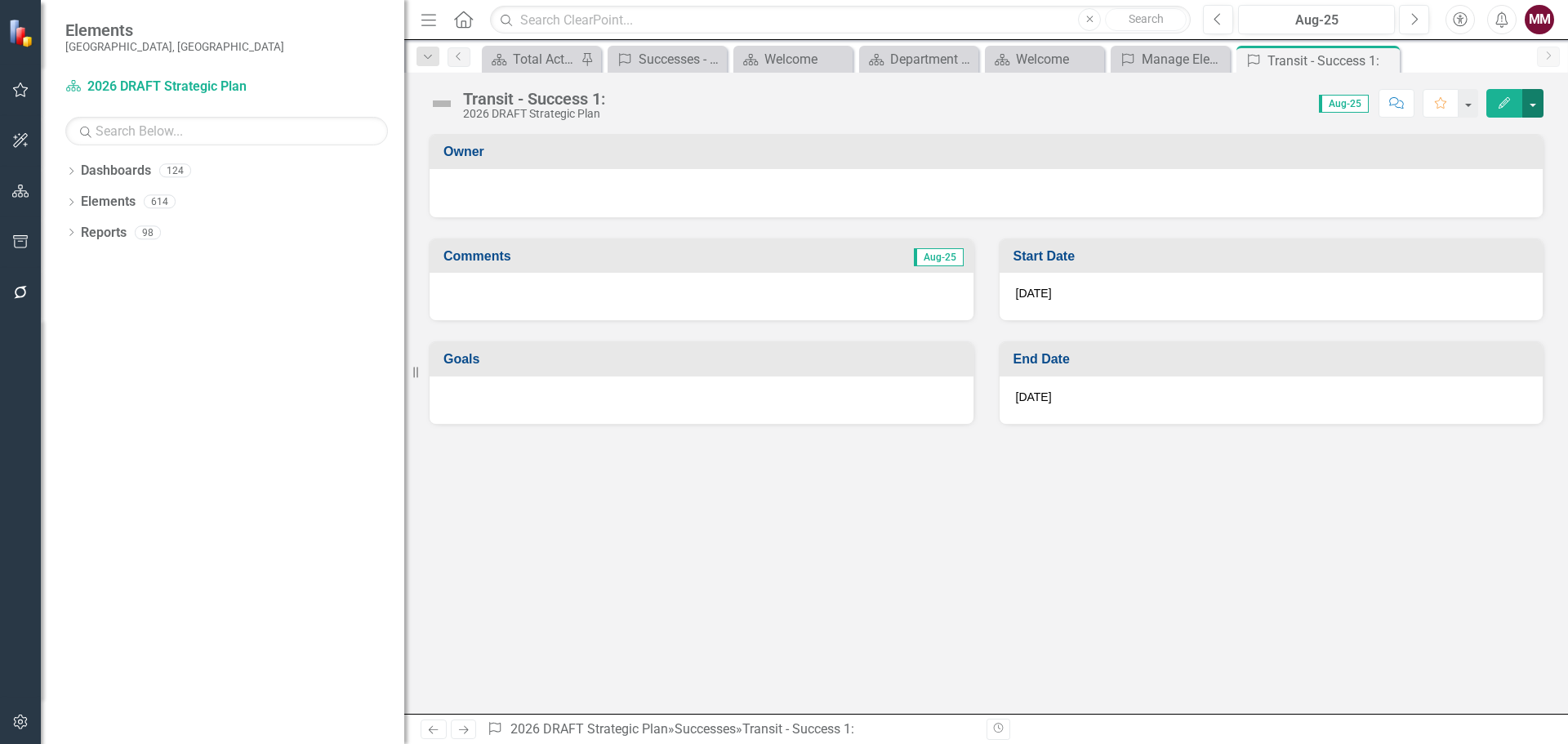
click at [1539, 91] on button "button" at bounding box center [1533, 104] width 21 height 29
click at [1486, 159] on link "Edit Report Edit Layout" at bounding box center [1476, 163] width 133 height 30
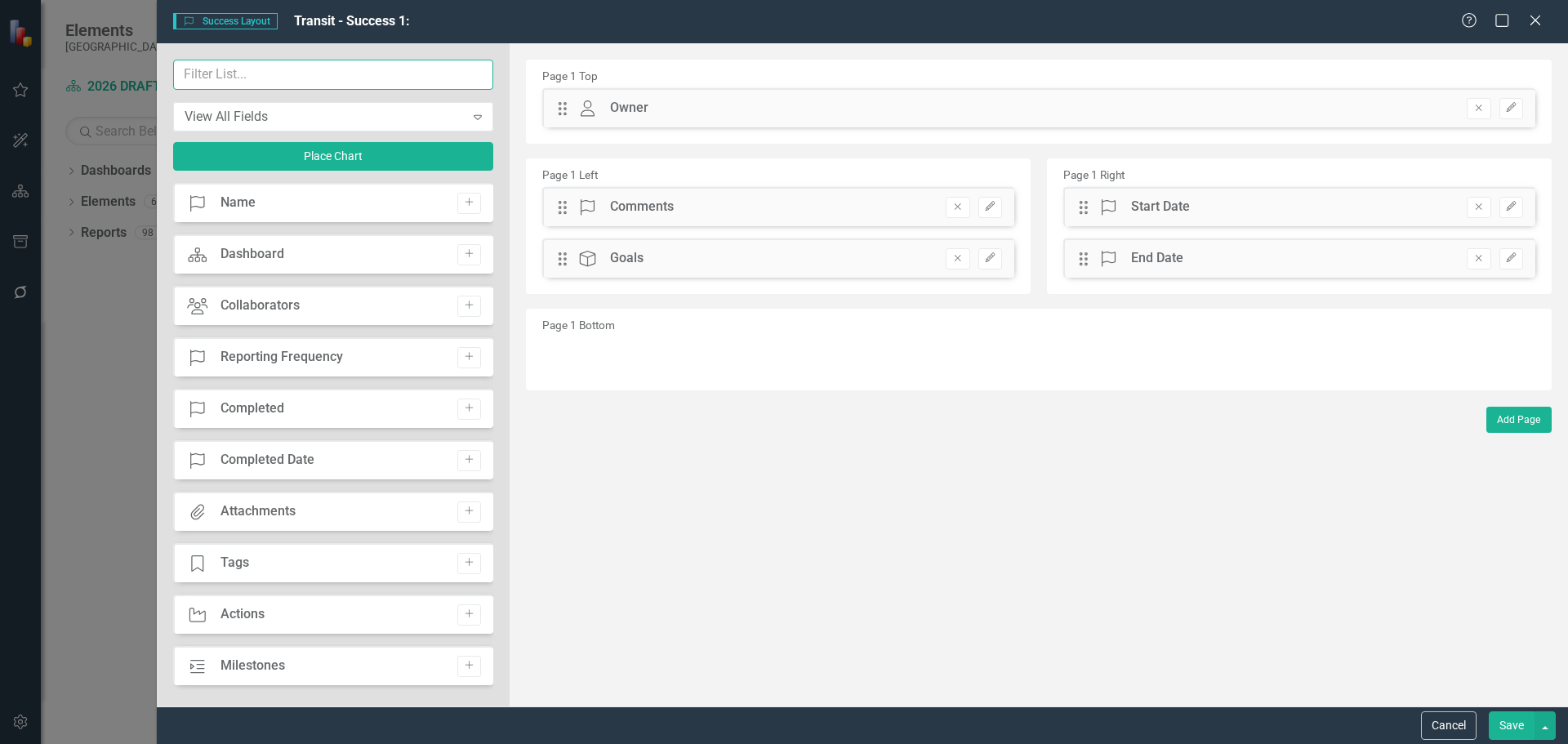
click at [270, 78] on input "text" at bounding box center [333, 75] width 321 height 30
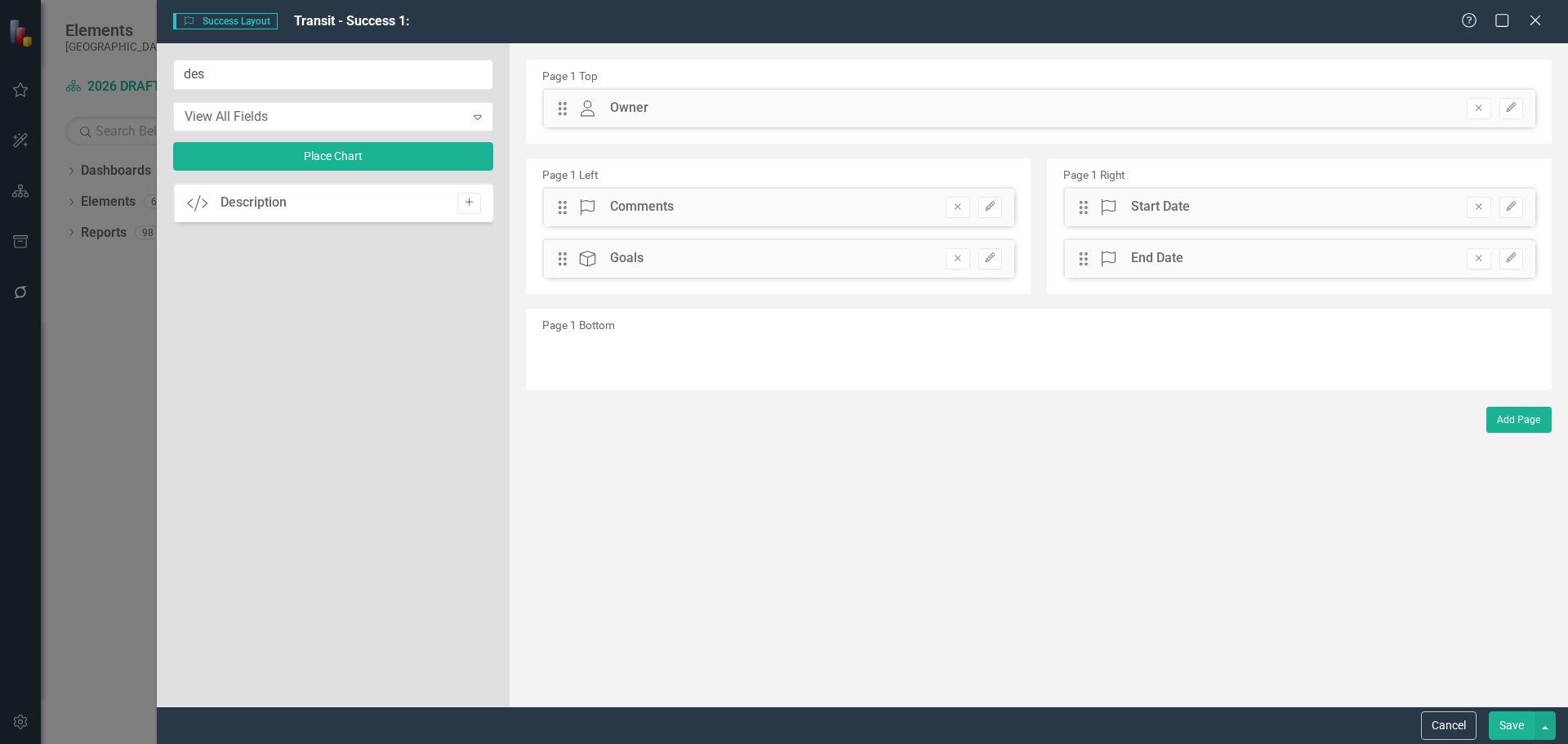
click at [467, 199] on icon "Add" at bounding box center [469, 202] width 13 height 10
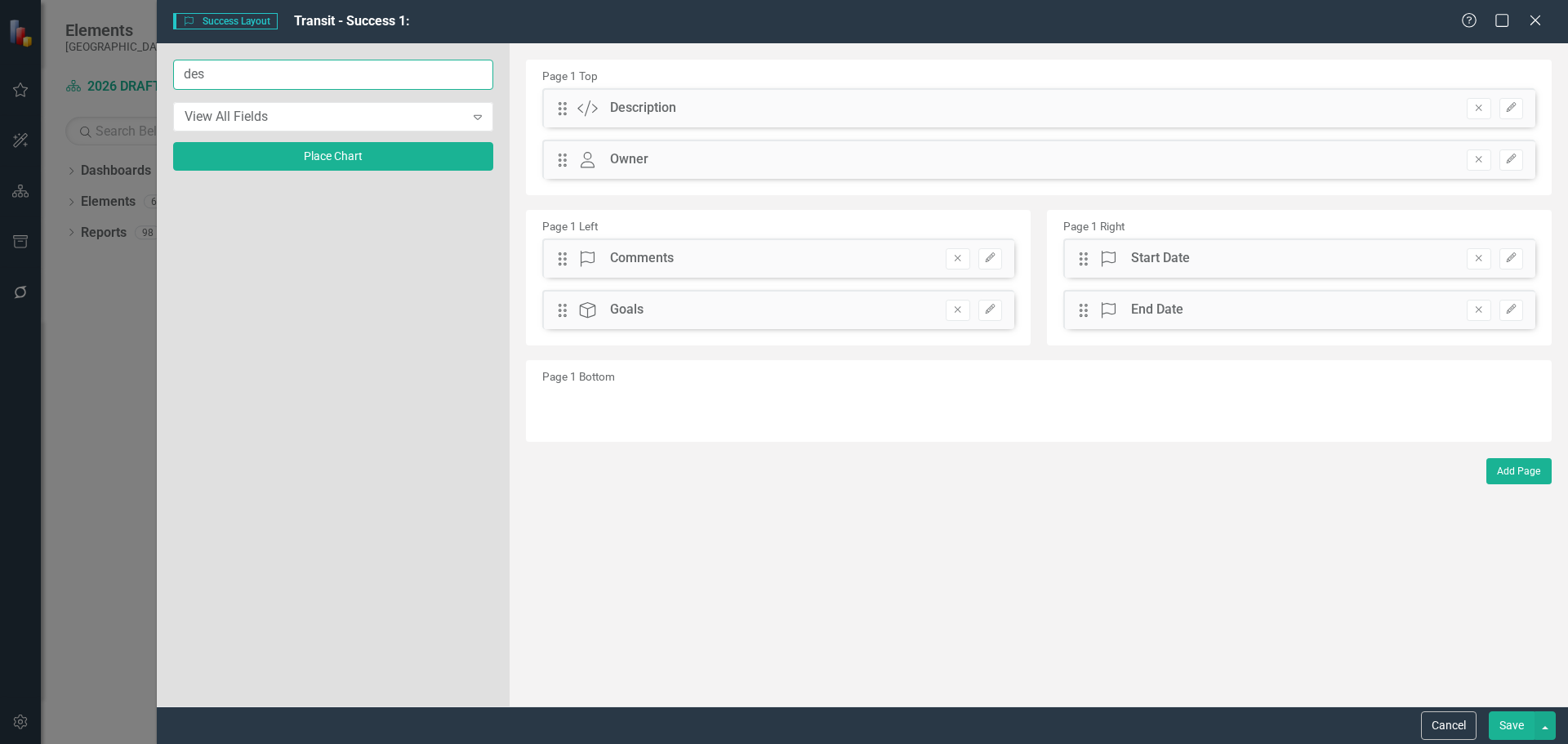
drag, startPoint x: 214, startPoint y: 82, endPoint x: 62, endPoint y: 68, distance: 152.6
click at [76, 69] on div "Success Success Layout Transit - Success 1: Help Maximize Close des View All Fi…" at bounding box center [784, 372] width 1568 height 744
type input "imp"
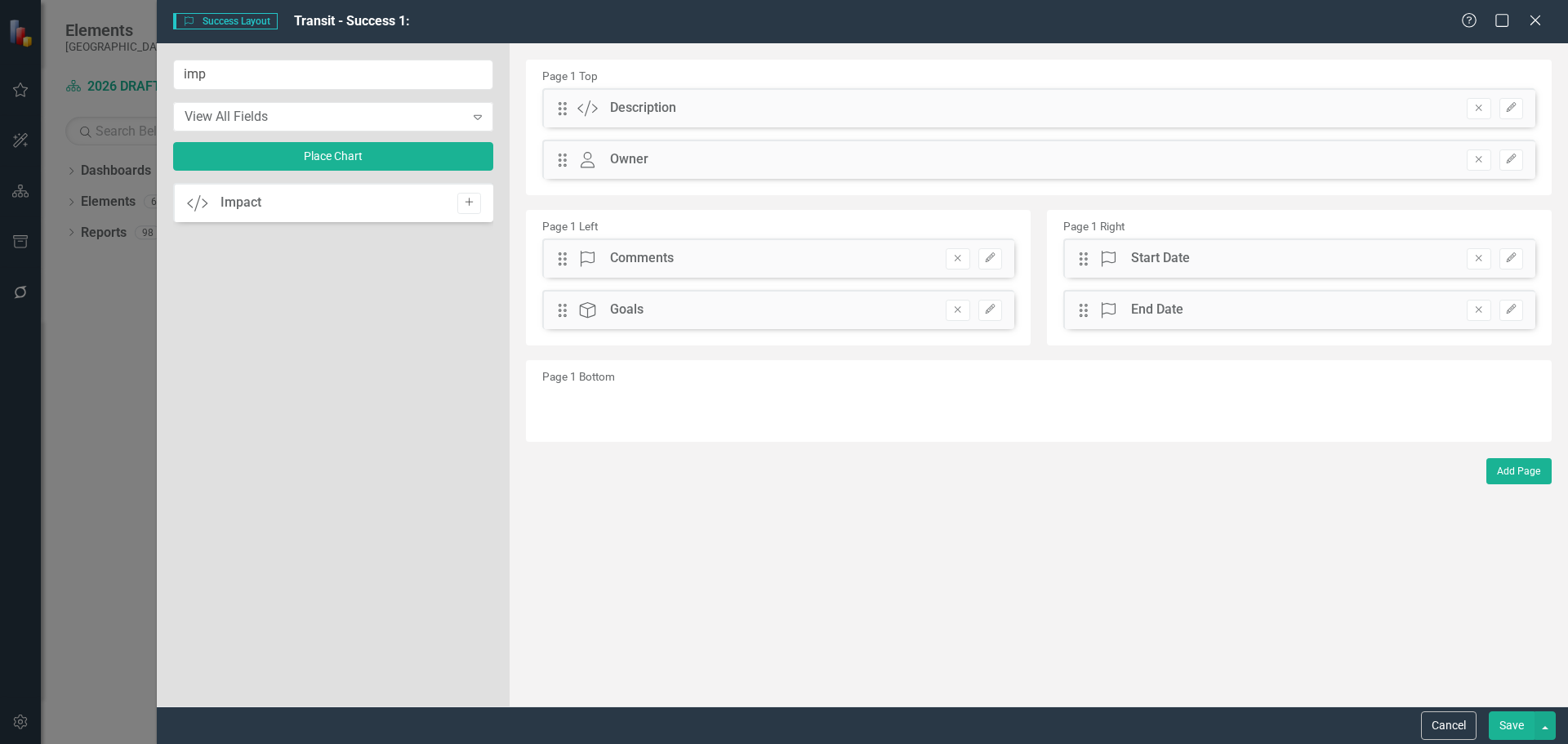
click at [468, 200] on icon "Add" at bounding box center [469, 202] width 13 height 10
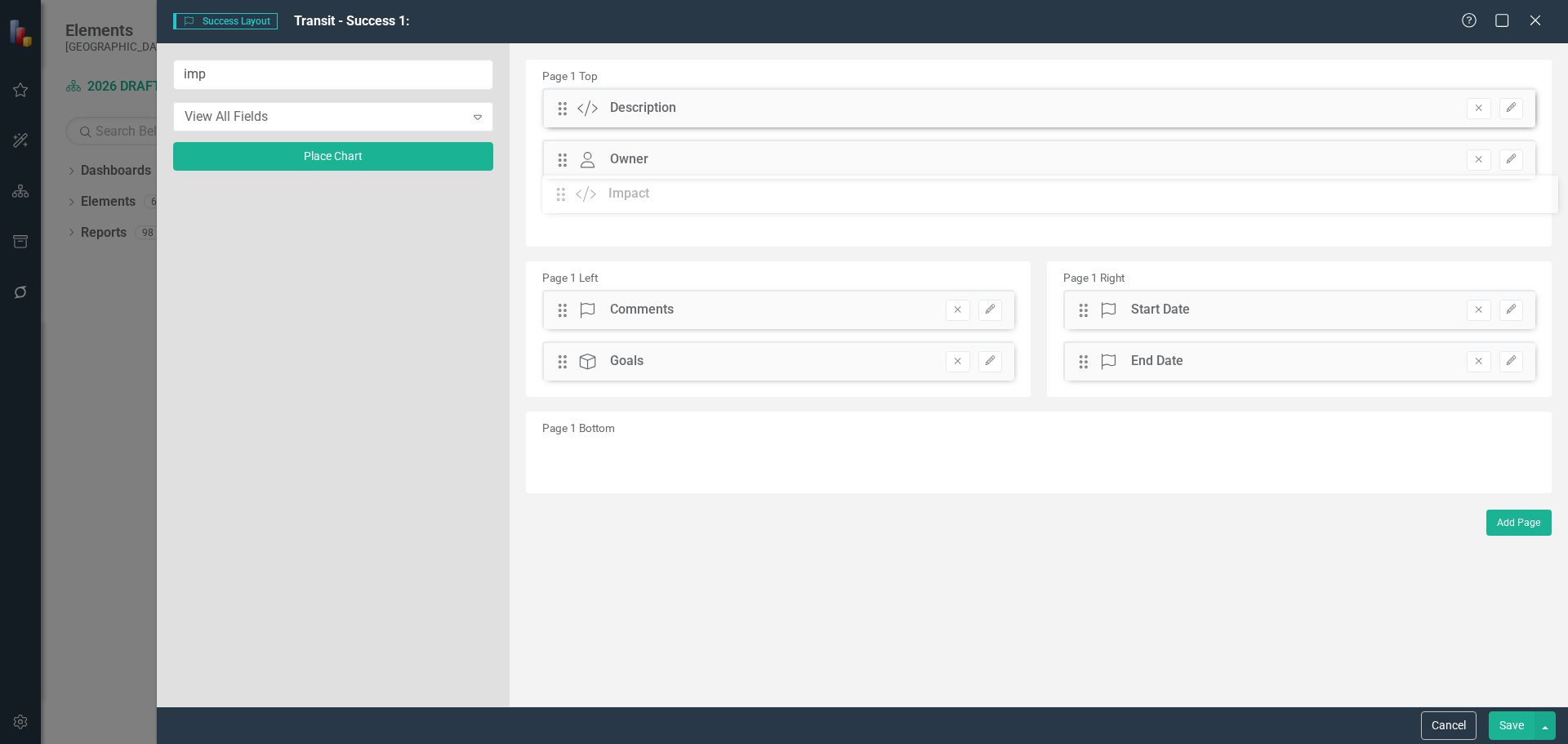
drag, startPoint x: 569, startPoint y: 108, endPoint x: 579, endPoint y: 195, distance: 87.6
drag, startPoint x: 571, startPoint y: 166, endPoint x: 575, endPoint y: 125, distance: 41.2
click at [575, 125] on div "The fields (or pods) that are available for you to include on the detail page a…" at bounding box center [1038, 375] width 1059 height 664
click at [1508, 727] on button "Save" at bounding box center [1511, 727] width 46 height 29
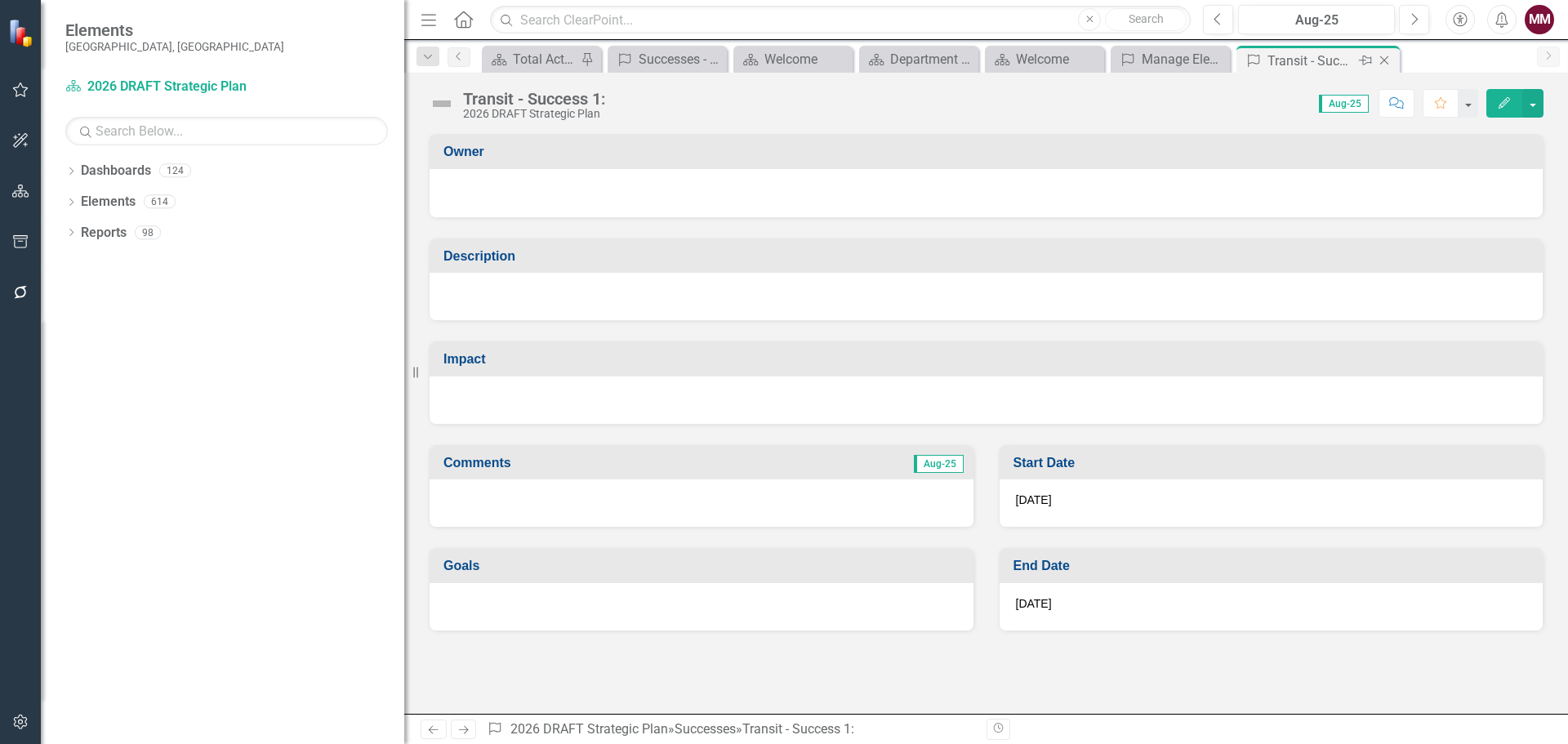
click at [1383, 60] on icon "Close" at bounding box center [1384, 60] width 16 height 13
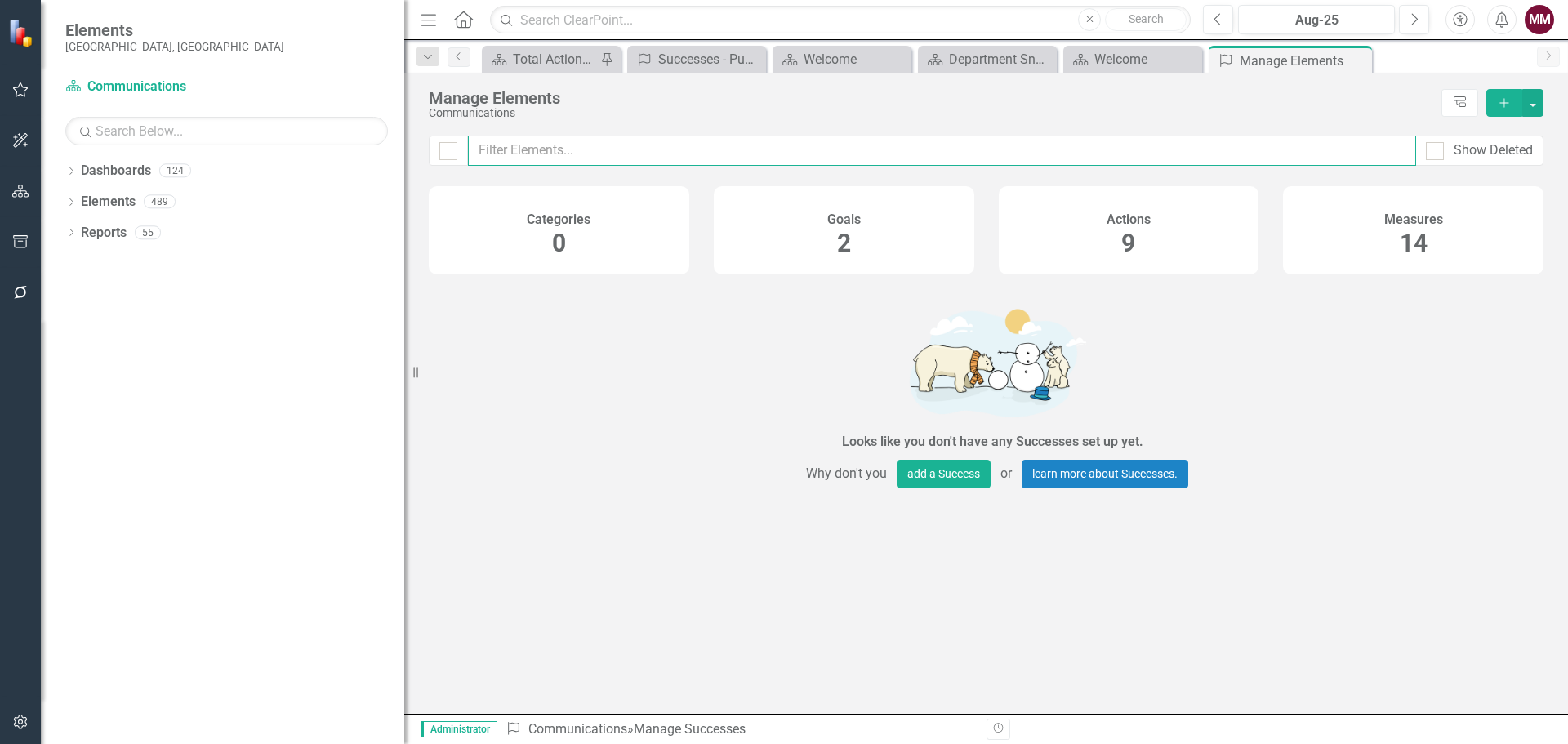
click at [552, 150] on input "text" at bounding box center [941, 150] width 948 height 30
type input "transi"
click at [0, 0] on icon "Close" at bounding box center [0, 0] width 0 height 0
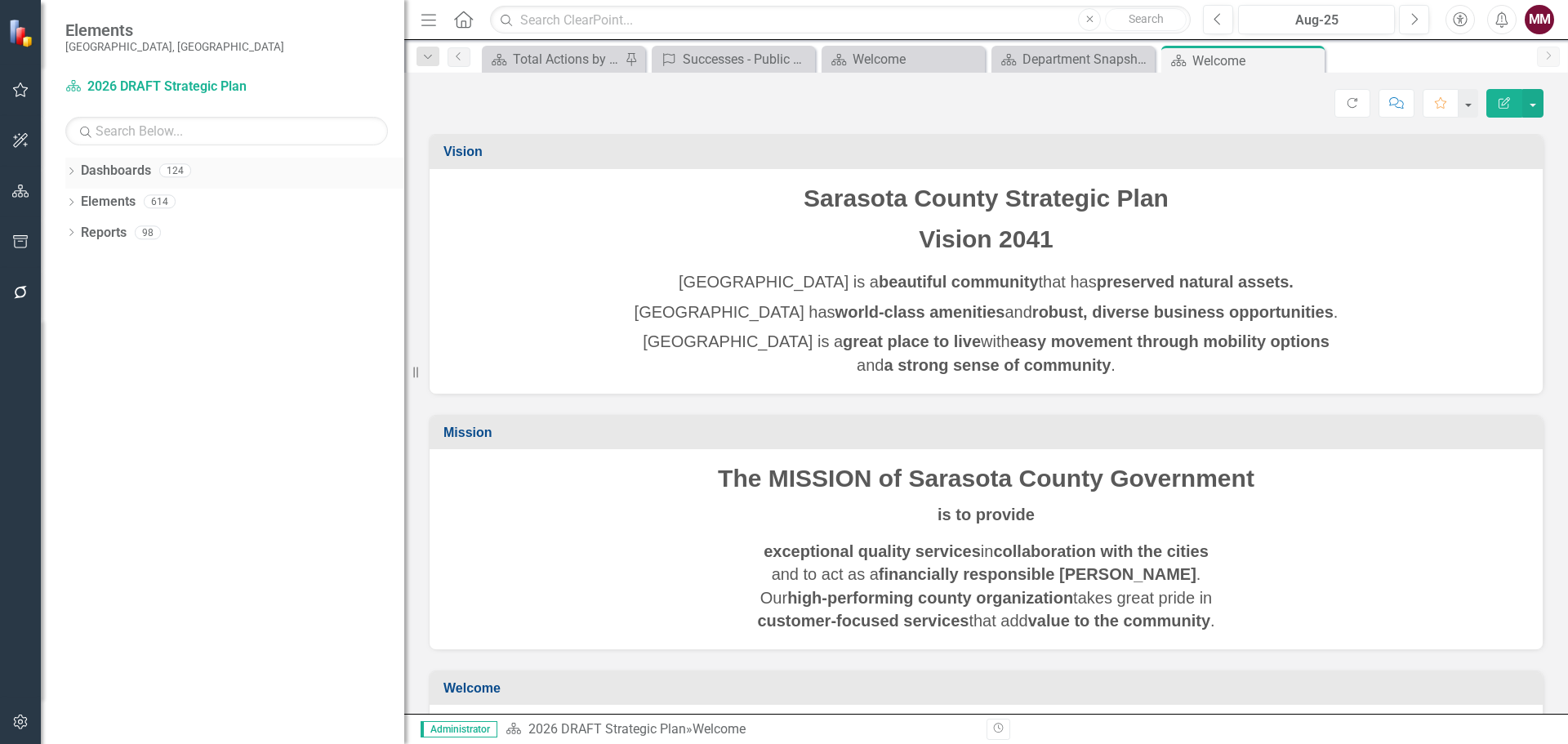
click at [71, 172] on icon "Dropdown" at bounding box center [71, 172] width 12 height 9
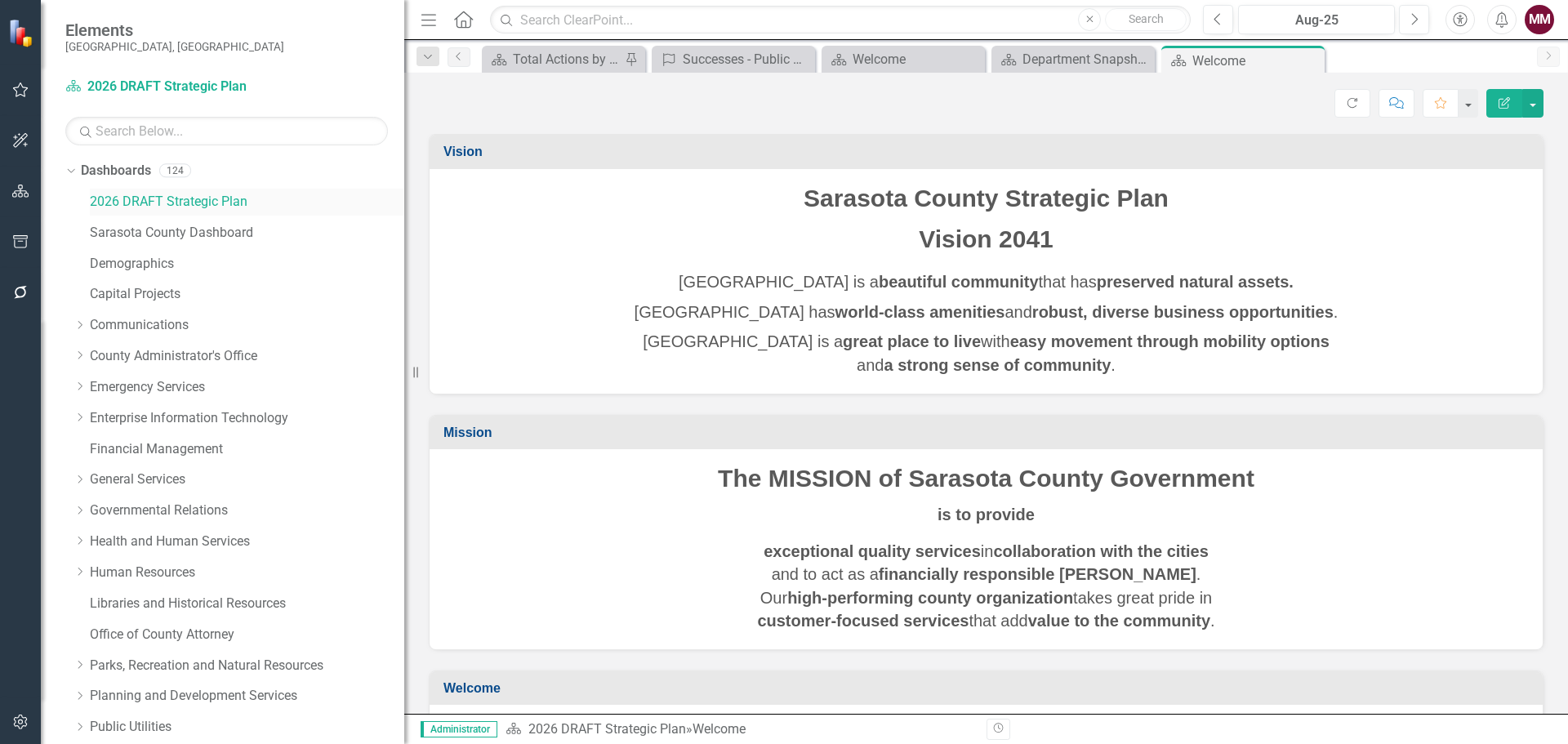
click at [119, 201] on link "2026 DRAFT Strategic Plan" at bounding box center [247, 202] width 315 height 18
click at [69, 168] on icon "Dropdown" at bounding box center [69, 170] width 9 height 12
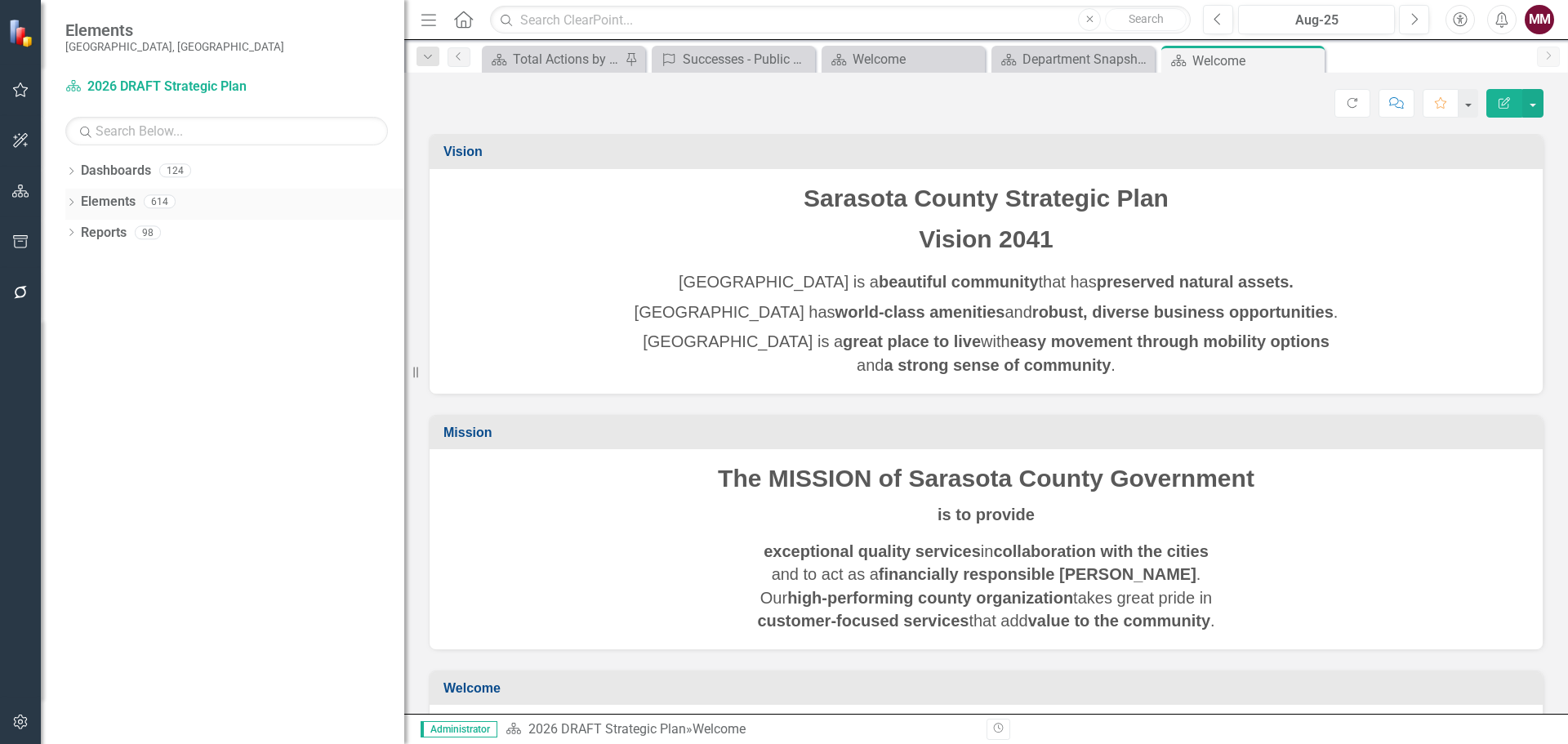
click at [71, 200] on icon "Dropdown" at bounding box center [71, 203] width 12 height 9
click at [76, 325] on icon "Dropdown" at bounding box center [79, 326] width 12 height 9
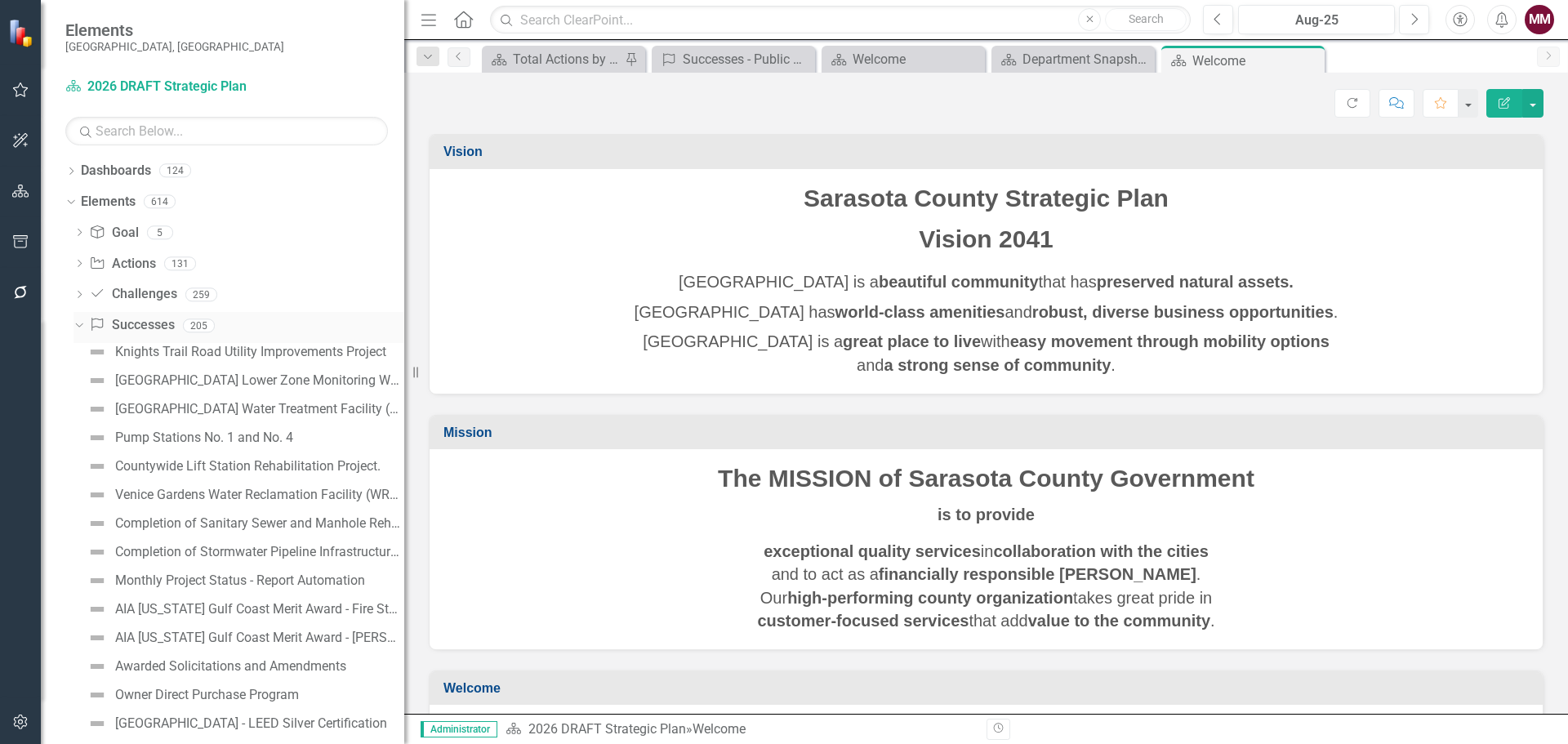
click at [133, 320] on link "Success Successes" at bounding box center [132, 325] width 85 height 18
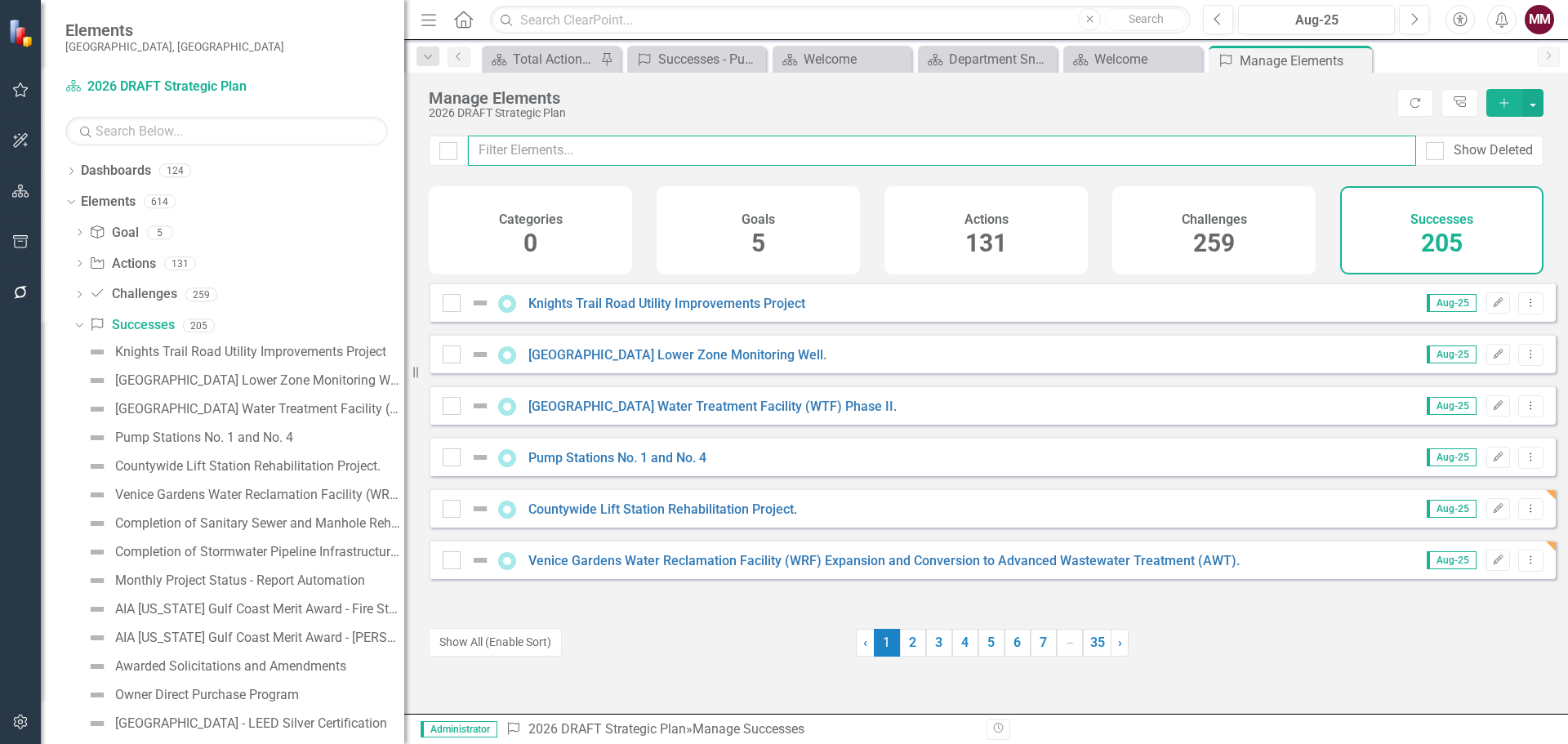
click at [566, 153] on input "text" at bounding box center [941, 150] width 948 height 30
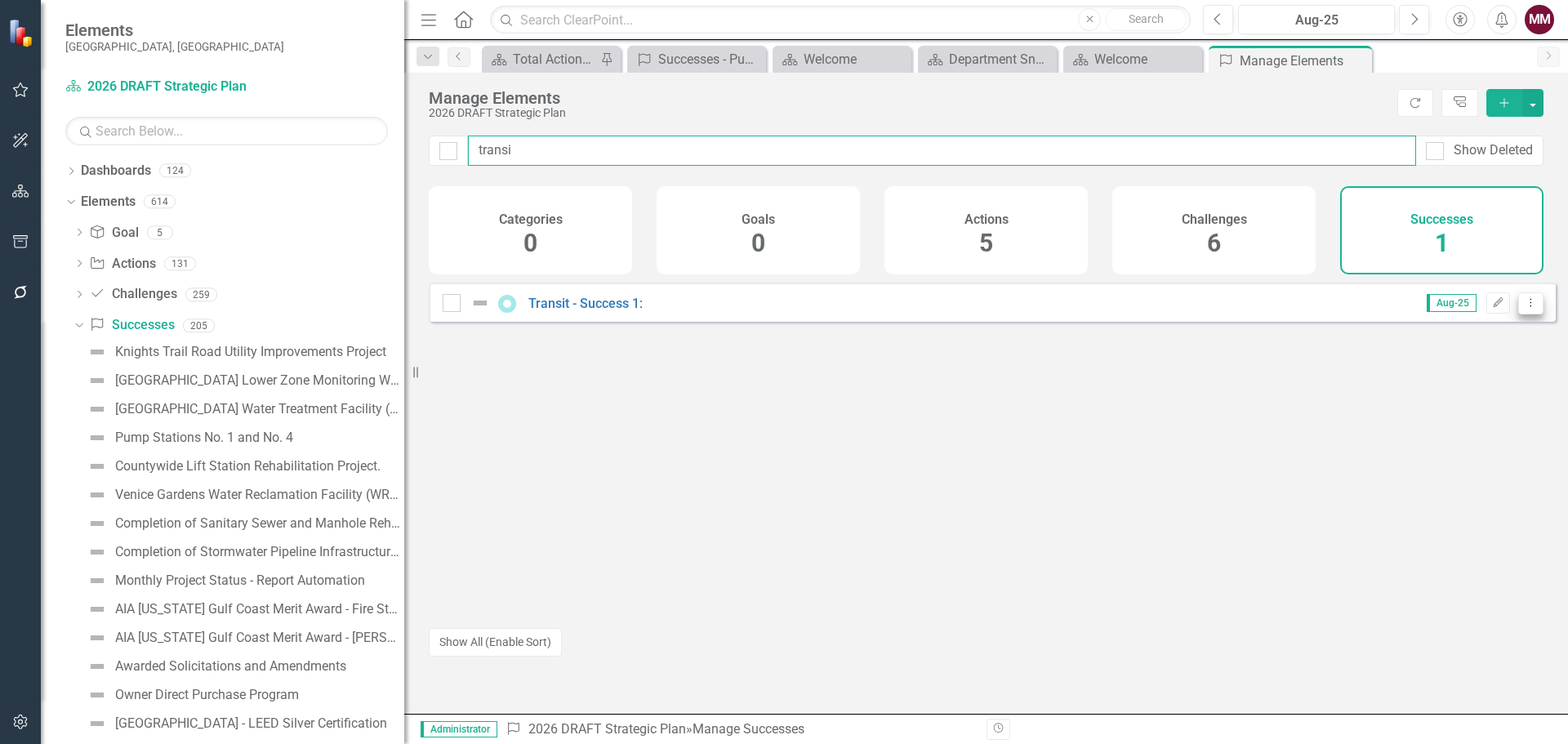
type input "transi"
click at [1521, 315] on button "Dropdown Menu" at bounding box center [1531, 303] width 25 height 22
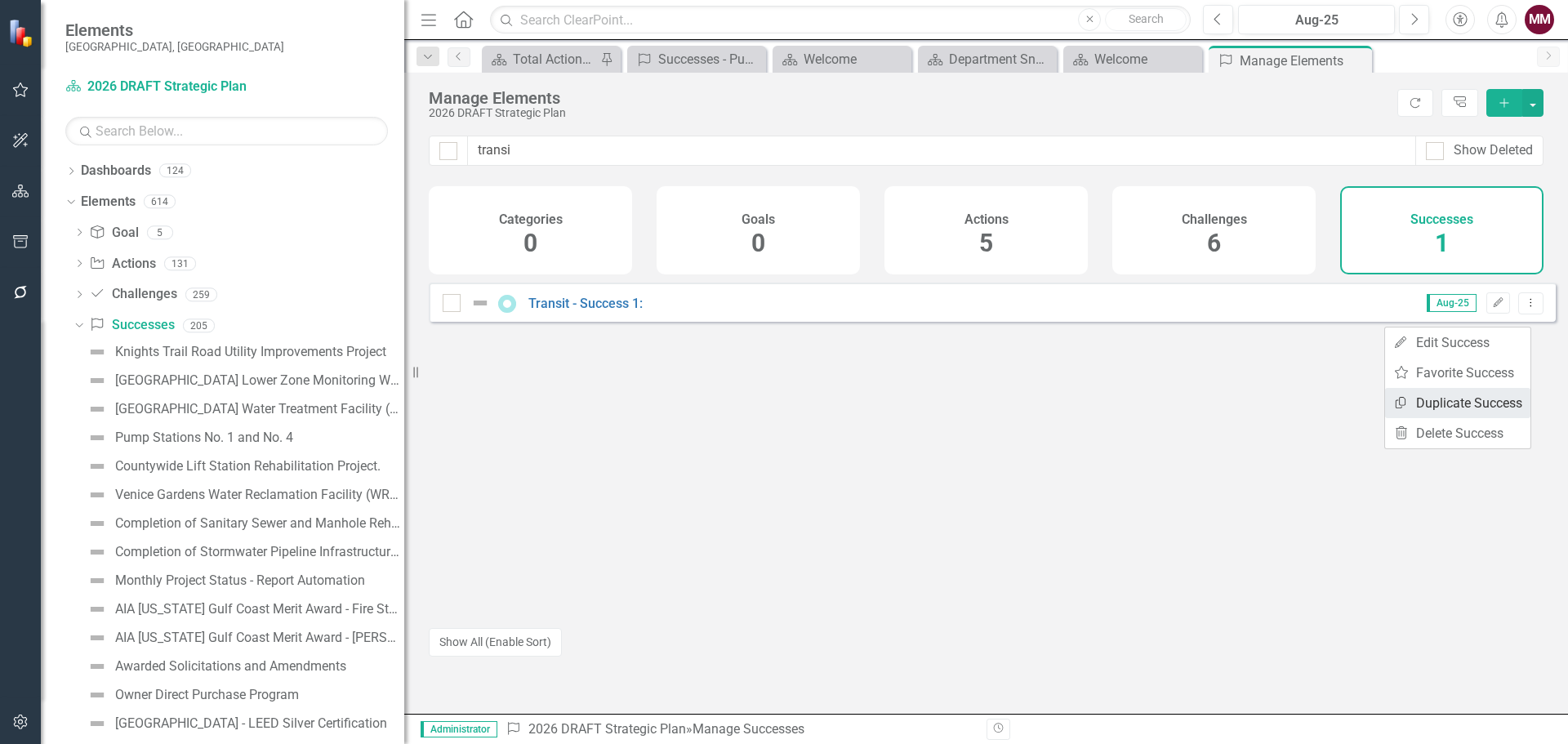
click at [1474, 418] on link "Copy Duplicate Success" at bounding box center [1458, 403] width 145 height 30
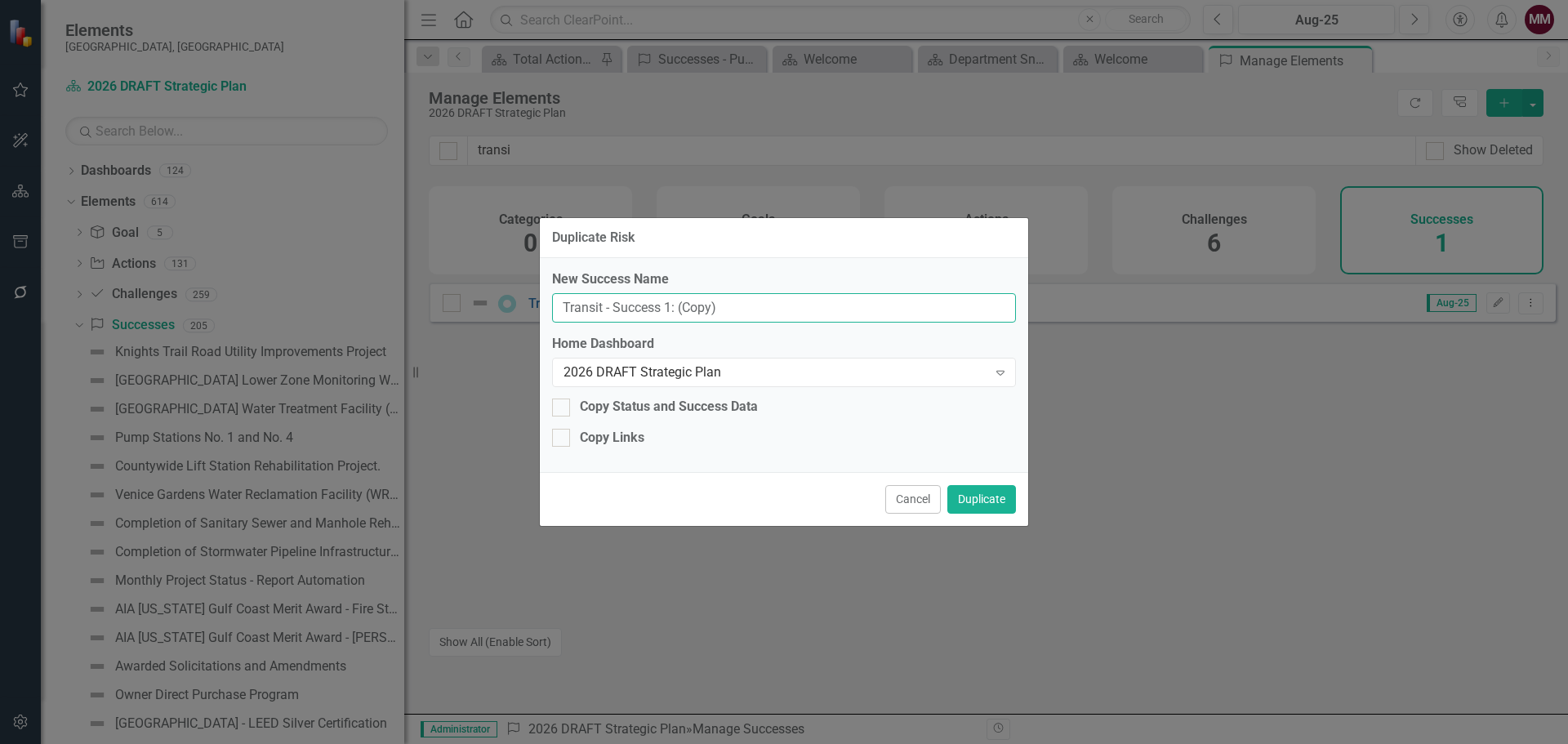
drag, startPoint x: 669, startPoint y: 306, endPoint x: 696, endPoint y: 267, distance: 47.4
click at [668, 306] on input "Transit - Success 1: (Copy)" at bounding box center [784, 308] width 464 height 30
type input "Transit - Success 2:"
click at [974, 505] on button "Duplicate" at bounding box center [981, 500] width 69 height 29
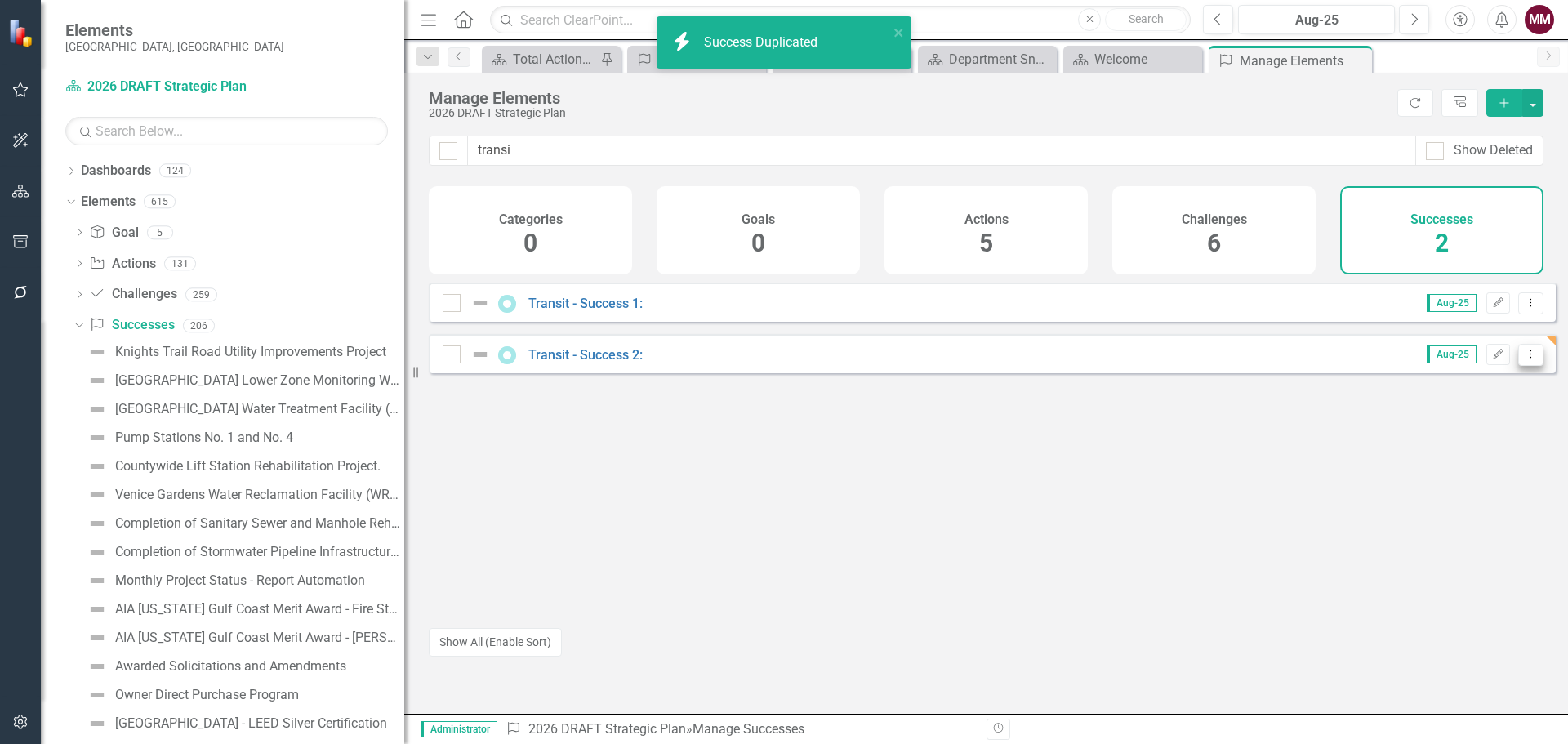
click at [1524, 359] on icon "Dropdown Menu" at bounding box center [1531, 354] width 14 height 11
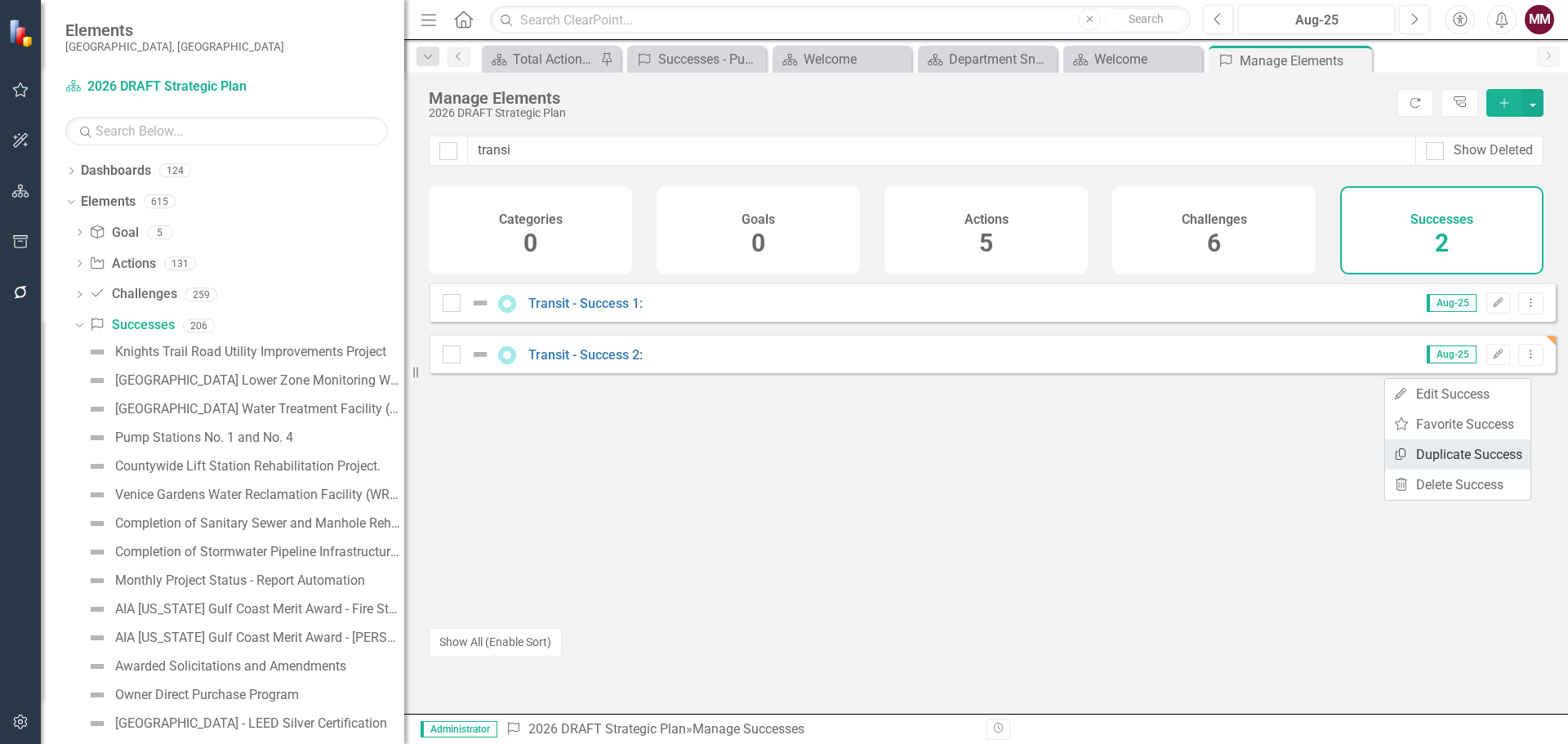
click at [1481, 448] on link "Copy Duplicate Success" at bounding box center [1458, 454] width 145 height 30
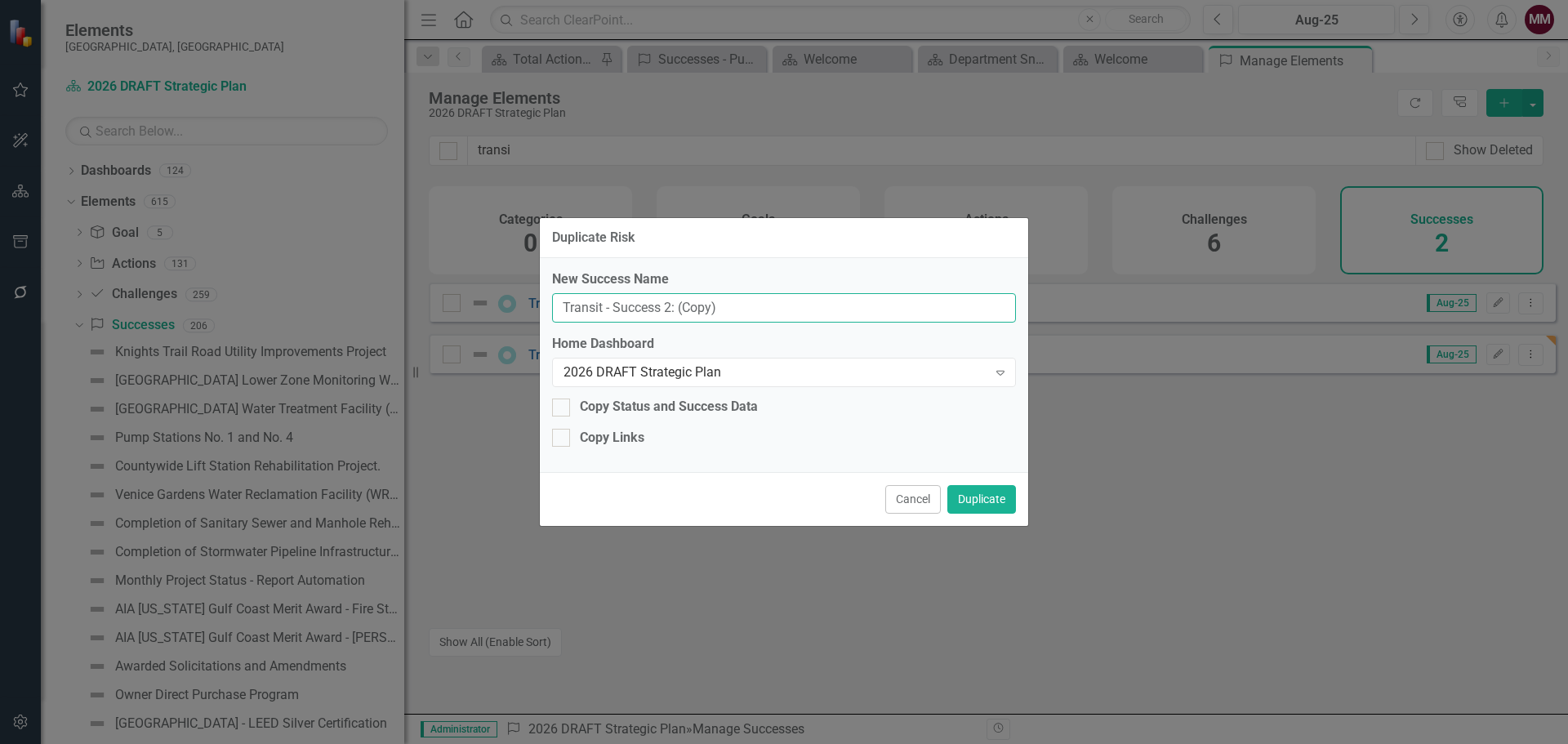
click at [666, 309] on input "Transit - Success 2: (Copy)" at bounding box center [784, 308] width 464 height 30
type input "Transit - Success 3:"
click at [991, 502] on button "Duplicate" at bounding box center [981, 500] width 69 height 29
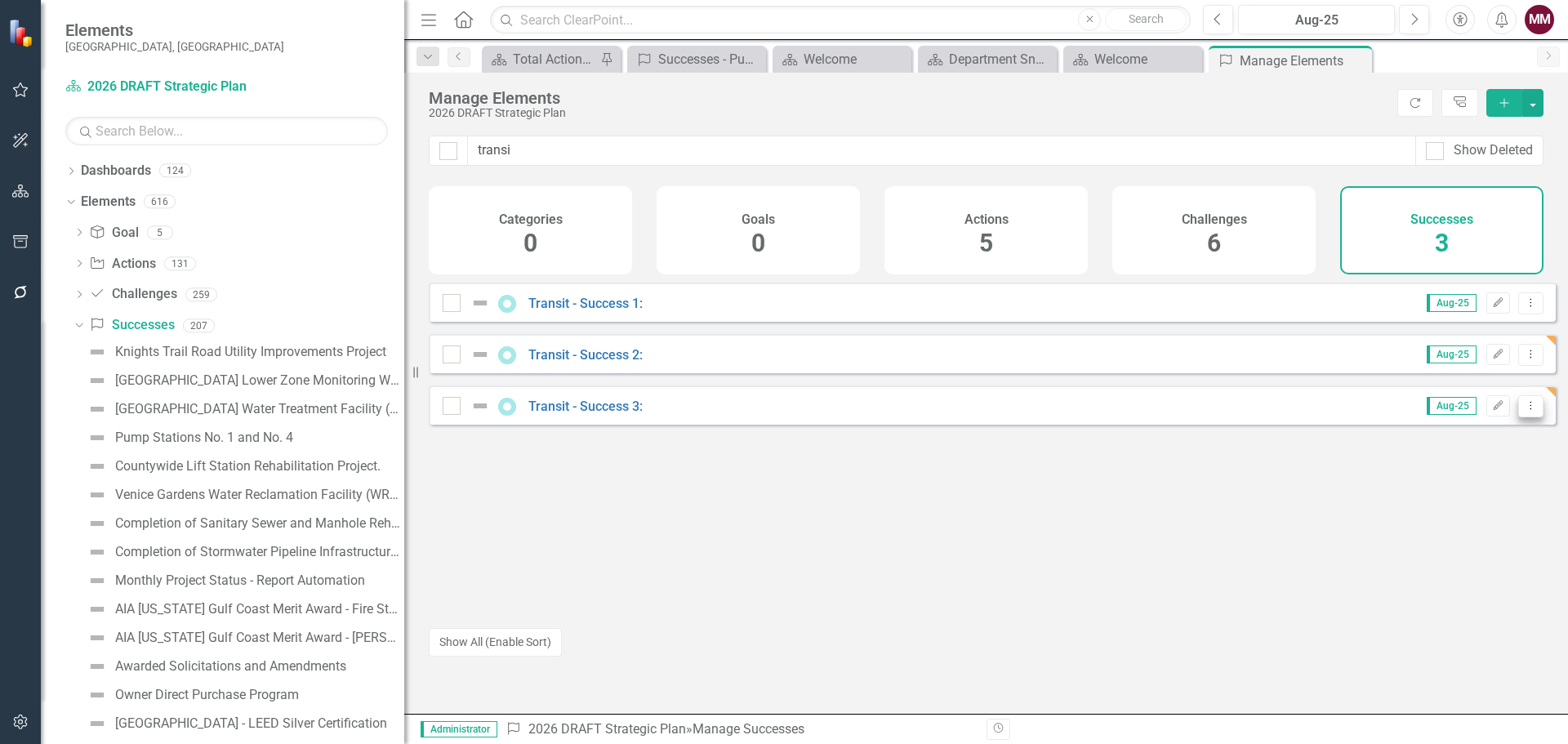
click at [1524, 411] on icon "Dropdown Menu" at bounding box center [1531, 405] width 14 height 11
click at [1494, 503] on link "Copy Duplicate Success" at bounding box center [1458, 506] width 145 height 30
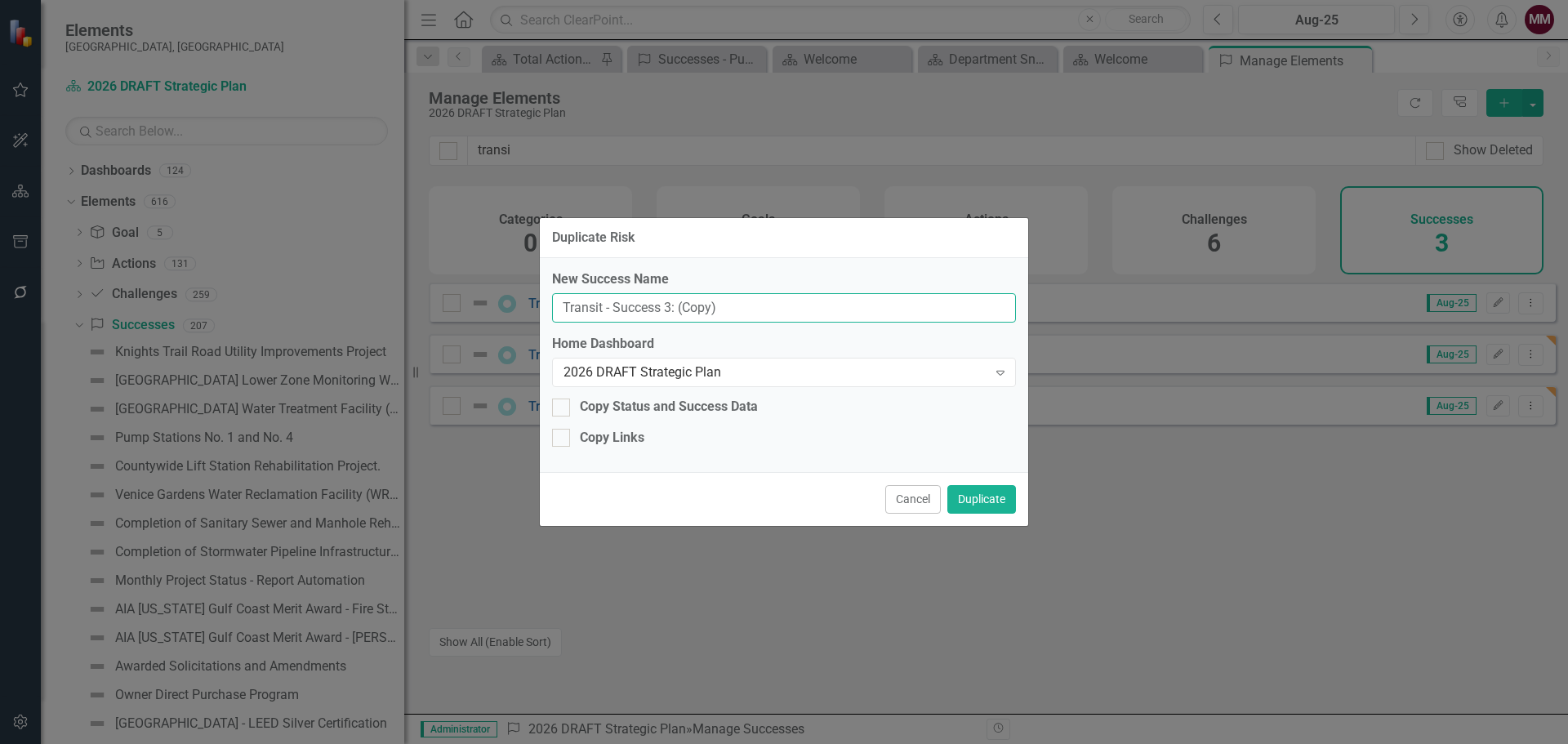
click at [667, 309] on input "Transit - Success 3: (Copy)" at bounding box center [784, 308] width 464 height 30
type input "Transit - Success 4:"
click at [1004, 501] on button "Duplicate" at bounding box center [981, 500] width 69 height 29
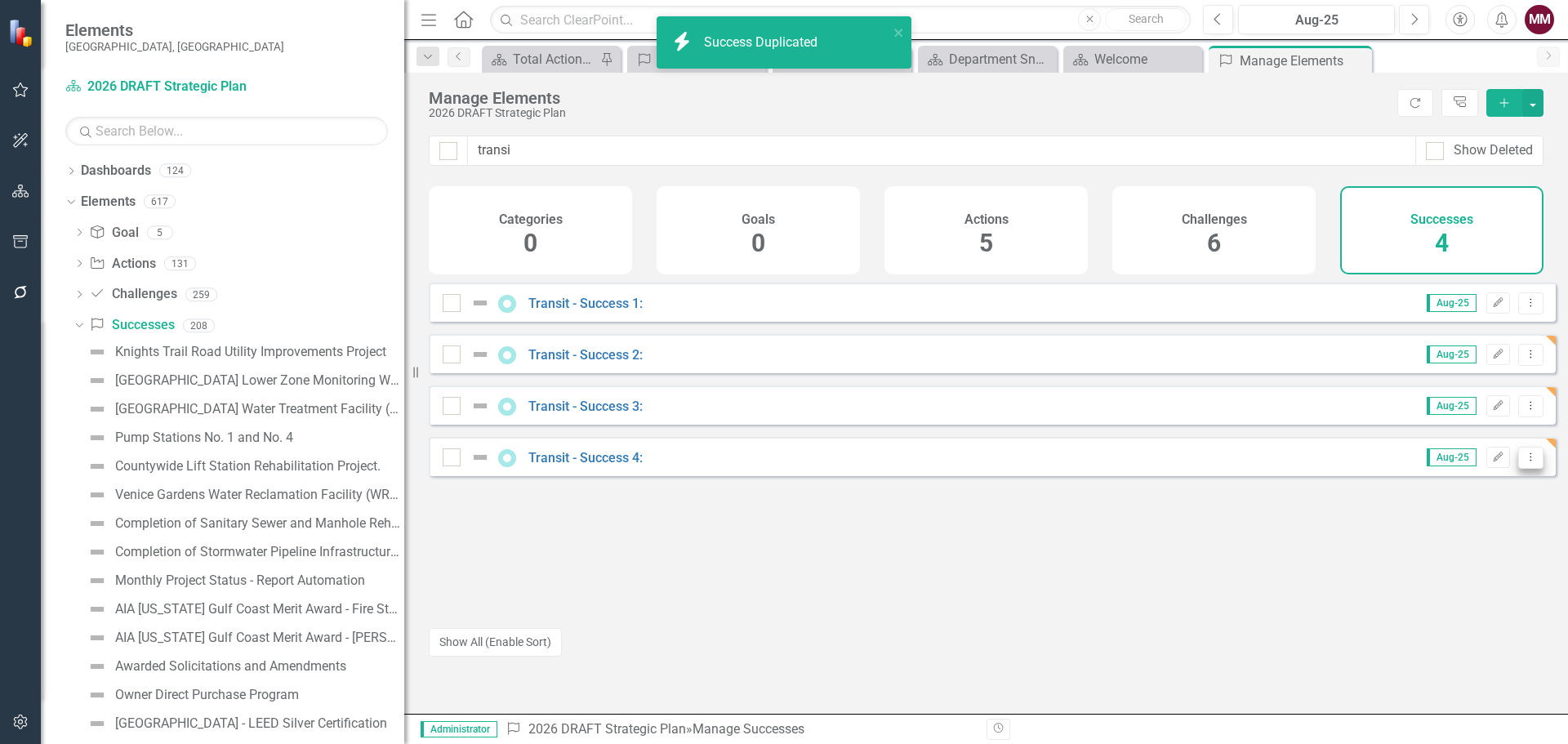
click at [1524, 462] on icon "Dropdown Menu" at bounding box center [1531, 456] width 14 height 11
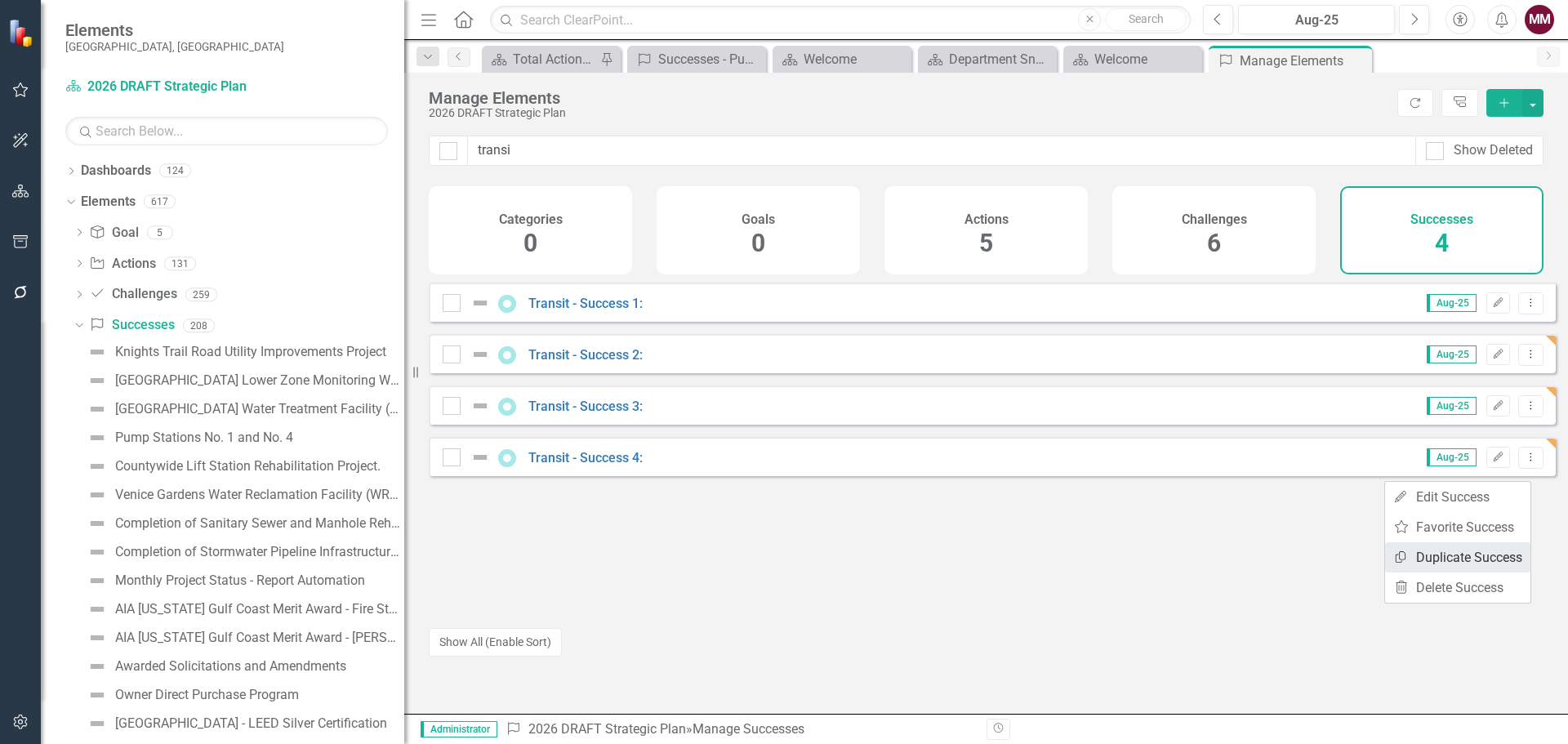
click at [1453, 562] on link "Copy Duplicate Success" at bounding box center [1458, 557] width 145 height 30
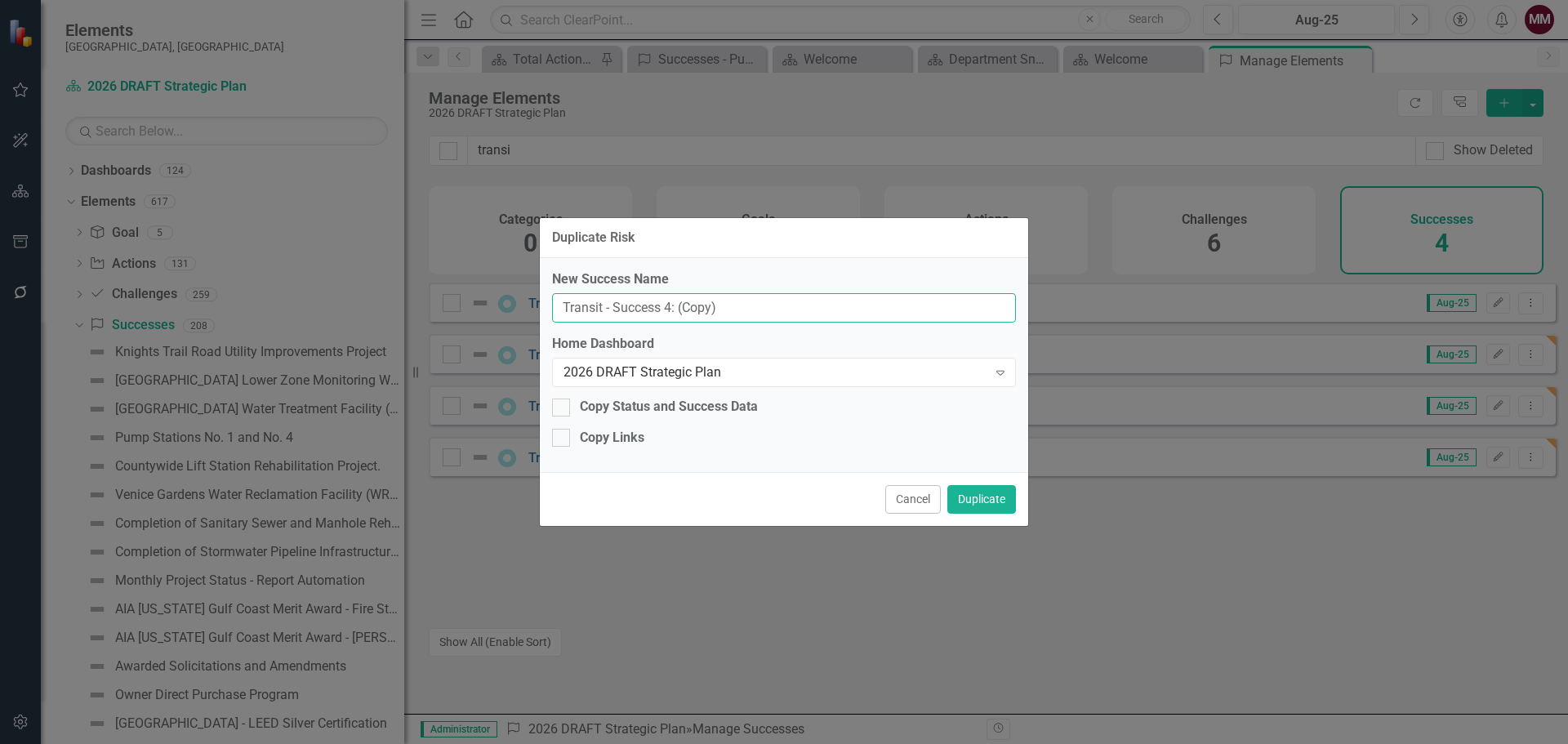
click at [667, 301] on input "Transit - Success 4: (Copy)" at bounding box center [784, 308] width 464 height 30
type input "Transit - Success 5:"
click at [975, 495] on button "Duplicate" at bounding box center [981, 500] width 69 height 29
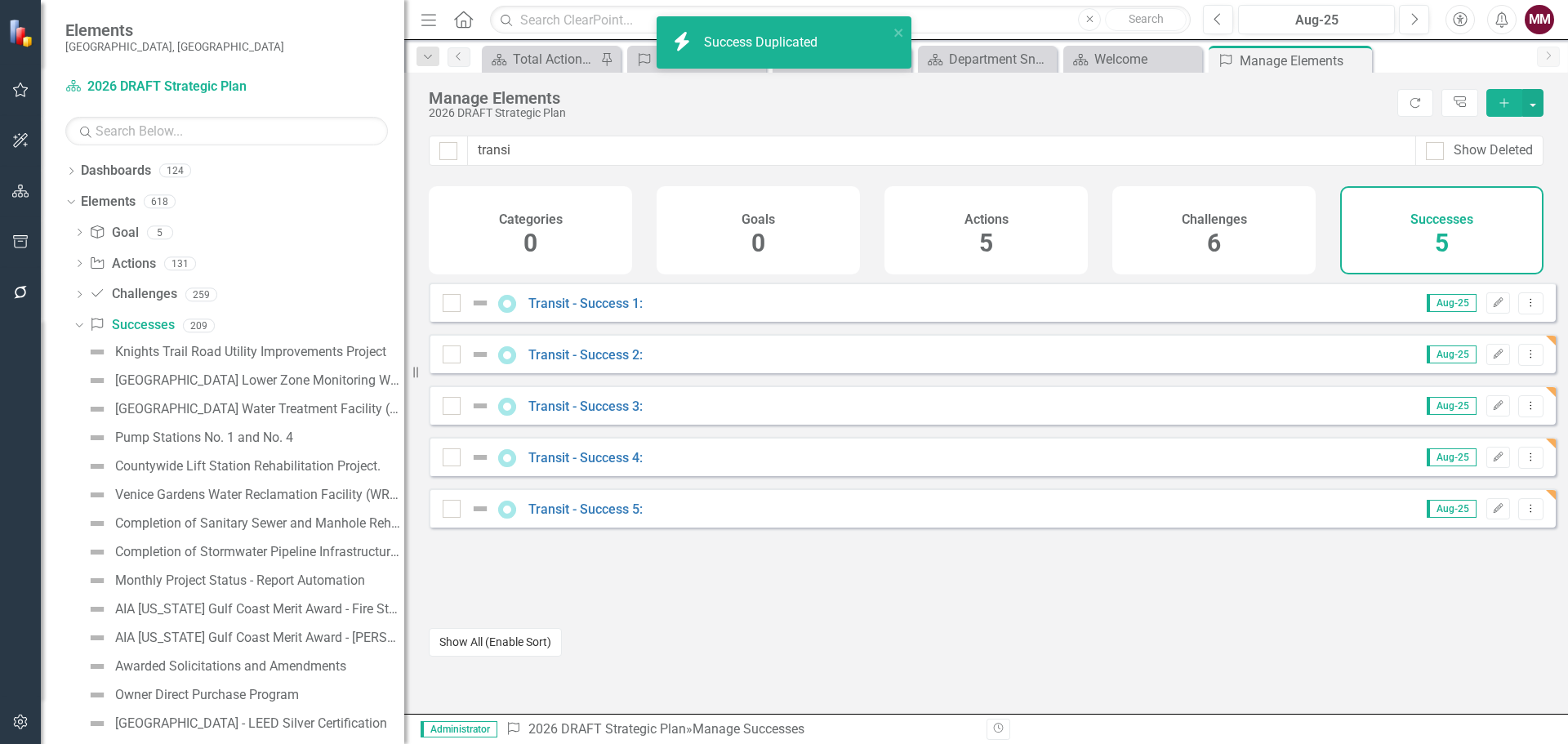
click at [517, 643] on button "Show All (Enable Sort)" at bounding box center [495, 643] width 133 height 29
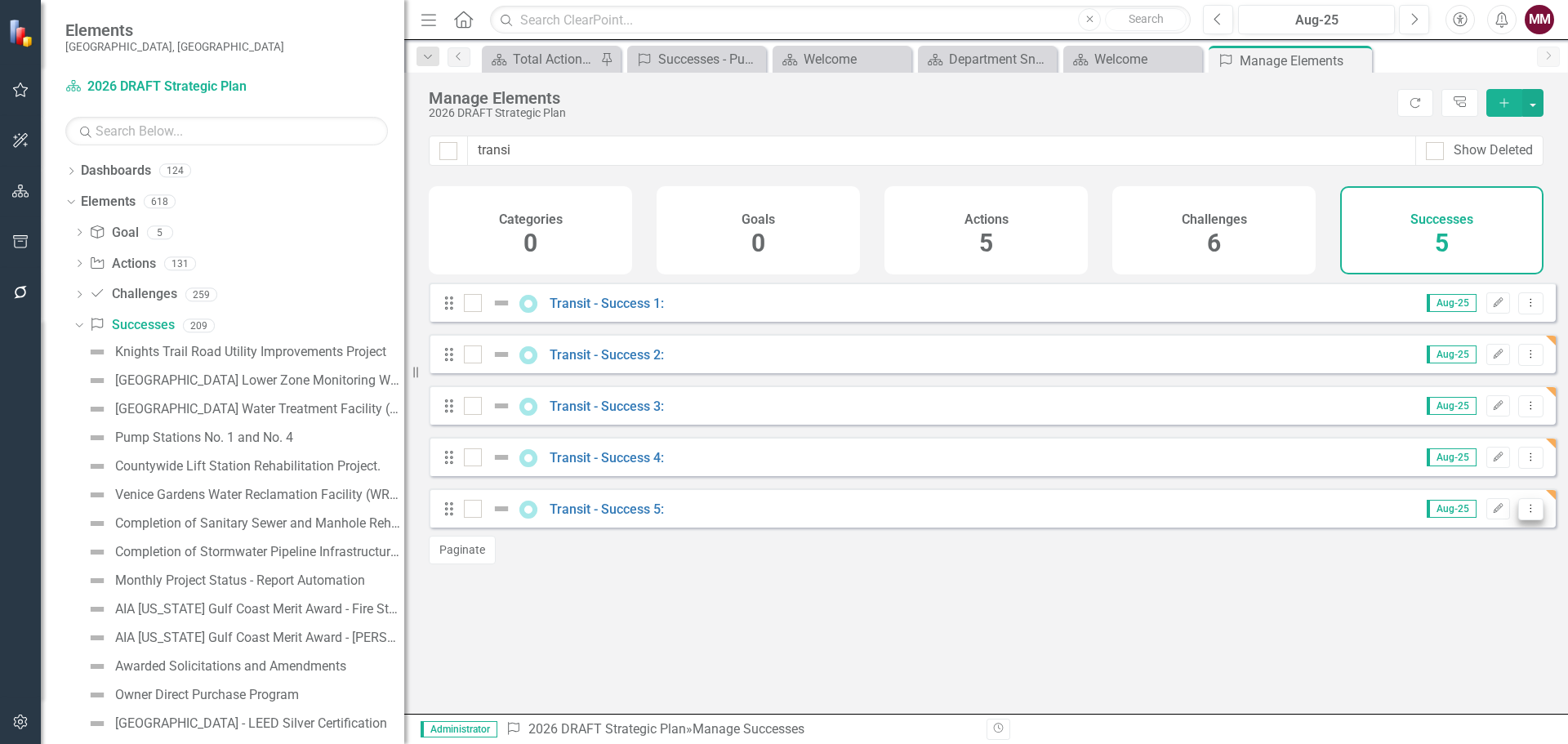
click at [1524, 513] on icon "Dropdown Menu" at bounding box center [1531, 509] width 14 height 11
click at [1478, 607] on link "Copy Duplicate Success" at bounding box center [1458, 608] width 145 height 30
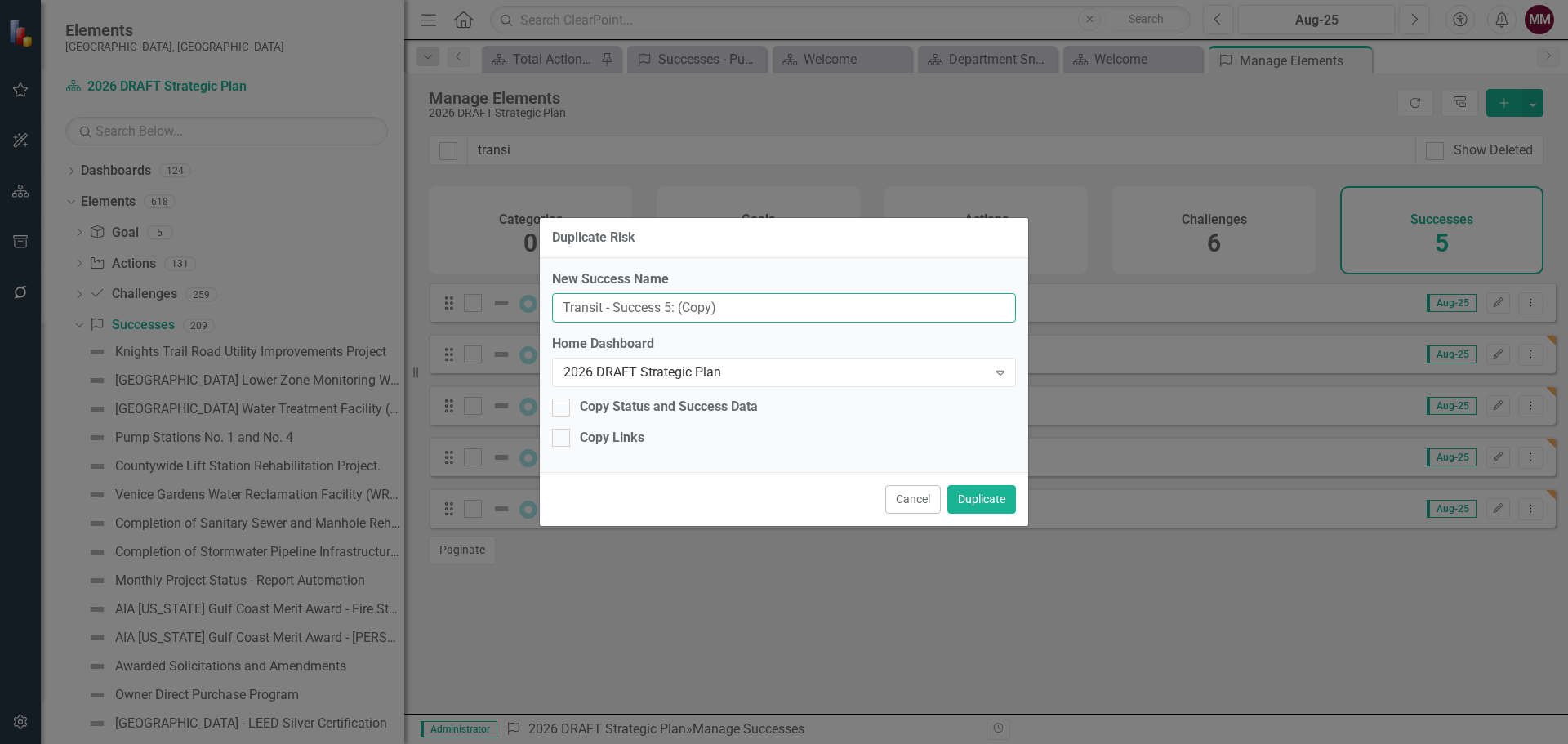
click at [666, 304] on input "Transit - Success 5: (Copy)" at bounding box center [784, 308] width 464 height 30
type input "Transit - Success 6:"
click at [967, 495] on button "Duplicate" at bounding box center [981, 500] width 69 height 29
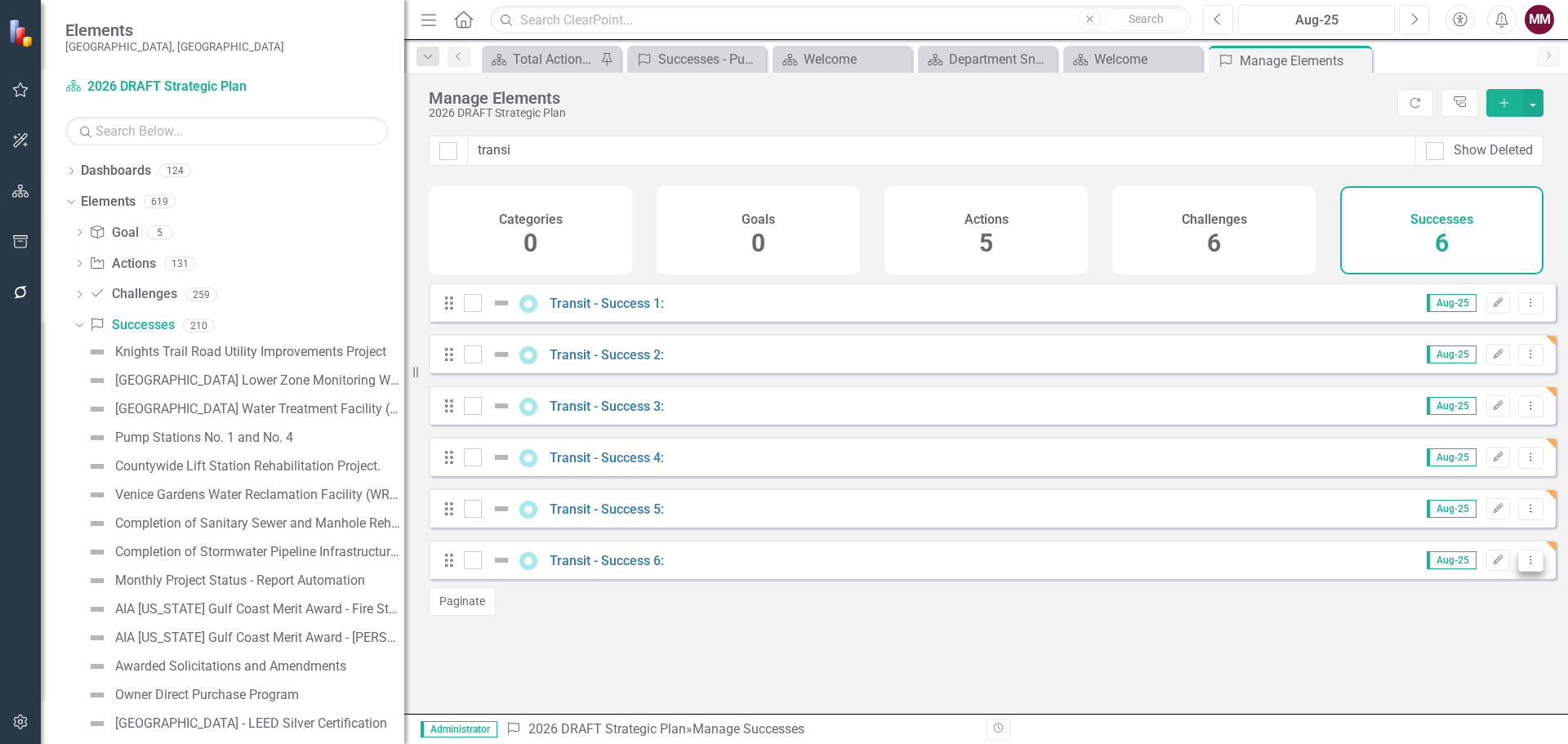
click at [1519, 572] on button "Dropdown Menu" at bounding box center [1531, 561] width 25 height 22
click at [1471, 663] on link "Copy Duplicate Success" at bounding box center [1458, 660] width 145 height 30
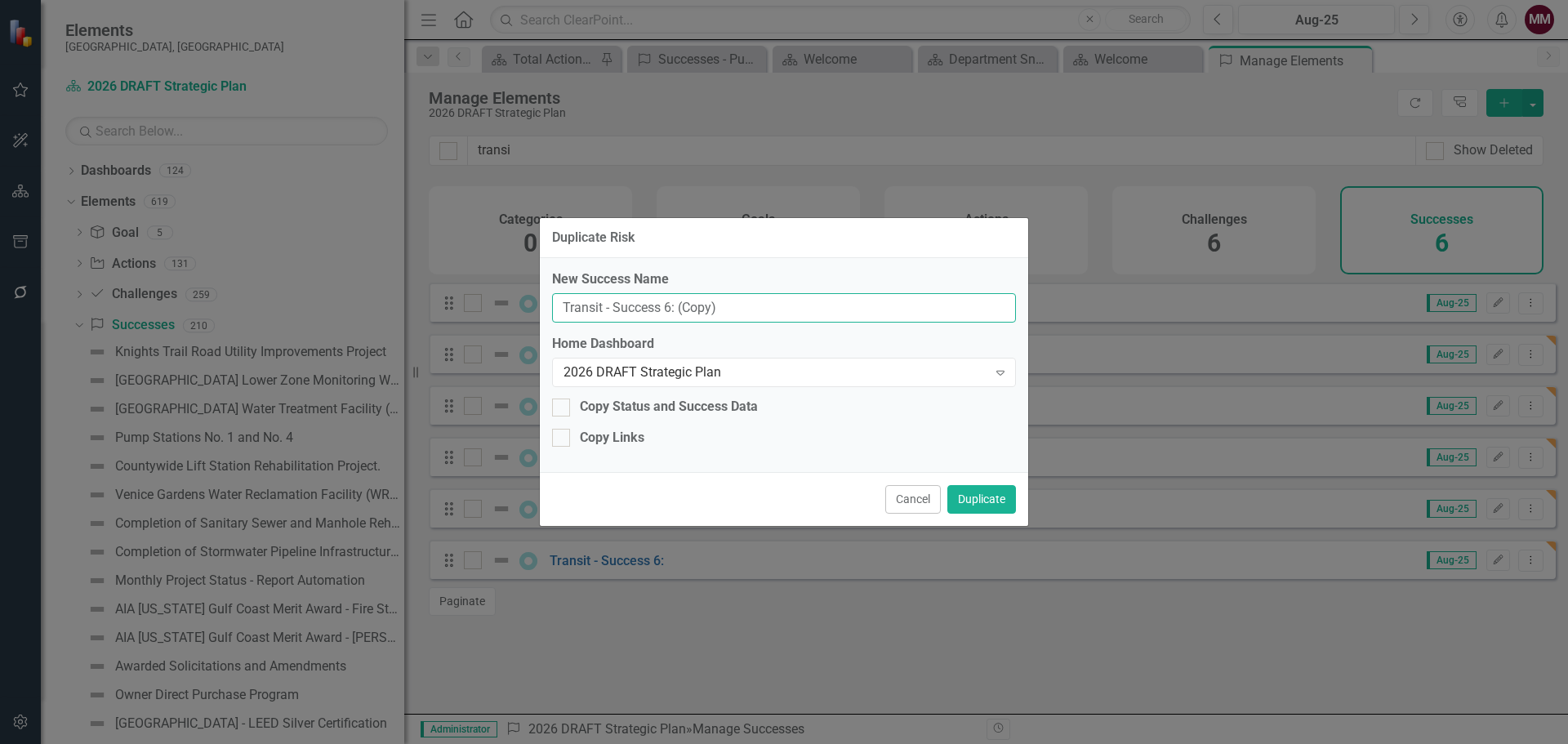
click at [665, 310] on input "Transit - Success 6: (Copy)" at bounding box center [784, 308] width 464 height 30
type input "Transit - Success 7:"
click at [985, 488] on button "Duplicate" at bounding box center [981, 500] width 69 height 29
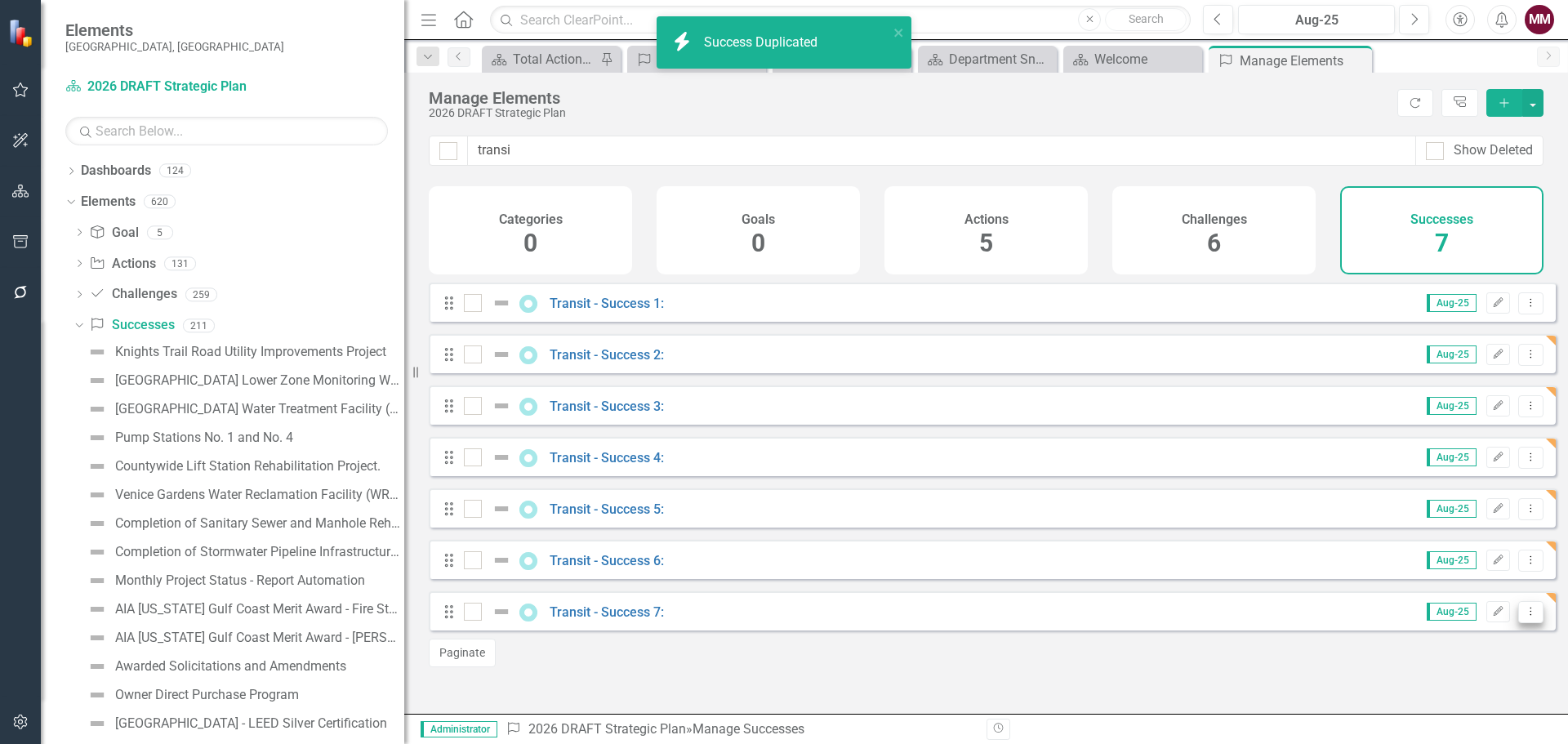
click at [1524, 617] on icon "Dropdown Menu" at bounding box center [1531, 611] width 14 height 11
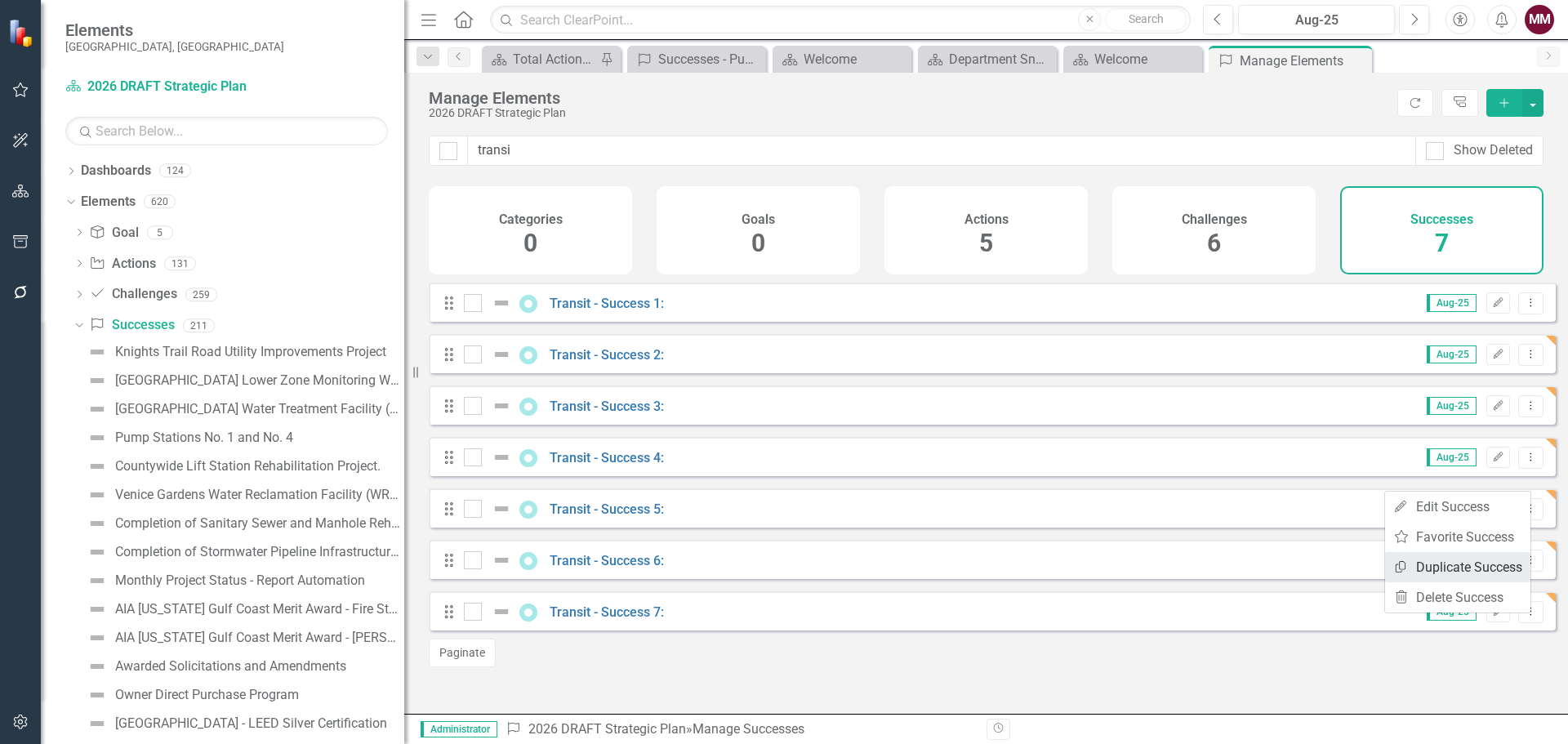
click at [1444, 566] on link "Copy Duplicate Success" at bounding box center [1458, 567] width 145 height 30
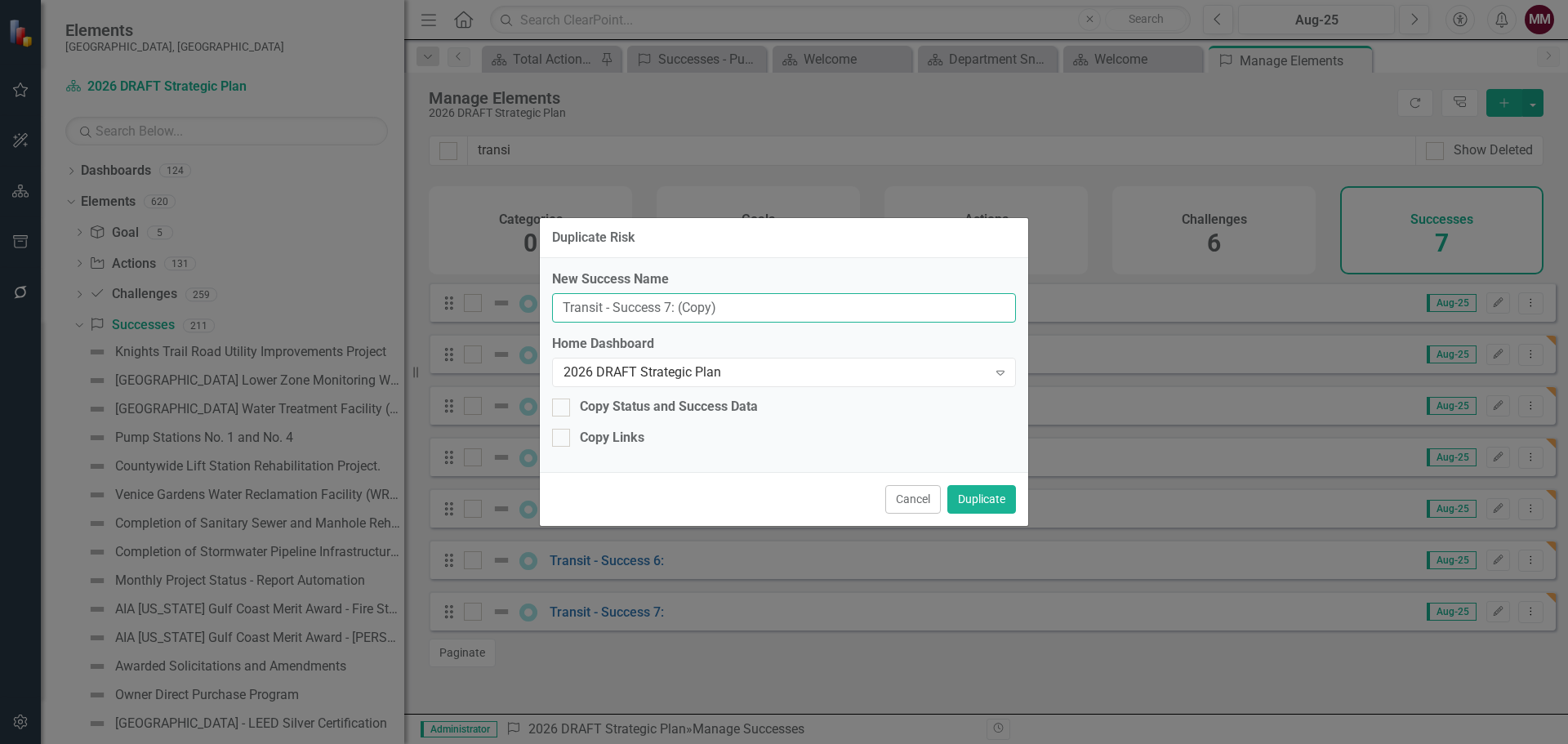
click at [669, 303] on input "Transit - Success 7: (Copy)" at bounding box center [784, 308] width 464 height 30
type input "Transit - Success 8:"
click at [978, 498] on button "Duplicate" at bounding box center [981, 500] width 69 height 29
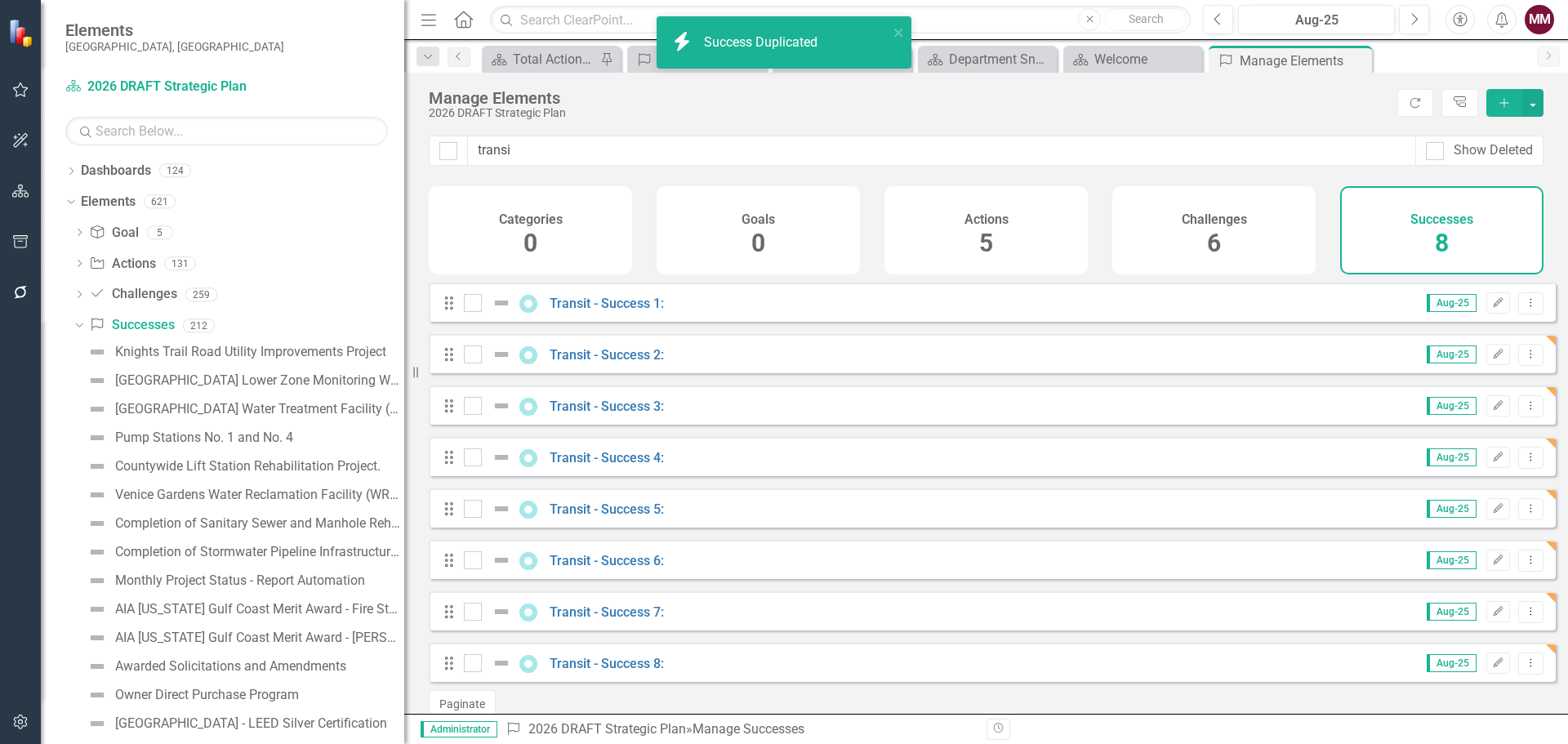
scroll to position [34, 0]
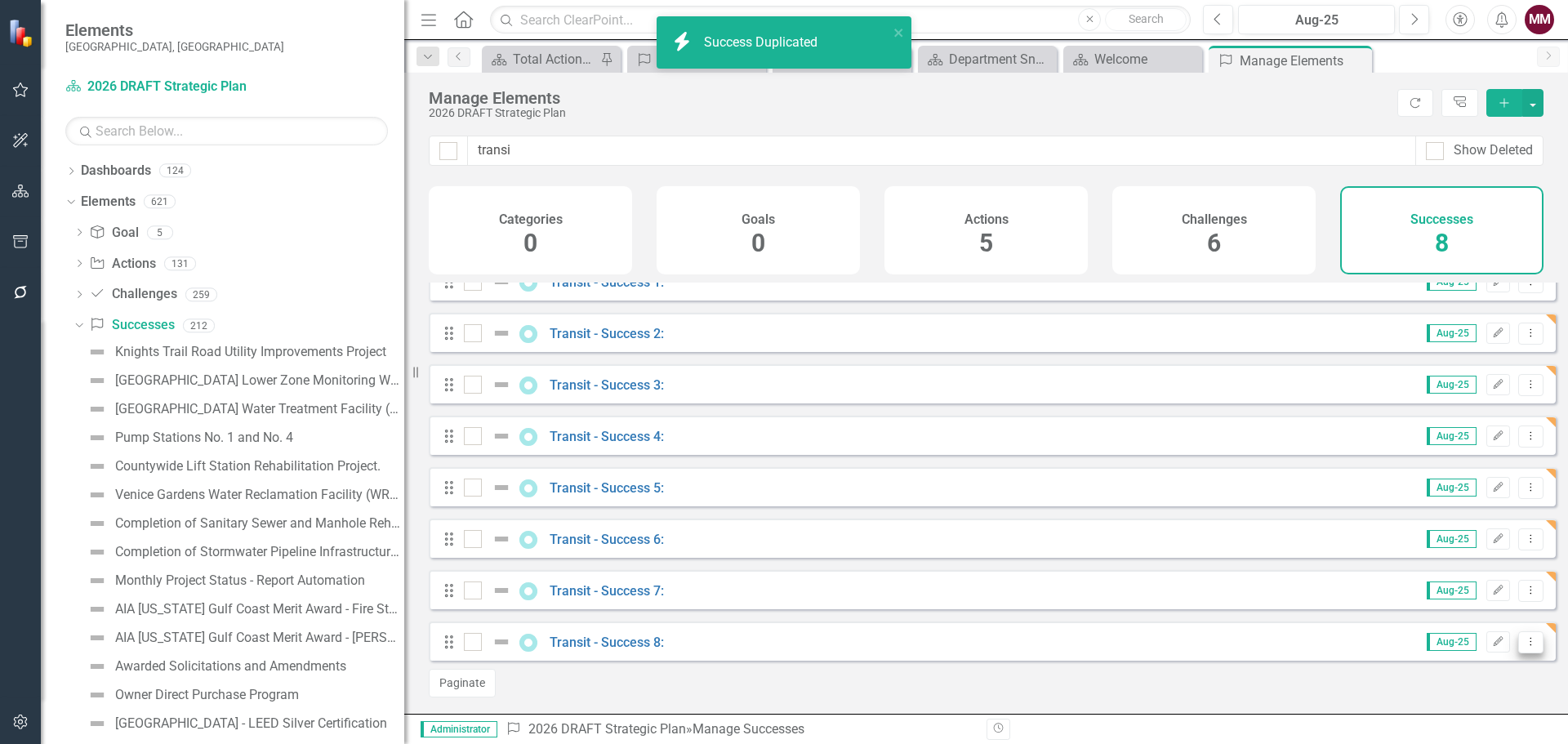
click at [1524, 642] on icon "Dropdown Menu" at bounding box center [1531, 641] width 14 height 11
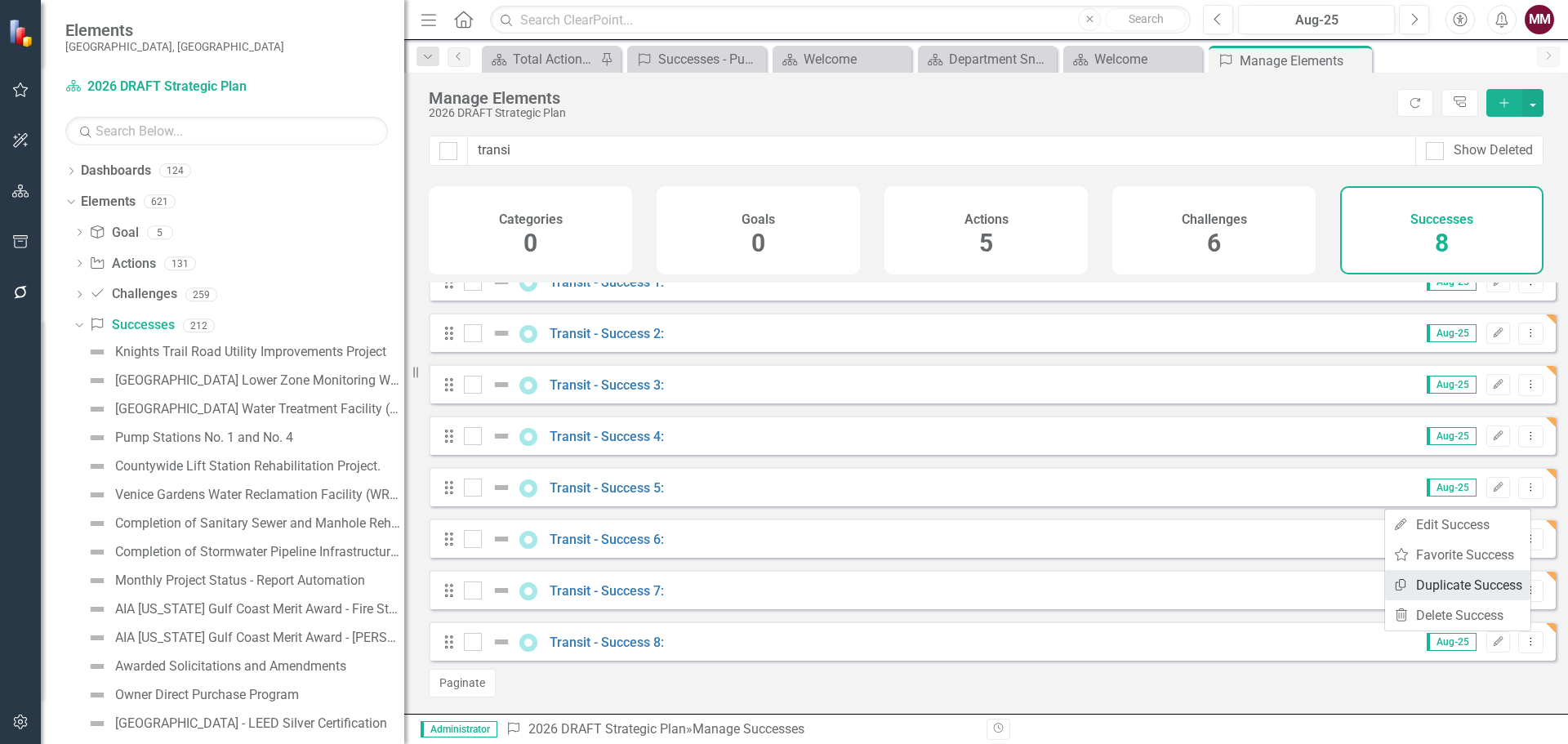
click at [1444, 587] on link "Copy Duplicate Success" at bounding box center [1458, 585] width 145 height 30
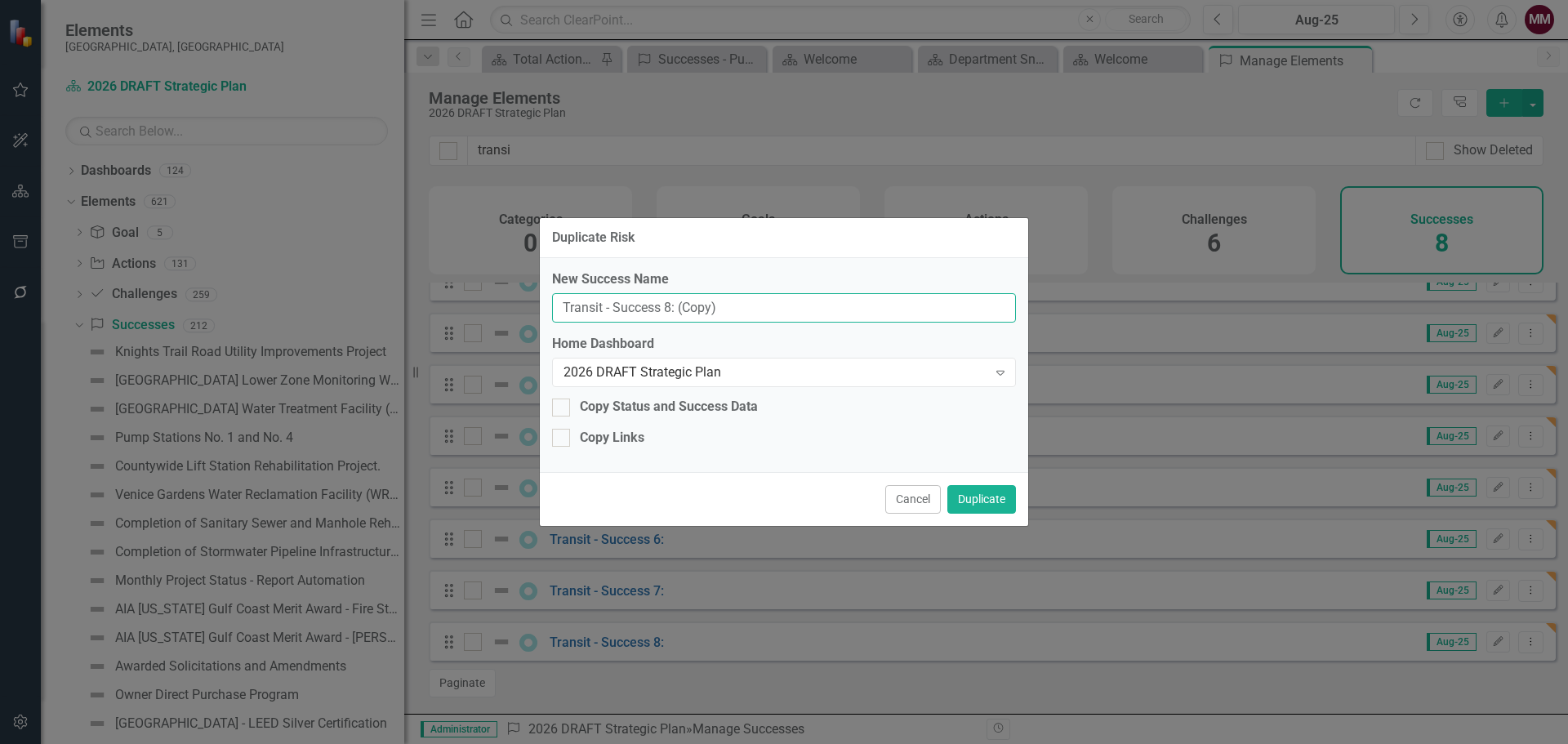
drag, startPoint x: 664, startPoint y: 305, endPoint x: 800, endPoint y: 306, distance: 136.0
click at [665, 306] on input "Transit - Success 8: (Copy)" at bounding box center [784, 308] width 464 height 30
type input "Transit - Success 9:"
click at [986, 494] on button "Duplicate" at bounding box center [981, 500] width 69 height 29
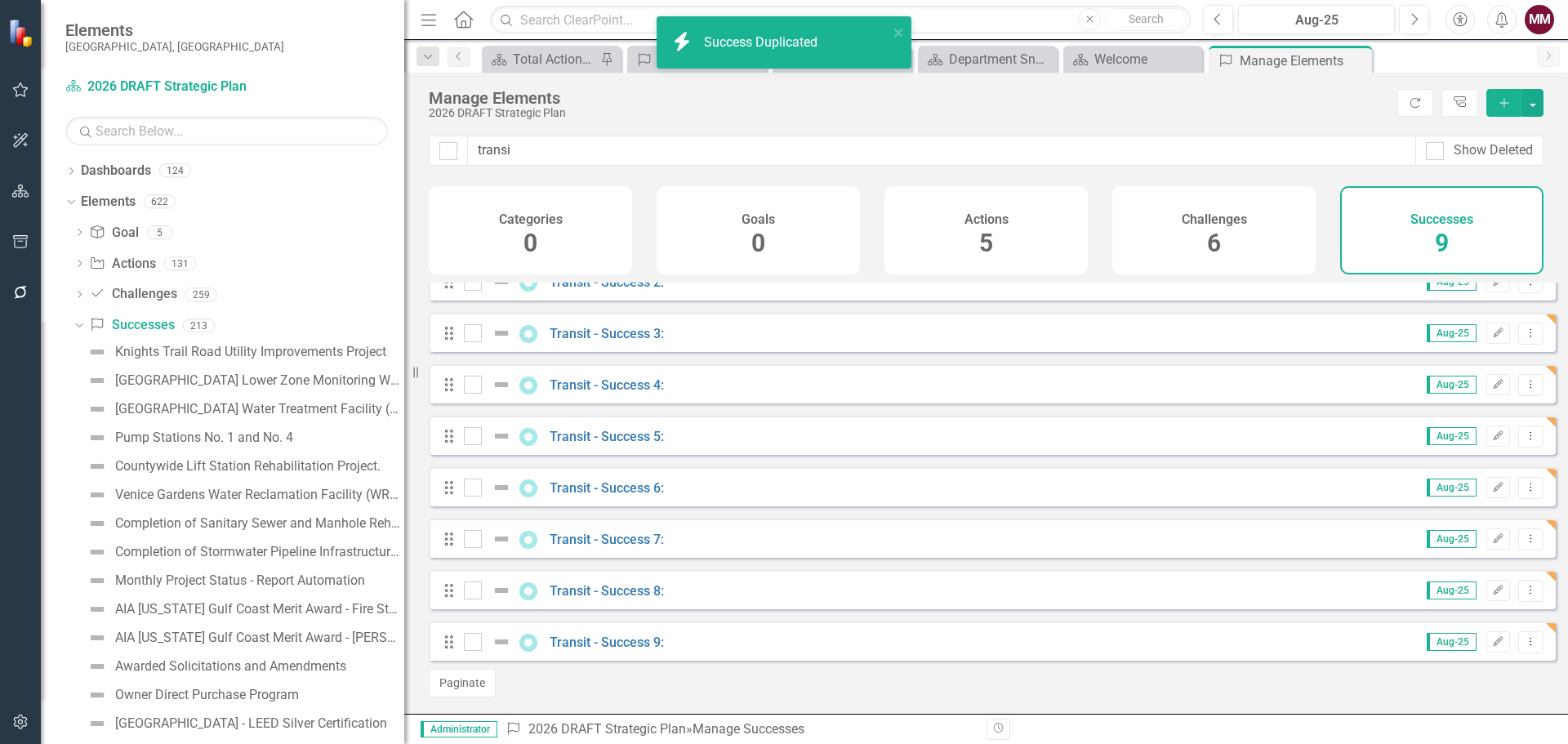
scroll to position [85, 0]
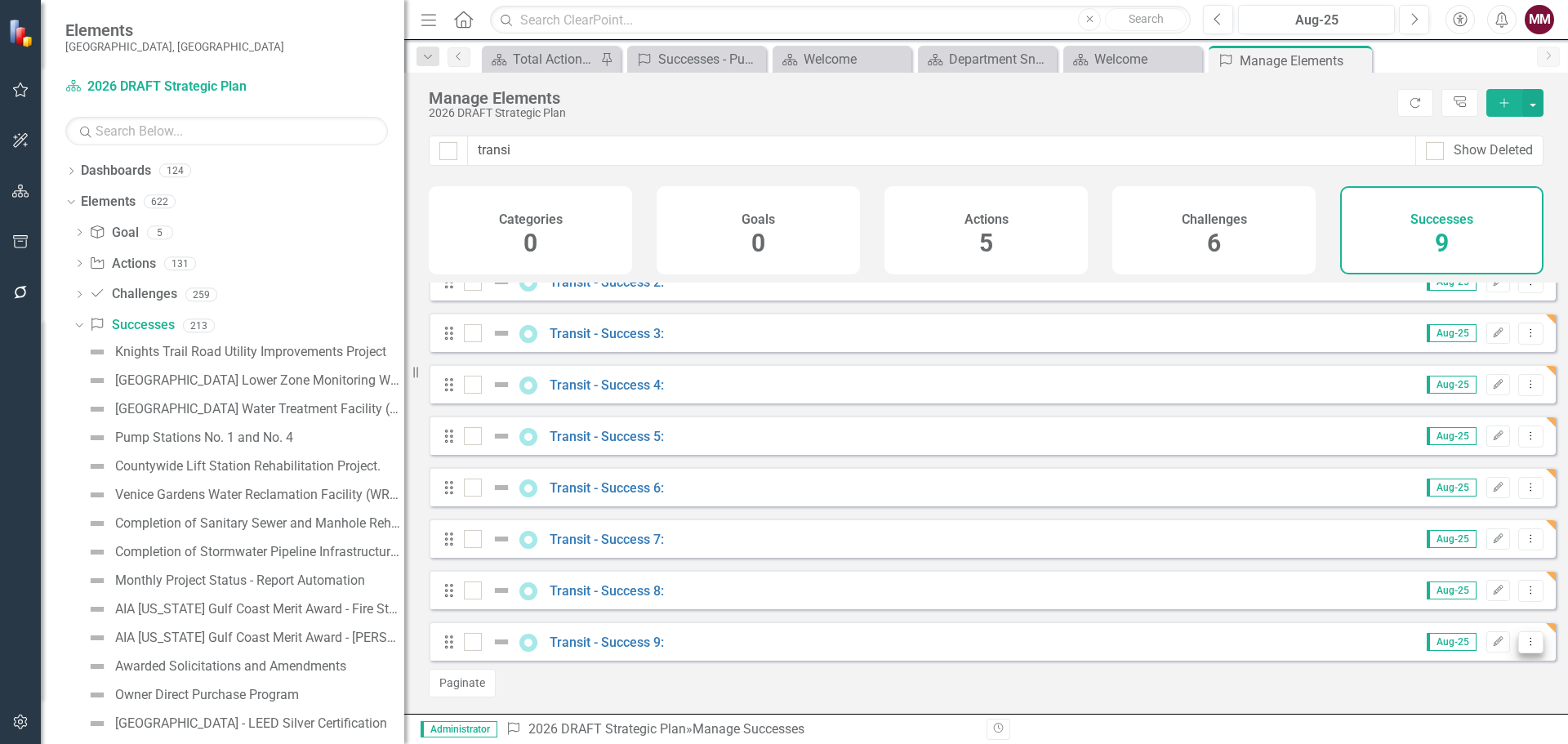
click at [1524, 644] on icon "Dropdown Menu" at bounding box center [1531, 641] width 14 height 11
click at [1462, 586] on link "Copy Duplicate Success" at bounding box center [1458, 585] width 145 height 30
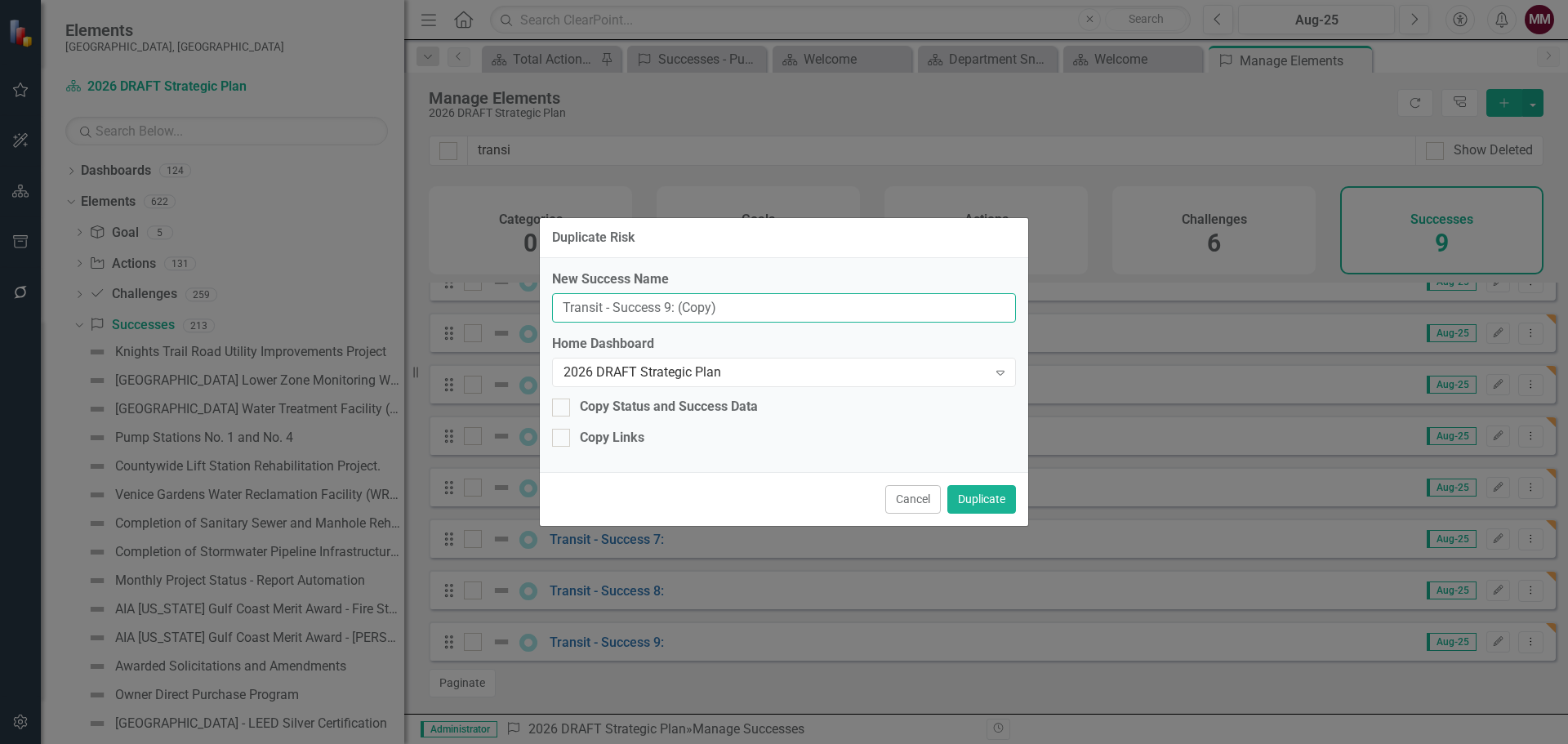
click at [668, 308] on input "Transit - Success 9: (Copy)" at bounding box center [784, 308] width 464 height 30
type input "Transit - Success 10:"
click at [975, 500] on button "Duplicate" at bounding box center [981, 500] width 69 height 29
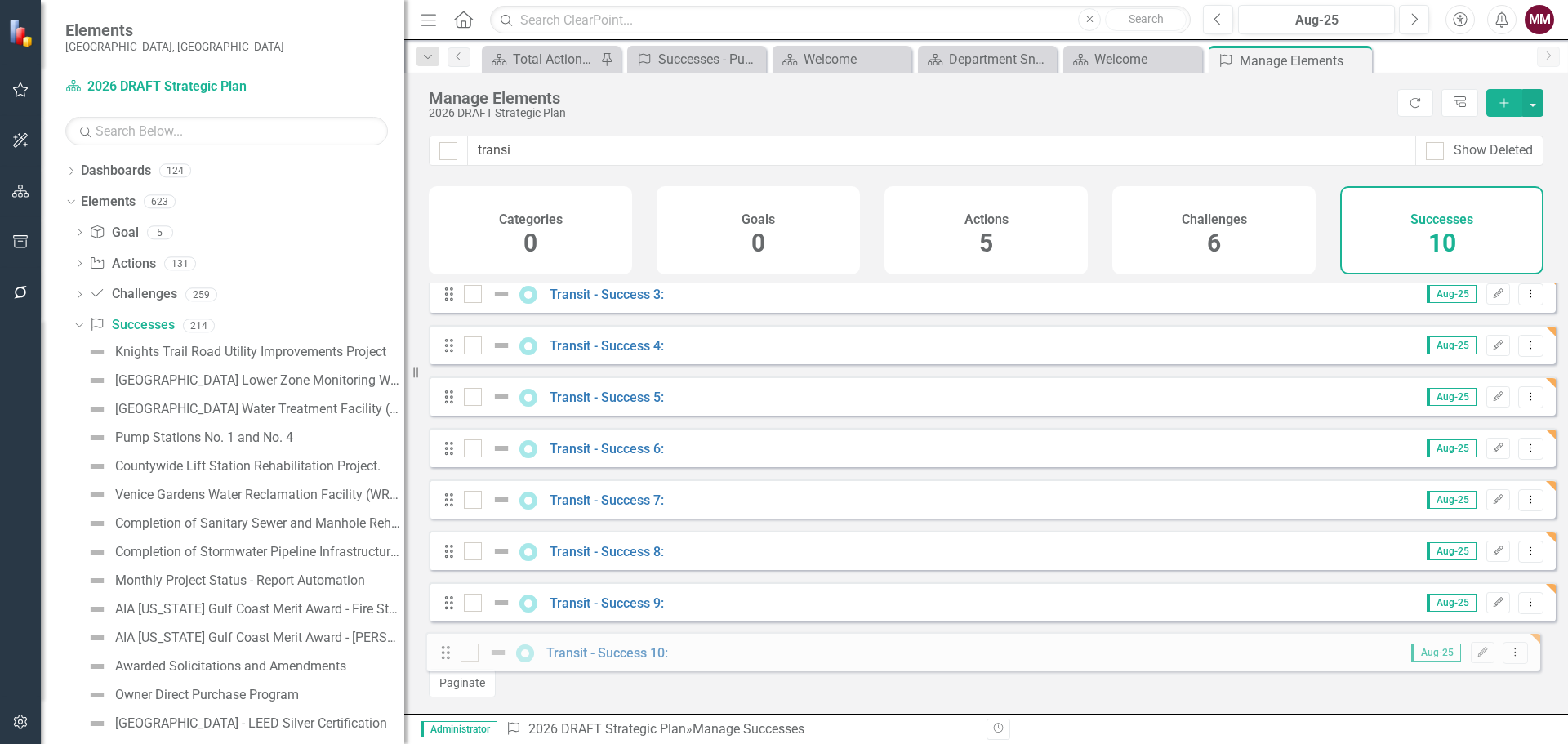
scroll to position [137, 0]
drag, startPoint x: 446, startPoint y: 368, endPoint x: 442, endPoint y: 630, distance: 262.0
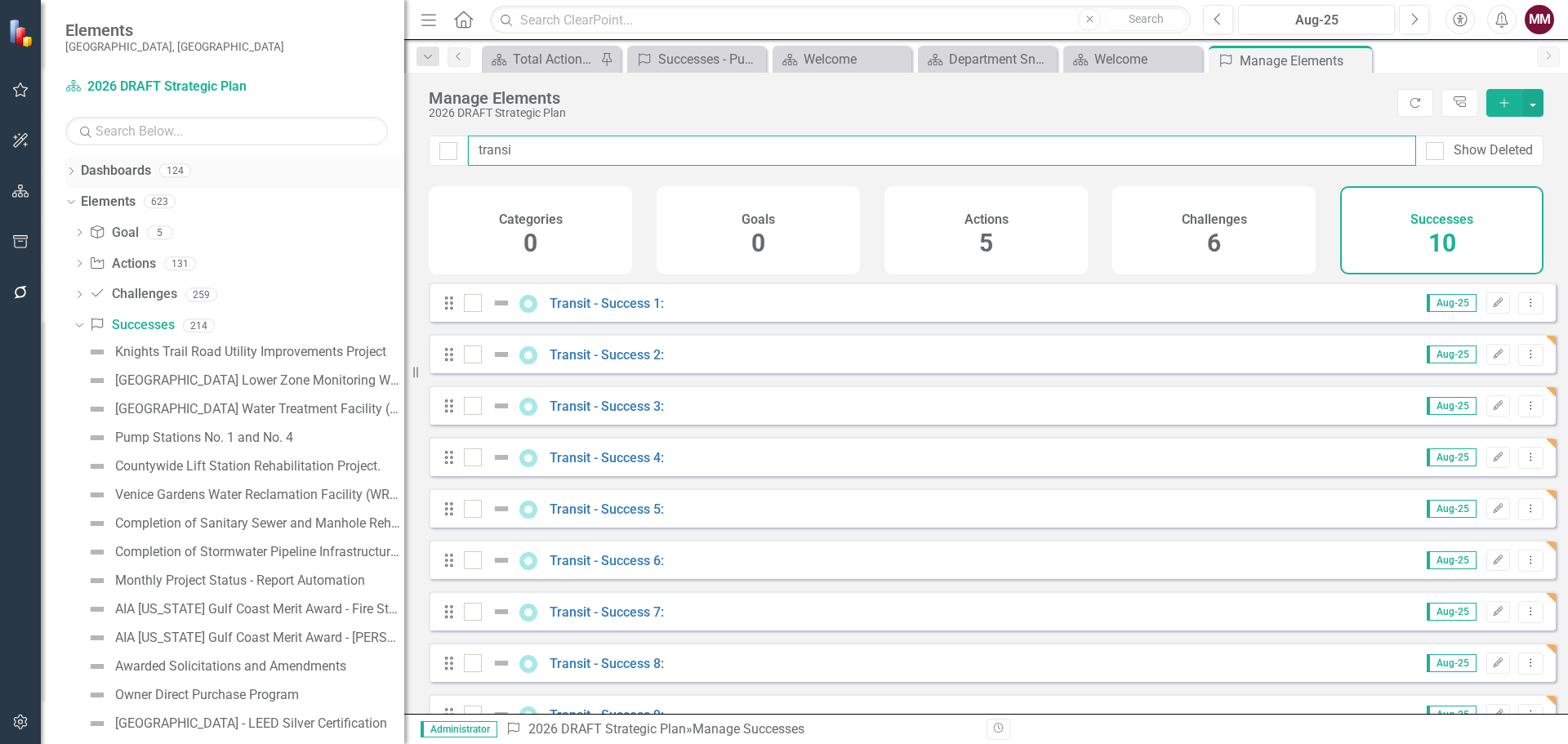
drag, startPoint x: 539, startPoint y: 147, endPoint x: 237, endPoint y: 180, distance: 303.8
click at [257, 180] on div "Elements [GEOGRAPHIC_DATA], [GEOGRAPHIC_DATA] Dashboard 2026 DRAFT Strategic Pl…" at bounding box center [784, 372] width 1568 height 744
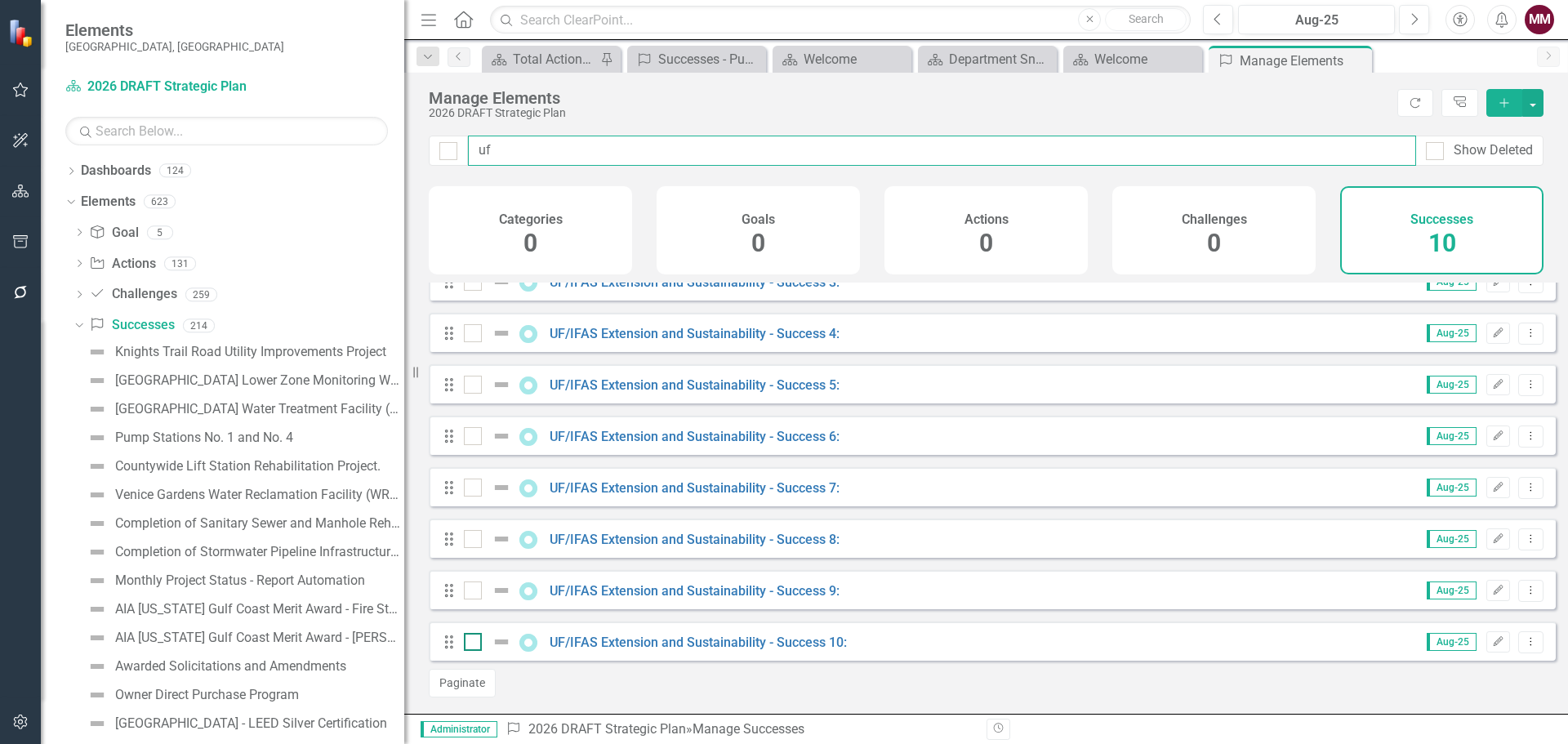
type input "uf"
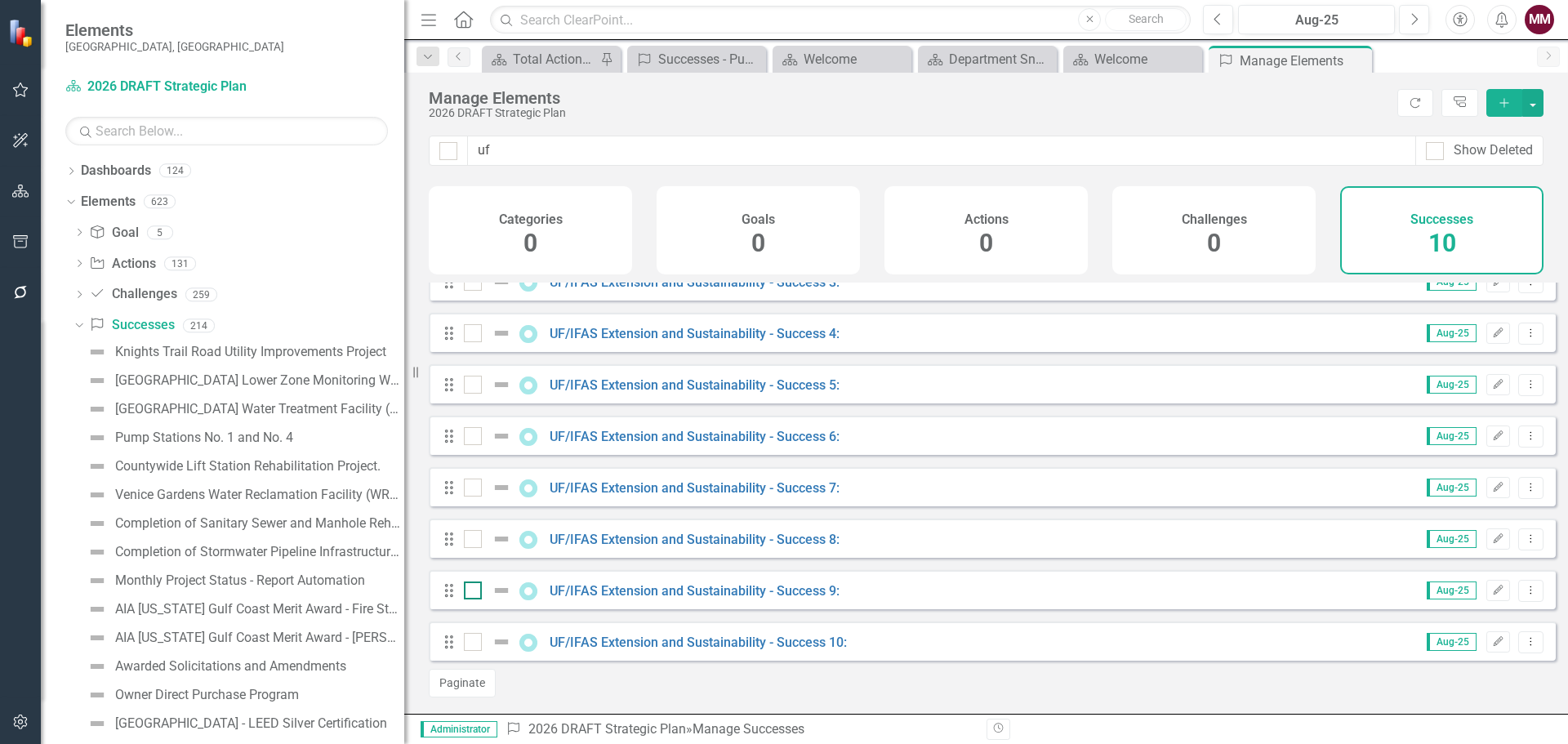
drag, startPoint x: 477, startPoint y: 642, endPoint x: 472, endPoint y: 592, distance: 50.2
click at [476, 640] on div at bounding box center [473, 642] width 18 height 18
click at [475, 640] on input "checkbox" at bounding box center [469, 638] width 11 height 11
checkbox input "true"
click at [472, 584] on input "checkbox" at bounding box center [469, 586] width 11 height 11
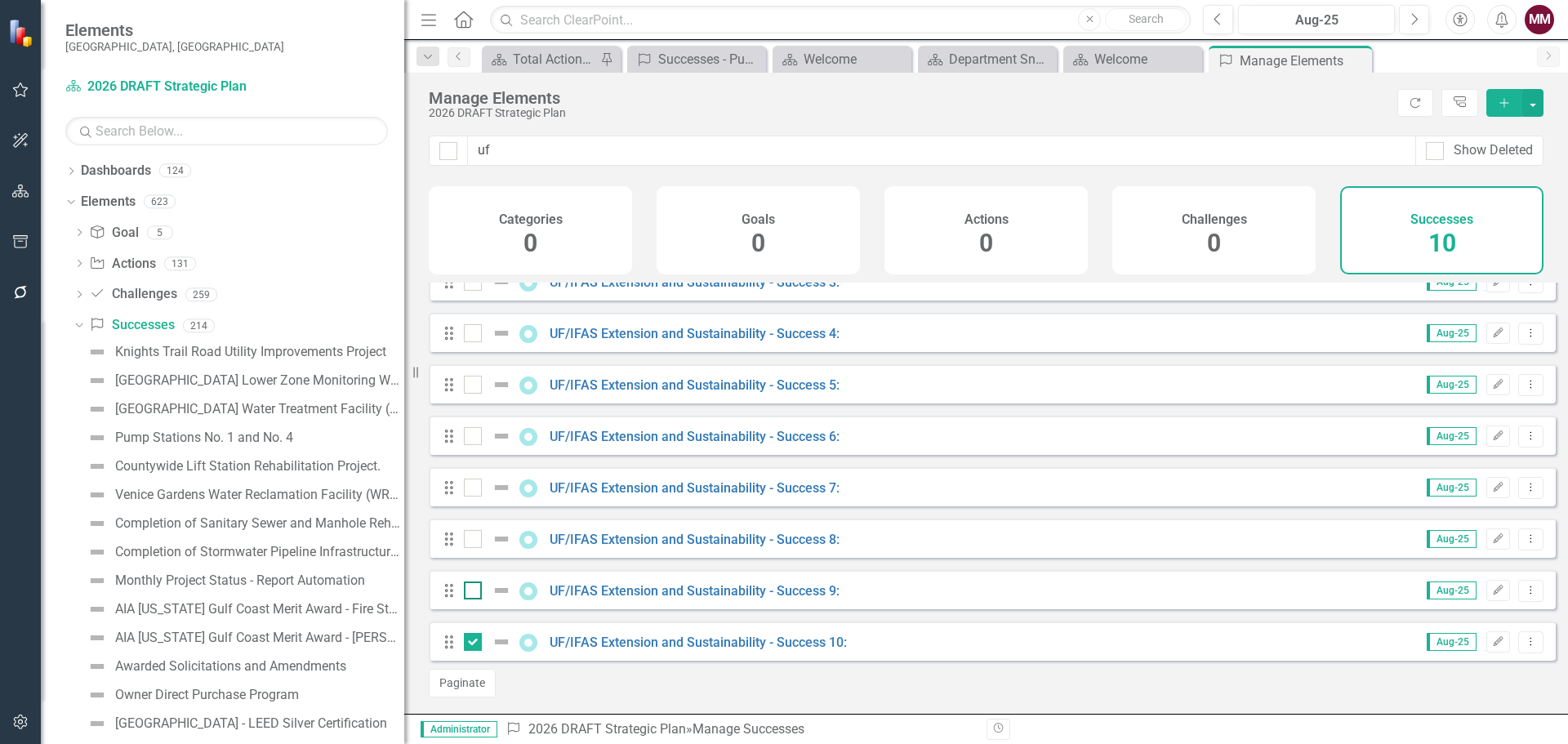
checkbox input "true"
click at [475, 540] on div at bounding box center [473, 539] width 18 height 18
click at [475, 540] on input "checkbox" at bounding box center [469, 535] width 11 height 11
checkbox input "true"
drag, startPoint x: 477, startPoint y: 490, endPoint x: 468, endPoint y: 441, distance: 49.8
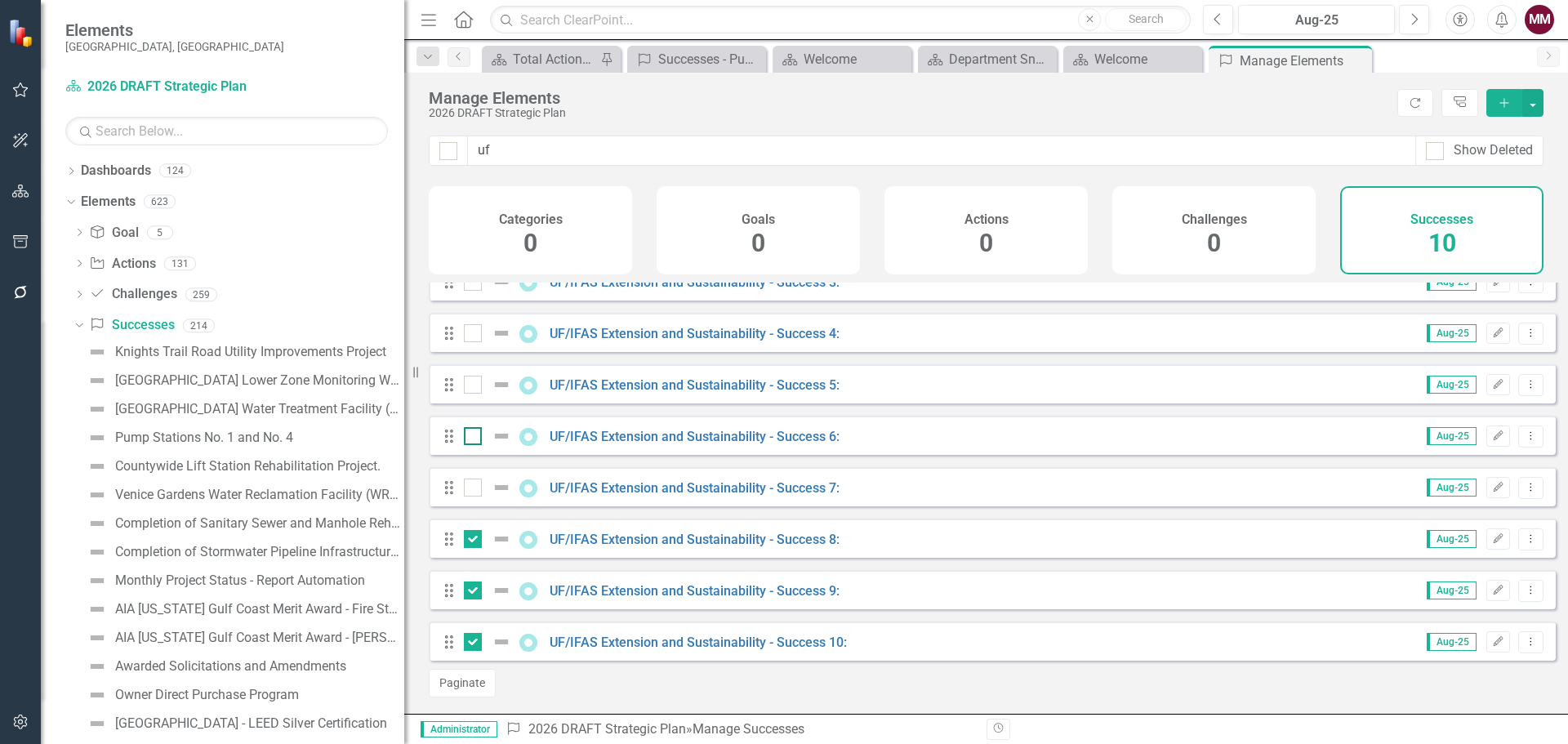
click at [477, 488] on div at bounding box center [473, 487] width 18 height 18
click at [475, 488] on input "checkbox" at bounding box center [469, 483] width 11 height 11
checkbox input "true"
click at [469, 429] on input "checkbox" at bounding box center [469, 432] width 11 height 11
checkbox input "true"
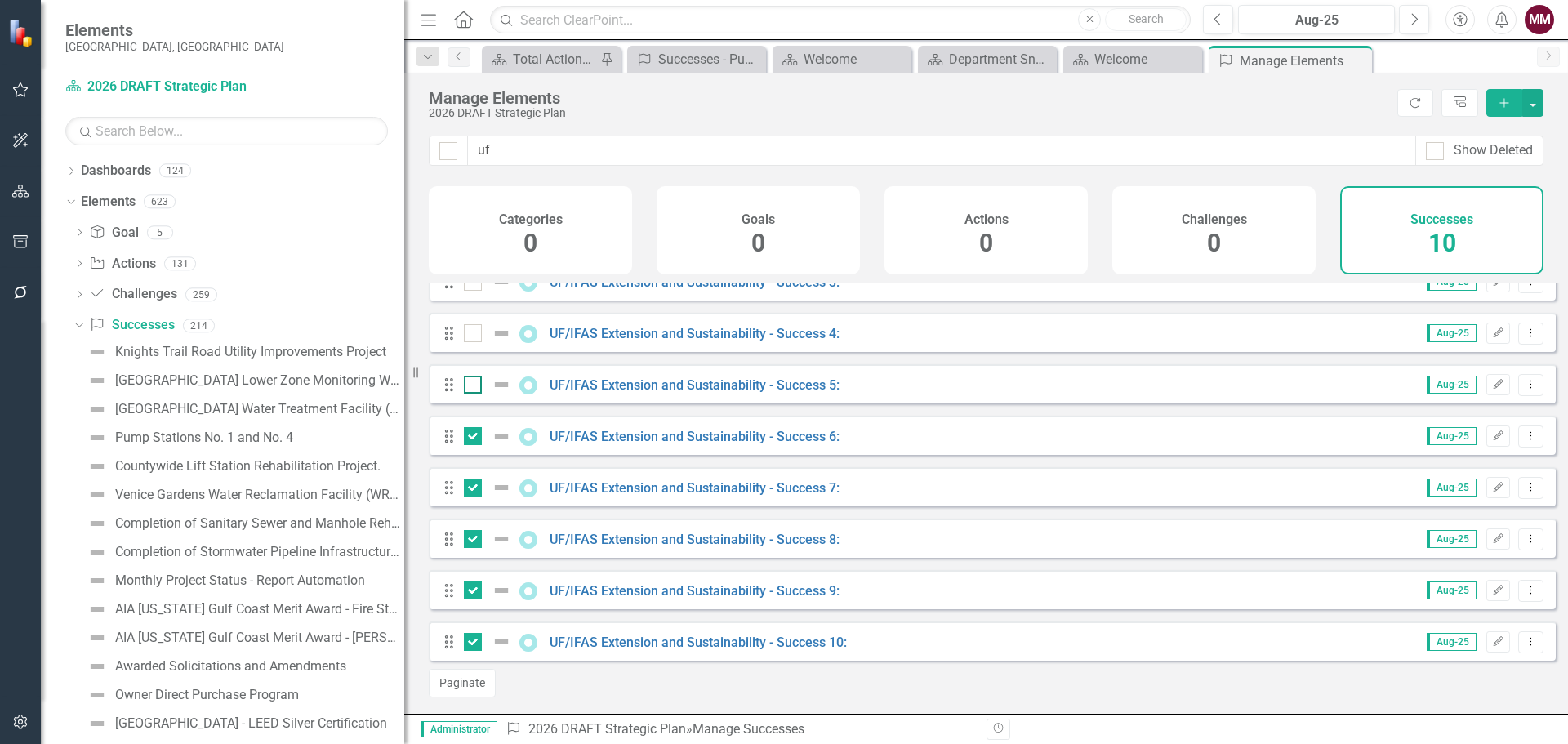
click at [470, 381] on input "checkbox" at bounding box center [469, 381] width 11 height 11
checkbox input "true"
click at [472, 337] on div at bounding box center [473, 333] width 18 height 18
click at [472, 335] on input "checkbox" at bounding box center [469, 329] width 11 height 11
checkbox input "true"
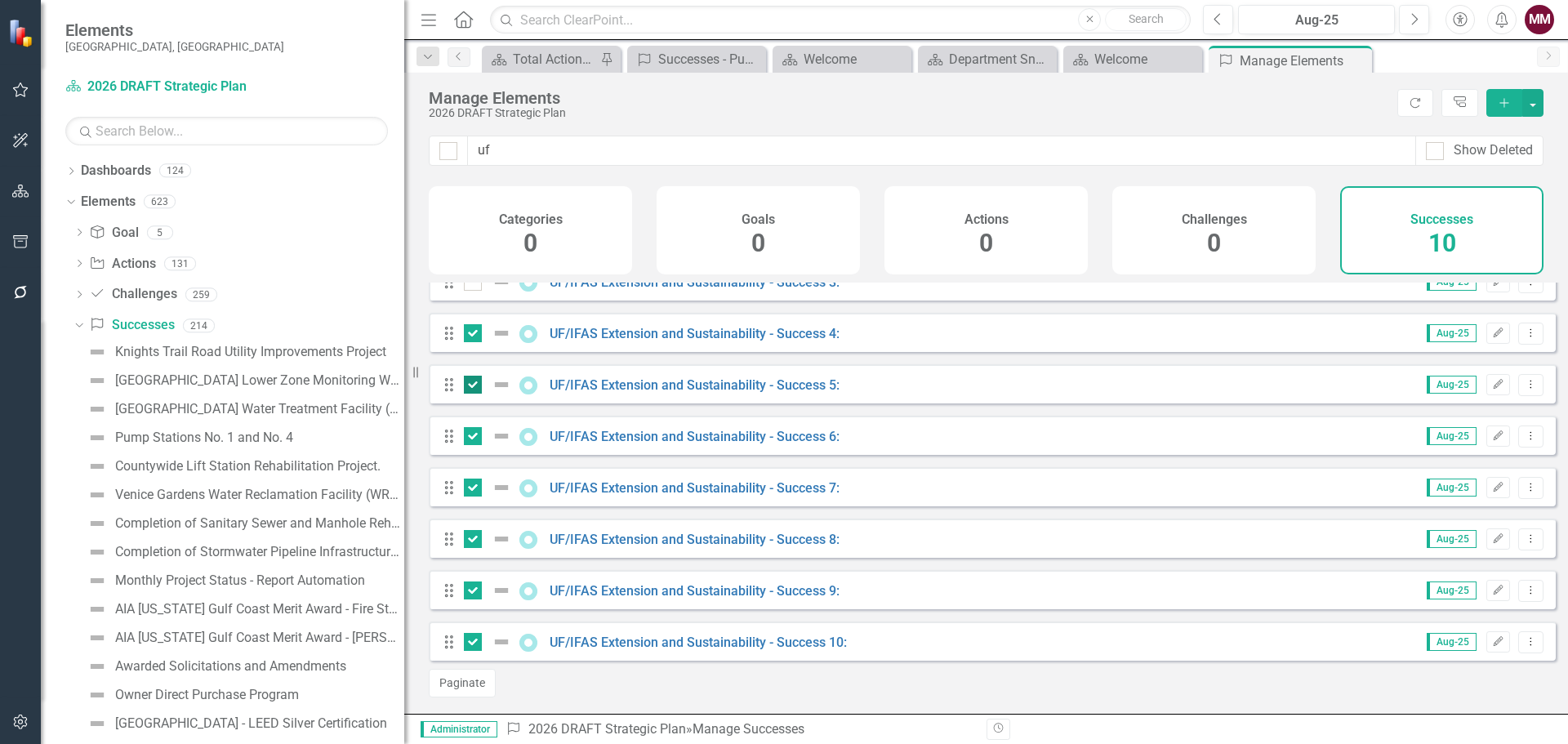
scroll to position [0, 0]
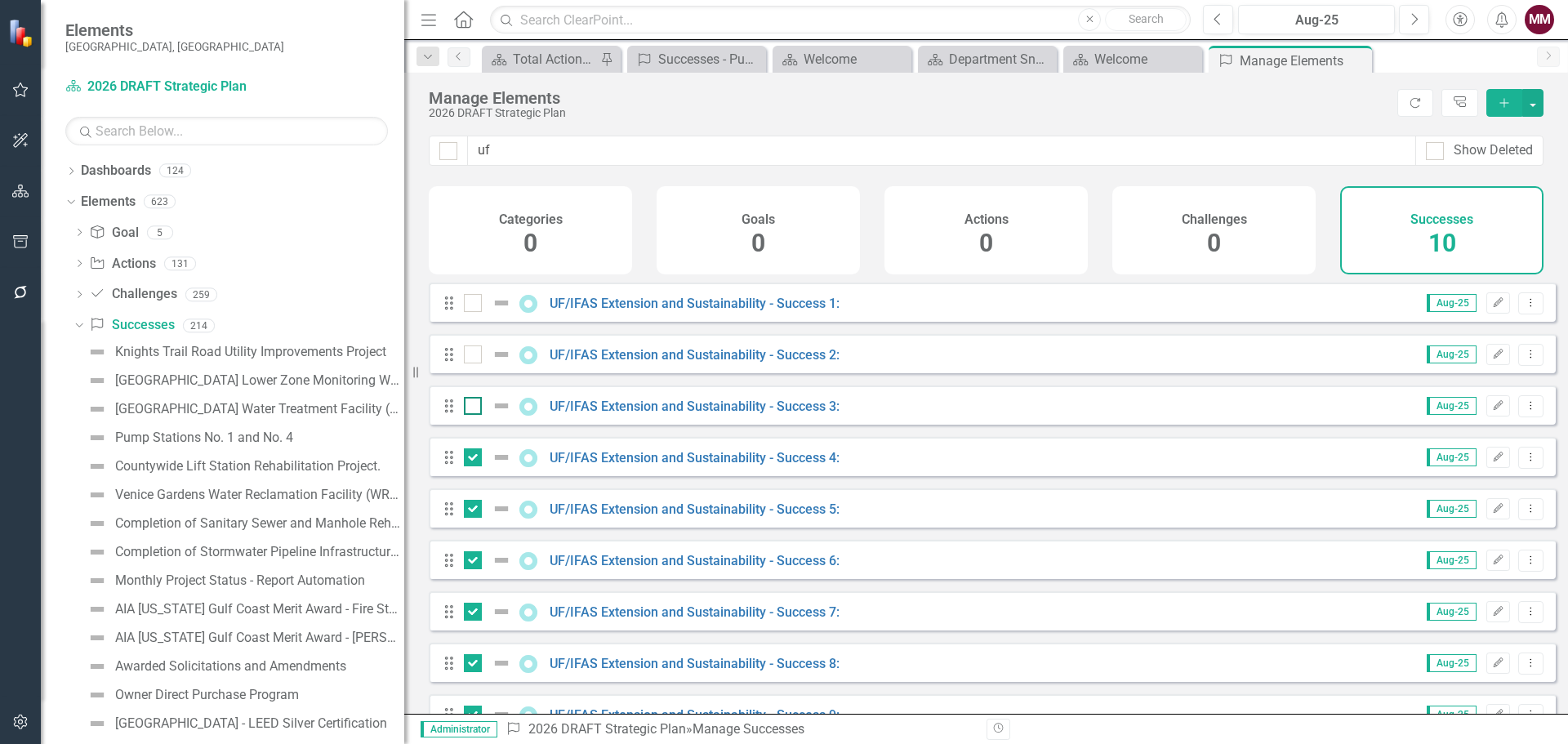
click at [471, 408] on input "checkbox" at bounding box center [469, 402] width 11 height 11
checkbox input "true"
click at [465, 363] on div at bounding box center [473, 355] width 18 height 18
click at [465, 356] on input "checkbox" at bounding box center [469, 351] width 11 height 11
click at [1529, 107] on button "button" at bounding box center [1533, 103] width 21 height 28
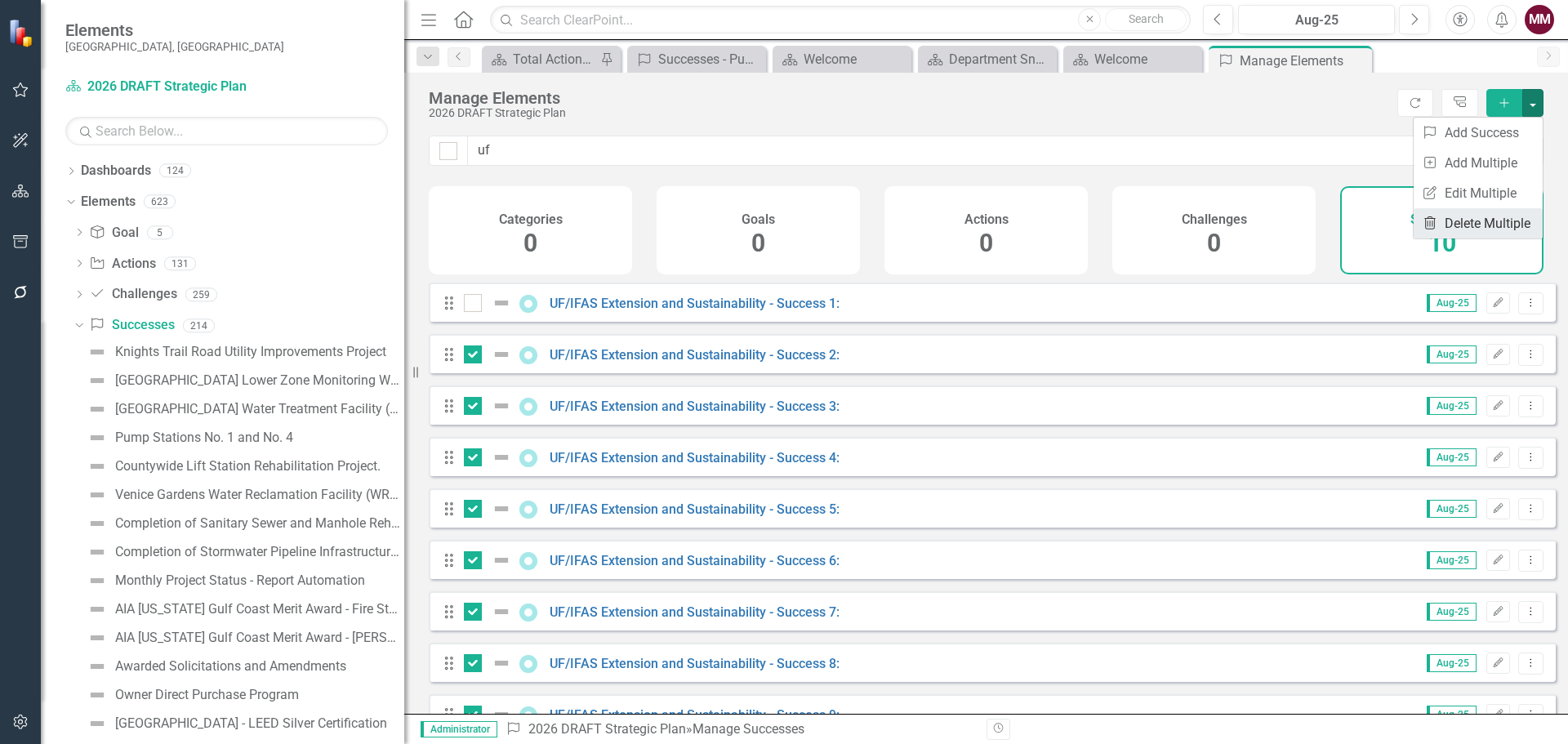
click at [1492, 218] on link "Trash Delete Multiple" at bounding box center [1478, 223] width 129 height 30
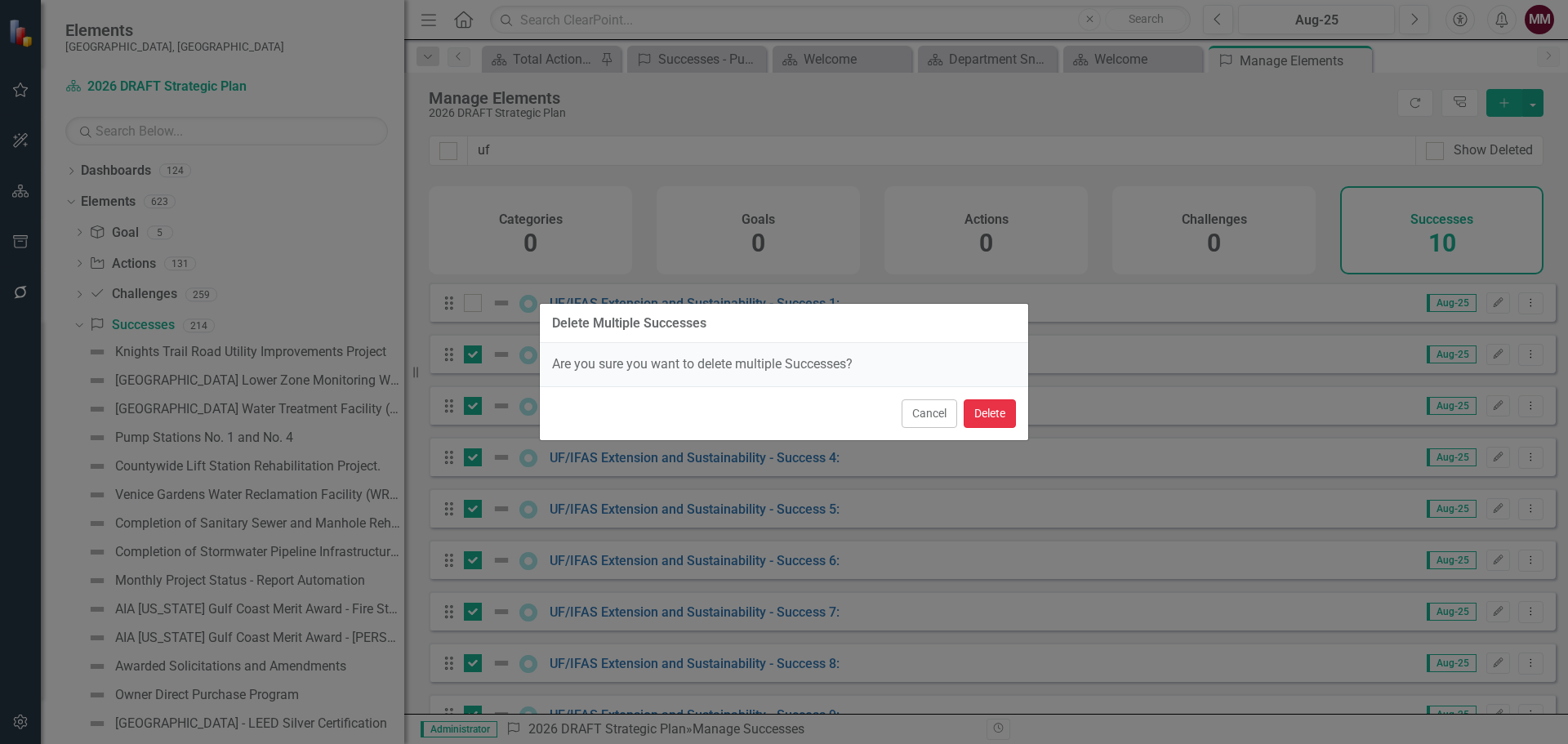
click at [1003, 415] on button "Delete" at bounding box center [990, 414] width 52 height 29
checkbox input "false"
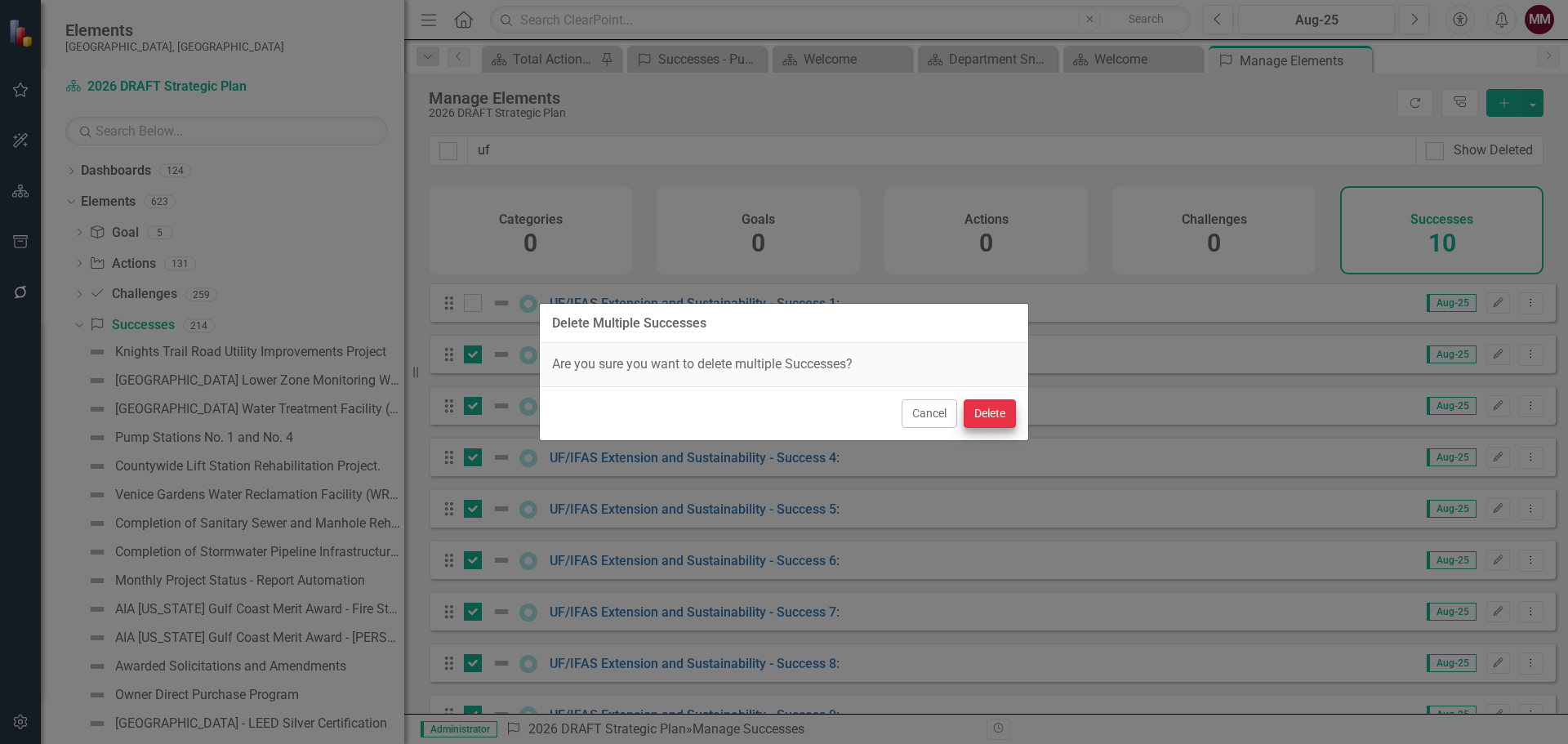
checkbox input "false"
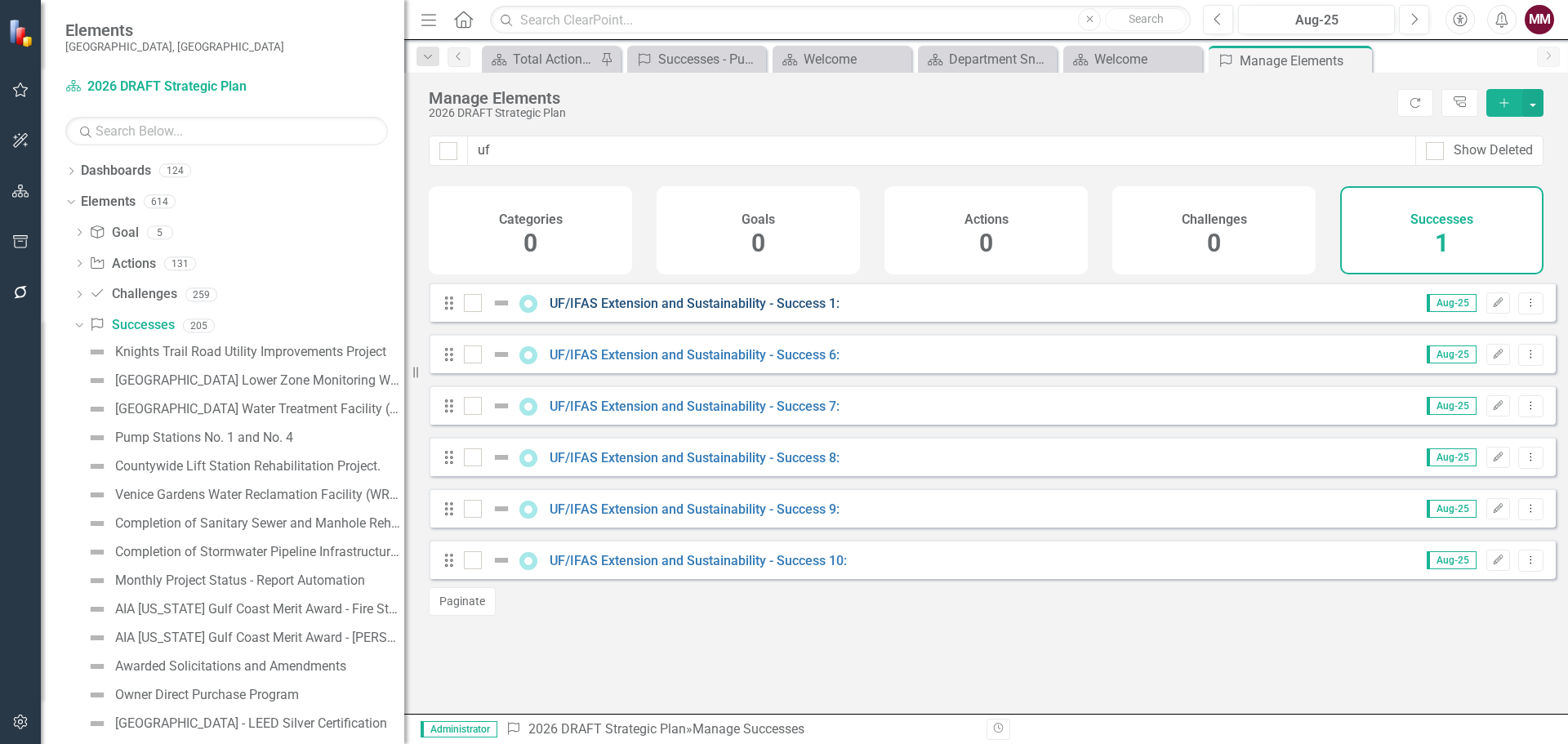
click at [756, 311] on link "UF/IFAS Extension and Sustainability - Success 1:" at bounding box center [694, 303] width 290 height 16
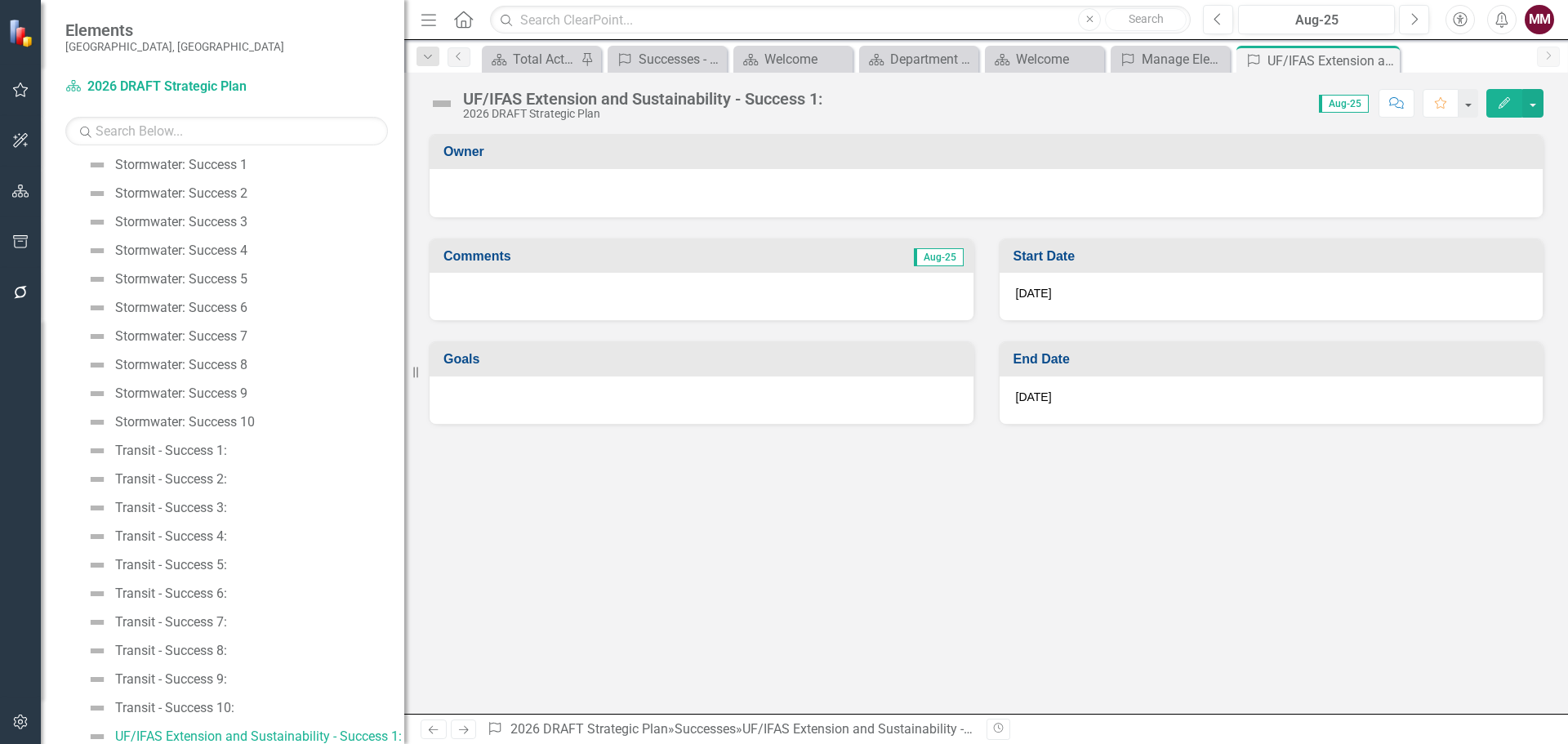
scroll to position [5426, 0]
click at [1536, 108] on button "button" at bounding box center [1533, 104] width 21 height 29
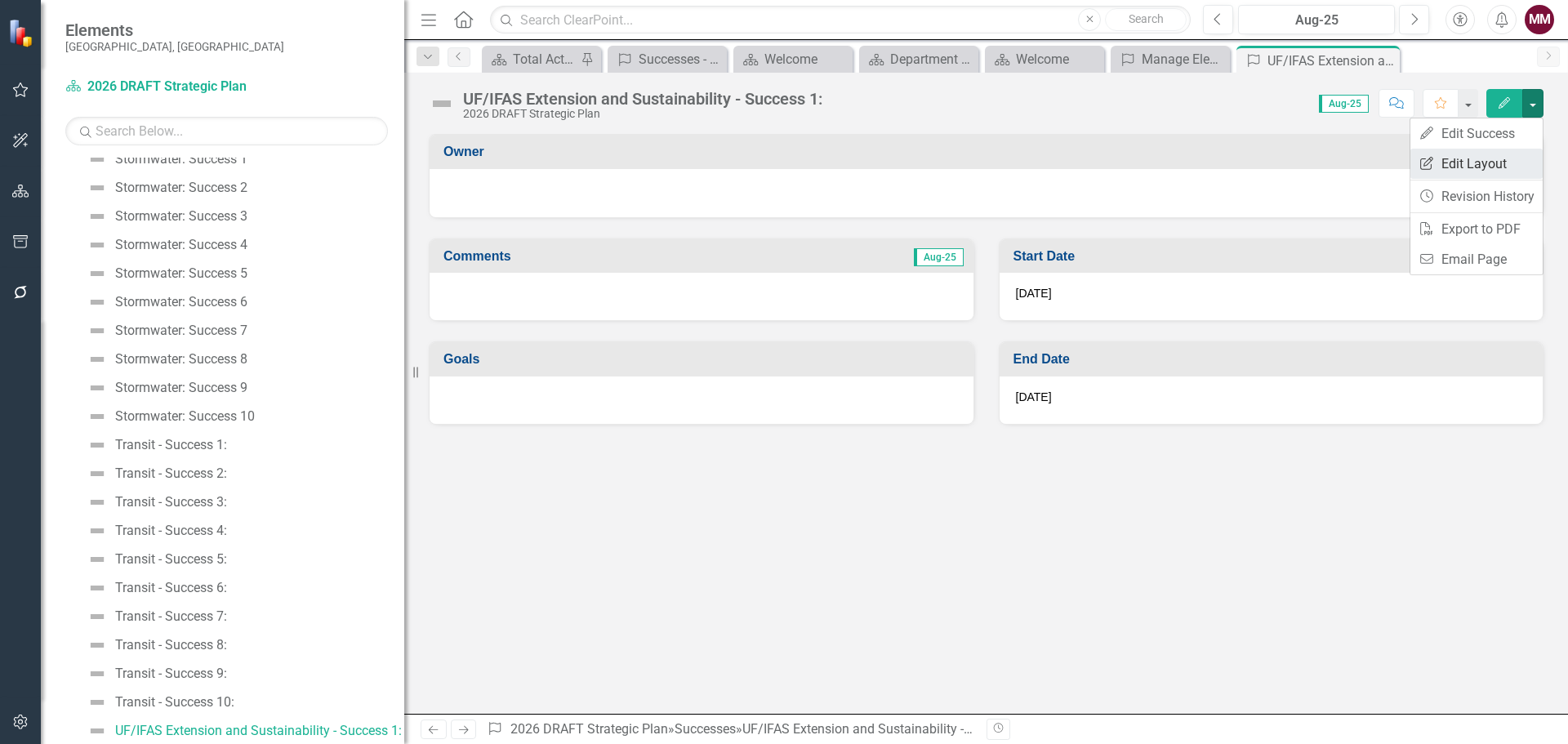
click at [1498, 155] on link "Edit Report Edit Layout" at bounding box center [1476, 163] width 133 height 30
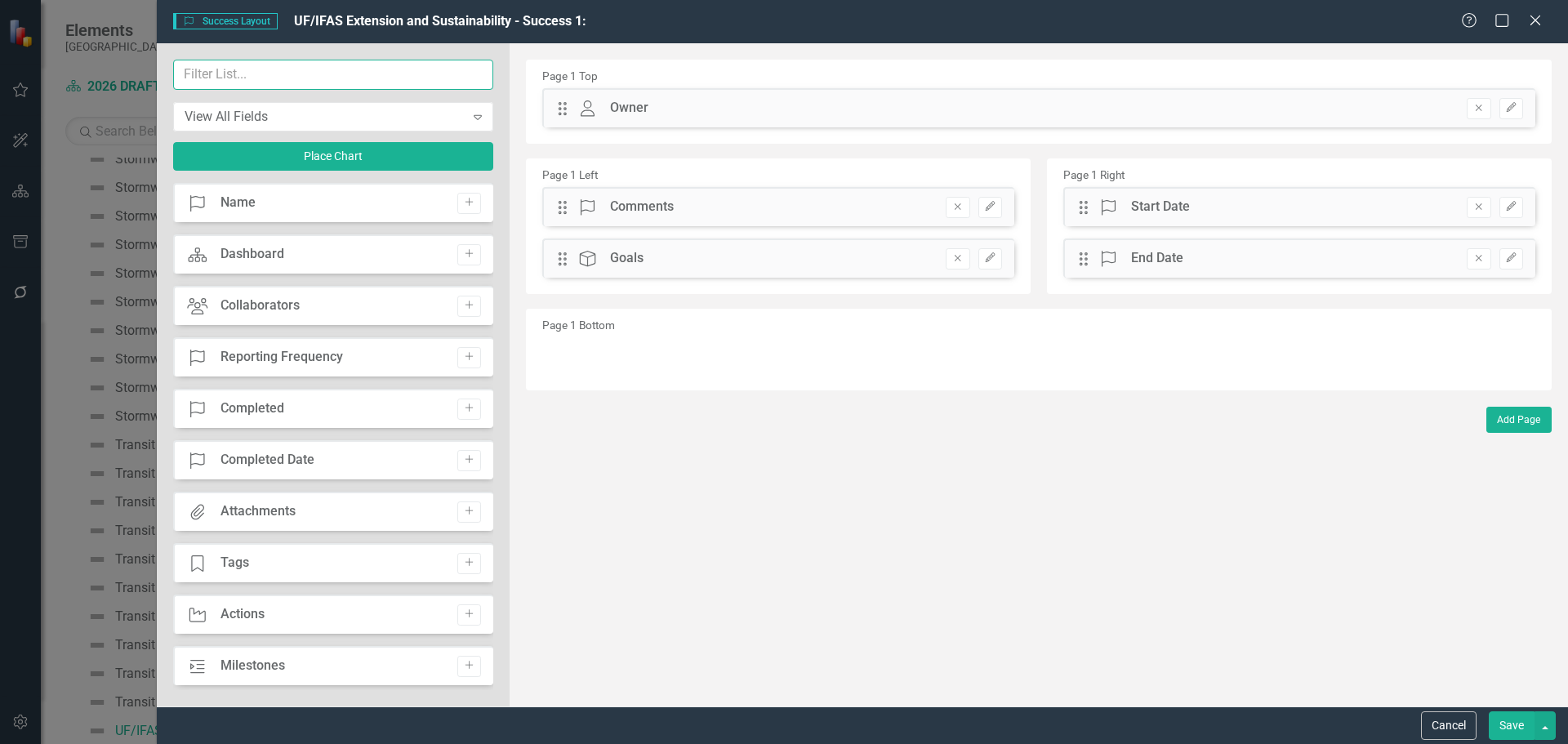
click at [264, 77] on input "text" at bounding box center [333, 75] width 321 height 30
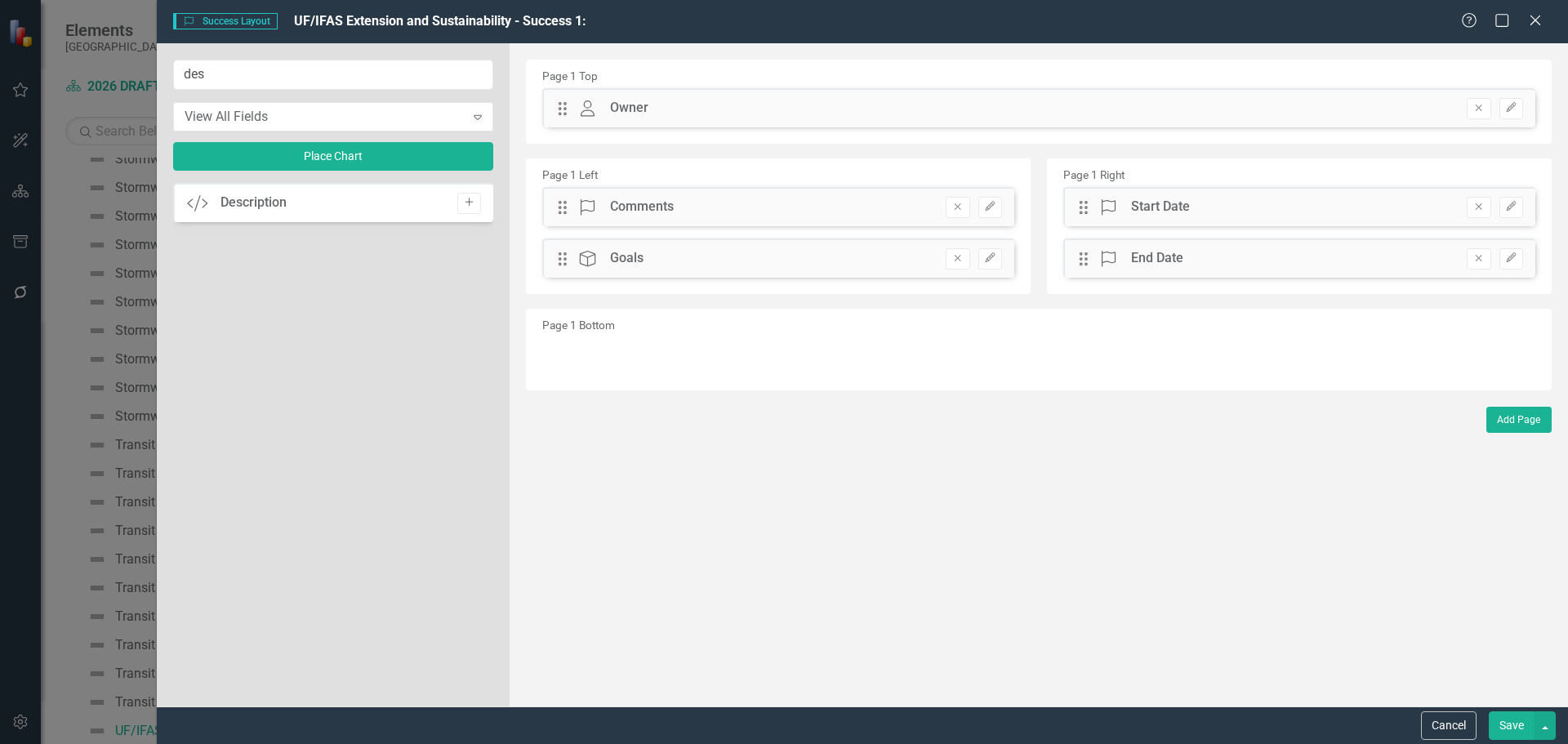
click at [465, 202] on icon "Add" at bounding box center [469, 202] width 13 height 10
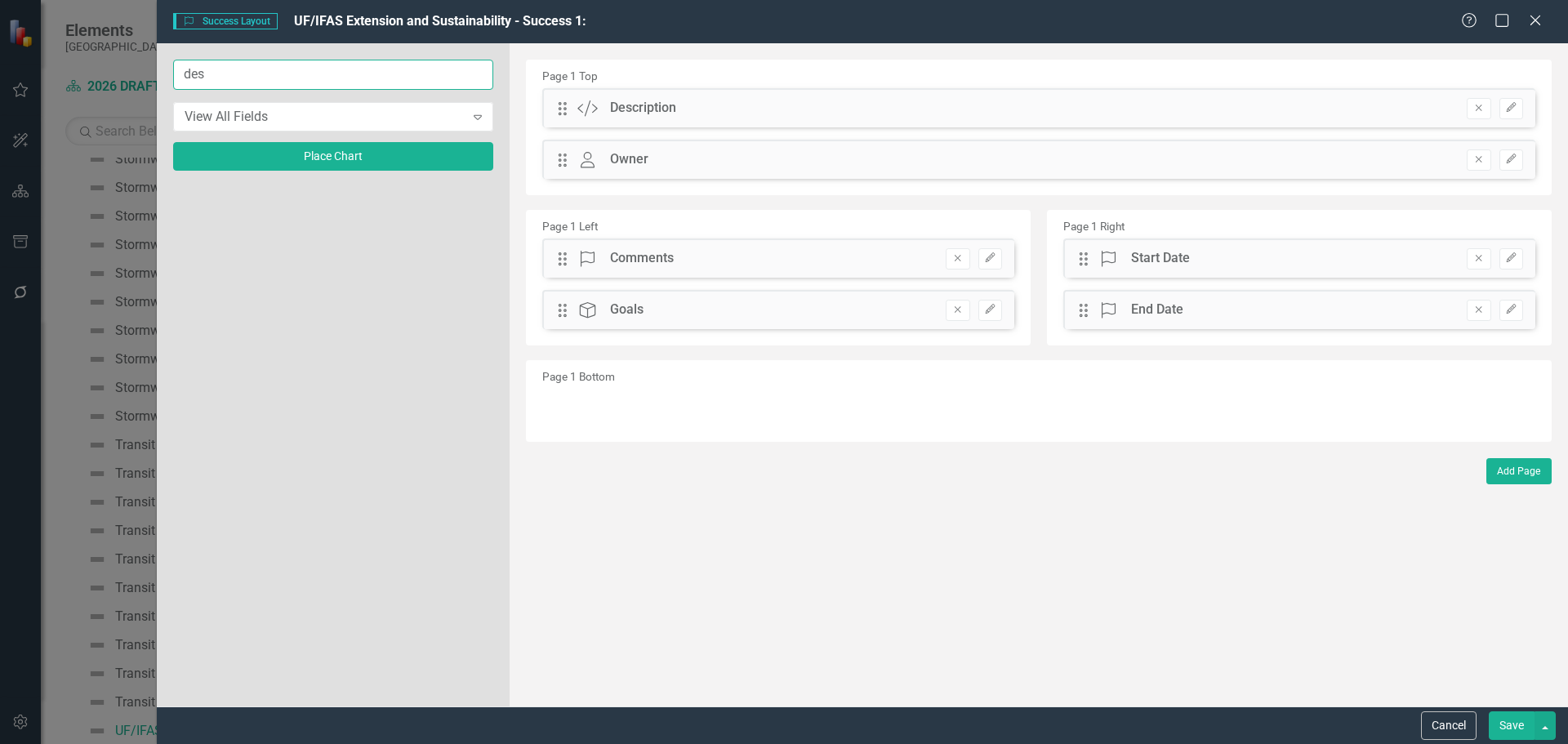
drag, startPoint x: 245, startPoint y: 76, endPoint x: -39, endPoint y: 39, distance: 286.4
click at [0, 39] on html "Accessibility Screen-Reader Guide, Feedback, and Issue Reporting | New window E…" at bounding box center [784, 372] width 1568 height 744
type input "im"
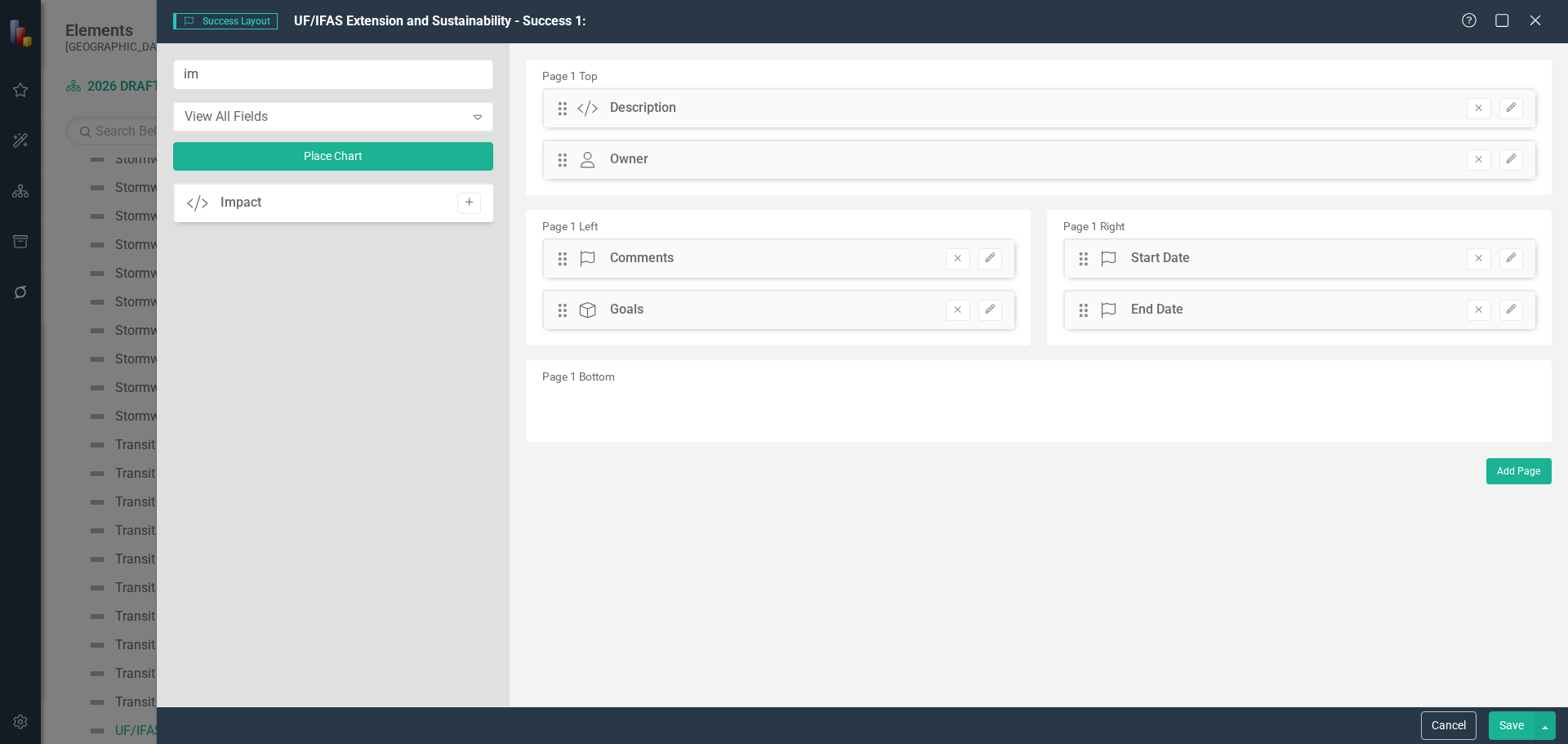
click at [469, 197] on button "Add" at bounding box center [469, 203] width 23 height 21
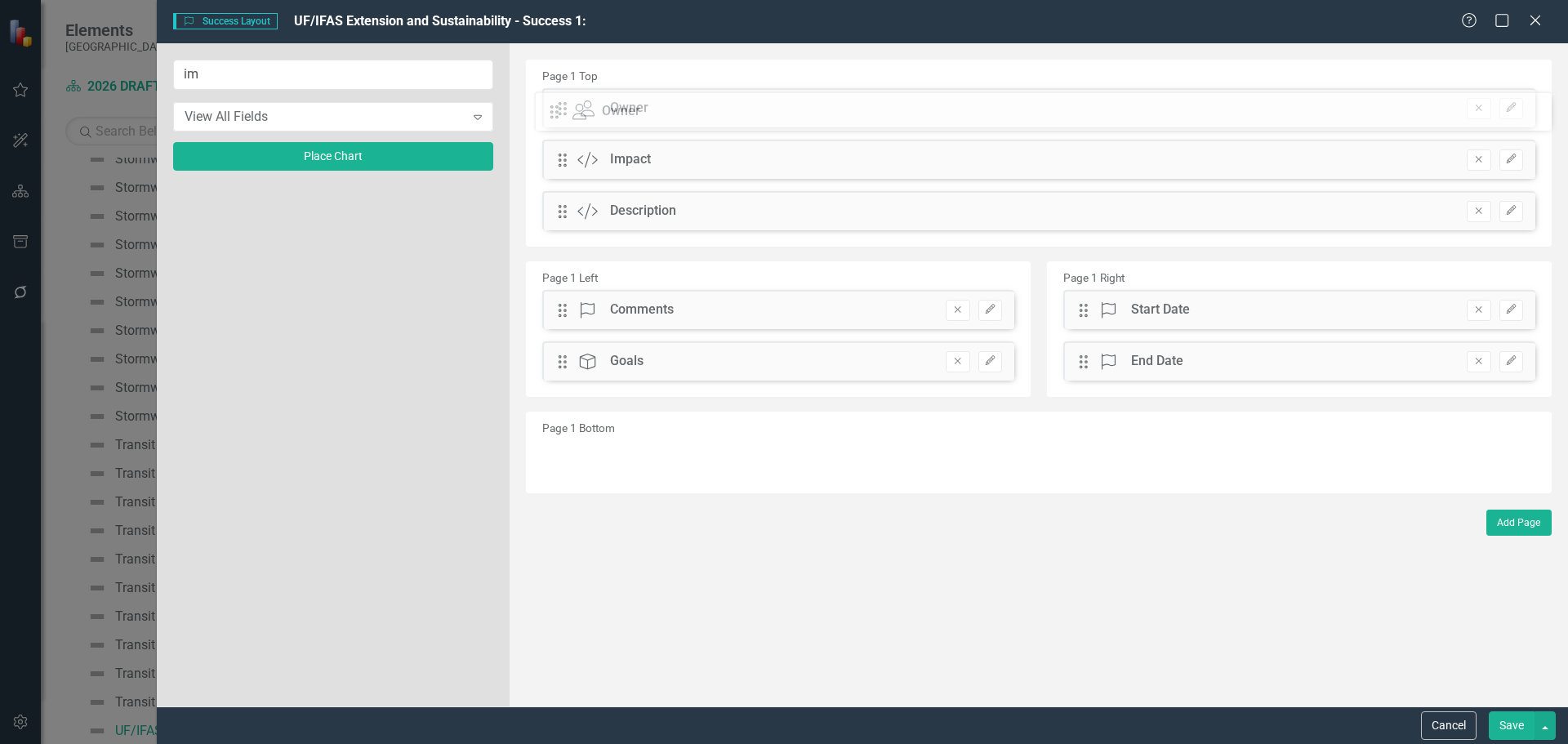
drag, startPoint x: 563, startPoint y: 216, endPoint x: 568, endPoint y: 112, distance: 104.1
click at [568, 112] on div "The fields (or pods) that are available for you to include on the detail page a…" at bounding box center [1038, 375] width 1059 height 664
drag, startPoint x: 566, startPoint y: 211, endPoint x: 566, endPoint y: 165, distance: 46.0
click at [566, 165] on div "The fields (or pods) that are available for you to include on the detail page a…" at bounding box center [1038, 375] width 1059 height 664
click at [1508, 720] on button "Save" at bounding box center [1511, 727] width 46 height 29
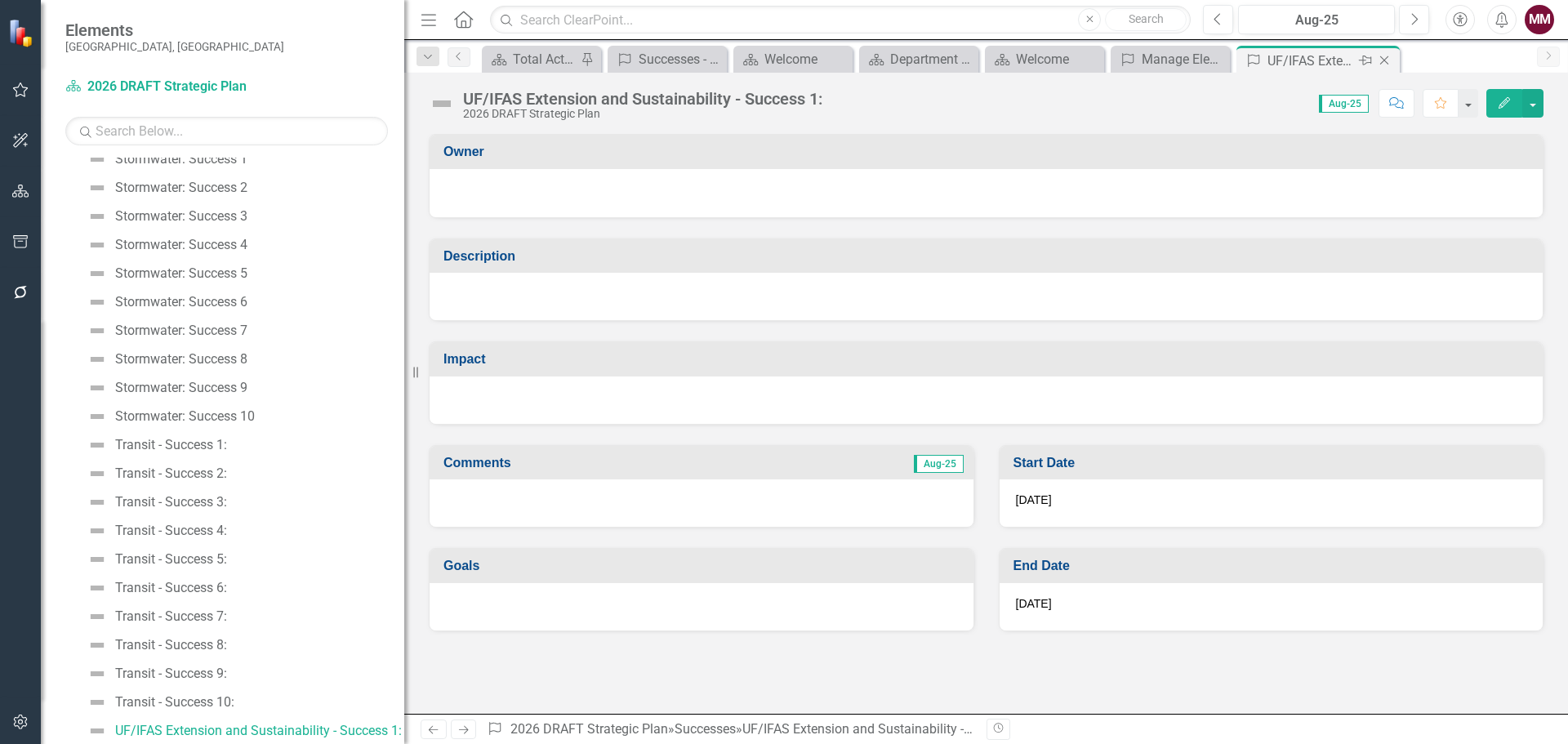
click at [1386, 57] on icon "Close" at bounding box center [1384, 60] width 16 height 13
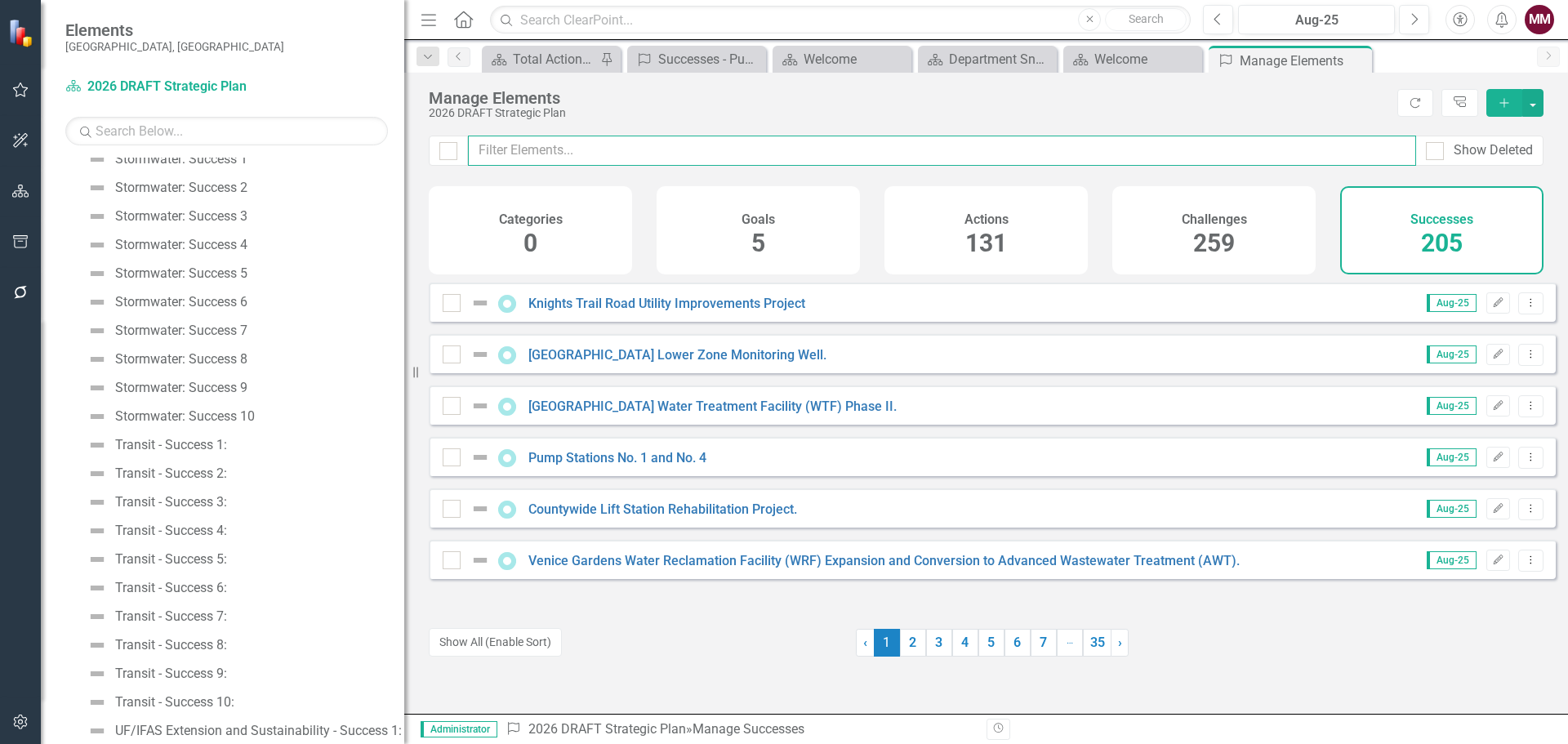
click at [546, 142] on input "text" at bounding box center [941, 150] width 948 height 30
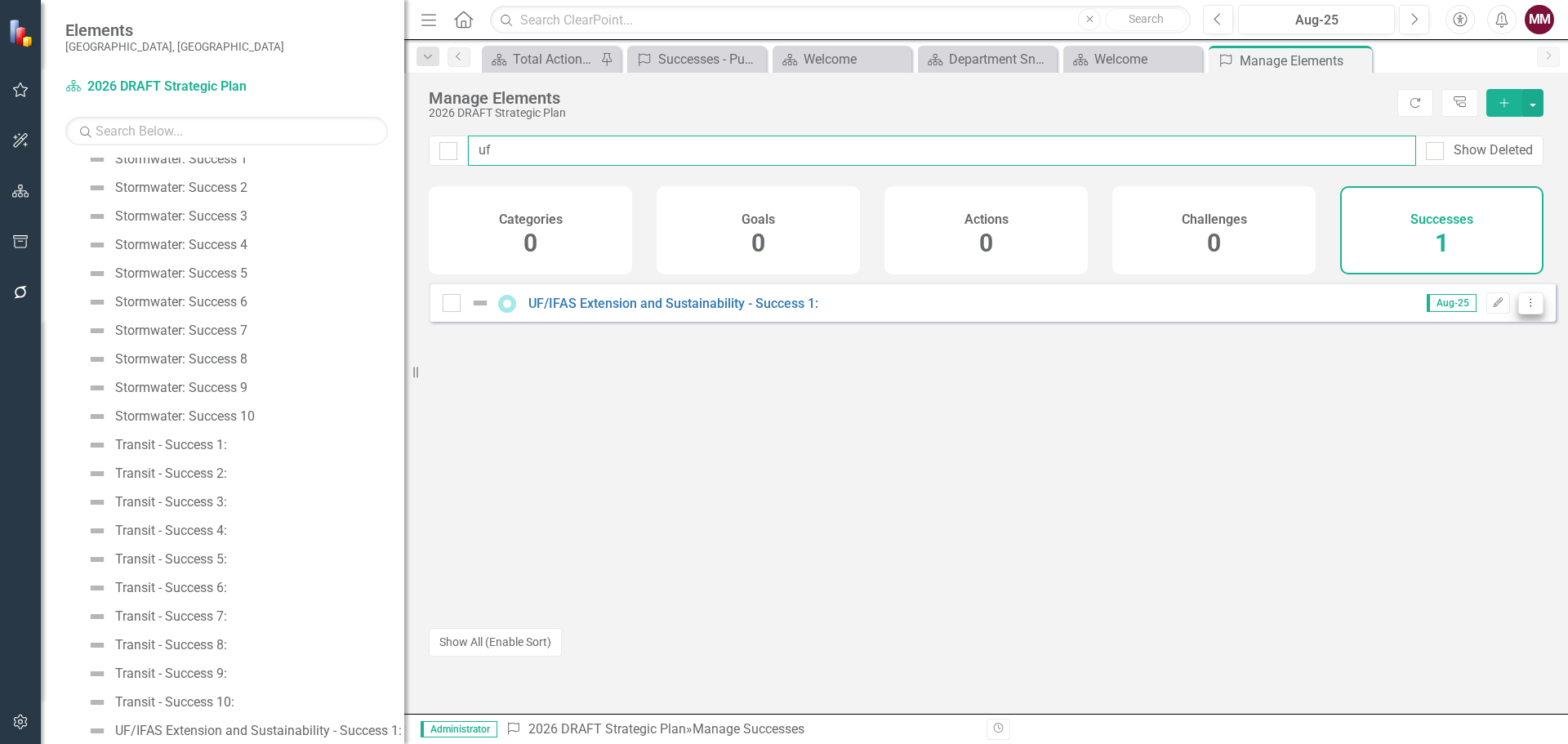
type input "uf"
click at [1524, 308] on icon "Dropdown Menu" at bounding box center [1531, 302] width 14 height 11
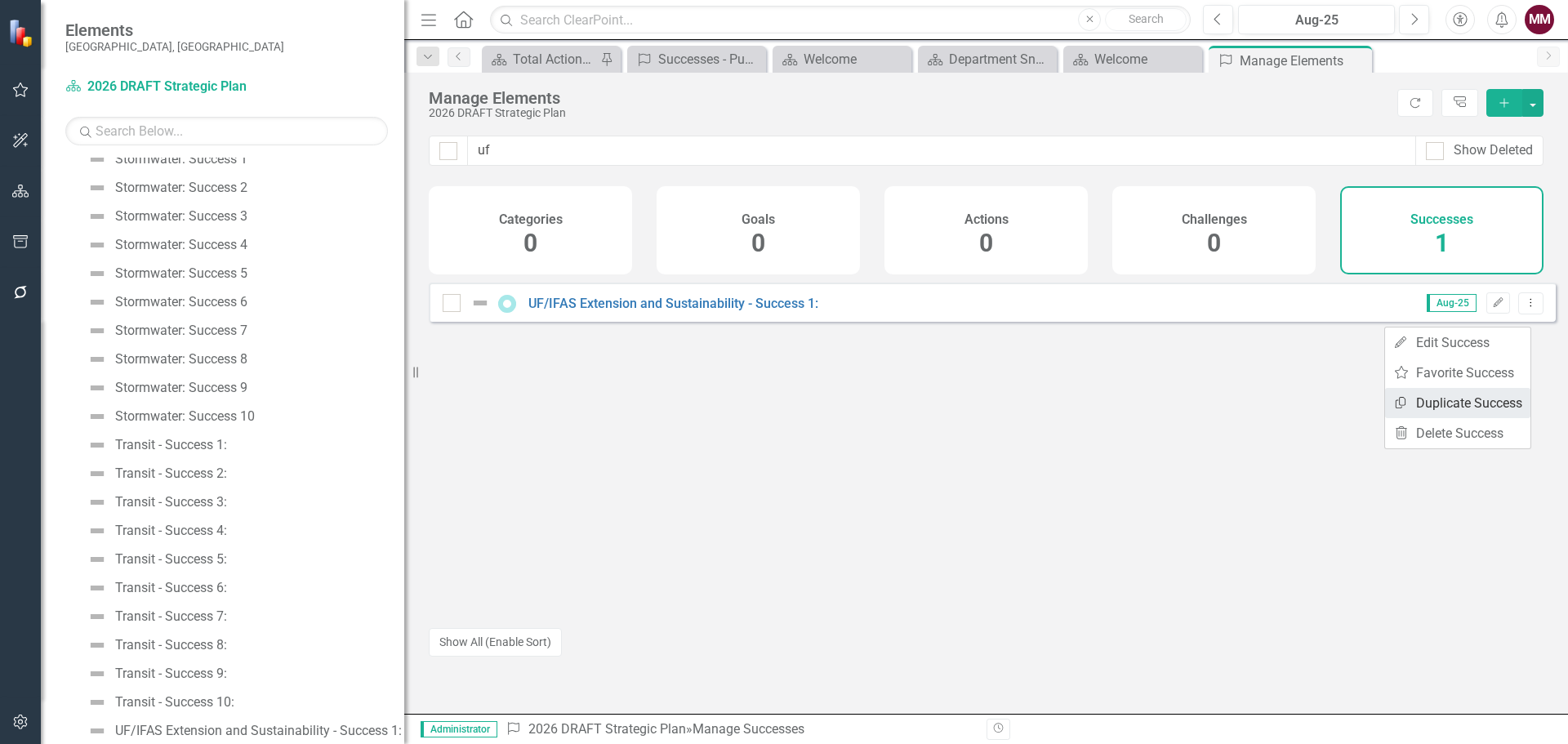
click at [1469, 399] on link "Copy Duplicate Success" at bounding box center [1458, 403] width 145 height 30
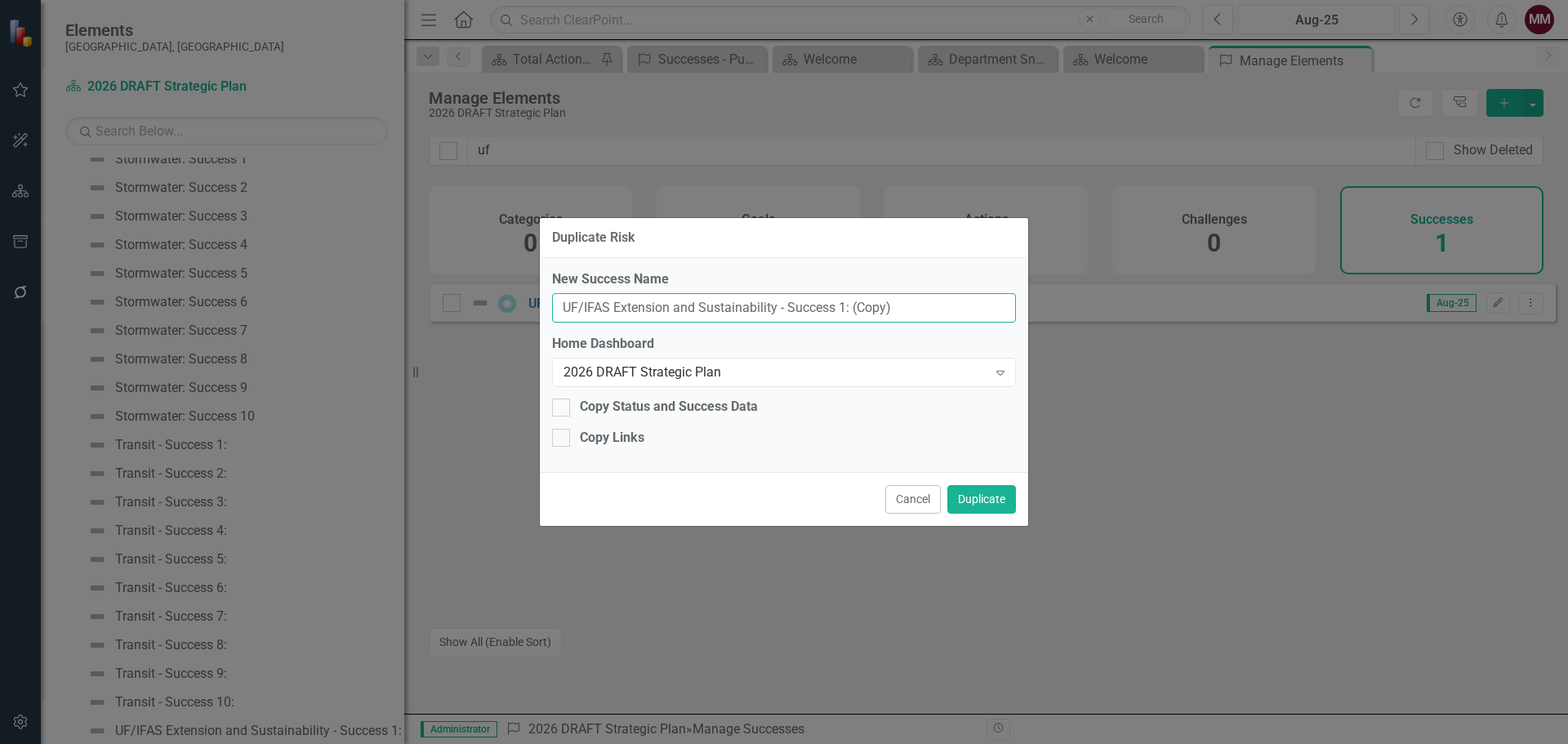
click at [841, 305] on input "UF/IFAS Extension and Sustainability - Success 1: (Copy)" at bounding box center [784, 308] width 464 height 30
type input "UF/IFAS Extension and Sustainability - Success 2:"
click at [998, 500] on button "Duplicate" at bounding box center [981, 500] width 69 height 29
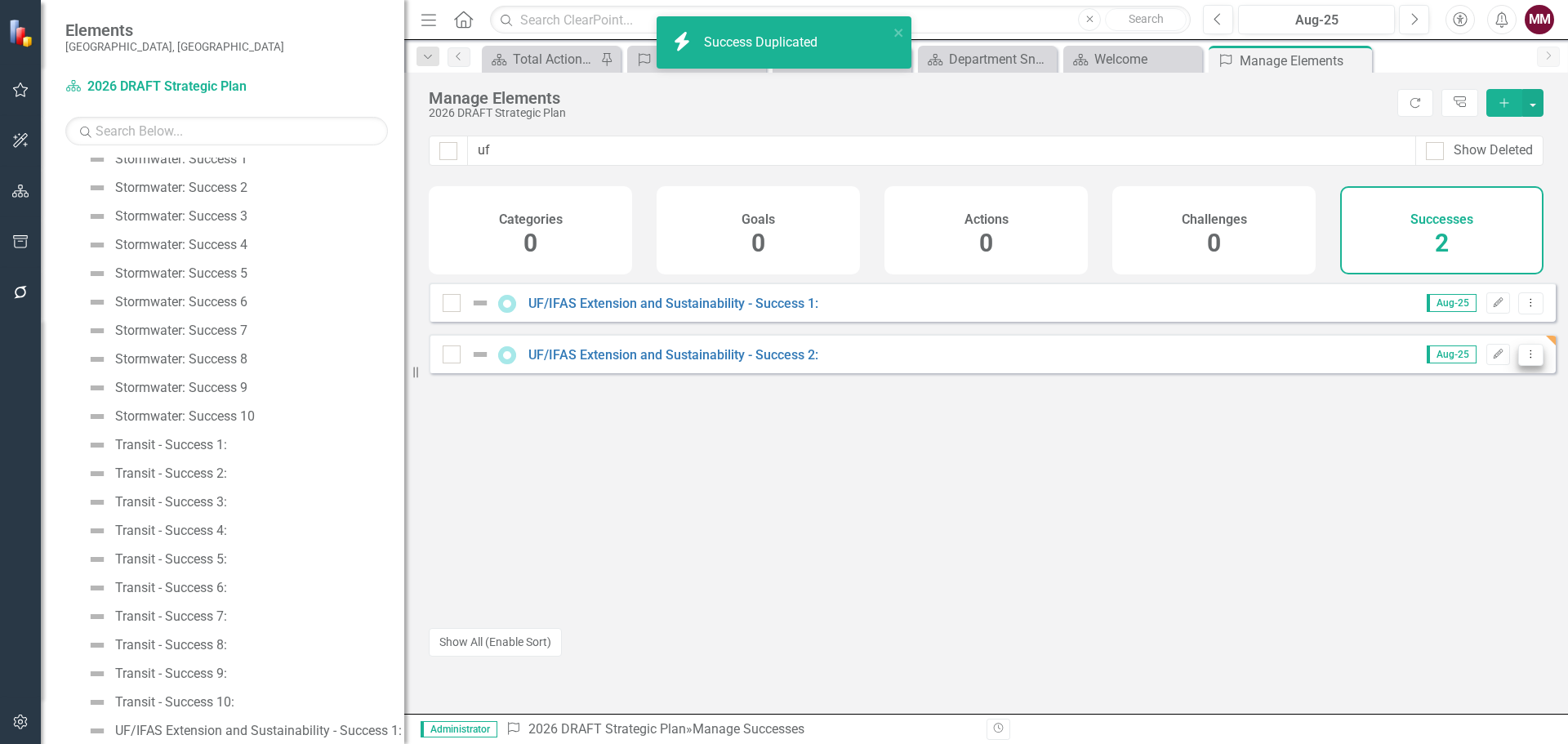
click at [1524, 359] on icon "Dropdown Menu" at bounding box center [1531, 354] width 14 height 11
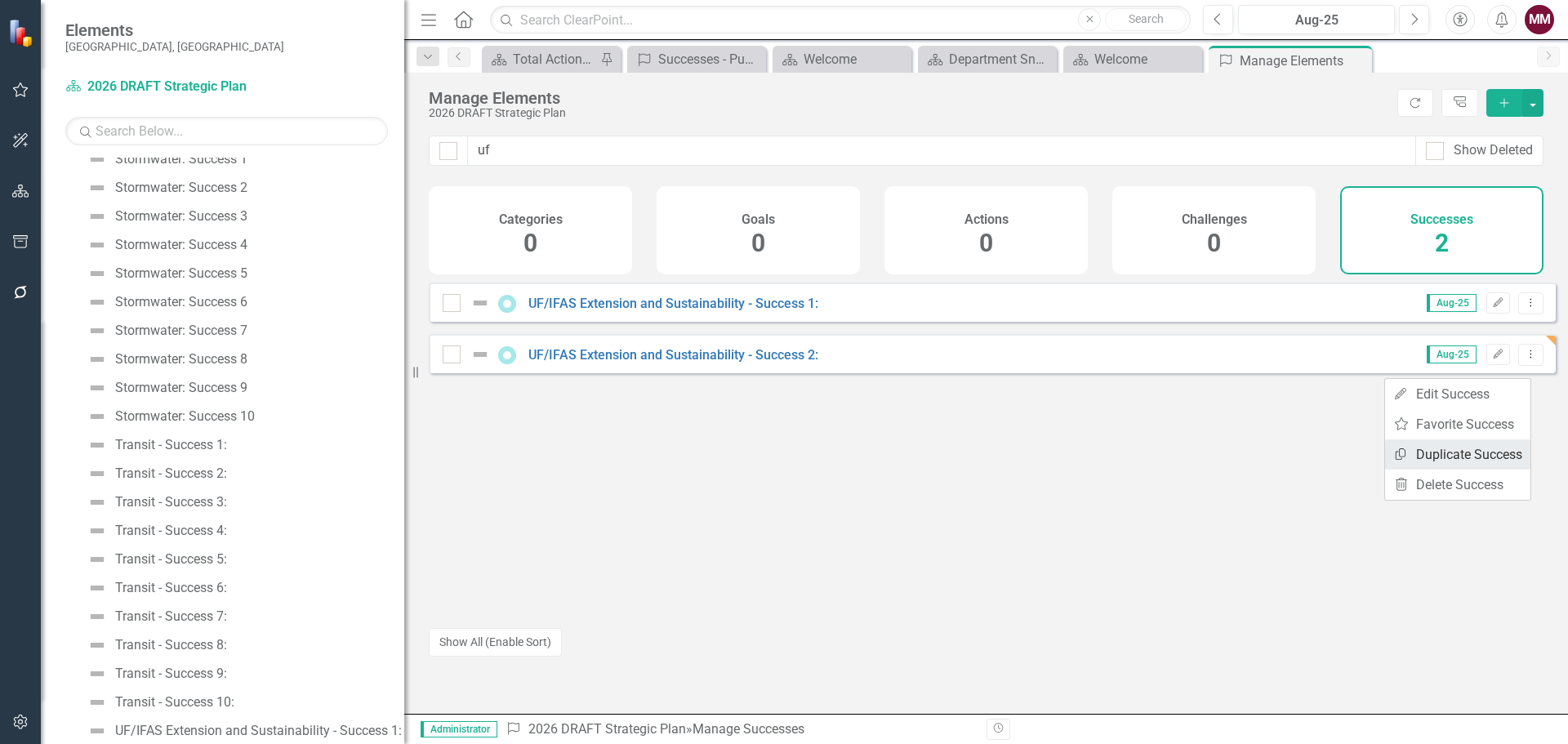
click at [1465, 448] on link "Copy Duplicate Success" at bounding box center [1458, 454] width 145 height 30
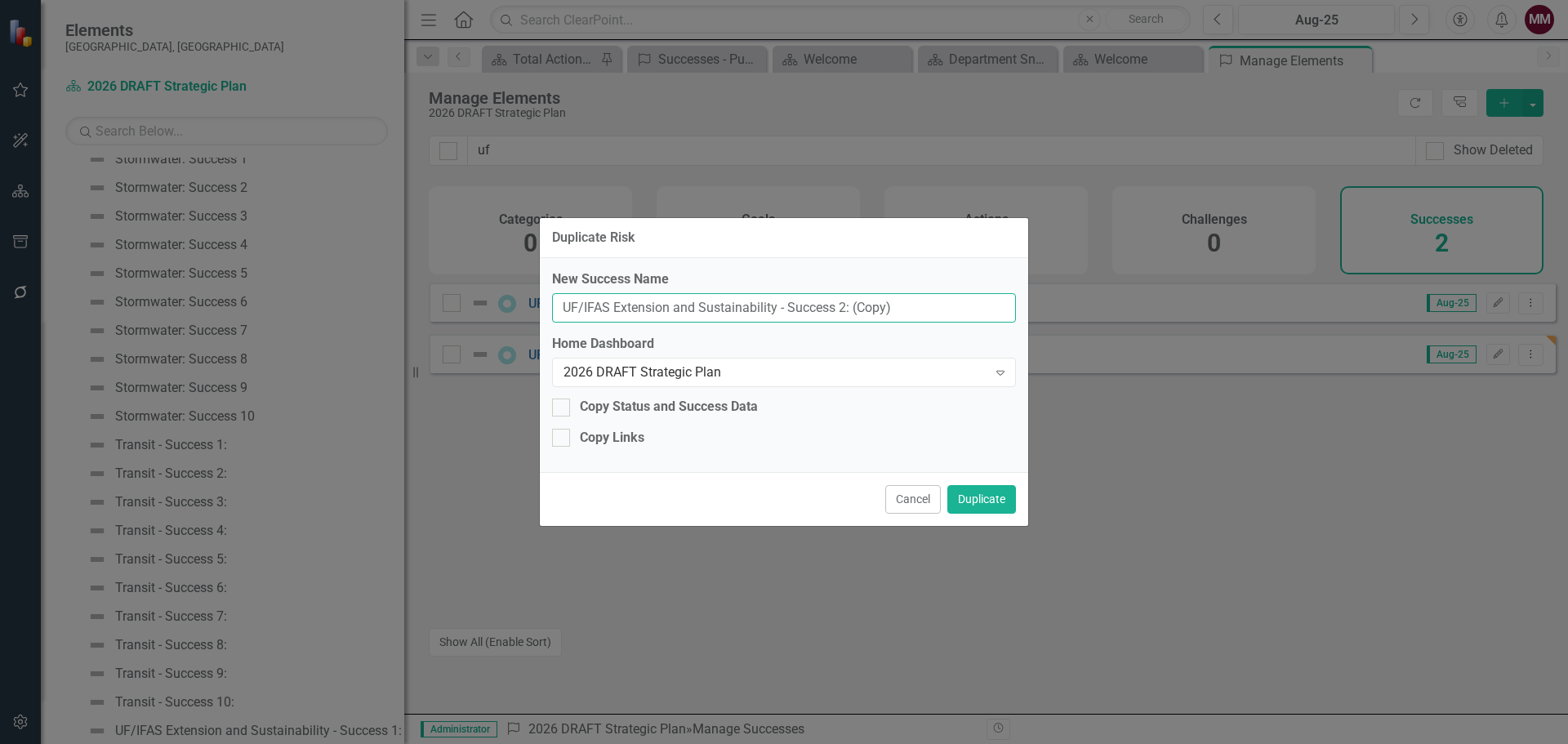
click at [842, 305] on input "UF/IFAS Extension and Sustainability - Success 2: (Copy)" at bounding box center [784, 308] width 464 height 30
type input "UF/IFAS Extension and Sustainability - Success 3:"
click at [994, 498] on button "Duplicate" at bounding box center [981, 500] width 69 height 29
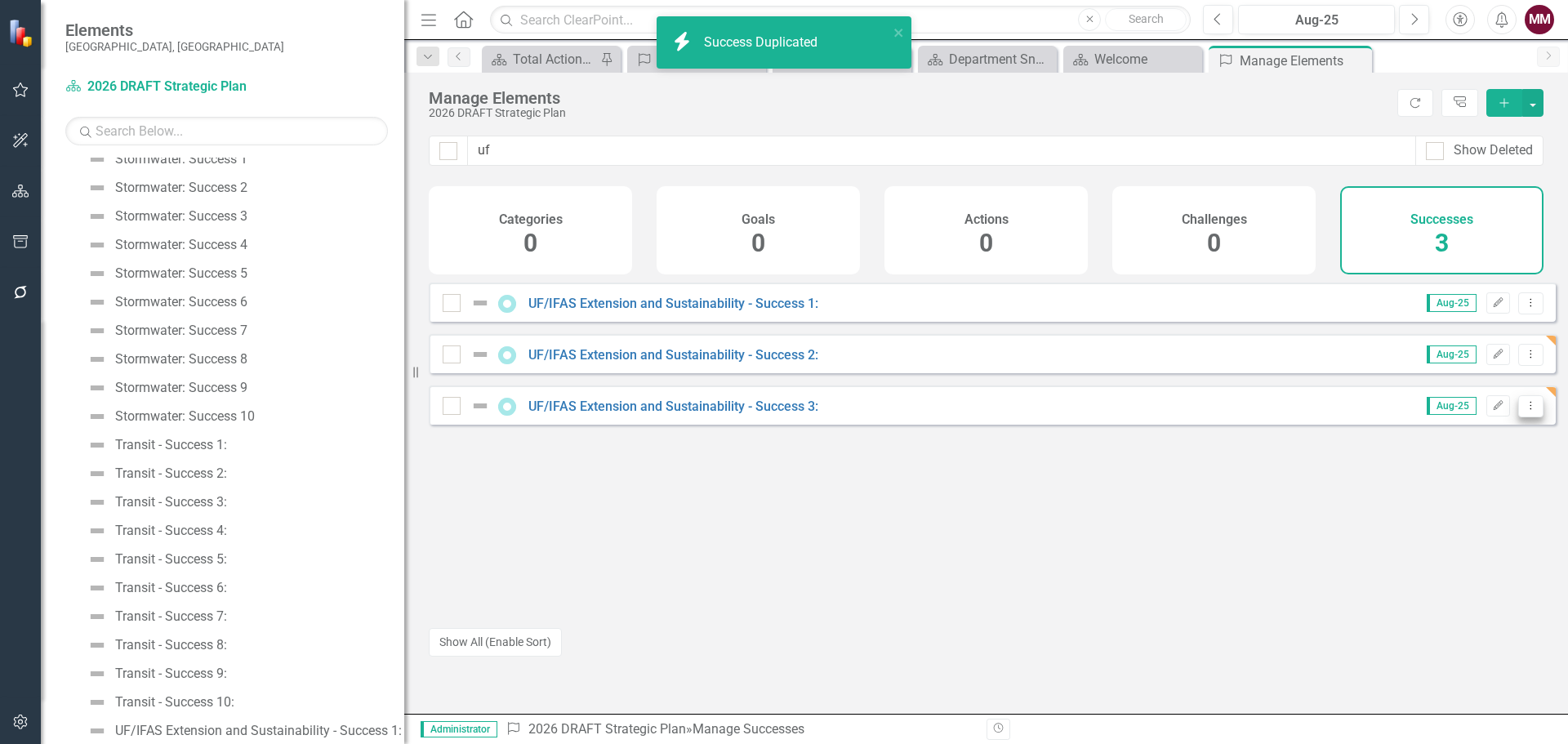
click at [1524, 411] on icon "Dropdown Menu" at bounding box center [1531, 405] width 14 height 11
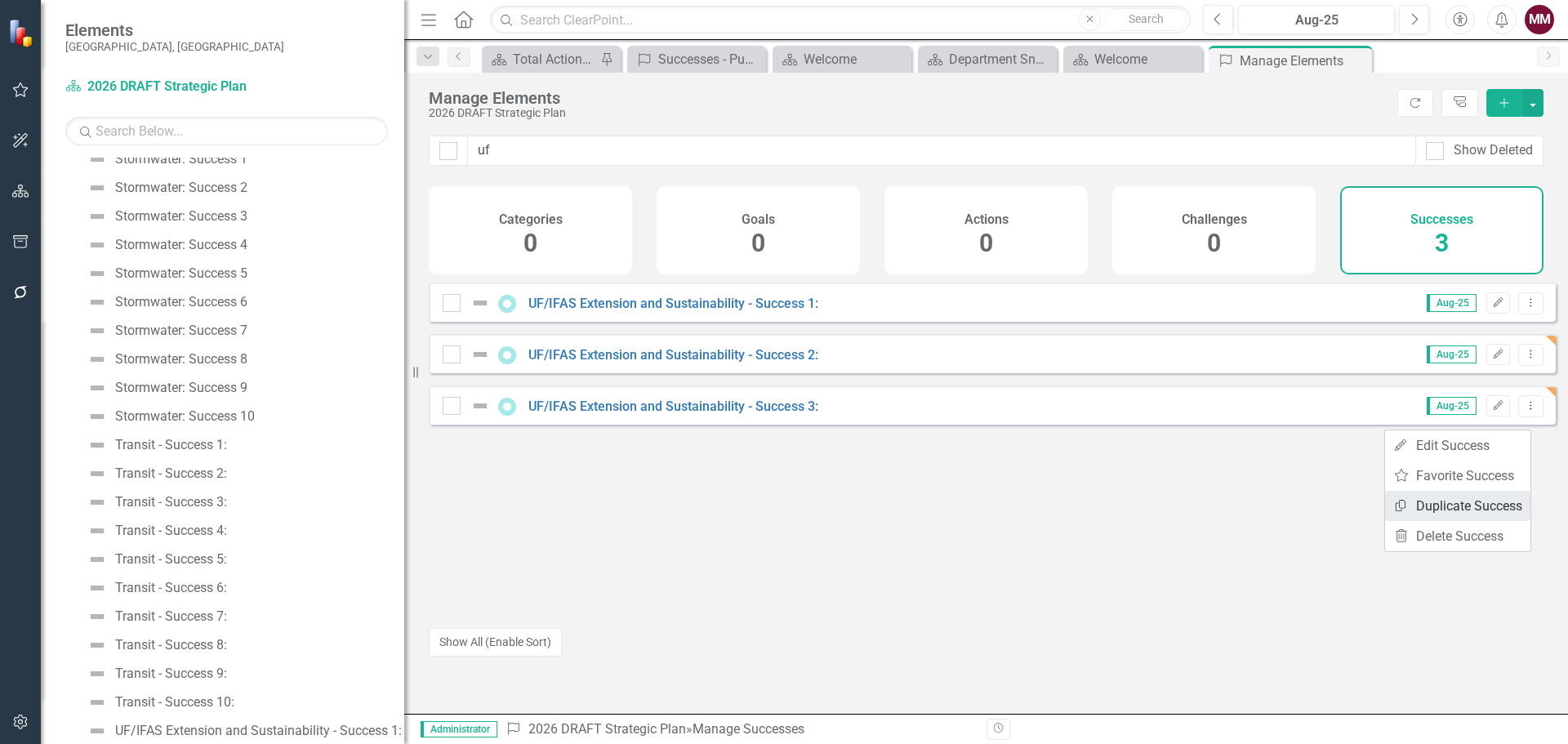
click at [1449, 504] on link "Copy Duplicate Success" at bounding box center [1458, 506] width 145 height 30
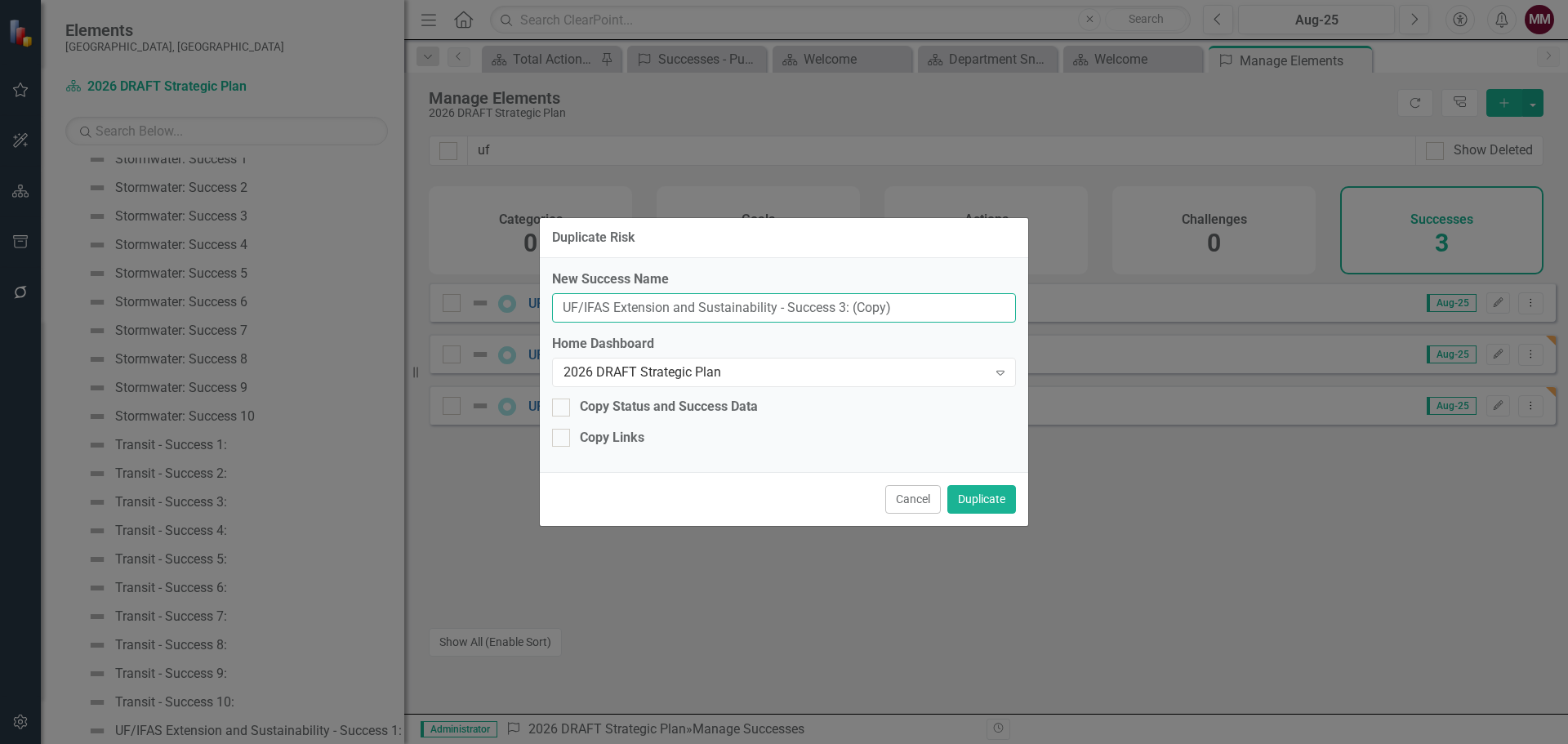
click at [839, 305] on input "UF/IFAS Extension and Sustainability - Success 3: (Copy)" at bounding box center [784, 308] width 464 height 30
type input "UF/IFAS Extension and Sustainability - Success 4:"
click at [964, 495] on button "Duplicate" at bounding box center [981, 500] width 69 height 29
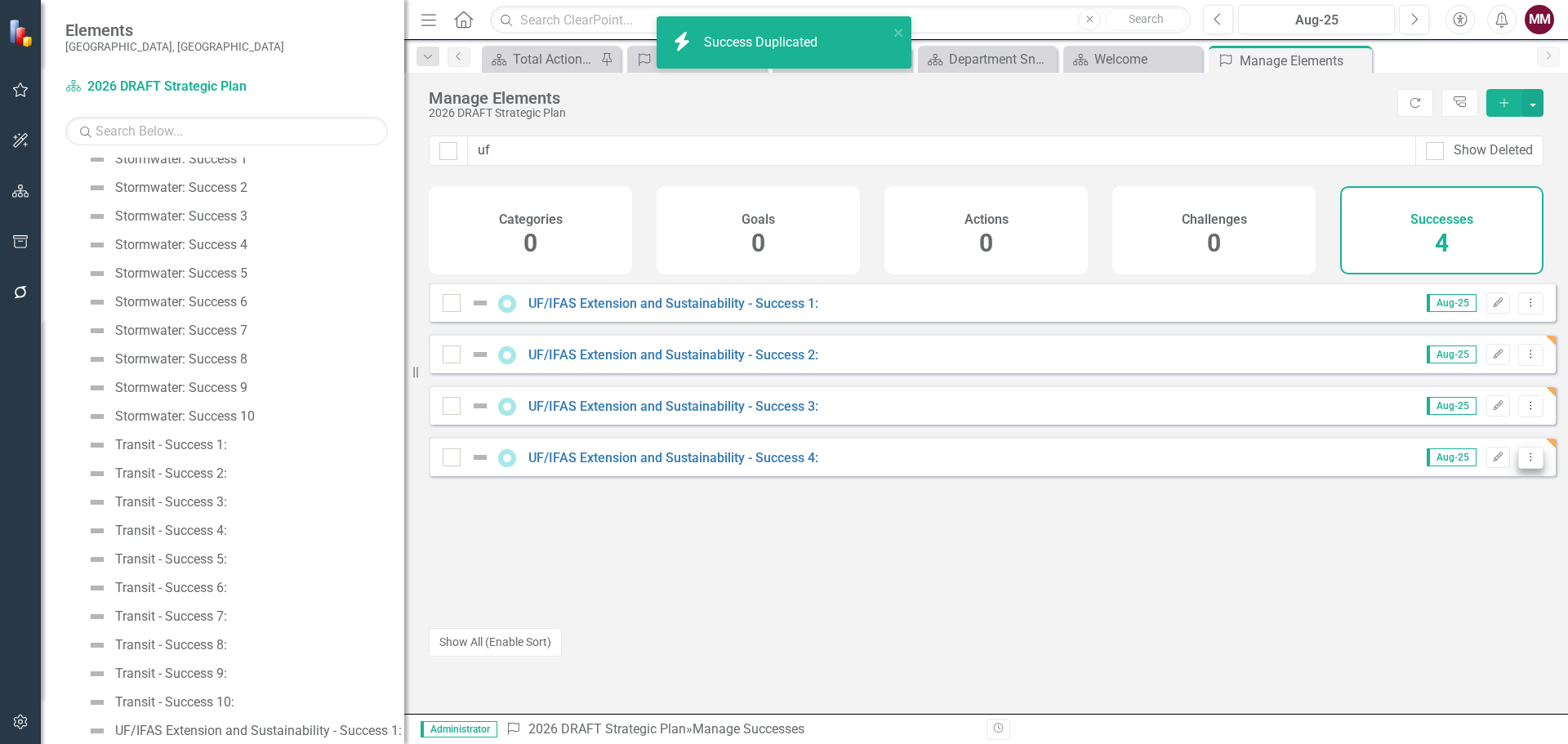
click at [1524, 462] on icon "Dropdown Menu" at bounding box center [1531, 456] width 14 height 11
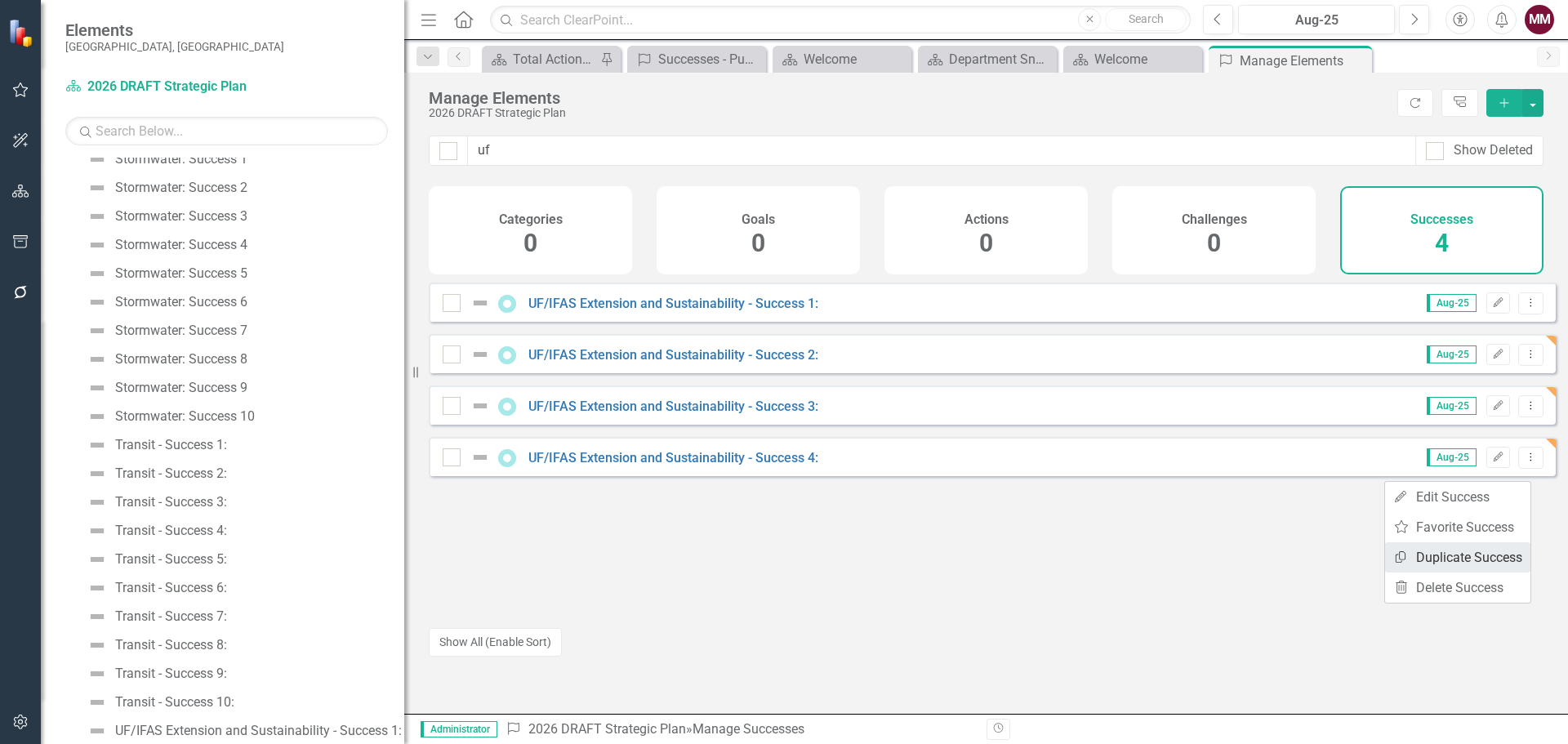
click at [1469, 561] on link "Copy Duplicate Success" at bounding box center [1458, 557] width 145 height 30
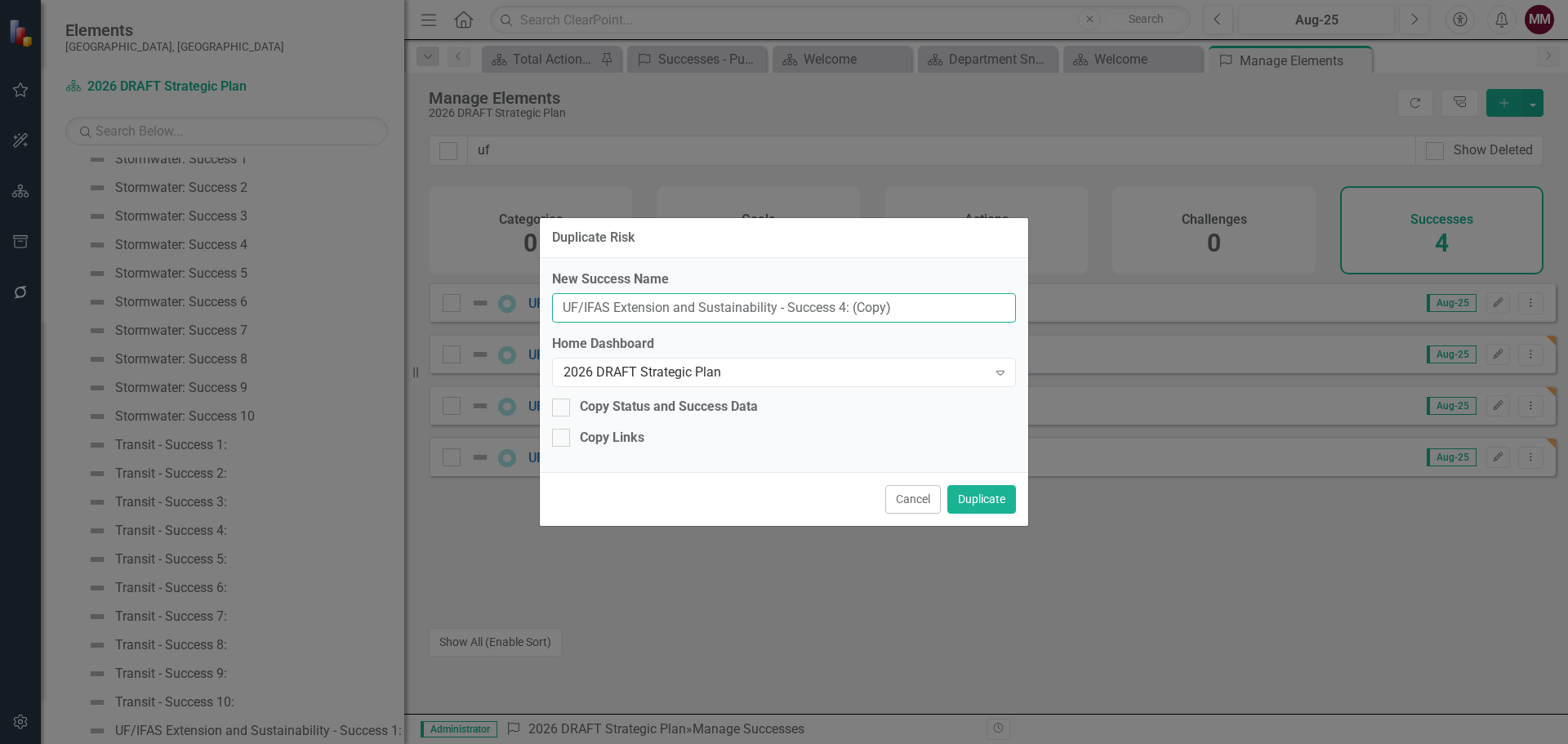
click at [841, 305] on input "UF/IFAS Extension and Sustainability - Success 4: (Copy)" at bounding box center [784, 308] width 464 height 30
type input "UF/IFAS Extension and Sustainability - Success 5:"
click at [968, 487] on button "Duplicate" at bounding box center [981, 500] width 69 height 29
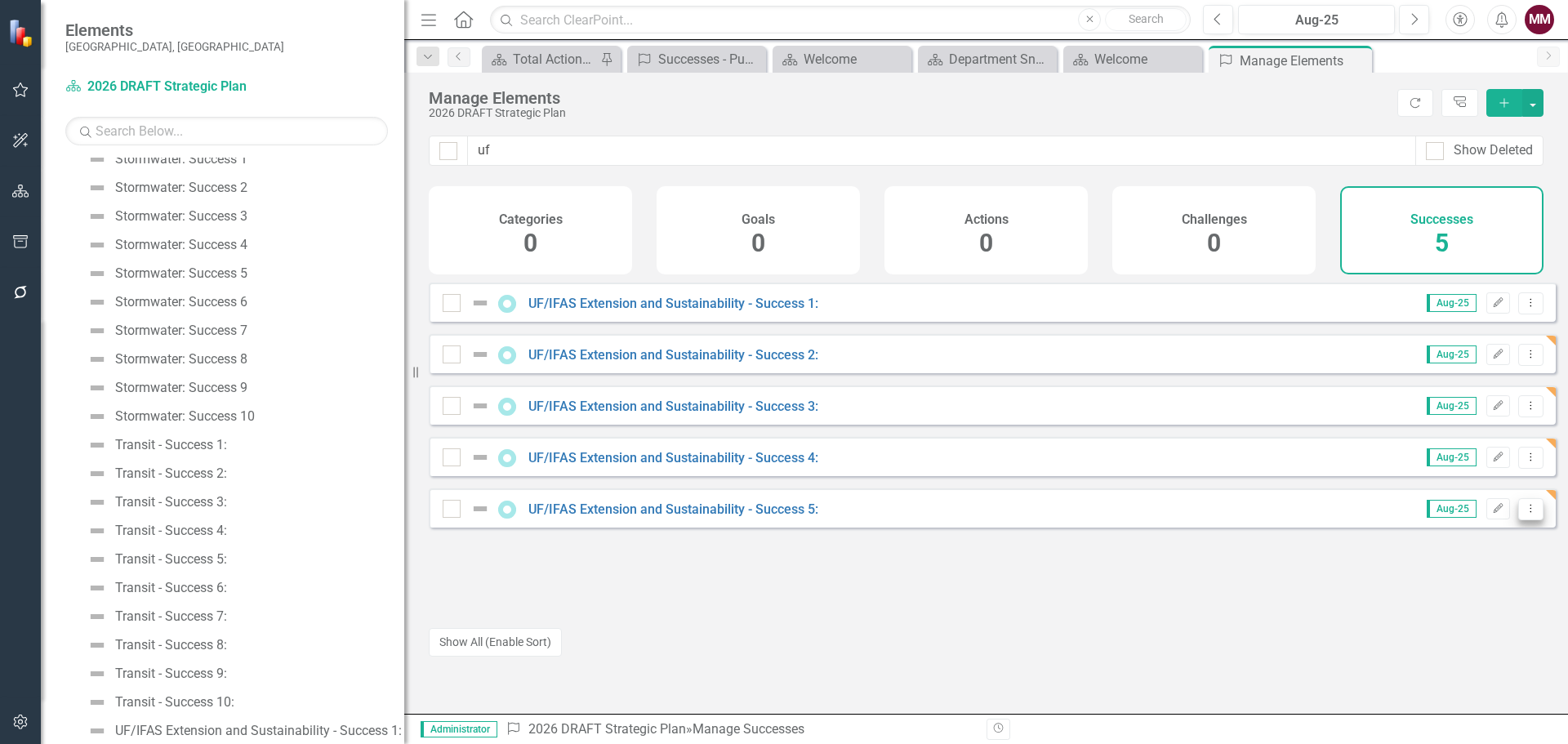
click at [1524, 513] on icon "Dropdown Menu" at bounding box center [1531, 509] width 14 height 11
click at [1465, 600] on link "Copy Duplicate Success" at bounding box center [1458, 608] width 145 height 30
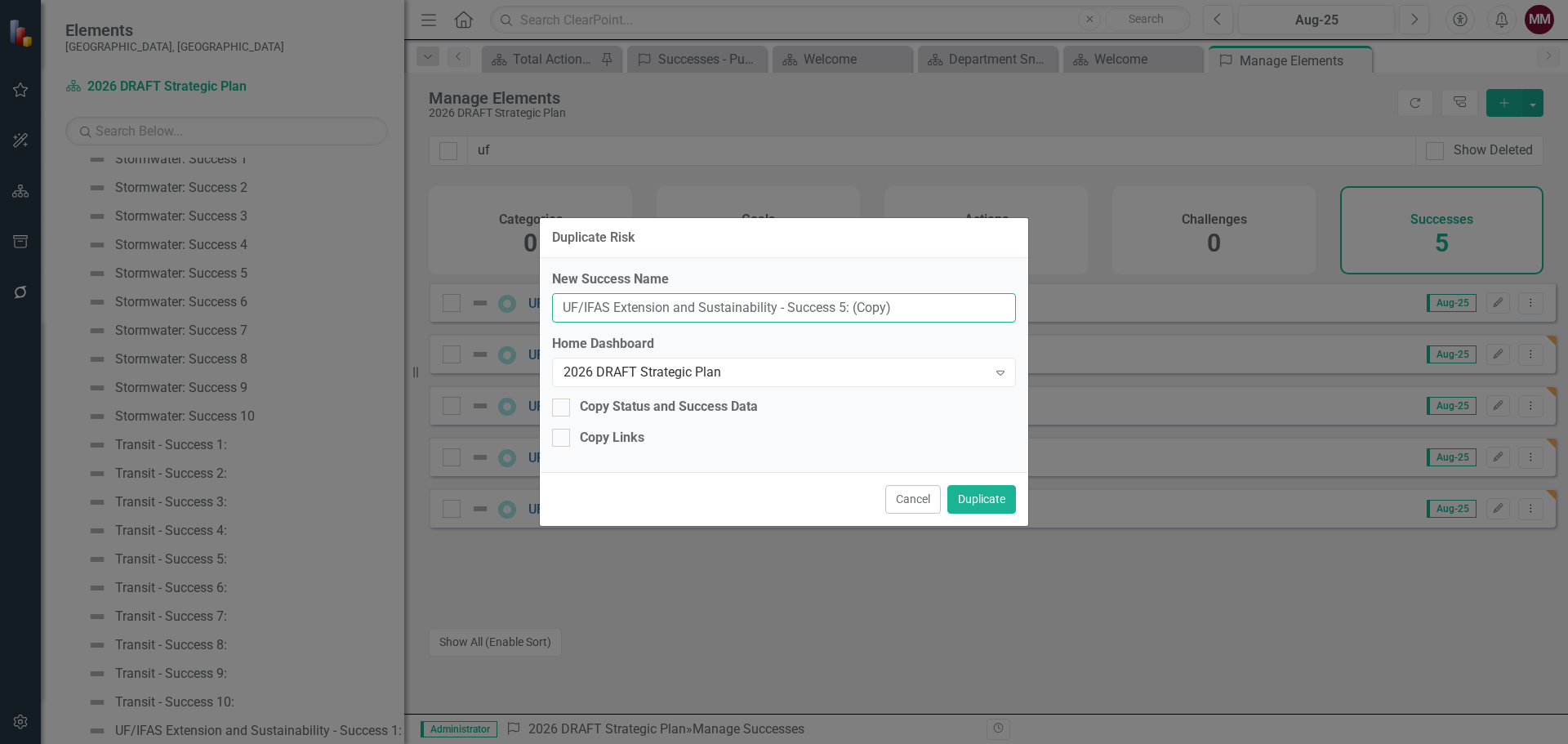
click at [842, 300] on input "UF/IFAS Extension and Sustainability - Success 5: (Copy)" at bounding box center [784, 308] width 464 height 30
type input "UF/IFAS Extension and Sustainability - Success 6:"
click at [997, 507] on button "Duplicate" at bounding box center [981, 500] width 69 height 29
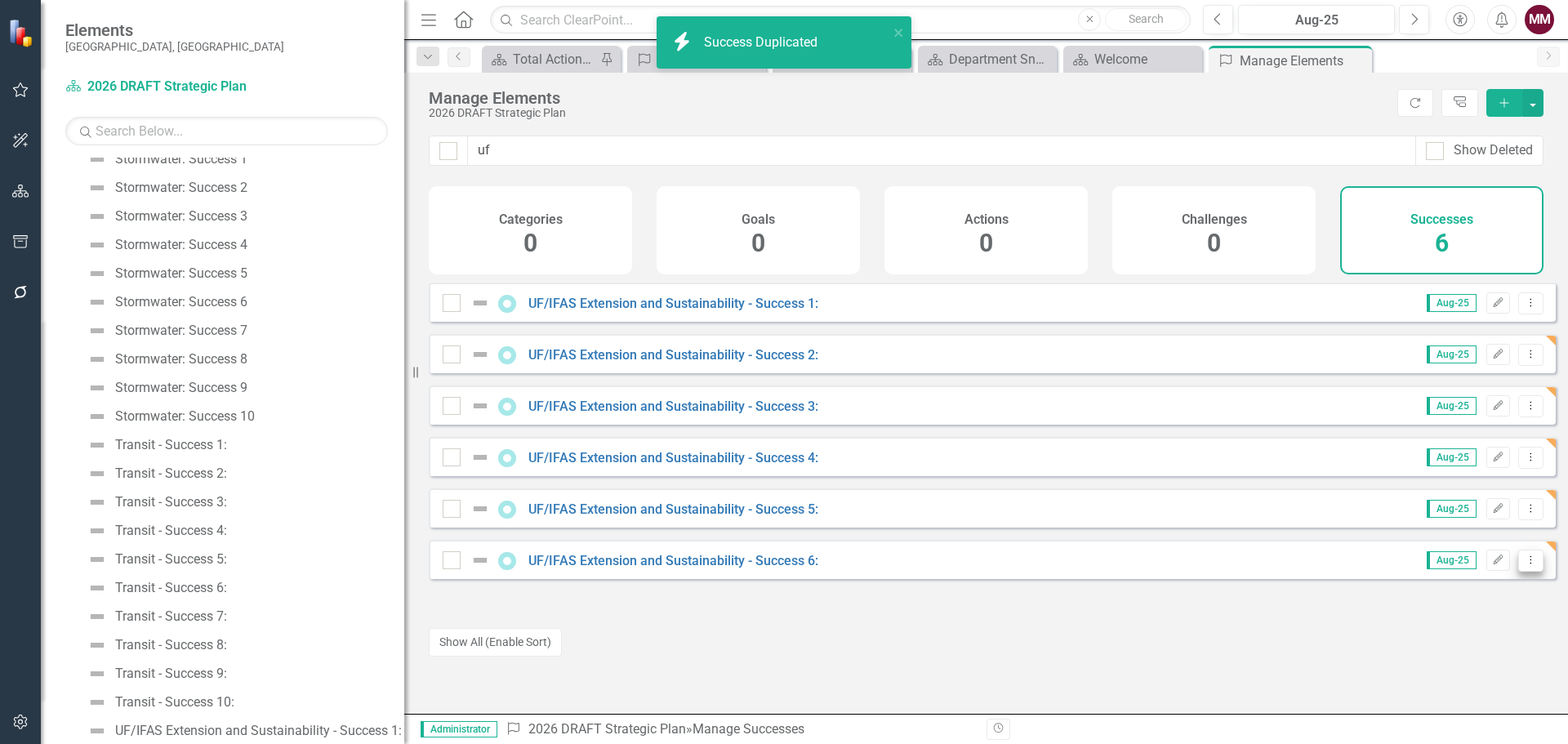
click at [1524, 566] on icon "Dropdown Menu" at bounding box center [1531, 560] width 14 height 11
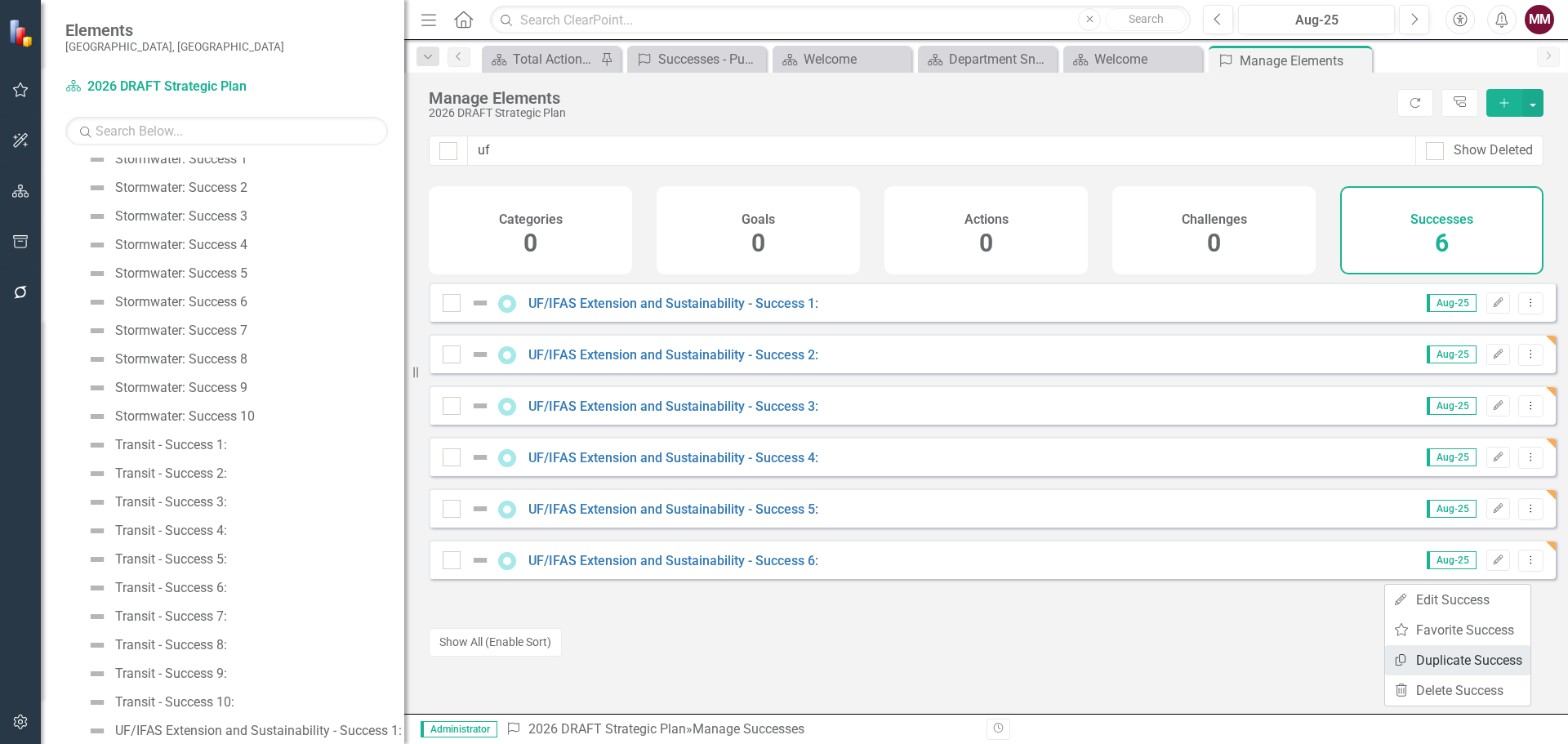
click at [1435, 652] on link "Copy Duplicate Success" at bounding box center [1458, 660] width 145 height 30
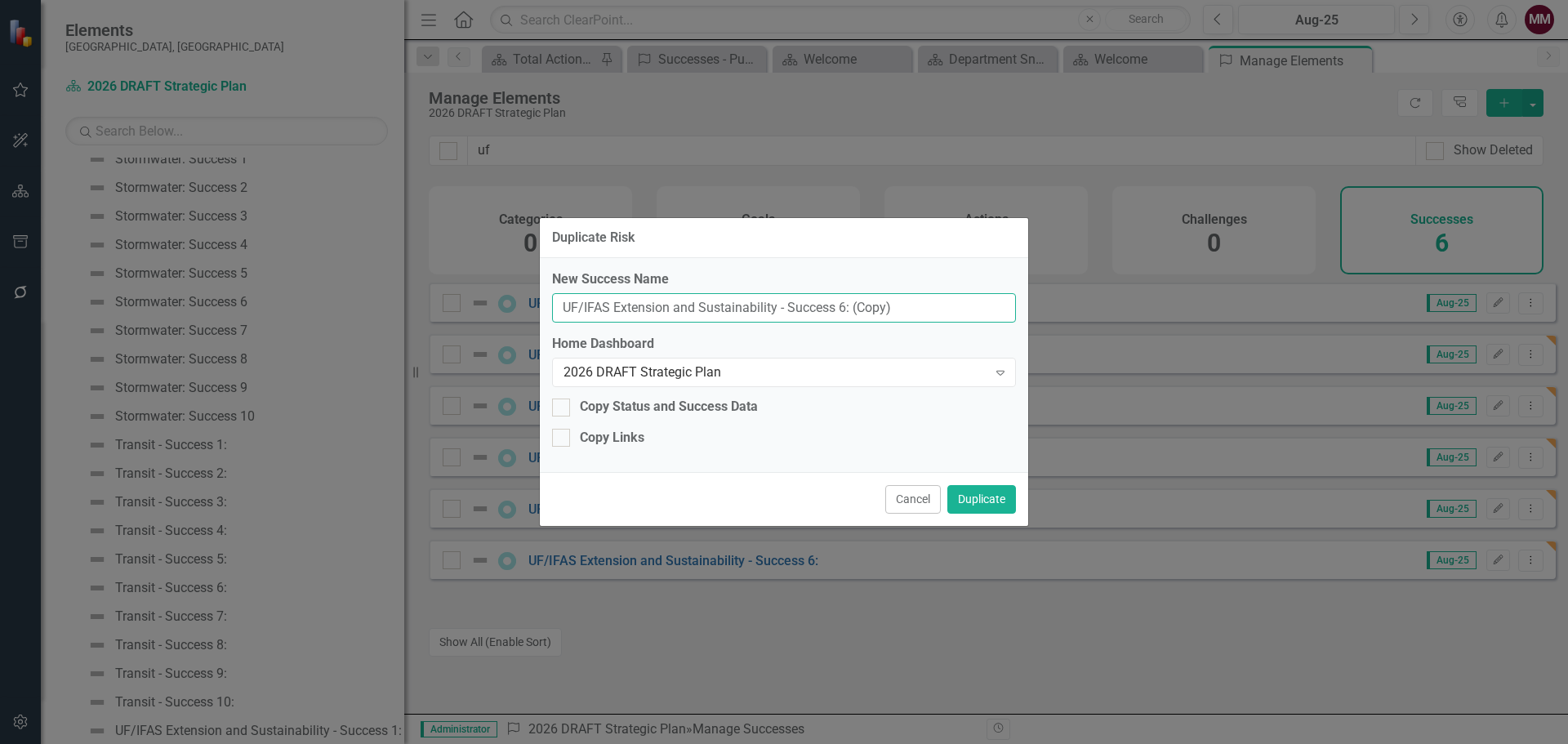
click at [841, 303] on input "UF/IFAS Extension and Sustainability - Success 6: (Copy)" at bounding box center [784, 308] width 464 height 30
type input "UF/IFAS Extension and Sustainability - Success 7:"
click at [970, 499] on button "Duplicate" at bounding box center [981, 500] width 69 height 29
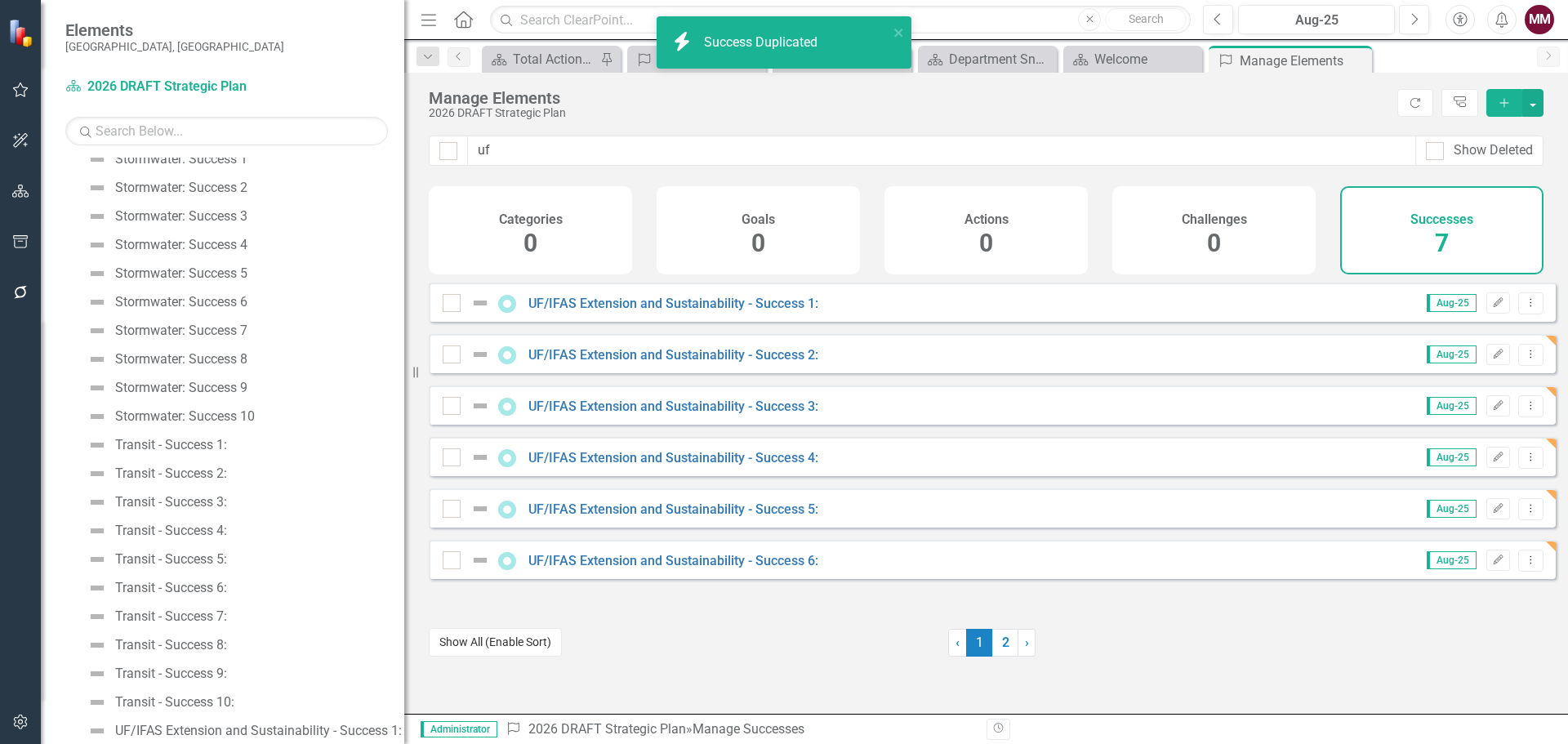
click at [501, 629] on button "Show All (Enable Sort)" at bounding box center [495, 643] width 133 height 29
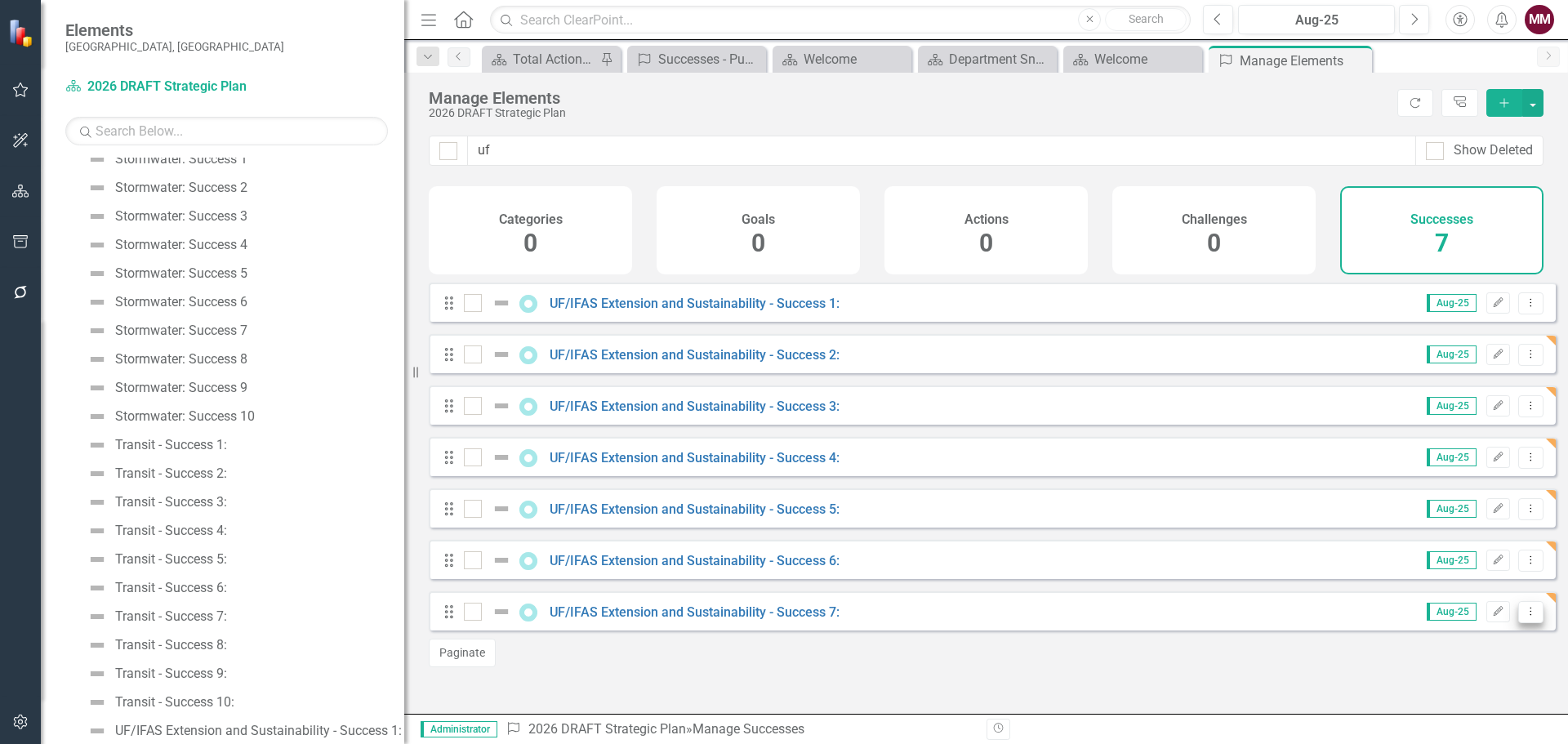
click at [1524, 617] on icon "Dropdown Menu" at bounding box center [1531, 611] width 14 height 11
click at [1457, 572] on link "Copy Duplicate Success" at bounding box center [1458, 567] width 145 height 30
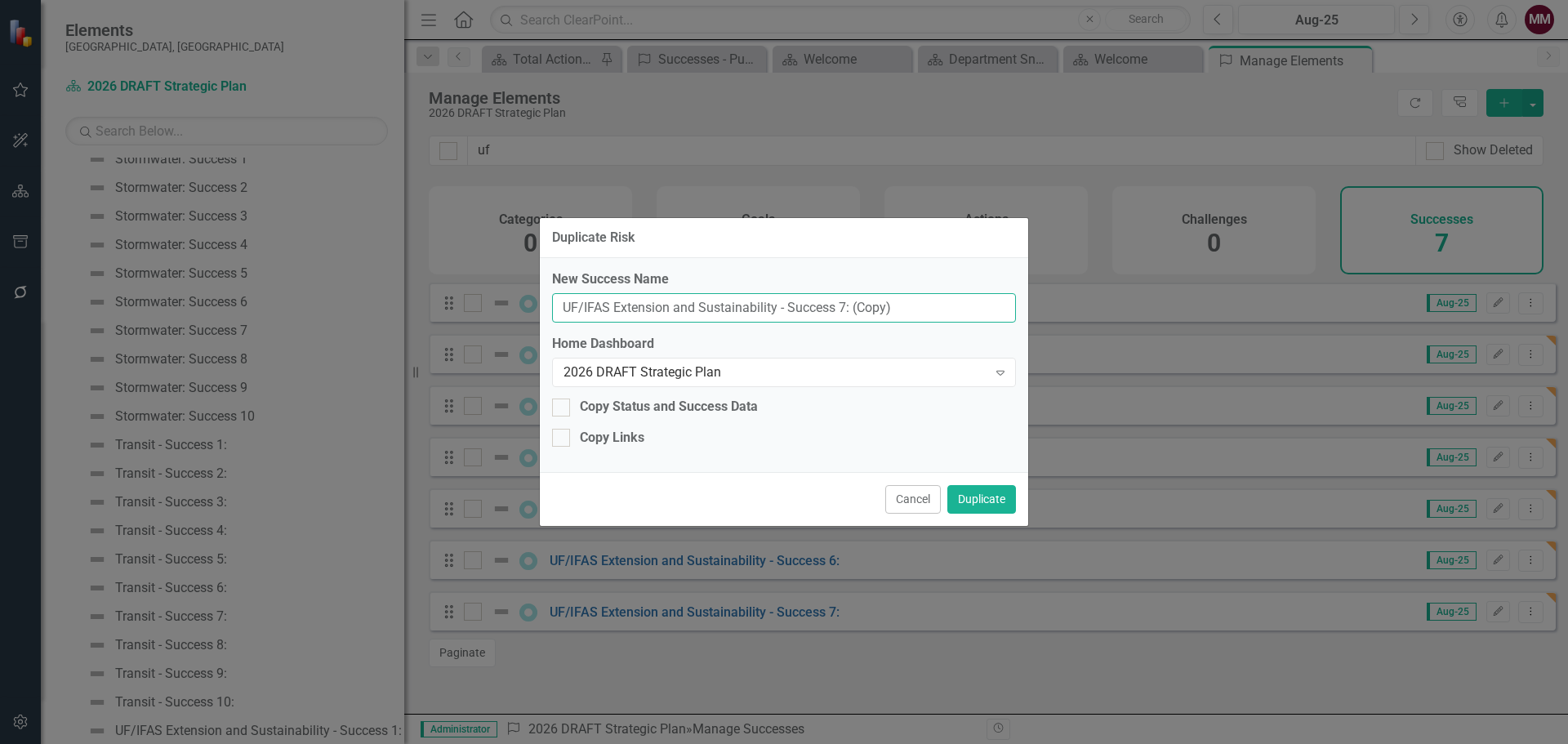
click at [842, 305] on input "UF/IFAS Extension and Sustainability - Success 7: (Copy)" at bounding box center [784, 308] width 464 height 30
type input "UF/IFAS Extension and Sustainability - Success 8:"
click at [974, 496] on button "Duplicate" at bounding box center [981, 500] width 69 height 29
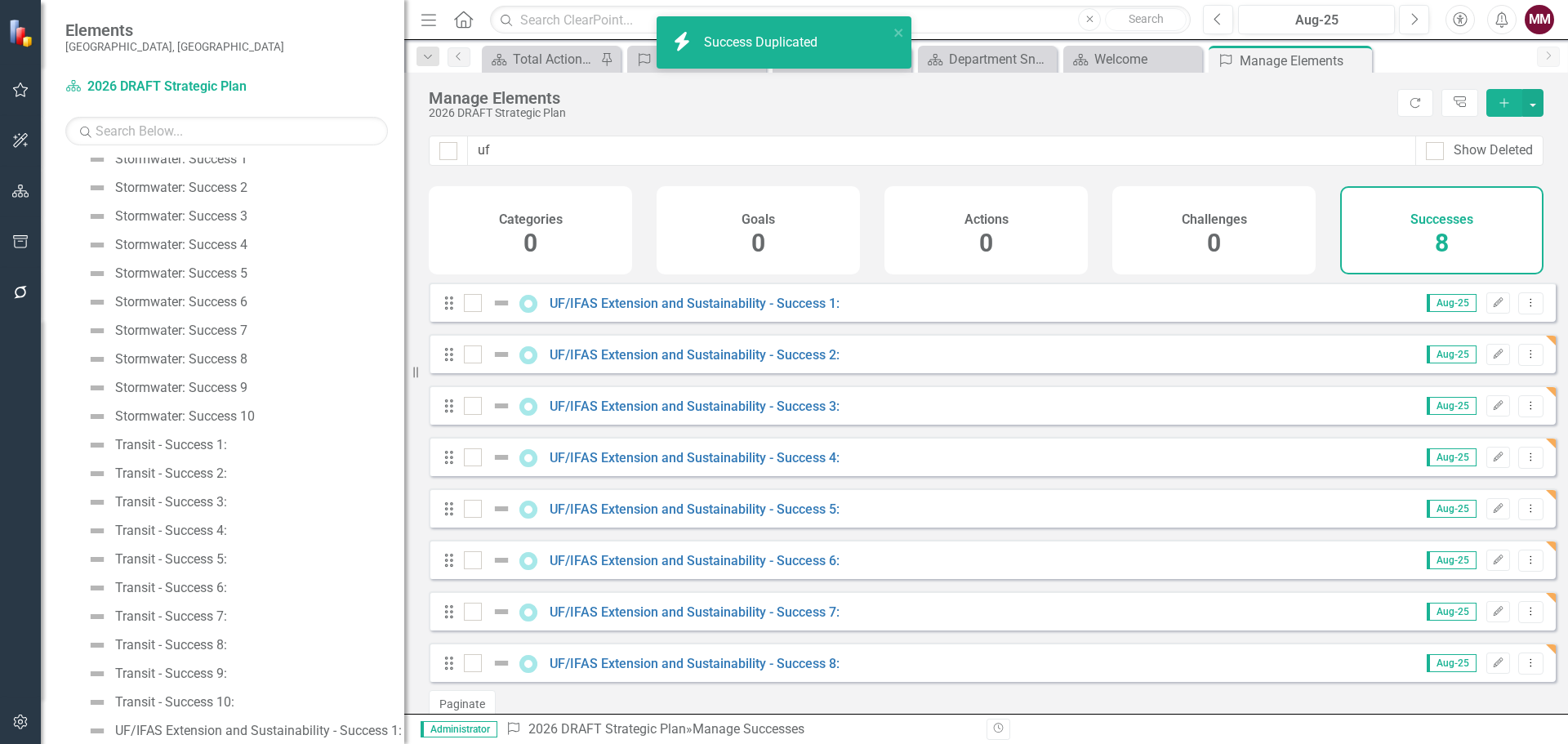
scroll to position [34, 0]
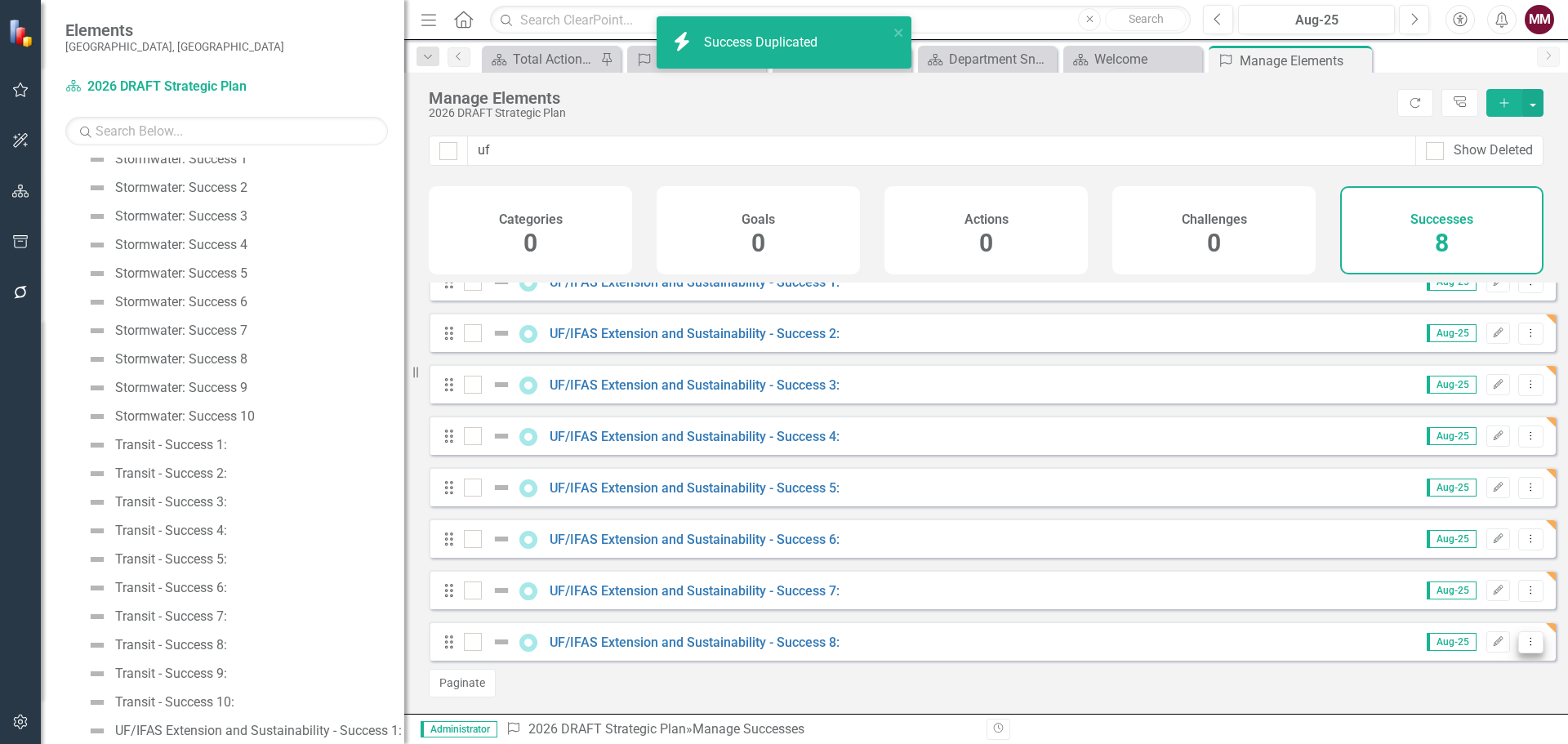
click at [1524, 644] on icon "Dropdown Menu" at bounding box center [1531, 641] width 14 height 11
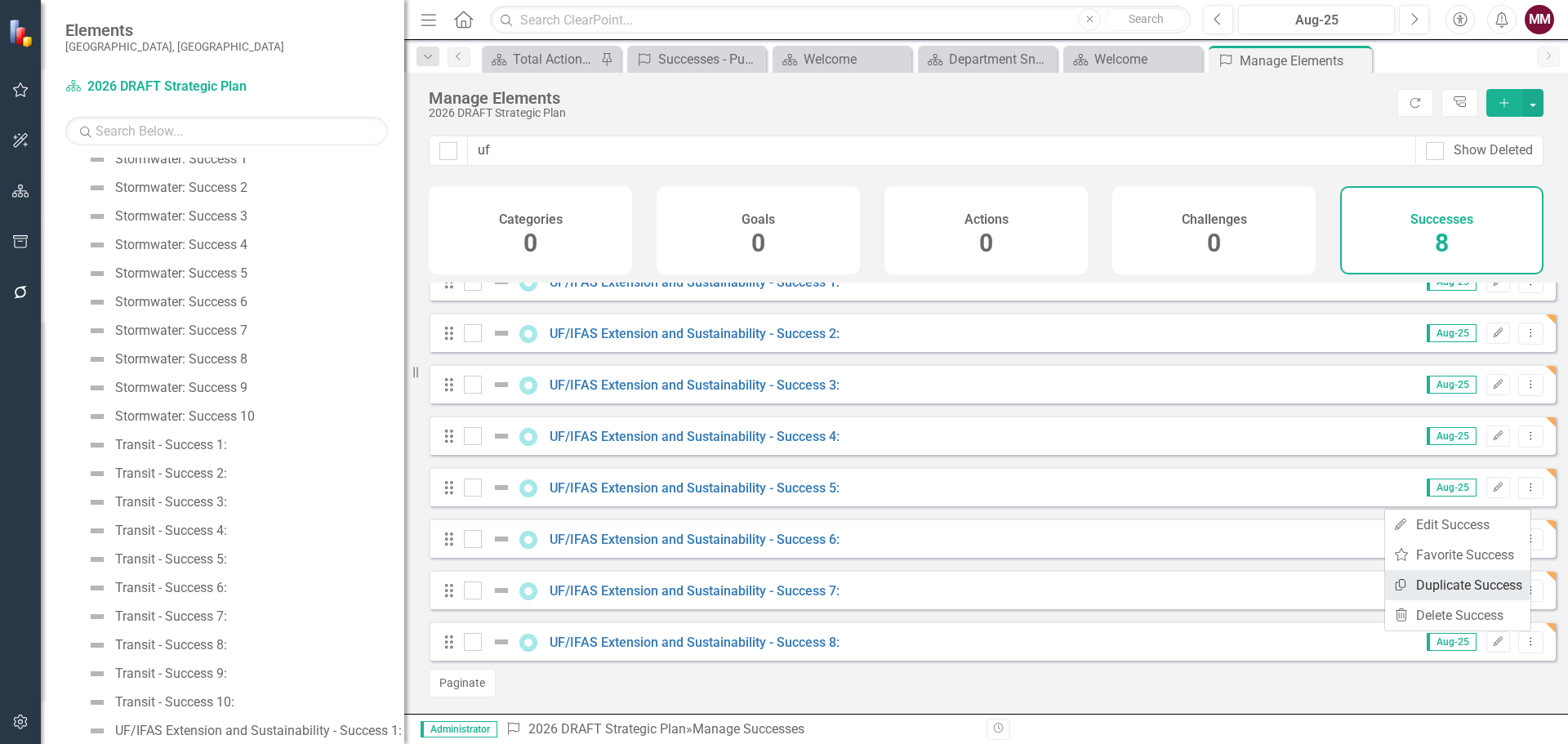
click at [1460, 584] on link "Copy Duplicate Success" at bounding box center [1458, 585] width 145 height 30
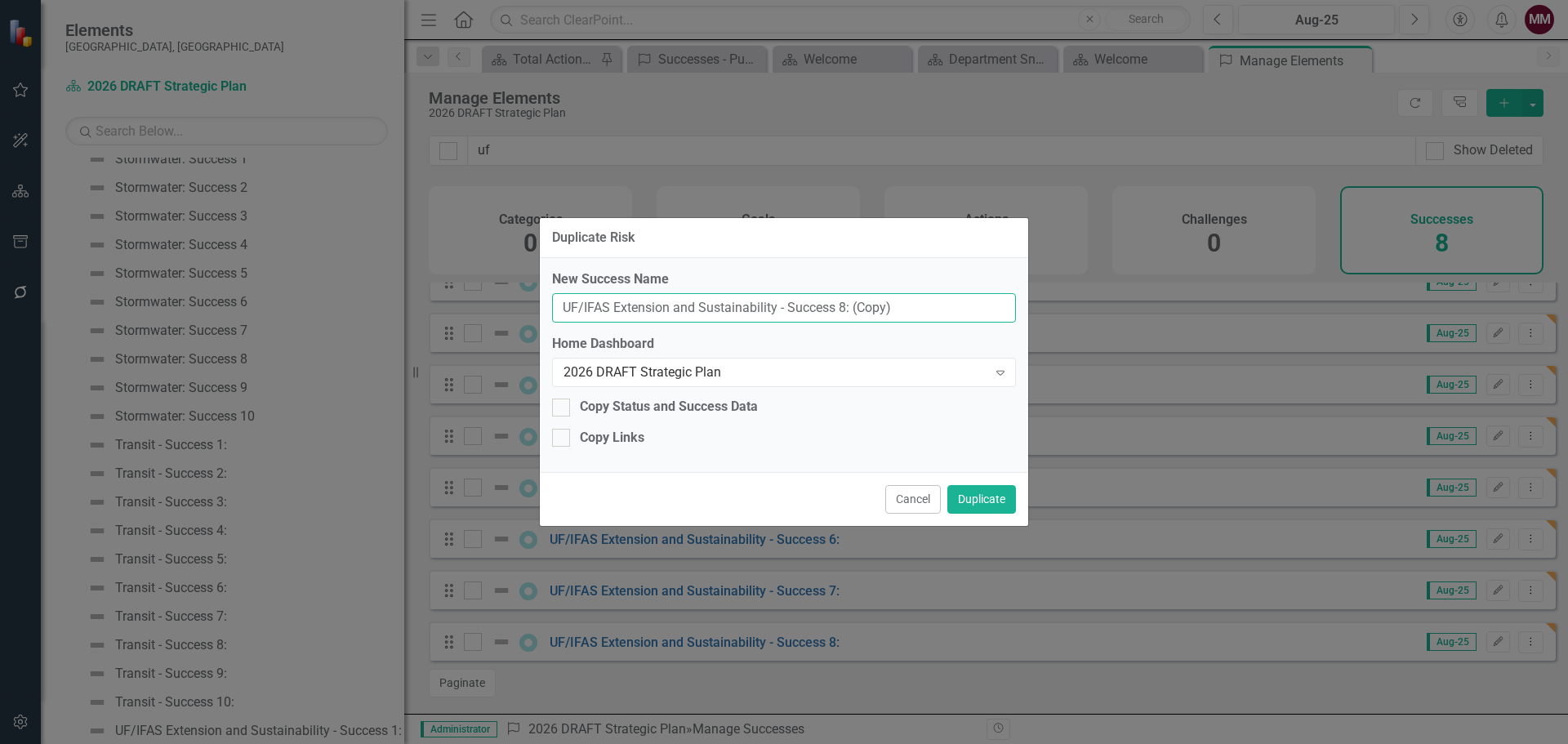
click at [839, 304] on input "UF/IFAS Extension and Sustainability - Success 8: (Copy)" at bounding box center [784, 308] width 464 height 30
type input "UF/IFAS Extension and Sustainability - Success 9:"
click at [978, 496] on button "Duplicate" at bounding box center [981, 500] width 69 height 29
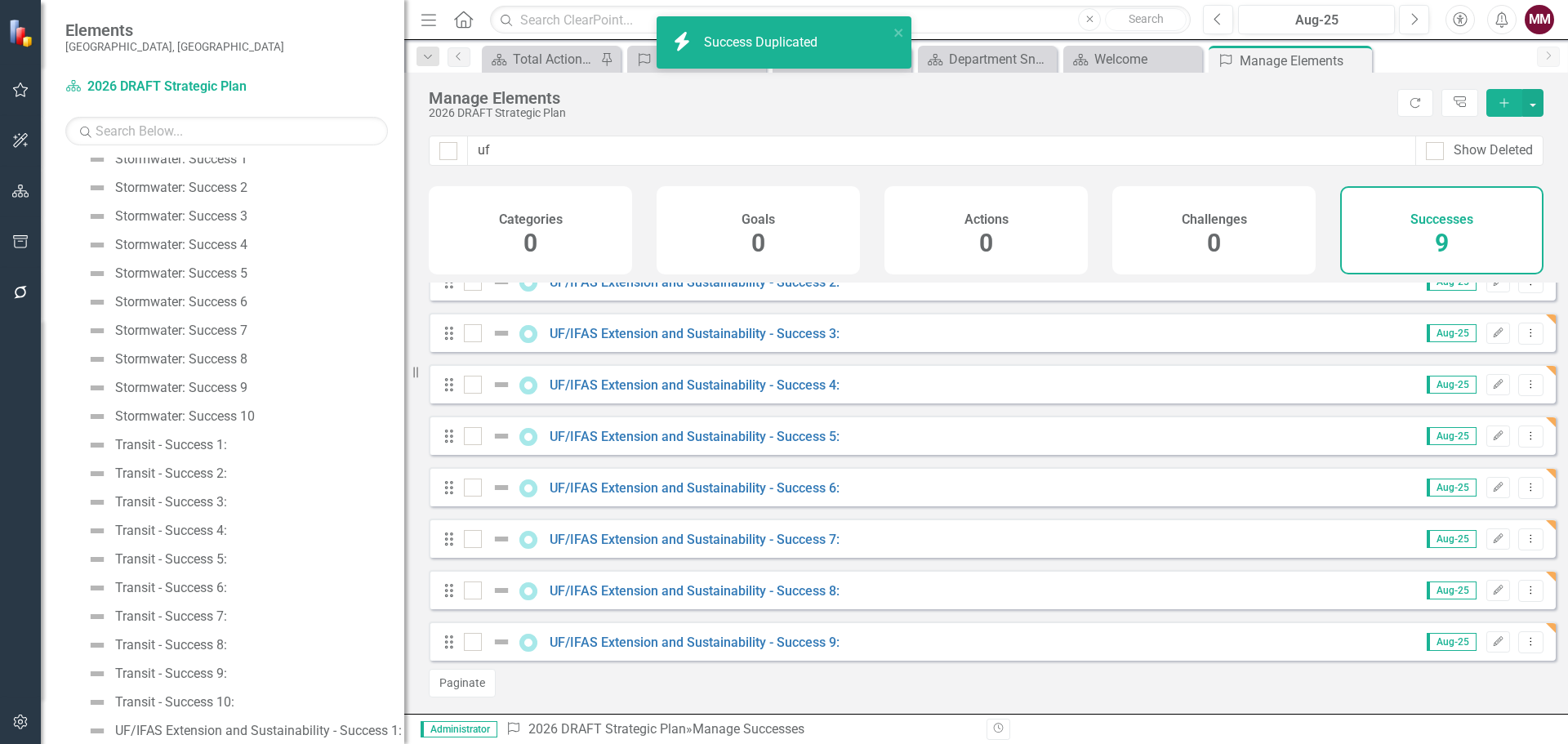
scroll to position [85, 0]
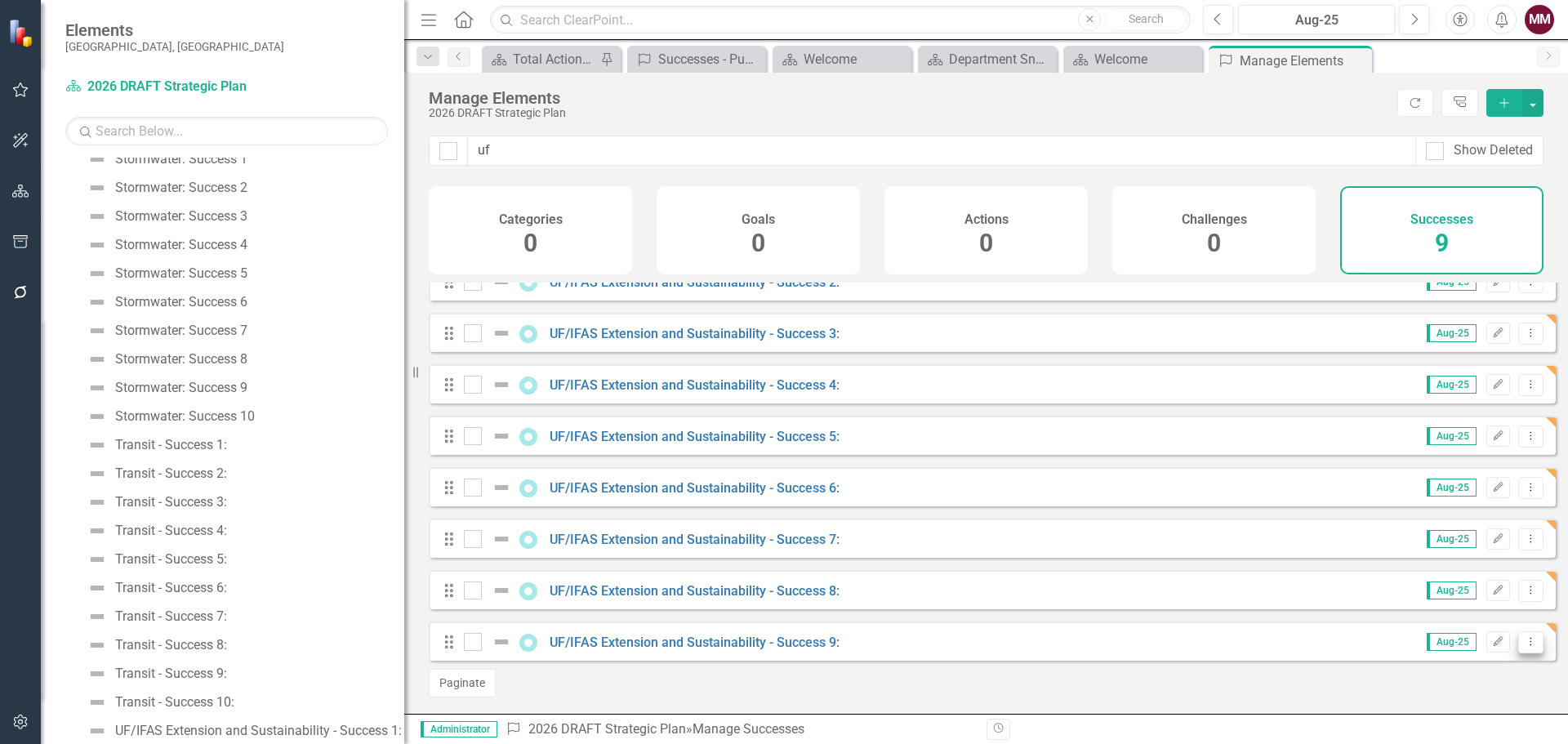
click at [1524, 643] on icon "Dropdown Menu" at bounding box center [1531, 641] width 14 height 11
click at [1462, 591] on link "Copy Duplicate Success" at bounding box center [1458, 585] width 145 height 30
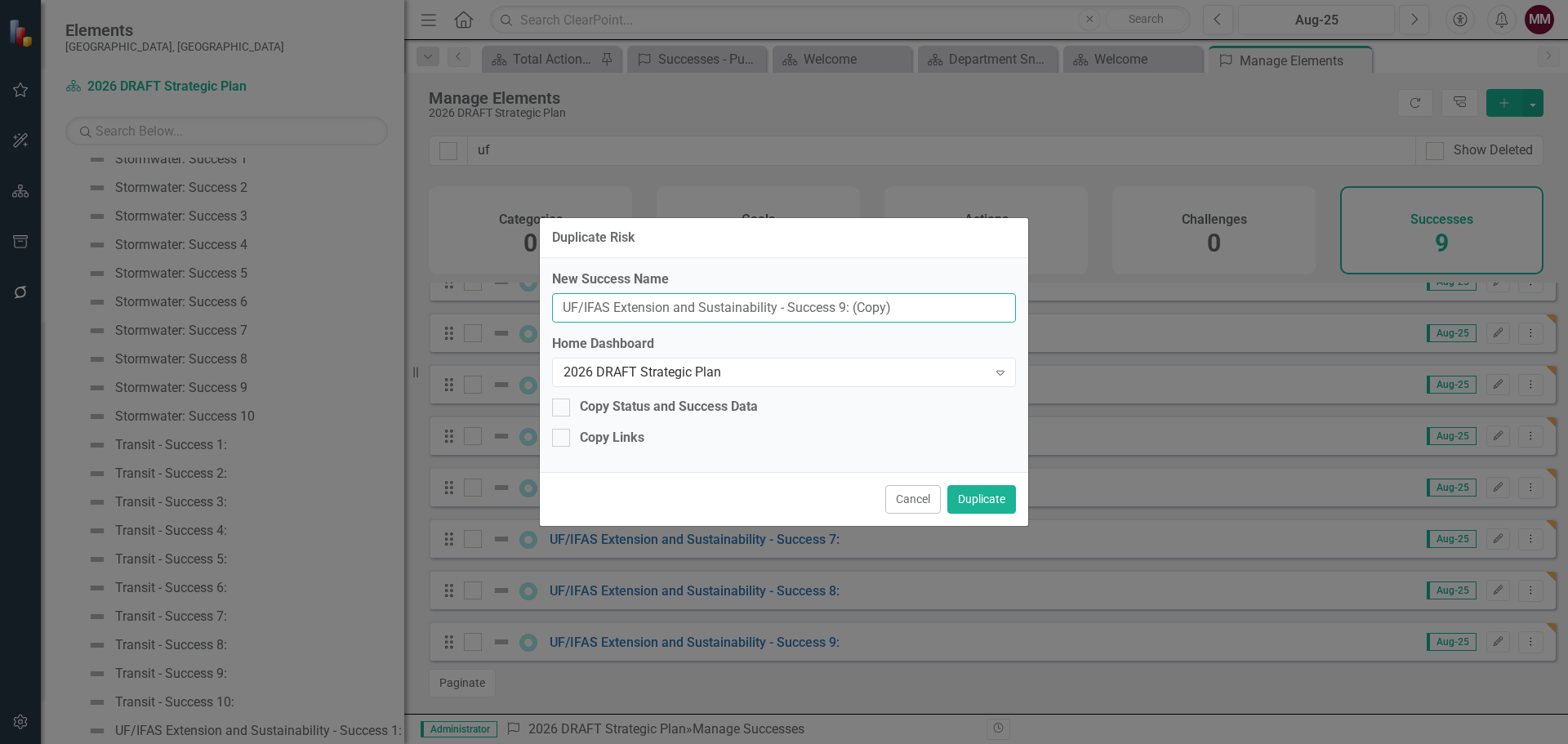
click at [841, 311] on input "UF/IFAS Extension and Sustainability - Success 9: (Copy)" at bounding box center [784, 308] width 464 height 30
type input "UF/IFAS Extension and Sustainability - Success 10:"
click at [980, 502] on button "Duplicate" at bounding box center [981, 500] width 69 height 29
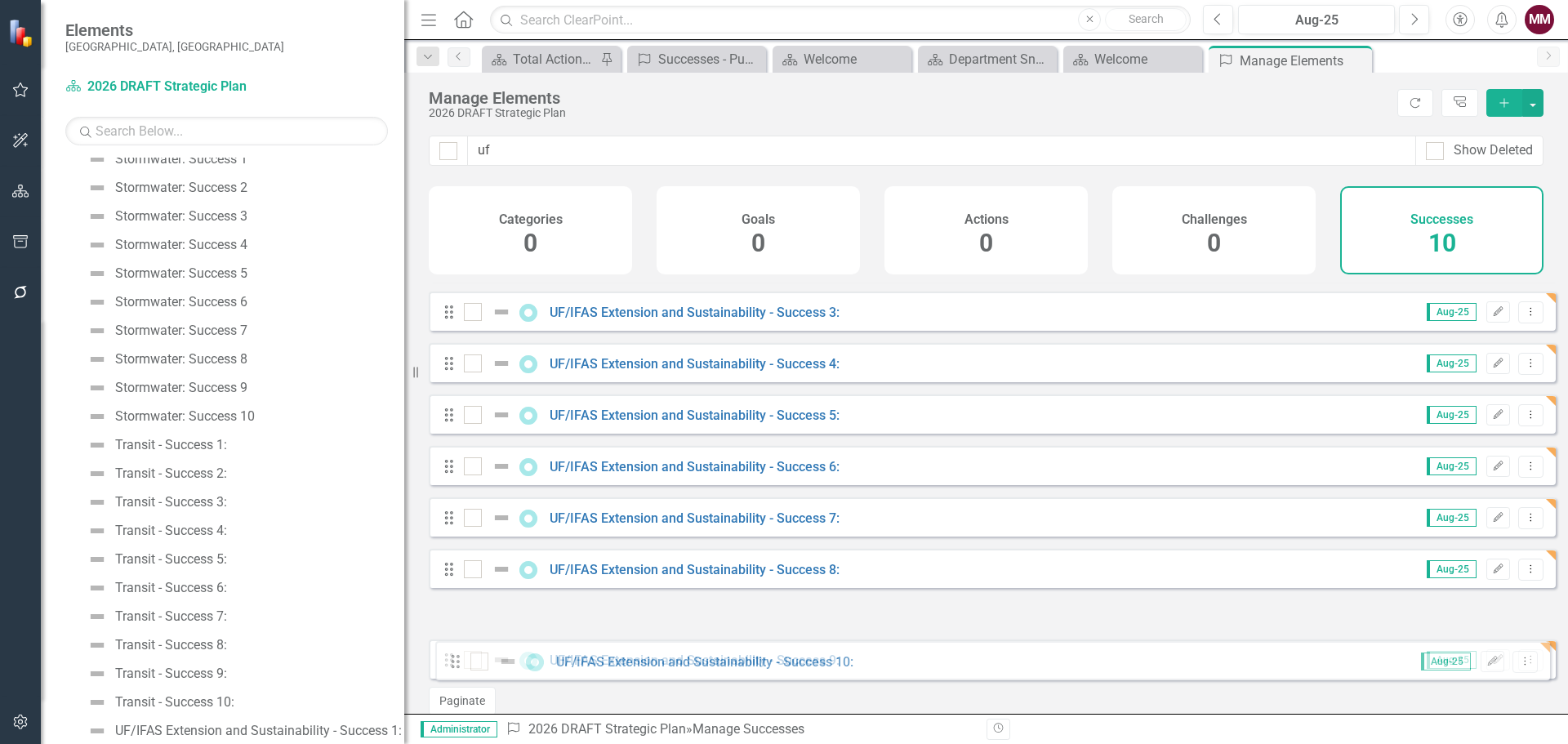
scroll to position [137, 0]
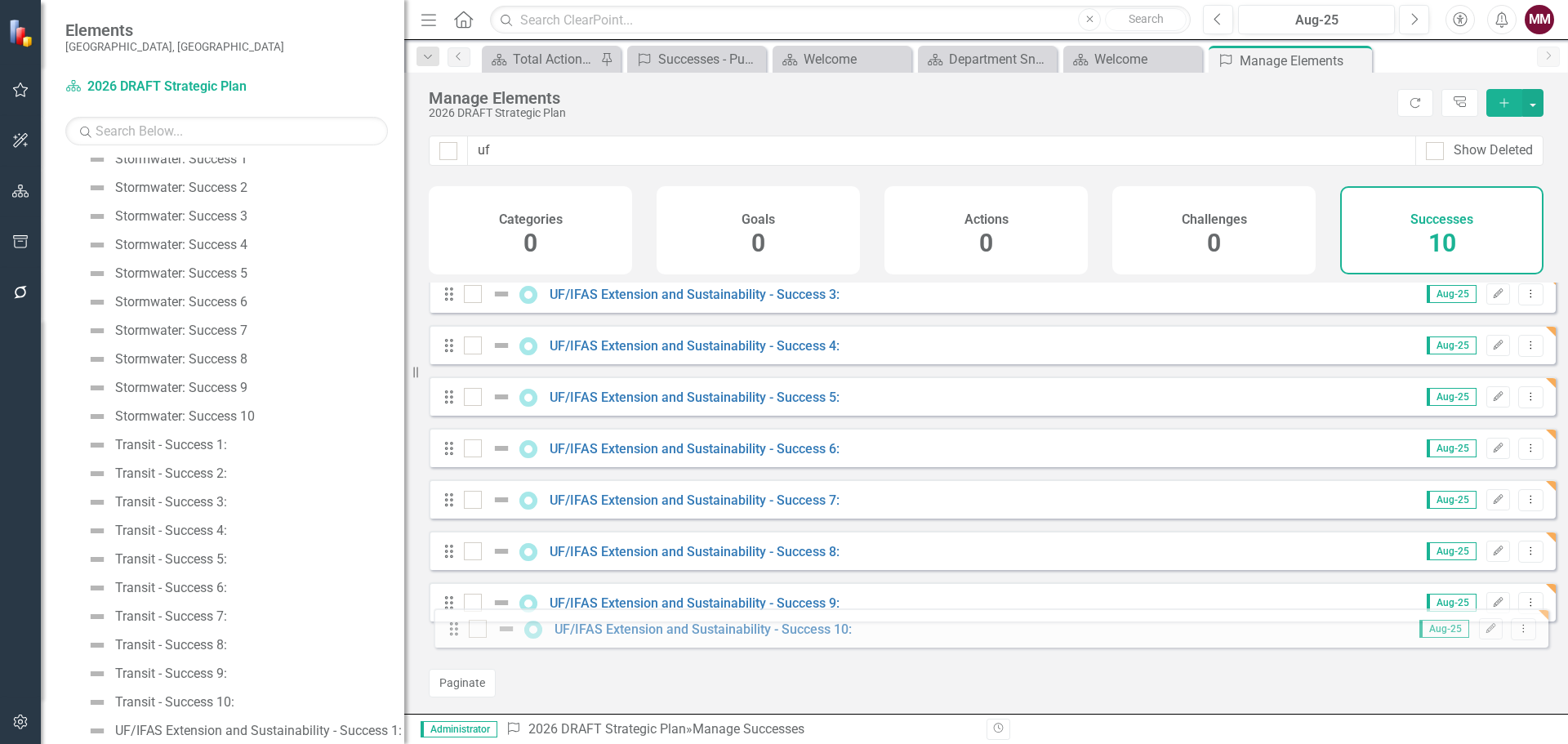
drag, startPoint x: 453, startPoint y: 368, endPoint x: 457, endPoint y: 634, distance: 266.0
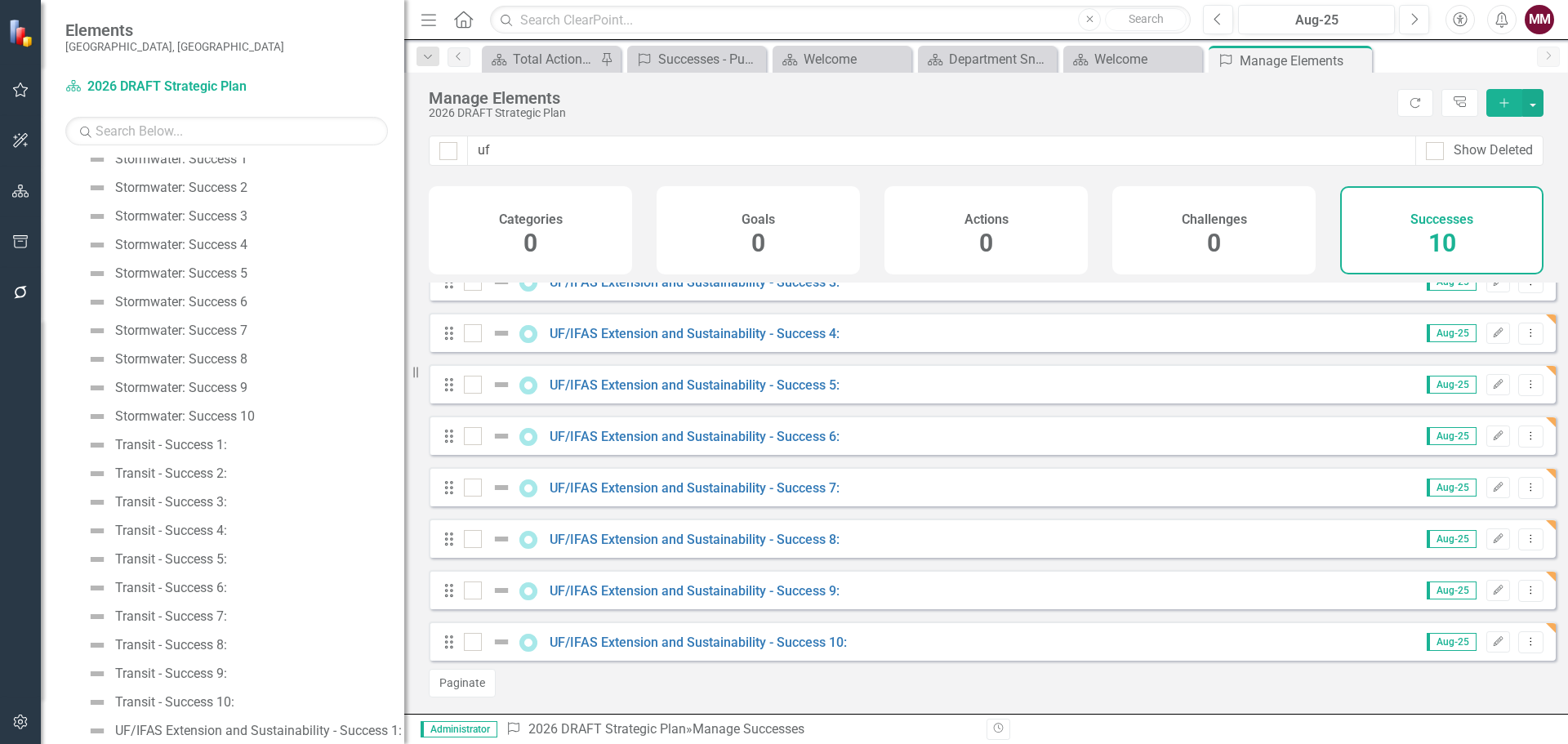
scroll to position [0, 0]
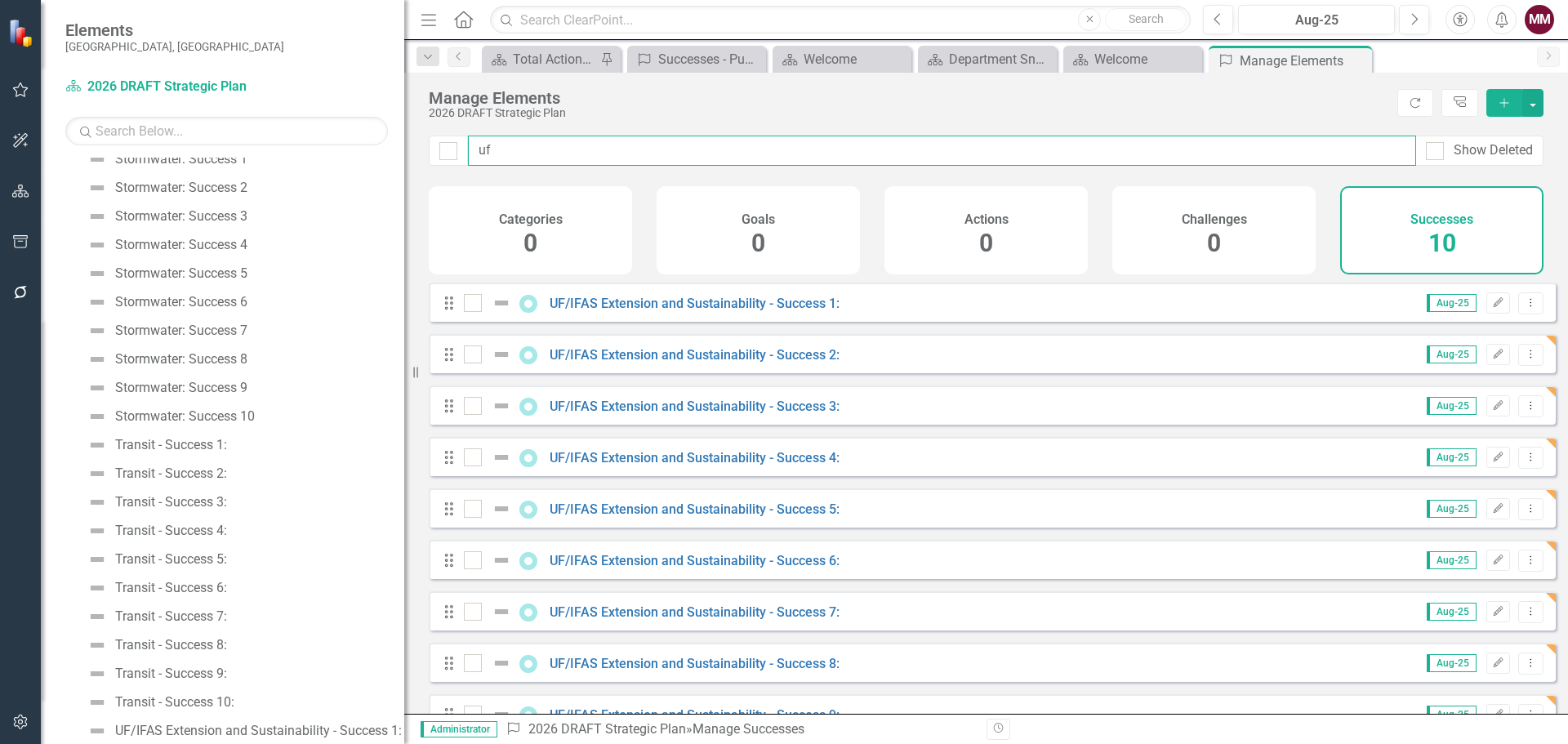
drag, startPoint x: 506, startPoint y: 145, endPoint x: 388, endPoint y: 147, distance: 118.0
click at [390, 147] on div "Elements [GEOGRAPHIC_DATA], [GEOGRAPHIC_DATA] Dashboard 2026 DRAFT Strategic Pl…" at bounding box center [784, 372] width 1568 height 744
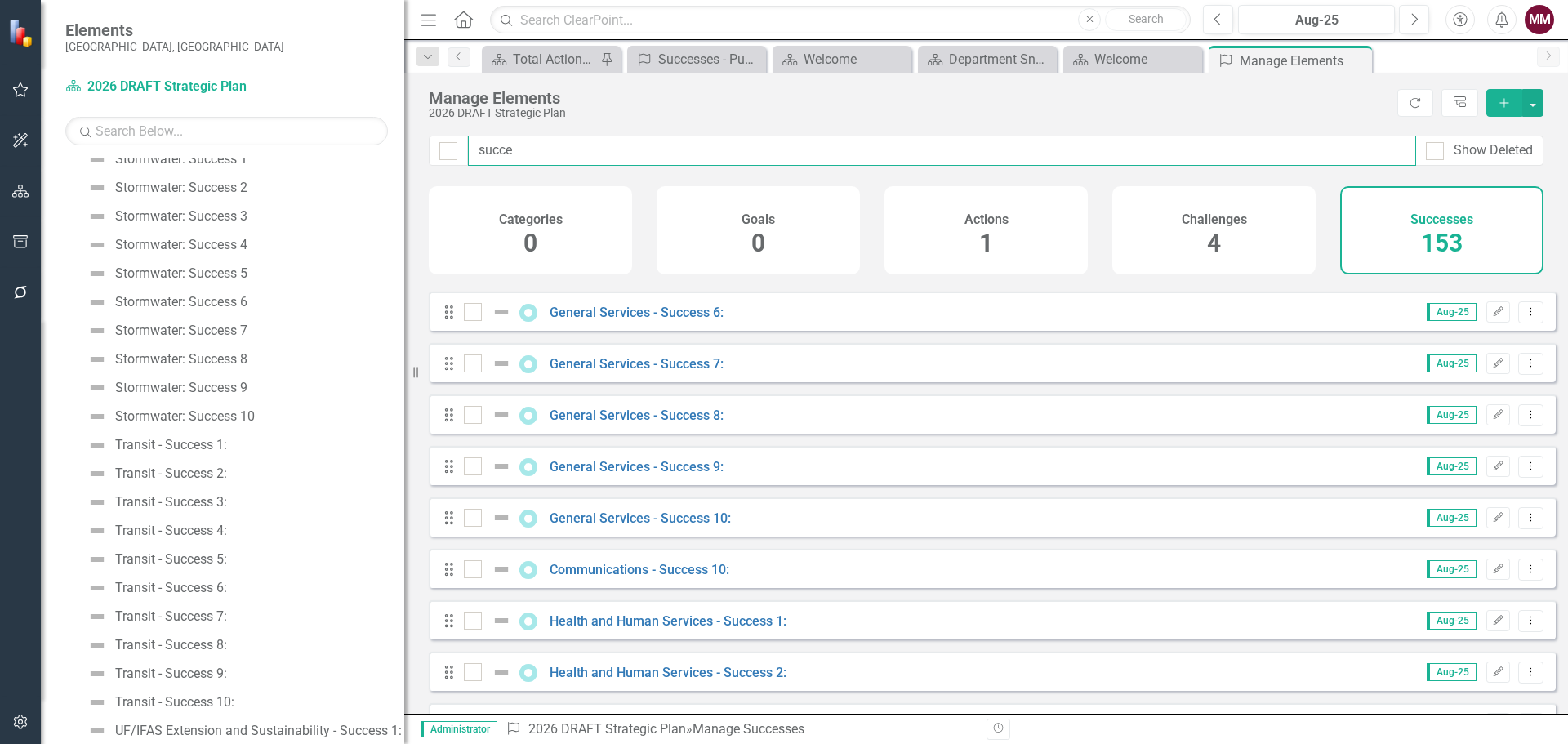
scroll to position [2860, 0]
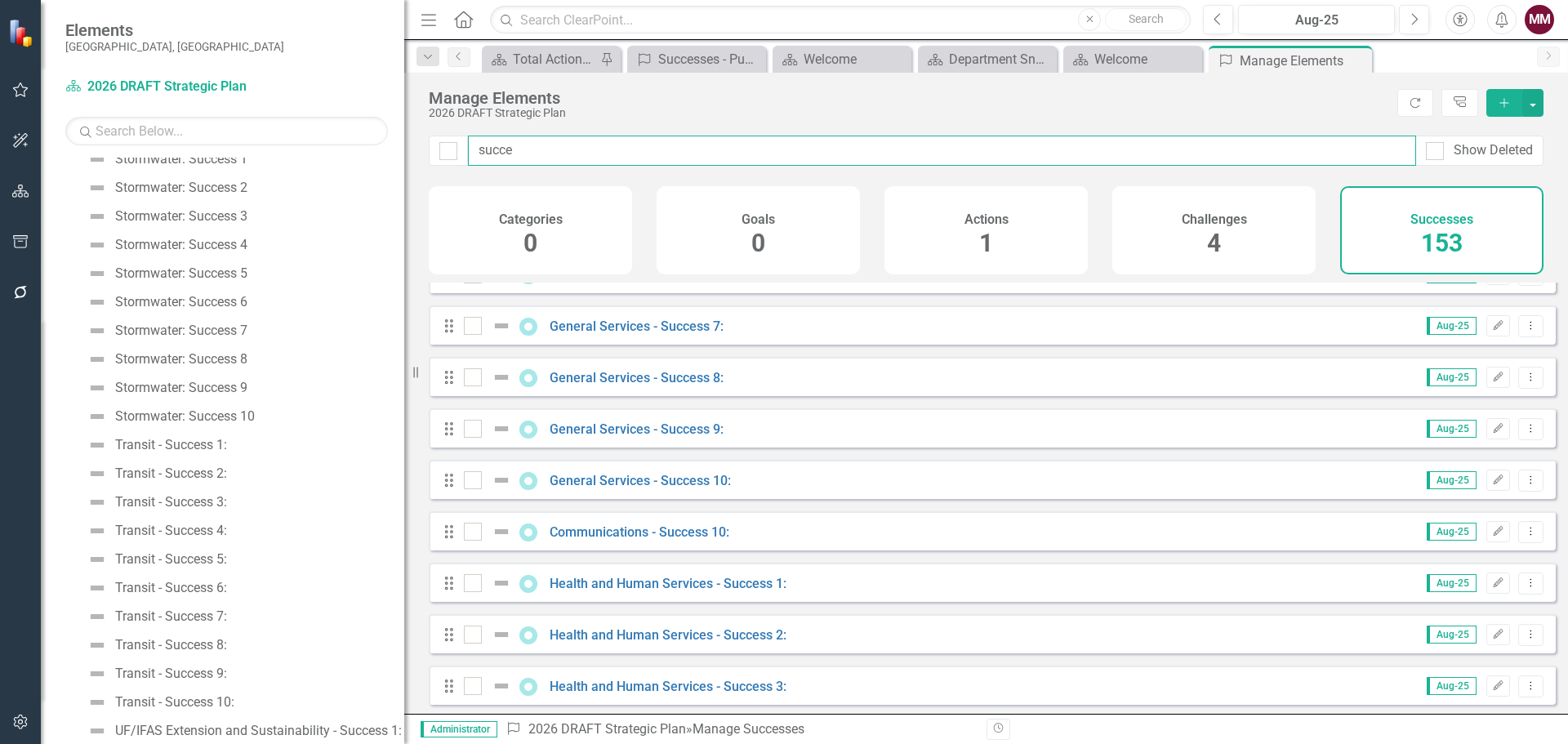
type input "succe"
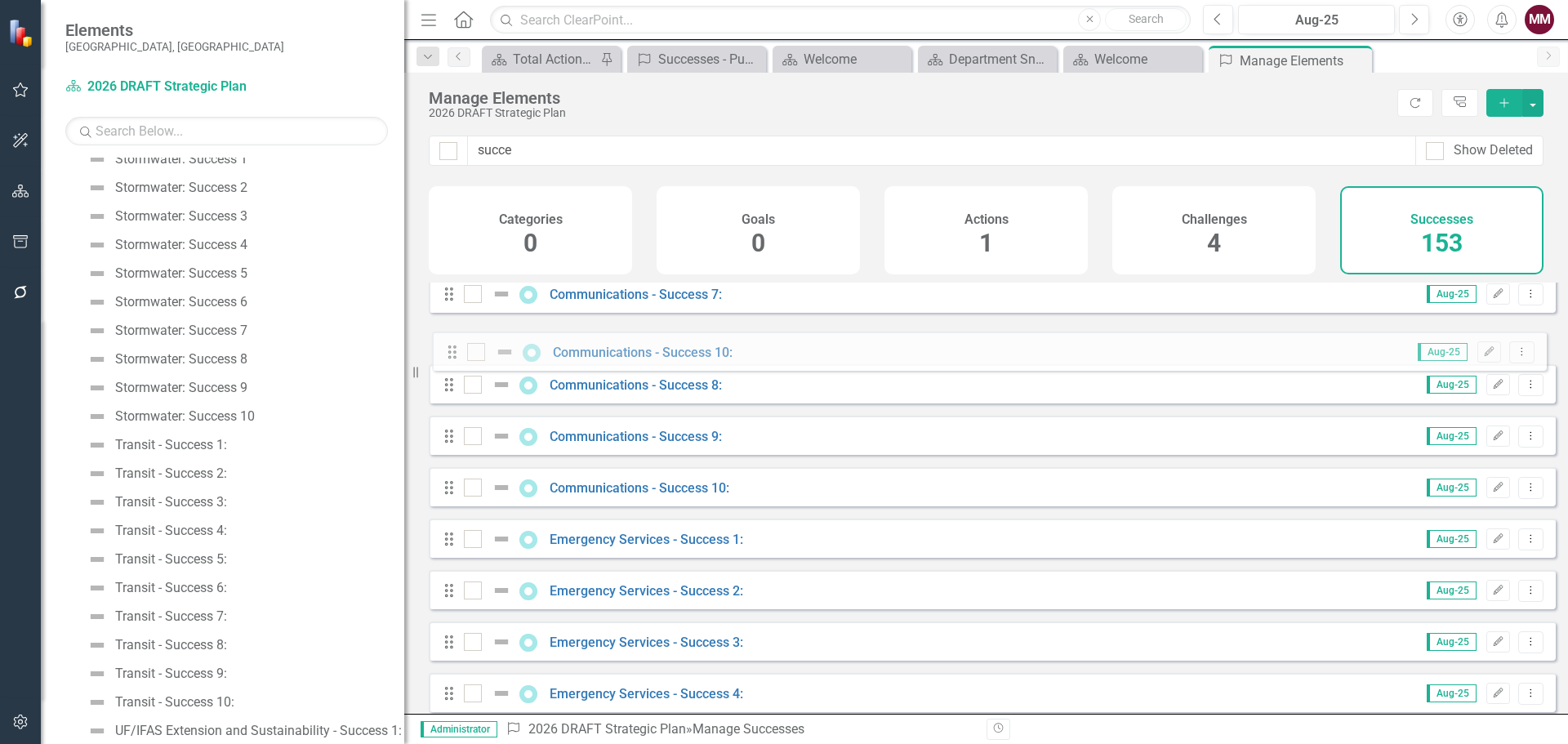
scroll to position [863, 0]
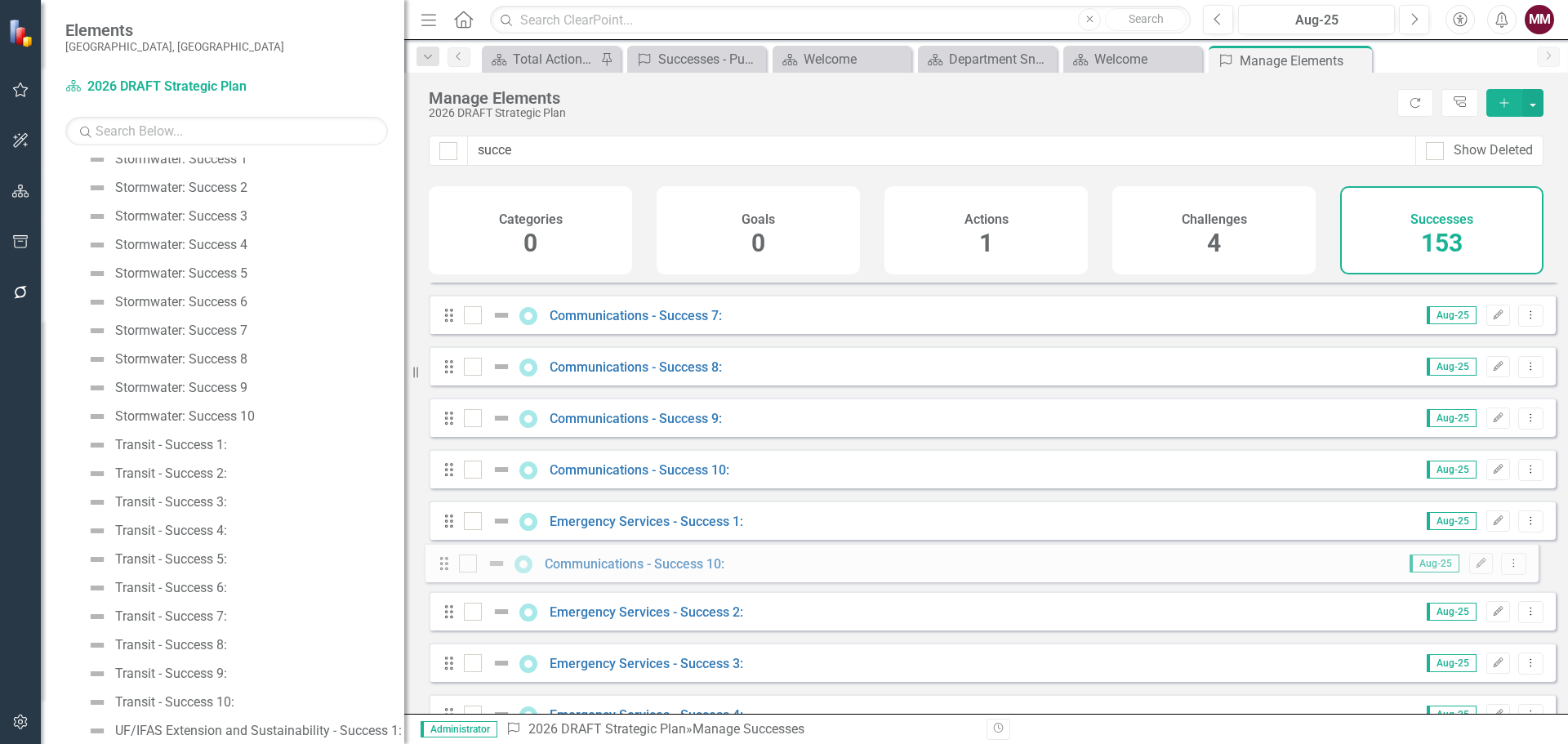
drag, startPoint x: 451, startPoint y: 548, endPoint x: 446, endPoint y: 568, distance: 20.6
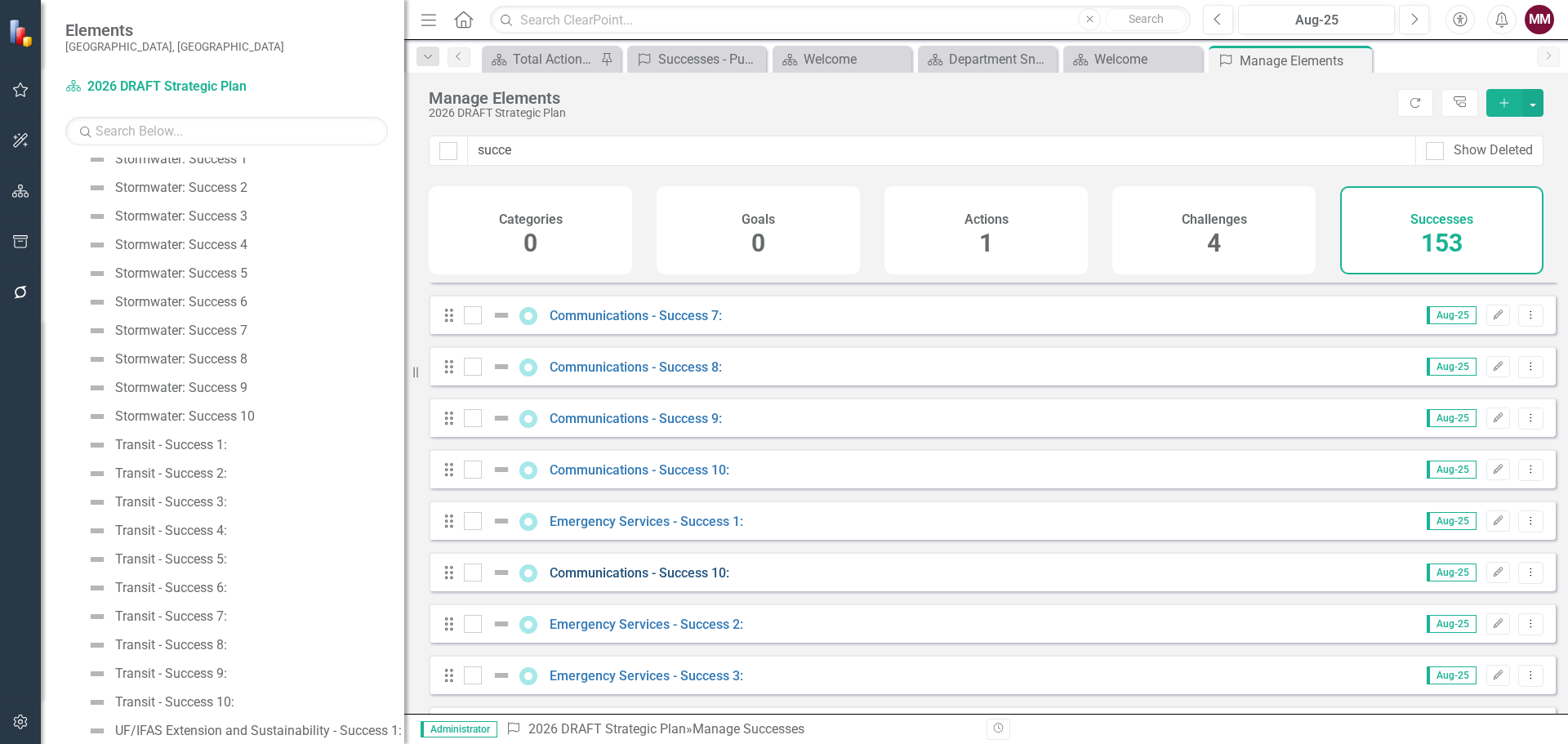
click at [600, 581] on link "Communications - Success 10:" at bounding box center [640, 574] width 180 height 16
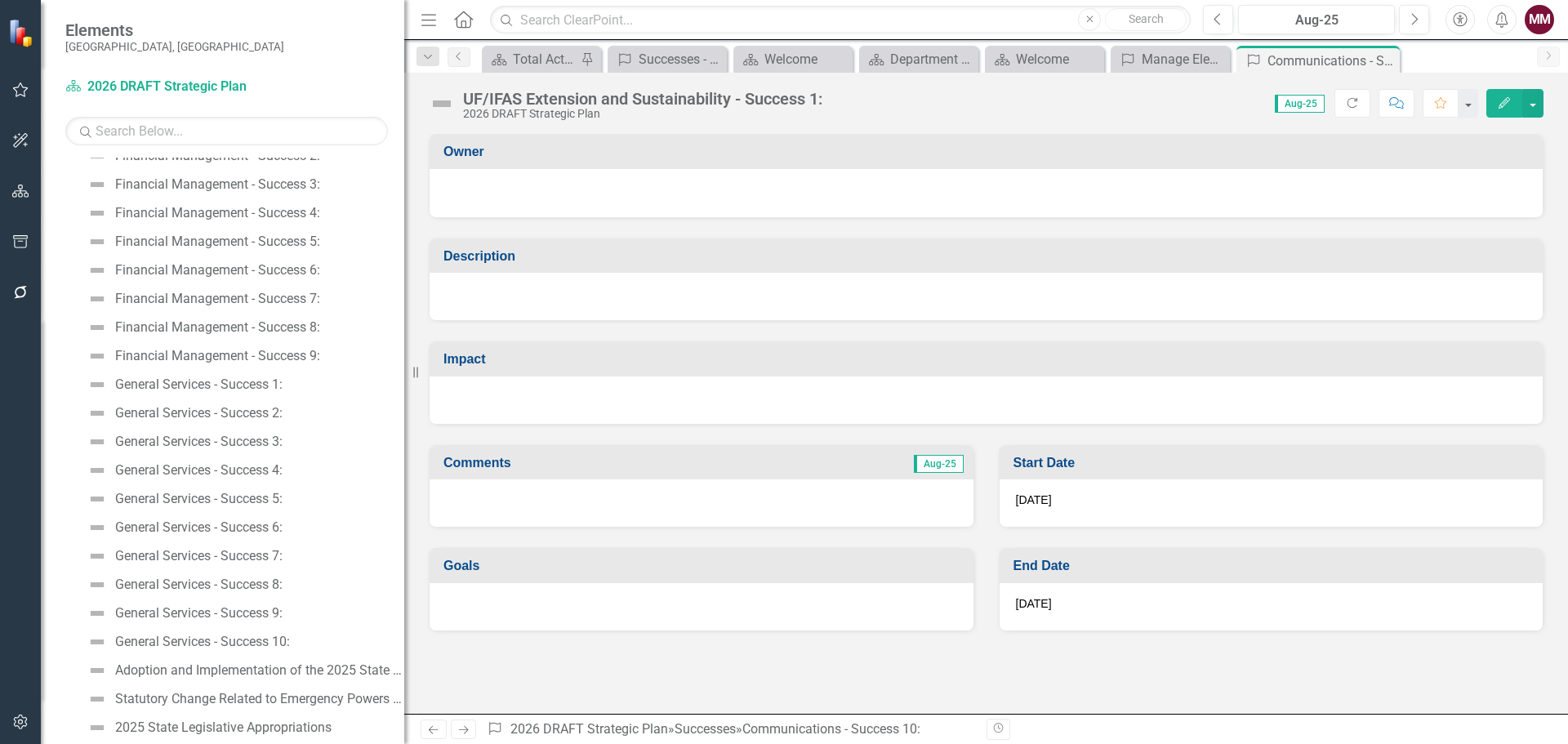
scroll to position [650, 0]
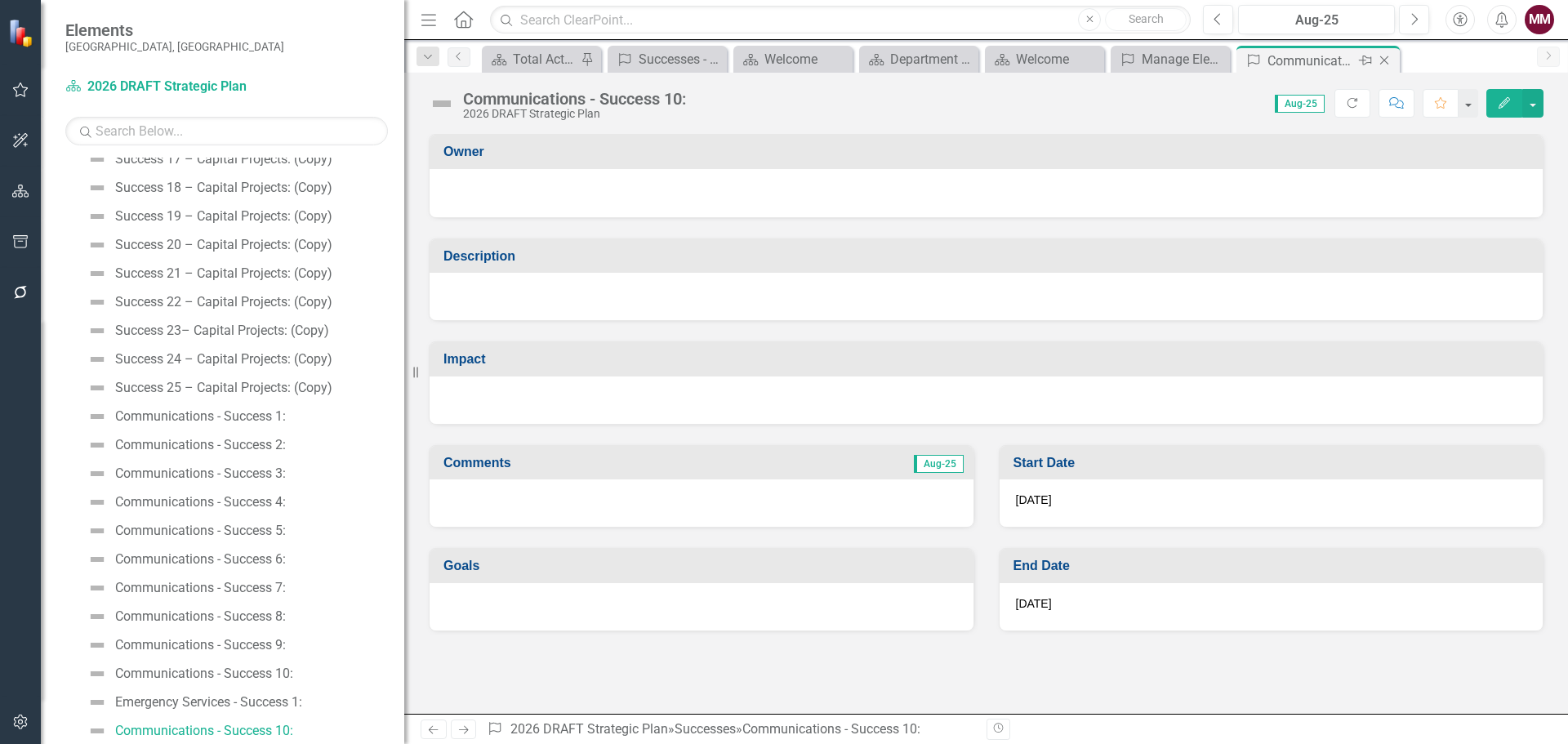
click at [1384, 55] on icon "Close" at bounding box center [1384, 60] width 16 height 13
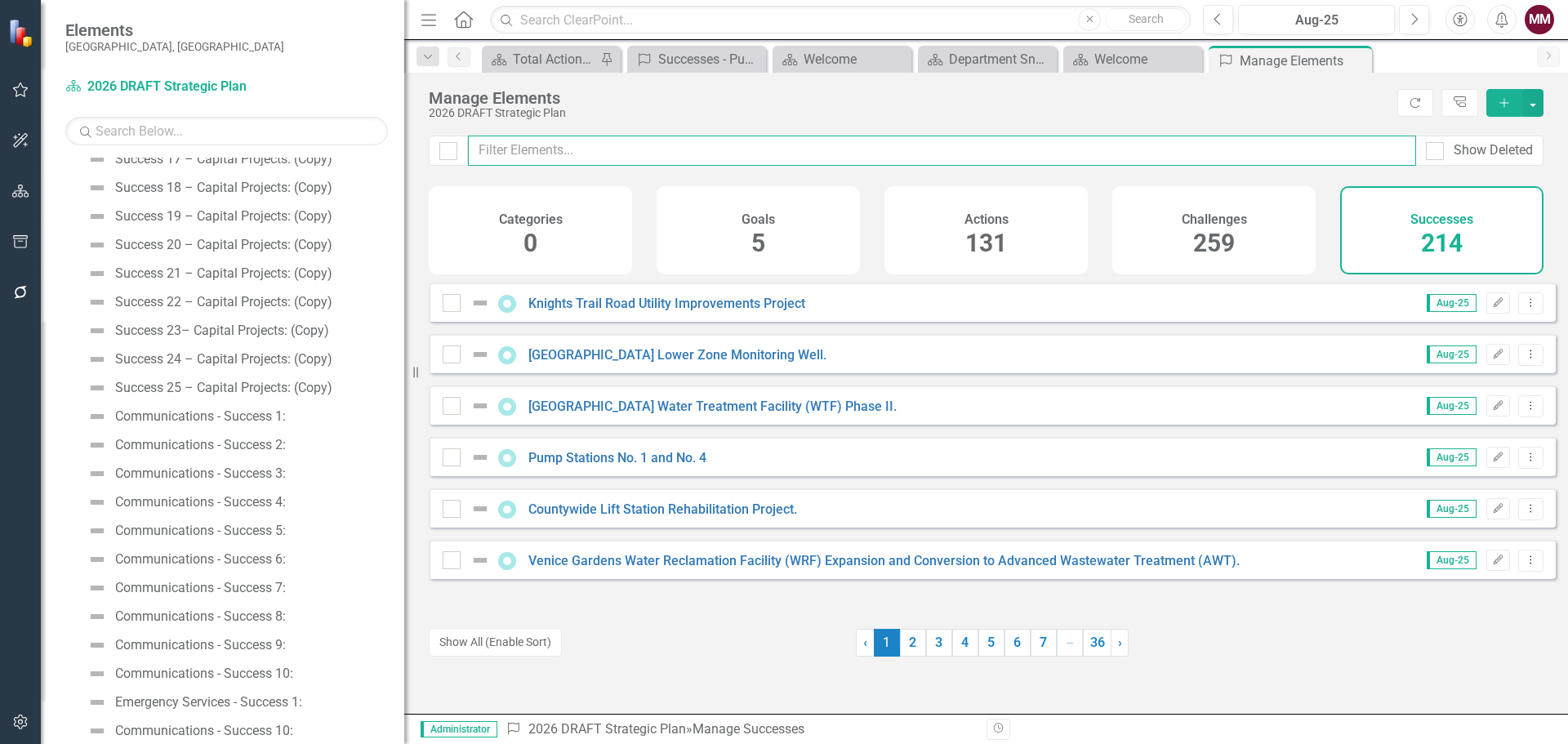
click at [529, 148] on input "text" at bounding box center [941, 150] width 948 height 30
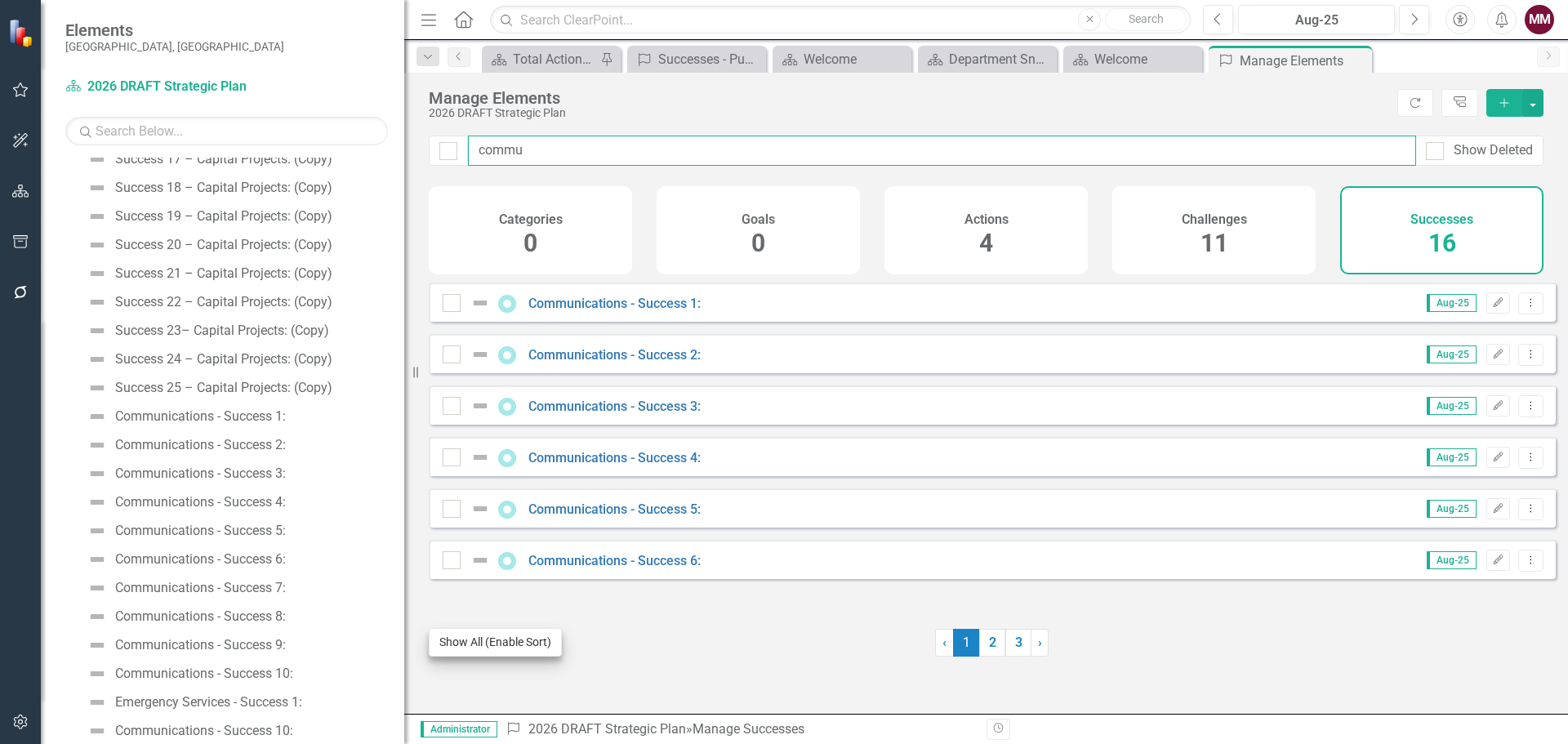
type input "commu"
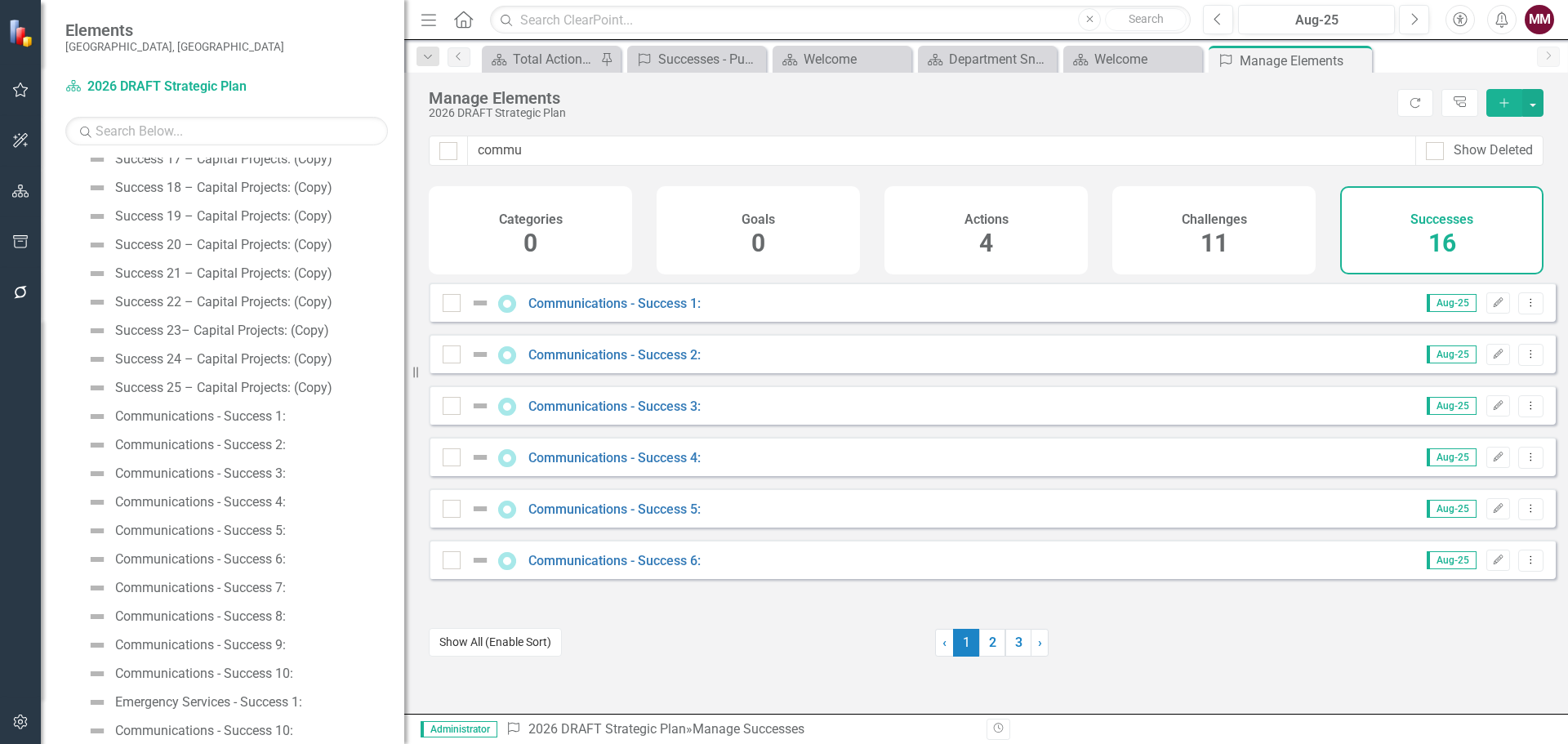
click at [492, 645] on button "Show All (Enable Sort)" at bounding box center [495, 643] width 133 height 29
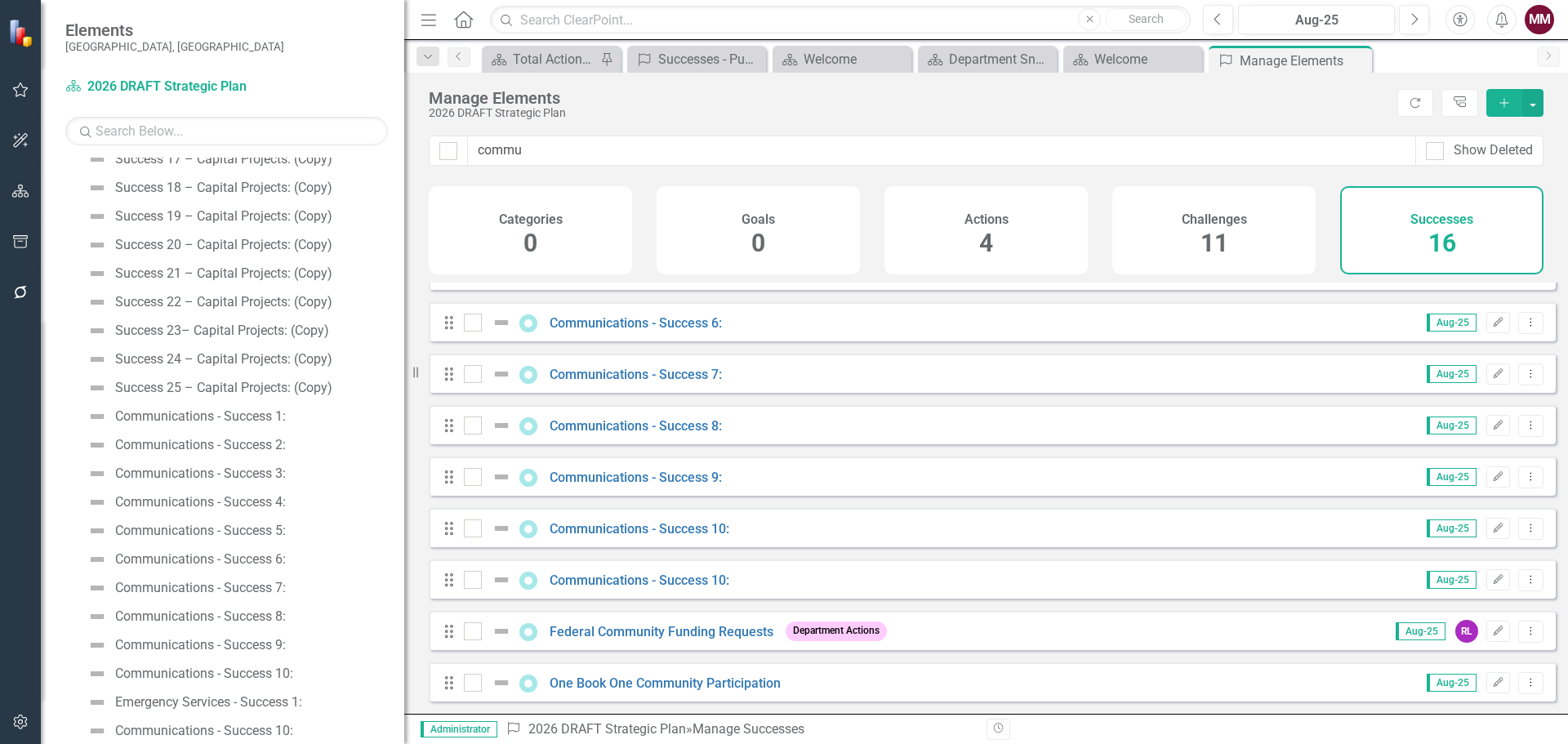
scroll to position [326, 0]
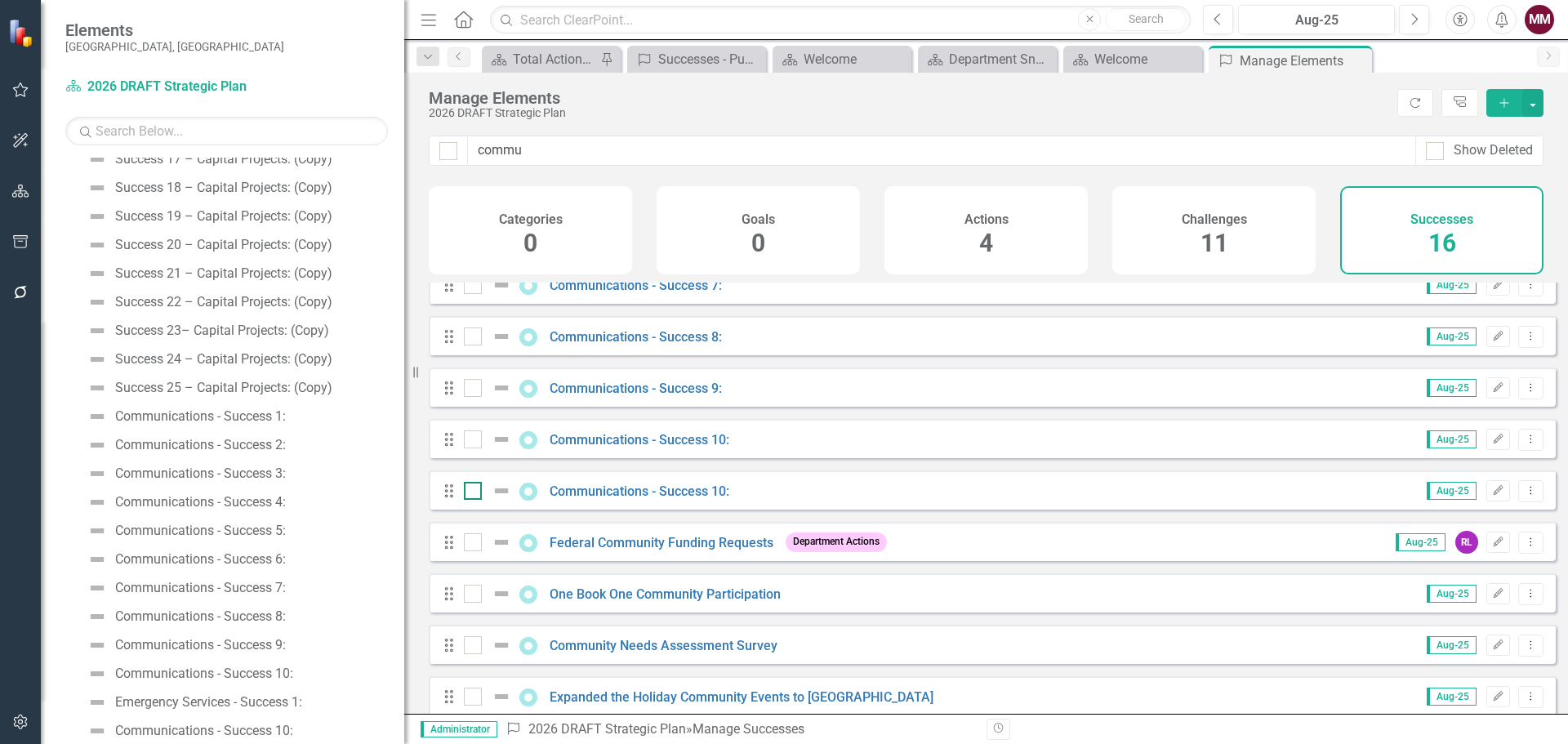
click at [471, 500] on div at bounding box center [473, 491] width 18 height 18
click at [471, 493] on input "checkbox" at bounding box center [469, 487] width 11 height 11
click at [1527, 93] on button "button" at bounding box center [1533, 103] width 21 height 28
click at [1481, 222] on link "Trash Delete Multiple" at bounding box center [1478, 223] width 129 height 30
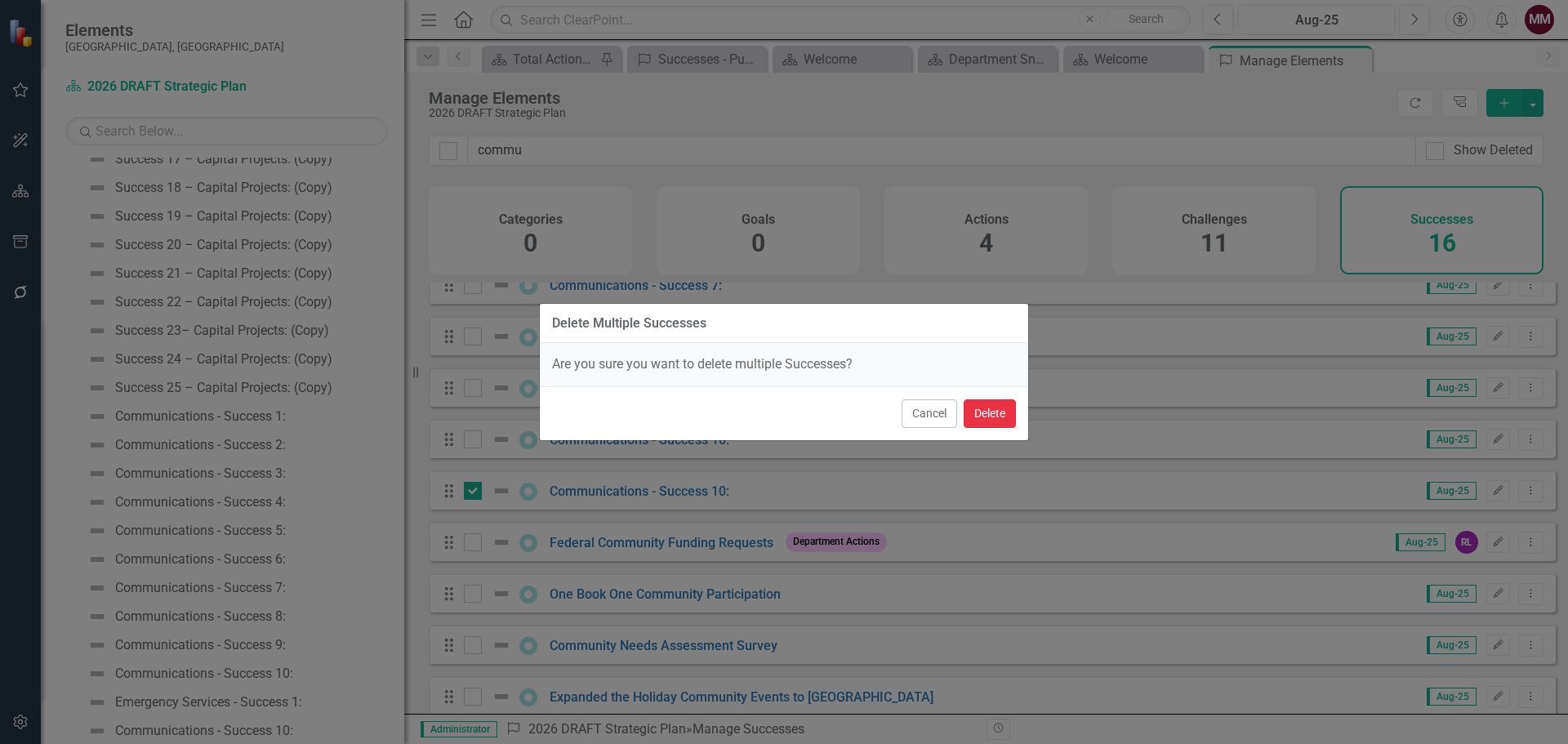
click at [967, 415] on button "Delete" at bounding box center [990, 414] width 52 height 29
checkbox input "false"
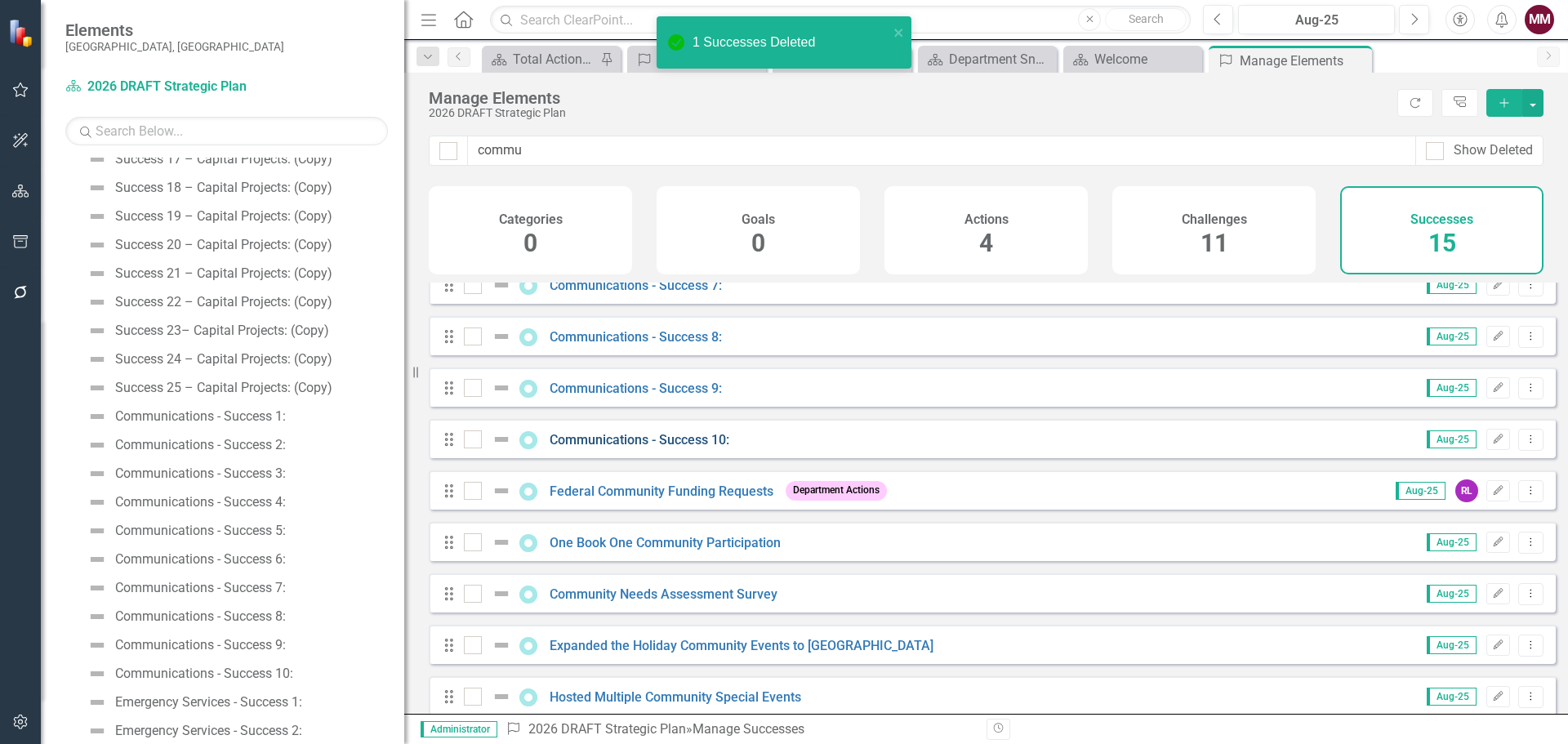
click at [629, 446] on link "Communications - Success 10:" at bounding box center [640, 440] width 180 height 16
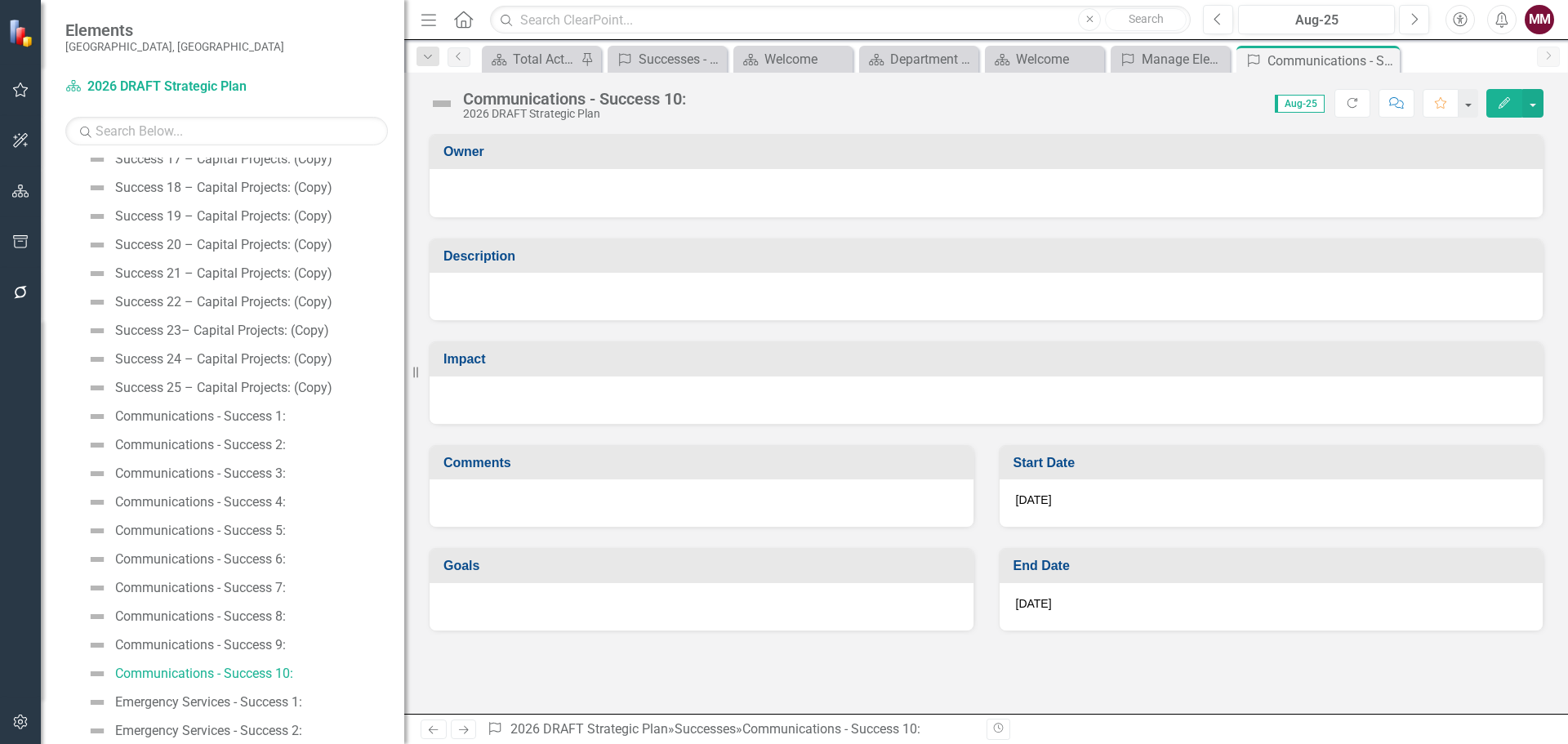
scroll to position [593, 0]
click at [1388, 62] on icon "Close" at bounding box center [1384, 60] width 16 height 13
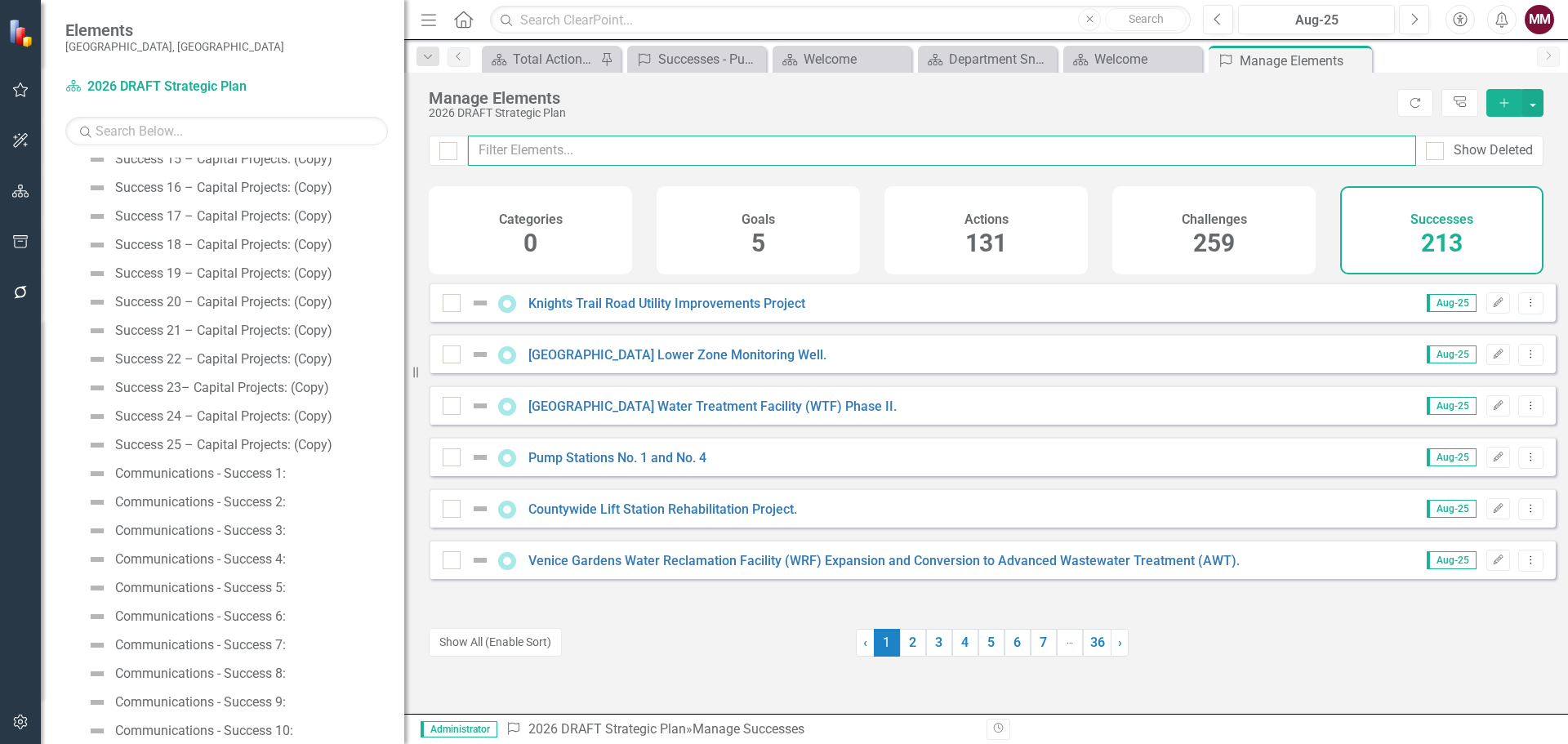
click at [515, 140] on input "text" at bounding box center [941, 150] width 948 height 30
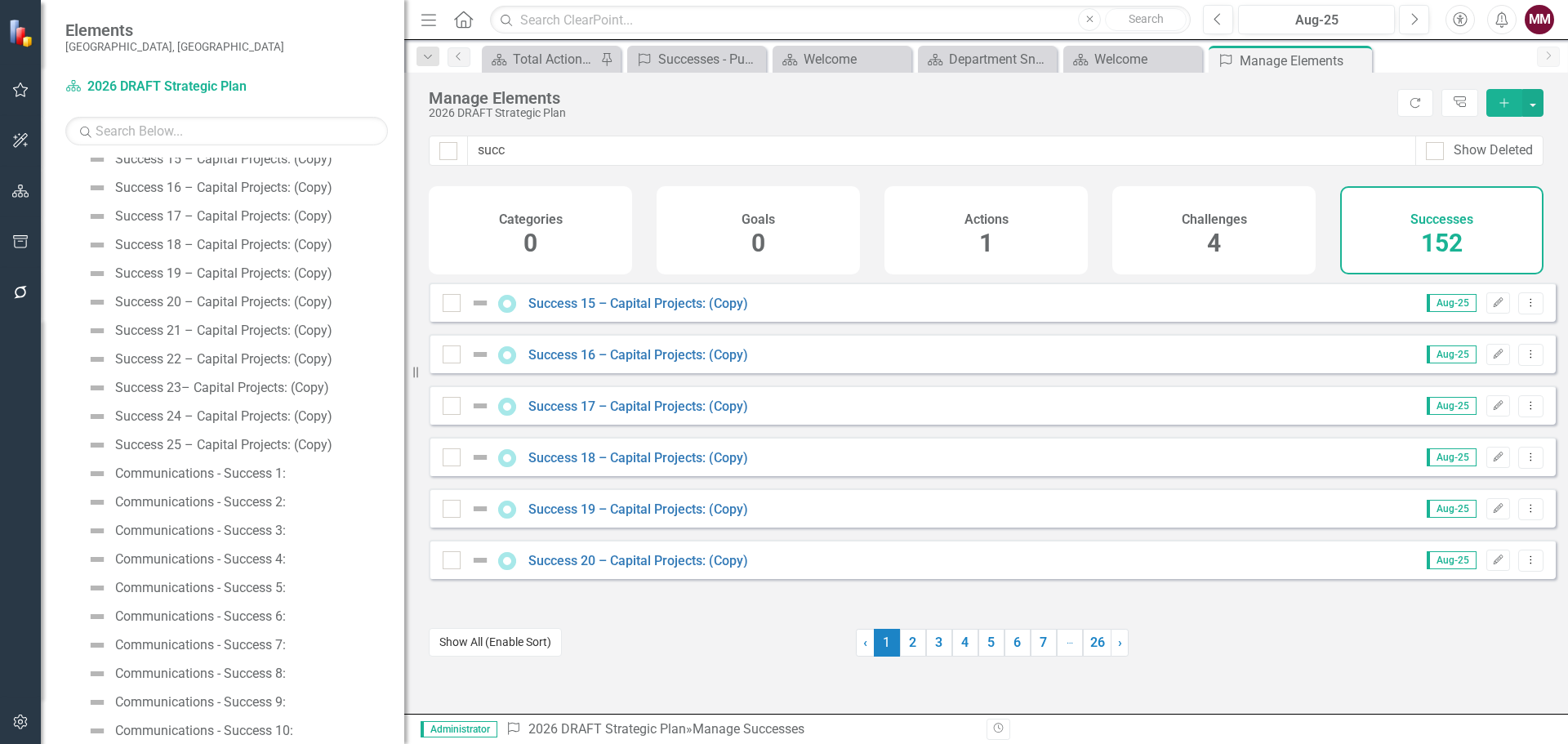
click at [528, 646] on button "Show All (Enable Sort)" at bounding box center [495, 643] width 133 height 29
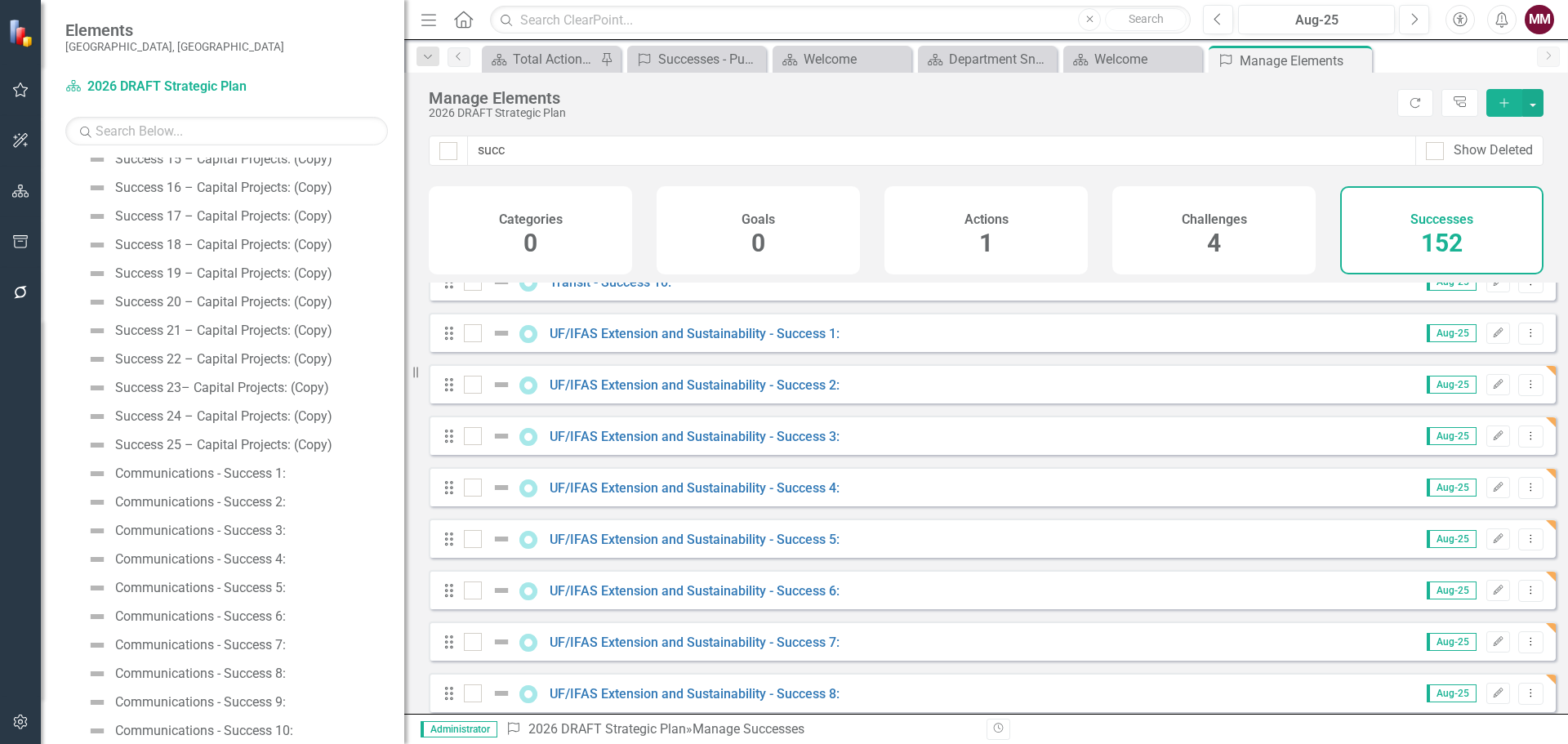
scroll to position [7445, 0]
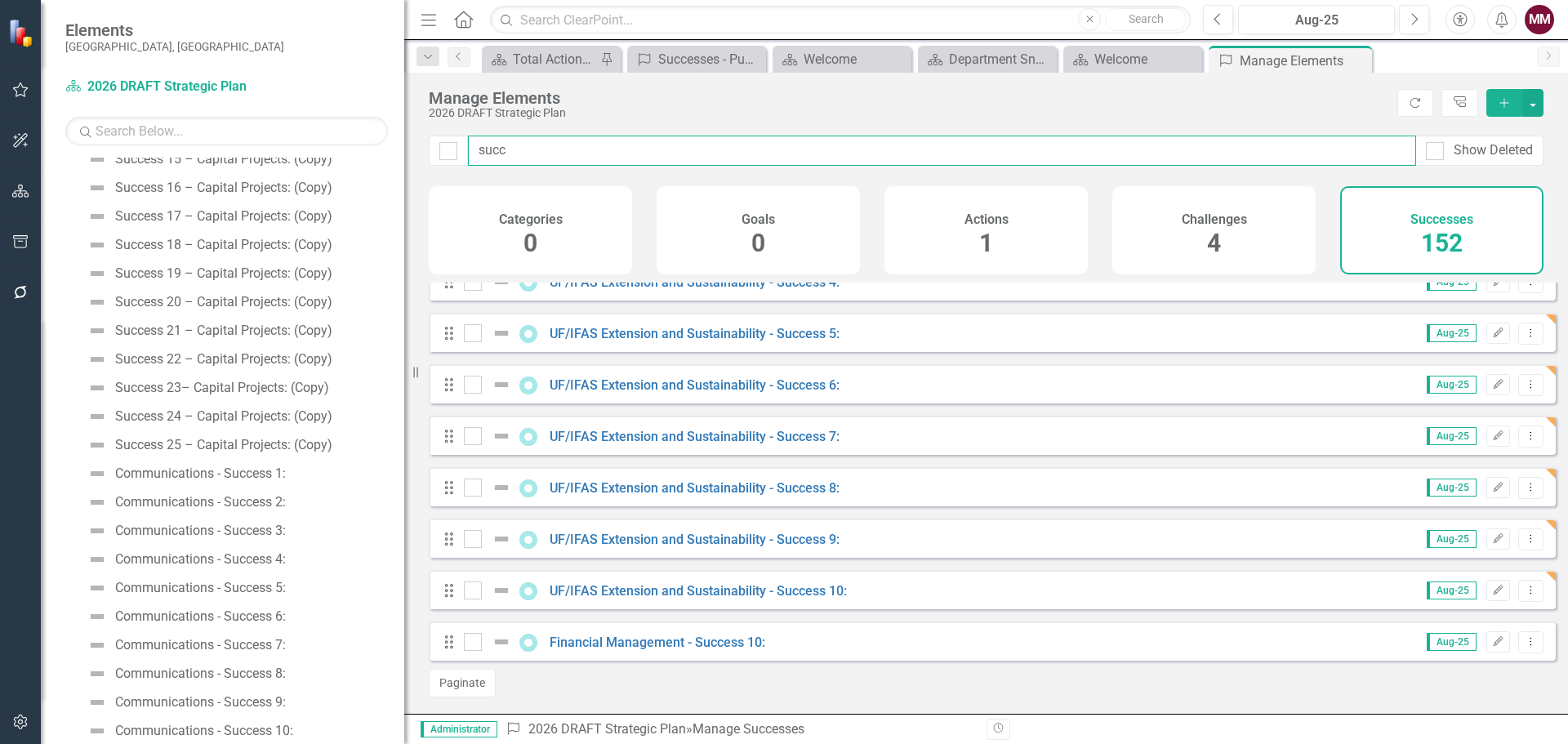
drag, startPoint x: 522, startPoint y: 145, endPoint x: 294, endPoint y: 147, distance: 228.0
click at [306, 147] on div "Elements [GEOGRAPHIC_DATA], [GEOGRAPHIC_DATA] Dashboard 2026 DRAFT Strategic Pl…" at bounding box center [784, 372] width 1568 height 744
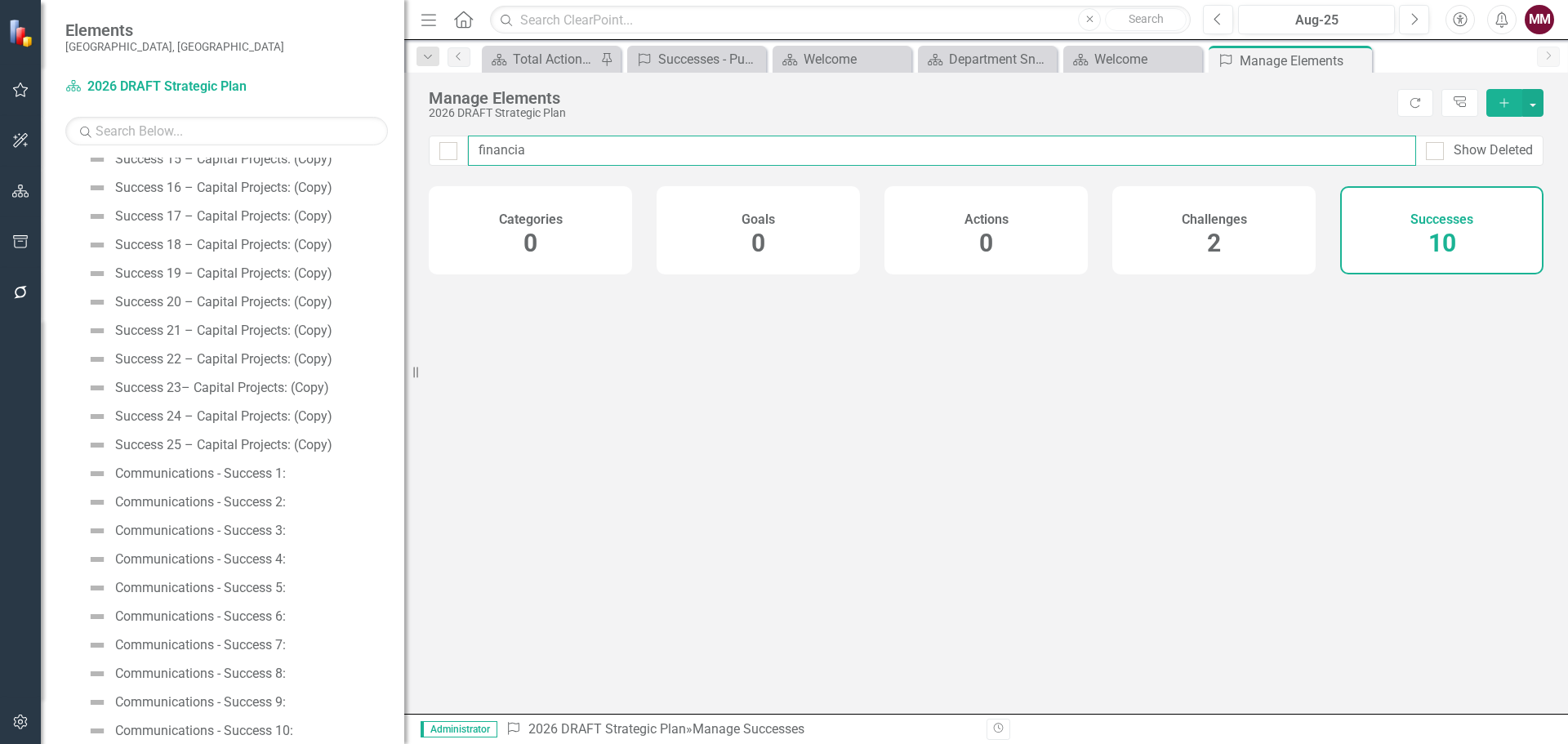
type input "financial"
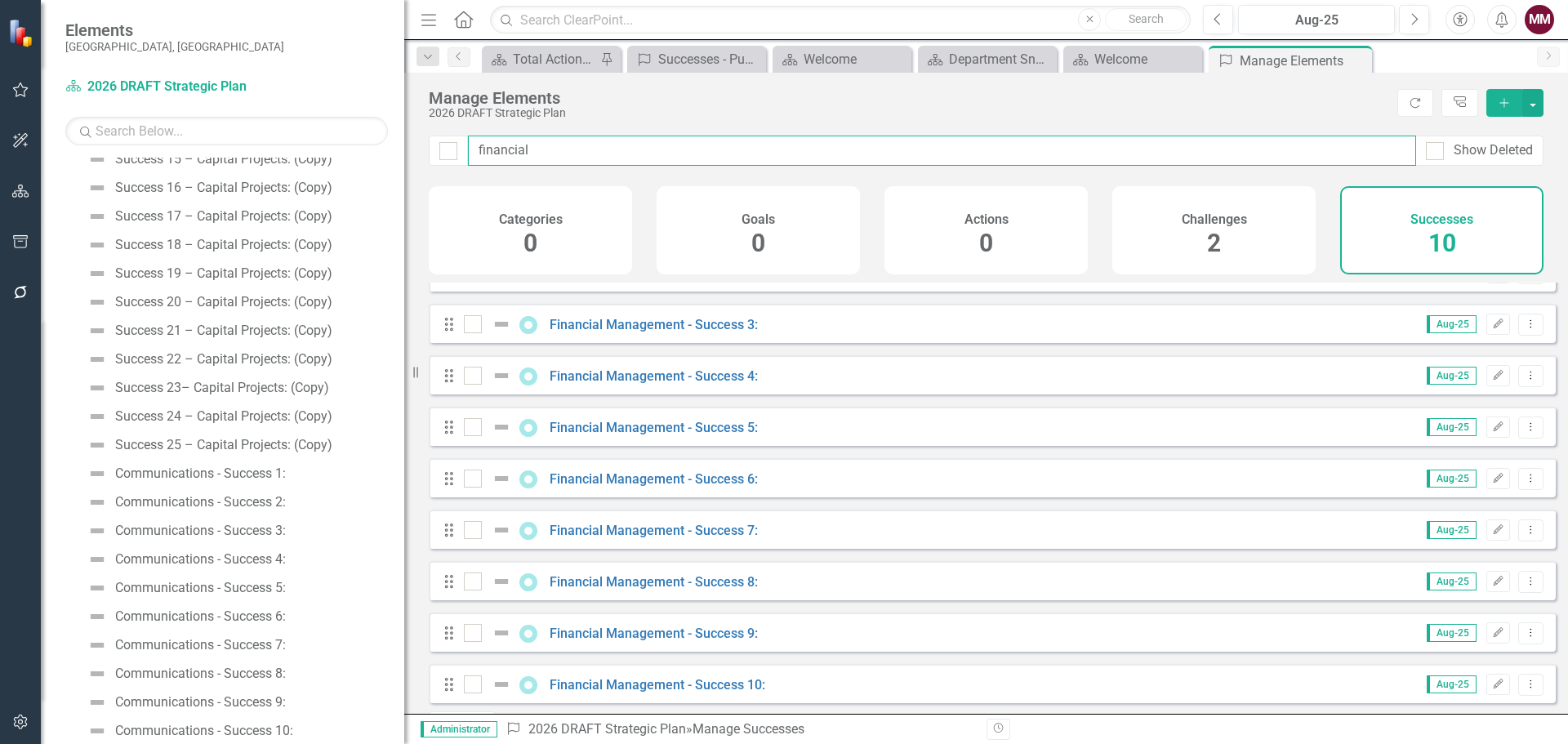
scroll to position [95, 0]
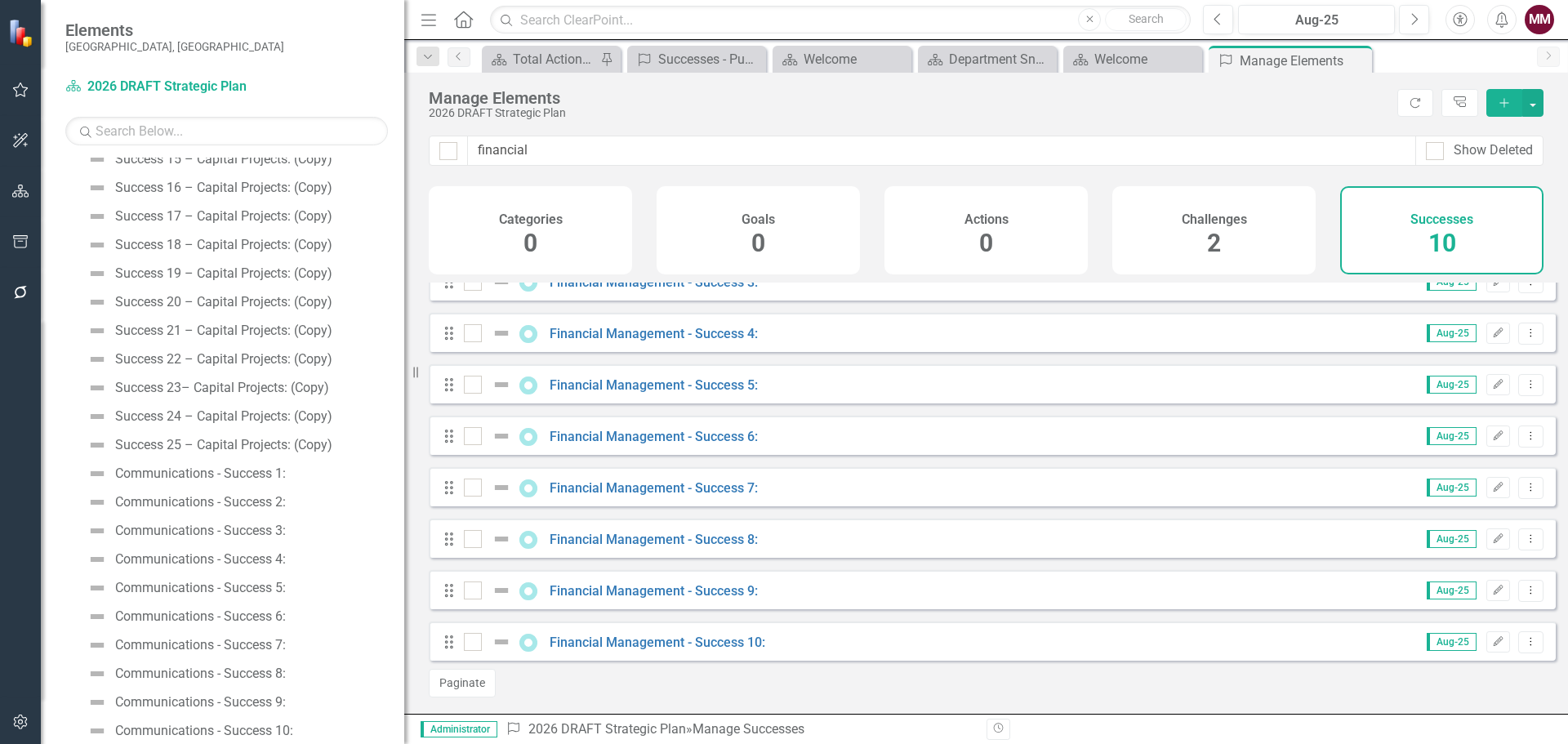
scroll to position [137, 0]
type input "financial"
click at [672, 641] on link "Financial Management - Success 10:" at bounding box center [658, 642] width 216 height 16
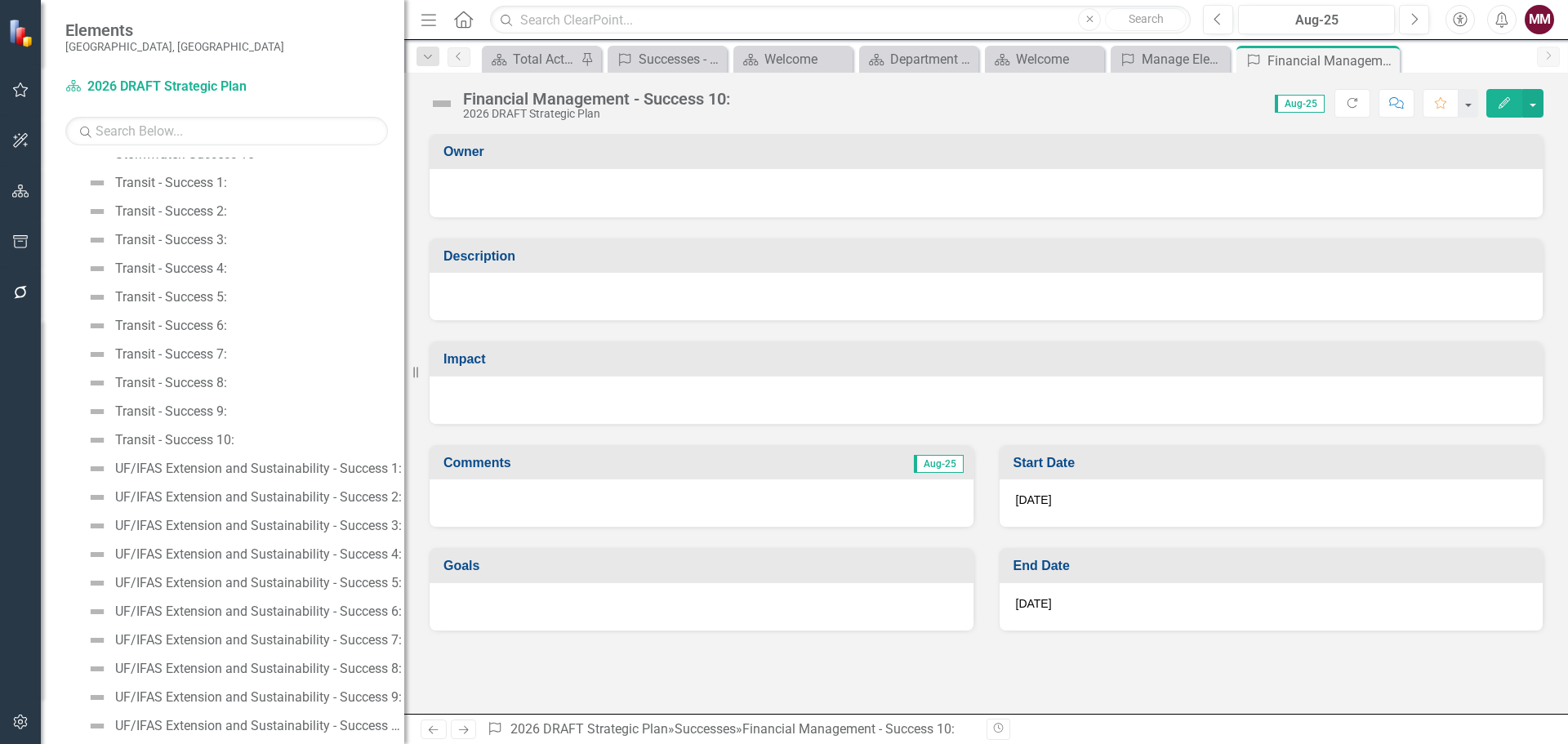
scroll to position [5683, 0]
click at [1382, 67] on div "Close" at bounding box center [1385, 60] width 20 height 20
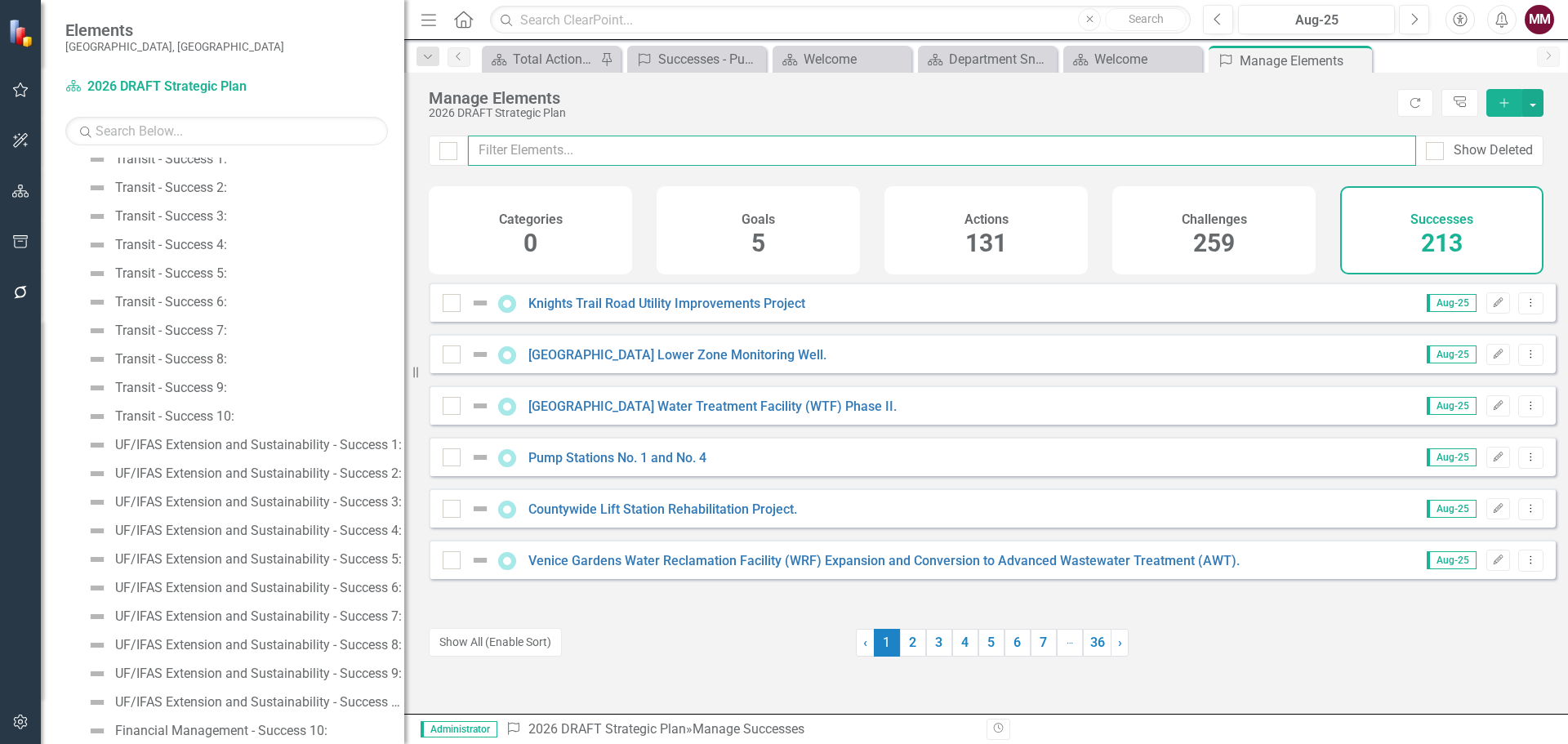
click at [565, 143] on input "text" at bounding box center [941, 150] width 948 height 30
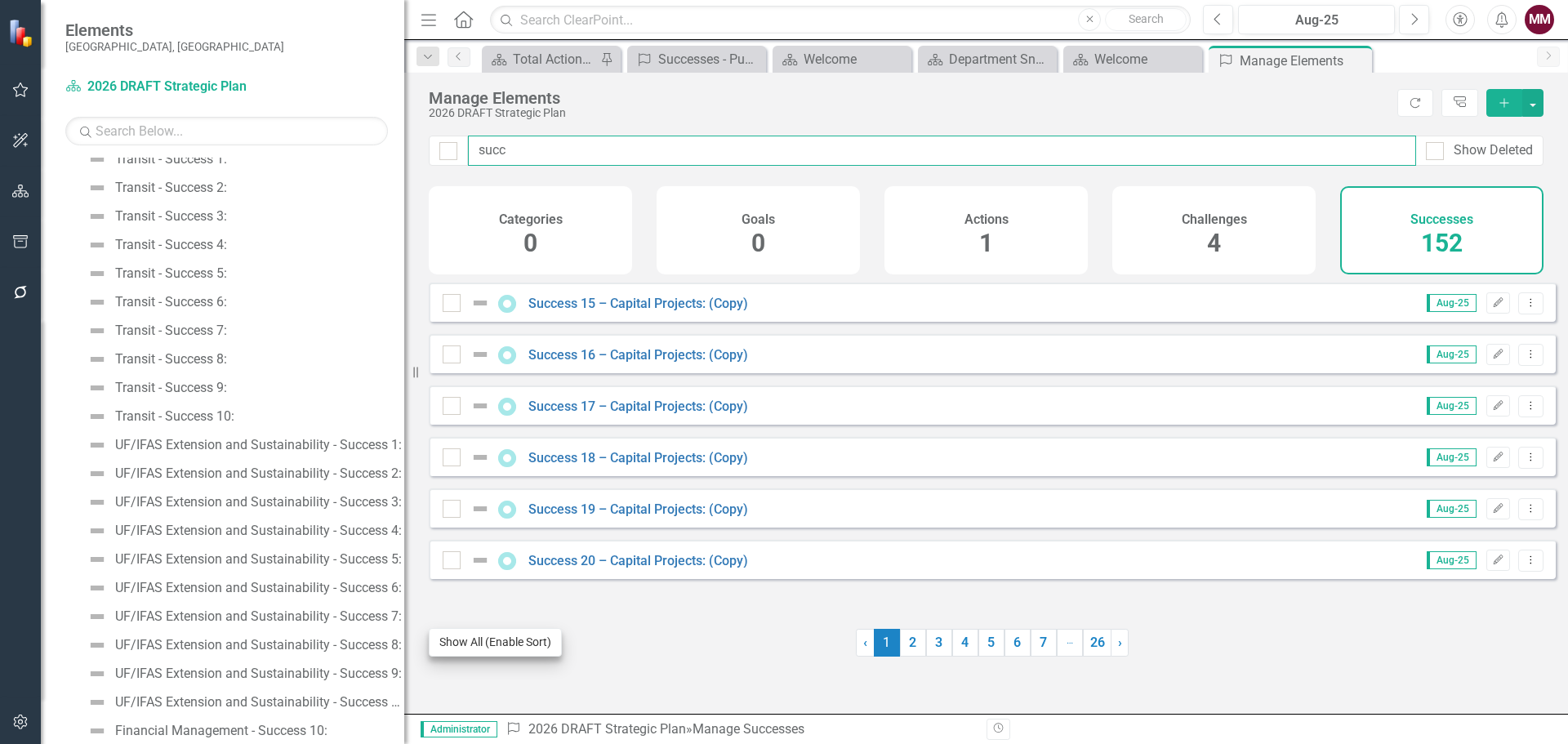
type input "succ"
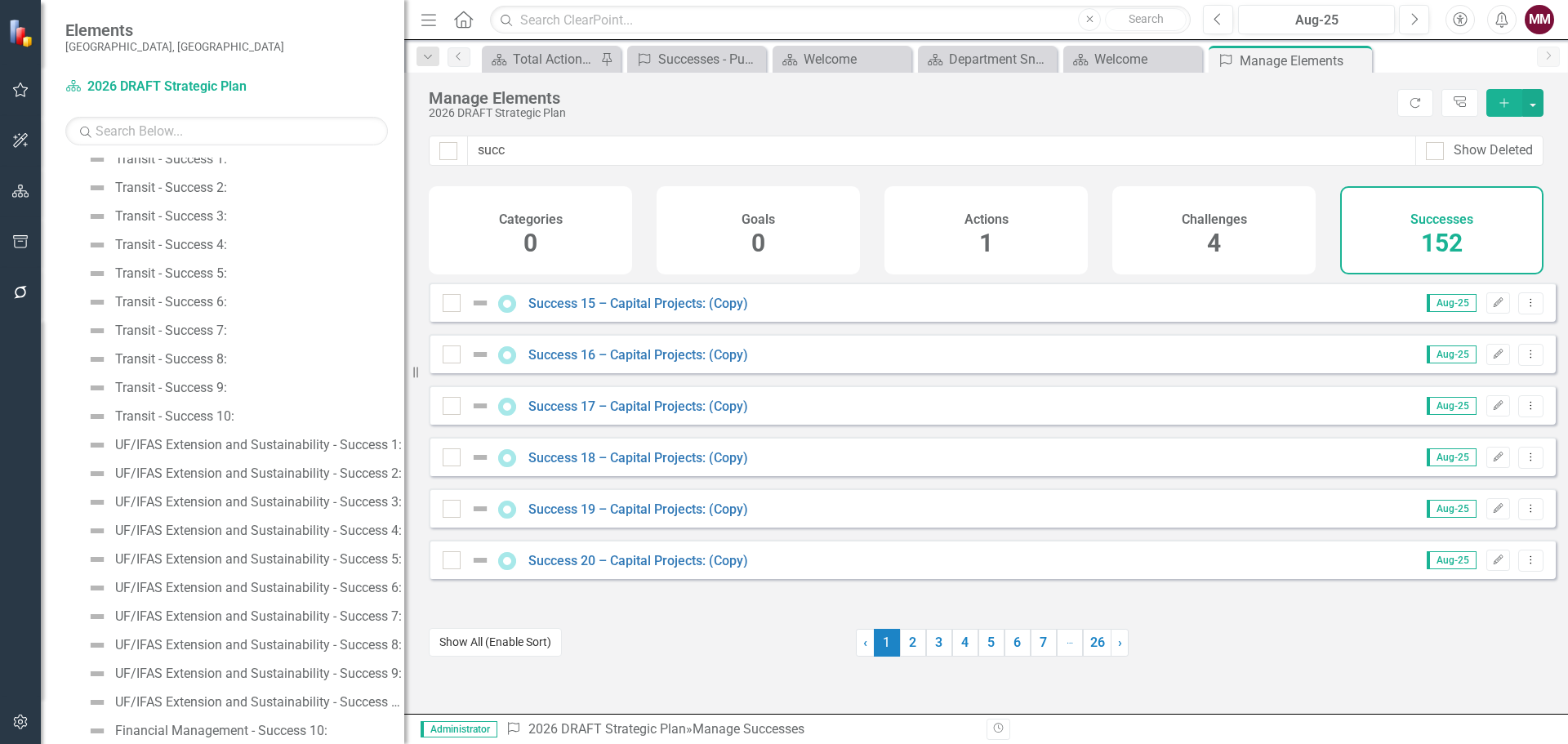
click at [491, 650] on button "Show All (Enable Sort)" at bounding box center [495, 643] width 133 height 29
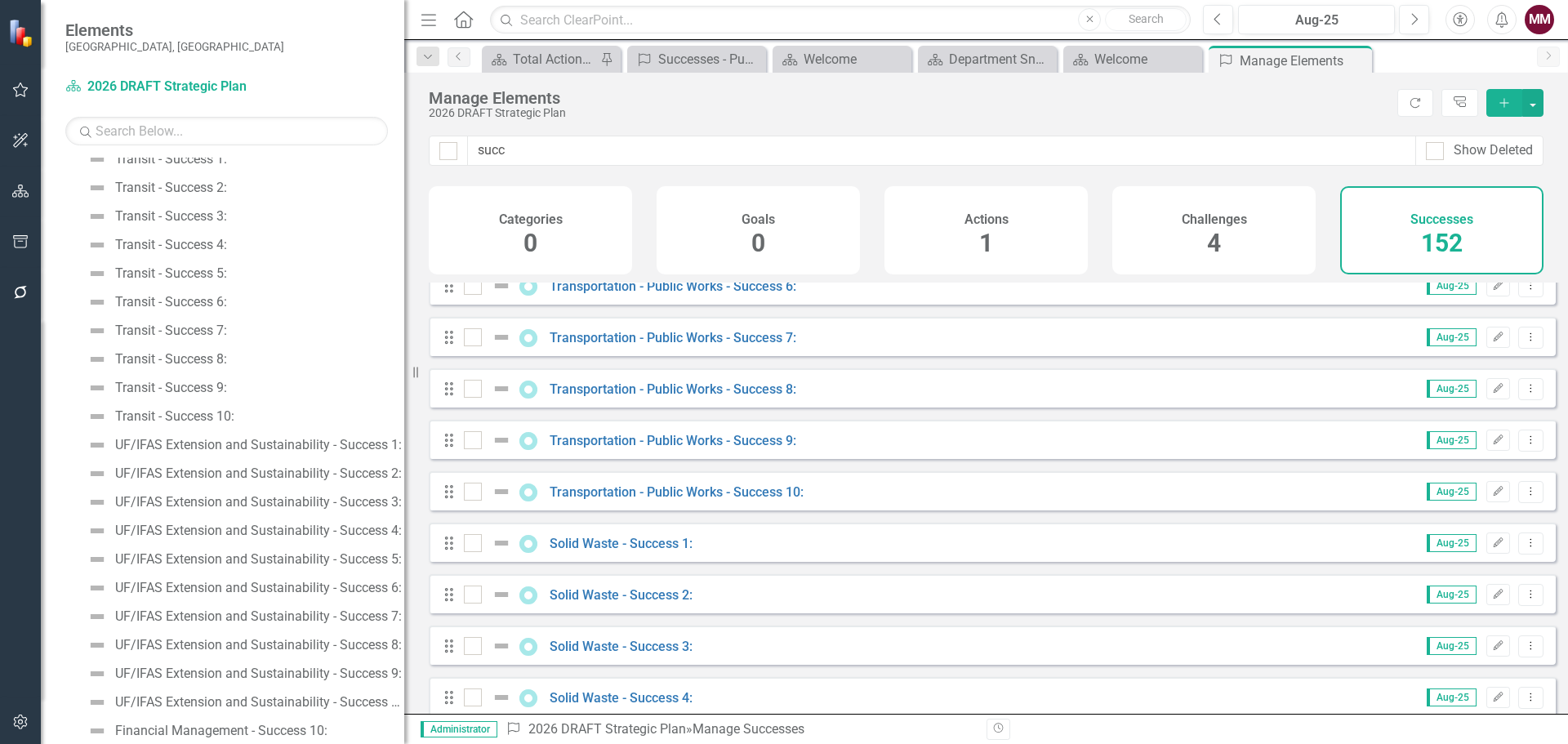
scroll to position [5473, 0]
click at [619, 550] on link "Solid Waste - Success 1:" at bounding box center [622, 542] width 143 height 16
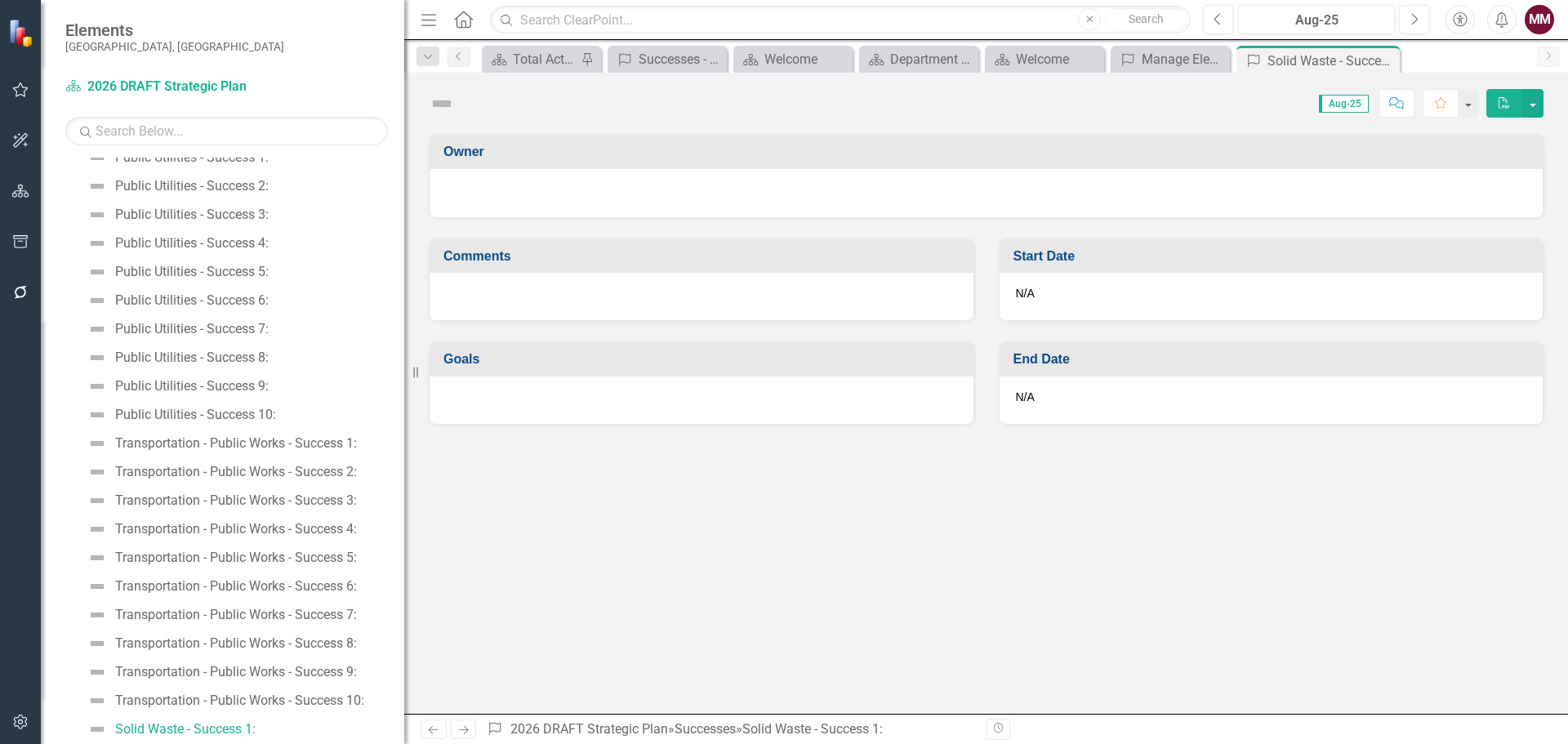
scroll to position [4540, 0]
click at [1533, 112] on button "button" at bounding box center [1533, 104] width 21 height 29
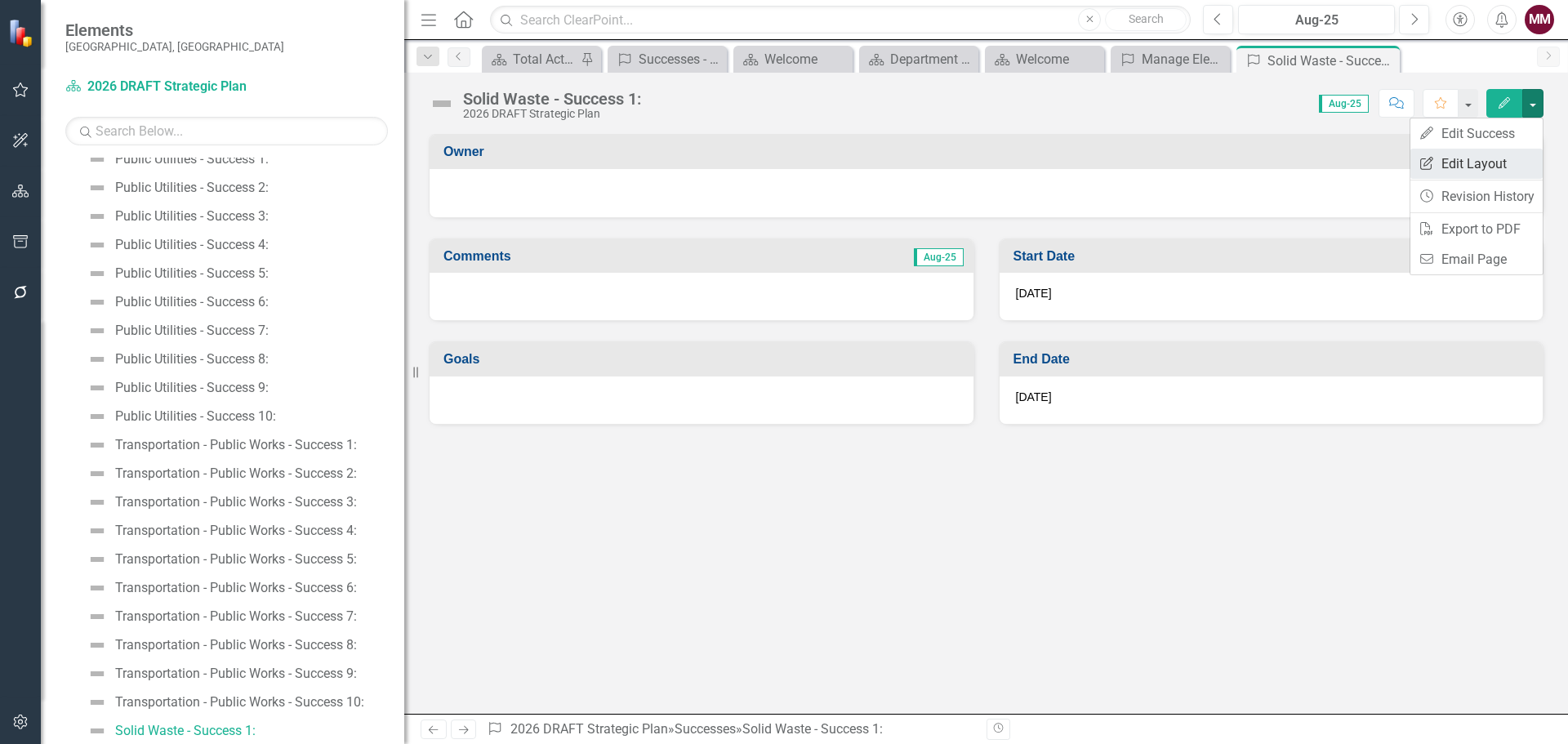
click at [1471, 161] on link "Edit Report Edit Layout" at bounding box center [1476, 163] width 133 height 30
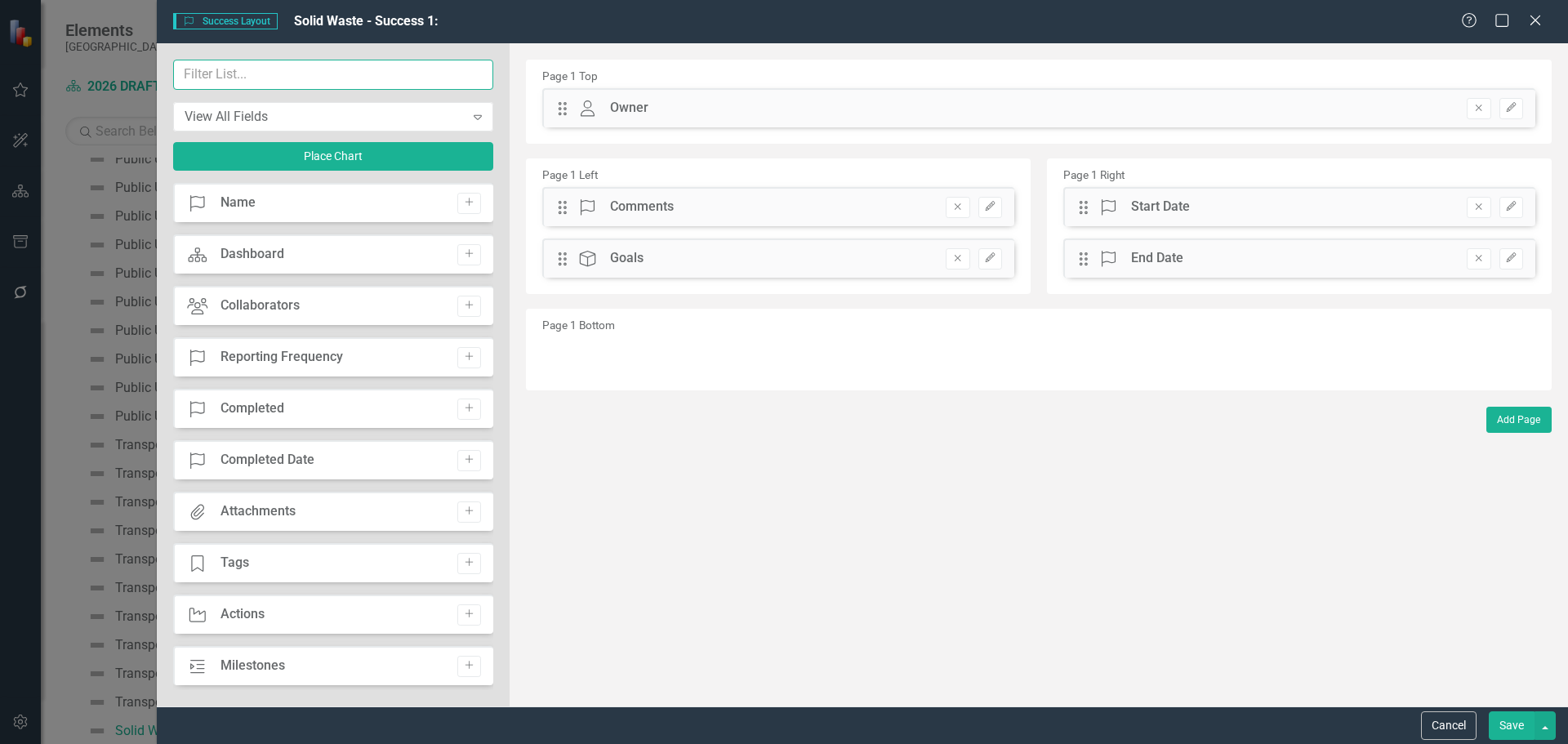
click at [253, 67] on input "text" at bounding box center [333, 75] width 321 height 30
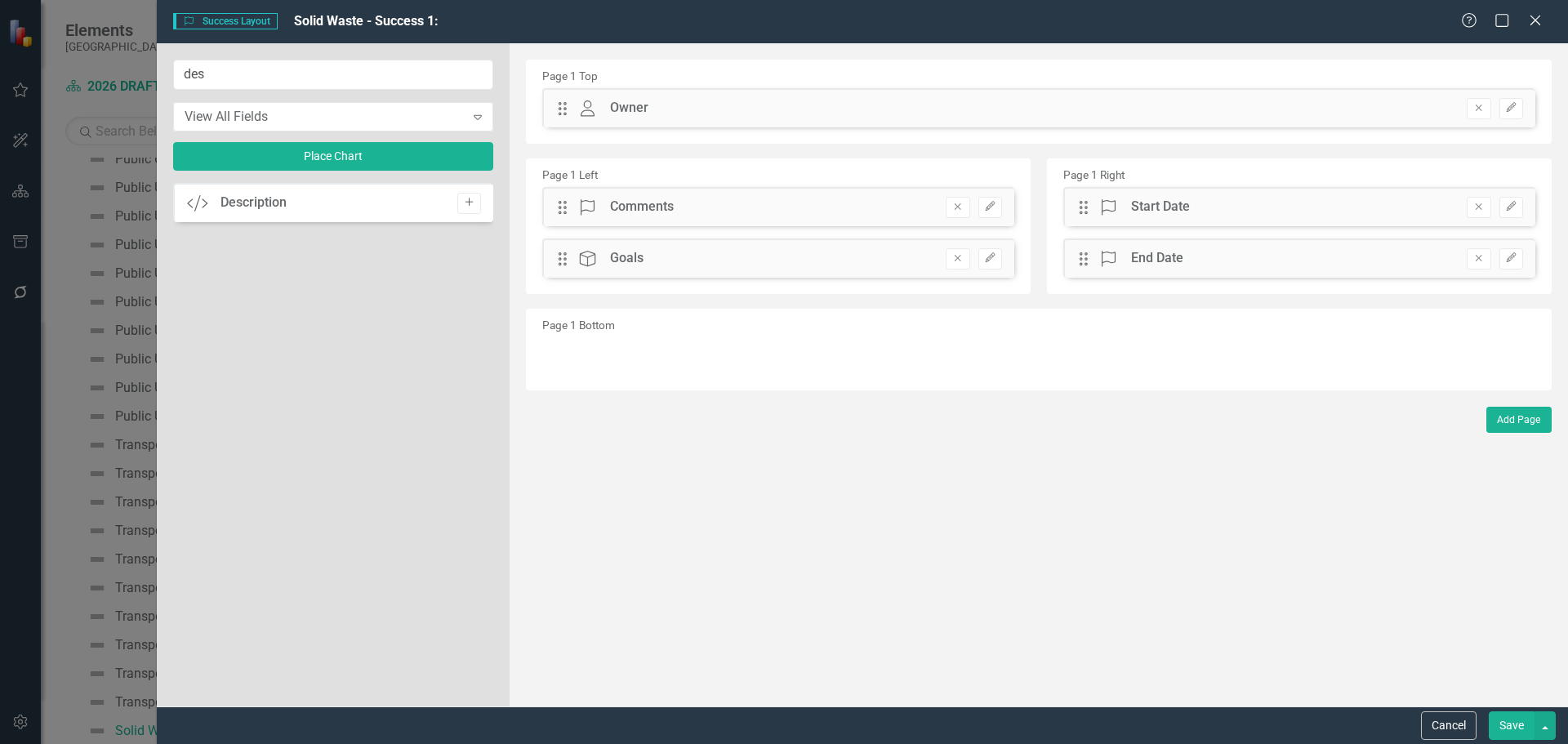
click at [476, 206] on button "Add" at bounding box center [469, 203] width 23 height 21
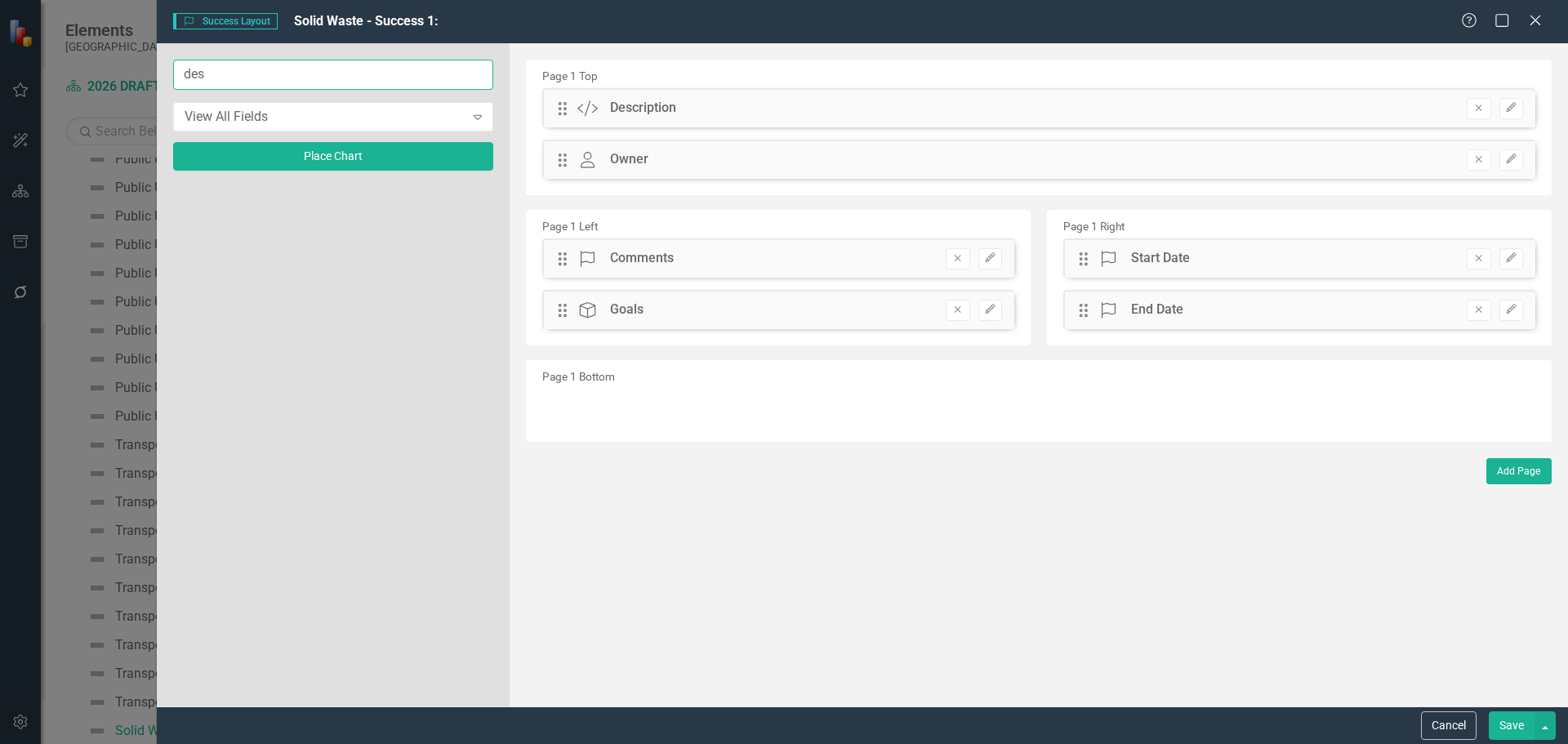
drag, startPoint x: 233, startPoint y: 81, endPoint x: -116, endPoint y: 50, distance: 350.4
click at [0, 50] on html "Accessibility Screen-Reader Guide, Feedback, and Issue Reporting | New window E…" at bounding box center [784, 372] width 1568 height 744
type input "imp"
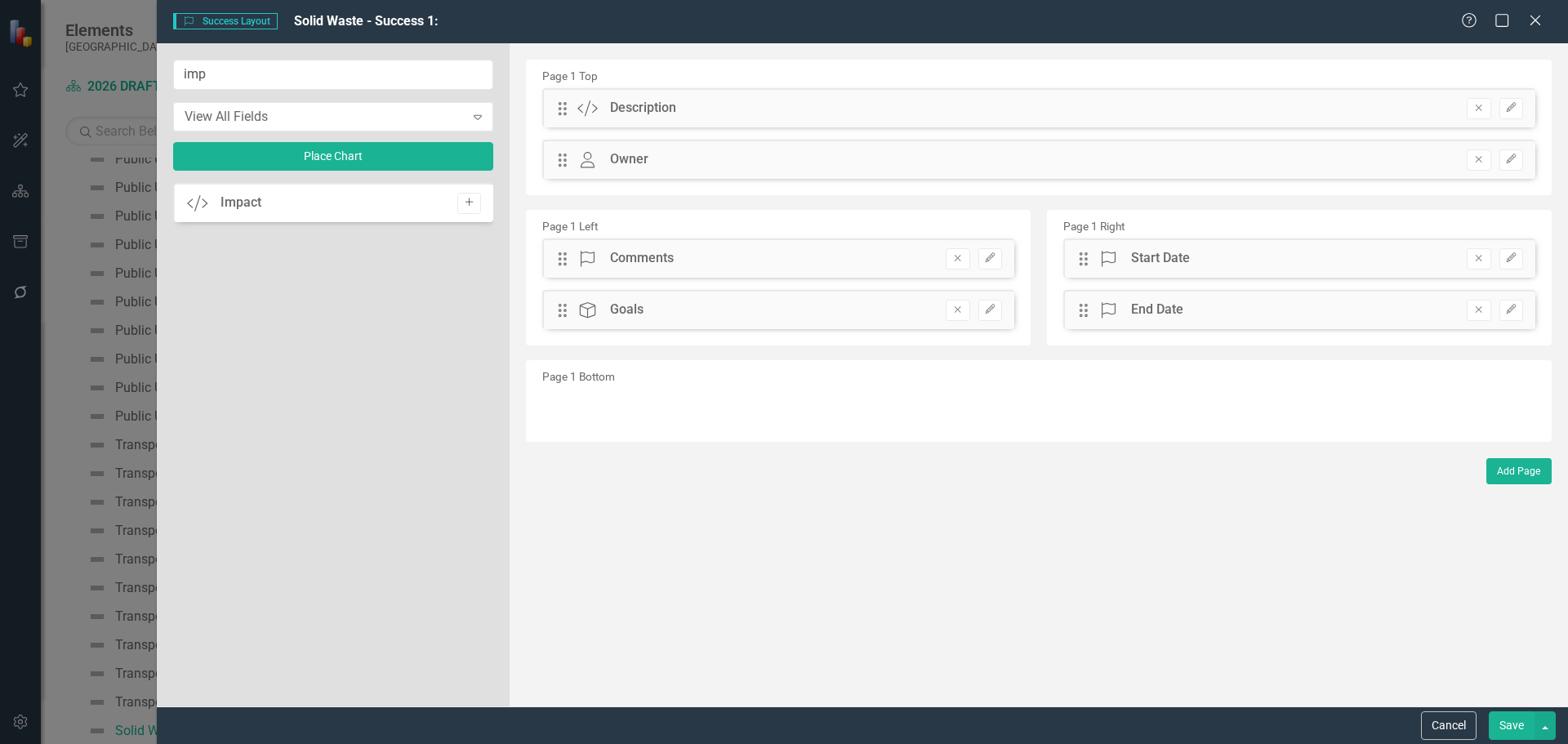
click at [467, 210] on button "Add" at bounding box center [469, 203] width 23 height 21
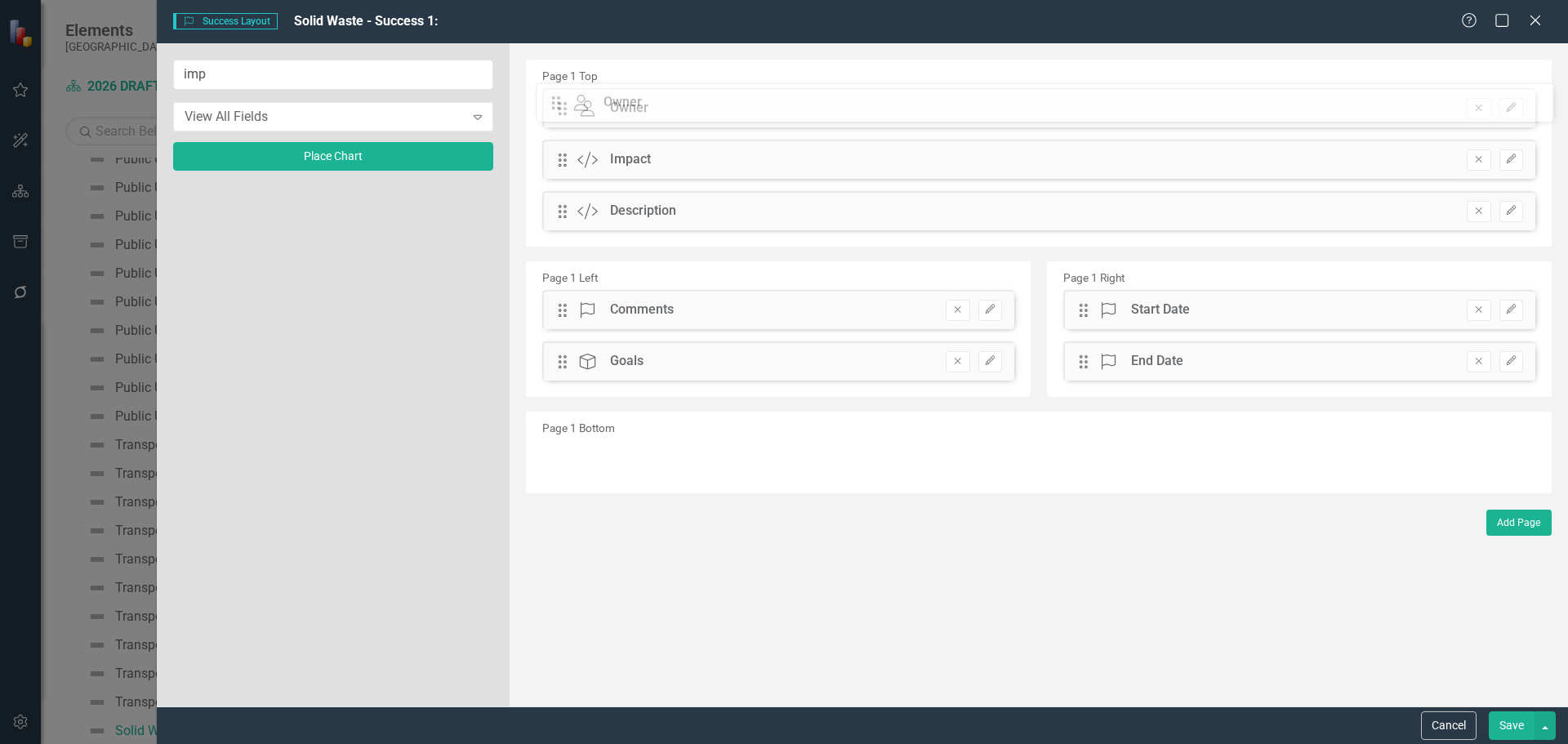
drag, startPoint x: 570, startPoint y: 215, endPoint x: 576, endPoint y: 107, distance: 108.2
click at [576, 107] on div "The fields (or pods) that are available for you to include on the detail page a…" at bounding box center [1038, 375] width 1059 height 664
drag, startPoint x: 563, startPoint y: 210, endPoint x: 565, endPoint y: 151, distance: 59.0
click at [565, 151] on div "The fields (or pods) that are available for you to include on the detail page a…" at bounding box center [1038, 375] width 1059 height 664
click at [1506, 717] on button "Save" at bounding box center [1511, 727] width 46 height 29
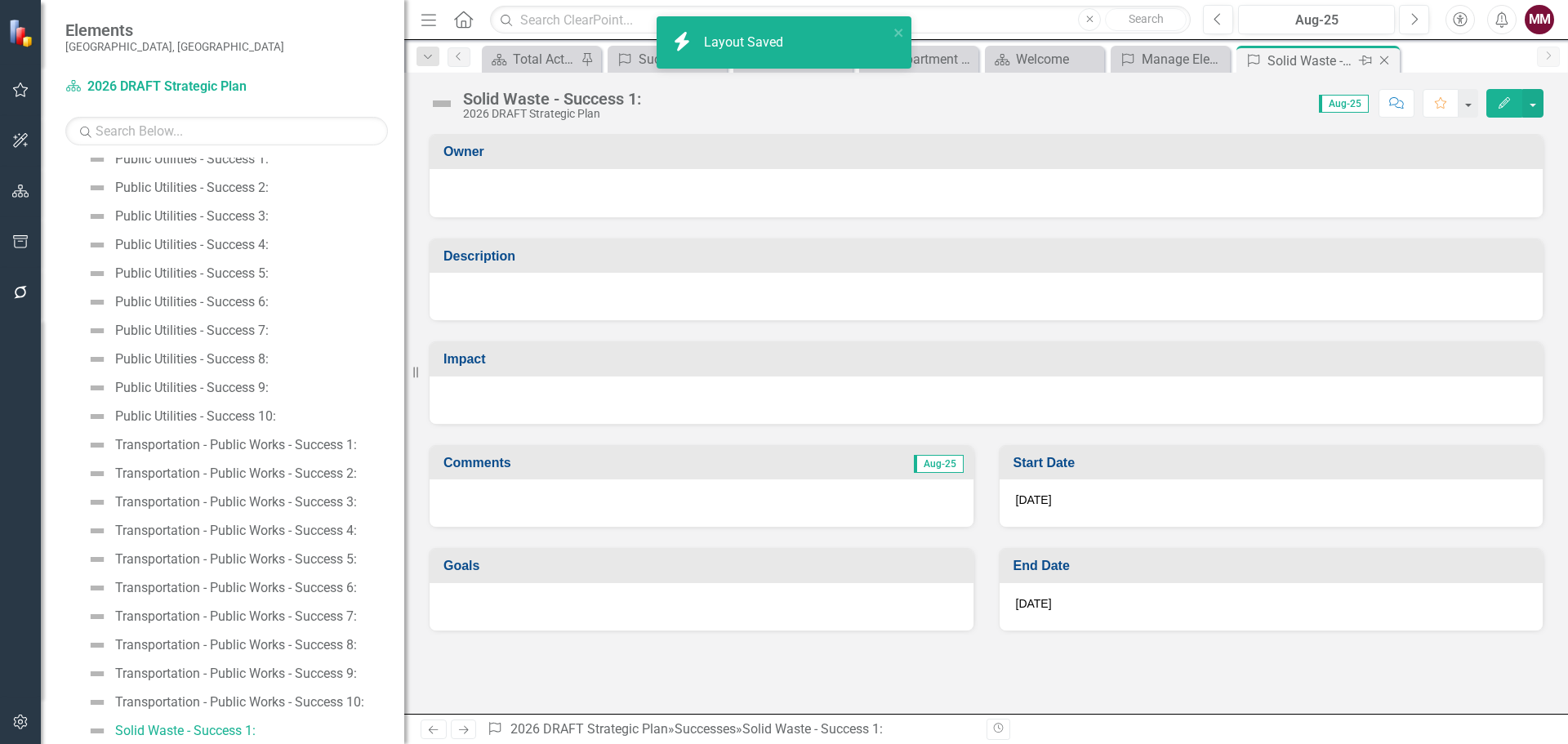
click at [1379, 63] on icon "Close" at bounding box center [1384, 60] width 16 height 13
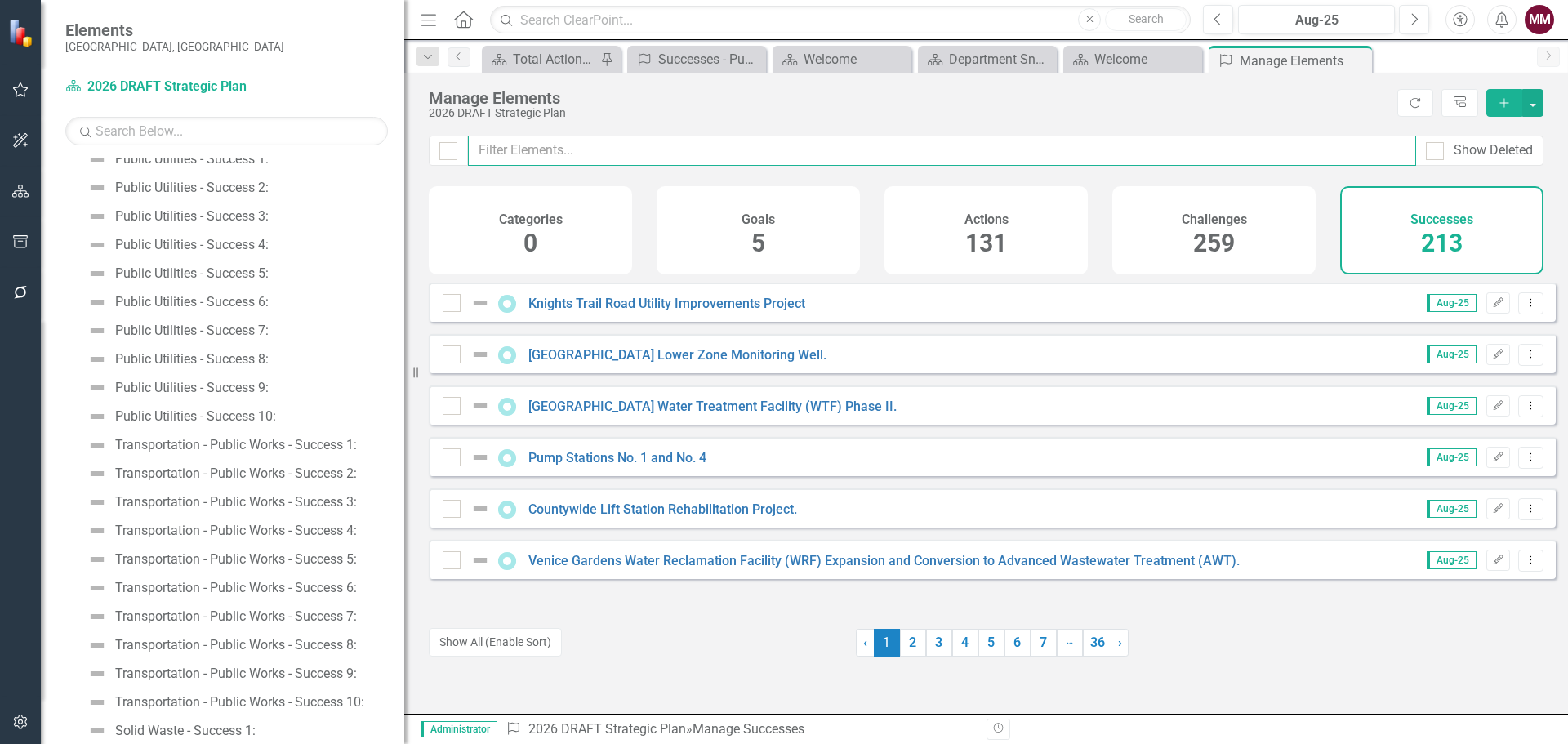
click at [606, 149] on input "text" at bounding box center [941, 150] width 948 height 30
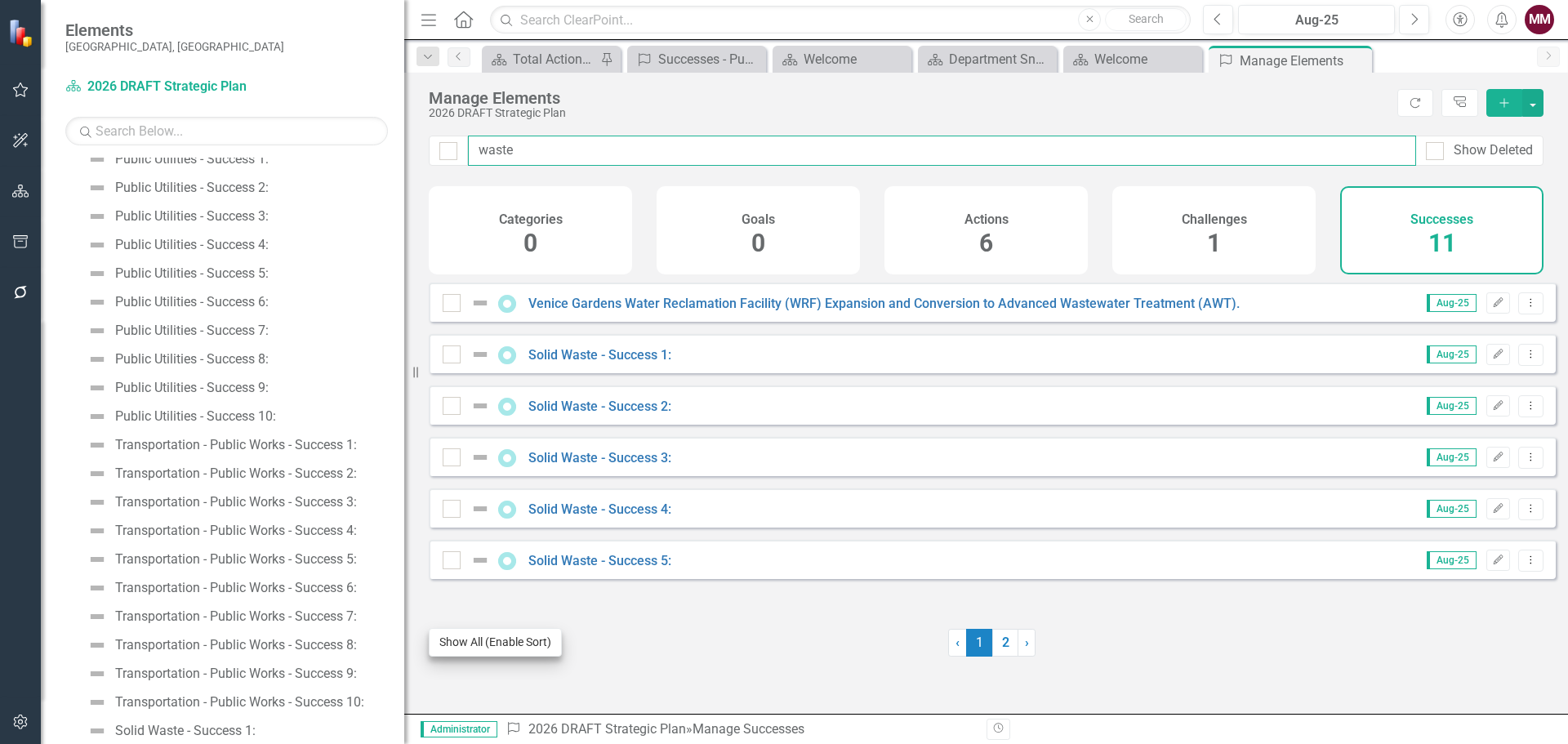
type input "waste"
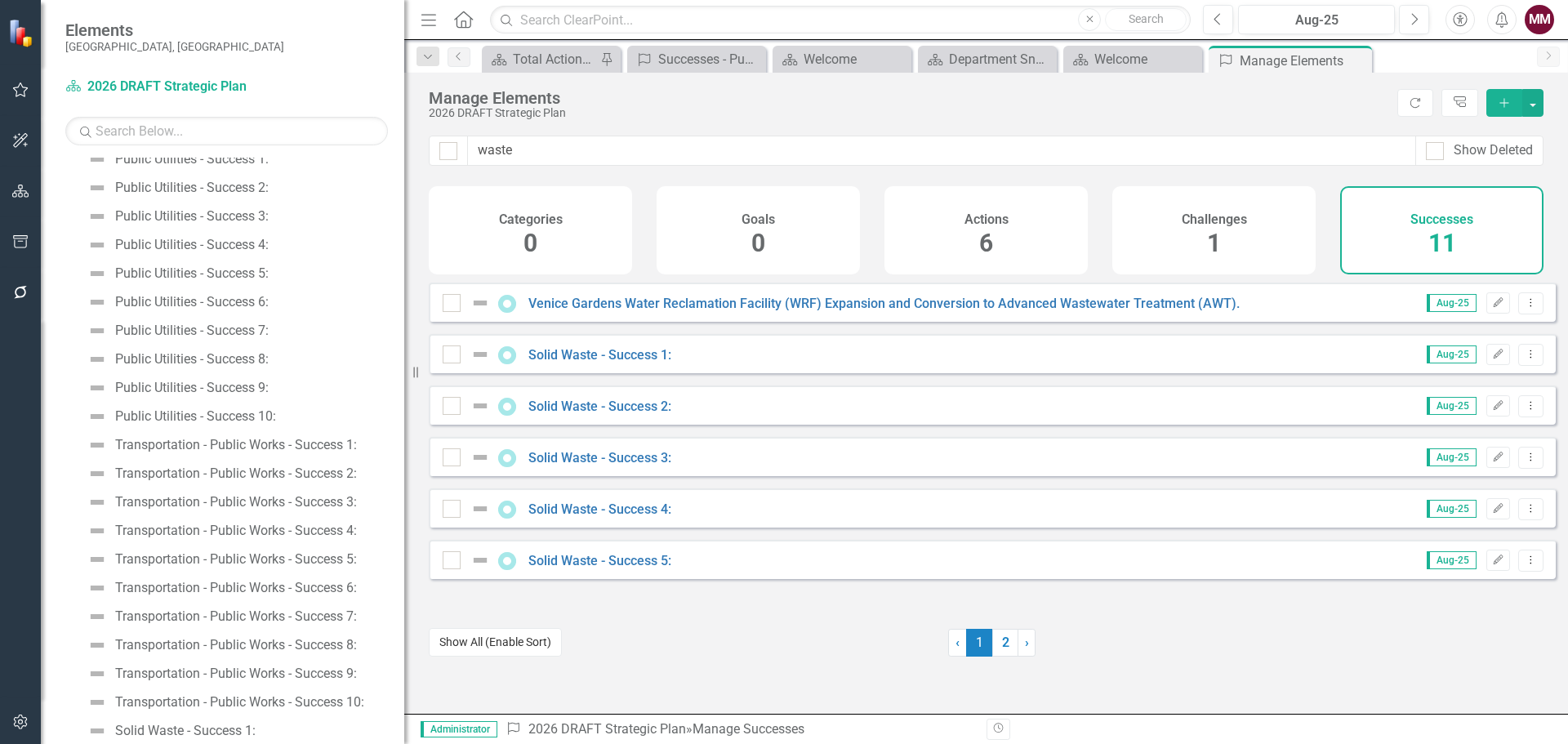
click at [484, 642] on button "Show All (Enable Sort)" at bounding box center [495, 643] width 133 height 29
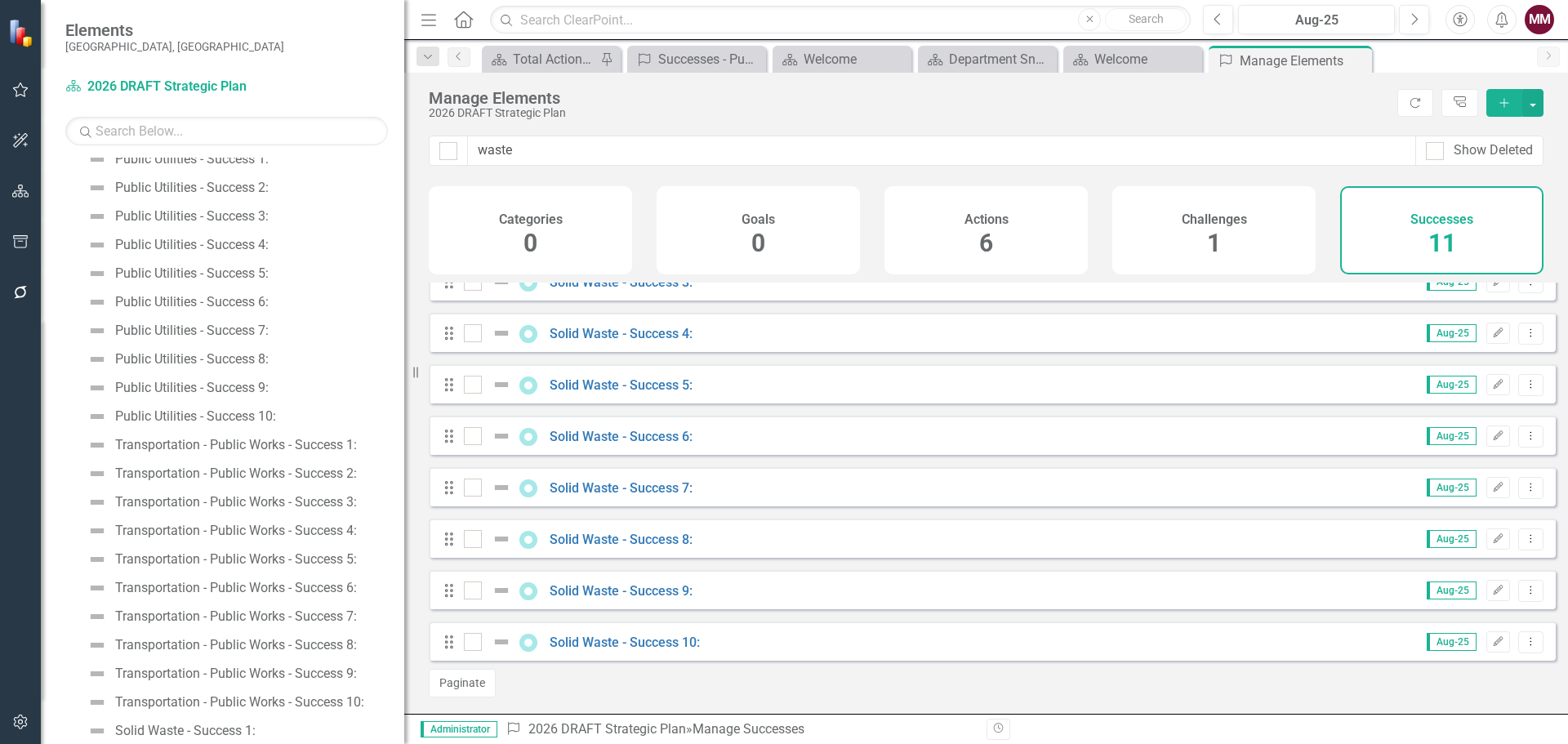
scroll to position [188, 0]
click at [476, 646] on div at bounding box center [473, 642] width 18 height 18
click at [475, 644] on input "checkbox" at bounding box center [469, 638] width 11 height 11
checkbox input "true"
click at [476, 592] on div at bounding box center [473, 590] width 18 height 18
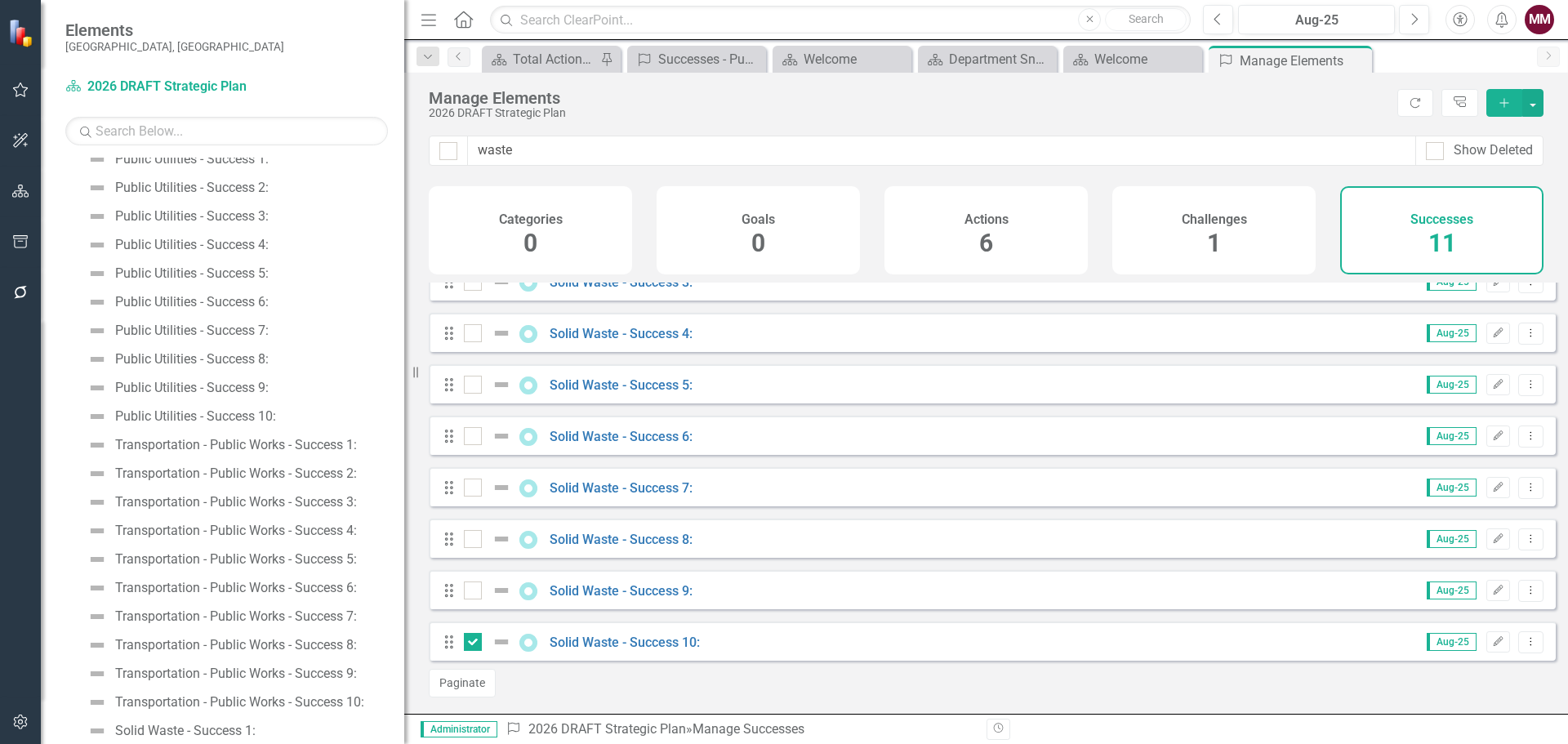
click at [475, 592] on input "checkbox" at bounding box center [469, 586] width 11 height 11
checkbox input "true"
click at [474, 538] on input "checkbox" at bounding box center [469, 535] width 11 height 11
checkbox input "true"
click at [473, 482] on input "checkbox" at bounding box center [469, 483] width 11 height 11
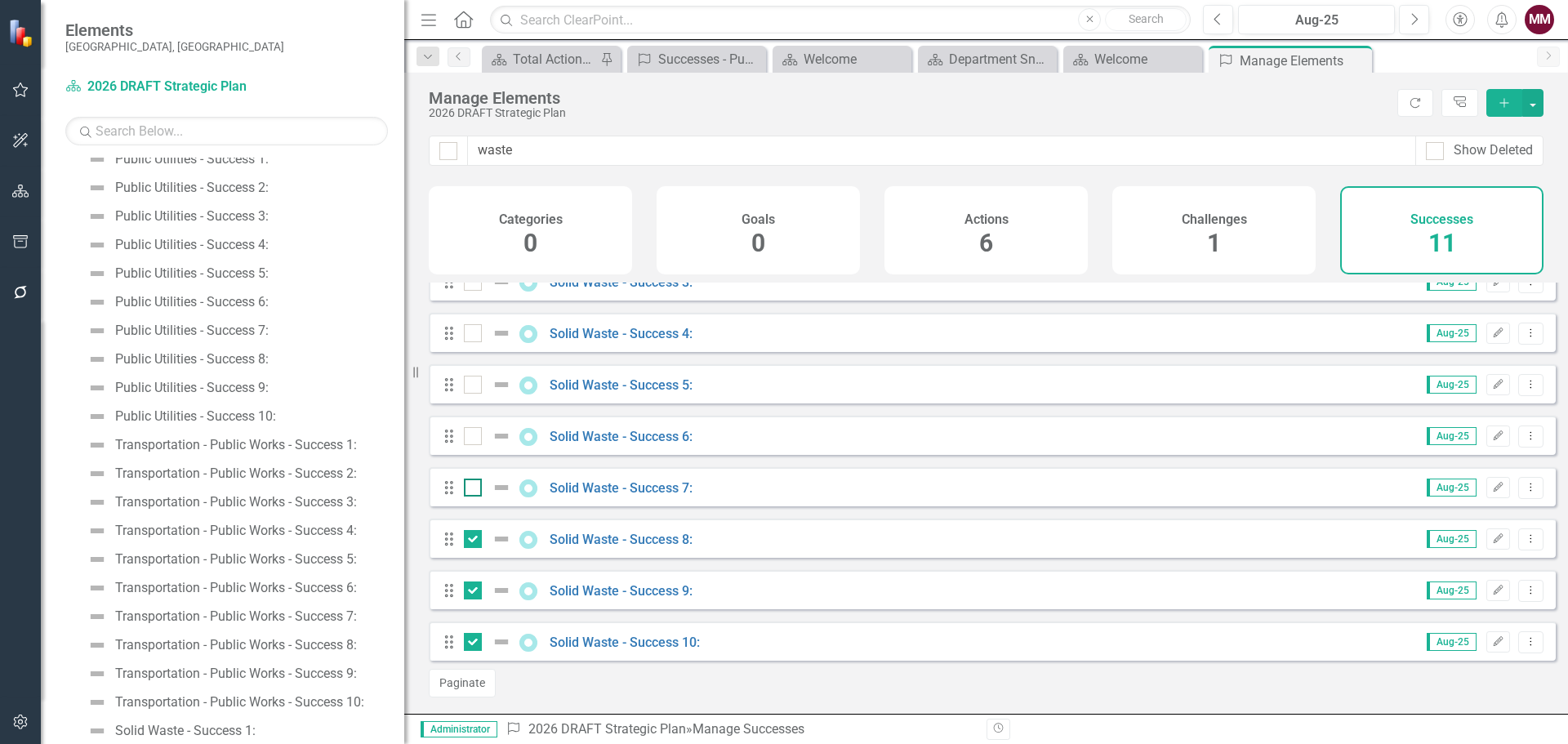
checkbox input "true"
click at [477, 439] on div at bounding box center [473, 436] width 18 height 18
click at [475, 438] on input "checkbox" at bounding box center [469, 432] width 11 height 11
checkbox input "true"
click at [472, 385] on div at bounding box center [473, 385] width 18 height 18
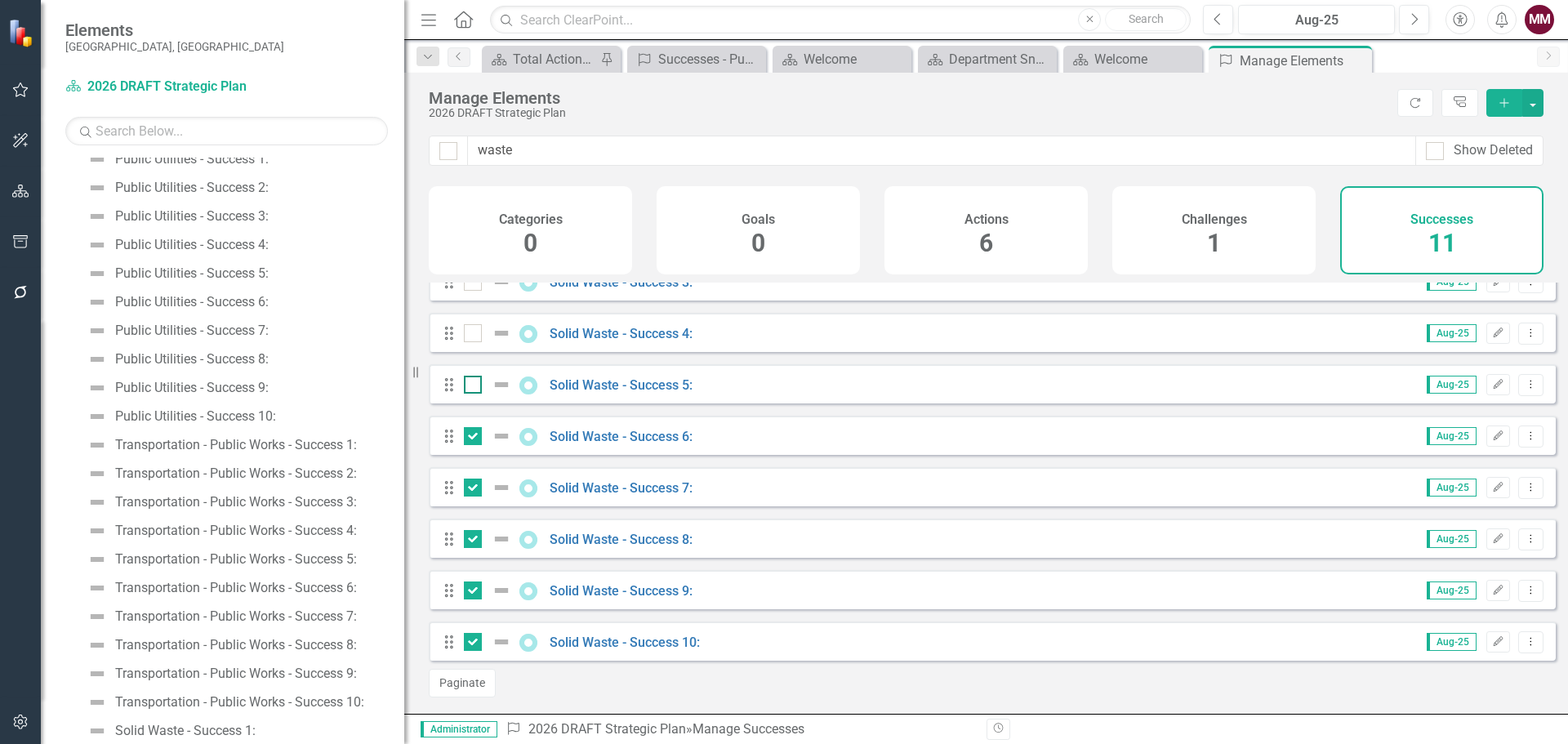
click at [472, 385] on input "checkbox" at bounding box center [469, 381] width 11 height 11
checkbox input "true"
click at [471, 333] on input "checkbox" at bounding box center [469, 329] width 11 height 11
checkbox input "true"
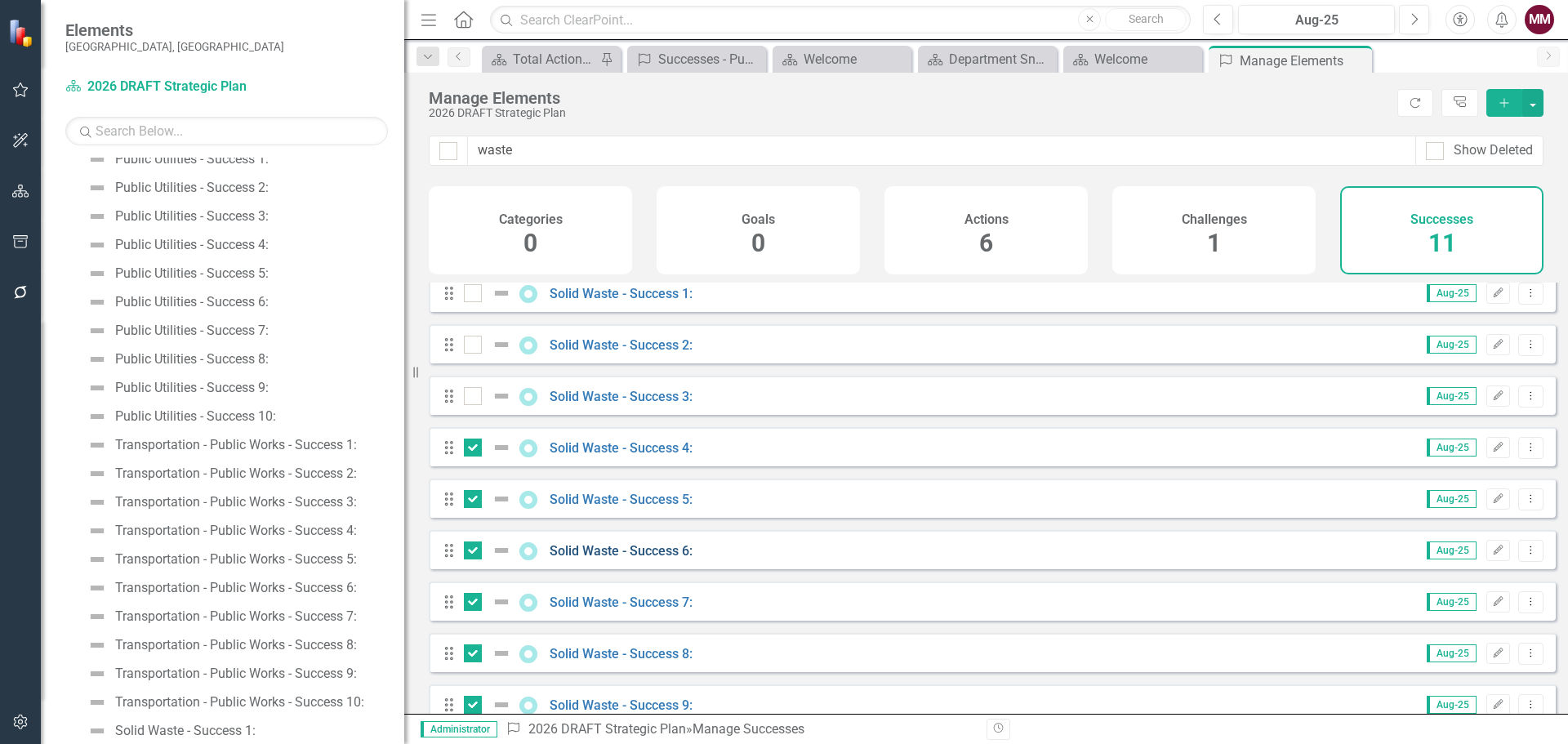
scroll to position [24, 0]
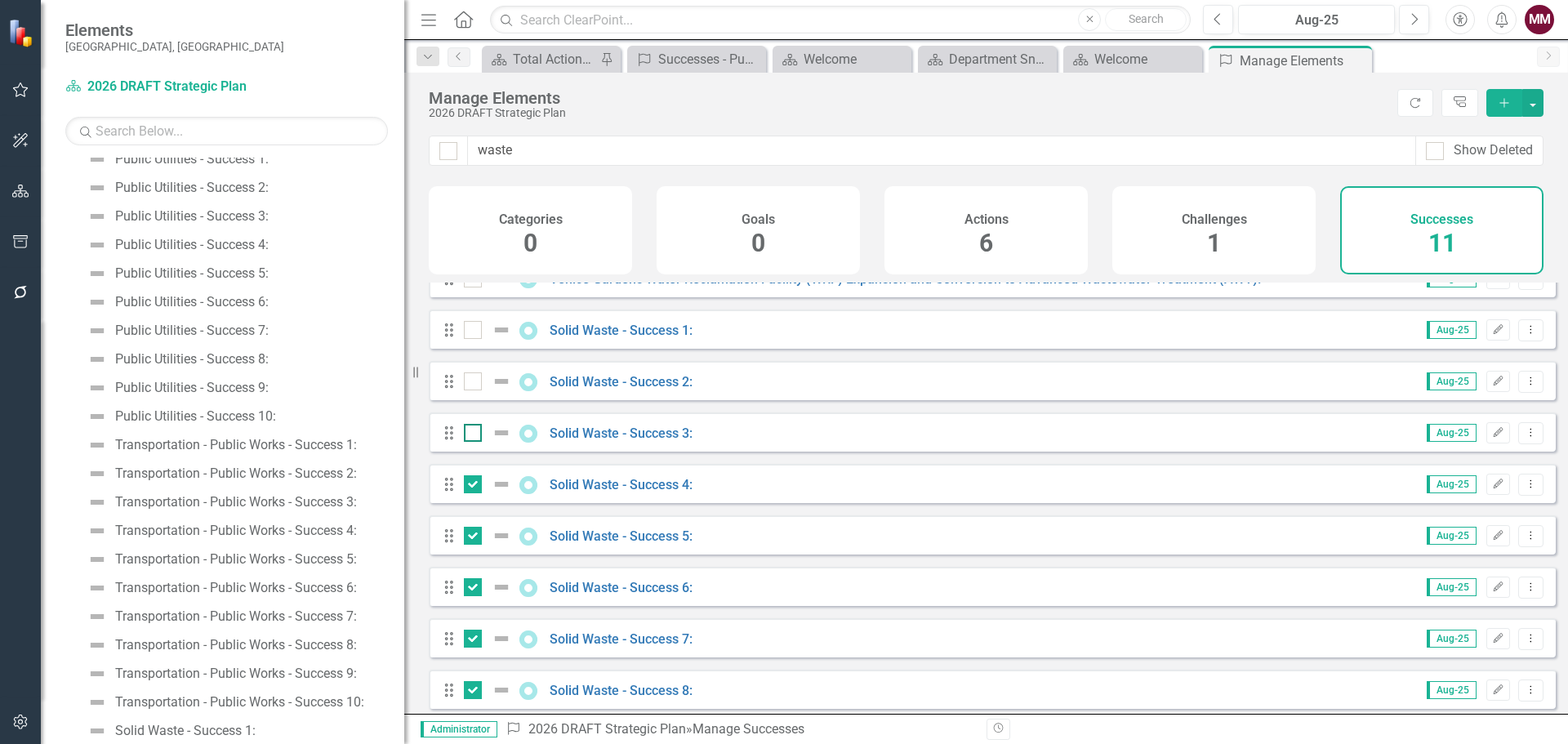
click at [472, 442] on div at bounding box center [473, 433] width 18 height 18
click at [472, 435] on input "checkbox" at bounding box center [469, 429] width 11 height 11
checkbox input "true"
click at [472, 390] on div at bounding box center [473, 382] width 18 height 18
click at [472, 384] on input "checkbox" at bounding box center [469, 378] width 11 height 11
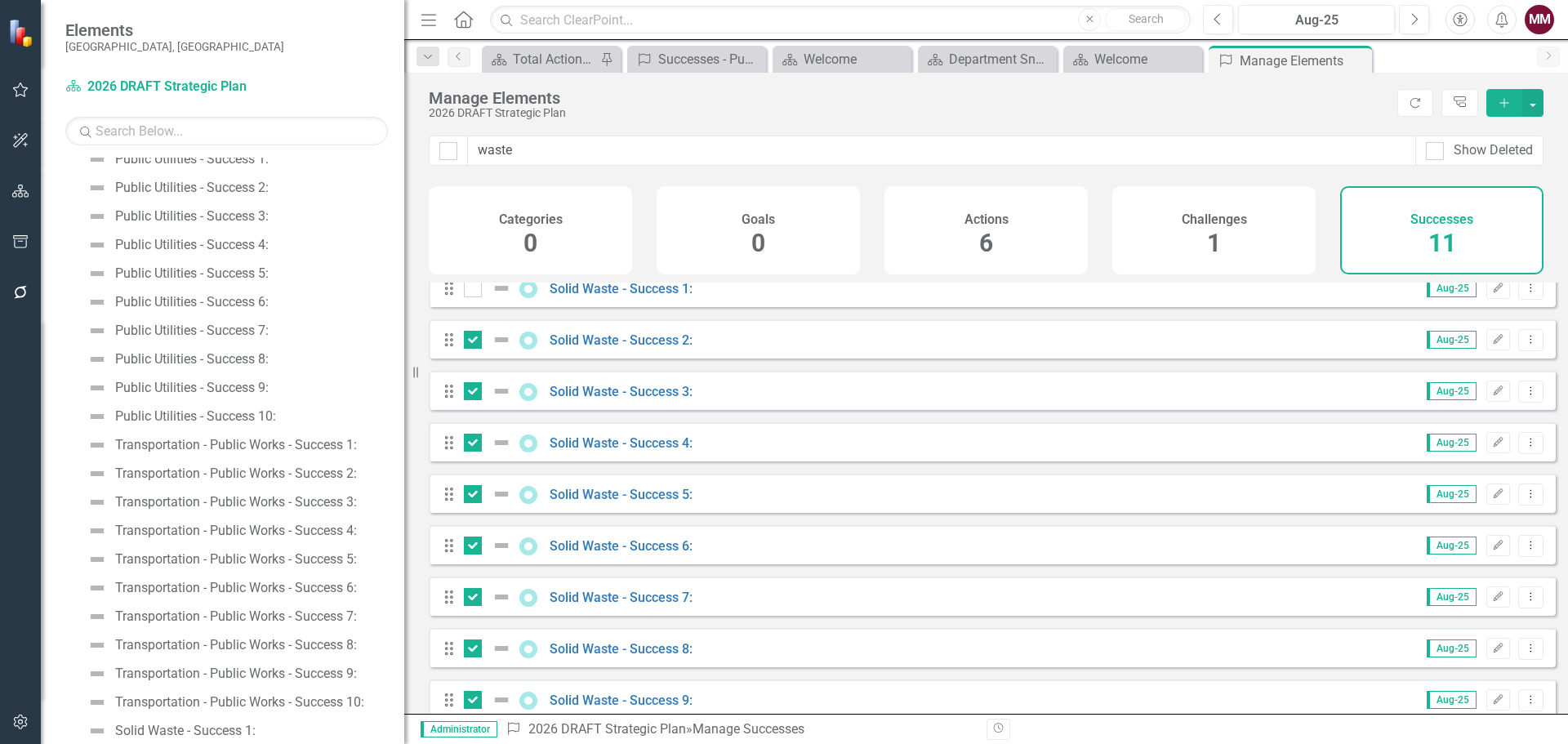
scroll to position [107, 0]
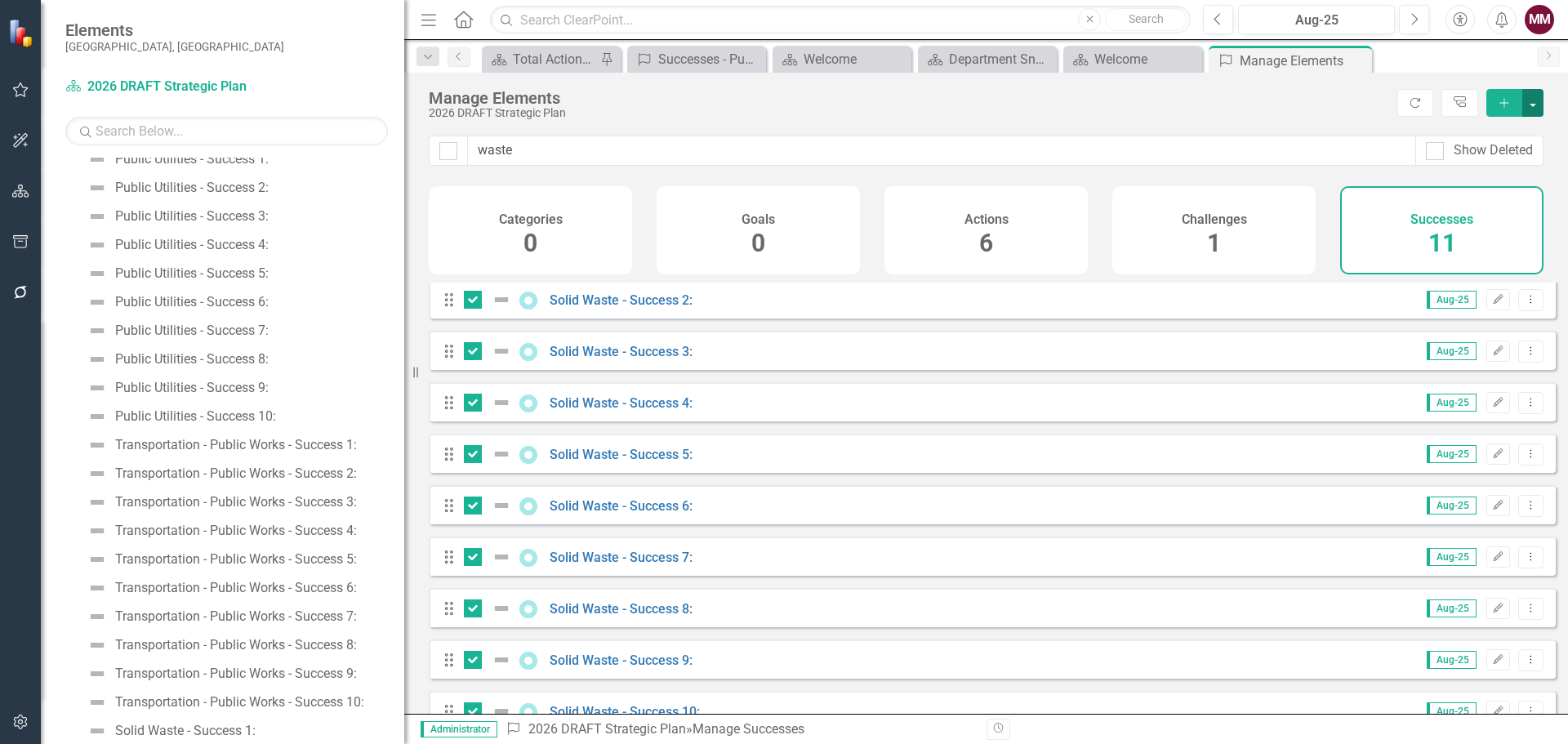
click at [1533, 107] on button "button" at bounding box center [1533, 103] width 21 height 28
click at [1500, 215] on link "Trash Delete Multiple" at bounding box center [1478, 223] width 129 height 30
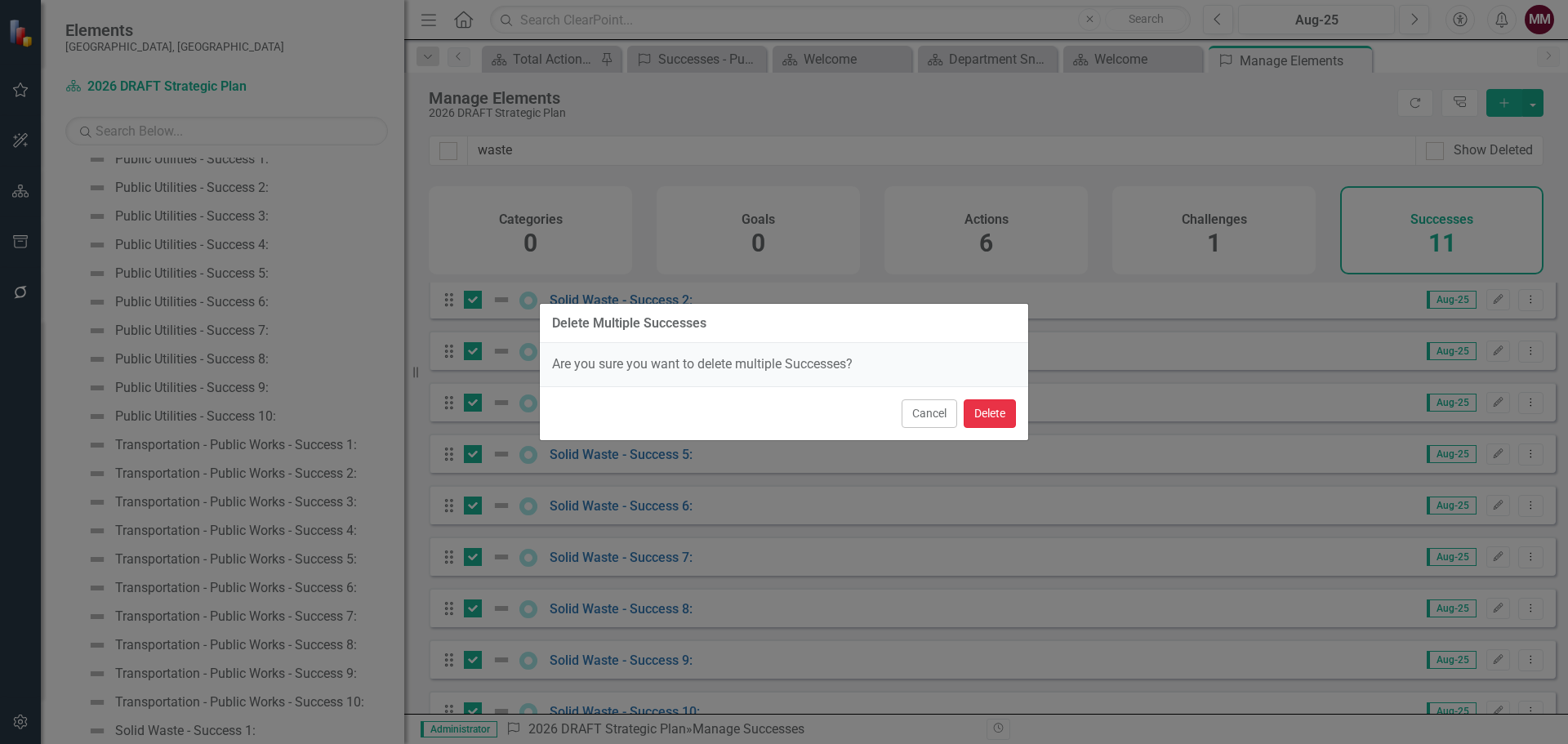
click at [993, 410] on button "Delete" at bounding box center [990, 414] width 52 height 29
checkbox input "false"
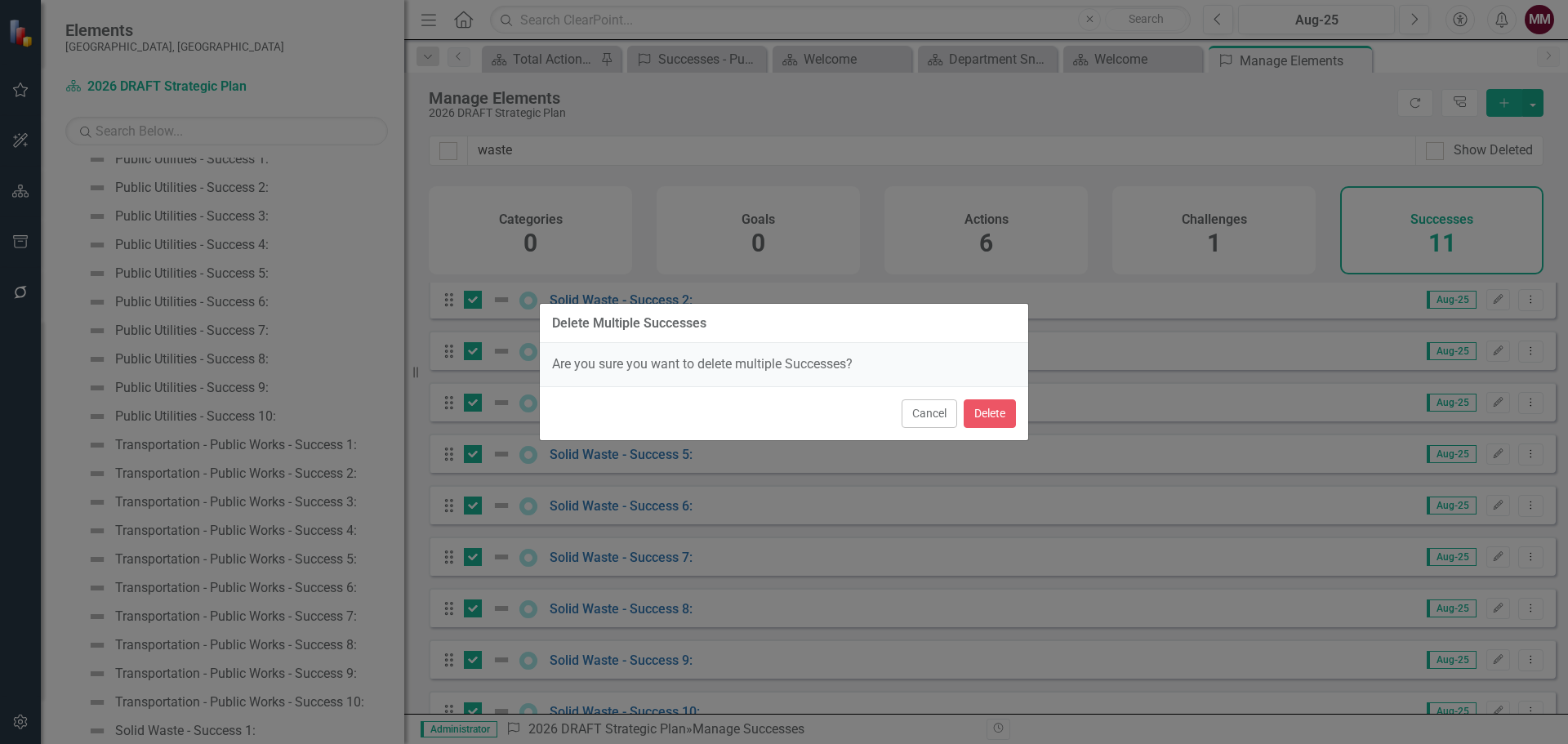
checkbox input "false"
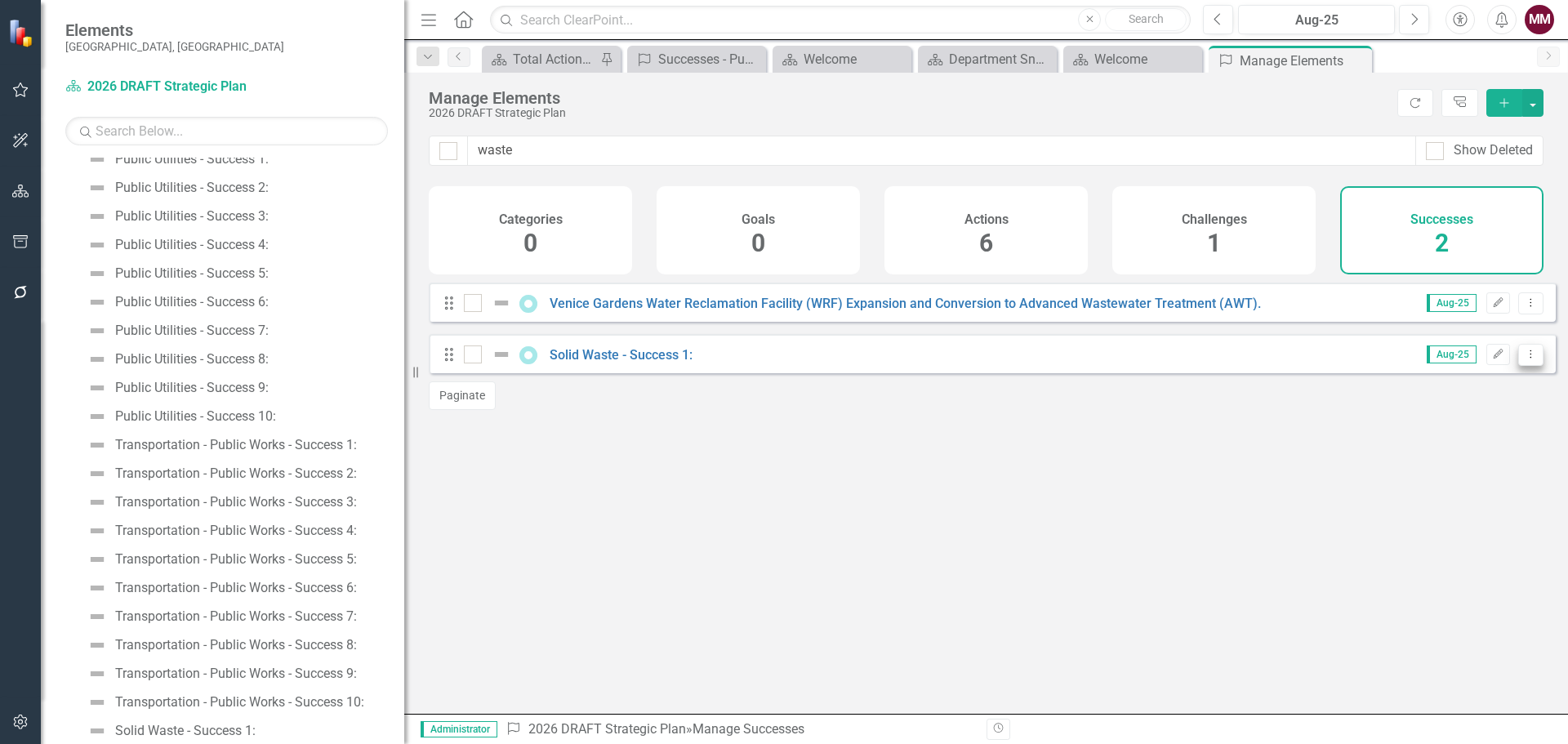
click at [1525, 366] on button "Dropdown Menu" at bounding box center [1531, 355] width 25 height 22
click at [1436, 450] on link "Copy Duplicate Success" at bounding box center [1458, 454] width 145 height 30
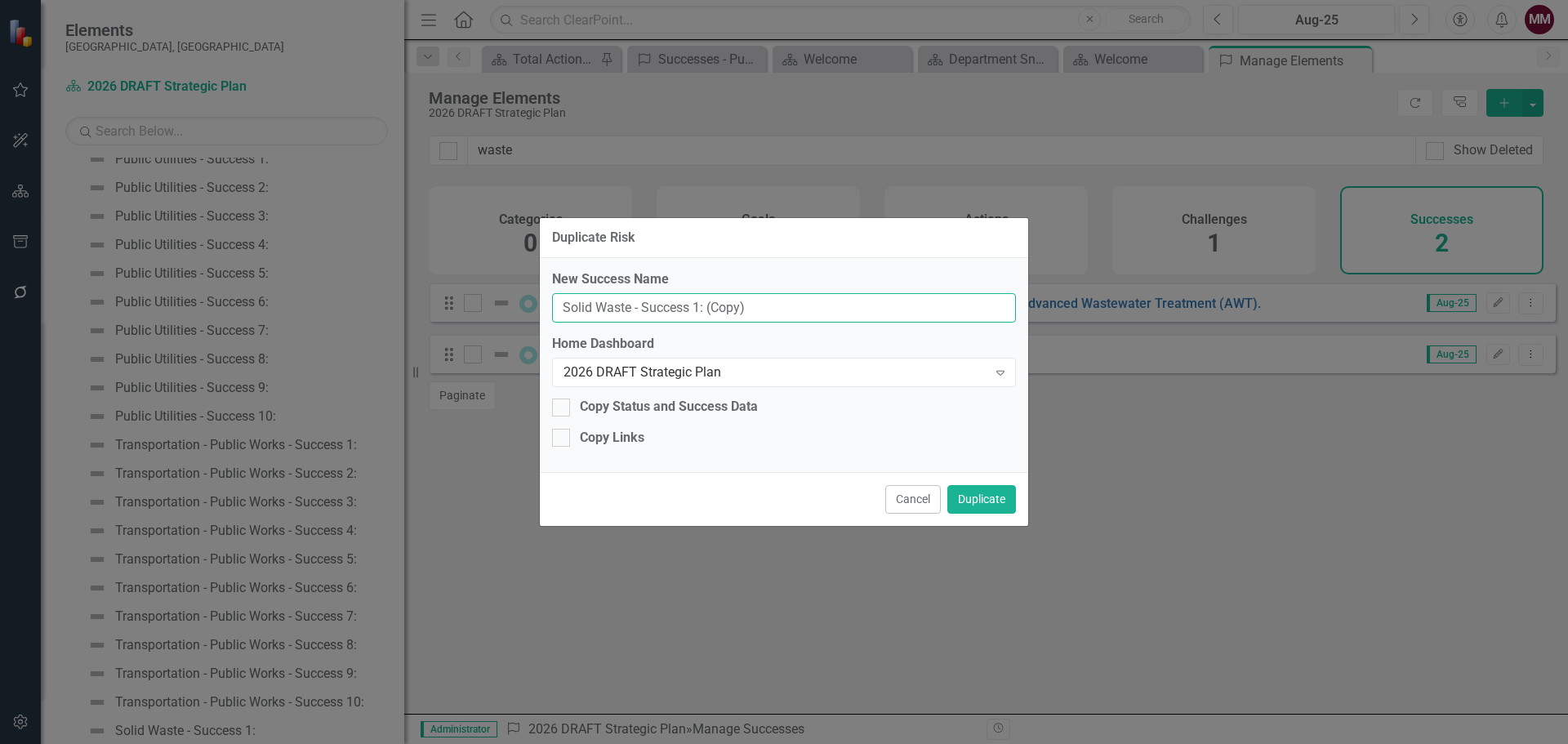
drag, startPoint x: 695, startPoint y: 307, endPoint x: 924, endPoint y: 292, distance: 229.5
click at [696, 306] on input "Solid Waste - Success 1: (Copy)" at bounding box center [784, 308] width 464 height 30
type input "Solid Waste - Success 2:"
click at [994, 495] on button "Duplicate" at bounding box center [981, 500] width 69 height 29
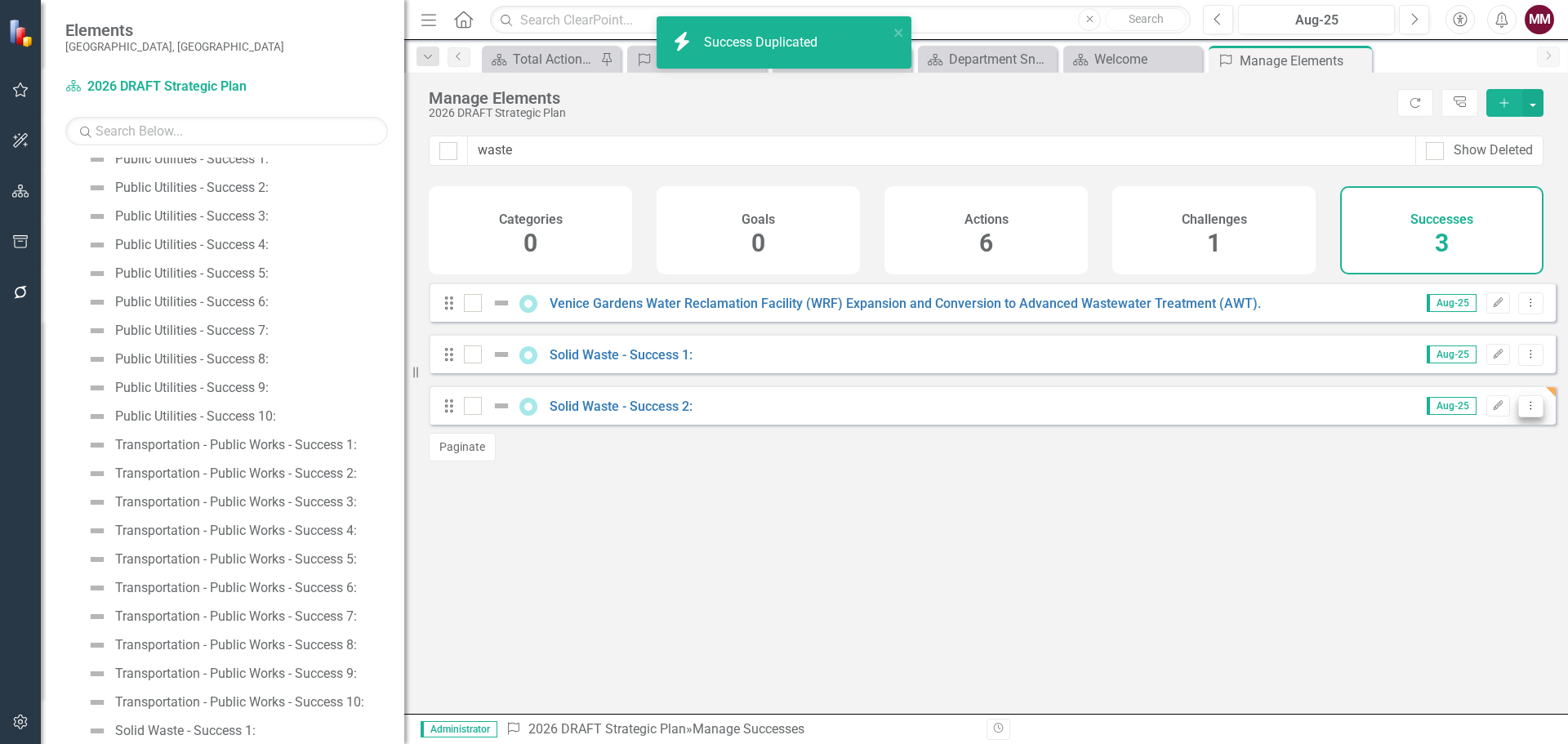
click at [1524, 411] on icon "Dropdown Menu" at bounding box center [1531, 405] width 14 height 11
click at [1481, 505] on link "Copy Duplicate Success" at bounding box center [1458, 506] width 145 height 30
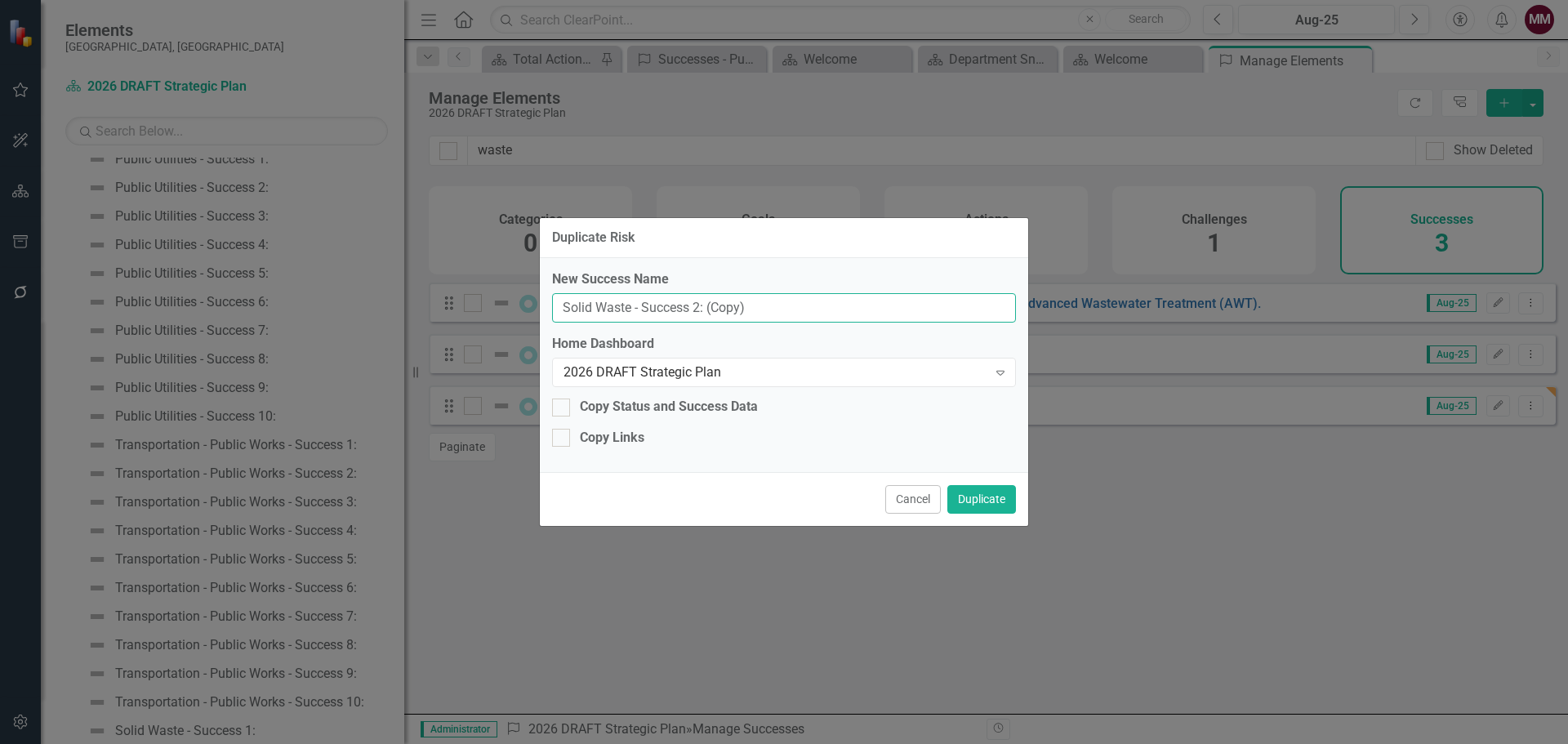
click at [699, 301] on input "Solid Waste - Success 2: (Copy)" at bounding box center [784, 308] width 464 height 30
type input "Solid Waste - Success 3:"
click at [994, 499] on button "Duplicate" at bounding box center [981, 500] width 69 height 29
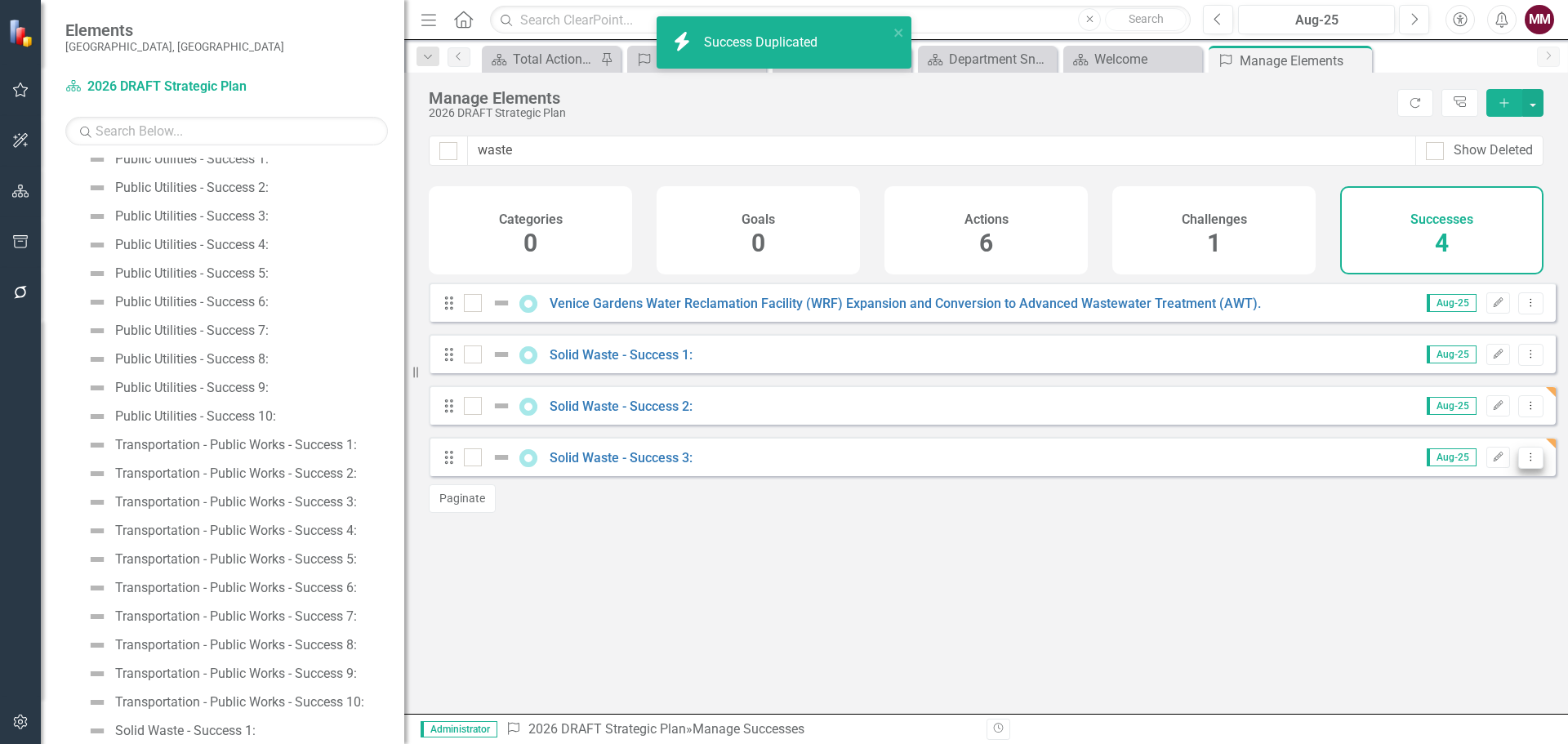
click at [1524, 462] on icon "Dropdown Menu" at bounding box center [1531, 456] width 14 height 11
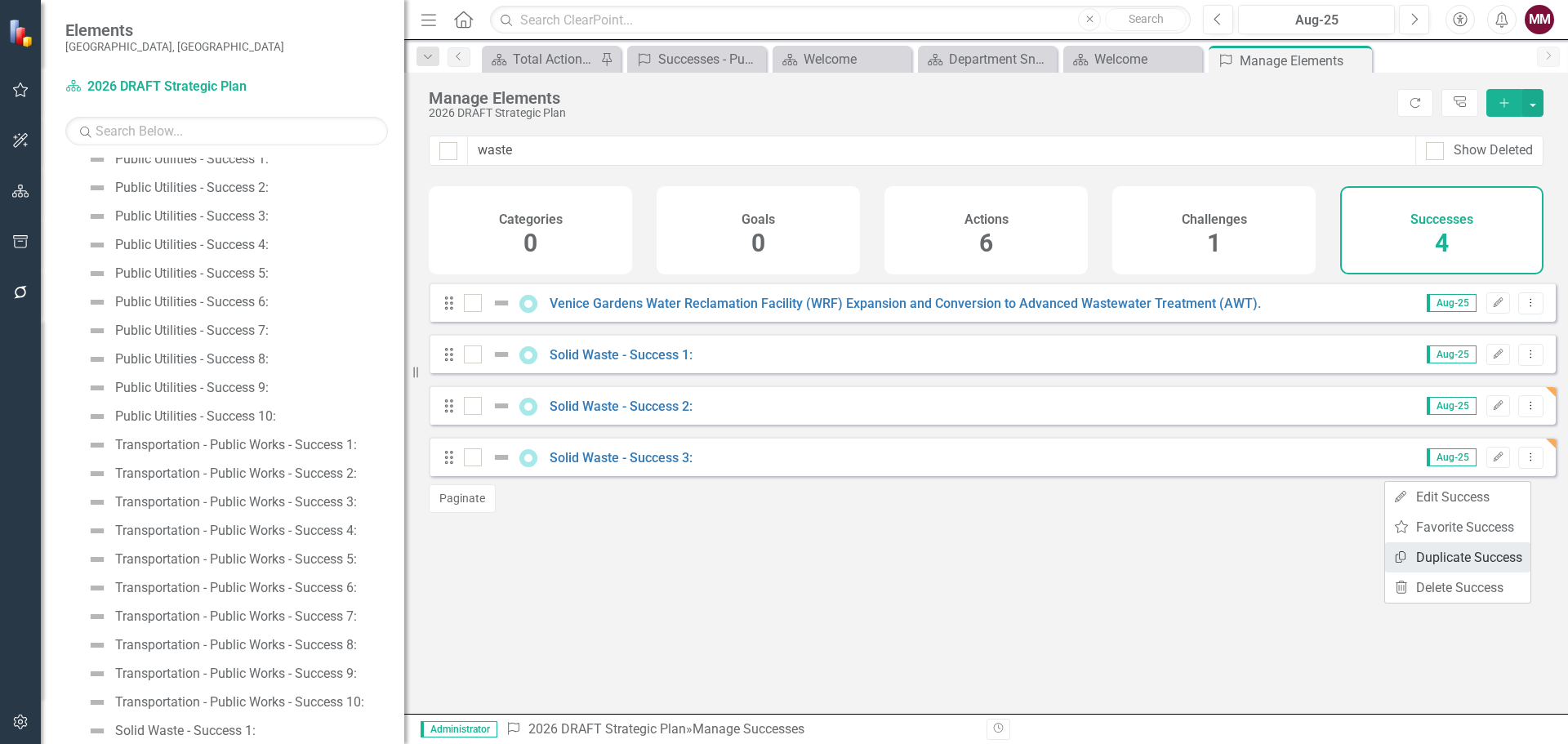
click at [1453, 555] on link "Copy Duplicate Success" at bounding box center [1458, 557] width 145 height 30
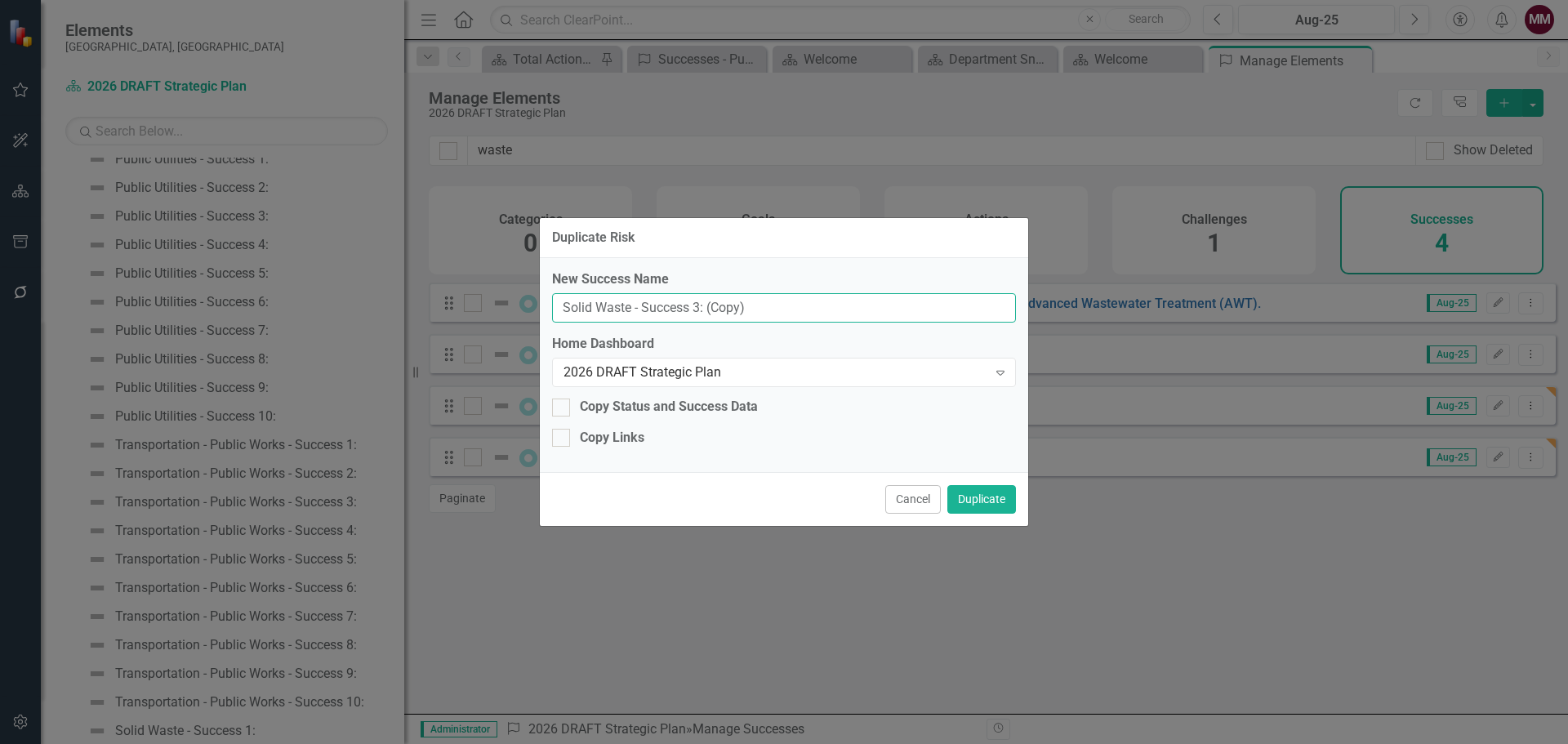
click at [693, 306] on input "Solid Waste - Success 3: (Copy)" at bounding box center [784, 308] width 464 height 30
type input "Solid Waste - Success 4:"
click at [957, 493] on button "Duplicate" at bounding box center [981, 500] width 69 height 29
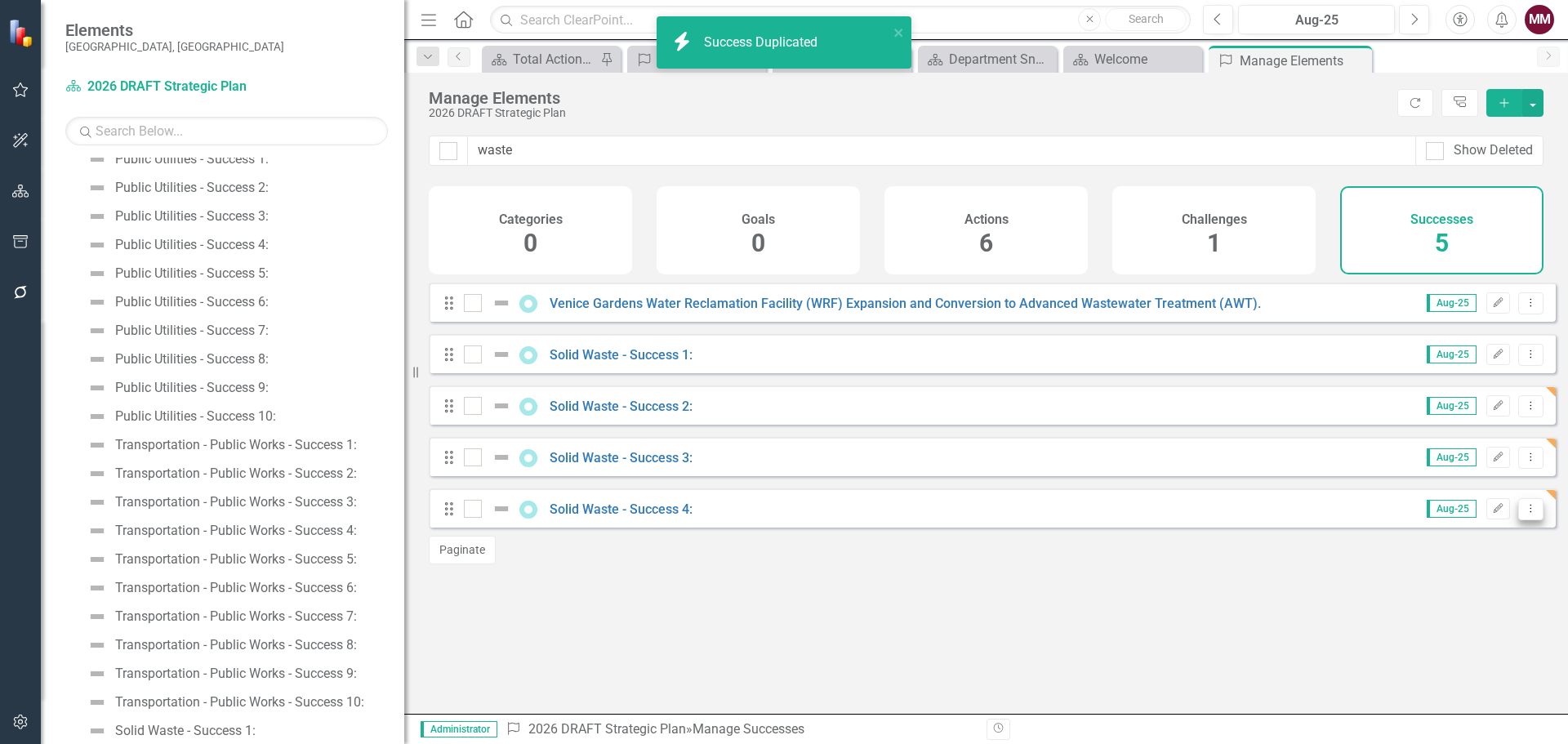
click at [1524, 513] on icon "Dropdown Menu" at bounding box center [1531, 509] width 14 height 11
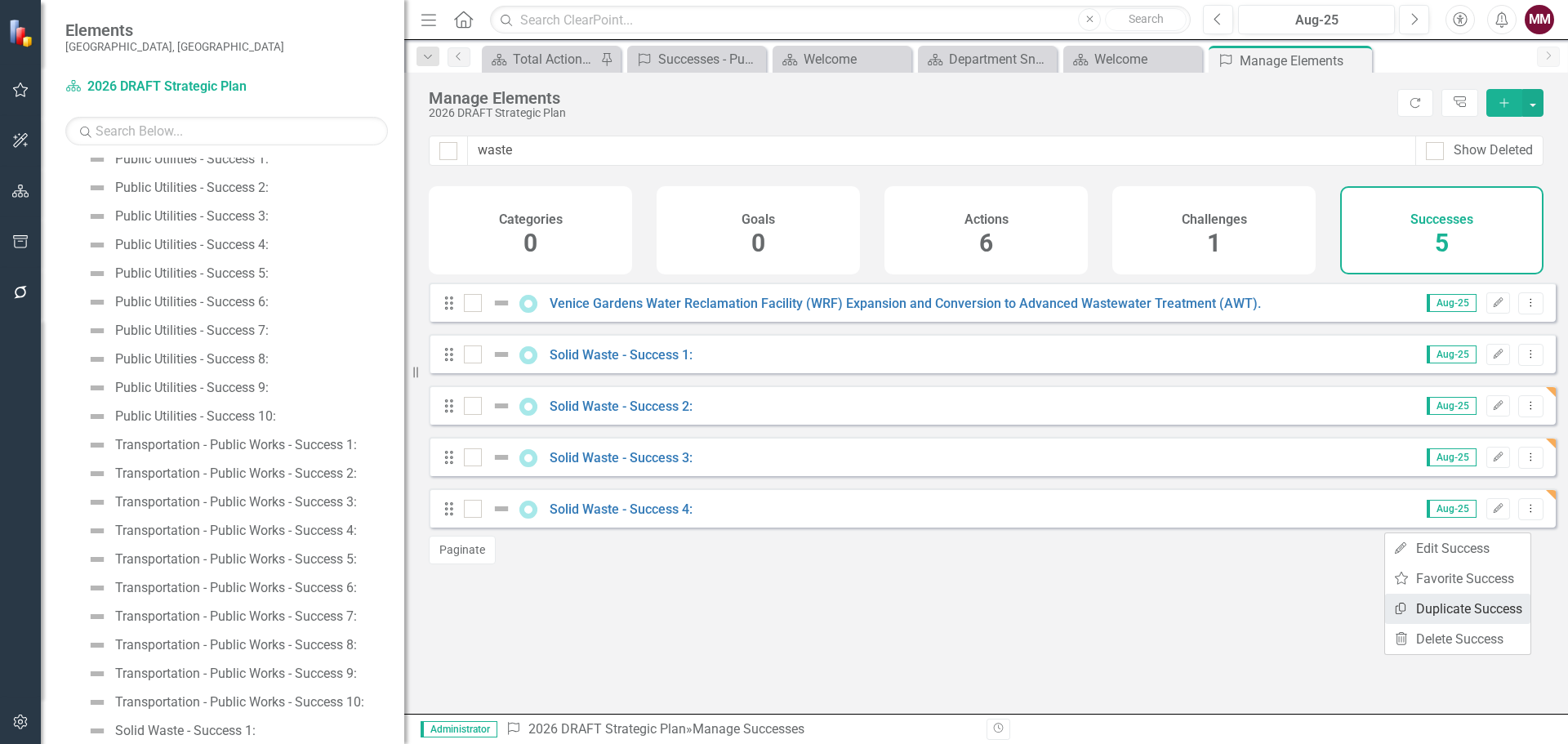
click at [1447, 616] on link "Copy Duplicate Success" at bounding box center [1458, 608] width 145 height 30
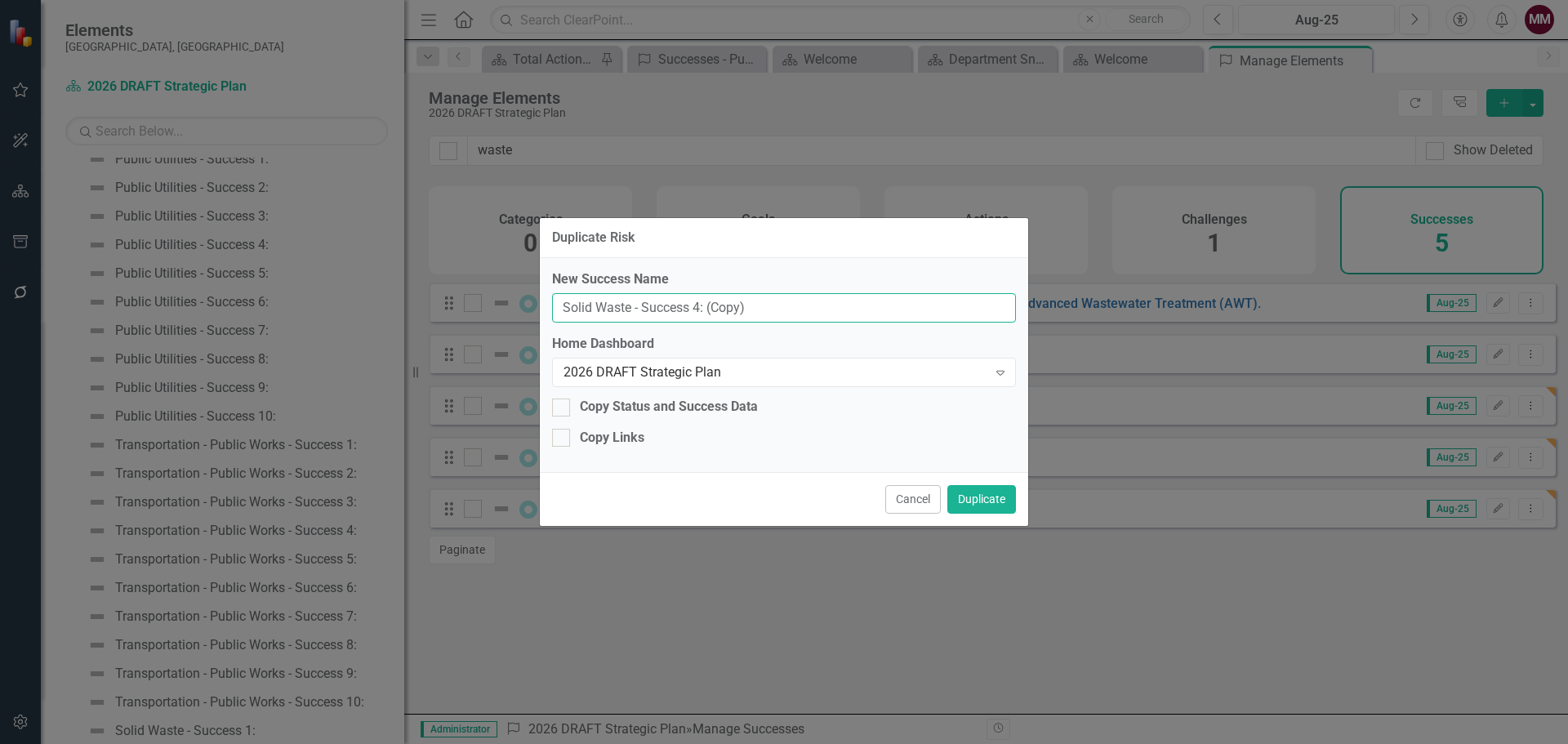
click at [694, 309] on input "Solid Waste - Success 4: (Copy)" at bounding box center [784, 308] width 464 height 30
type input "Solid Waste - Success 5:"
click at [981, 501] on button "Duplicate" at bounding box center [981, 500] width 69 height 29
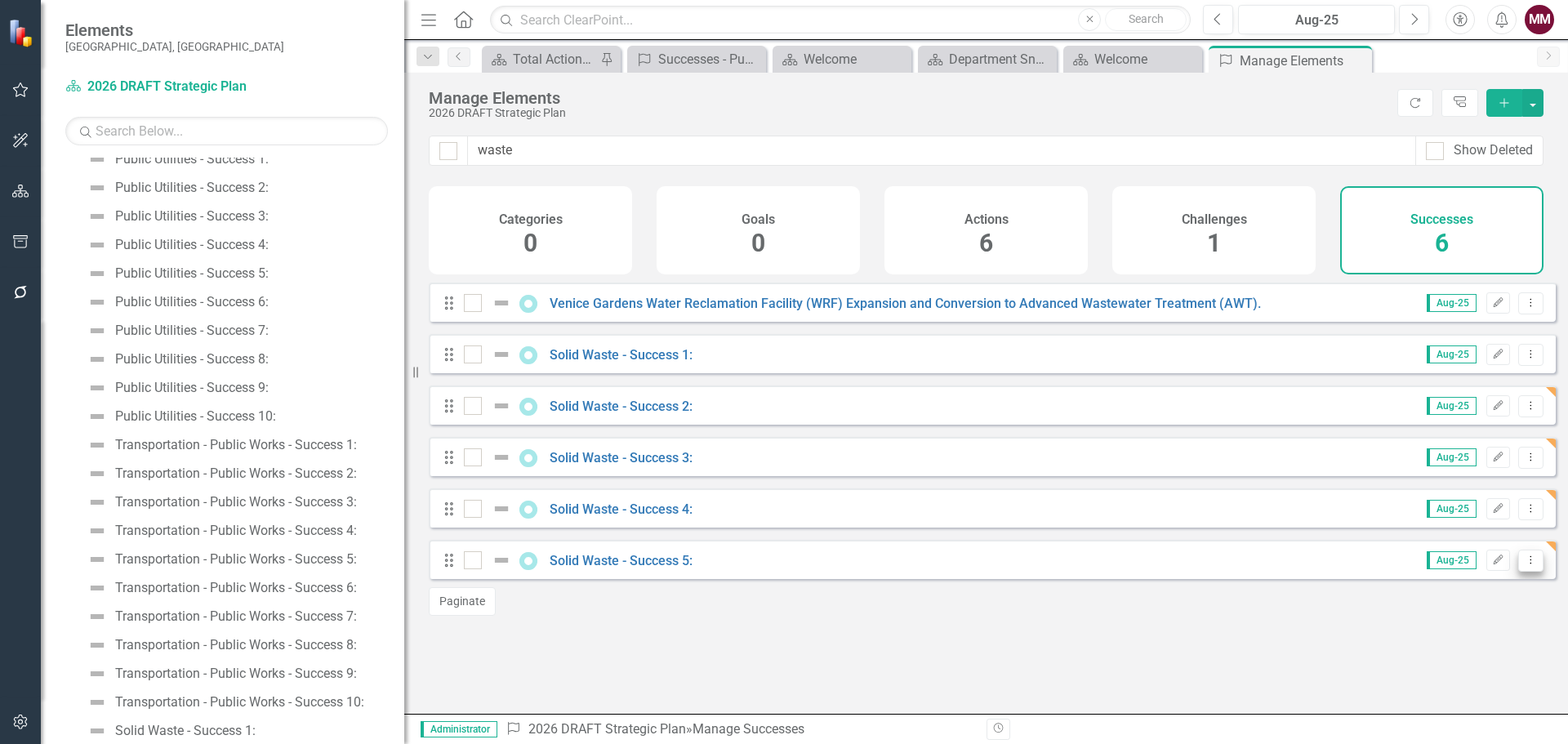
click at [1530, 564] on icon at bounding box center [1531, 559] width 2 height 8
click at [1431, 657] on link "Copy Duplicate Success" at bounding box center [1458, 660] width 145 height 30
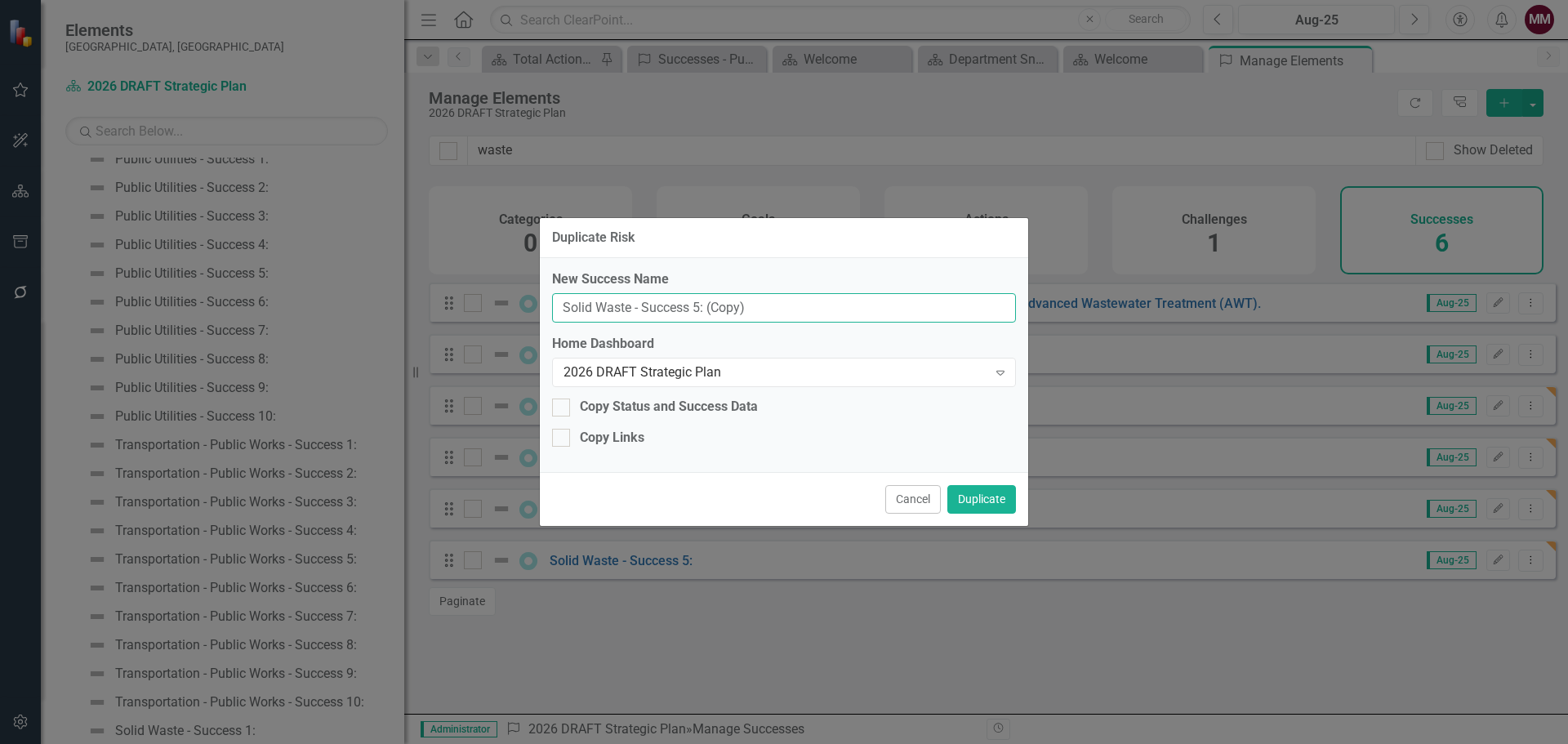
drag, startPoint x: 696, startPoint y: 307, endPoint x: 782, endPoint y: 249, distance: 103.7
click at [695, 307] on input "Solid Waste - Success 5: (Copy)" at bounding box center [784, 308] width 464 height 30
type input "Solid Waste - Success 6:"
click at [999, 509] on button "Duplicate" at bounding box center [981, 500] width 69 height 29
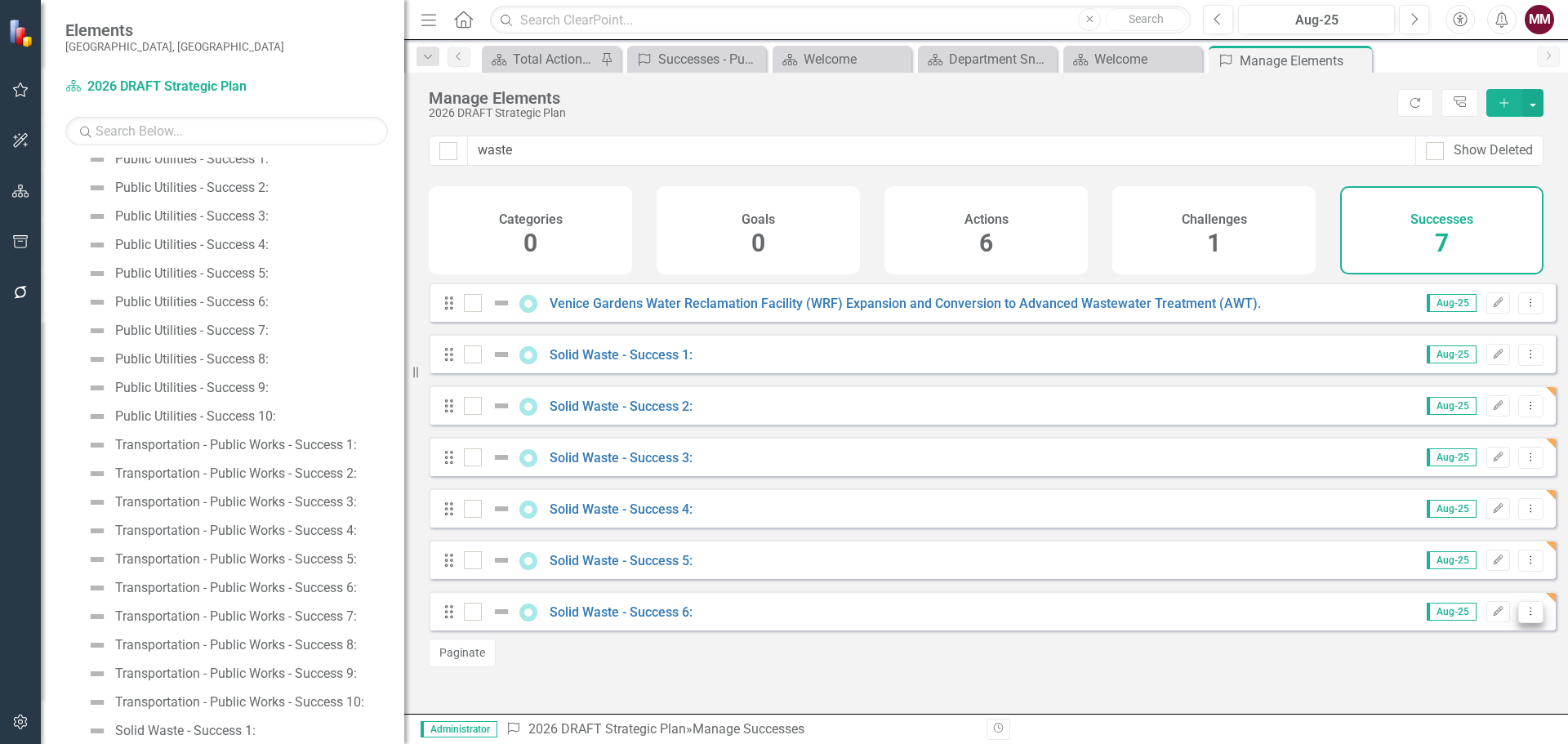
click at [1524, 617] on icon "Dropdown Menu" at bounding box center [1531, 611] width 14 height 11
click at [1481, 574] on link "Copy Duplicate Success" at bounding box center [1458, 567] width 145 height 30
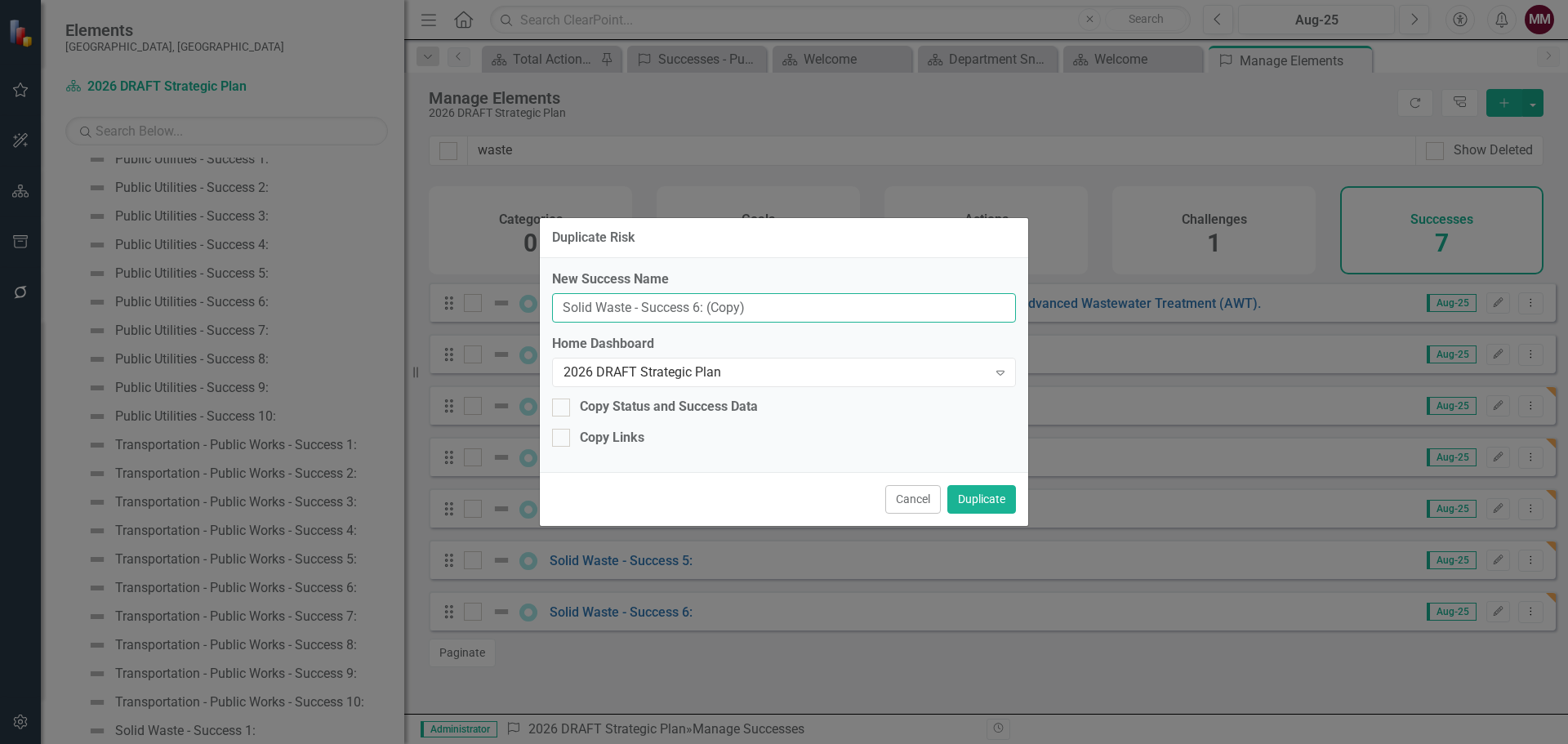
click at [692, 302] on input "Solid Waste - Success 6: (Copy)" at bounding box center [784, 308] width 464 height 30
type input "Solid Waste - Success 7:"
click at [979, 511] on button "Duplicate" at bounding box center [981, 500] width 69 height 29
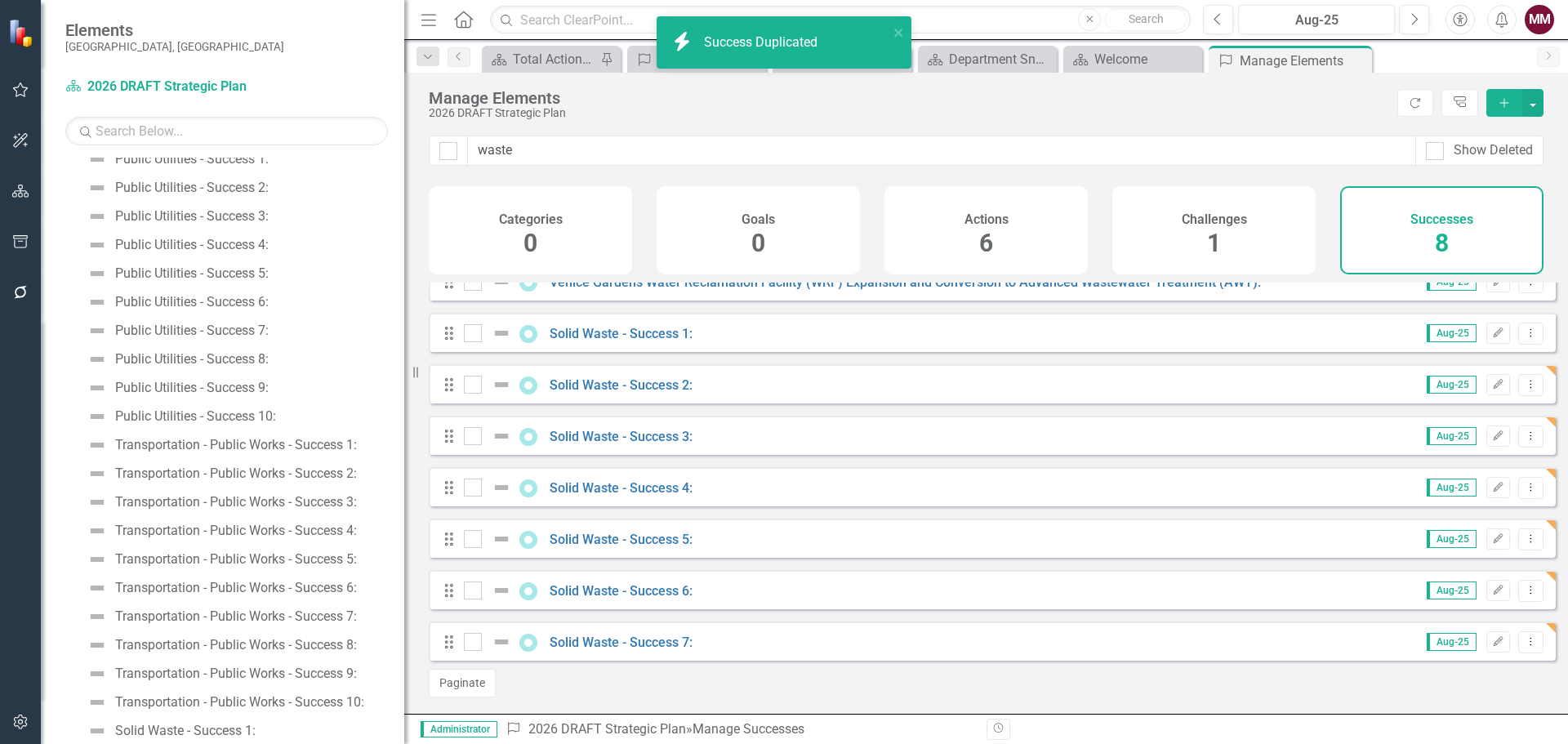
scroll to position [34, 0]
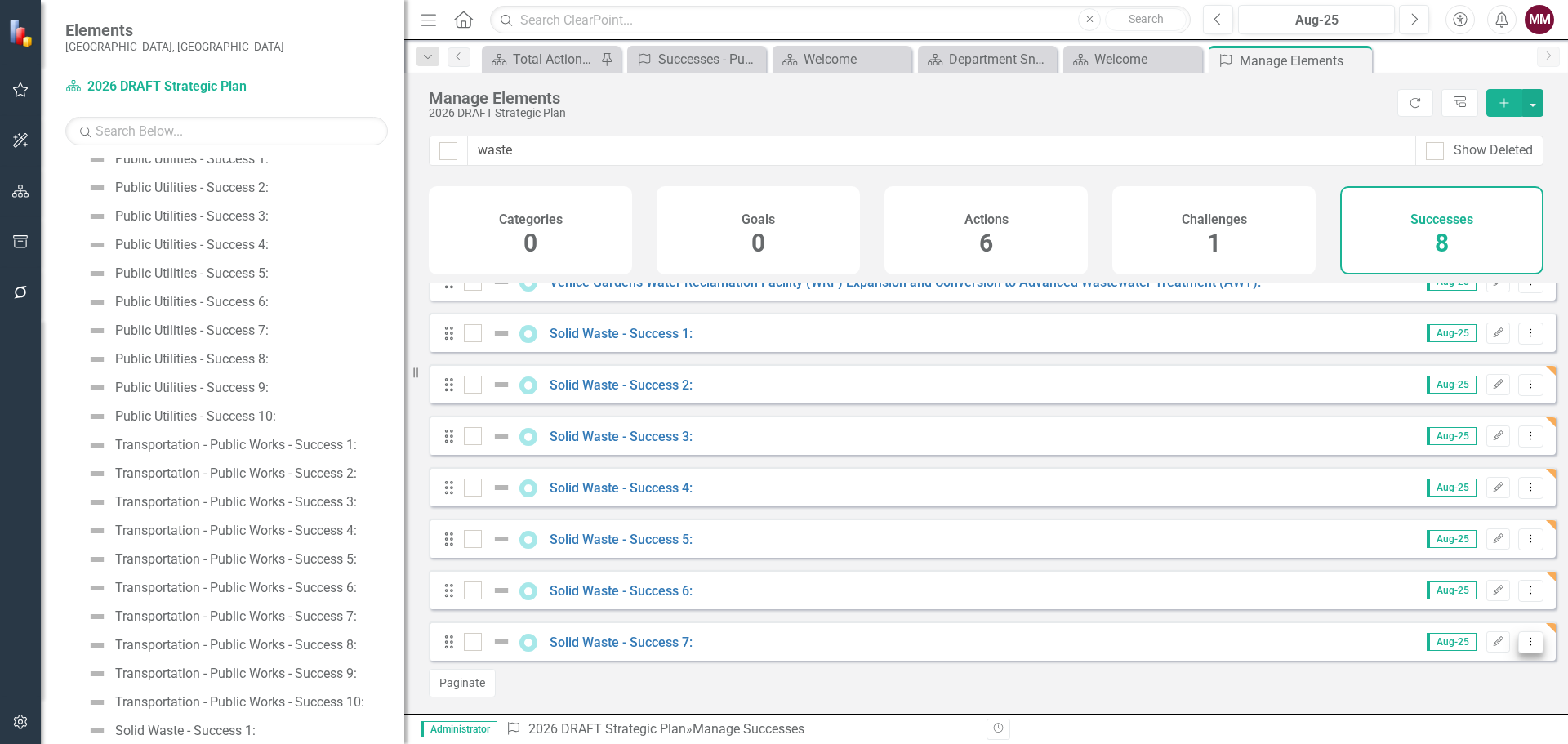
click at [1521, 649] on button "Dropdown Menu" at bounding box center [1531, 642] width 25 height 22
click at [1437, 587] on link "Copy Duplicate Success" at bounding box center [1458, 585] width 145 height 30
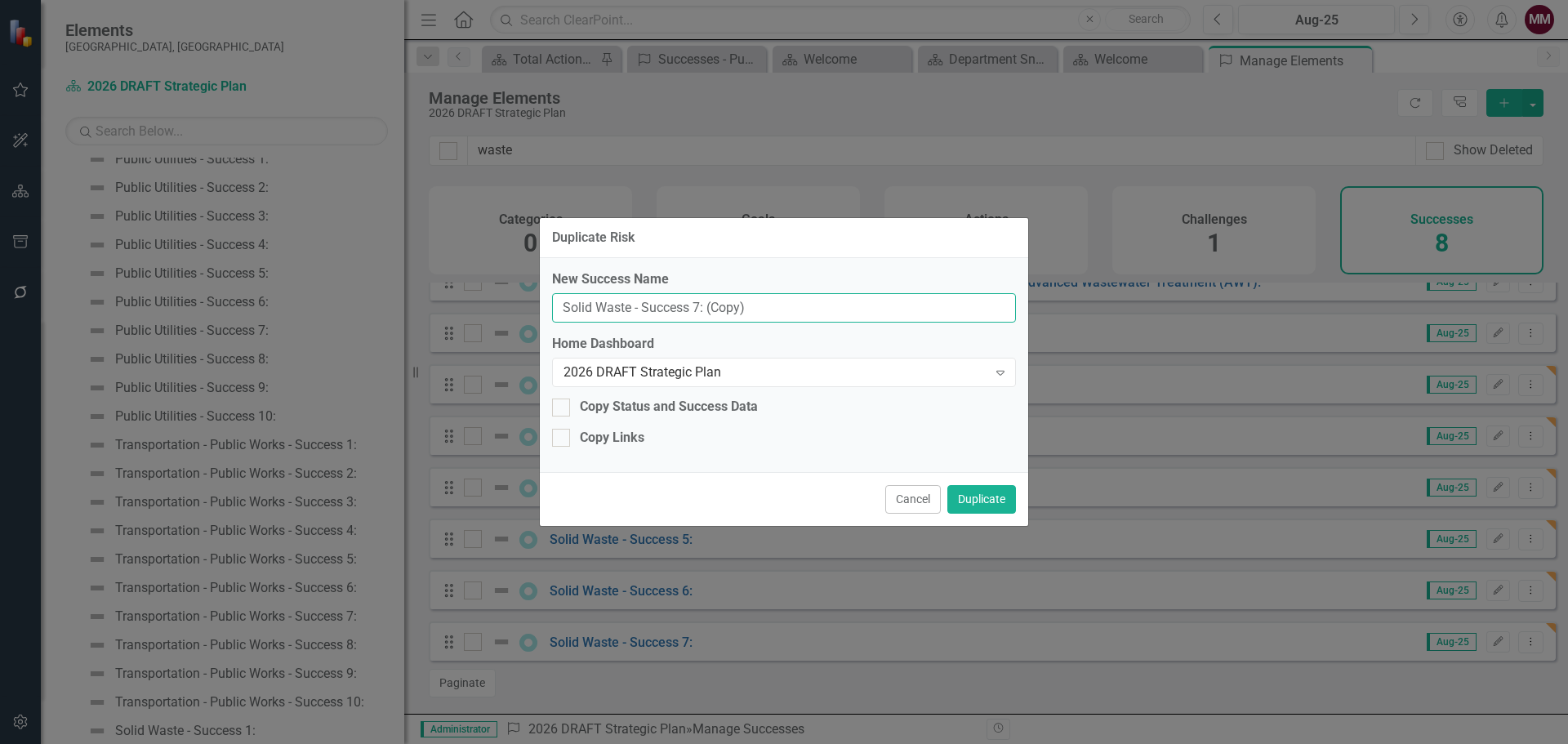
click at [695, 306] on input "Solid Waste - Success 7: (Copy)" at bounding box center [784, 308] width 464 height 30
type input "Solid Waste - Success 8:"
click at [1003, 498] on button "Duplicate" at bounding box center [981, 500] width 69 height 29
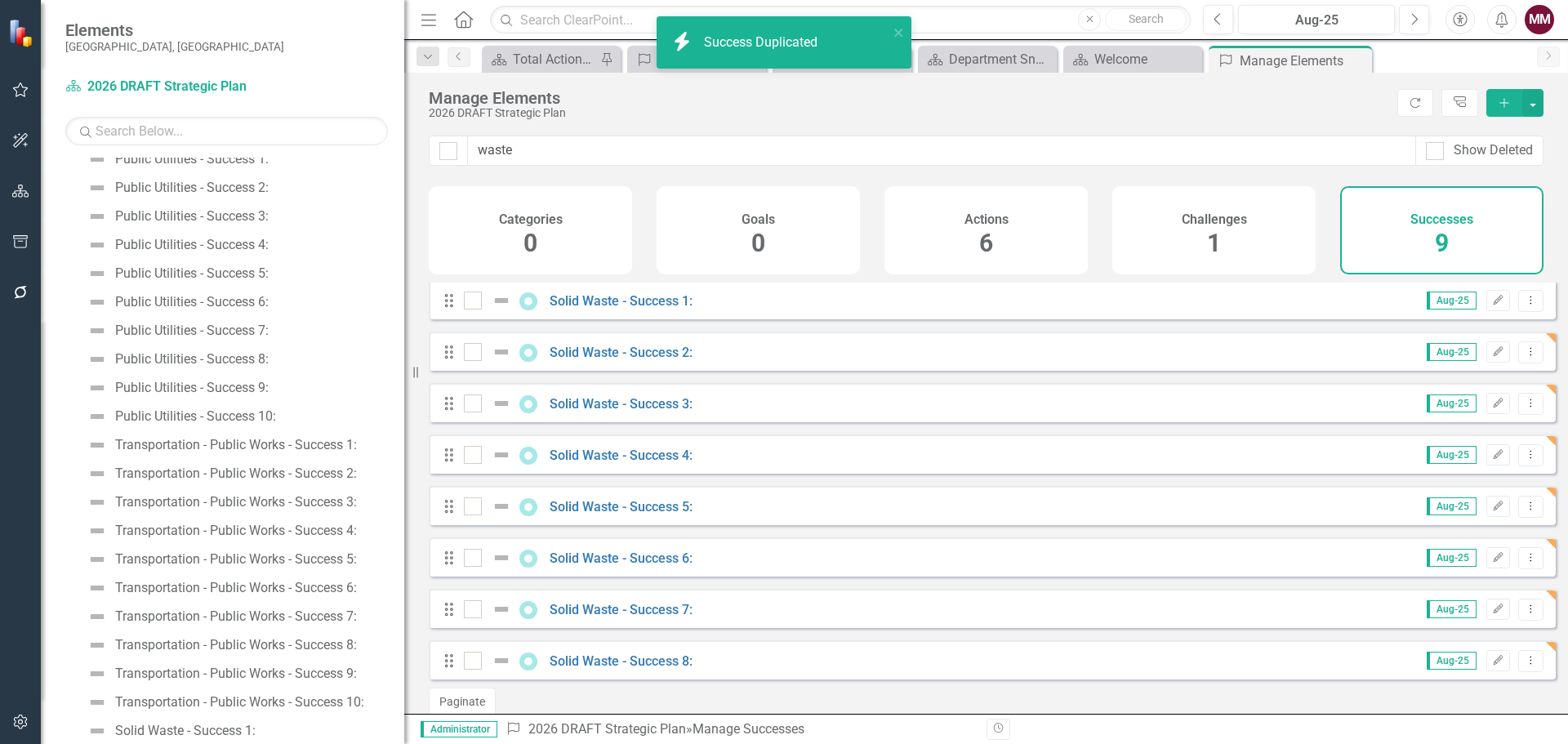
scroll to position [85, 0]
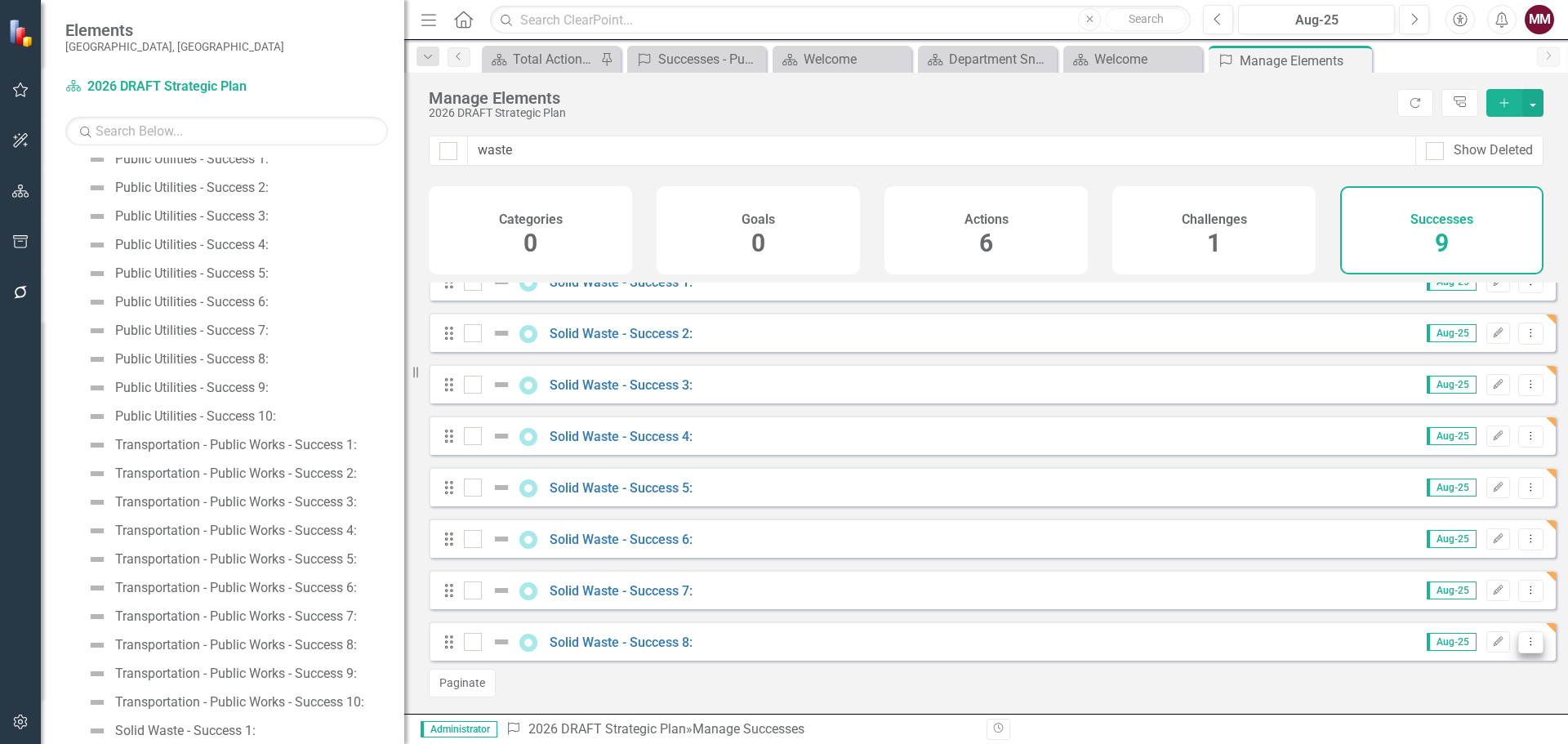
click at [1519, 642] on button "Dropdown Menu" at bounding box center [1531, 642] width 25 height 22
click at [1439, 575] on link "Copy Duplicate Success" at bounding box center [1458, 585] width 145 height 30
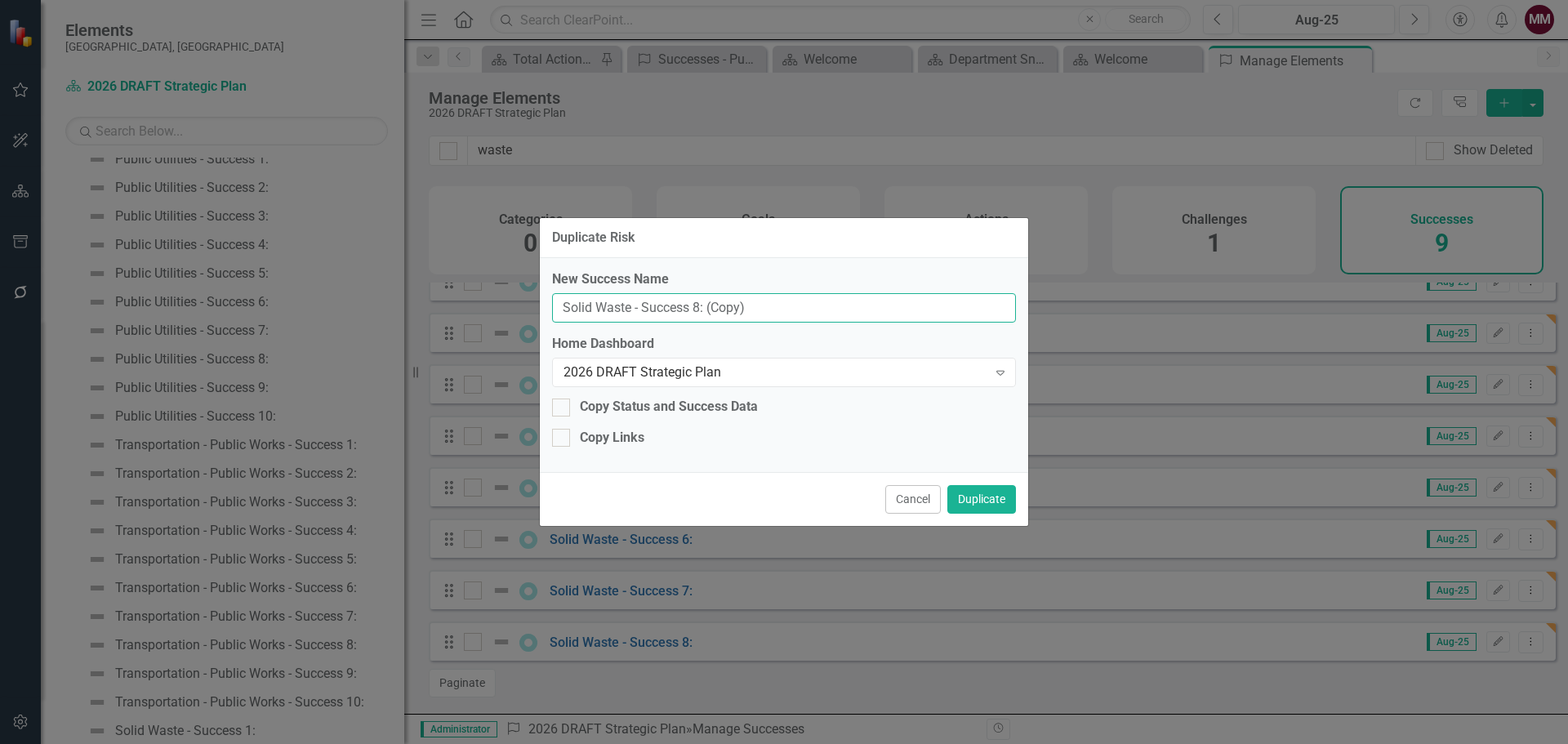
click at [695, 304] on input "Solid Waste - Success 8: (Copy)" at bounding box center [784, 308] width 464 height 30
type input "Solid Waste - Success 9:"
click at [971, 499] on button "Duplicate" at bounding box center [981, 500] width 69 height 29
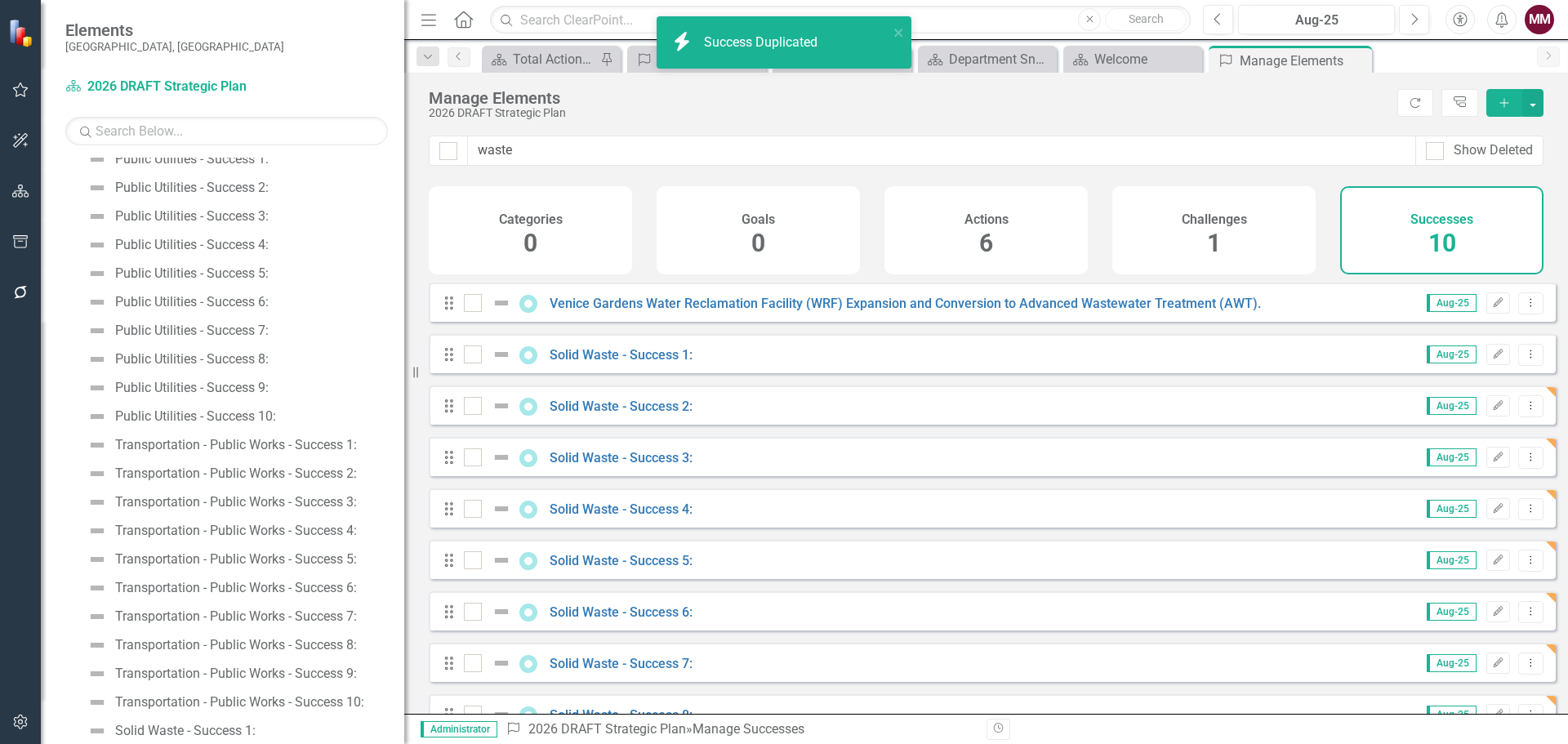
scroll to position [137, 0]
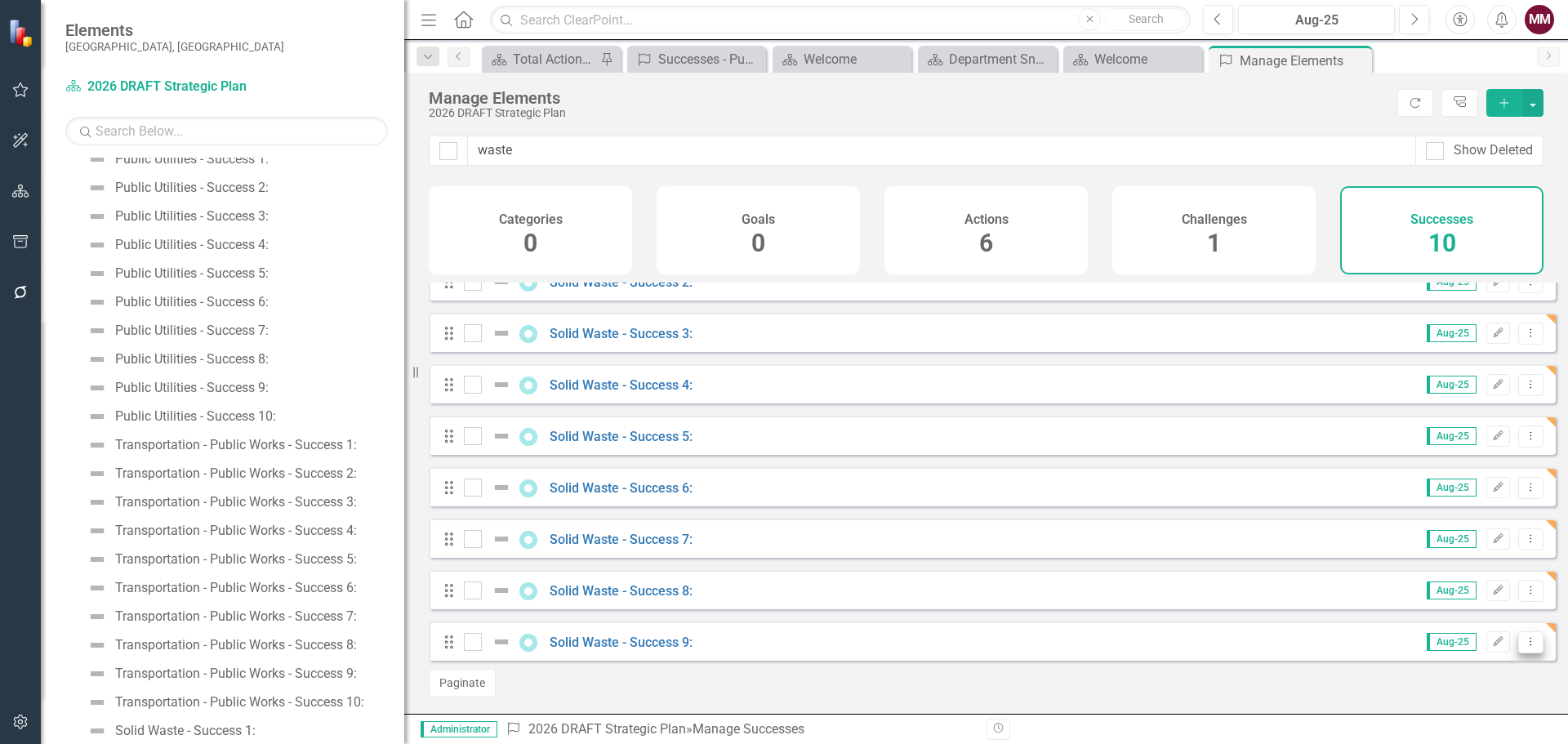
click at [1520, 648] on button "Dropdown Menu" at bounding box center [1531, 642] width 25 height 22
click at [1445, 577] on link "Copy Duplicate Success" at bounding box center [1458, 585] width 145 height 30
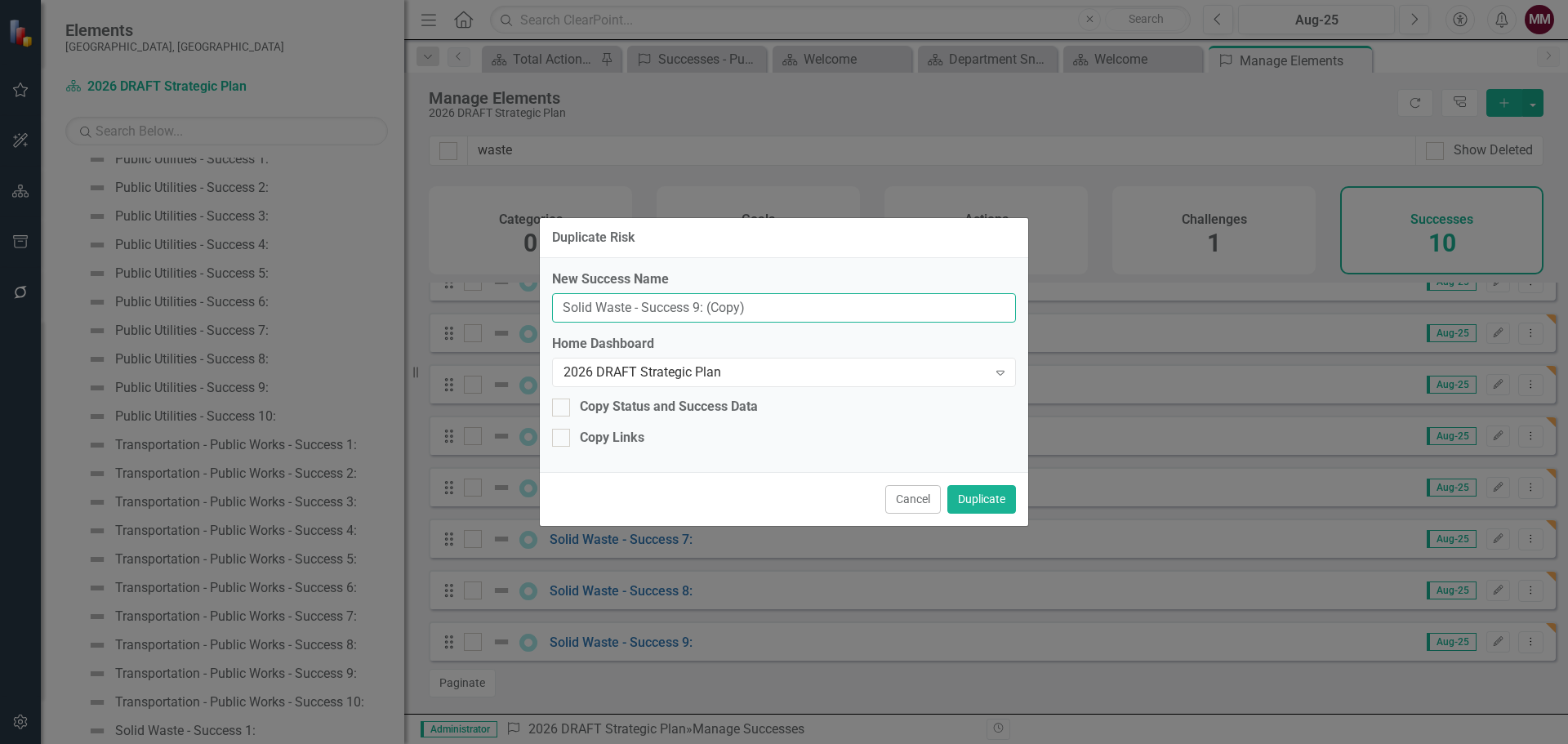
click at [697, 307] on input "Solid Waste - Success 9: (Copy)" at bounding box center [784, 308] width 464 height 30
type input "Solid Waste - Success 10:"
click at [973, 501] on button "Duplicate" at bounding box center [981, 500] width 69 height 29
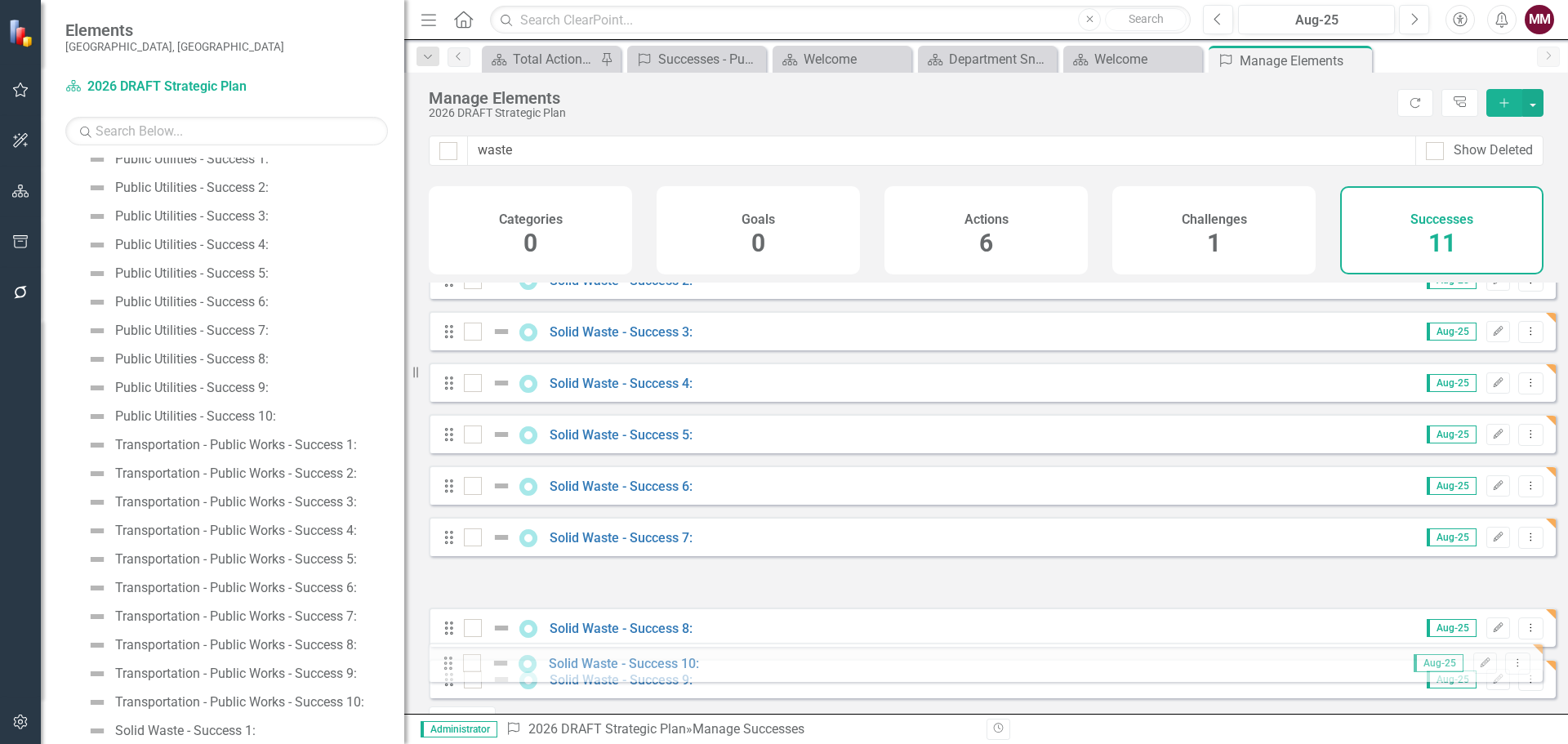
scroll to position [188, 0]
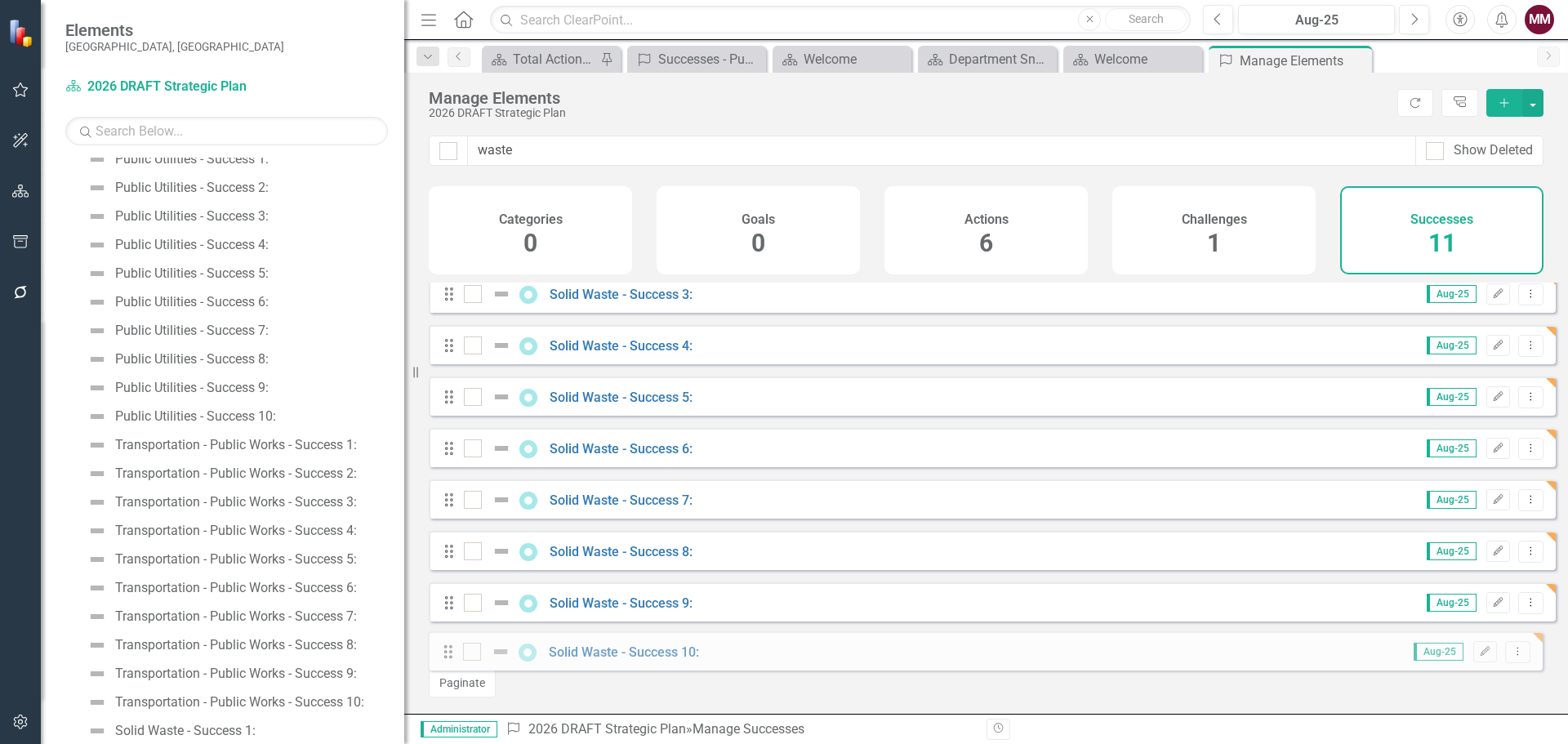
drag, startPoint x: 448, startPoint y: 419, endPoint x: 447, endPoint y: 654, distance: 235.0
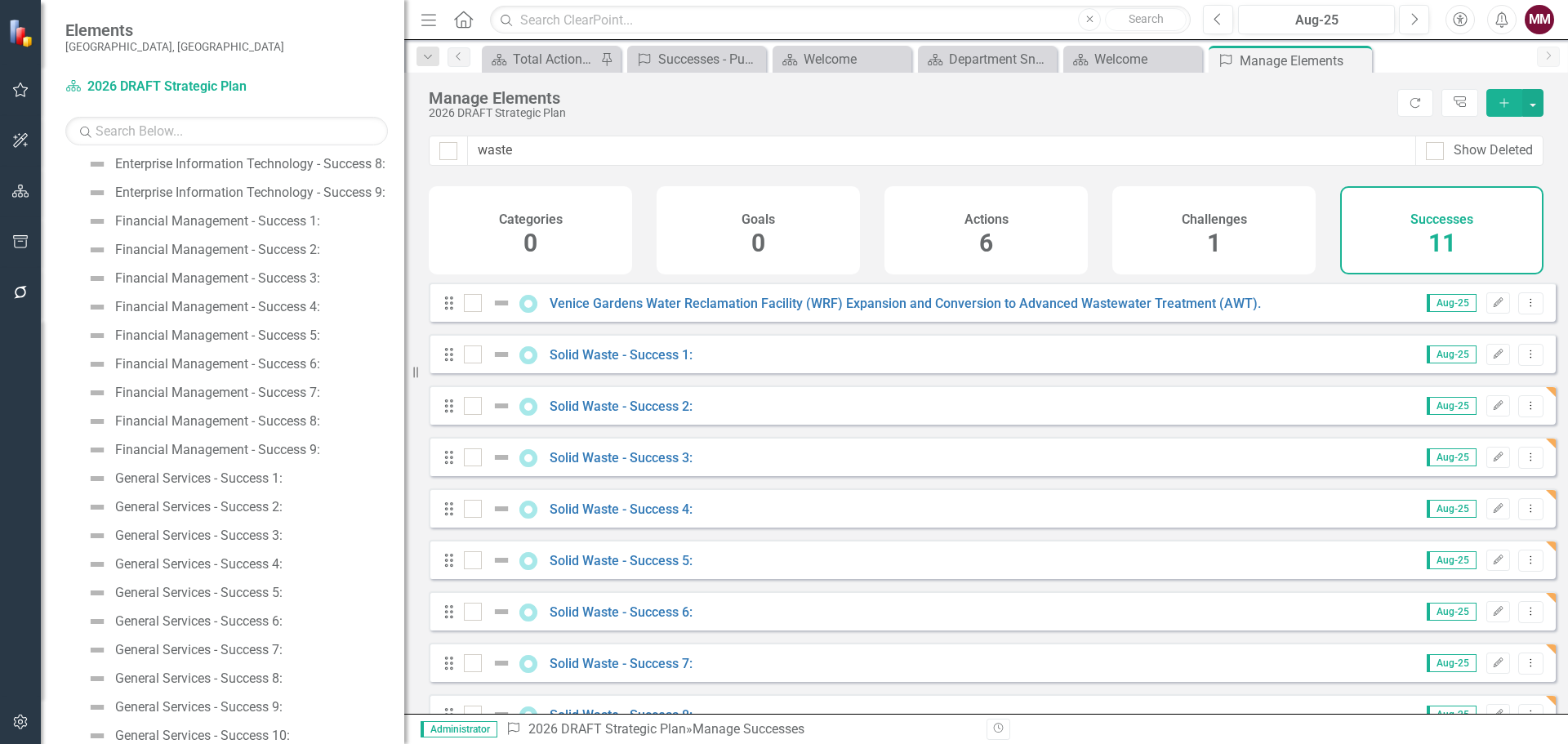
scroll to position [1435, 0]
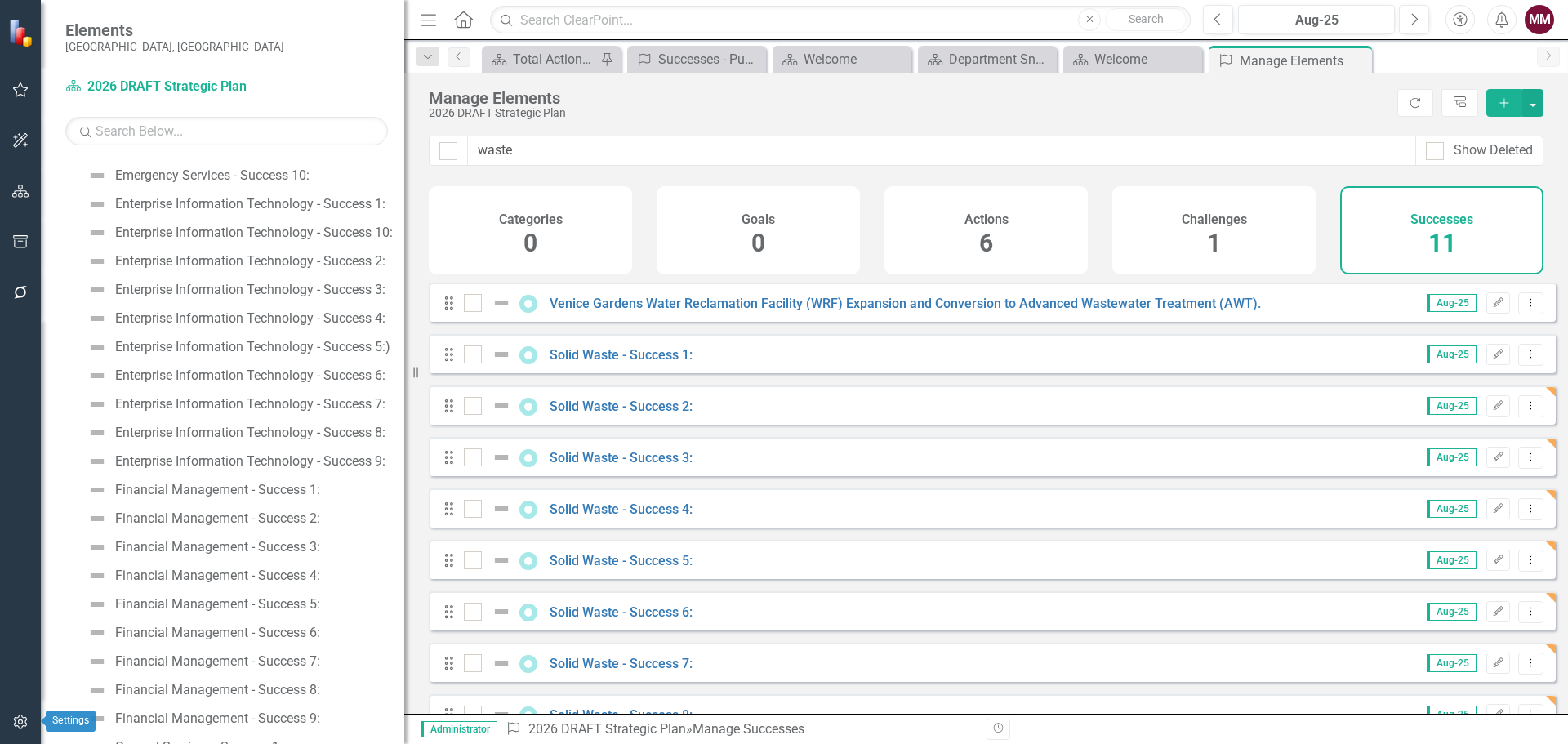
click at [17, 728] on icon "button" at bounding box center [21, 722] width 17 height 13
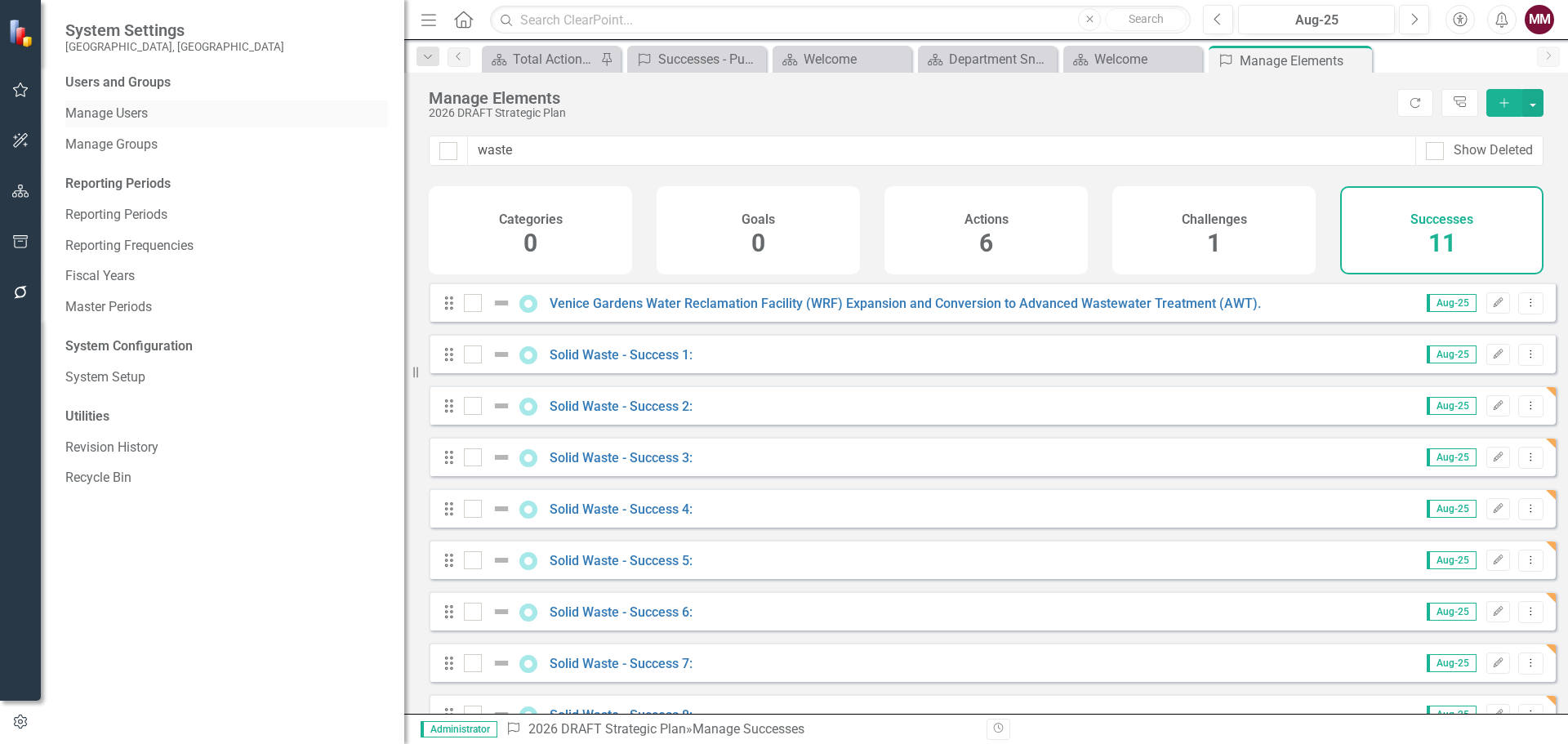
click at [126, 112] on link "Manage Users" at bounding box center [226, 113] width 323 height 18
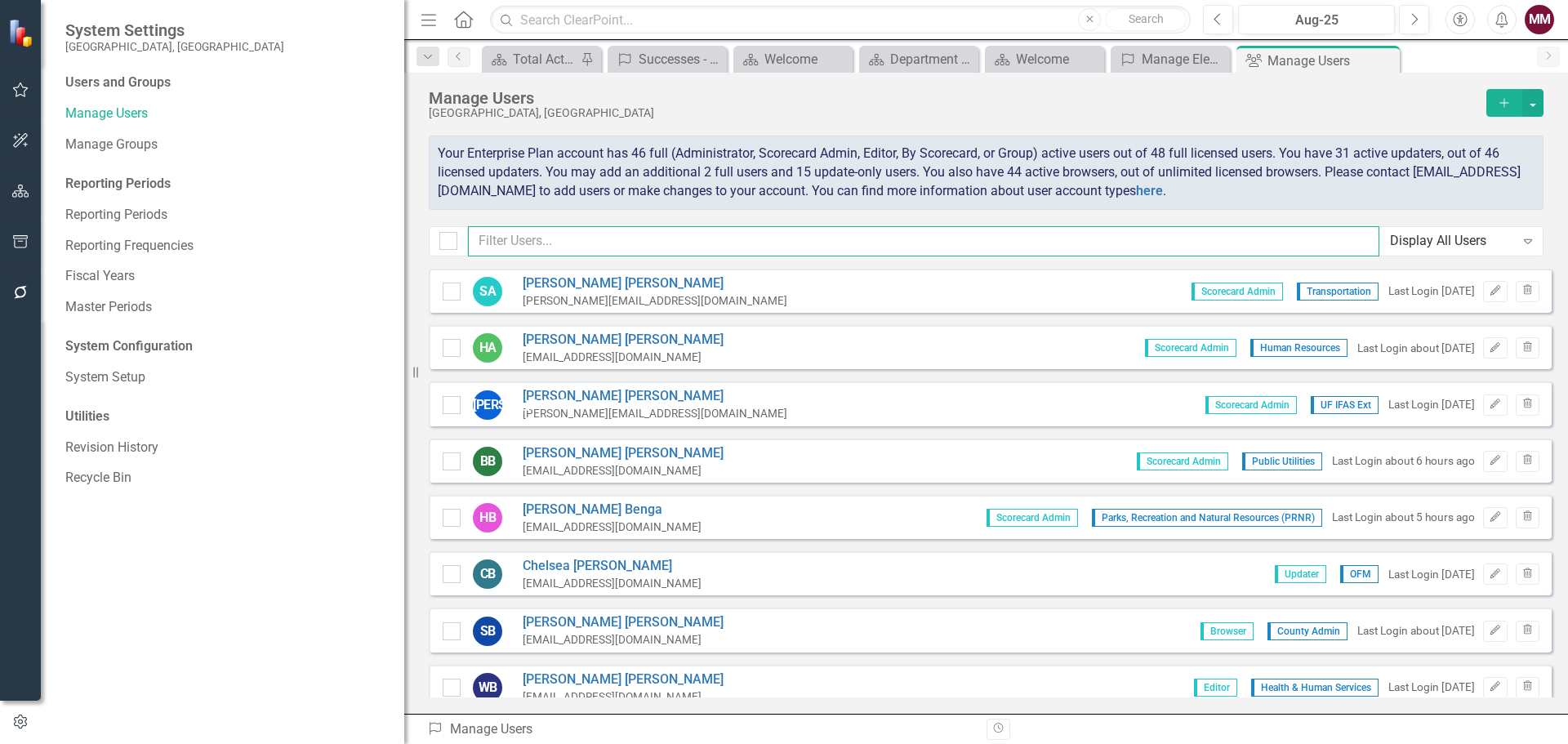
click at [547, 237] on input "text" at bounding box center [923, 241] width 911 height 30
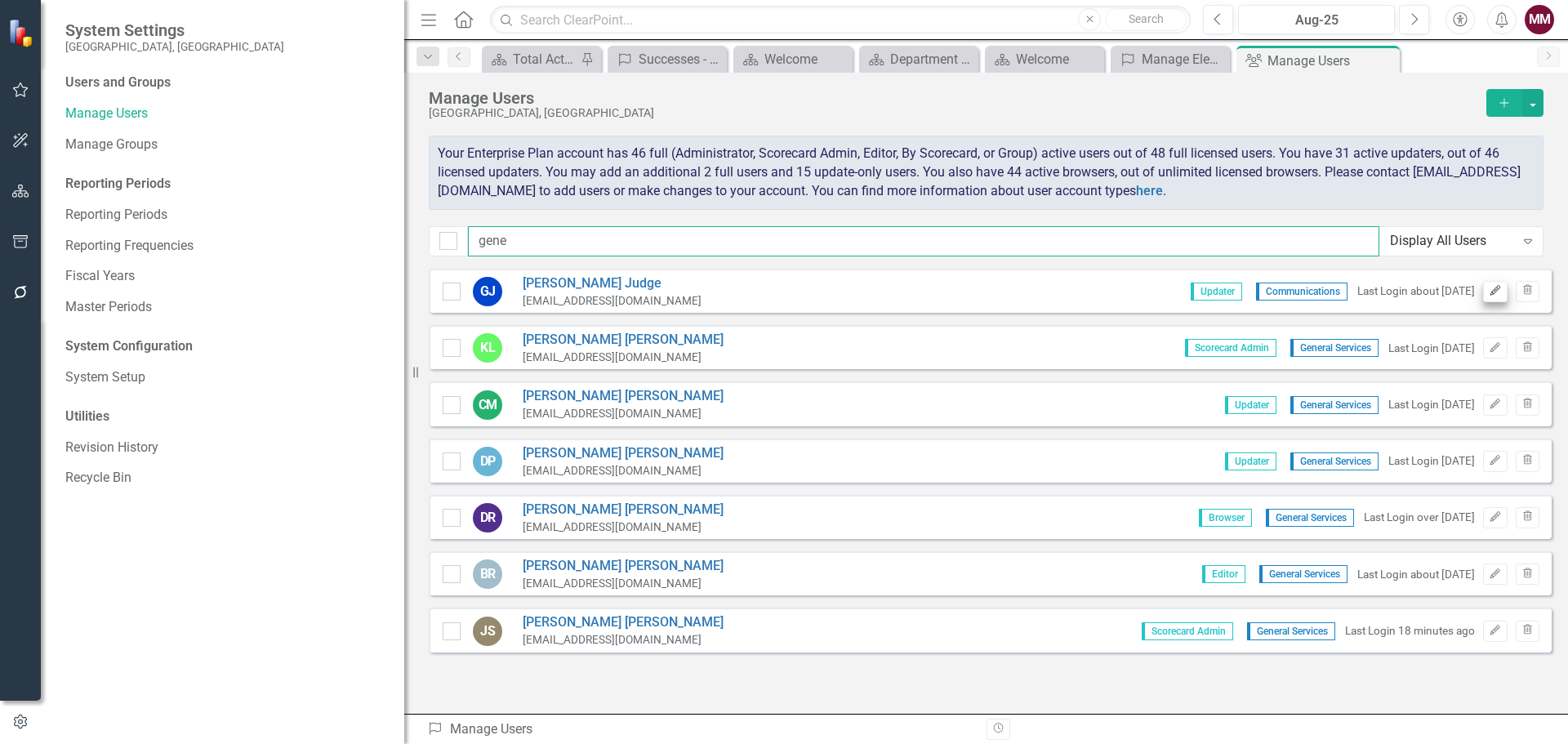
type input "gene"
click at [1489, 288] on icon "Edit" at bounding box center [1494, 291] width 13 height 10
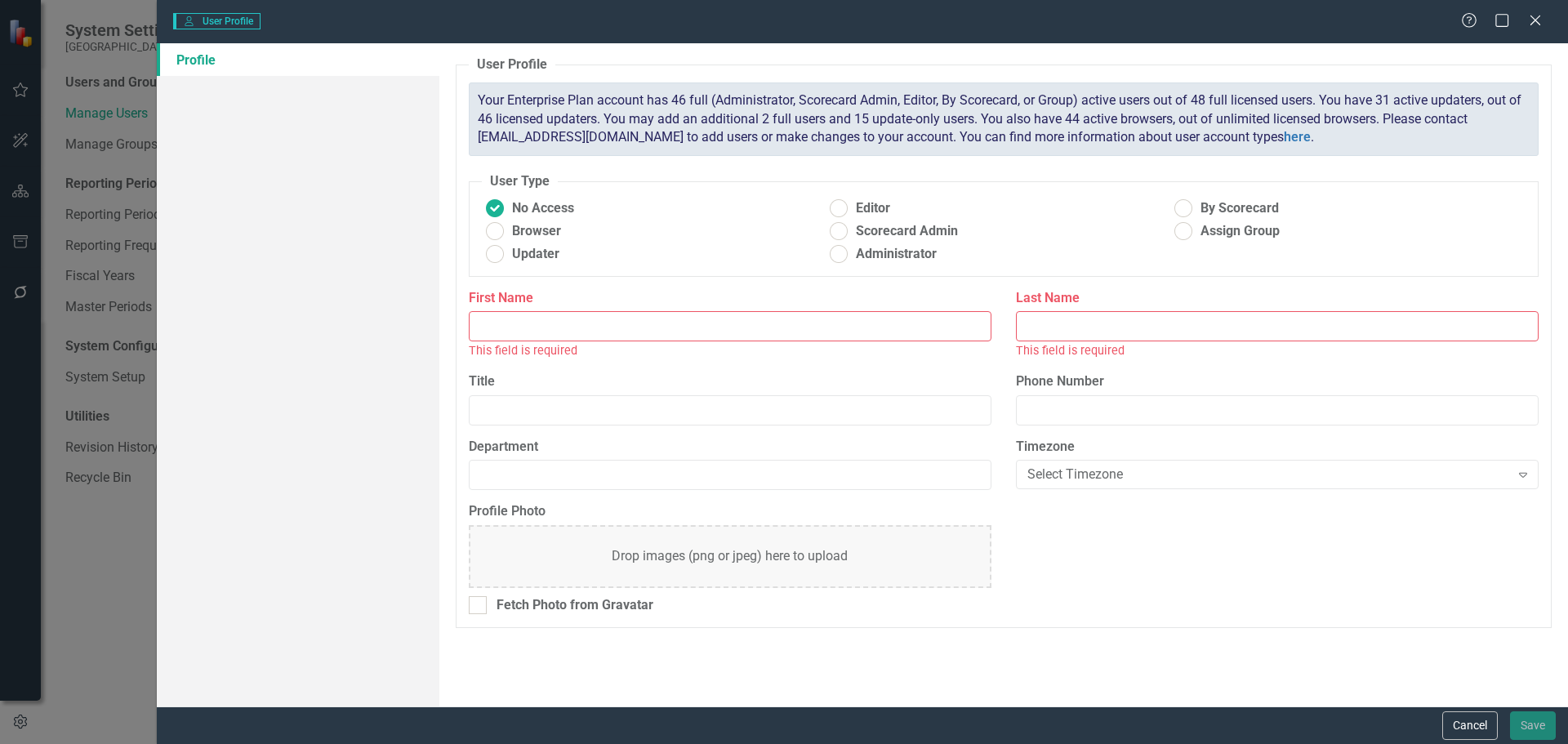
type input "[PERSON_NAME]"
type input "Judge"
type input "Communications"
radio input "false"
radio input "true"
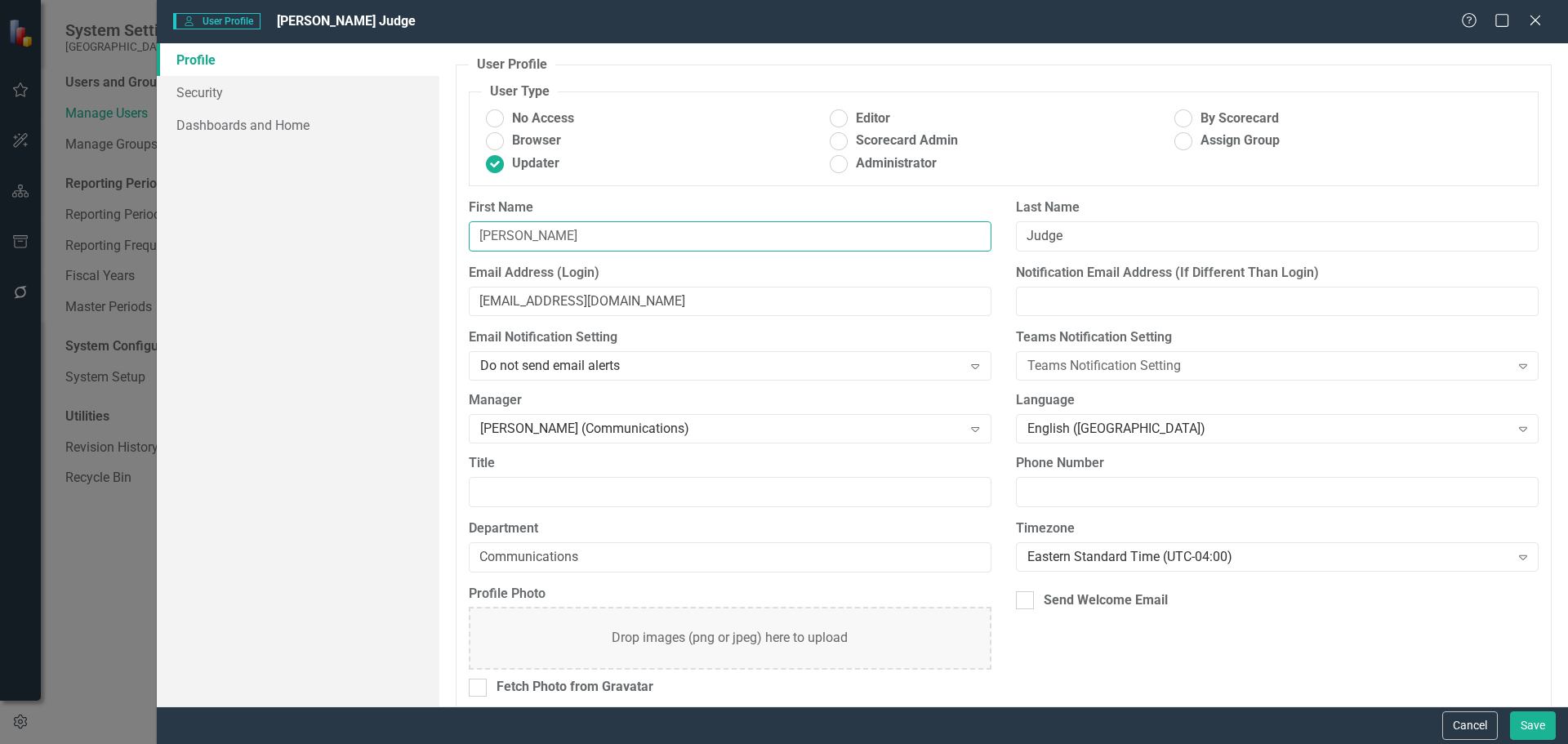
drag, startPoint x: 567, startPoint y: 237, endPoint x: 292, endPoint y: 238, distance: 275.0
click at [318, 237] on div "Profile Security Dashboards and Home User Profile ClearPoint has a wealth of op…" at bounding box center [862, 375] width 1411 height 664
type input "[PERSON_NAME]"
drag, startPoint x: 641, startPoint y: 306, endPoint x: 291, endPoint y: 271, distance: 351.7
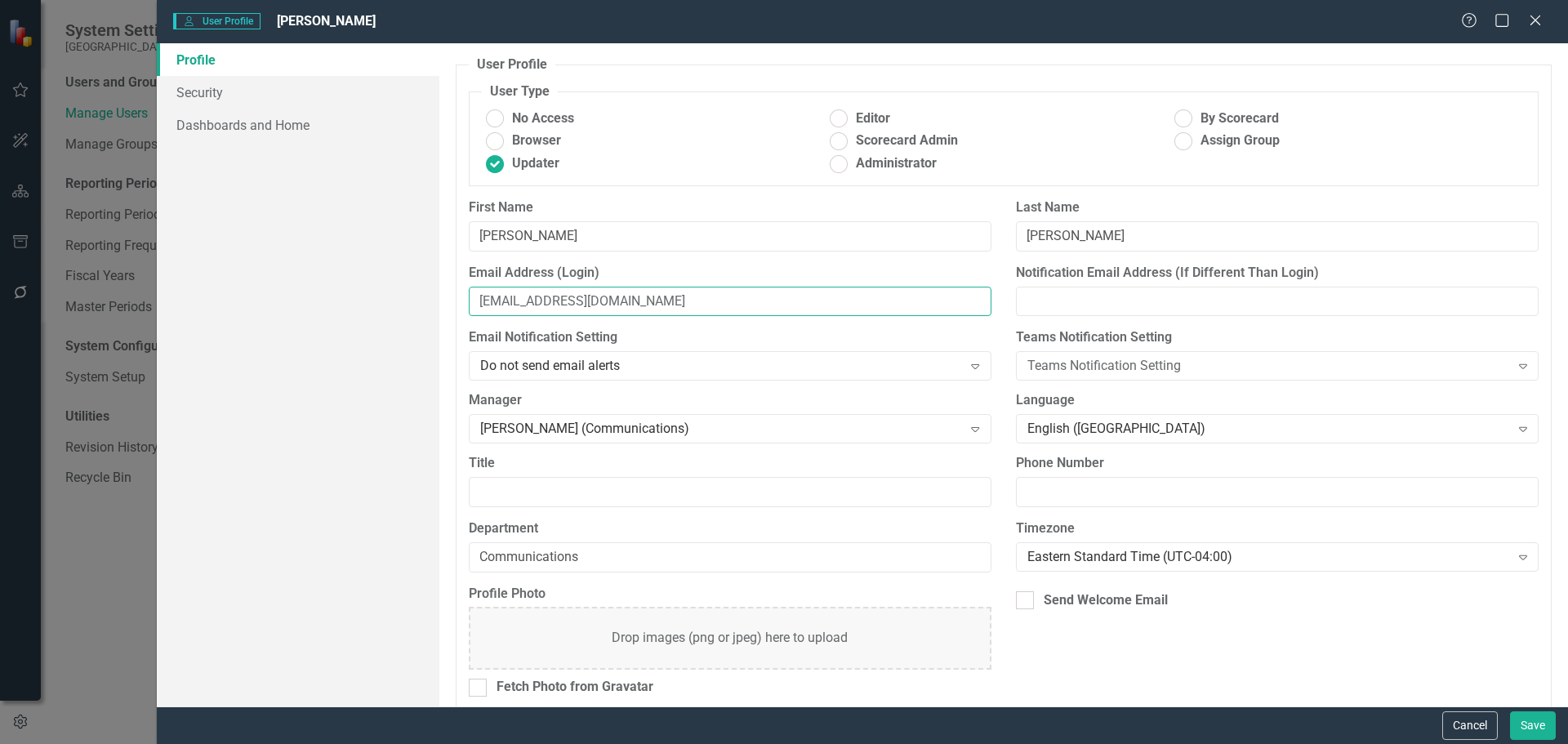
click at [280, 272] on div "Profile Security Dashboards and Home User Profile ClearPoint has a wealth of op…" at bounding box center [862, 375] width 1411 height 664
paste input "snealeigh"
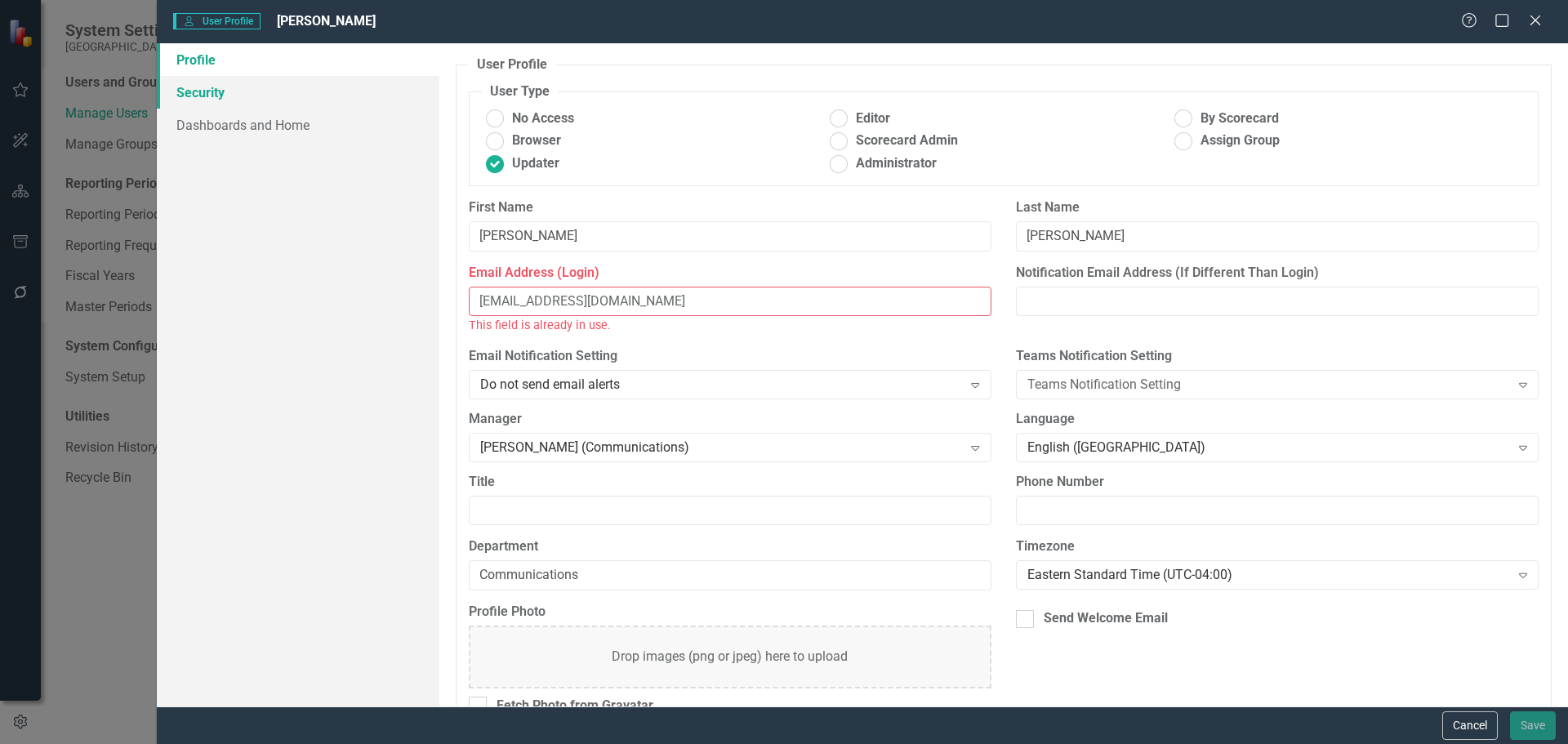
type input "[EMAIL_ADDRESS][DOMAIN_NAME]"
click at [206, 91] on link "Security" at bounding box center [298, 92] width 283 height 33
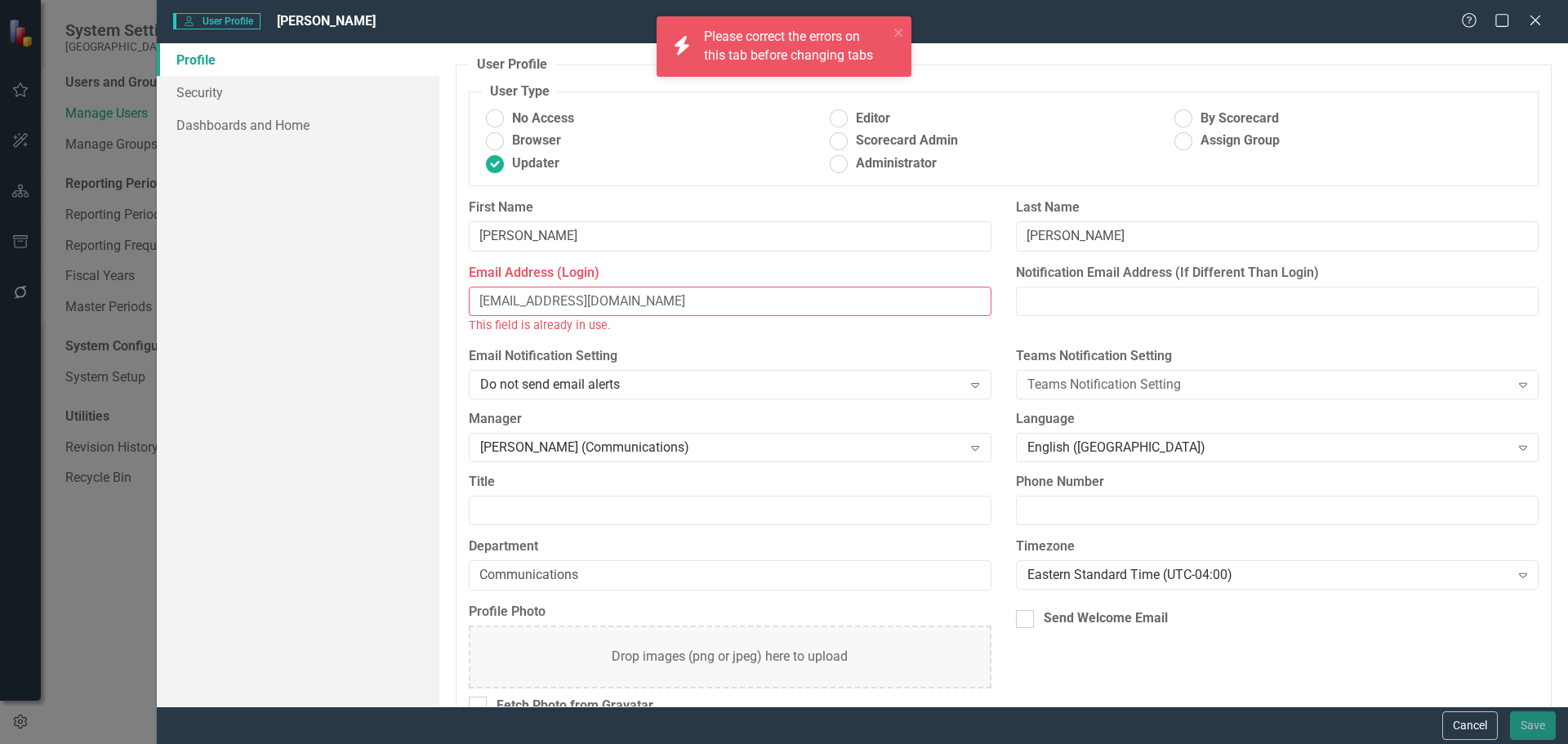
click at [629, 307] on input "[EMAIL_ADDRESS][DOMAIN_NAME]" at bounding box center [730, 301] width 523 height 30
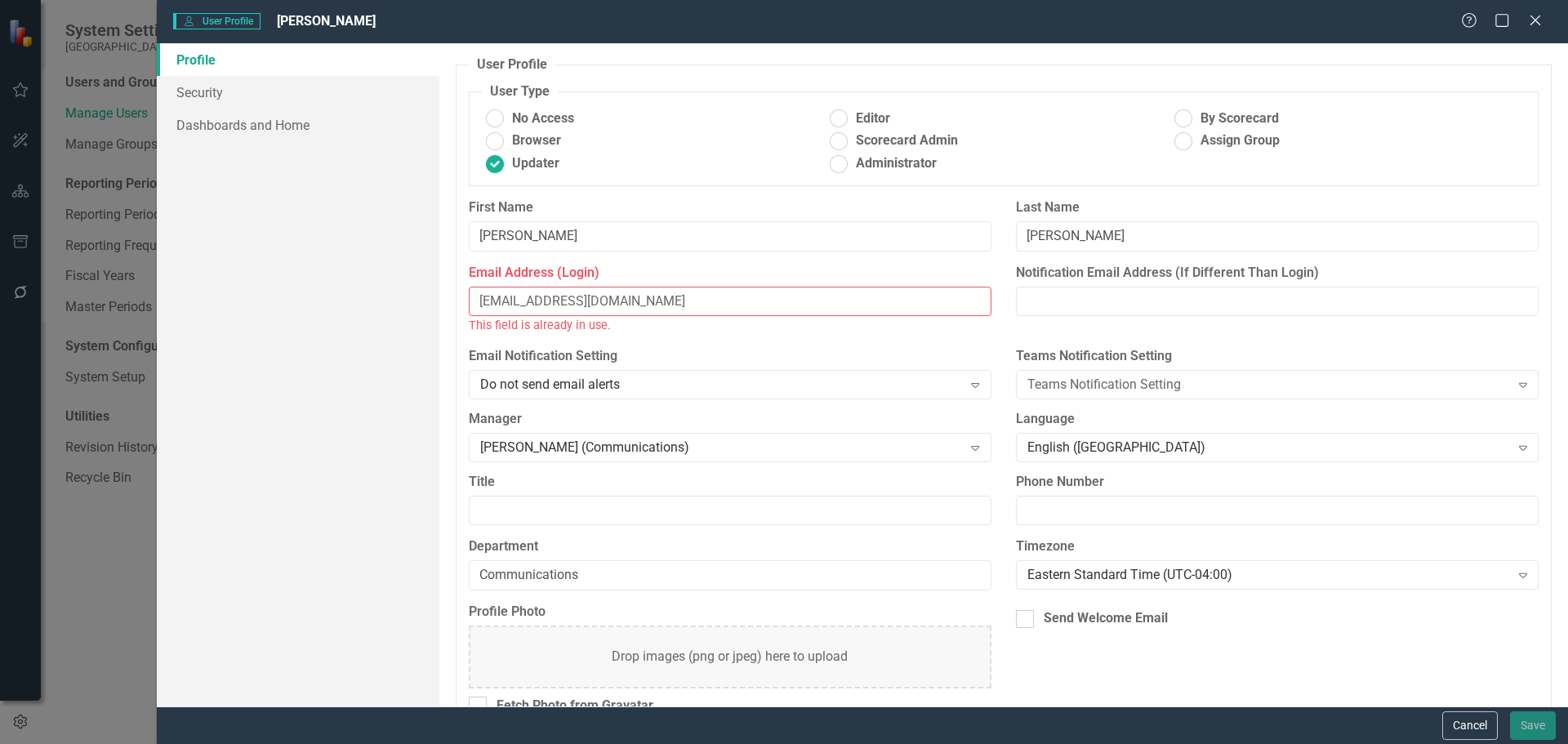
click at [472, 302] on input "[EMAIL_ADDRESS][DOMAIN_NAME]" at bounding box center [730, 301] width 523 height 30
click at [1458, 720] on button "Cancel" at bounding box center [1469, 727] width 55 height 29
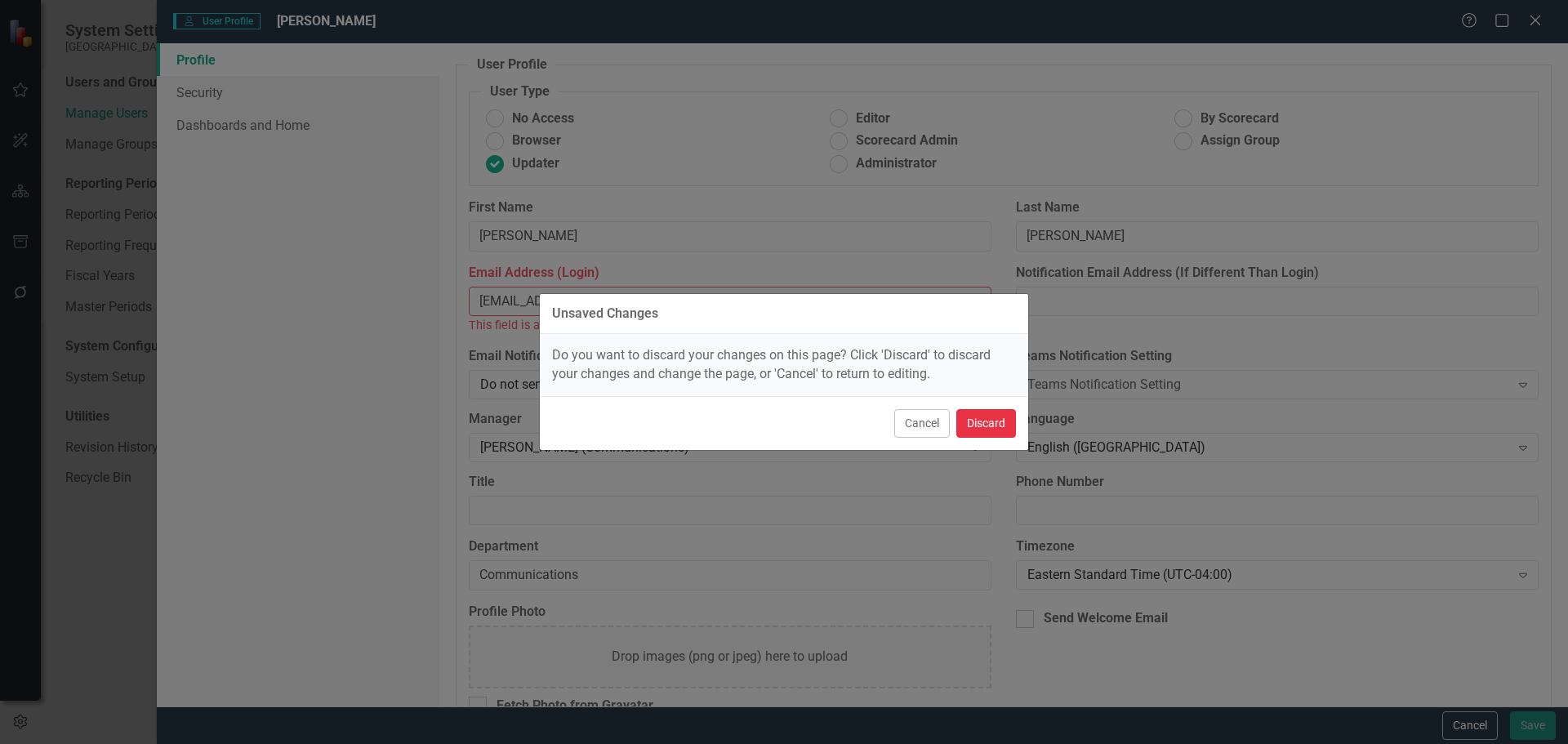
click at [997, 420] on button "Discard" at bounding box center [987, 424] width 60 height 29
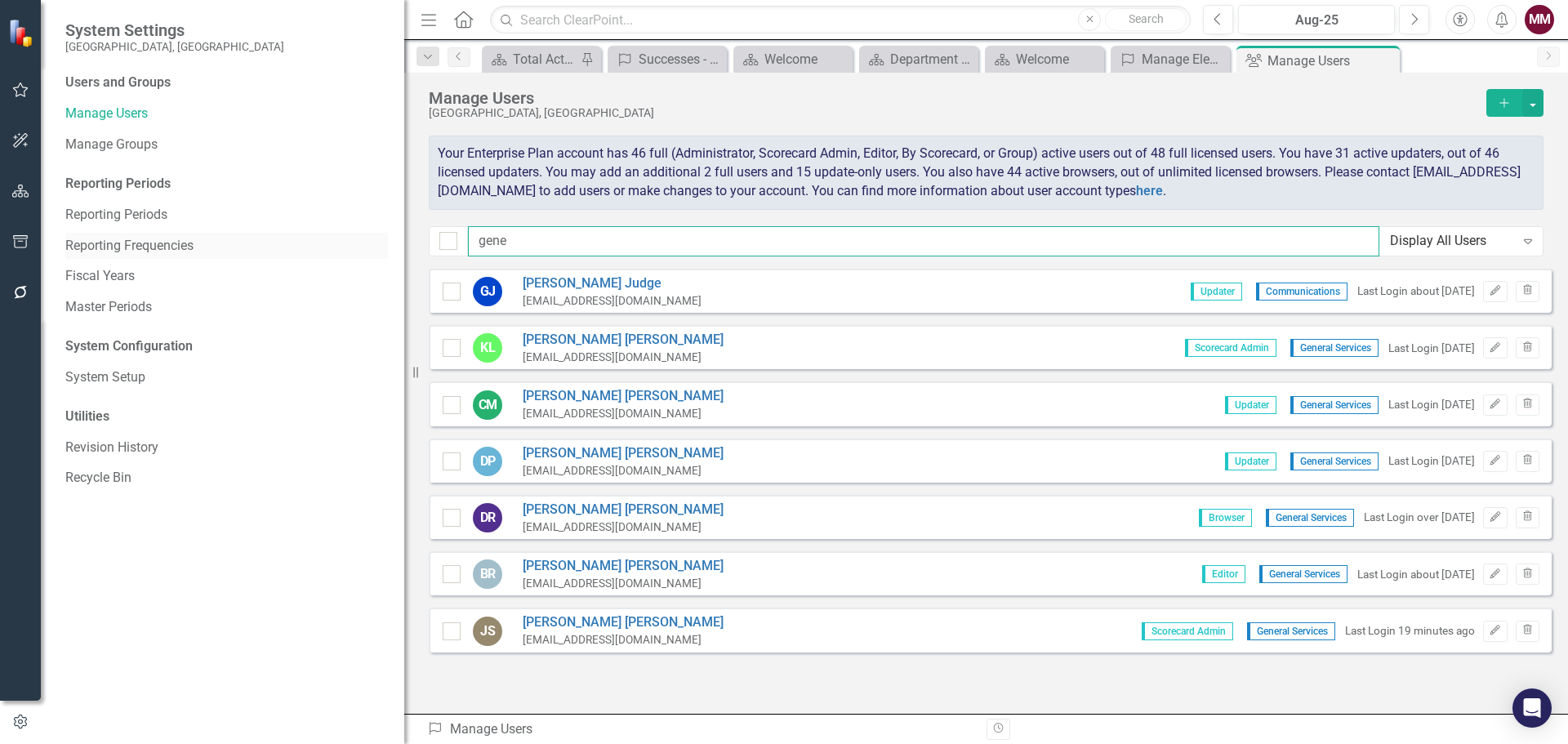
drag, startPoint x: 569, startPoint y: 239, endPoint x: 253, endPoint y: 242, distance: 316.0
click at [274, 242] on div "System Settings [GEOGRAPHIC_DATA], [GEOGRAPHIC_DATA] Users and Groups Manage Us…" at bounding box center [784, 372] width 1568 height 744
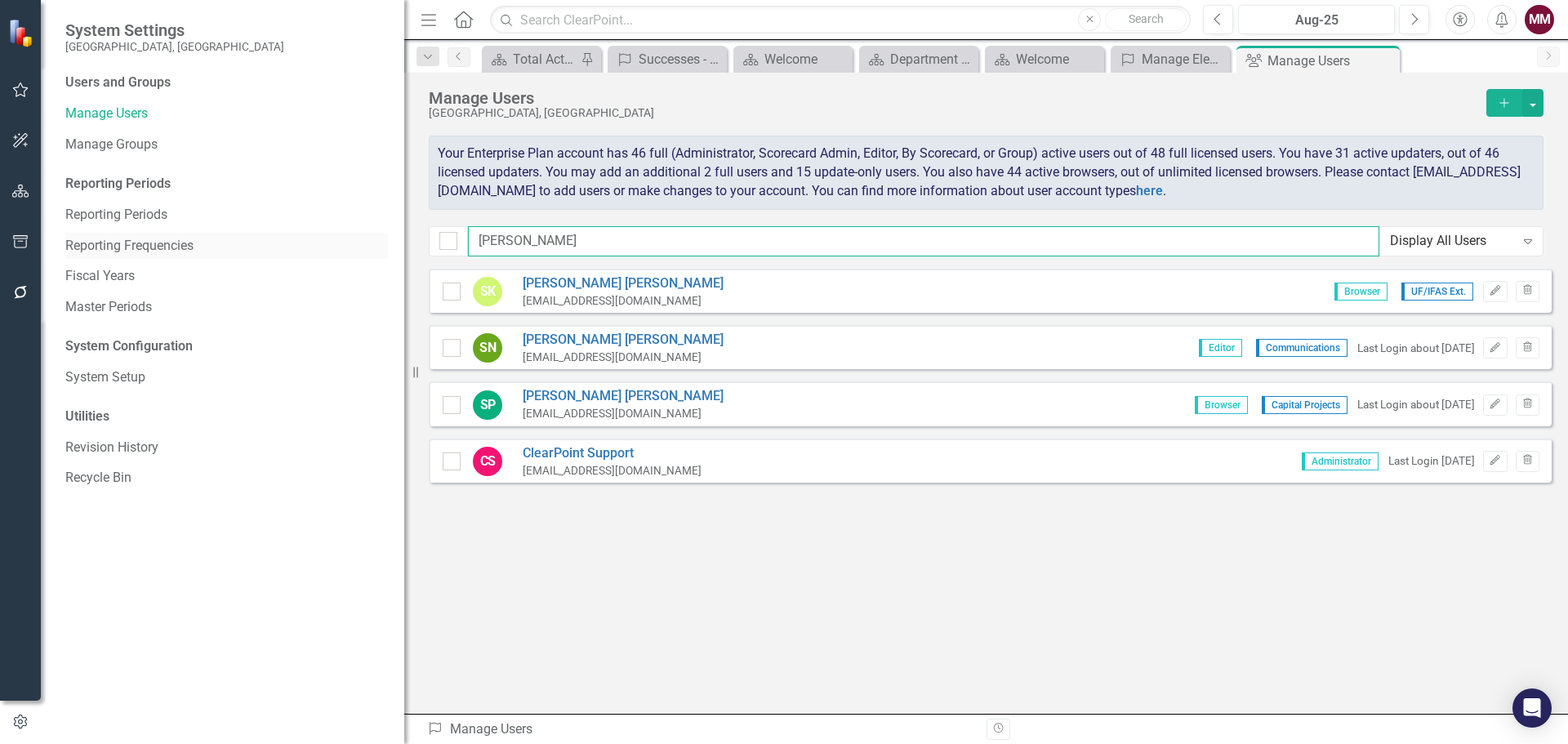
drag, startPoint x: 518, startPoint y: 237, endPoint x: 361, endPoint y: 237, distance: 157.0
click at [361, 237] on div "System Settings [GEOGRAPHIC_DATA], [GEOGRAPHIC_DATA] Users and Groups Manage Us…" at bounding box center [784, 372] width 1568 height 744
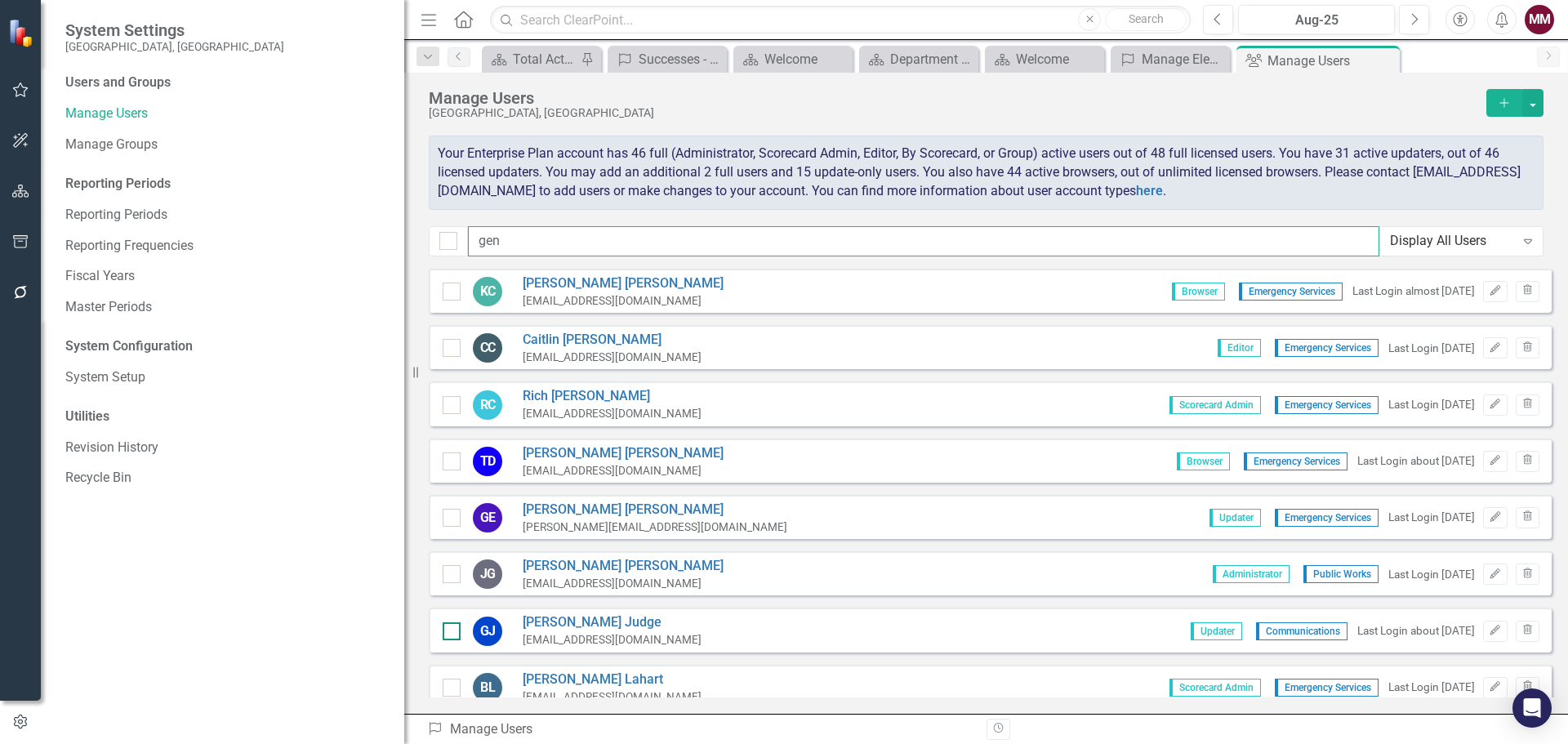
type input "gen"
click at [448, 635] on div at bounding box center [451, 632] width 18 height 18
click at [448, 634] on input "checkbox" at bounding box center [447, 628] width 11 height 11
click at [1535, 104] on button "button" at bounding box center [1533, 103] width 21 height 28
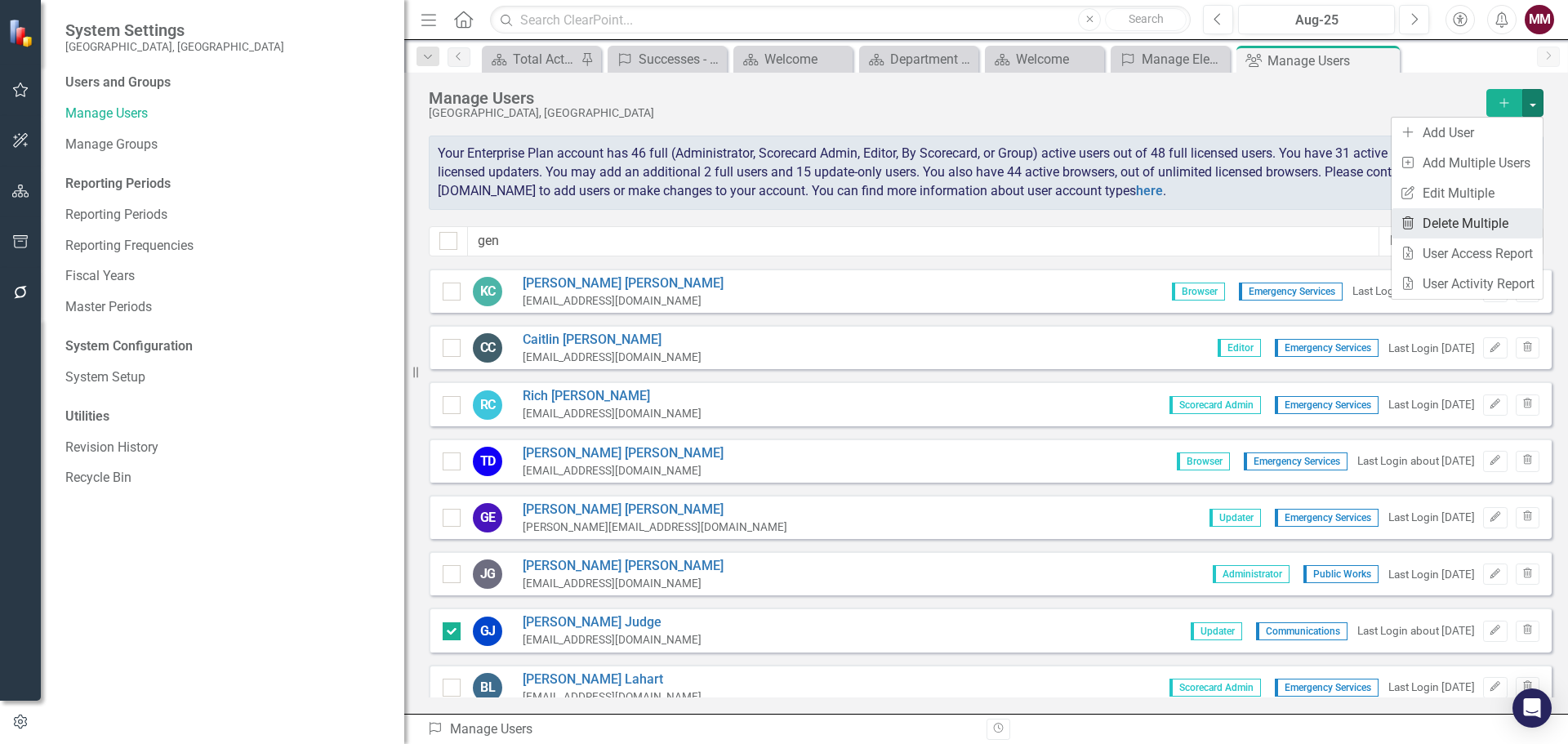
click at [1478, 225] on link "Trash Delete Multiple" at bounding box center [1467, 223] width 151 height 30
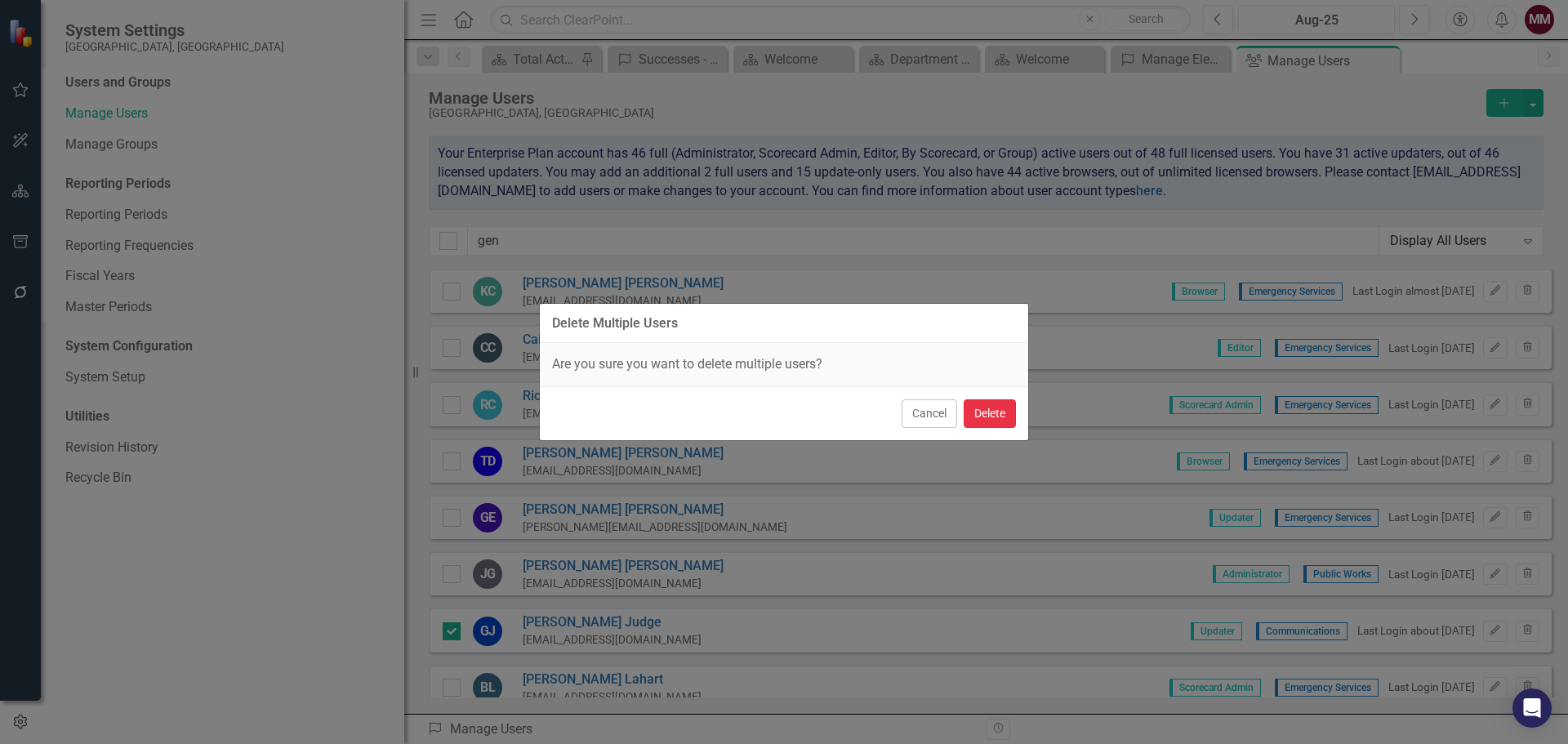
click at [993, 414] on button "Delete" at bounding box center [990, 414] width 52 height 29
checkbox input "false"
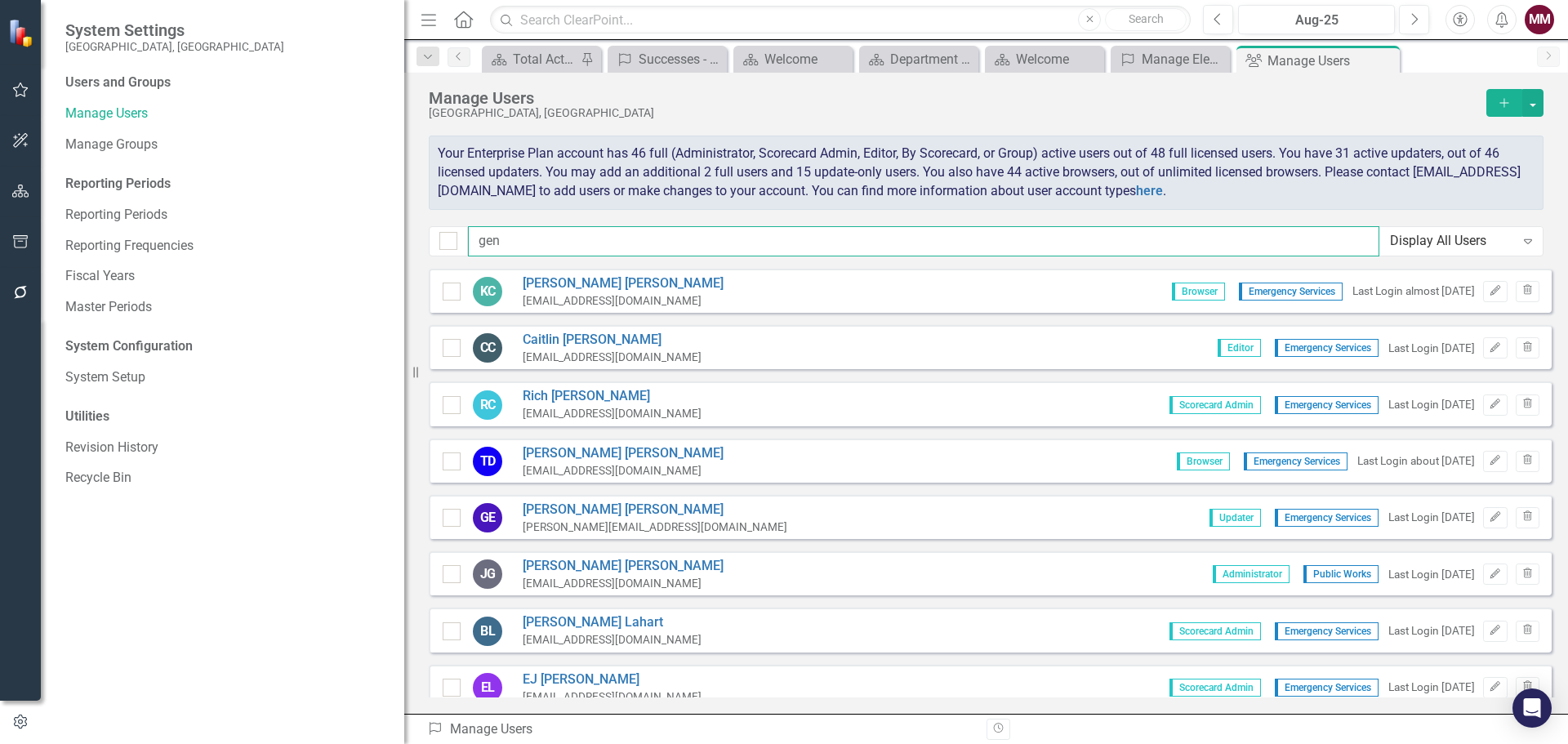
drag, startPoint x: 527, startPoint y: 239, endPoint x: 398, endPoint y: 234, distance: 129.1
click at [398, 234] on div "System Settings [GEOGRAPHIC_DATA], [GEOGRAPHIC_DATA] Users and Groups Manage Us…" at bounding box center [784, 372] width 1568 height 744
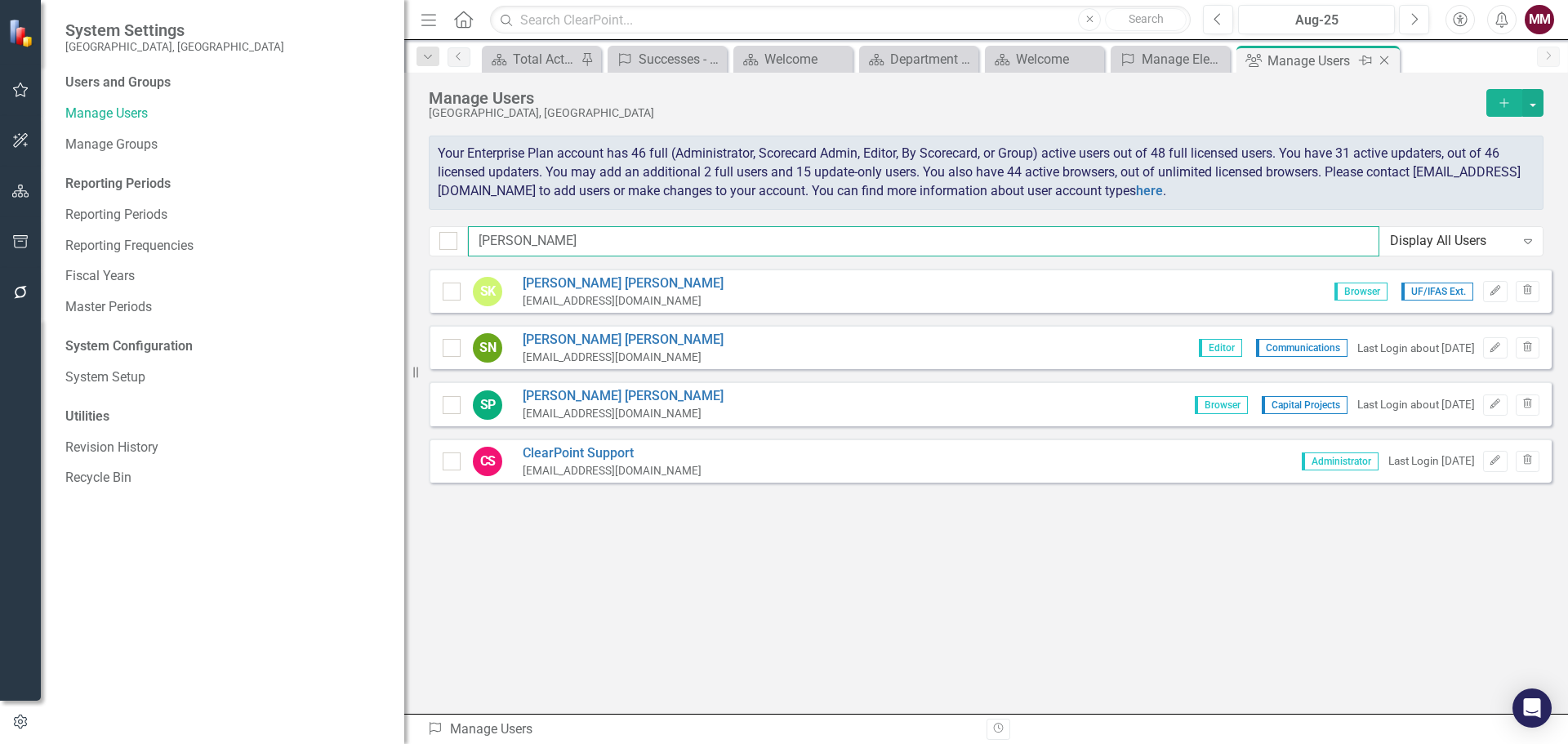
type input "[PERSON_NAME]"
click at [1386, 63] on icon "Close" at bounding box center [1384, 60] width 16 height 13
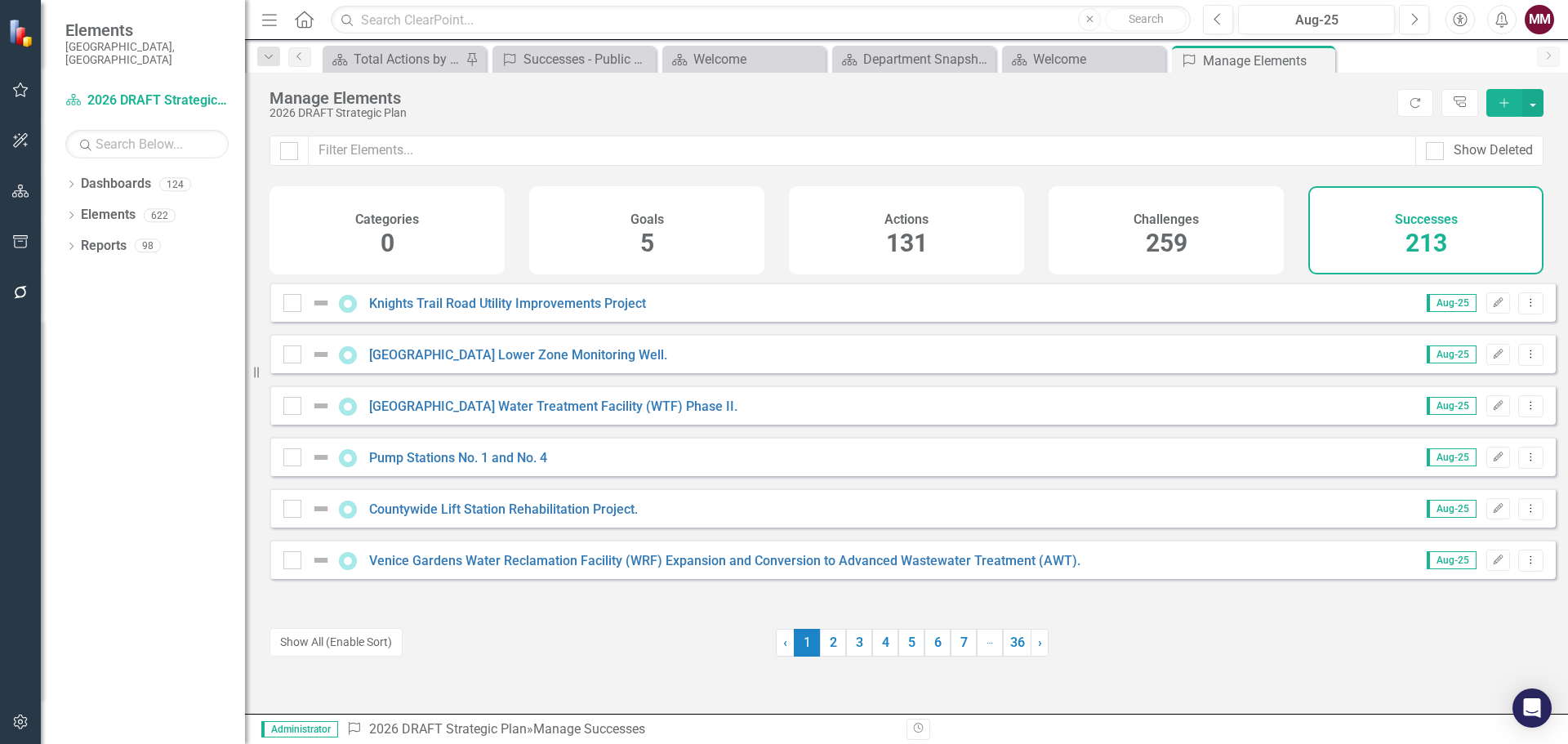
drag, startPoint x: 407, startPoint y: 357, endPoint x: 181, endPoint y: 357, distance: 226.0
click at [181, 357] on div "Elements [GEOGRAPHIC_DATA], [GEOGRAPHIC_DATA] Dashboard 2026 DRAFT Strategic Pl…" at bounding box center [122, 372] width 245 height 744
click at [1364, 226] on div "Successes 213" at bounding box center [1426, 230] width 235 height 88
click at [374, 649] on button "Show All (Enable Sort)" at bounding box center [335, 643] width 133 height 29
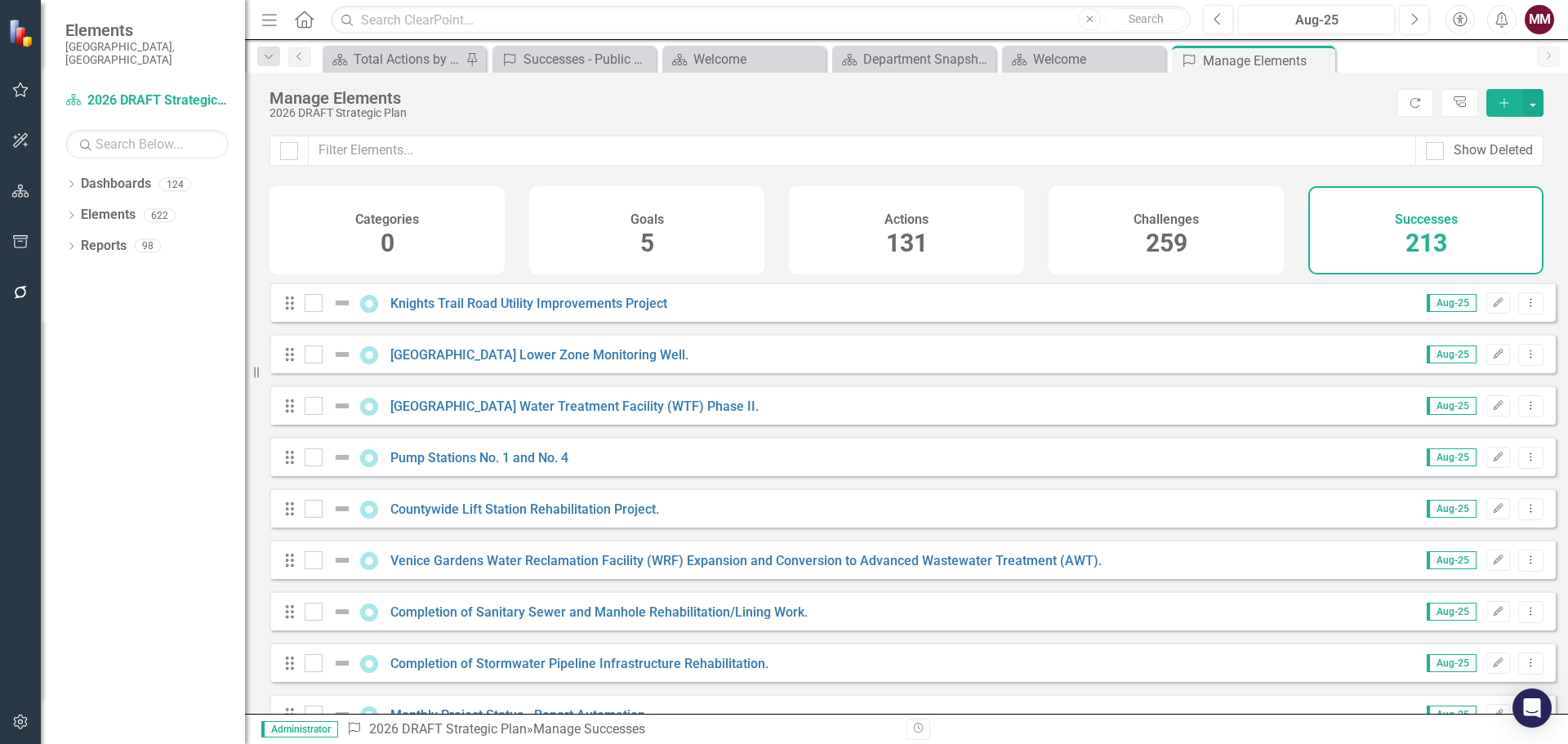
scroll to position [81, 0]
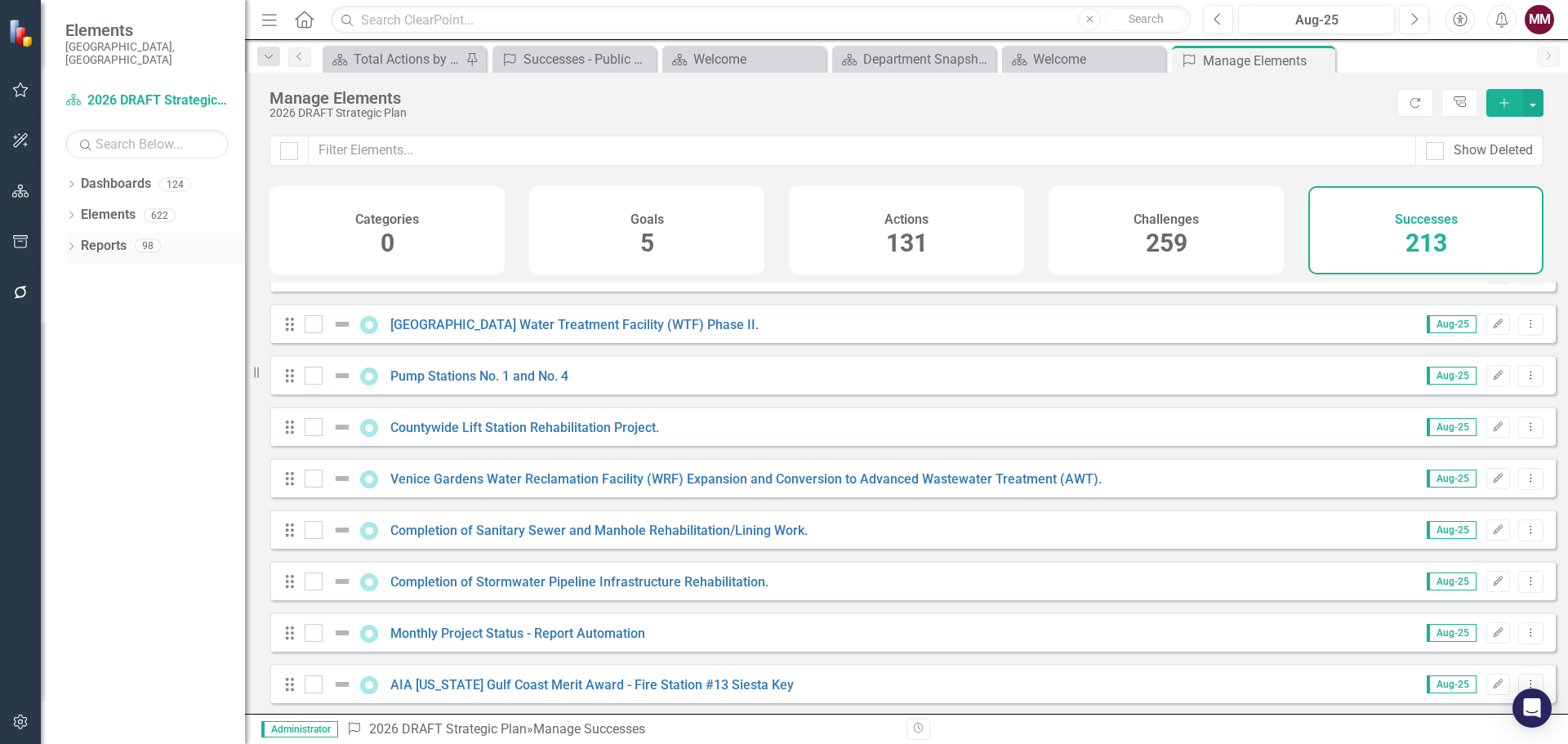
click at [69, 241] on div "Dropdown" at bounding box center [71, 248] width 12 height 14
click at [82, 395] on icon "Dropdown" at bounding box center [78, 399] width 12 height 9
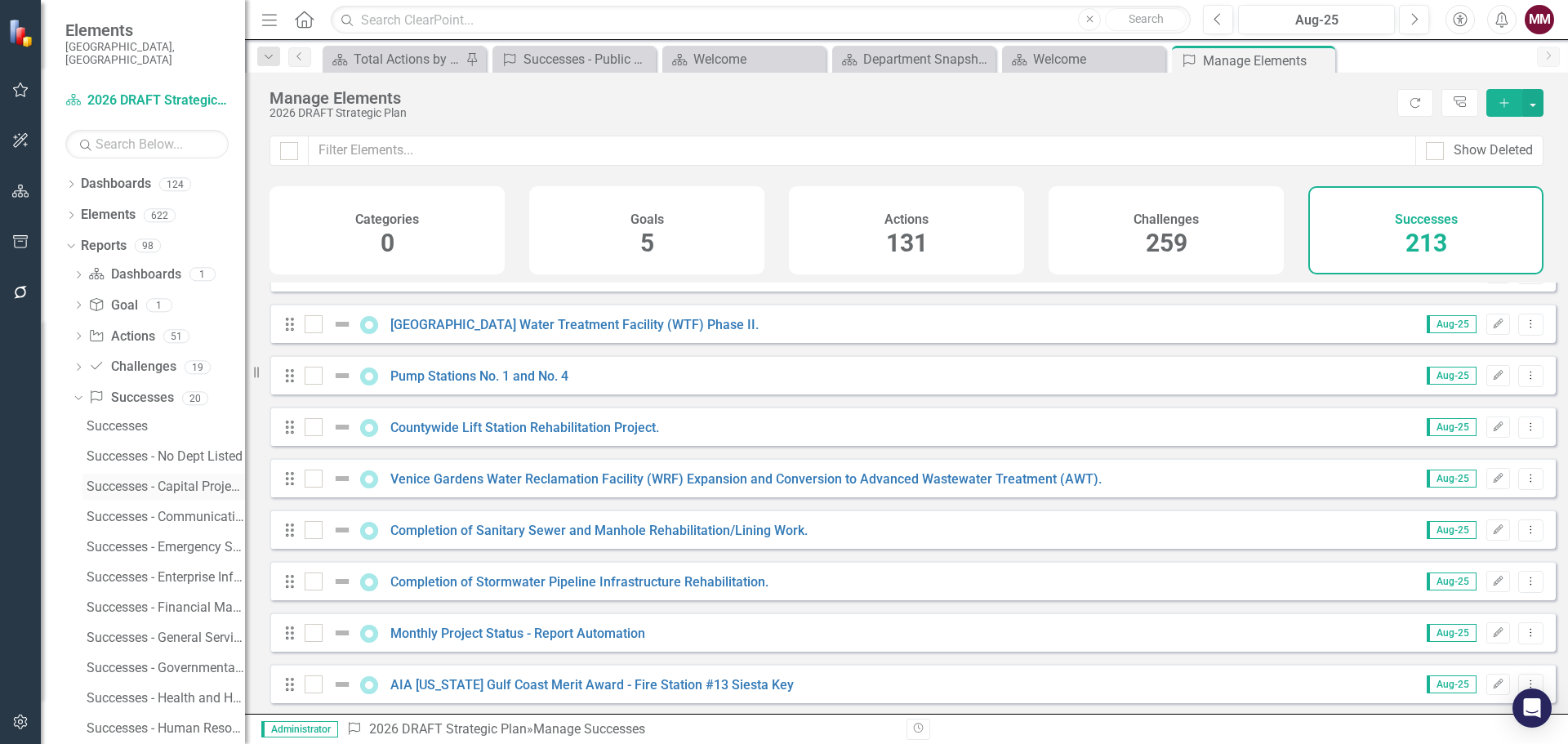
click at [114, 480] on div "Successes - Capital Projects" at bounding box center [166, 486] width 159 height 15
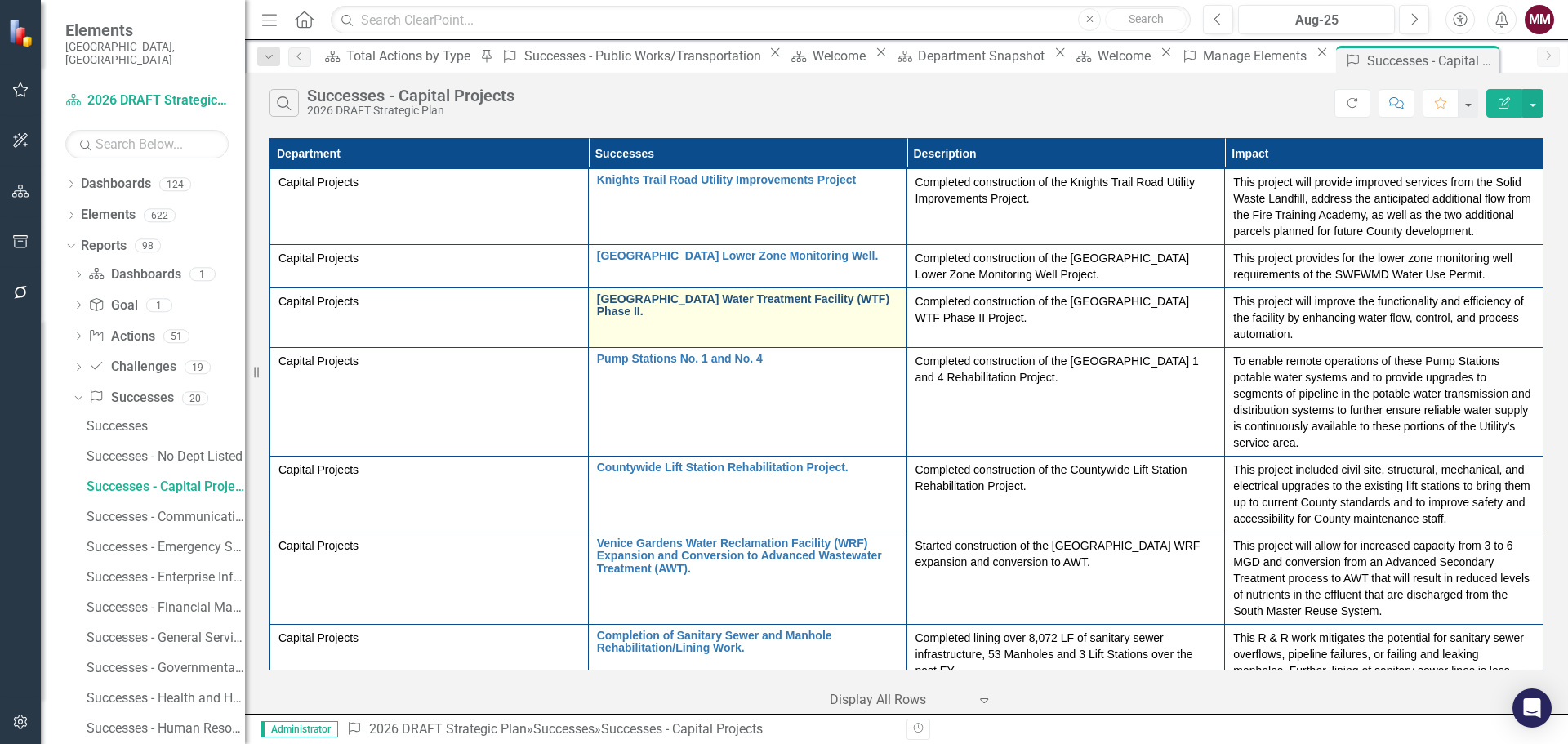
click at [790, 305] on link "[GEOGRAPHIC_DATA] Water Treatment Facility (WTF) Phase II." at bounding box center [747, 306] width 301 height 25
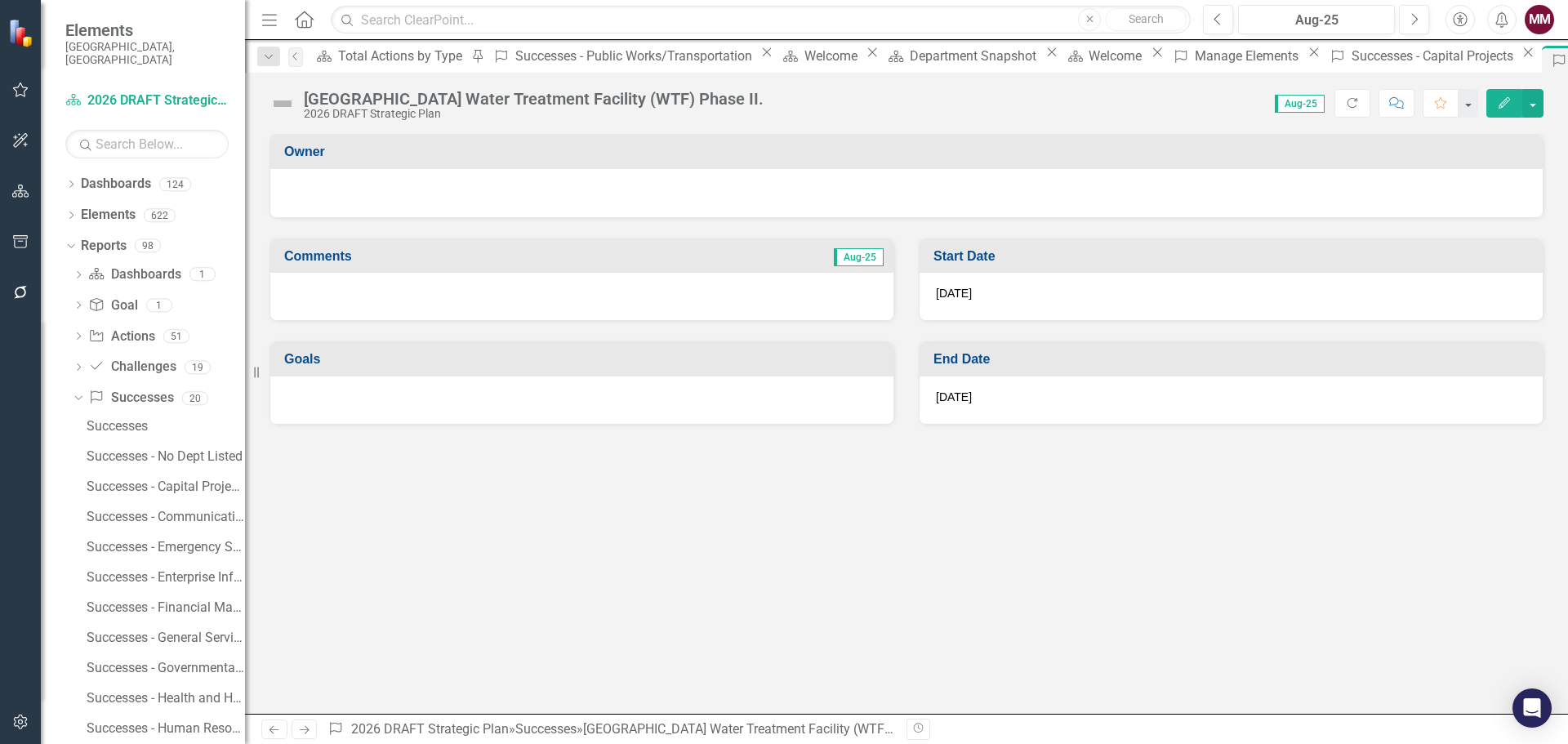
click at [772, 97] on div "Score: N/A Aug-25 Completed Refresh Comment Favorite Edit" at bounding box center [1157, 103] width 772 height 28
click at [715, 102] on div "[GEOGRAPHIC_DATA] Water Treatment Facility (WTF) Phase II." at bounding box center [534, 99] width 460 height 18
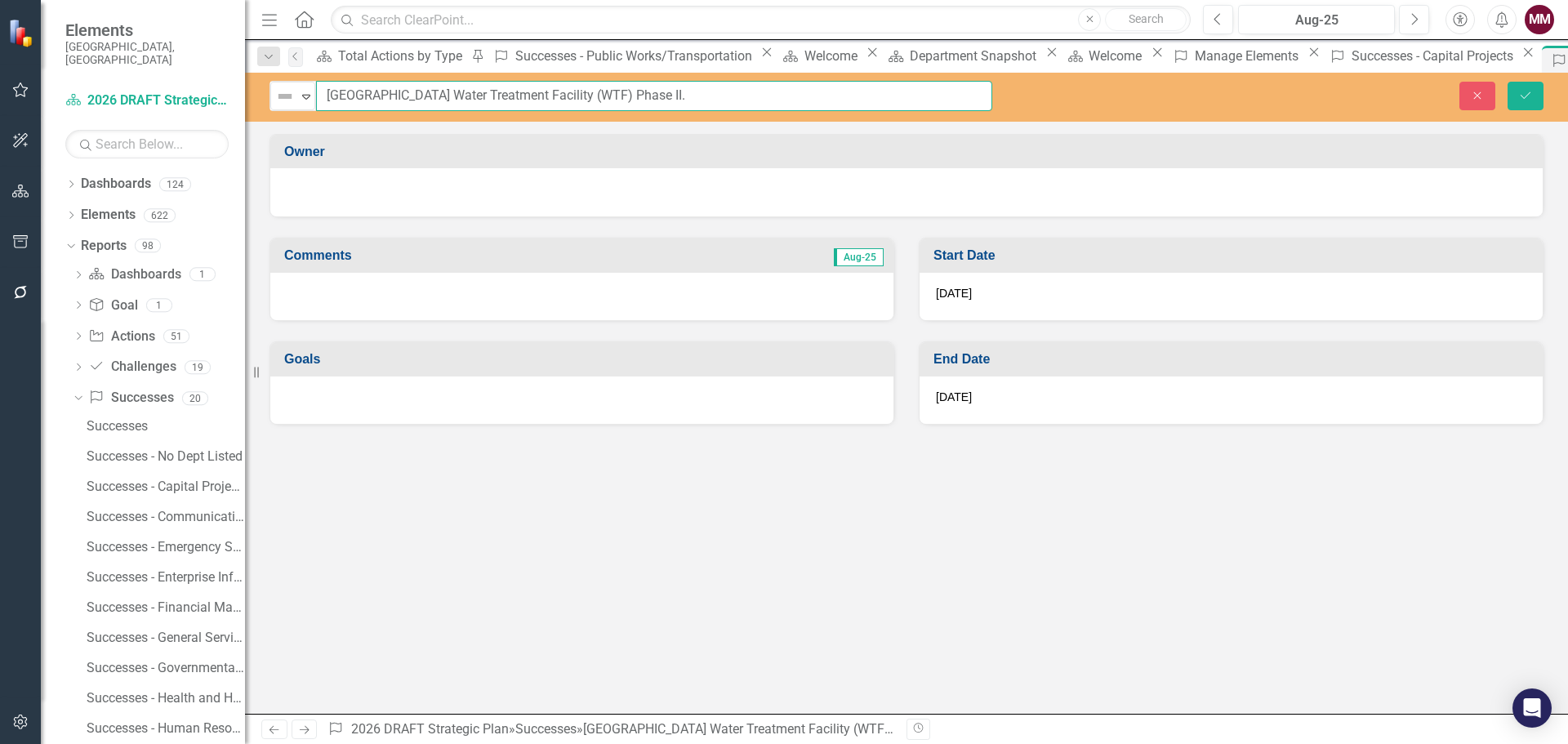
click at [776, 102] on input "[GEOGRAPHIC_DATA] Water Treatment Facility (WTF) Phase II." at bounding box center [654, 95] width 676 height 30
type input "[GEOGRAPHIC_DATA] Water Treatment Facility (WTF) Phase II"
click at [1515, 93] on button "Save" at bounding box center [1525, 96] width 36 height 29
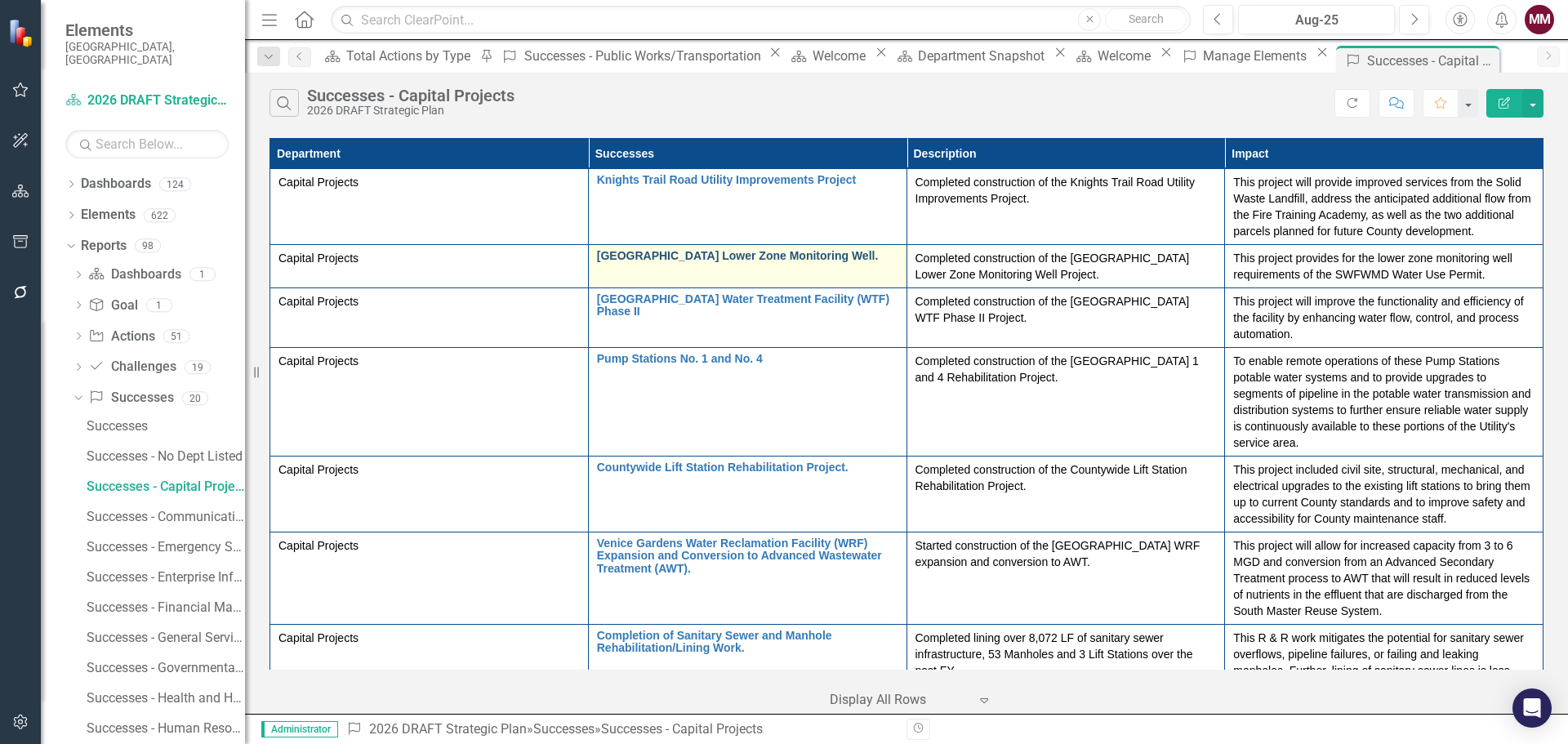
click at [740, 257] on link "[GEOGRAPHIC_DATA] Lower Zone Monitoring Well." at bounding box center [747, 256] width 301 height 13
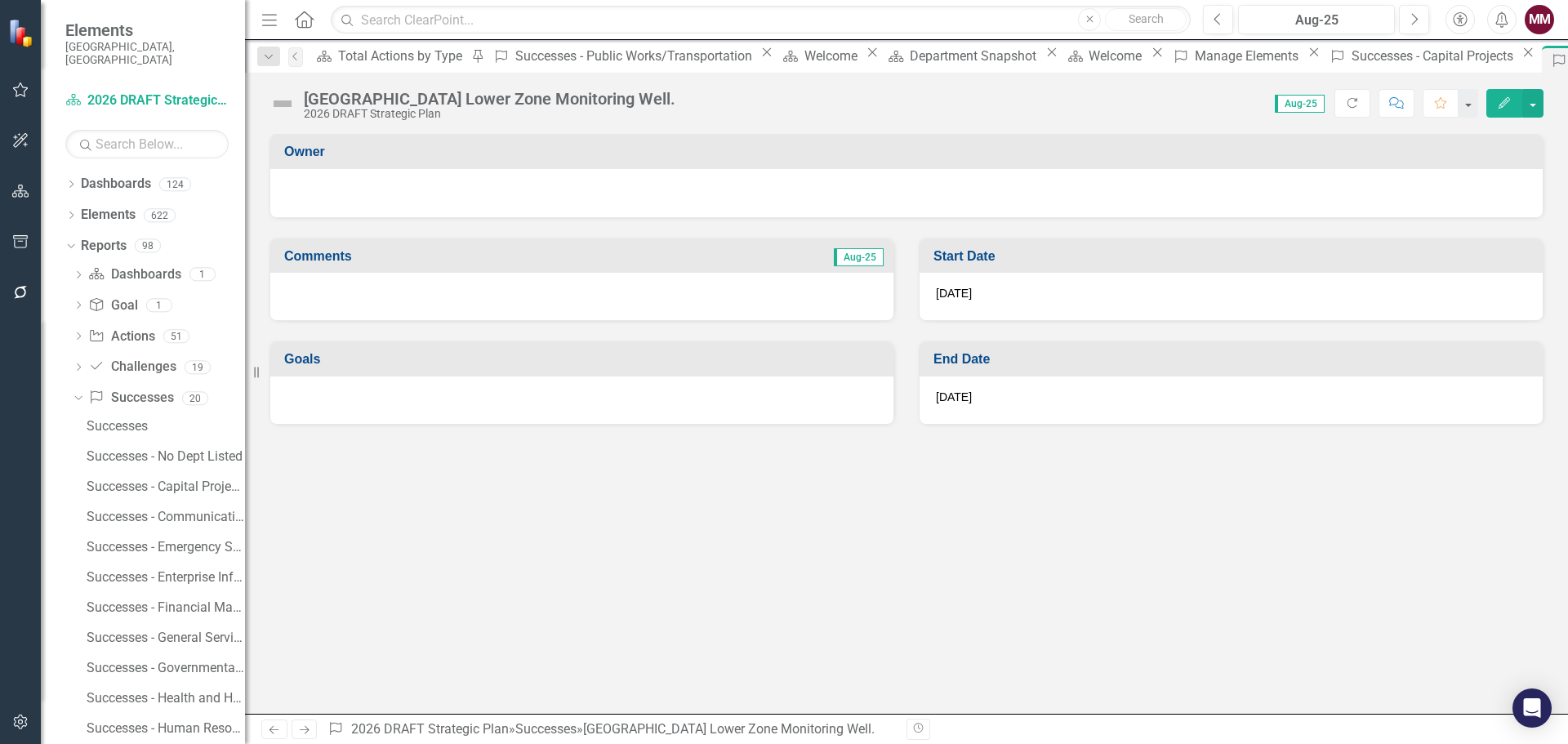
click at [684, 102] on div "Score: N/A Aug-25 Completed Refresh Comment Favorite Edit" at bounding box center [1114, 103] width 860 height 28
click at [629, 102] on div "[GEOGRAPHIC_DATA] Lower Zone Monitoring Well." at bounding box center [490, 99] width 372 height 18
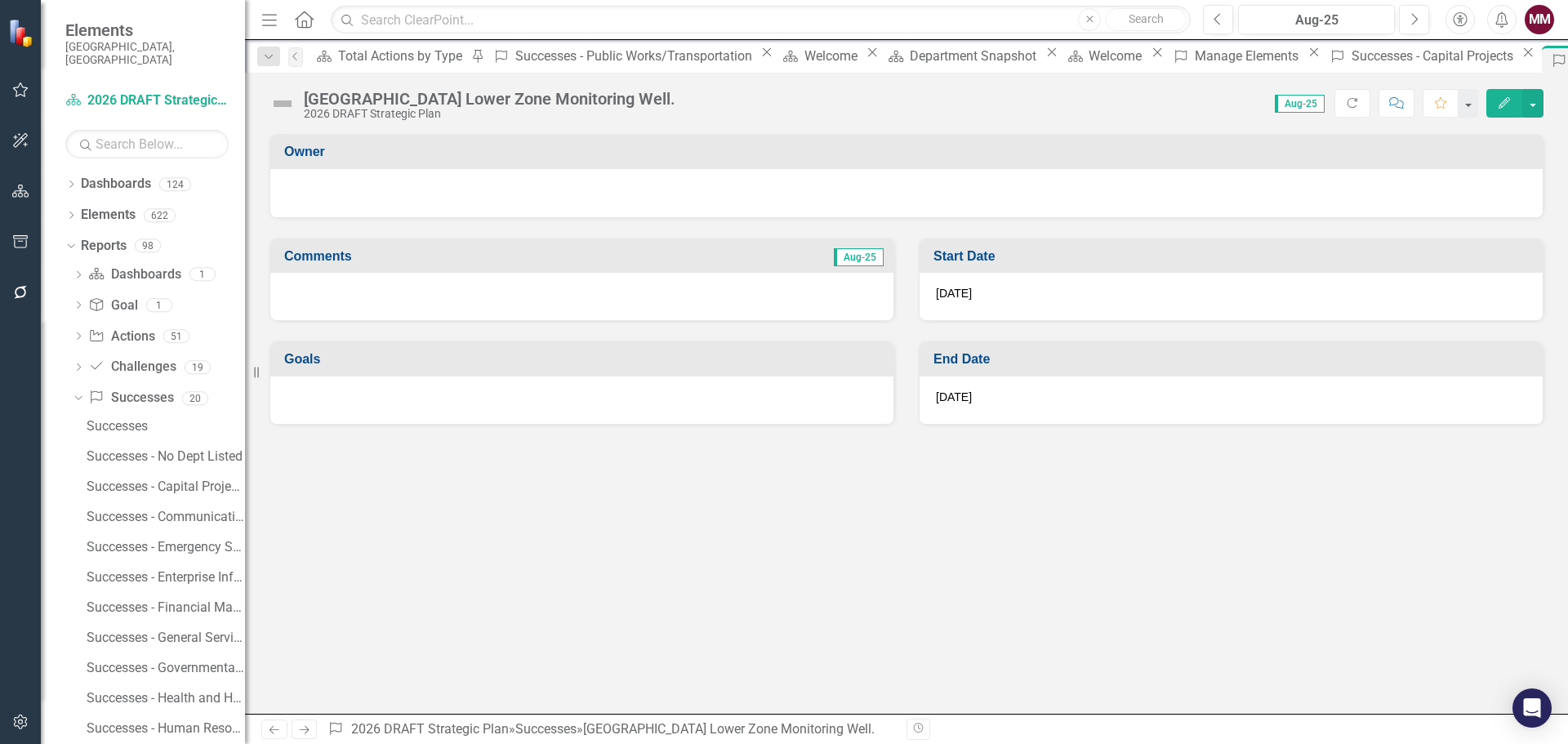
click at [692, 102] on div "Score: N/A Aug-25 Completed Refresh Comment Favorite Edit" at bounding box center [1114, 103] width 860 height 28
drag, startPoint x: 692, startPoint y: 102, endPoint x: 629, endPoint y: 95, distance: 63.4
click at [691, 102] on div "Score: N/A Aug-25 Completed Refresh Comment Favorite Edit" at bounding box center [1114, 103] width 860 height 28
click at [541, 95] on div "[GEOGRAPHIC_DATA] Lower Zone Monitoring Well." at bounding box center [490, 99] width 372 height 18
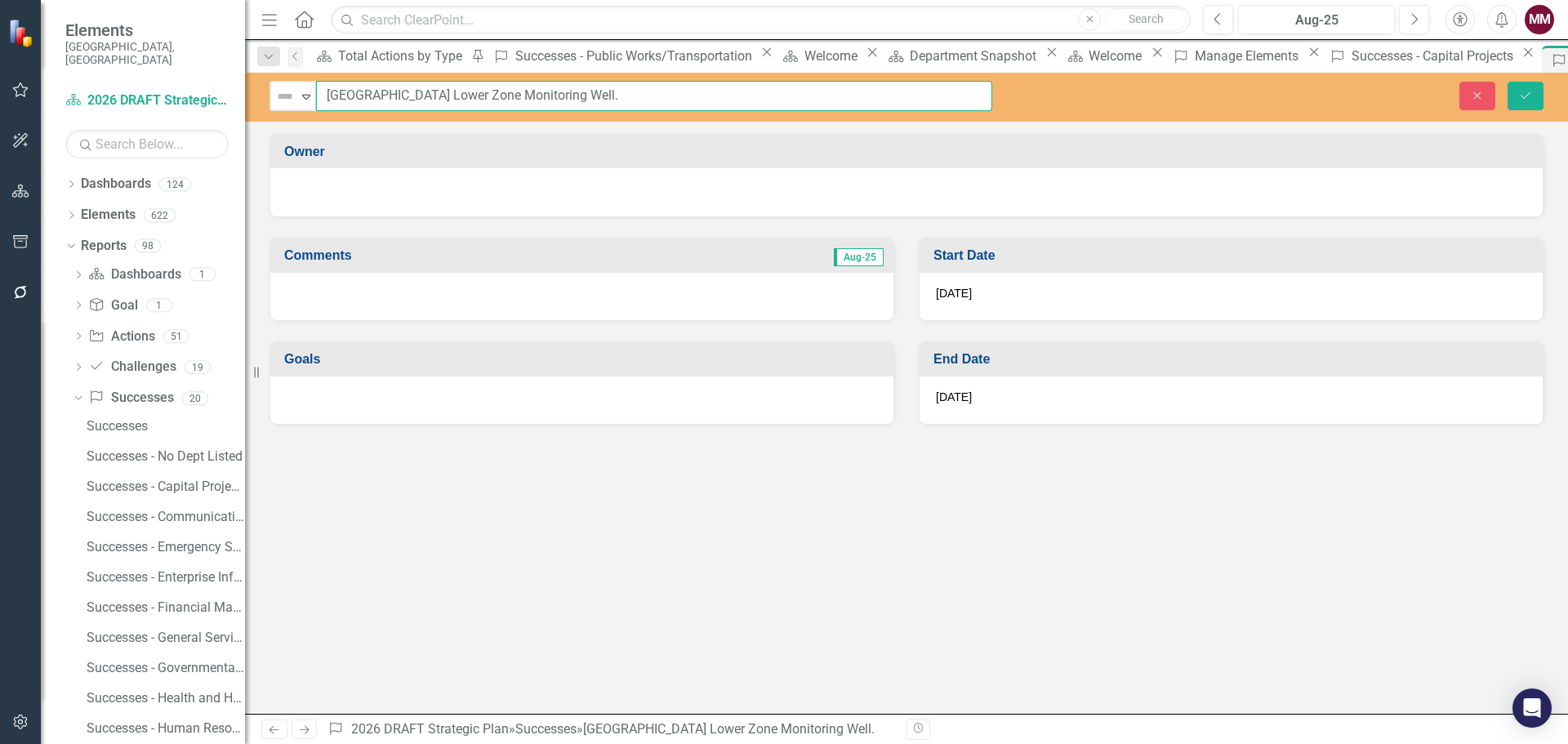
click at [591, 95] on input "[GEOGRAPHIC_DATA] Lower Zone Monitoring Well." at bounding box center [654, 95] width 676 height 30
type input "[GEOGRAPHIC_DATA] Lower Zone Monitoring Well"
click at [1531, 91] on icon "Save" at bounding box center [1525, 96] width 15 height 12
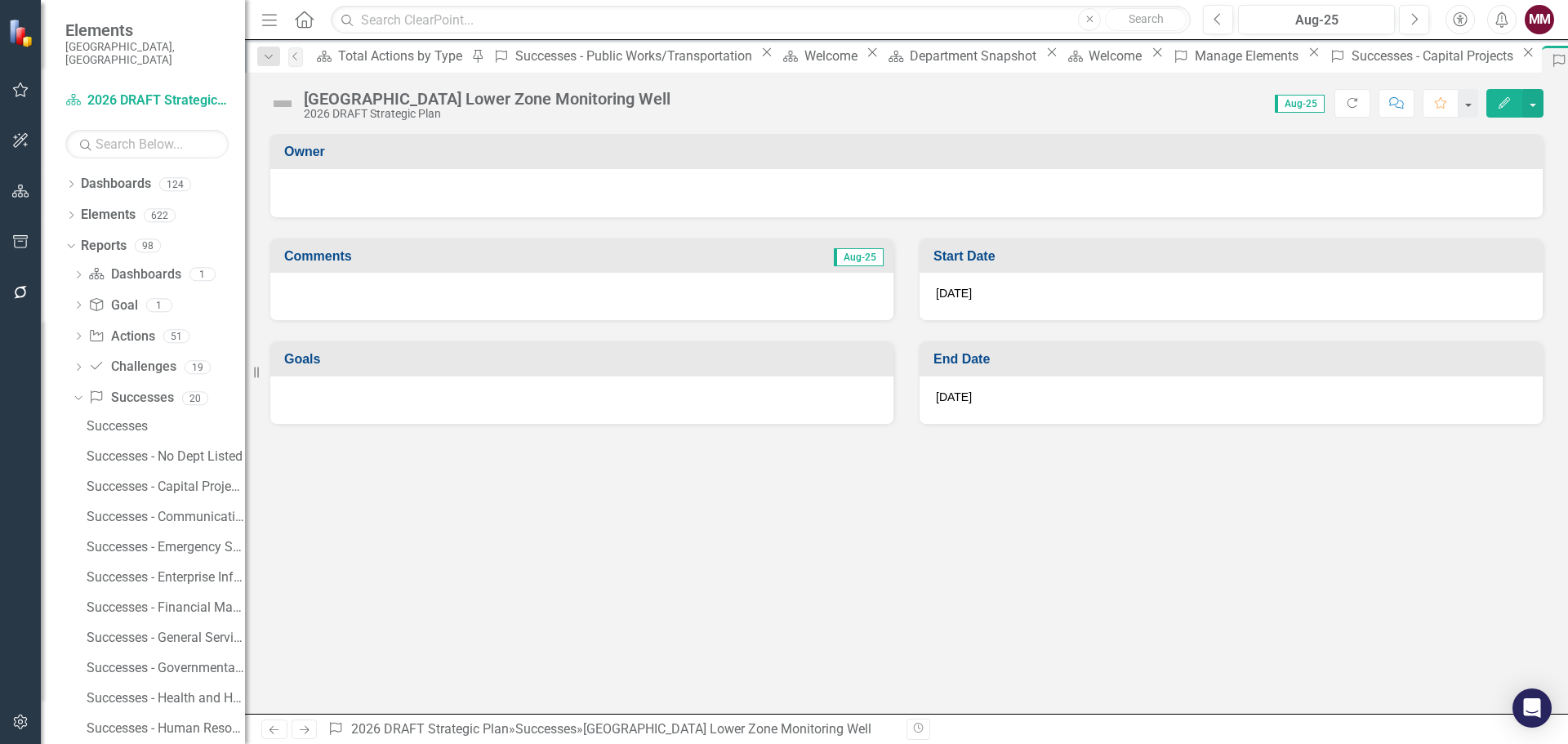
click at [539, 399] on div at bounding box center [581, 400] width 623 height 47
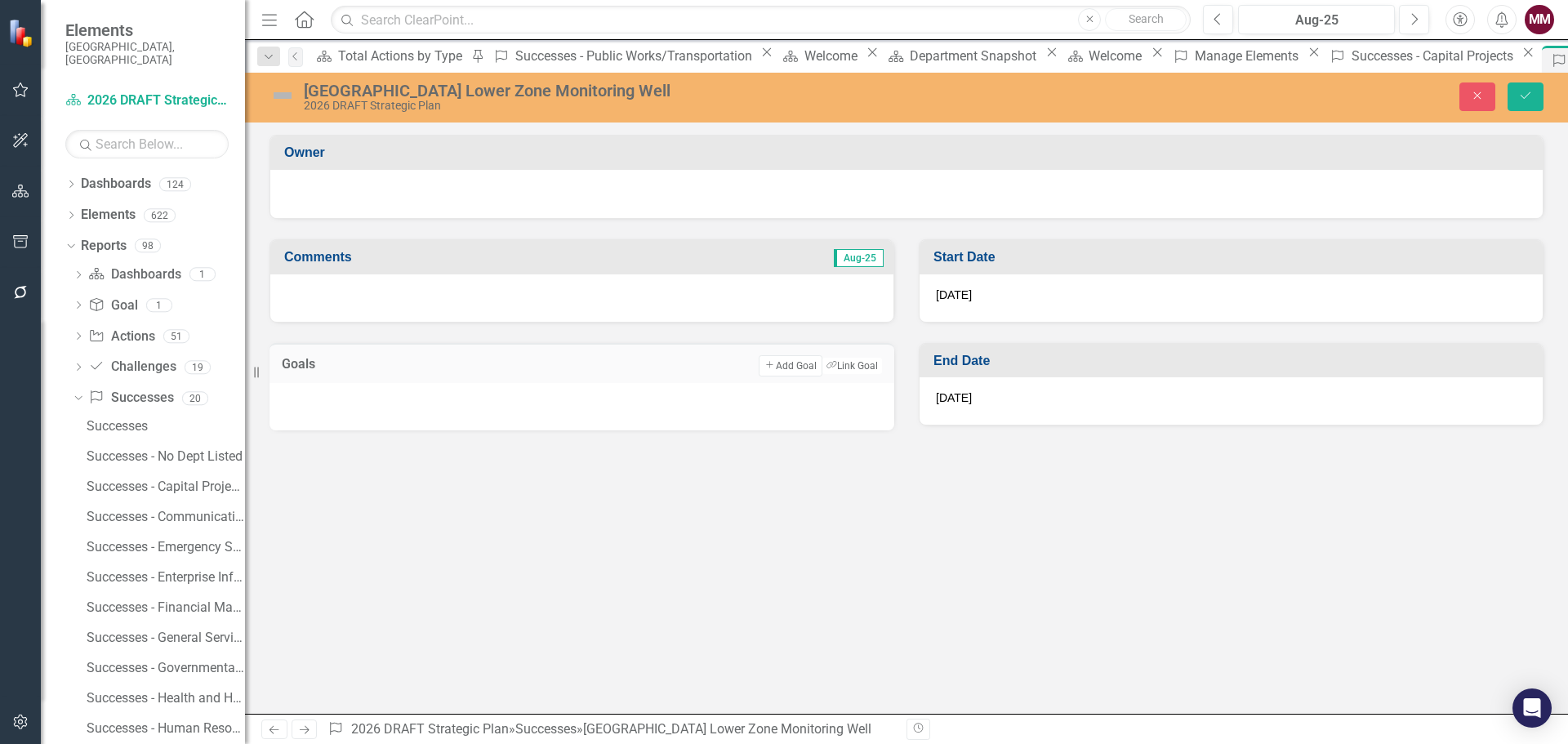
click at [539, 404] on div at bounding box center [581, 407] width 625 height 47
click at [1520, 97] on icon "Save" at bounding box center [1525, 96] width 15 height 12
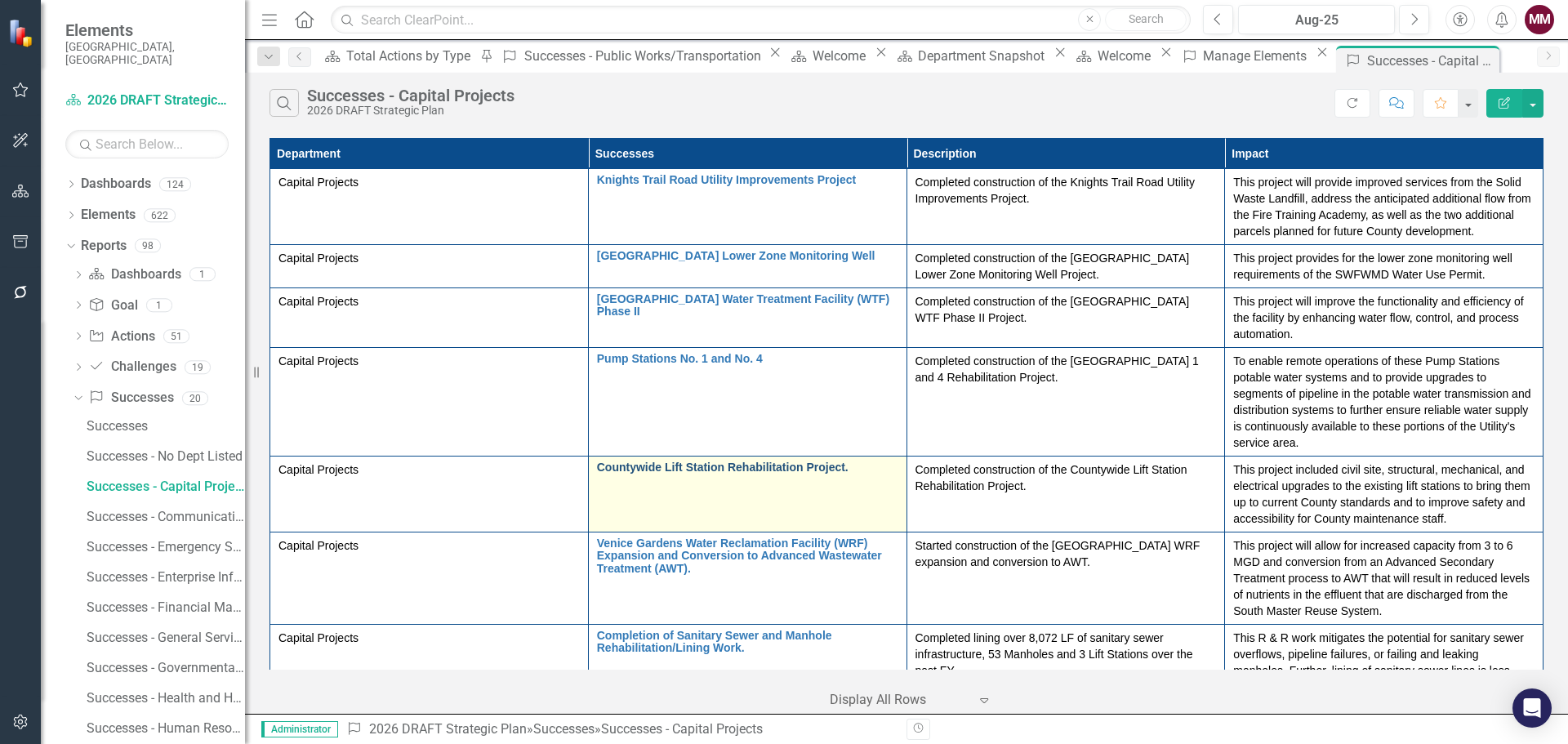
click at [669, 461] on link "Countywide Lift Station Rehabilitation Project." at bounding box center [747, 467] width 301 height 13
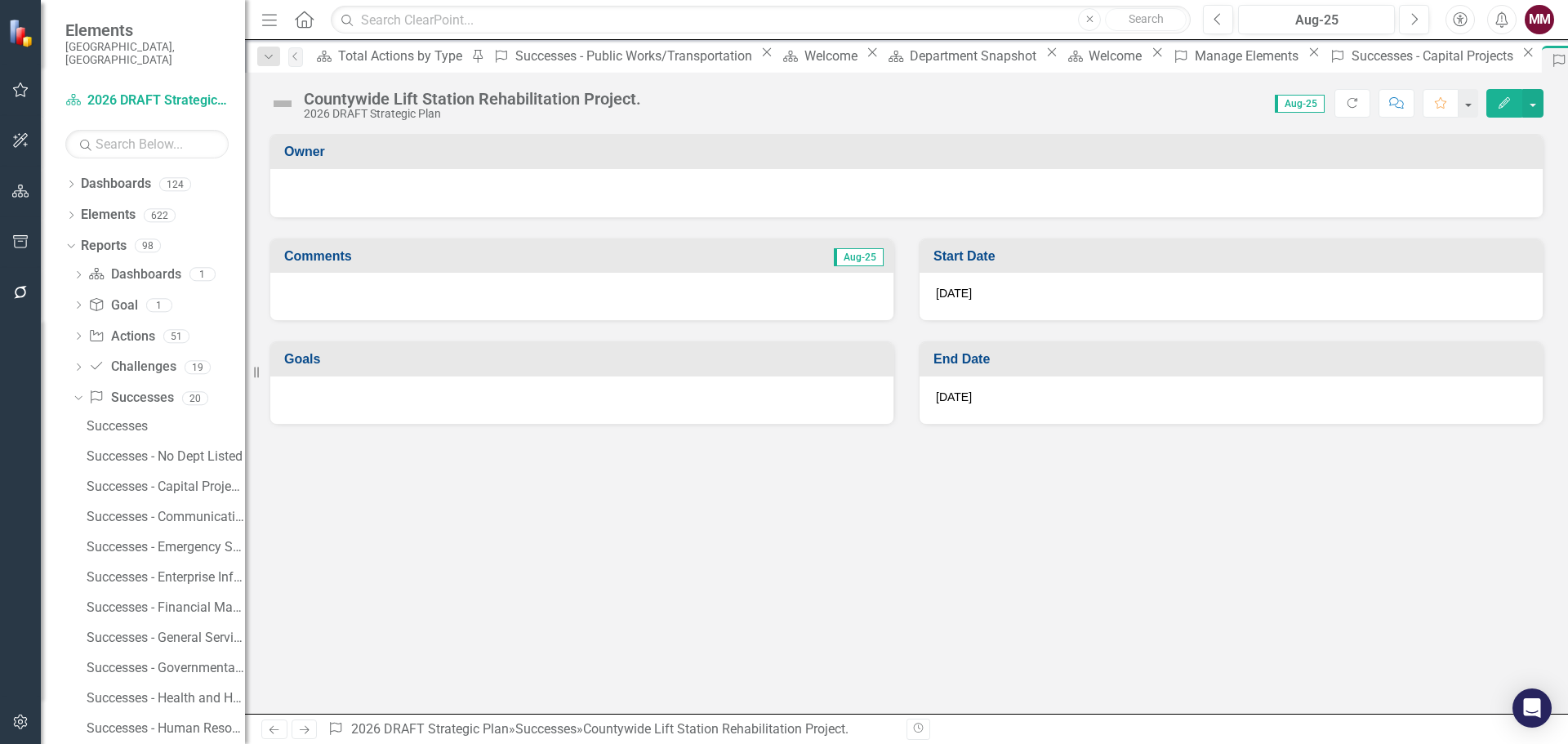
click at [450, 97] on div "Countywide Lift Station Rehabilitation Project." at bounding box center [473, 99] width 337 height 18
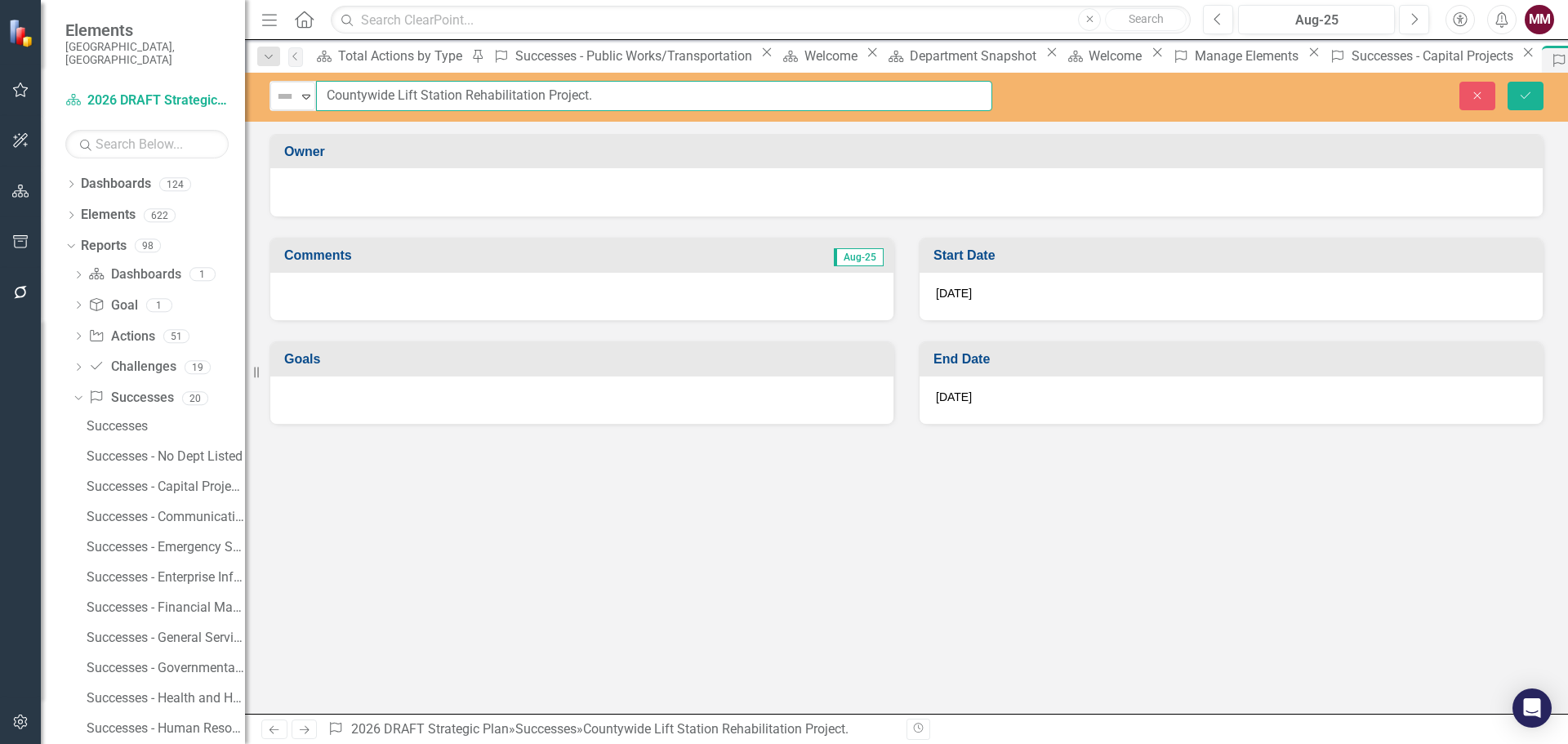
click at [612, 98] on input "Countywide Lift Station Rehabilitation Project." at bounding box center [654, 95] width 676 height 30
type input "Countywide Lift Station Rehabilitation Project"
click at [1519, 99] on icon "Save" at bounding box center [1525, 96] width 15 height 12
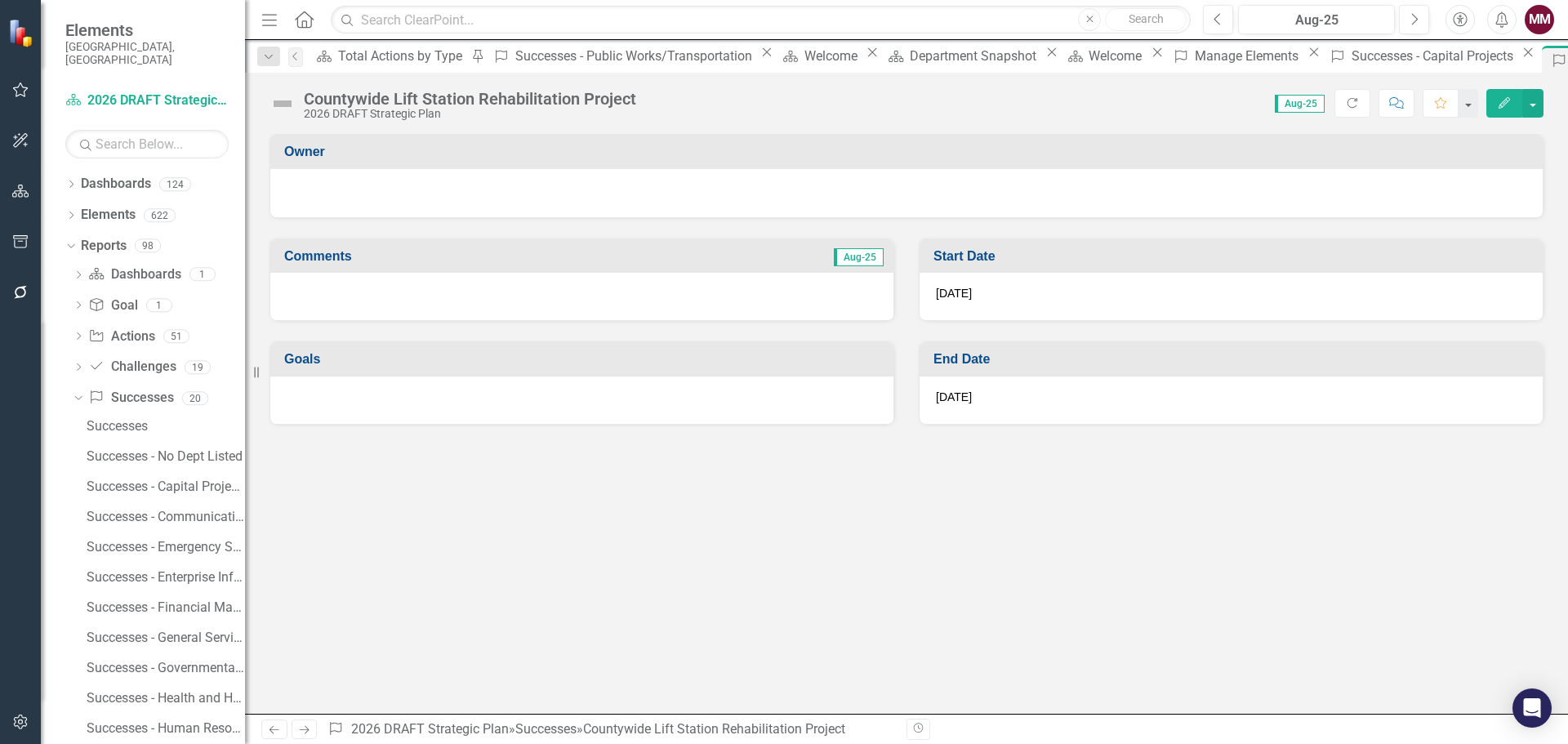
drag, startPoint x: 1385, startPoint y: 59, endPoint x: 1206, endPoint y: 58, distance: 179.0
click at [0, 0] on icon "Close" at bounding box center [0, 0] width 0 height 0
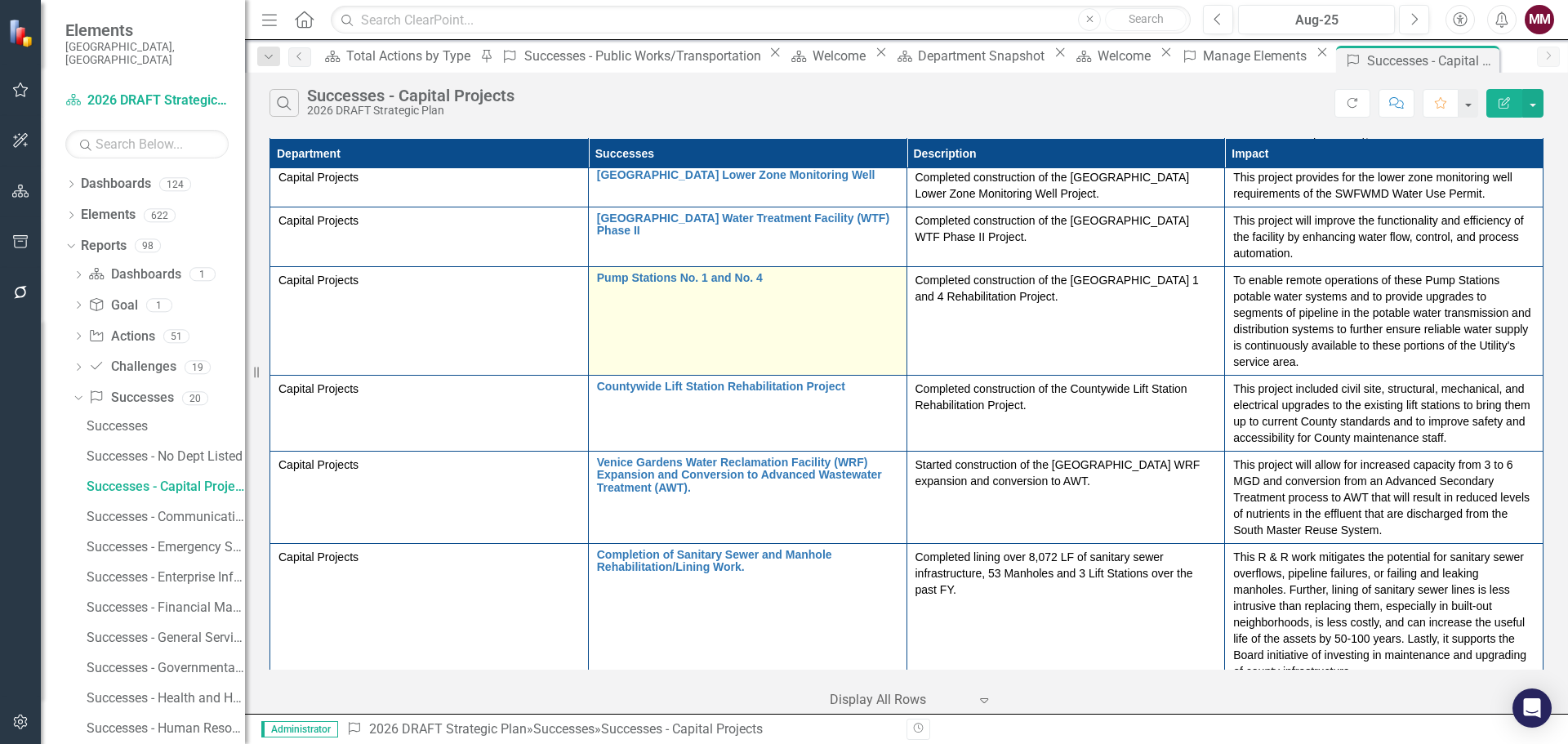
scroll to position [81, 0]
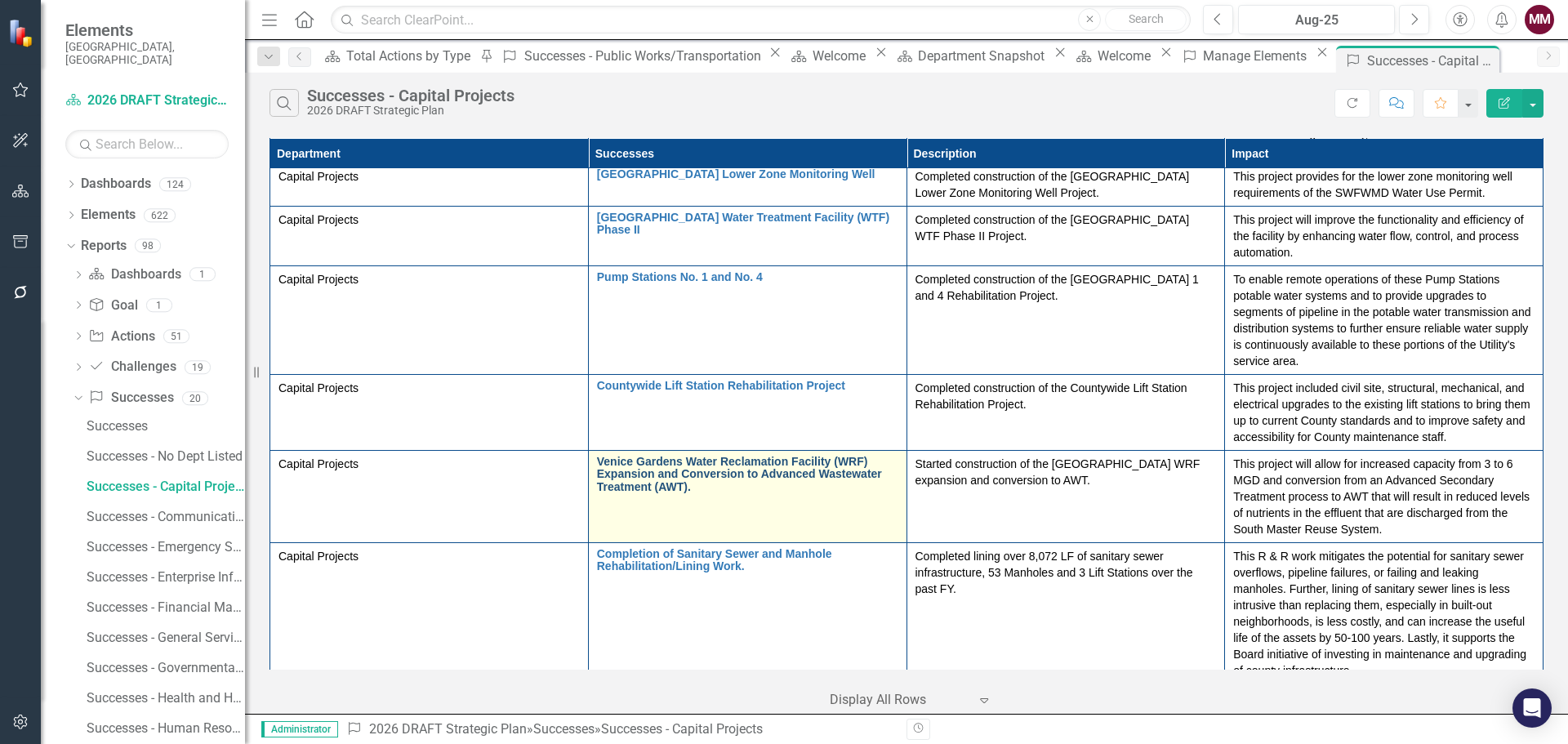
click at [710, 456] on link "Venice Gardens Water Reclamation Facility (WRF) Expansion and Conversion to Adv…" at bounding box center [747, 475] width 301 height 38
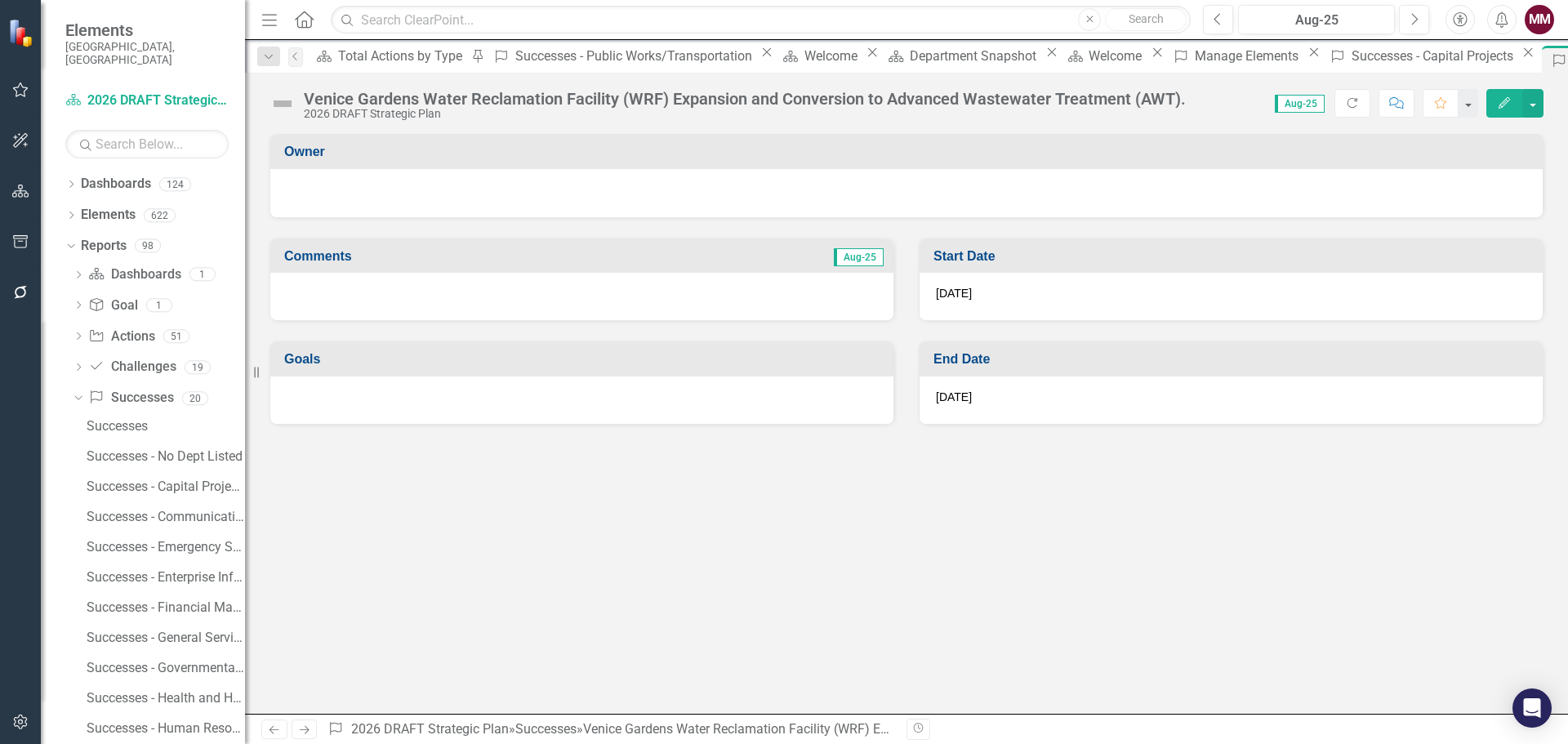
click at [680, 101] on div "Venice Gardens Water Reclamation Facility (WRF) Expansion and Conversion to Adv…" at bounding box center [745, 99] width 882 height 18
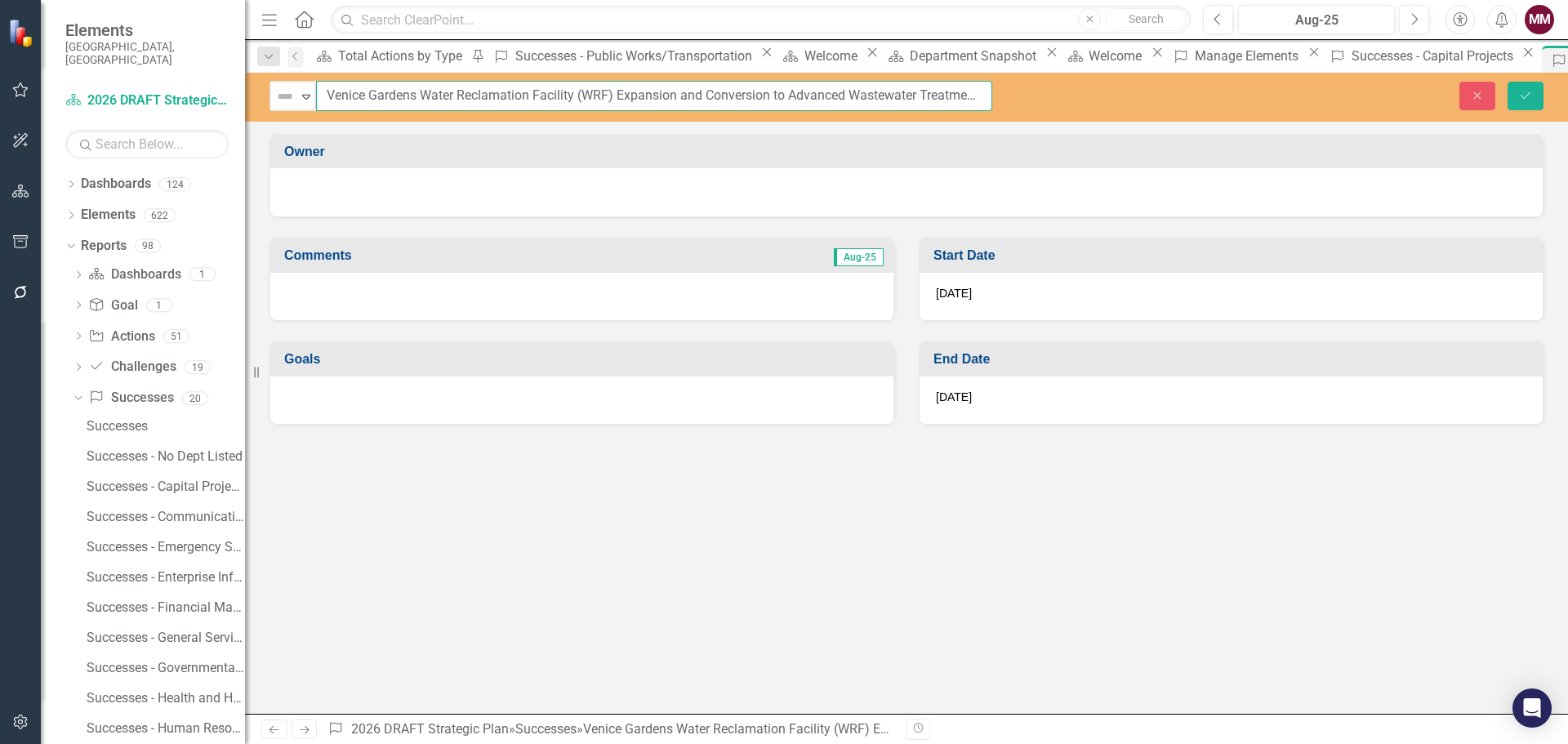
drag, startPoint x: 968, startPoint y: 96, endPoint x: 1416, endPoint y: 147, distance: 450.9
click at [1416, 147] on div "Not Defined Expand [GEOGRAPHIC_DATA] Water Reclamation Facility (WRF) Expansion…" at bounding box center [907, 393] width 1323 height 641
type input "Venice Gardens Water Reclamation Facility (WRF) Expansion and Conversion to Adv…"
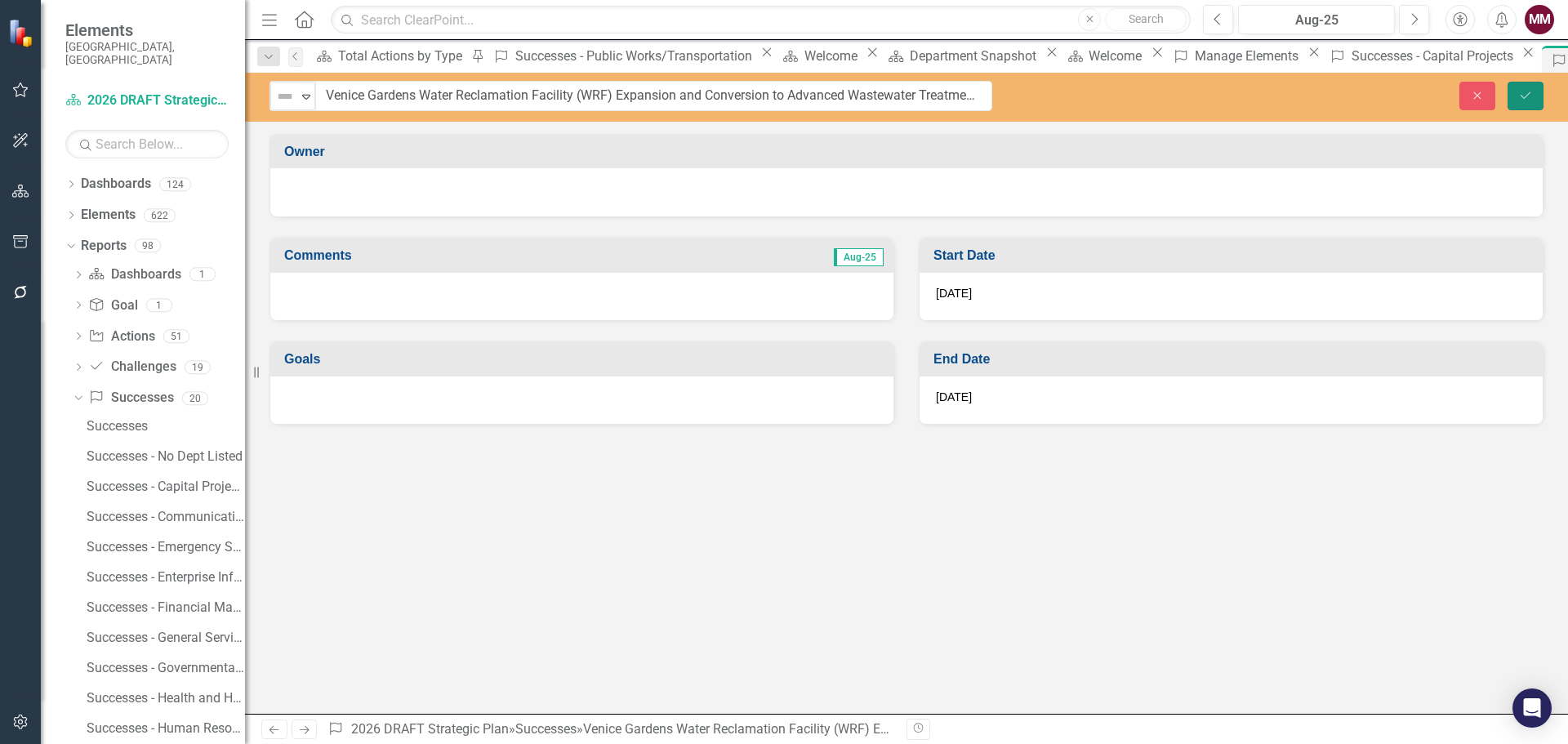
click at [1518, 86] on button "Save" at bounding box center [1525, 96] width 36 height 29
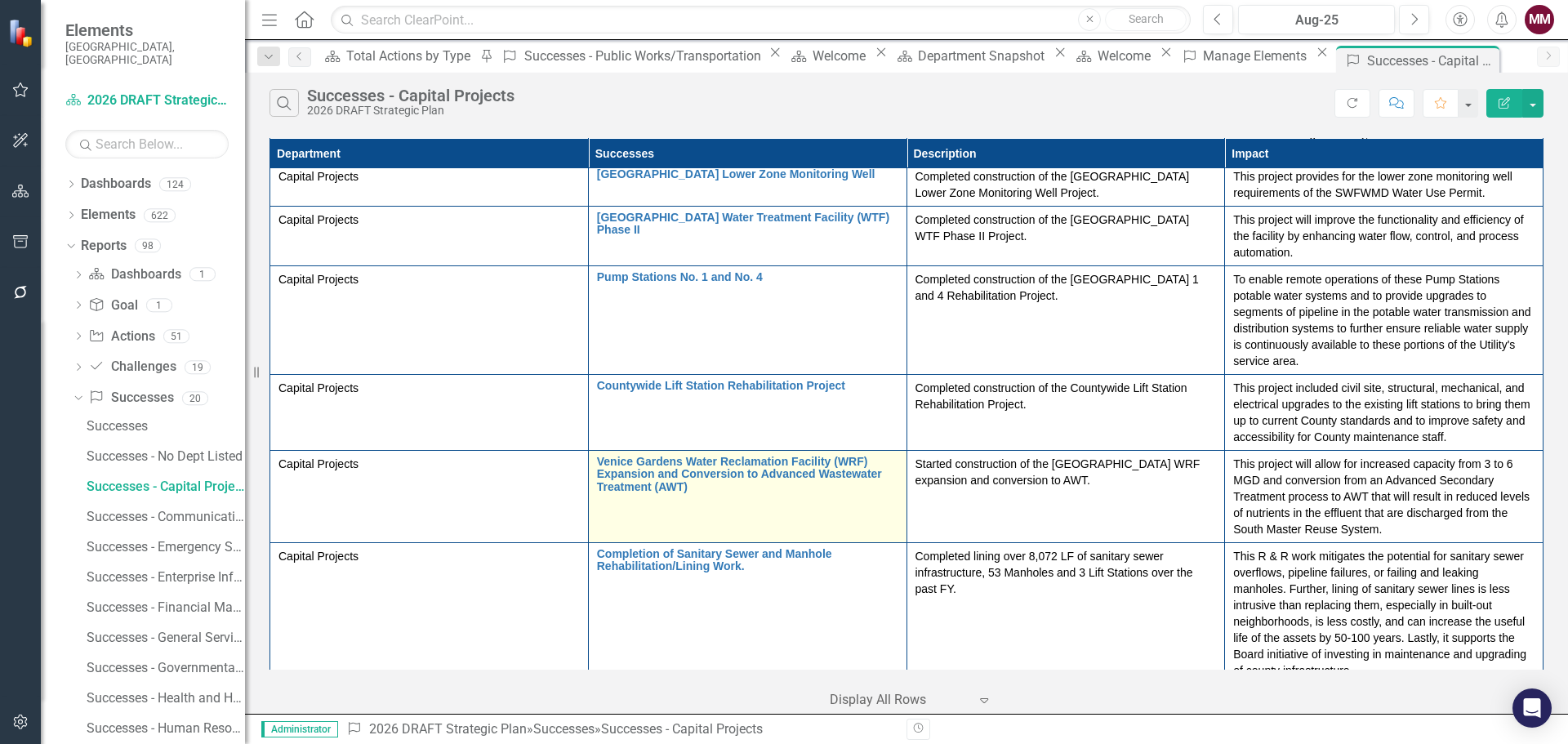
scroll to position [245, 0]
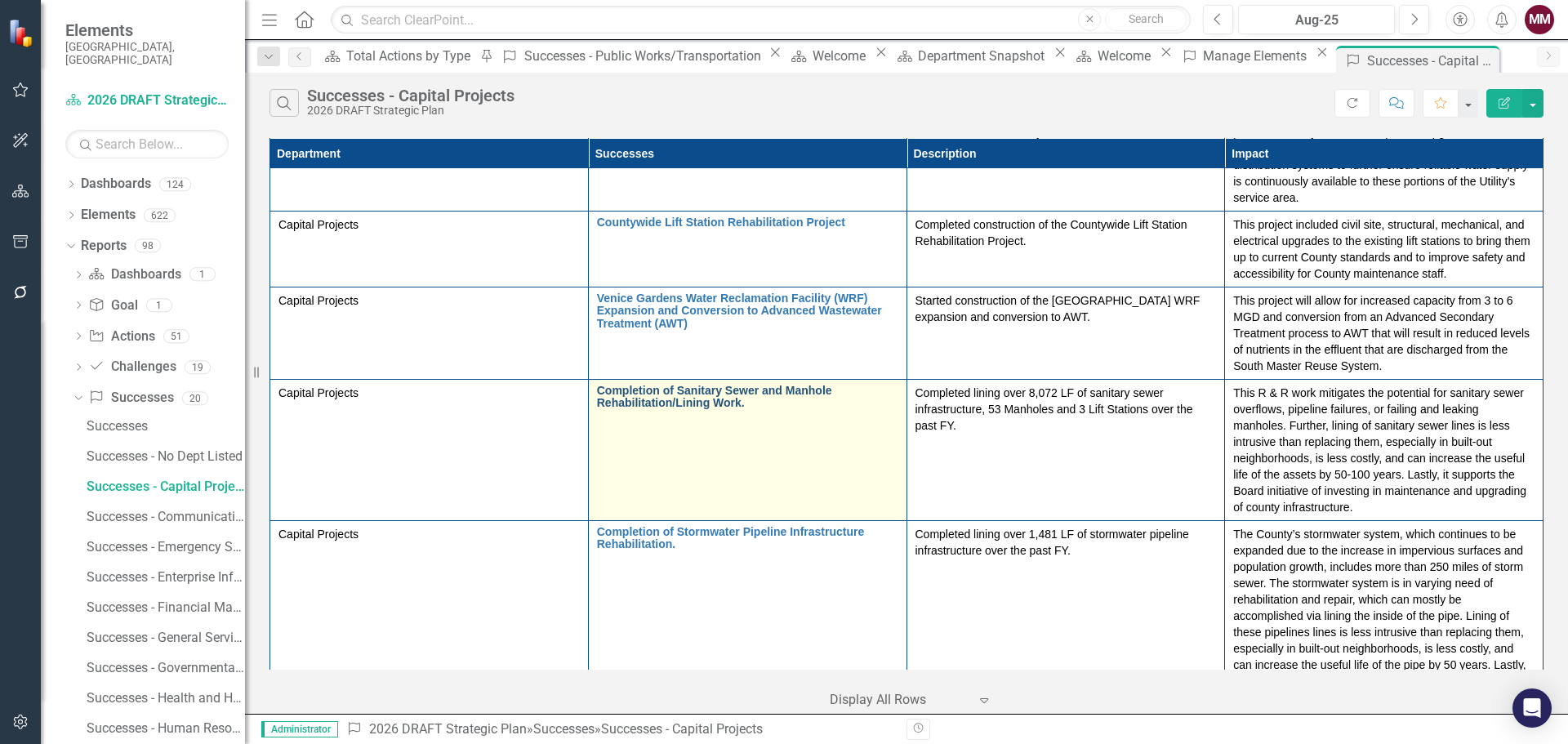
click at [597, 385] on link "Completion of Sanitary Sewer and Manhole Rehabilitation/Lining Work." at bounding box center [747, 397] width 301 height 25
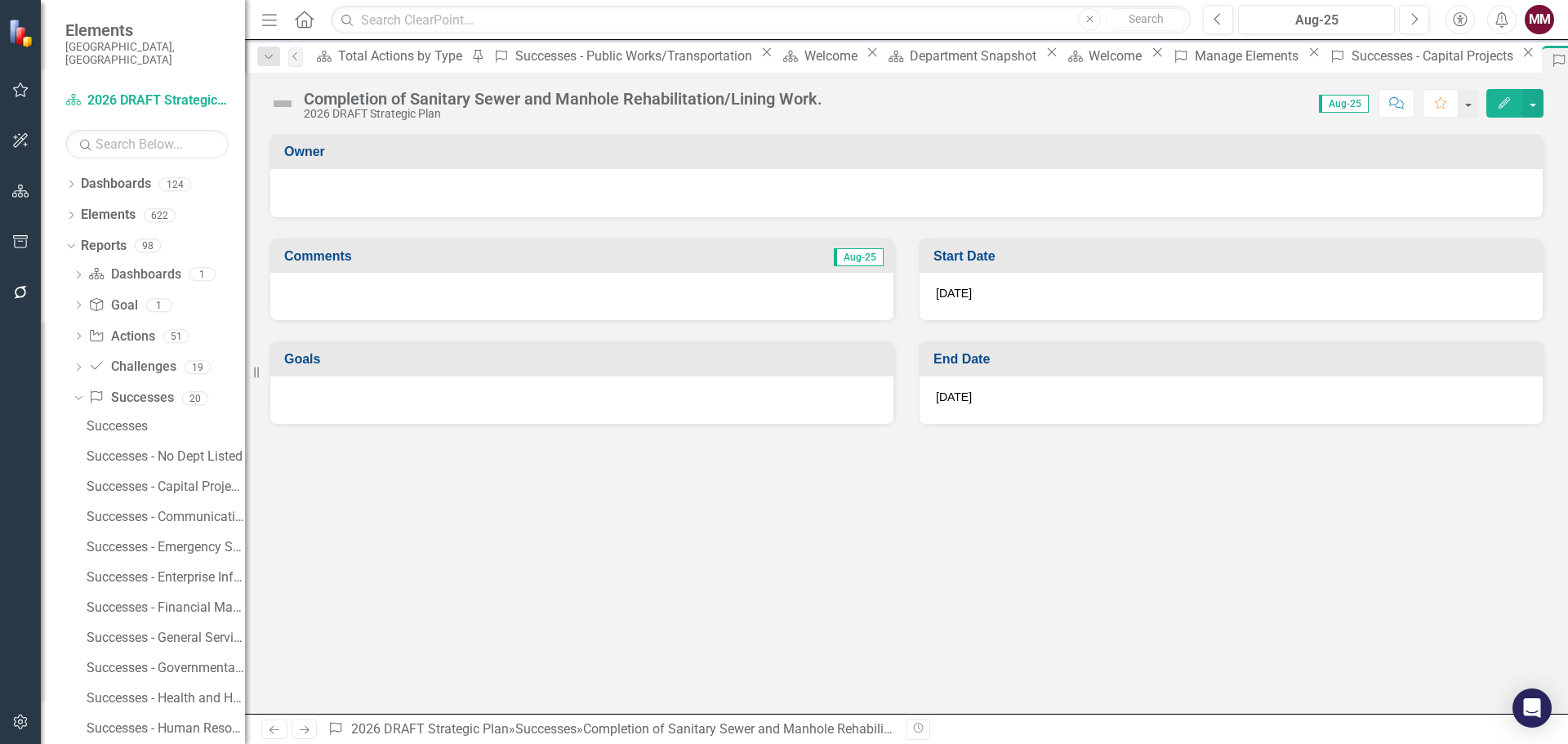
click at [736, 97] on div "Completion of Sanitary Sewer and Manhole Rehabilitation/Lining Work." at bounding box center [564, 99] width 519 height 18
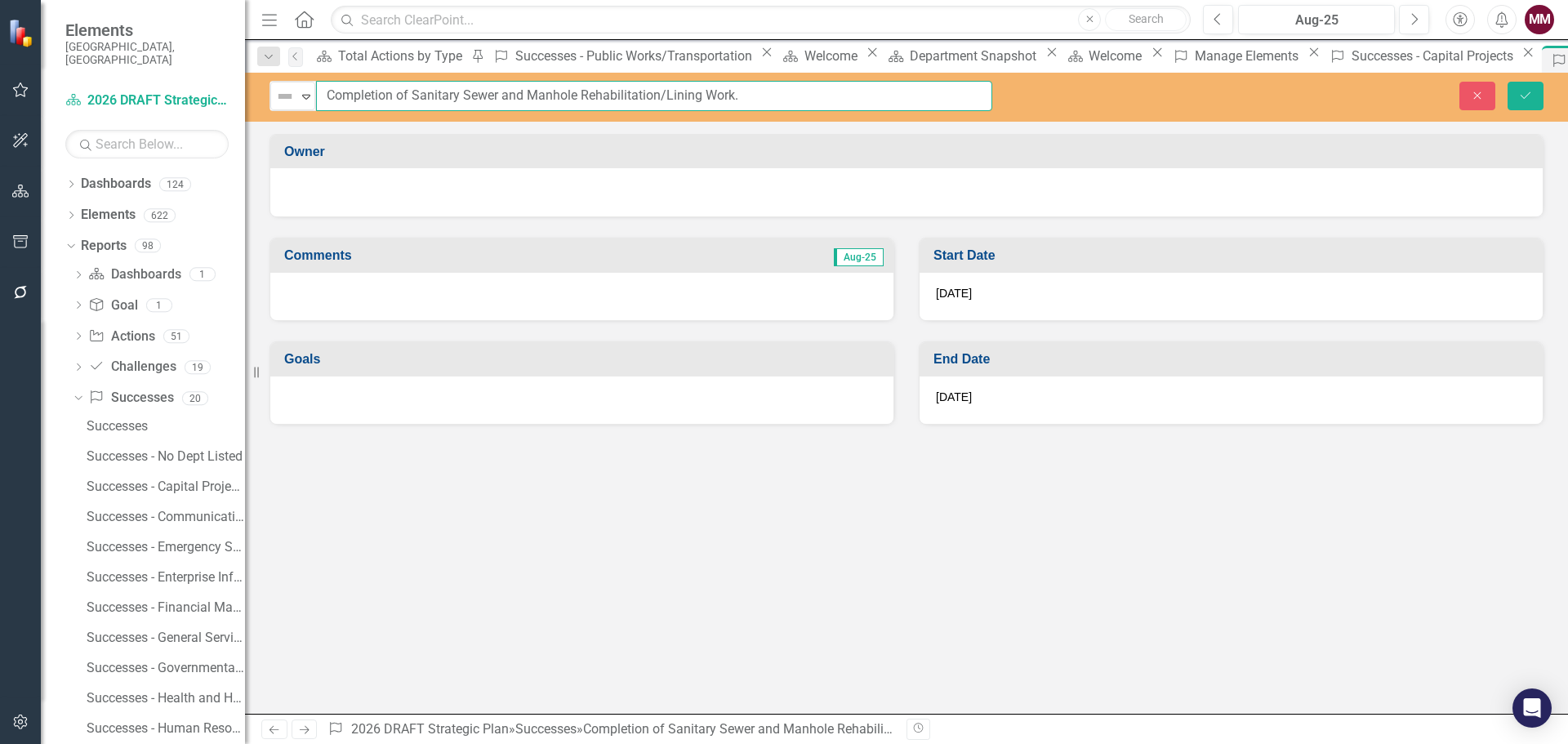
click at [818, 102] on input "Completion of Sanitary Sewer and Manhole Rehabilitation/Lining Work." at bounding box center [654, 95] width 676 height 30
type input "Completion of Sanitary Sewer and Manhole Rehabilitation/Lining Work"
click at [1515, 97] on button "Save" at bounding box center [1525, 96] width 36 height 29
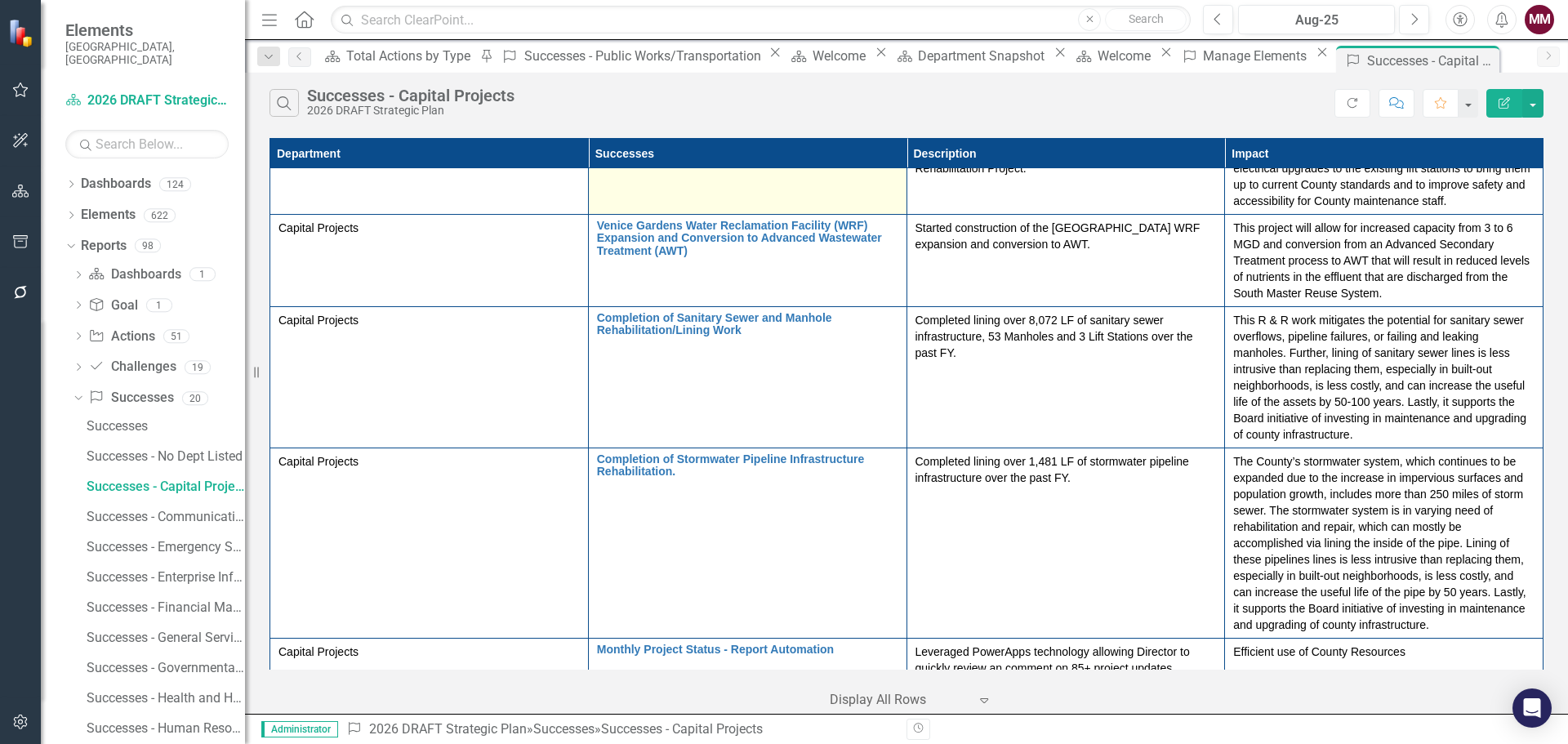
scroll to position [326, 0]
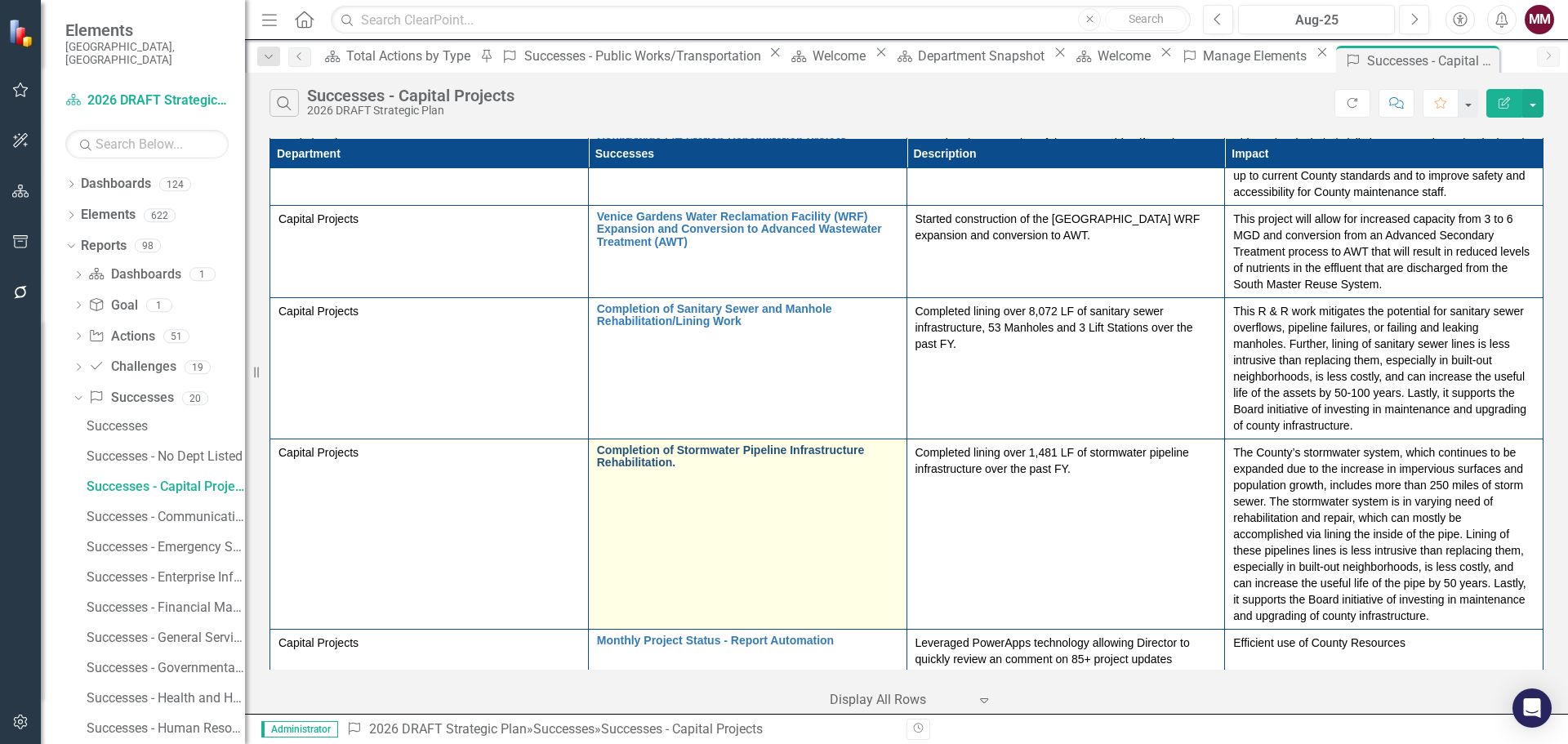
click at [597, 445] on link "Completion of Stormwater Pipeline Infrastructure Rehabilitation." at bounding box center [747, 457] width 301 height 25
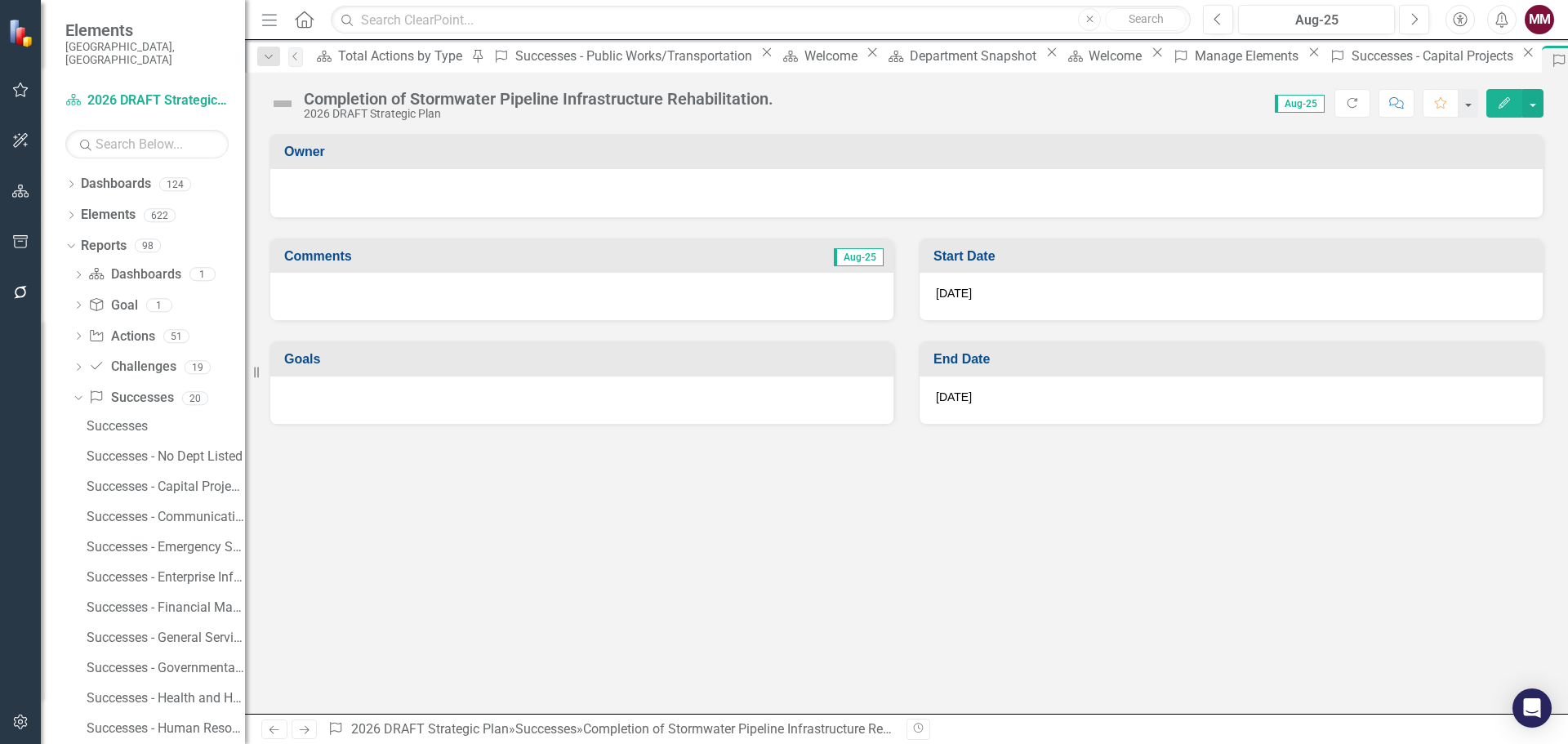
click at [685, 99] on div "Completion of Stormwater Pipeline Infrastructure Rehabilitation." at bounding box center [538, 99] width 470 height 18
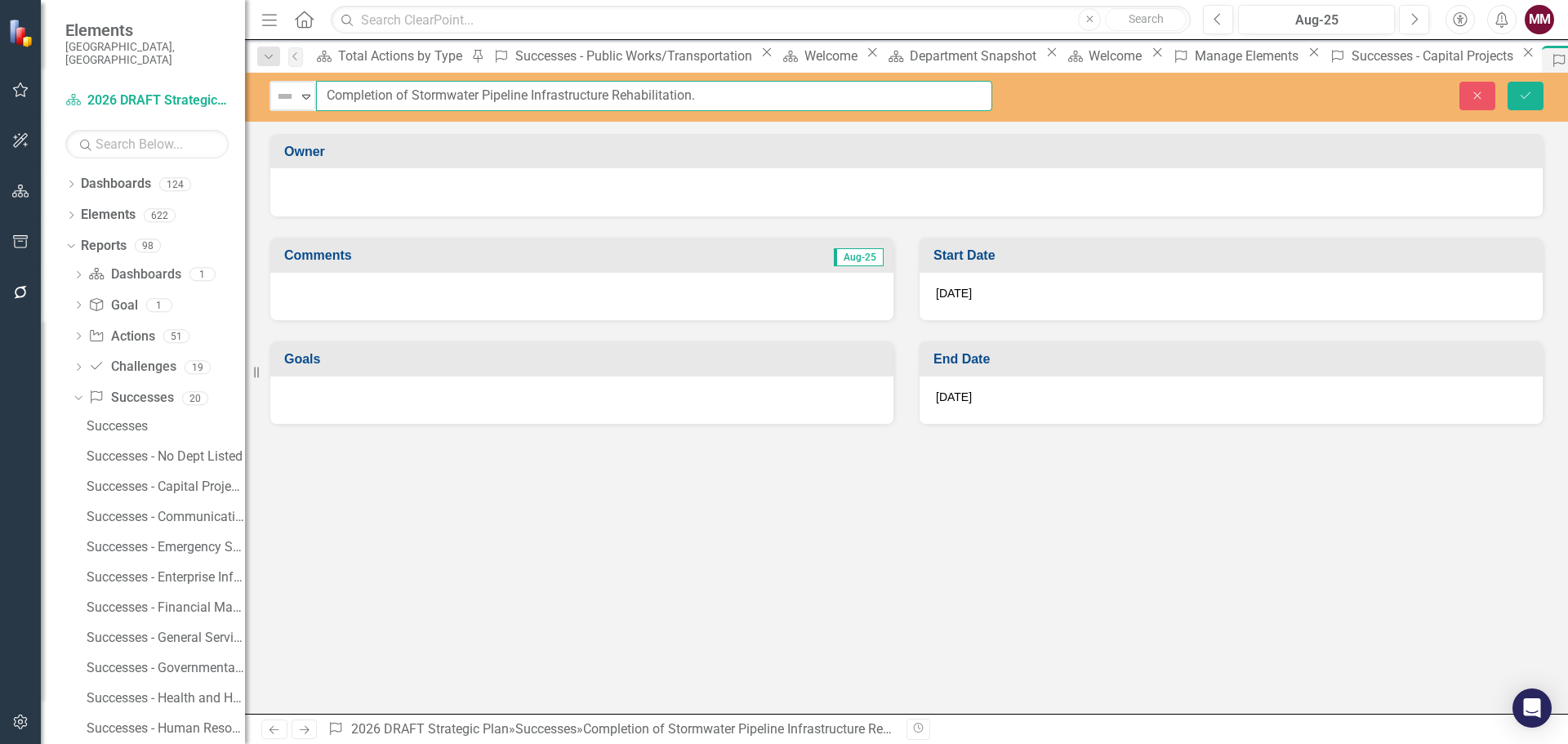
click at [756, 102] on input "Completion of Stormwater Pipeline Infrastructure Rehabilitation." at bounding box center [654, 95] width 676 height 30
type input "Completion of Stormwater Pipeline Infrastructure Rehabilitation"
click at [1524, 94] on icon "Save" at bounding box center [1525, 96] width 15 height 12
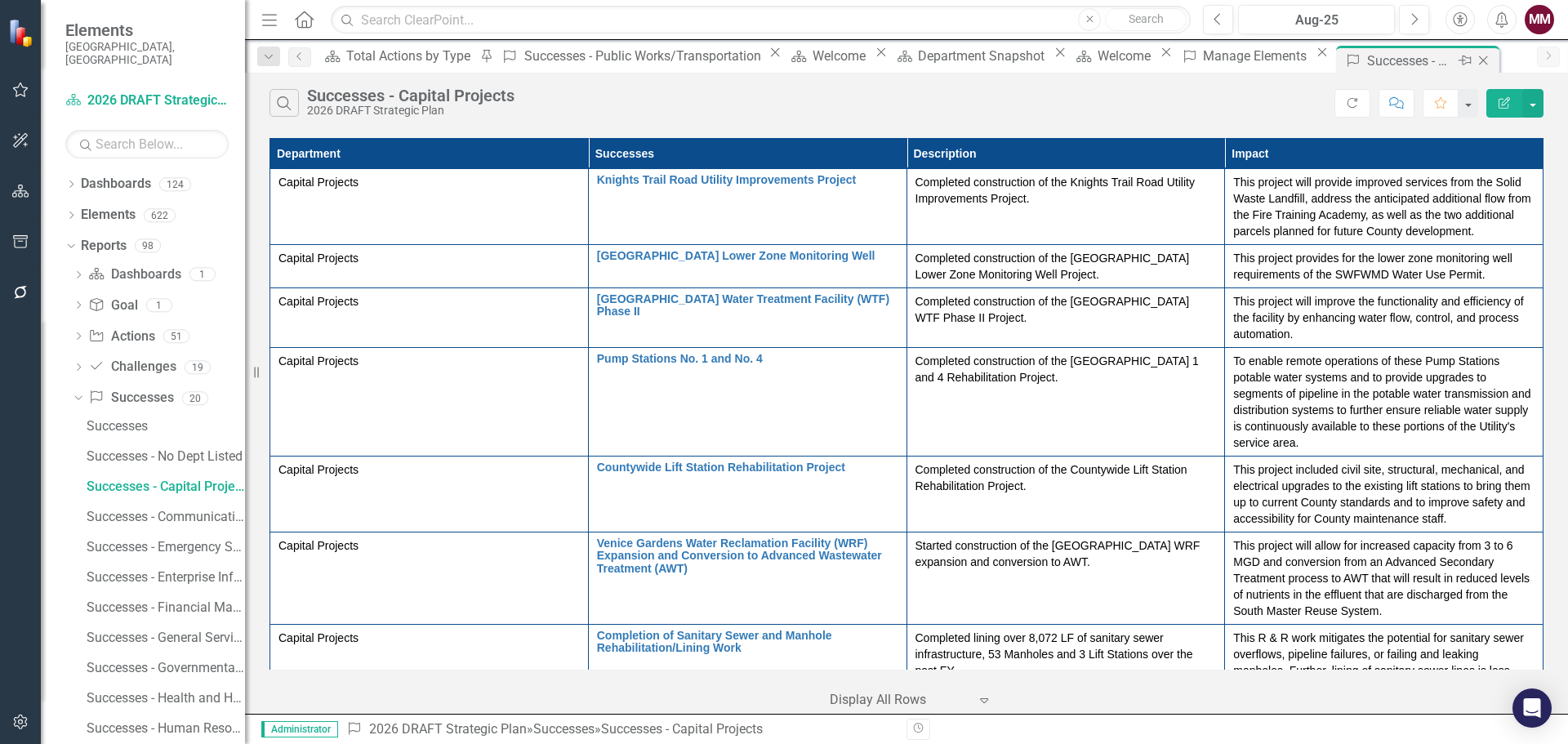
click at [1475, 62] on icon "Close" at bounding box center [1483, 60] width 16 height 13
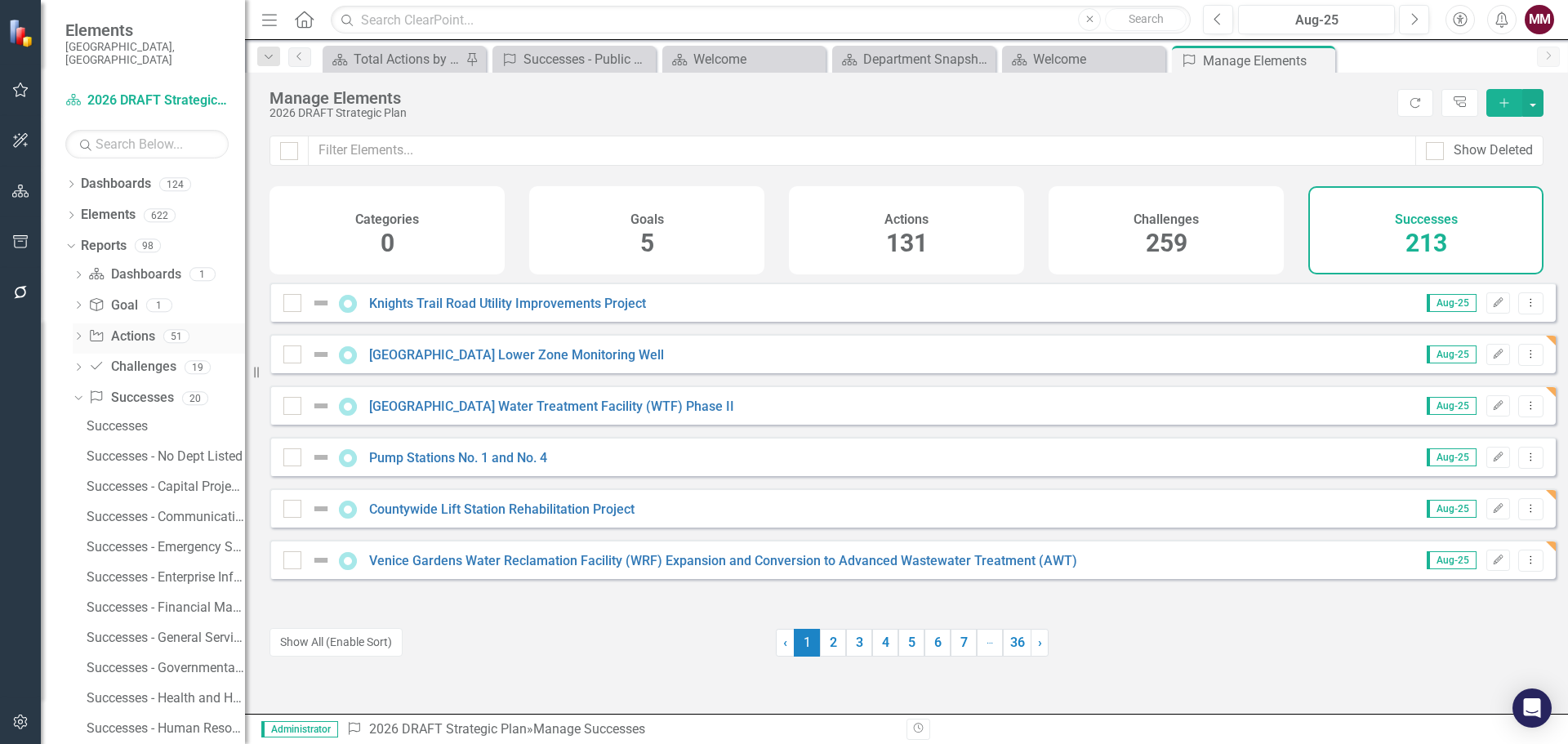
click at [77, 333] on icon "Dropdown" at bounding box center [78, 337] width 12 height 9
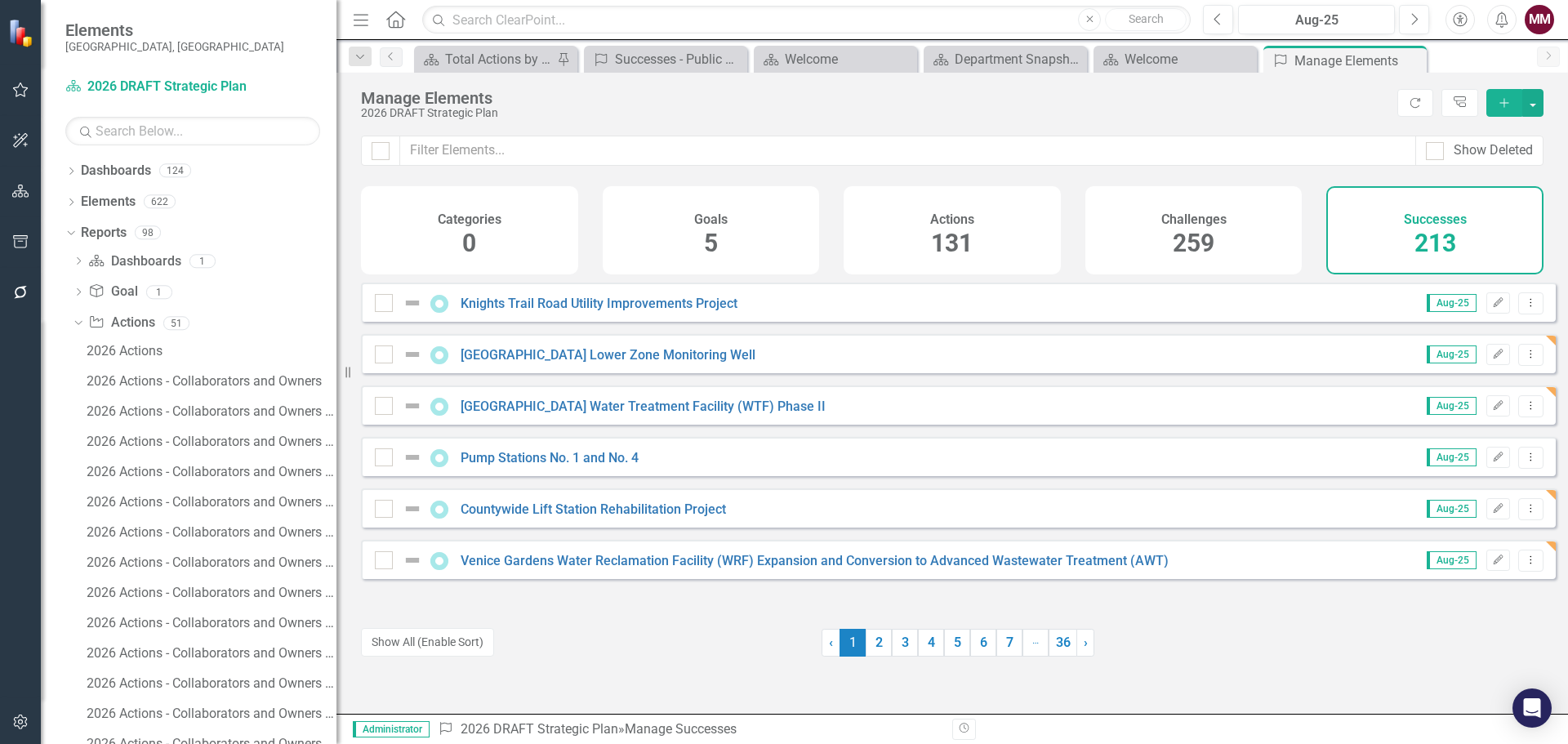
drag, startPoint x: 246, startPoint y: 373, endPoint x: 373, endPoint y: 379, distance: 127.1
click at [350, 379] on div "Resize" at bounding box center [342, 372] width 13 height 744
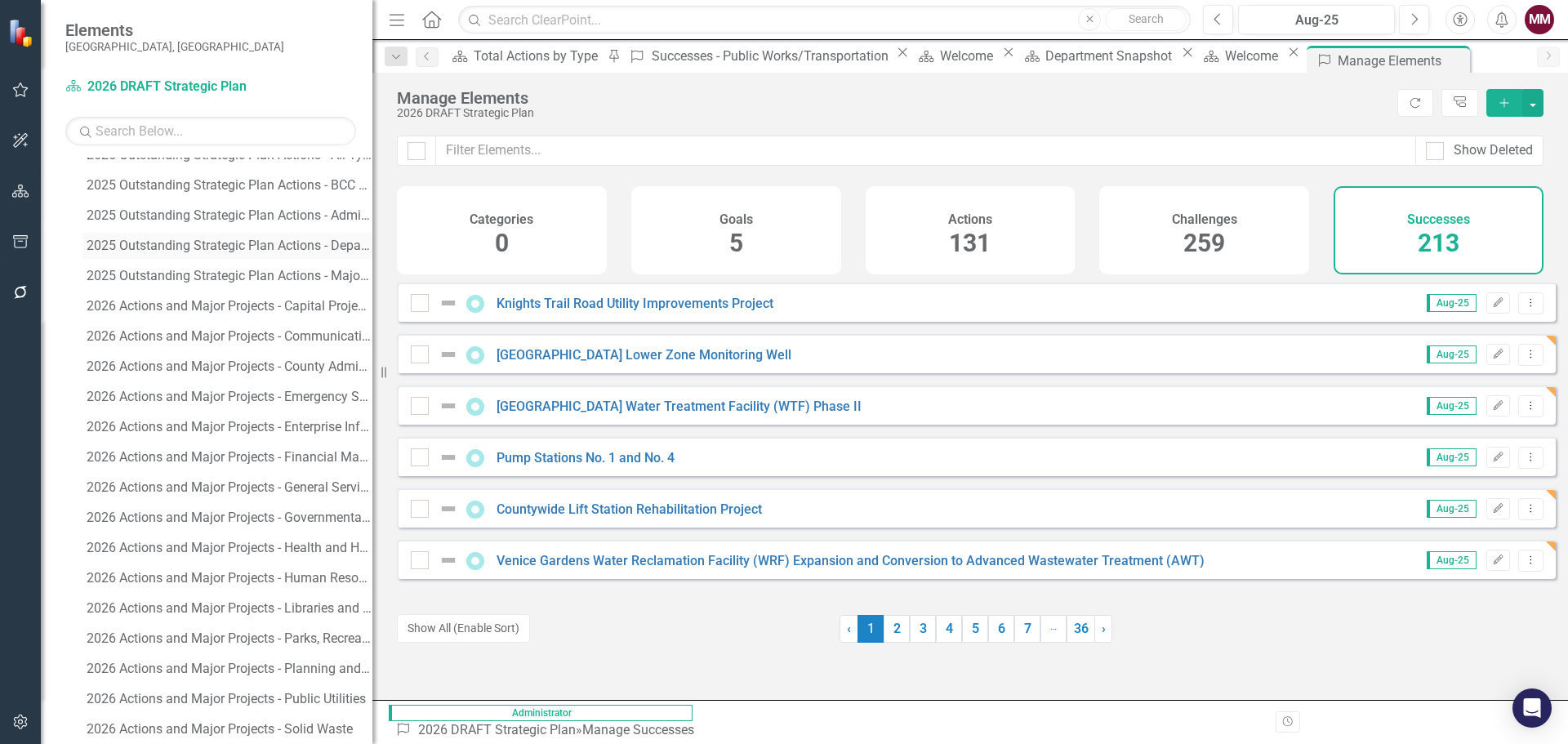
scroll to position [1062, 0]
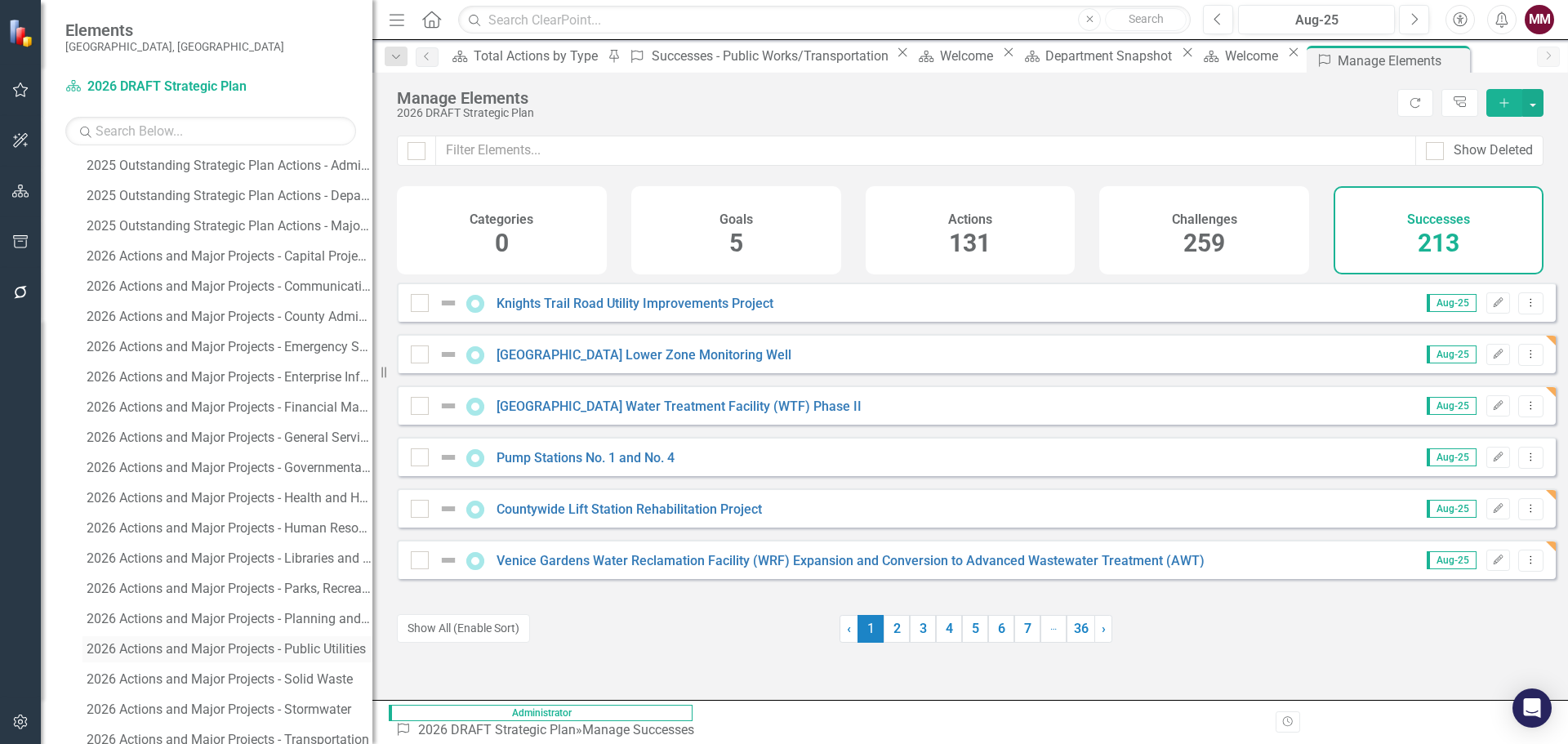
click at [249, 649] on div "2026 Actions and Major Projects - Public Utilities" at bounding box center [229, 649] width 286 height 15
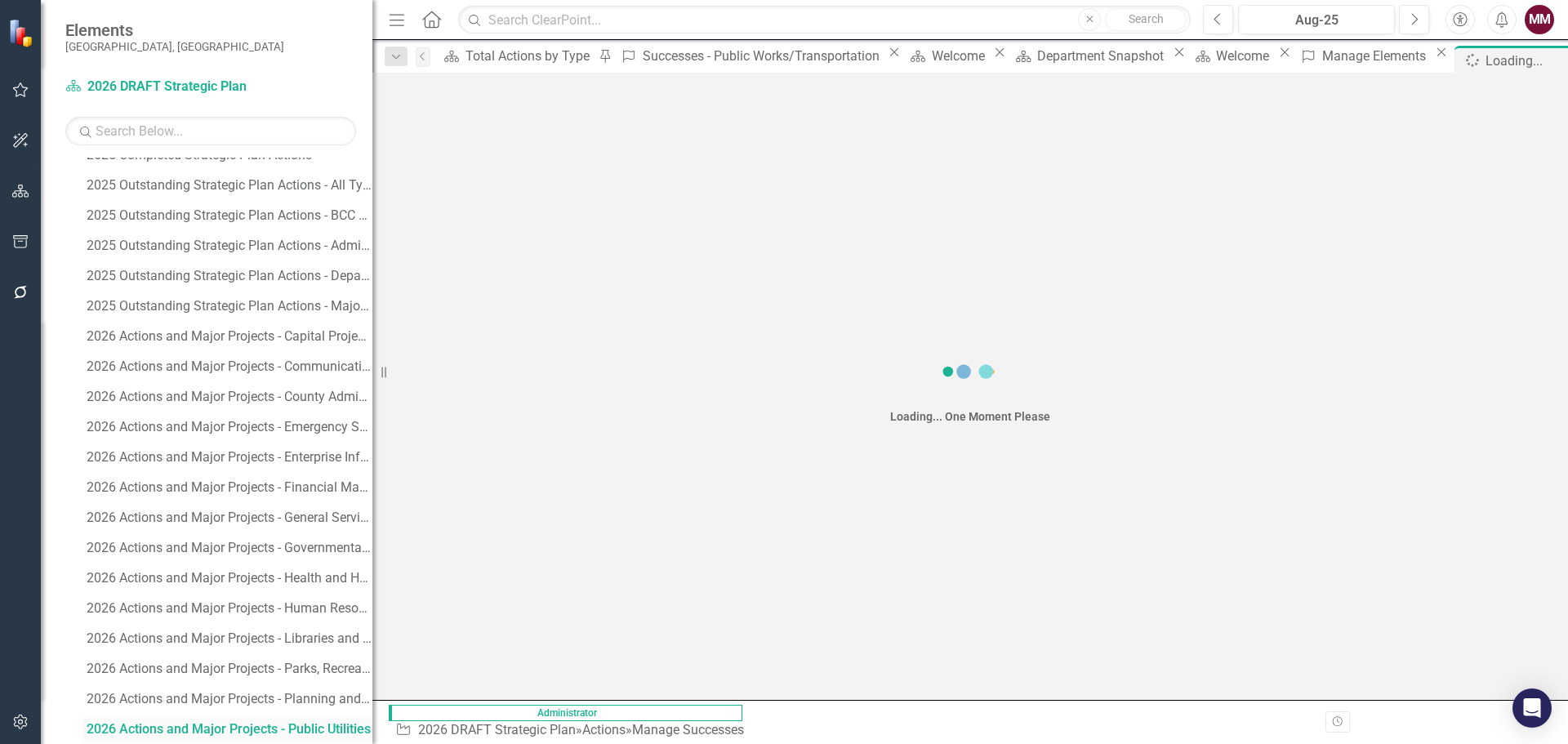
scroll to position [980, 0]
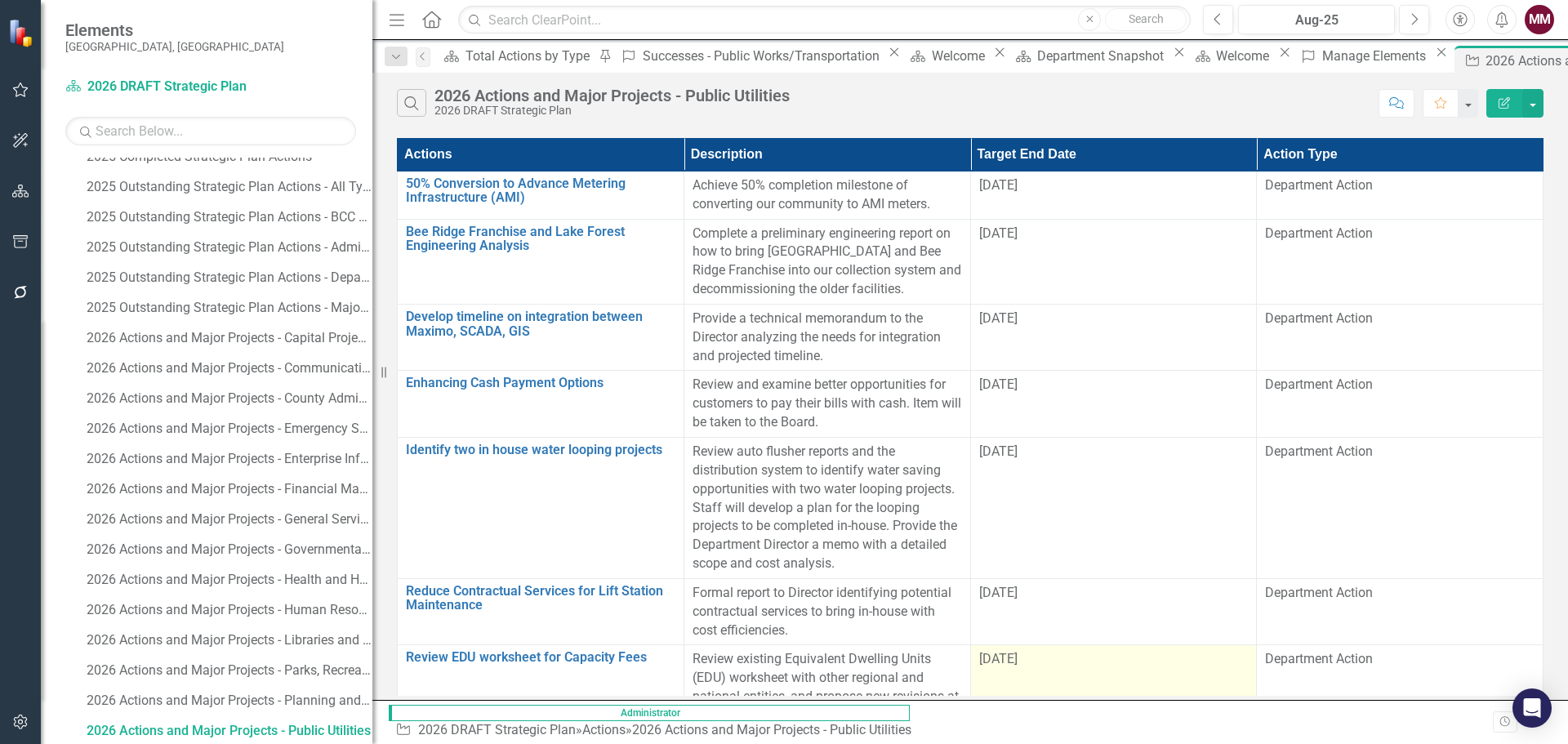
click at [1248, 650] on div "[DATE]" at bounding box center [1114, 659] width 269 height 18
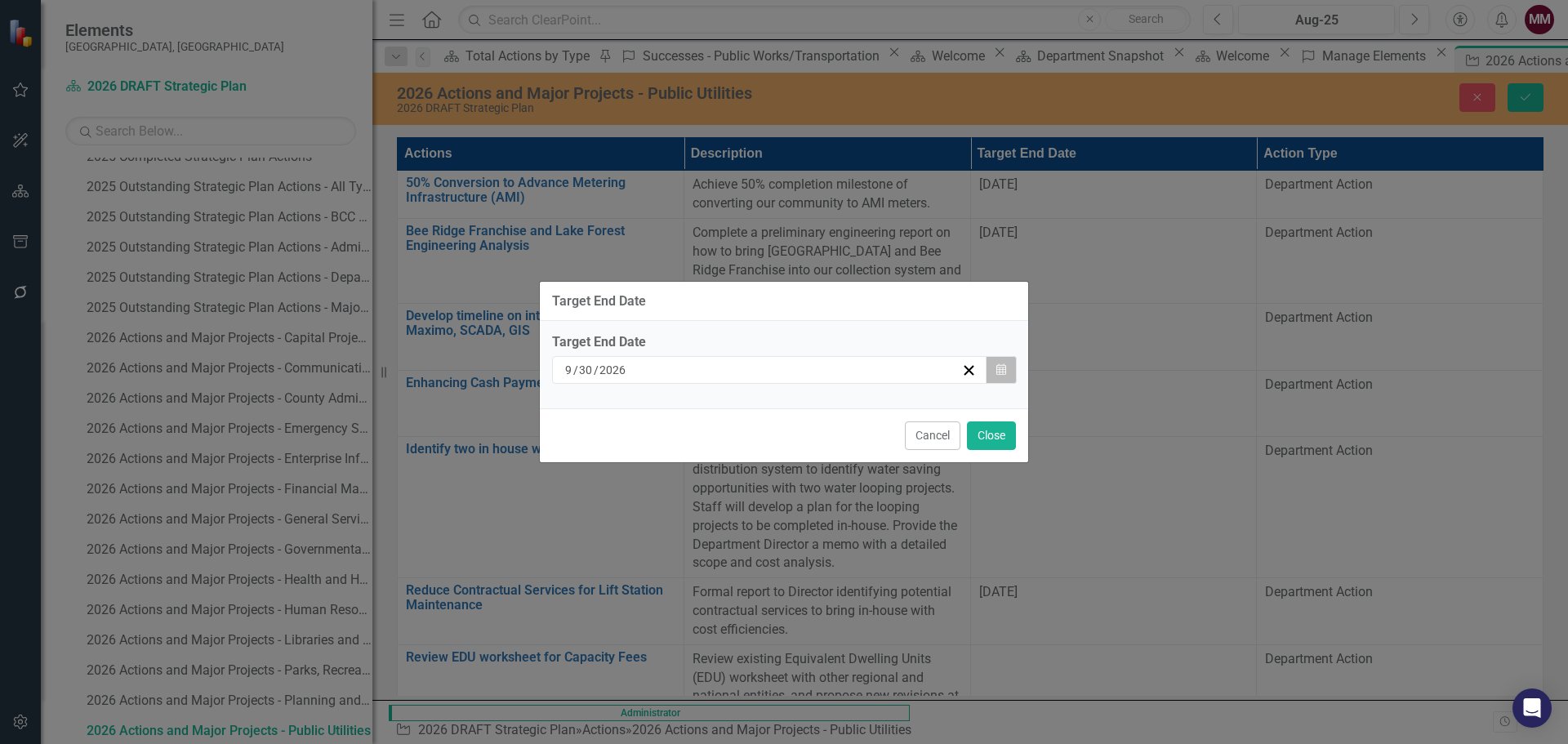
click at [1008, 365] on button "Calendar" at bounding box center [1001, 370] width 31 height 28
click at [626, 414] on button "‹" at bounding box center [607, 401] width 36 height 36
click at [661, 457] on abbr "30" at bounding box center [655, 455] width 13 height 13
click at [1001, 373] on icon "button" at bounding box center [1001, 369] width 10 height 12
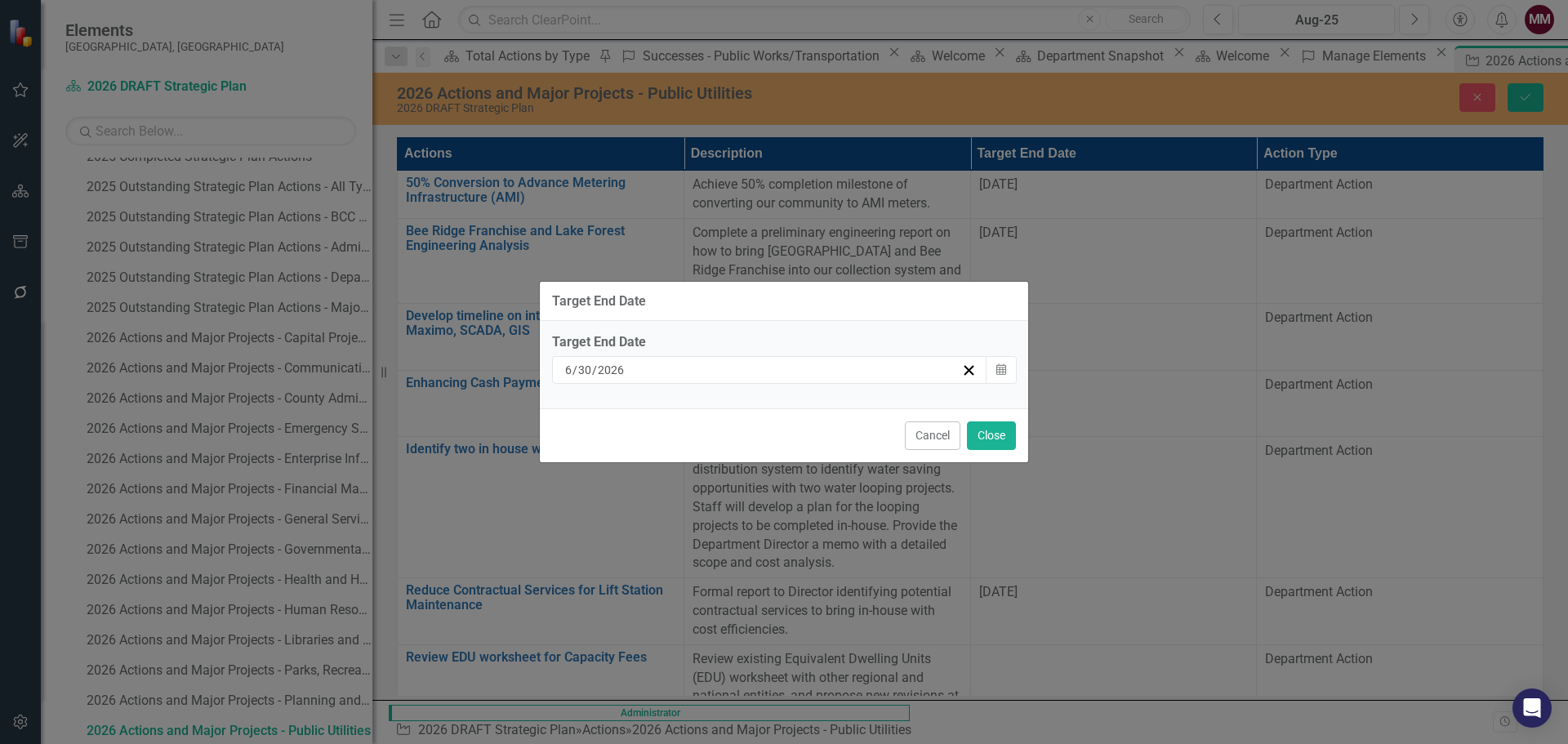
click at [802, 412] on button "›" at bounding box center [784, 401] width 36 height 36
click at [784, 580] on abbr "31" at bounding box center [776, 573] width 13 height 13
click at [984, 434] on button "Close" at bounding box center [992, 436] width 49 height 29
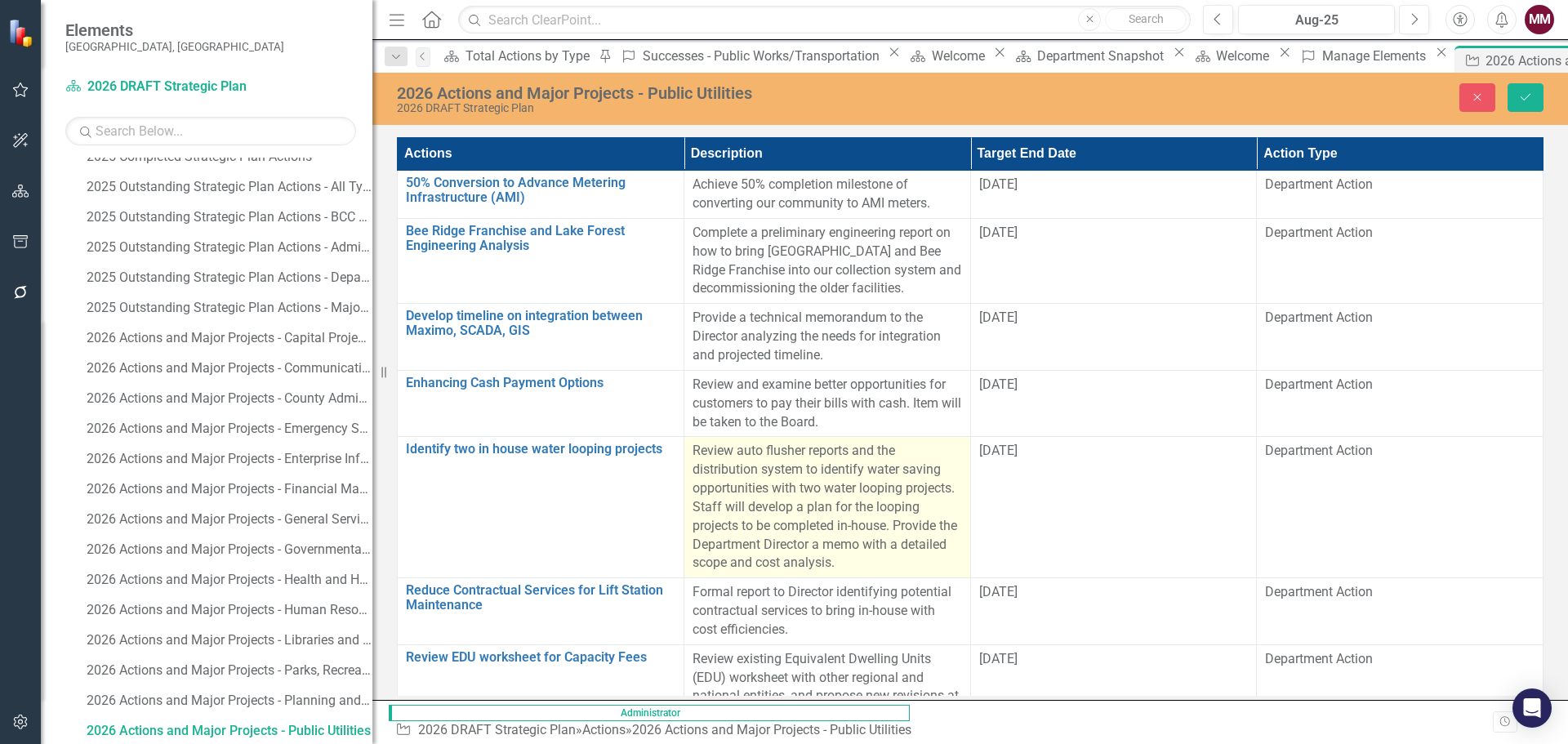
click at [962, 450] on p "Review auto flusher reports and the distribution system to identify water savin…" at bounding box center [827, 507] width 269 height 131
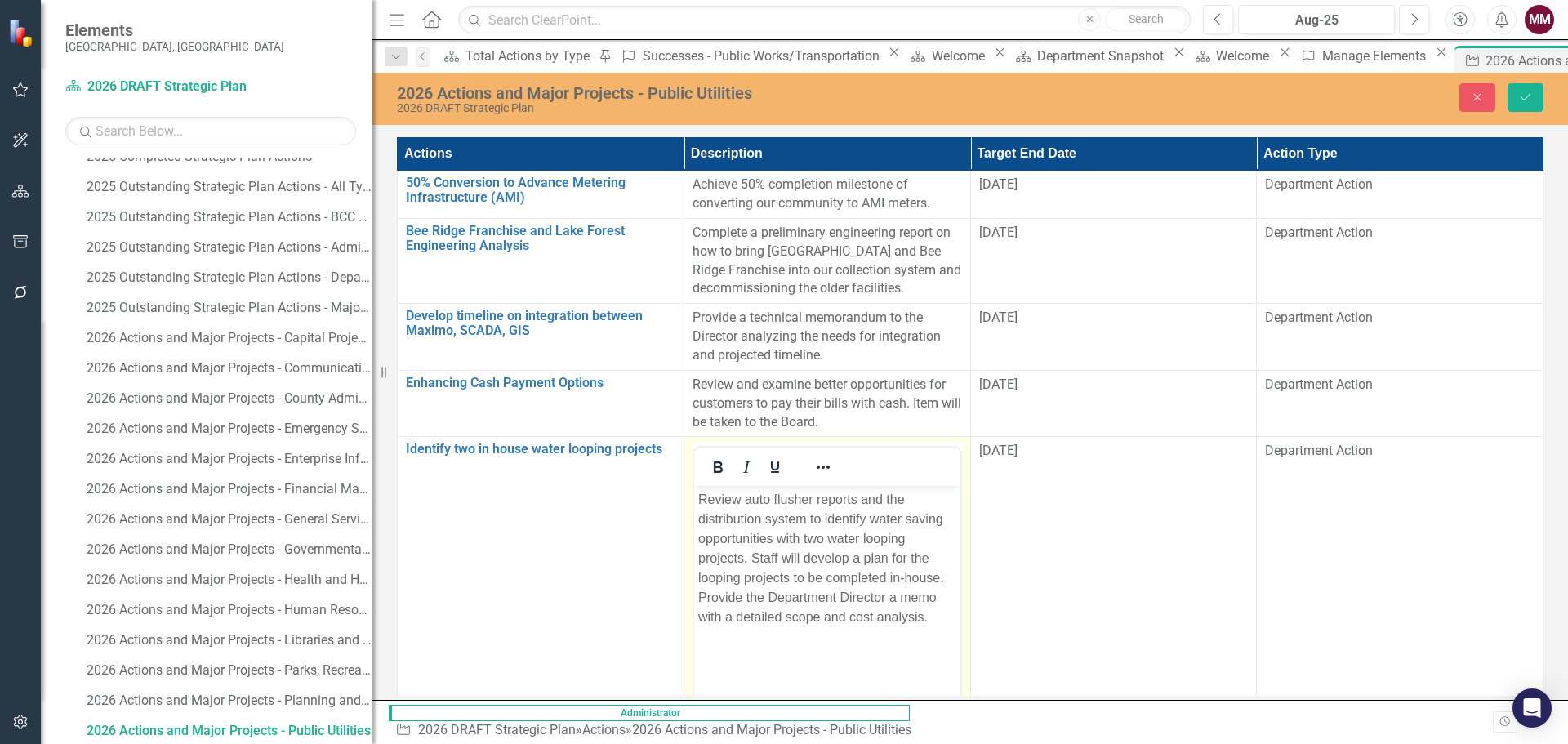
scroll to position [0, 0]
click at [860, 556] on p "Review auto flusher reports and the distribution system to identify water savin…" at bounding box center [826, 559] width 258 height 138
click at [941, 555] on p "Review auto flusher reports and the distribution system to identify water savin…" at bounding box center [826, 559] width 258 height 138
click at [955, 561] on p "Review auto flusher reports and the distribution system to identify water savin…" at bounding box center [826, 569] width 258 height 157
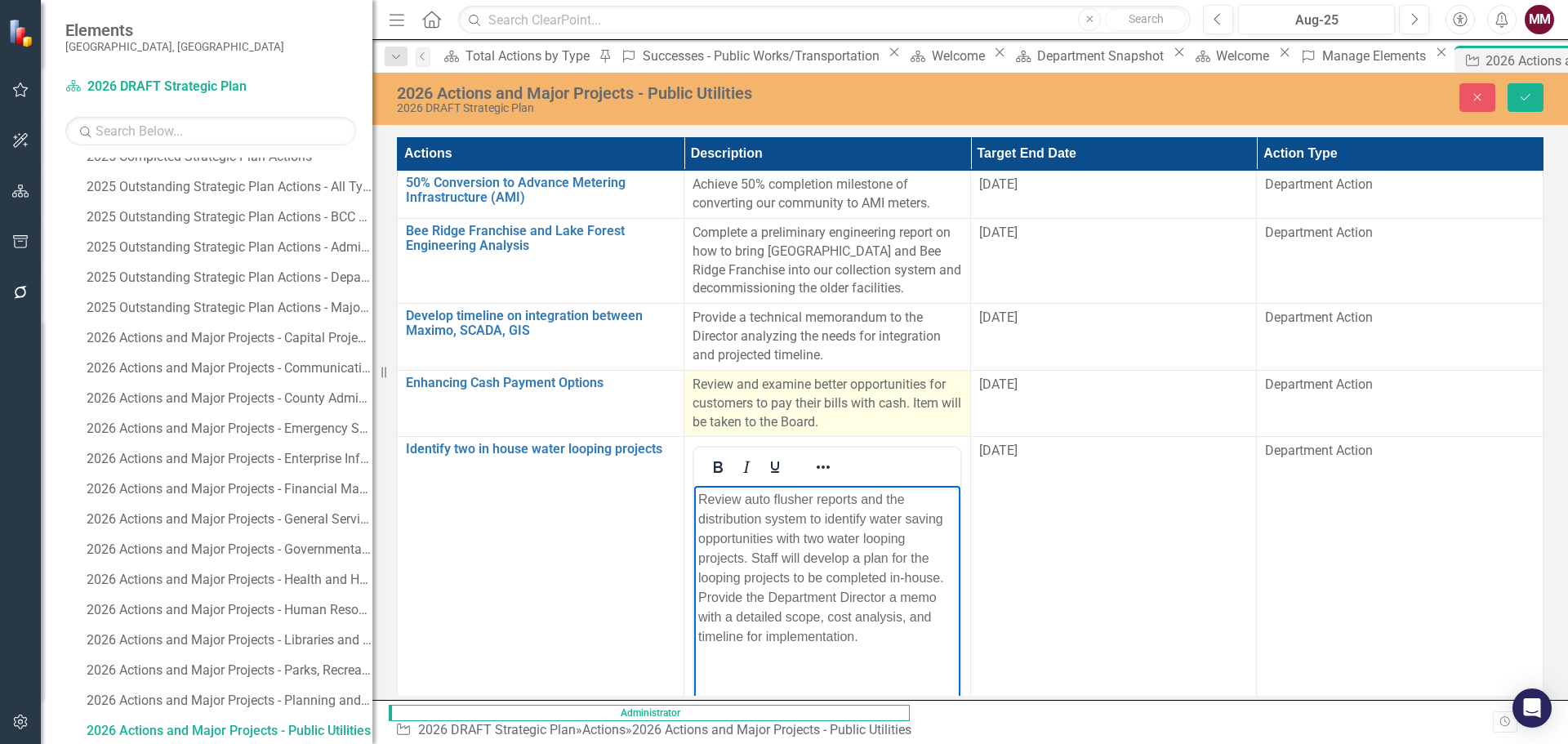
click at [962, 376] on p "Review and examine better opportunities for customers to pay their bills with c…" at bounding box center [827, 404] width 269 height 56
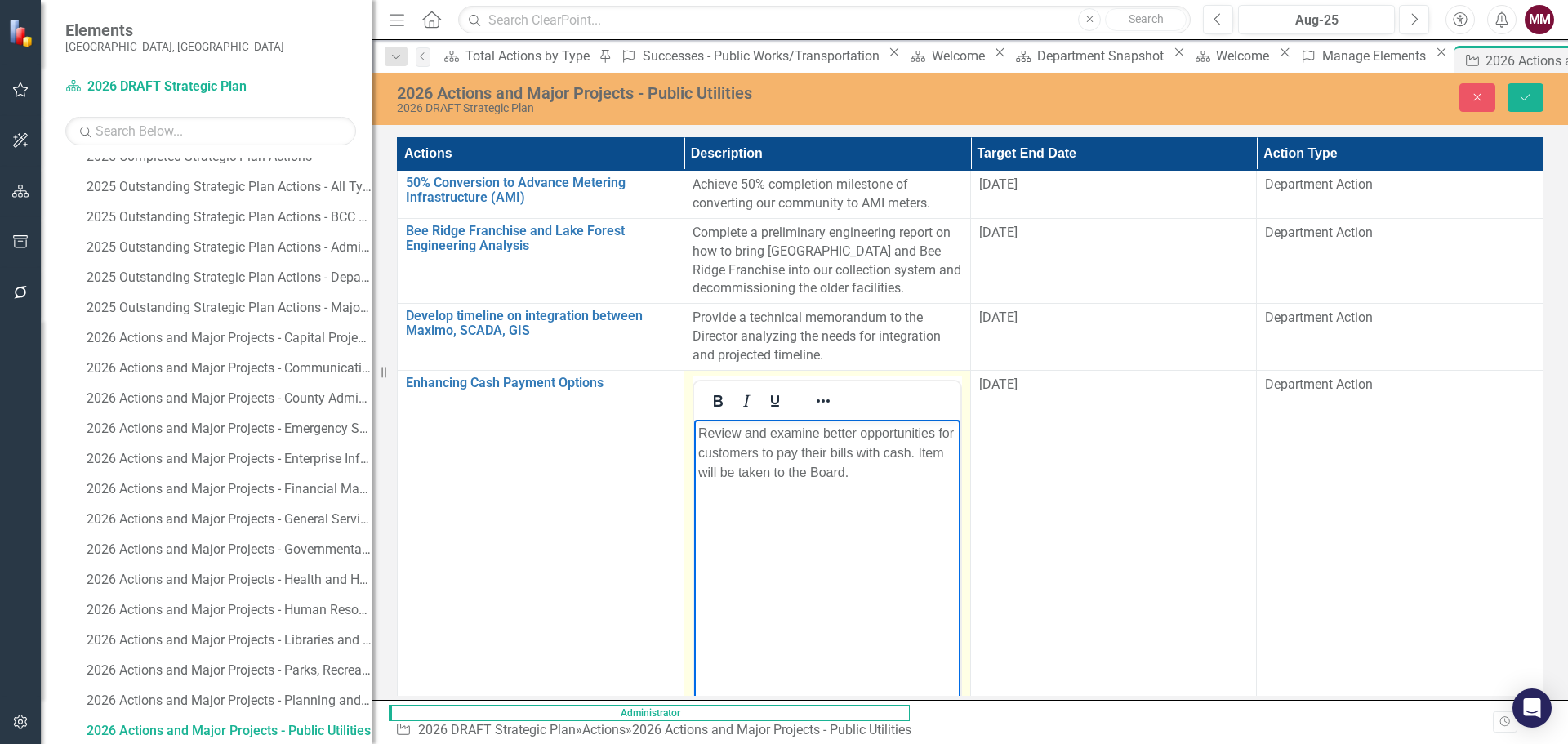
click at [909, 459] on p "Review and examine better opportunities for customers to pay their bills with c…" at bounding box center [826, 452] width 258 height 59
click at [1525, 100] on icon "Save" at bounding box center [1525, 97] width 15 height 12
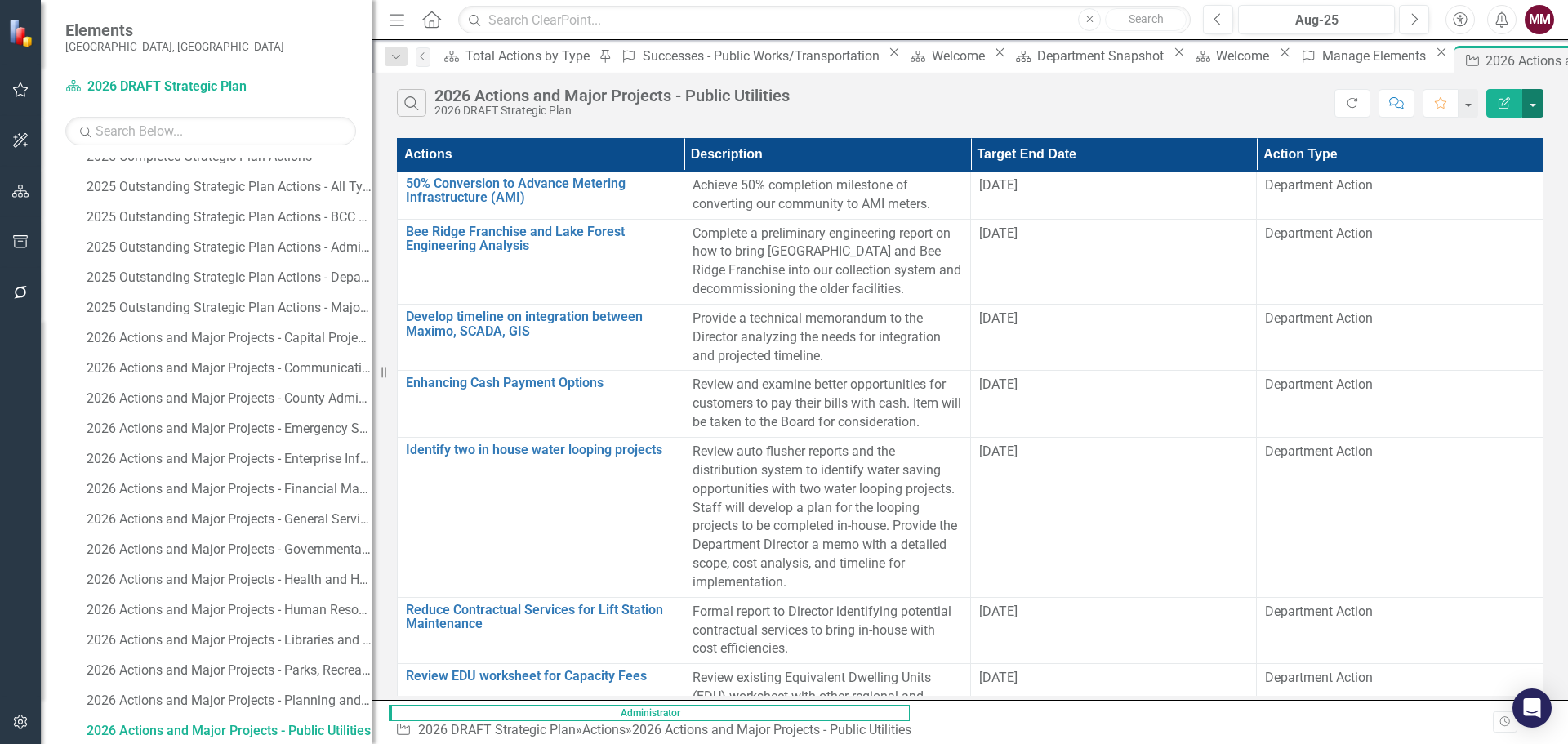
click at [1540, 107] on button "button" at bounding box center [1533, 104] width 21 height 29
click at [13, 242] on icon "button" at bounding box center [21, 241] width 17 height 13
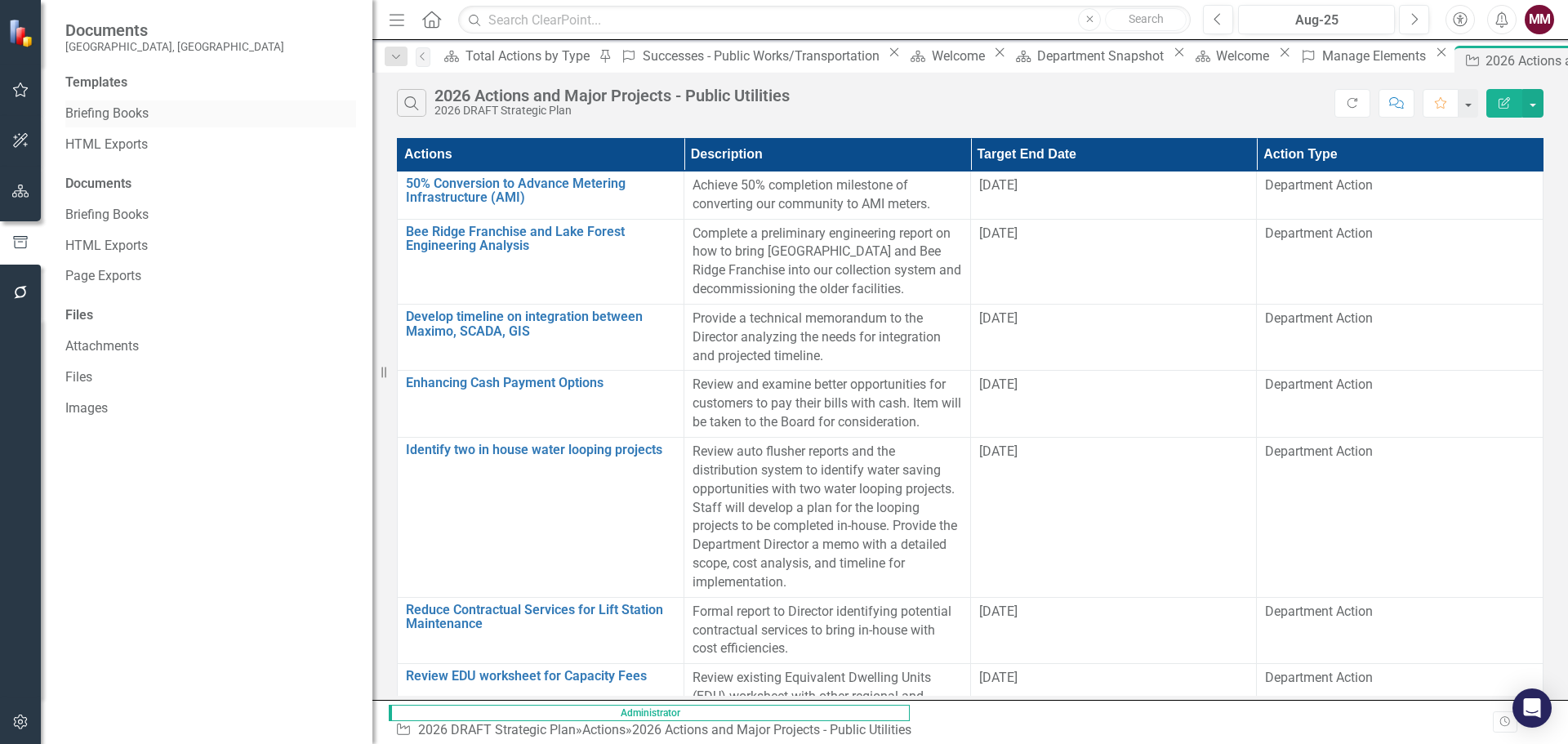
click at [86, 120] on link "Briefing Books" at bounding box center [210, 113] width 291 height 18
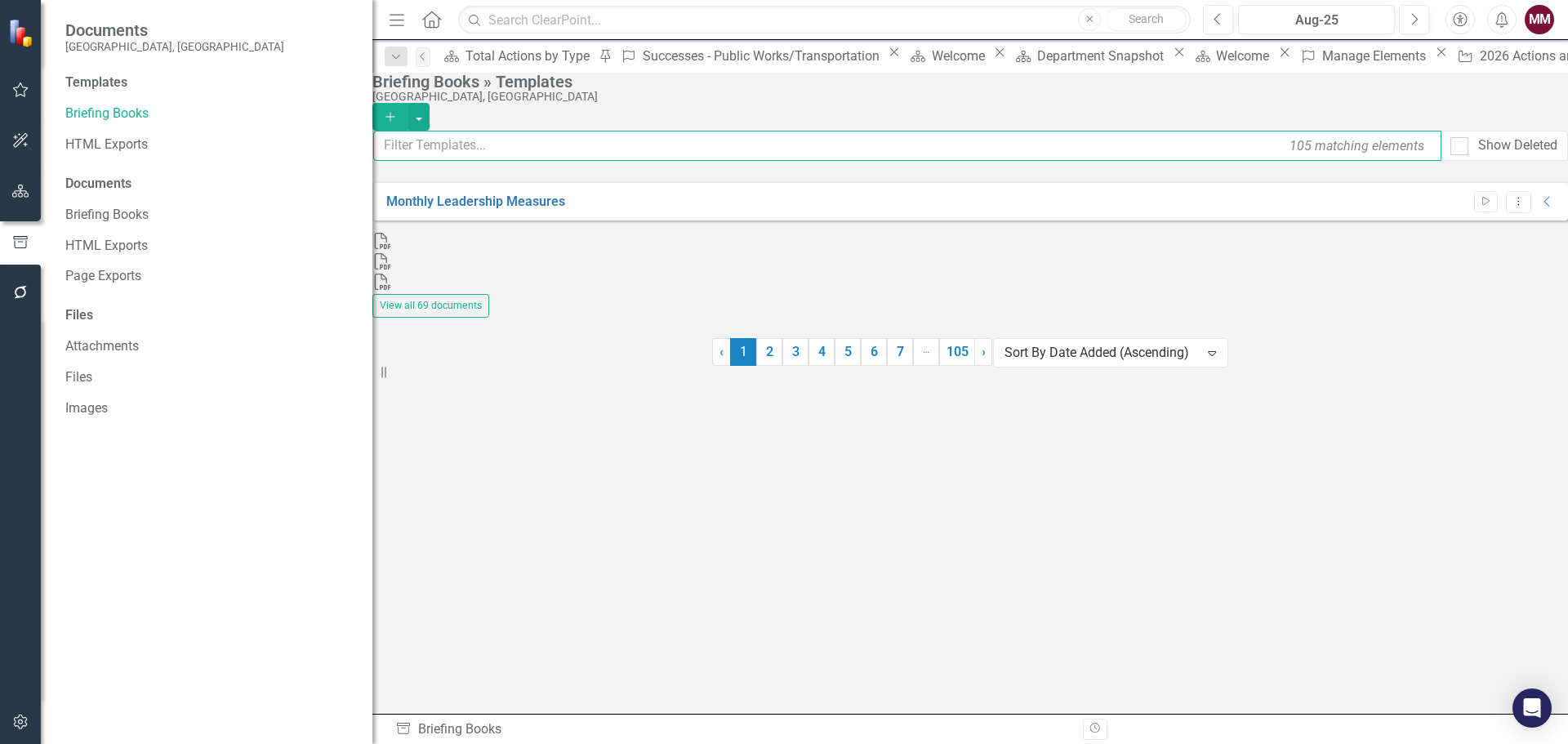
click at [535, 154] on input "text" at bounding box center [907, 145] width 1068 height 30
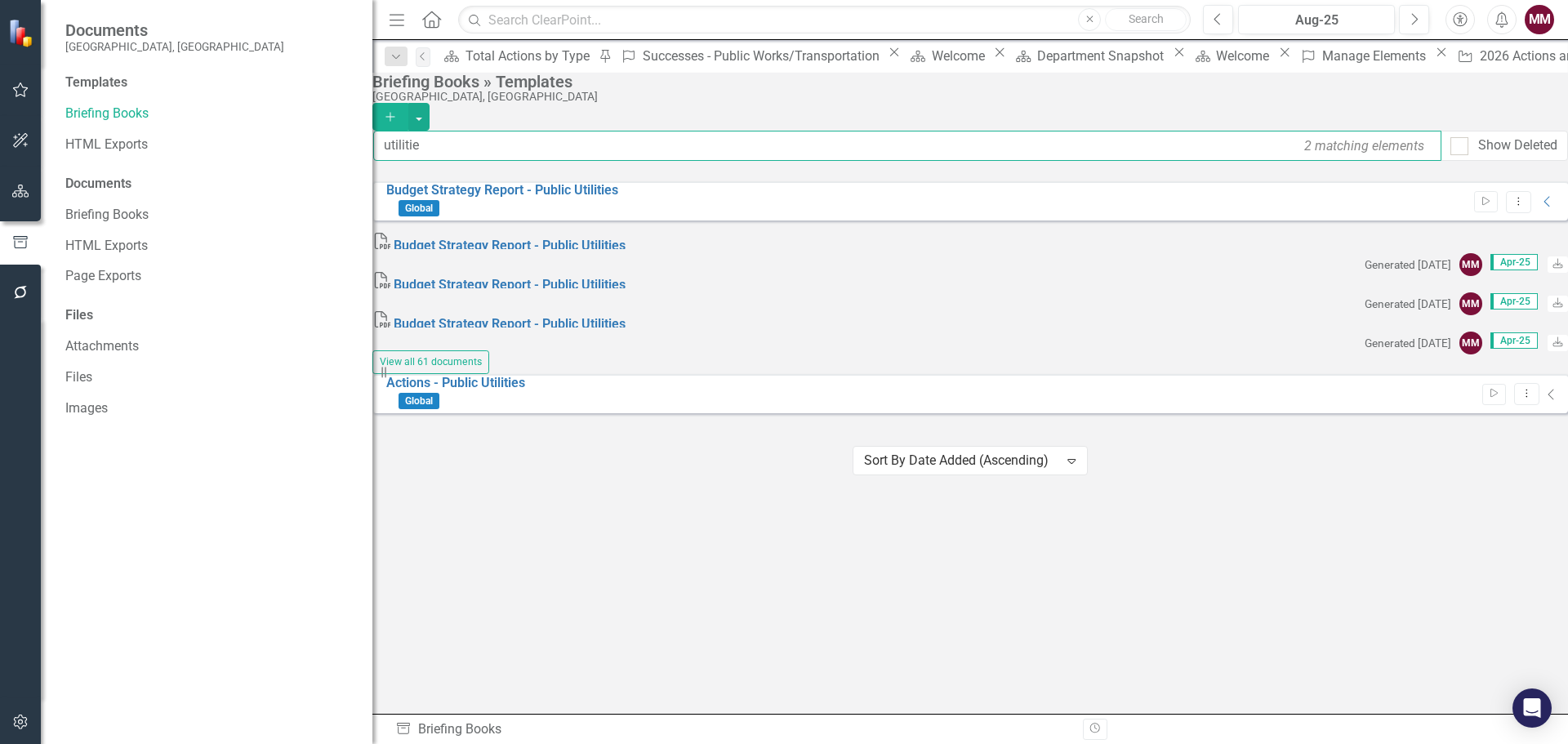
type input "utilitie"
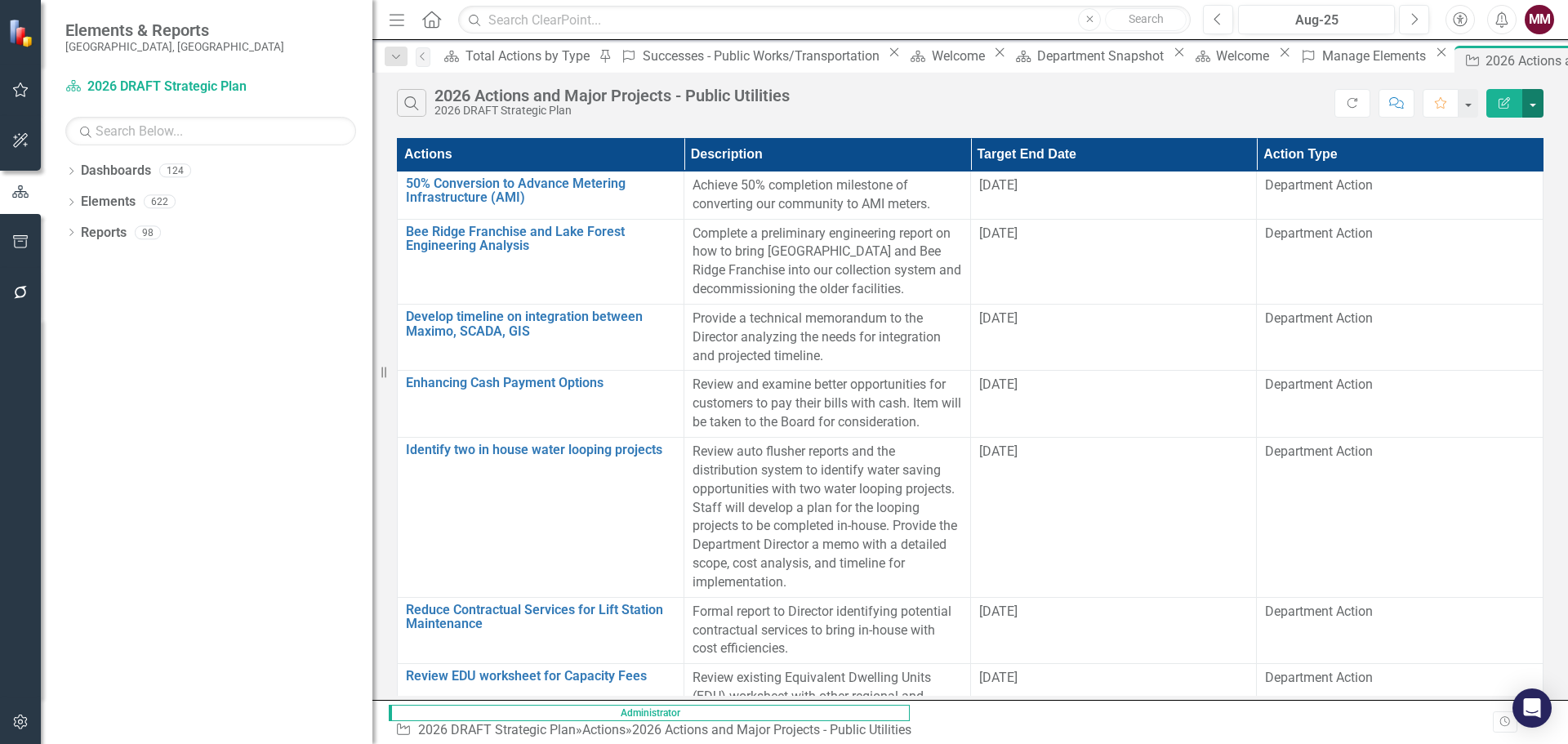
click at [1532, 110] on button "button" at bounding box center [1533, 104] width 21 height 29
click at [1476, 171] on link "PDF Export to PDF" at bounding box center [1478, 166] width 129 height 30
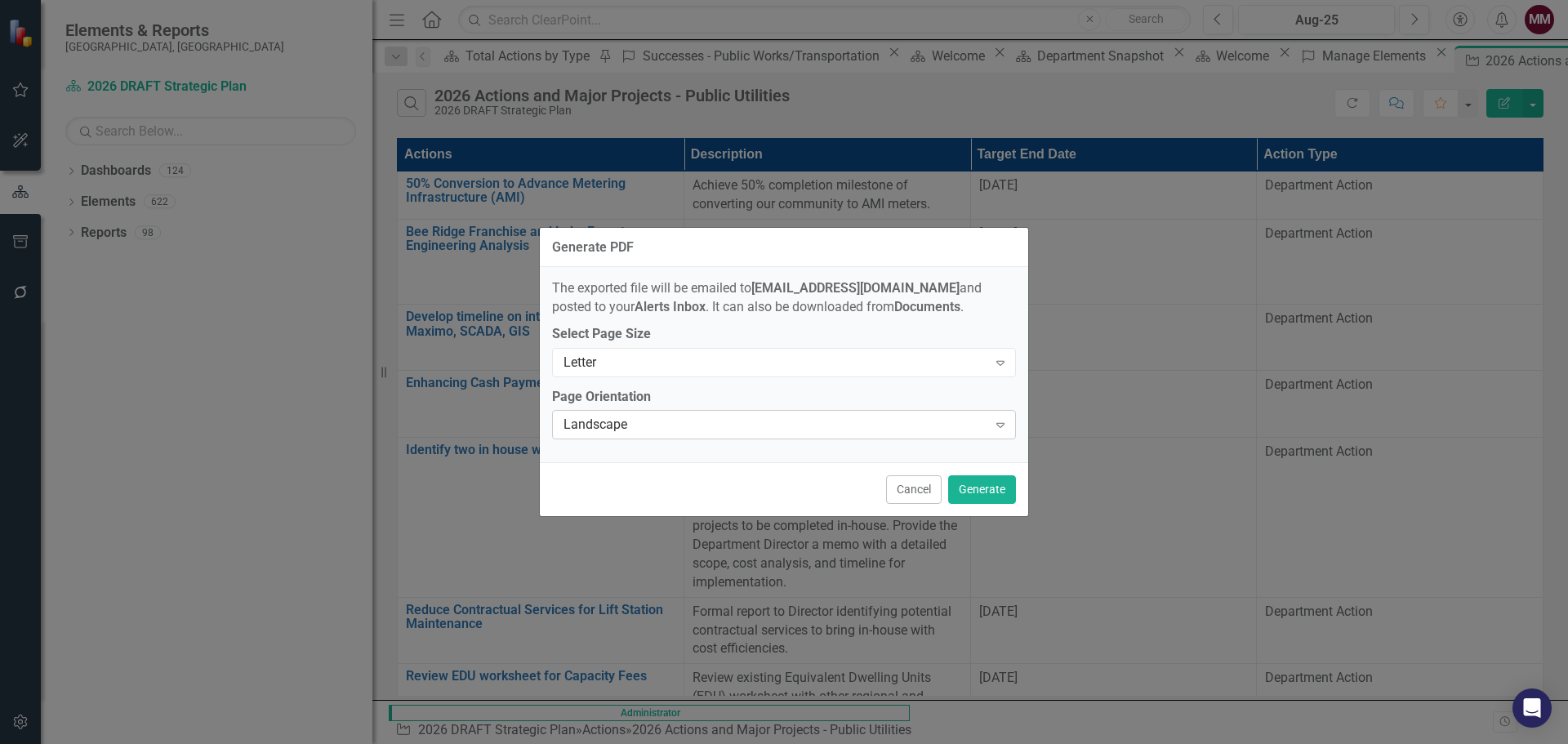
click at [720, 419] on div "Landscape" at bounding box center [776, 424] width 424 height 18
click at [989, 489] on button "Generate" at bounding box center [982, 490] width 68 height 29
